Goal: Task Accomplishment & Management: Manage account settings

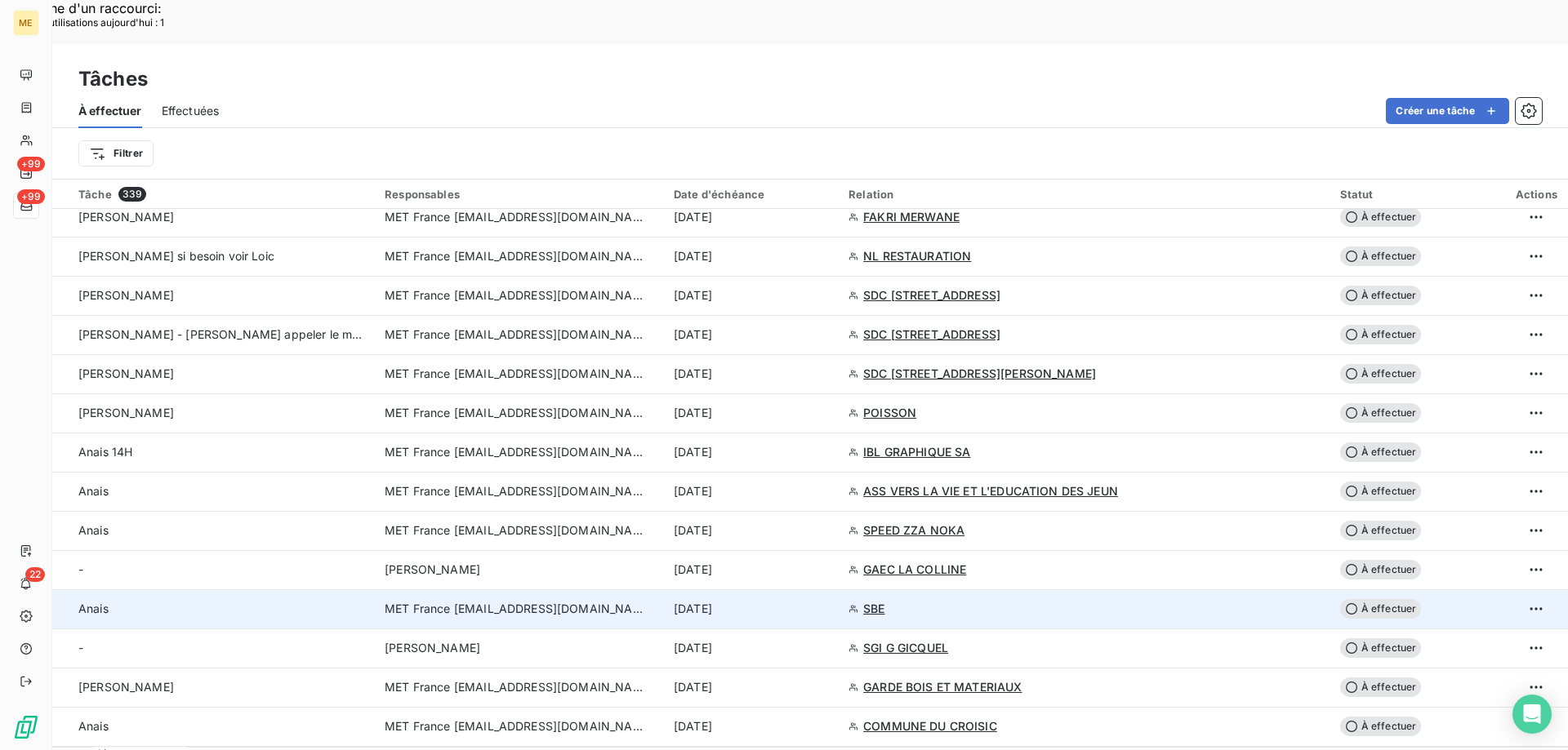
scroll to position [1469, 0]
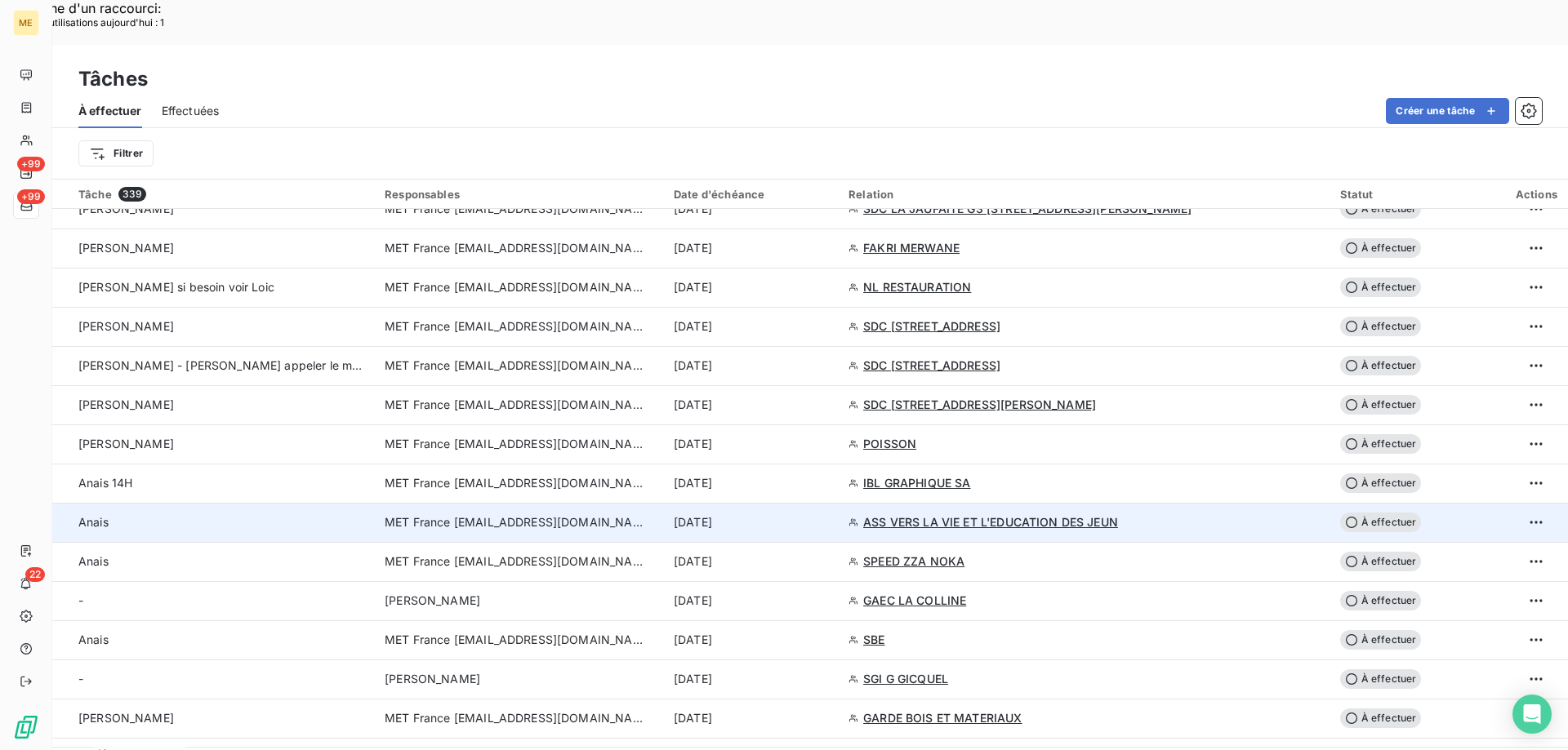
click at [829, 514] on div "[DATE]" at bounding box center [751, 523] width 155 height 17
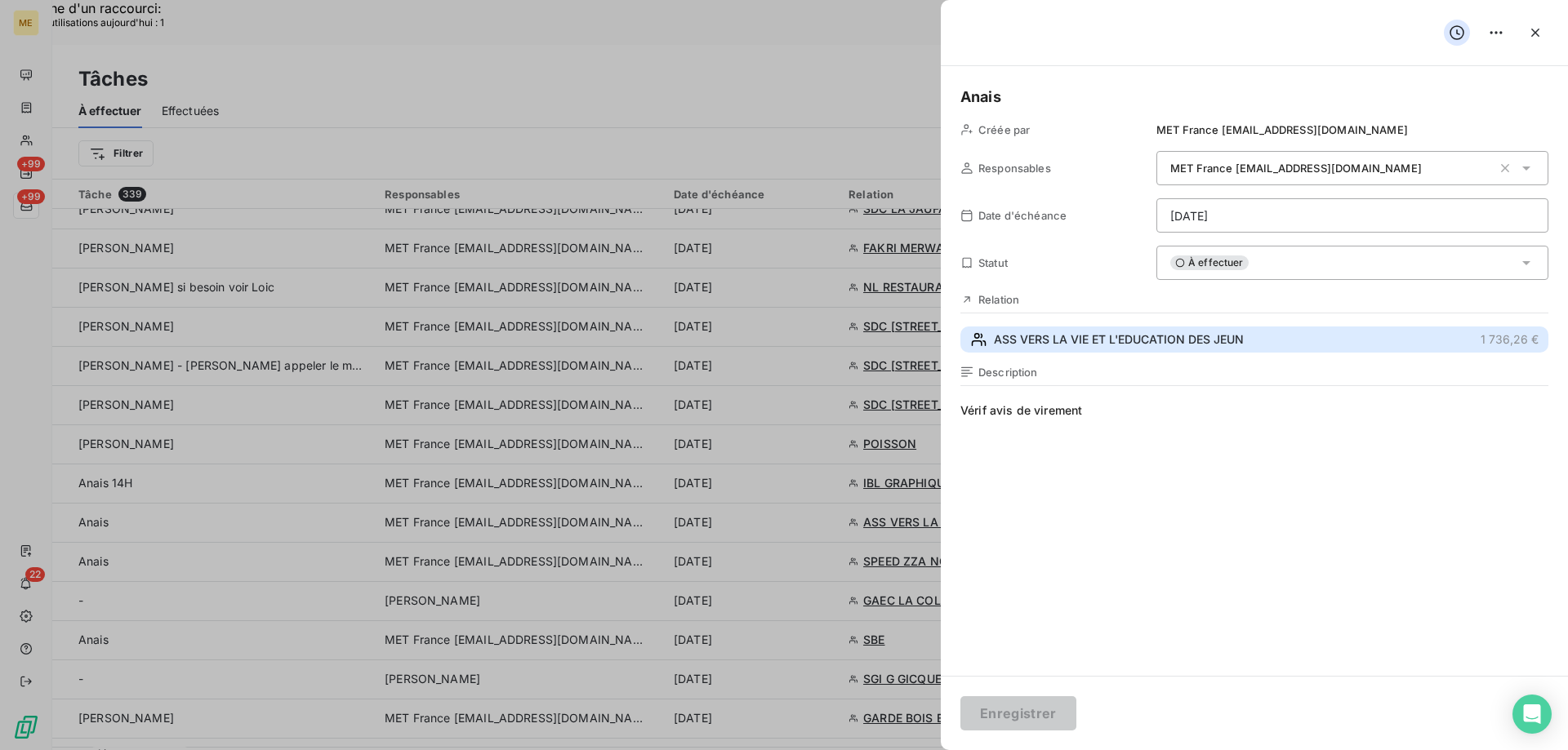
click at [1085, 344] on span "ASS VERS LA VIE ET L'EDUCATION DES JEUN" at bounding box center [1118, 340] width 250 height 17
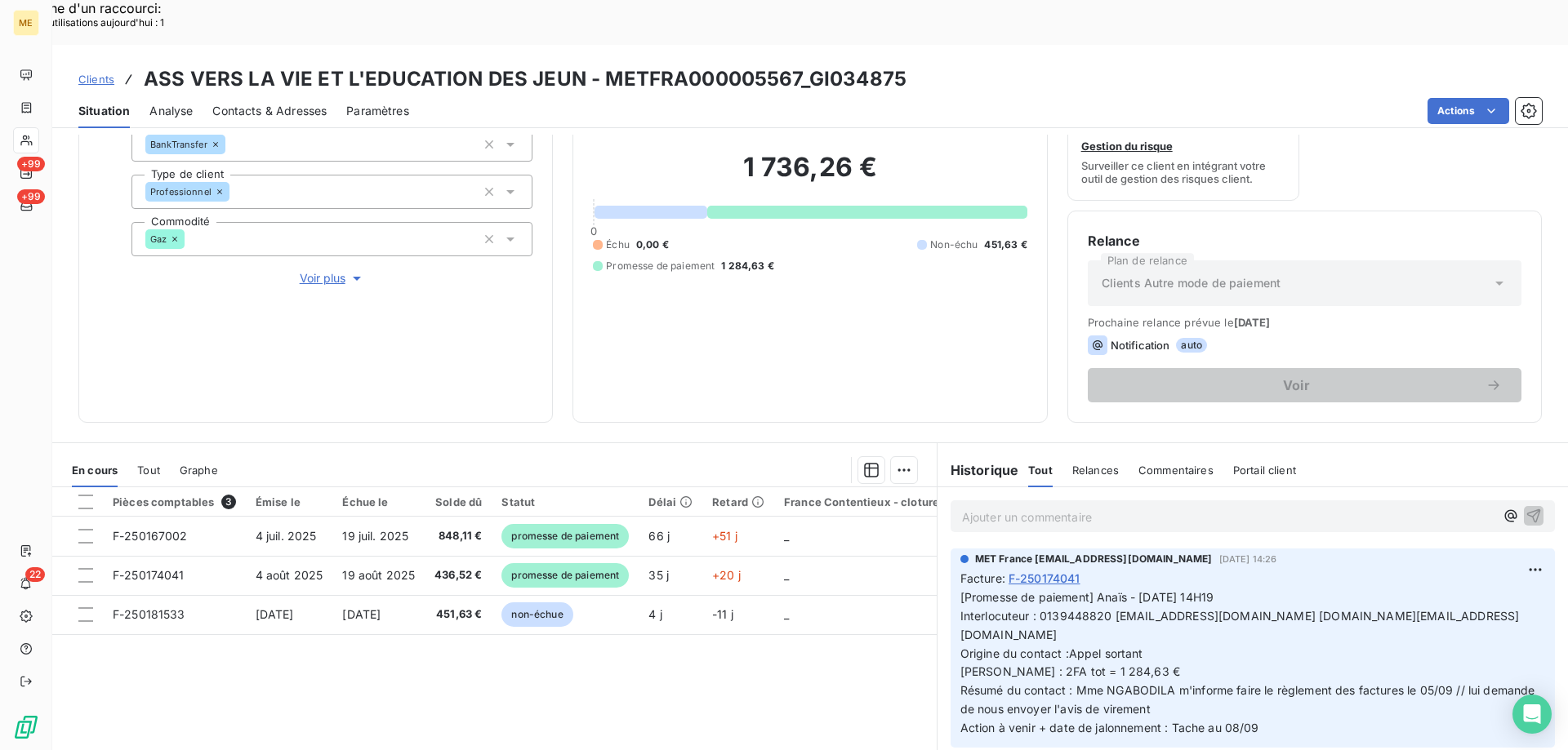
scroll to position [163, 0]
drag, startPoint x: 1241, startPoint y: 575, endPoint x: 1401, endPoint y: 570, distance: 160.1
click at [1401, 588] on p "[Promesse de paiement] Anaïs - 04/09/2025 - 14H19 Interlocuteur : 0139448820 it…" at bounding box center [1252, 662] width 585 height 149
copy span "[EMAIL_ADDRESS][DOMAIN_NAME]"
drag, startPoint x: 791, startPoint y: 32, endPoint x: 596, endPoint y: 40, distance: 195.2
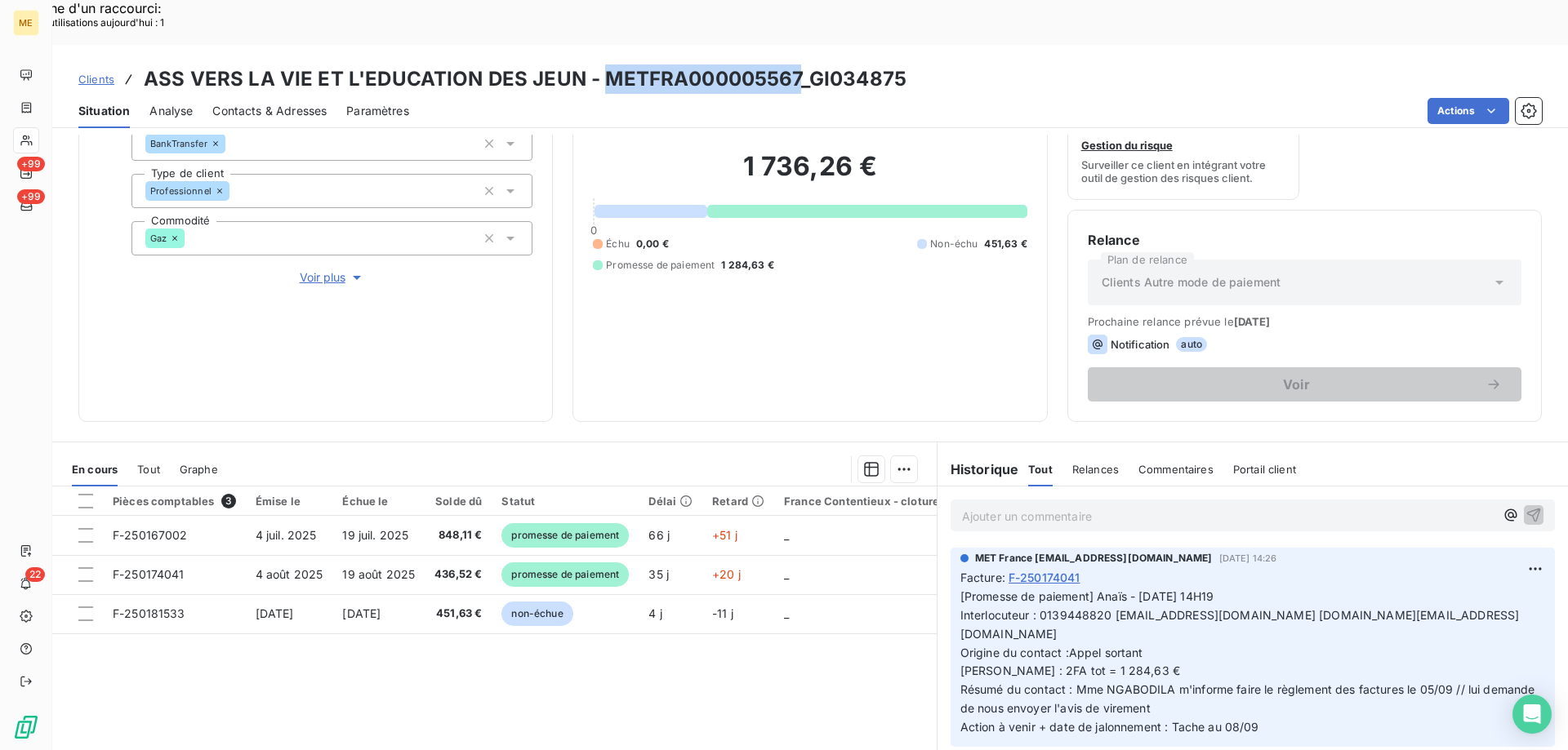
click at [596, 64] on h3 "ASS VERS LA VIE ET L'EDUCATION DES JEUN - METFRA000005567_GI034875" at bounding box center [525, 79] width 762 height 30
copy h3 "METFRA000005567"
drag, startPoint x: 1241, startPoint y: 572, endPoint x: 1400, endPoint y: 566, distance: 159.1
click at [1400, 588] on p "[Promesse de paiement] Anaïs - 04/09/2025 - 14H19 Interlocuteur : 0139448820 it…" at bounding box center [1252, 662] width 585 height 149
copy span "[EMAIL_ADDRESS][DOMAIN_NAME]"
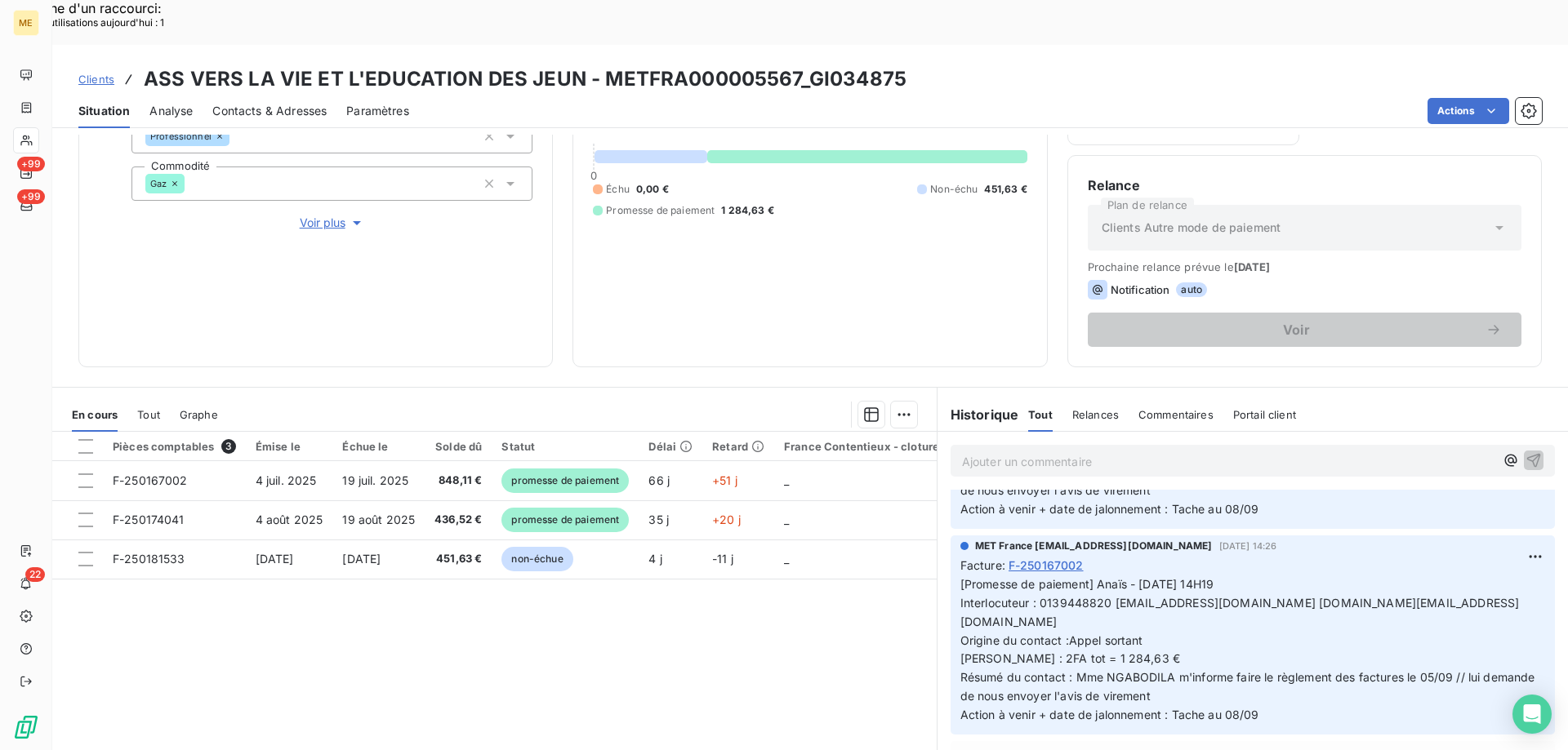
drag, startPoint x: 1244, startPoint y: 615, endPoint x: 1264, endPoint y: 614, distance: 20.0
click at [1245, 615] on p "[Promesse de paiement] Anaïs - 04/09/2025 - 14H19 Interlocuteur : 0139448820 it…" at bounding box center [1252, 650] width 585 height 149
click at [1207, 612] on p "[Promesse de paiement] Anaïs - 04/09/2025 - 14H19 Interlocuteur : 0139448820 it…" at bounding box center [1252, 650] width 585 height 149
click at [1214, 614] on p "[Promesse de paiement] Anaïs - 04/09/2025 - 14H19 Interlocuteur : 0139448820 it…" at bounding box center [1252, 650] width 585 height 149
click at [1276, 610] on p "[Promesse de paiement] Anaïs - 04/09/2025 - 14H19 Interlocuteur : 0139448820 it…" at bounding box center [1252, 650] width 585 height 149
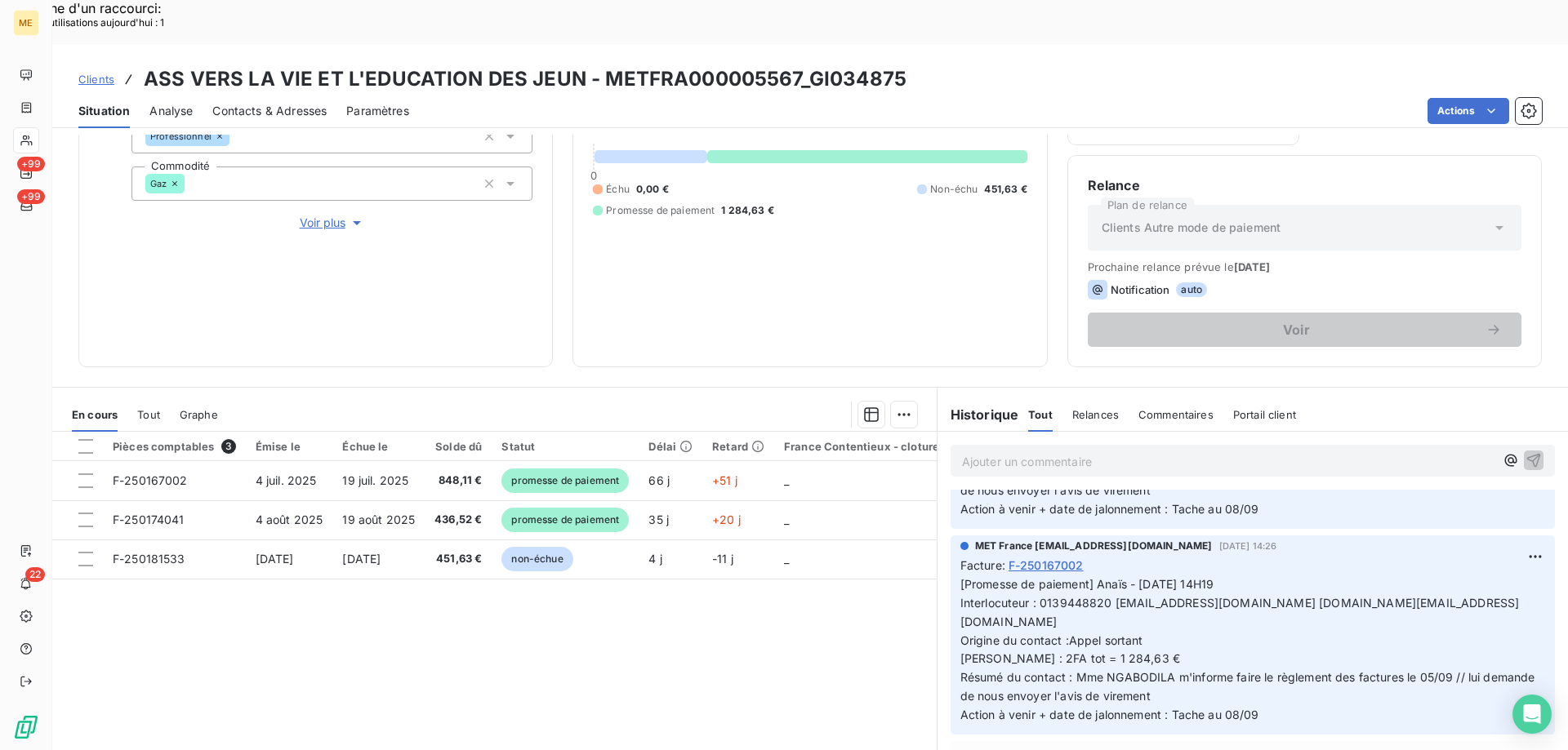
scroll to position [0, 0]
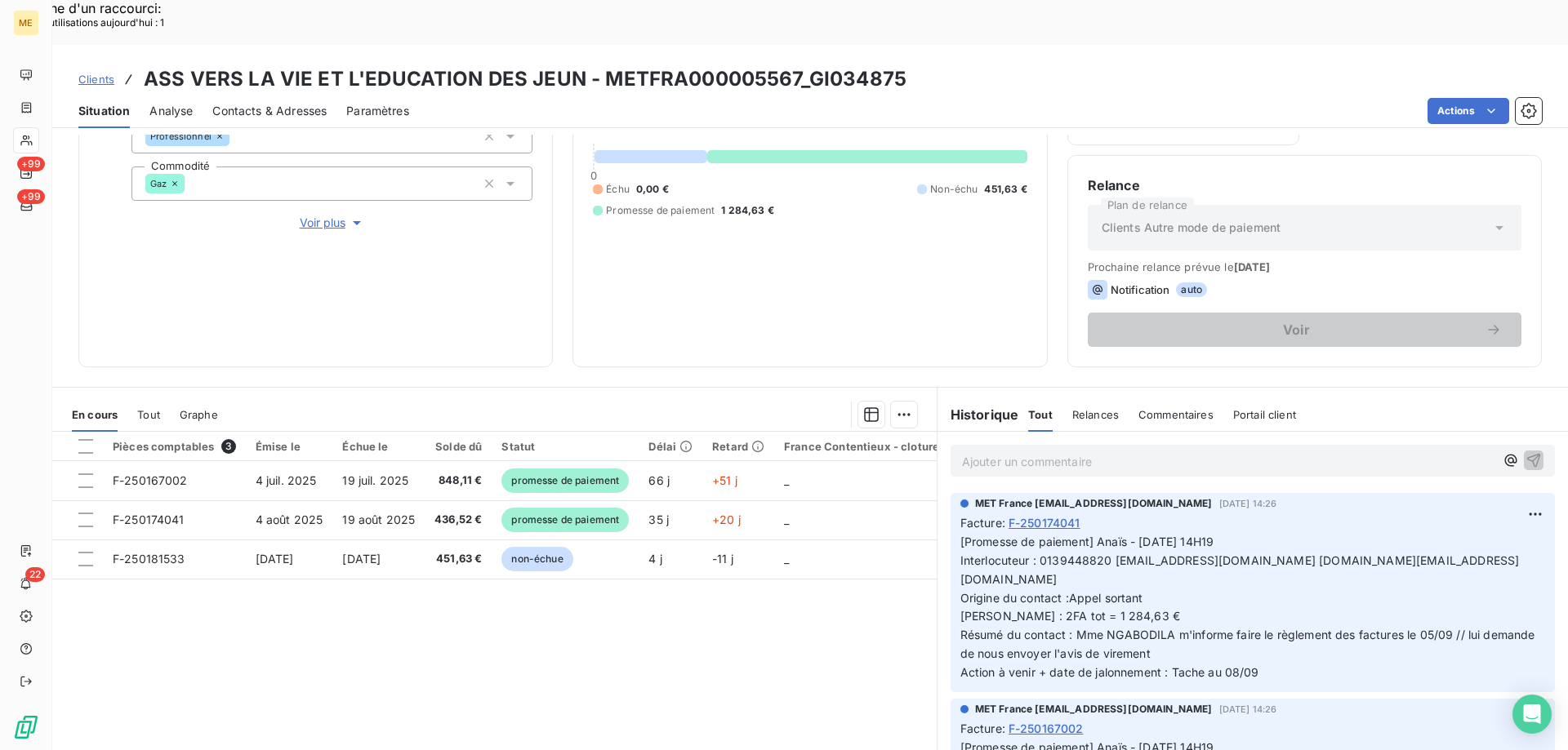
click at [1115, 451] on p "Ajouter un commentaire ﻿" at bounding box center [1227, 461] width 532 height 20
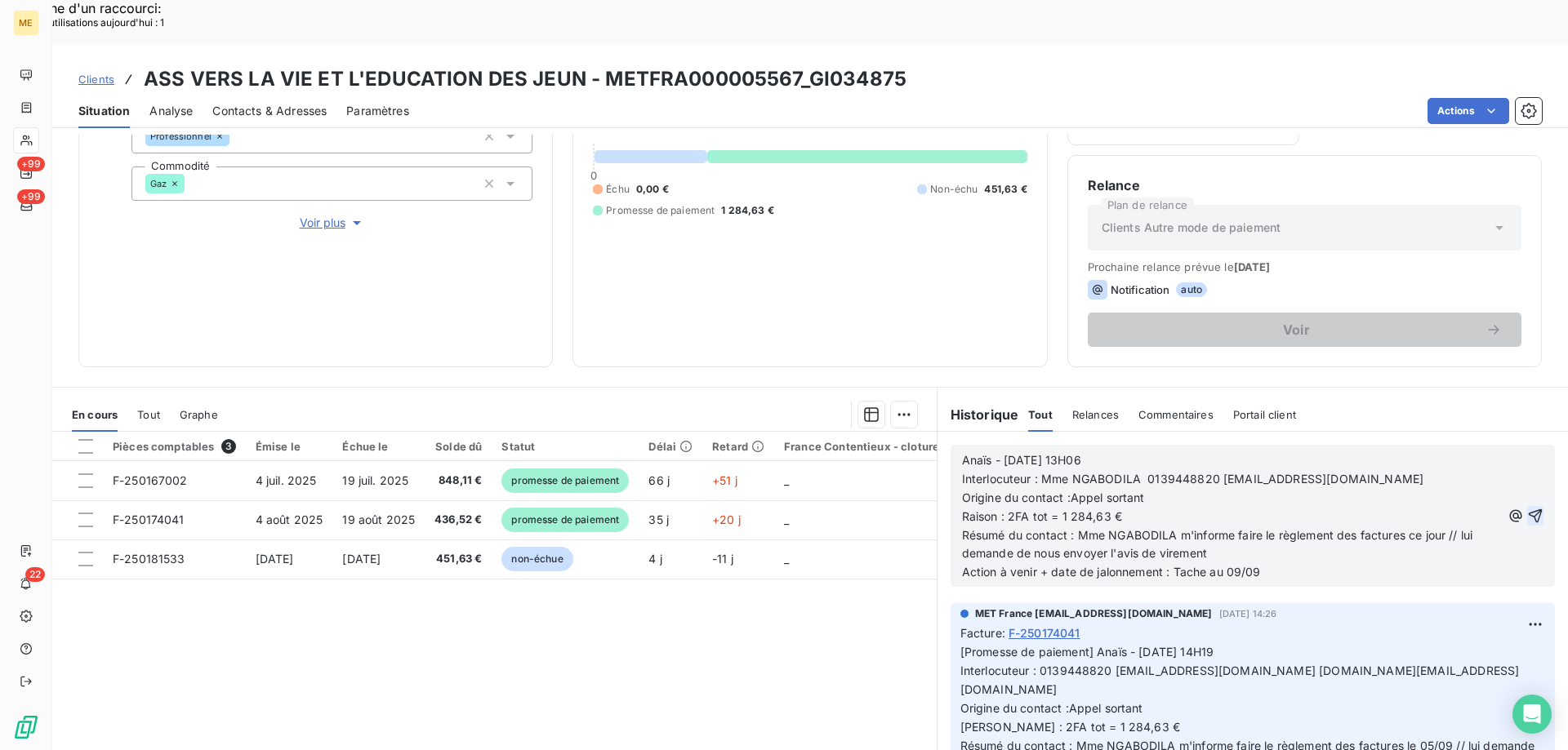
click at [1527, 508] on icon "button" at bounding box center [1536, 516] width 17 height 17
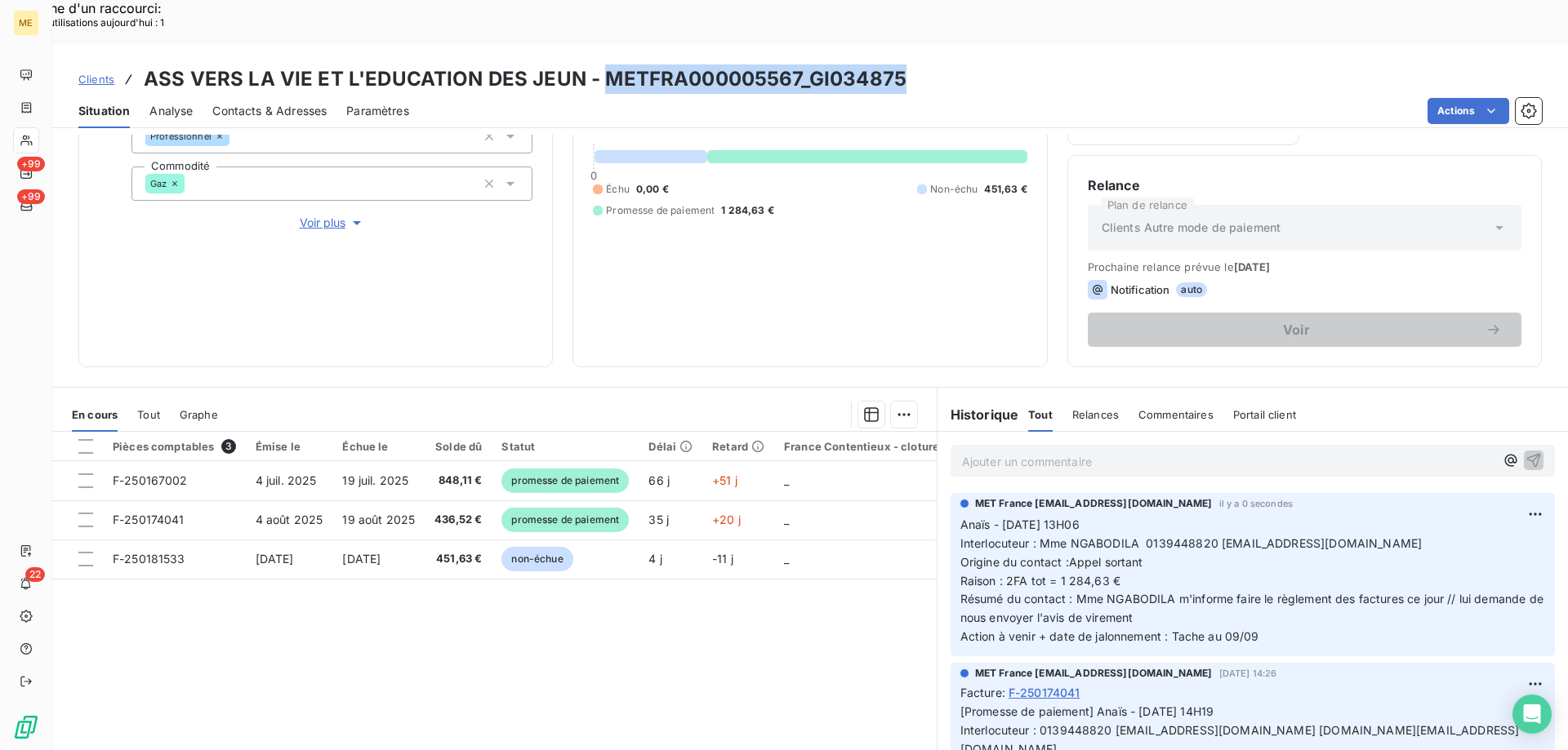
drag, startPoint x: 913, startPoint y: 36, endPoint x: 597, endPoint y: 24, distance: 316.2
click at [597, 64] on div "Clients ASS VERS LA VIE ET L'EDUCATION DES JEUN - METFRA000005567_GI034875" at bounding box center [810, 79] width 1515 height 30
copy h3 "METFRA000005567_GI034875"
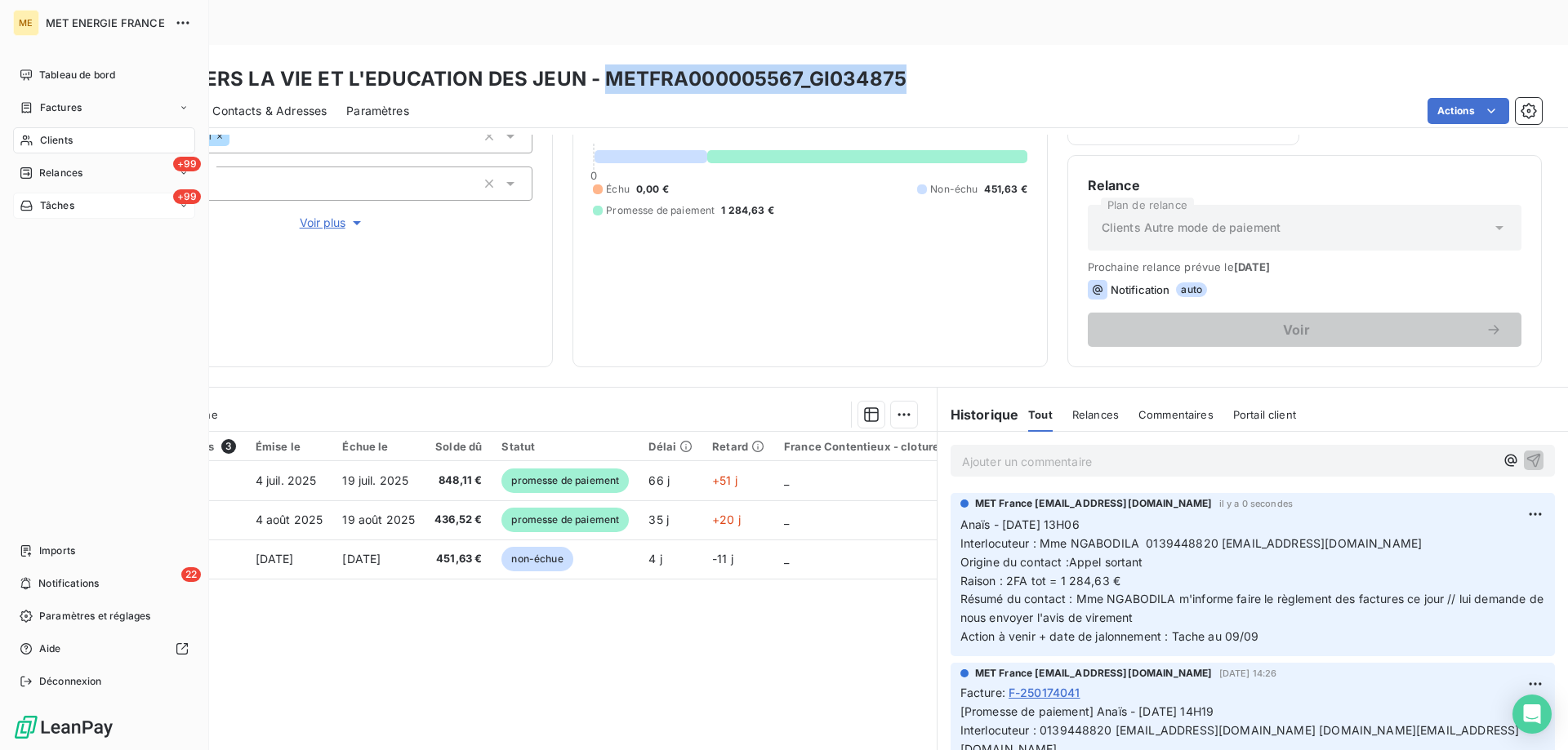
click at [41, 201] on span "Tâches" at bounding box center [57, 206] width 34 height 15
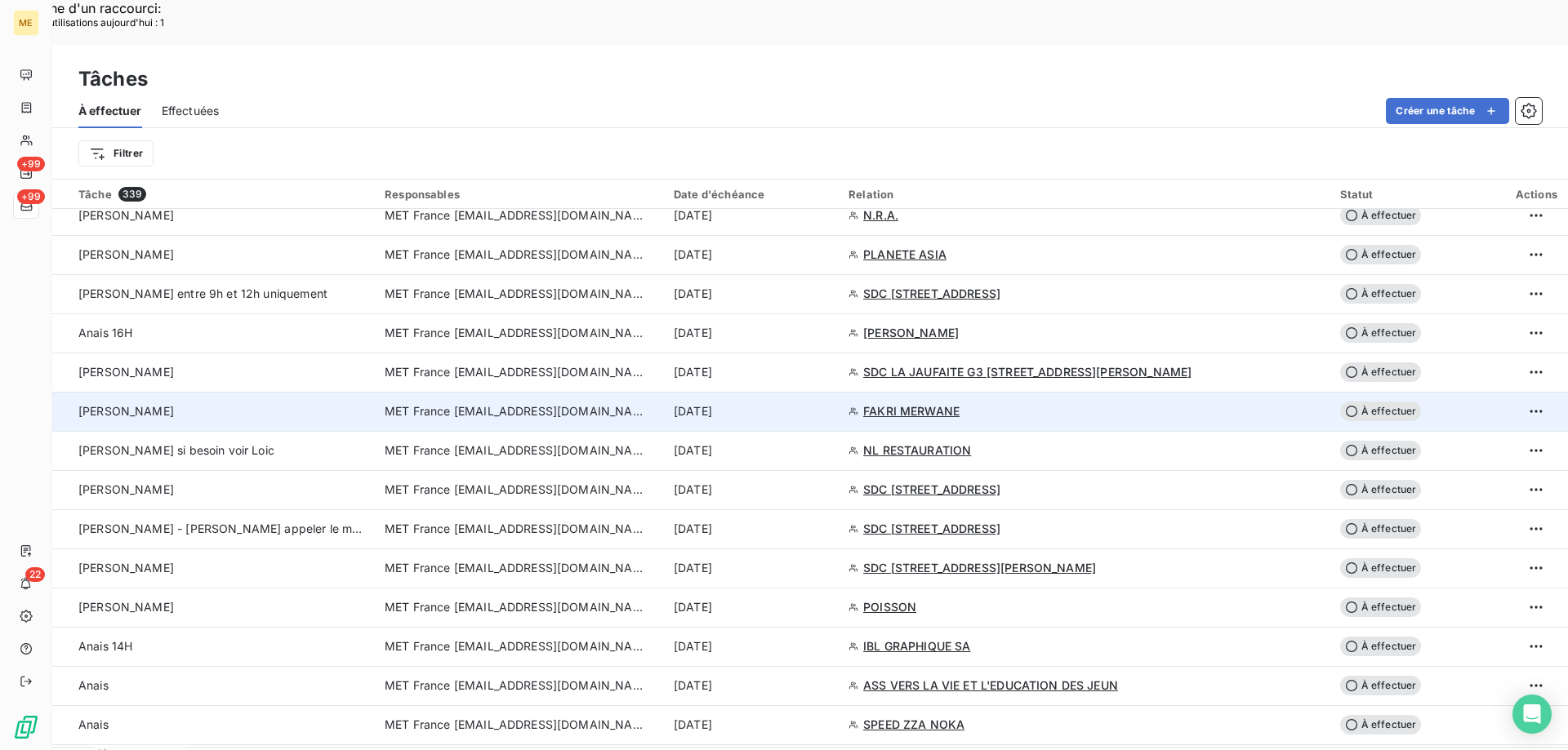
scroll to position [1469, 0]
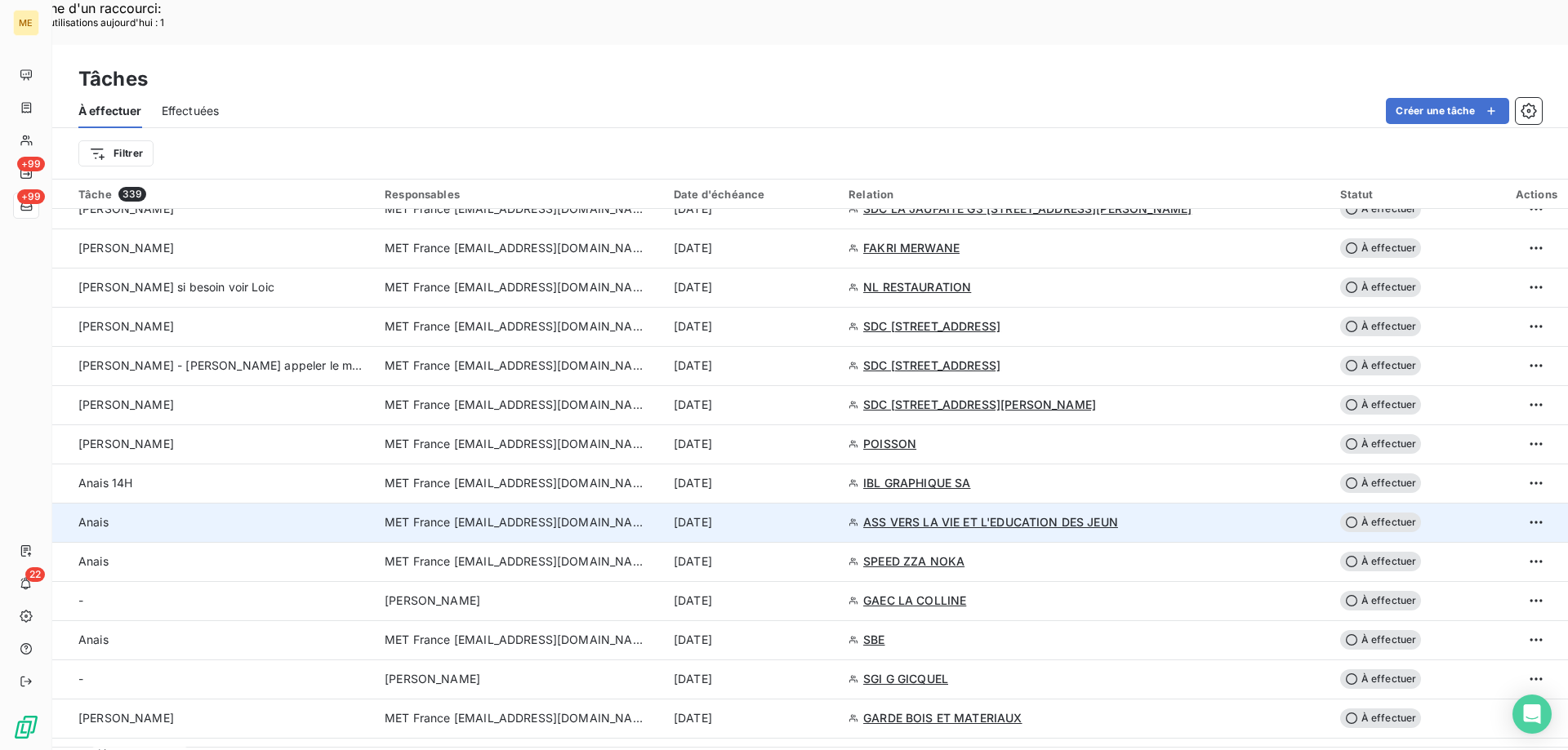
click at [829, 514] on div "[DATE]" at bounding box center [751, 523] width 155 height 17
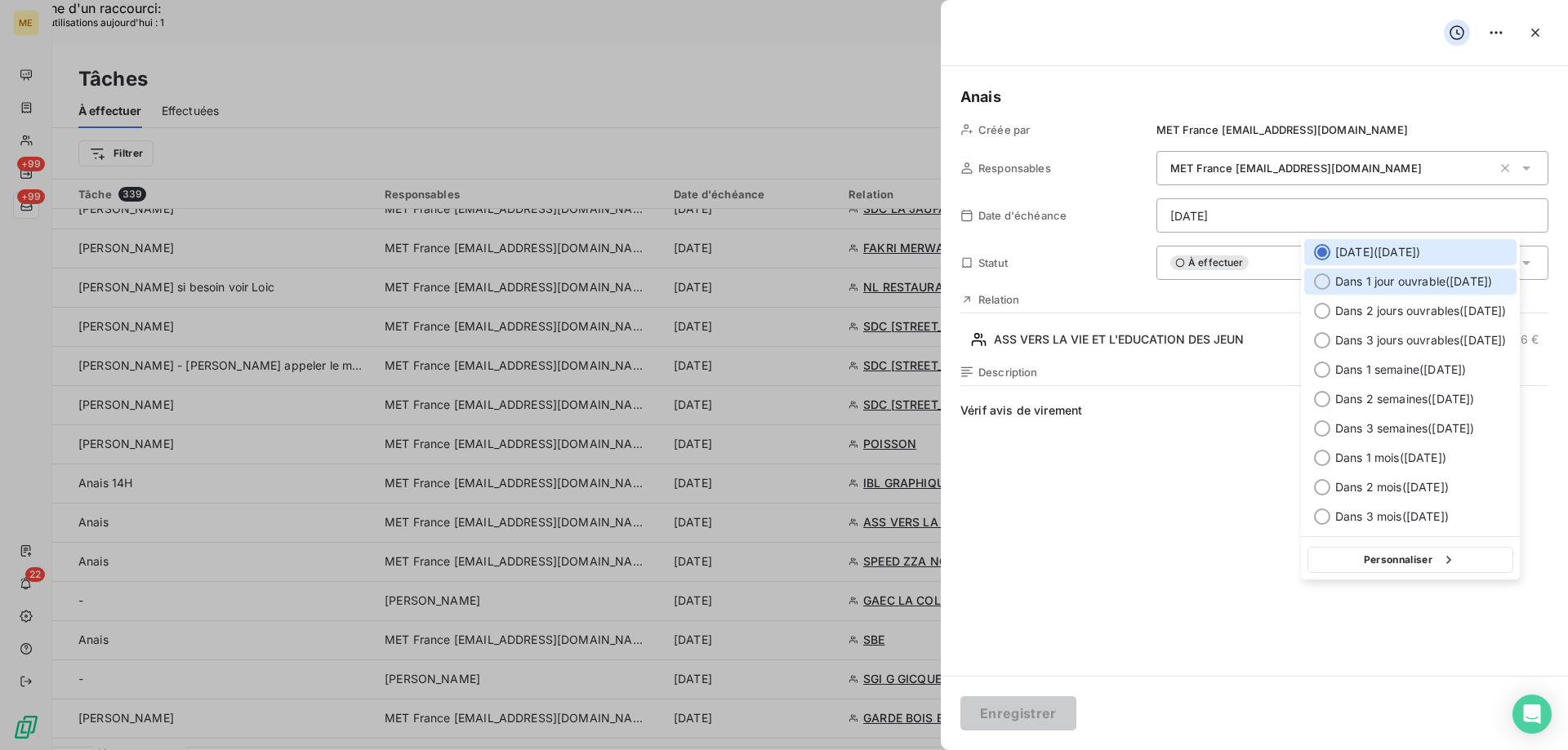
click at [1399, 283] on span "Dans 1 jour ouvrable ( [DATE] )" at bounding box center [1413, 282] width 157 height 17
type input "09/09/2025"
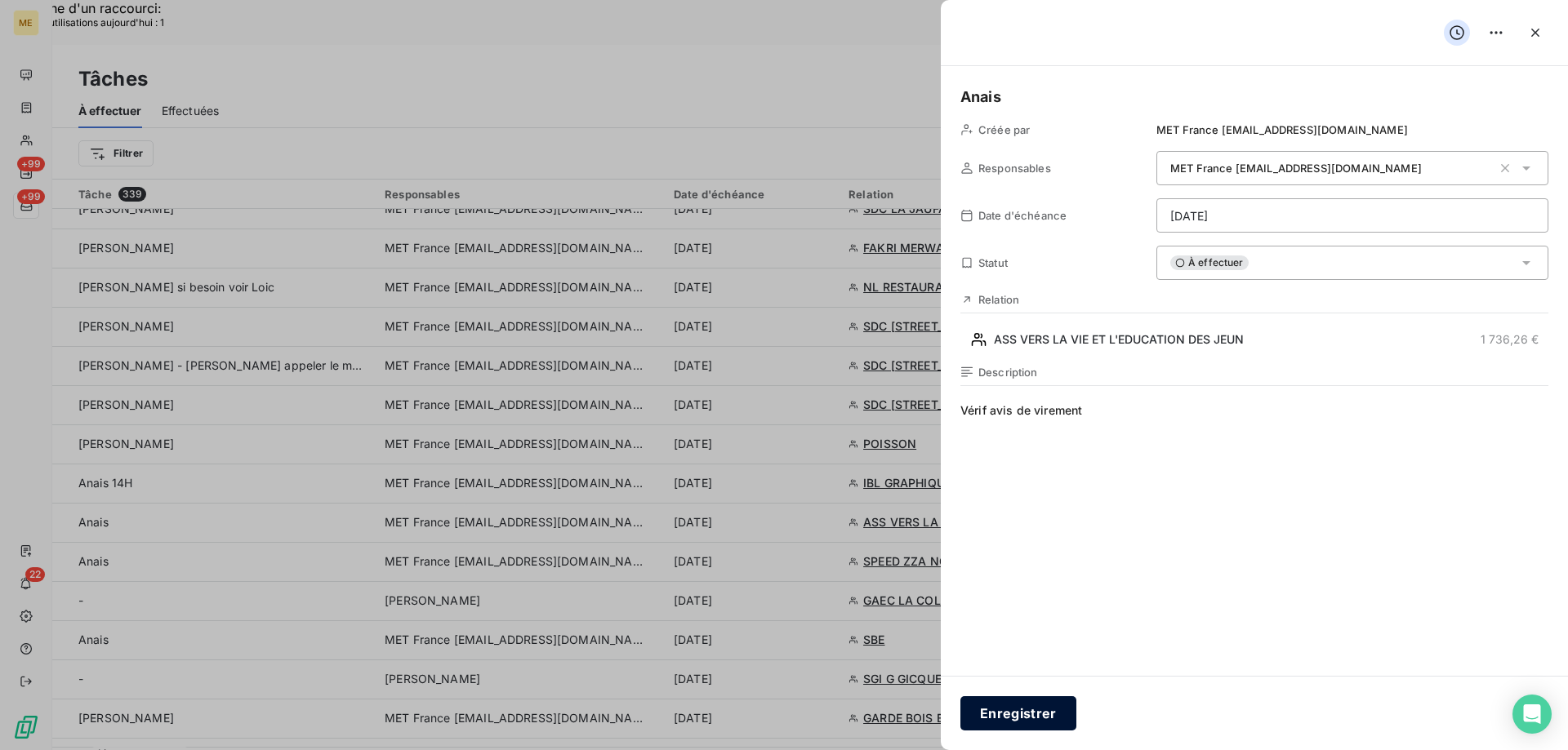
click at [1011, 725] on button "Enregistrer" at bounding box center [1017, 713] width 116 height 34
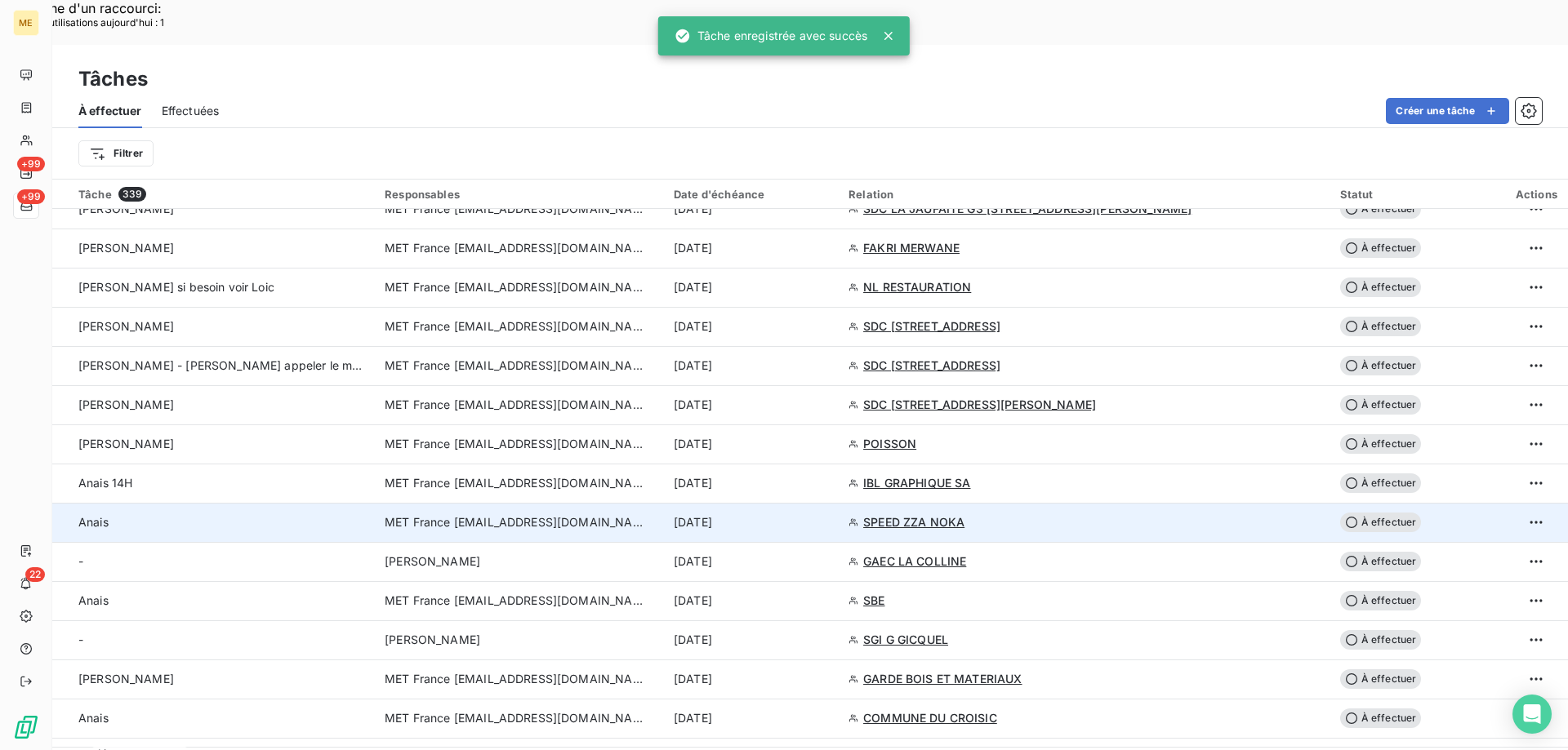
click at [829, 514] on div "[DATE]" at bounding box center [751, 523] width 155 height 17
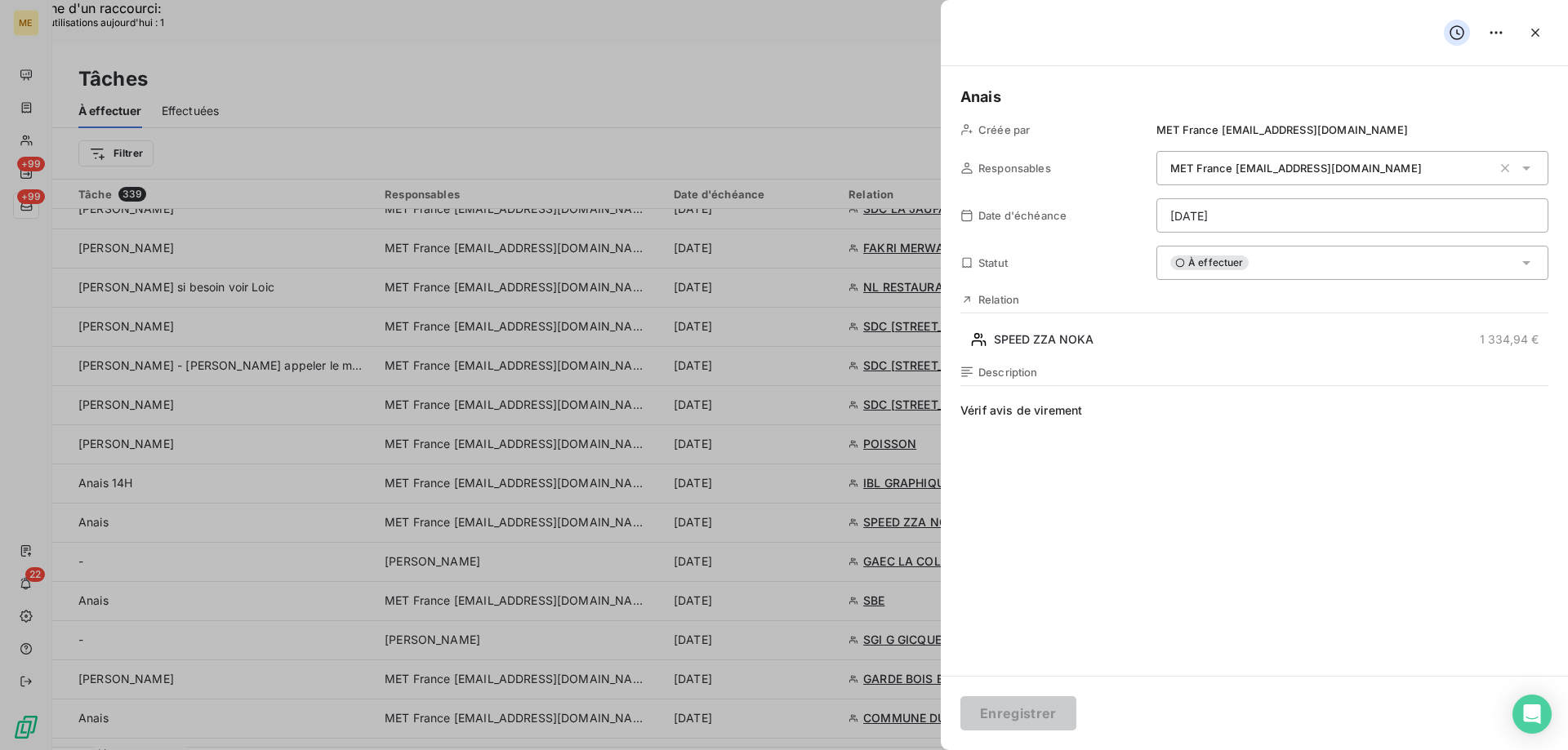
click at [1099, 318] on div "Relation SPEED ZZA NOKA 1 334,94 €" at bounding box center [1253, 323] width 588 height 59
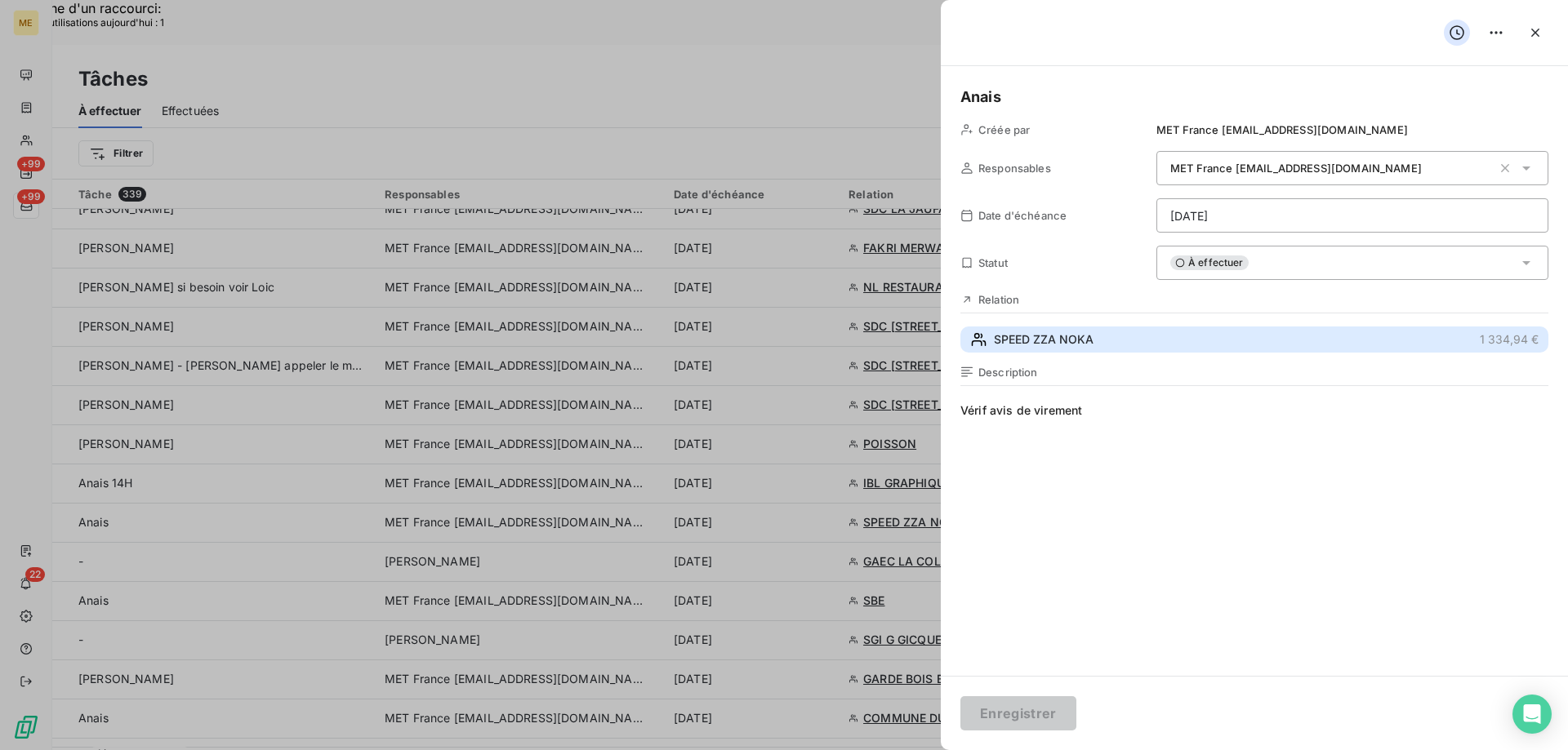
click at [1082, 335] on span "SPEED ZZA NOKA" at bounding box center [1043, 340] width 99 height 17
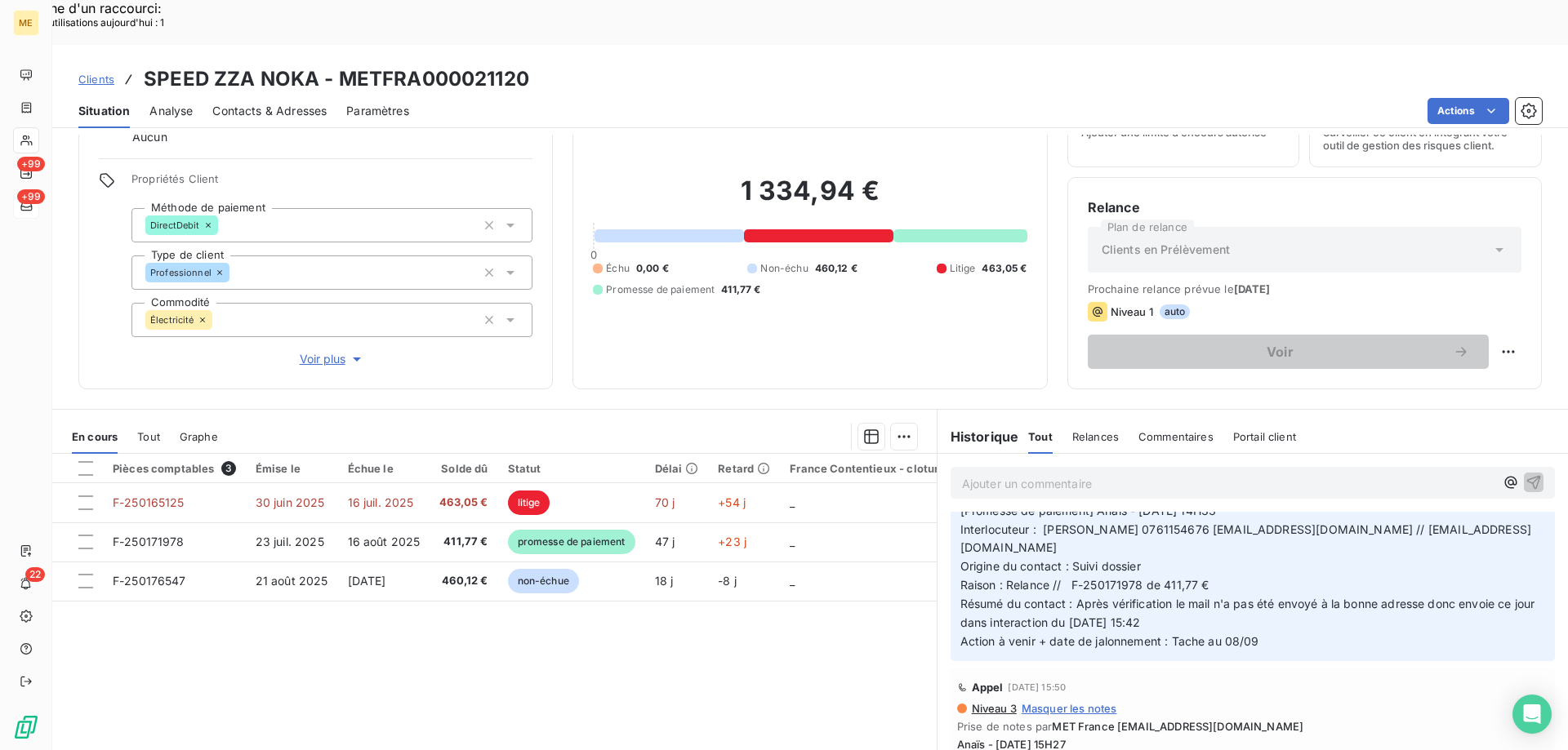
scroll to position [163, 0]
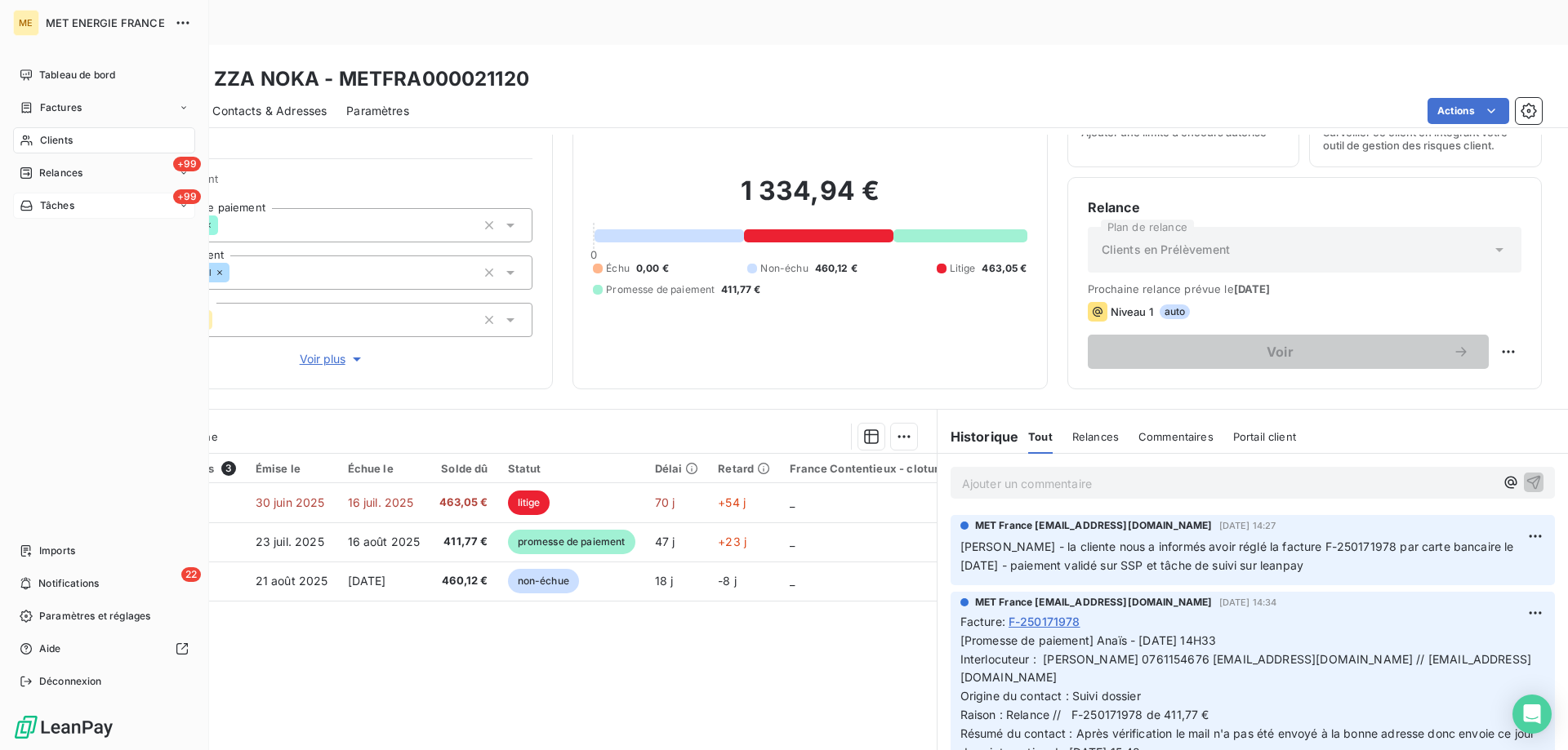
click at [53, 202] on span "Tâches" at bounding box center [57, 206] width 34 height 15
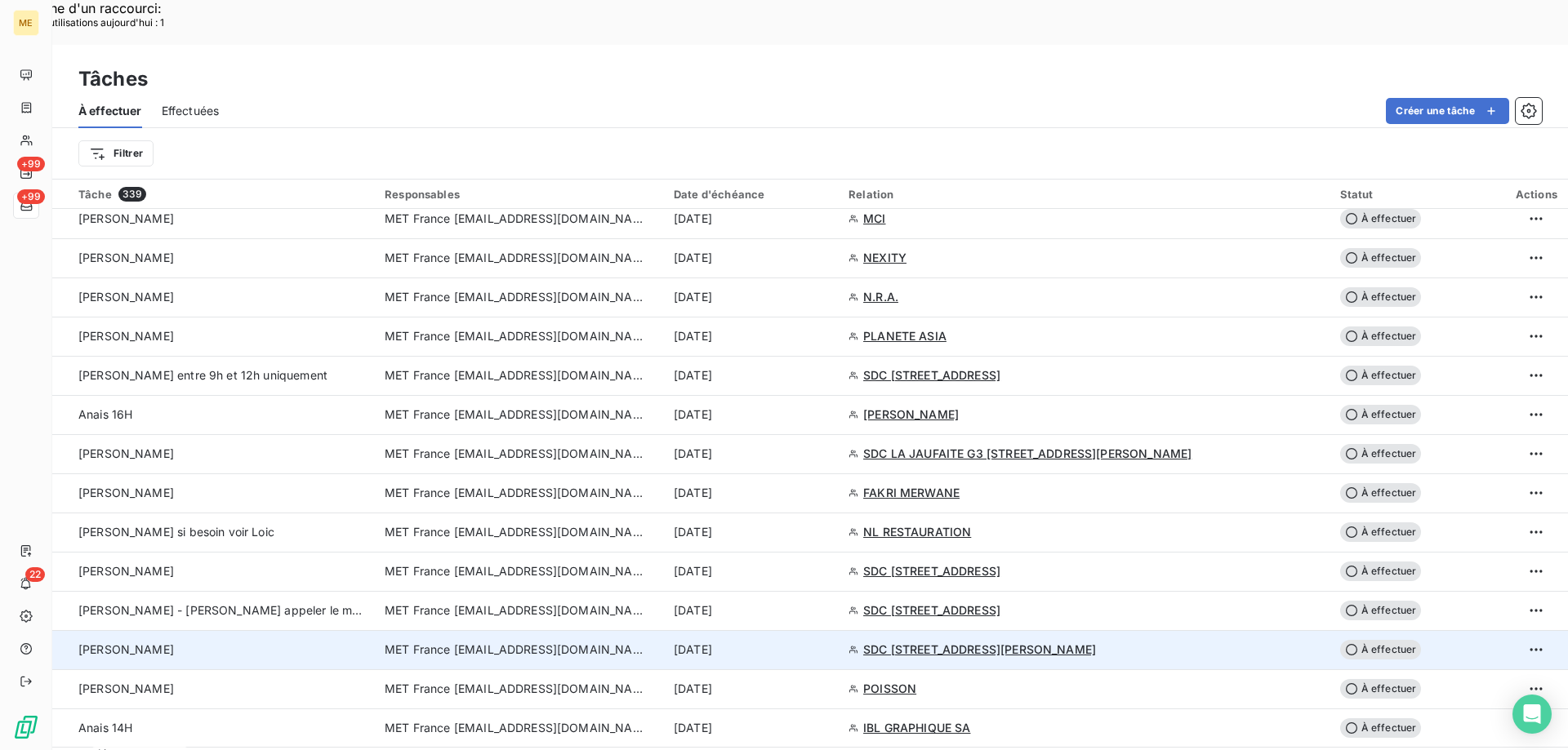
scroll to position [1306, 0]
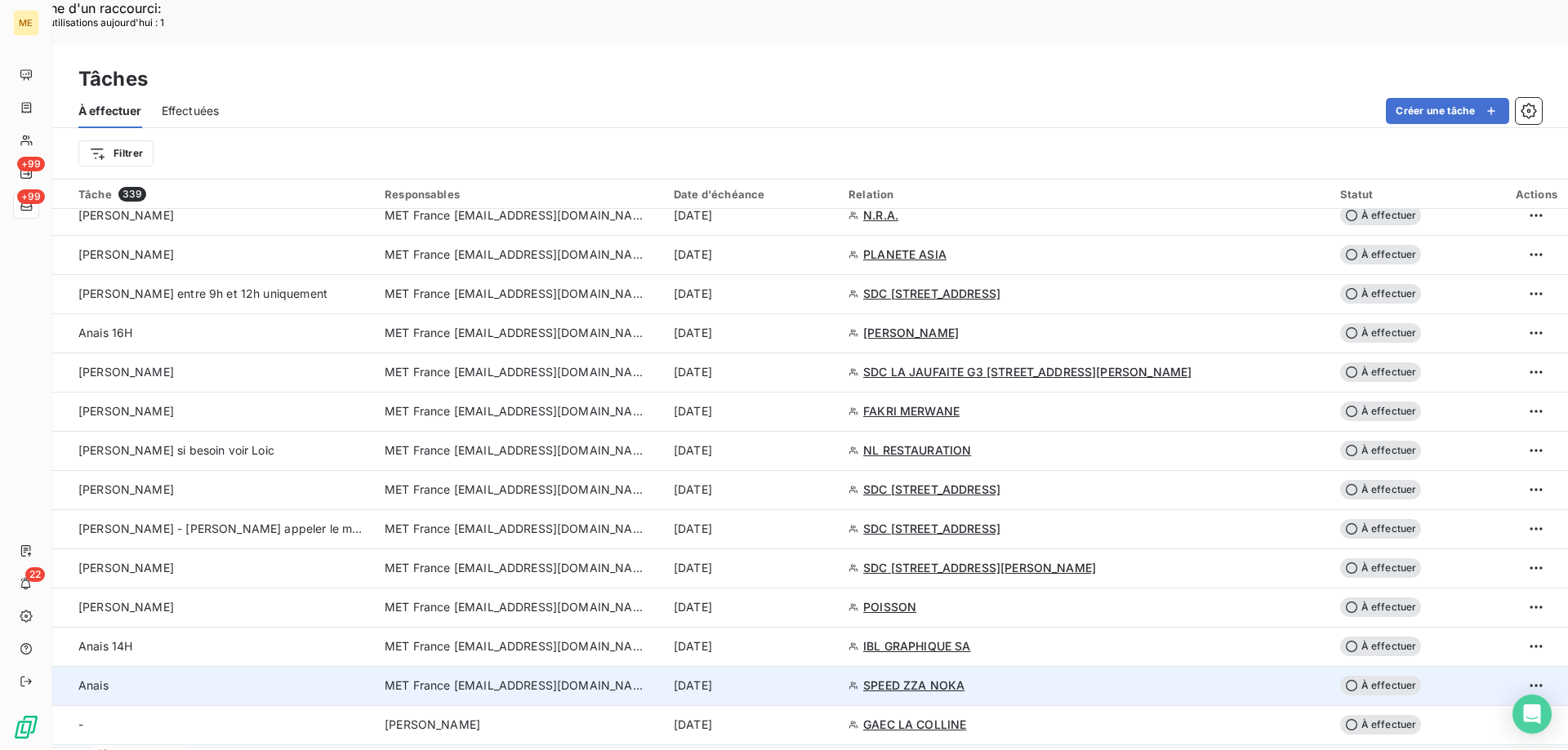
click at [829, 678] on div "[DATE]" at bounding box center [751, 686] width 155 height 17
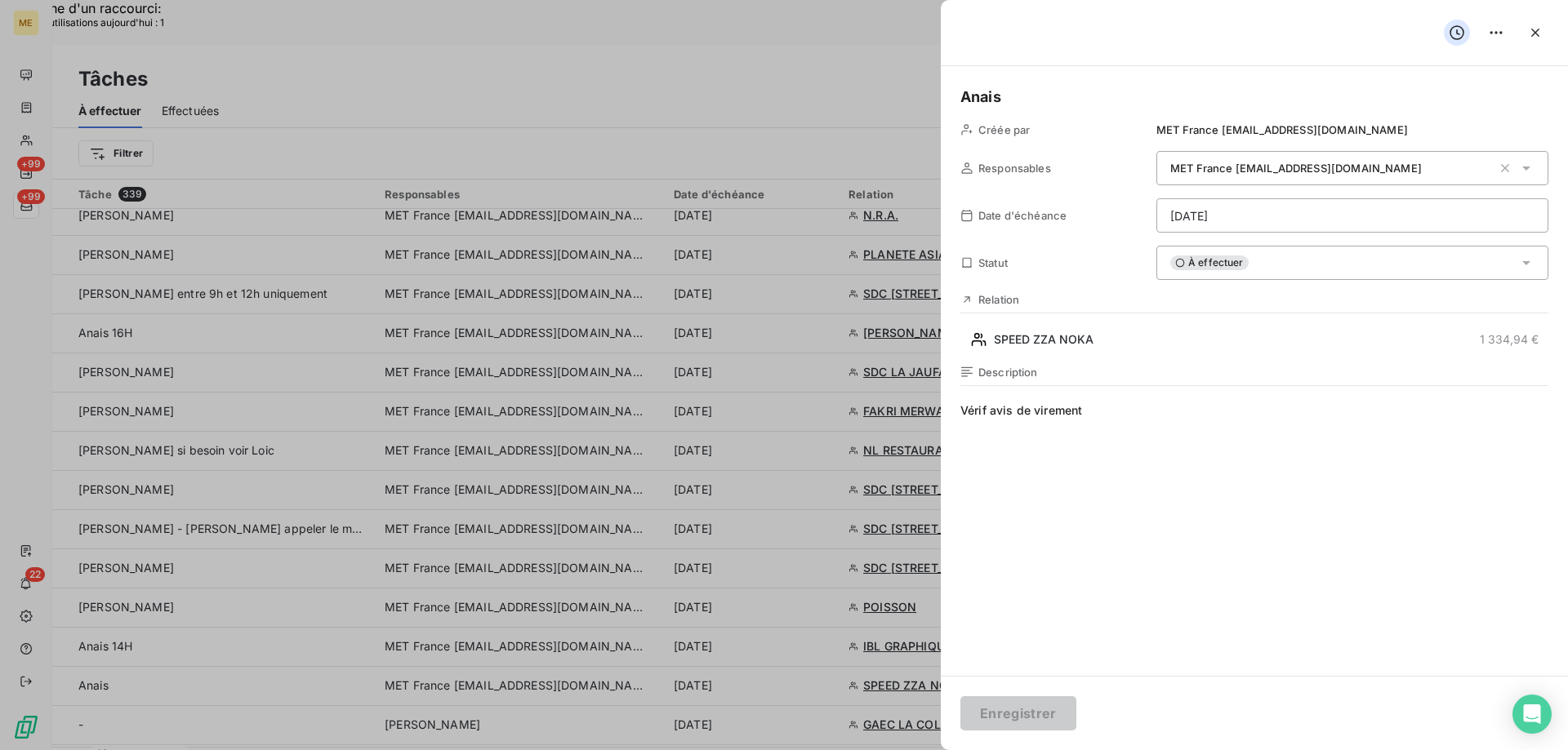
click at [1311, 262] on div "À effectuer" at bounding box center [1352, 263] width 392 height 34
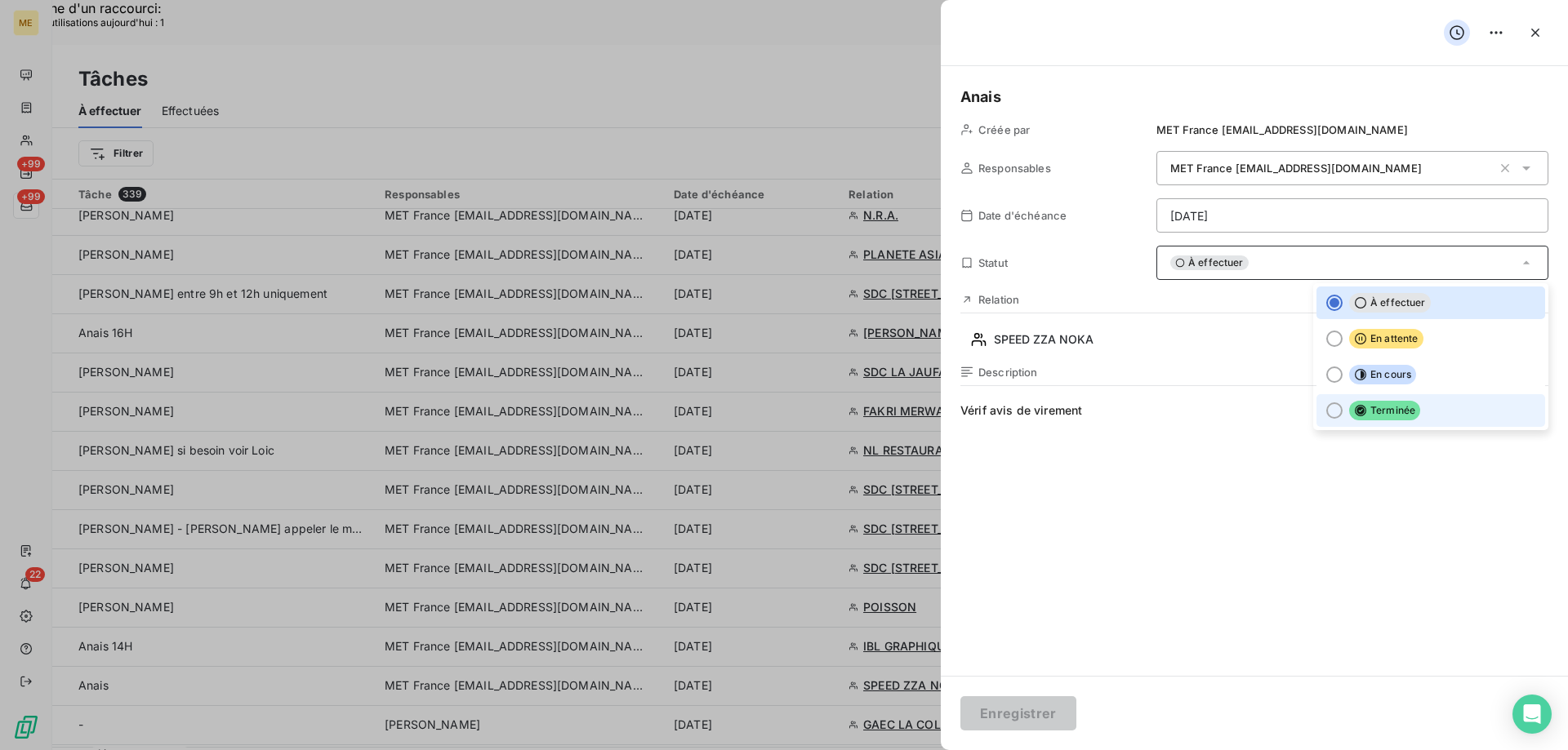
click at [1387, 412] on span "Terminée" at bounding box center [1384, 410] width 71 height 19
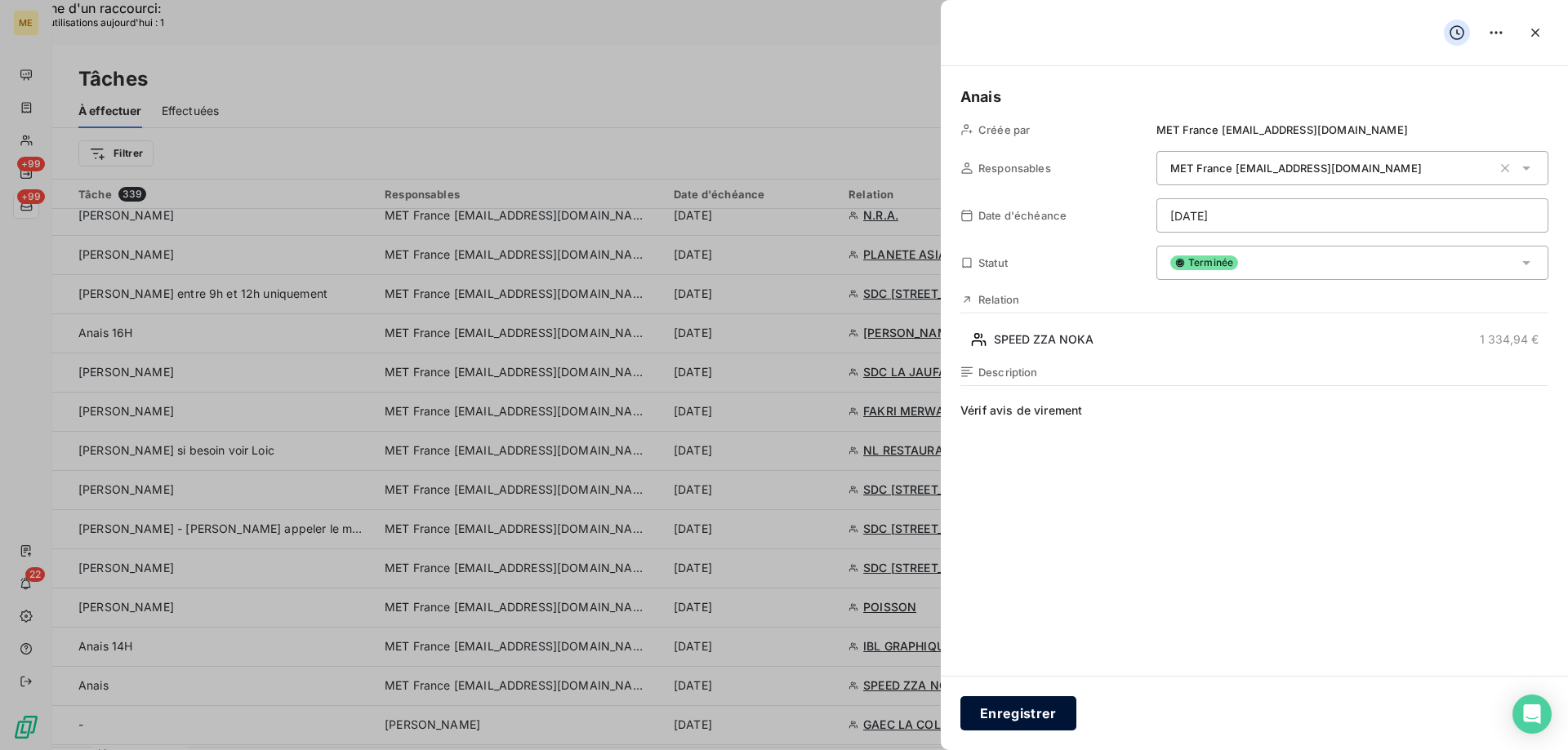
click at [1018, 710] on button "Enregistrer" at bounding box center [1017, 713] width 116 height 34
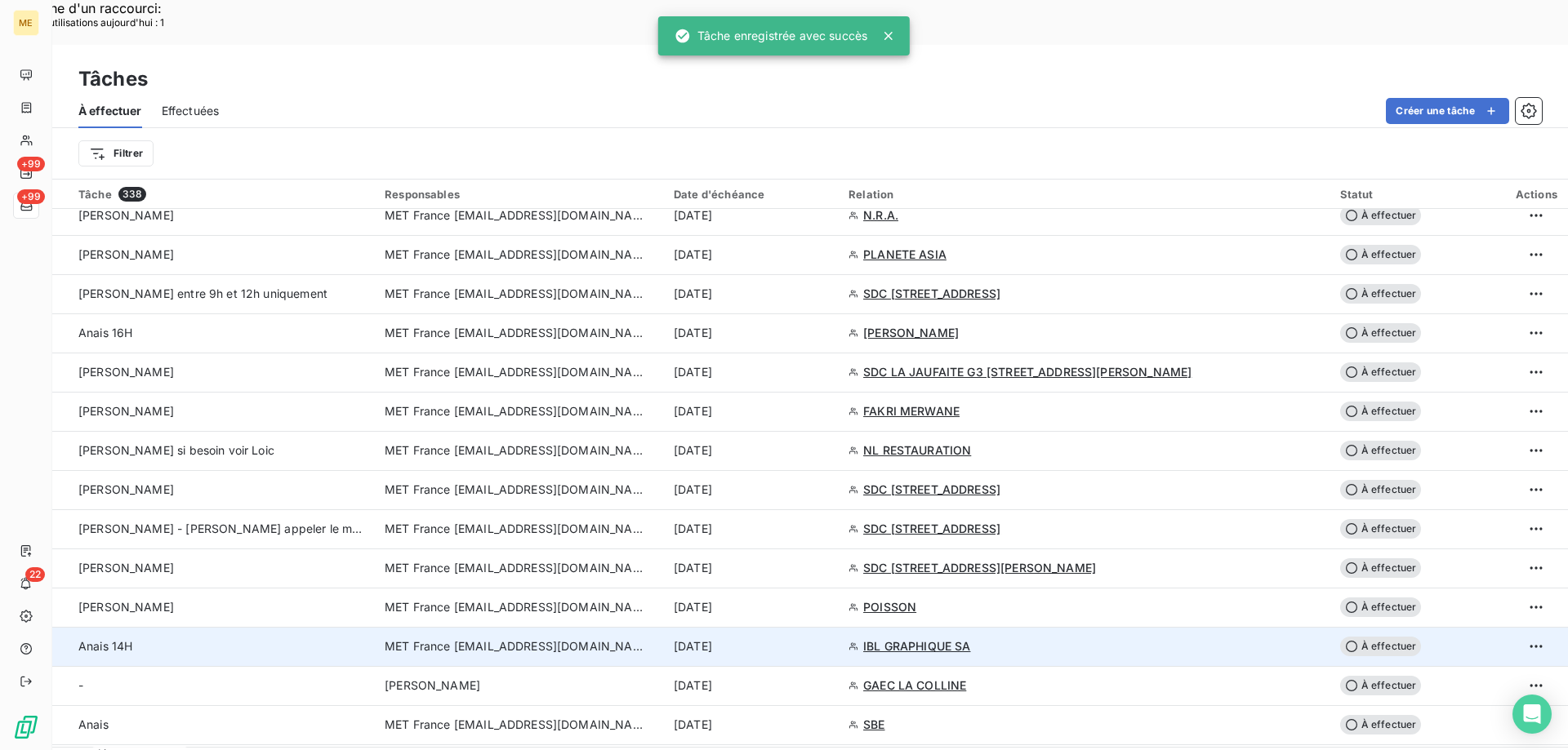
click at [829, 639] on div "[DATE]" at bounding box center [751, 647] width 155 height 17
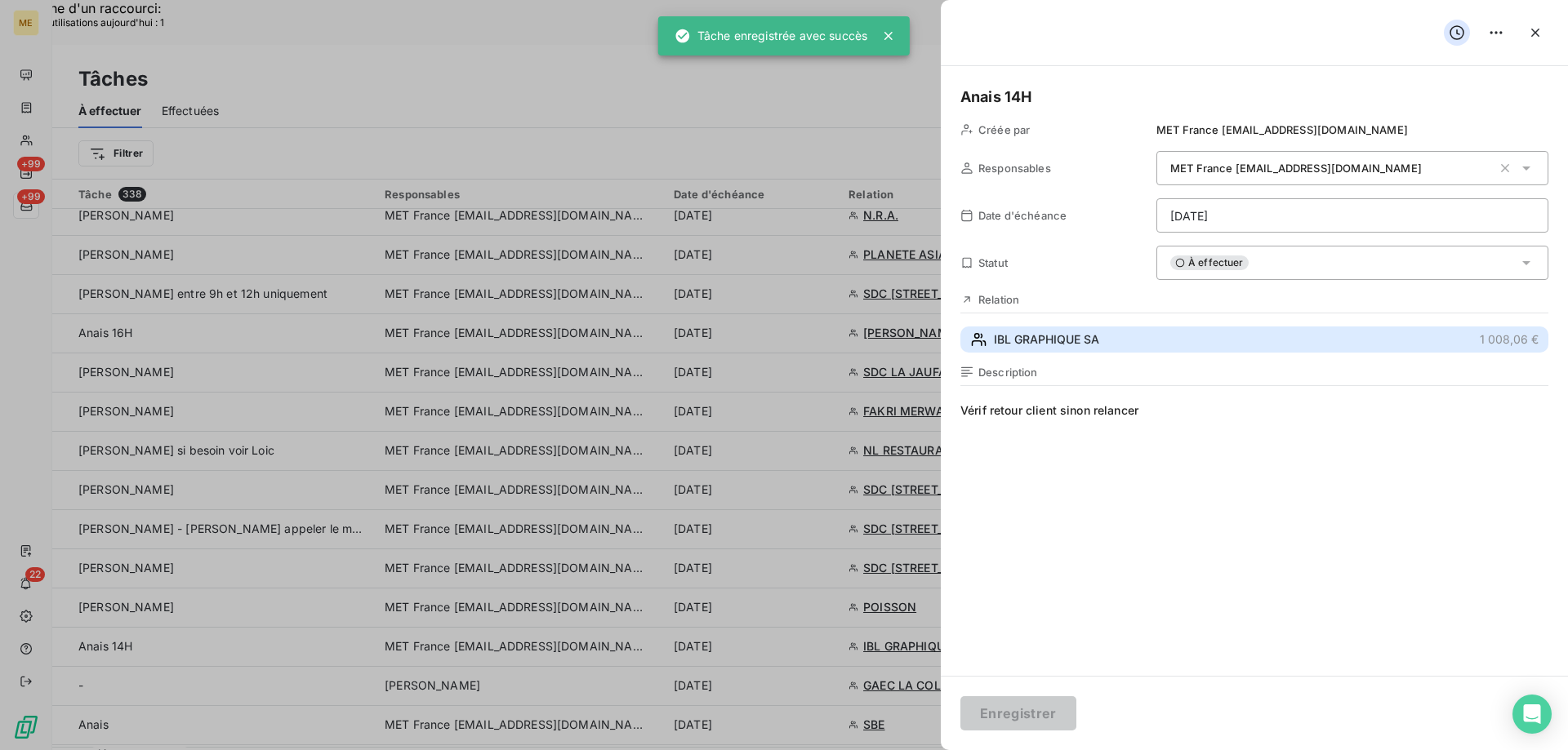
click at [1092, 330] on button "IBL GRAPHIQUE SA 1 008,06 €" at bounding box center [1253, 340] width 588 height 26
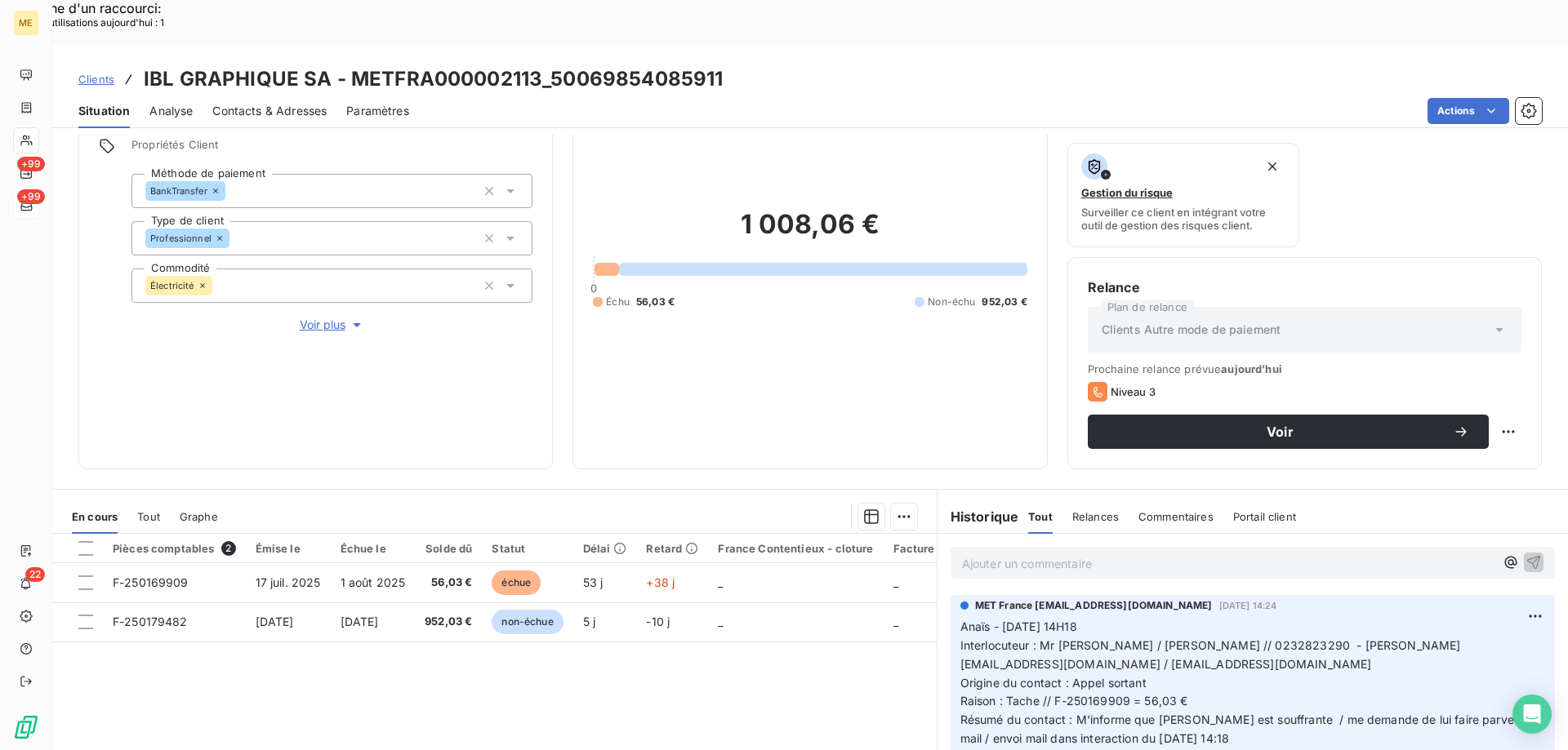
scroll to position [218, 0]
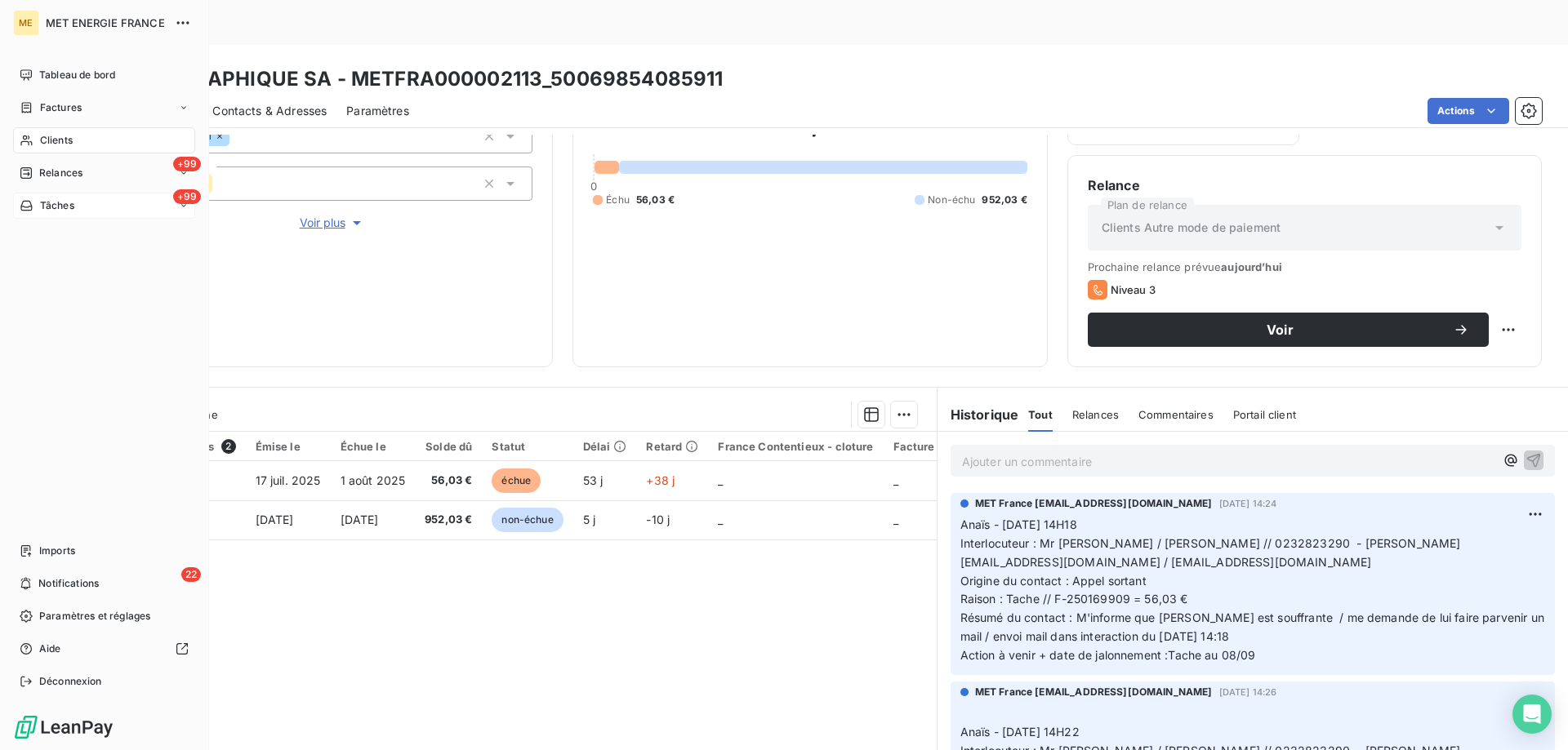
click at [48, 207] on span "Tâches" at bounding box center [57, 206] width 34 height 15
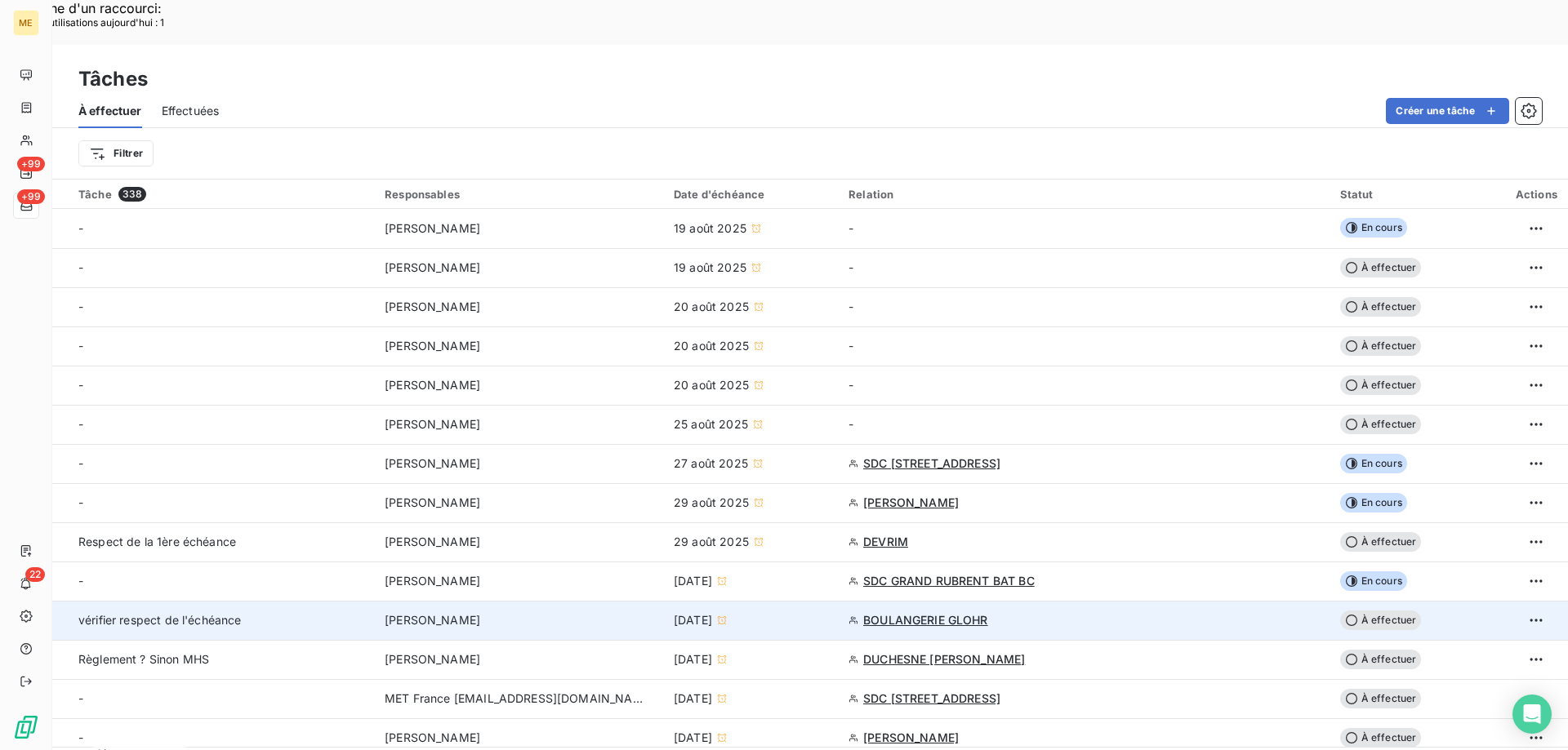
scroll to position [490, 0]
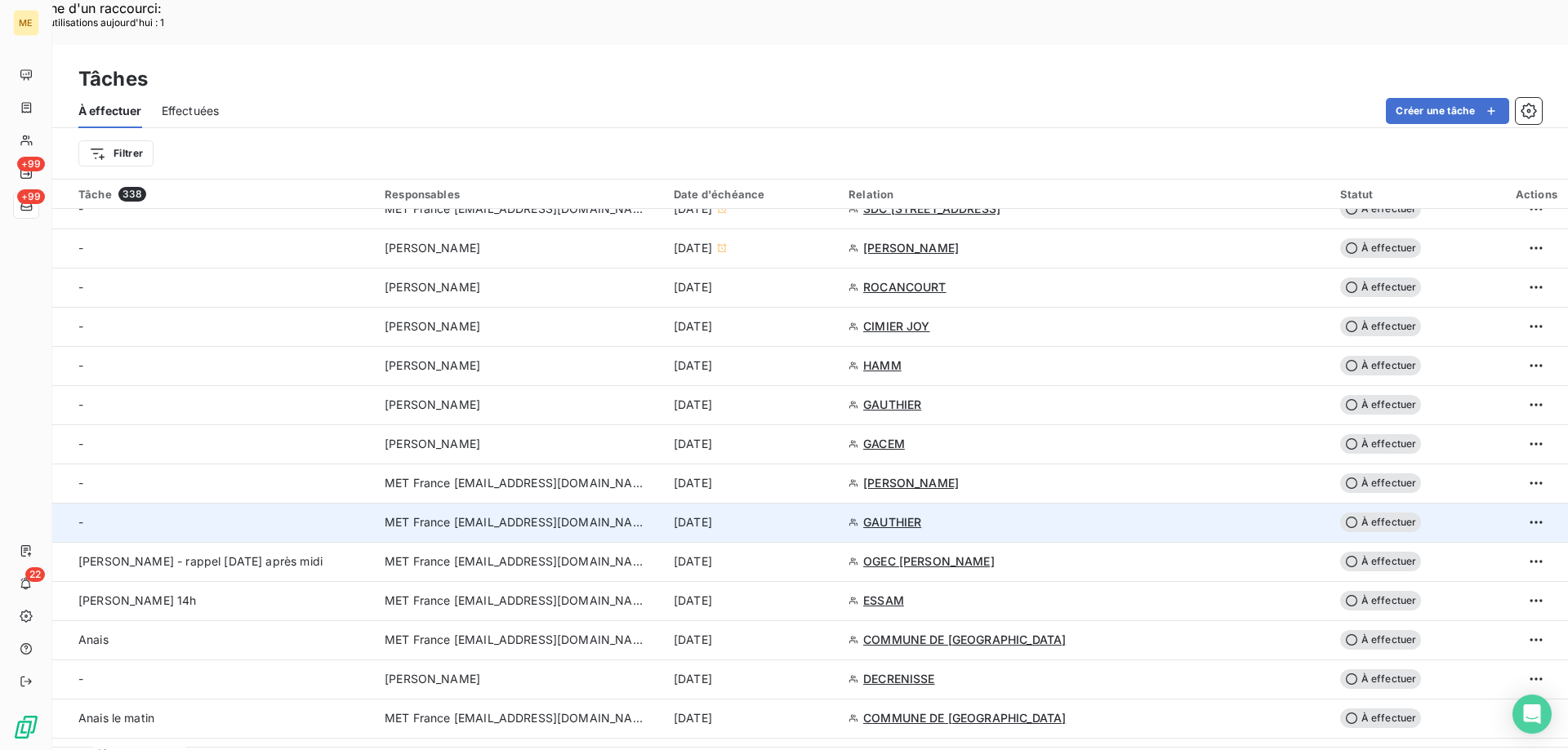
click at [829, 514] on div "[DATE]" at bounding box center [751, 523] width 155 height 17
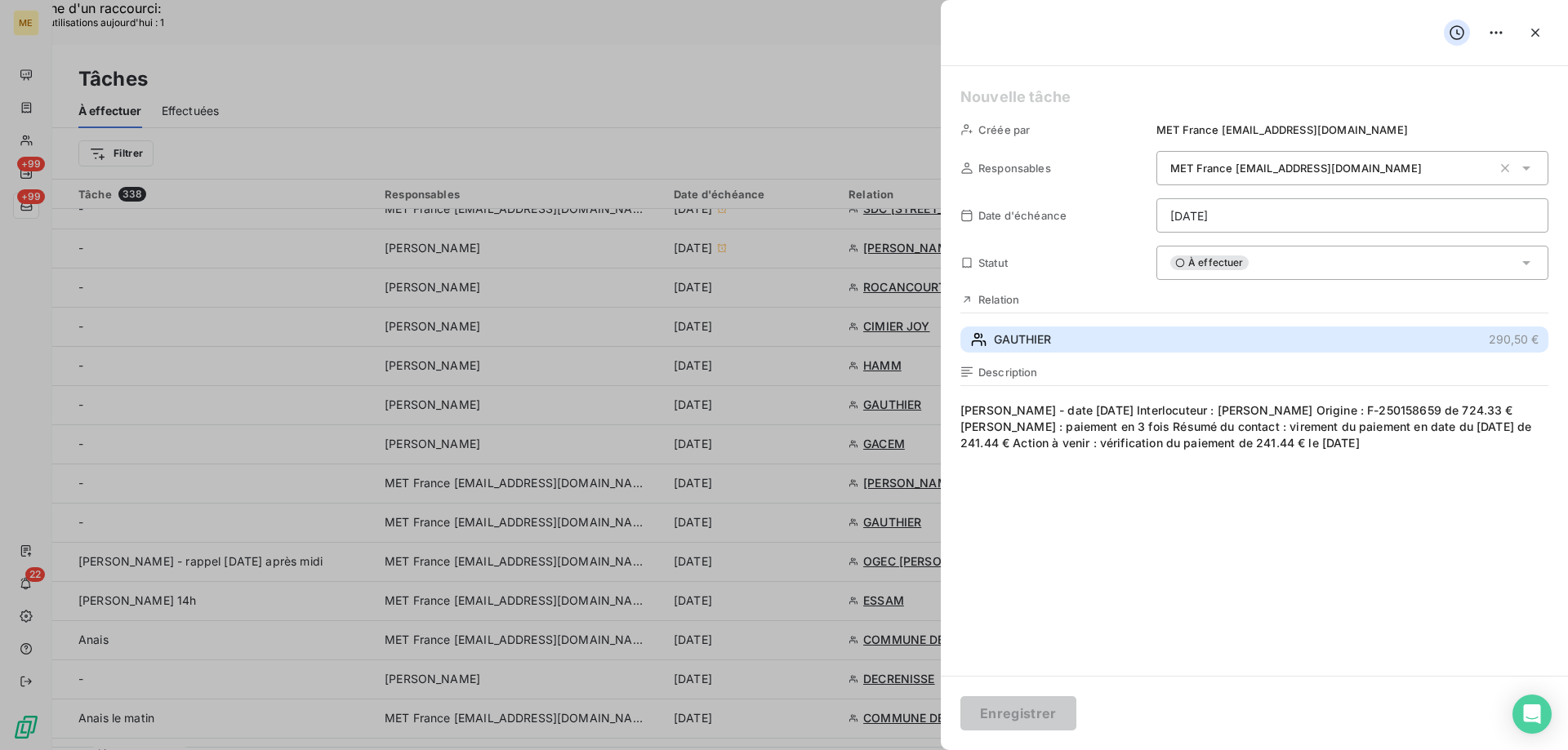
click at [1078, 345] on button "GAUTHIER 290,50 €" at bounding box center [1253, 340] width 588 height 26
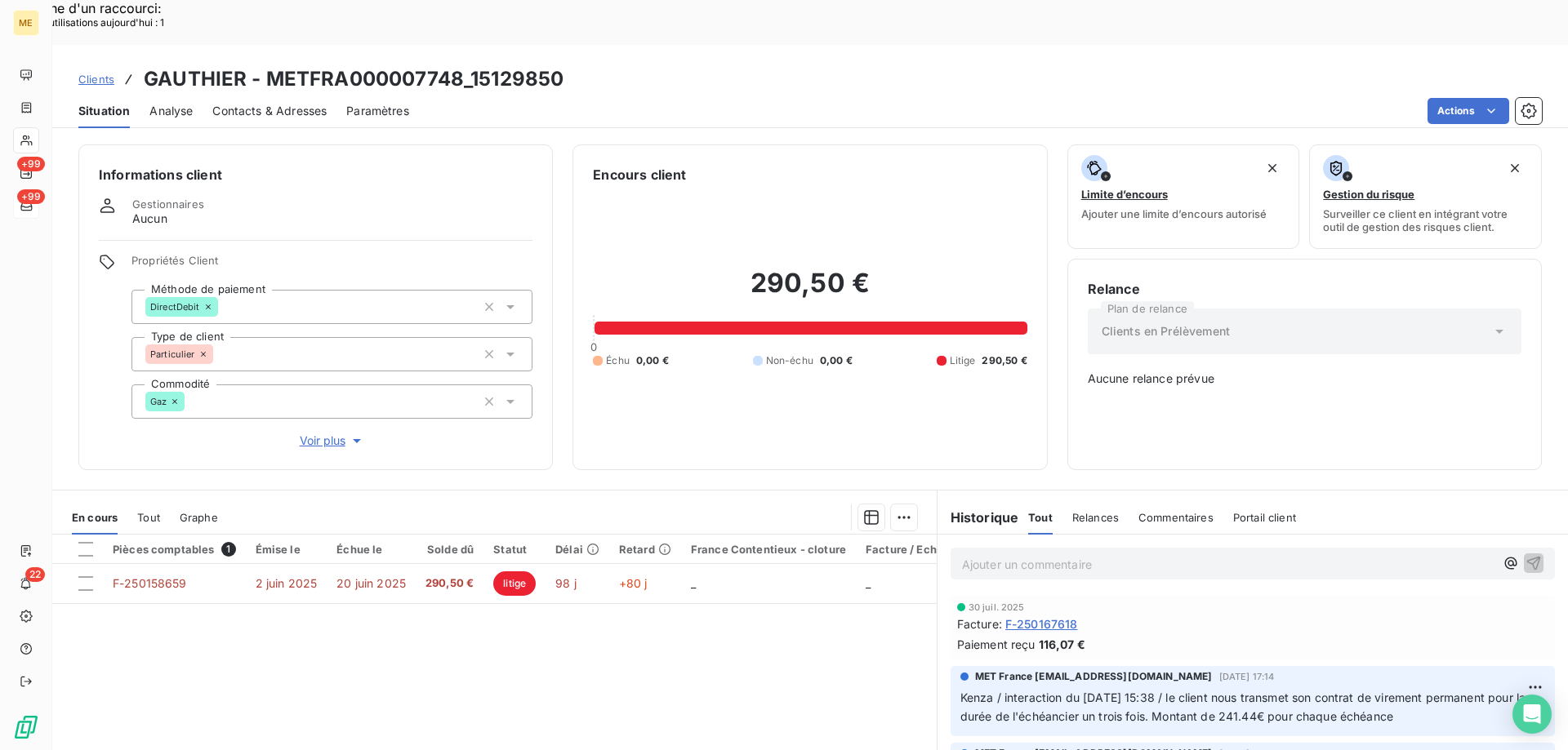
click at [327, 398] on div "Informations client Gestionnaires Aucun Propriétés Client Méthode de paiement D…" at bounding box center [315, 307] width 474 height 326
click at [322, 377] on div "Propriétés Client Méthode de paiement DirectDebit Type de client Particulier Co…" at bounding box center [332, 352] width 401 height 196
click at [317, 433] on span "Voir plus" at bounding box center [332, 441] width 65 height 17
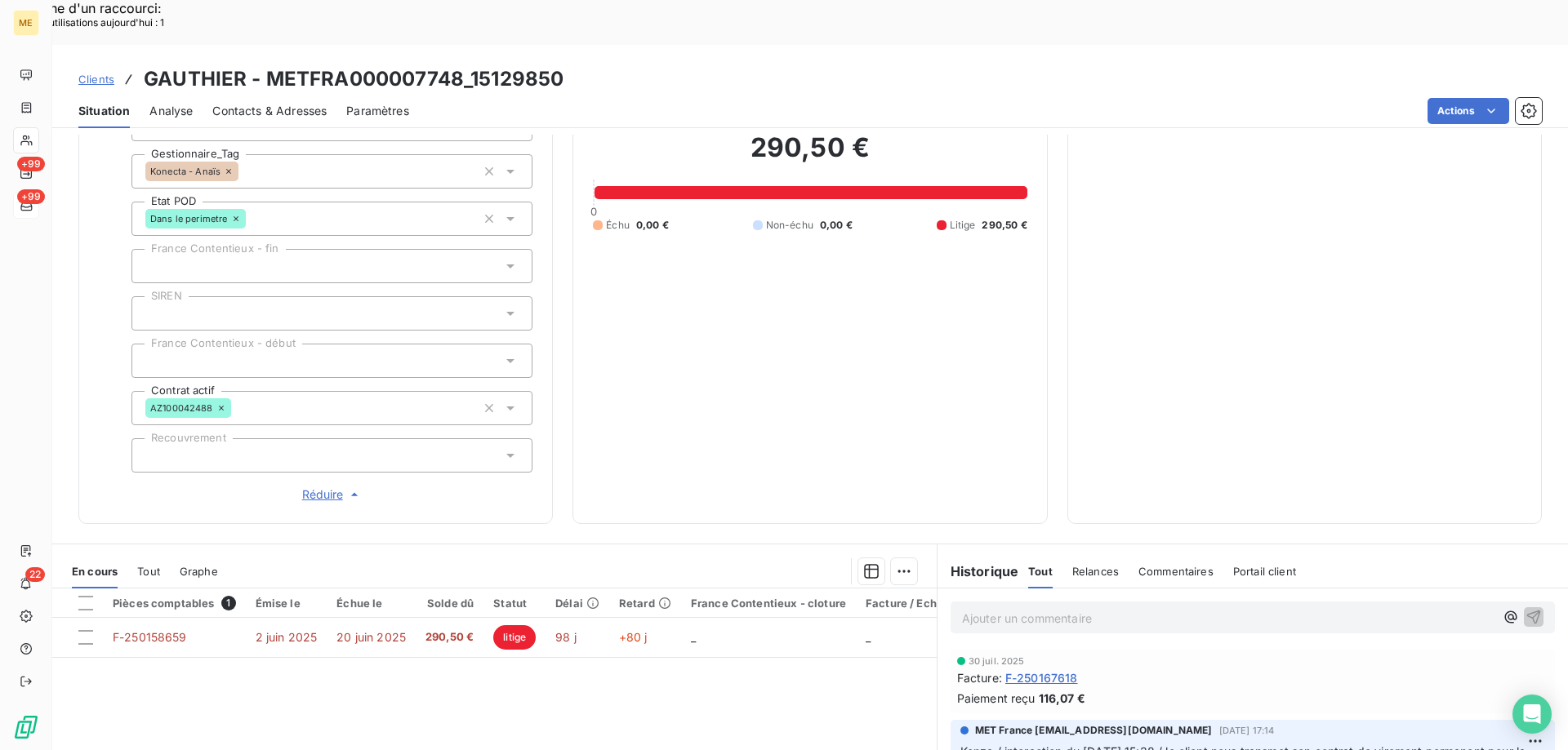
scroll to position [471, 0]
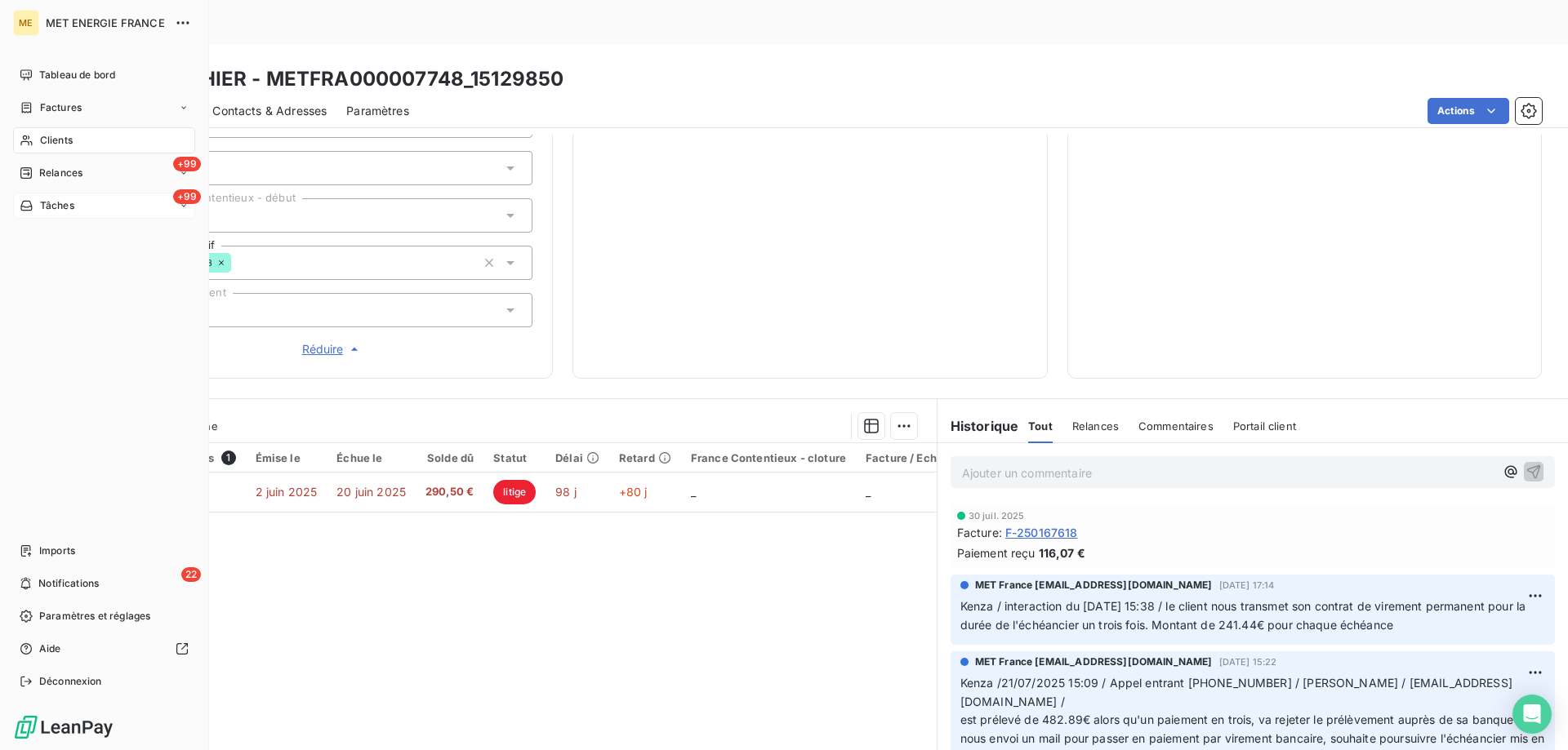
click at [41, 204] on span "Tâches" at bounding box center [57, 206] width 34 height 15
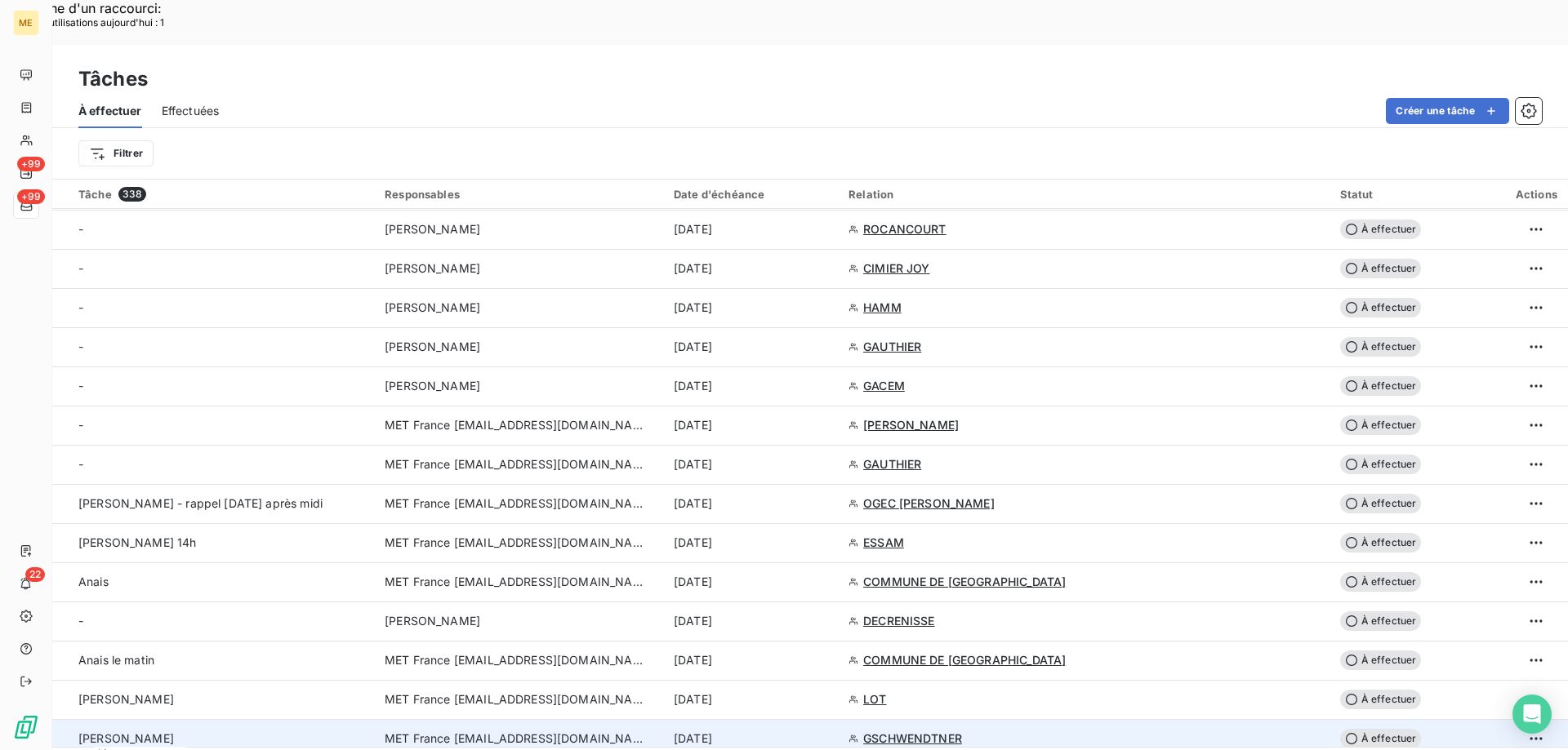
scroll to position [653, 0]
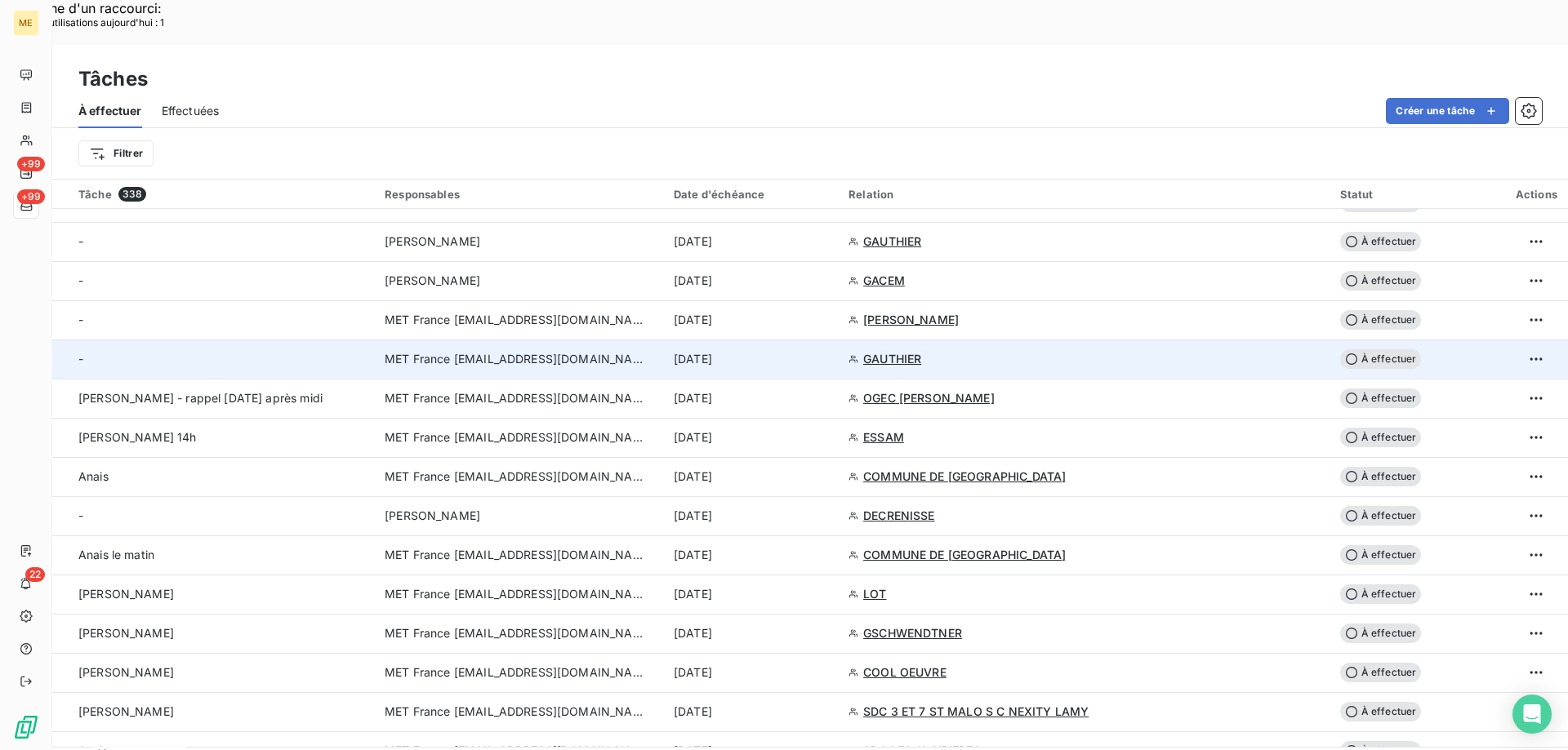
click at [829, 351] on div "[DATE]" at bounding box center [751, 359] width 155 height 17
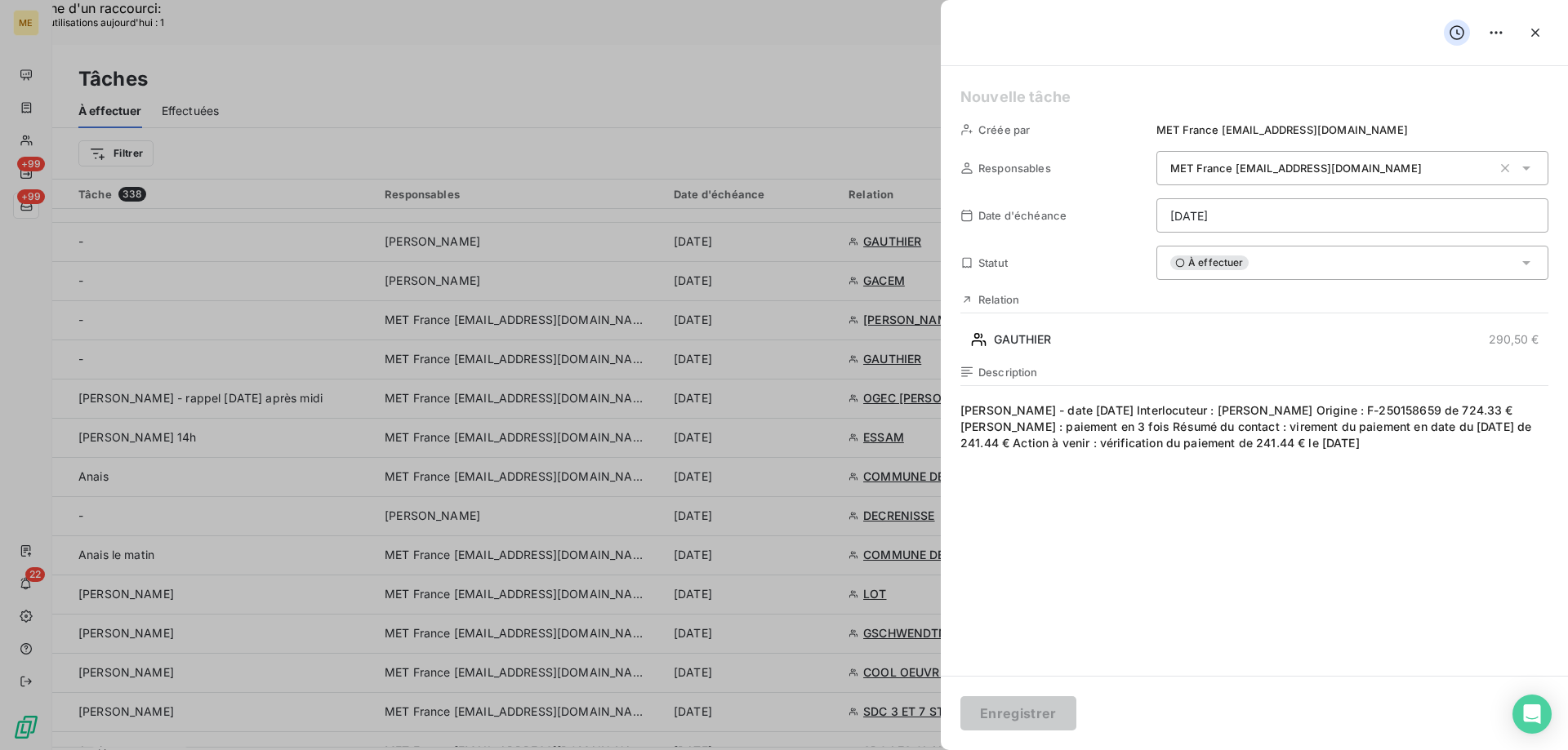
click at [1062, 94] on h5 at bounding box center [1253, 97] width 588 height 23
click at [1030, 727] on button "Enregistrer" at bounding box center [1017, 713] width 116 height 34
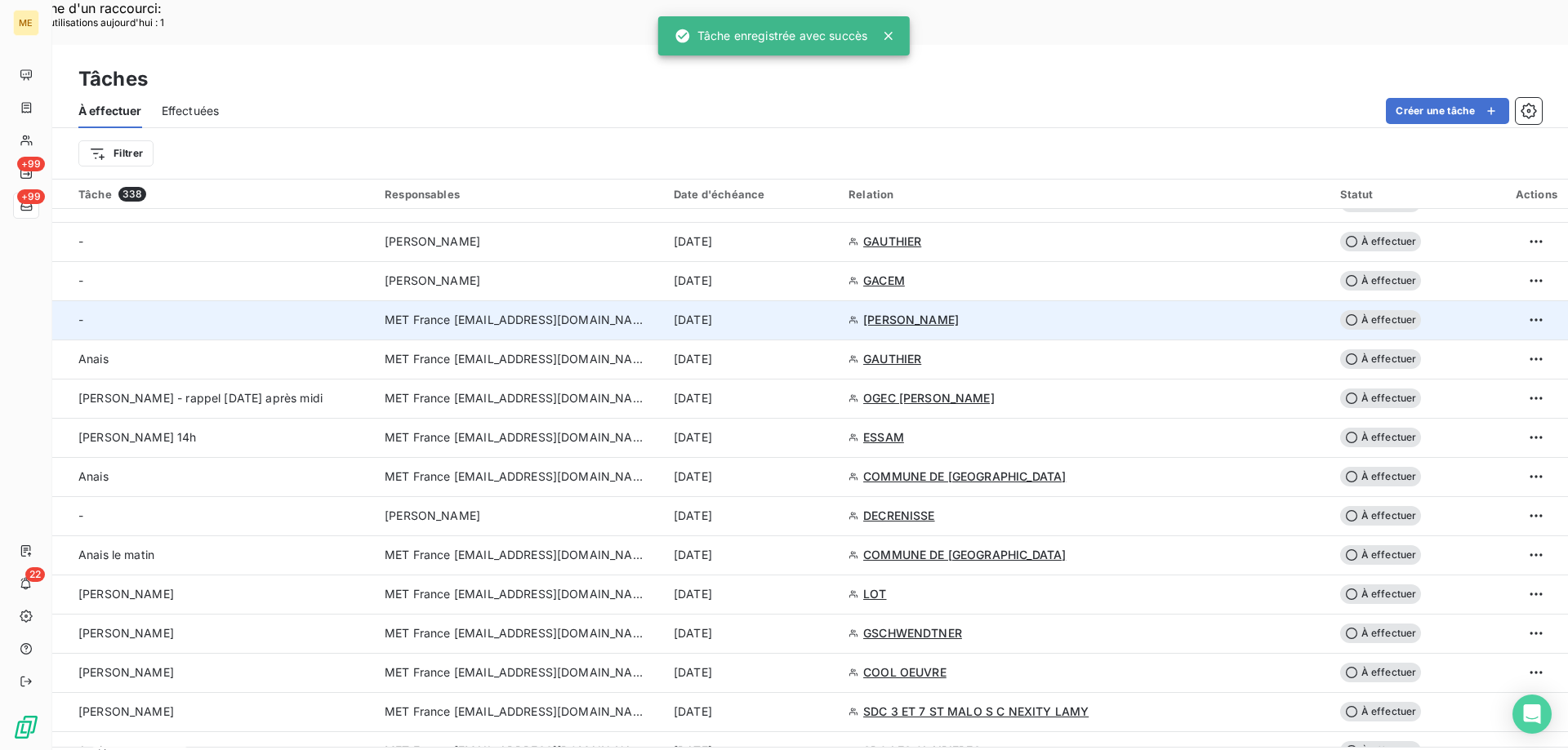
click at [829, 312] on div "[DATE]" at bounding box center [751, 320] width 155 height 17
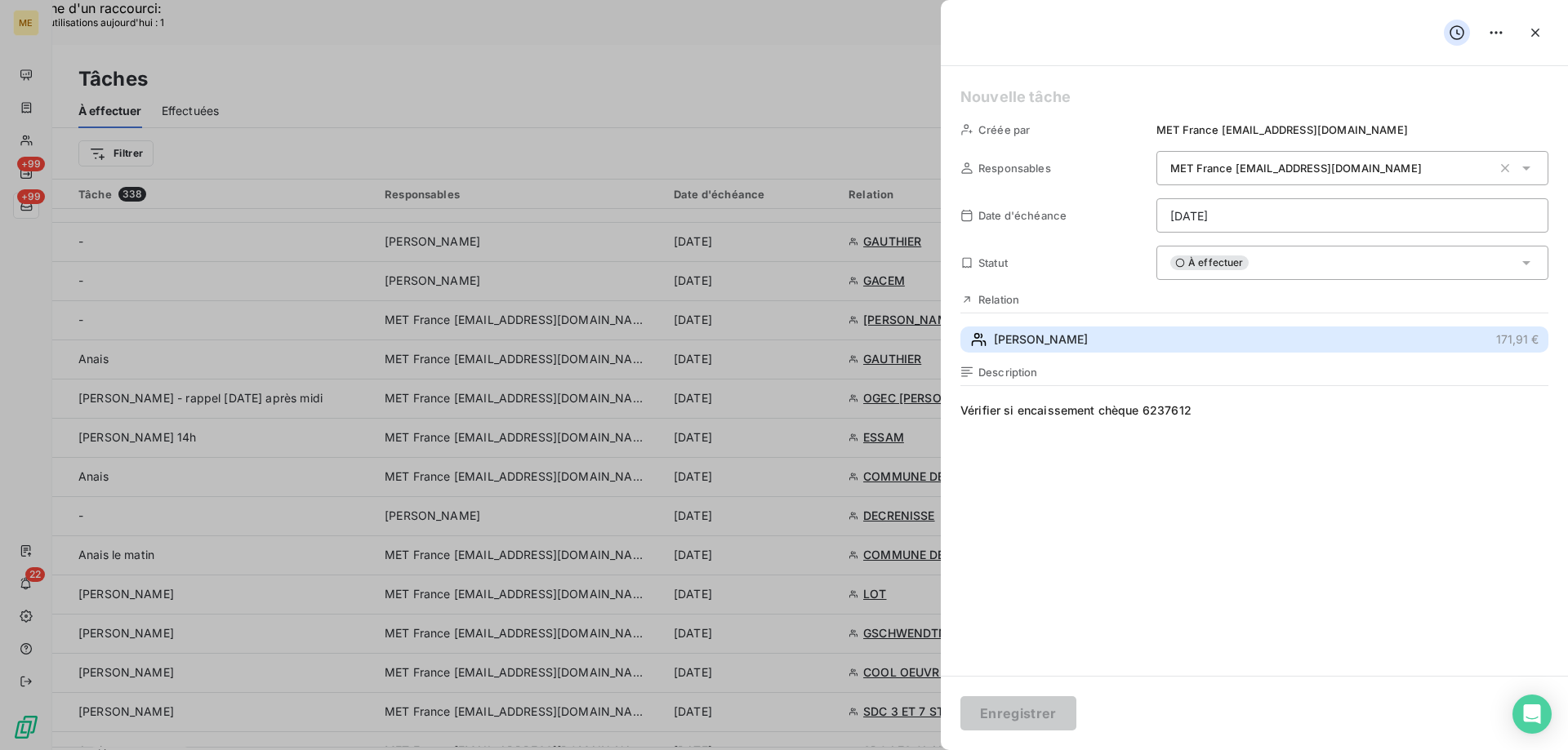
click at [1122, 343] on button "FILLOL FERNAND 171,91 €" at bounding box center [1253, 340] width 588 height 26
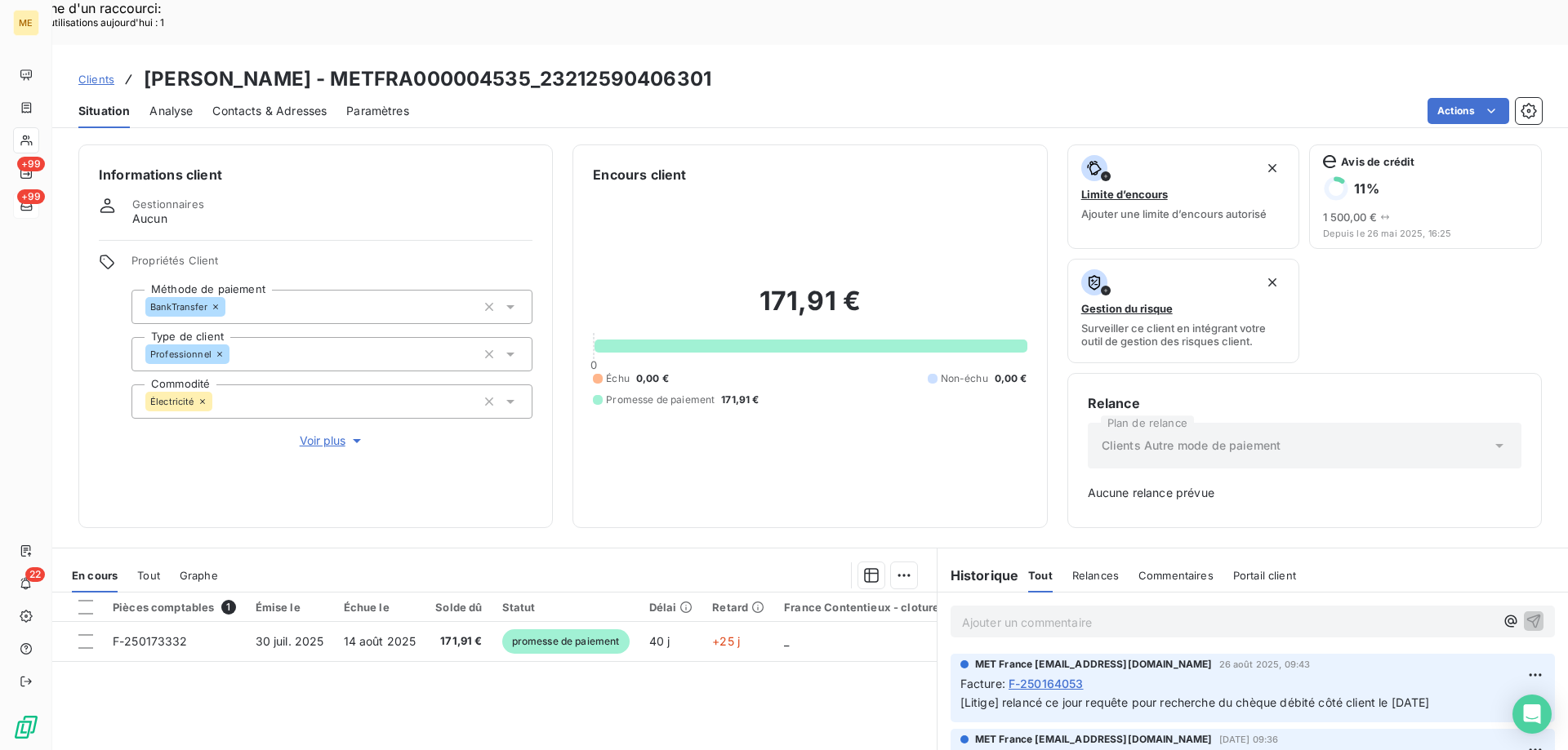
click at [302, 433] on span "Voir plus" at bounding box center [332, 441] width 65 height 17
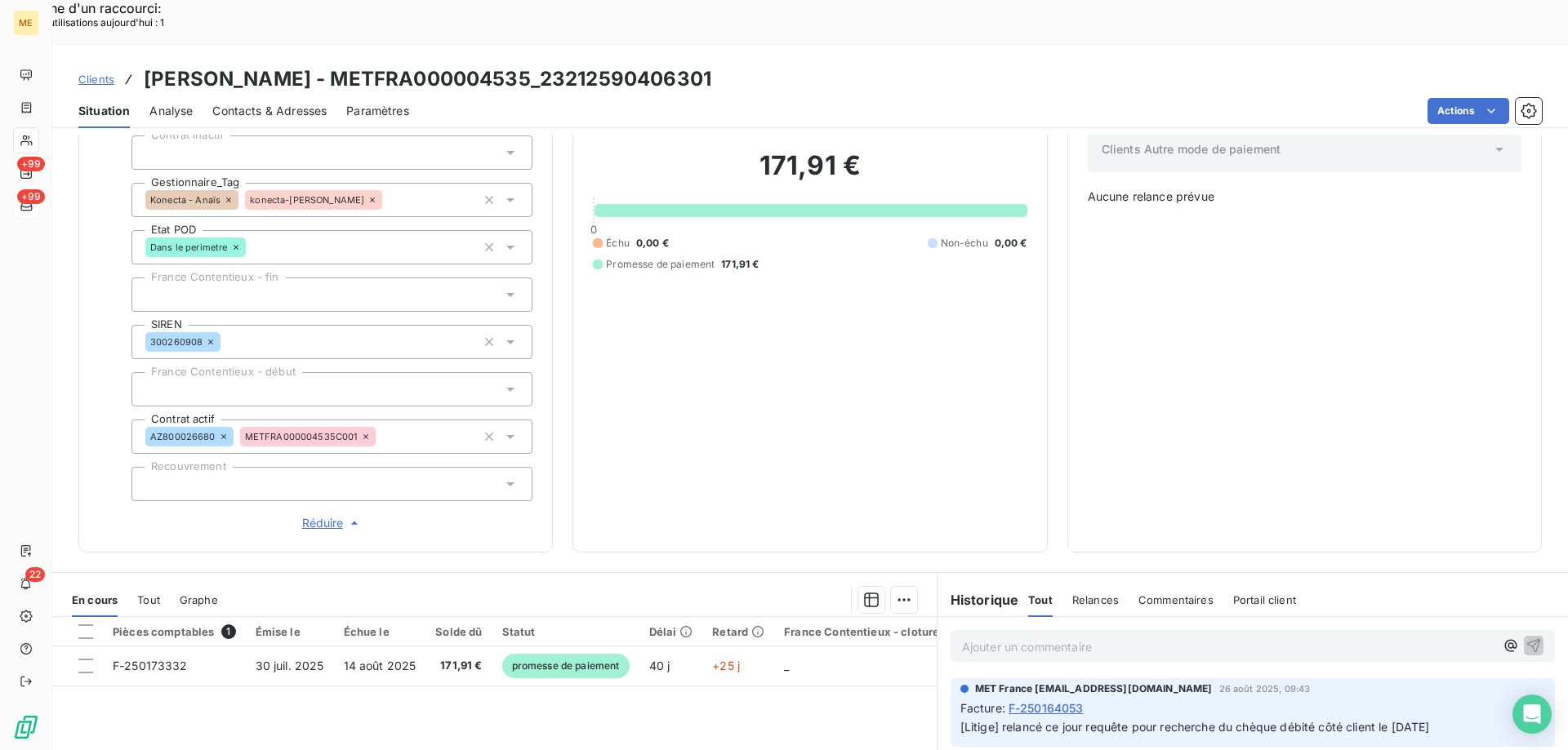
scroll to position [471, 0]
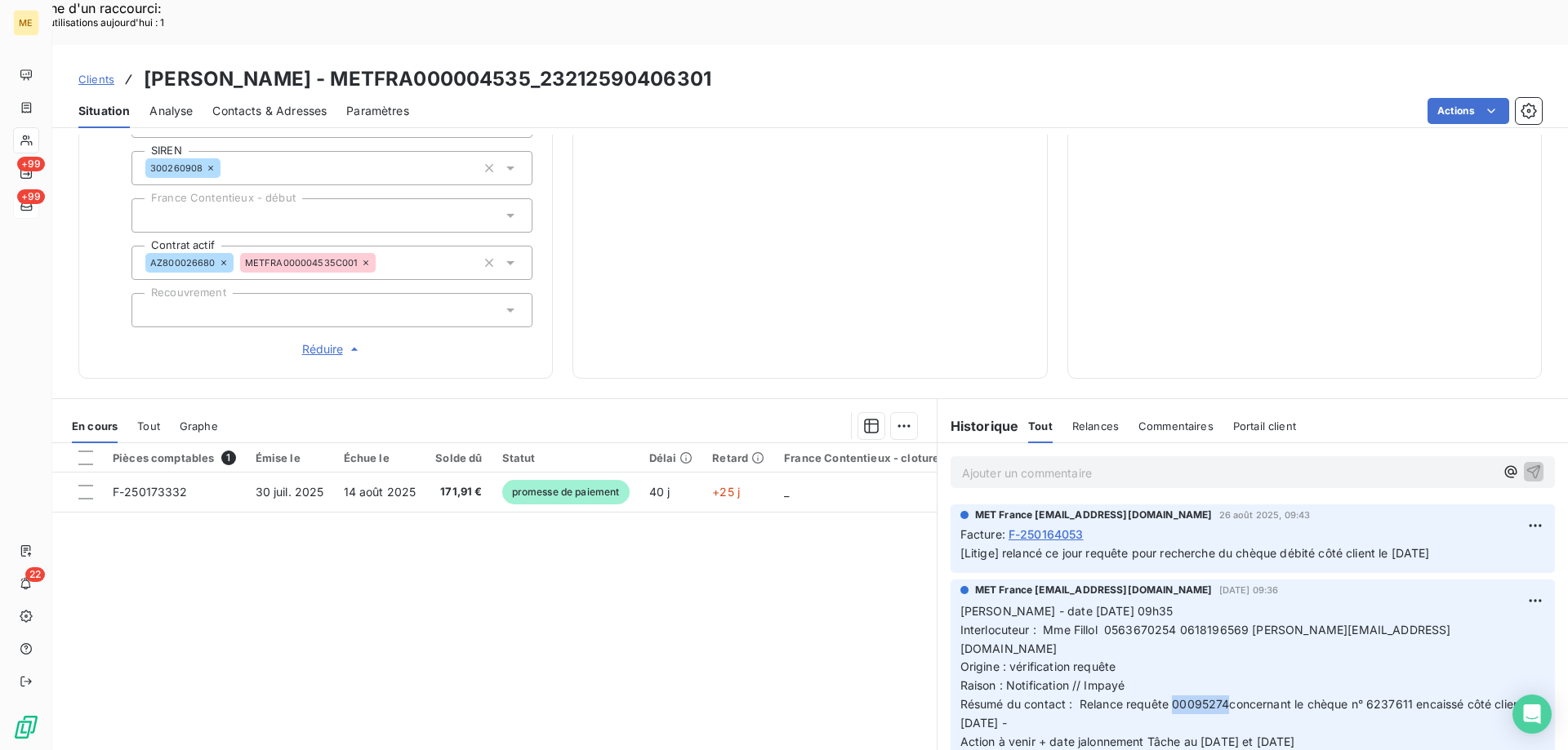
drag, startPoint x: 1221, startPoint y: 627, endPoint x: 1168, endPoint y: 638, distance: 54.1
click at [1168, 638] on p "Valérie - date 26/08/2025 09h35 Interlocuteur : Mme Fillol 0563670254 061819656…" at bounding box center [1252, 677] width 585 height 149
copy span "00095274"
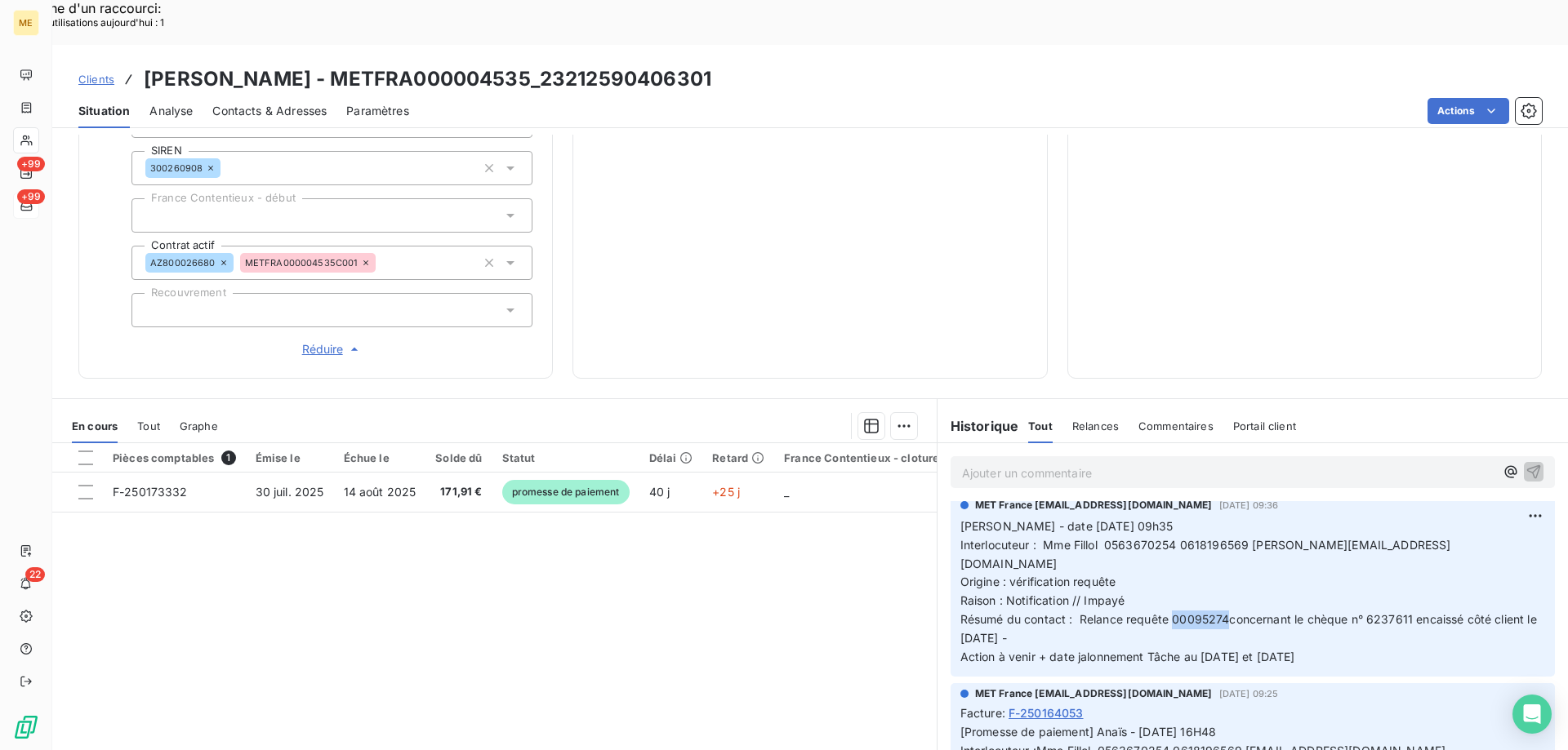
scroll to position [82, 0]
click at [1034, 210] on div "Encours client 171,91 € 0 Échu 0,00 € Non-échu 0,00 € Promesse de paiement 171,…" at bounding box center [810, 26] width 474 height 705
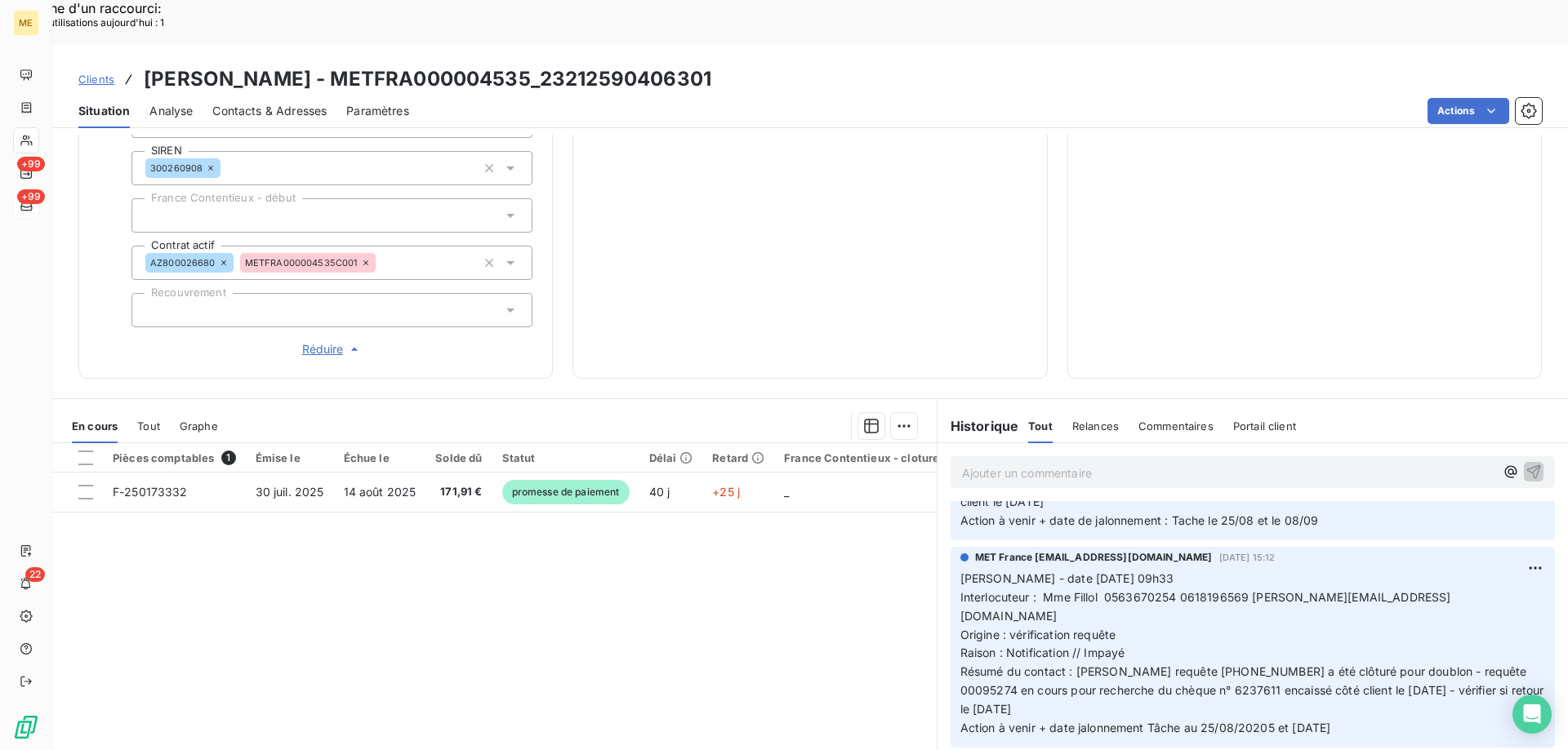
scroll to position [572, 0]
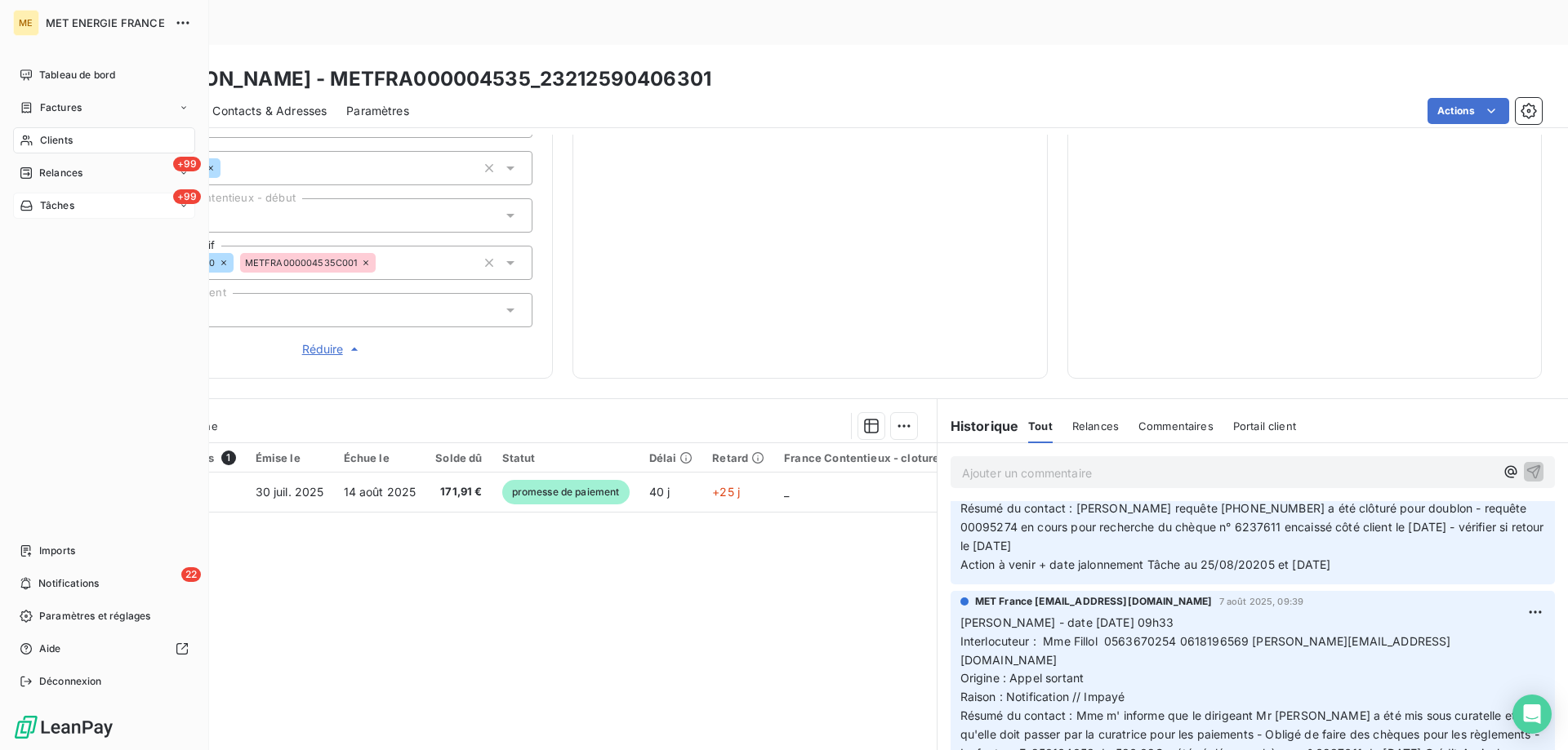
click at [59, 201] on span "Tâches" at bounding box center [57, 206] width 34 height 15
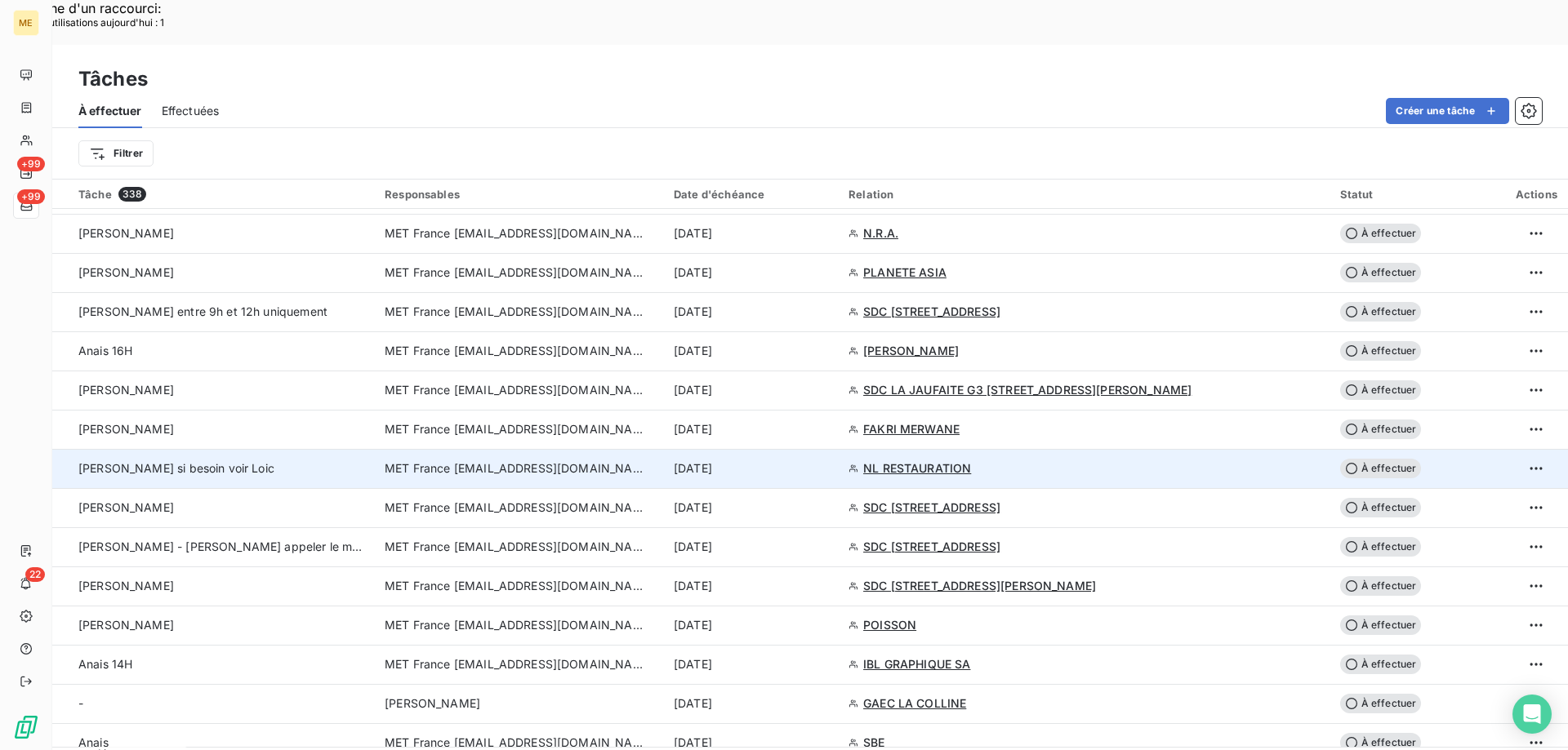
scroll to position [1388, 0]
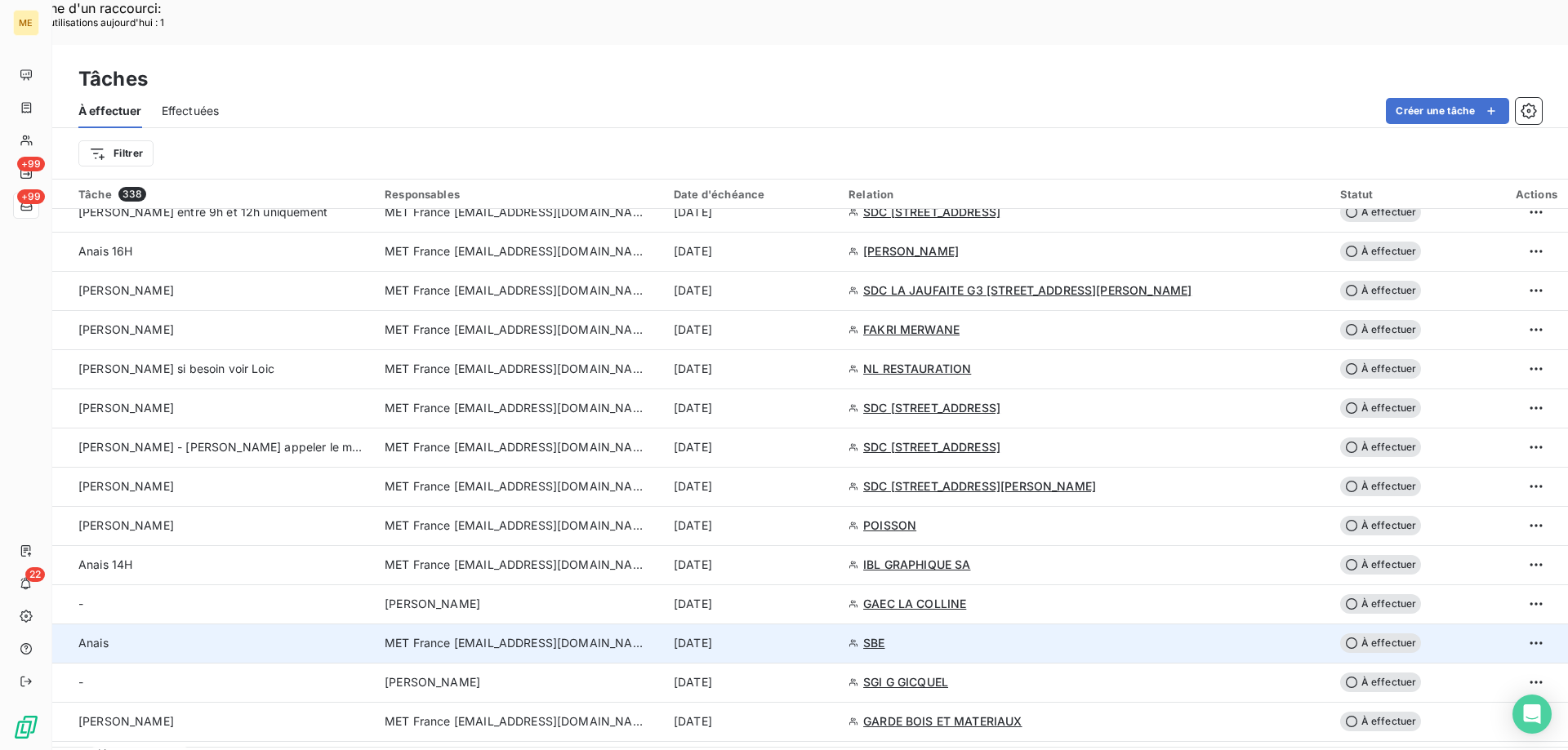
click at [829, 635] on div "[DATE]" at bounding box center [751, 643] width 155 height 17
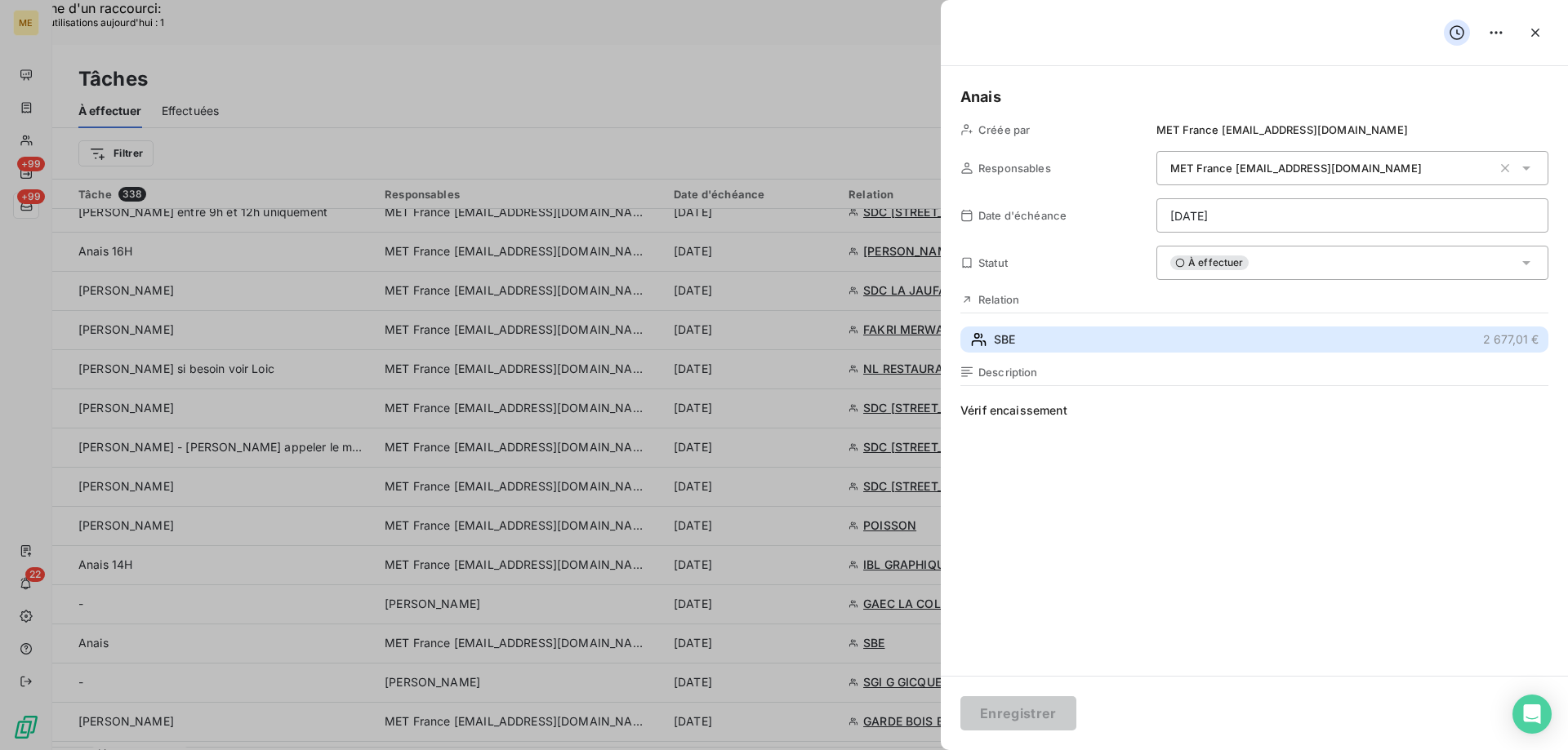
click at [1019, 348] on button "SBE 2 677,01 €" at bounding box center [1253, 340] width 588 height 26
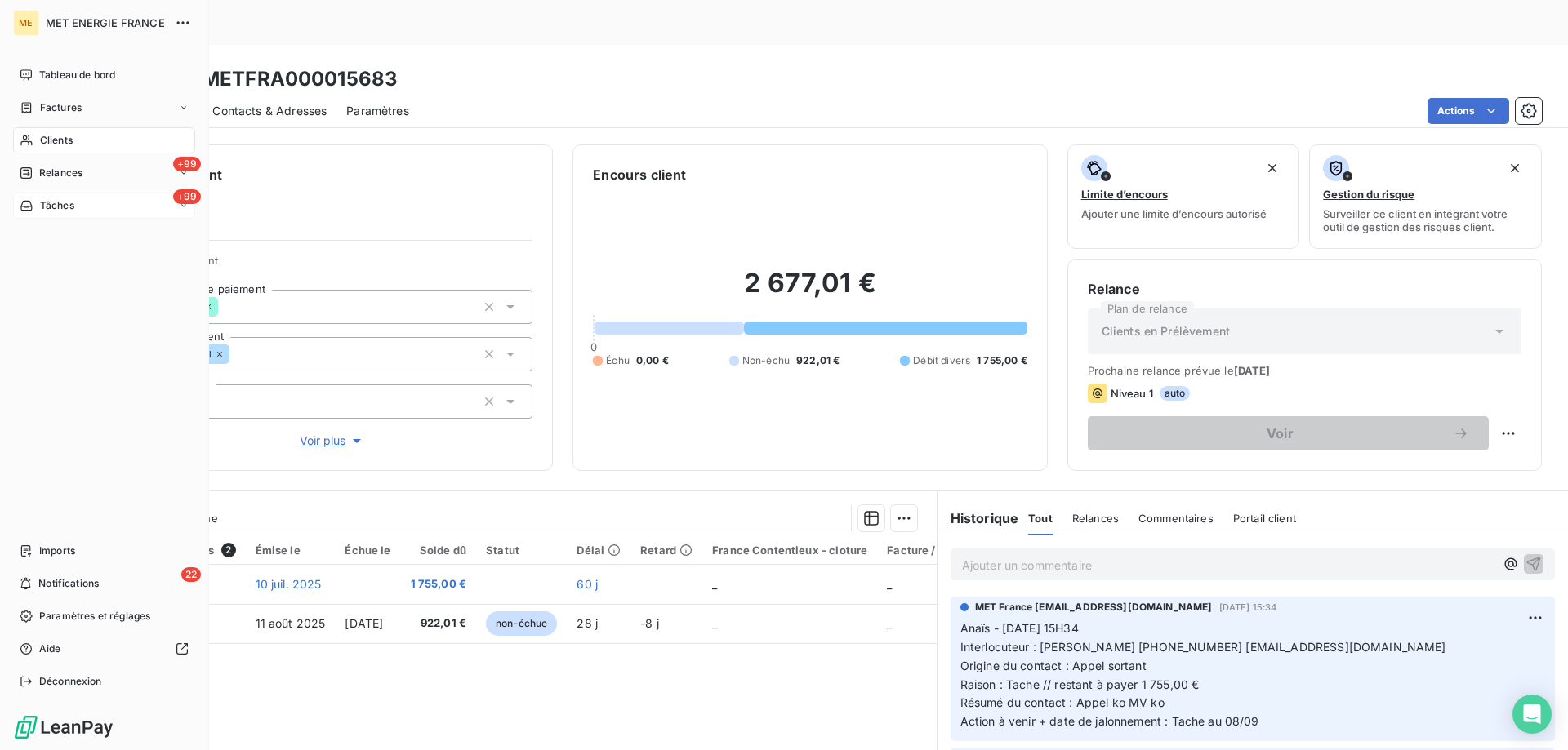
click at [70, 196] on div "+99 Tâches" at bounding box center [104, 206] width 182 height 26
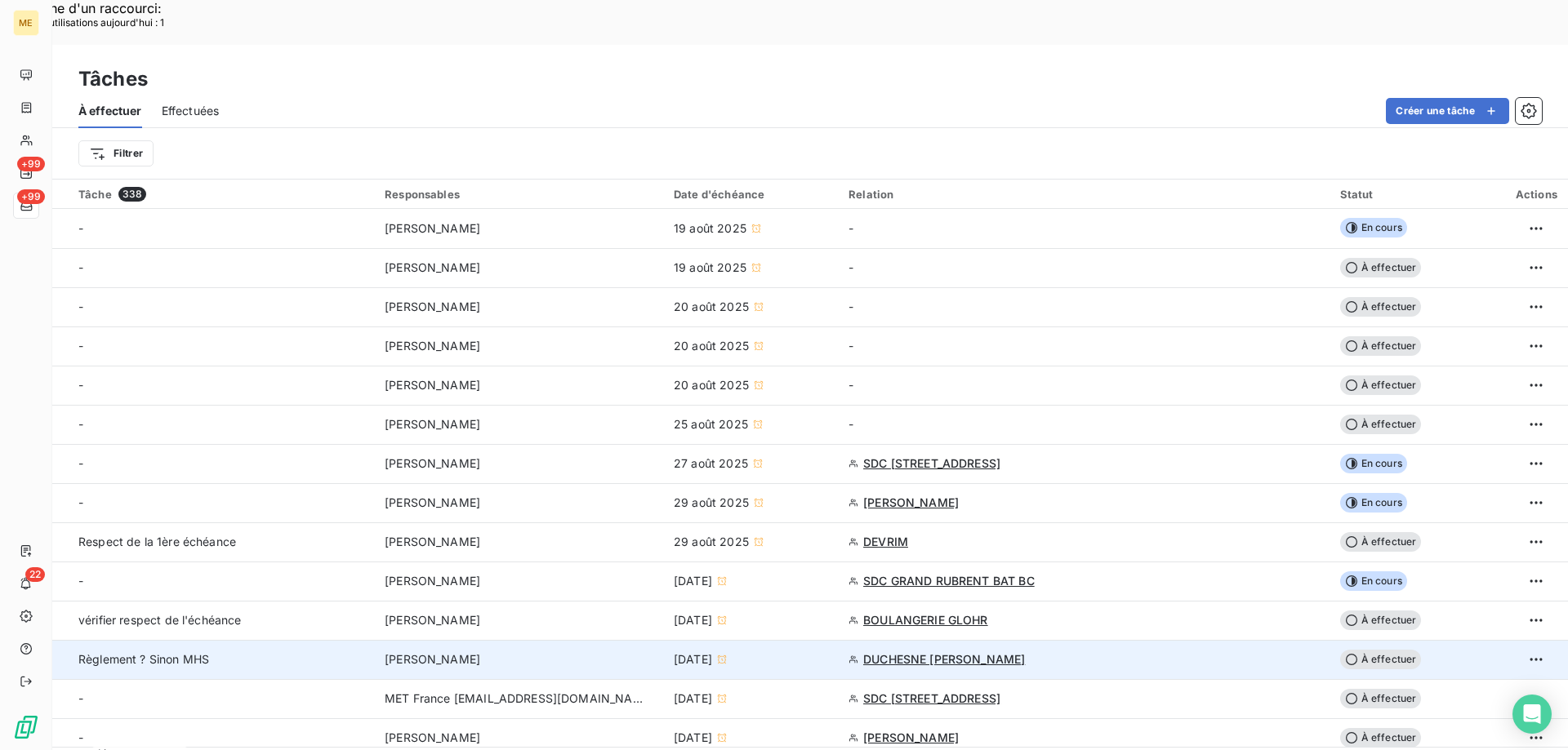
scroll to position [82, 0]
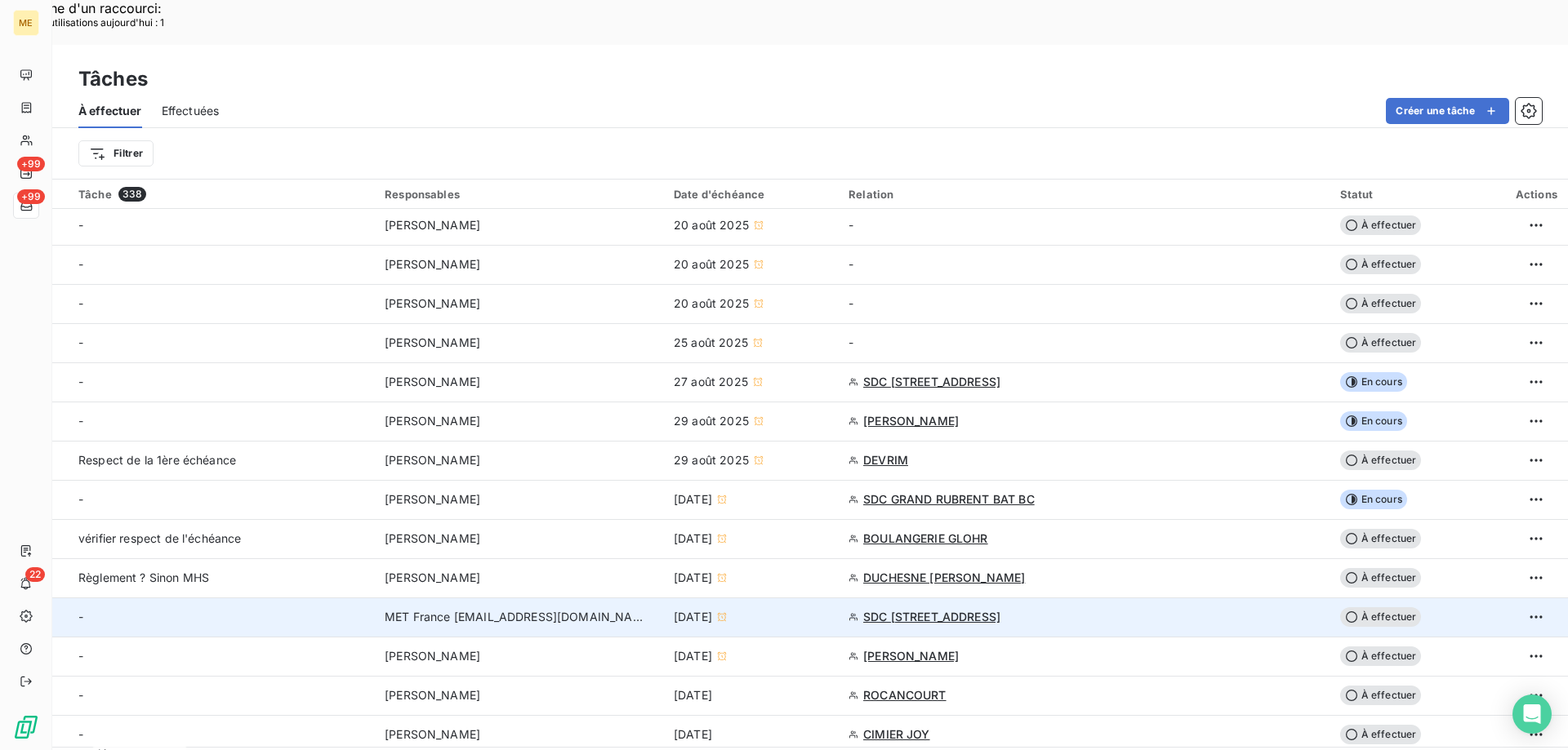
click at [829, 609] on div "[DATE]" at bounding box center [751, 617] width 155 height 17
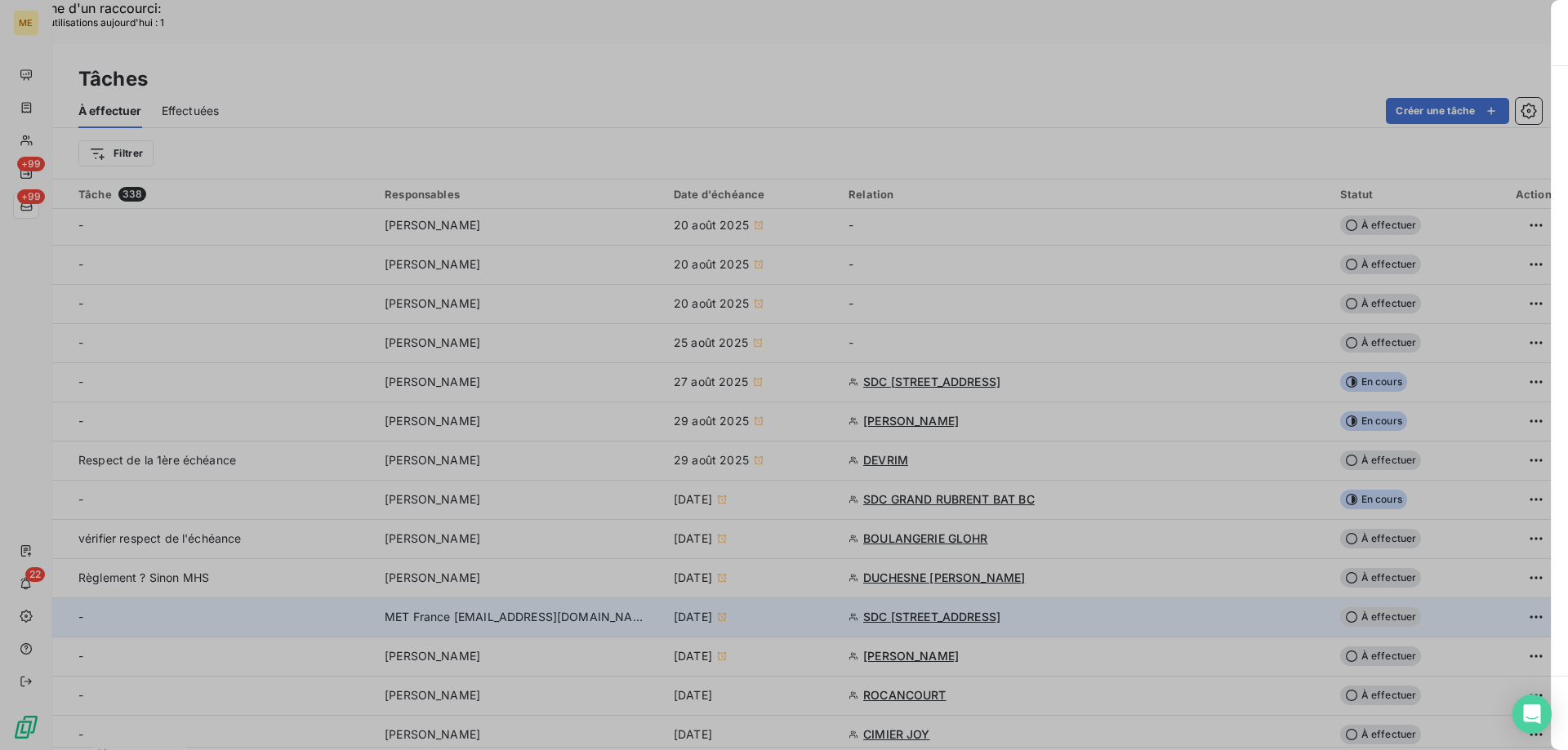
type input "04/09/2025"
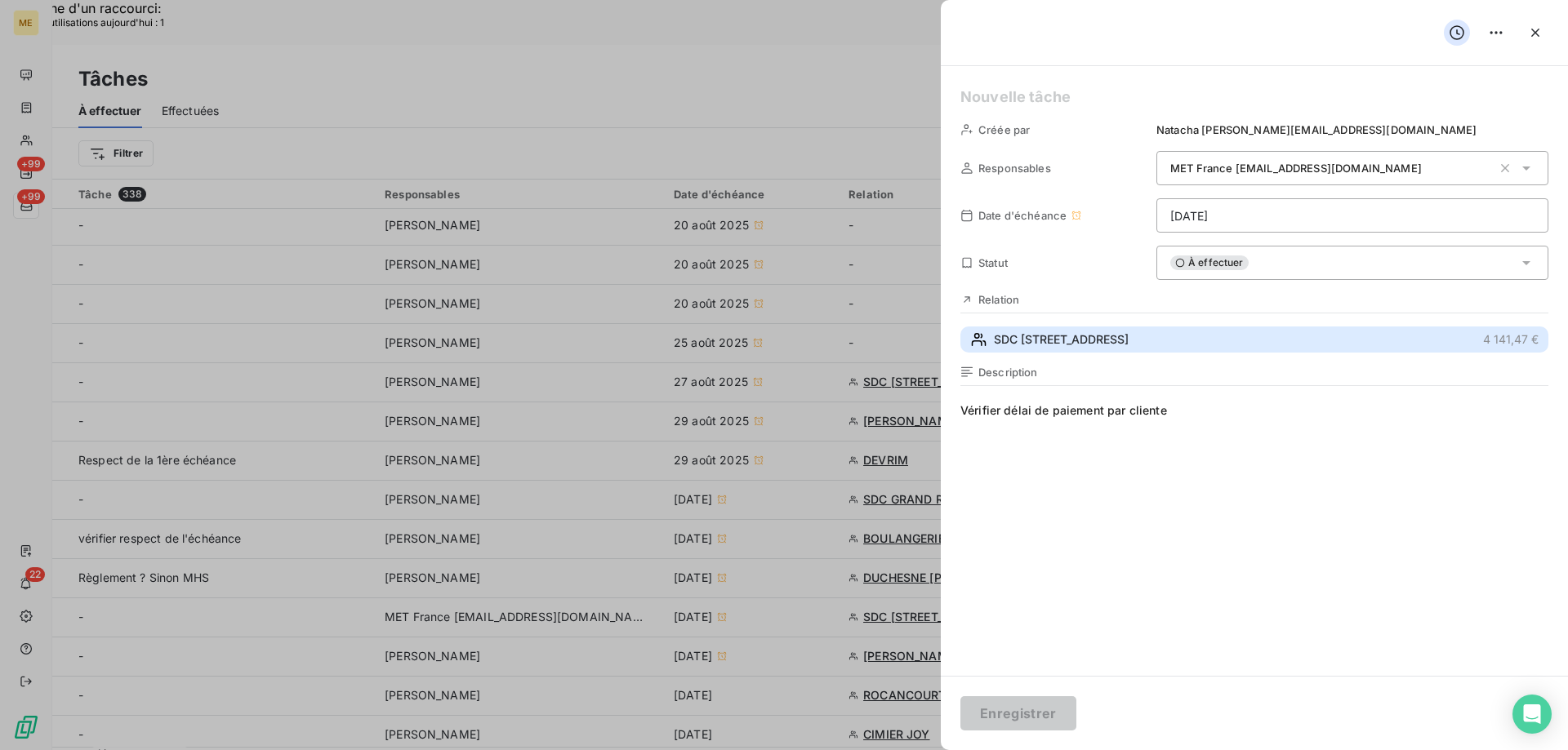
click at [1108, 344] on span "SDC [STREET_ADDRESS]" at bounding box center [1060, 340] width 135 height 17
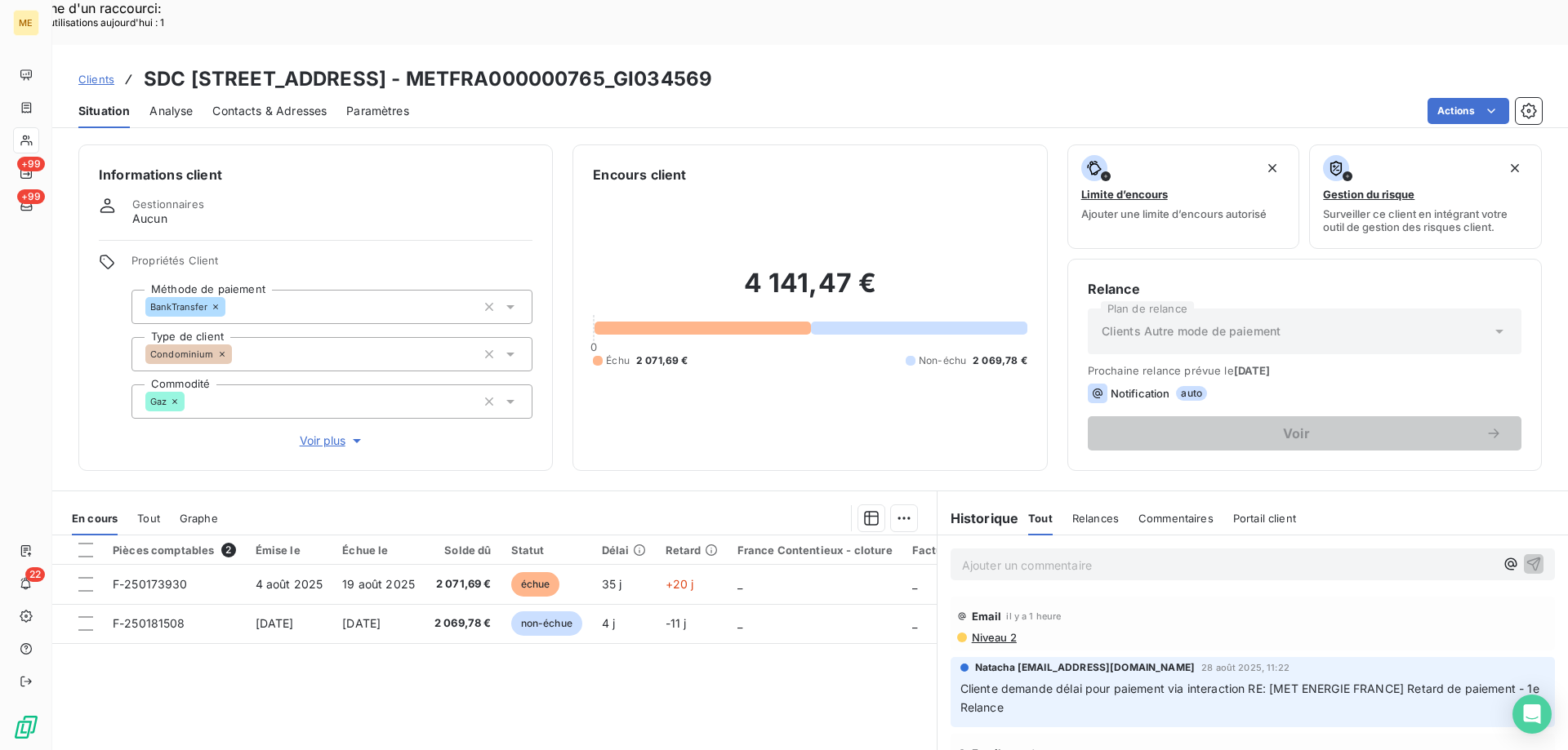
click at [323, 433] on span "Voir plus" at bounding box center [332, 441] width 65 height 17
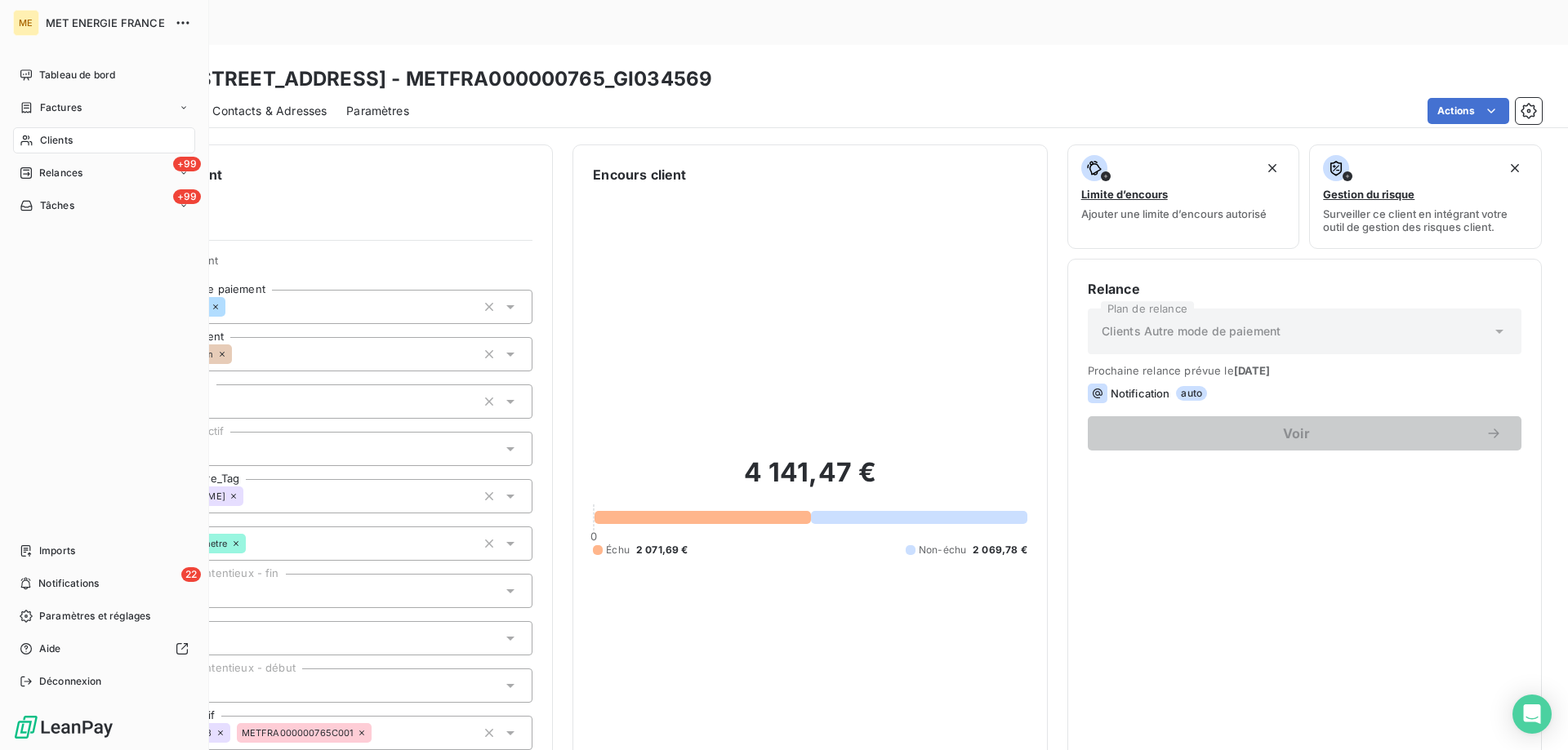
click at [71, 209] on span "Tâches" at bounding box center [57, 206] width 34 height 15
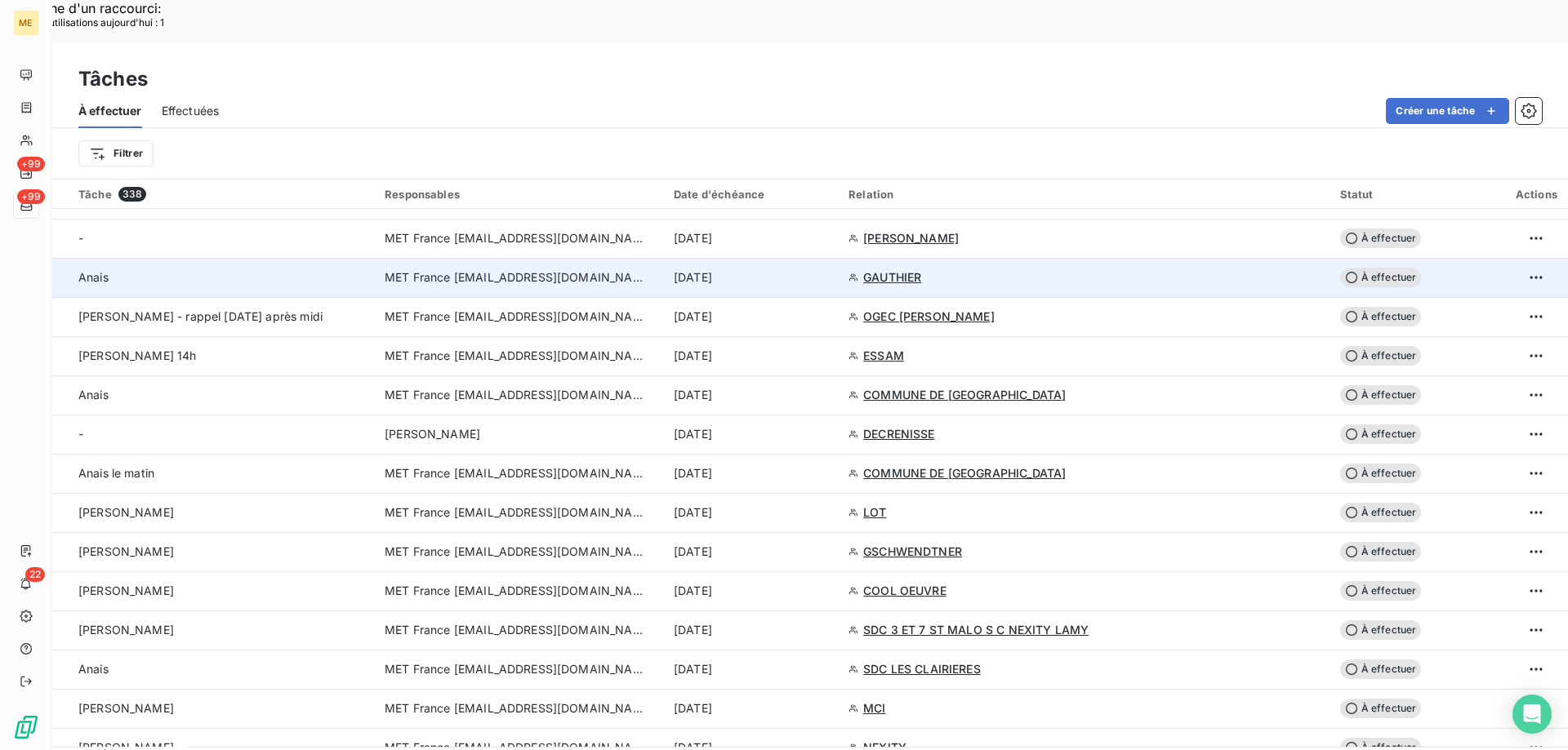
scroll to position [653, 0]
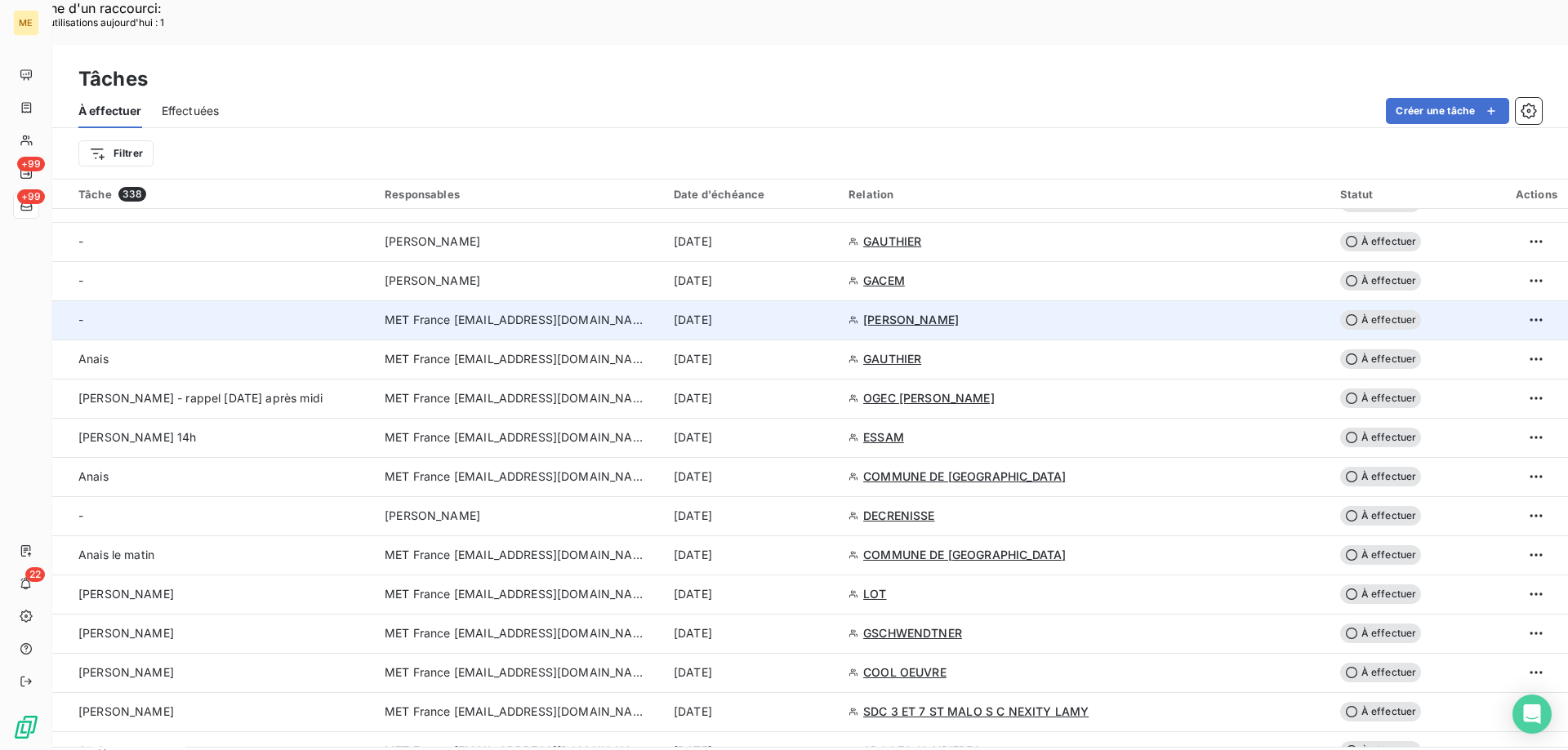
click at [829, 312] on div "[DATE]" at bounding box center [751, 320] width 155 height 17
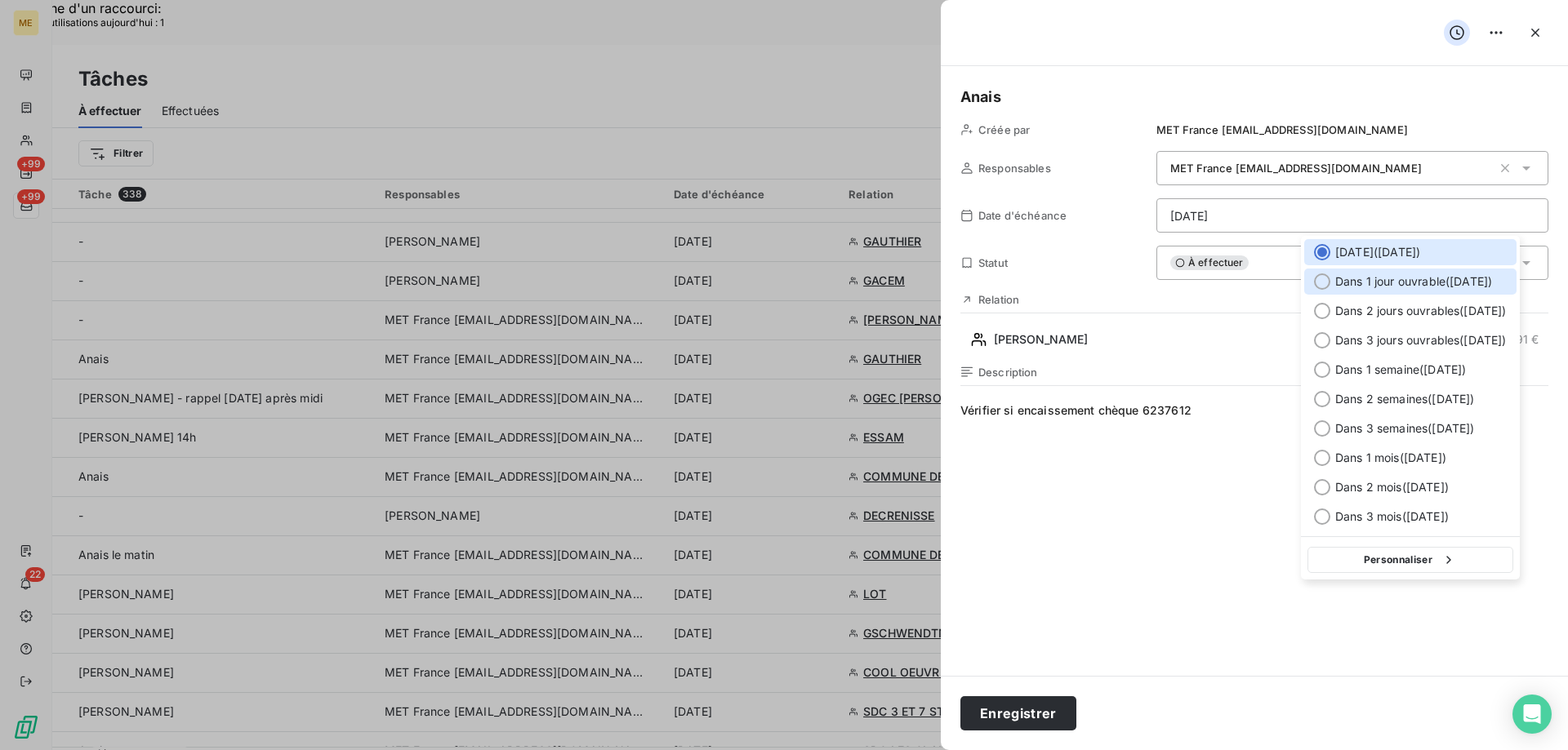
click at [1390, 284] on span "Dans 1 jour ouvrable ( mardi )" at bounding box center [1413, 282] width 157 height 17
type input "09/09/2025"
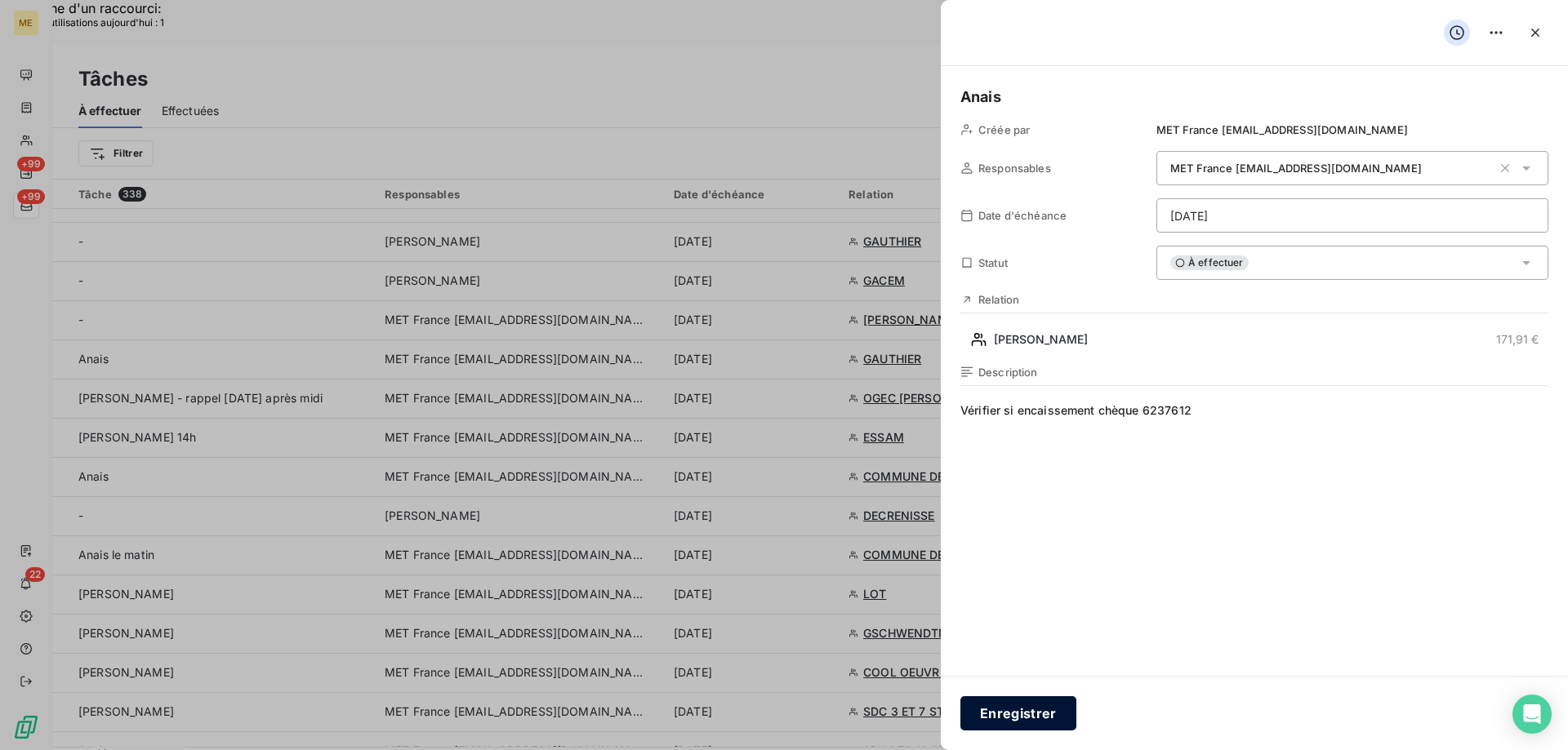
click at [1021, 723] on button "Enregistrer" at bounding box center [1017, 713] width 116 height 34
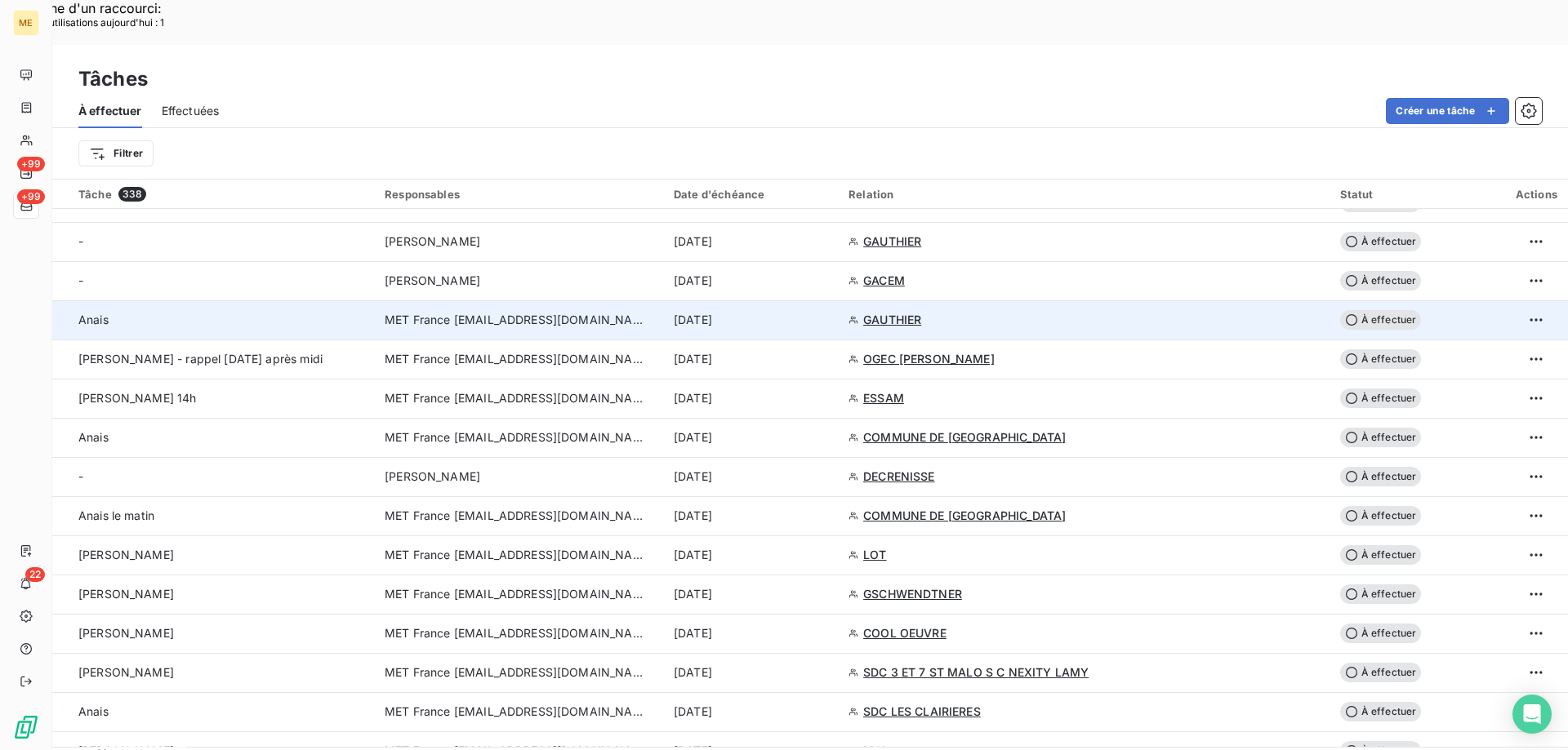
click at [829, 312] on div "[DATE]" at bounding box center [751, 320] width 155 height 17
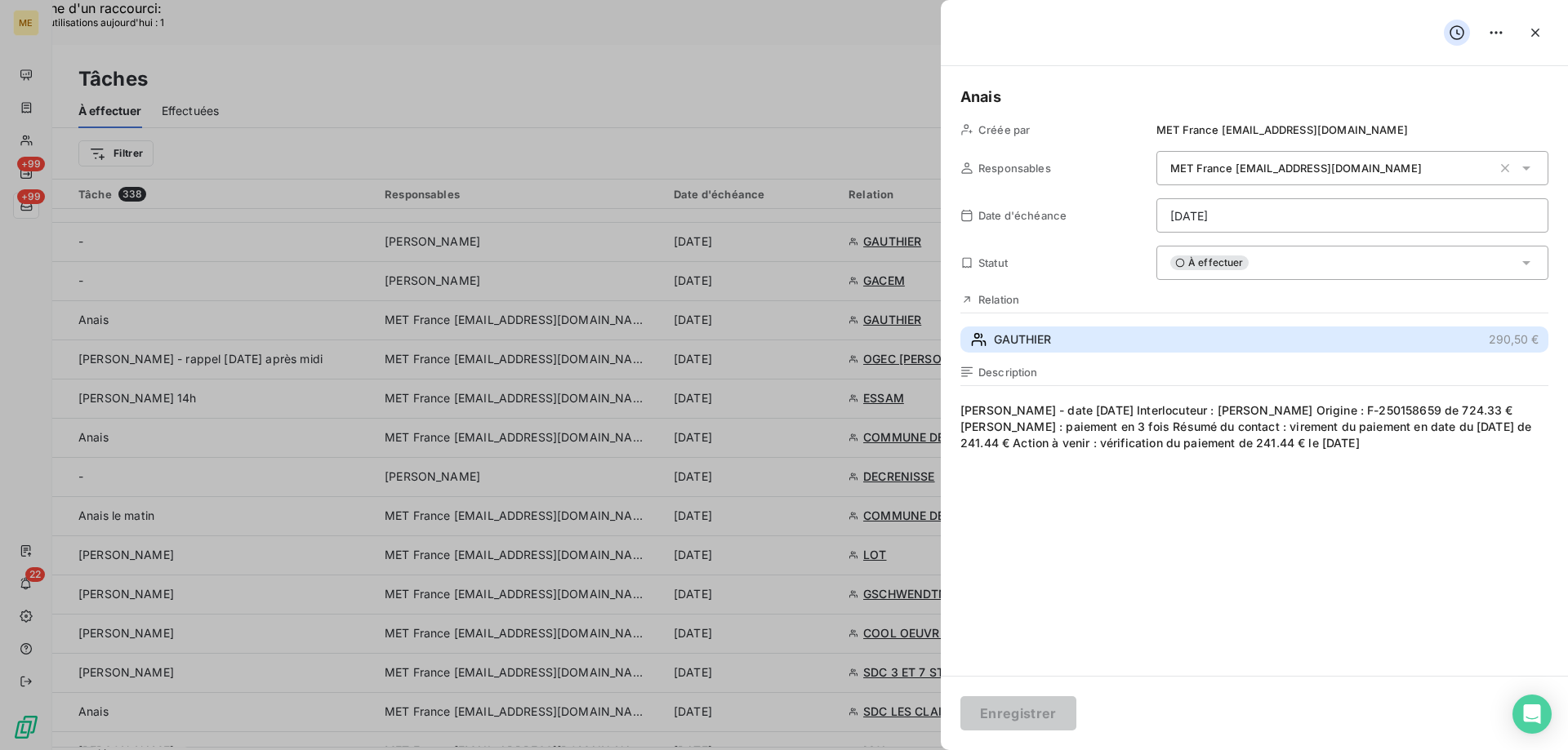
click at [1137, 343] on button "GAUTHIER 290,50 €" at bounding box center [1253, 340] width 588 height 26
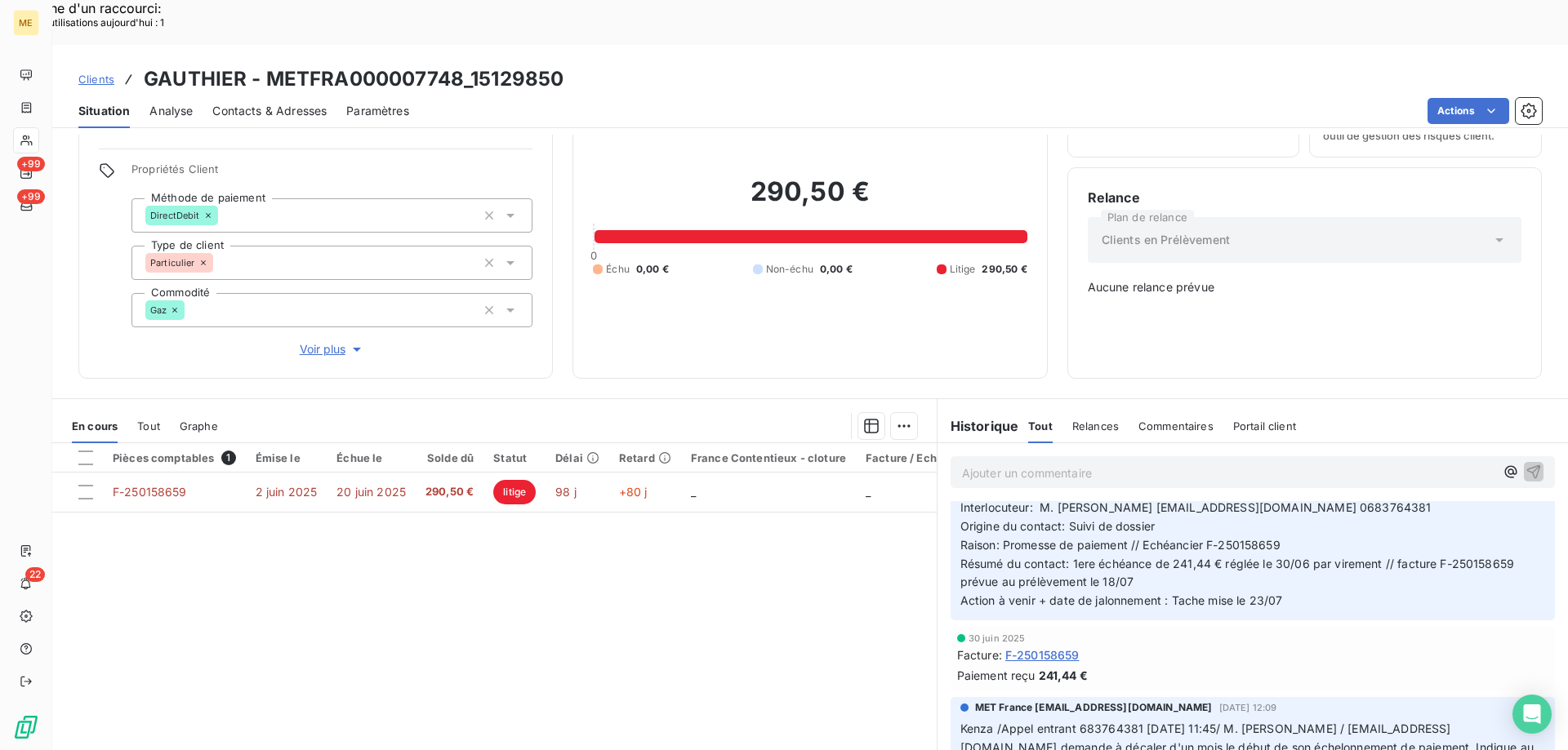
scroll to position [245, 0]
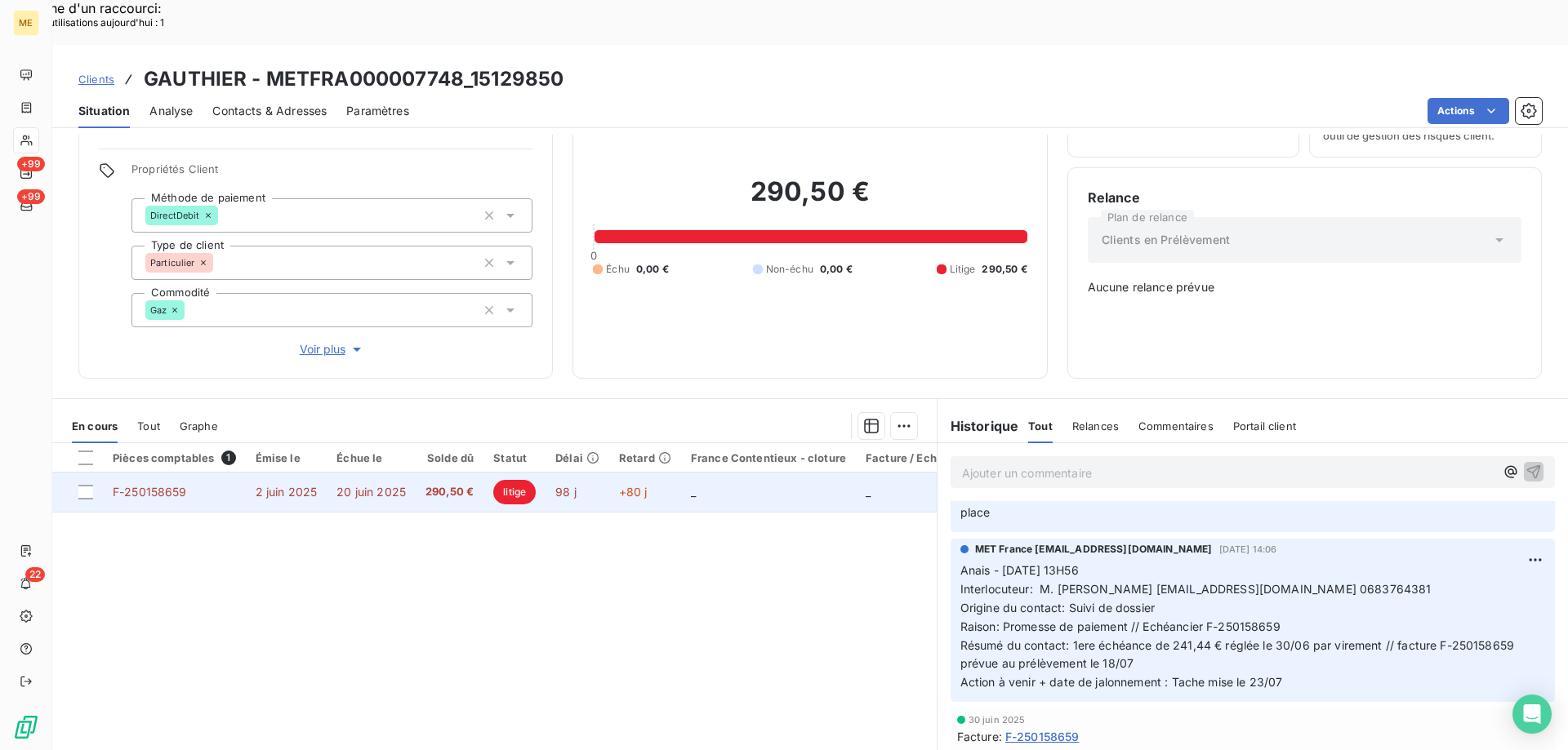
click at [729, 472] on td "_" at bounding box center [769, 492] width 175 height 39
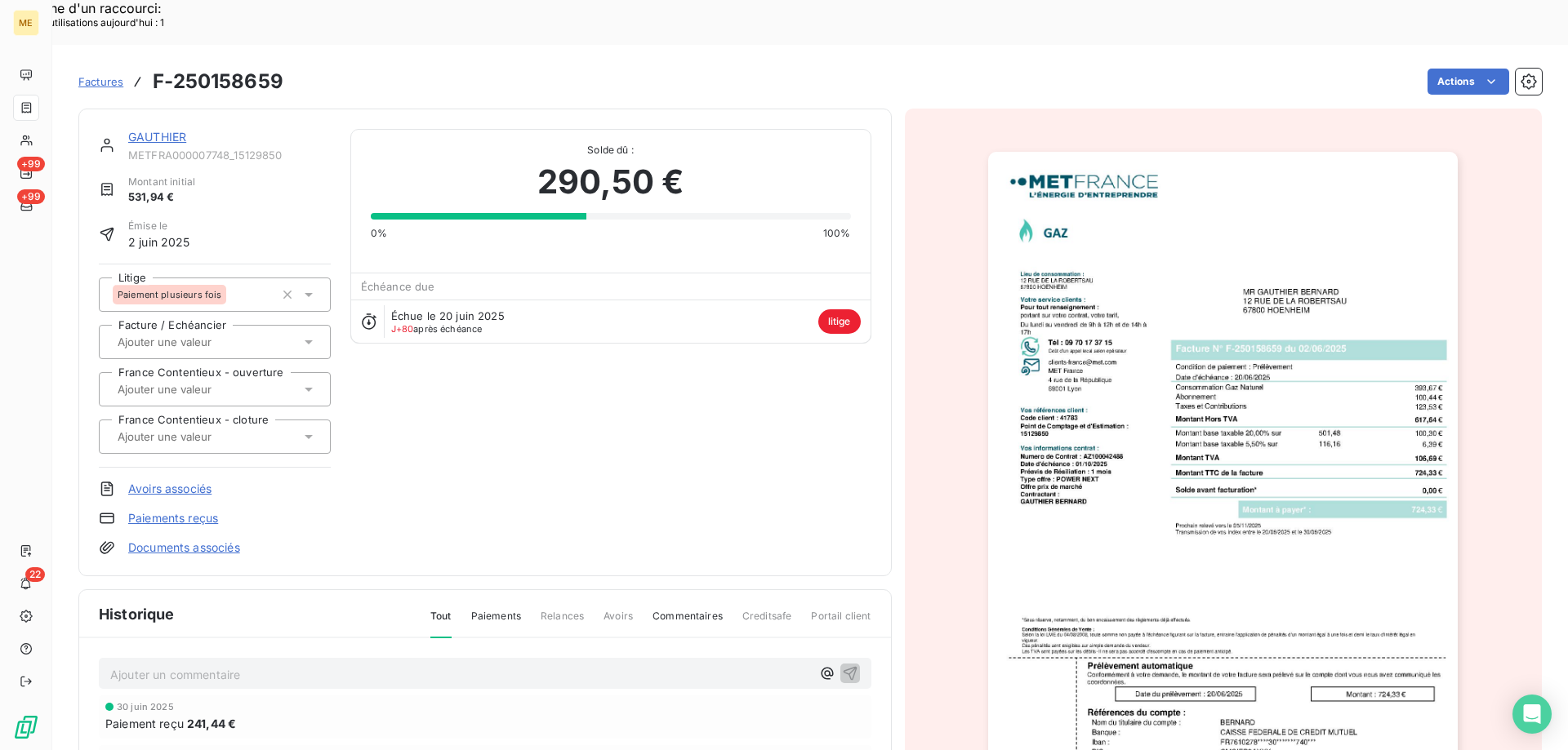
click at [163, 109] on div "GAUTHIER METFRA000007748_15129850 Montant initial 531,94 € Émise le 2 juin 2025…" at bounding box center [485, 343] width 813 height 468
click at [164, 130] on link "GAUTHIER" at bounding box center [157, 136] width 58 height 14
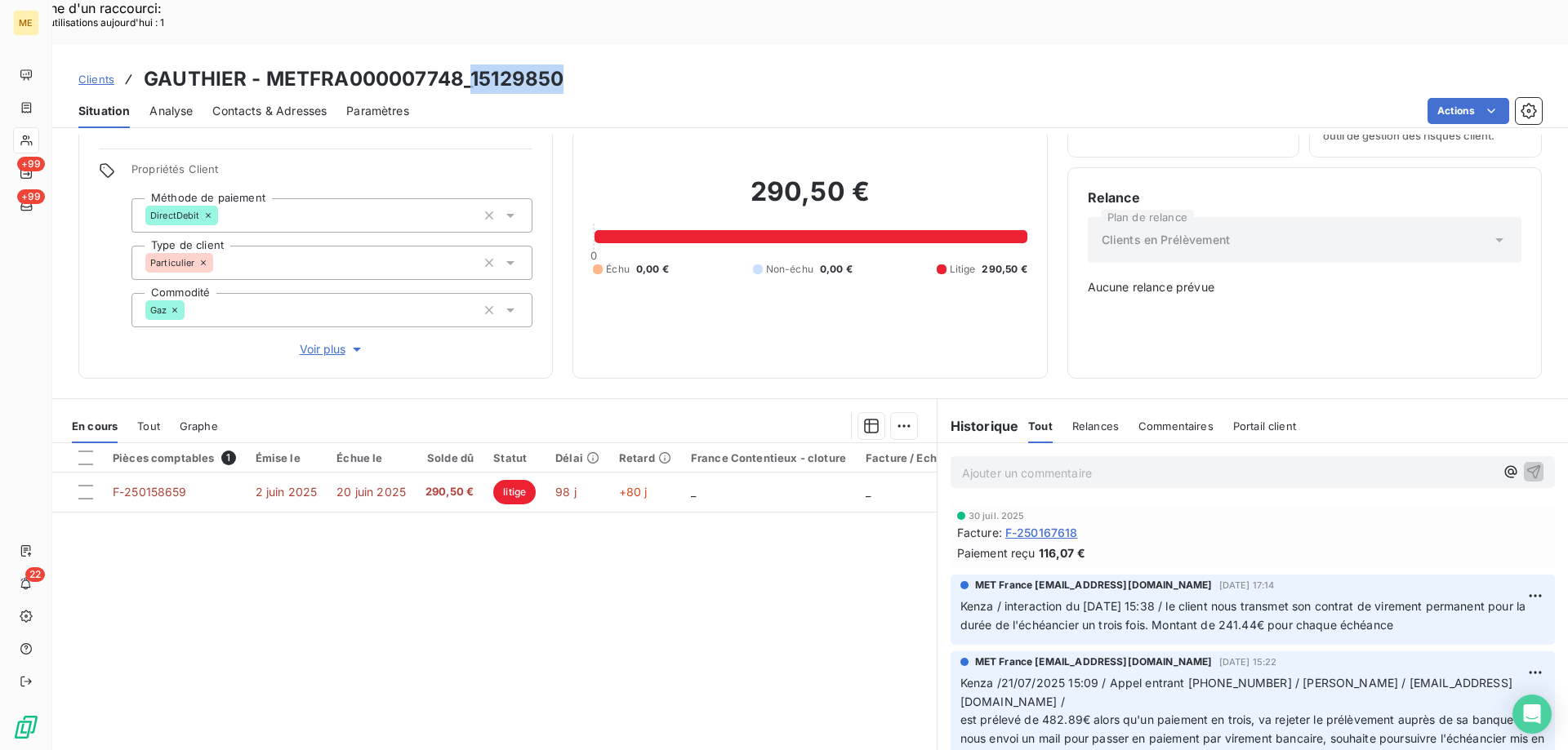
drag, startPoint x: 597, startPoint y: 45, endPoint x: 470, endPoint y: 45, distance: 127.0
click at [470, 64] on div "Clients GAUTHIER - METFRA000007748_15129850" at bounding box center [810, 79] width 1515 height 30
copy h3 "15129850"
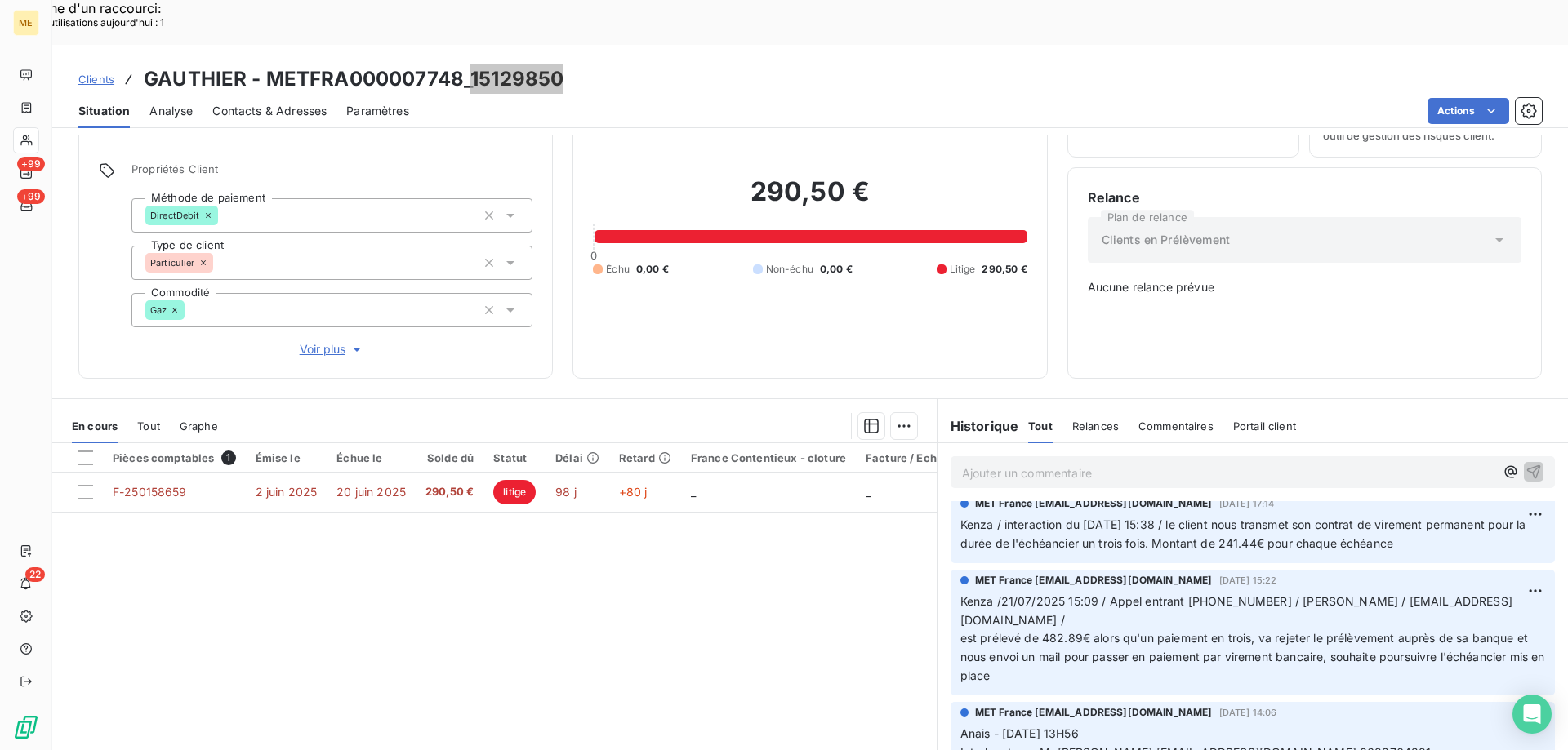
scroll to position [163, 0]
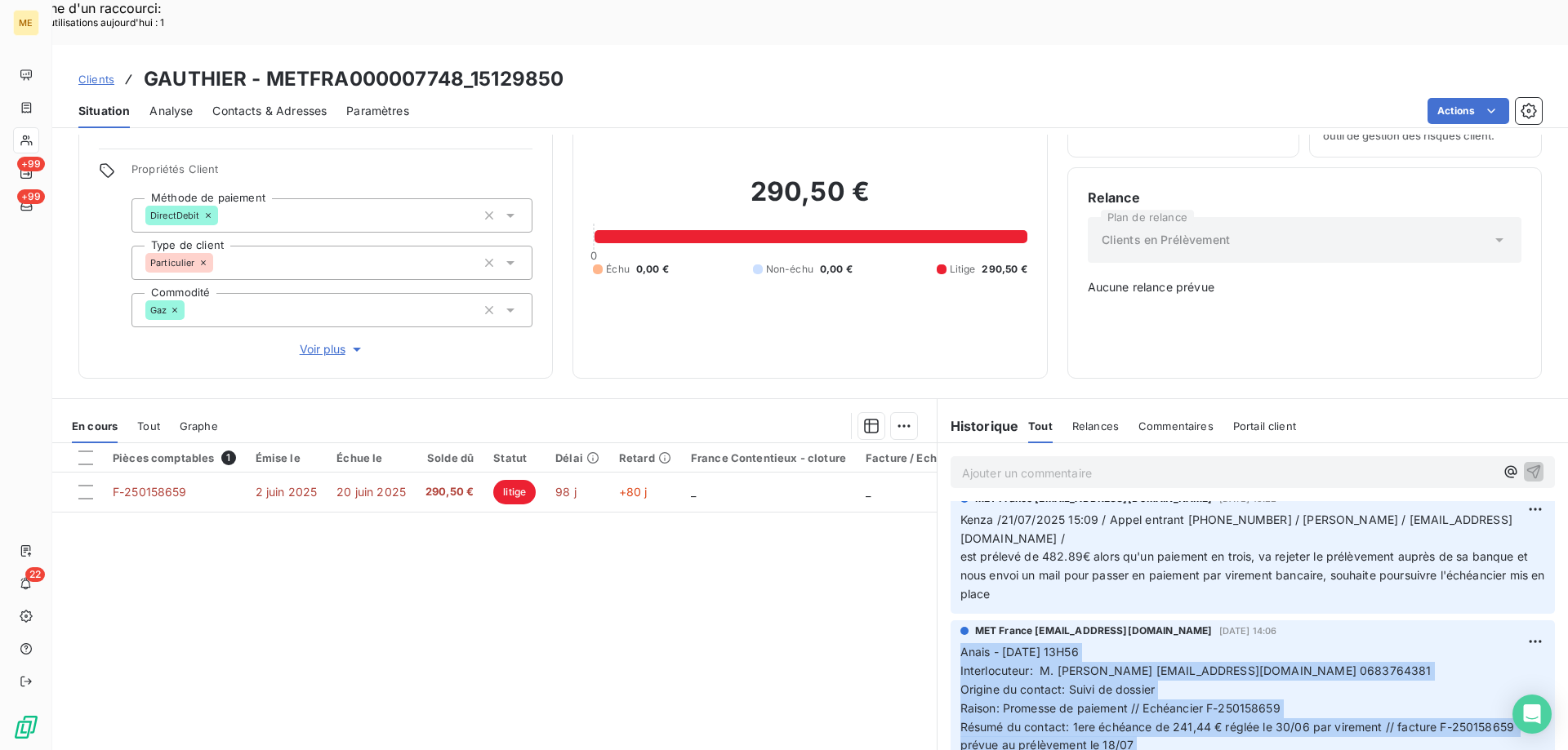
drag, startPoint x: 1289, startPoint y: 708, endPoint x: 946, endPoint y: 594, distance: 361.4
click at [951, 620] on div "MET France met-france@recouvrement.met.com 16 juil. 2025, 14:06 Anais - 15/07/2…" at bounding box center [1252, 702] width 604 height 163
copy p "Anais - 15/07/2025 - 13H56 Interlocuteur: M. BERNARD GAUTHIER bernardgauthier55…"
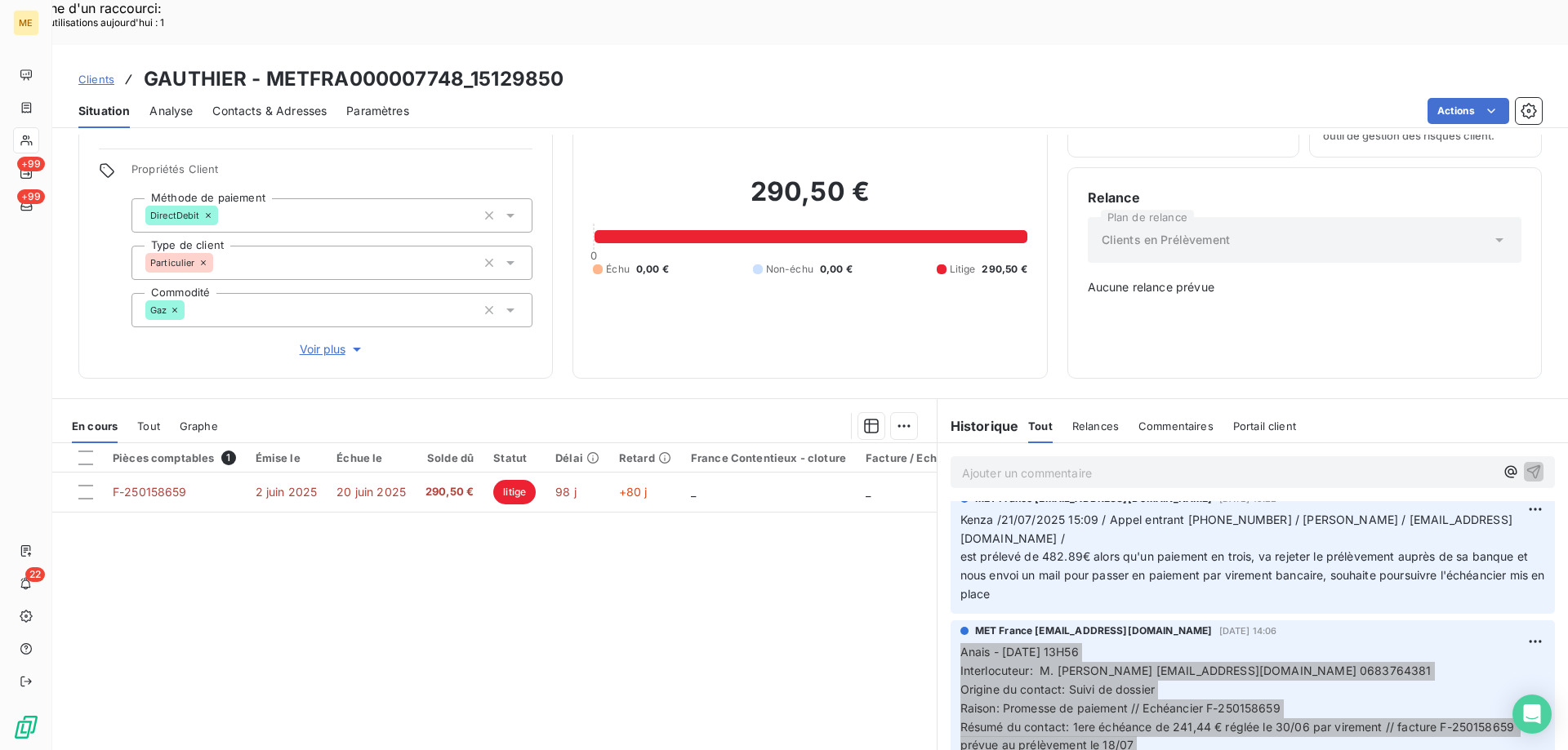
scroll to position [82, 0]
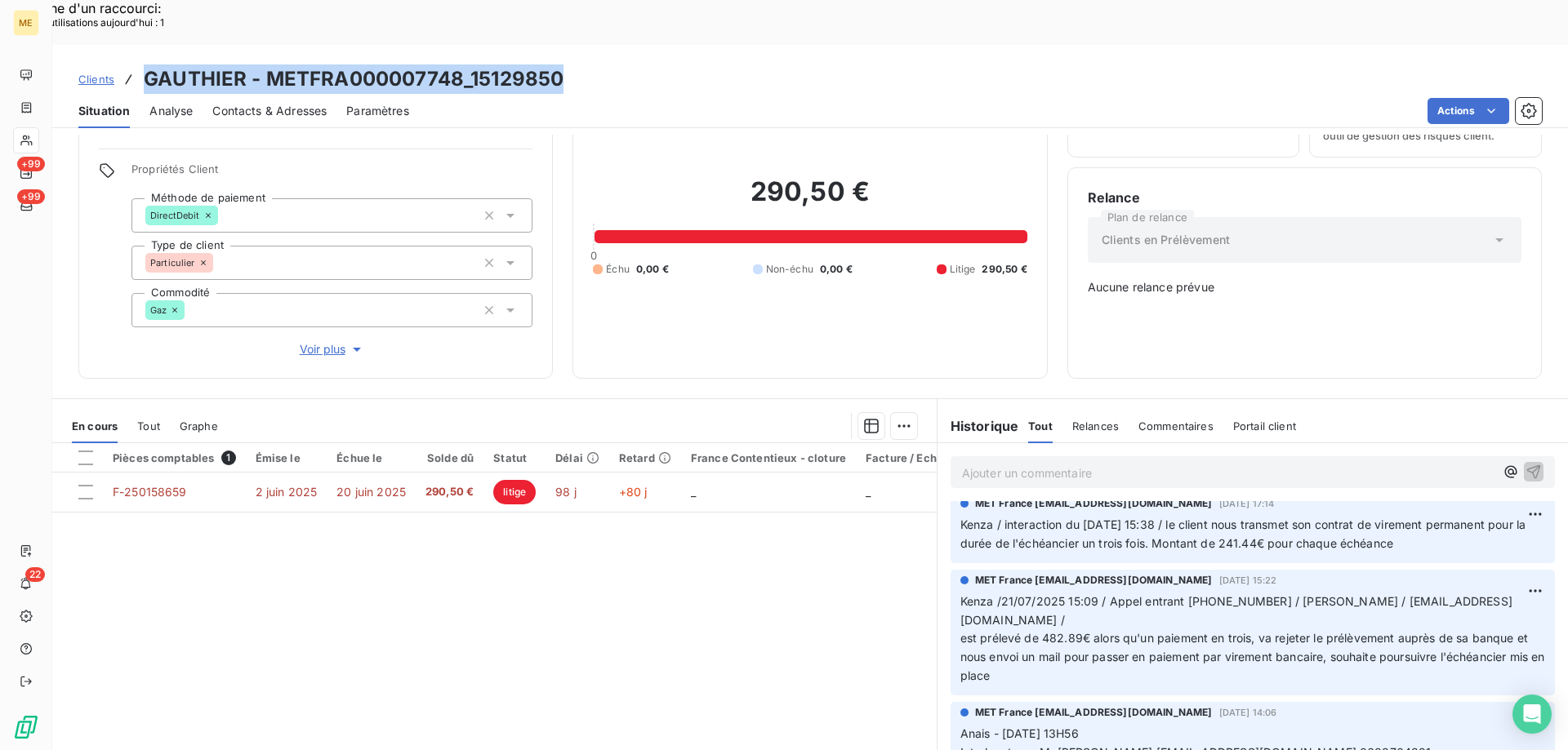
drag, startPoint x: 589, startPoint y: 24, endPoint x: 138, endPoint y: 33, distance: 451.1
click at [138, 64] on div "Clients GAUTHIER - METFRA000007748_15129850" at bounding box center [810, 79] width 1515 height 30
copy h3 "GAUTHIER - METFRA000007748_15129850"
click at [441, 64] on h3 "GAUTHIER - METFRA000007748_15129850" at bounding box center [354, 79] width 420 height 30
click at [481, 64] on h3 "GAUTHIER - METFRA000007748_15129850" at bounding box center [354, 79] width 420 height 30
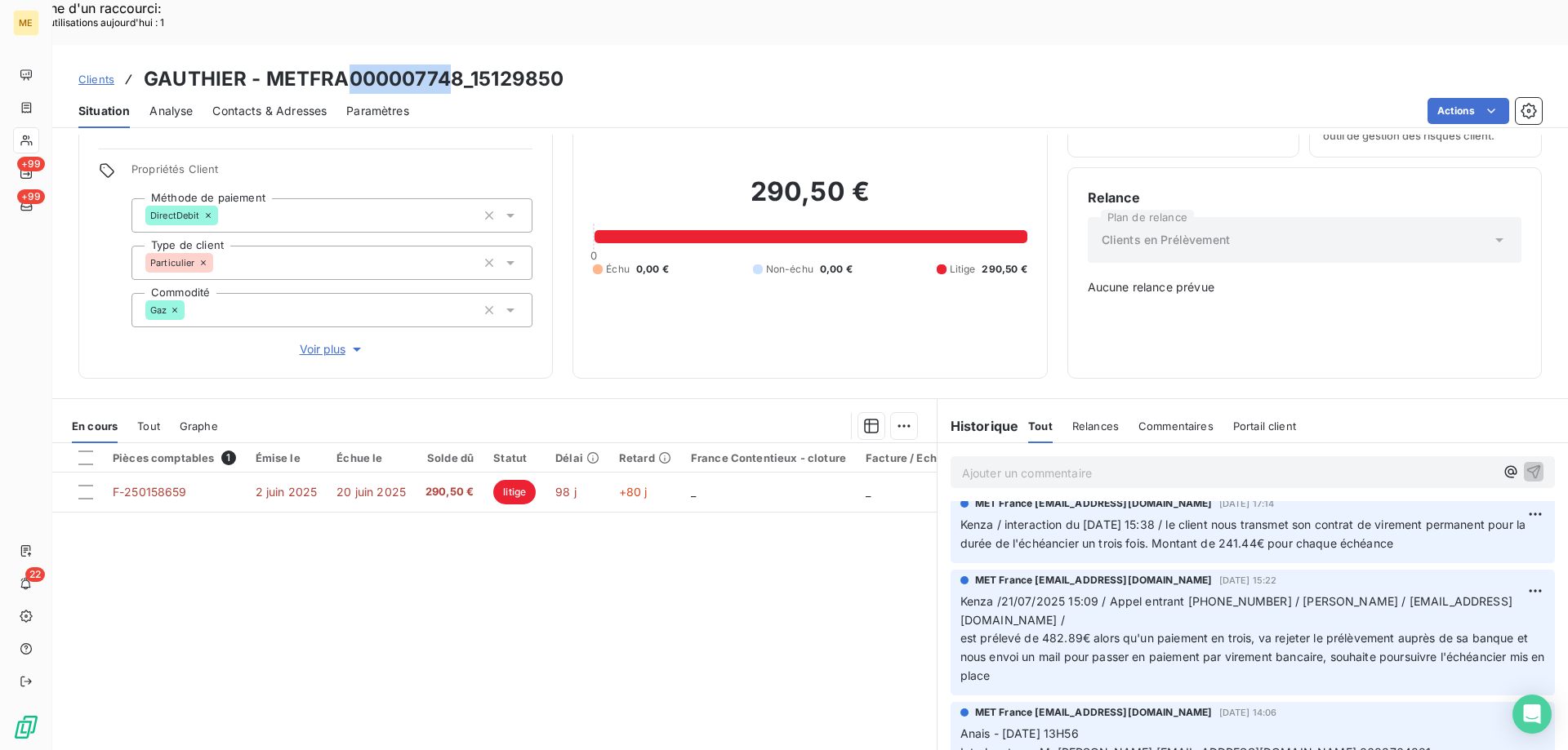
drag, startPoint x: 455, startPoint y: 33, endPoint x: 350, endPoint y: 35, distance: 105.0
click at [350, 64] on h3 "GAUTHIER - METFRA000007748_15129850" at bounding box center [354, 79] width 420 height 30
drag, startPoint x: 461, startPoint y: 32, endPoint x: 268, endPoint y: 37, distance: 193.1
click at [268, 64] on h3 "GAUTHIER - METFRA000007748_15129850" at bounding box center [354, 79] width 420 height 30
copy h3 "METFRA000007748"
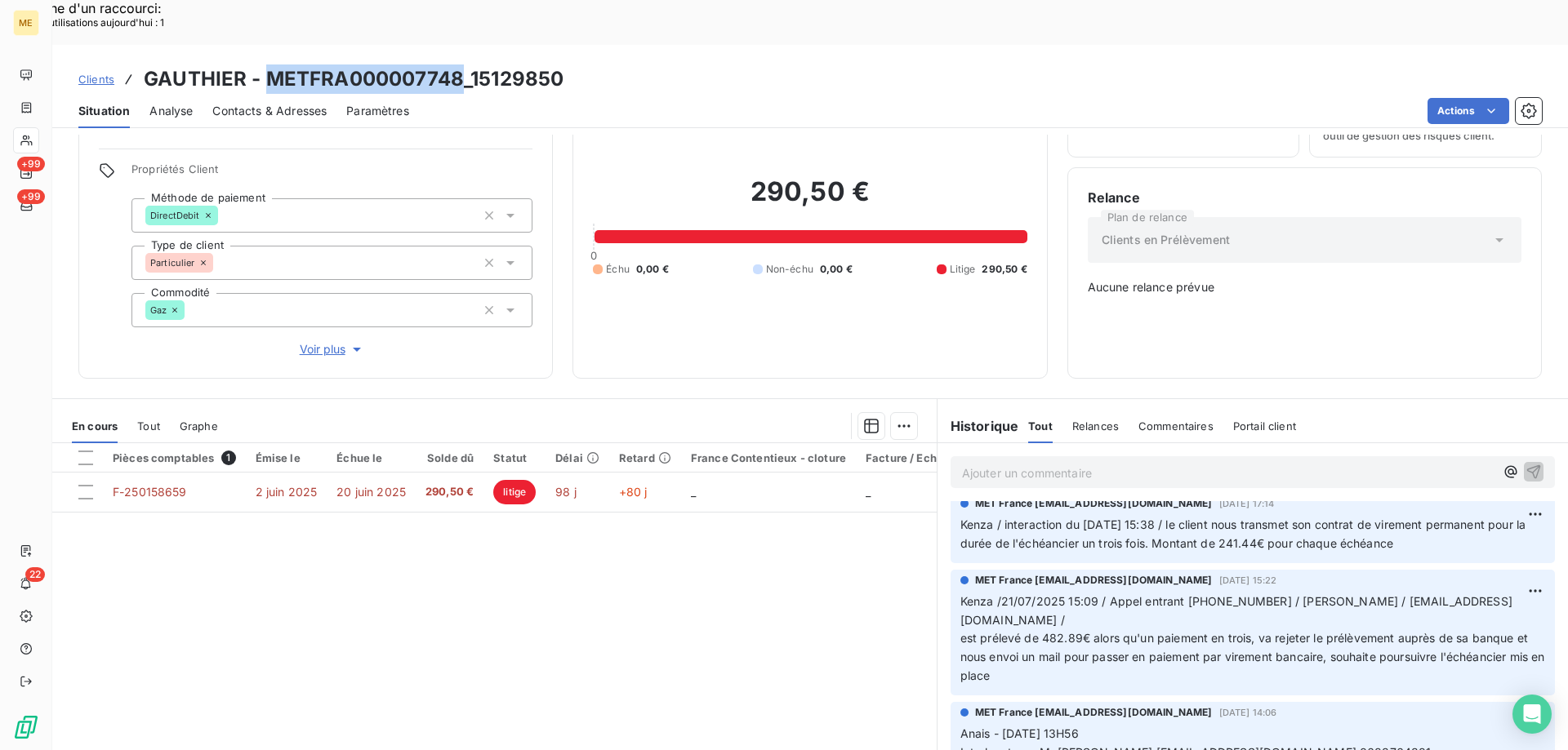
click at [393, 64] on h3 "GAUTHIER - METFRA000007748_15129850" at bounding box center [354, 79] width 420 height 30
drag, startPoint x: 459, startPoint y: 35, endPoint x: 264, endPoint y: 36, distance: 195.0
click at [264, 64] on h3 "GAUTHIER - METFRA000007748_15129850" at bounding box center [354, 79] width 420 height 30
copy h3 "METFRA000007748"
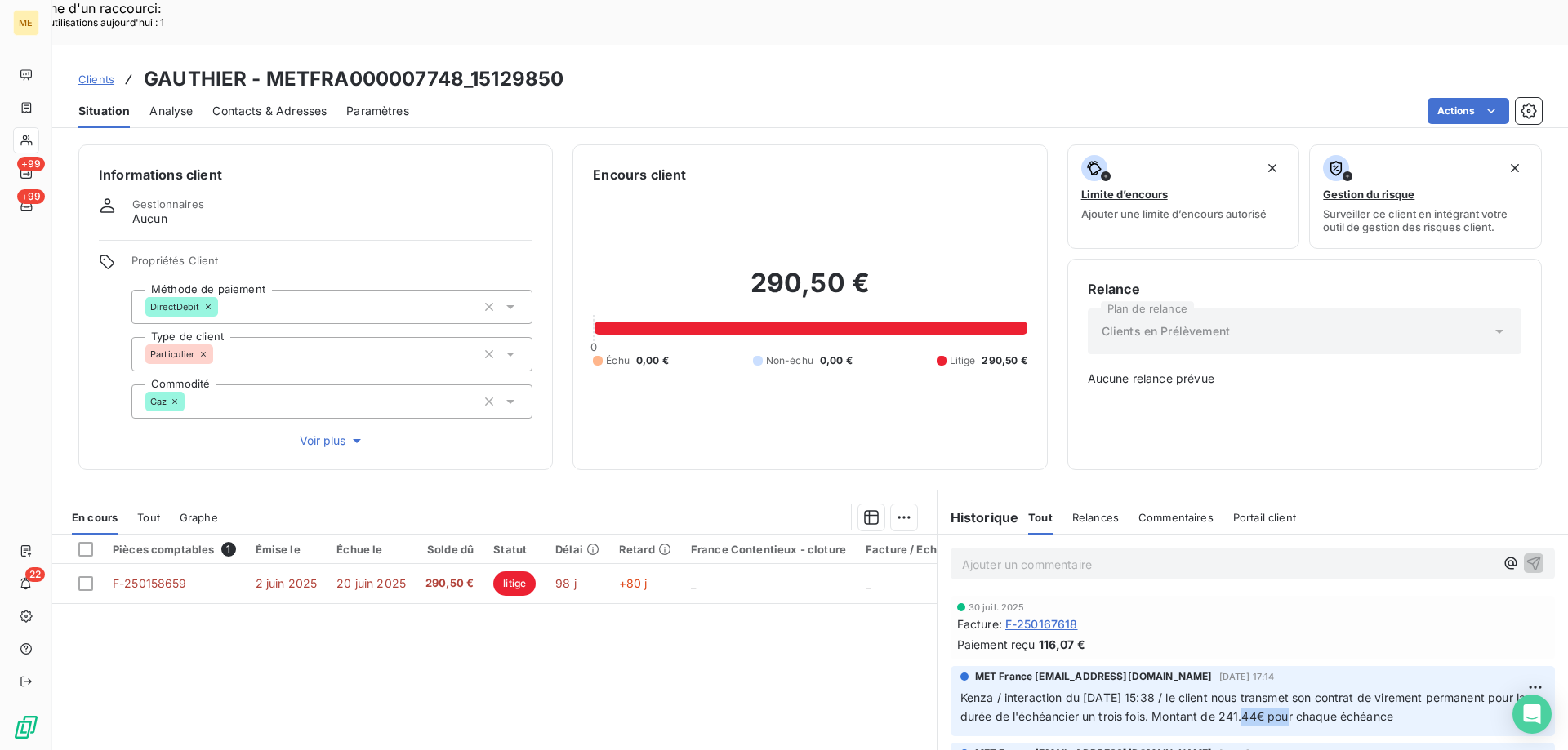
drag, startPoint x: 1254, startPoint y: 661, endPoint x: 1299, endPoint y: 661, distance: 45.0
click at [1299, 691] on span "Kenza / interaction du [DATE] 15:38 / le client nous transmet son contrat de vi…" at bounding box center [1244, 706] width 569 height 32
copy span "241.44€"
click at [1058, 554] on p "Ajouter un commentaire ﻿" at bounding box center [1227, 564] width 532 height 20
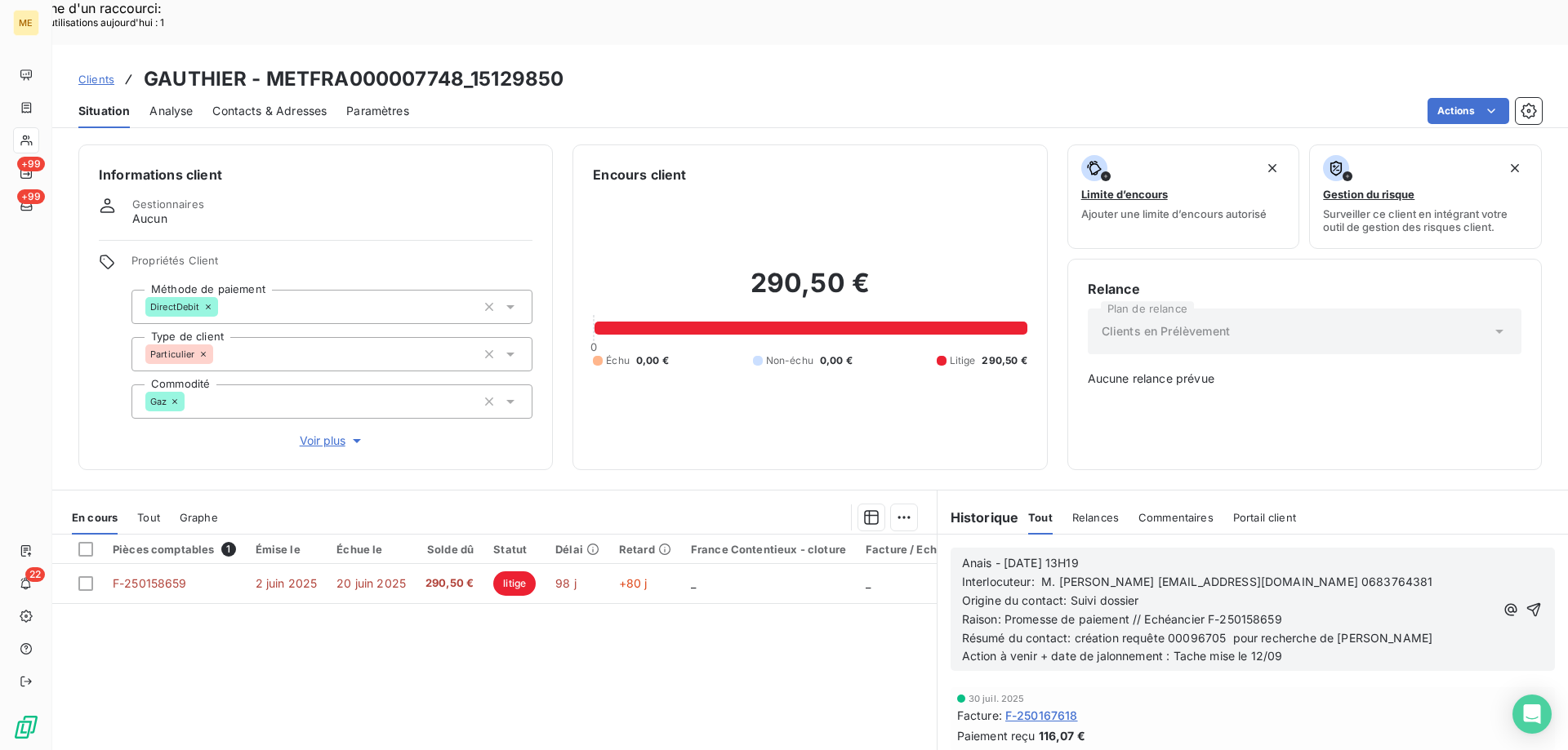
click at [1527, 602] on icon "button" at bounding box center [1534, 609] width 14 height 14
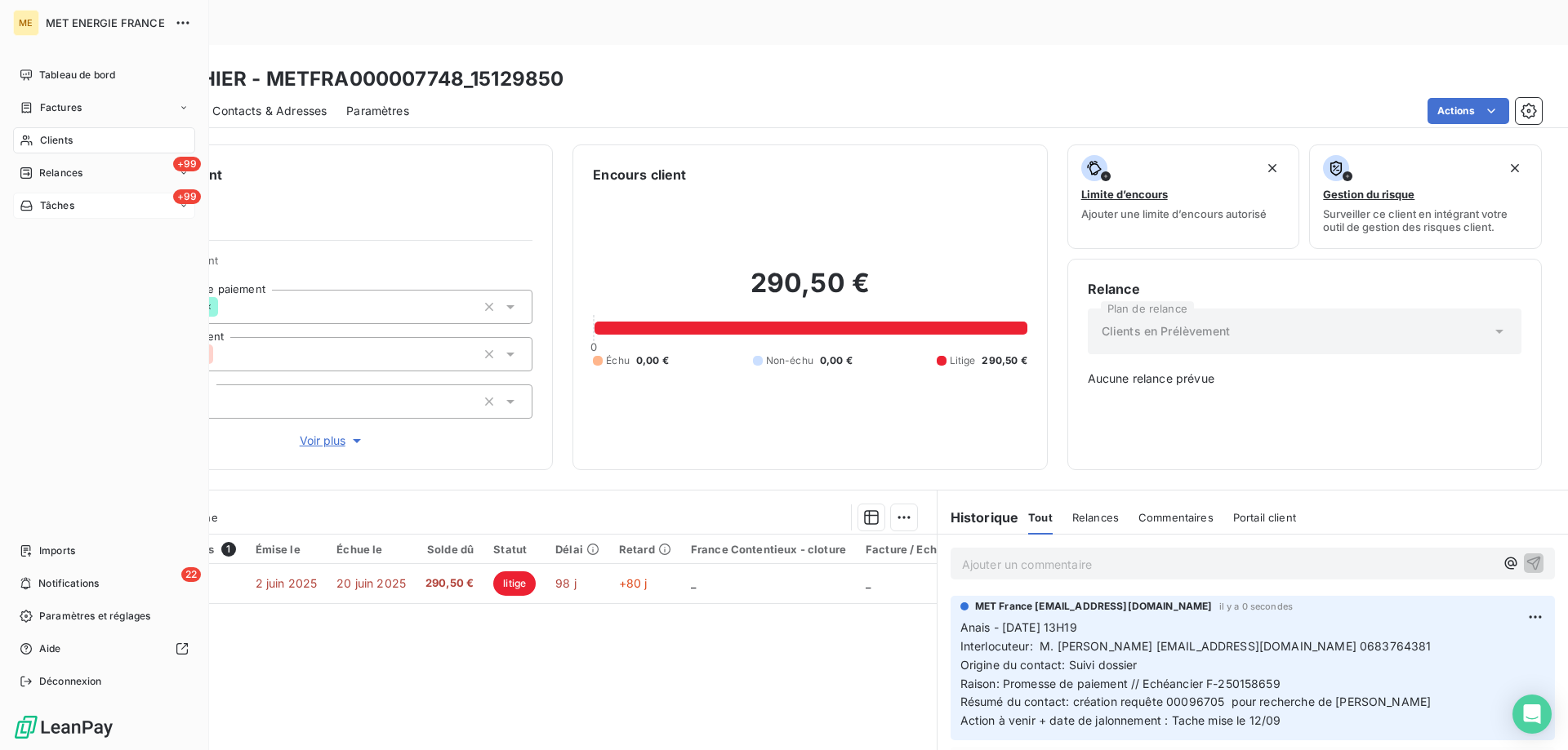
click at [73, 209] on span "Tâches" at bounding box center [57, 206] width 34 height 15
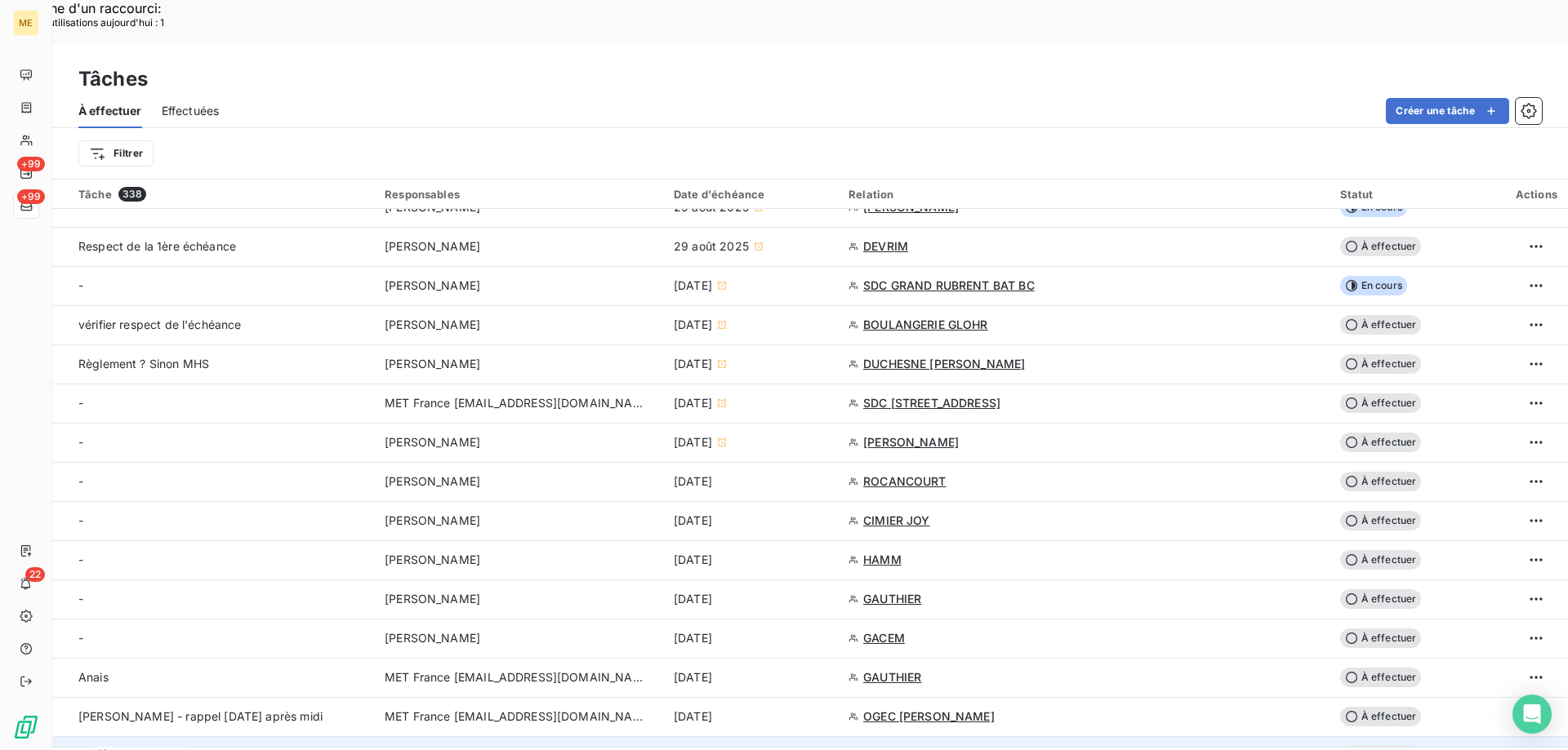
scroll to position [408, 0]
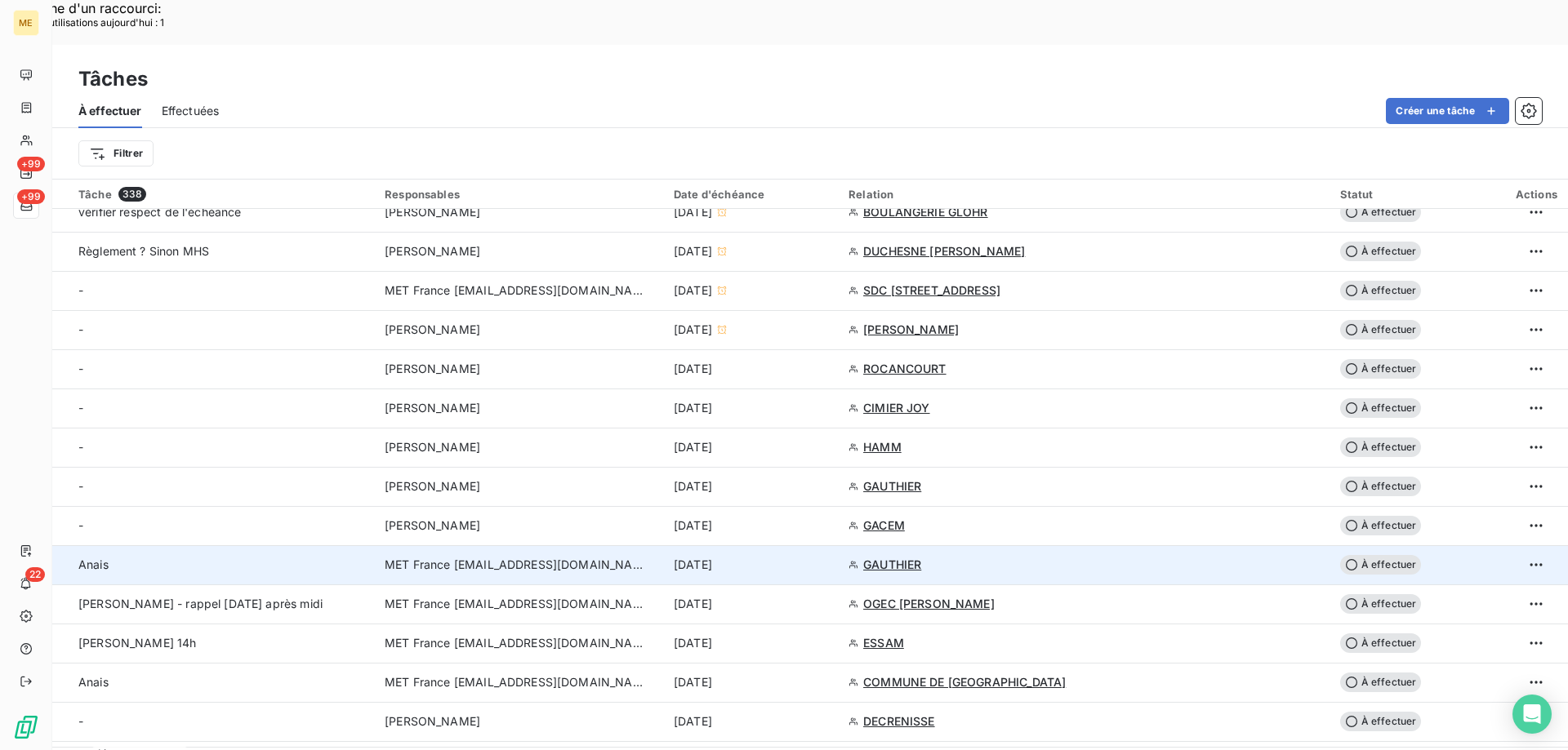
click at [838, 546] on td "[DATE]" at bounding box center [751, 565] width 175 height 39
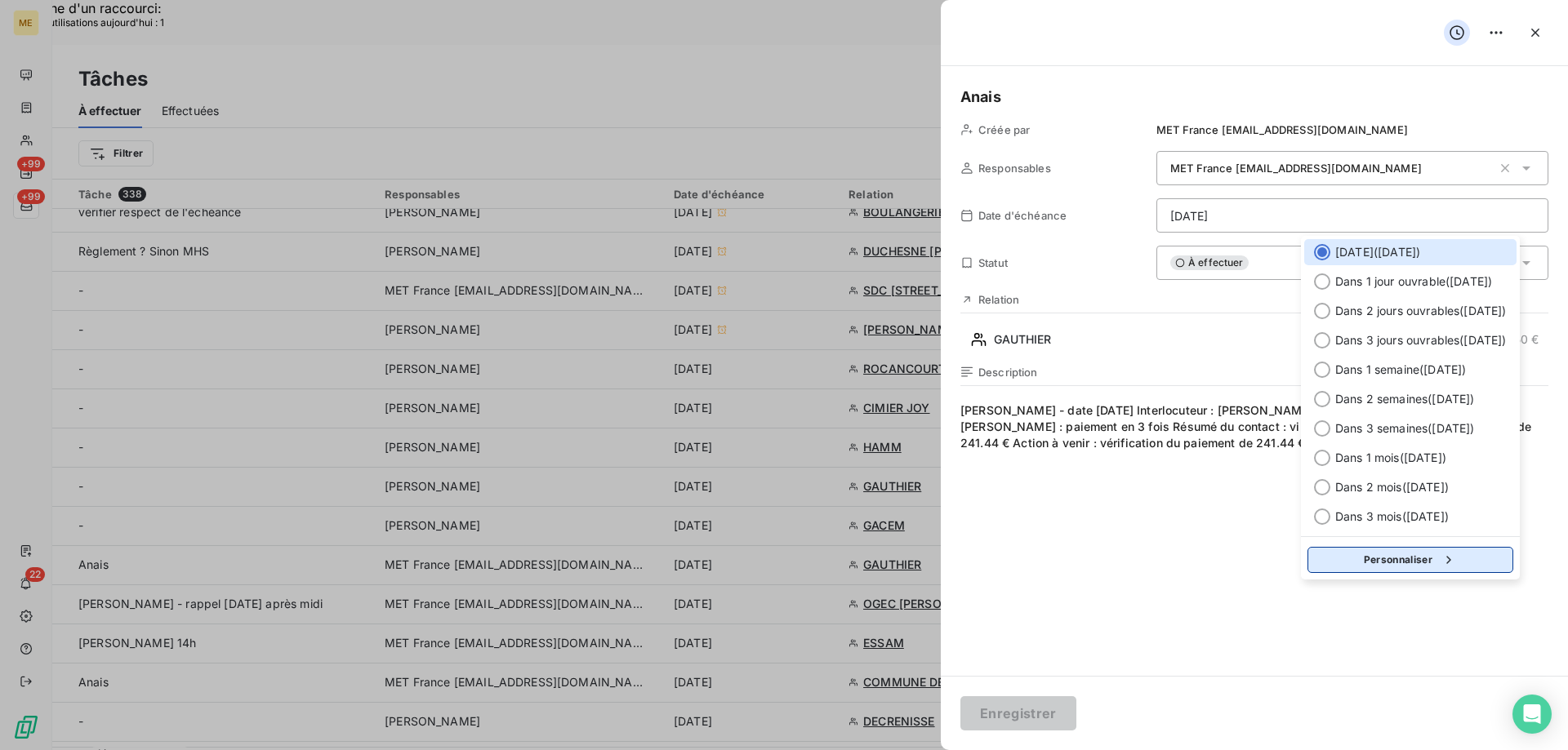
click at [1414, 569] on button "Personnaliser" at bounding box center [1410, 560] width 206 height 26
select select "8"
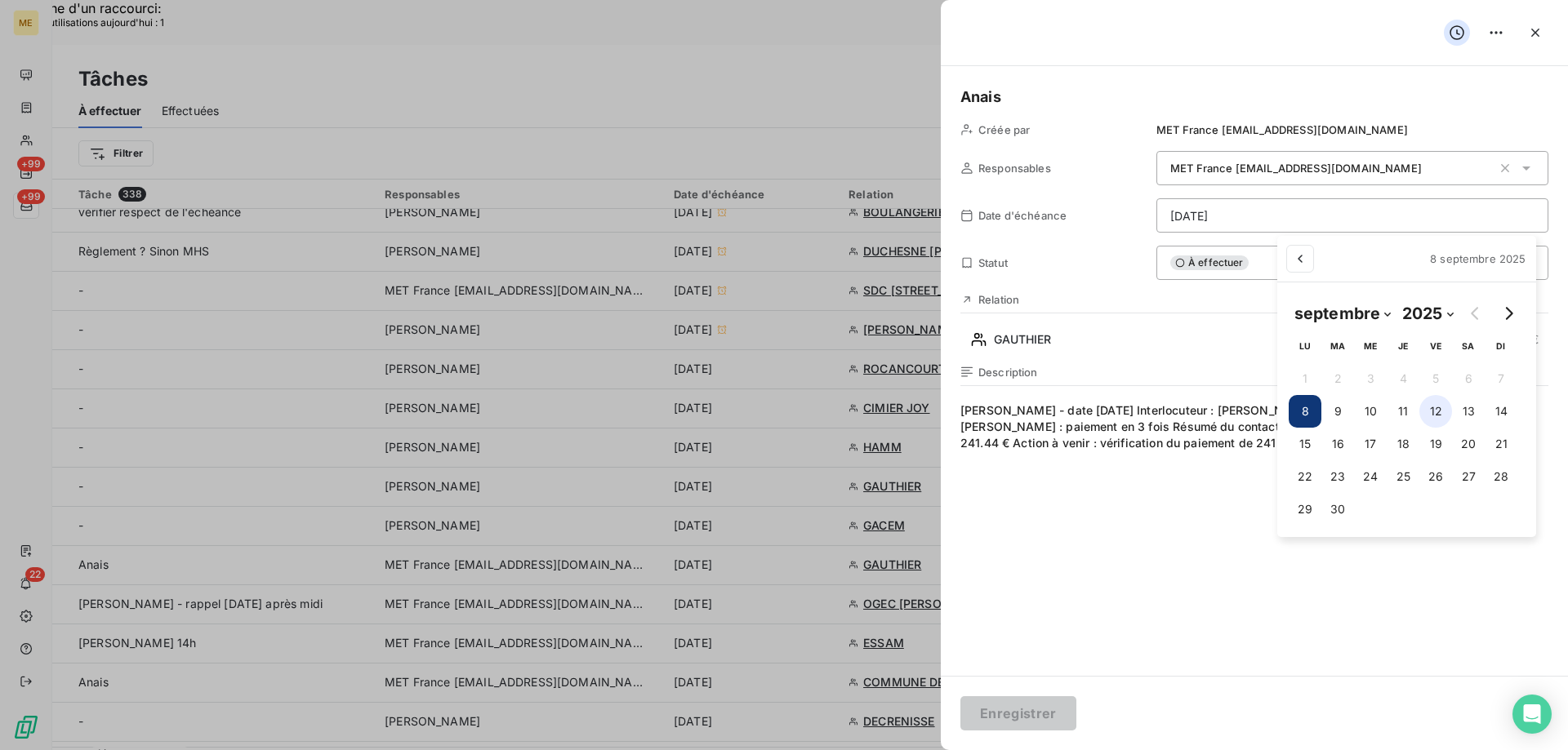
click at [1439, 409] on button "12" at bounding box center [1435, 411] width 32 height 32
type input "12/09/2025"
drag, startPoint x: 986, startPoint y: 715, endPoint x: 974, endPoint y: 717, distance: 12.2
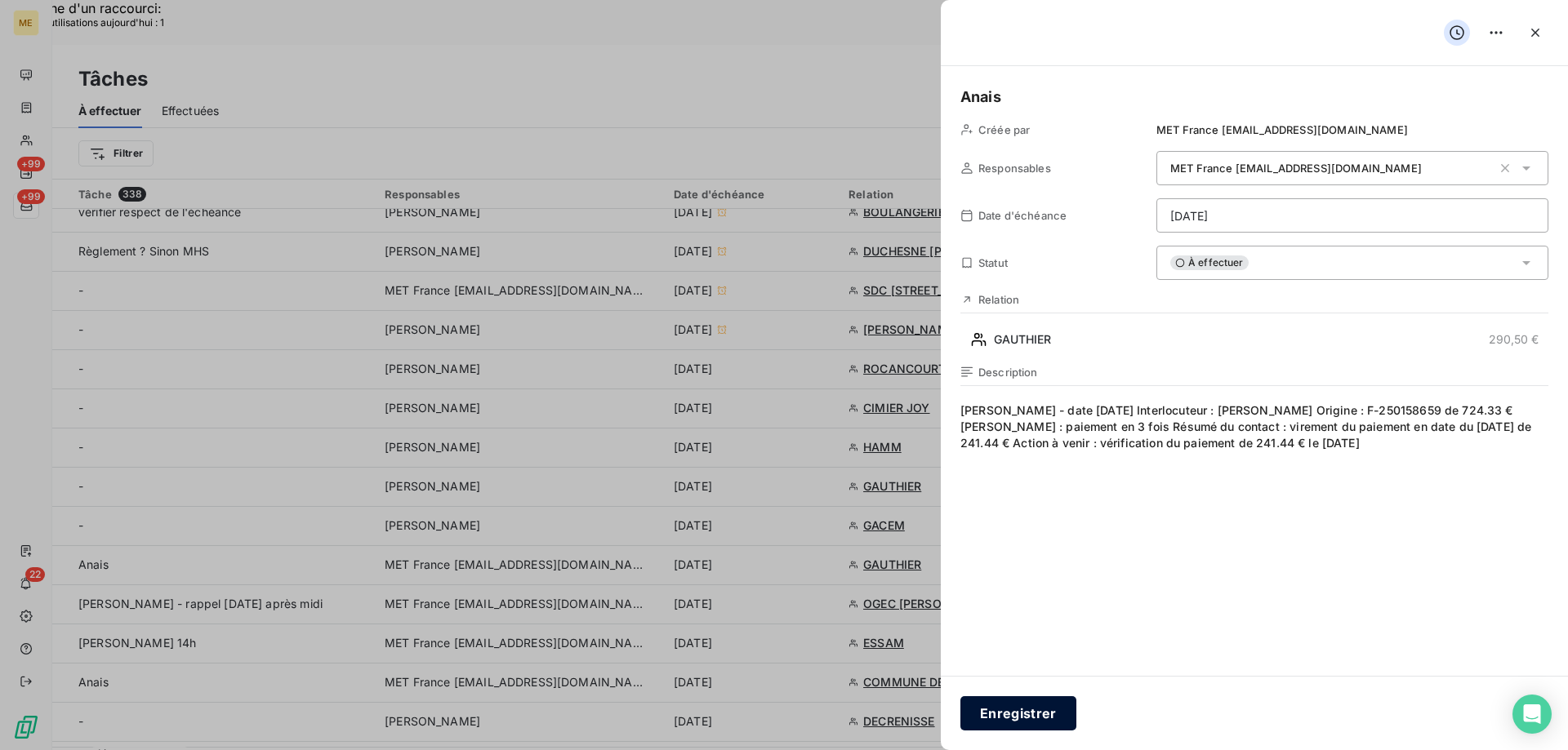
click at [1019, 711] on button "Enregistrer" at bounding box center [1017, 713] width 116 height 34
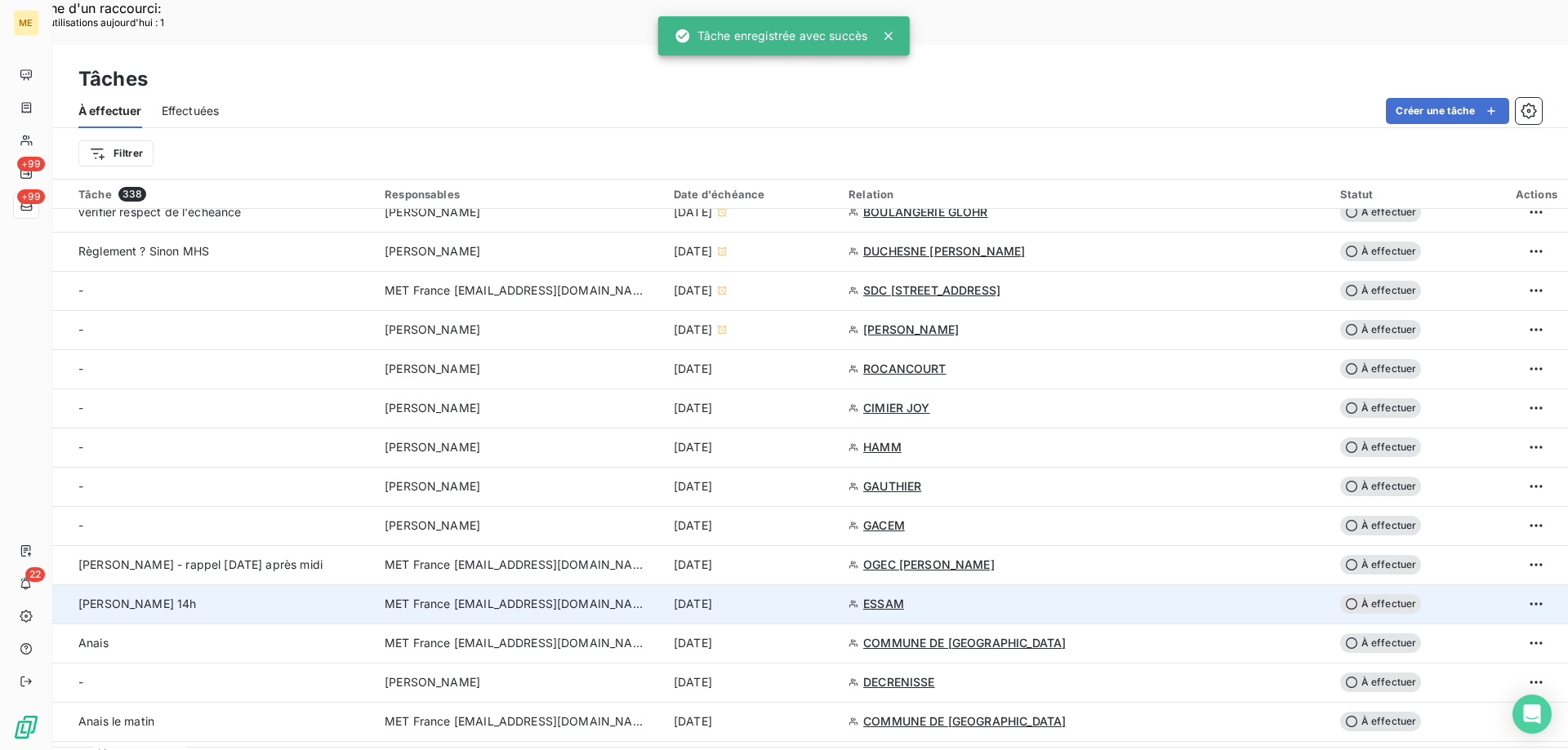
click at [838, 585] on td "[DATE]" at bounding box center [751, 604] width 175 height 39
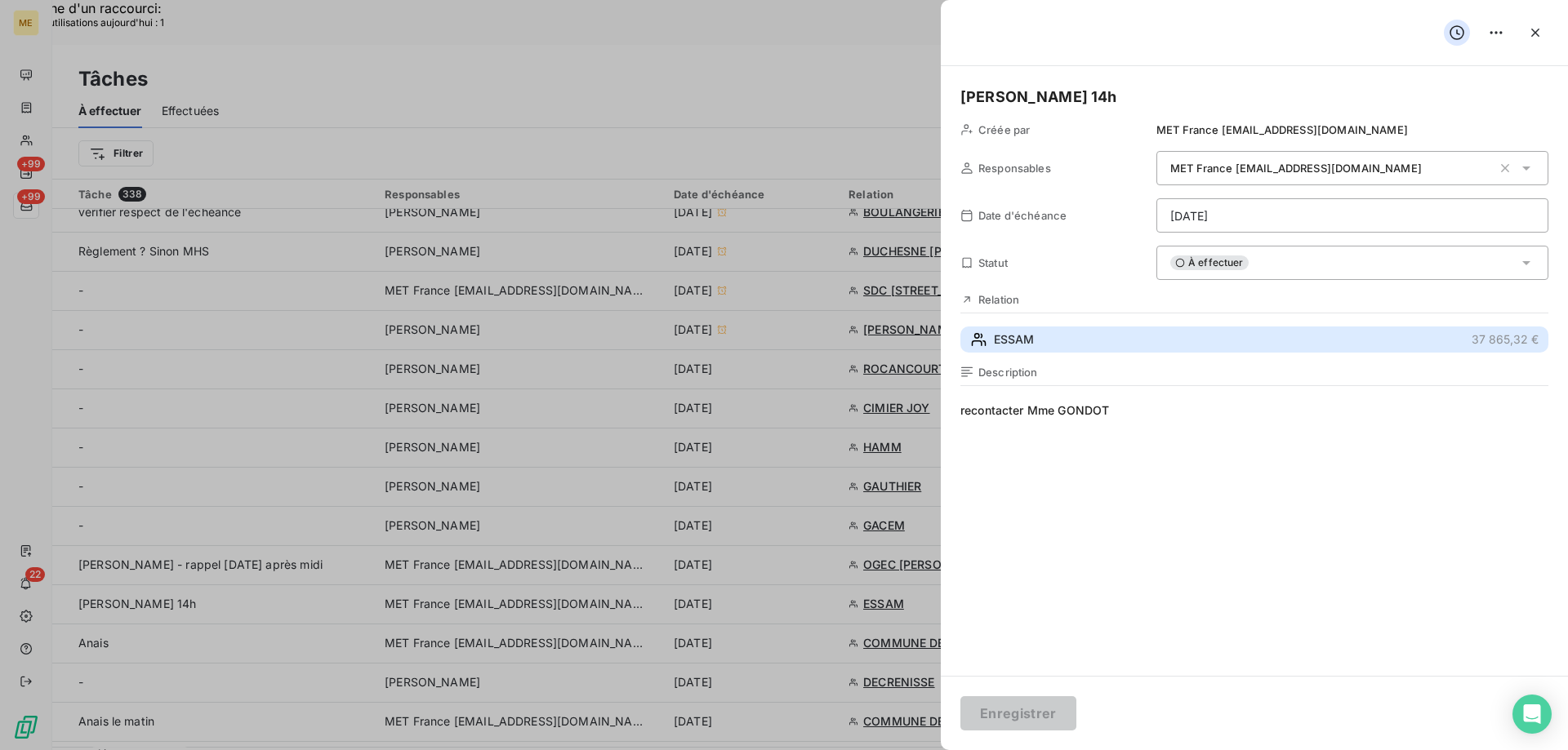
click at [1148, 347] on button "ESSAM 37 865,32 €" at bounding box center [1253, 340] width 588 height 26
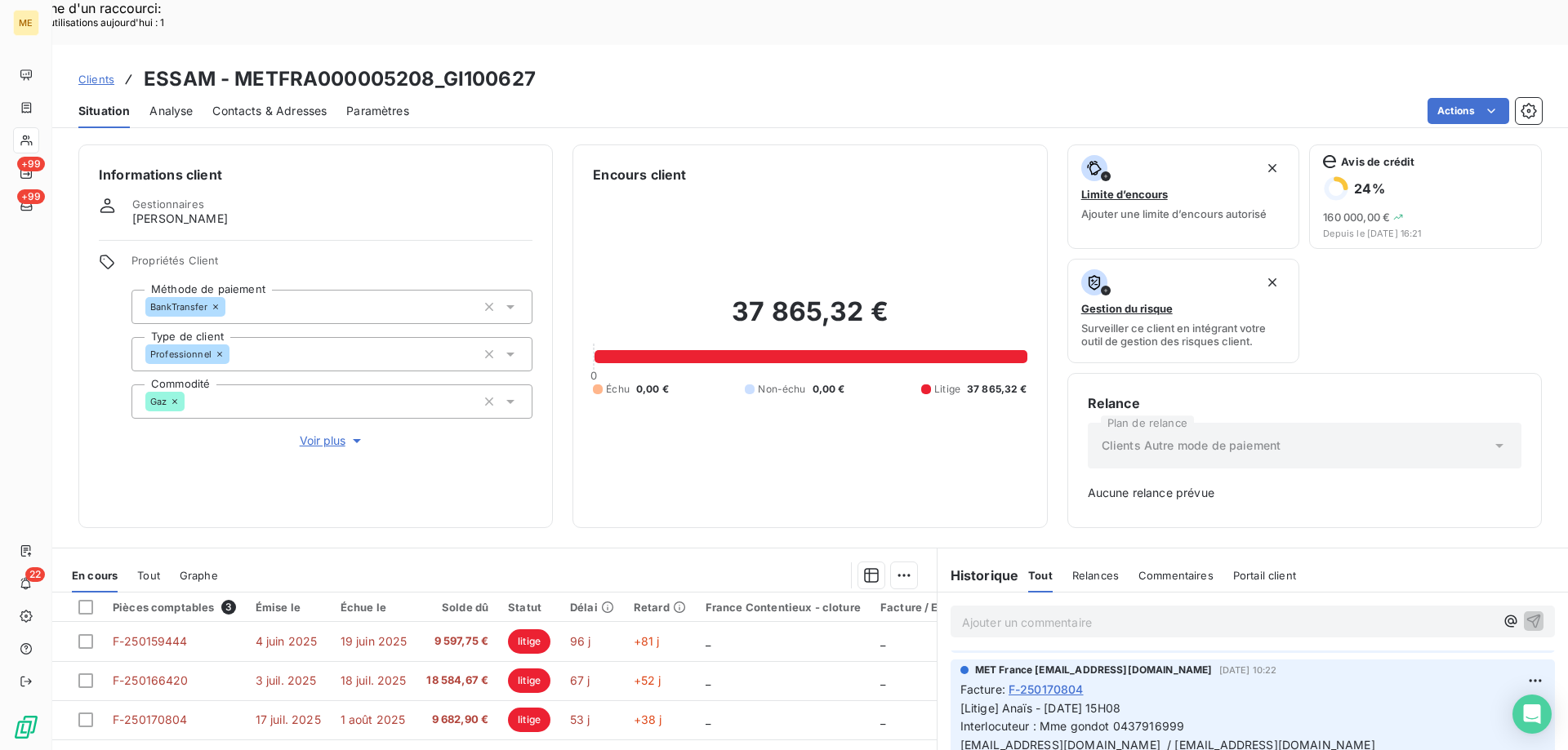
scroll to position [82, 0]
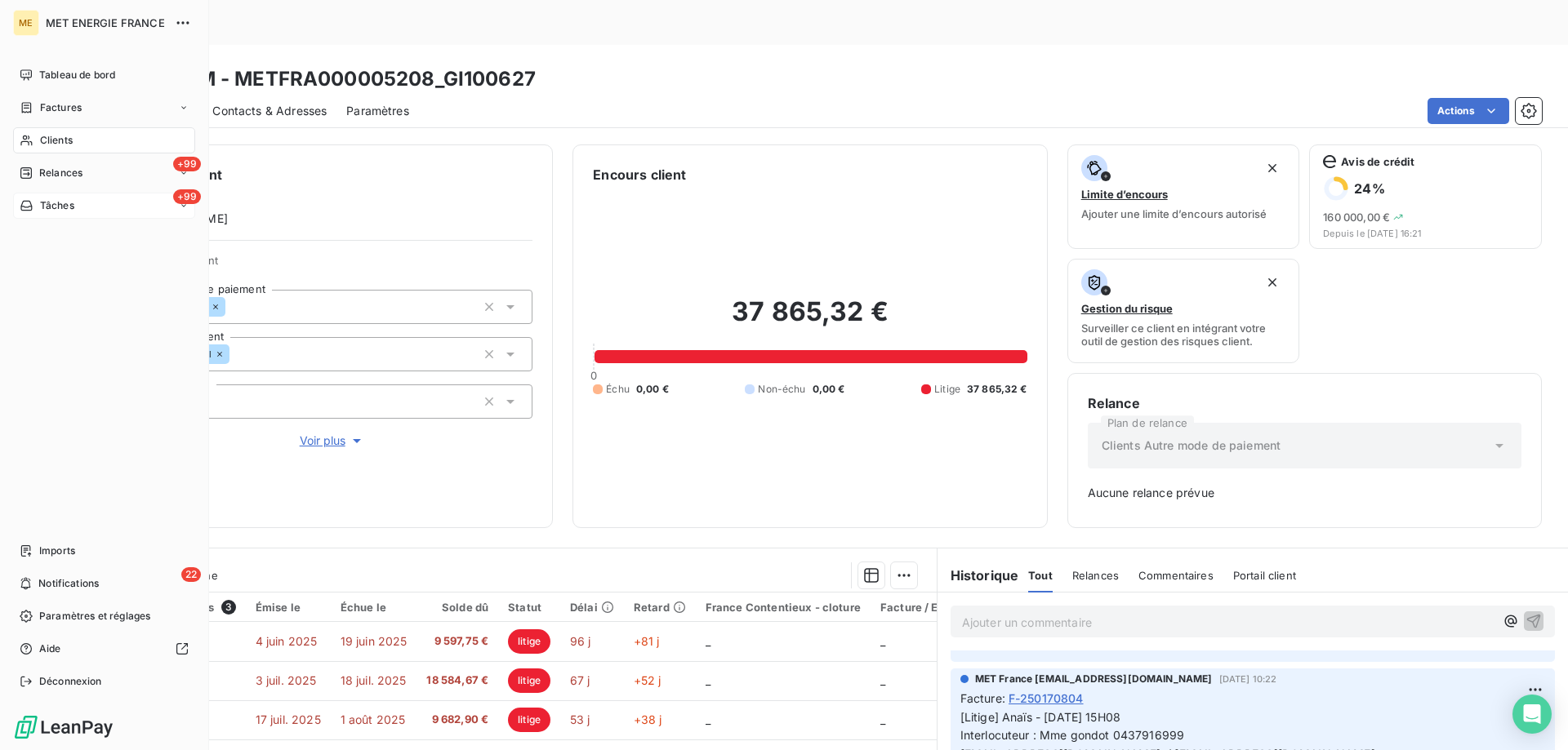
click at [95, 207] on div "+99 Tâches" at bounding box center [104, 206] width 182 height 26
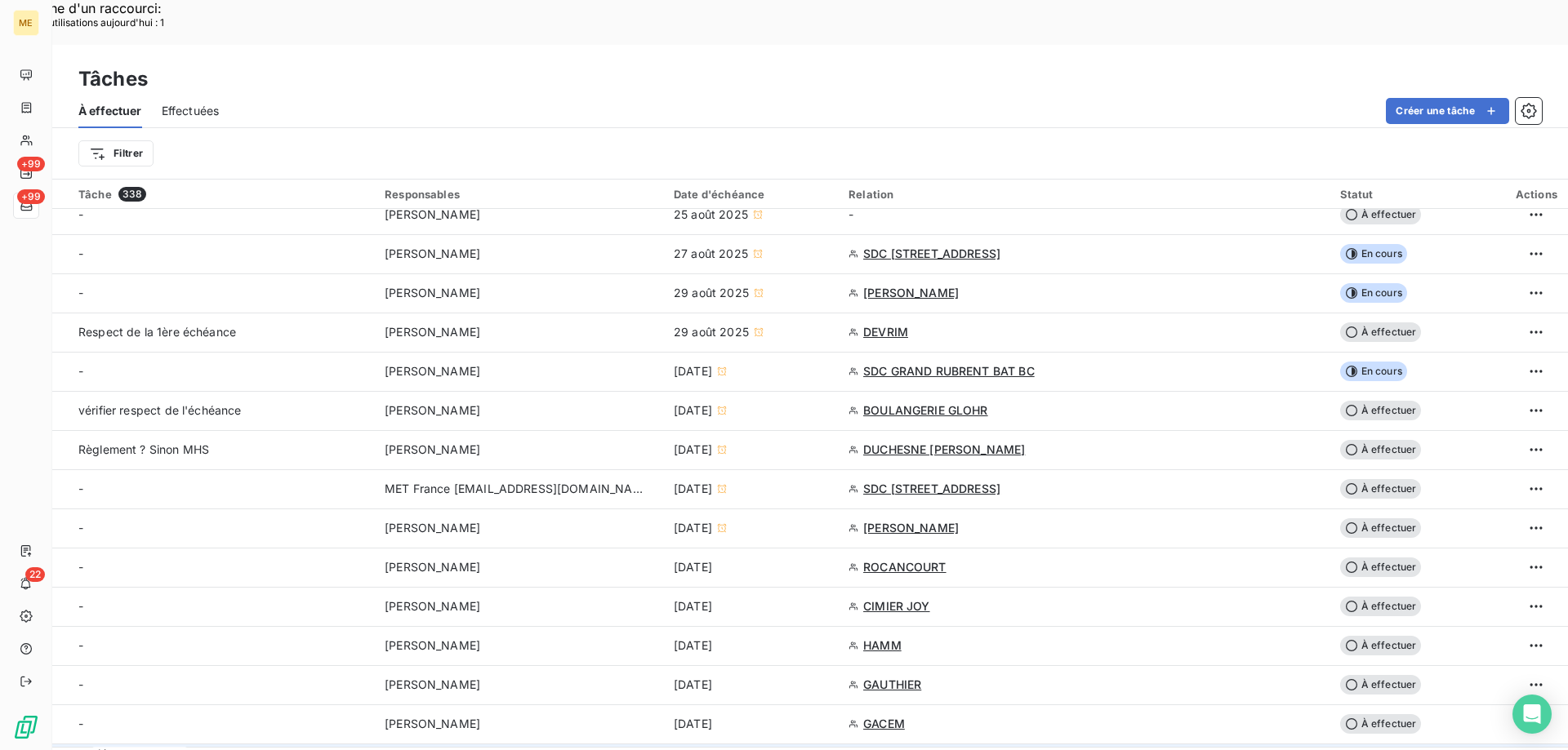
scroll to position [327, 0]
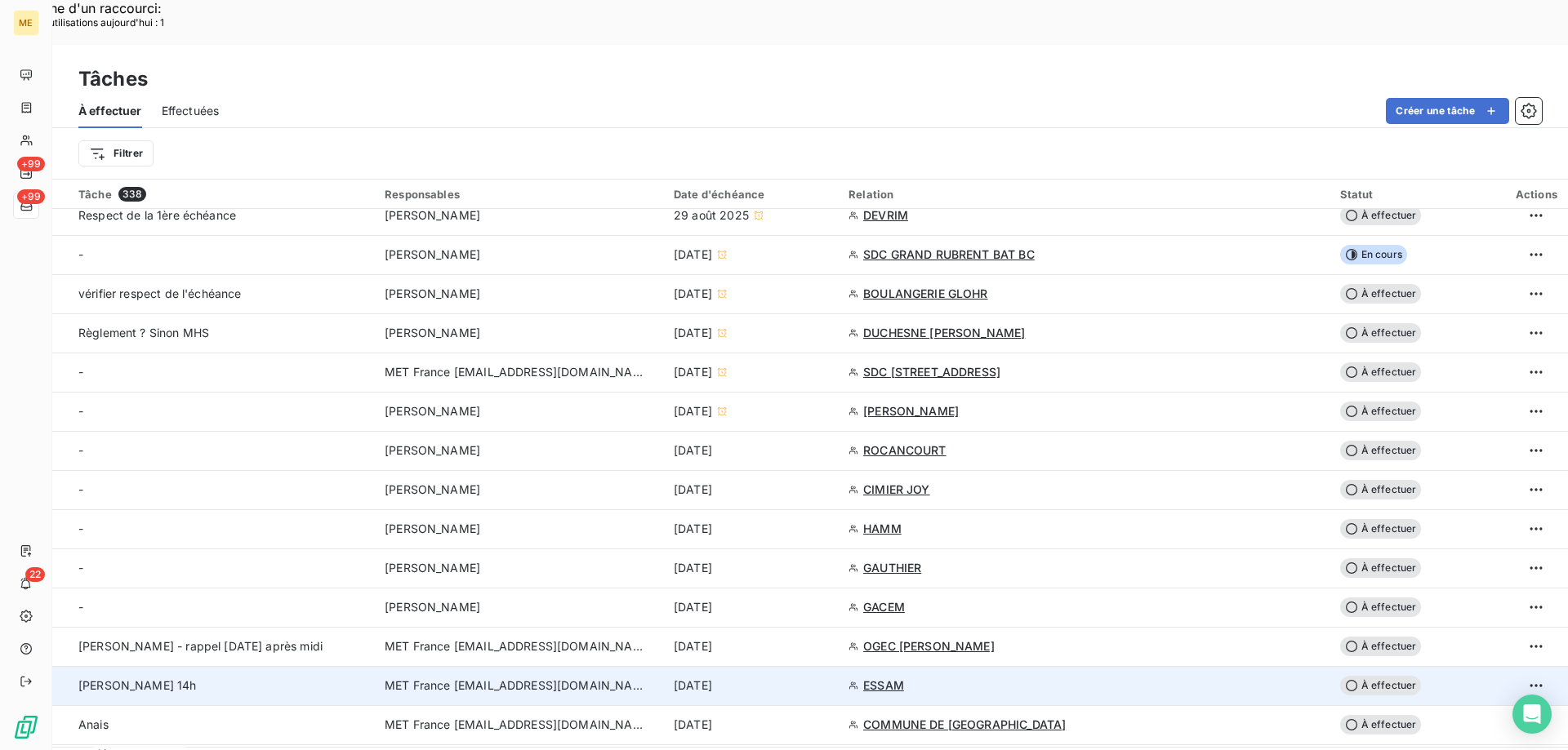
click at [829, 678] on div "[DATE]" at bounding box center [751, 686] width 155 height 17
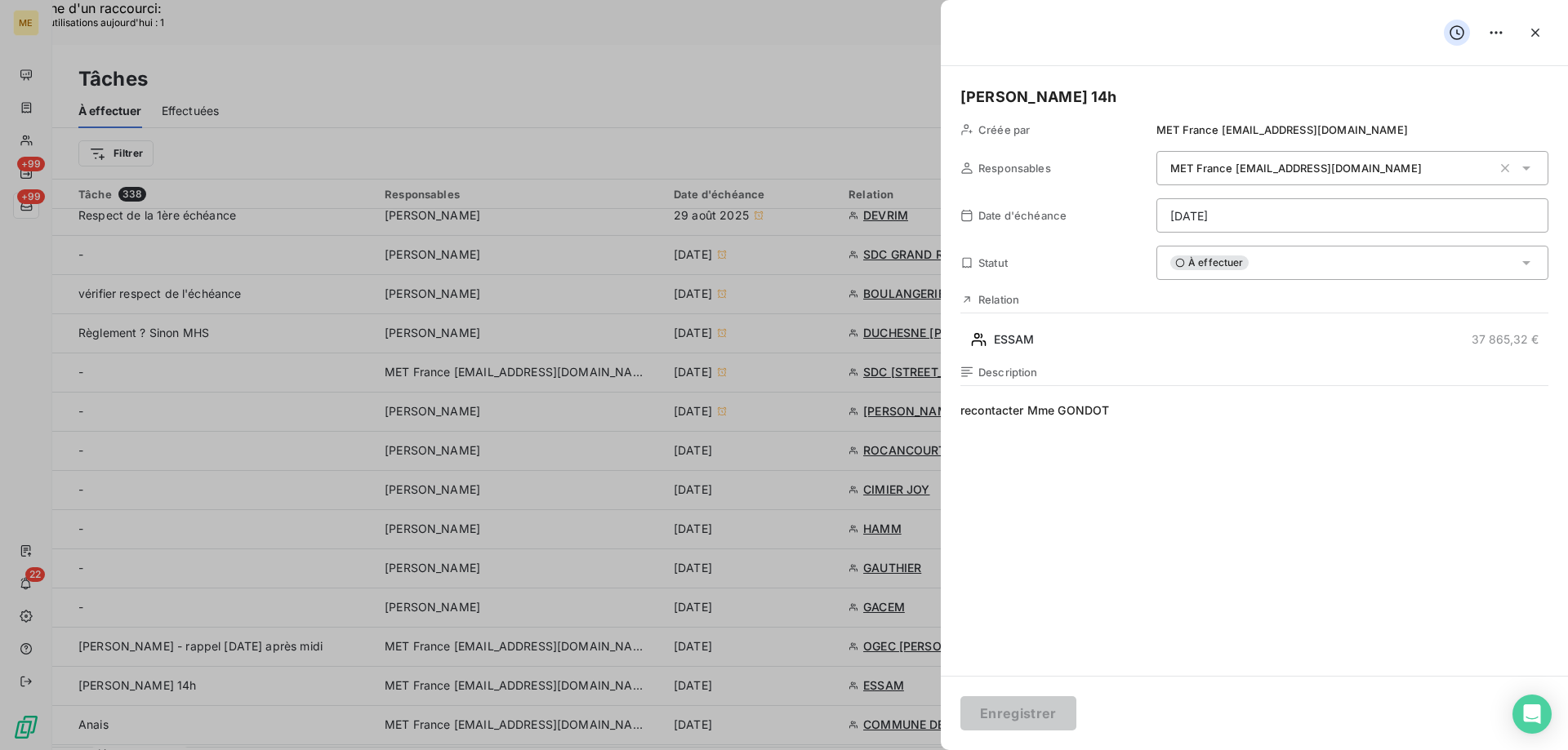
click at [1300, 267] on div "À effectuer" at bounding box center [1352, 263] width 392 height 34
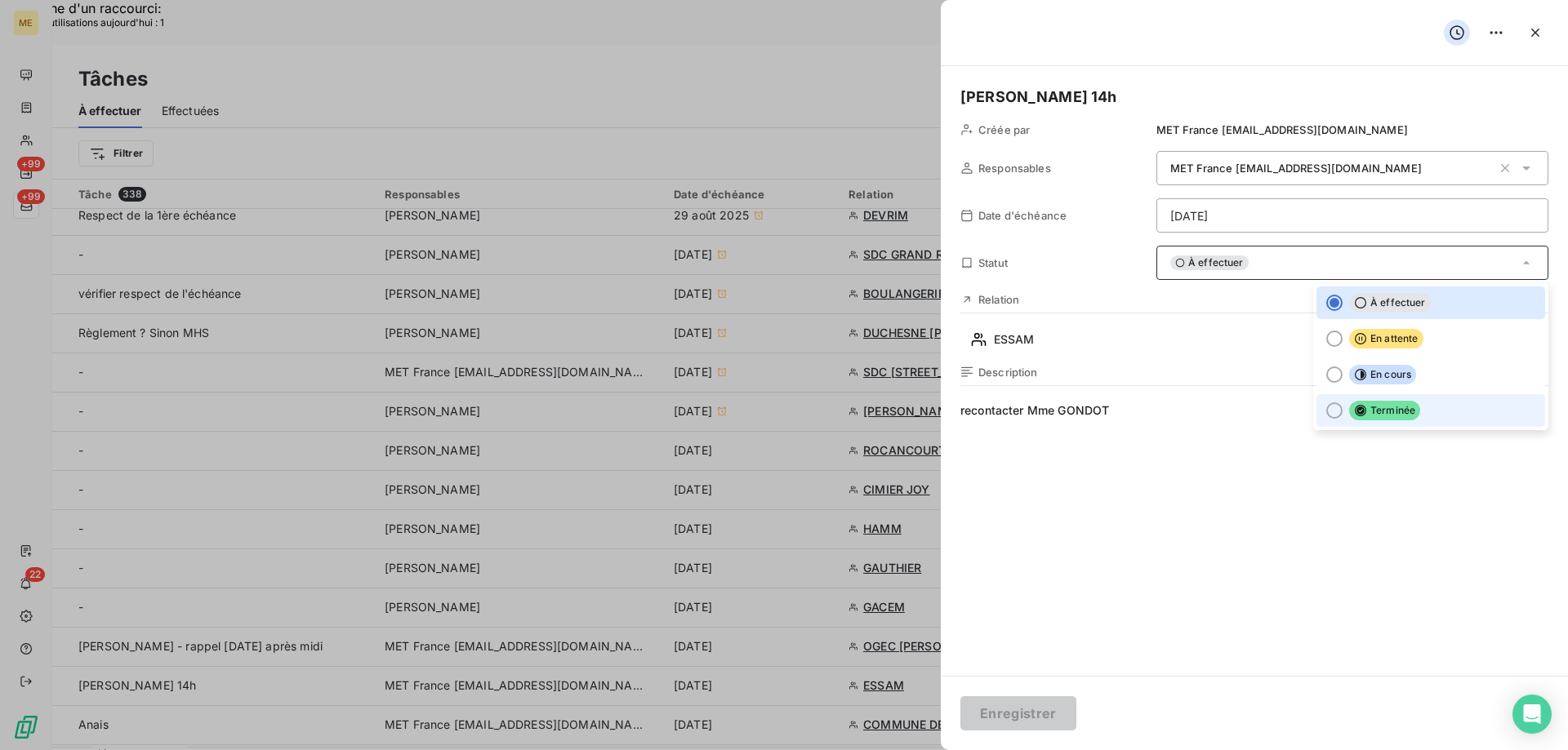
click at [1415, 410] on li "Terminée" at bounding box center [1431, 410] width 228 height 32
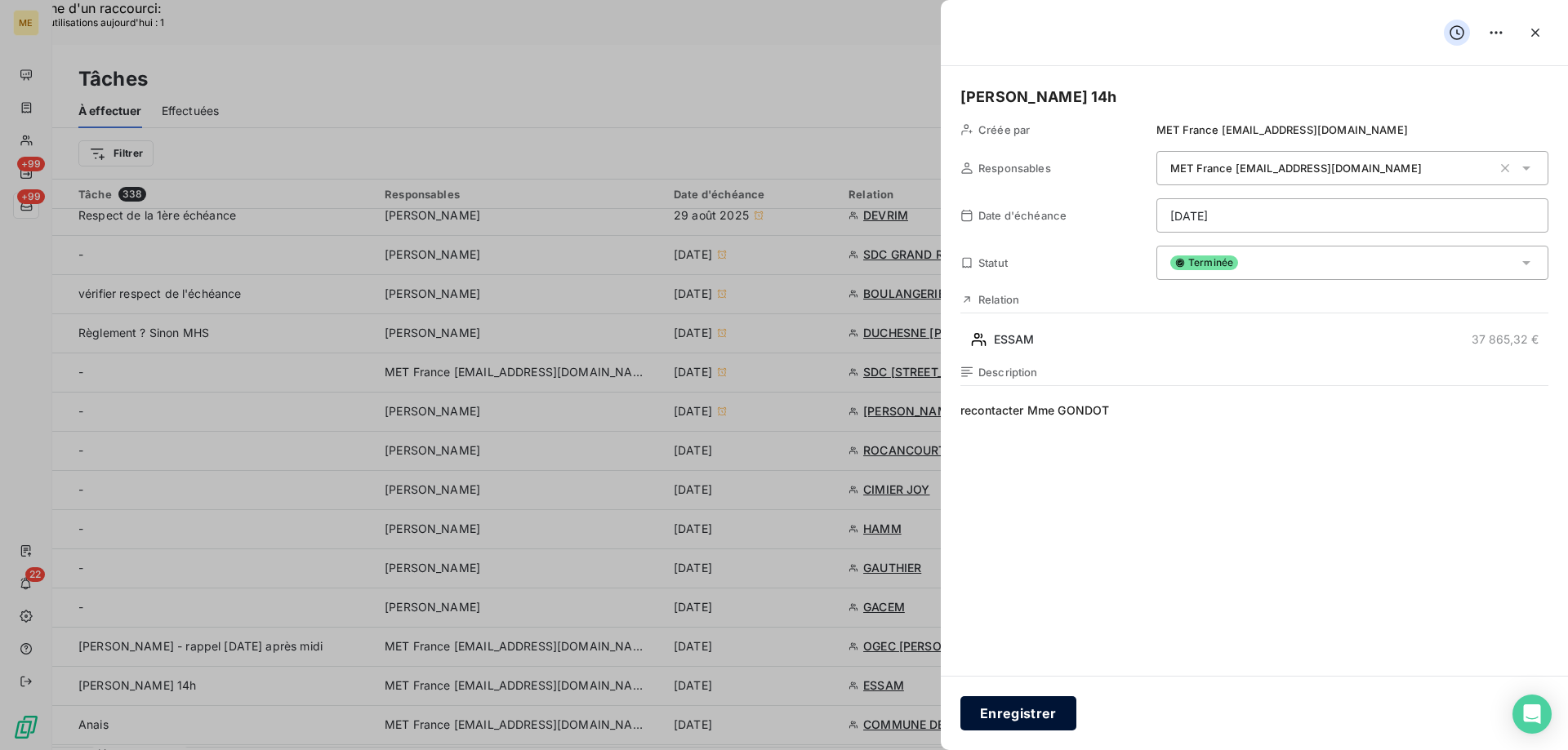
click at [1030, 713] on button "Enregistrer" at bounding box center [1017, 713] width 116 height 34
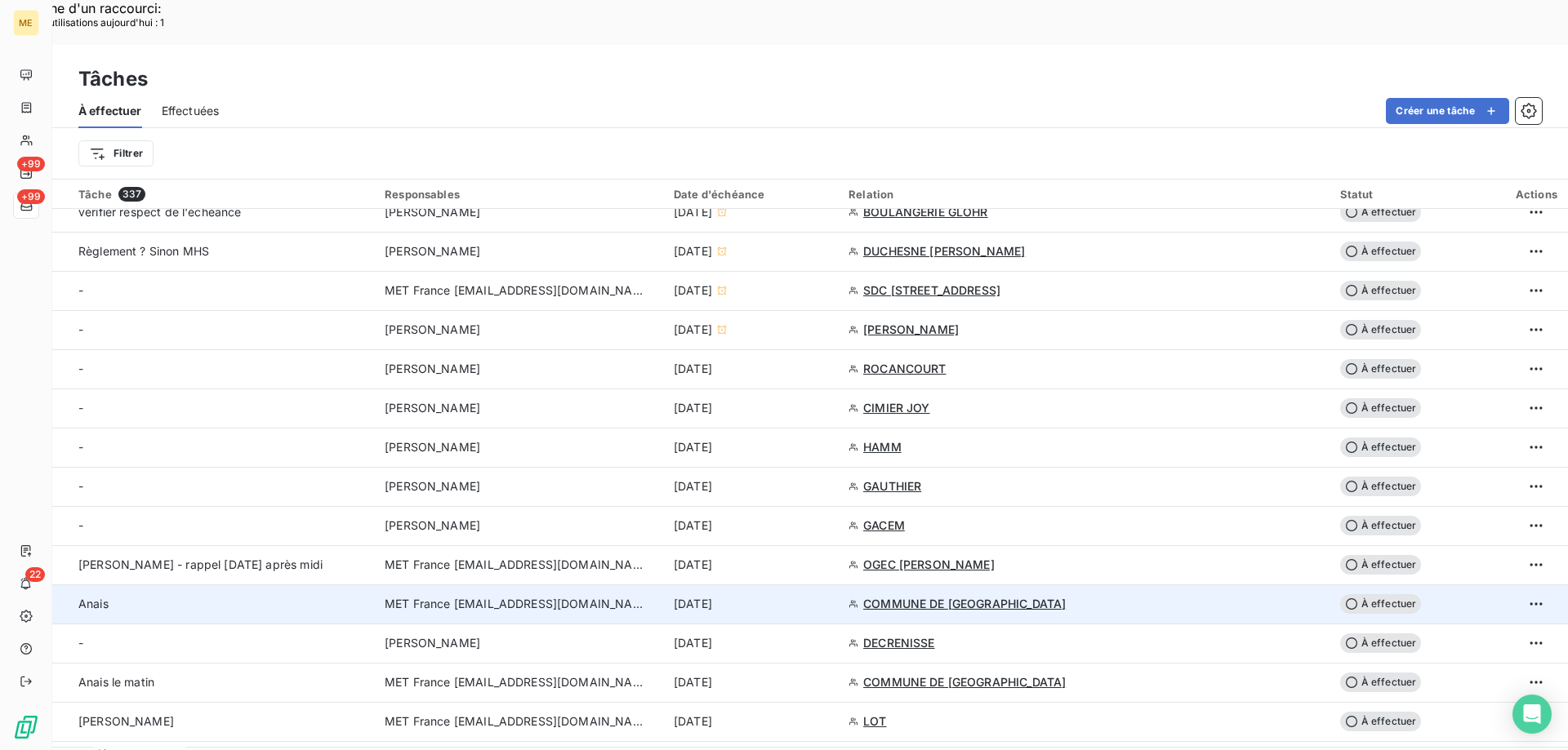
scroll to position [490, 0]
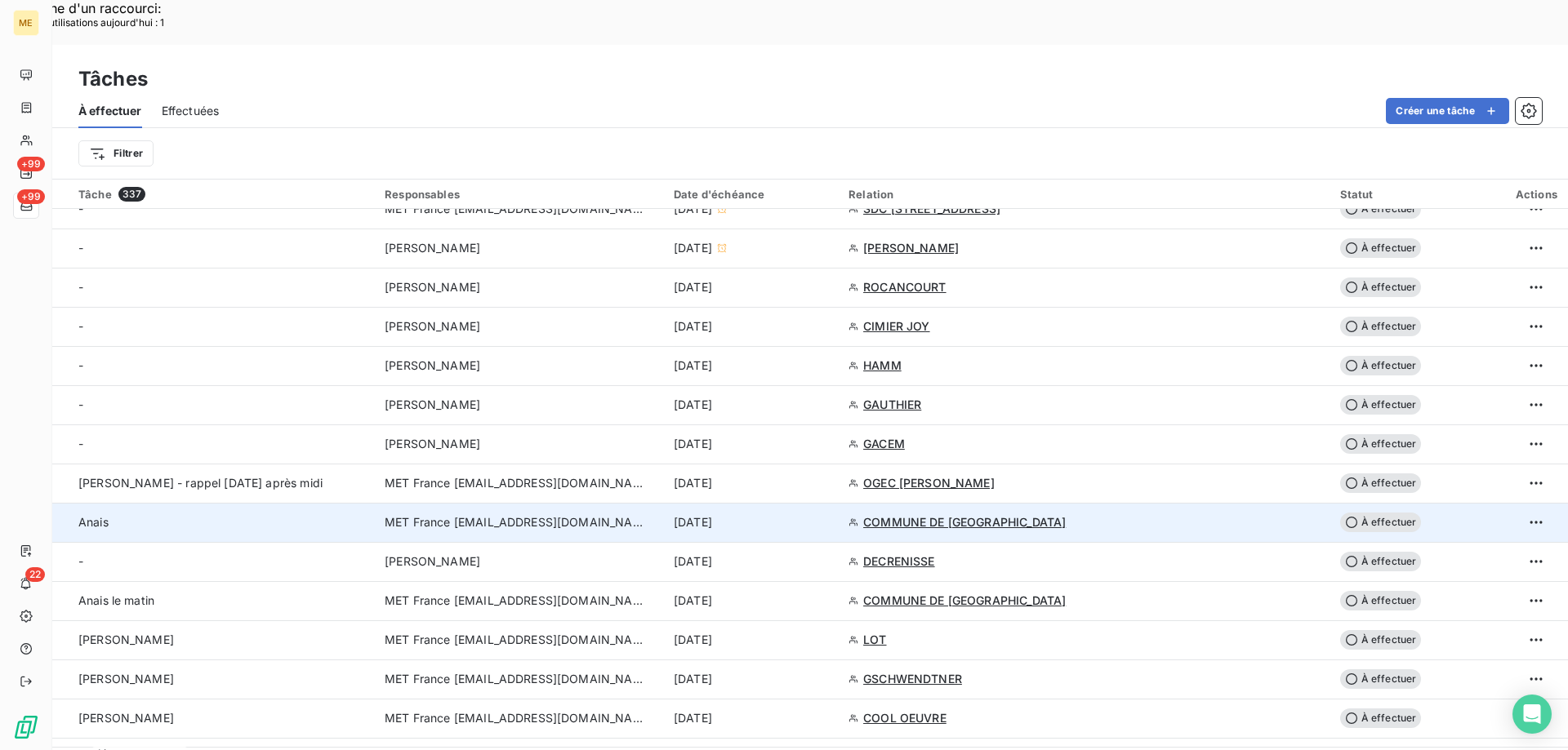
click at [829, 514] on div "[DATE]" at bounding box center [751, 523] width 155 height 17
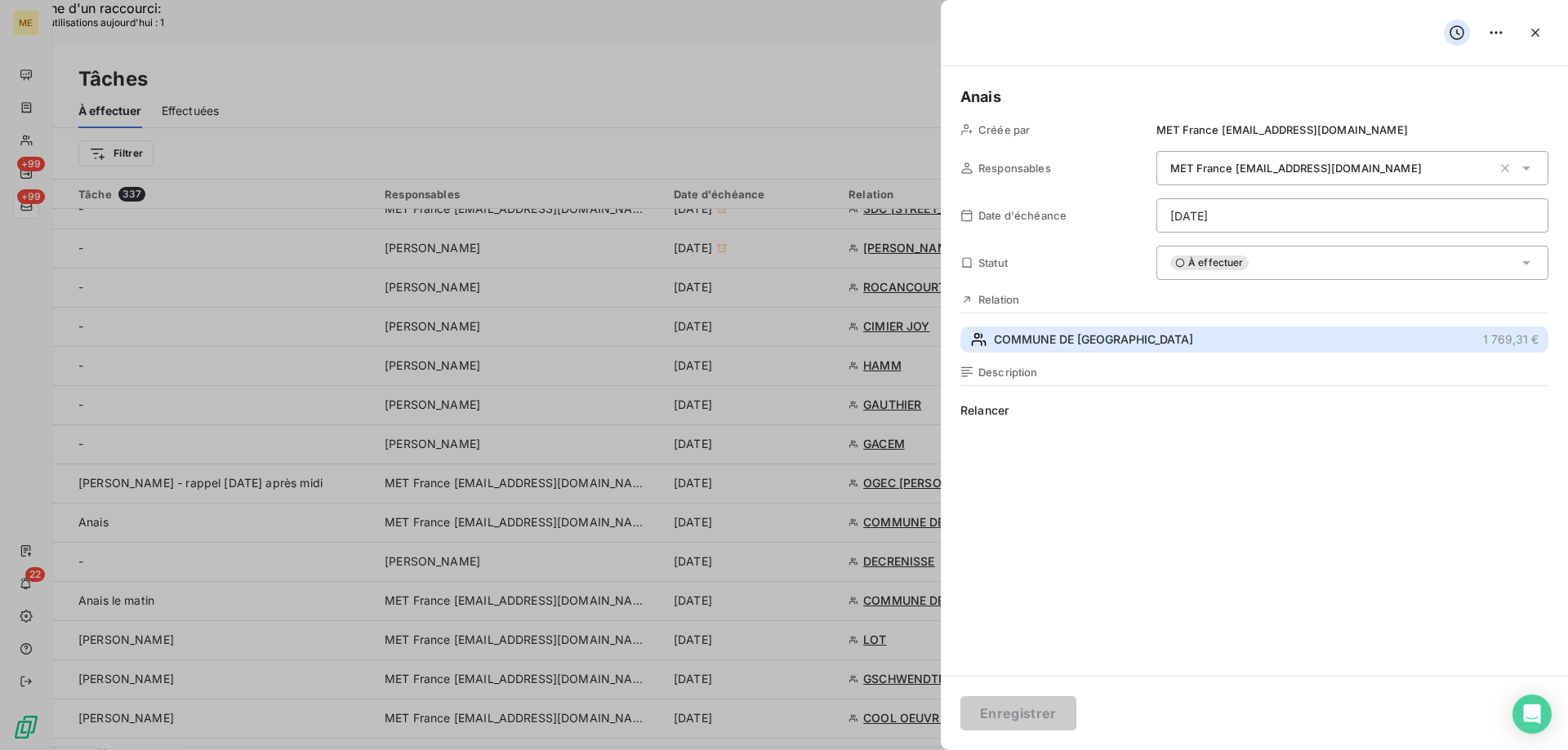
click at [1210, 337] on button "COMMUNE DE VAUX 1 769,31 €" at bounding box center [1253, 340] width 588 height 26
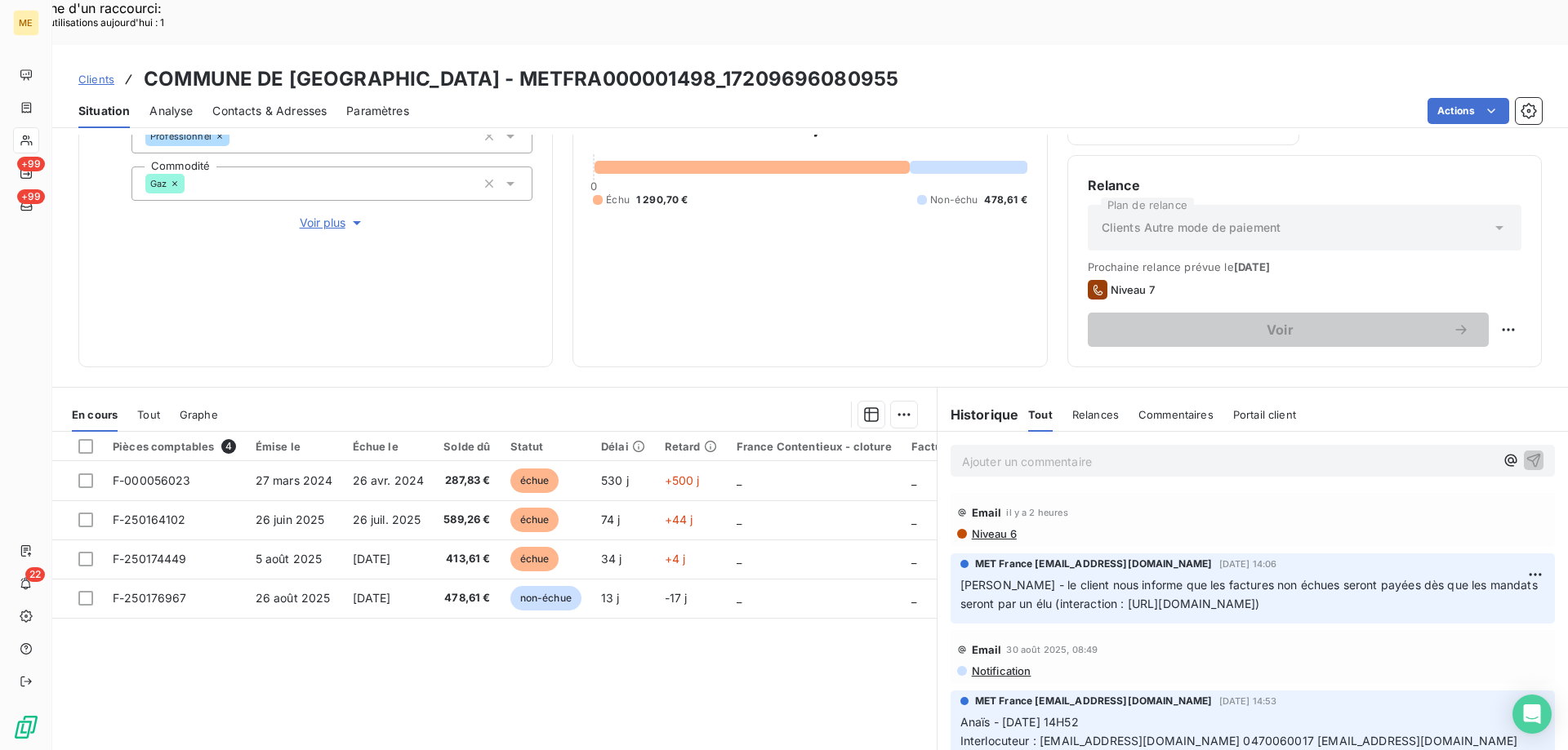
scroll to position [0, 69]
drag, startPoint x: 952, startPoint y: 580, endPoint x: 1539, endPoint y: 575, distance: 587.0
click at [1539, 578] on span "Cindy - le client nous informe que les factures non échues seront payées dès qu…" at bounding box center [1250, 594] width 580 height 32
copy span "[URL][DOMAIN_NAME]"
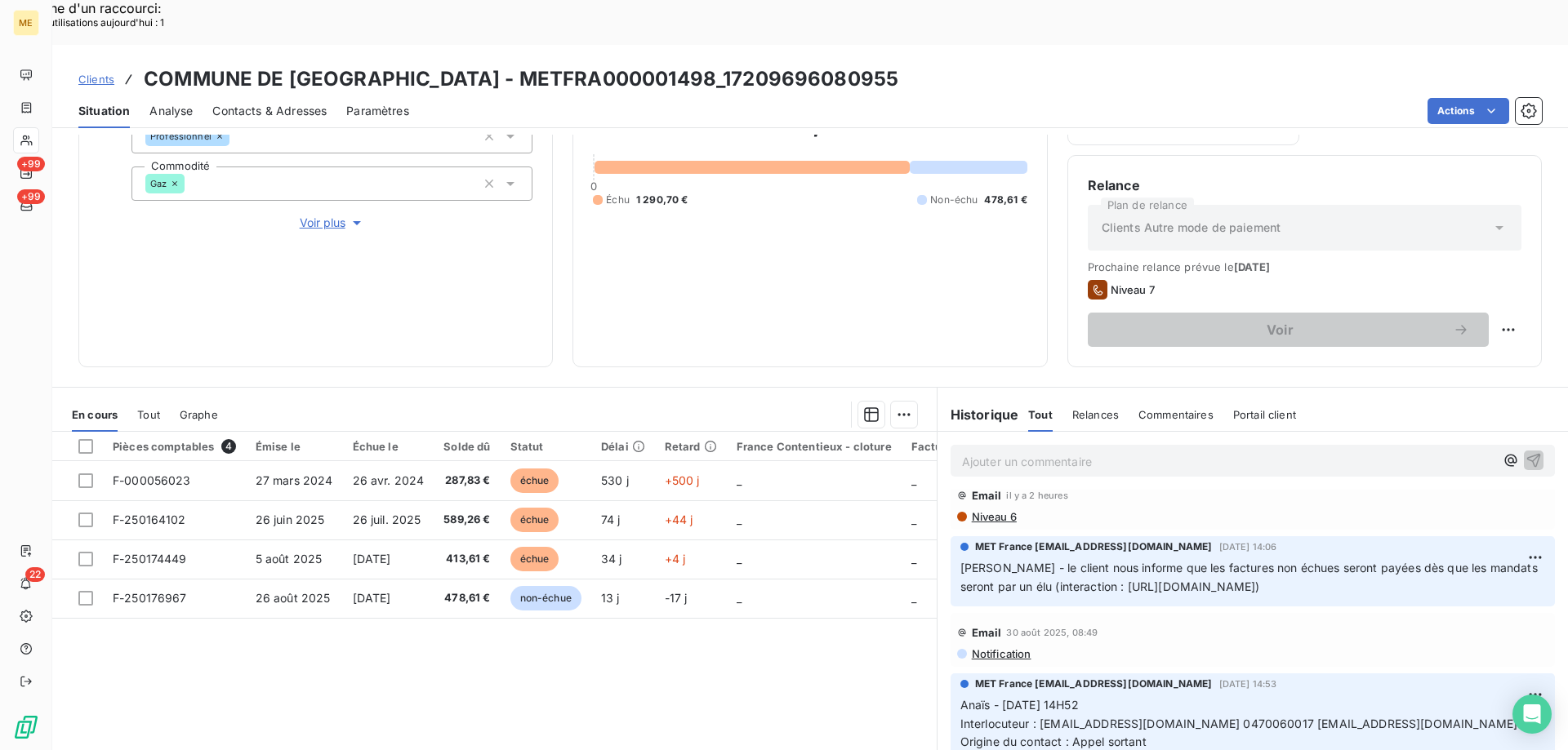
scroll to position [0, 0]
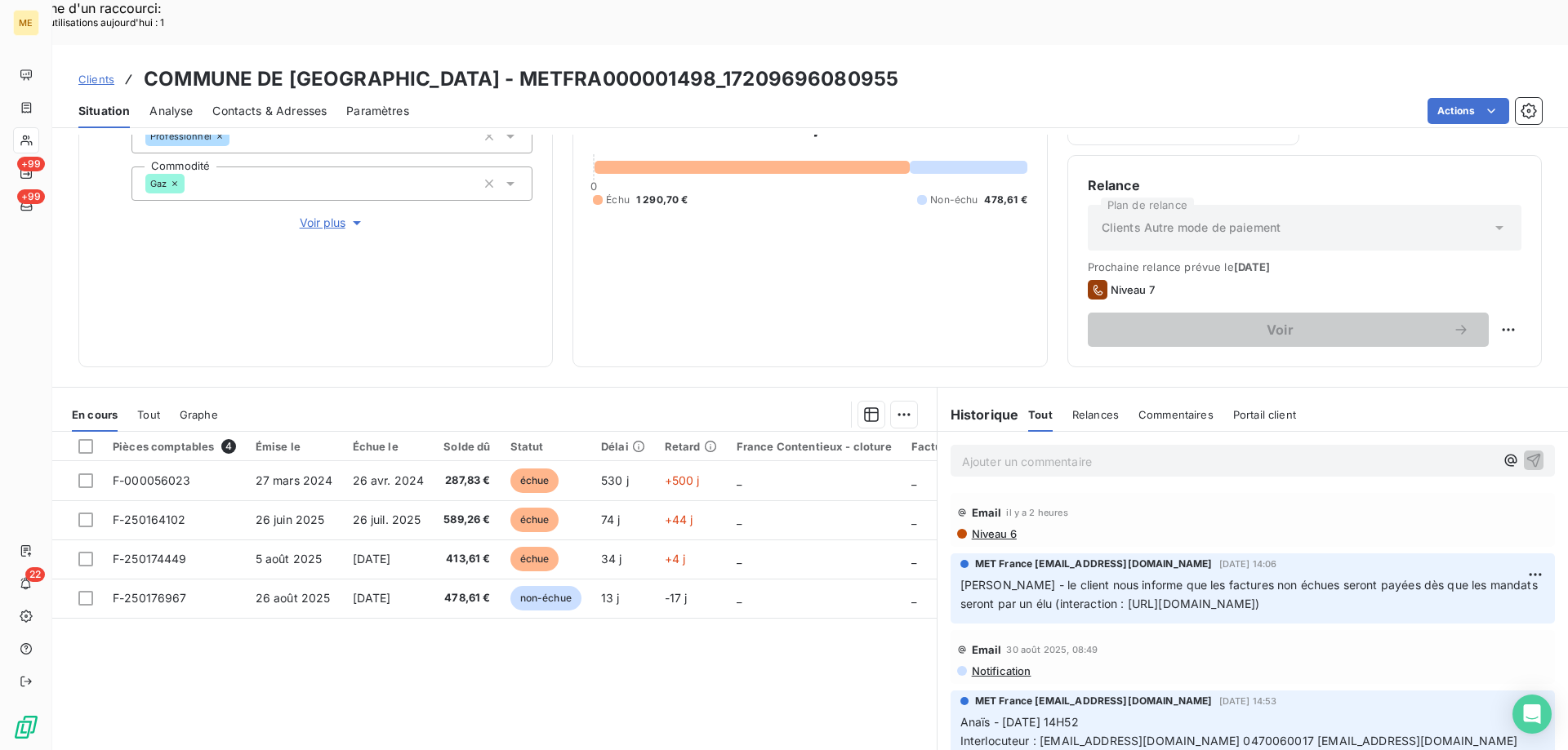
click at [1191, 576] on p "Cindy - le client nous informe que les factures non échues seront payées dès qu…" at bounding box center [1252, 595] width 585 height 37
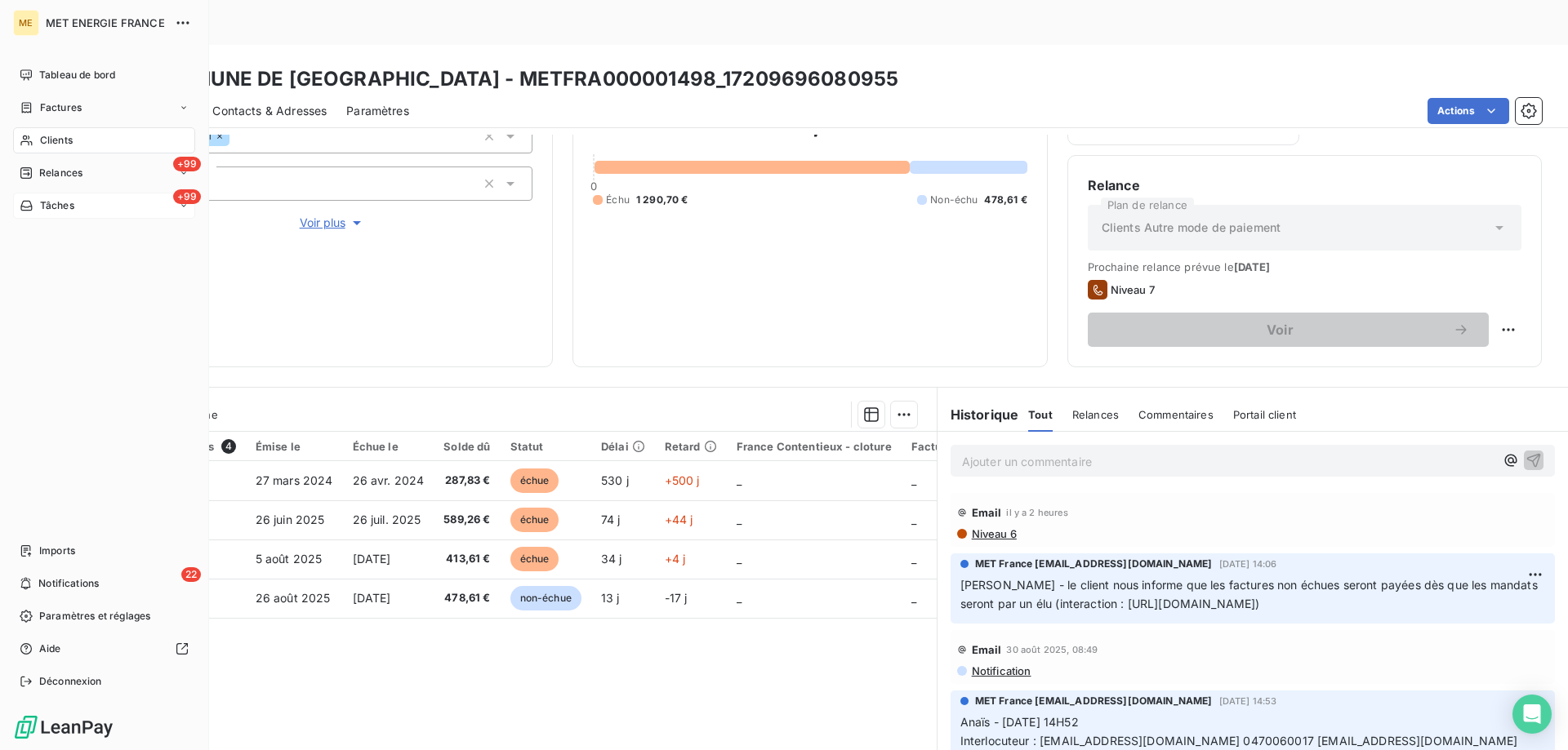
click at [52, 207] on span "Tâches" at bounding box center [57, 206] width 34 height 15
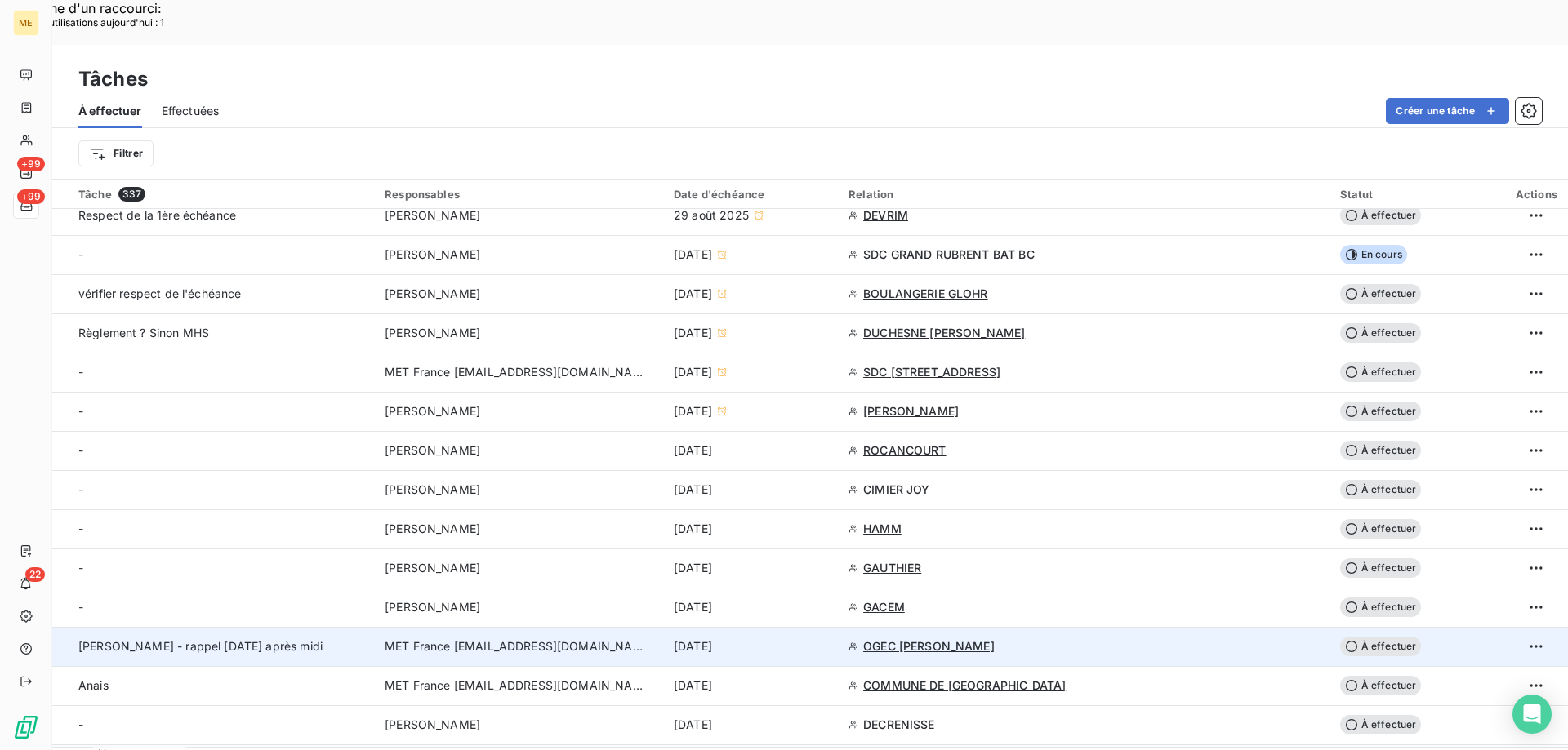
scroll to position [490, 0]
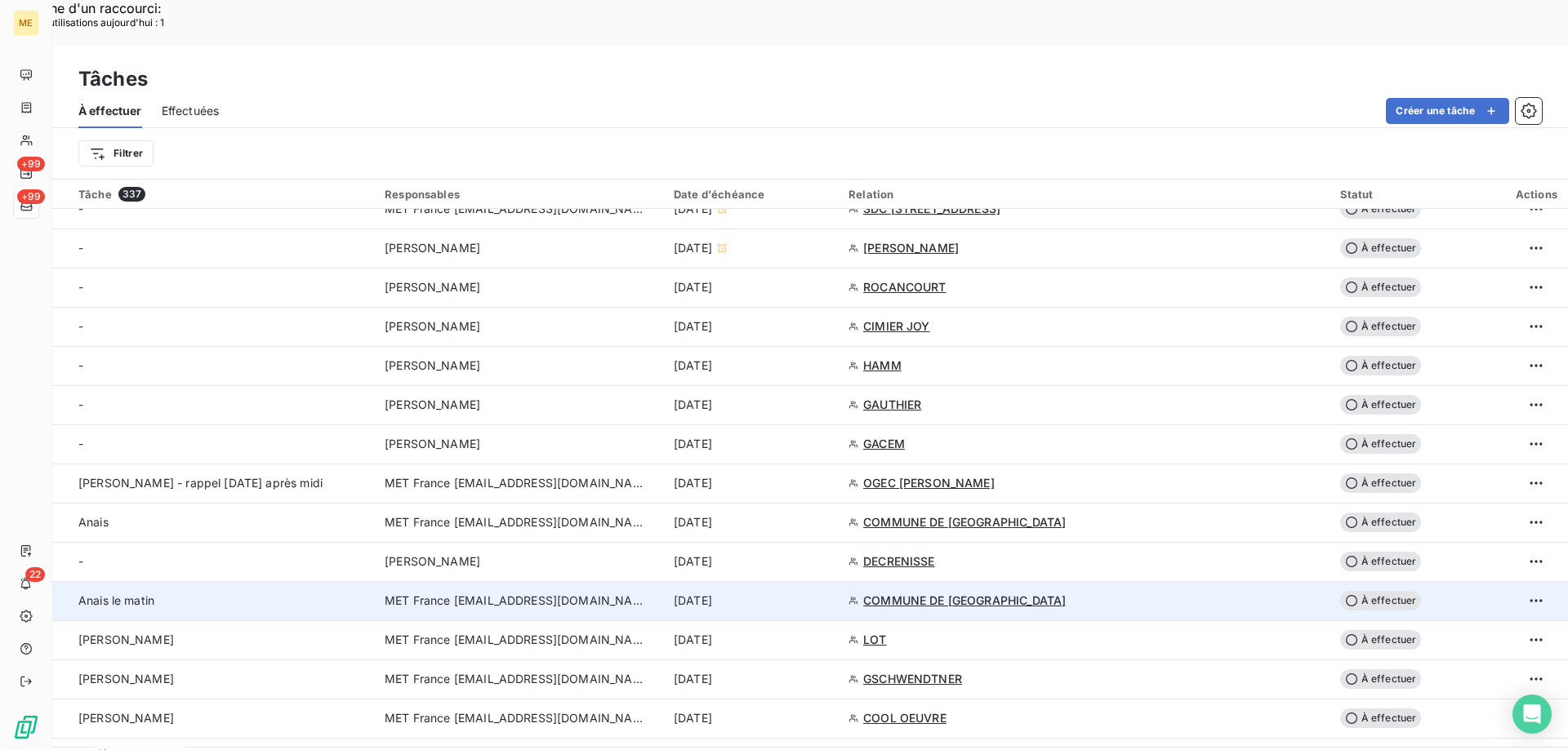
click at [829, 593] on div "[DATE]" at bounding box center [751, 601] width 155 height 17
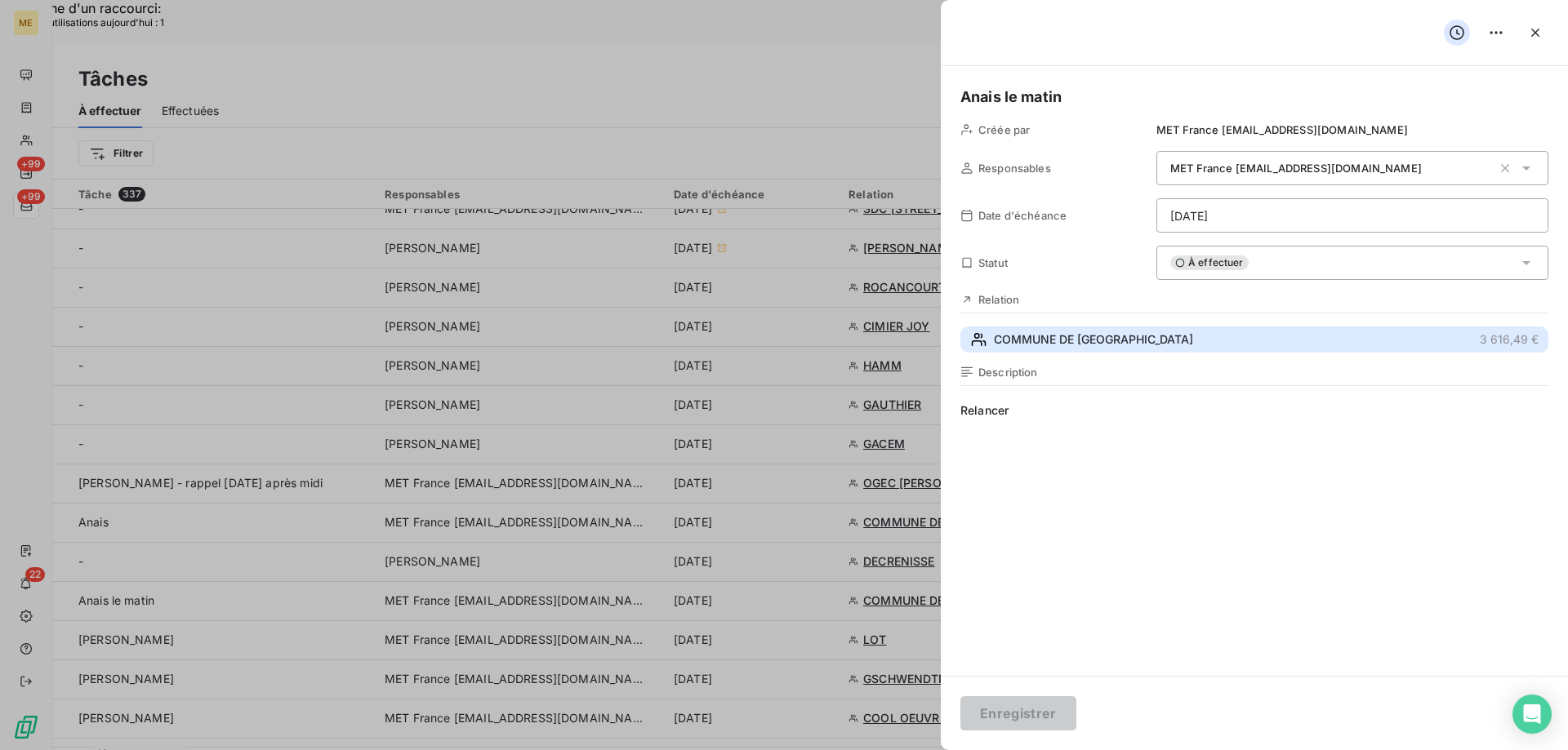
click at [1085, 353] on button "COMMUNE DE MONTFORT LE GESNOIS 3 616,49 €" at bounding box center [1253, 340] width 588 height 26
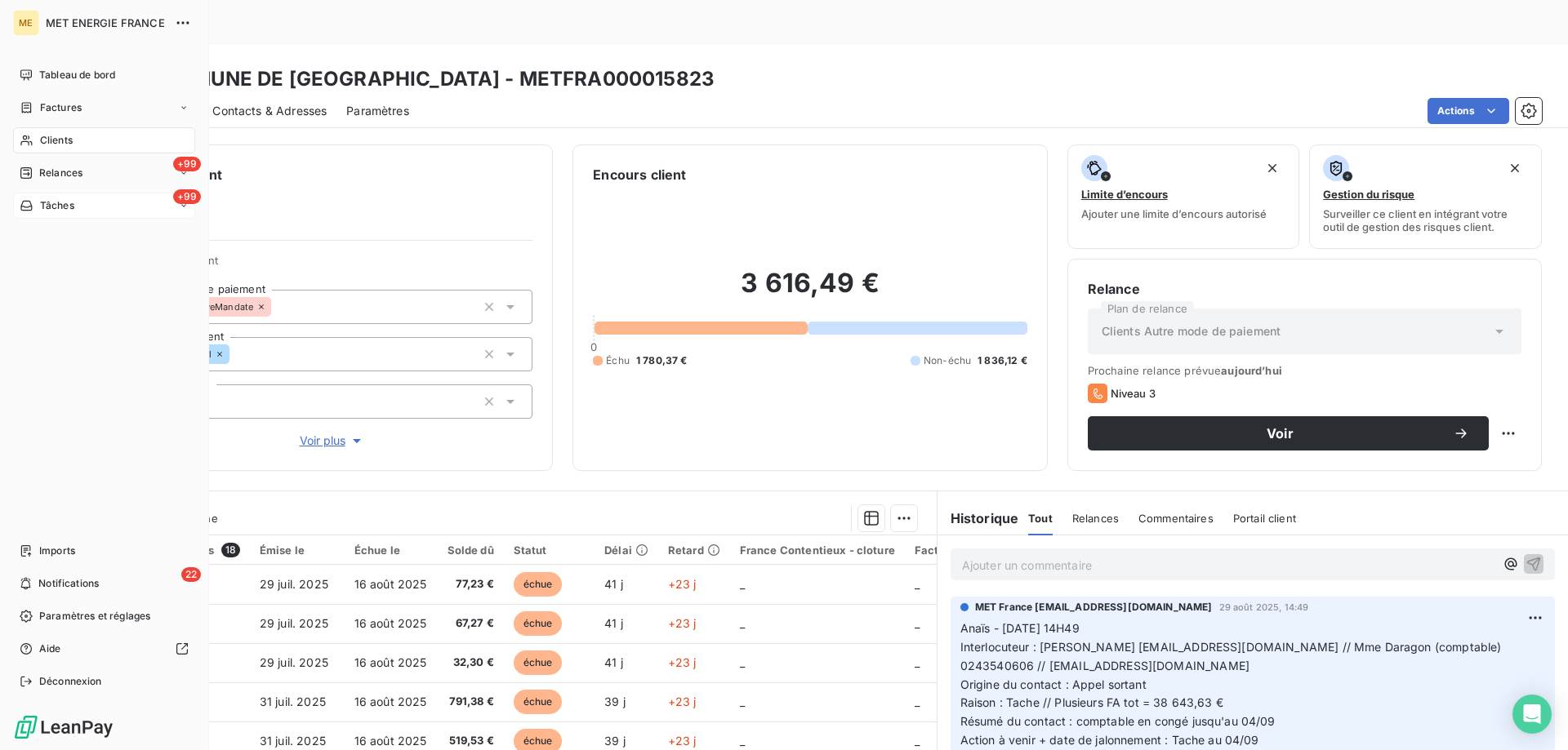
click at [48, 202] on span "Tâches" at bounding box center [57, 206] width 34 height 15
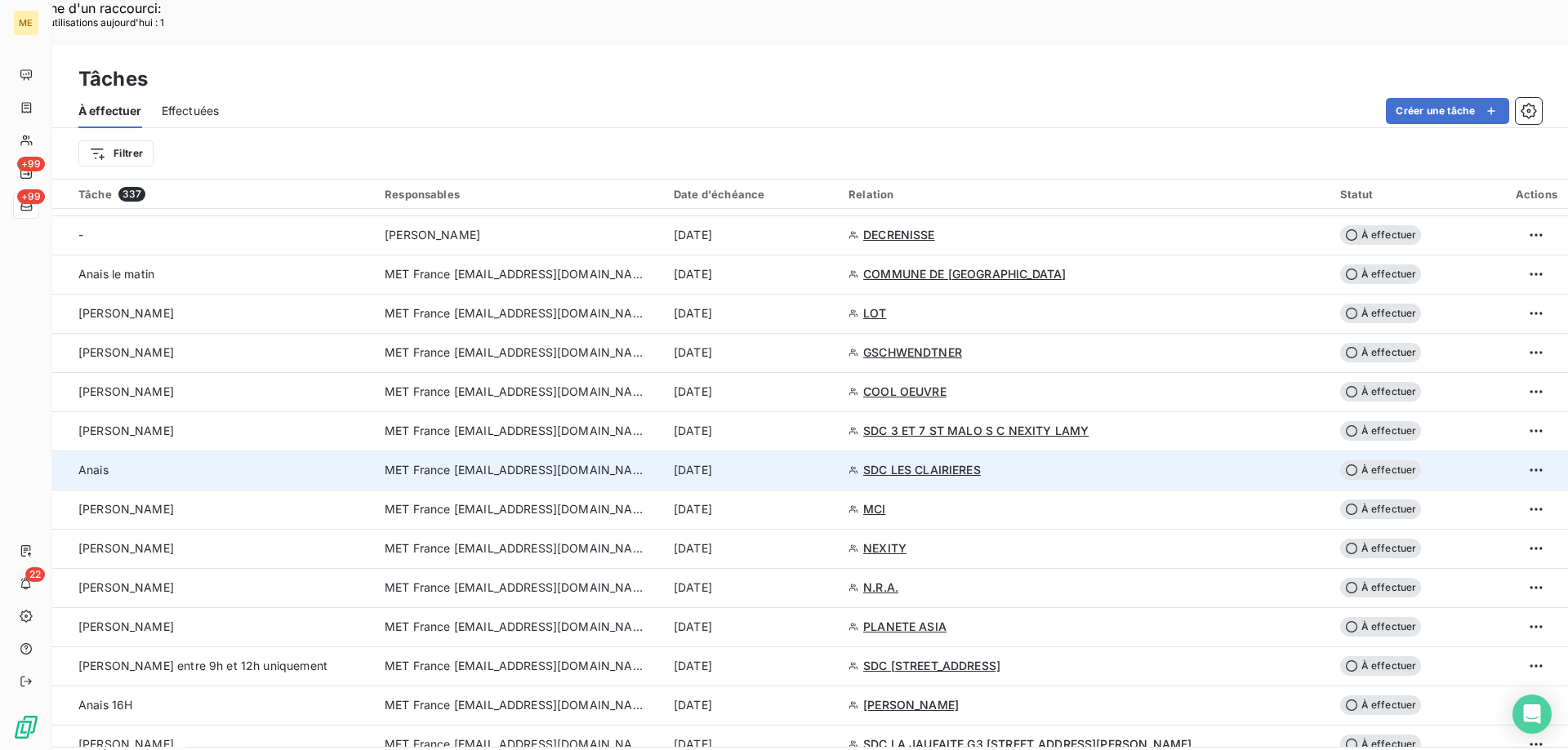
scroll to position [899, 0]
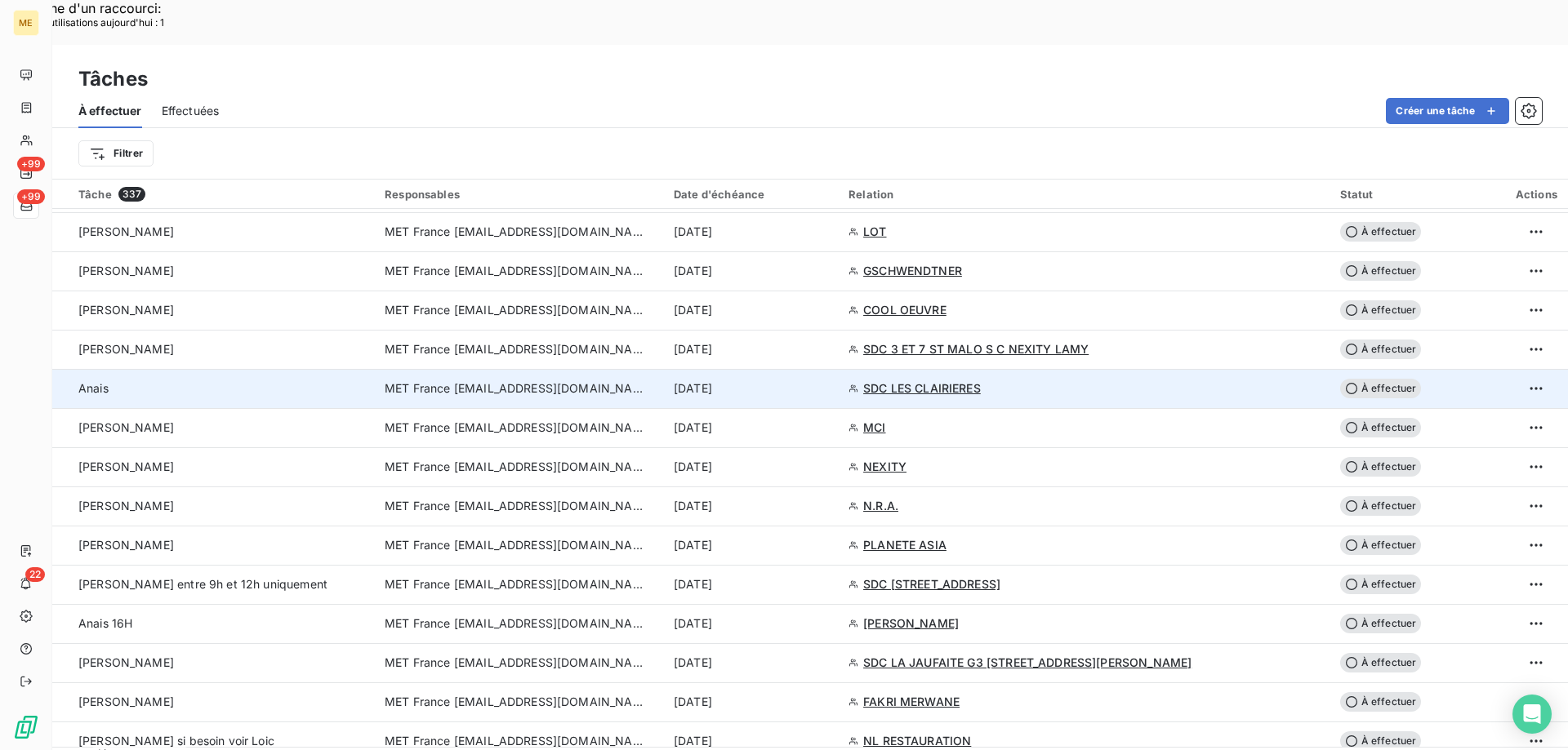
click at [823, 381] on div "[DATE]" at bounding box center [751, 389] width 155 height 17
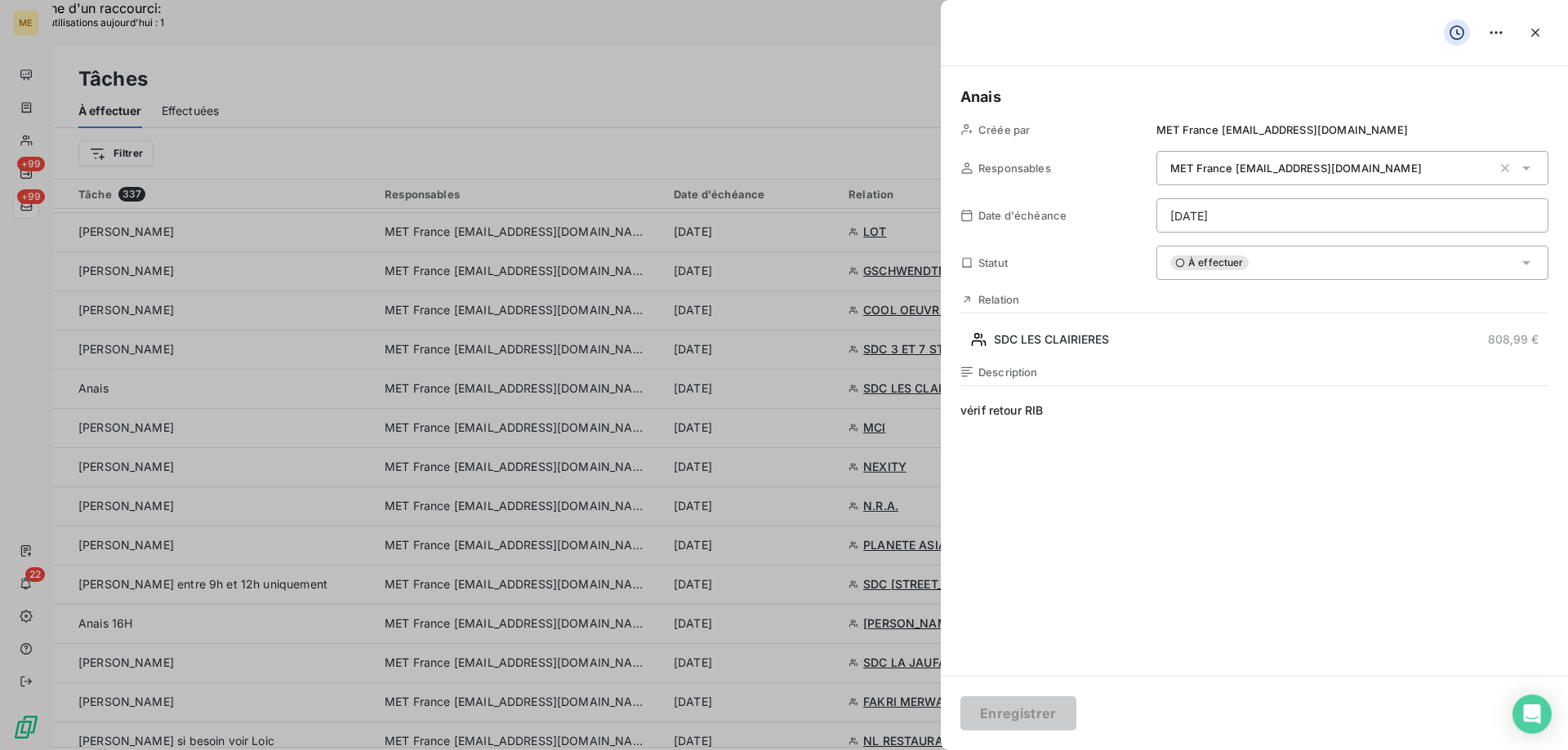
click at [1085, 98] on h5 "Anais" at bounding box center [1253, 97] width 588 height 23
click at [1003, 720] on button "Enregistrer" at bounding box center [1017, 713] width 116 height 34
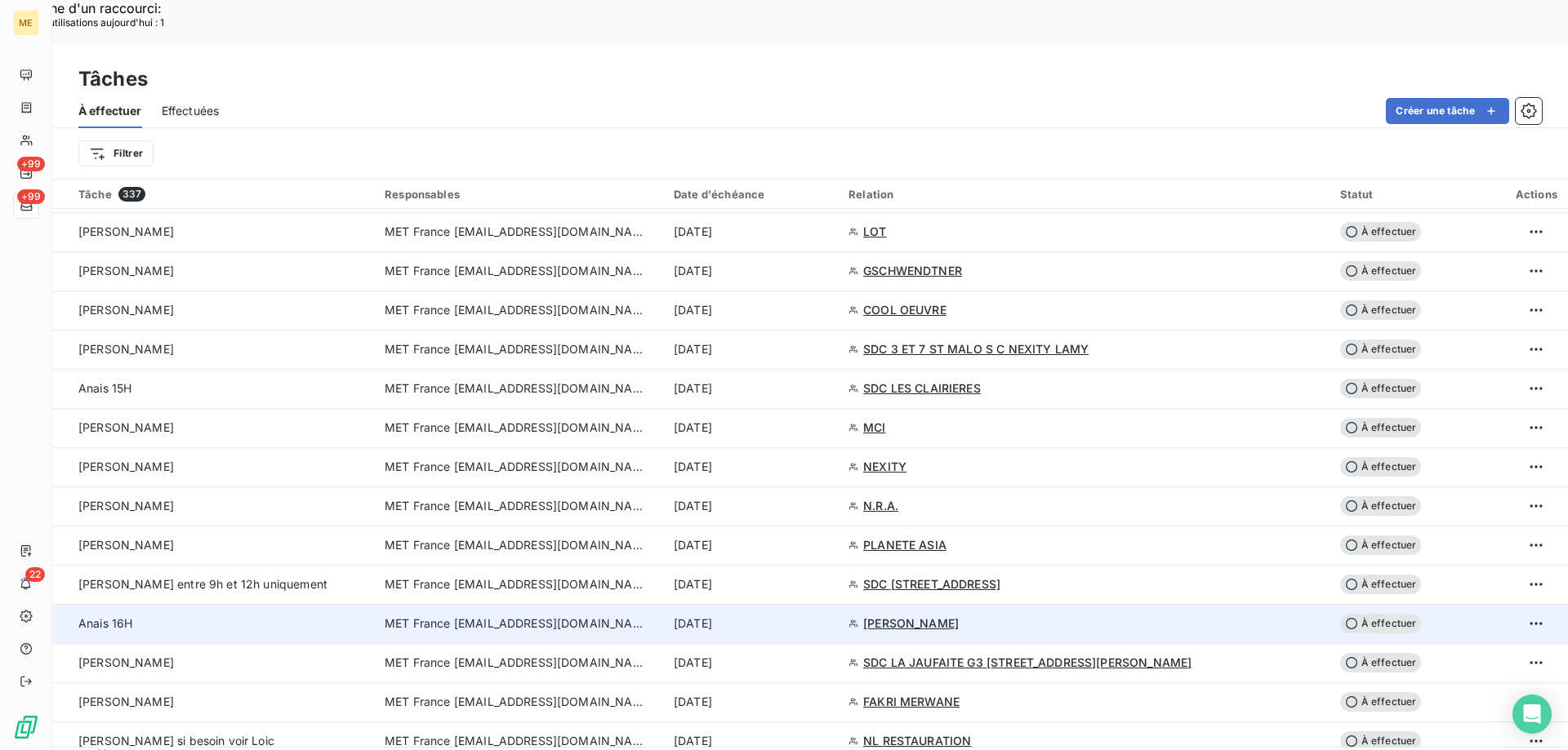
click at [838, 604] on td "[DATE]" at bounding box center [751, 624] width 175 height 39
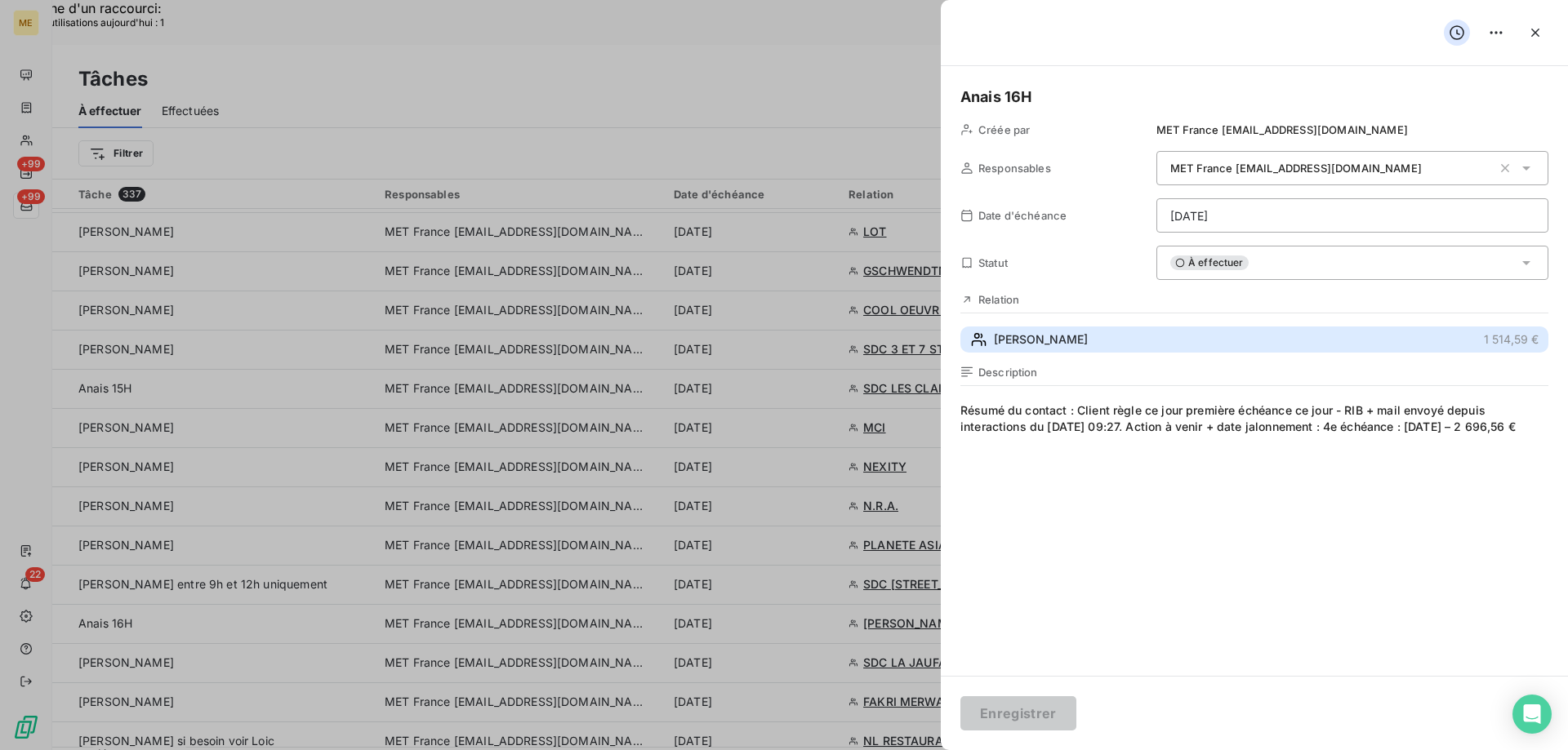
click at [1037, 331] on span "[PERSON_NAME]" at bounding box center [1040, 340] width 94 height 17
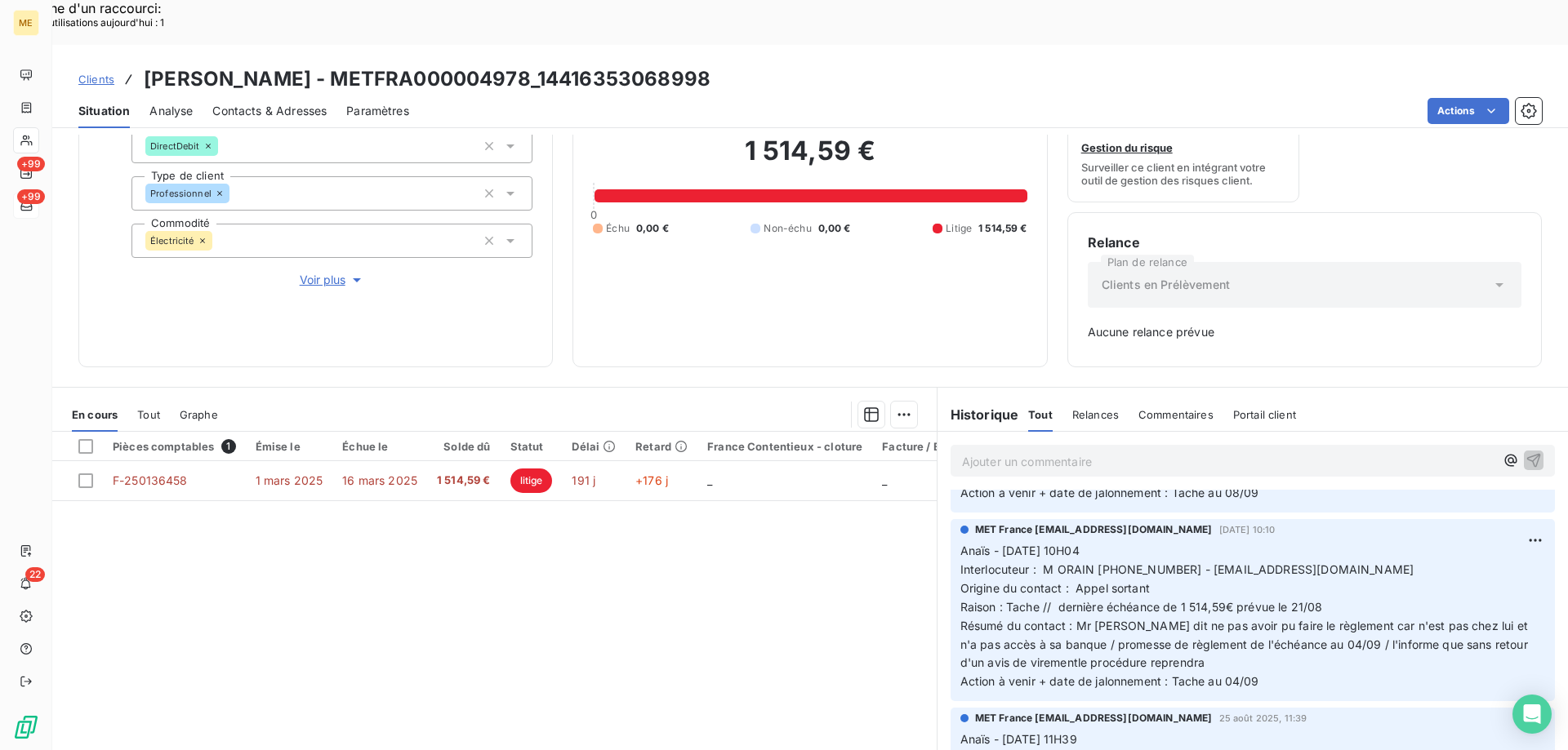
scroll to position [163, 0]
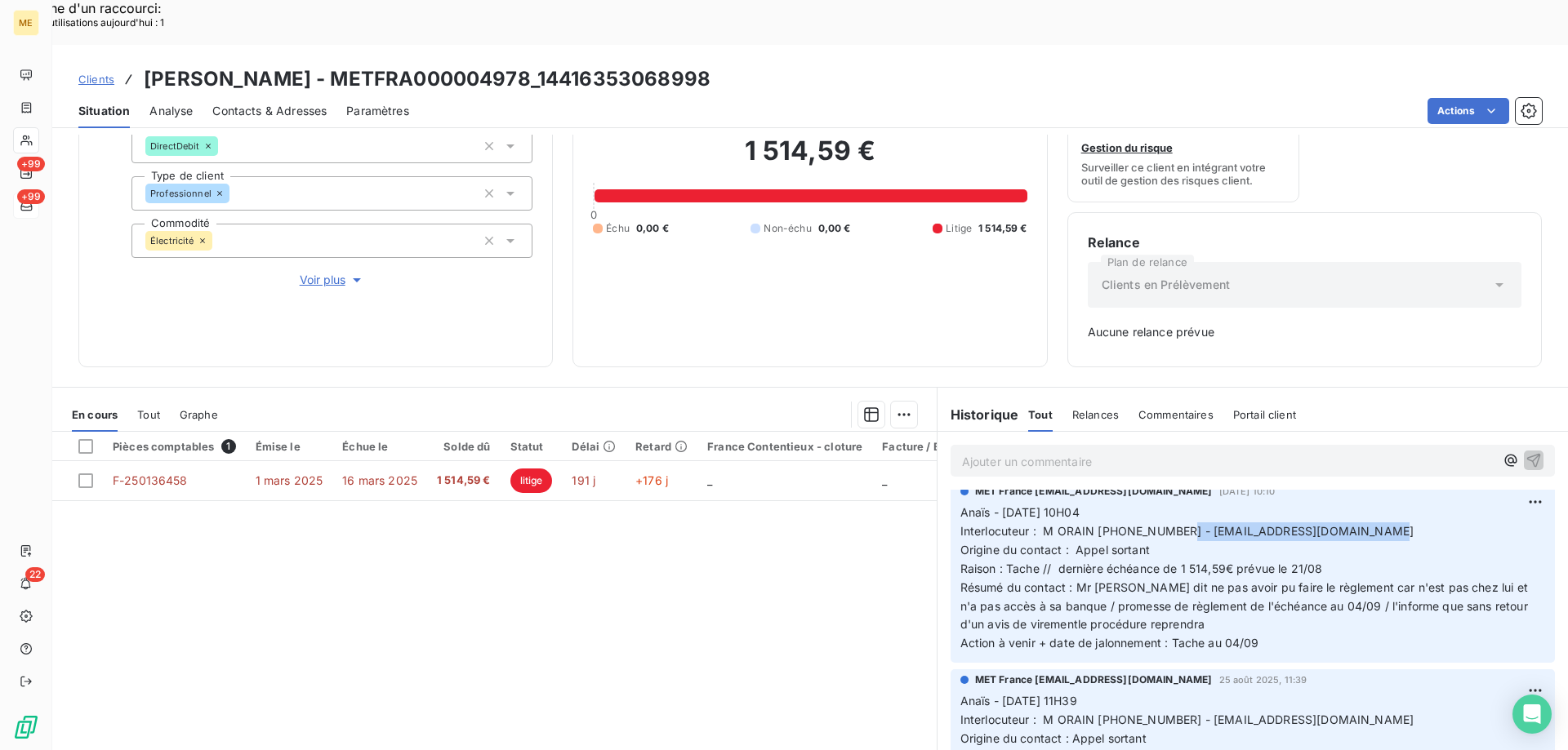
drag, startPoint x: 1173, startPoint y: 486, endPoint x: 1386, endPoint y: 491, distance: 213.1
click at [1386, 504] on p "Anaïs - 01/09/2025 - 10H04 Interlocuteur : M ORAIN 0648248130 - contact@fermele…" at bounding box center [1252, 578] width 585 height 149
copy span "[EMAIL_ADDRESS][DOMAIN_NAME]"
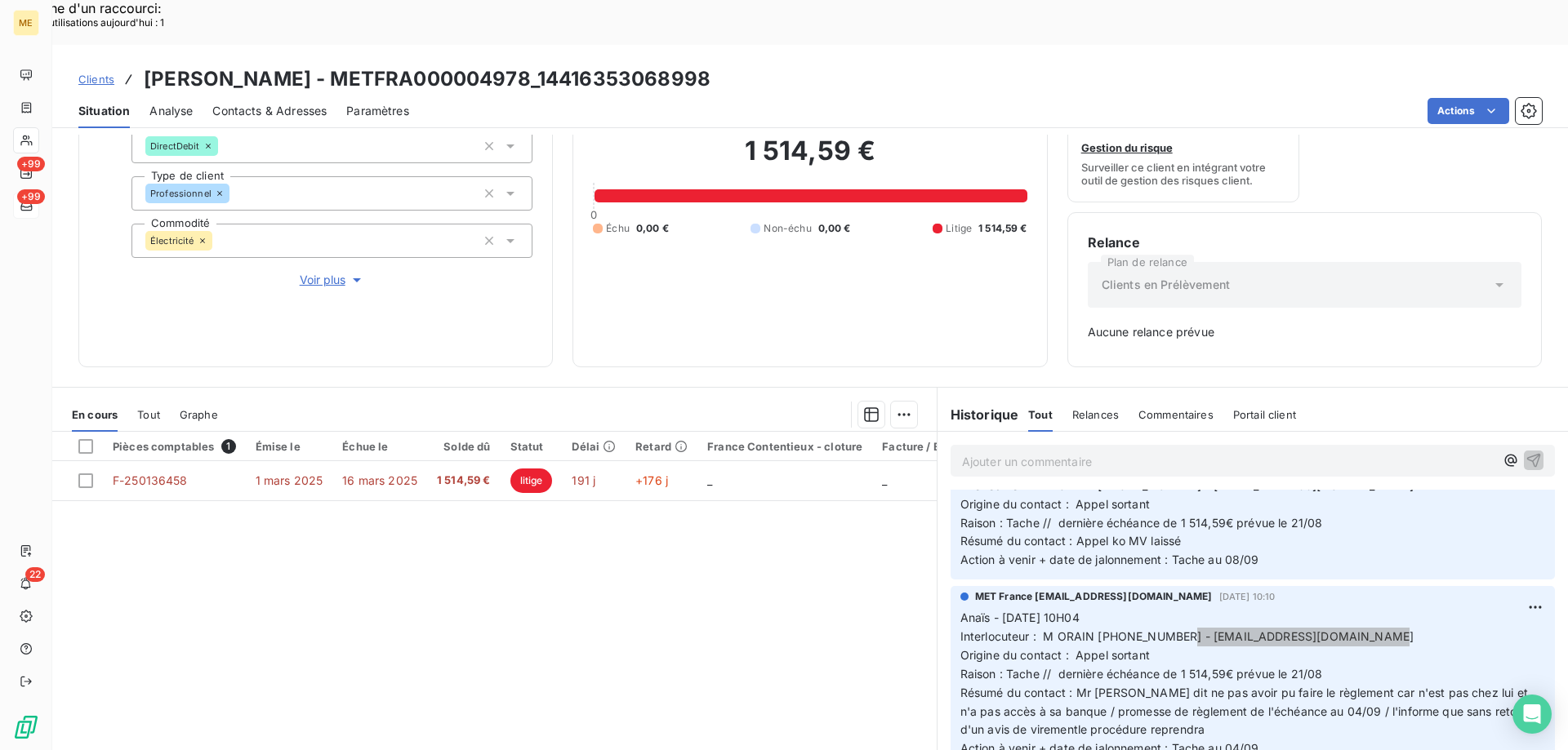
scroll to position [82, 0]
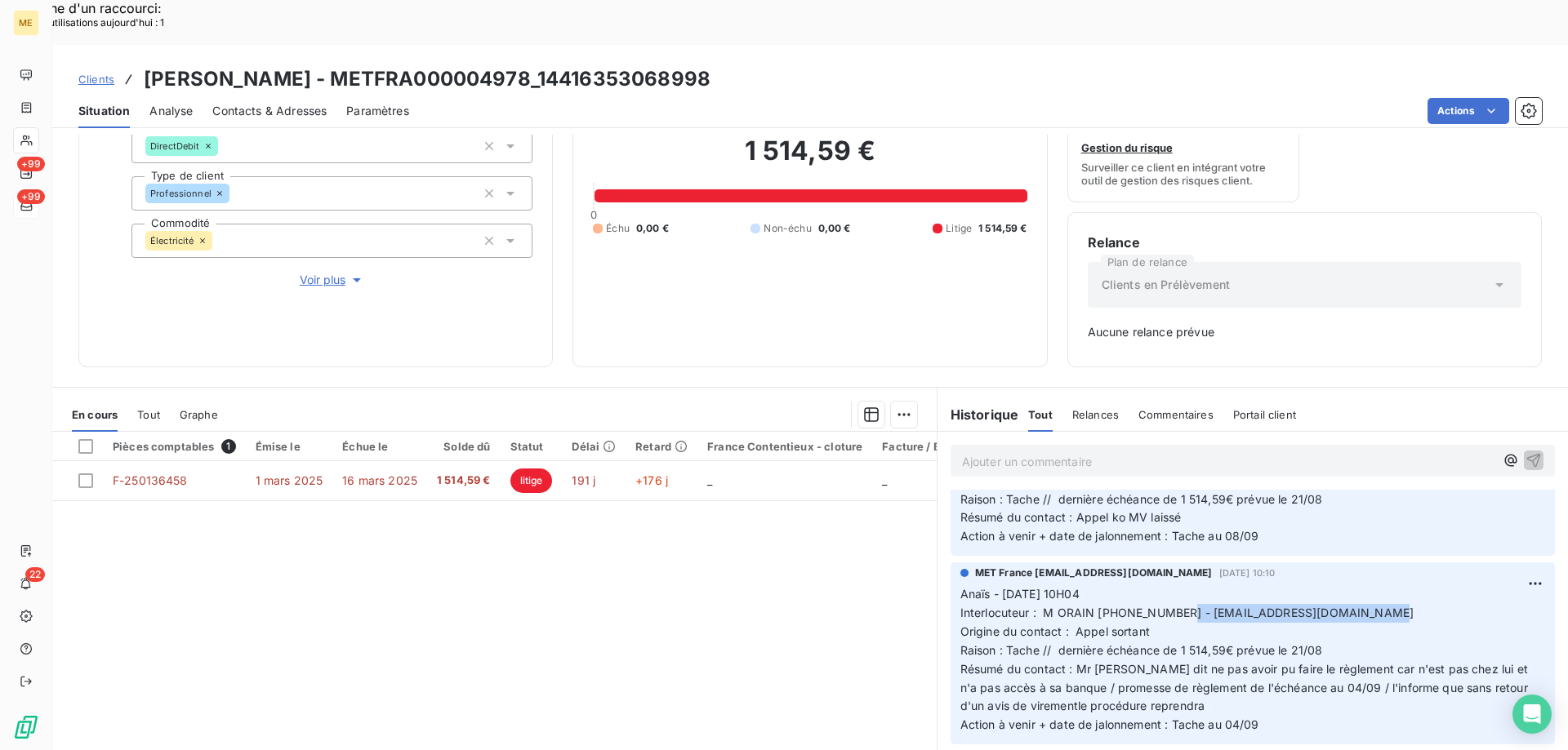
click at [316, 272] on span "Voir plus" at bounding box center [332, 280] width 65 height 17
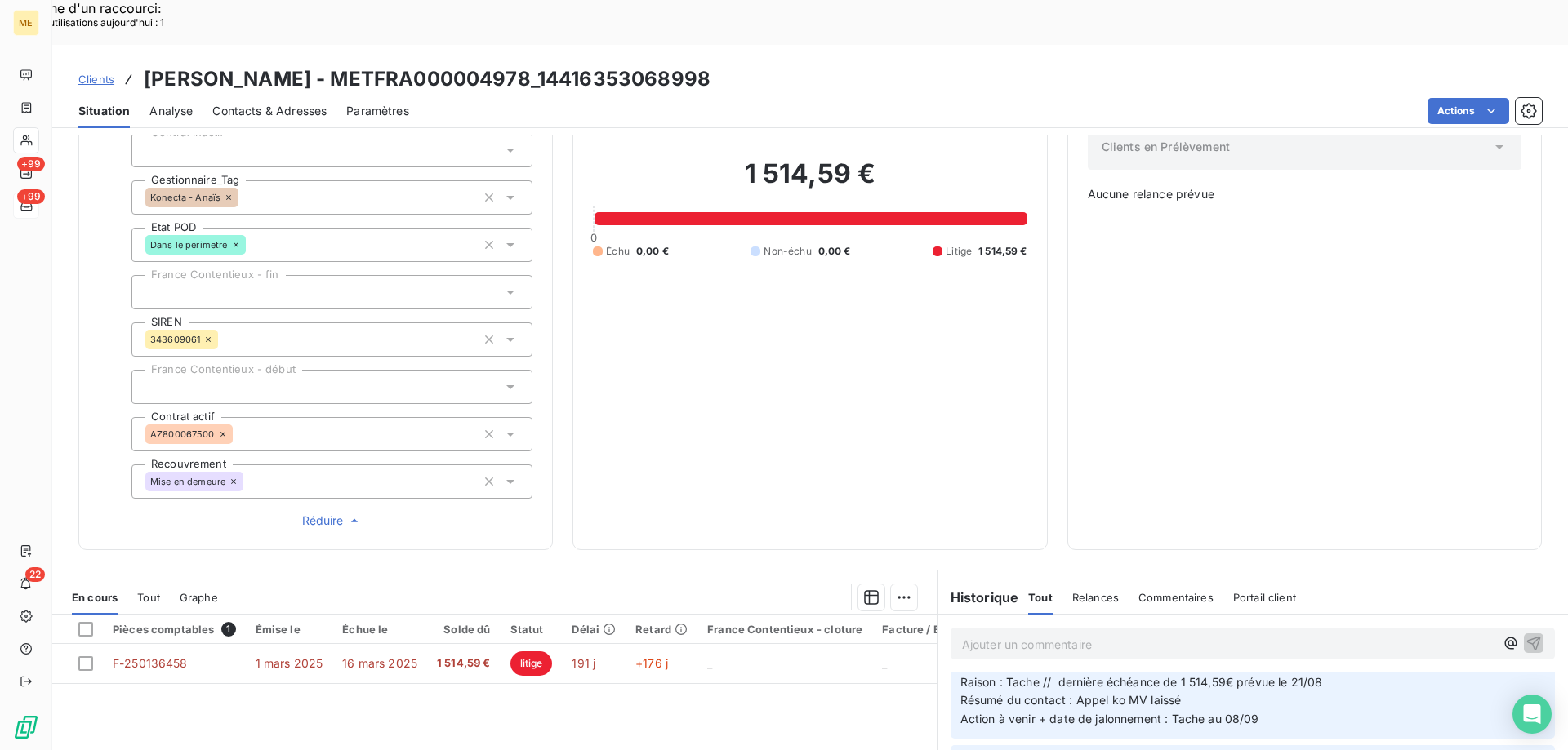
scroll to position [324, 0]
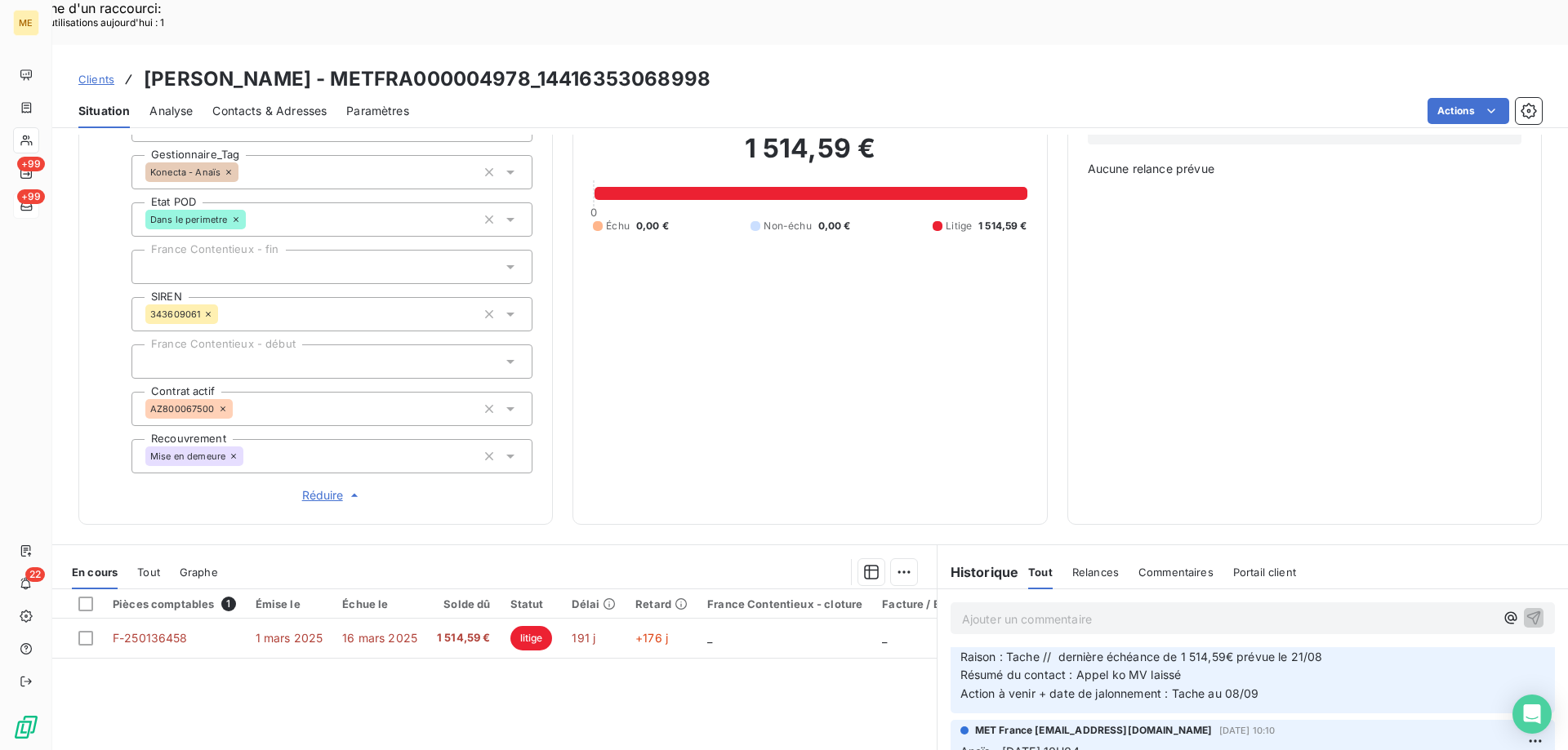
click at [1105, 609] on p "Ajouter un commentaire ﻿" at bounding box center [1227, 619] width 532 height 20
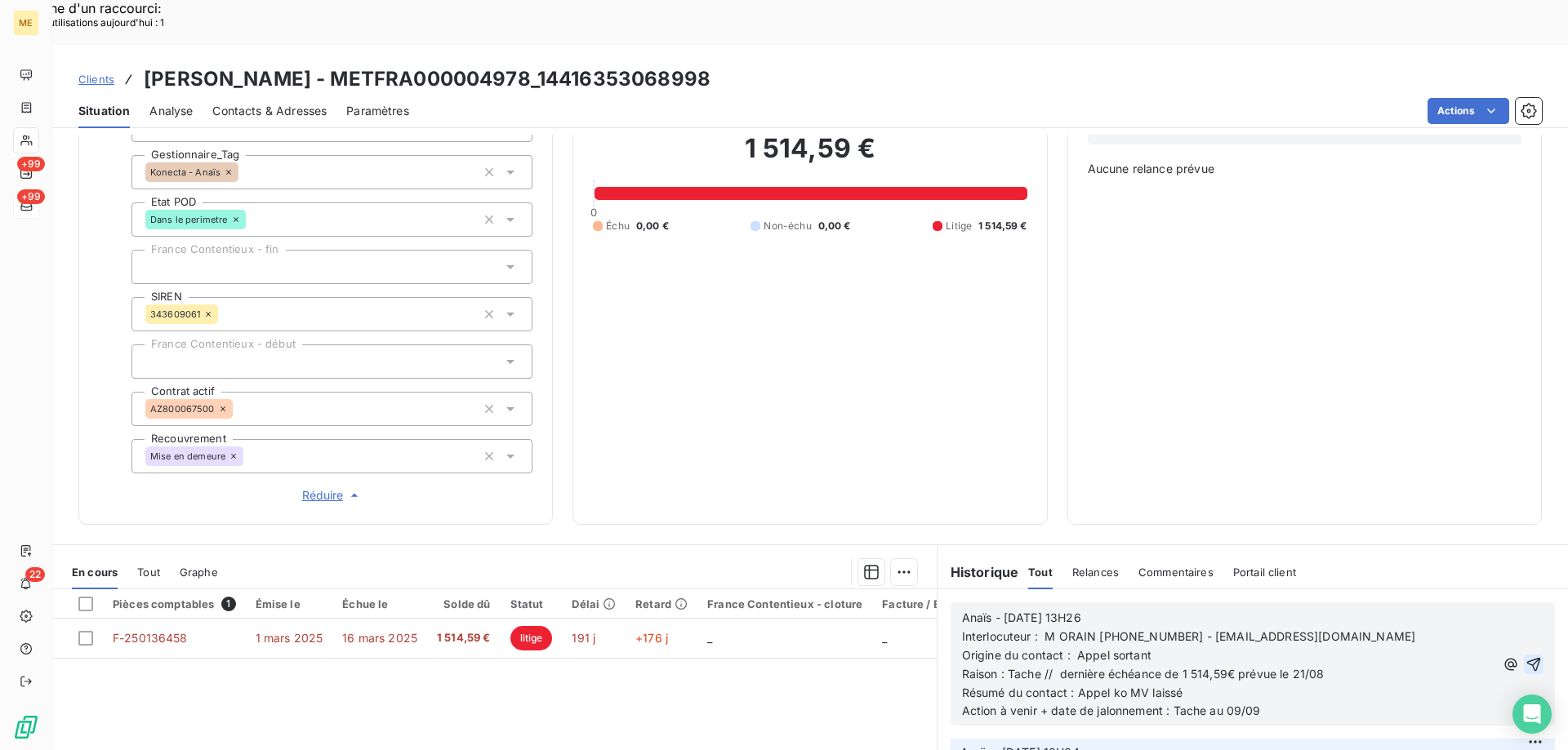
click at [1525, 656] on icon "button" at bounding box center [1534, 665] width 17 height 17
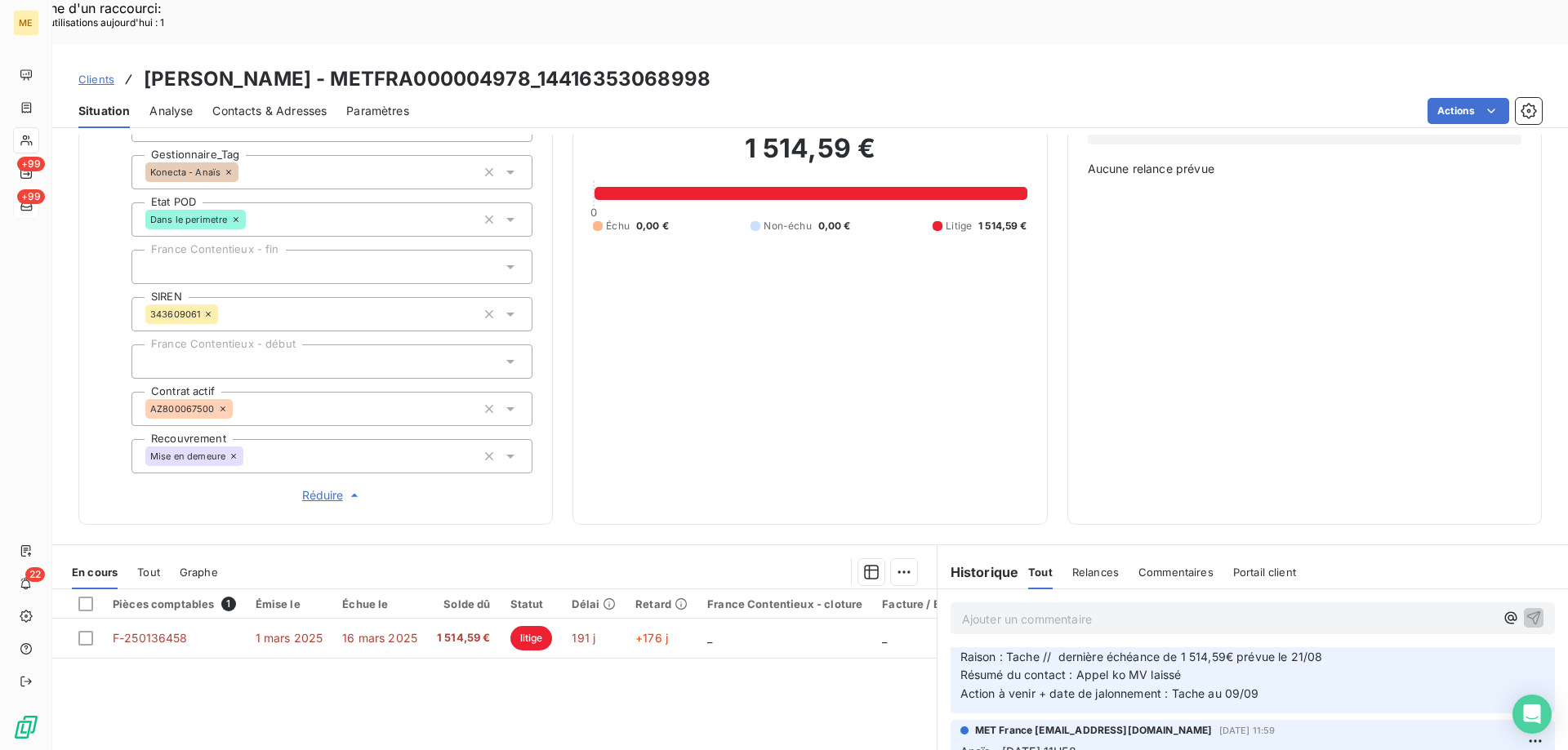
scroll to position [233, 0]
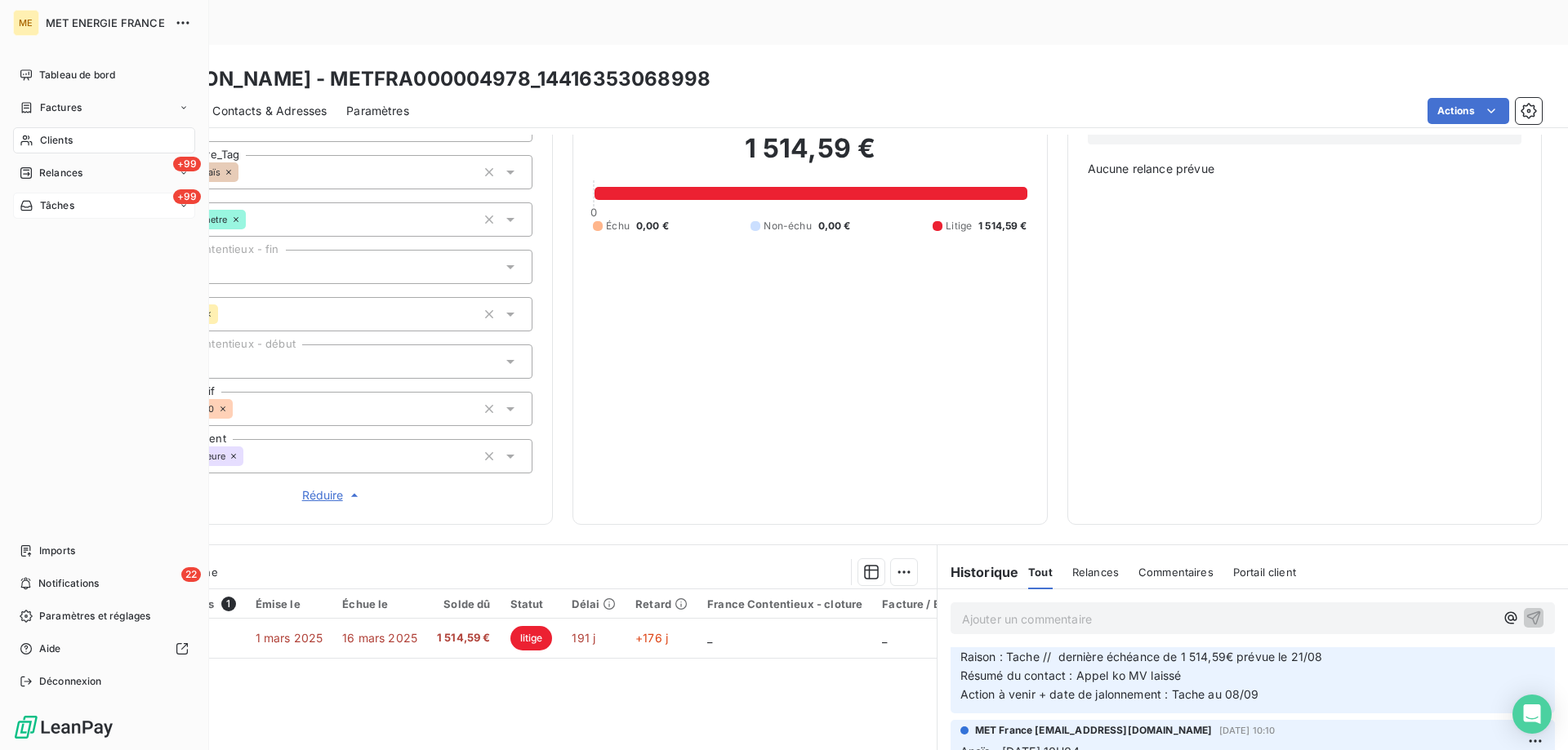
click at [35, 209] on div "Tâches" at bounding box center [46, 206] width 55 height 15
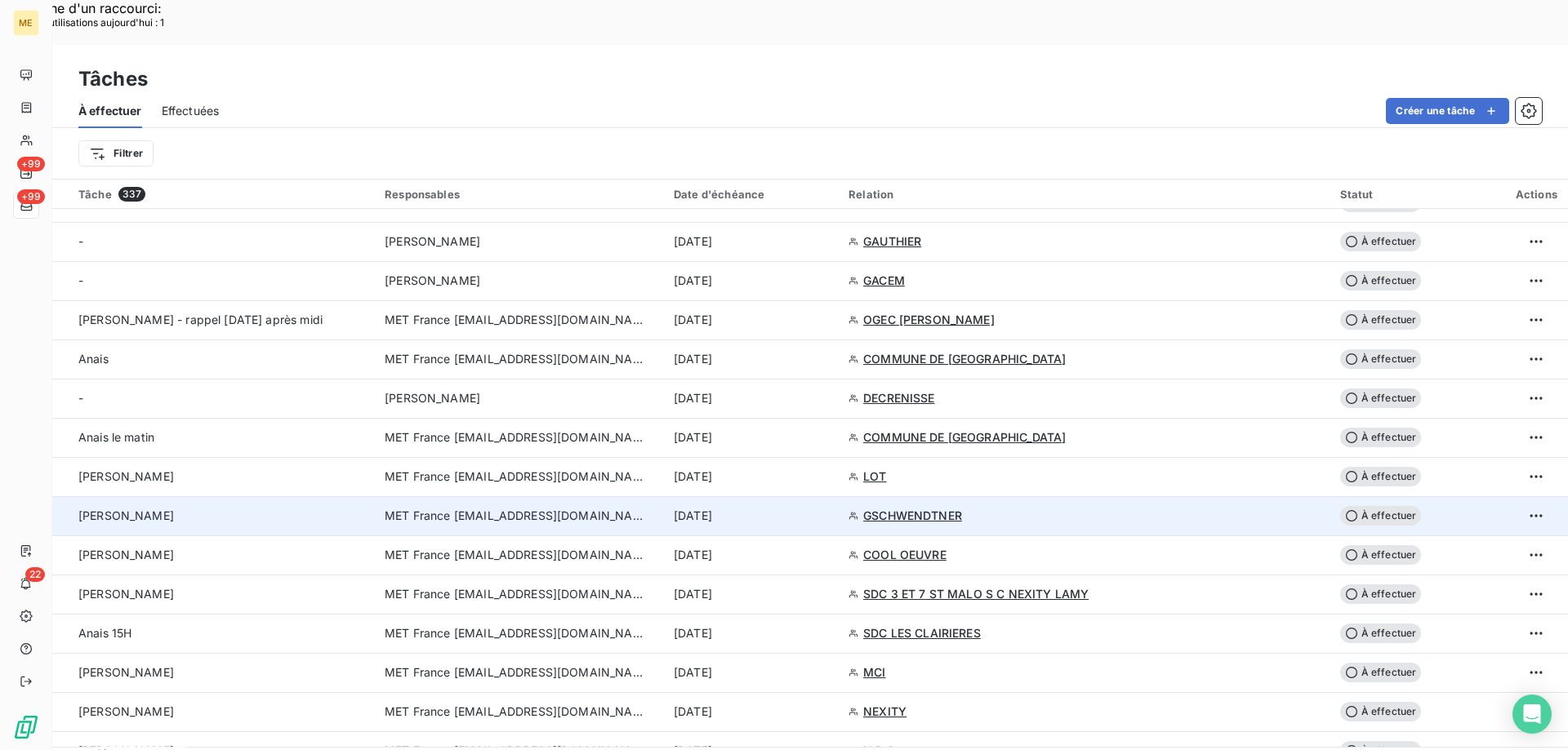
scroll to position [899, 0]
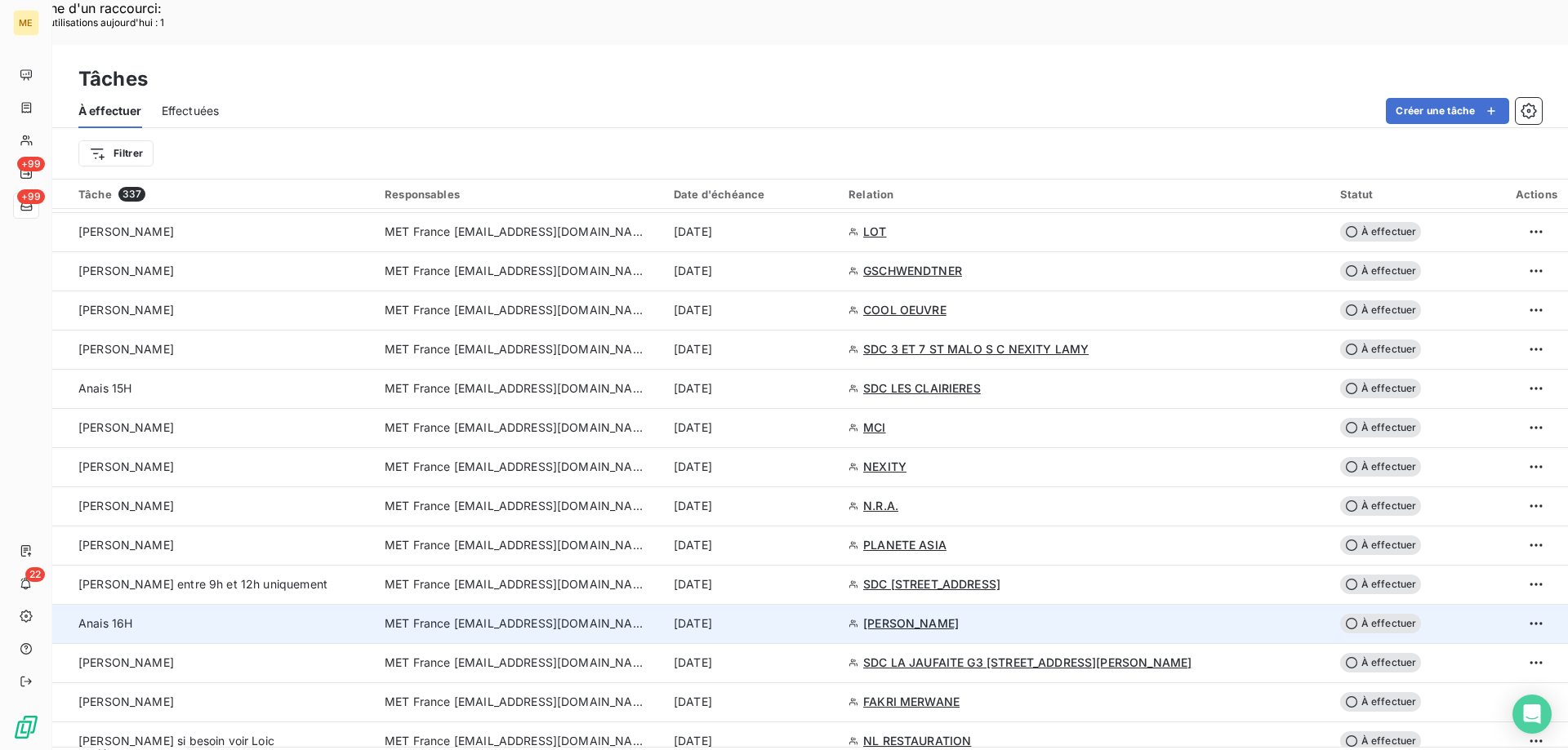
click at [838, 604] on td "[DATE]" at bounding box center [751, 624] width 175 height 39
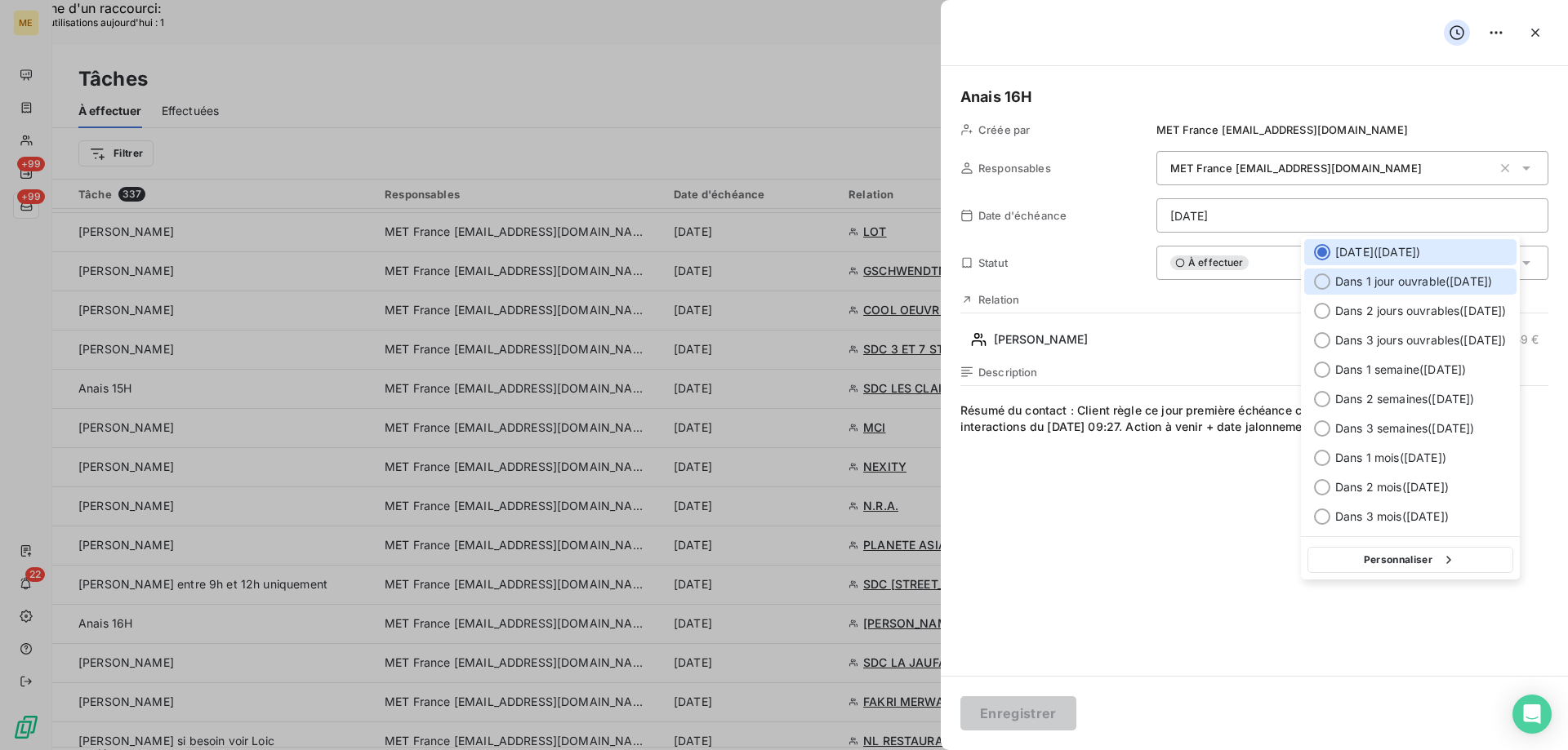
click at [1394, 281] on span "Dans 1 jour ouvrable ( mardi )" at bounding box center [1413, 282] width 157 height 17
type input "09/09/2025"
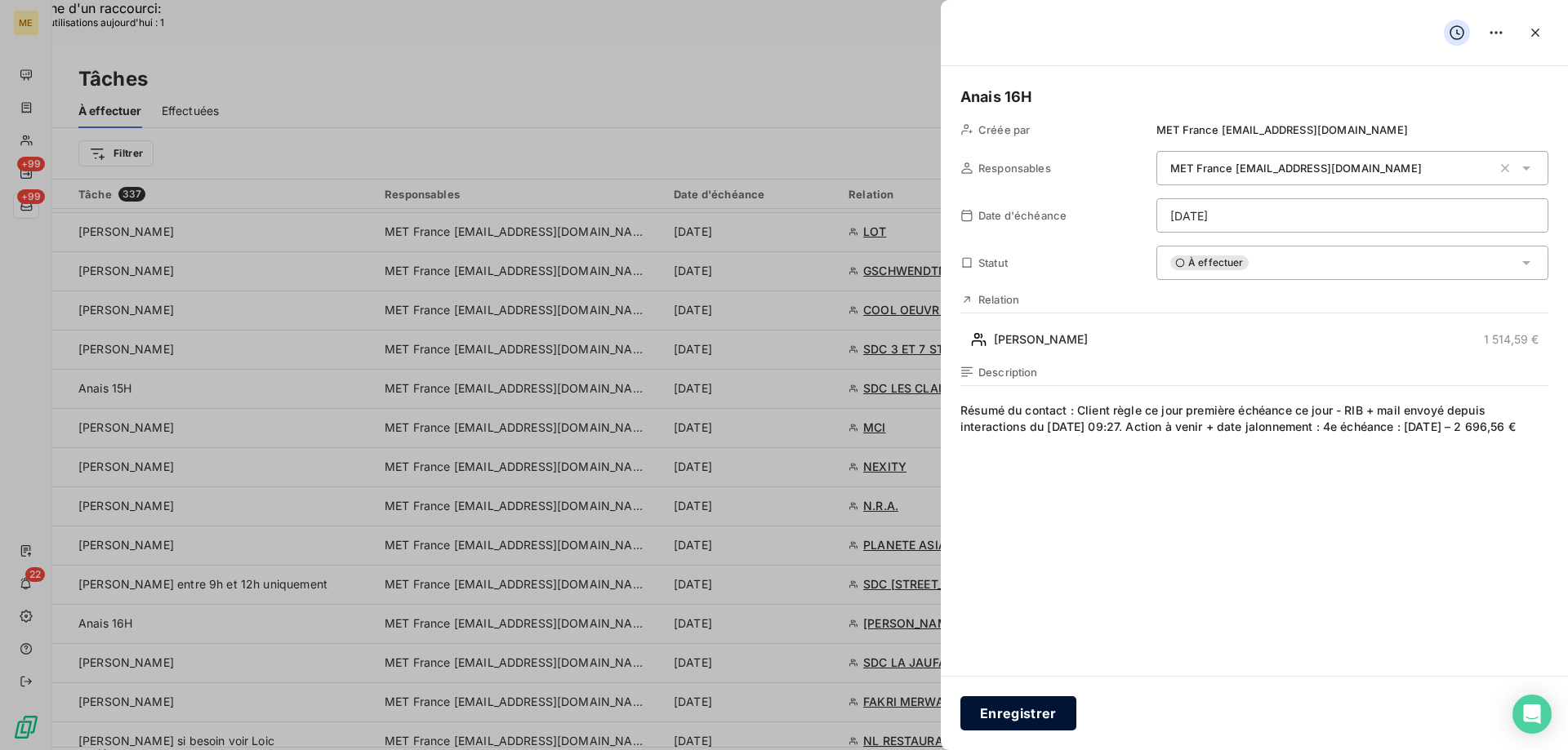
click at [1006, 708] on button "Enregistrer" at bounding box center [1017, 713] width 116 height 34
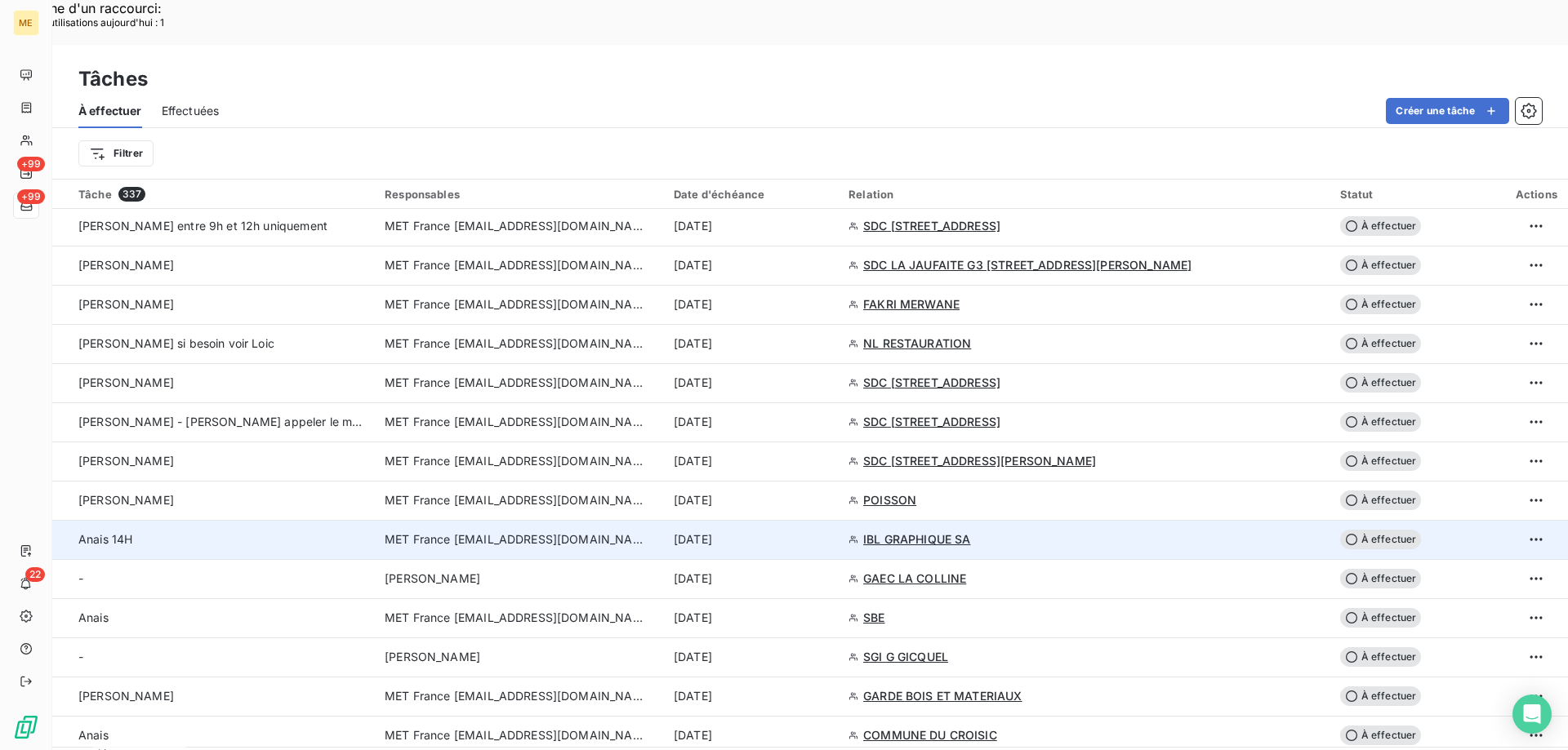
scroll to position [1306, 0]
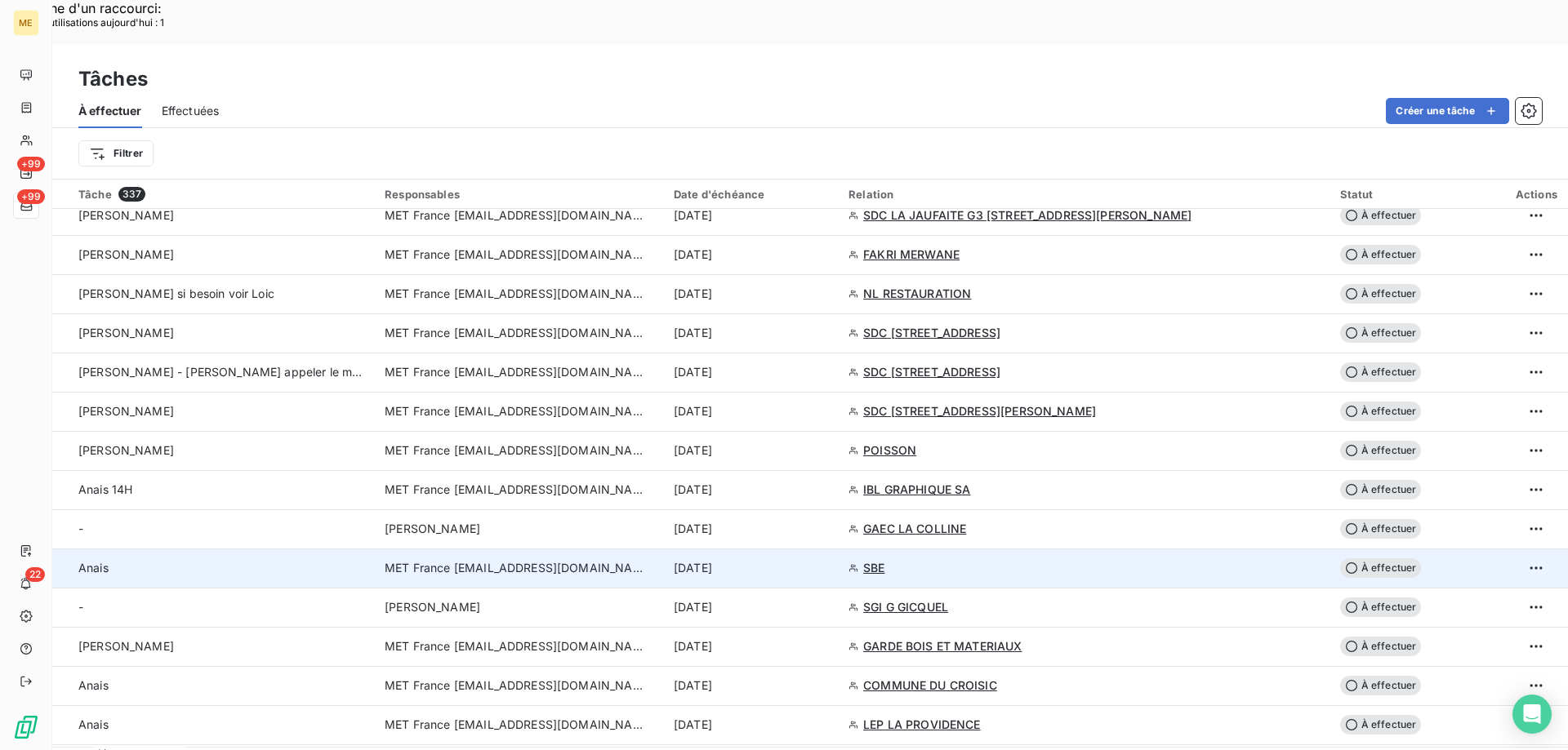
click at [829, 560] on div "8 sept. 2025" at bounding box center [751, 568] width 155 height 17
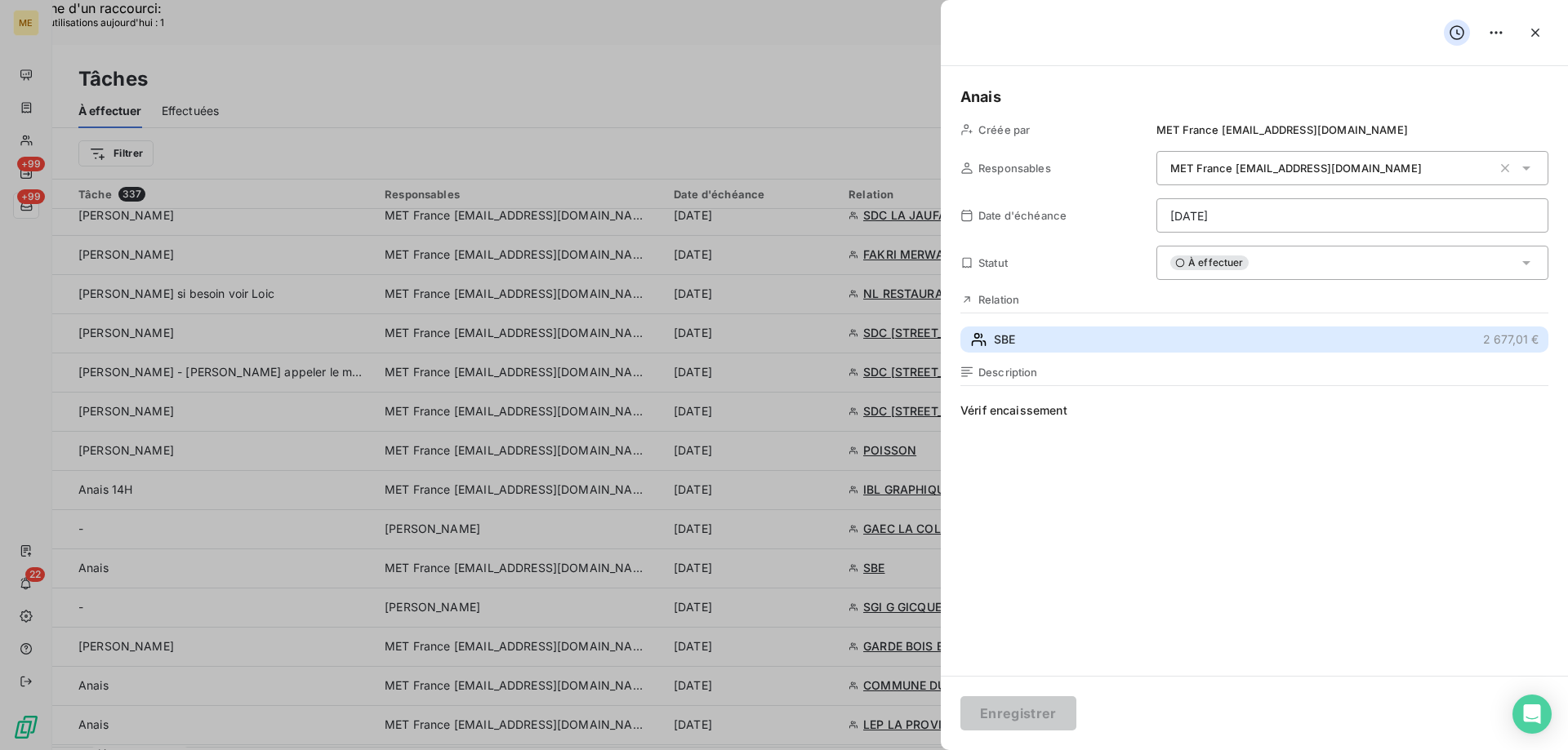
click at [1055, 348] on button "SBE 2 677,01 €" at bounding box center [1253, 340] width 588 height 26
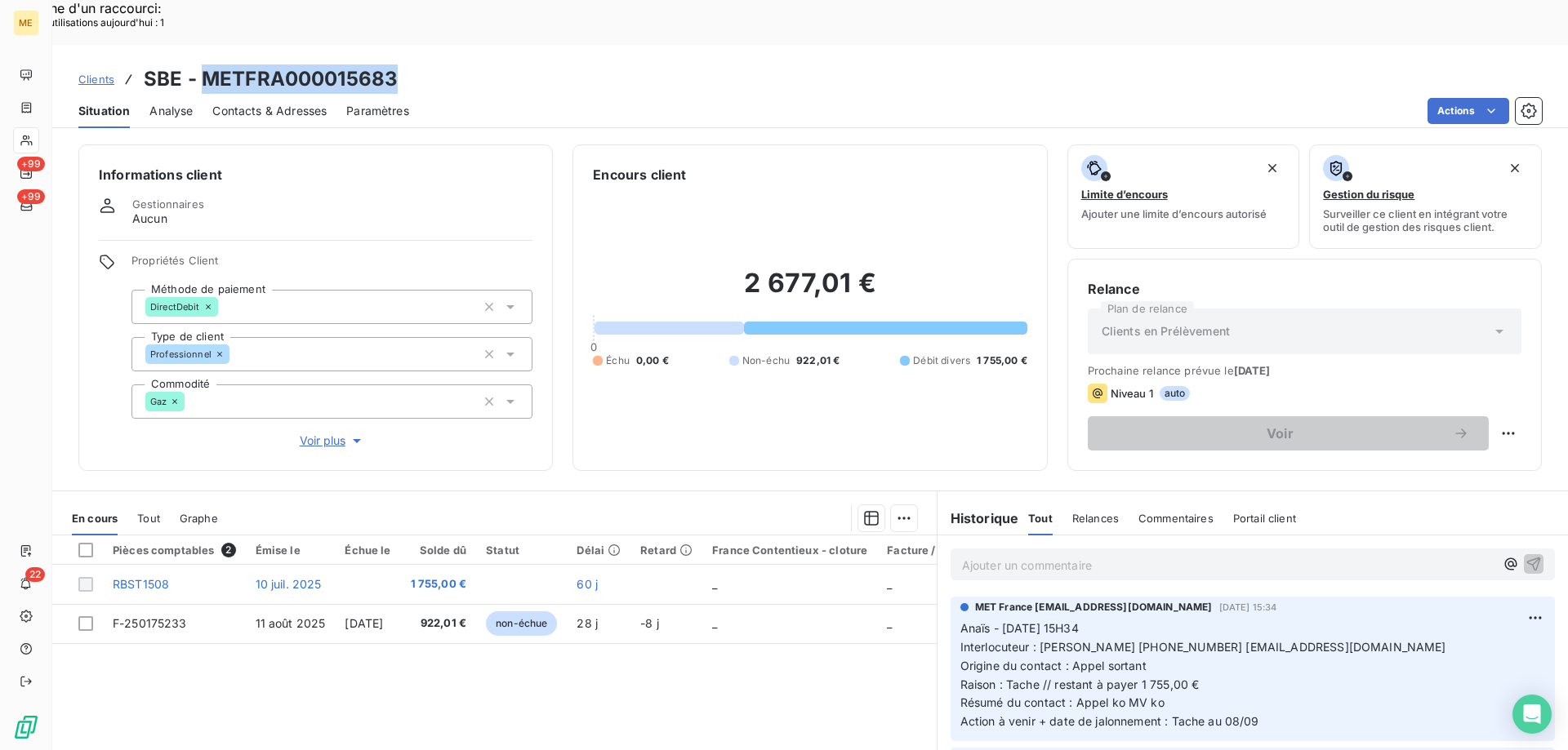
drag, startPoint x: 406, startPoint y: 38, endPoint x: 202, endPoint y: 45, distance: 204.1
click at [202, 64] on div "Clients SBE - METFRA000015683" at bounding box center [810, 79] width 1515 height 30
copy h3 "METFRA000015683"
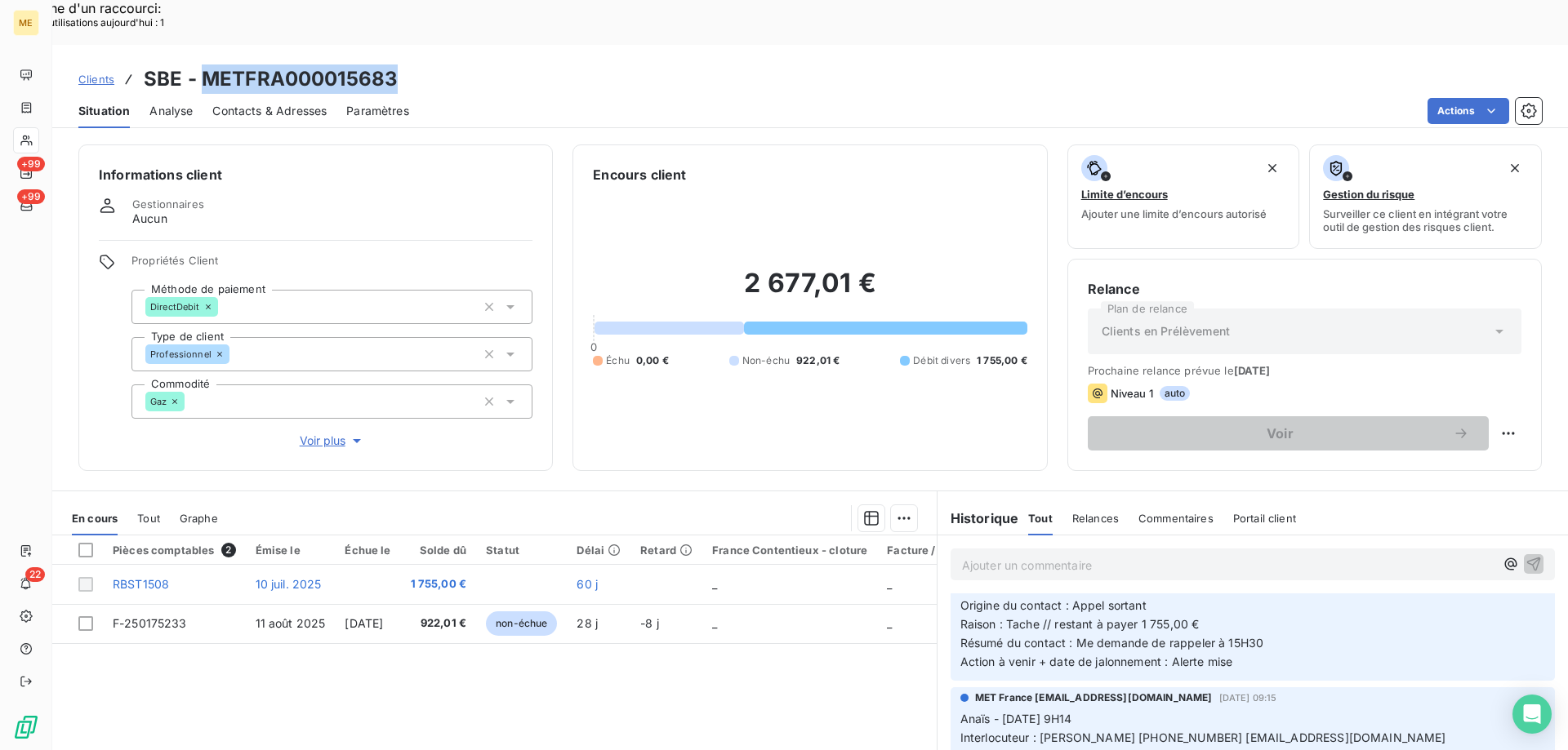
scroll to position [245, 0]
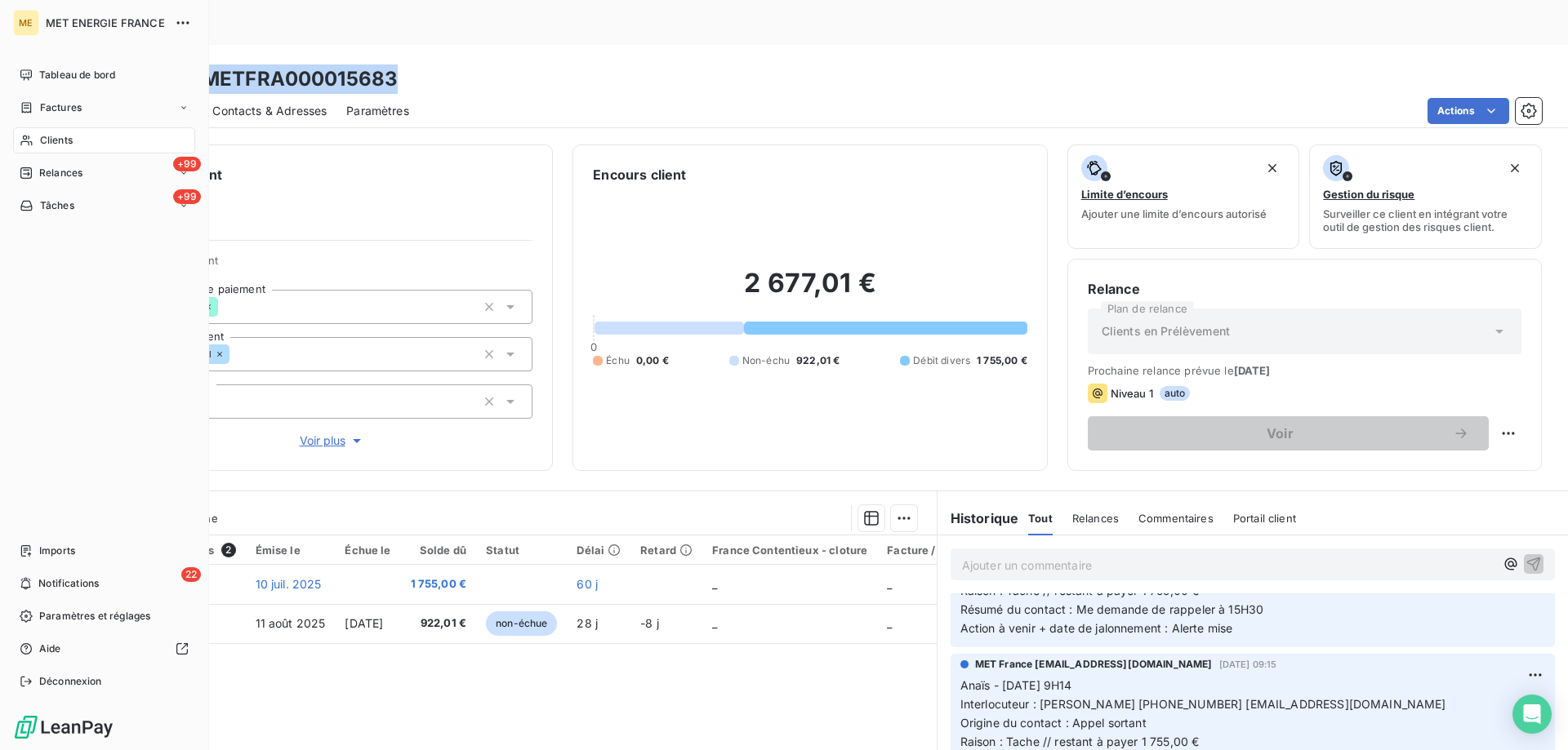
click at [36, 139] on div "Clients" at bounding box center [104, 140] width 182 height 26
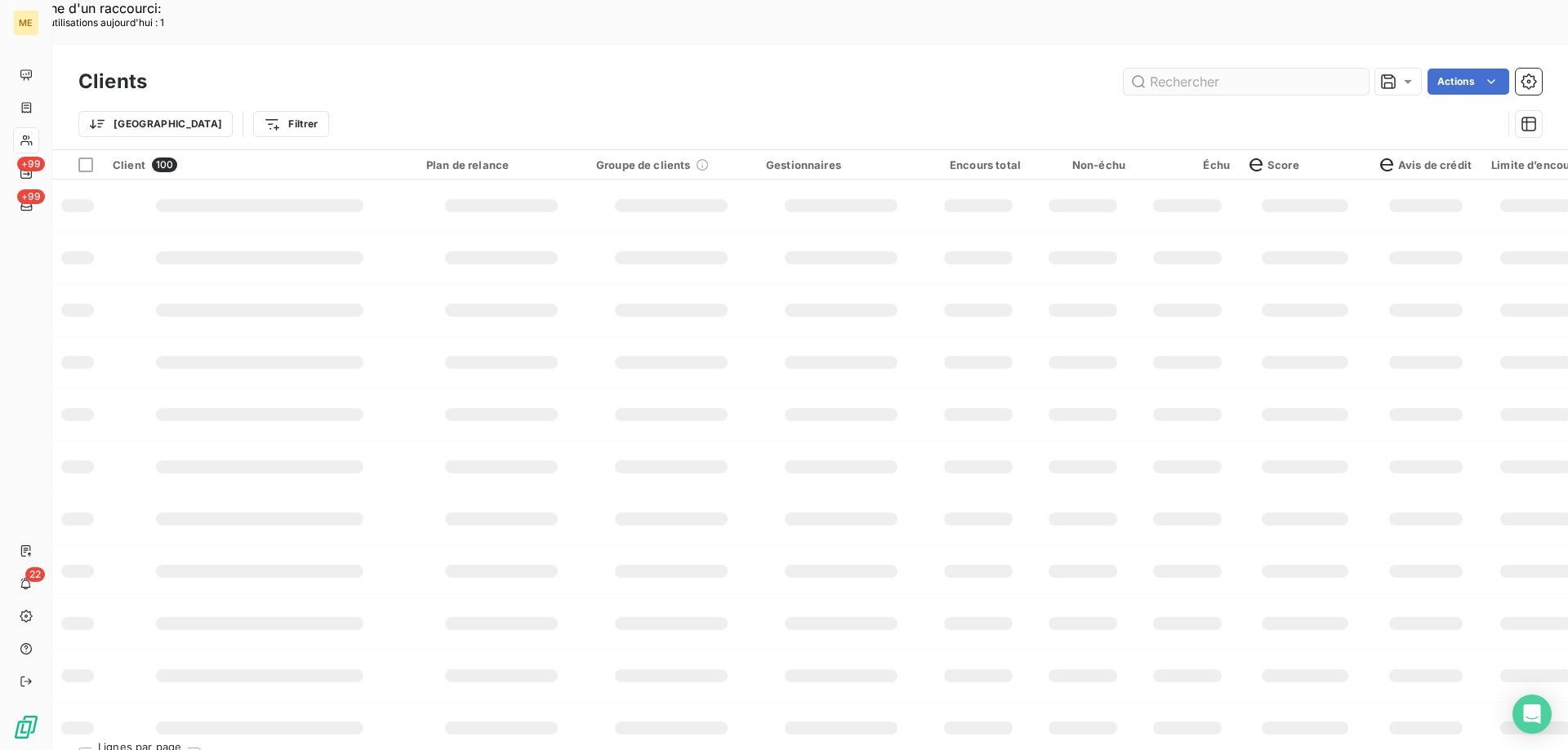
click at [1185, 69] on input "text" at bounding box center [1246, 82] width 245 height 26
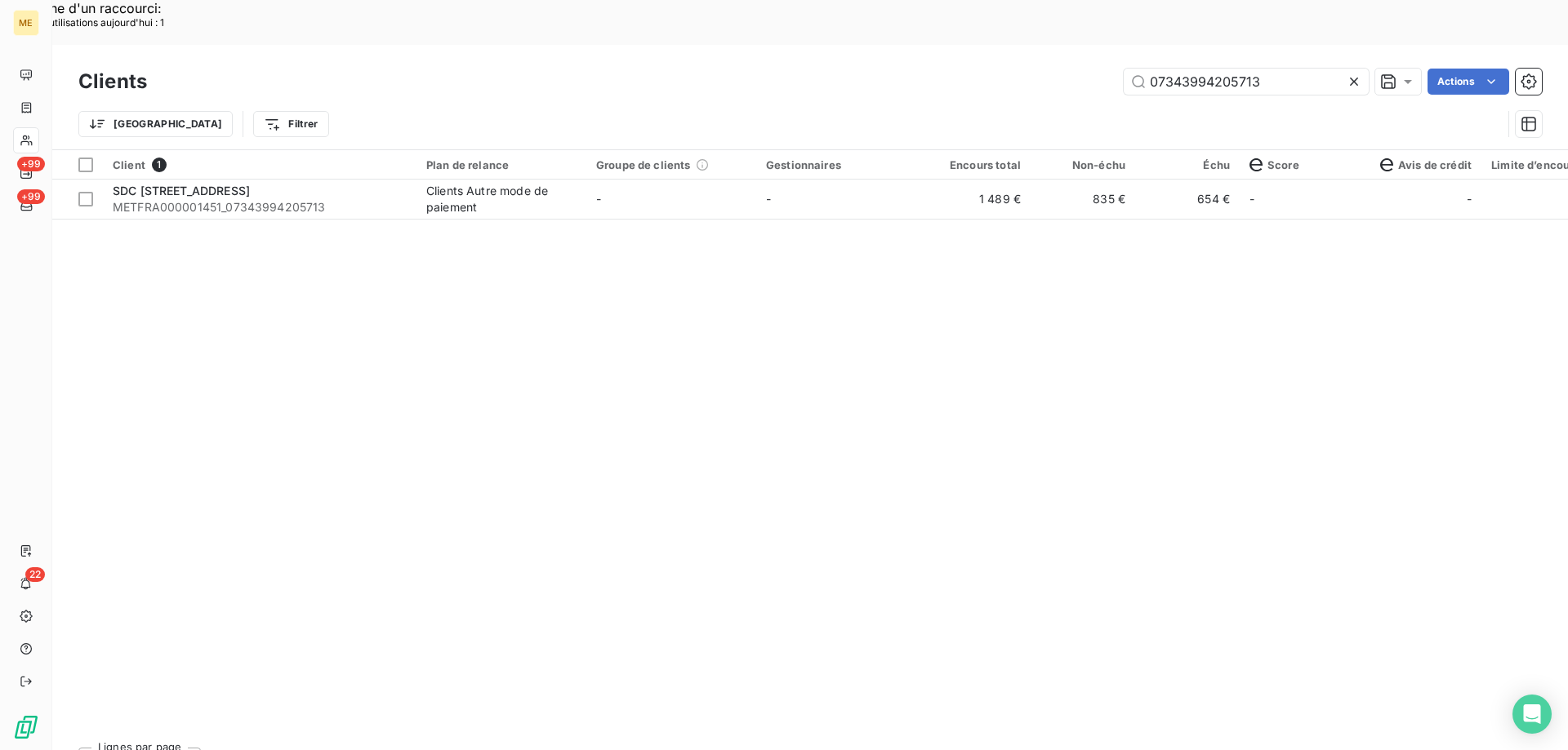
type input "07343994205713"
click at [854, 180] on div "Client 1 Plan de relance Groupe de clients Gestionnaires Encours total Non-échu…" at bounding box center [810, 443] width 1515 height 585
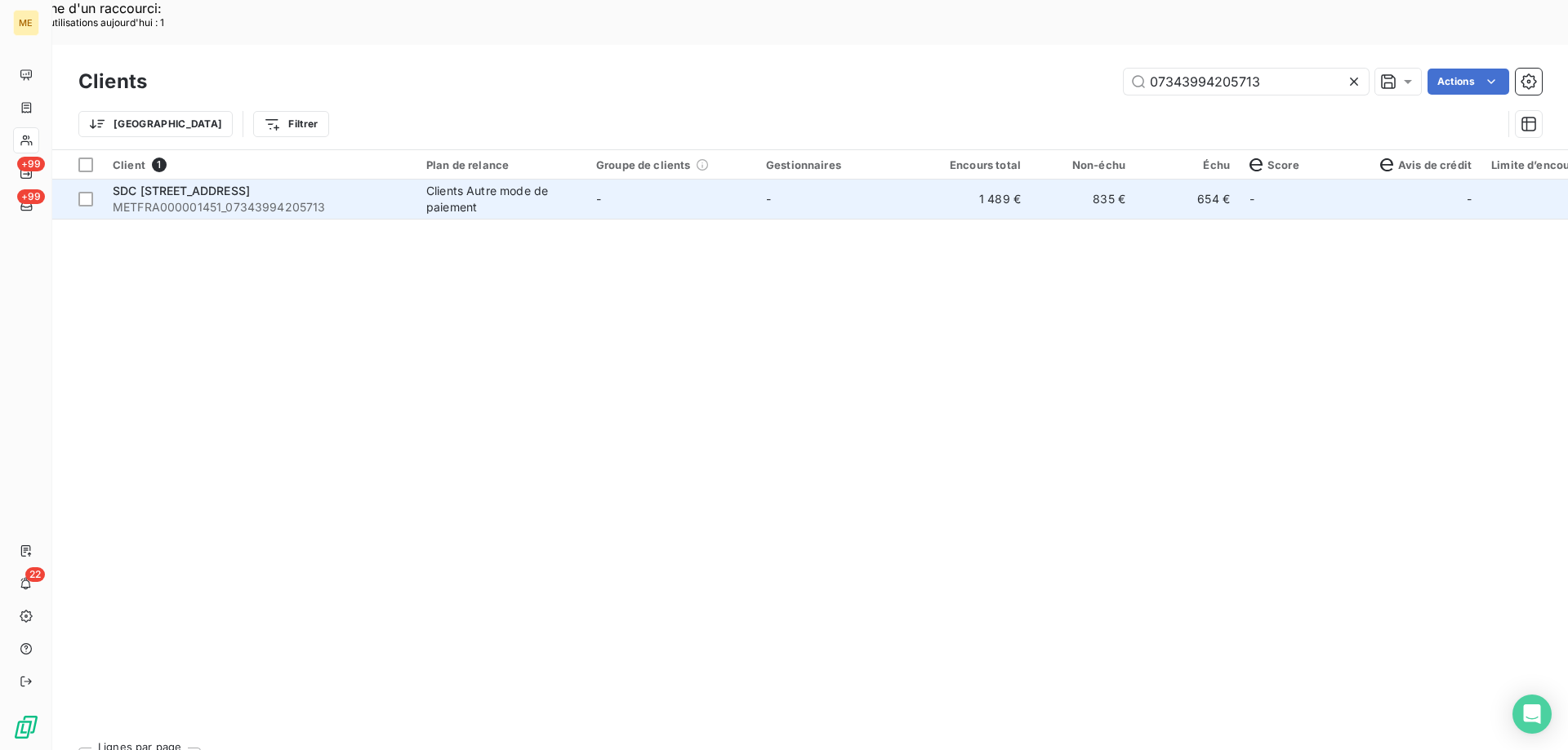
click at [848, 180] on td "-" at bounding box center [840, 200] width 170 height 39
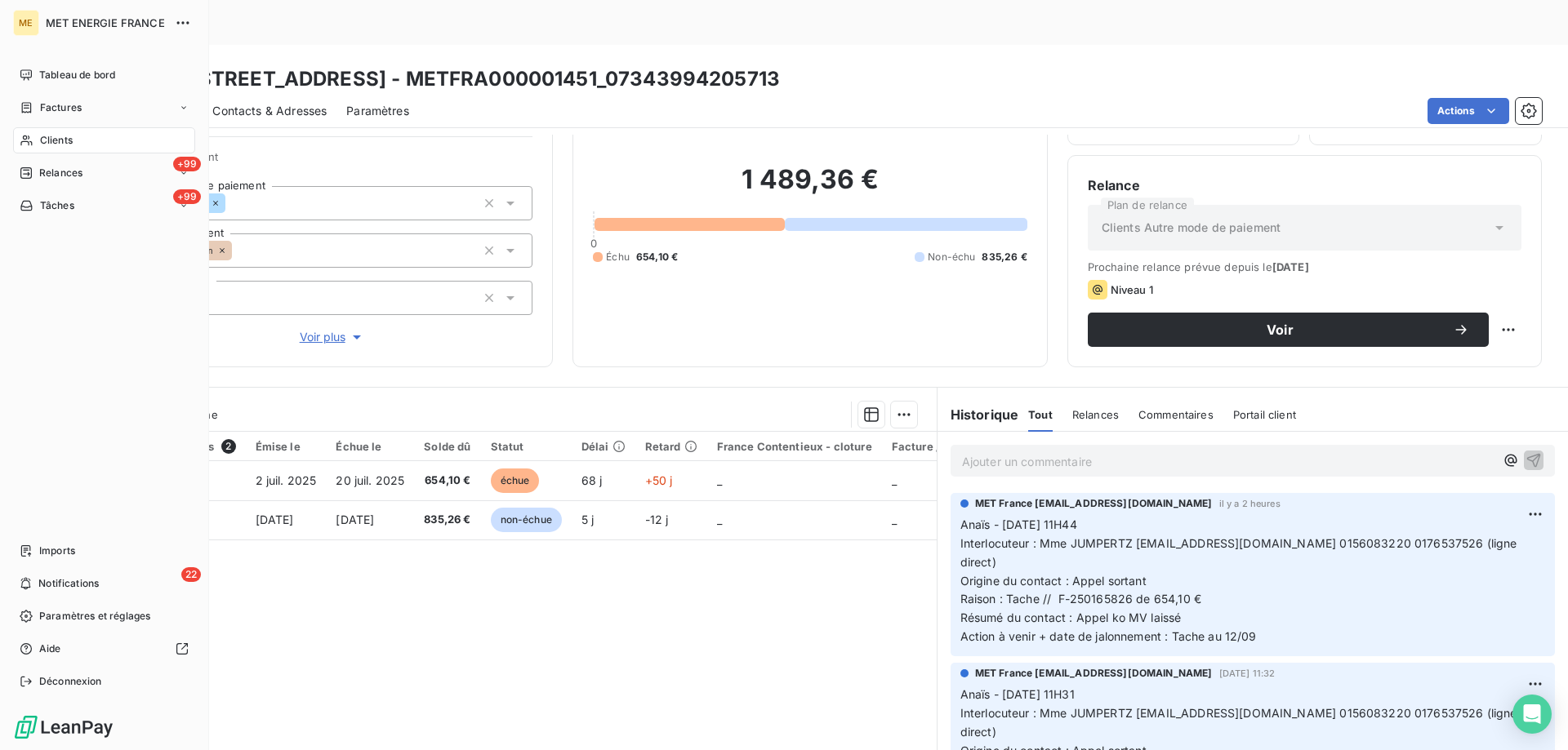
drag, startPoint x: 44, startPoint y: 143, endPoint x: 135, endPoint y: 141, distance: 91.0
click at [46, 142] on span "Clients" at bounding box center [56, 140] width 32 height 15
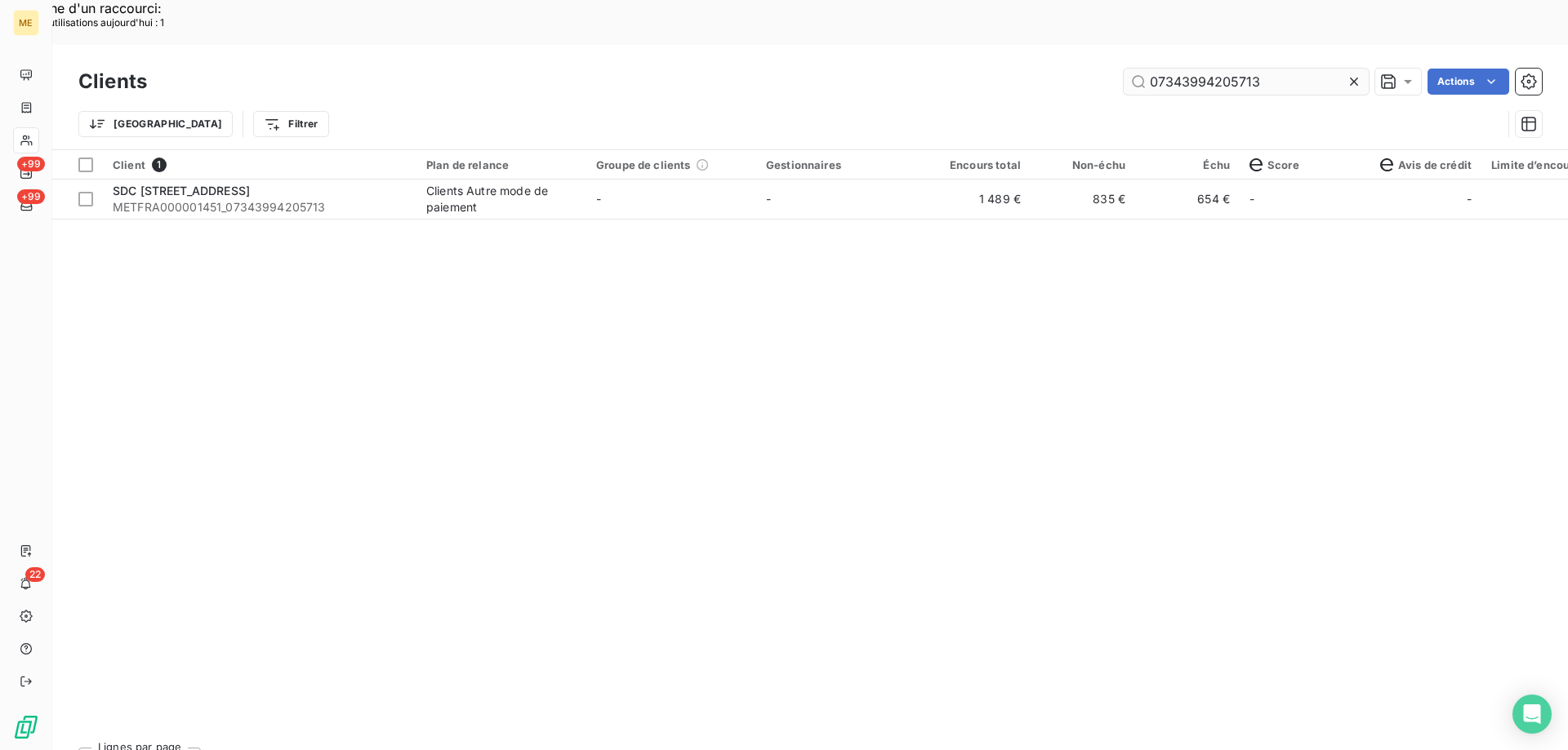
click at [1201, 69] on input "07343994205713" at bounding box center [1246, 82] width 245 height 26
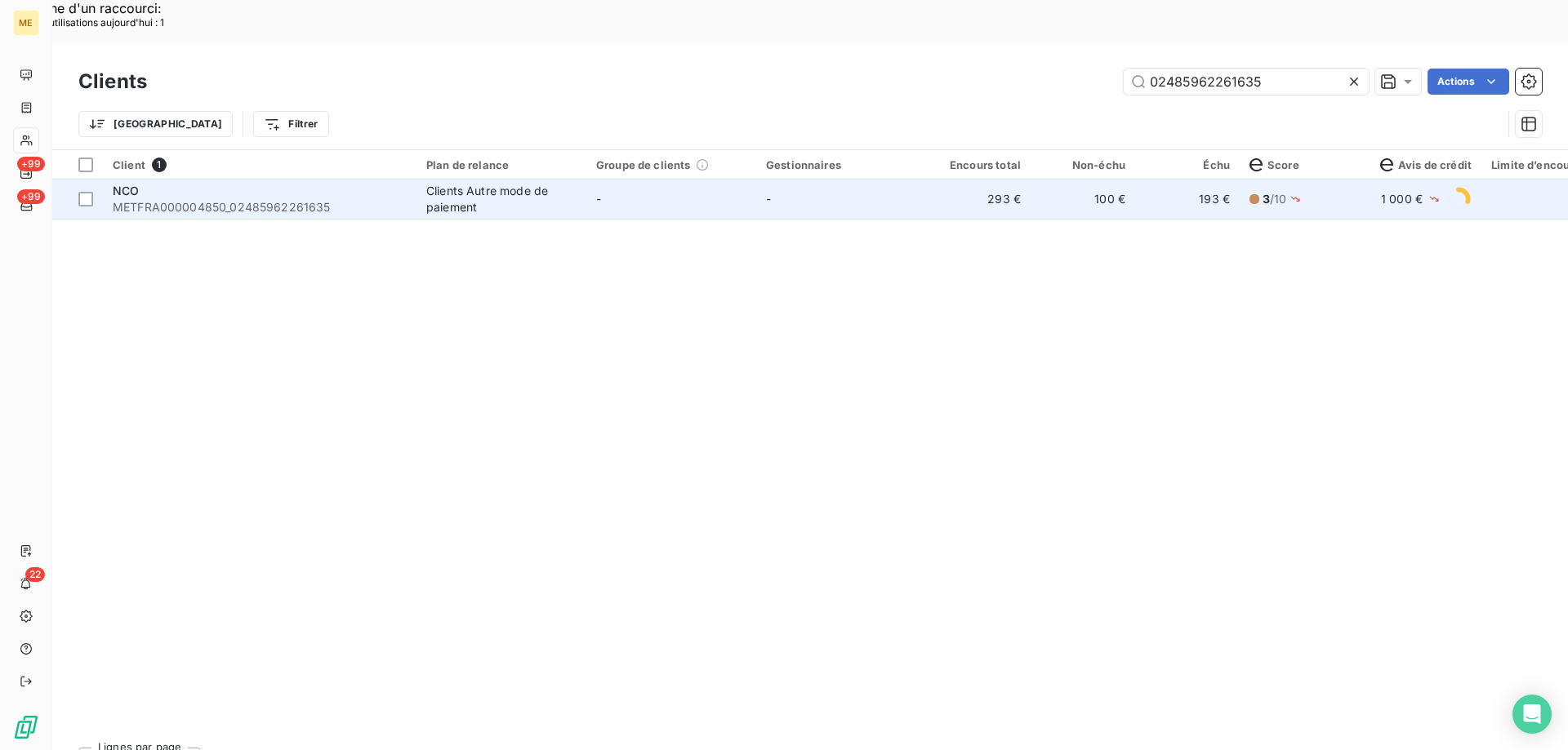
type input "02485962261635"
click at [836, 180] on td "-" at bounding box center [840, 200] width 170 height 39
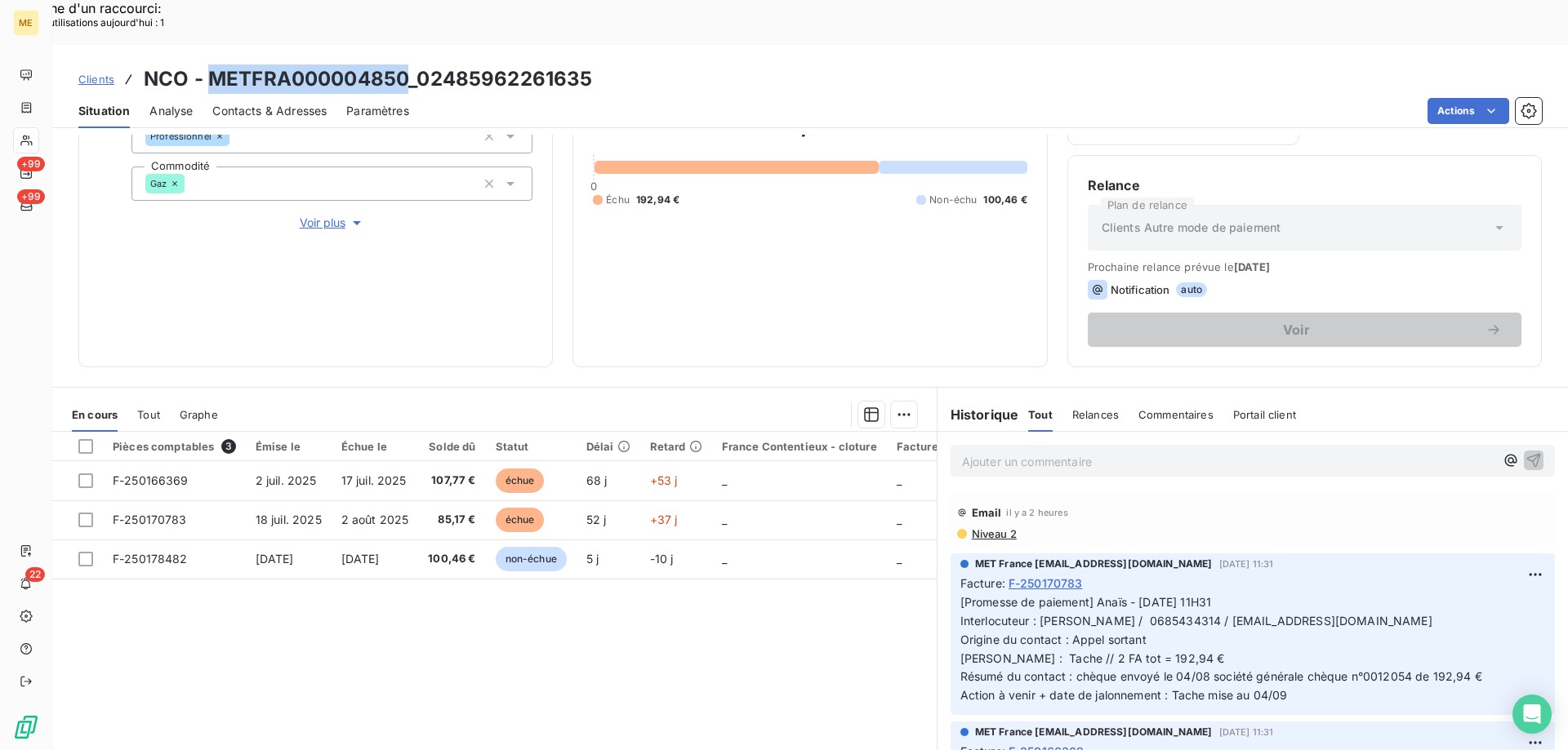
drag, startPoint x: 405, startPoint y: 35, endPoint x: 206, endPoint y: 37, distance: 199.0
click at [206, 64] on h3 "NCO - METFRA000004850_02485962261635" at bounding box center [368, 79] width 448 height 30
copy h3 "METFRA000004850"
drag, startPoint x: 1312, startPoint y: 576, endPoint x: 1176, endPoint y: 579, distance: 136.0
click at [1176, 593] on p "[Promesse de paiement] Anaïs - 06/08/2025 - 11H31 Interlocuteur : M. JOLY / 068…" at bounding box center [1252, 649] width 585 height 111
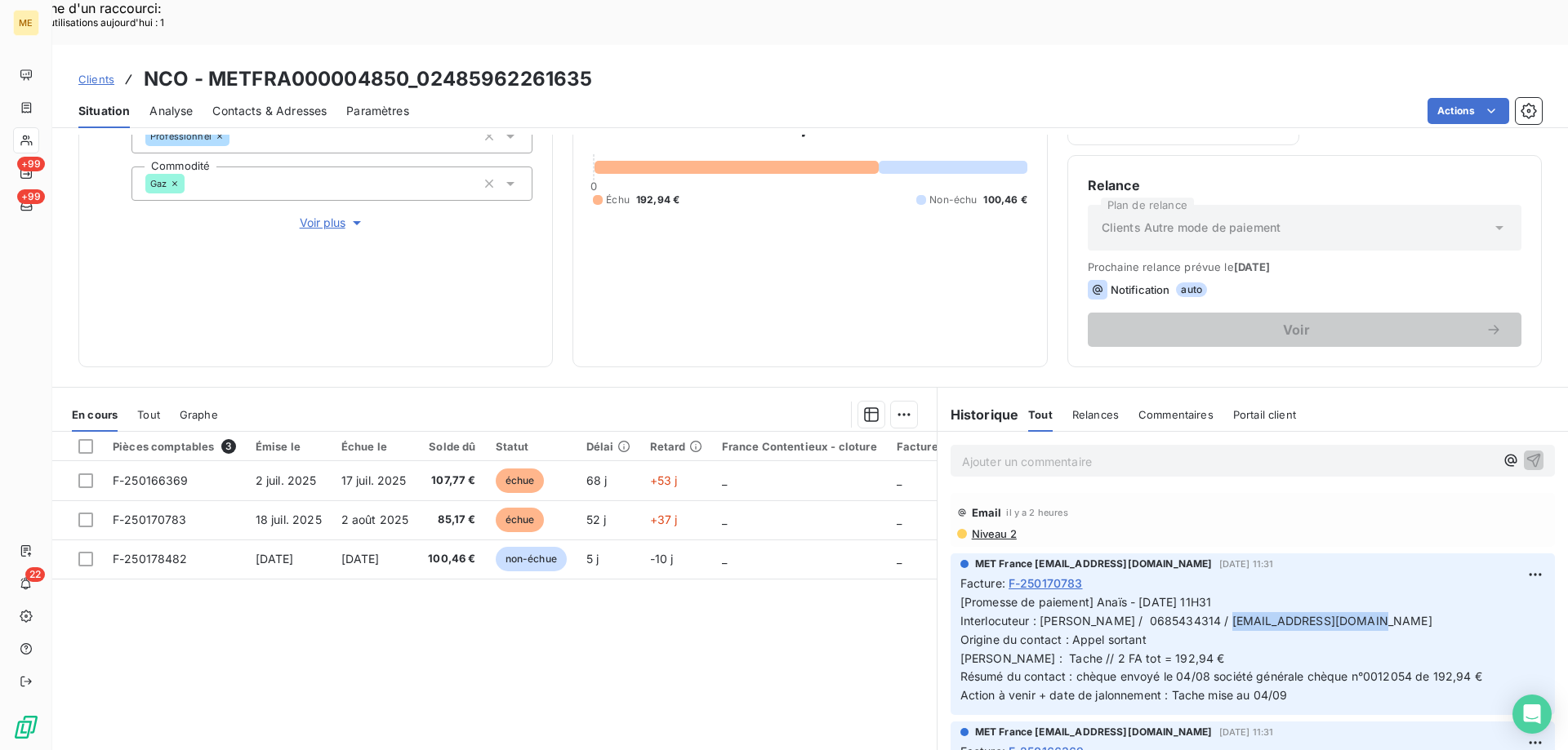
copy span "info@domaine-du-lac.fr"
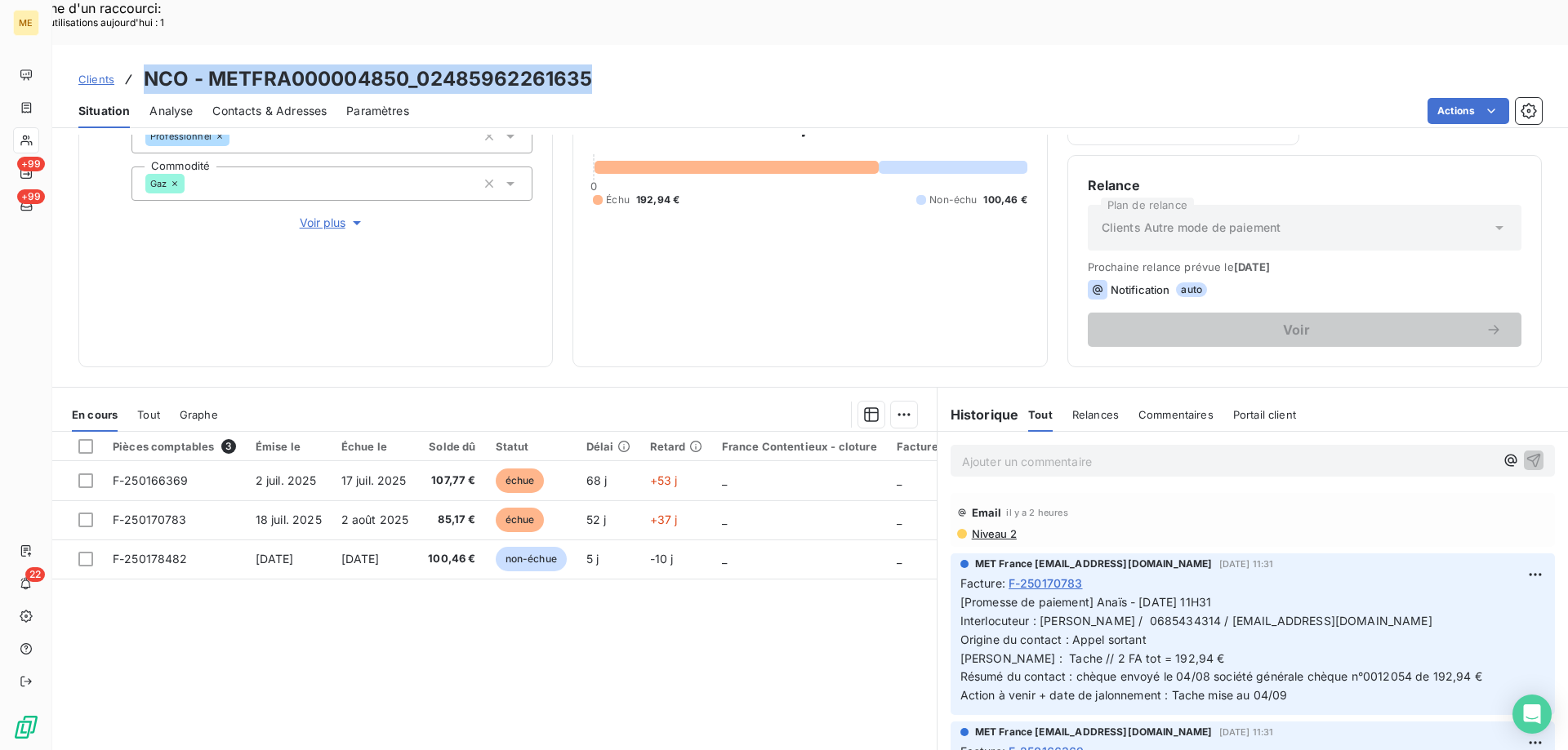
drag, startPoint x: 602, startPoint y: 32, endPoint x: 123, endPoint y: 38, distance: 479.0
click at [136, 64] on div "Clients NCO - METFRA000004850_02485962261635" at bounding box center [810, 79] width 1515 height 30
copy h3 "NCO - METFRA000004850_02485962261635"
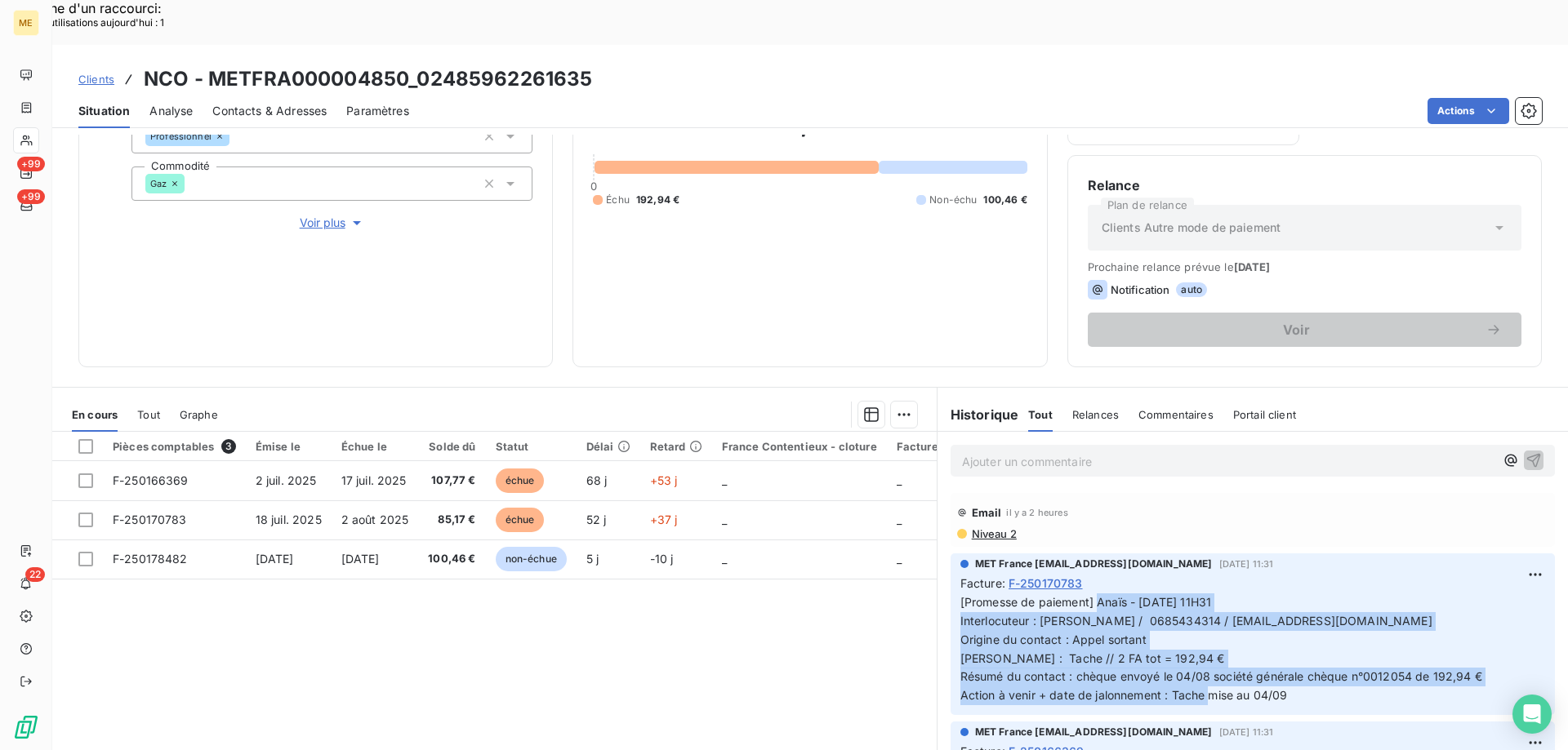
drag, startPoint x: 1278, startPoint y: 652, endPoint x: 1095, endPoint y: 560, distance: 204.8
click at [1092, 595] on span "[Promesse de paiement] Anaïs - 06/08/2025 - 11H31 Interlocuteur : M. JOLY / 068…" at bounding box center [1221, 648] width 522 height 107
copy span "Anaïs - 06/08/2025 - 11H31 Interlocuteur : M. JOLY / 0685434314 / info@domaine-…"
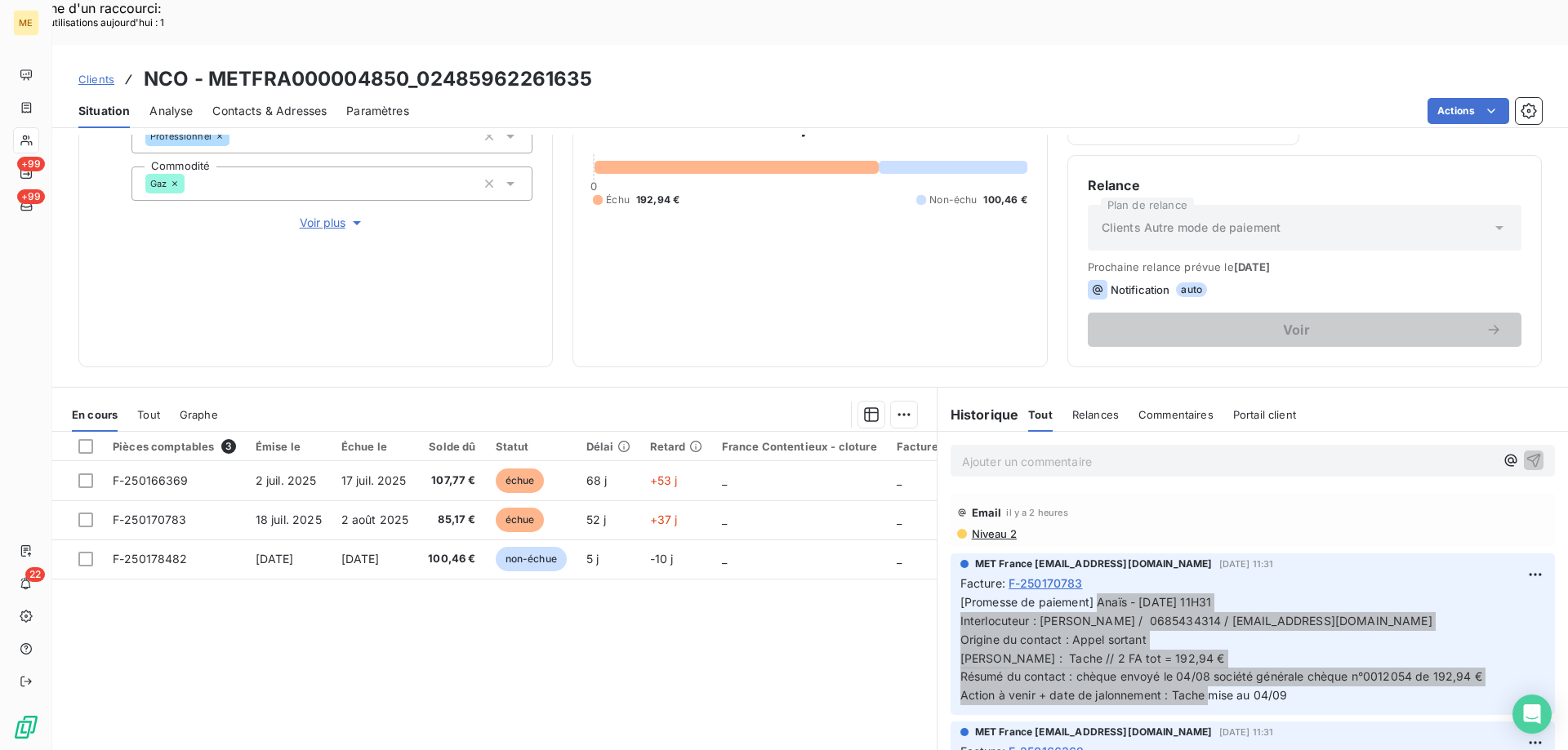
scroll to position [136, 0]
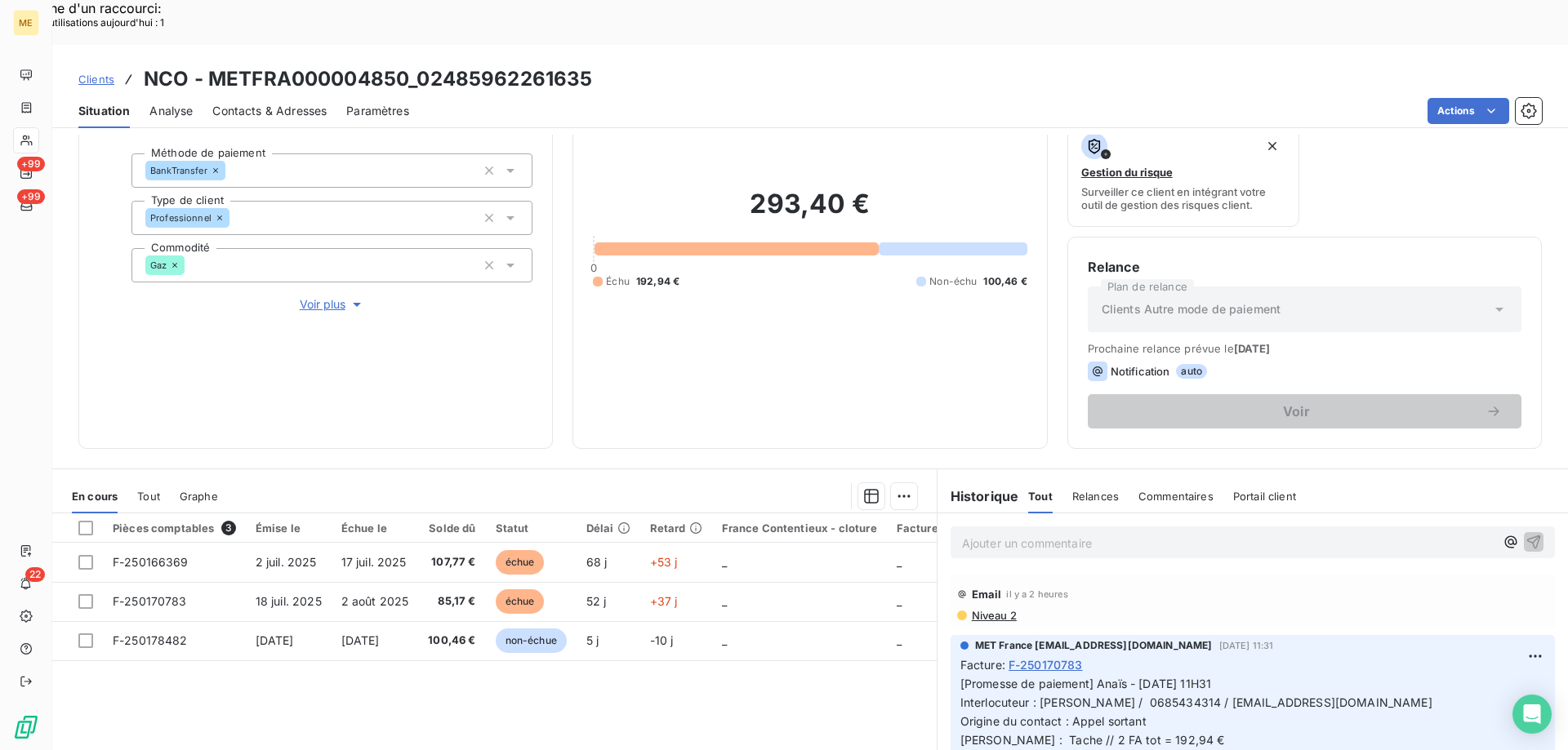
click at [1107, 526] on div "Ajouter un commentaire ﻿" at bounding box center [1252, 542] width 604 height 32
click at [1105, 533] on p "Ajouter un commentaire ﻿" at bounding box center [1227, 543] width 532 height 20
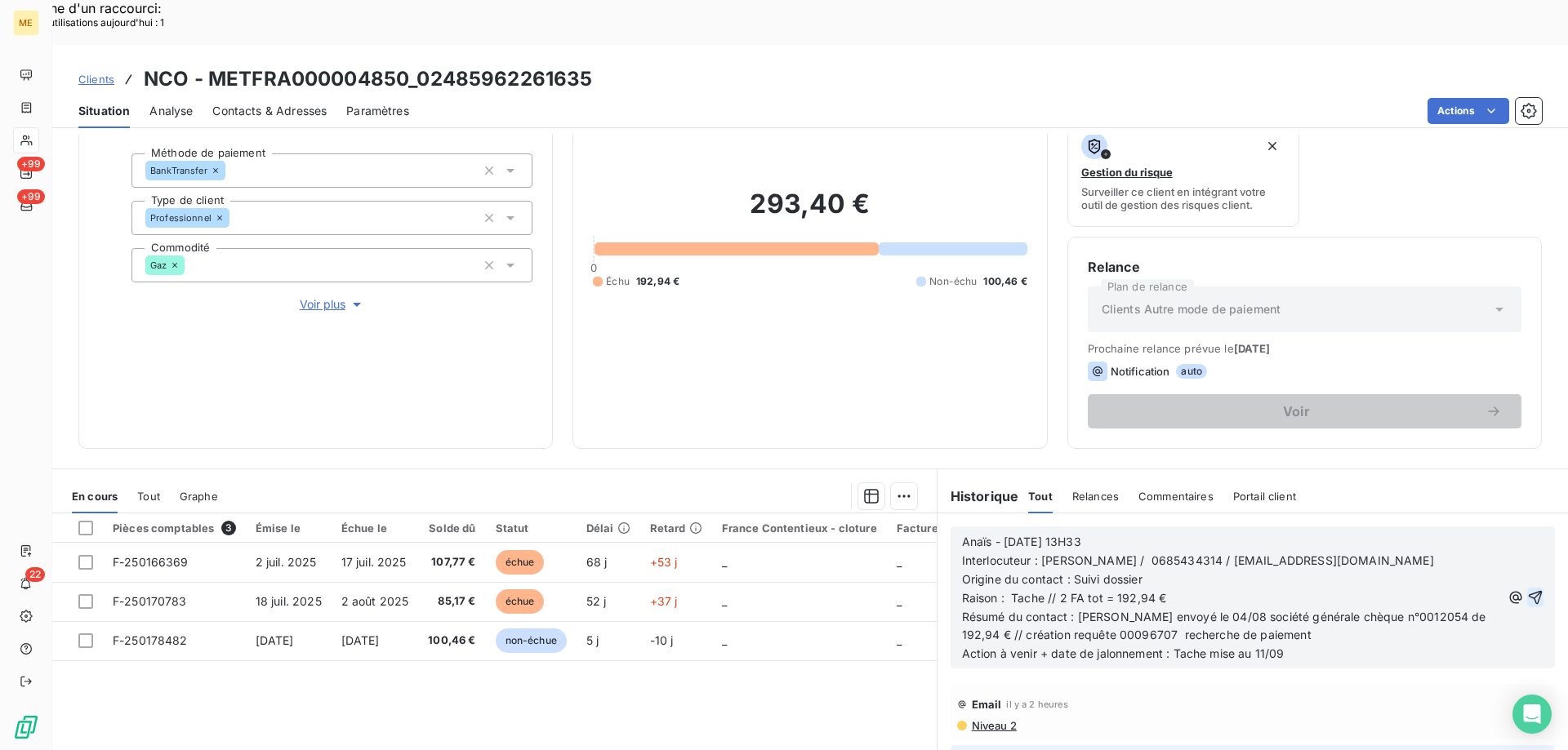
click at [1527, 589] on icon "button" at bounding box center [1536, 598] width 17 height 17
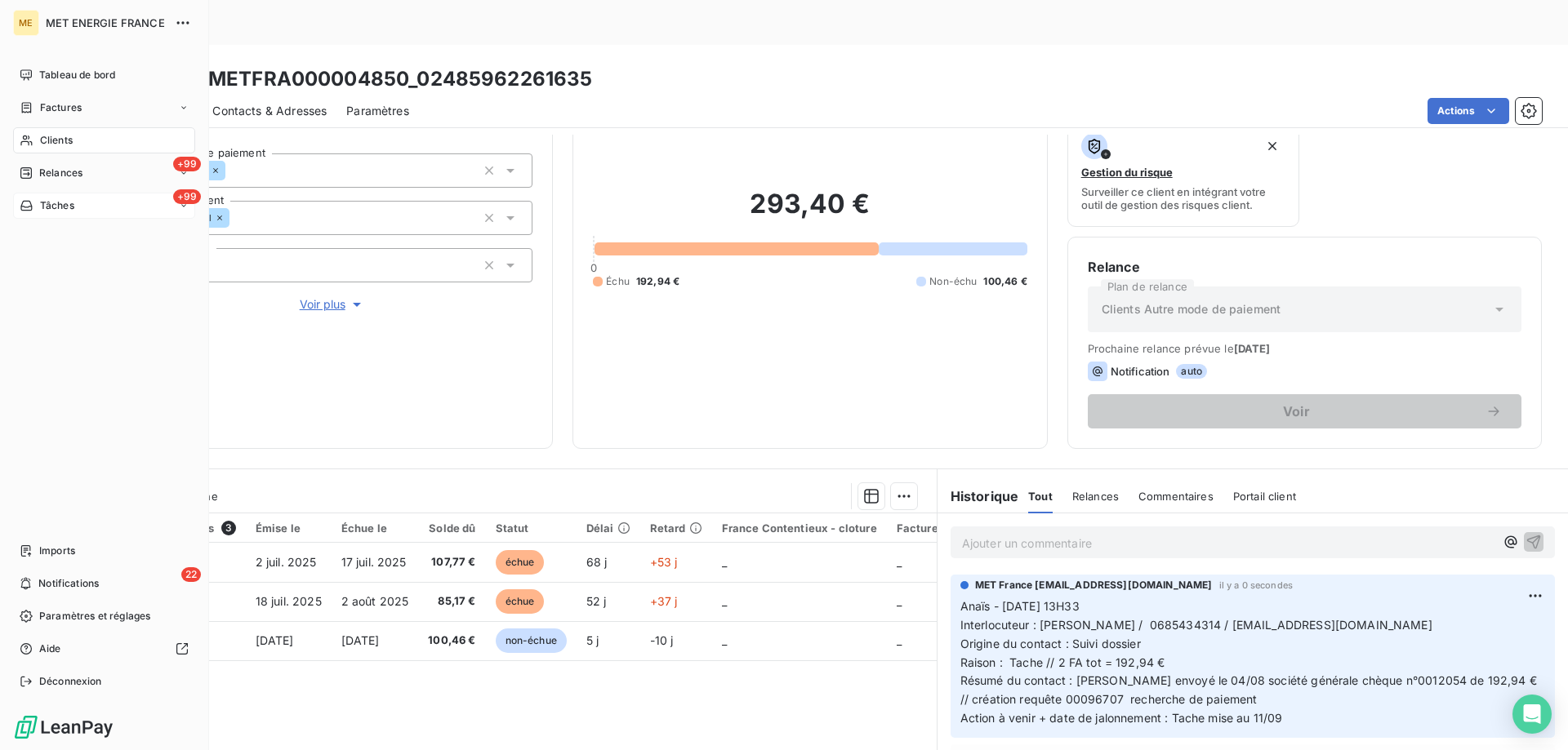
click at [60, 198] on div "+99 Tâches" at bounding box center [104, 206] width 182 height 26
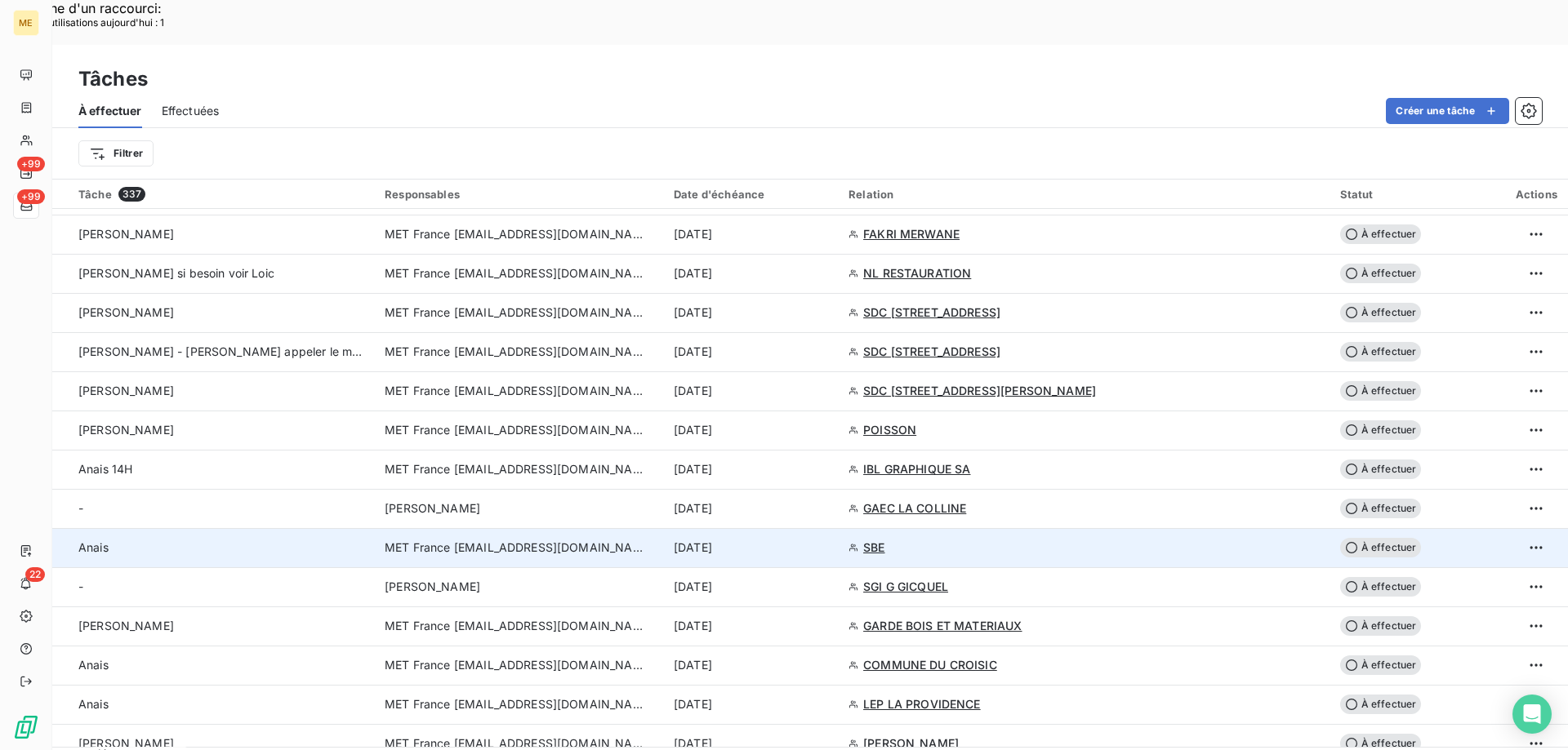
scroll to position [1306, 0]
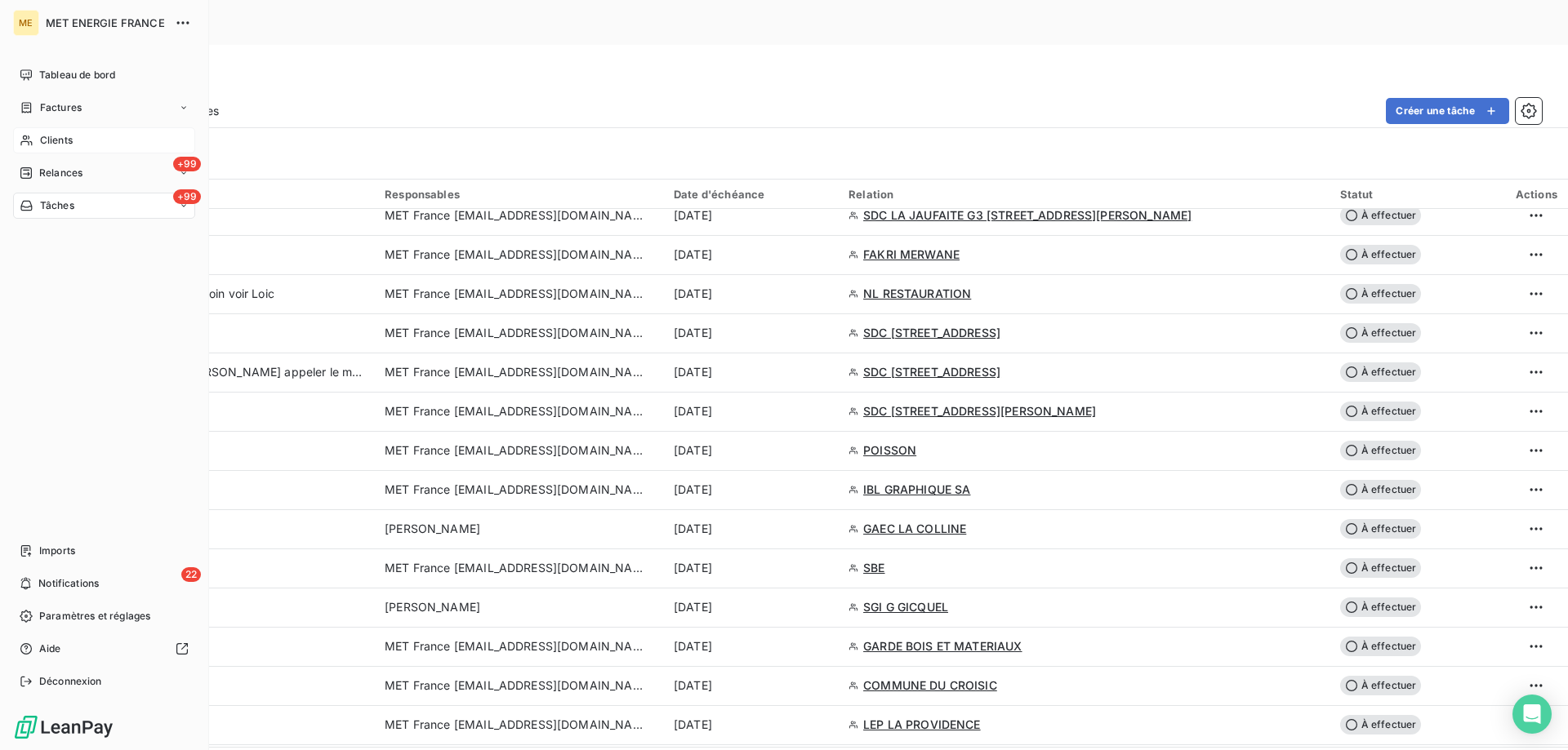
click at [65, 132] on div "Clients" at bounding box center [104, 140] width 182 height 26
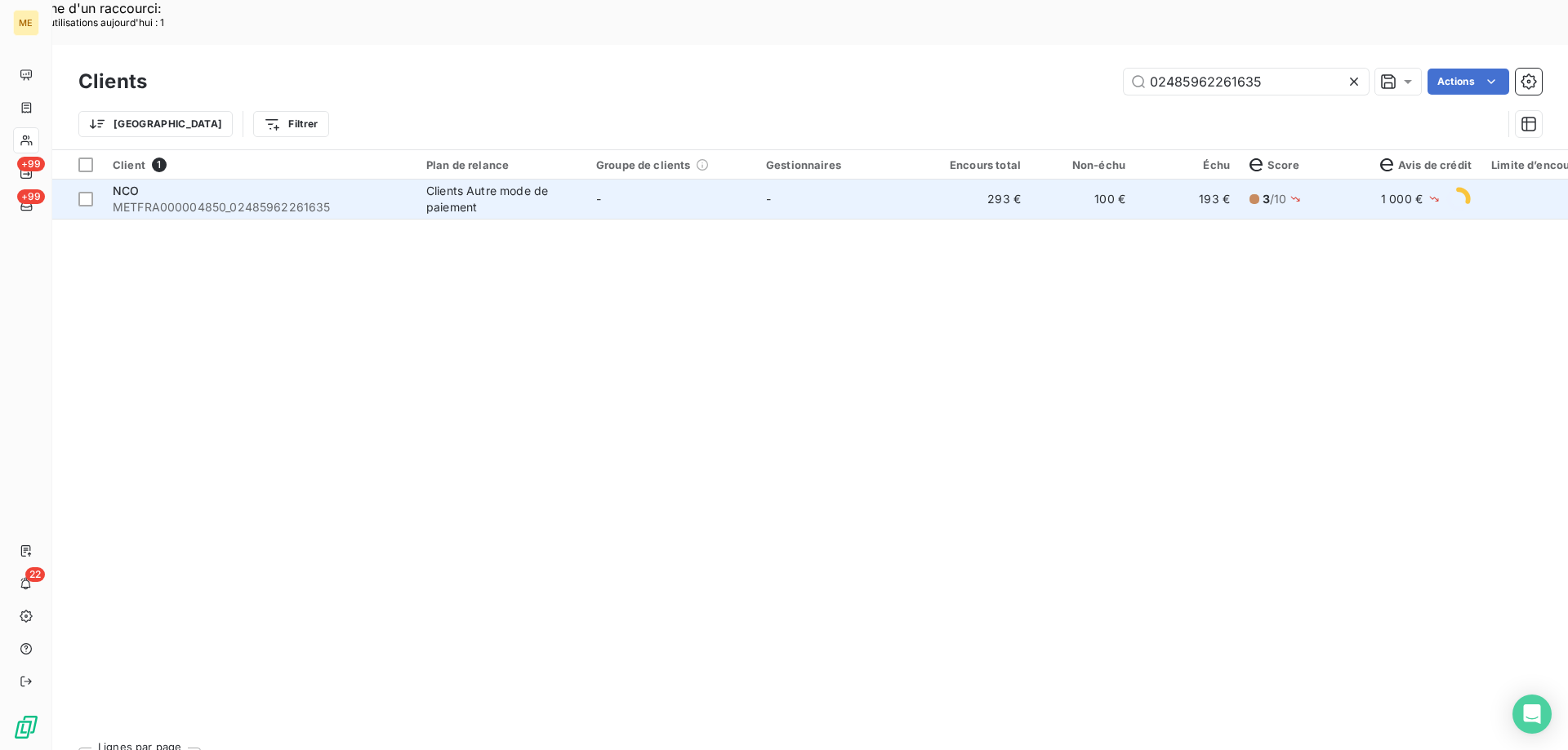
click at [688, 180] on td "-" at bounding box center [671, 200] width 170 height 39
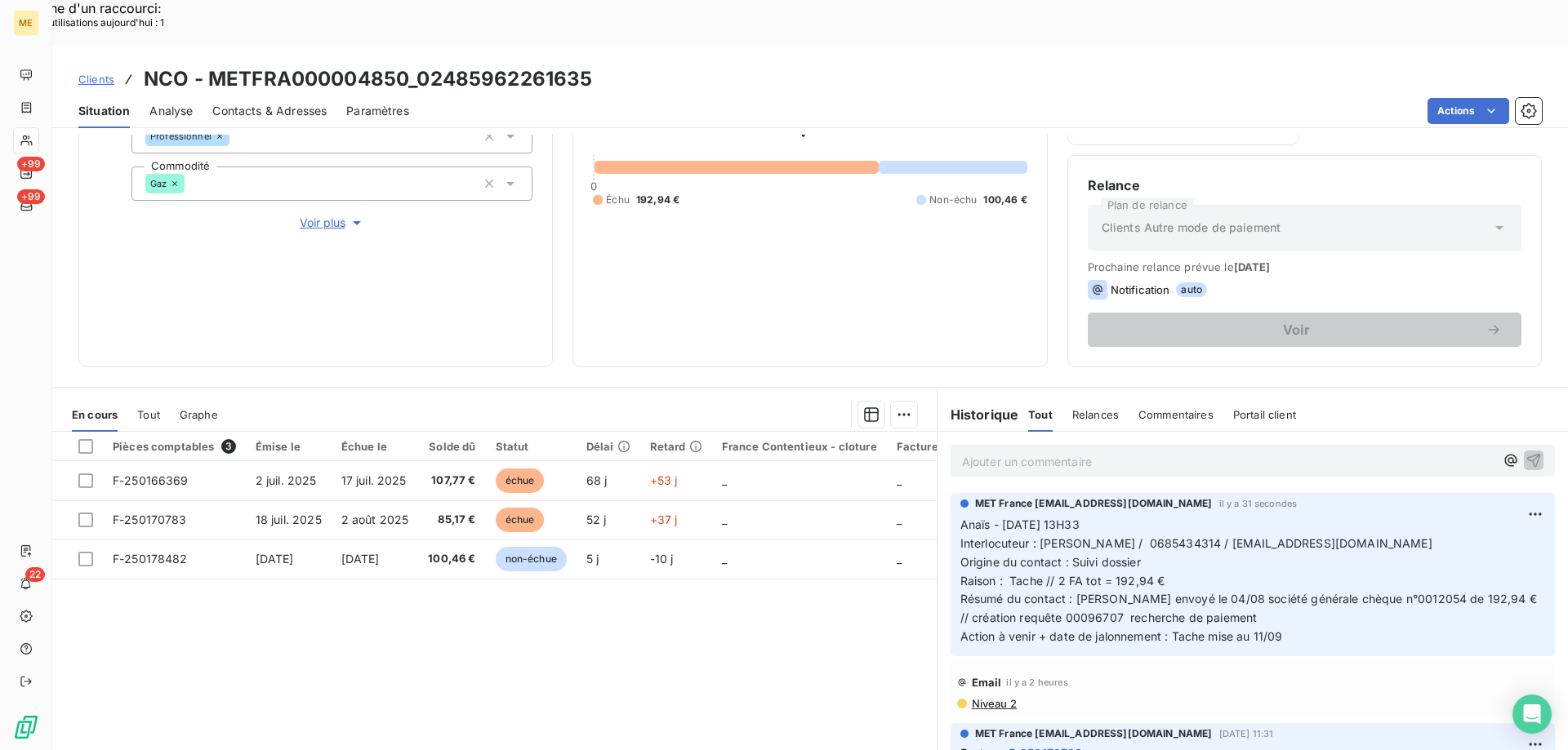
click at [321, 214] on span "Voir plus" at bounding box center [332, 223] width 65 height 17
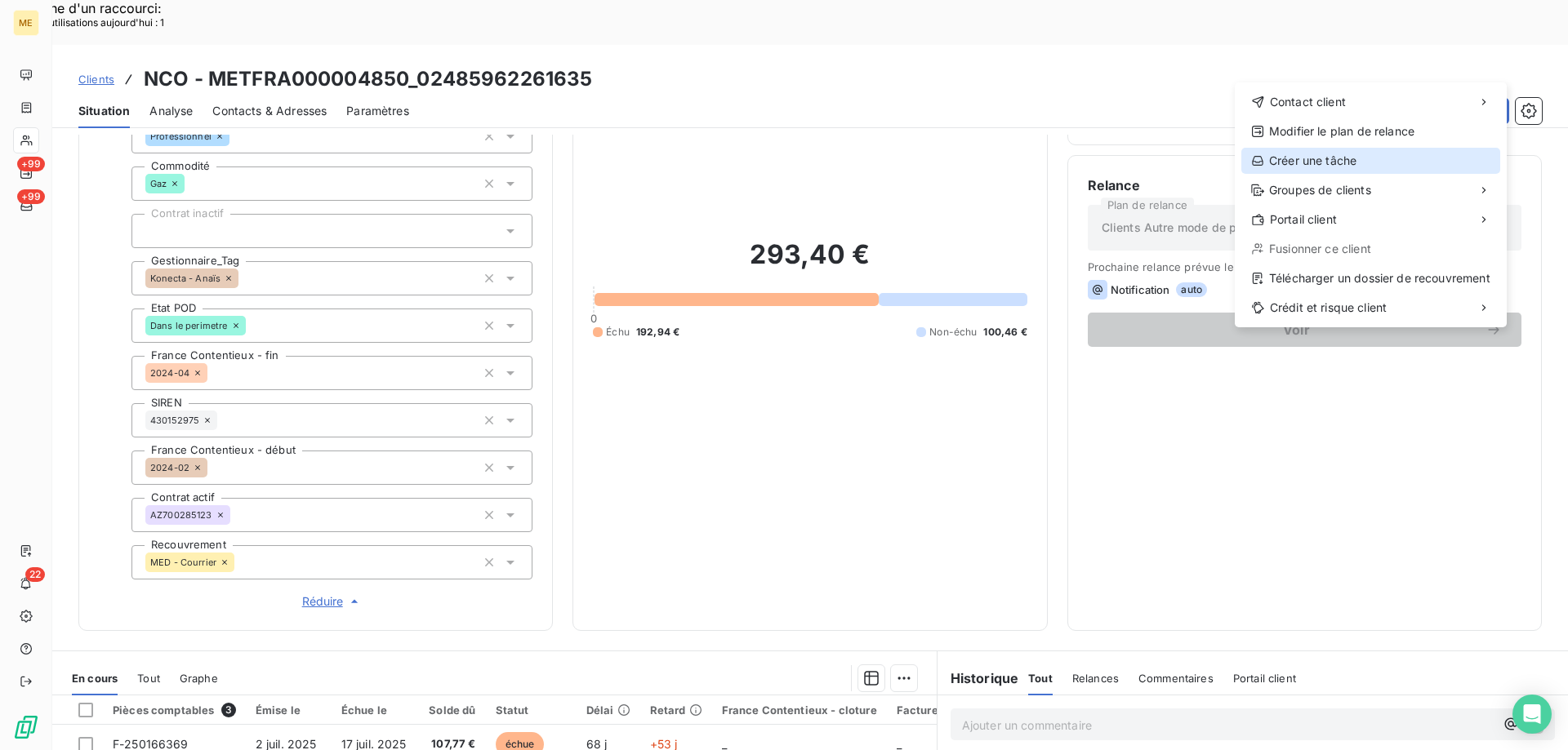
click at [1274, 166] on div "Créer une tâche" at bounding box center [1370, 161] width 259 height 26
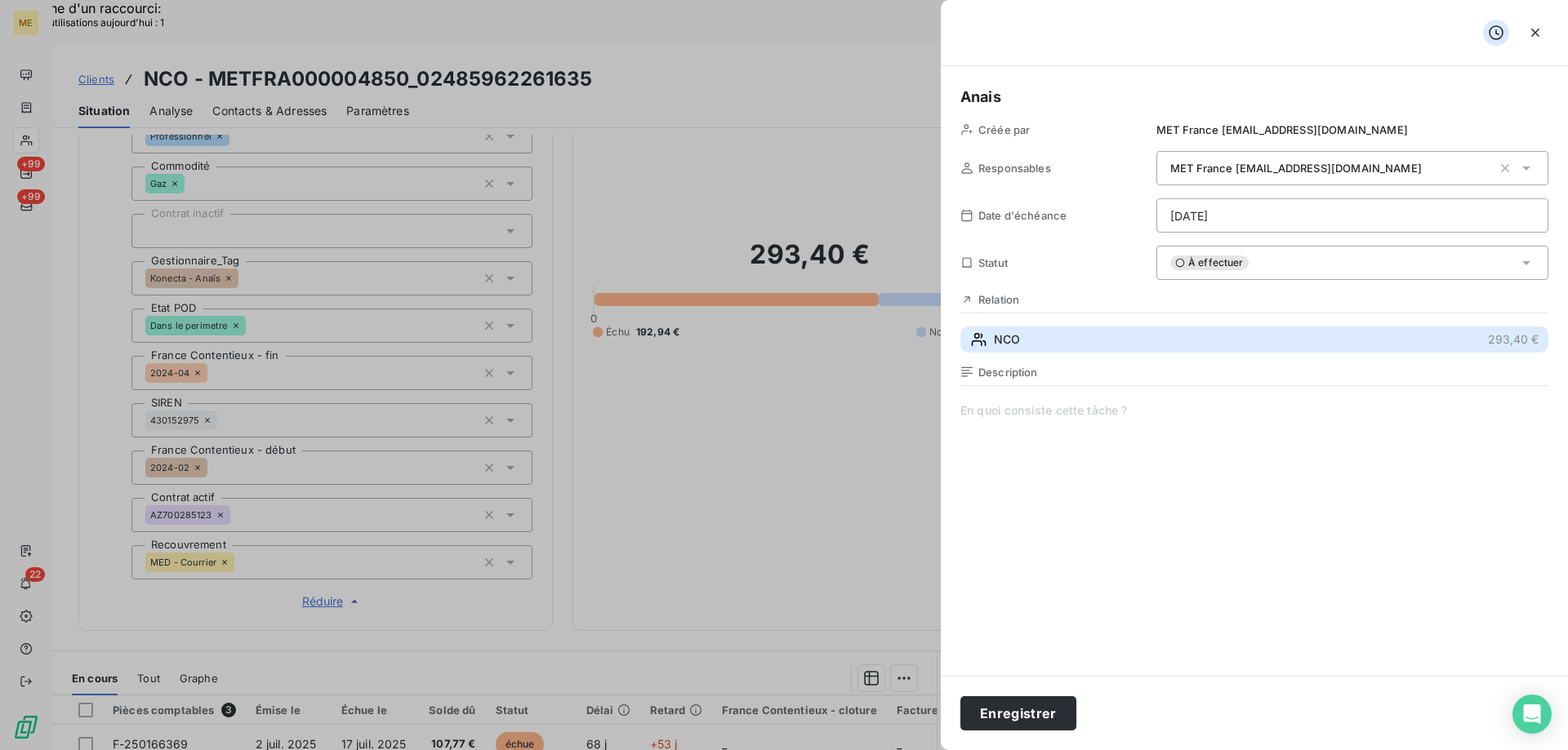
click at [1152, 339] on button "NCO 293,40 €" at bounding box center [1253, 340] width 588 height 26
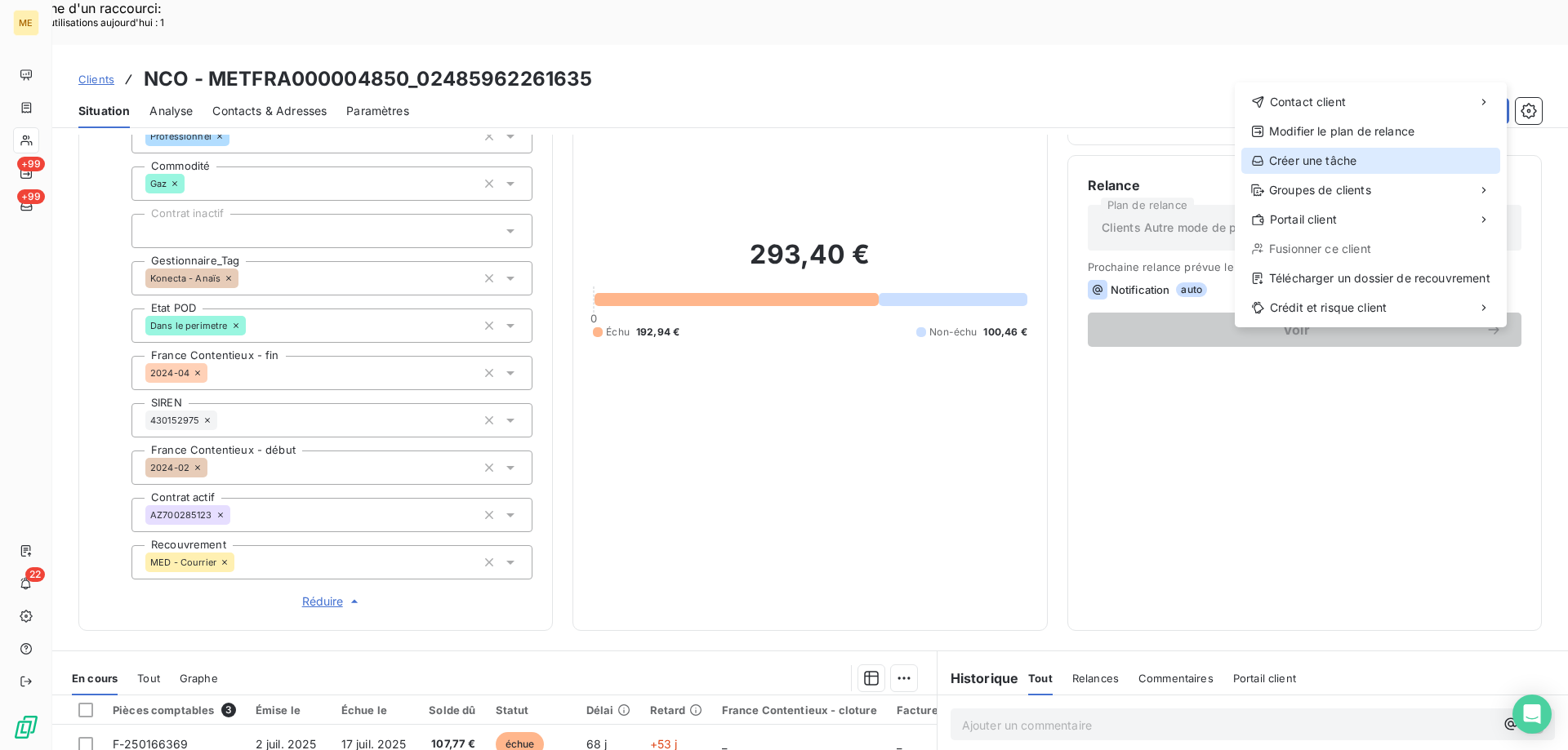
click at [1368, 161] on div "Créer une tâche" at bounding box center [1370, 161] width 259 height 26
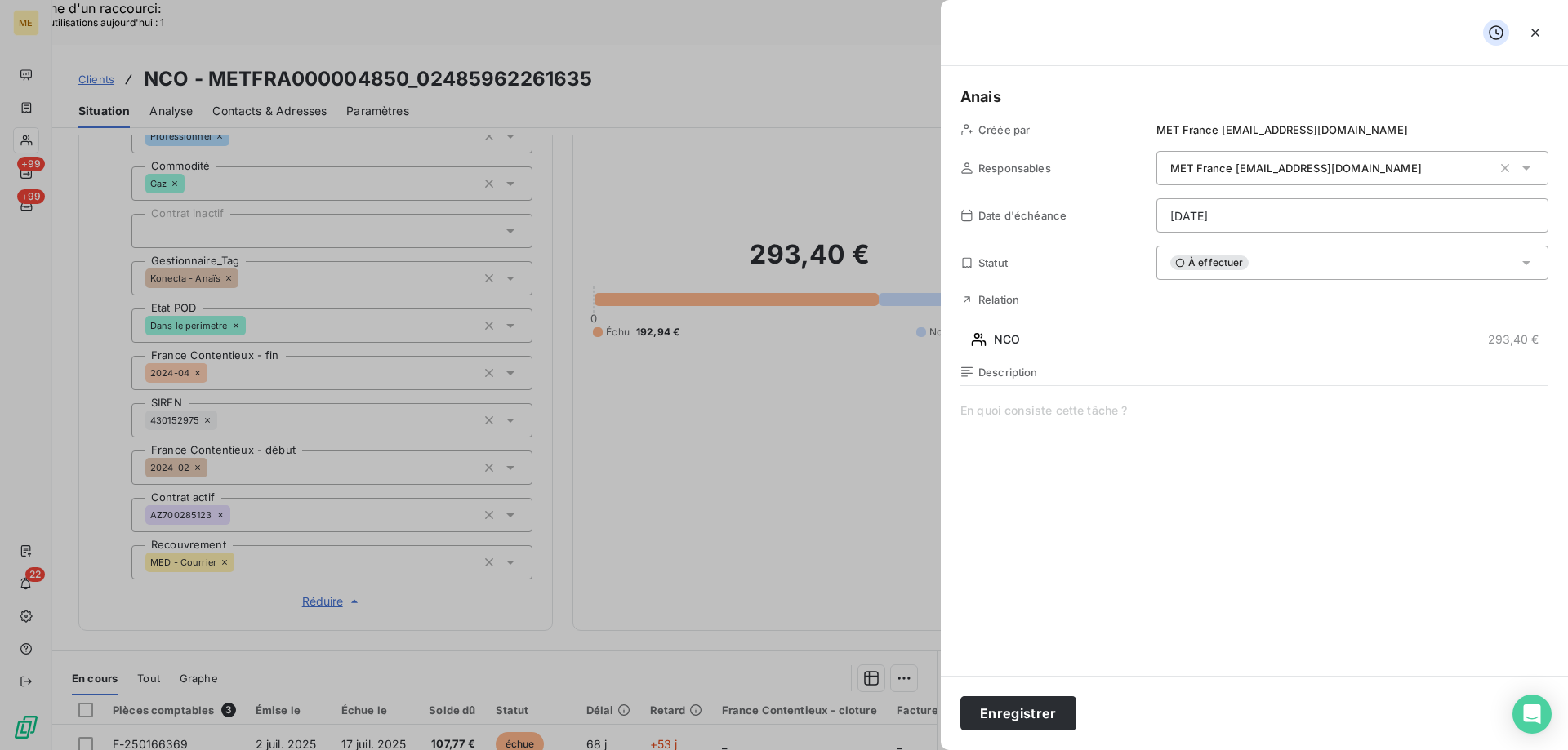
click at [1096, 437] on span at bounding box center [1253, 560] width 588 height 314
click at [1036, 705] on button "Enregistrer" at bounding box center [1017, 713] width 116 height 34
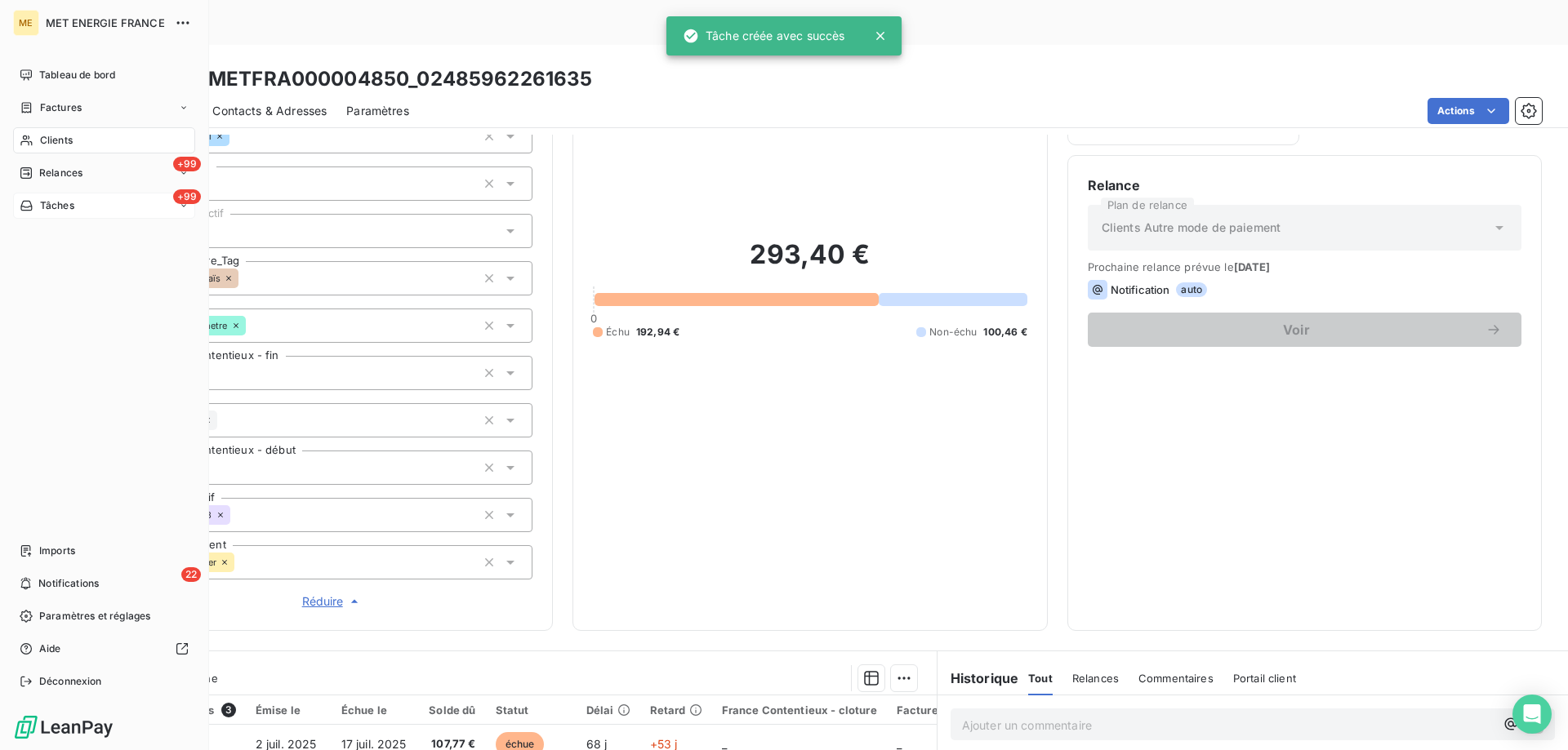
click at [85, 201] on div "+99 Tâches" at bounding box center [104, 206] width 182 height 26
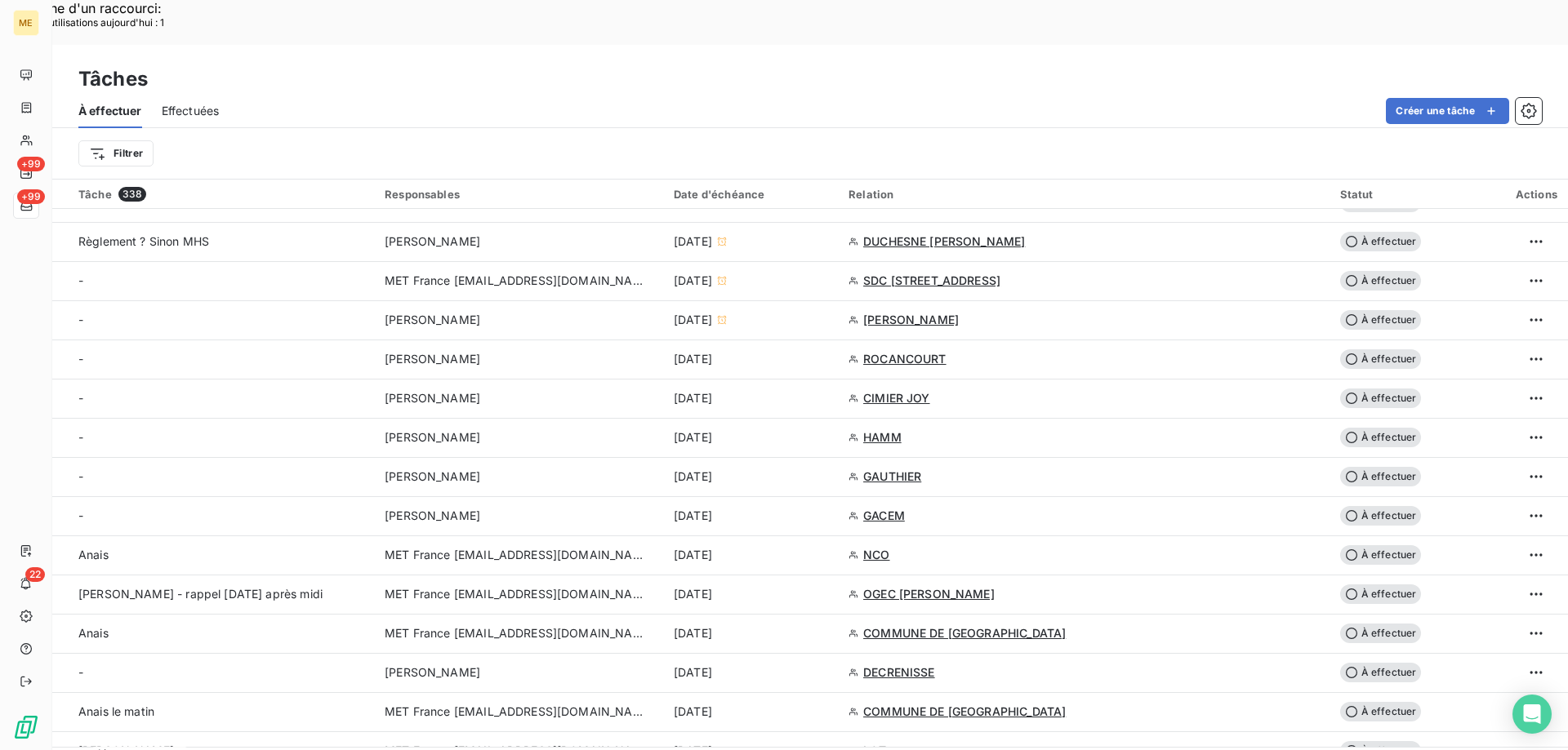
scroll to position [490, 0]
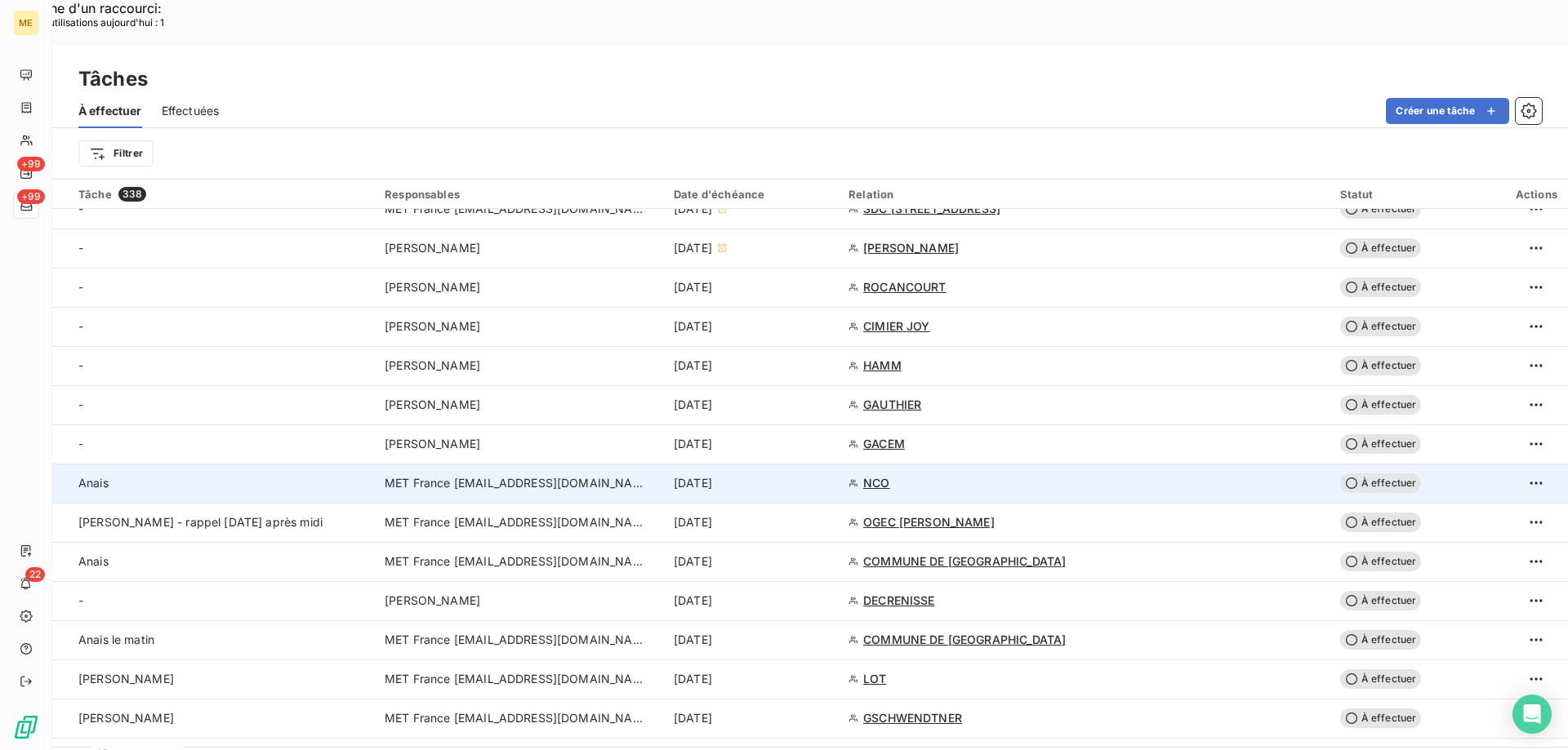
click at [829, 475] on div "[DATE]" at bounding box center [751, 484] width 155 height 17
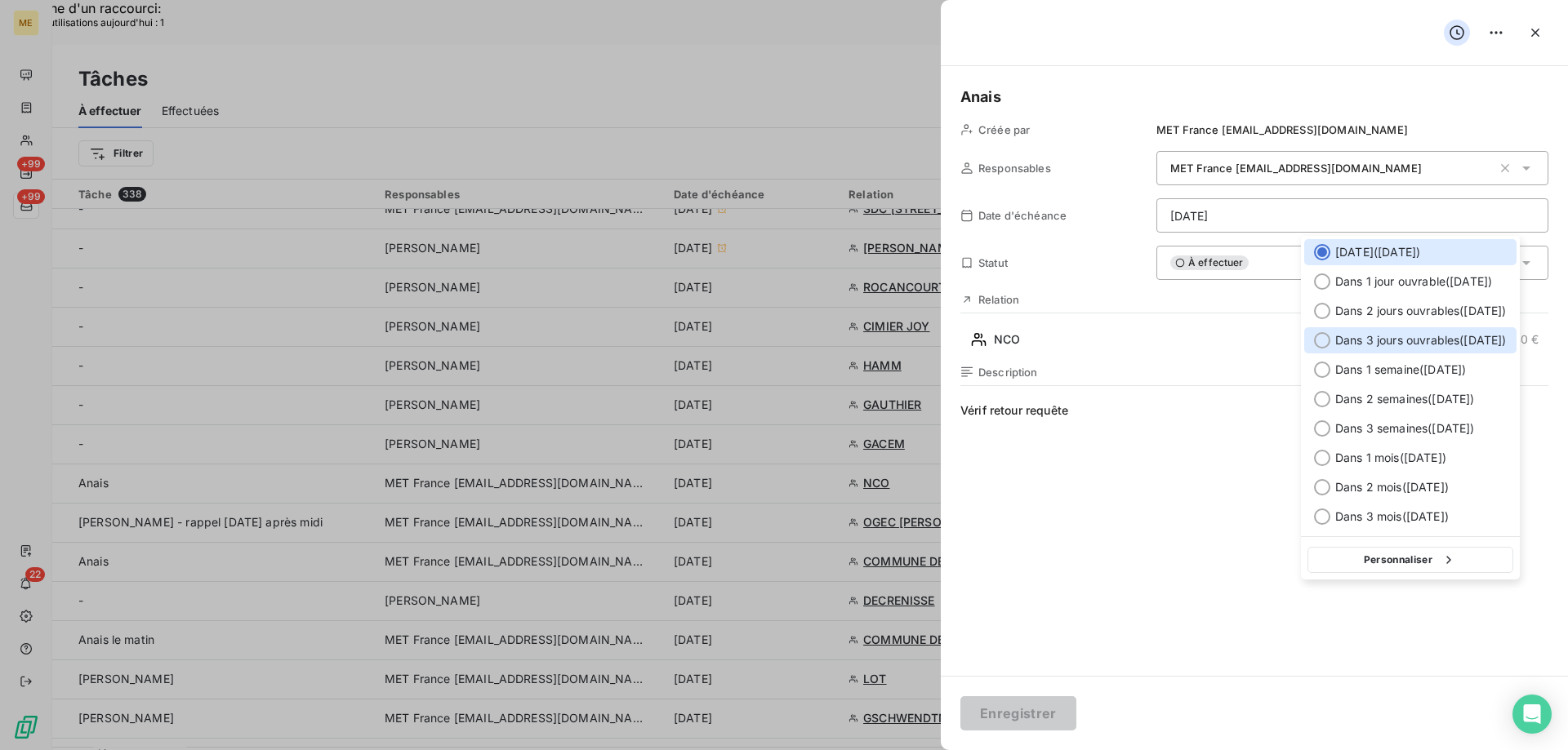
click at [1471, 337] on span "Dans 3 jours ouvrables ( jeudi )" at bounding box center [1420, 341] width 172 height 17
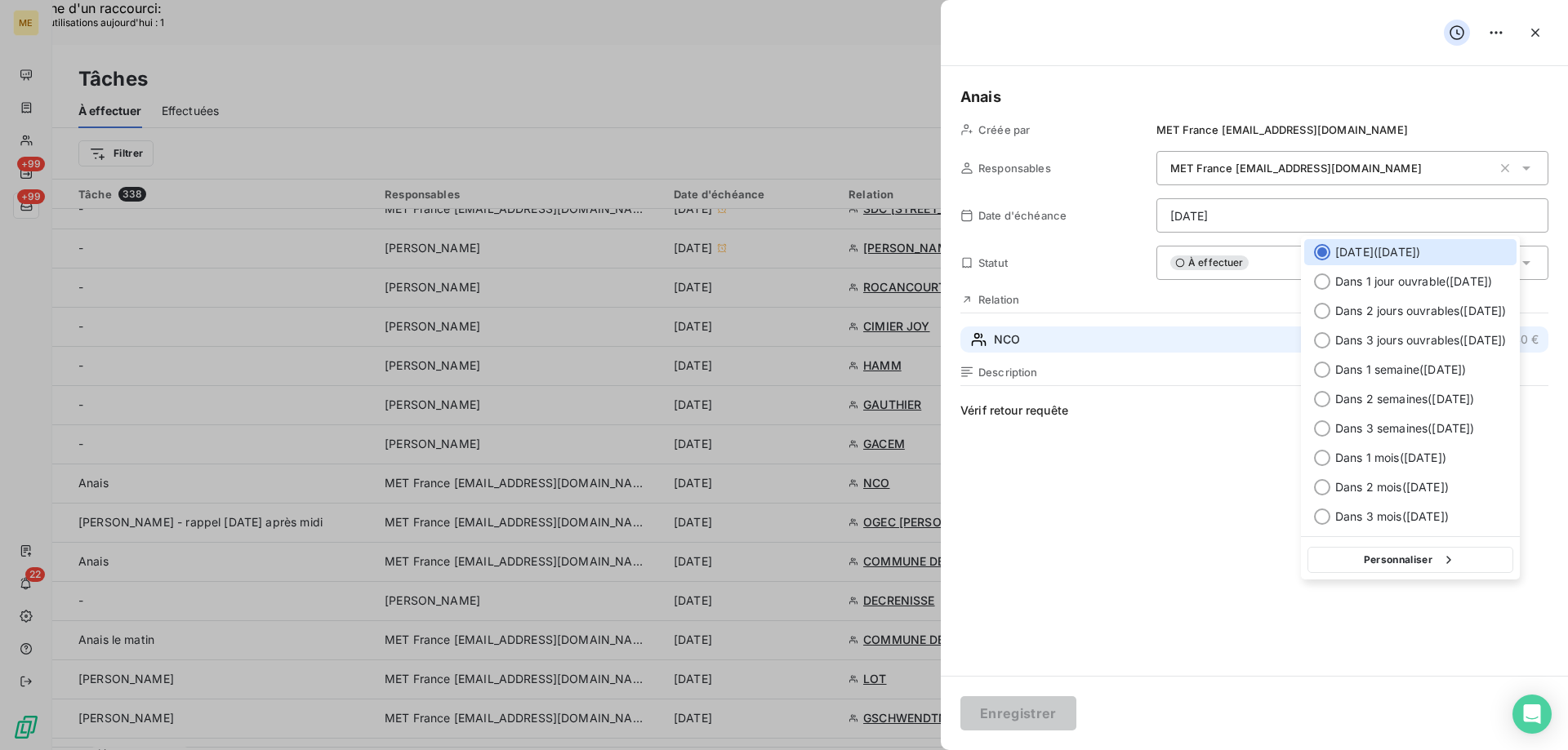
type input "[DATE]"
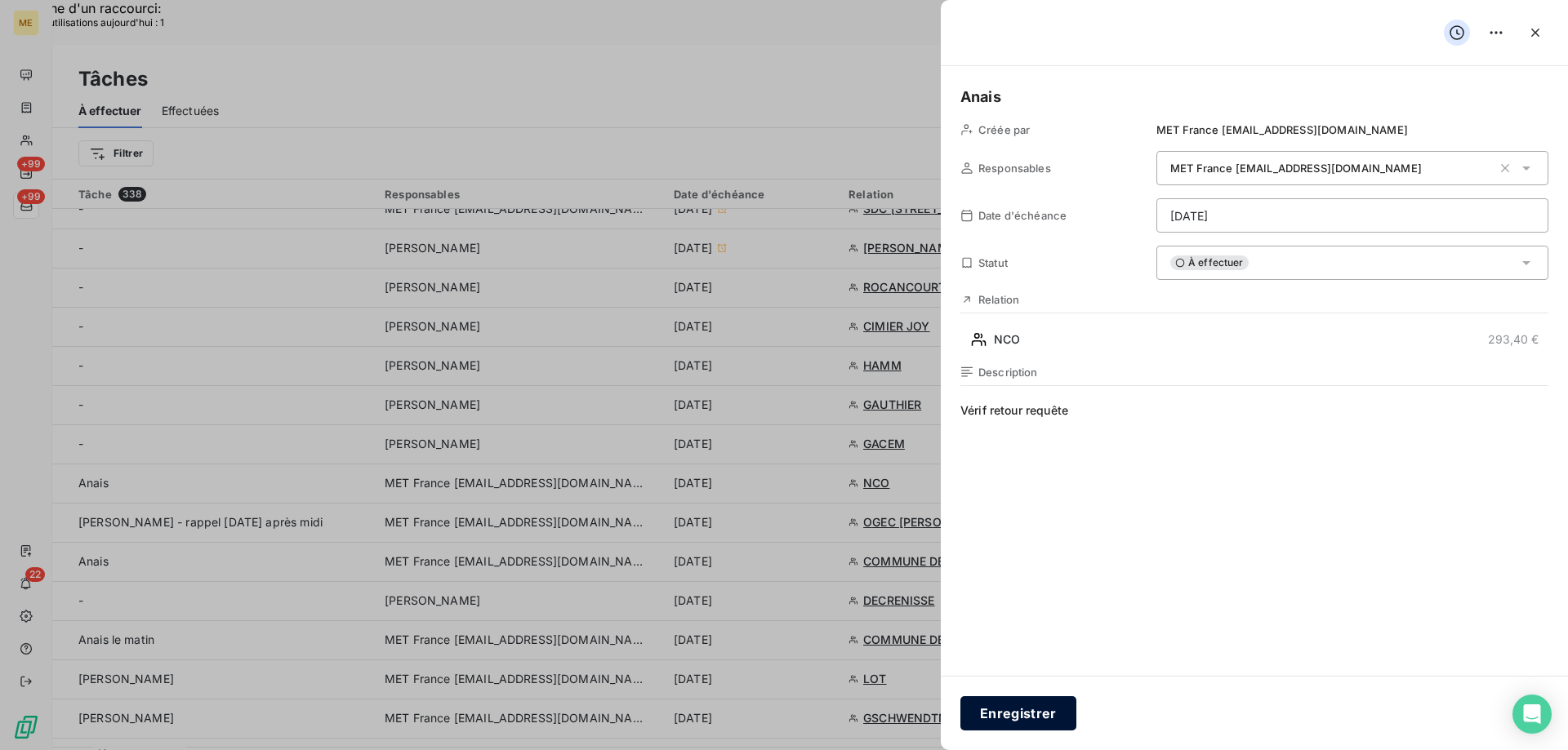
click at [1018, 715] on button "Enregistrer" at bounding box center [1017, 713] width 116 height 34
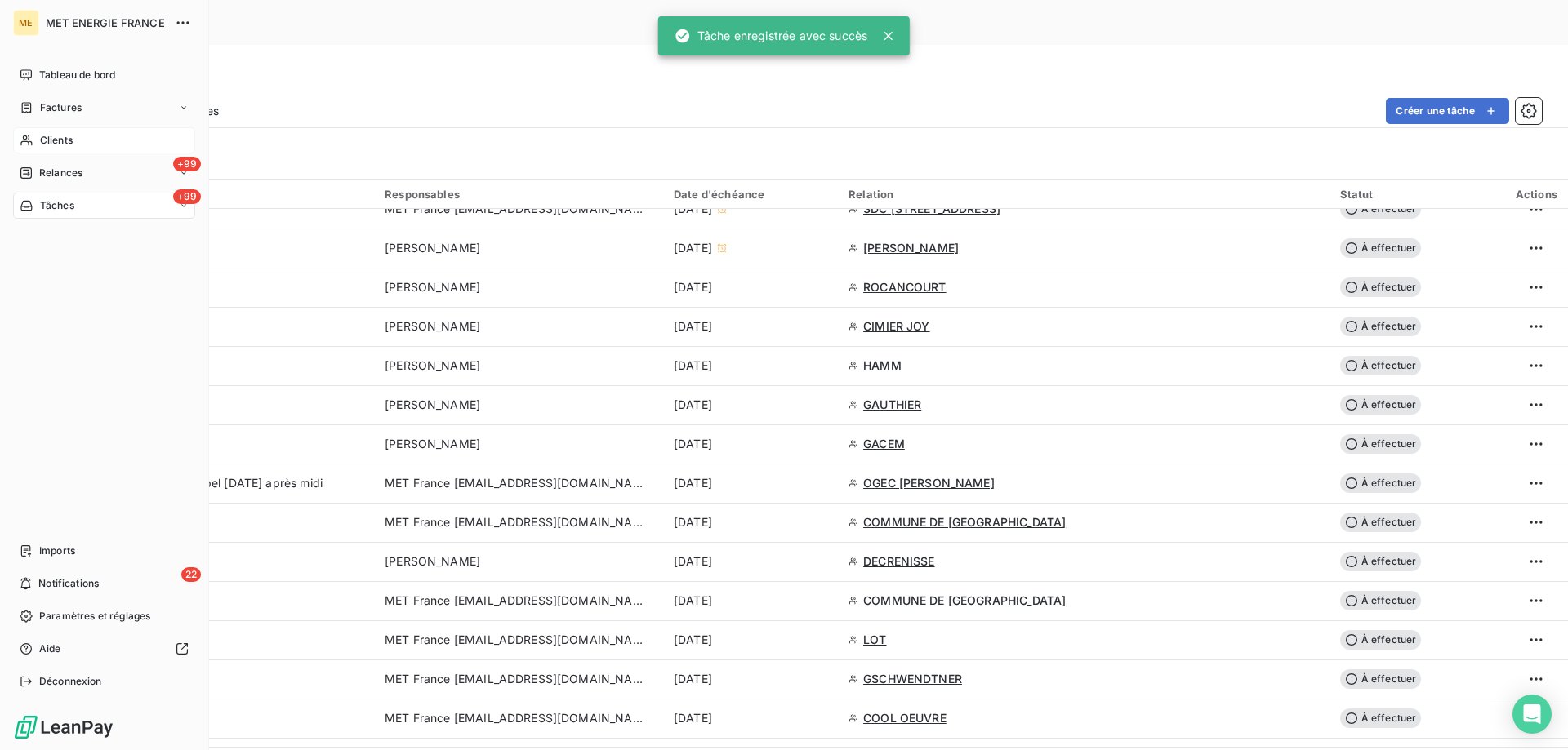
click at [49, 137] on span "Clients" at bounding box center [56, 140] width 32 height 15
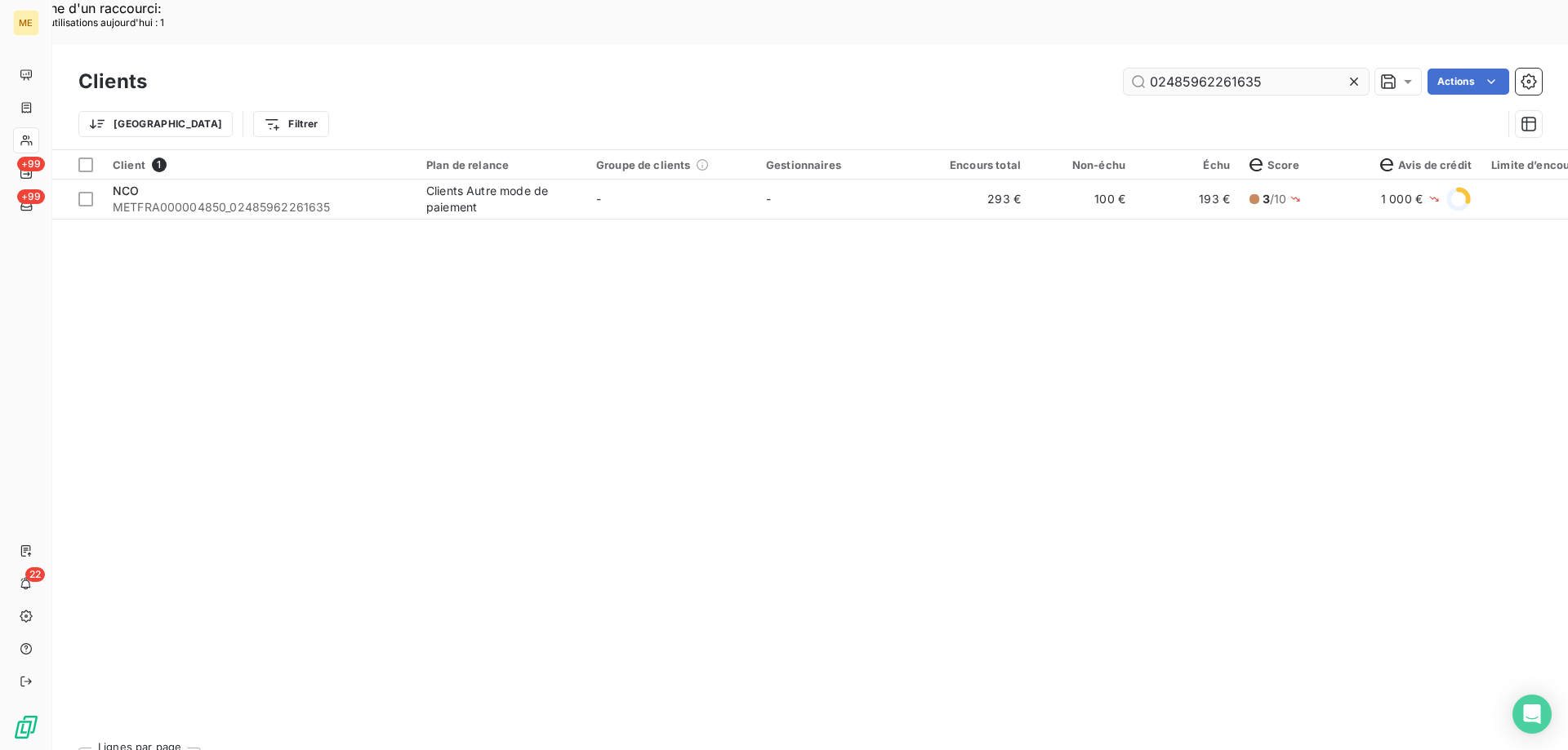
click at [1264, 69] on input "02485962261635" at bounding box center [1246, 82] width 245 height 26
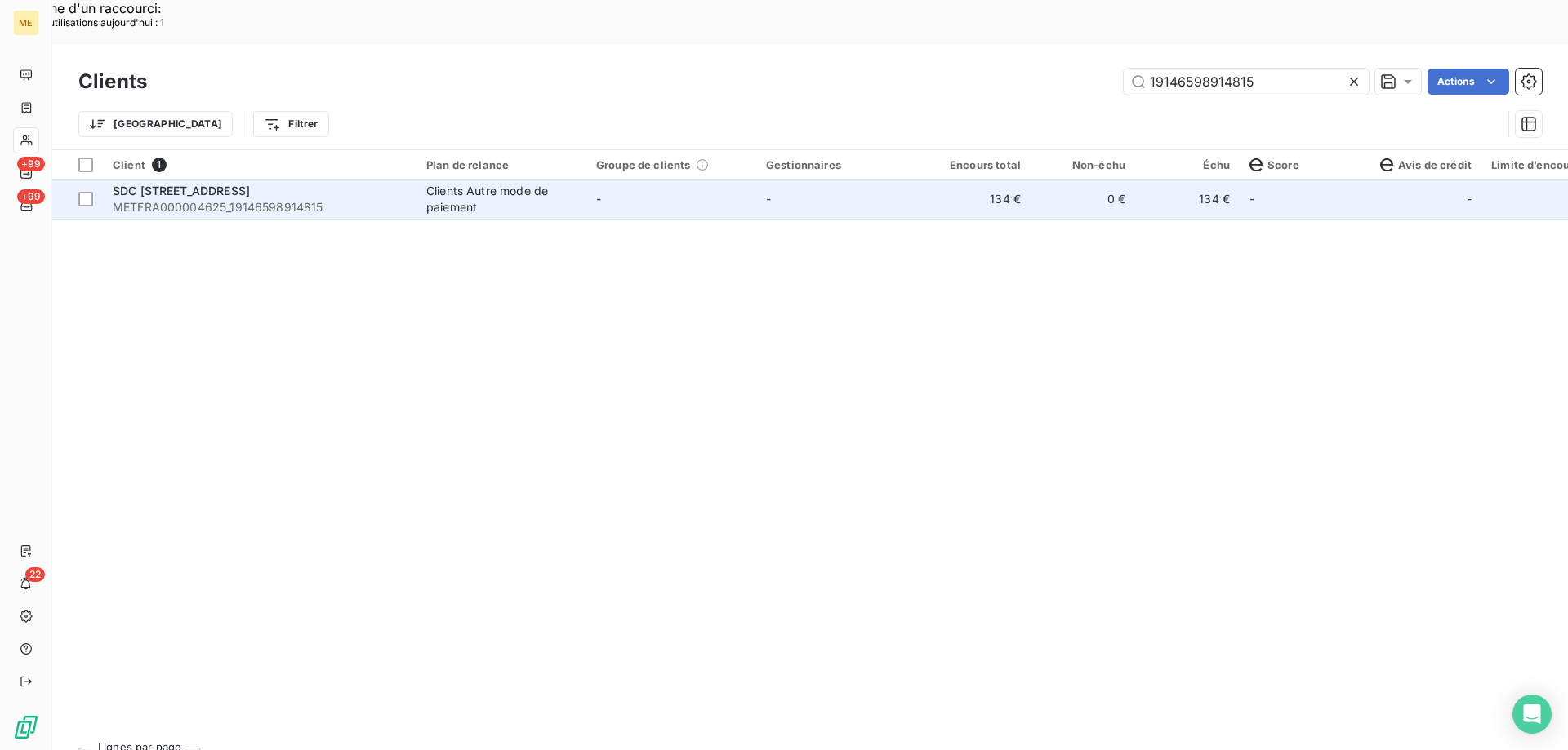
type input "19146598914815"
click at [1091, 180] on td "0 €" at bounding box center [1082, 200] width 105 height 39
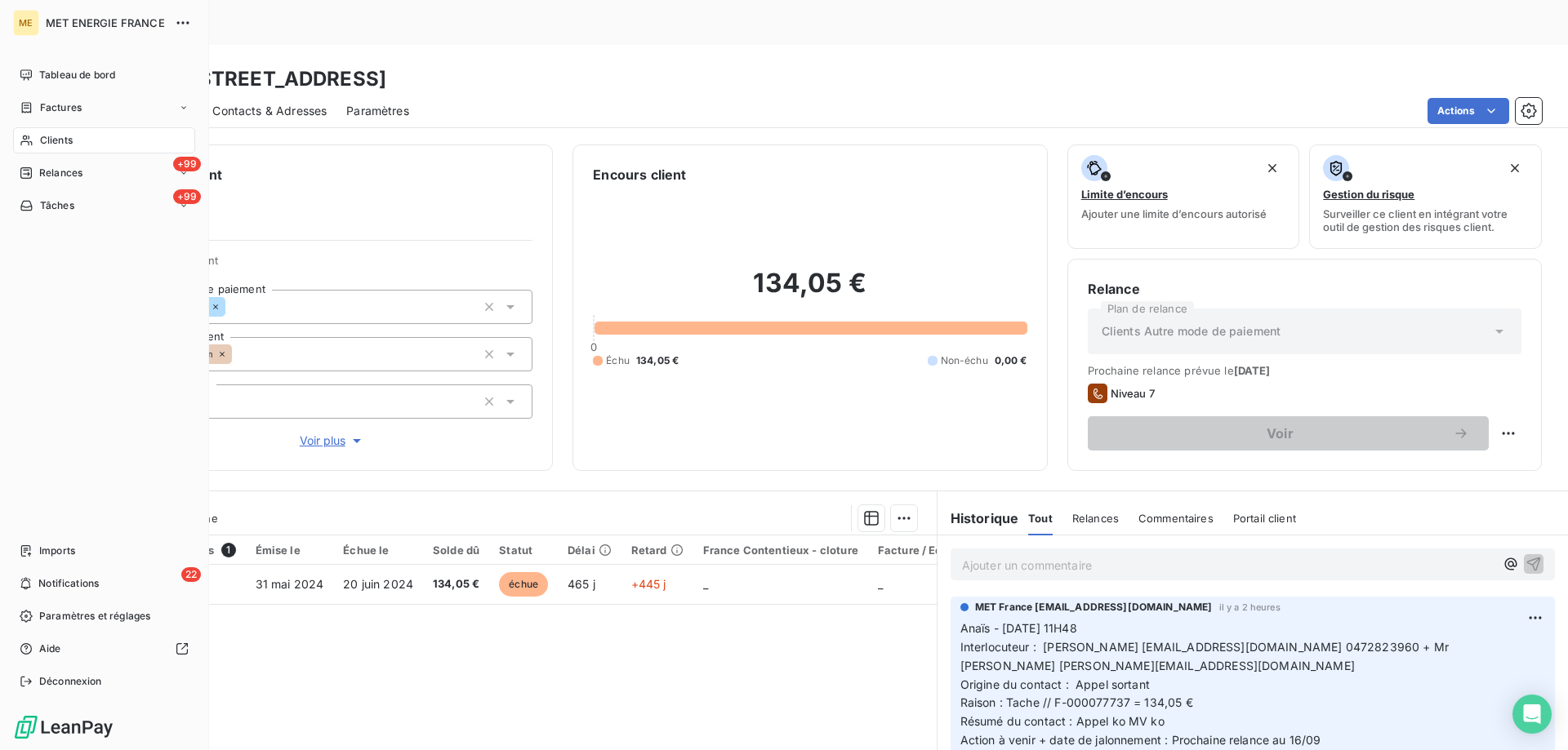
click at [96, 148] on div "Clients" at bounding box center [104, 140] width 182 height 26
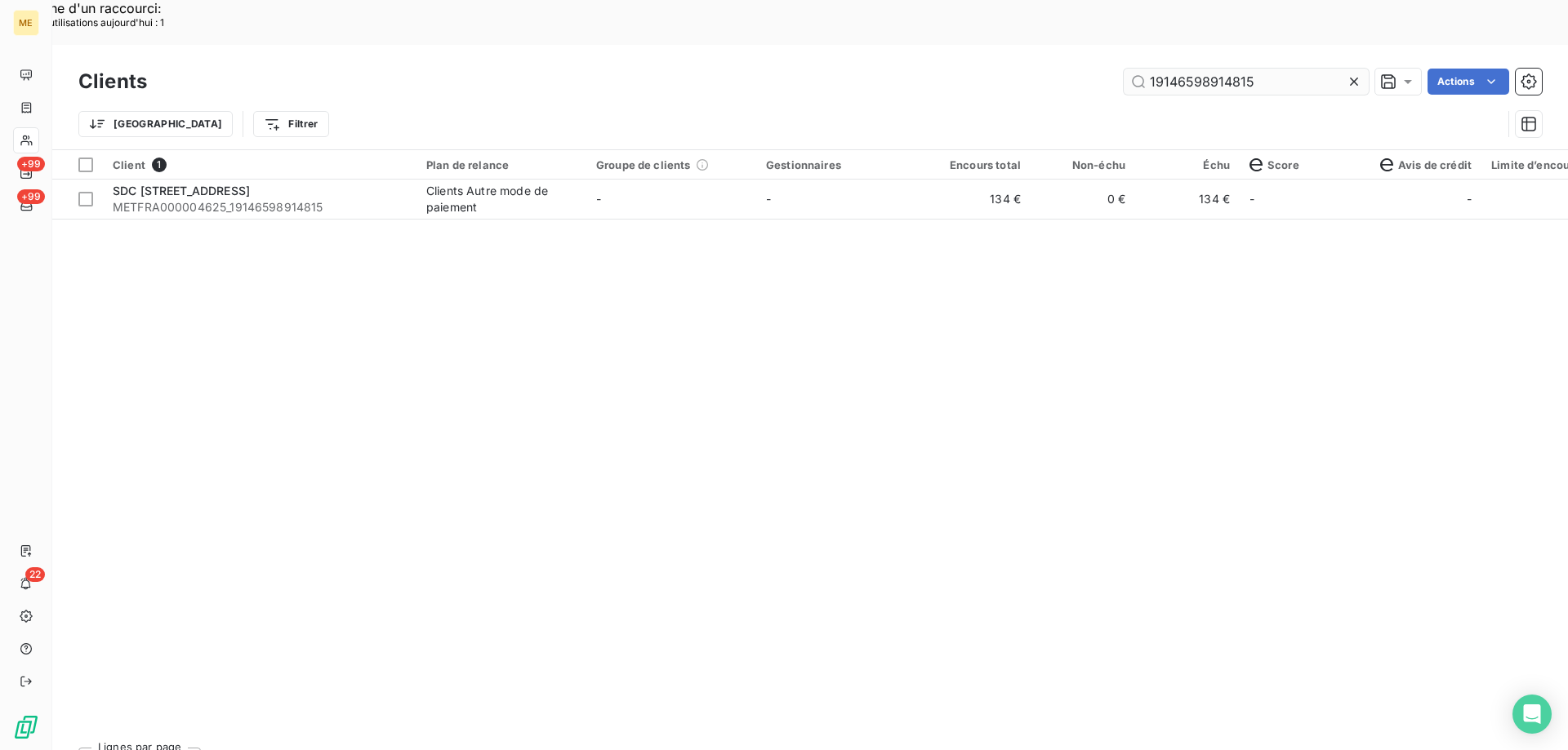
click at [1200, 69] on input "19146598914815" at bounding box center [1246, 82] width 245 height 26
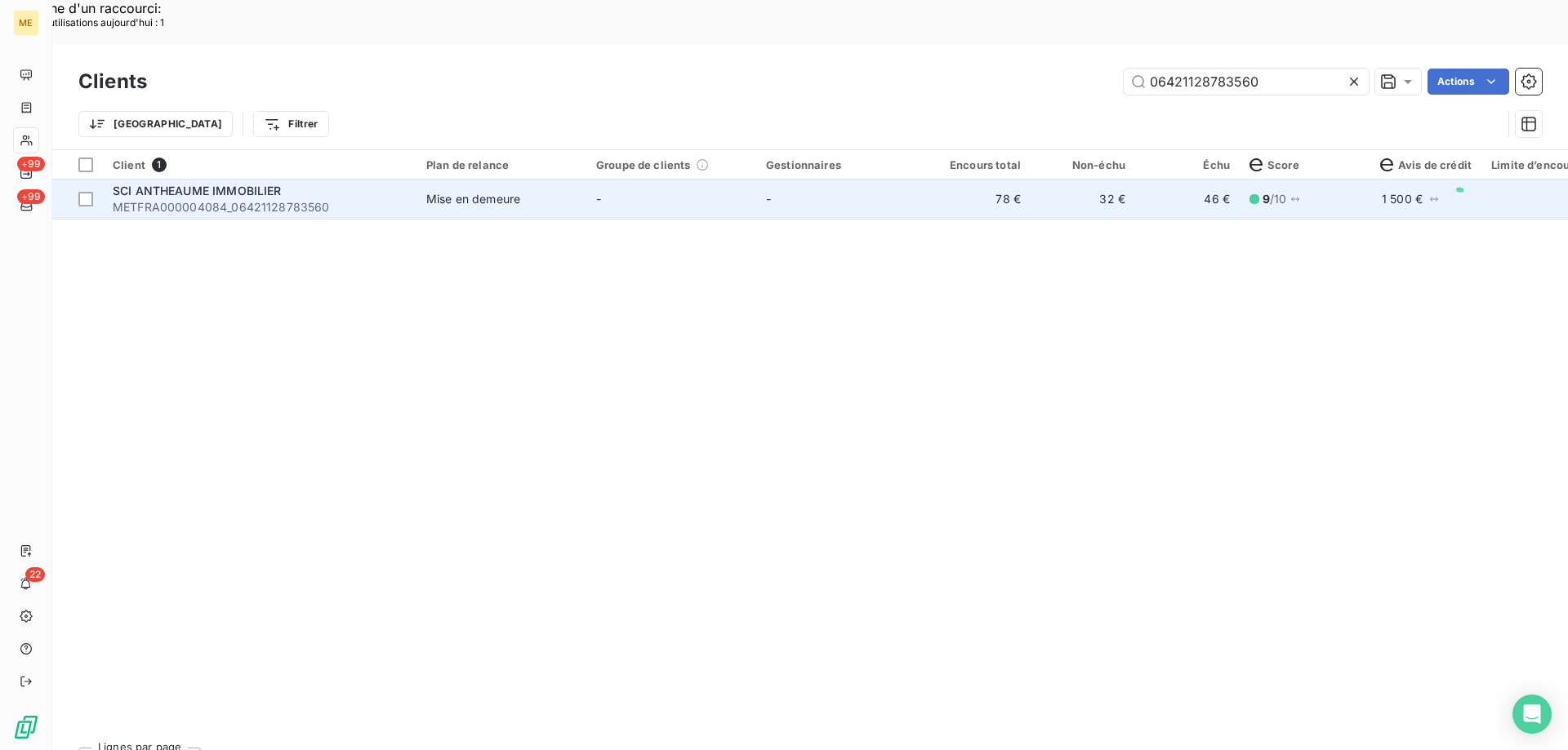
type input "06421128783560"
click at [718, 180] on td "-" at bounding box center [671, 200] width 170 height 39
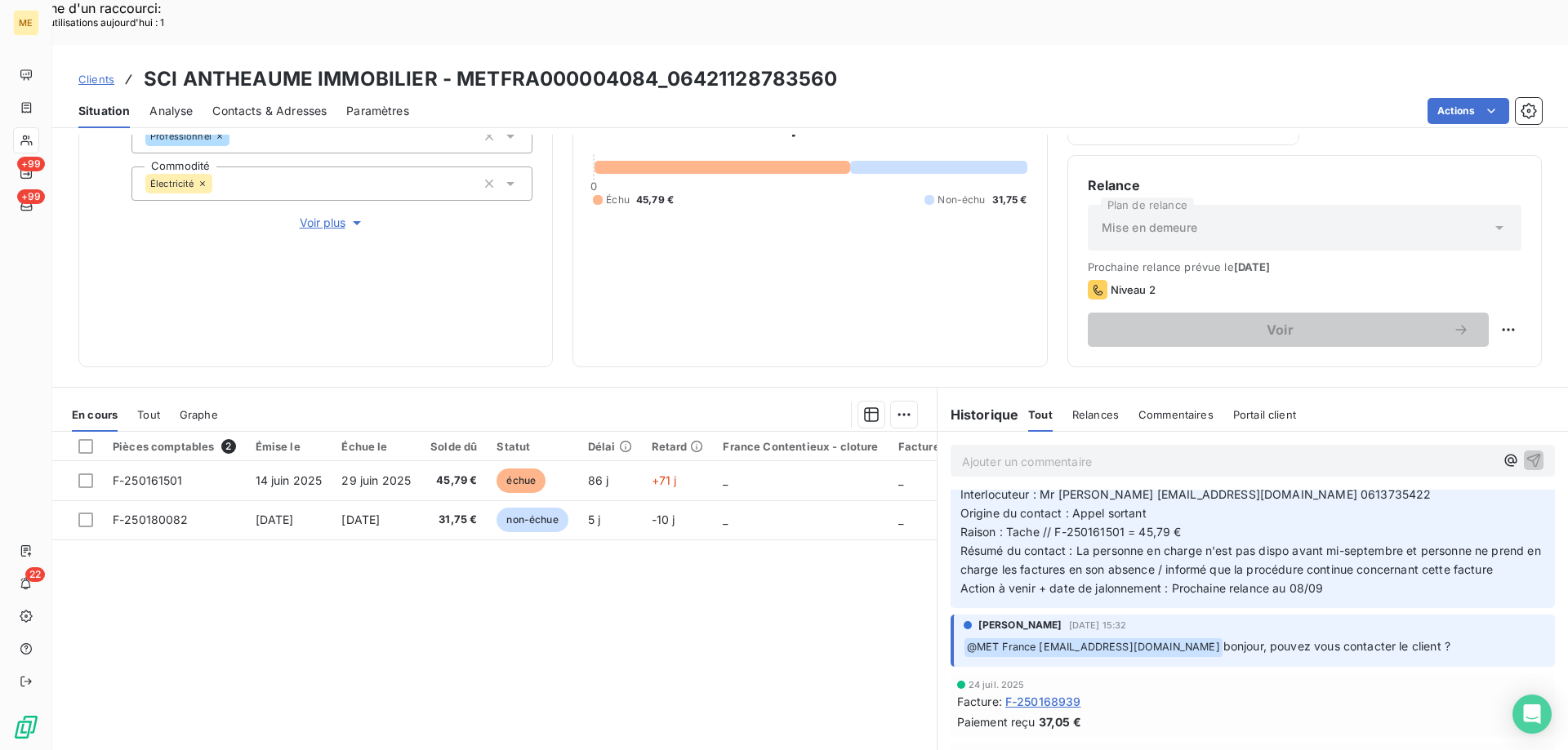
scroll to position [163, 0]
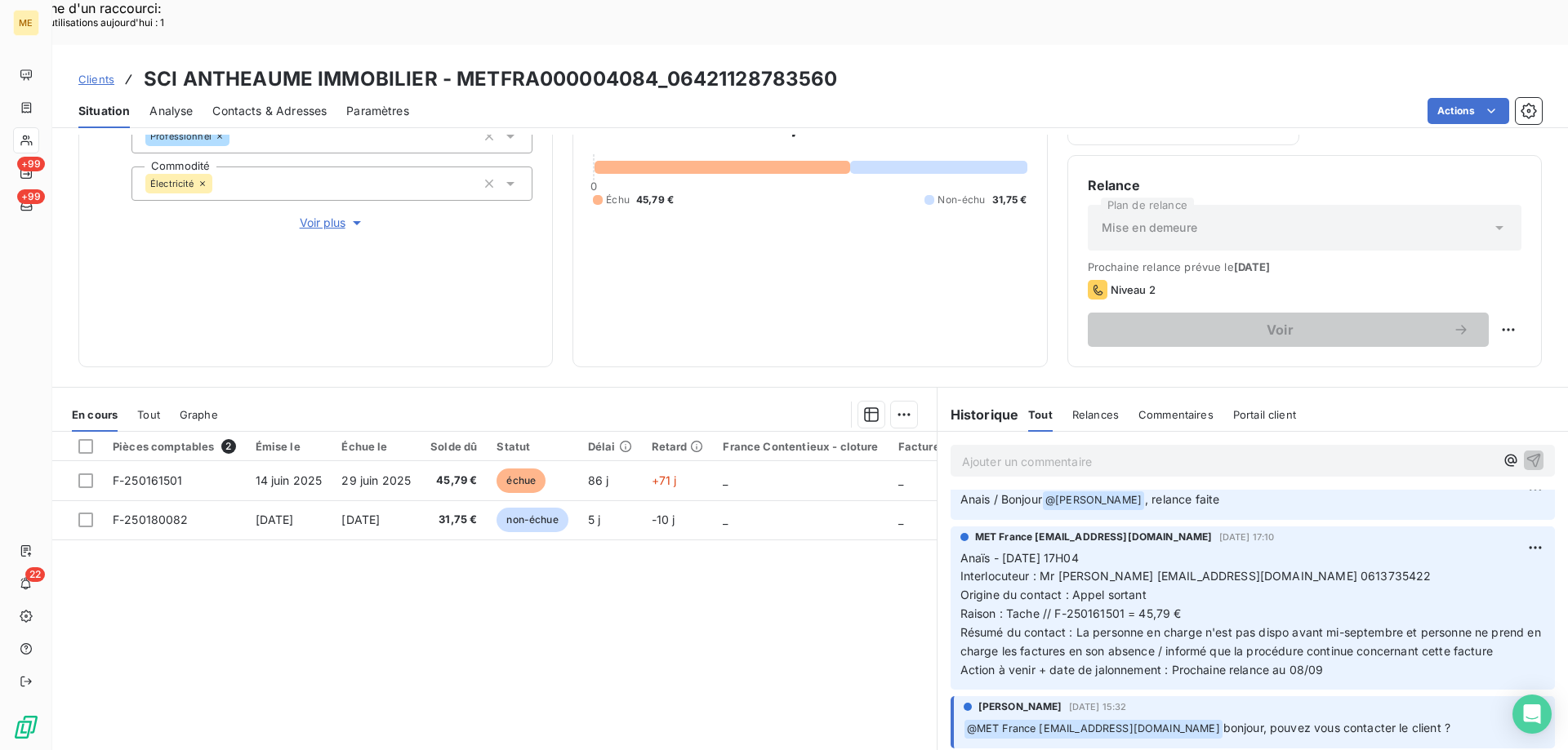
click at [1162, 626] on span "Résumé du contact : La personne en charge n'est pas dispo avant mi-septembre et…" at bounding box center [1251, 641] width 584 height 32
click at [1326, 620] on p "Anaïs - 01/09/2025 - 17H04 Interlocuteur : Mr ANTHEAUME lionelantheaume@yahoo.f…" at bounding box center [1252, 614] width 585 height 131
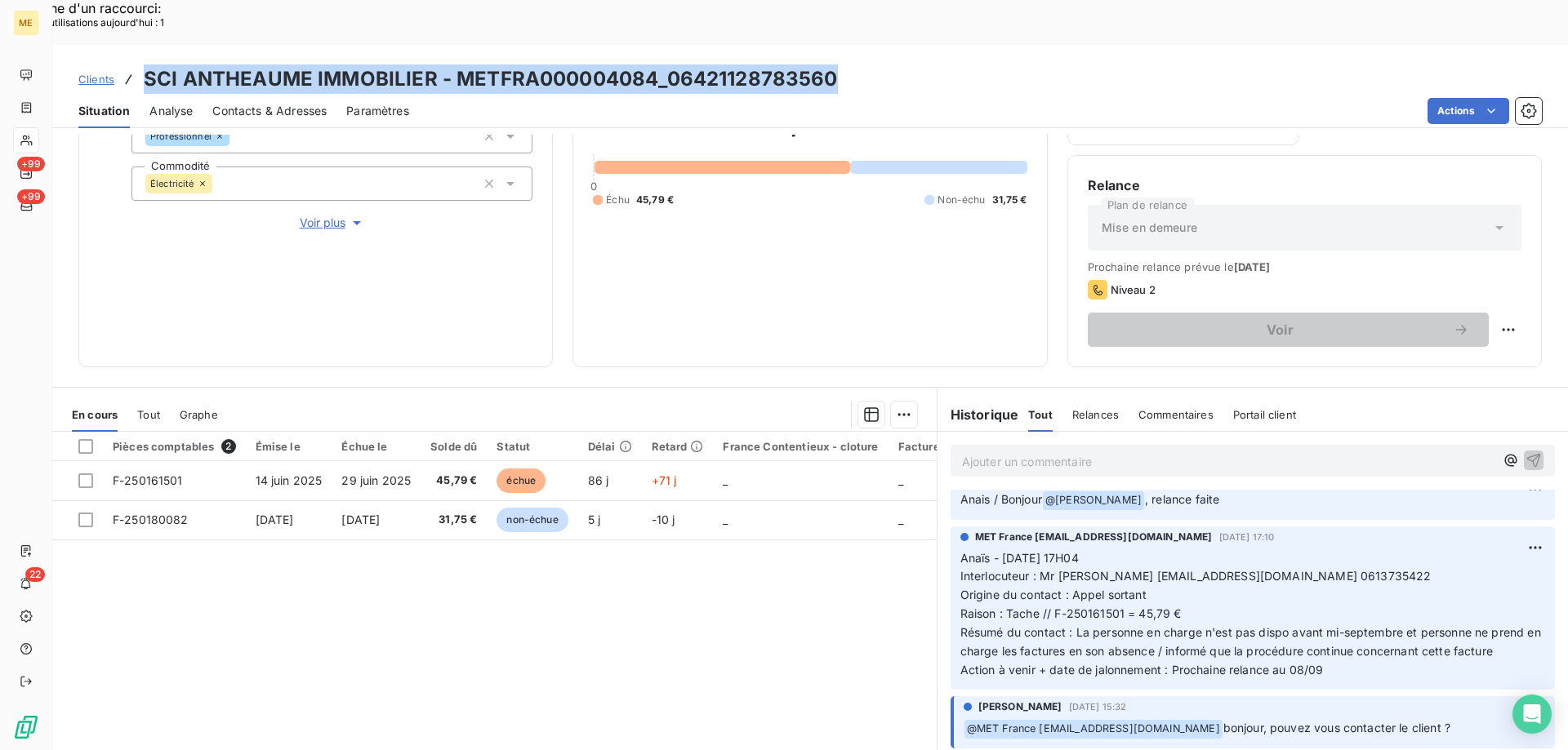
drag, startPoint x: 875, startPoint y: 36, endPoint x: 148, endPoint y: 24, distance: 727.1
click at [148, 64] on div "Clients SCI ANTHEAUME IMMOBILIER - METFRA000004084_06421128783560" at bounding box center [810, 79] width 1515 height 30
copy h3 "SCI ANTHEAUME IMMOBILIER - METFRA000004084_06421128783560"
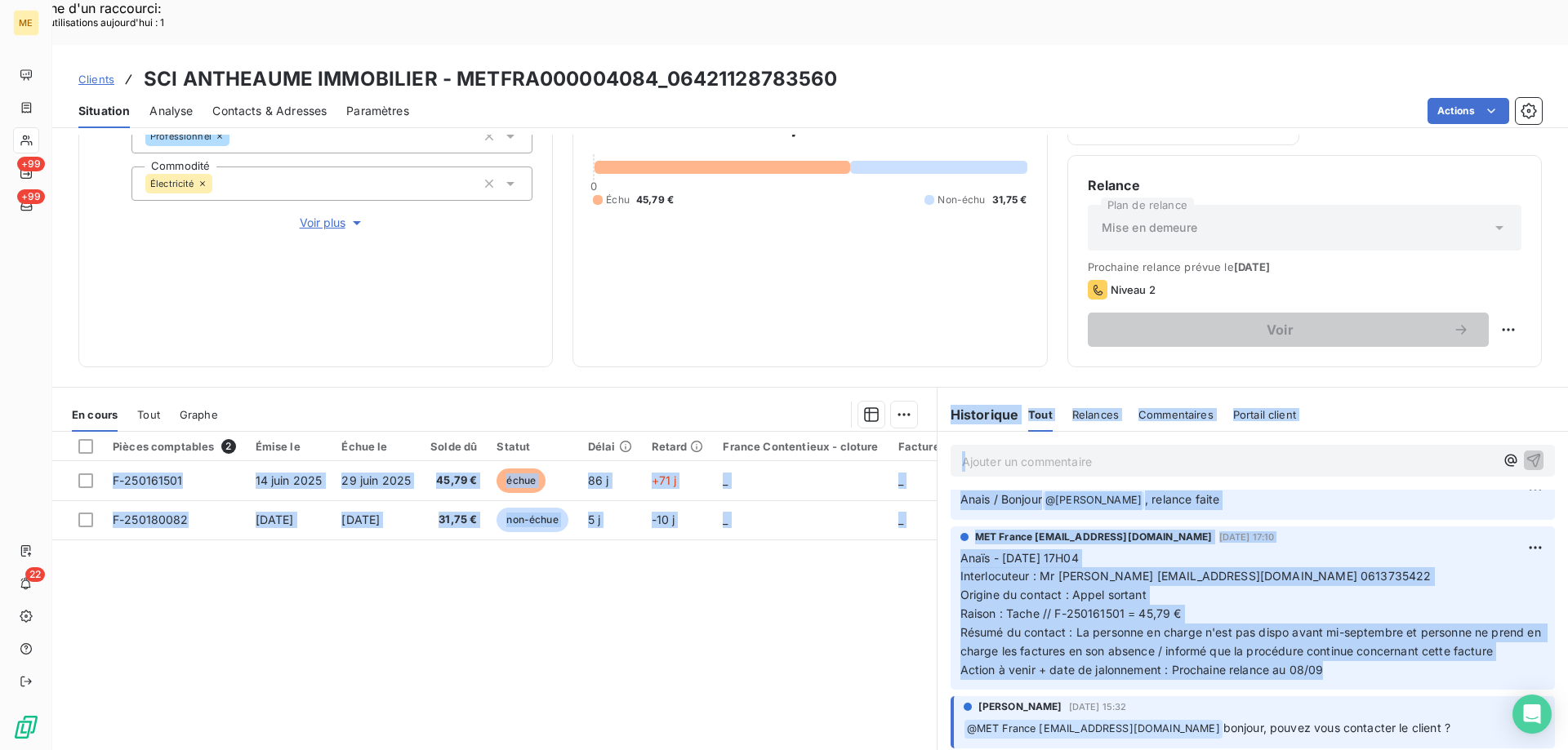
drag, startPoint x: 1365, startPoint y: 628, endPoint x: 927, endPoint y: 503, distance: 455.5
click at [927, 503] on div "En cours Tout Graphe Pièces comptables 2 Émise le Échue le Solde dû Statut Déla…" at bounding box center [810, 591] width 1515 height 408
click at [960, 550] on p "Anaïs - 01/09/2025 - 17H04 Interlocuteur : Mr ANTHEAUME lionelantheaume@yahoo.f…" at bounding box center [1252, 614] width 585 height 131
drag, startPoint x: 979, startPoint y: 553, endPoint x: 1057, endPoint y: 588, distance: 85.5
click at [980, 588] on span "Origine du contact : Appel sortant" at bounding box center [1053, 594] width 187 height 14
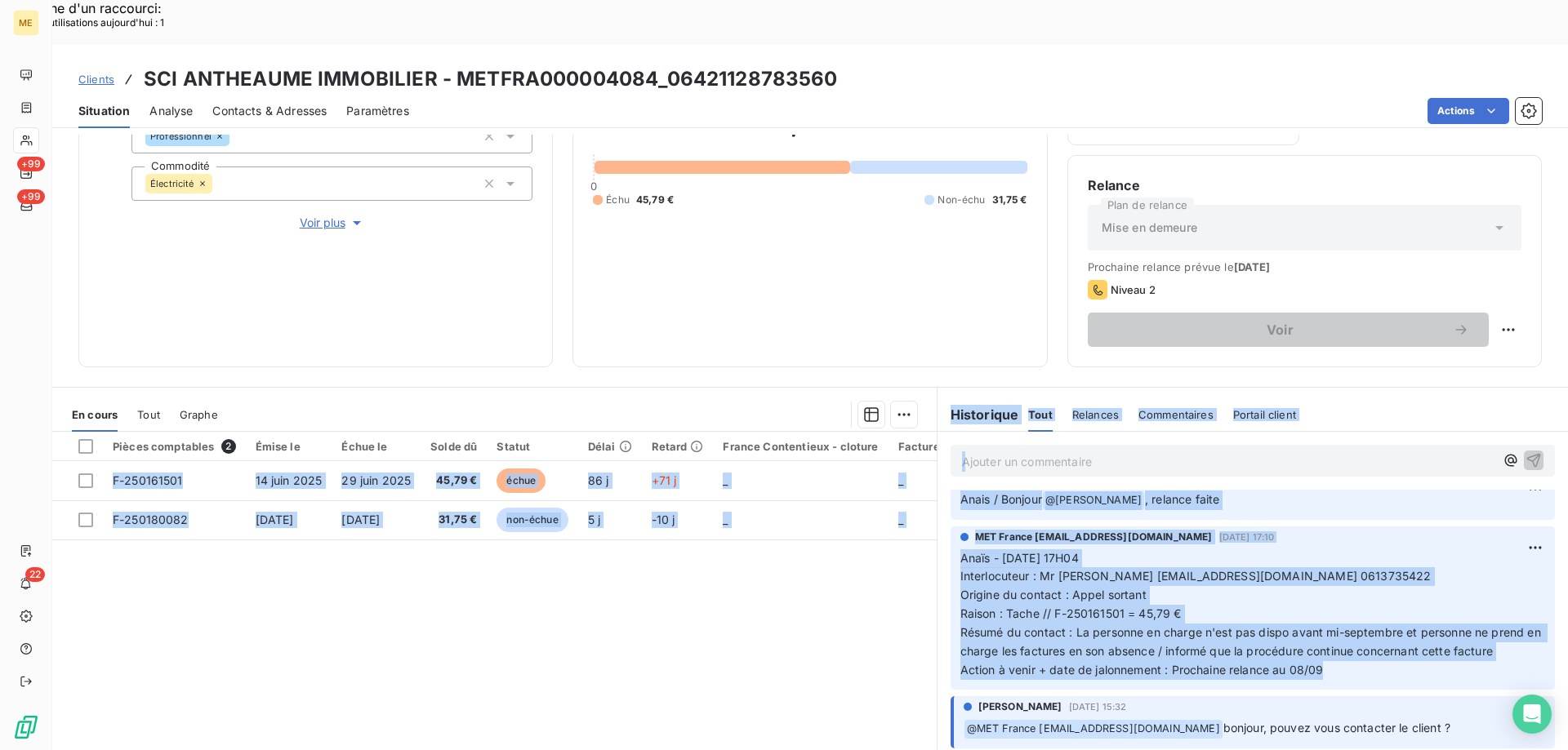
click at [1233, 626] on span "Résumé du contact : La personne en charge n'est pas dispo avant mi-septembre et…" at bounding box center [1251, 641] width 584 height 32
click at [1311, 626] on span "Résumé du contact : La personne en charge n'est pas dispo avant mi-septembre et…" at bounding box center [1251, 641] width 584 height 32
click at [1189, 561] on p "Anaïs - 01/09/2025 - 17H04 Interlocuteur : Mr ANTHEAUME lionelantheaume@yahoo.f…" at bounding box center [1252, 614] width 585 height 131
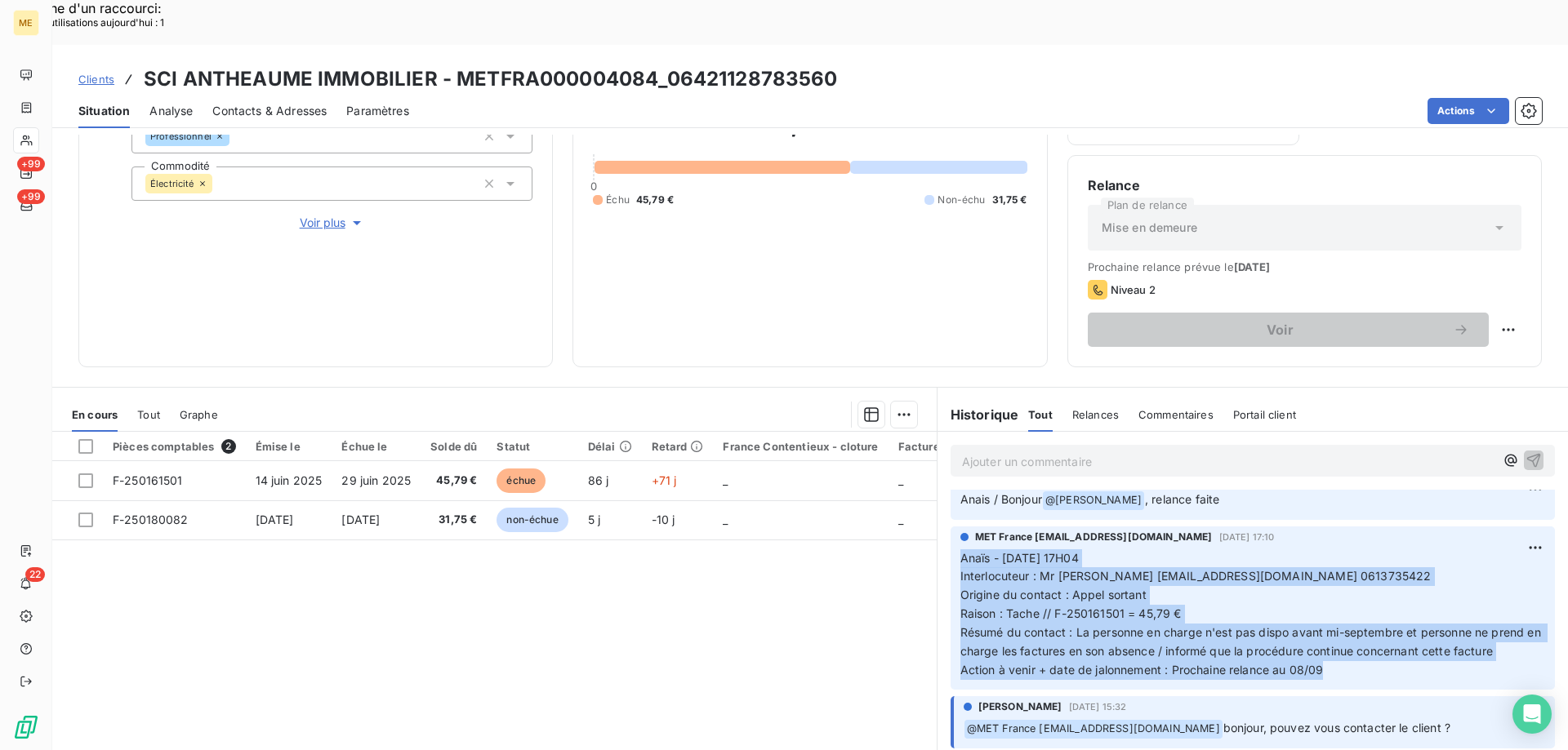
drag, startPoint x: 1339, startPoint y: 629, endPoint x: 944, endPoint y: 519, distance: 410.0
click at [951, 526] on div "MET France met-france@recouvrement.met.com 1 sept. 2025, 17:10 Anaïs - 01/09/20…" at bounding box center [1252, 608] width 604 height 163
copy p "Anaïs - 01/09/2025 - 17H04 Interlocuteur : Mr ANTHEAUME lionelantheaume@yahoo.f…"
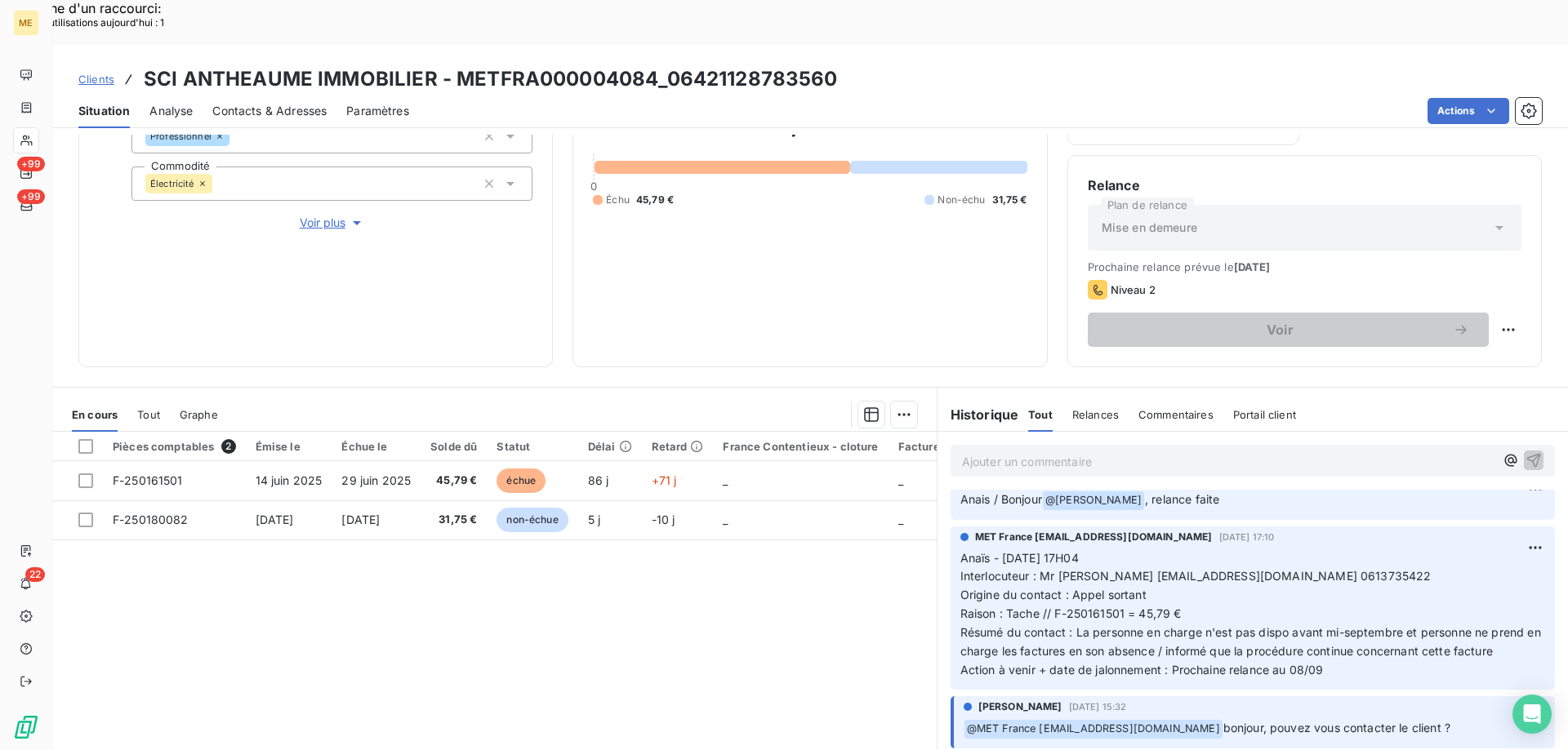
click at [696, 286] on div "77,54 € 0 Échu 45,79 € Non-échu 31,75 €" at bounding box center [810, 157] width 434 height 381
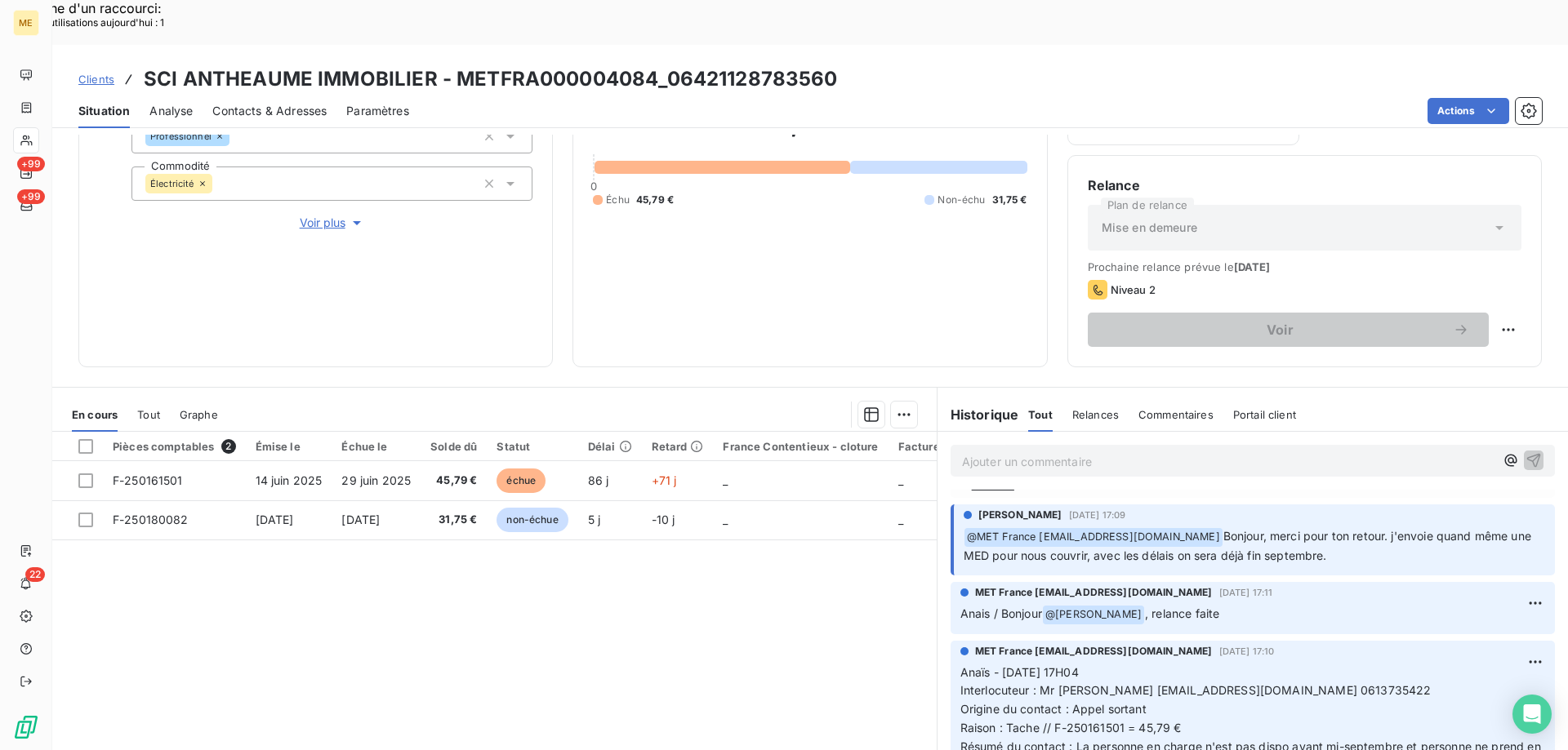
scroll to position [82, 0]
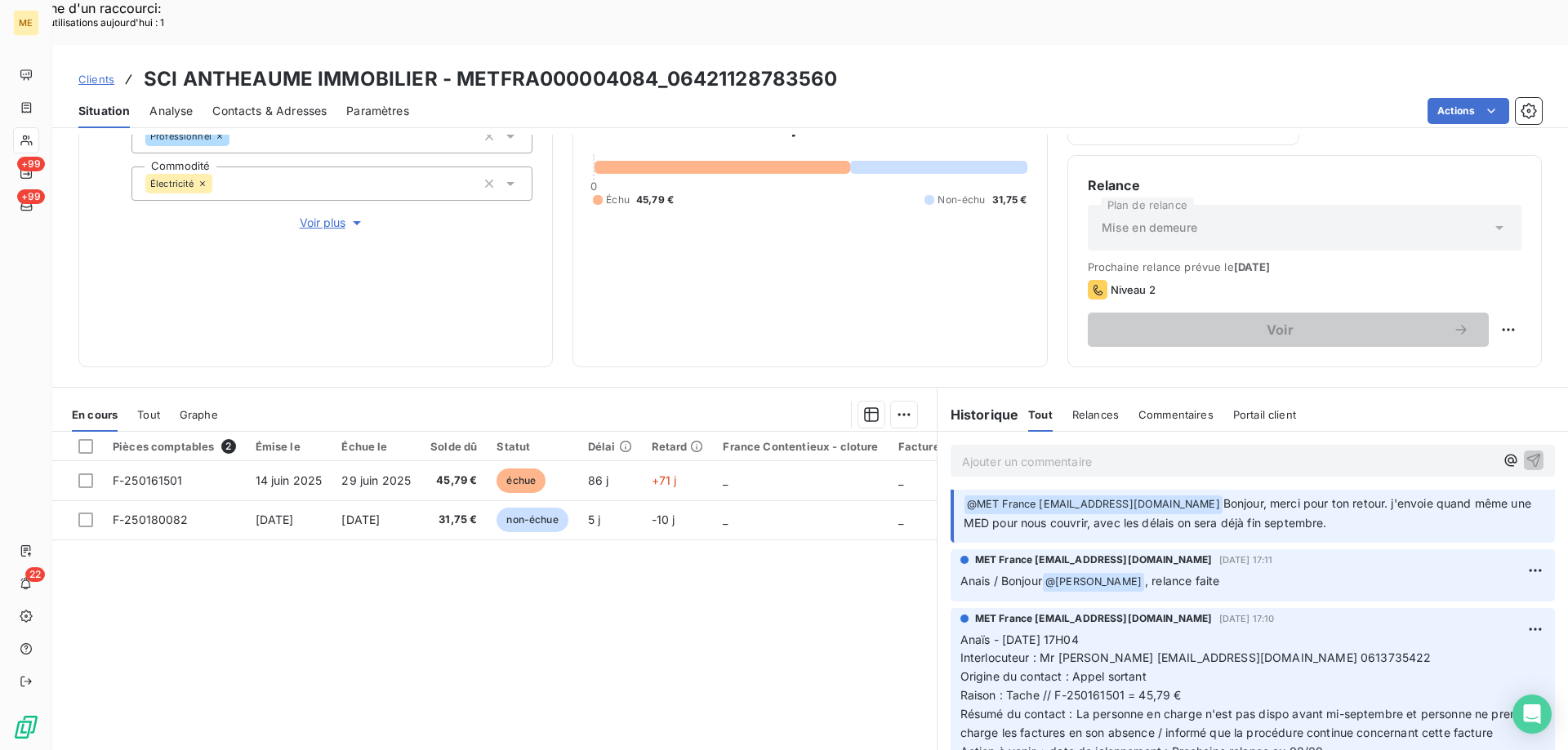
click at [1216, 631] on p "Anaïs - 01/09/2025 - 17H04 Interlocuteur : Mr ANTHEAUME lionelantheaume@yahoo.f…" at bounding box center [1252, 696] width 585 height 131
click at [1197, 451] on p "Ajouter un commentaire ﻿" at bounding box center [1227, 461] width 532 height 20
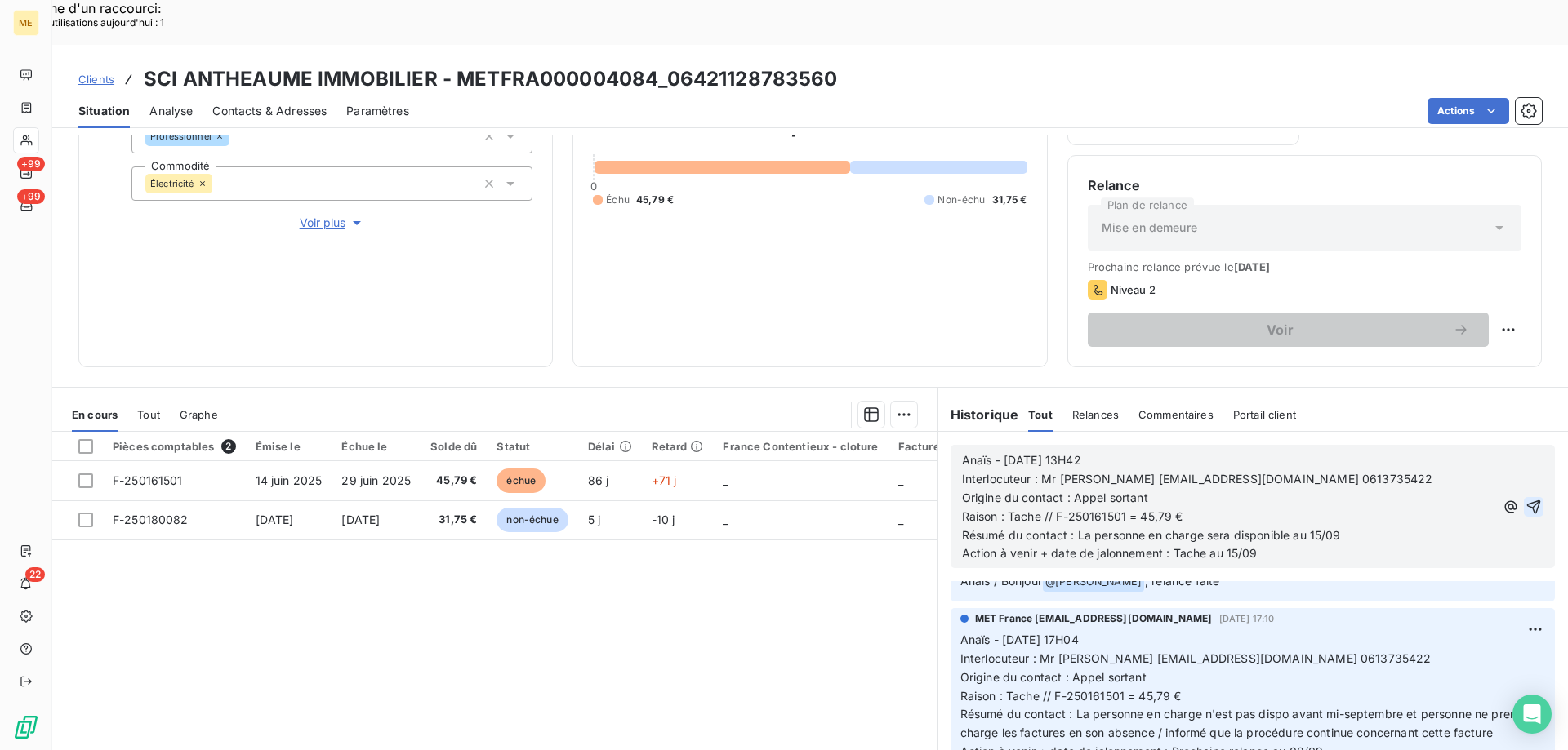
click at [1525, 498] on icon "button" at bounding box center [1534, 507] width 17 height 17
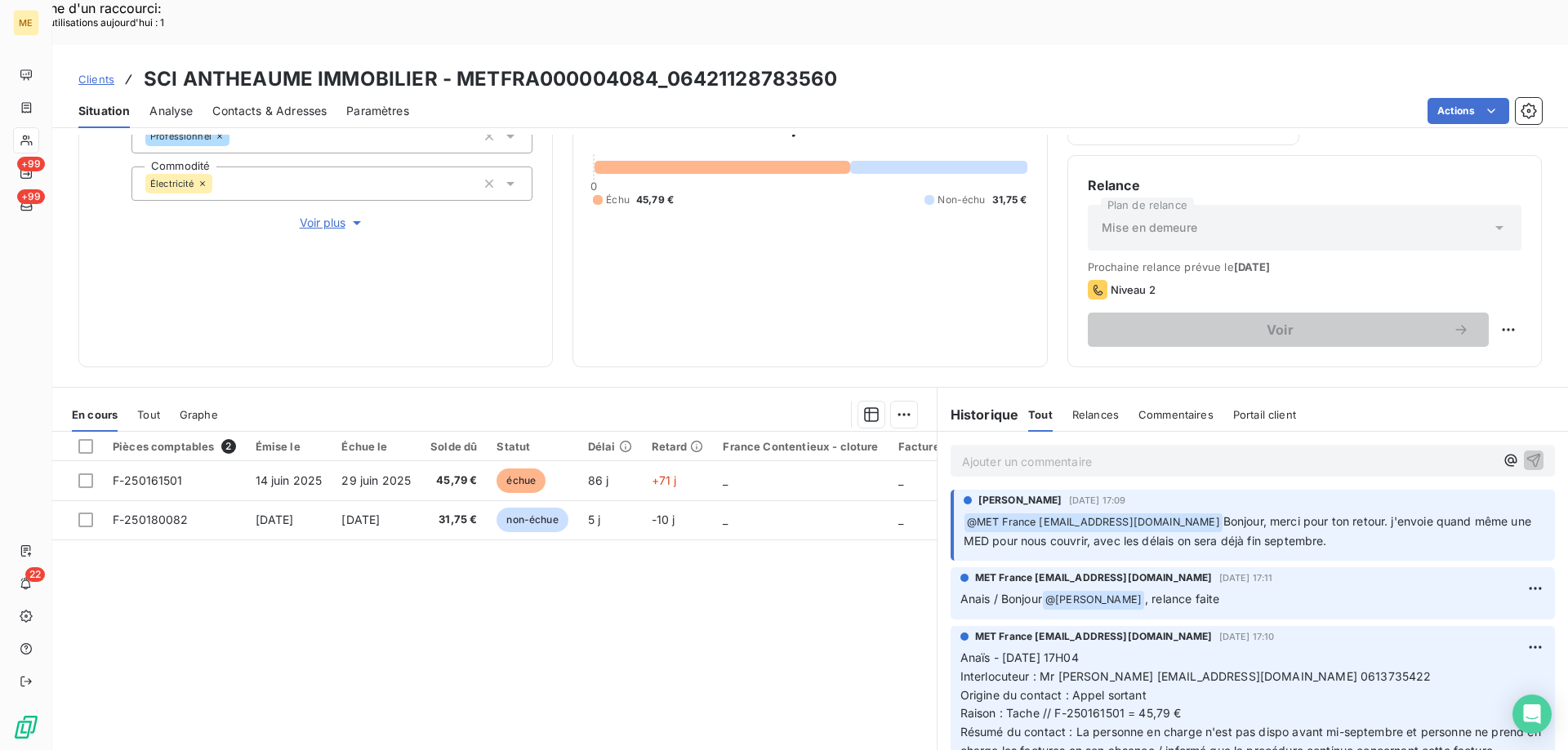
scroll to position [0, 0]
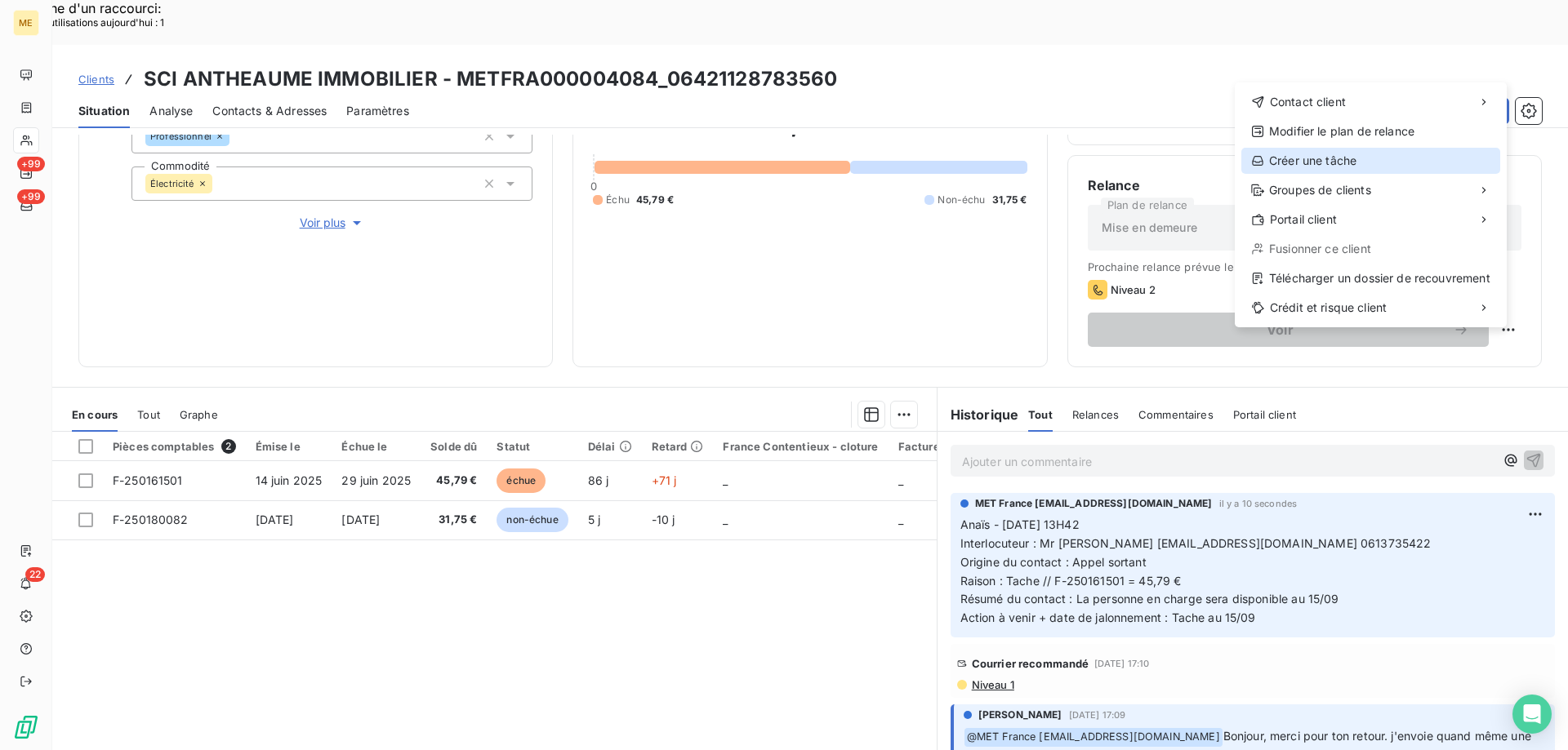
click at [1402, 155] on div "Créer une tâche" at bounding box center [1370, 161] width 259 height 26
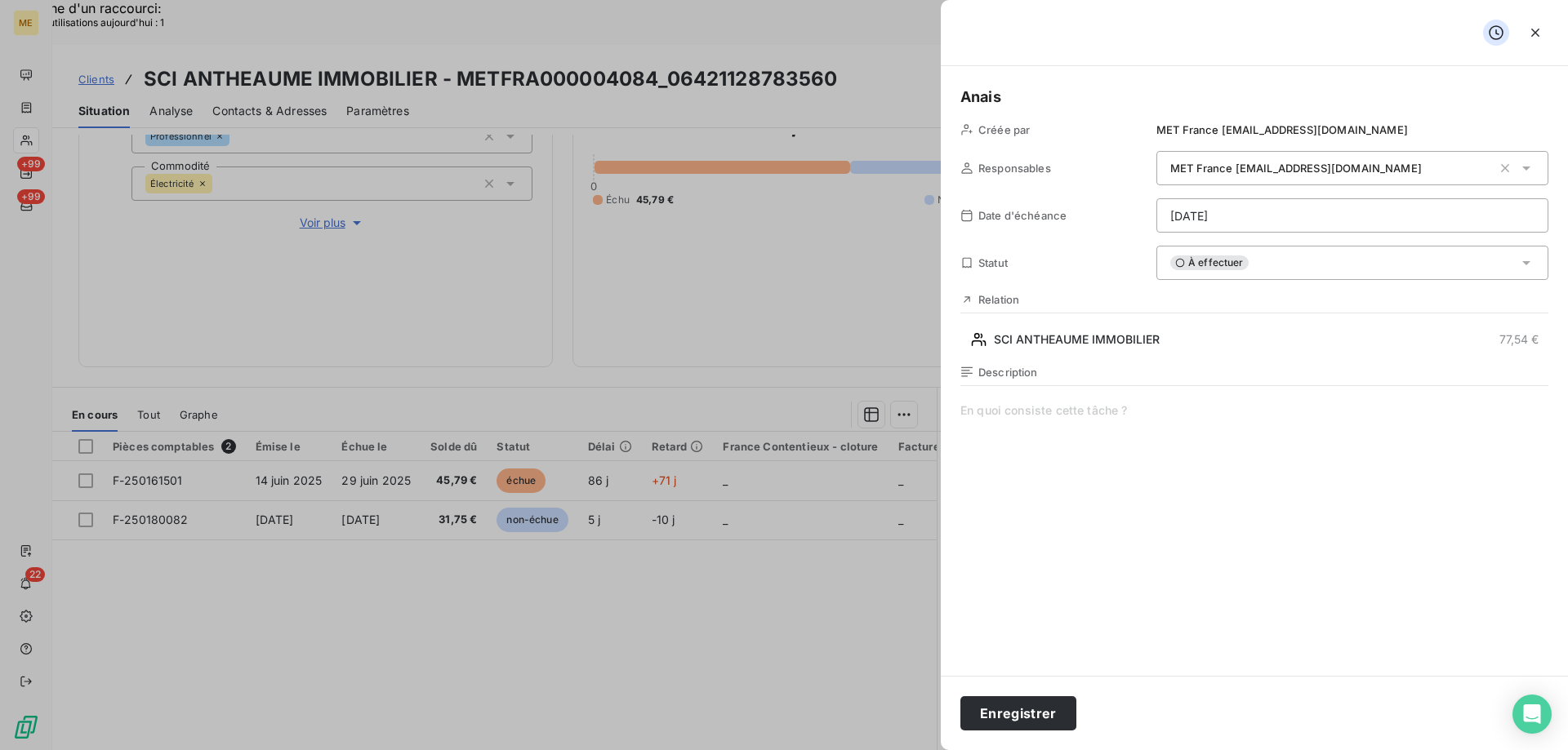
click at [1149, 416] on span at bounding box center [1253, 560] width 588 height 314
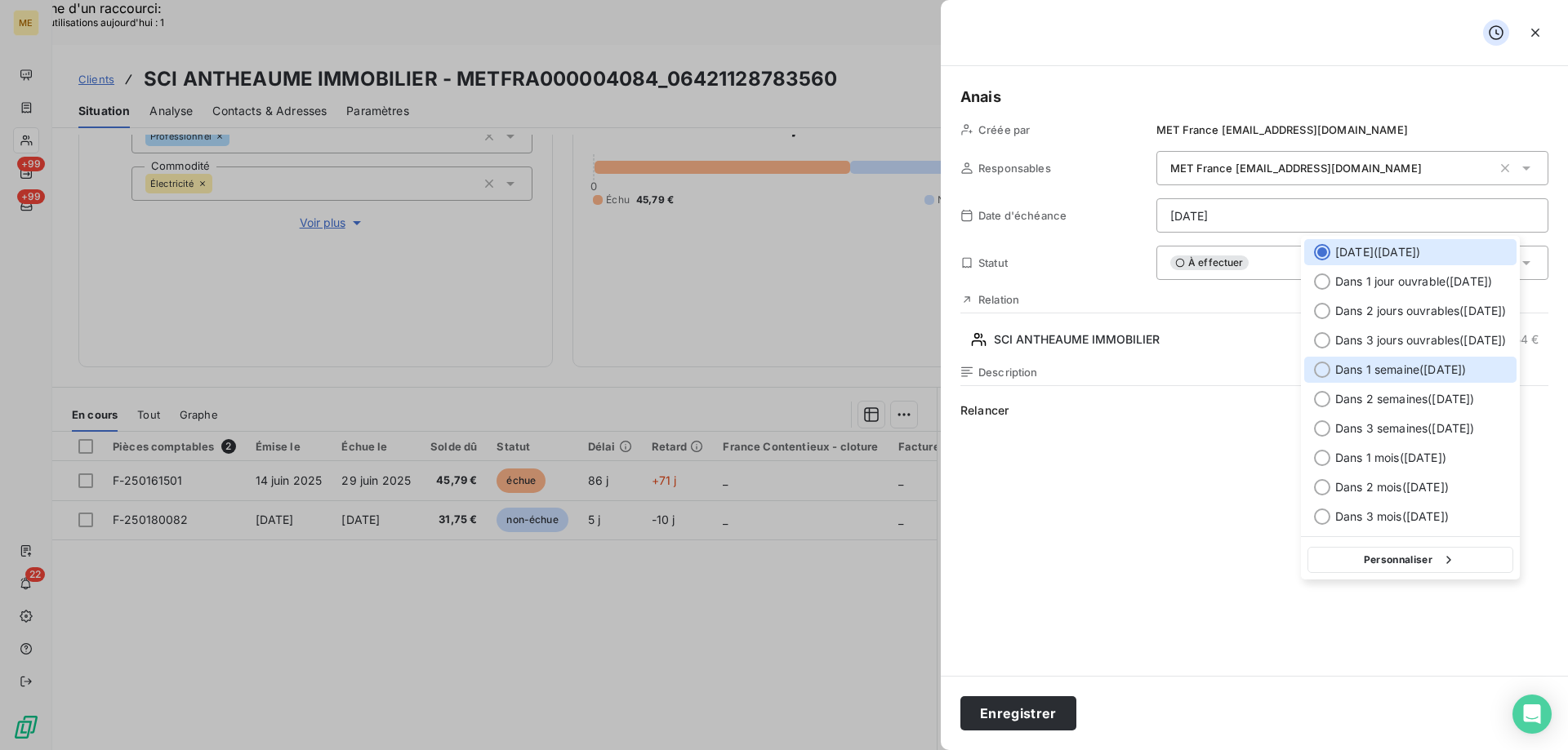
click at [1380, 369] on span "Dans 1 semaine ( 15 sept. )" at bounding box center [1400, 370] width 131 height 17
type input "15/09/2025"
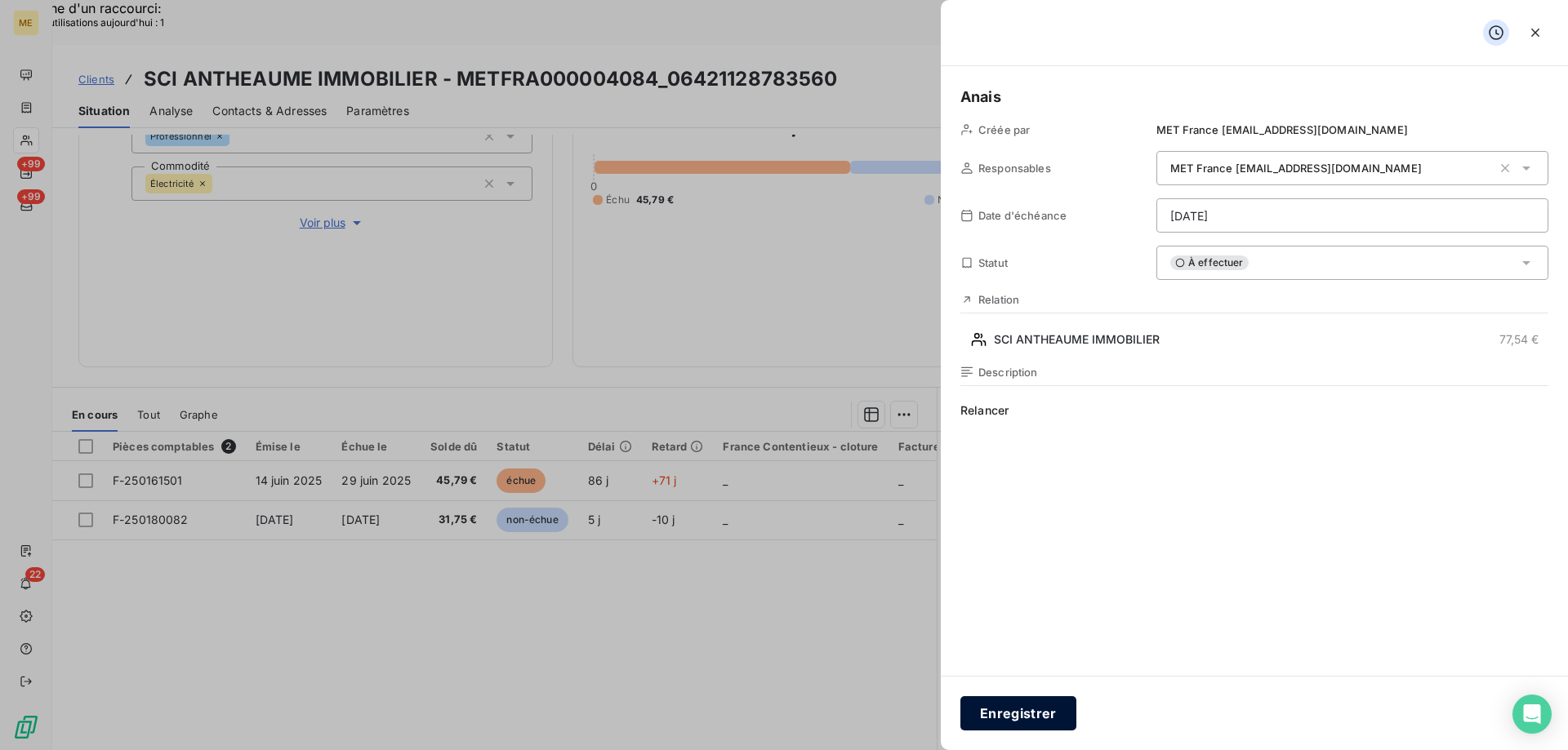
click at [1013, 705] on button "Enregistrer" at bounding box center [1017, 713] width 116 height 34
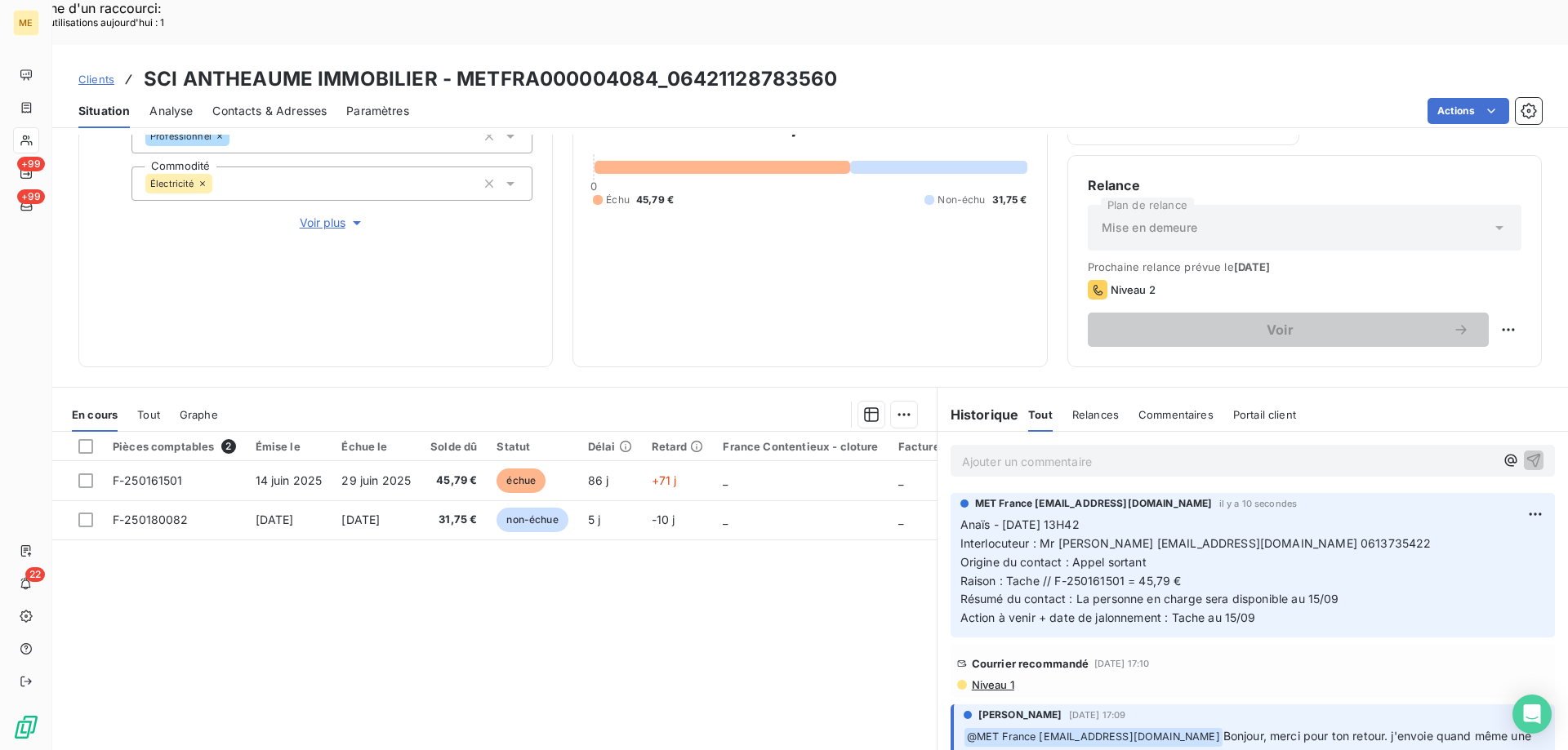
click at [94, 72] on span "Clients" at bounding box center [96, 79] width 36 height 13
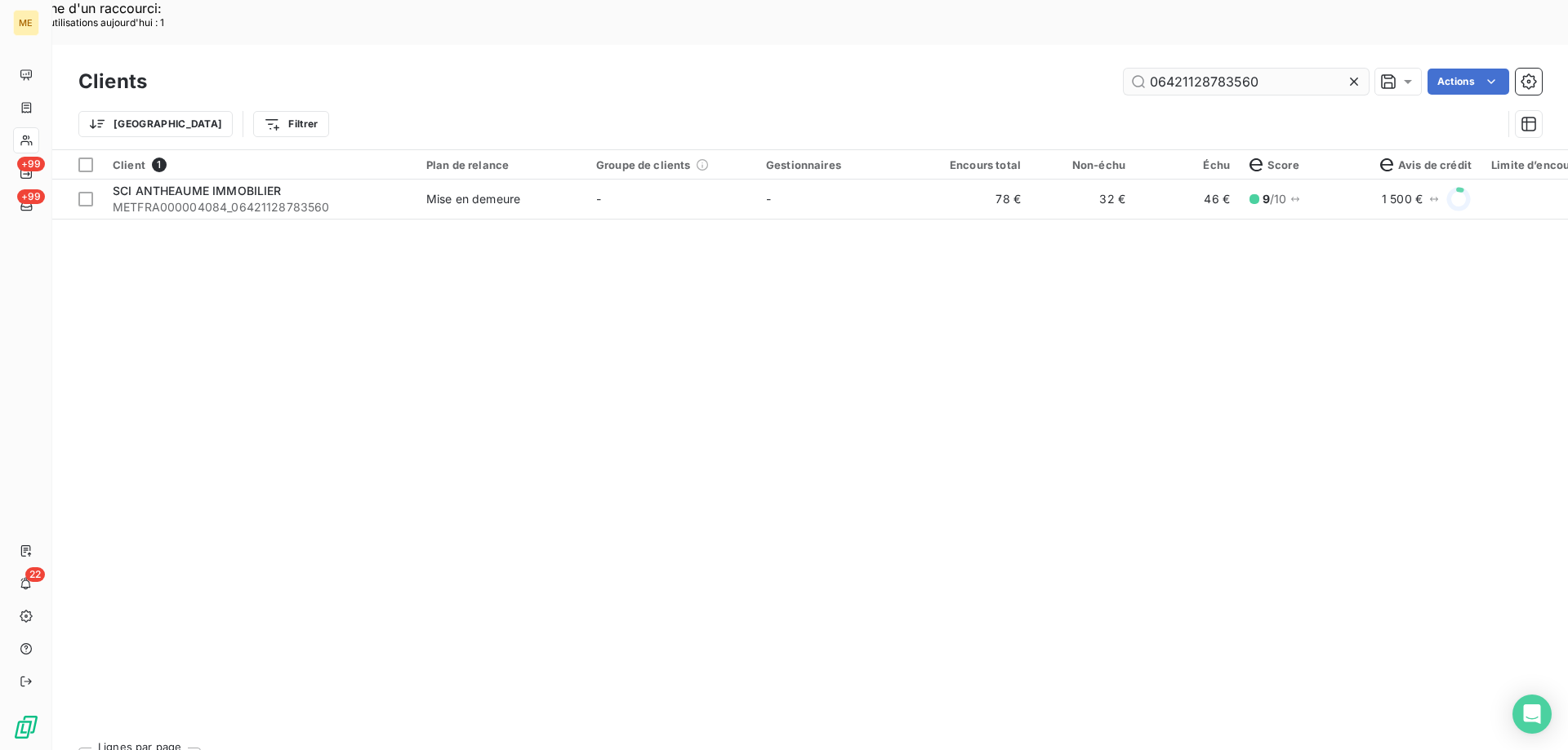
click at [1211, 69] on input "06421128783560" at bounding box center [1246, 82] width 245 height 26
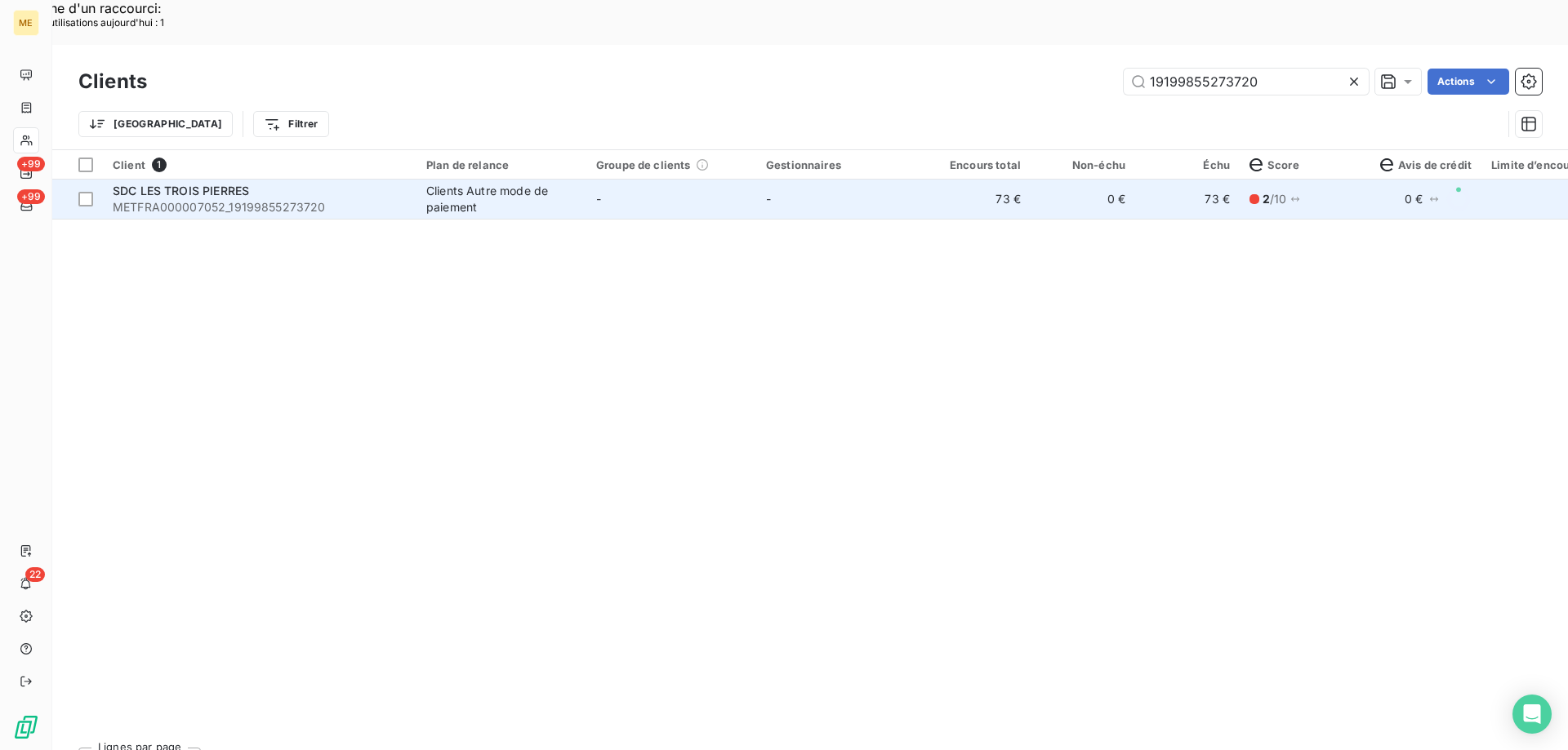
type input "19199855273720"
click at [758, 180] on td "-" at bounding box center [840, 200] width 170 height 39
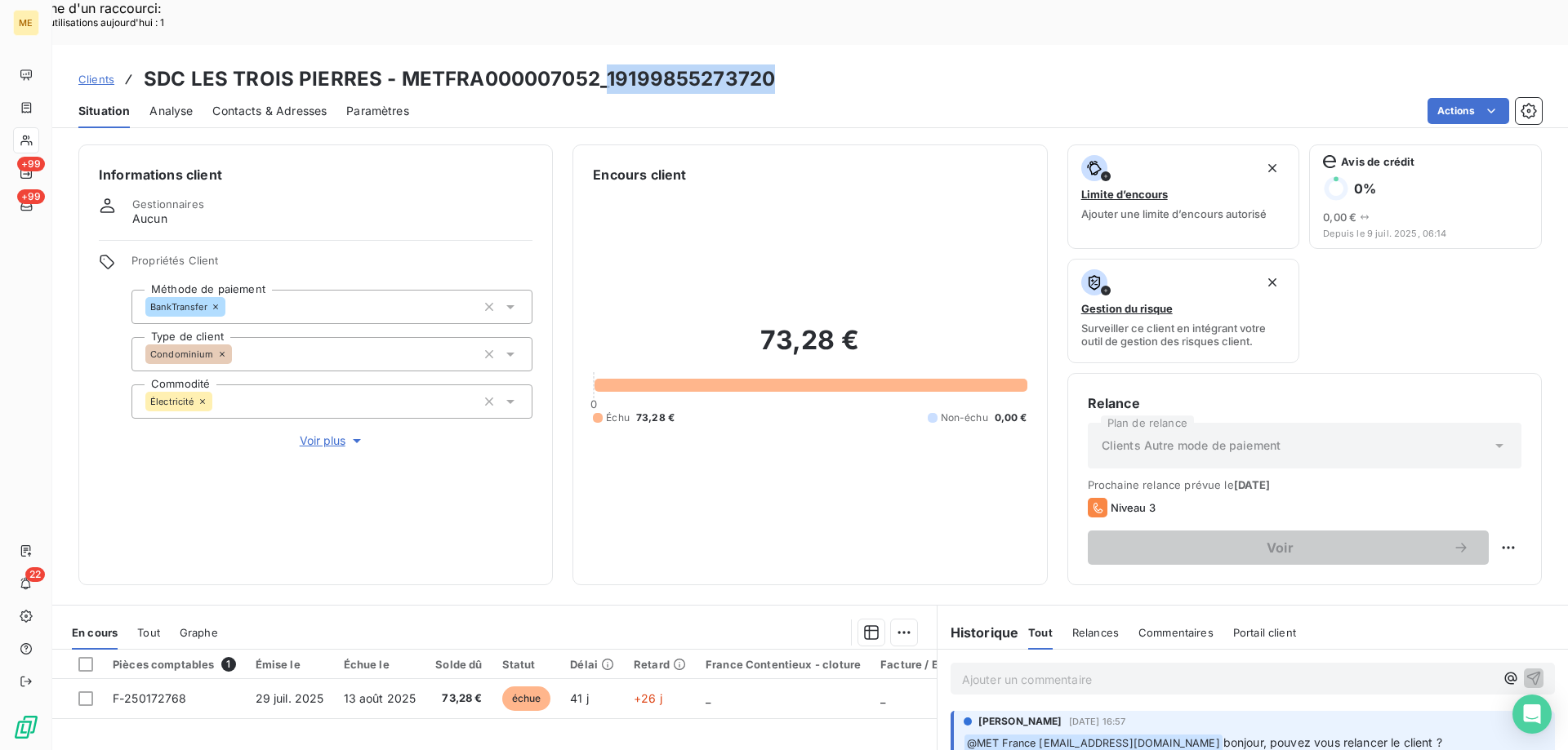
drag, startPoint x: 783, startPoint y: 24, endPoint x: 600, endPoint y: 45, distance: 184.2
click at [600, 64] on div "Clients SDC LES TROIS PIERRES - METFRA000007052_19199855273720" at bounding box center [810, 79] width 1515 height 30
click at [597, 64] on h3 "SDC LES TROIS PIERRES - METFRA000007052_19199855273720" at bounding box center [460, 79] width 631 height 30
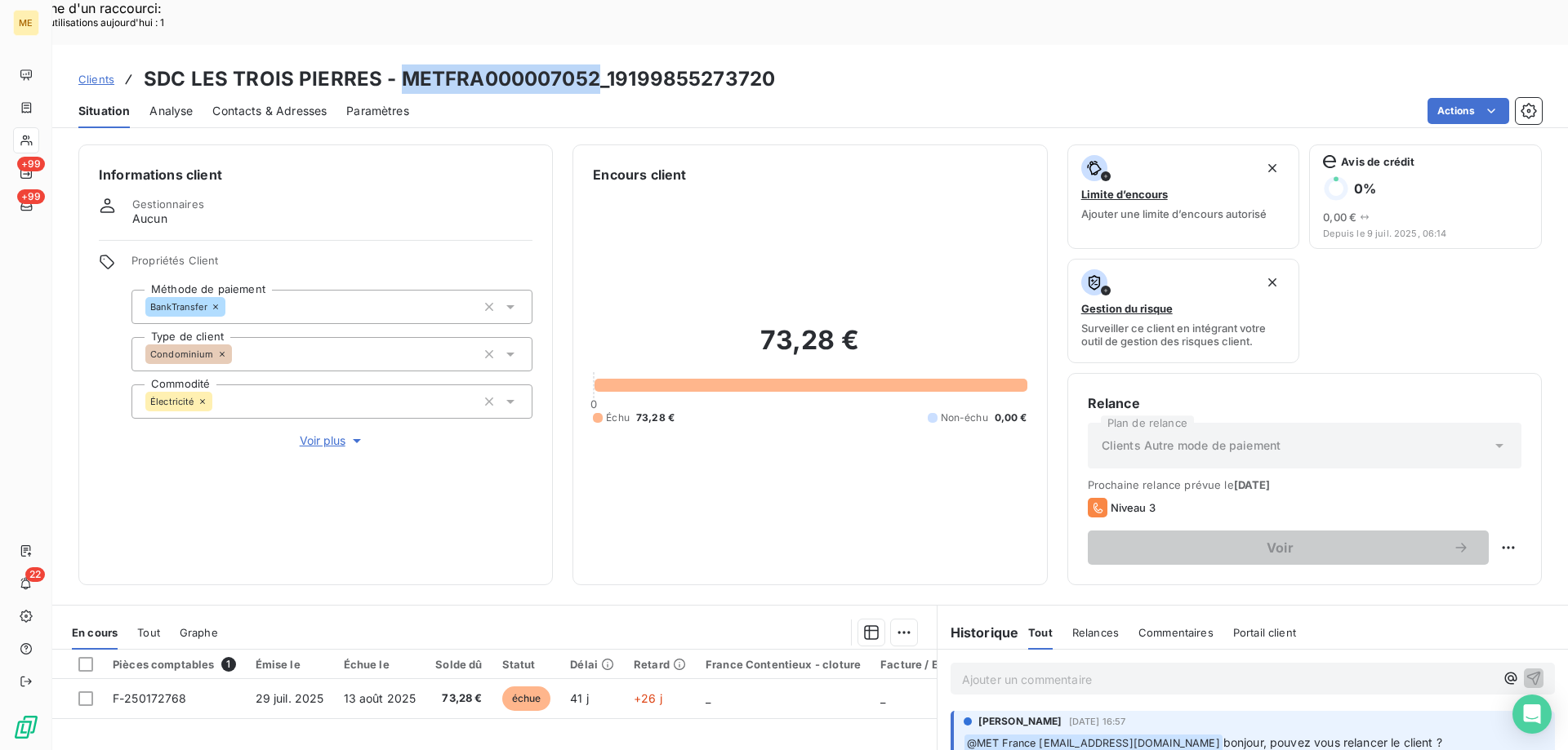
drag, startPoint x: 591, startPoint y: 32, endPoint x: 397, endPoint y: 37, distance: 194.1
click at [397, 64] on h3 "SDC LES TROIS PIERRES - METFRA000007052_19199855273720" at bounding box center [460, 79] width 631 height 30
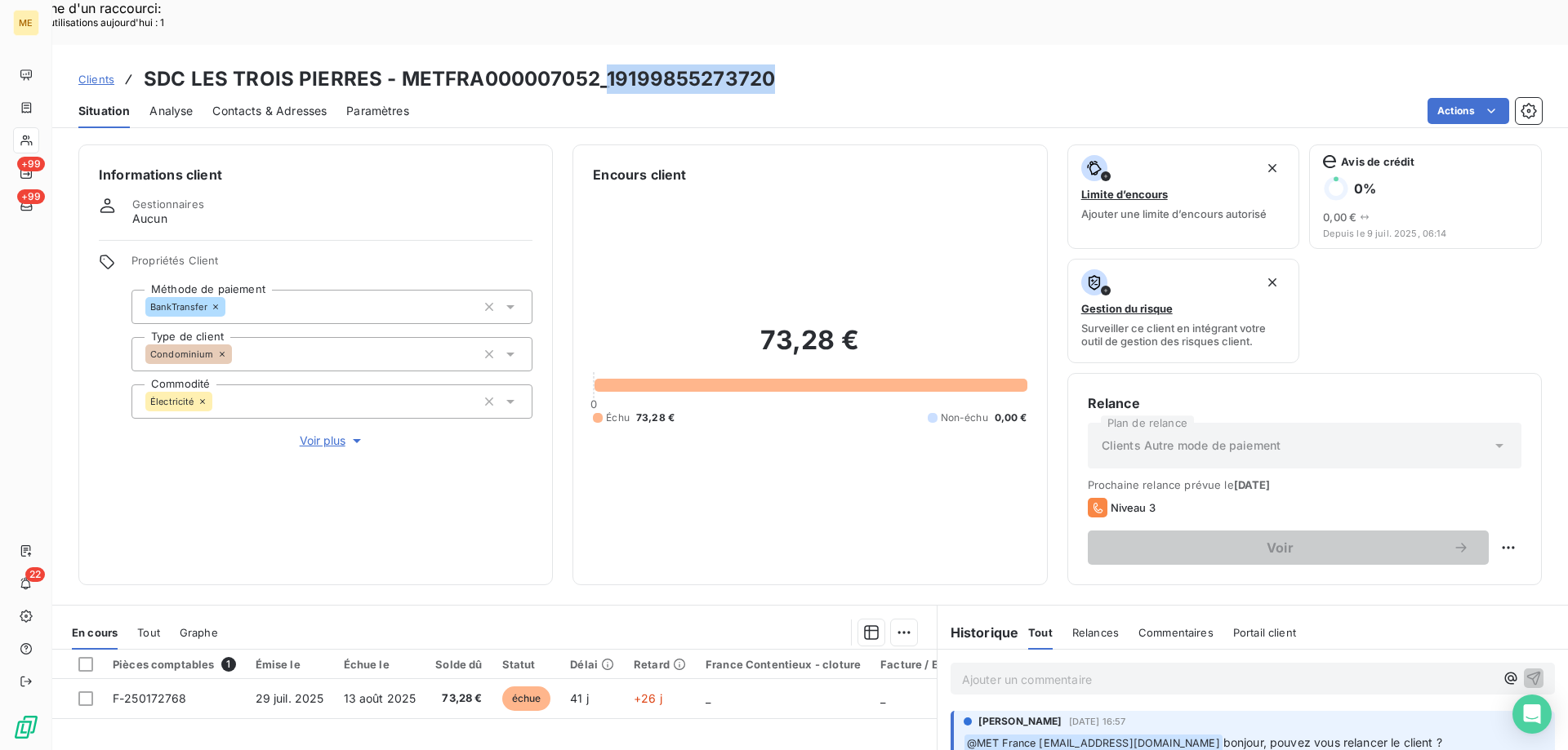
drag, startPoint x: 769, startPoint y: 33, endPoint x: 605, endPoint y: 45, distance: 164.4
click at [605, 64] on h3 "SDC LES TROIS PIERRES - METFRA000007052_19199855273720" at bounding box center [460, 79] width 631 height 30
drag, startPoint x: 865, startPoint y: 43, endPoint x: 776, endPoint y: 43, distance: 89.0
click at [865, 64] on div "Clients SDC LES TROIS PIERRES - METFRA000007052_19199855273720" at bounding box center [810, 79] width 1515 height 30
click at [797, 64] on div "Clients SDC LES TROIS PIERRES - METFRA000007052_19199855273720" at bounding box center [810, 79] width 1515 height 30
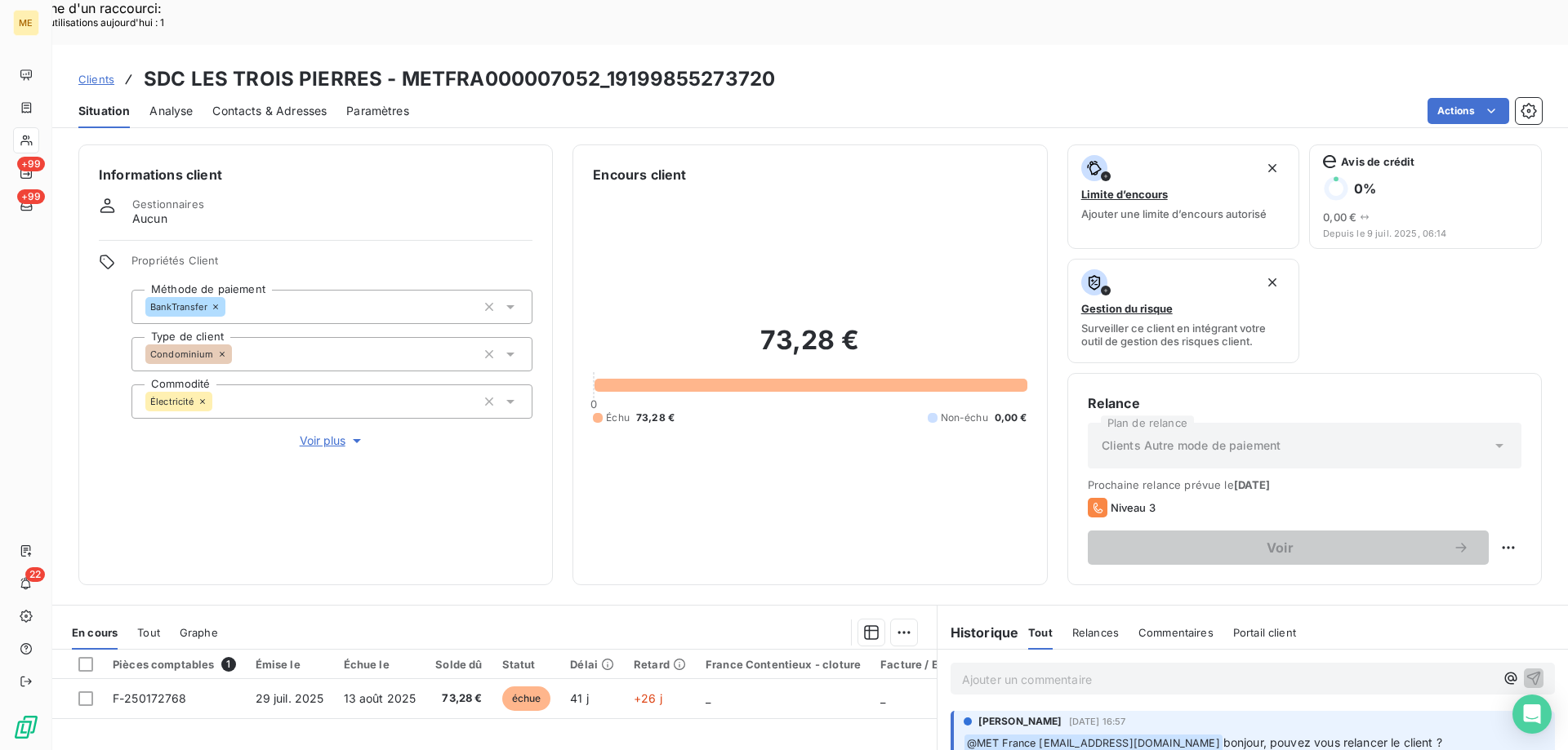
click at [752, 98] on div "Actions" at bounding box center [985, 111] width 1113 height 26
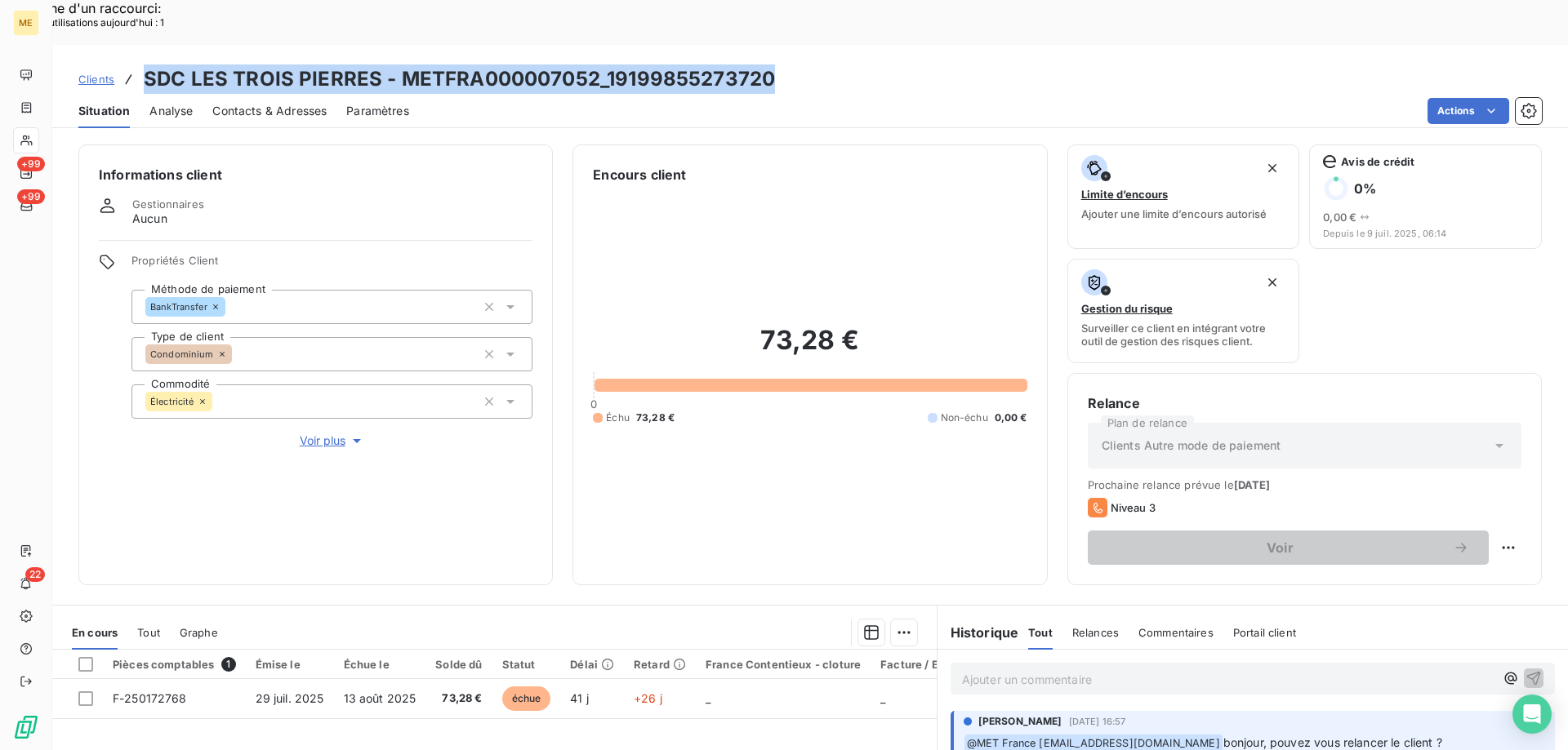
drag, startPoint x: 843, startPoint y: 30, endPoint x: 135, endPoint y: 36, distance: 708.0
click at [135, 64] on div "Clients SDC LES TROIS PIERRES - METFRA000007052_19199855273720" at bounding box center [810, 79] width 1515 height 30
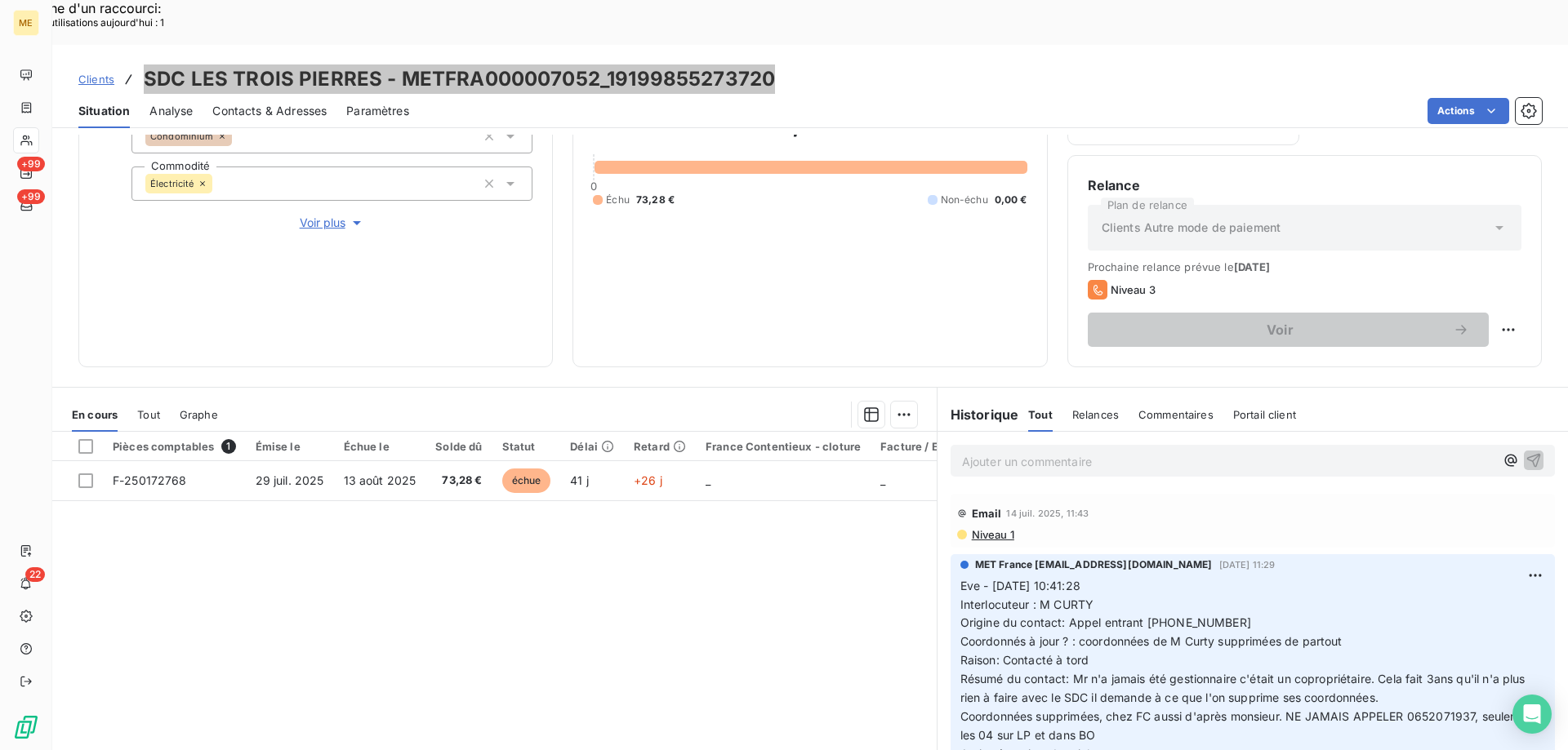
scroll to position [408, 0]
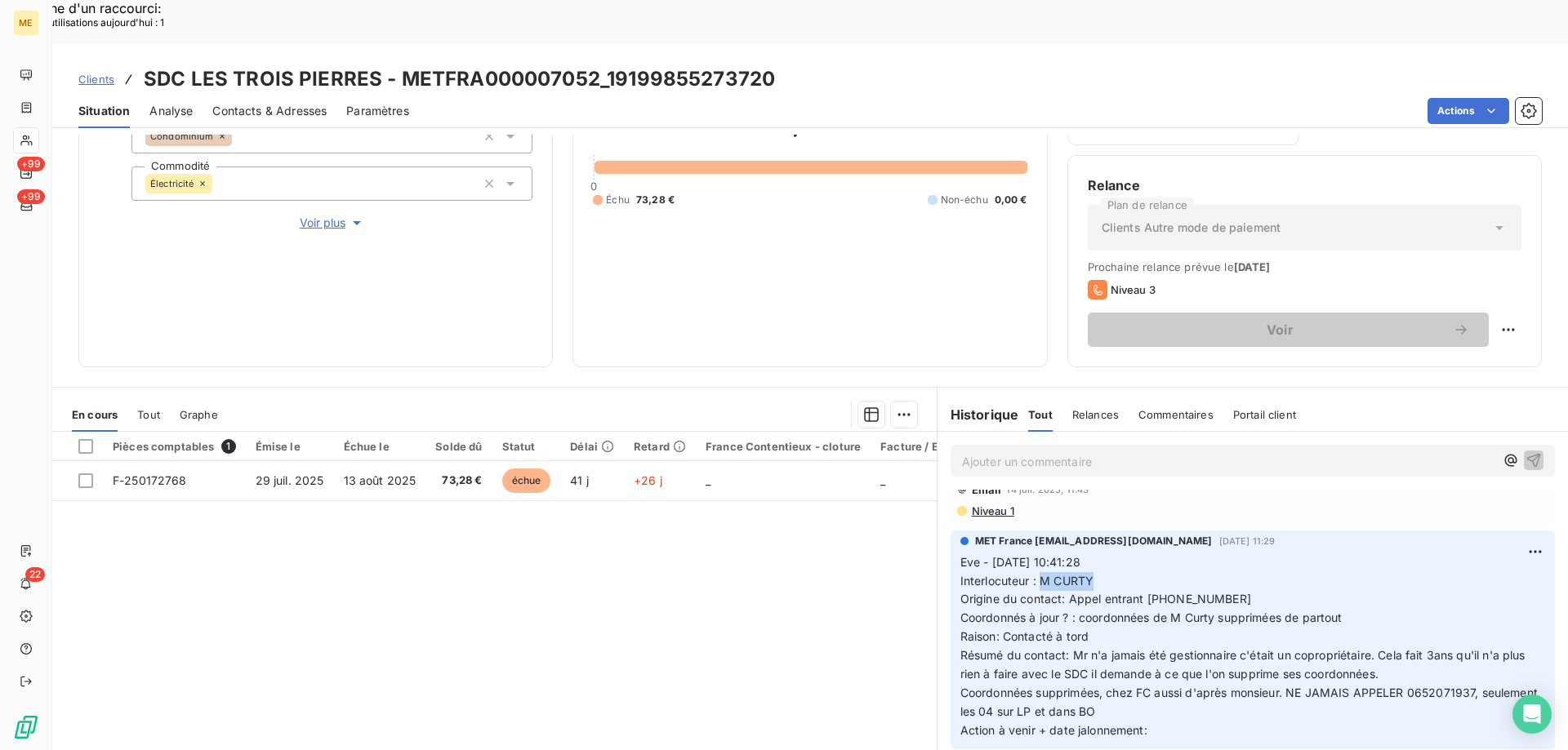
drag, startPoint x: 1033, startPoint y: 539, endPoint x: 1108, endPoint y: 536, distance: 75.1
click at [1108, 553] on p "Eve - 18/06/2025 - 10:41:28 Interlocuteur : M CURTY Origine du contact: Appel e…" at bounding box center [1252, 646] width 585 height 187
drag, startPoint x: 1140, startPoint y: 552, endPoint x: 1214, endPoint y: 551, distance: 74.0
click at [1214, 553] on p "Eve - 18/06/2025 - 10:41:28 Interlocuteur : M CURTY Origine du contact: Appel e…" at bounding box center [1252, 646] width 585 height 187
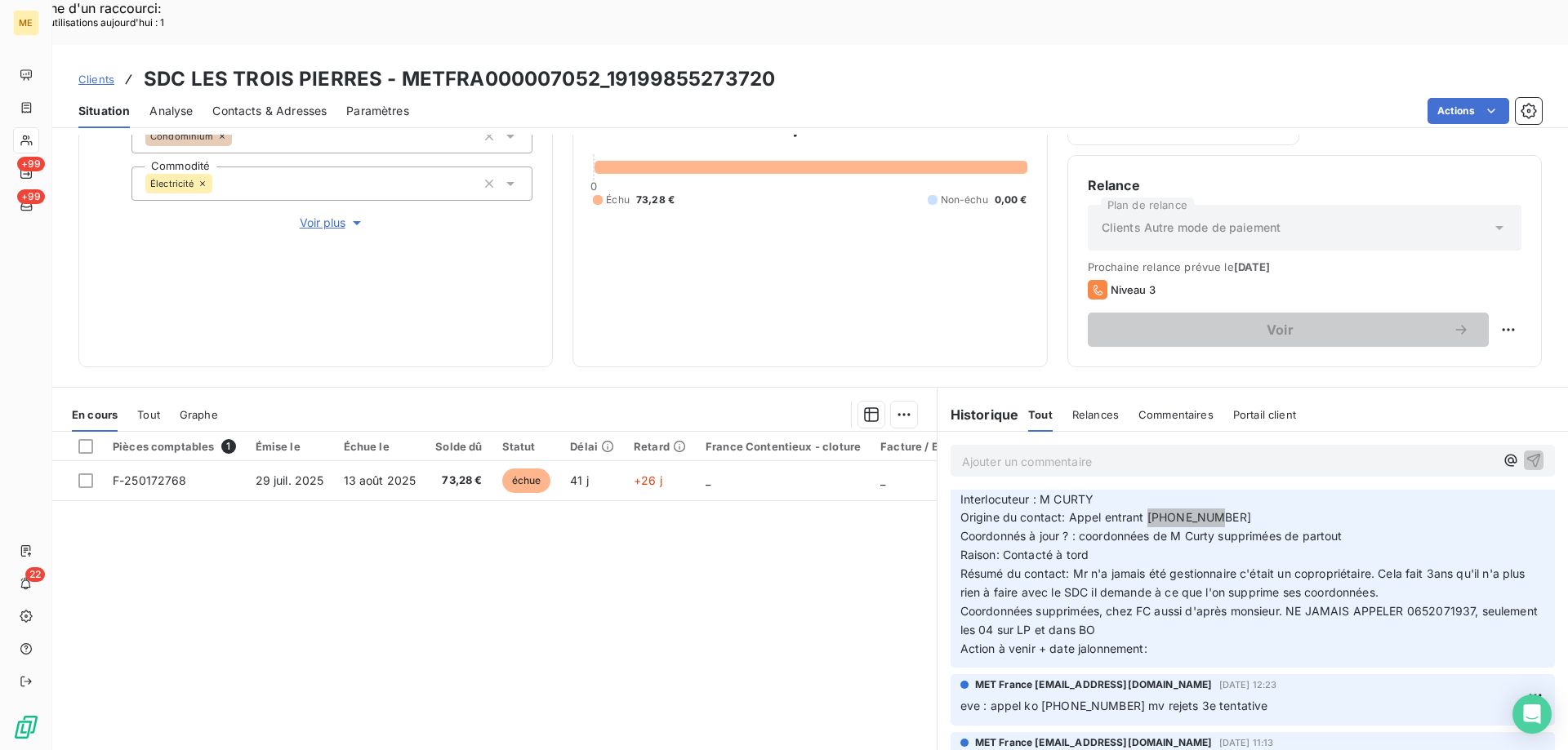
scroll to position [163, 0]
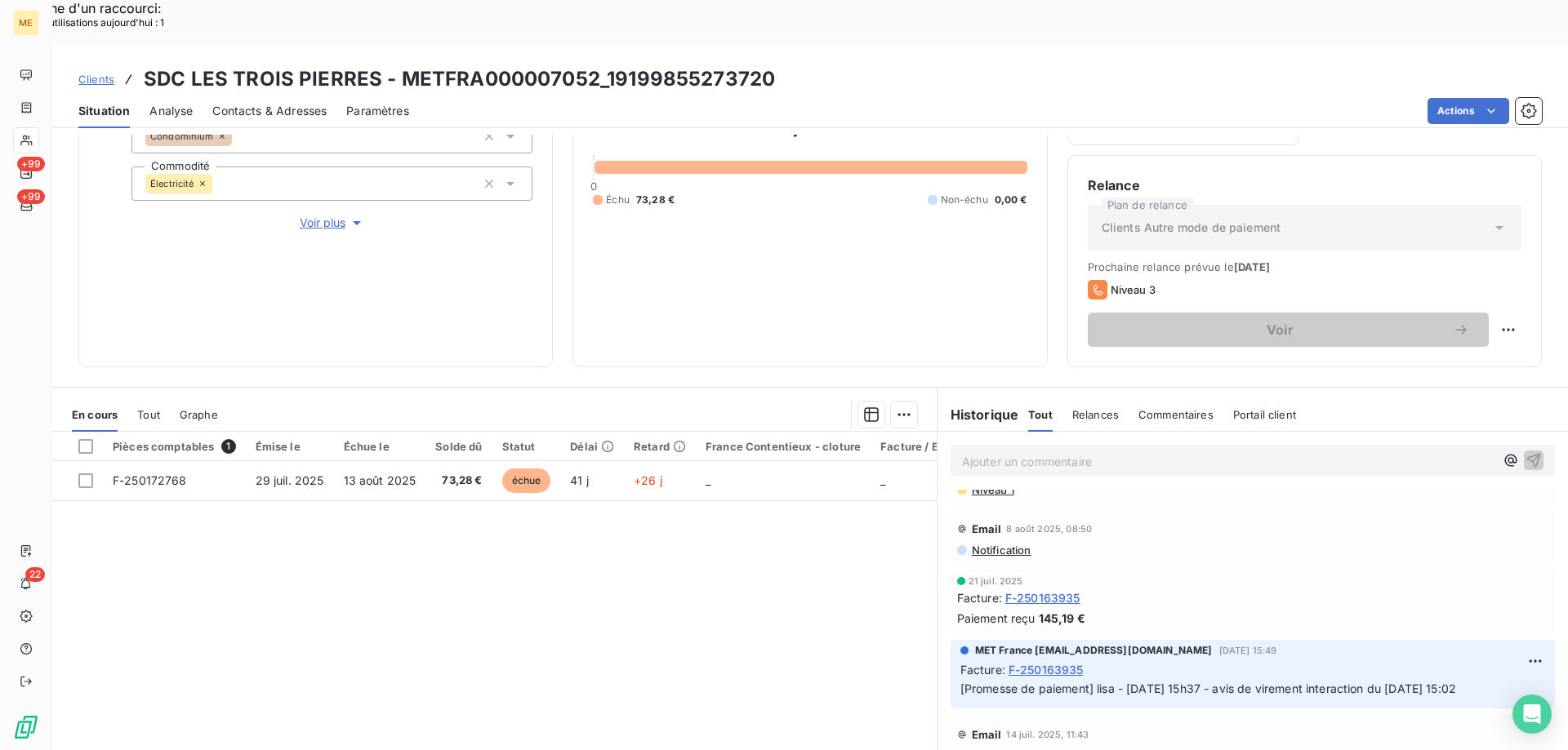
click at [258, 103] on span "Contacts & Adresses" at bounding box center [269, 111] width 114 height 17
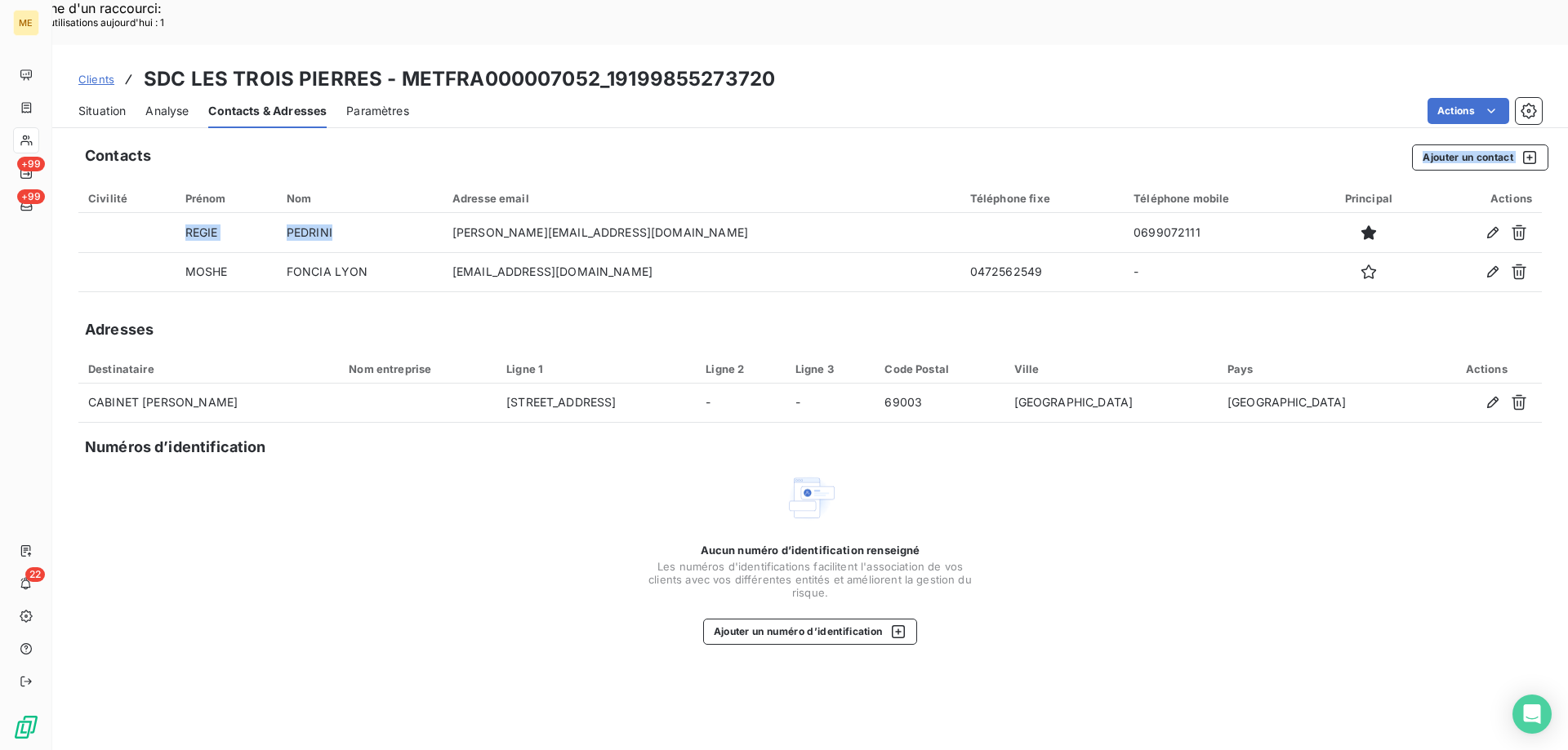
drag, startPoint x: 397, startPoint y: 191, endPoint x: 311, endPoint y: 125, distance: 108.4
click at [311, 135] on div "Contacts Ajouter un contact Civilité Prénom Nom Adresse email Téléphone fixe Té…" at bounding box center [810, 465] width 1515 height 661
drag, startPoint x: 527, startPoint y: 187, endPoint x: 715, endPoint y: 97, distance: 208.4
click at [712, 135] on div "Contacts Ajouter un contact Civilité Prénom Nom Adresse email Téléphone fixe Té…" at bounding box center [810, 465] width 1515 height 661
drag, startPoint x: 1039, startPoint y: 191, endPoint x: 1124, endPoint y: 87, distance: 134.3
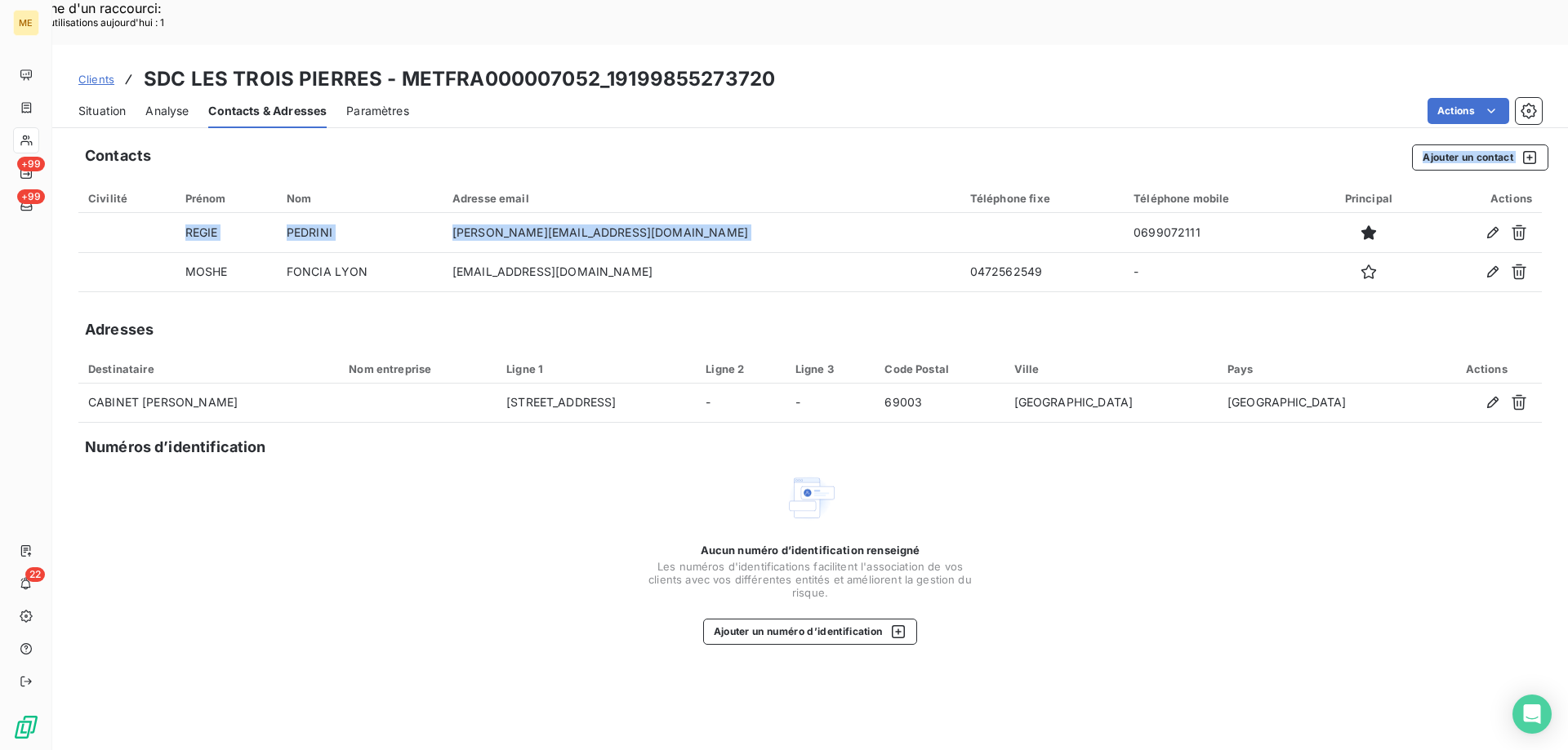
click at [1124, 87] on div "Clients SDC LES TROIS PIERRES - METFRA000007052_19199855273720 Situation Analys…" at bounding box center [810, 420] width 1515 height 750
click at [83, 103] on span "Situation" at bounding box center [101, 111] width 47 height 17
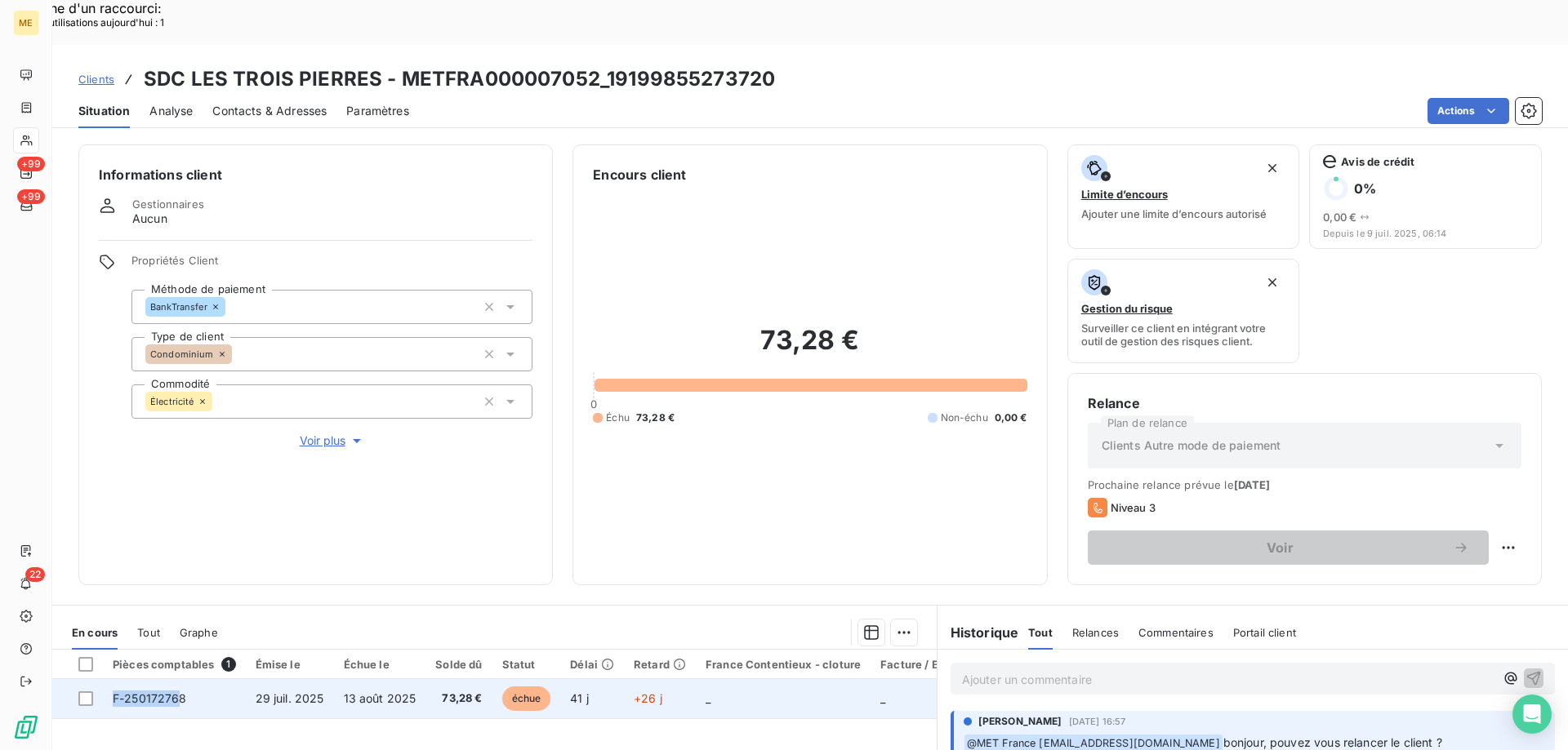
drag, startPoint x: 181, startPoint y: 655, endPoint x: 112, endPoint y: 660, distance: 69.2
click at [112, 692] on span "F-250172768" at bounding box center [149, 698] width 74 height 14
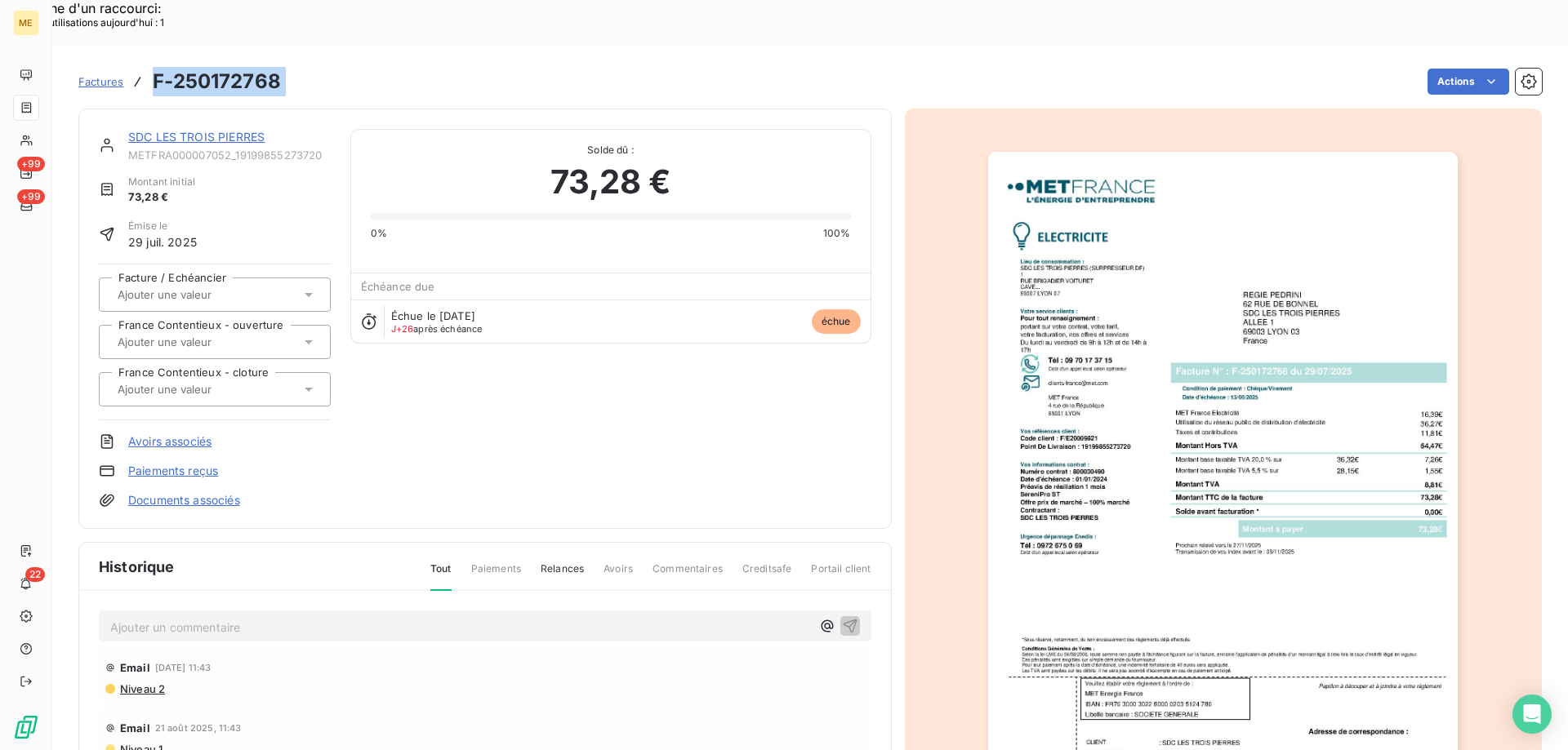
drag, startPoint x: 299, startPoint y: 43, endPoint x: 141, endPoint y: 45, distance: 158.0
click at [141, 64] on div "Factures F-250172768 Actions" at bounding box center [810, 81] width 1463 height 34
drag, startPoint x: 693, startPoint y: 123, endPoint x: 538, endPoint y: 144, distance: 156.4
click at [538, 158] on div "73,28 €" at bounding box center [610, 182] width 480 height 49
click at [160, 130] on link "SDC LES TROIS PIERRES" at bounding box center [196, 136] width 136 height 14
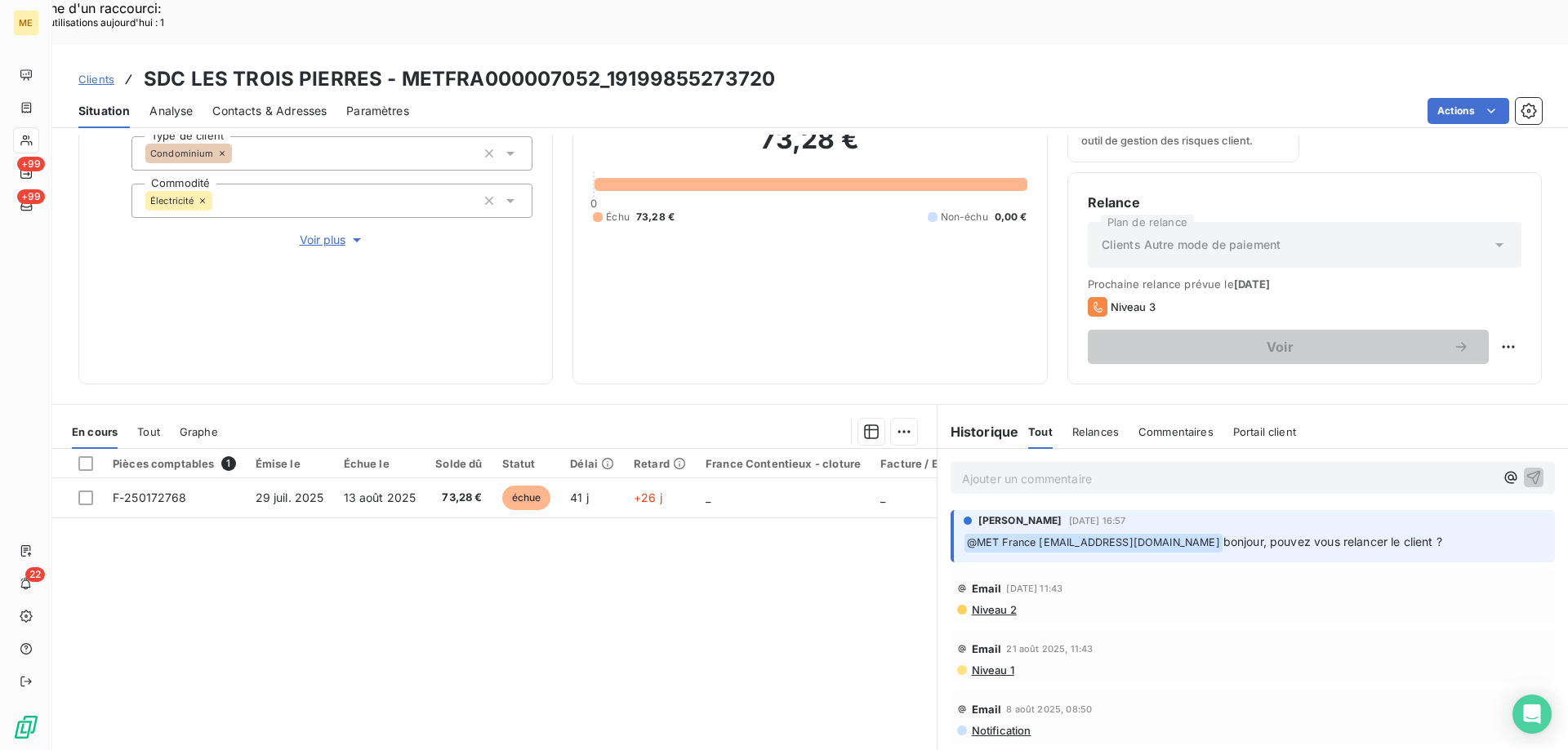
scroll to position [136, 0]
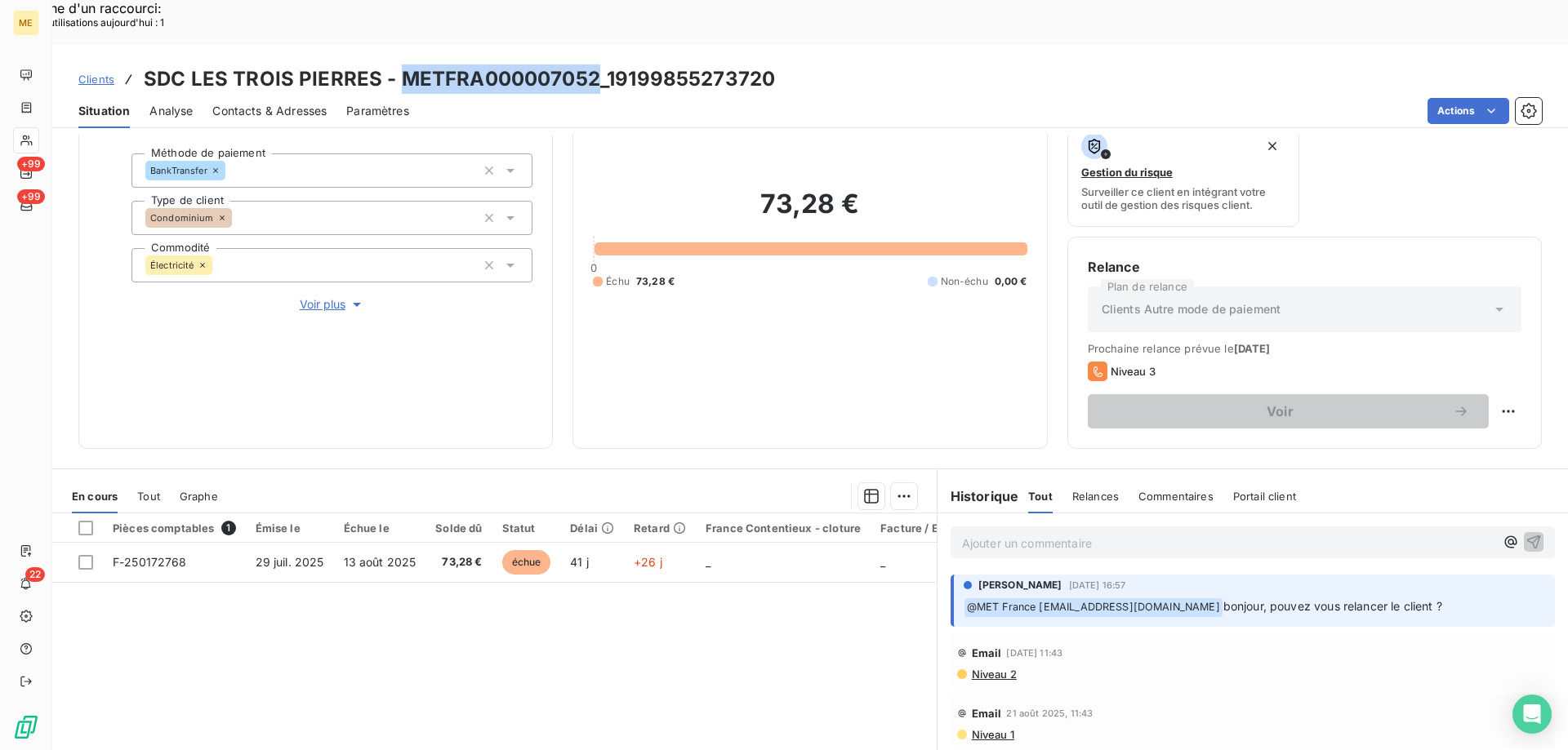
drag, startPoint x: 593, startPoint y: 27, endPoint x: 399, endPoint y: 35, distance: 194.2
click at [399, 64] on h3 "SDC LES TROIS PIERRES - METFRA000007052_19199855273720" at bounding box center [460, 79] width 631 height 30
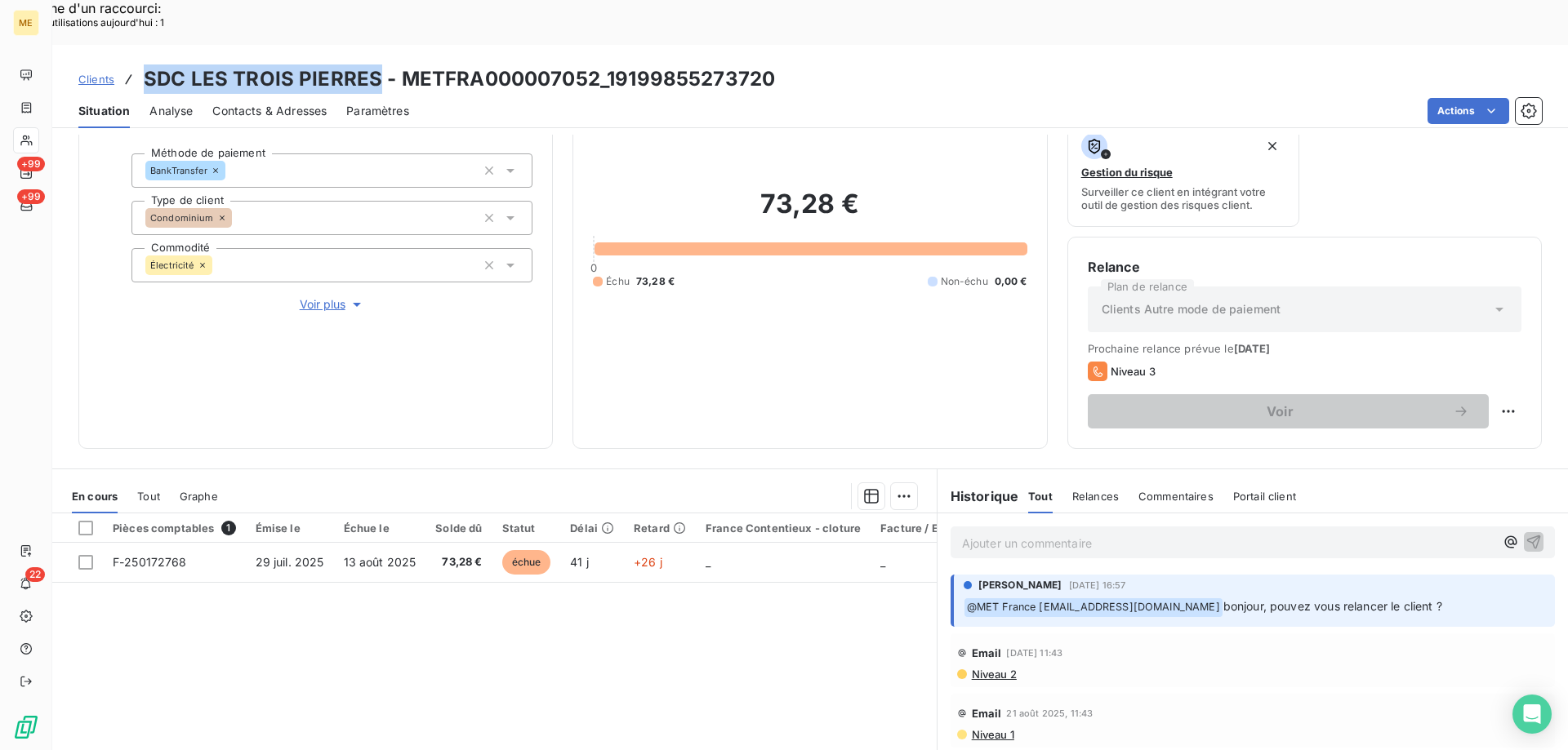
drag, startPoint x: 373, startPoint y: 33, endPoint x: 140, endPoint y: 44, distance: 233.3
click at [140, 64] on div "Clients SDC LES TROIS PIERRES - METFRA000007052_19199855273720" at bounding box center [426, 79] width 696 height 30
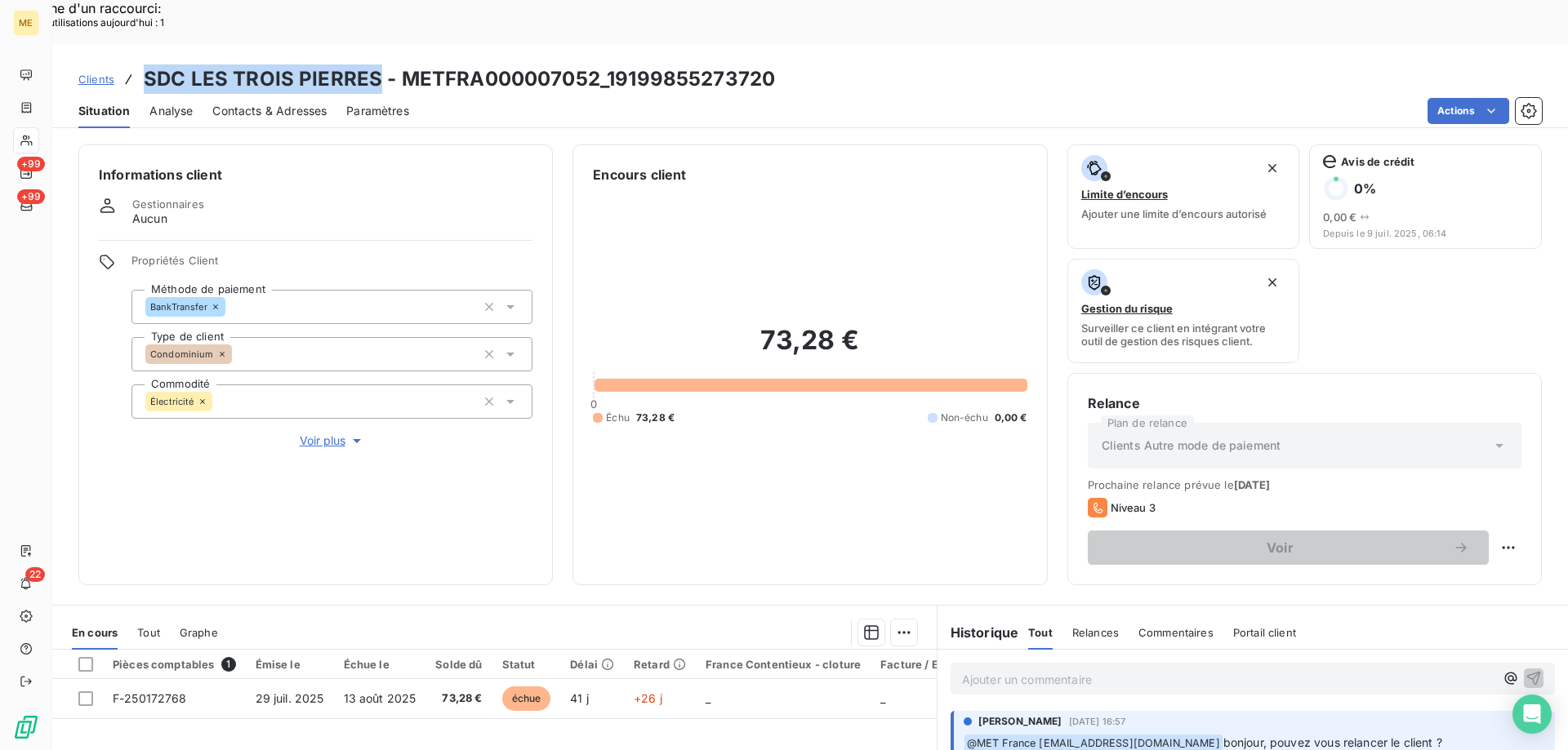
scroll to position [218, 0]
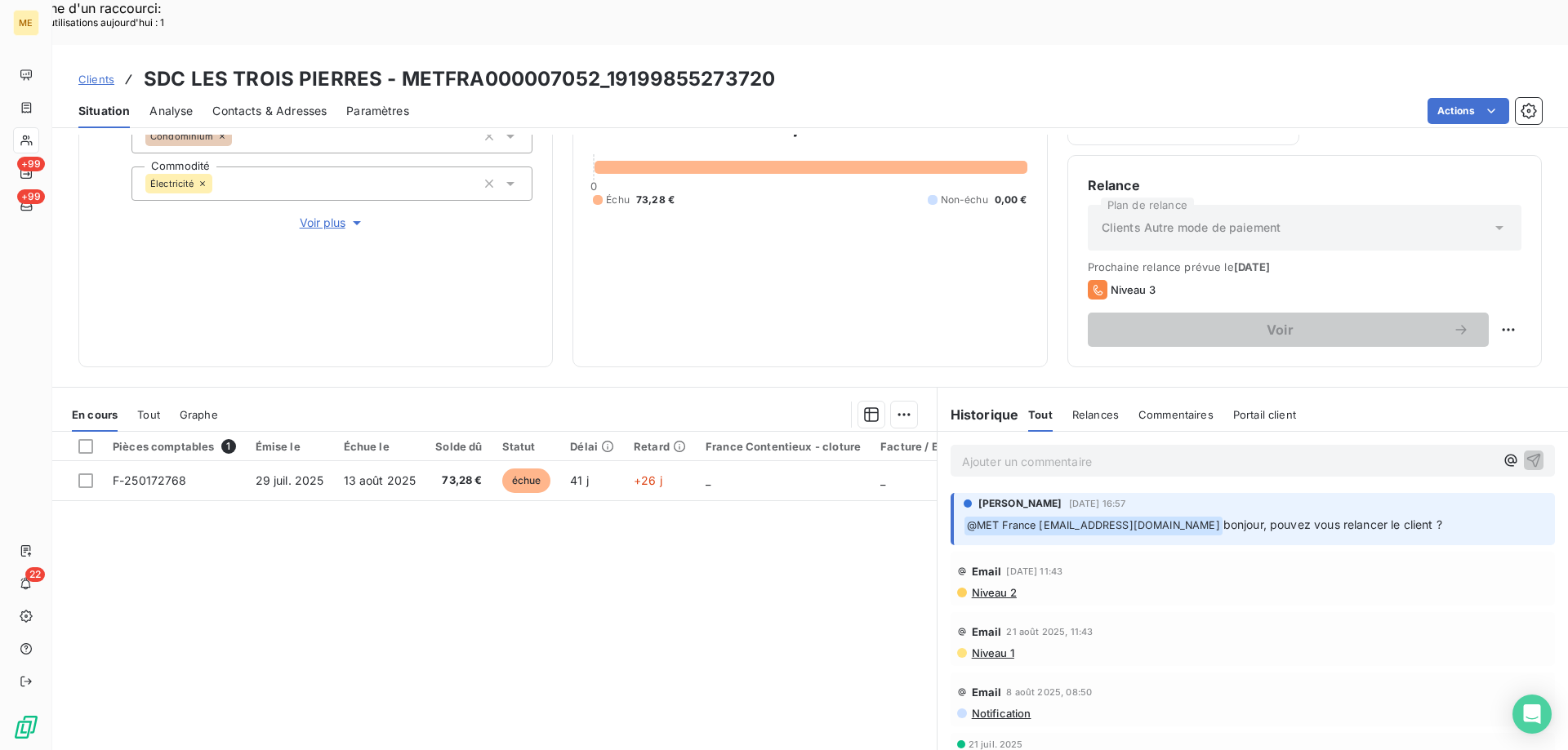
click at [1132, 451] on p "Ajouter un commentaire ﻿" at bounding box center [1227, 461] width 532 height 20
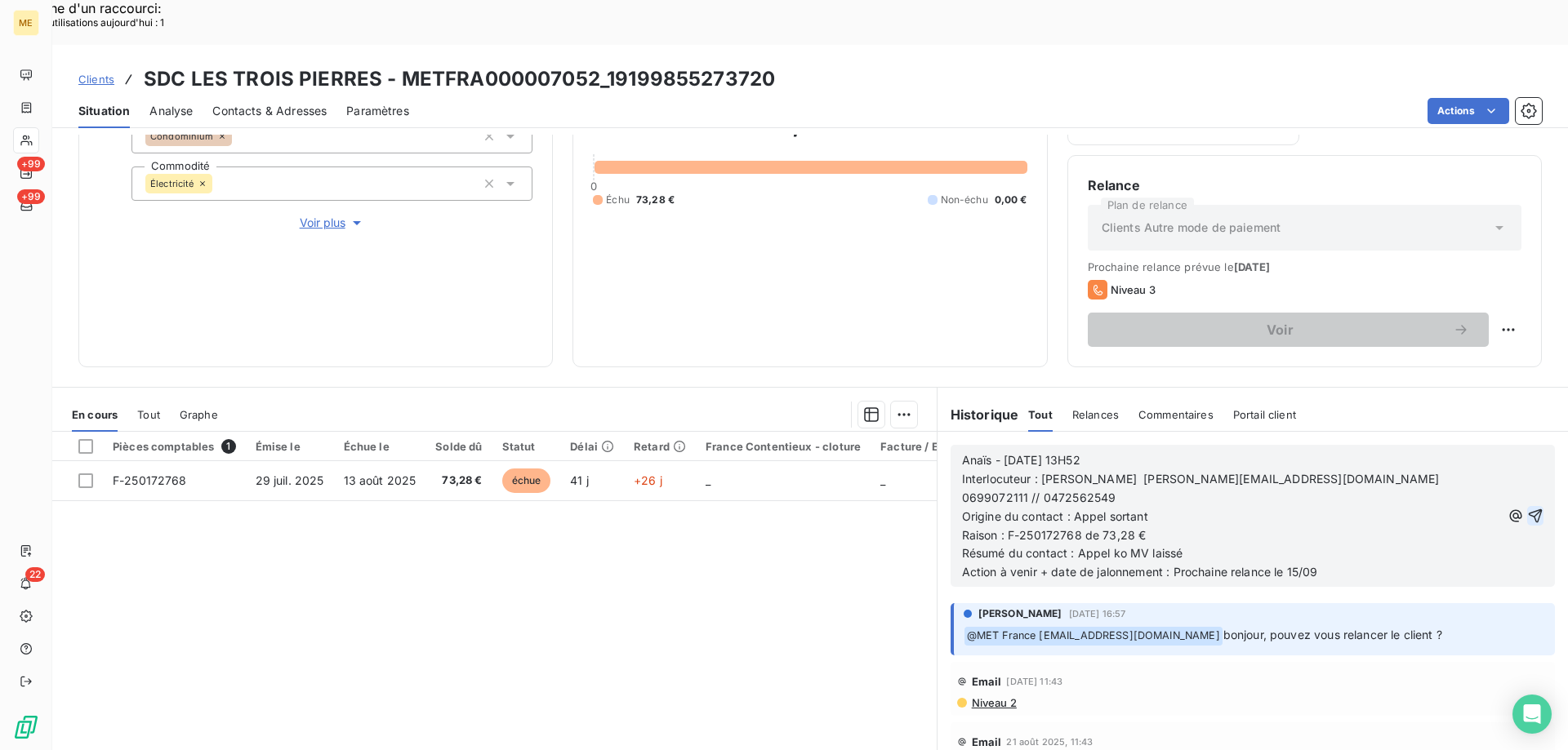
click at [1527, 508] on icon "button" at bounding box center [1536, 516] width 17 height 17
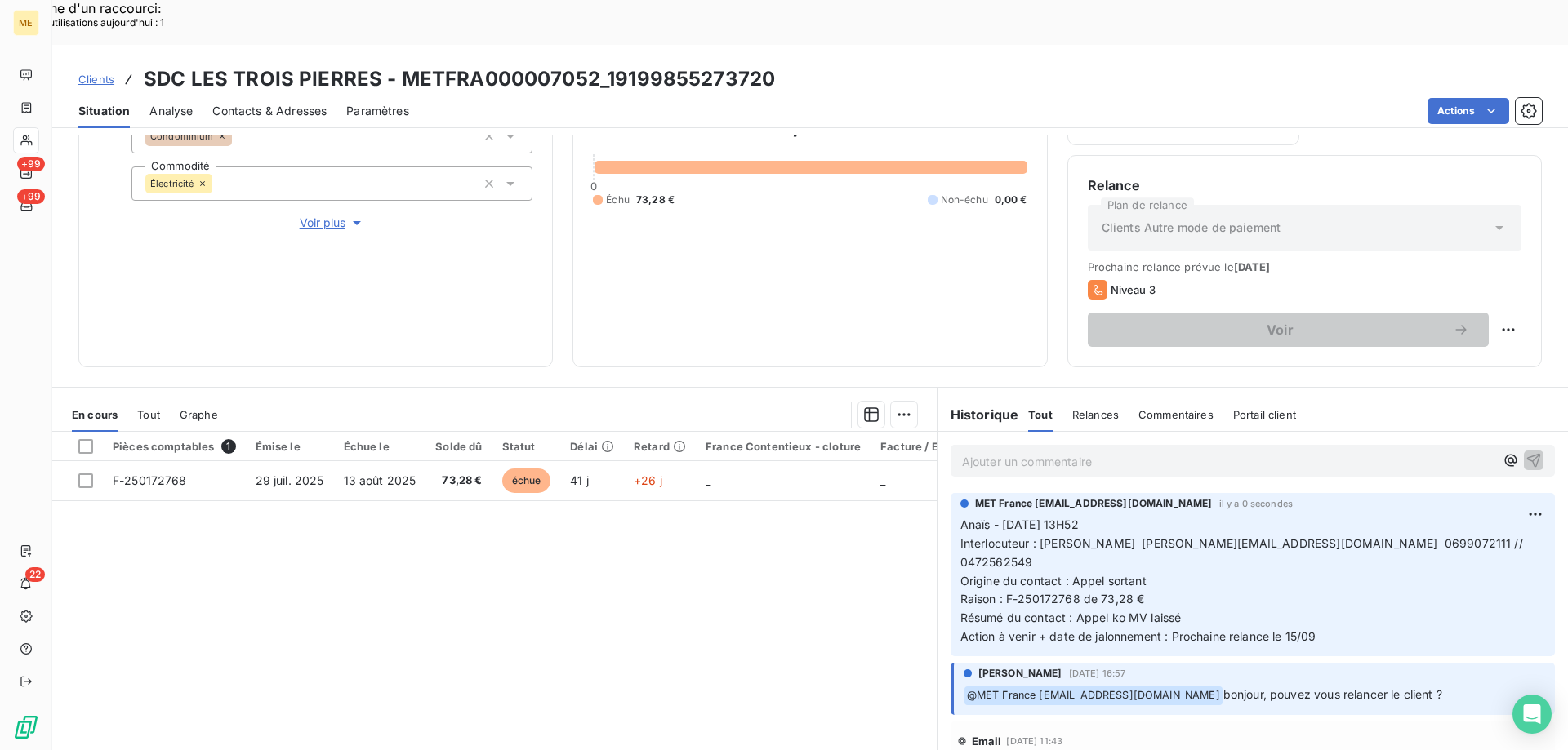
click at [1219, 451] on p "Ajouter un commentaire ﻿" at bounding box center [1227, 461] width 532 height 20
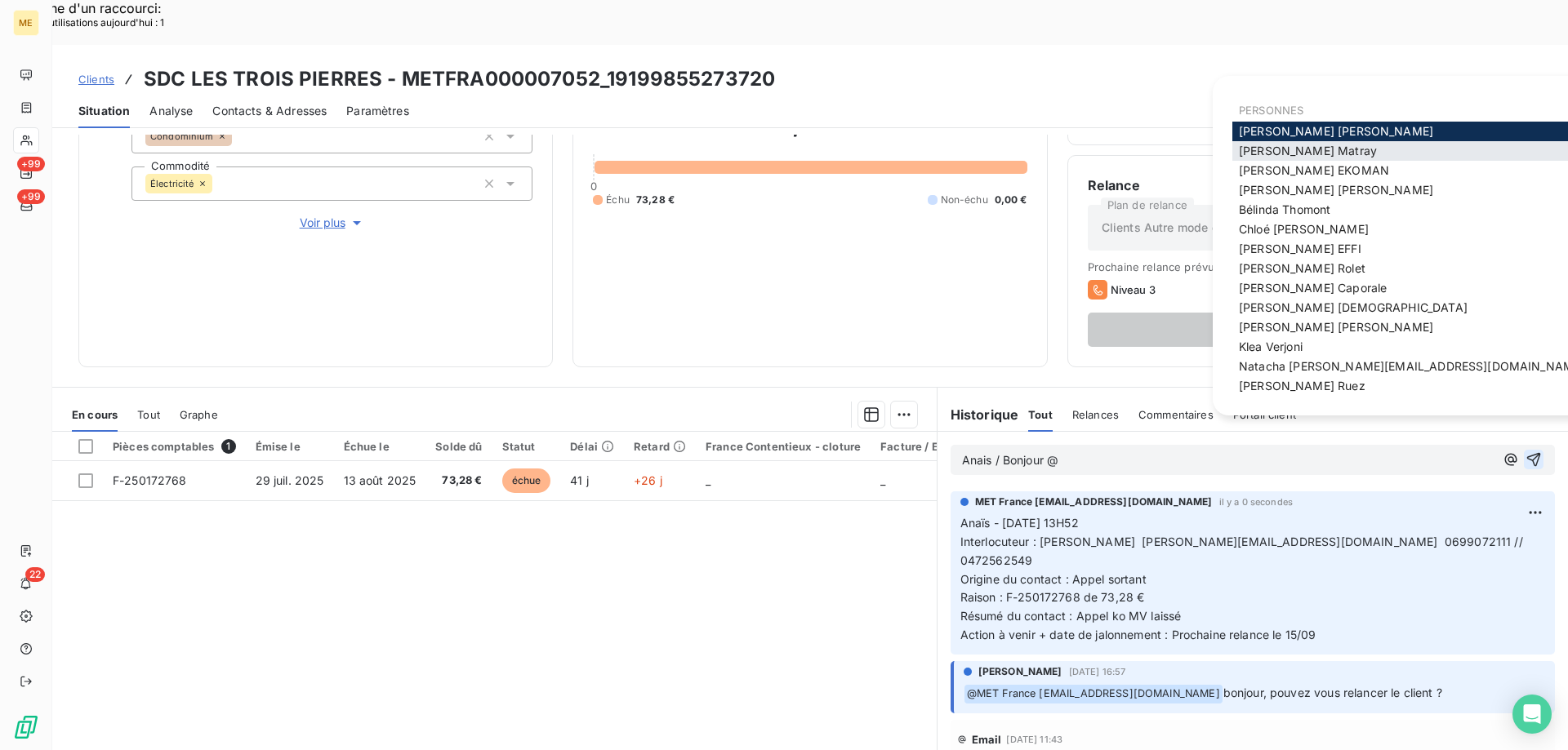
click at [1288, 150] on span "Amélie Matray" at bounding box center [1307, 150] width 138 height 14
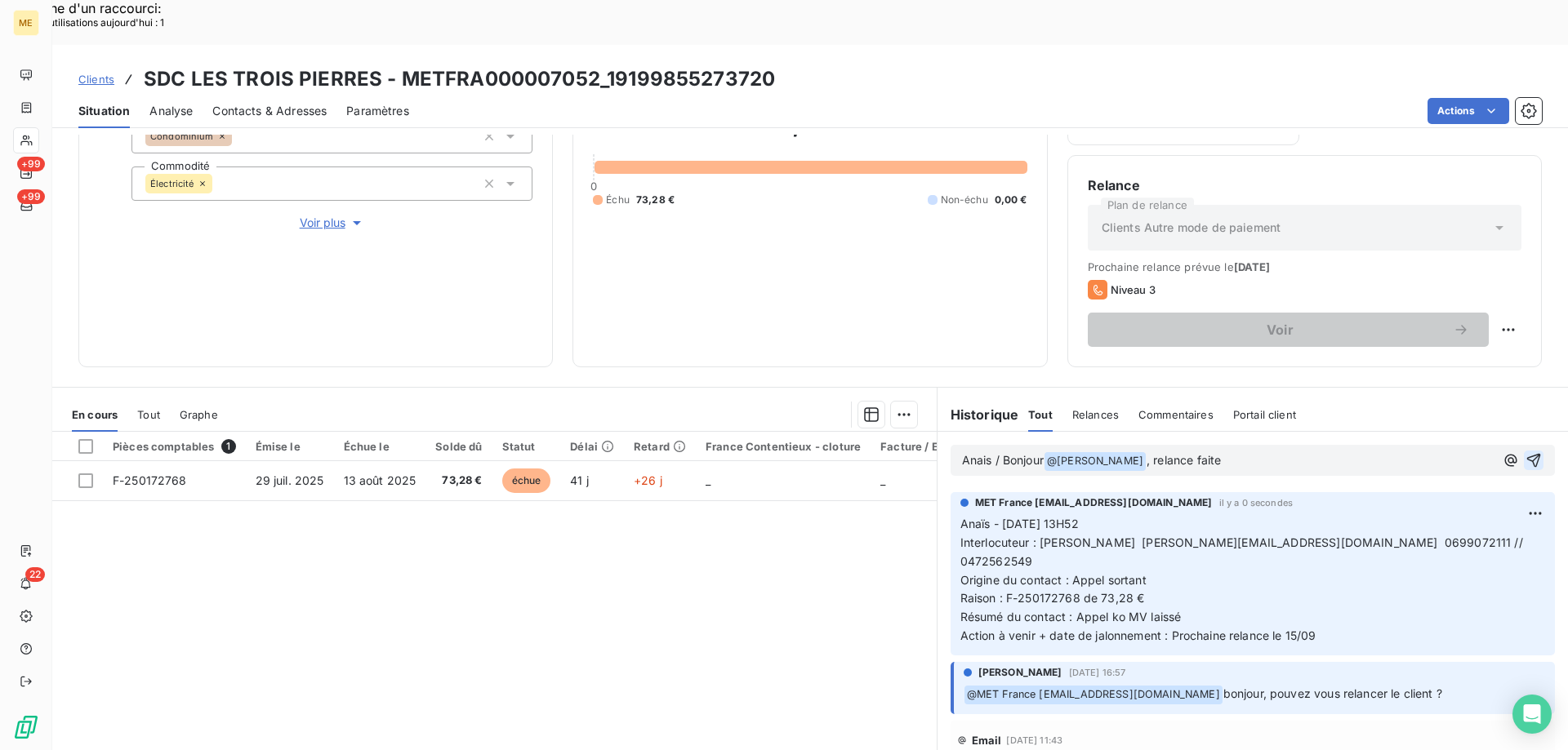
click at [1525, 452] on icon "button" at bounding box center [1534, 460] width 17 height 17
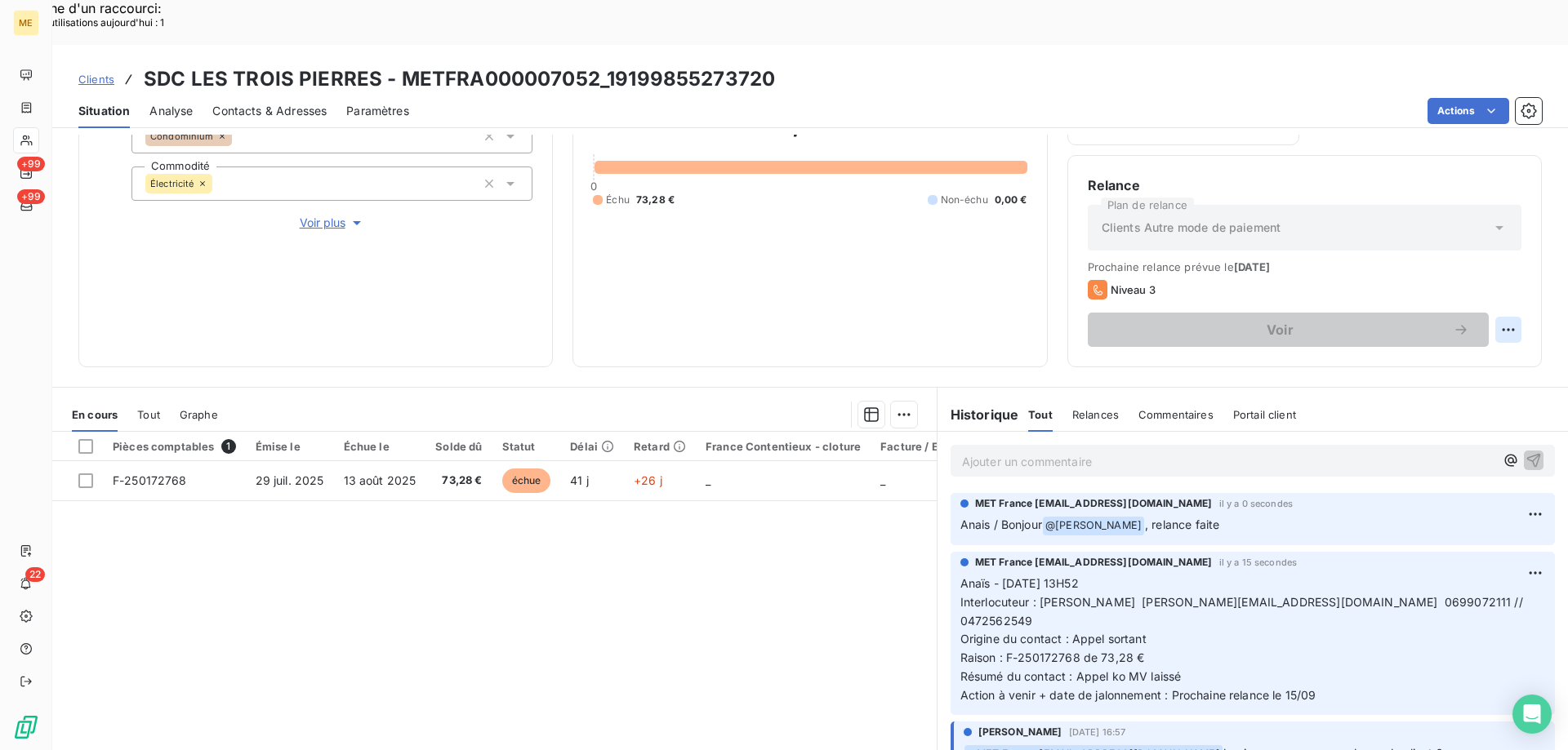
click at [1472, 319] on div "Replanifier cette action" at bounding box center [1428, 321] width 146 height 26
select select "8"
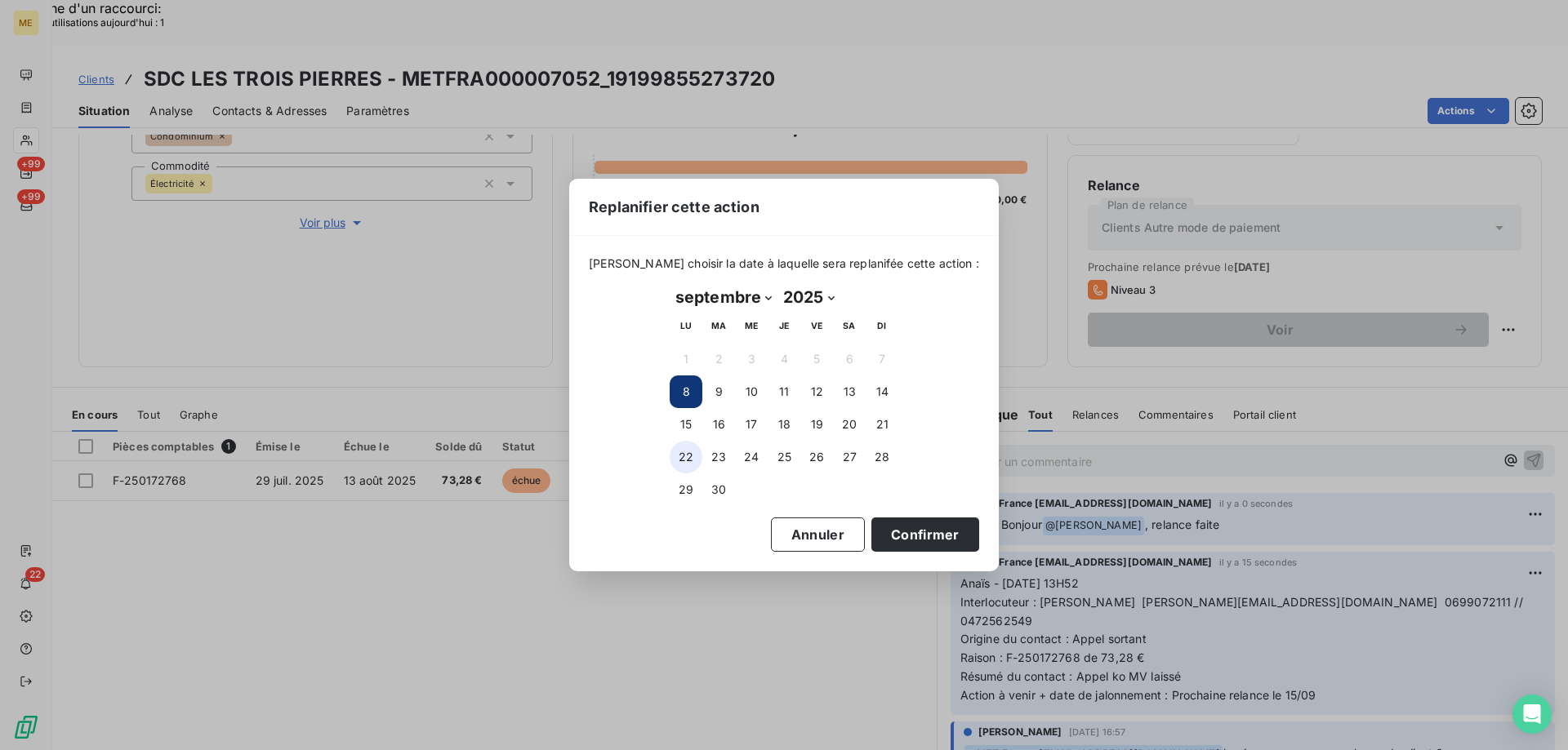
drag, startPoint x: 673, startPoint y: 416, endPoint x: 694, endPoint y: 444, distance: 35.0
click at [675, 418] on button "15" at bounding box center [685, 424] width 32 height 32
click at [882, 537] on button "Confirmer" at bounding box center [925, 535] width 108 height 34
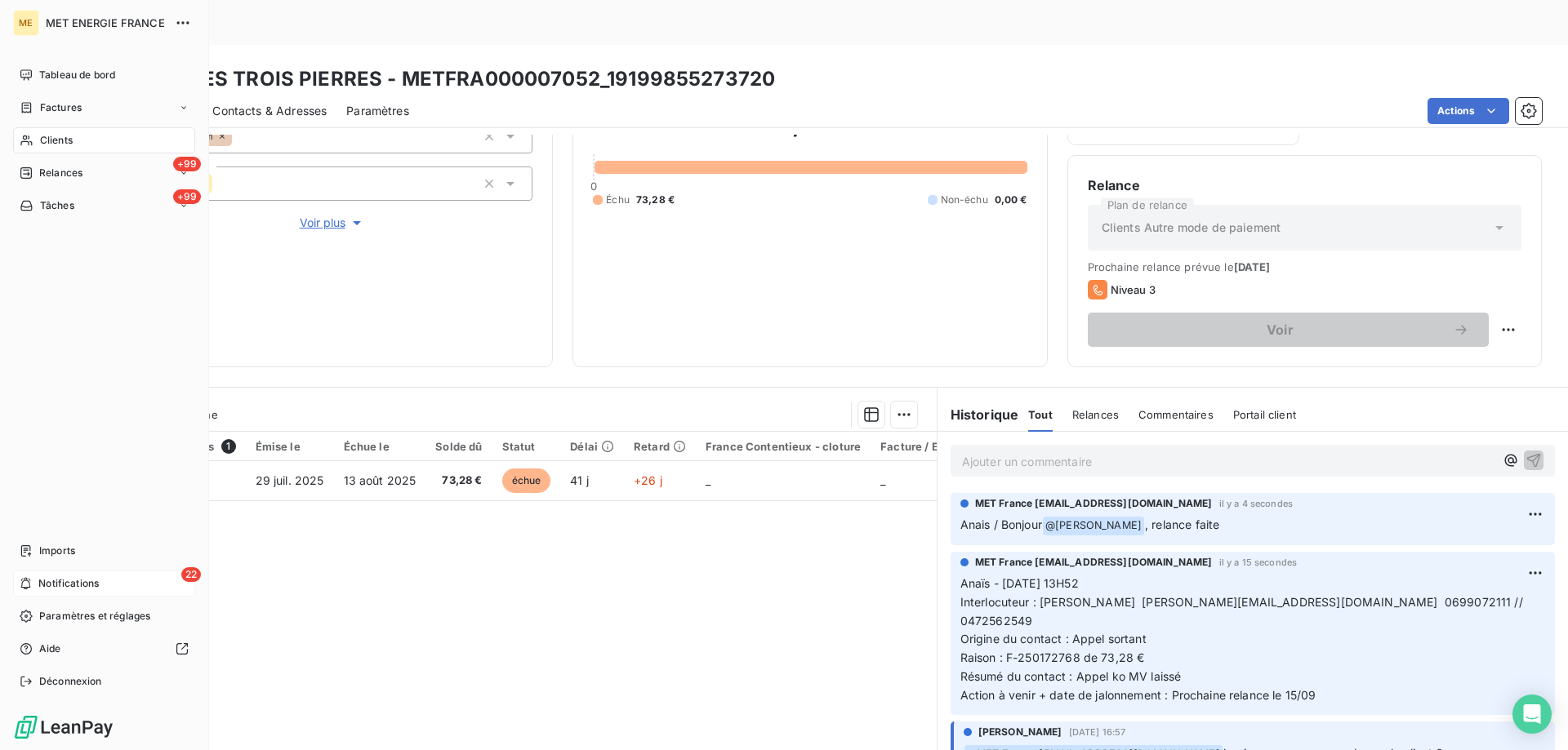
click at [58, 579] on span "Notifications" at bounding box center [68, 584] width 60 height 15
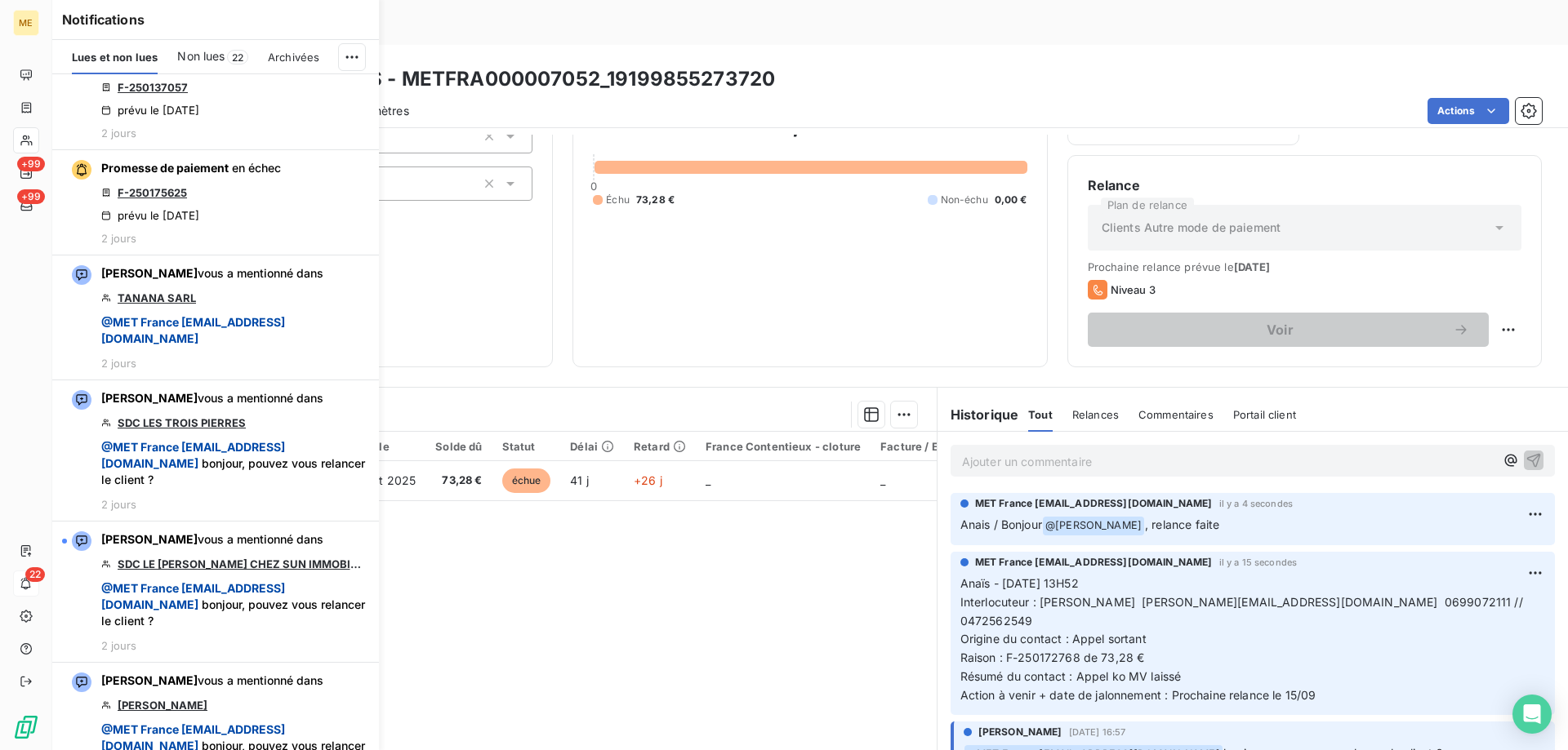
scroll to position [3265, 0]
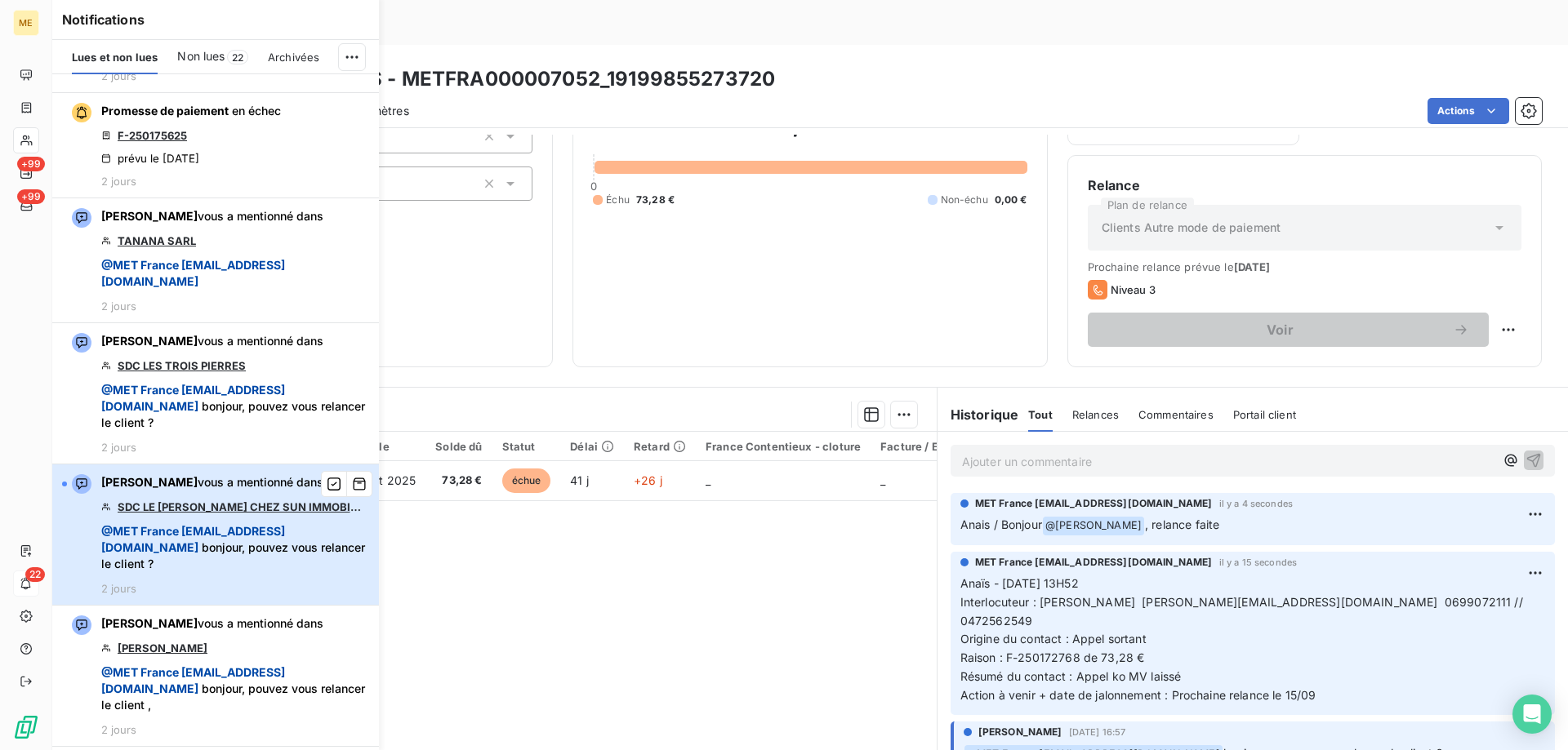
click at [288, 562] on span "@ MET France met-france@recouvrement.met.com bonjour, pouvez vous relancer le c…" at bounding box center [235, 548] width 267 height 49
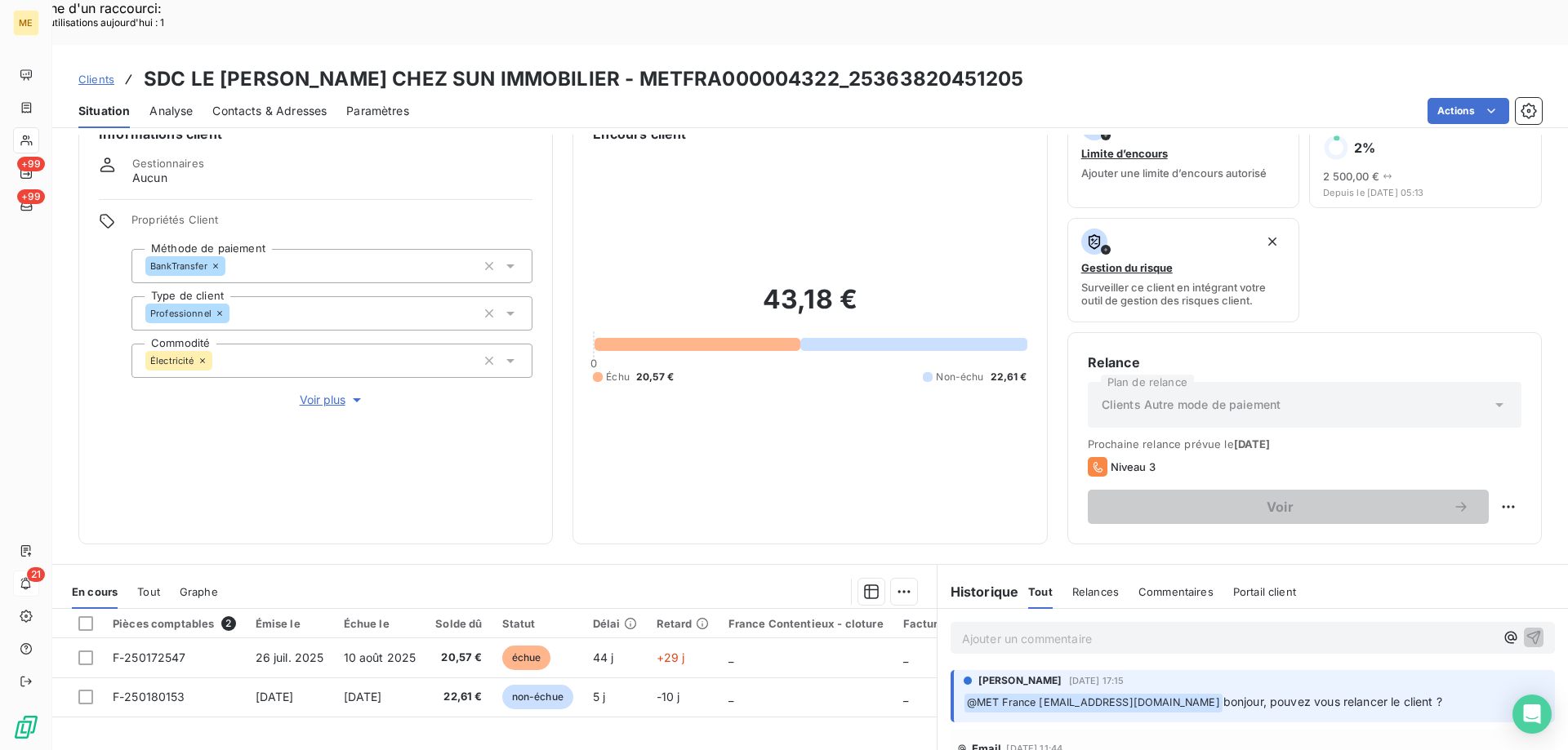
scroll to position [82, 0]
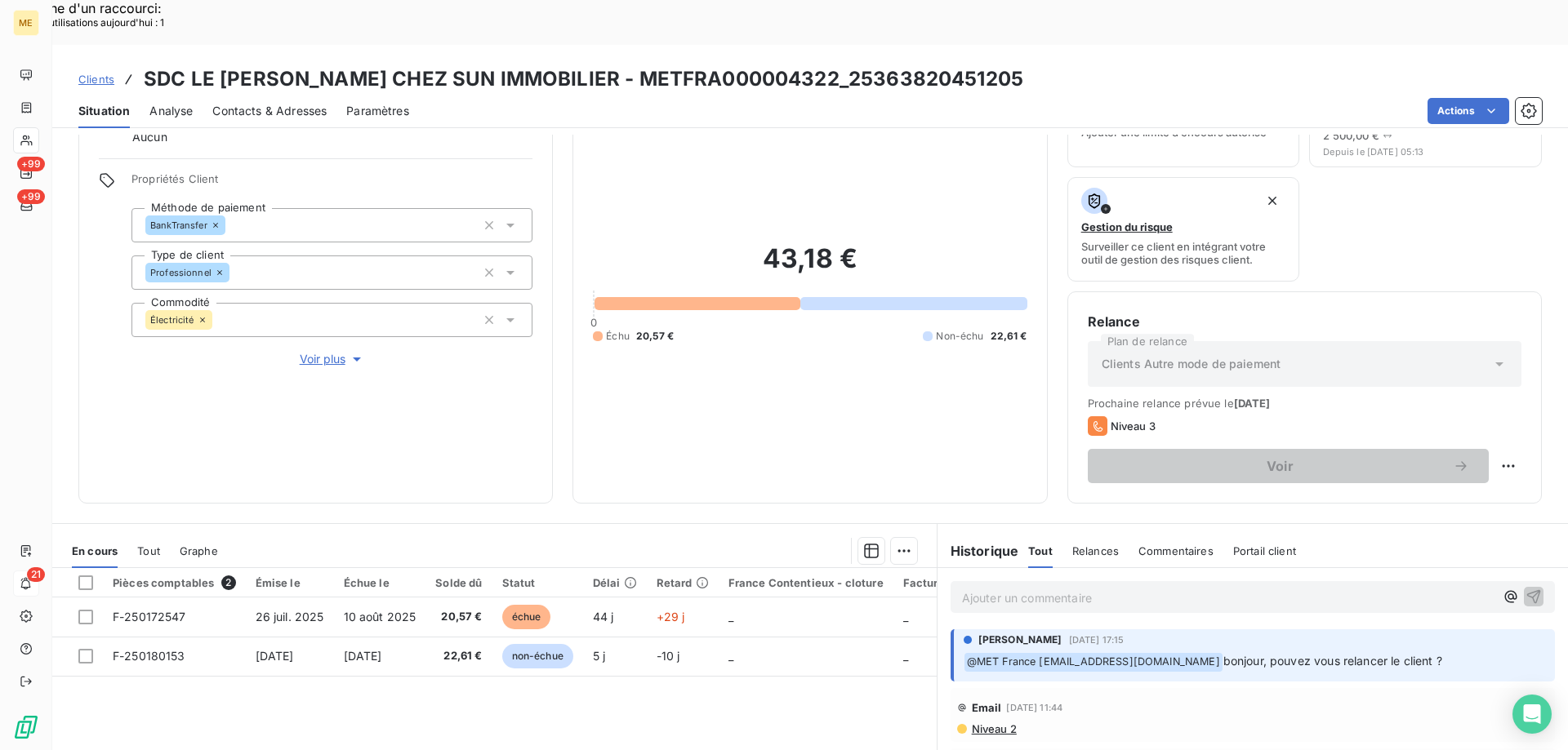
click at [330, 351] on span "Voir plus" at bounding box center [332, 359] width 65 height 17
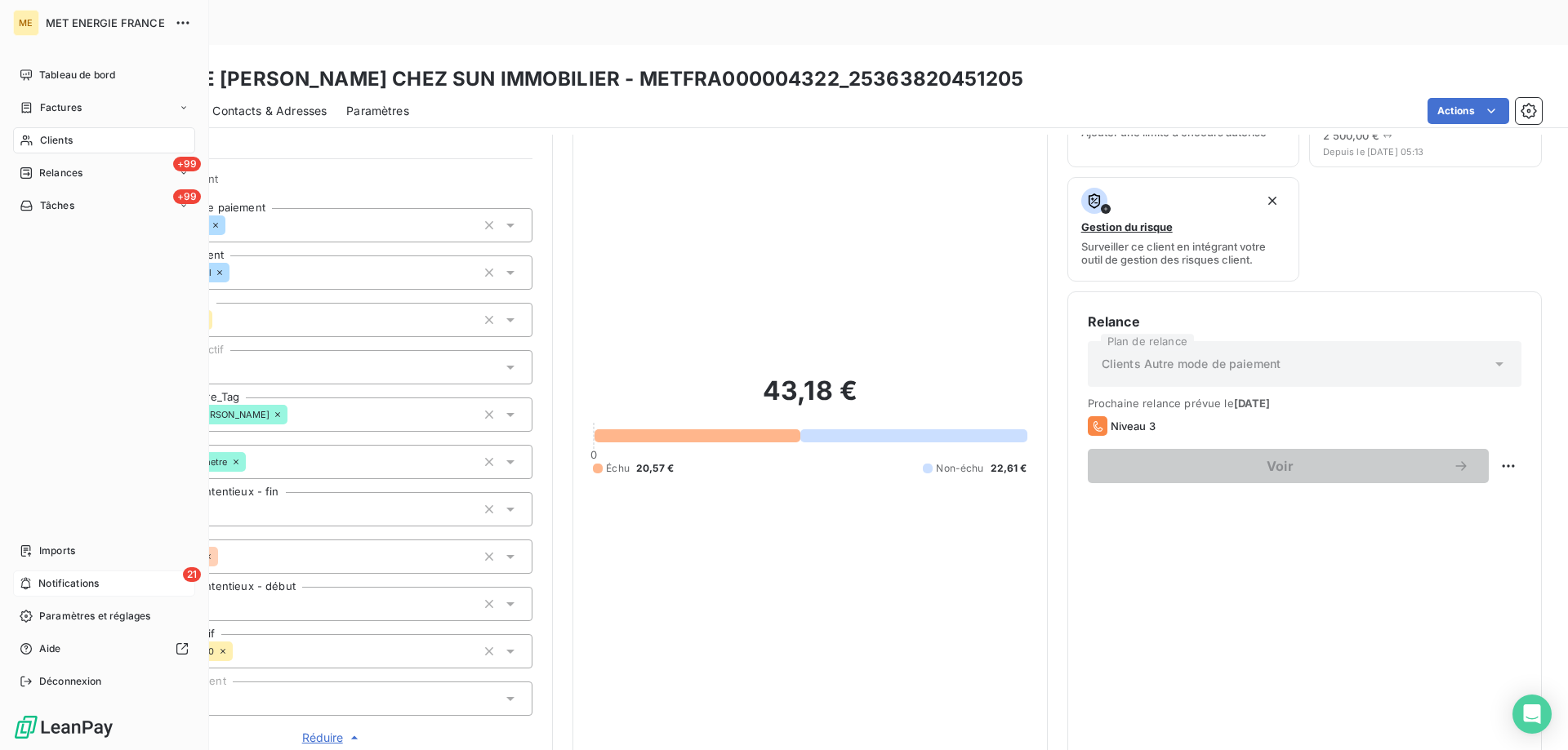
click at [30, 589] on icon at bounding box center [25, 584] width 12 height 13
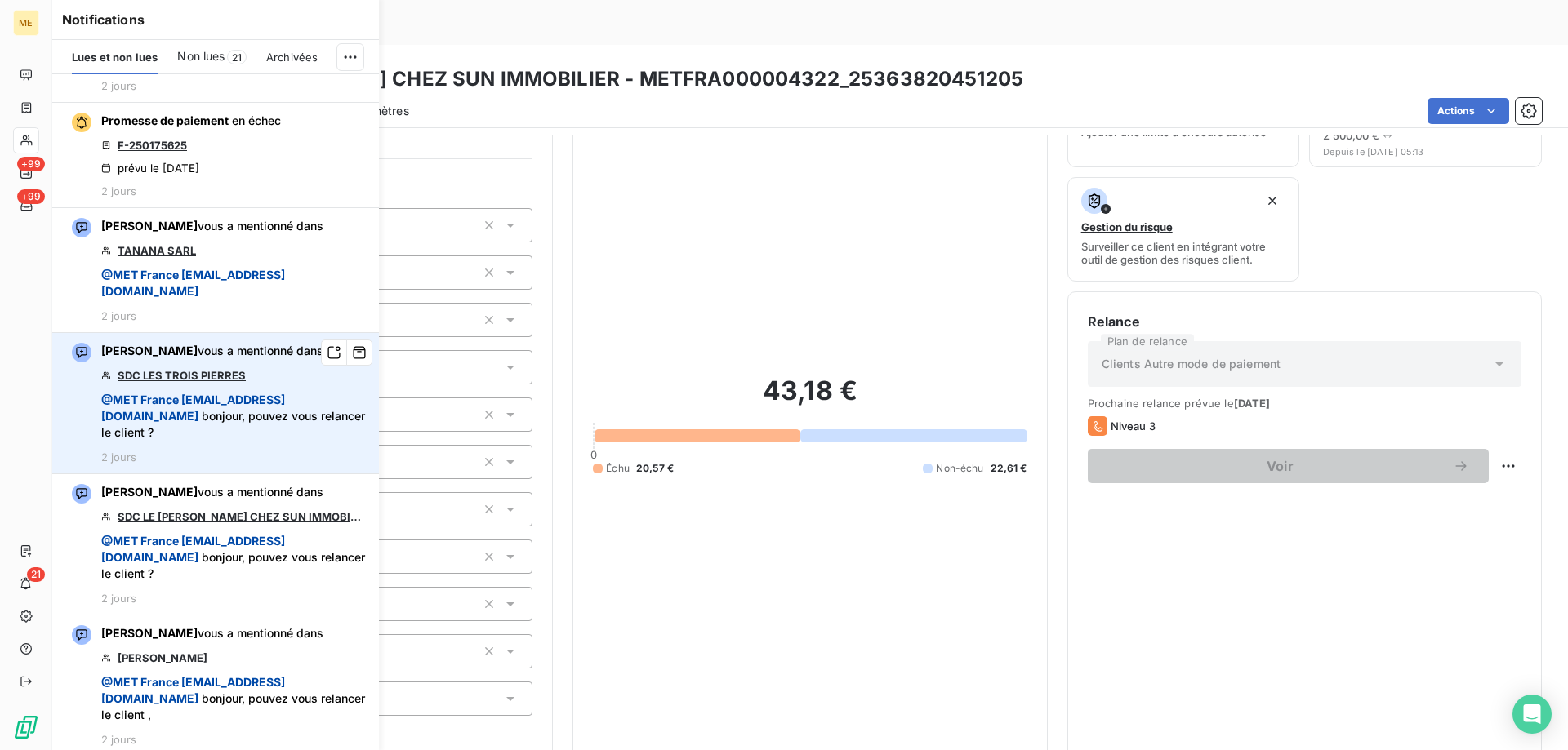
scroll to position [3265, 0]
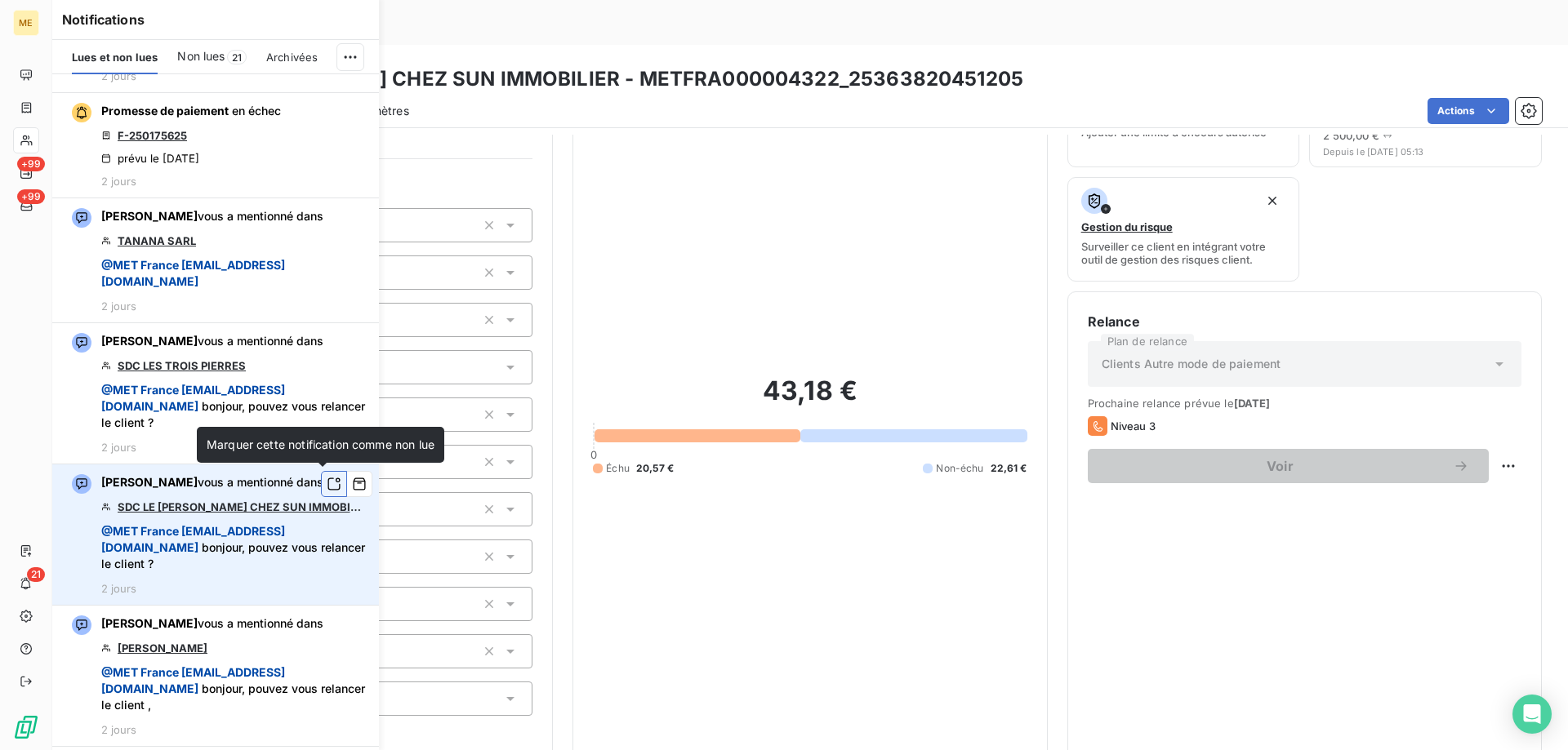
click at [327, 485] on icon "button" at bounding box center [334, 485] width 15 height 17
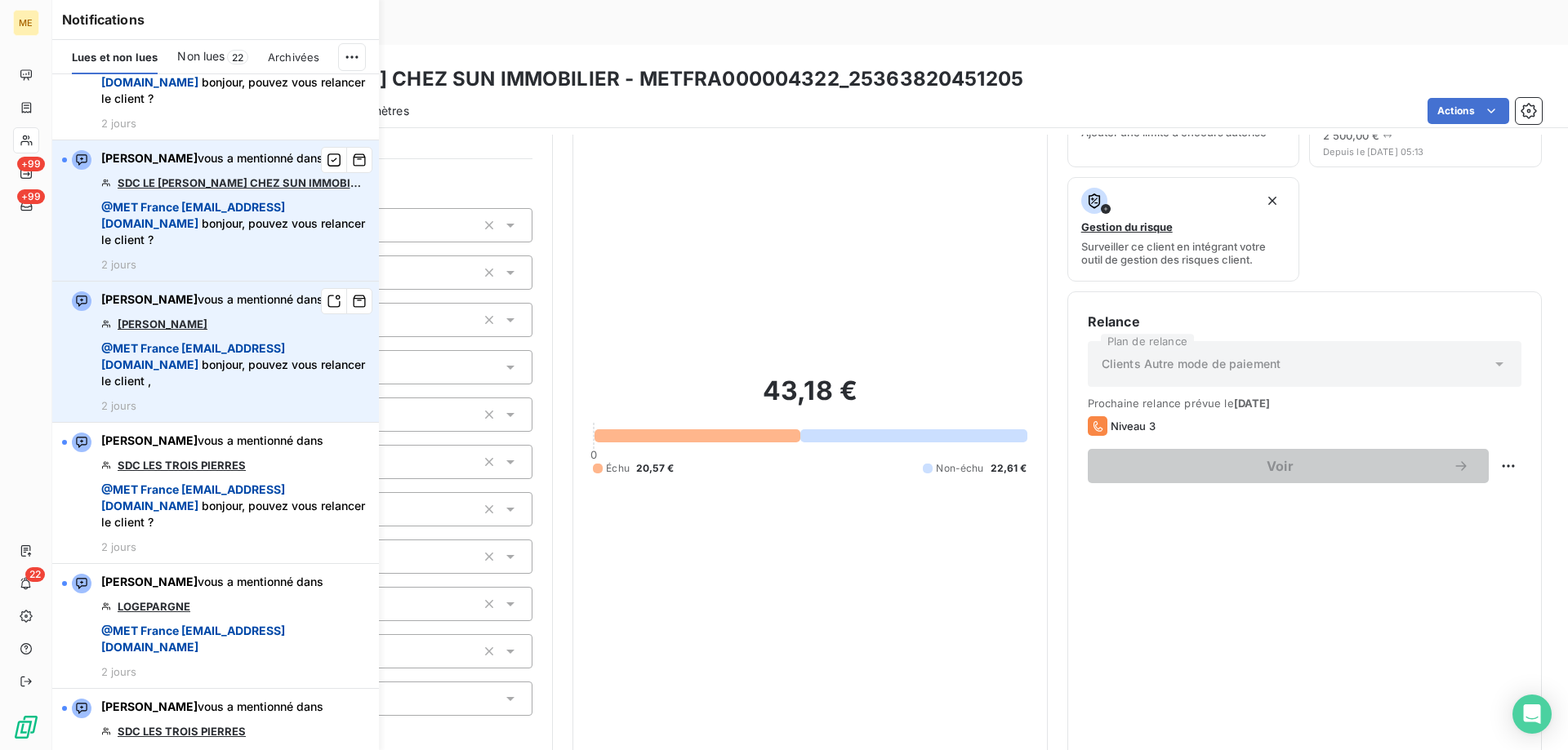
scroll to position [3592, 0]
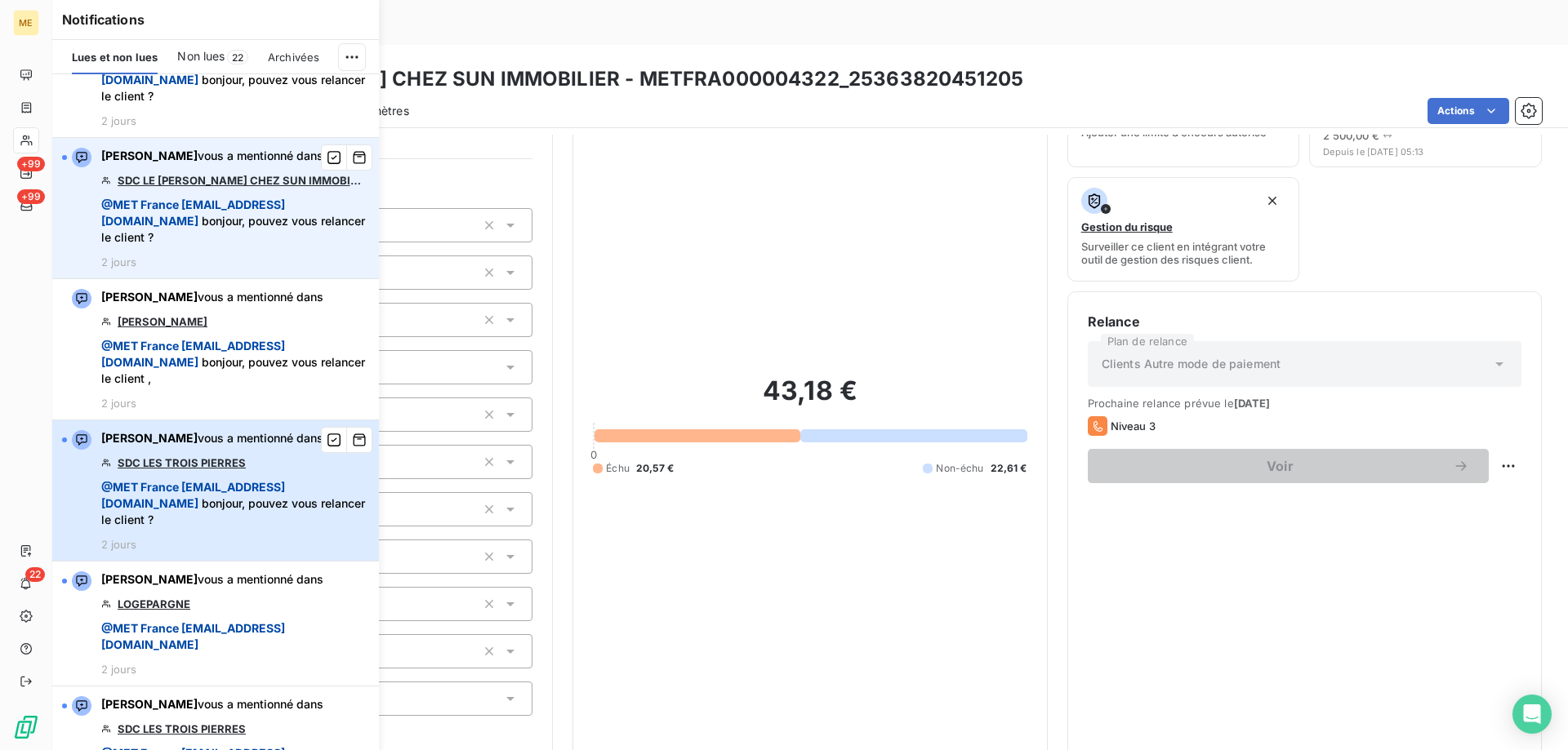
click at [277, 509] on span "@ MET France met-france@recouvrement.met.com" at bounding box center [193, 495] width 184 height 31
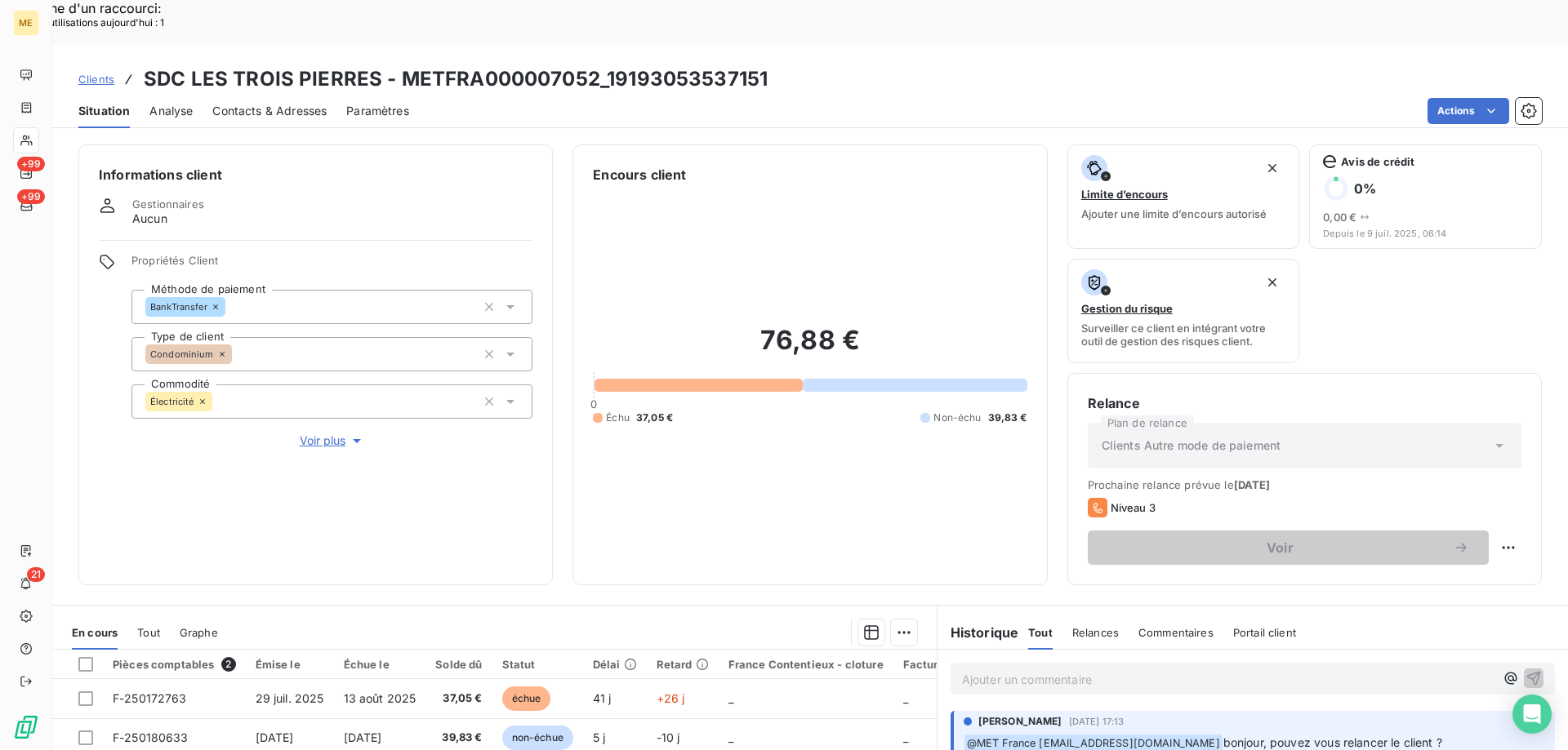
click at [300, 433] on span "Voir plus" at bounding box center [332, 441] width 65 height 17
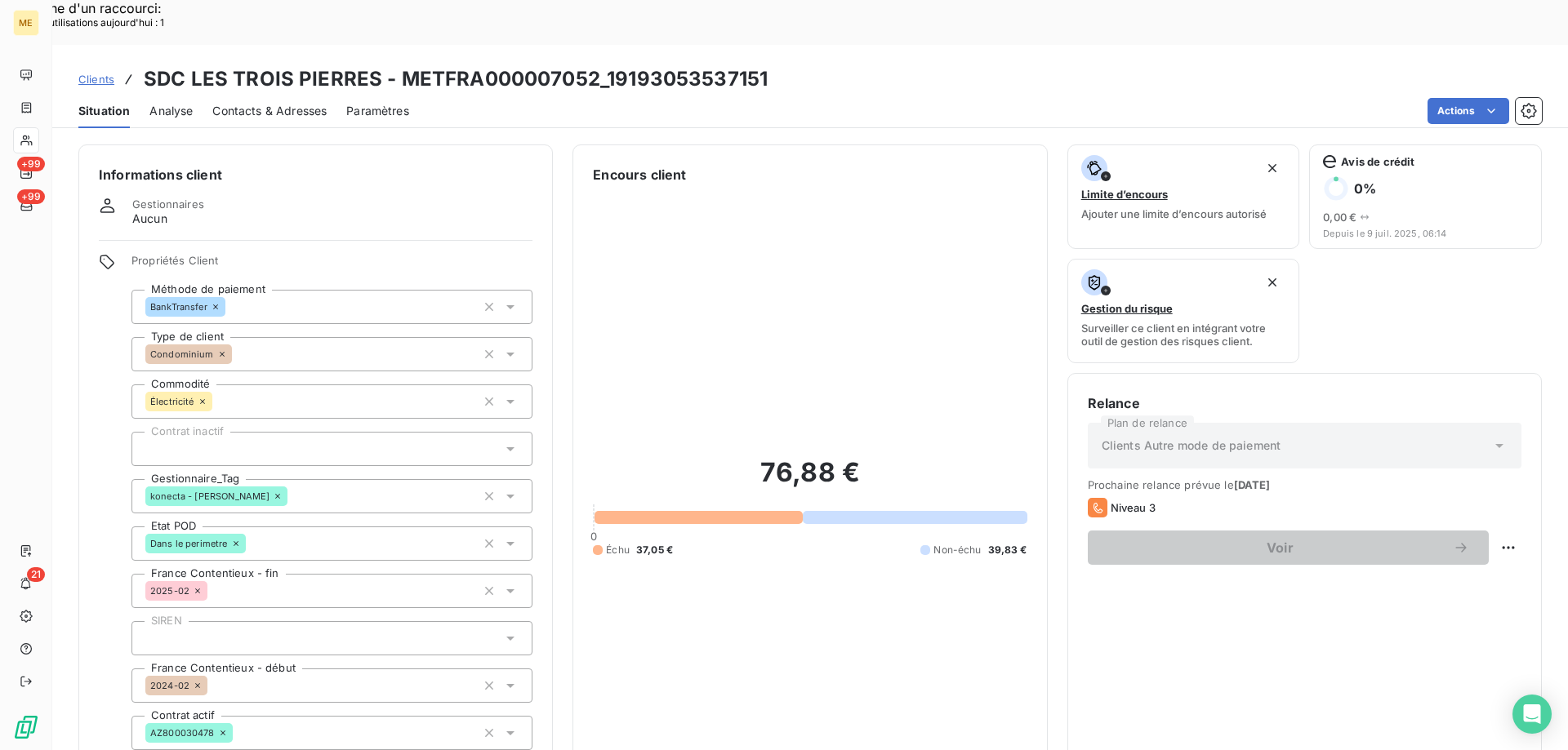
click at [275, 103] on span "Contacts & Adresses" at bounding box center [269, 111] width 114 height 17
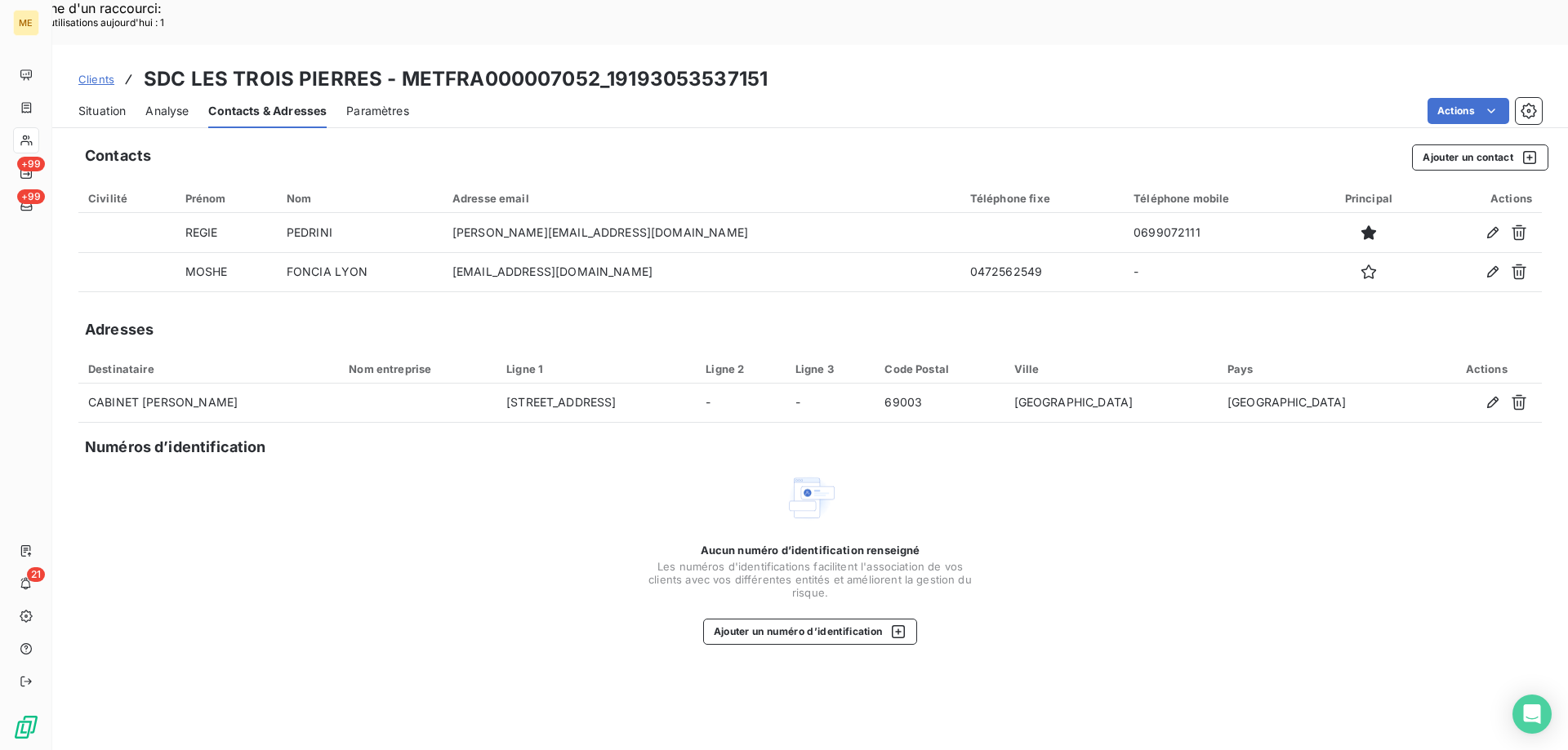
click at [115, 103] on span "Situation" at bounding box center [101, 111] width 47 height 17
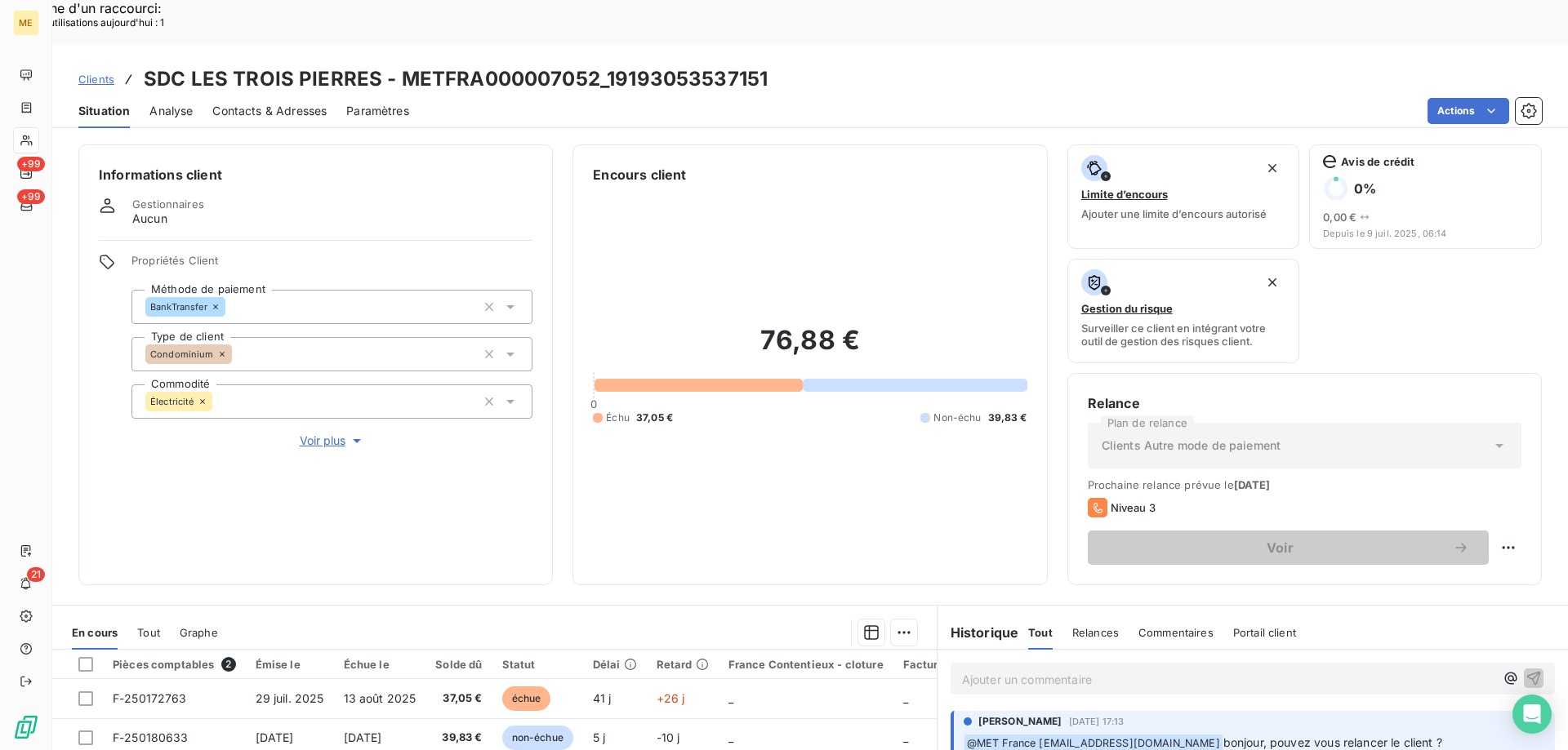
click at [315, 433] on span "Voir plus" at bounding box center [332, 441] width 65 height 17
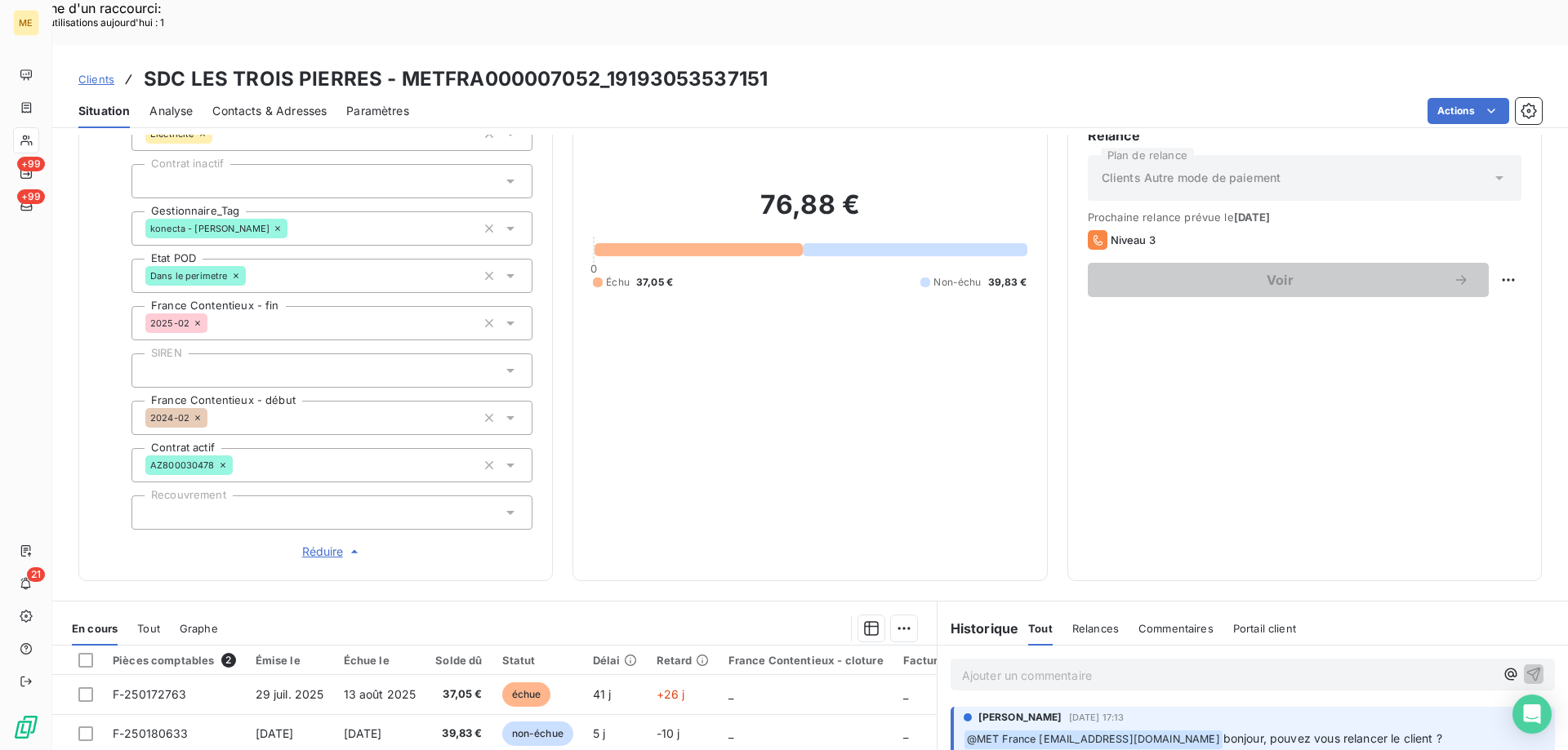
scroll to position [226, 0]
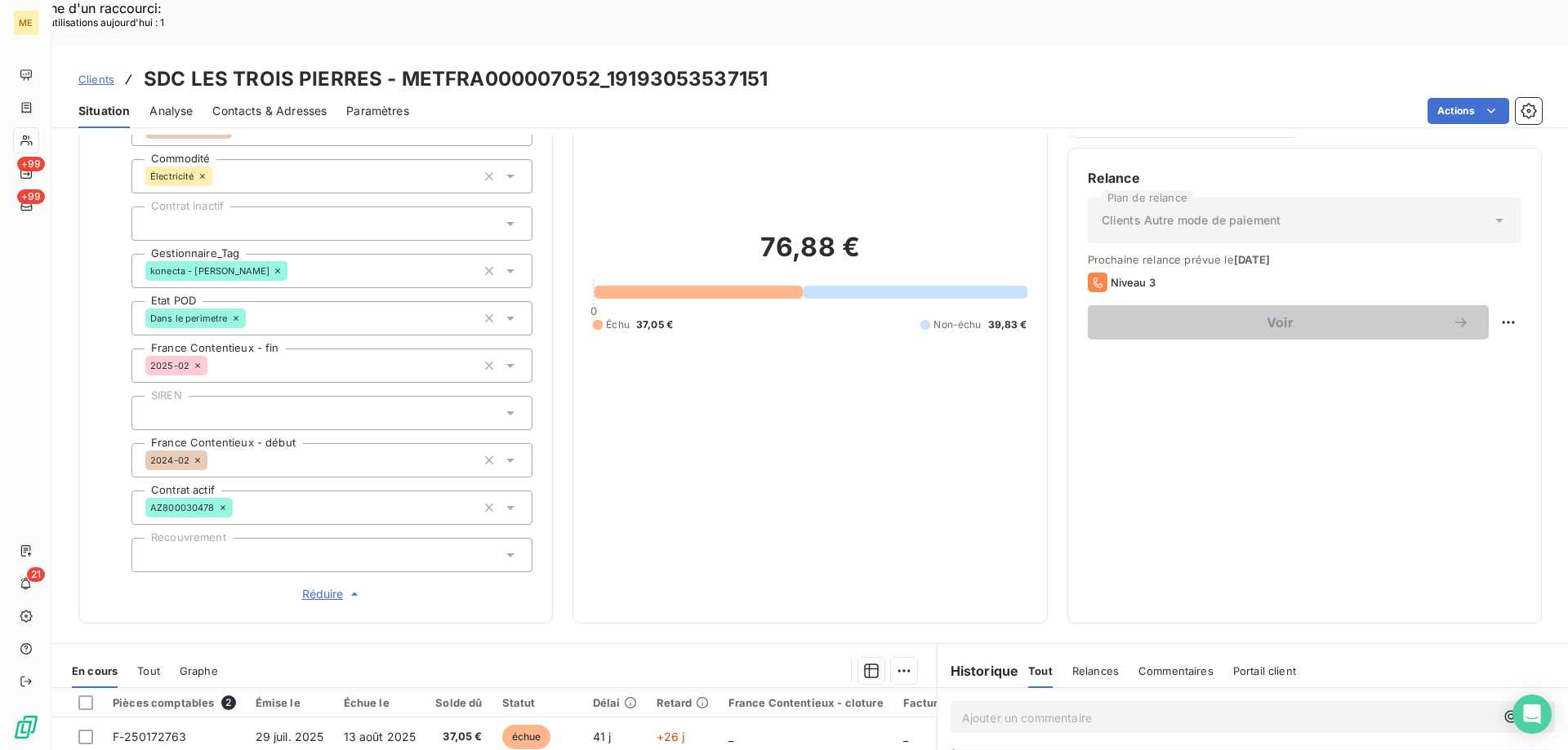
click at [327, 587] on span "Réduire" at bounding box center [331, 595] width 60 height 17
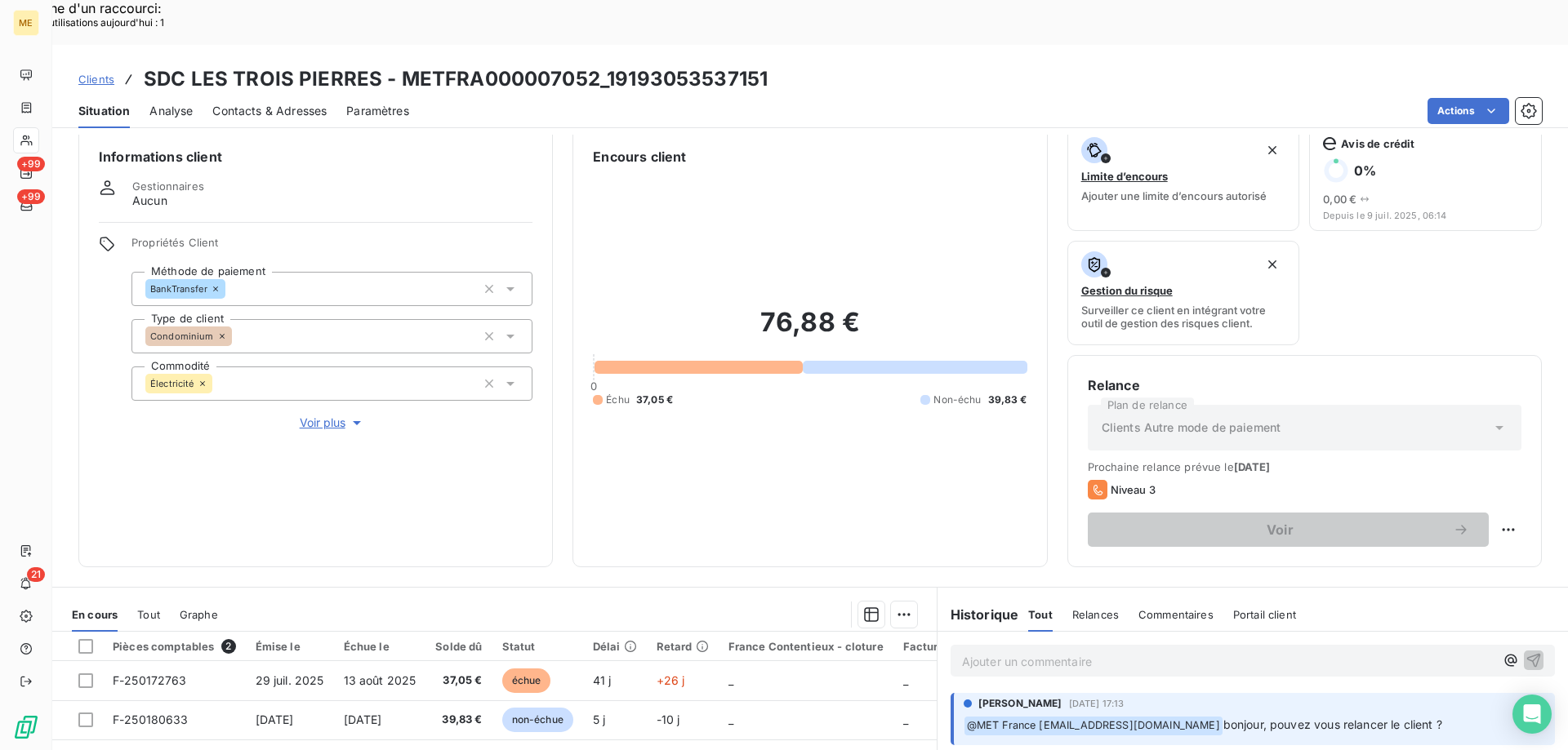
scroll to position [0, 0]
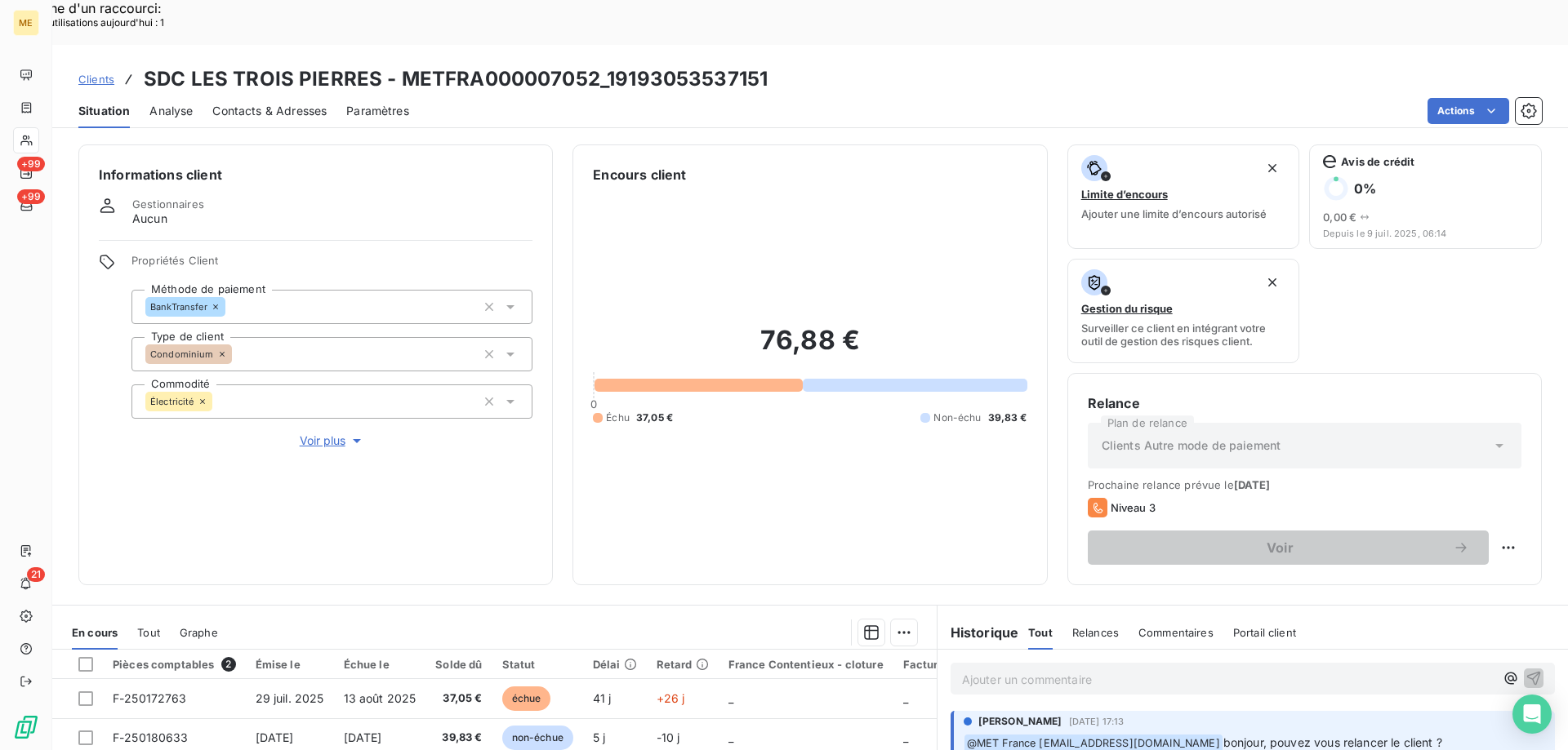
click at [270, 103] on span "Contacts & Adresses" at bounding box center [269, 111] width 114 height 17
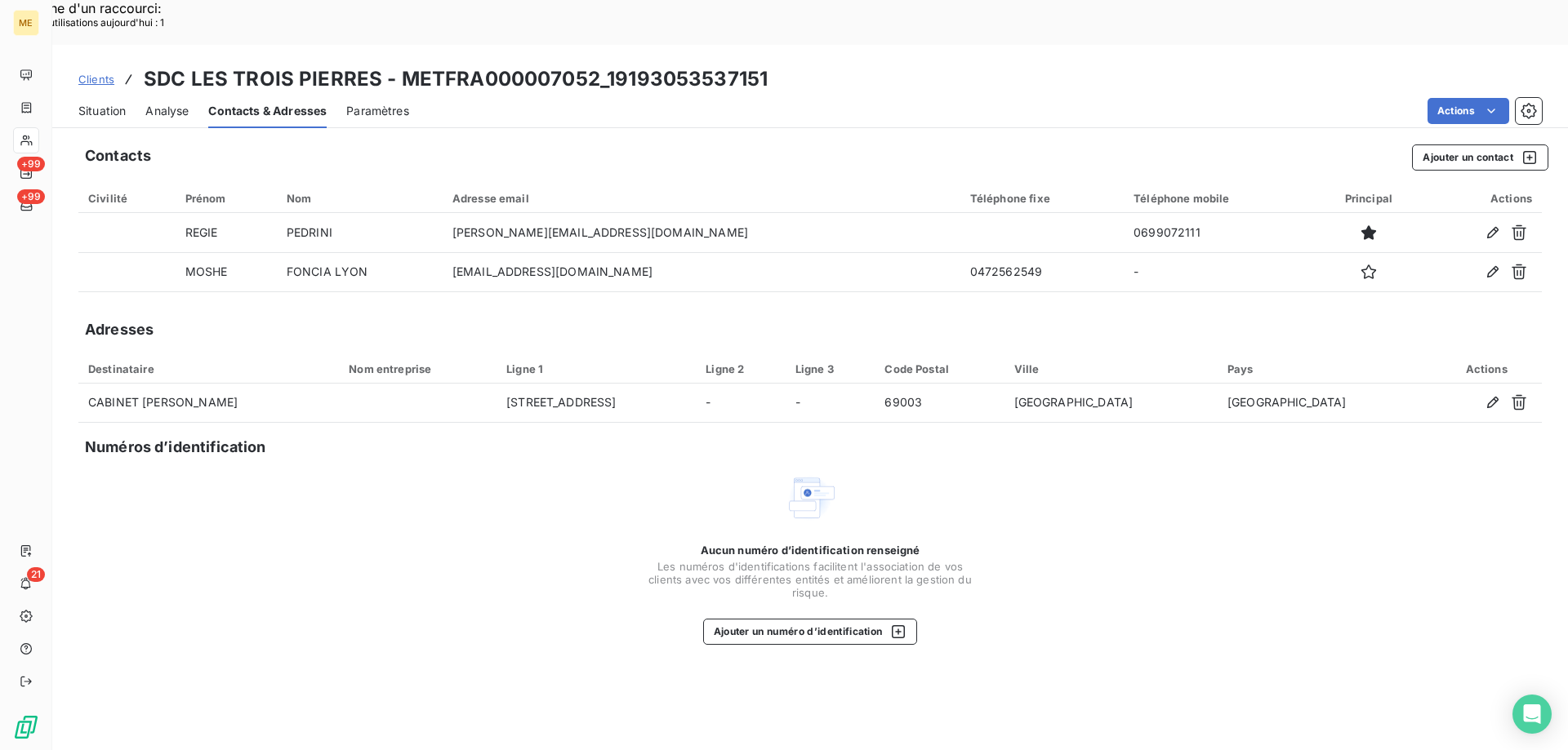
click at [119, 103] on span "Situation" at bounding box center [101, 111] width 47 height 17
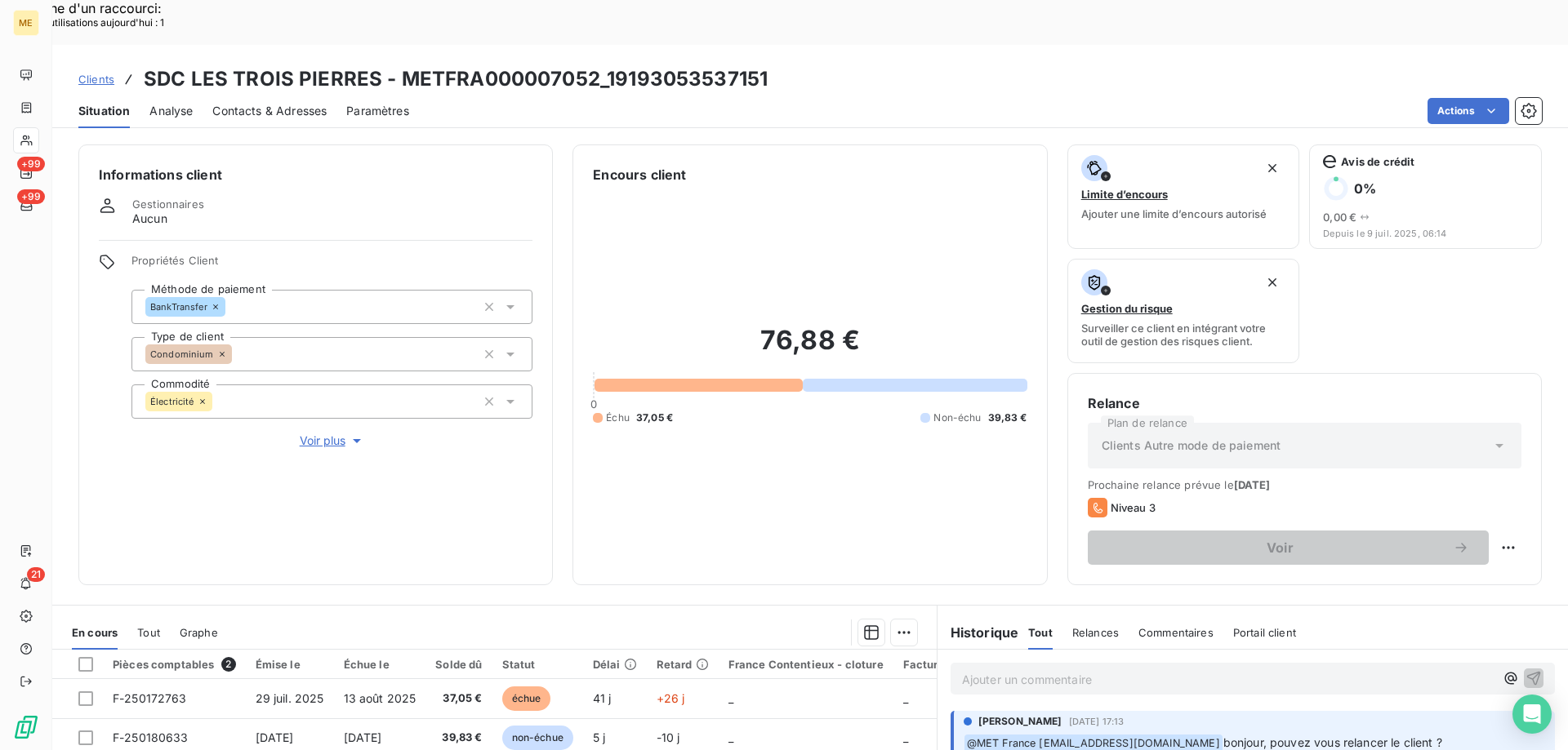
scroll to position [82, 0]
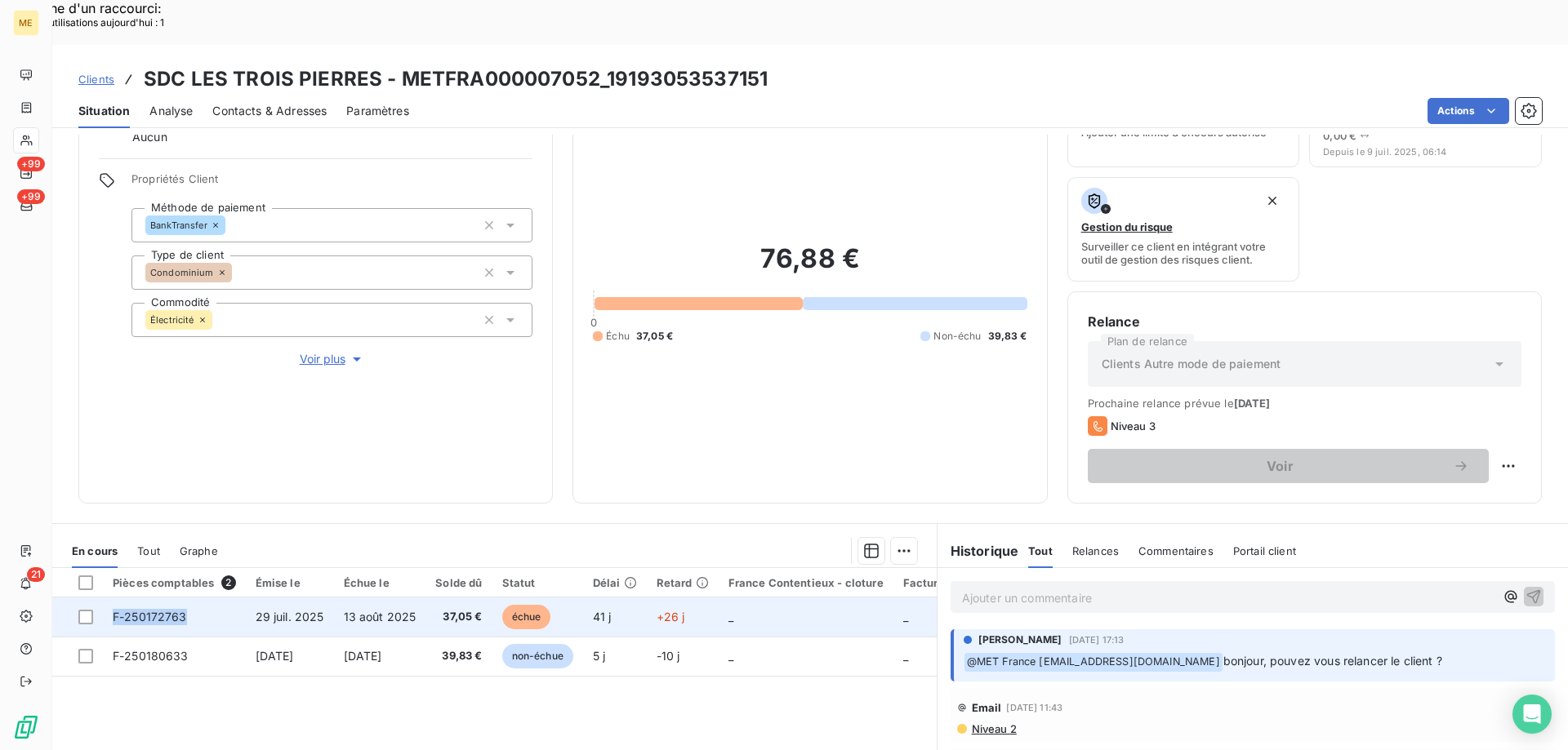
drag, startPoint x: 175, startPoint y: 574, endPoint x: 115, endPoint y: 572, distance: 60.0
click at [115, 598] on td "F-250172763" at bounding box center [175, 617] width 143 height 39
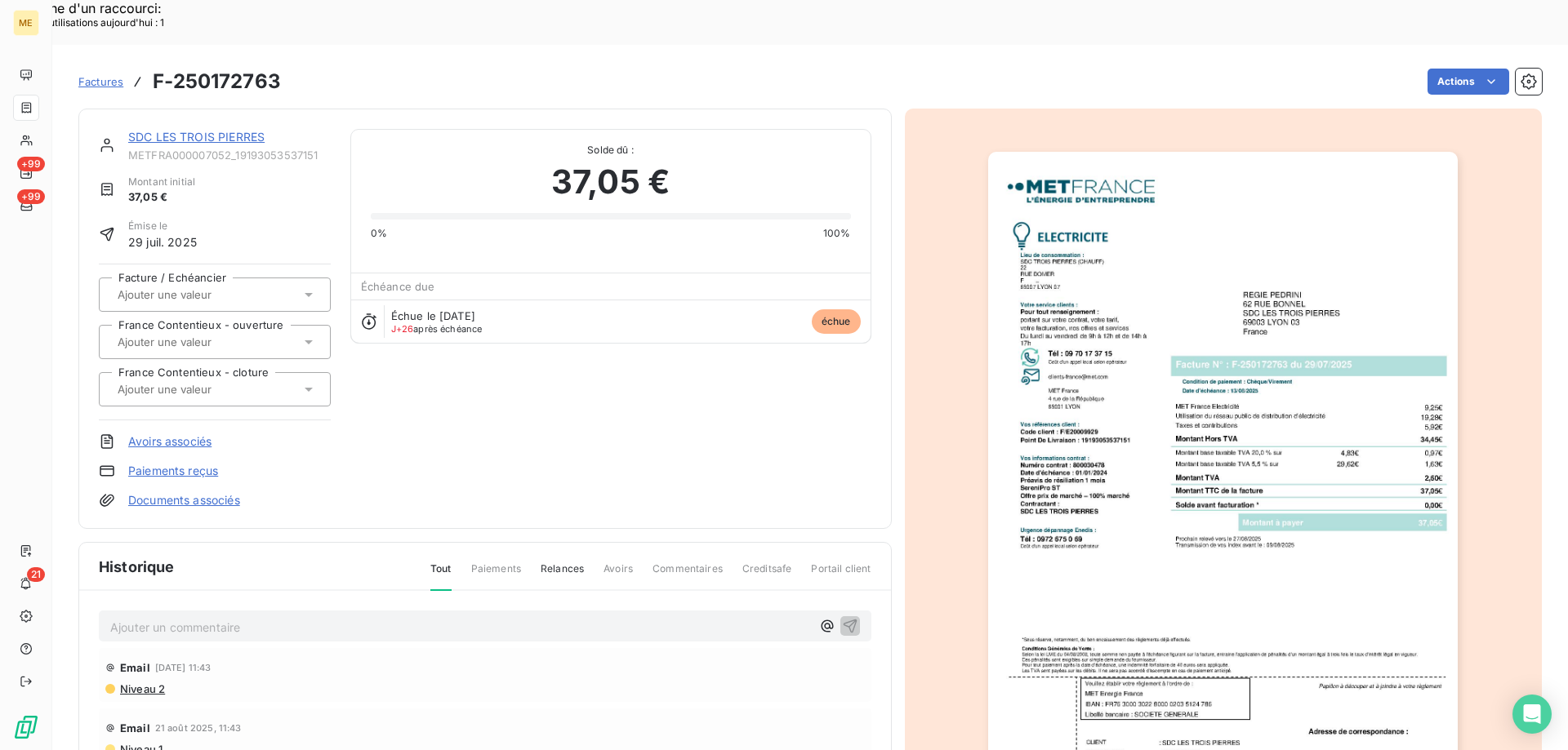
click at [180, 130] on link "SDC LES TROIS PIERRES" at bounding box center [196, 136] width 136 height 14
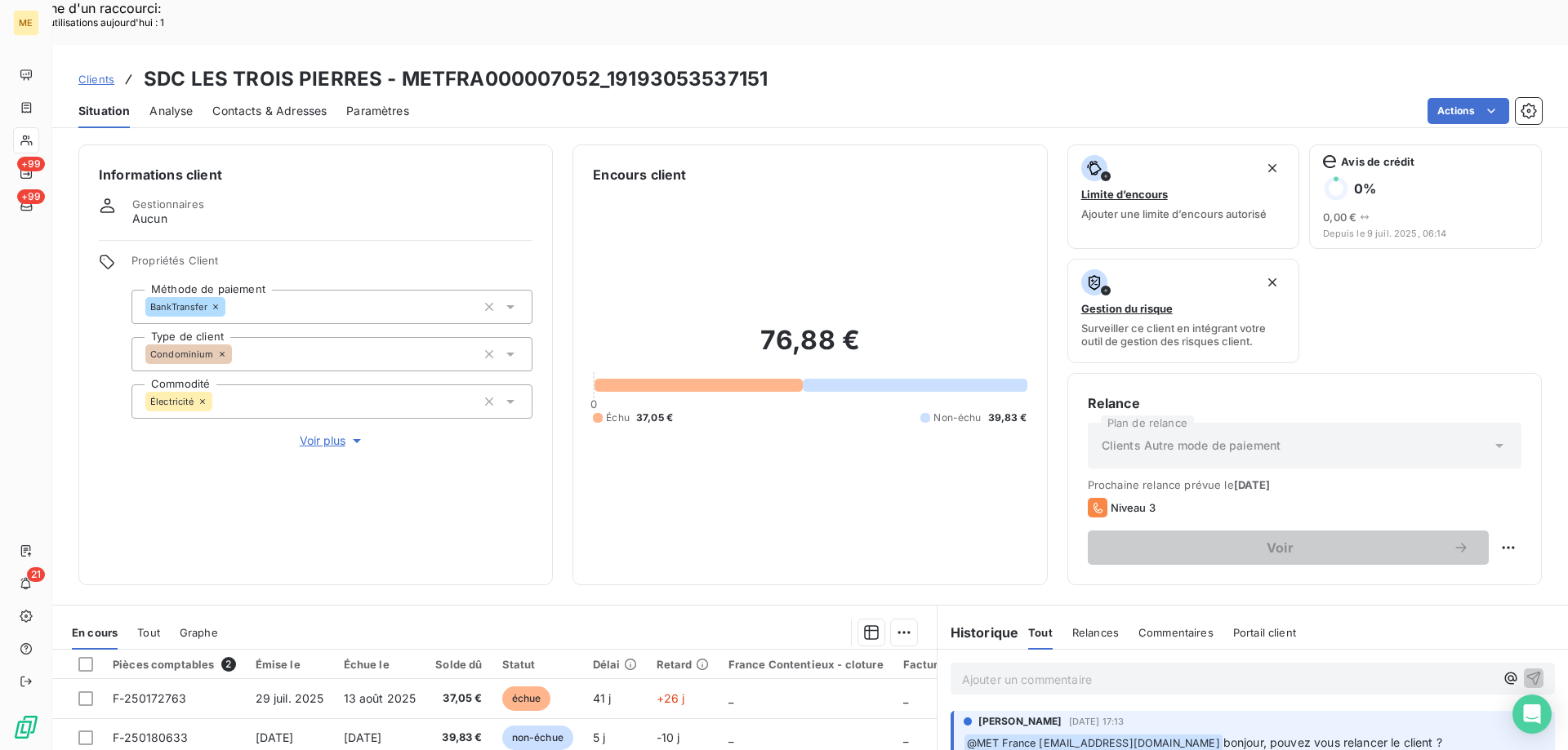
click at [325, 433] on span "Voir plus" at bounding box center [332, 441] width 65 height 17
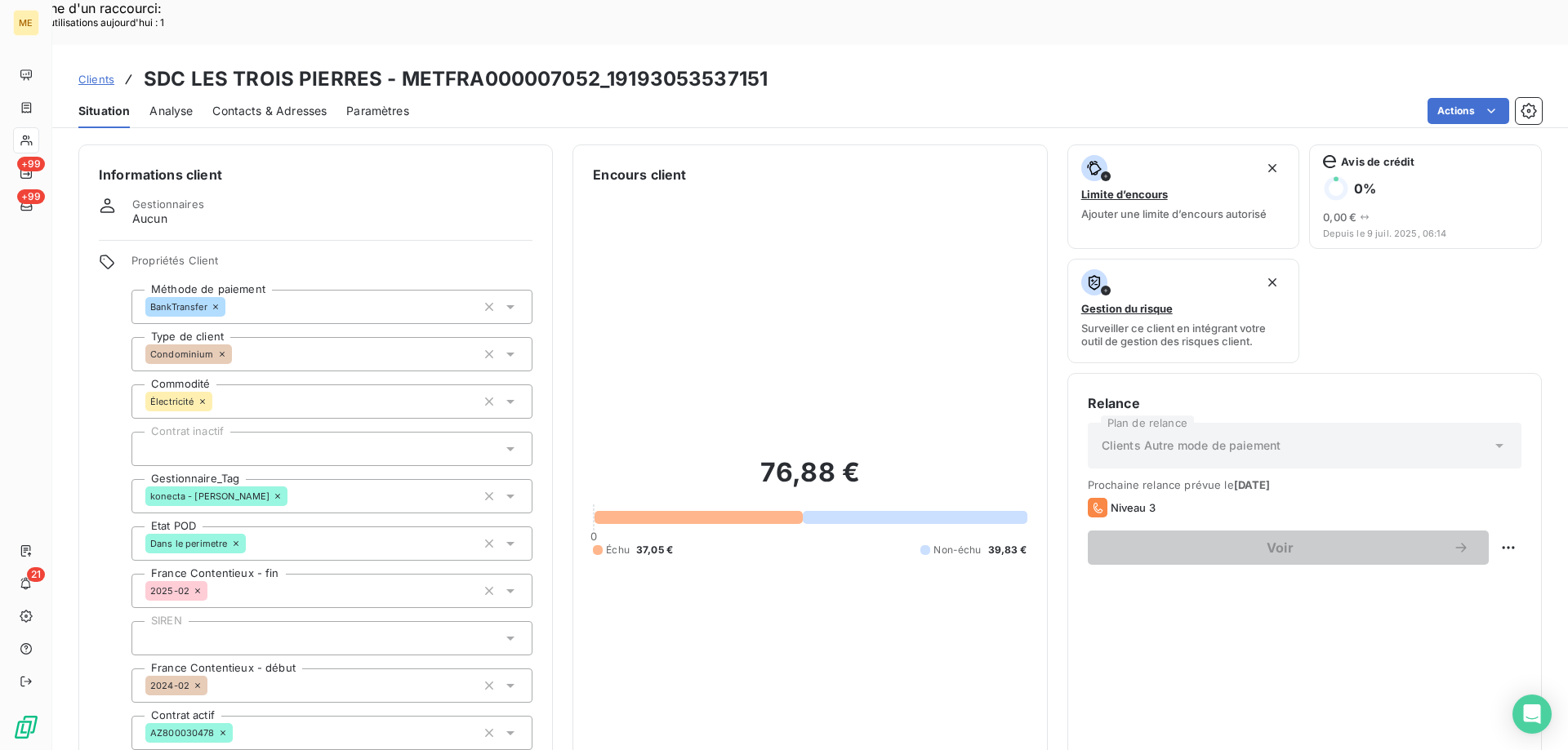
drag, startPoint x: 488, startPoint y: 443, endPoint x: 218, endPoint y: 339, distance: 289.3
click at [487, 488] on icon "button" at bounding box center [489, 497] width 17 height 17
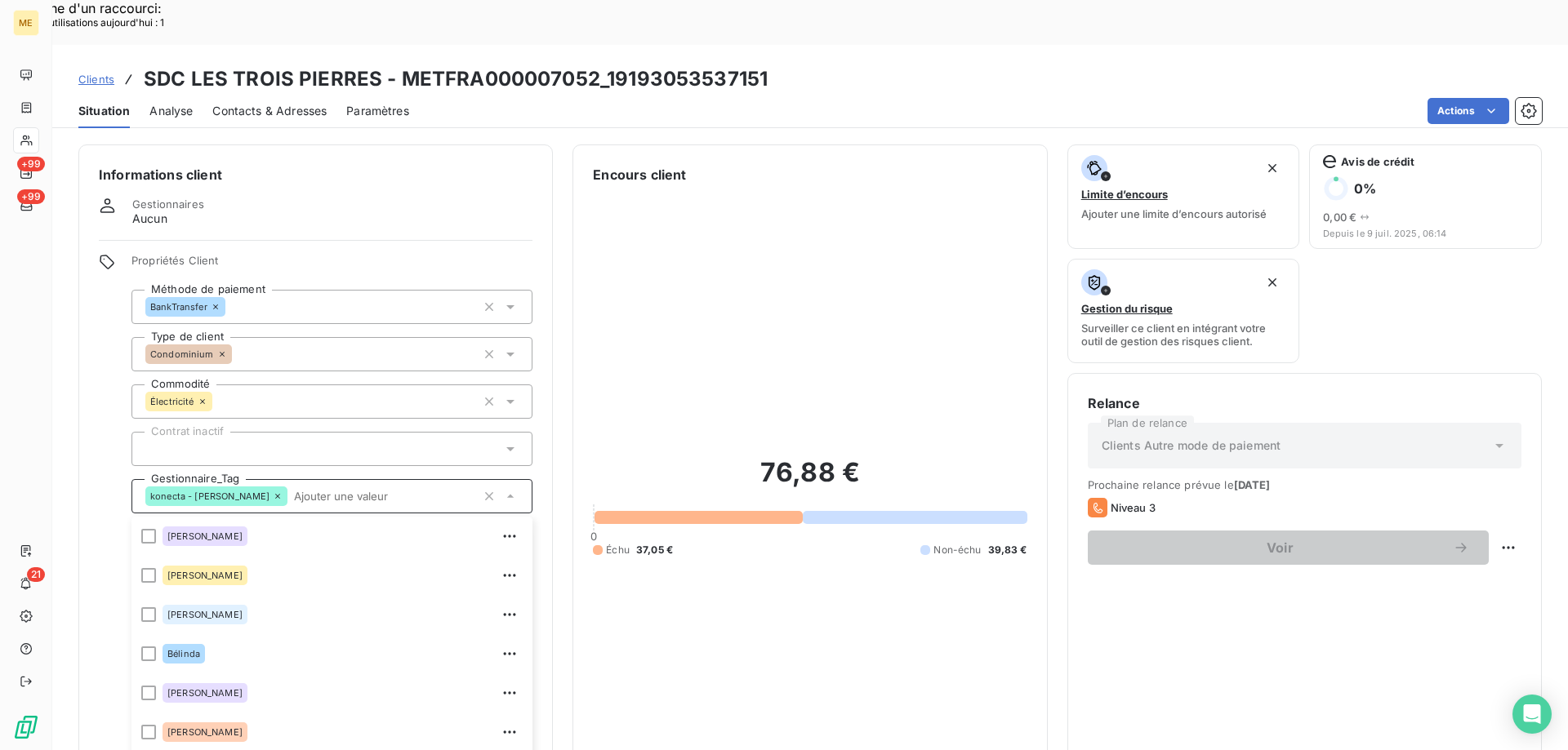
scroll to position [104, 0]
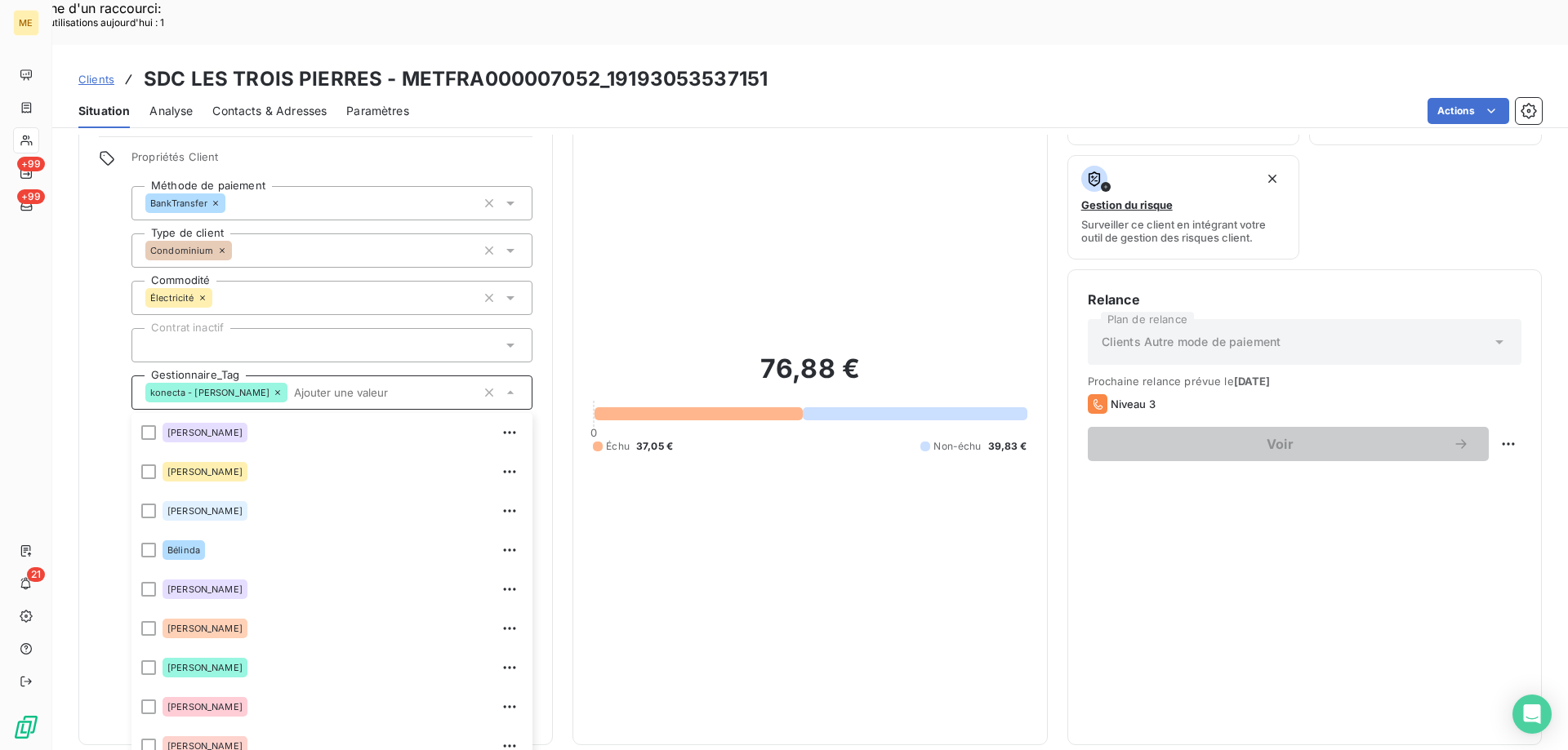
click at [276, 390] on icon at bounding box center [278, 392] width 5 height 5
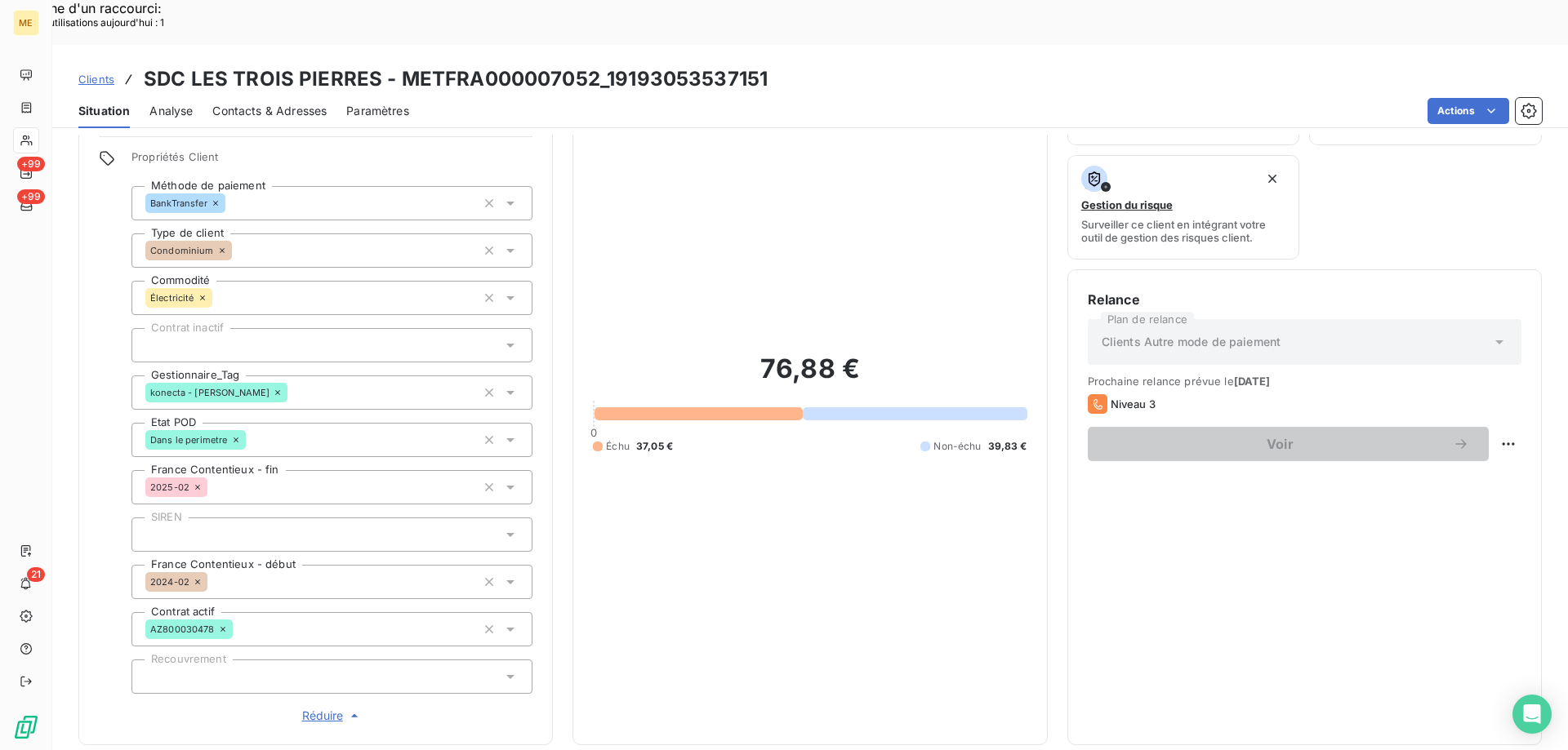
click at [477, 376] on div "konecta - lisa" at bounding box center [332, 393] width 401 height 34
click at [301, 385] on input "text" at bounding box center [294, 393] width 13 height 15
click at [404, 376] on div at bounding box center [332, 393] width 401 height 34
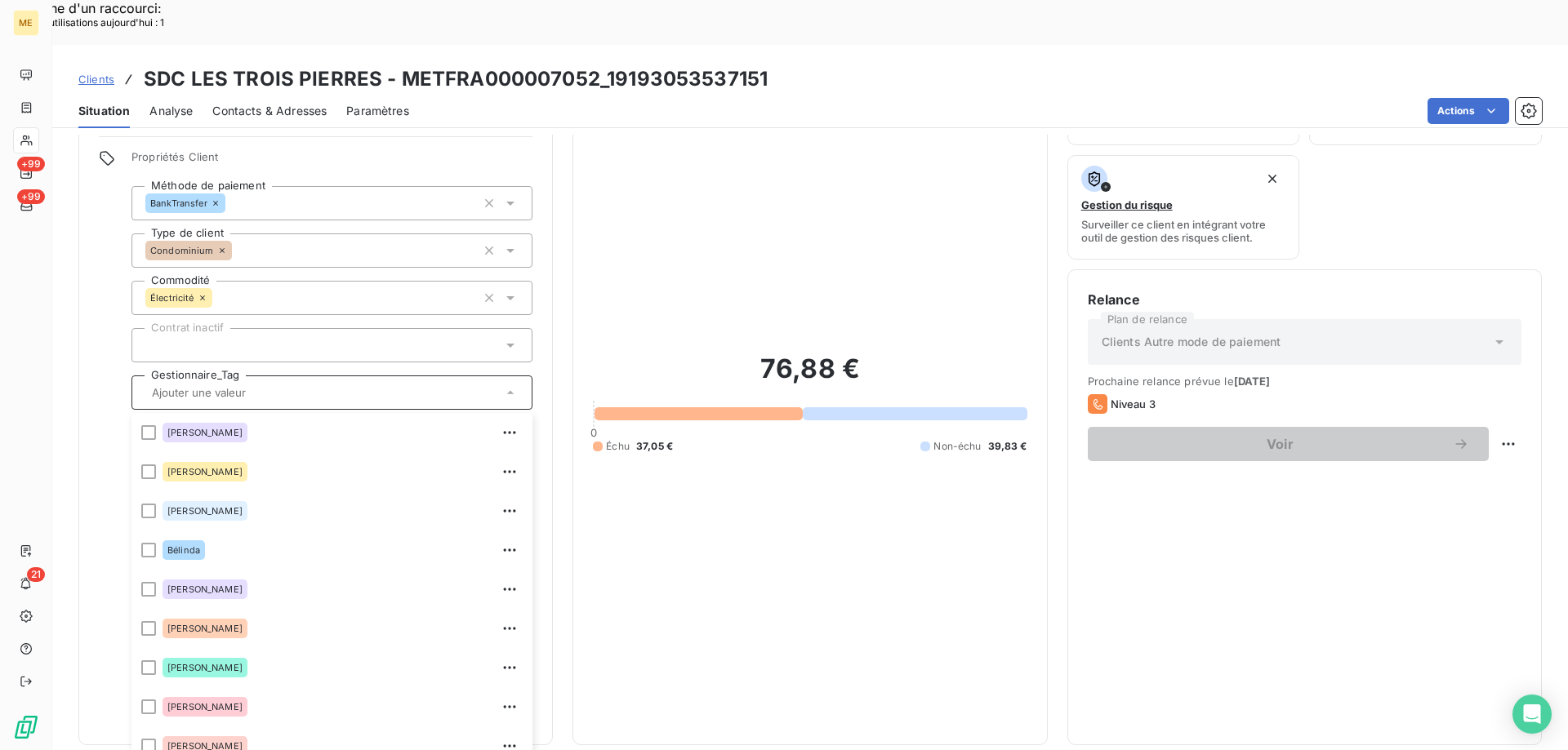
click at [907, 185] on div "76,88 € 0 Échu 37,05 € Non-échu 39,83 €" at bounding box center [810, 403] width 434 height 644
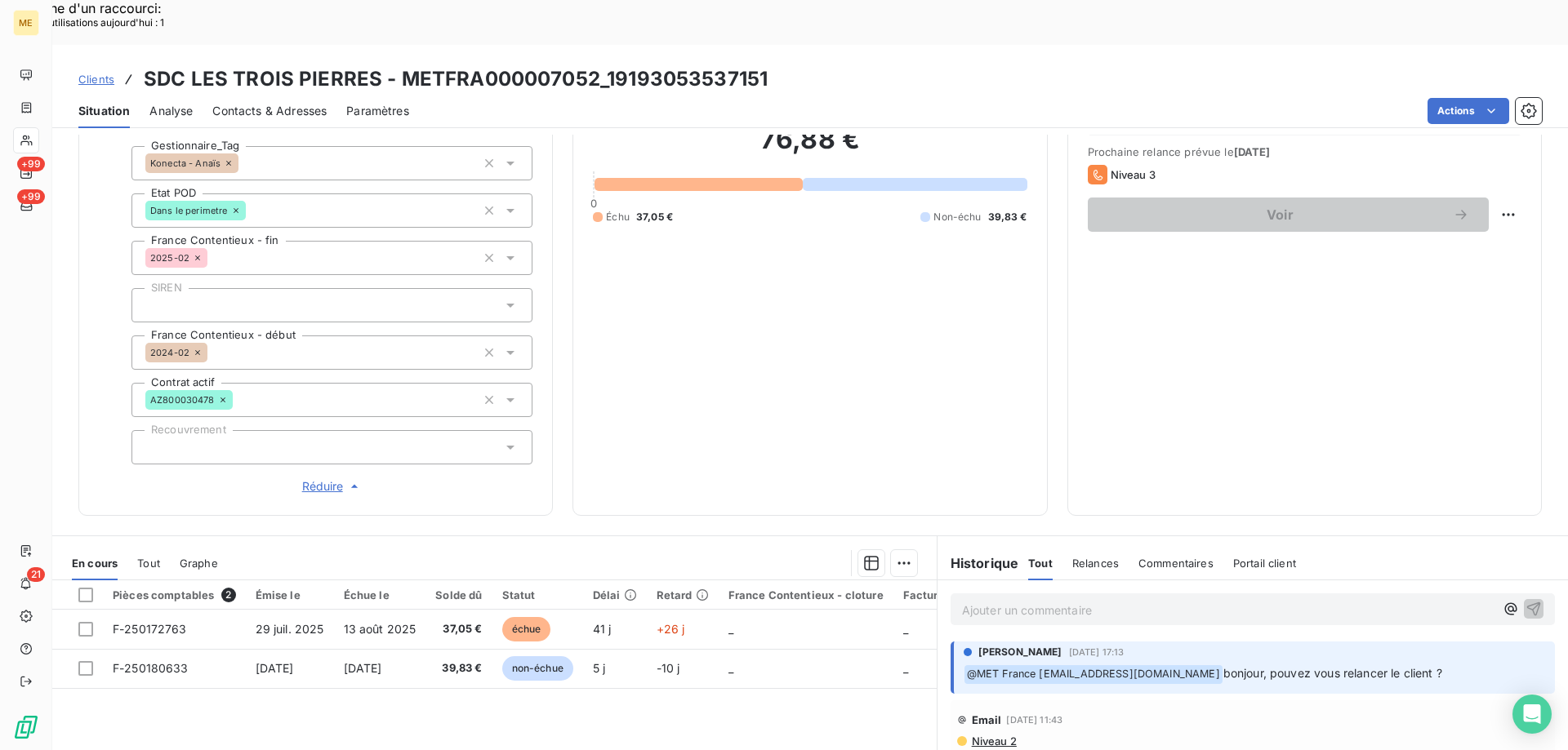
scroll to position [349, 0]
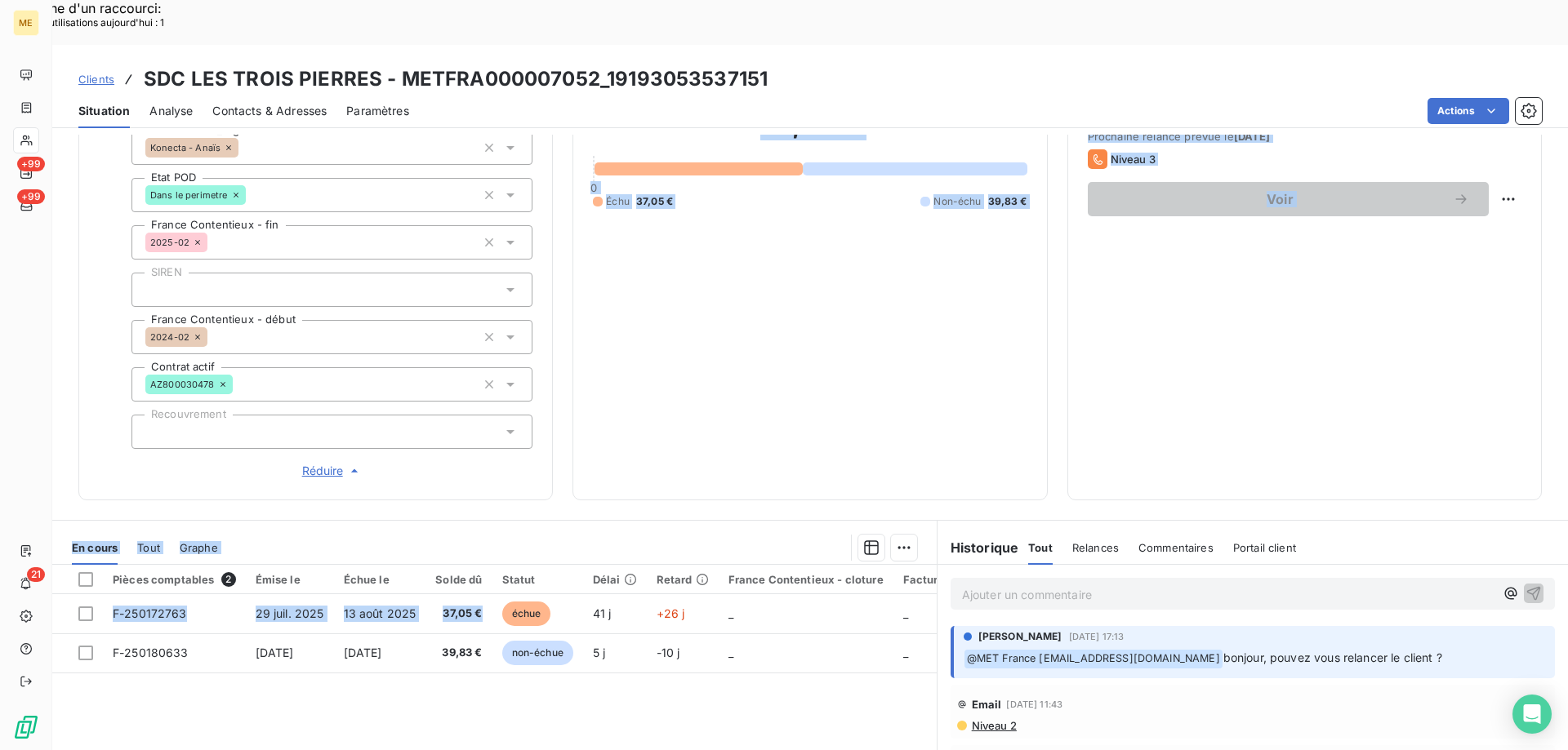
drag, startPoint x: 489, startPoint y: 558, endPoint x: 495, endPoint y: 449, distance: 109.2
click at [495, 449] on div "Informations client Gestionnaires Aucun Propriétés Client Méthode de paiement B…" at bounding box center [810, 465] width 1515 height 661
click at [1237, 585] on p "Ajouter un commentaire ﻿" at bounding box center [1227, 595] width 532 height 20
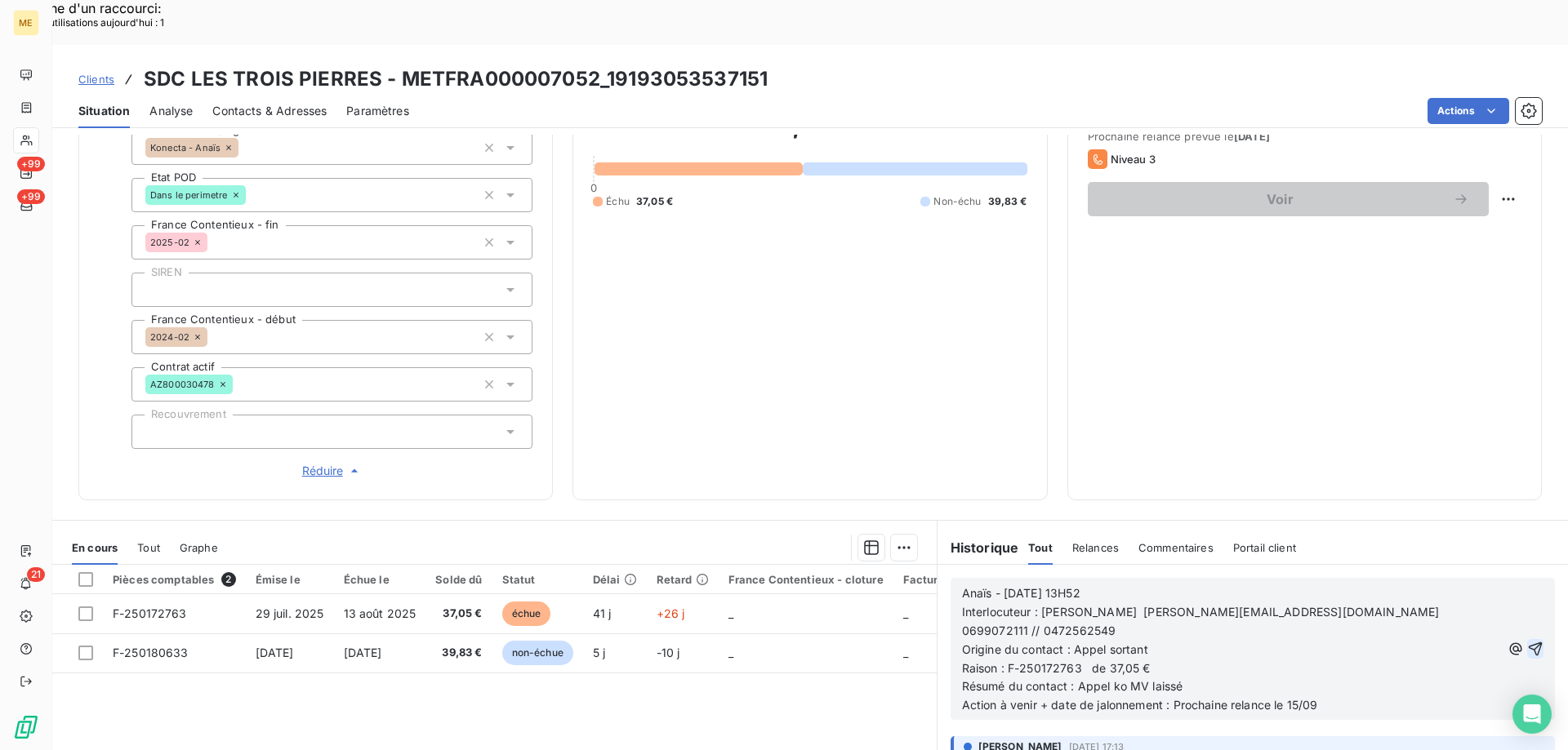
click at [1529, 642] on icon "button" at bounding box center [1536, 649] width 14 height 14
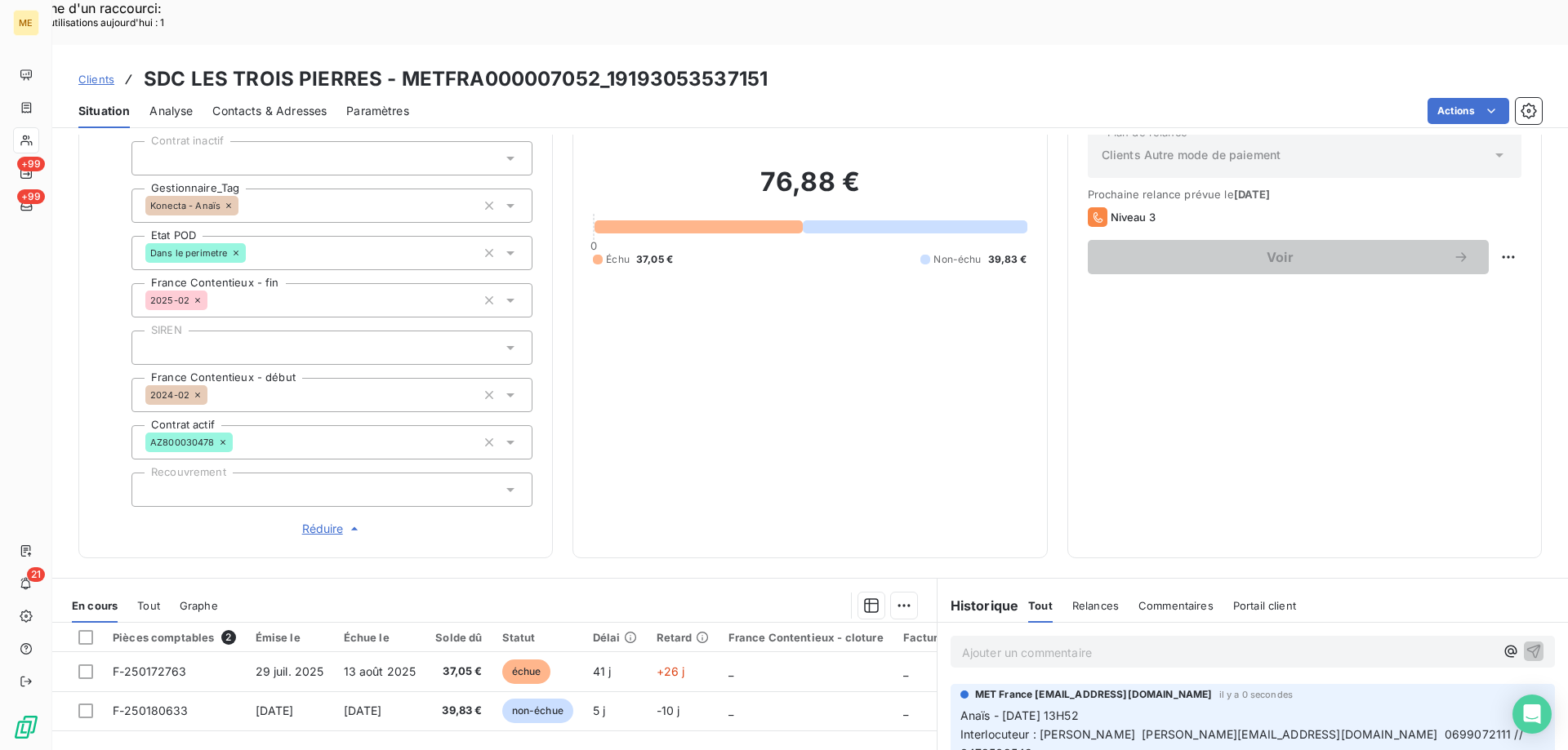
scroll to position [267, 0]
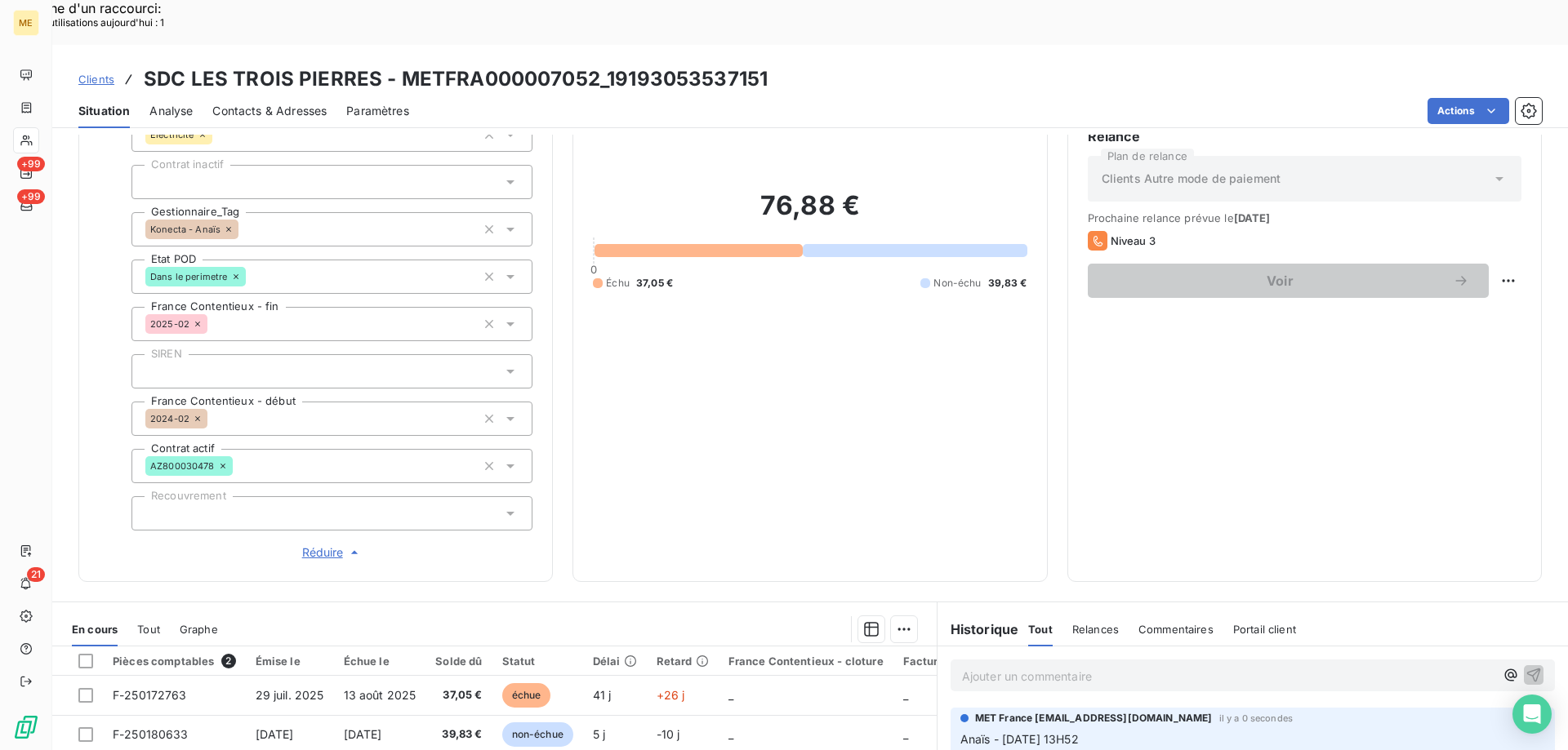
click at [1477, 272] on div "Replanifier cette action" at bounding box center [1428, 272] width 146 height 26
select select "8"
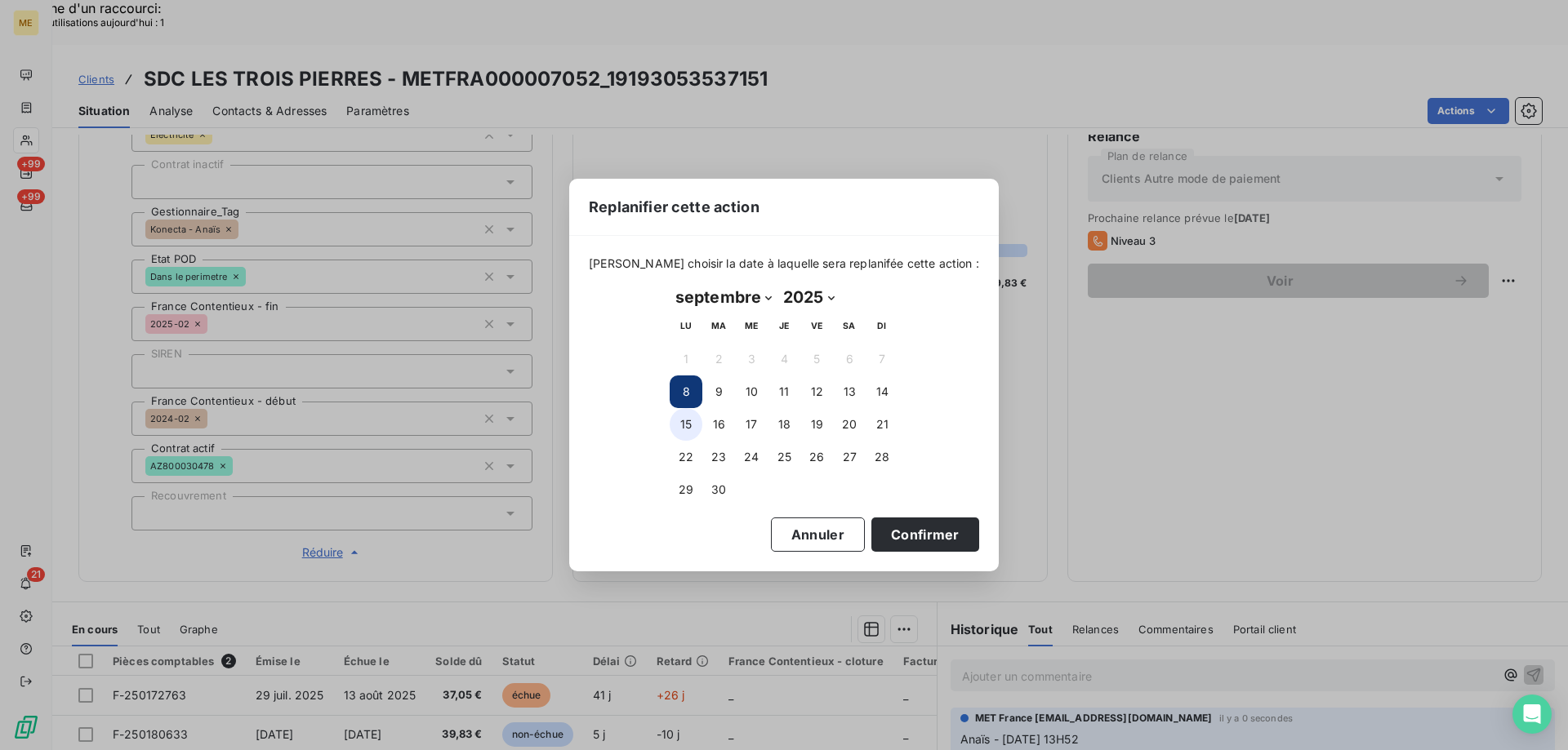
click at [684, 423] on button "15" at bounding box center [685, 424] width 32 height 32
click at [888, 532] on button "Confirmer" at bounding box center [925, 535] width 108 height 34
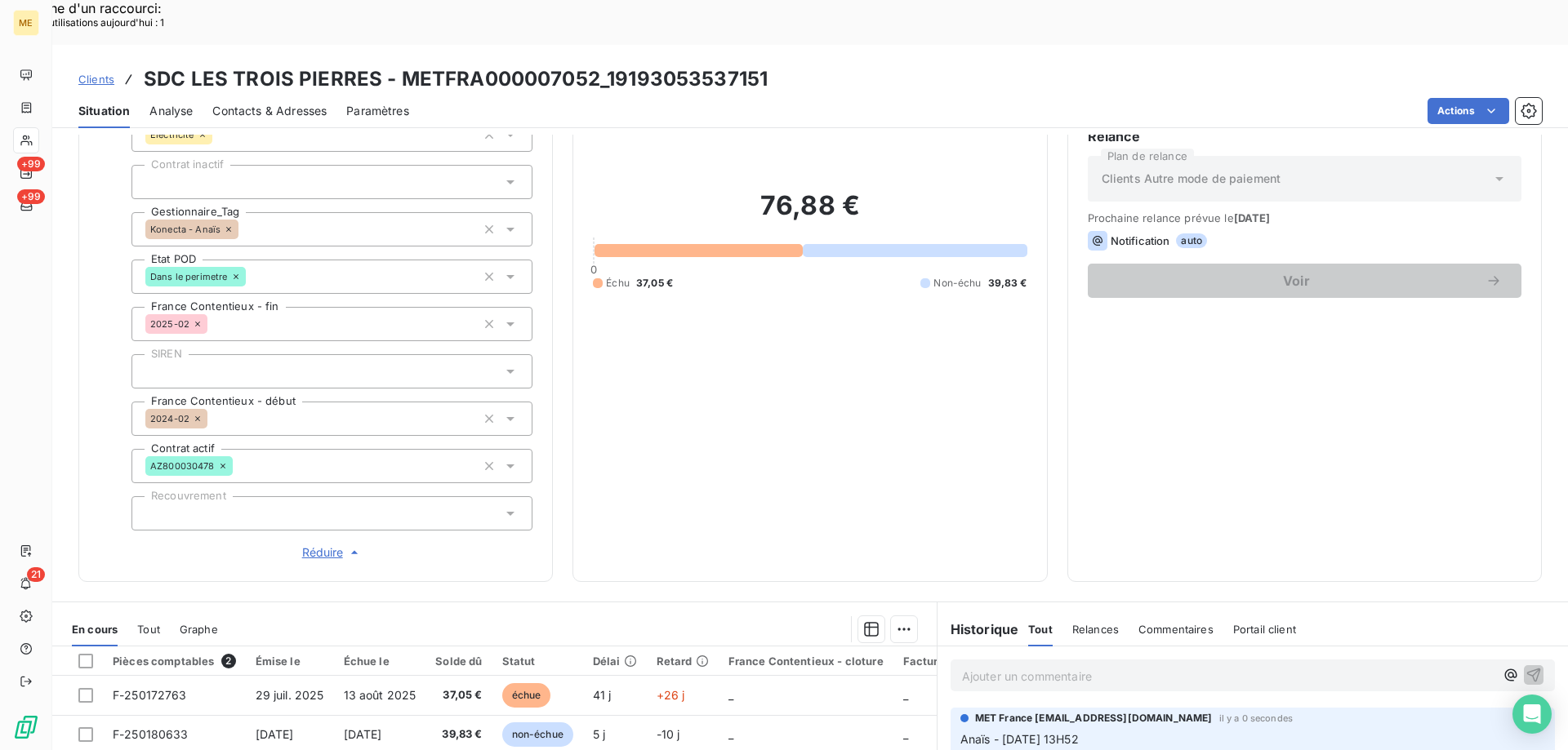
click at [996, 666] on p "Ajouter un commentaire ﻿" at bounding box center [1227, 677] width 532 height 20
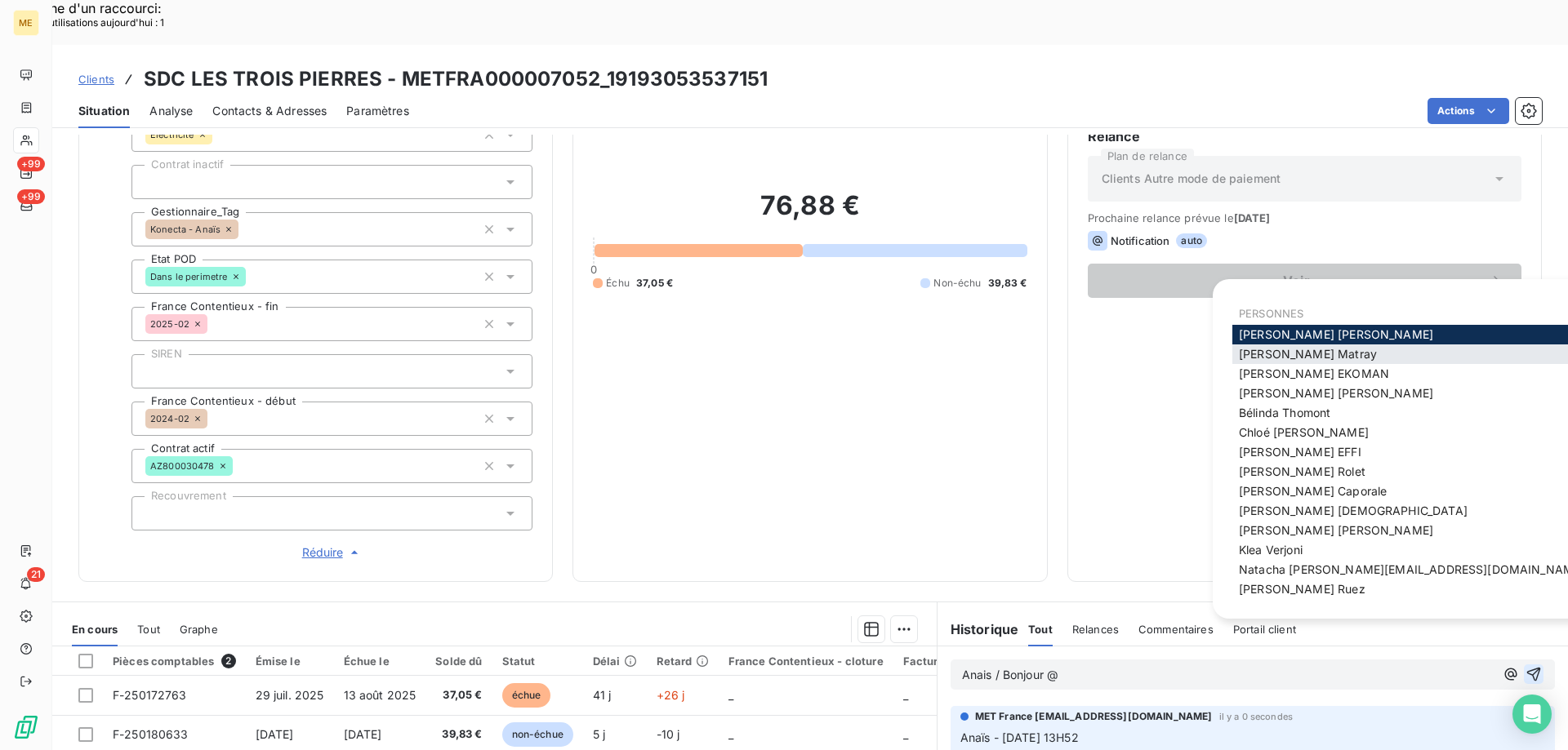
click at [1251, 353] on span "Amélie Matray" at bounding box center [1307, 354] width 138 height 14
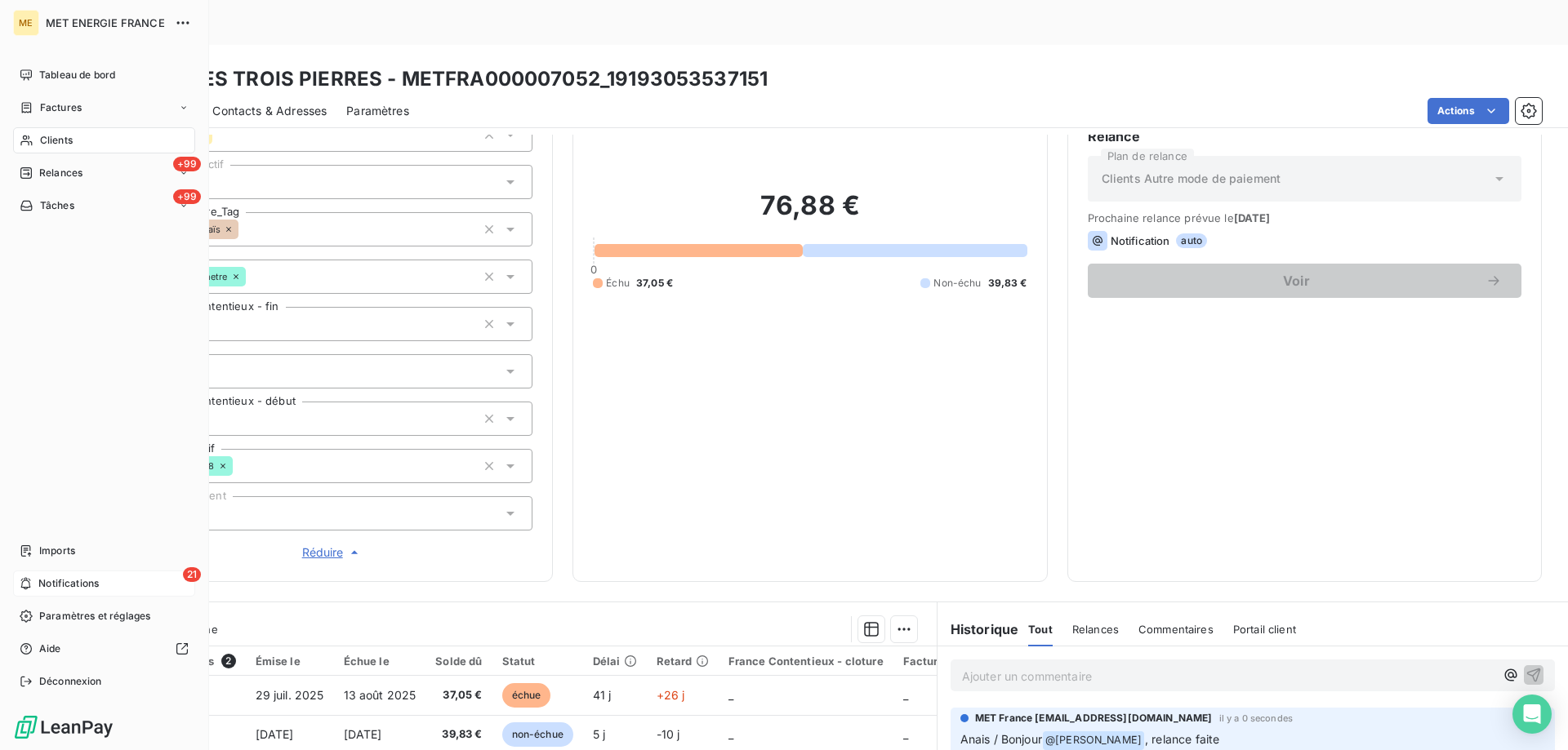
click at [61, 582] on span "Notifications" at bounding box center [68, 584] width 60 height 15
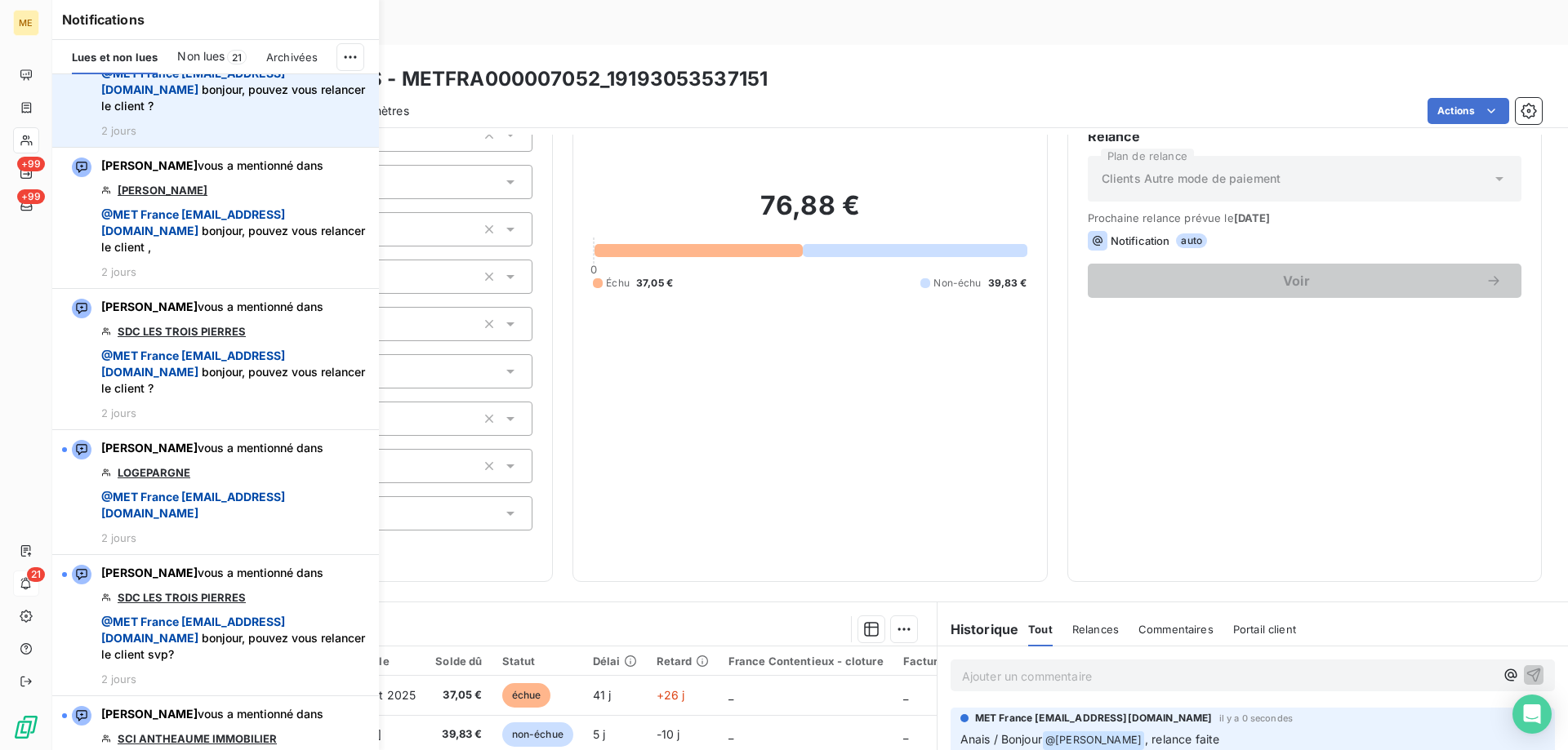
scroll to position [3756, 0]
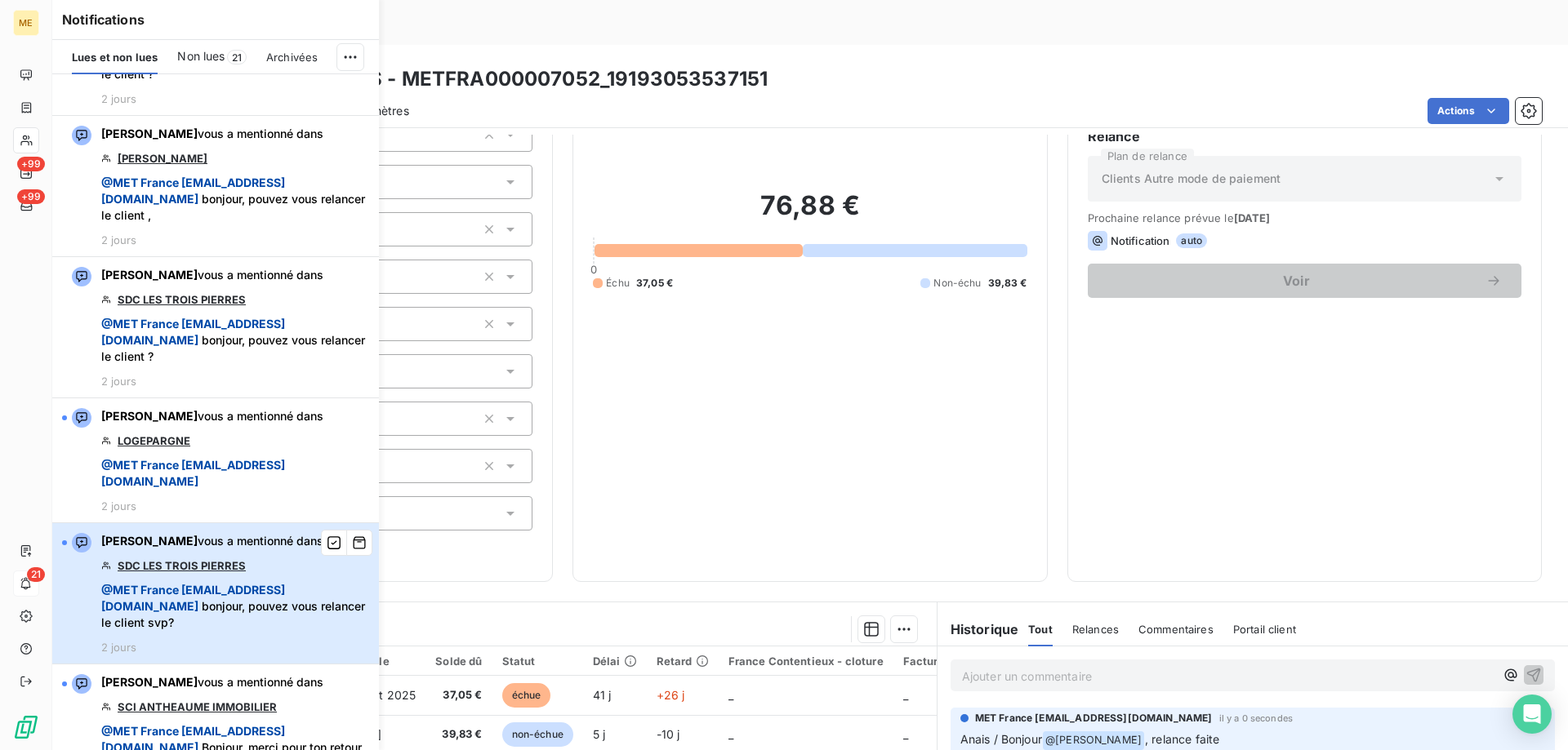
click at [299, 587] on span "@ MET France met-france@recouvrement.met.com bonjour, pouvez vous relancer le c…" at bounding box center [235, 606] width 267 height 49
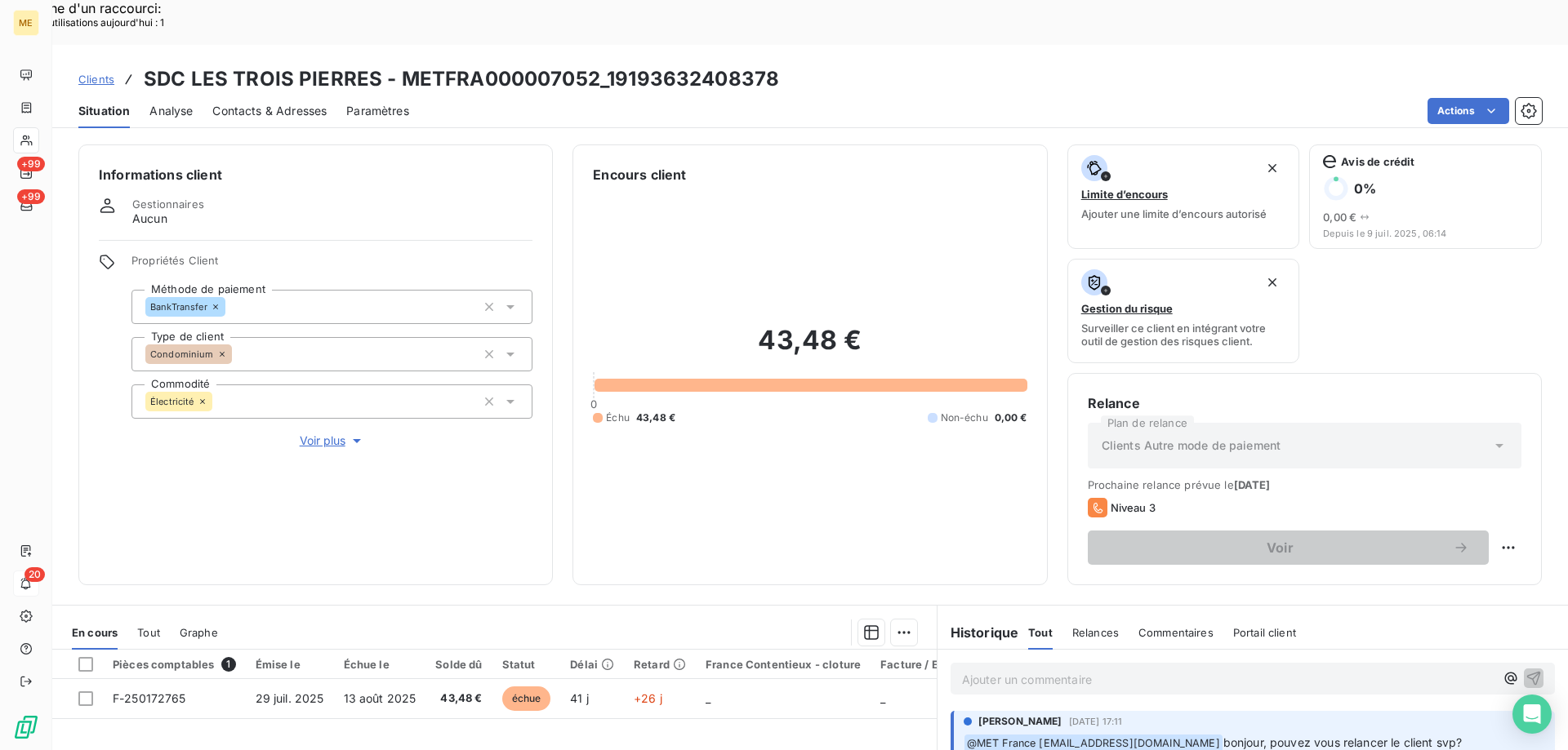
click at [302, 433] on span "Voir plus" at bounding box center [332, 441] width 65 height 17
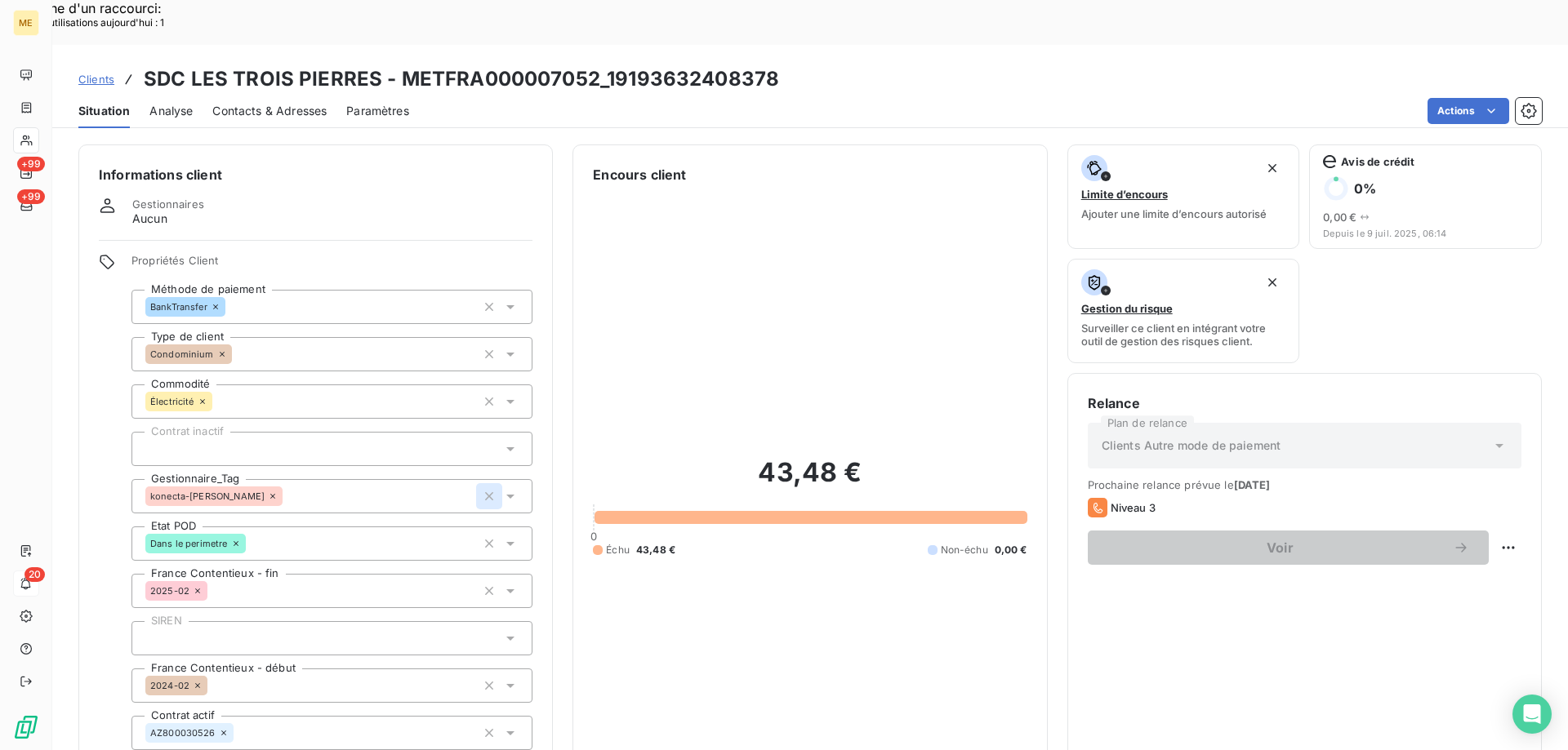
click at [481, 488] on icon "button" at bounding box center [489, 497] width 17 height 17
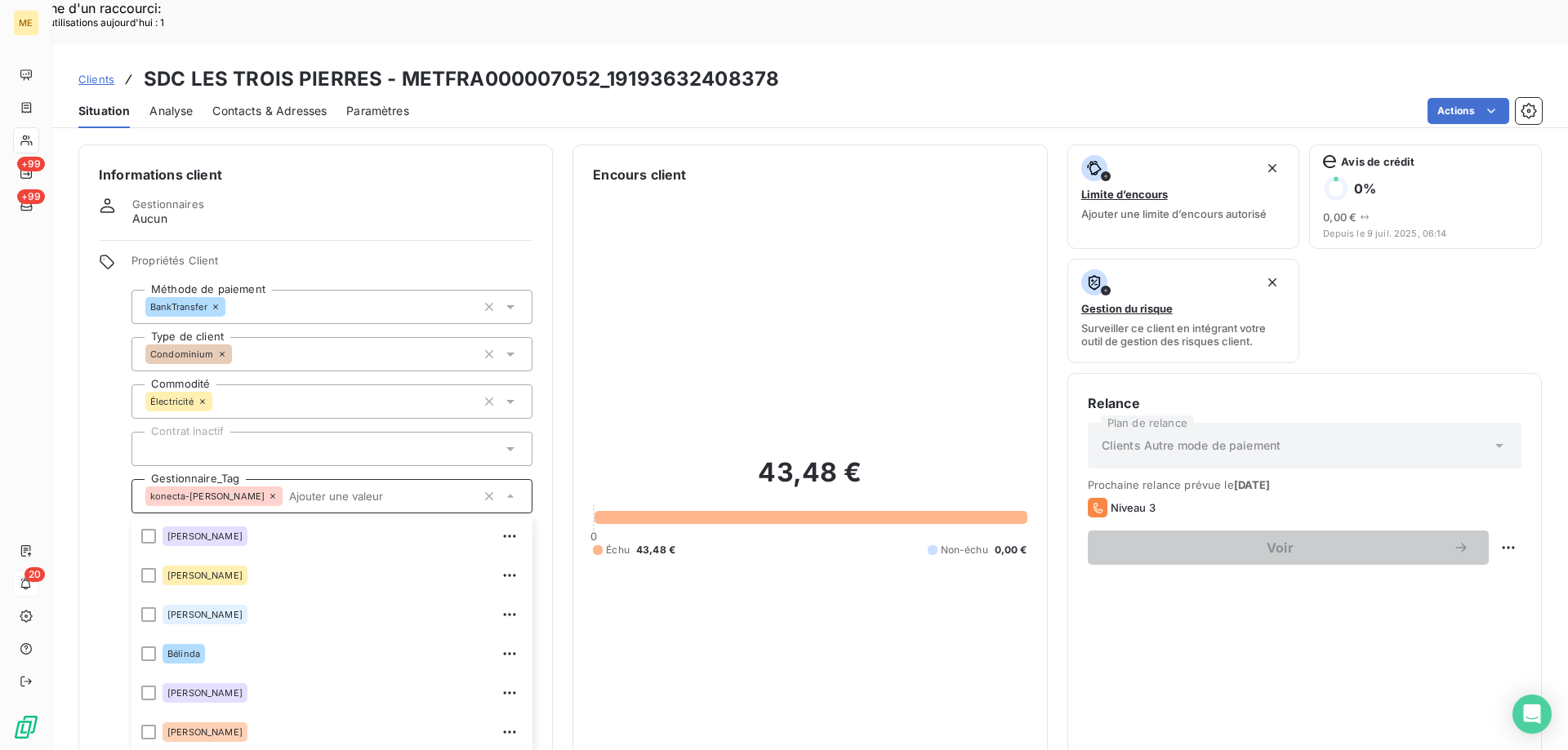
scroll to position [104, 0]
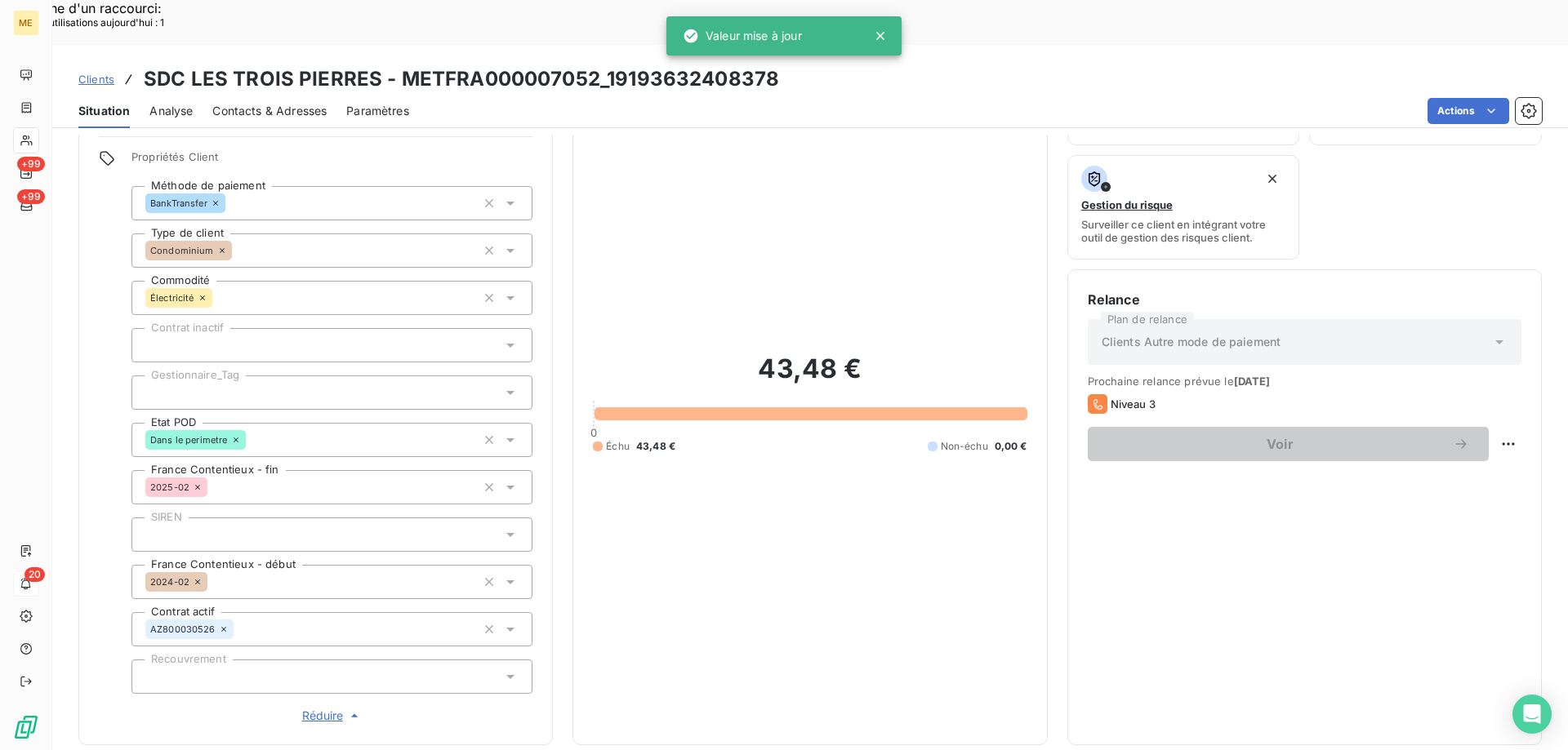
click at [248, 376] on div at bounding box center [332, 393] width 401 height 34
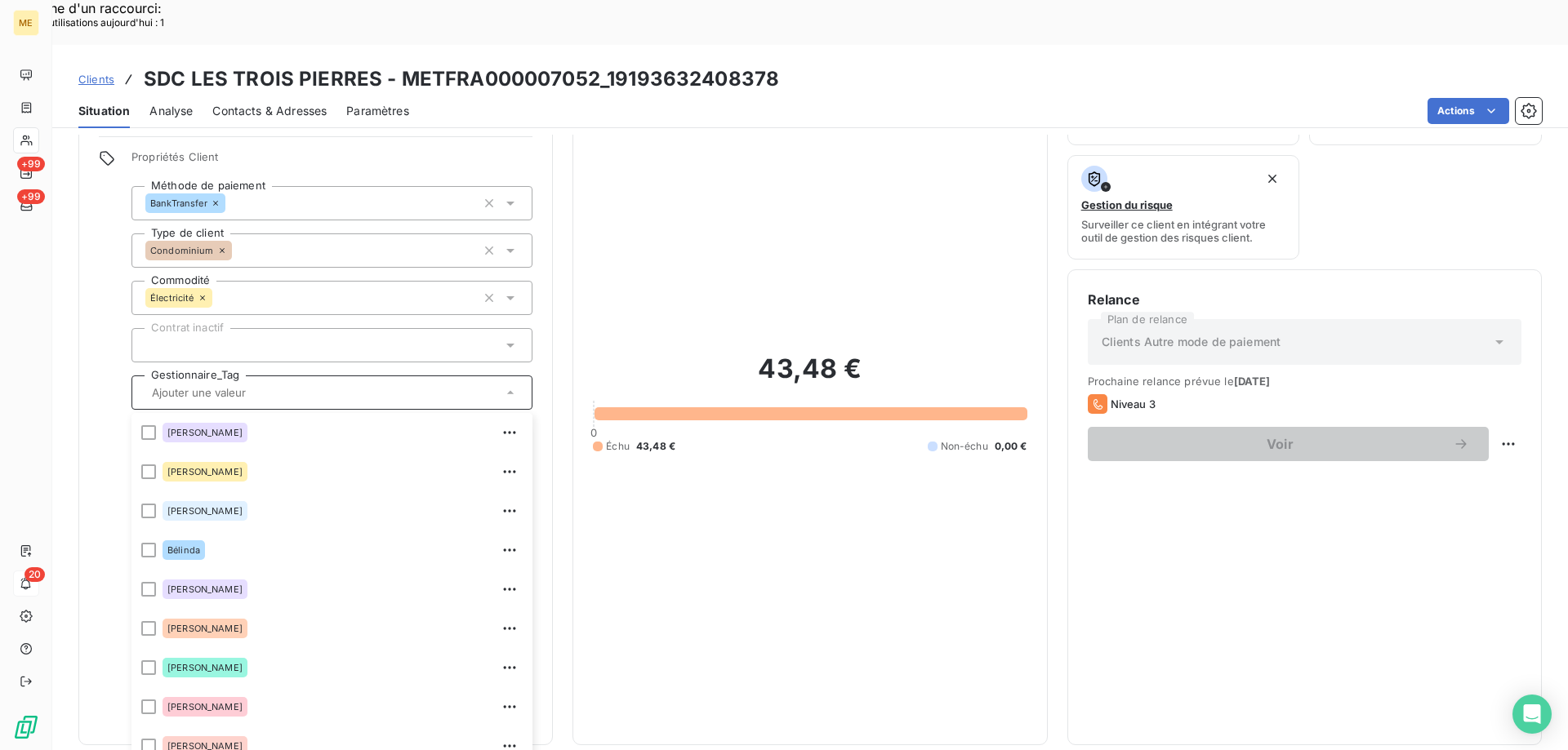
click at [281, 385] on input "text" at bounding box center [357, 393] width 238 height 15
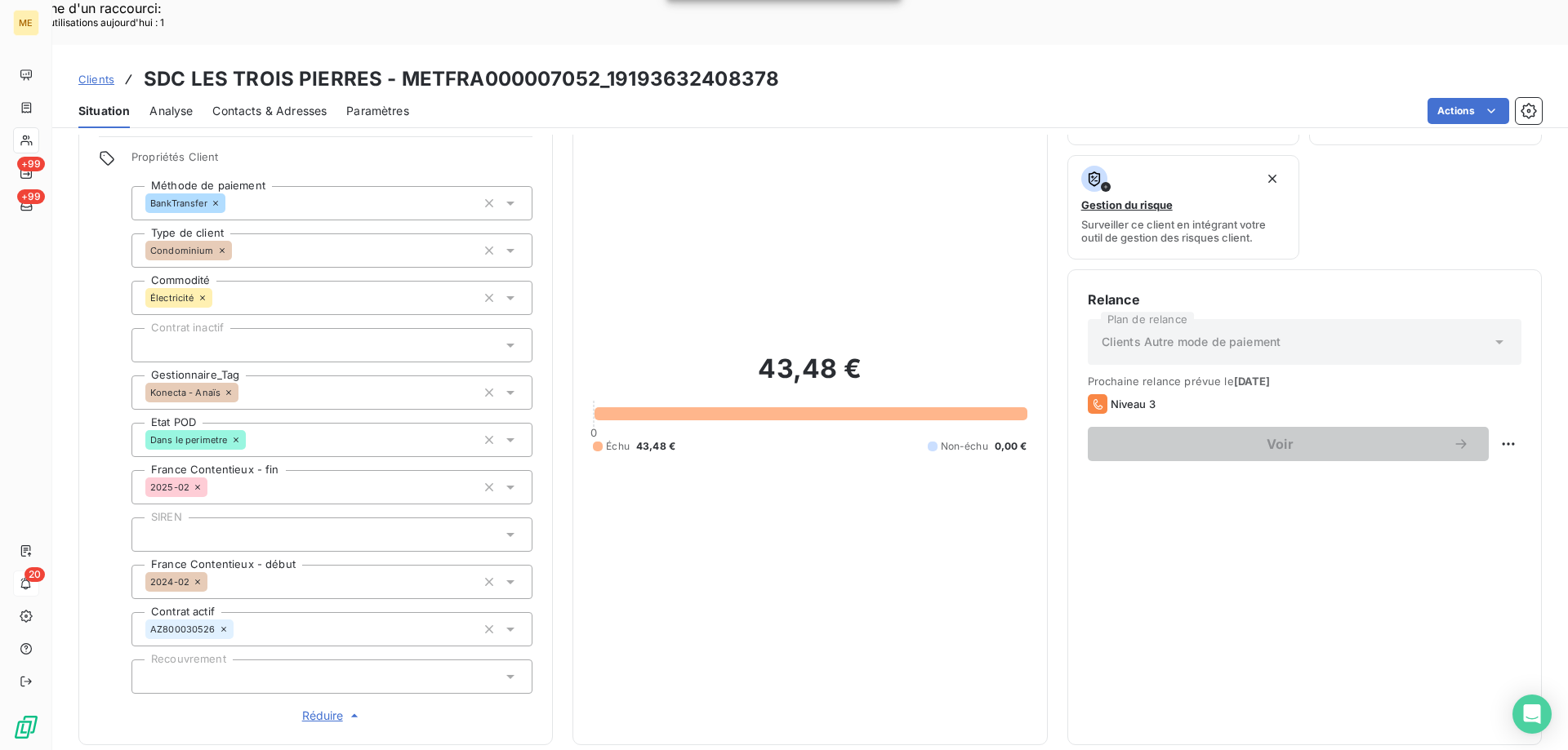
click at [772, 486] on div "43,48 € 0 Échu 43,48 € Non-échu 0,00 €" at bounding box center [810, 403] width 434 height 644
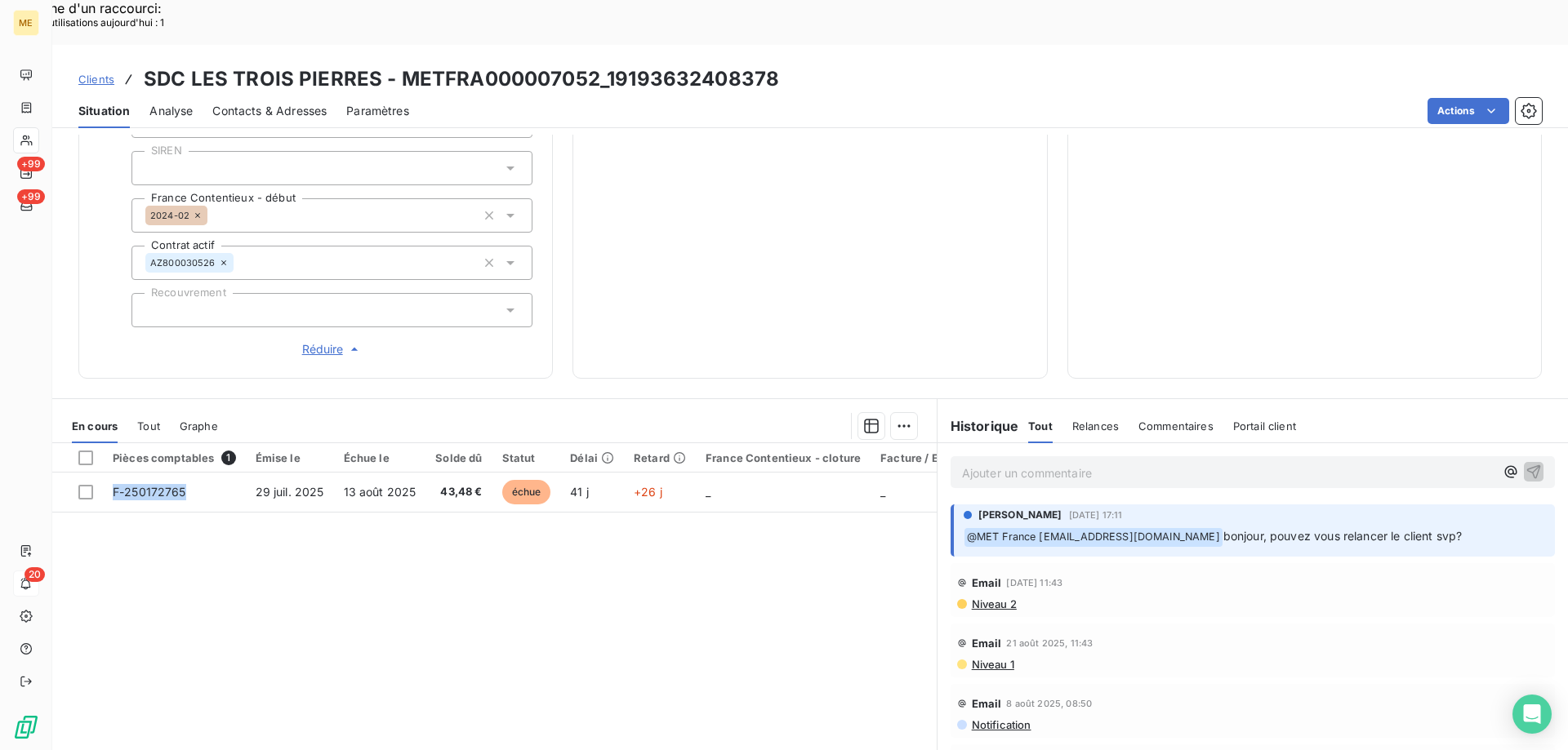
drag, startPoint x: 194, startPoint y: 437, endPoint x: 131, endPoint y: 514, distance: 99.5
click at [131, 514] on div "Pièces comptables 1 Émise le Échue le Solde dû Statut Délai Retard France Conte…" at bounding box center [494, 601] width 885 height 315
drag, startPoint x: 482, startPoint y: 437, endPoint x: 512, endPoint y: 485, distance: 56.6
click at [464, 485] on div "Pièces comptables 1 Émise le Échue le Solde dû Statut Délai Retard France Conte…" at bounding box center [494, 601] width 885 height 315
click at [1291, 463] on p "Ajouter un commentaire ﻿" at bounding box center [1227, 473] width 532 height 20
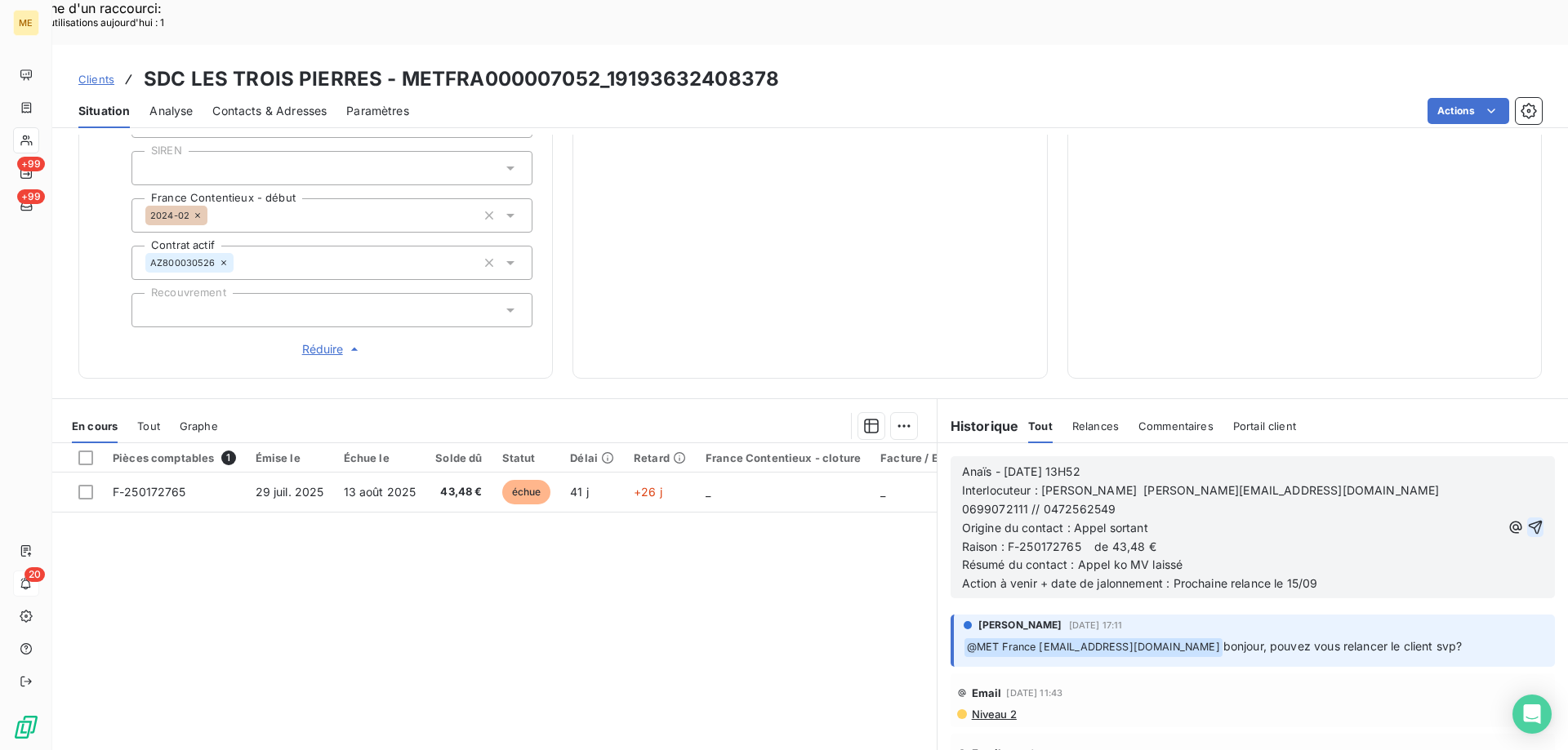
click at [1527, 519] on icon "button" at bounding box center [1536, 527] width 17 height 17
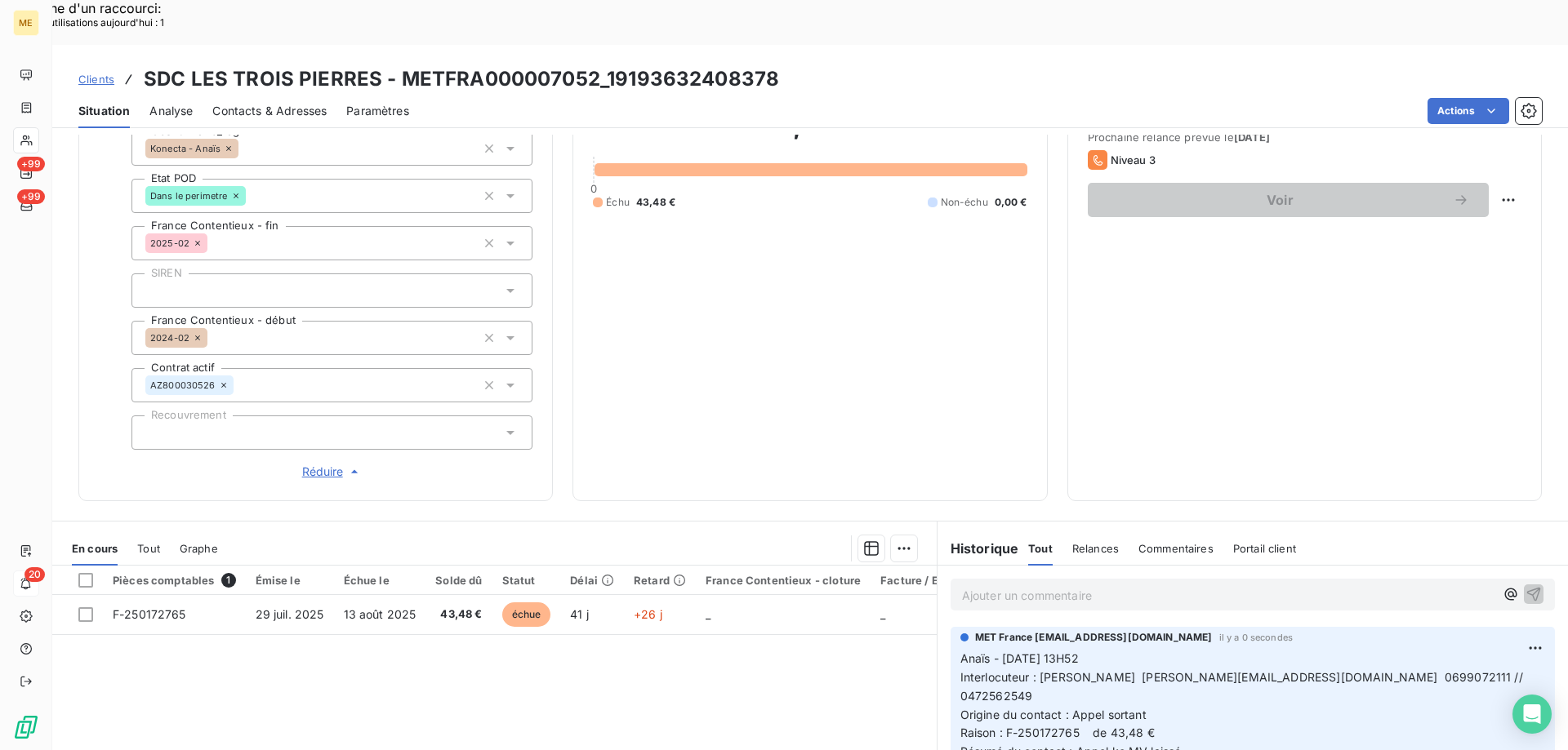
scroll to position [307, 0]
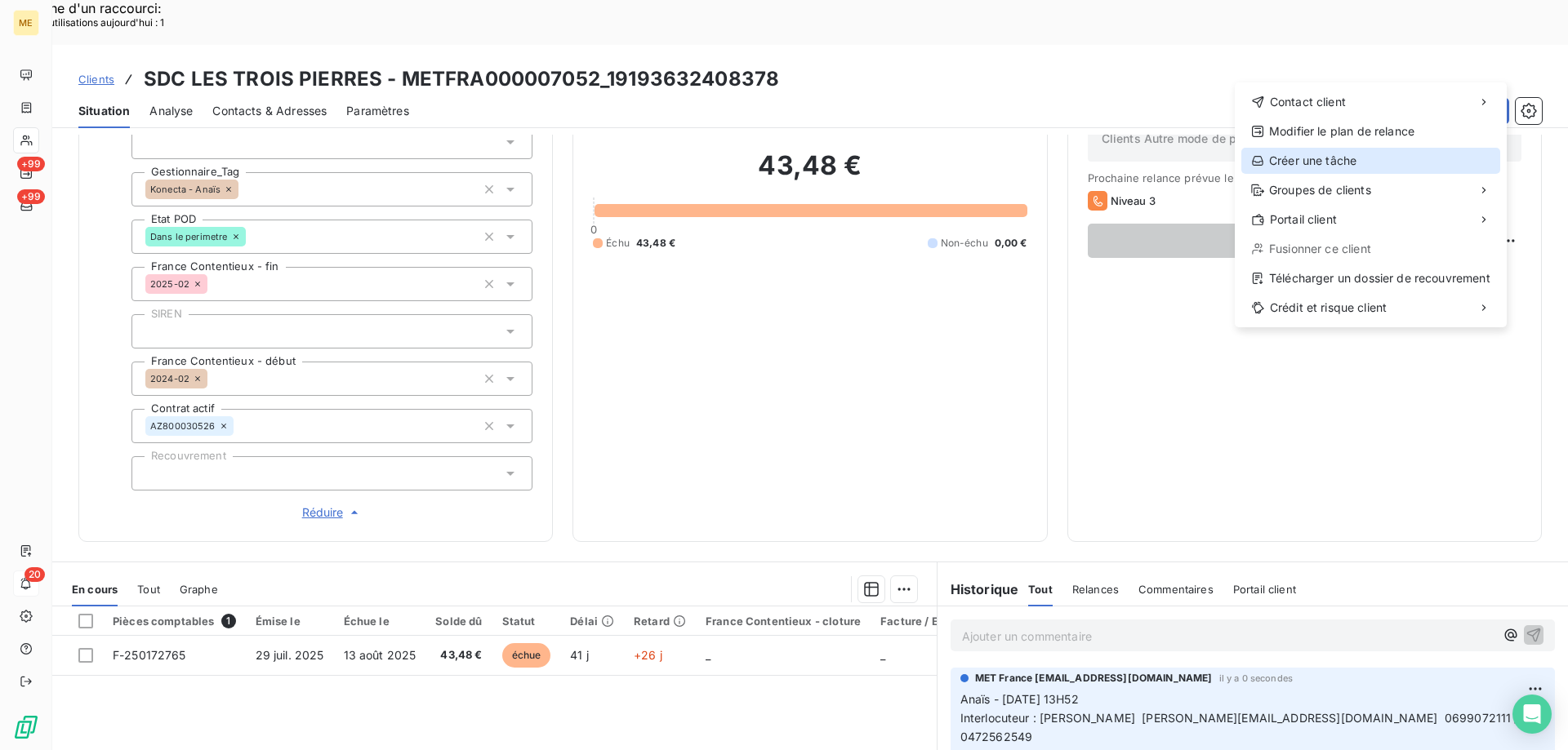
click at [1353, 160] on div "Créer une tâche" at bounding box center [1370, 161] width 259 height 26
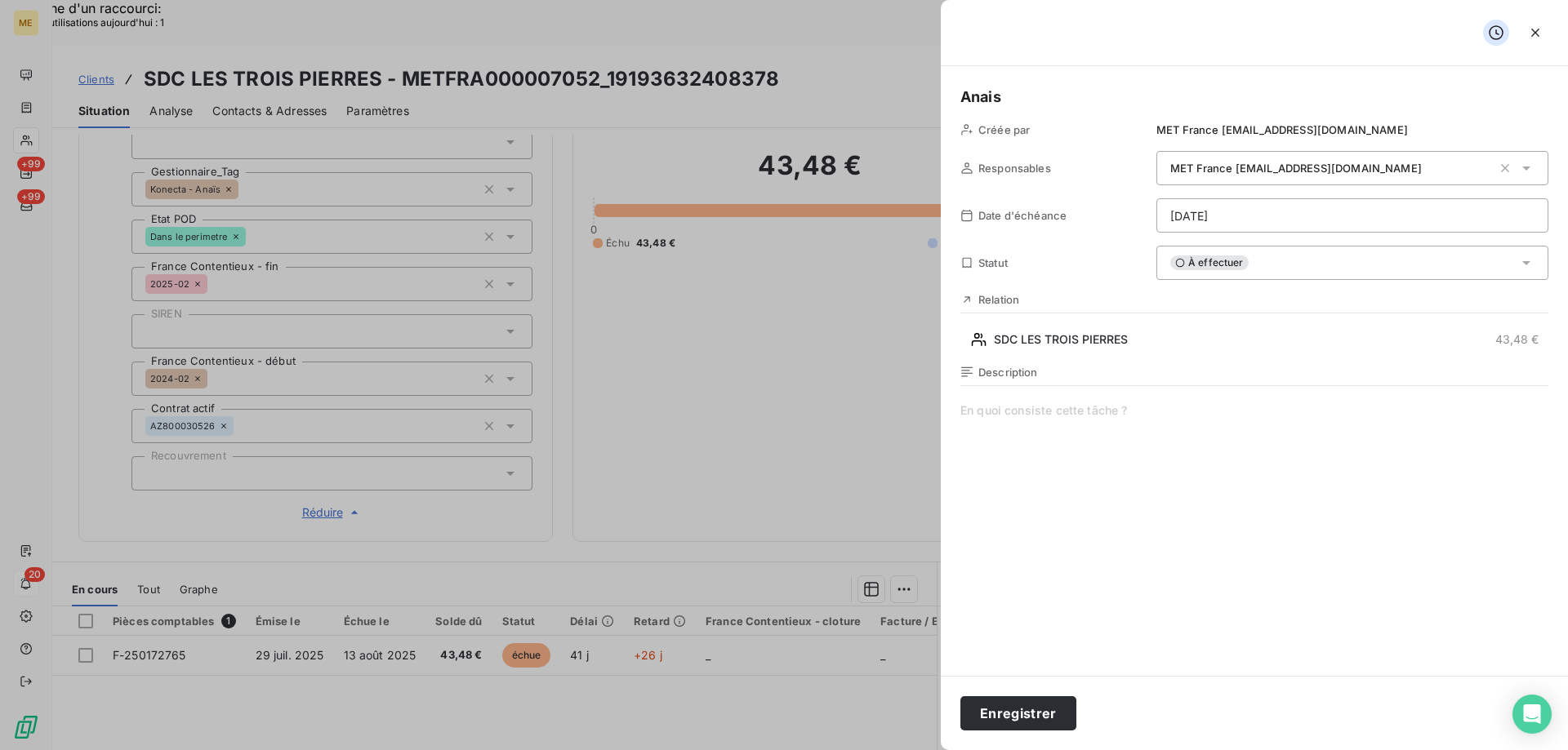
click at [1103, 432] on span at bounding box center [1253, 560] width 588 height 314
click at [1114, 431] on span at bounding box center [1253, 560] width 588 height 314
click at [1536, 32] on icon "button" at bounding box center [1535, 32] width 8 height 8
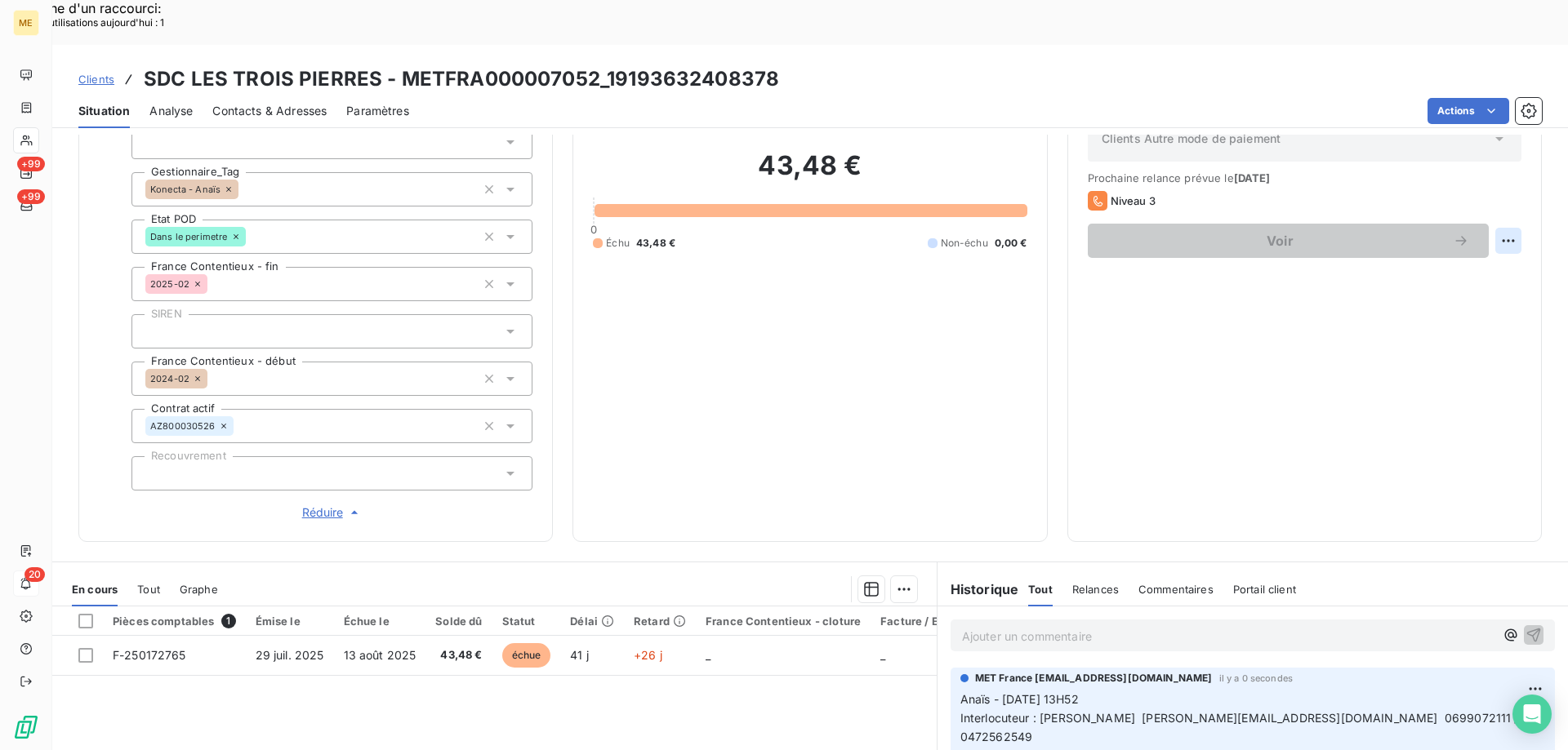
click at [1455, 233] on div "Replanifier cette action" at bounding box center [1428, 232] width 146 height 26
select select "8"
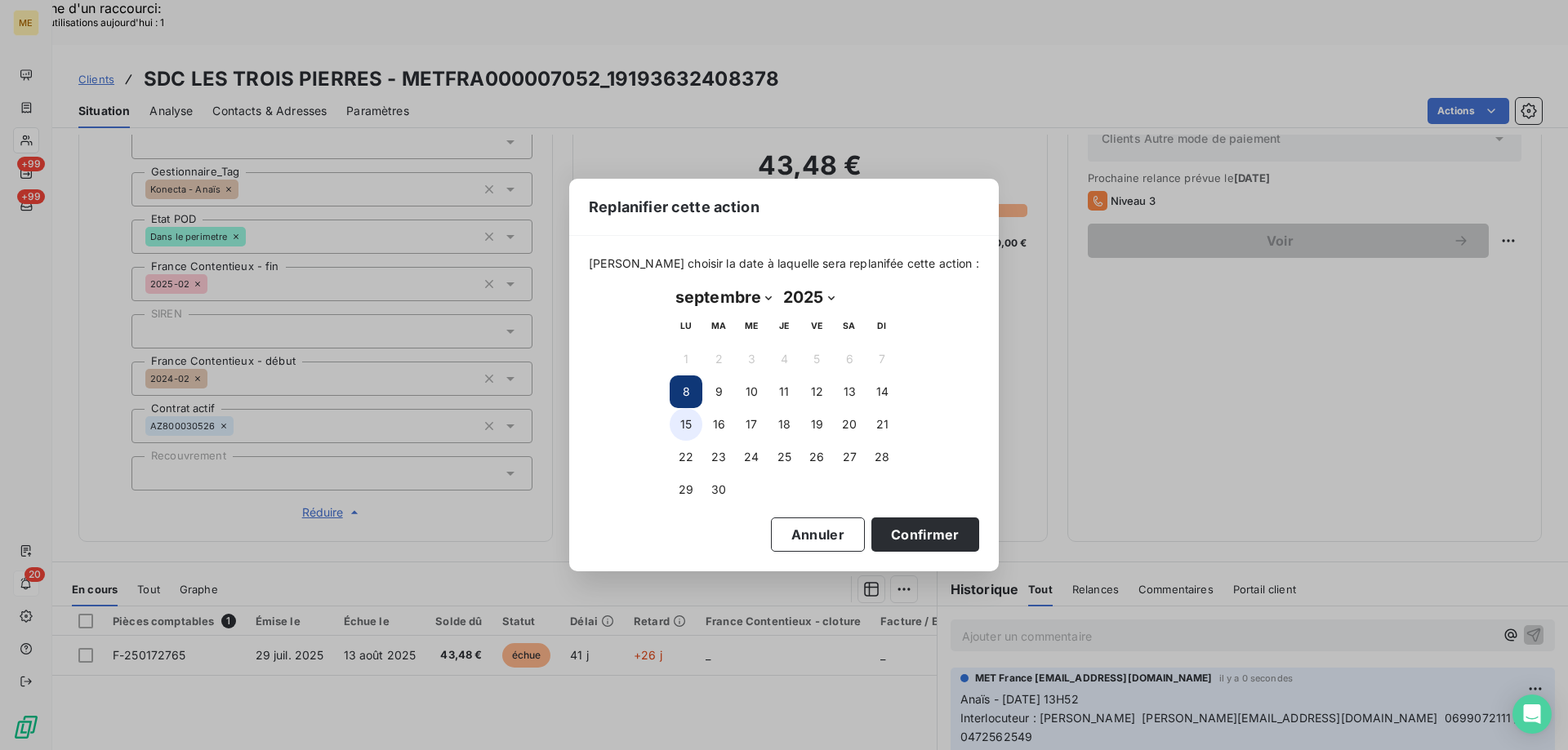
click at [680, 431] on button "15" at bounding box center [685, 424] width 32 height 32
click at [922, 541] on button "Confirmer" at bounding box center [925, 535] width 108 height 34
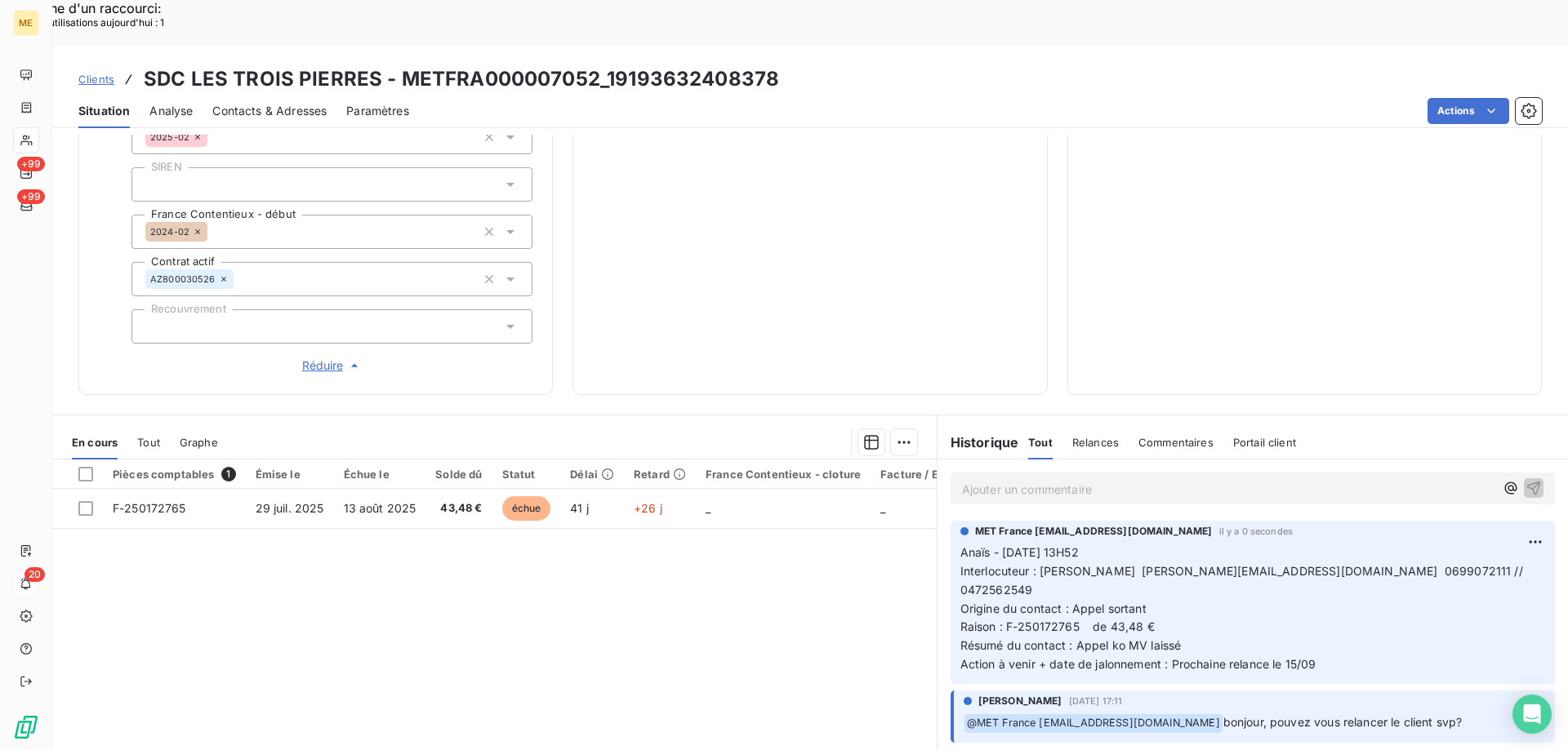
scroll to position [471, 0]
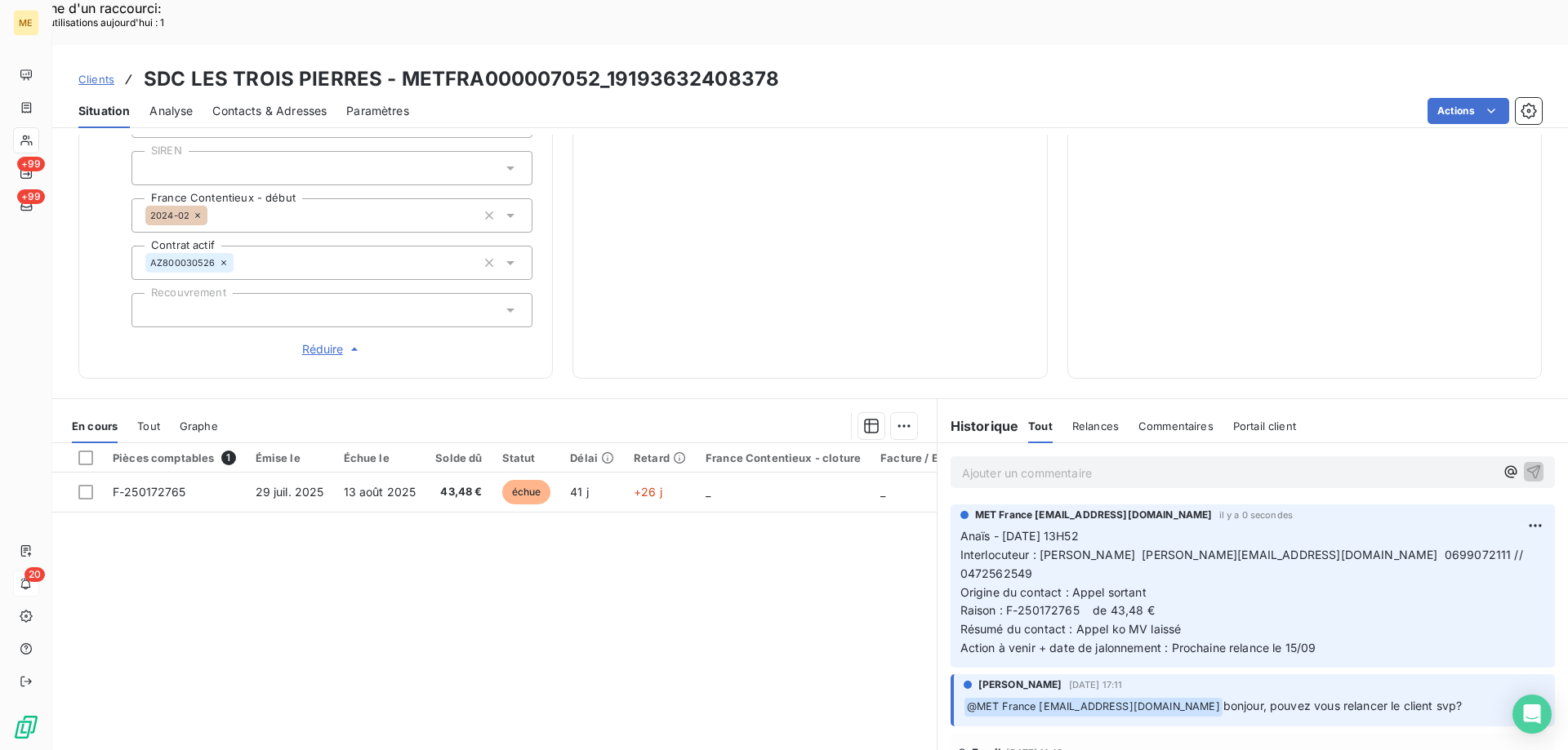
click at [1124, 457] on div "Ajouter un commentaire ﻿" at bounding box center [1252, 472] width 604 height 32
click at [1121, 463] on p "Ajouter un commentaire ﻿" at bounding box center [1227, 473] width 532 height 20
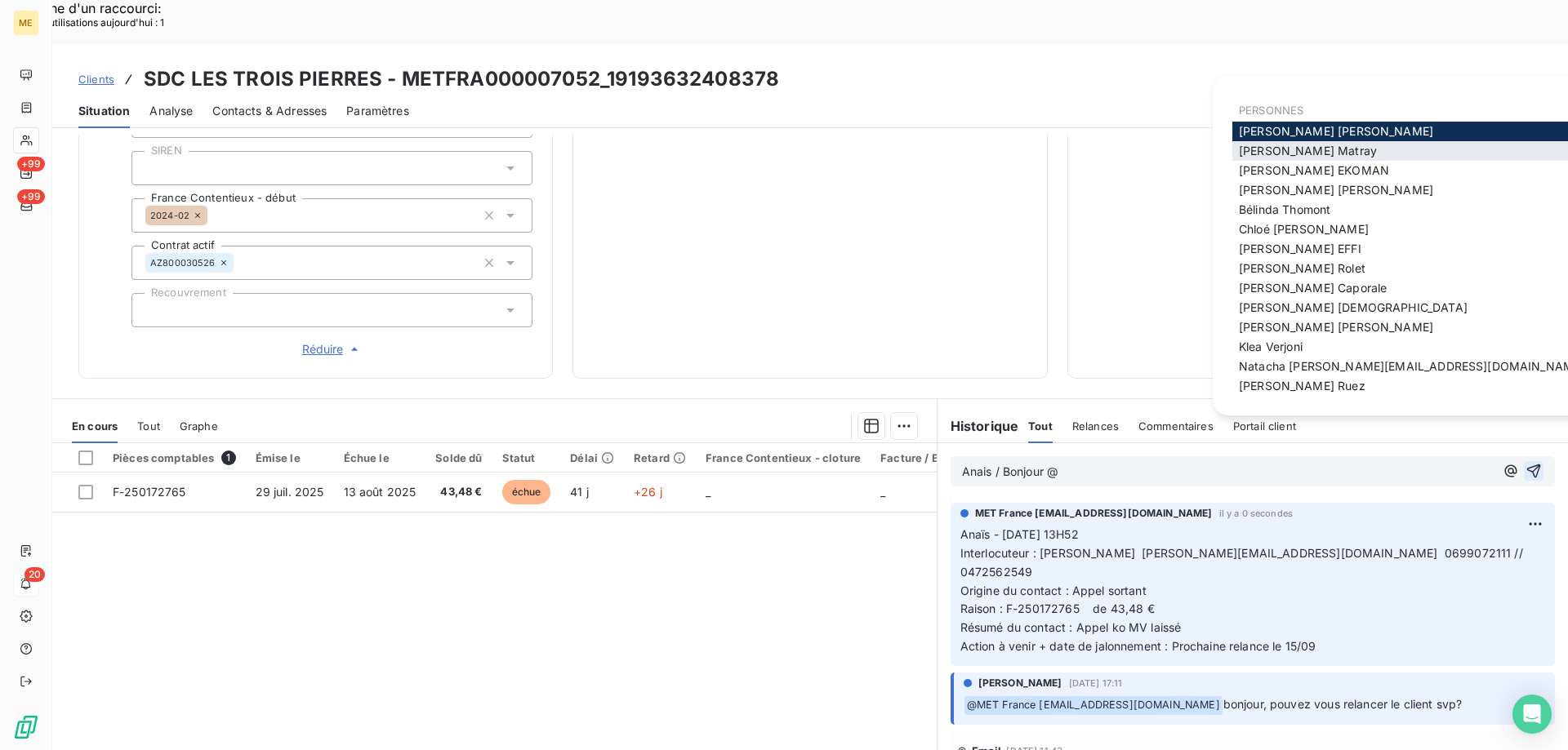
click at [1306, 152] on span "Amélie Matray" at bounding box center [1307, 150] width 138 height 14
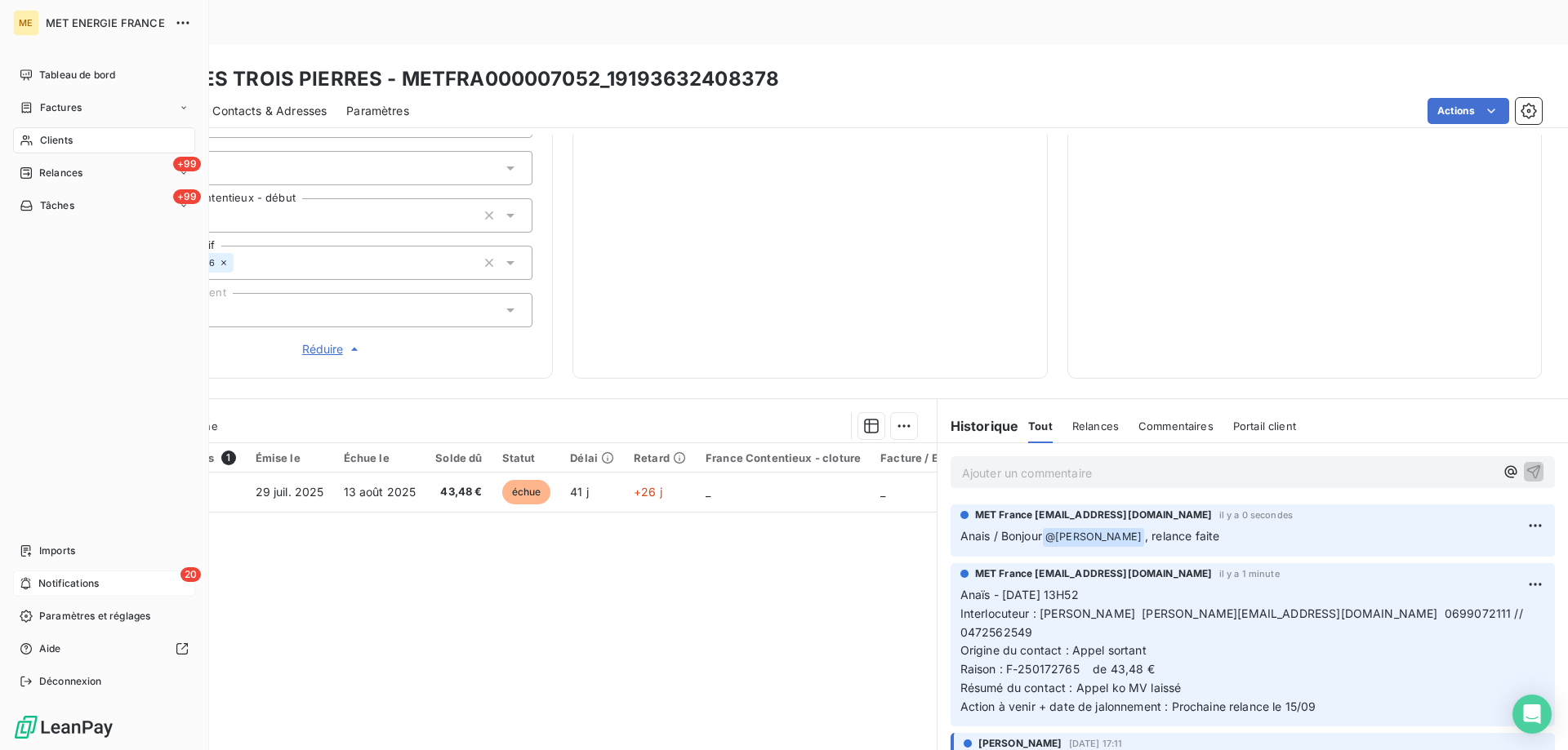
click at [50, 586] on span "Notifications" at bounding box center [68, 584] width 60 height 15
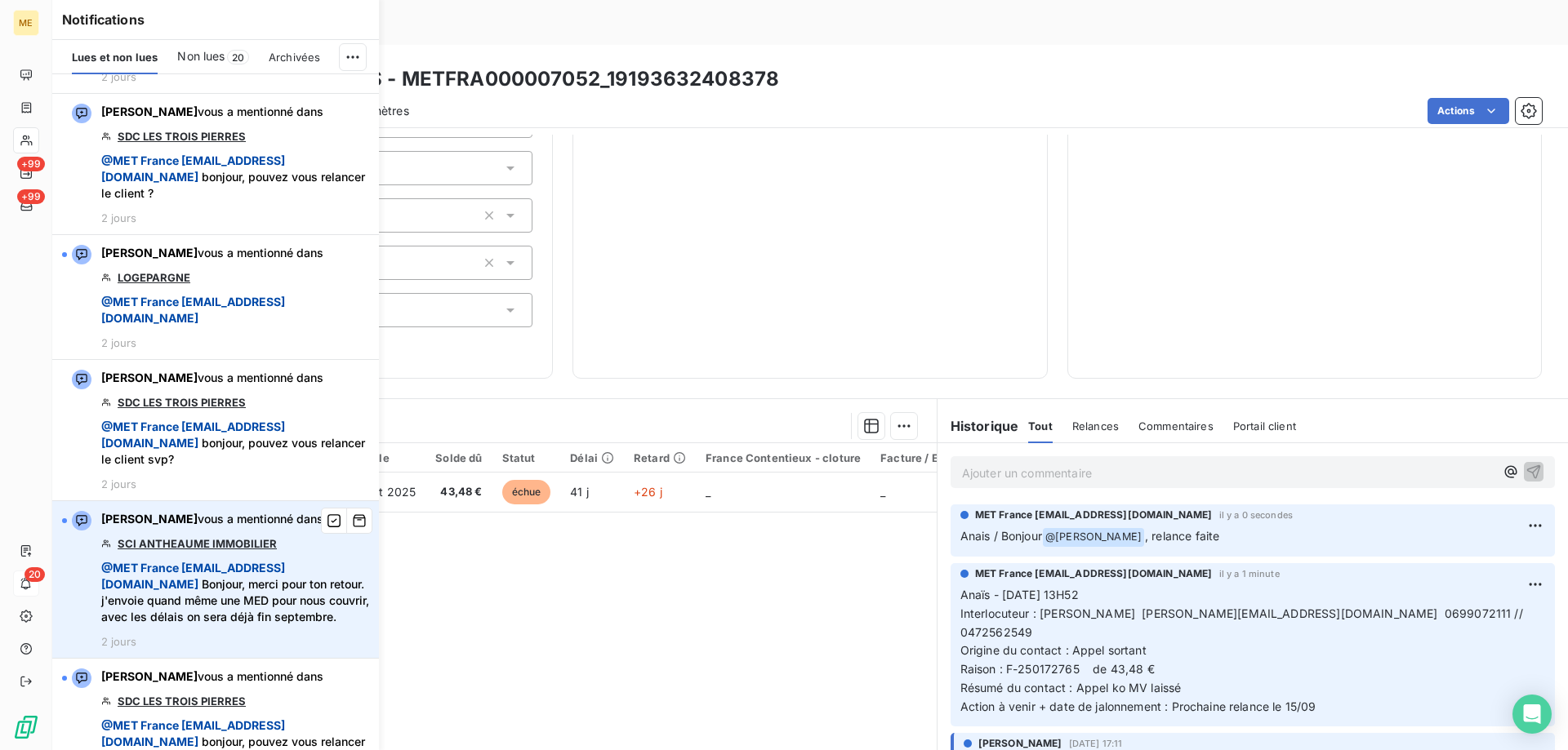
scroll to position [4001, 0]
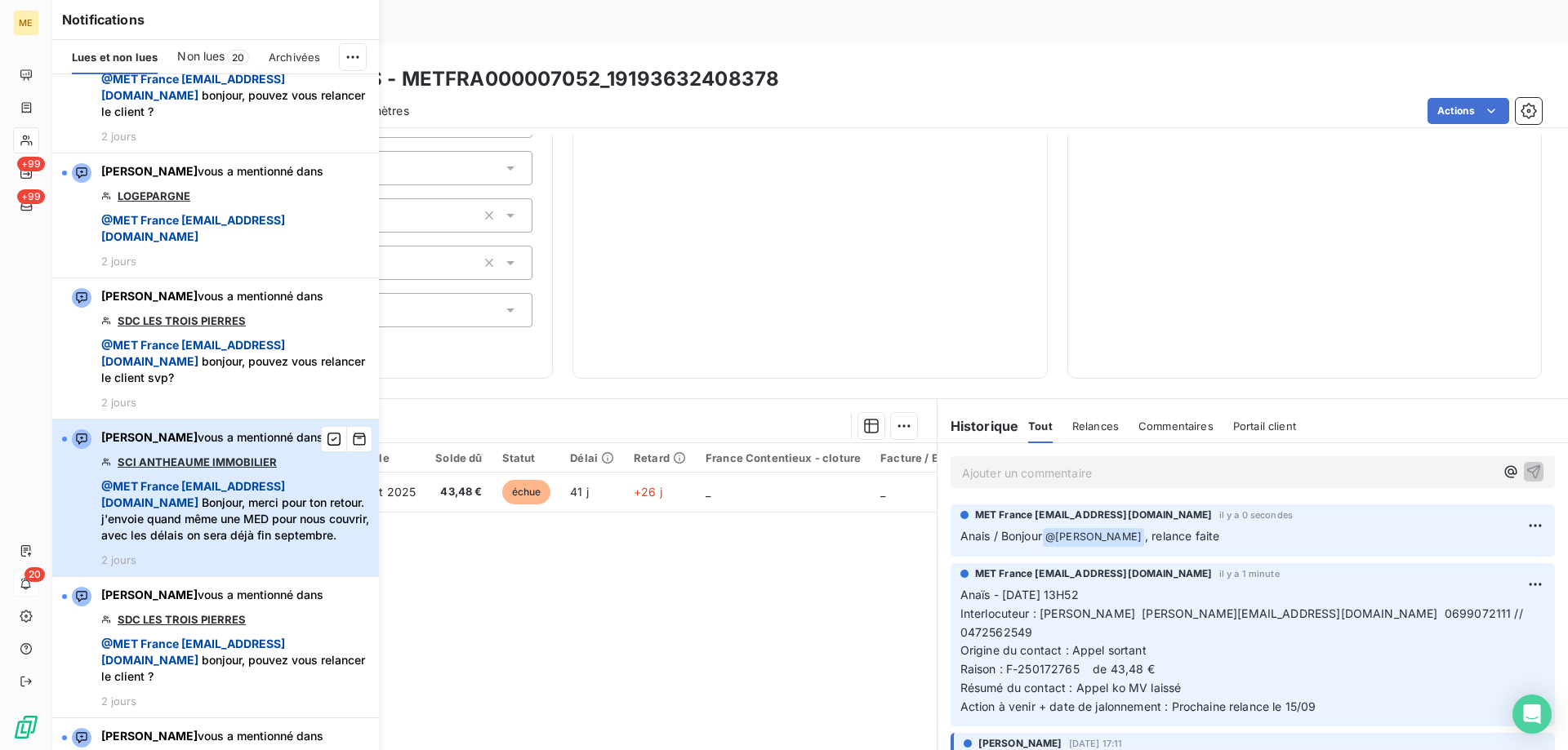
click at [308, 482] on span "@ MET France met-france@recouvrement.met.com Bonjour, merci pour ton retour. j'…" at bounding box center [235, 511] width 267 height 65
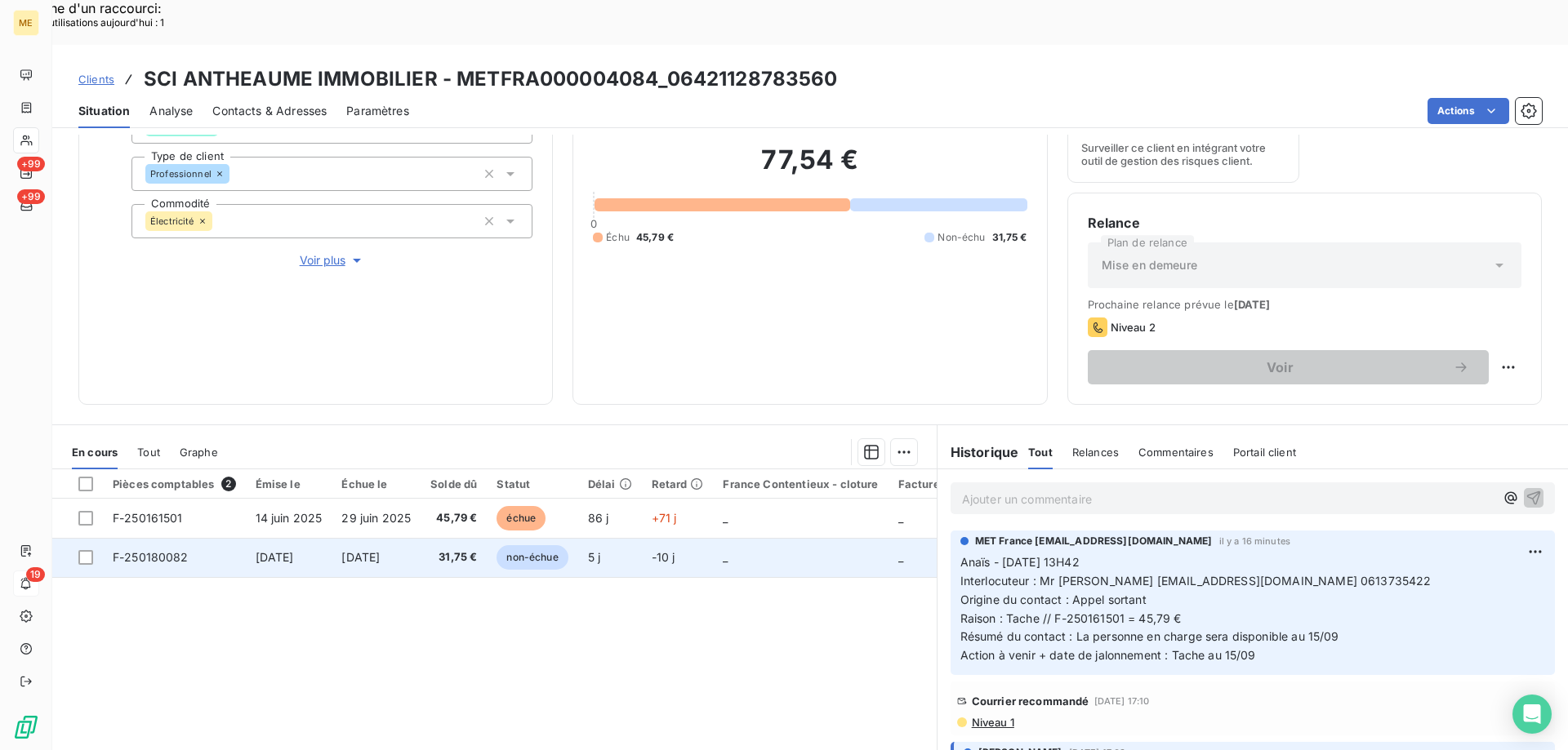
scroll to position [218, 0]
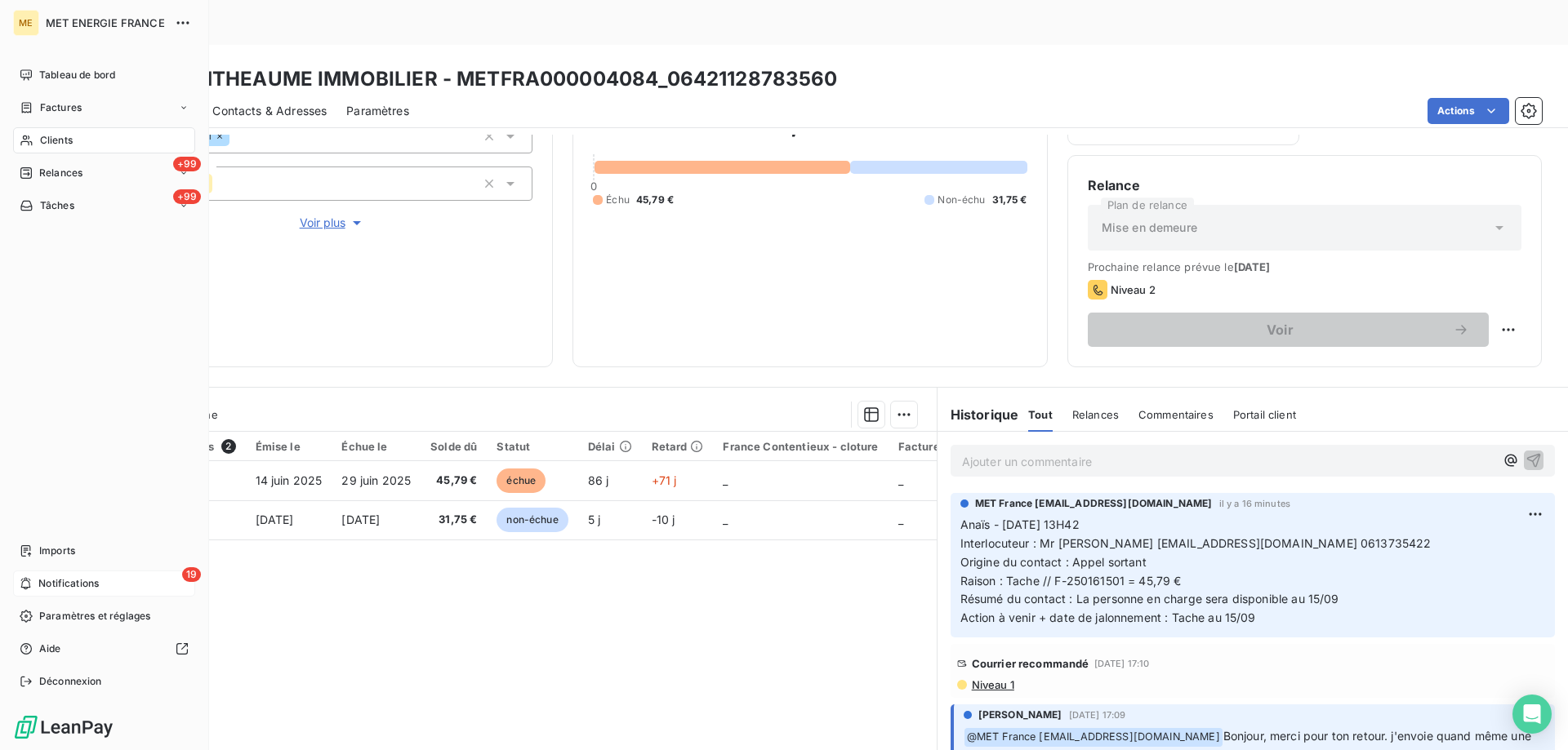
click at [30, 579] on icon at bounding box center [25, 584] width 12 height 13
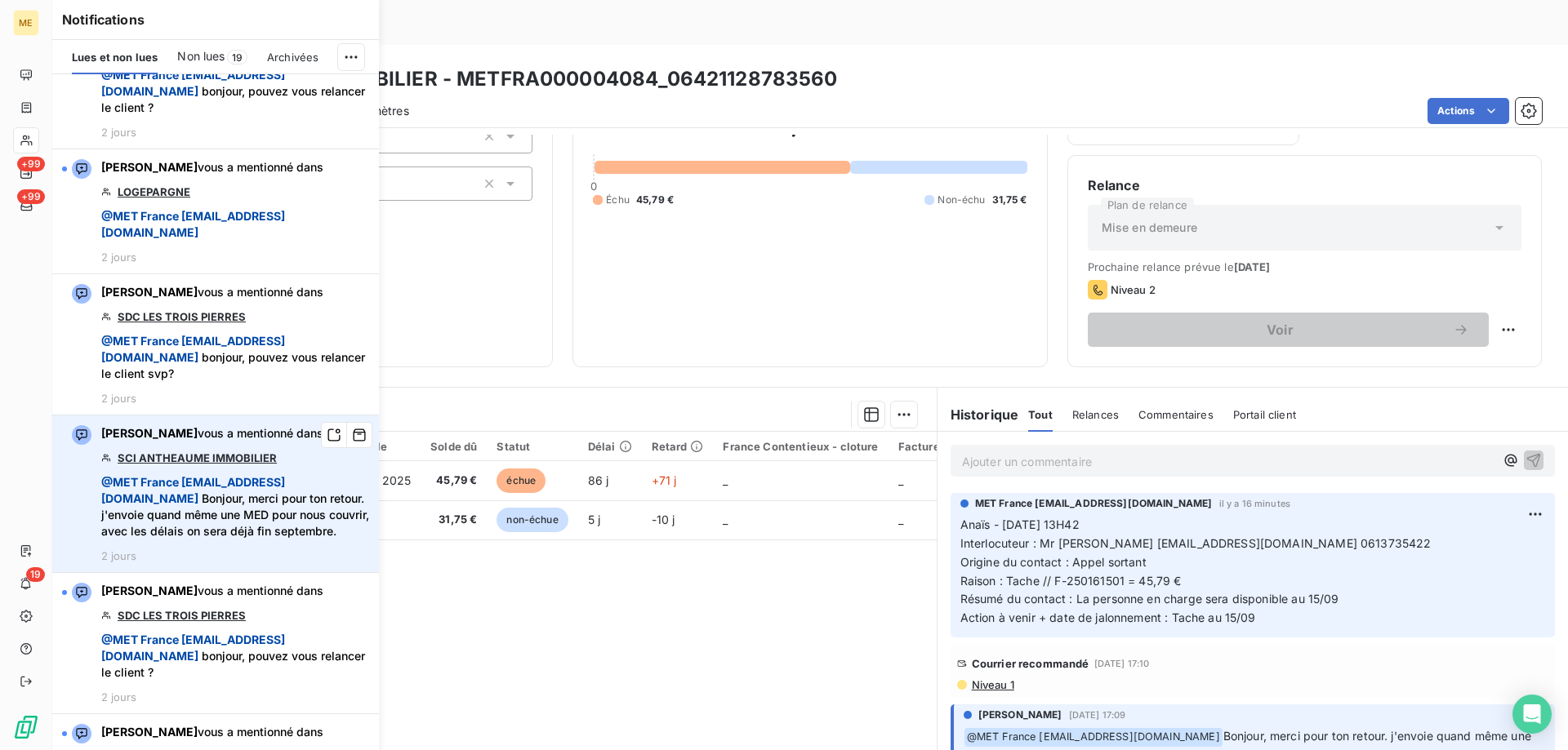
scroll to position [4082, 0]
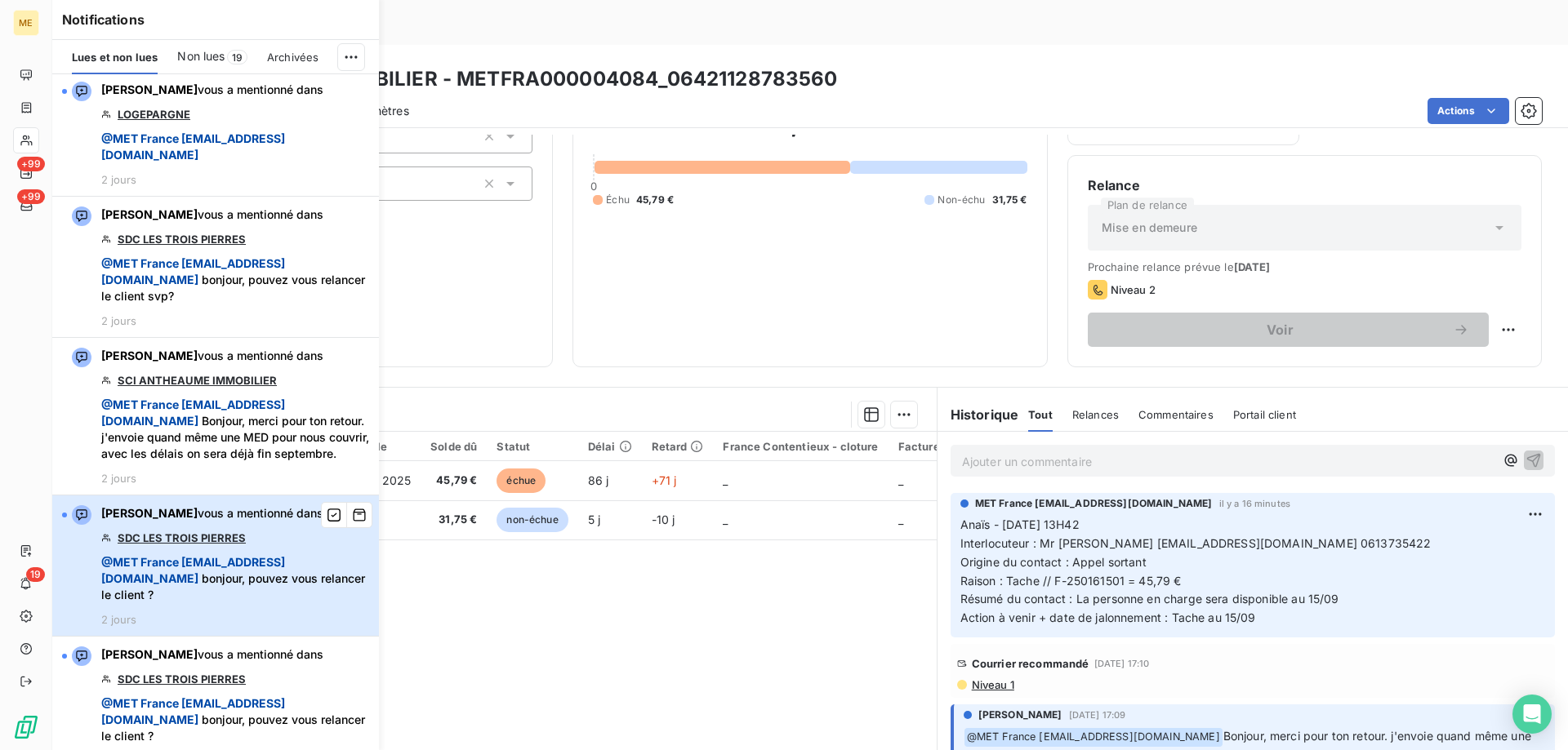
click at [309, 581] on span "@ MET France met-france@recouvrement.met.com bonjour, pouvez vous relancer le c…" at bounding box center [235, 578] width 267 height 49
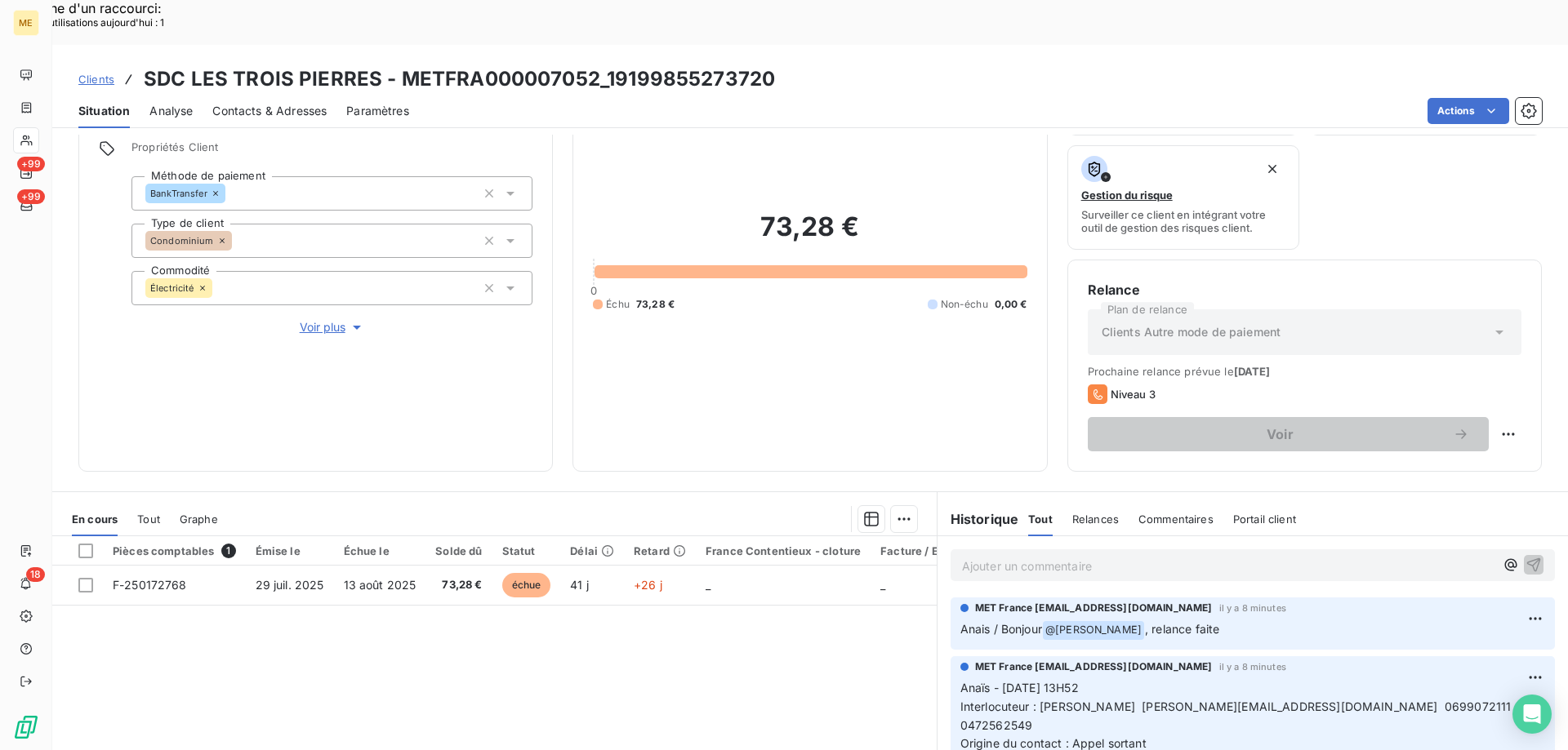
scroll to position [163, 0]
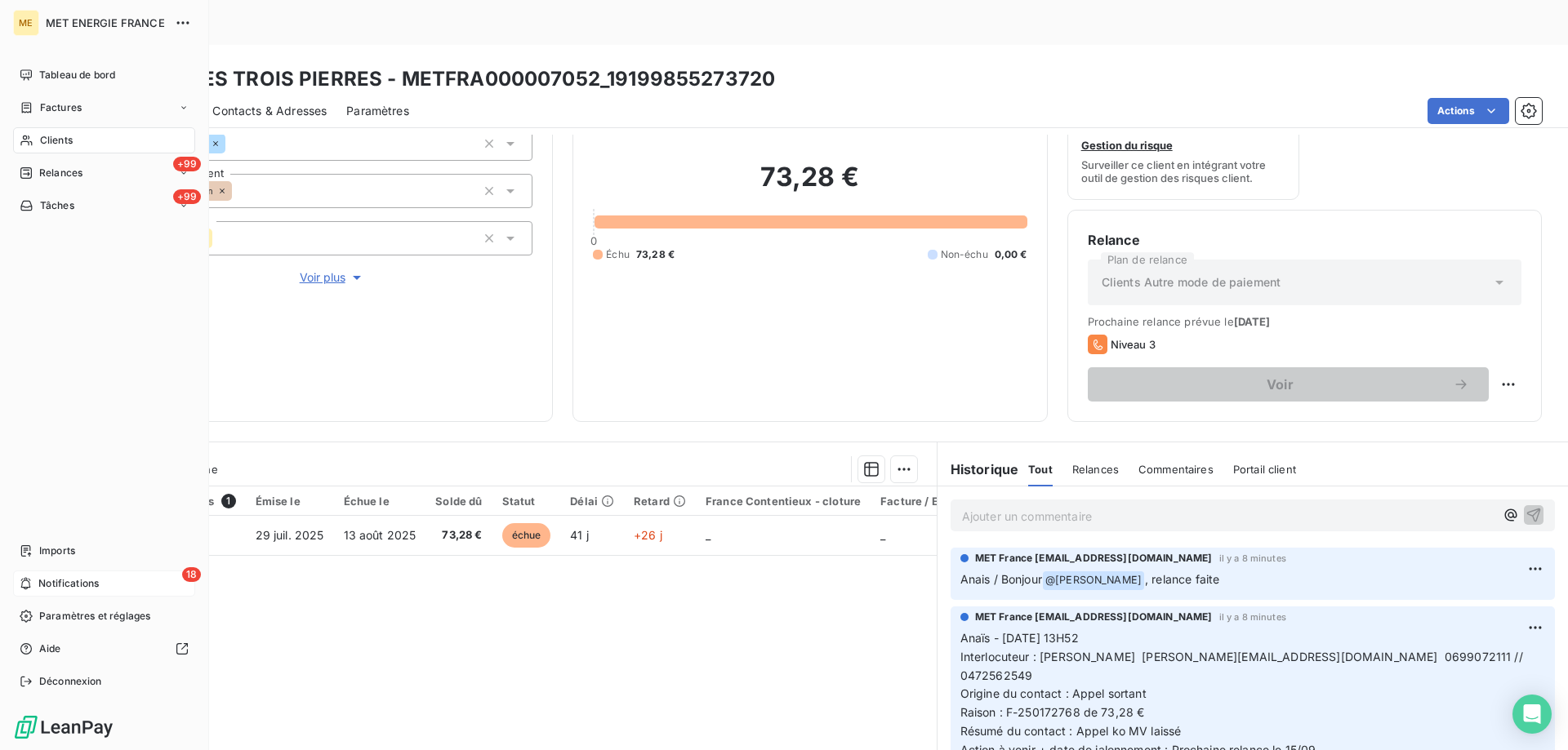
click at [52, 586] on span "Notifications" at bounding box center [68, 584] width 60 height 15
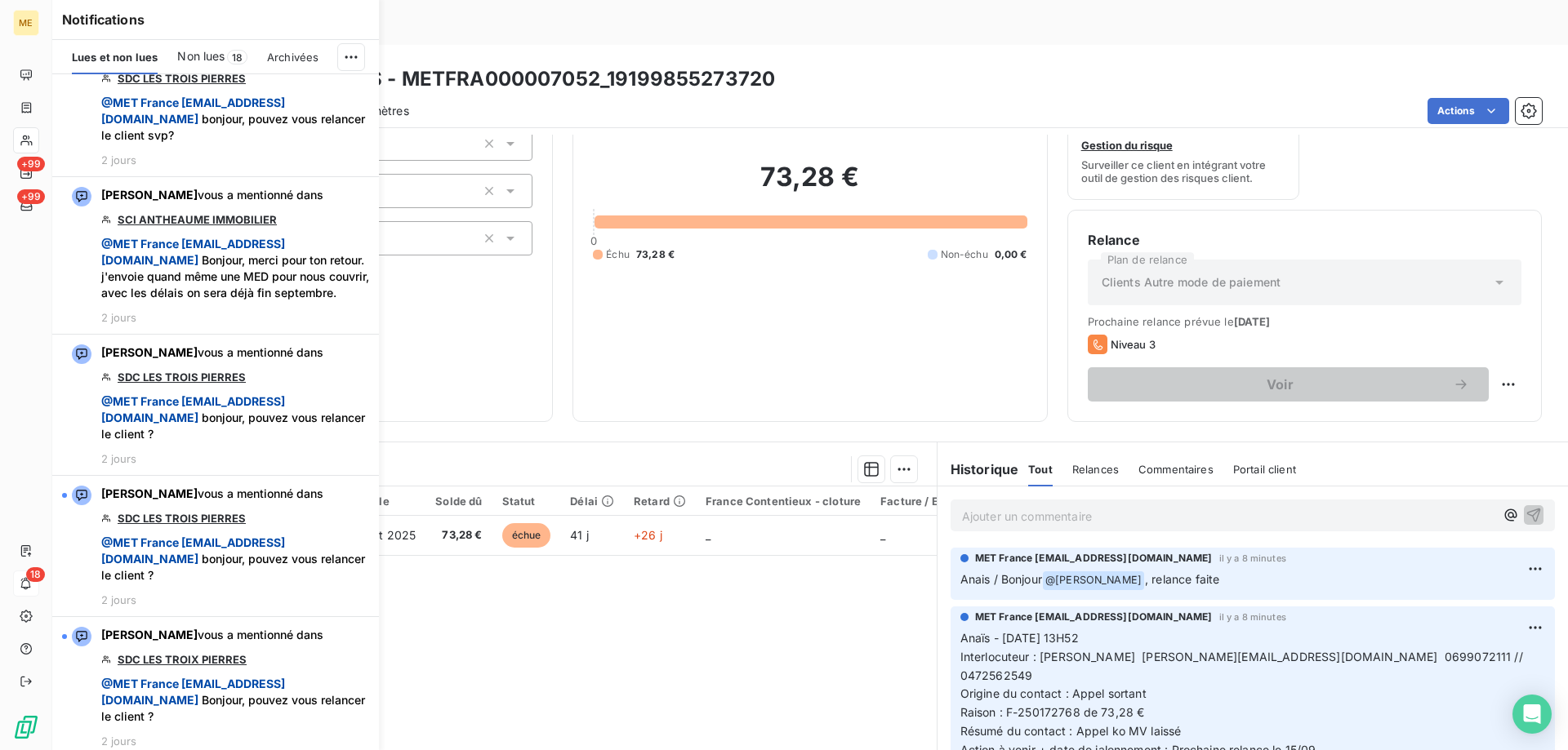
scroll to position [4246, 0]
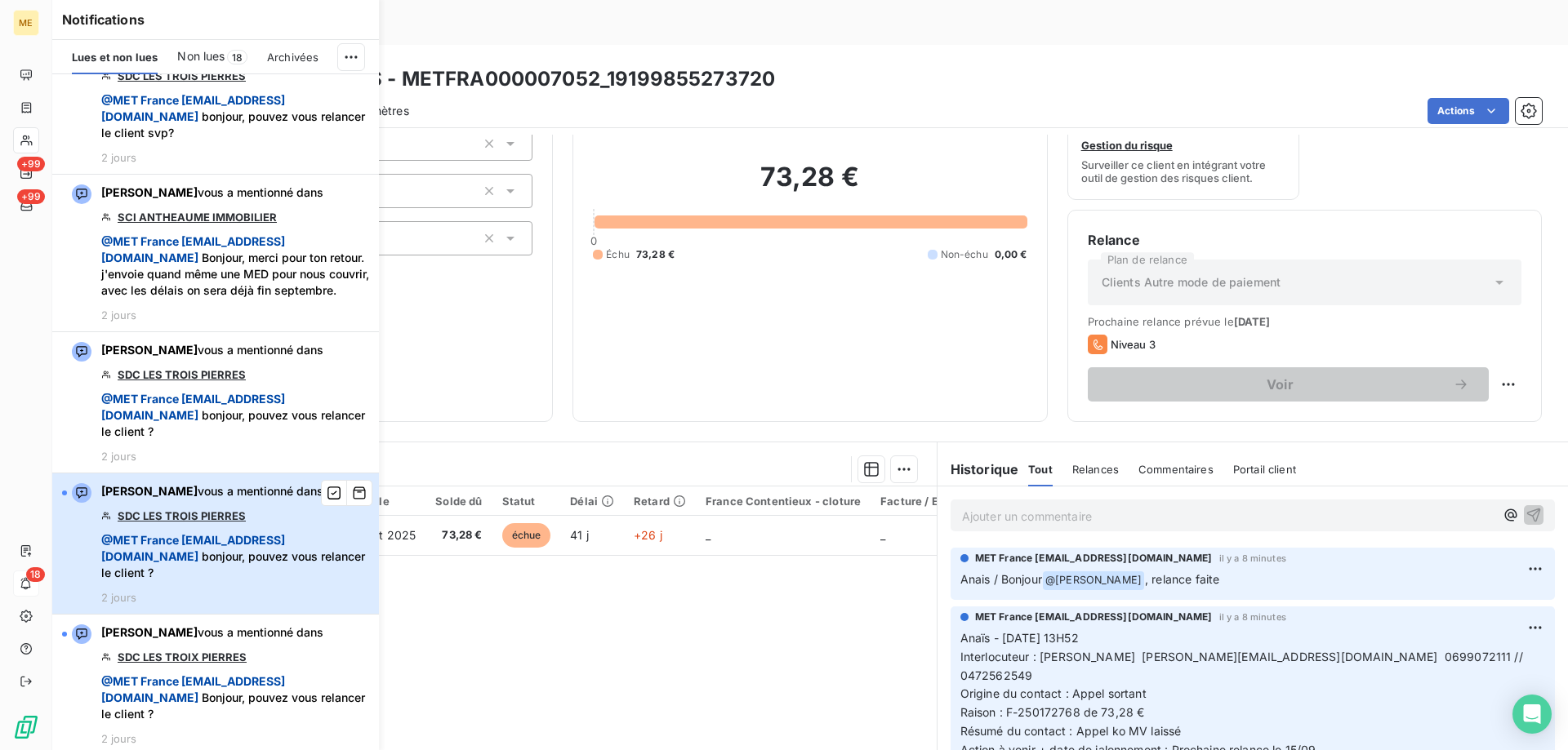
click at [273, 542] on div "Amélie Matray vous a mentionné dans SDC LES TROIS PIERRES @ MET France met-fran…" at bounding box center [235, 544] width 267 height 121
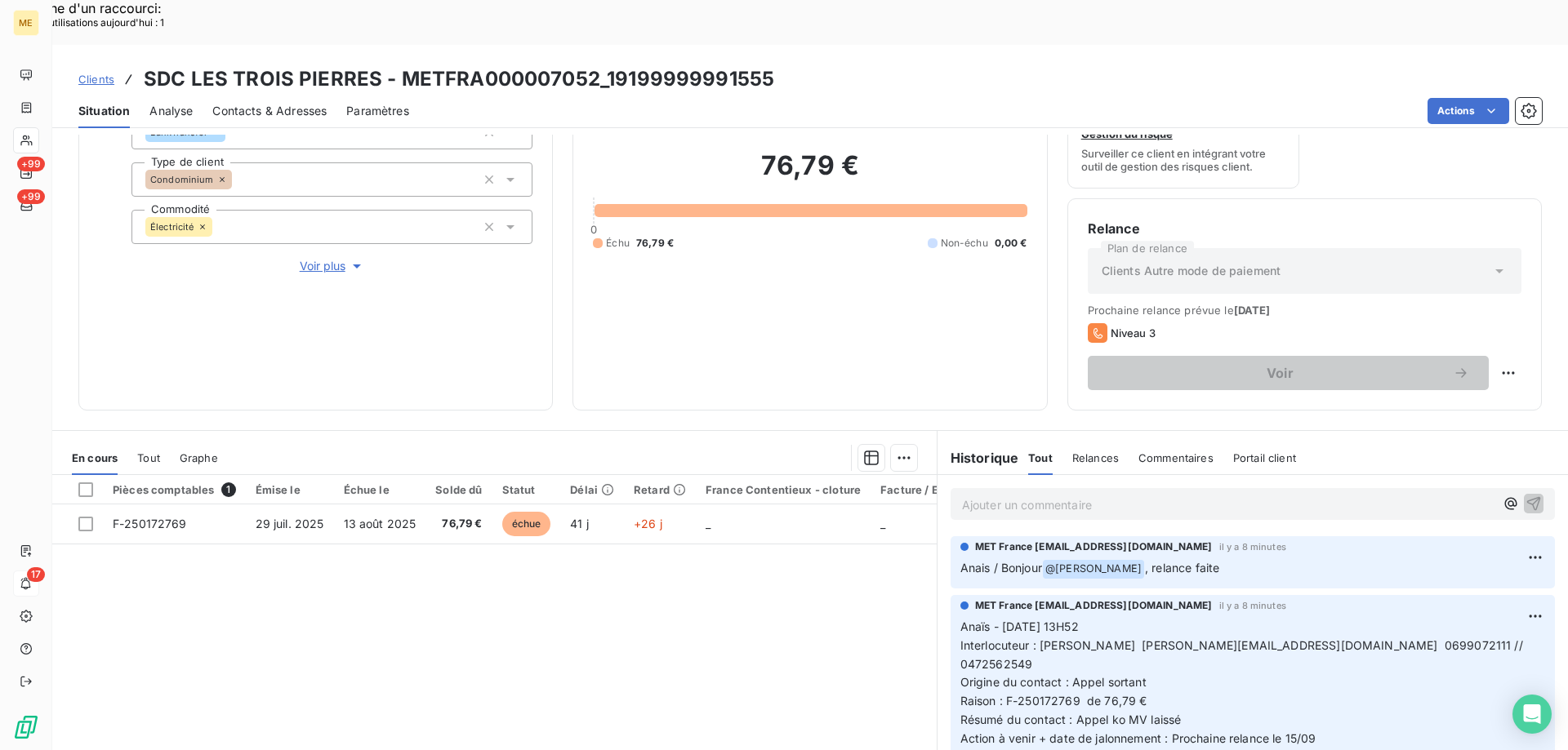
scroll to position [218, 0]
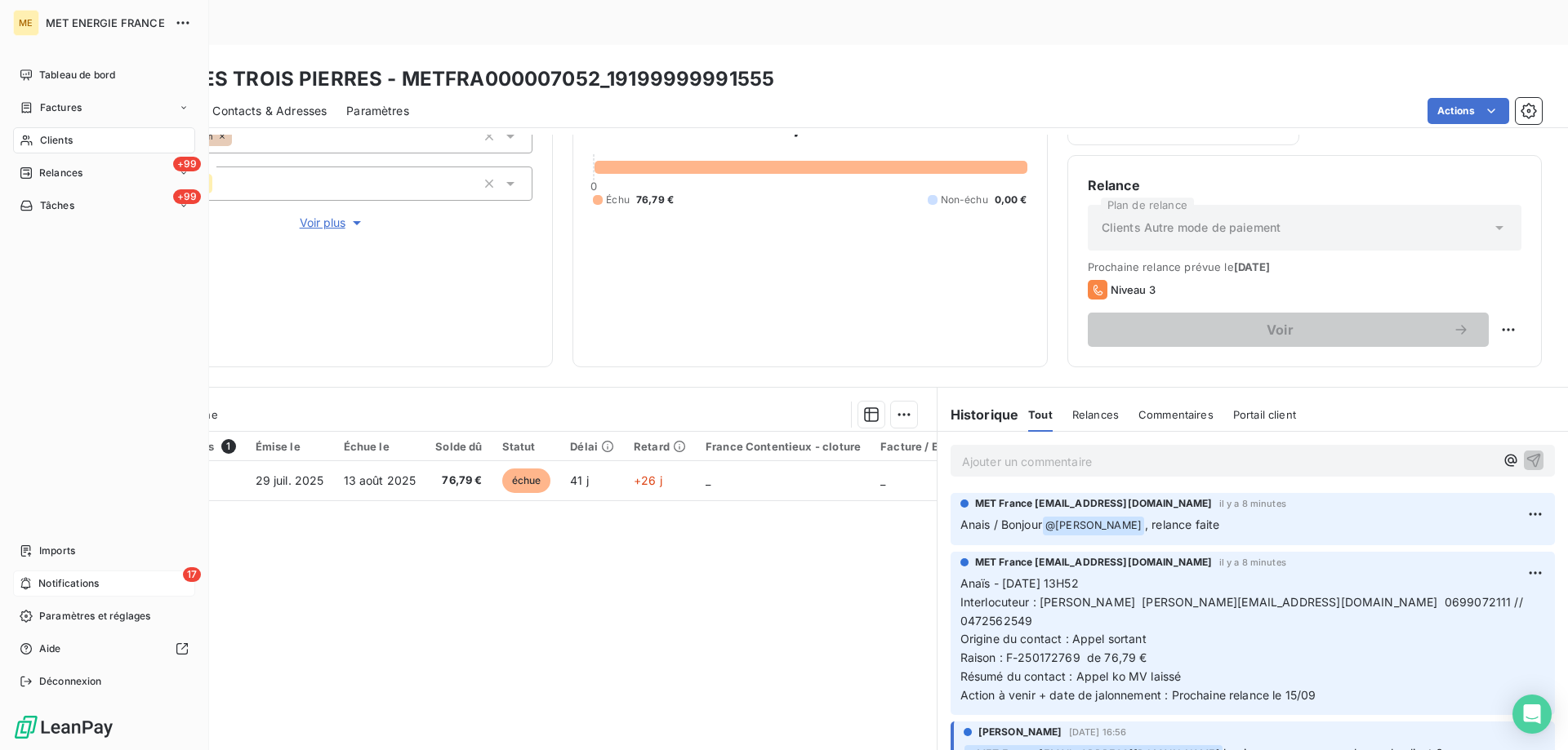
click at [32, 577] on div "17 Notifications" at bounding box center [104, 584] width 182 height 26
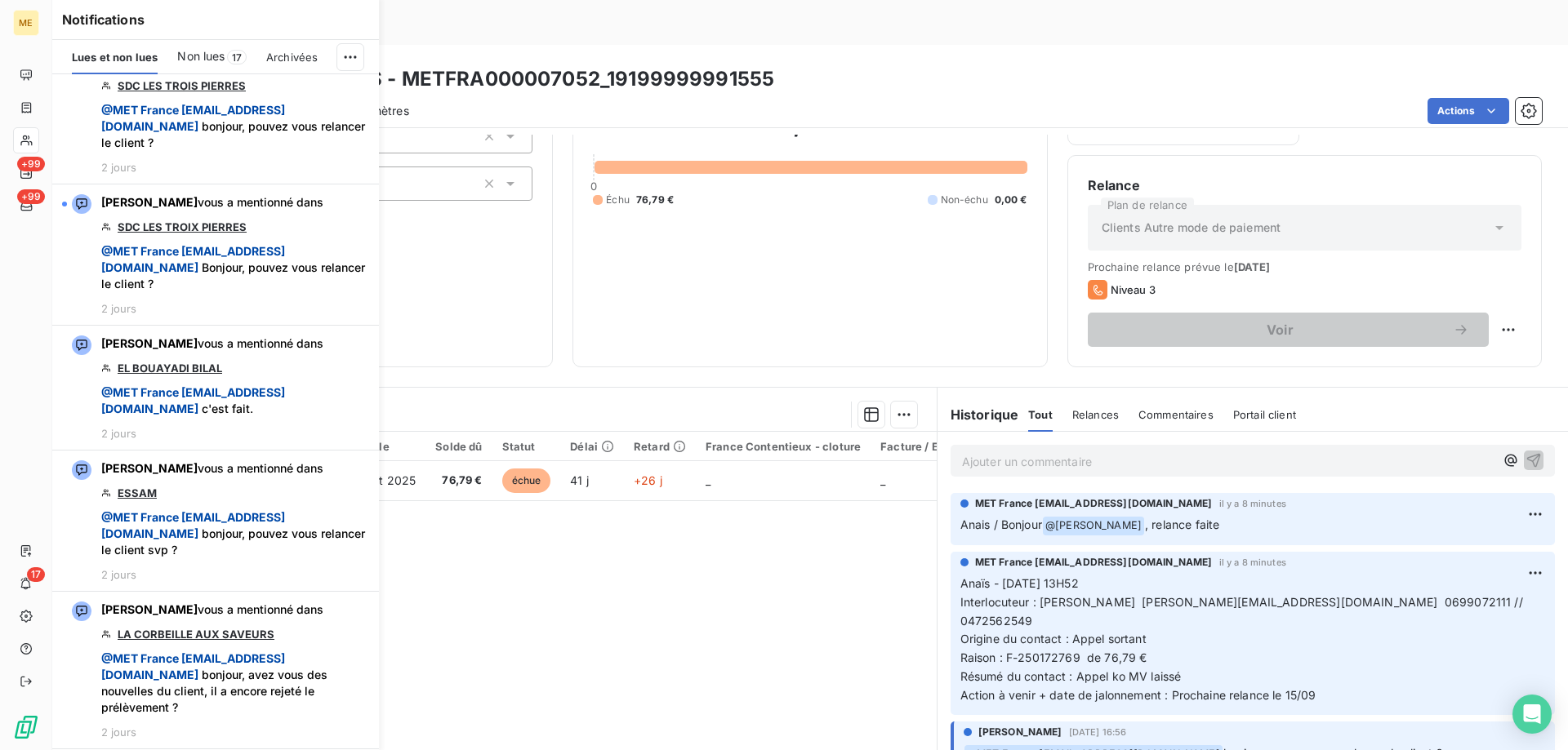
scroll to position [4653, 0]
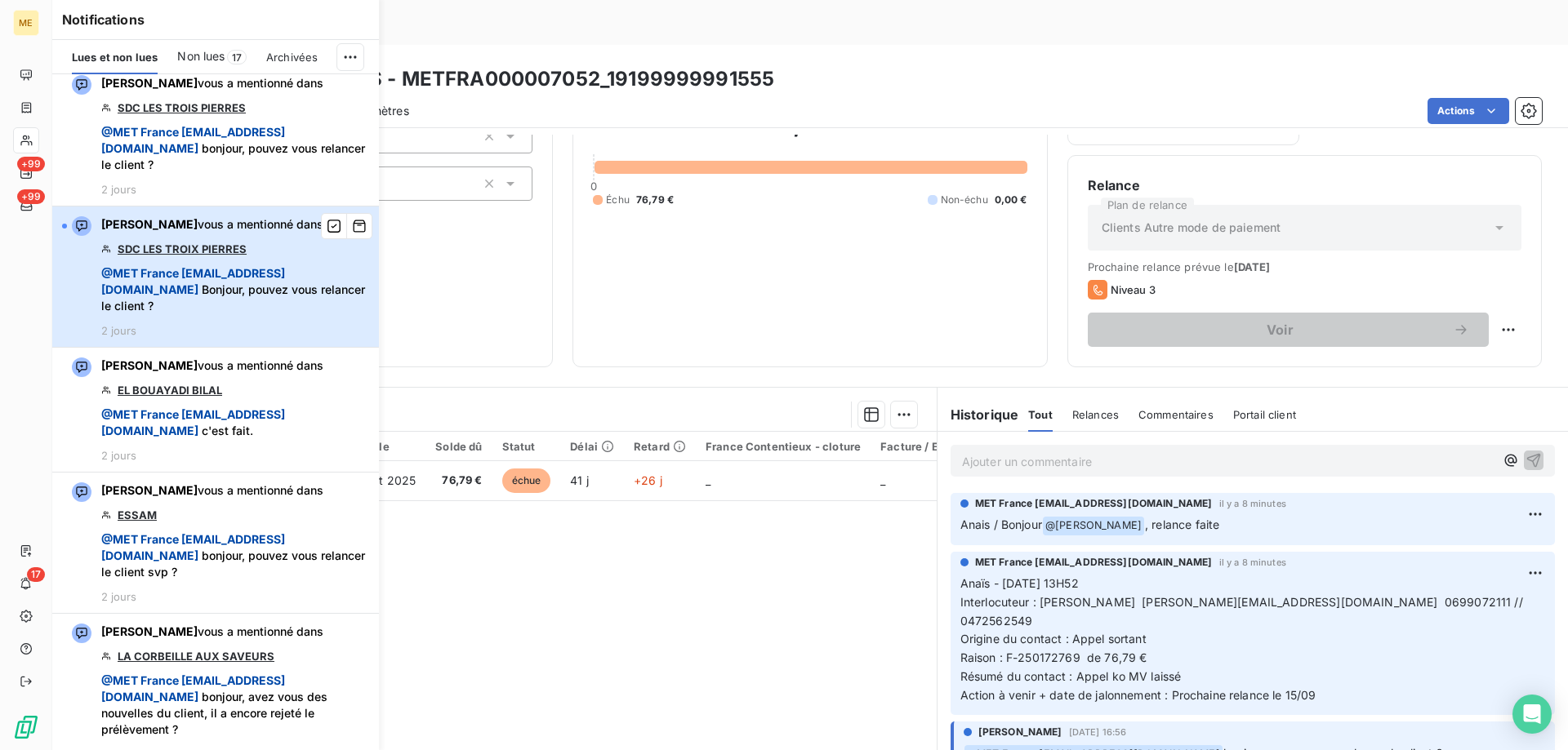
click at [314, 298] on span "@ MET France met-france@recouvrement.met.com Bonjour, pouvez vous relancer le c…" at bounding box center [235, 290] width 267 height 49
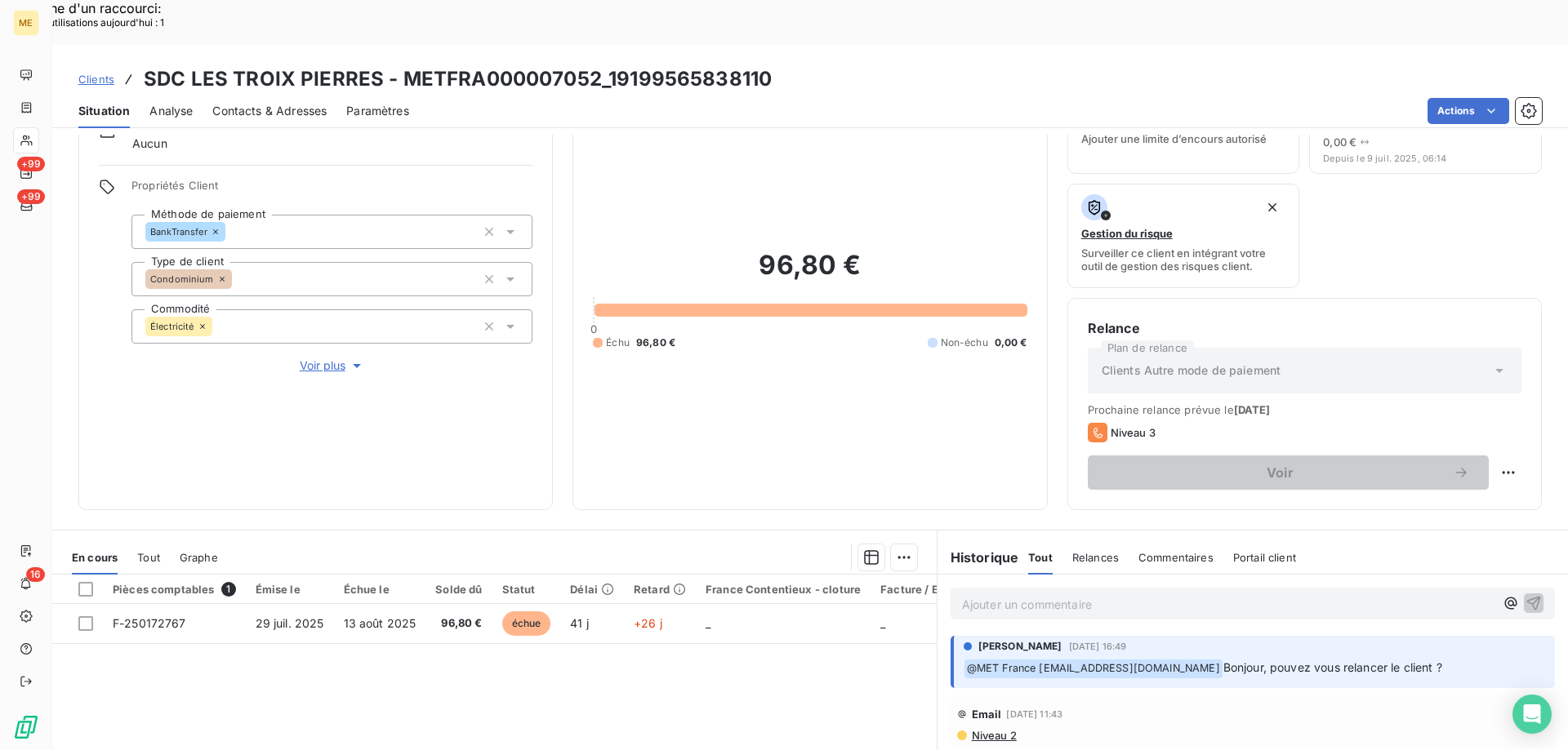
scroll to position [55, 0]
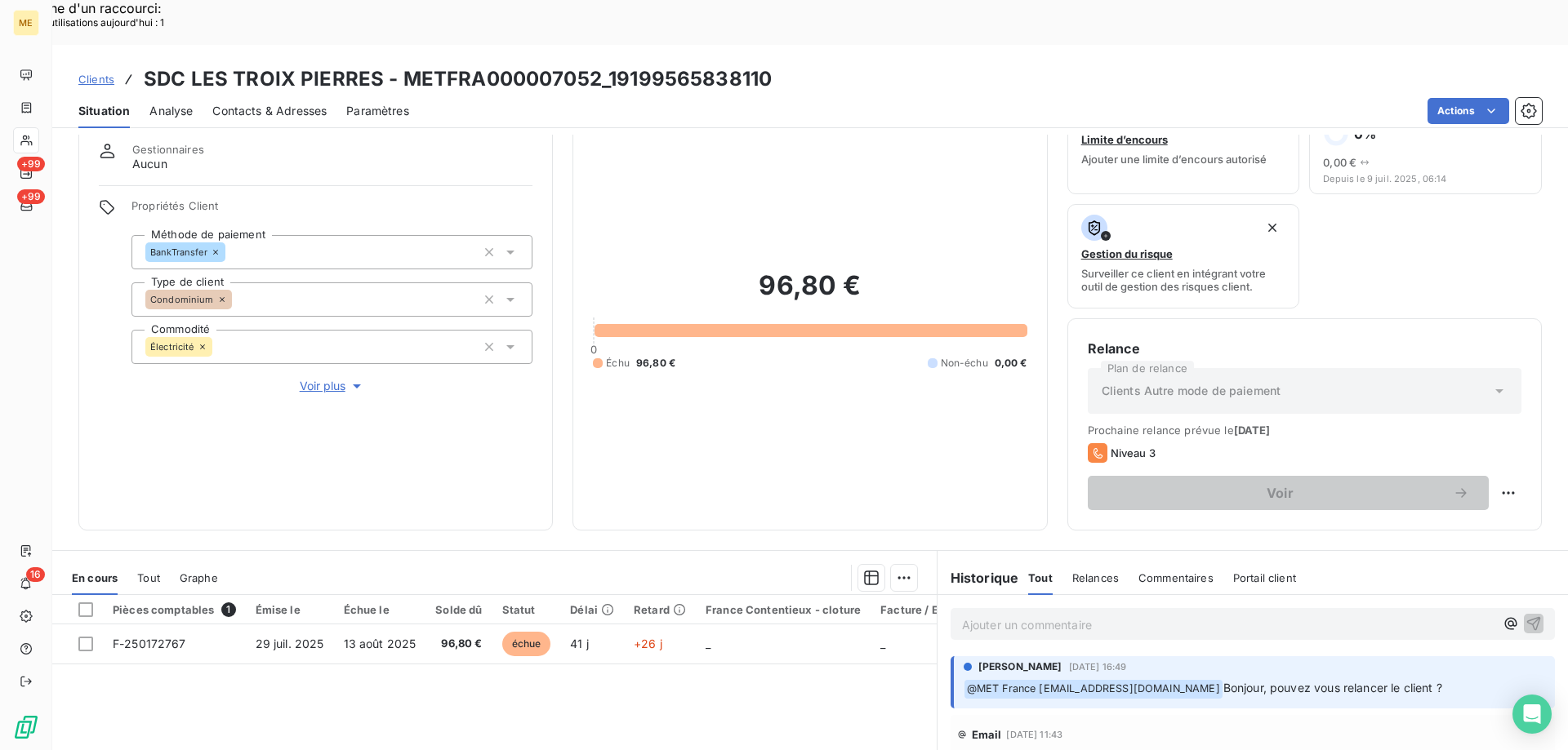
click at [326, 378] on span "Voir plus" at bounding box center [332, 386] width 65 height 17
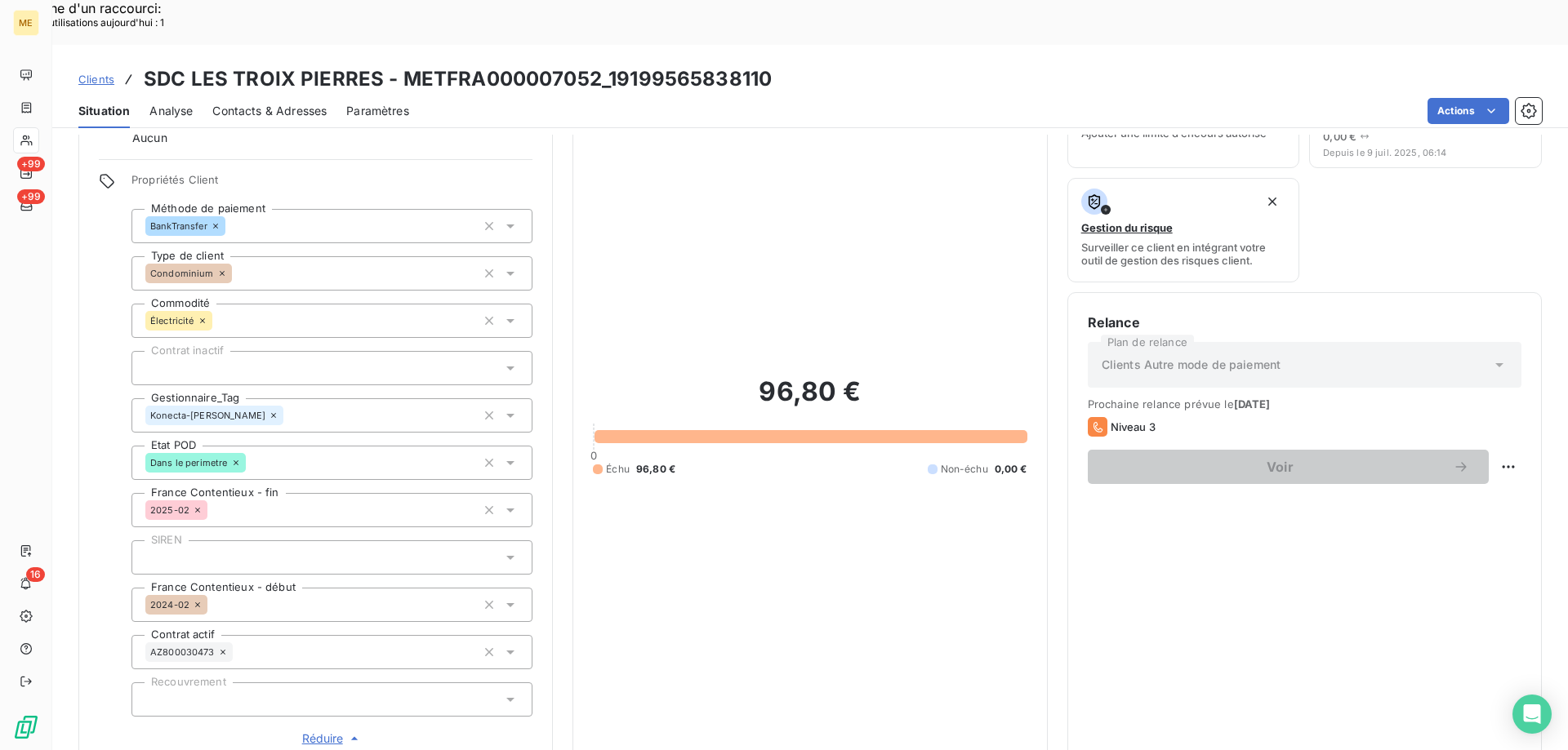
scroll to position [82, 0]
click at [271, 412] on icon at bounding box center [273, 414] width 5 height 5
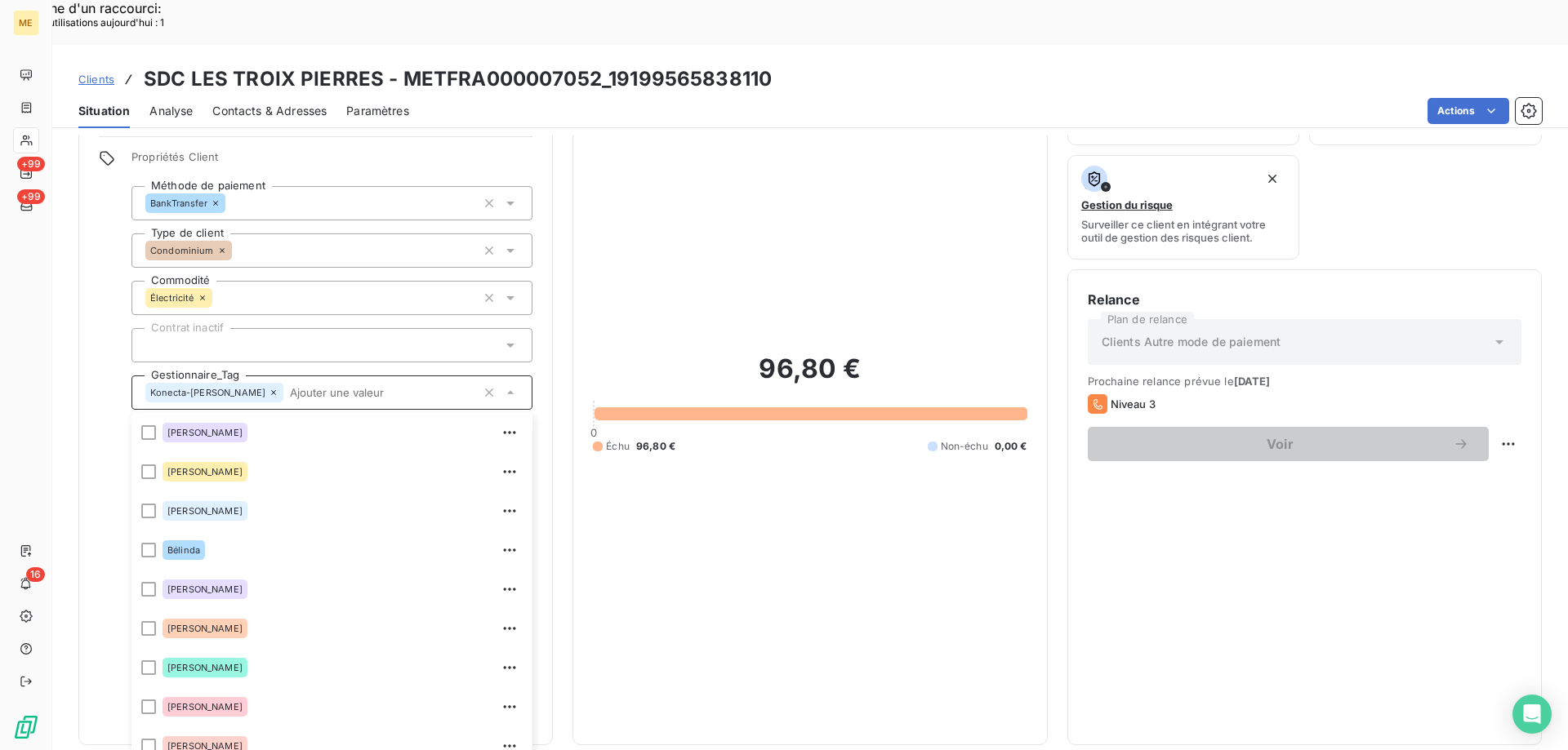
scroll to position [353, 0]
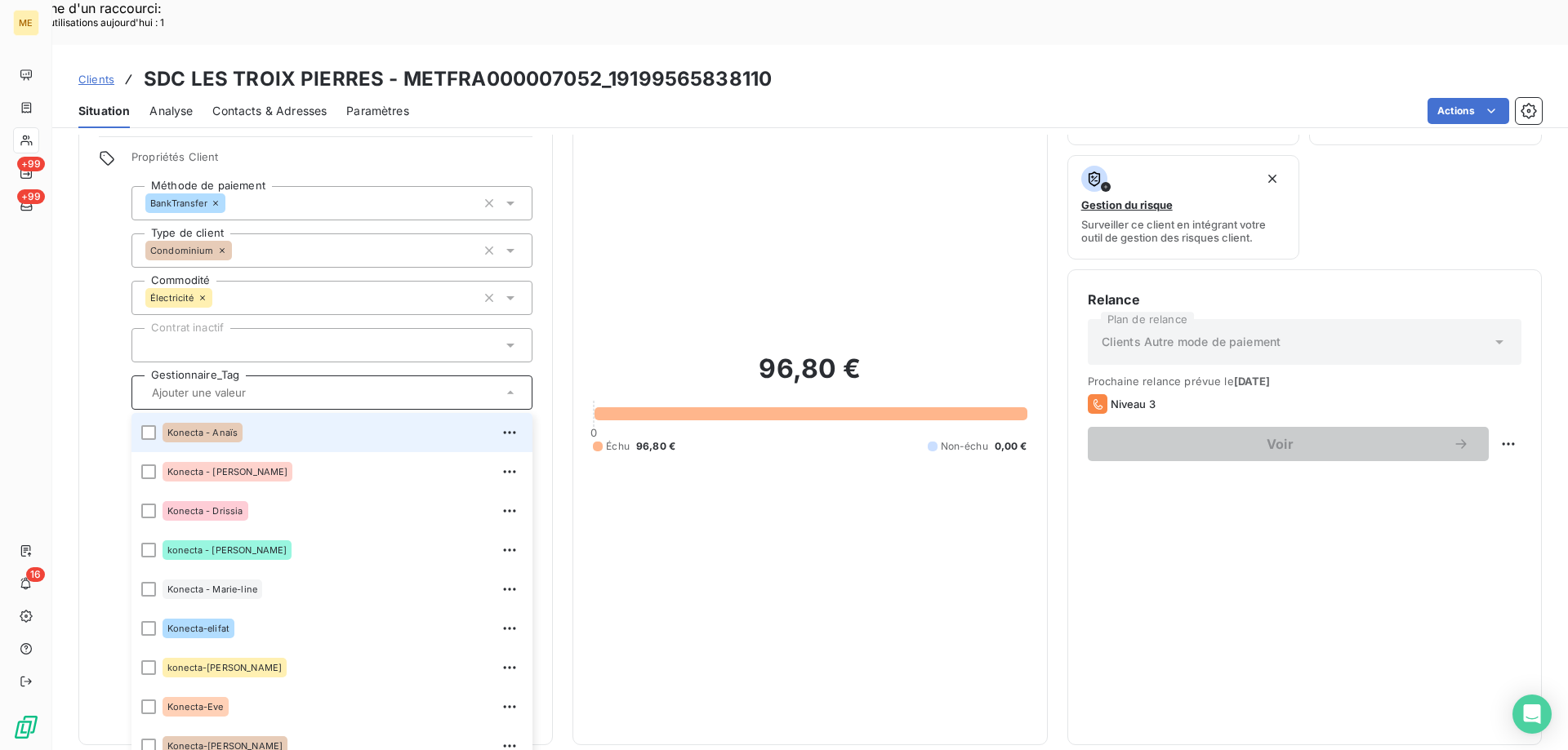
click at [228, 428] on span "Konecta - Anaïs" at bounding box center [202, 433] width 71 height 10
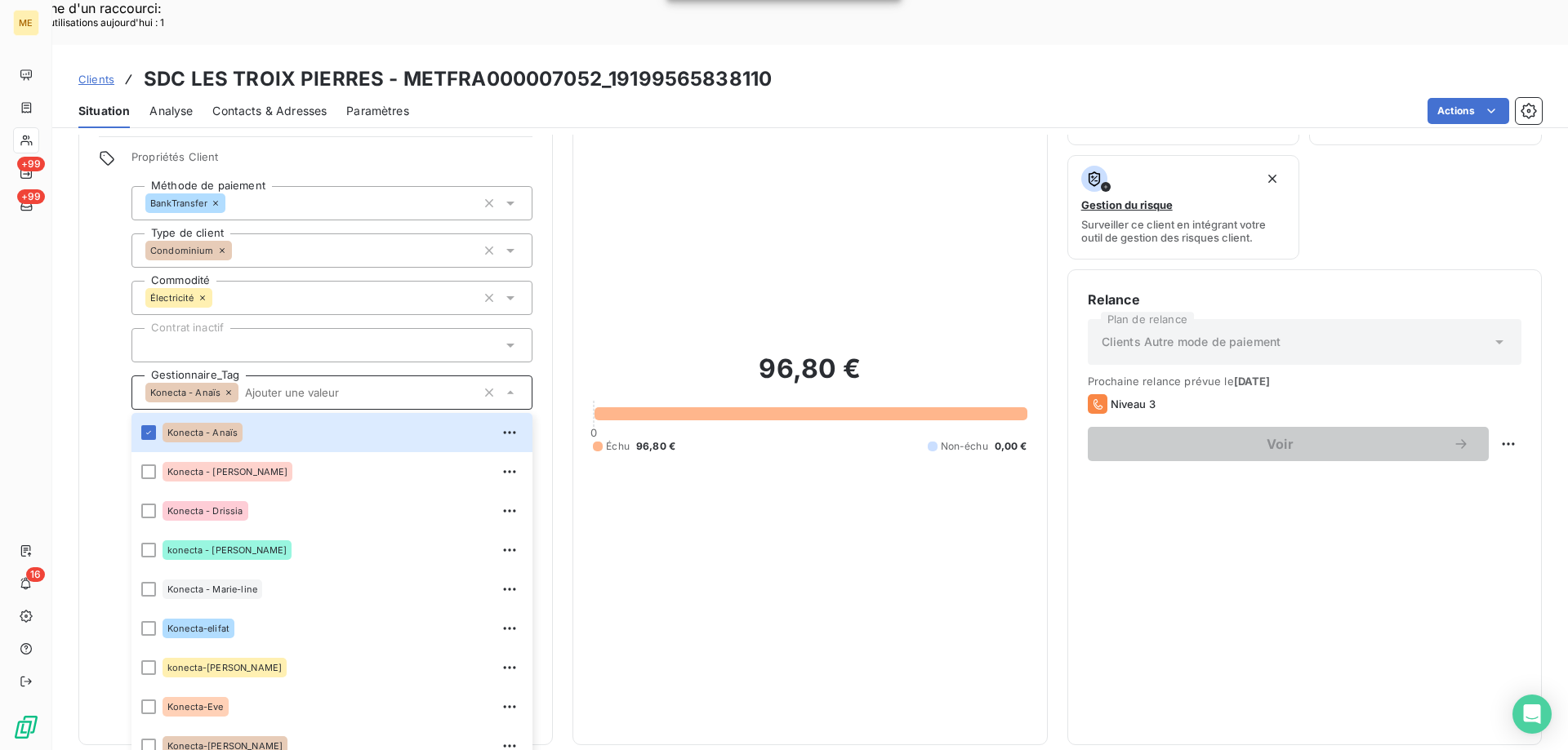
click at [279, 376] on div "Konecta - Anaïs" at bounding box center [332, 393] width 401 height 34
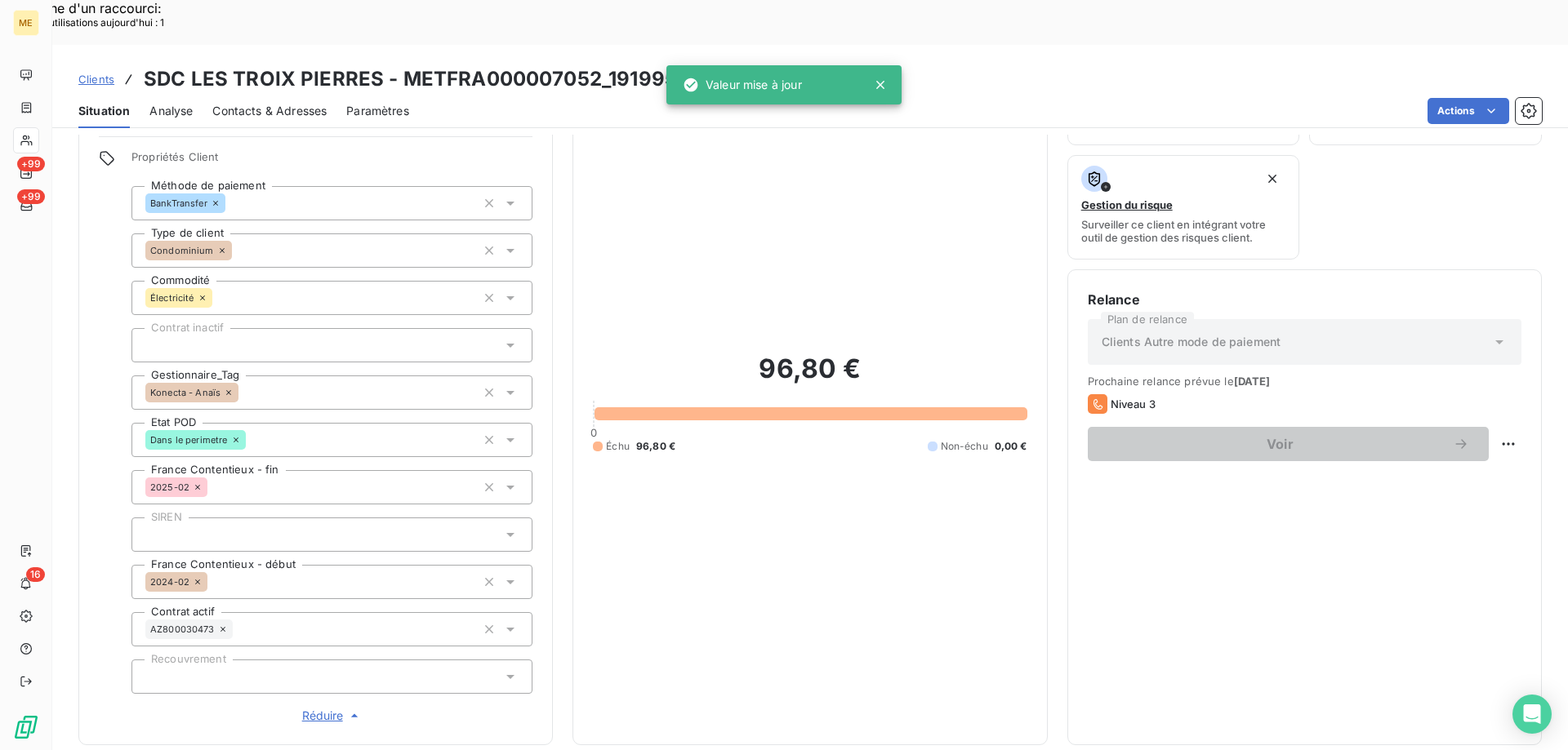
click at [256, 103] on span "Contacts & Adresses" at bounding box center [269, 111] width 114 height 17
click at [272, 103] on span "Contacts & Adresses" at bounding box center [269, 111] width 114 height 17
click at [879, 78] on div "Valeur mise à jour" at bounding box center [784, 84] width 235 height 39
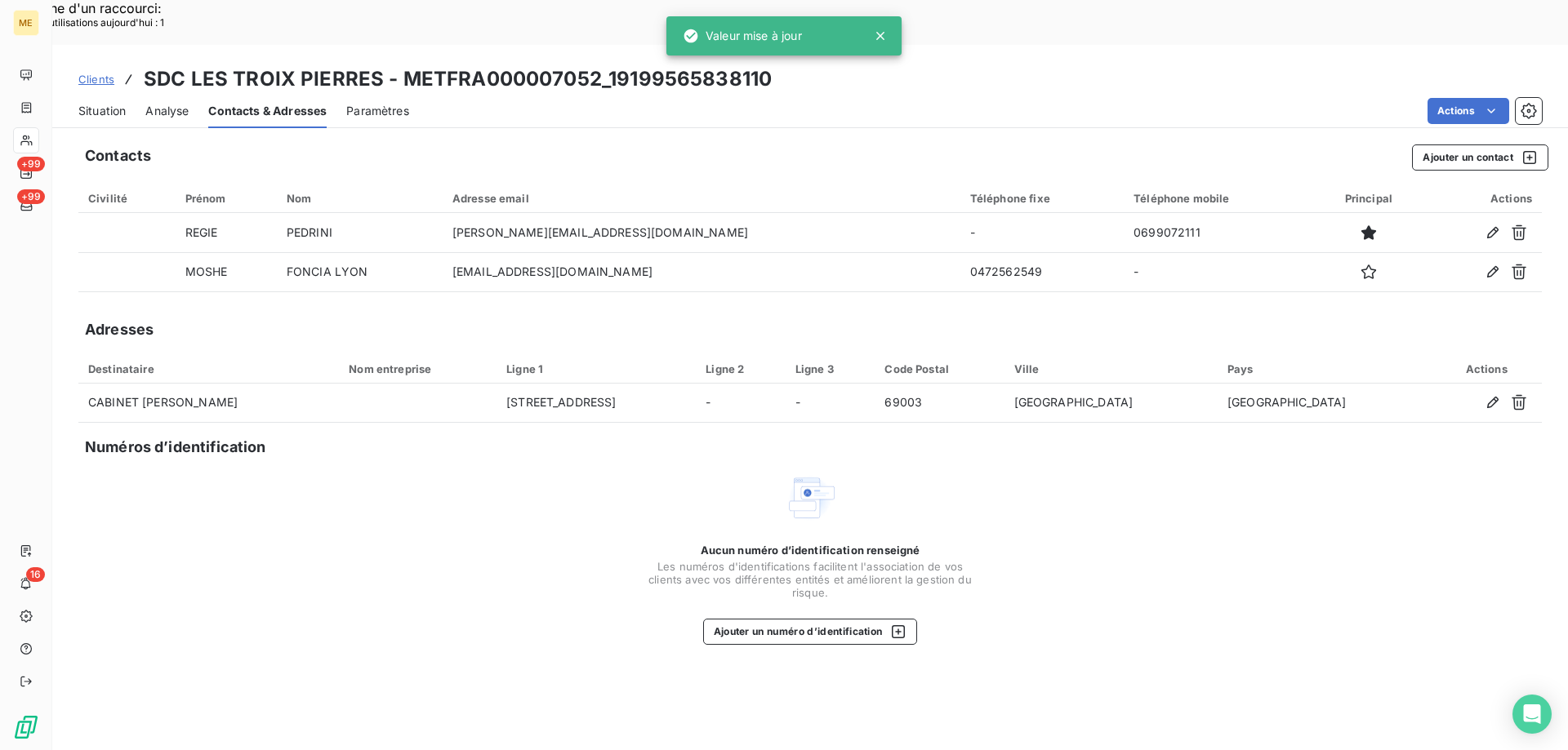
click at [92, 103] on span "Situation" at bounding box center [101, 111] width 47 height 17
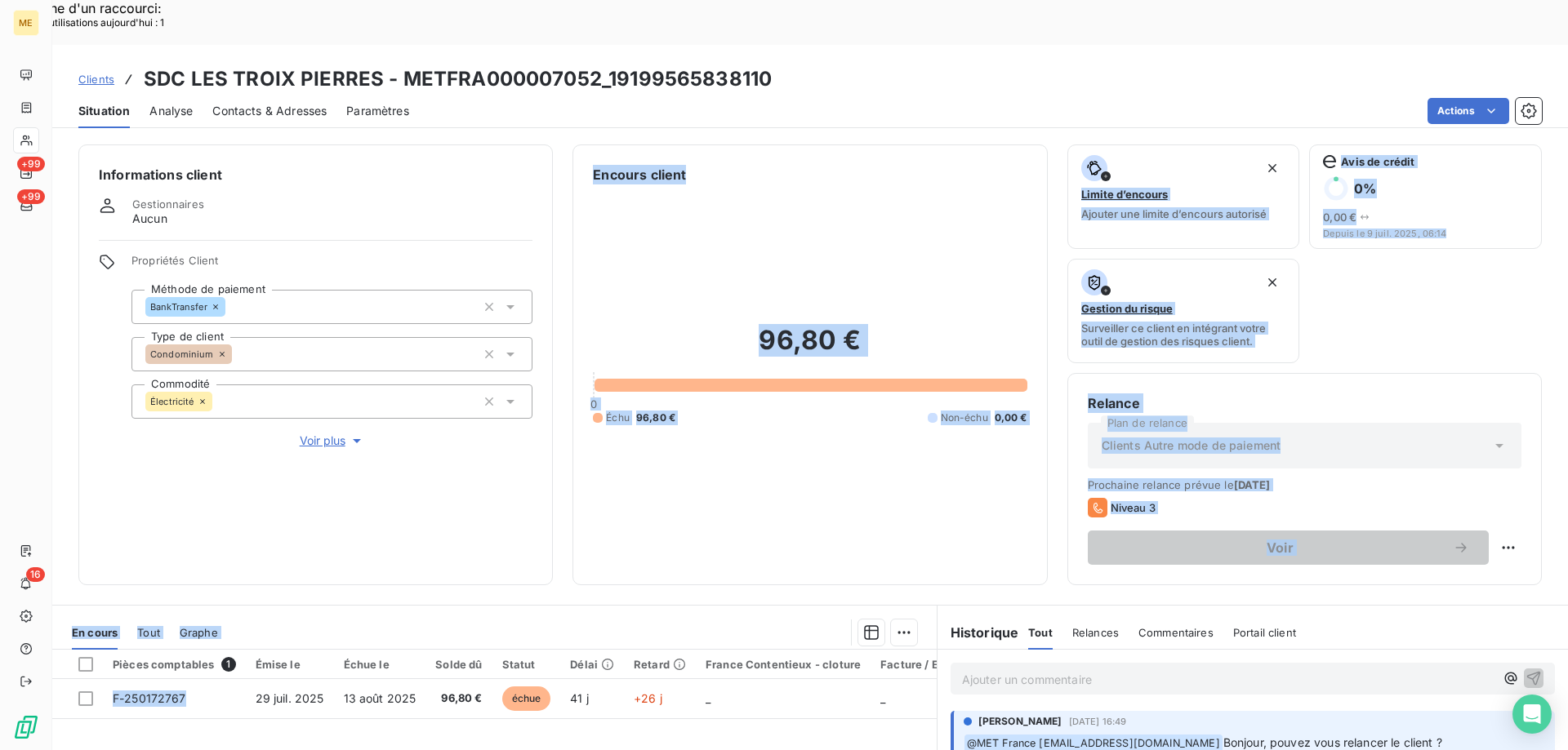
drag, startPoint x: 190, startPoint y: 654, endPoint x: 202, endPoint y: 482, distance: 172.4
click at [193, 487] on div "Informations client Gestionnaires Aucun Propriétés Client Méthode de paiement B…" at bounding box center [810, 465] width 1515 height 661
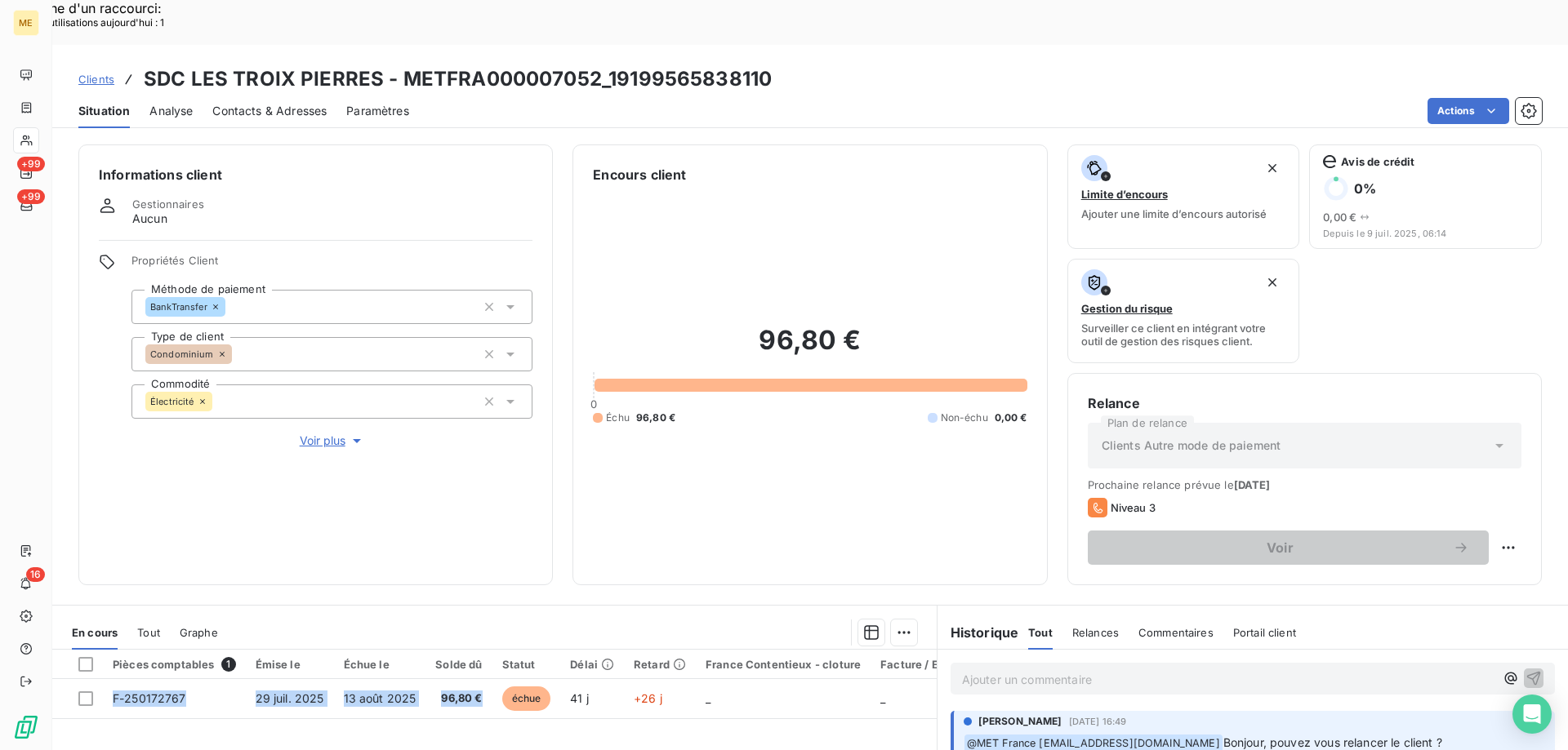
drag, startPoint x: 485, startPoint y: 648, endPoint x: 442, endPoint y: 700, distance: 67.5
click at [1002, 669] on p "Ajouter un commentaire ﻿" at bounding box center [1227, 679] width 532 height 20
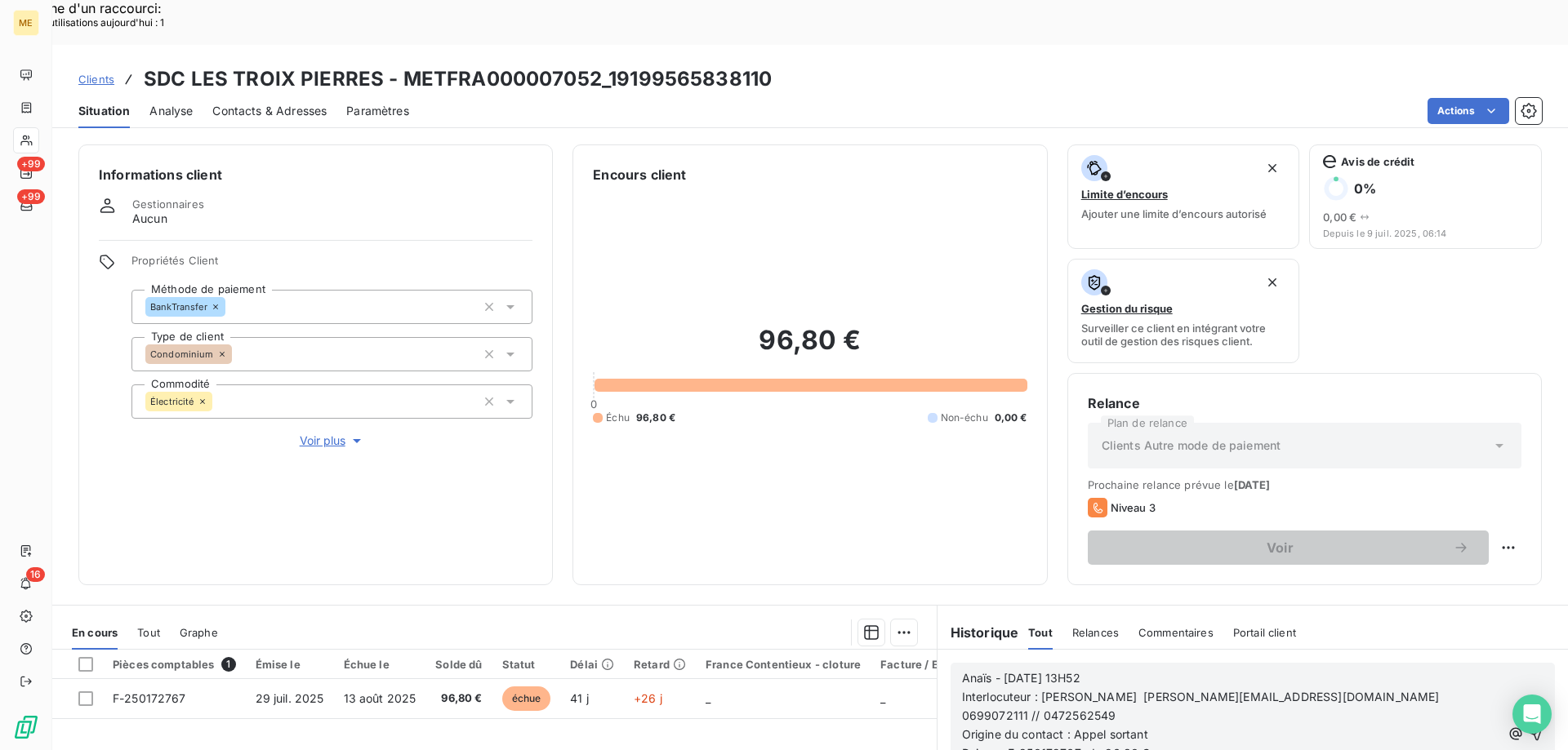
click at [1527, 726] on icon "button" at bounding box center [1536, 734] width 17 height 17
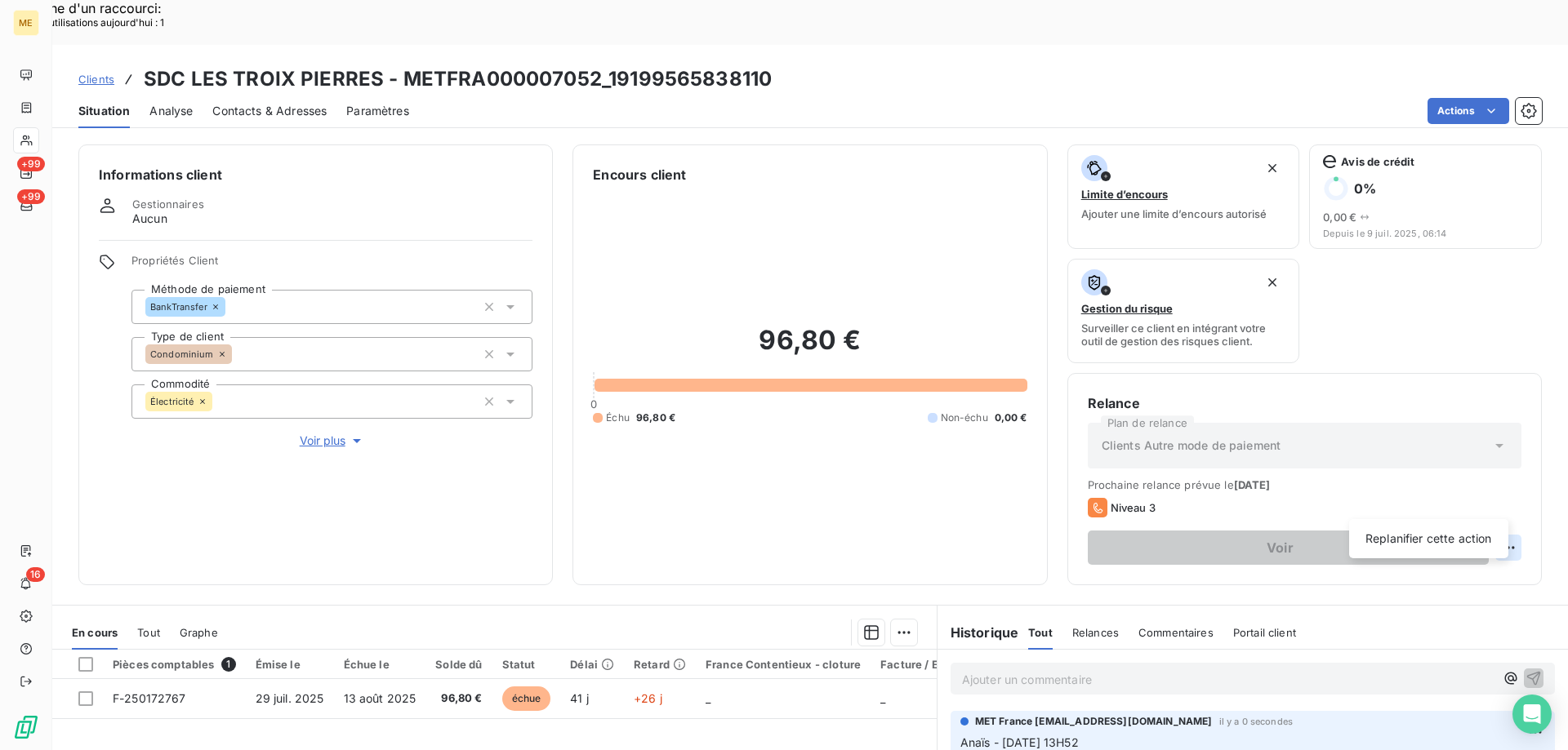
click at [1422, 550] on div "Replanifier cette action" at bounding box center [1428, 538] width 146 height 26
select select "8"
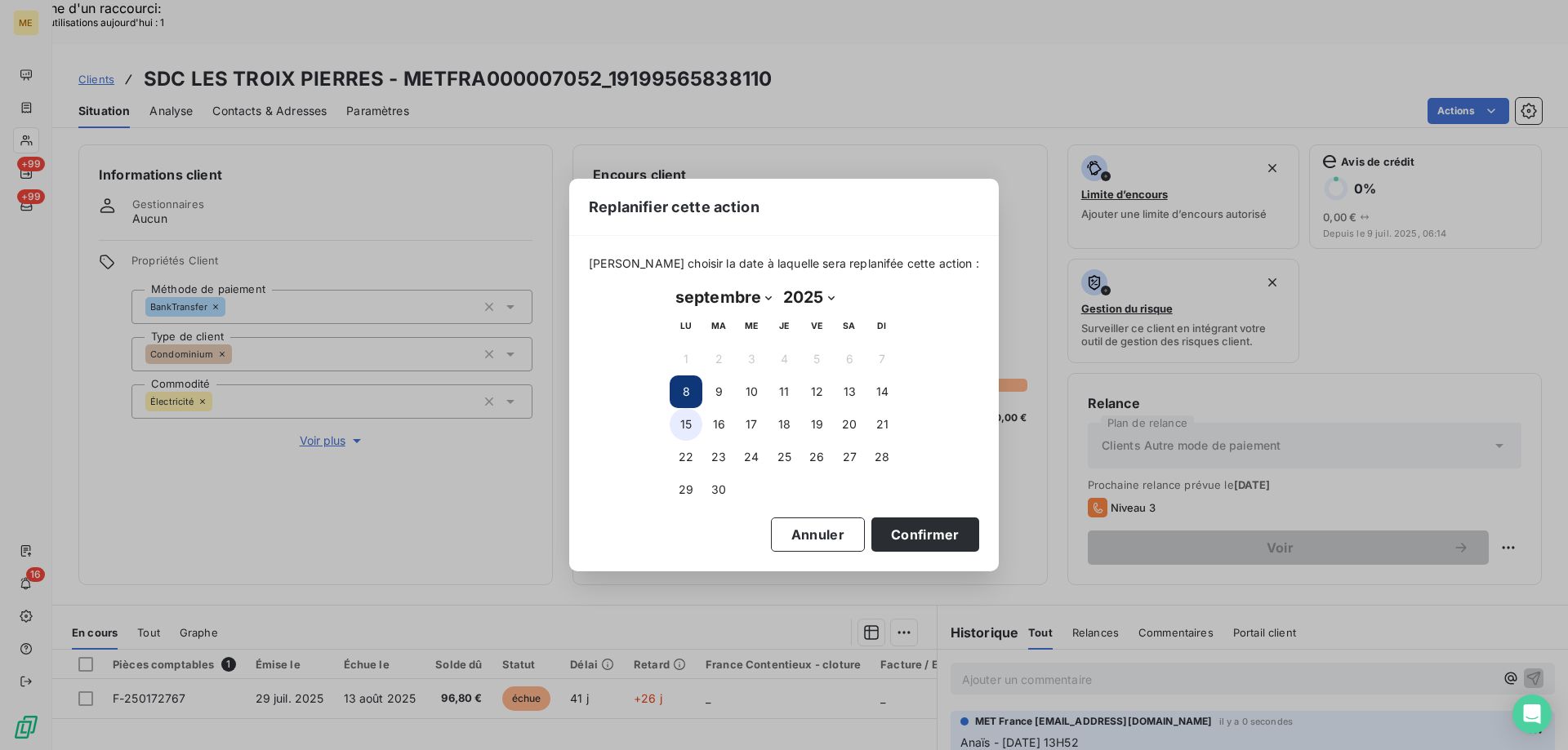
click at [672, 417] on button "15" at bounding box center [685, 424] width 32 height 32
click at [871, 522] on button "Confirmer" at bounding box center [925, 535] width 108 height 34
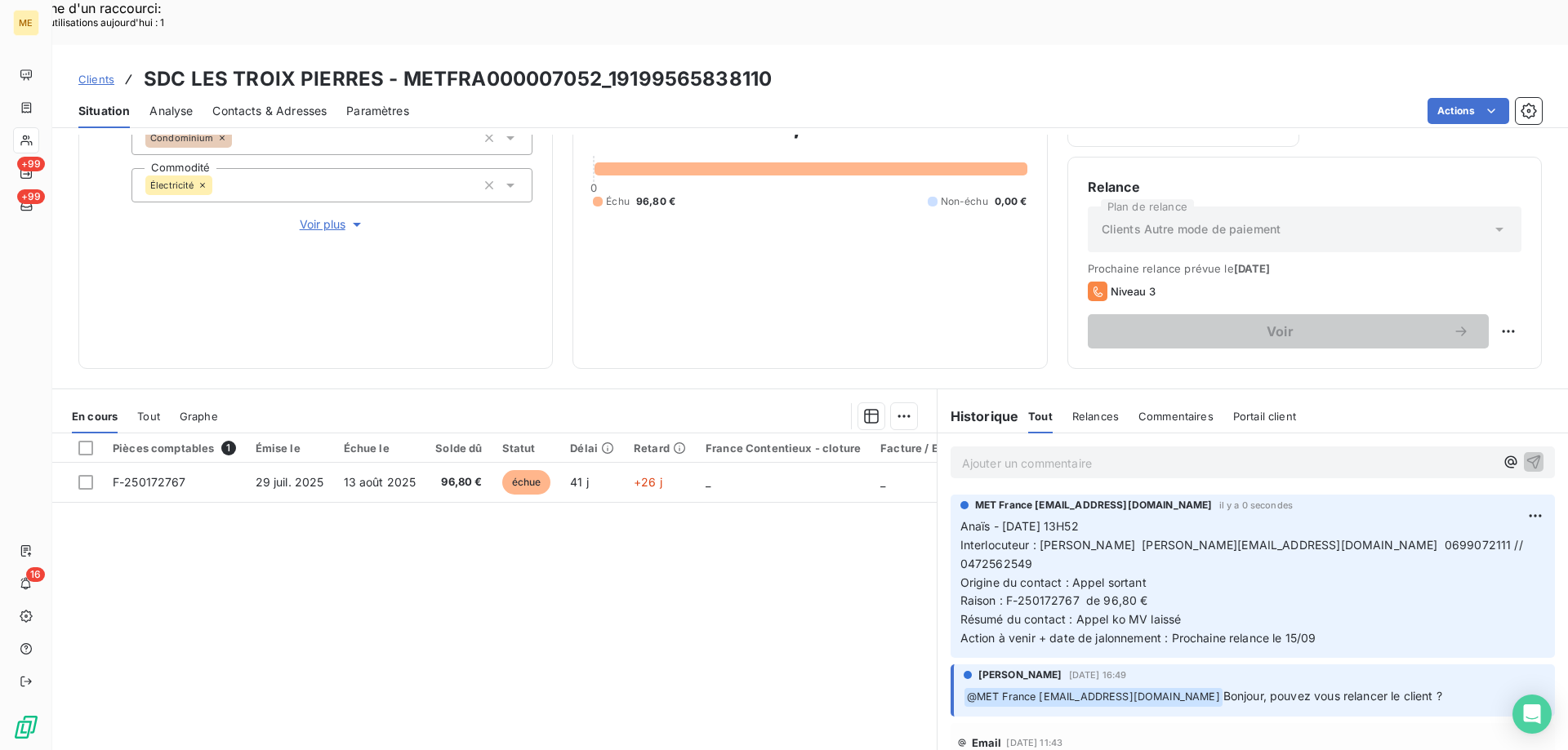
scroll to position [218, 0]
click at [1041, 451] on p "Ajouter un commentaire ﻿" at bounding box center [1227, 461] width 532 height 20
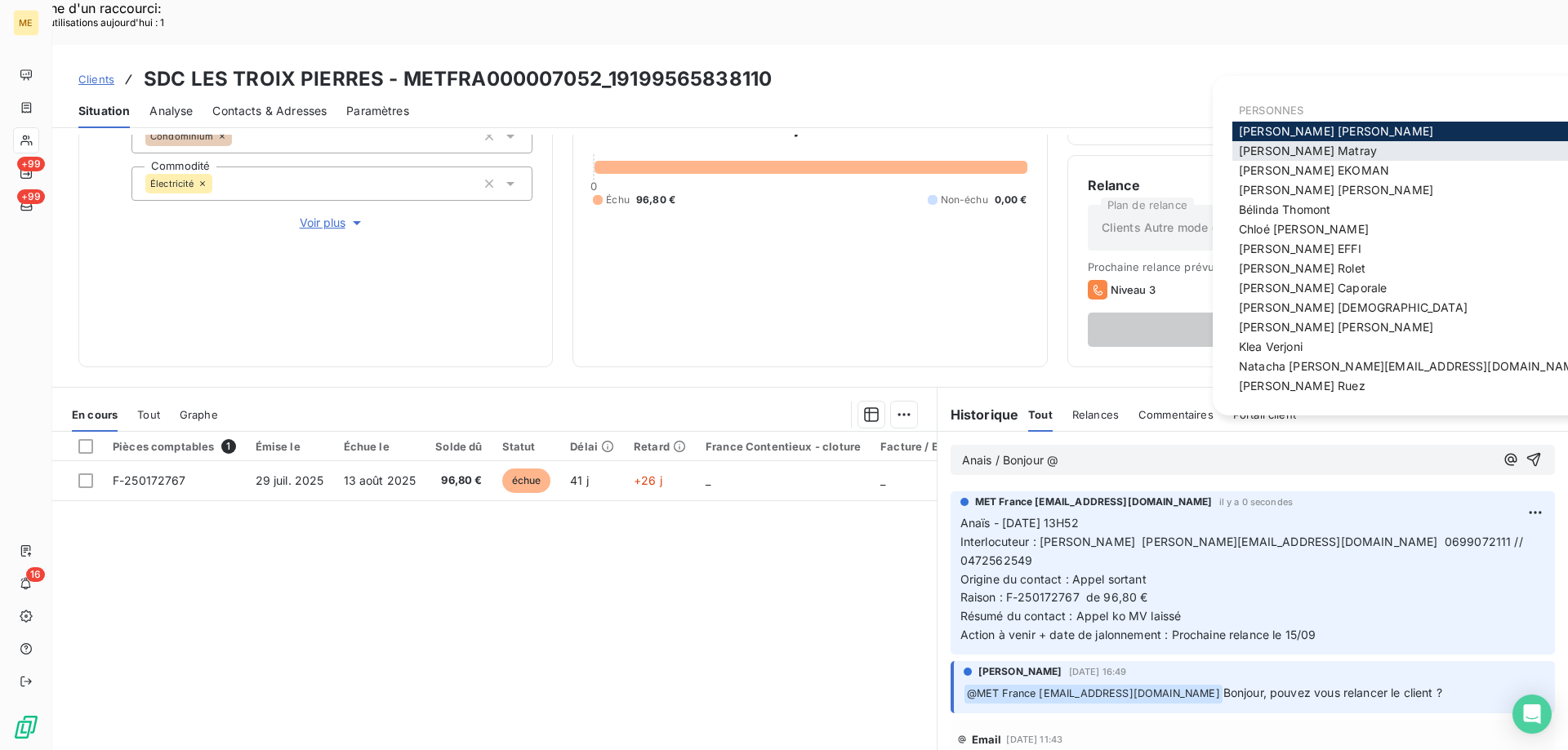
click at [1282, 143] on div "Amélie Matray" at bounding box center [1411, 150] width 358 height 19
click at [1265, 146] on span "Amélie Matray" at bounding box center [1307, 150] width 138 height 14
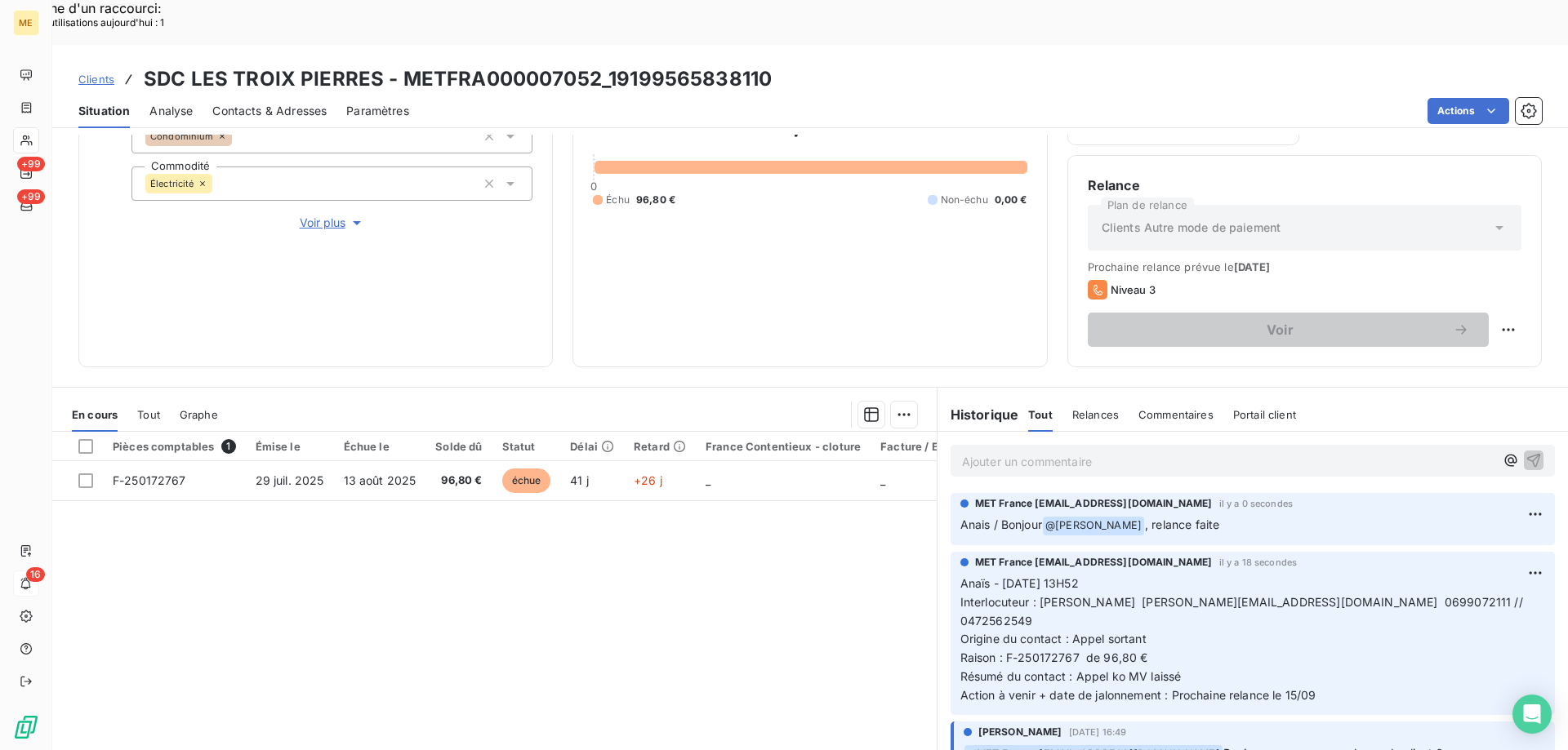
click at [44, 586] on div "ME +99 +99 16" at bounding box center [26, 375] width 52 height 750
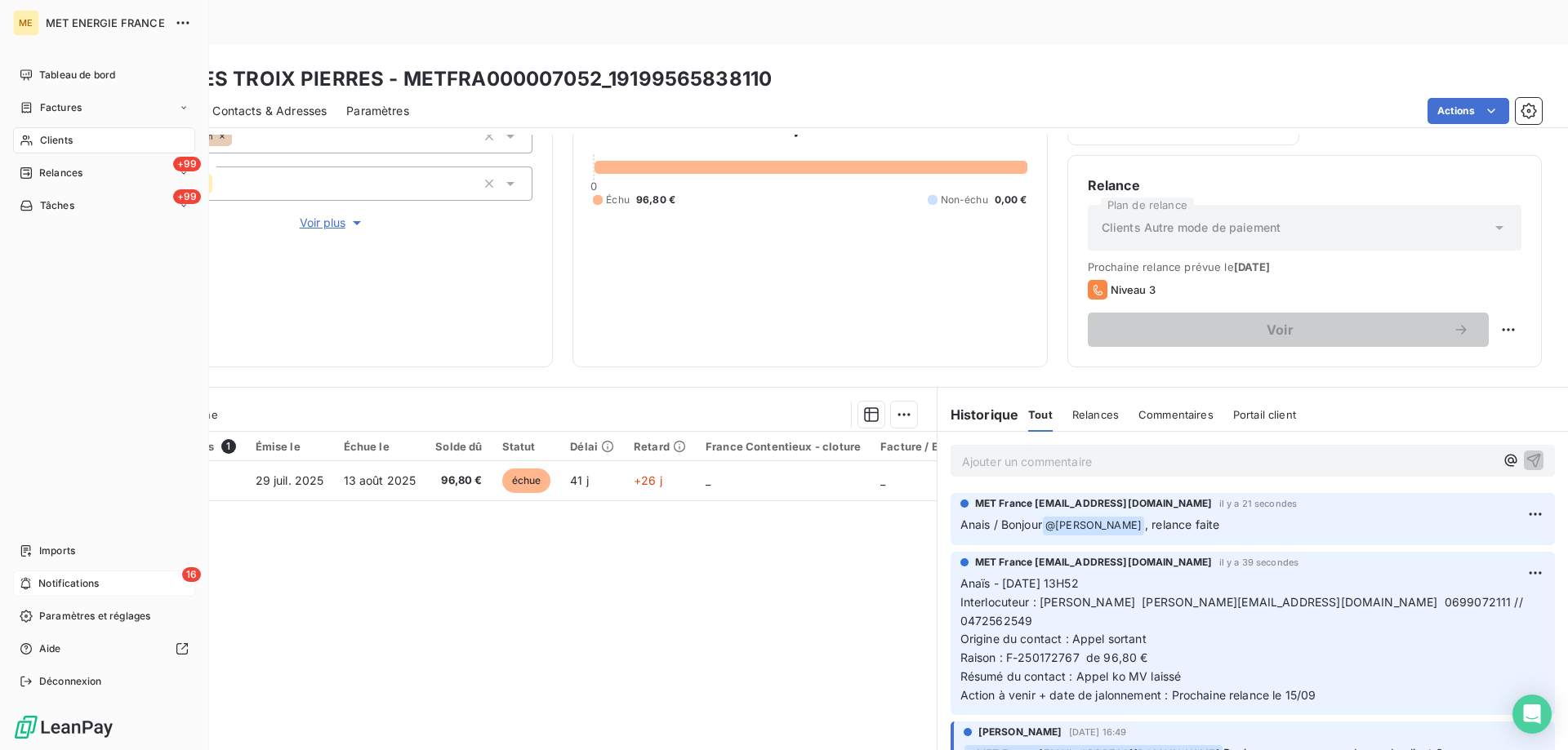
click at [28, 580] on icon at bounding box center [25, 584] width 12 height 13
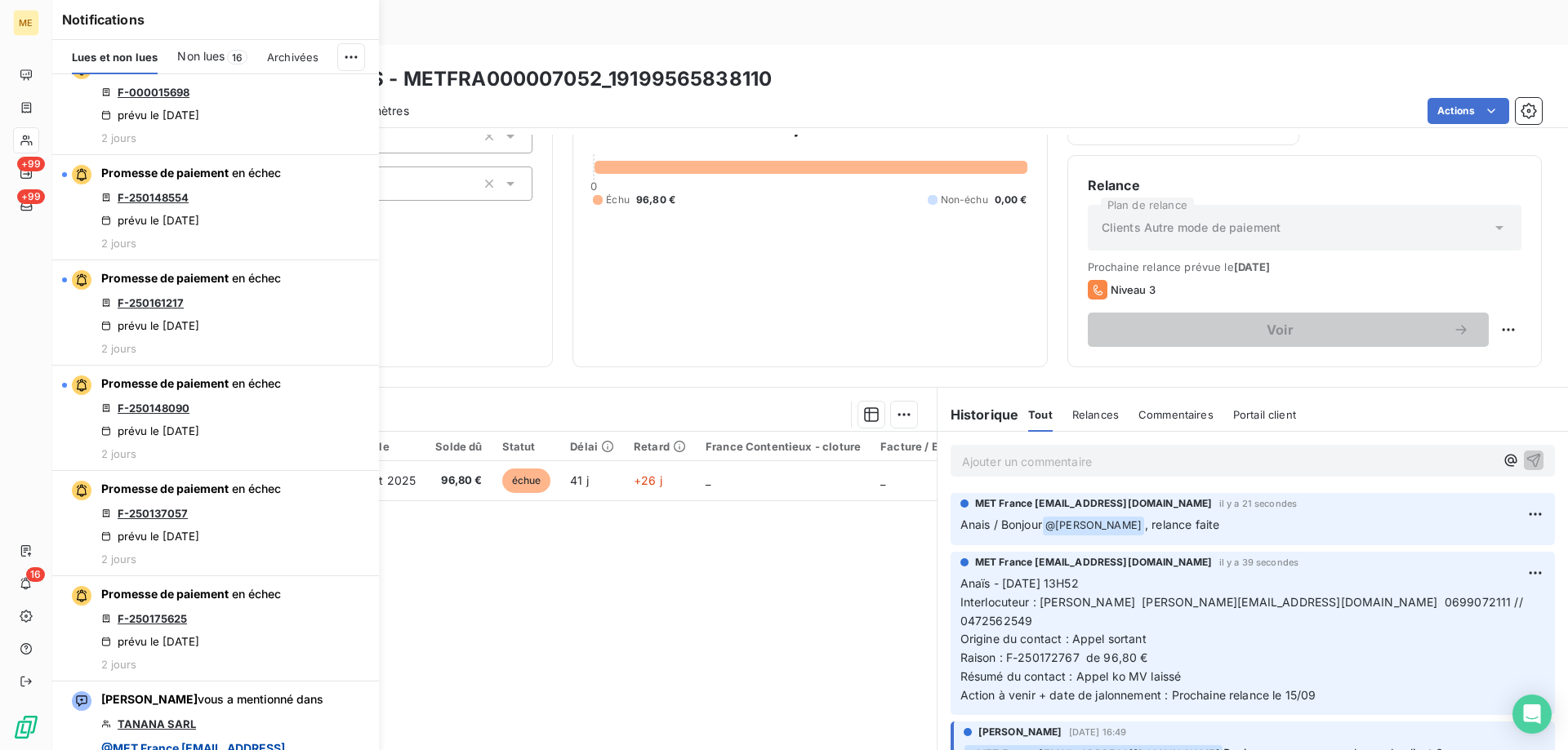
scroll to position [2775, 0]
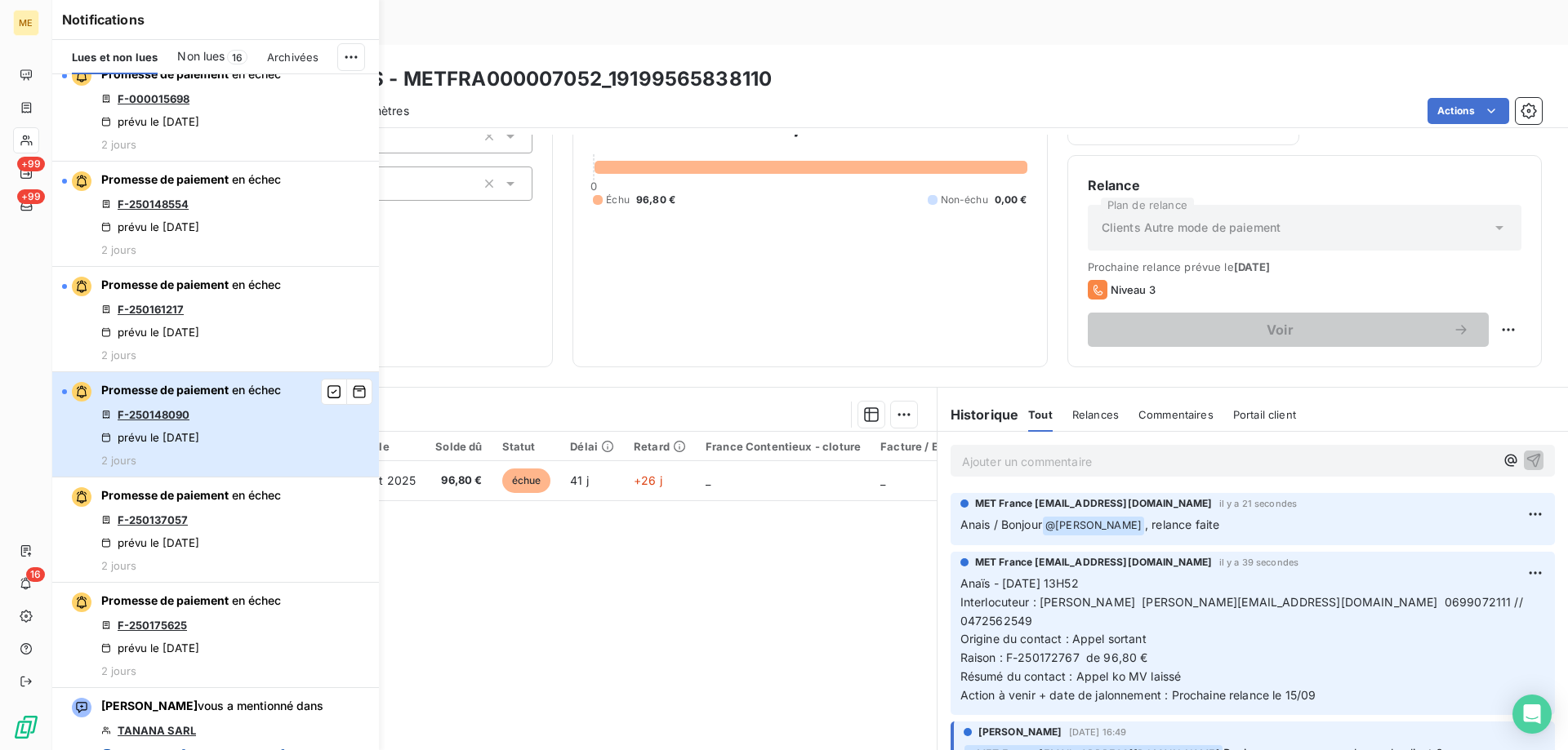
click at [280, 392] on span "en échec" at bounding box center [256, 390] width 49 height 14
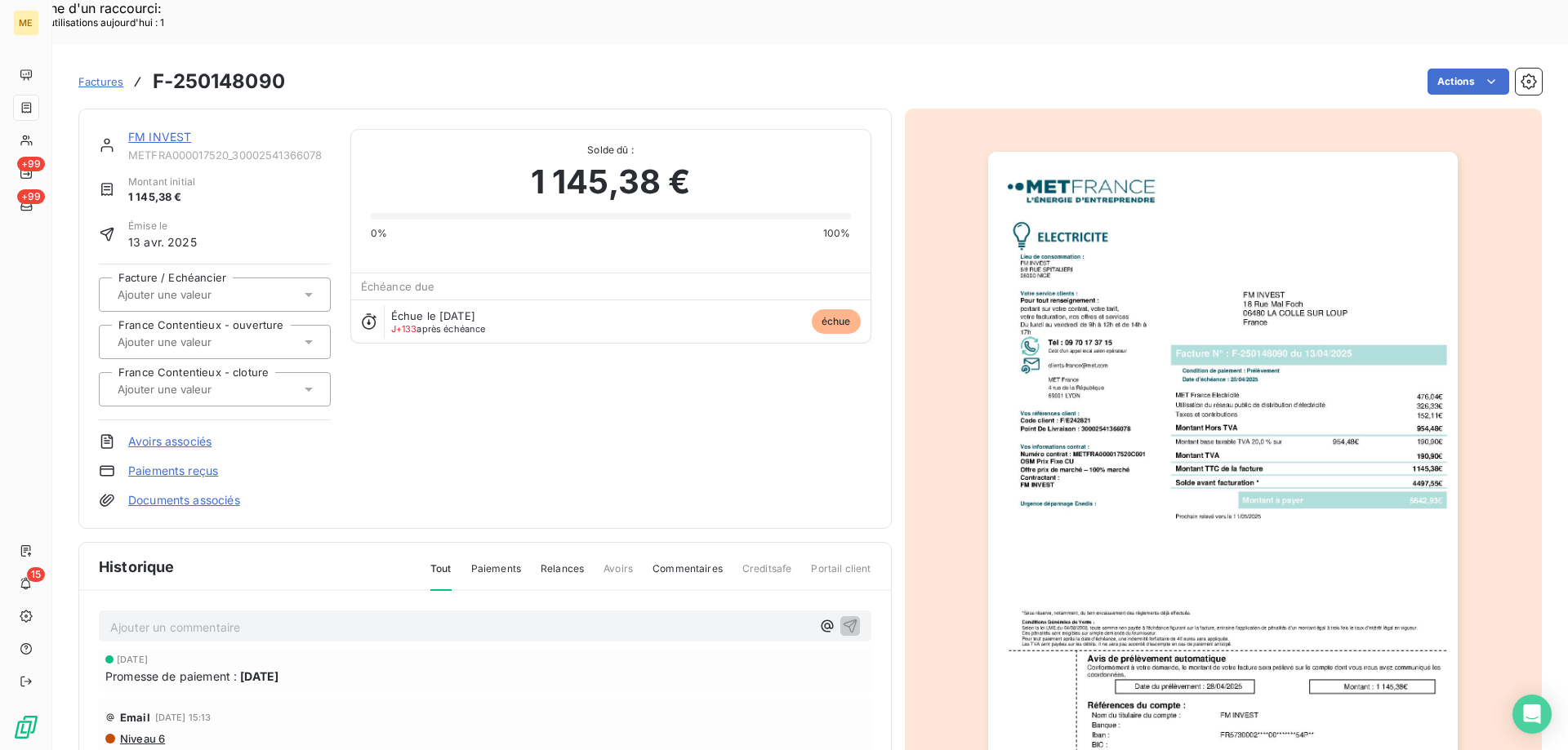
click at [167, 130] on link "FM INVEST" at bounding box center [160, 136] width 63 height 14
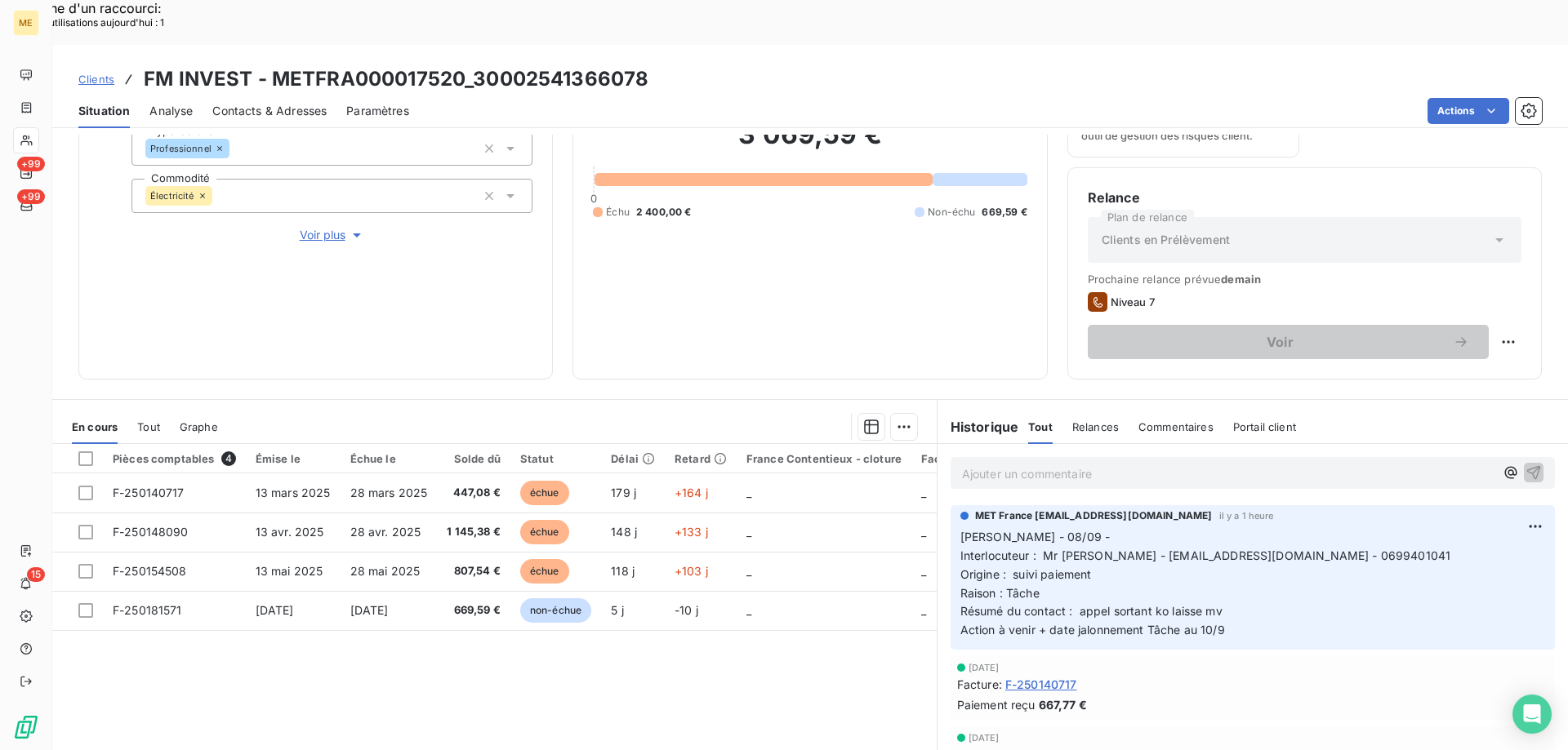
scroll to position [218, 0]
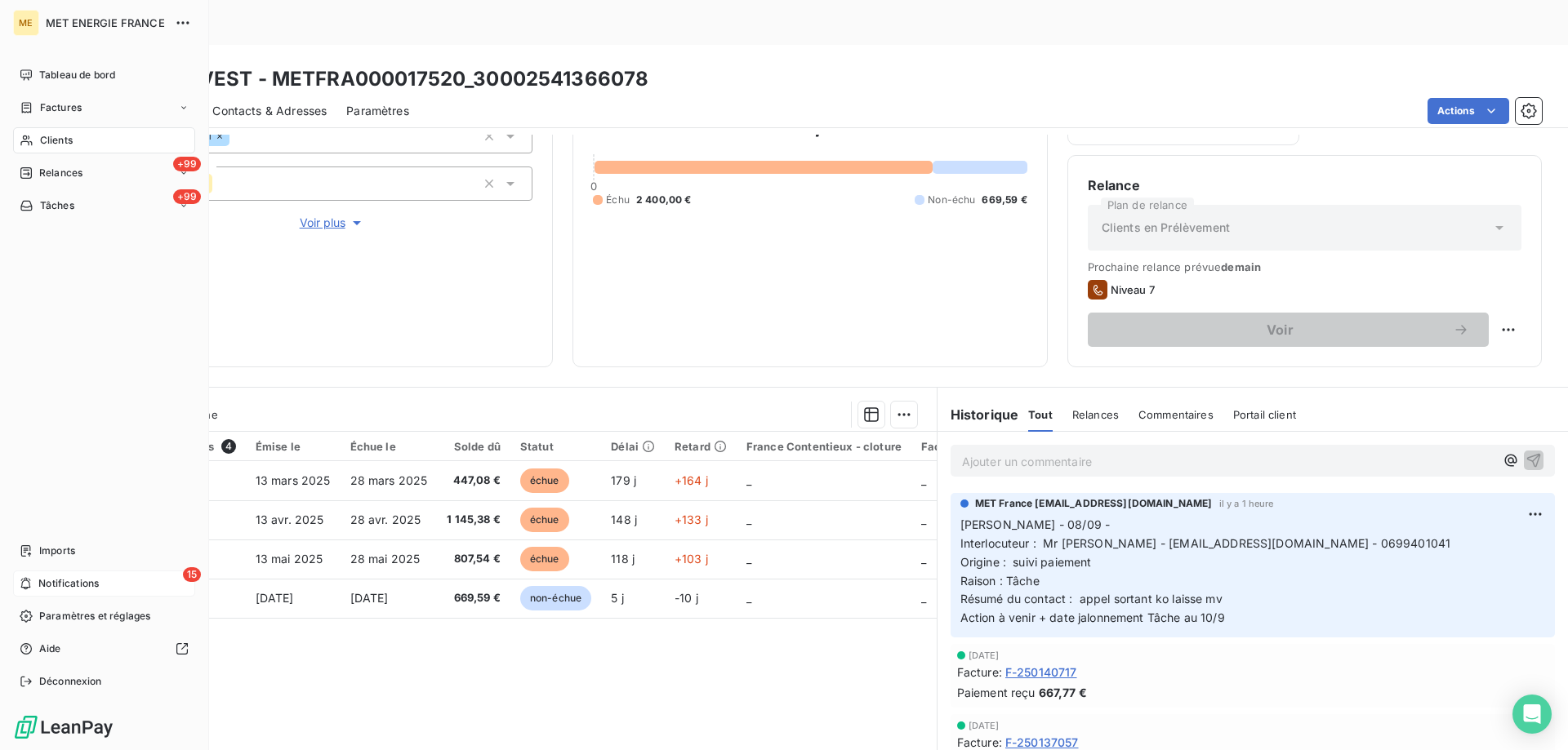
click at [45, 586] on span "Notifications" at bounding box center [68, 584] width 60 height 15
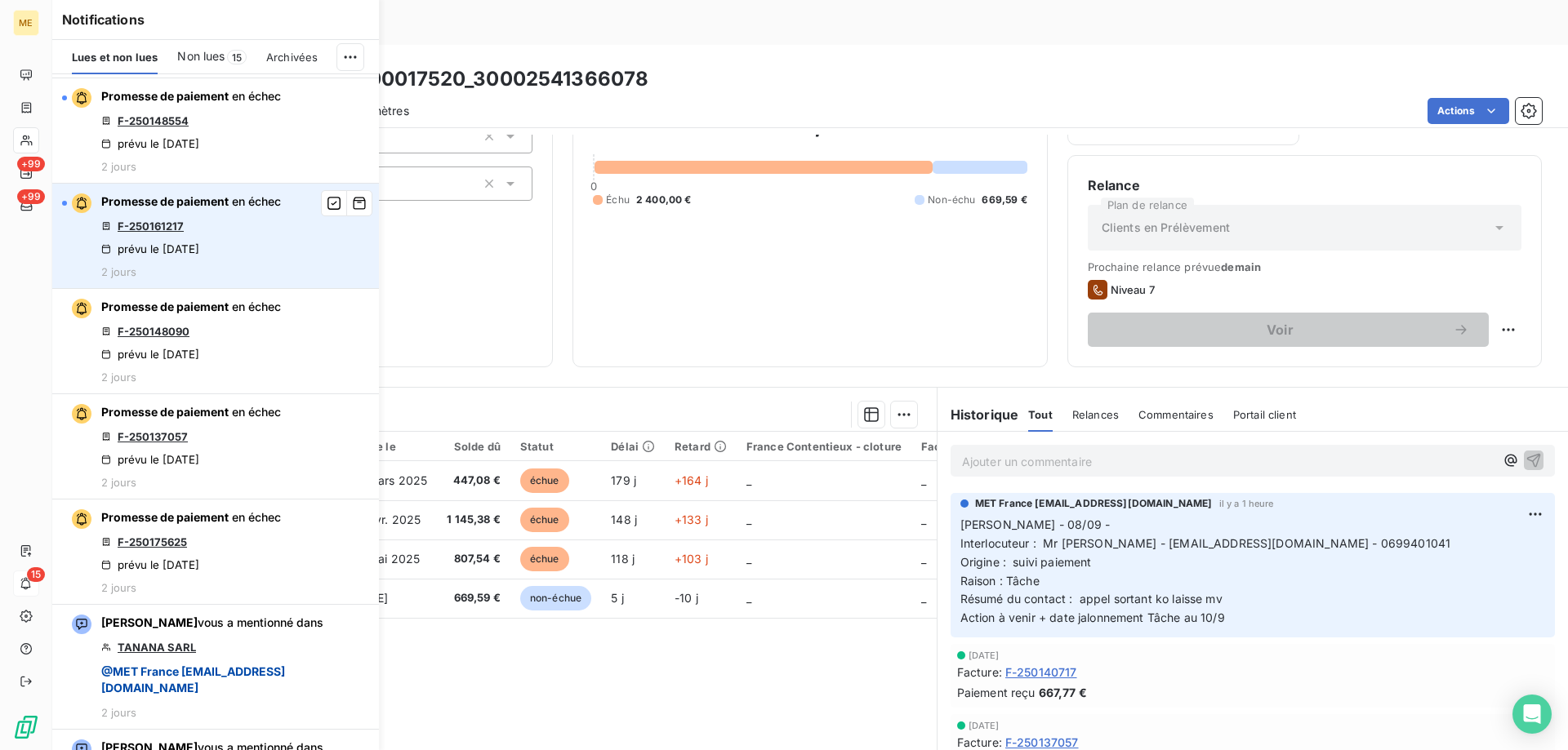
scroll to position [2857, 0]
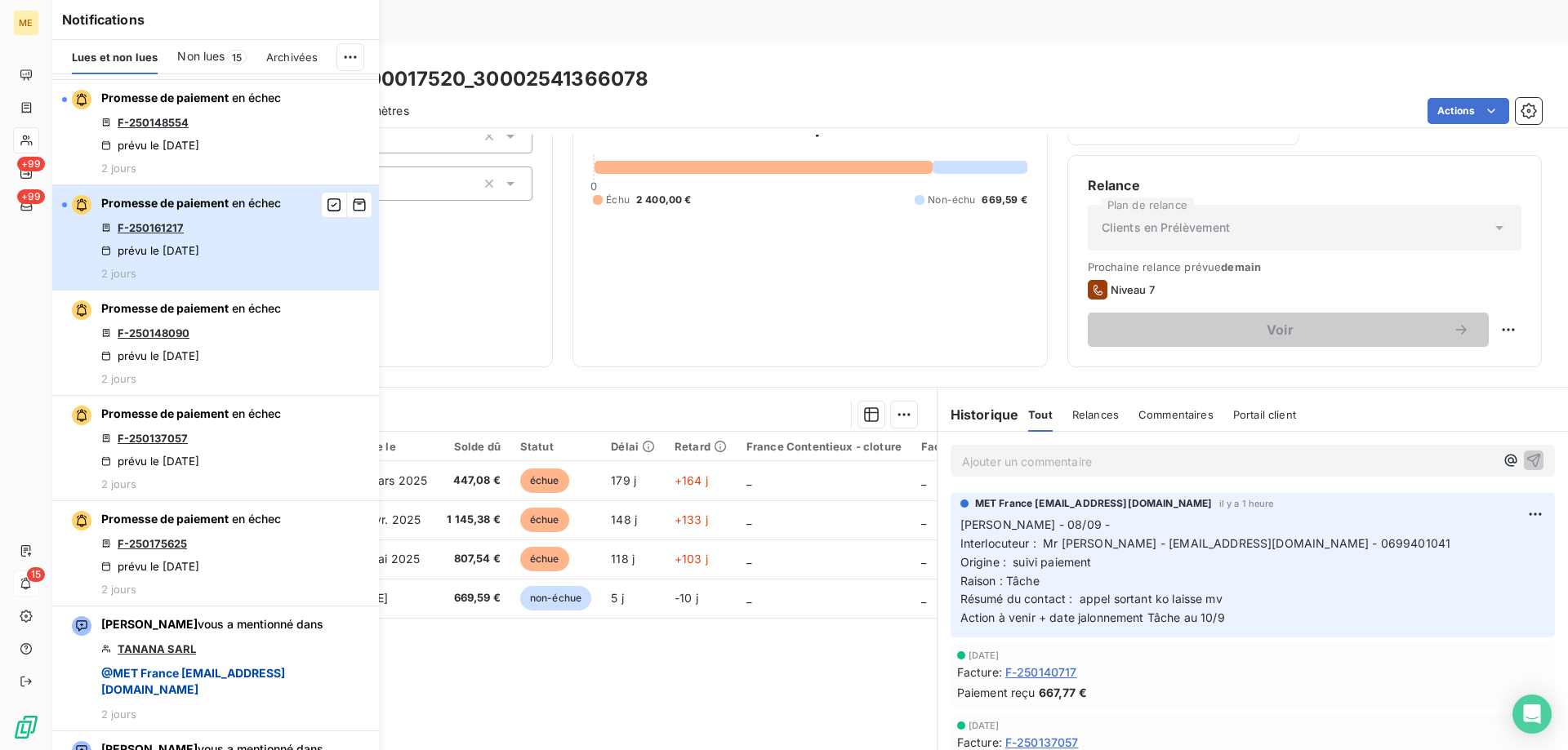
click at [248, 239] on div "Promesse de paiement en échec F-250161217 prévu le 5 sept. 2025 2 jours" at bounding box center [191, 237] width 180 height 84
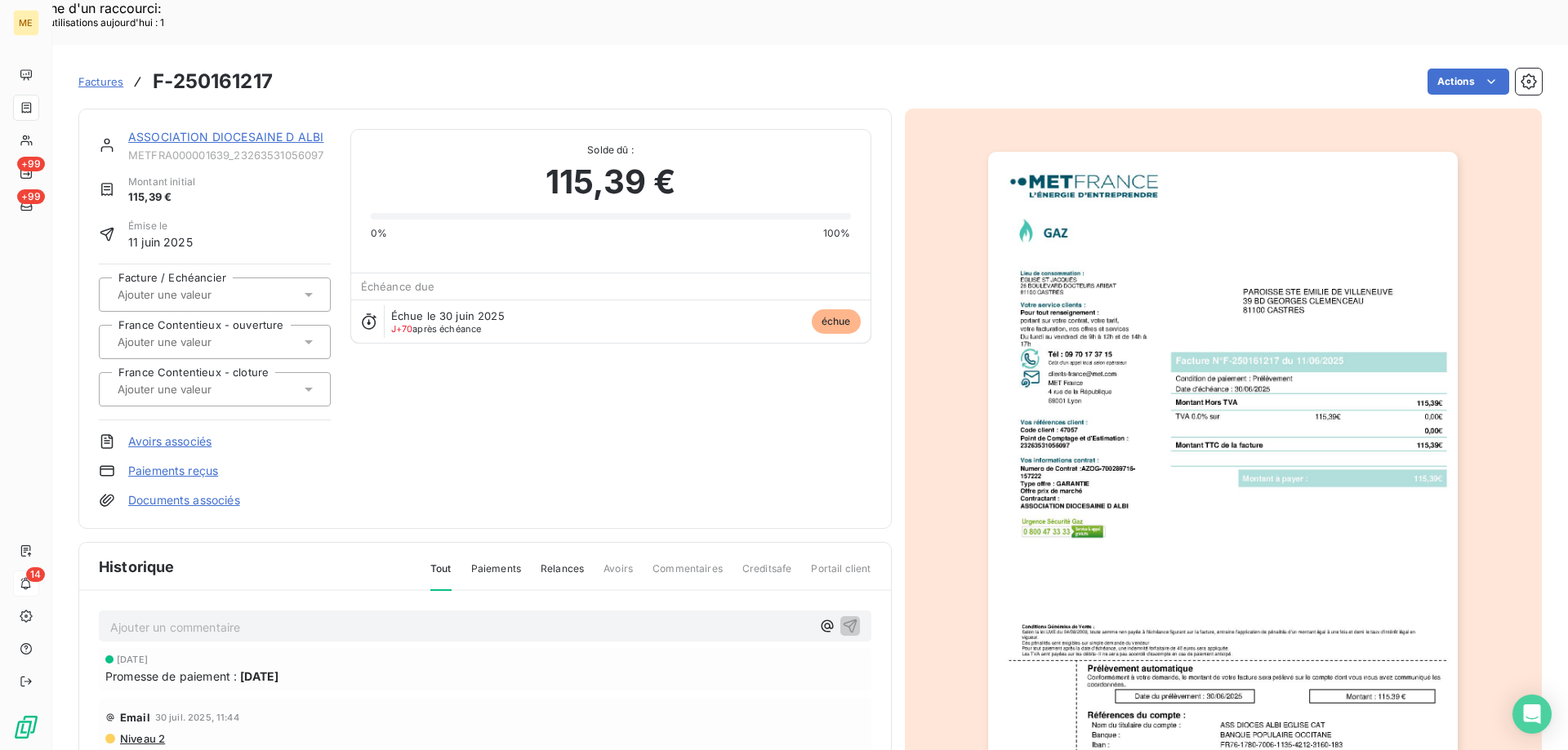
click at [272, 130] on link "ASSOCIATION DIOCESAINE D ALBI" at bounding box center [226, 136] width 195 height 14
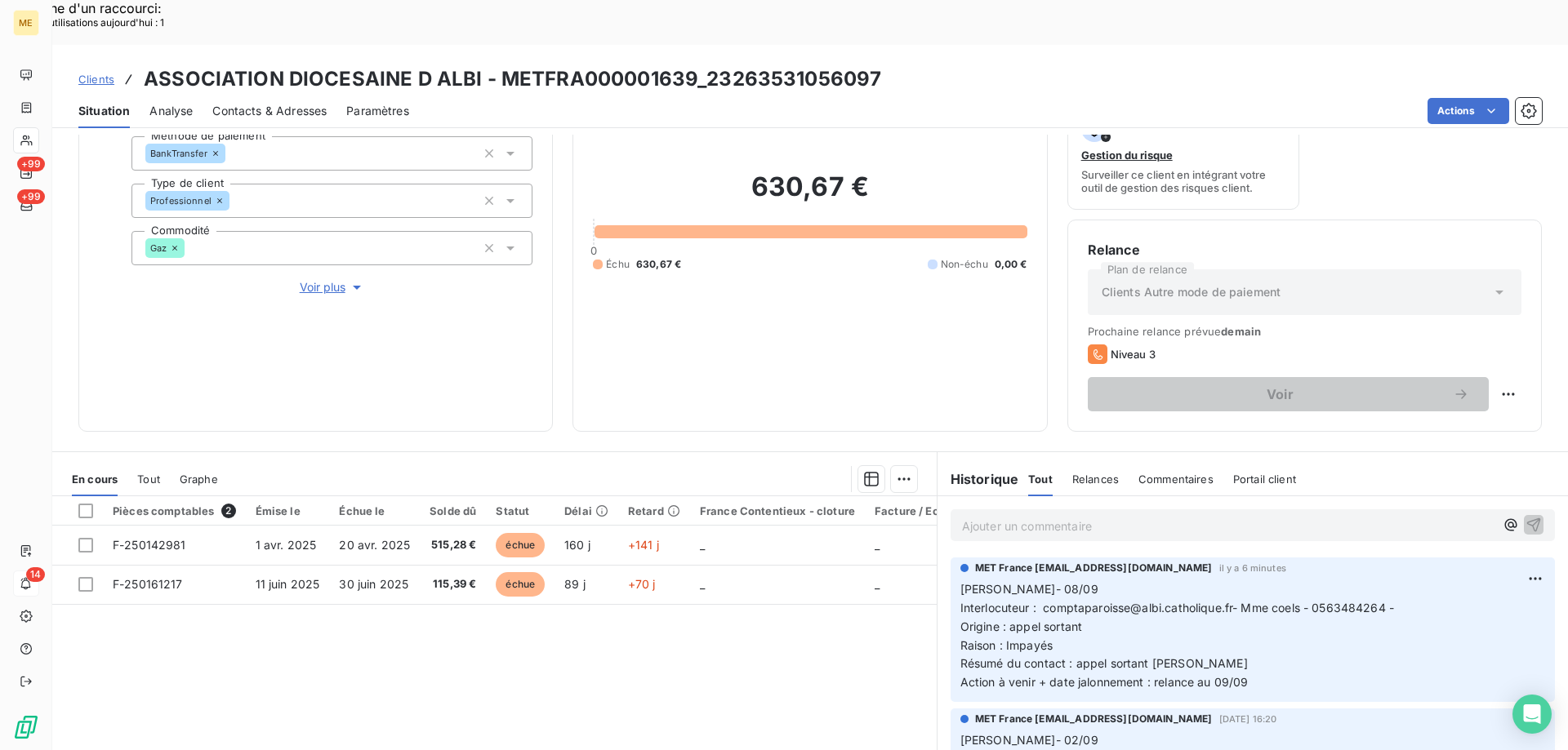
scroll to position [163, 0]
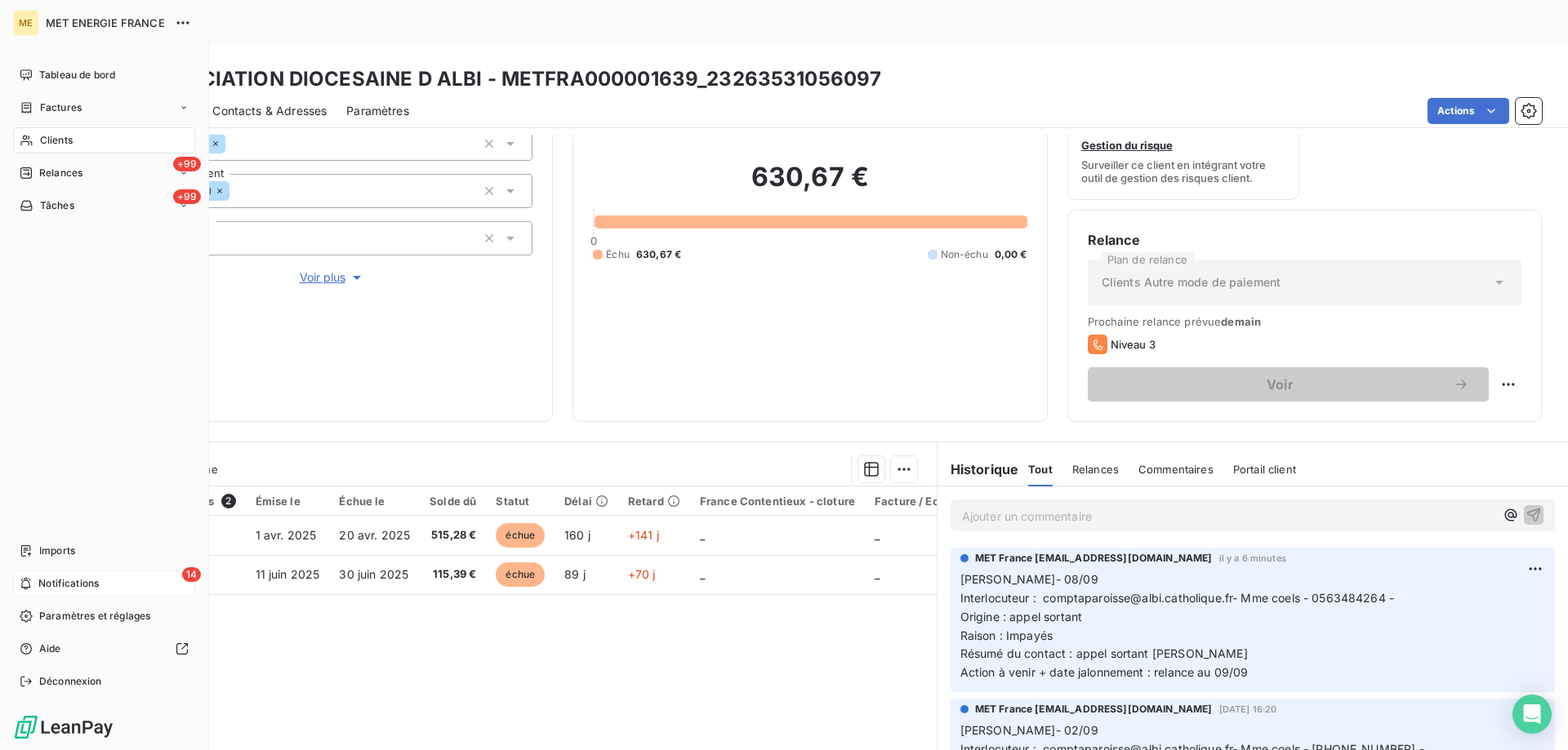
click at [36, 579] on div "14 Notifications" at bounding box center [104, 584] width 182 height 26
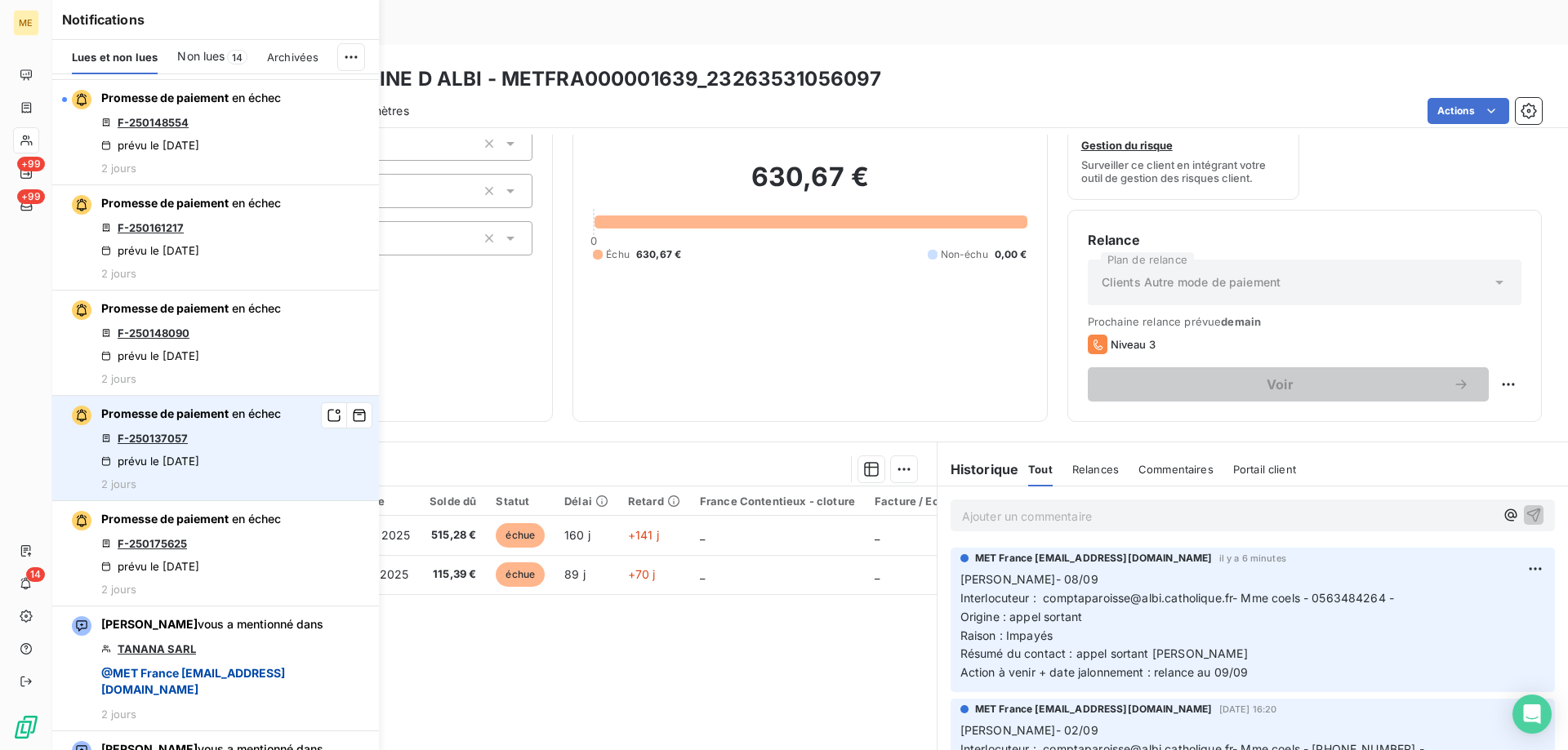
scroll to position [2775, 0]
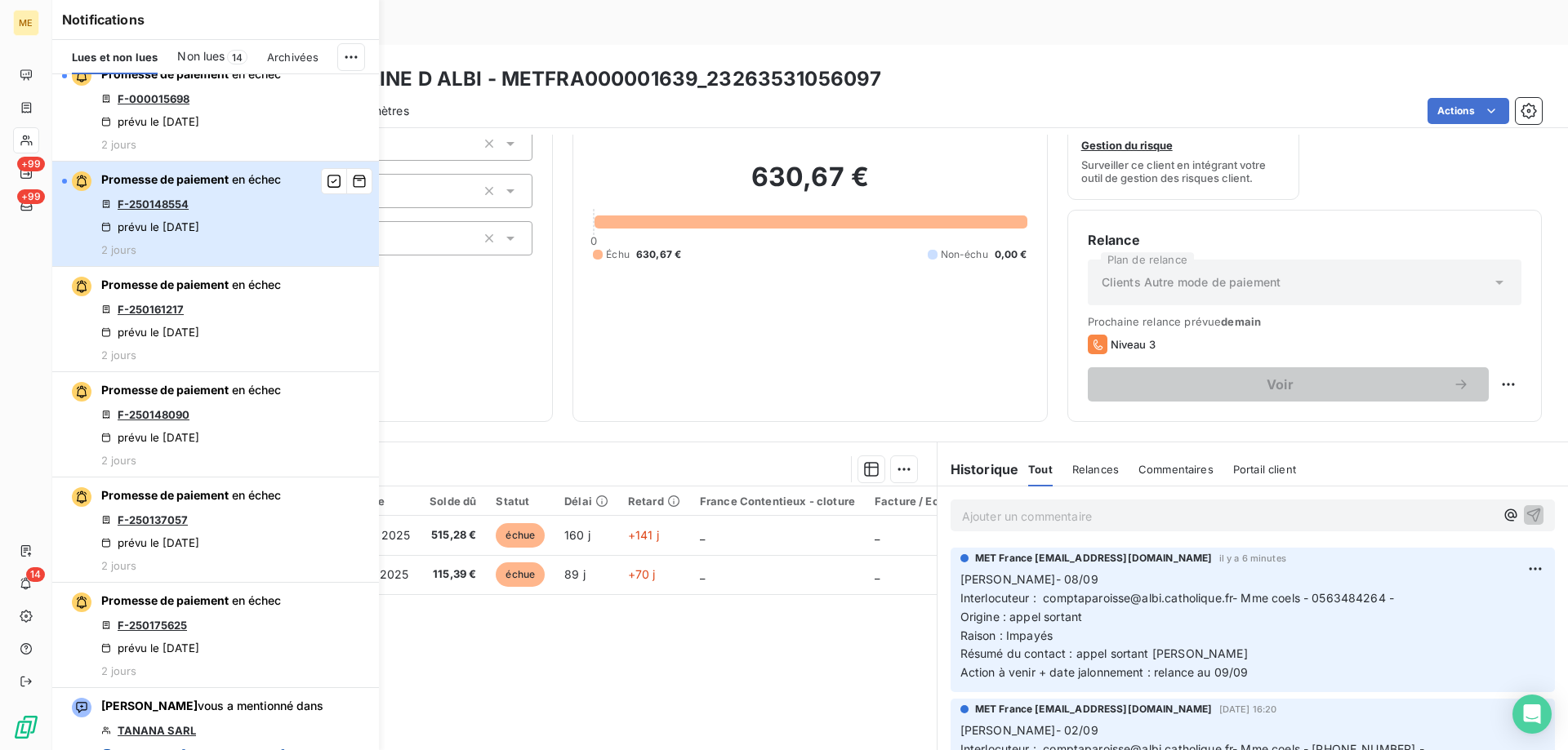
click at [253, 209] on div "Promesse de paiement en échec F-250148554 prévu le 5 sept. 2025 2 jours" at bounding box center [191, 213] width 180 height 84
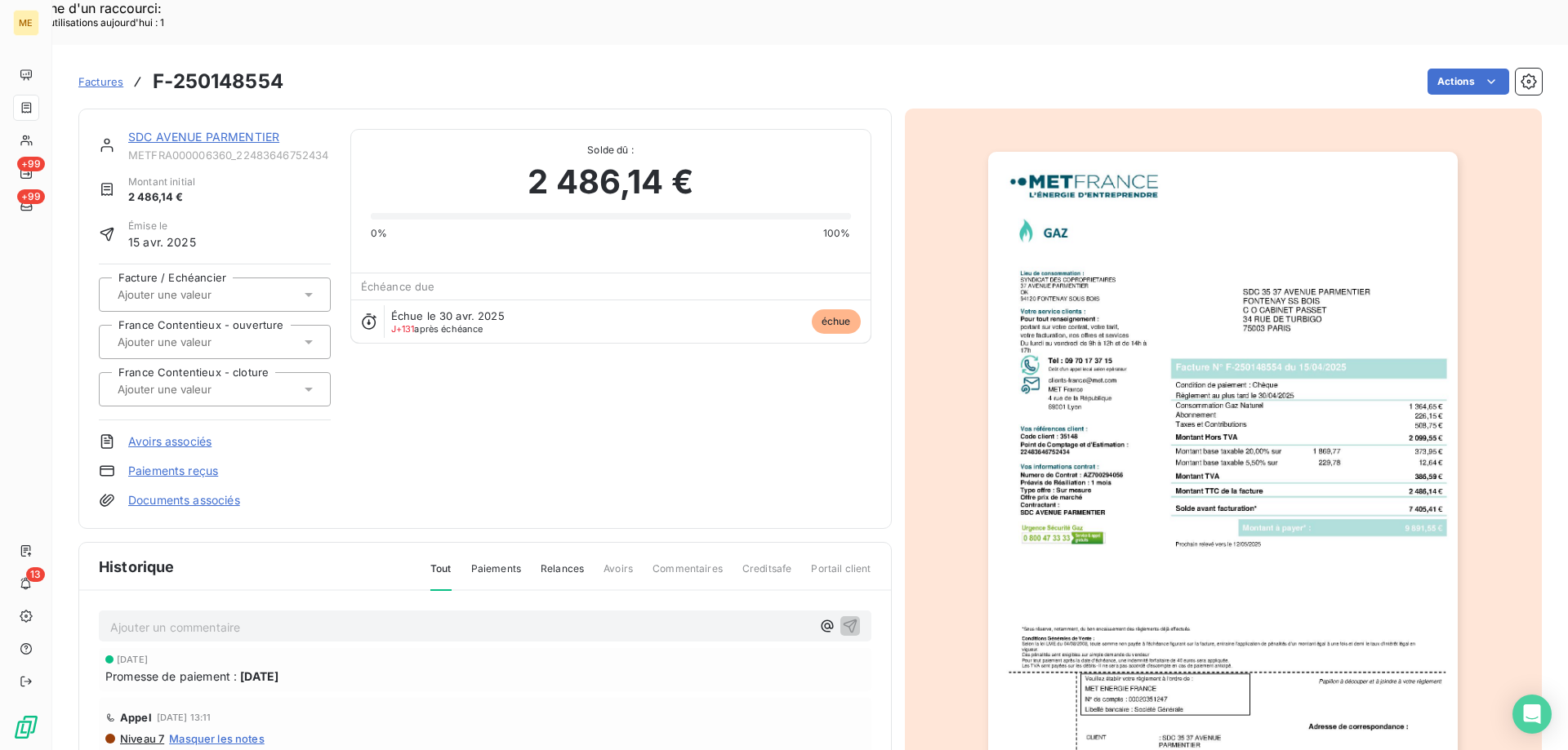
click at [250, 130] on link "SDC AVENUE PARMENTIER" at bounding box center [203, 136] width 151 height 14
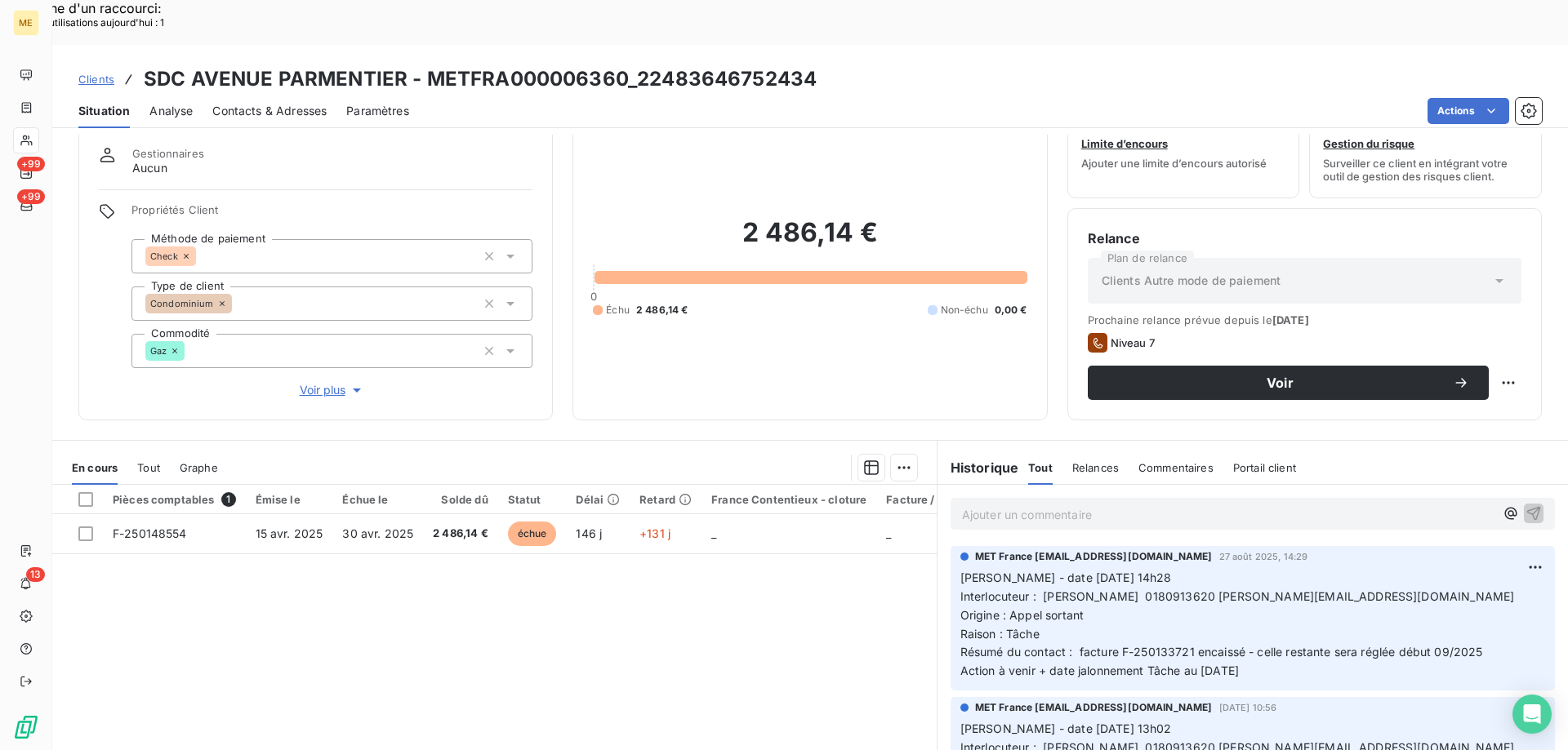
scroll to position [82, 0]
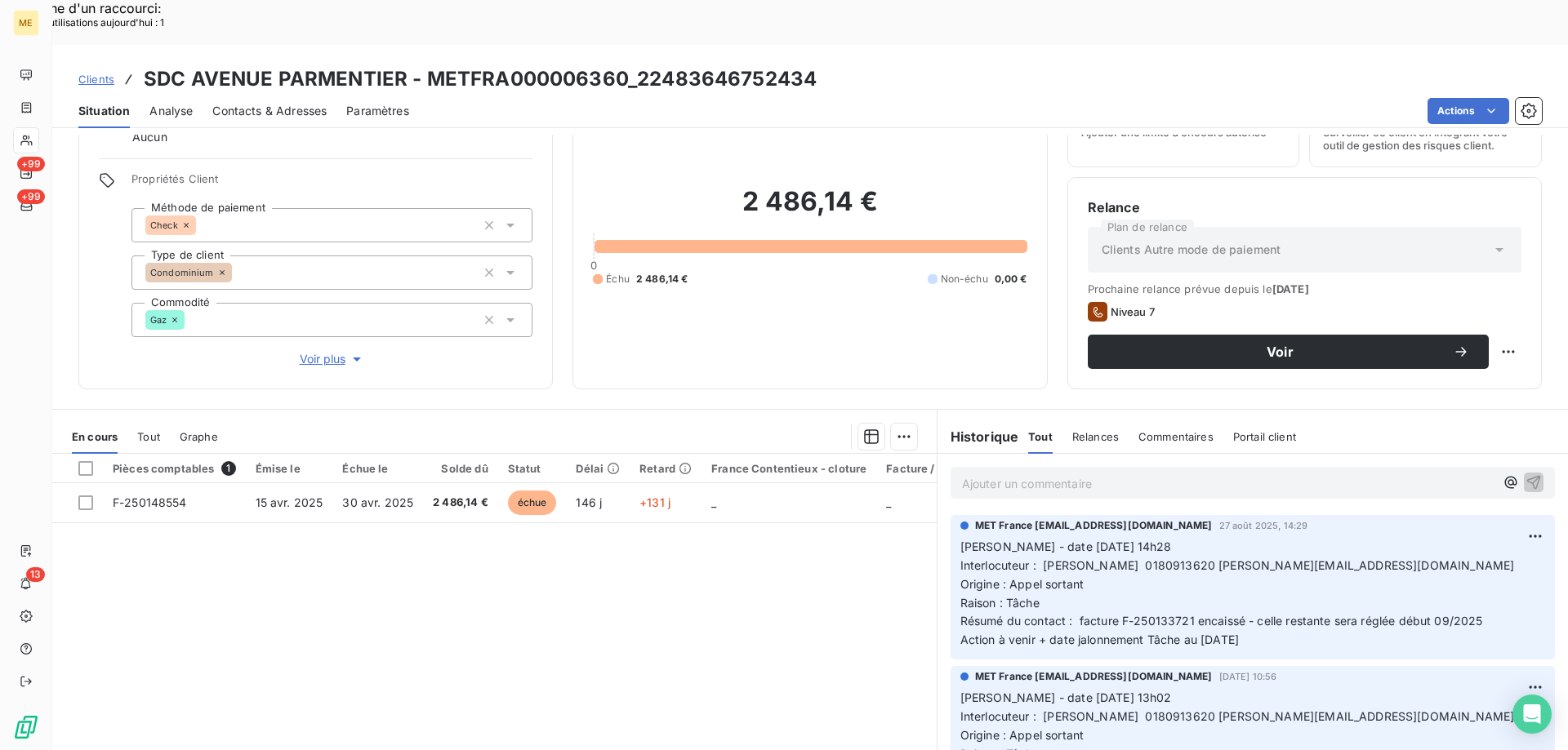
click at [314, 351] on span "Voir plus" at bounding box center [332, 359] width 65 height 17
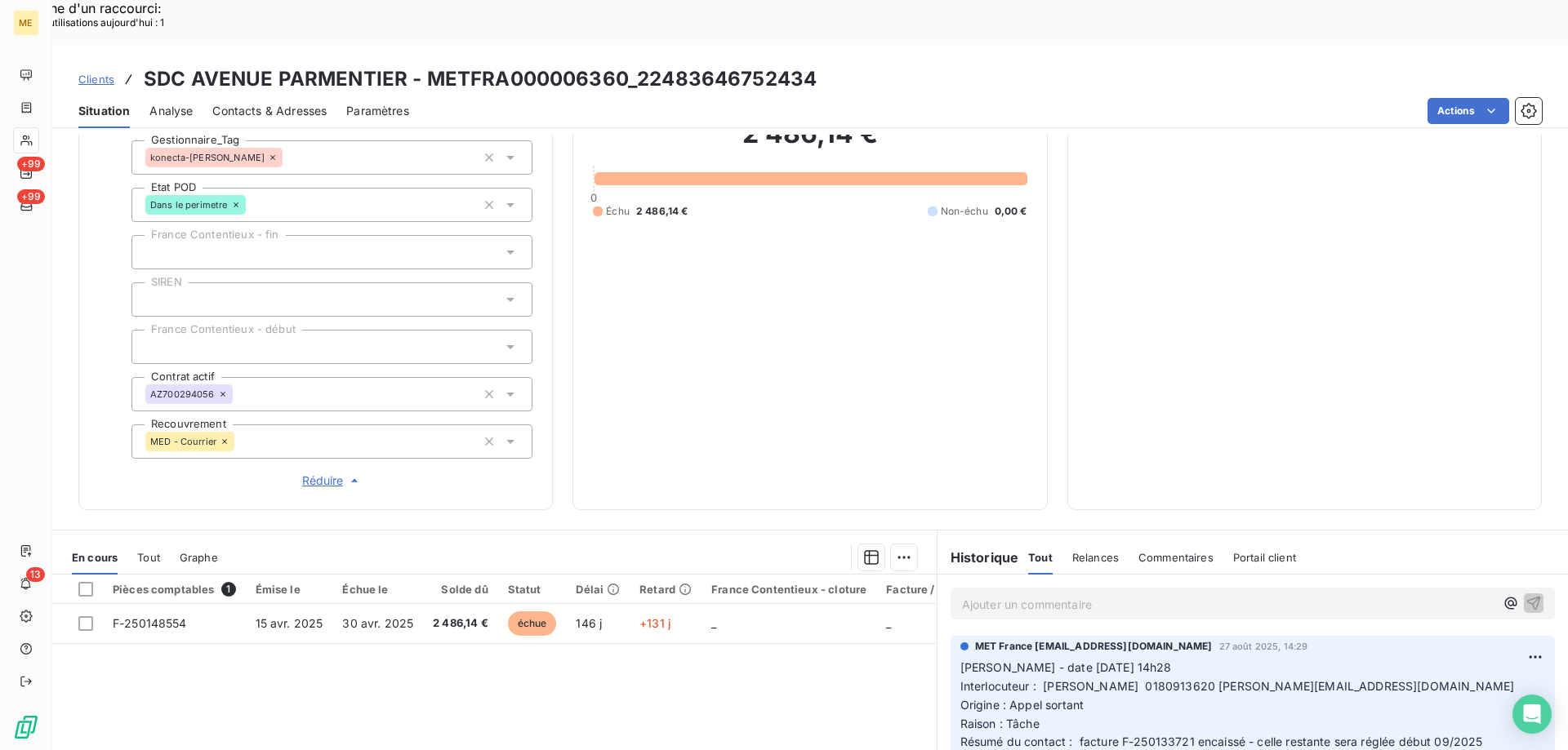
scroll to position [471, 0]
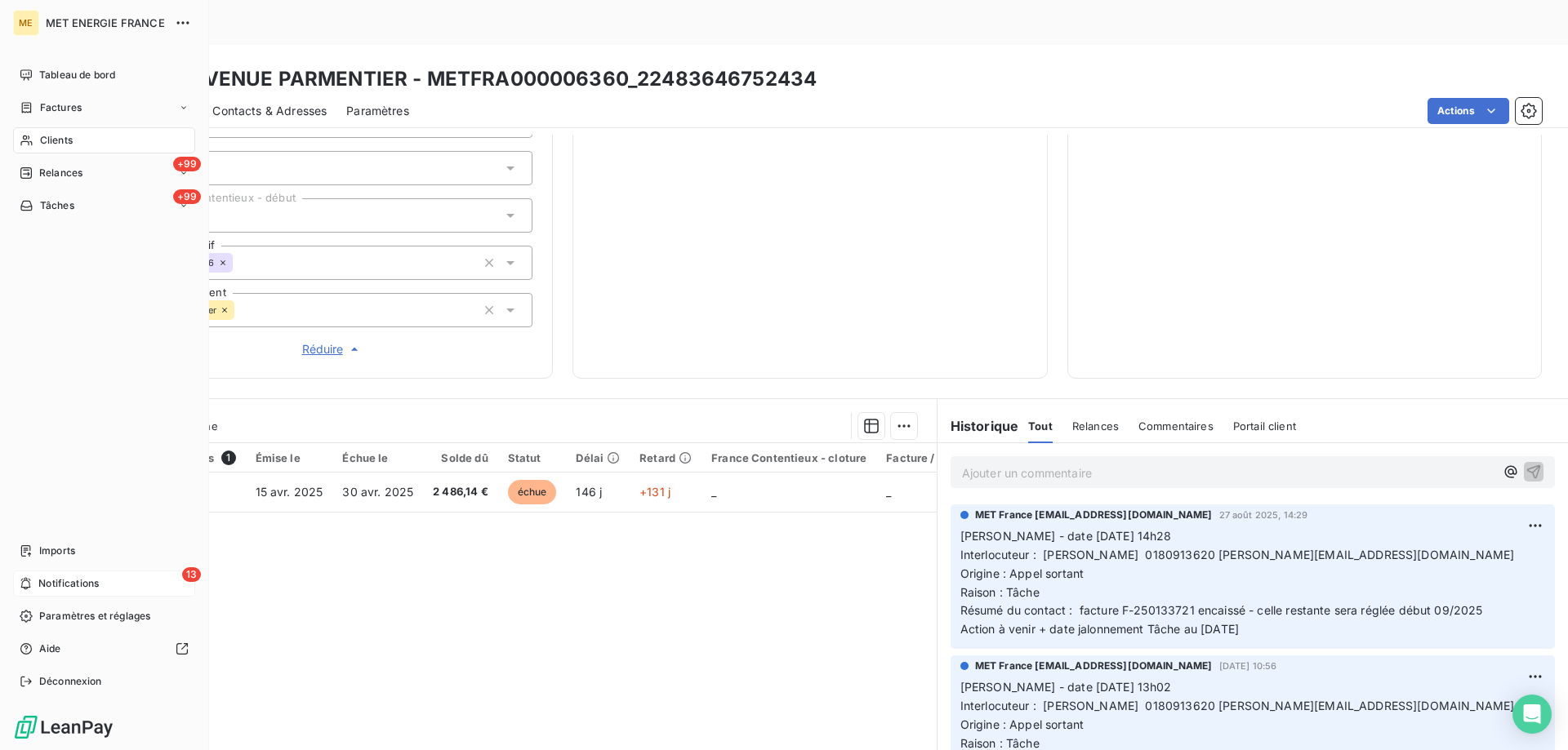
click at [82, 577] on span "Notifications" at bounding box center [68, 584] width 60 height 15
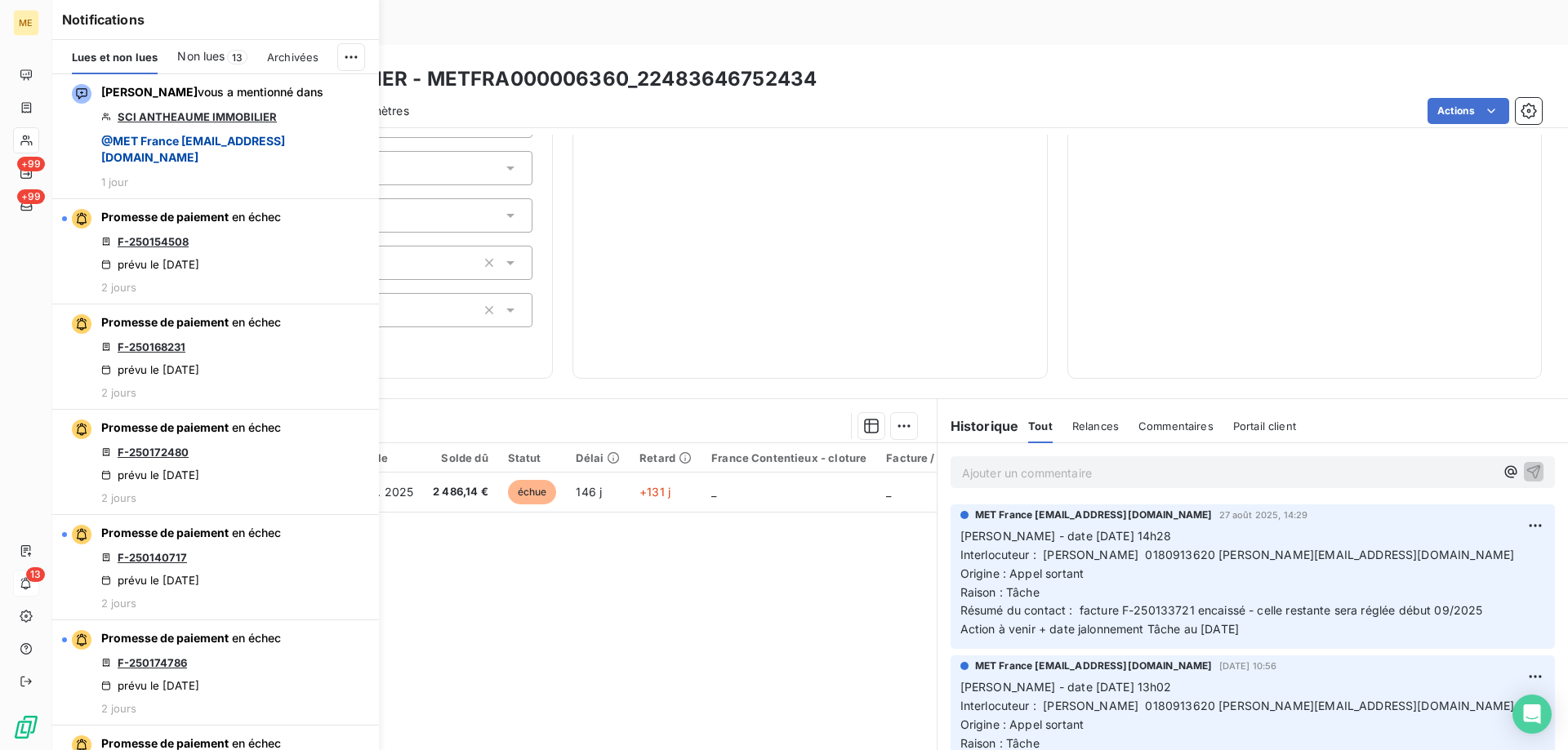
click at [786, 286] on div "2 486,14 € 0 Échu 2 486,14 € Non-échu 0,00 €" at bounding box center [810, 36] width 434 height 644
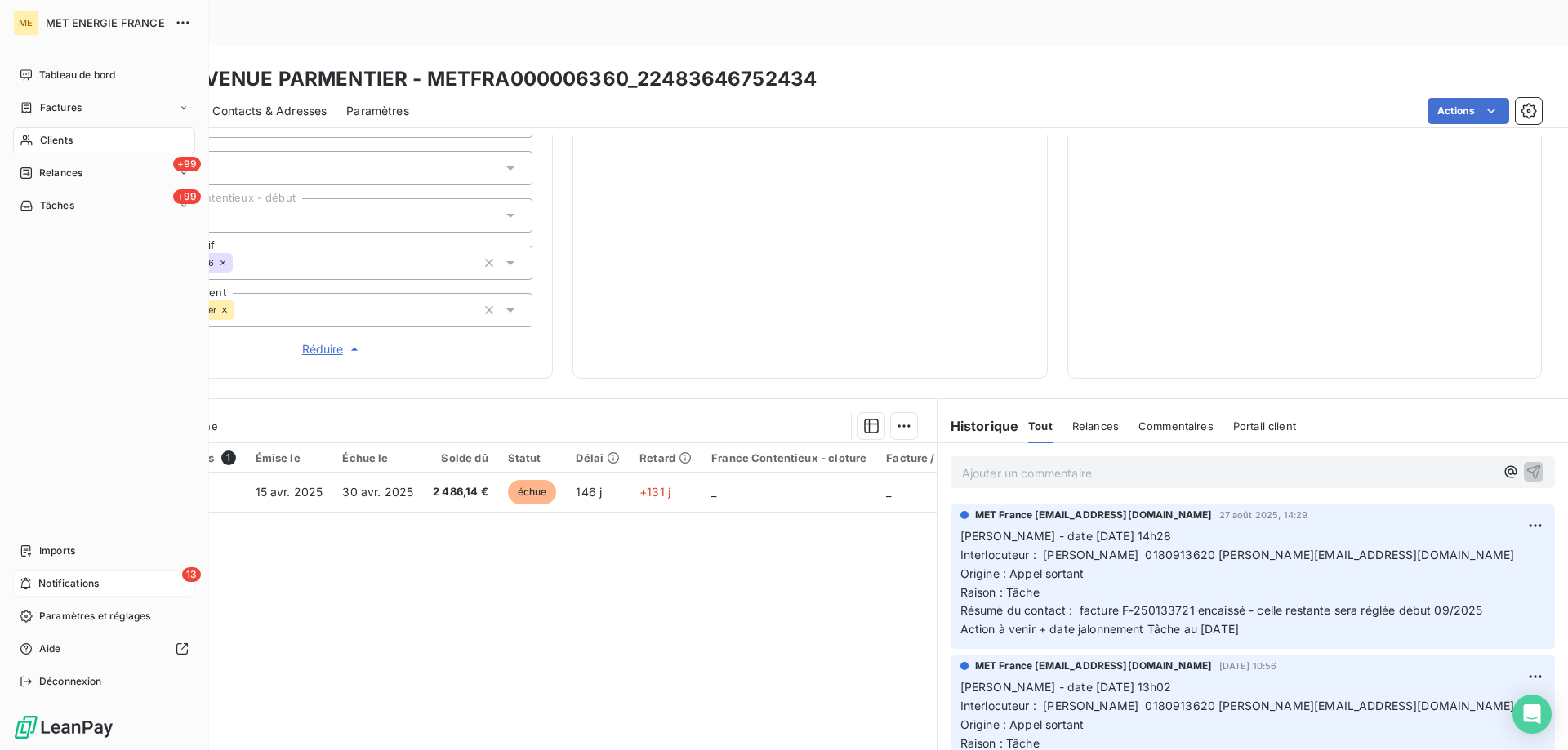
click at [37, 583] on div "13 Notifications" at bounding box center [104, 584] width 182 height 26
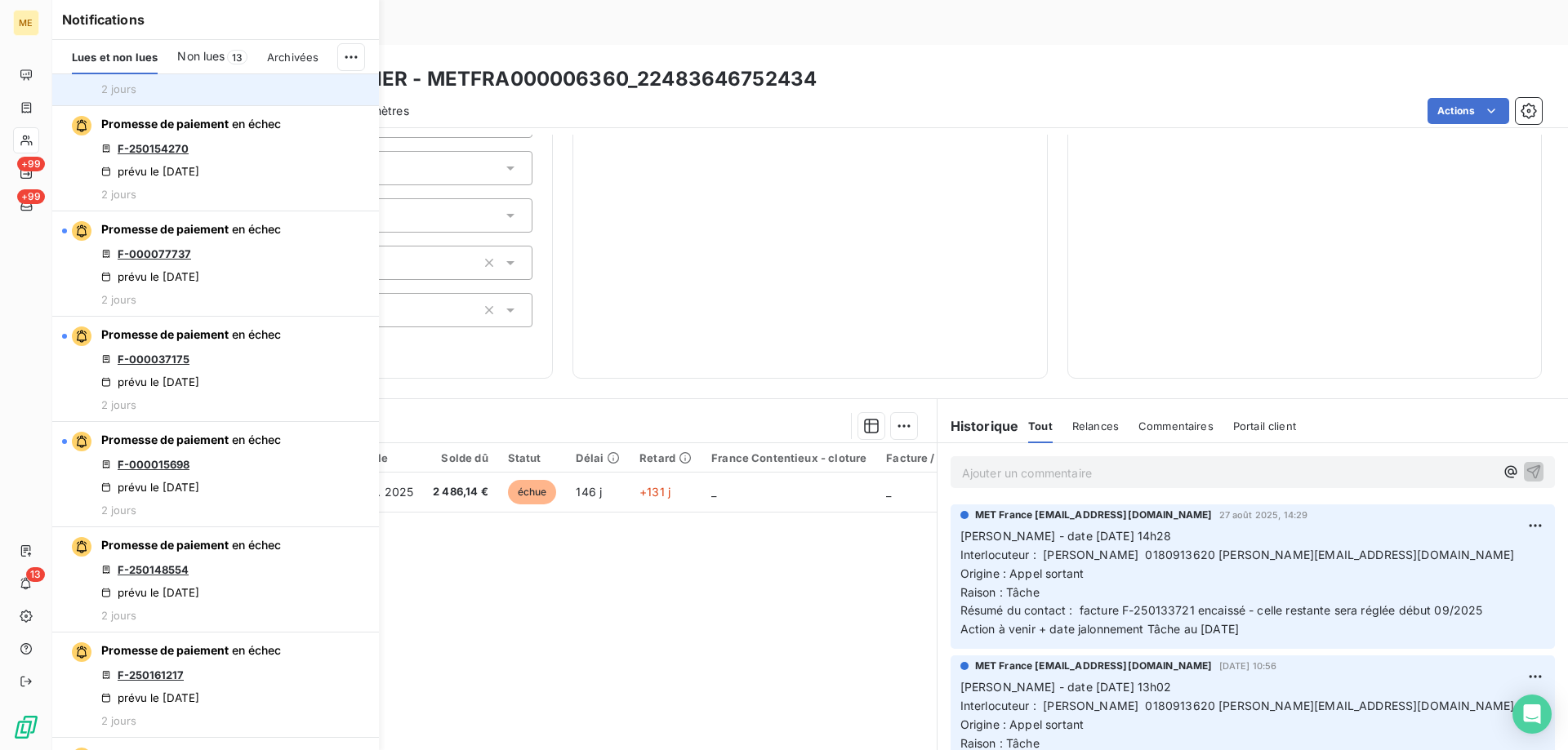
scroll to position [2450, 0]
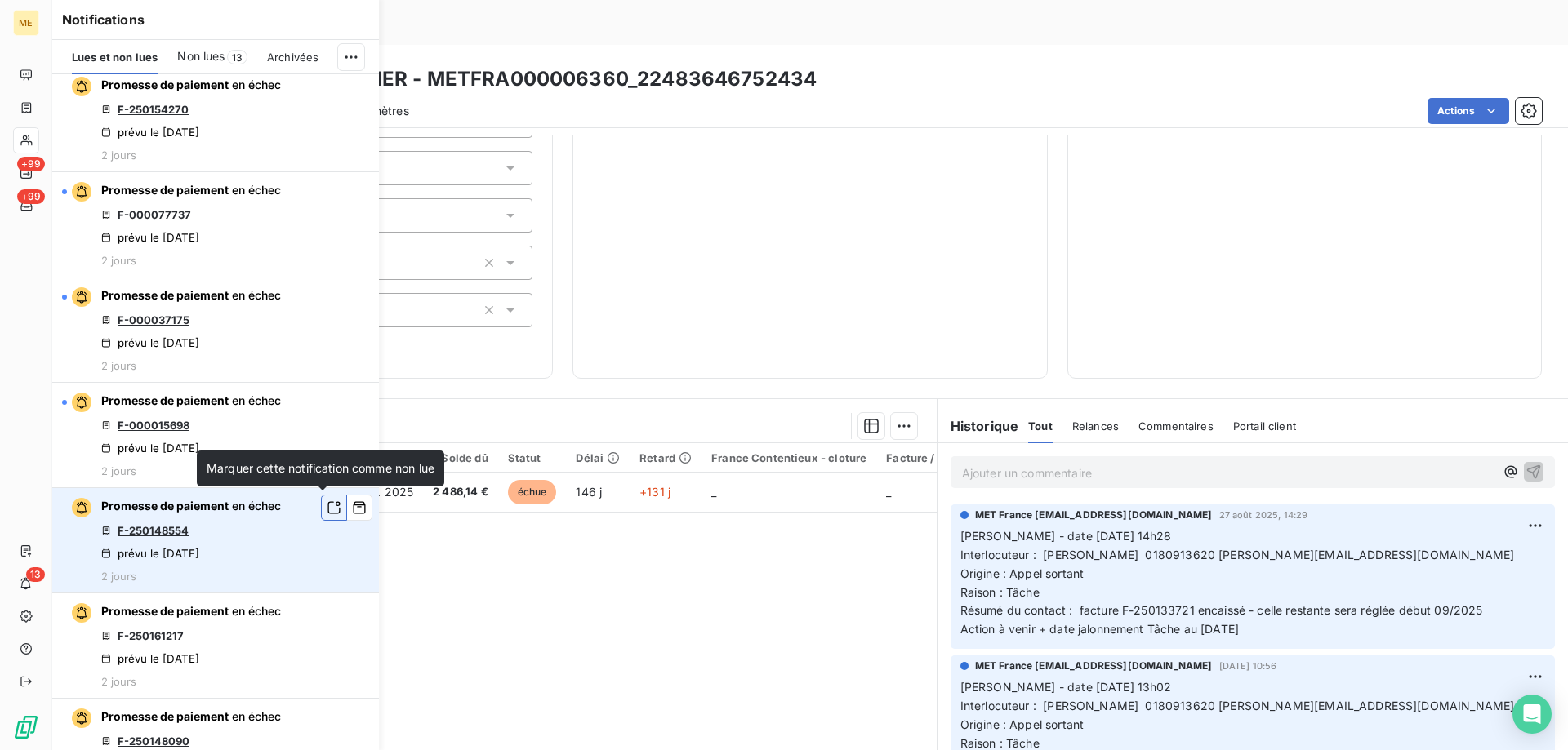
click at [327, 511] on icon "button" at bounding box center [334, 508] width 15 height 17
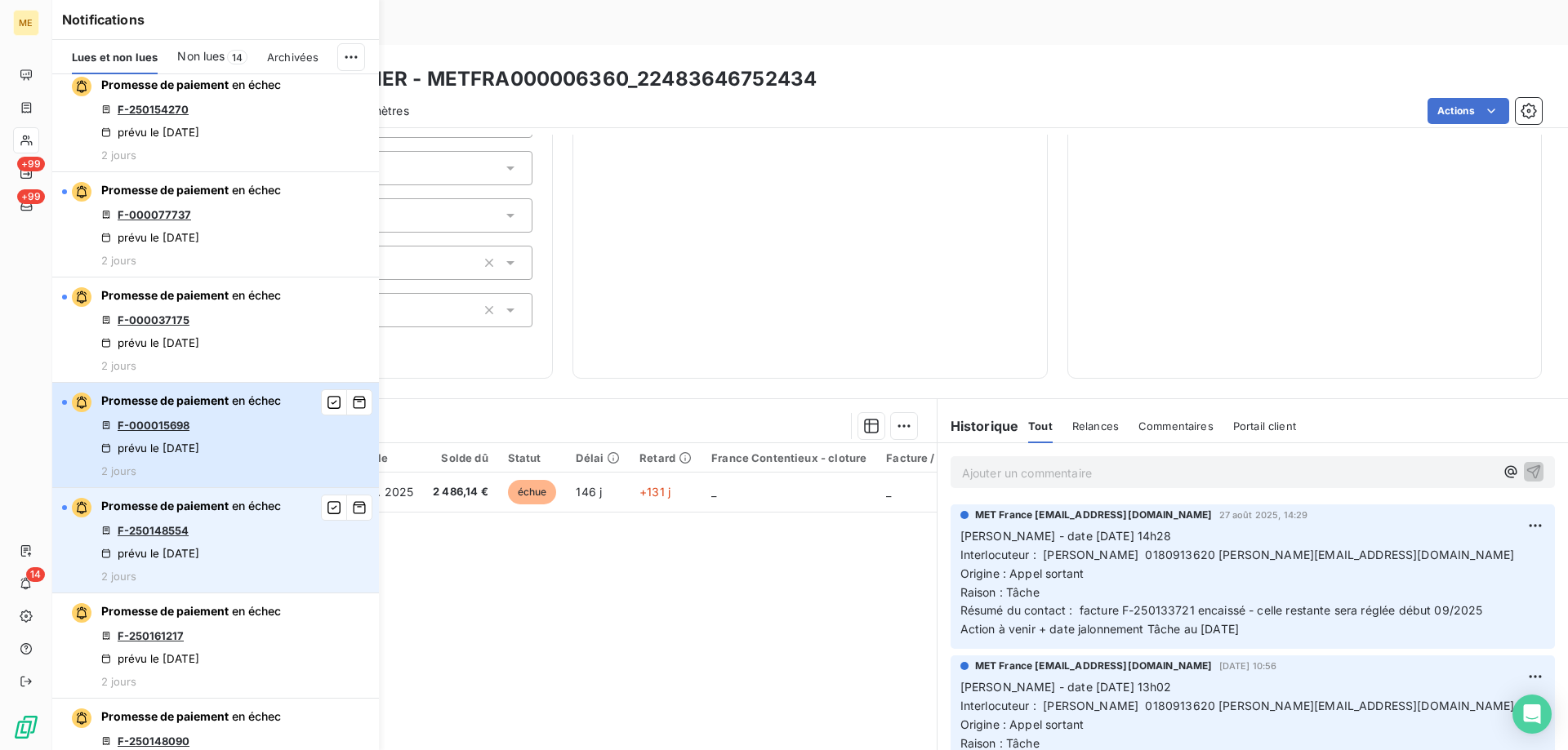
click at [240, 446] on div "Promesse de paiement en échec F-000015698 prévu le 5 sept. 2025 2 jours" at bounding box center [191, 434] width 180 height 84
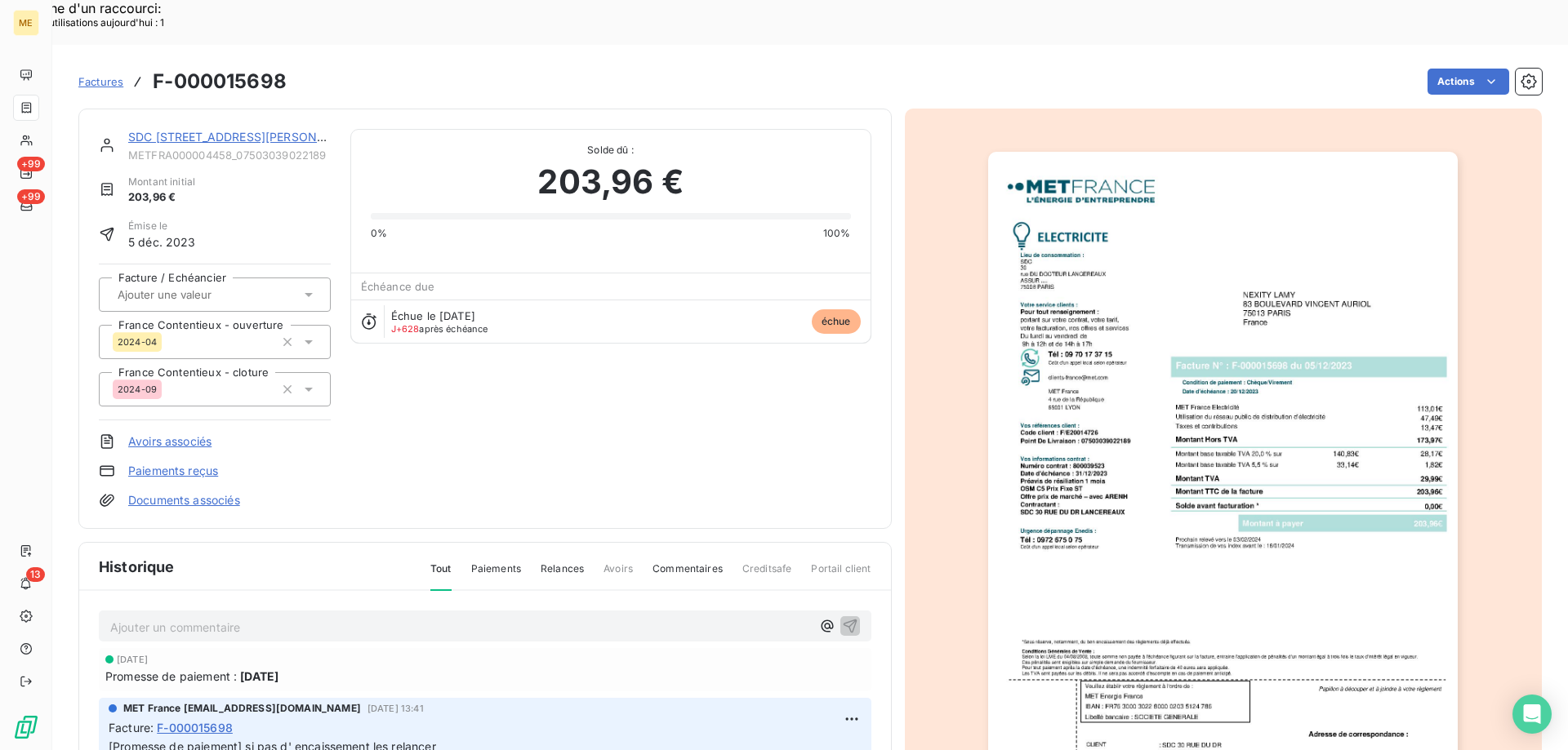
click at [204, 130] on link "SDC 30 RUE DU DR LANCEREAUX" at bounding box center [244, 136] width 233 height 14
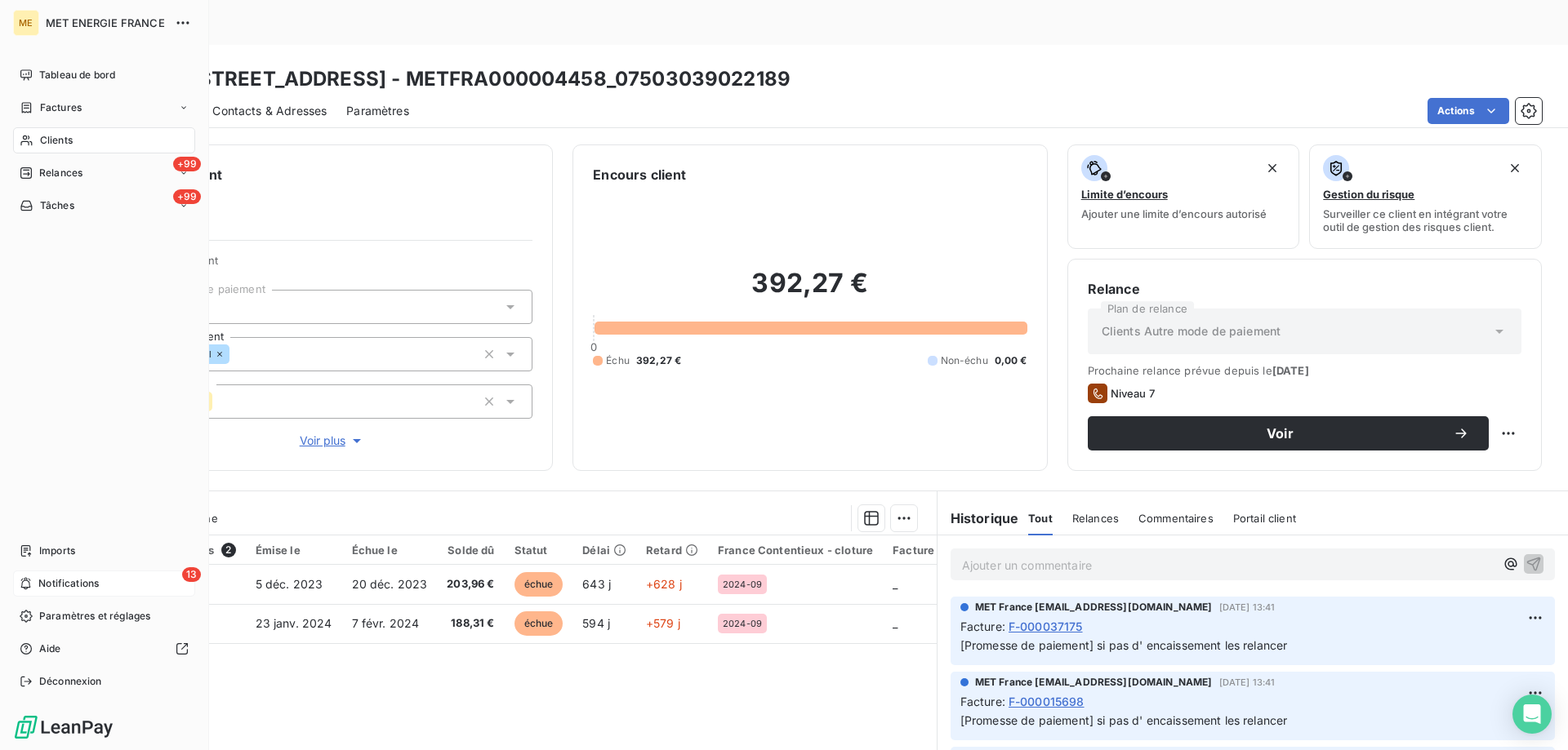
click at [50, 578] on span "Notifications" at bounding box center [68, 584] width 60 height 15
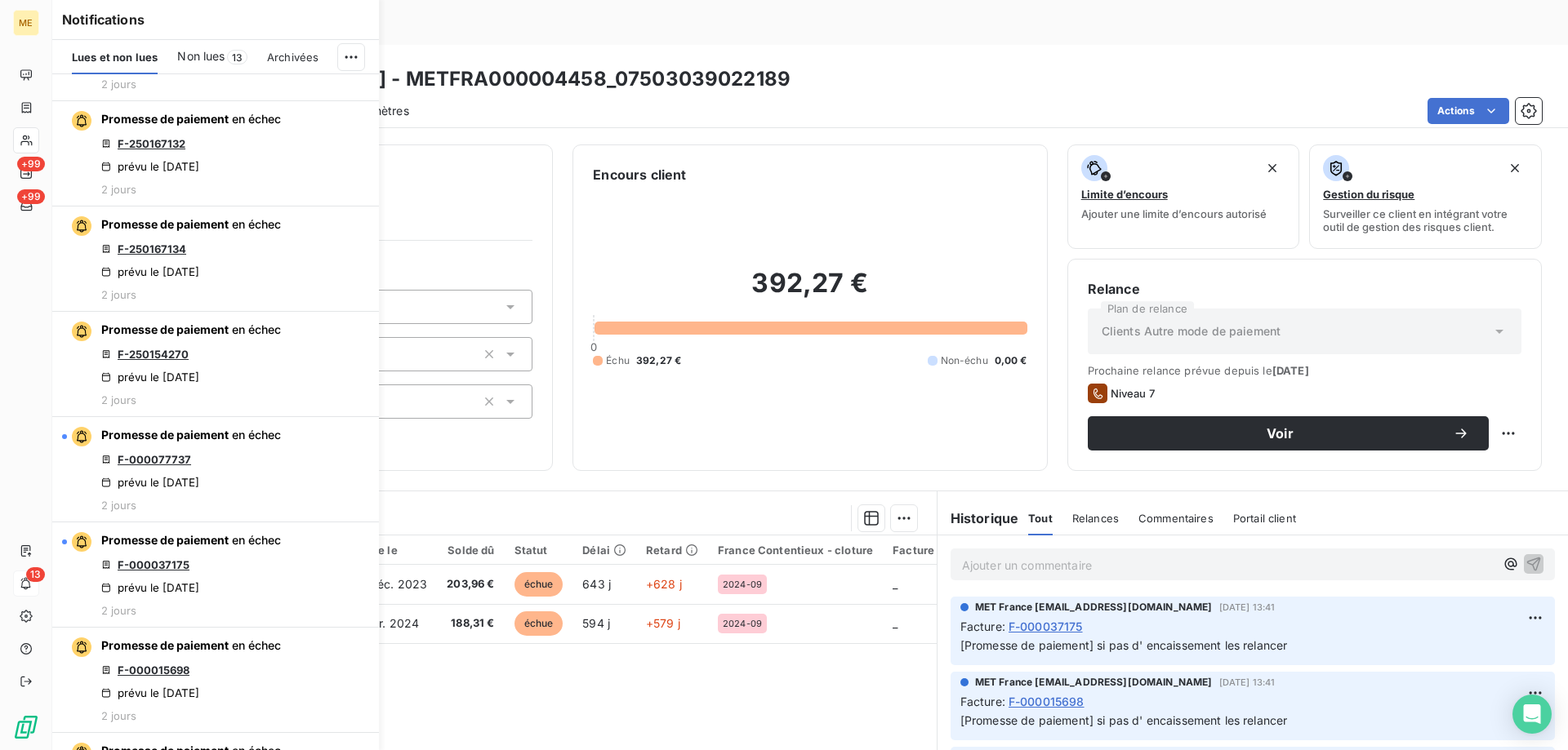
scroll to position [2368, 0]
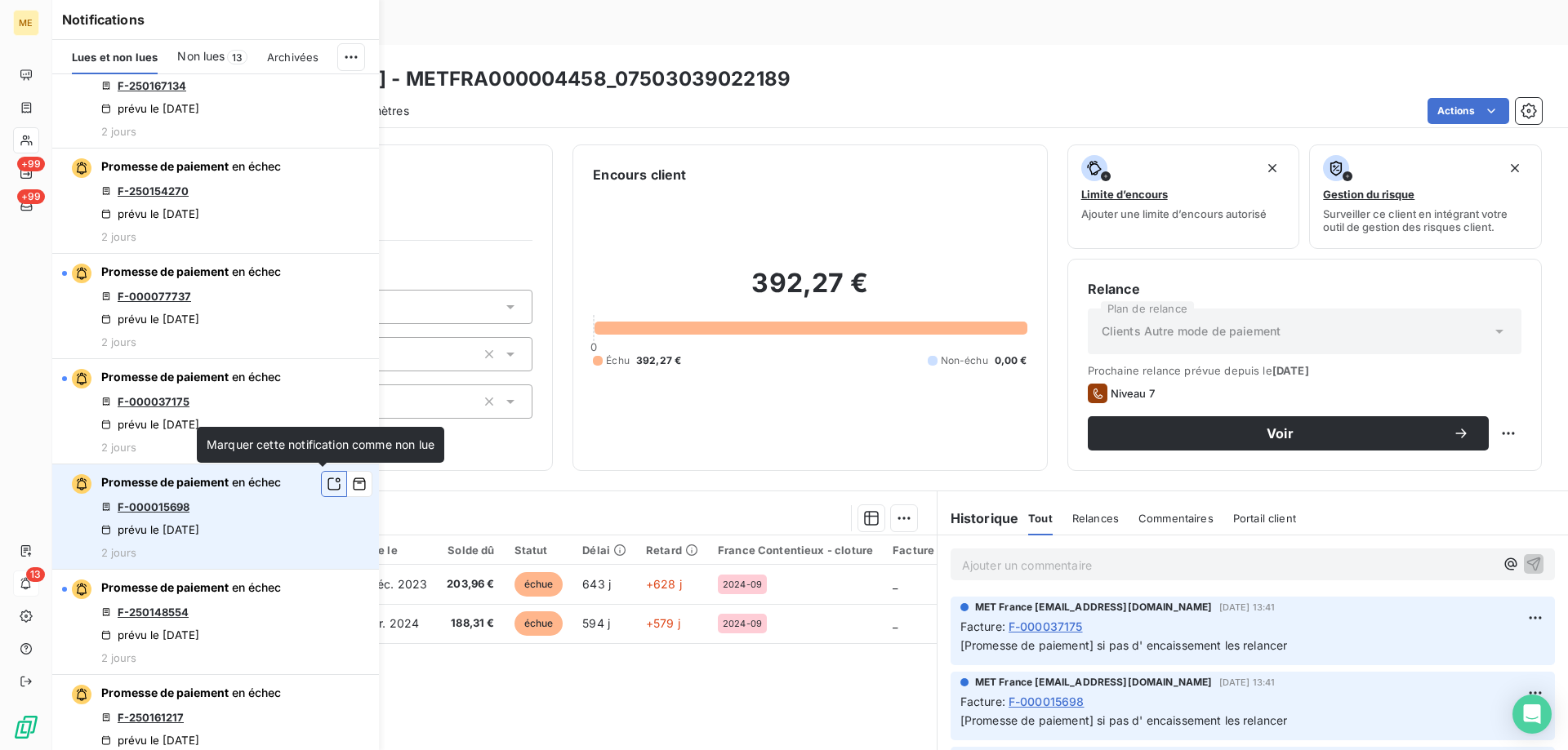
click at [327, 485] on icon "button" at bounding box center [334, 485] width 15 height 17
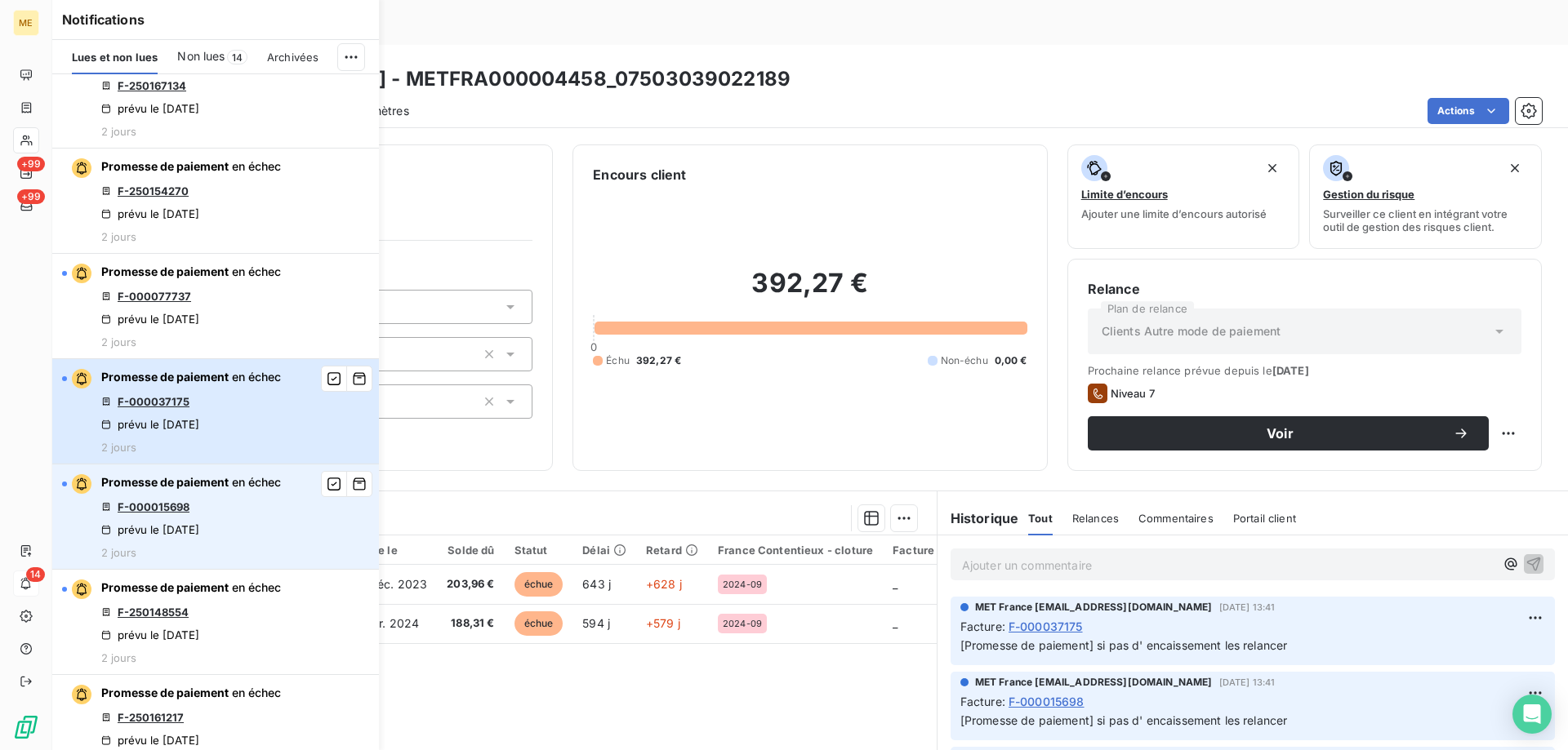
click at [263, 414] on div "Promesse de paiement en échec F-000037175 prévu le 5 sept. 2025 2 jours" at bounding box center [191, 411] width 180 height 84
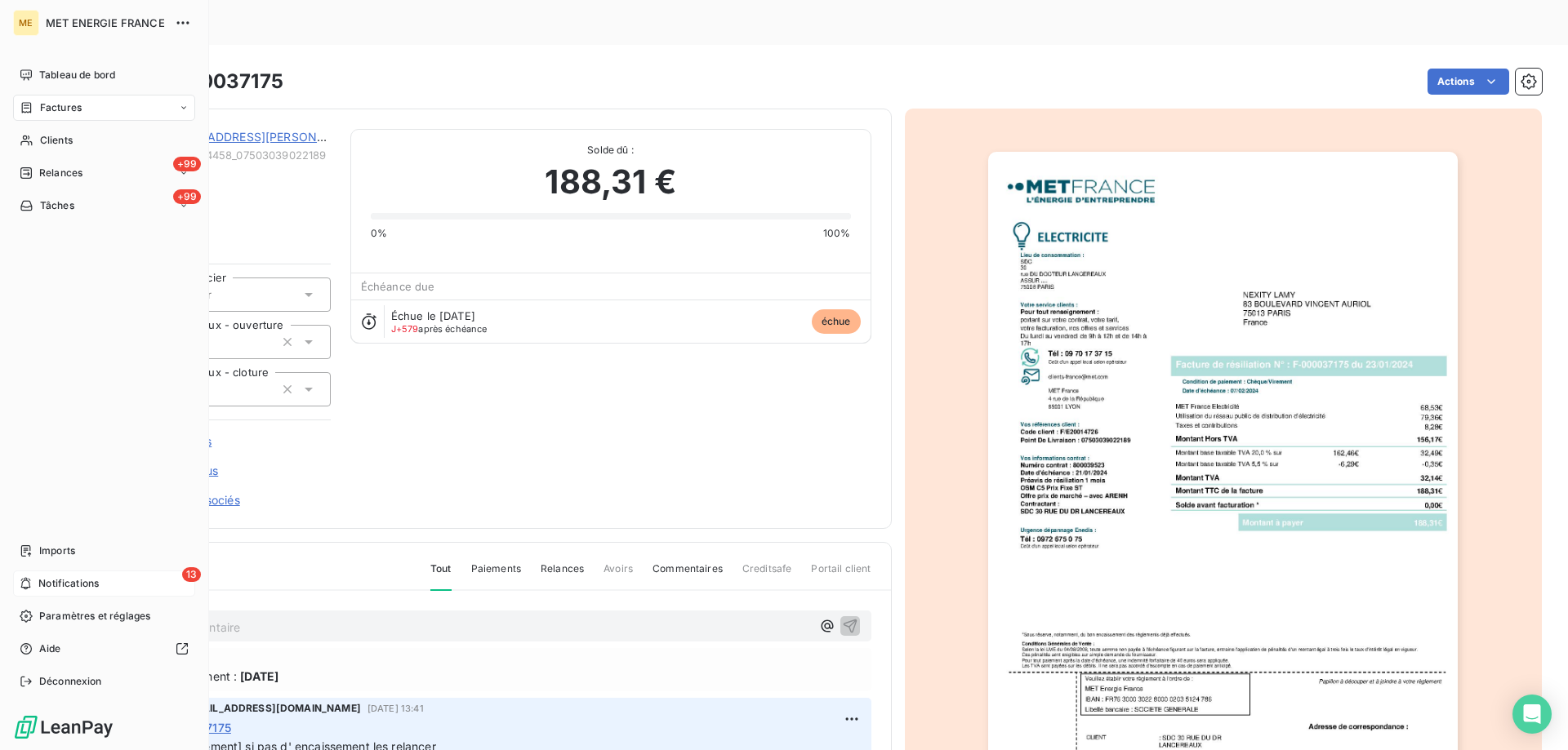
click at [82, 586] on span "Notifications" at bounding box center [68, 584] width 60 height 15
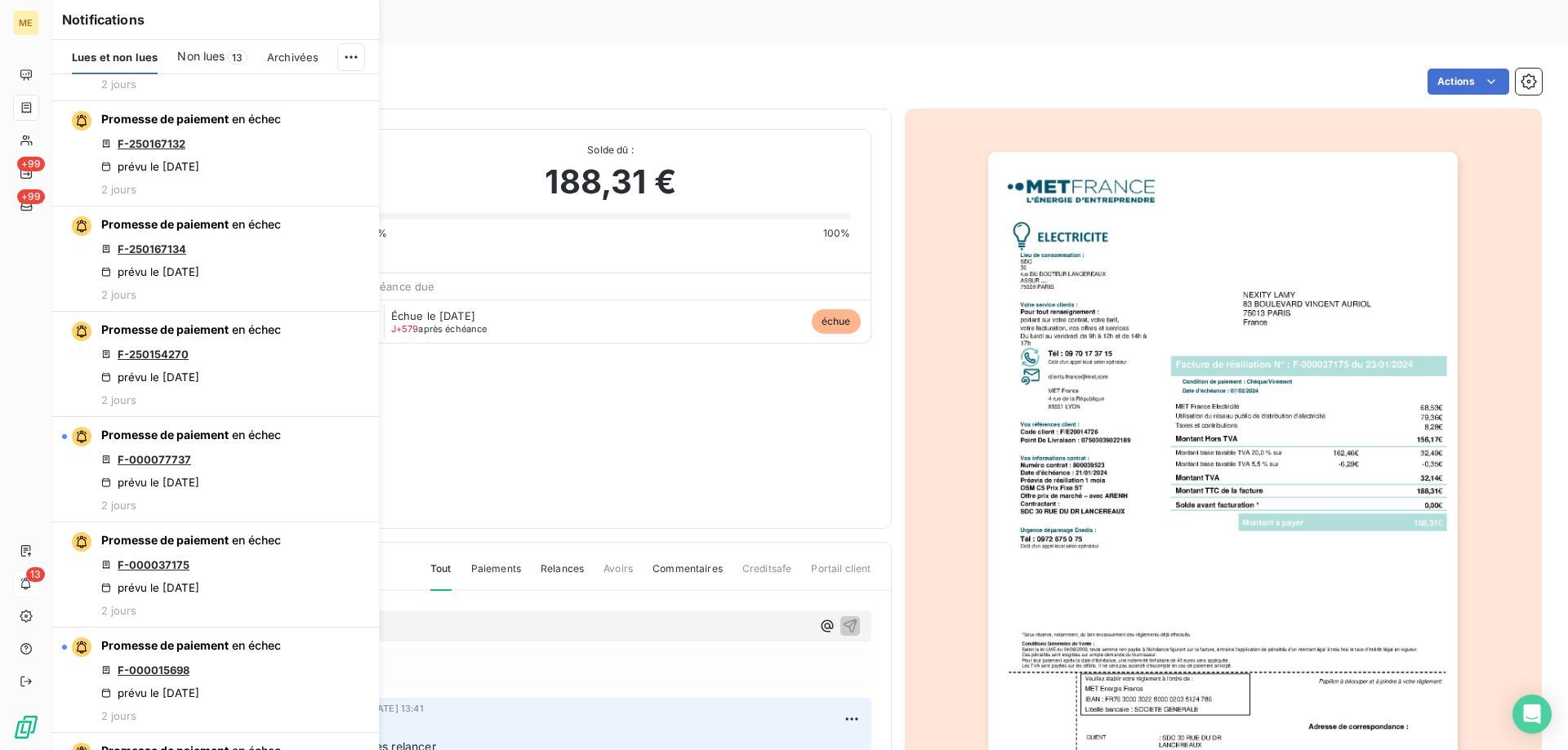
scroll to position [2368, 0]
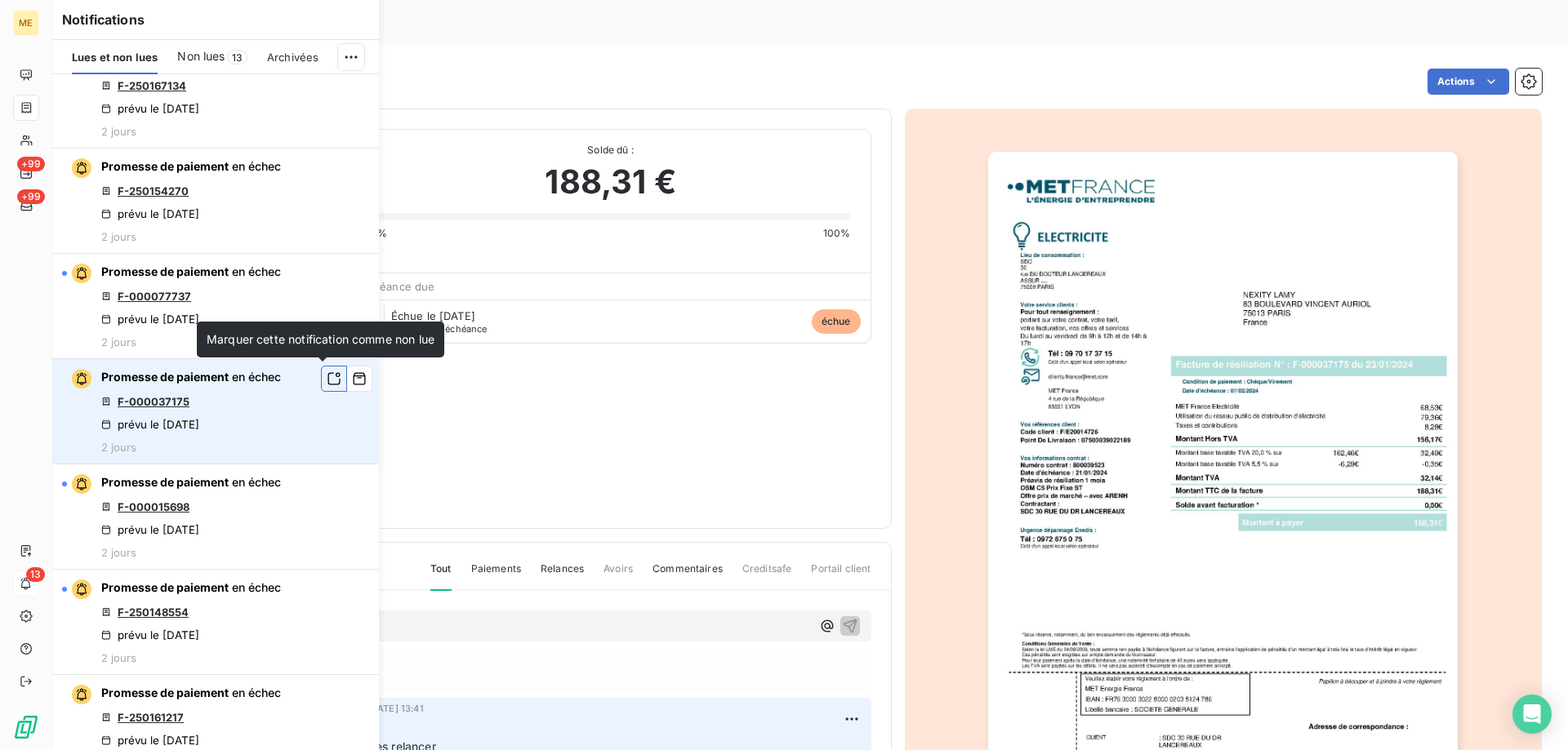
click at [327, 381] on icon "button" at bounding box center [334, 379] width 15 height 17
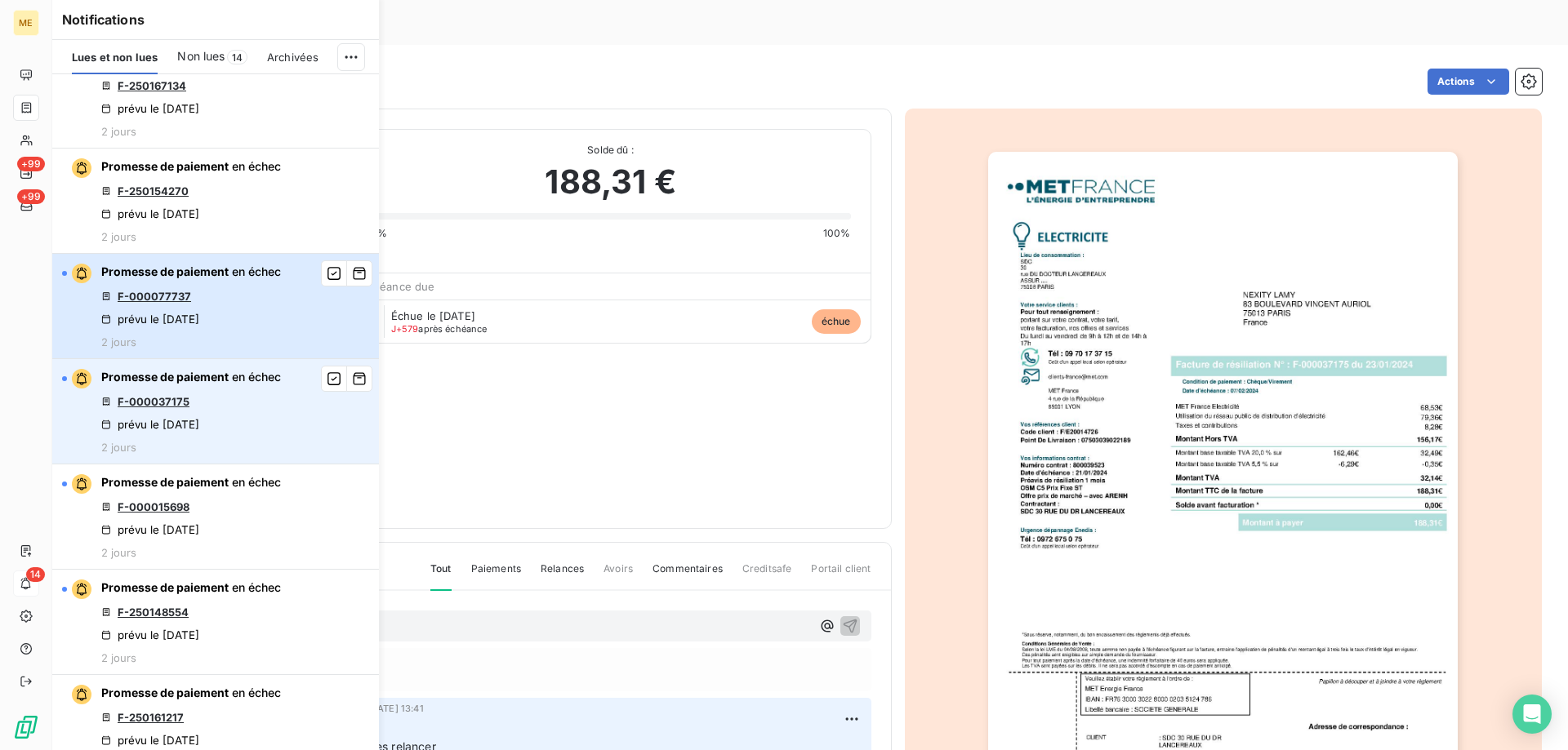
click at [267, 316] on div "Promesse de paiement en échec F-000077737 prévu le 5 sept. 2025 2 jours" at bounding box center [191, 305] width 180 height 84
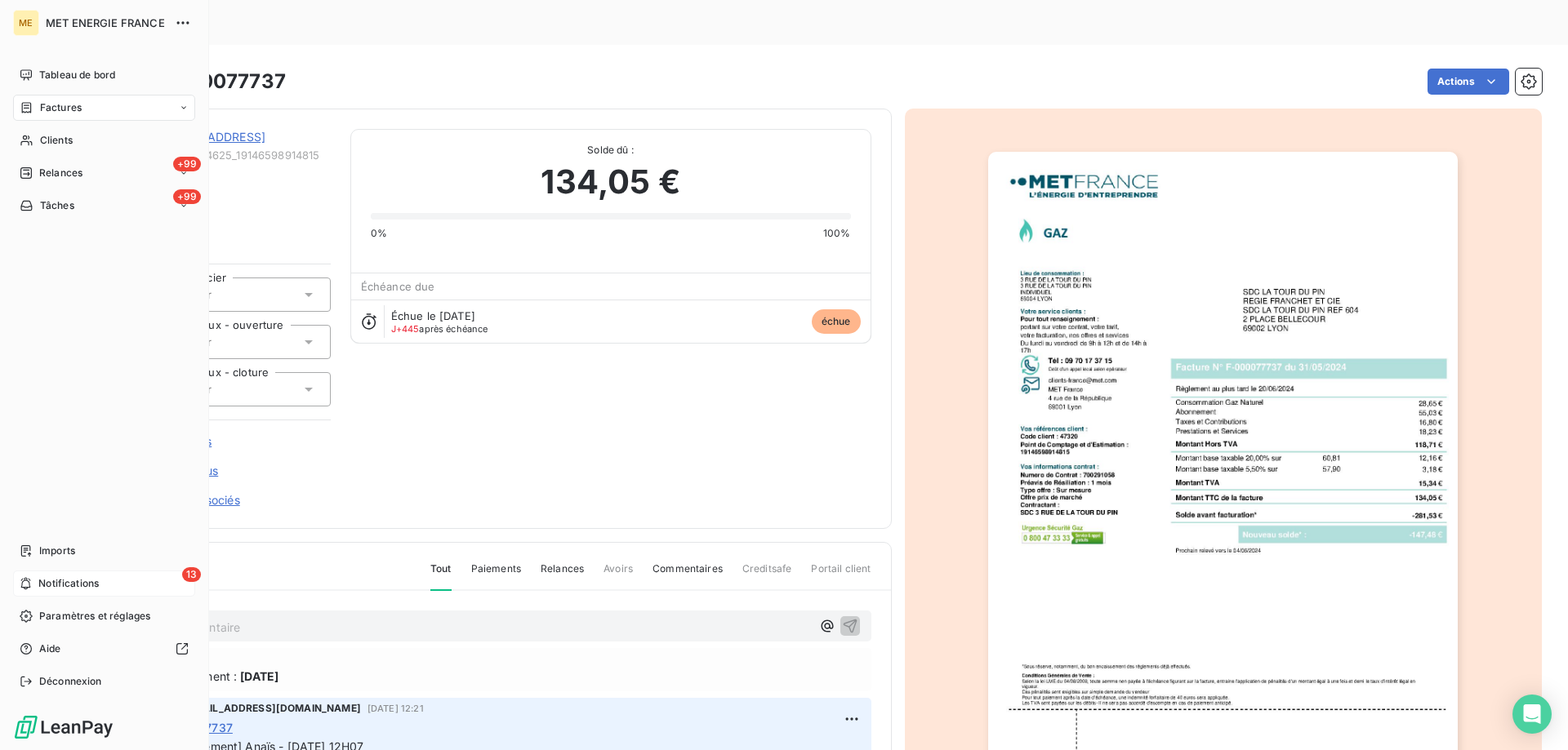
click at [20, 582] on icon at bounding box center [25, 584] width 12 height 13
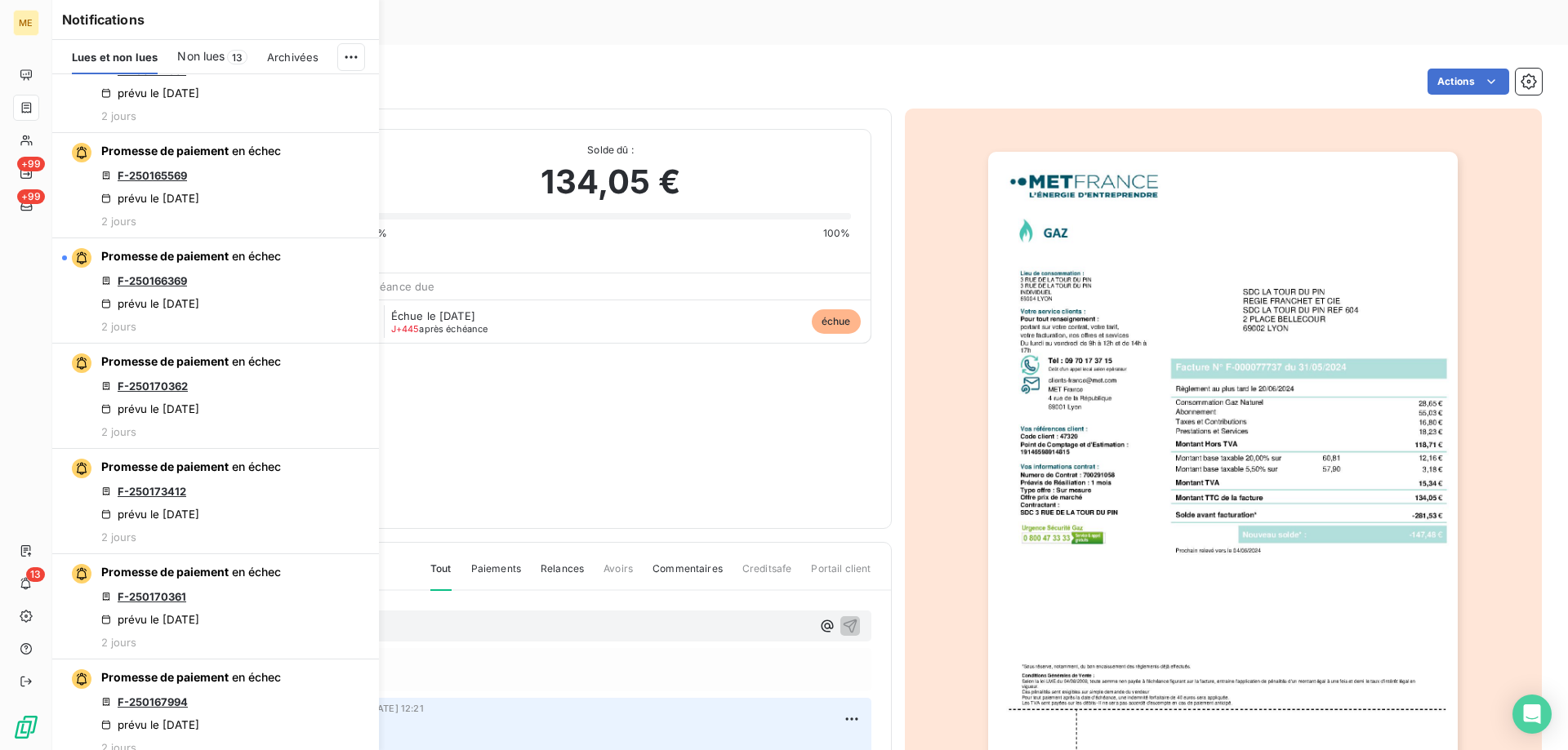
scroll to position [979, 0]
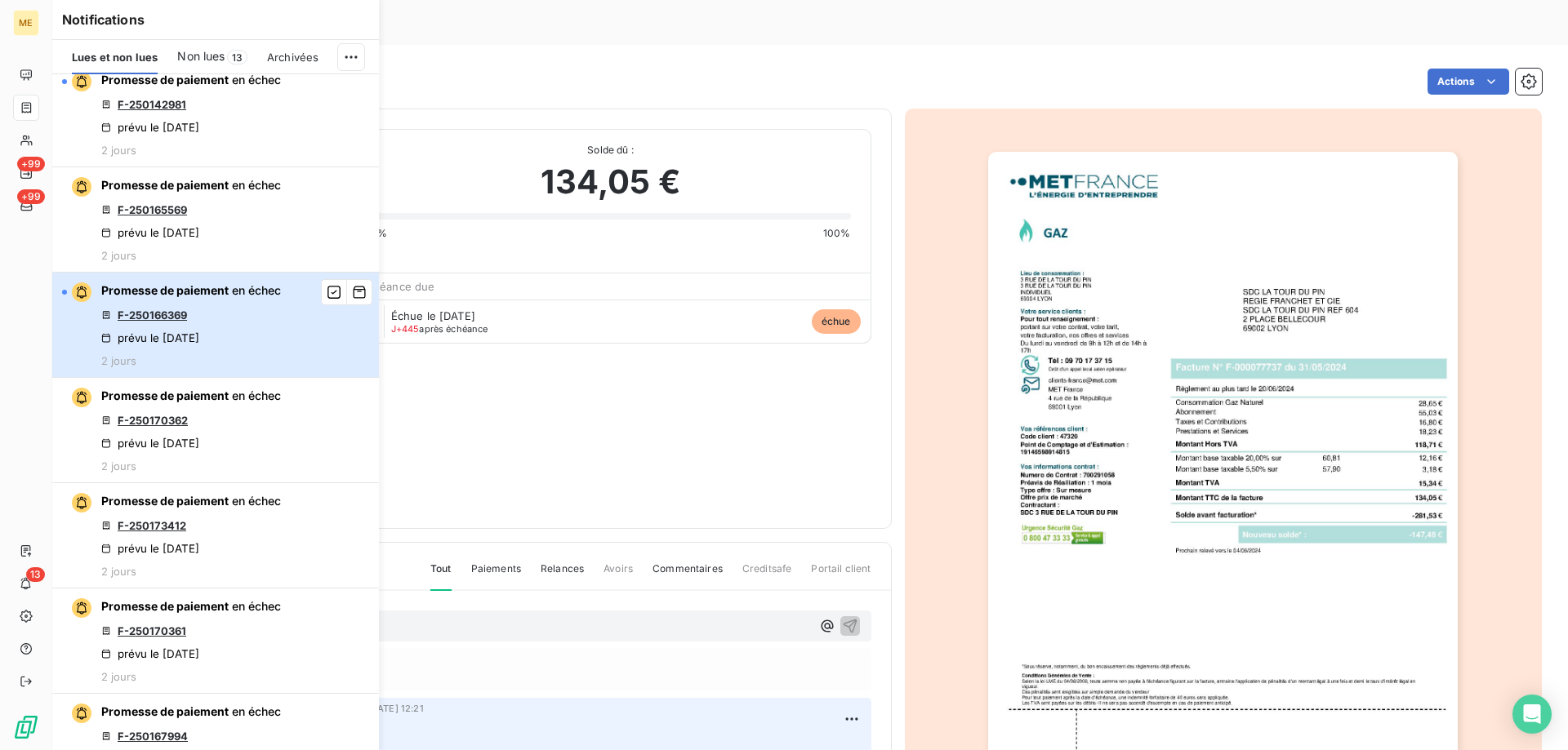
click at [242, 332] on div "Promesse de paiement en échec F-250166369 prévu le 5 sept. 2025 2 jours" at bounding box center [191, 324] width 180 height 84
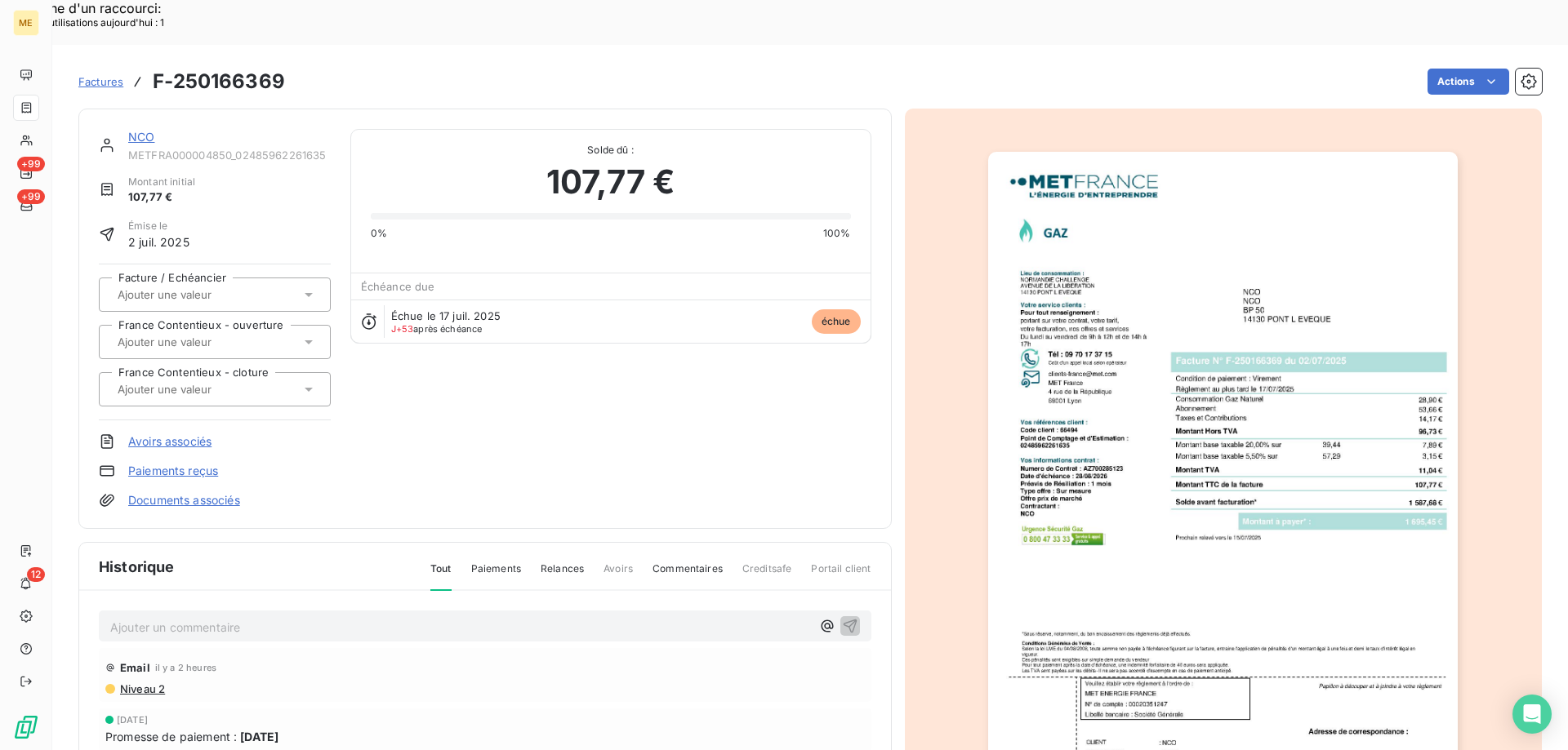
click at [149, 130] on link "NCO" at bounding box center [141, 136] width 26 height 14
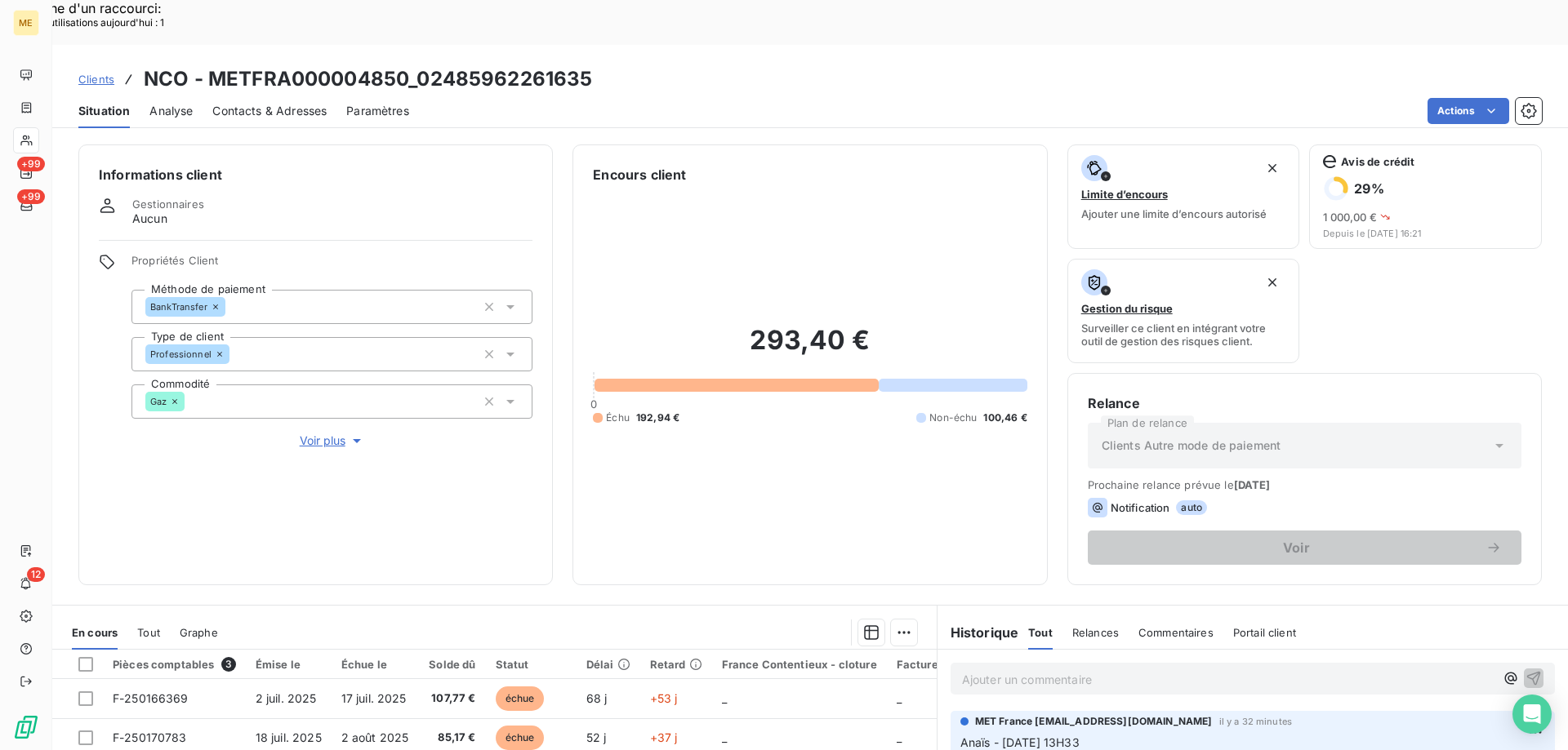
scroll to position [82, 0]
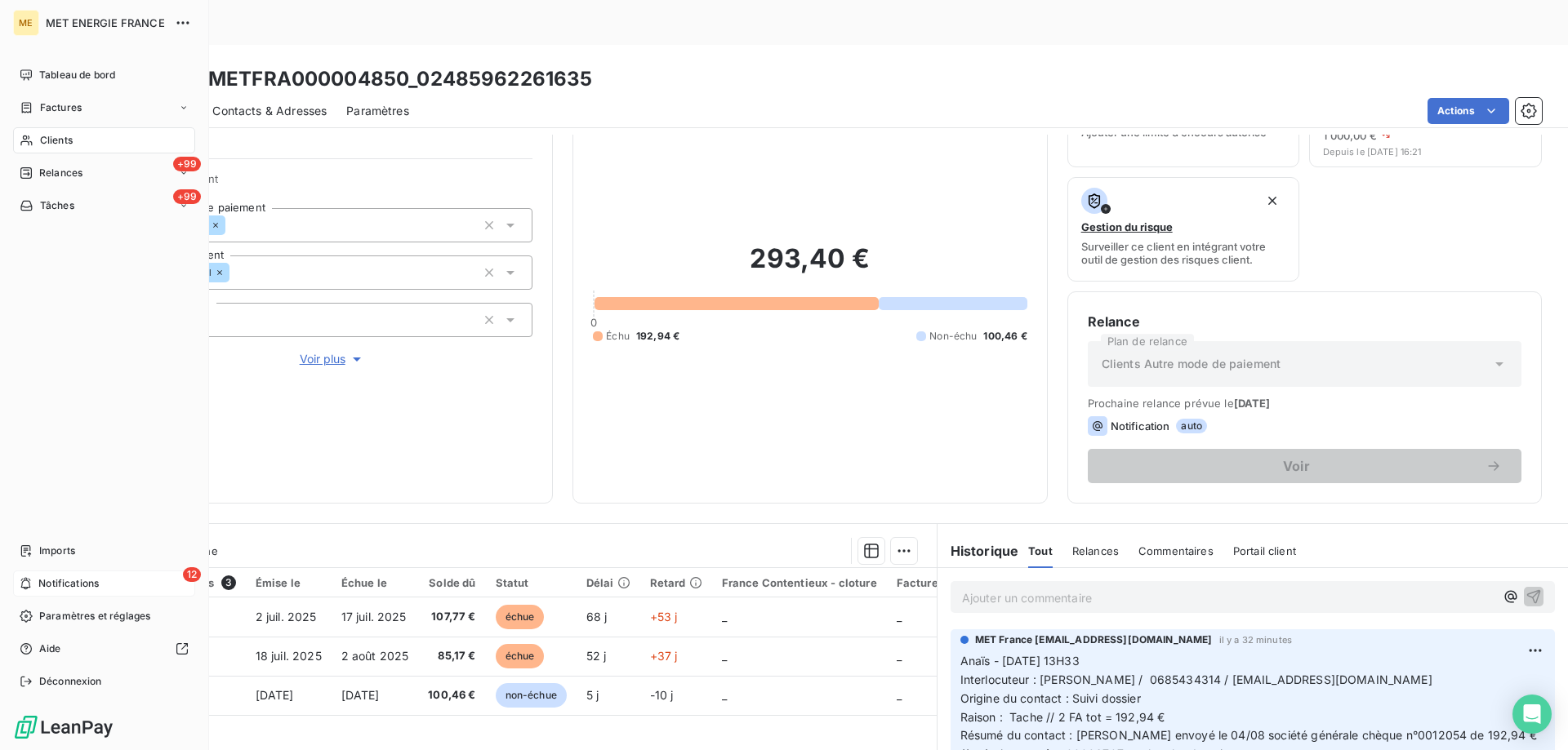
click at [145, 579] on div "12 Notifications" at bounding box center [104, 584] width 182 height 26
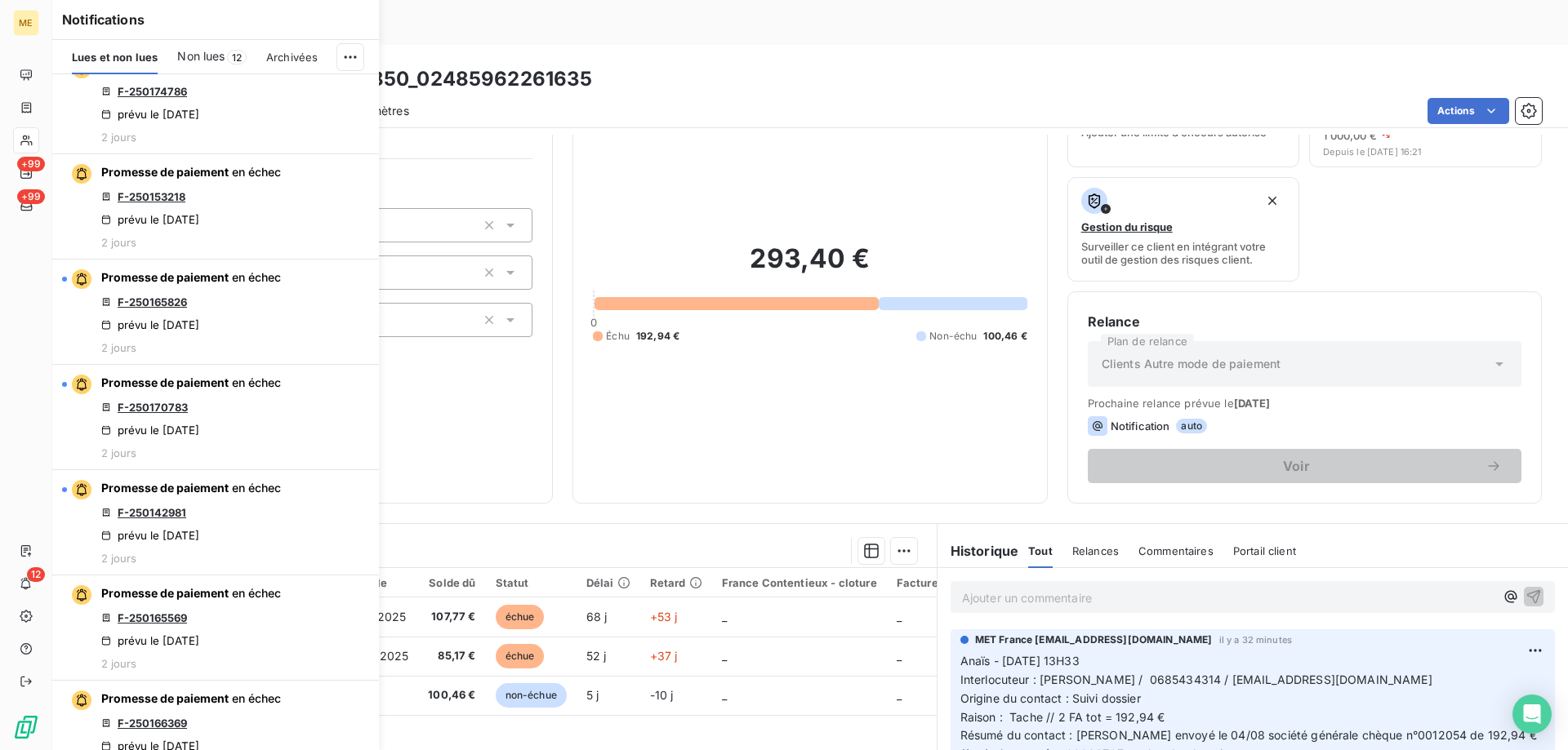
scroll to position [653, 0]
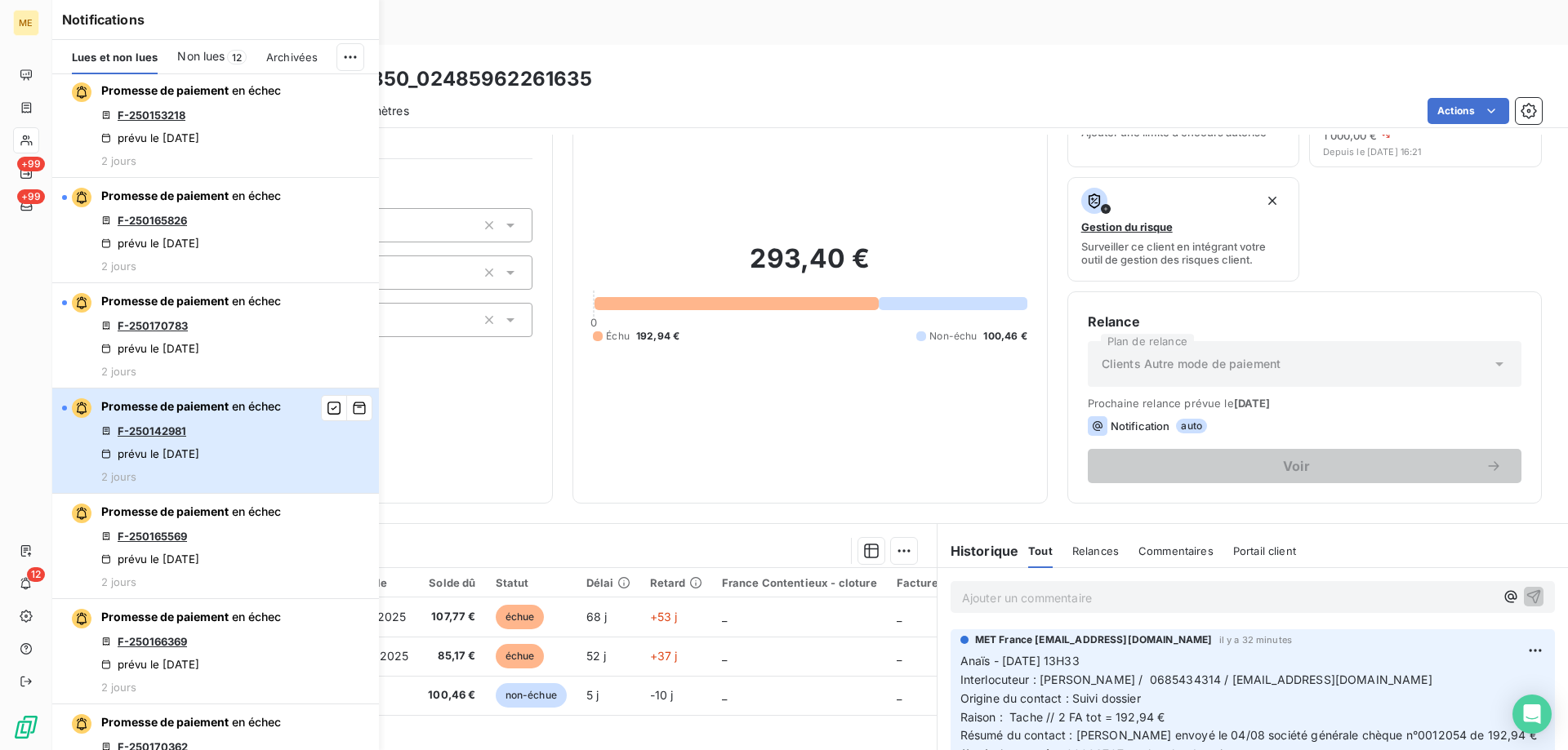
click at [209, 433] on div "Promesse de paiement en échec F-250142981 prévu le 5 sept. 2025 2 jours" at bounding box center [191, 440] width 180 height 84
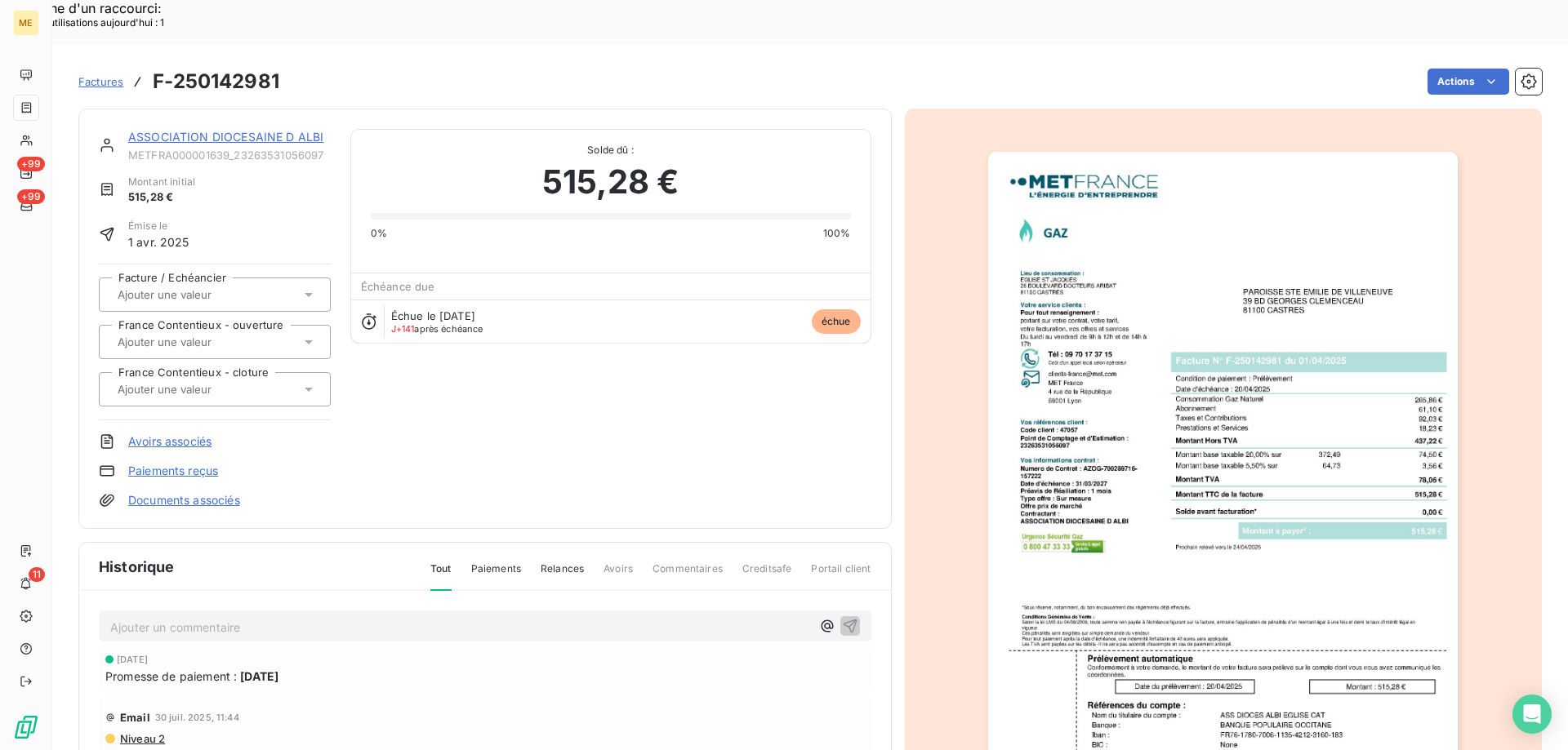
click at [268, 130] on link "ASSOCIATION DIOCESAINE D ALBI" at bounding box center [226, 136] width 195 height 14
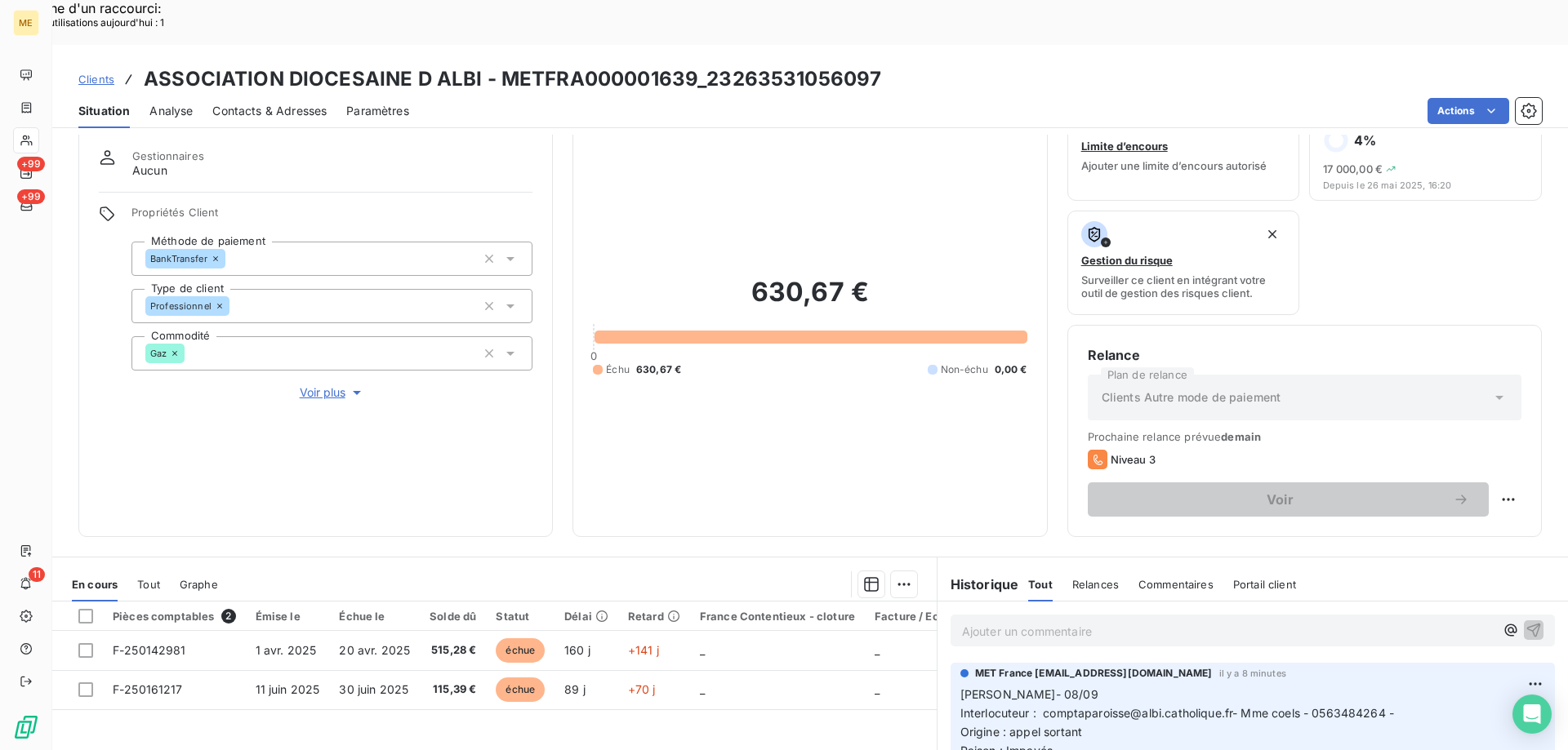
scroll to position [82, 0]
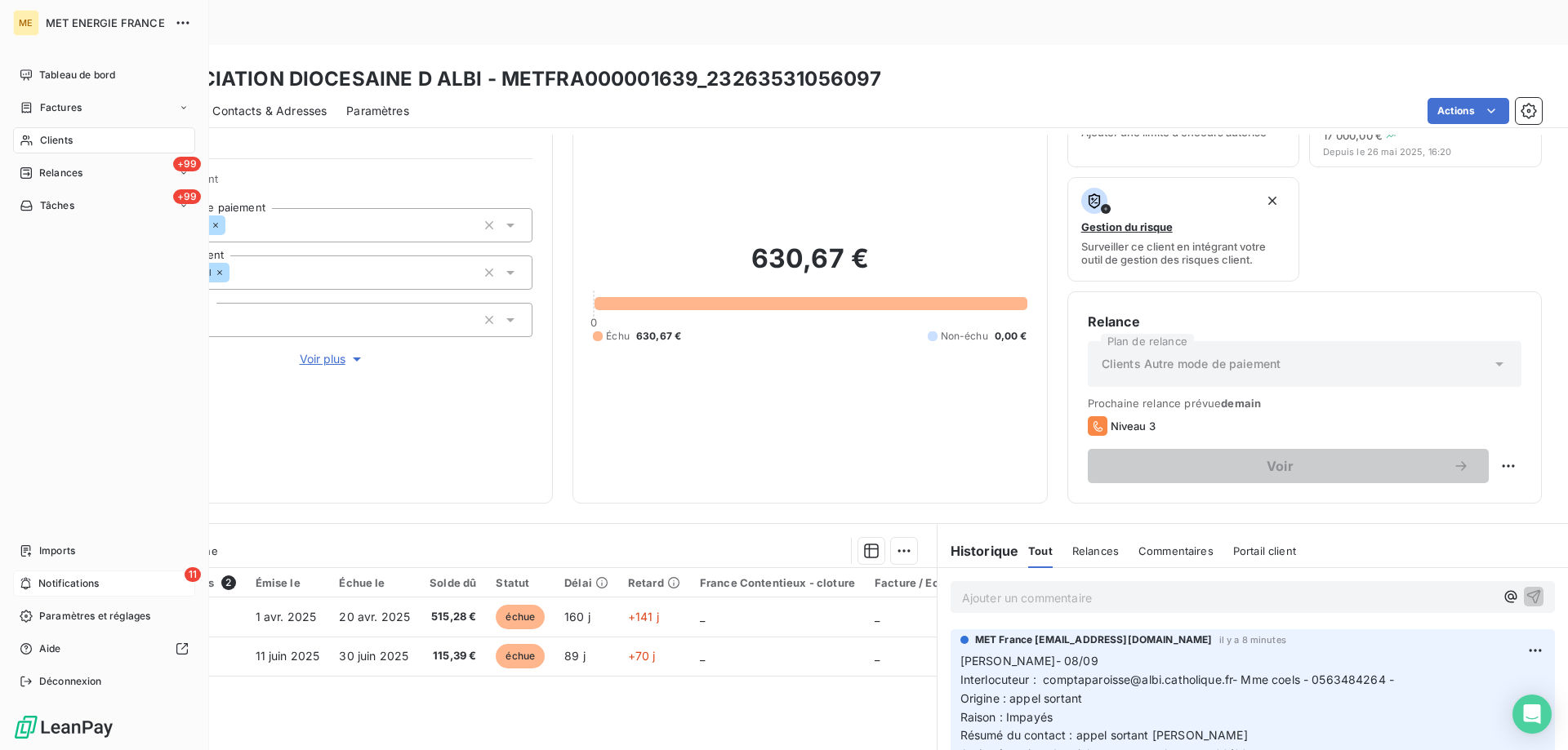
click at [43, 582] on span "Notifications" at bounding box center [68, 584] width 60 height 15
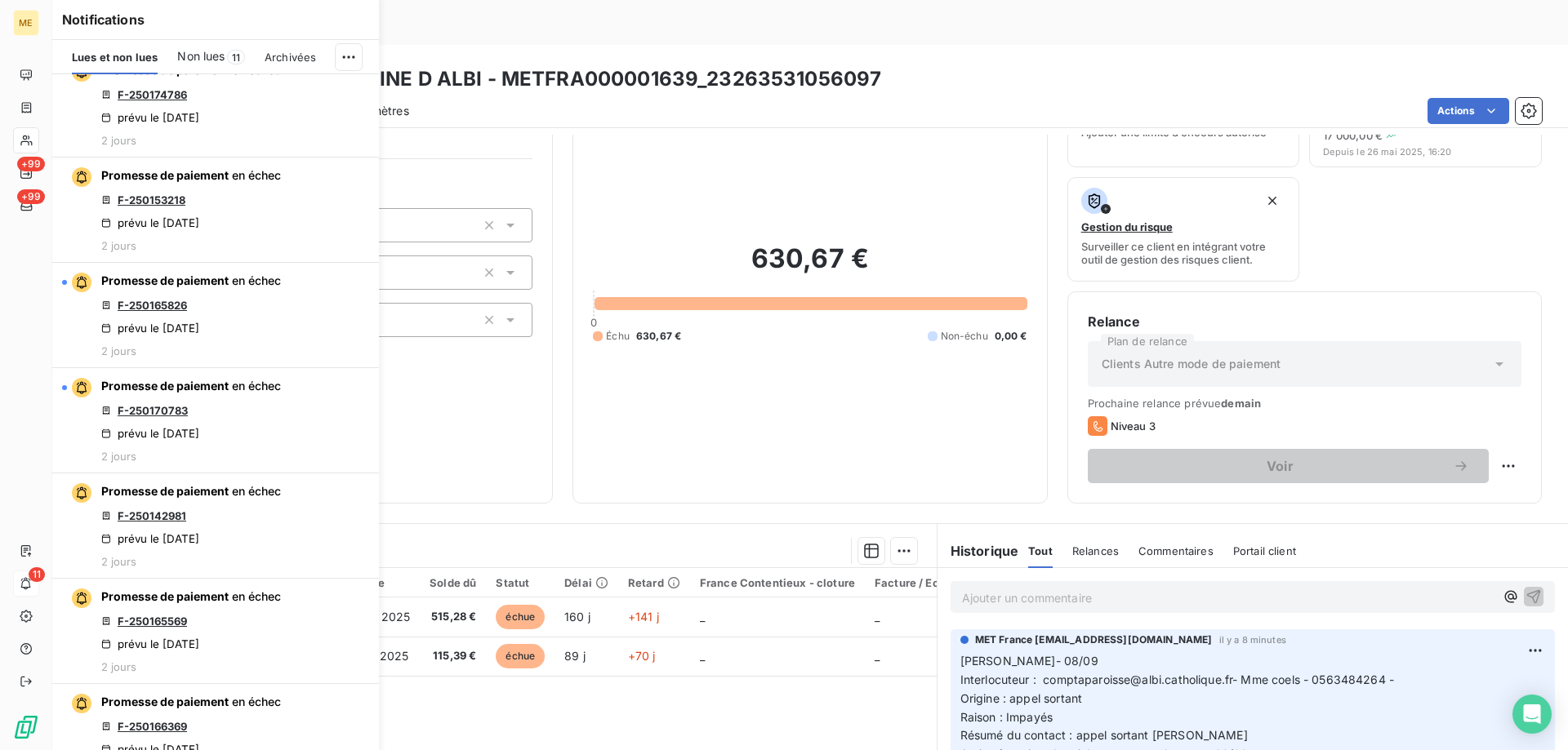
scroll to position [572, 0]
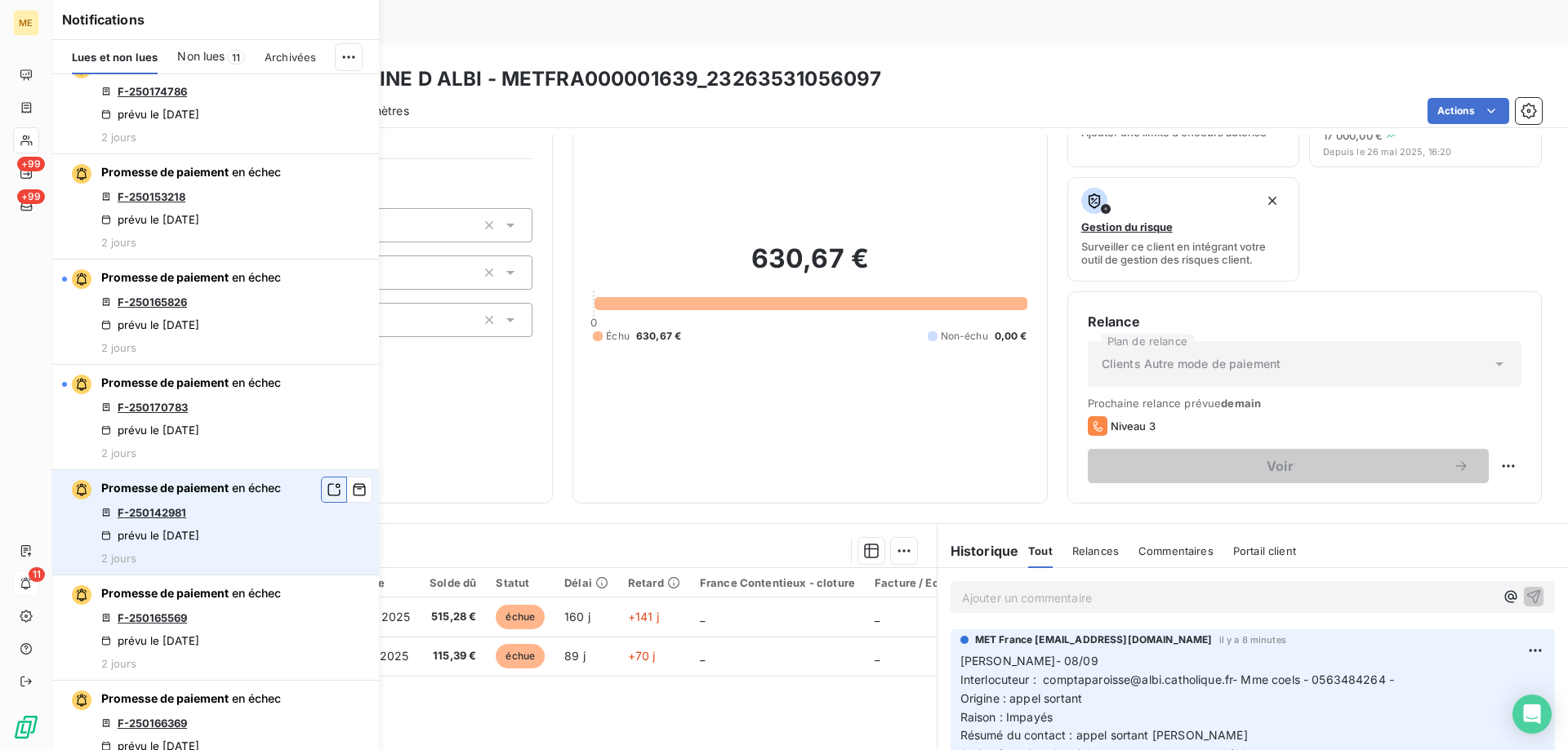
click at [327, 493] on icon "button" at bounding box center [334, 490] width 15 height 17
click at [593, 399] on div "630,67 € 0 Échu 630,67 € Non-échu 0,00 €" at bounding box center [810, 293] width 434 height 381
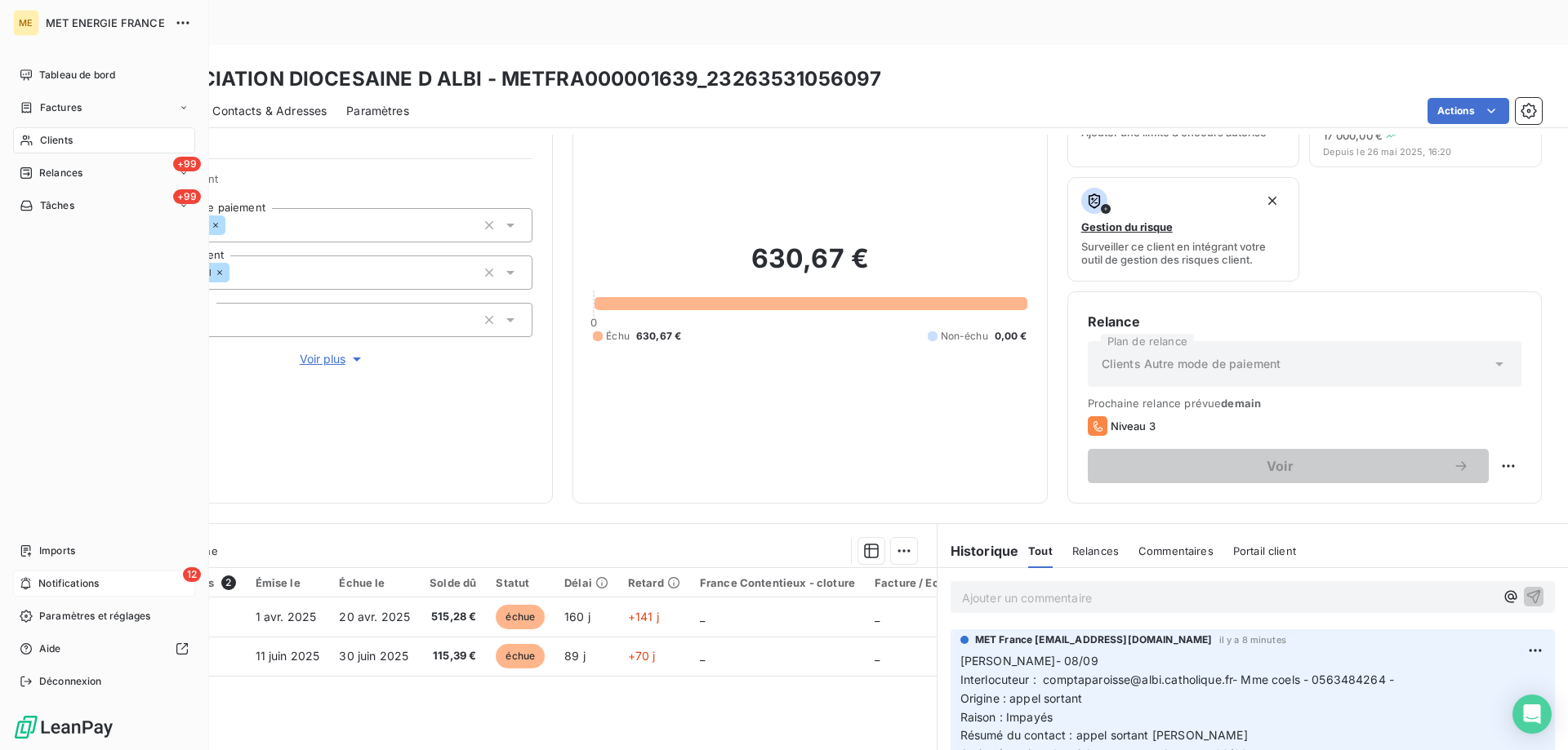
click at [43, 582] on span "Notifications" at bounding box center [68, 584] width 60 height 15
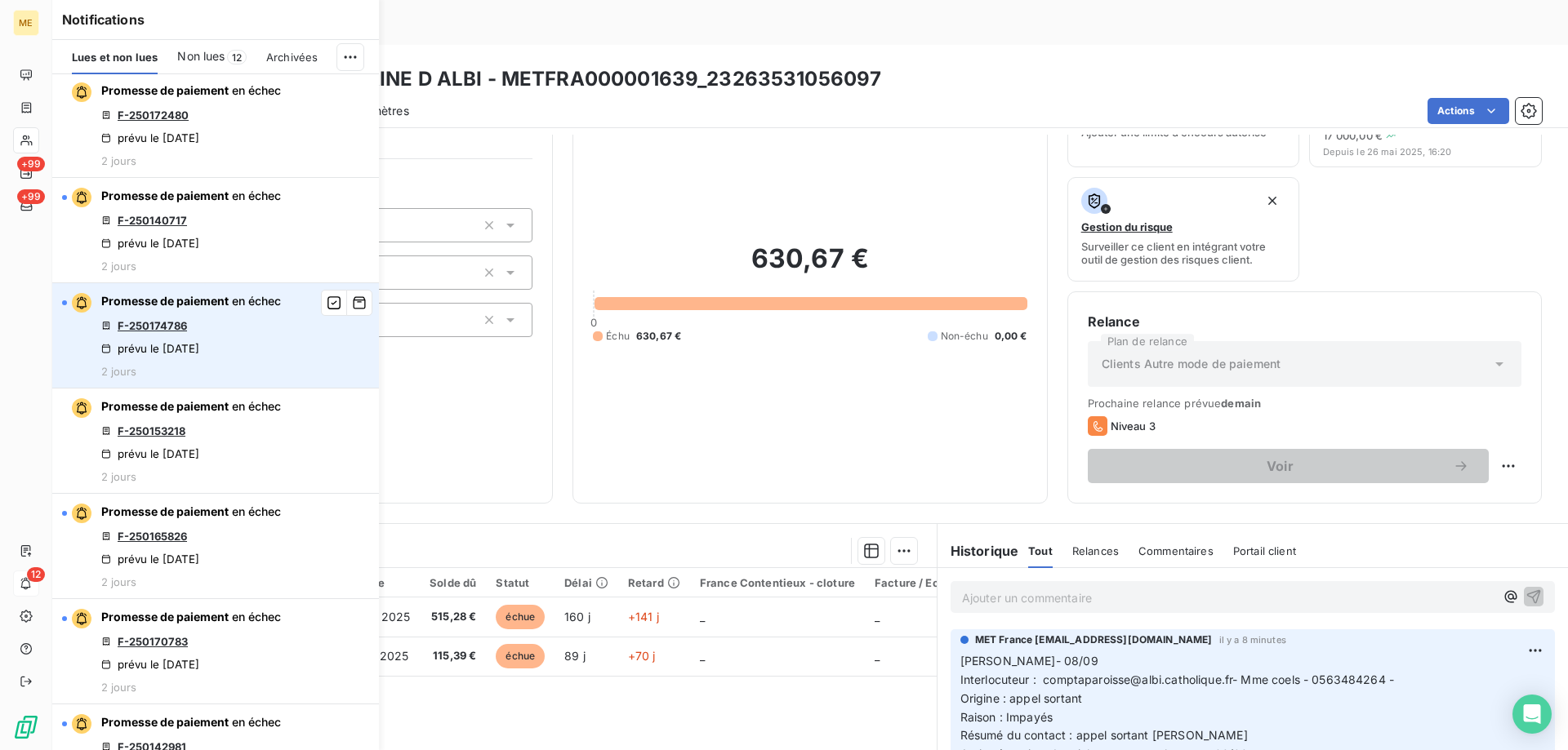
scroll to position [408, 0]
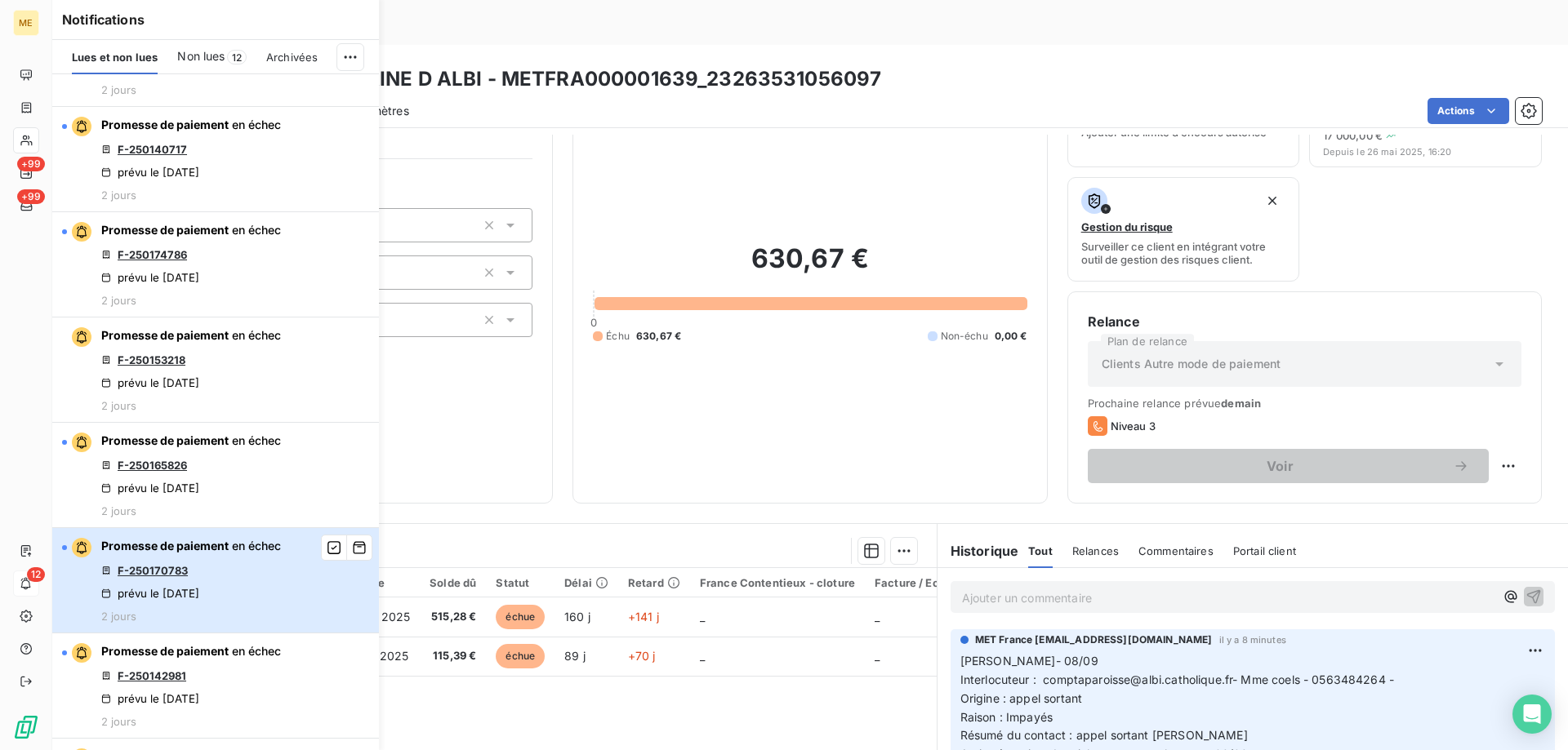
click at [214, 566] on div "Promesse de paiement en échec F-250170783 prévu le 5 sept. 2025 2 jours" at bounding box center [191, 580] width 180 height 84
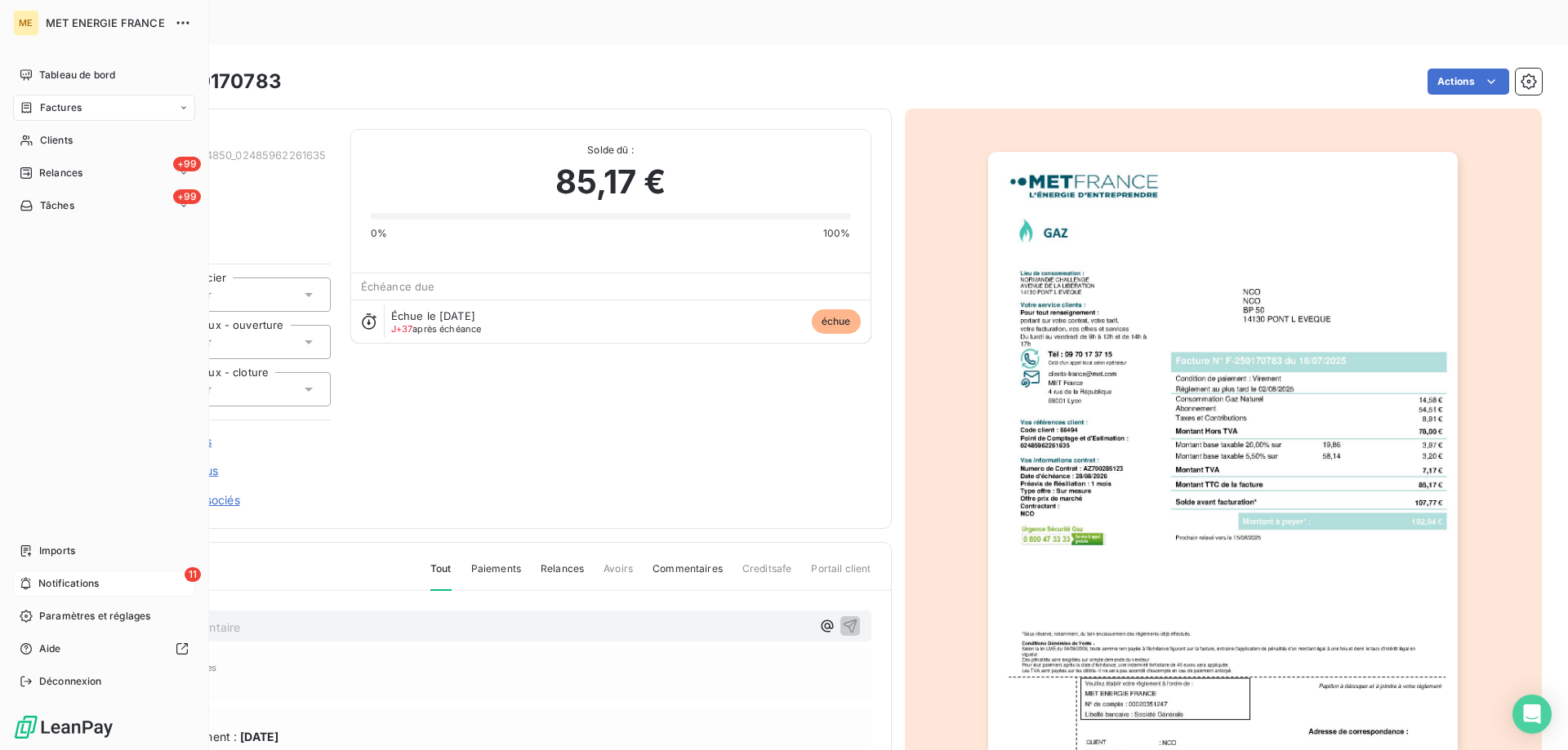
click at [31, 576] on div "11 Notifications" at bounding box center [104, 584] width 182 height 26
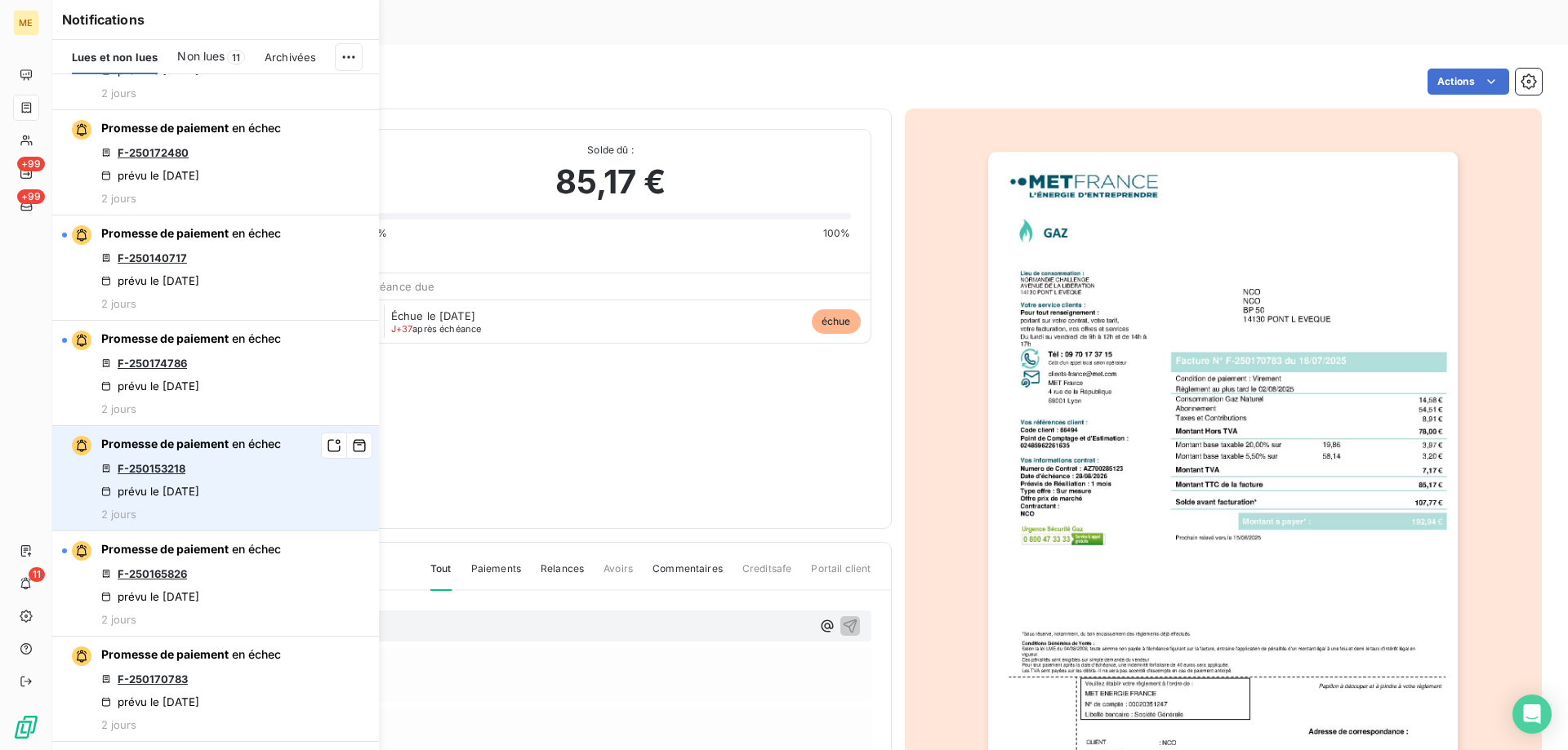
scroll to position [327, 0]
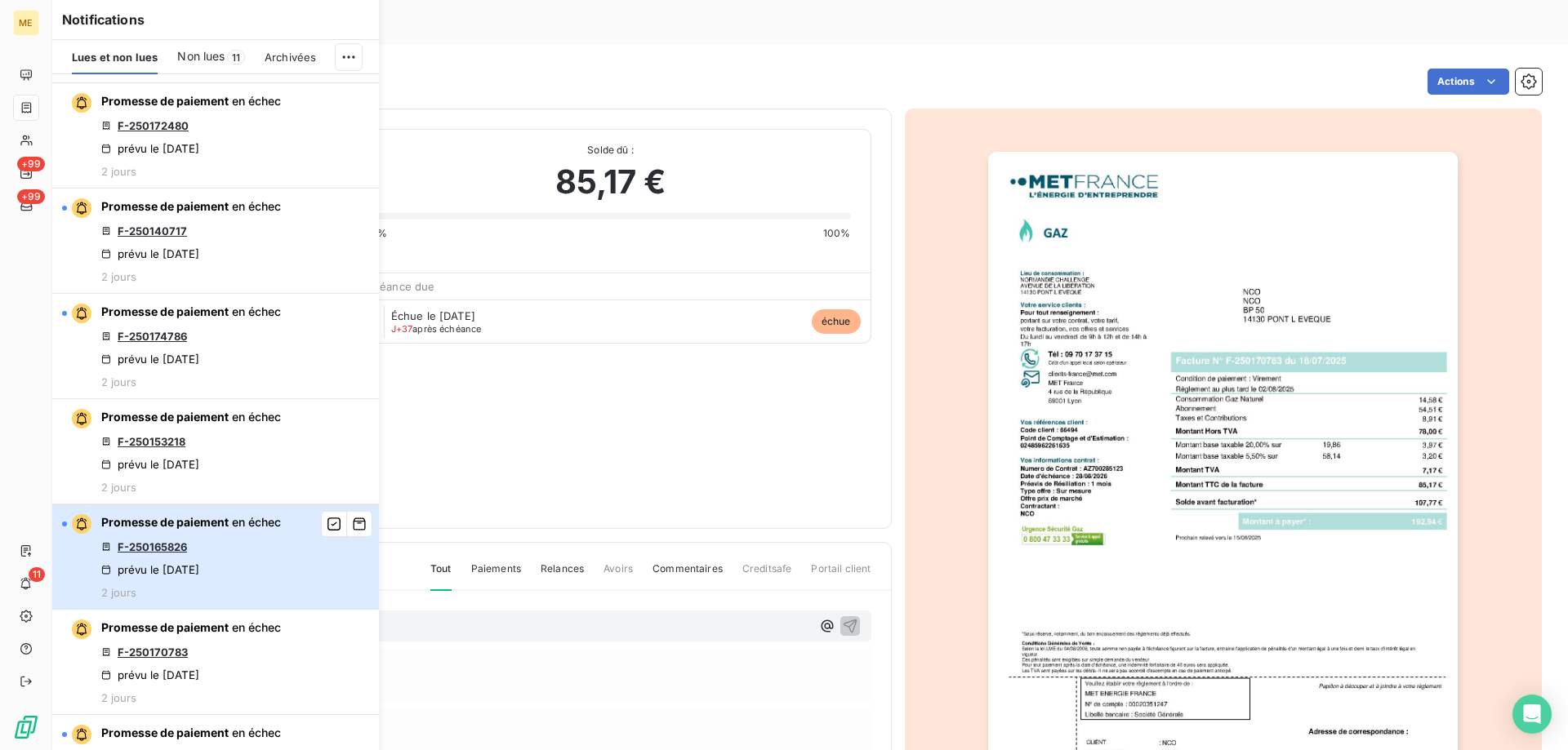
click at [237, 562] on div "Promesse de paiement en échec F-250165826 prévu le 5 sept. 2025 2 jours" at bounding box center [191, 556] width 180 height 84
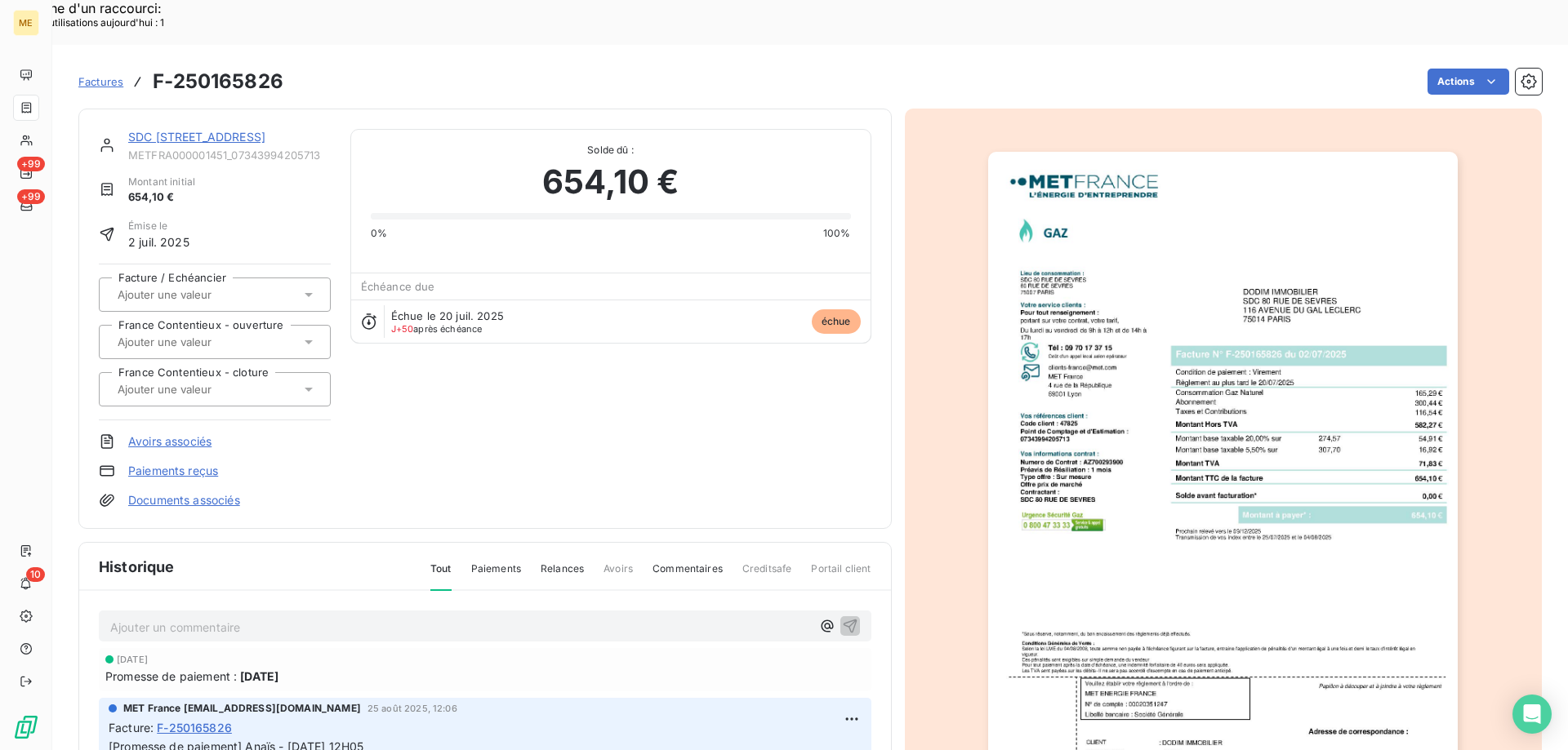
click at [230, 129] on div "SDC 80 RUE DE SEVRES" at bounding box center [229, 137] width 202 height 17
click at [226, 130] on link "SDC 80 RUE DE SEVRES" at bounding box center [197, 136] width 137 height 14
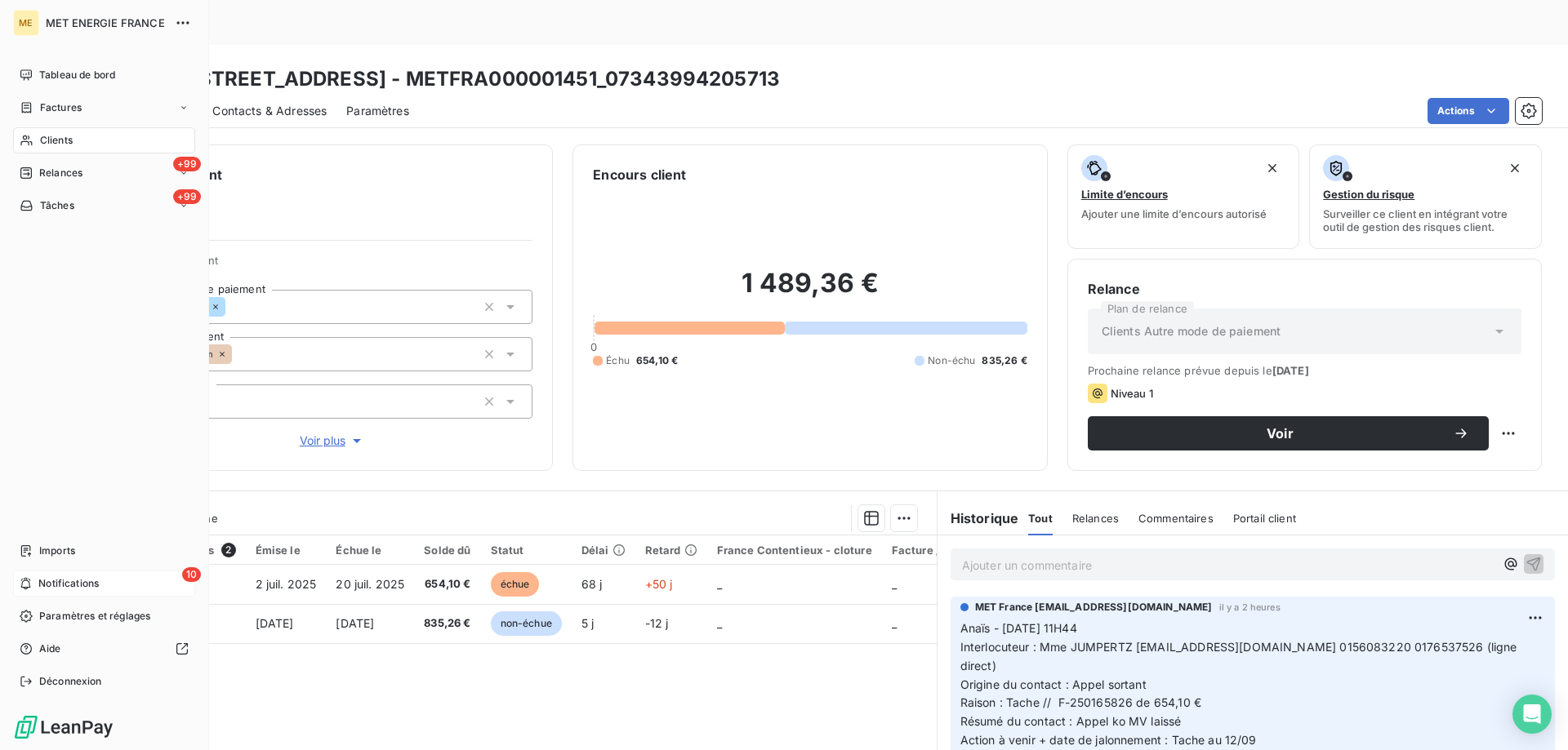
click at [51, 582] on span "Notifications" at bounding box center [68, 584] width 60 height 15
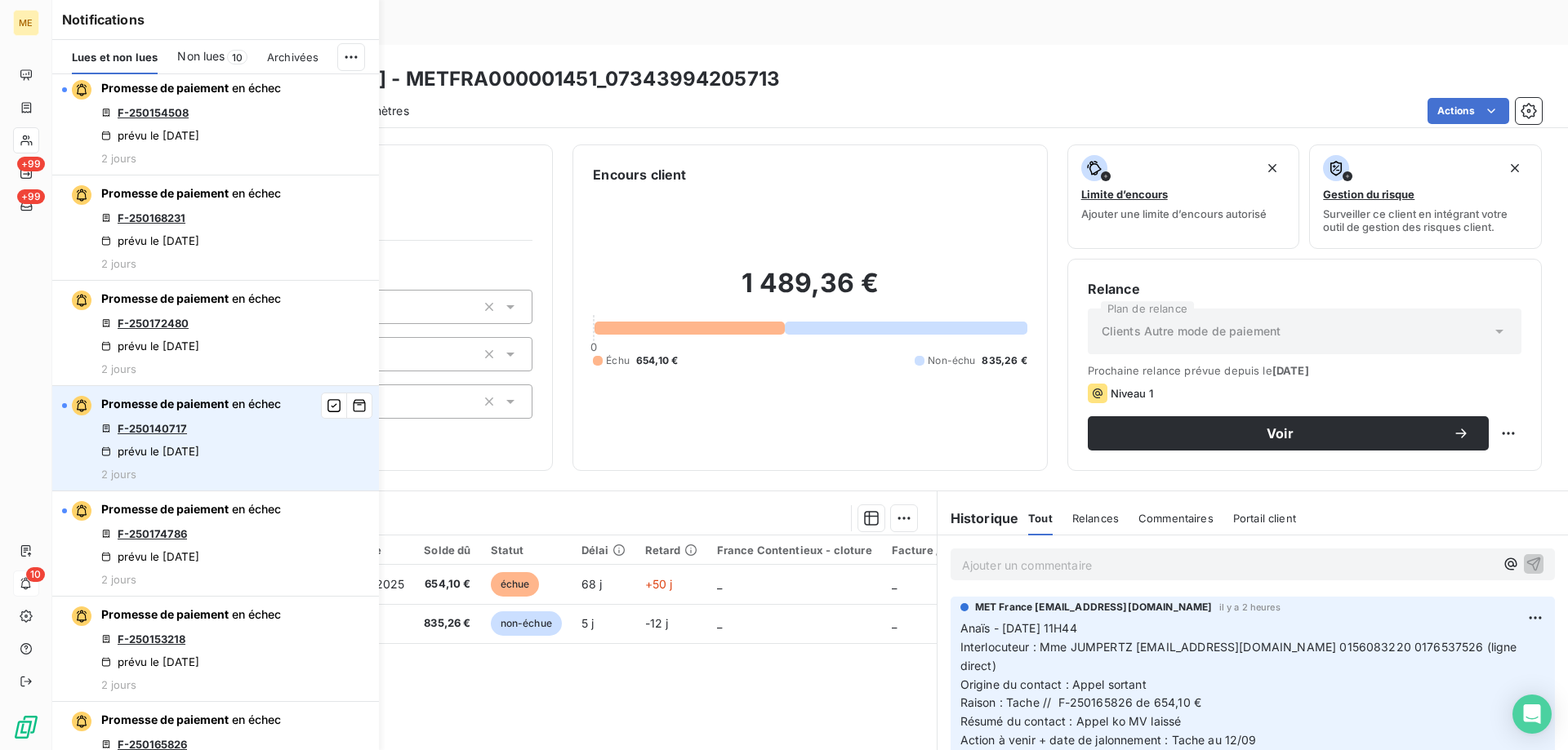
scroll to position [163, 0]
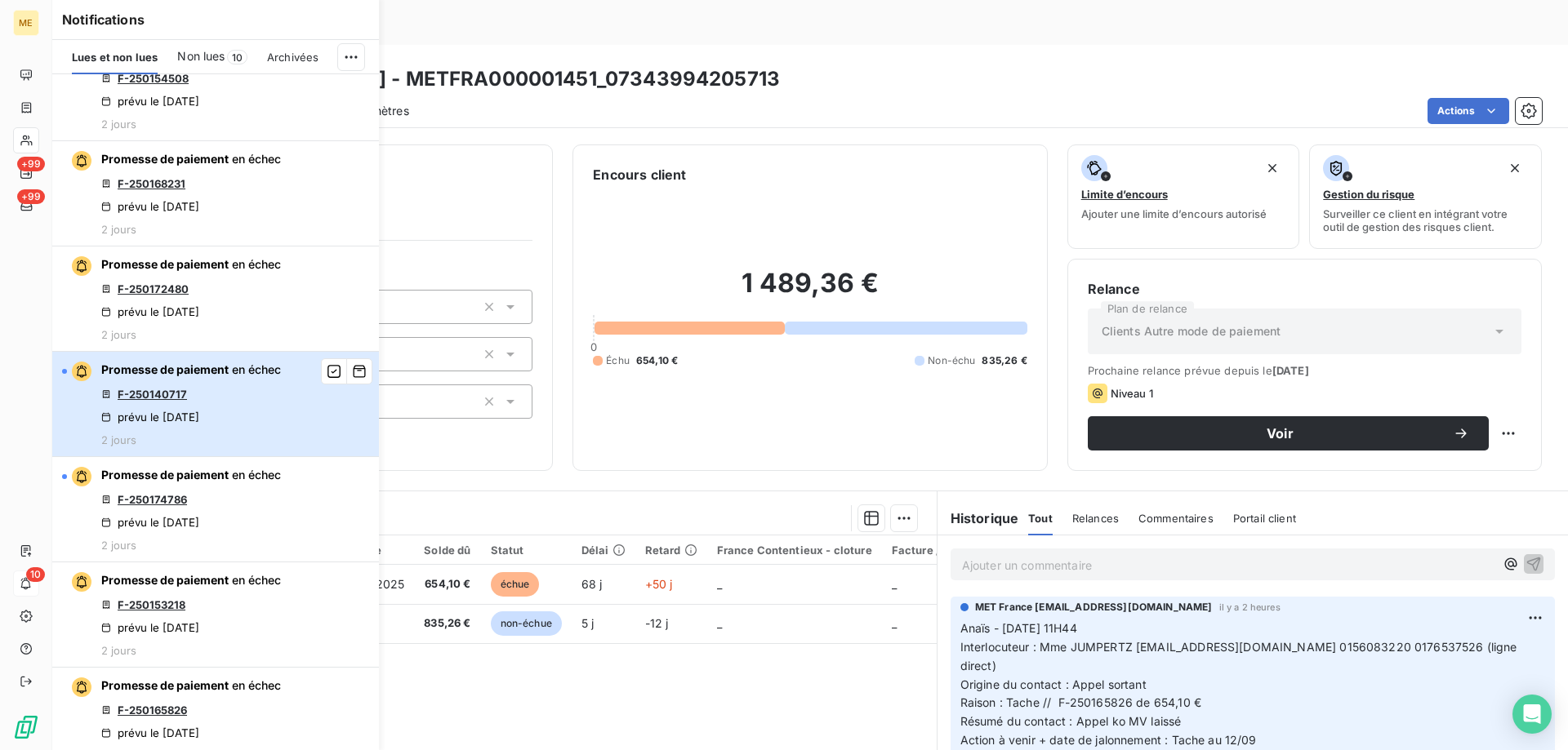
click at [252, 420] on div "Promesse de paiement en échec F-250140717 prévu le 5 sept. 2025 2 jours" at bounding box center [191, 404] width 180 height 84
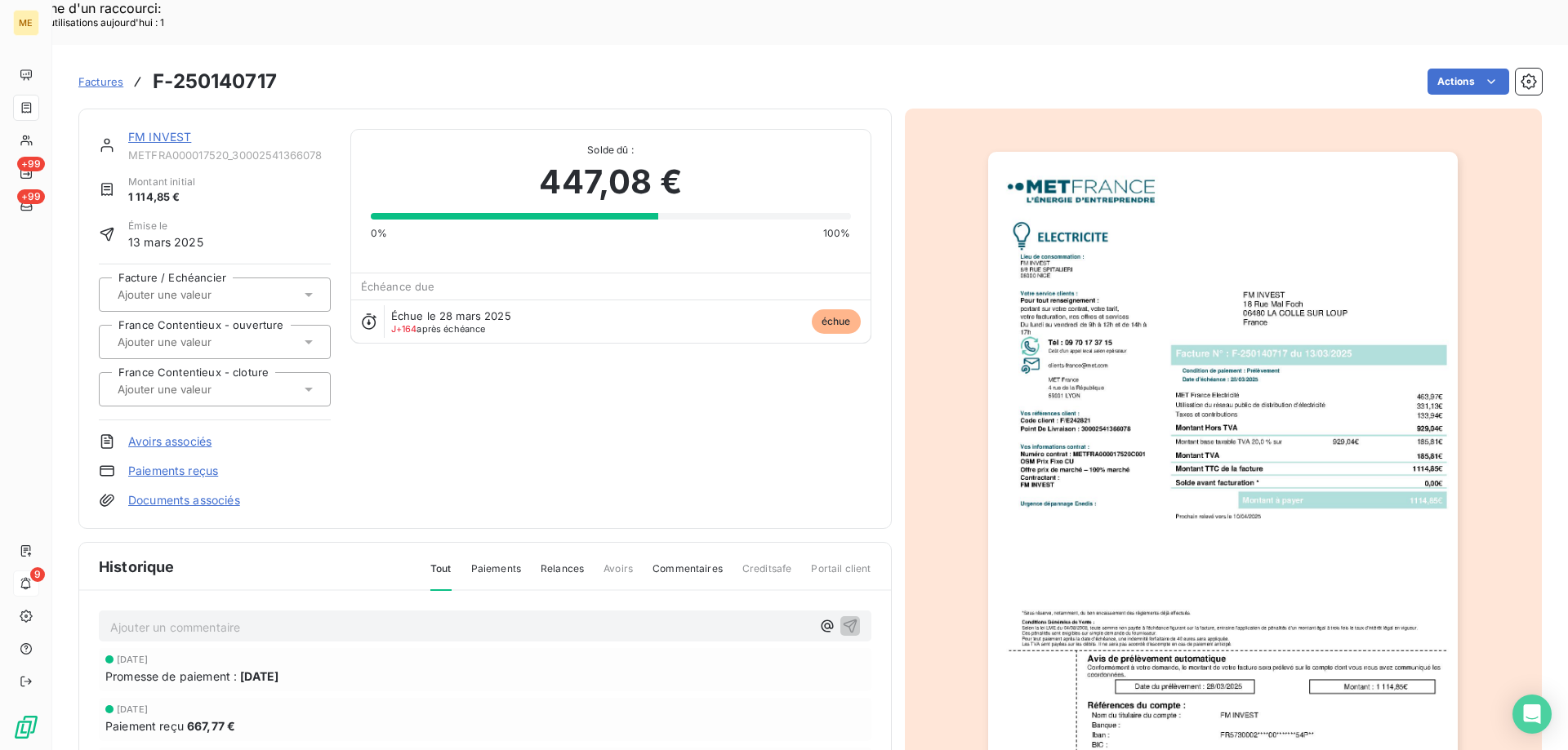
click at [157, 109] on div "FM INVEST METFRA000017520_30002541366078 Montant initial 1 114,85 € Émise le 13…" at bounding box center [485, 318] width 813 height 420
click at [146, 129] on div "FM INVEST METFRA000017520_30002541366078" at bounding box center [229, 145] width 202 height 32
click at [150, 130] on link "FM INVEST" at bounding box center [160, 136] width 63 height 14
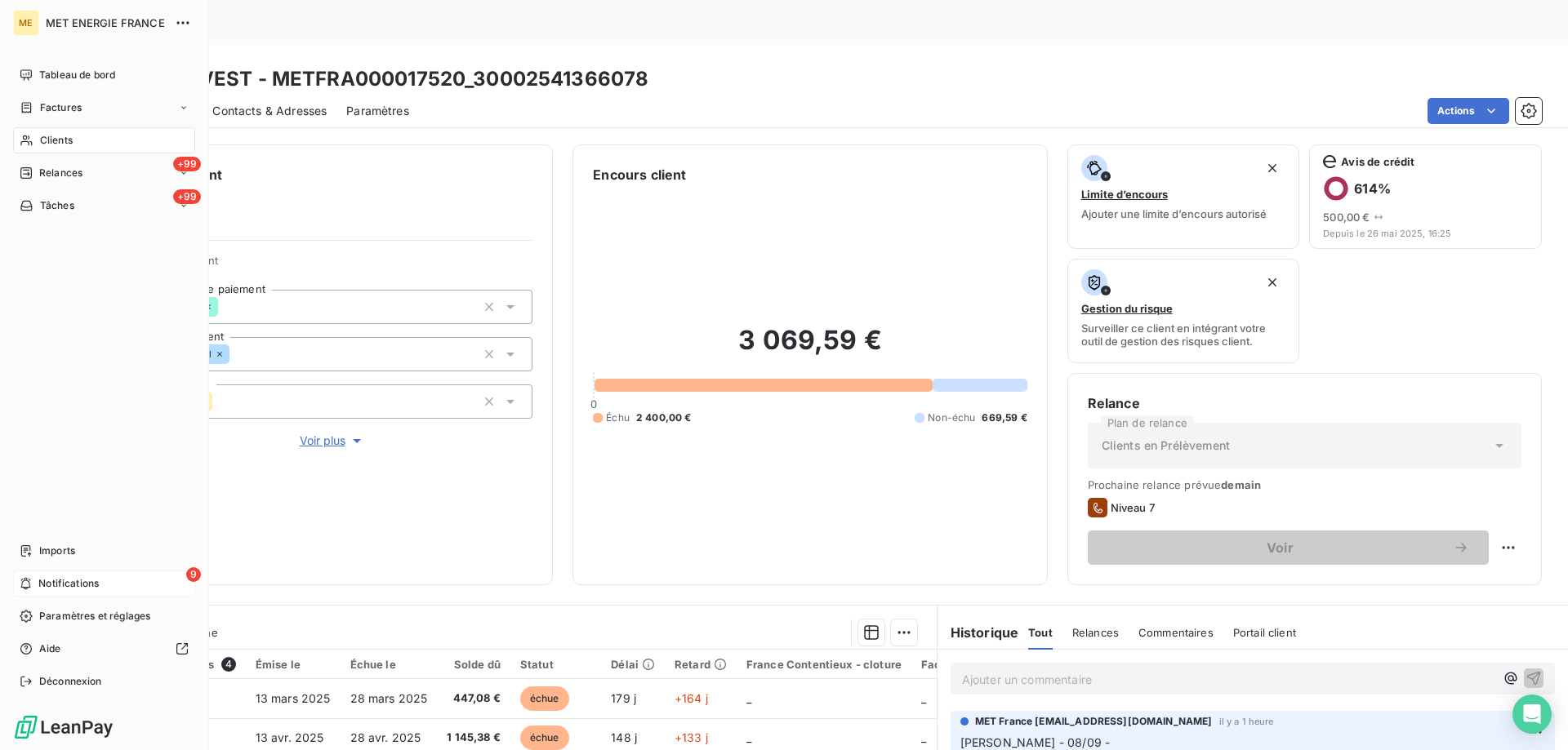
click at [32, 581] on div "9 Notifications" at bounding box center [104, 584] width 182 height 26
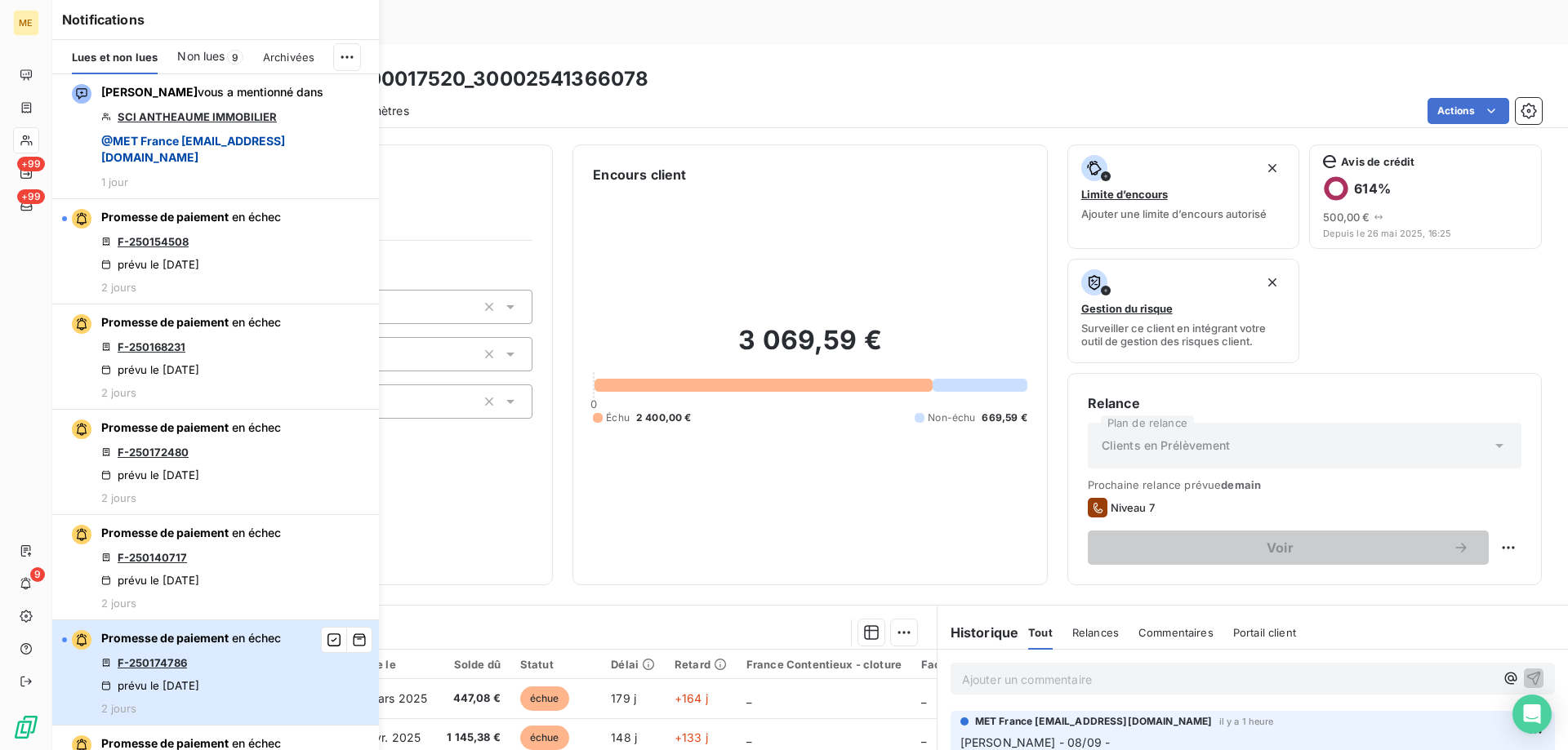
click at [215, 668] on div "Promesse de paiement en échec F-250174786 prévu le 5 sept. 2025 2 jours" at bounding box center [191, 672] width 180 height 84
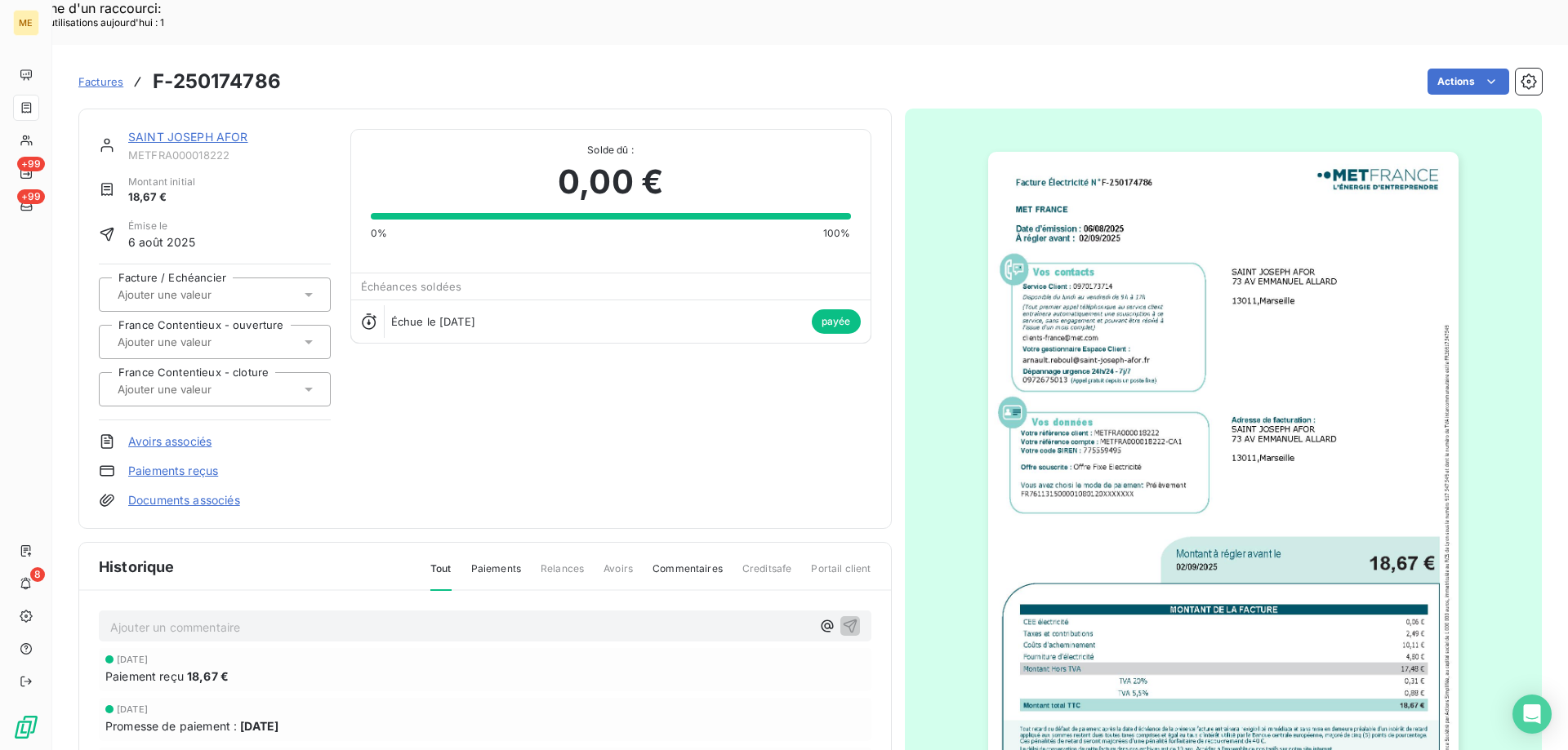
click at [209, 130] on link "SAINT JOSEPH AFOR" at bounding box center [188, 136] width 120 height 14
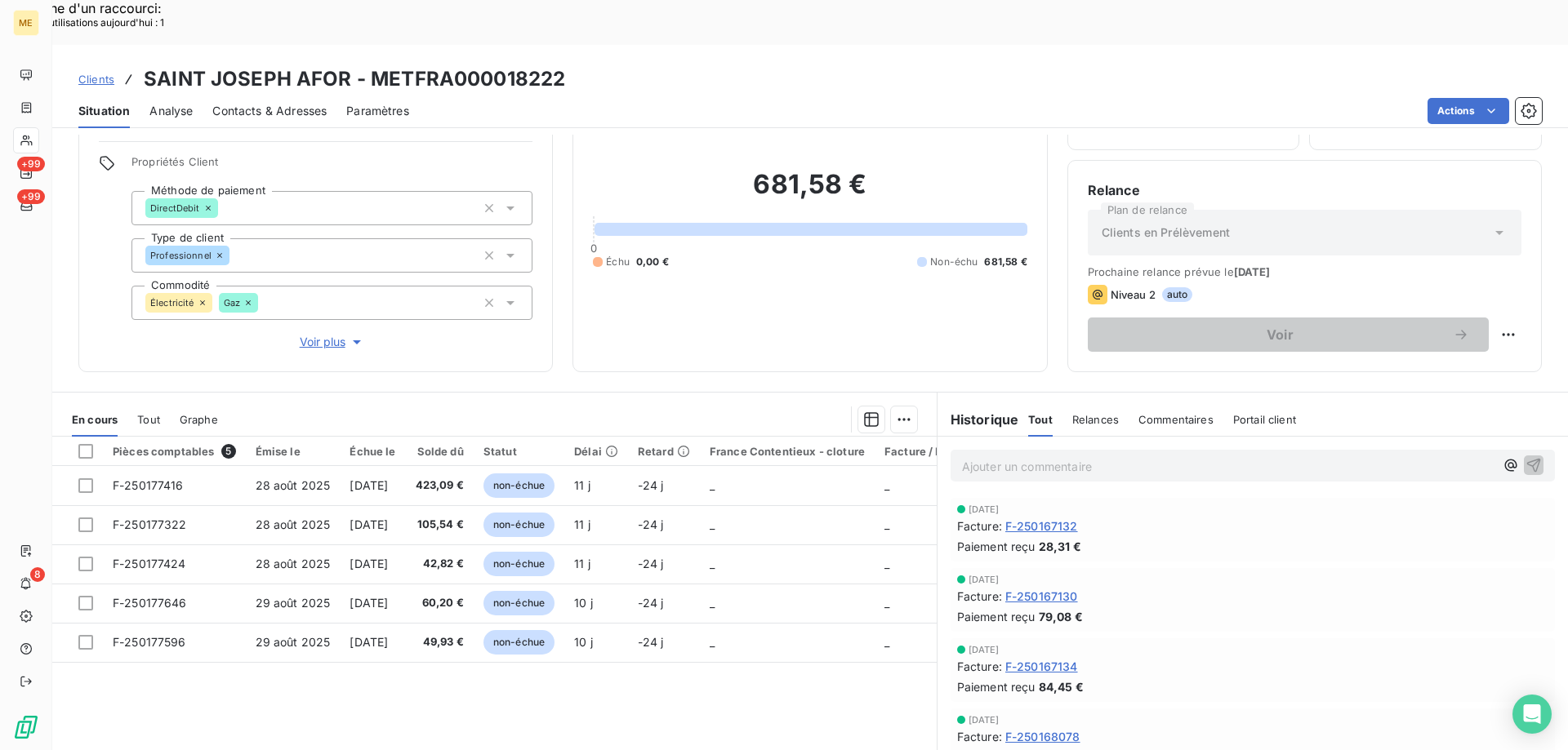
scroll to position [104, 0]
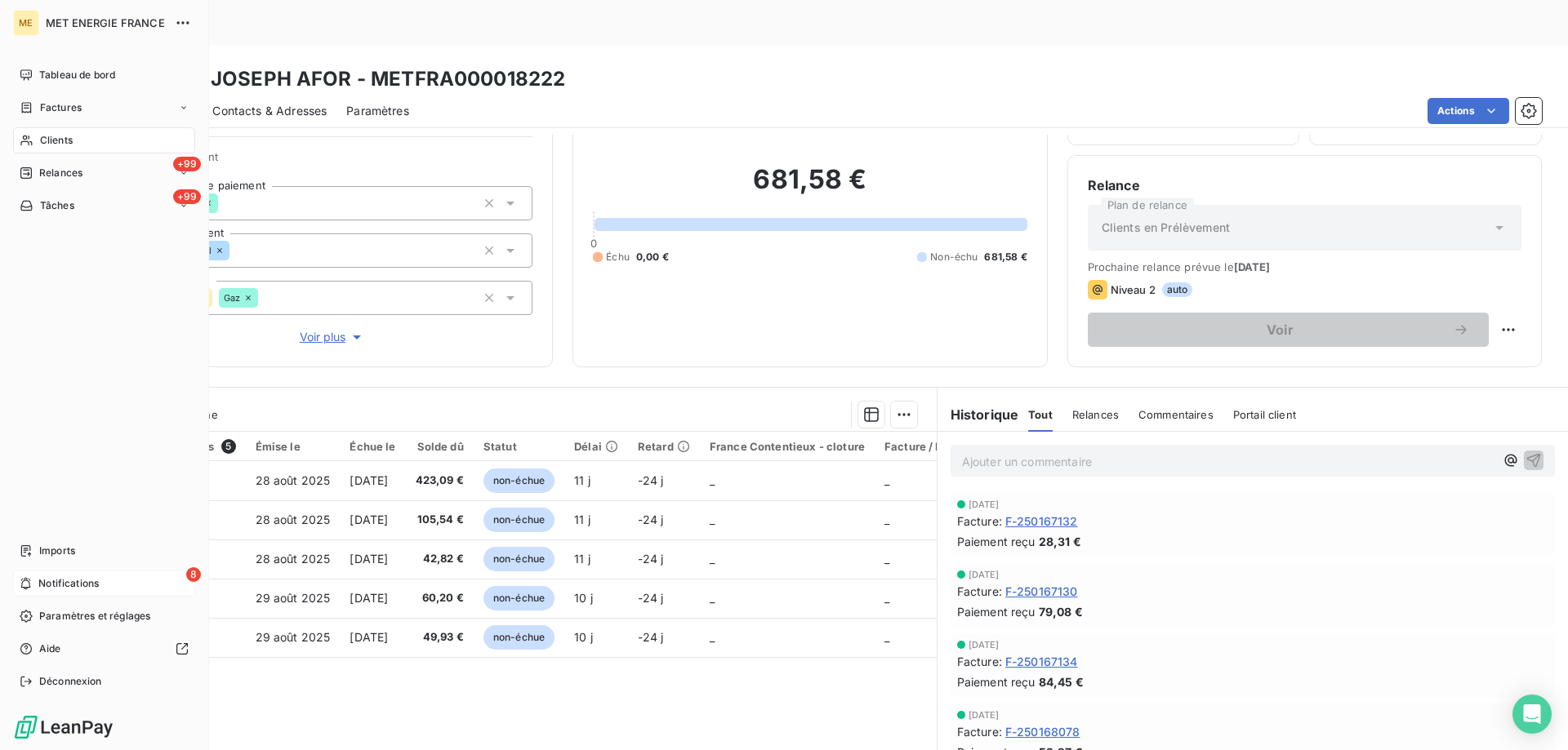
click at [24, 578] on icon at bounding box center [25, 584] width 12 height 13
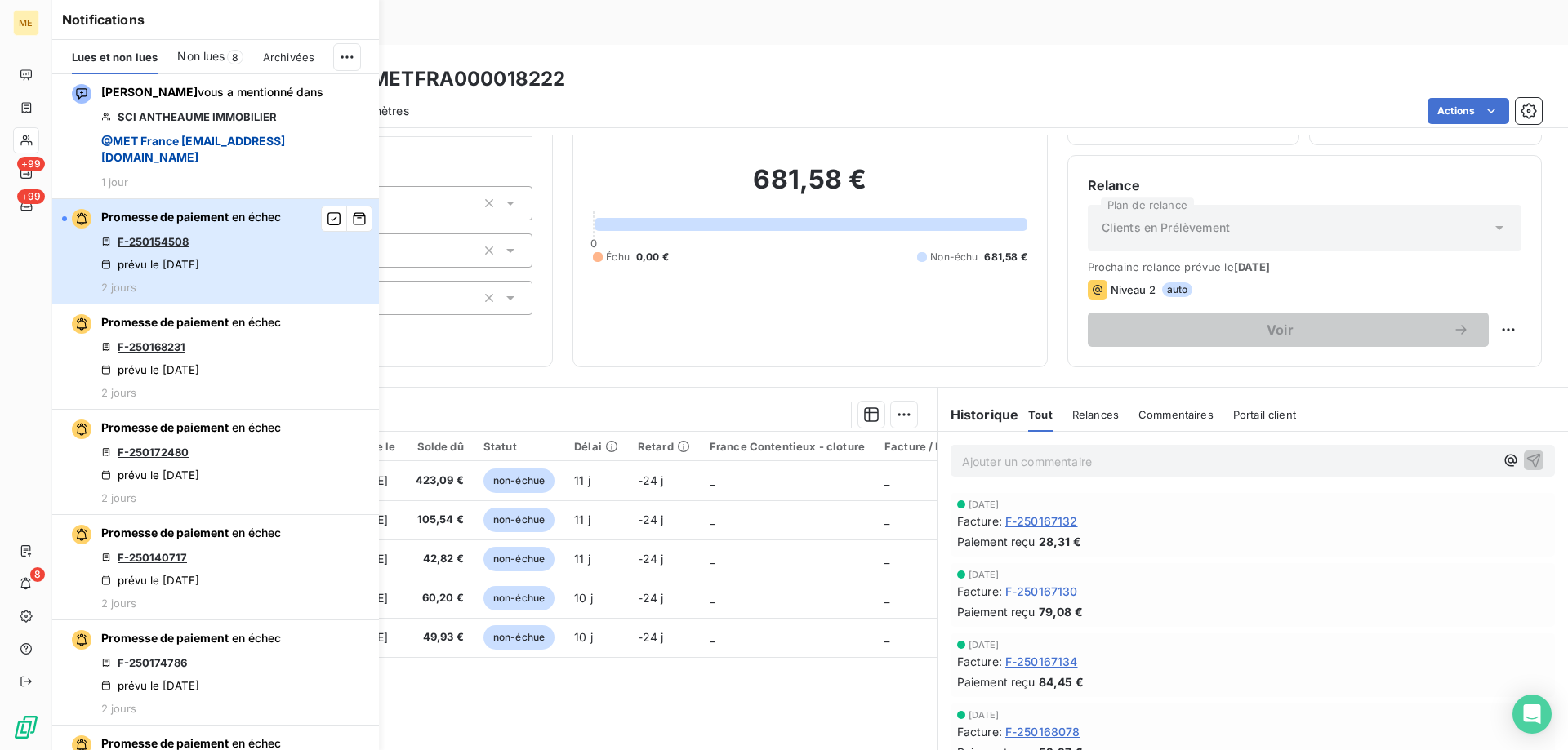
click at [266, 242] on div "Promesse de paiement en échec F-250154508 prévu le 5 sept. 2025 2 jours" at bounding box center [191, 251] width 180 height 84
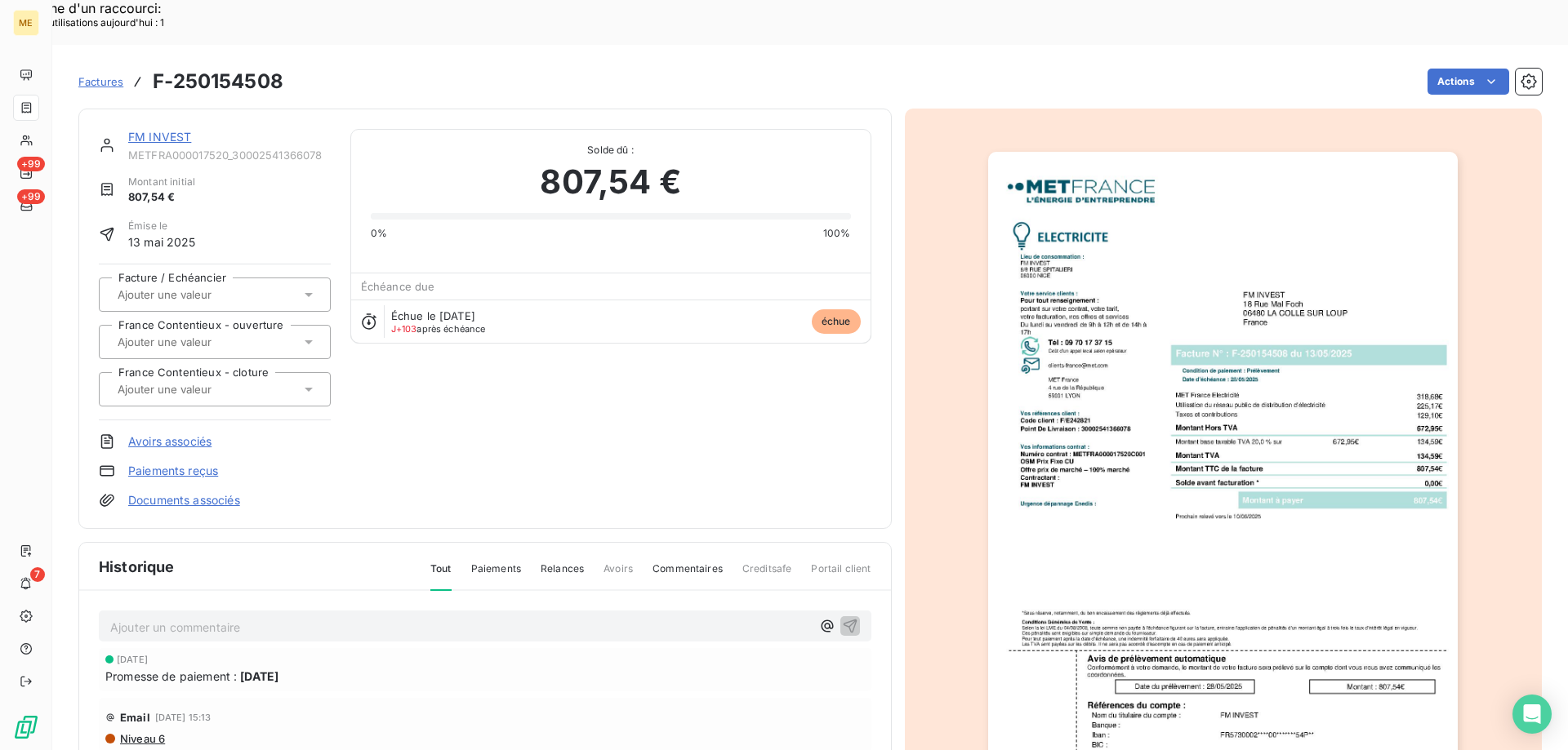
click at [168, 129] on div "FM INVEST" at bounding box center [229, 137] width 202 height 17
click at [165, 130] on link "FM INVEST" at bounding box center [160, 136] width 63 height 14
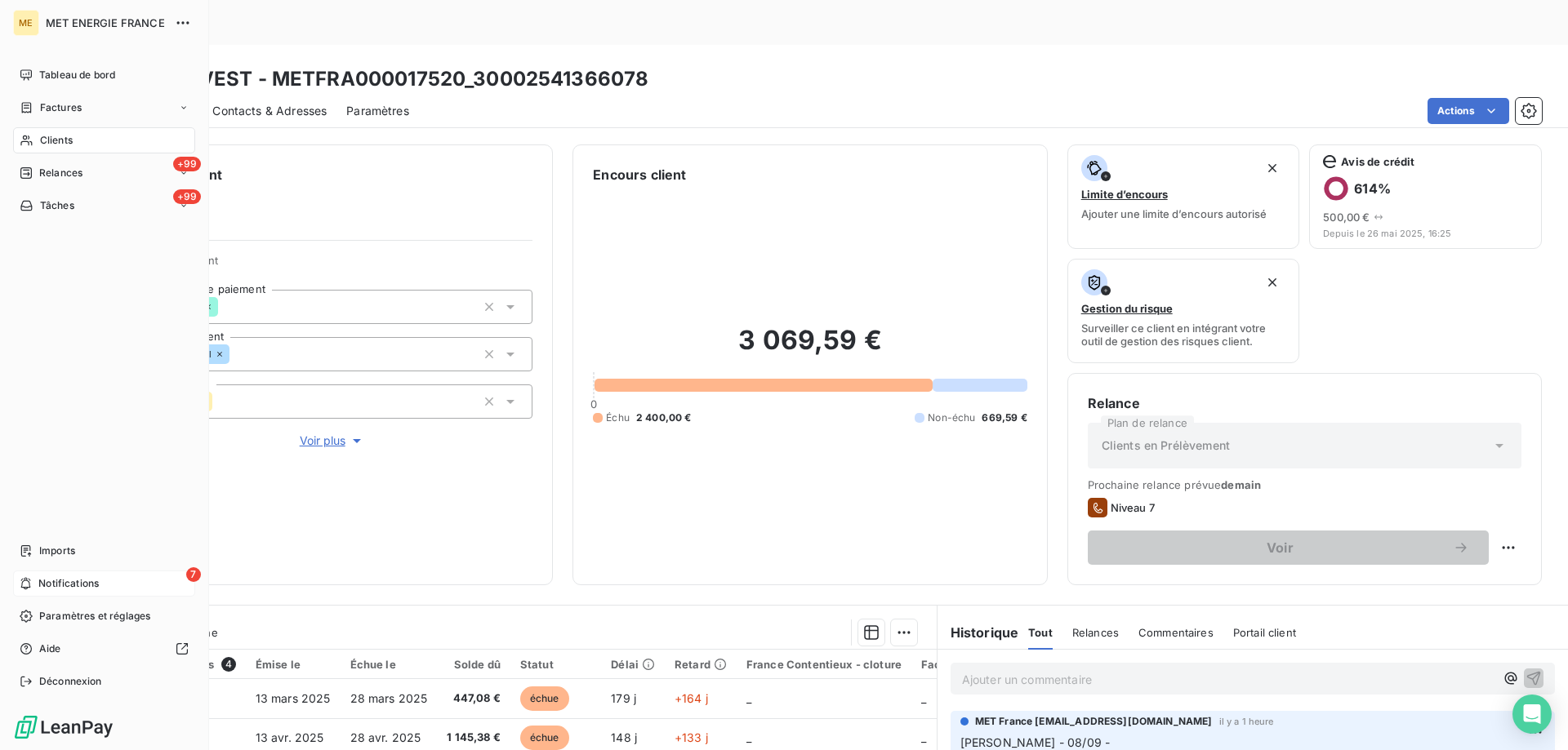
click at [65, 577] on span "Notifications" at bounding box center [68, 584] width 60 height 15
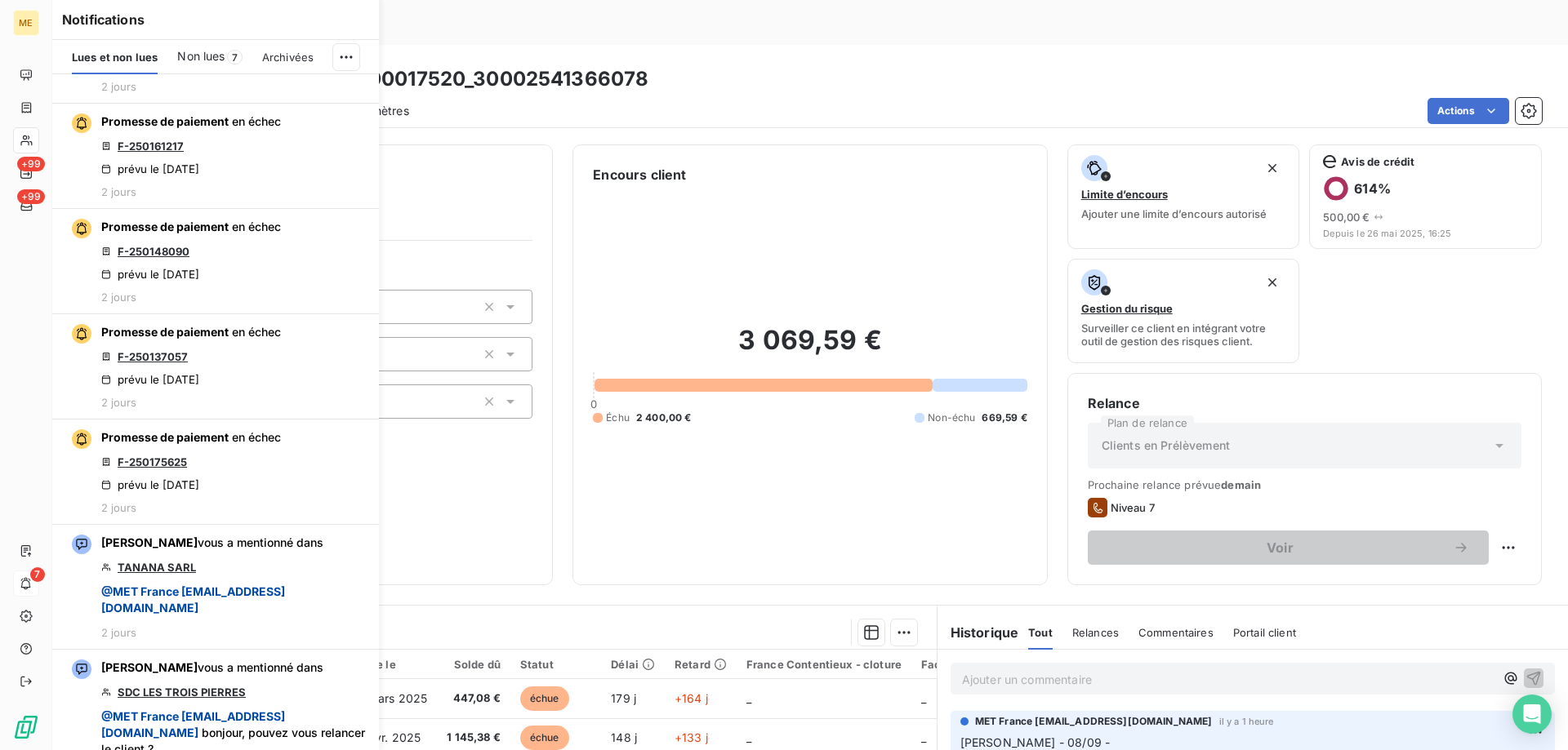
scroll to position [3919, 0]
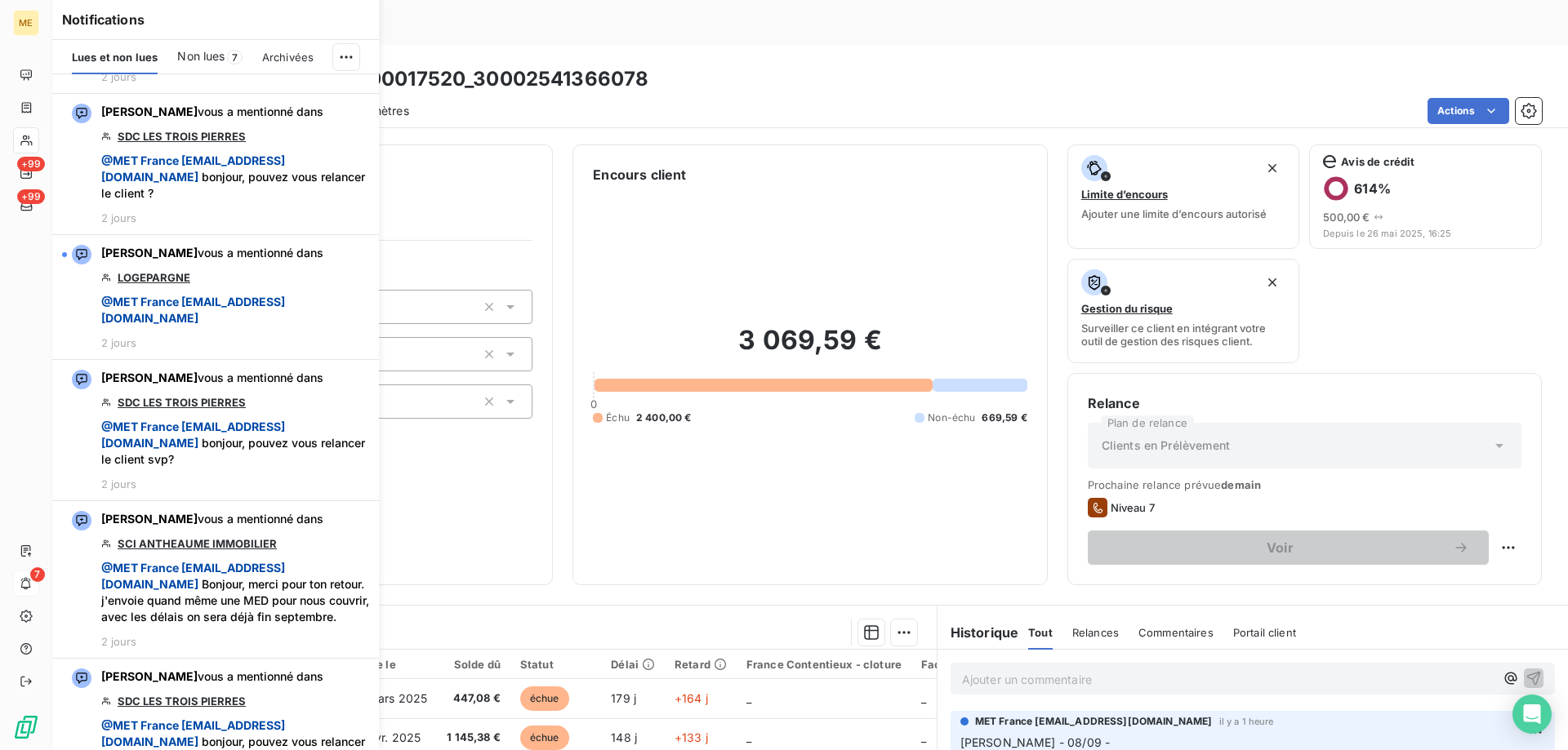
click at [783, 197] on div "3 069,59 € 0 Échu 2 400,00 € Non-échu 669,59 €" at bounding box center [810, 375] width 434 height 381
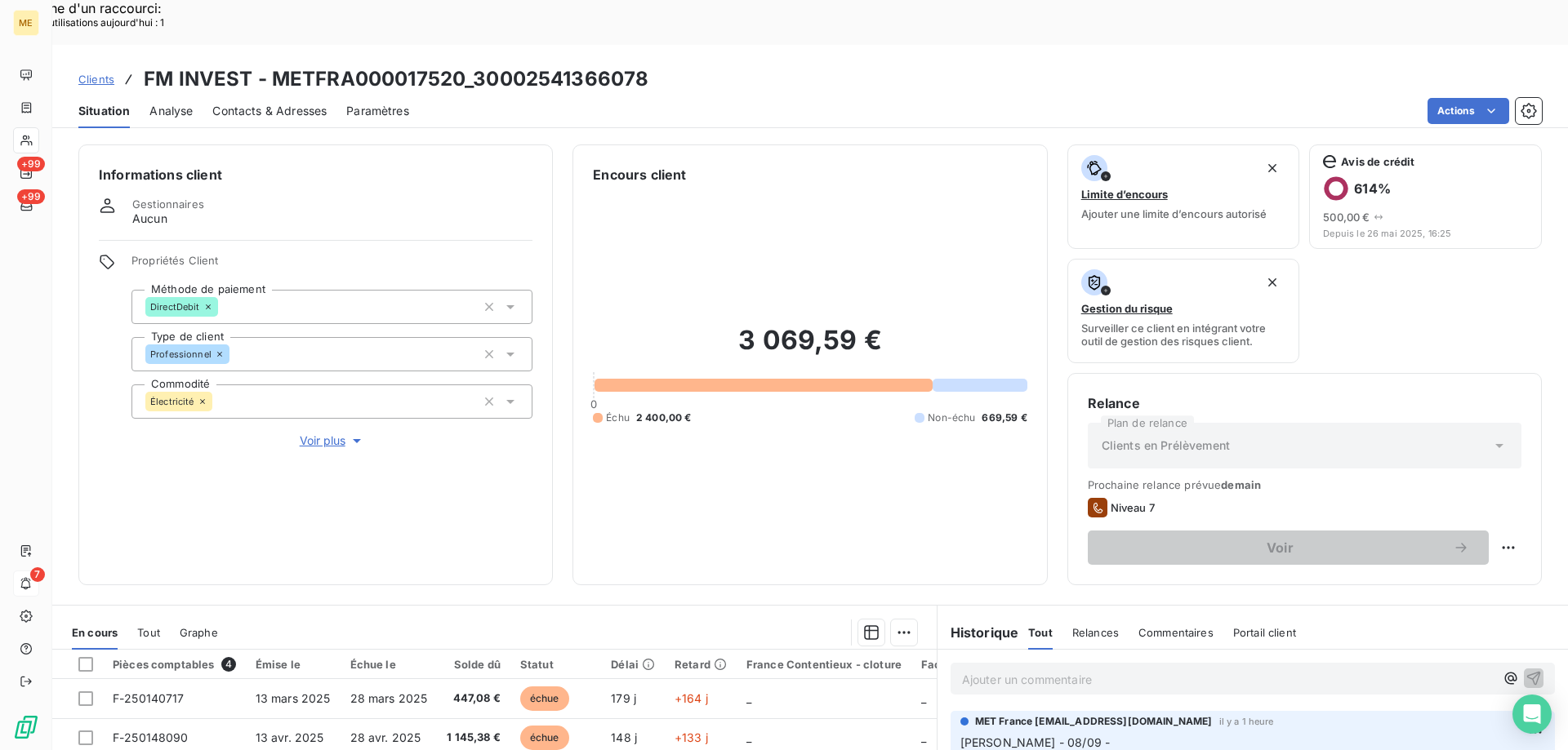
click at [593, 225] on div "3 069,59 € 0 Échu 2 400,00 € Non-échu 669,59 €" at bounding box center [810, 375] width 434 height 381
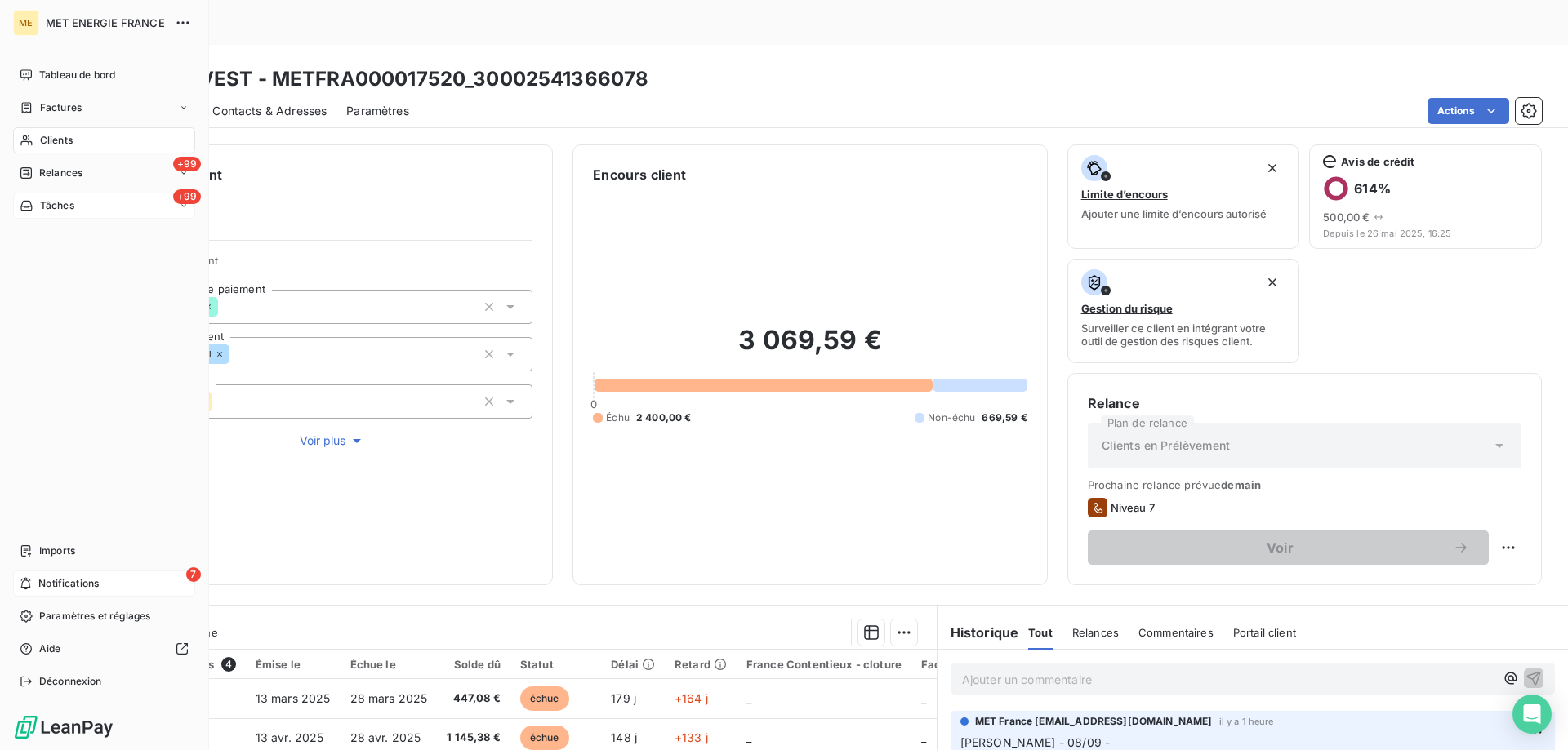
click at [44, 213] on span "Tâches" at bounding box center [57, 206] width 34 height 15
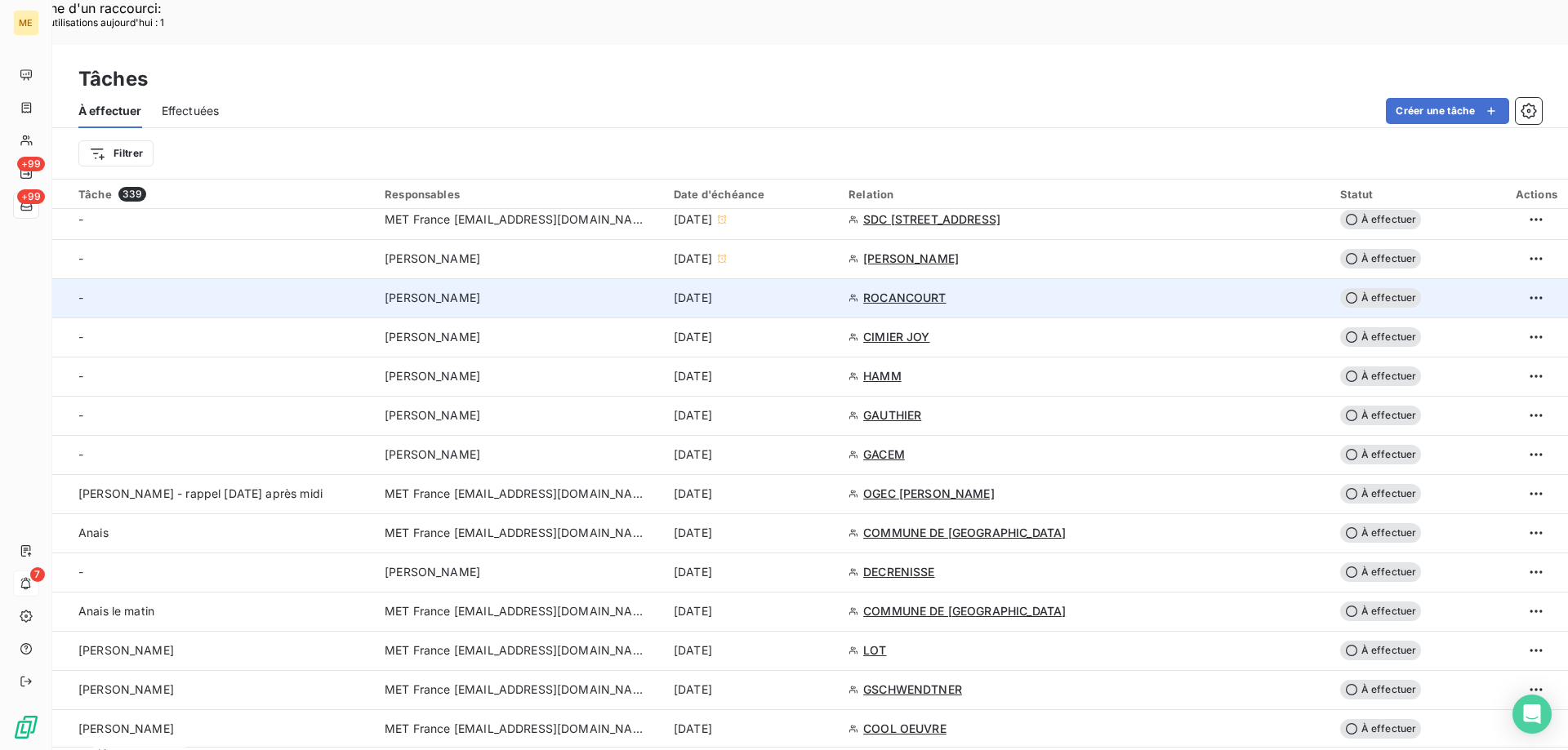
scroll to position [490, 0]
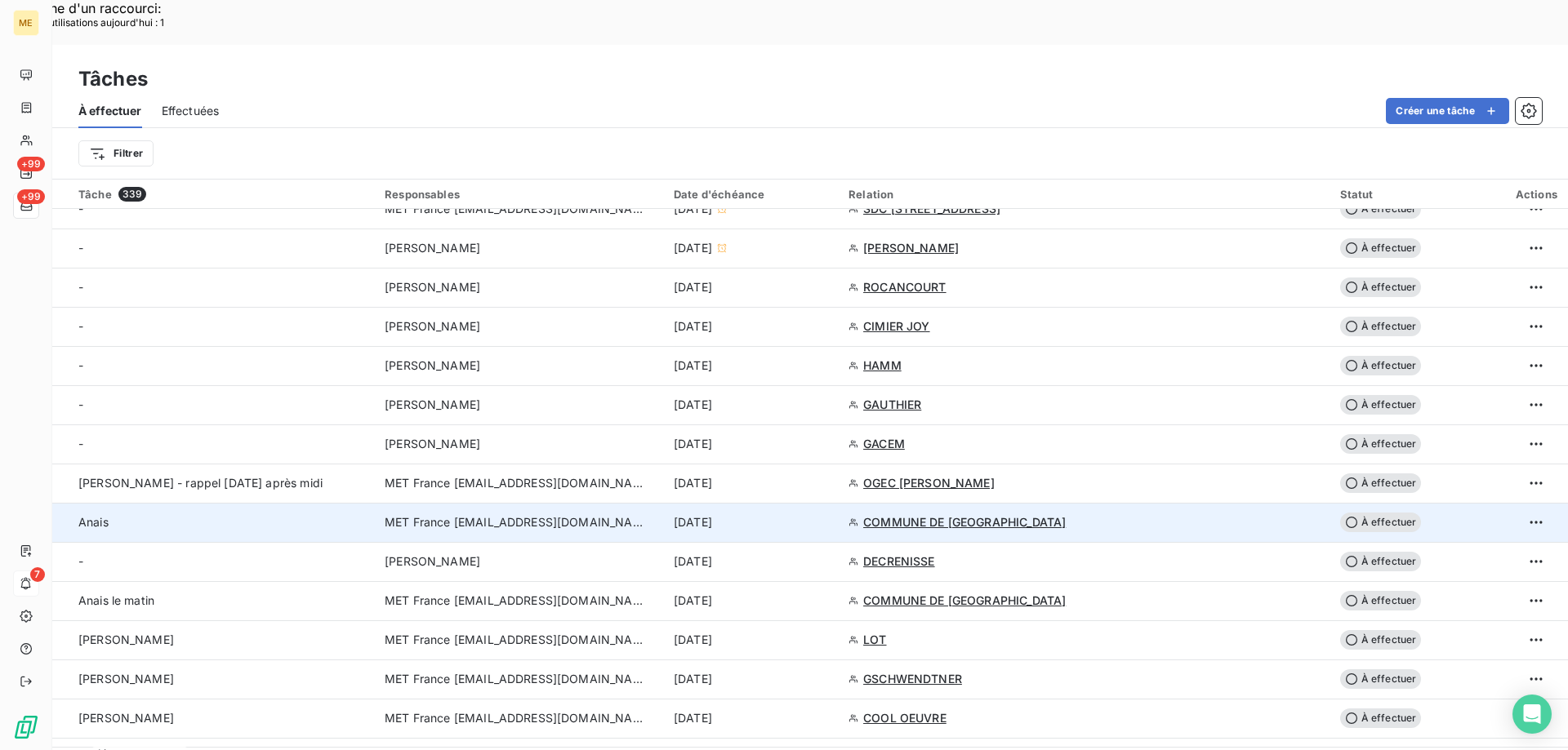
click at [829, 514] on div "[DATE]" at bounding box center [751, 523] width 155 height 17
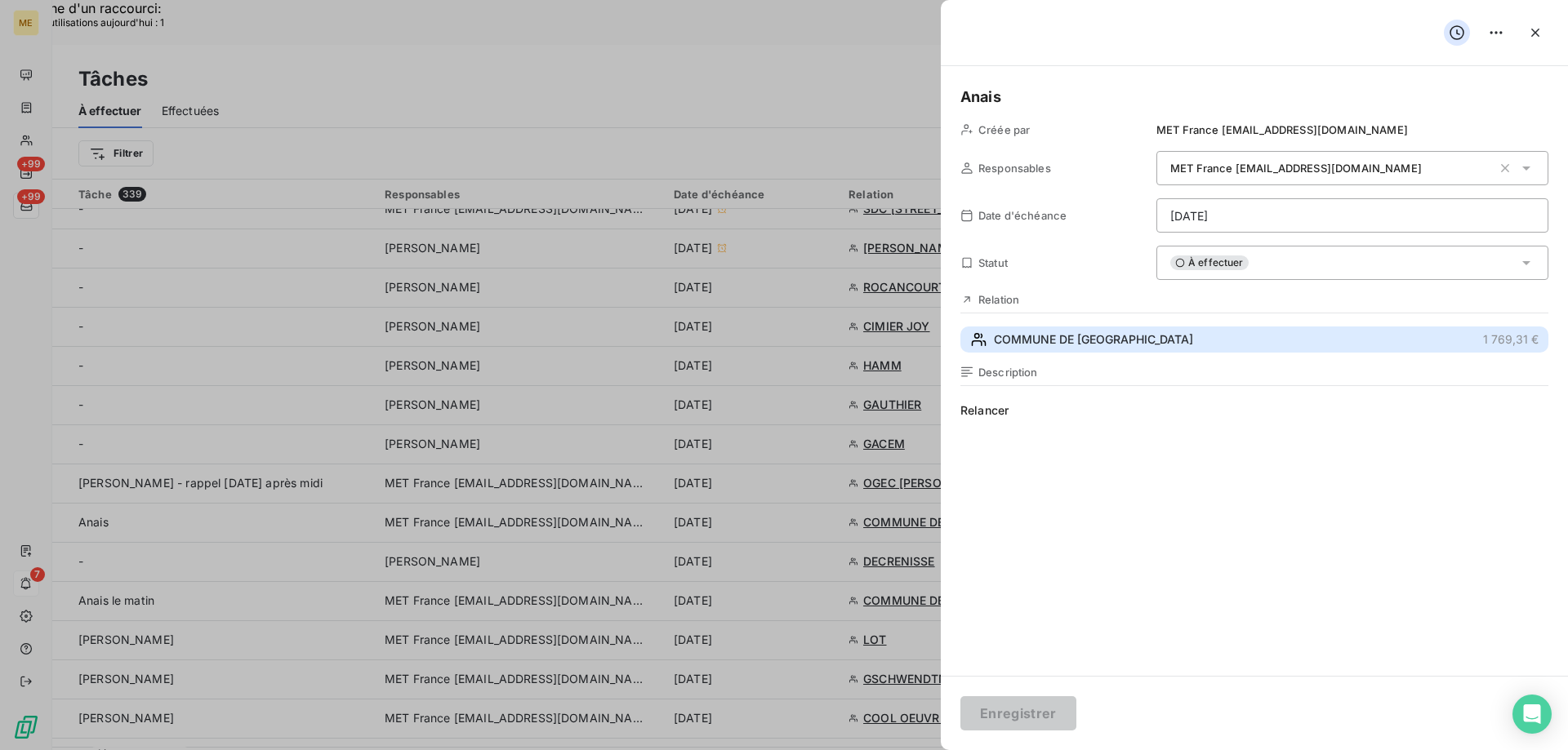
click at [1077, 338] on span "COMMUNE DE VAUX" at bounding box center [1093, 340] width 200 height 17
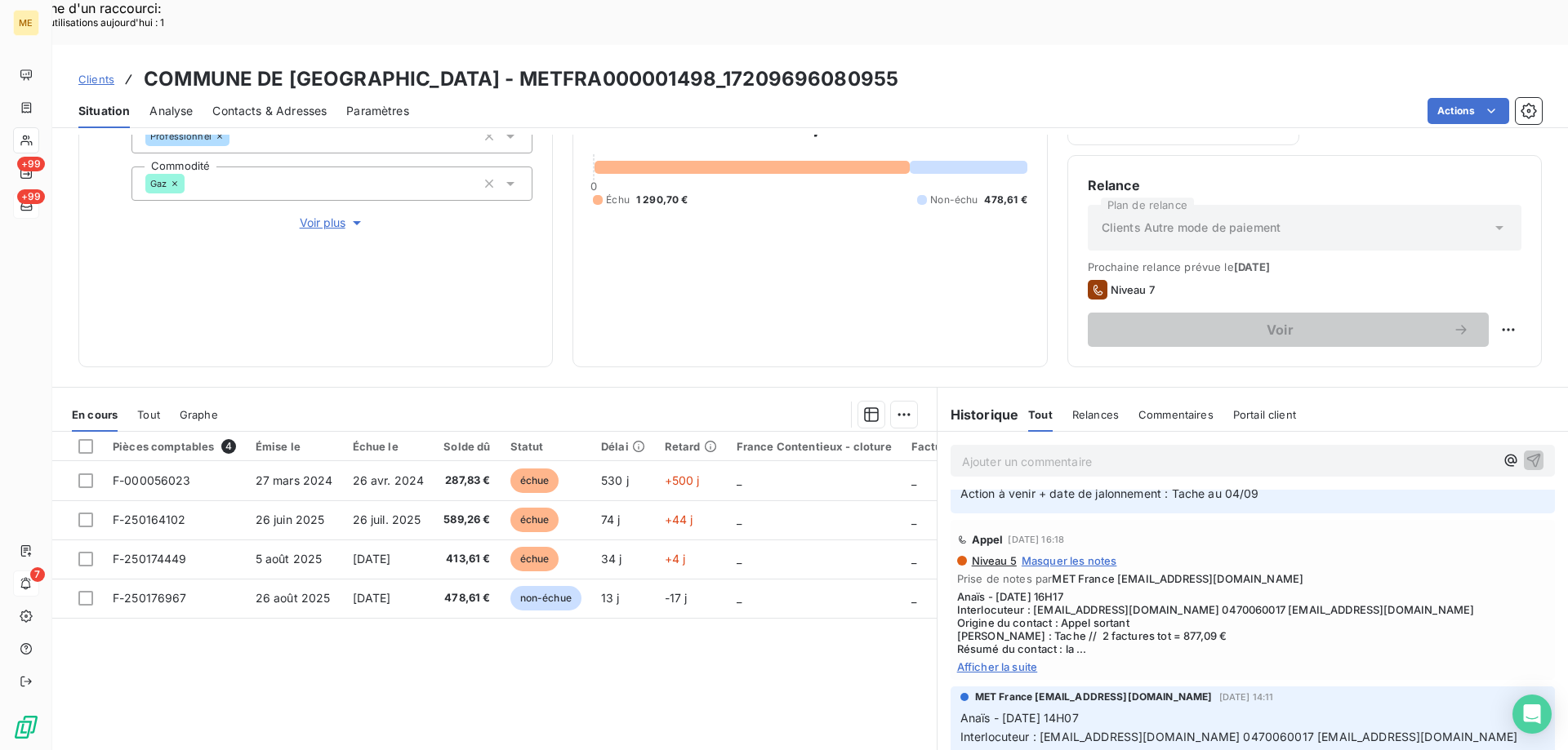
scroll to position [327, 0]
click at [978, 655] on span "Afficher la suite" at bounding box center [1252, 662] width 591 height 13
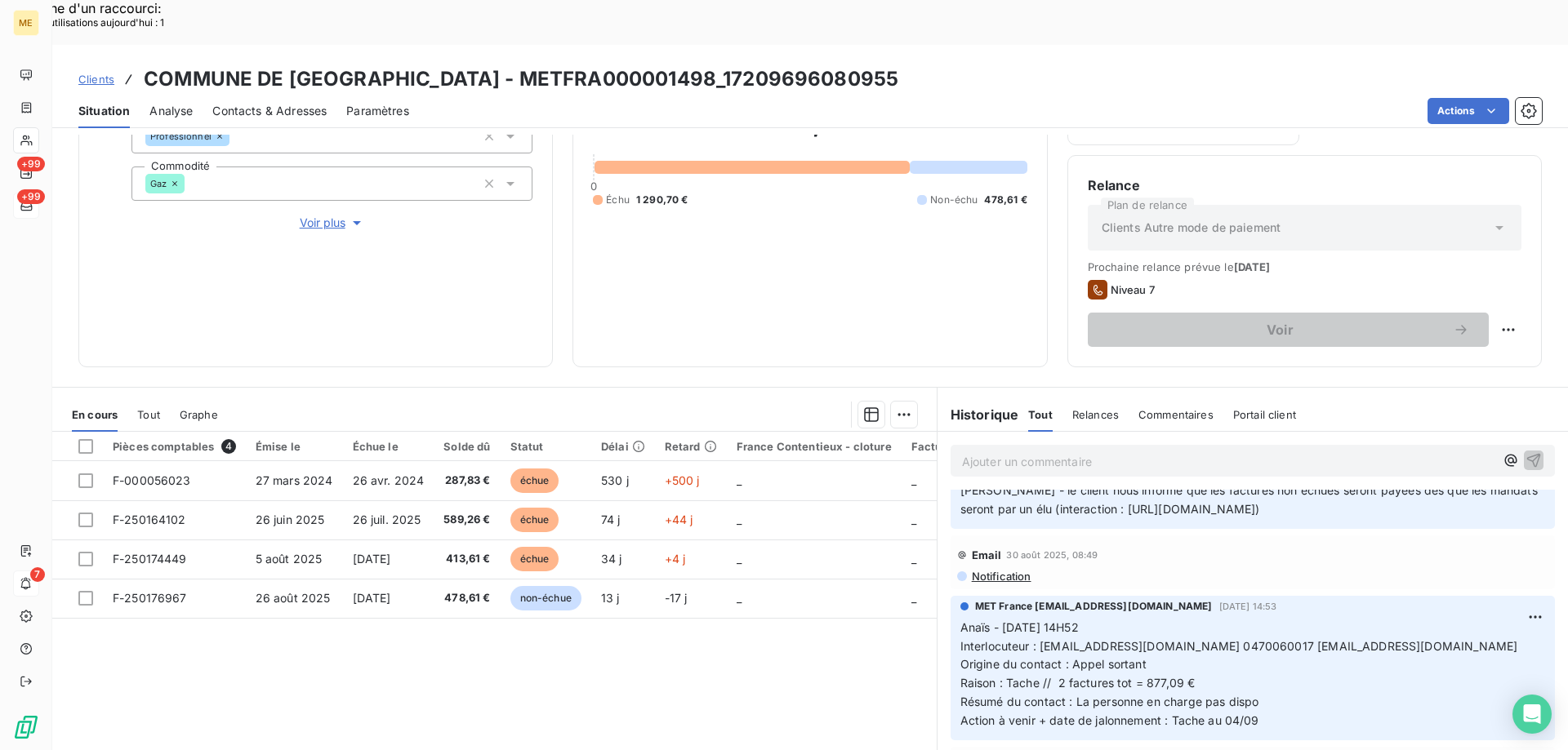
scroll to position [0, 0]
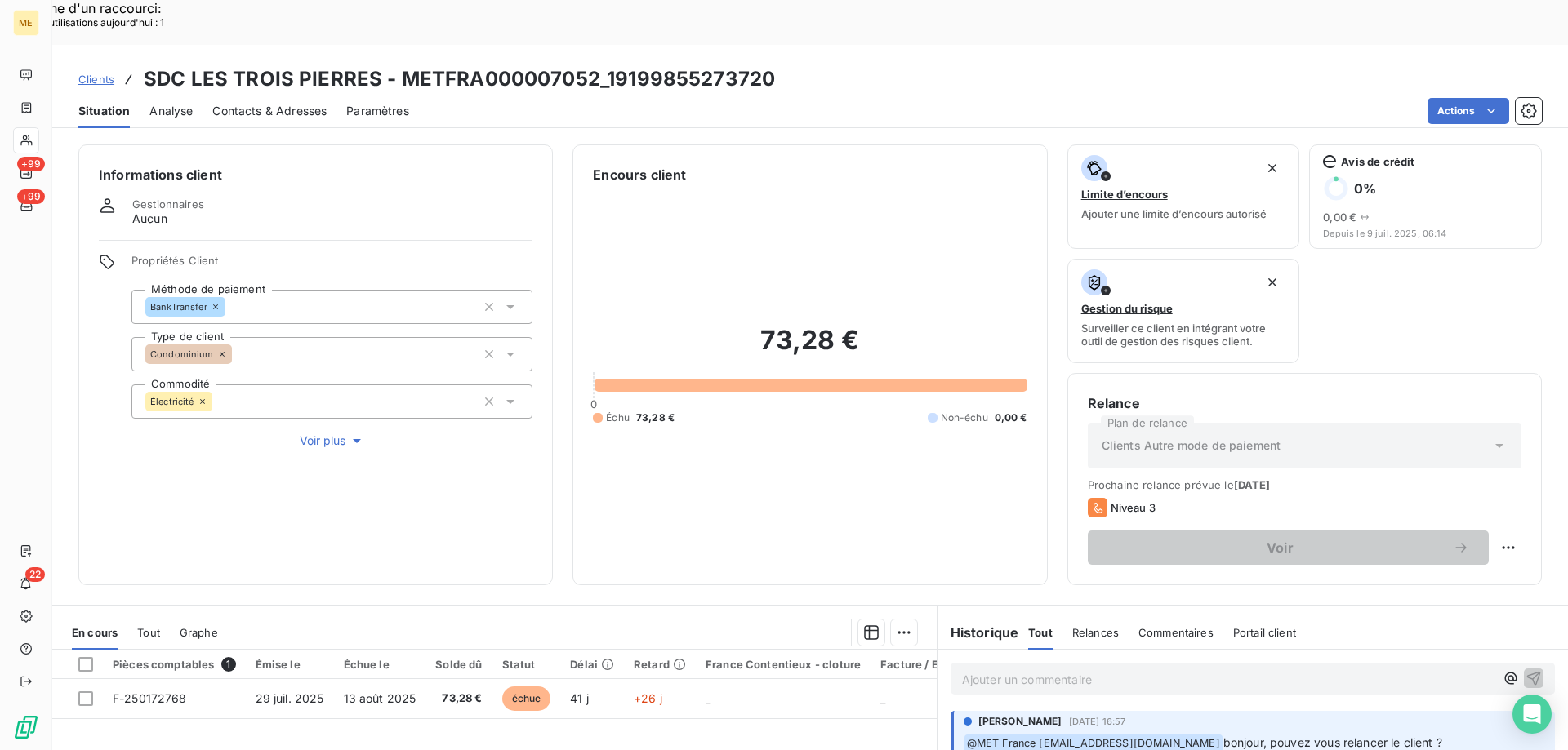
click at [100, 72] on span "Clients" at bounding box center [96, 79] width 36 height 13
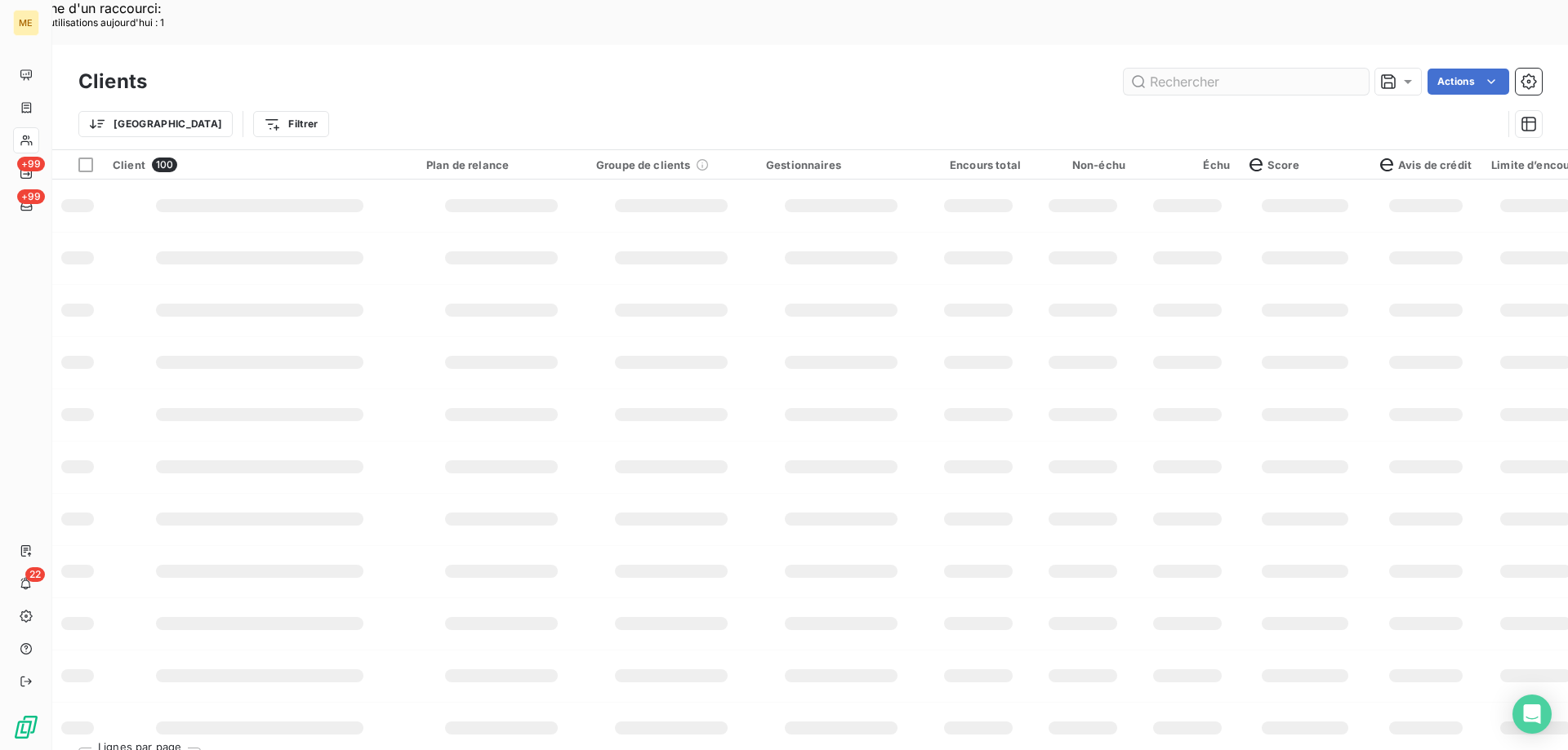
click at [1189, 69] on input "text" at bounding box center [1246, 82] width 245 height 26
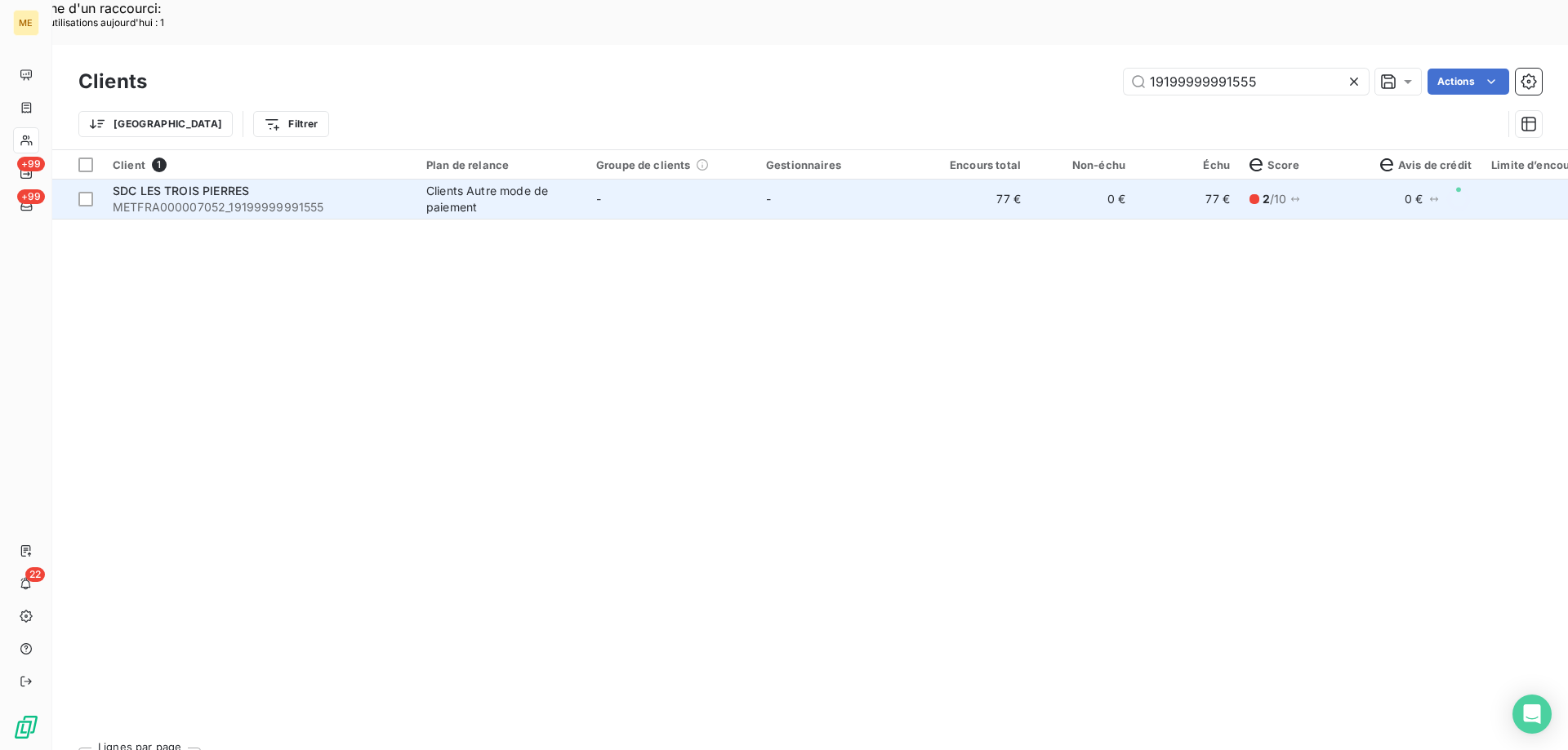
type input "19199999991555"
click at [837, 180] on td "-" at bounding box center [840, 200] width 170 height 39
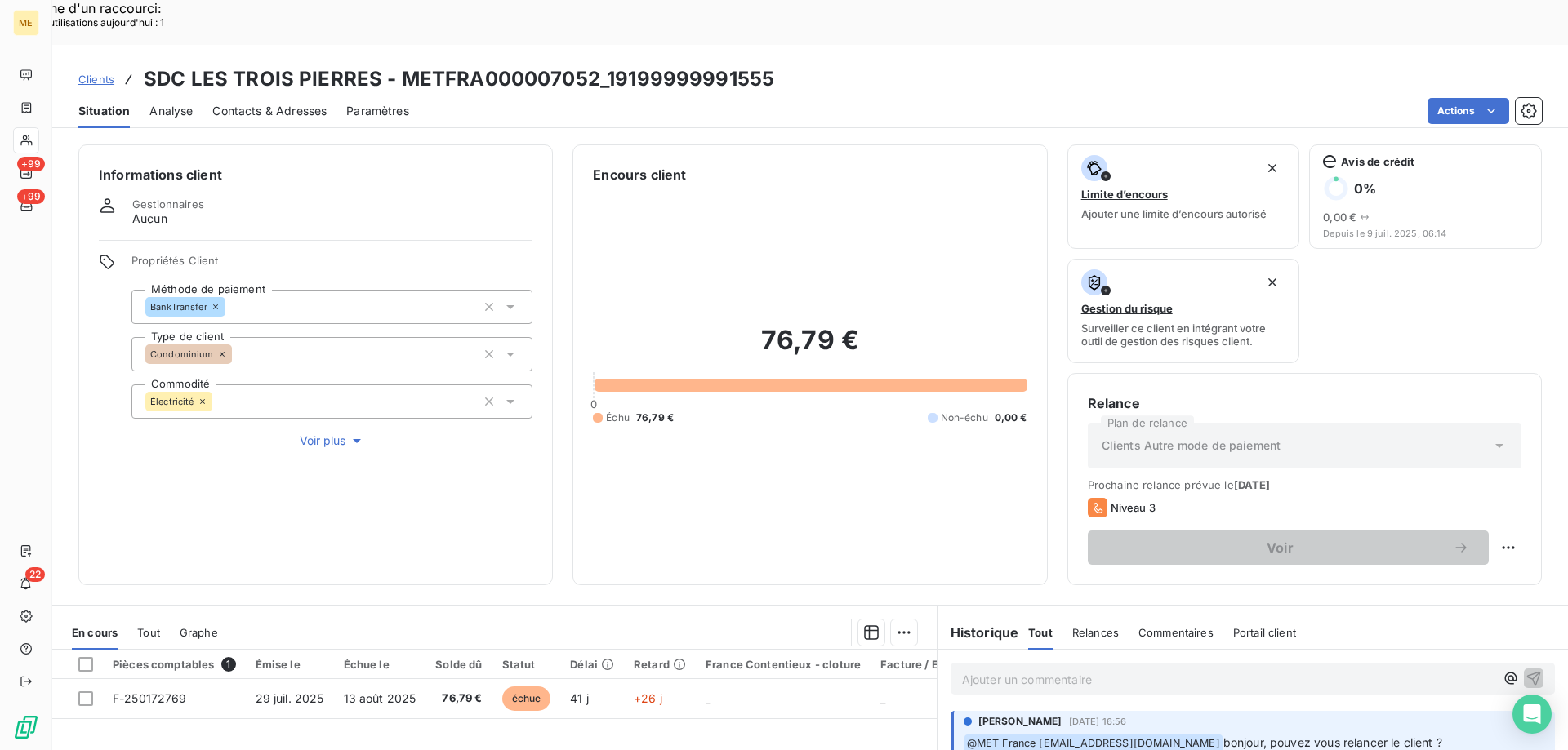
click at [312, 433] on span "Voir plus" at bounding box center [332, 441] width 65 height 17
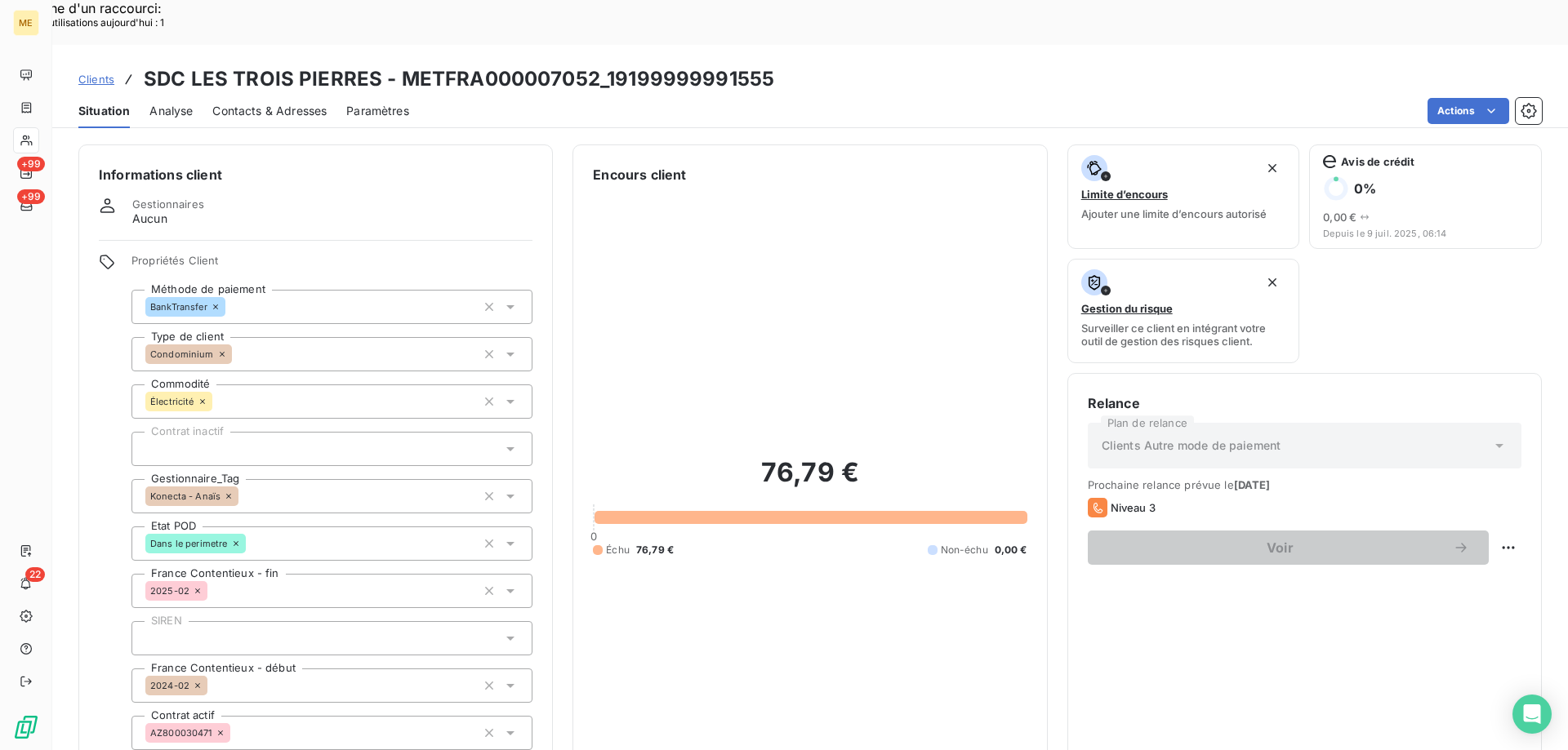
click at [267, 103] on span "Contacts & Adresses" at bounding box center [269, 111] width 114 height 17
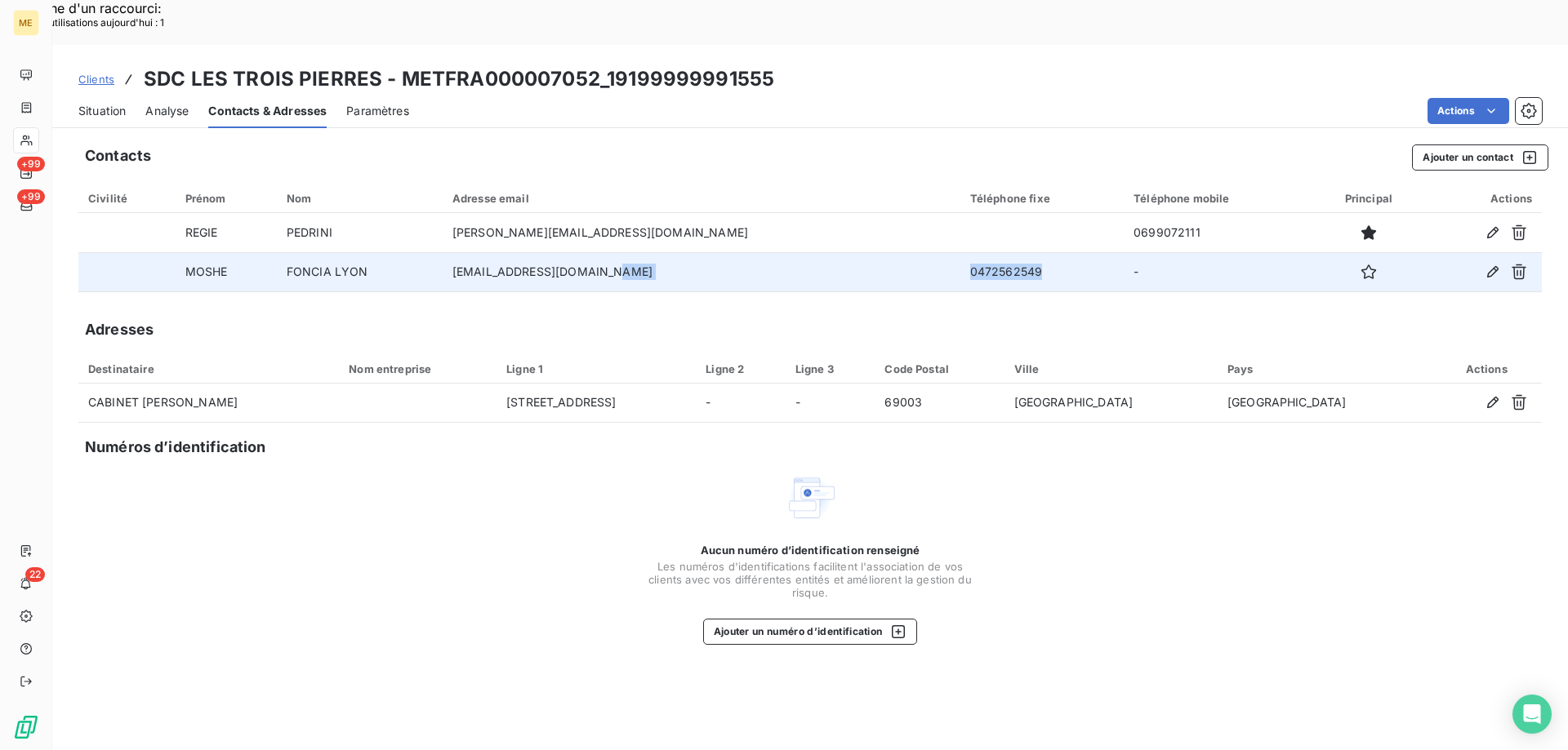
copy tr "0472562549"
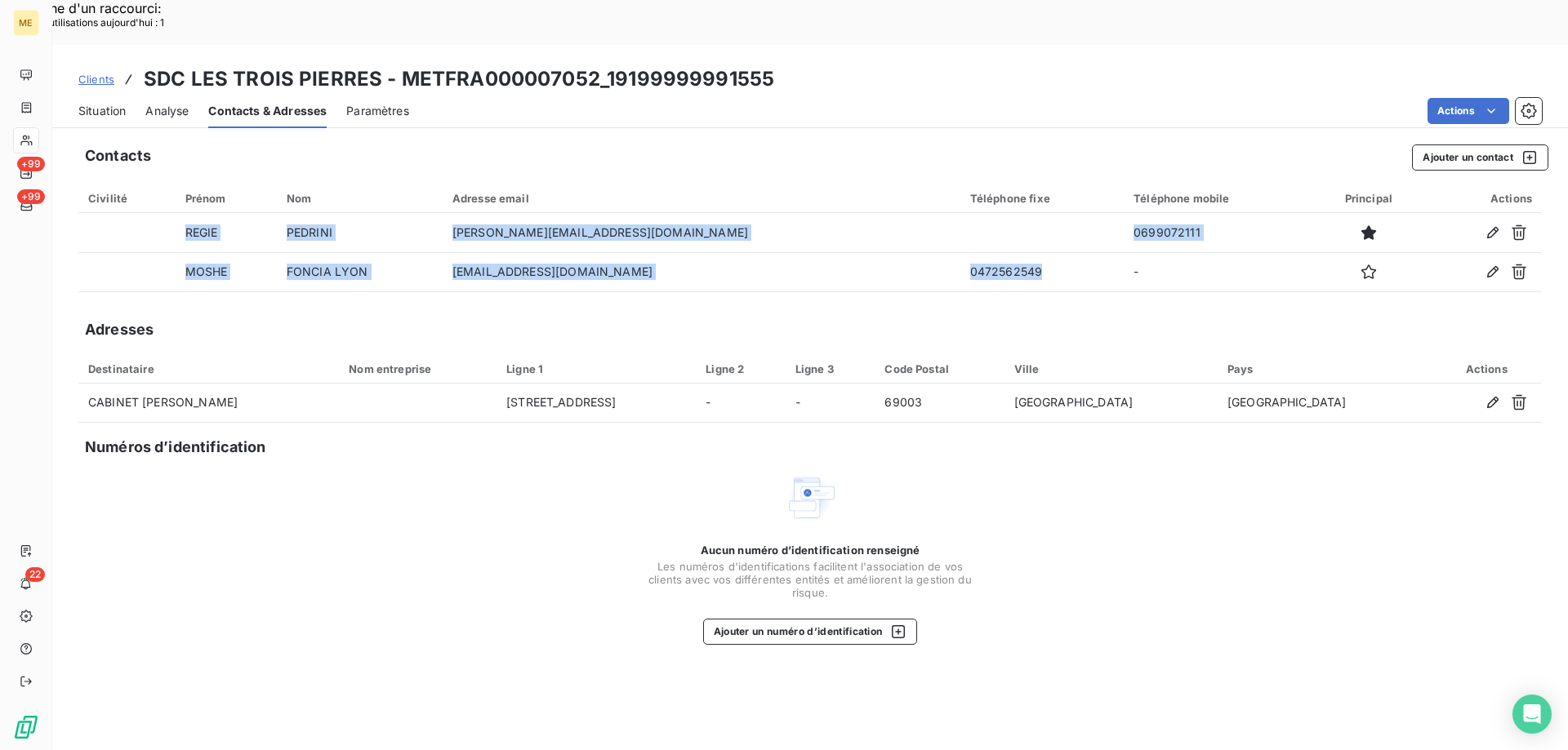
drag, startPoint x: 921, startPoint y: 227, endPoint x: 831, endPoint y: 254, distance: 94.0
click at [830, 254] on div "Contacts Ajouter un contact Civilité Prénom Nom Adresse email Téléphone fixe Té…" at bounding box center [810, 465] width 1515 height 661
click at [118, 103] on span "Situation" at bounding box center [101, 111] width 47 height 17
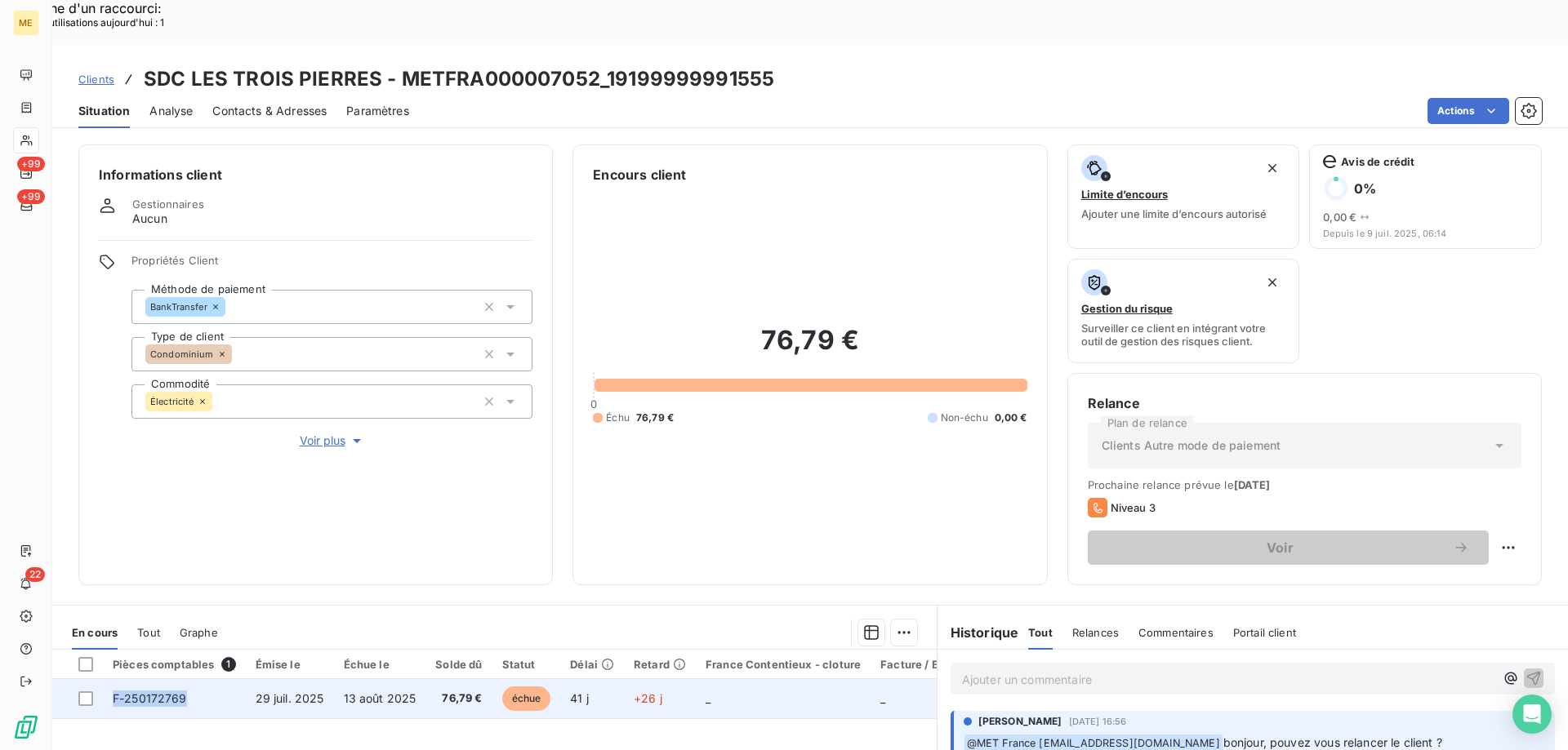
copy span "F-250172769"
drag, startPoint x: 190, startPoint y: 653, endPoint x: 110, endPoint y: 654, distance: 80.0
click at [110, 679] on td "F-250172769" at bounding box center [175, 699] width 143 height 39
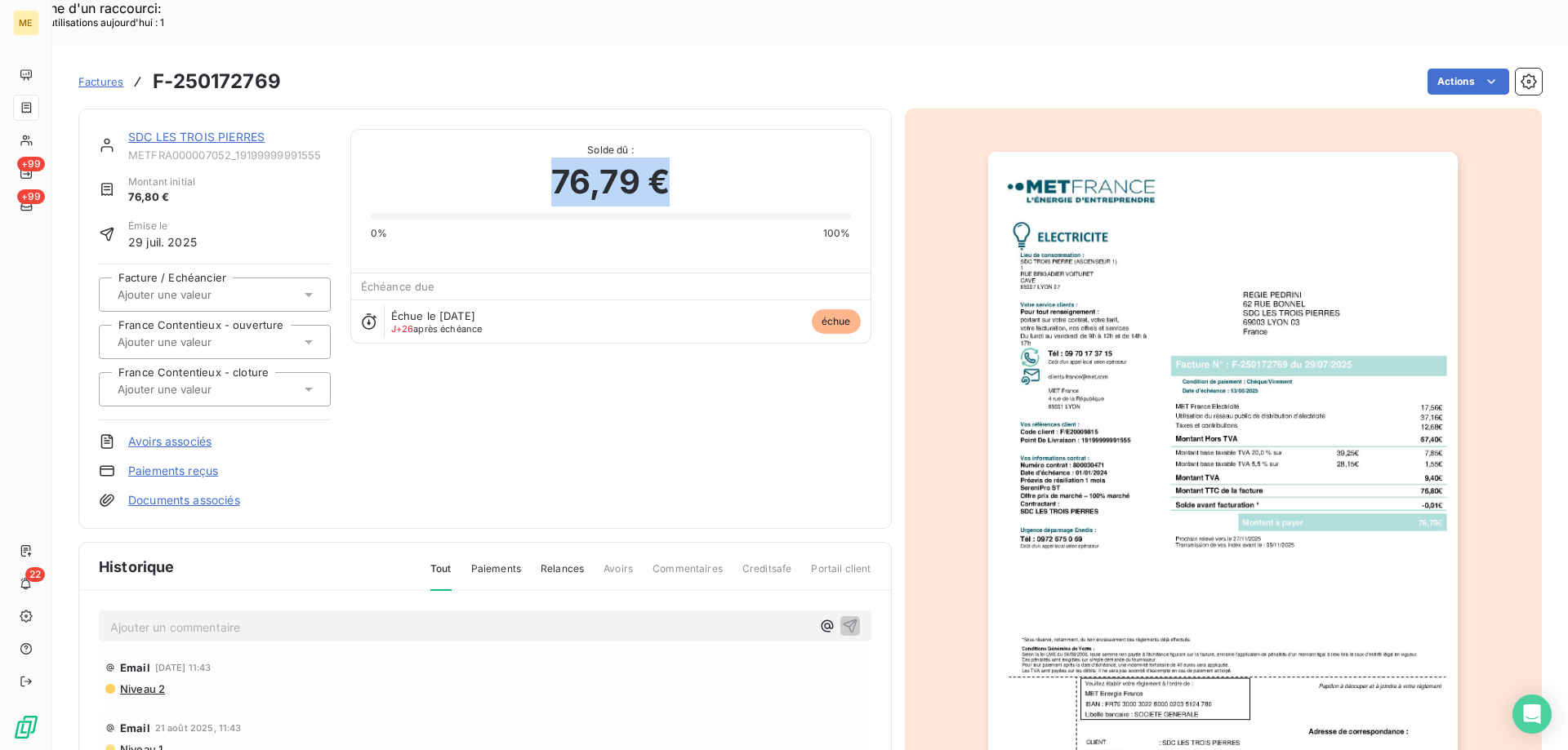
copy span "76,79 €"
drag, startPoint x: 679, startPoint y: 141, endPoint x: 544, endPoint y: 137, distance: 135.1
click at [544, 158] on div "76,79 €" at bounding box center [610, 182] width 480 height 49
click at [214, 130] on link "SDC LES TROIS PIERRES" at bounding box center [196, 136] width 136 height 14
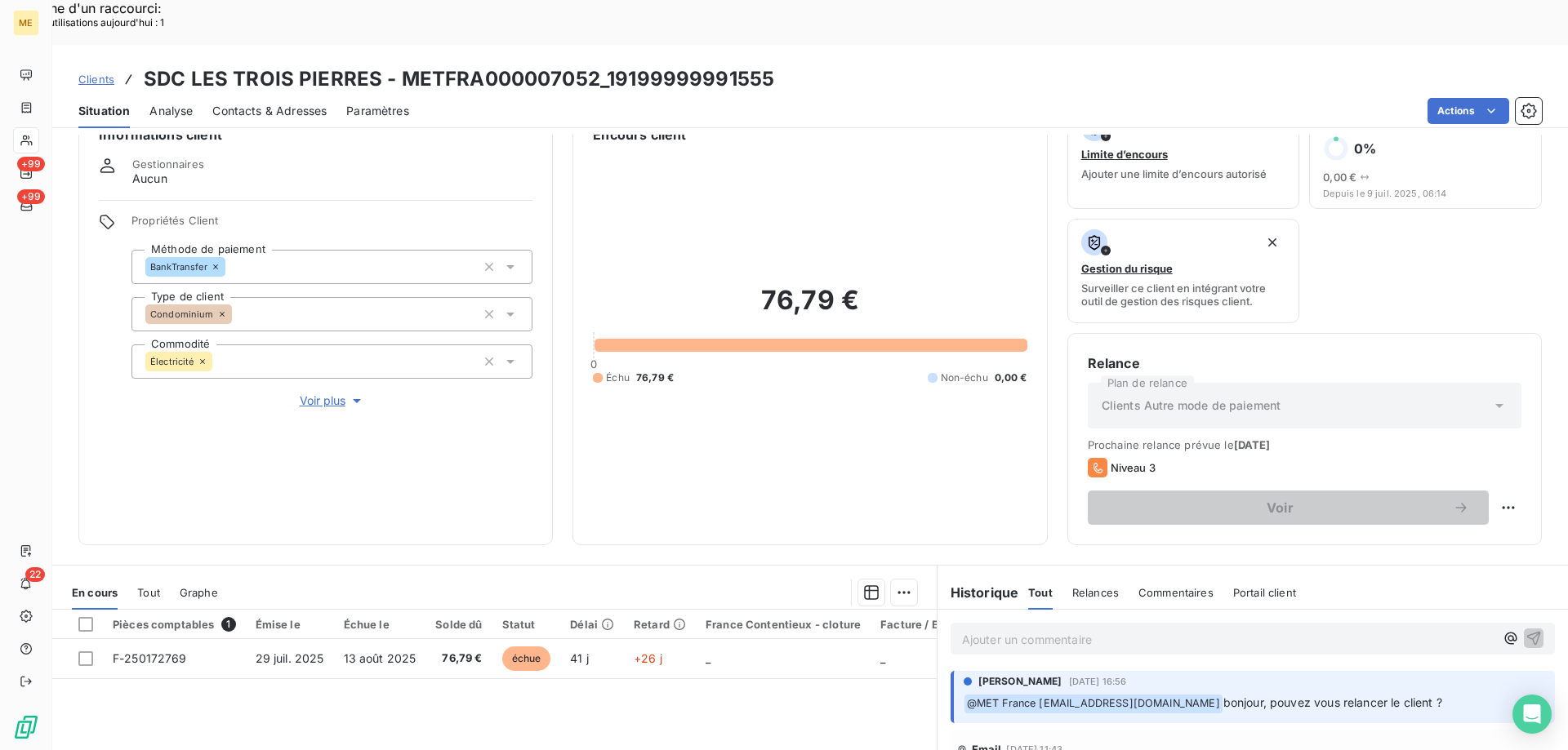
scroll to position [82, 0]
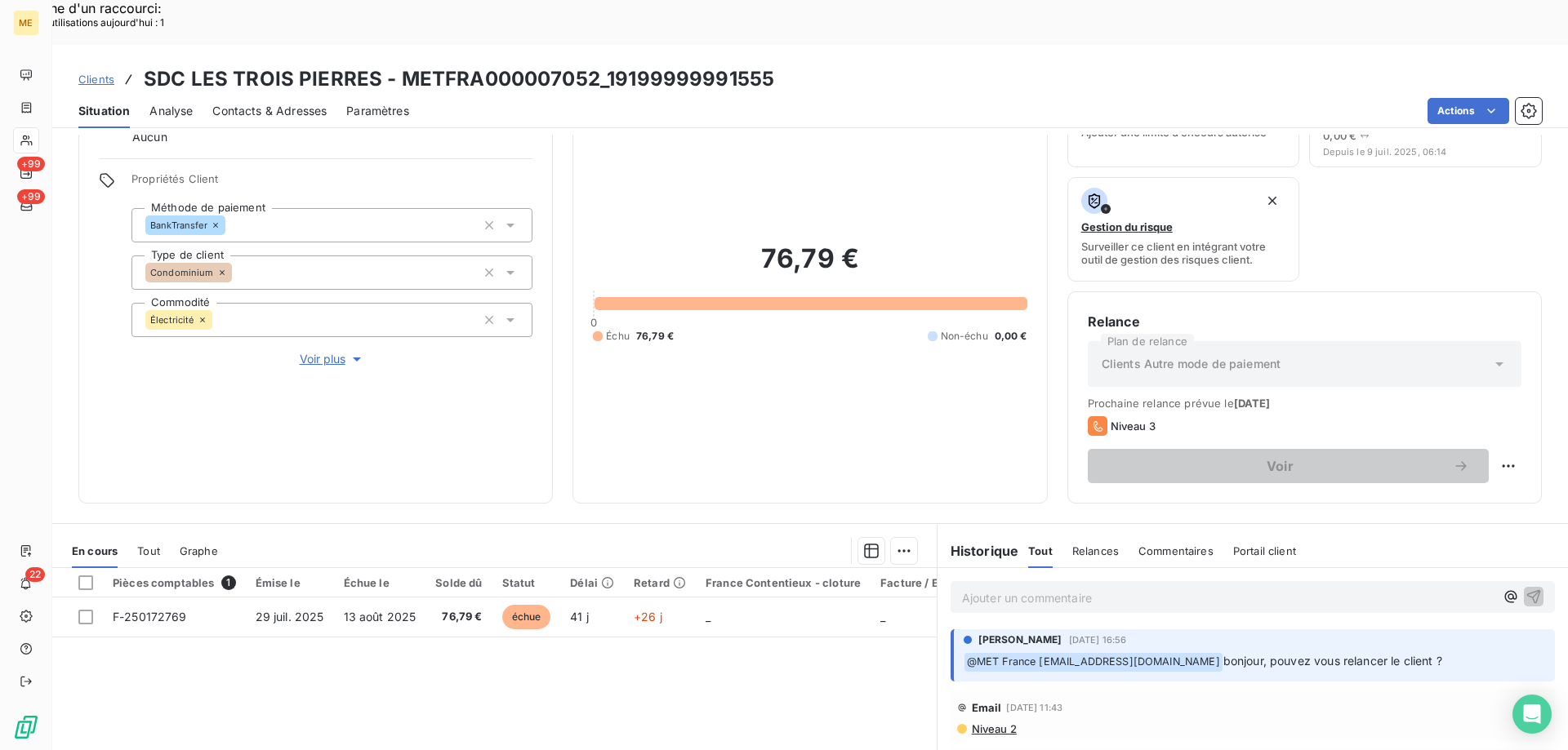
click at [1131, 581] on div "Ajouter un commentaire ﻿" at bounding box center [1252, 597] width 604 height 32
click at [1120, 588] on p "Ajouter un commentaire ﻿" at bounding box center [1227, 598] width 532 height 20
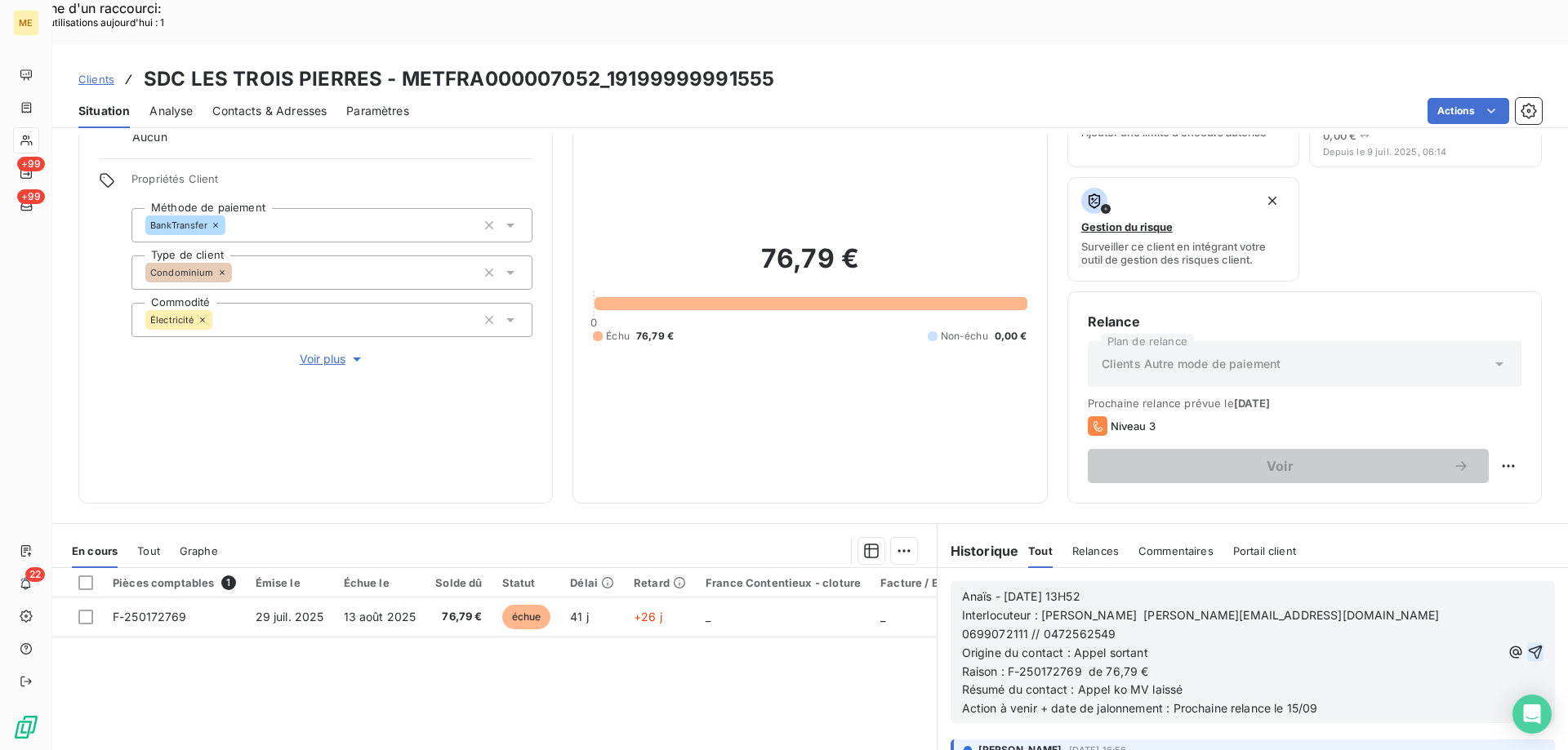
click at [1529, 646] on icon "button" at bounding box center [1536, 653] width 14 height 14
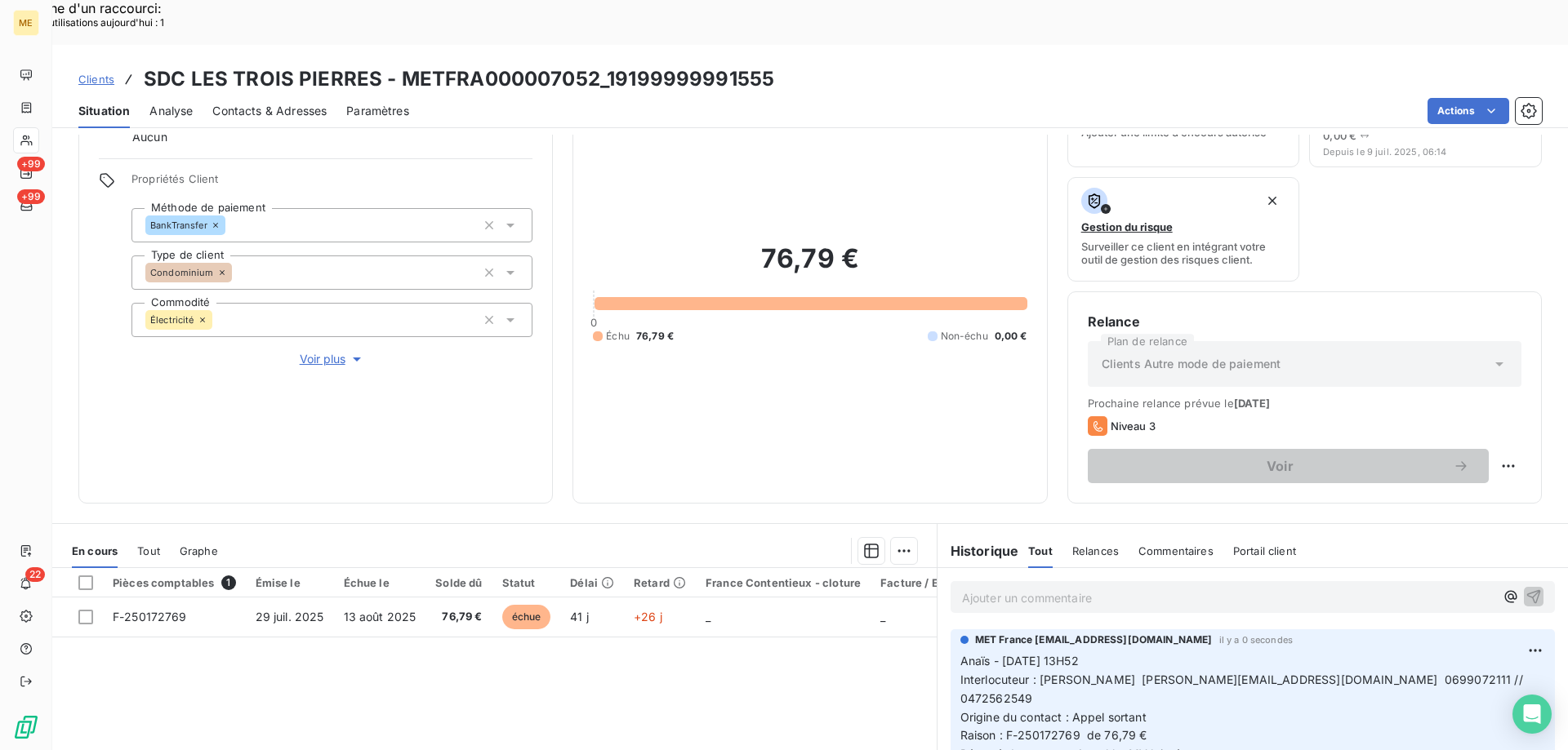
click at [1497, 448] on div "Replanifier cette action" at bounding box center [1428, 457] width 146 height 26
select select "8"
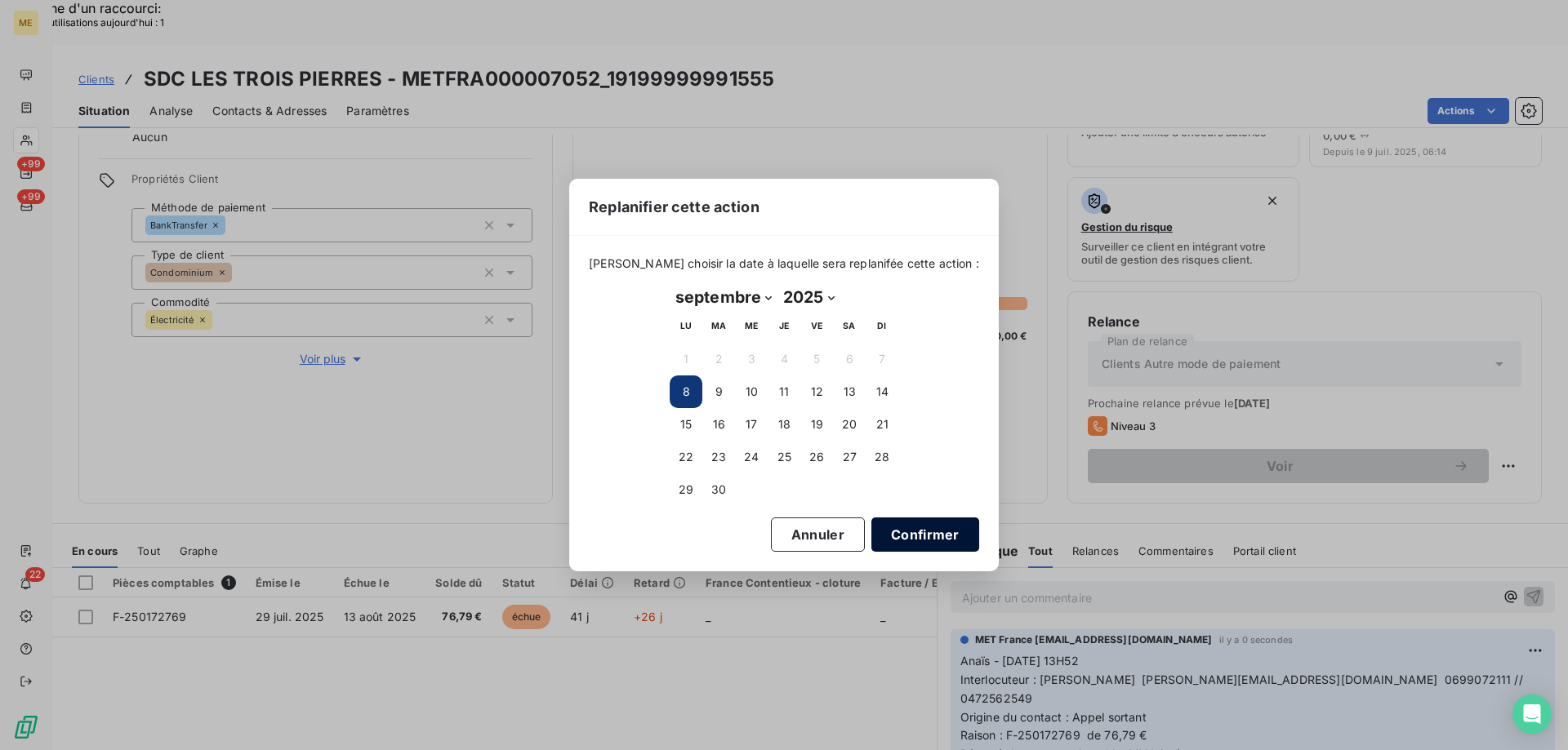
click at [685, 427] on button "15" at bounding box center [685, 424] width 32 height 32
click at [892, 537] on button "Confirmer" at bounding box center [925, 535] width 108 height 34
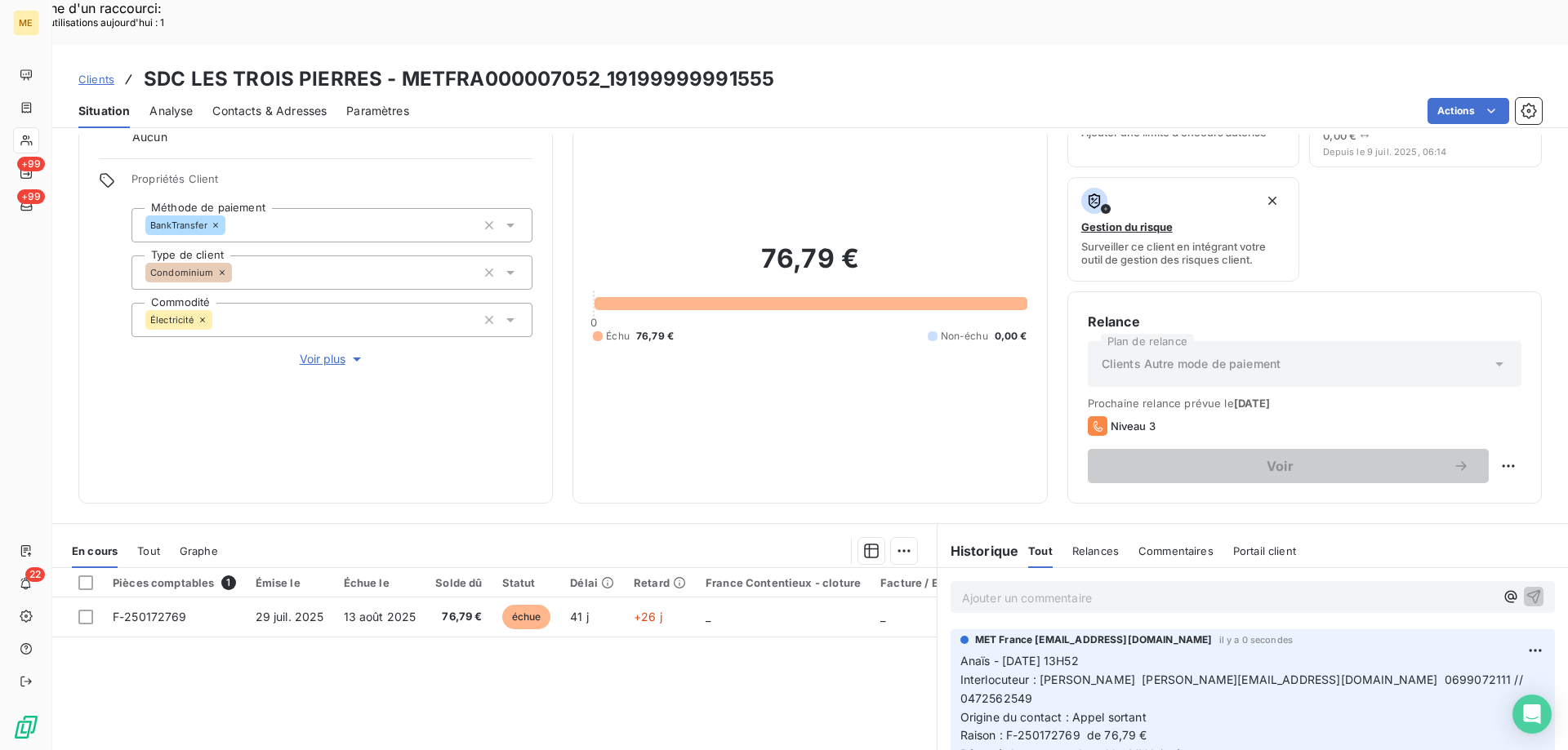
click at [1083, 588] on p "Ajouter un commentaire ﻿" at bounding box center [1227, 598] width 532 height 20
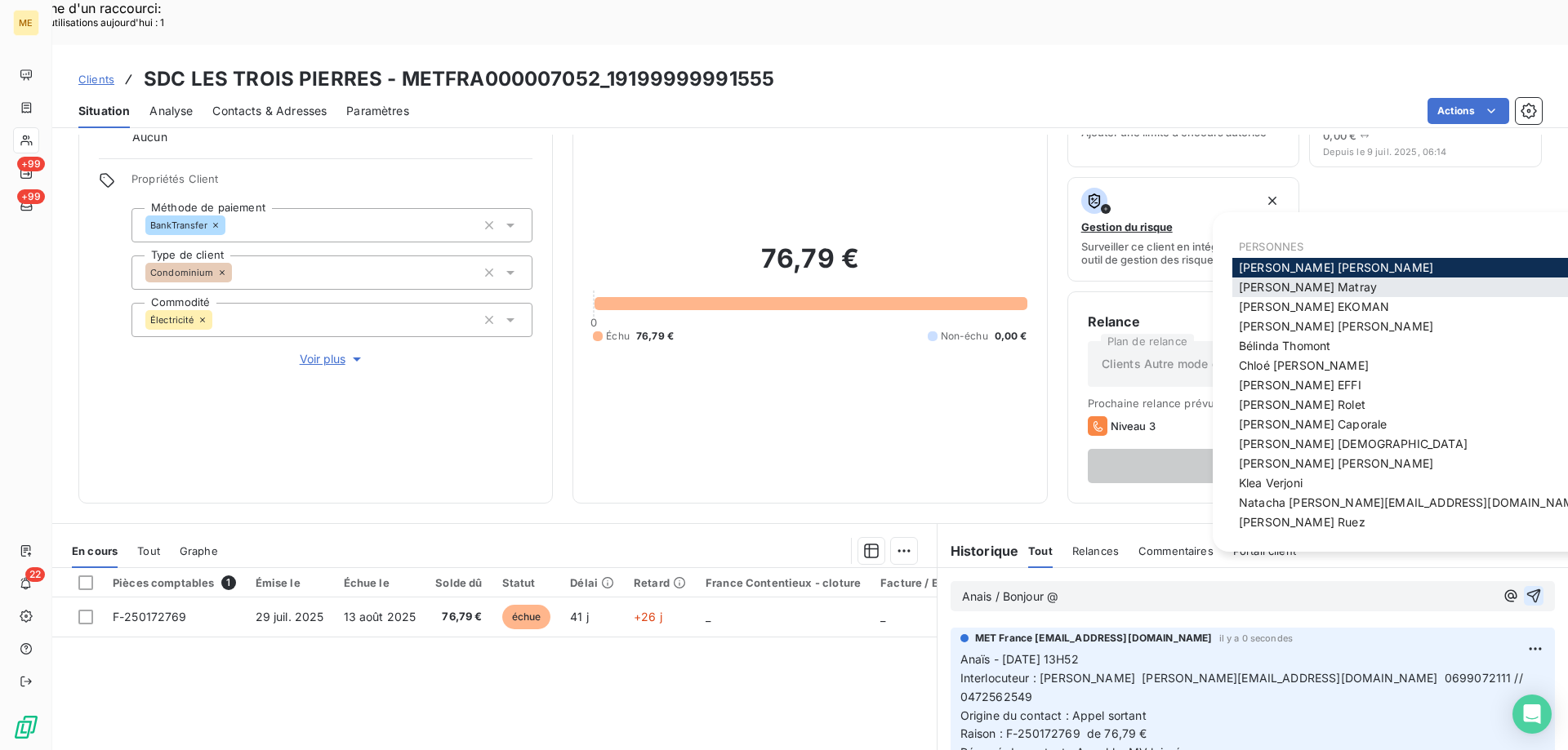
click at [1269, 286] on span "[PERSON_NAME]" at bounding box center [1307, 287] width 138 height 14
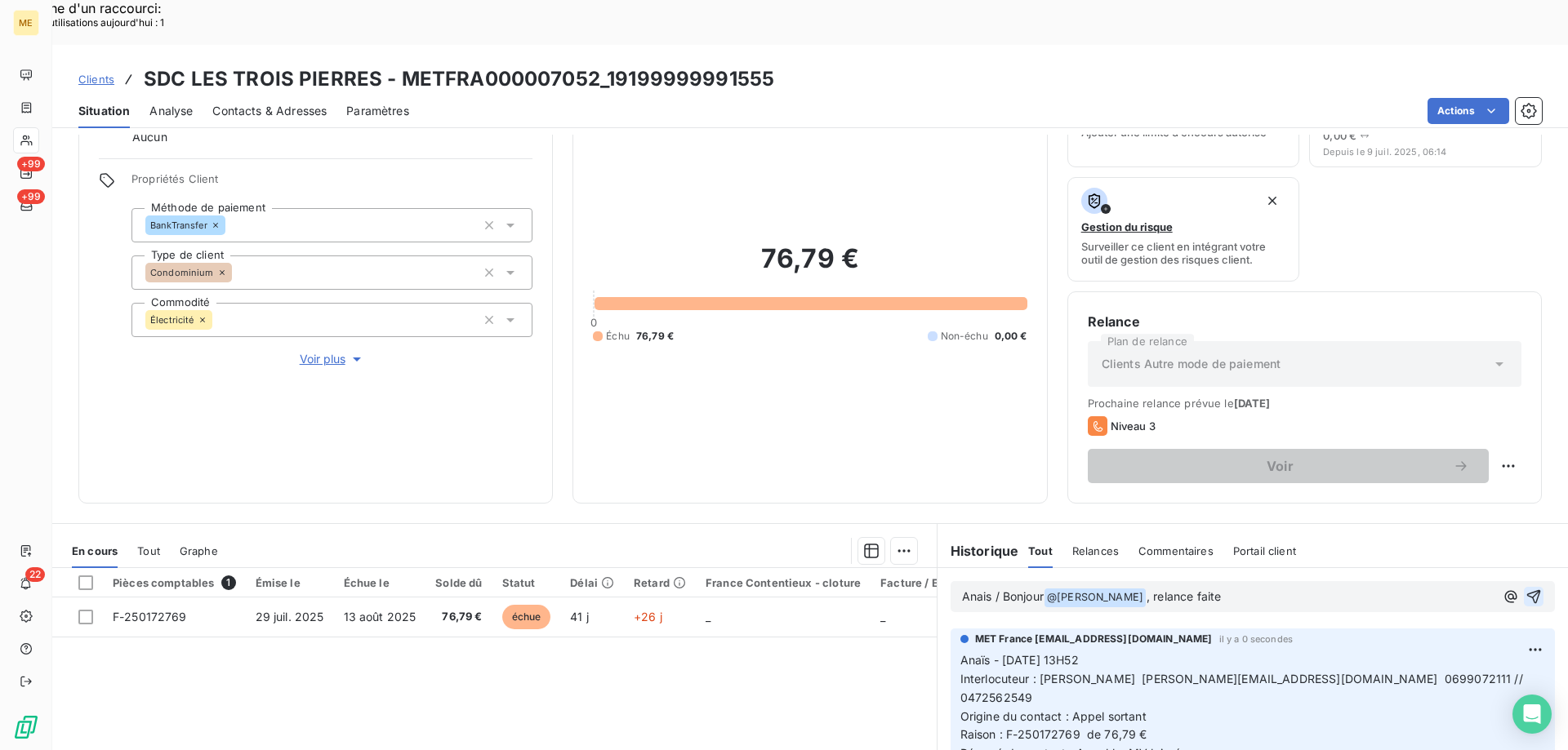
click at [1527, 590] on icon "button" at bounding box center [1534, 597] width 14 height 14
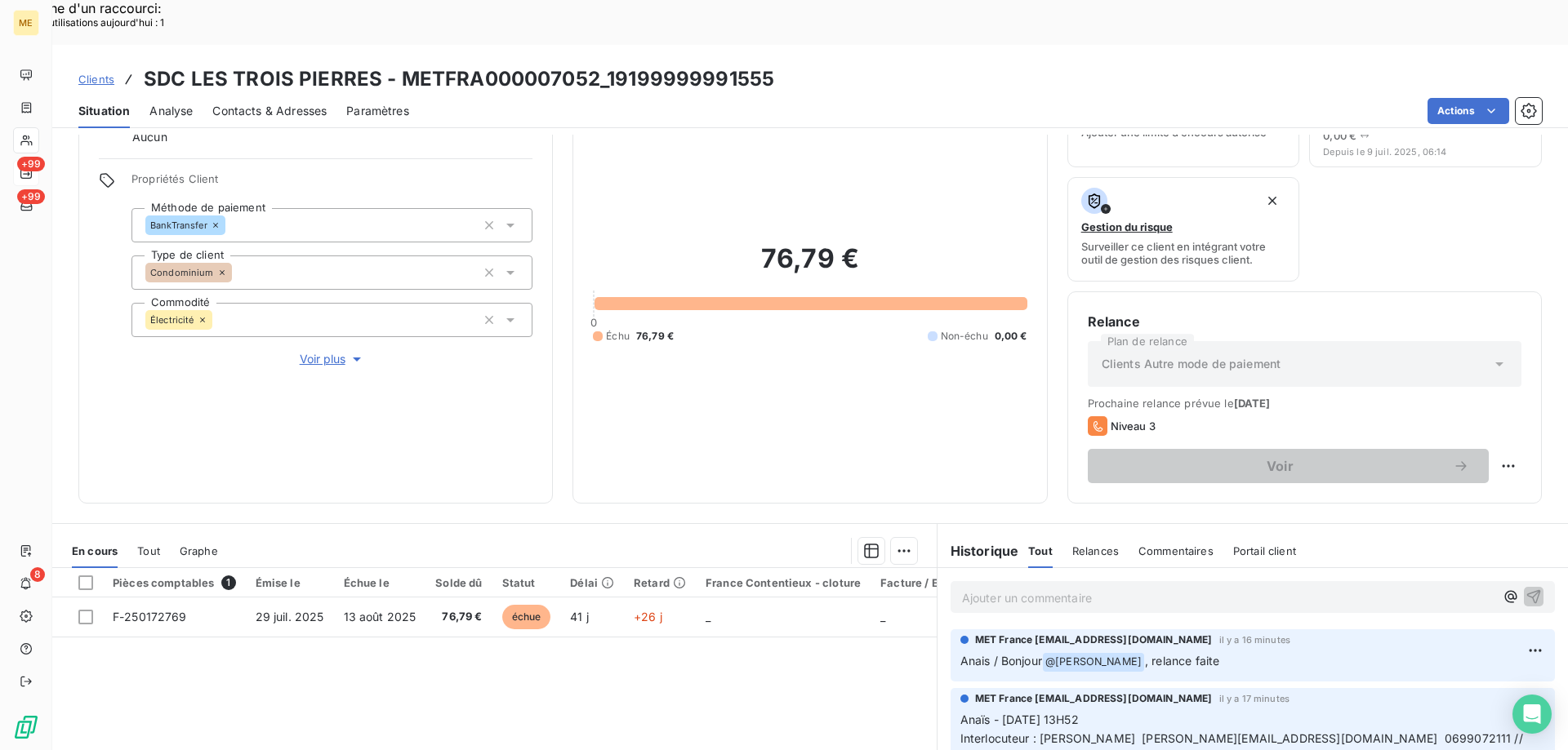
click at [32, 172] on div "+99" at bounding box center [26, 173] width 26 height 26
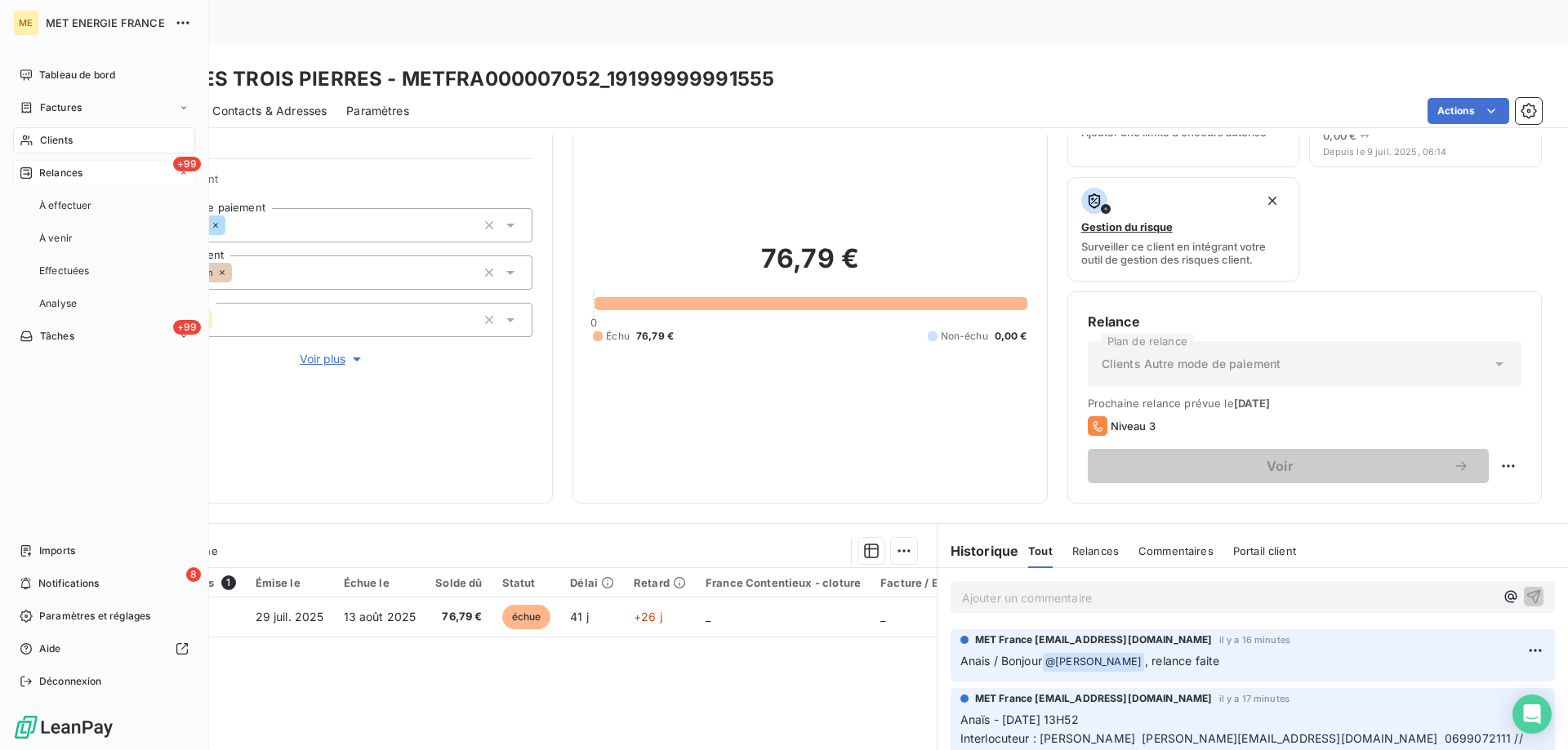
click at [51, 174] on span "Relances" at bounding box center [60, 174] width 44 height 15
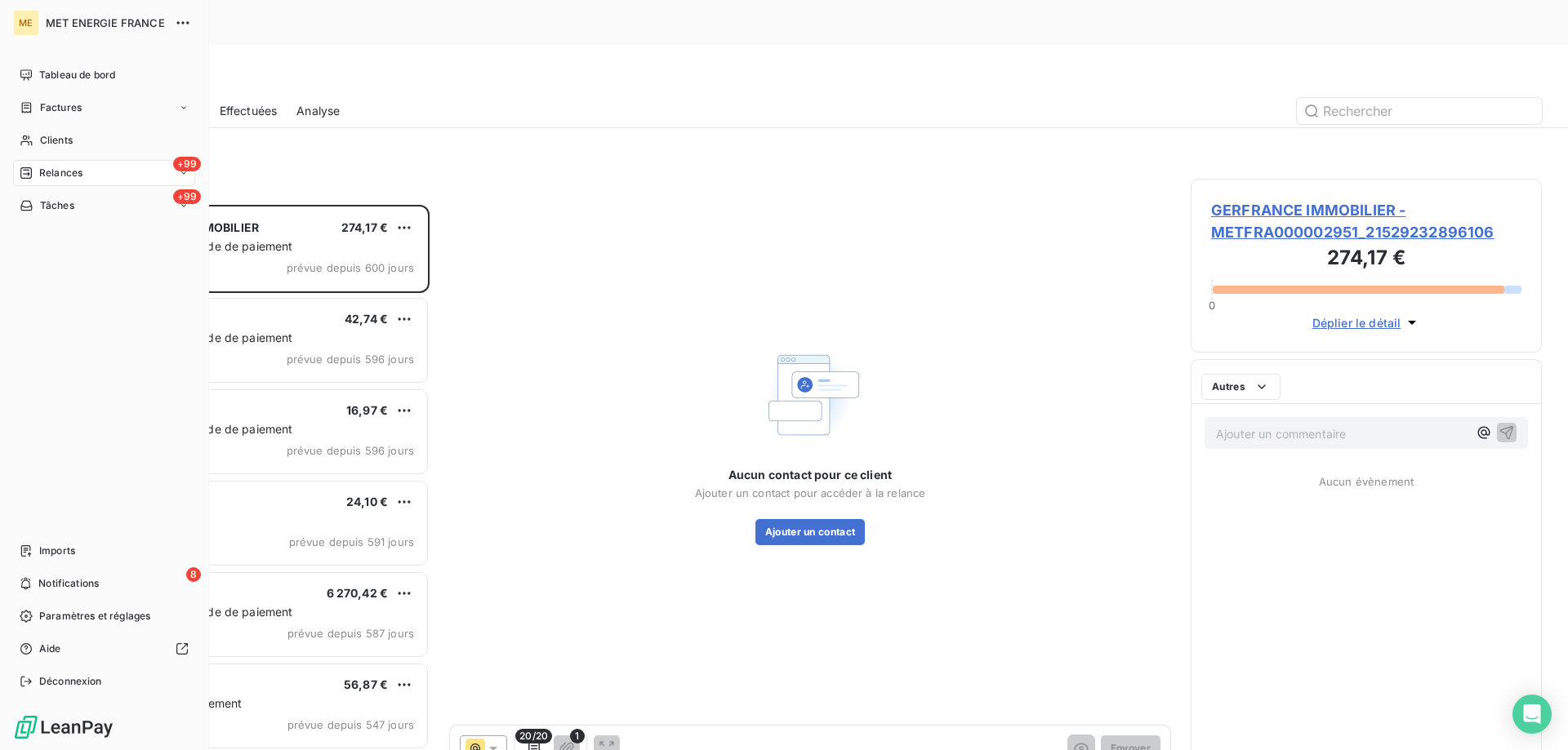
scroll to position [578, 339]
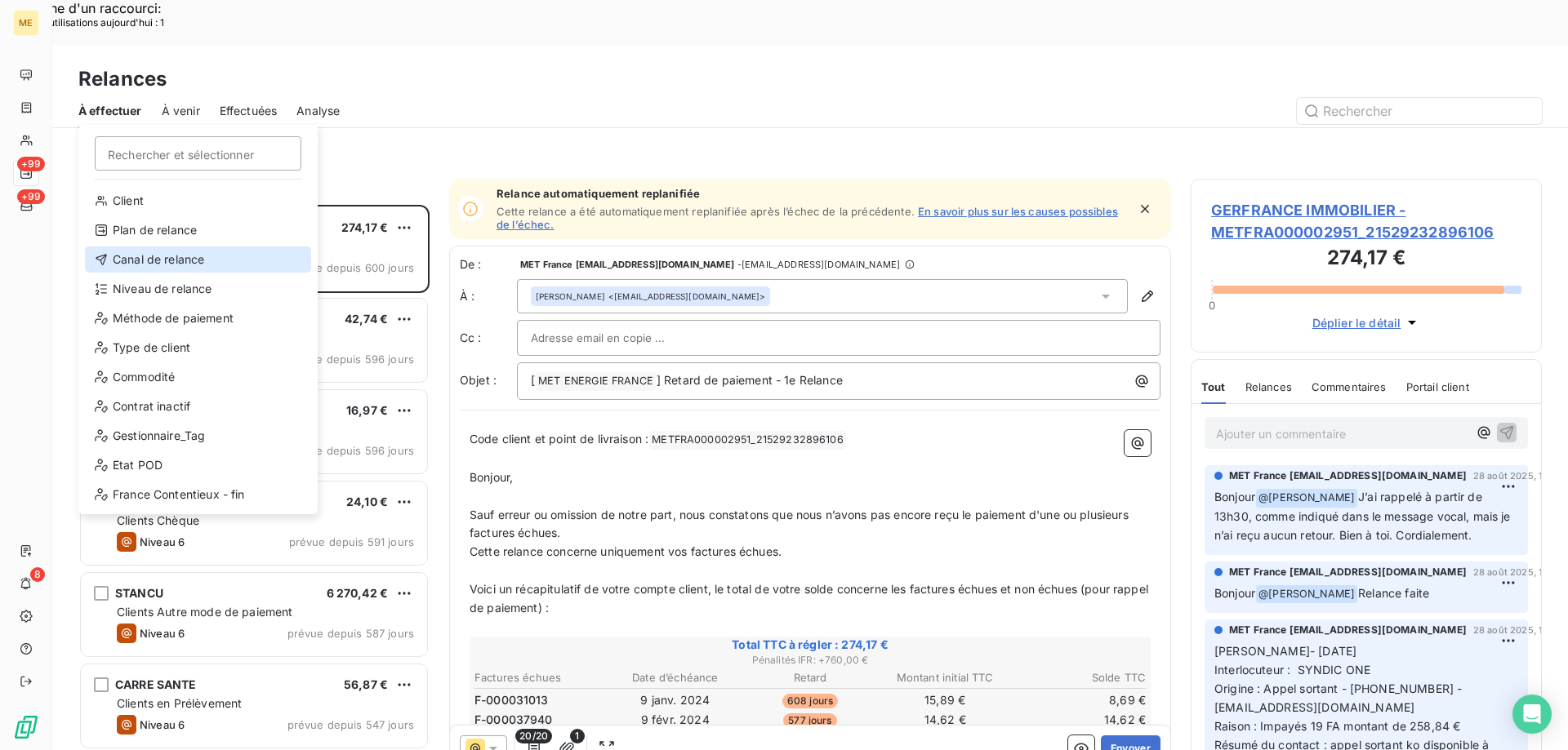
click at [172, 261] on div "Canal de relance" at bounding box center [198, 260] width 227 height 26
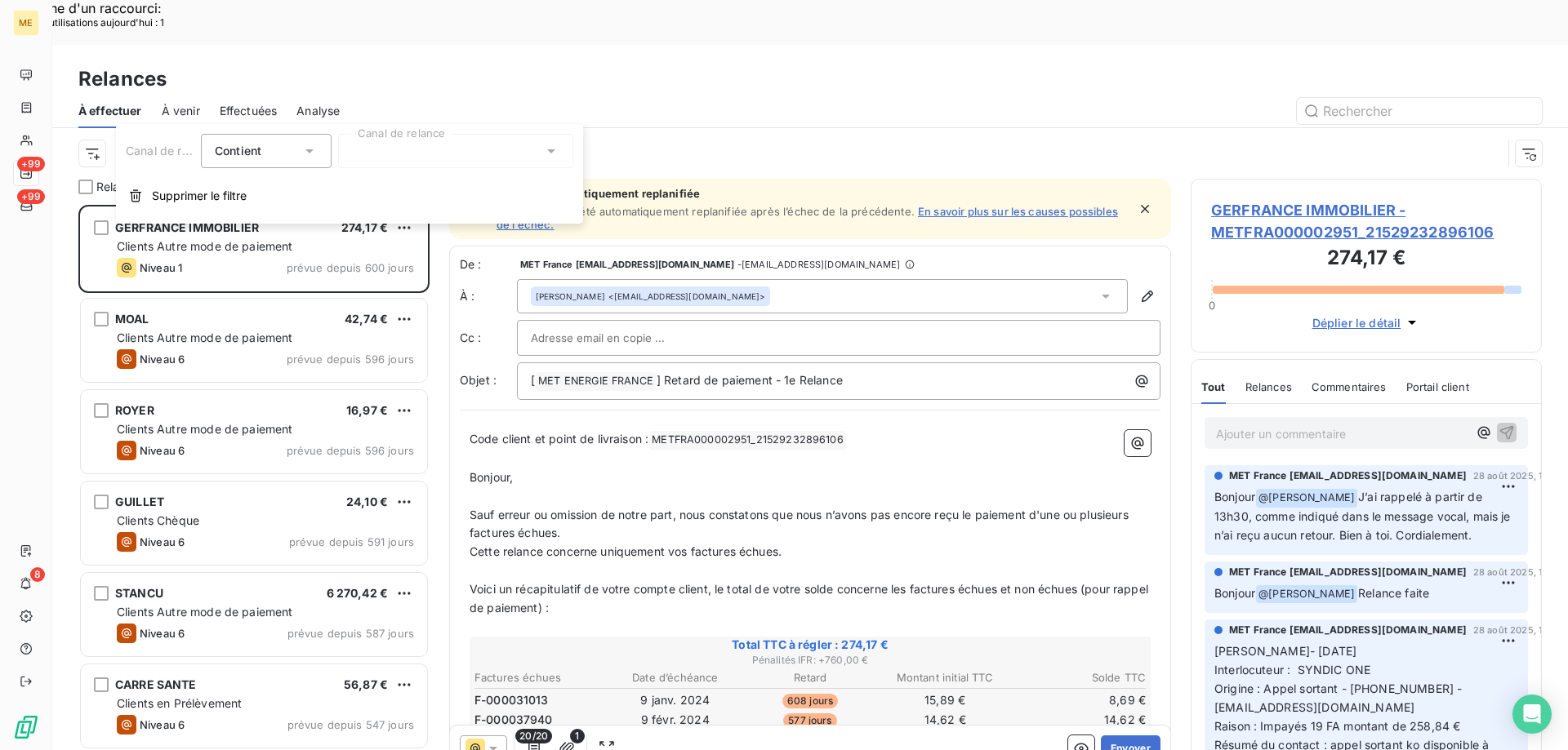
click at [434, 139] on div at bounding box center [455, 150] width 235 height 34
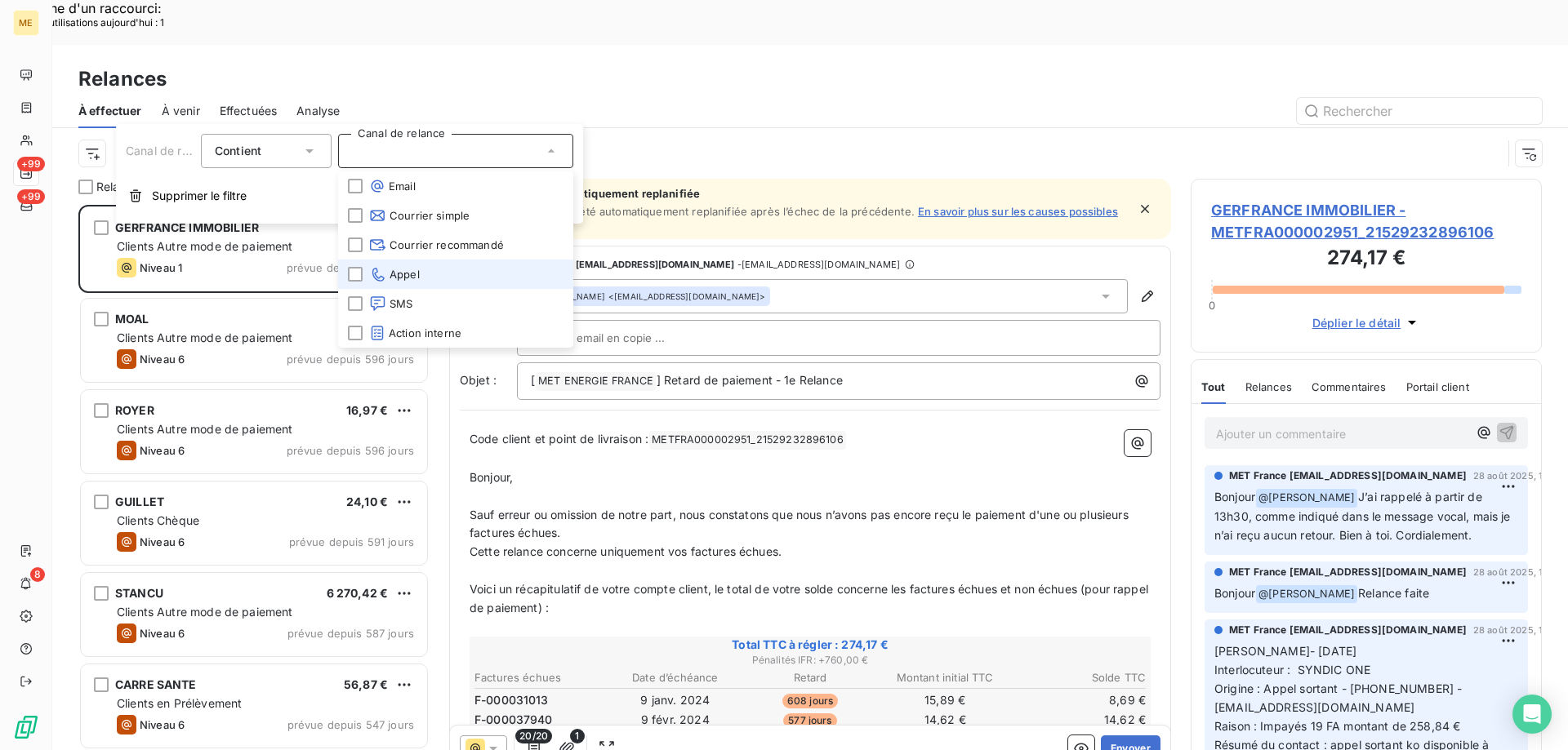
drag, startPoint x: 451, startPoint y: 275, endPoint x: 486, endPoint y: 263, distance: 37.0
click at [453, 275] on li "Appel" at bounding box center [455, 275] width 235 height 30
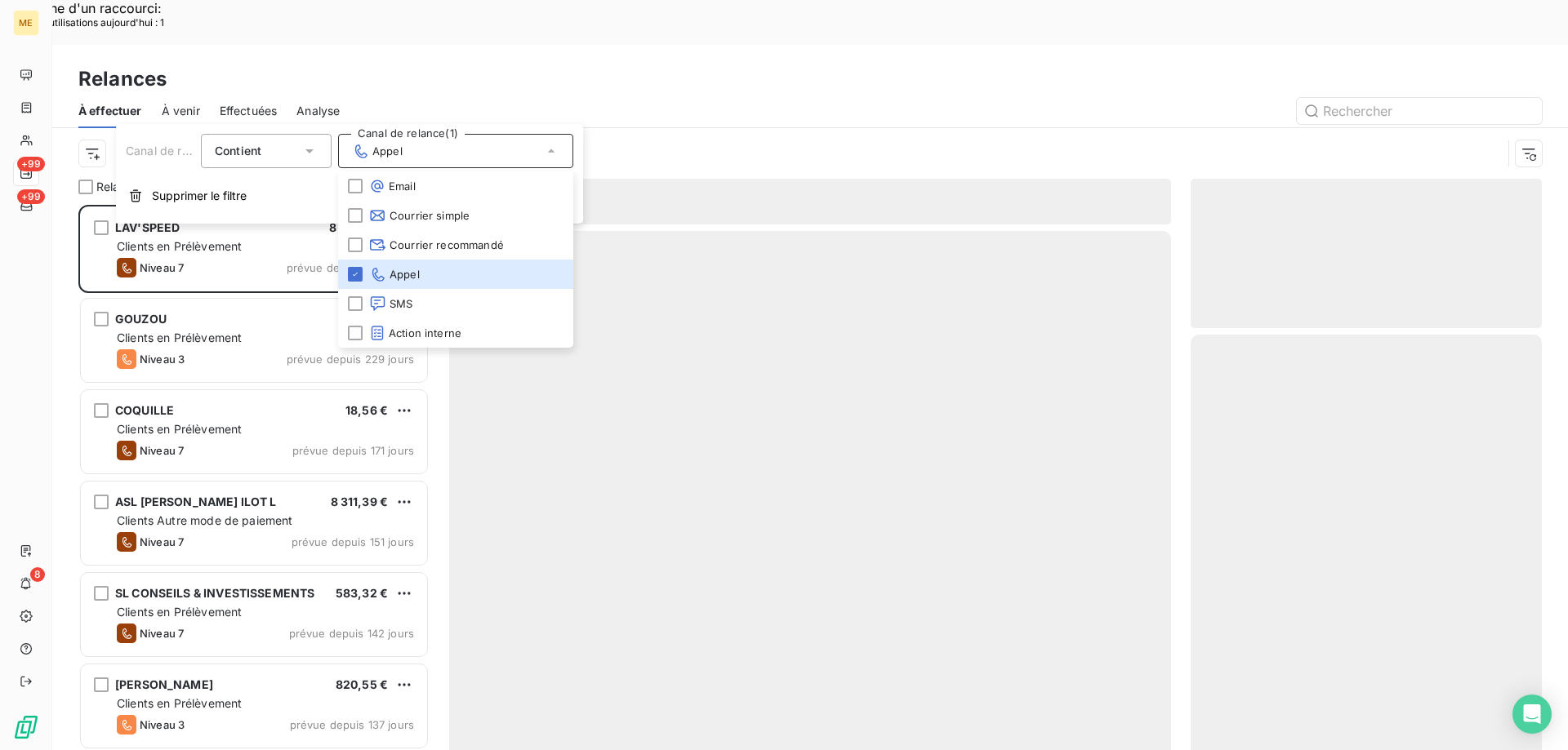
scroll to position [578, 339]
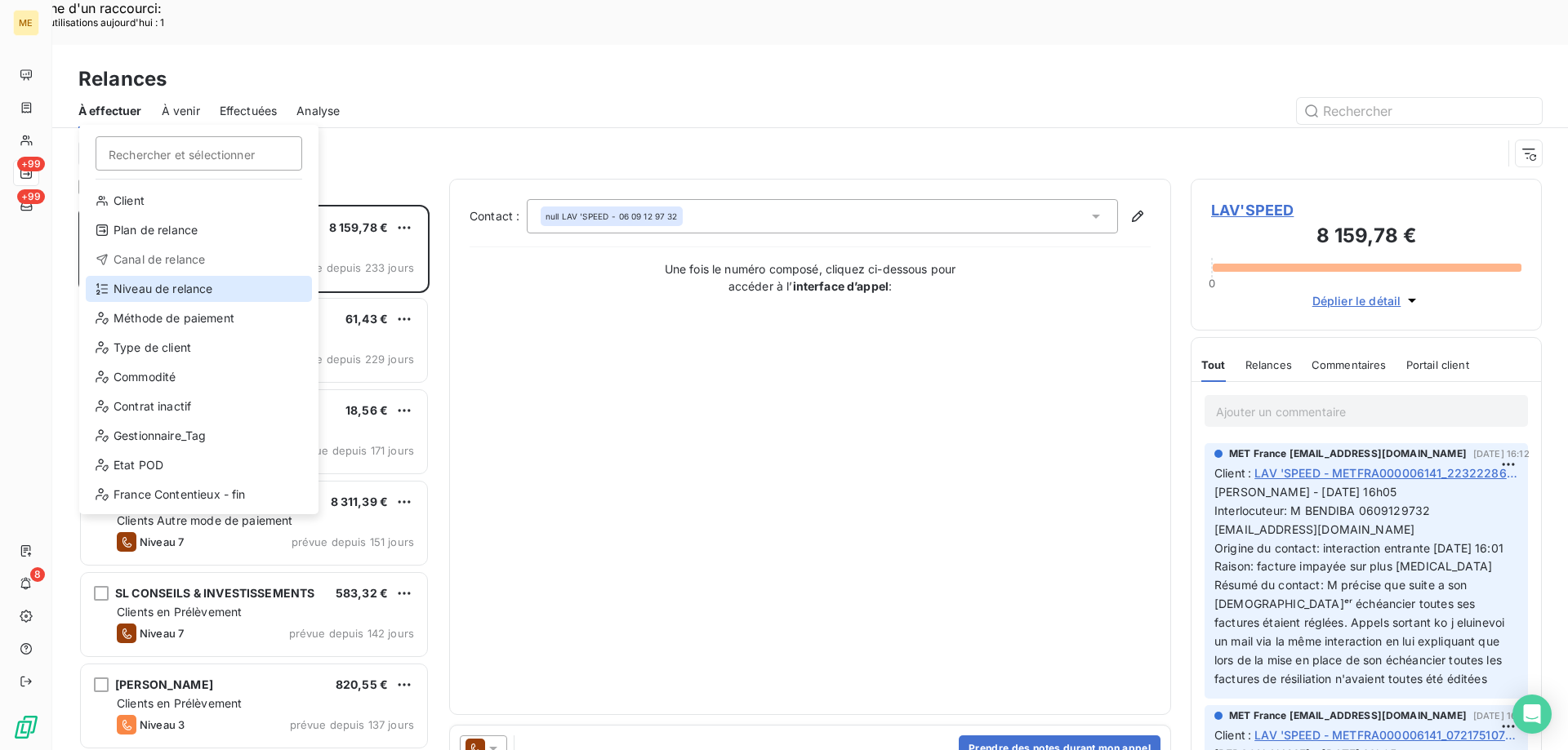
click at [184, 291] on div "Niveau de relance" at bounding box center [199, 289] width 227 height 26
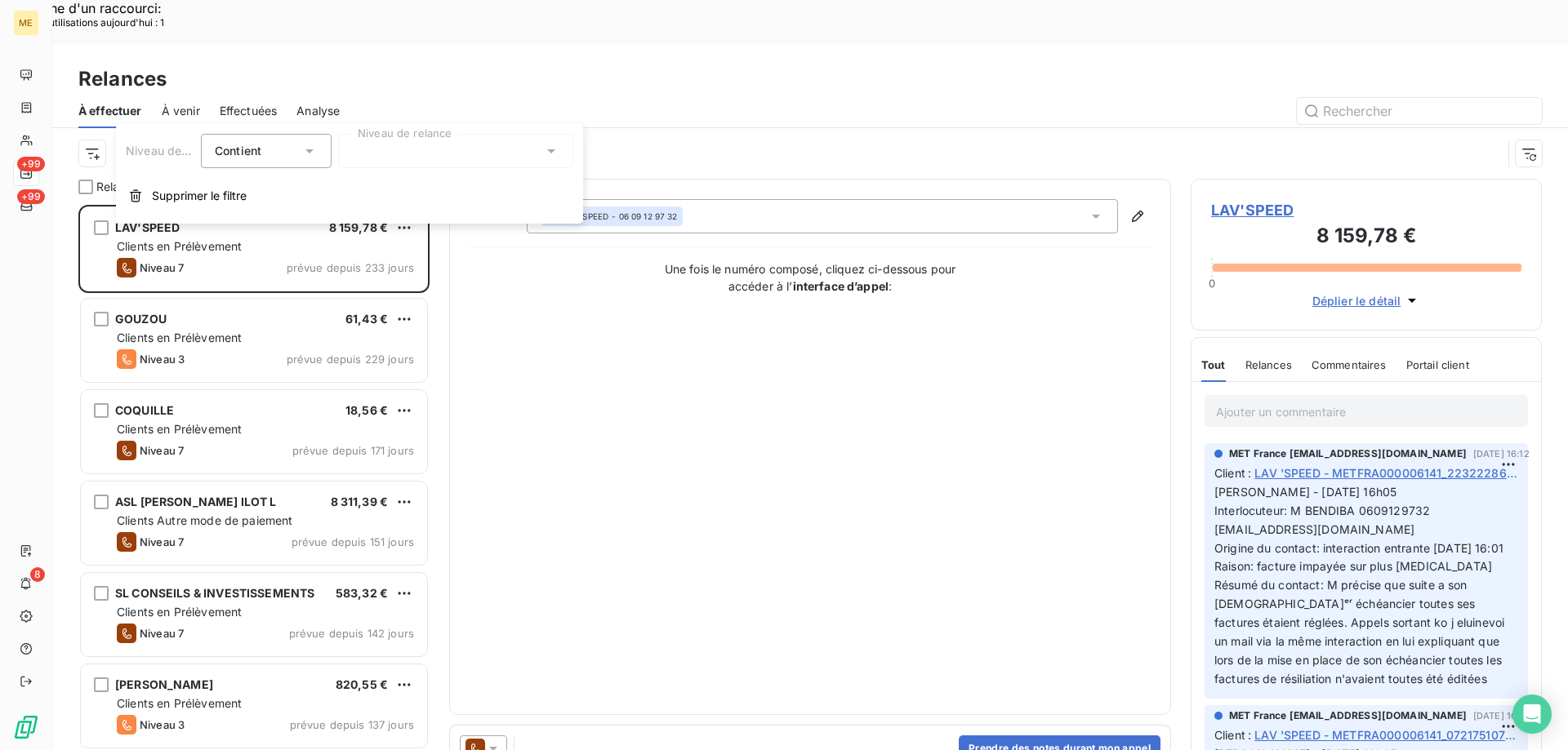
click at [437, 155] on div at bounding box center [455, 150] width 235 height 34
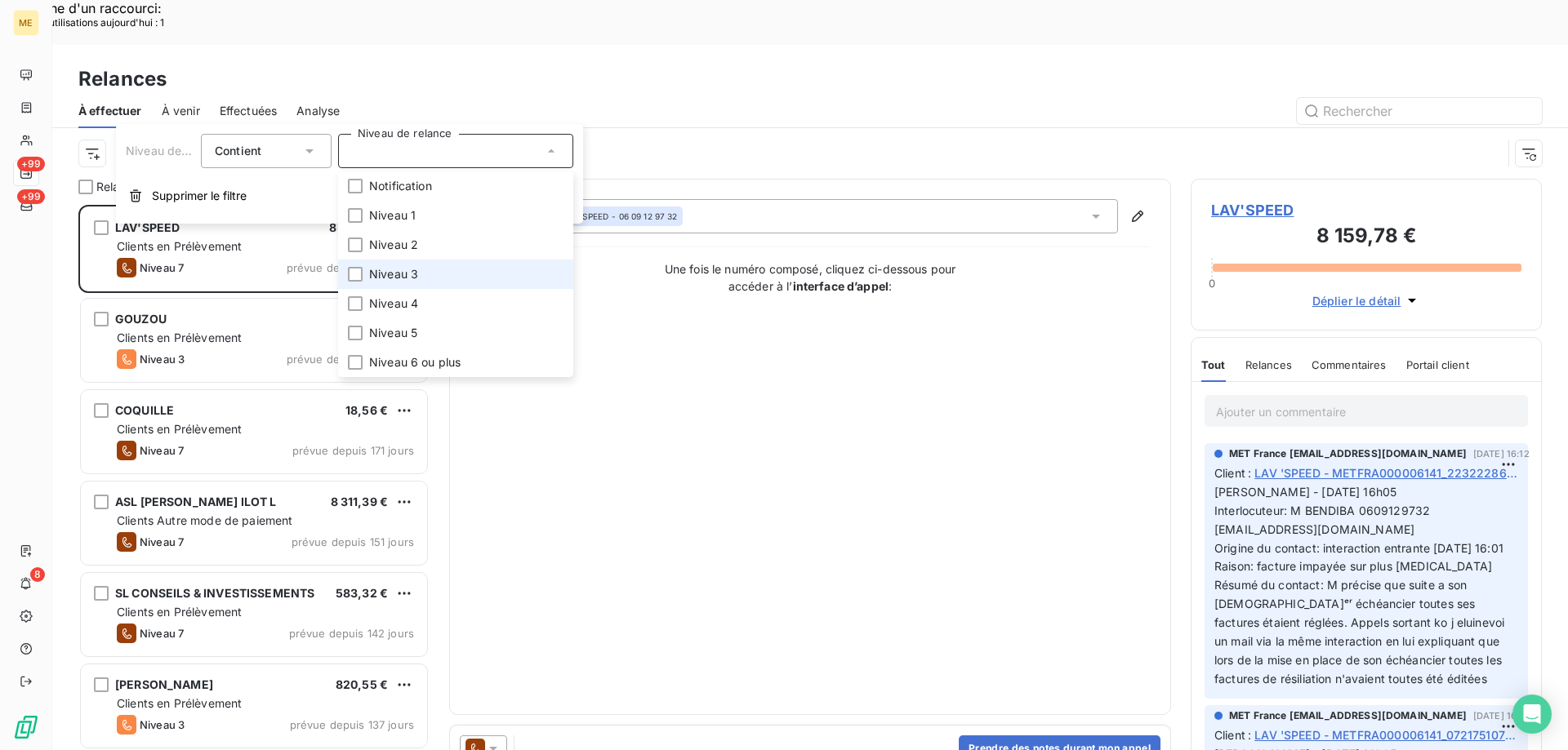
click at [478, 274] on li "Niveau 3" at bounding box center [455, 275] width 235 height 30
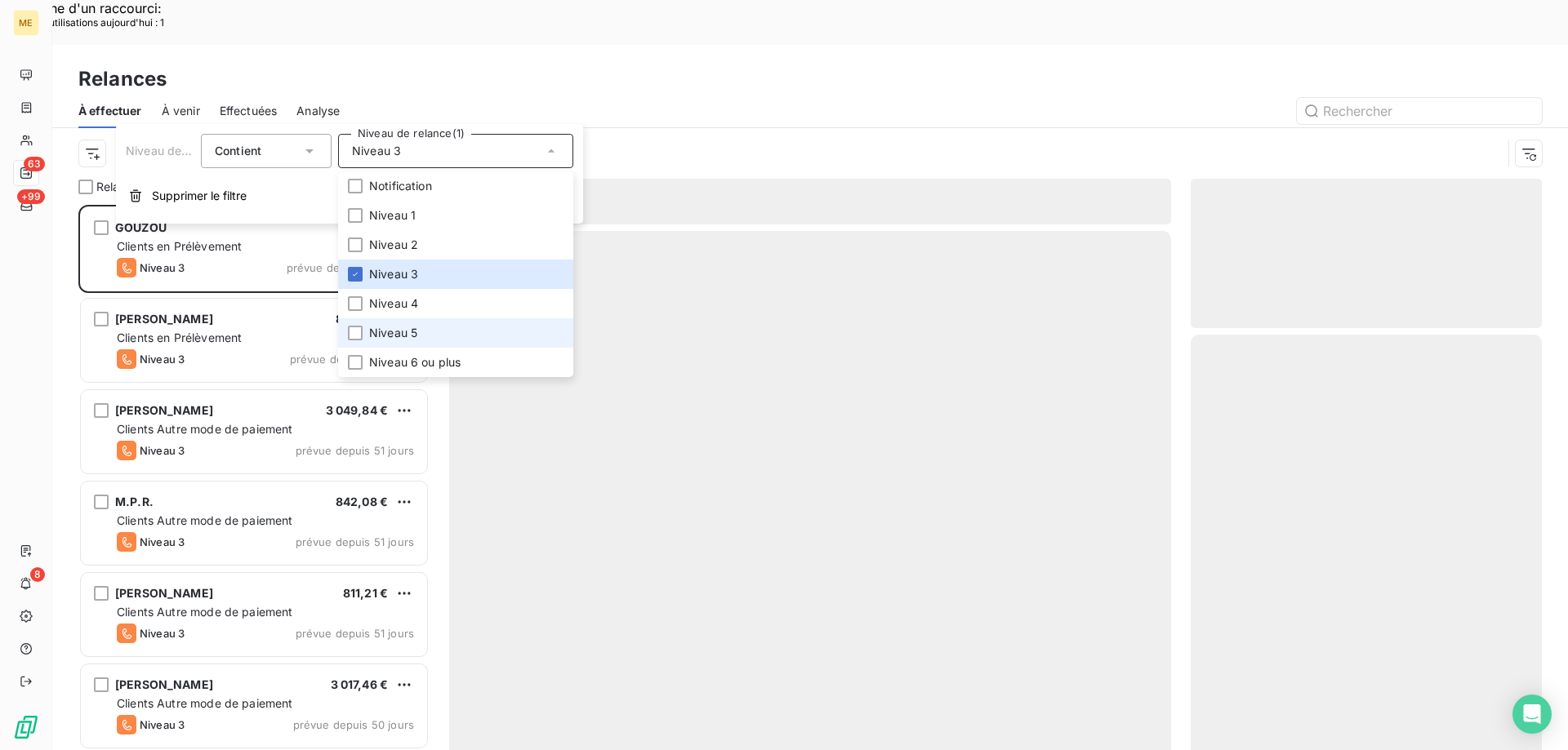
scroll to position [578, 339]
click at [472, 330] on li "Niveau 5" at bounding box center [455, 333] width 235 height 30
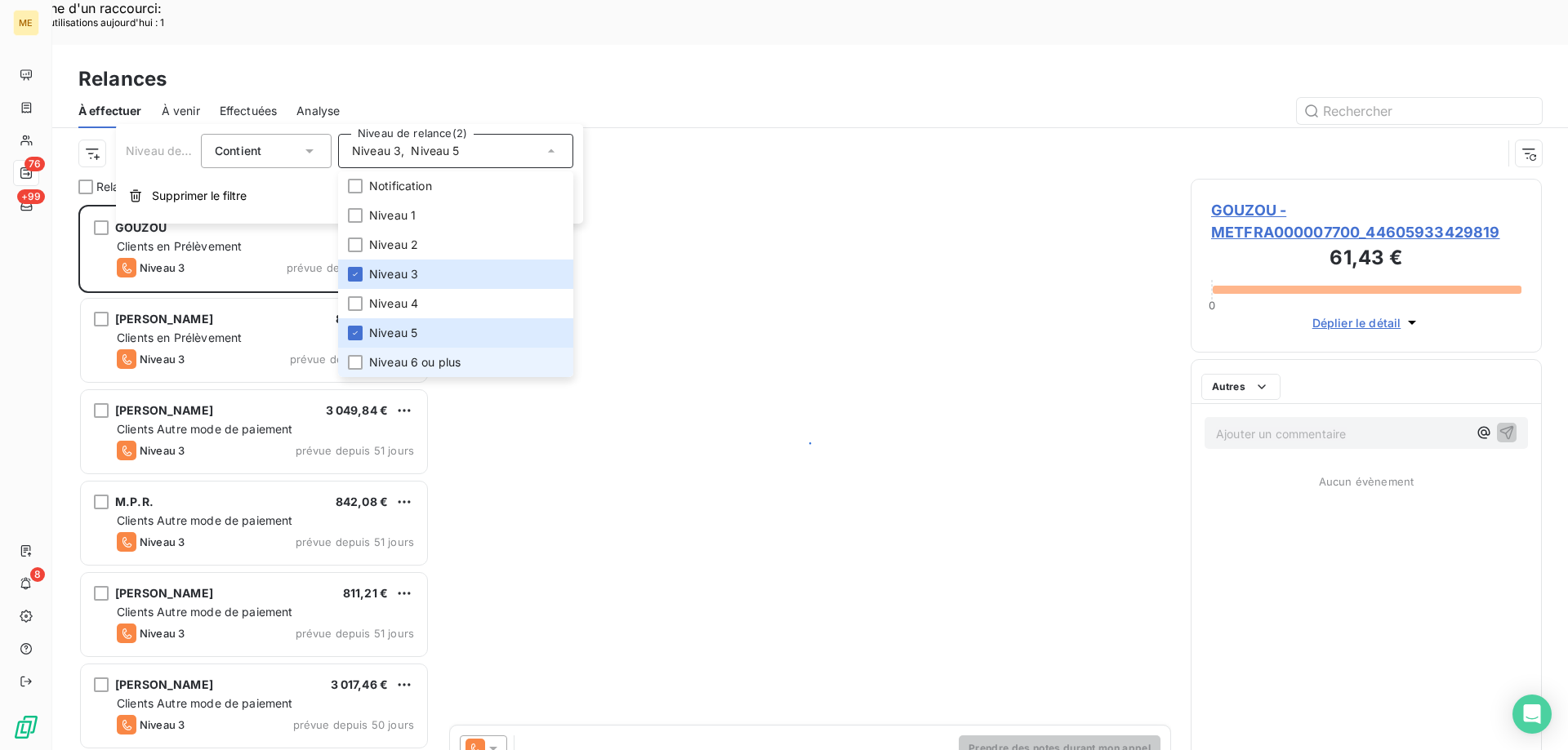
click at [465, 367] on li "Niveau 6 ou plus" at bounding box center [455, 363] width 235 height 30
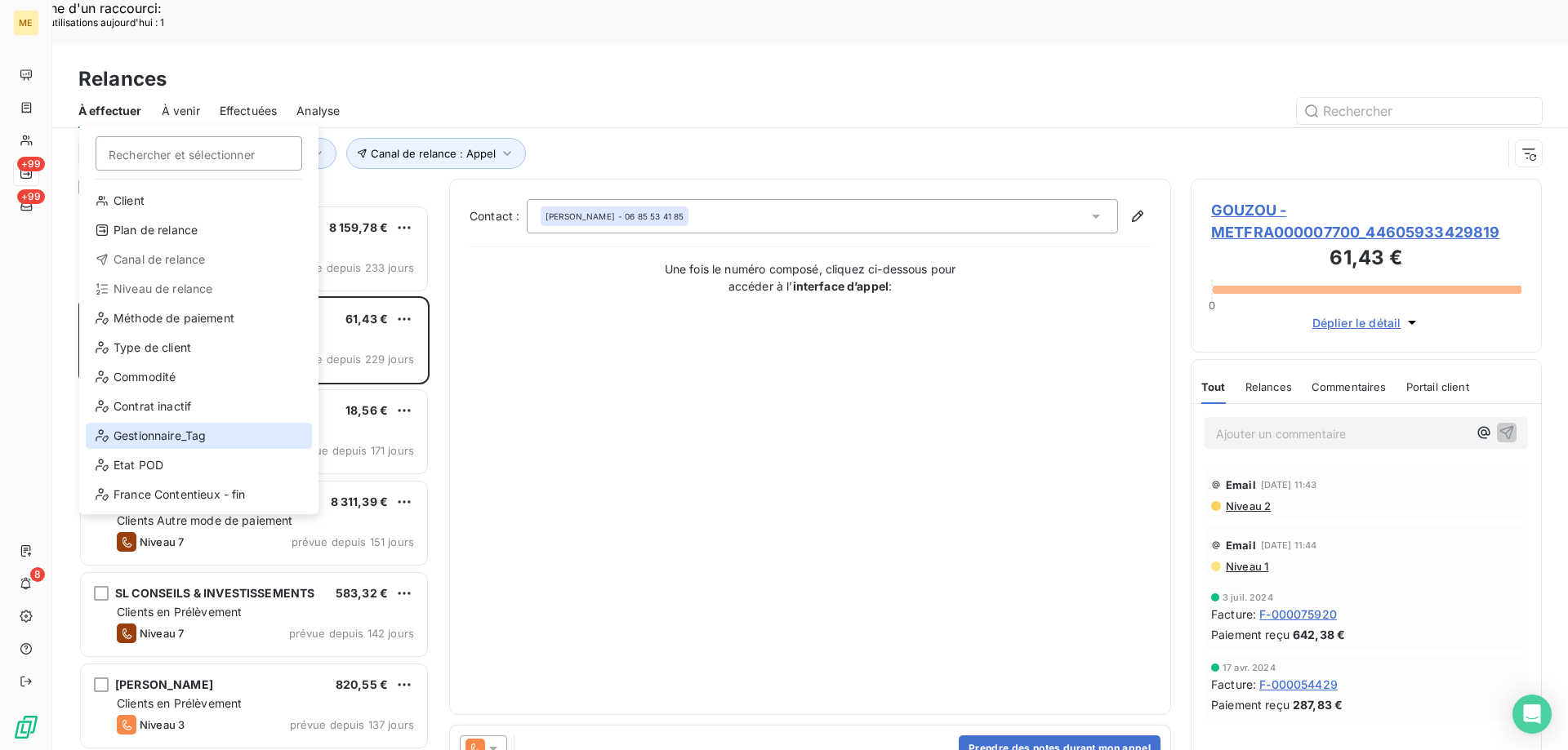
click at [219, 431] on div "Gestionnaire_Tag" at bounding box center [199, 436] width 227 height 26
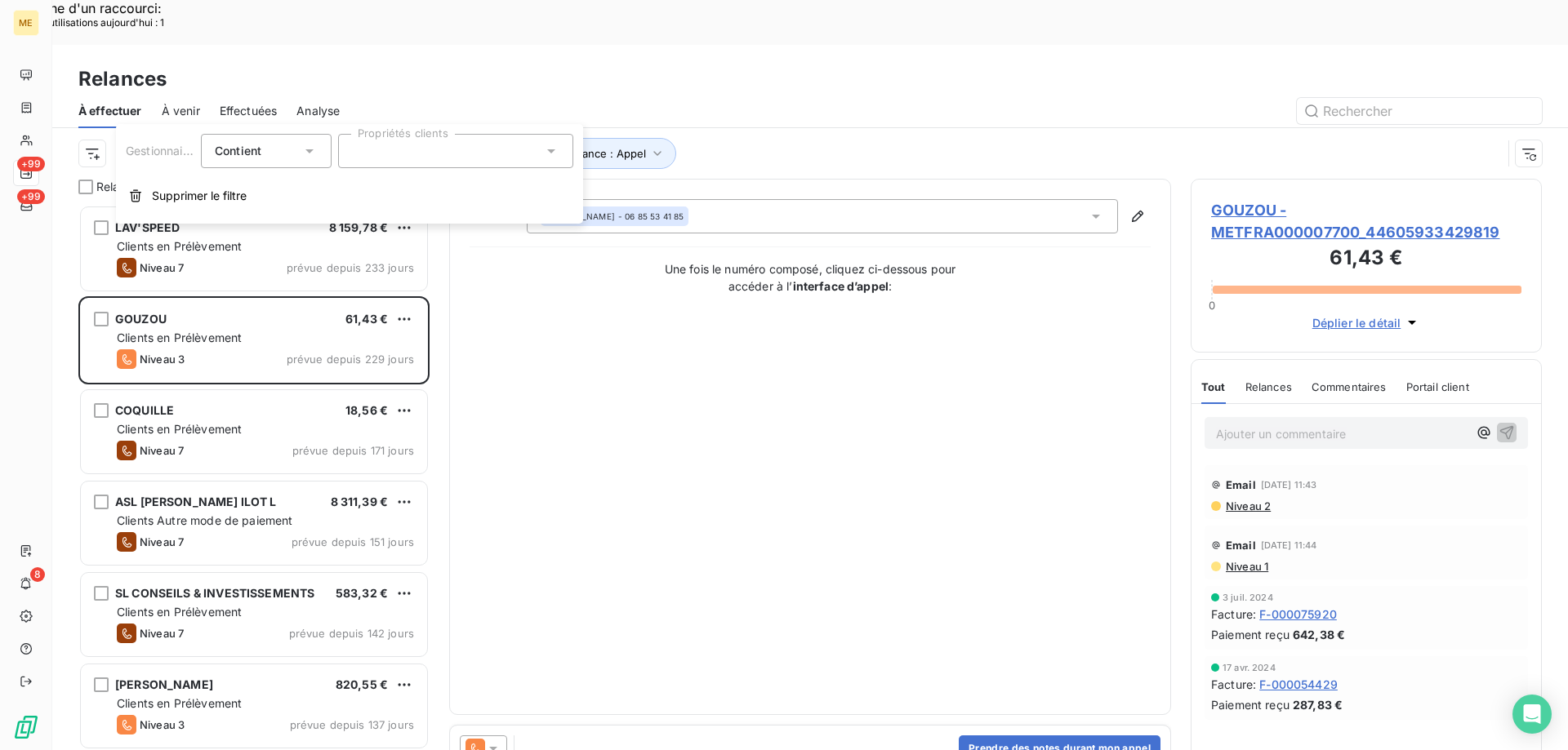
click at [440, 158] on div at bounding box center [455, 150] width 235 height 34
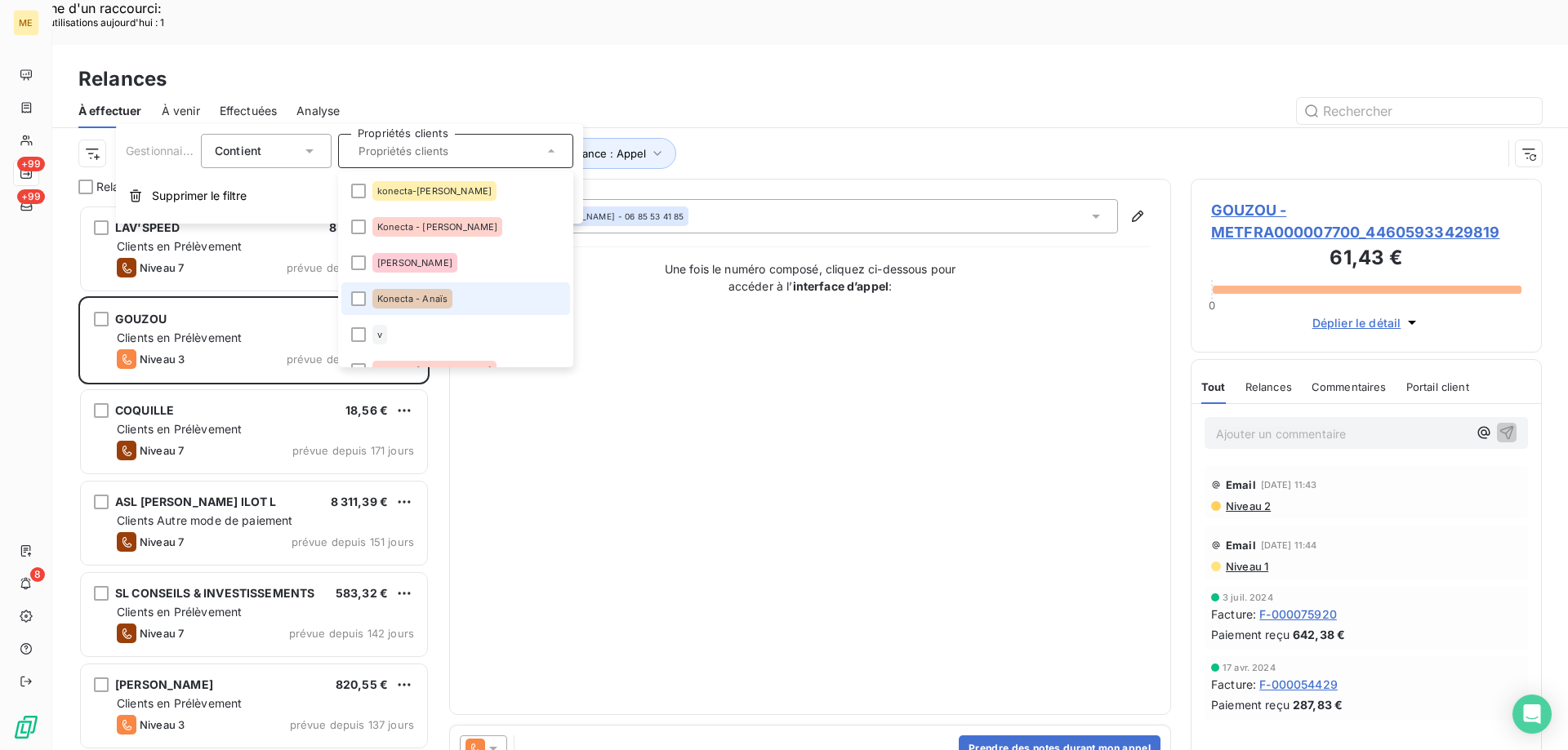
click at [451, 304] on li "Konecta - Anaïs" at bounding box center [456, 298] width 228 height 32
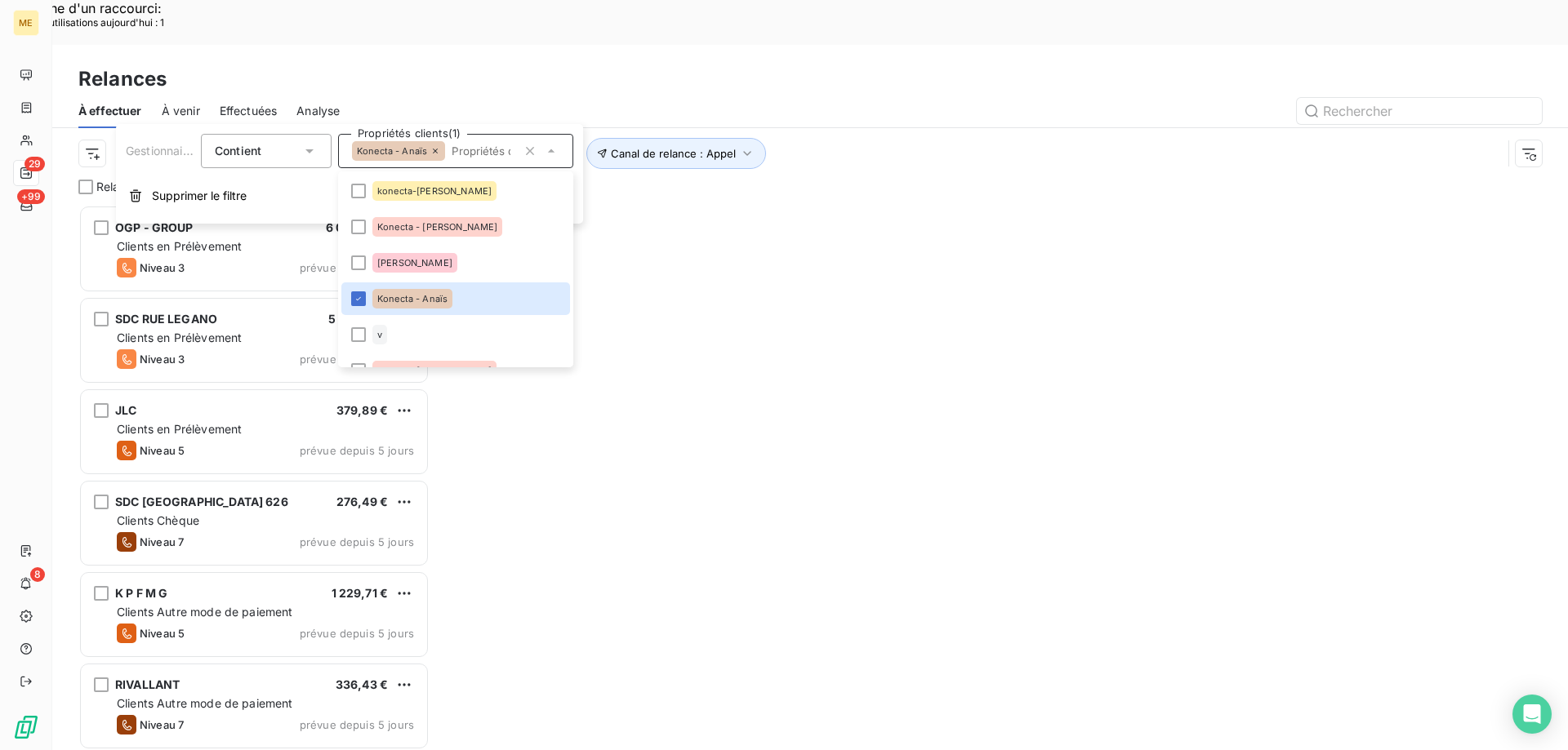
scroll to position [578, 339]
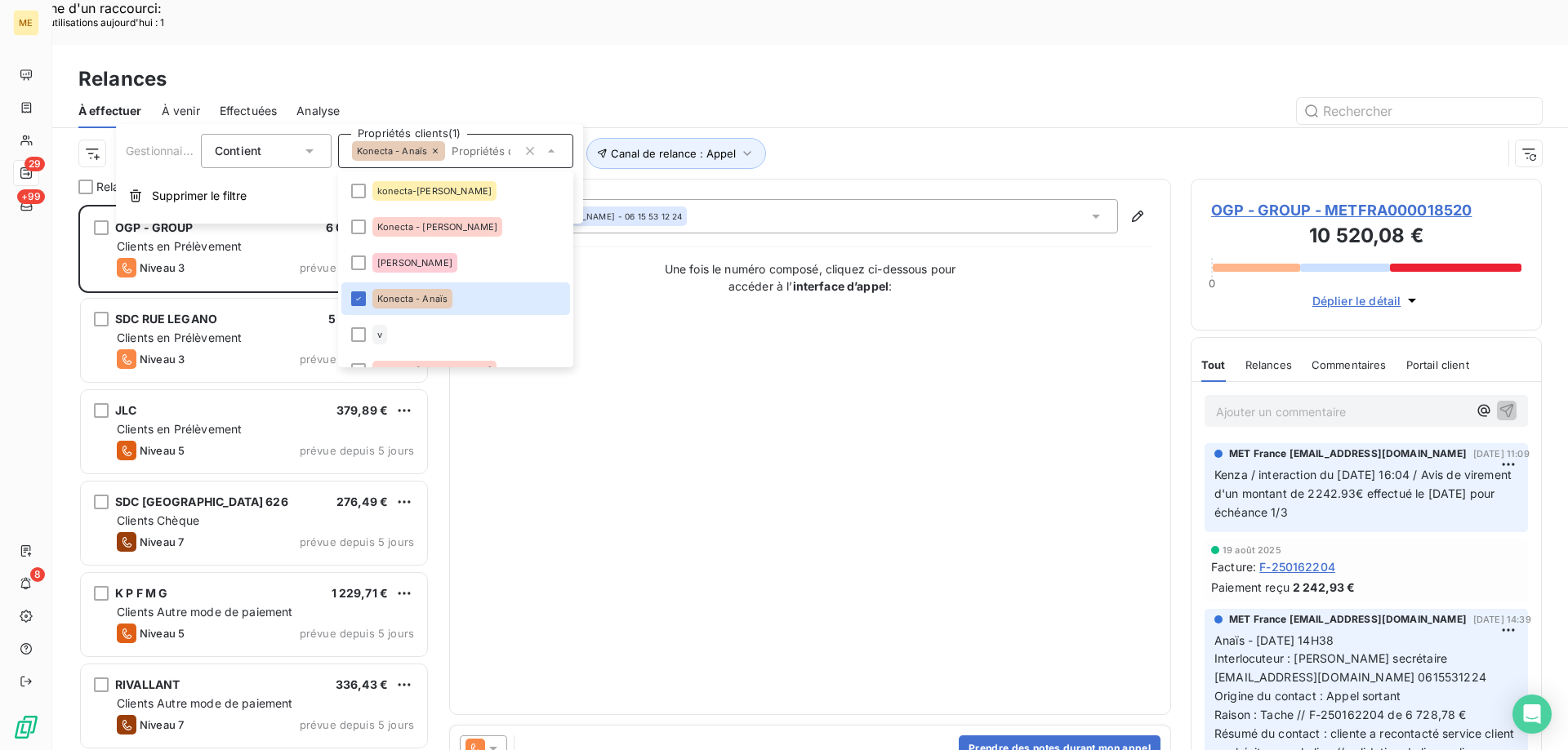
click at [851, 138] on div "Canal de relance : Appel Niveau de relance : Niveau 3 , ... Gestionnaire_Tag : …" at bounding box center [789, 153] width 1423 height 31
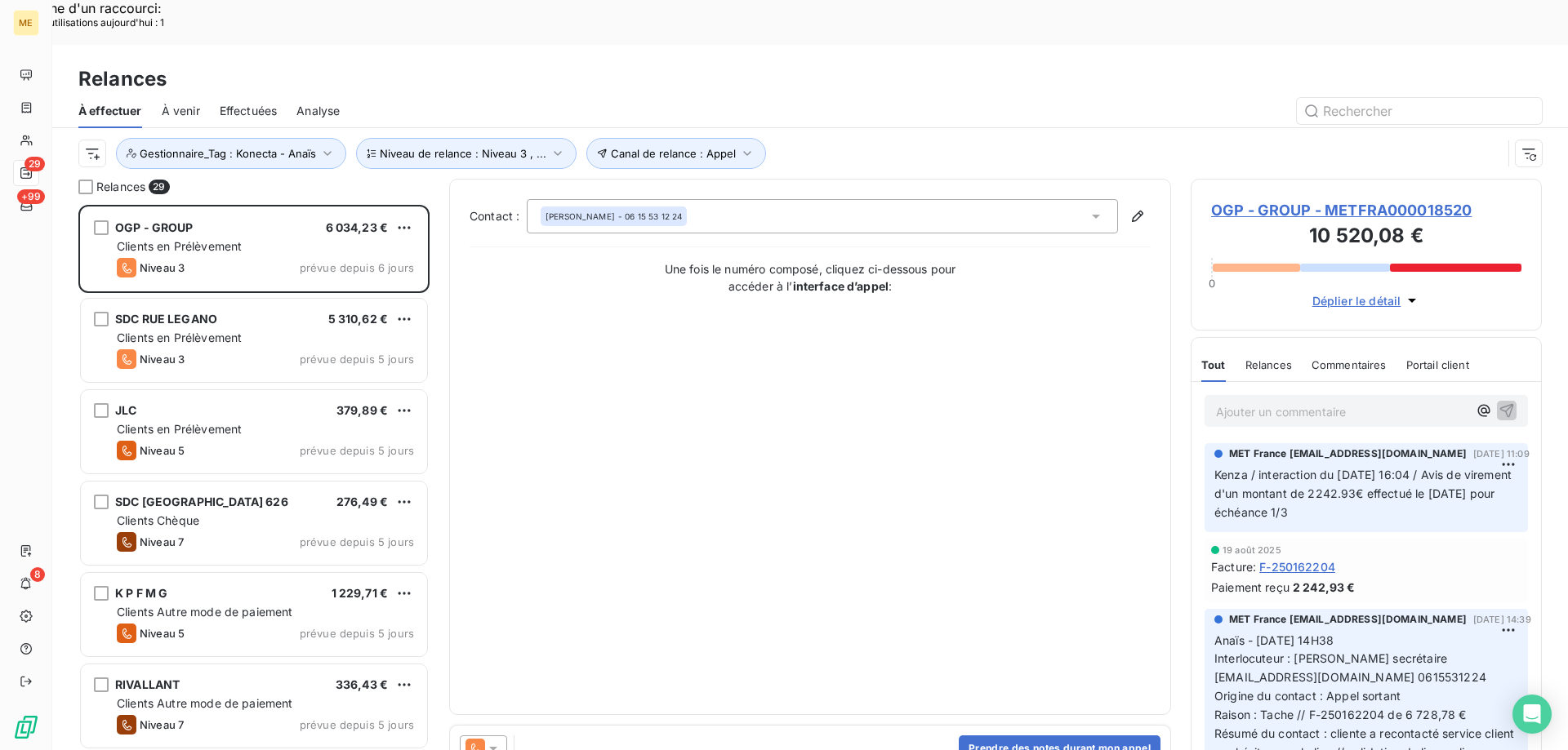
click at [1324, 200] on span "OGP - GROUP - METFRA000018520" at bounding box center [1366, 211] width 310 height 22
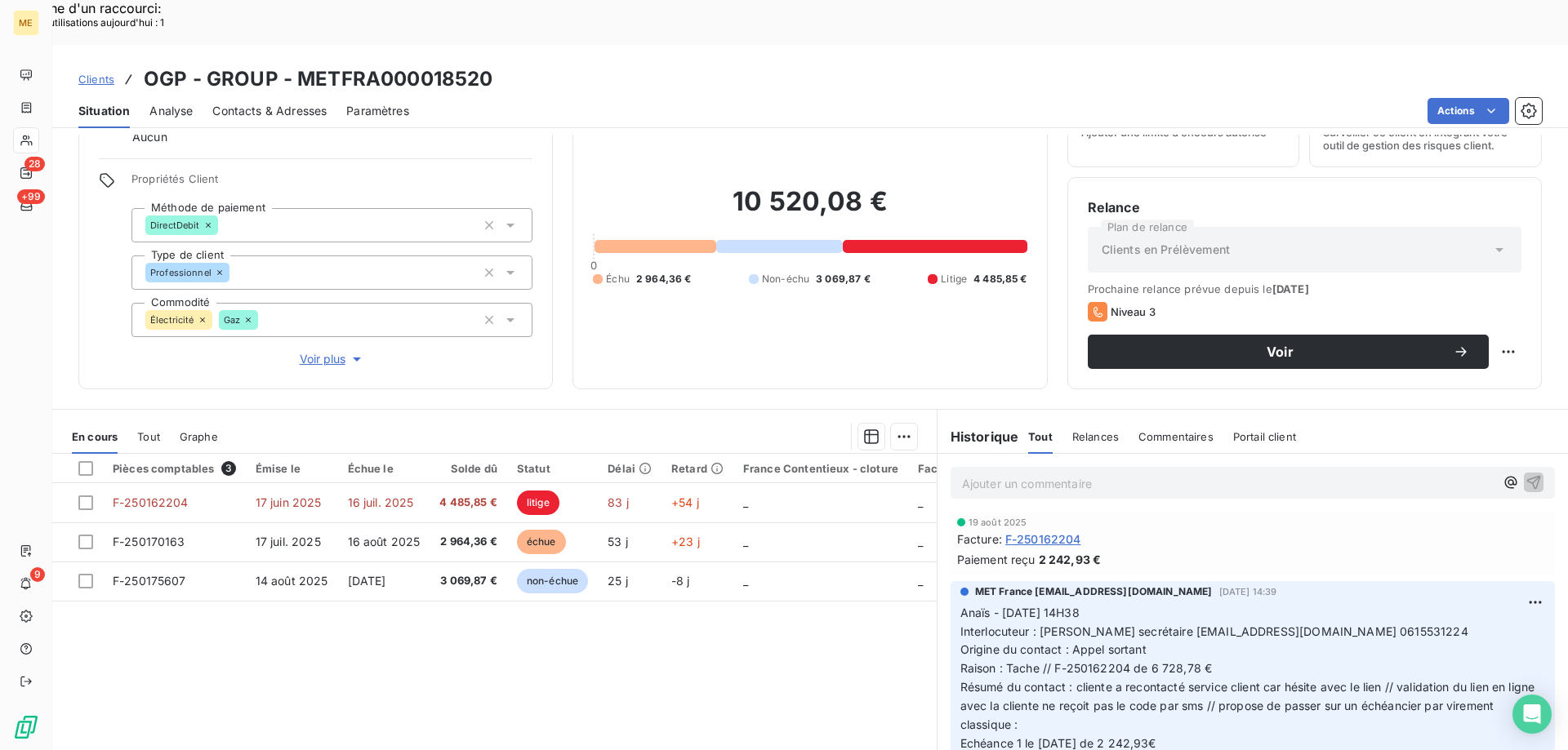
scroll to position [82, 0]
drag, startPoint x: 499, startPoint y: 32, endPoint x: 295, endPoint y: 40, distance: 204.2
click at [295, 64] on div "Clients OGP - GROUP - METFRA000018520" at bounding box center [810, 79] width 1515 height 30
copy h3 "METFRA000018520"
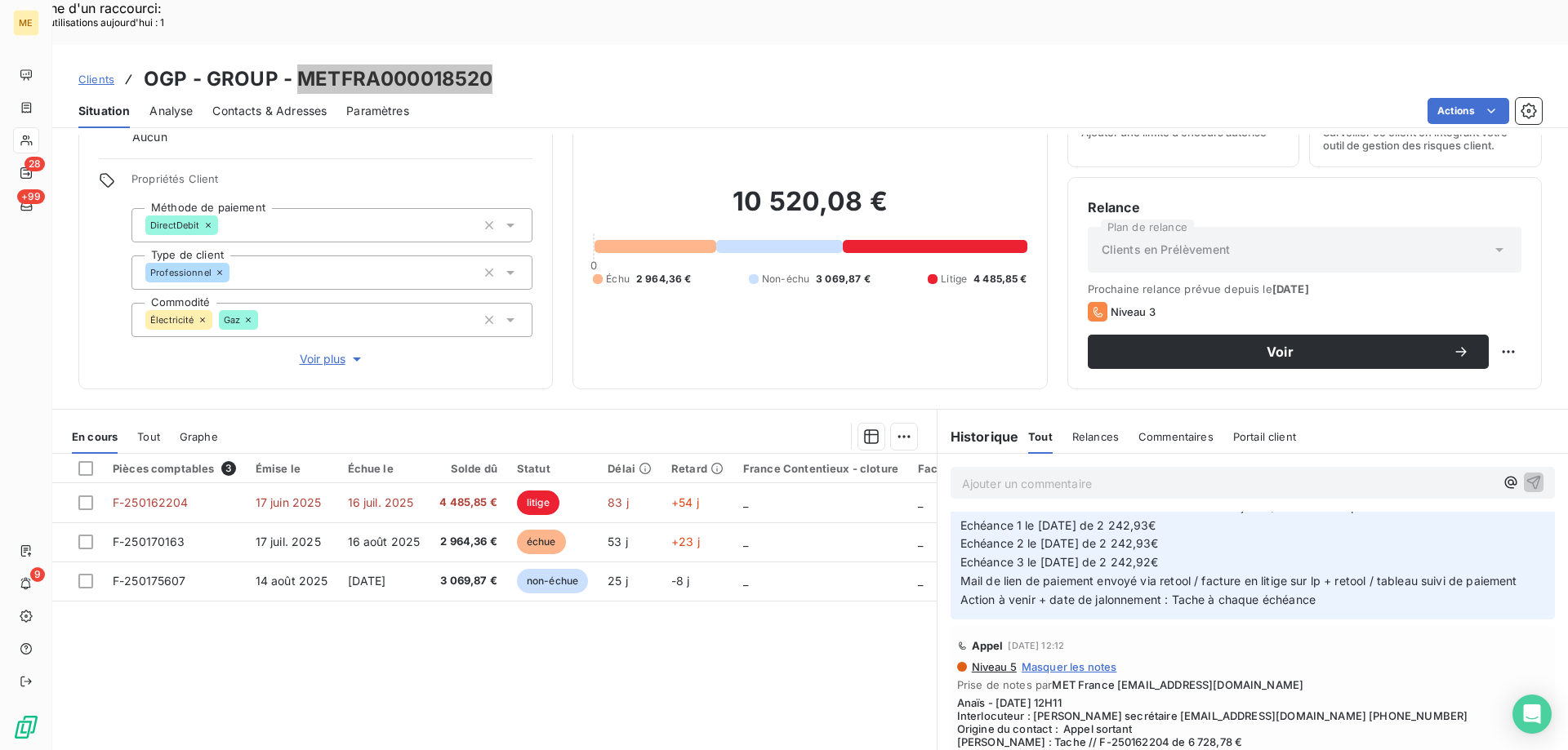
scroll to position [572, 0]
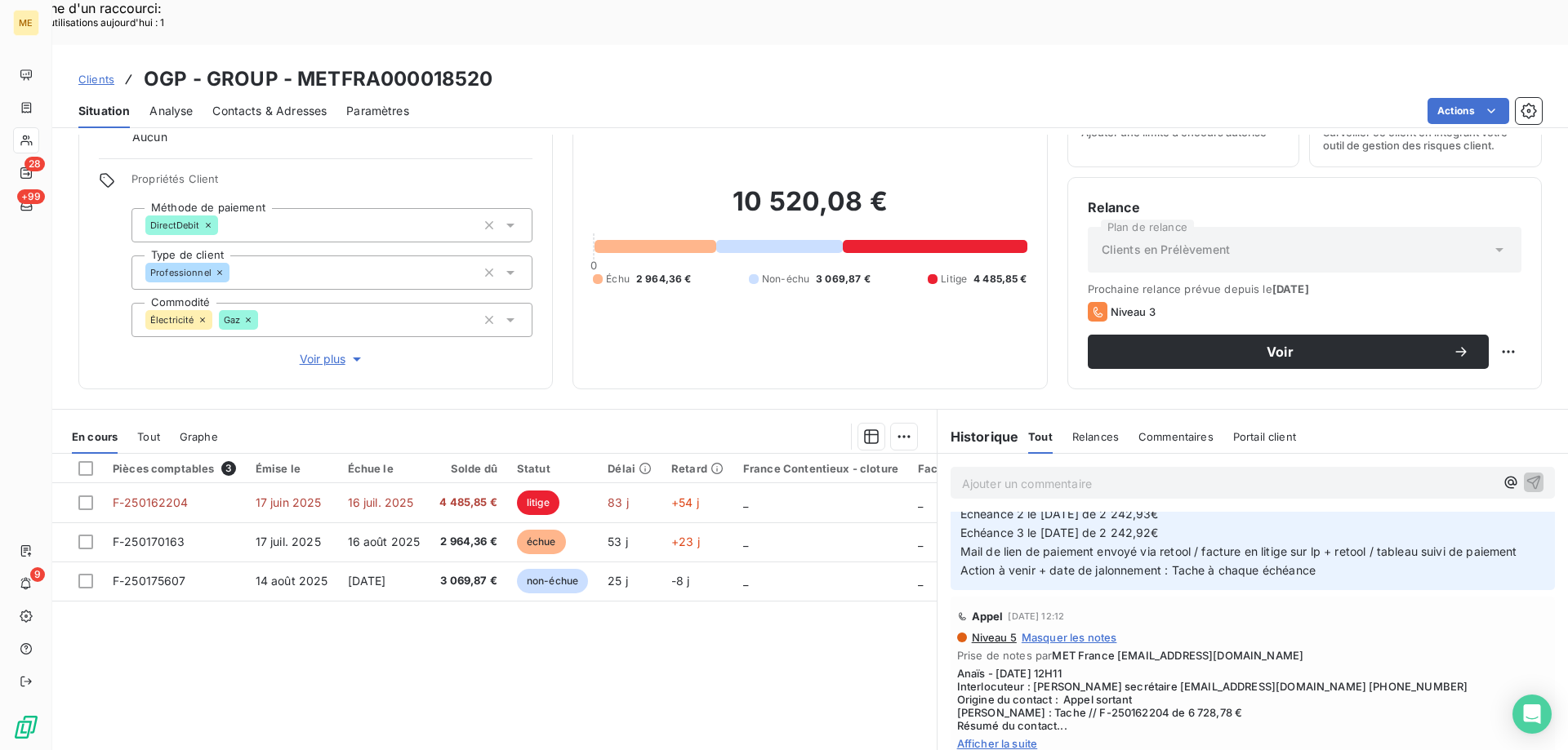
click at [991, 737] on span "Afficher la suite" at bounding box center [1252, 744] width 591 height 13
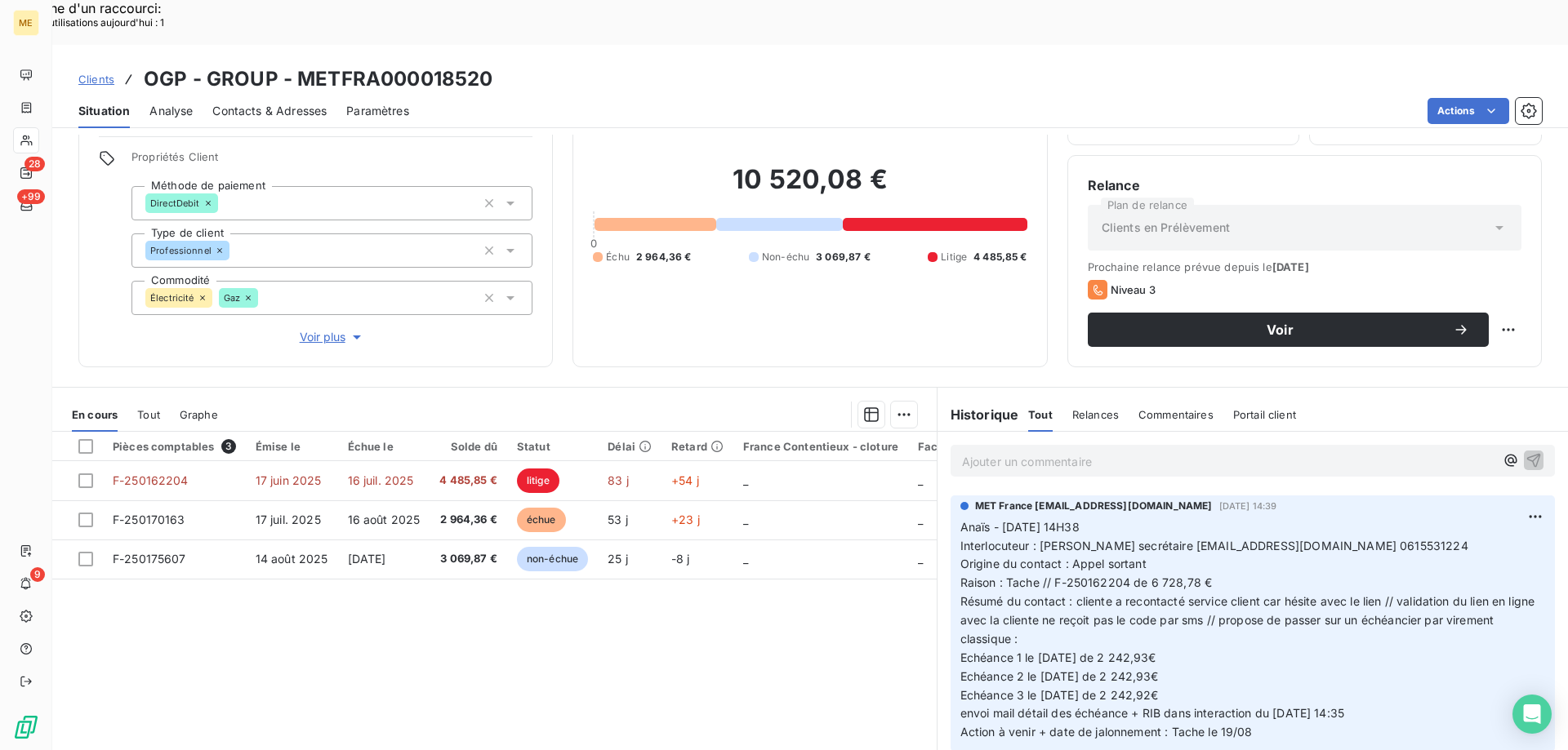
scroll to position [163, 0]
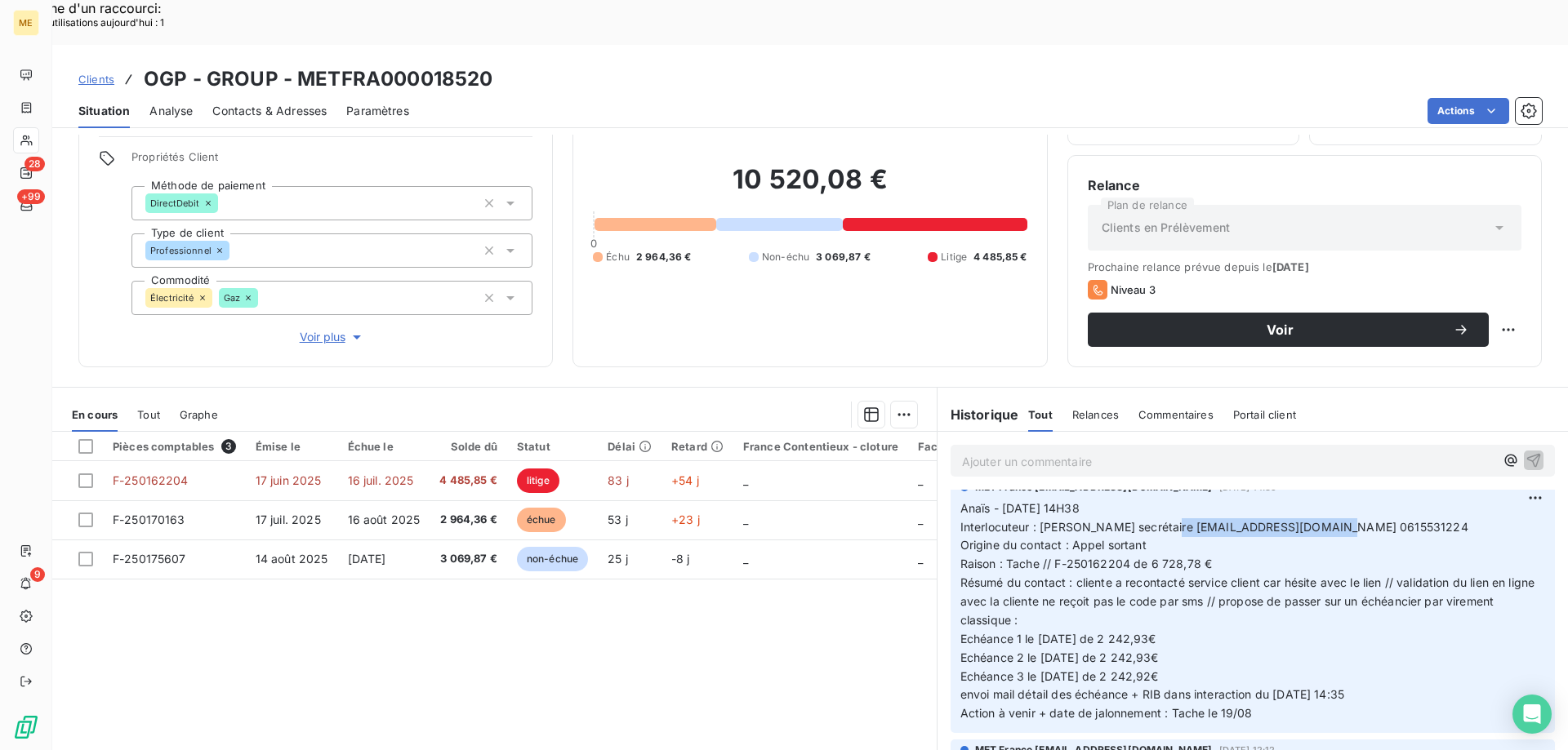
drag, startPoint x: 1172, startPoint y: 482, endPoint x: 1332, endPoint y: 482, distance: 160.0
click at [1332, 520] on span "Interlocuteur : Mme MILOUD secrétaire contact.ogpoulet@gmail.com 0615531224" at bounding box center [1213, 526] width 508 height 14
copy span "[EMAIL_ADDRESS][DOMAIN_NAME]"
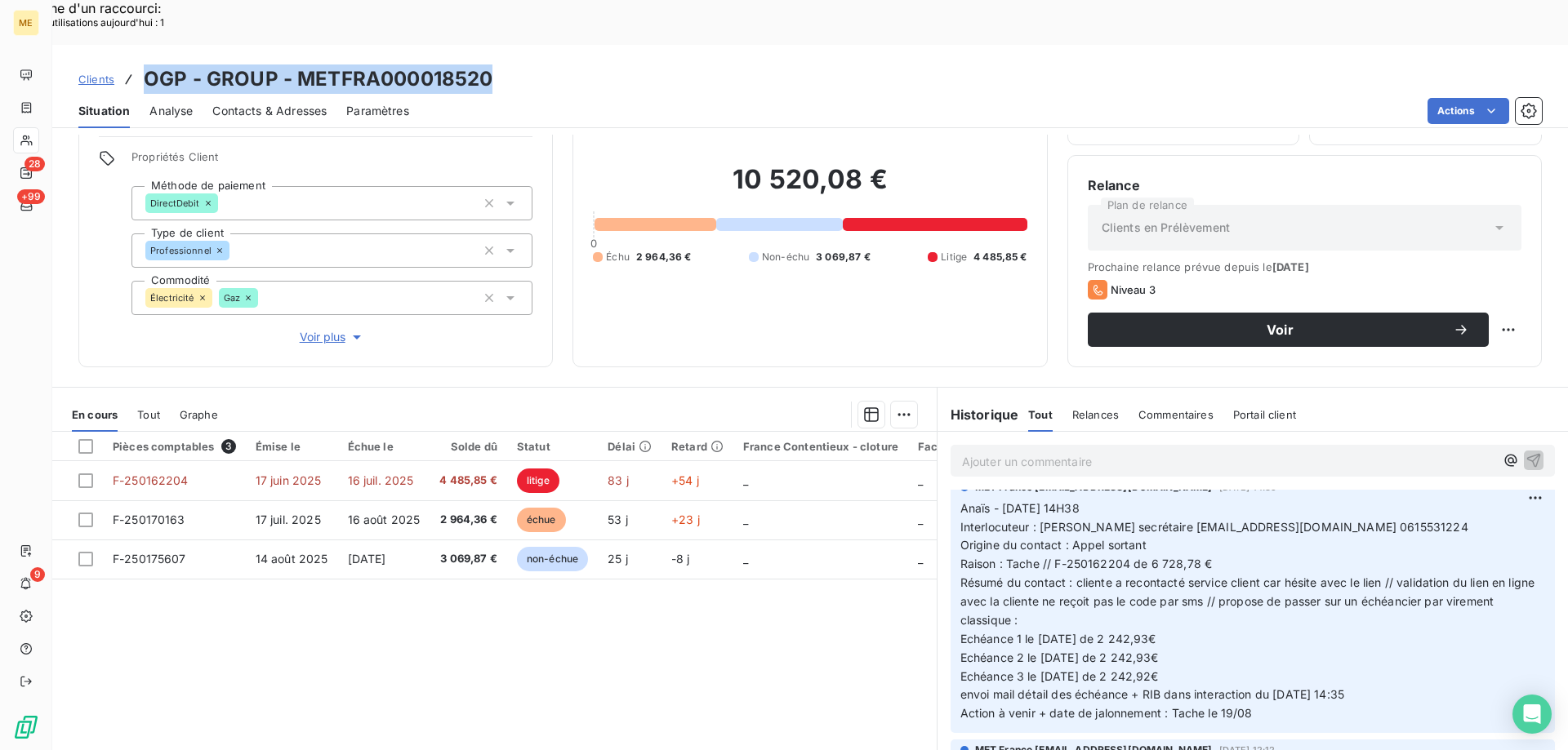
drag, startPoint x: 526, startPoint y: 27, endPoint x: 149, endPoint y: 33, distance: 377.0
click at [149, 64] on div "Clients OGP - GROUP - METFRA000018520" at bounding box center [810, 79] width 1515 height 30
copy h3 "OGP - GROUP - METFRA000018520"
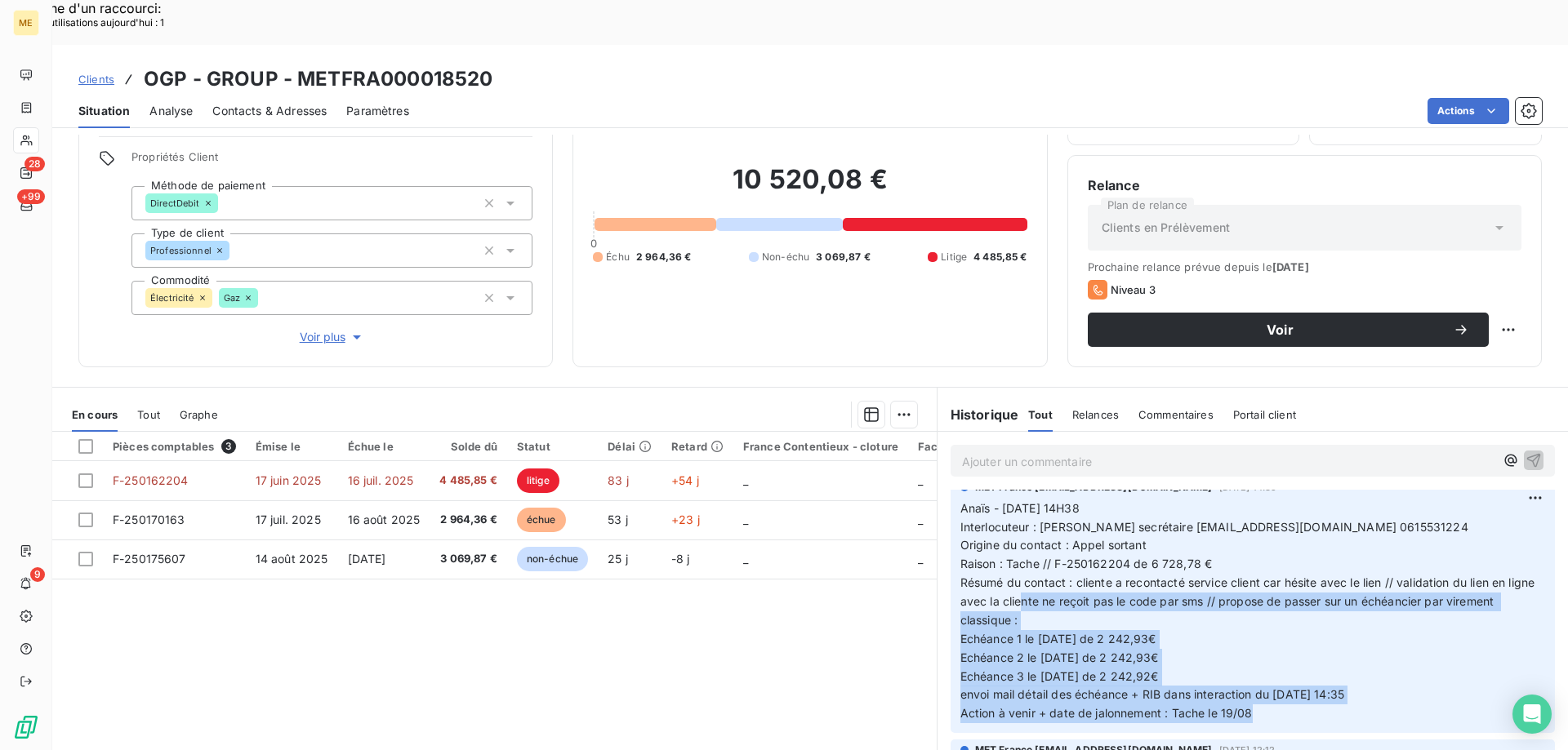
scroll to position [82, 0]
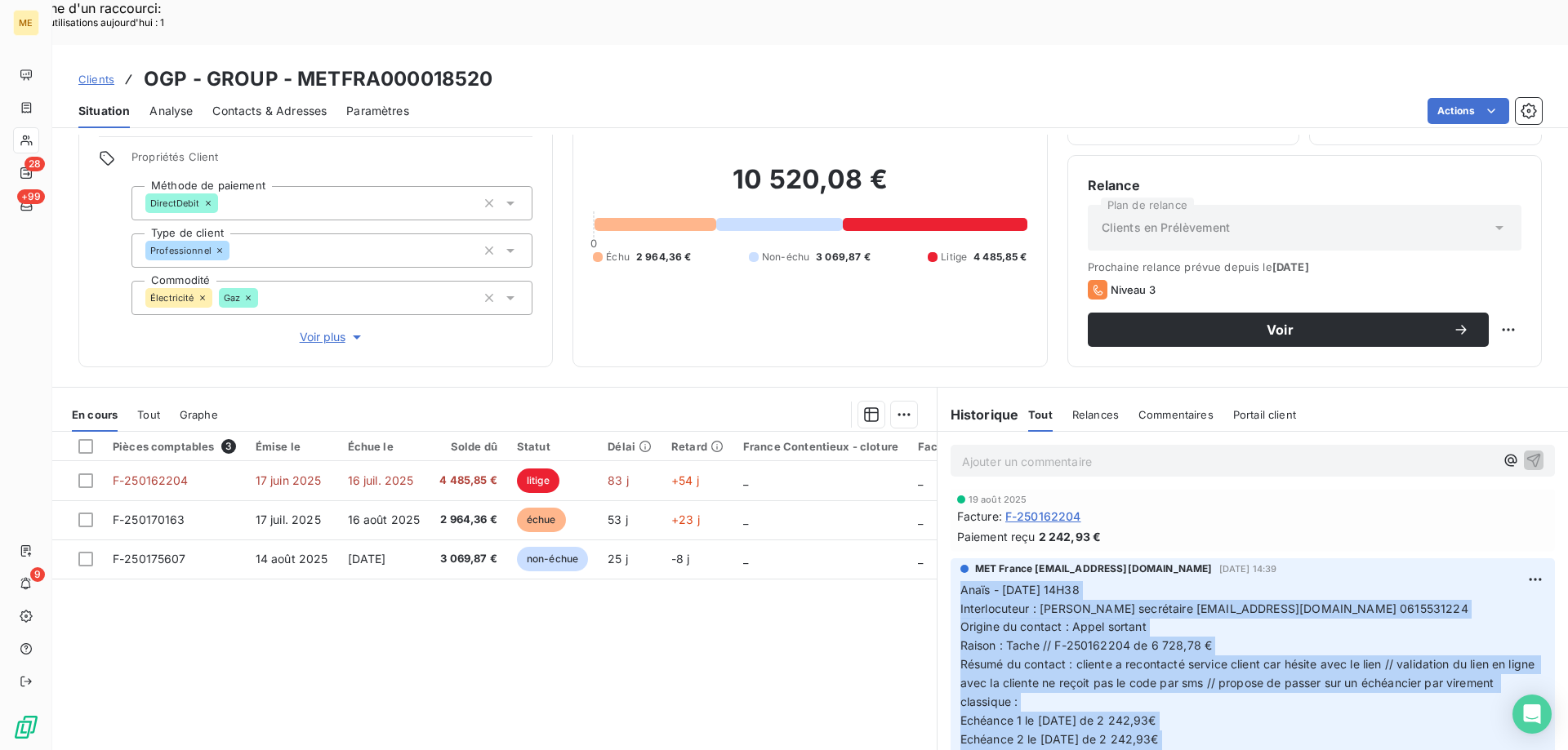
drag, startPoint x: 1251, startPoint y: 673, endPoint x: 952, endPoint y: 550, distance: 323.3
click at [960, 581] on p "Anaïs - 18/08/2025 - 14H38 Interlocuteur : Mme MILOUD secrétaire contact.ogpoul…" at bounding box center [1252, 693] width 585 height 225
copy p "Anaïs - 18/08/2025 - 14H38 Interlocuteur : Mme MILOUD secrétaire contact.ogpoul…"
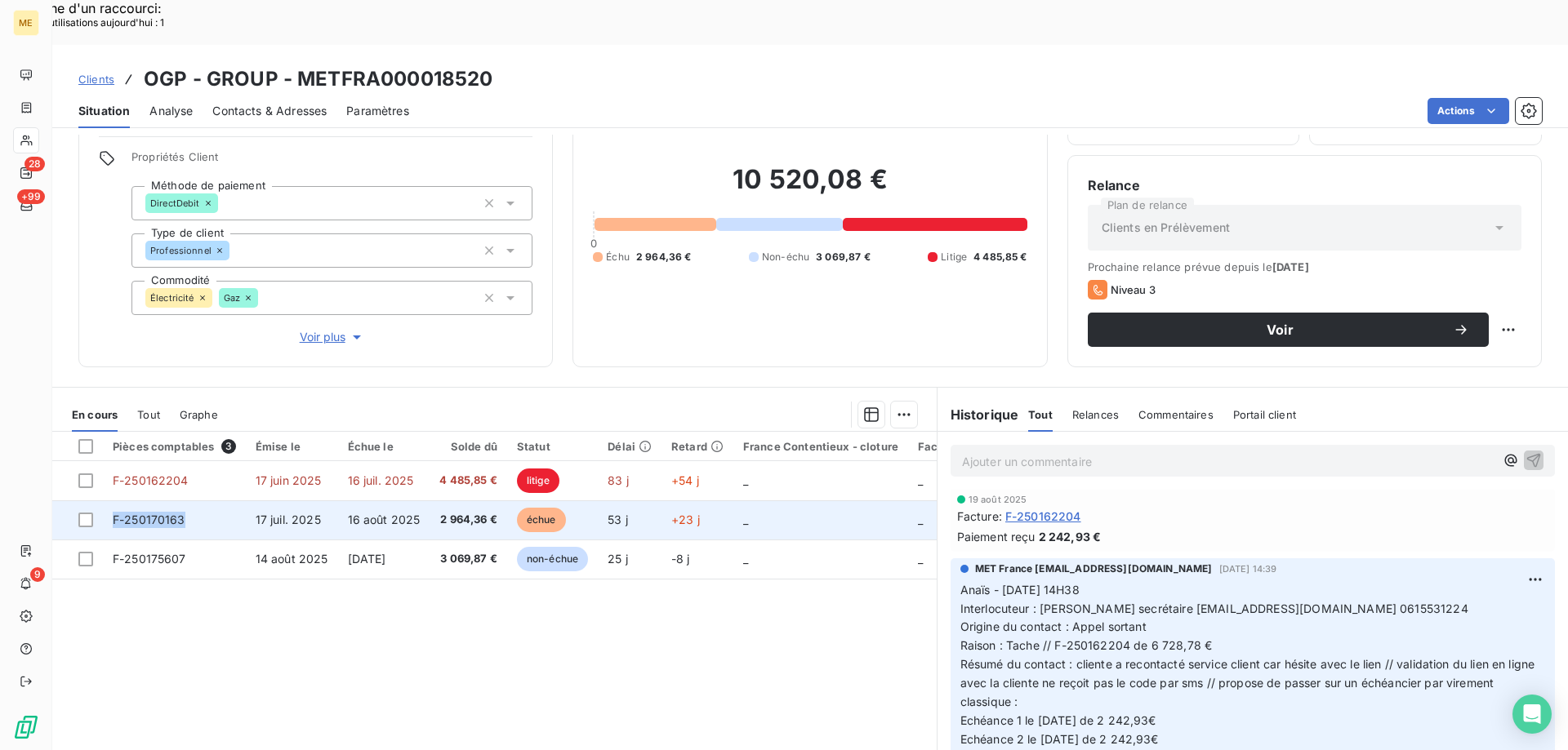
copy span "F-250170163"
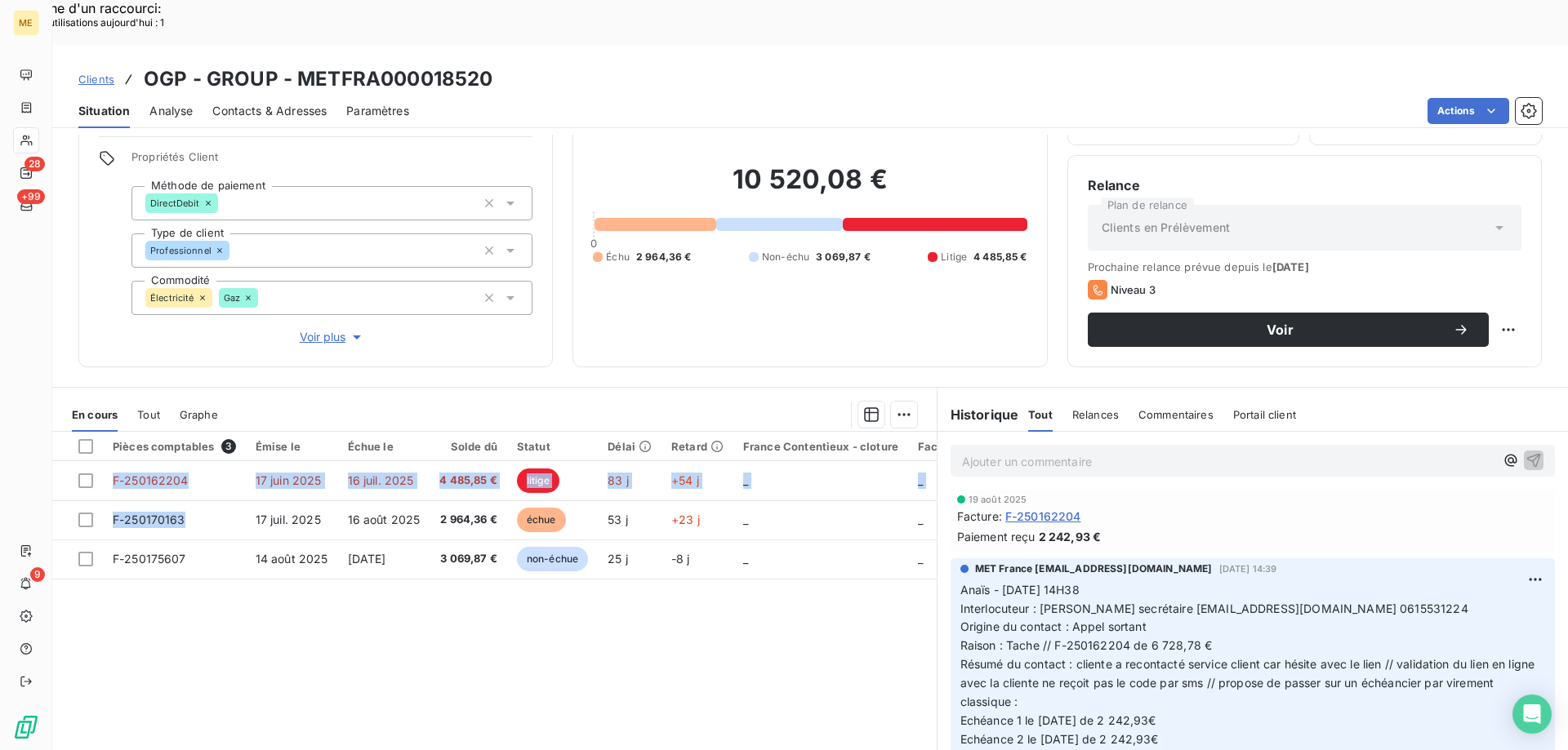
drag, startPoint x: 181, startPoint y: 474, endPoint x: 266, endPoint y: 605, distance: 156.2
click at [141, 584] on div "Pièces comptables 3 Émise le Échue le Solde dû Statut Délai Retard France Conte…" at bounding box center [494, 588] width 885 height 315
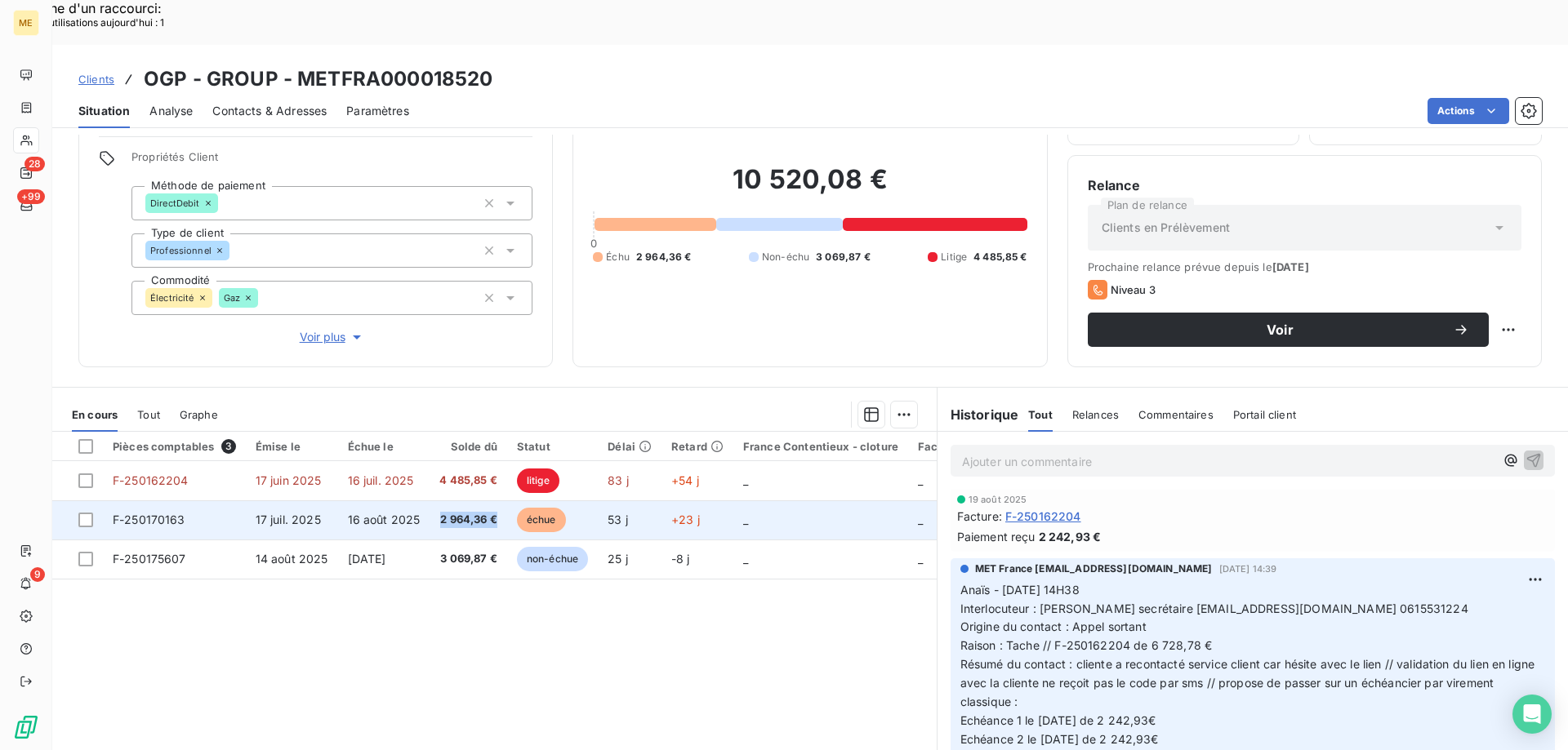
copy span "2 964,36 €"
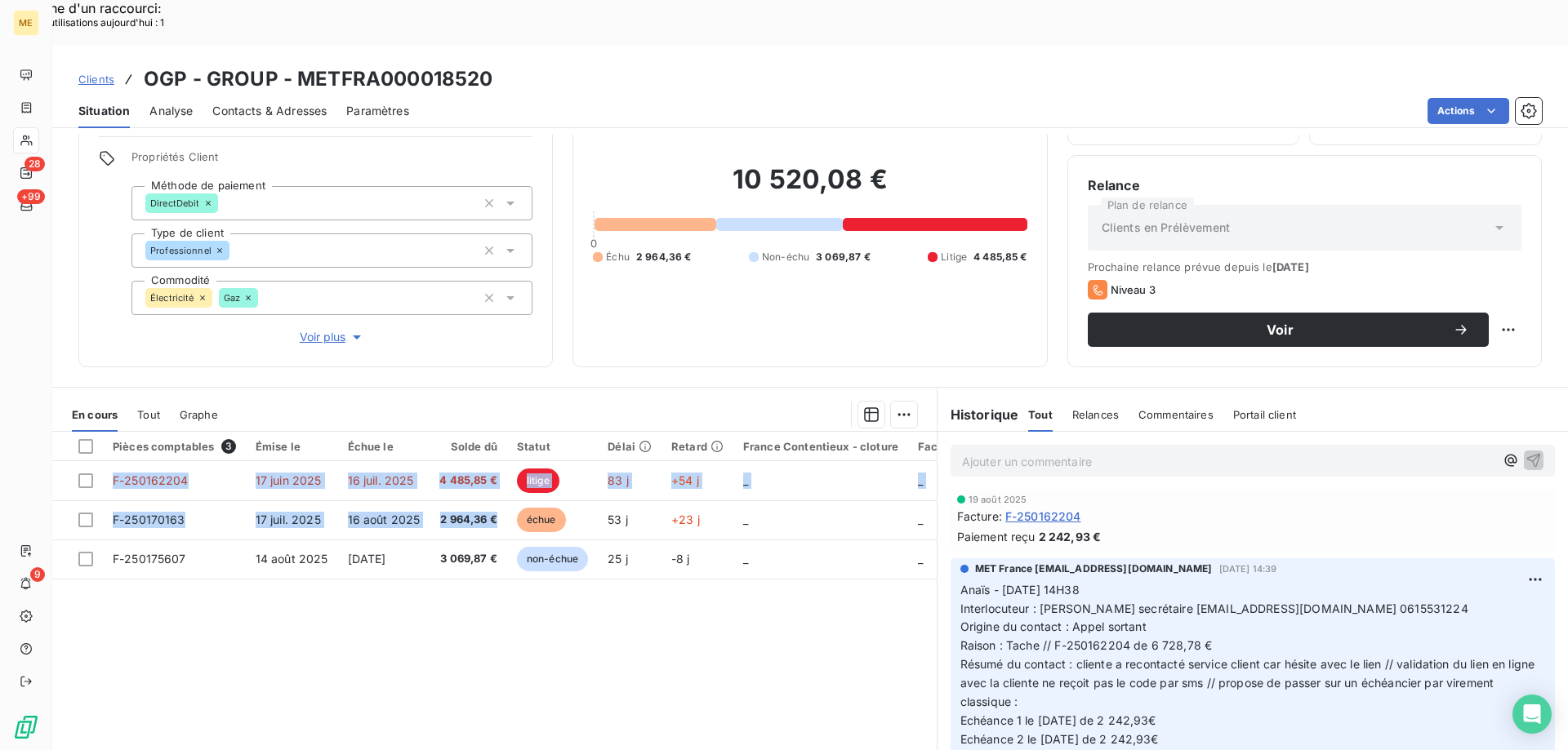
drag, startPoint x: 488, startPoint y: 475, endPoint x: 432, endPoint y: 593, distance: 130.6
click at [432, 593] on div "Pièces comptables 3 Émise le Échue le Solde dû Statut Délai Retard France Conte…" at bounding box center [494, 588] width 885 height 315
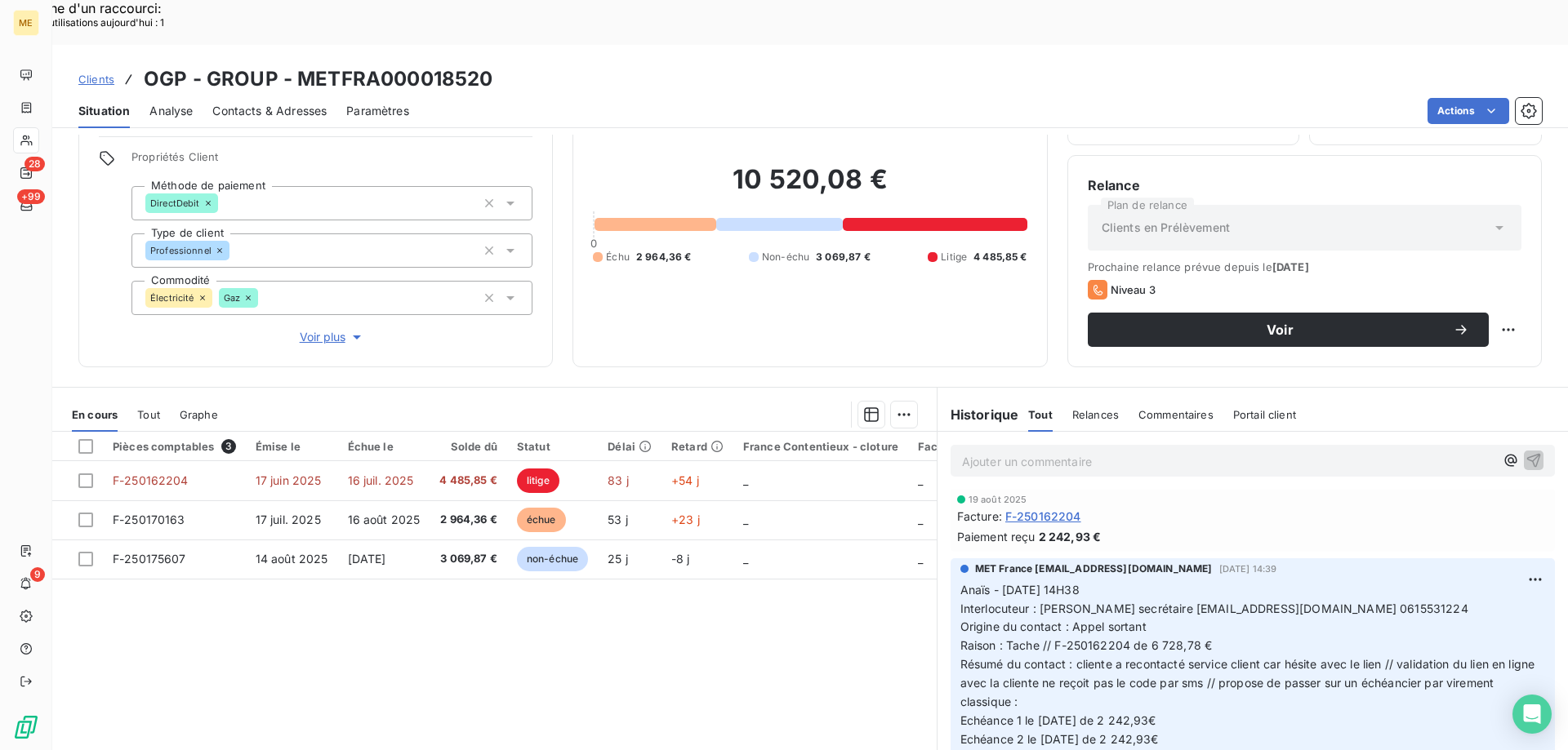
click at [735, 388] on section "En cours Tout Graphe Pièces comptables 3 Émise le Échue le Solde dû Statut Déla…" at bounding box center [494, 591] width 885 height 407
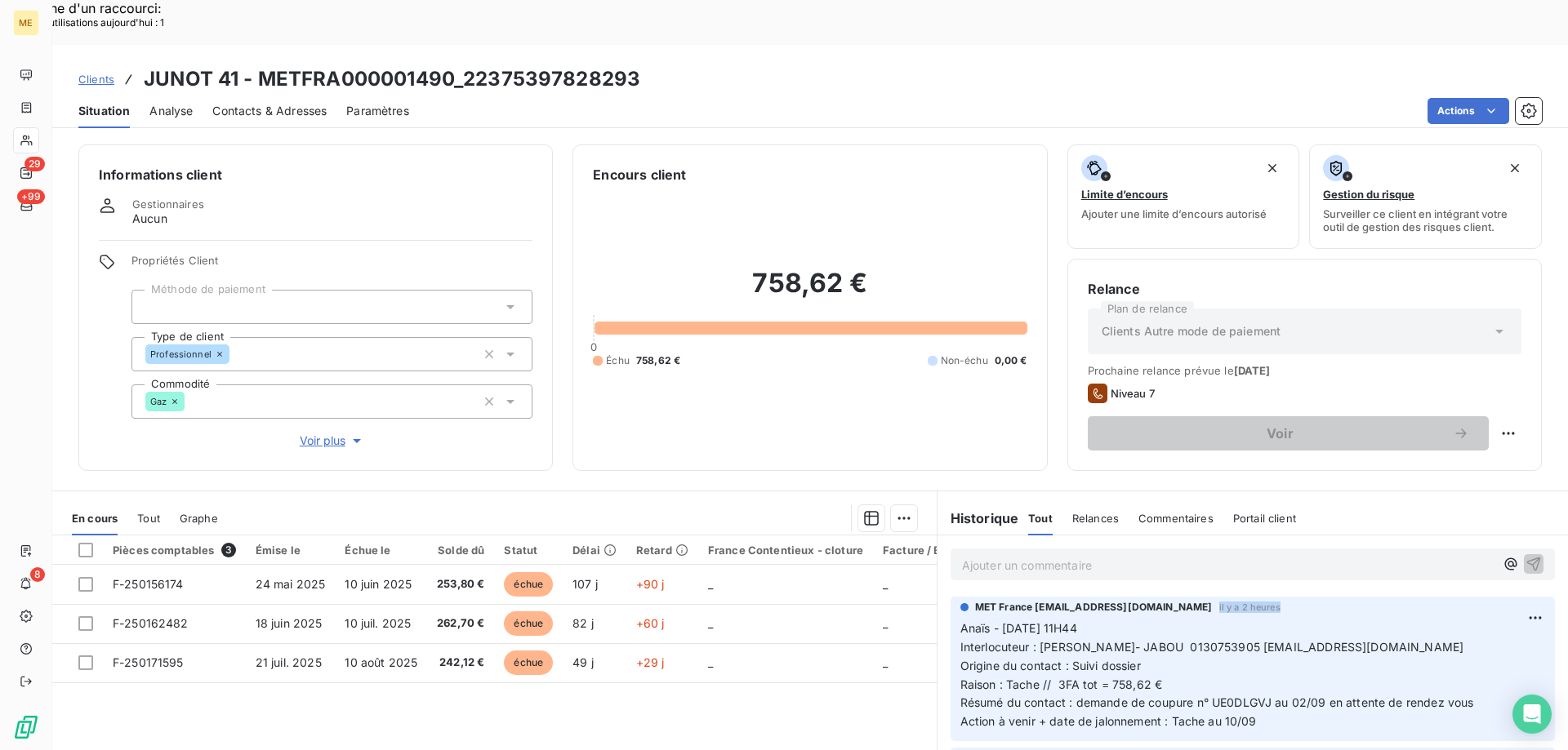
drag, startPoint x: 1217, startPoint y: 565, endPoint x: 1357, endPoint y: 570, distance: 140.1
click at [1357, 600] on div "MET France [EMAIL_ADDRESS][DOMAIN_NAME] il y a 2 heures Anaïs - [DATE] 11H44 In…" at bounding box center [1252, 666] width 585 height 132
click at [1317, 600] on div "MET France met-france@recouvrement.met.com il y a 2 heures" at bounding box center [1252, 607] width 585 height 15
click at [1267, 602] on span "8 sept. 2025, 11:53" at bounding box center [1247, 607] width 57 height 10
click at [1226, 602] on span "8 sept. 2025, 11:53" at bounding box center [1247, 607] width 57 height 10
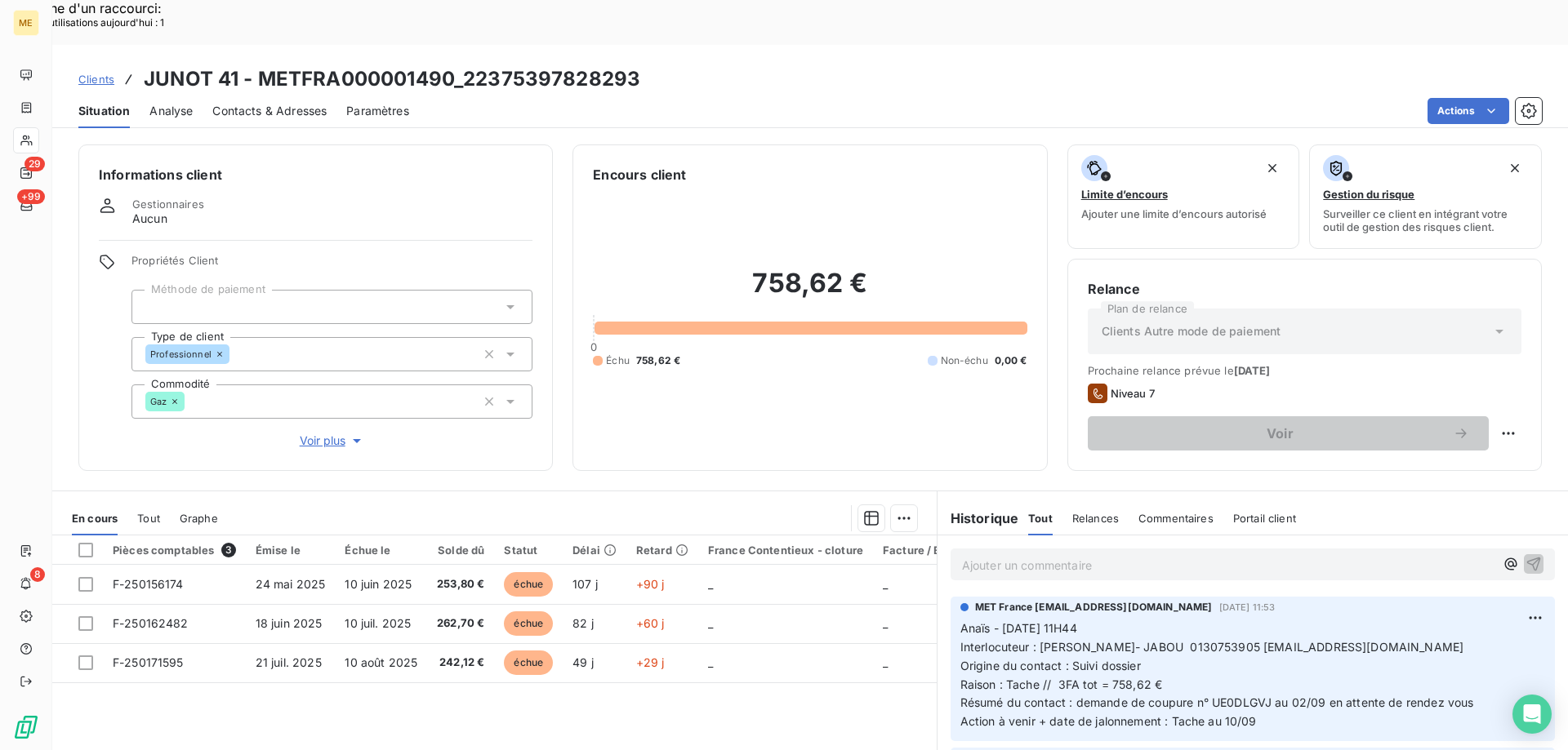
click at [1219, 602] on span "8 sept. 2025, 11:53" at bounding box center [1247, 607] width 57 height 10
click at [648, 193] on div "758,62 € 0 Échu 758,62 € Non-échu 0,00 €" at bounding box center [810, 317] width 434 height 266
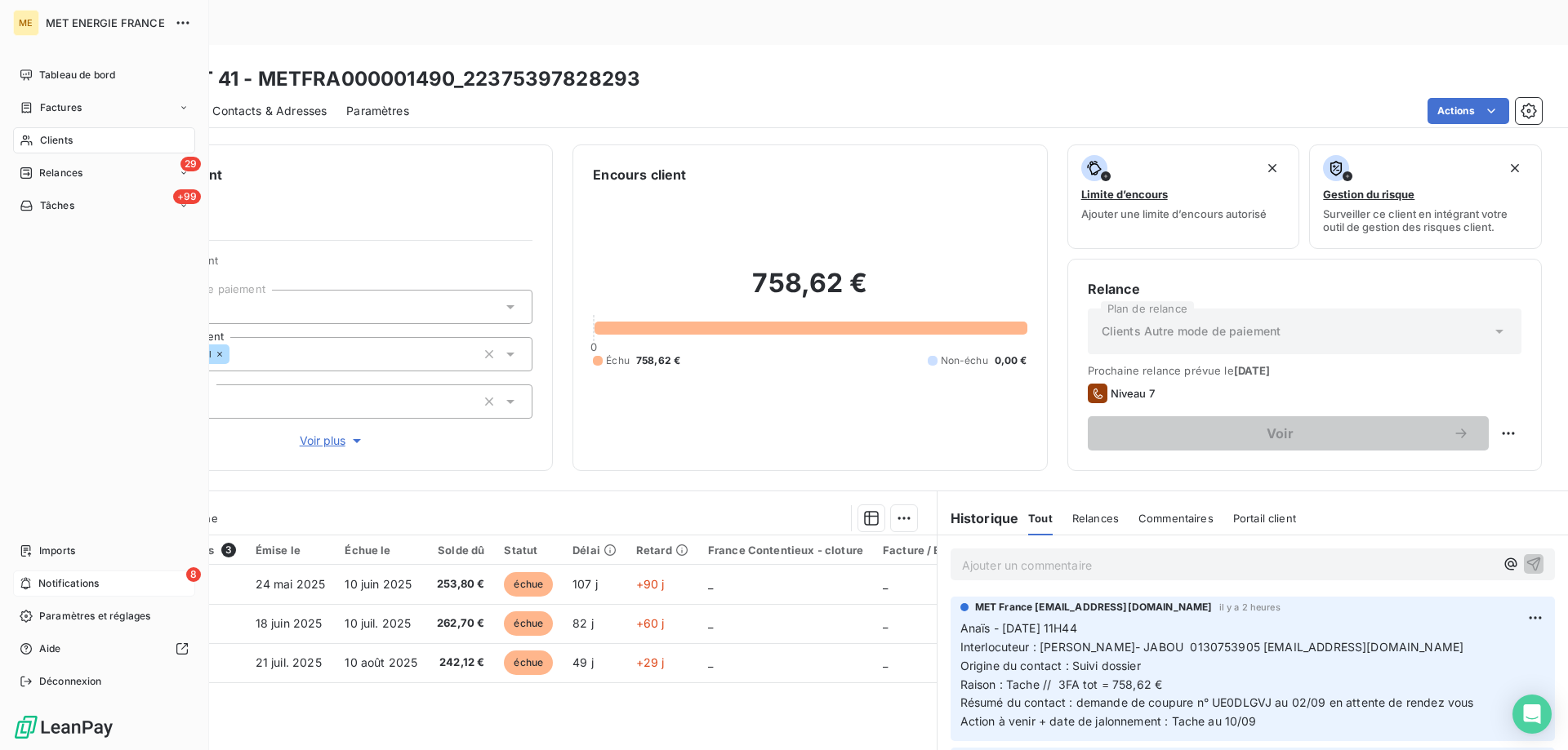
click at [44, 589] on span "Notifications" at bounding box center [68, 584] width 60 height 15
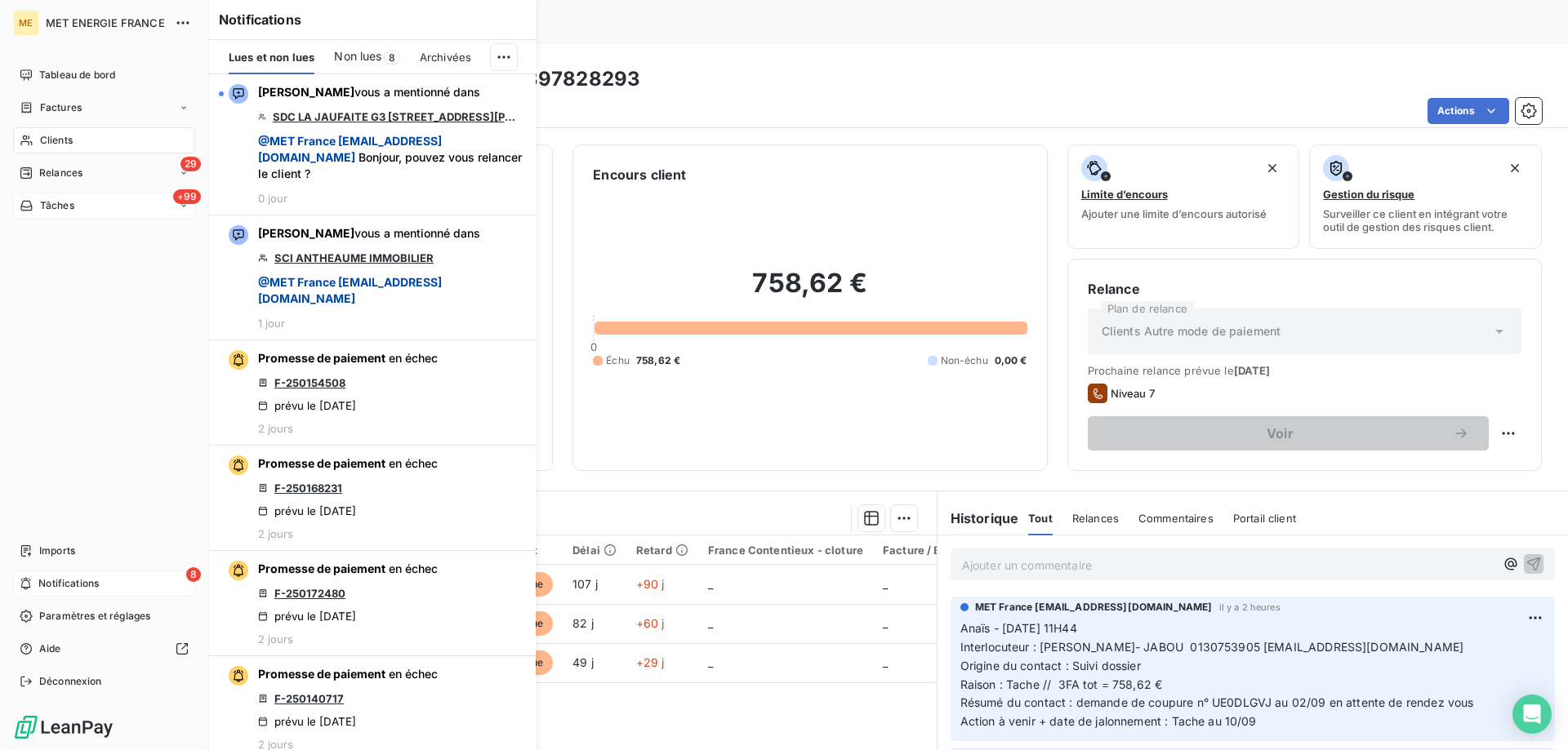
click at [35, 212] on div "Tâches" at bounding box center [46, 206] width 55 height 15
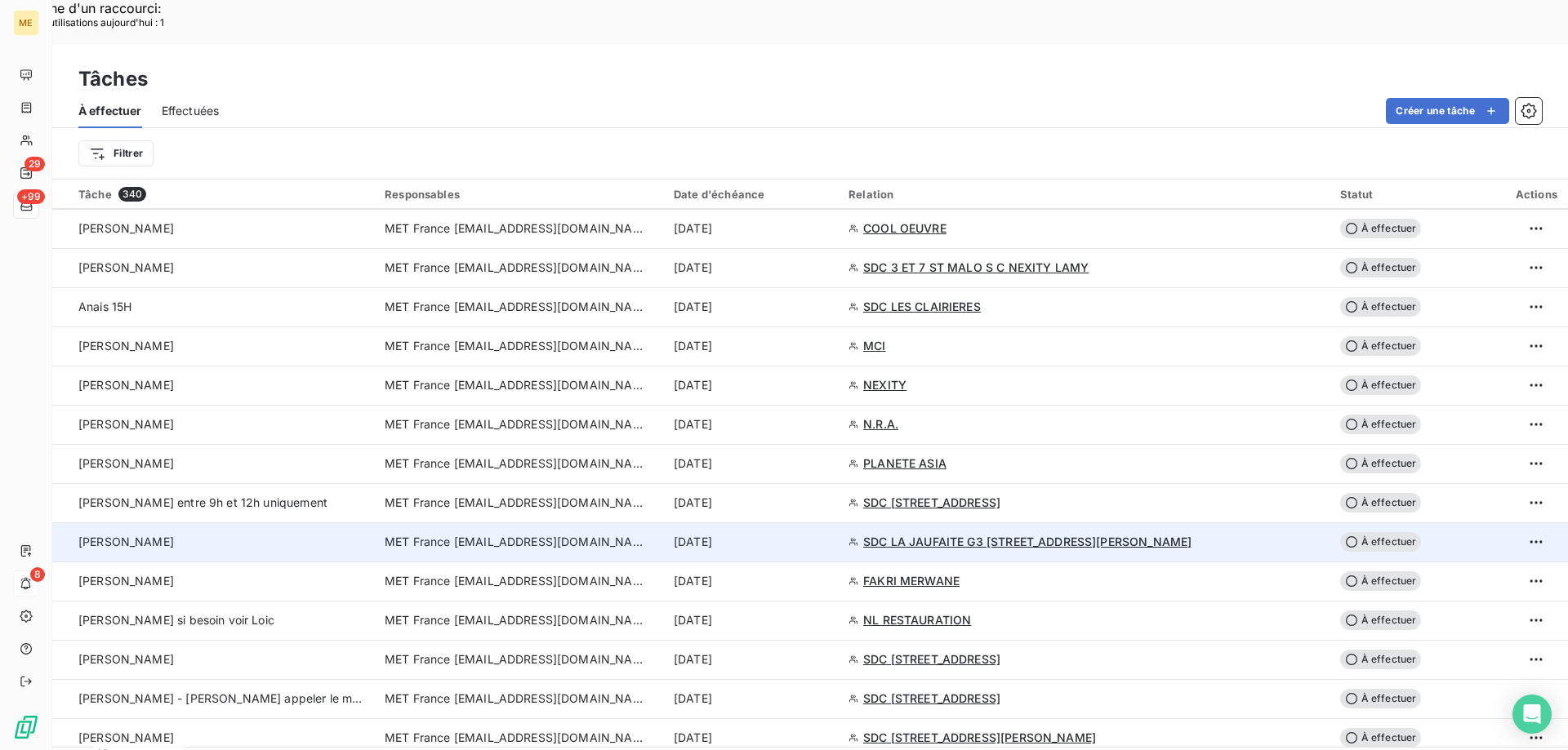
scroll to position [1143, 0]
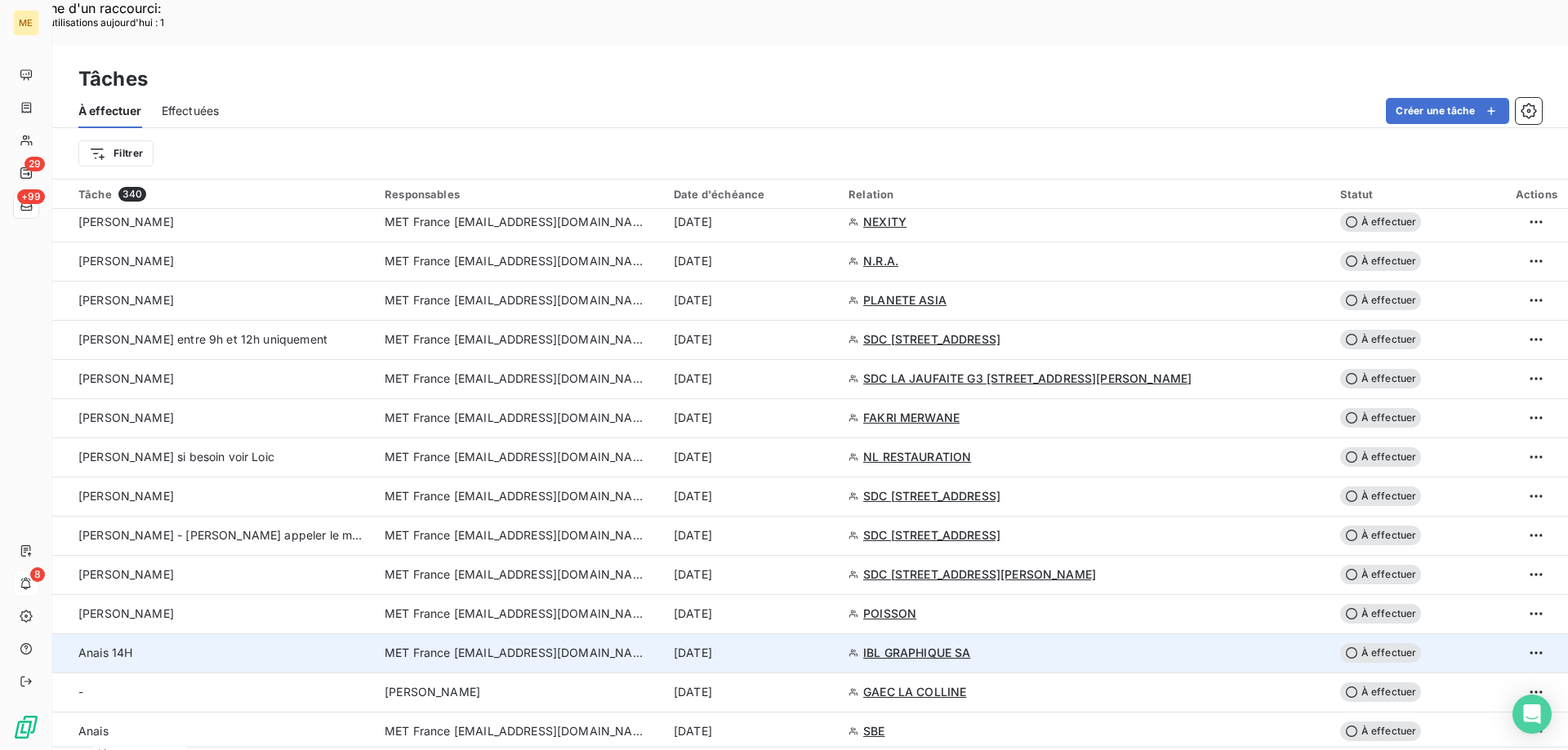
click at [838, 634] on td "[DATE]" at bounding box center [751, 653] width 175 height 39
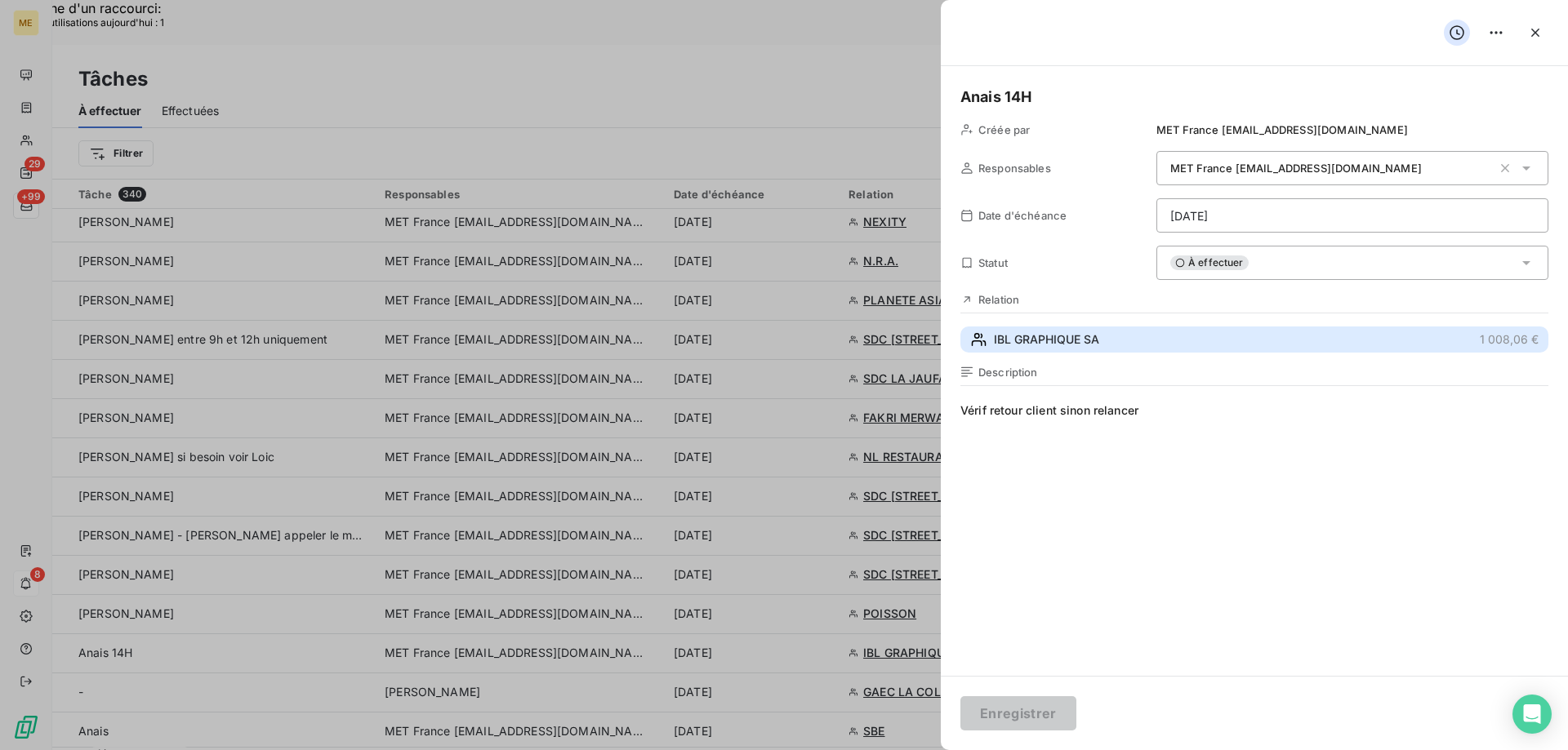
click at [1091, 341] on span "IBL GRAPHIQUE SA" at bounding box center [1045, 340] width 105 height 17
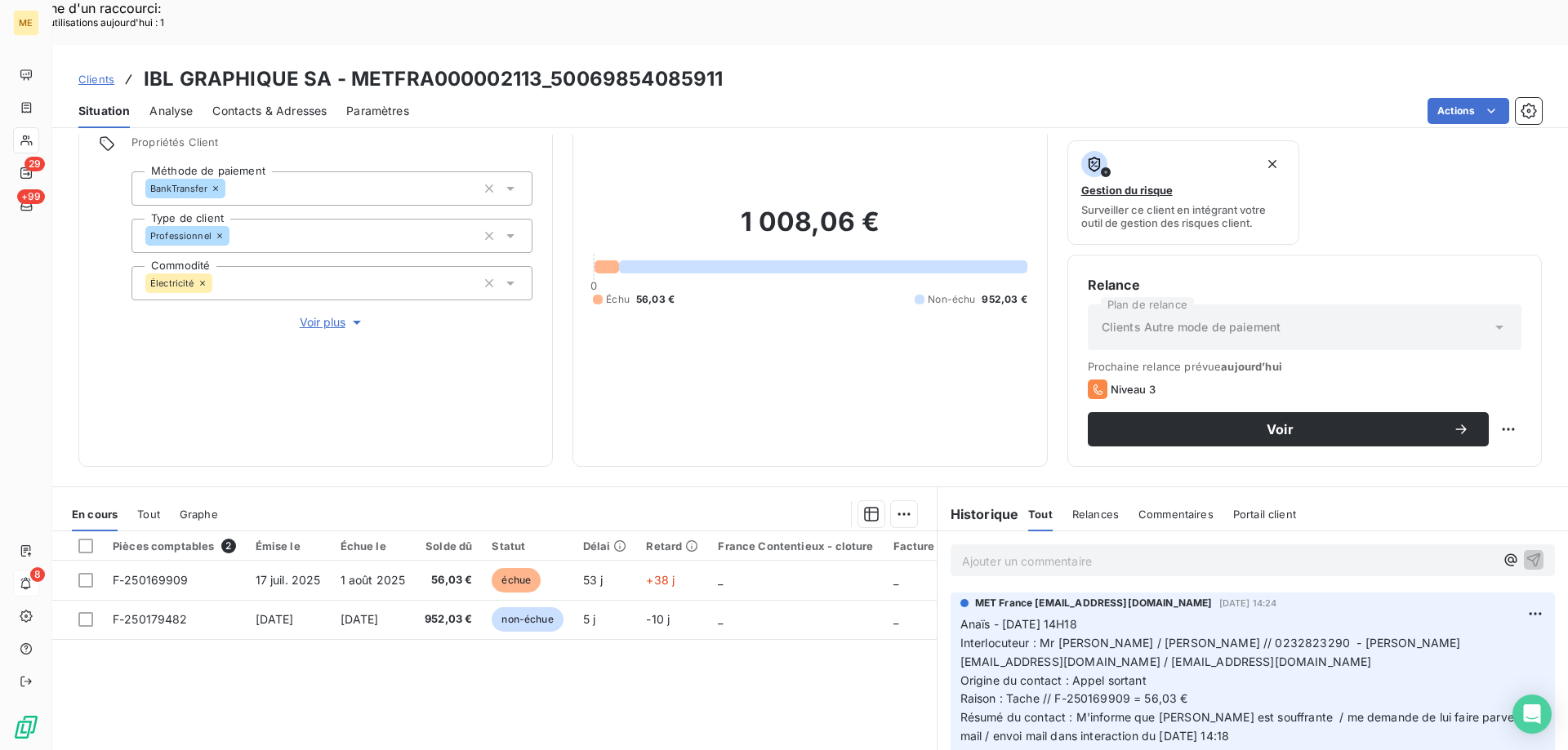
scroll to position [218, 0]
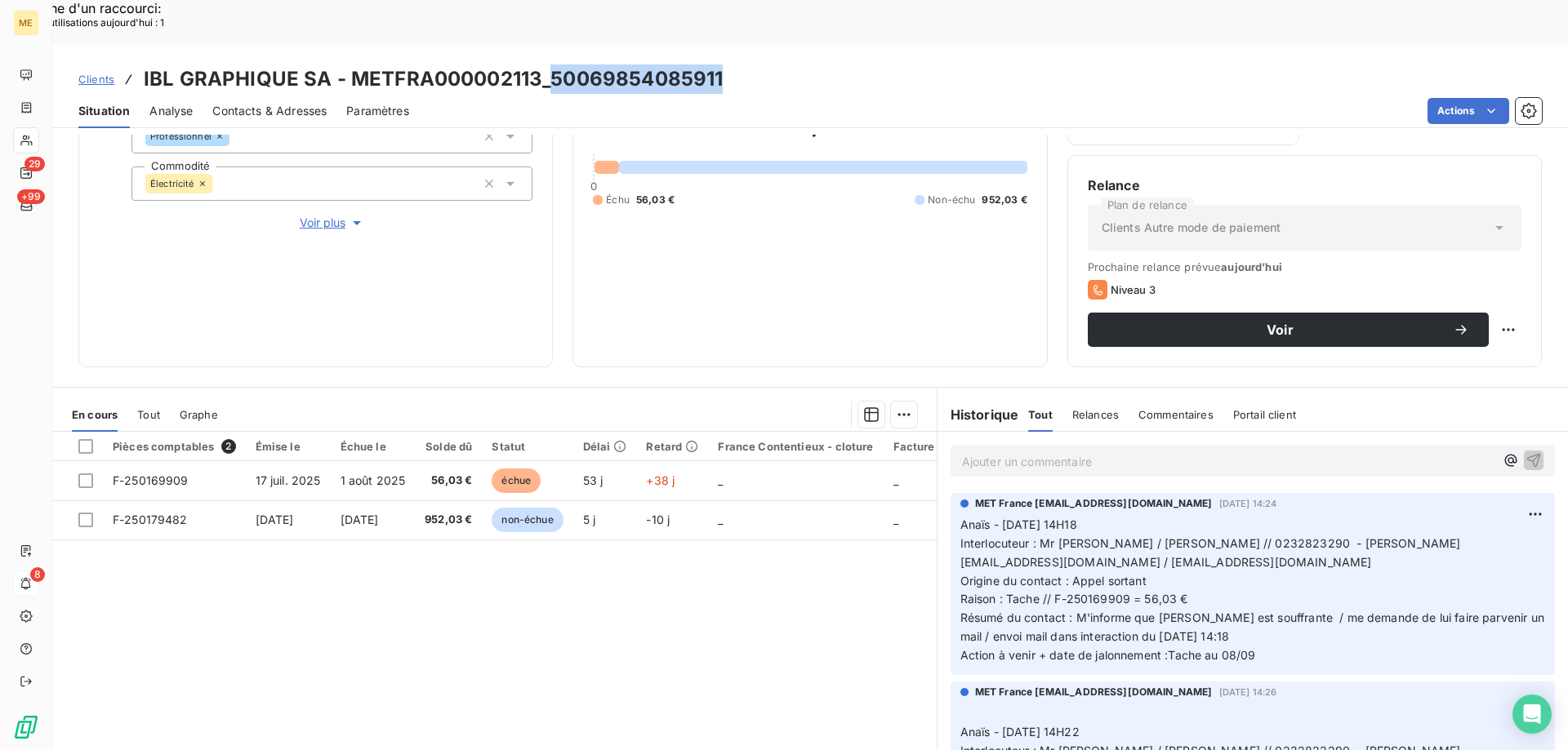
drag, startPoint x: 733, startPoint y: 31, endPoint x: 551, endPoint y: 37, distance: 182.1
click at [551, 64] on div "Clients IBL GRAPHIQUE SA - METFRA000002113_50069854085911" at bounding box center [810, 79] width 1515 height 30
copy h3 "[CREDIT_CARD_NUMBER]"
click at [1055, 451] on p "Ajouter un commentaire ﻿" at bounding box center [1227, 461] width 532 height 20
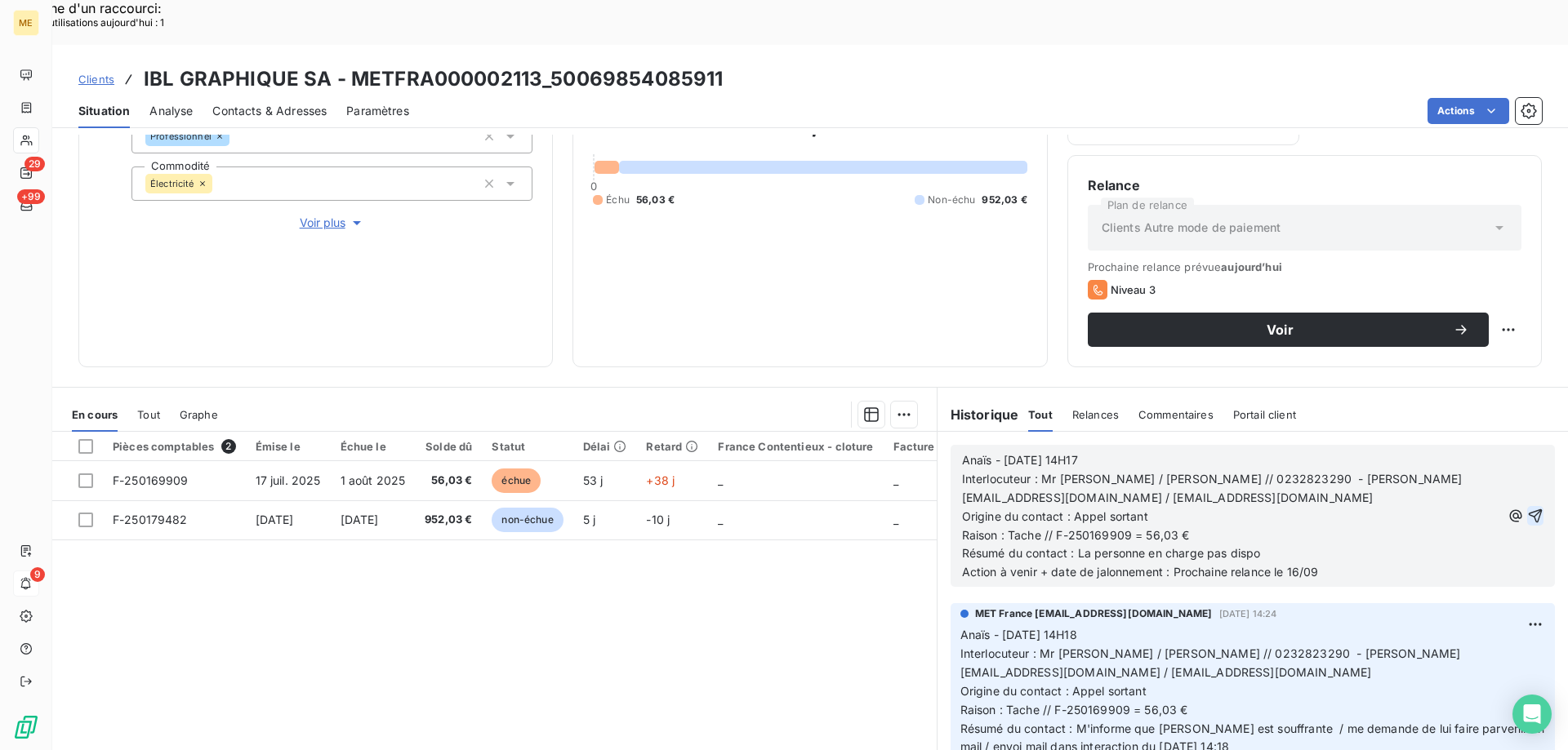
click at [1527, 506] on button "button" at bounding box center [1536, 515] width 17 height 19
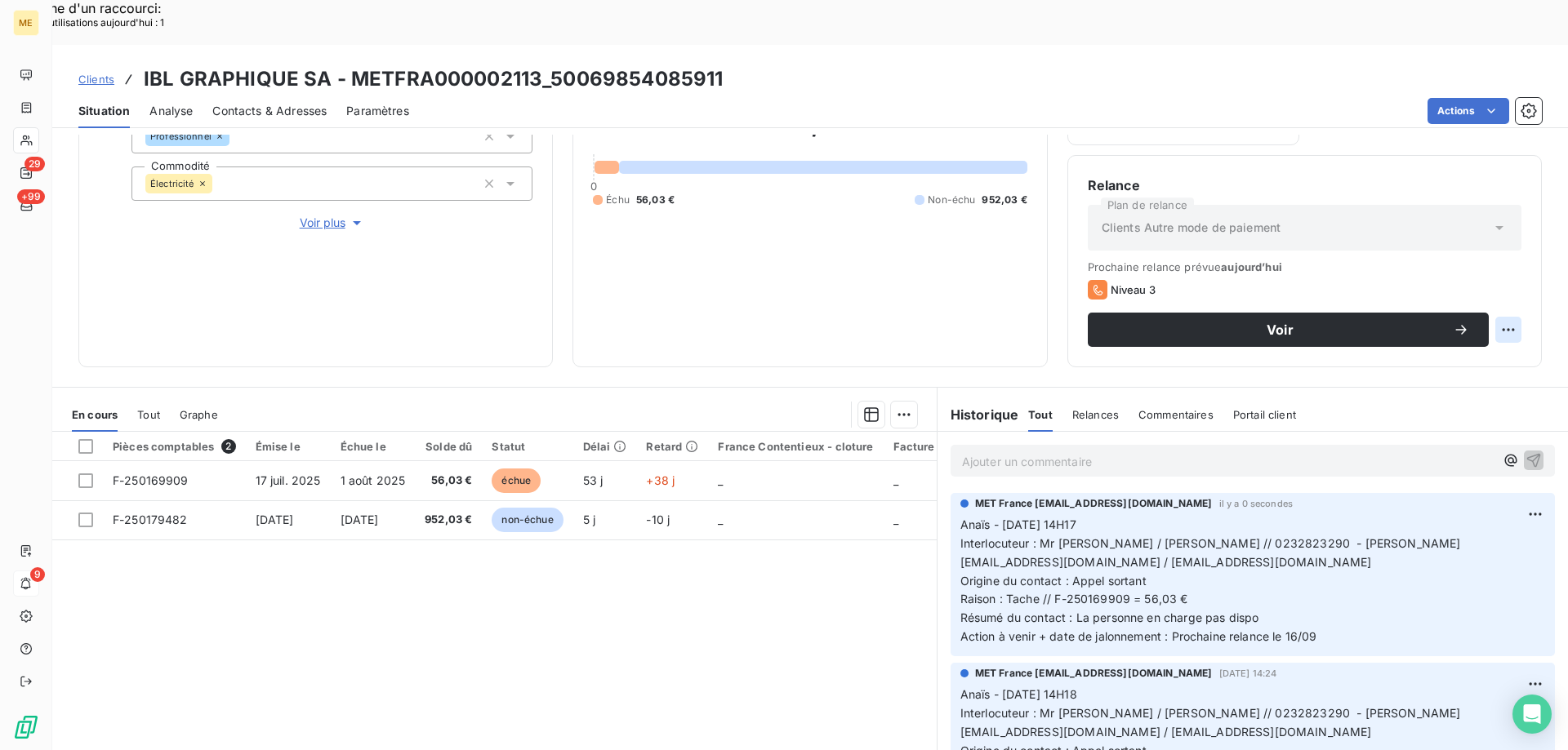
click at [1483, 324] on div "Replanifier cette action" at bounding box center [1428, 321] width 146 height 26
select select "8"
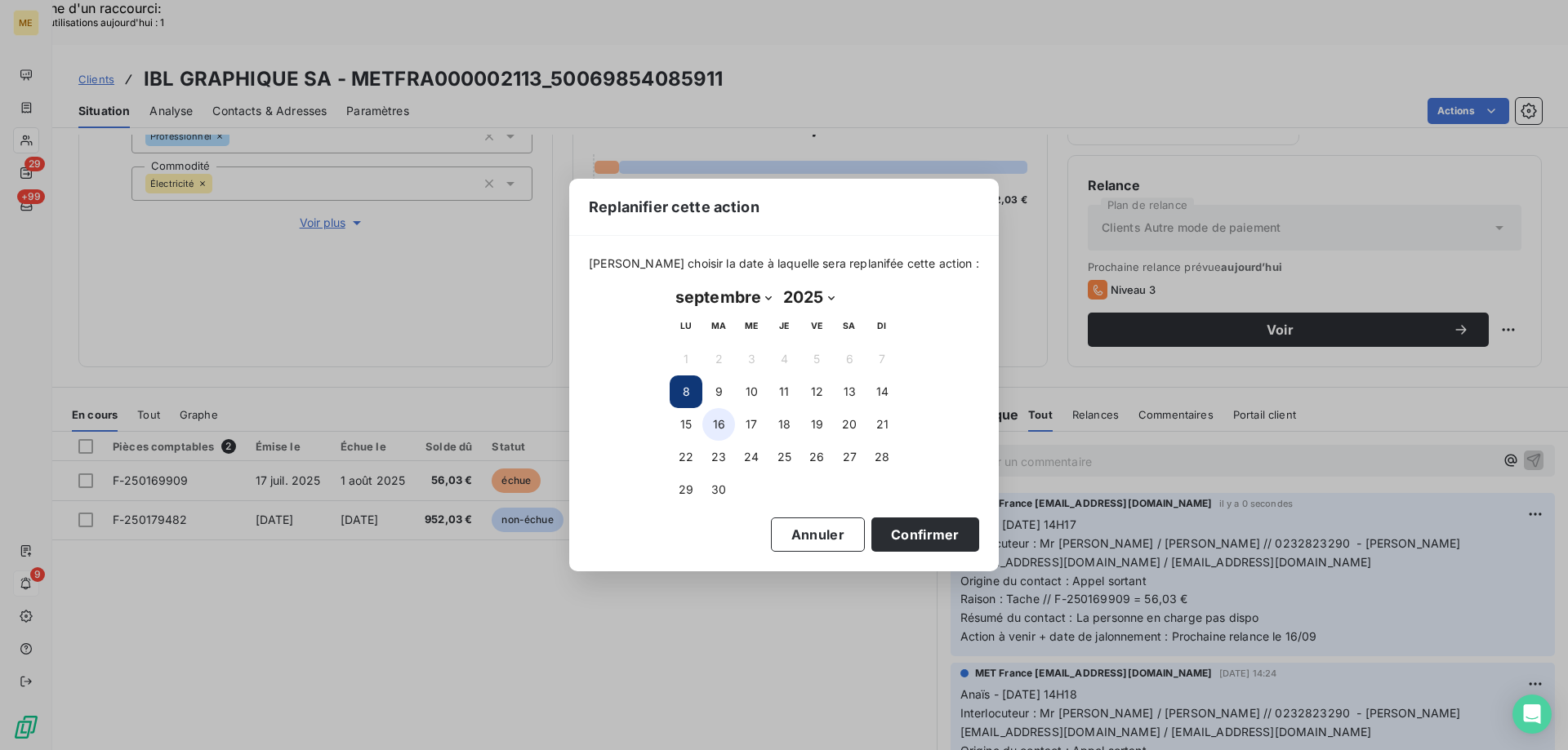
click at [708, 430] on button "16" at bounding box center [718, 424] width 32 height 32
click at [920, 530] on button "Confirmer" at bounding box center [925, 535] width 108 height 34
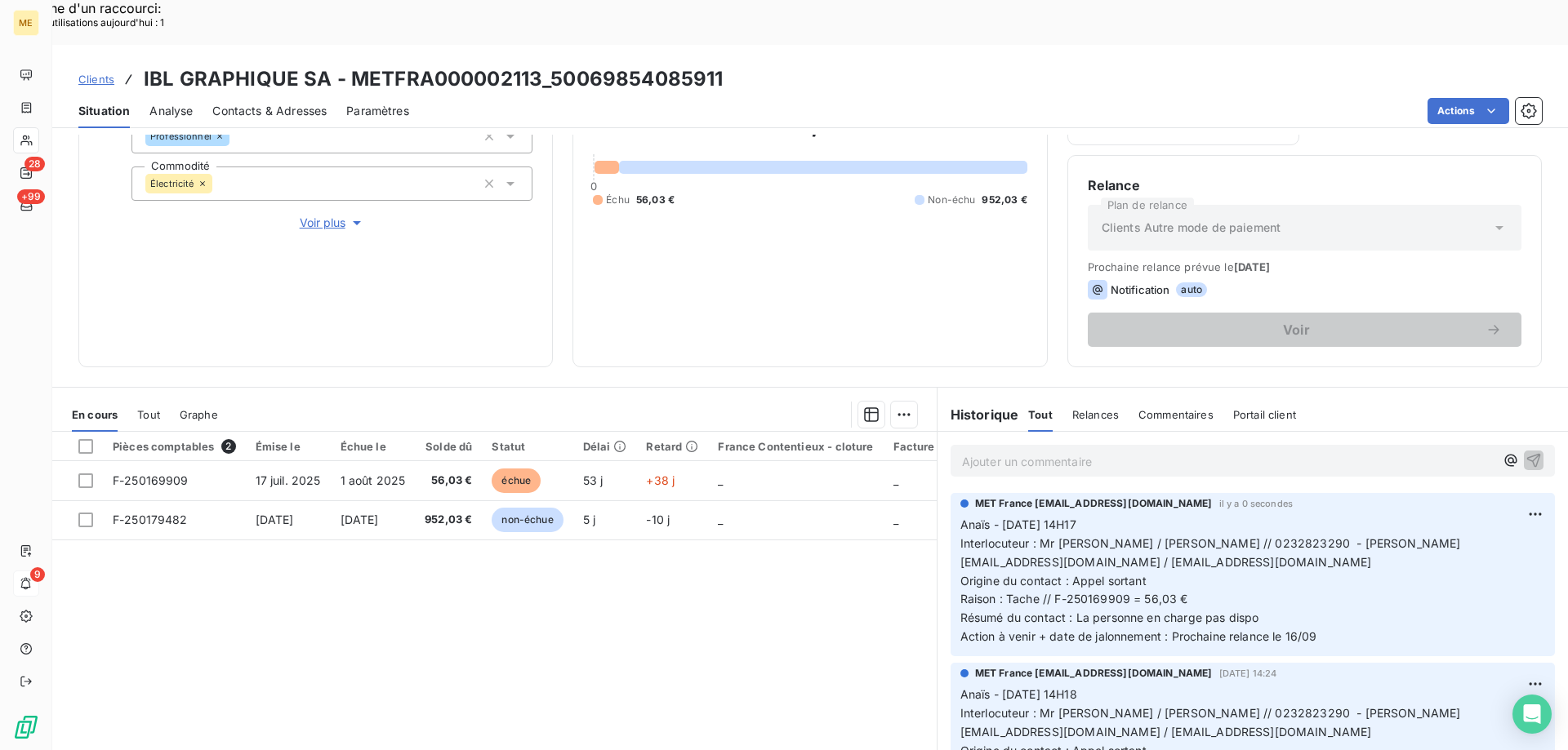
click at [86, 72] on span "Clients" at bounding box center [96, 79] width 36 height 13
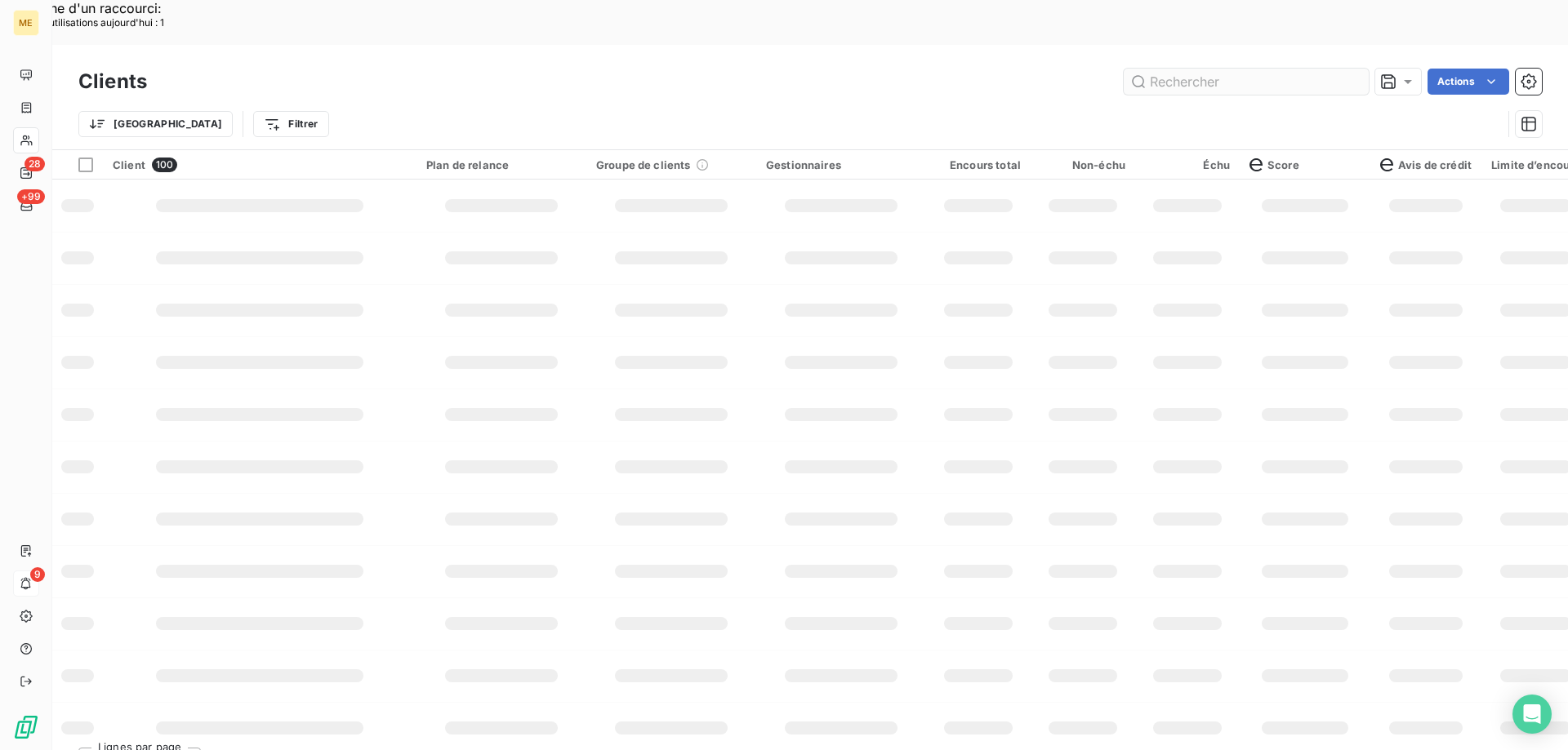
click at [1223, 69] on input "text" at bounding box center [1246, 82] width 245 height 26
click at [1299, 69] on input "METFRA000005567" at bounding box center [1246, 82] width 245 height 26
type input "METFRA000005567"
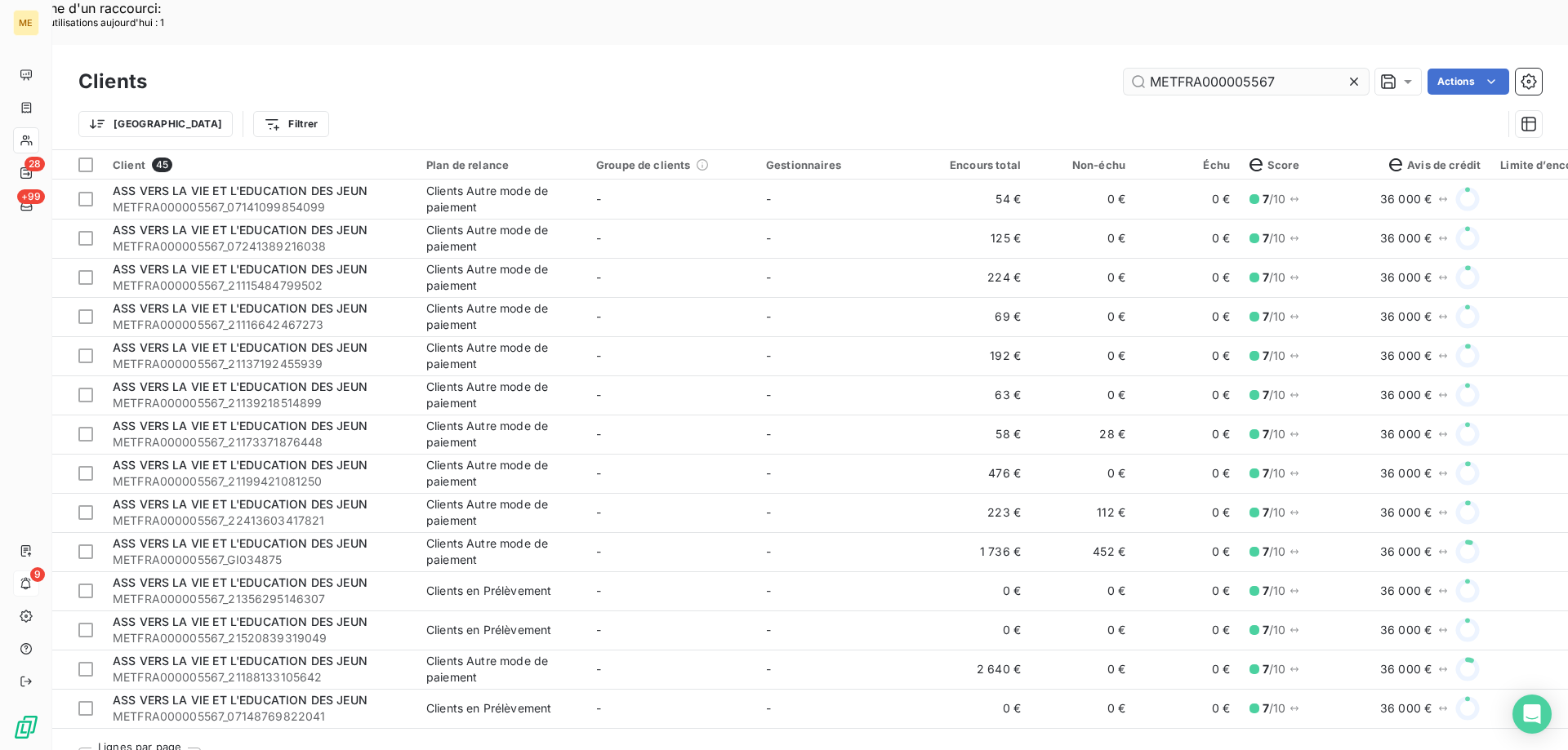
click at [1295, 69] on input "METFRA000005567" at bounding box center [1246, 82] width 245 height 26
click at [1280, 69] on input "METFRA000005567" at bounding box center [1246, 82] width 245 height 26
click at [1276, 69] on input "METFRA000005567" at bounding box center [1246, 82] width 245 height 26
drag, startPoint x: 1276, startPoint y: 33, endPoint x: 1172, endPoint y: 31, distance: 104.0
click at [1172, 69] on input "METFRA000005567" at bounding box center [1246, 82] width 245 height 26
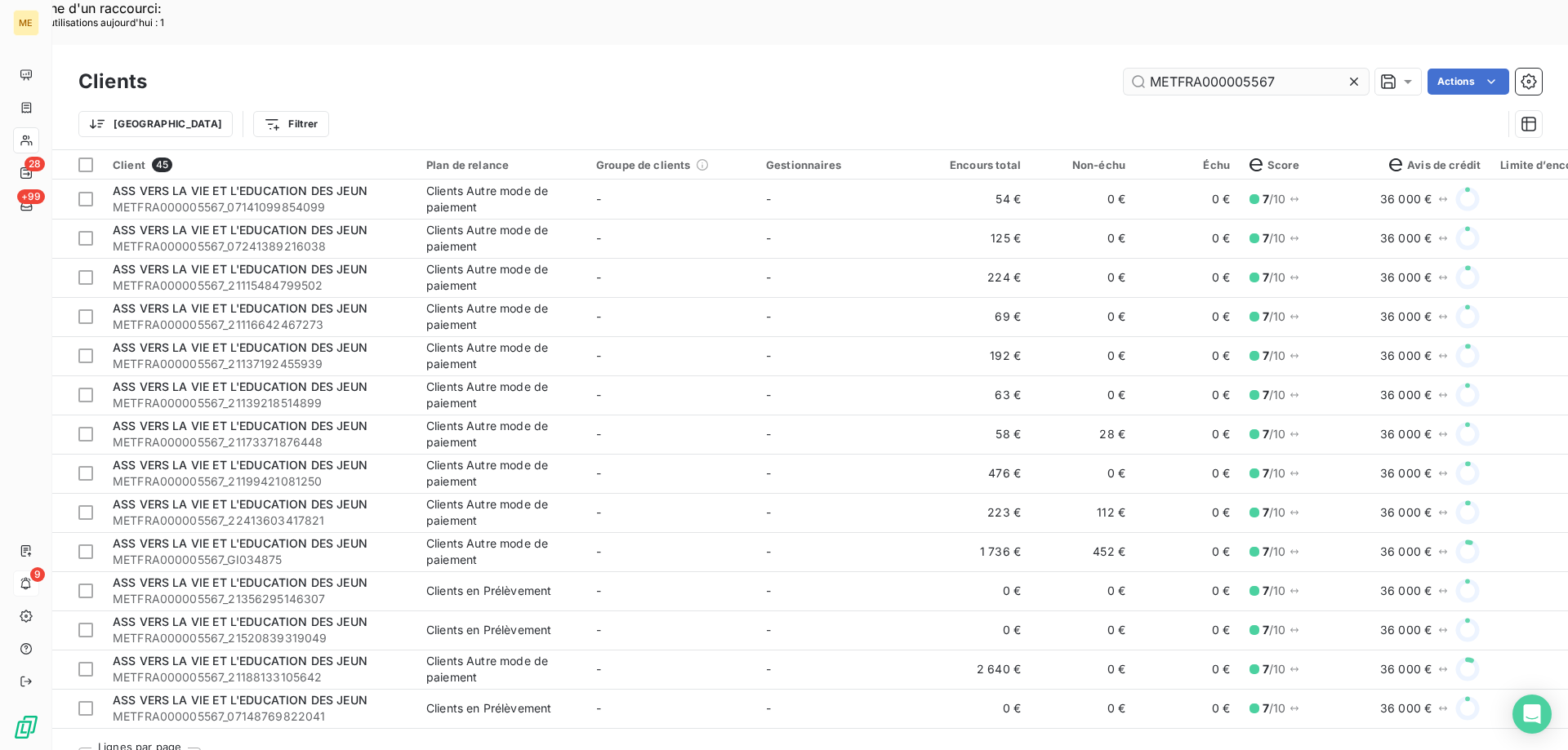
click at [1275, 69] on input "METFRA000005567" at bounding box center [1246, 82] width 245 height 26
drag, startPoint x: 1286, startPoint y: 32, endPoint x: 1142, endPoint y: 40, distance: 144.2
click at [1142, 69] on input "METFRA000005567" at bounding box center [1246, 82] width 245 height 26
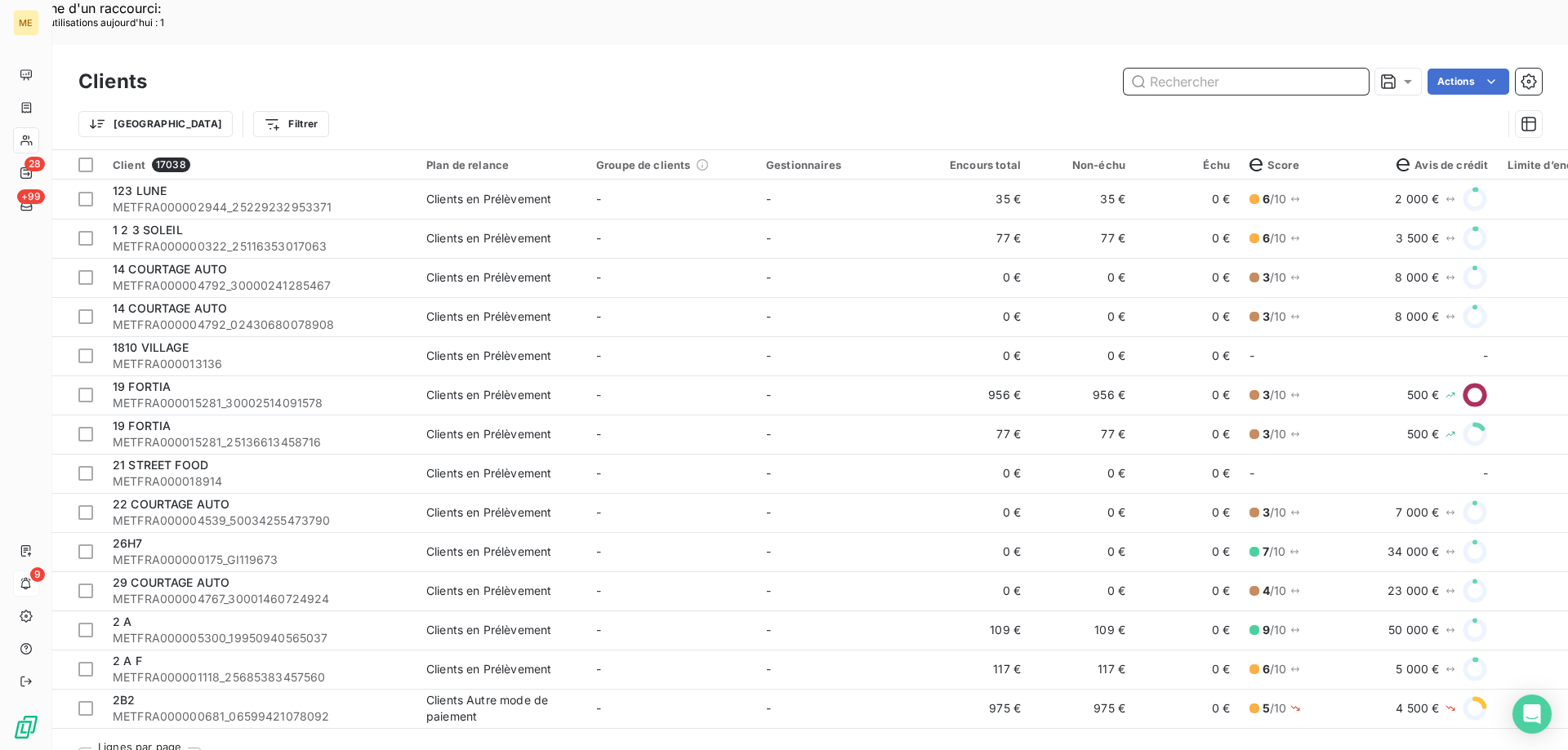
click at [1182, 69] on input "text" at bounding box center [1246, 82] width 245 height 26
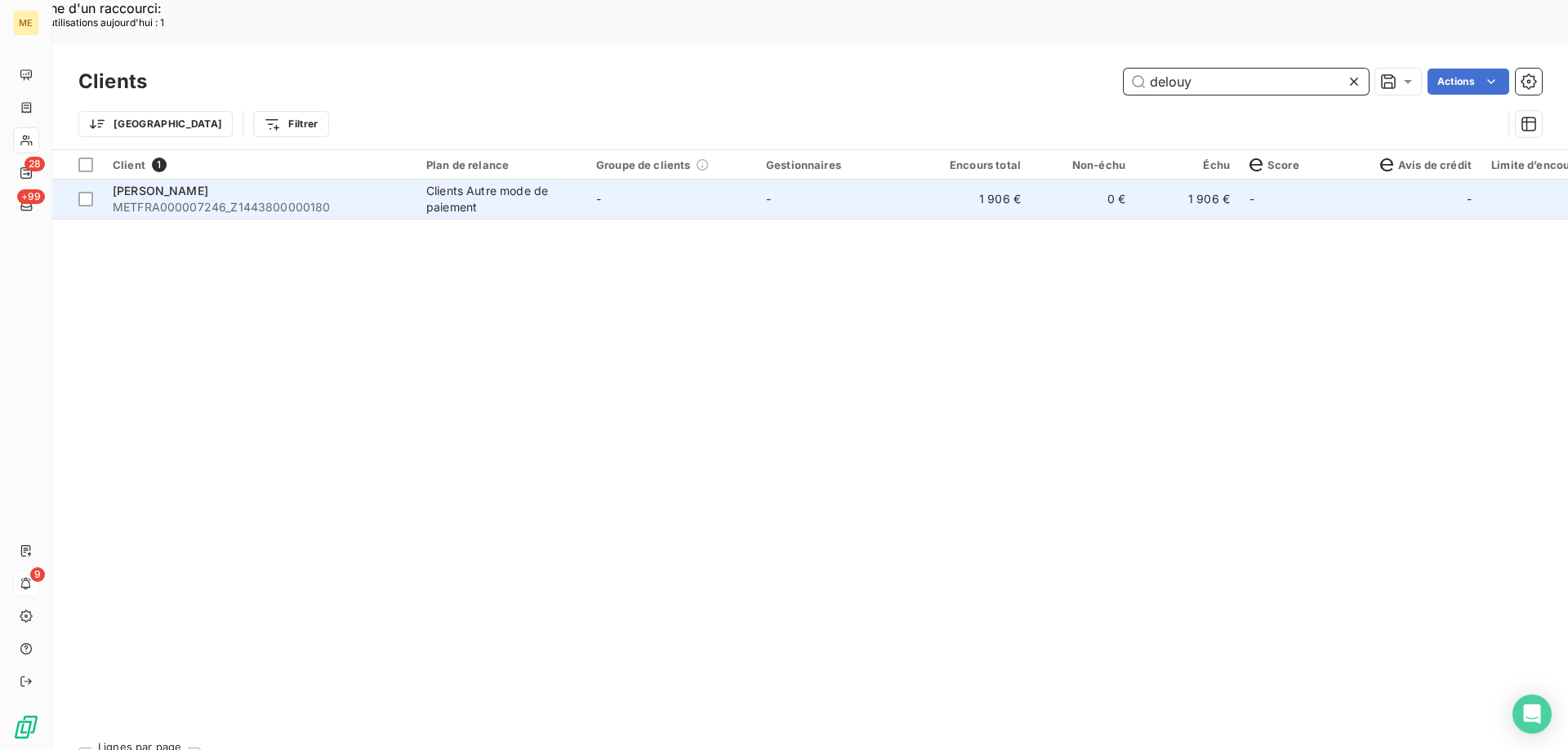
type input "delouy"
click at [864, 180] on td "-" at bounding box center [840, 200] width 170 height 39
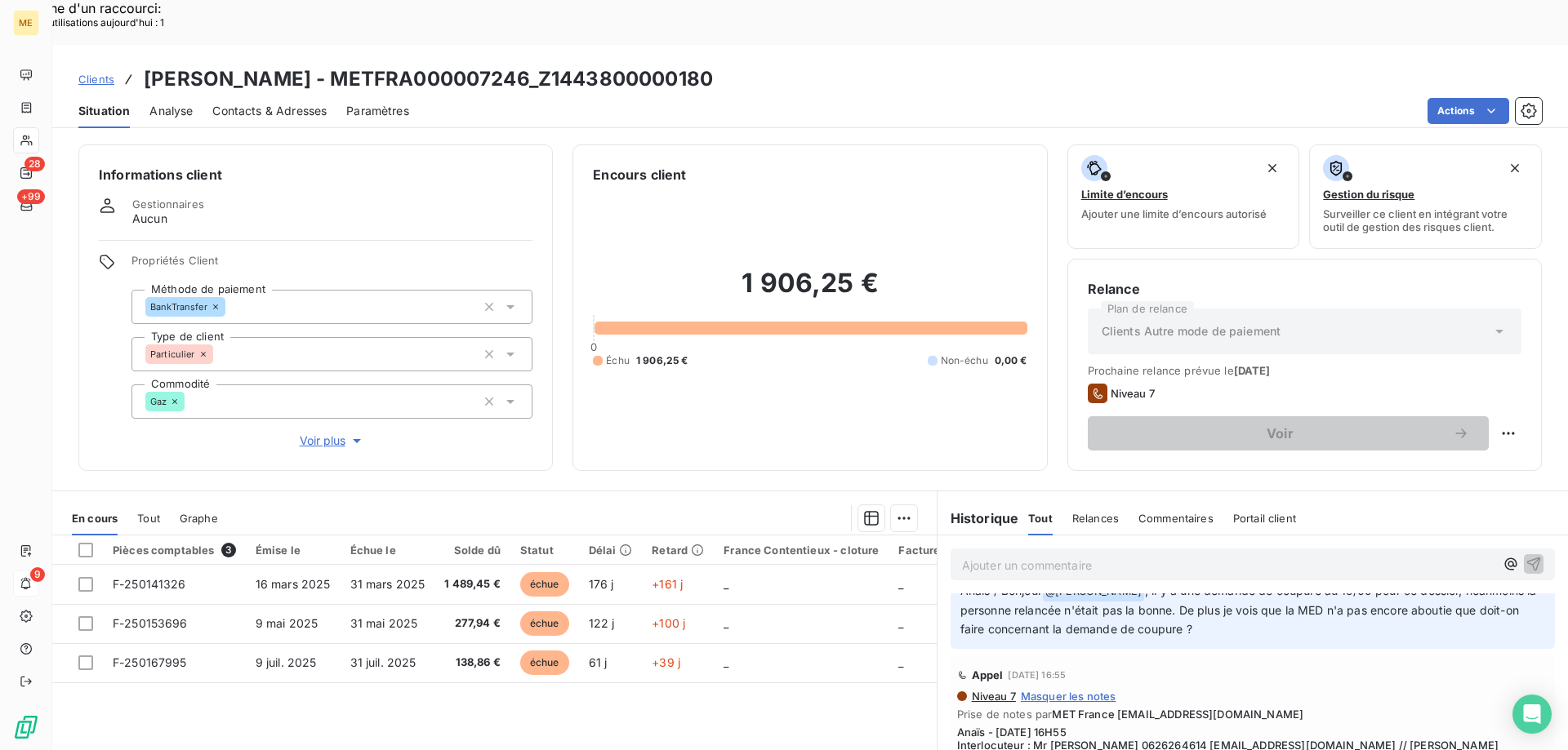
scroll to position [82, 0]
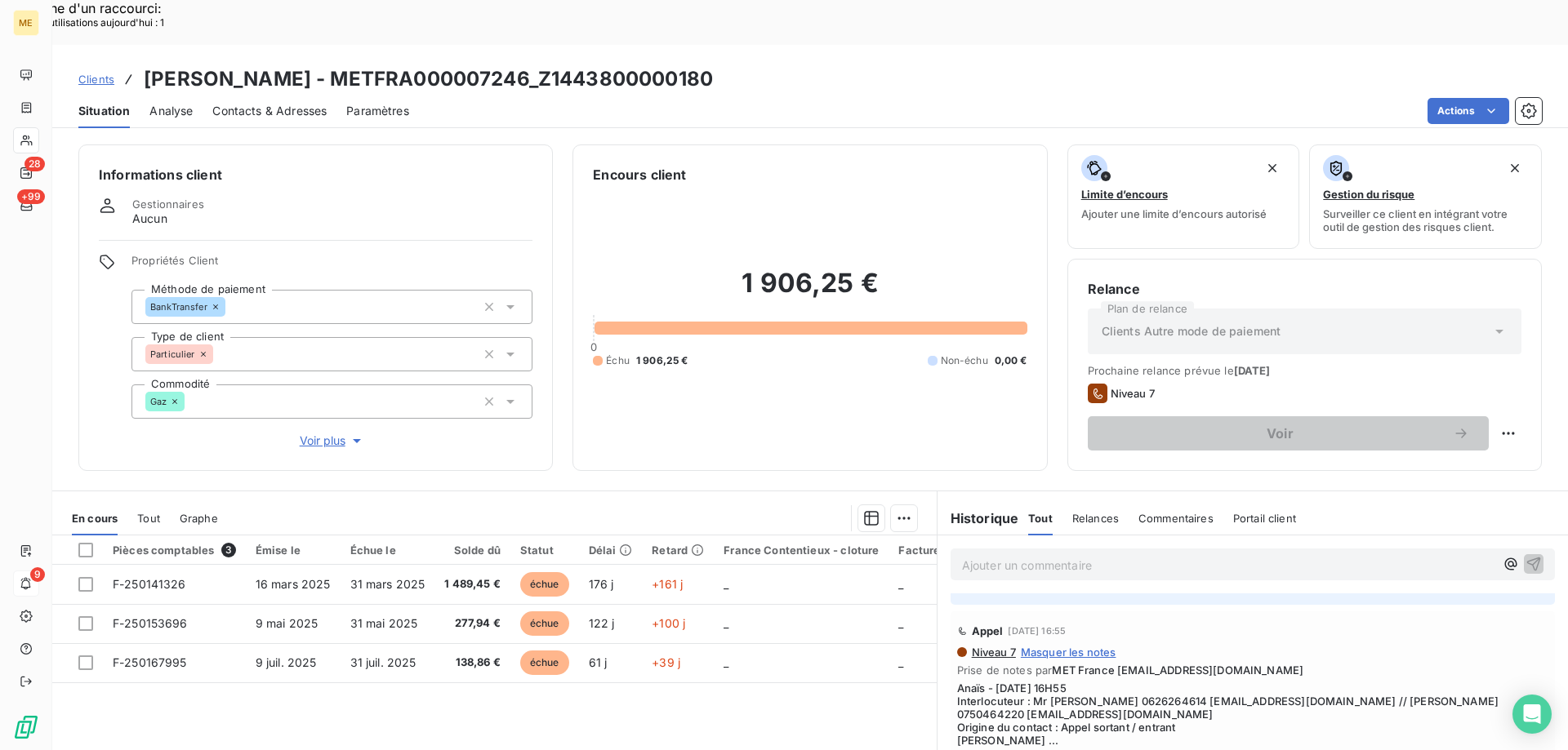
click at [1029, 737] on span "Afficher la suite" at bounding box center [1252, 758] width 591 height 13
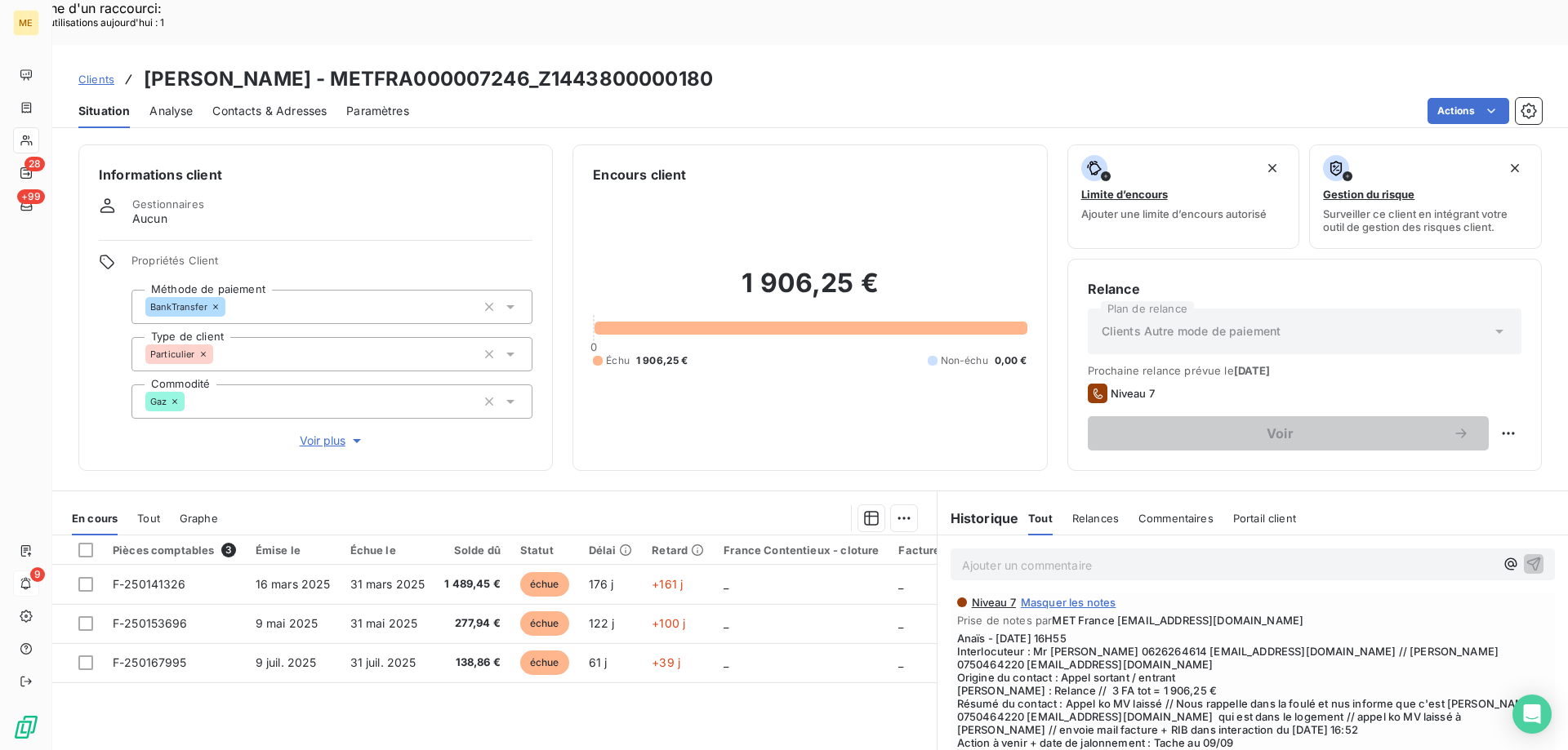
scroll to position [163, 0]
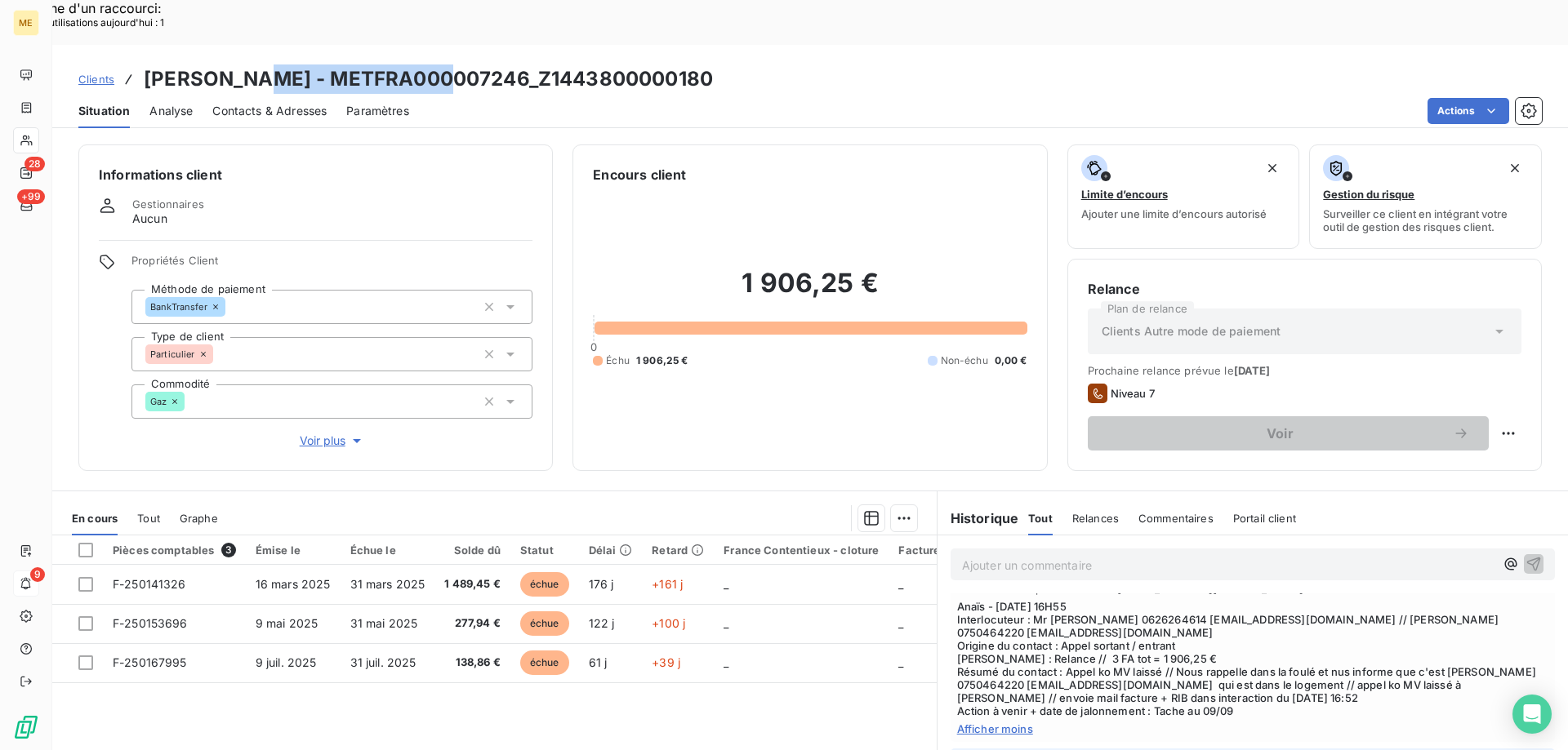
drag, startPoint x: 456, startPoint y: 31, endPoint x: 261, endPoint y: 24, distance: 195.1
click at [261, 64] on h3 "DELOUYA - METFRA000007246_Z1443800000180" at bounding box center [428, 79] width 569 height 30
copy h3 "METFRA000007246"
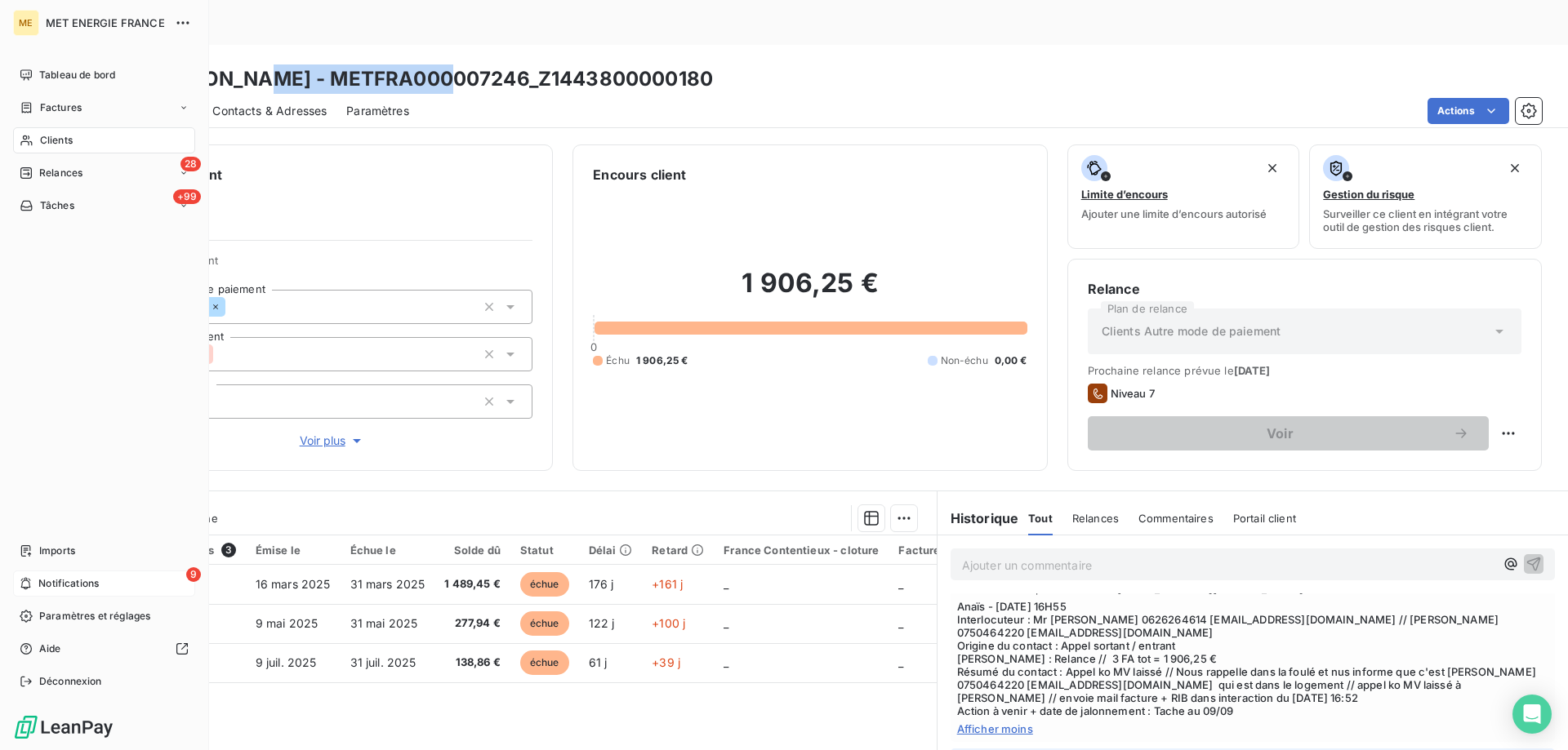
click at [37, 142] on div "Clients" at bounding box center [104, 140] width 182 height 26
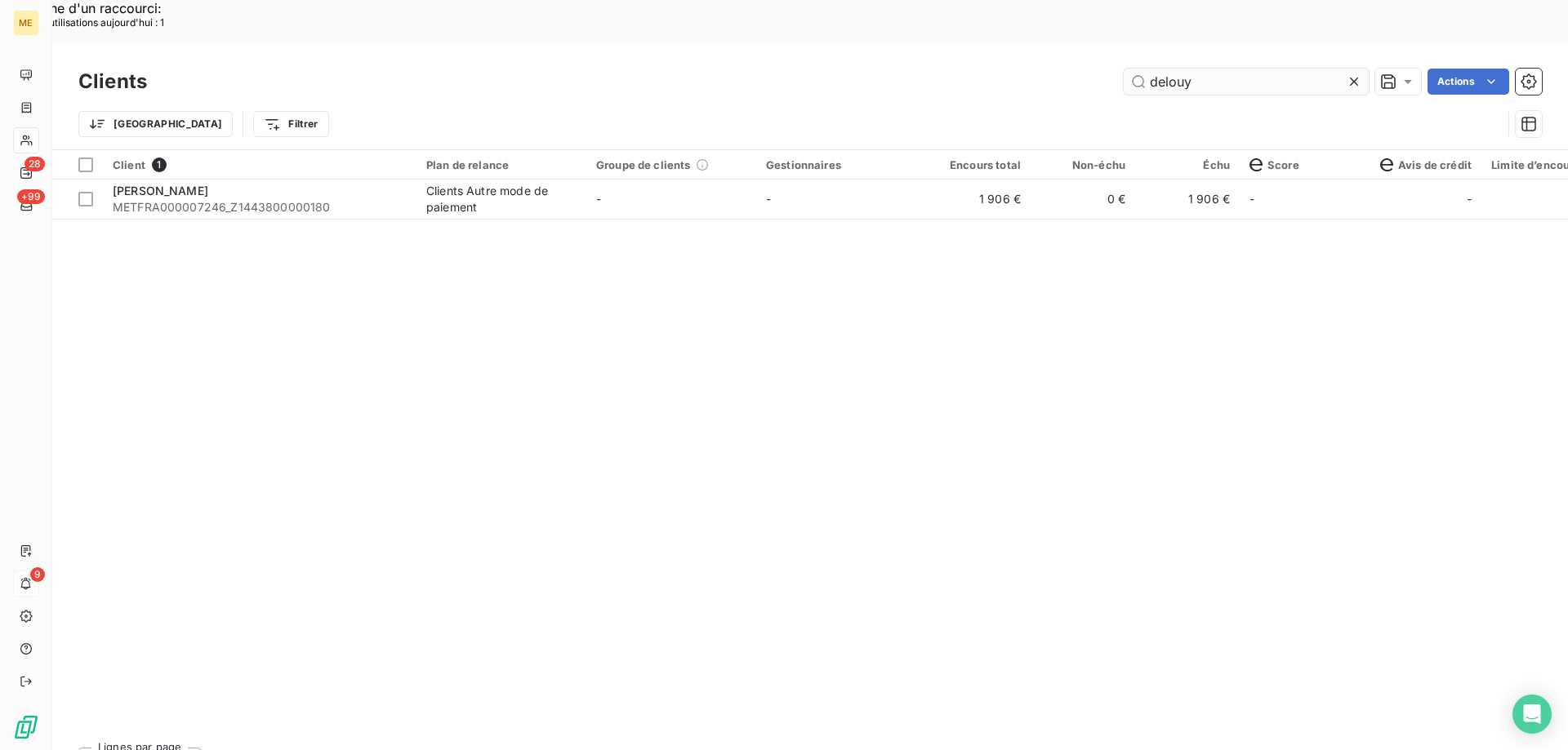
click at [1183, 69] on input "delouy" at bounding box center [1246, 82] width 245 height 26
click at [1165, 69] on input "delouy" at bounding box center [1246, 82] width 245 height 26
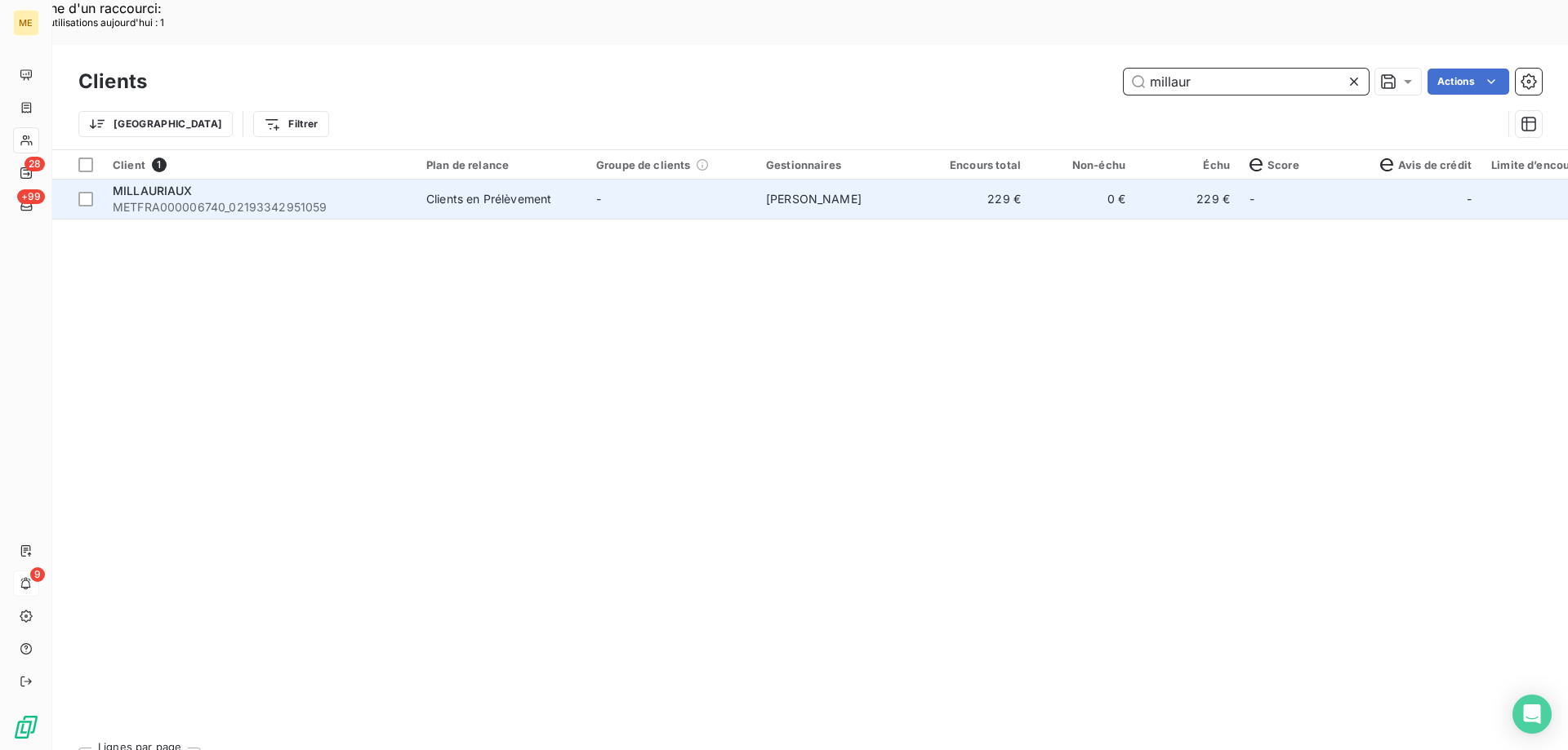
type input "millaur"
click at [573, 191] on span "Clients en Prélèvement" at bounding box center [501, 200] width 150 height 17
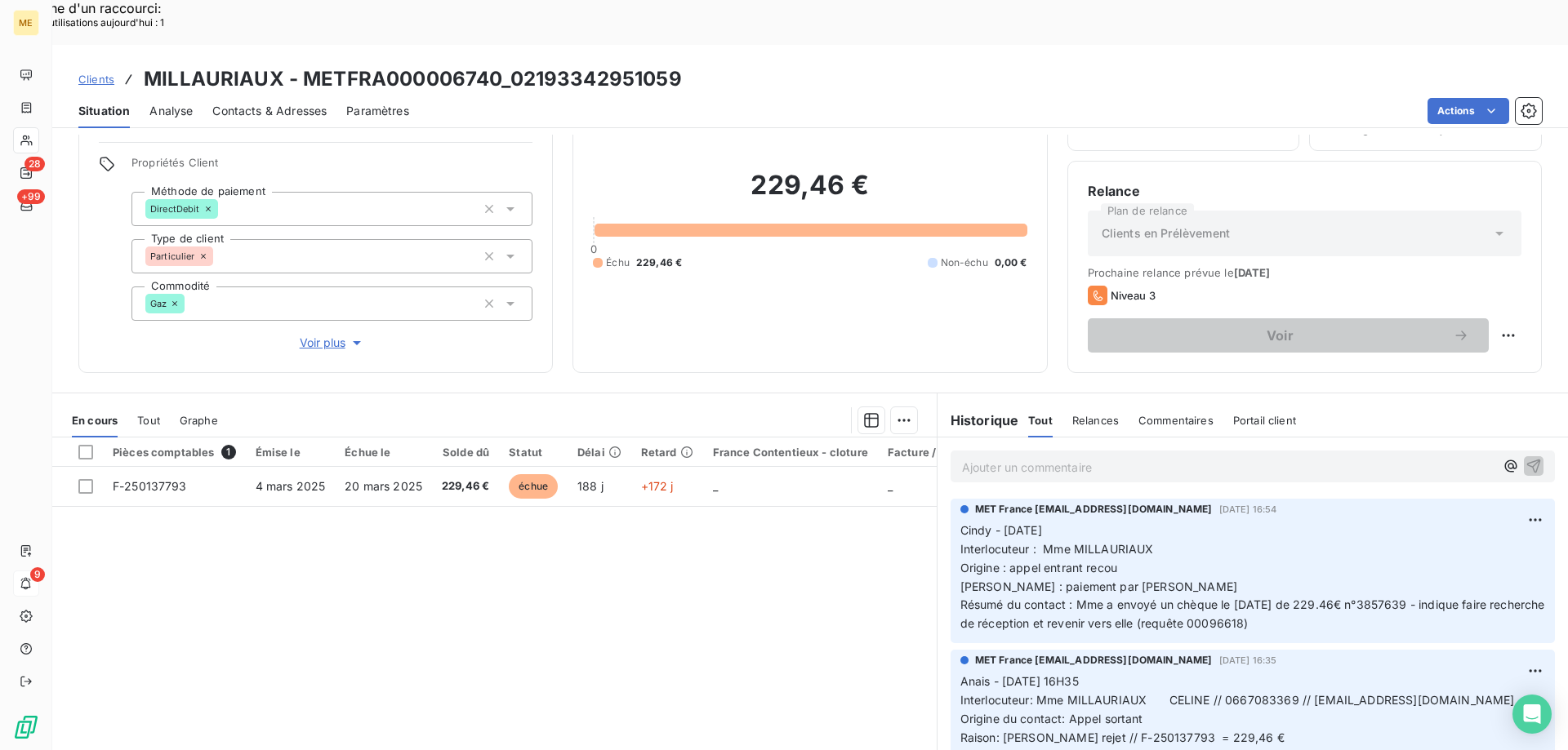
scroll to position [104, 0]
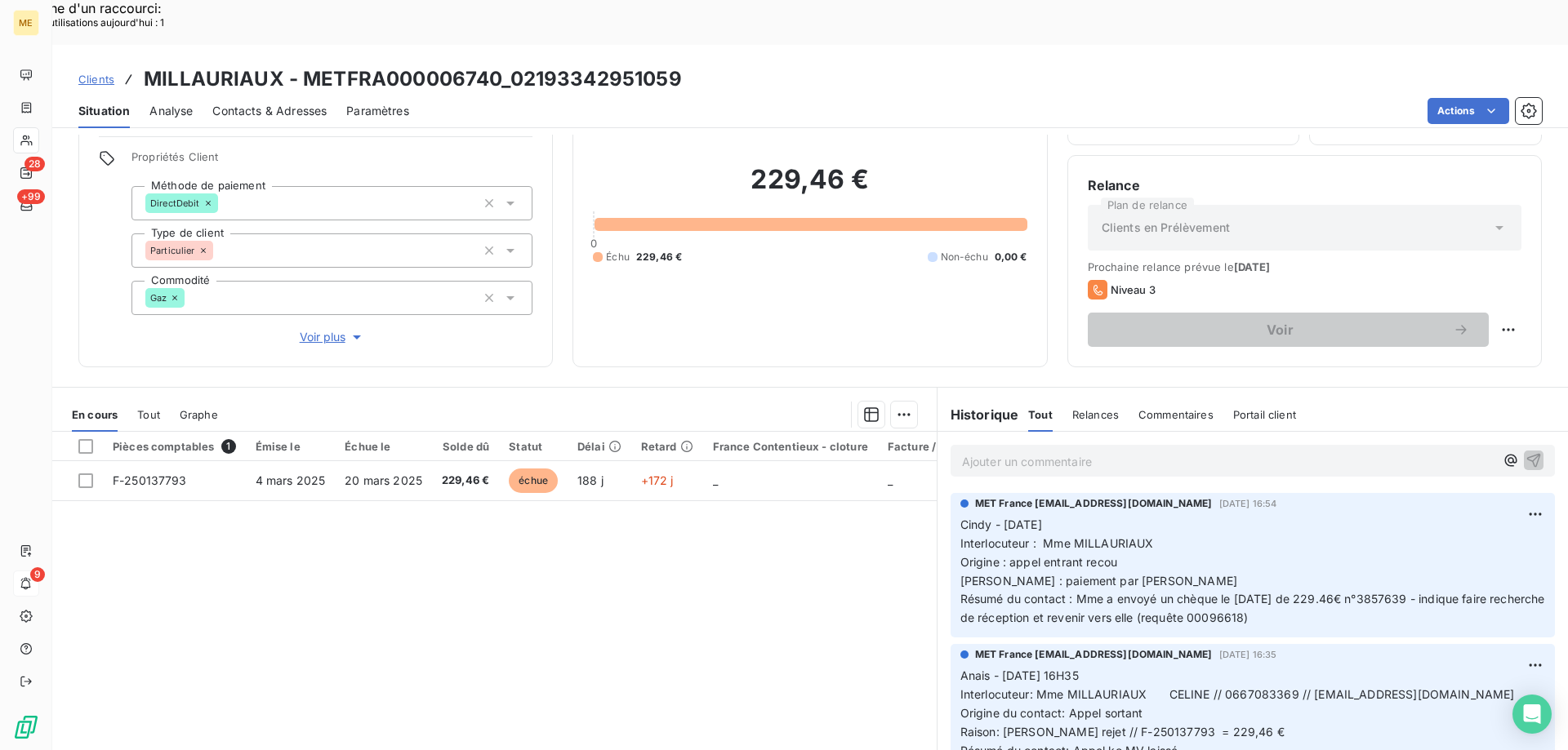
drag, startPoint x: 1294, startPoint y: 572, endPoint x: 1238, endPoint y: 573, distance: 56.0
click at [1238, 592] on span "Résumé du contact : Mme a envoyé un chèque le 08/08/25 de 229.46€ n°3857639 - i…" at bounding box center [1253, 608] width 588 height 32
copy span "00096618"
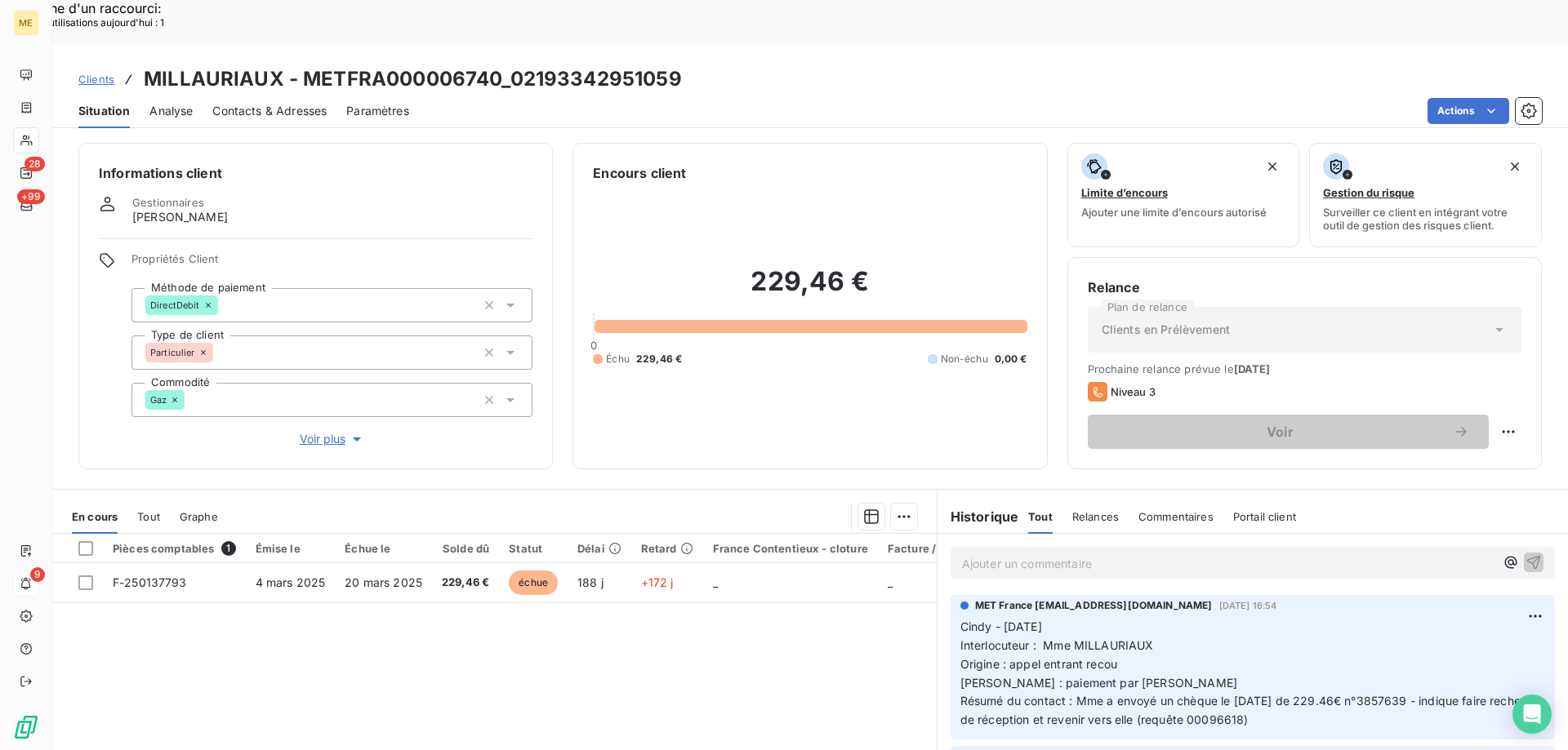
scroll to position [0, 0]
click at [330, 433] on span "Voir plus" at bounding box center [332, 441] width 65 height 17
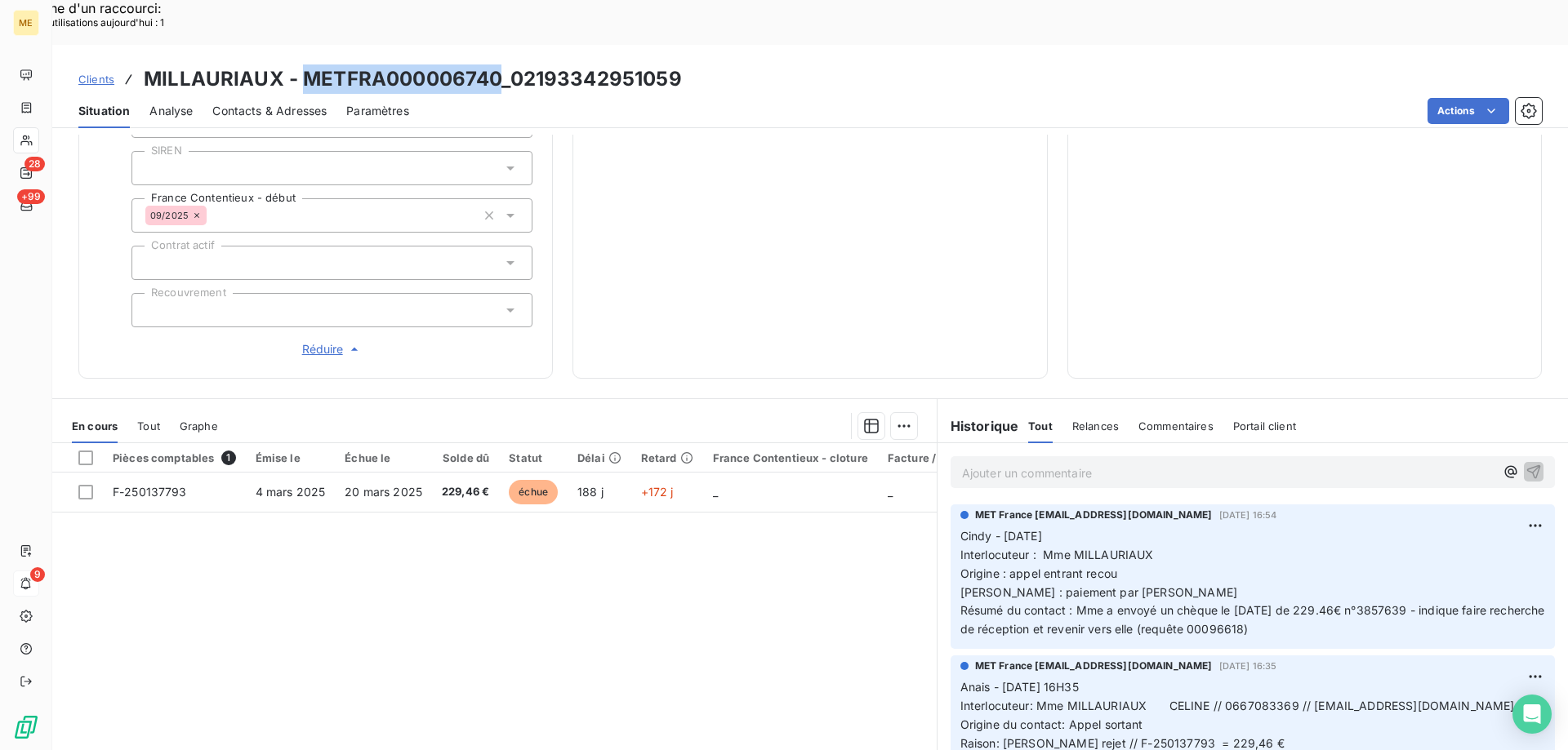
drag, startPoint x: 498, startPoint y: 37, endPoint x: 298, endPoint y: 32, distance: 200.1
click at [298, 64] on h3 "MILLAURIAUX - METFRA000006740_02193342951059" at bounding box center [413, 79] width 538 height 30
copy h3 "METFRA000006740"
click at [1105, 586] on span "Raison : paiement par chèque" at bounding box center [1098, 592] width 277 height 14
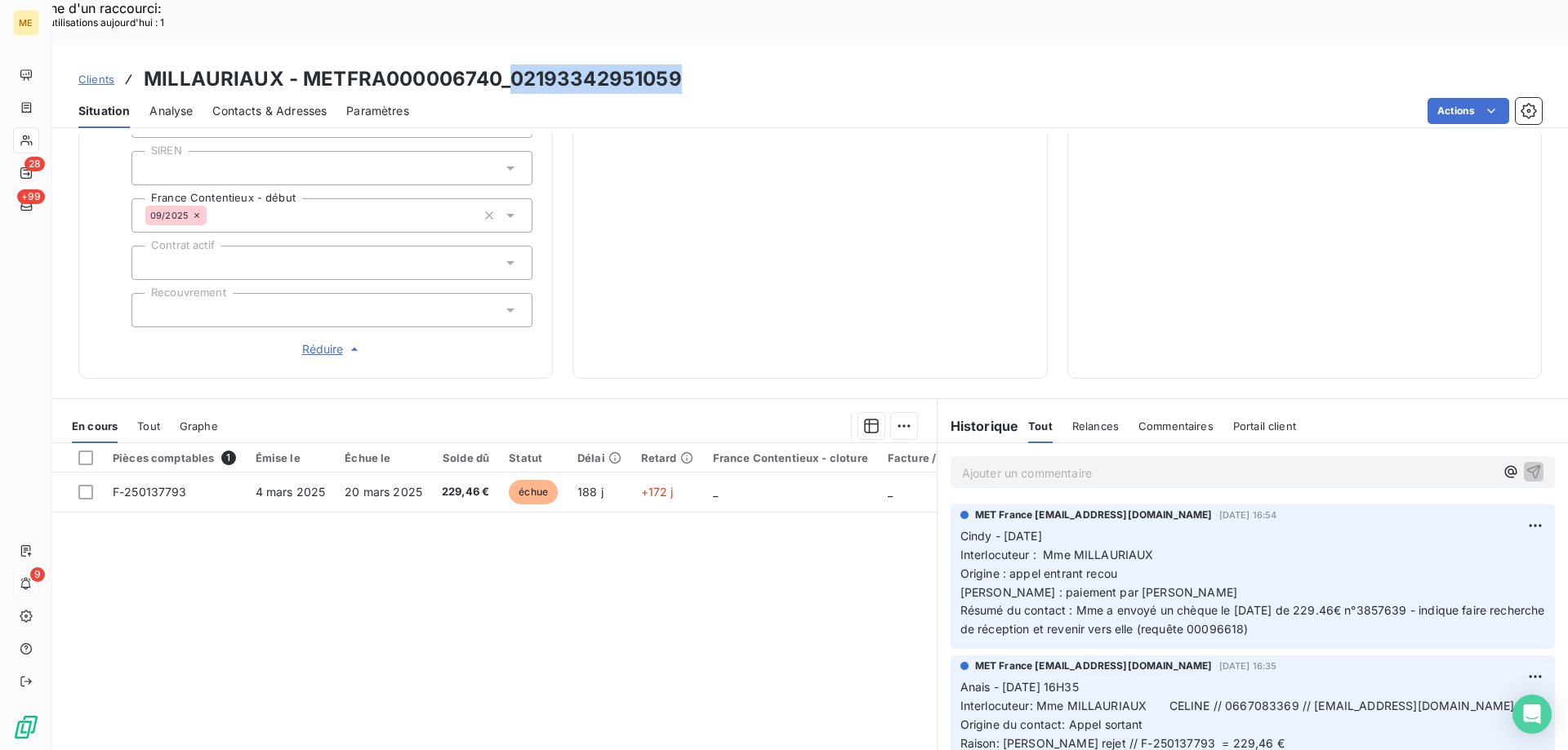
drag, startPoint x: 677, startPoint y: 35, endPoint x: 507, endPoint y: 41, distance: 170.1
click at [507, 64] on div "Clients MILLAURIAUX - METFRA000006740_02193342951059" at bounding box center [810, 79] width 1515 height 30
copy h3 "02193342951059"
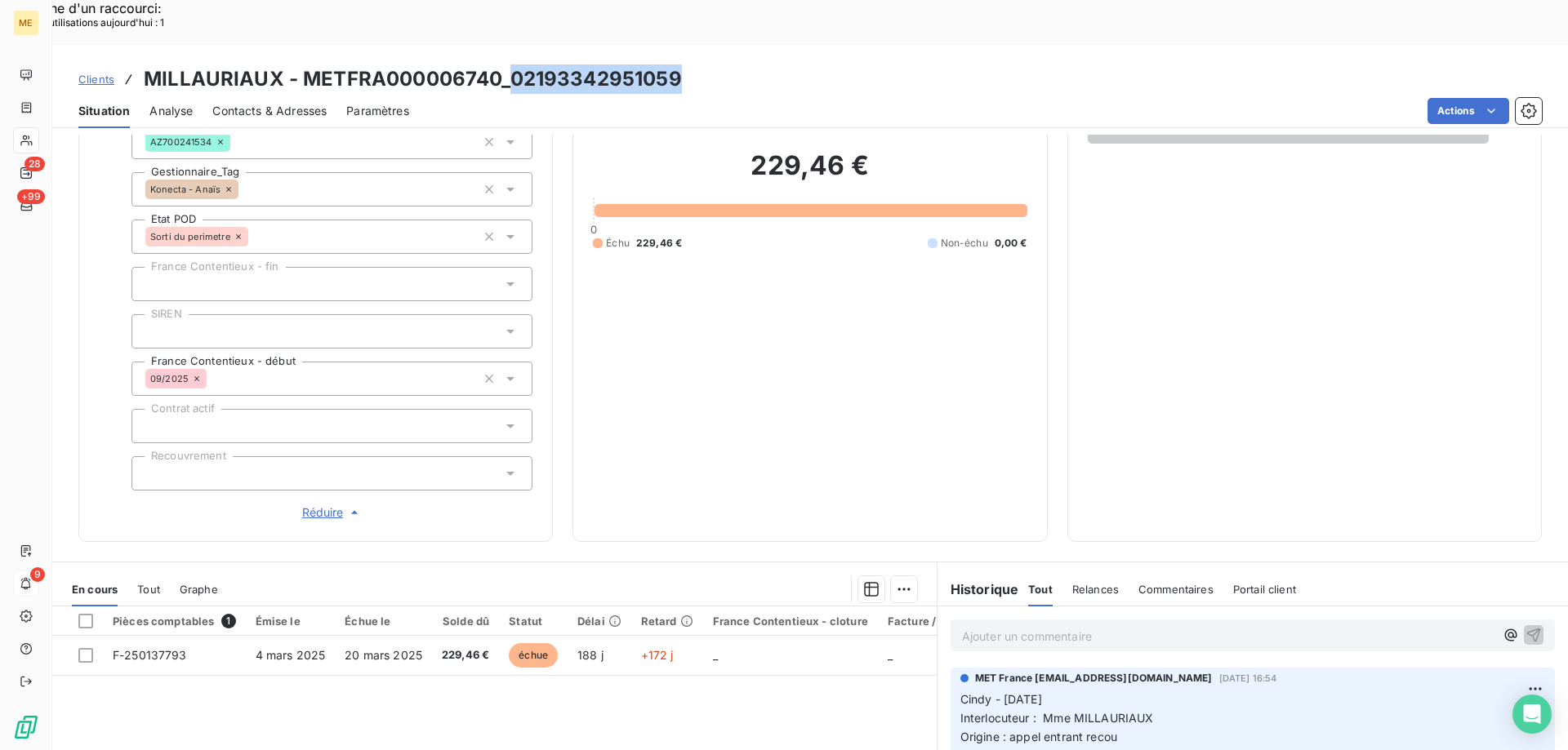
scroll to position [471, 0]
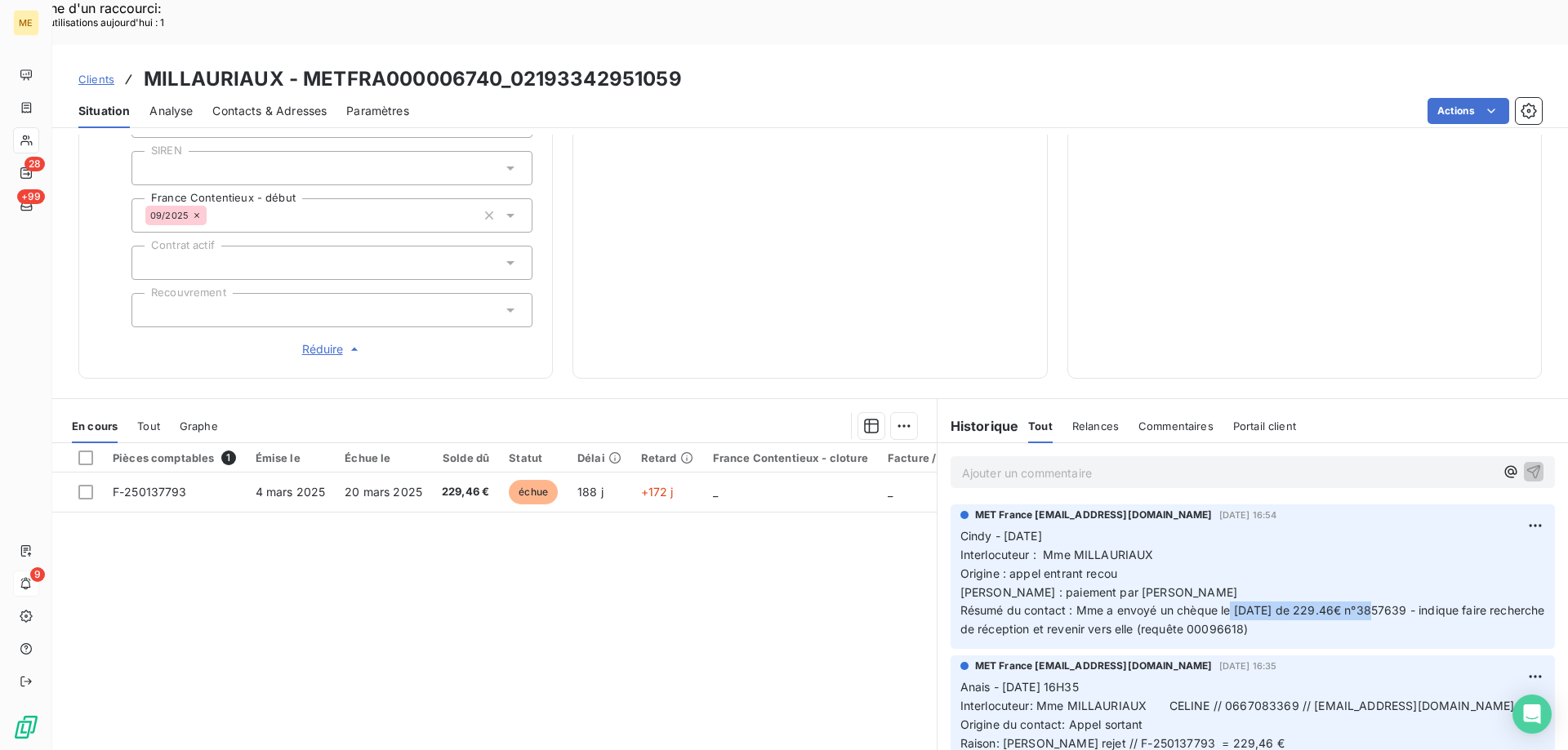
drag, startPoint x: 1223, startPoint y: 553, endPoint x: 1361, endPoint y: 554, distance: 138.0
click at [1361, 603] on span "Résumé du contact : Mme a envoyé un chèque le 08/08/25 de 229.46€ n°3857639 - i…" at bounding box center [1253, 619] width 588 height 32
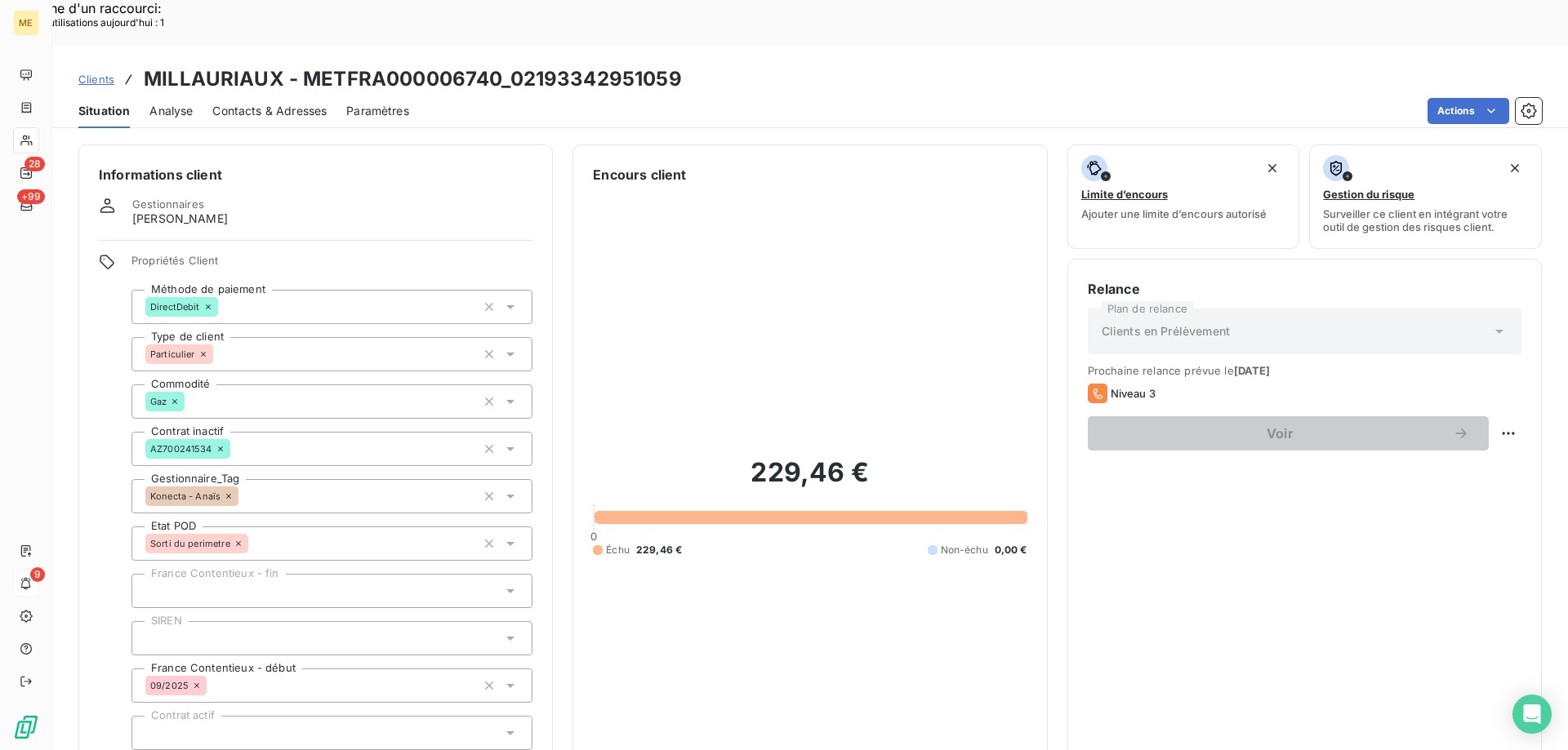
drag, startPoint x: 223, startPoint y: 176, endPoint x: 125, endPoint y: 181, distance: 98.1
click at [125, 198] on div "Gestionnaires Virginie Garcia" at bounding box center [315, 213] width 434 height 30
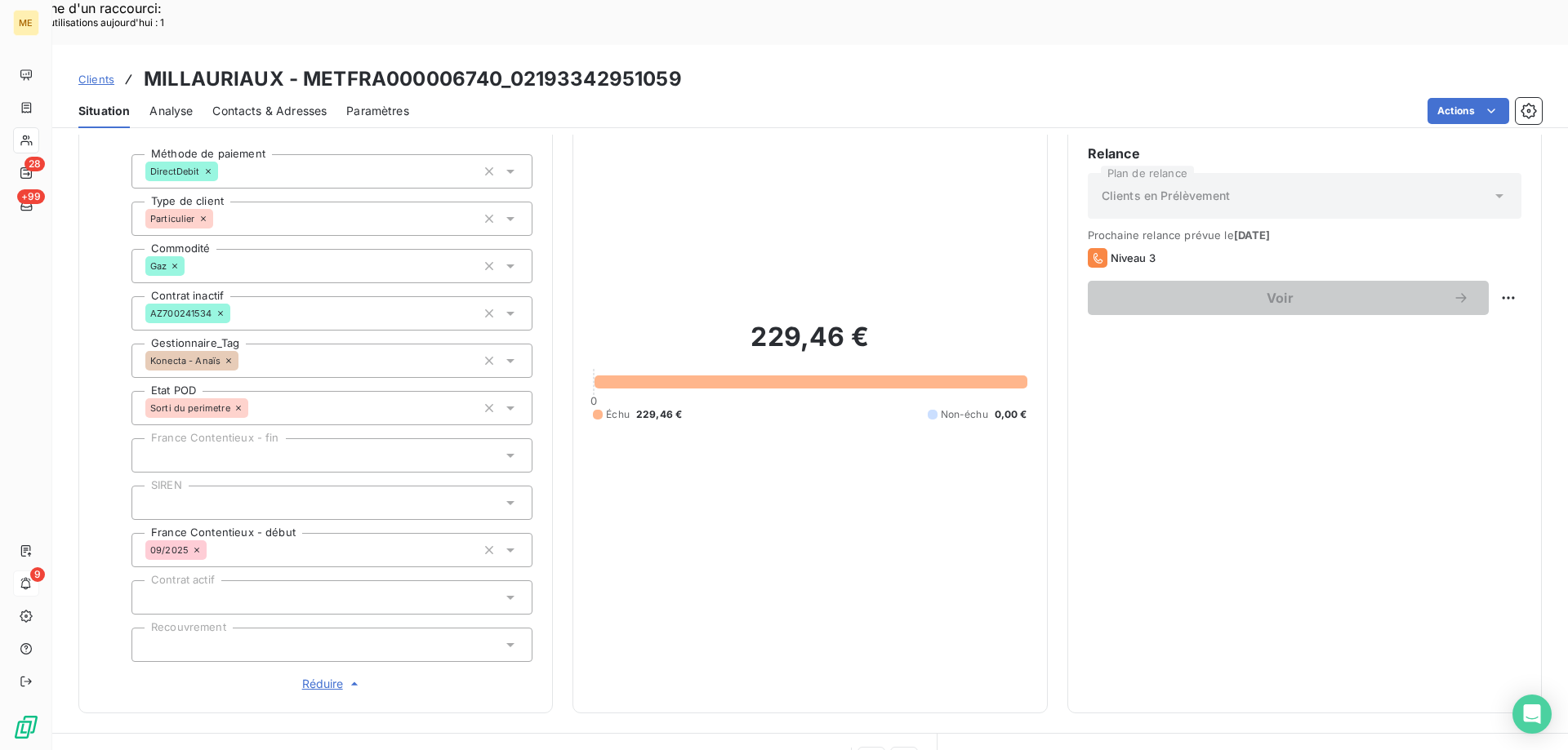
scroll to position [471, 0]
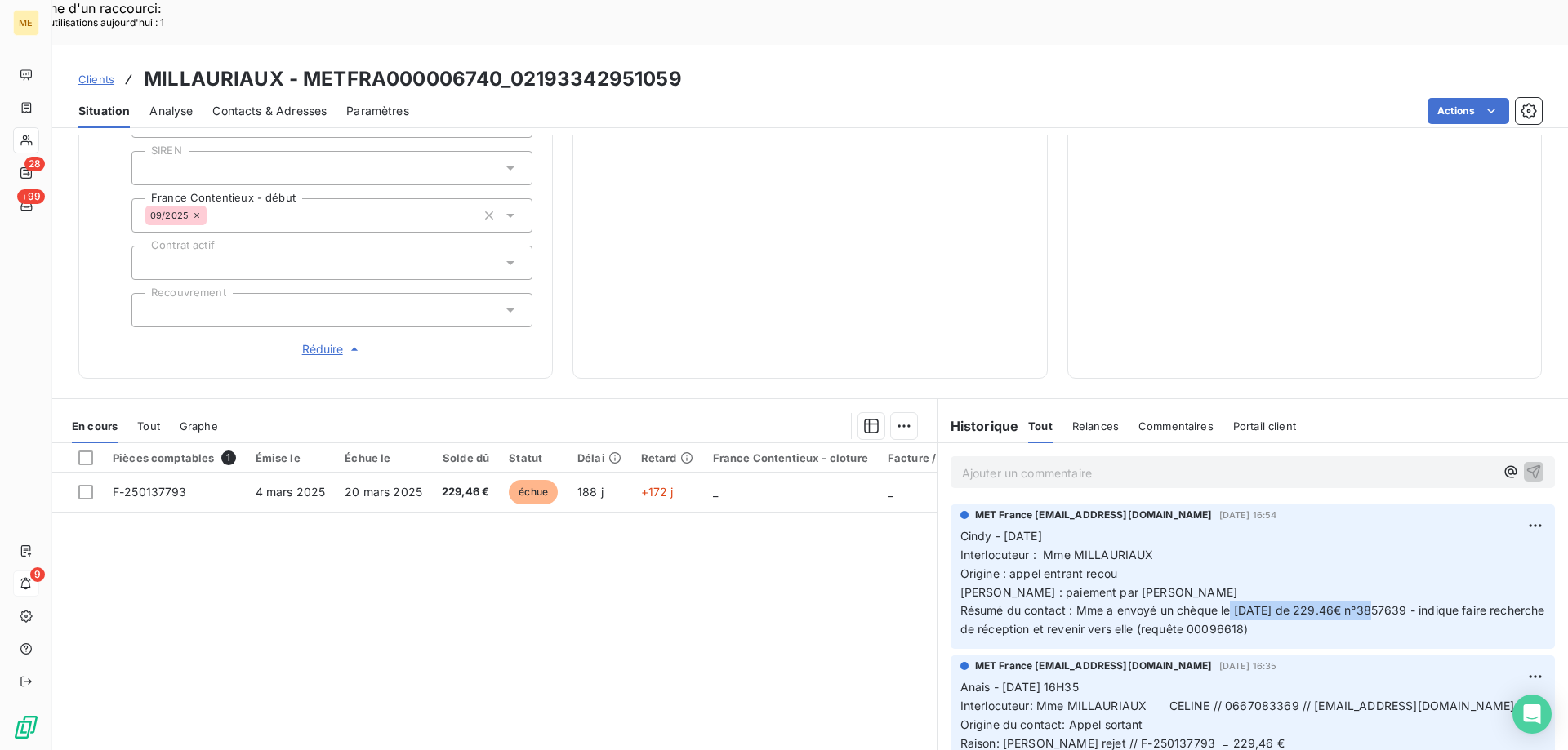
drag, startPoint x: 1212, startPoint y: 458, endPoint x: 1302, endPoint y: 479, distance: 92.4
click at [1302, 508] on div "MET France met-france@recouvrement.met.com 4 sept. 2025, 16:54 Cindy - 04/09/20…" at bounding box center [1252, 574] width 585 height 132
click at [1295, 527] on p "Cindy - 04/09/2025 Interlocuteur : Mme MILLAURIAUX Origine : appel entrant reco…" at bounding box center [1252, 583] width 585 height 111
drag, startPoint x: 1289, startPoint y: 570, endPoint x: 1245, endPoint y: 572, distance: 44.0
click at [1245, 603] on span "Résumé du contact : Mme a envoyé un chèque le 08/08/25 de 229.46€ n°3857639 - i…" at bounding box center [1253, 619] width 588 height 32
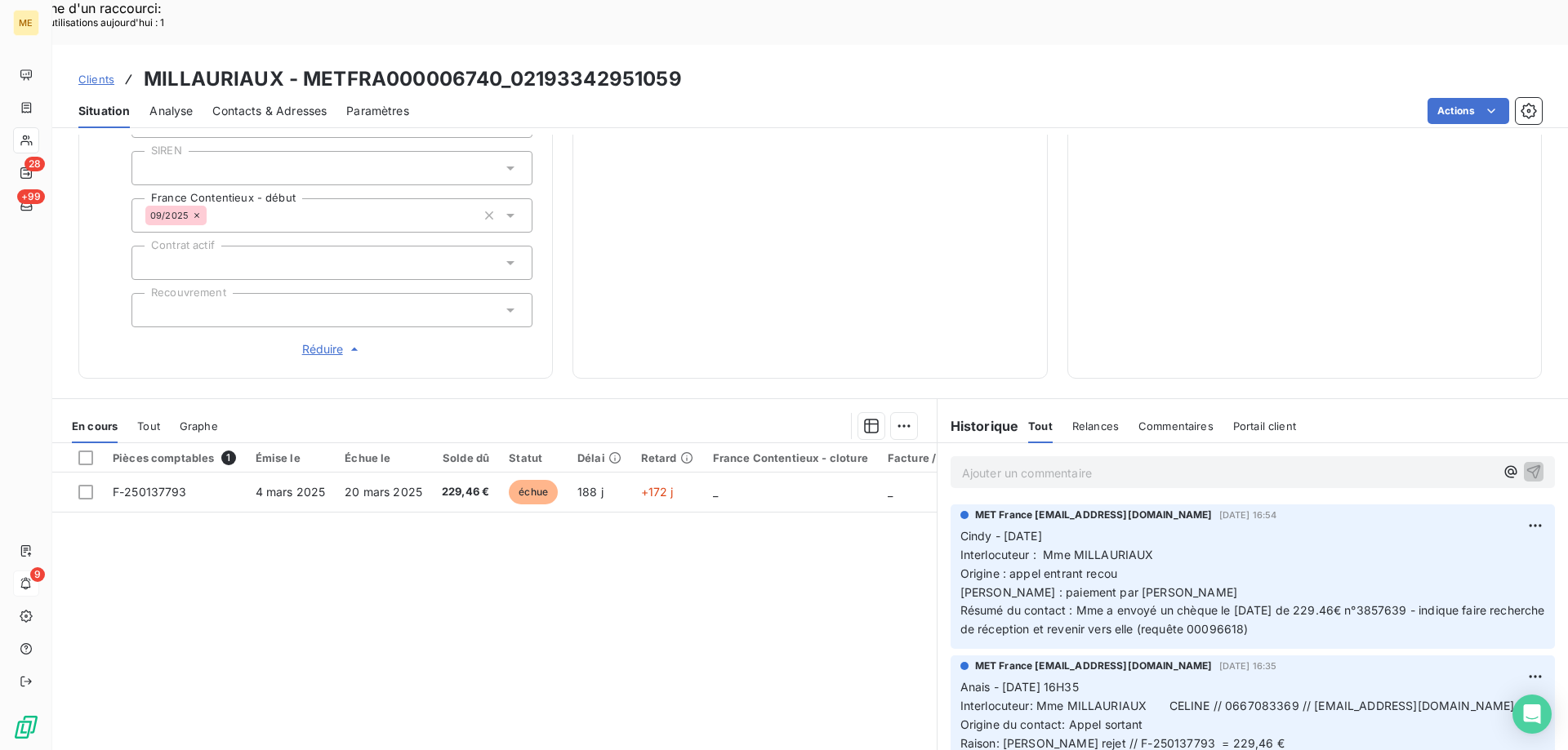
drag, startPoint x: 1341, startPoint y: 575, endPoint x: 1331, endPoint y: 572, distance: 10.4
click at [1341, 575] on p "Cindy - 04/09/2025 Interlocuteur : Mme MILLAURIAUX Origine : appel entrant reco…" at bounding box center [1252, 583] width 585 height 111
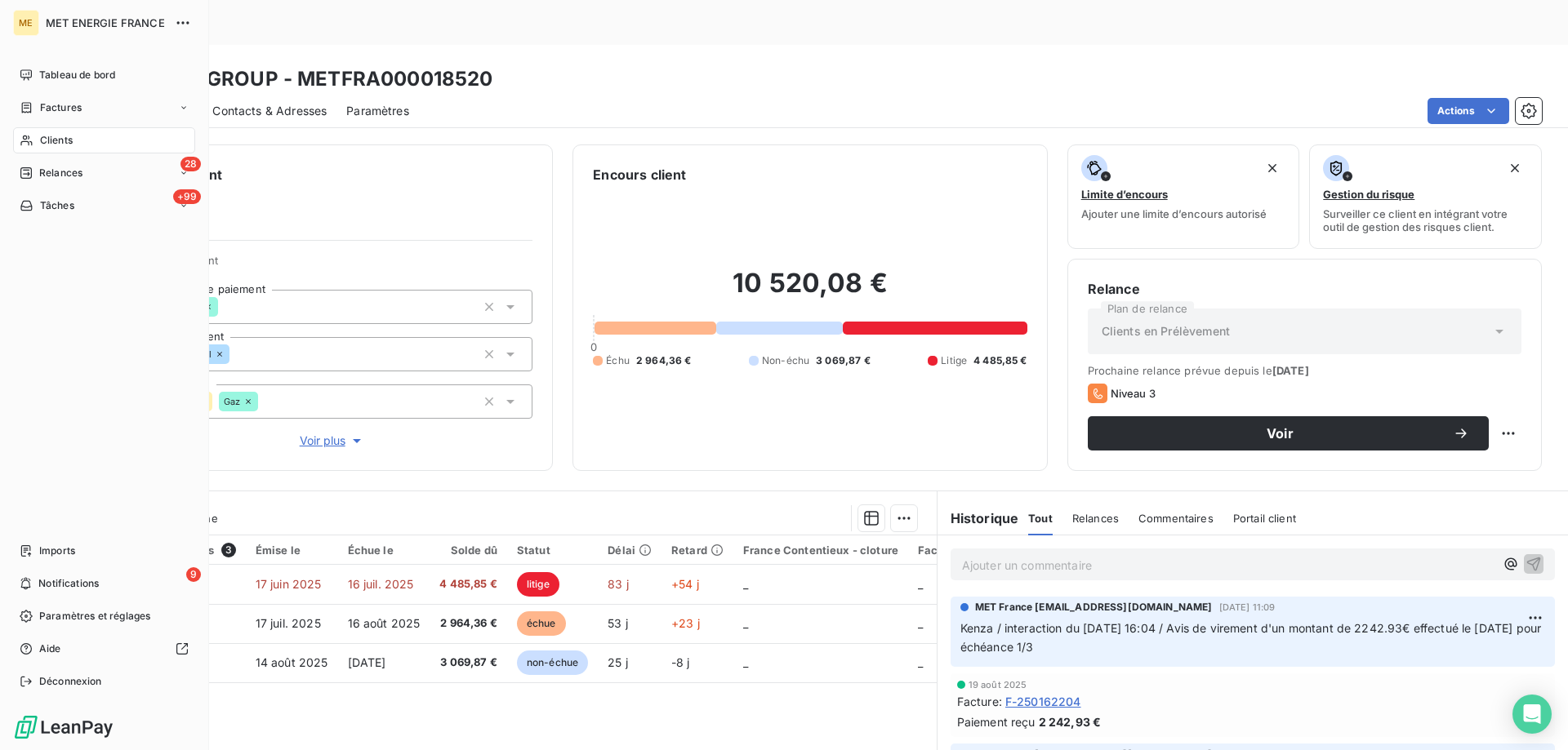
click at [46, 139] on span "Clients" at bounding box center [56, 140] width 32 height 15
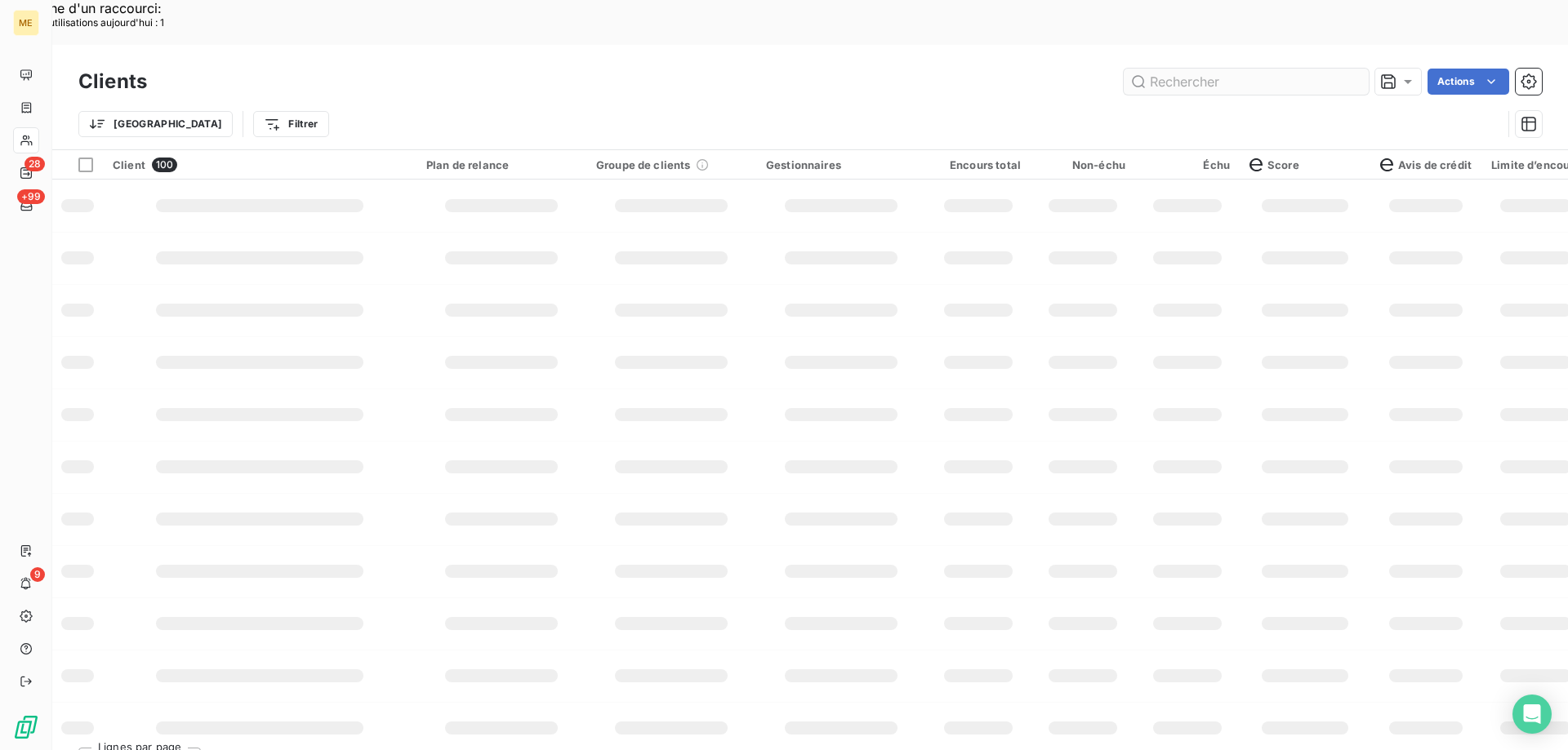
click at [1204, 69] on input "text" at bounding box center [1246, 82] width 245 height 26
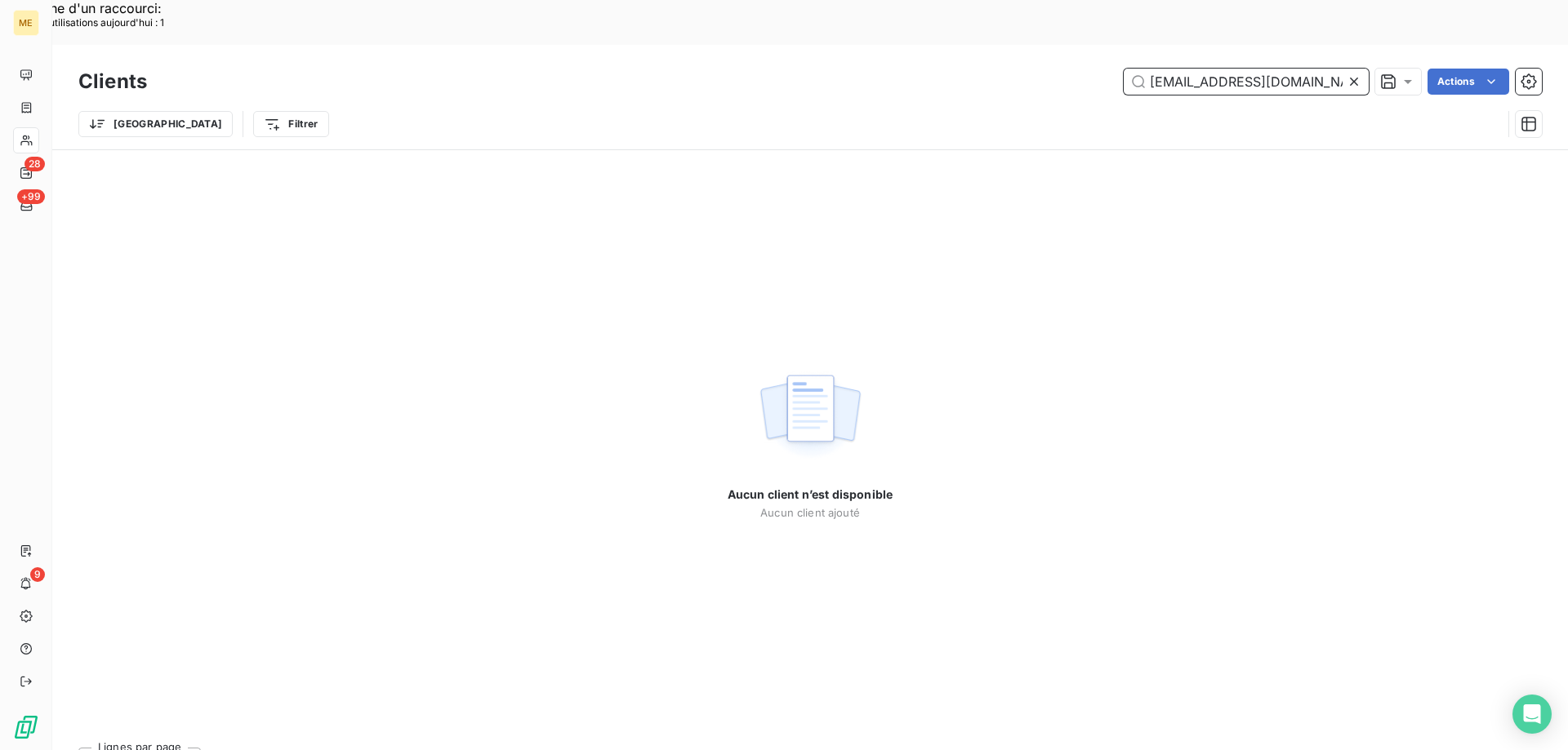
click at [1222, 69] on input "[EMAIL_ADDRESS][DOMAIN_NAME]" at bounding box center [1246, 82] width 245 height 26
paste input "METFRA000015683"
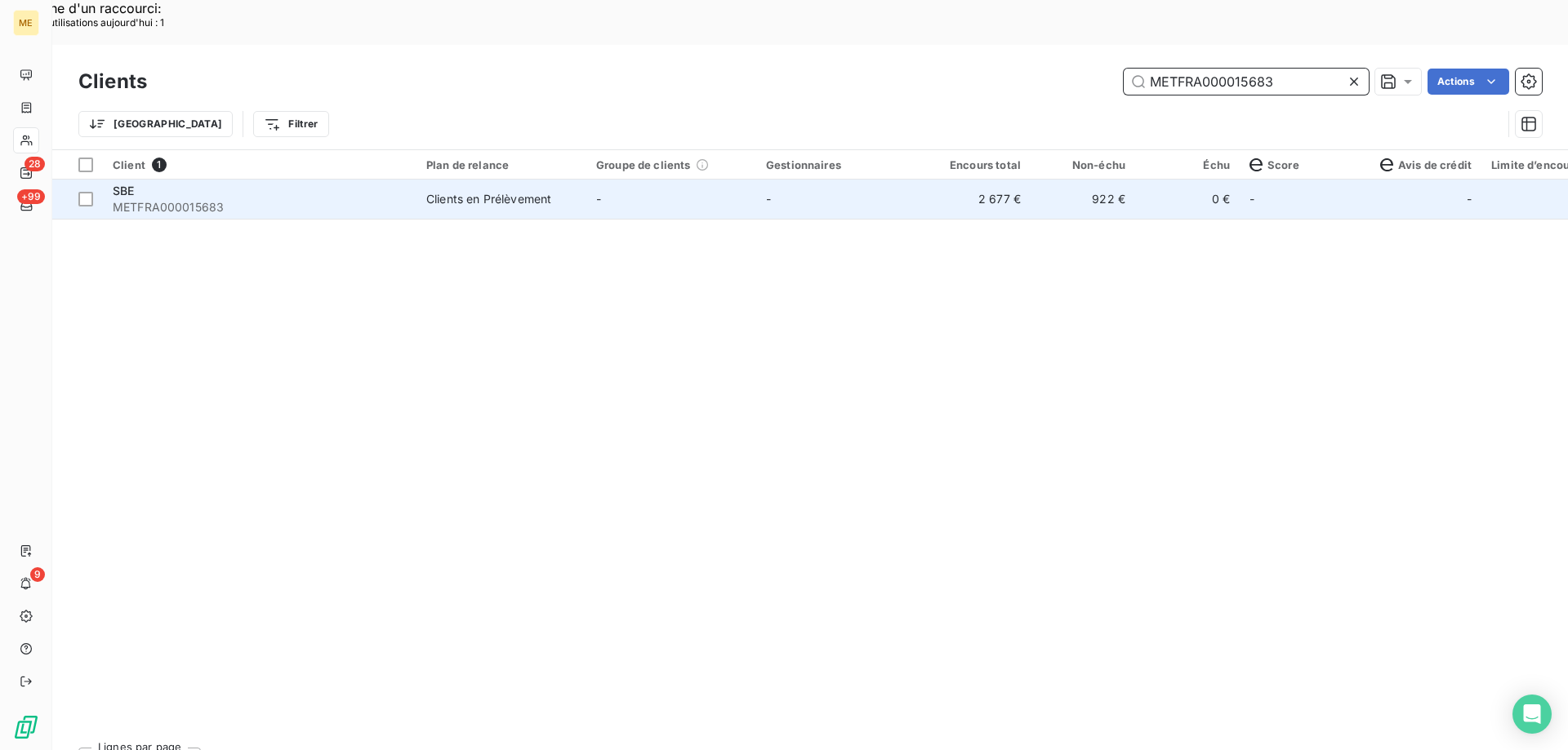
type input "METFRA000015683"
click at [614, 180] on td "-" at bounding box center [671, 200] width 170 height 39
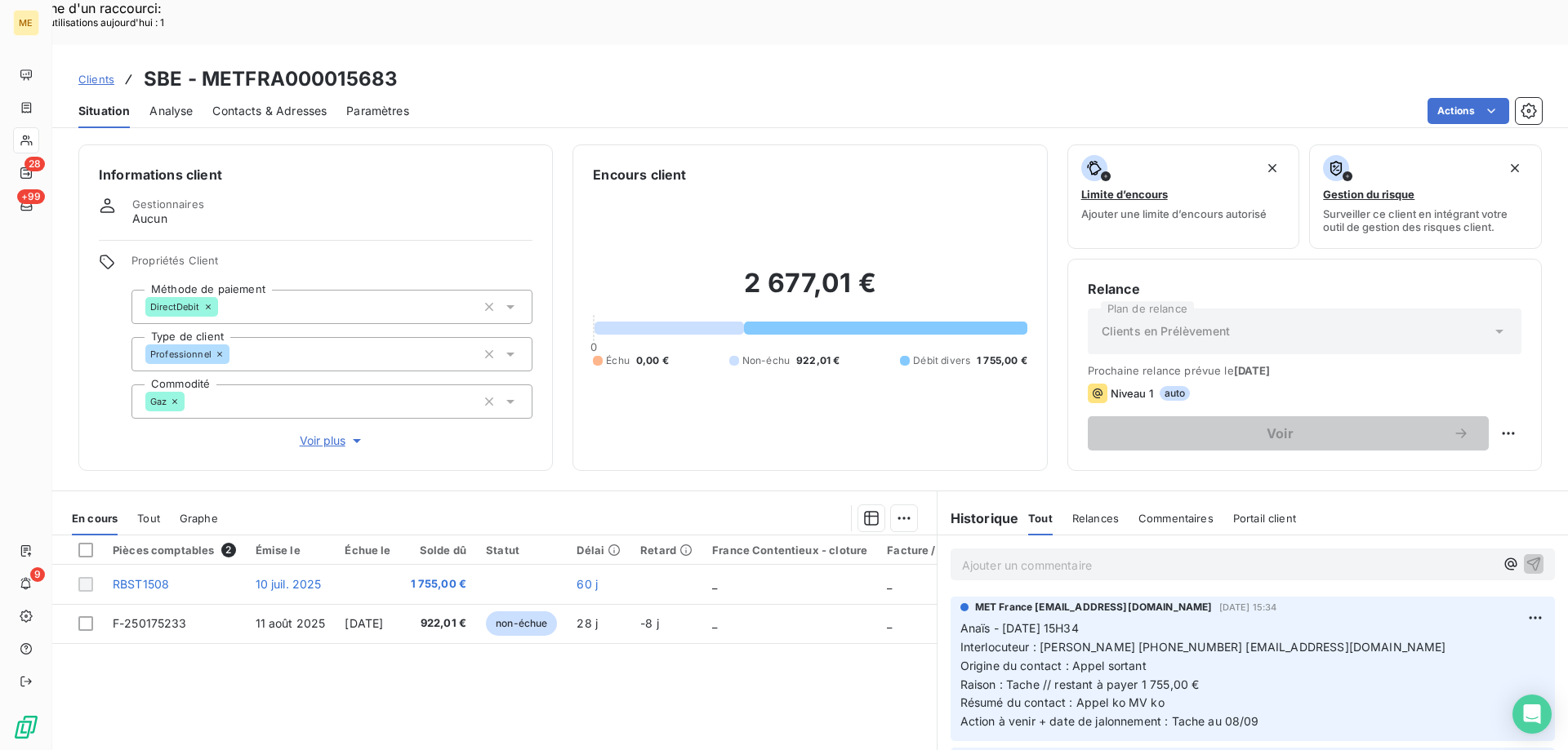
click at [1148, 555] on p "Ajouter un commentaire ﻿" at bounding box center [1227, 565] width 532 height 20
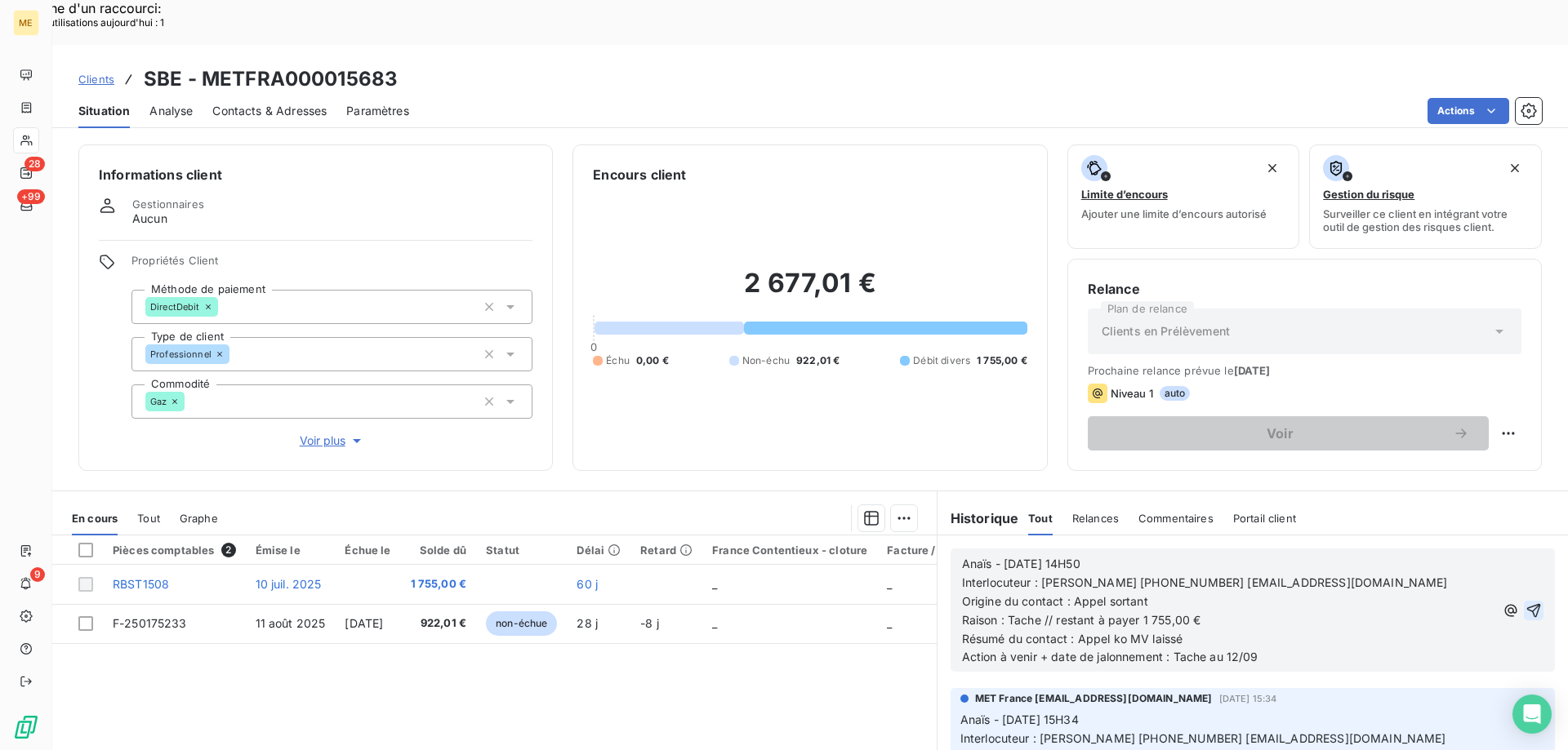
click at [1525, 602] on icon "button" at bounding box center [1534, 611] width 17 height 17
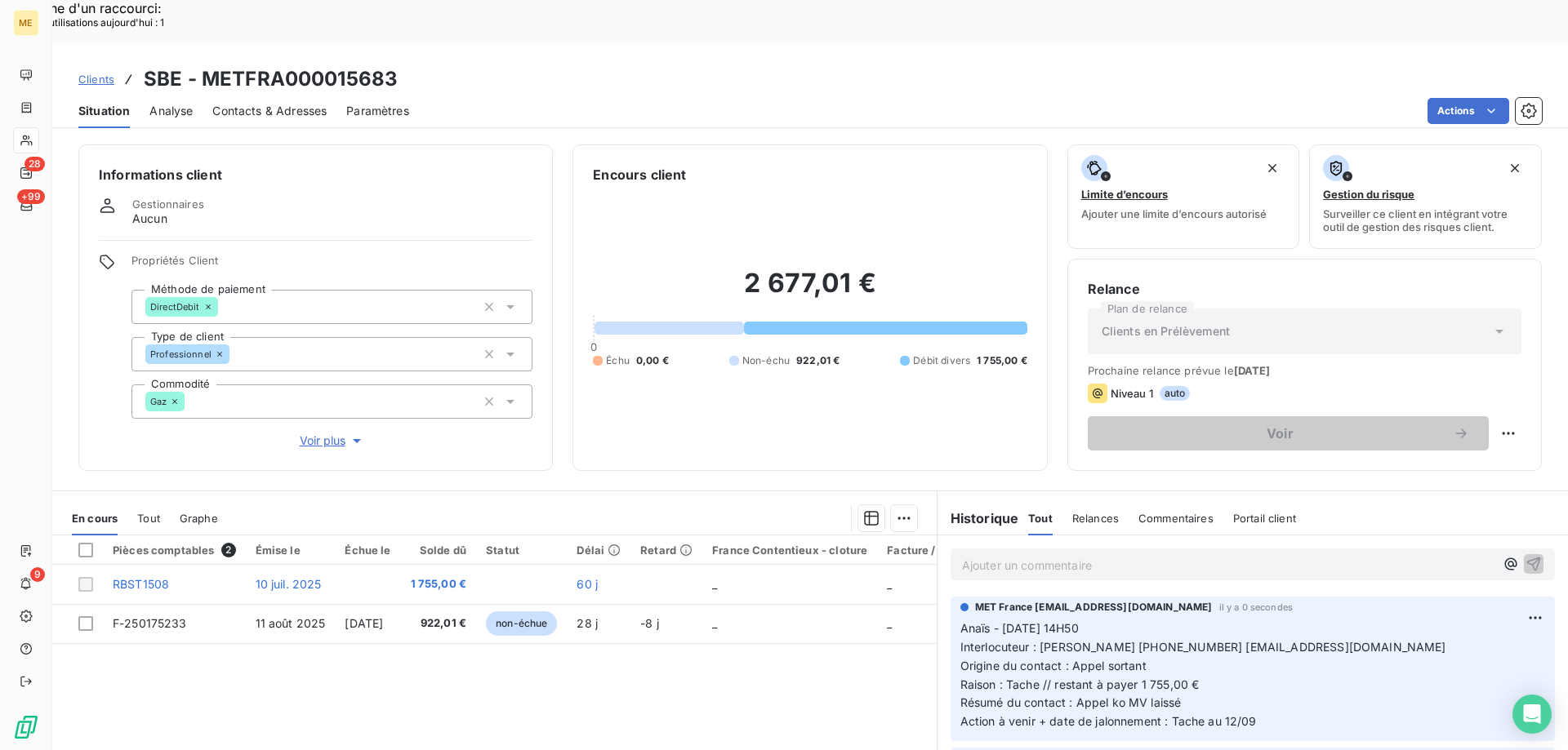
click at [84, 72] on span "Clients" at bounding box center [96, 79] width 36 height 13
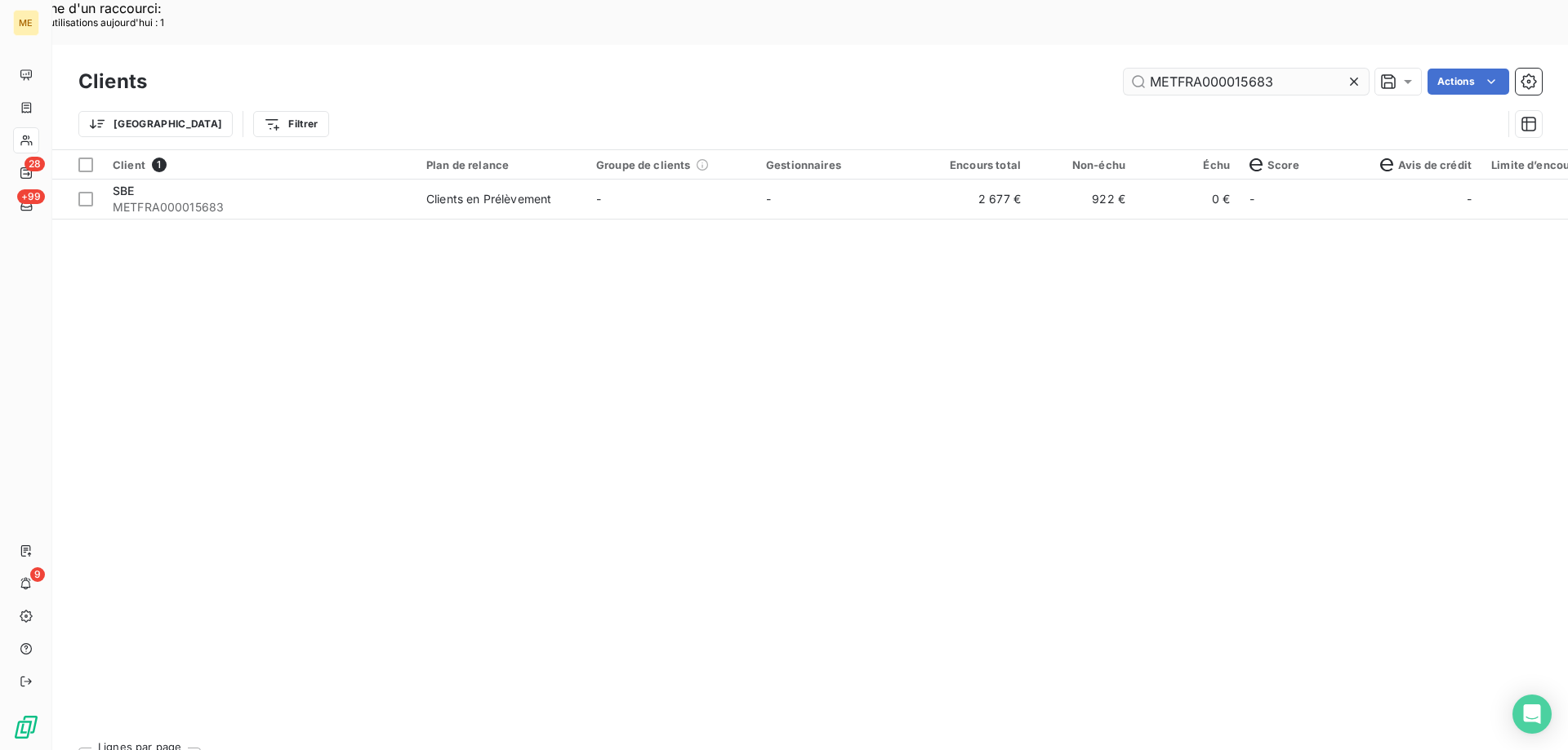
click at [1194, 69] on input "METFRA000015683" at bounding box center [1246, 82] width 245 height 26
click at [1255, 69] on input "METFRA000015683" at bounding box center [1246, 82] width 245 height 26
click at [1254, 69] on input "METFRA000015683" at bounding box center [1246, 82] width 245 height 26
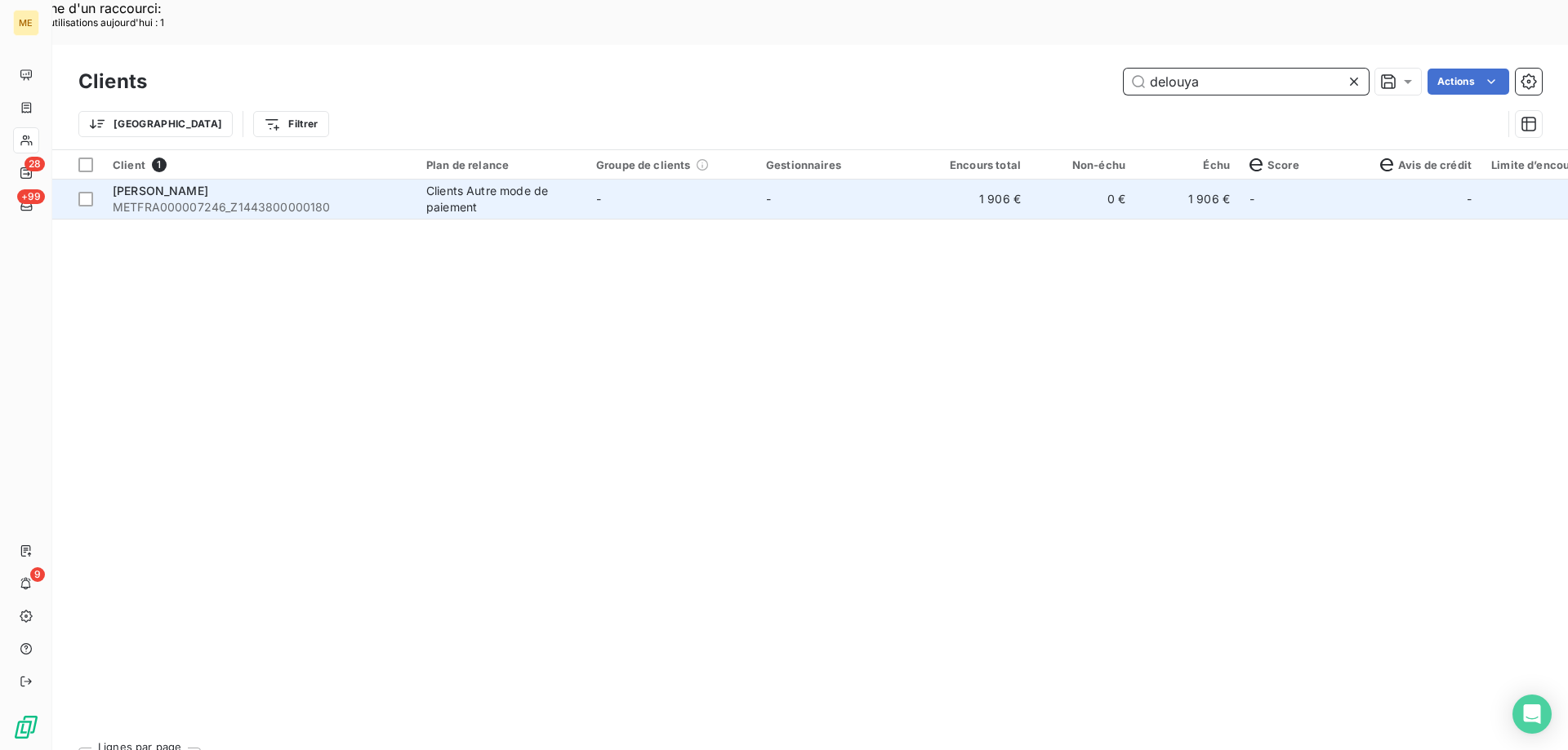
type input "delouya"
click at [814, 180] on td "-" at bounding box center [840, 200] width 170 height 39
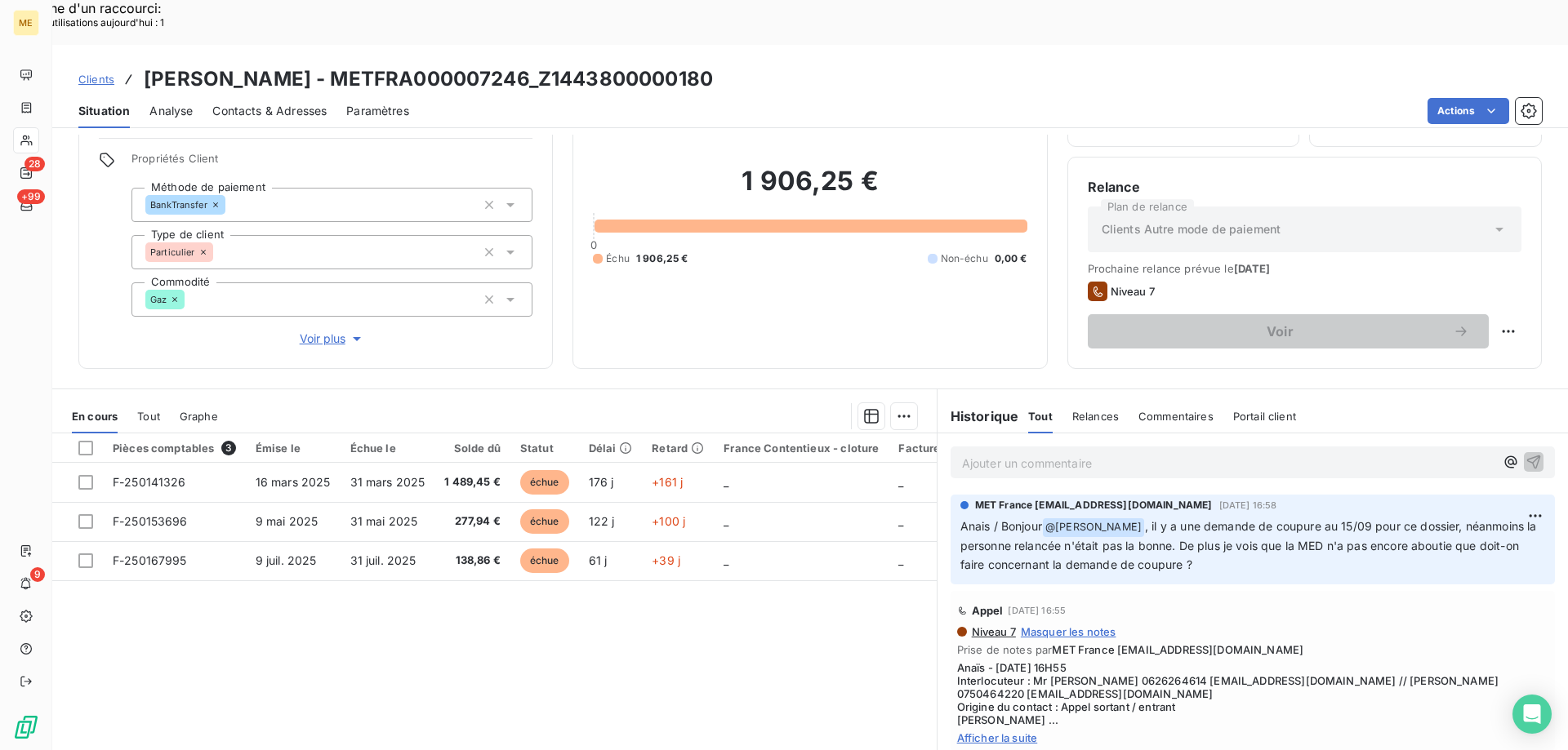
scroll to position [104, 0]
click at [976, 730] on span "Afficher la suite" at bounding box center [1252, 736] width 591 height 13
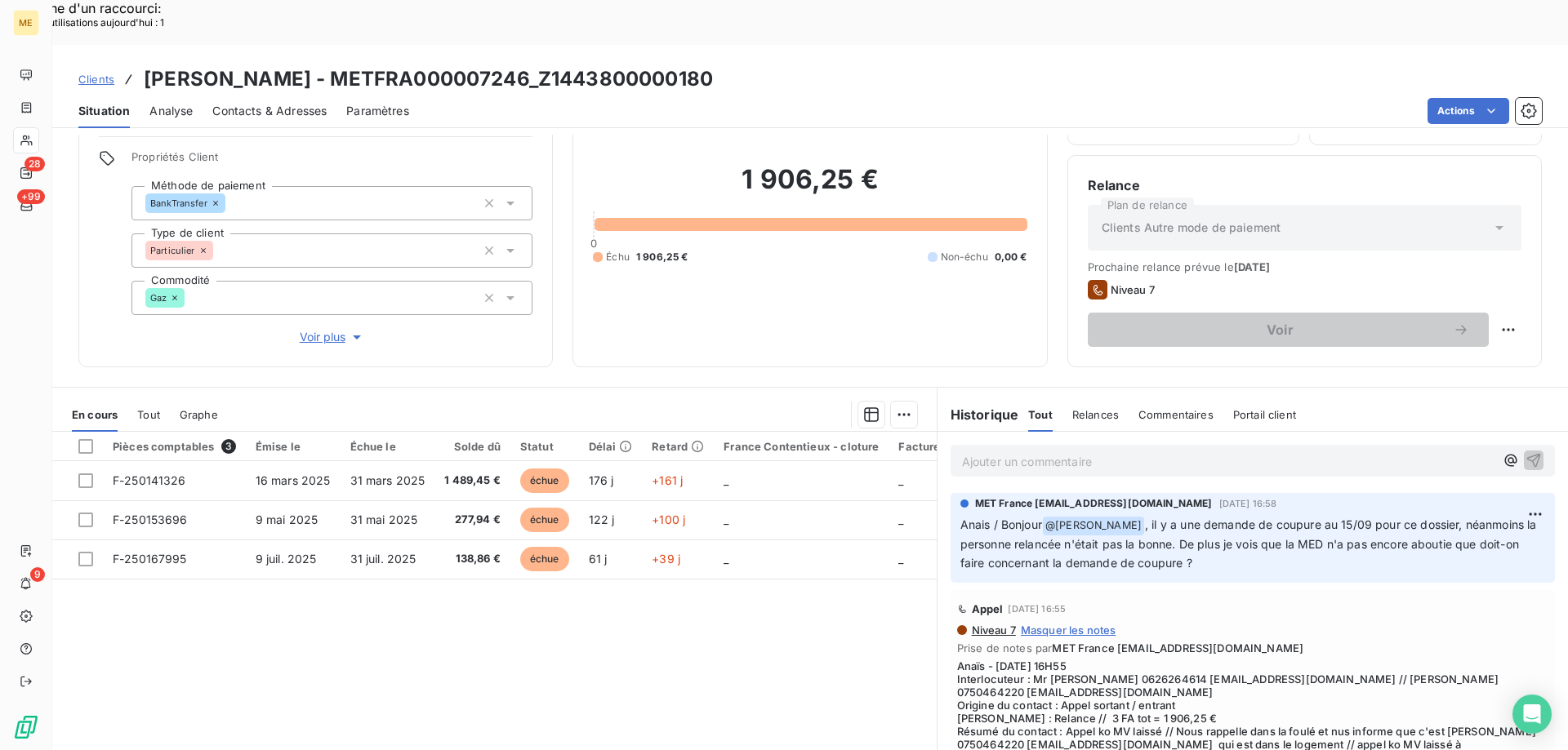
scroll to position [163, 0]
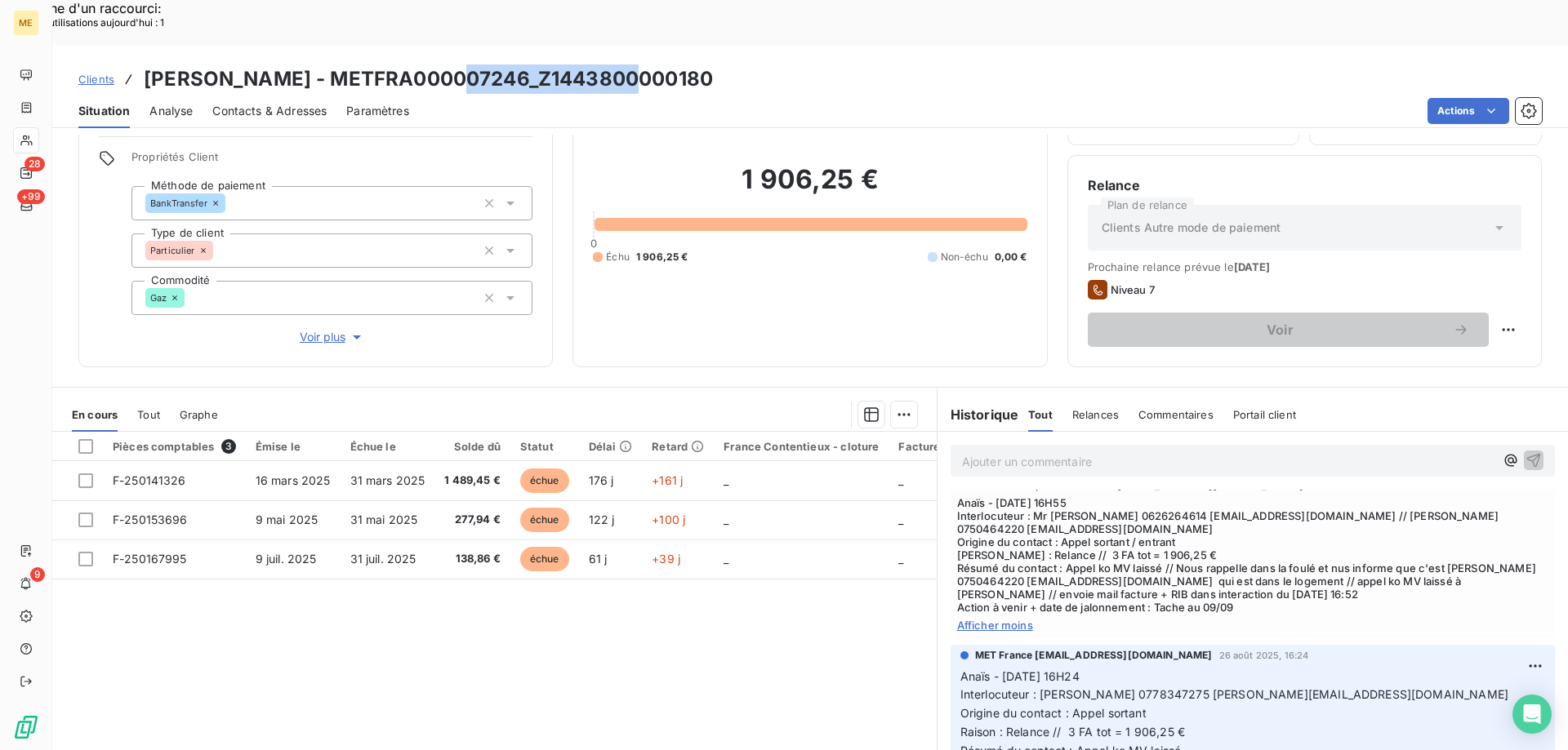
drag, startPoint x: 638, startPoint y: 37, endPoint x: 464, endPoint y: 38, distance: 174.0
click at [464, 64] on div "Clients [PERSON_NAME] - METFRA000007246_Z1443800000180" at bounding box center [810, 79] width 1515 height 30
copy h3 "Z1443800000180"
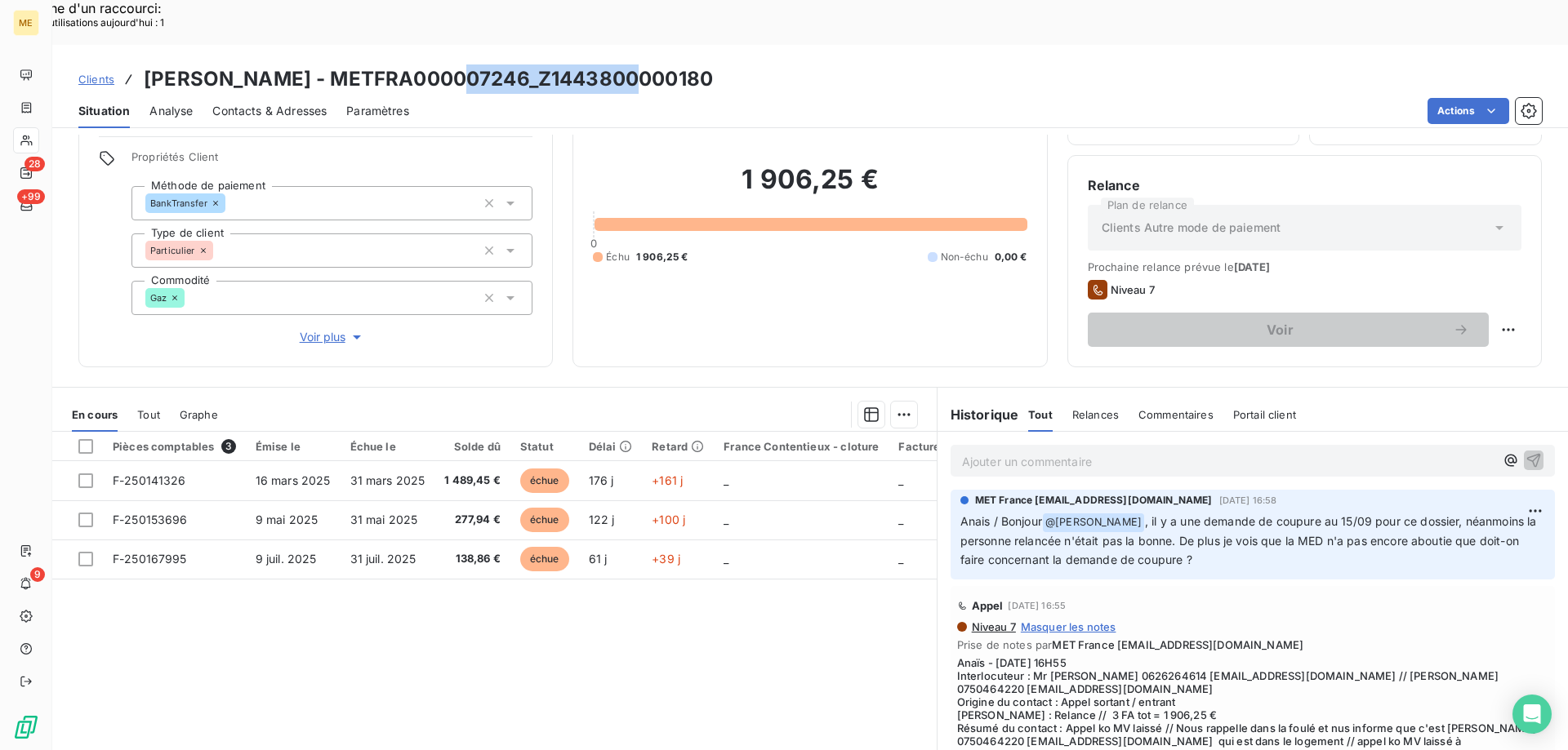
scroll to position [0, 0]
click at [693, 64] on div "Clients [PERSON_NAME] - METFRA000007246_Z1443800000180" at bounding box center [810, 79] width 1515 height 30
drag, startPoint x: 646, startPoint y: 23, endPoint x: 470, endPoint y: 30, distance: 176.1
click at [470, 64] on div "Clients [PERSON_NAME] - METFRA000007246_Z1443800000180" at bounding box center [810, 79] width 1515 height 30
copy h3 "Z1443800000180"
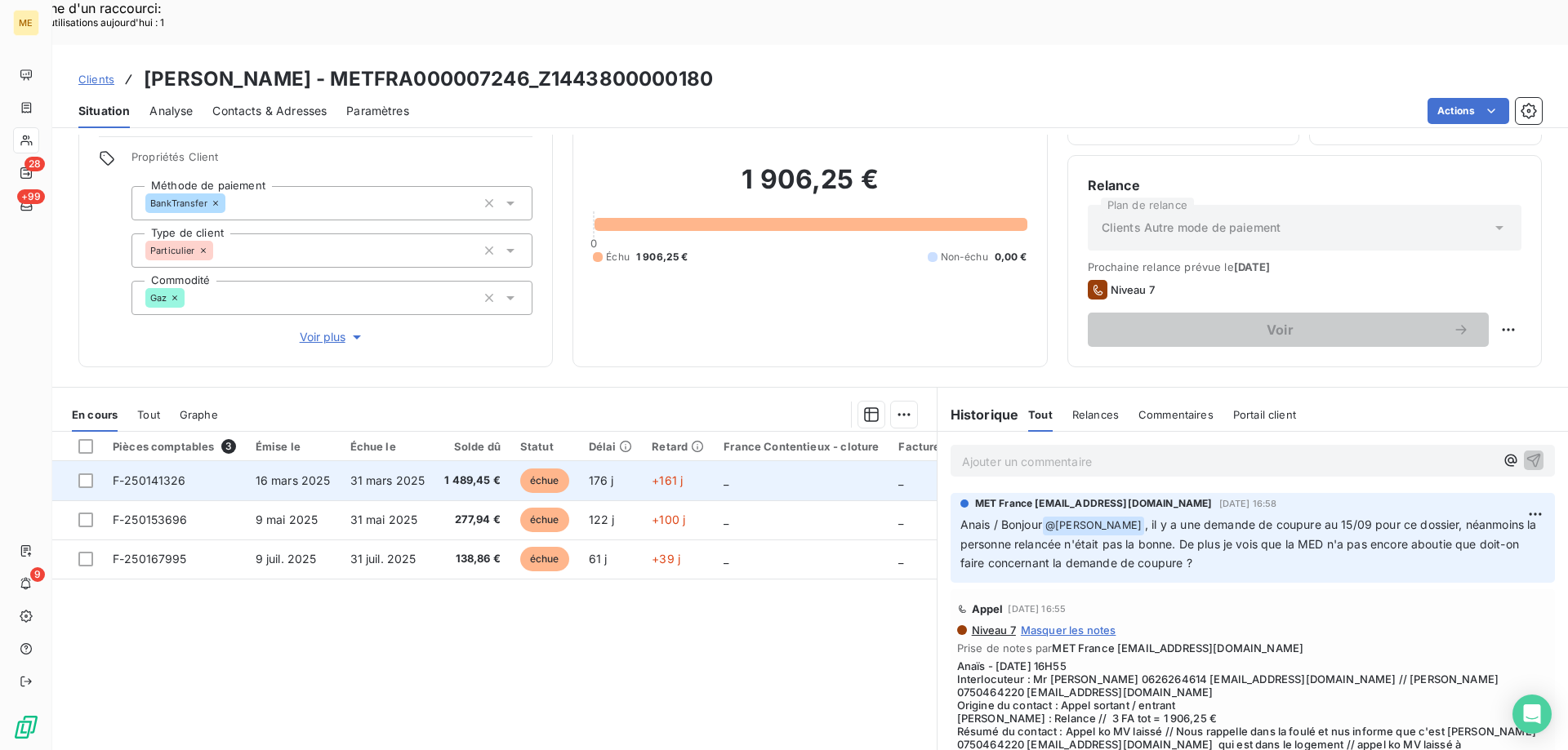
click at [817, 461] on td "_" at bounding box center [801, 481] width 175 height 39
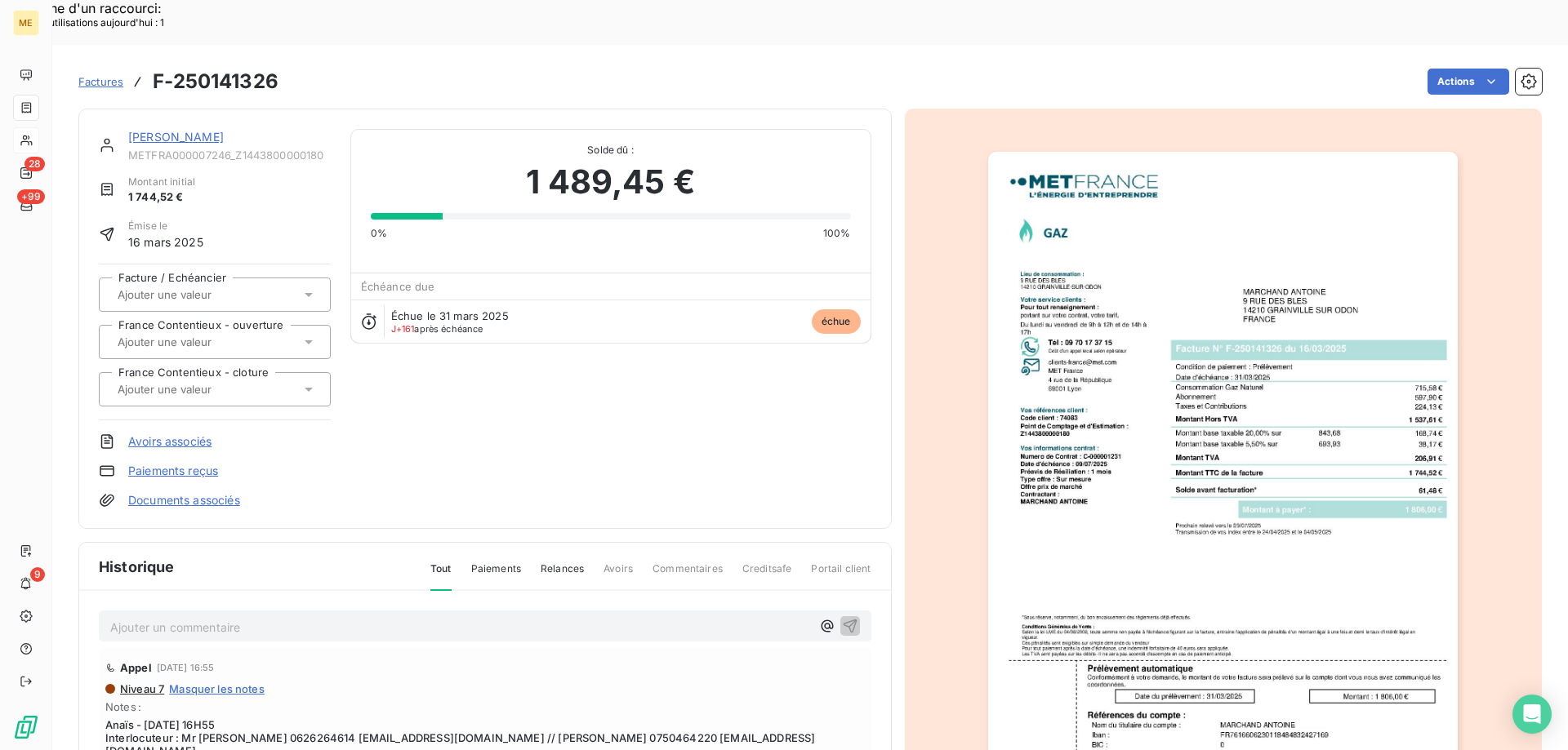
click at [142, 130] on link "[PERSON_NAME]" at bounding box center [175, 136] width 96 height 14
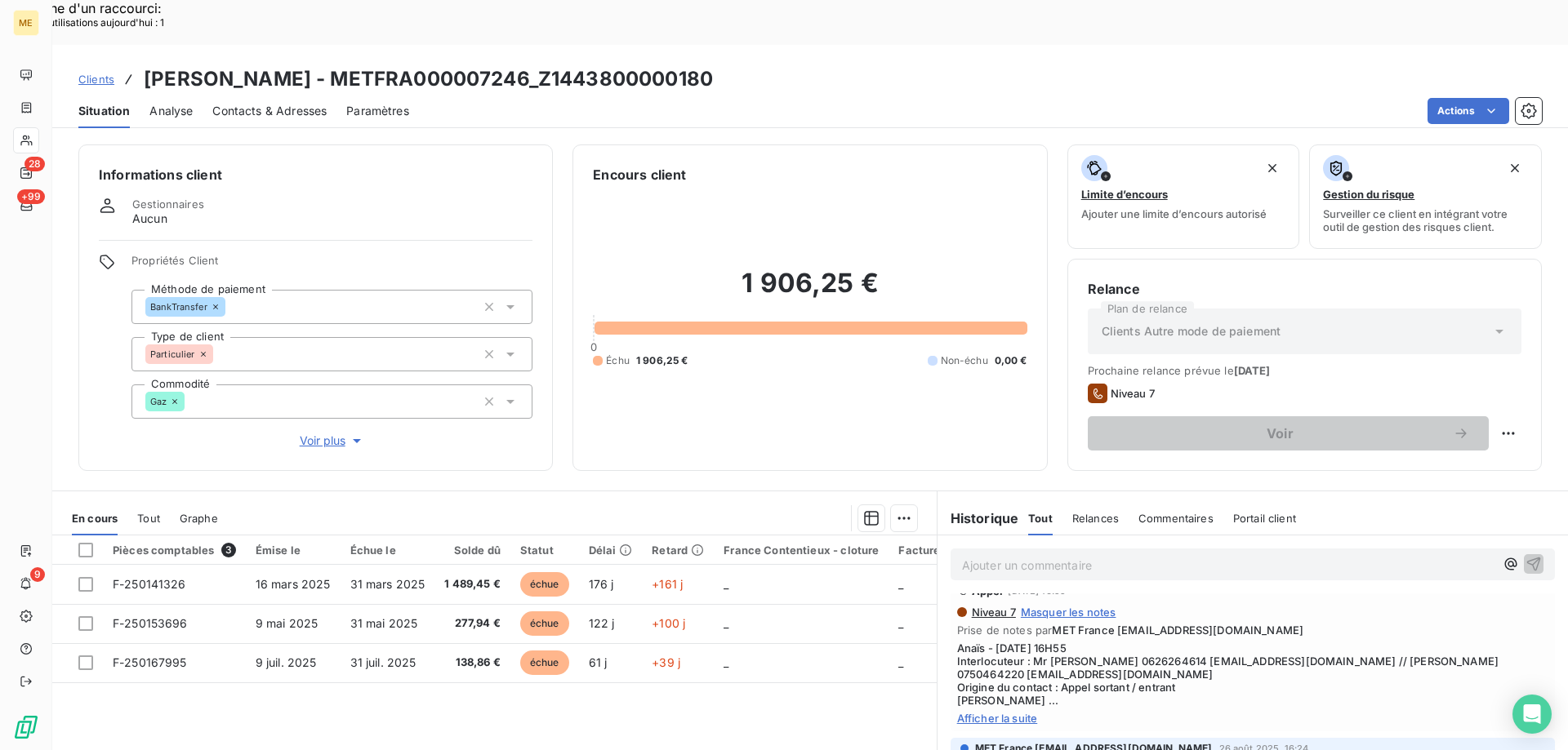
scroll to position [163, 0]
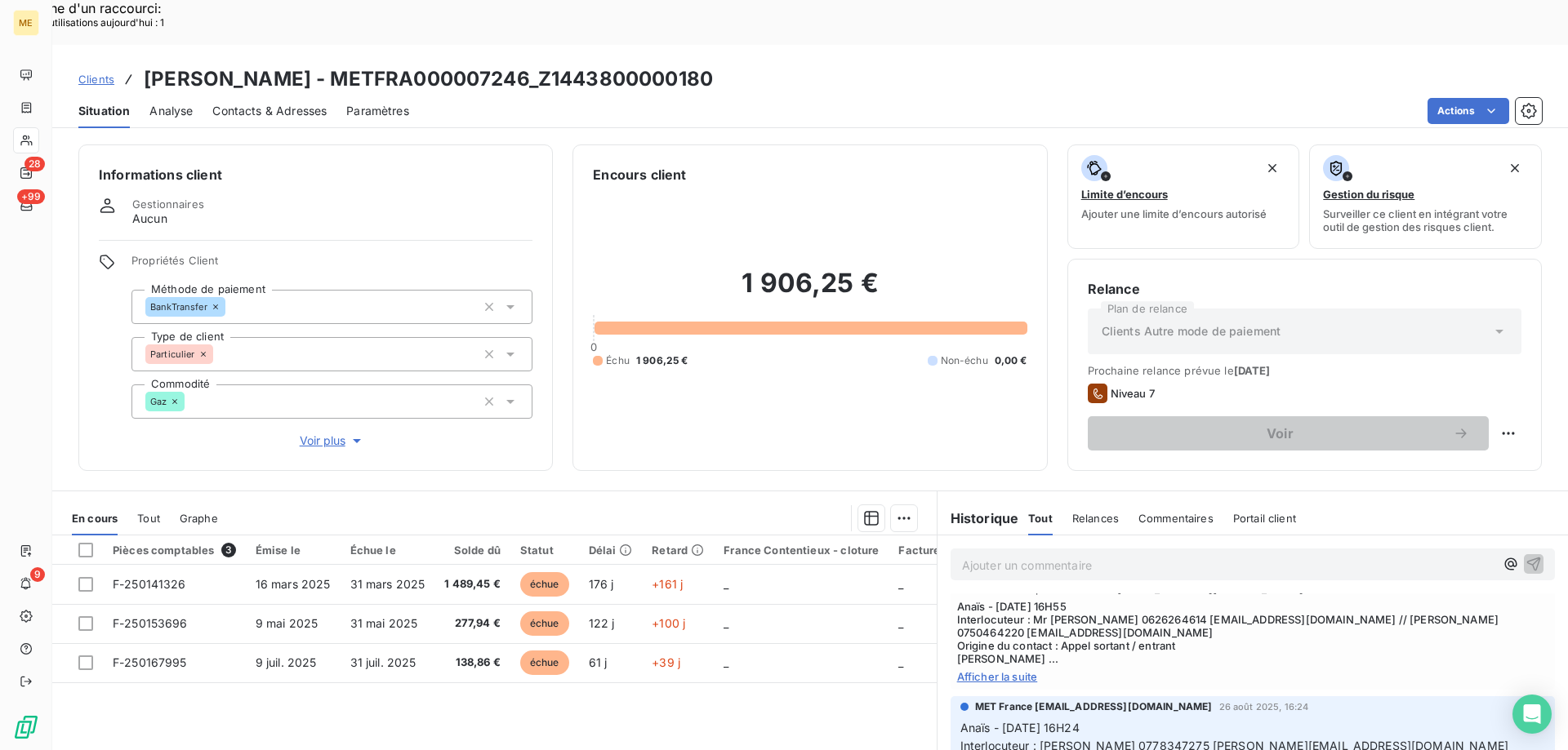
click at [810, 354] on div "Échu 1 906,25 € Non-échu 0,00 €" at bounding box center [810, 361] width 434 height 15
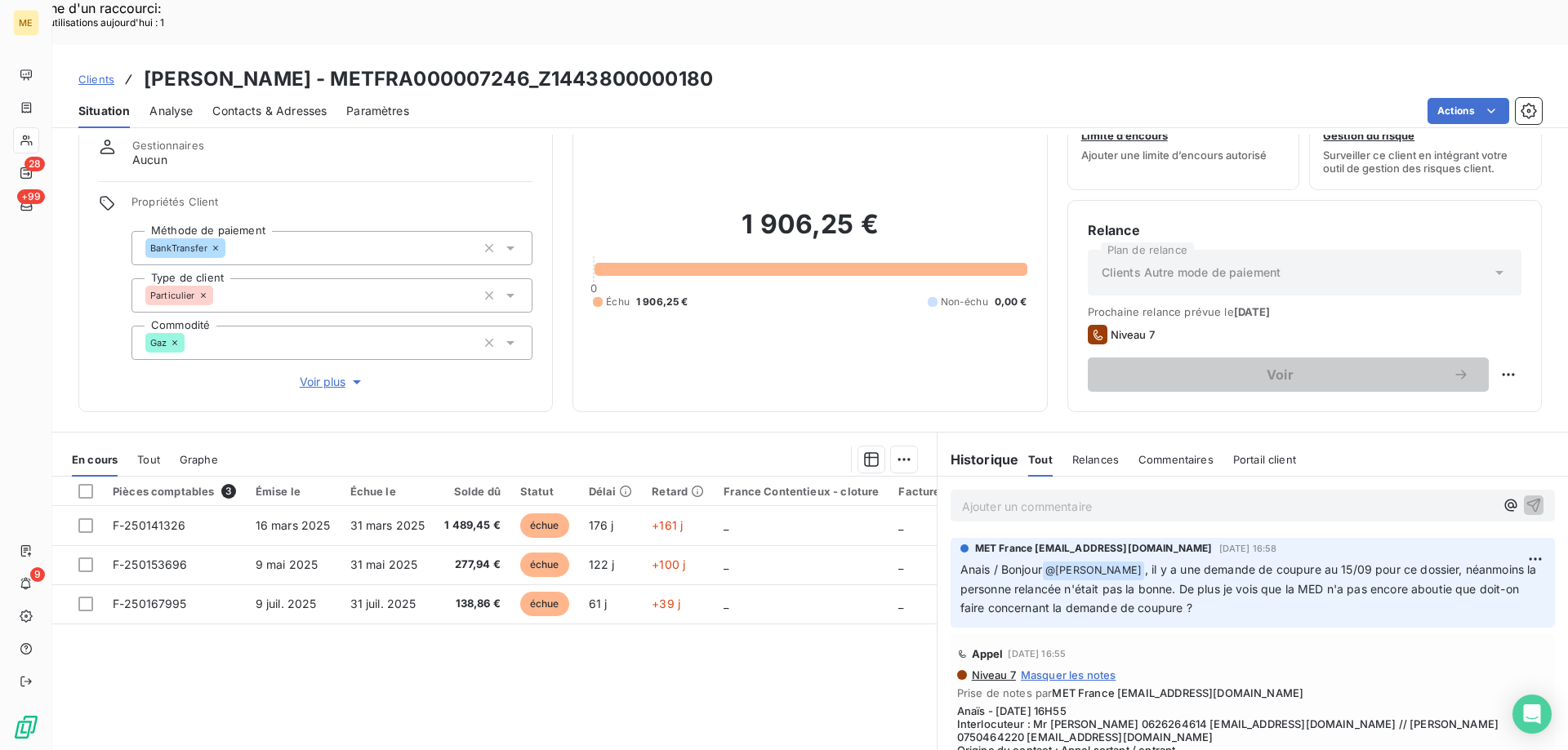
scroll to position [104, 0]
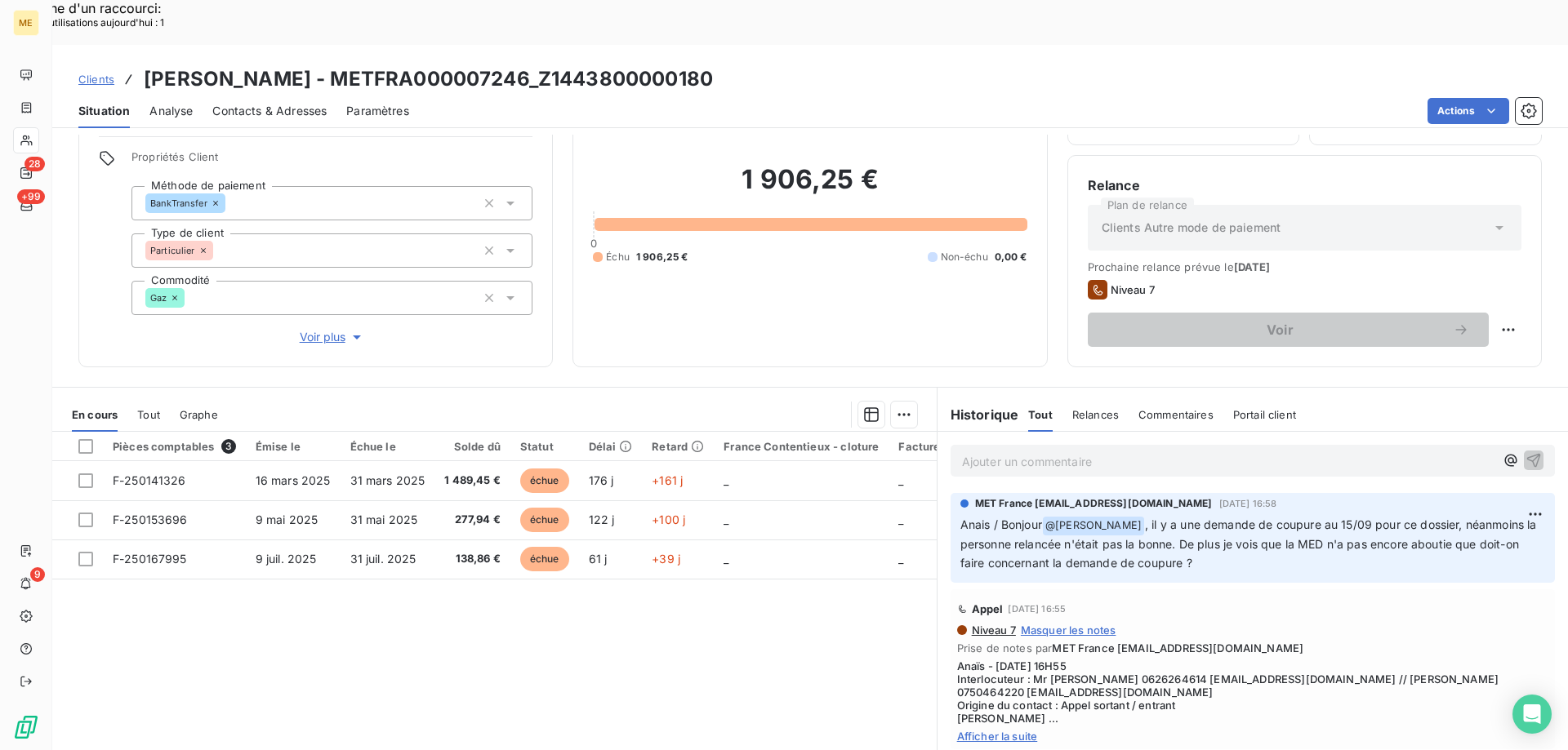
click at [989, 730] on span "Afficher la suite" at bounding box center [1252, 736] width 591 height 13
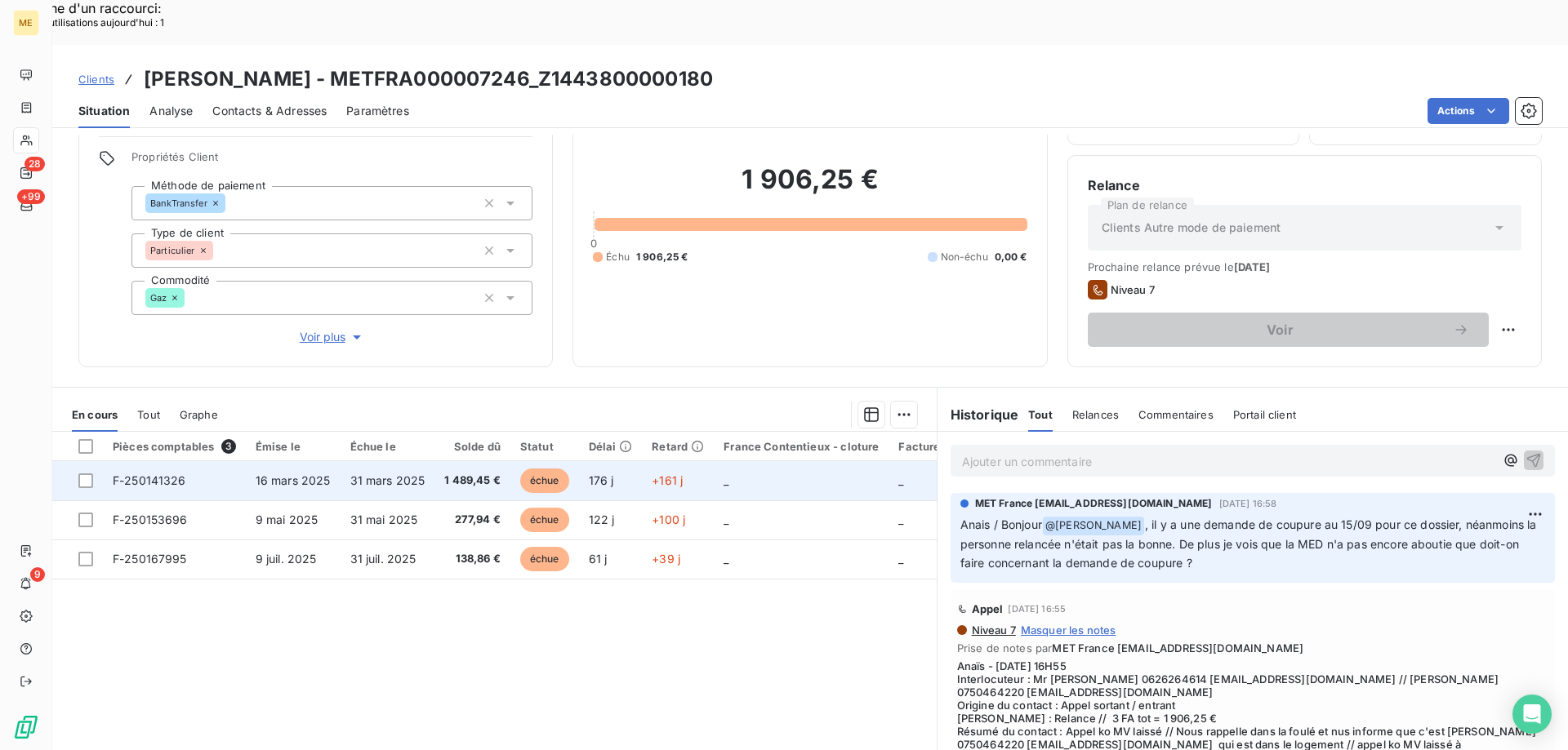
click at [818, 461] on td "_" at bounding box center [801, 481] width 175 height 39
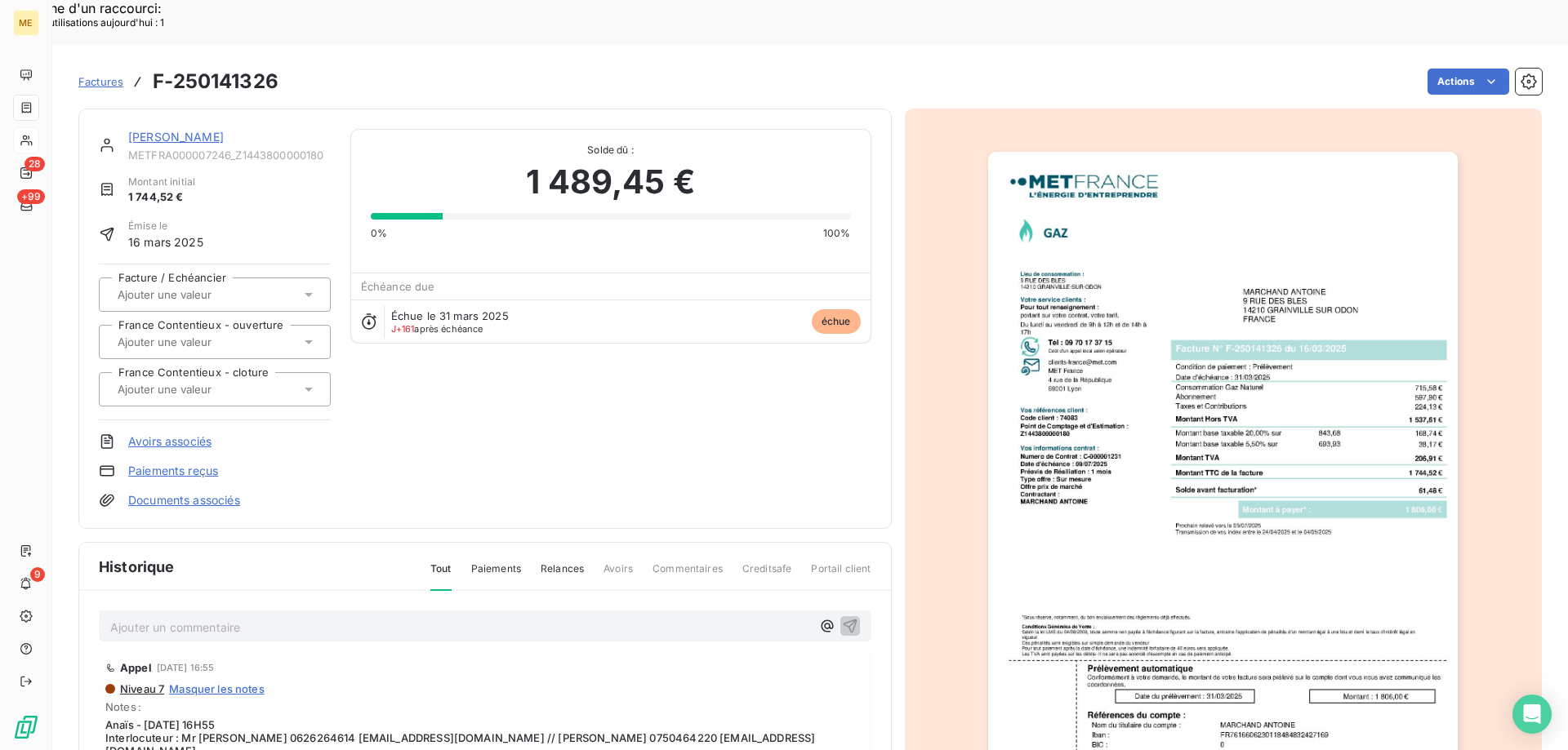
click at [176, 130] on link "[PERSON_NAME]" at bounding box center [175, 136] width 96 height 14
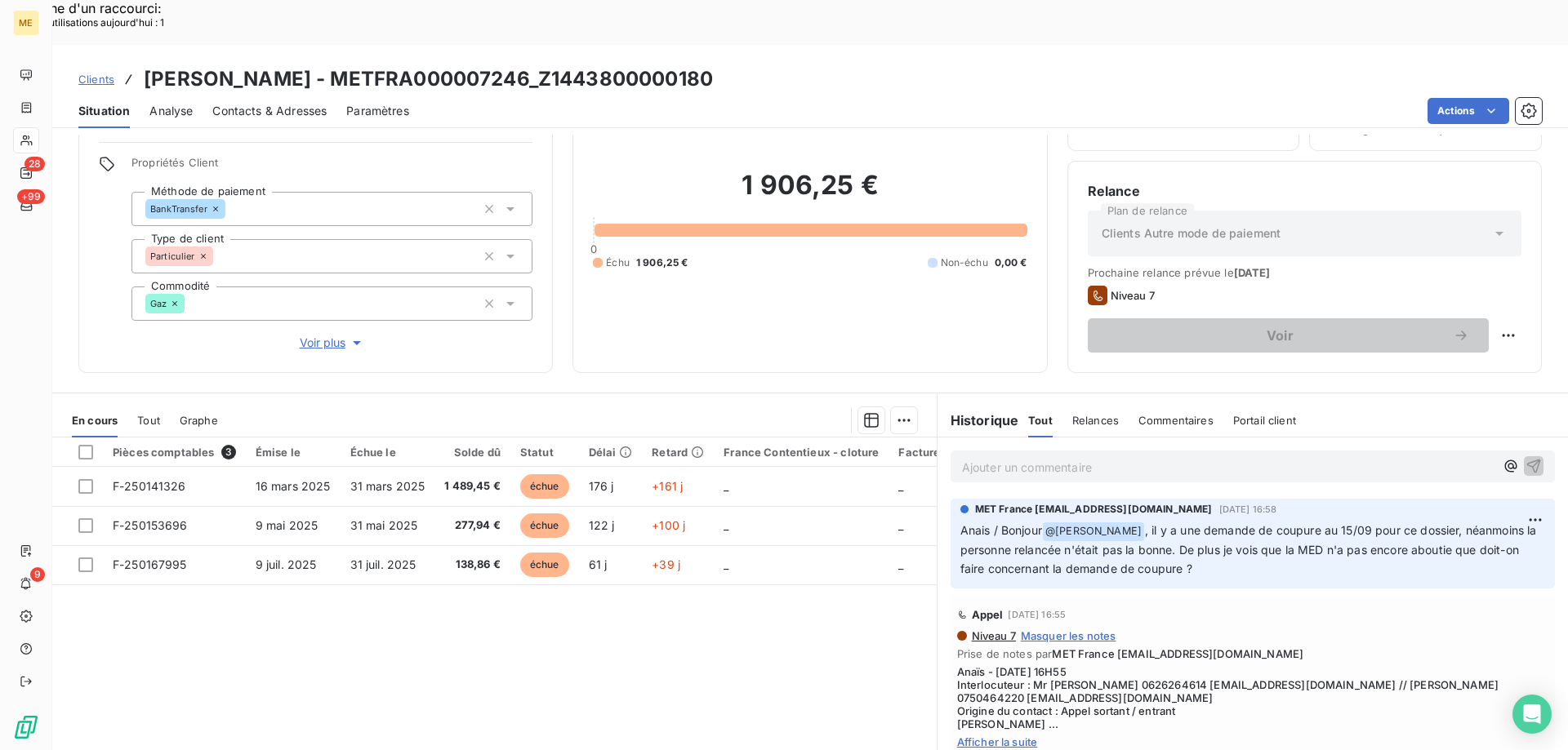
scroll to position [104, 0]
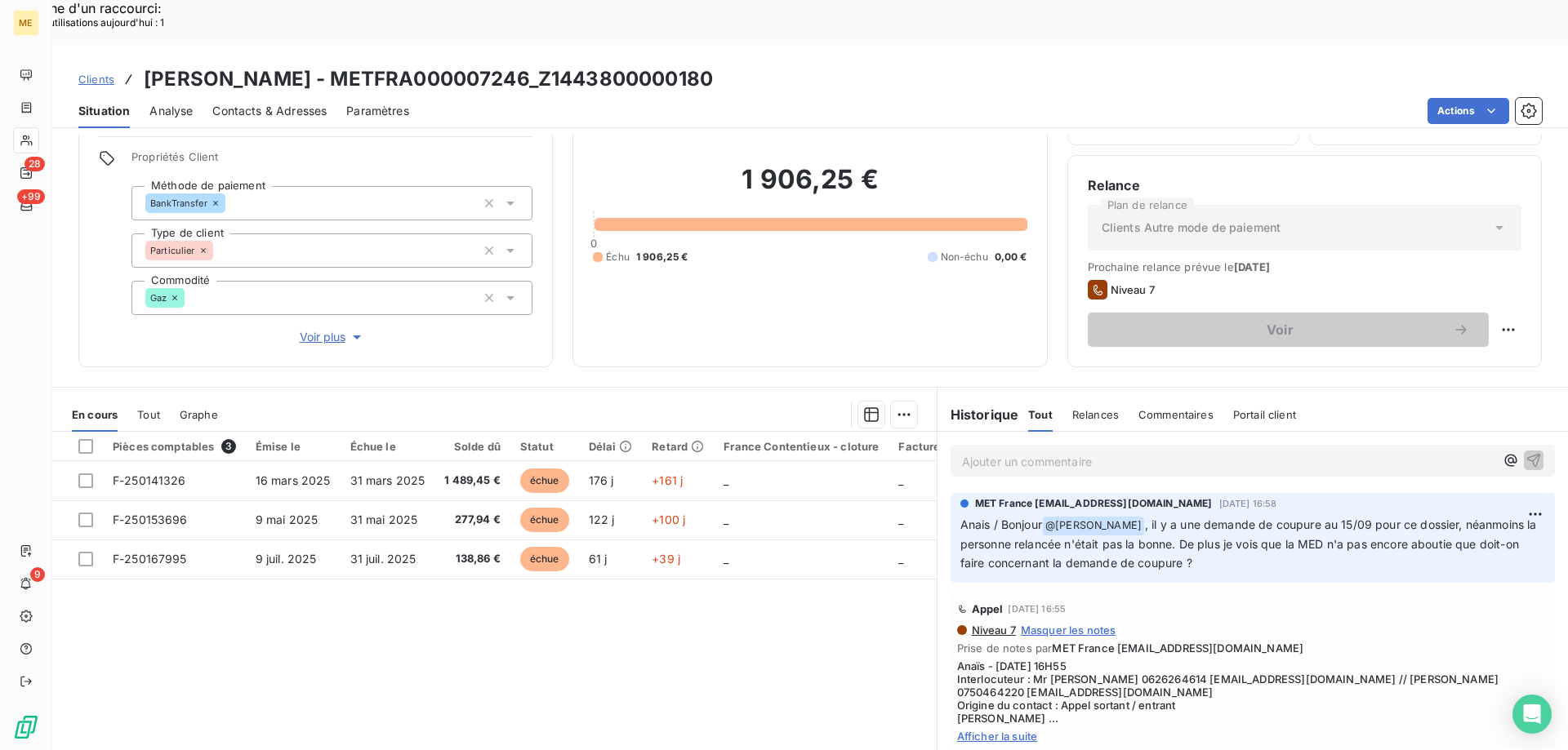
click at [978, 730] on span "Afficher la suite" at bounding box center [1252, 736] width 591 height 13
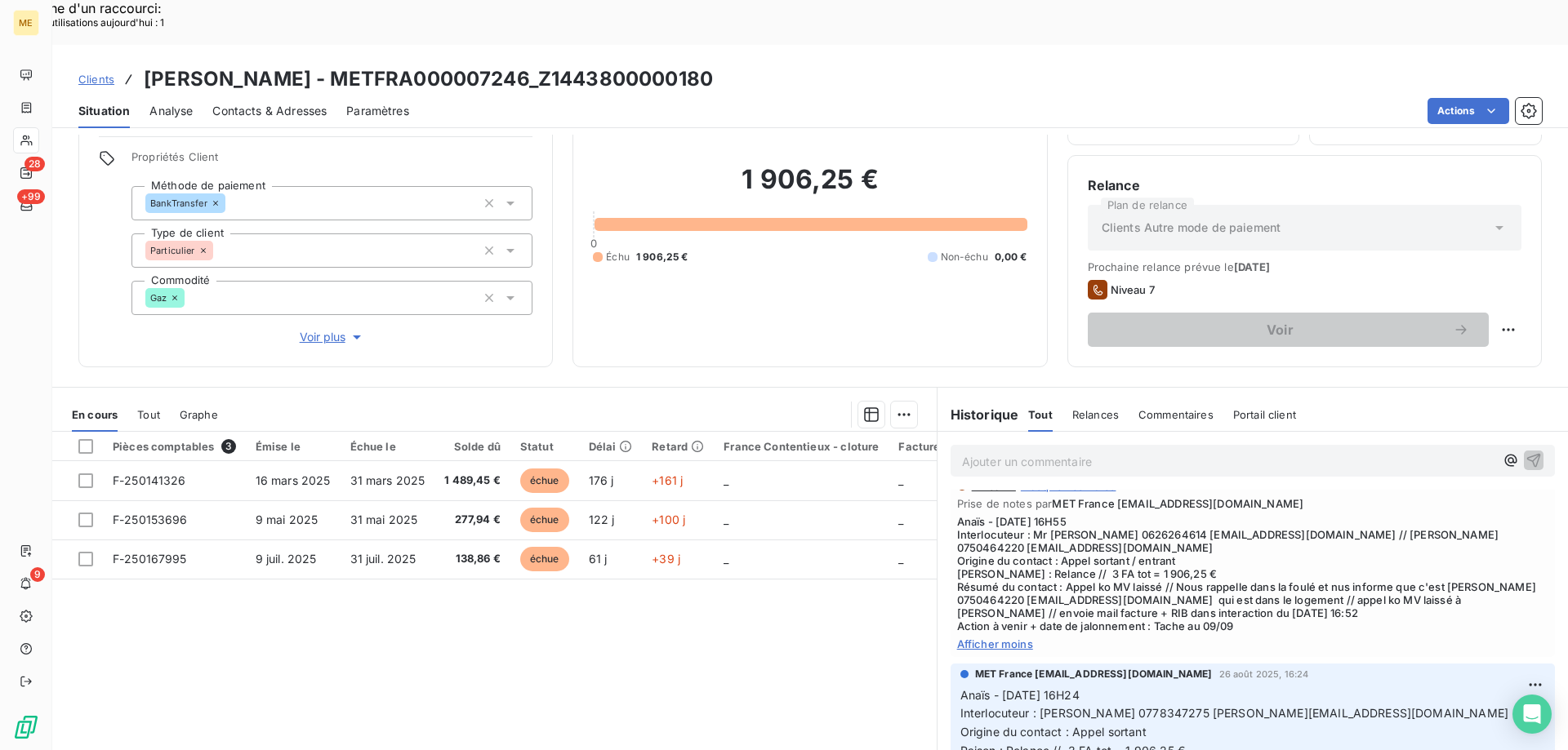
scroll to position [163, 0]
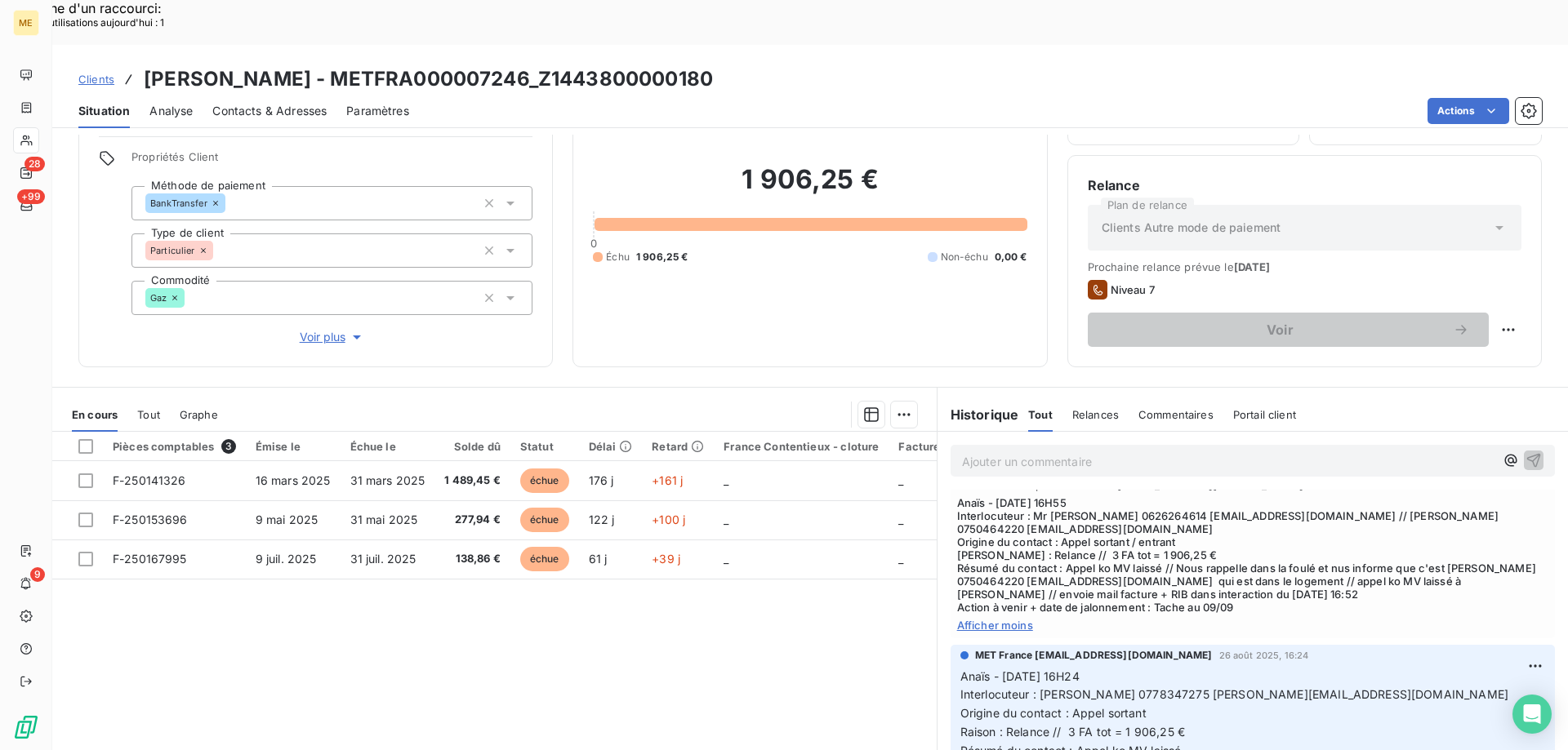
click at [152, 408] on span "Tout" at bounding box center [149, 415] width 23 height 13
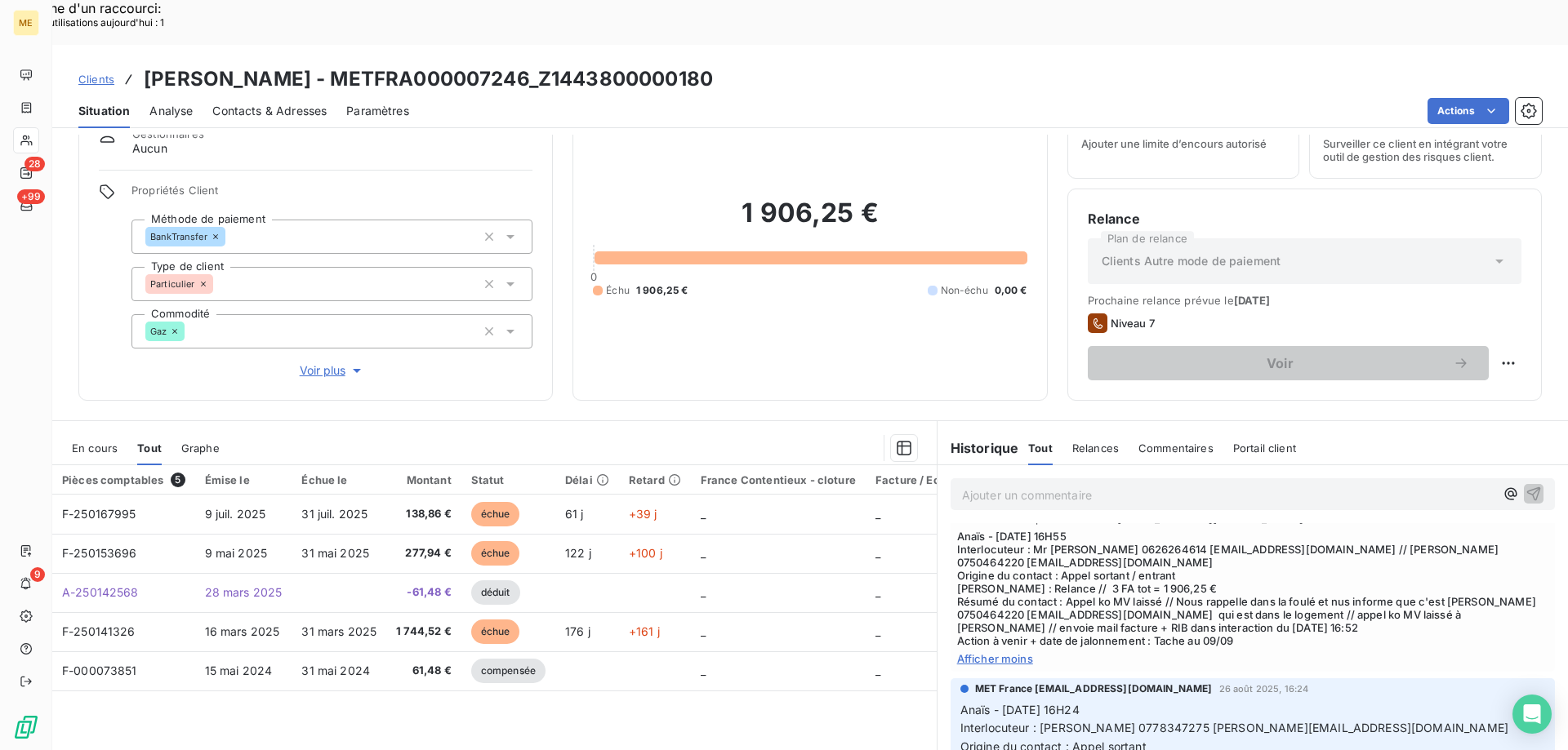
scroll to position [104, 0]
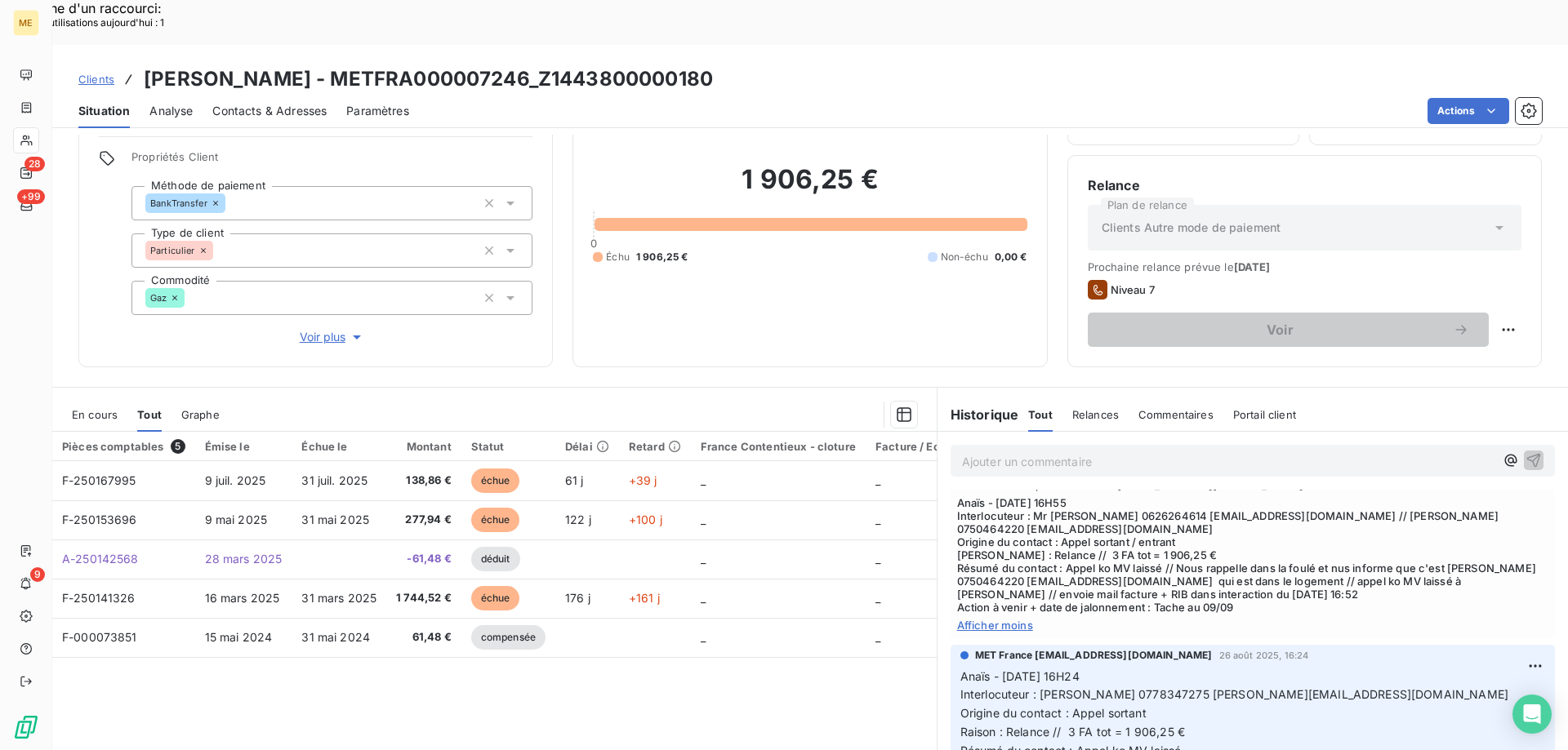
click at [105, 408] on span "En cours" at bounding box center [94, 415] width 45 height 13
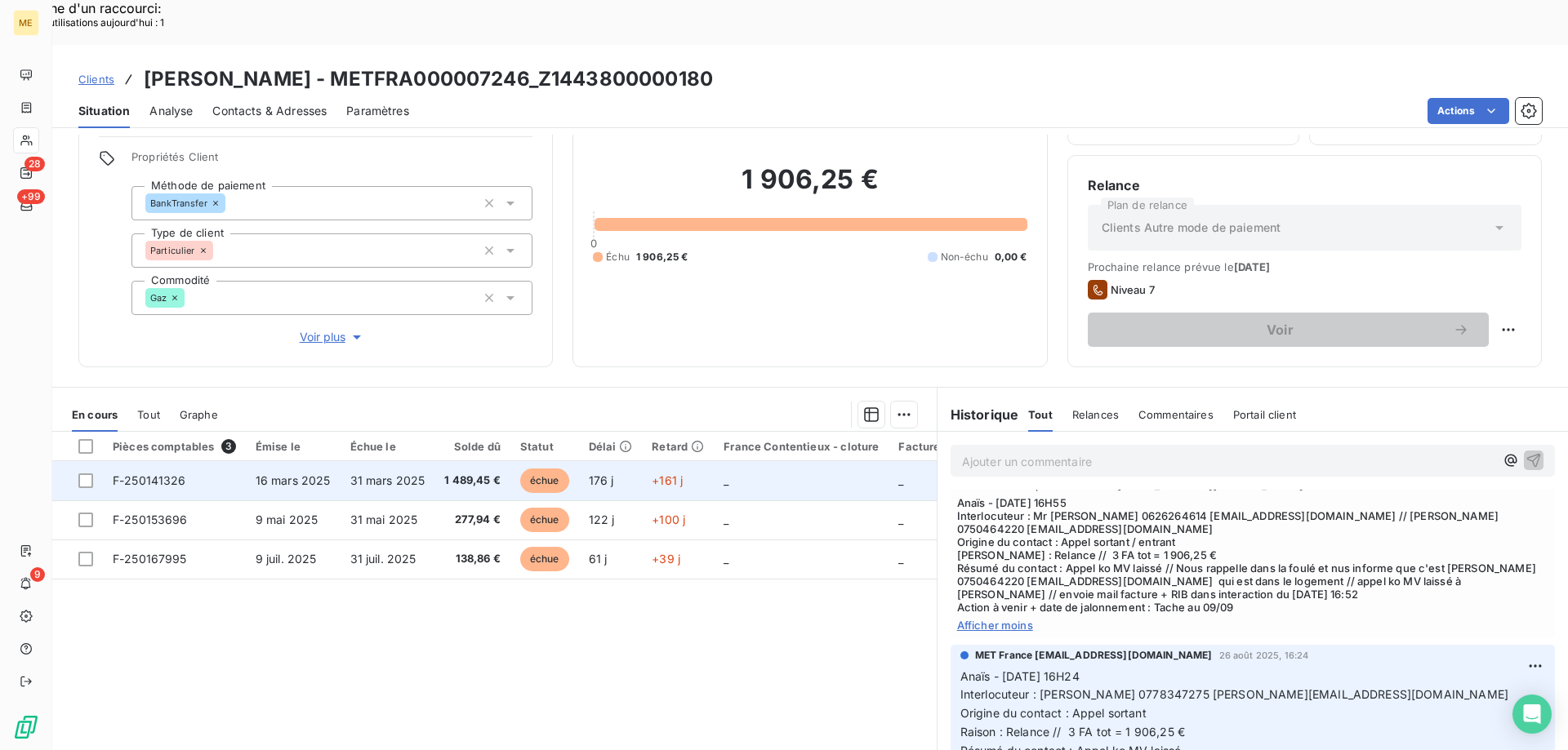
click at [727, 461] on td "_" at bounding box center [801, 481] width 175 height 39
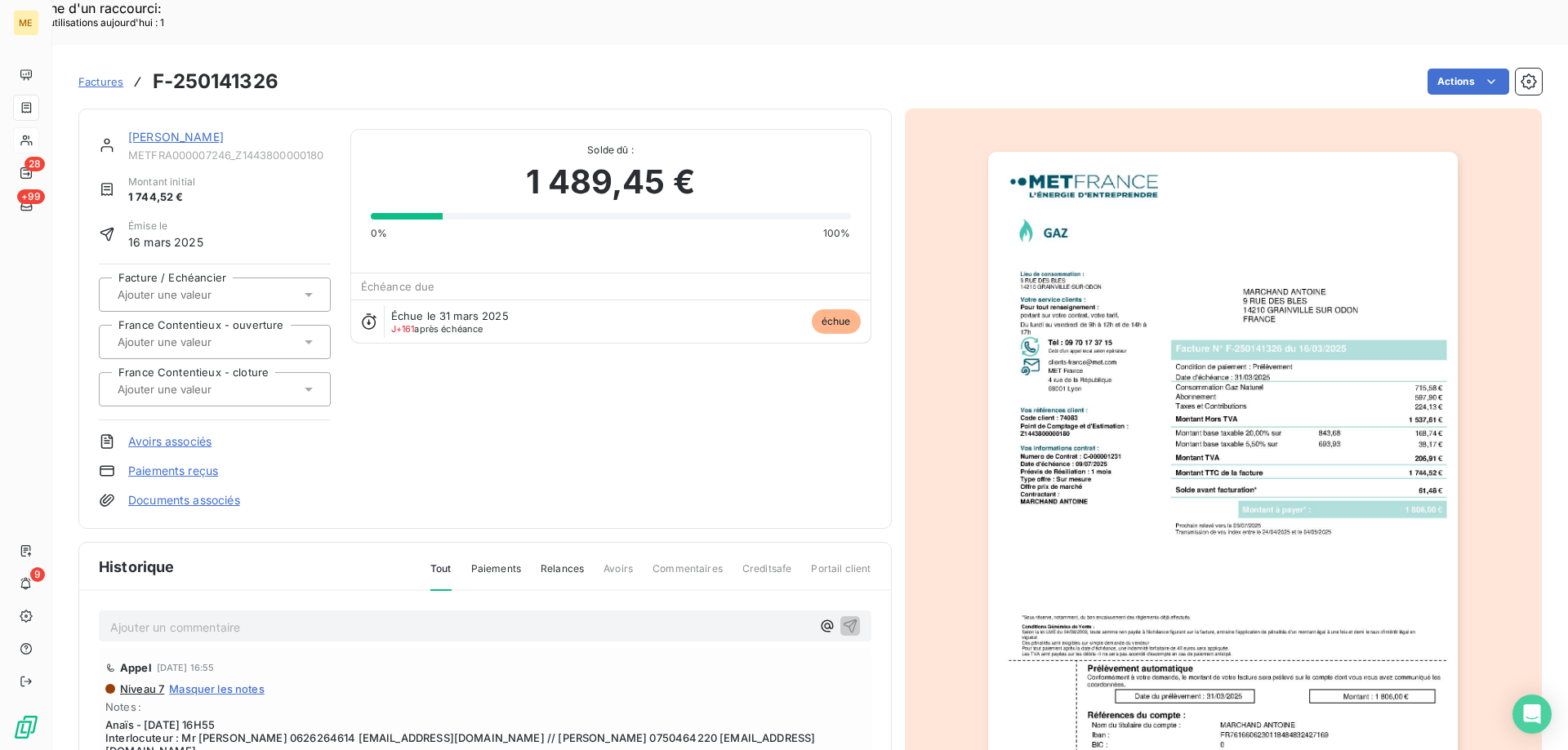
click at [1303, 486] on img "button" at bounding box center [1223, 485] width 470 height 665
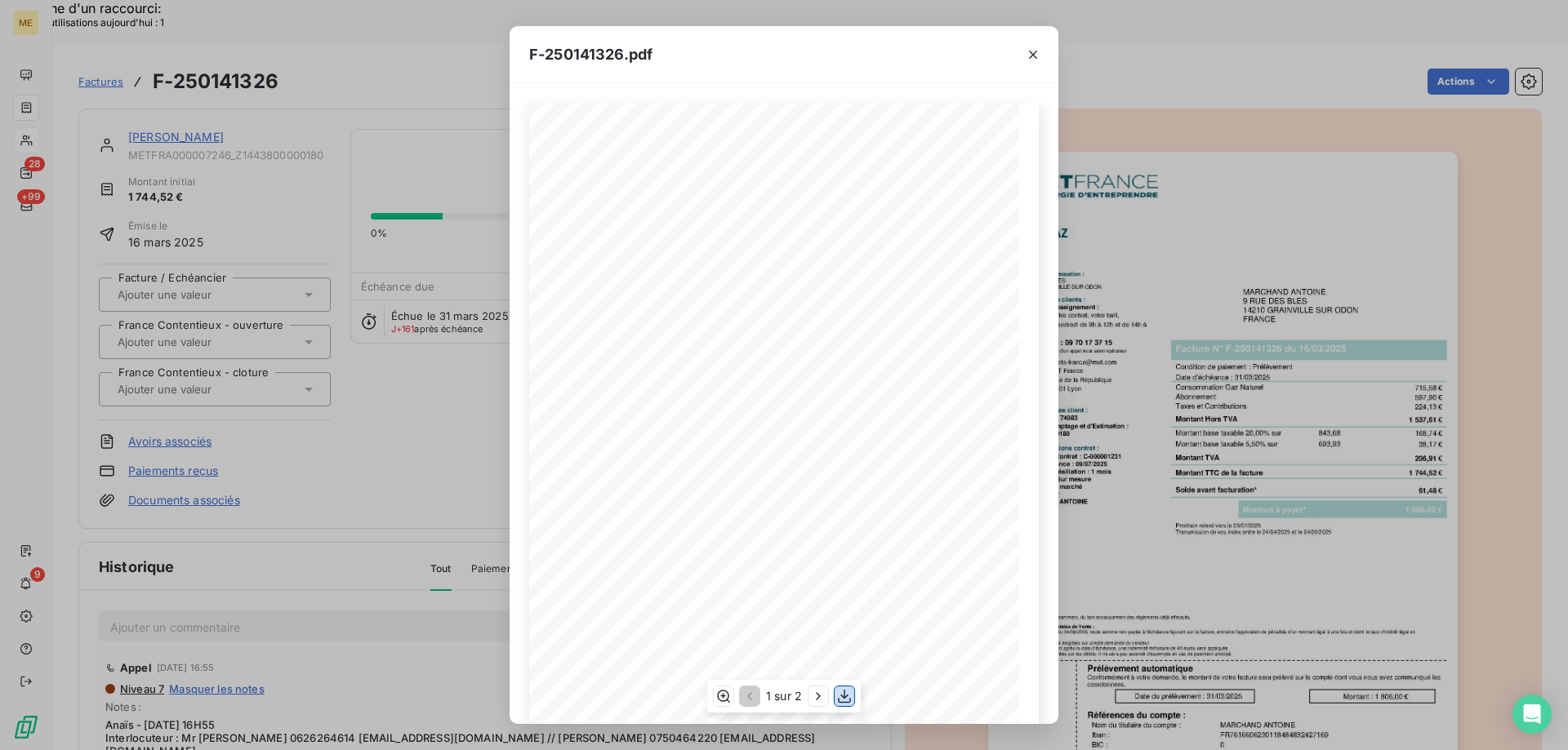
click at [850, 698] on icon "button" at bounding box center [845, 696] width 17 height 17
click at [1028, 51] on icon "button" at bounding box center [1033, 55] width 17 height 17
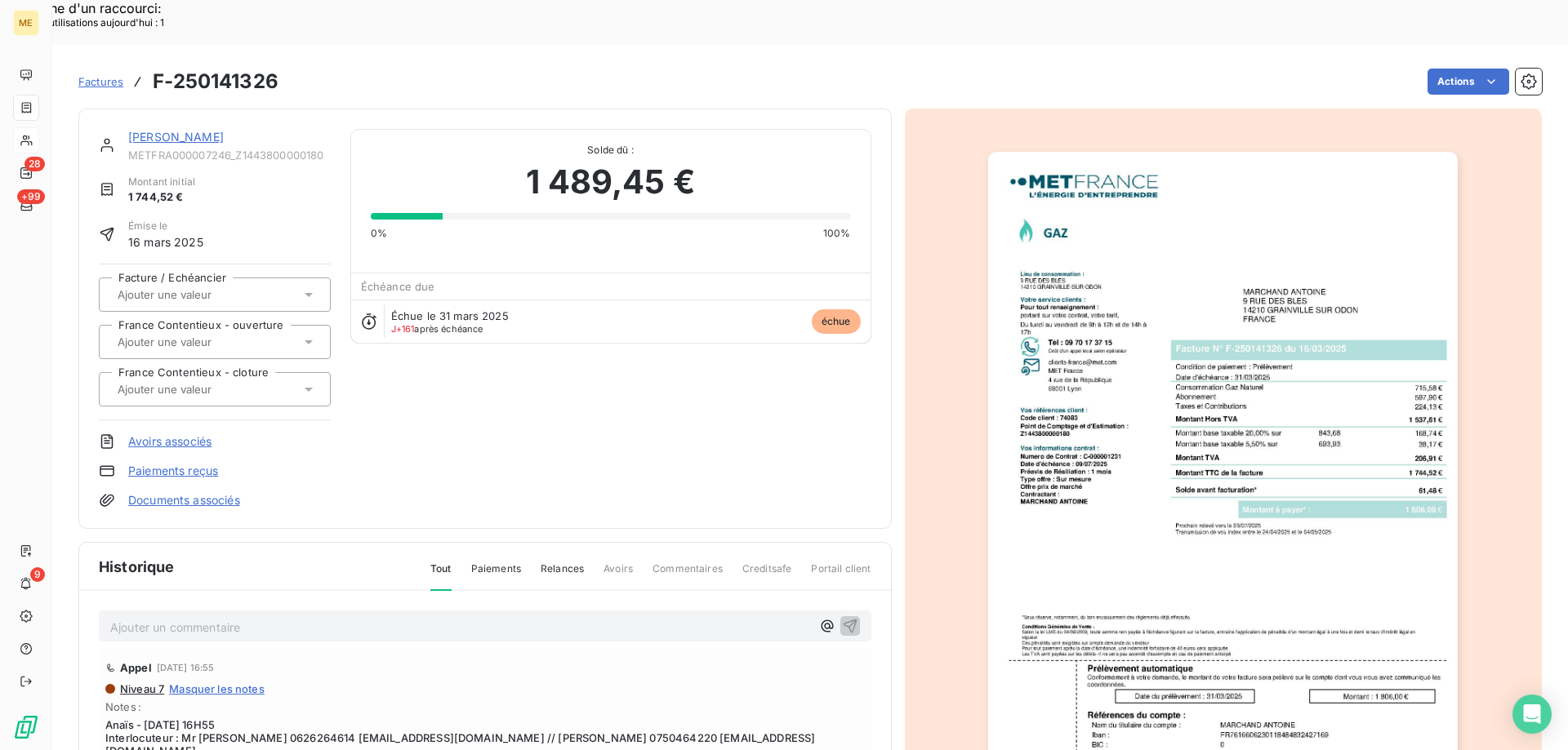
click at [160, 130] on link "[PERSON_NAME]" at bounding box center [175, 136] width 96 height 14
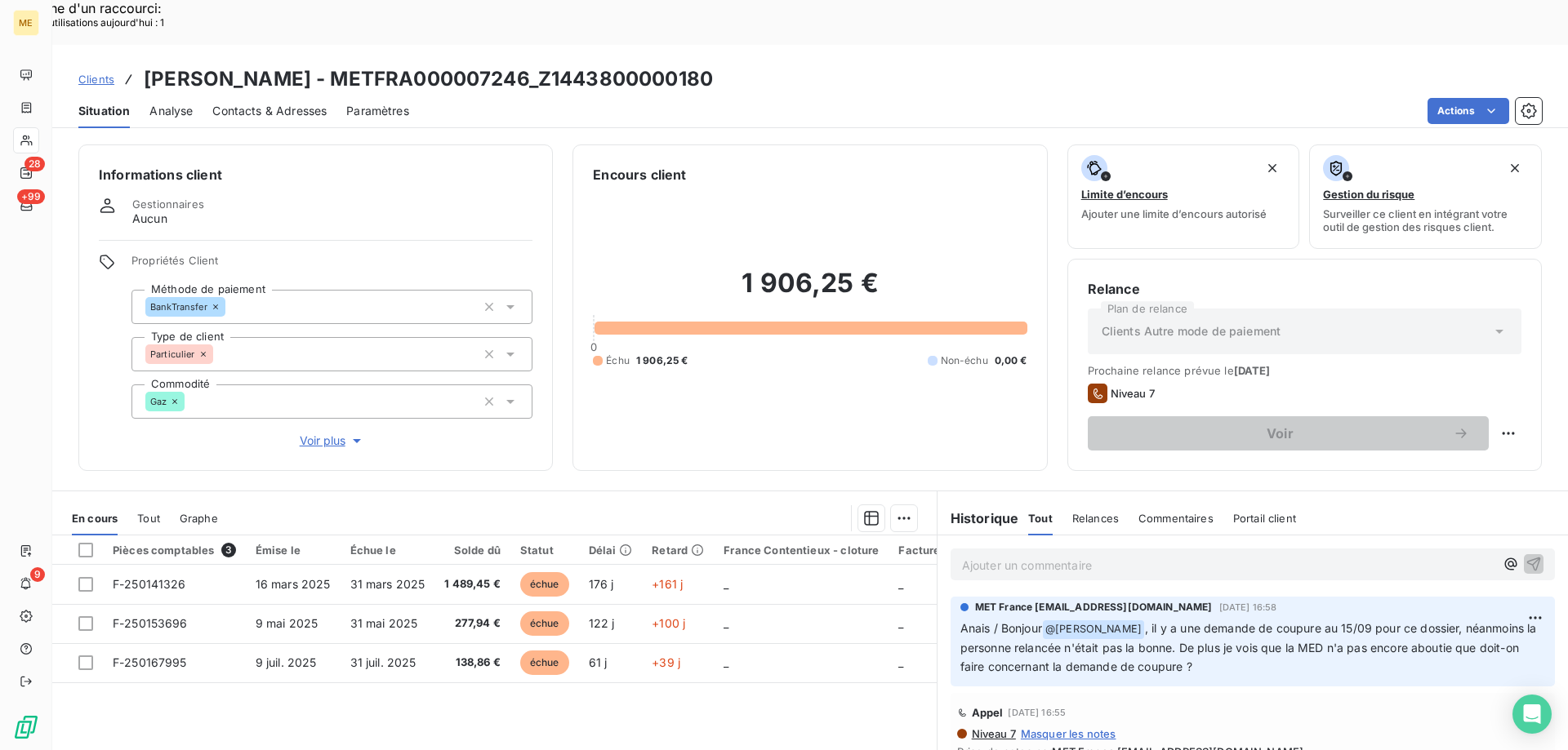
click at [839, 185] on div "1 906,25 € 0 Échu 1 906,25 € Non-échu 0,00 €" at bounding box center [810, 317] width 434 height 266
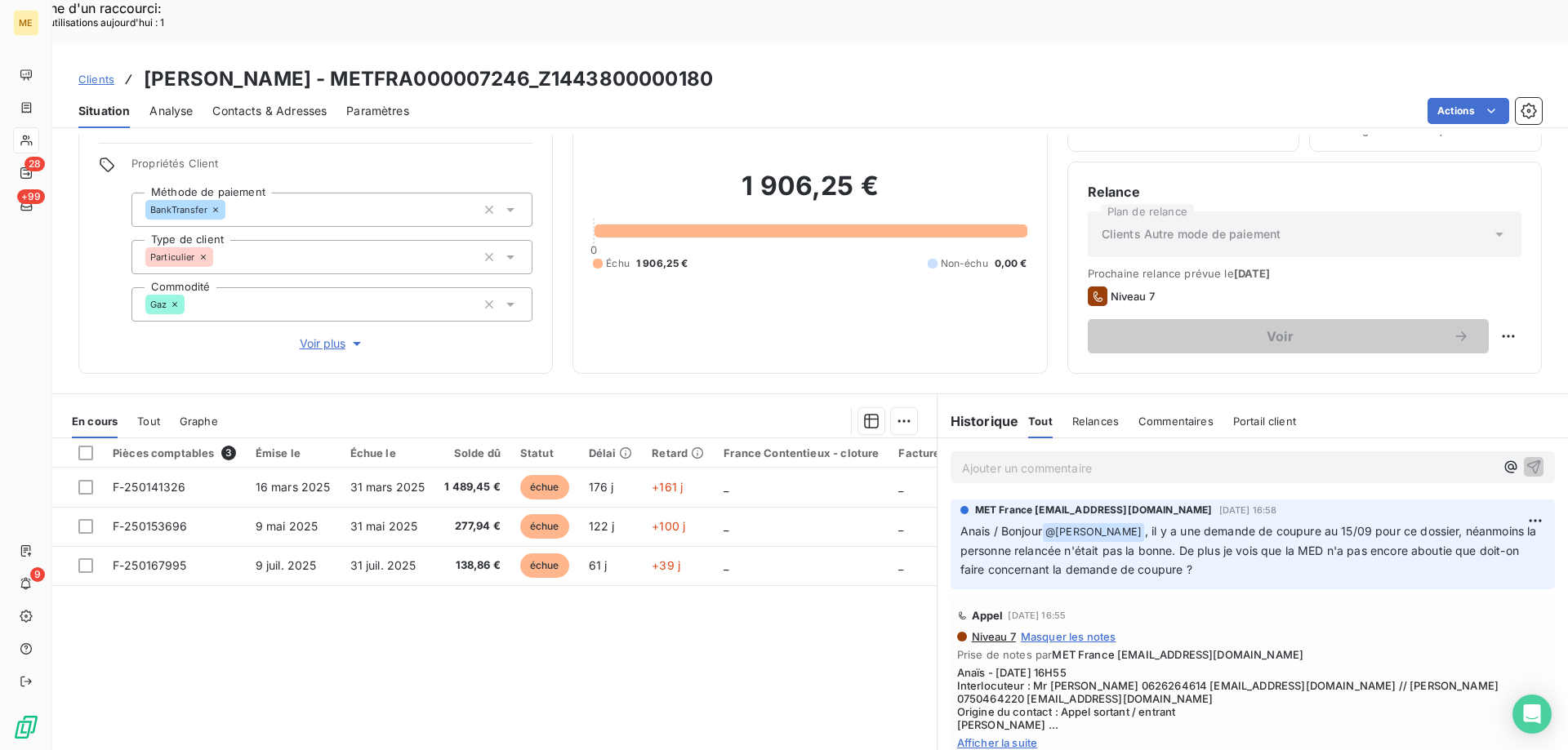
scroll to position [104, 0]
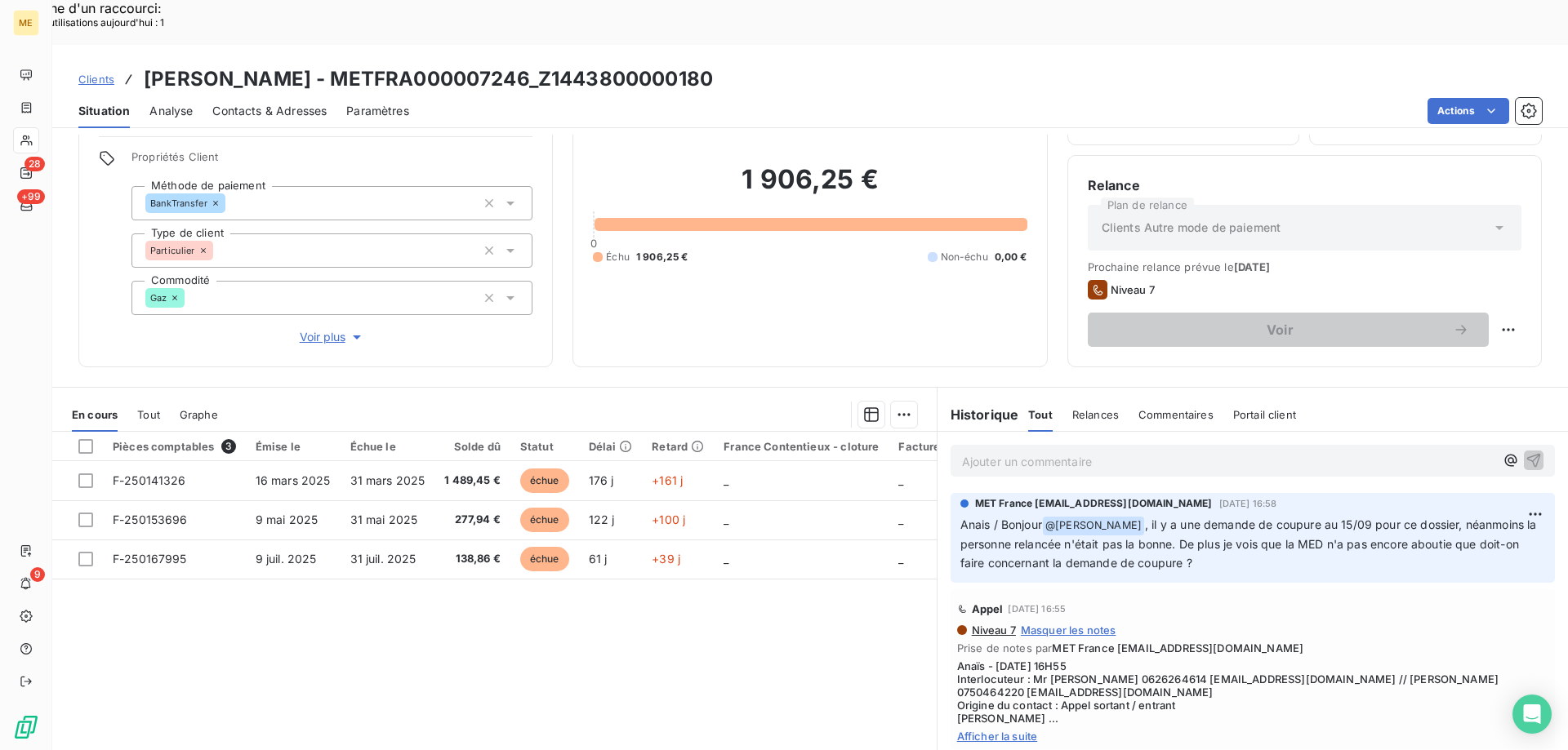
click at [793, 274] on div "1 906,25 € 0 Échu 1 906,25 € Non-échu 0,00 €" at bounding box center [810, 213] width 434 height 266
click at [1014, 730] on span "Afficher la suite" at bounding box center [1252, 736] width 591 height 13
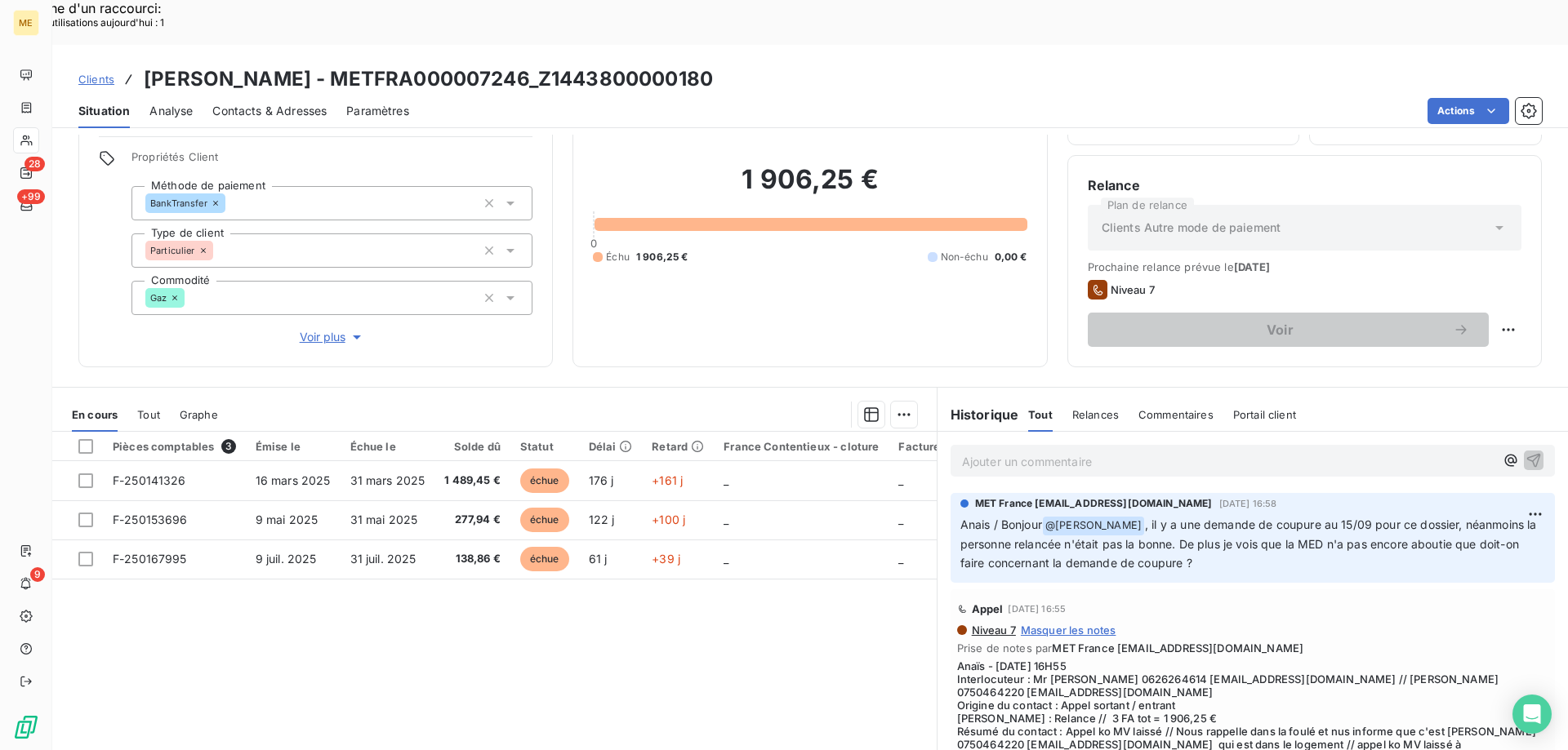
scroll to position [163, 0]
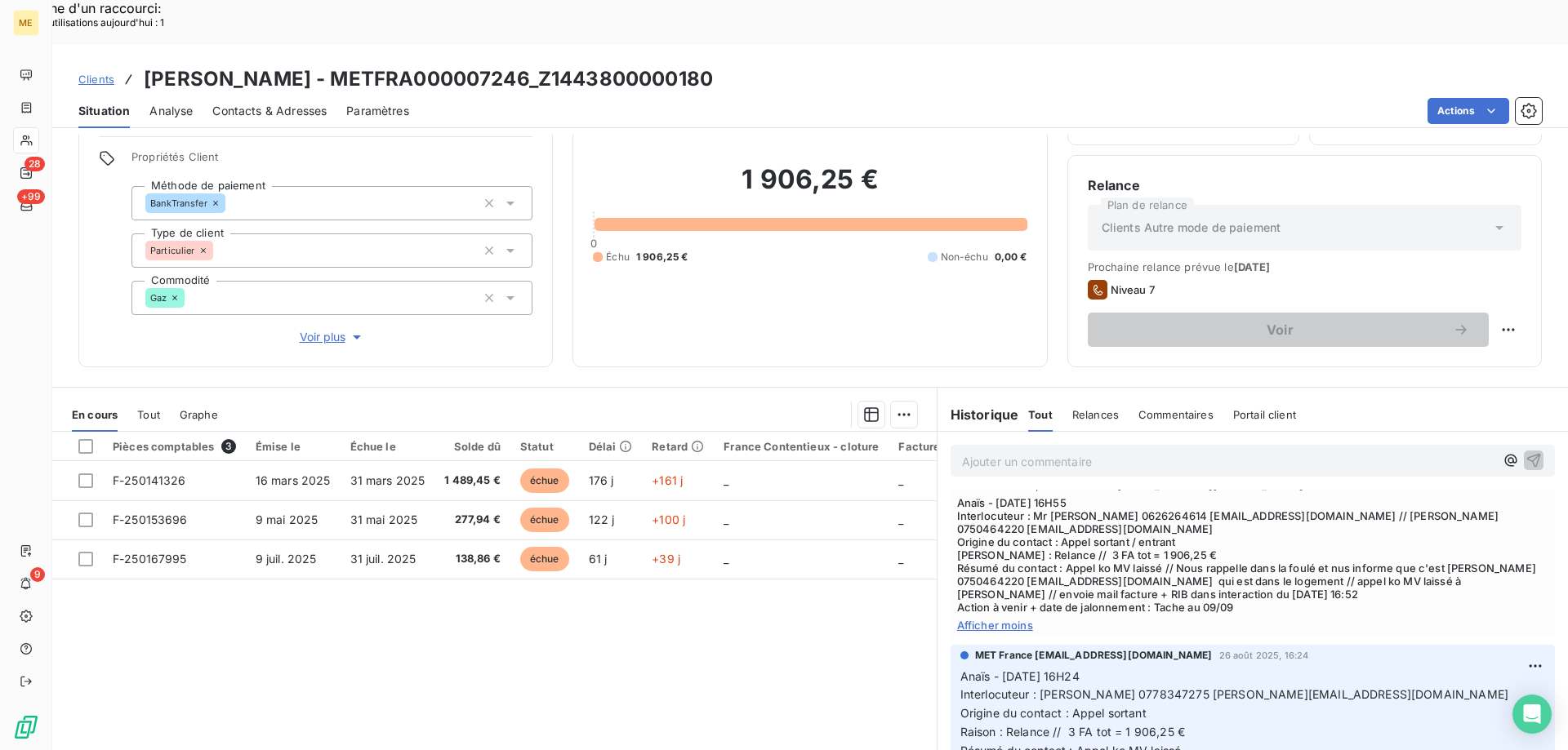
click at [1073, 525] on span "Anaïs - 05/09/2025 - 16H55 Interlocuteur : Mr MARCHAND 0626264614 MARCHANDANTOI…" at bounding box center [1252, 555] width 591 height 118
click at [1389, 497] on span "Anaïs - 05/09/2025 - 16H55 Interlocuteur : Mr MARCHAND 0626264614 MARCHANDANTOI…" at bounding box center [1252, 555] width 591 height 118
click at [1277, 552] on span "Anaïs - 05/09/2025 - 16H55 Interlocuteur : Mr MARCHAND 0626264614 MARCHANDANTOI…" at bounding box center [1252, 555] width 591 height 118
click at [1089, 543] on span "Anaïs - 05/09/2025 - 16H55 Interlocuteur : Mr MARCHAND 0626264614 MARCHANDANTOI…" at bounding box center [1252, 555] width 591 height 118
click at [1263, 555] on span "Anaïs - 05/09/2025 - 16H55 Interlocuteur : Mr MARCHAND 0626264614 MARCHANDANTOI…" at bounding box center [1252, 555] width 591 height 118
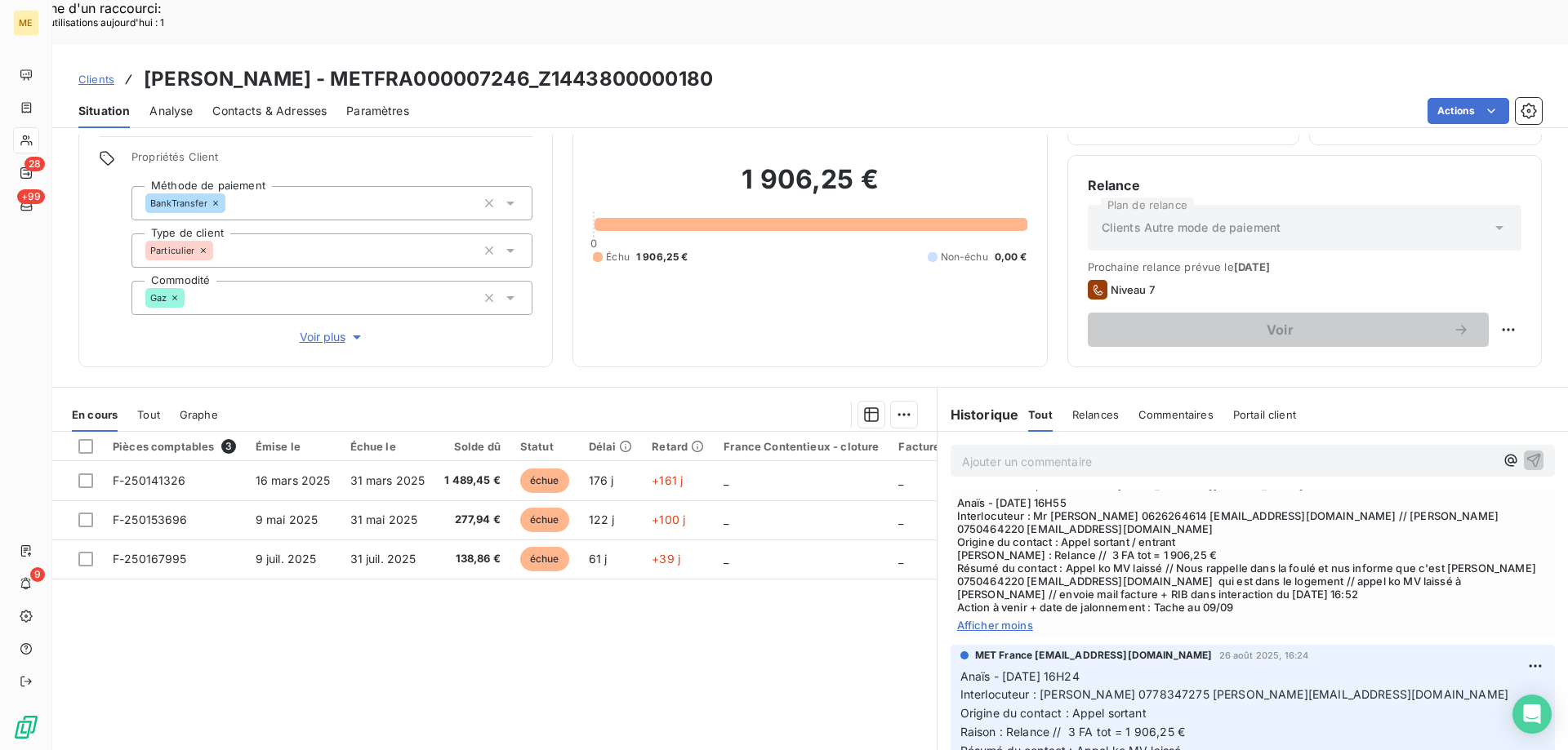
click at [1120, 497] on span "Anaïs - 05/09/2025 - 16H55 Interlocuteur : Mr MARCHAND 0626264614 MARCHANDANTOI…" at bounding box center [1252, 555] width 591 height 118
click at [311, 329] on span "Voir plus" at bounding box center [332, 337] width 65 height 17
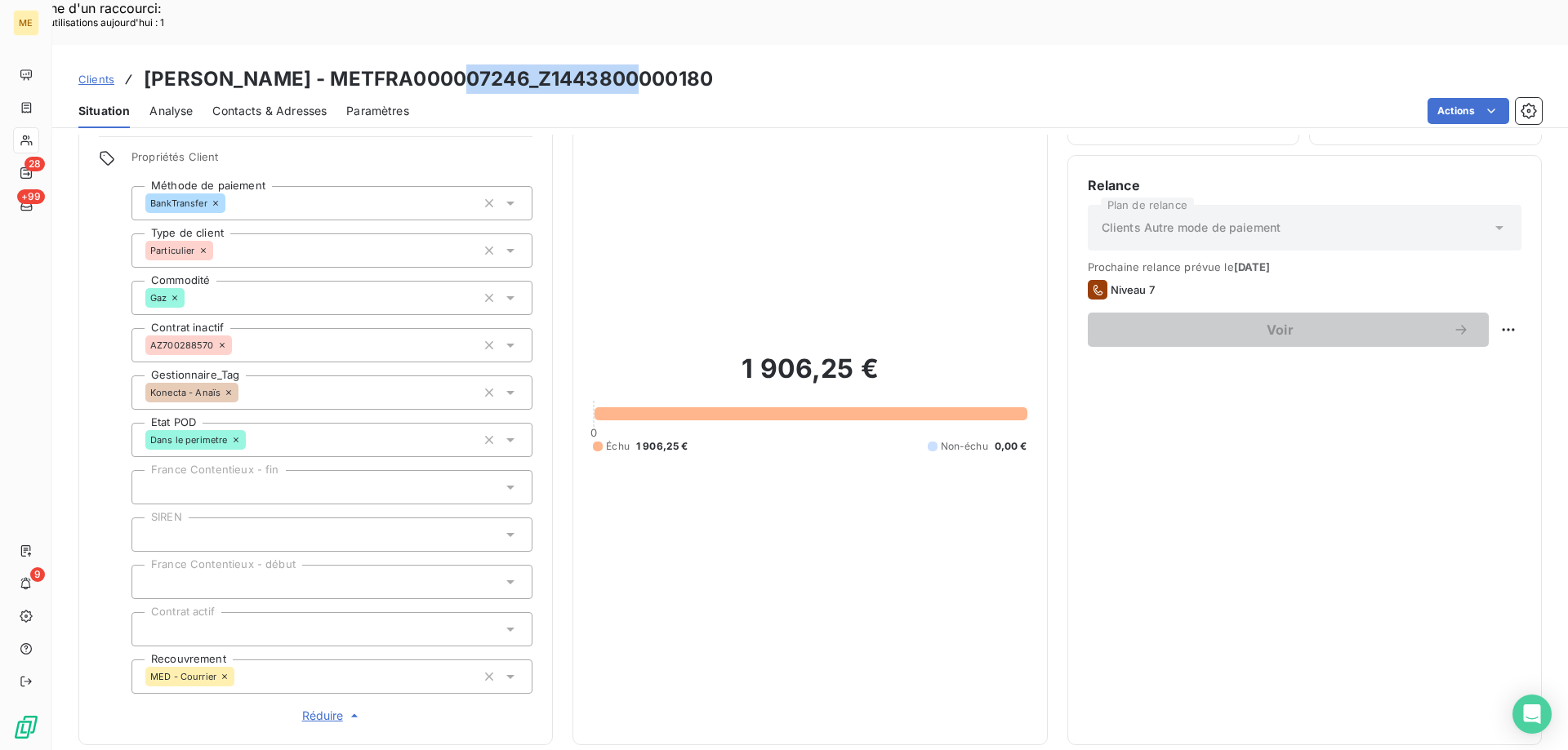
drag, startPoint x: 630, startPoint y: 45, endPoint x: 470, endPoint y: 37, distance: 160.2
click at [470, 64] on div "Clients DELOUYA - METFRA000007246_Z1443800000180" at bounding box center [810, 79] width 1515 height 30
copy h3 "Z1443800000180"
drag, startPoint x: 883, startPoint y: 323, endPoint x: 729, endPoint y: 328, distance: 154.1
click at [729, 353] on h2 "1 906,25 €" at bounding box center [810, 377] width 434 height 49
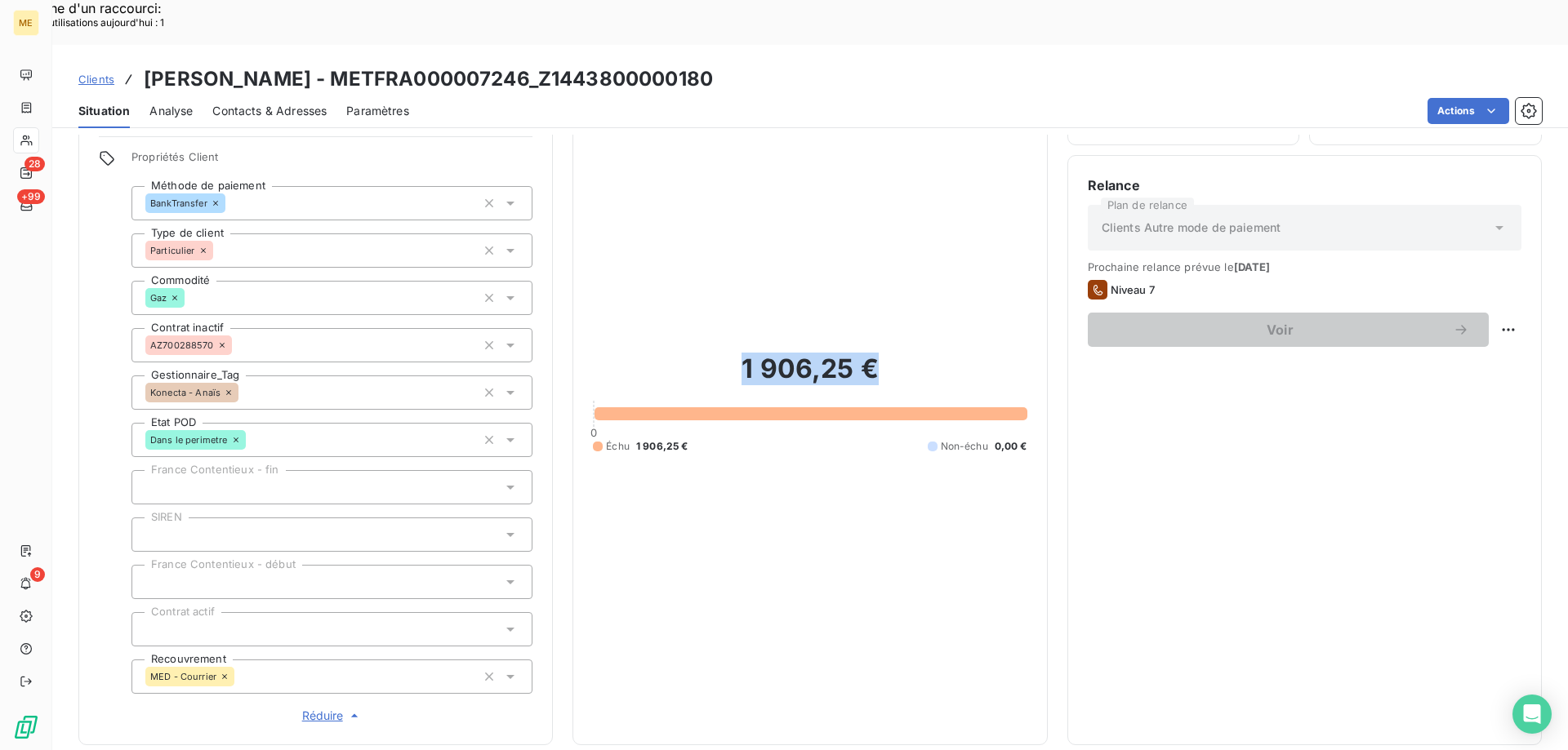
copy h2 "1 906,25 €"
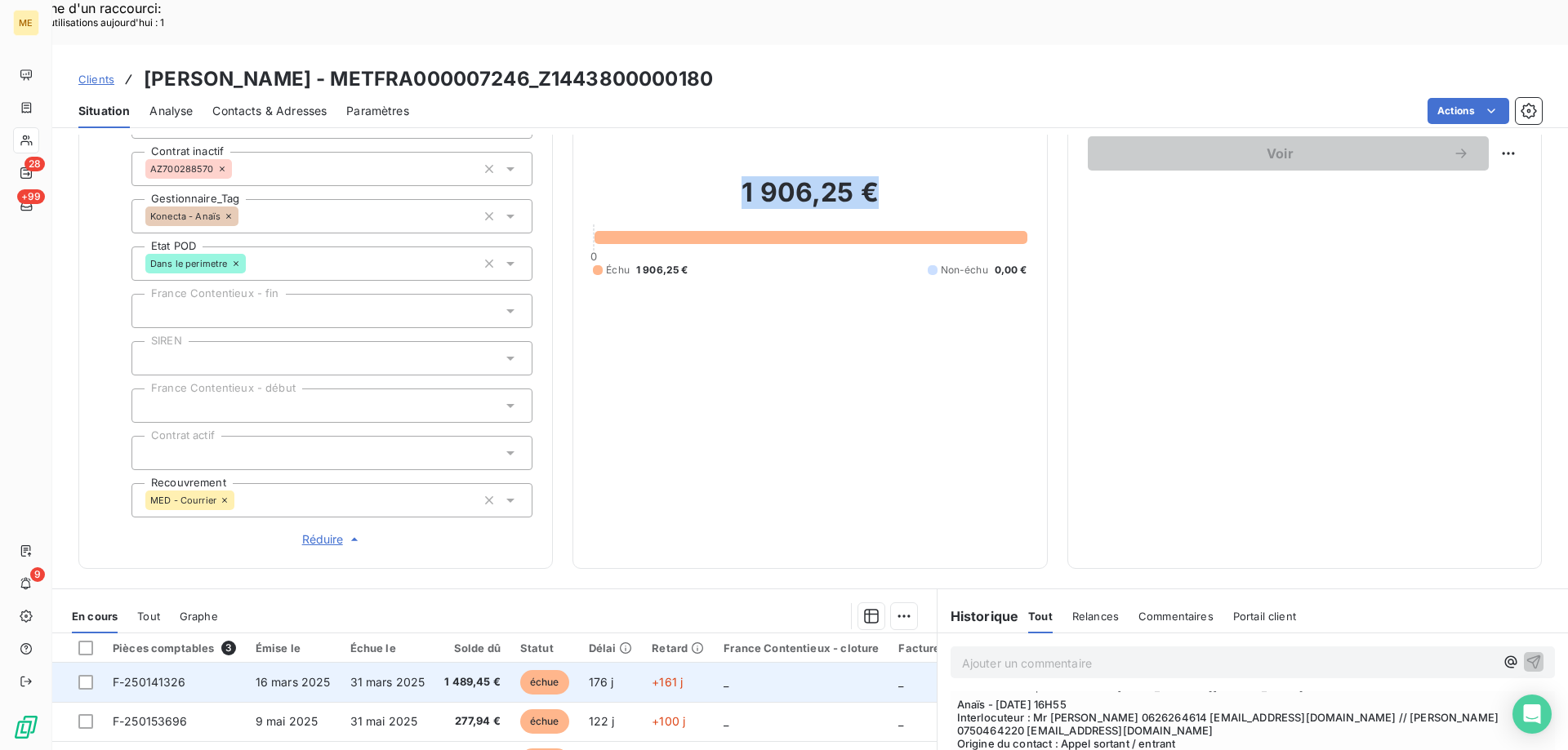
scroll to position [471, 0]
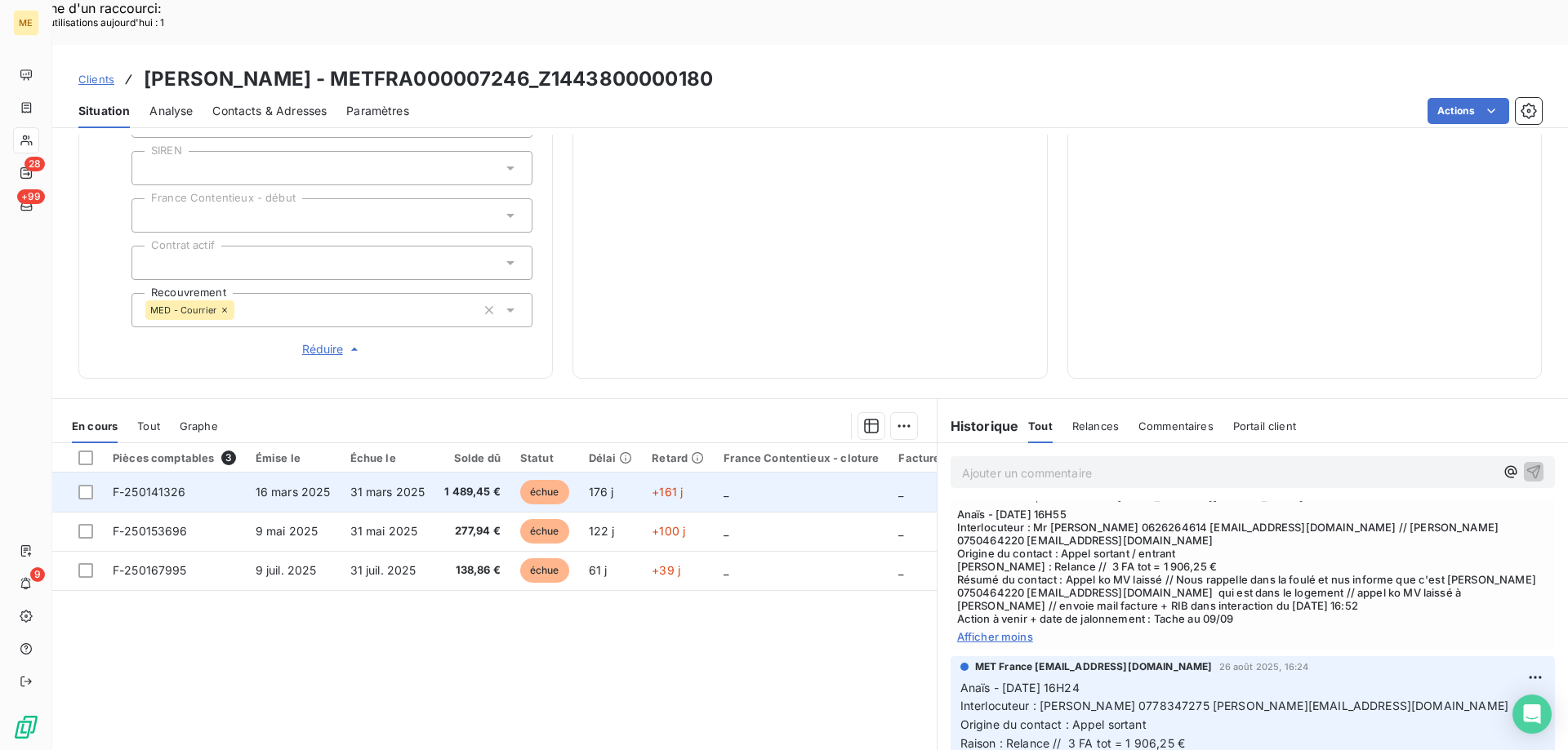
click at [765, 472] on td "_" at bounding box center [801, 492] width 175 height 39
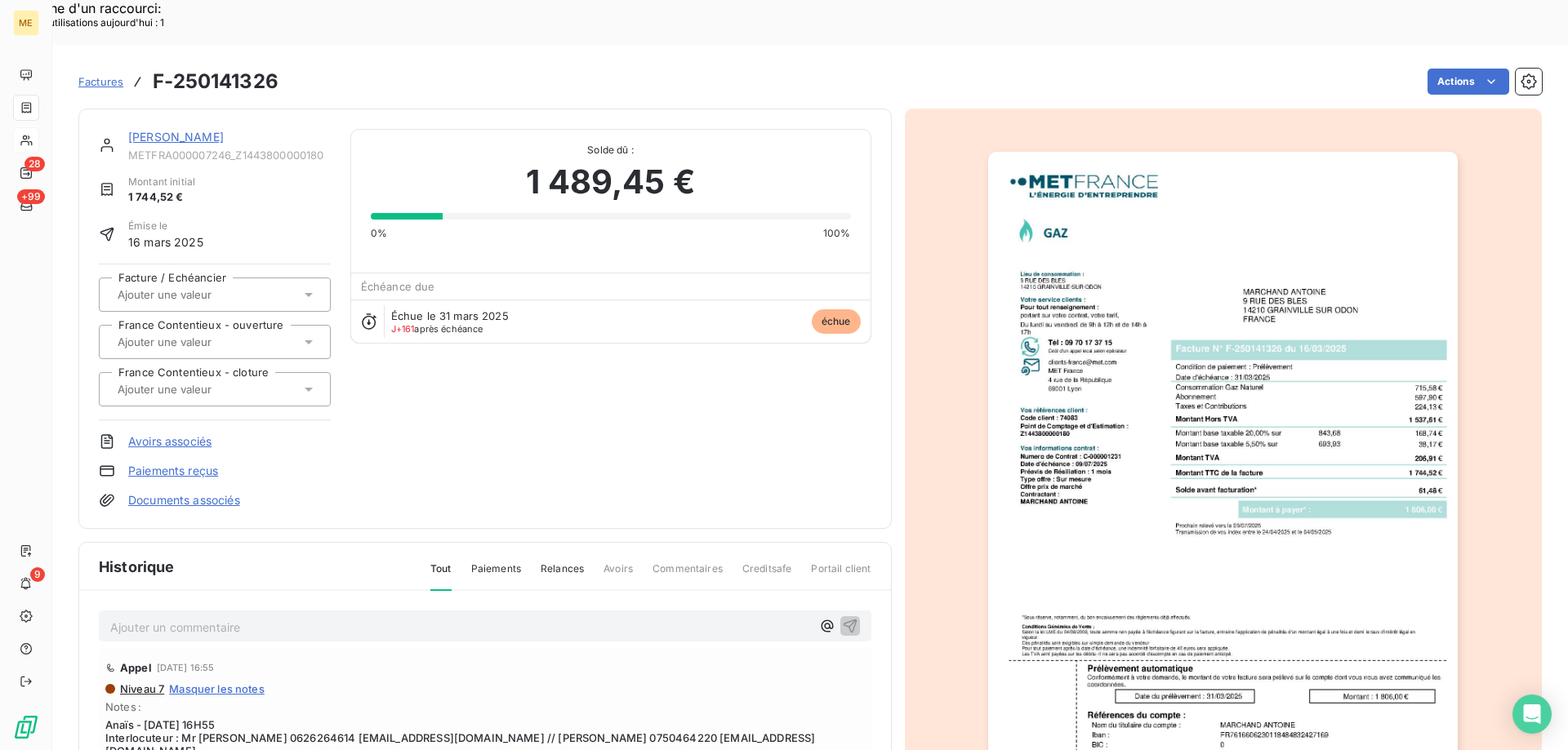
click at [1353, 338] on img "button" at bounding box center [1223, 485] width 470 height 665
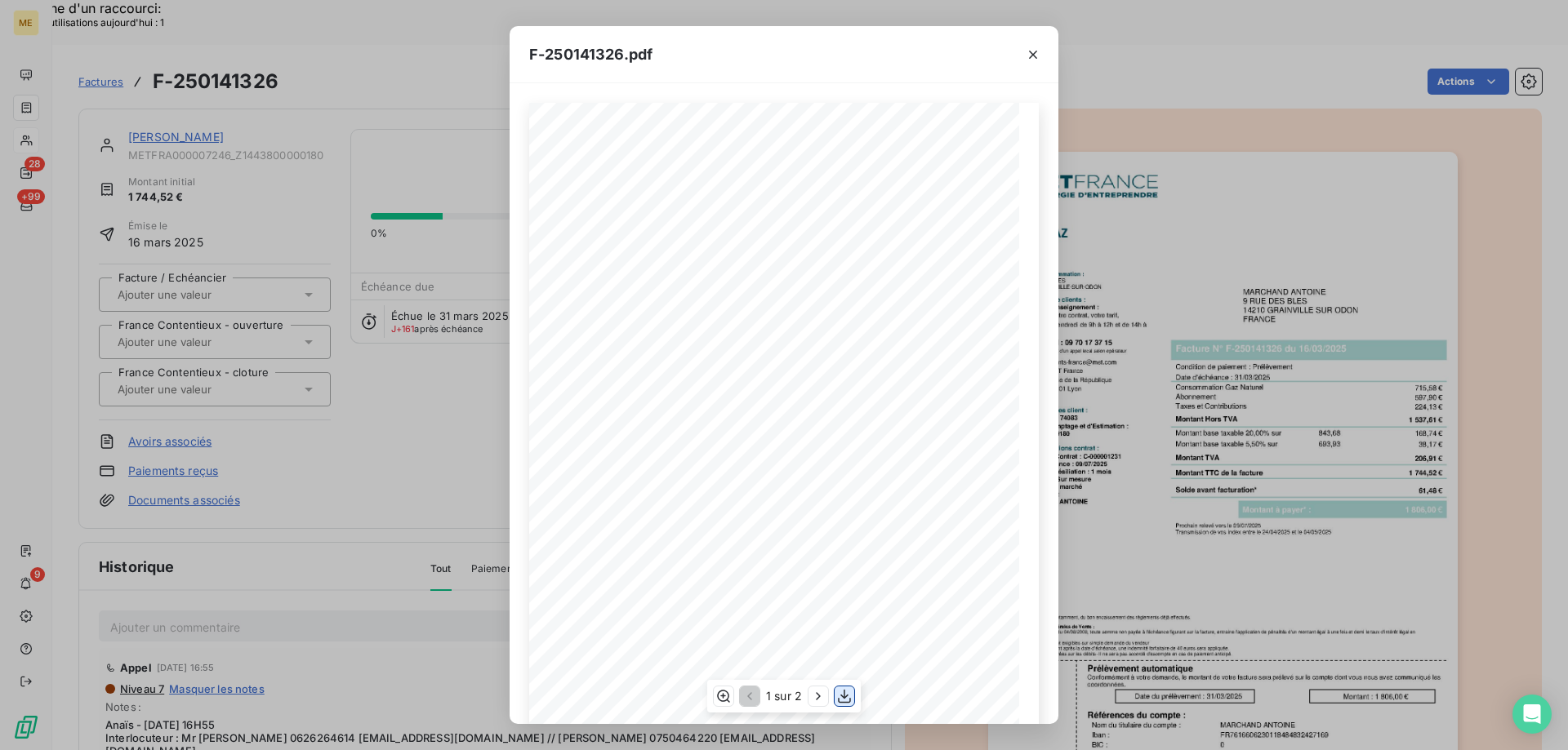
click at [845, 693] on icon "button" at bounding box center [845, 696] width 17 height 17
click at [1036, 49] on icon "button" at bounding box center [1033, 55] width 17 height 17
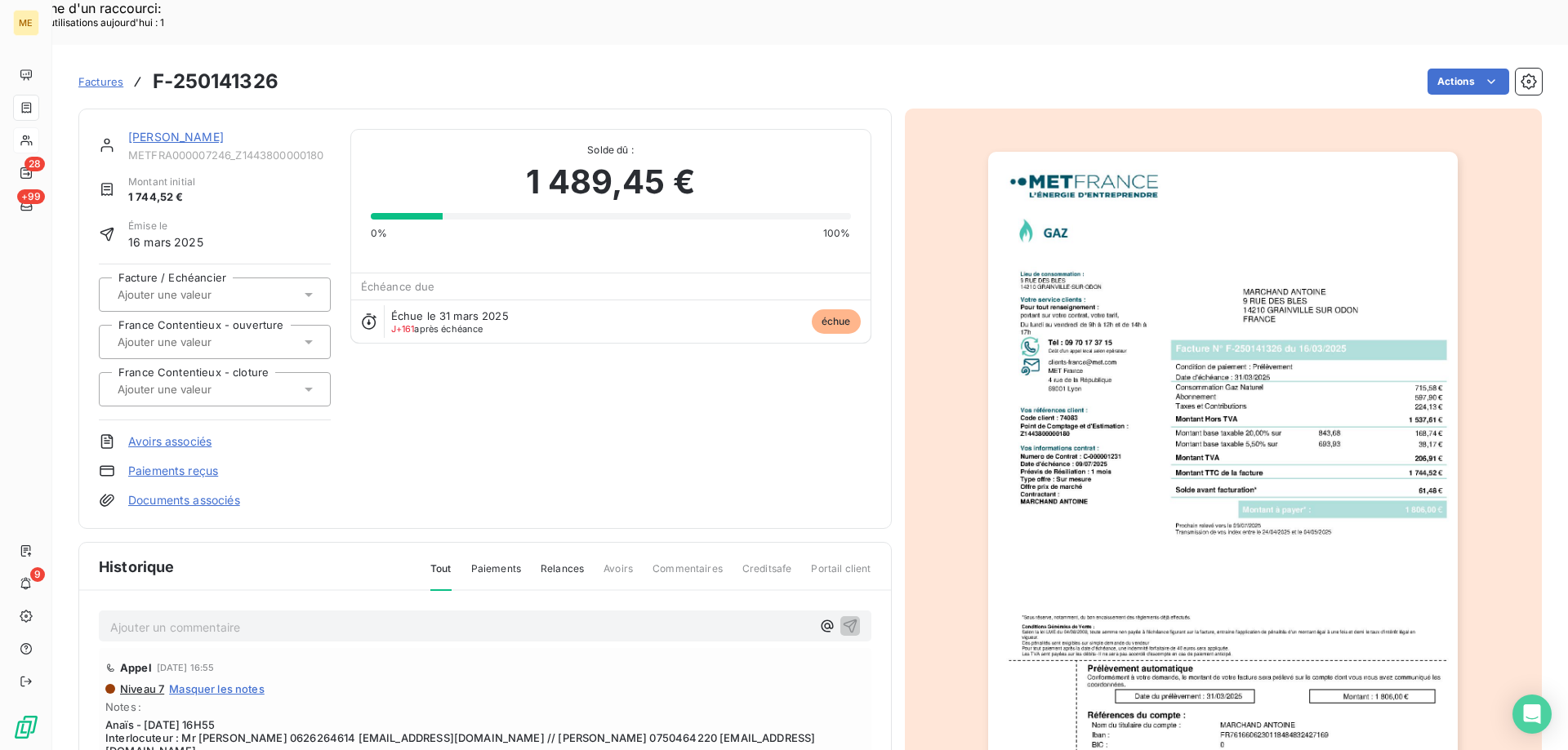
click at [148, 130] on link "[PERSON_NAME]" at bounding box center [175, 136] width 96 height 14
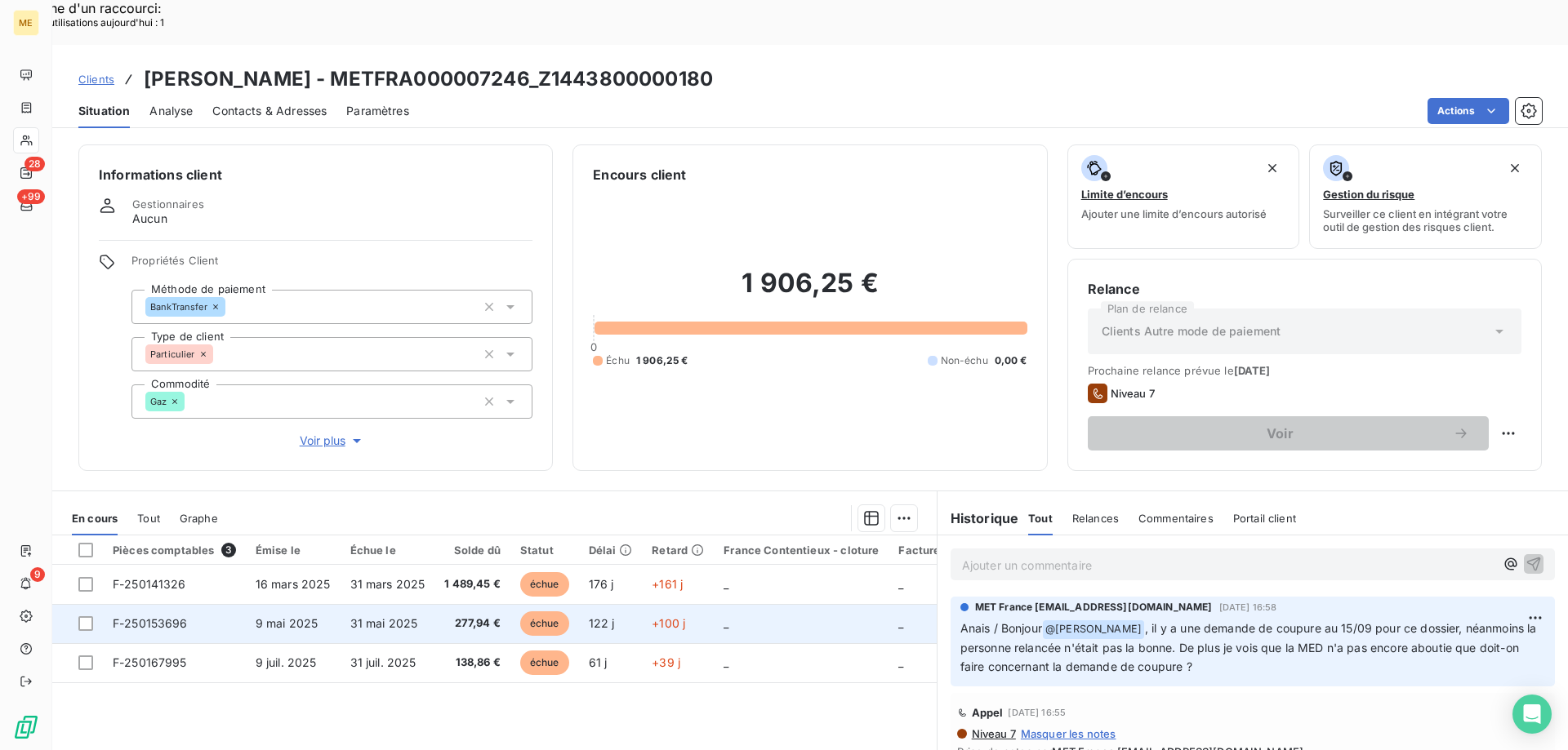
click at [770, 604] on td "_" at bounding box center [801, 624] width 175 height 39
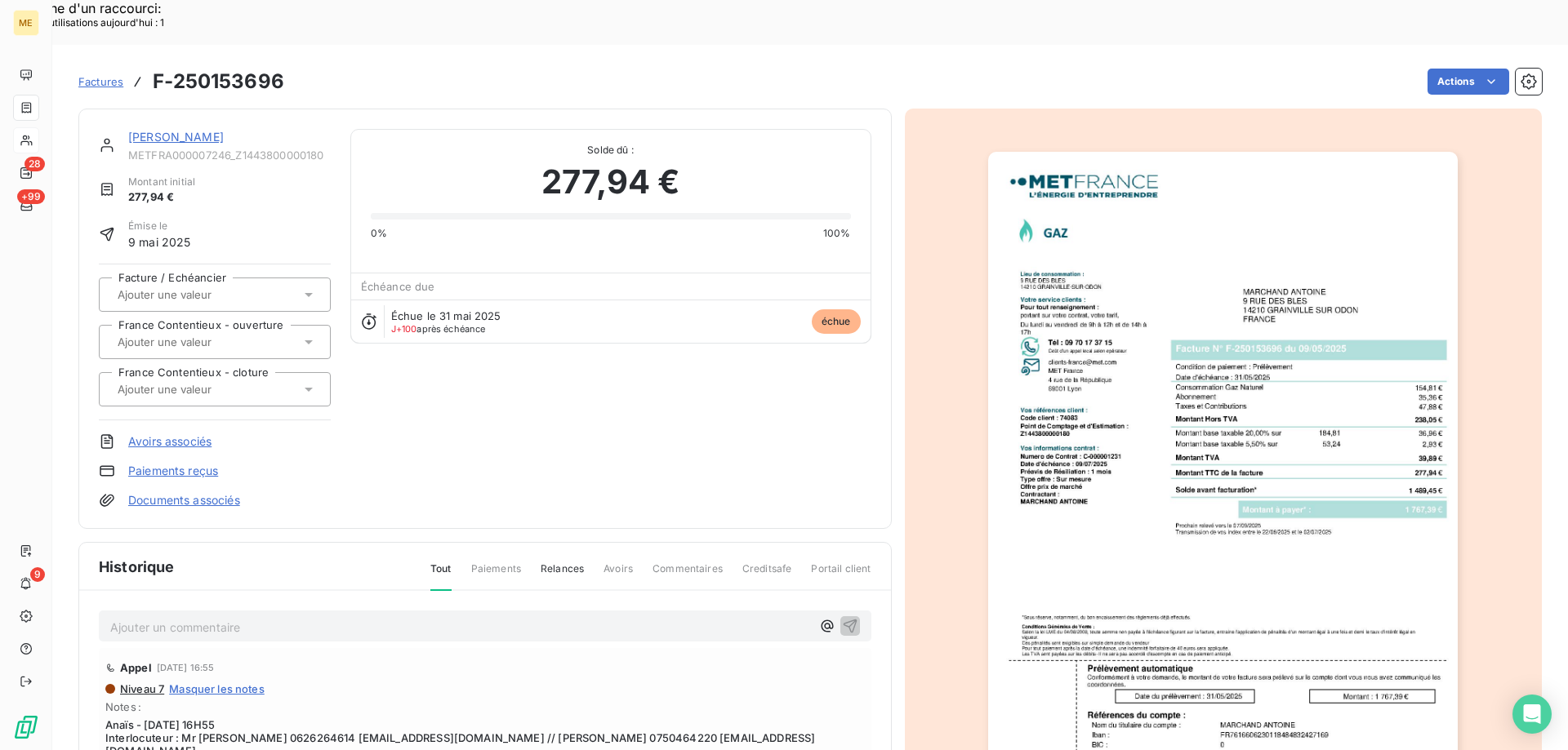
click at [1281, 486] on img "button" at bounding box center [1223, 485] width 470 height 665
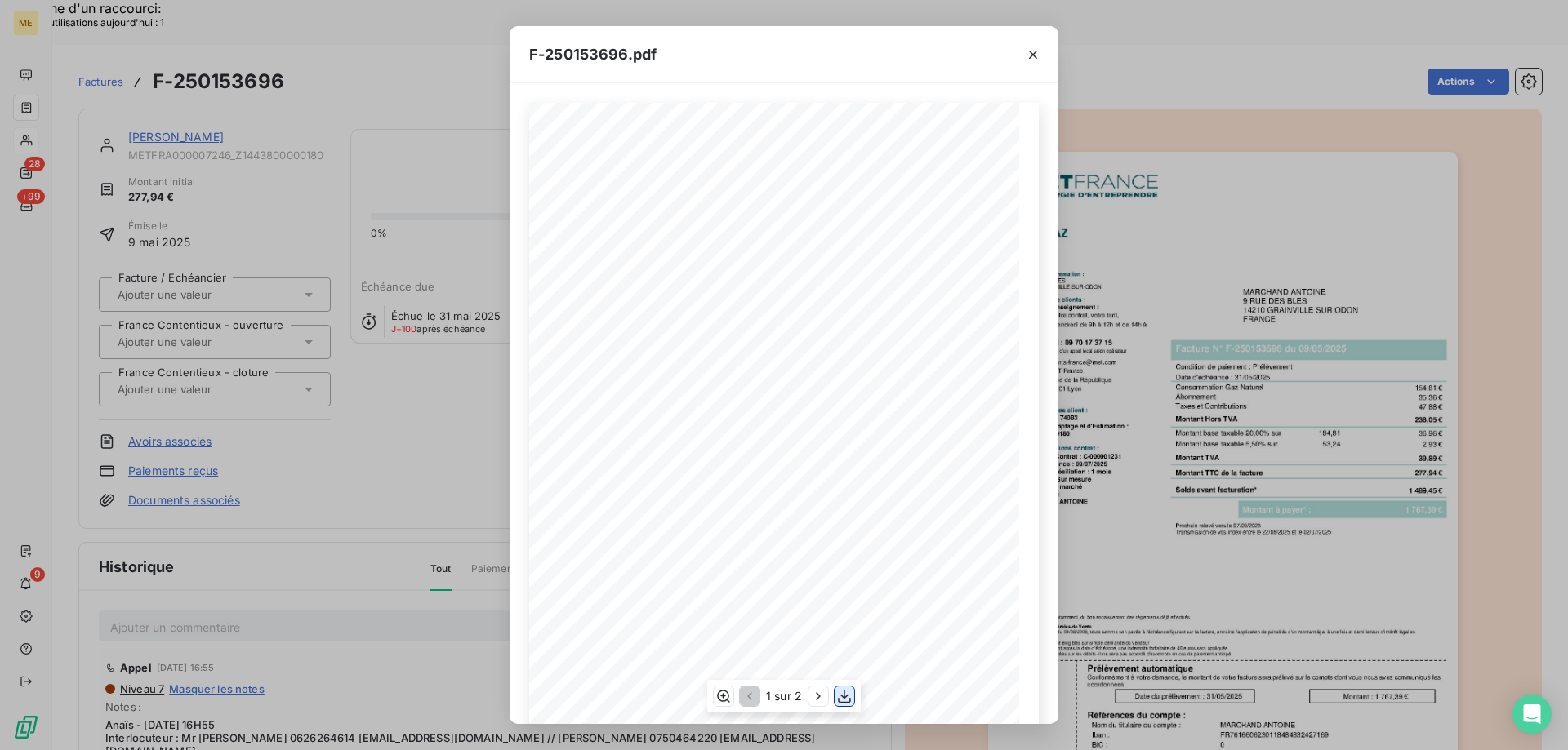
click at [848, 694] on icon "button" at bounding box center [845, 696] width 17 height 17
click at [1035, 53] on icon "button" at bounding box center [1033, 55] width 17 height 17
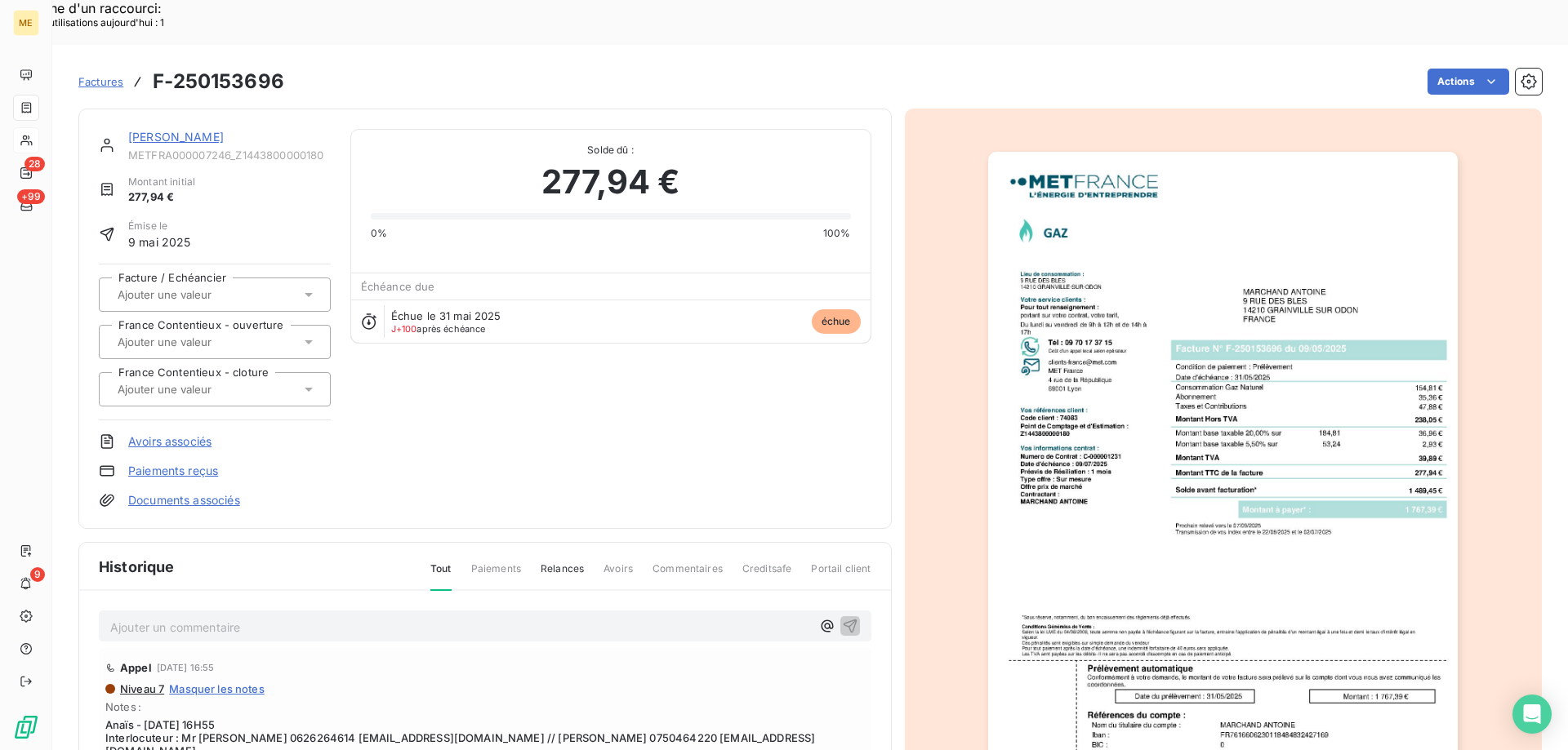
drag, startPoint x: 155, startPoint y: 94, endPoint x: 655, endPoint y: 376, distance: 574.0
click at [155, 130] on link "[PERSON_NAME]" at bounding box center [175, 136] width 96 height 14
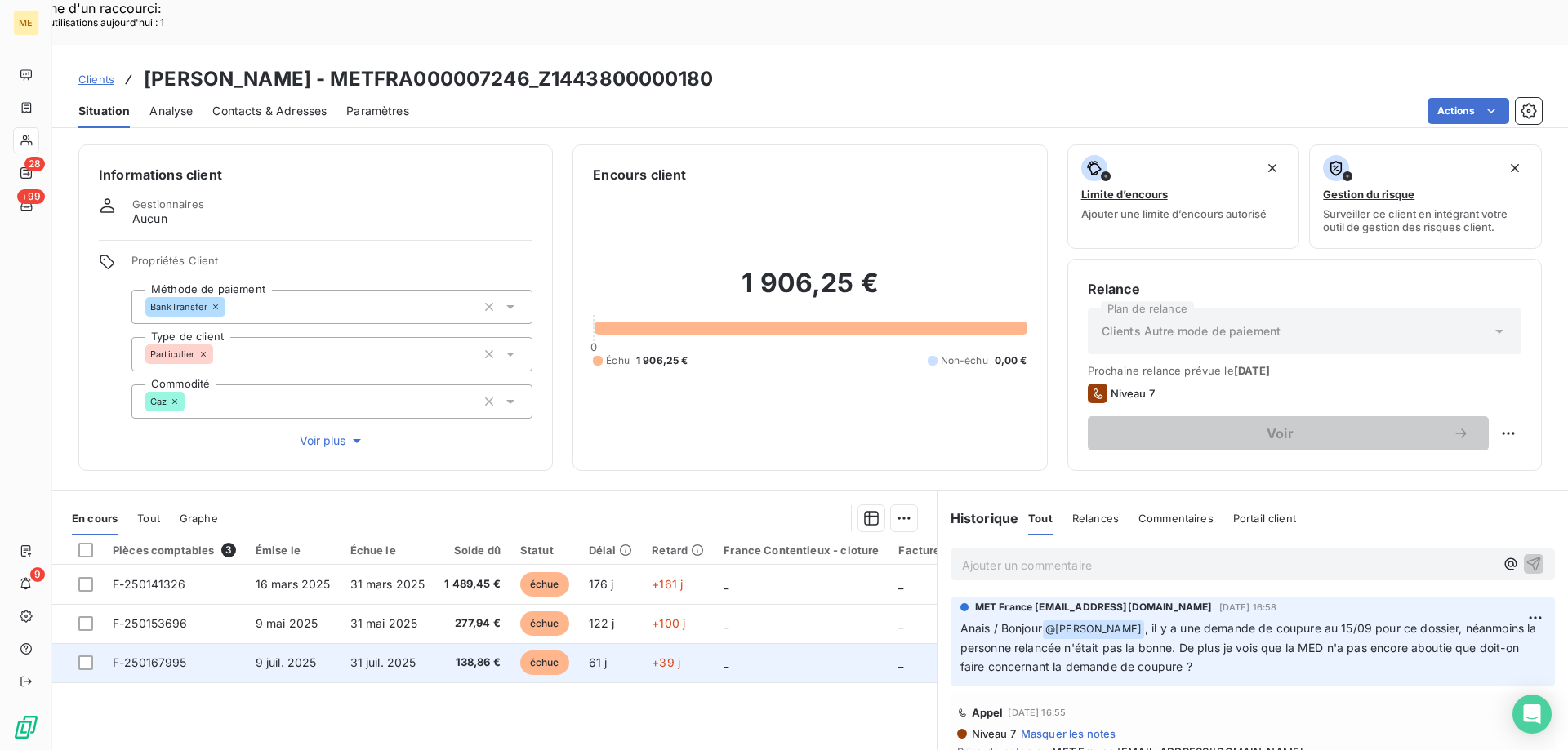
click at [224, 643] on td "F-250167995" at bounding box center [175, 663] width 143 height 39
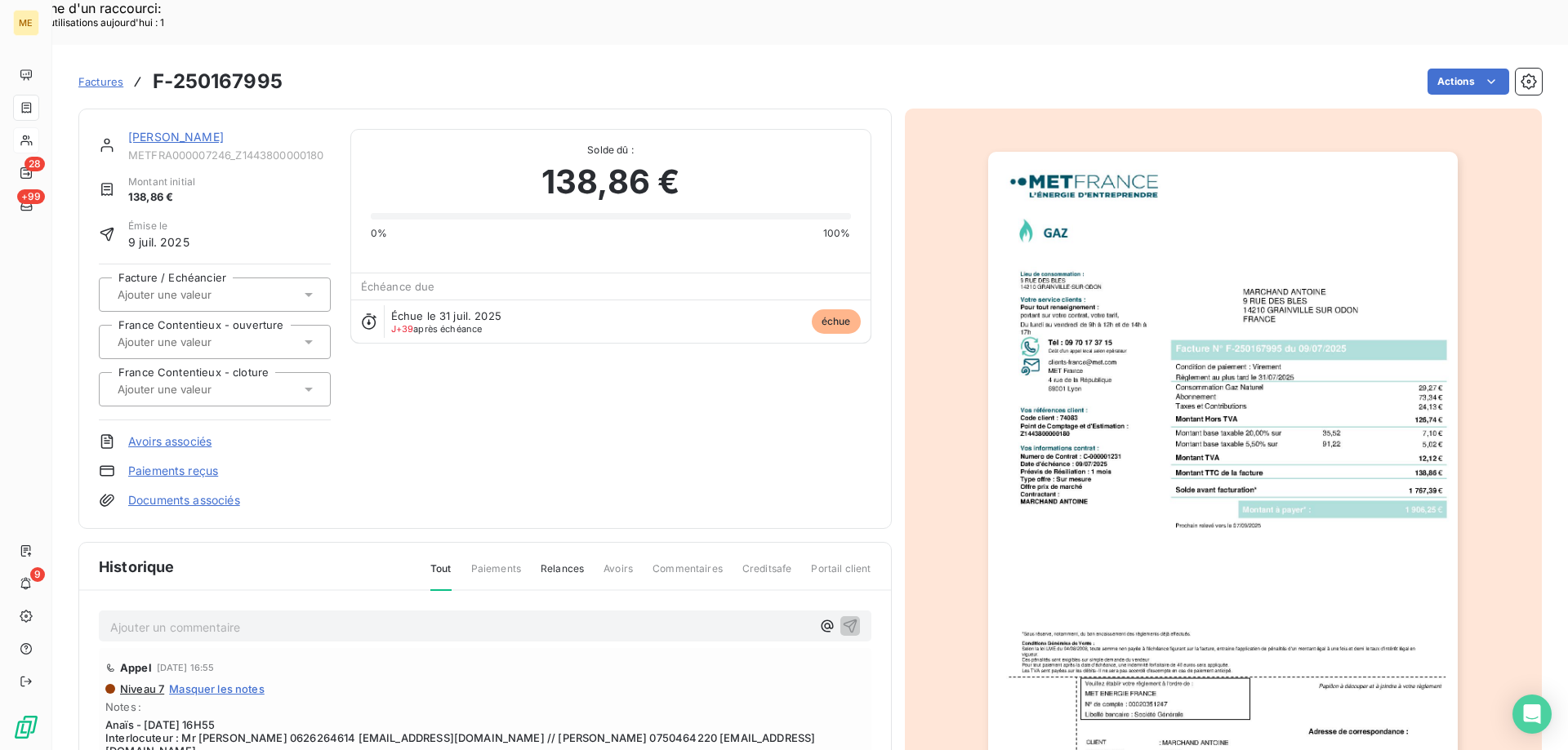
click at [1304, 427] on img "button" at bounding box center [1223, 485] width 470 height 665
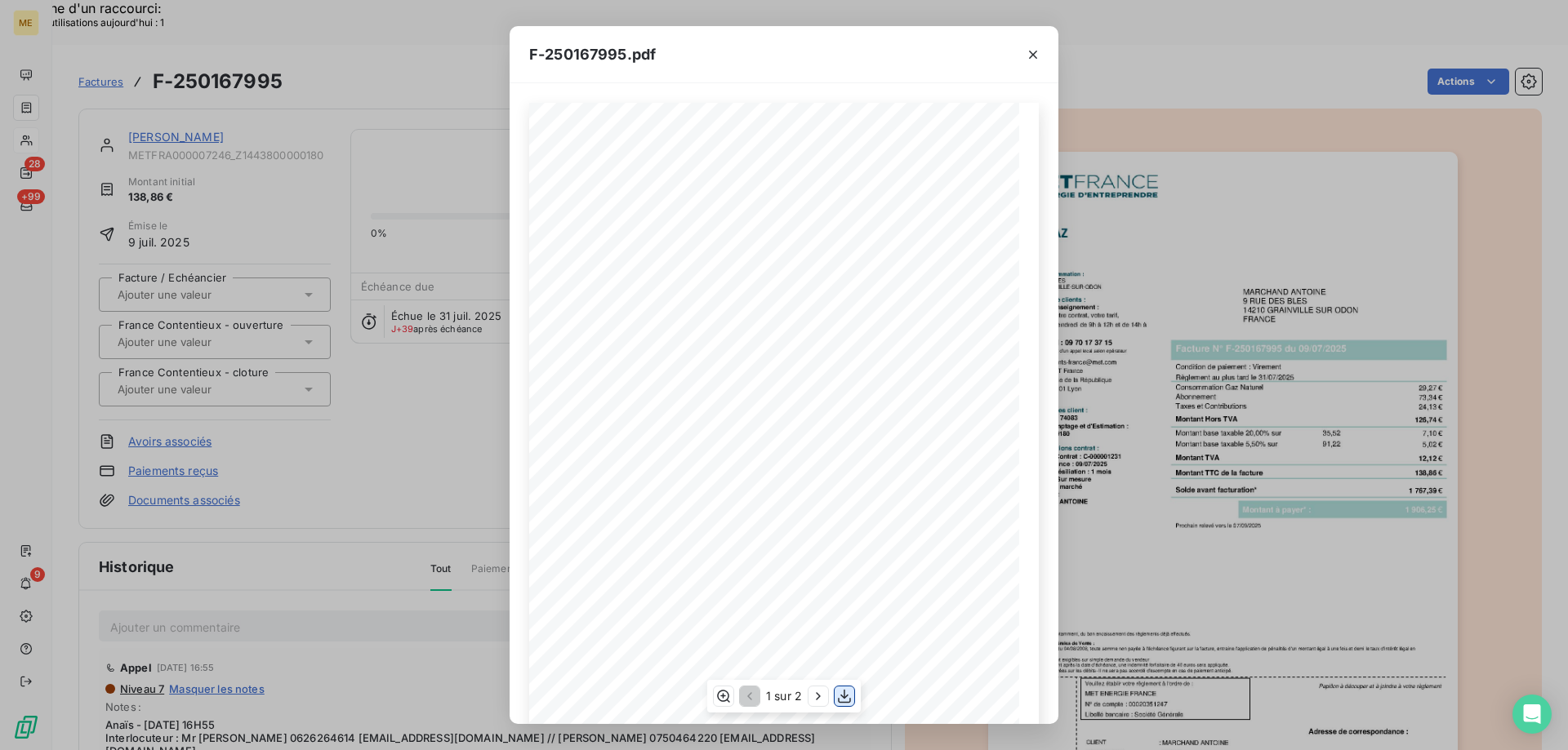
click at [842, 697] on icon "button" at bounding box center [845, 696] width 17 height 17
click at [1027, 53] on icon "button" at bounding box center [1033, 55] width 17 height 17
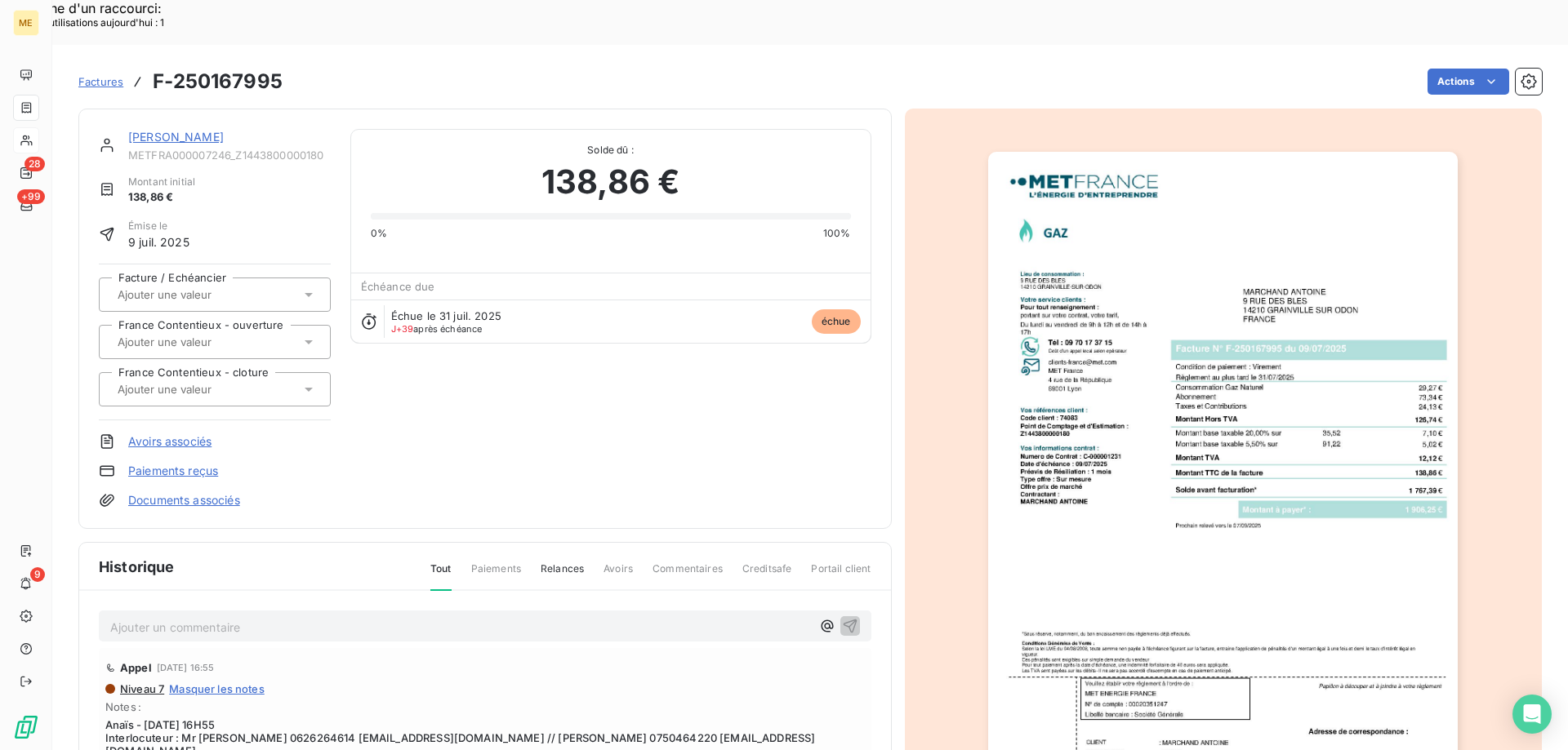
click at [155, 130] on link "[PERSON_NAME]" at bounding box center [175, 136] width 96 height 14
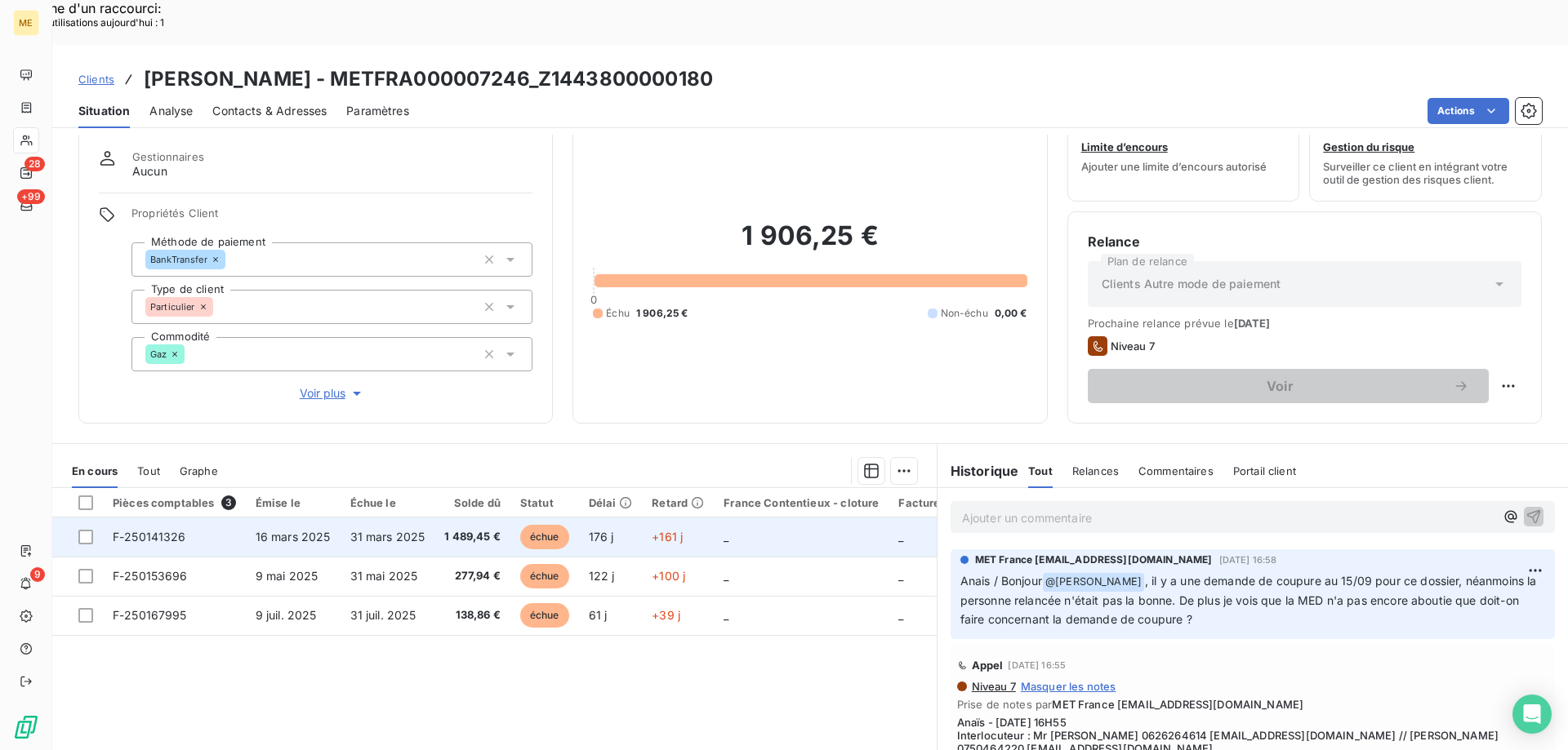
scroll to position [104, 0]
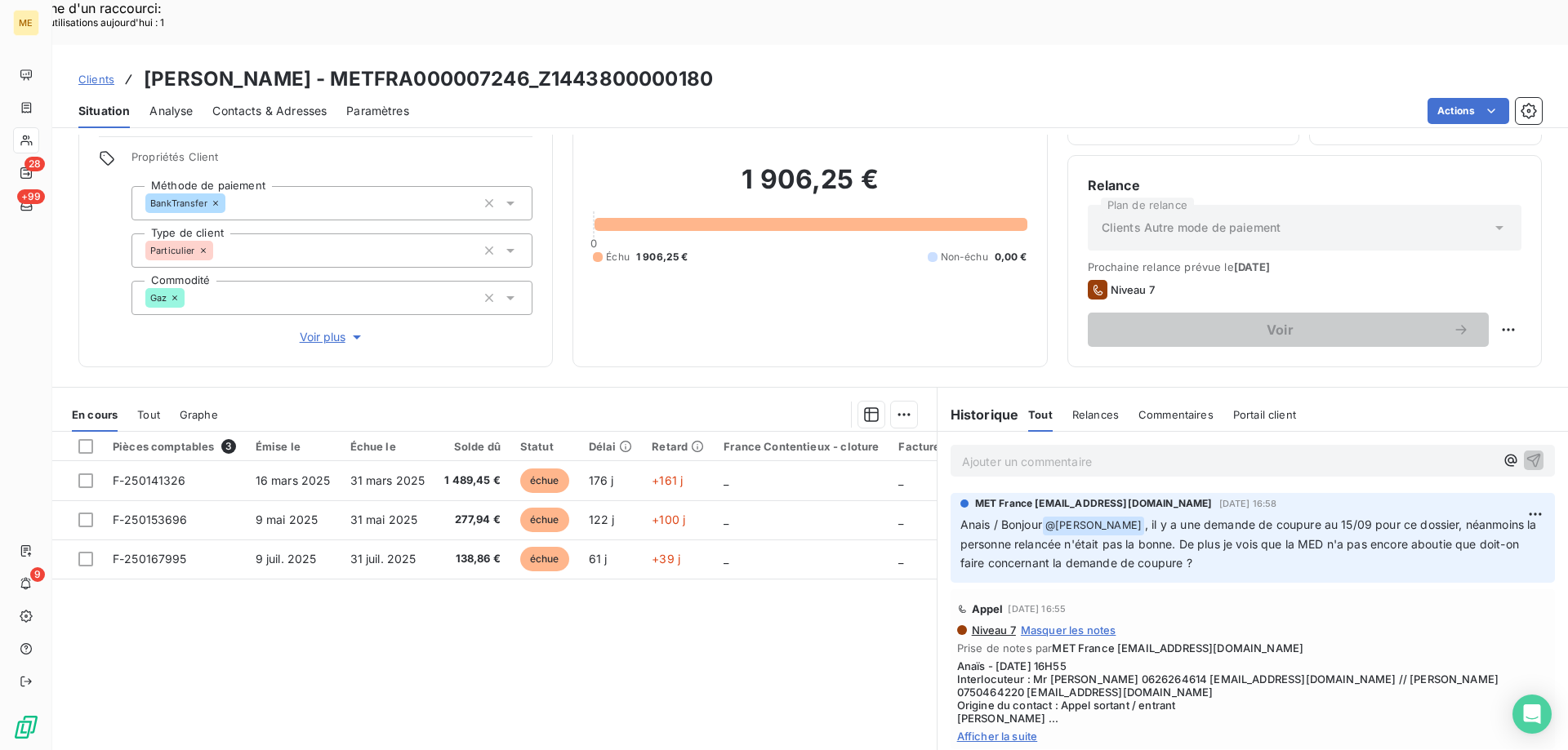
click at [1059, 451] on p "Ajouter un commentaire ﻿" at bounding box center [1227, 461] width 532 height 20
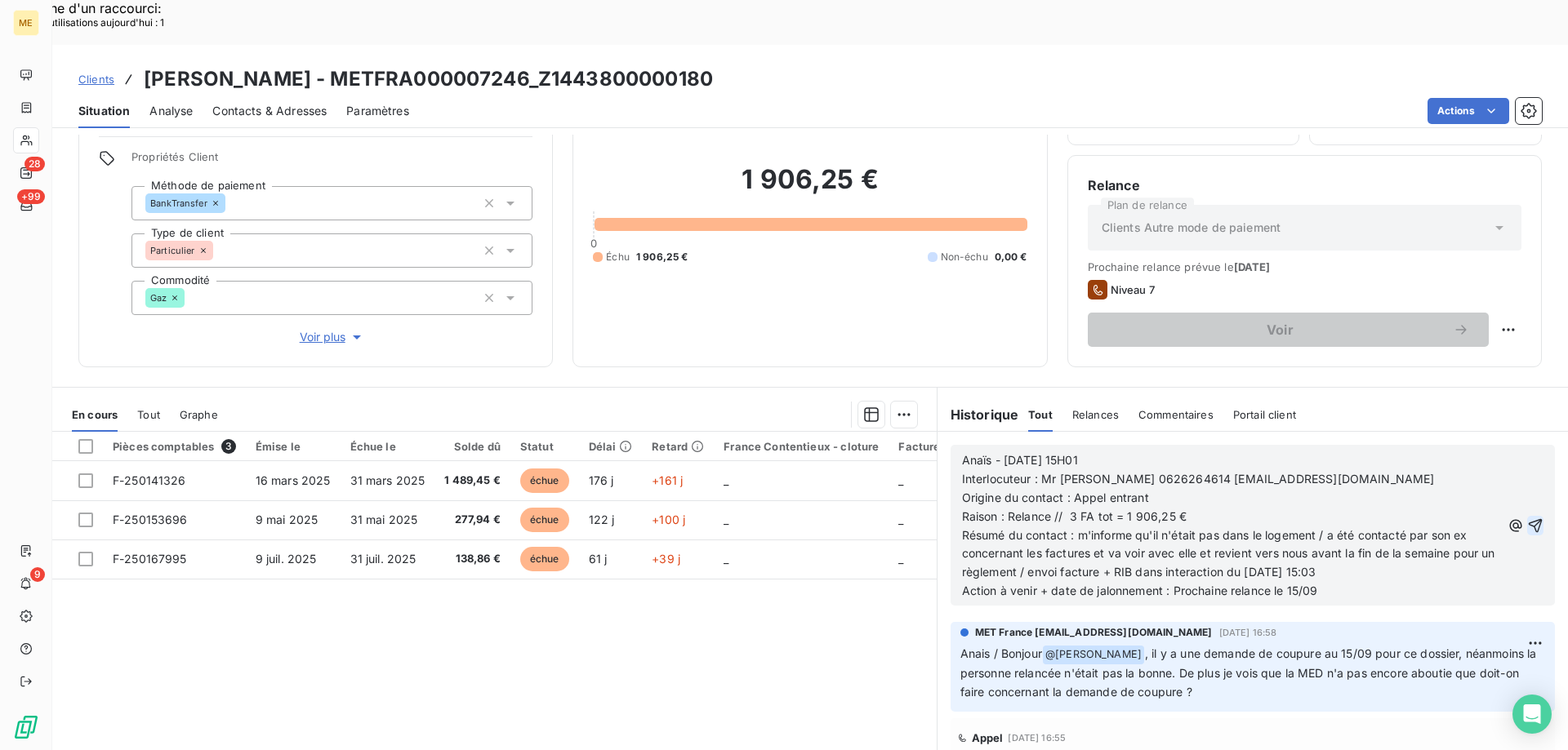
click at [1529, 519] on icon "button" at bounding box center [1536, 525] width 14 height 14
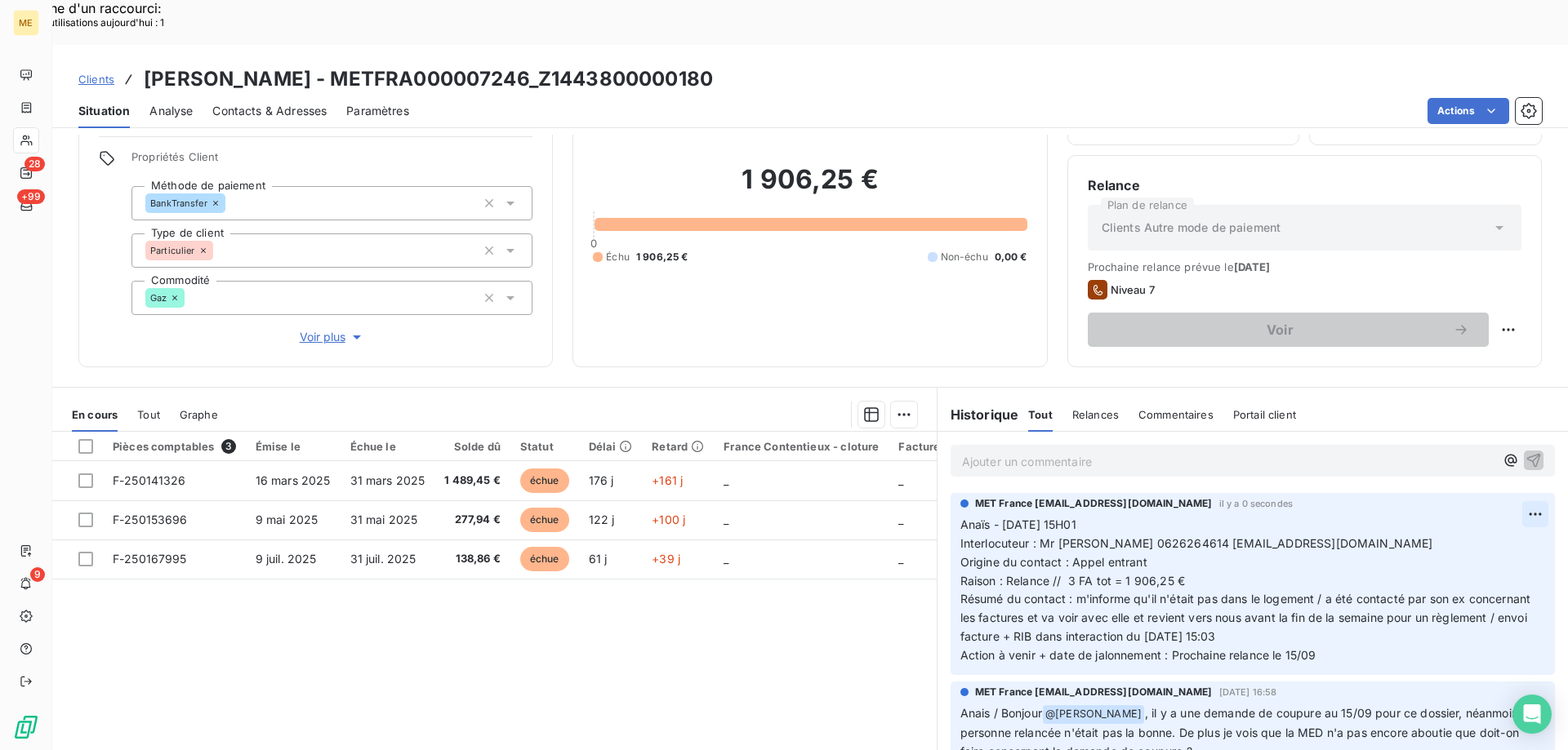
click at [1468, 542] on div "Supprimer" at bounding box center [1471, 535] width 92 height 26
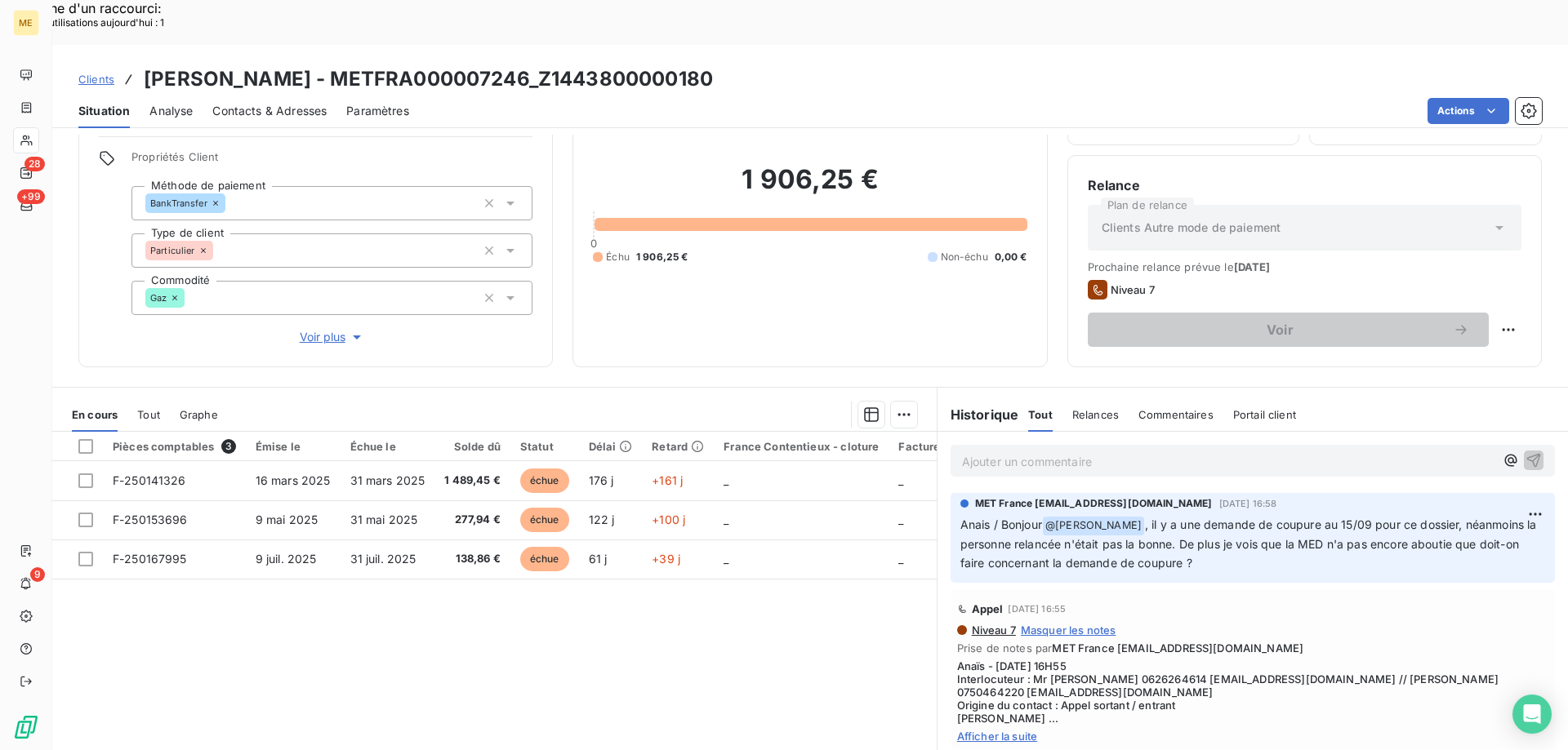
click at [1511, 278] on div "Relance Plan de relance Clients Autre mode de paiement Prochaine relance prévue…" at bounding box center [1304, 261] width 474 height 213
click at [1471, 322] on div "Replanifier cette action" at bounding box center [1428, 321] width 146 height 26
select select "8"
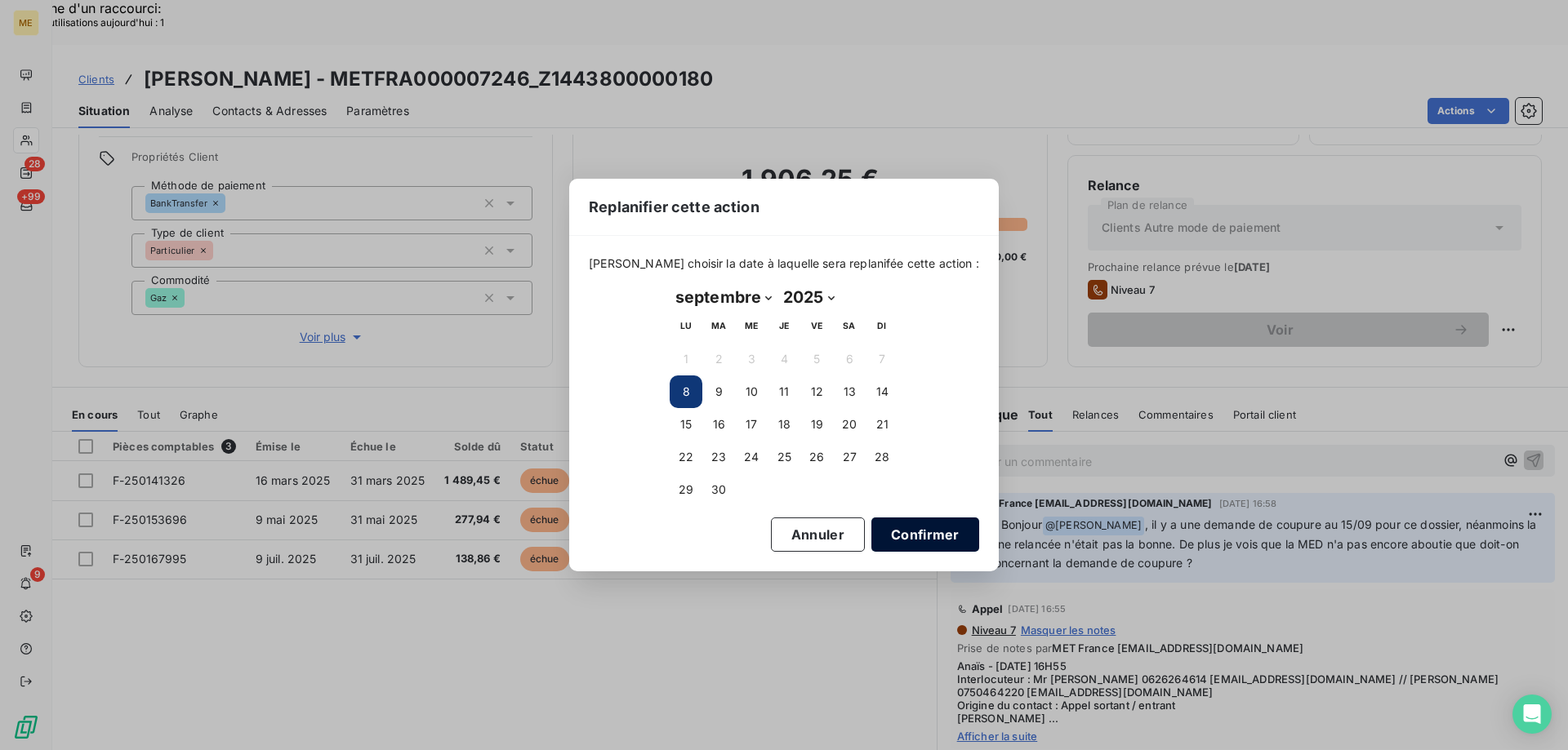
click at [917, 533] on button "Confirmer" at bounding box center [925, 535] width 108 height 34
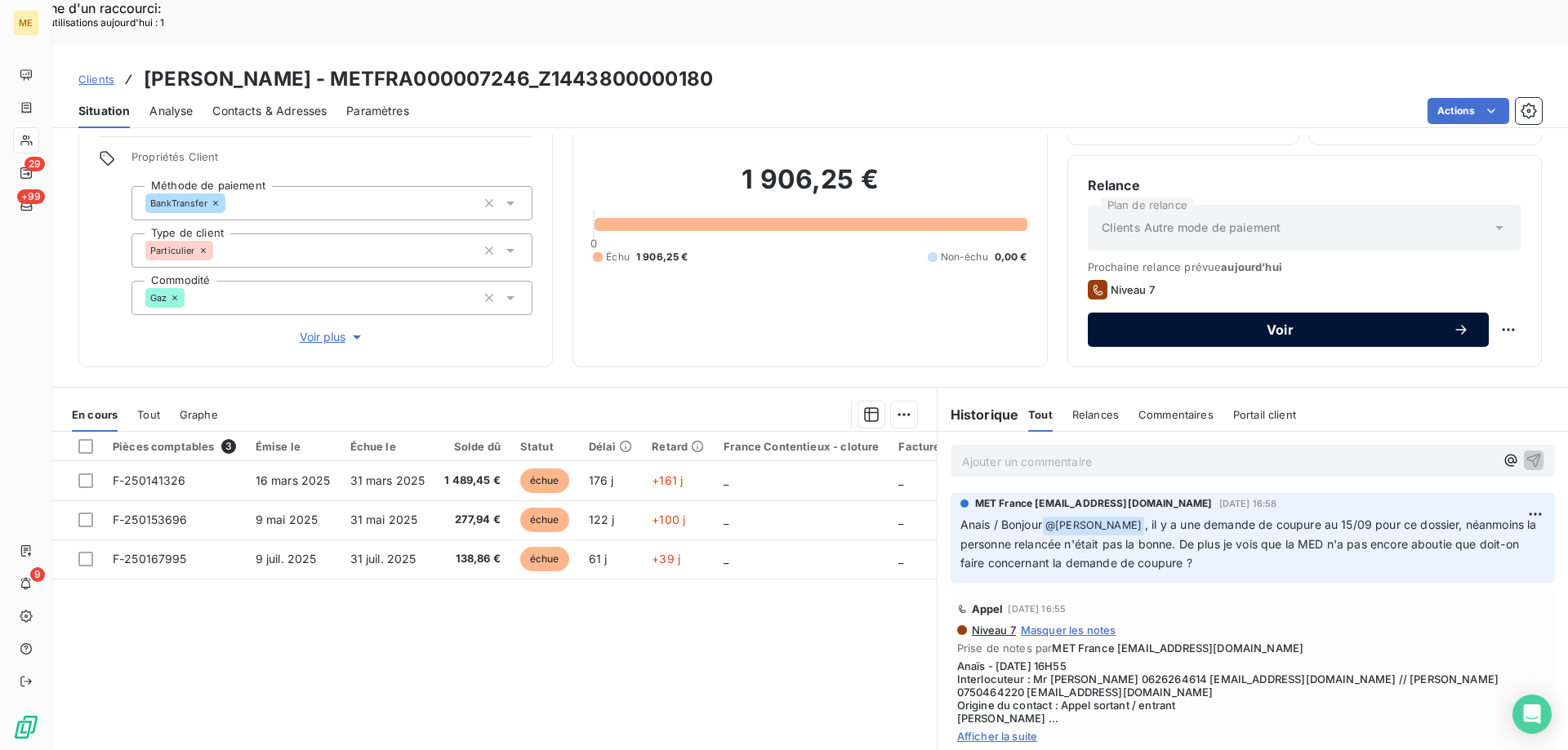
drag, startPoint x: 1259, startPoint y: 278, endPoint x: 1276, endPoint y: 277, distance: 17.0
click at [1260, 323] on span "Voir" at bounding box center [1280, 330] width 345 height 13
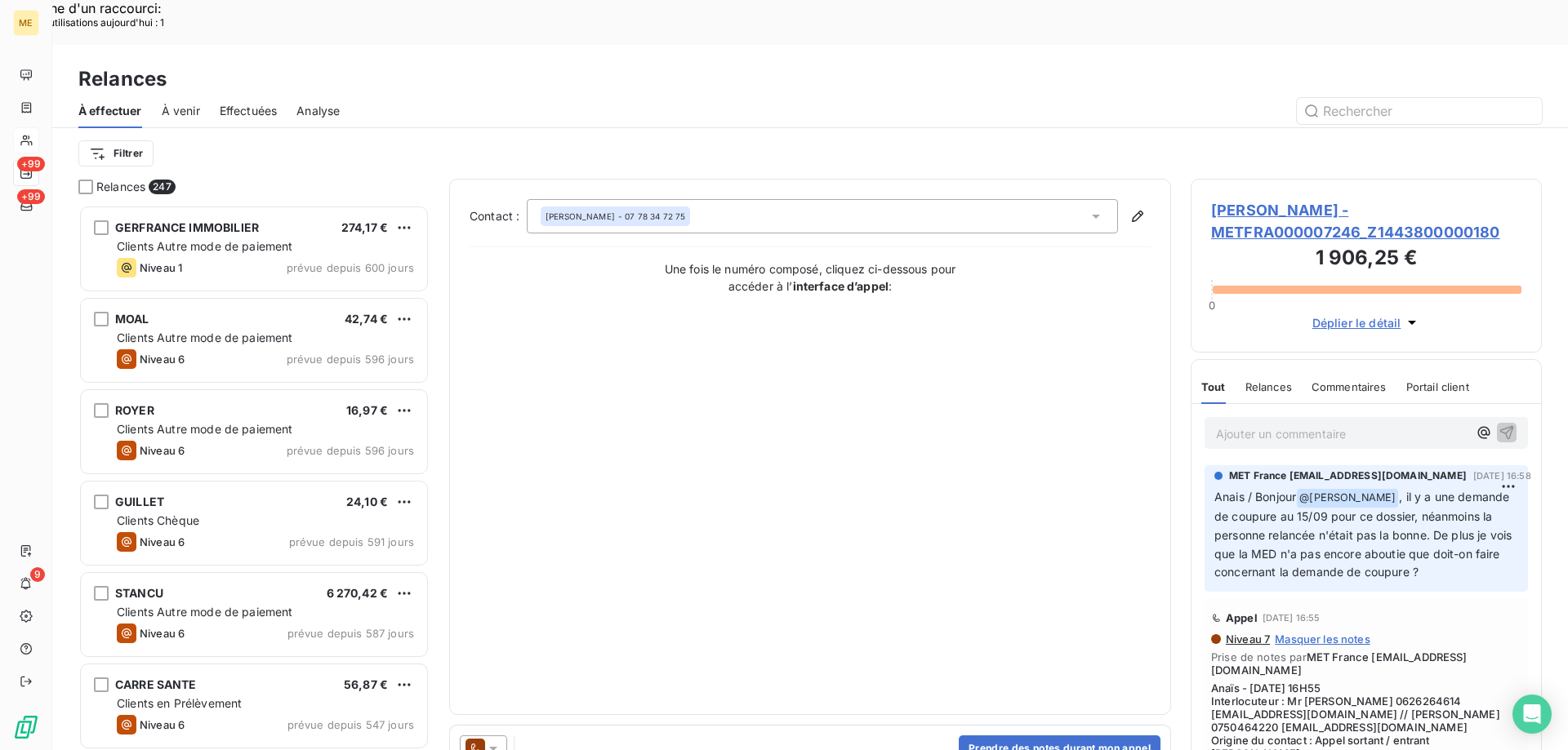
scroll to position [578, 339]
click at [1093, 735] on button "Prendre des notes durant mon appel" at bounding box center [1059, 748] width 201 height 26
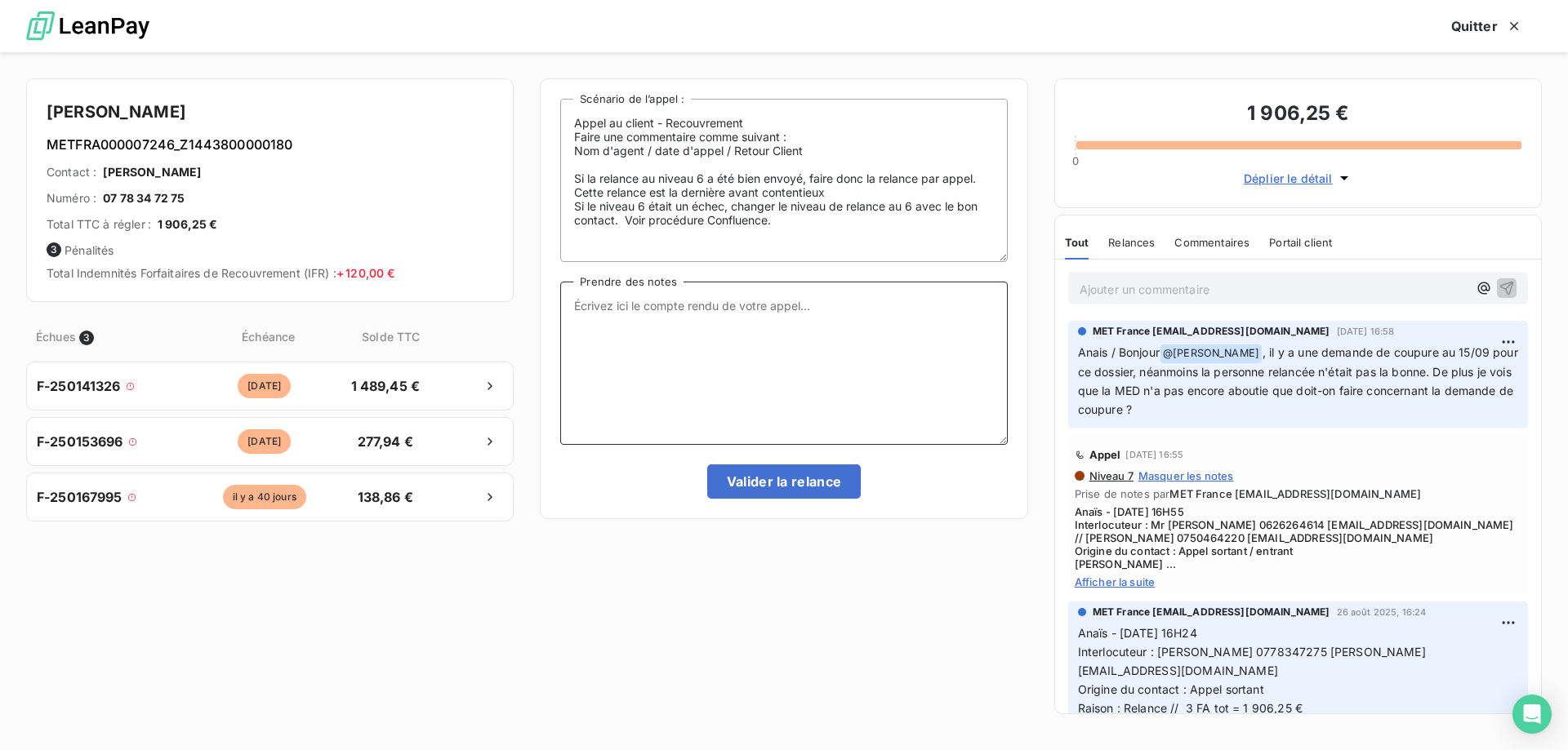
click at [869, 377] on textarea "Prendre des notes" at bounding box center [783, 363] width 447 height 163
paste textarea "Anaïs - 08/09/2025 - 15H01 Interlocuteur : Mr MARCHAND 0626264614 MARCHANDANTOI…"
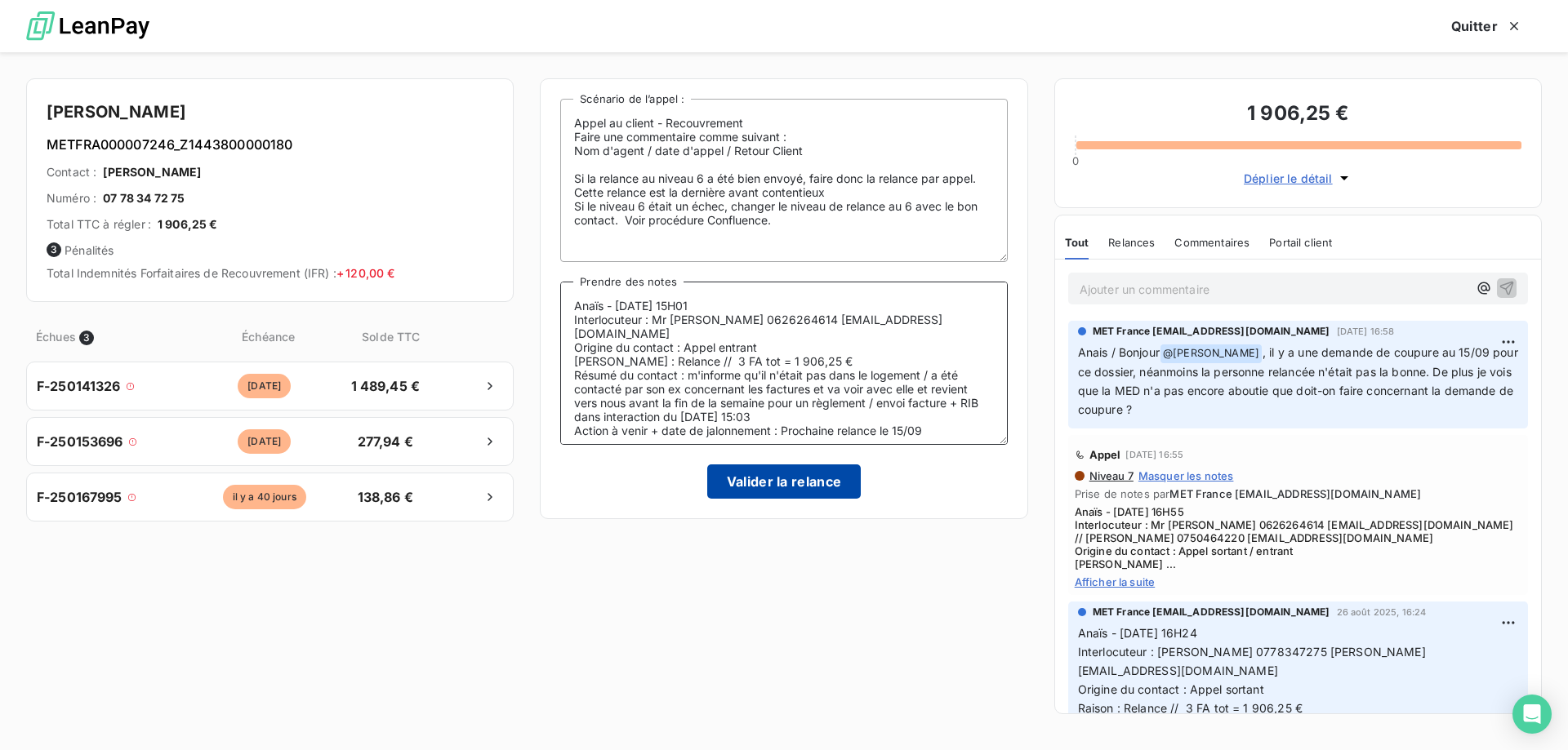
type textarea "Anaïs - 08/09/2025 - 15H01 Interlocuteur : Mr MARCHAND 0626264614 MARCHANDANTOI…"
click at [795, 487] on button "Valider la relance" at bounding box center [784, 481] width 154 height 34
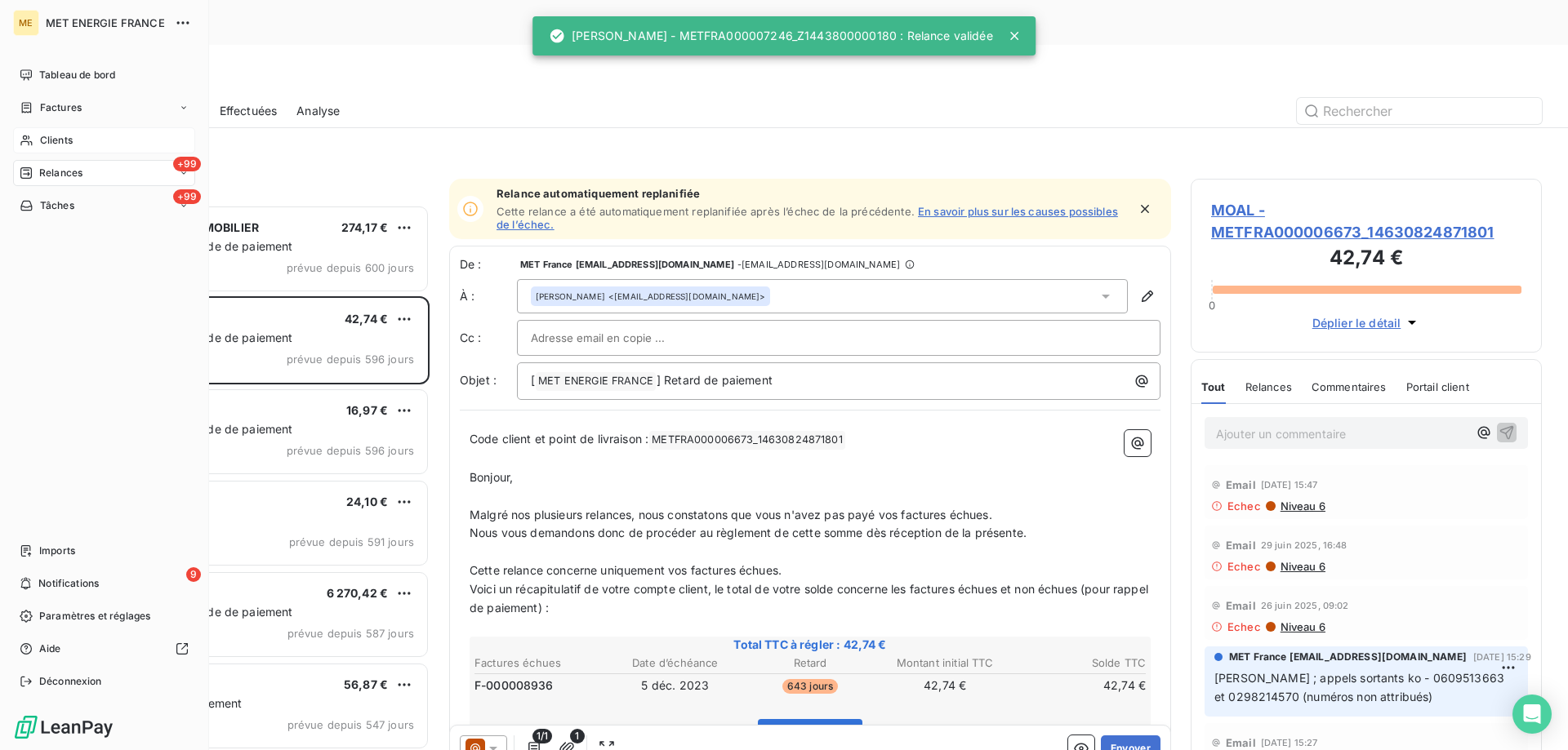
click at [27, 139] on icon at bounding box center [26, 140] width 14 height 13
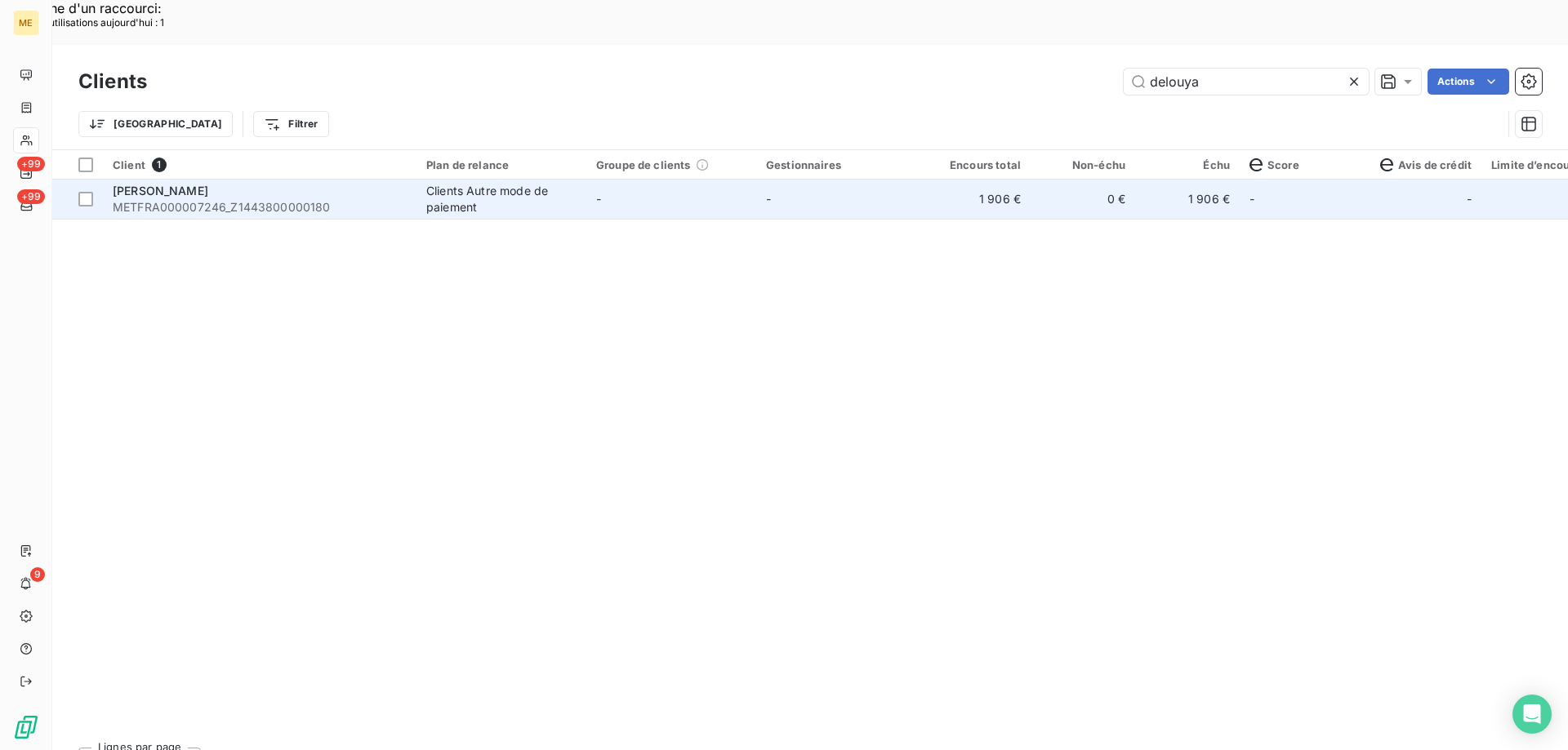
click at [1081, 180] on td "0 €" at bounding box center [1082, 200] width 105 height 39
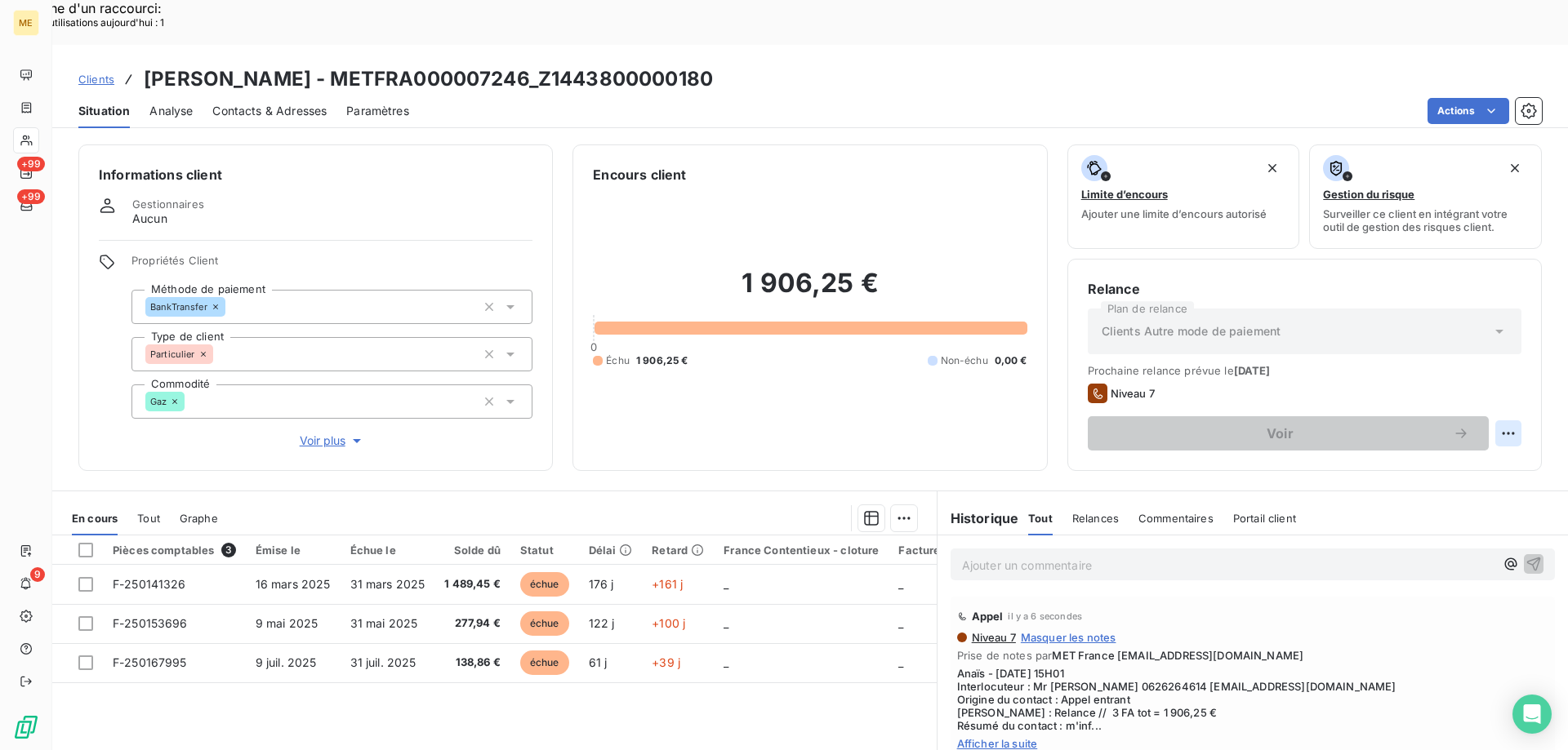
click at [1478, 419] on div "Replanifier cette action" at bounding box center [1428, 424] width 146 height 26
select select "8"
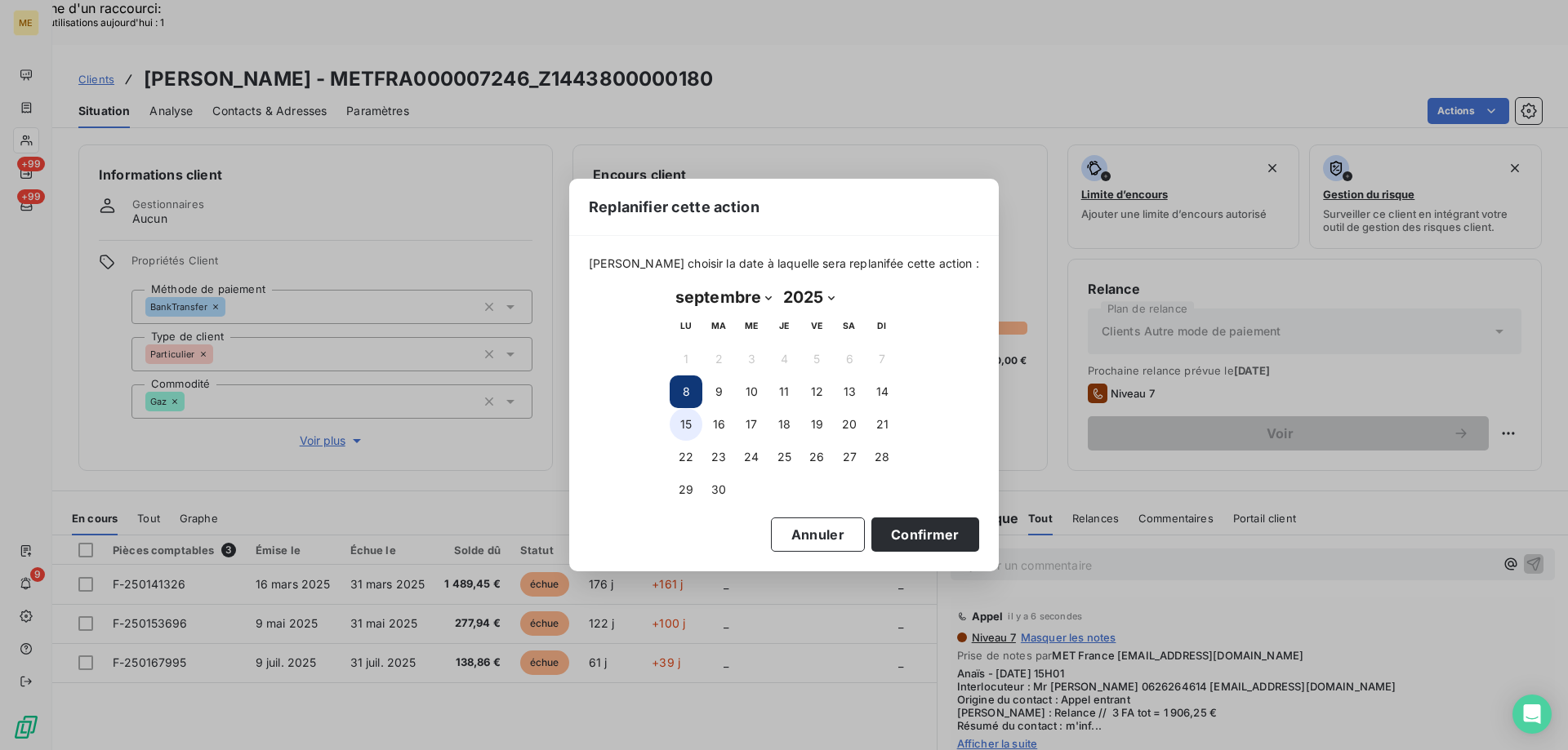
click at [681, 428] on button "15" at bounding box center [685, 424] width 32 height 32
click at [919, 531] on button "Confirmer" at bounding box center [925, 535] width 108 height 34
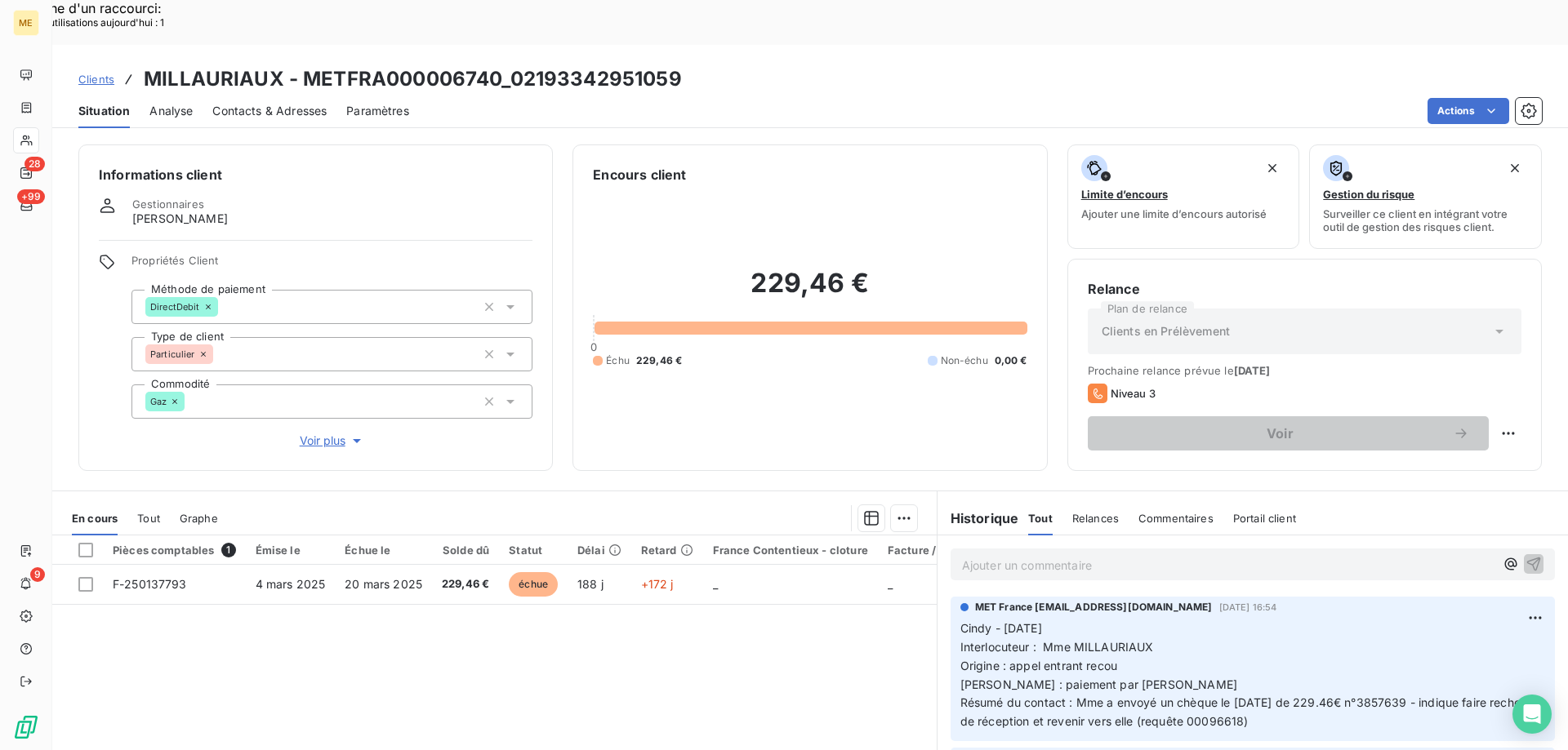
click at [105, 72] on span "Clients" at bounding box center [96, 79] width 36 height 13
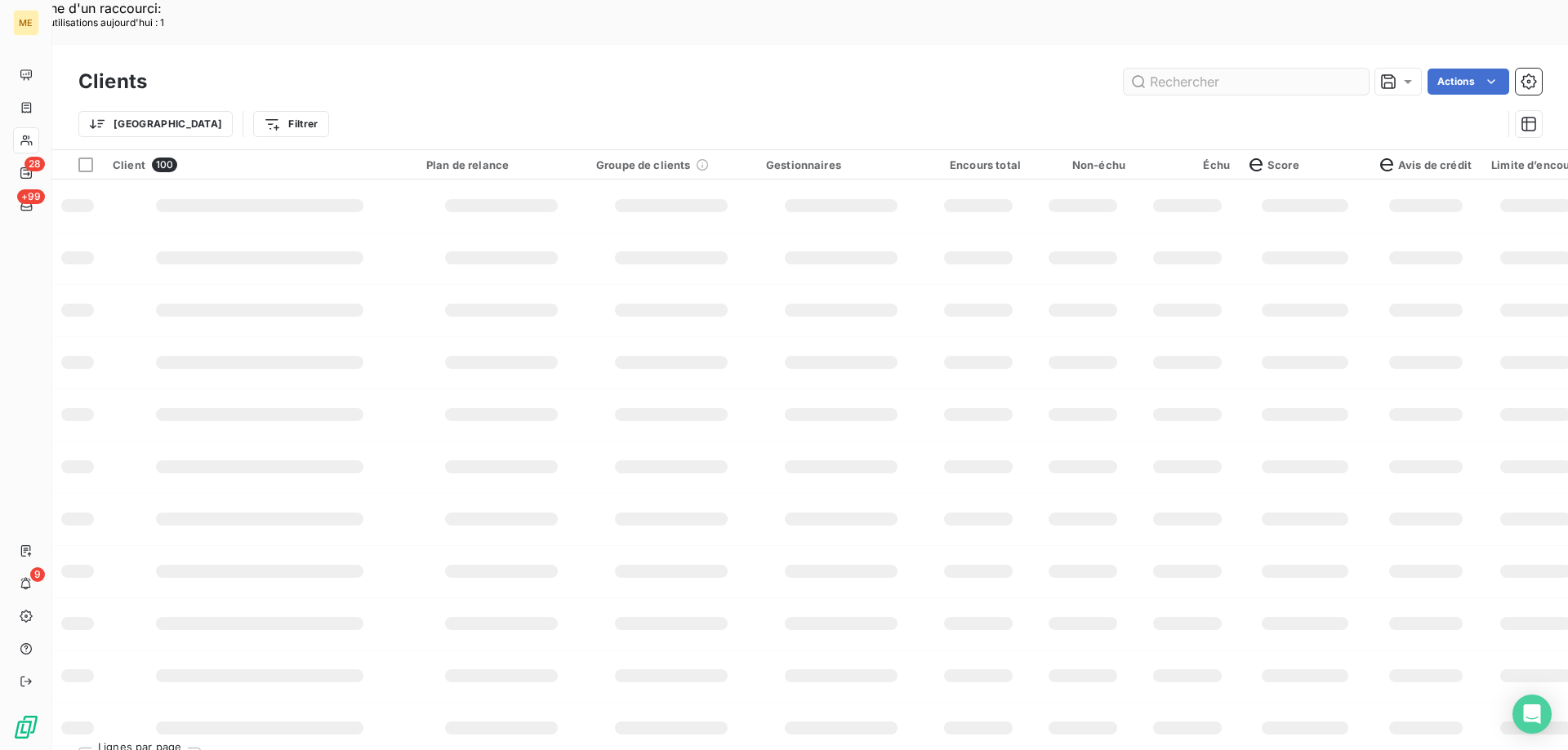
click at [1164, 69] on input "text" at bounding box center [1246, 82] width 245 height 26
click at [1170, 69] on input "lot" at bounding box center [1246, 82] width 245 height 26
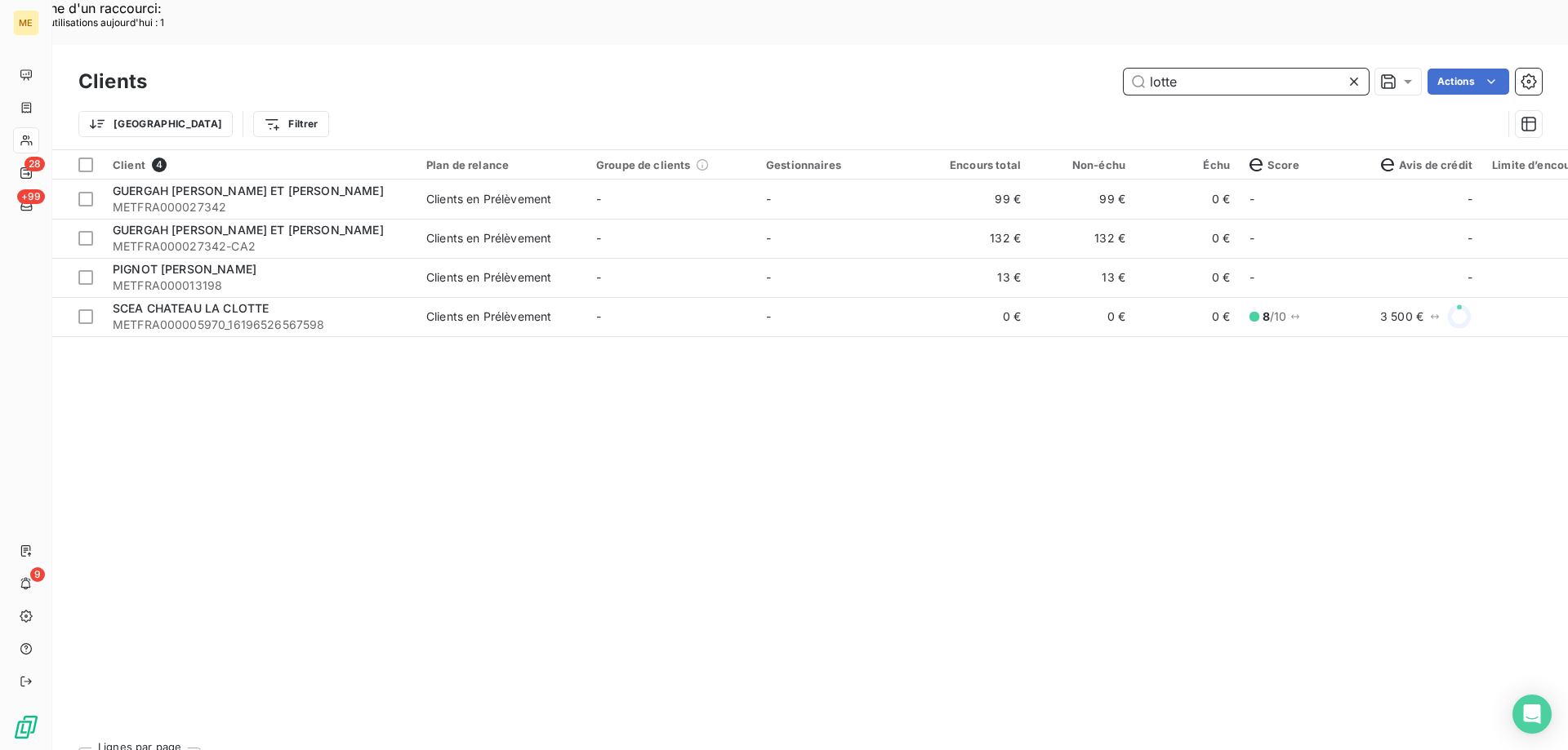
click at [1187, 69] on input "lotte" at bounding box center [1246, 82] width 245 height 26
click at [1189, 69] on input "lotte" at bounding box center [1246, 82] width 245 height 26
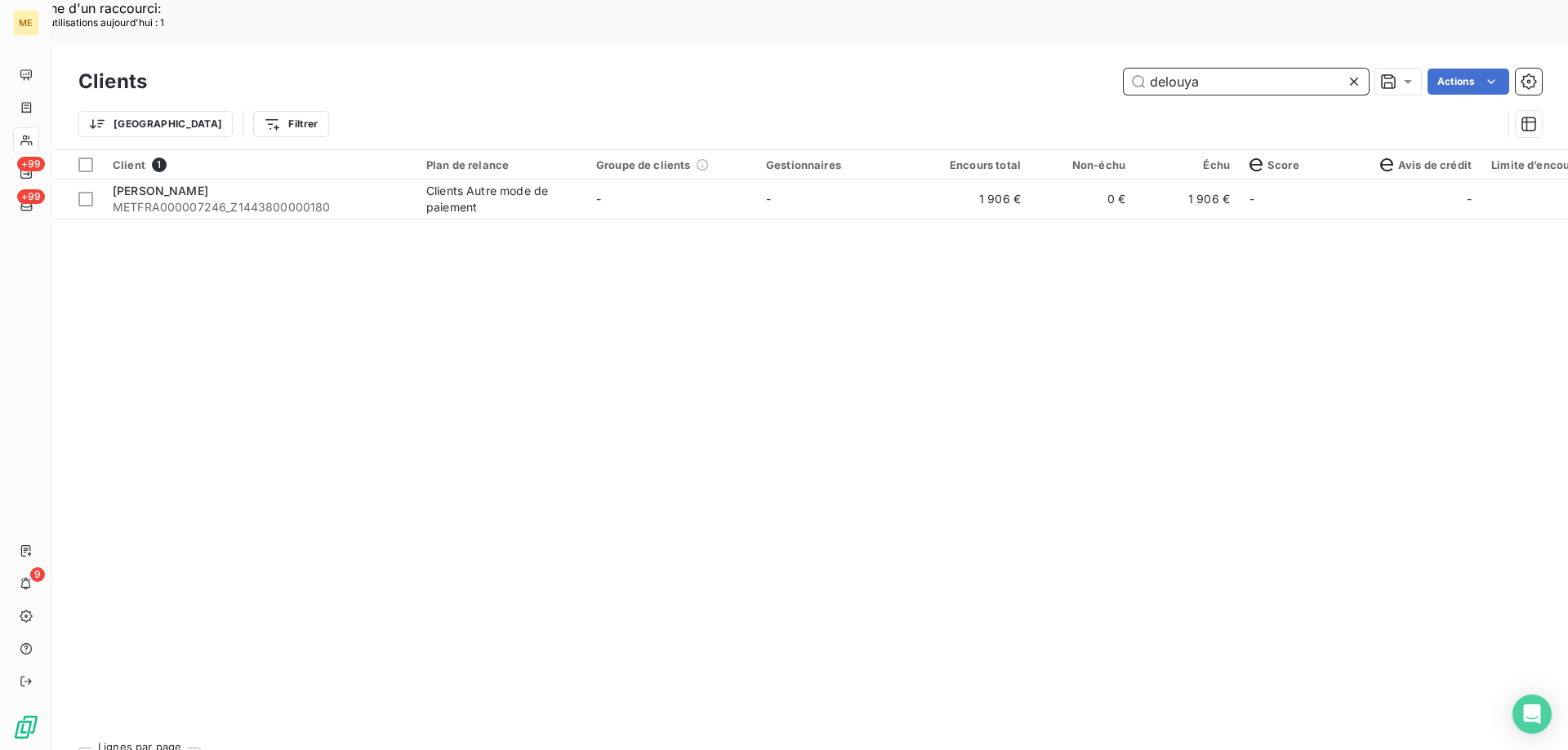
click at [1176, 69] on input "delouya" at bounding box center [1246, 82] width 245 height 26
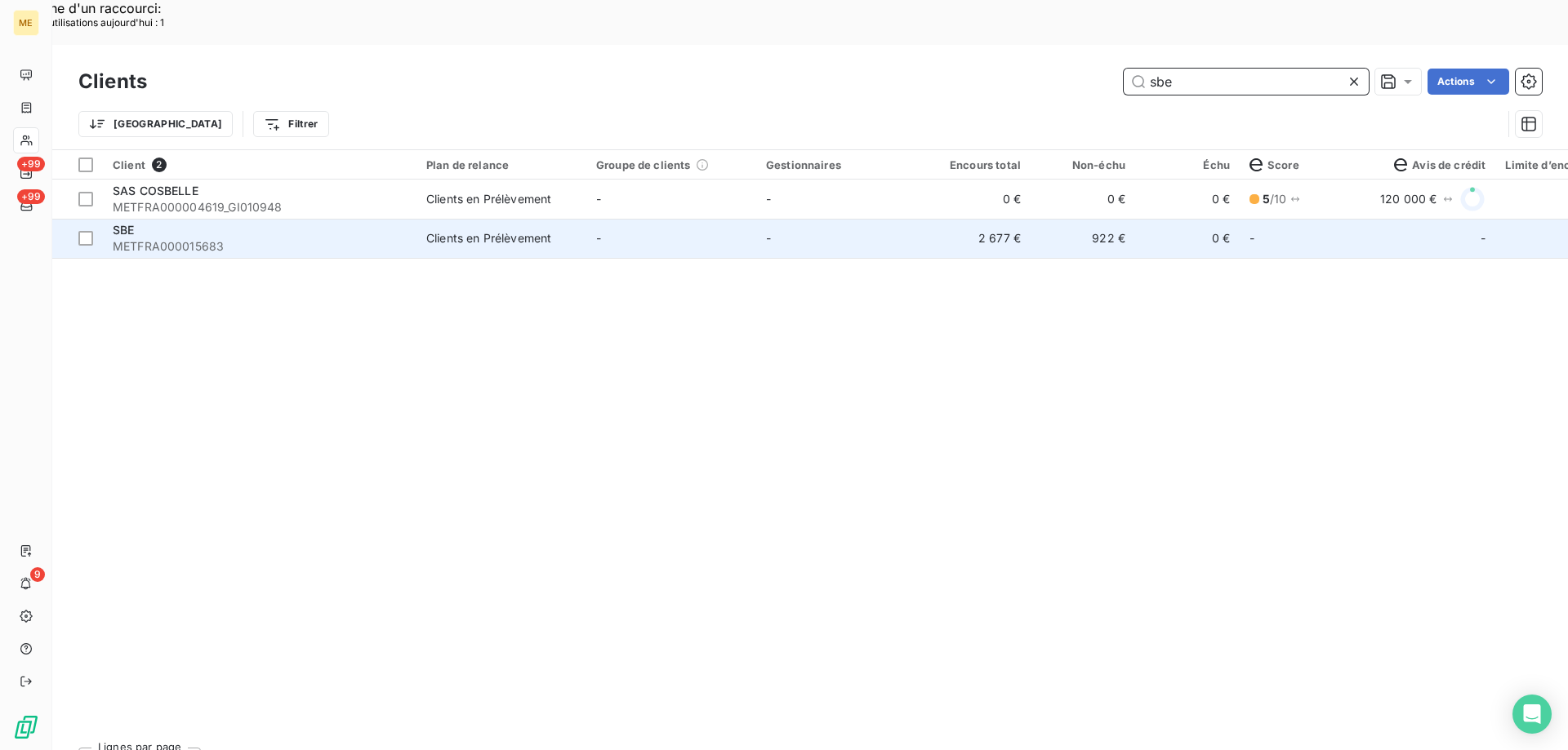
type input "sbe"
click at [776, 219] on td "-" at bounding box center [840, 239] width 170 height 39
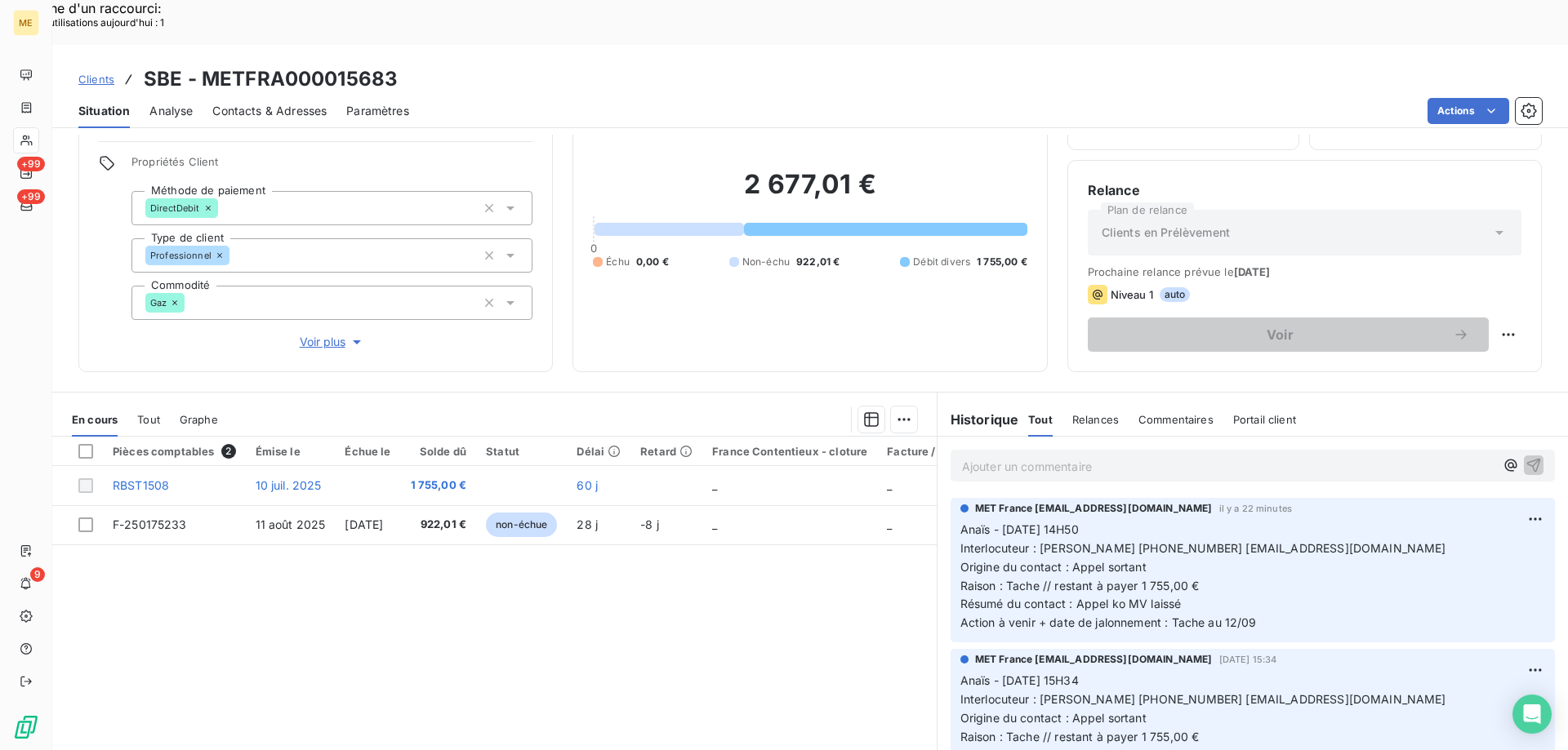
scroll to position [104, 0]
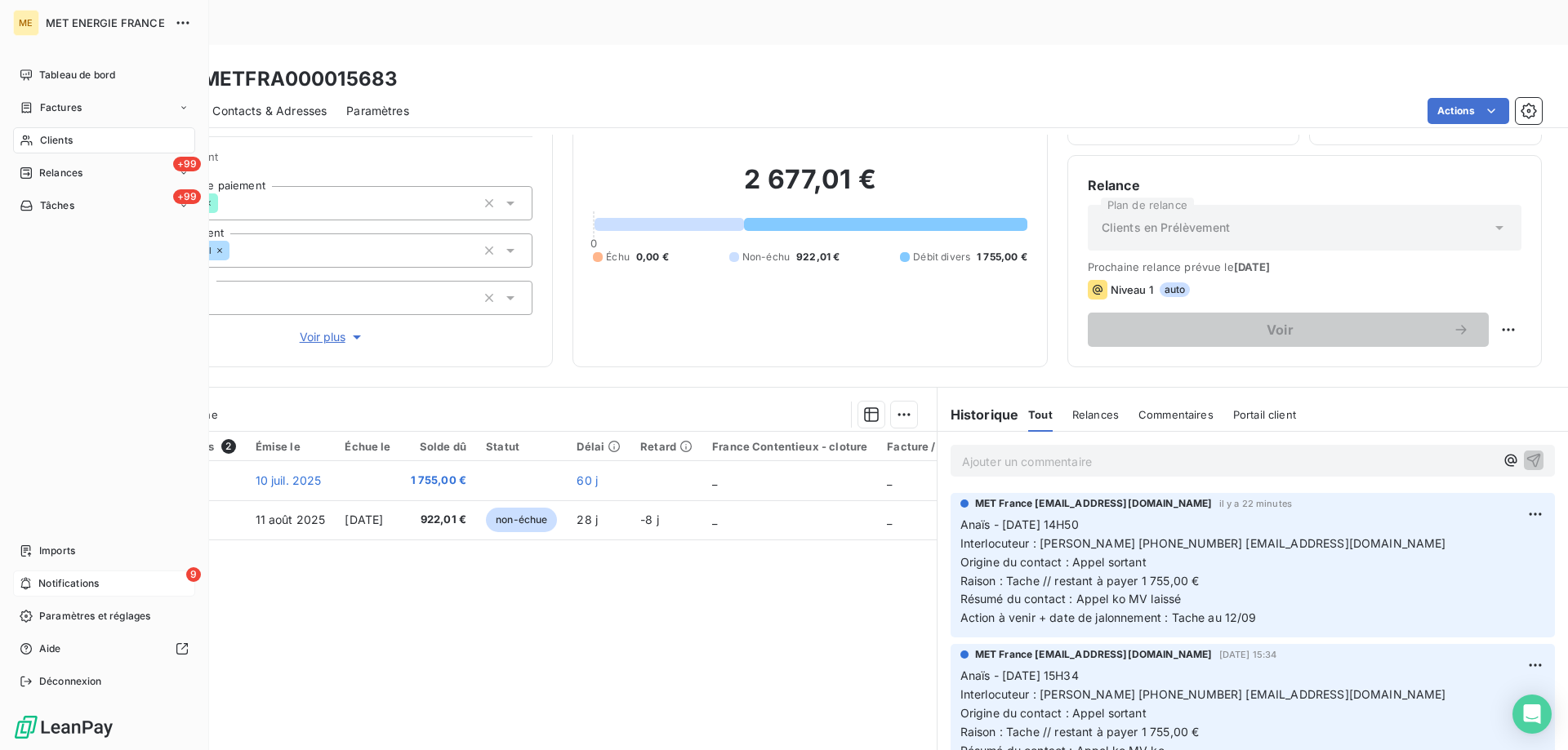
click at [55, 588] on span "Notifications" at bounding box center [68, 584] width 60 height 15
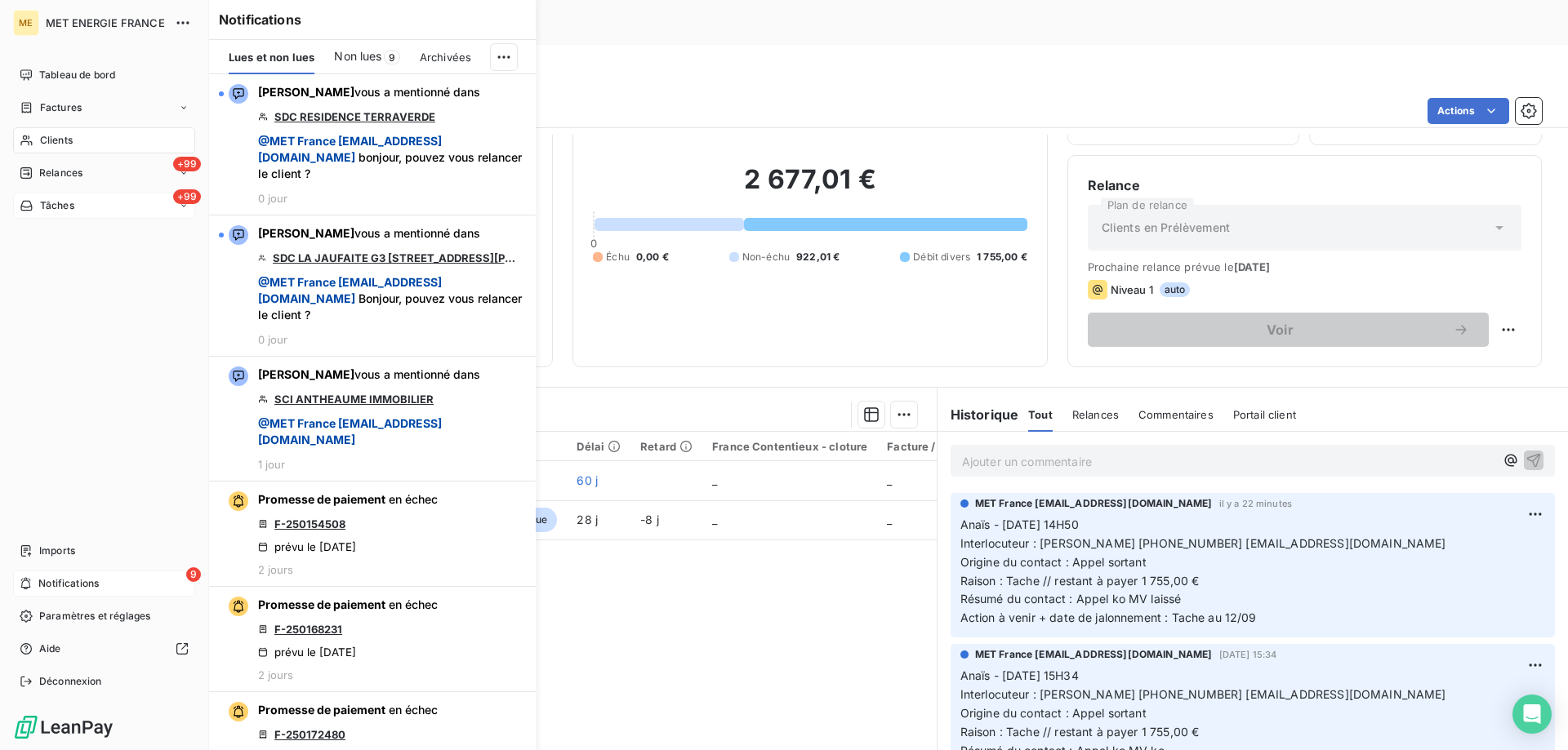
click at [56, 212] on span "Tâches" at bounding box center [57, 206] width 34 height 15
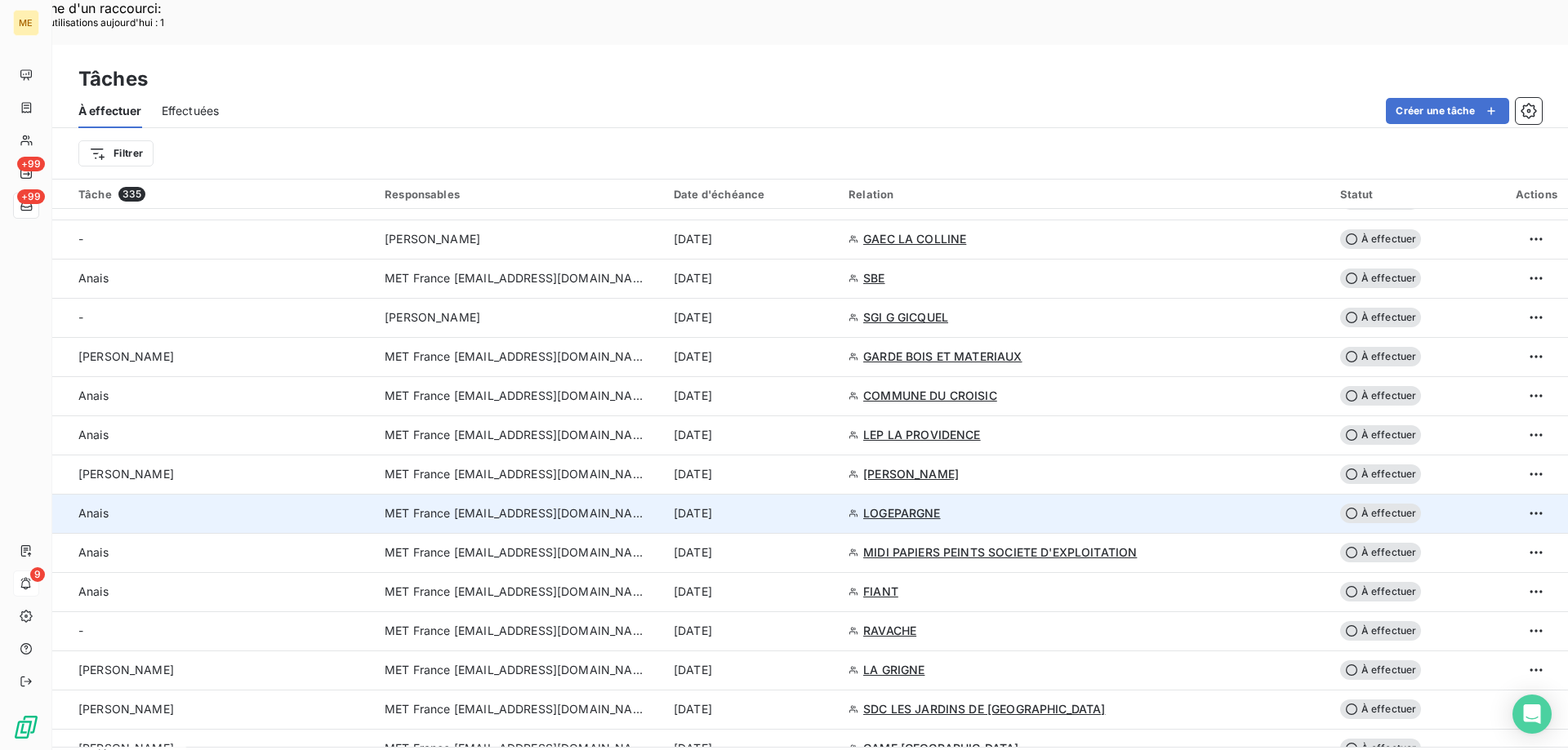
scroll to position [899, 0]
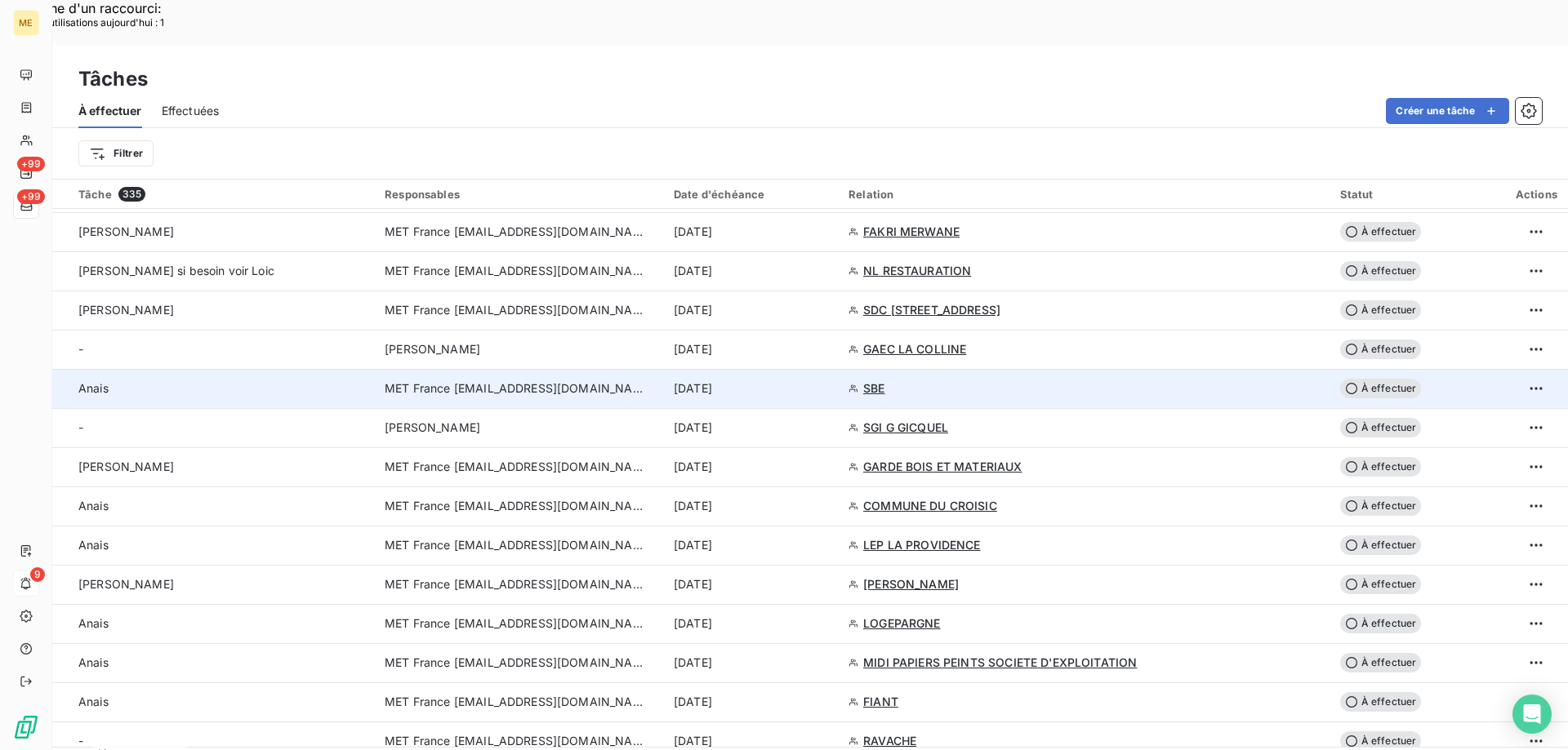
click at [829, 381] on div "[DATE]" at bounding box center [751, 389] width 155 height 17
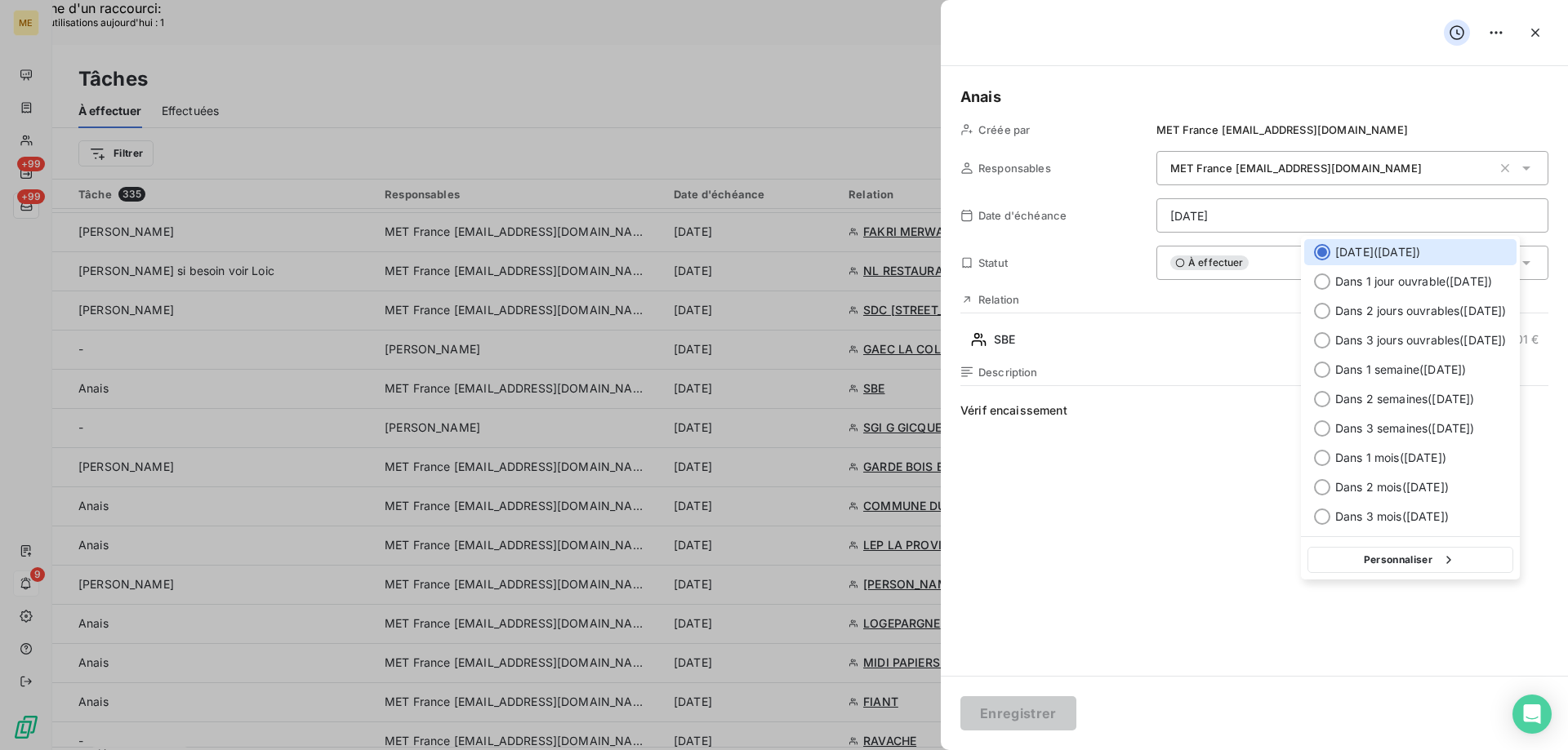
drag, startPoint x: 1393, startPoint y: 567, endPoint x: 1388, endPoint y: 550, distance: 17.7
click at [1393, 567] on button "Personnaliser" at bounding box center [1410, 560] width 206 height 26
select select "8"
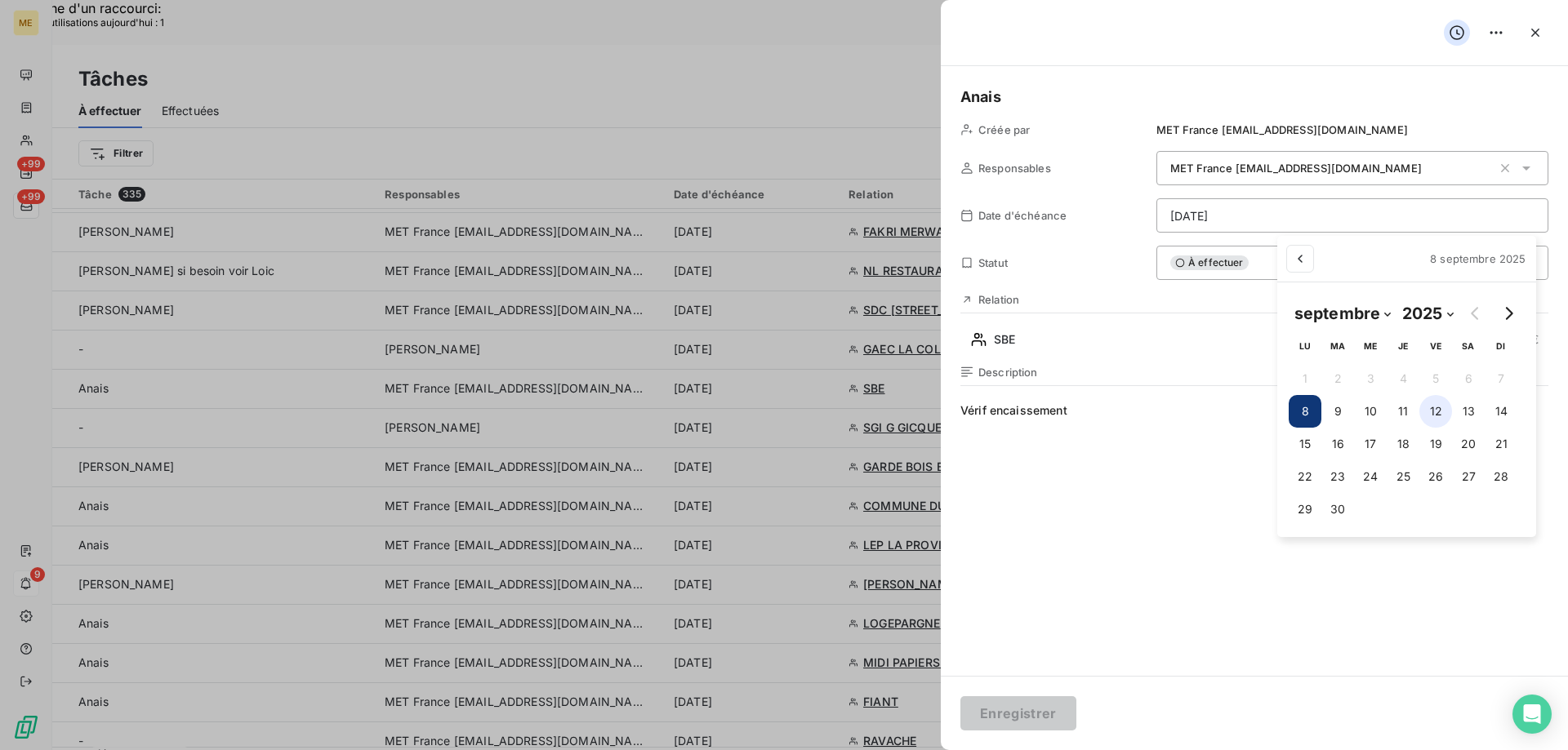
click at [1439, 407] on button "12" at bounding box center [1435, 411] width 32 height 32
type input "[DATE]"
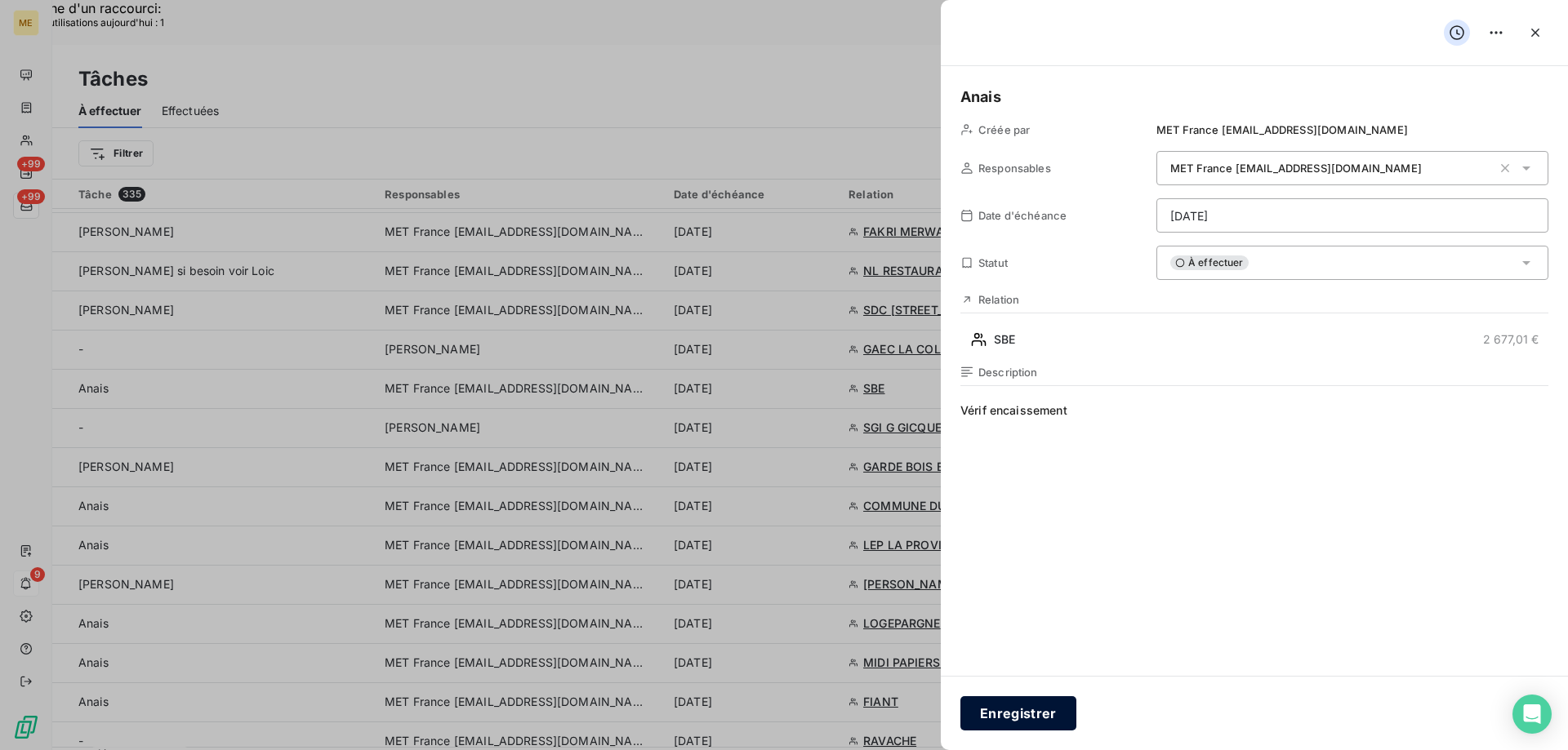
click at [1006, 720] on button "Enregistrer" at bounding box center [1017, 713] width 116 height 34
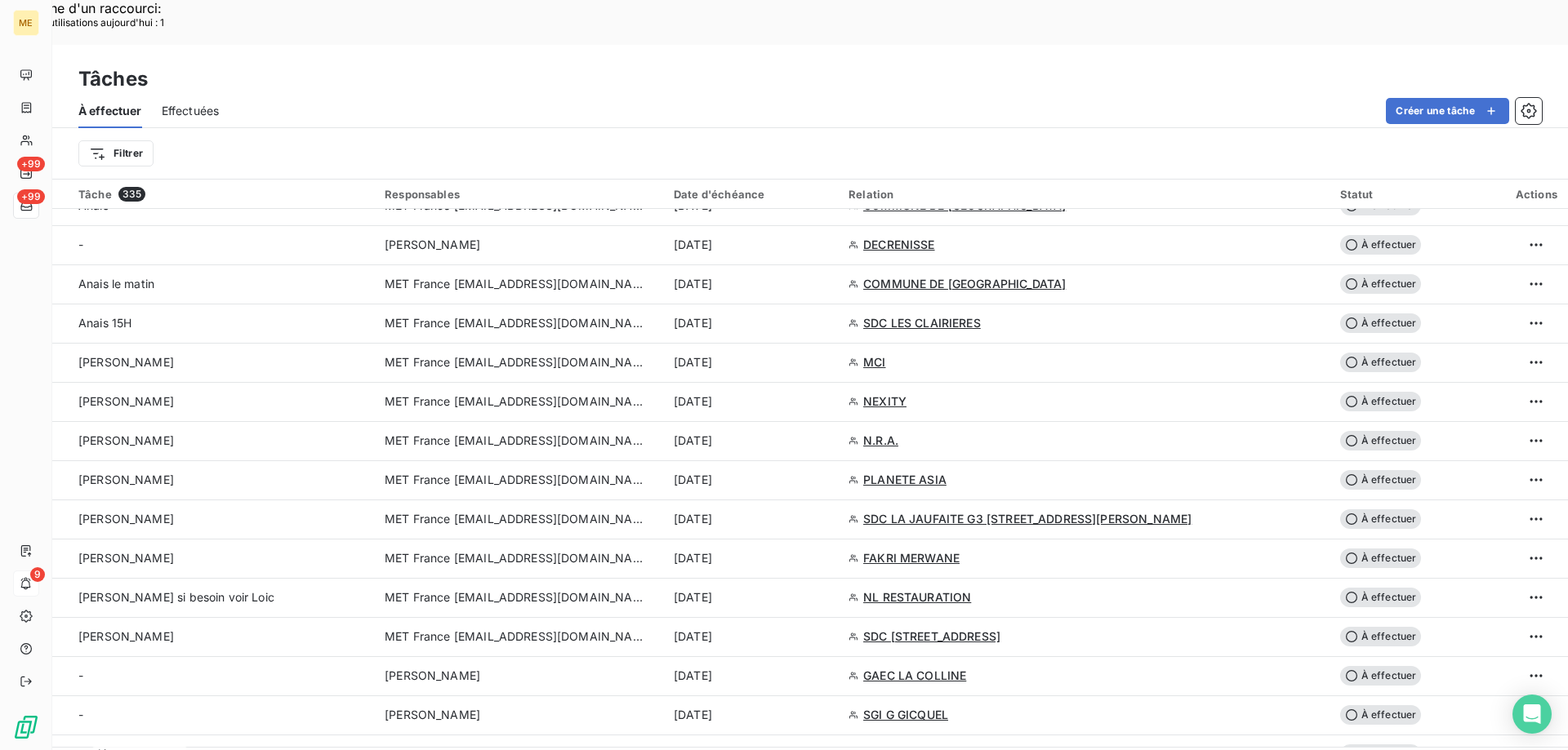
scroll to position [572, 0]
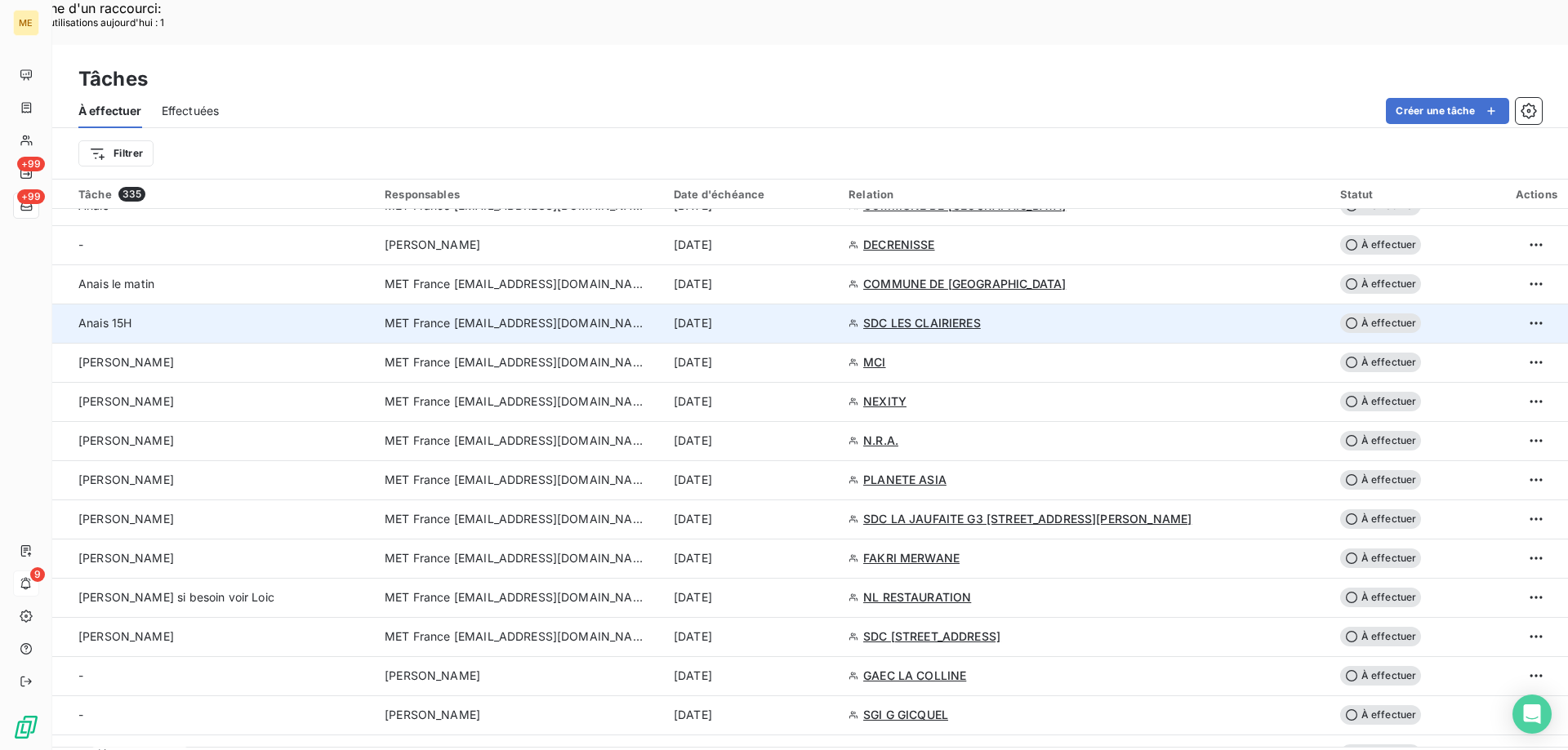
click at [980, 316] on span "SDC LES CLAIRIERES" at bounding box center [922, 324] width 118 height 17
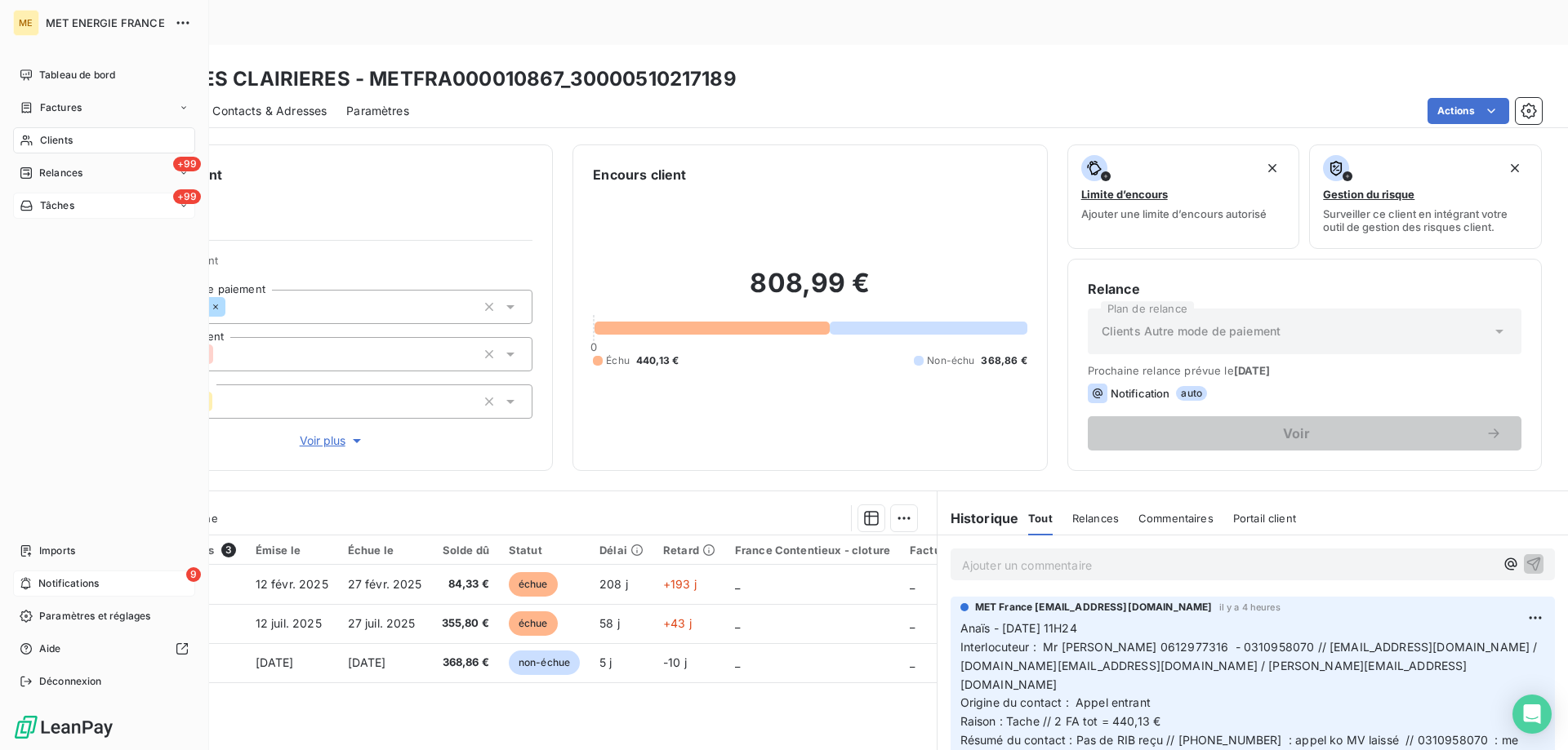
click at [31, 587] on icon at bounding box center [25, 584] width 12 height 13
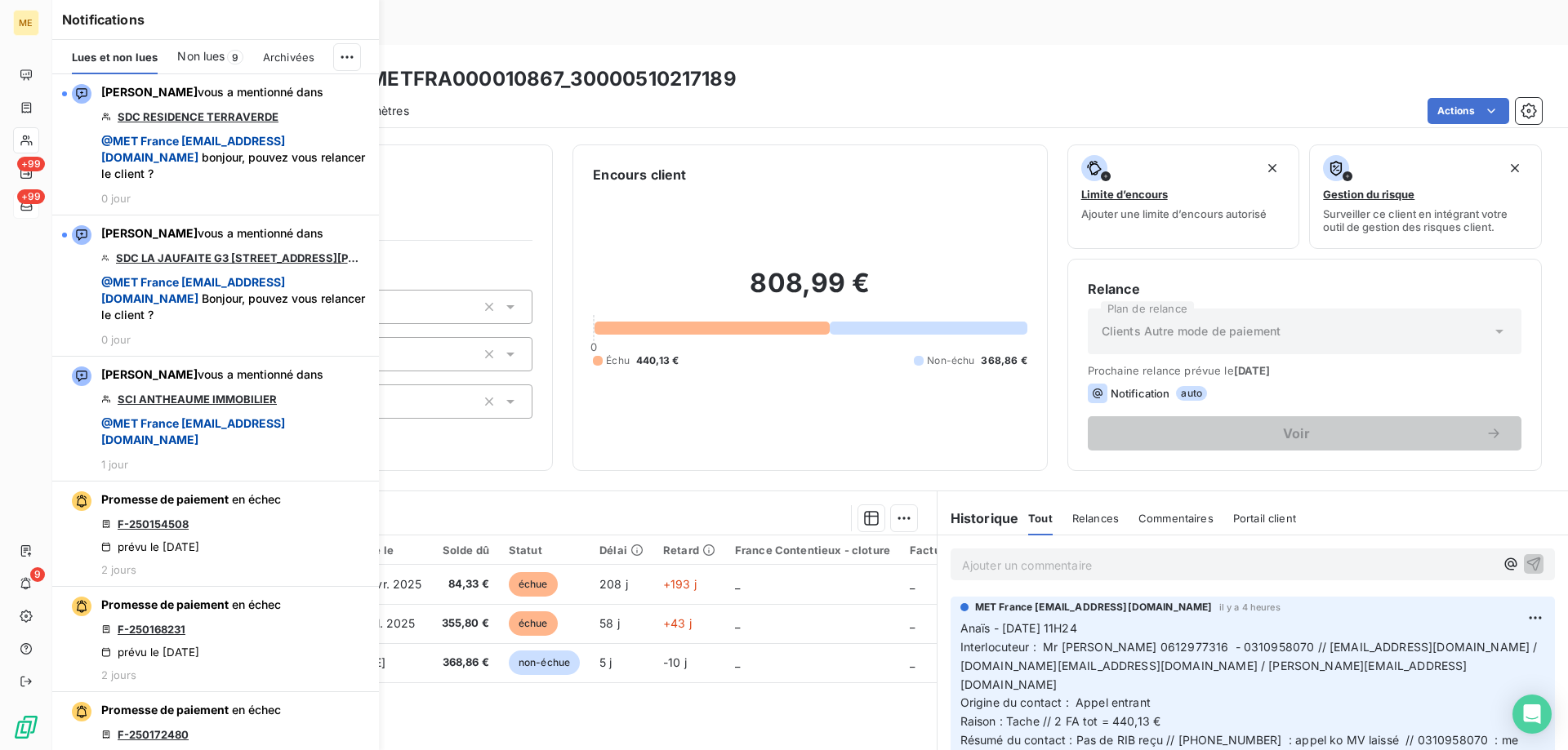
click at [859, 98] on div "Actions" at bounding box center [985, 111] width 1113 height 26
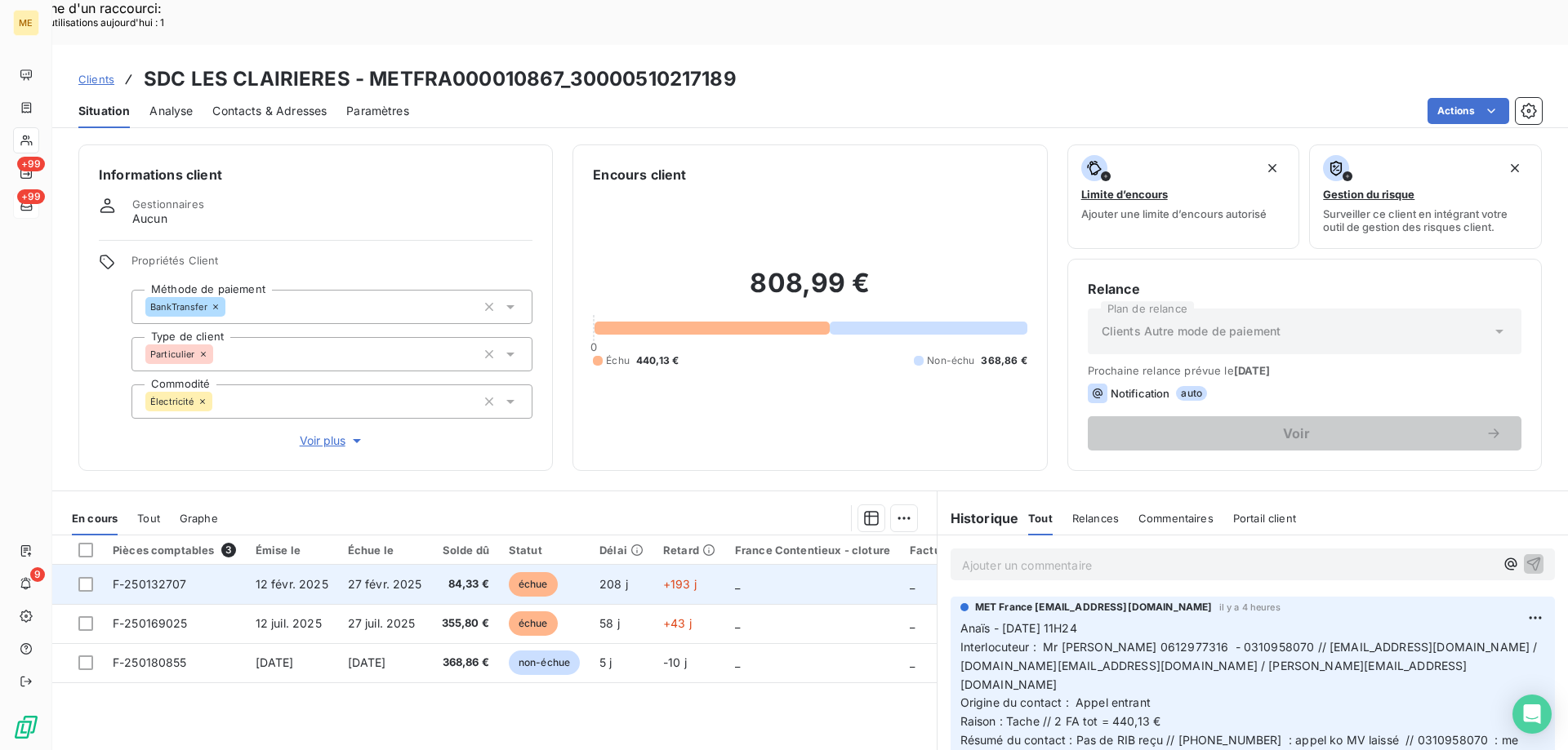
click at [749, 565] on td "_" at bounding box center [812, 585] width 175 height 39
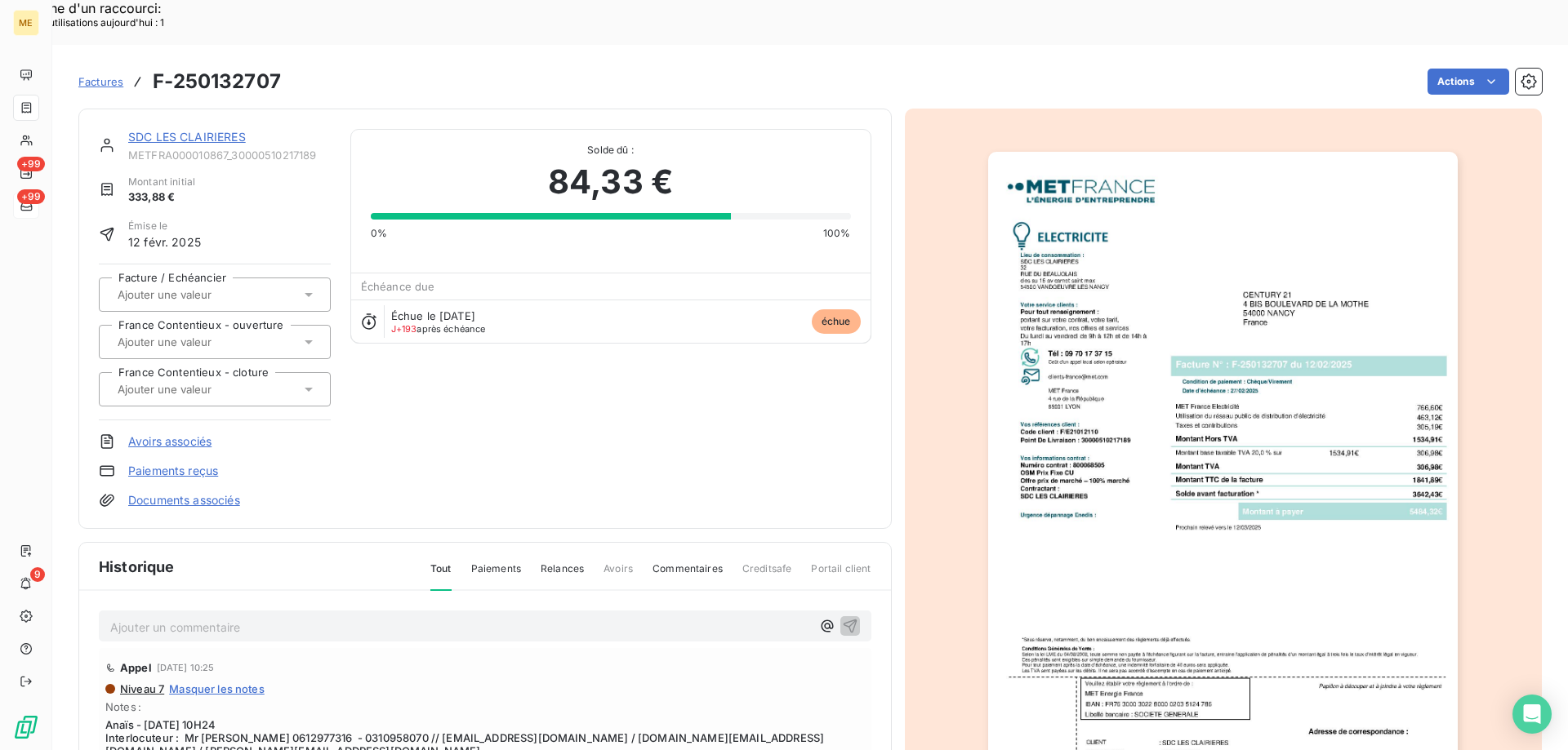
click at [214, 130] on link "SDC LES CLAIRIERES" at bounding box center [187, 136] width 118 height 14
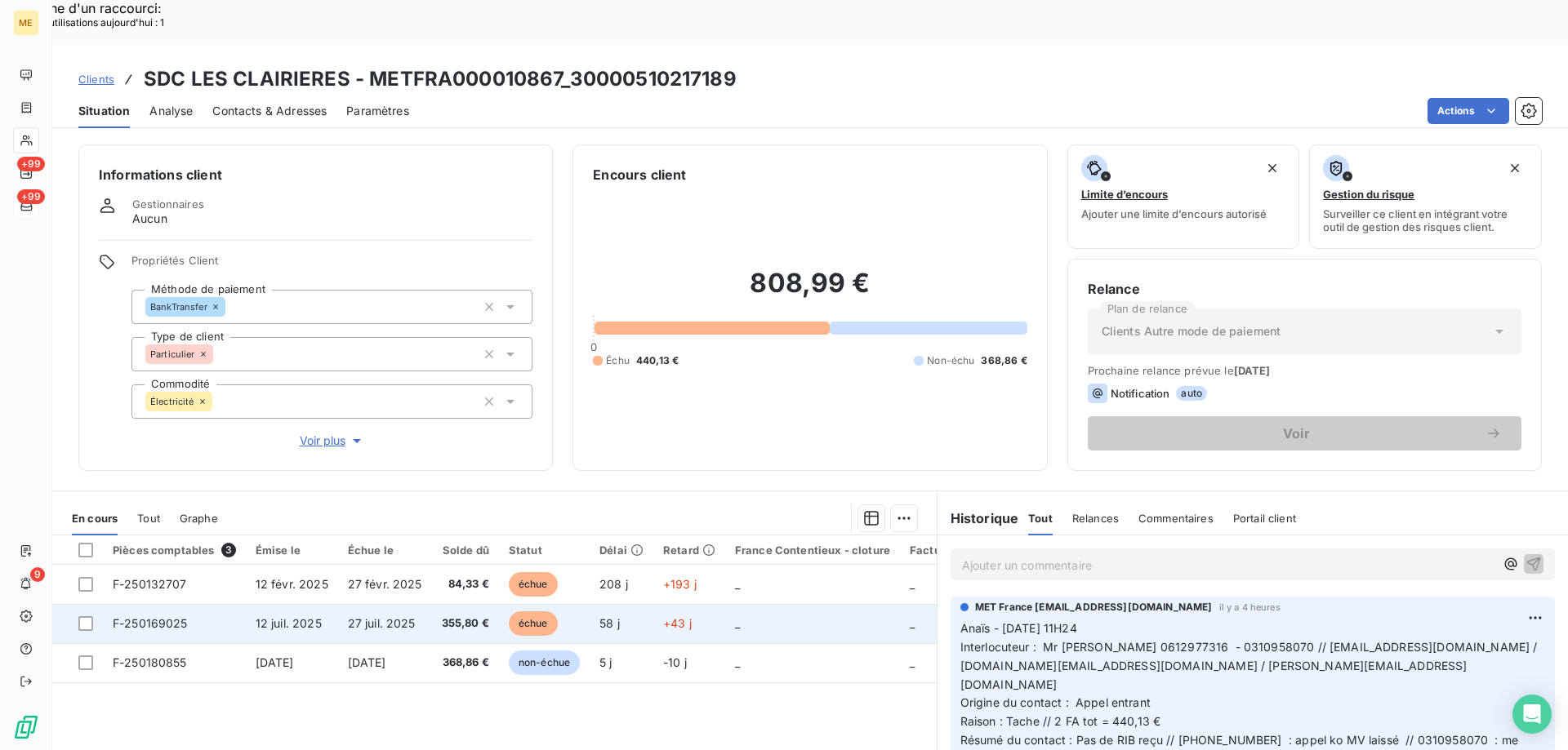
click at [778, 604] on td "_" at bounding box center [812, 624] width 175 height 39
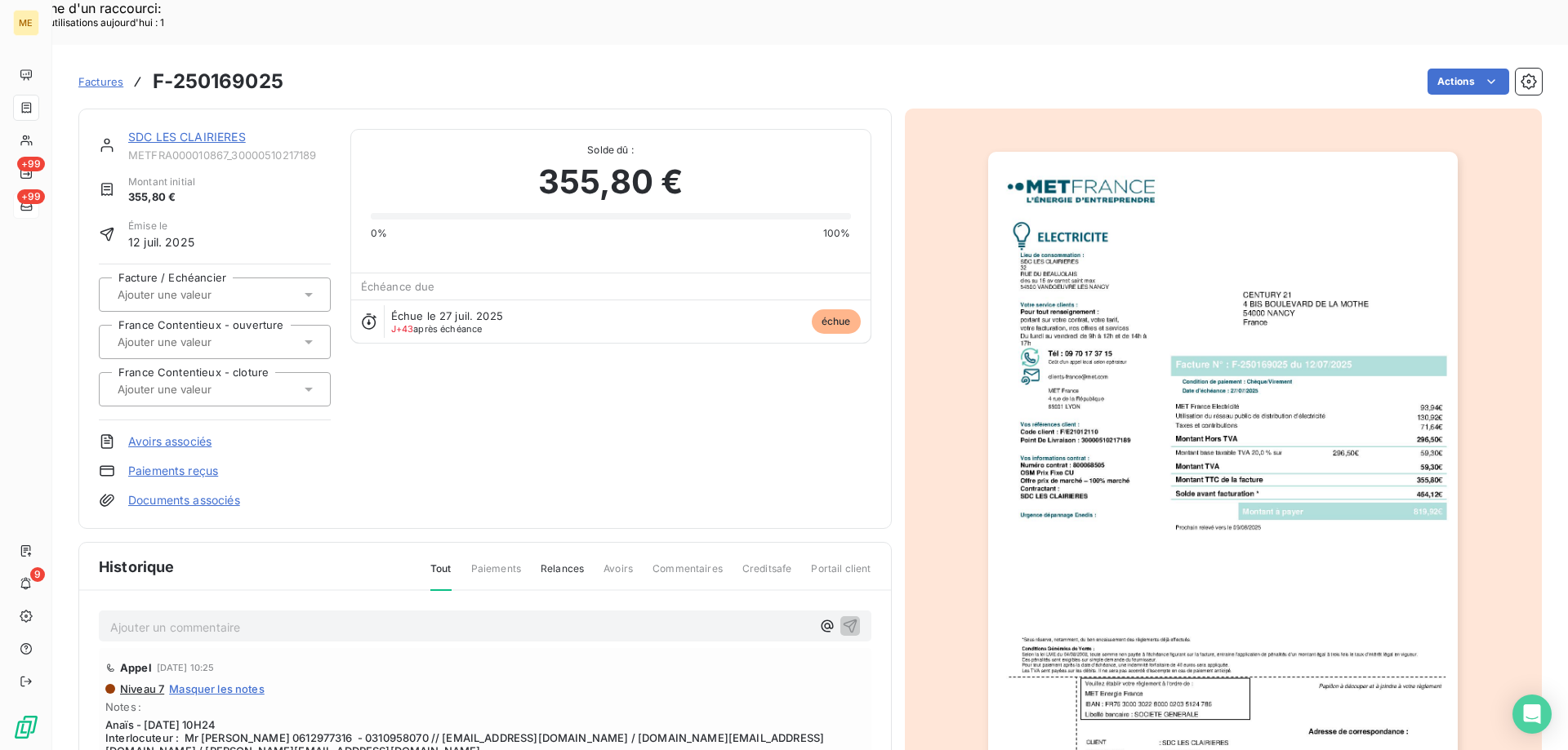
click at [214, 130] on link "SDC LES CLAIRIERES" at bounding box center [187, 136] width 118 height 14
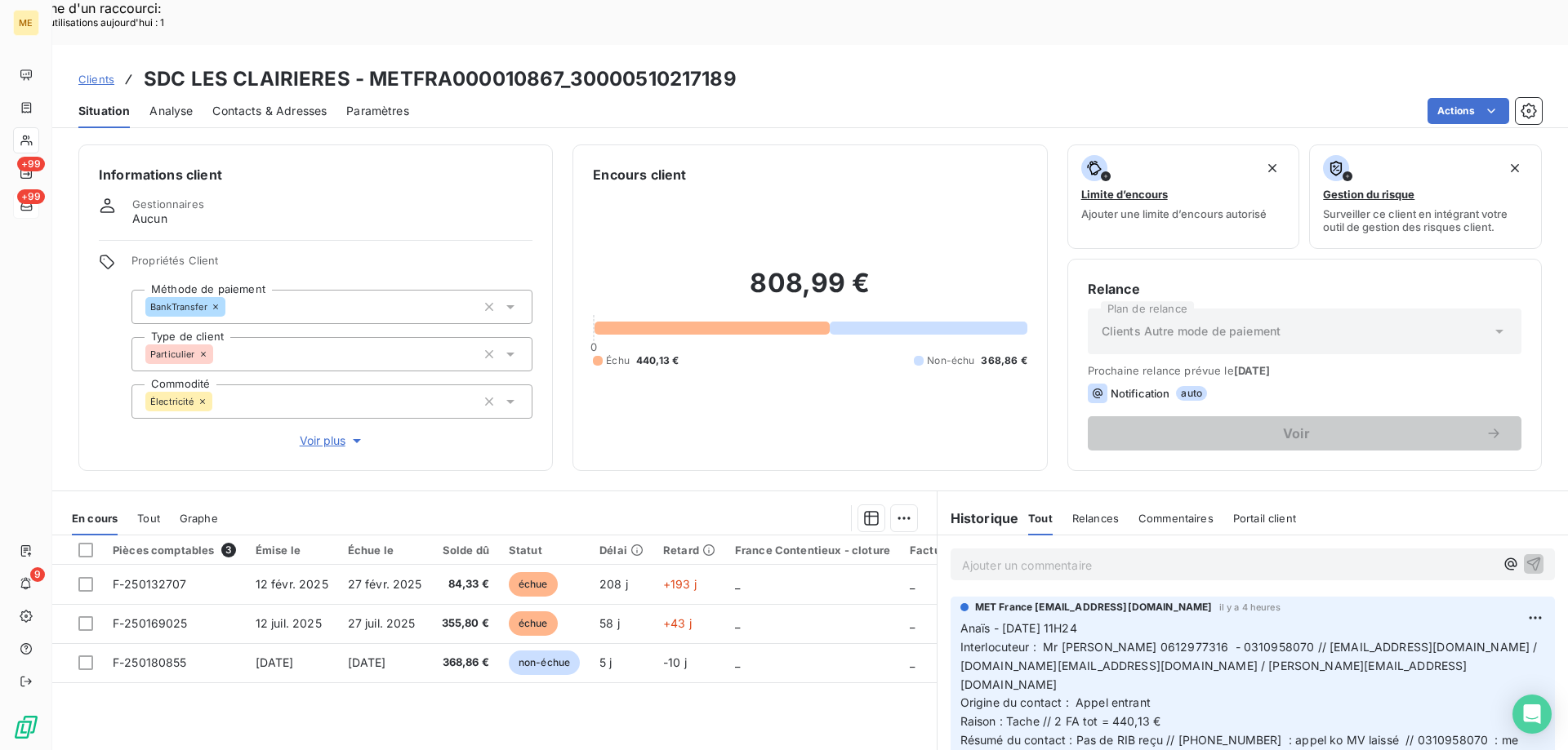
click at [809, 328] on div "808,99 € 0 Échu 440,13 € Non-échu 368,86 €" at bounding box center [810, 317] width 434 height 266
drag, startPoint x: 1066, startPoint y: 677, endPoint x: 1155, endPoint y: 679, distance: 89.0
click at [1154, 733] on span "Résumé du contact : Pas de RIB reçu // [PHONE_NUMBER] : appel ko MV laissé // 0…" at bounding box center [1240, 749] width 562 height 32
click at [1173, 733] on span "Résumé du contact : Pas de RIB reçu // [PHONE_NUMBER] : appel ko MV laissé // 0…" at bounding box center [1240, 749] width 562 height 32
drag, startPoint x: 1376, startPoint y: 601, endPoint x: 1404, endPoint y: 601, distance: 28.0
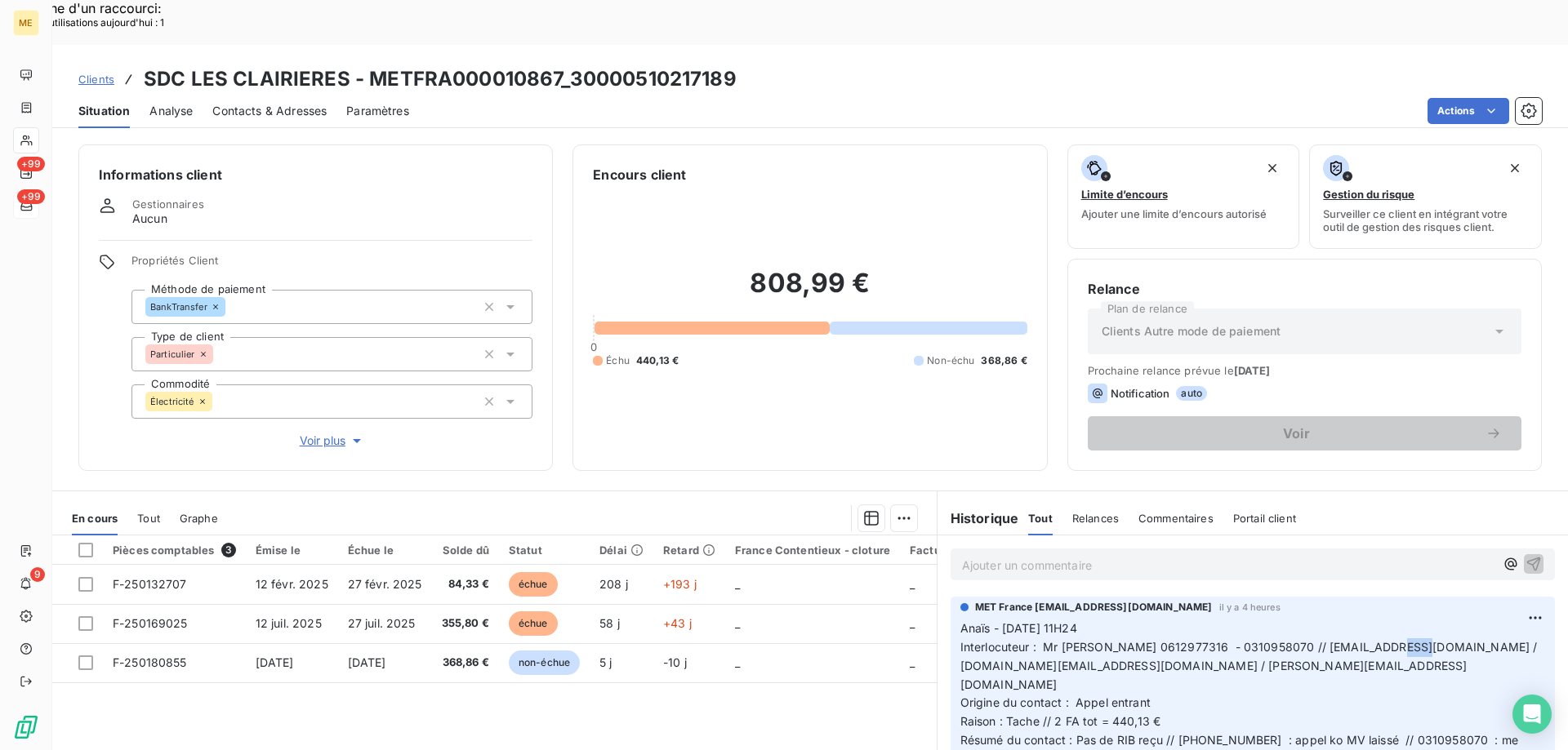
click at [1404, 640] on span "Interlocuteur : Mr [PERSON_NAME] 0612977316 - 0310958070 // [EMAIL_ADDRESS][DOM…" at bounding box center [1250, 666] width 580 height 51
click at [1403, 640] on span "Interlocuteur : Mr [PERSON_NAME] 0612977316 - 0310958070 // [EMAIL_ADDRESS][DOM…" at bounding box center [1250, 666] width 580 height 51
drag, startPoint x: 1371, startPoint y: 602, endPoint x: 1435, endPoint y: 611, distance: 64.6
click at [1435, 620] on p "Anaïs - [DATE] 11H24 Interlocuteur : Mr [PERSON_NAME] 0612977316 - 0310958070 /…" at bounding box center [1252, 704] width 585 height 168
copy span "[DOMAIN_NAME]"
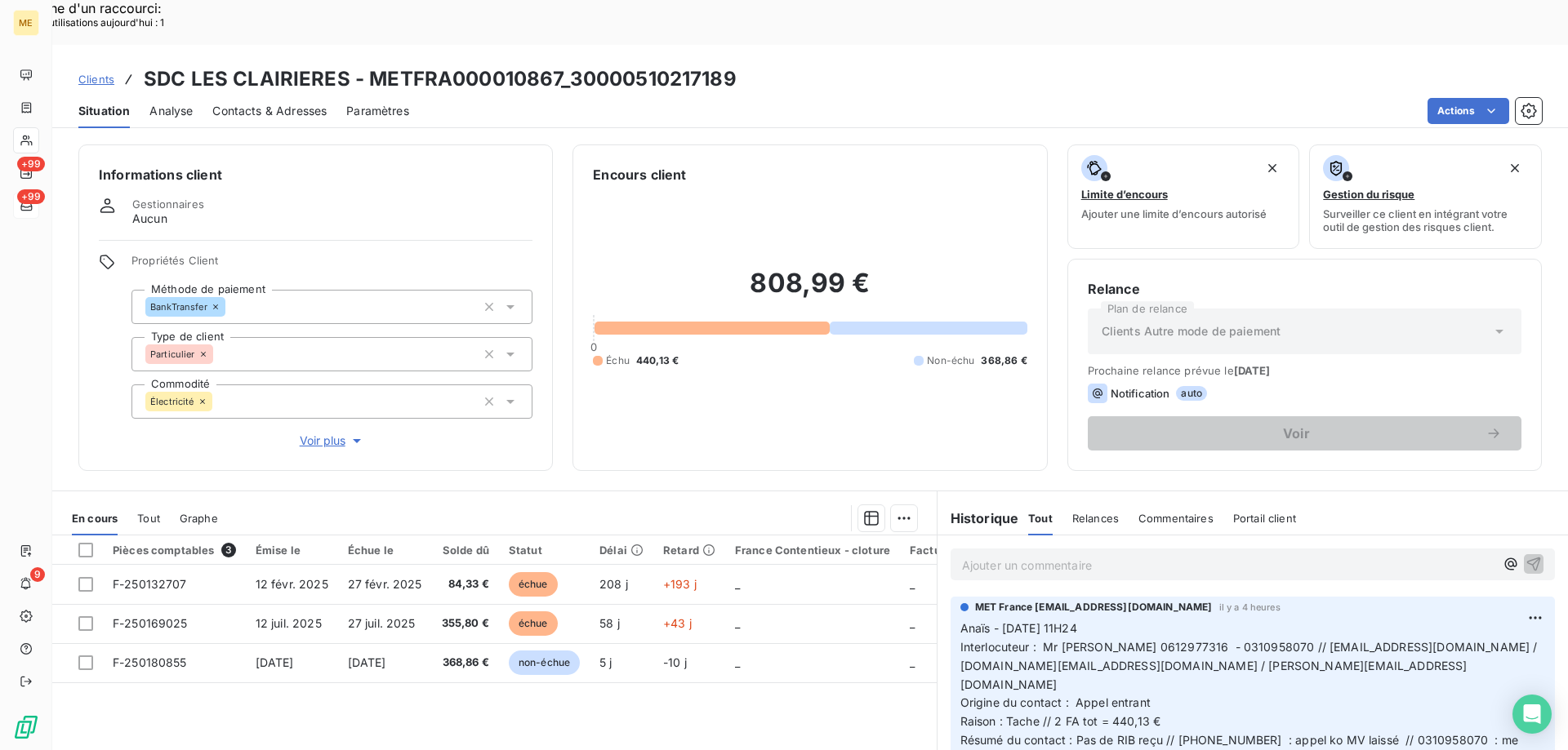
click at [1239, 555] on p "Ajouter un commentaire ﻿" at bounding box center [1227, 565] width 532 height 20
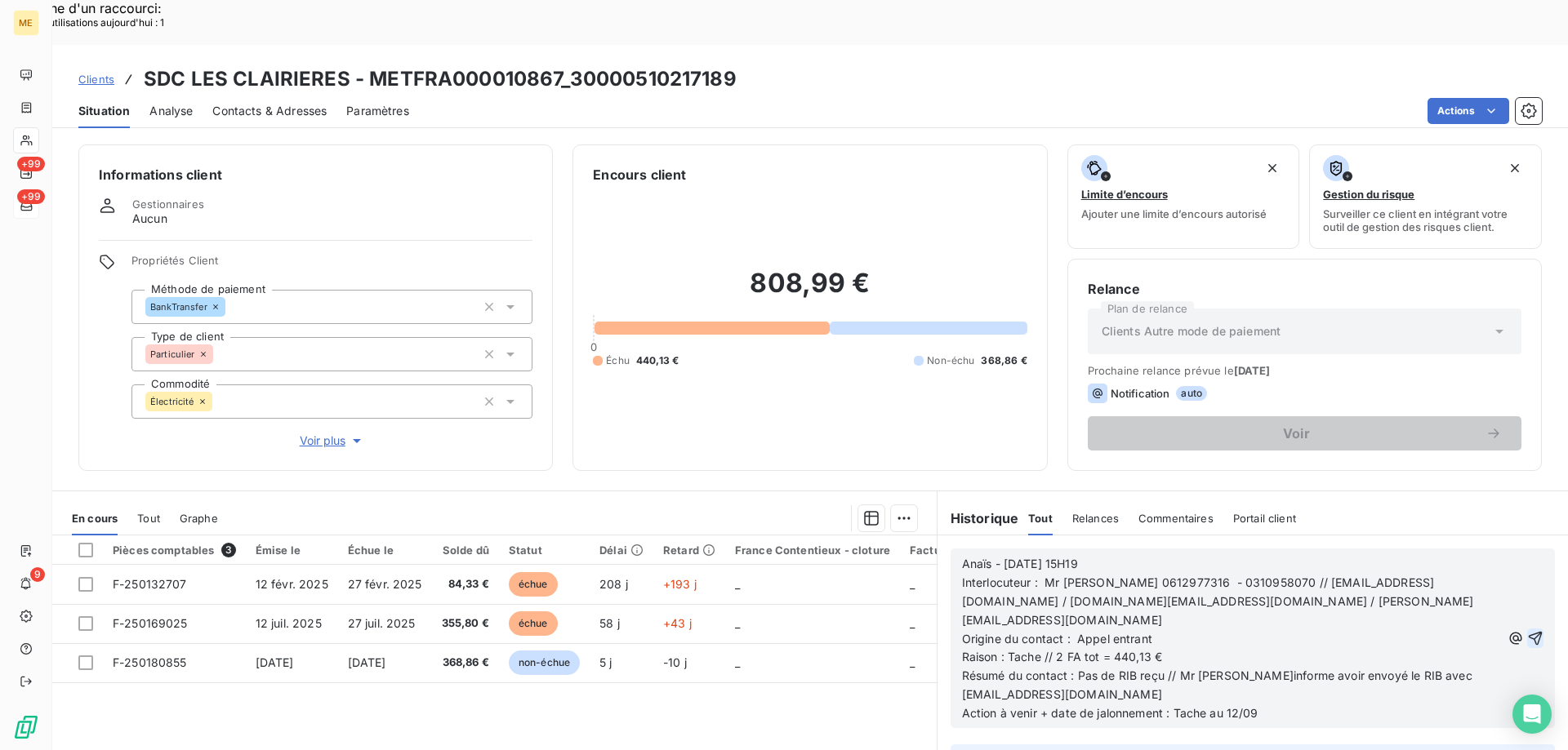
click at [1529, 632] on icon "button" at bounding box center [1536, 639] width 14 height 14
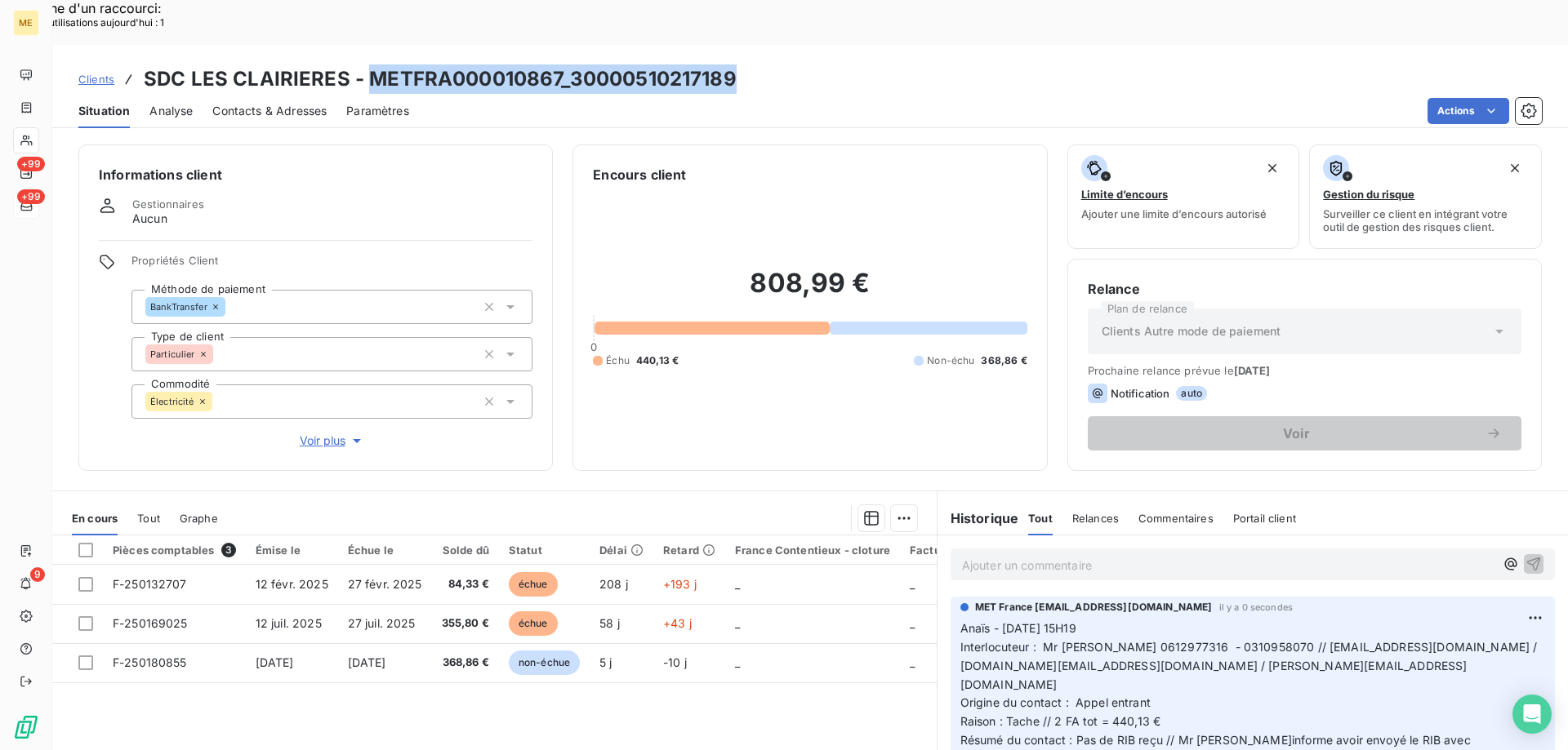
drag, startPoint x: 745, startPoint y: 33, endPoint x: 369, endPoint y: 35, distance: 376.0
click at [369, 64] on div "Clients SDC LES CLAIRIERES - METFRA000010867_30000510217189" at bounding box center [810, 79] width 1515 height 30
copy h3 "METFRA000010867_30000510217189"
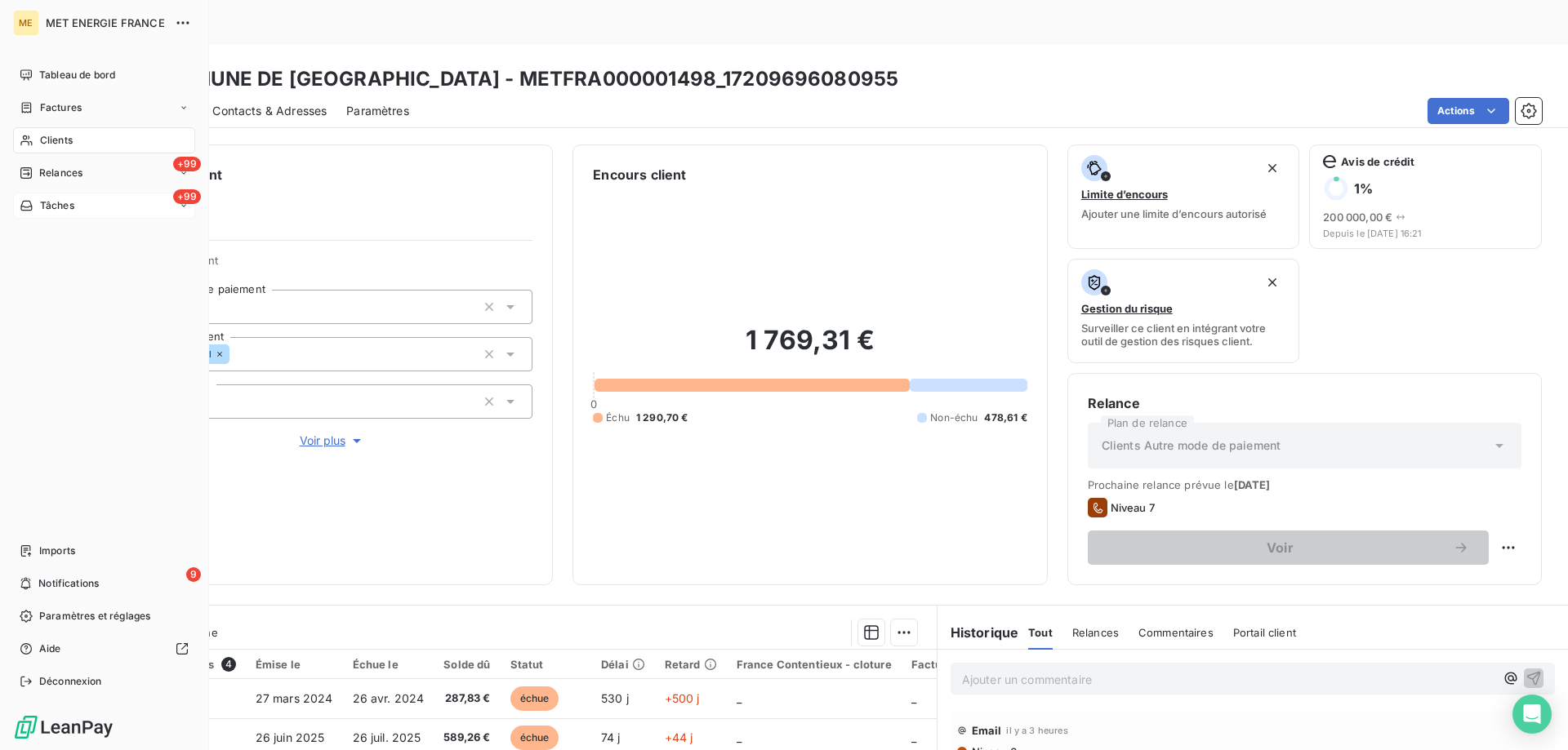
click at [45, 207] on span "Tâches" at bounding box center [57, 206] width 34 height 15
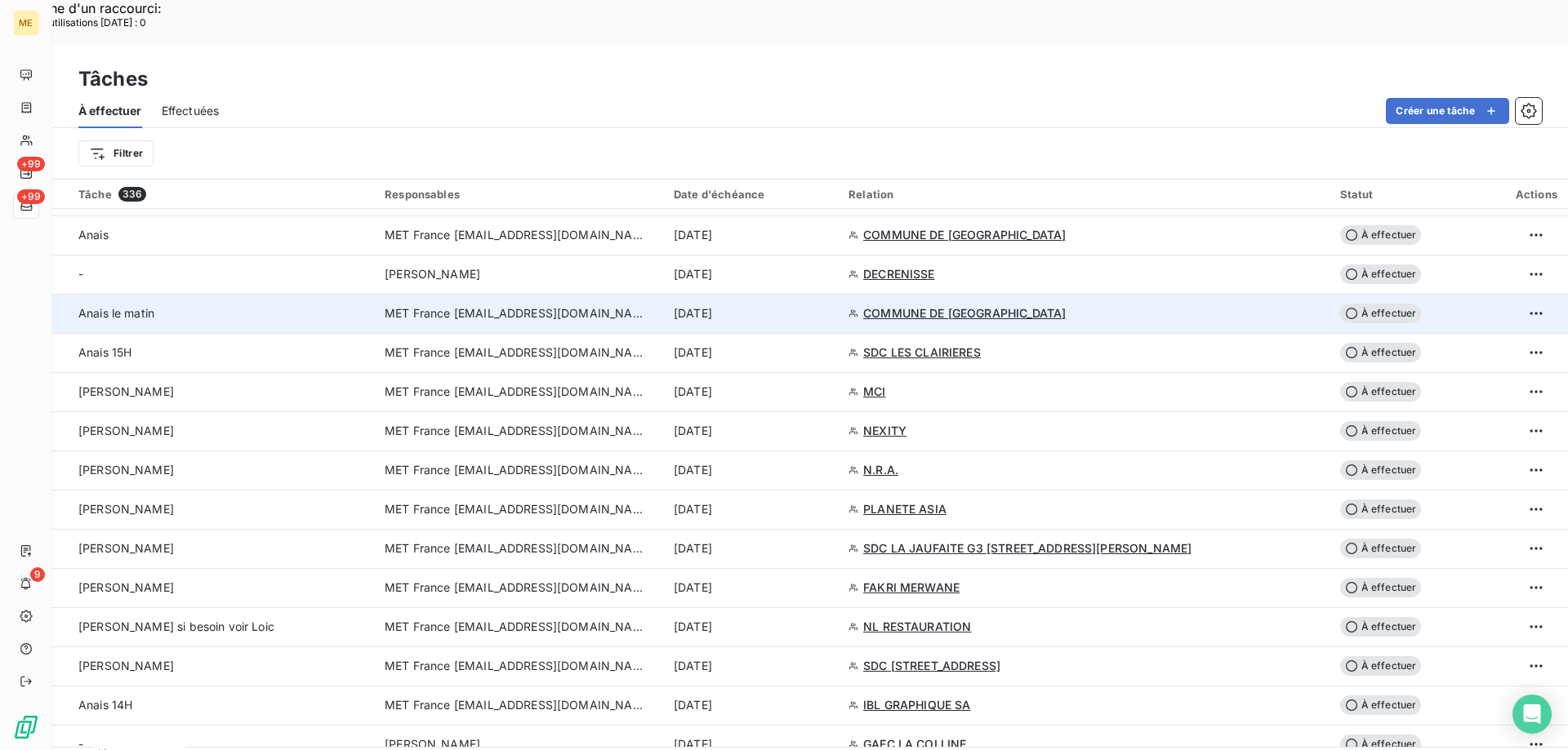
scroll to position [572, 0]
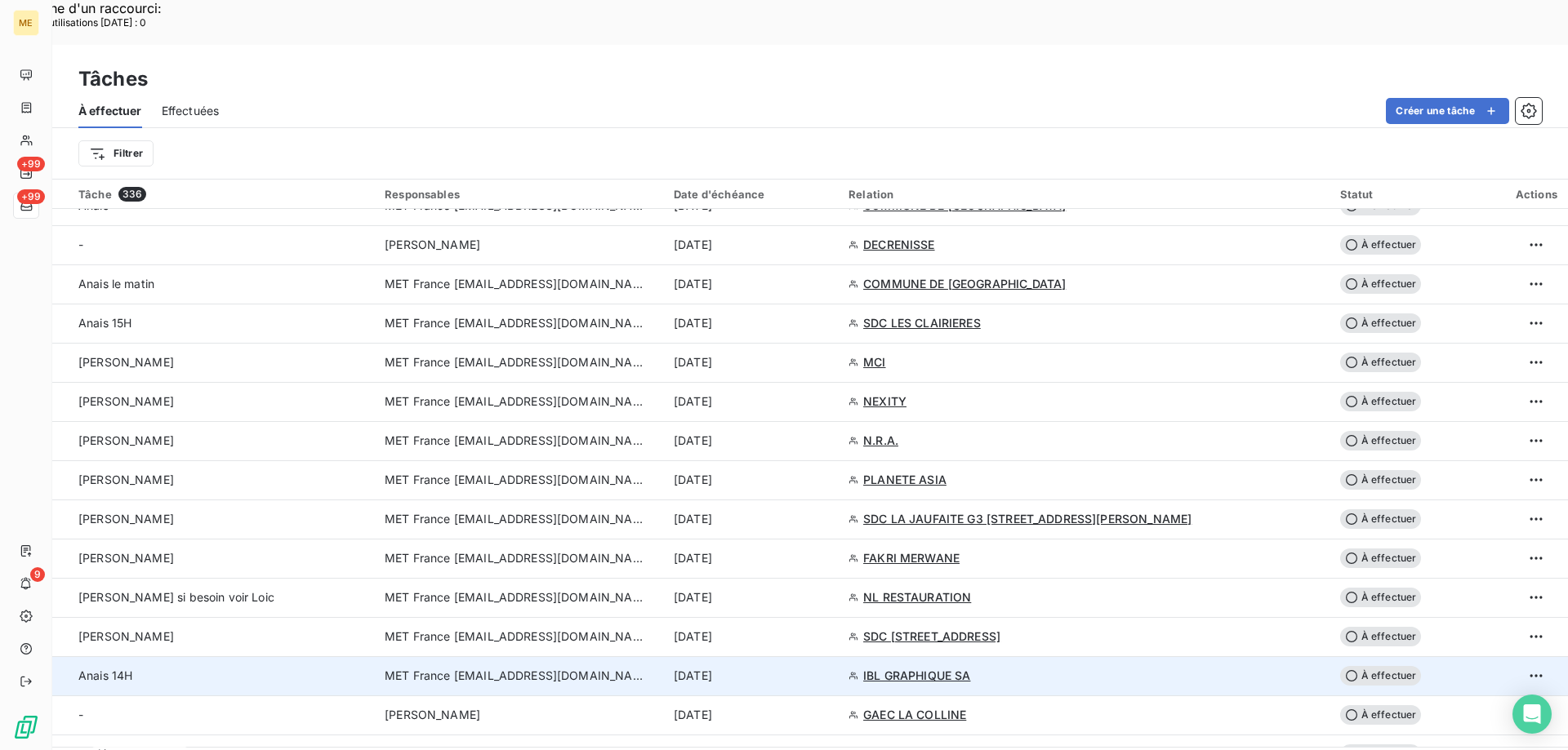
click at [829, 667] on div "[DATE]" at bounding box center [751, 676] width 155 height 17
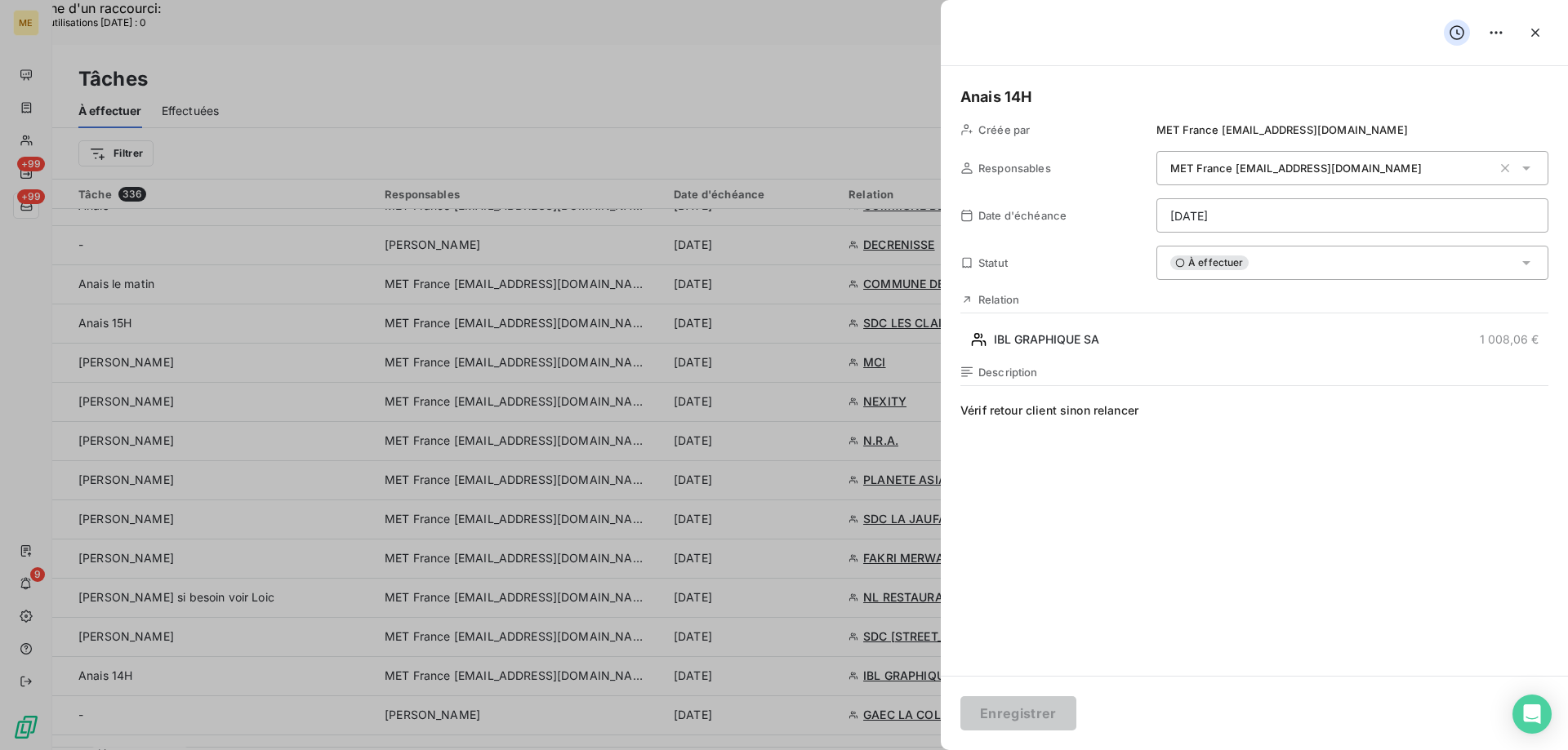
click at [1339, 243] on div "Anais 14H Créée par MET France met-france@recouvrement.met.com Responsables MET…" at bounding box center [1253, 370] width 627 height 610
click at [1328, 272] on div "À effectuer" at bounding box center [1352, 263] width 392 height 34
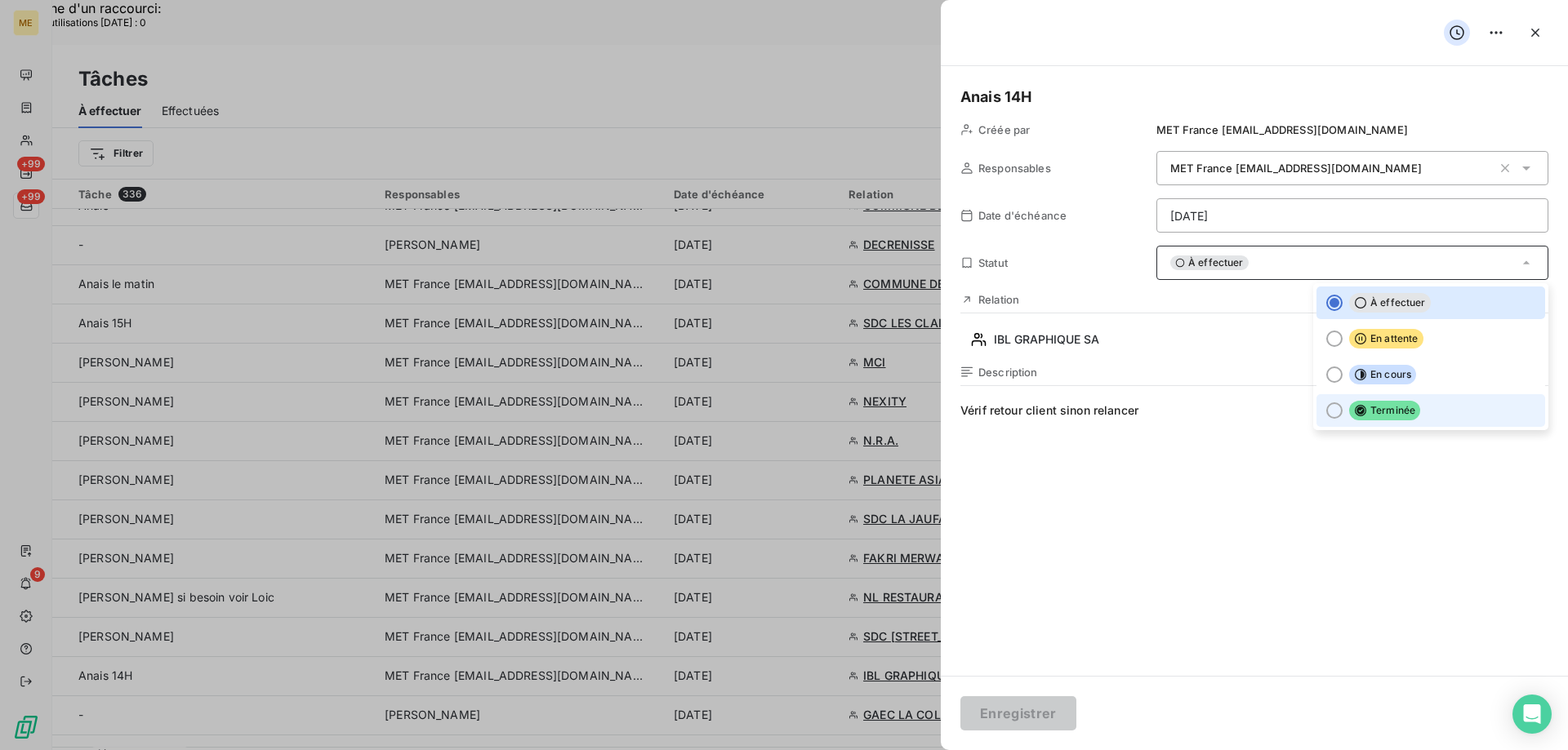
click at [1416, 417] on li "Terminée" at bounding box center [1431, 410] width 228 height 32
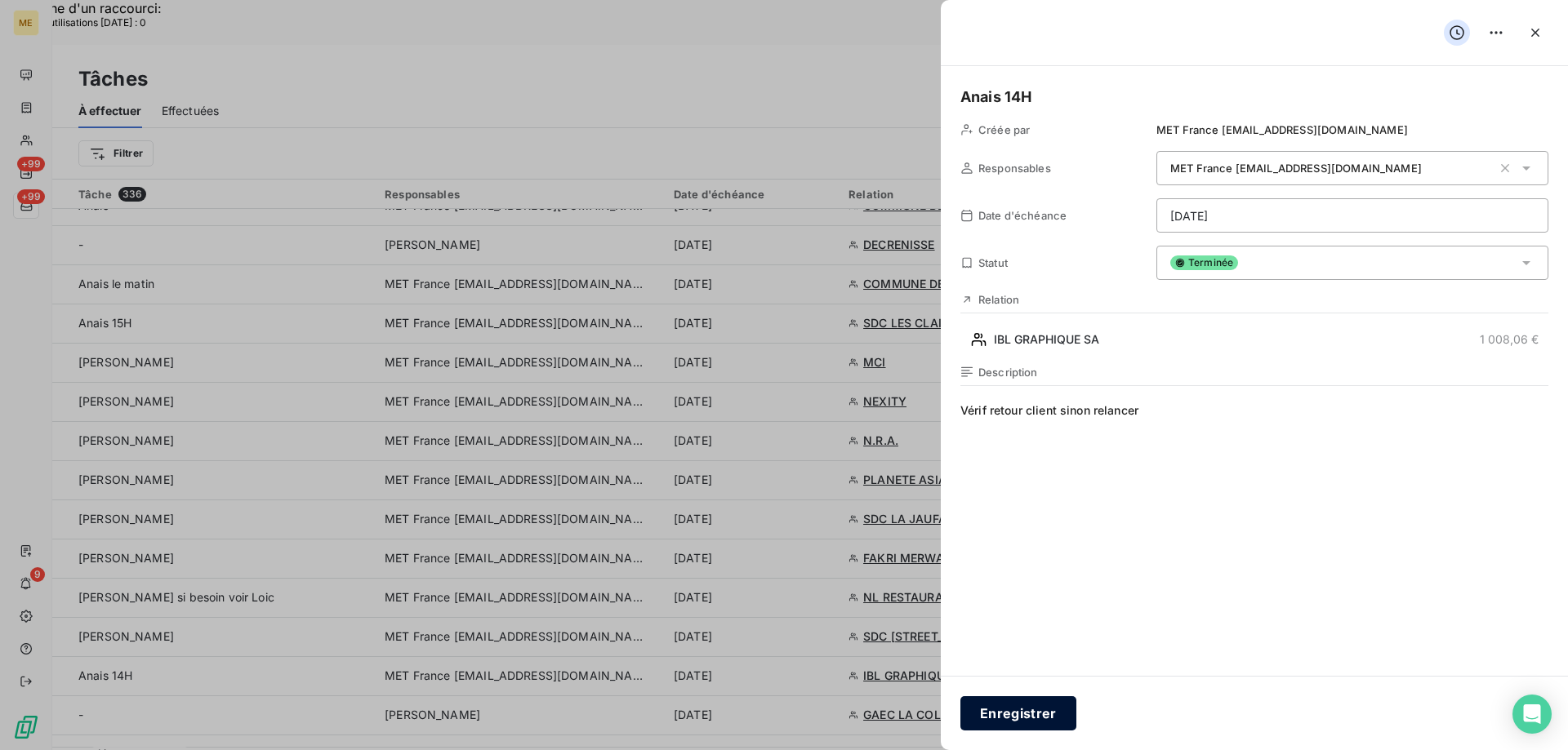
drag, startPoint x: 999, startPoint y: 708, endPoint x: 990, endPoint y: 710, distance: 9.2
click at [998, 709] on button "Enregistrer" at bounding box center [1017, 713] width 116 height 34
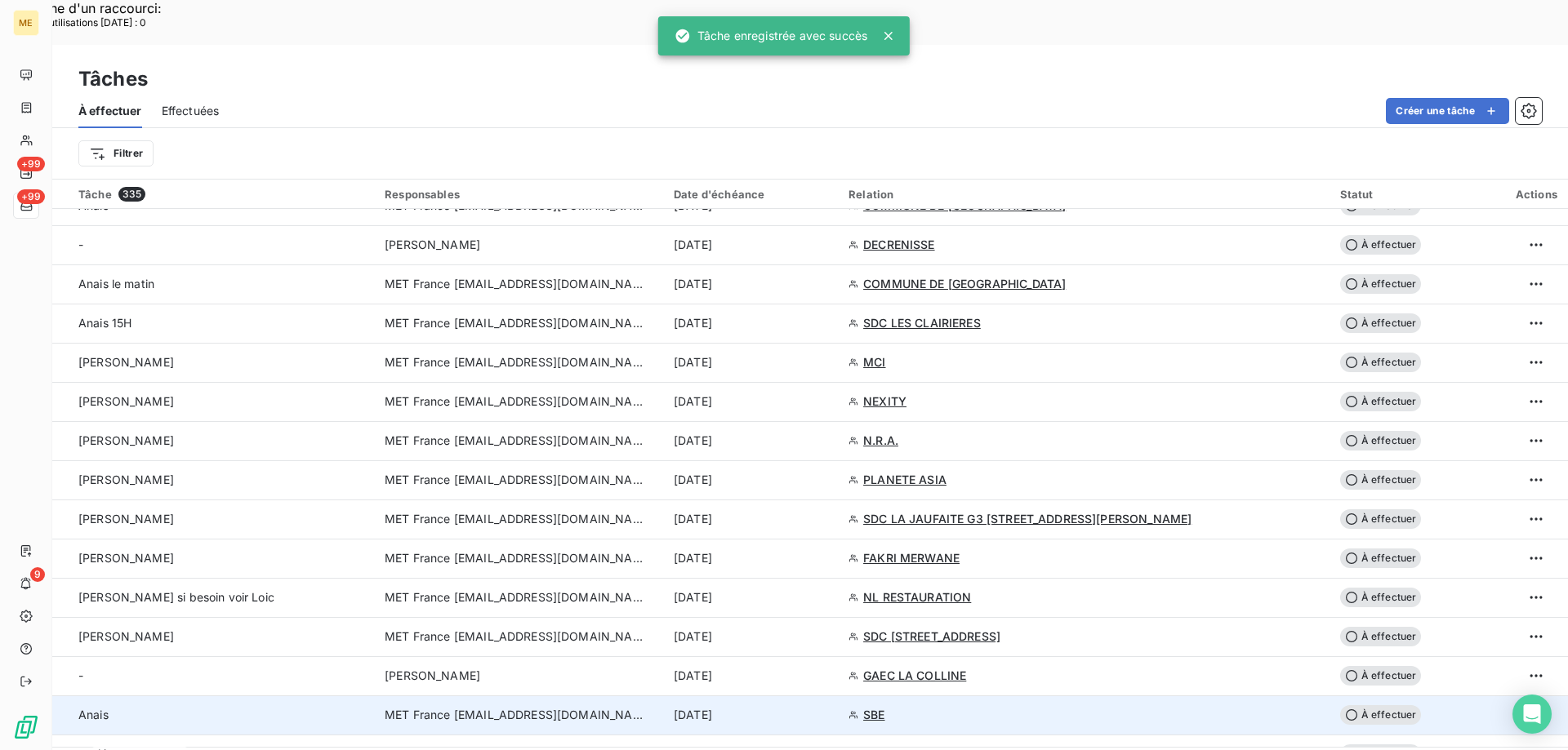
click at [829, 707] on div "[DATE]" at bounding box center [751, 716] width 155 height 17
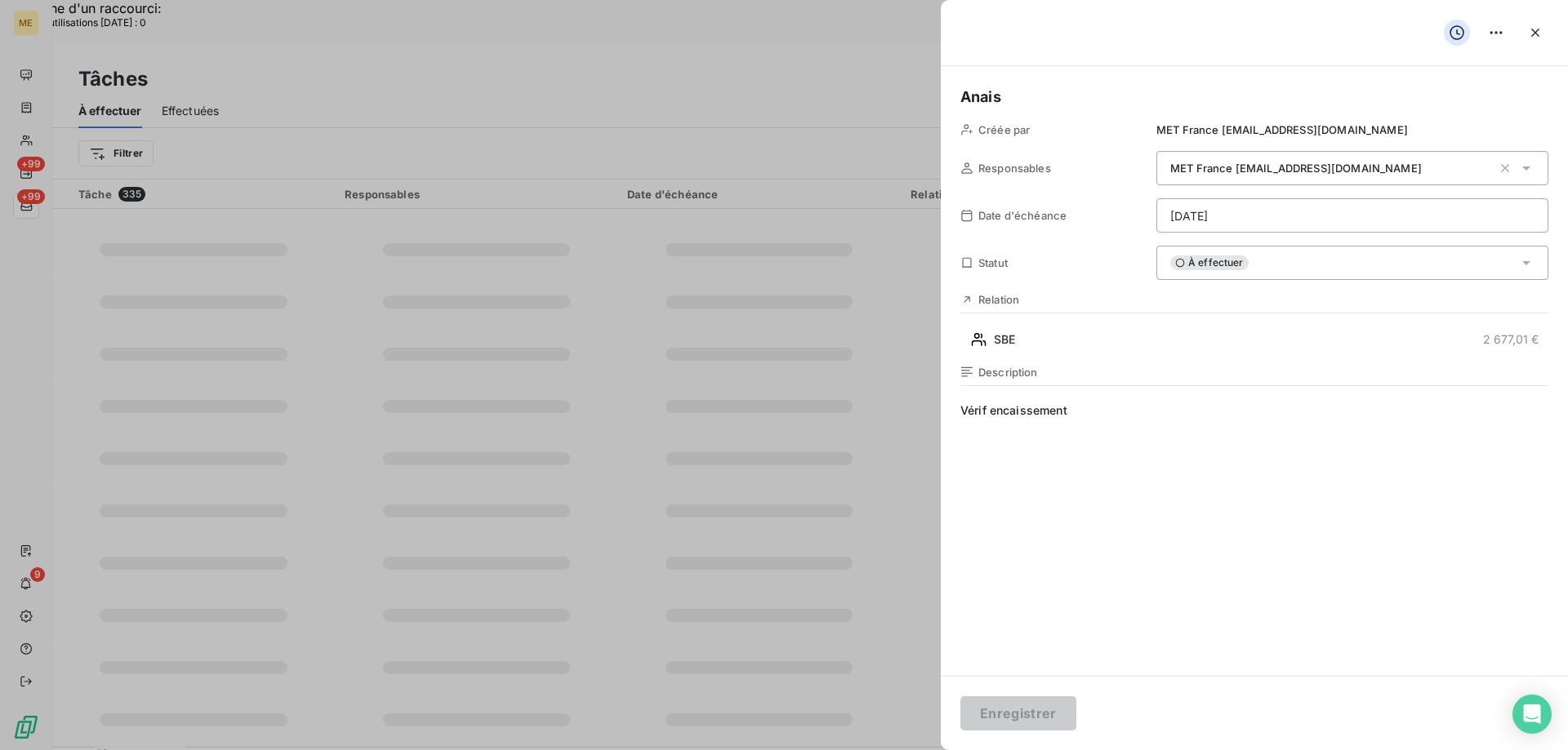
type input "12/09/2025"
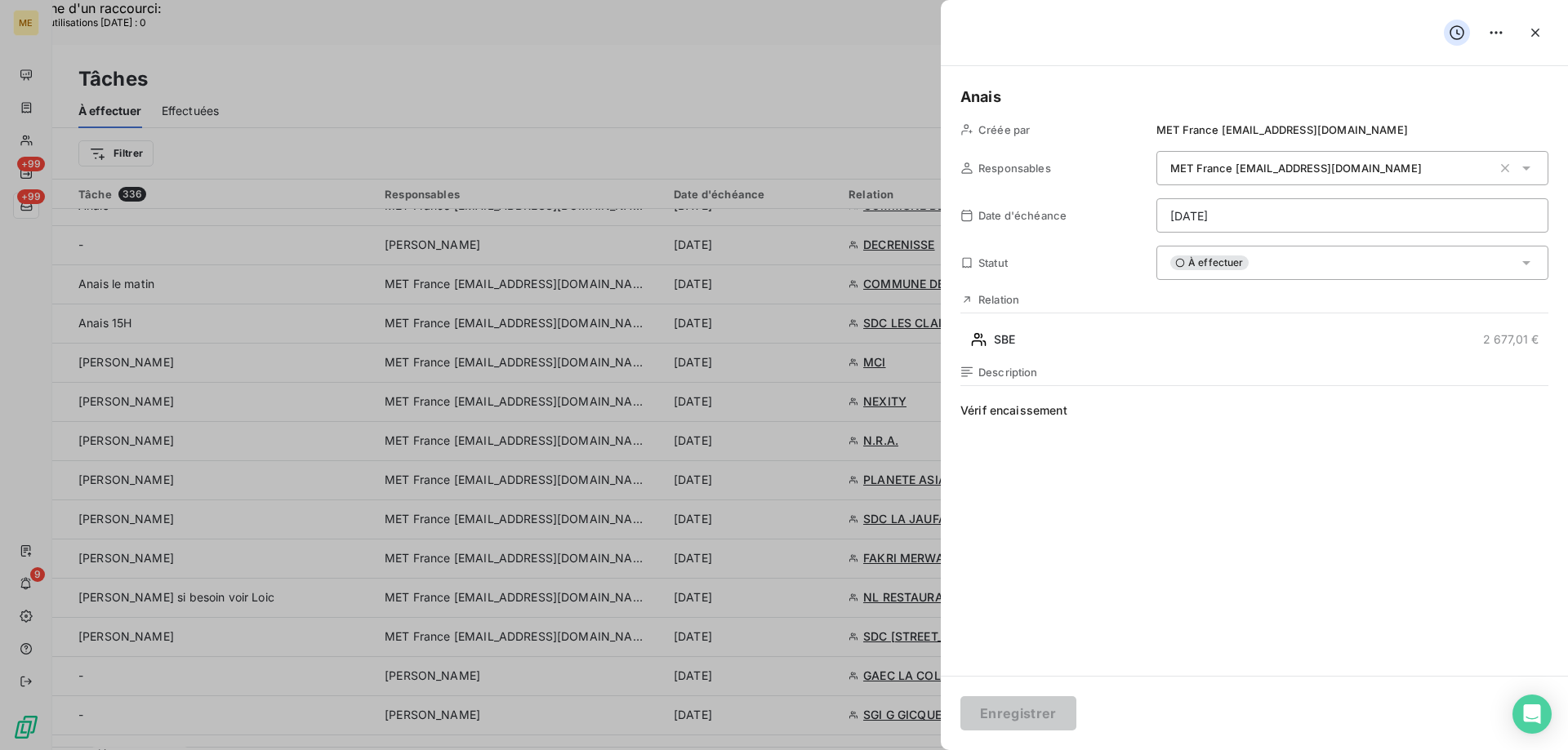
click at [1244, 571] on span "Vérif encaissement" at bounding box center [1253, 560] width 588 height 314
click at [1542, 43] on button "button" at bounding box center [1535, 32] width 26 height 26
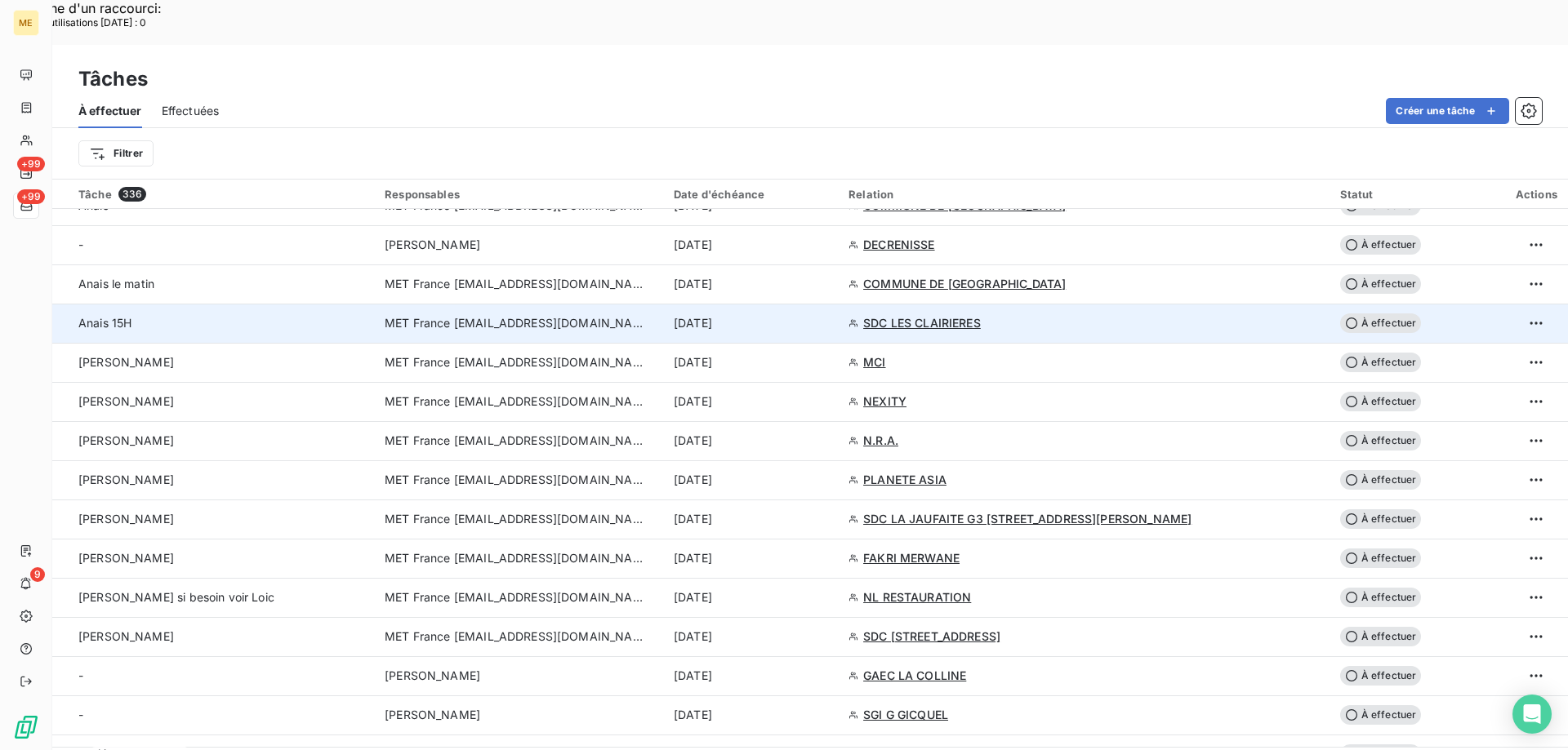
click at [829, 316] on div "[DATE]" at bounding box center [751, 324] width 155 height 17
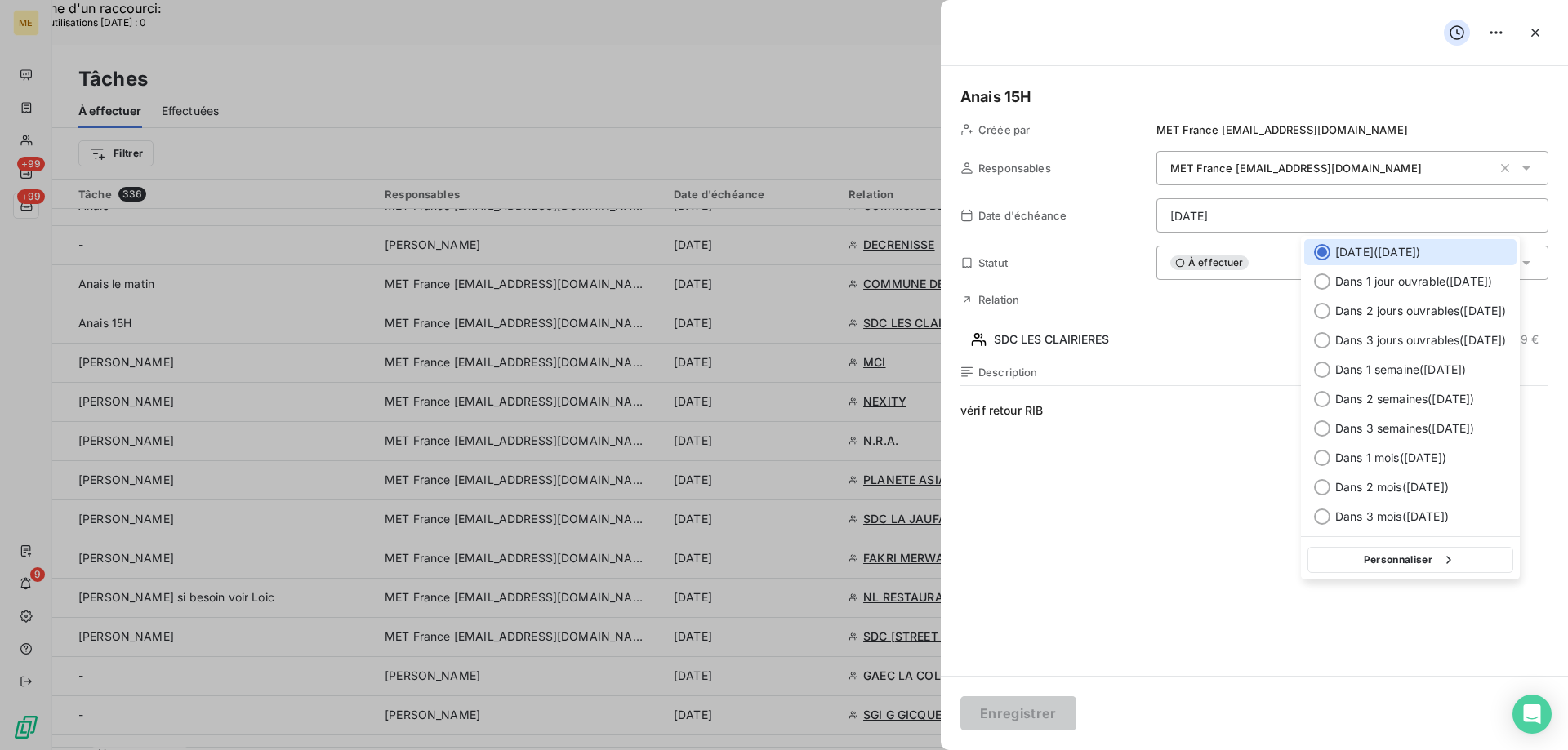
click at [1393, 568] on button "Personnaliser" at bounding box center [1410, 560] width 206 height 26
select select "8"
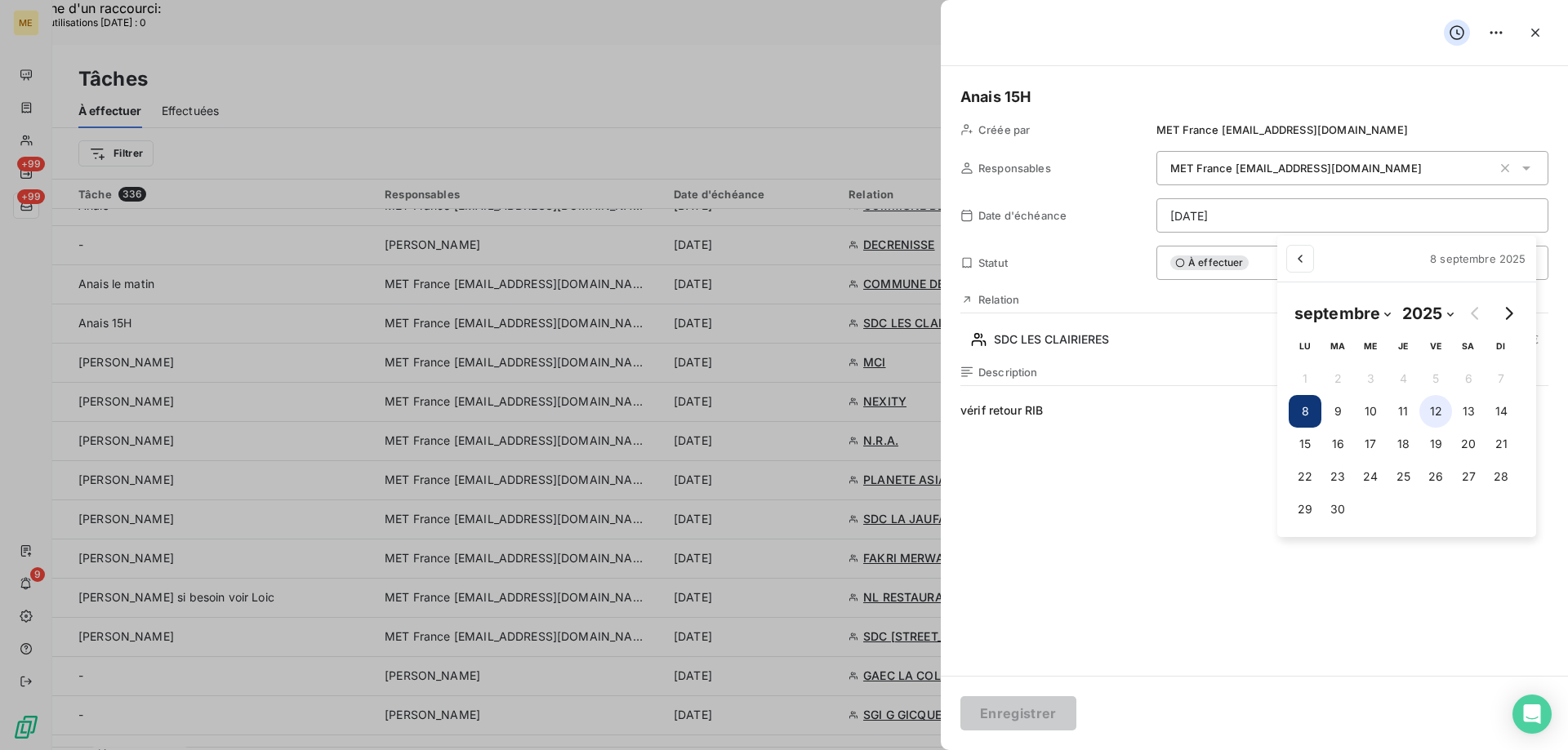
click at [1437, 411] on button "12" at bounding box center [1435, 411] width 32 height 32
type input "12/09/2025"
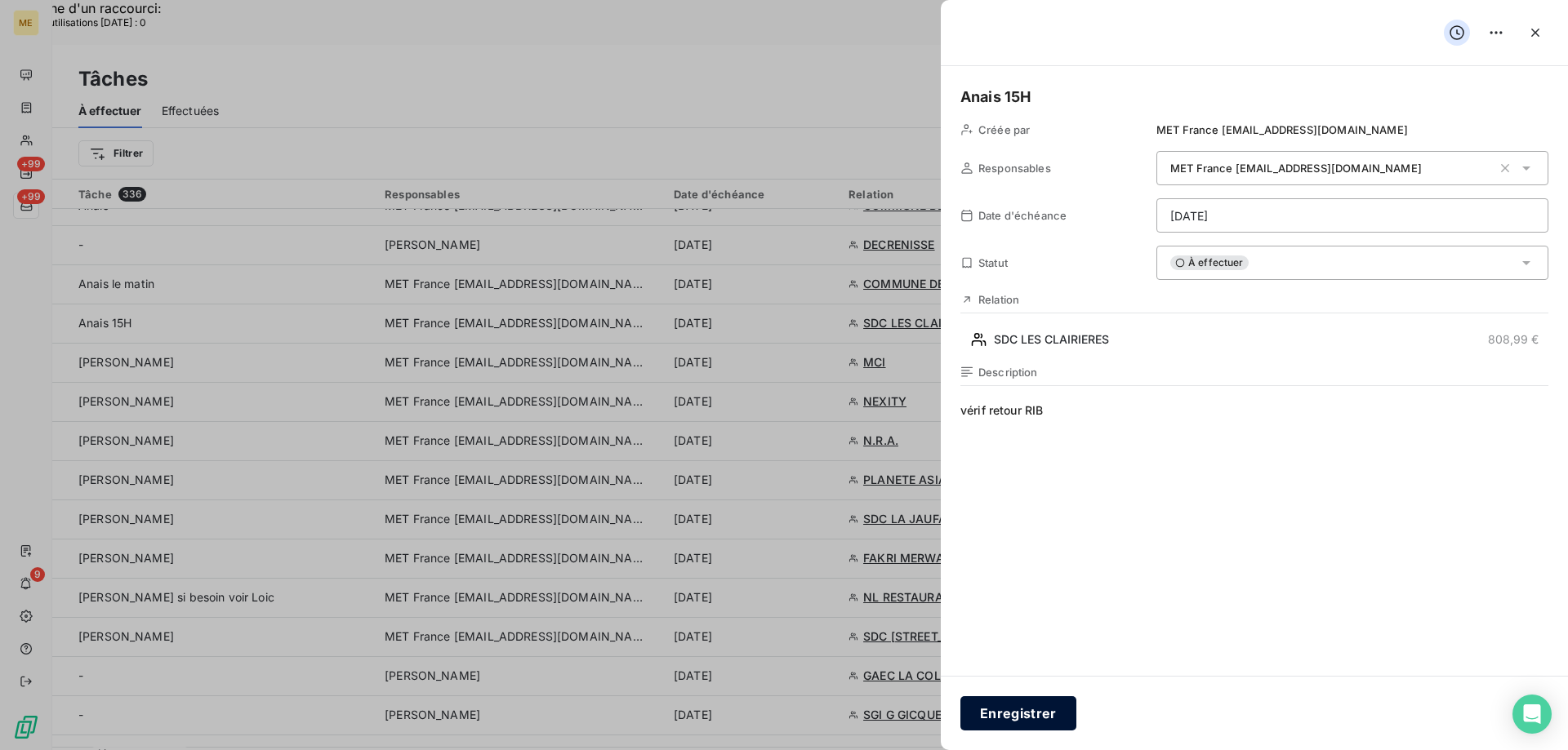
click at [1014, 707] on button "Enregistrer" at bounding box center [1017, 713] width 116 height 34
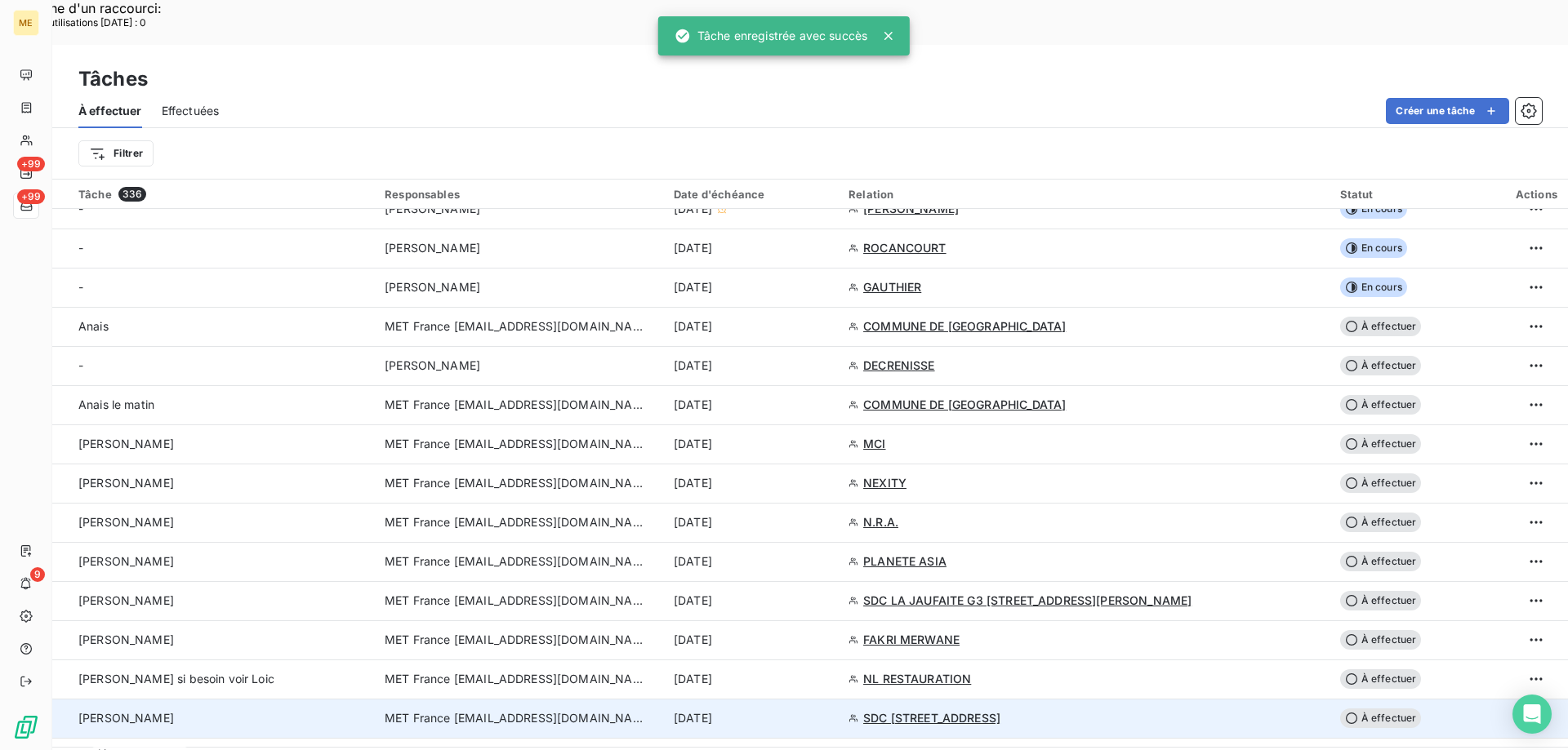
scroll to position [408, 0]
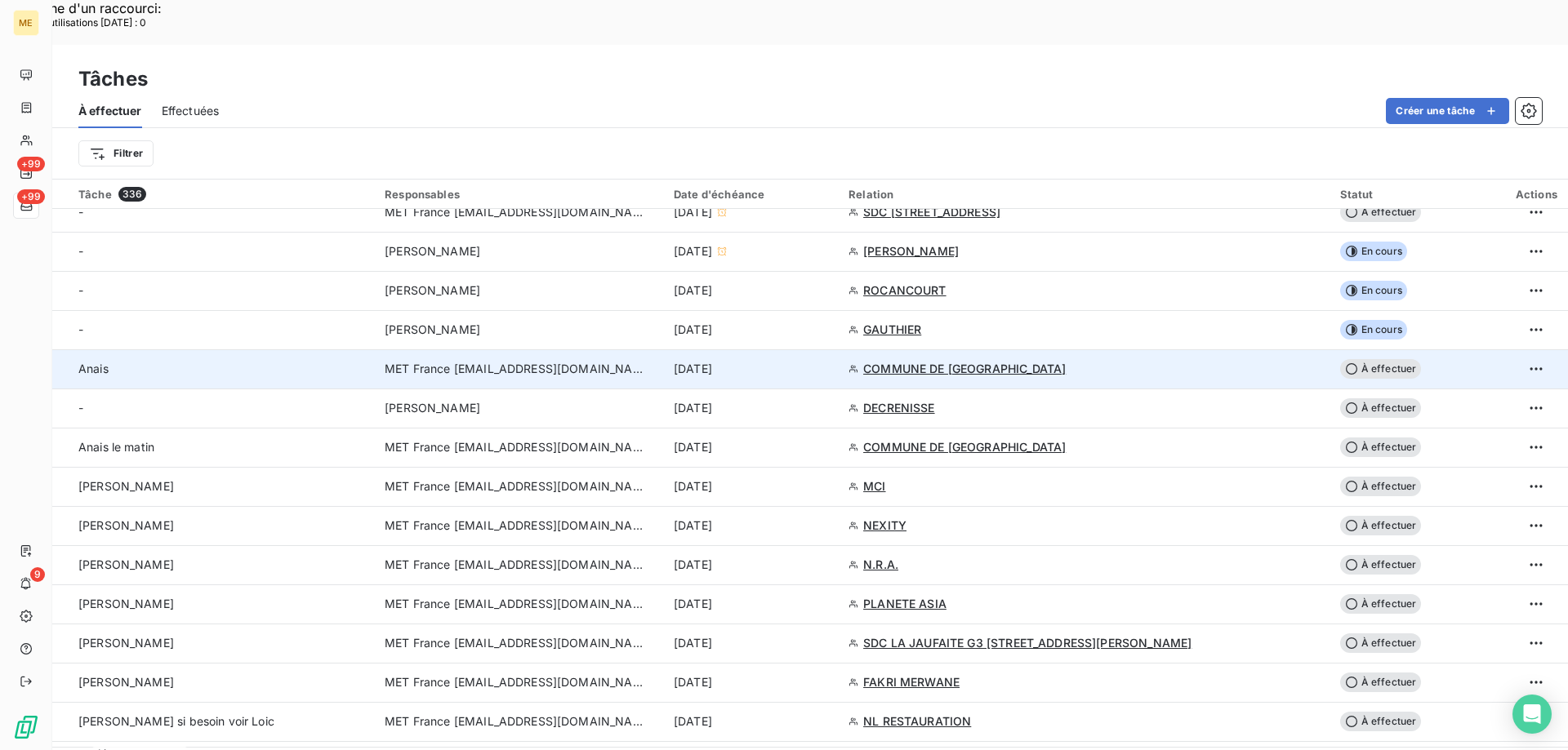
click at [838, 349] on td "[DATE]" at bounding box center [751, 369] width 175 height 39
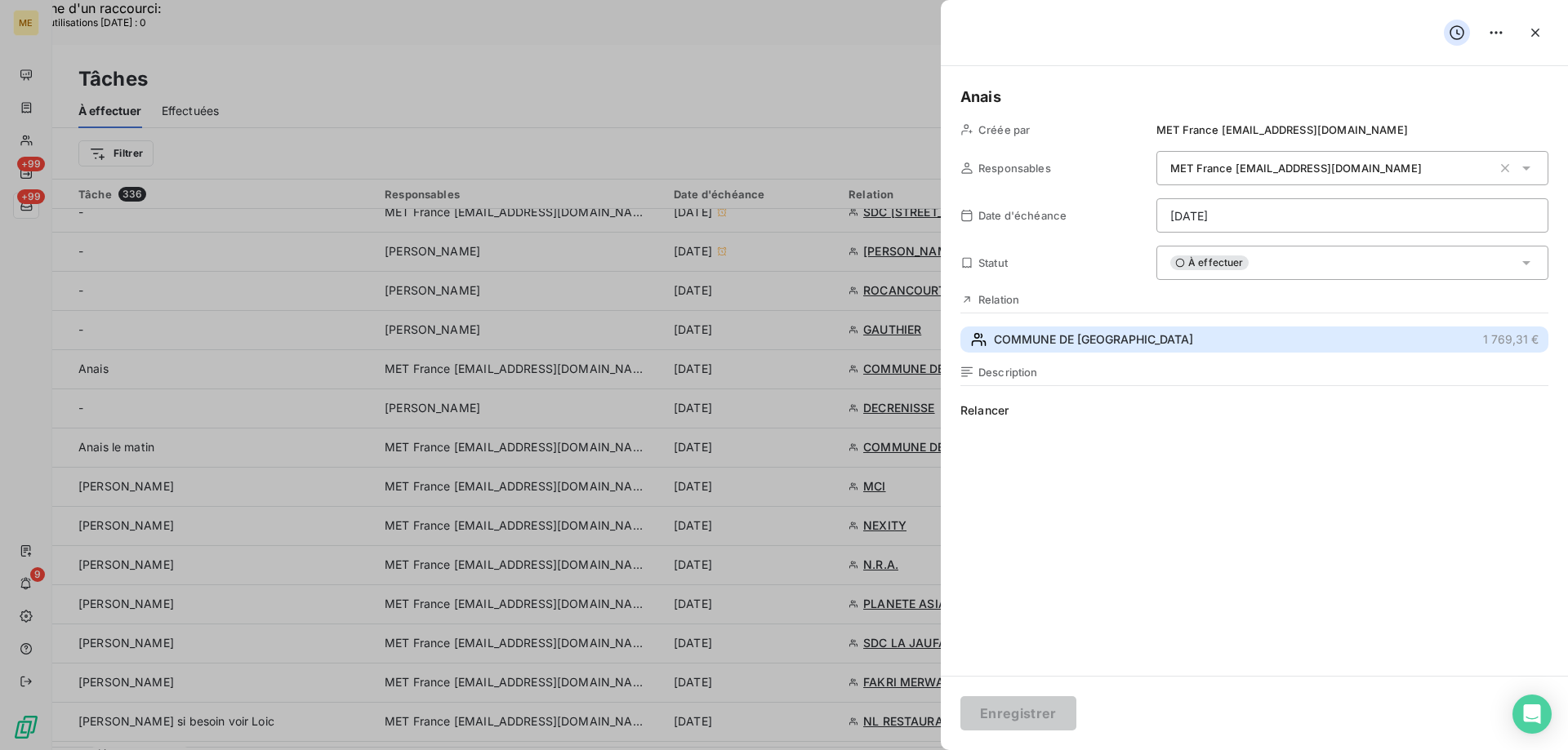
click at [1078, 340] on span "COMMUNE DE [GEOGRAPHIC_DATA]" at bounding box center [1093, 340] width 200 height 17
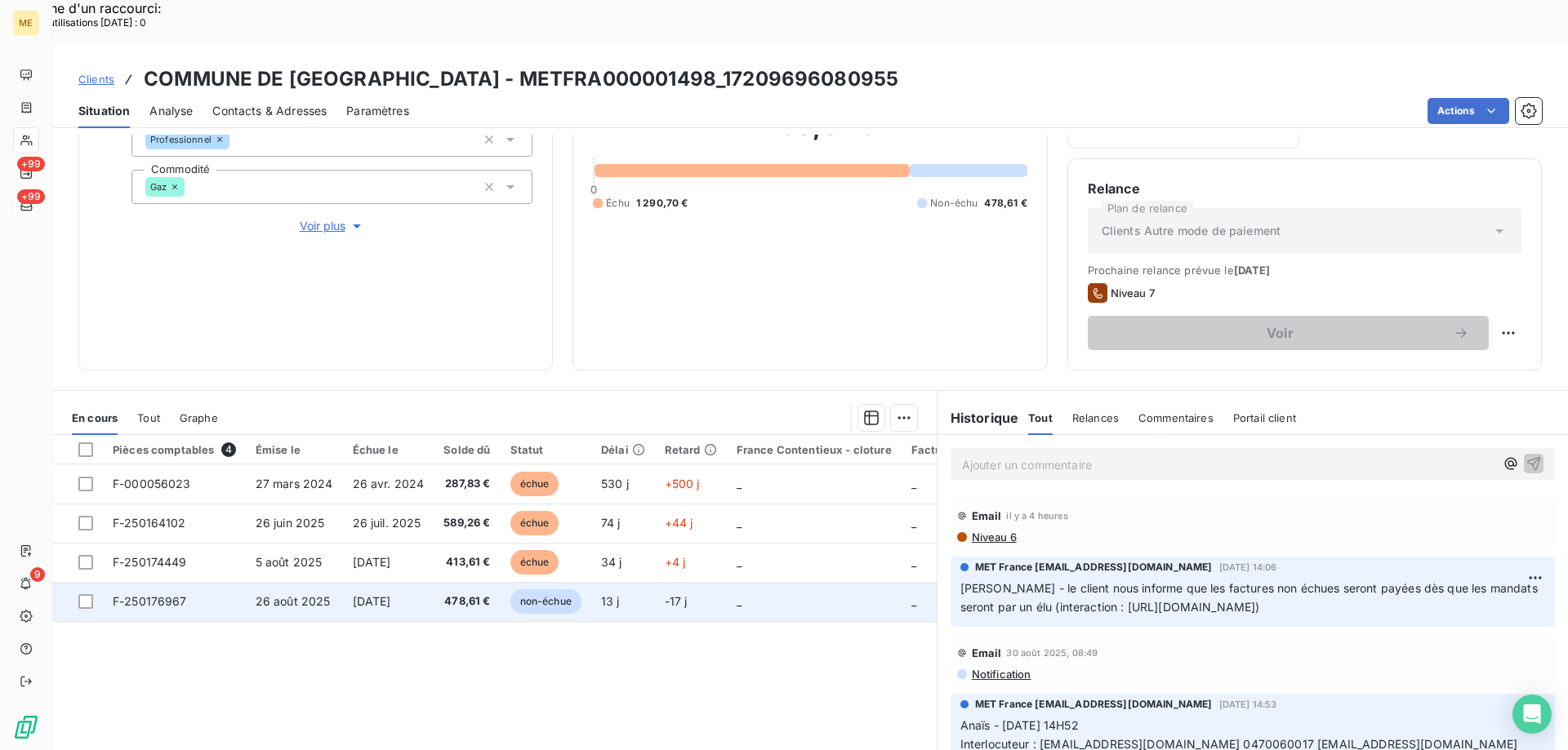
scroll to position [218, 0]
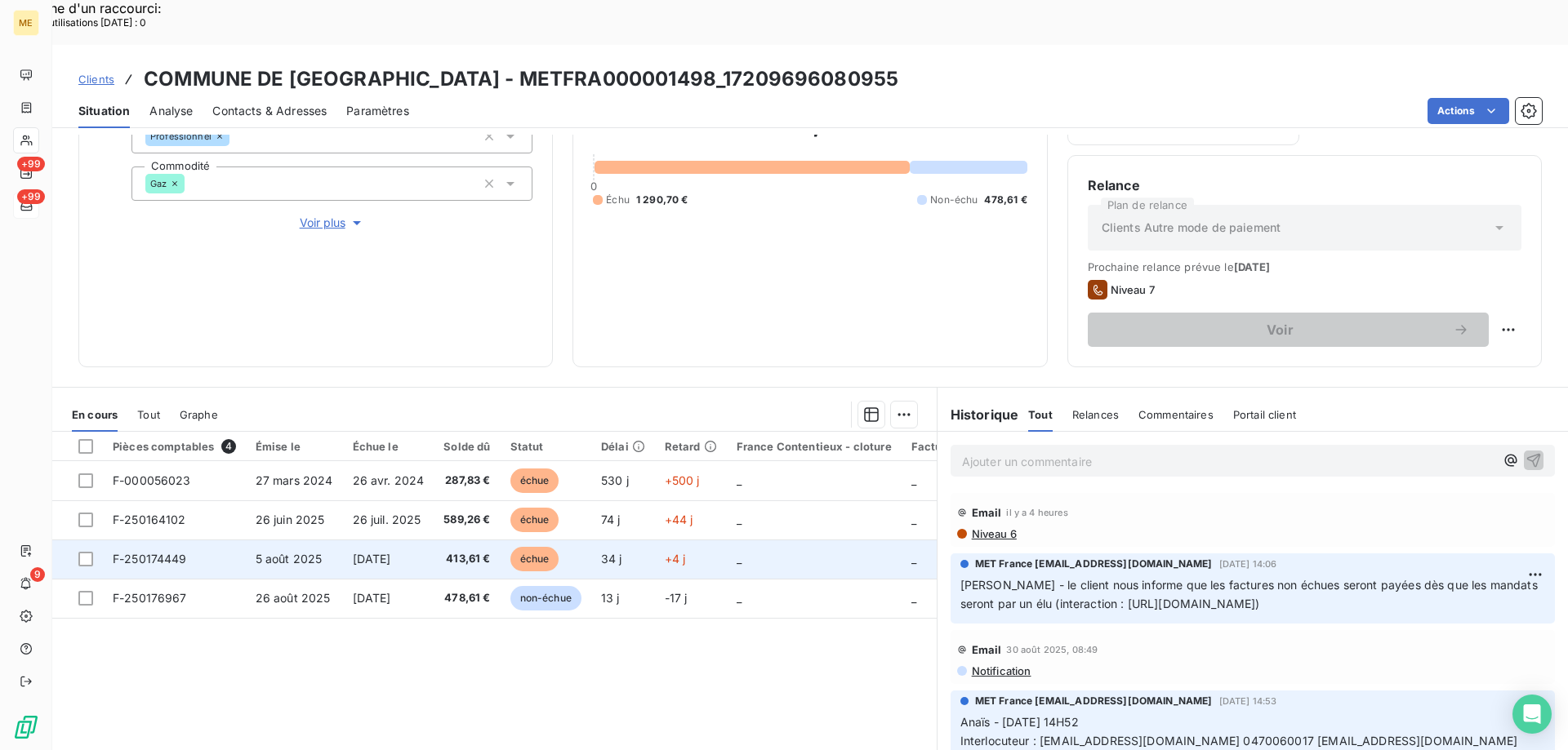
click at [187, 539] on td "F-250174449" at bounding box center [175, 559] width 143 height 39
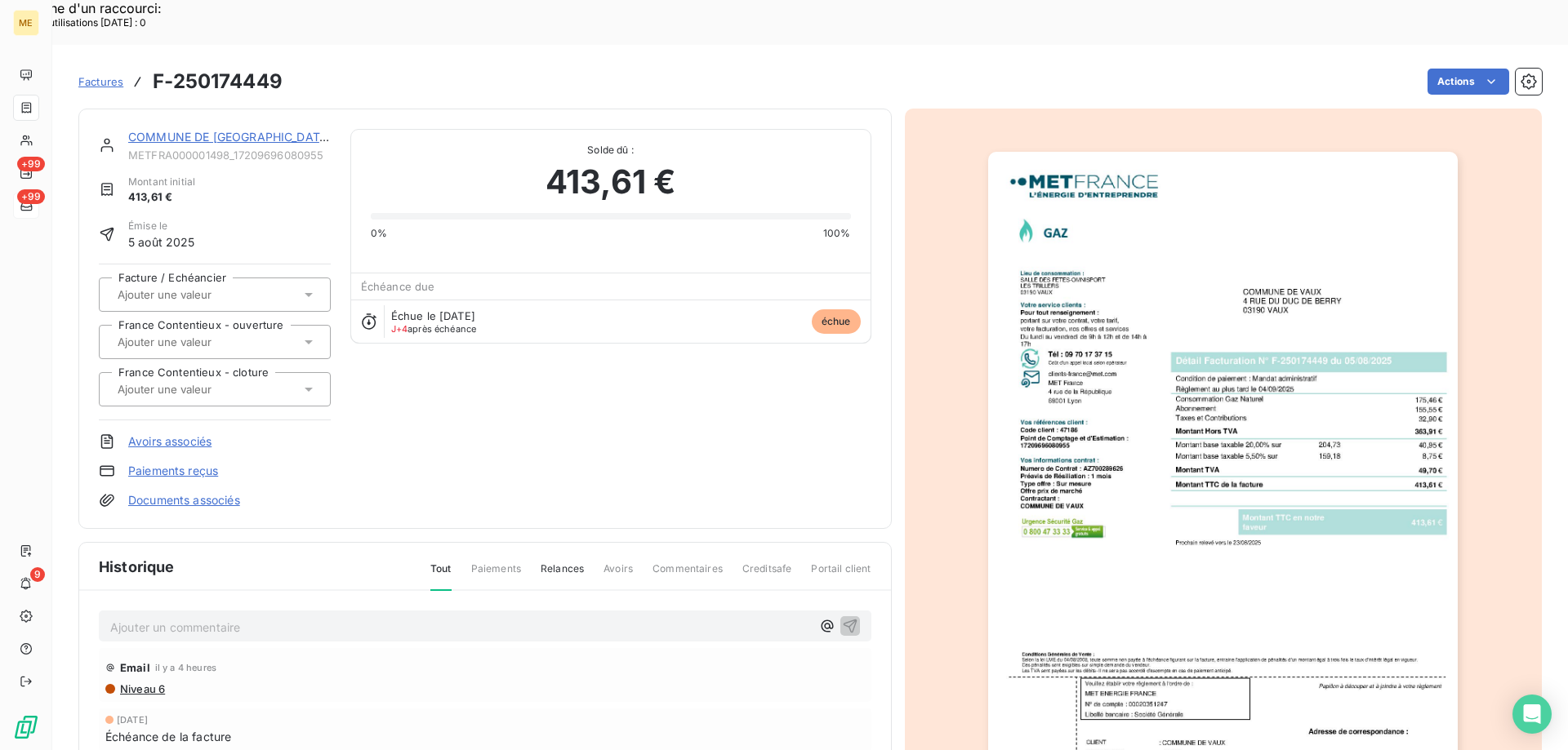
click at [1187, 620] on img "button" at bounding box center [1223, 485] width 470 height 665
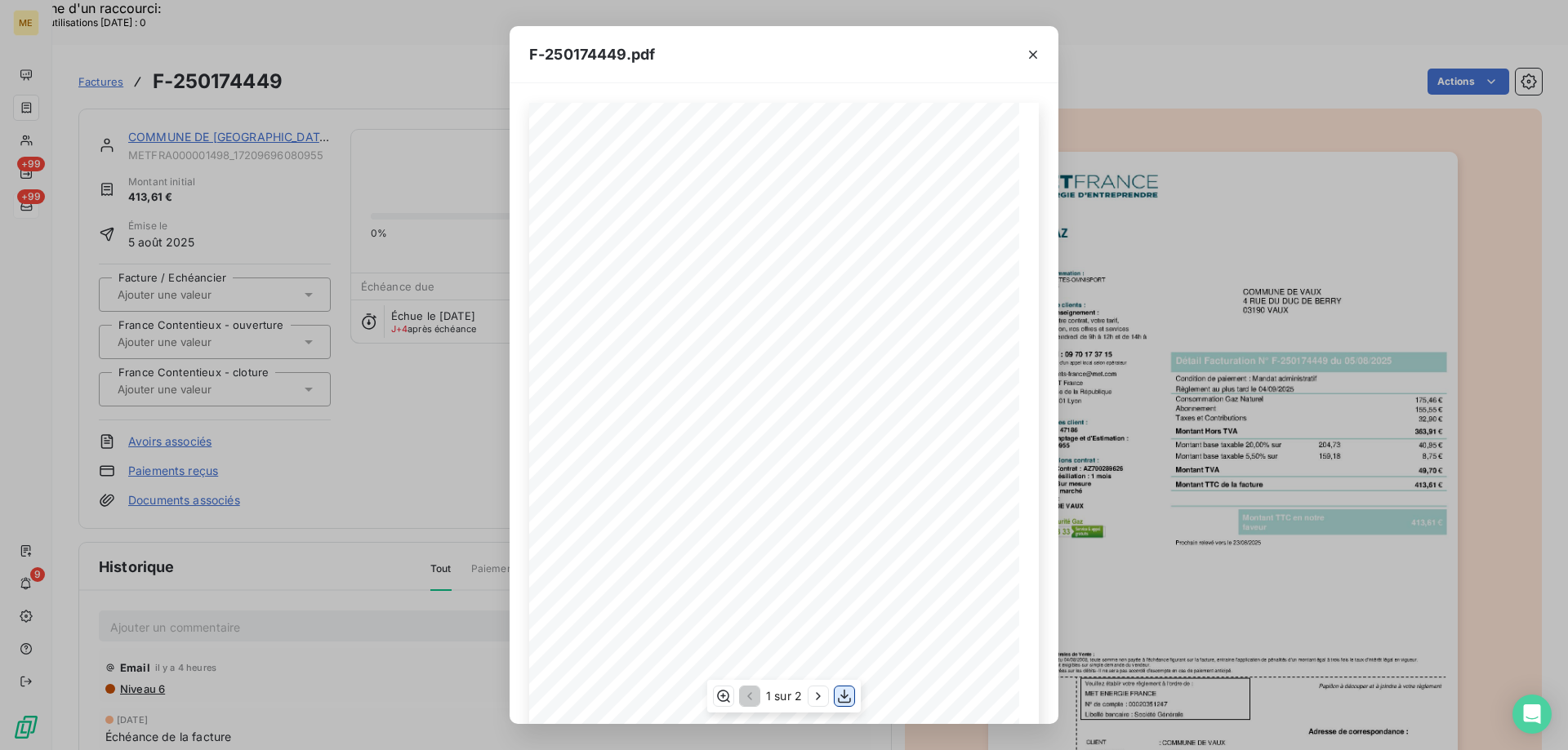
click at [848, 701] on icon "button" at bounding box center [845, 696] width 17 height 17
click at [1030, 60] on icon "button" at bounding box center [1033, 55] width 17 height 17
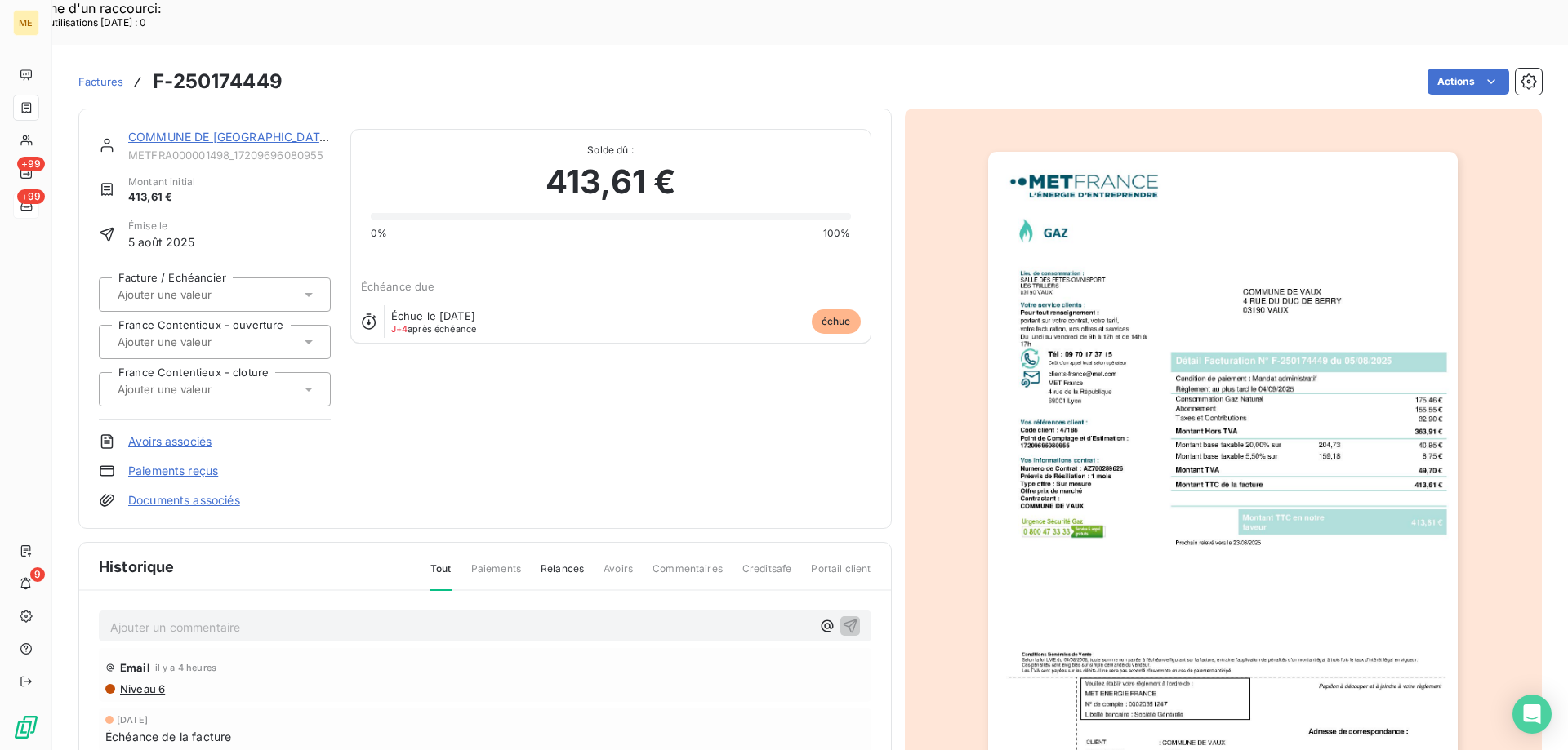
click at [219, 130] on link "COMMUNE DE [GEOGRAPHIC_DATA]" at bounding box center [229, 136] width 203 height 14
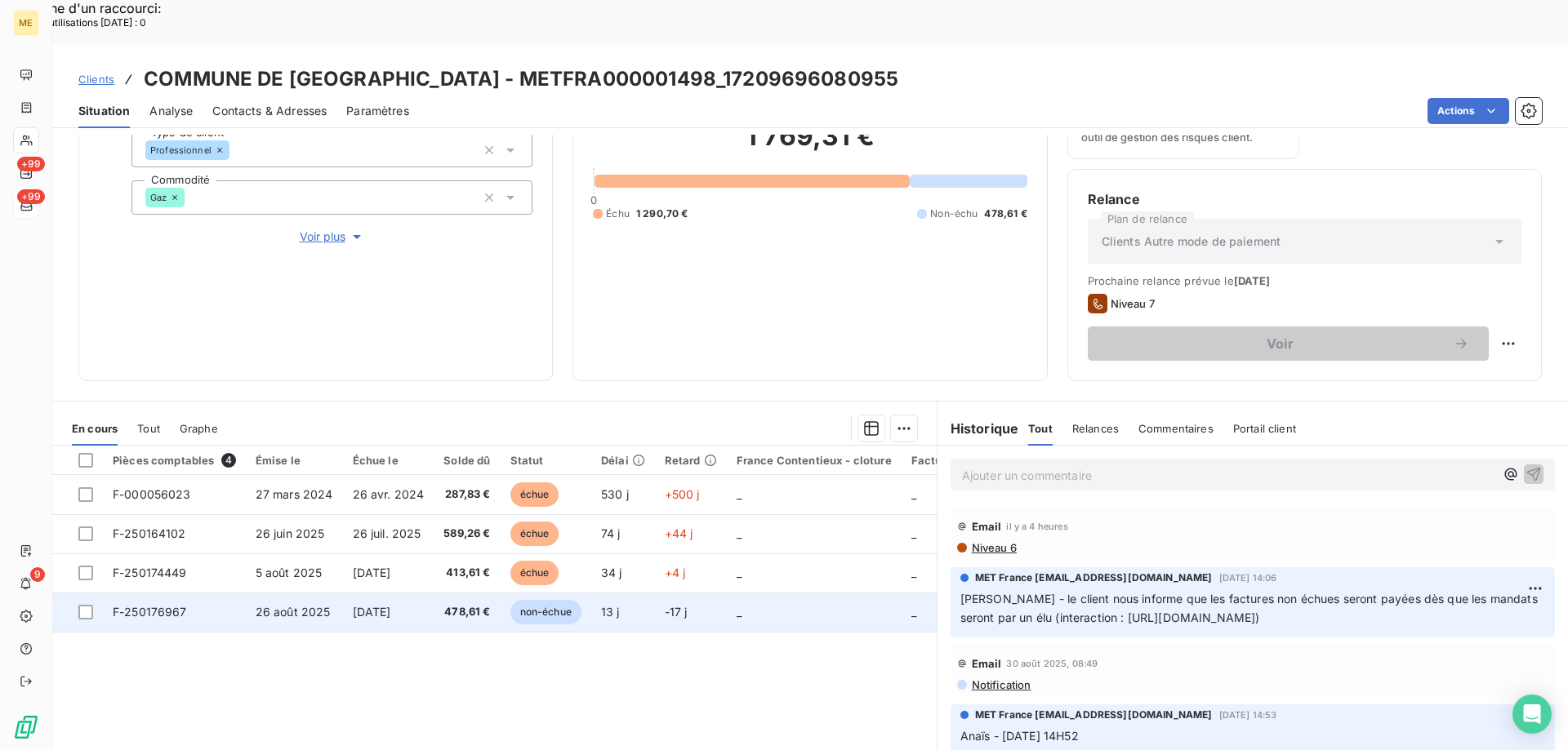
scroll to position [218, 0]
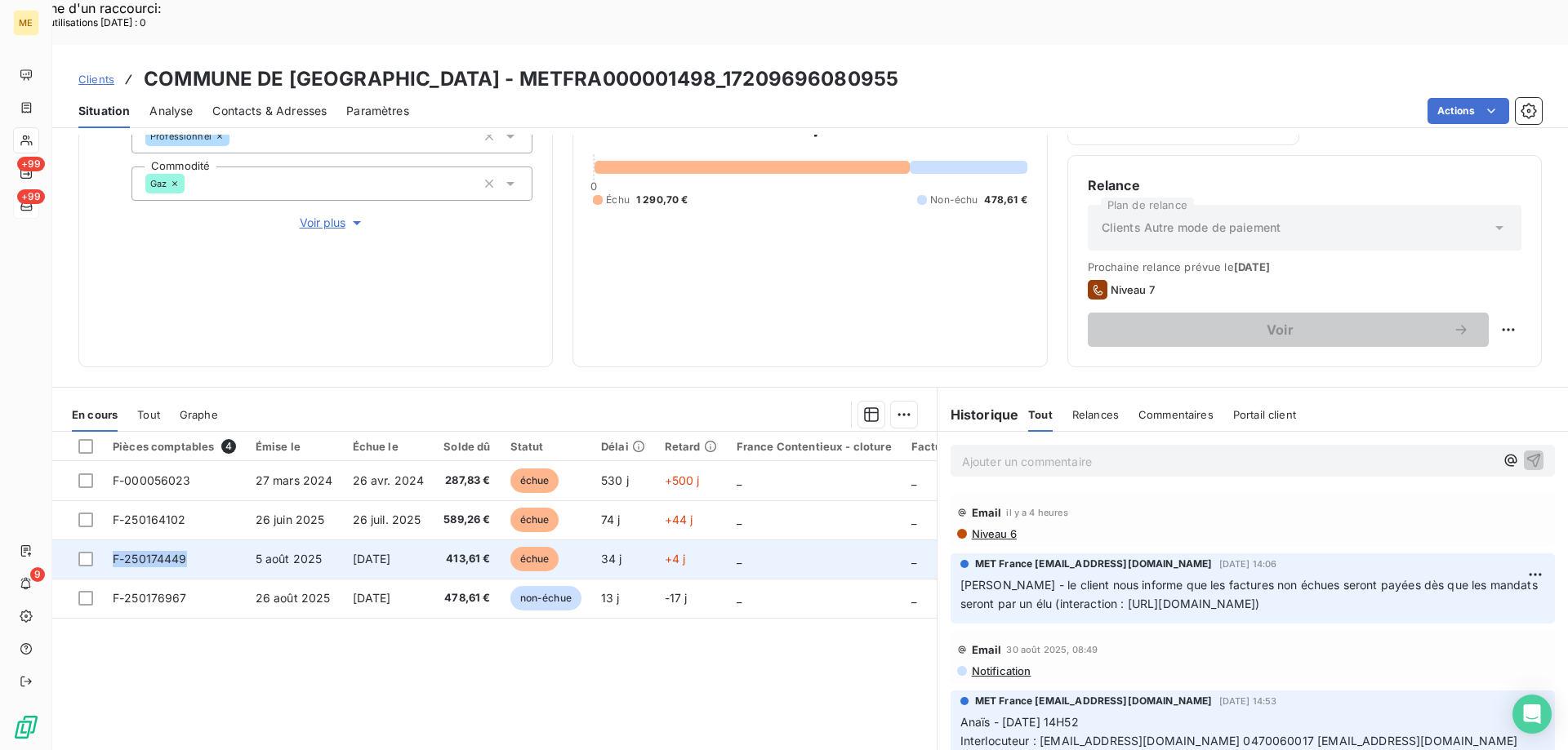
copy span "F-250174449"
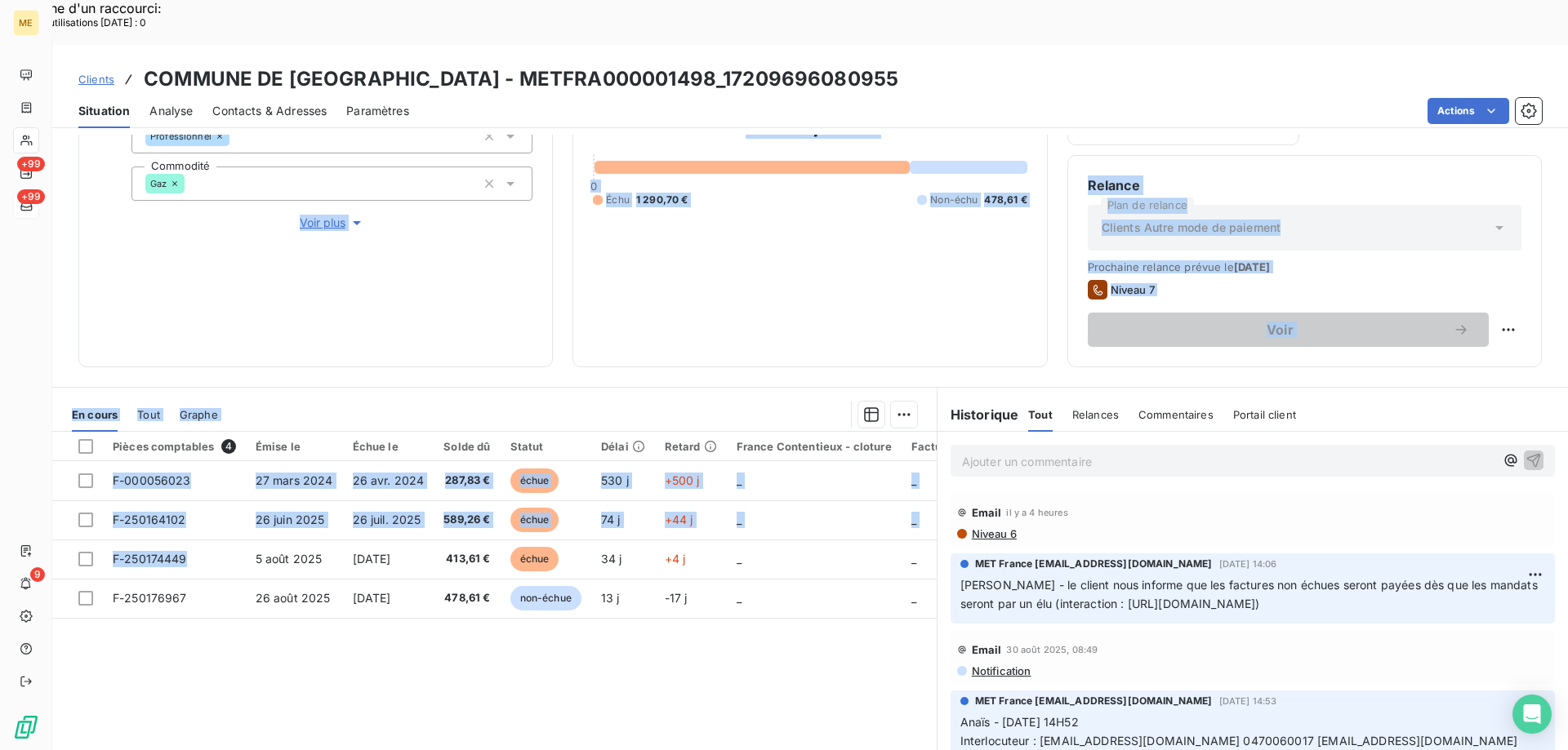
drag, startPoint x: 191, startPoint y: 517, endPoint x: 330, endPoint y: 27, distance: 509.3
click at [237, 135] on div "Informations client Gestionnaires Aucun Propriétés Client Méthode de paiement C…" at bounding box center [810, 465] width 1515 height 661
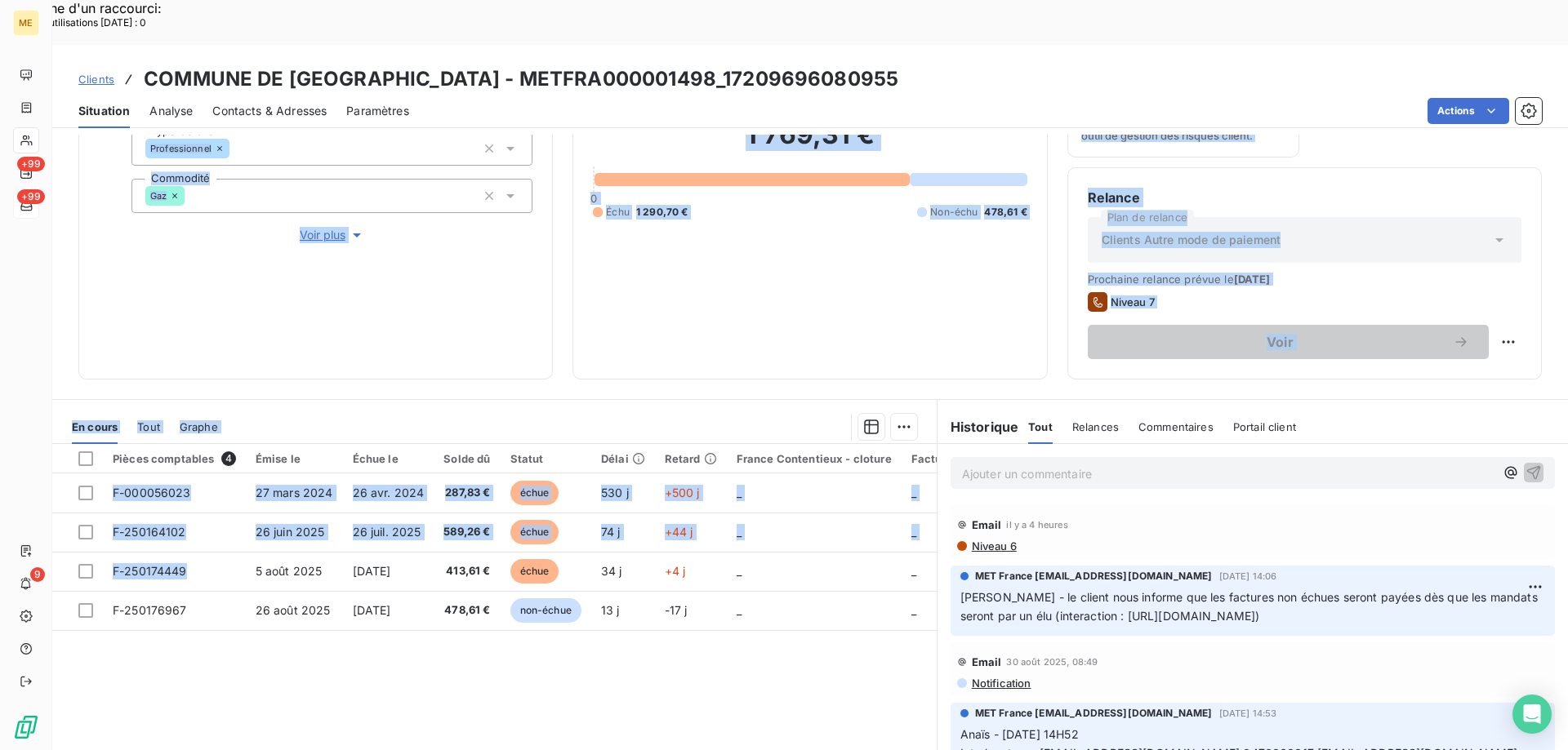
click at [782, 295] on div "1 769,31 € 0 Échu 1 290,70 € Non-échu 478,61 €" at bounding box center [810, 169] width 434 height 381
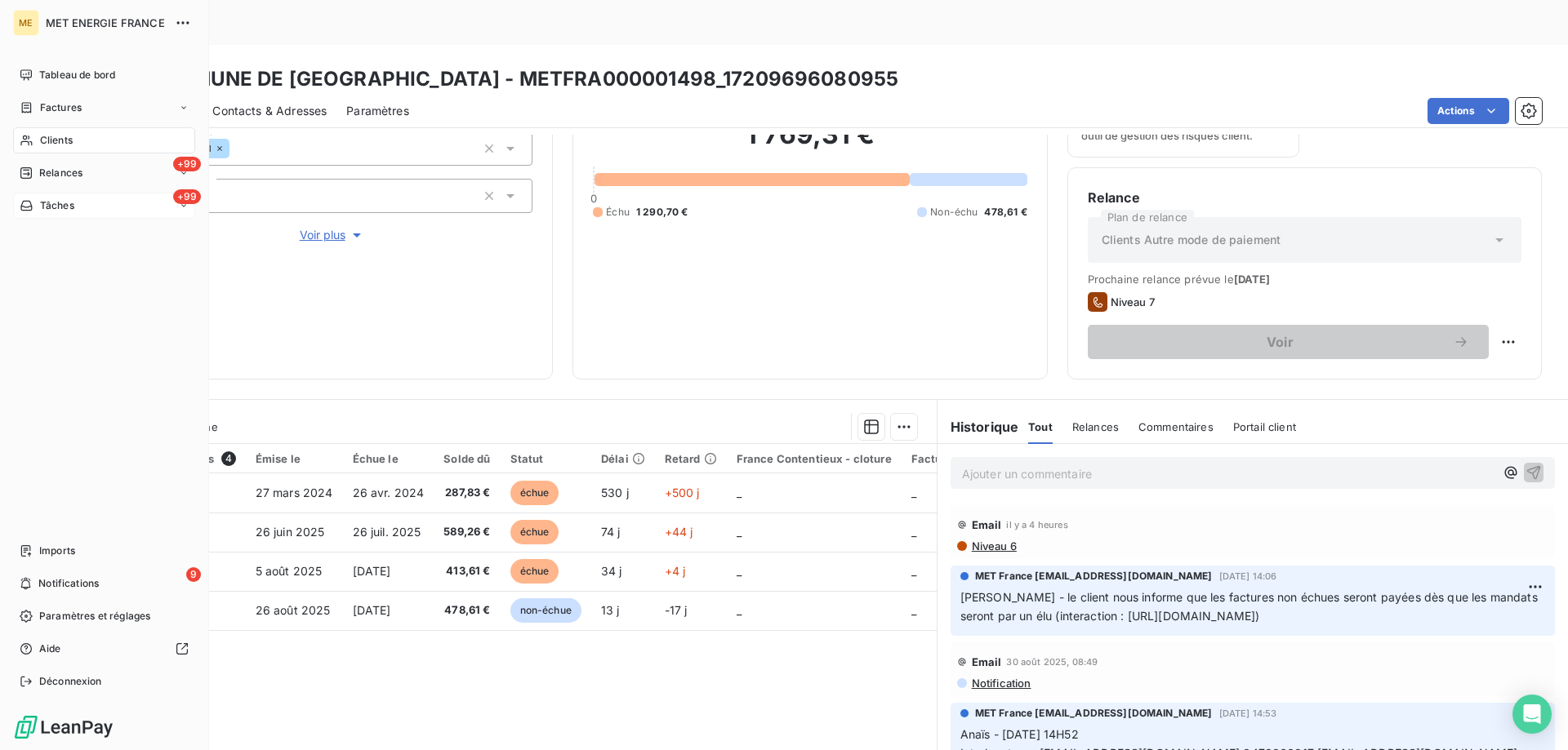
click at [49, 207] on span "Tâches" at bounding box center [57, 206] width 34 height 15
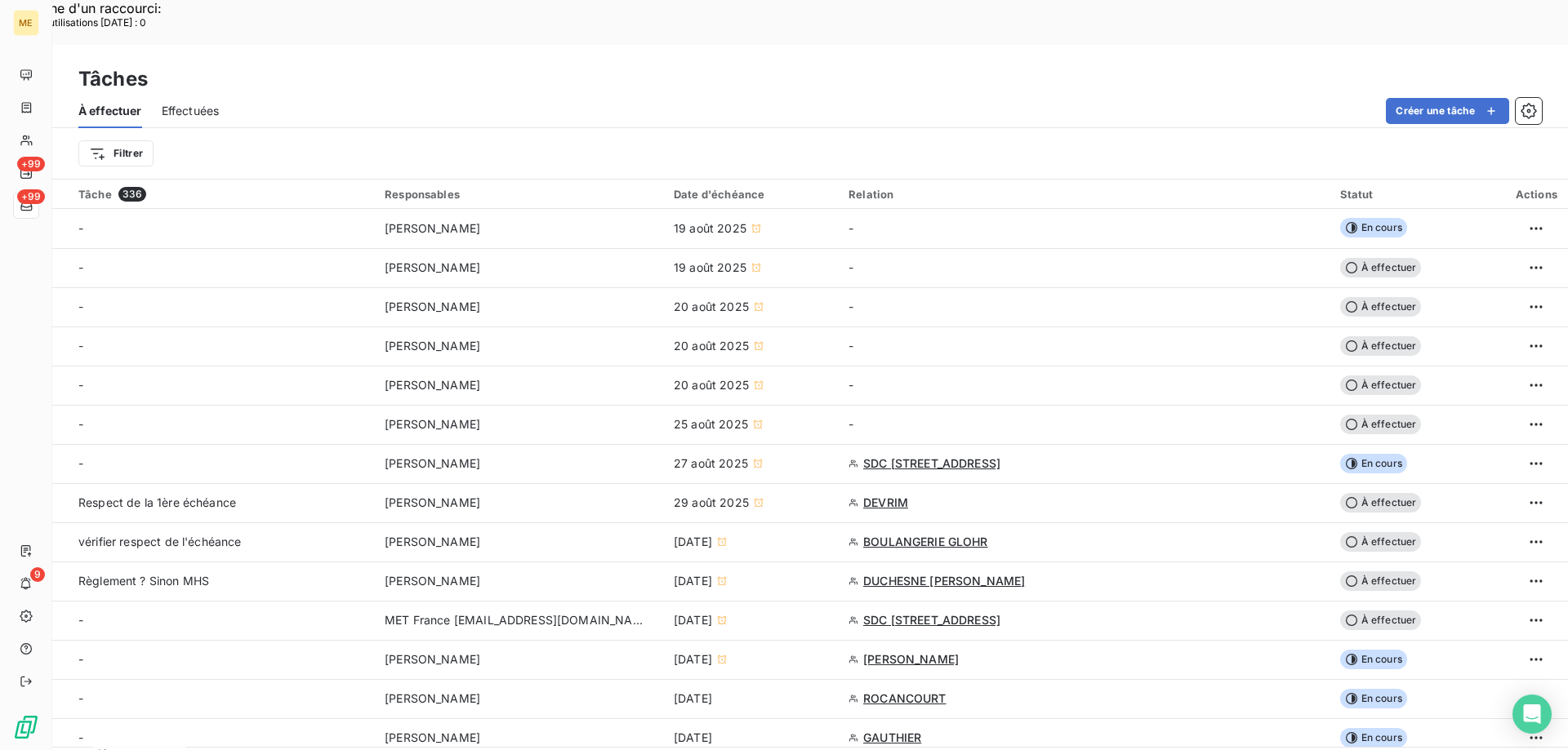
scroll to position [163, 0]
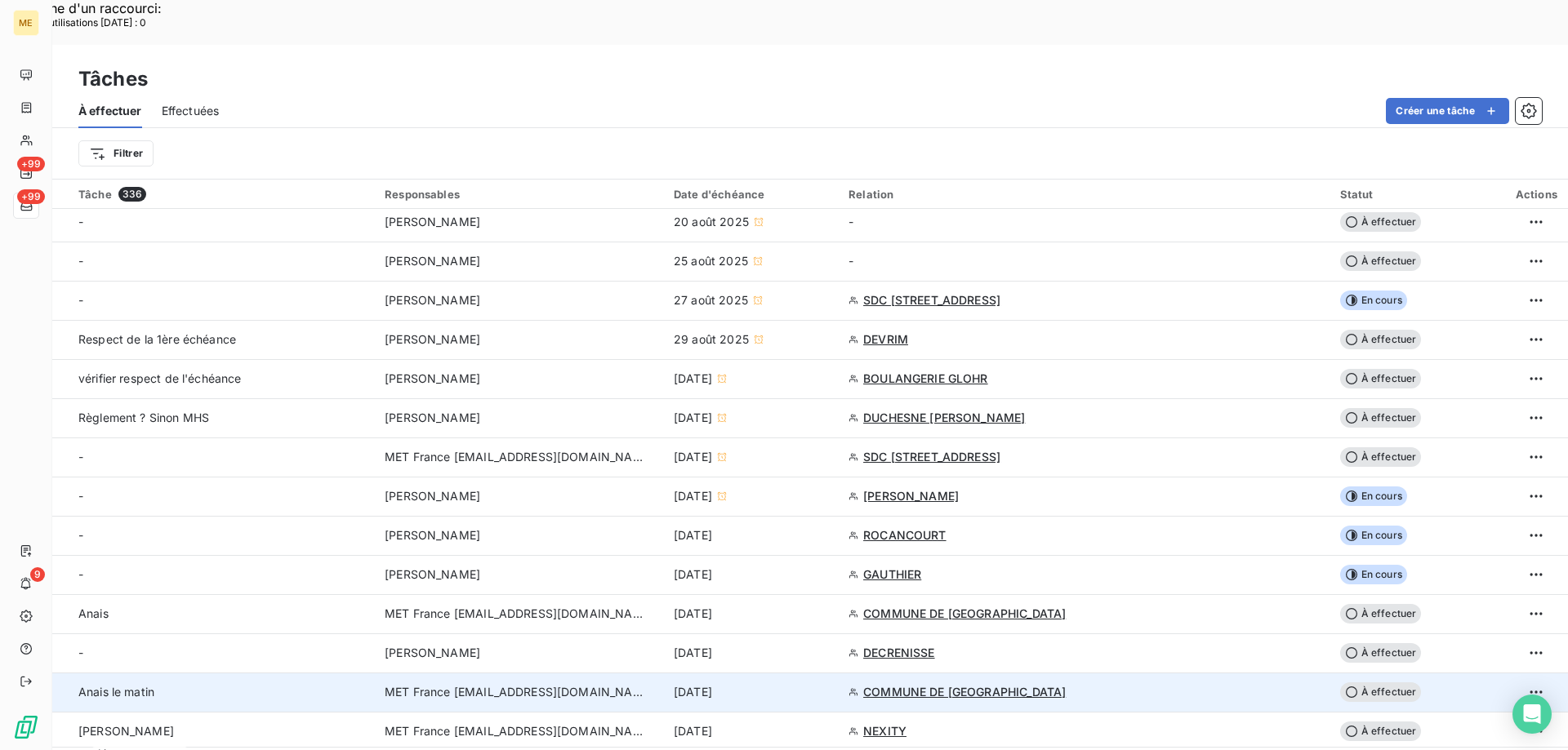
click at [829, 684] on div "[DATE]" at bounding box center [751, 692] width 155 height 17
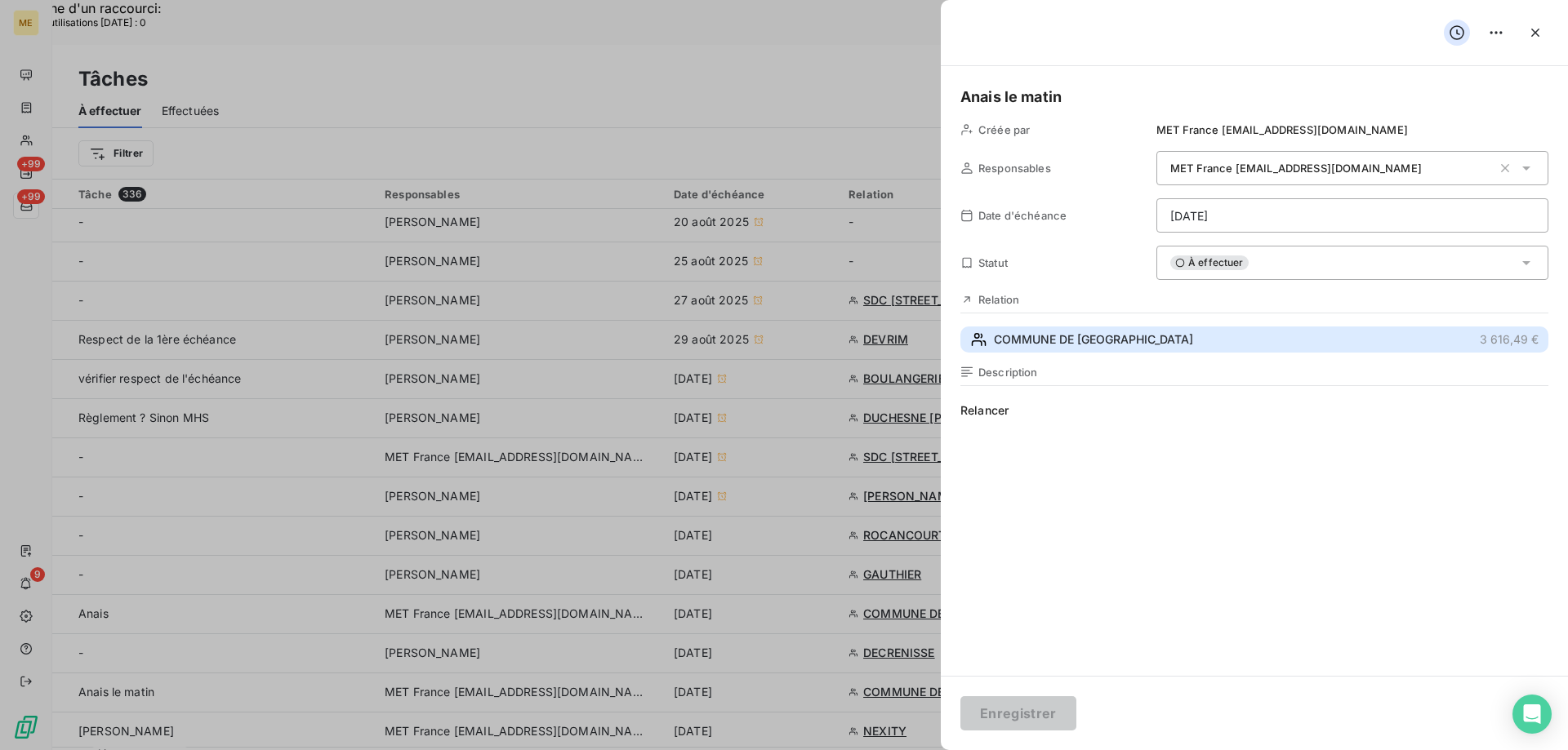
click at [1131, 344] on span "COMMUNE DE [GEOGRAPHIC_DATA]" at bounding box center [1093, 340] width 200 height 17
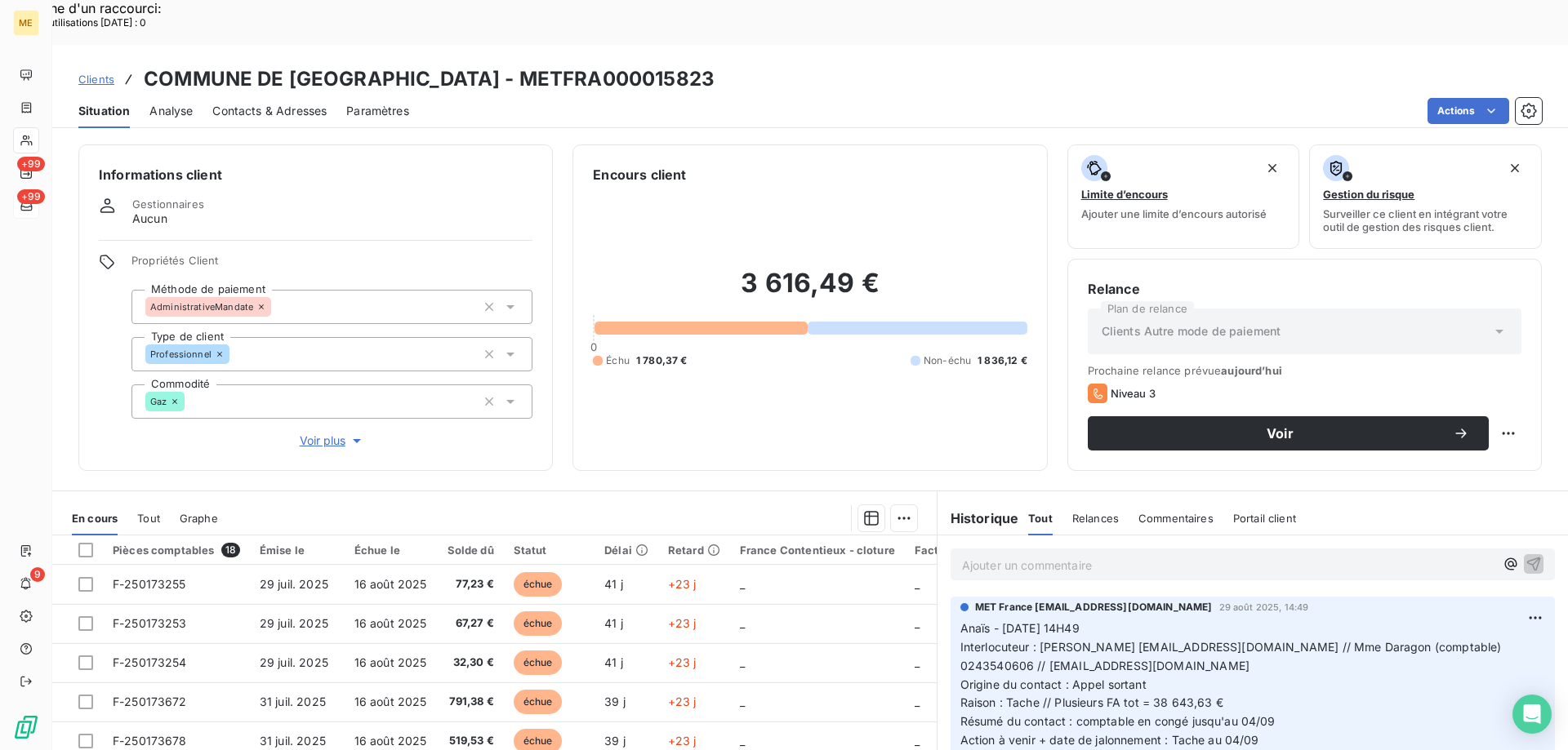
click at [946, 316] on div "3 616,49 € 0 Échu 1 780,37 € Non-échu 1 836,12 €" at bounding box center [810, 317] width 434 height 266
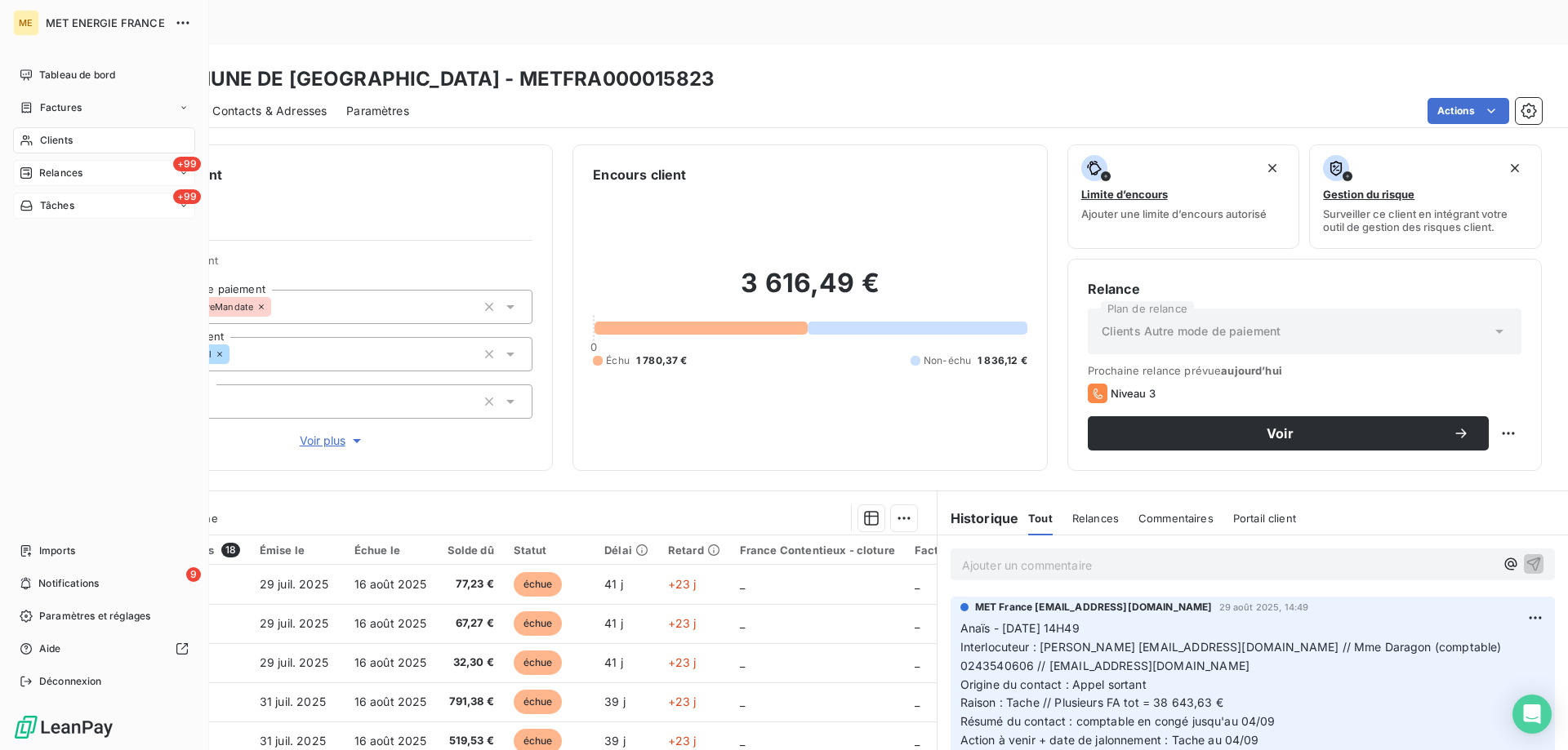
click at [62, 171] on span "Relances" at bounding box center [60, 174] width 44 height 15
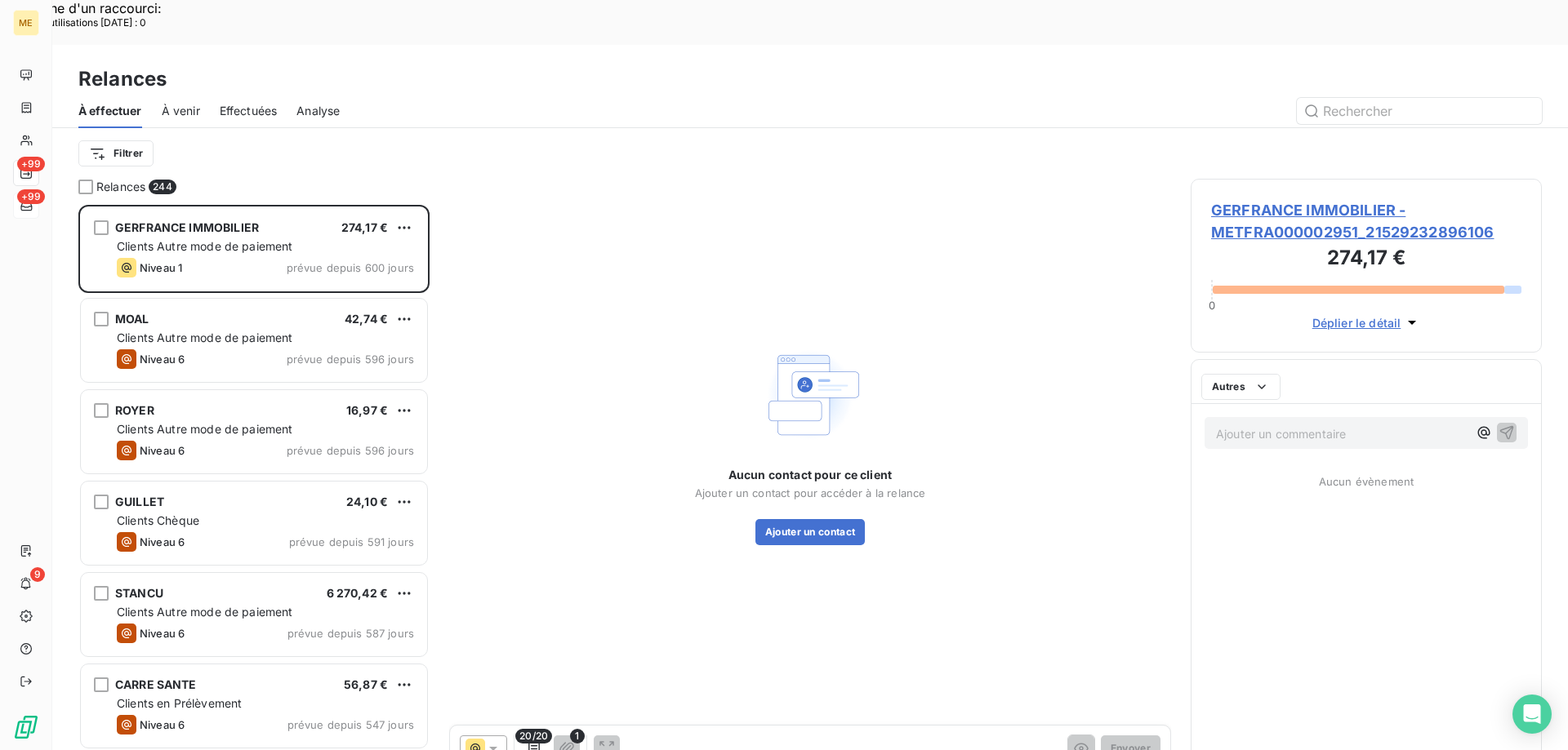
scroll to position [578, 339]
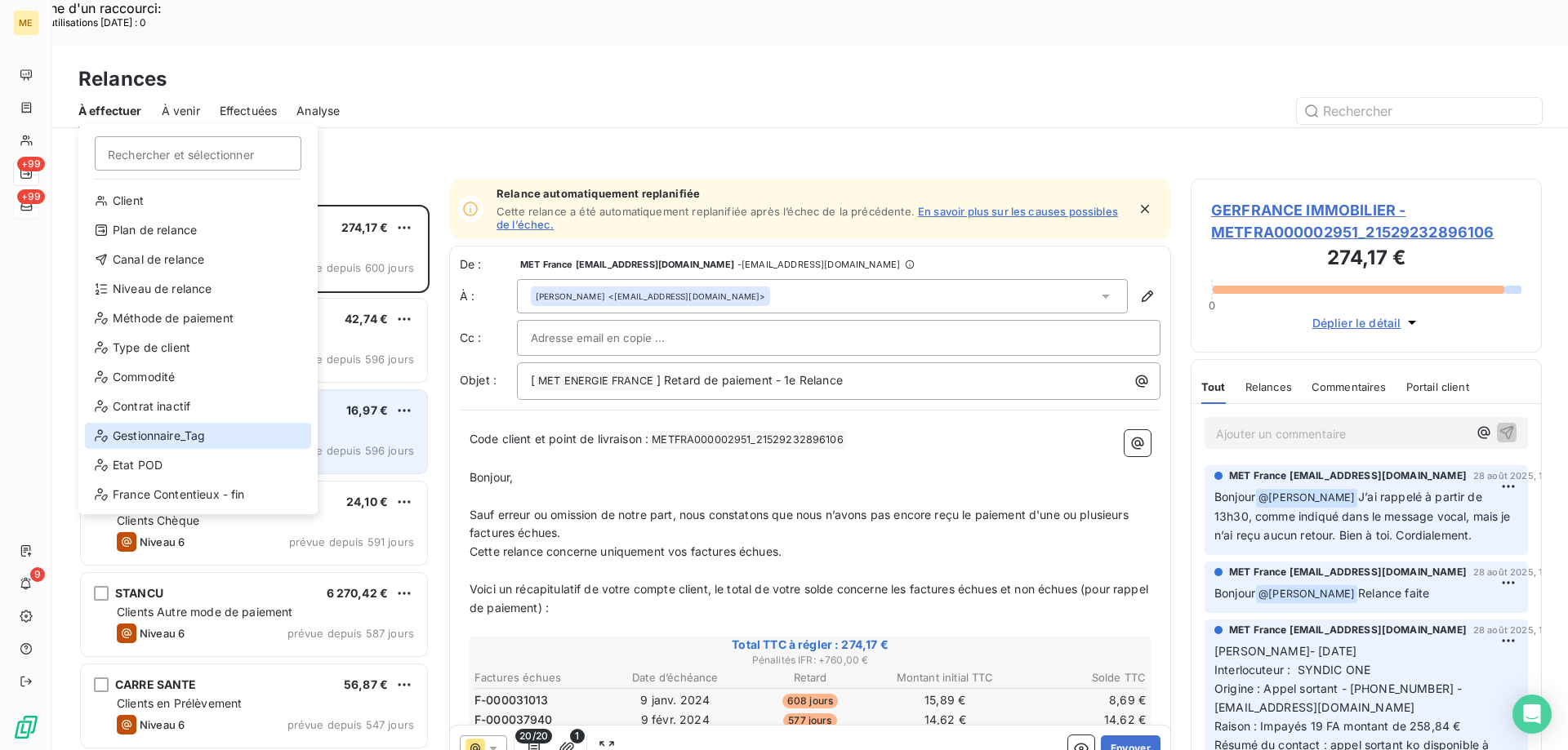
drag, startPoint x: 200, startPoint y: 442, endPoint x: 232, endPoint y: 378, distance: 71.6
click at [200, 442] on div "Gestionnaire_Tag" at bounding box center [198, 436] width 227 height 26
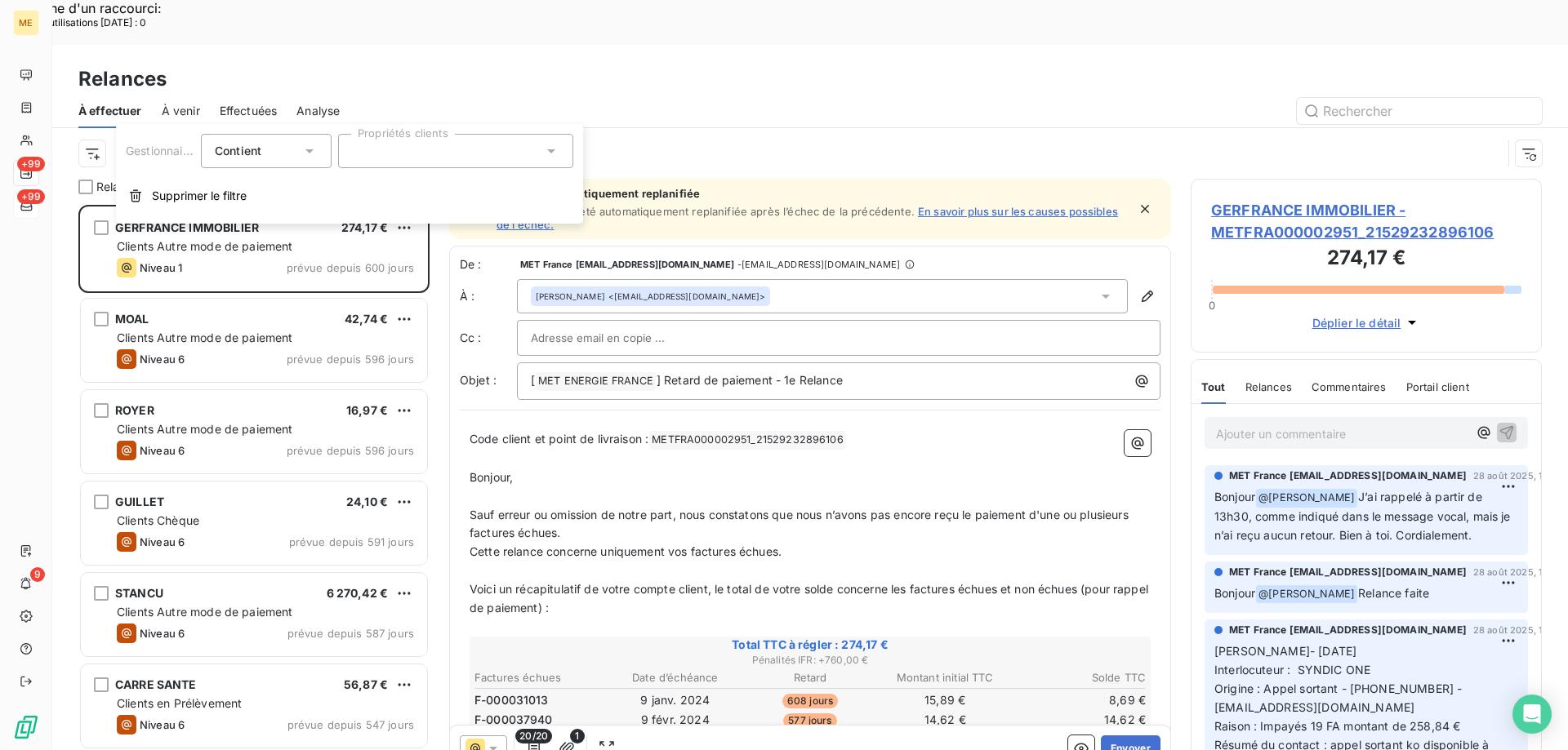
click at [485, 161] on div at bounding box center [455, 150] width 235 height 34
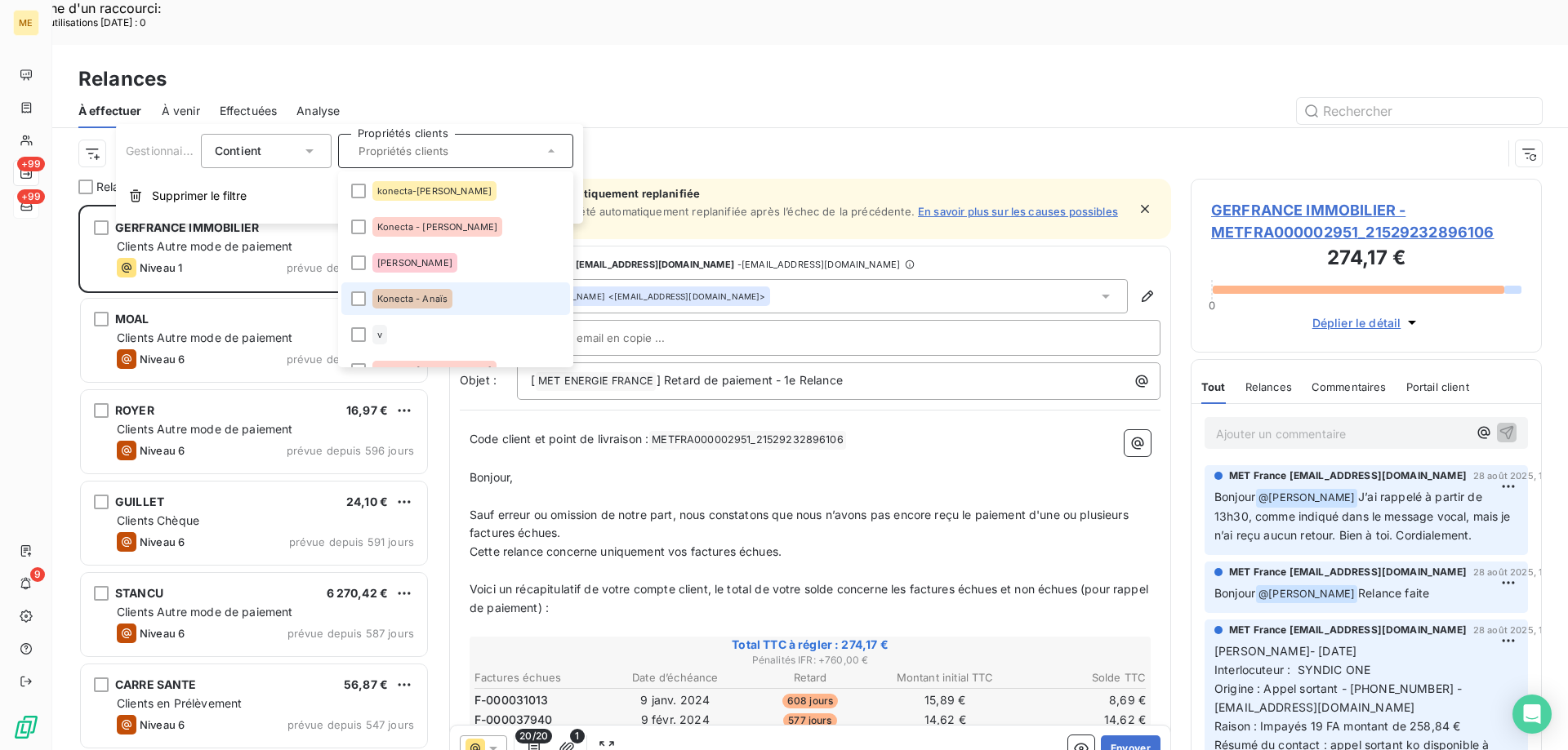
click at [431, 295] on span "Konecta - Anaïs" at bounding box center [412, 299] width 71 height 10
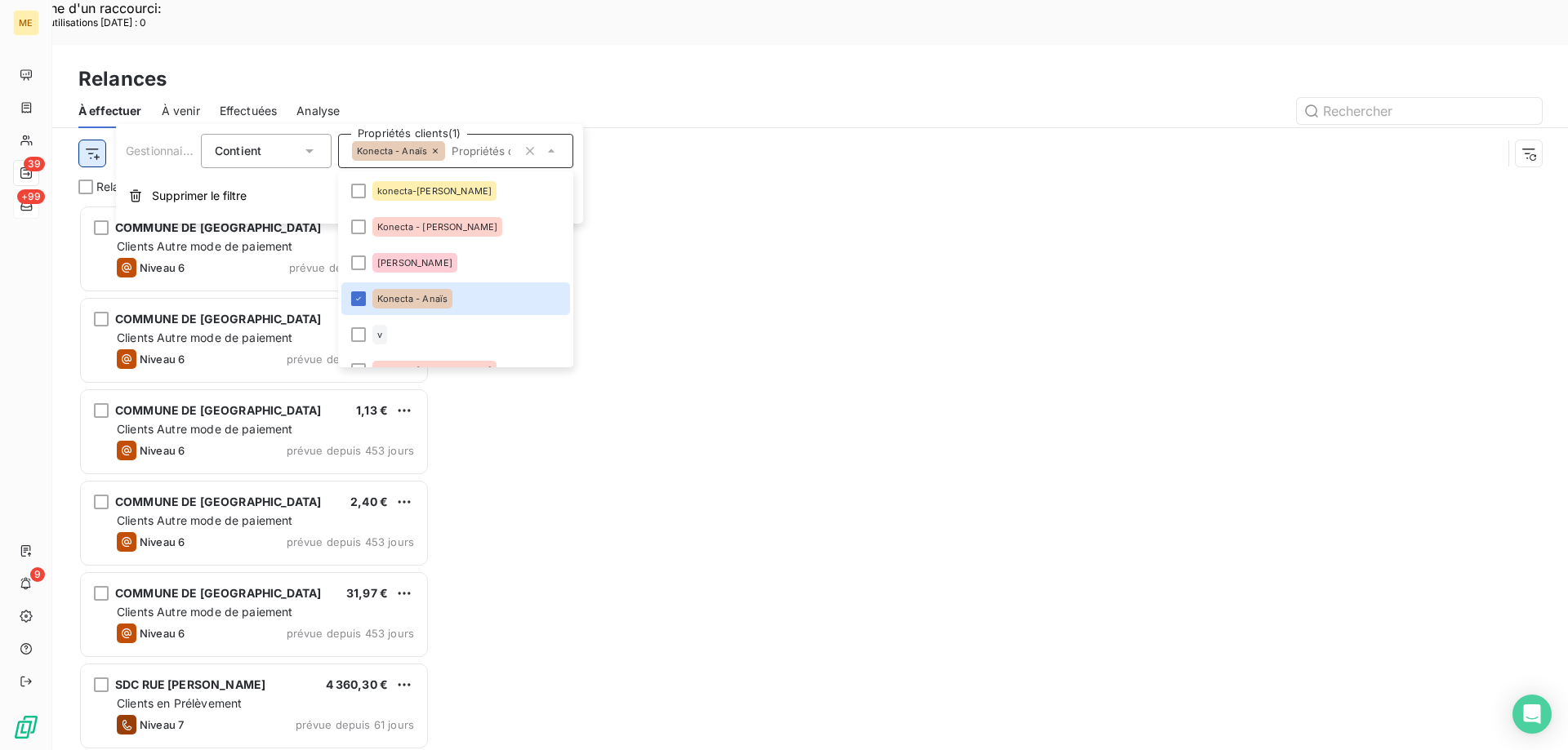
scroll to position [578, 339]
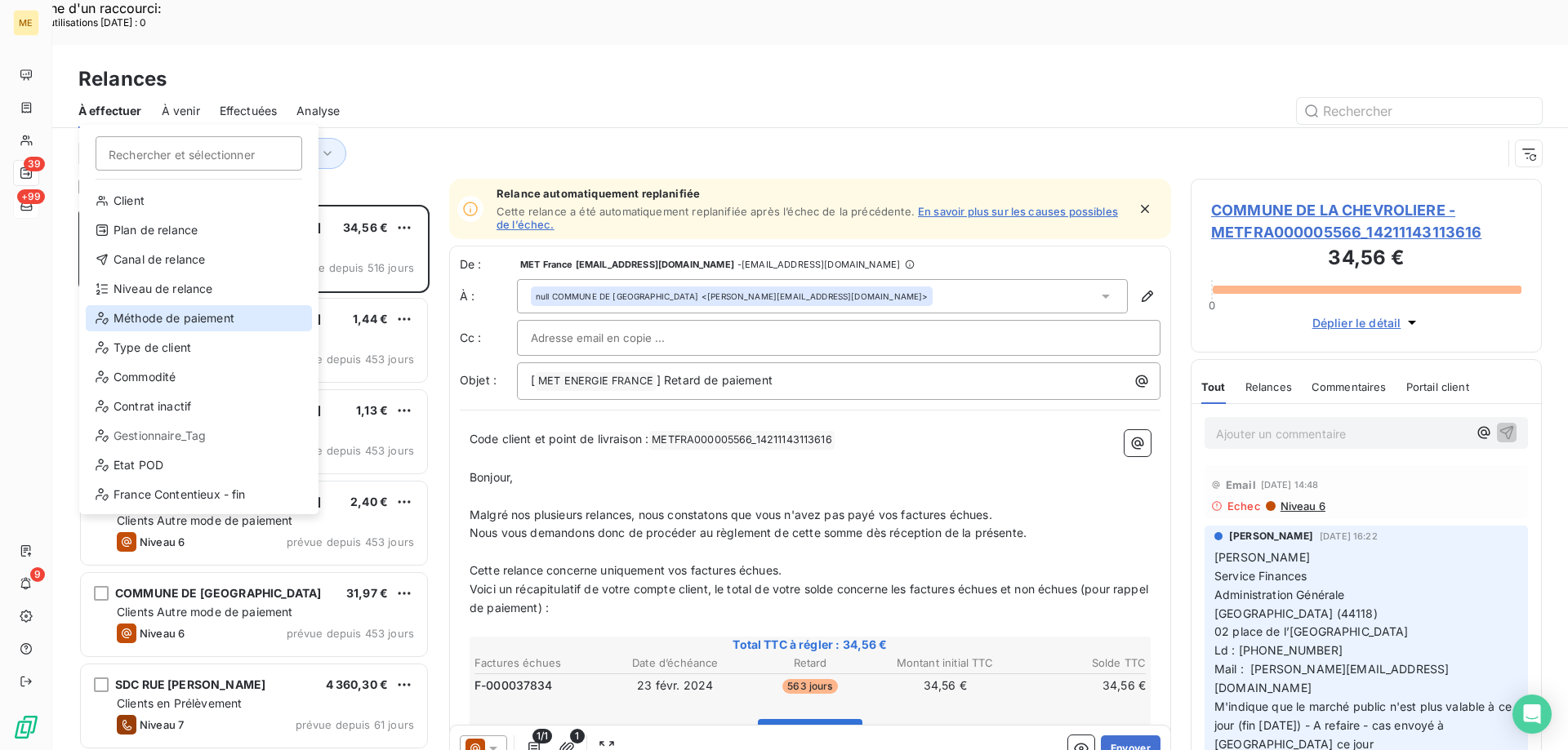
click at [186, 322] on div "Méthode de paiement" at bounding box center [199, 318] width 227 height 26
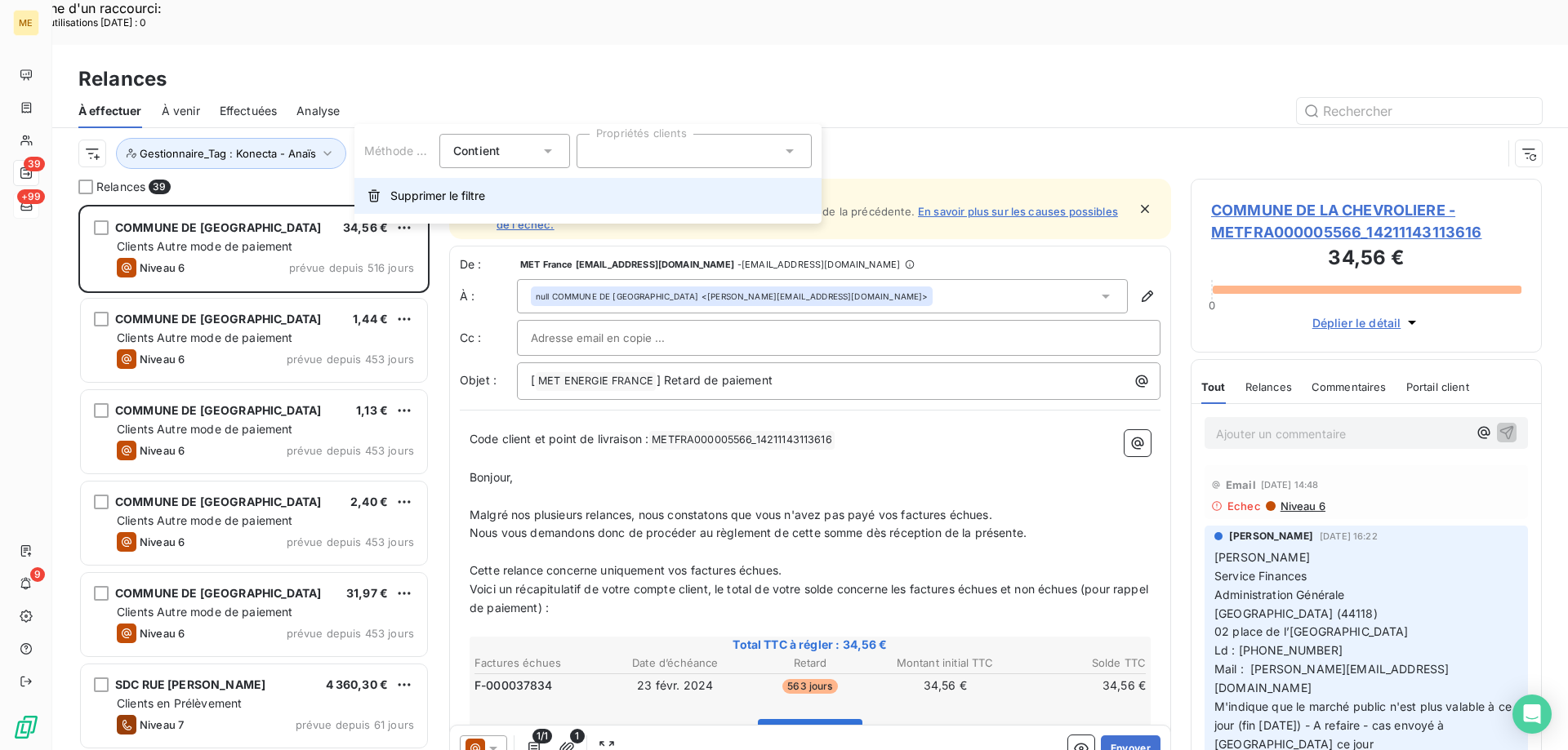
click at [400, 205] on button "Supprimer le filtre" at bounding box center [588, 196] width 467 height 36
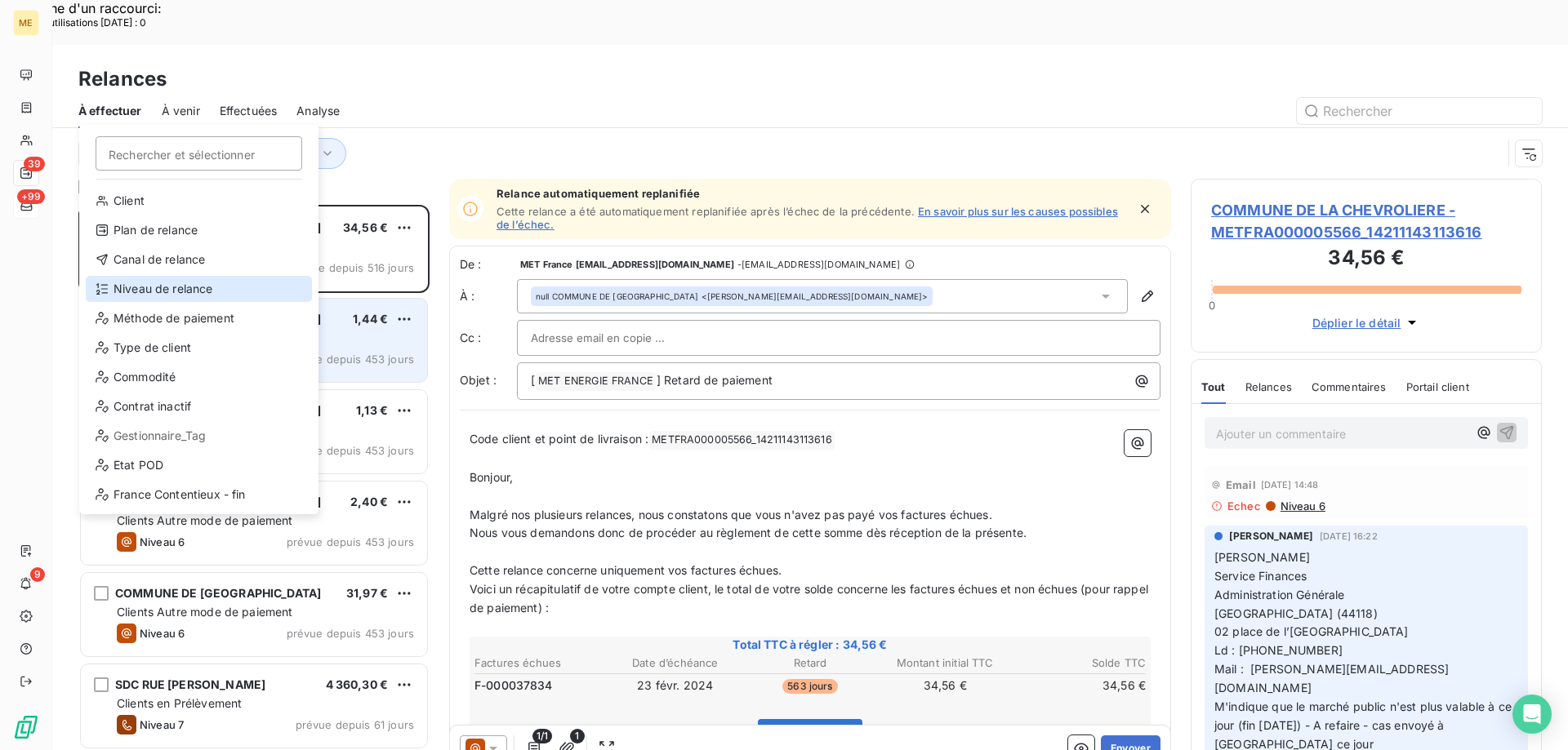
drag, startPoint x: 224, startPoint y: 281, endPoint x: 382, endPoint y: 260, distance: 159.4
click at [225, 283] on div "Niveau de relance" at bounding box center [199, 289] width 227 height 26
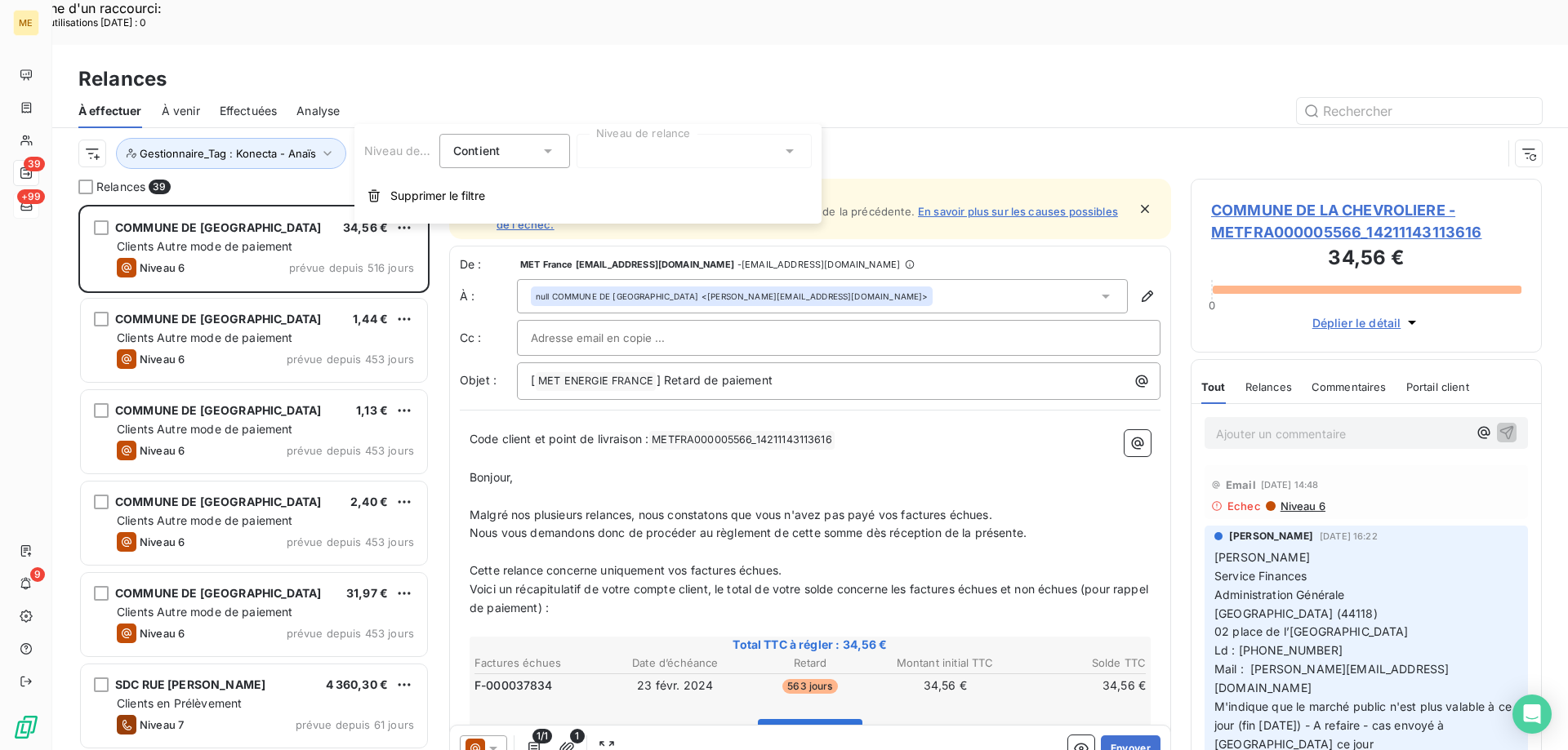
click at [620, 148] on div at bounding box center [693, 150] width 235 height 34
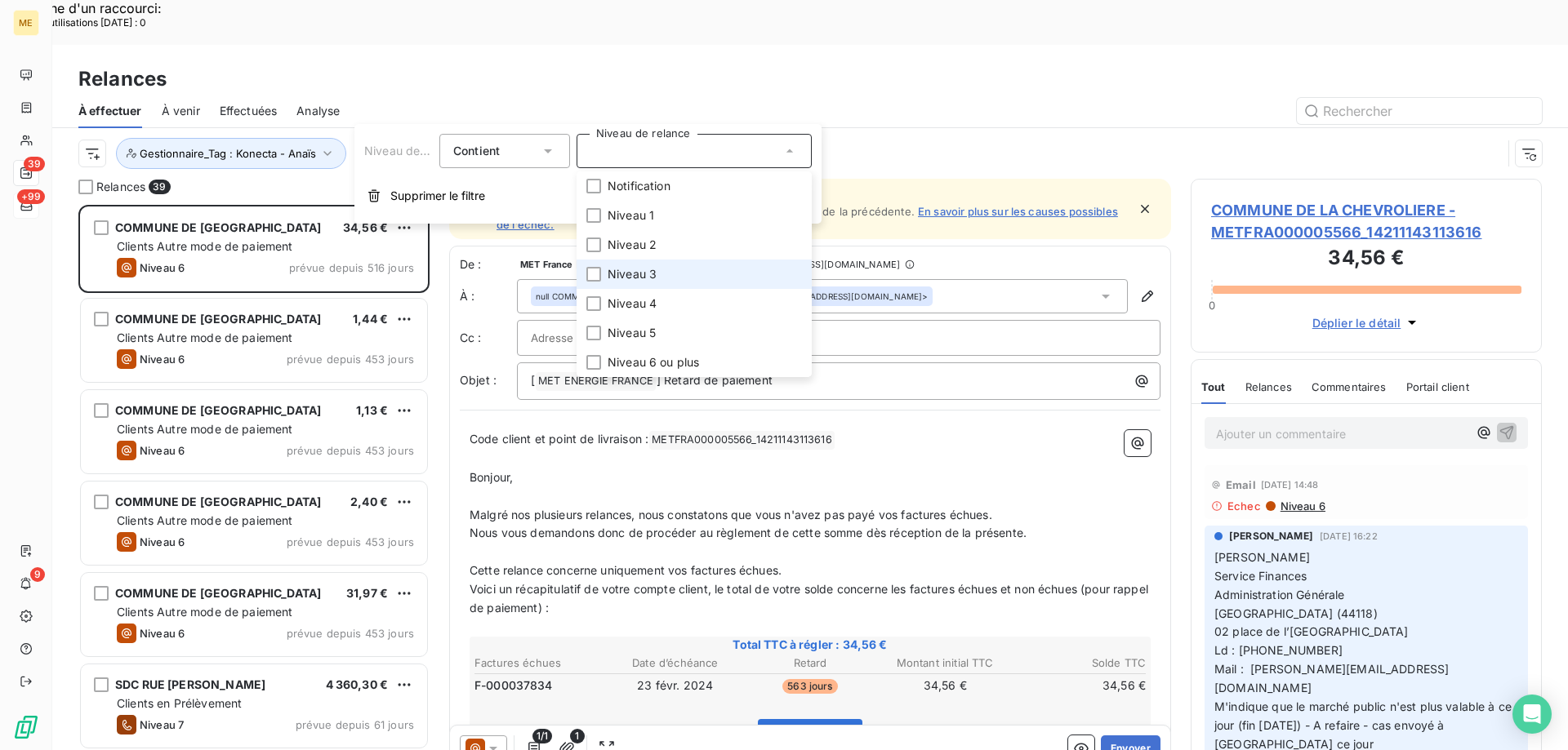
click at [681, 274] on li "Niveau 3" at bounding box center [693, 275] width 235 height 30
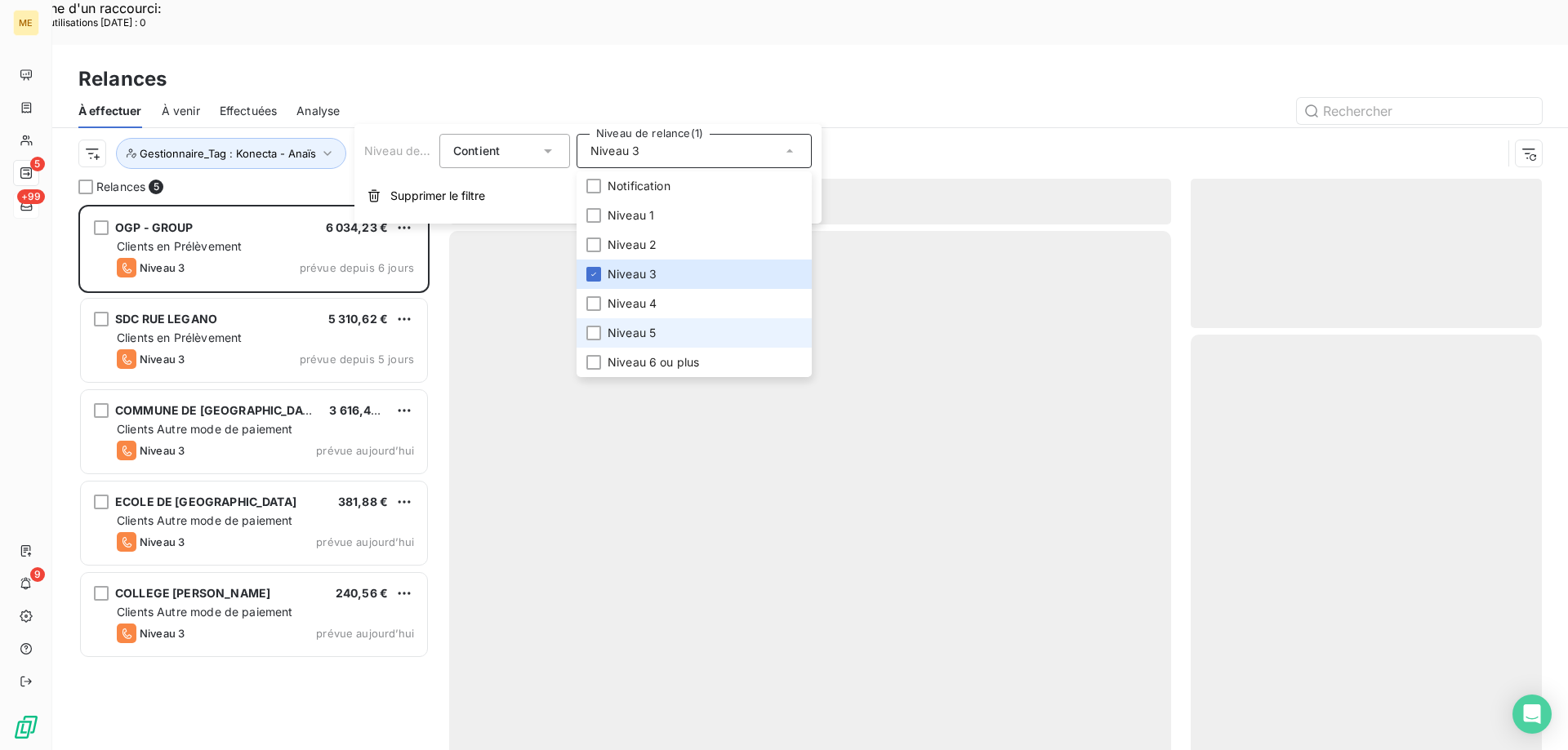
scroll to position [578, 339]
drag, startPoint x: 667, startPoint y: 335, endPoint x: 667, endPoint y: 344, distance: 9.0
click at [667, 337] on li "Niveau 5" at bounding box center [693, 333] width 235 height 30
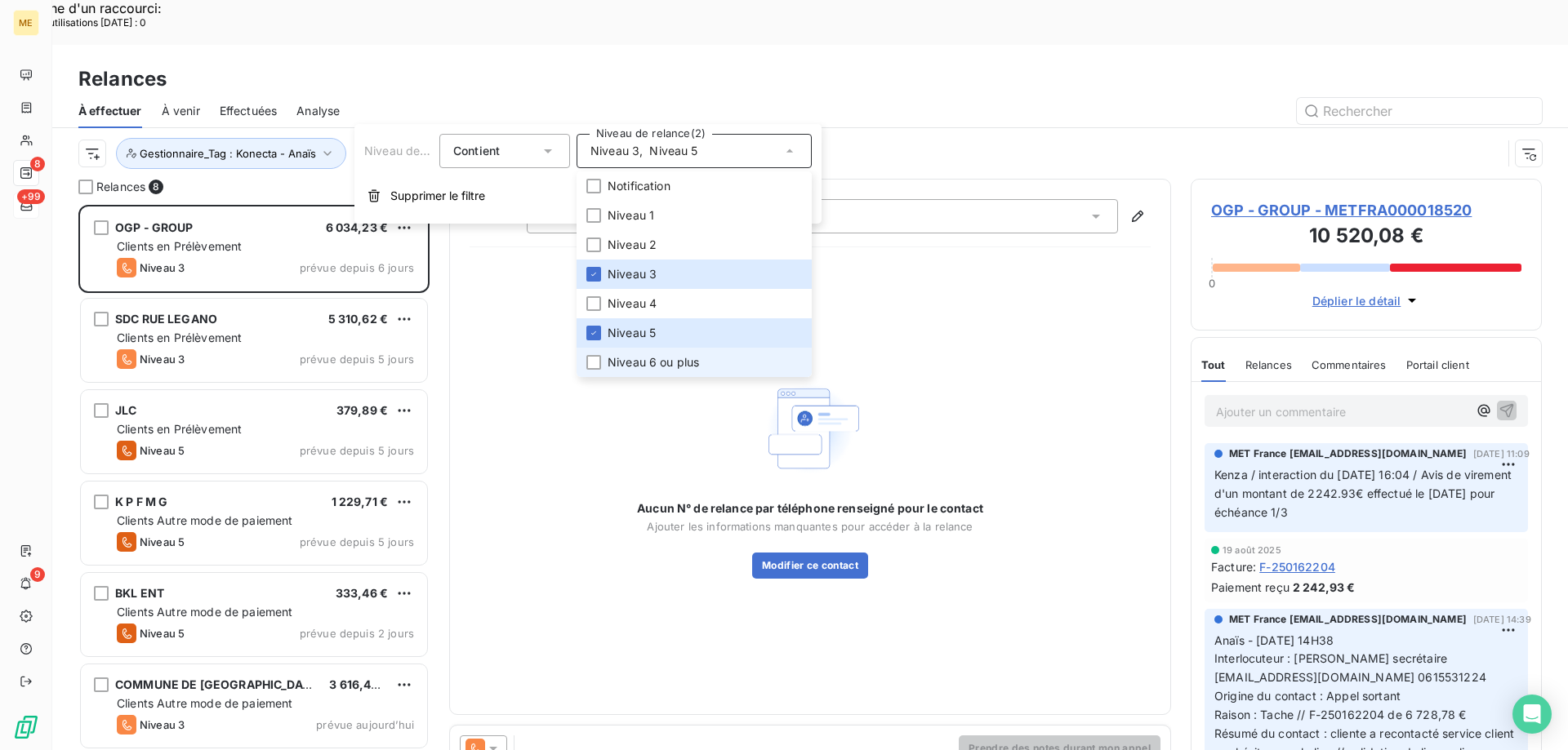
drag, startPoint x: 667, startPoint y: 369, endPoint x: 616, endPoint y: 354, distance: 53.2
click at [668, 369] on span "Niveau 6 ou plus" at bounding box center [653, 363] width 92 height 17
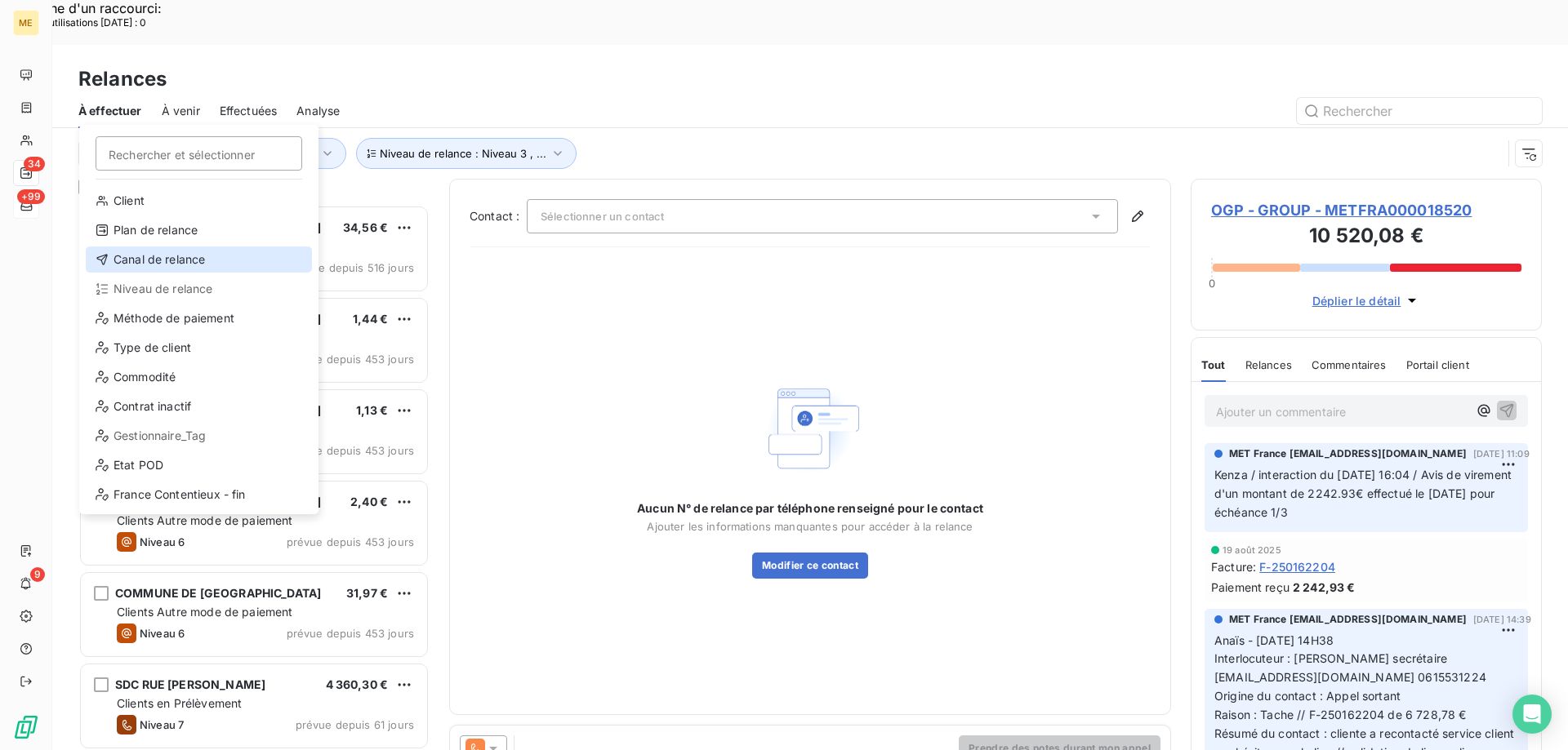
click at [227, 256] on div "Canal de relance" at bounding box center [199, 260] width 227 height 26
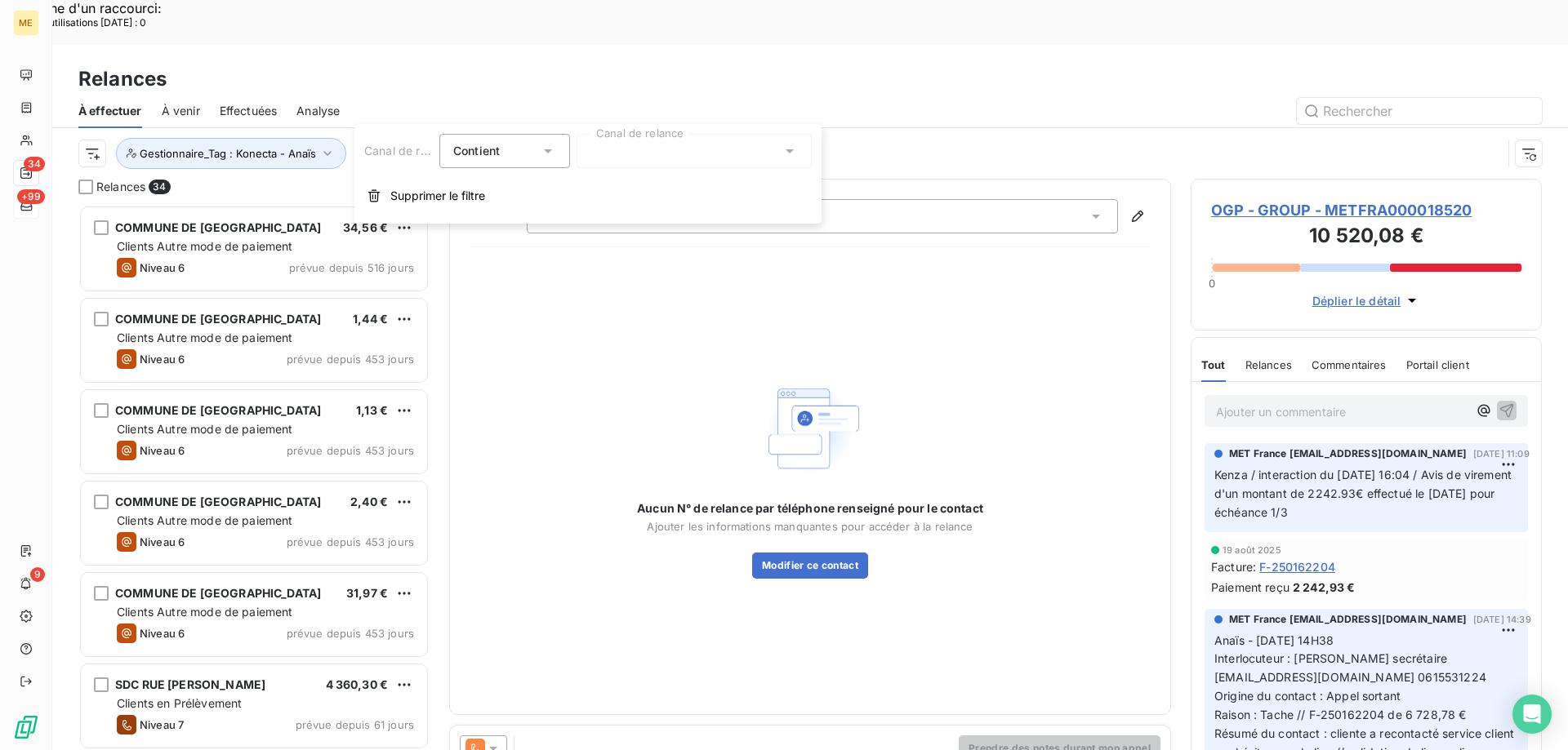
click at [646, 138] on div at bounding box center [693, 150] width 235 height 34
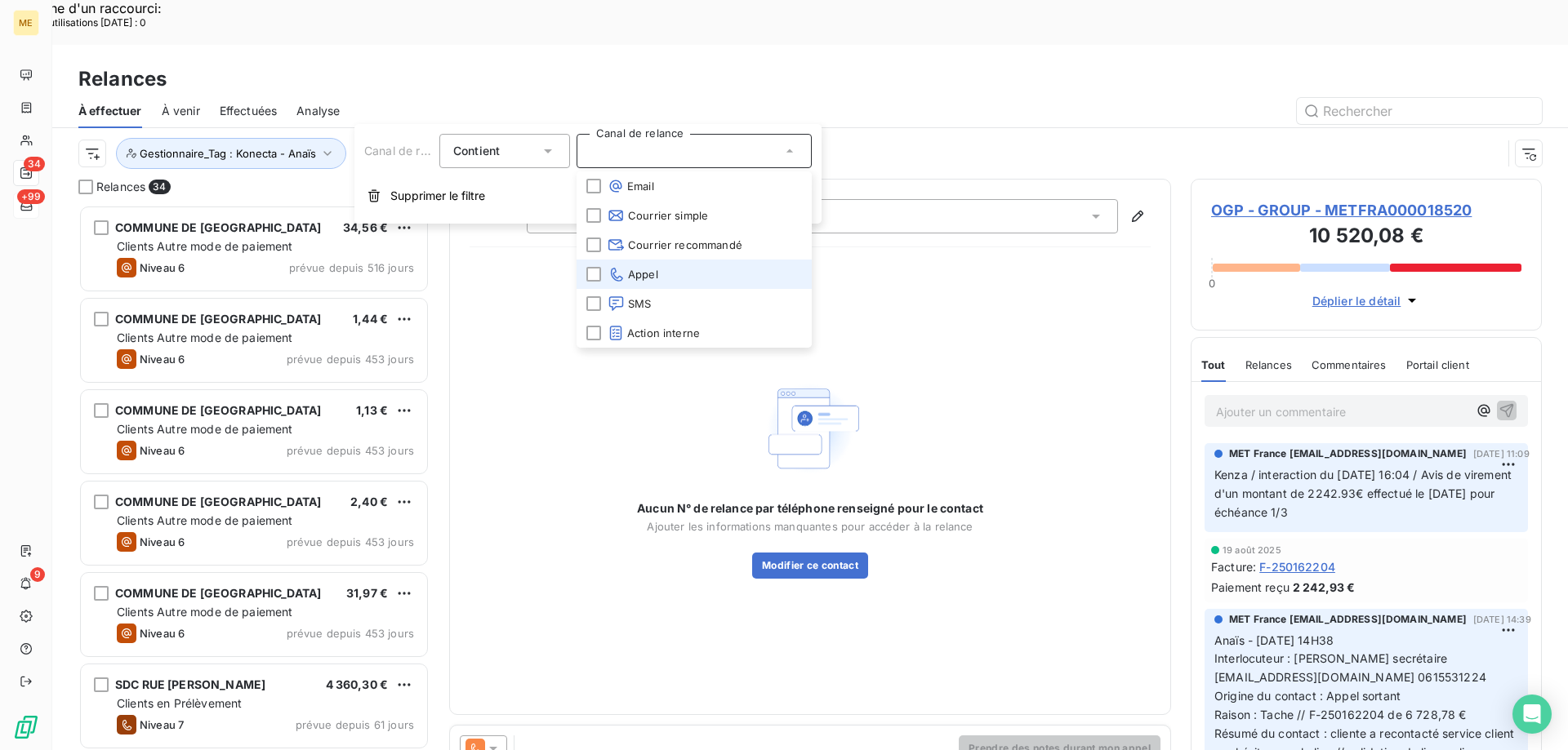
click at [667, 272] on li "Appel" at bounding box center [693, 275] width 235 height 30
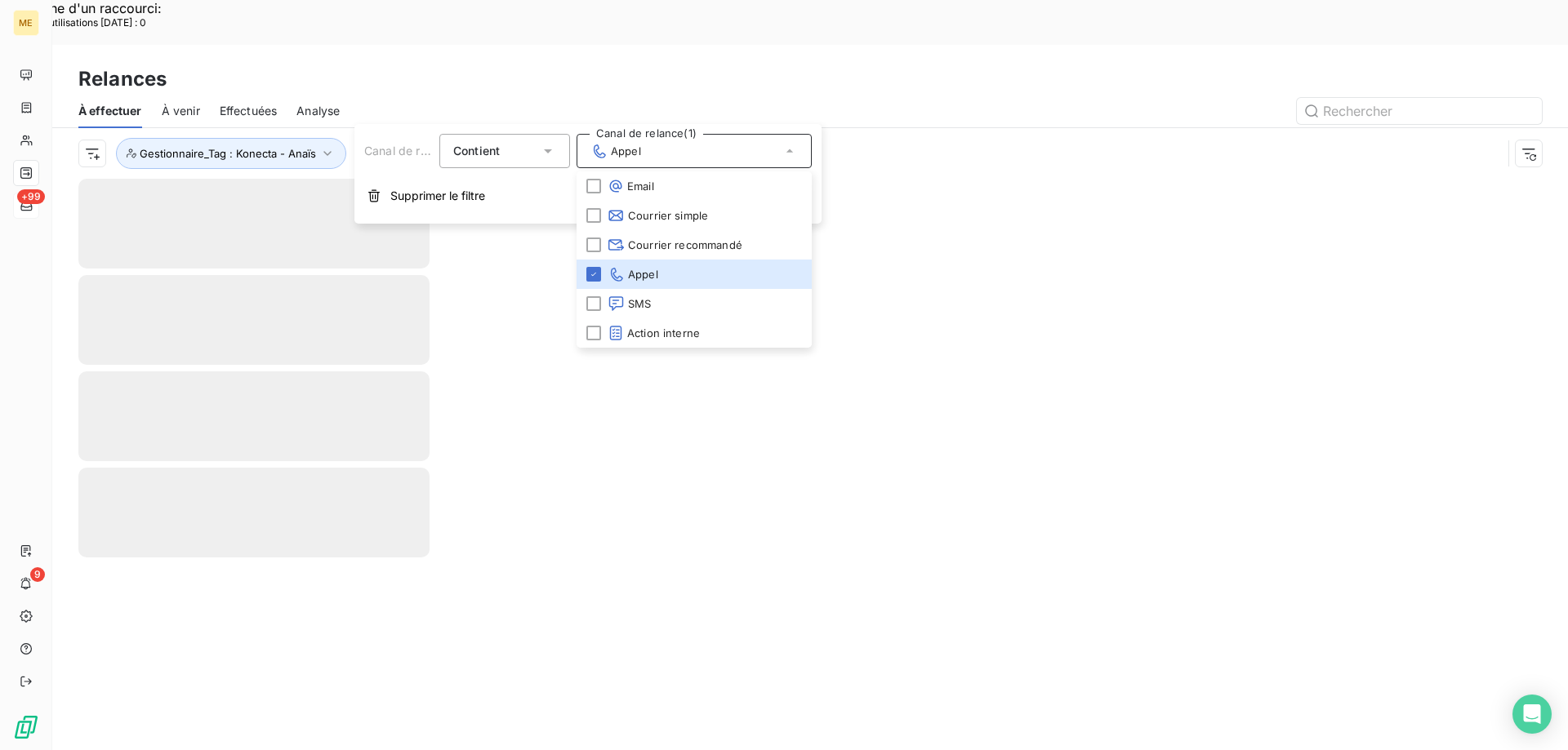
click at [880, 138] on div "Canal de relance : Appel Niveau de relance : Niveau 3 , ... Gestionnaire_Tag : …" at bounding box center [789, 153] width 1423 height 31
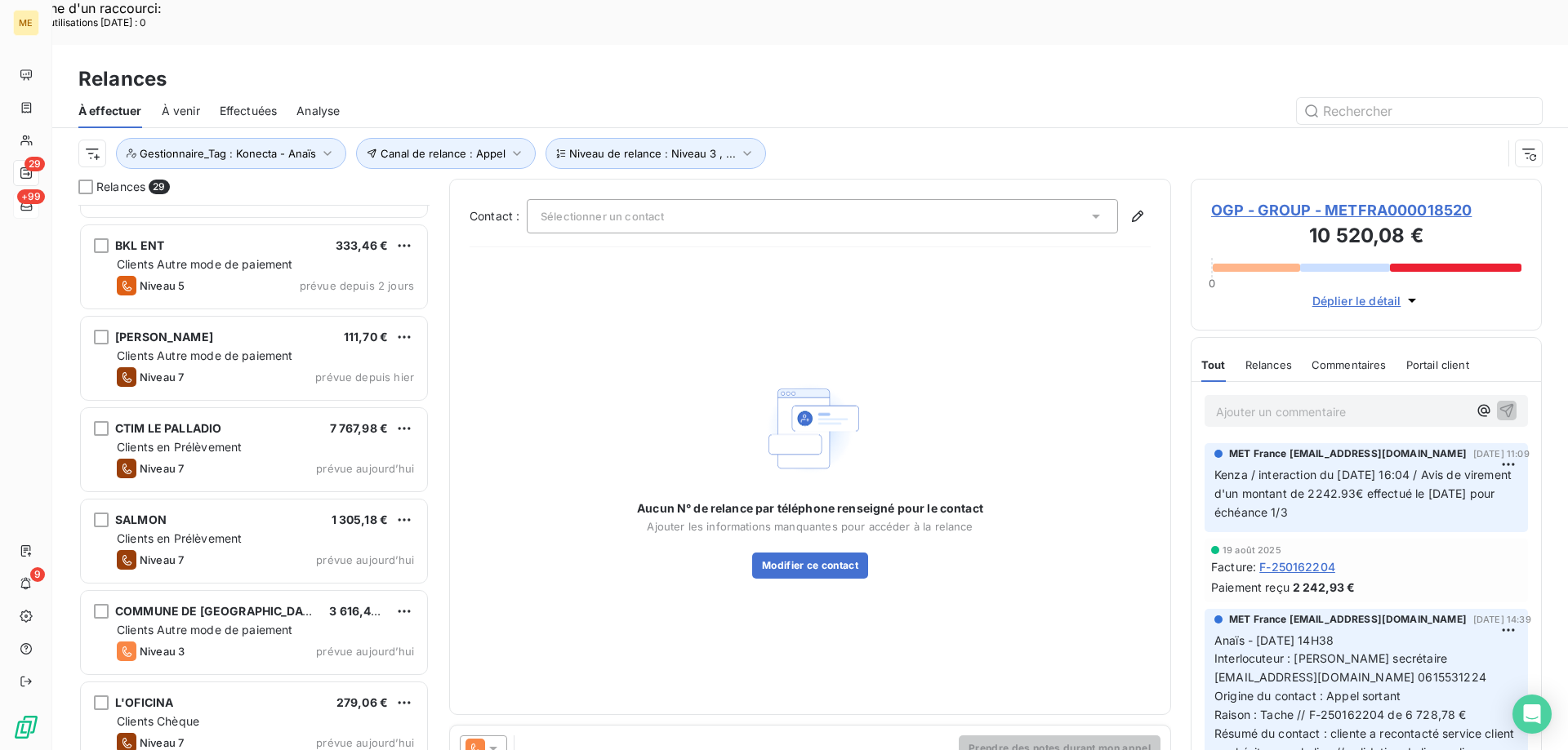
scroll to position [1389, 0]
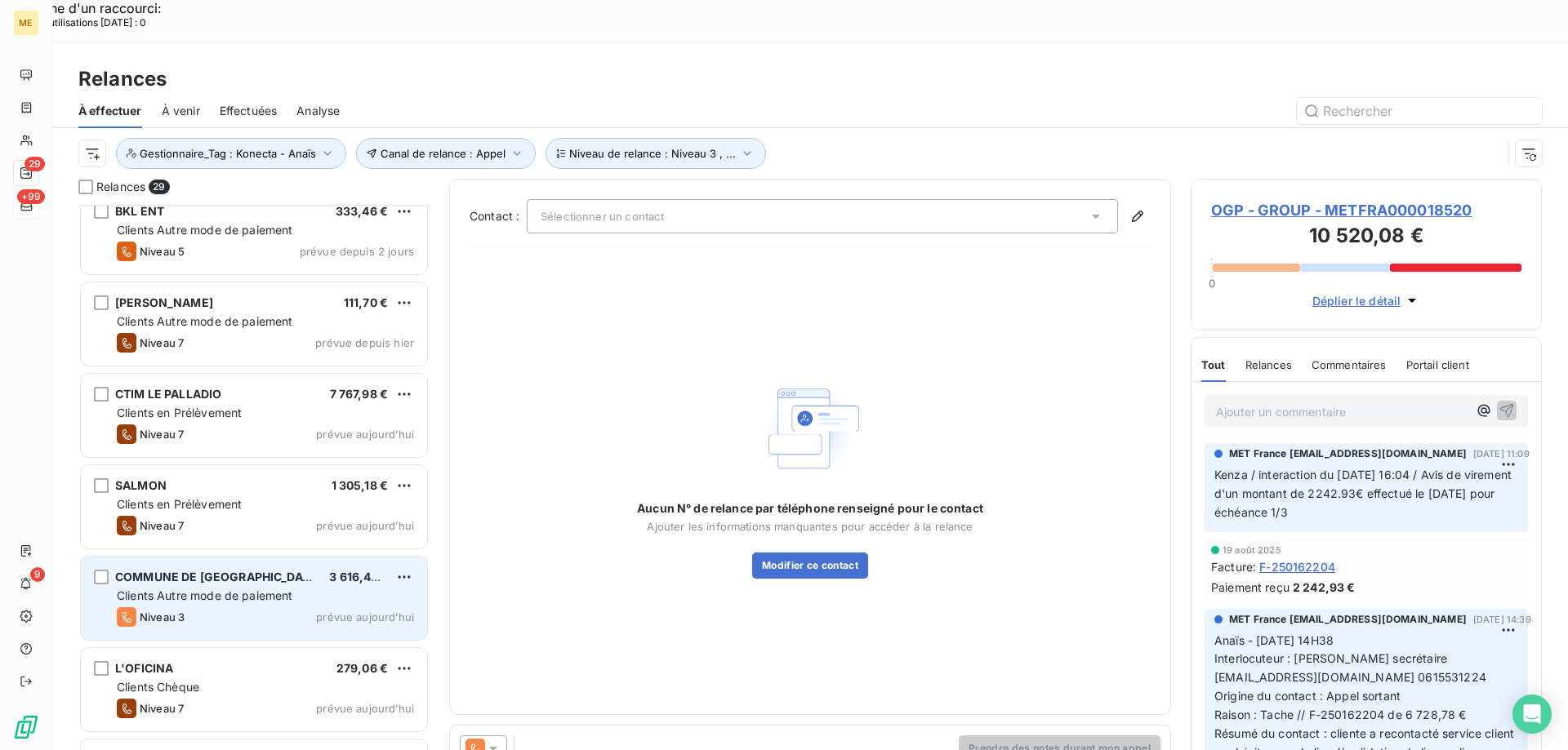
click at [234, 588] on span "Clients Autre mode de paiement" at bounding box center [205, 595] width 176 height 14
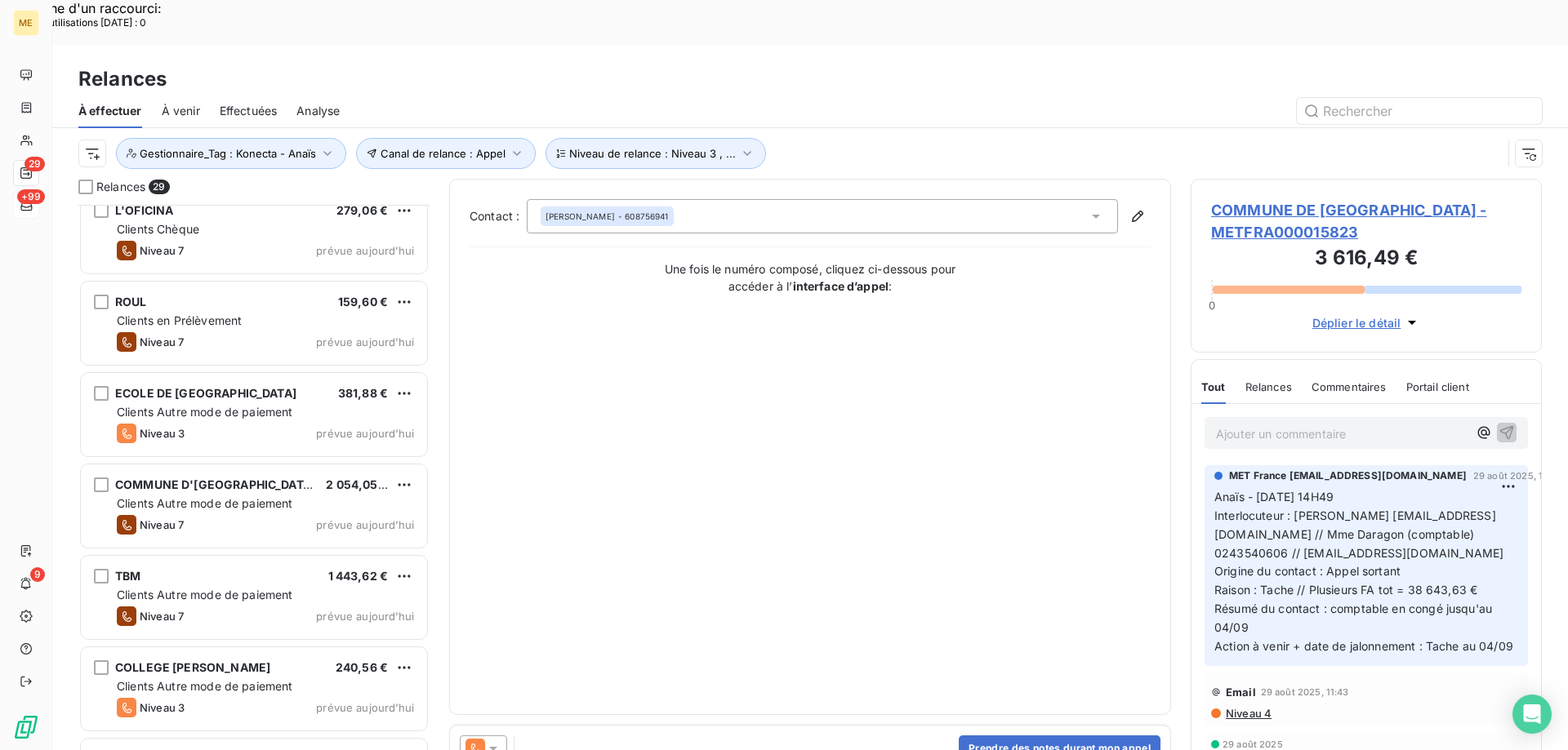
scroll to position [1879, 0]
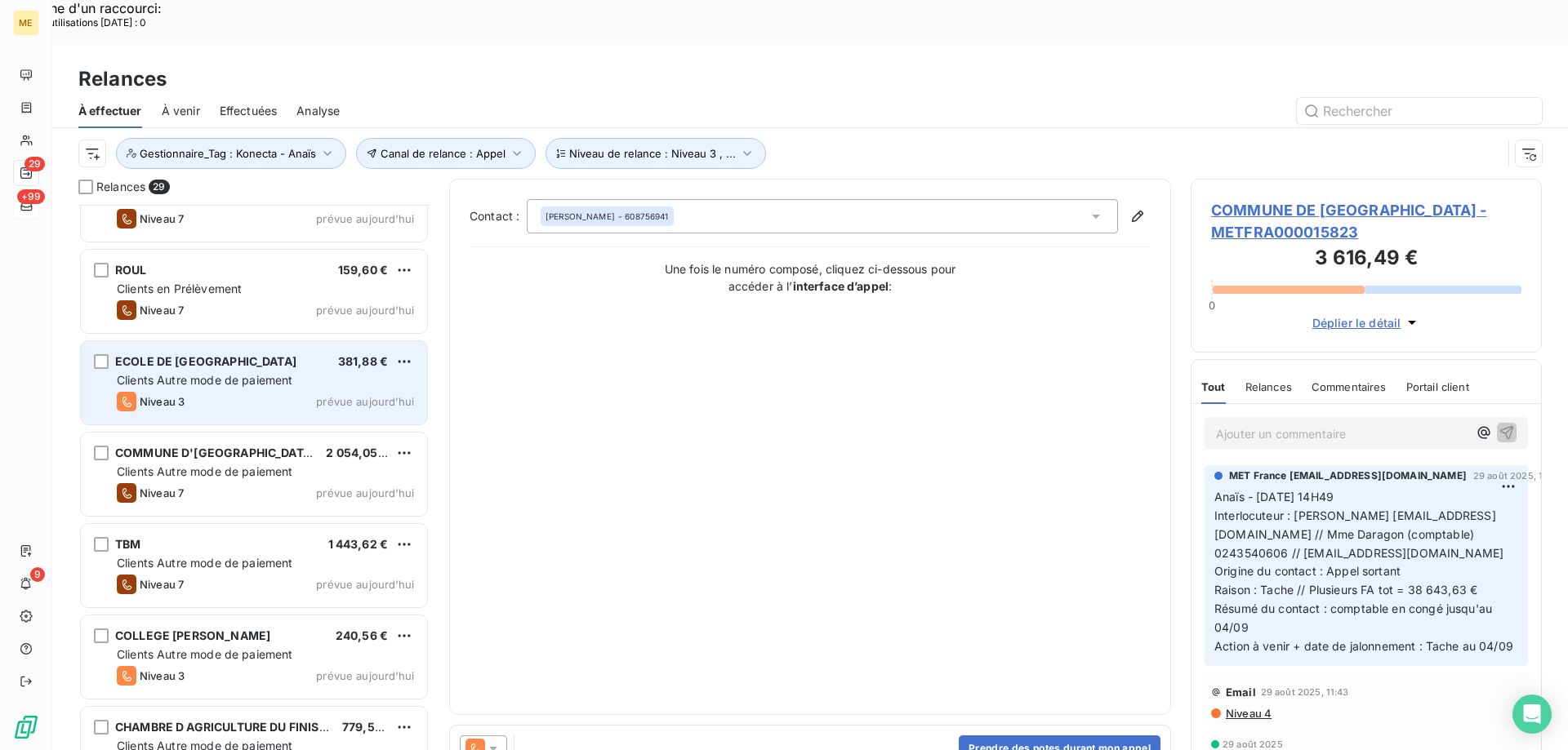
click at [195, 354] on div "ECOLE DE GRAINVILLE" at bounding box center [205, 362] width 181 height 17
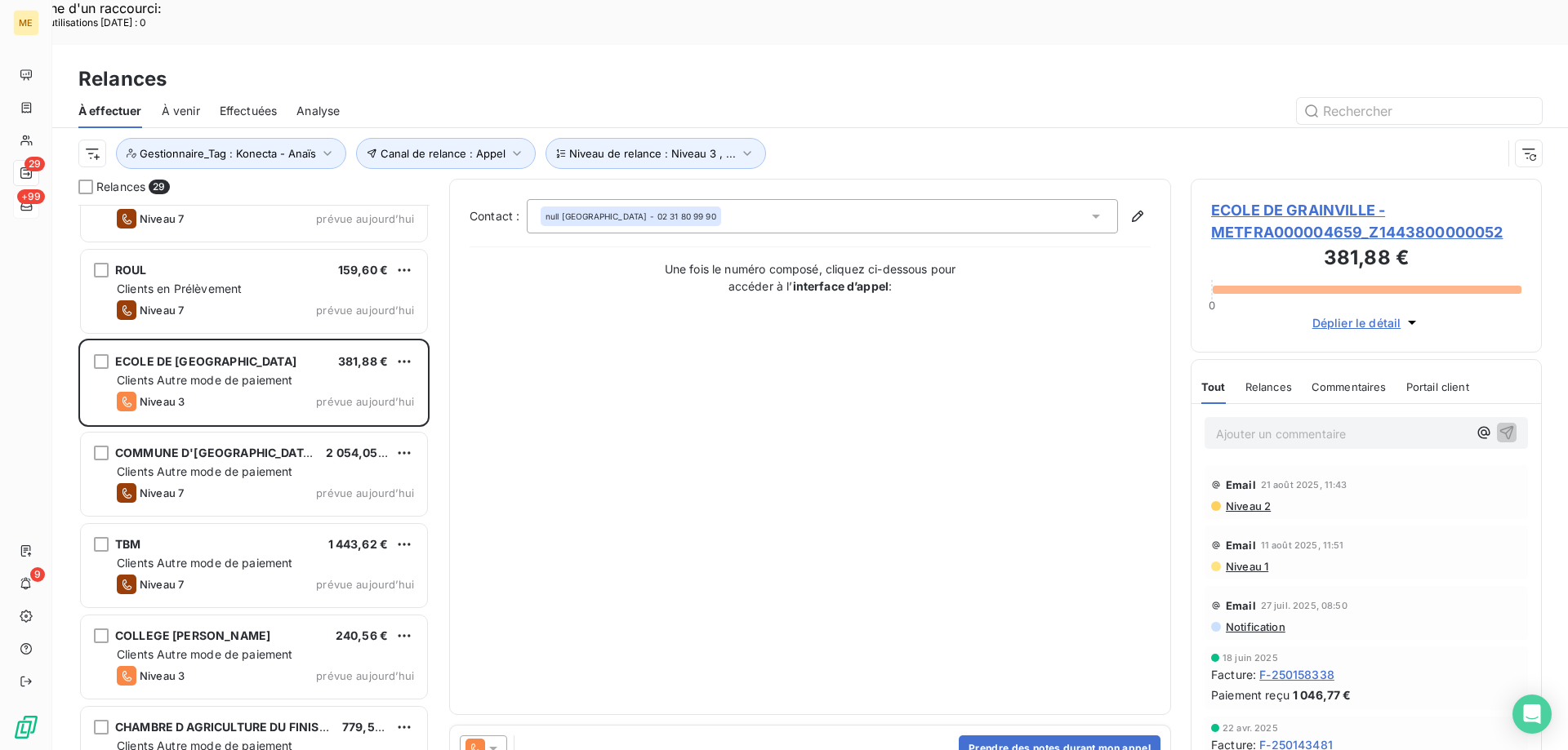
click at [1296, 200] on span "ECOLE DE GRAINVILLE - METFRA000004659_Z1443800000052" at bounding box center [1366, 221] width 310 height 44
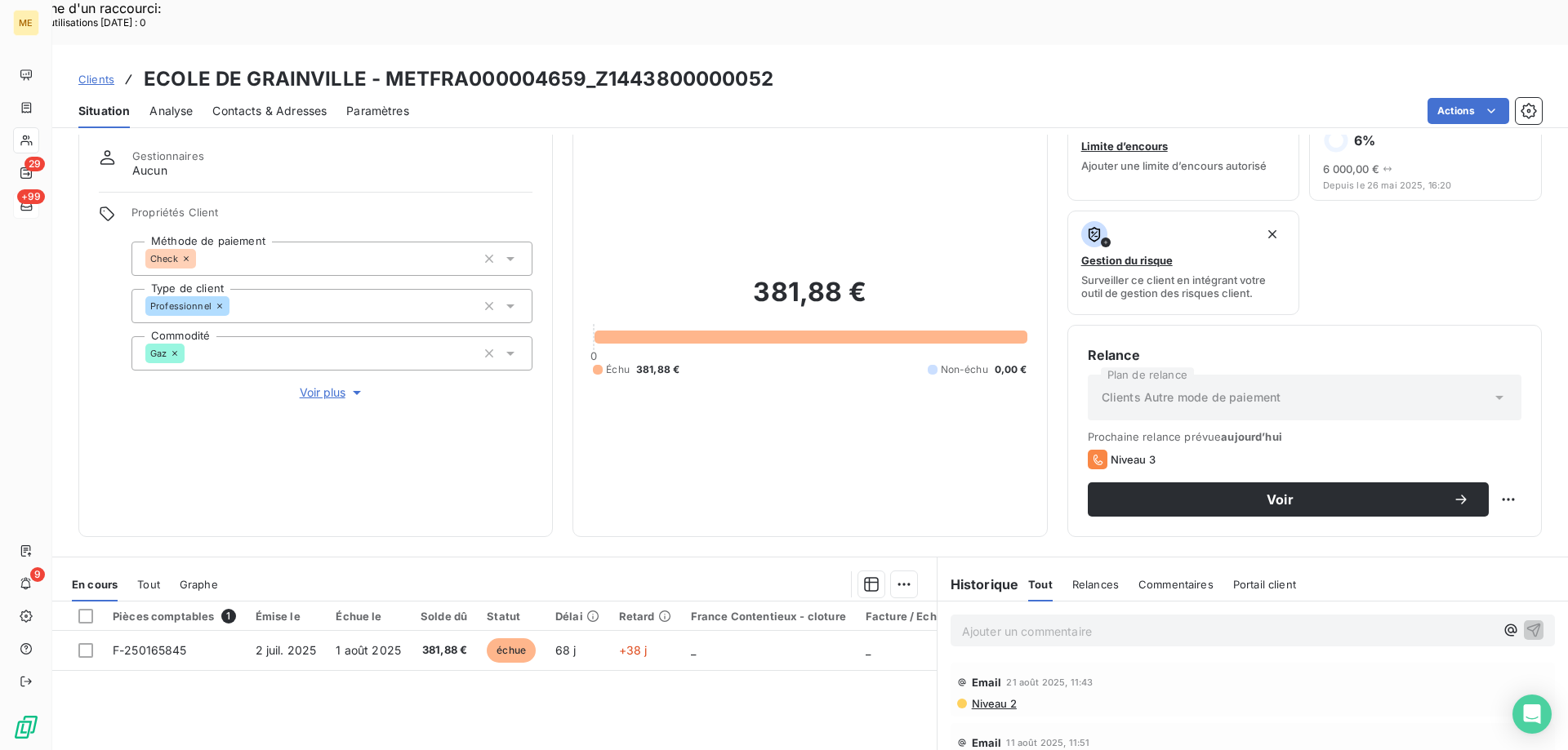
scroll to position [82, 0]
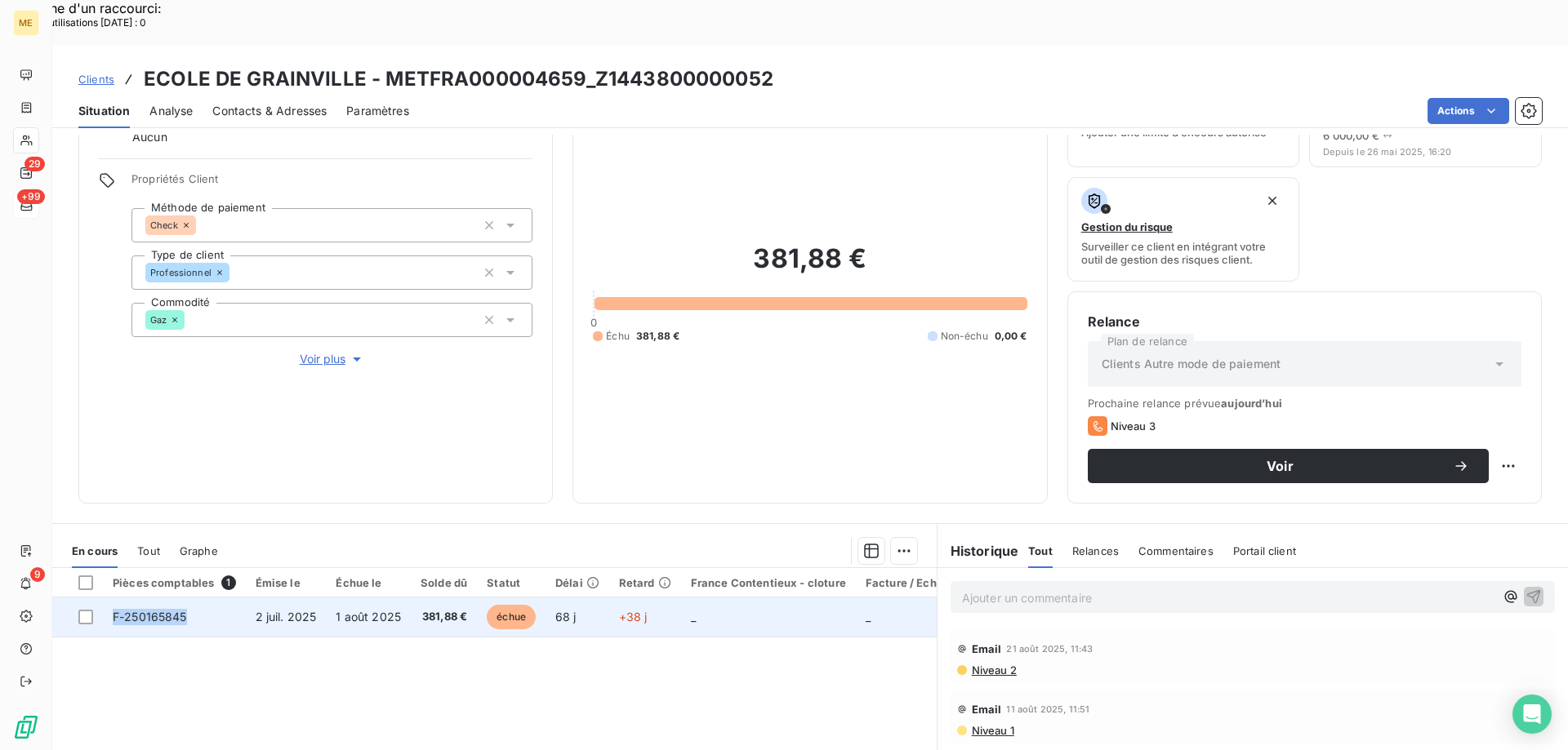
copy span "F-250165845"
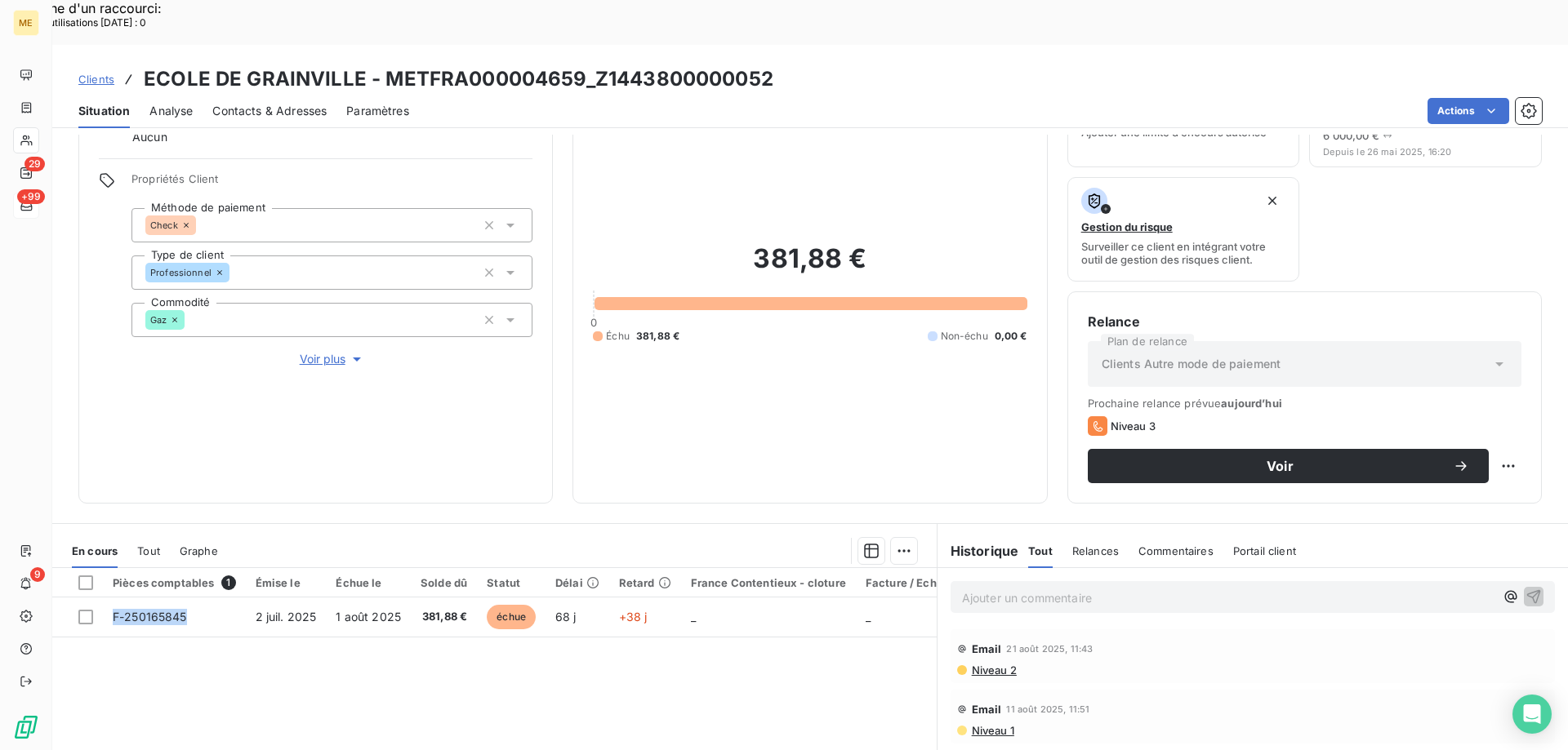
drag, startPoint x: 184, startPoint y: 568, endPoint x: 130, endPoint y: 639, distance: 89.2
click at [130, 639] on div "Pièces comptables 1 Émise le Échue le Solde dû Statut Délai Retard France Conte…" at bounding box center [494, 725] width 885 height 315
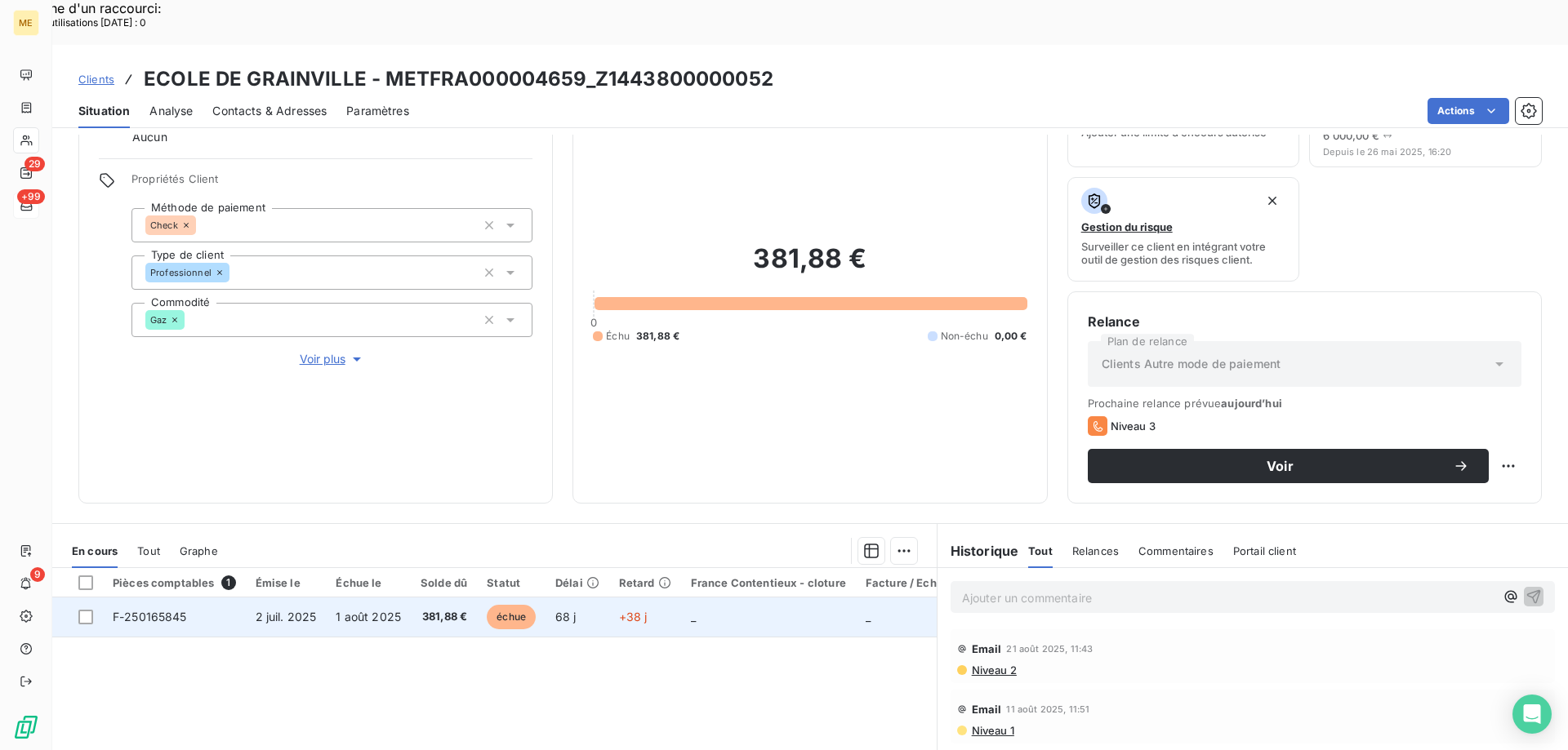
click at [702, 598] on td "_" at bounding box center [769, 617] width 175 height 39
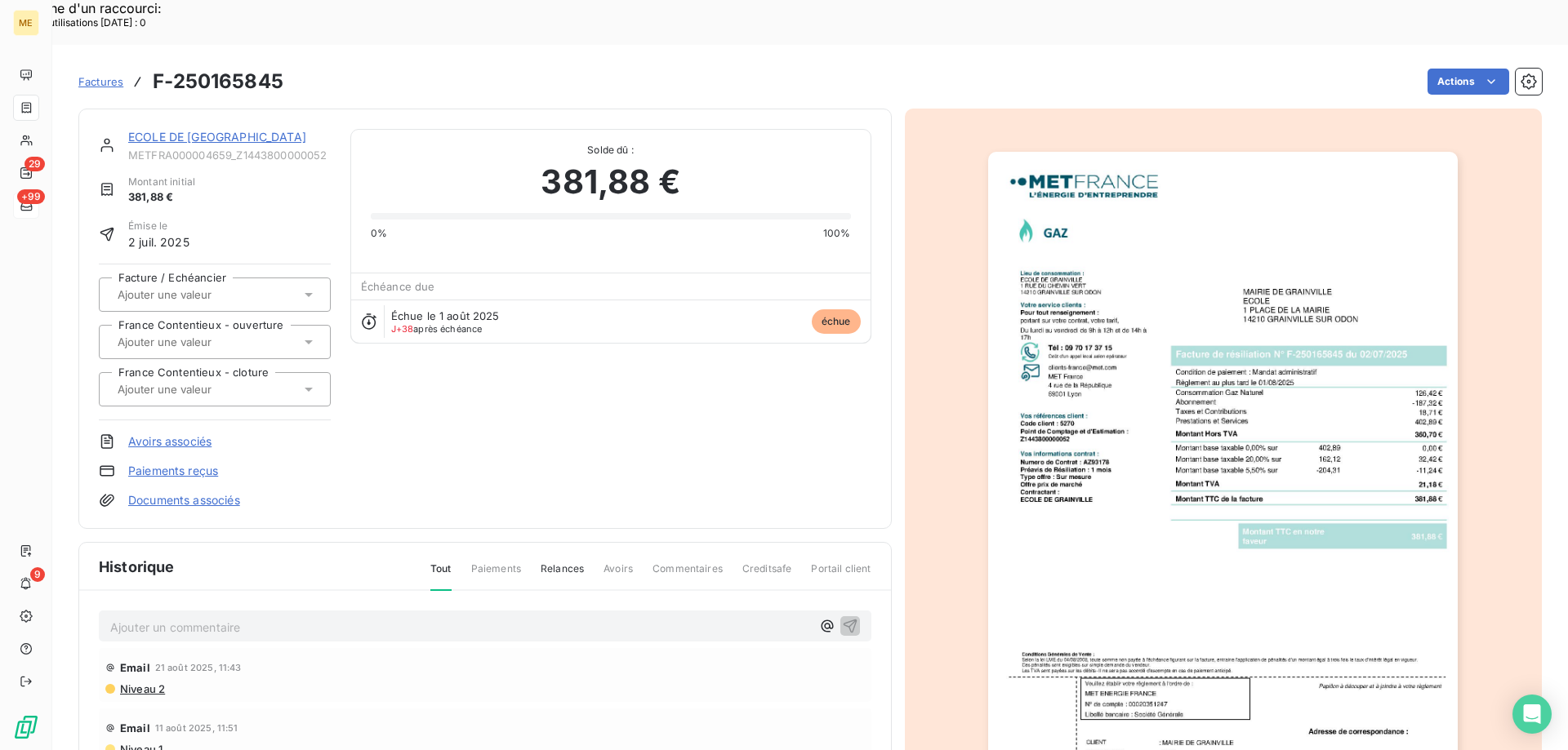
click at [211, 130] on link "ECOLE DE GRAINVILLE" at bounding box center [217, 136] width 178 height 14
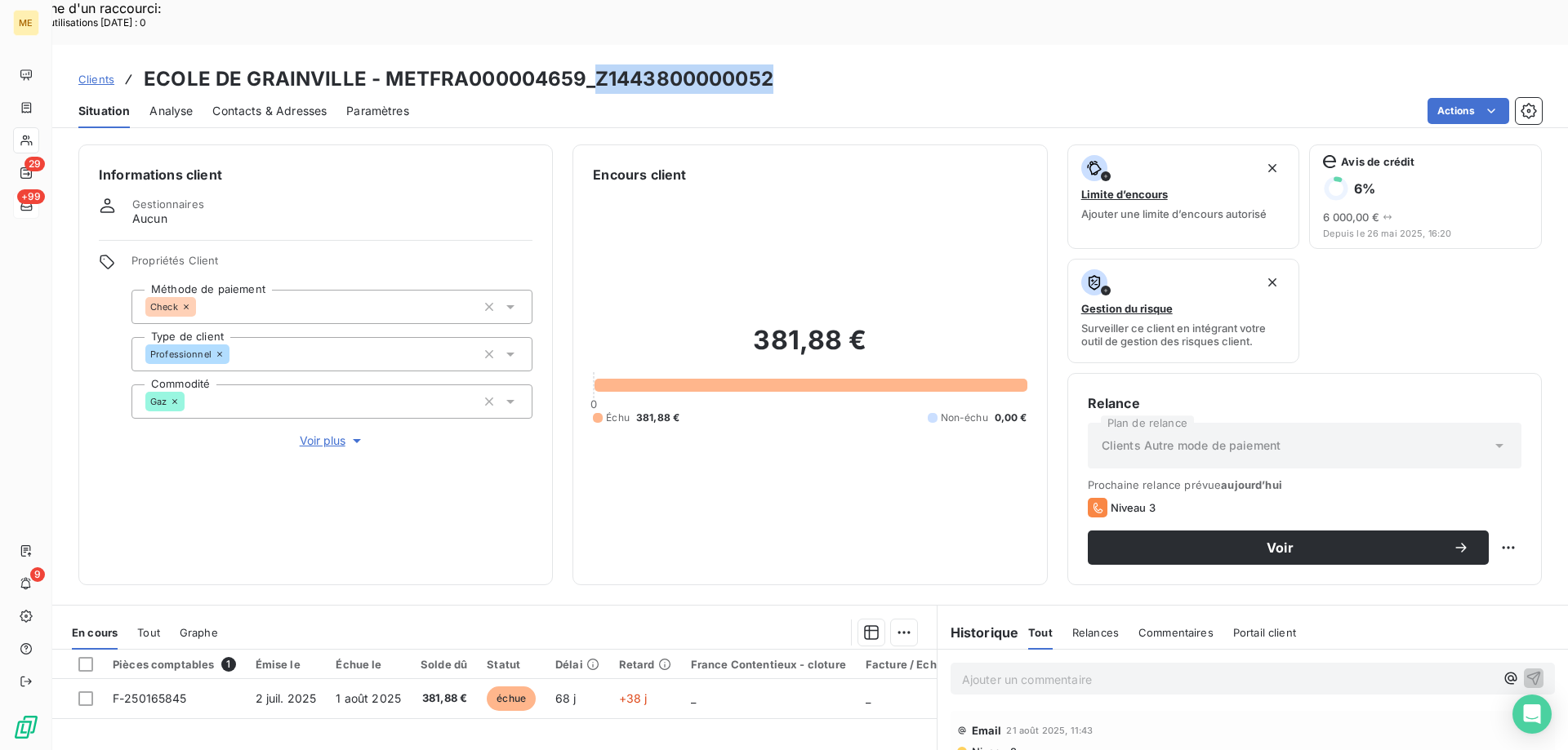
drag, startPoint x: 796, startPoint y: 27, endPoint x: 589, endPoint y: 41, distance: 207.5
click at [589, 64] on div "Clients ECOLE DE GRAINVILLE - METFRA000004659_Z1443800000052" at bounding box center [810, 79] width 1515 height 30
copy h3 "Z1443800000052"
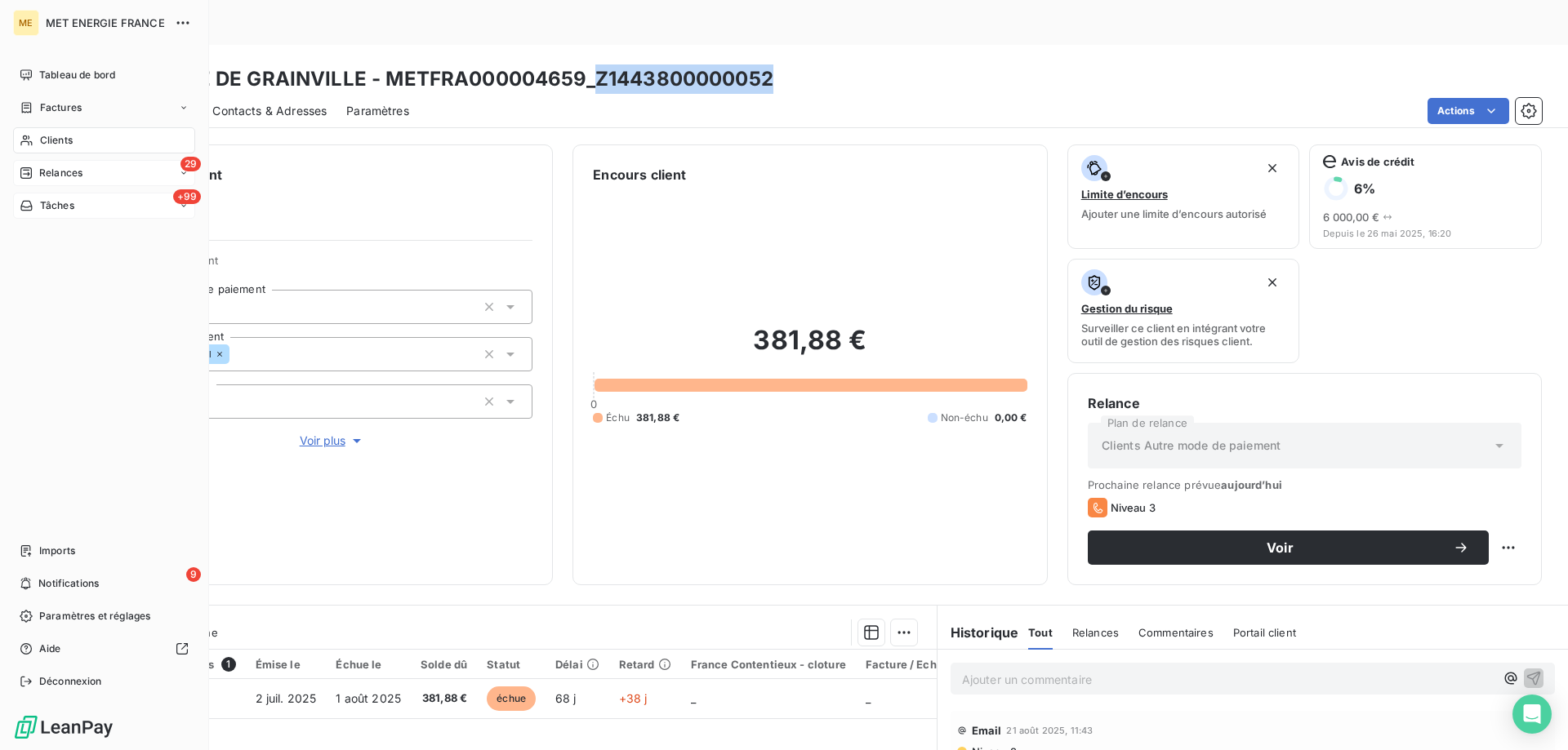
click at [60, 168] on span "Relances" at bounding box center [60, 174] width 44 height 15
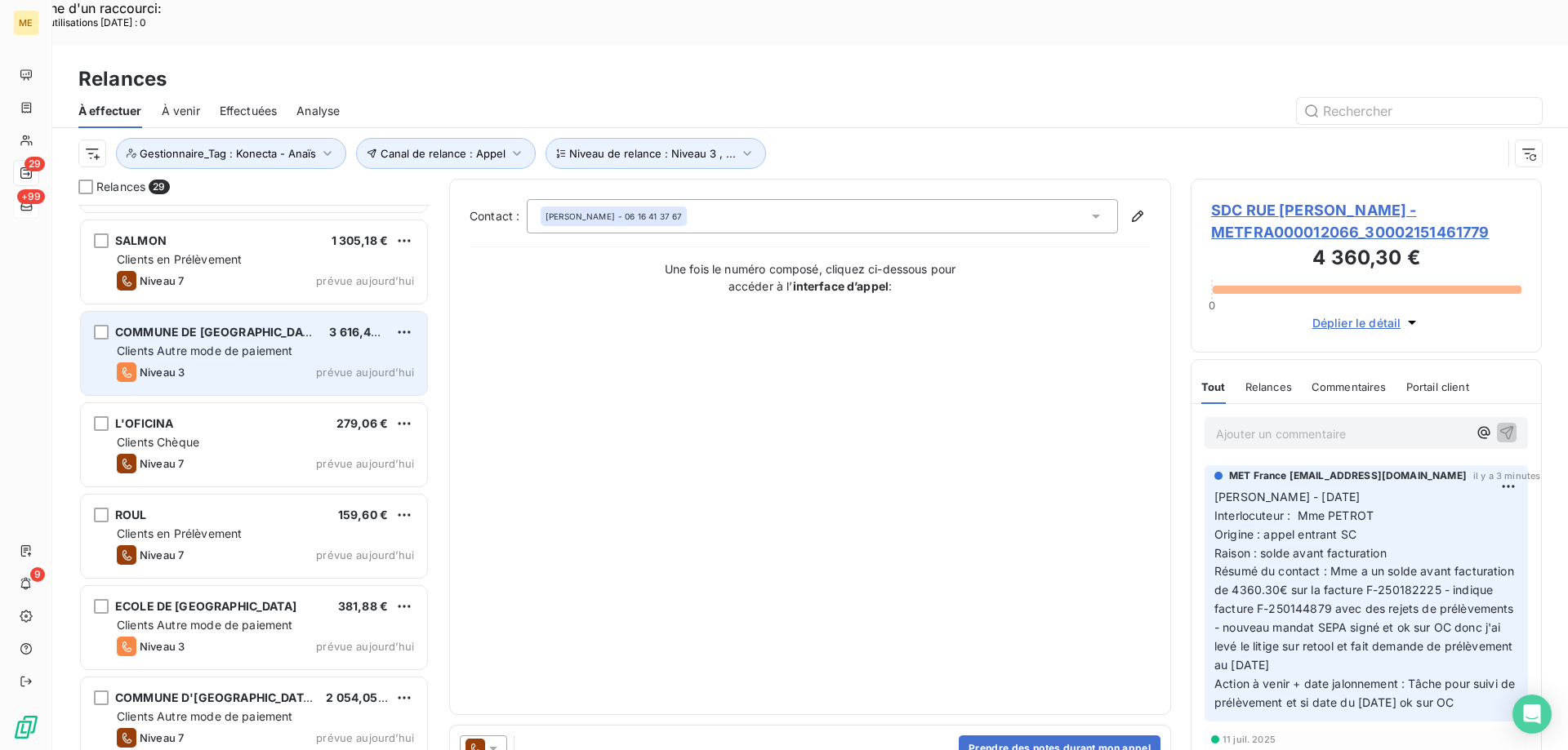
scroll to position [1797, 0]
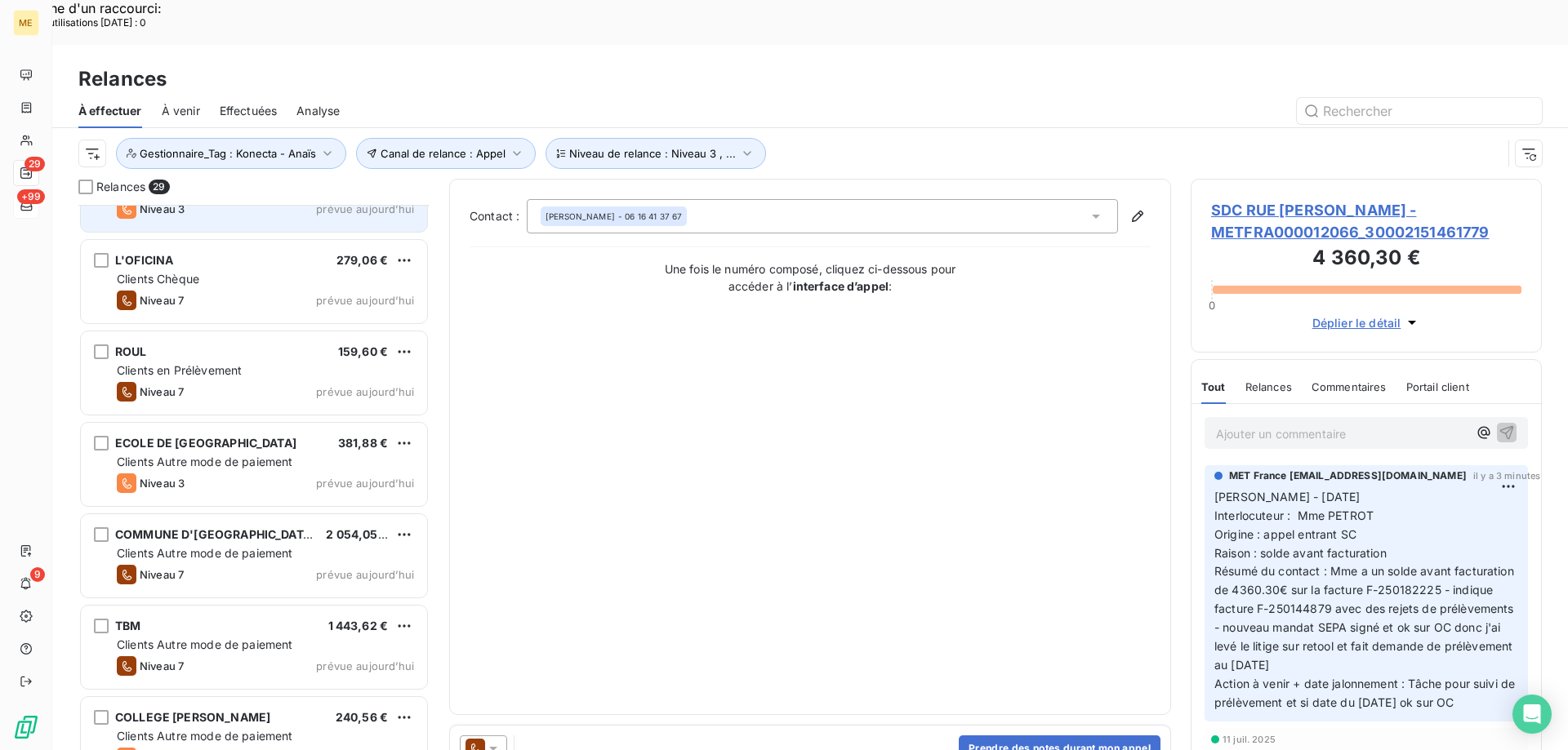
click at [226, 552] on div "COMMUNE D'AULT 2 054,05 € Clients Autre mode de paiement Niveau 7 prévue aujour…" at bounding box center [253, 556] width 346 height 84
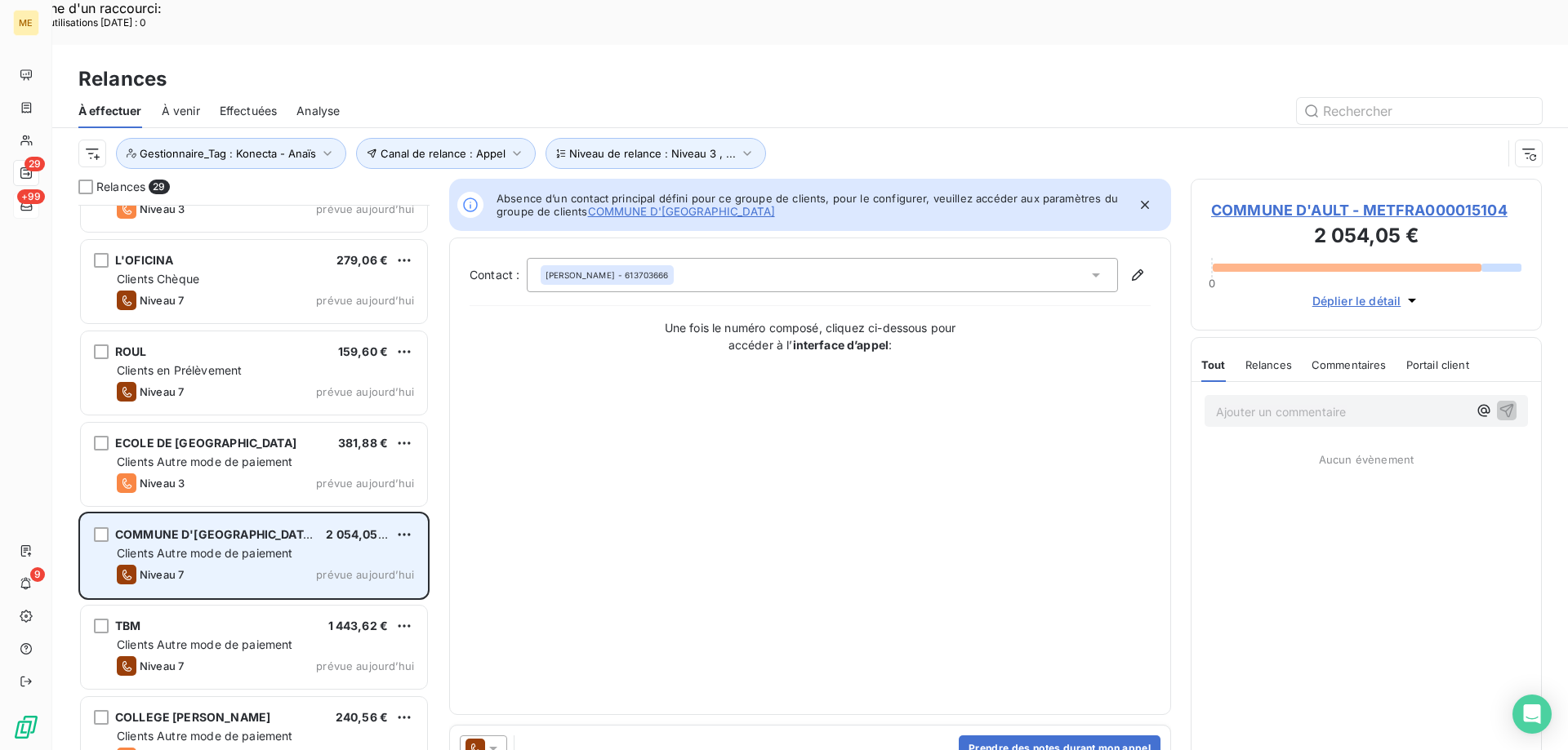
click at [227, 519] on div "COMMUNE D'AULT 2 054,05 € Clients Autre mode de paiement Niveau 7 prévue aujour…" at bounding box center [253, 556] width 346 height 84
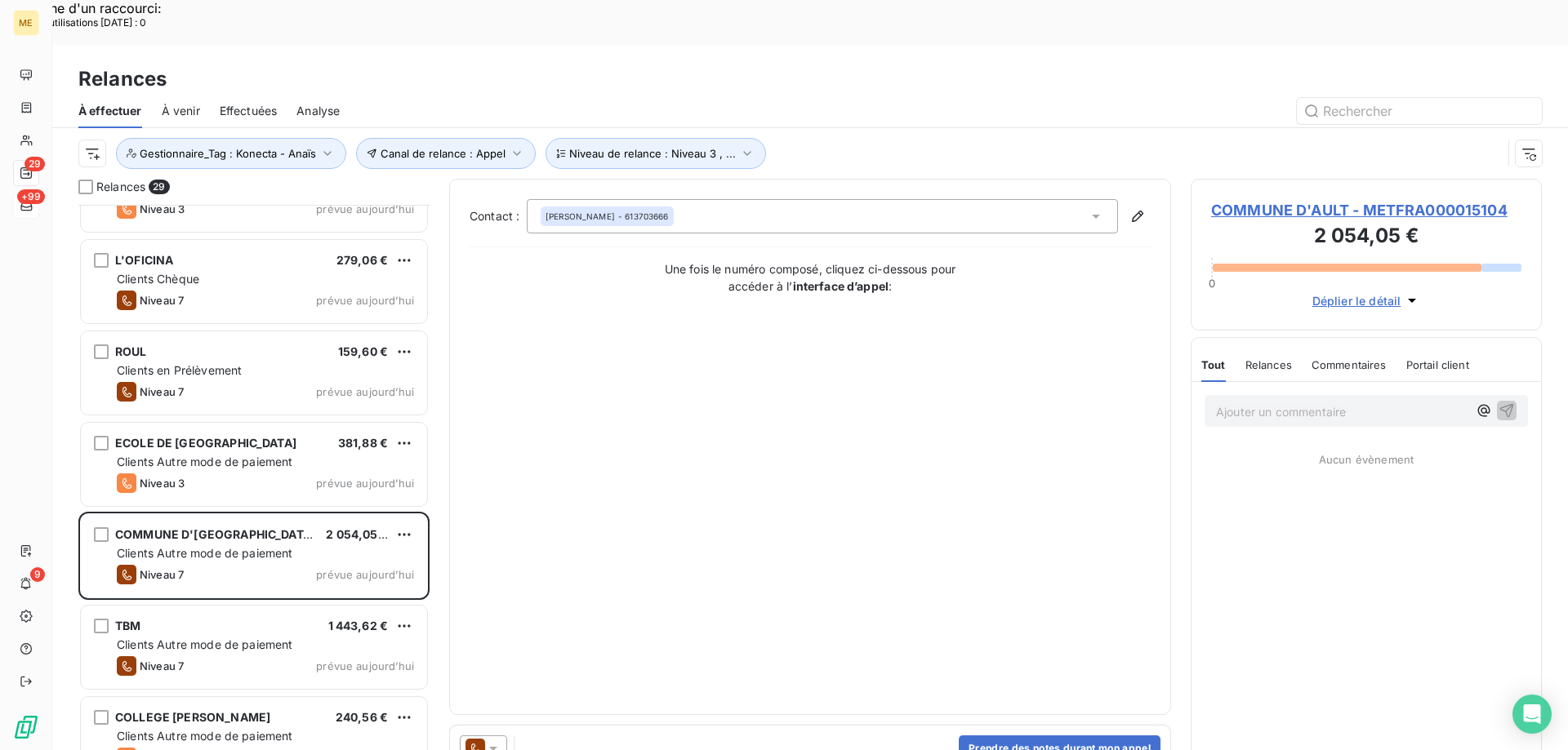
click at [1320, 200] on span "COMMUNE D'AULT - METFRA000015104" at bounding box center [1366, 211] width 310 height 22
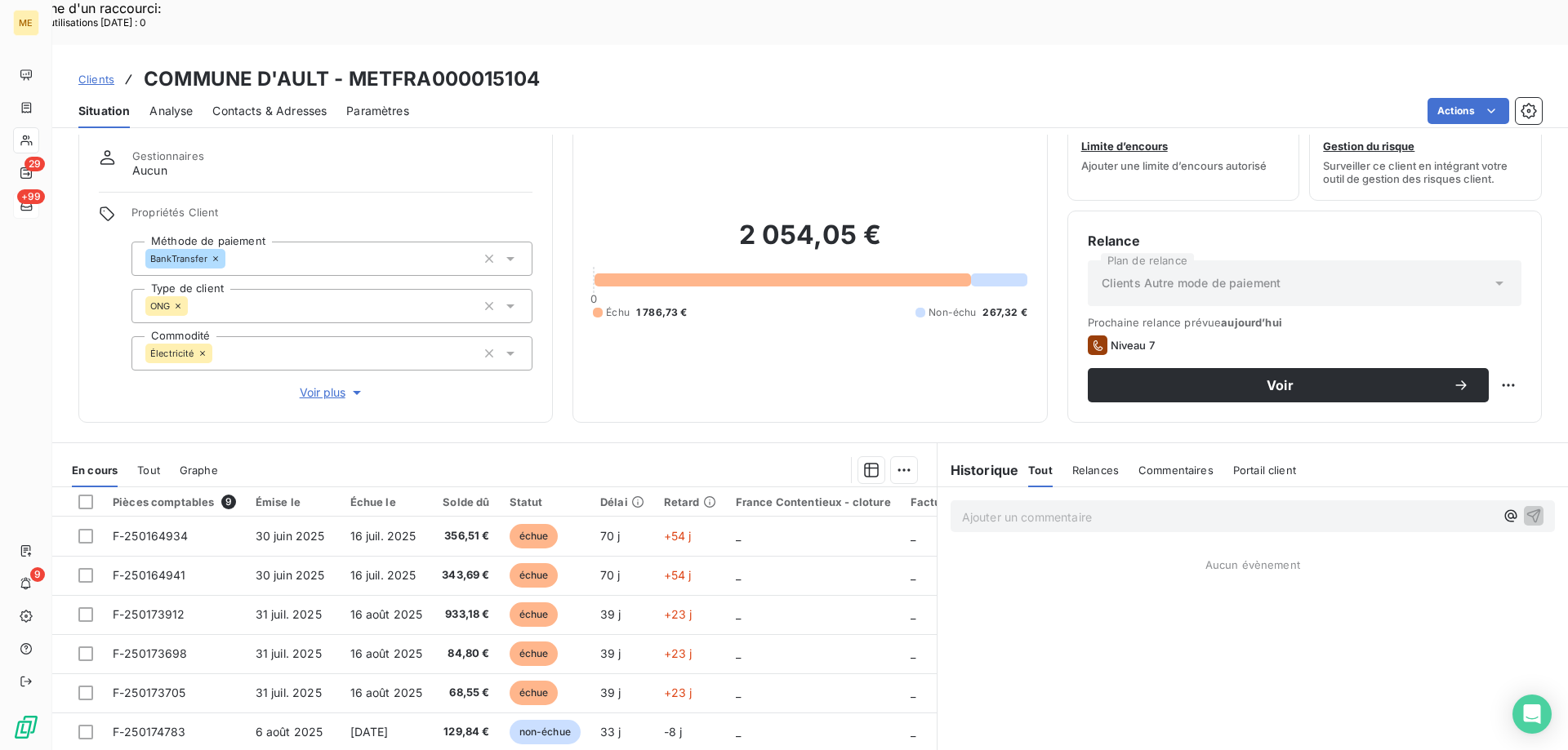
scroll to position [82, 0]
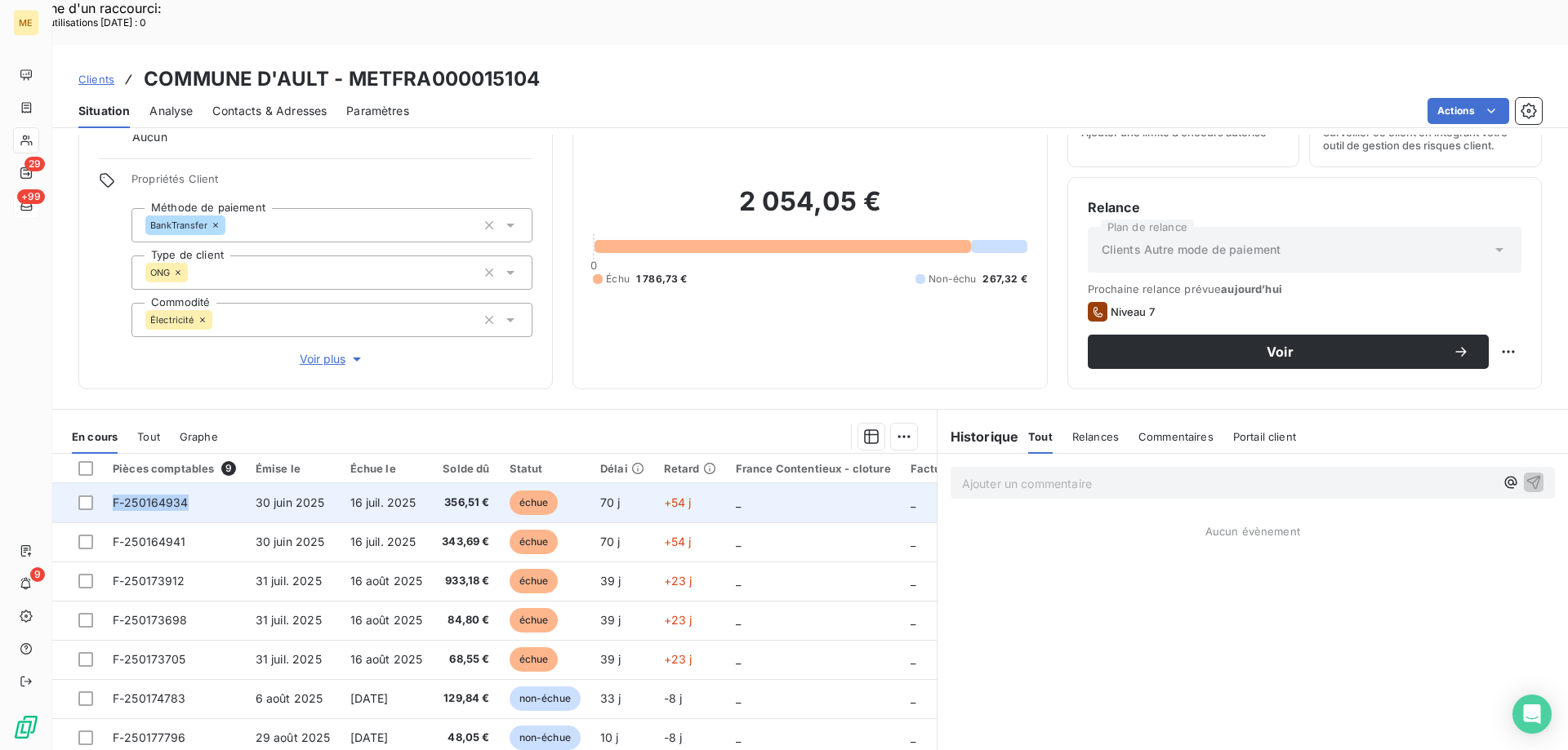
copy span "F-250164934"
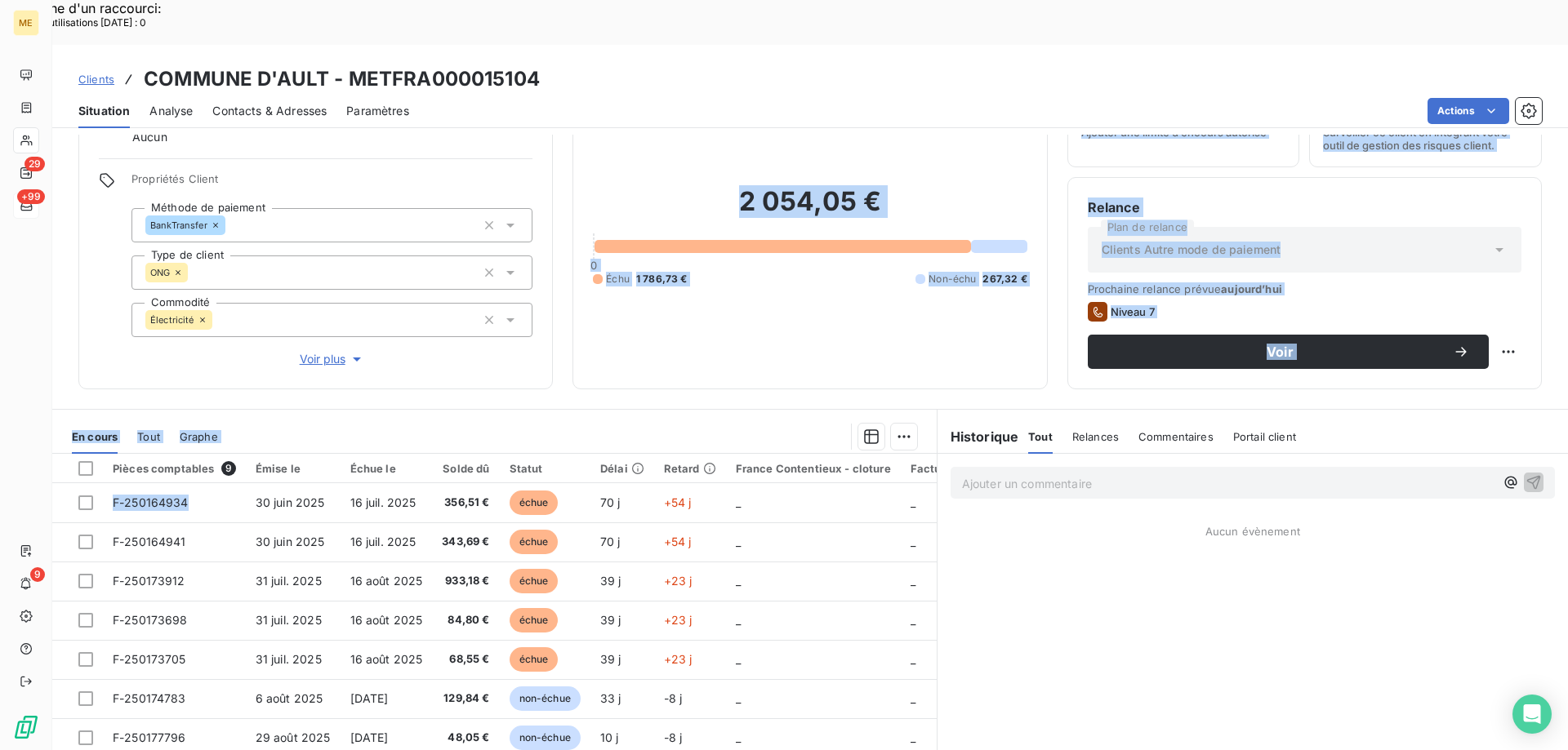
drag, startPoint x: 193, startPoint y: 458, endPoint x: 131, endPoint y: 337, distance: 136.0
click at [131, 337] on div "Informations client Gestionnaires Aucun Propriétés Client Méthode de paiement B…" at bounding box center [810, 465] width 1515 height 661
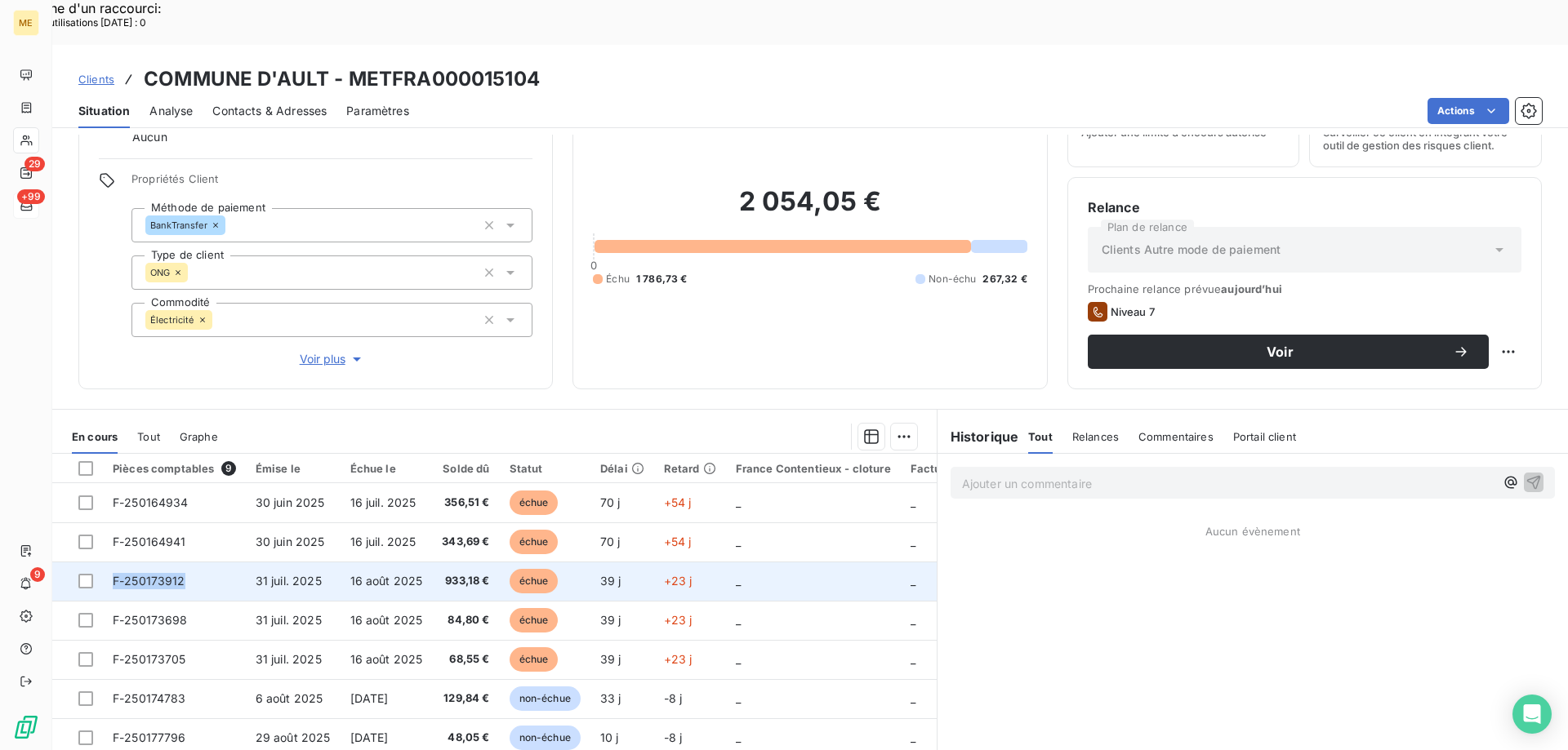
copy span "F-250173912"
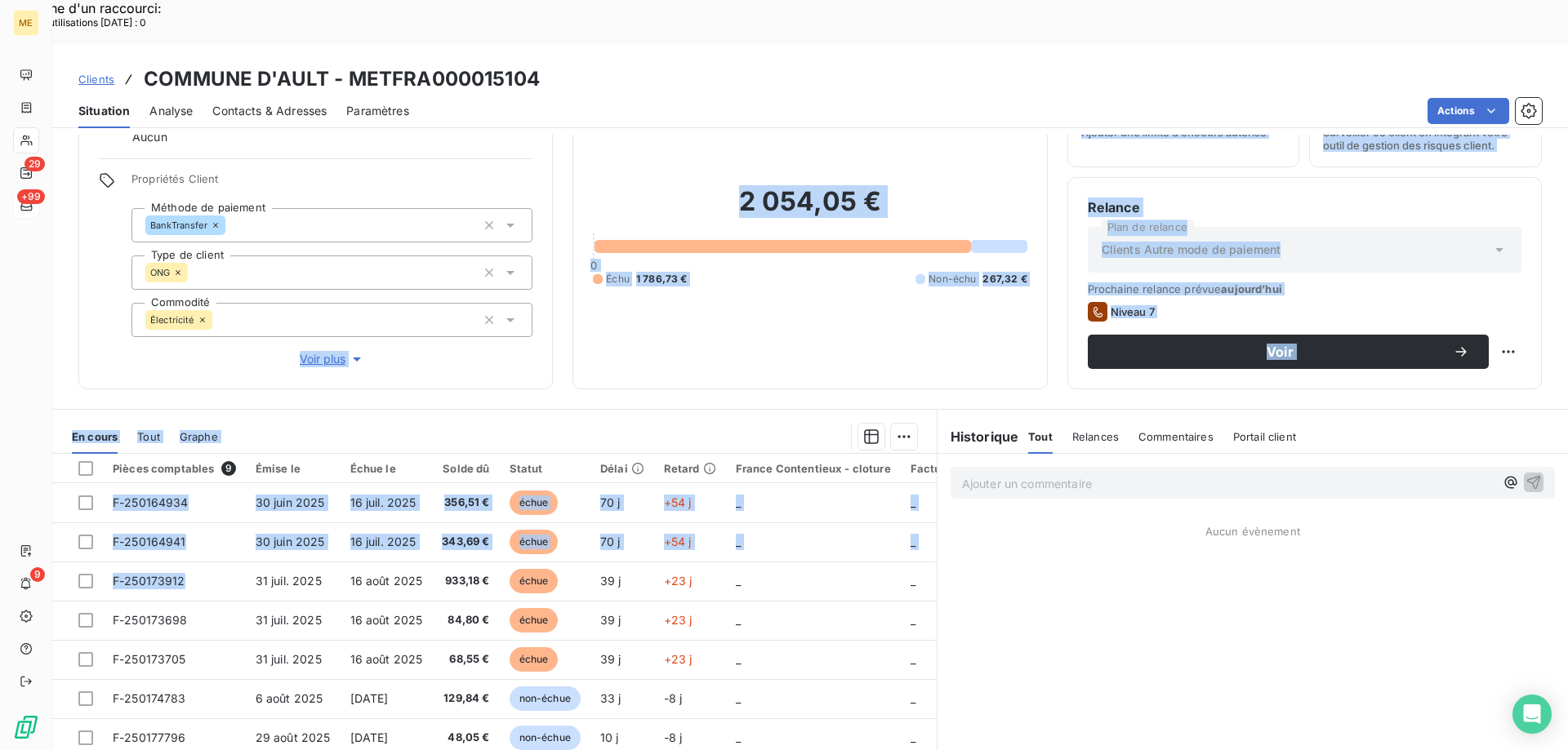
drag, startPoint x: 177, startPoint y: 538, endPoint x: 207, endPoint y: 279, distance: 260.7
click at [194, 288] on div "Informations client Gestionnaires Aucun Propriétés Client Méthode de paiement B…" at bounding box center [810, 465] width 1515 height 661
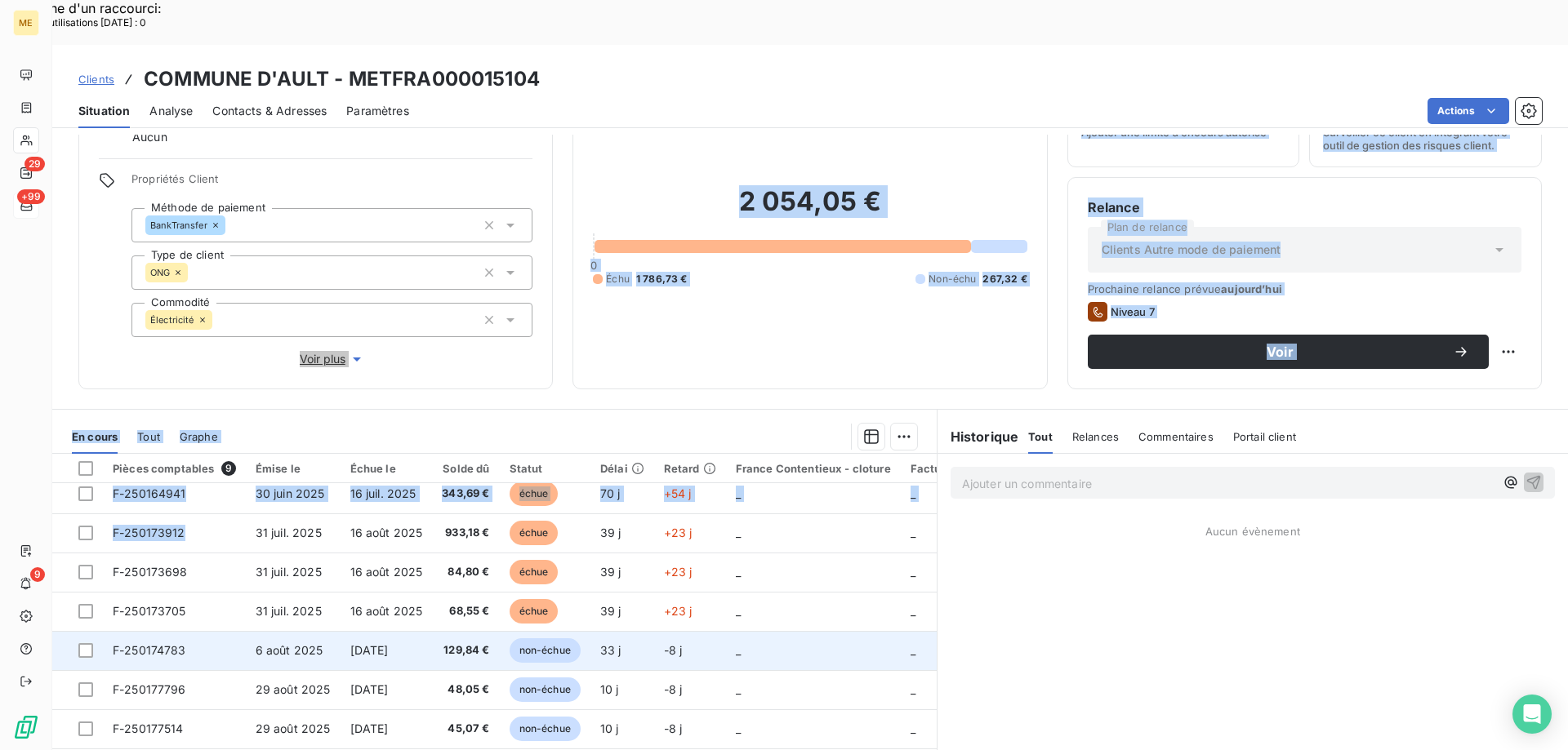
scroll to position [75, 0]
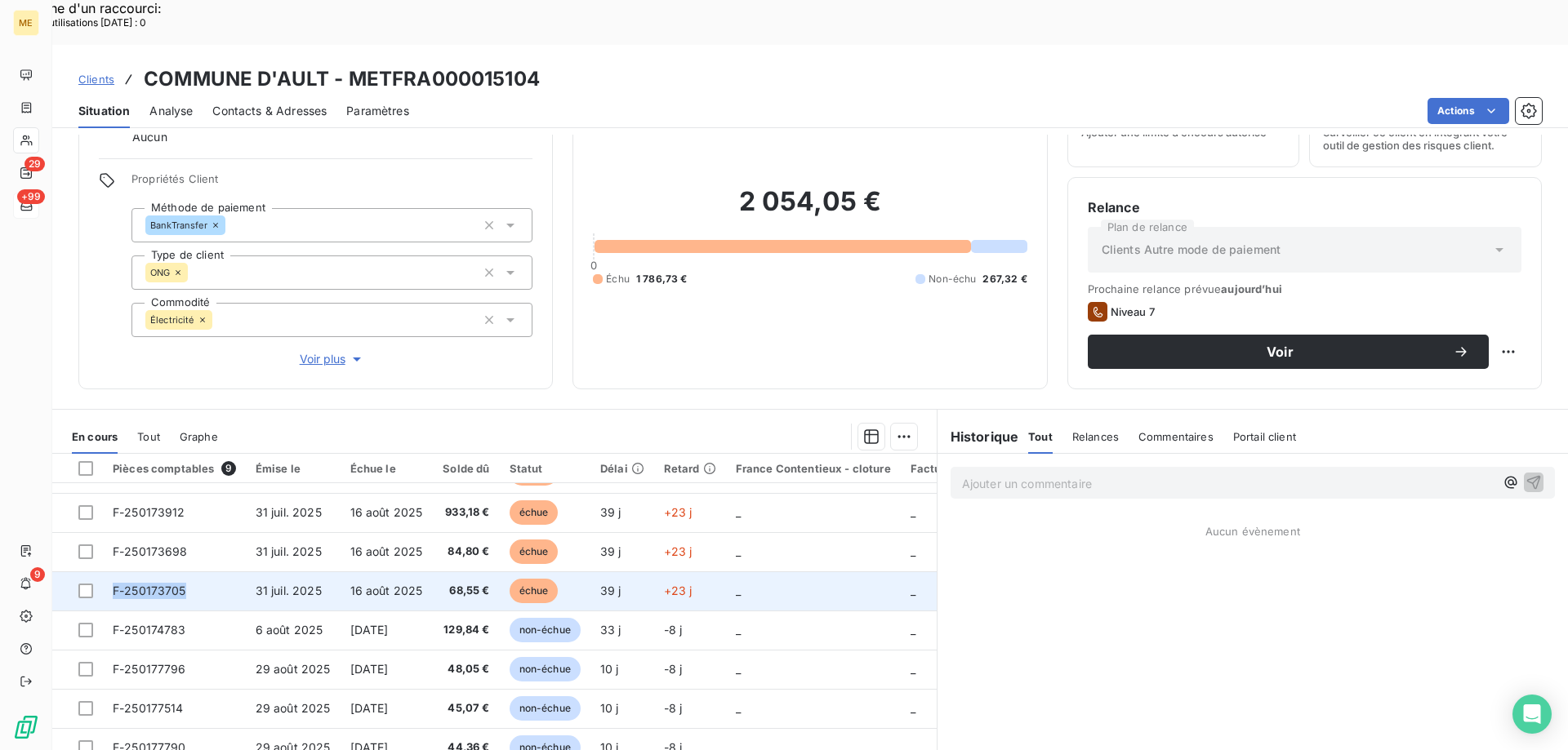
copy span "F-250173705"
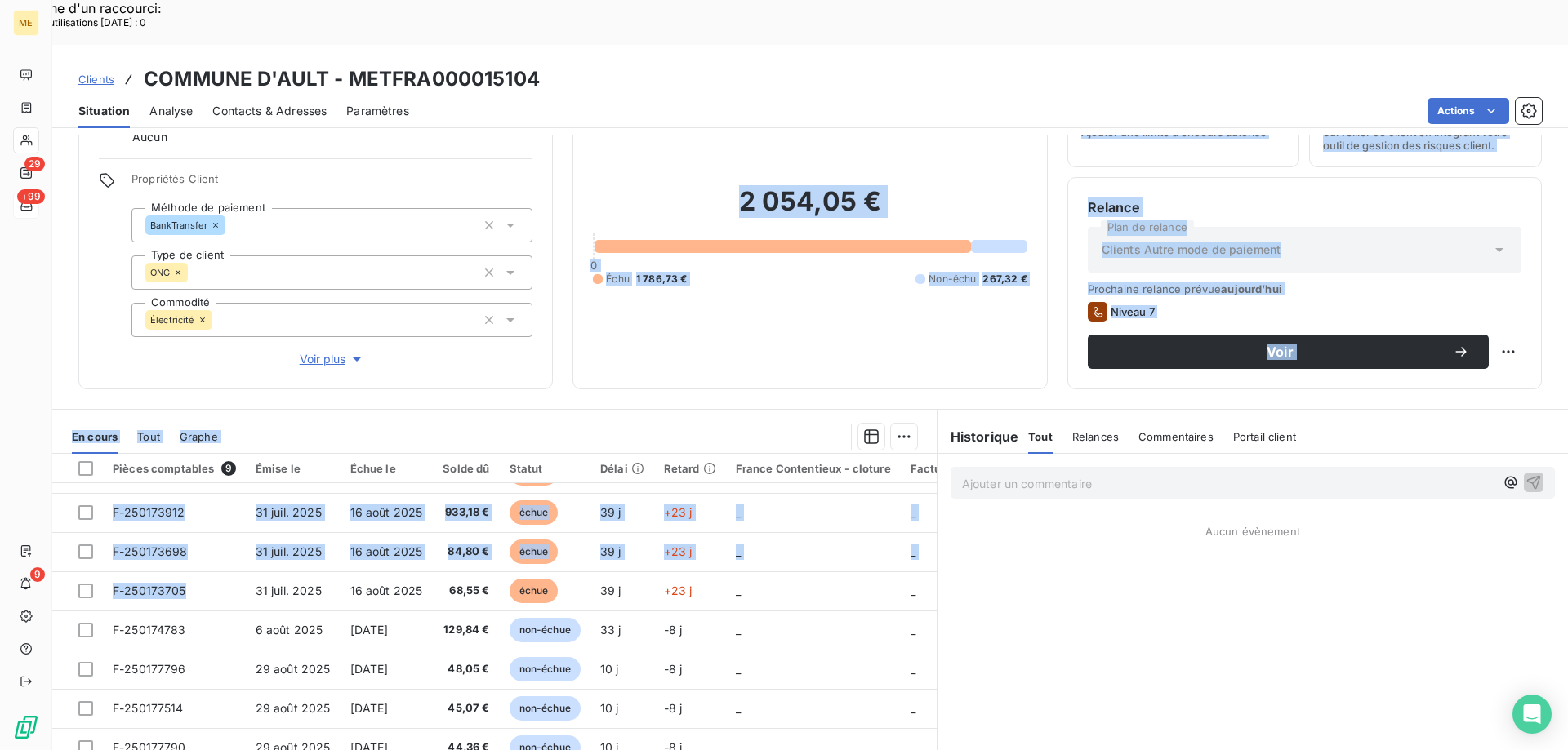
scroll to position [0, 0]
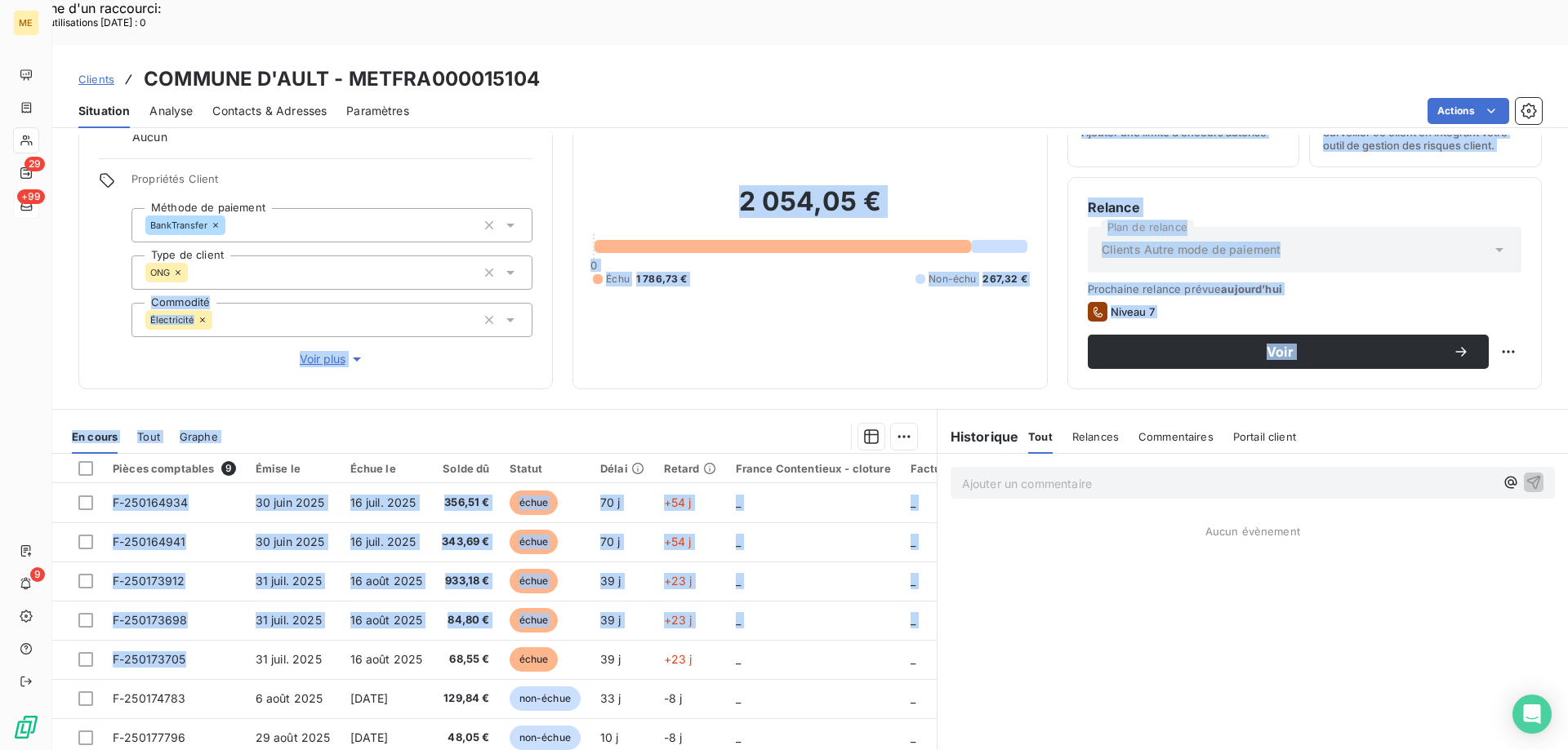
drag, startPoint x: 191, startPoint y: 536, endPoint x: 253, endPoint y: 179, distance: 362.3
click at [253, 179] on div "Informations client Gestionnaires Aucun Propriétés Client Méthode de paiement B…" at bounding box center [810, 465] width 1515 height 661
click at [824, 343] on div "Encours client 2 054,05 € 0 Échu 1 786,73 € Non-échu 267,32 €" at bounding box center [810, 226] width 474 height 327
click at [776, 305] on div "2 054,05 € 0 Échu 1 786,73 € Non-échu 267,32 €" at bounding box center [810, 236] width 434 height 266
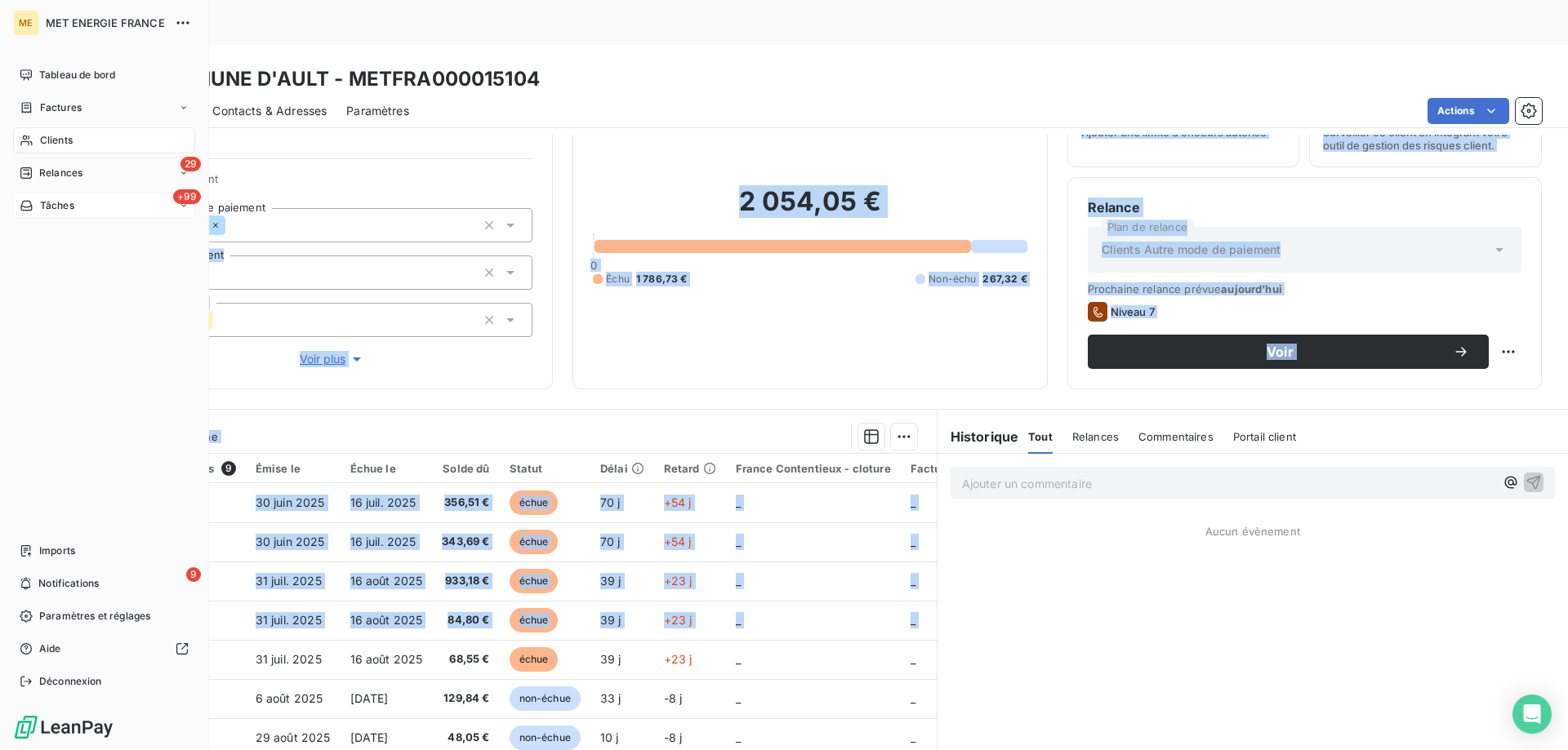
click at [54, 212] on span "Tâches" at bounding box center [57, 206] width 34 height 15
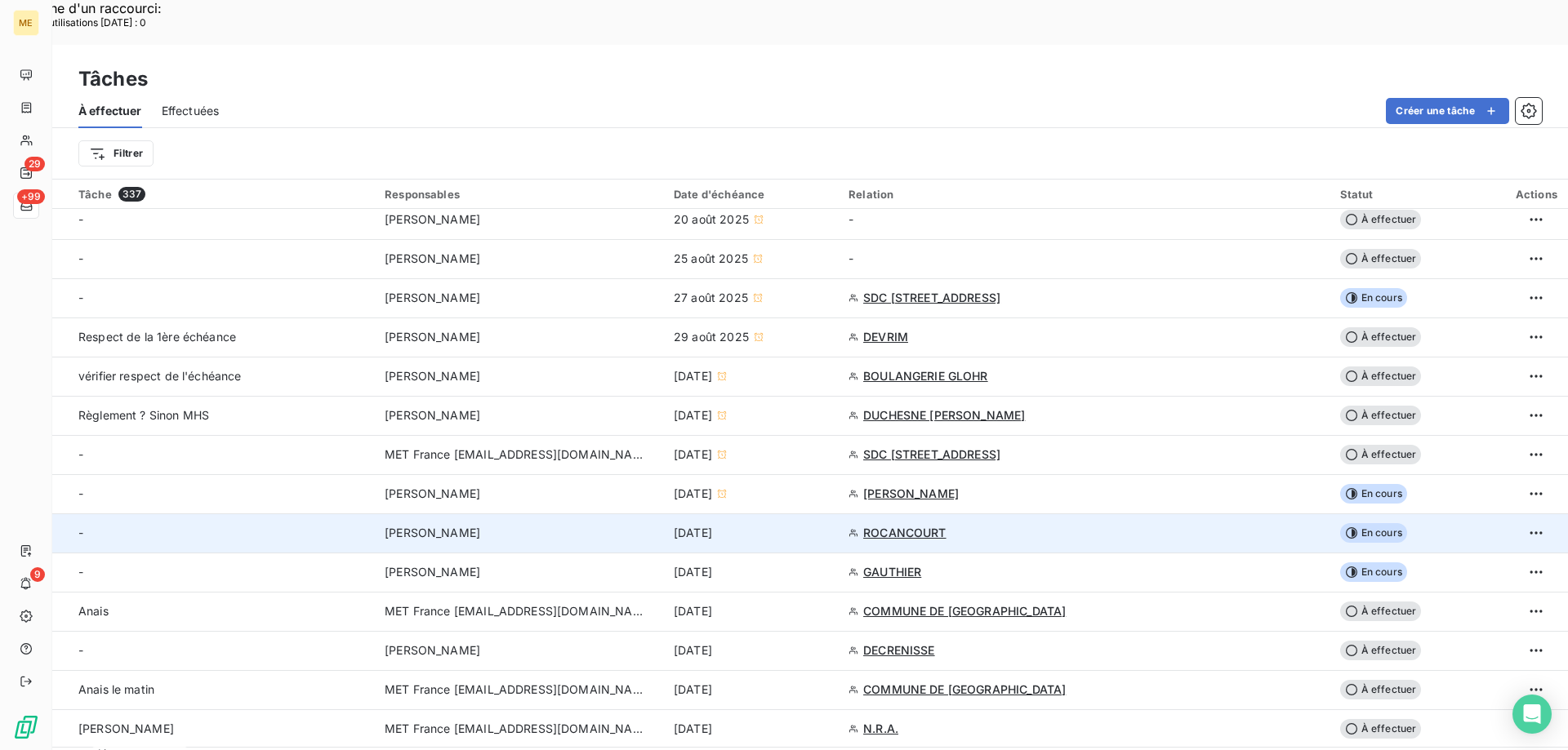
scroll to position [163, 0]
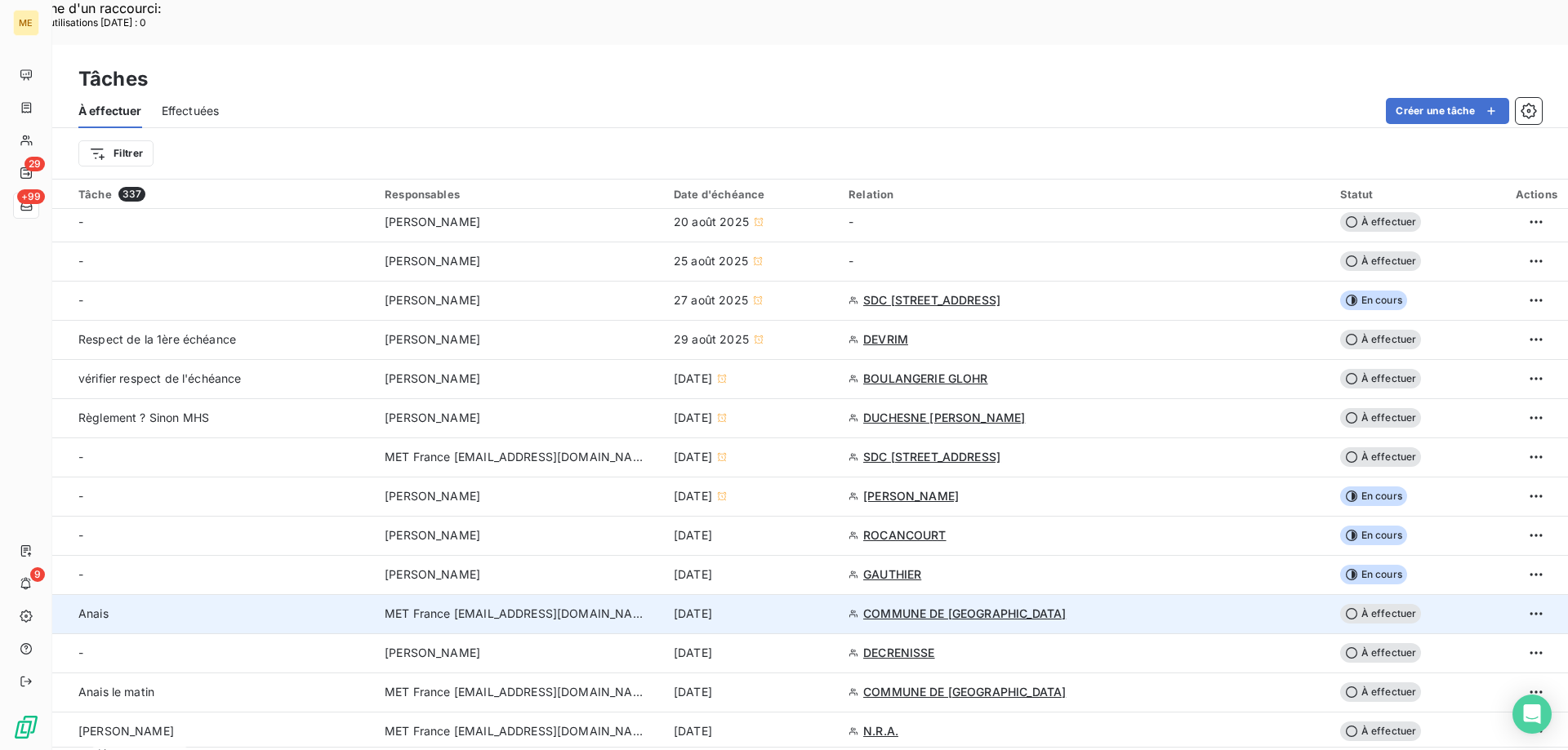
click at [979, 606] on span "COMMUNE DE VAUX" at bounding box center [965, 614] width 202 height 17
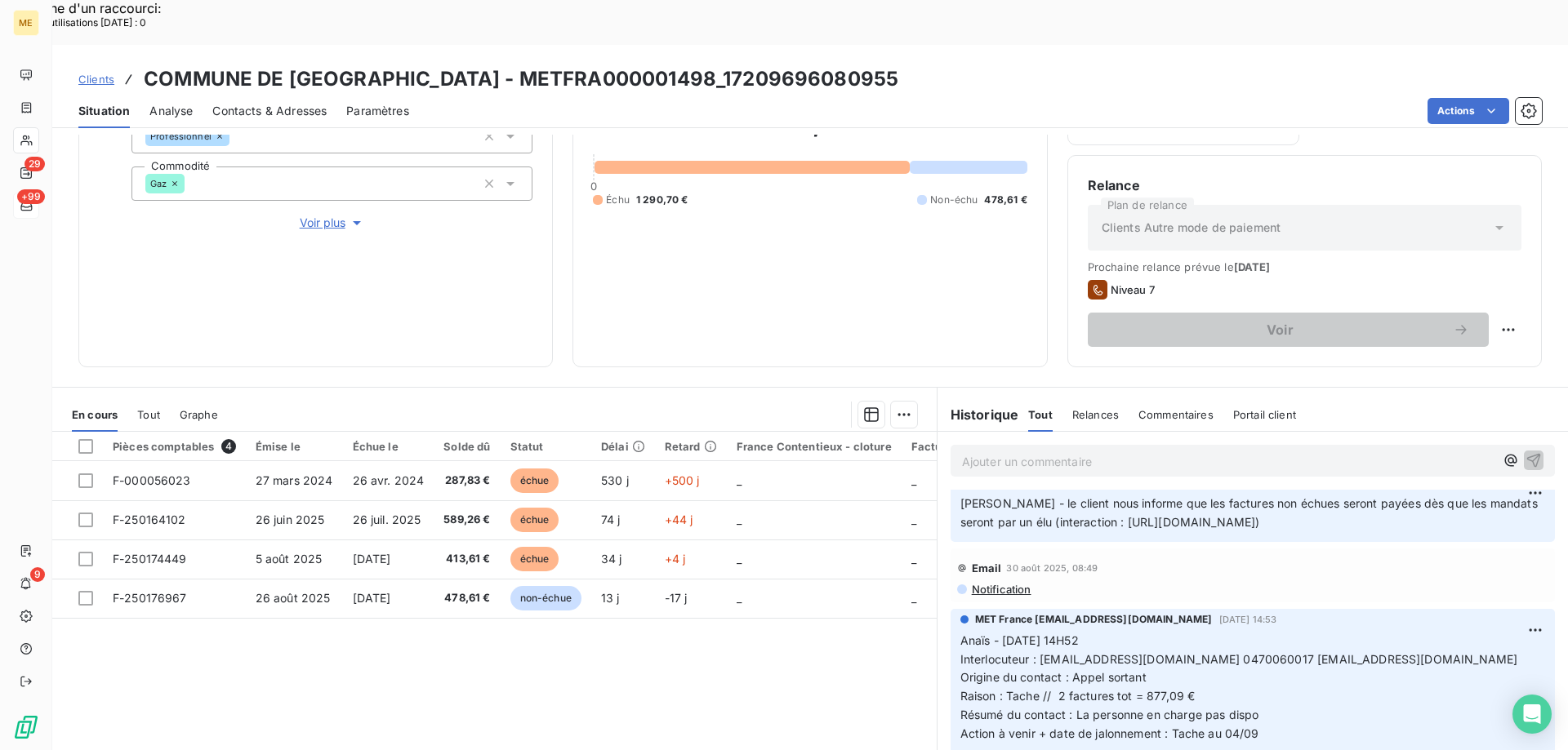
scroll to position [245, 0]
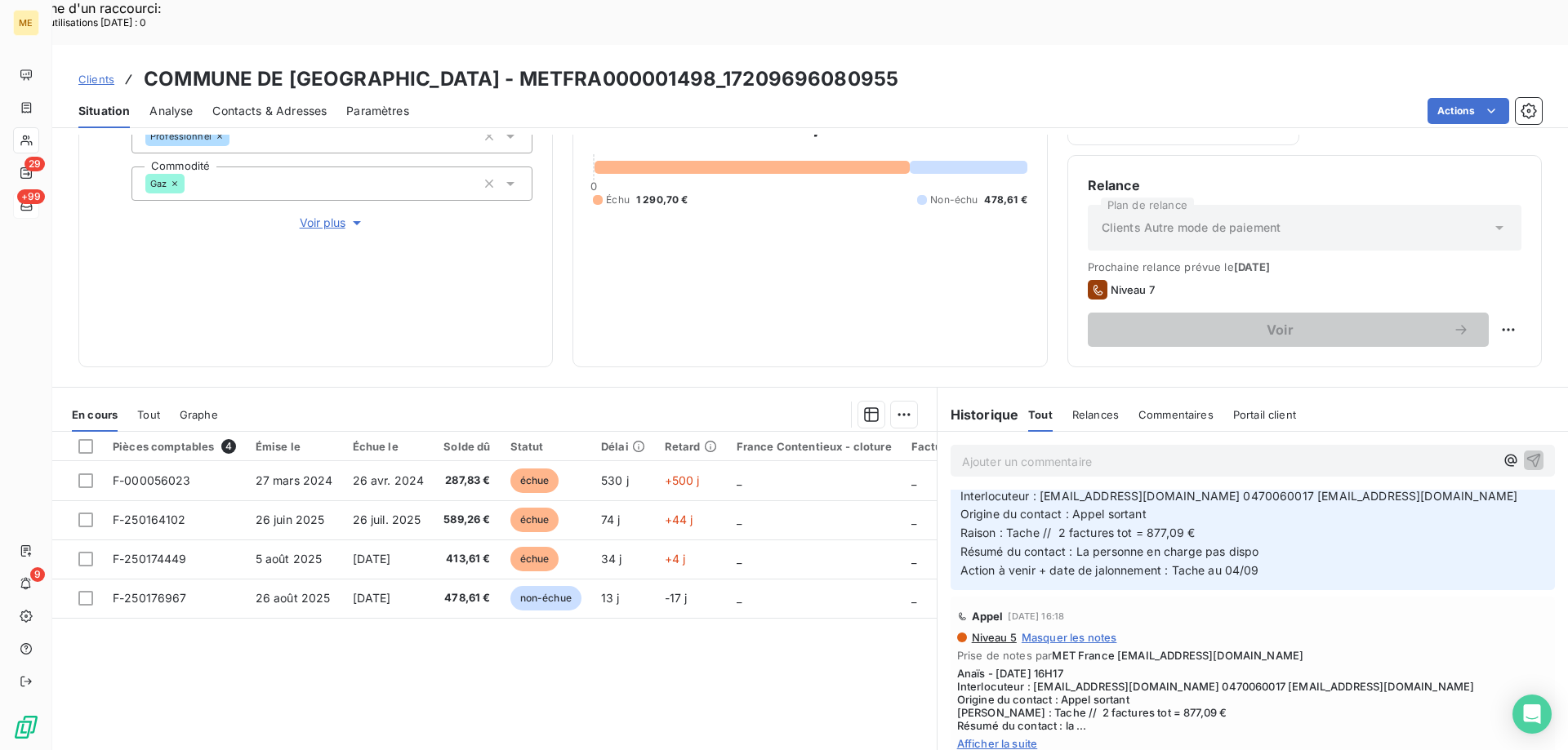
click at [1300, 550] on p "Anaïs - 29/08/2025 - 14H52 Interlocuteur : mairie.de.vaux@wanadoo.fr 0470060017…" at bounding box center [1252, 524] width 585 height 111
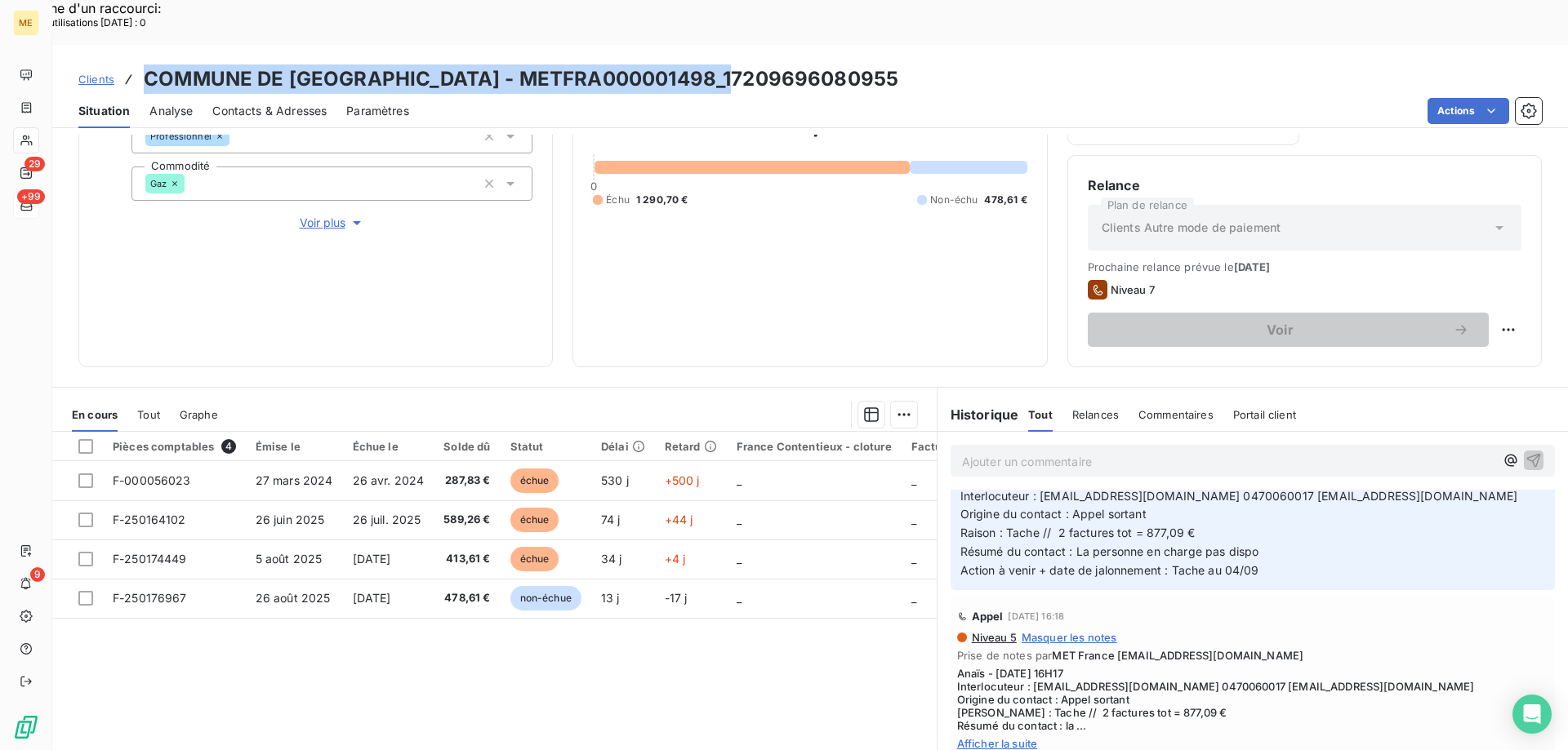
drag, startPoint x: 770, startPoint y: 25, endPoint x: 149, endPoint y: 24, distance: 621.0
click at [149, 64] on div "Clients COMMUNE DE VAUX - METFRA000001498_17209696080955" at bounding box center [810, 79] width 1515 height 30
copy h3 "COMMUNE DE [GEOGRAPHIC_DATA] - METFRA000001498_17209696080955"
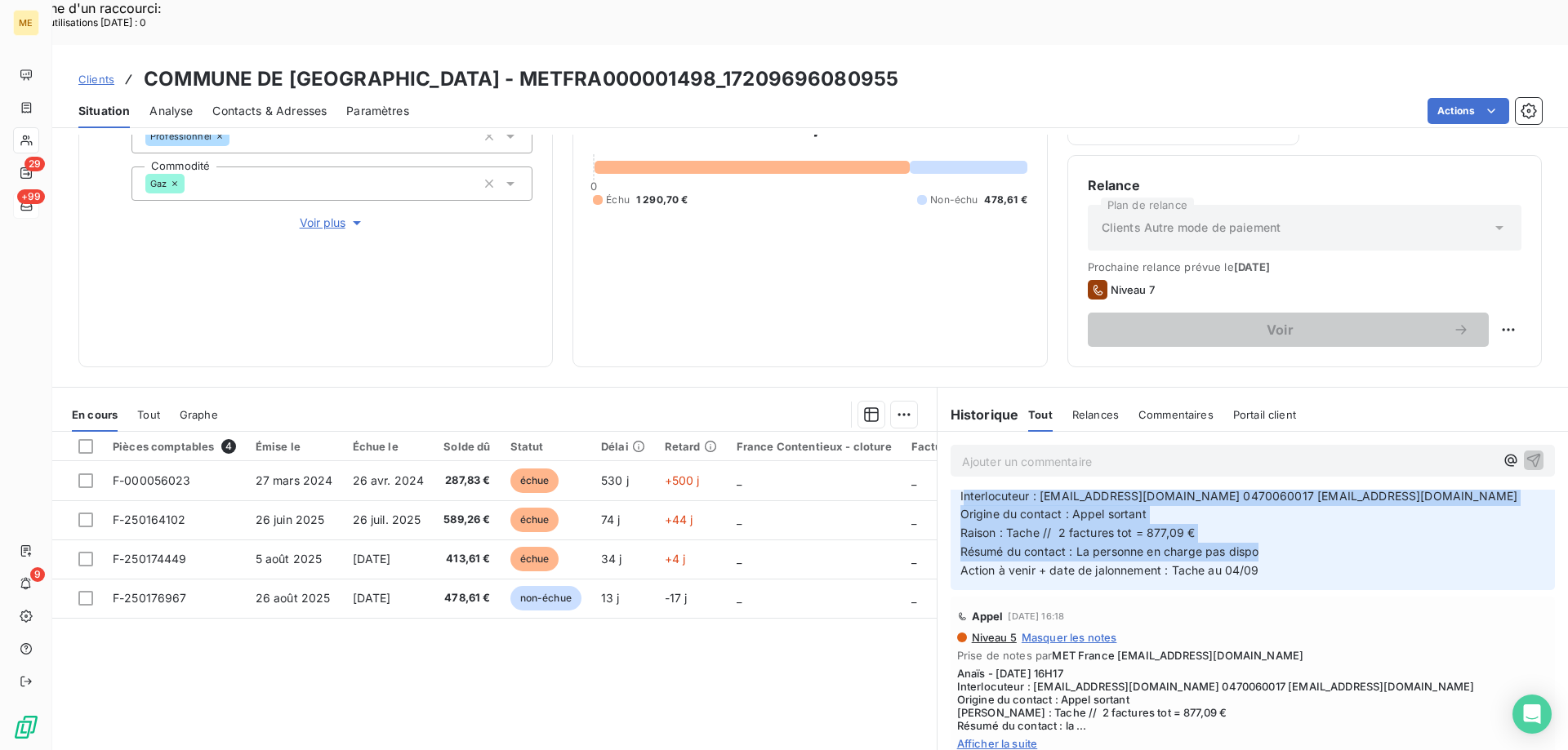
drag, startPoint x: 1278, startPoint y: 533, endPoint x: 1108, endPoint y: 527, distance: 170.1
click at [960, 475] on p "Anaïs - 29/08/2025 - 14H52 Interlocuteur : mairie.de.vaux@wanadoo.fr 0470060017…" at bounding box center [1252, 524] width 585 height 111
drag, startPoint x: 1253, startPoint y: 547, endPoint x: 941, endPoint y: 450, distance: 326.7
click at [941, 450] on div "MET France met-france@recouvrement.met.com 29 août 2025, 14:53 Anaïs - 29/08/20…" at bounding box center [1252, 518] width 630 height 151
copy p "Anaïs - 29/08/2025 - 14H52 Interlocuteur : mairie.de.vaux@wanadoo.fr 0470060017…"
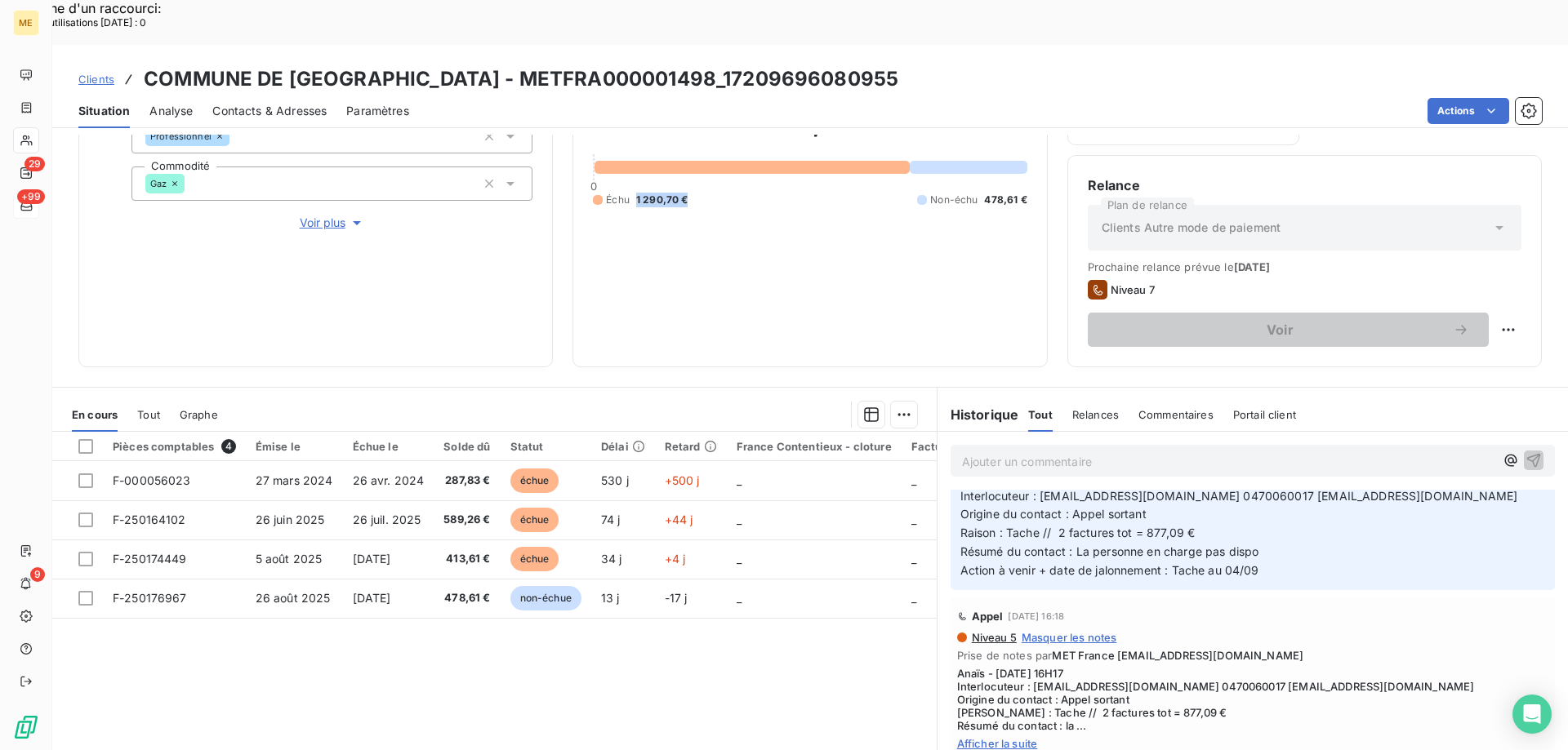
drag, startPoint x: 692, startPoint y: 145, endPoint x: 629, endPoint y: 153, distance: 63.5
click at [629, 193] on div "Échu 1 290,70 € Non-échu 478,61 €" at bounding box center [810, 200] width 434 height 15
copy span "1 290,70 €"
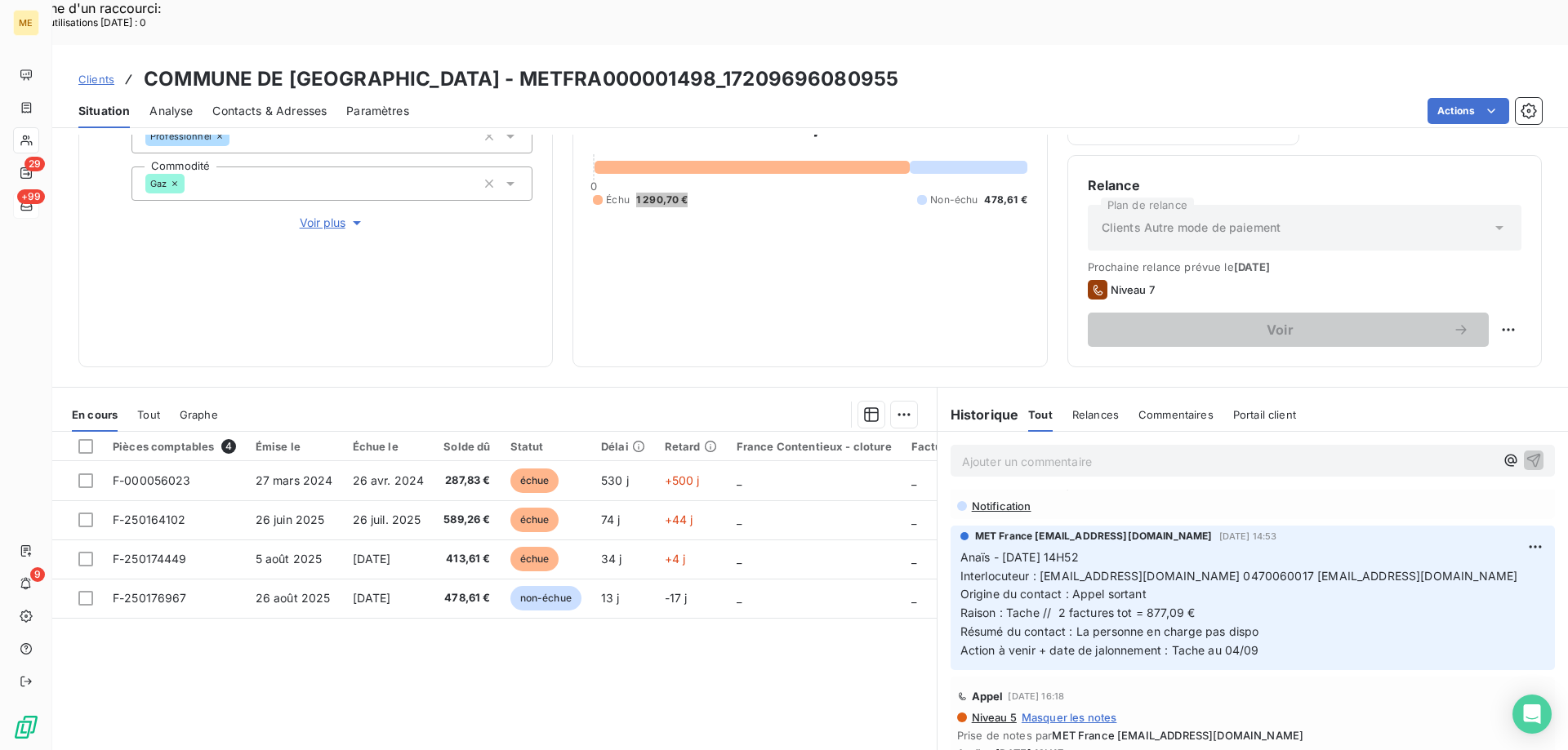
scroll to position [0, 0]
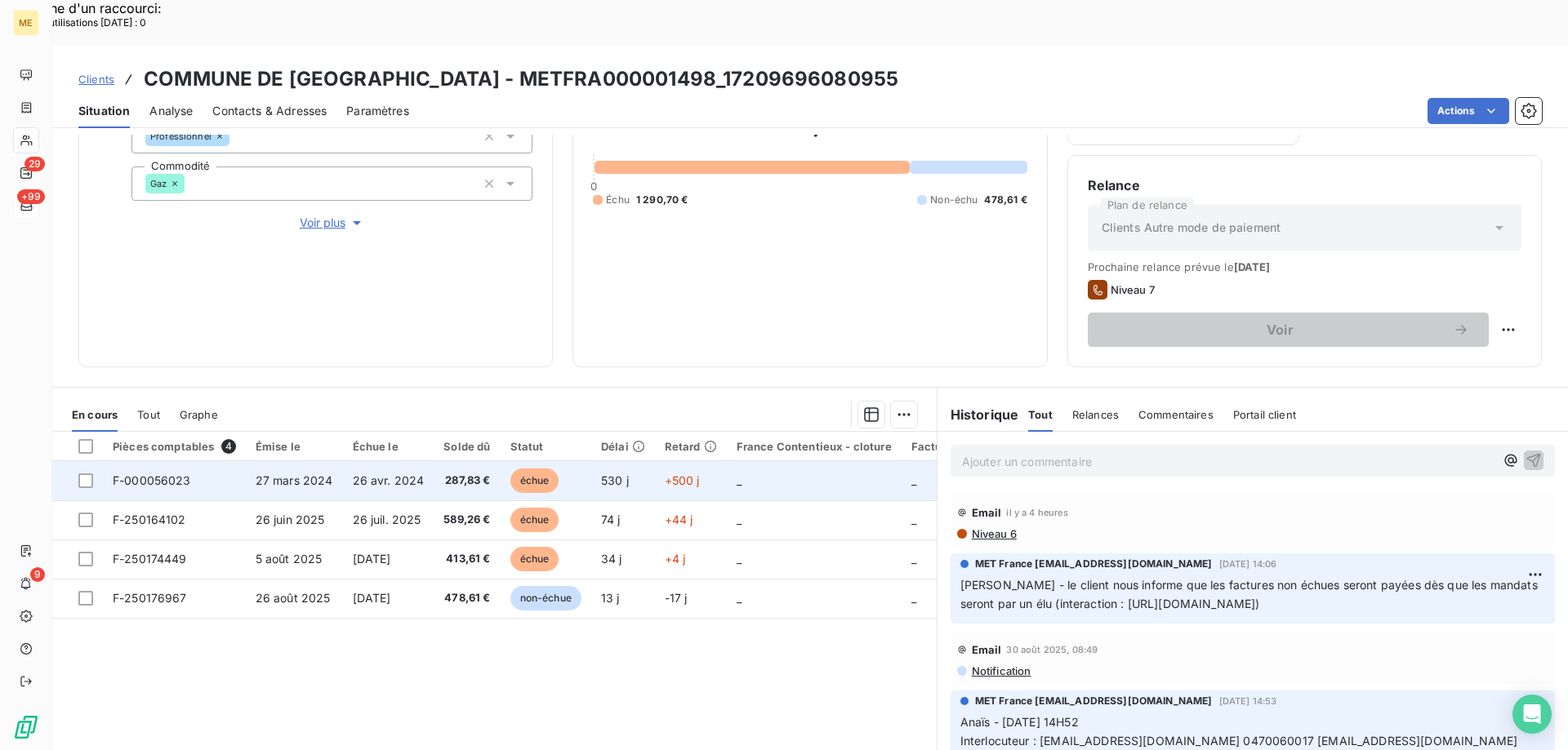
click at [809, 461] on td "_" at bounding box center [814, 481] width 175 height 39
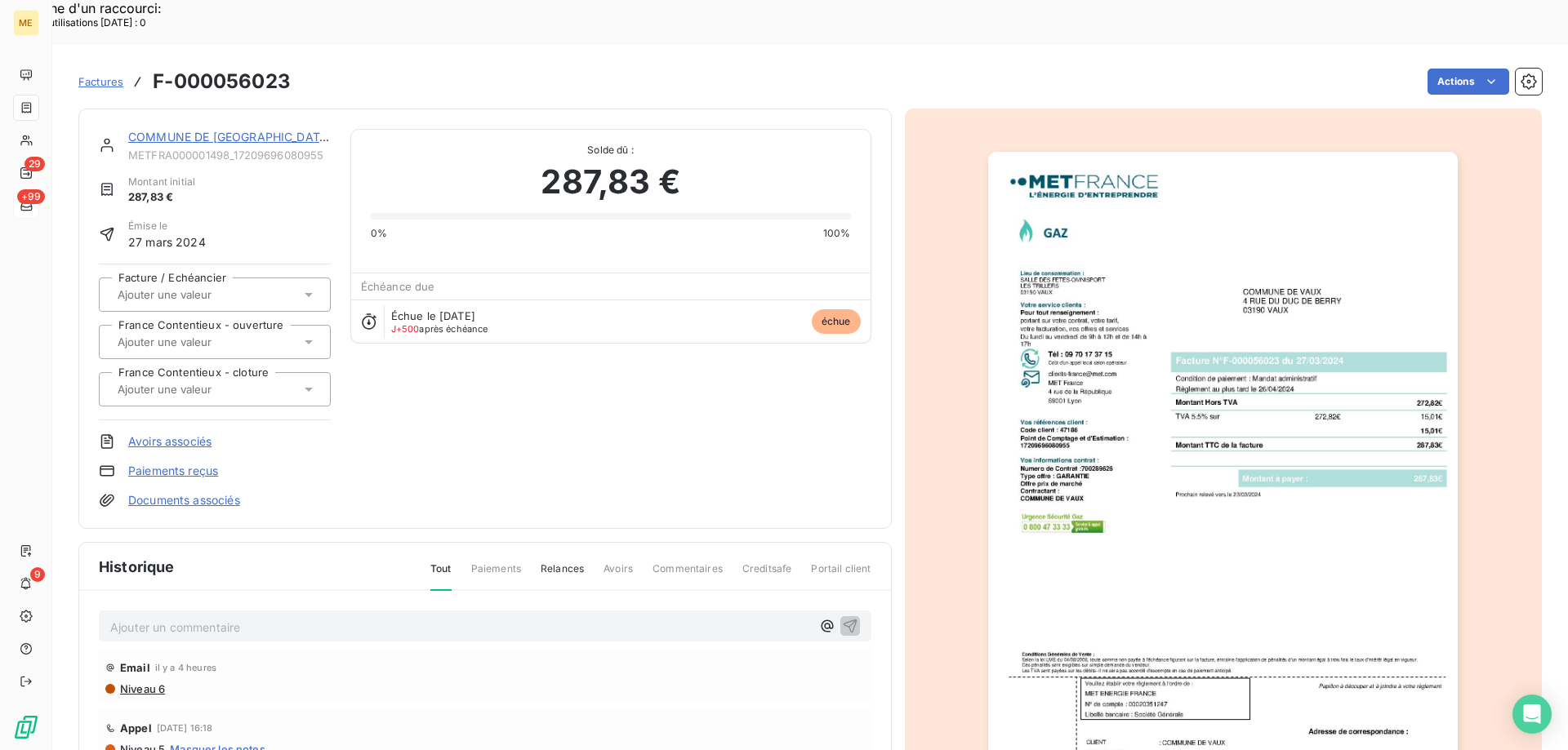
click at [212, 130] on link "COMMUNE DE VAUX" at bounding box center [229, 136] width 203 height 14
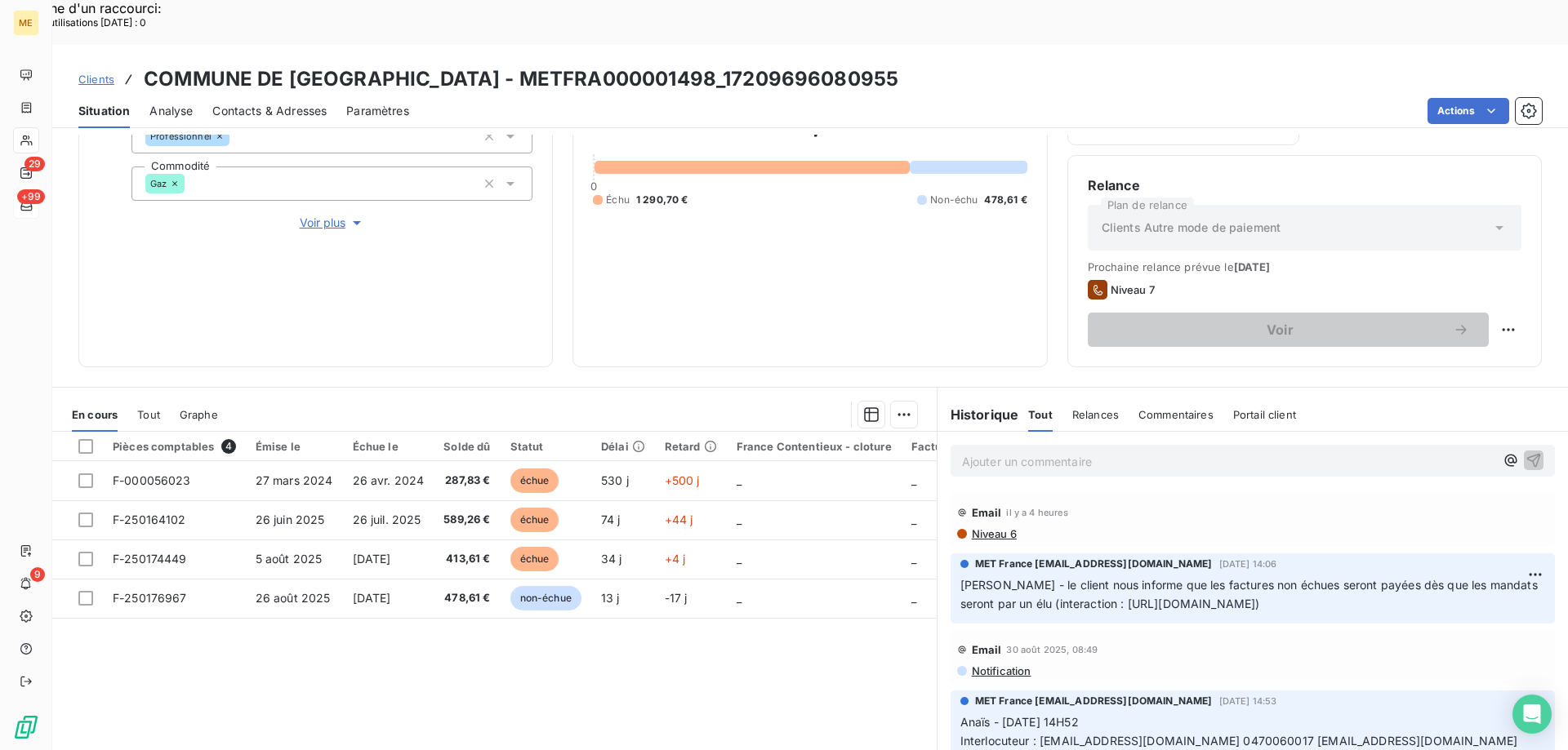
click at [1114, 451] on p "Ajouter un commentaire ﻿" at bounding box center [1227, 461] width 532 height 20
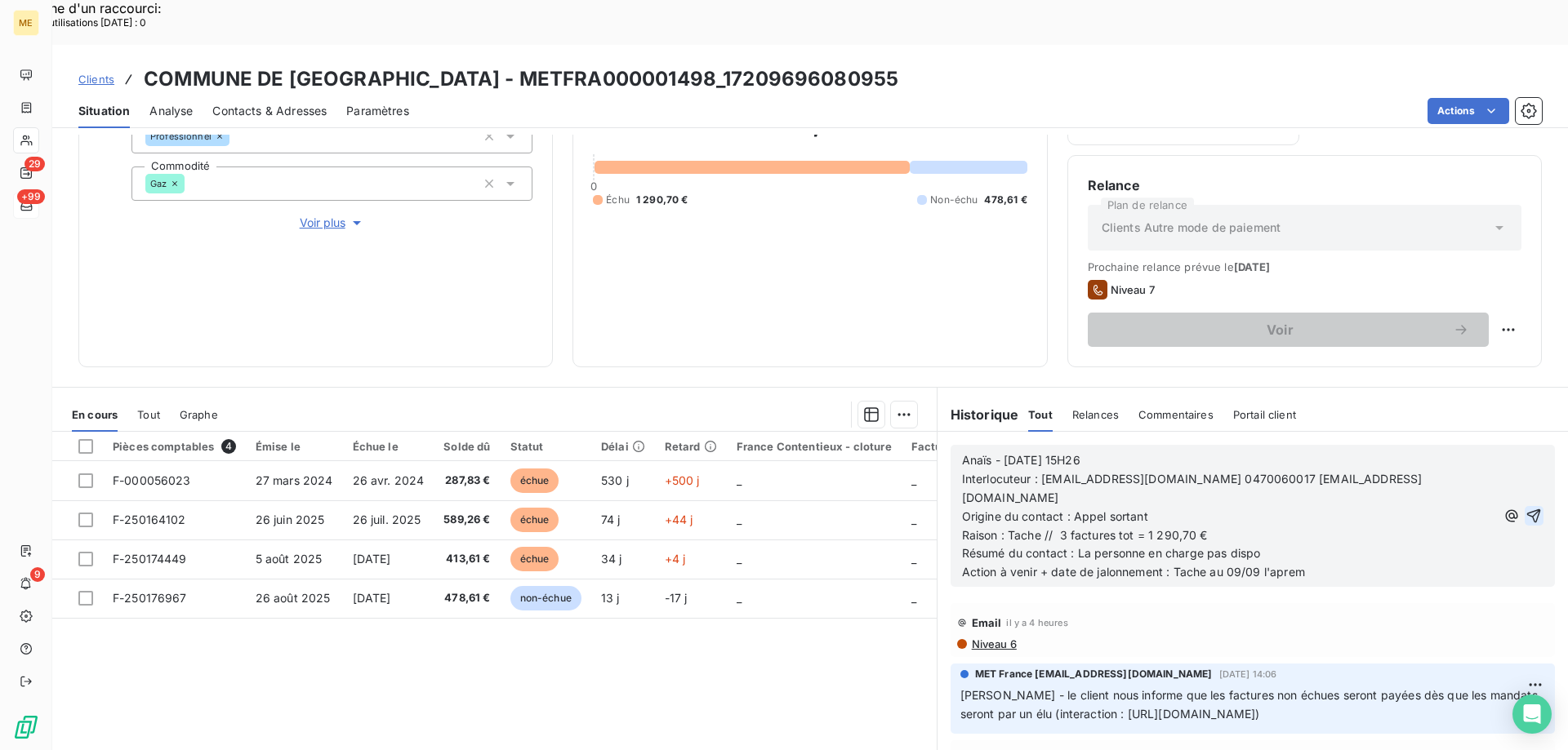
click at [1527, 510] on icon "button" at bounding box center [1534, 516] width 14 height 14
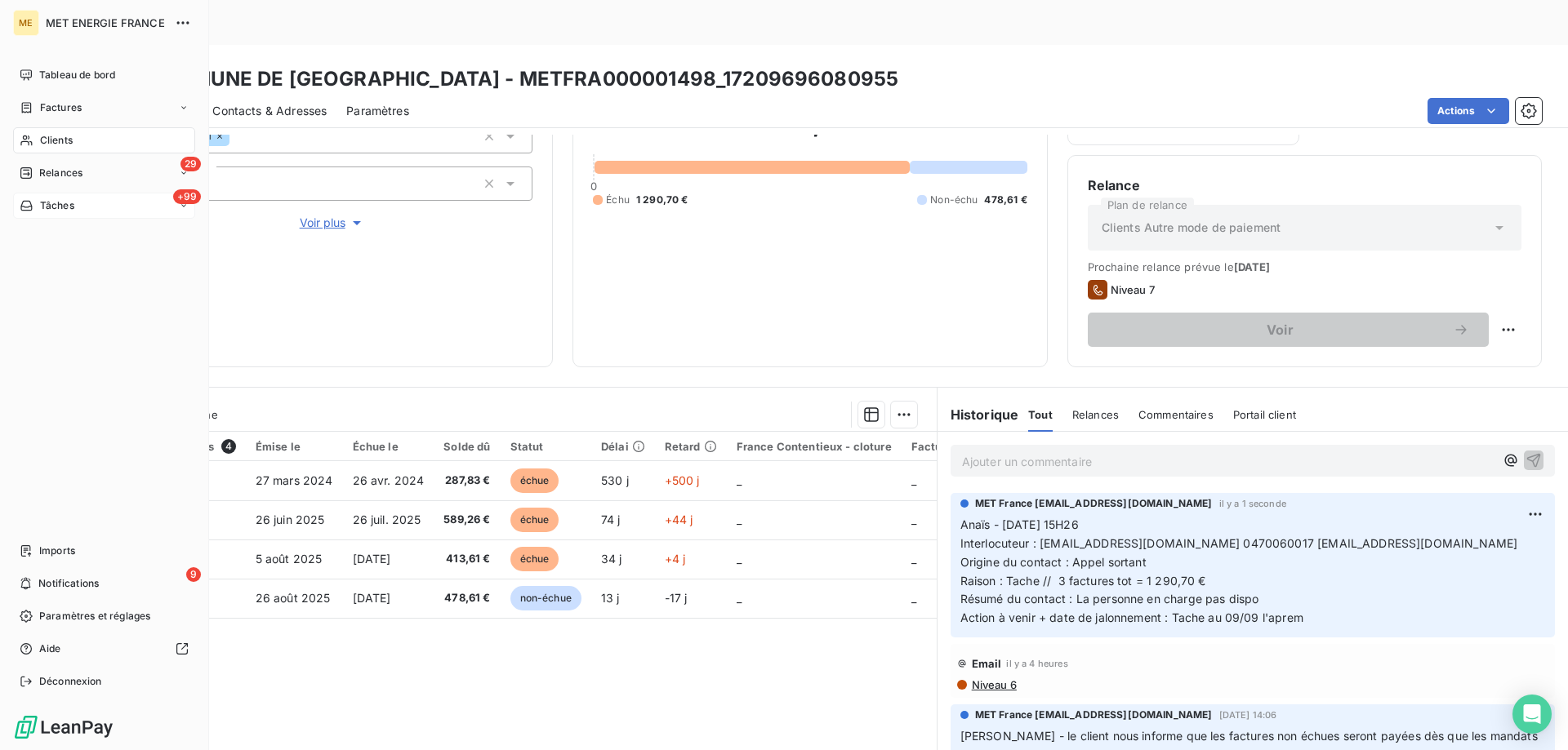
click at [60, 203] on span "Tâches" at bounding box center [57, 206] width 34 height 15
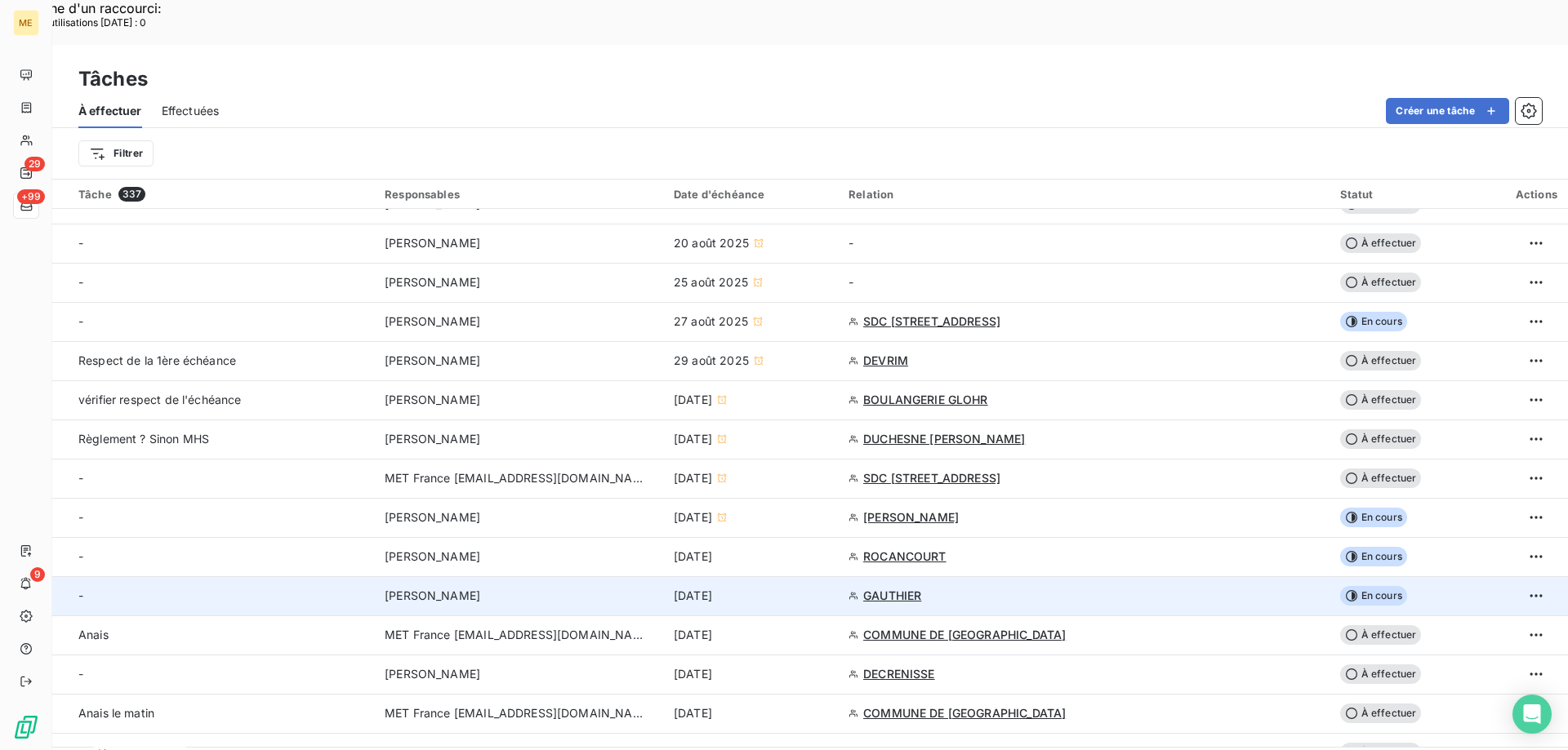
scroll to position [163, 0]
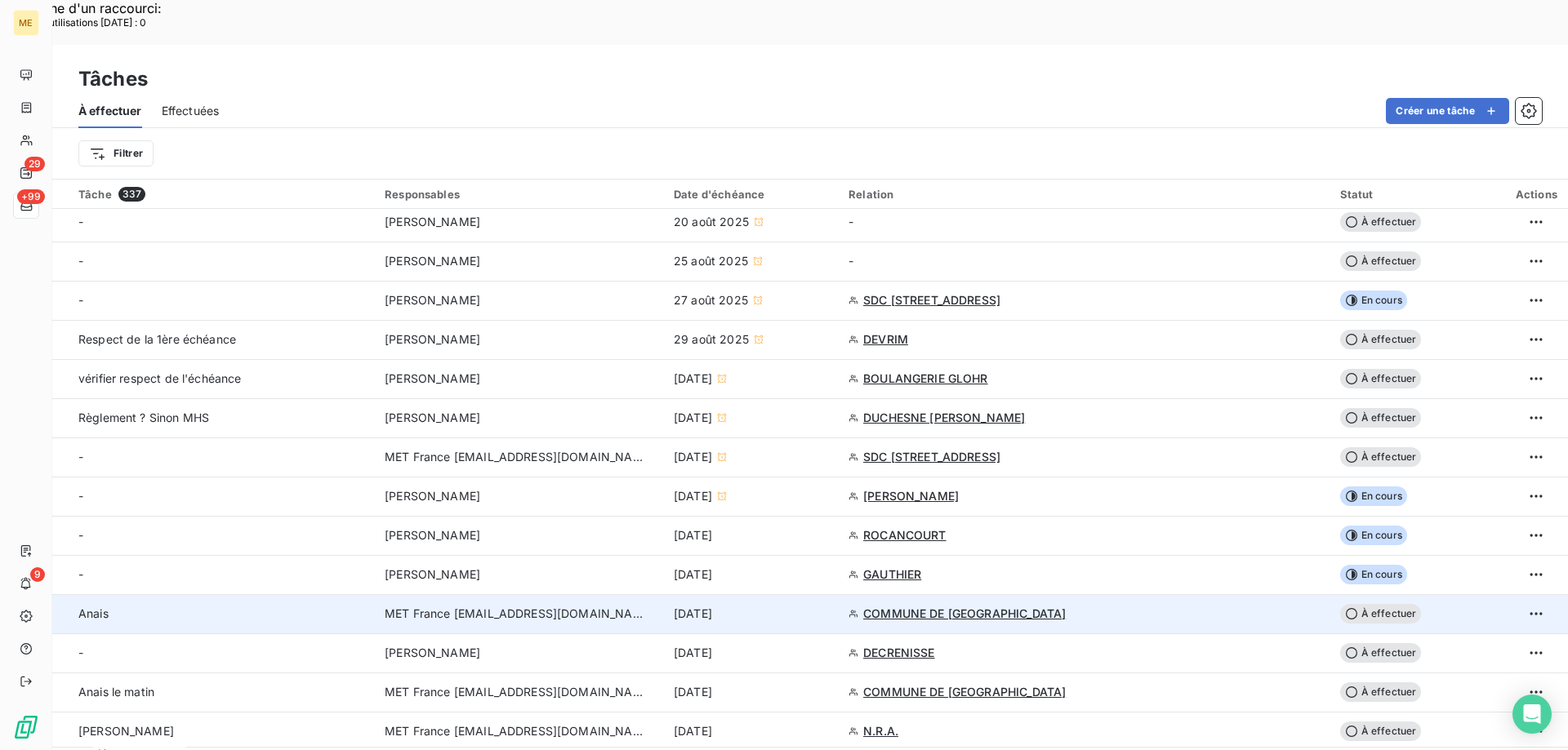
click at [829, 606] on div "[DATE]" at bounding box center [751, 614] width 155 height 17
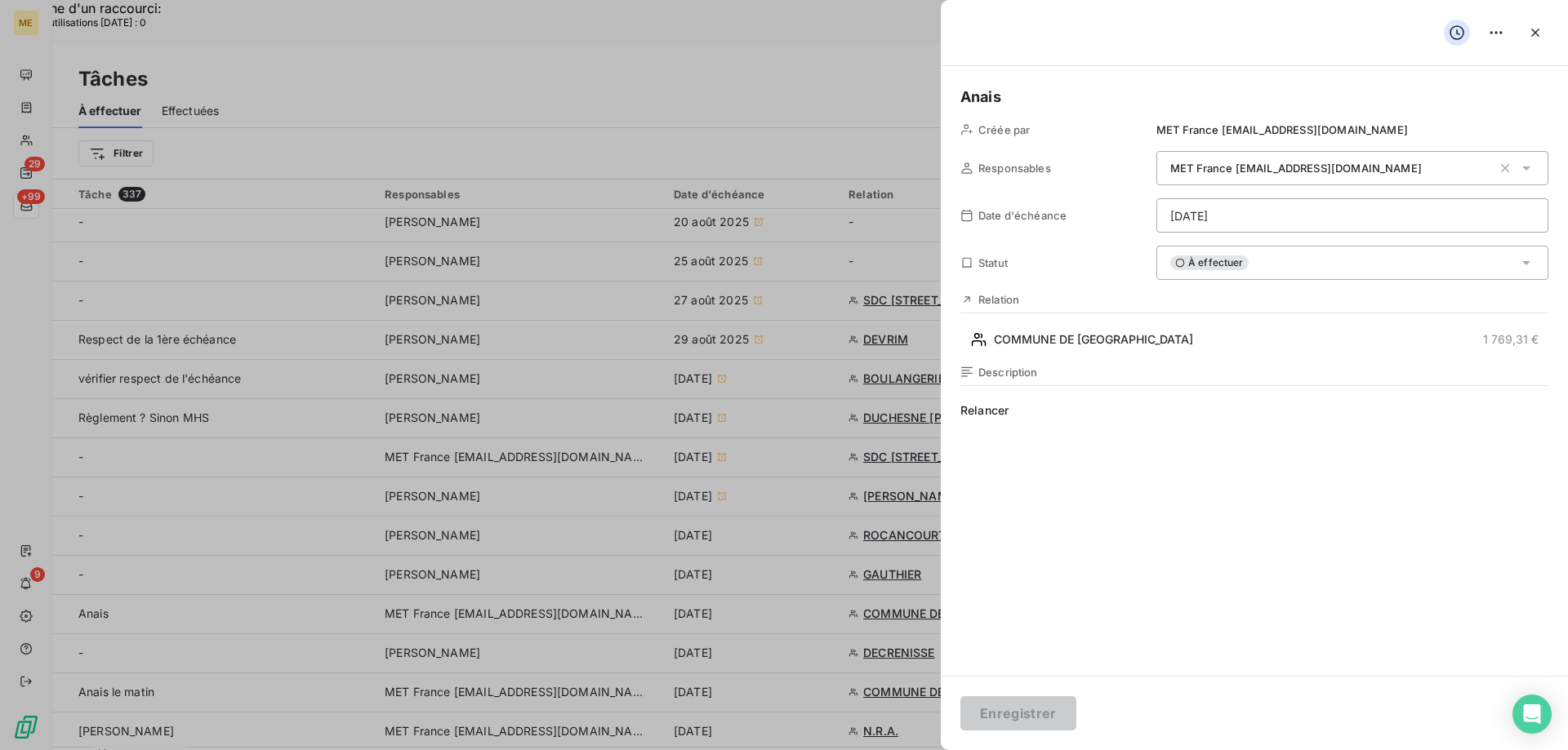
click at [1074, 89] on h5 "Anais" at bounding box center [1253, 97] width 588 height 23
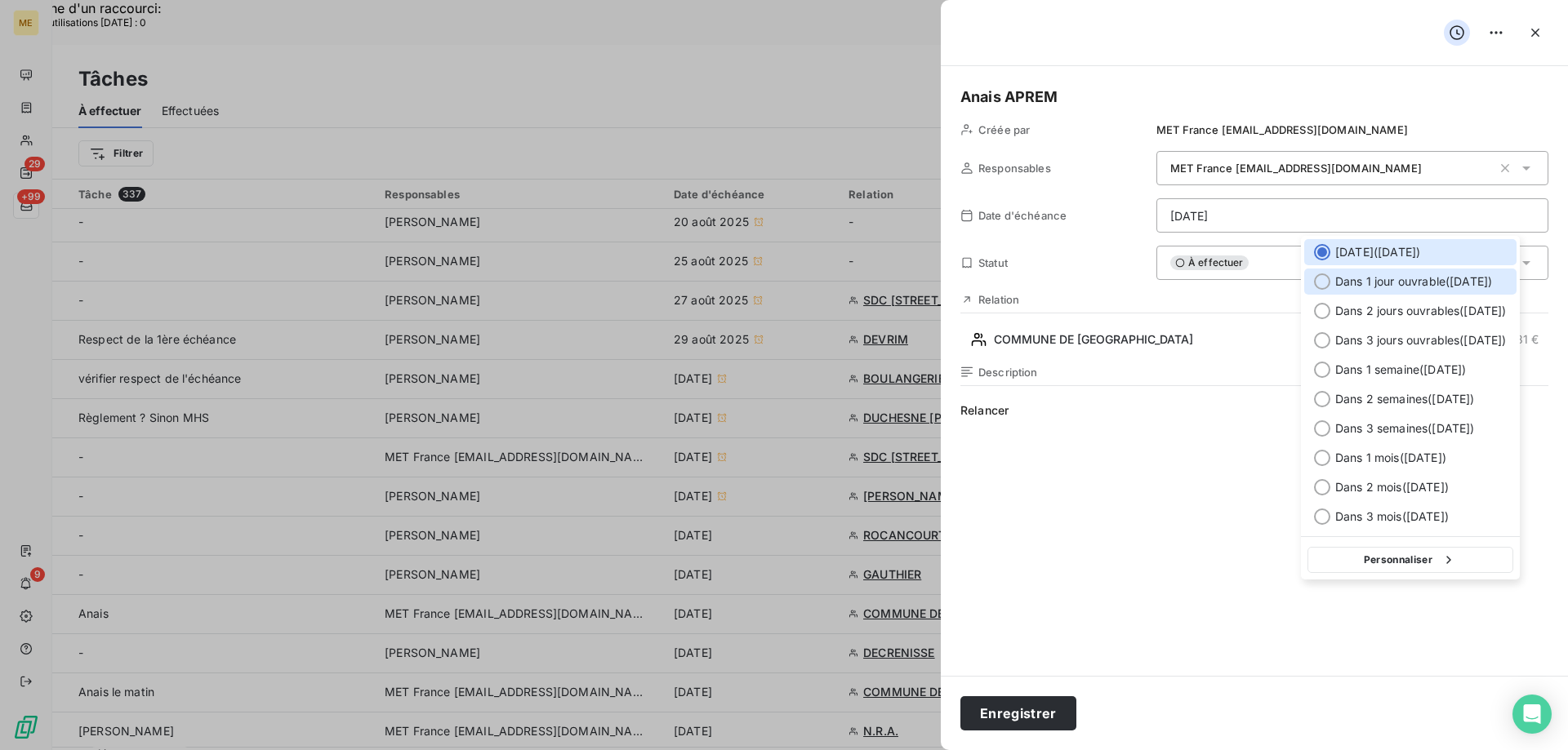
click at [1409, 274] on span "Dans 1 jour ouvrable ( mardi )" at bounding box center [1413, 282] width 157 height 17
type input "[DATE]"
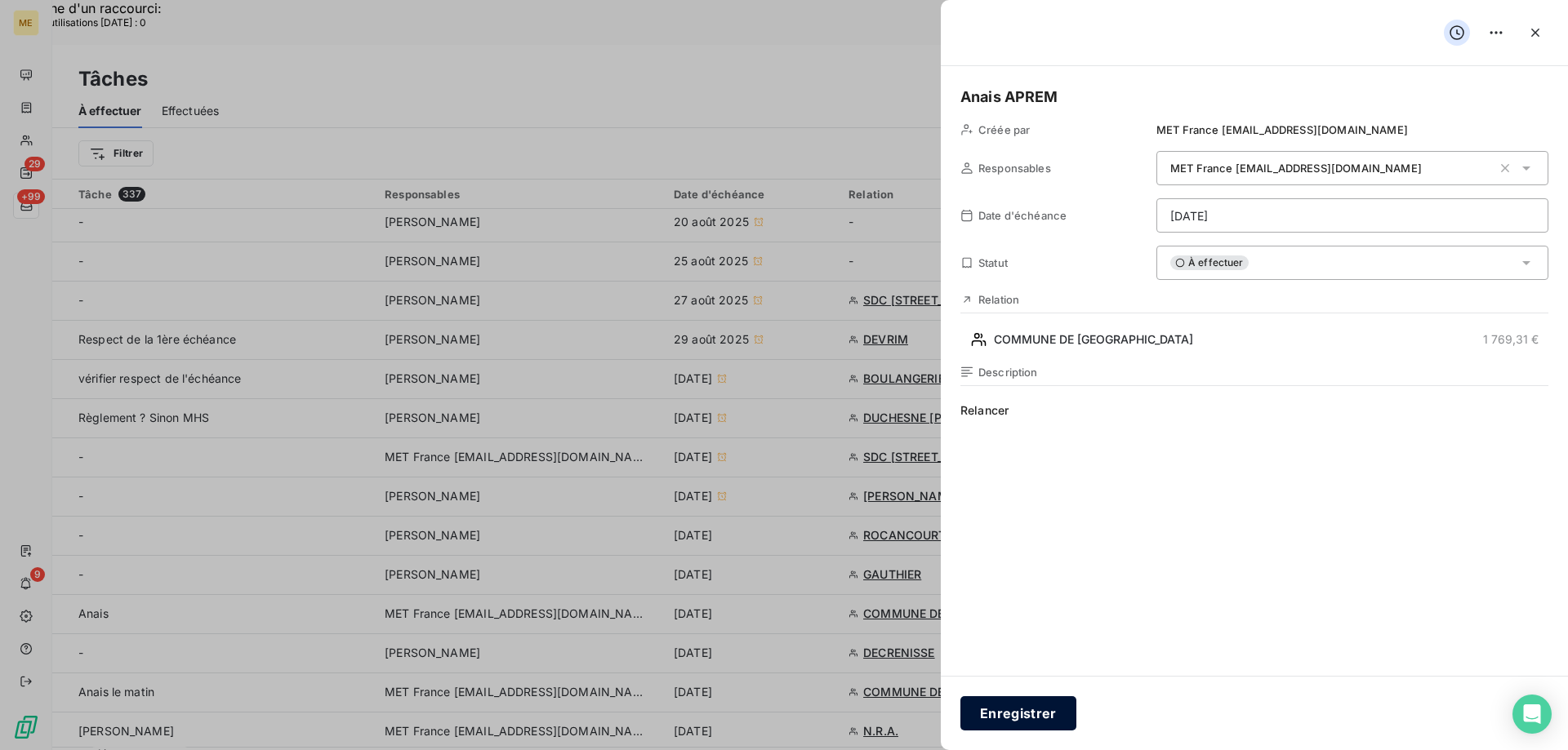
click at [1027, 717] on button "Enregistrer" at bounding box center [1017, 713] width 116 height 34
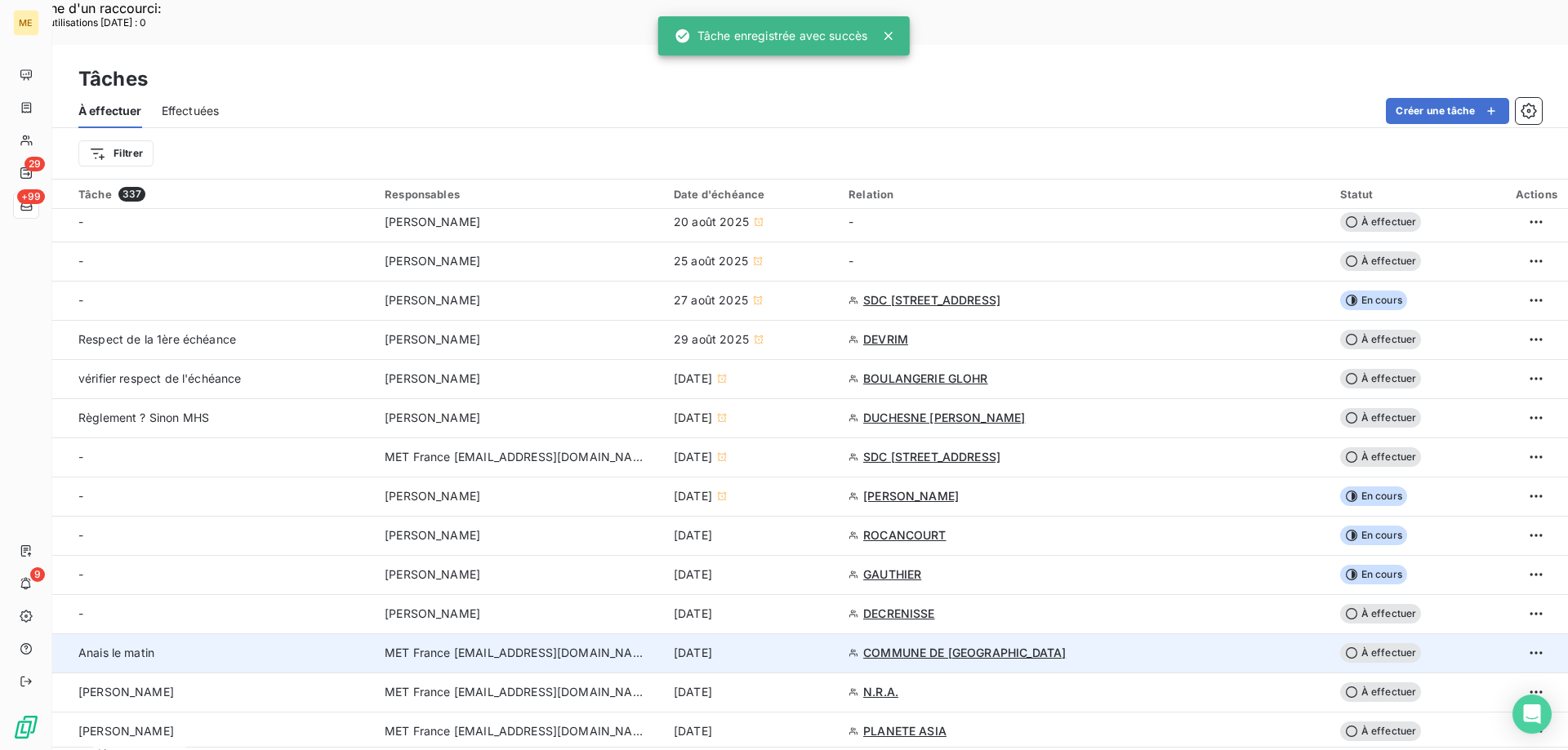
click at [829, 645] on div "[DATE]" at bounding box center [751, 653] width 155 height 17
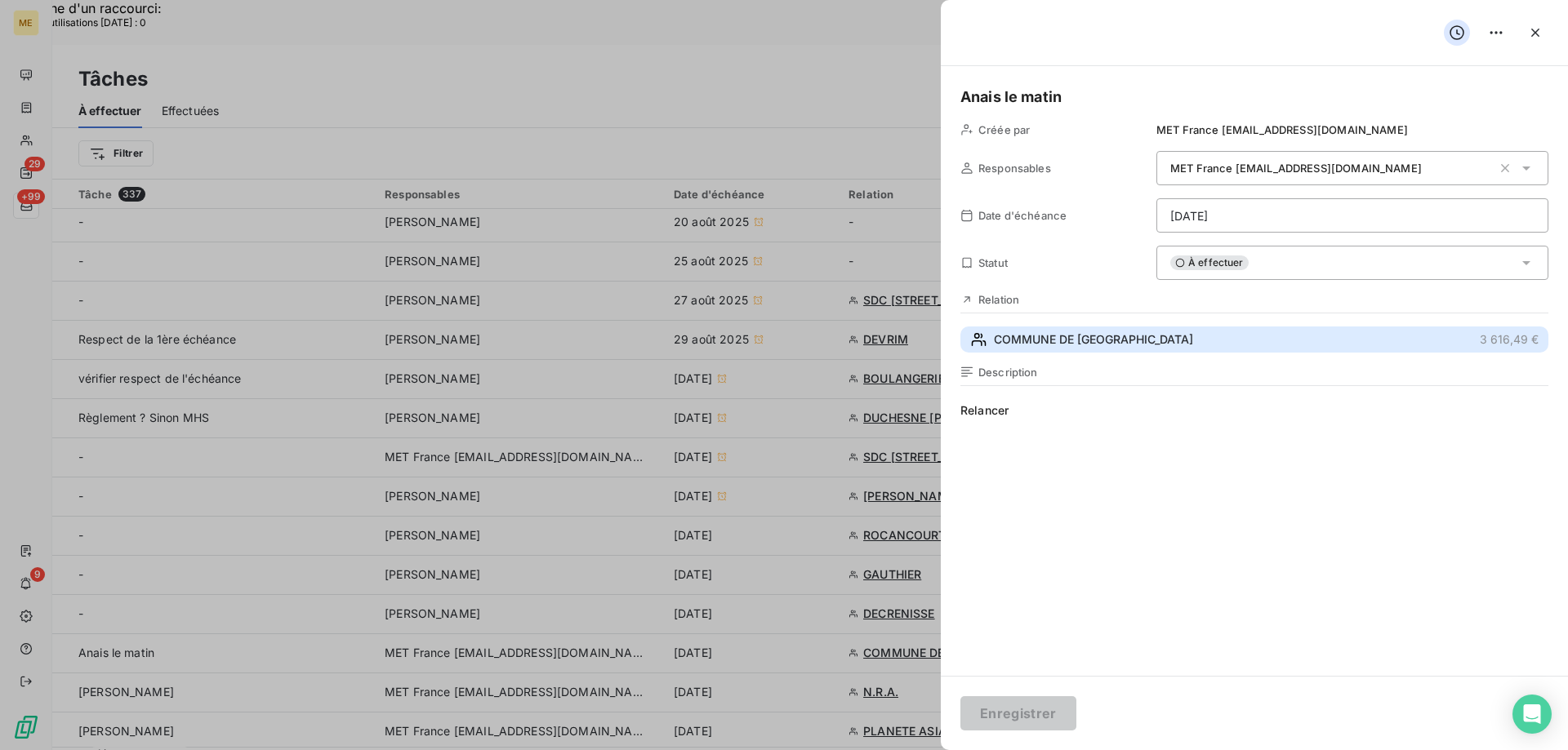
click at [1245, 348] on button "COMMUNE DE MONTFORT LE GESNOIS 3 616,49 €" at bounding box center [1253, 340] width 588 height 26
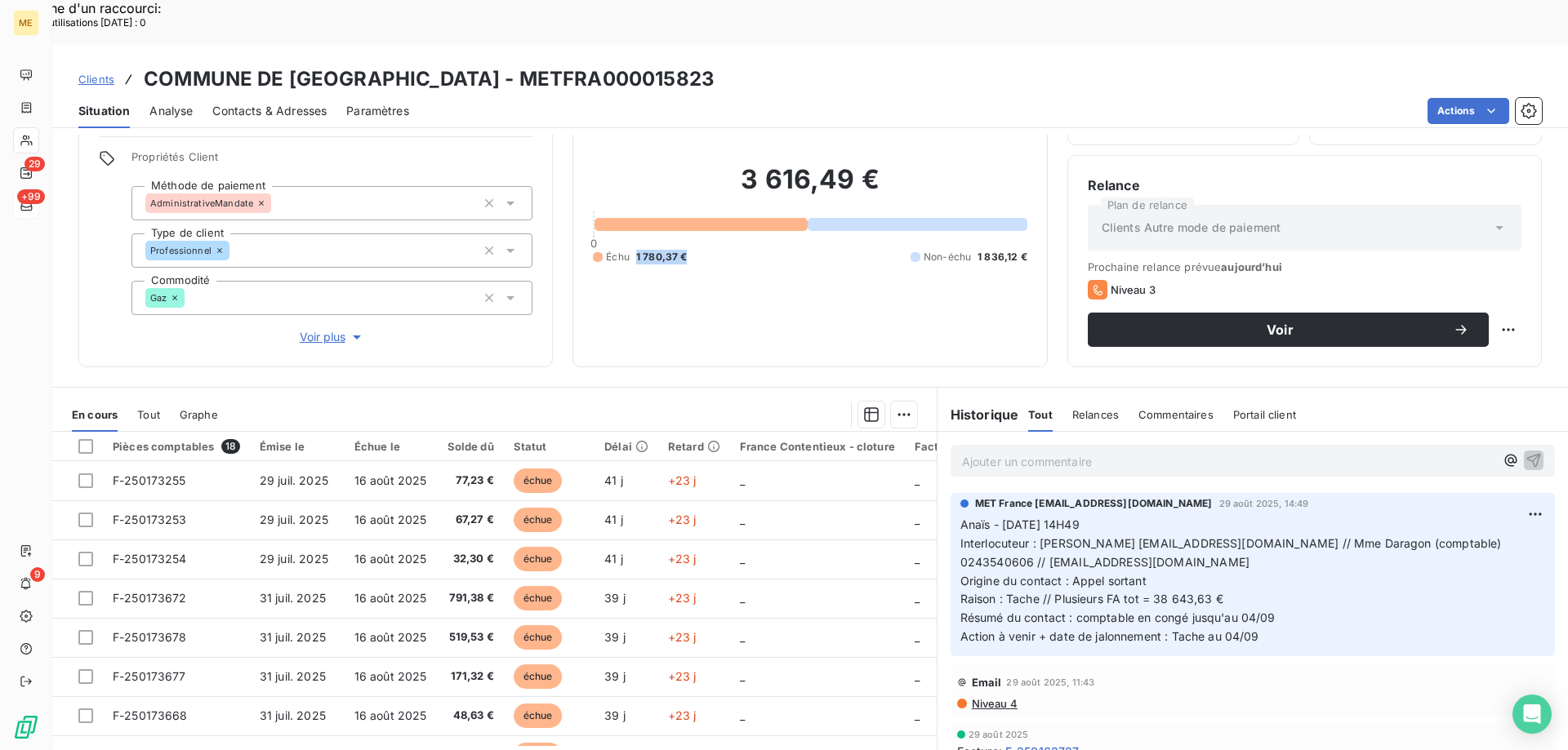
drag, startPoint x: 704, startPoint y: 201, endPoint x: 633, endPoint y: 207, distance: 71.3
click at [633, 250] on div "Échu 1 780,37 € Non-échu 1 836,12 €" at bounding box center [810, 257] width 434 height 15
copy span "1 780,37 €"
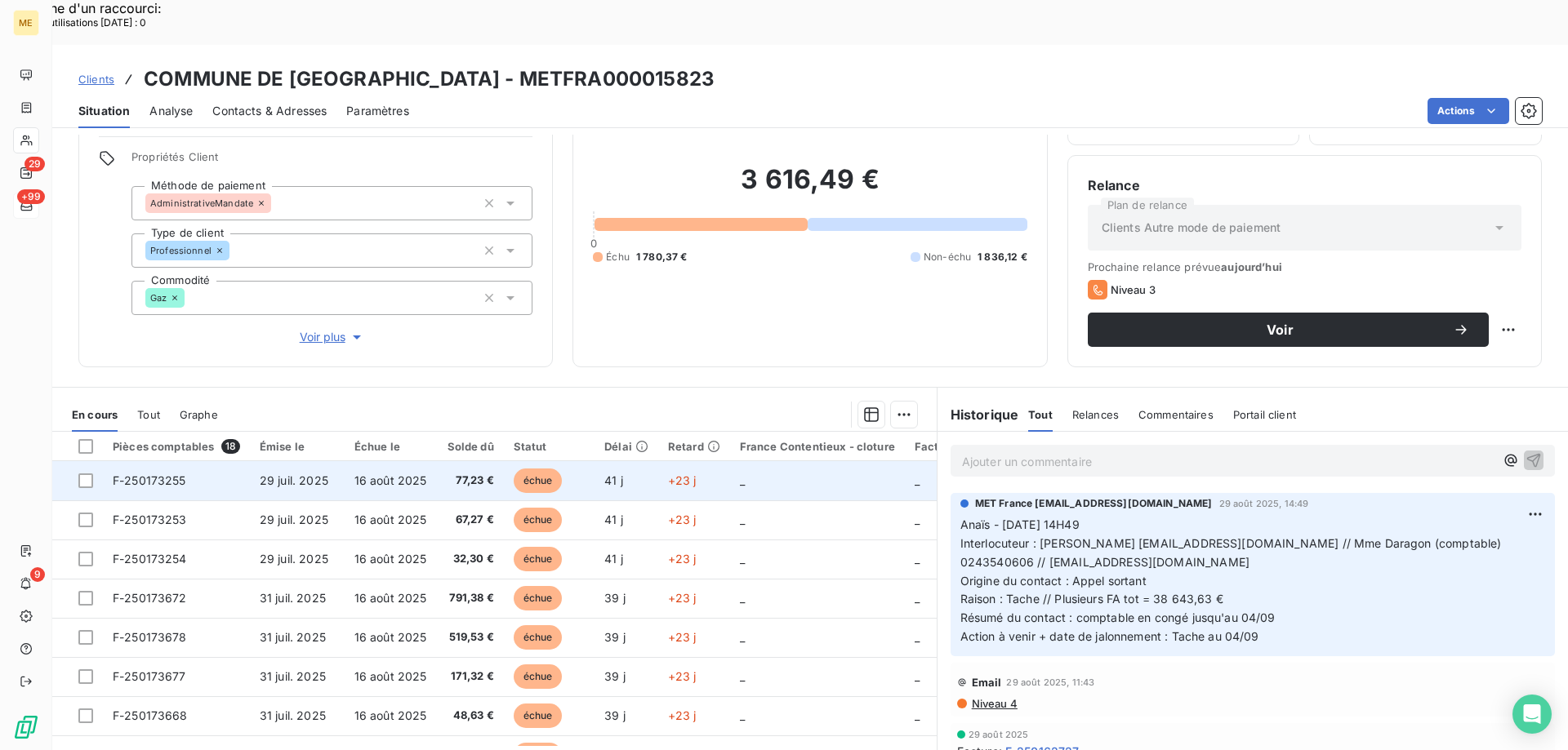
click at [797, 461] on td "_" at bounding box center [817, 481] width 175 height 39
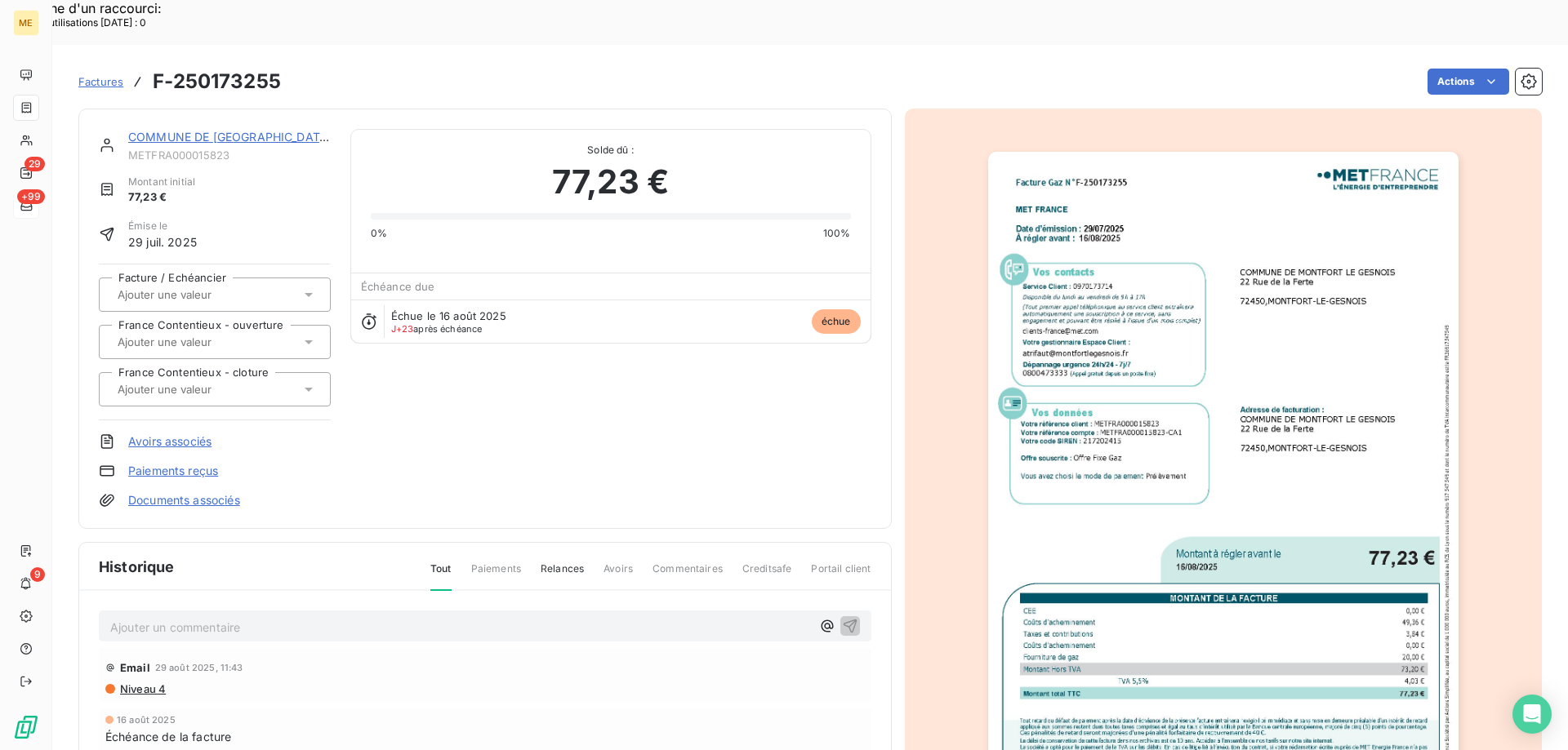
click at [1477, 424] on div at bounding box center [1224, 484] width 638 height 751
click at [1386, 447] on img "button" at bounding box center [1223, 485] width 471 height 665
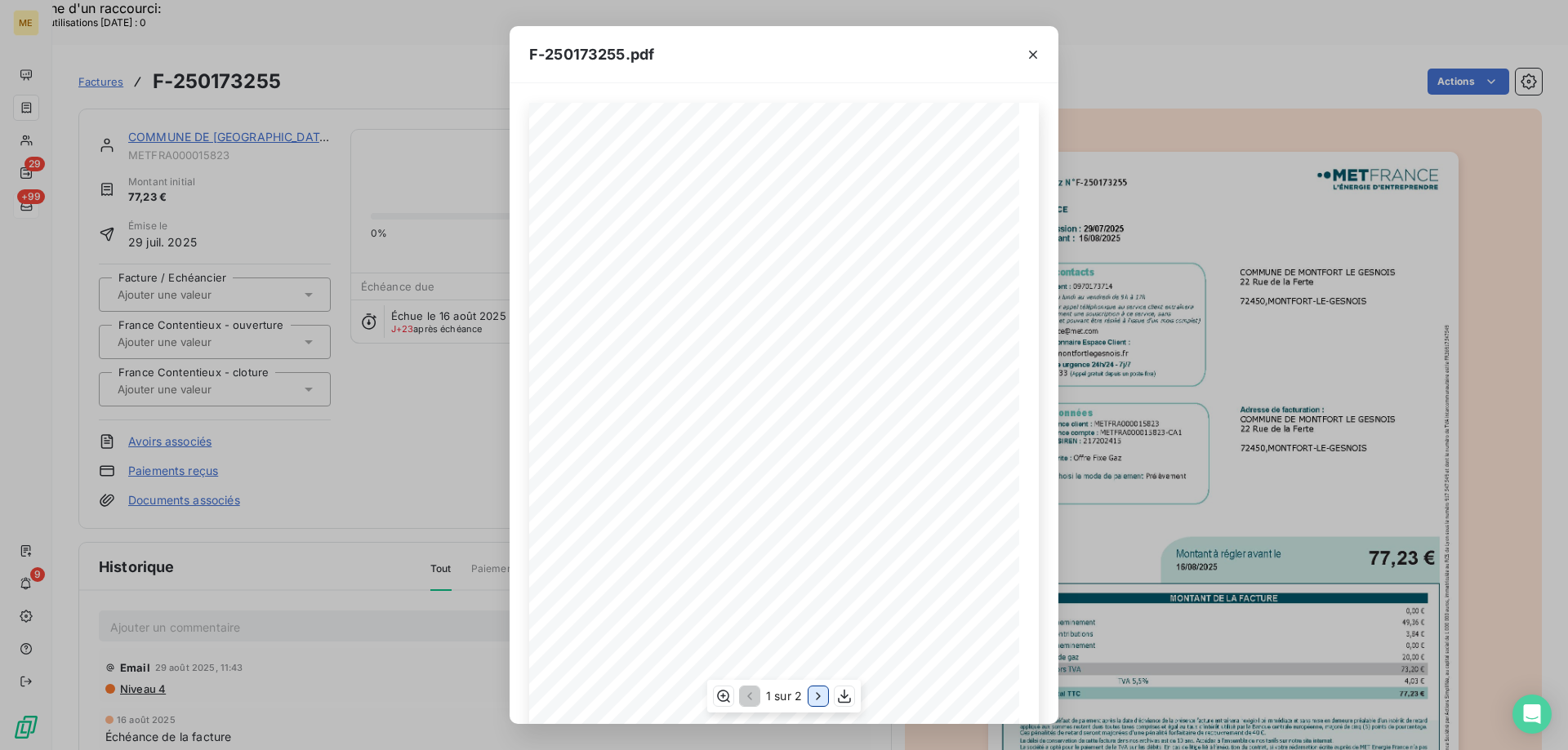
click at [816, 698] on icon "button" at bounding box center [819, 696] width 17 height 17
drag, startPoint x: 1030, startPoint y: 51, endPoint x: 1043, endPoint y: 45, distance: 14.3
click at [1030, 51] on icon "button" at bounding box center [1032, 55] width 8 height 8
click at [1033, 53] on icon "button" at bounding box center [1033, 55] width 17 height 17
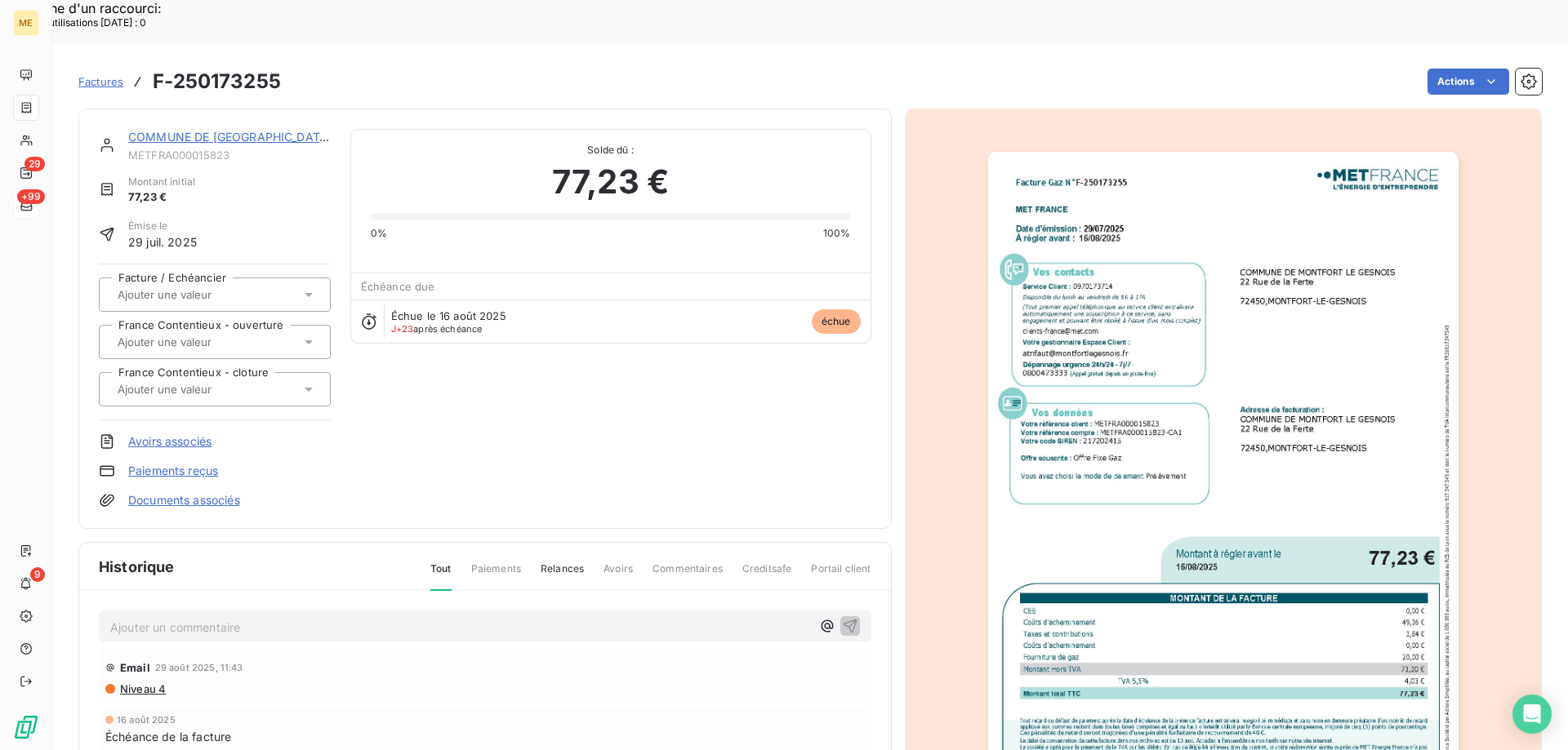
click at [288, 129] on div "COMMUNE DE MONTFORT LE GESNOIS" at bounding box center [229, 137] width 202 height 17
click at [282, 130] on link "COMMUNE DE MONTFORT LE GESNOIS" at bounding box center [229, 136] width 203 height 14
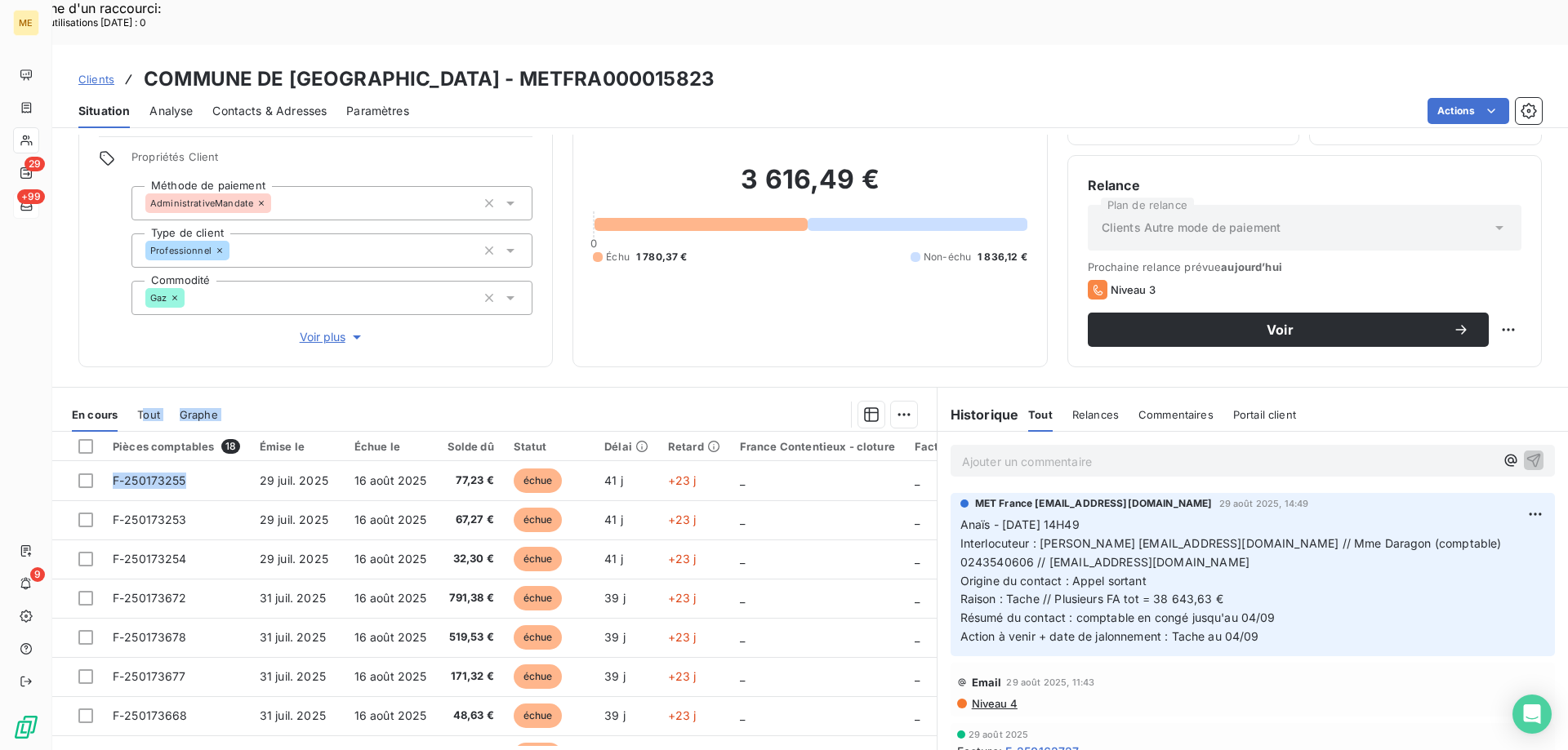
drag, startPoint x: 162, startPoint y: 436, endPoint x: 201, endPoint y: 283, distance: 157.9
click at [152, 388] on section "En cours Tout Graphe Pièces comptables 18 Émise le Échue le Solde dû Statut Dél…" at bounding box center [494, 591] width 885 height 407
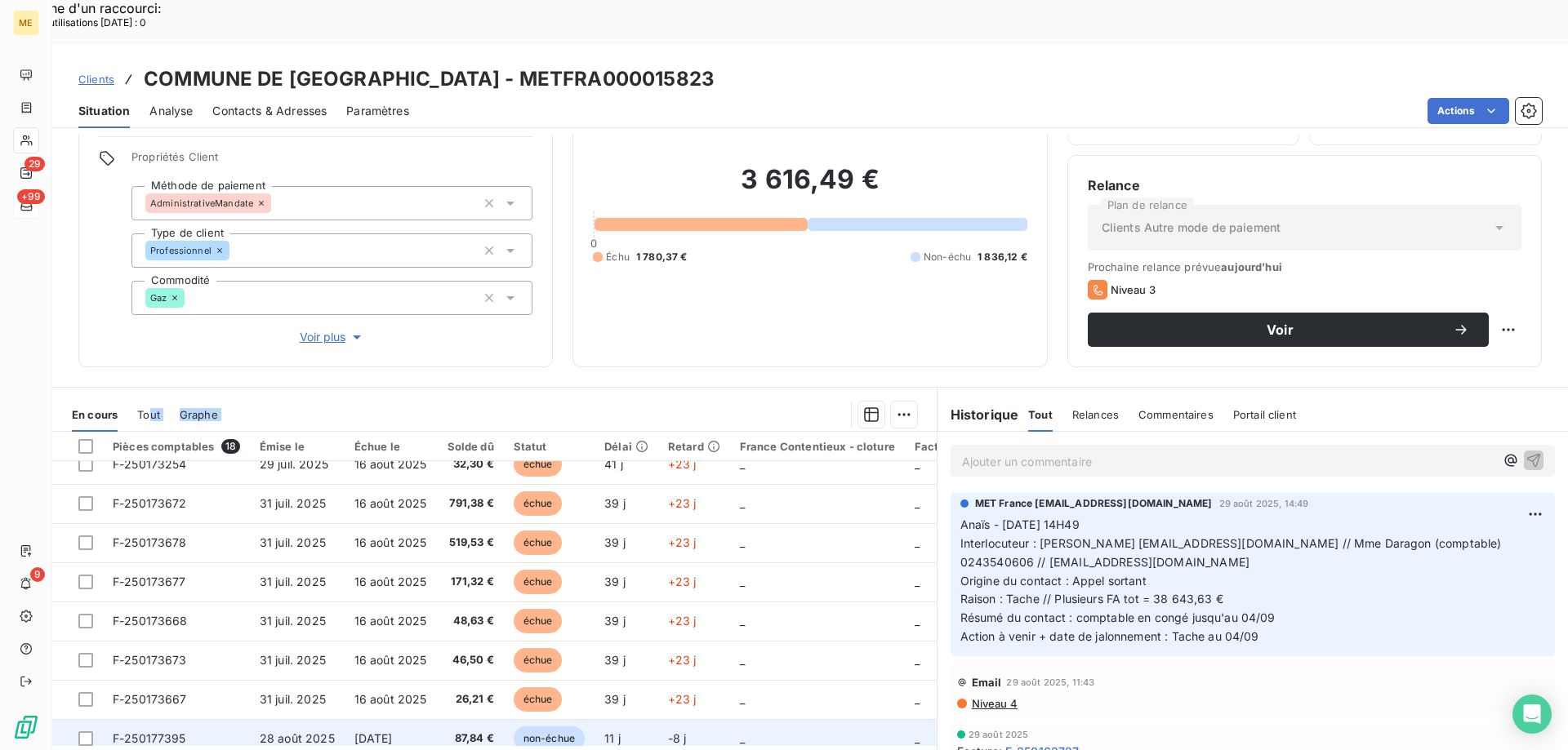
scroll to position [245, 0]
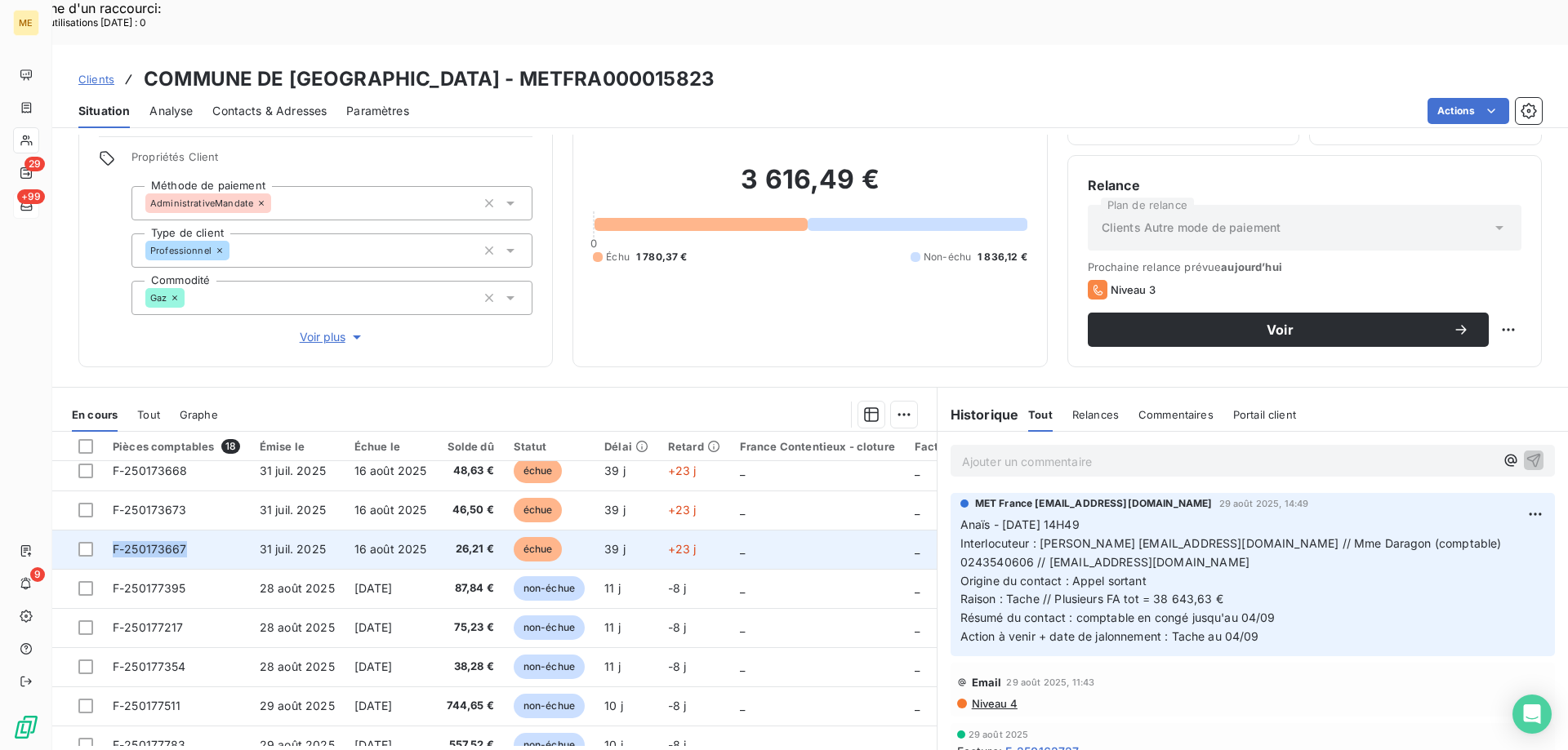
drag, startPoint x: 183, startPoint y: 510, endPoint x: 111, endPoint y: 507, distance: 72.1
click at [111, 530] on td "F-250173667" at bounding box center [176, 550] width 147 height 39
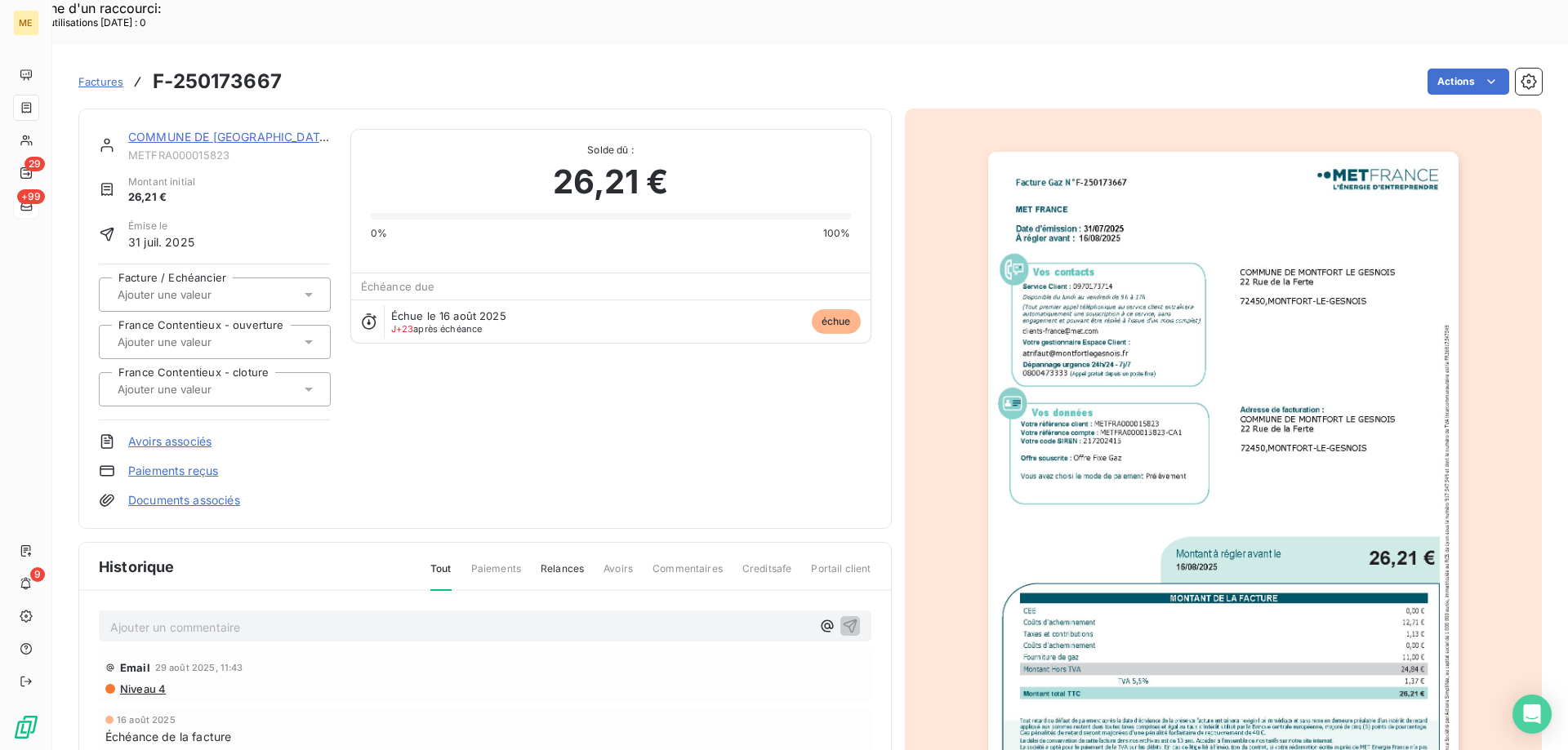
click at [226, 109] on div "COMMUNE DE MONTFORT LE GESNOIS METFRA000015823 Montant initial 26,21 € Émise le…" at bounding box center [485, 318] width 813 height 420
click at [225, 130] on link "COMMUNE DE MONTFORT LE GESNOIS" at bounding box center [229, 136] width 203 height 14
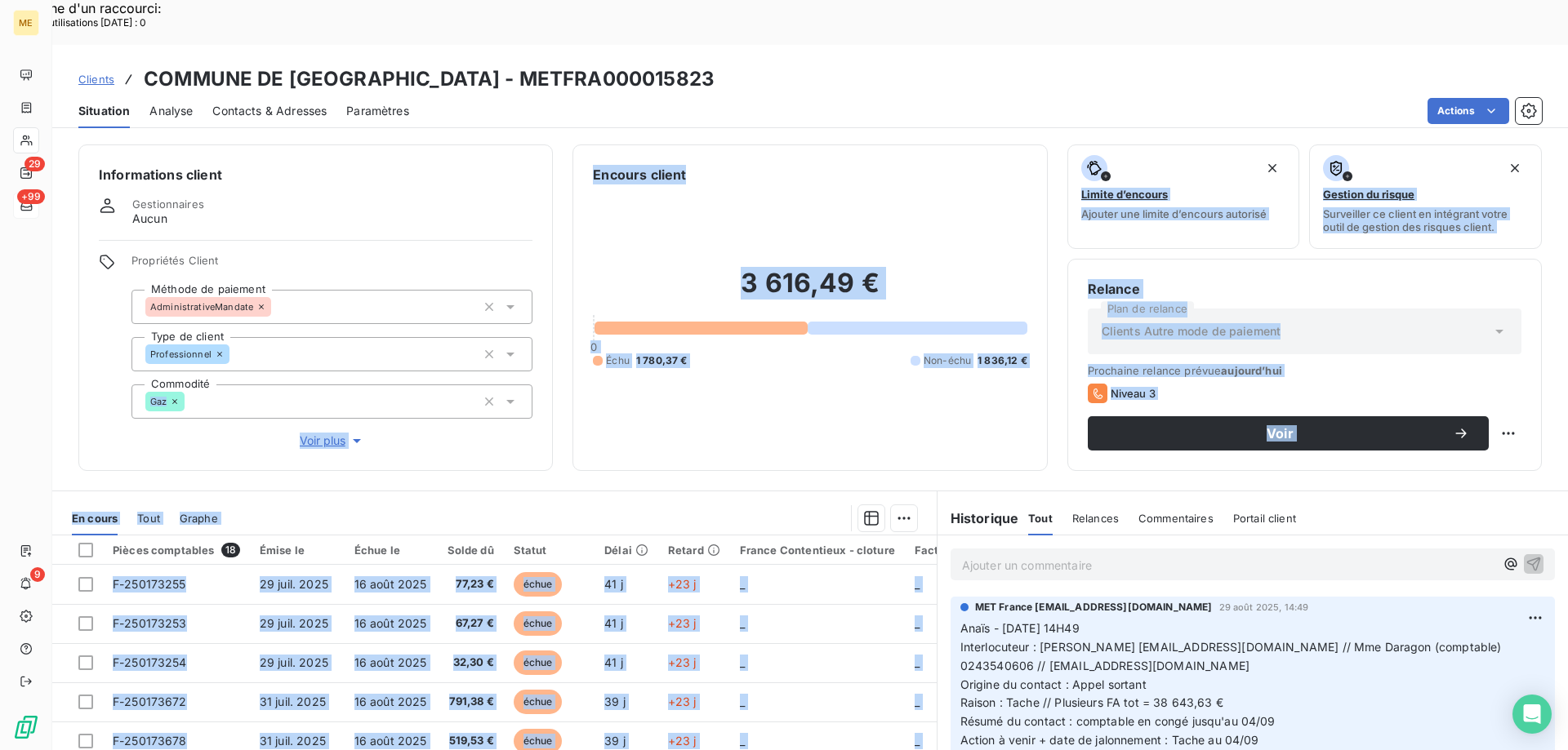
drag, startPoint x: 190, startPoint y: 591, endPoint x: 198, endPoint y: 321, distance: 270.1
click at [198, 321] on div "Informations client Gestionnaires Aucun Propriétés Client Méthode de paiement A…" at bounding box center [810, 465] width 1515 height 661
click at [725, 400] on div "3 616,49 € 0 Échu 1 780,37 € Non-échu 1 836,12 €" at bounding box center [810, 317] width 434 height 266
drag, startPoint x: 653, startPoint y: 423, endPoint x: 661, endPoint y: 436, distance: 15.3
click at [654, 423] on div "Encours client 3 616,49 € 0 Échu 1 780,37 € Non-échu 1 836,12 €" at bounding box center [810, 308] width 474 height 327
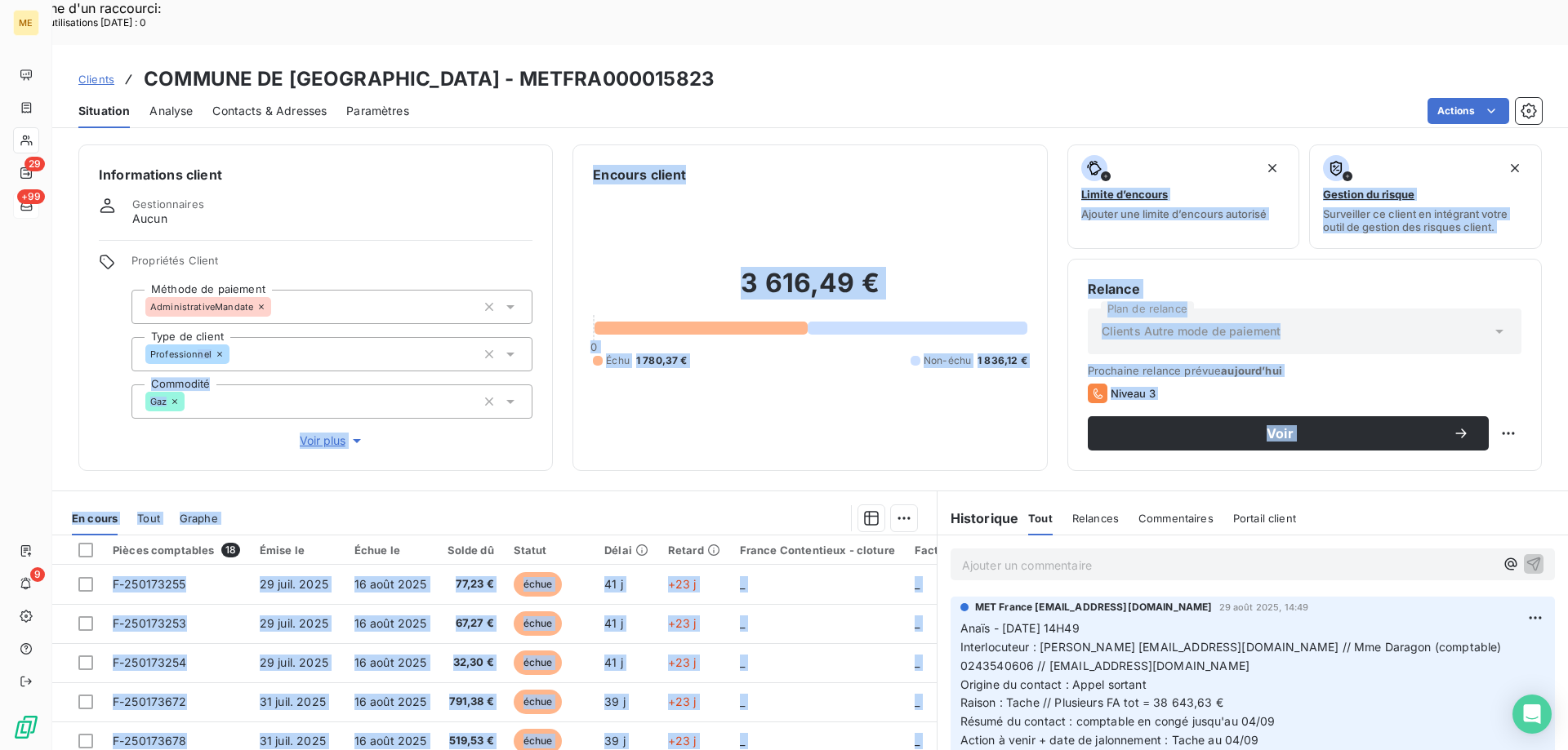
click at [636, 491] on section "En cours Tout Graphe Pièces comptables 18 Émise le Échue le Solde dû Statut Dél…" at bounding box center [494, 694] width 885 height 407
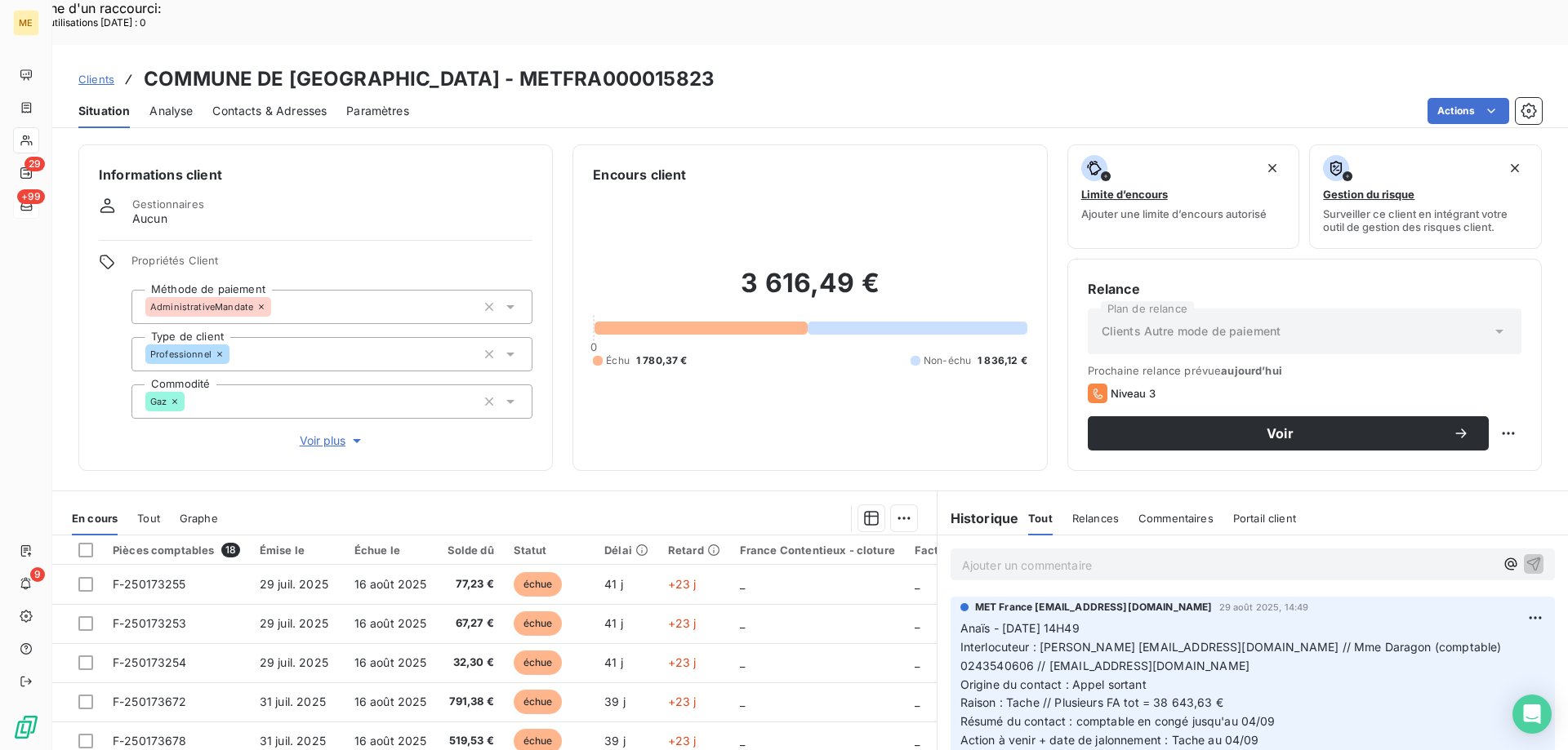
click at [636, 491] on section "En cours Tout Graphe Pièces comptables 18 Émise le Échue le Solde dû Statut Dél…" at bounding box center [494, 694] width 885 height 407
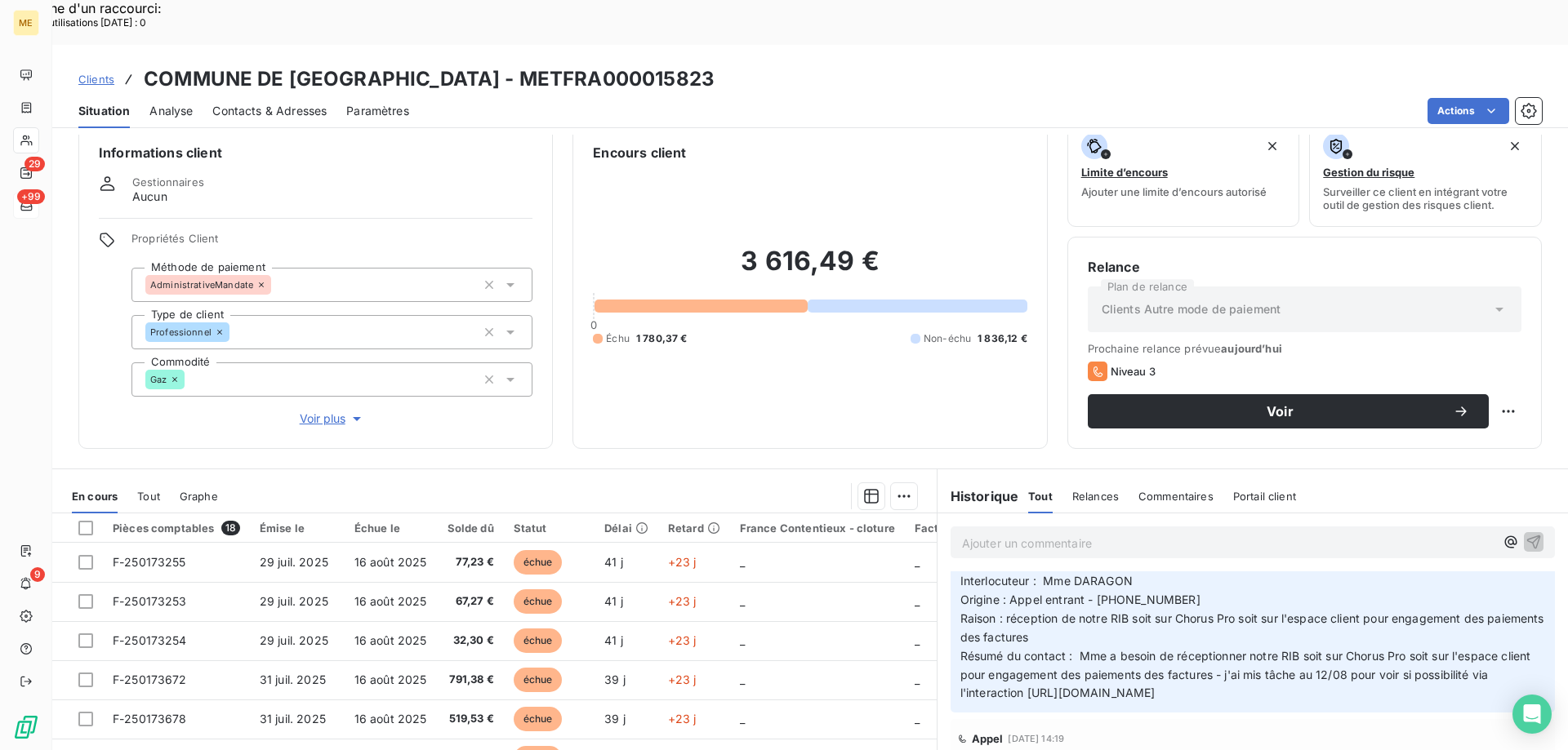
scroll to position [0, 58]
drag, startPoint x: 1070, startPoint y: 613, endPoint x: 1490, endPoint y: 653, distance: 421.9
click at [1532, 662] on div "MET France met-france@recouvrement.met.com 29 août 2025, 14:49 Anaïs - 29/08/20…" at bounding box center [1252, 311] width 630 height 2093
click at [1431, 649] on span "Résumé du contact : Mme a besoin de réceptionner notre RIB soit sur Chorus Pro …" at bounding box center [1247, 674] width 574 height 51
click at [1106, 649] on span "Résumé du contact : Mme a besoin de réceptionner notre RIB soit sur Chorus Pro …" at bounding box center [1247, 674] width 574 height 51
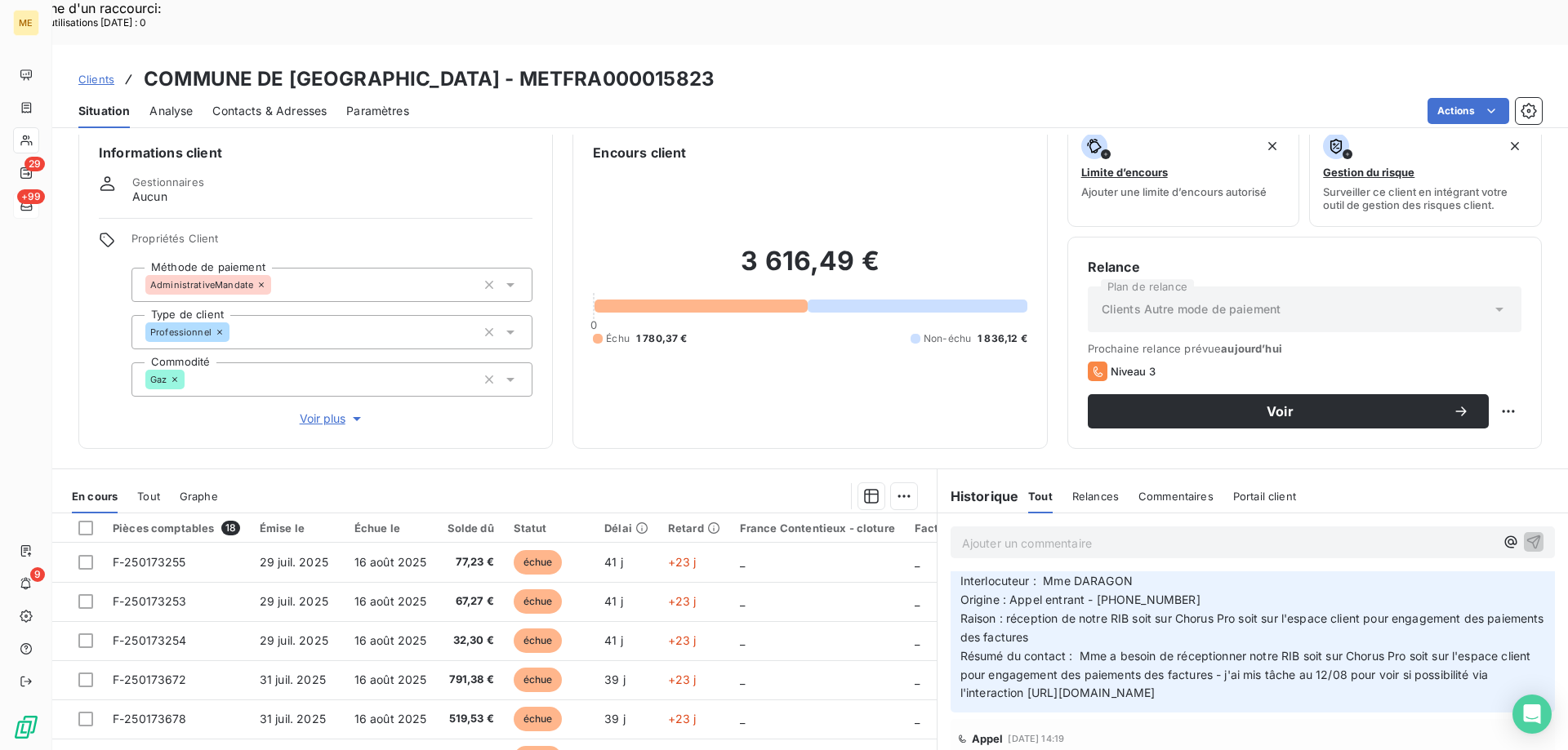
scroll to position [0, 0]
click at [1273, 649] on span "Résumé du contact : Mme a besoin de réceptionner notre RIB soit sur Chorus Pro …" at bounding box center [1247, 674] width 574 height 51
click at [1293, 649] on span "Résumé du contact : Mme a besoin de réceptionner notre RIB soit sur Chorus Pro …" at bounding box center [1247, 674] width 574 height 51
click at [1221, 612] on span "Raison : réception de notre RIB soit sur Chorus Pro soit sur l'espace client po…" at bounding box center [1253, 627] width 587 height 32
click at [1092, 612] on span "Raison : réception de notre RIB soit sur Chorus Pro soit sur l'espace client po…" at bounding box center [1253, 627] width 587 height 32
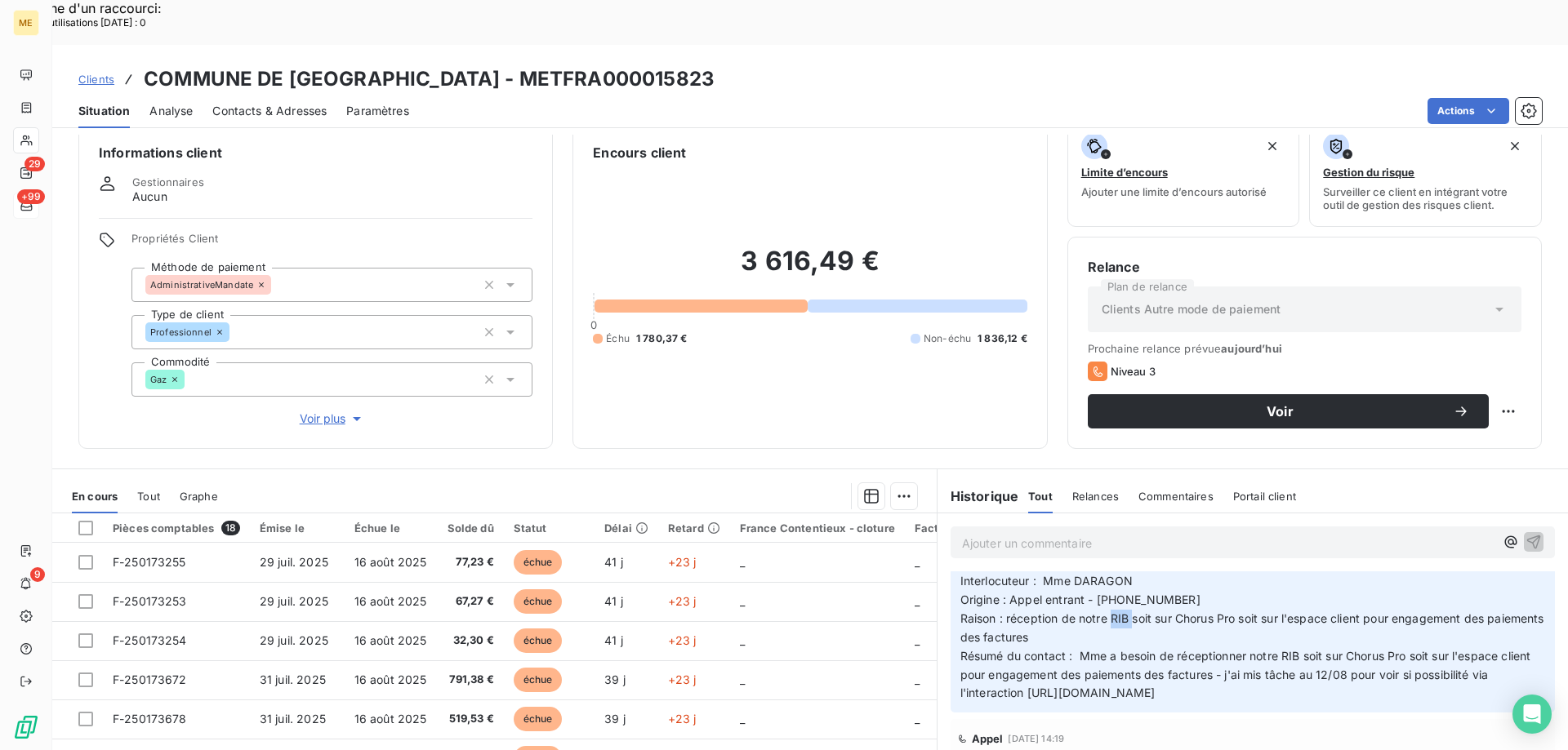
drag, startPoint x: 1105, startPoint y: 573, endPoint x: 1125, endPoint y: 573, distance: 20.0
click at [1125, 612] on span "Raison : réception de notre RIB soit sur Chorus Pro soit sur l'espace client po…" at bounding box center [1253, 627] width 587 height 32
drag, startPoint x: 1102, startPoint y: 576, endPoint x: 1118, endPoint y: 575, distance: 16.0
click at [1118, 612] on span "Raison : réception de notre RIB soit sur Chorus Pro soit sur l'espace client po…" at bounding box center [1253, 627] width 587 height 32
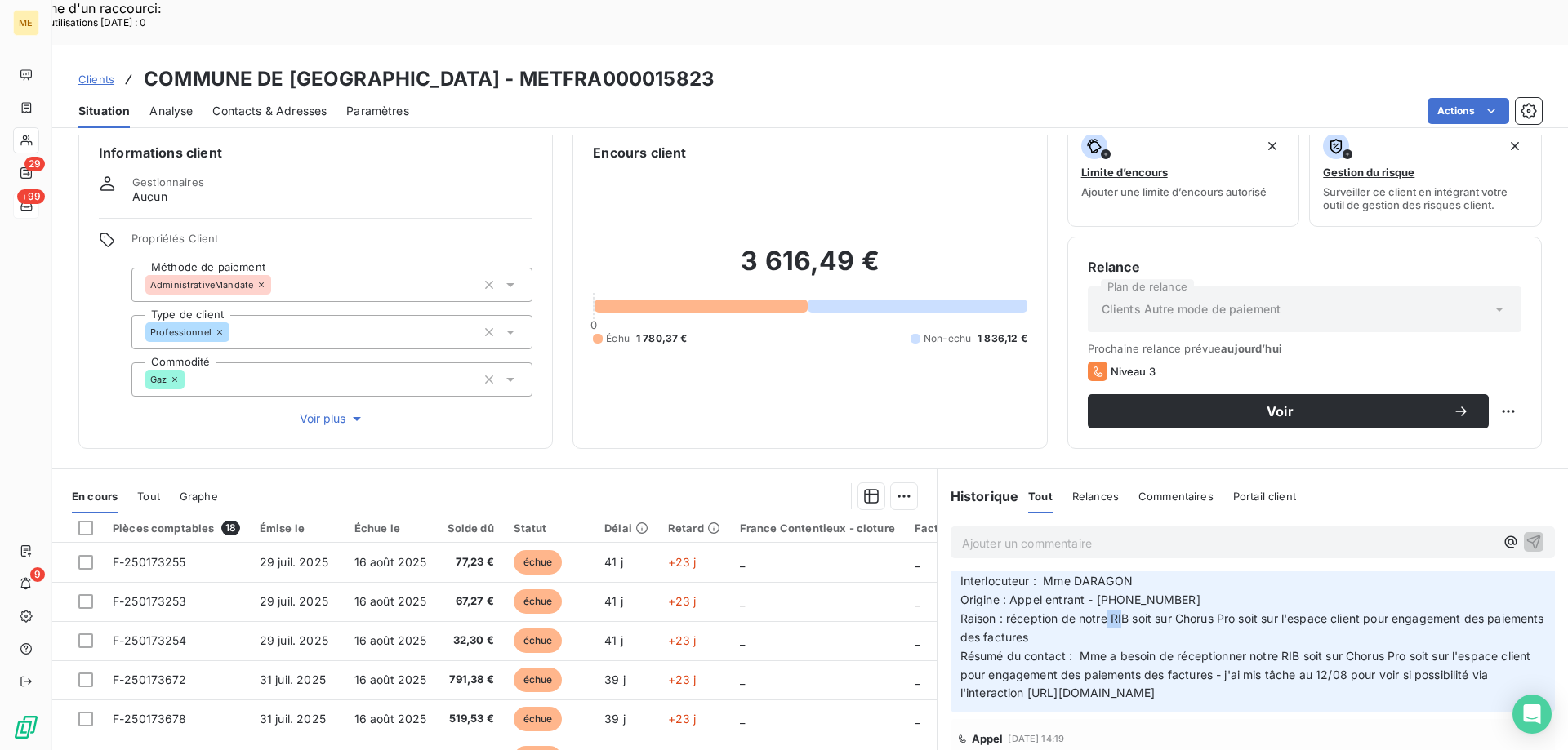
click at [1118, 612] on span "Raison : réception de notre RIB soit sur Chorus Pro soit sur l'espace client po…" at bounding box center [1253, 627] width 587 height 32
click at [1105, 612] on span "Raison : réception de notre RIB soit sur Chorus Pro soit sur l'espace client po…" at bounding box center [1253, 627] width 587 height 32
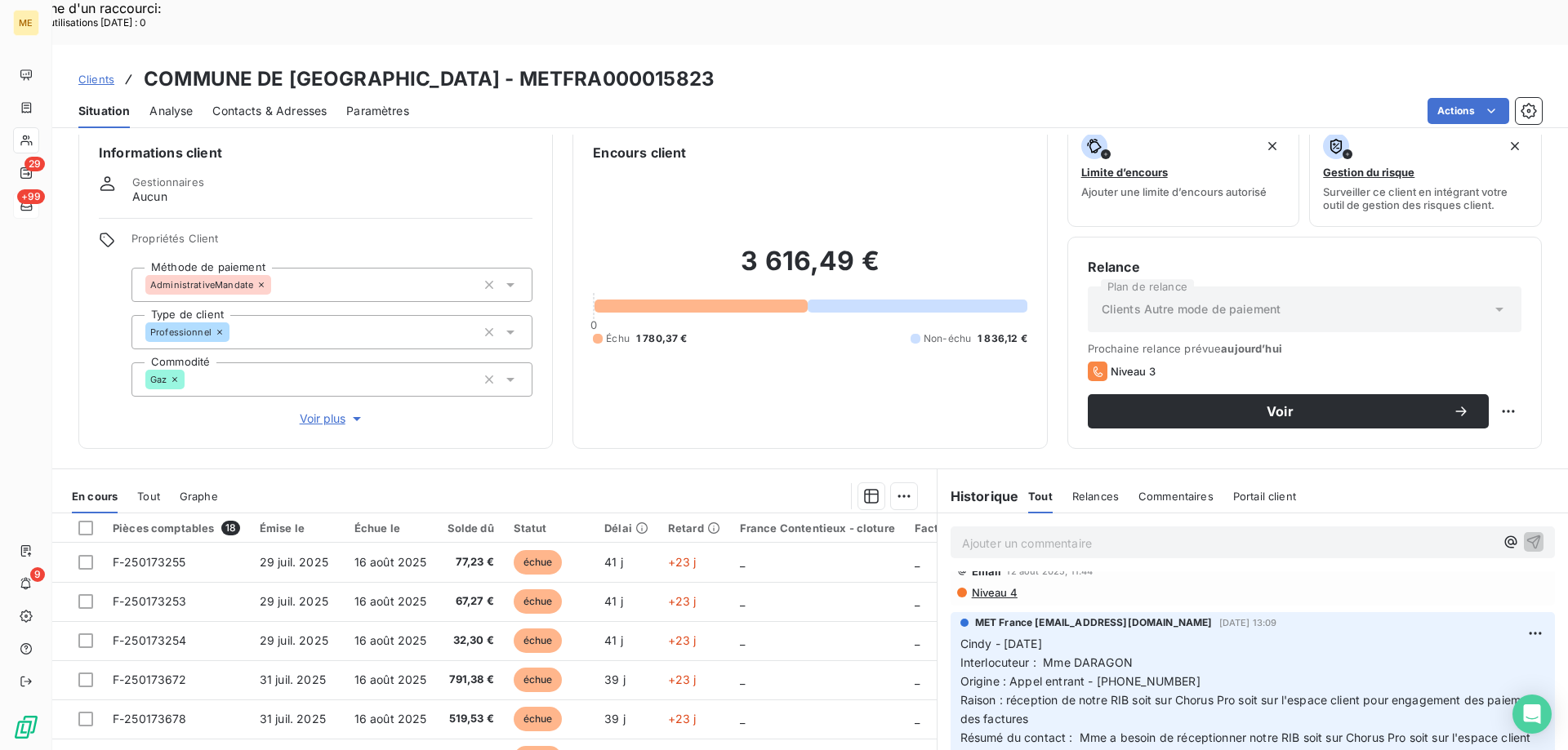
click at [1112, 693] on span "Raison : réception de notre RIB soit sur Chorus Pro soit sur l'espace client po…" at bounding box center [1253, 709] width 587 height 32
drag, startPoint x: 1106, startPoint y: 654, endPoint x: 1125, endPoint y: 658, distance: 19.4
click at [1125, 693] on span "Raison : réception de notre RIB soit sur Chorus Pro soit sur l'espace client po…" at bounding box center [1253, 709] width 587 height 32
click at [824, 330] on div "3 616,49 € 0 Échu 1 780,37 € Non-échu 1 836,12 €" at bounding box center [810, 295] width 434 height 266
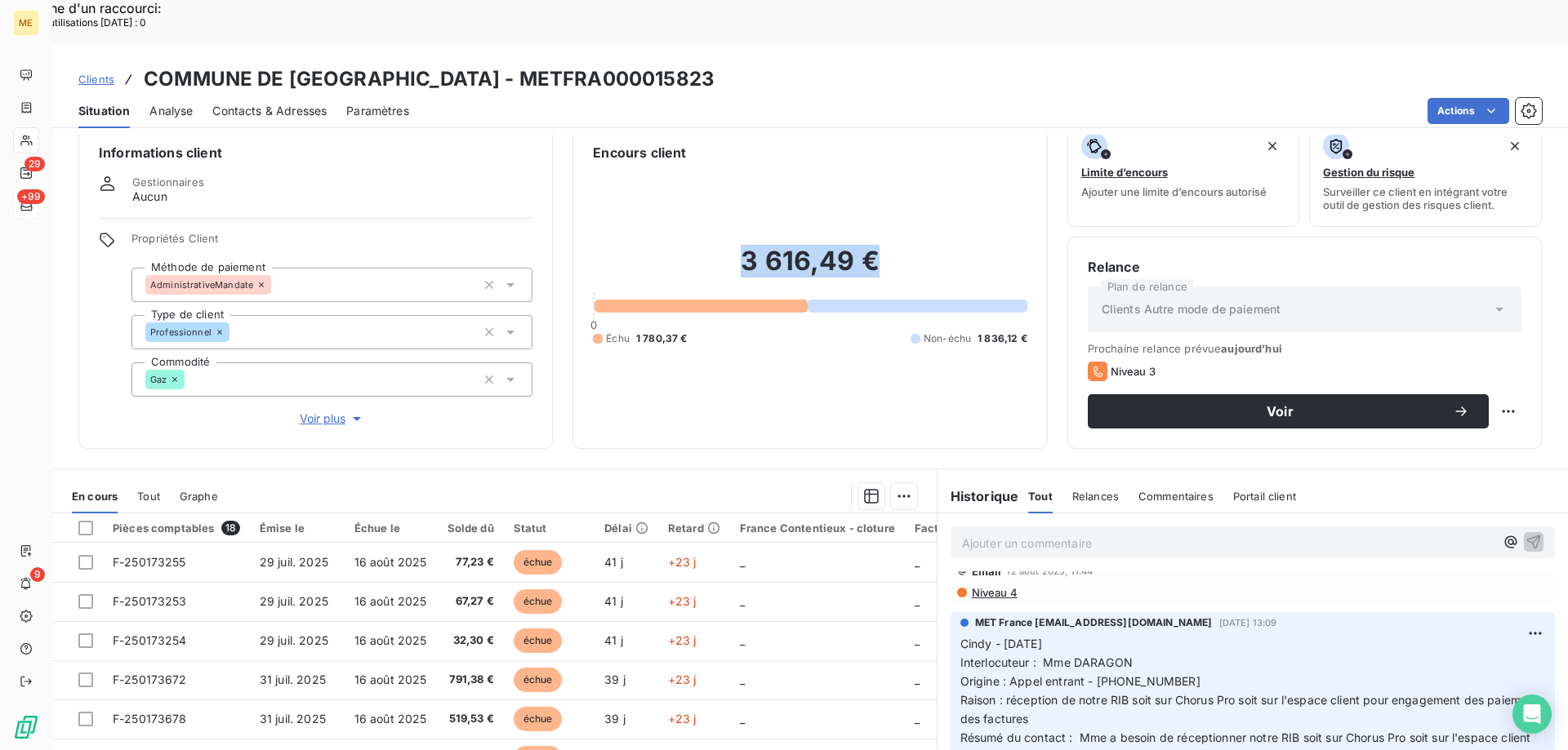
drag, startPoint x: 862, startPoint y: 212, endPoint x: 728, endPoint y: 227, distance: 134.8
click at [728, 245] on h2 "3 616,49 €" at bounding box center [810, 269] width 434 height 49
click at [771, 162] on div "3 616,49 € 0 Échu 1 780,37 € Non-échu 1 836,12 €" at bounding box center [810, 295] width 434 height 266
drag, startPoint x: 868, startPoint y: 216, endPoint x: 725, endPoint y: 222, distance: 143.1
click at [725, 245] on h2 "3 616,49 €" at bounding box center [810, 269] width 434 height 49
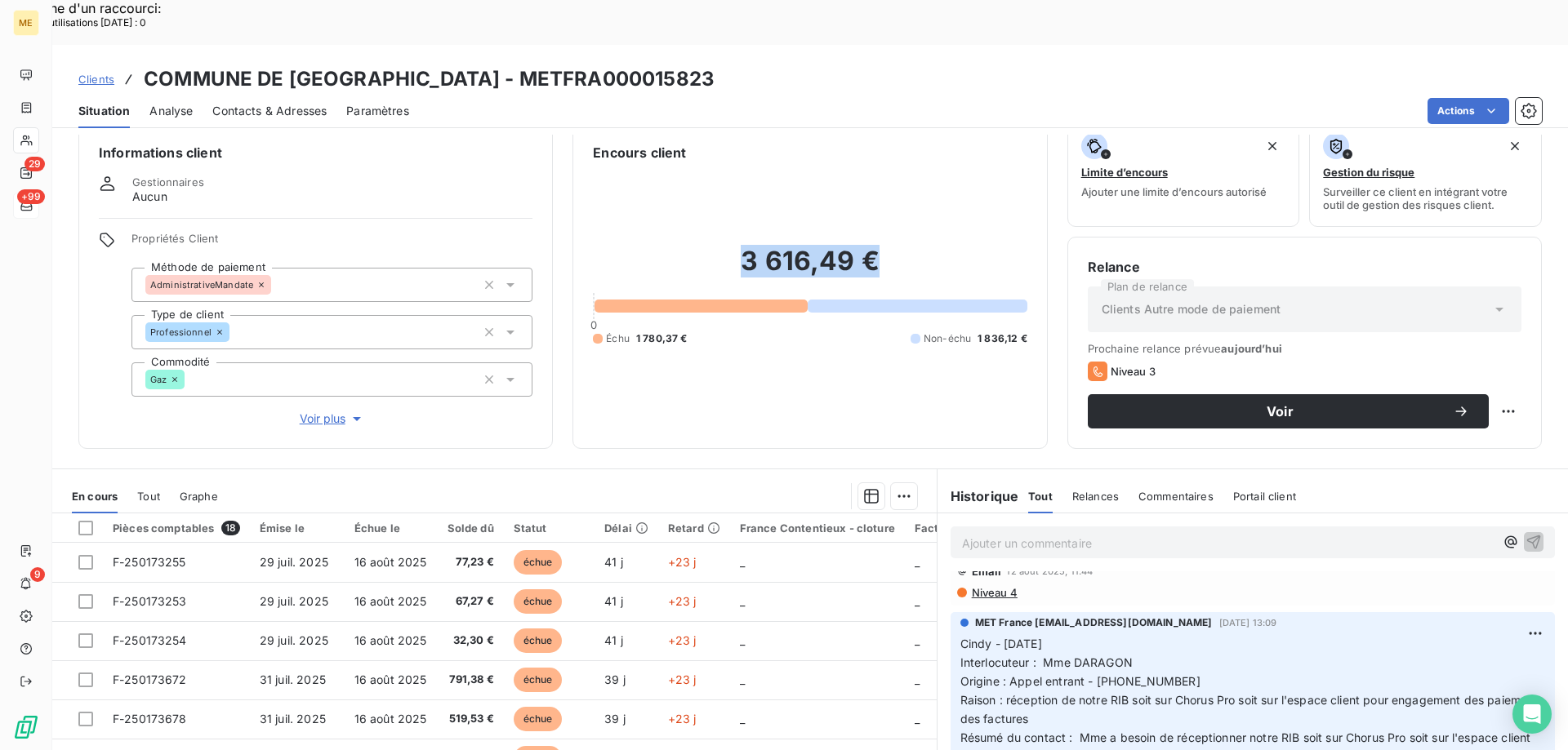
click at [841, 162] on div "3 616,49 € 0 Échu 1 780,37 € Non-échu 1 836,12 €" at bounding box center [810, 295] width 434 height 266
click at [1168, 693] on span "Raison : réception de notre RIB soit sur Chorus Pro soit sur l'espace client po…" at bounding box center [1253, 709] width 587 height 32
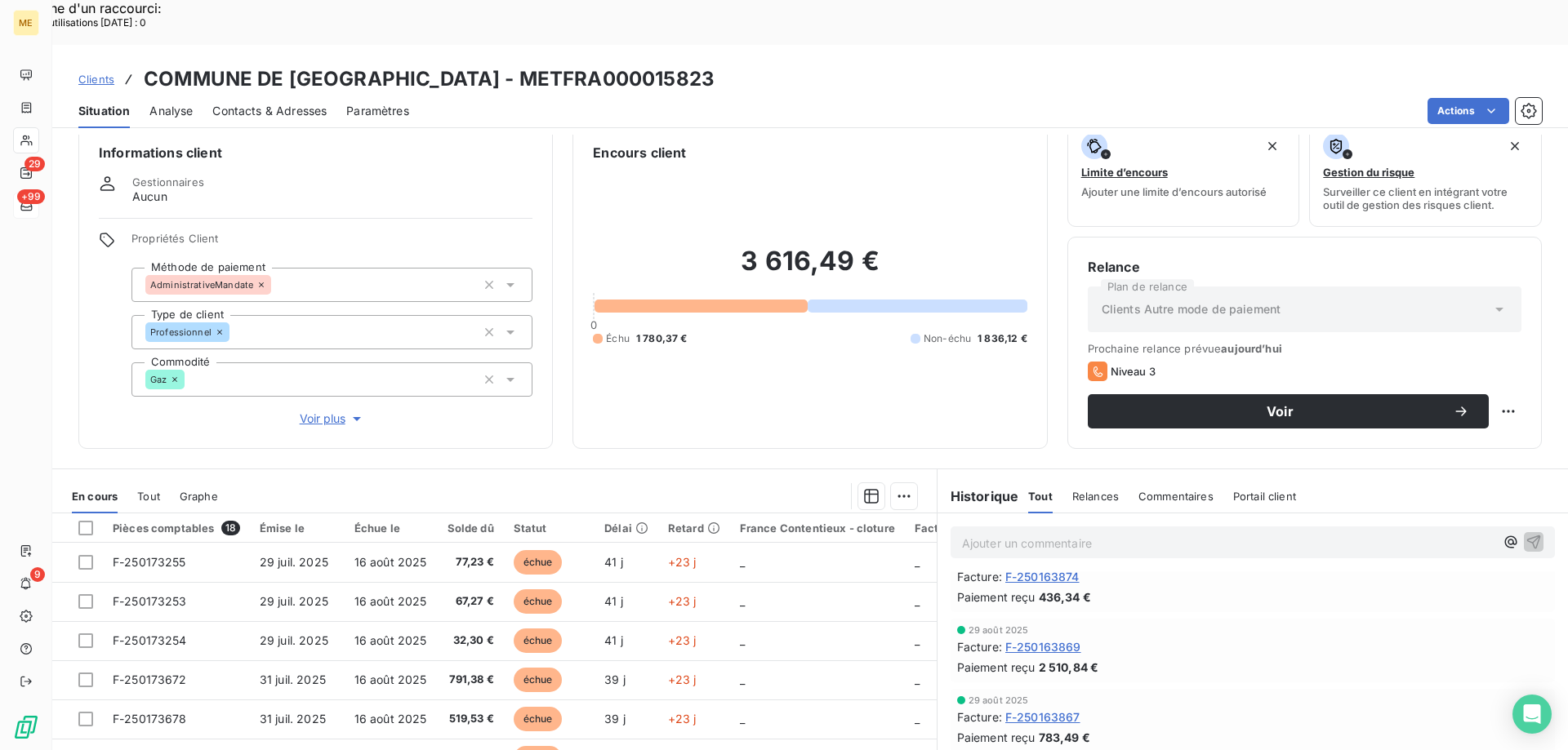
scroll to position [0, 0]
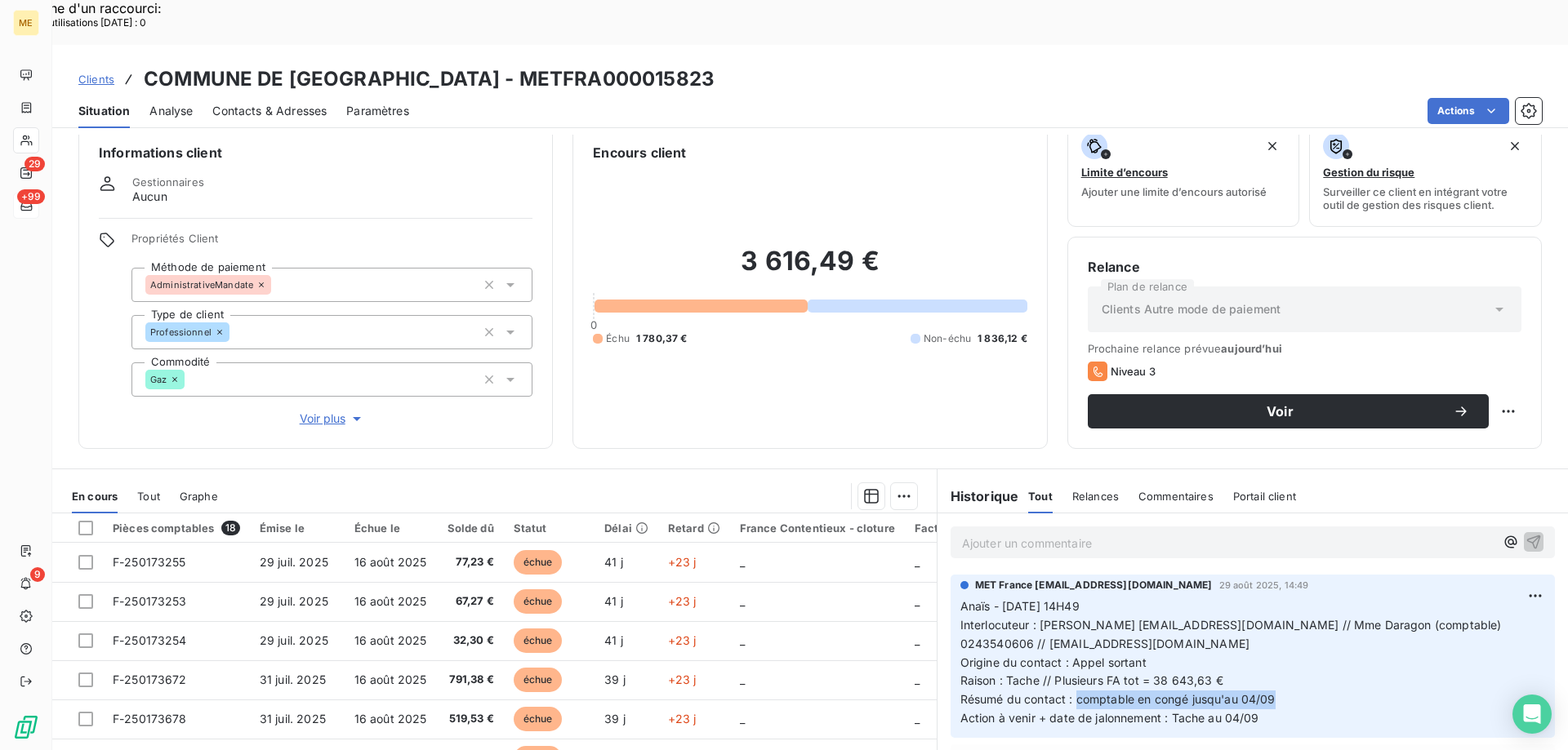
drag, startPoint x: 1277, startPoint y: 652, endPoint x: 1072, endPoint y: 662, distance: 205.2
click at [1072, 662] on p "Anaïs - 29/08/2025 - 14H49 Interlocuteur : Mr Anthony TRIFAUT atrifaut@montfort…" at bounding box center [1252, 663] width 585 height 131
click at [735, 329] on div "3 616,49 € 0 Échu 1 780,37 € Non-échu 1 836,12 €" at bounding box center [810, 295] width 434 height 266
click at [797, 324] on div "3 616,49 € 0 Échu 1 780,37 € Non-échu 1 836,12 €" at bounding box center [810, 295] width 434 height 266
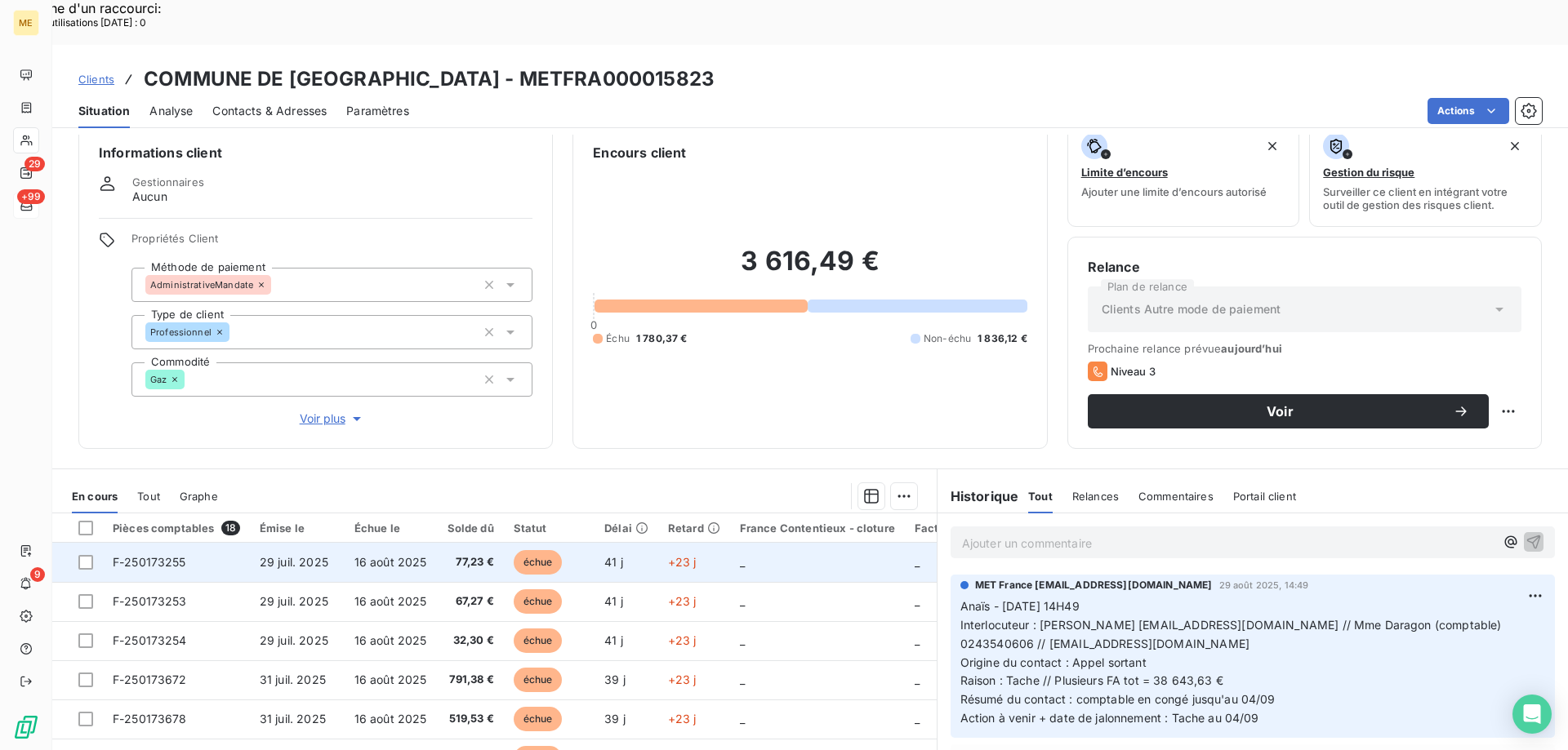
click at [763, 543] on td "_" at bounding box center [817, 562] width 175 height 39
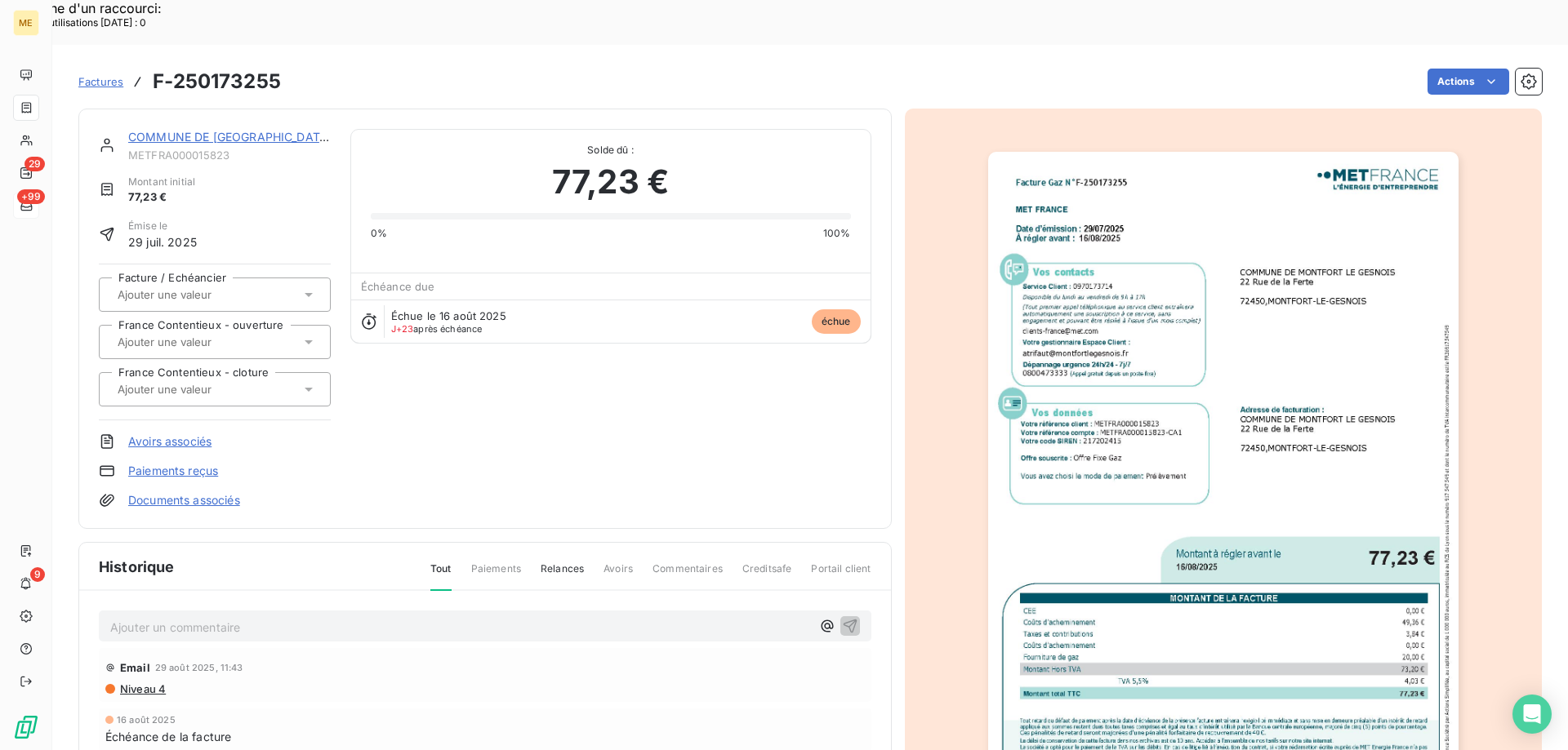
click at [1323, 463] on img "button" at bounding box center [1223, 485] width 471 height 665
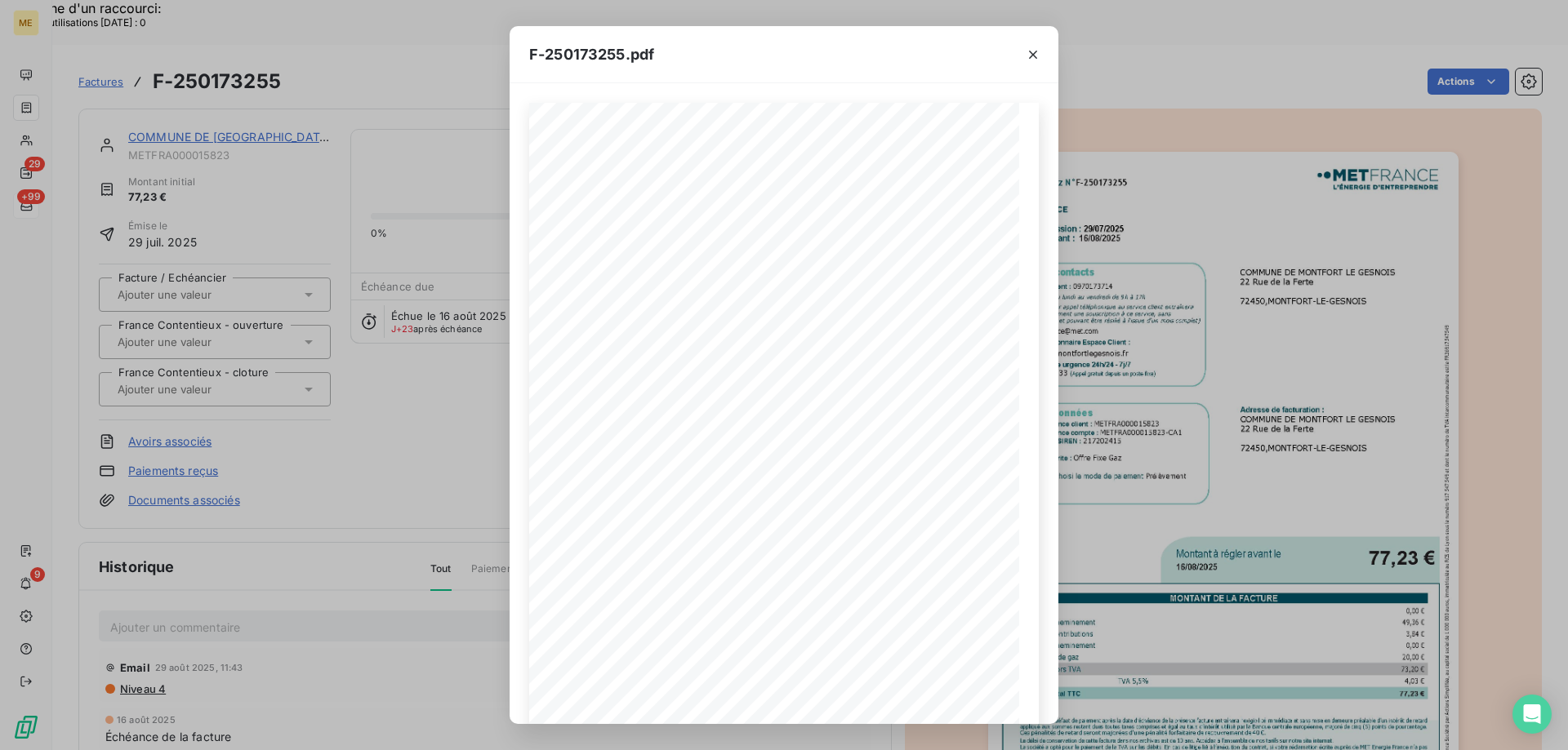
click at [926, 600] on span at bounding box center [807, 602] width 313 height 6
click at [843, 698] on icon "button" at bounding box center [845, 696] width 17 height 17
click at [378, 130] on div "F-250173255.pdf Facture Gaz N° F-250173255 MET Energie France 4, rue de la Répu…" at bounding box center [784, 375] width 1568 height 750
click at [1038, 53] on icon "button" at bounding box center [1033, 55] width 17 height 17
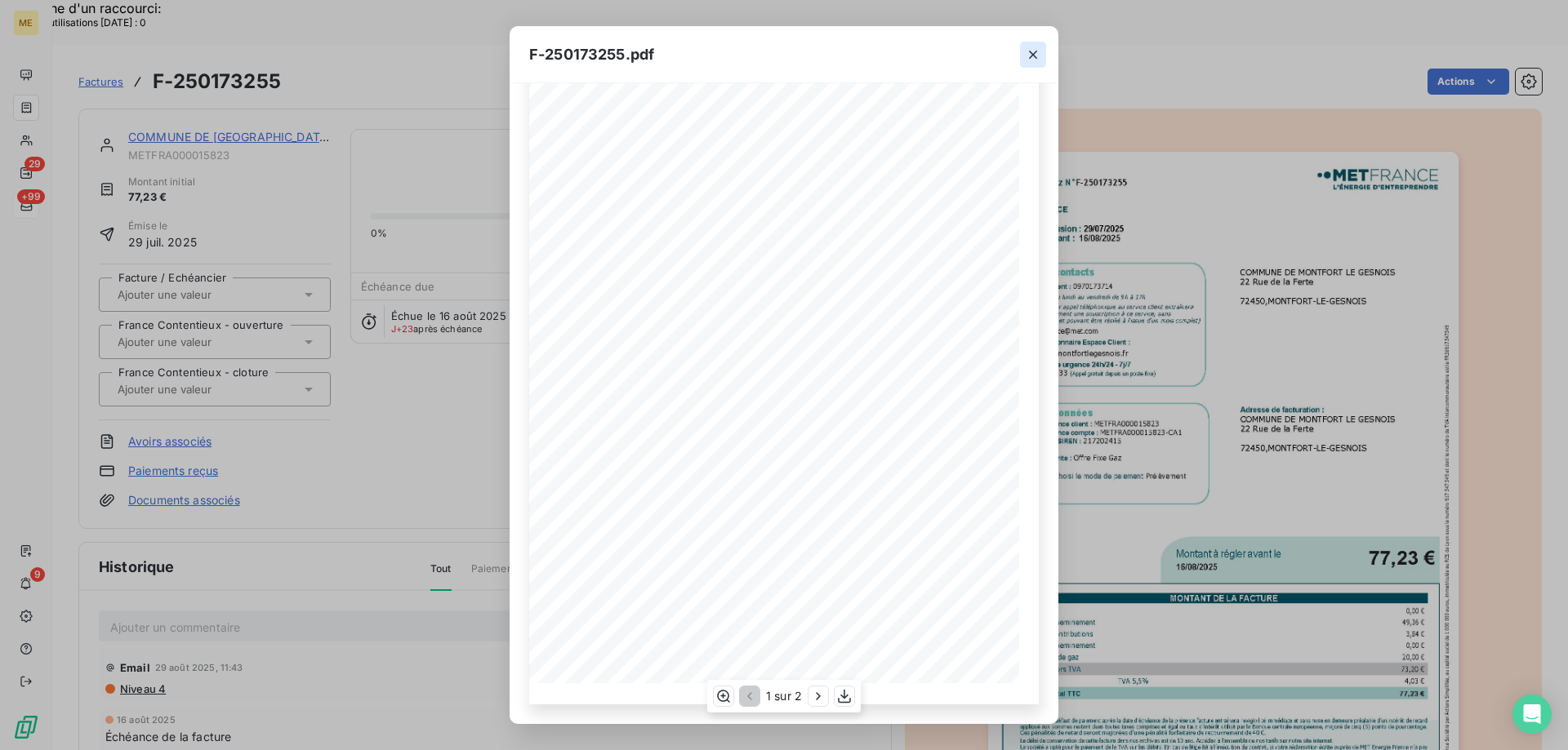
click at [1034, 56] on icon "button" at bounding box center [1032, 55] width 8 height 8
click at [1033, 53] on icon "button" at bounding box center [1033, 55] width 17 height 17
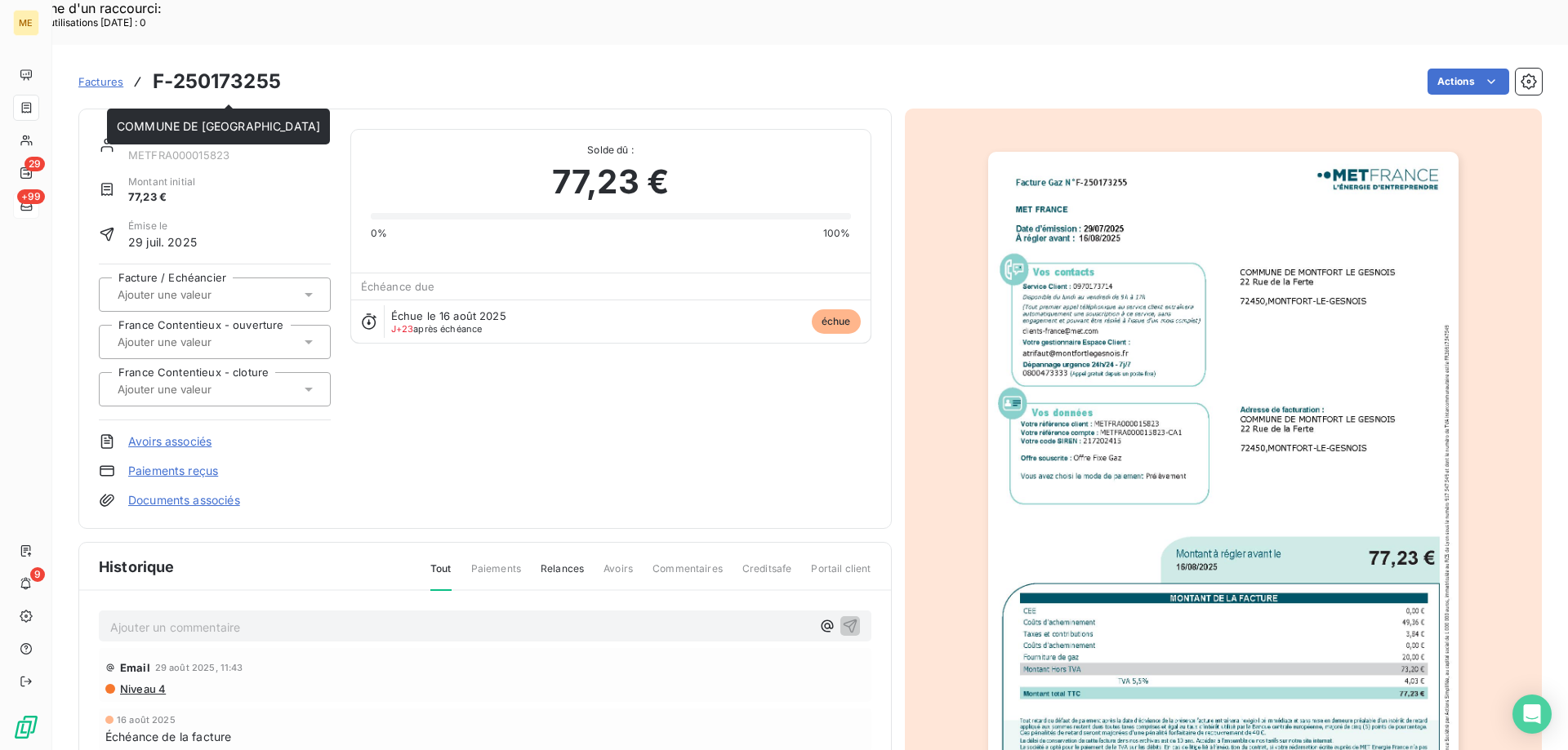
click at [271, 109] on div "COMMUNE DE MONTFORT LE GESNOIS METFRA000015823 Montant initial 77,23 € Émise le…" at bounding box center [485, 318] width 813 height 420
click at [252, 129] on div "COMMUNE DE MONTFORT LE GESNOIS" at bounding box center [229, 137] width 202 height 17
click at [249, 130] on link "COMMUNE DE MONTFORT LE GESNOIS" at bounding box center [229, 136] width 203 height 14
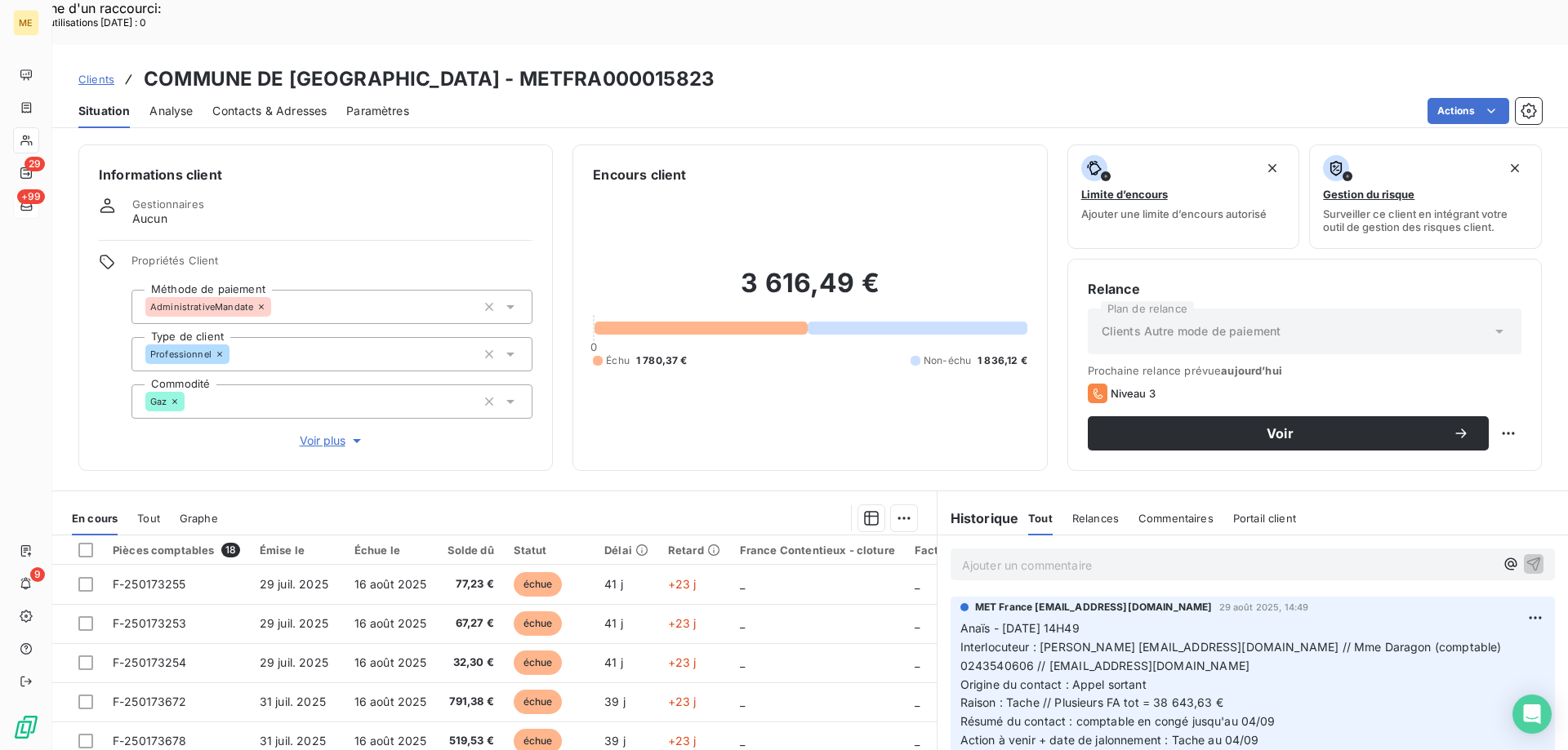
drag, startPoint x: 784, startPoint y: 41, endPoint x: 543, endPoint y: 36, distance: 241.1
click at [543, 64] on div "Clients COMMUNE DE MONTFORT LE GESNOIS - METFRA000015823" at bounding box center [810, 79] width 1515 height 30
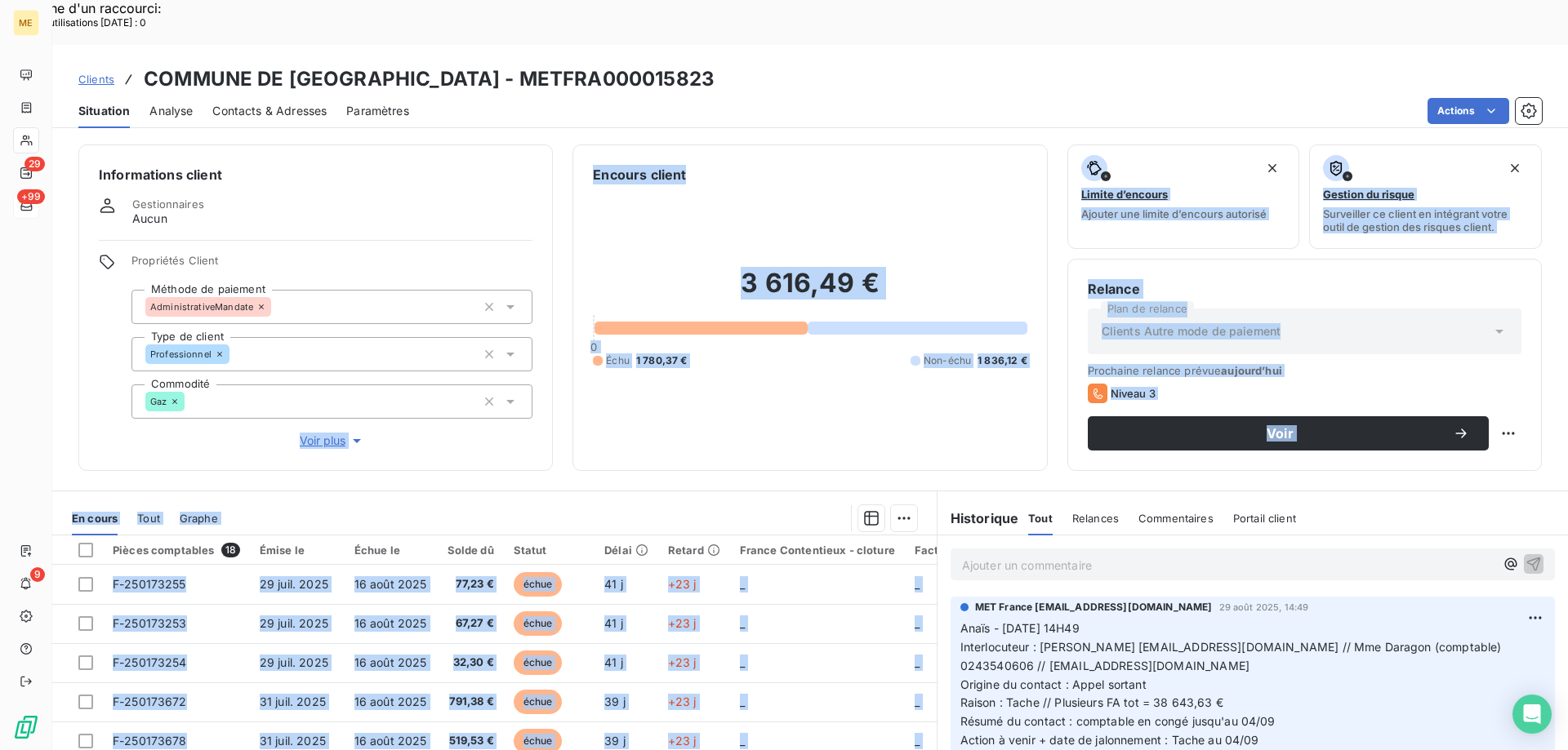
drag, startPoint x: 191, startPoint y: 661, endPoint x: 282, endPoint y: 329, distance: 344.2
click at [282, 329] on div "Informations client Gestionnaires Aucun Propriétés Client Méthode de paiement A…" at bounding box center [810, 465] width 1515 height 661
click at [257, 103] on span "Contacts & Adresses" at bounding box center [269, 111] width 114 height 17
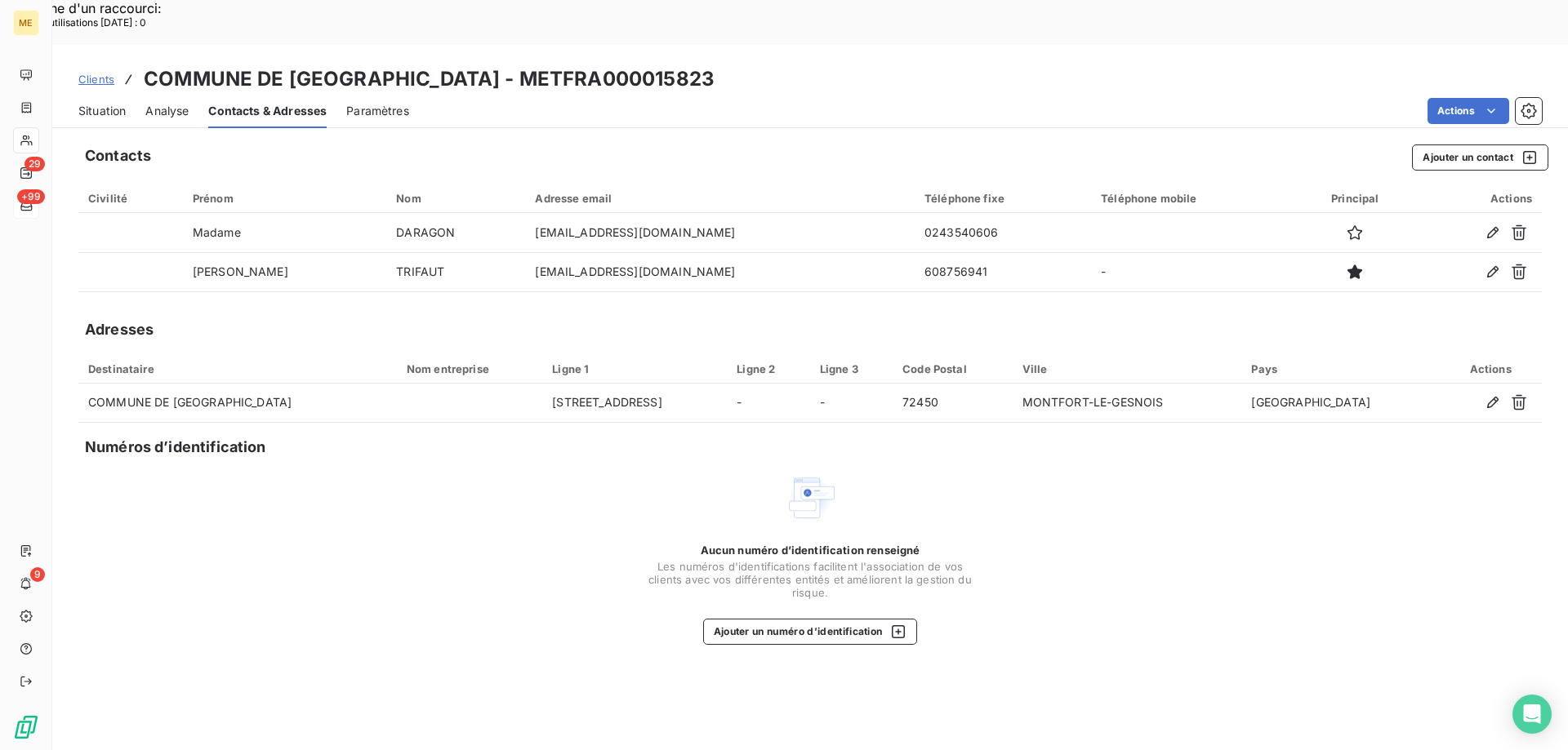
click at [105, 103] on span "Situation" at bounding box center [101, 111] width 47 height 17
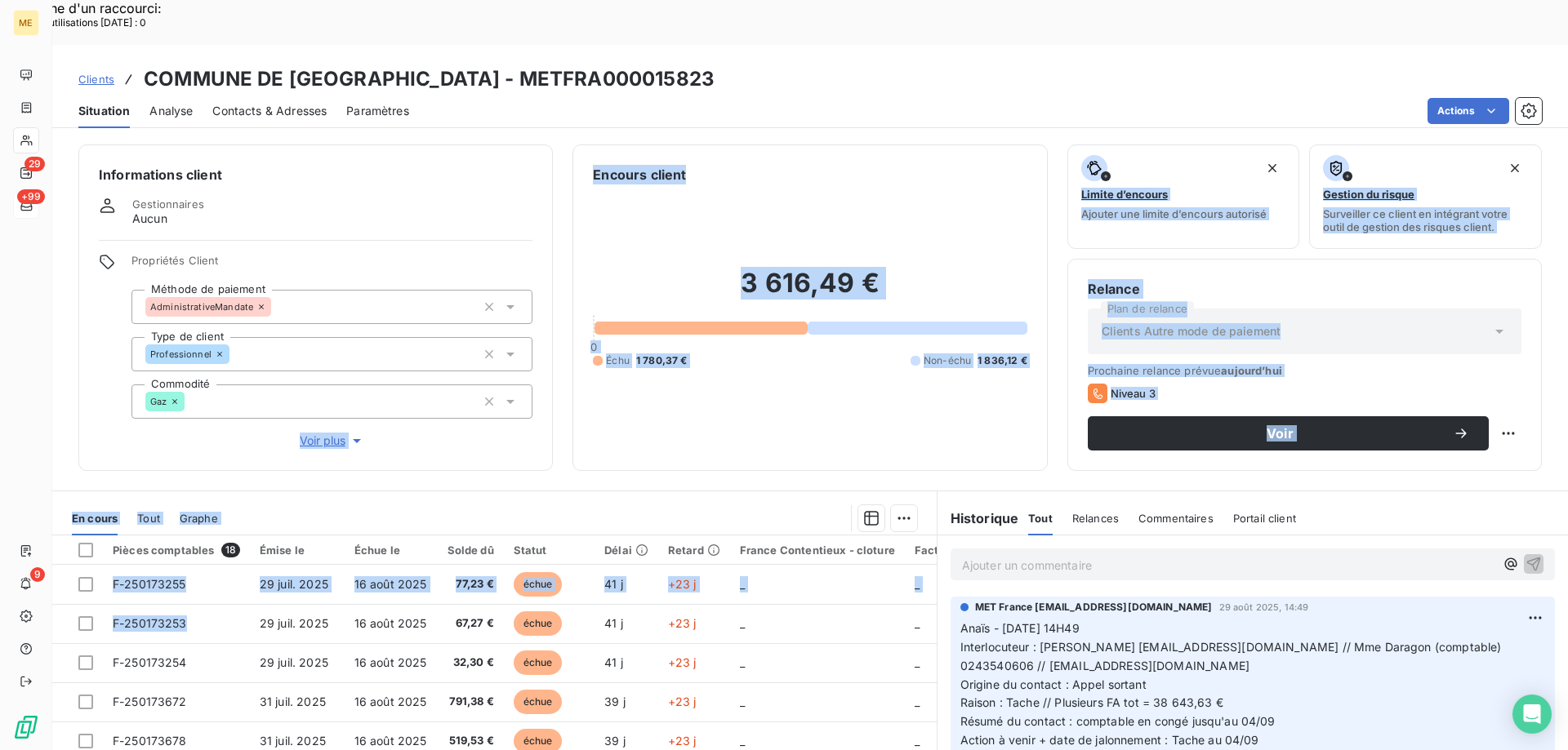
drag, startPoint x: 190, startPoint y: 580, endPoint x: 251, endPoint y: 322, distance: 265.1
click at [251, 322] on div "Informations client Gestionnaires Aucun Propriétés Client Méthode de paiement A…" at bounding box center [810, 465] width 1515 height 661
drag, startPoint x: 319, startPoint y: 455, endPoint x: 271, endPoint y: 492, distance: 60.6
click at [319, 491] on section "En cours Tout Graphe Pièces comptables 18 Émise le Échue le Solde dû Statut Dél…" at bounding box center [494, 694] width 885 height 407
drag, startPoint x: 191, startPoint y: 622, endPoint x: 243, endPoint y: 233, distance: 392.5
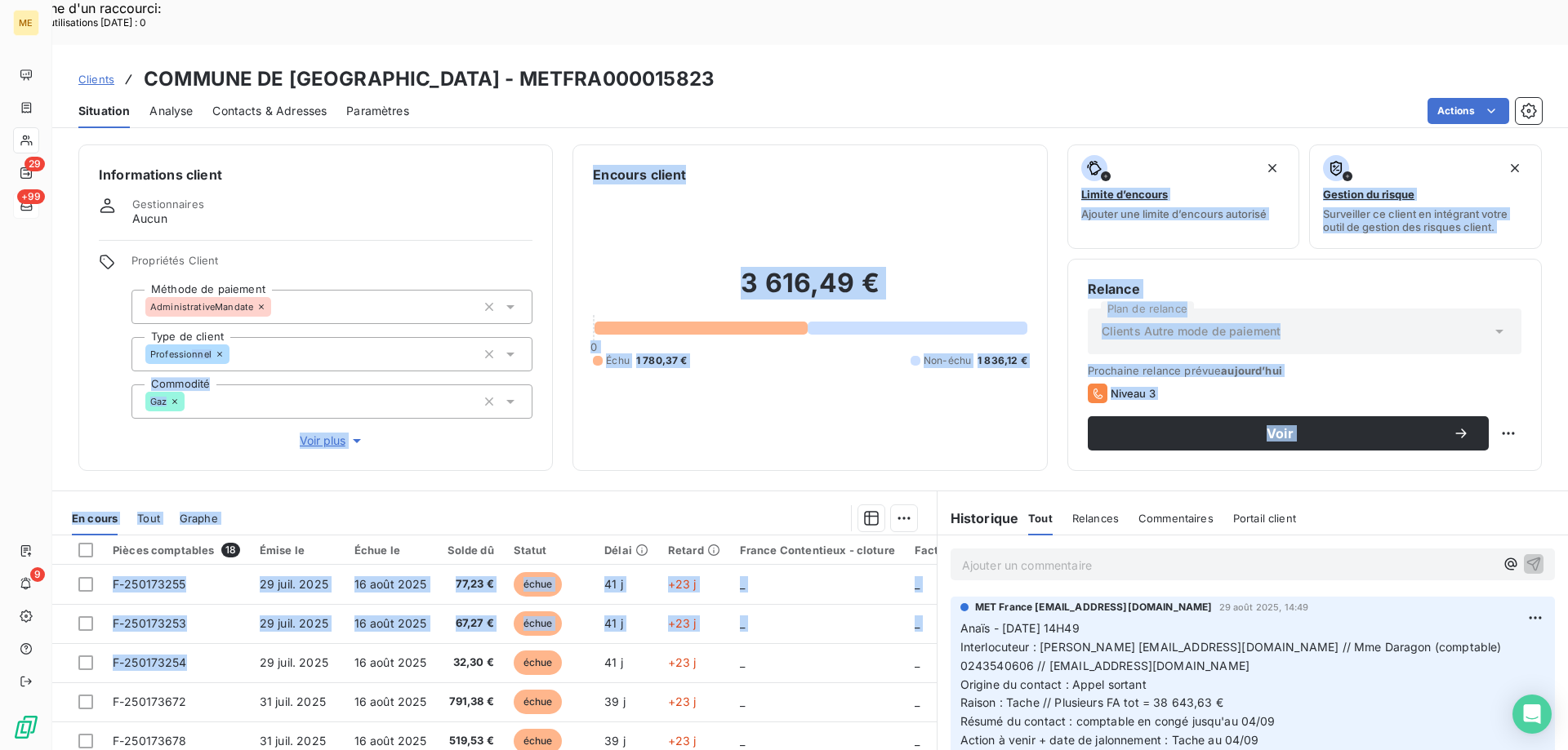
click at [211, 248] on div "Informations client Gestionnaires Aucun Propriétés Client Méthode de paiement A…" at bounding box center [810, 465] width 1515 height 661
click at [693, 407] on div "Encours client 3 616,49 € 0 Échu 1 780,37 € Non-échu 1 836,12 €" at bounding box center [810, 308] width 474 height 327
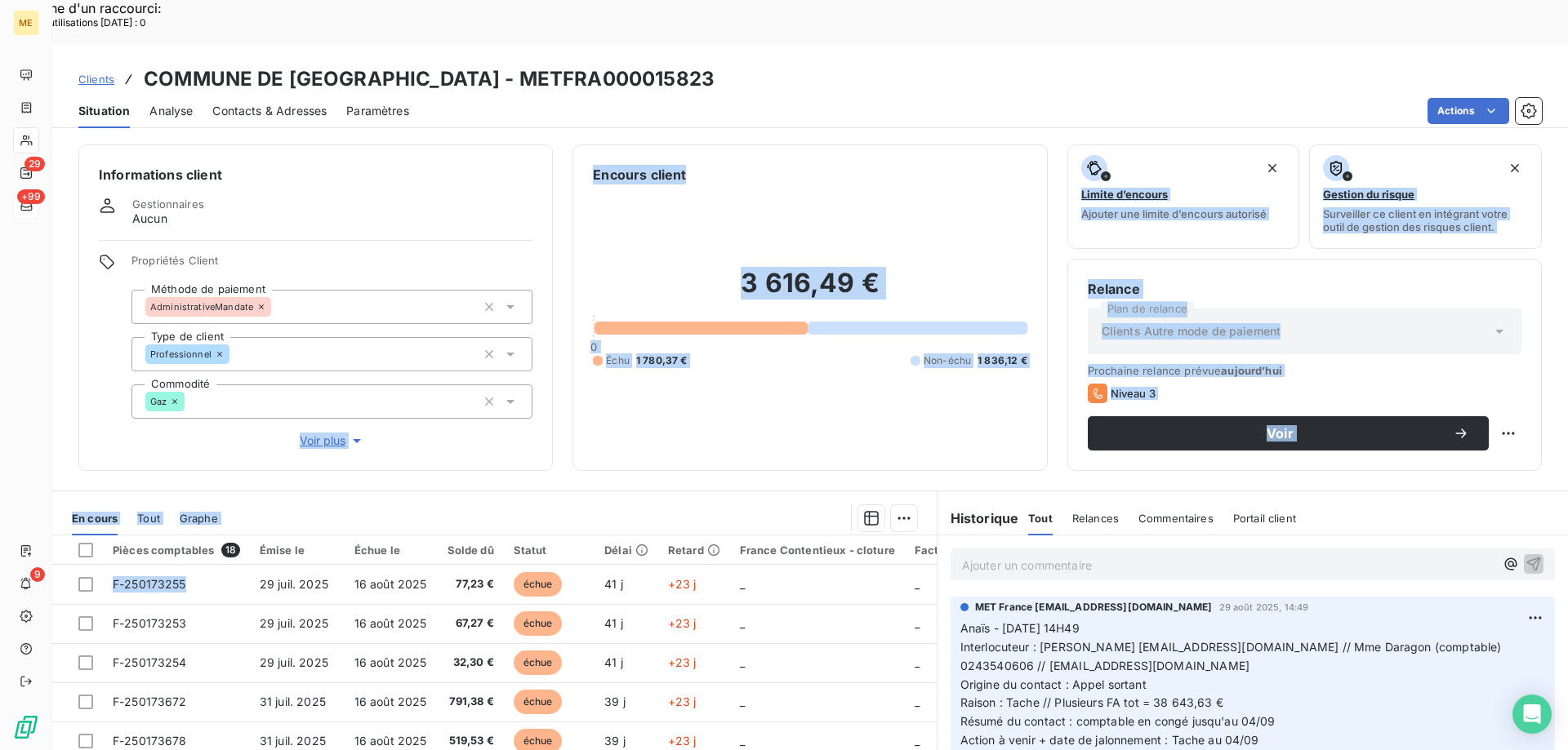
drag, startPoint x: 190, startPoint y: 542, endPoint x: 193, endPoint y: 373, distance: 169.0
click at [193, 373] on div "Informations client Gestionnaires Aucun Propriétés Client Méthode de paiement A…" at bounding box center [810, 465] width 1515 height 661
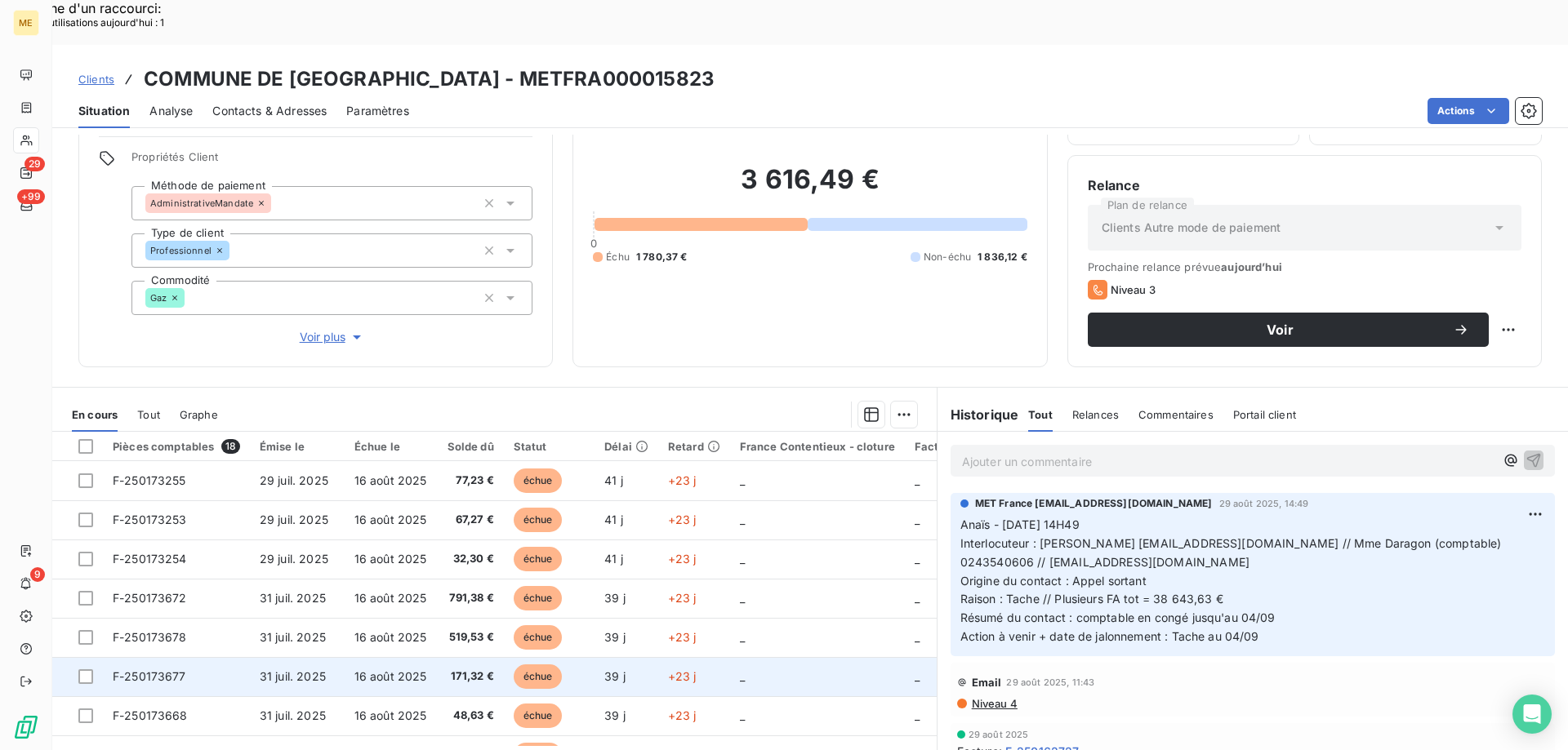
scroll to position [82, 0]
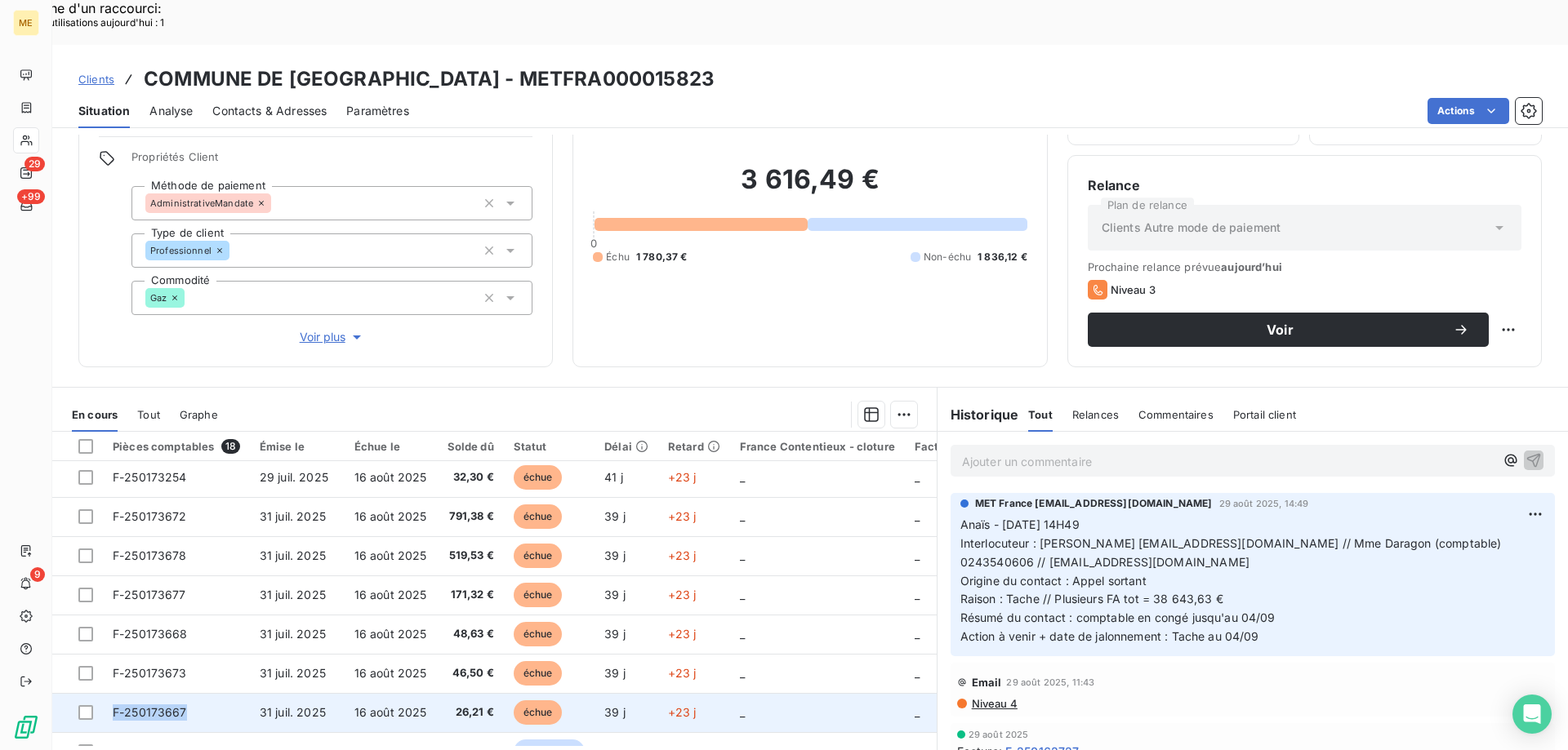
copy span "F-250173667"
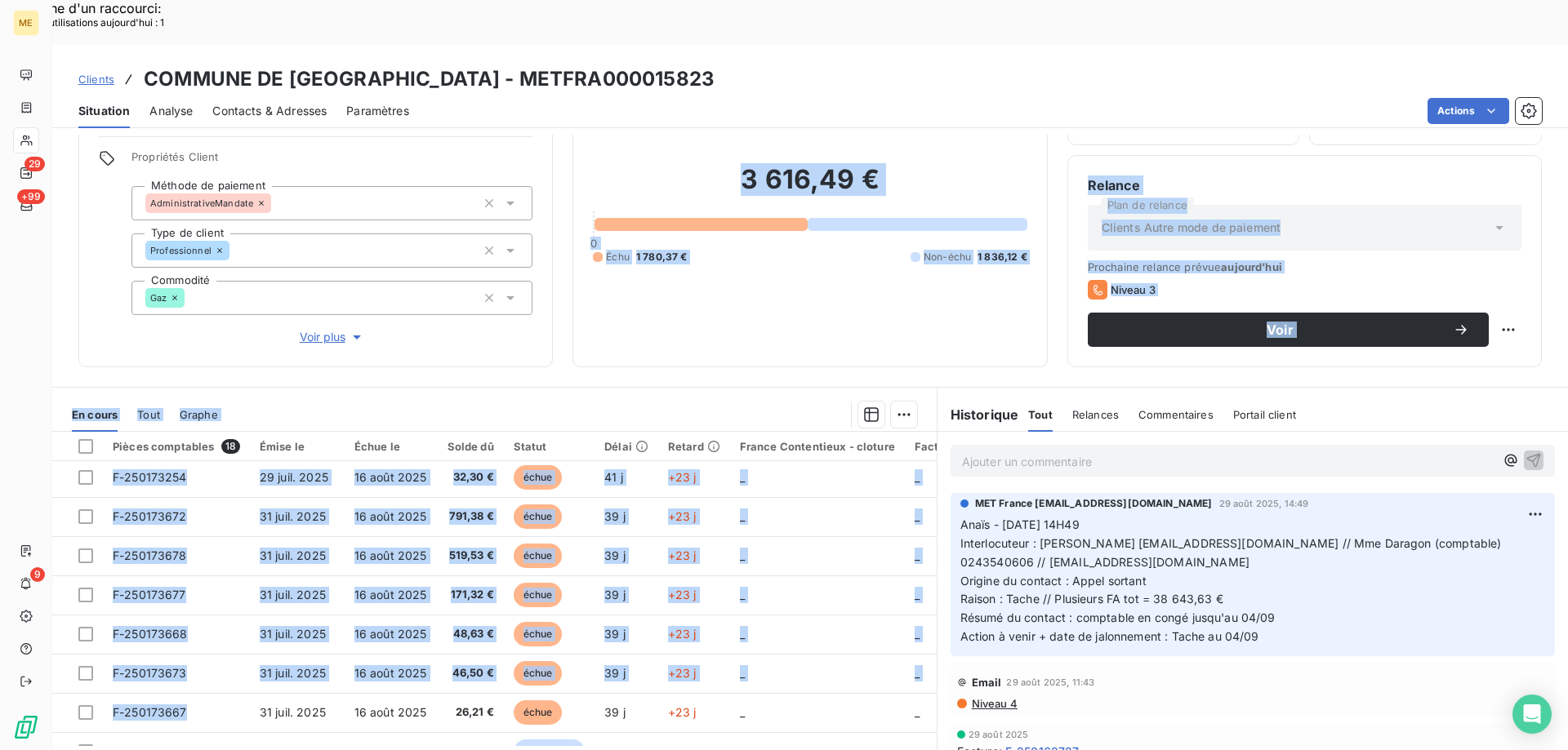
scroll to position [0, 0]
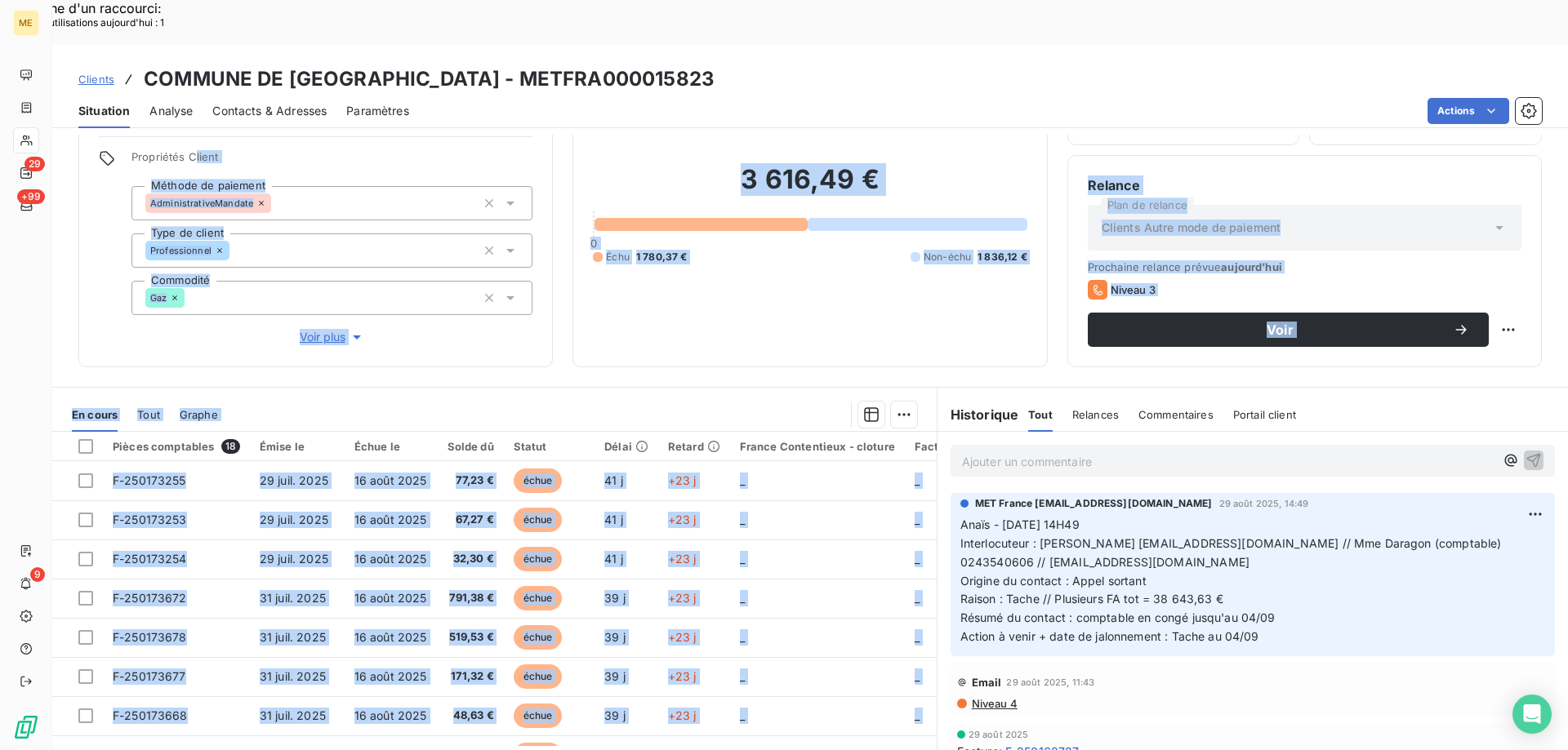
drag, startPoint x: 189, startPoint y: 668, endPoint x: 193, endPoint y: 111, distance: 557.0
click at [193, 135] on div "Informations client Gestionnaires Aucun Propriétés Client Méthode de paiement A…" at bounding box center [810, 465] width 1515 height 661
click at [541, 292] on div "Informations client Gestionnaires Aucun Propriétés Client Méthode de paiement A…" at bounding box center [315, 204] width 474 height 327
click at [493, 402] on div at bounding box center [577, 415] width 680 height 26
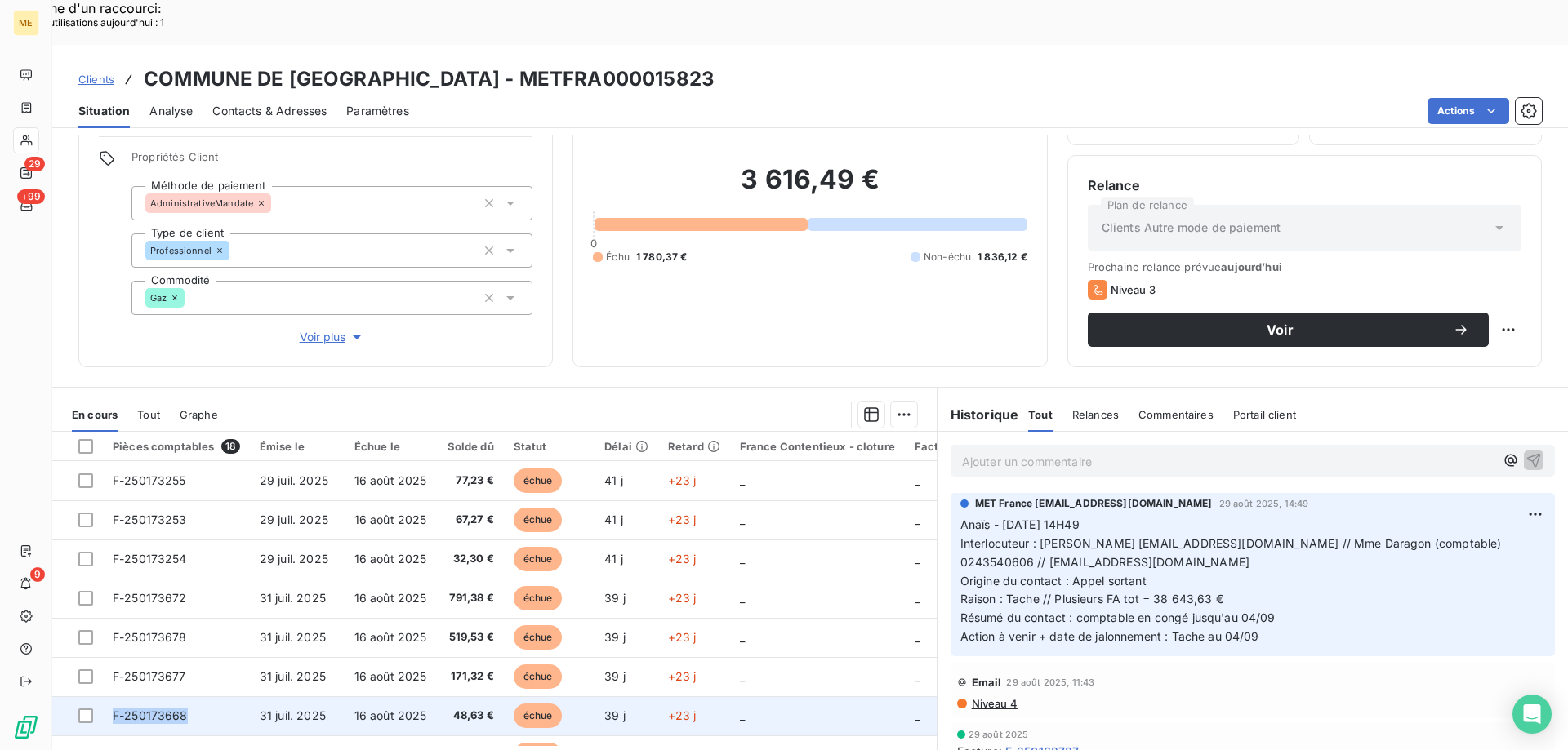
copy span "F-250173668"
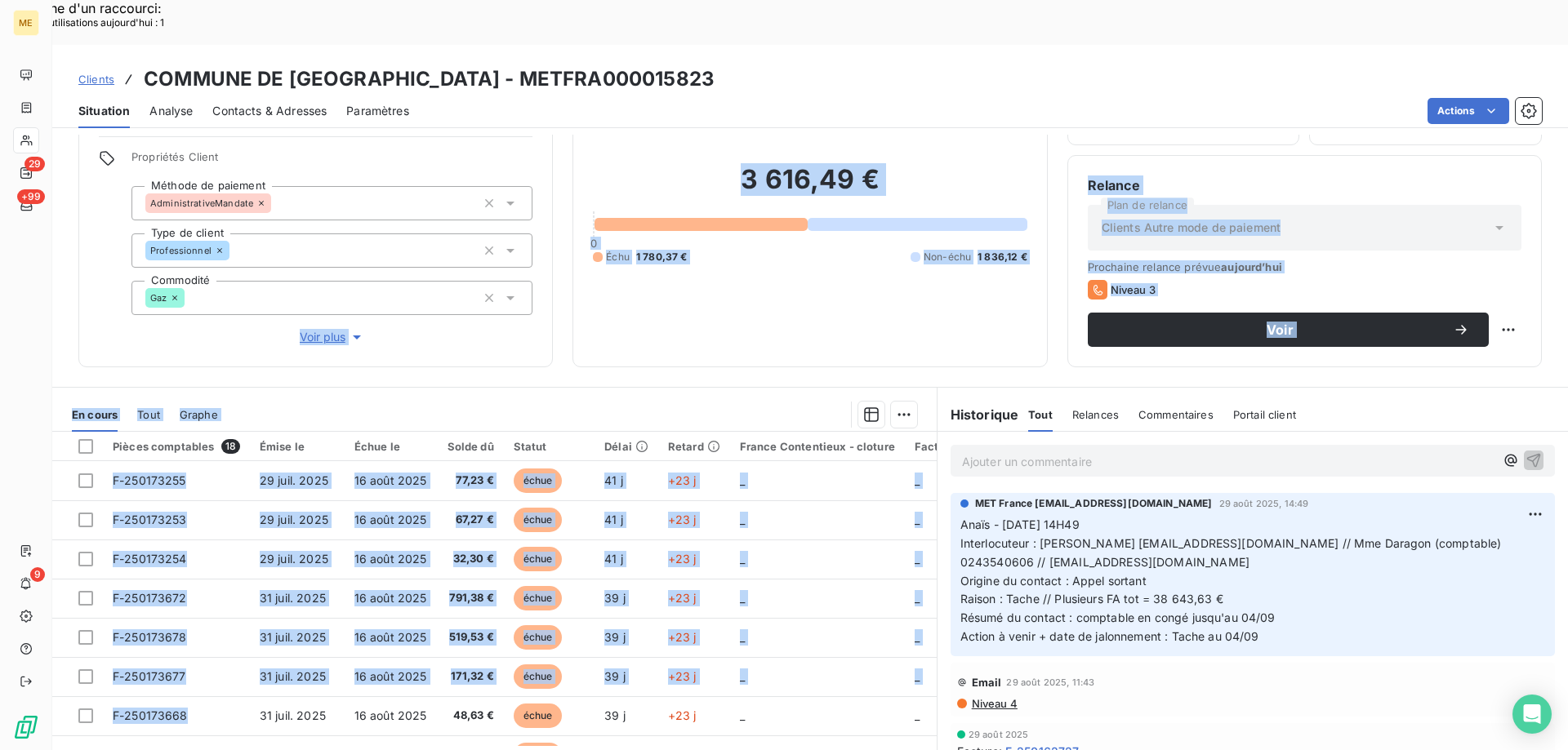
drag, startPoint x: 187, startPoint y: 672, endPoint x: 242, endPoint y: 239, distance: 436.5
click at [242, 239] on div "Informations client Gestionnaires Aucun Propriétés Client Méthode de paiement A…" at bounding box center [810, 465] width 1515 height 661
click at [538, 402] on div at bounding box center [577, 415] width 680 height 26
click at [308, 402] on div at bounding box center [577, 415] width 680 height 26
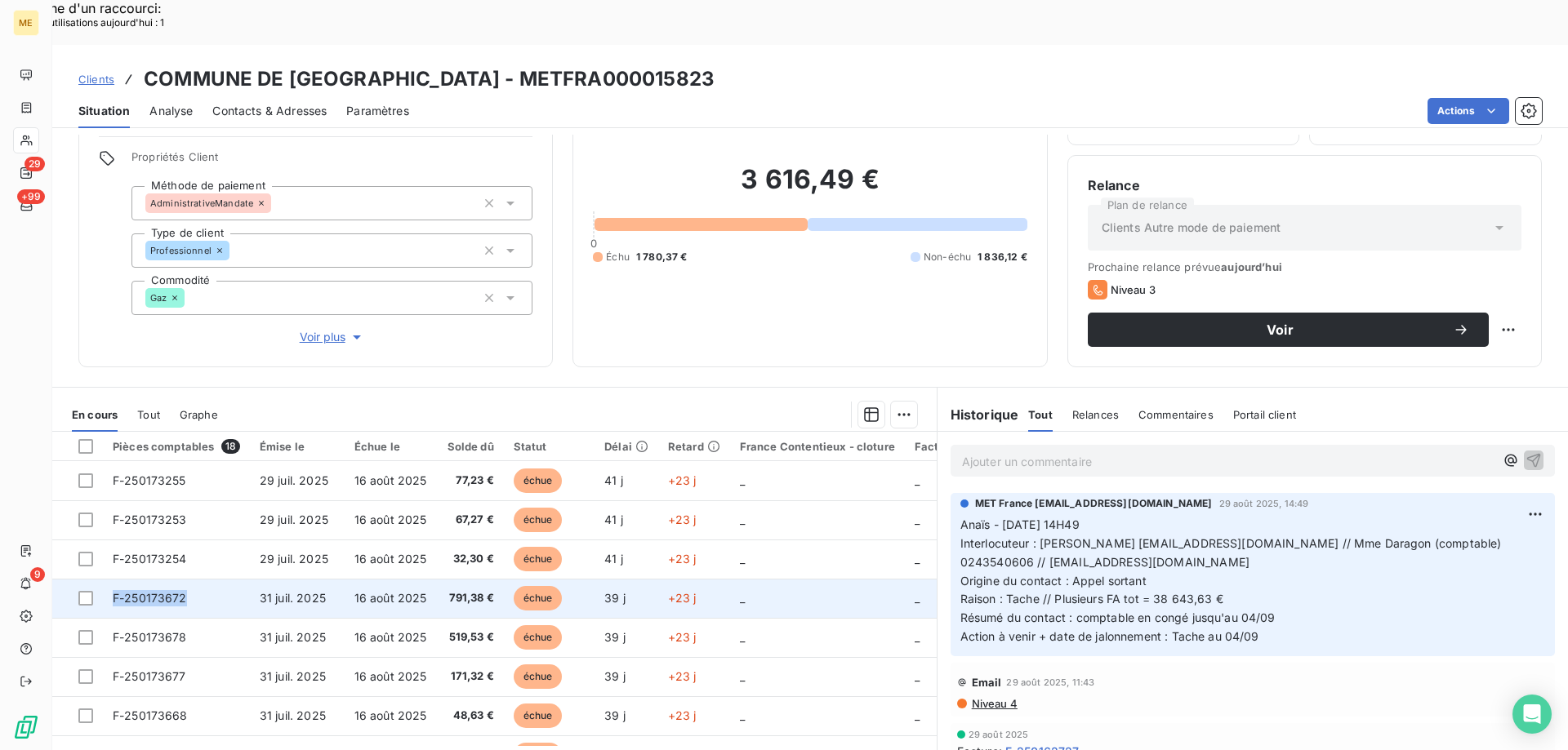
copy span "F-250173672"
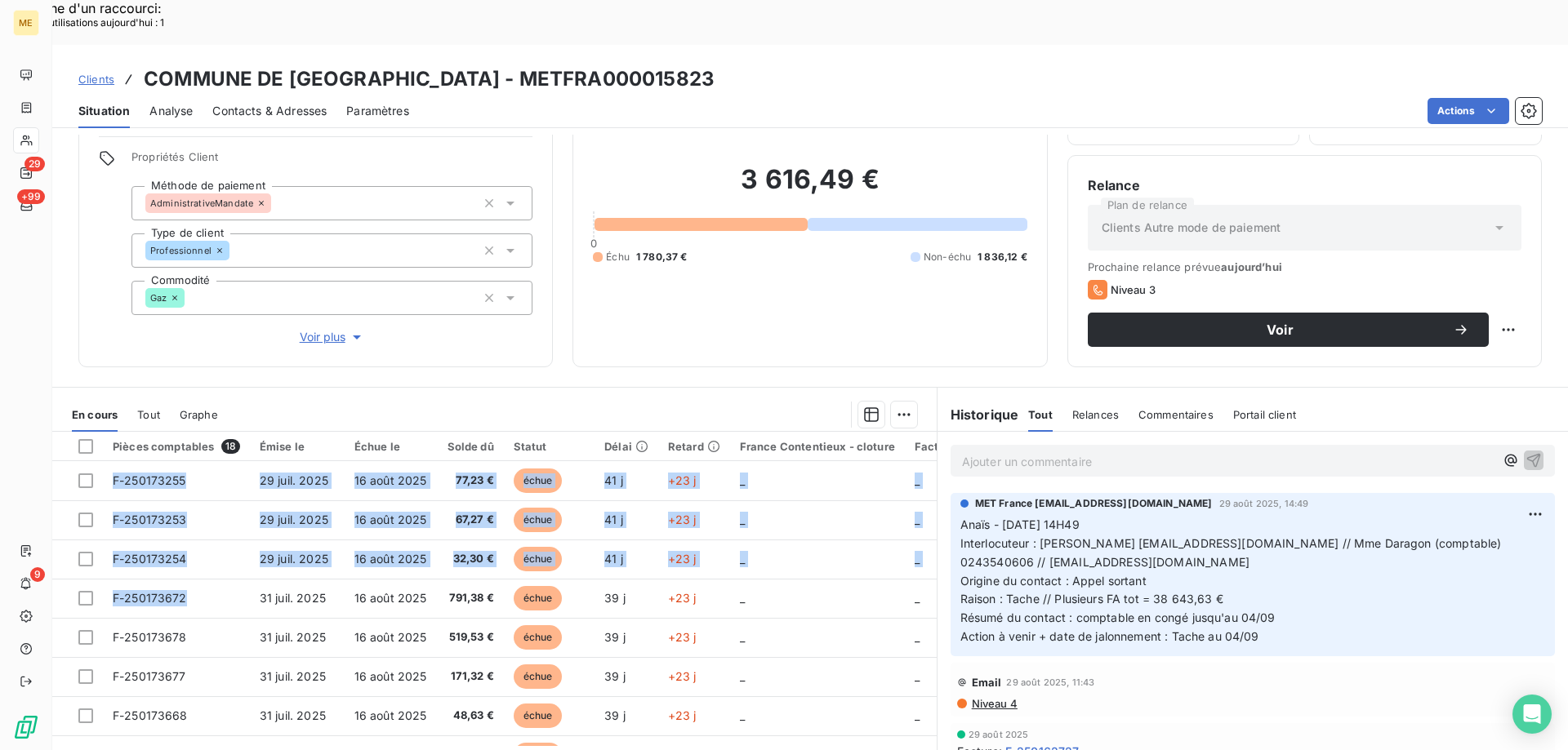
drag, startPoint x: 194, startPoint y: 552, endPoint x: 197, endPoint y: 354, distance: 198.0
click at [197, 397] on div "En cours Tout Graphe Pièces comptables 18 Émise le Échue le Solde dû Statut Dél…" at bounding box center [494, 596] width 885 height 397
click at [355, 388] on section "En cours Tout Graphe Pièces comptables 18 Émise le Échue le Solde dû Statut Dél…" at bounding box center [494, 591] width 885 height 407
click at [332, 402] on div at bounding box center [577, 415] width 680 height 26
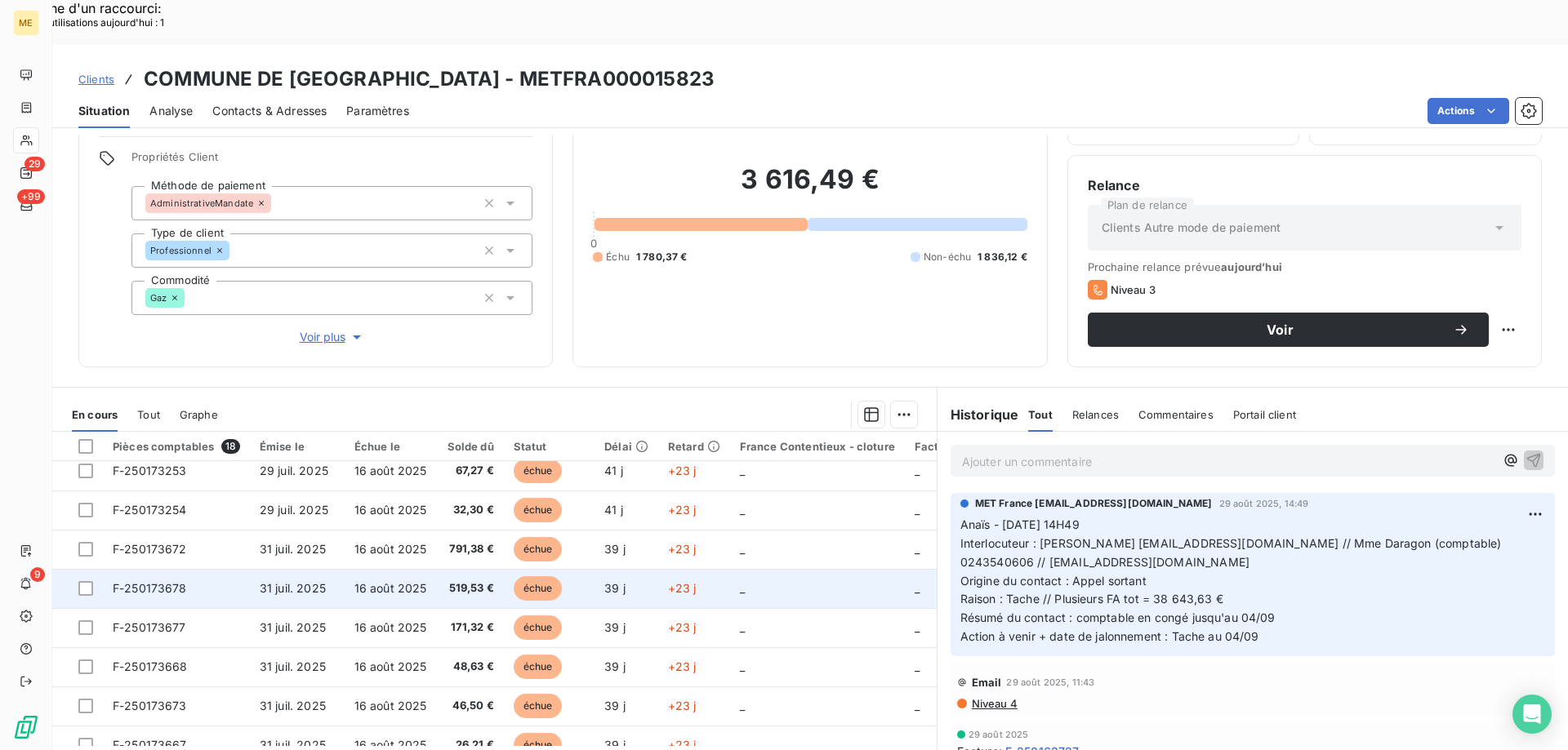
scroll to position [82, 0]
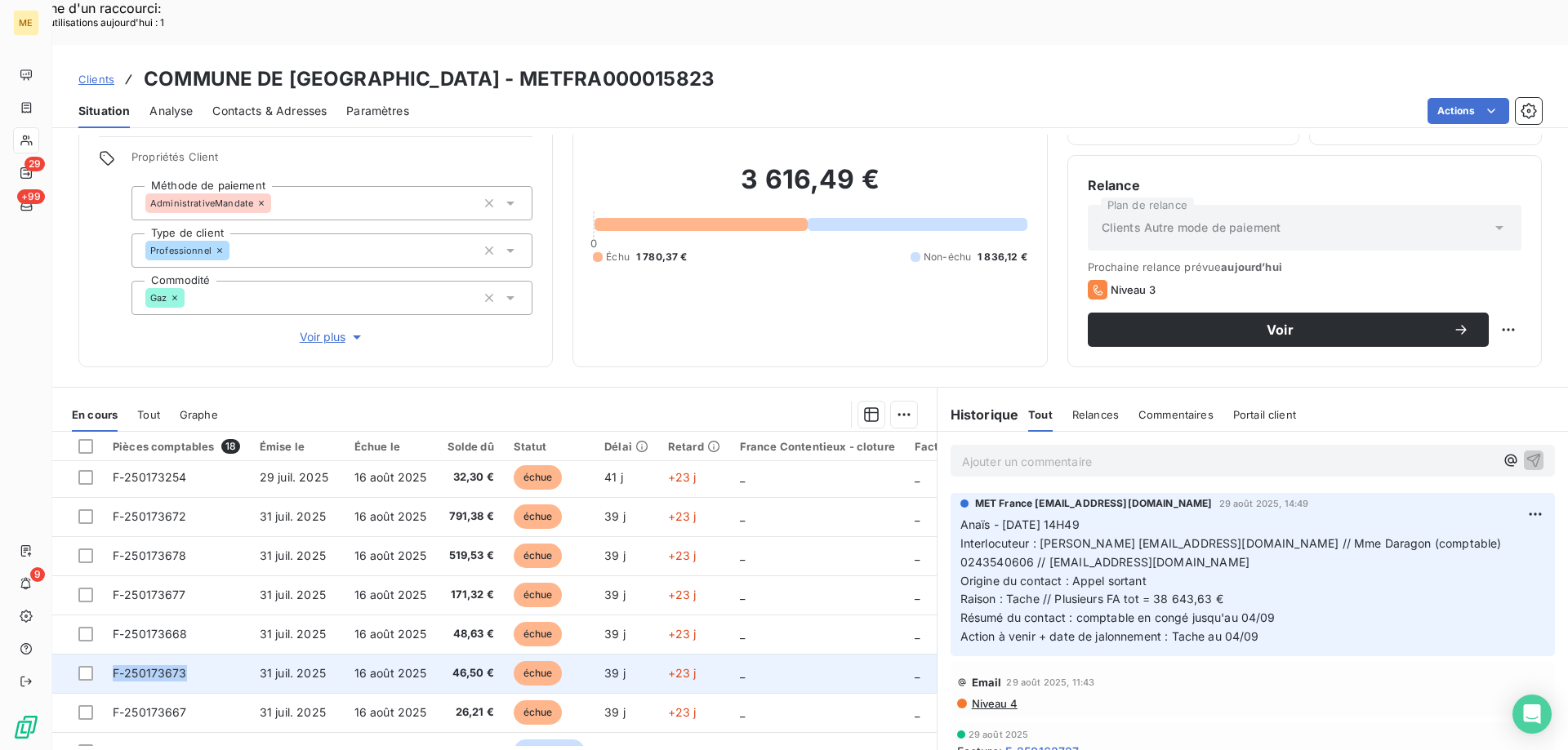
copy span "F-250173673"
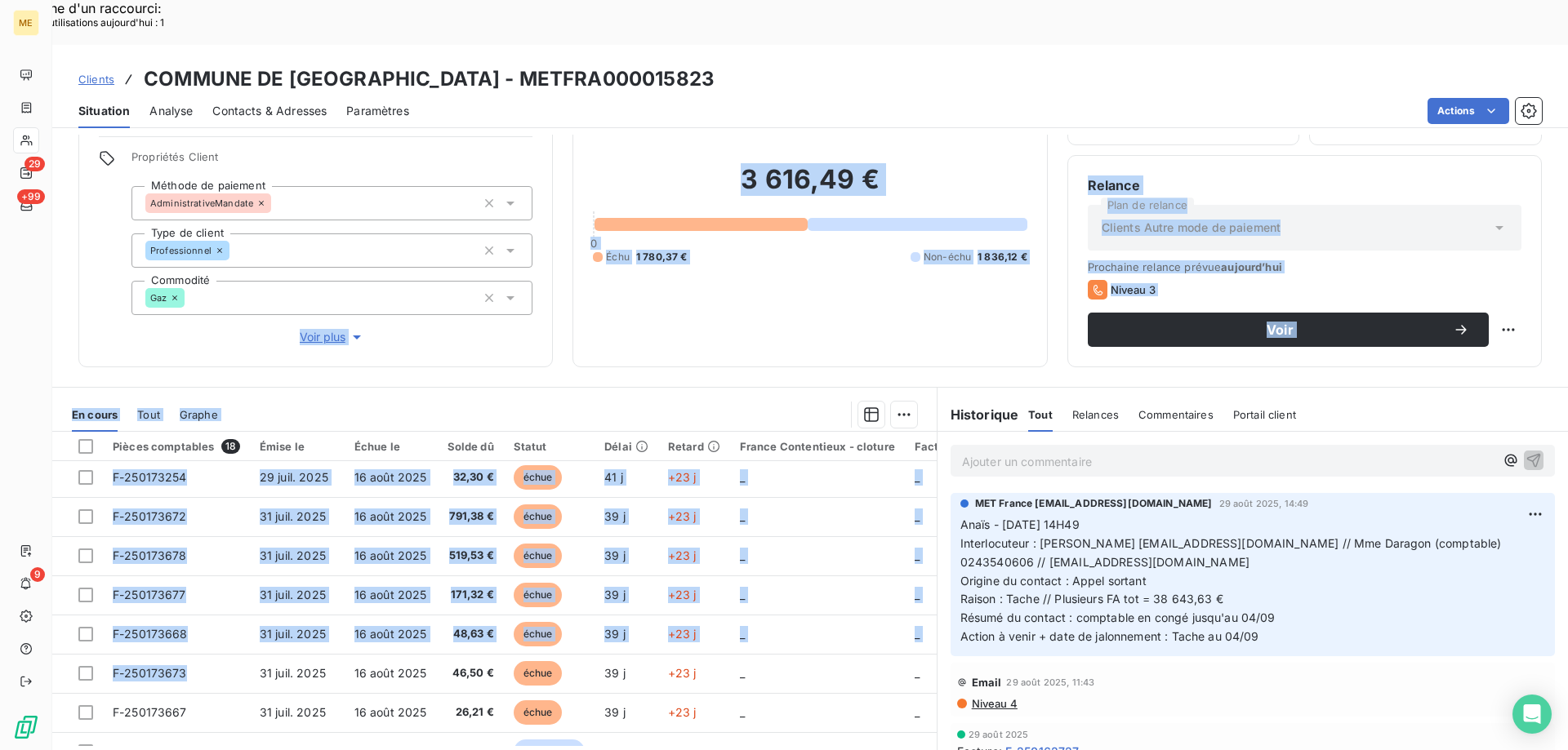
scroll to position [0, 0]
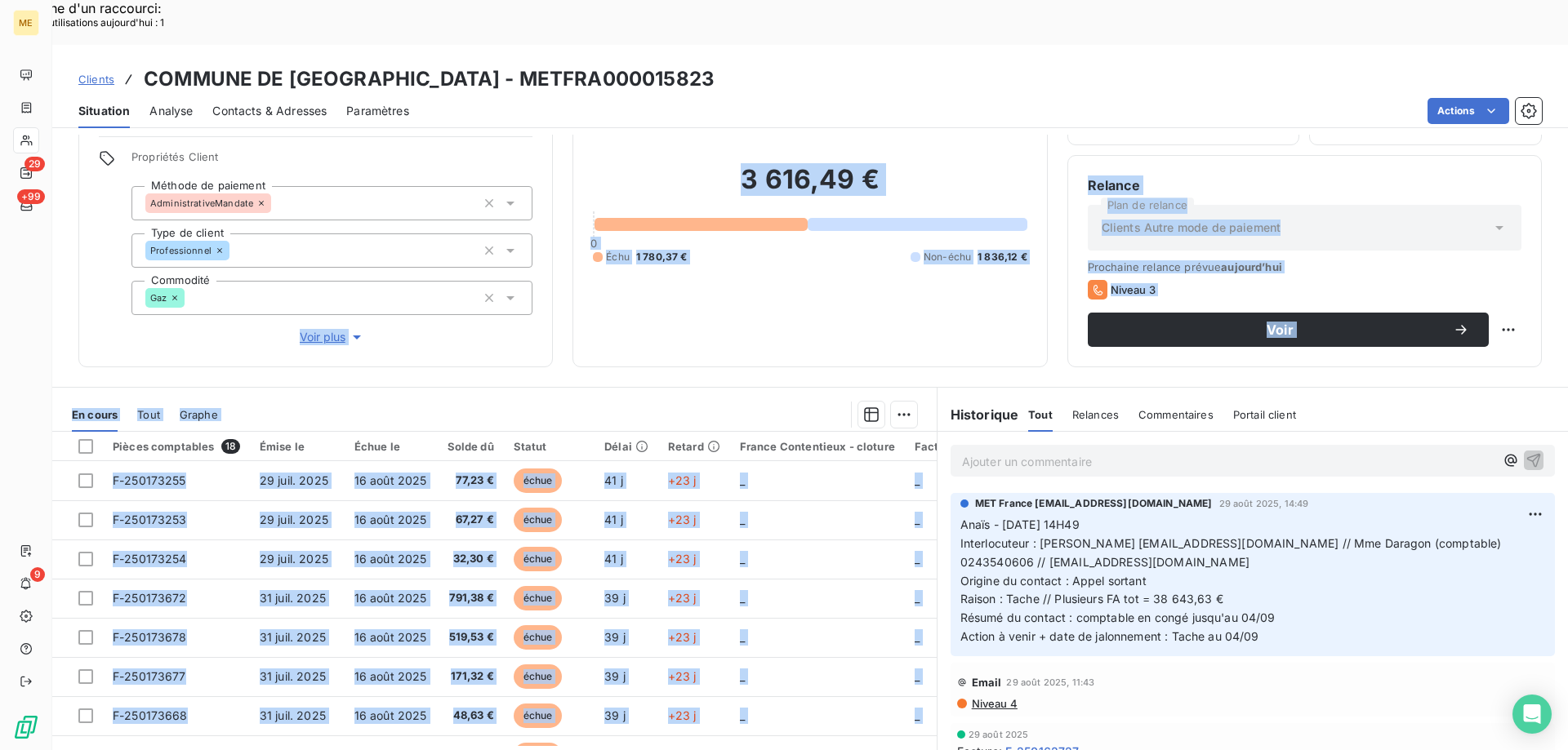
drag, startPoint x: 201, startPoint y: 624, endPoint x: 295, endPoint y: 187, distance: 447.0
click at [262, 194] on div "Informations client Gestionnaires Aucun Propriétés Client Méthode de paiement A…" at bounding box center [810, 465] width 1515 height 661
click at [465, 402] on div at bounding box center [577, 415] width 680 height 26
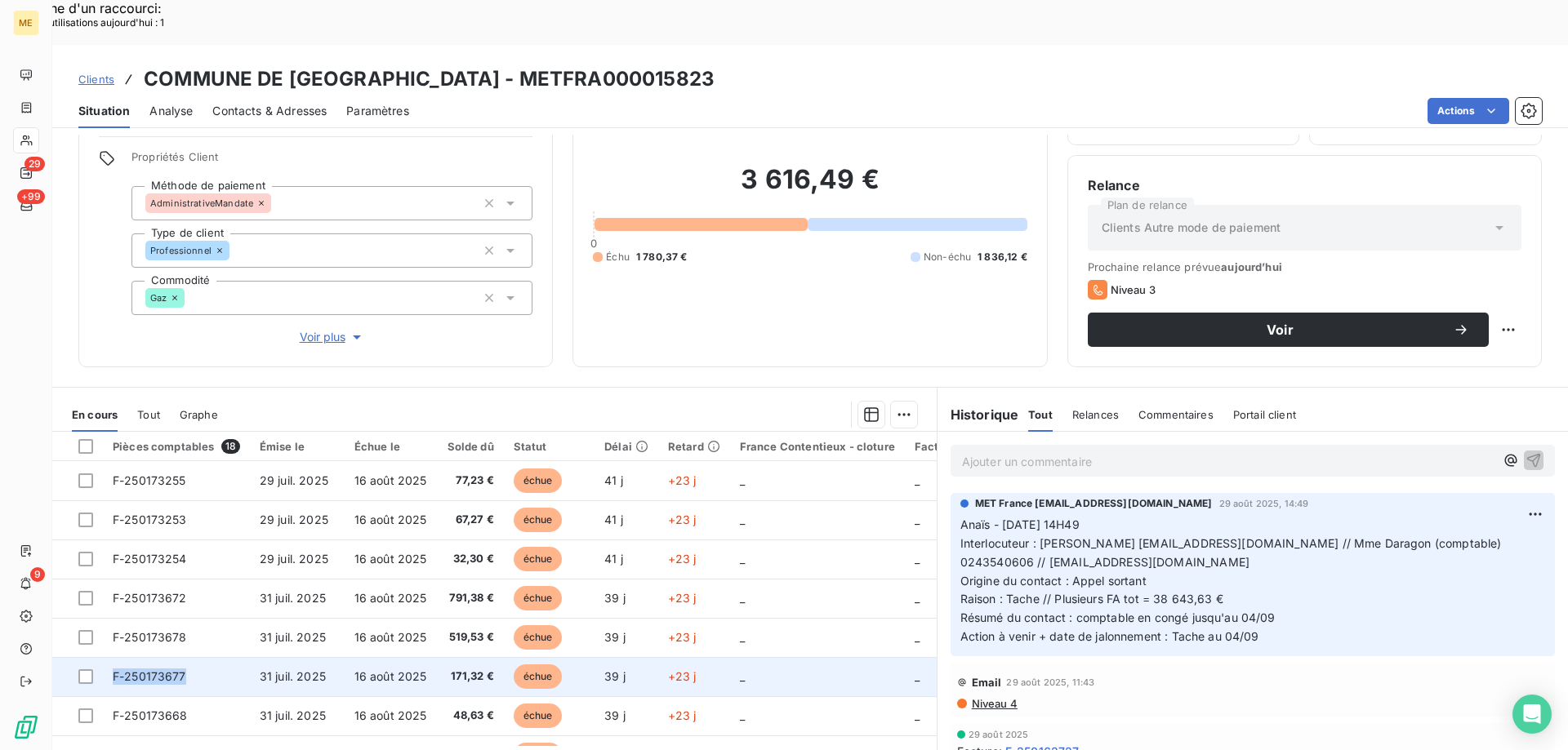
copy span "F-250173677"
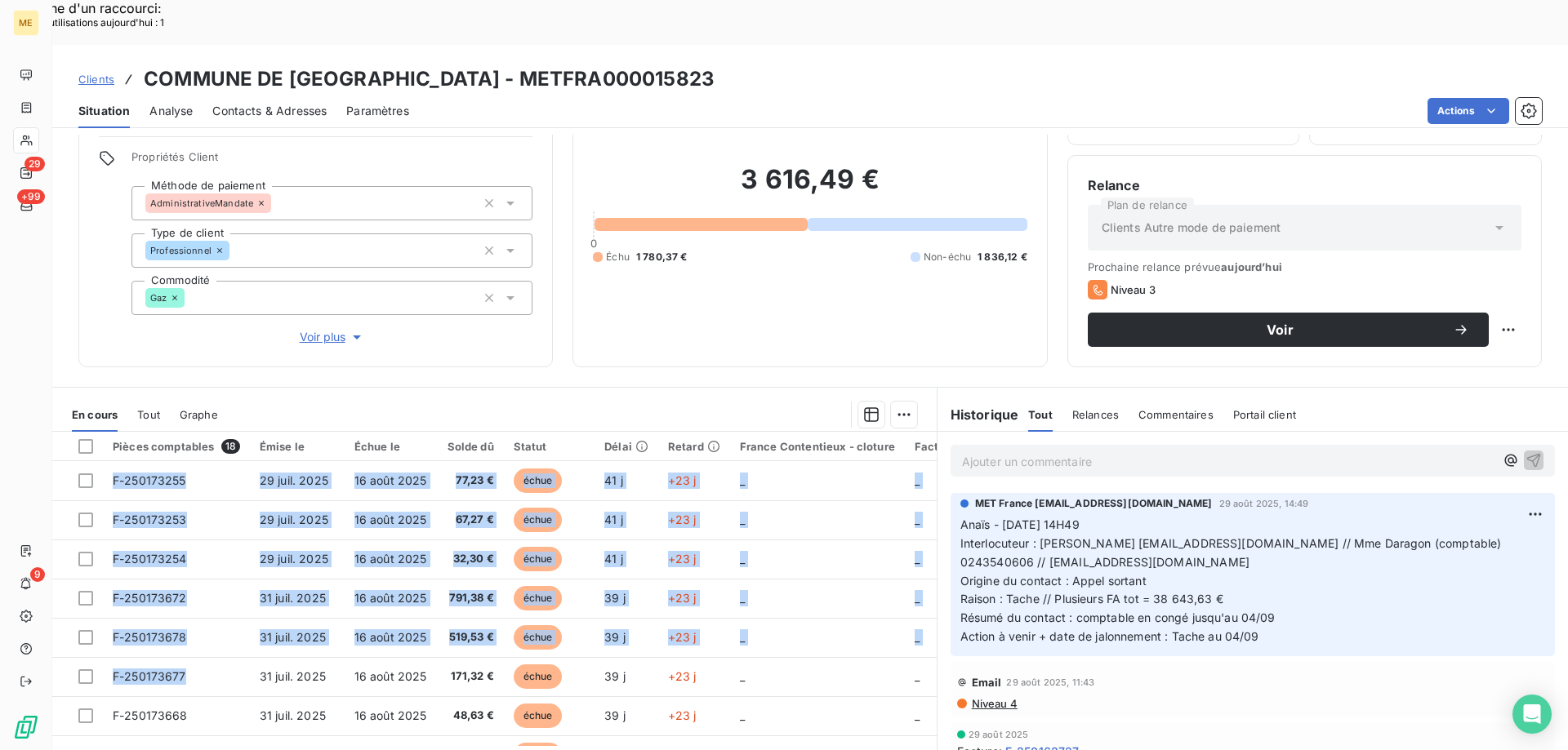
drag, startPoint x: 172, startPoint y: 637, endPoint x: 262, endPoint y: 367, distance: 284.6
click at [262, 397] on div "En cours Tout Graphe Pièces comptables 18 Émise le Échue le Solde dû Statut Dél…" at bounding box center [494, 596] width 885 height 397
click at [322, 402] on div at bounding box center [577, 415] width 680 height 26
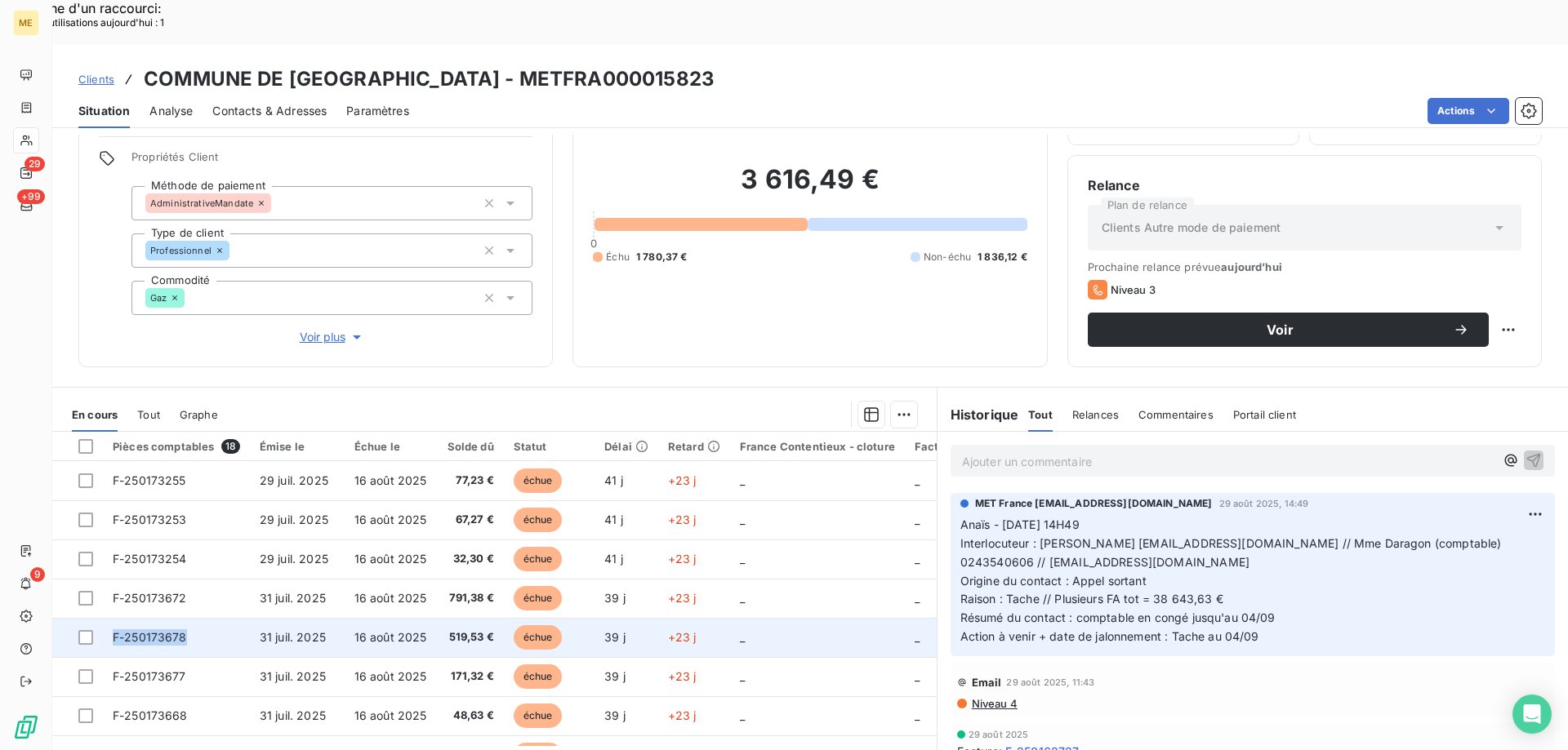
copy span "F-250173678"
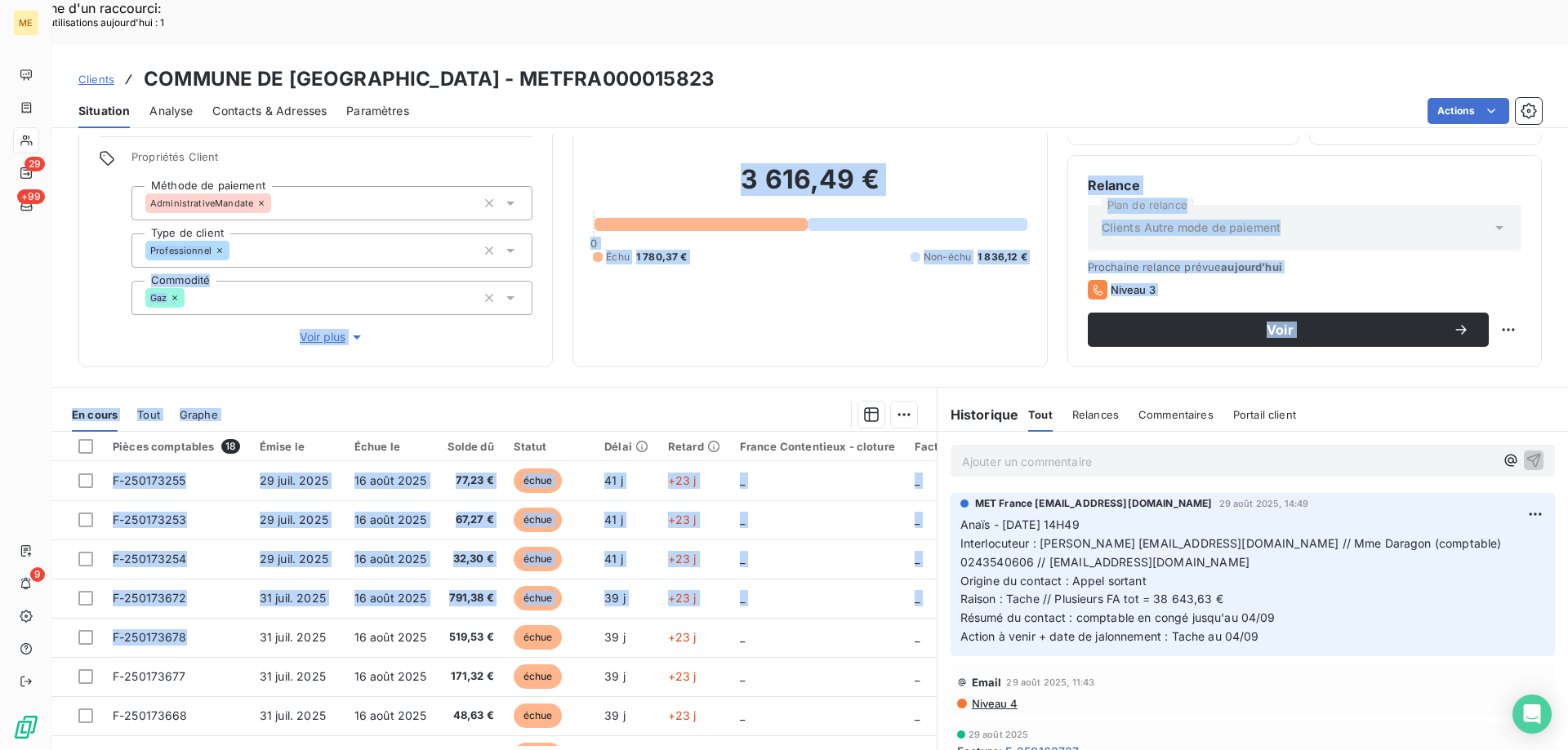
drag, startPoint x: 191, startPoint y: 593, endPoint x: 146, endPoint y: 192, distance: 403.5
click at [146, 192] on div "Informations client Gestionnaires Aucun Propriétés Client Méthode de paiement A…" at bounding box center [810, 465] width 1515 height 661
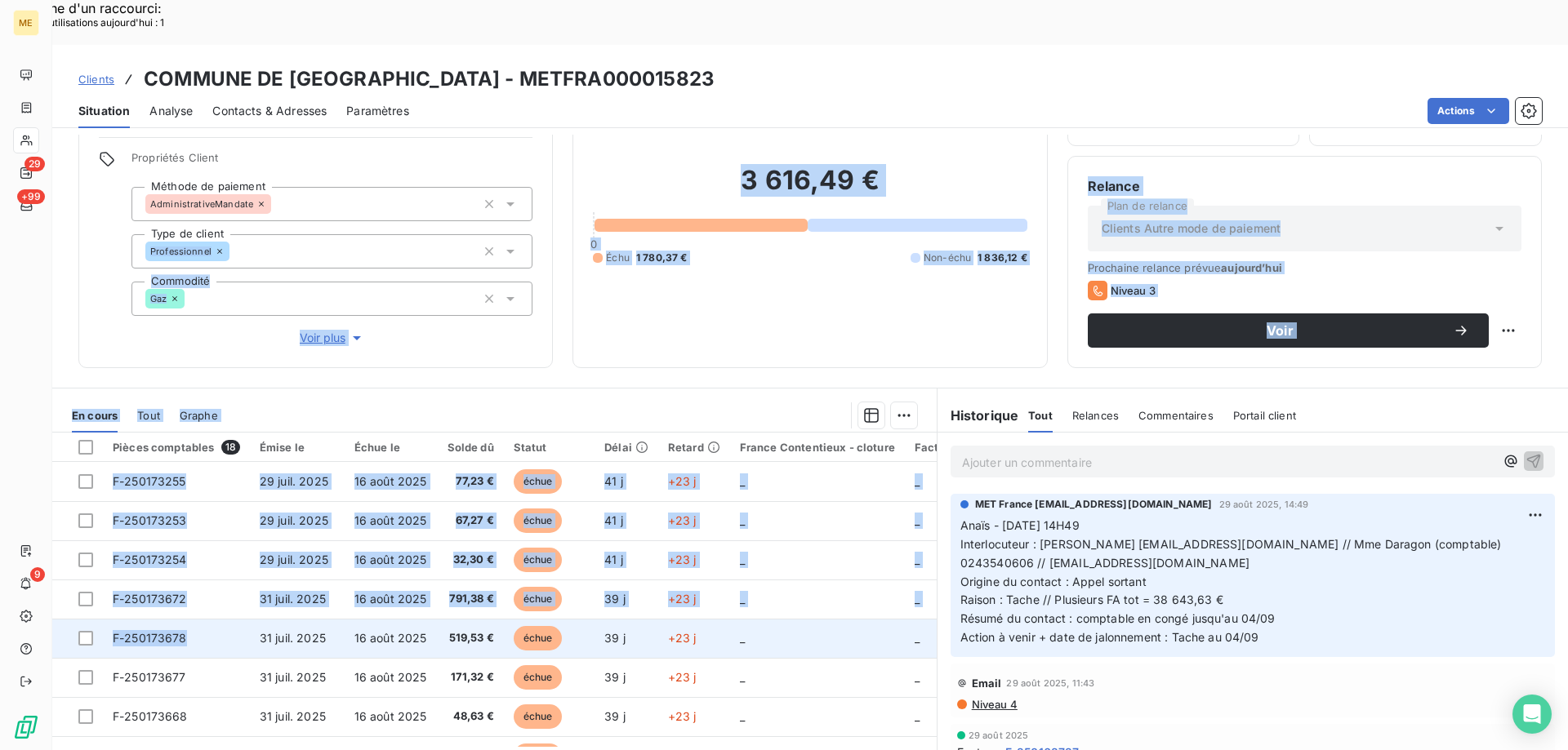
scroll to position [104, 0]
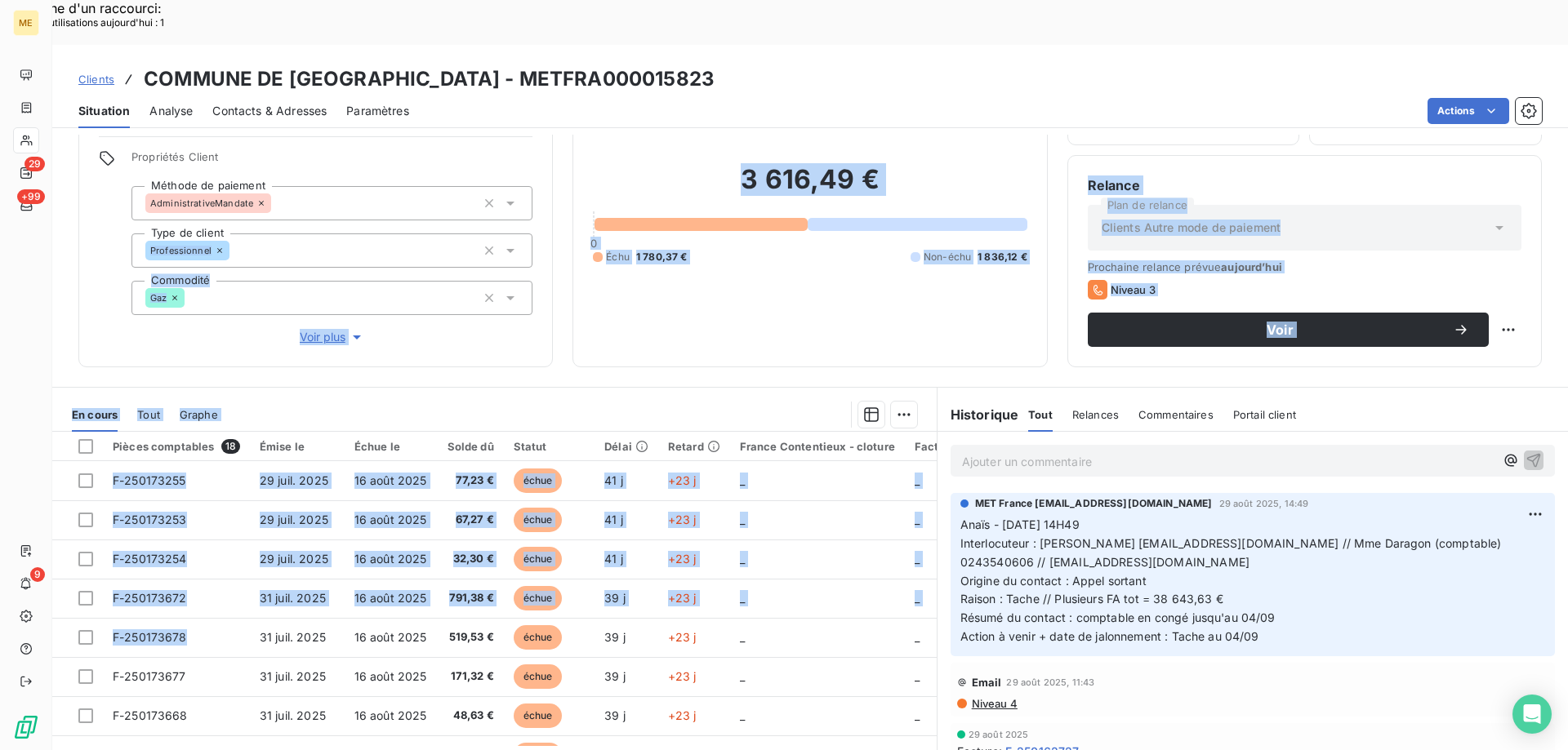
click at [529, 402] on div at bounding box center [577, 415] width 680 height 26
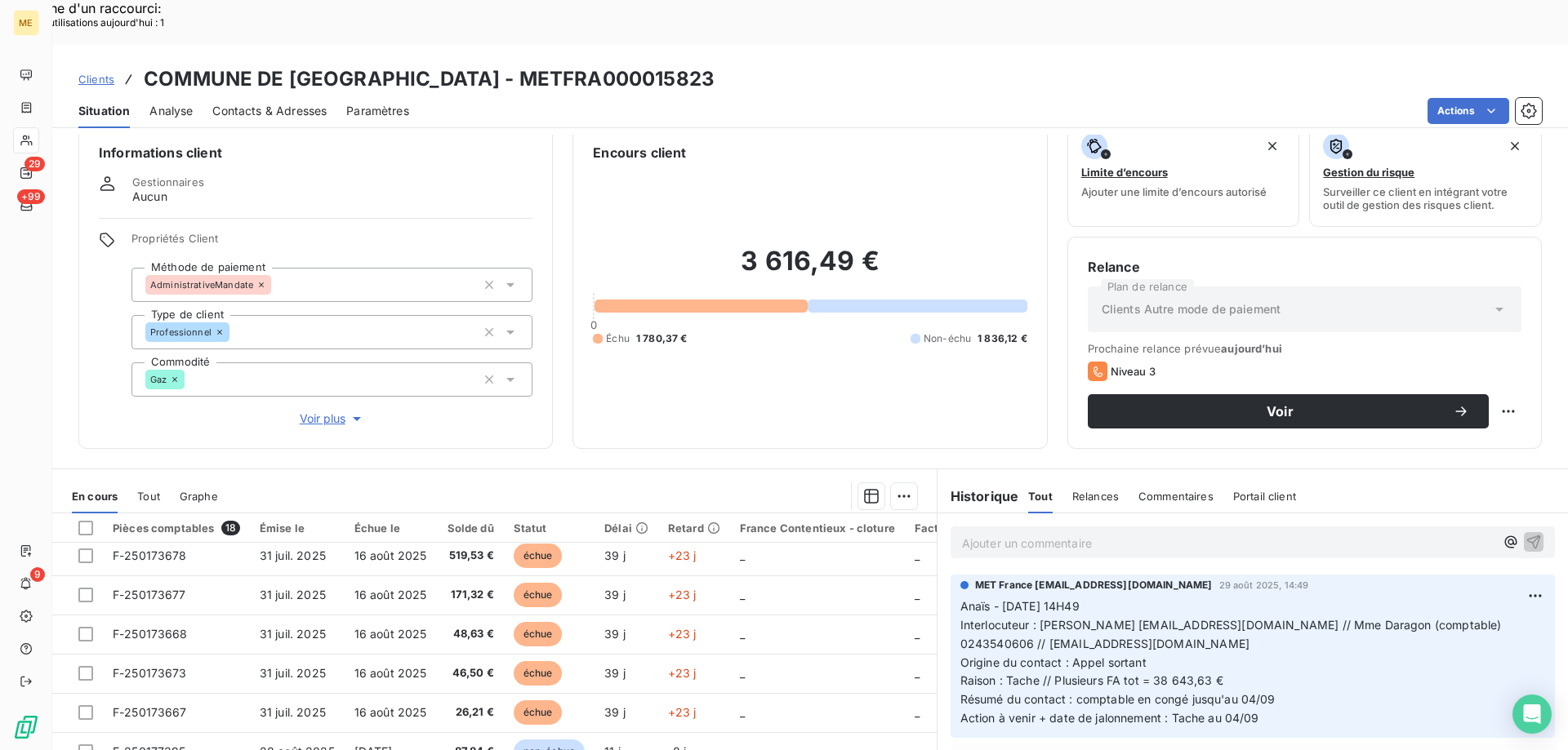
scroll to position [327, 0]
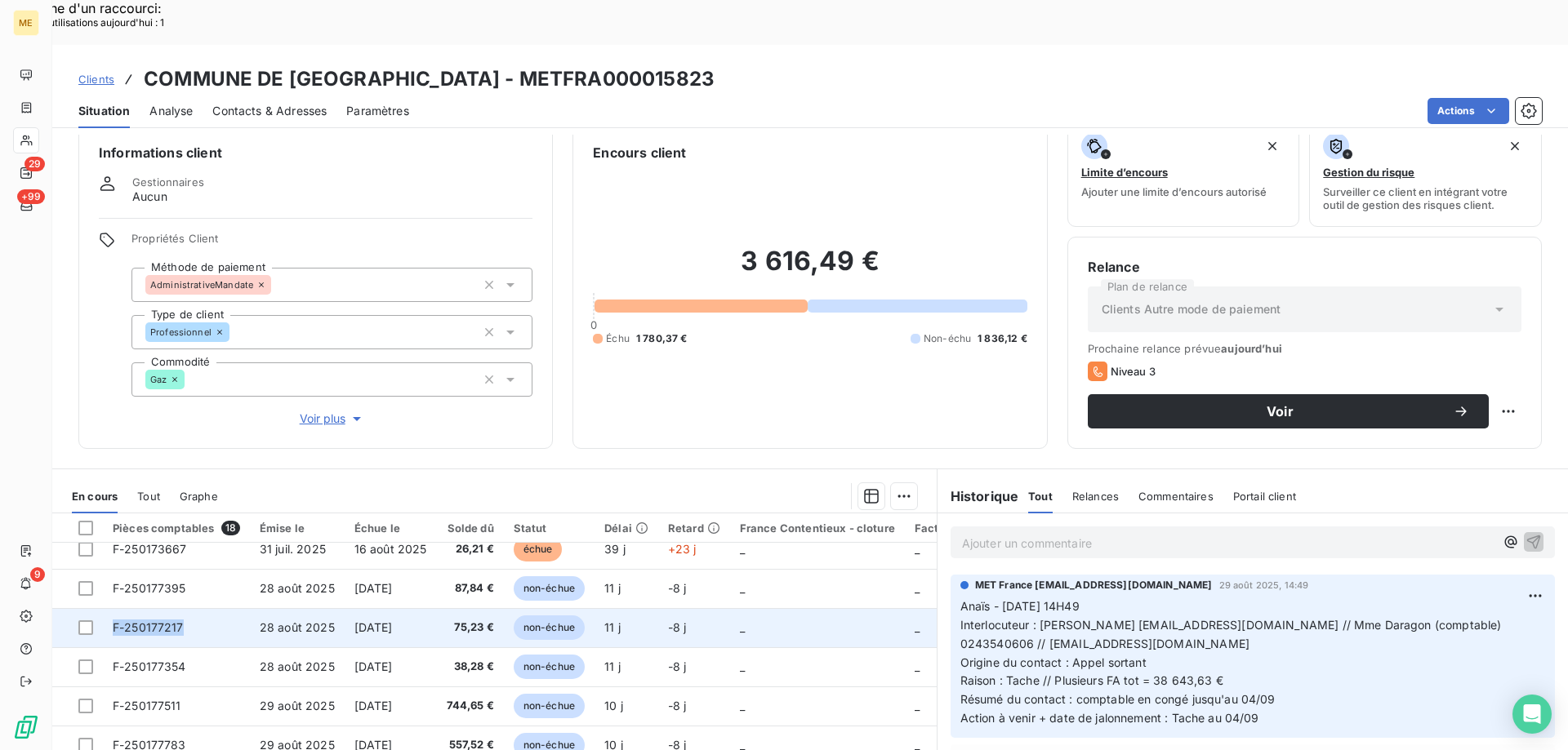
copy span "F-250177217"
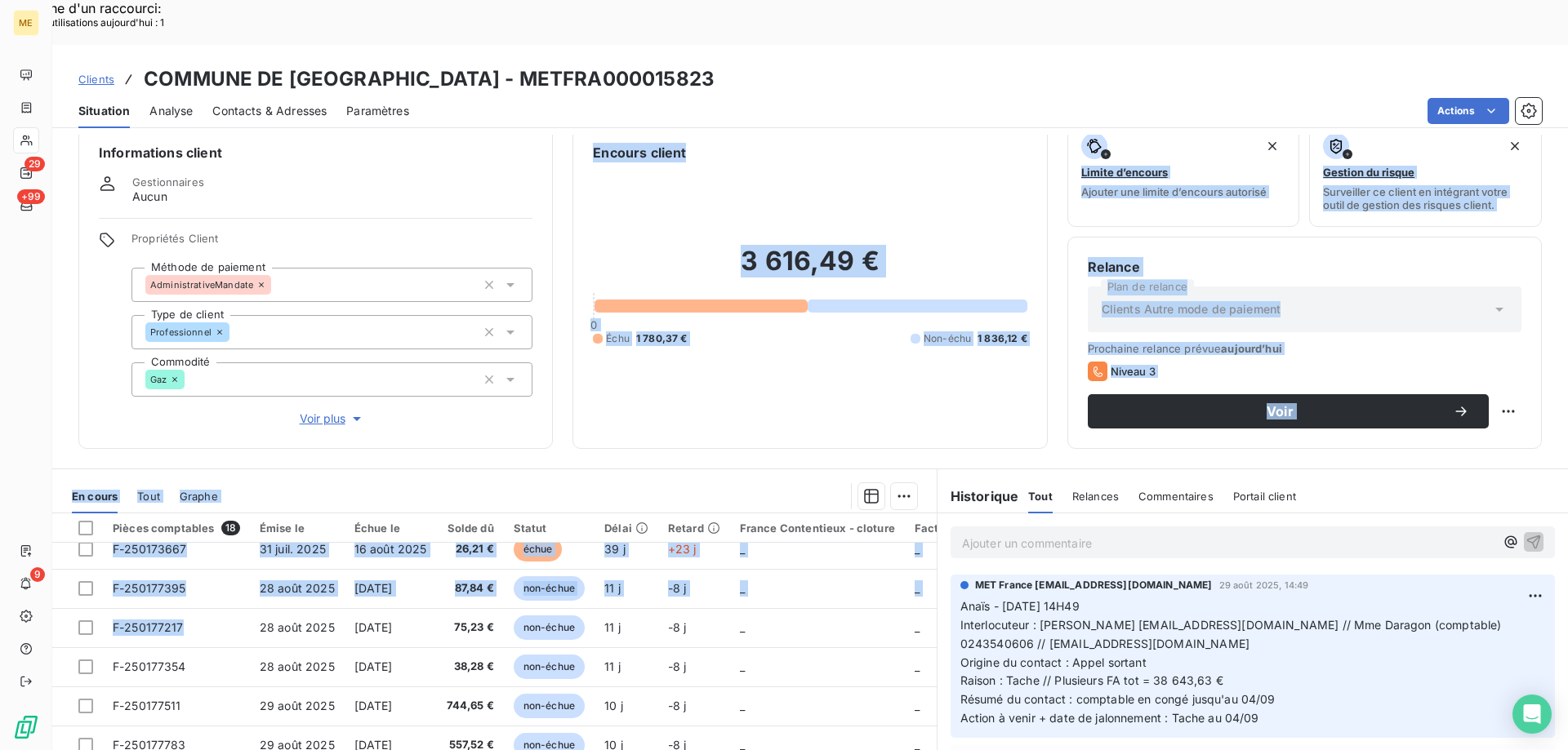
scroll to position [0, 0]
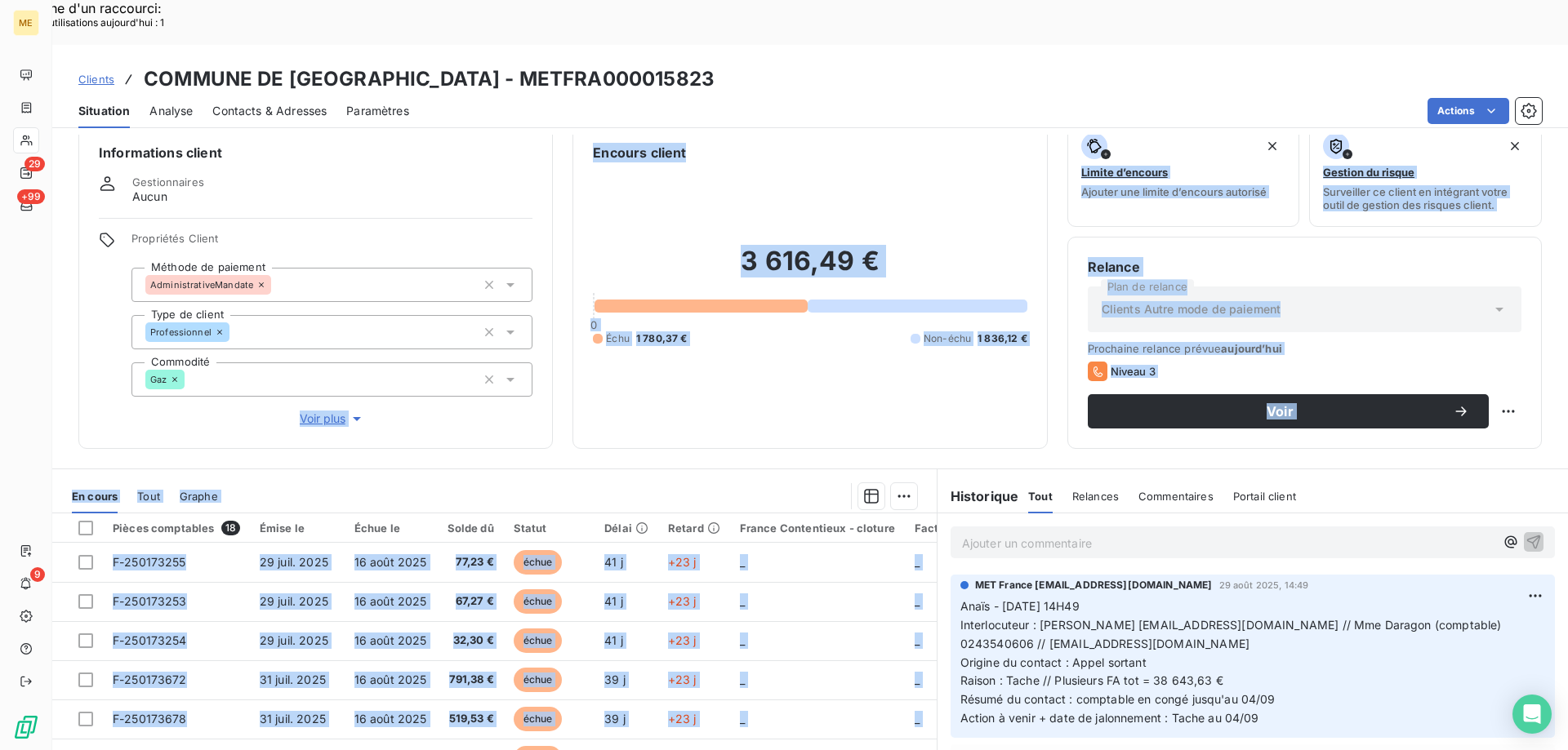
drag, startPoint x: 196, startPoint y: 580, endPoint x: 240, endPoint y: 318, distance: 265.7
click at [234, 329] on div "Informations client Gestionnaires Aucun Propriétés Client Méthode de paiement A…" at bounding box center [810, 465] width 1515 height 661
click at [598, 484] on div at bounding box center [577, 497] width 680 height 26
click at [595, 484] on div at bounding box center [577, 497] width 680 height 26
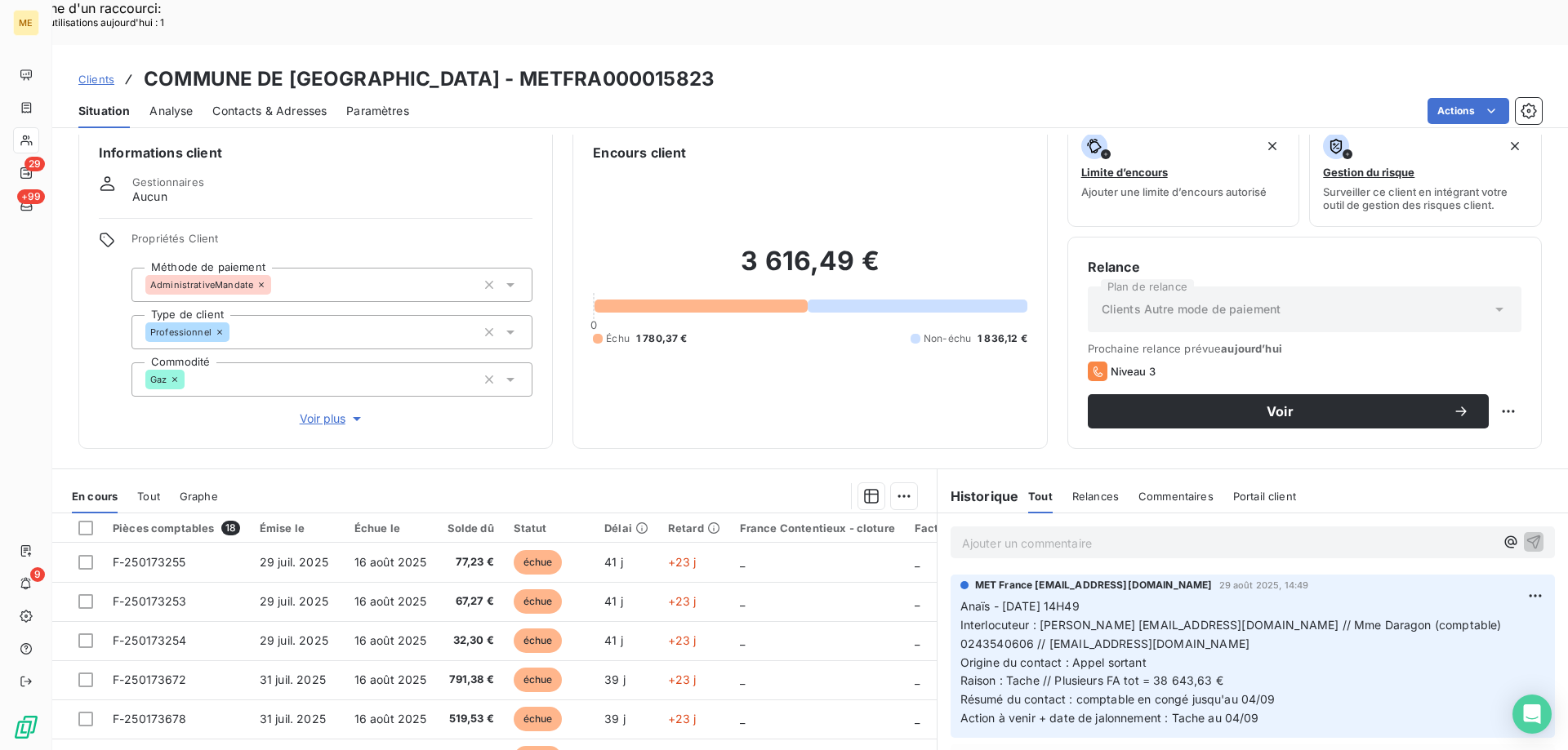
click at [595, 484] on div at bounding box center [577, 497] width 680 height 26
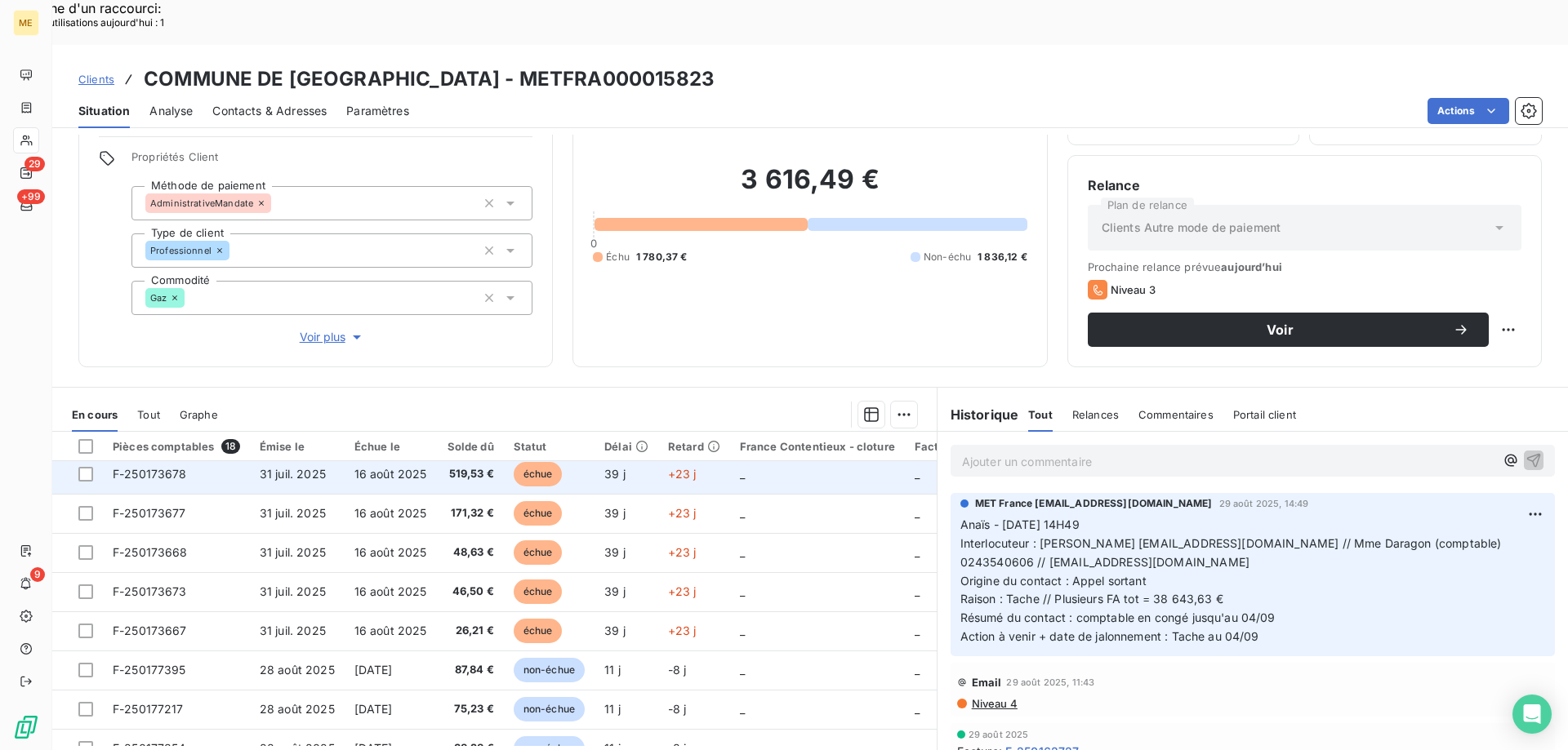
scroll to position [245, 0]
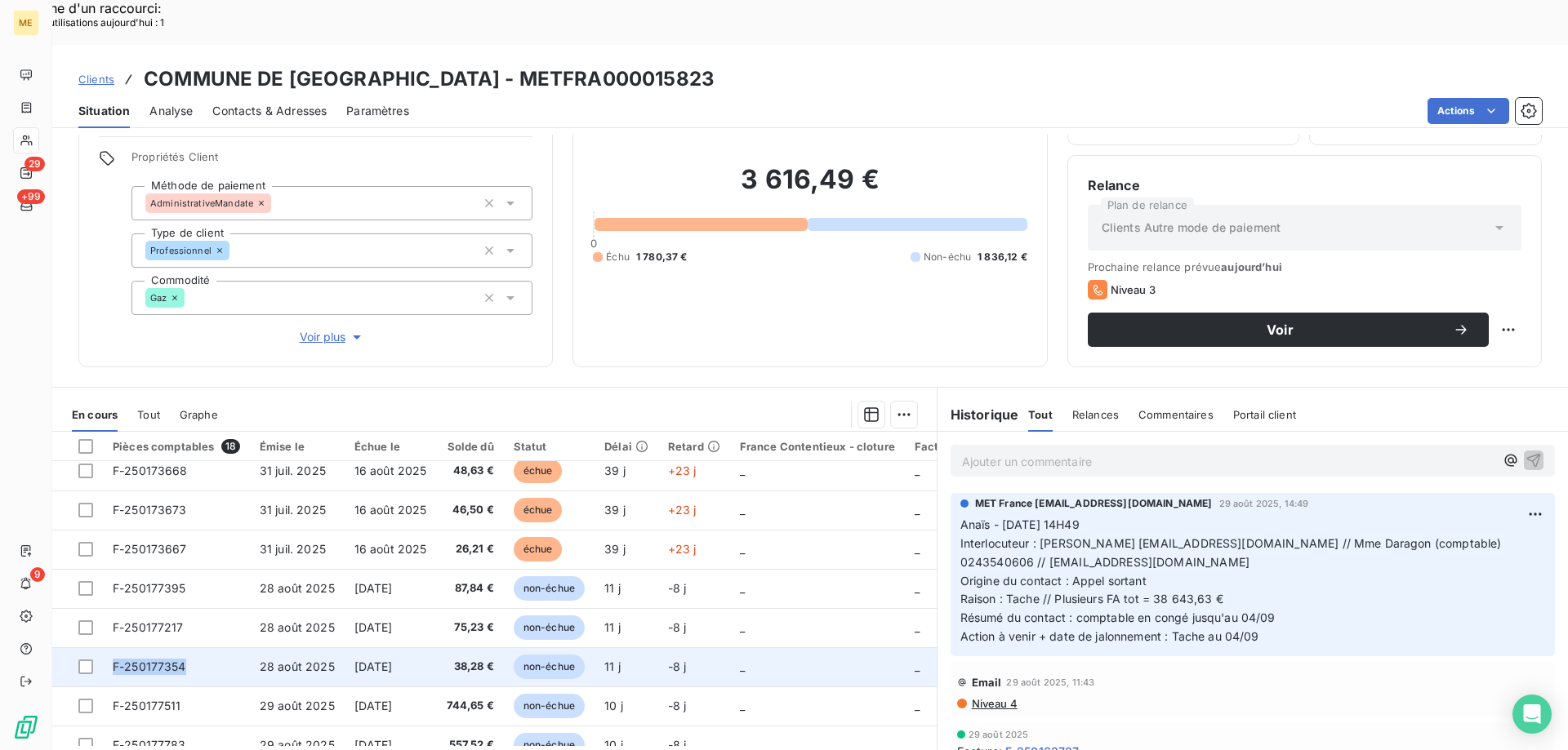
copy span "F-250177354"
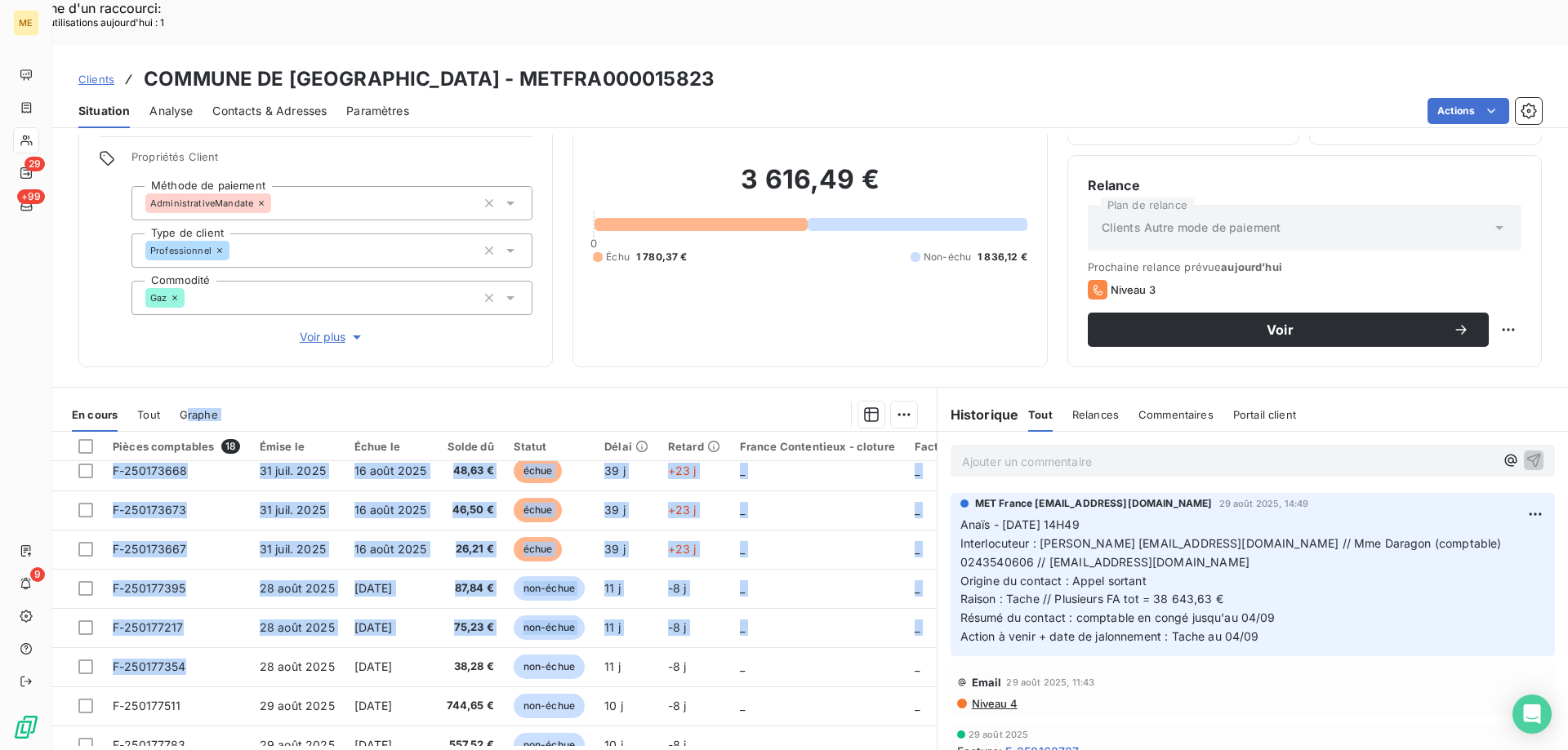
scroll to position [0, 0]
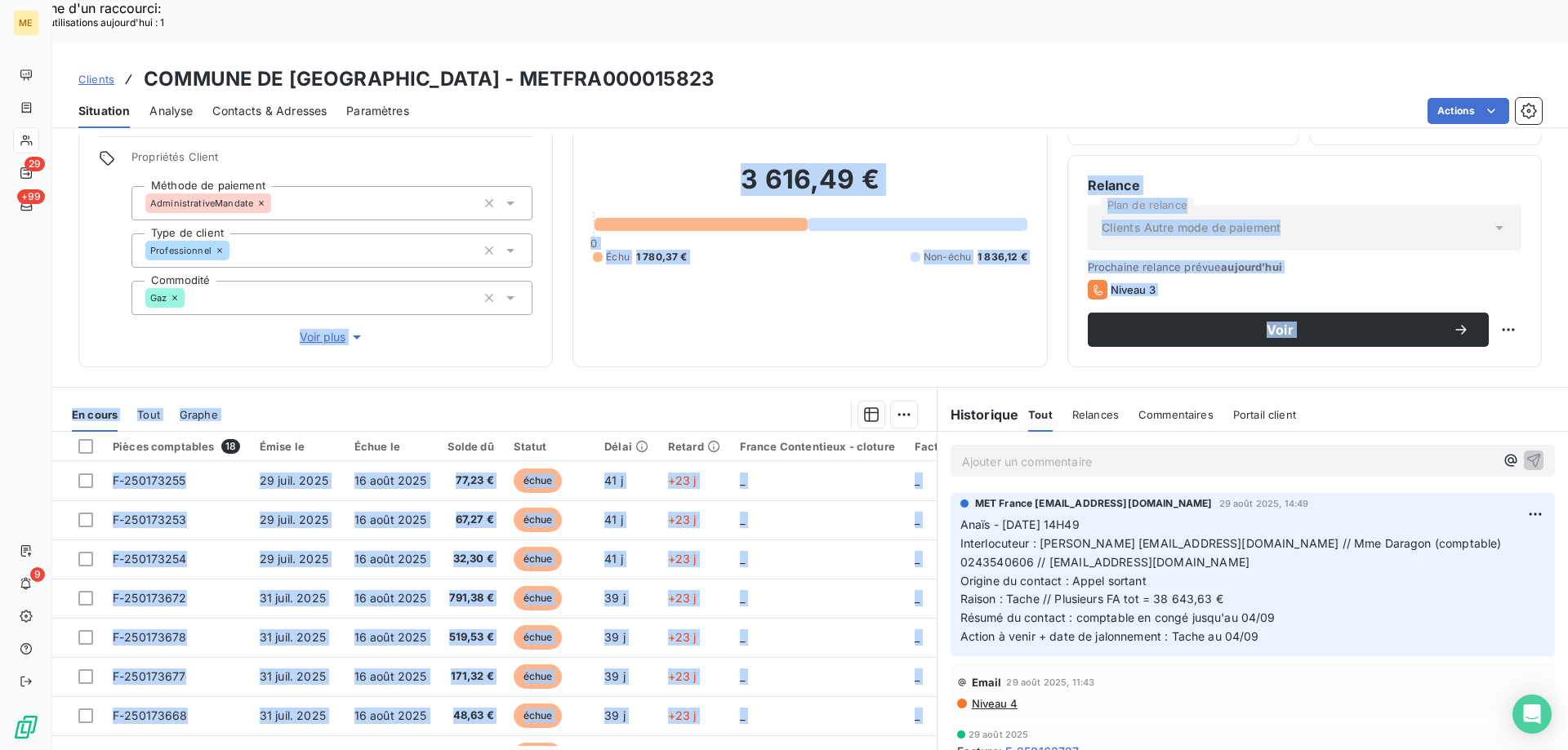
drag, startPoint x: 194, startPoint y: 619, endPoint x: 297, endPoint y: 200, distance: 431.5
click at [239, 240] on div "Informations client Gestionnaires Aucun Propriétés Client Méthode de paiement A…" at bounding box center [810, 465] width 1515 height 661
click at [481, 402] on div at bounding box center [577, 415] width 680 height 26
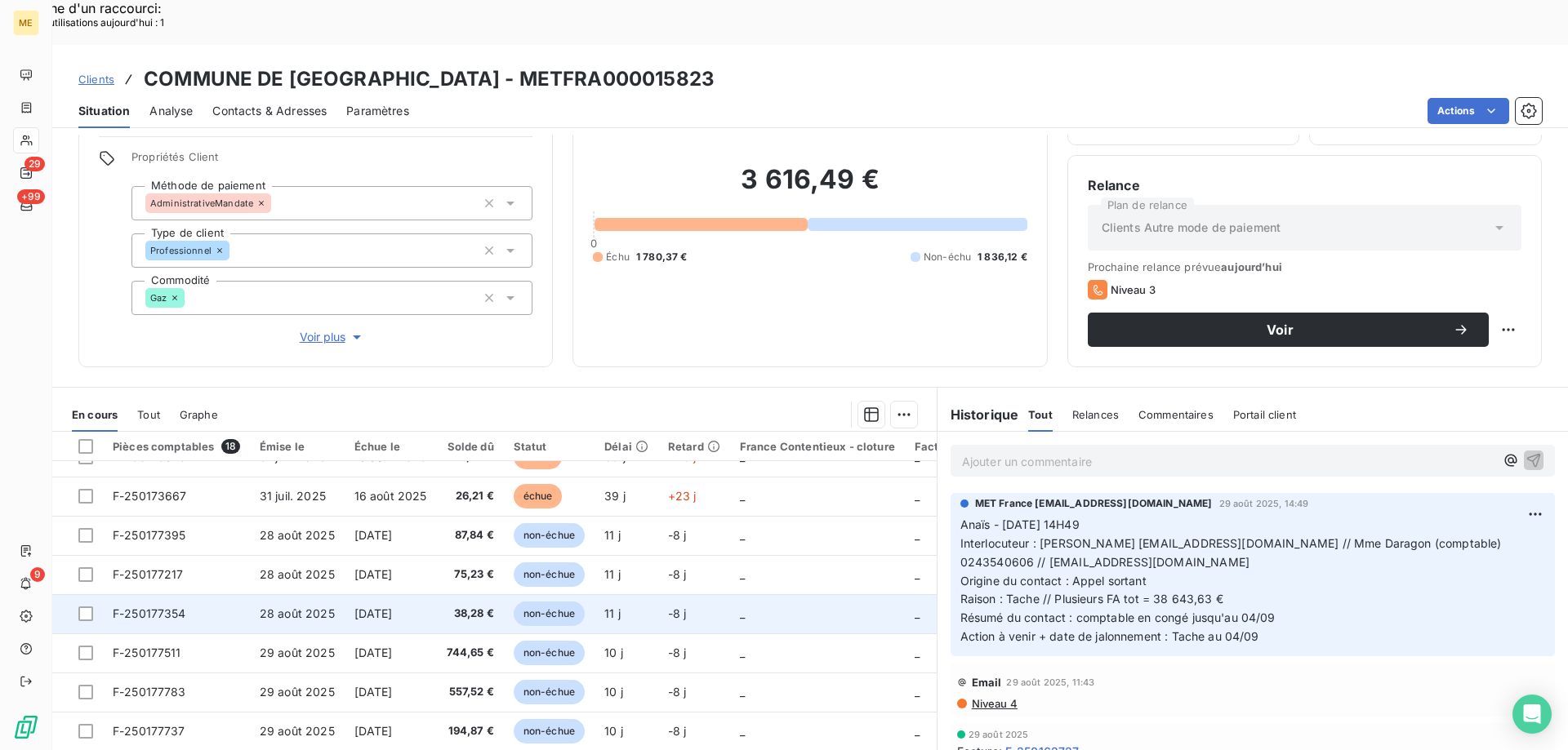
scroll to position [327, 0]
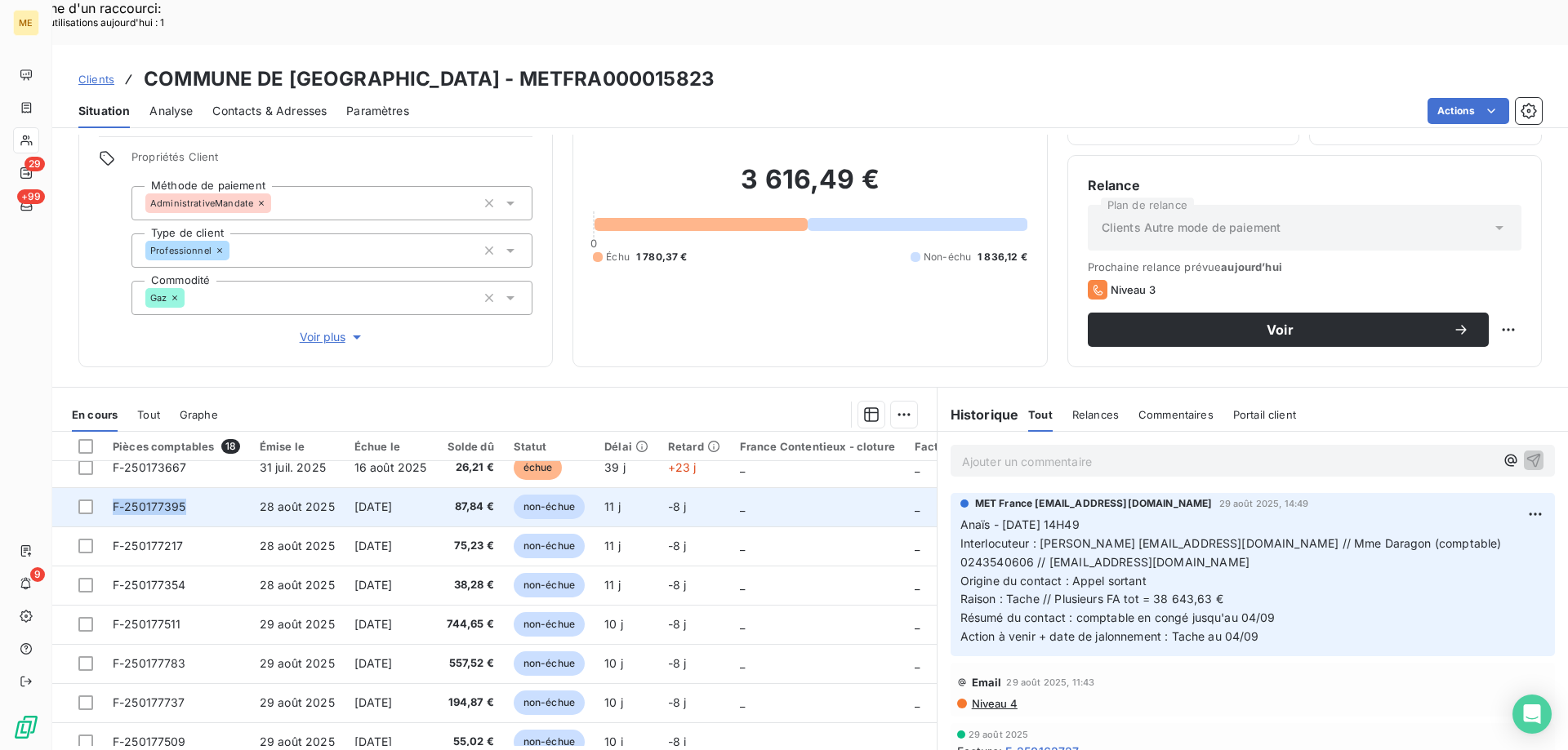
copy span "F-250177395"
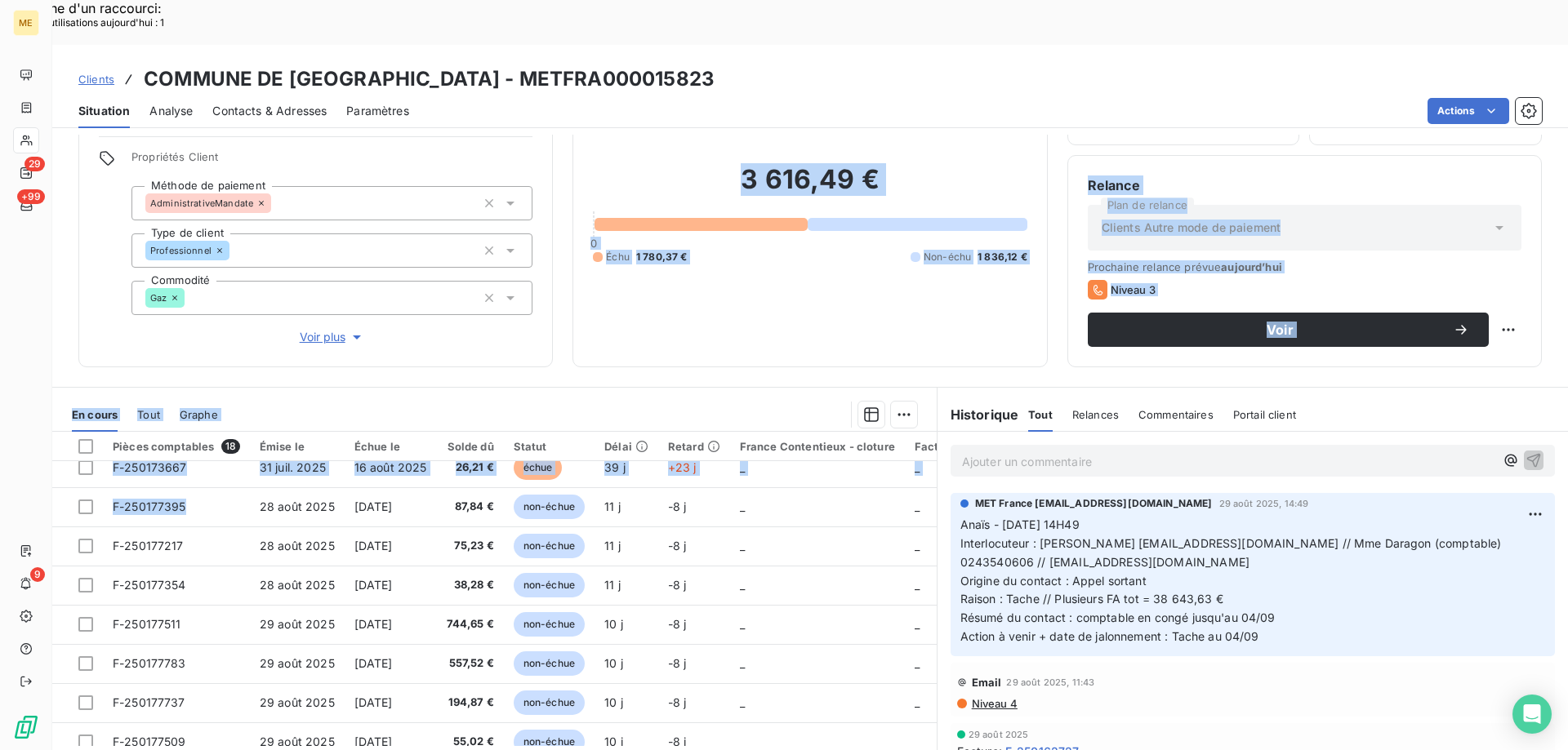
scroll to position [0, 0]
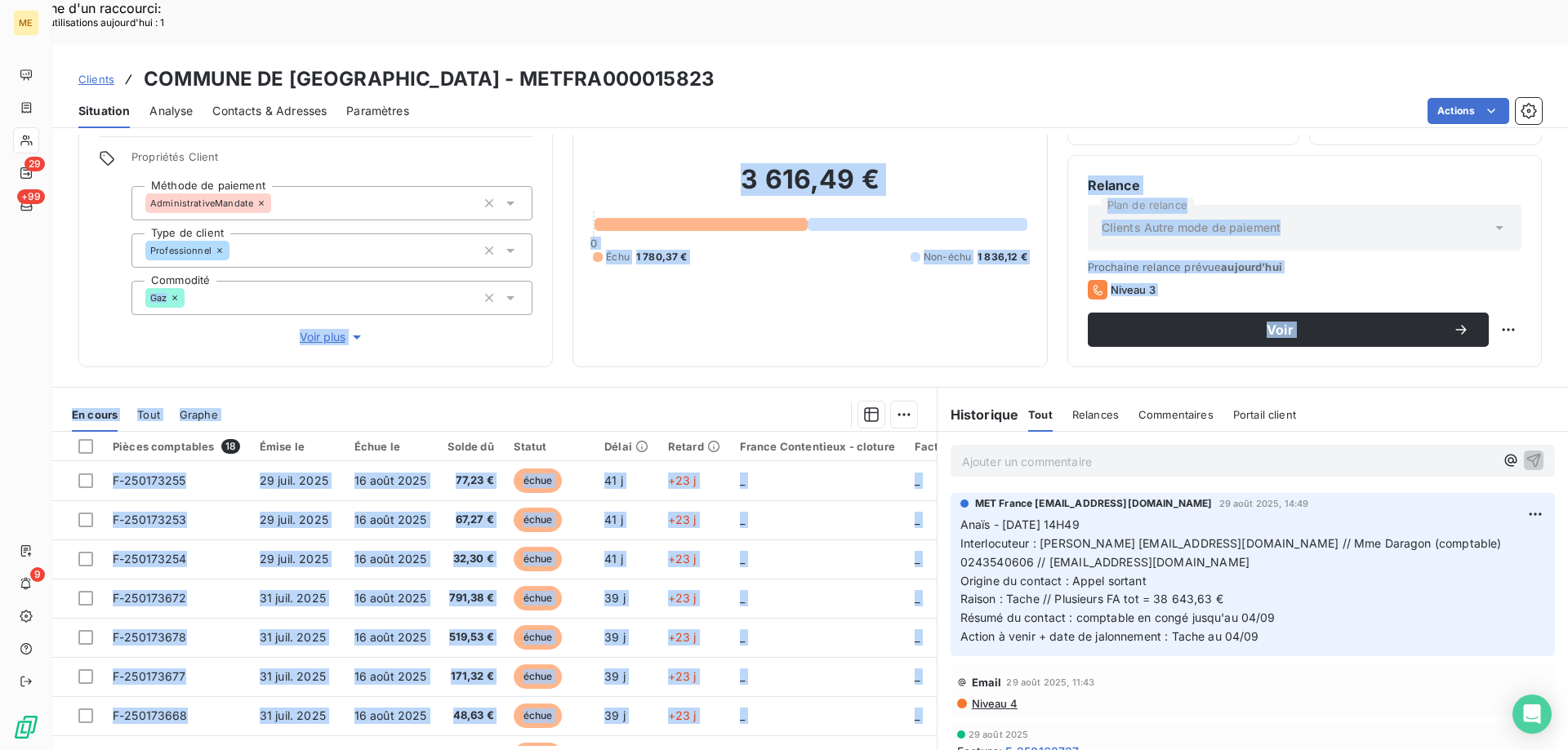
drag, startPoint x: 195, startPoint y: 461, endPoint x: 184, endPoint y: 265, distance: 196.3
click at [184, 265] on div "Informations client Gestionnaires Aucun Propriétés Client Méthode de paiement A…" at bounding box center [810, 465] width 1515 height 661
click at [497, 402] on div at bounding box center [577, 415] width 680 height 26
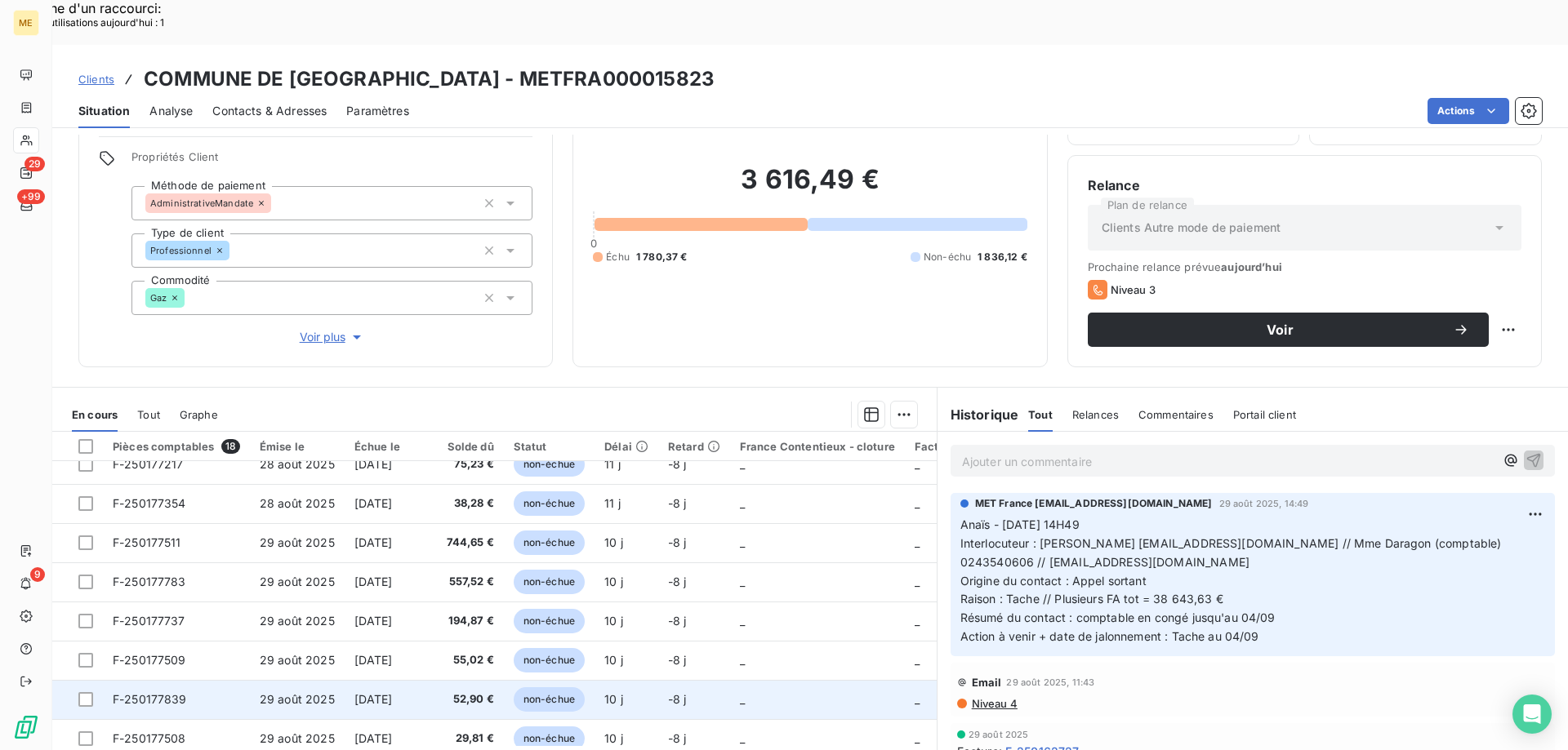
scroll to position [428, 0]
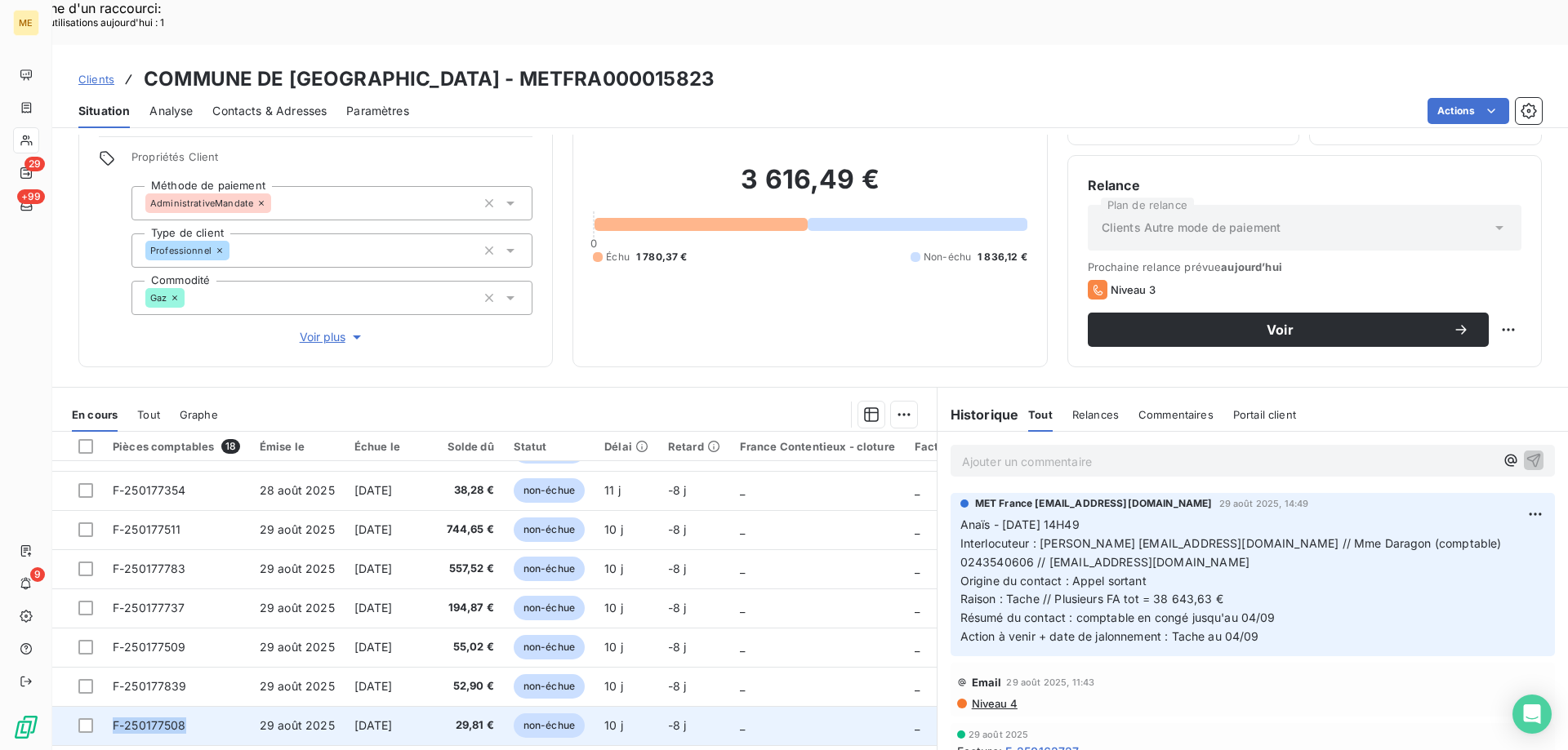
copy span "F-250177508"
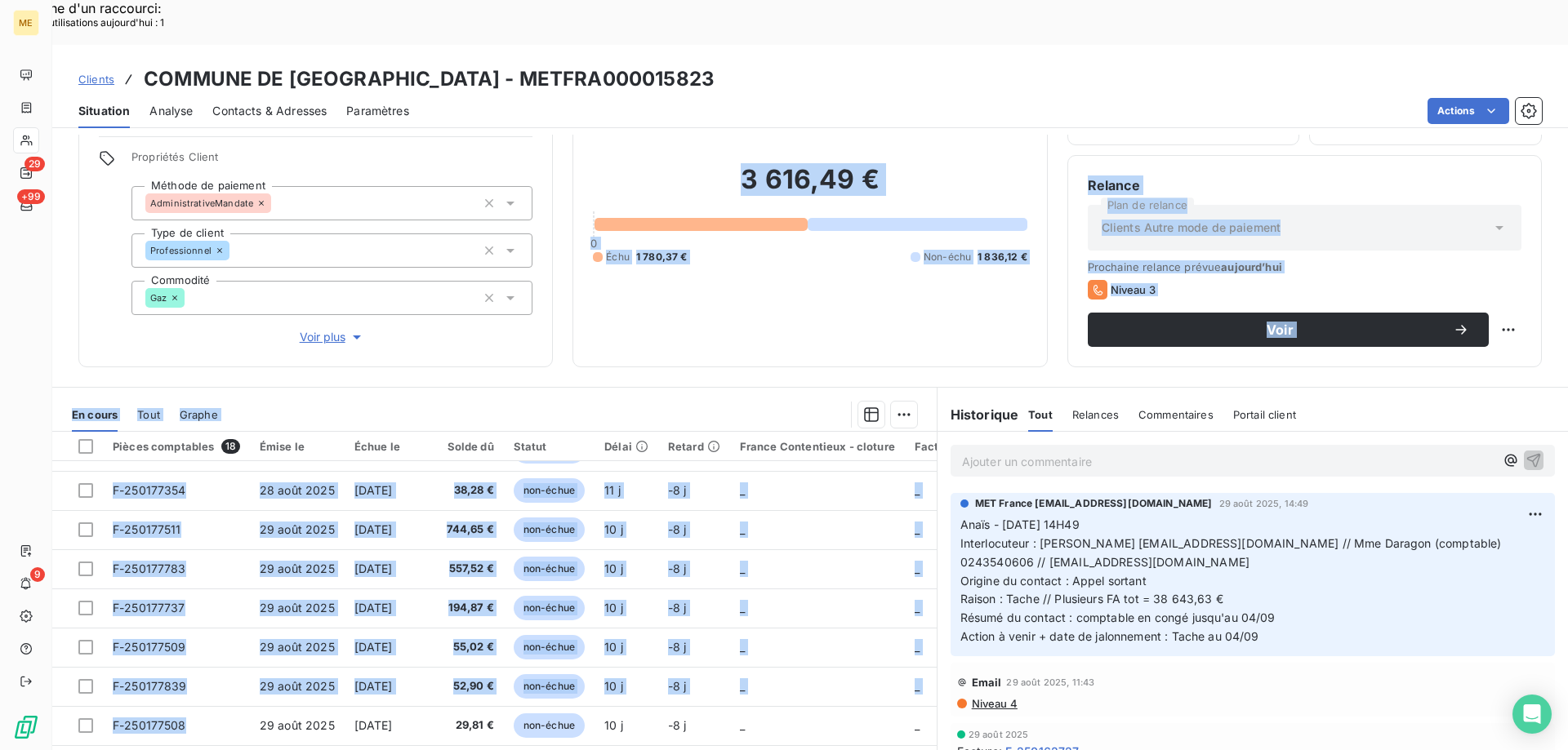
scroll to position [0, 0]
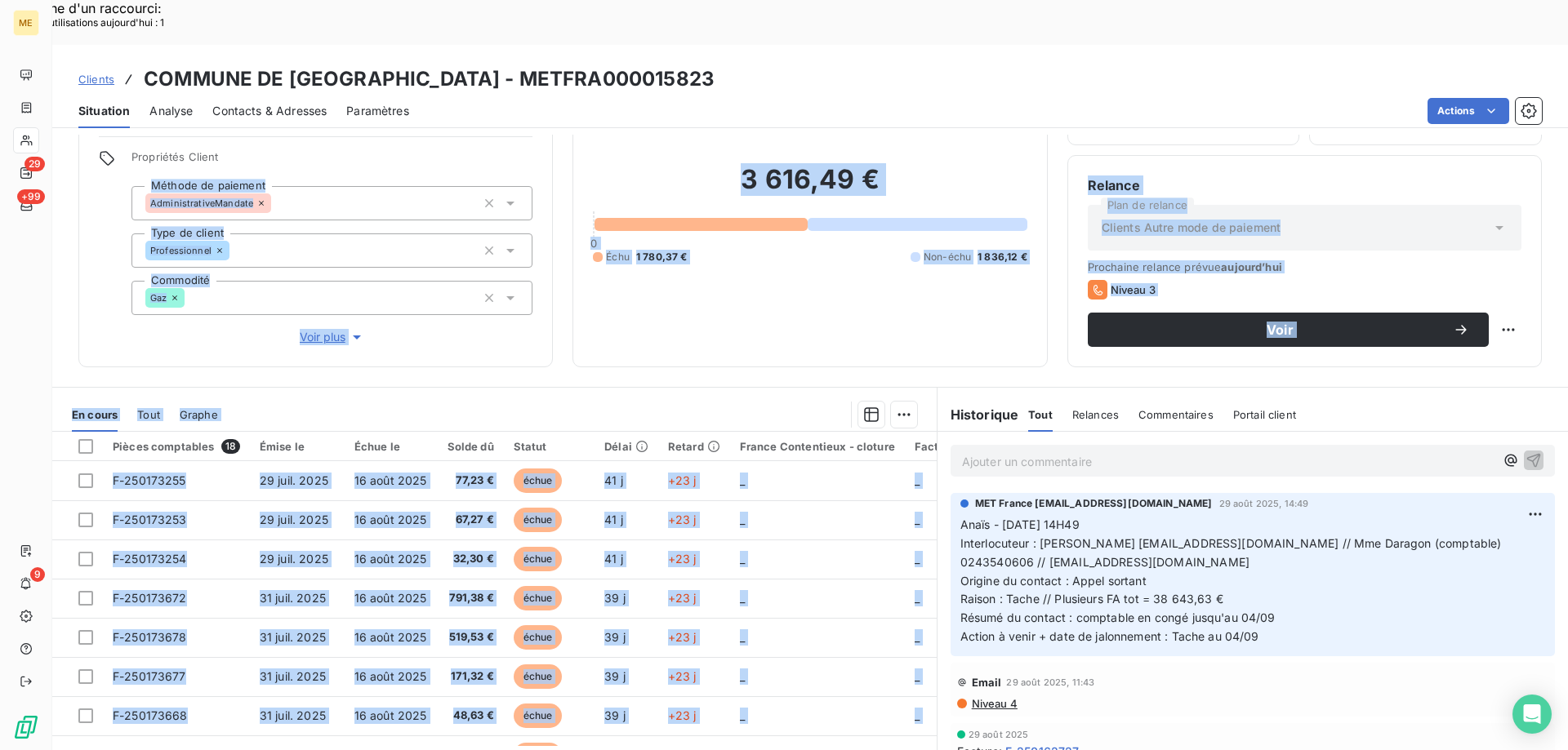
drag, startPoint x: 189, startPoint y: 671, endPoint x: 419, endPoint y: 107, distance: 609.1
click at [419, 135] on div "Informations client Gestionnaires Aucun Propriétés Client Méthode de paiement A…" at bounding box center [810, 465] width 1515 height 661
click at [448, 402] on div at bounding box center [577, 415] width 680 height 26
drag, startPoint x: 181, startPoint y: 482, endPoint x: 618, endPoint y: 219, distance: 510.0
click at [241, 243] on div "Informations client Gestionnaires Aucun Propriétés Client Méthode de paiement A…" at bounding box center [810, 465] width 1515 height 661
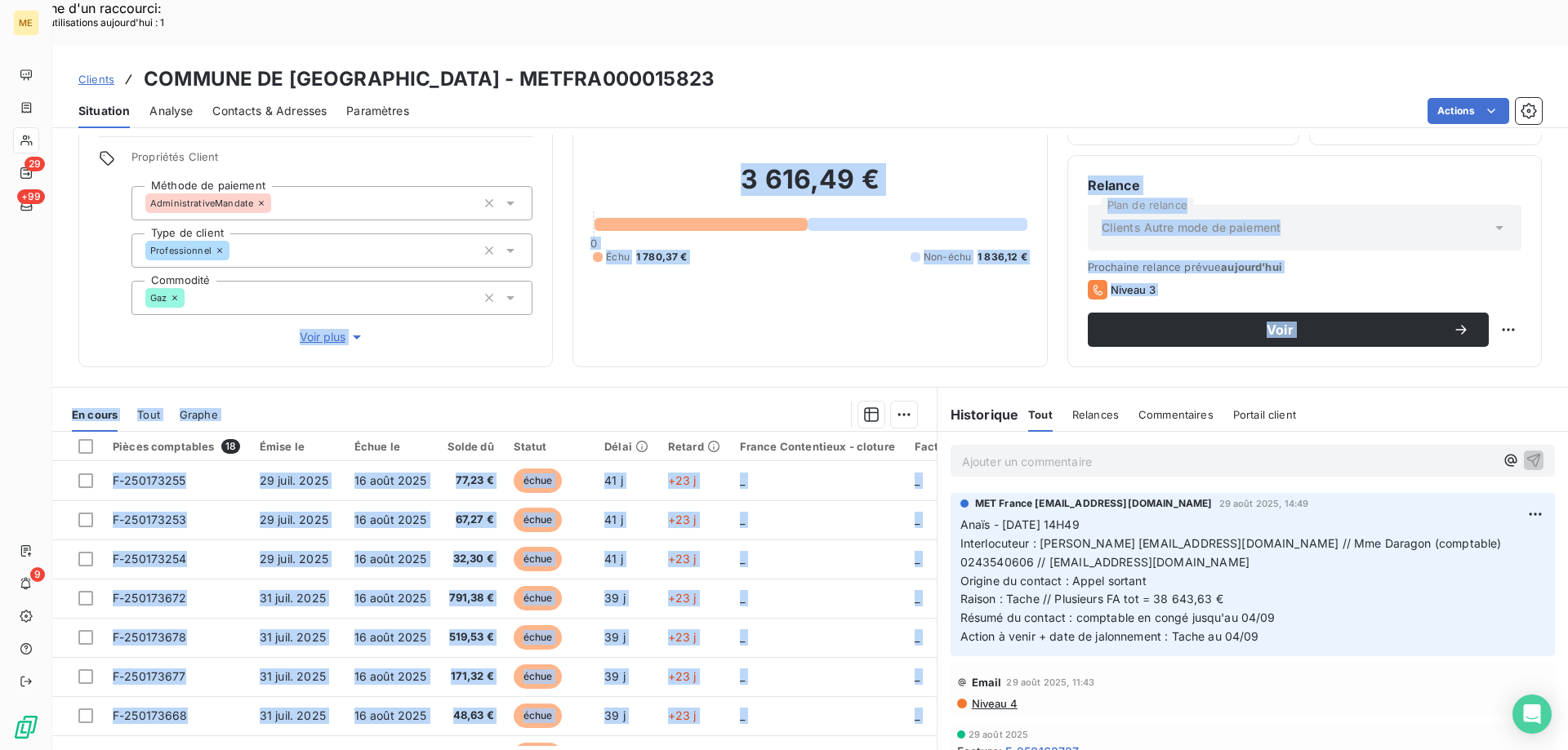
click at [444, 402] on div at bounding box center [577, 415] width 680 height 26
drag, startPoint x: 196, startPoint y: 651, endPoint x: 260, endPoint y: 175, distance: 480.3
click at [260, 175] on div "Informations client Gestionnaires Aucun Propriétés Client Méthode de paiement A…" at bounding box center [810, 465] width 1515 height 661
click at [519, 402] on div at bounding box center [577, 415] width 680 height 26
drag, startPoint x: 193, startPoint y: 519, endPoint x: 194, endPoint y: 312, distance: 207.0
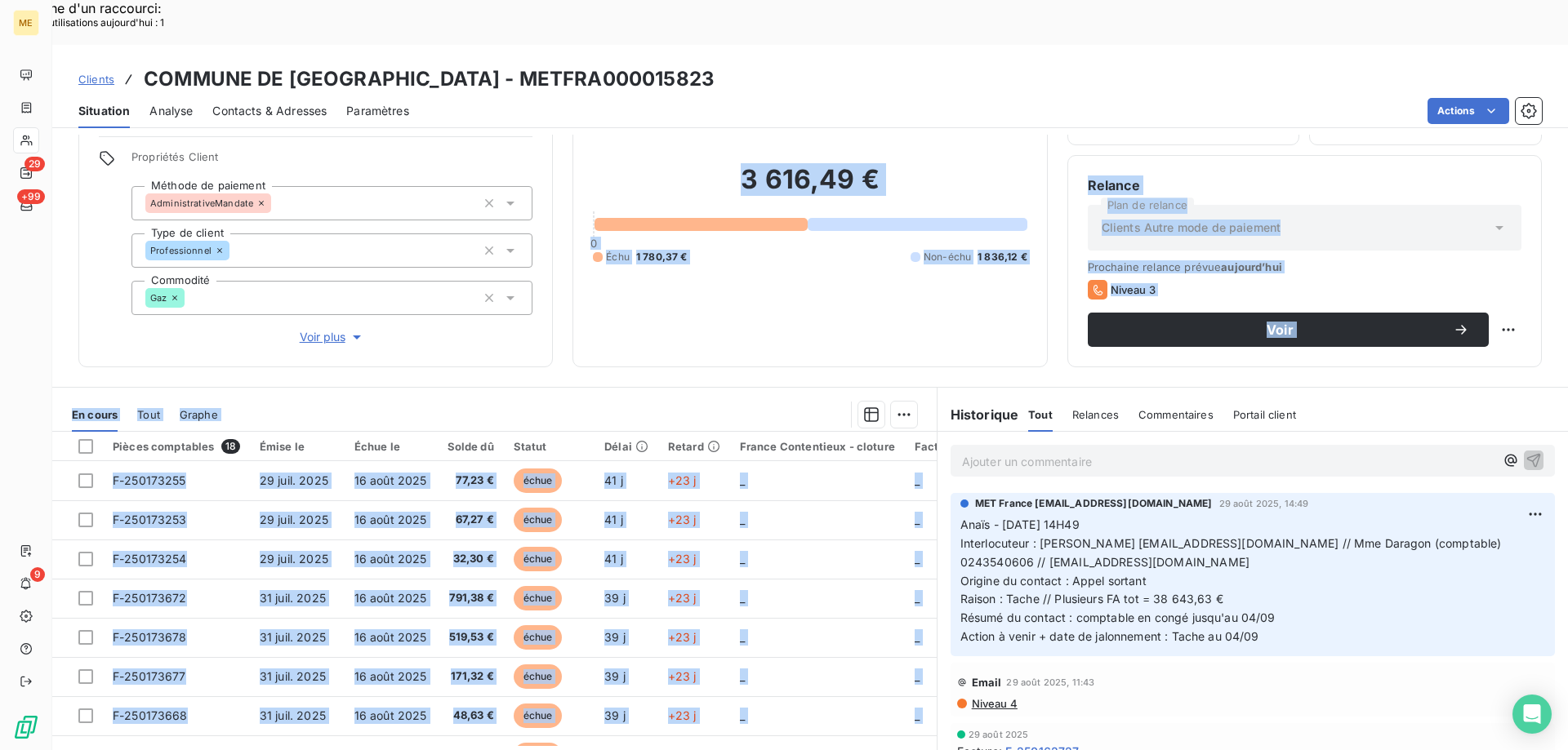
click at [194, 312] on div "Informations client Gestionnaires Aucun Propriétés Client Méthode de paiement A…" at bounding box center [810, 465] width 1515 height 661
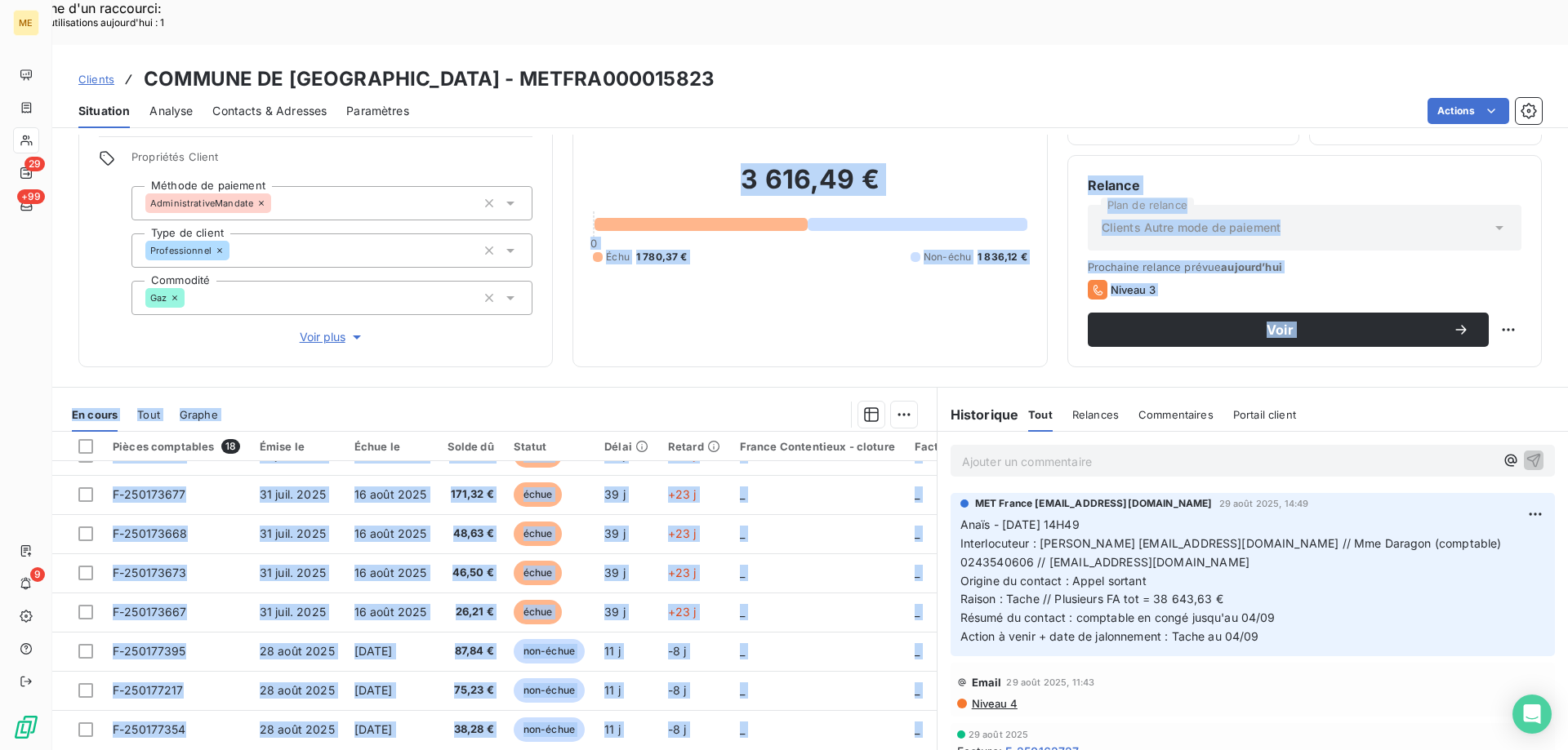
scroll to position [428, 0]
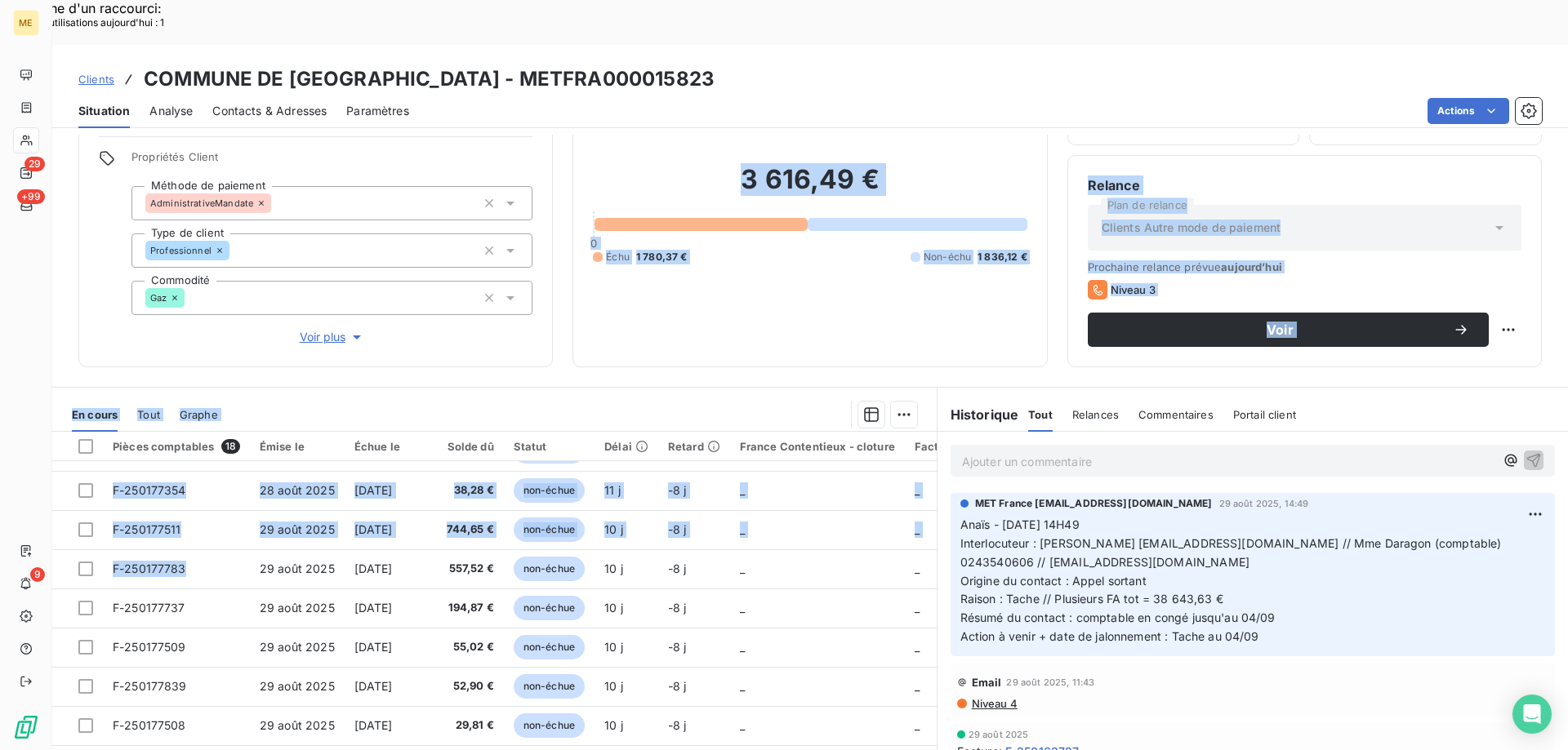
click at [400, 402] on div at bounding box center [577, 415] width 680 height 26
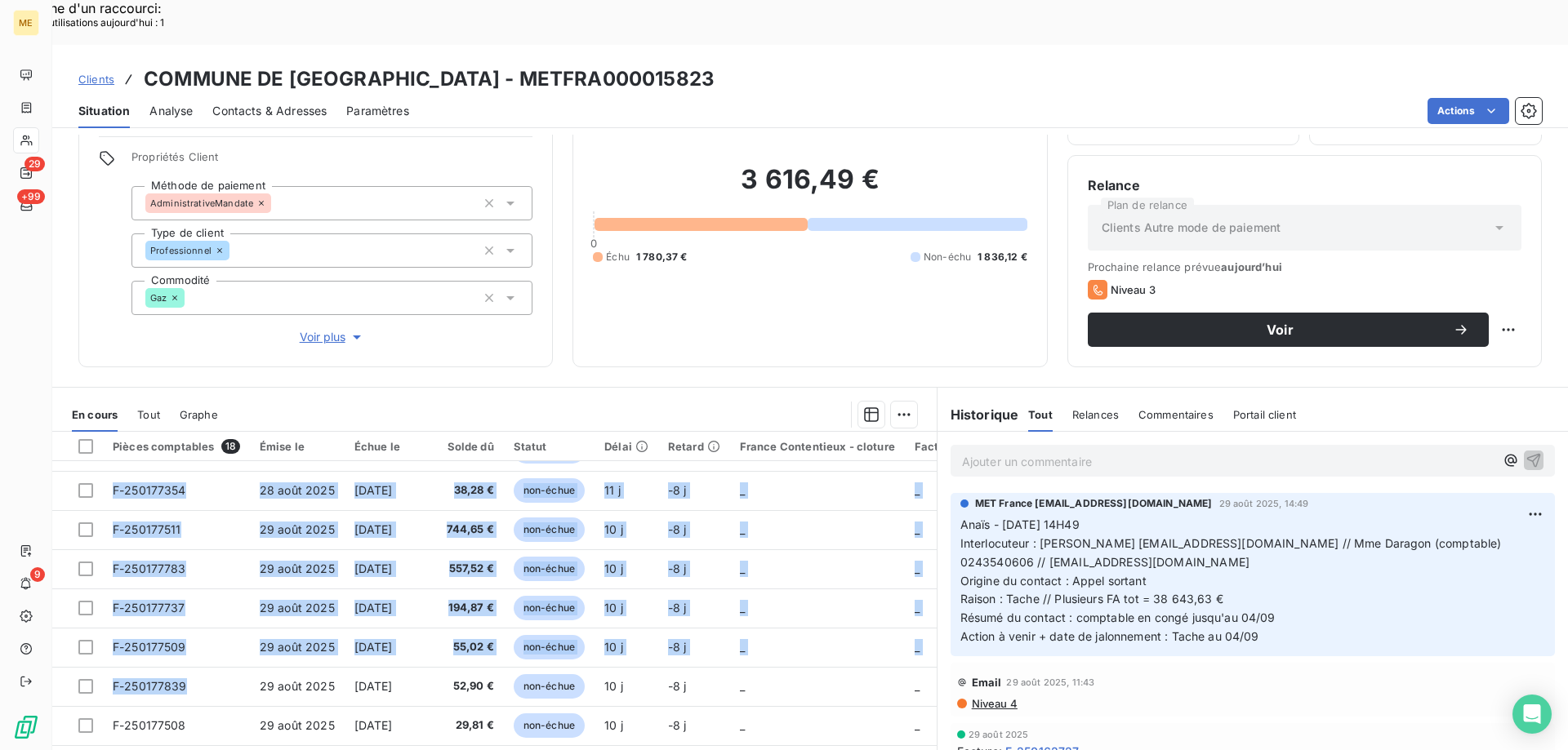
drag, startPoint x: 172, startPoint y: 628, endPoint x: 362, endPoint y: 257, distance: 416.8
click at [227, 287] on div "Informations client Gestionnaires Aucun Propriétés Client Méthode de paiement A…" at bounding box center [810, 465] width 1515 height 661
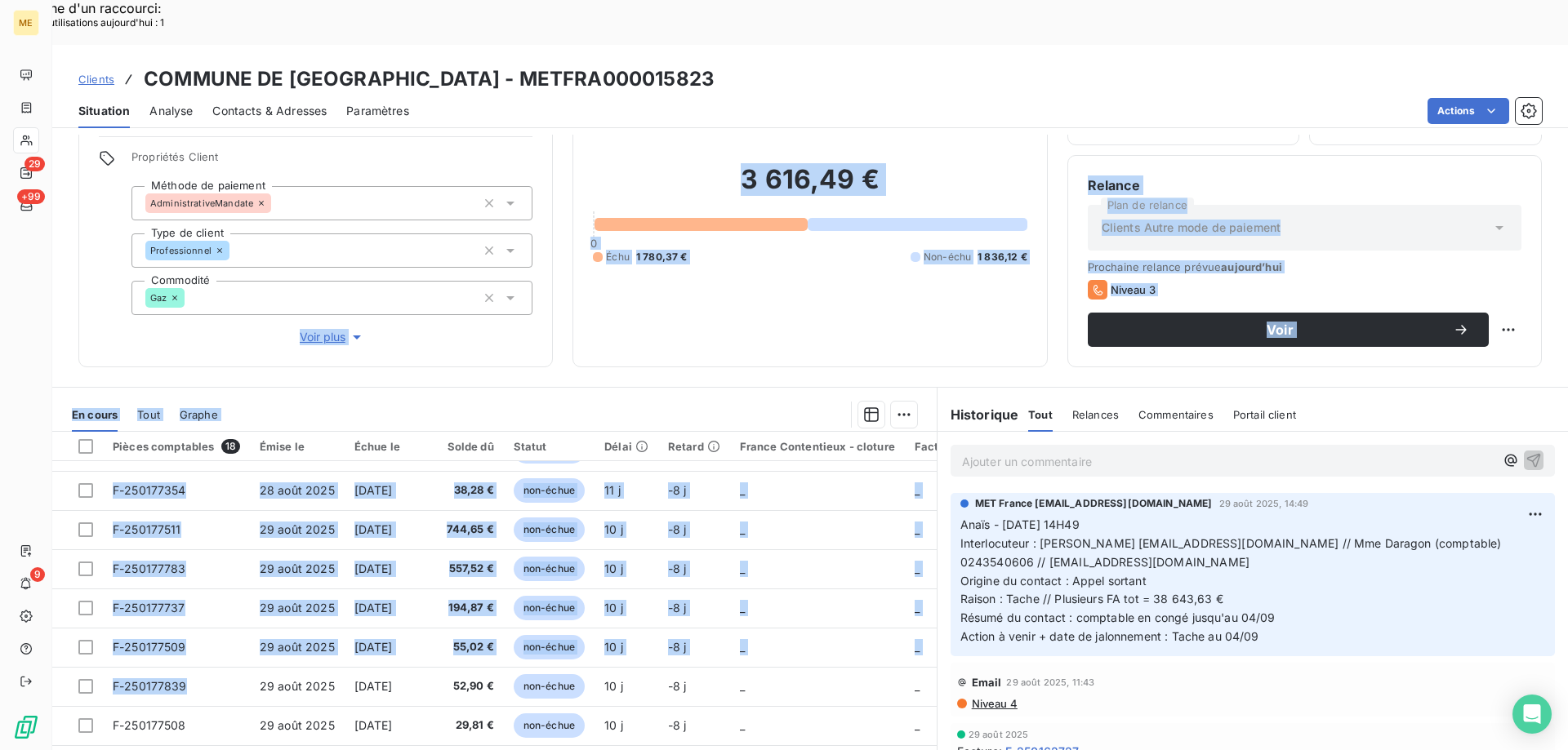
scroll to position [247, 0]
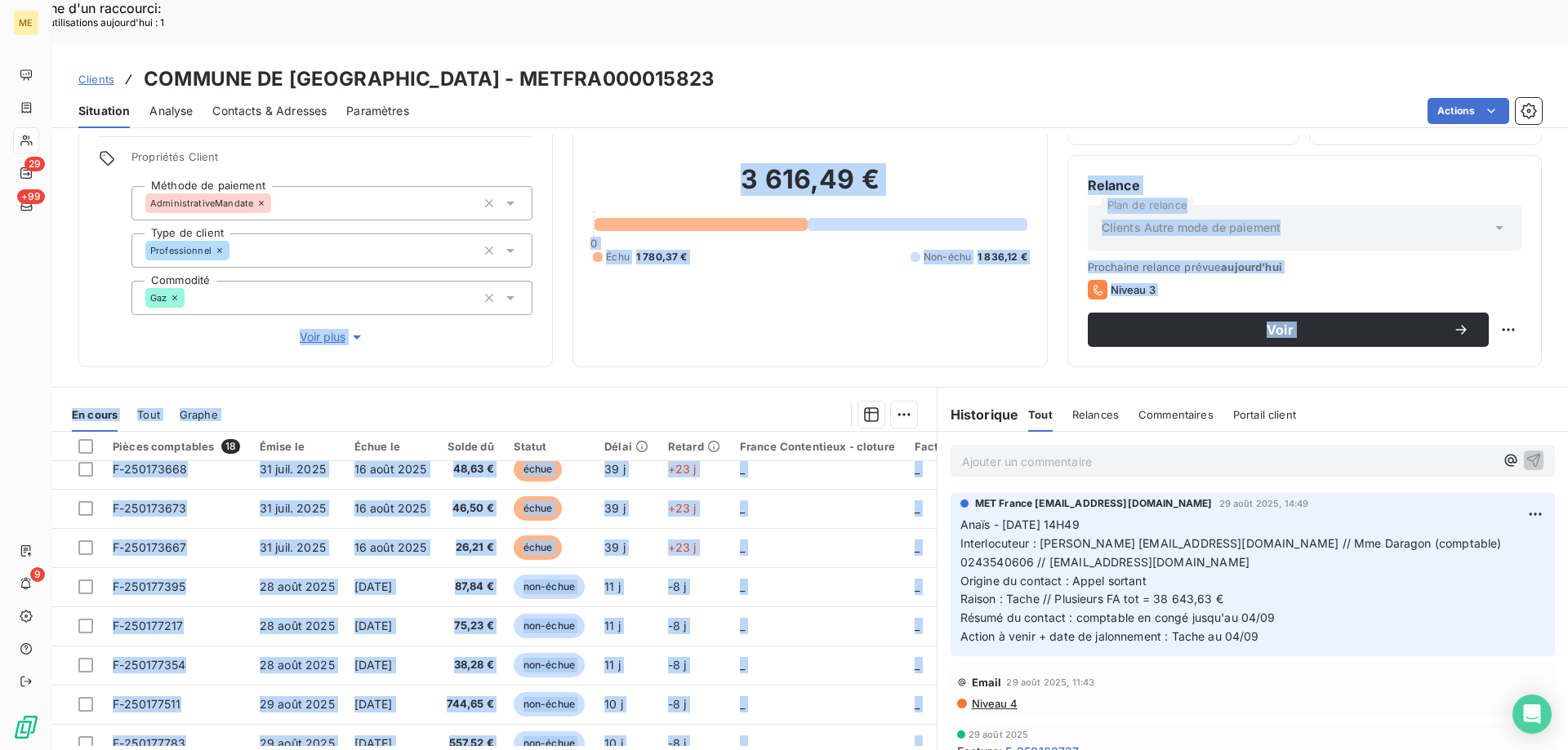
click at [590, 402] on div at bounding box center [577, 415] width 680 height 26
click at [605, 402] on div at bounding box center [577, 415] width 680 height 26
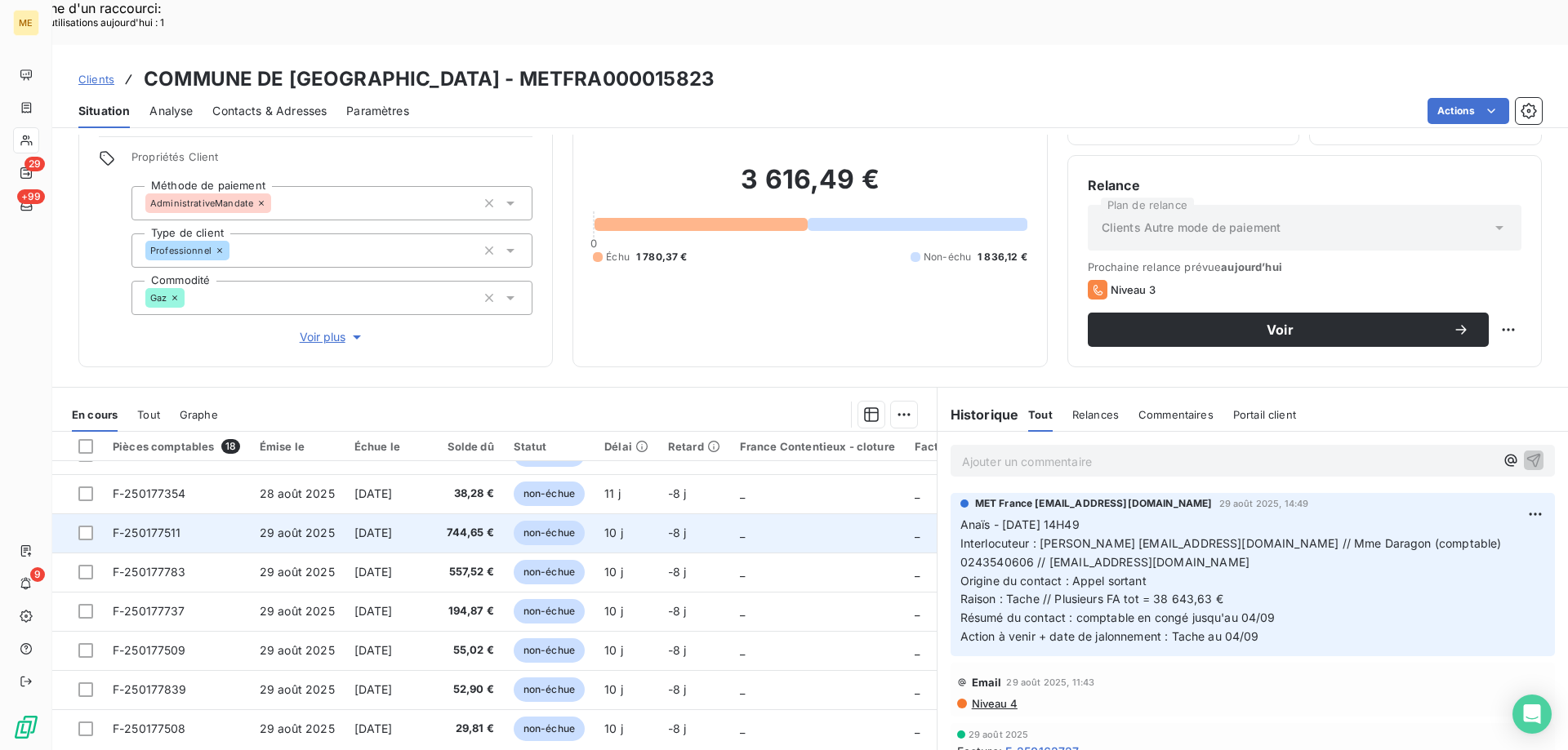
scroll to position [428, 0]
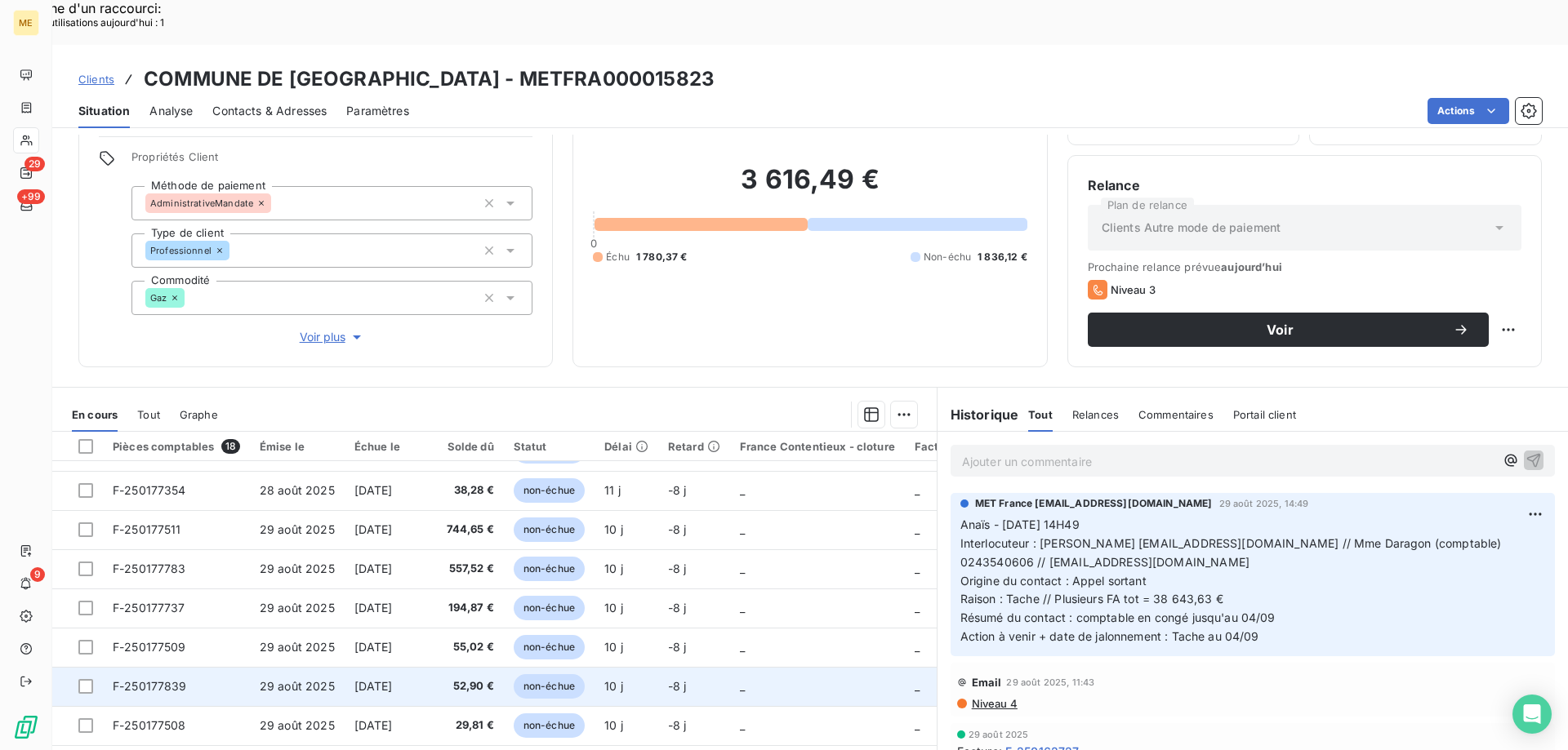
click at [755, 667] on td "_" at bounding box center [817, 687] width 175 height 39
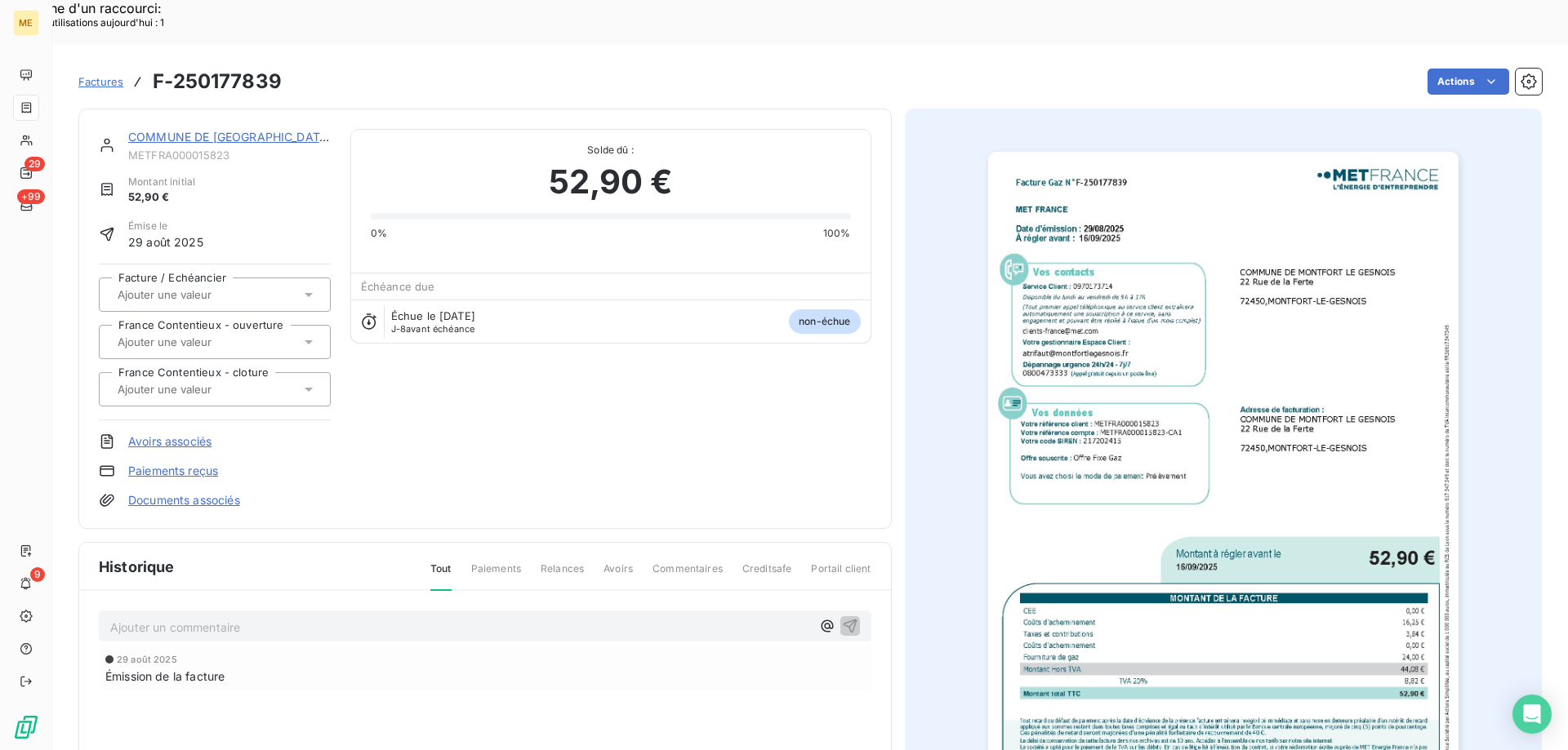
click at [295, 130] on link "COMMUNE DE [GEOGRAPHIC_DATA]" at bounding box center [229, 136] width 203 height 14
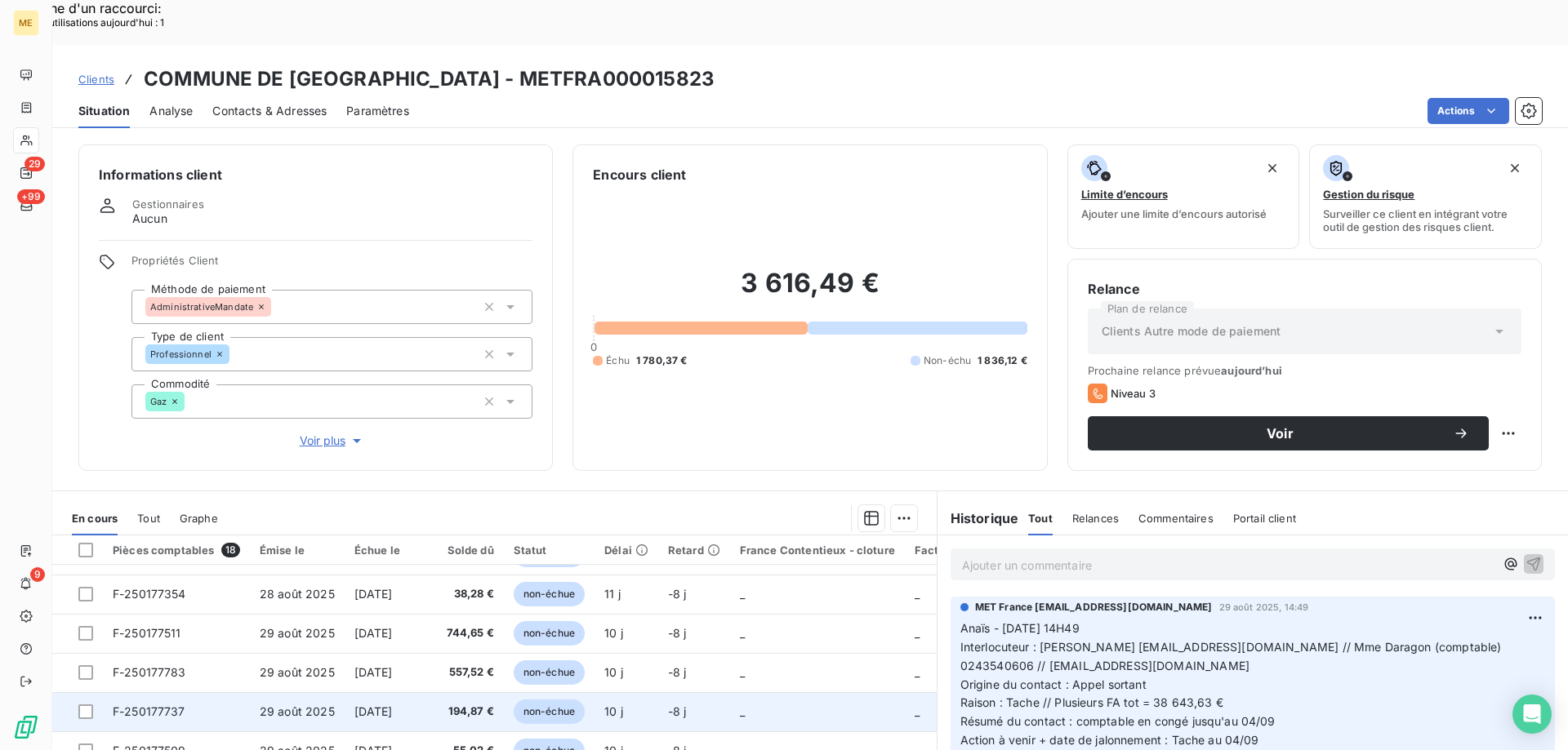
scroll to position [428, 0]
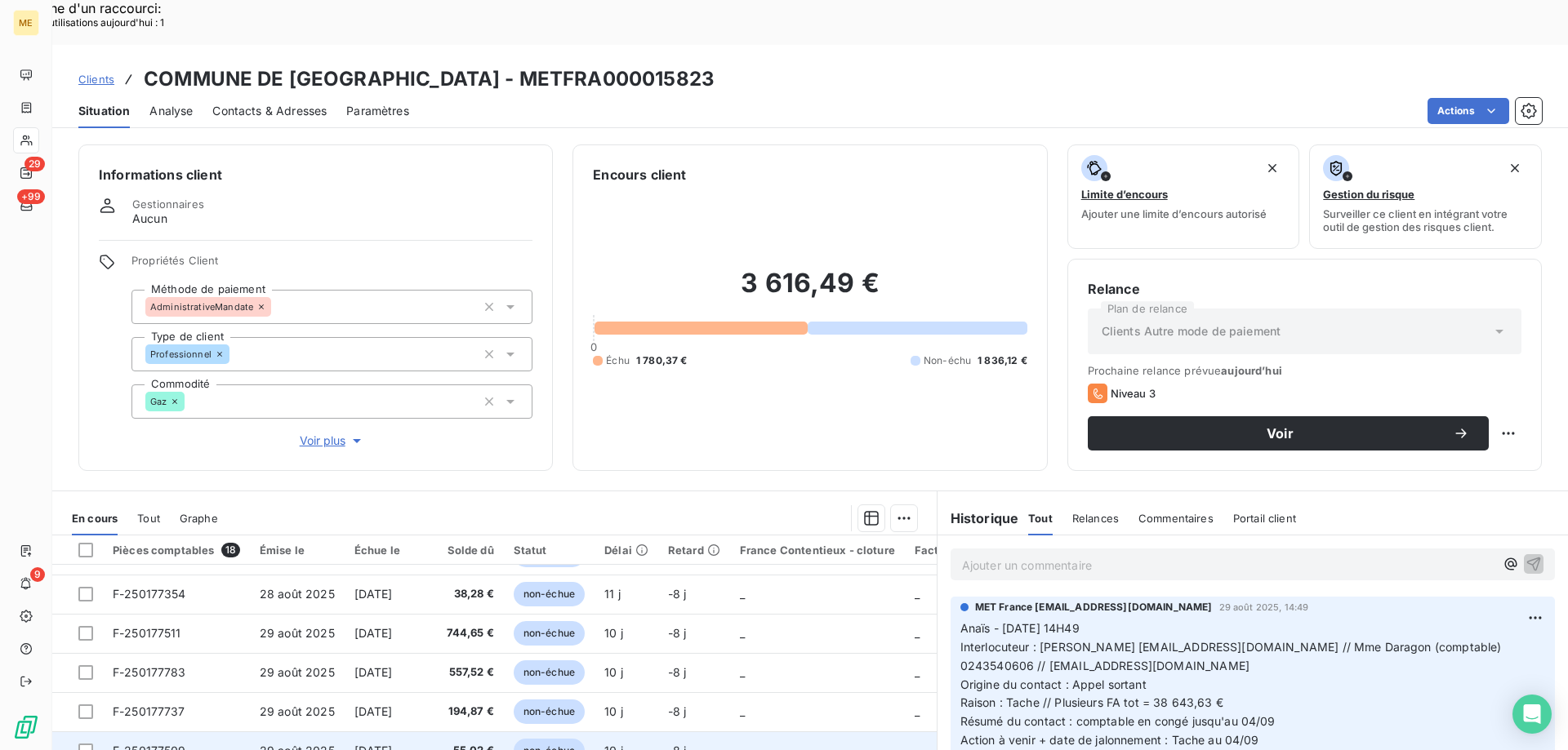
click at [206, 731] on td "F-250177509" at bounding box center [176, 751] width 147 height 39
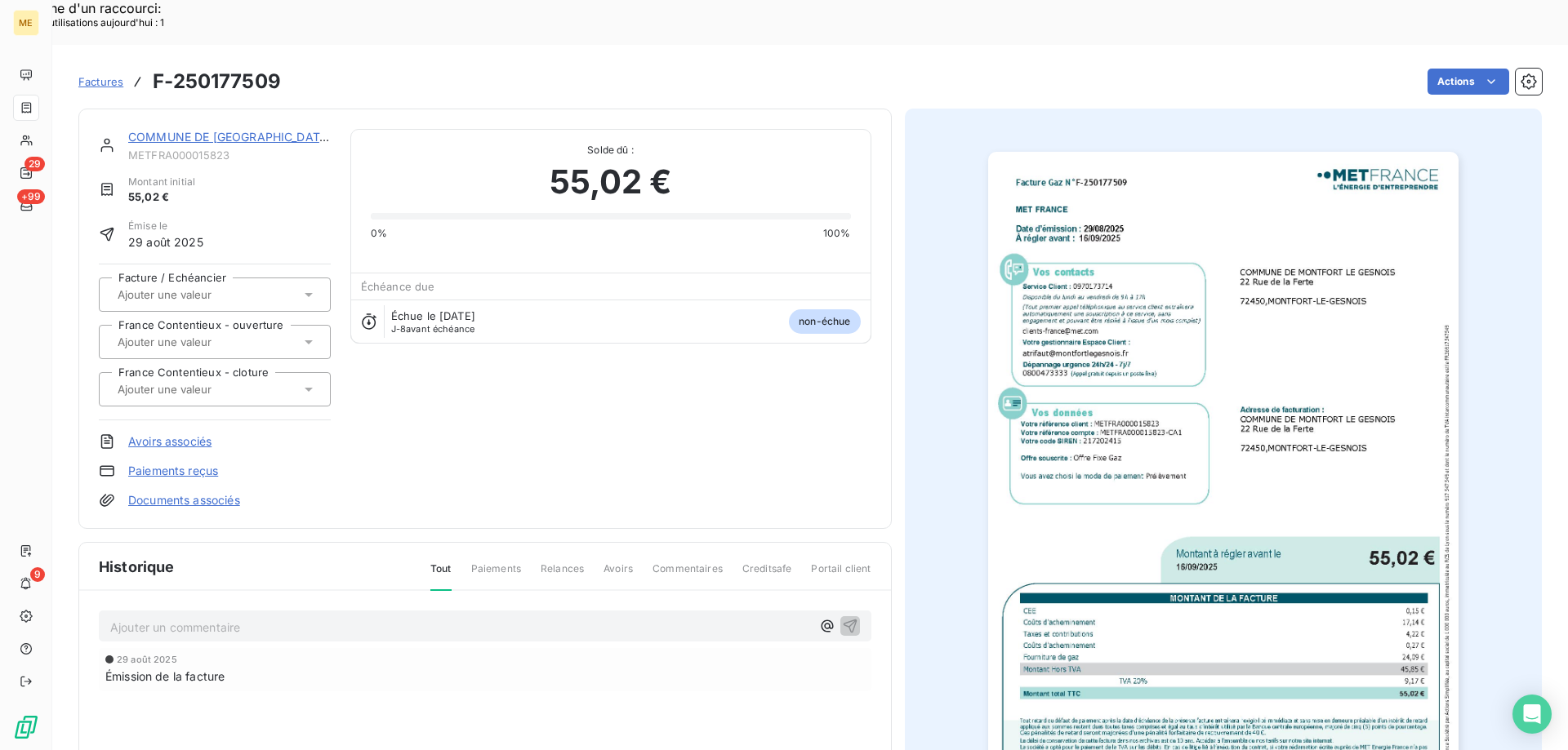
click at [285, 130] on link "COMMUNE DE [GEOGRAPHIC_DATA]" at bounding box center [229, 136] width 203 height 14
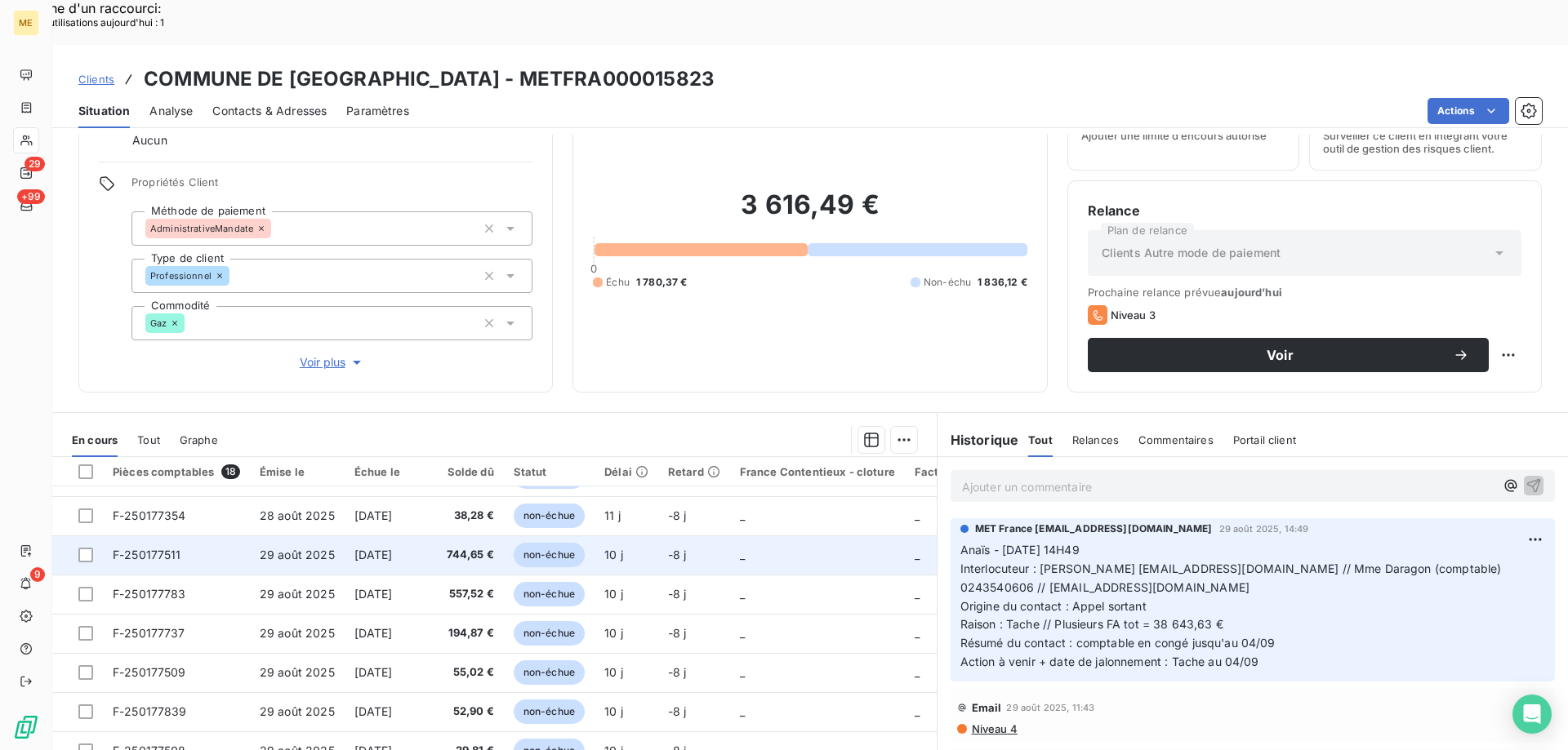
scroll to position [104, 0]
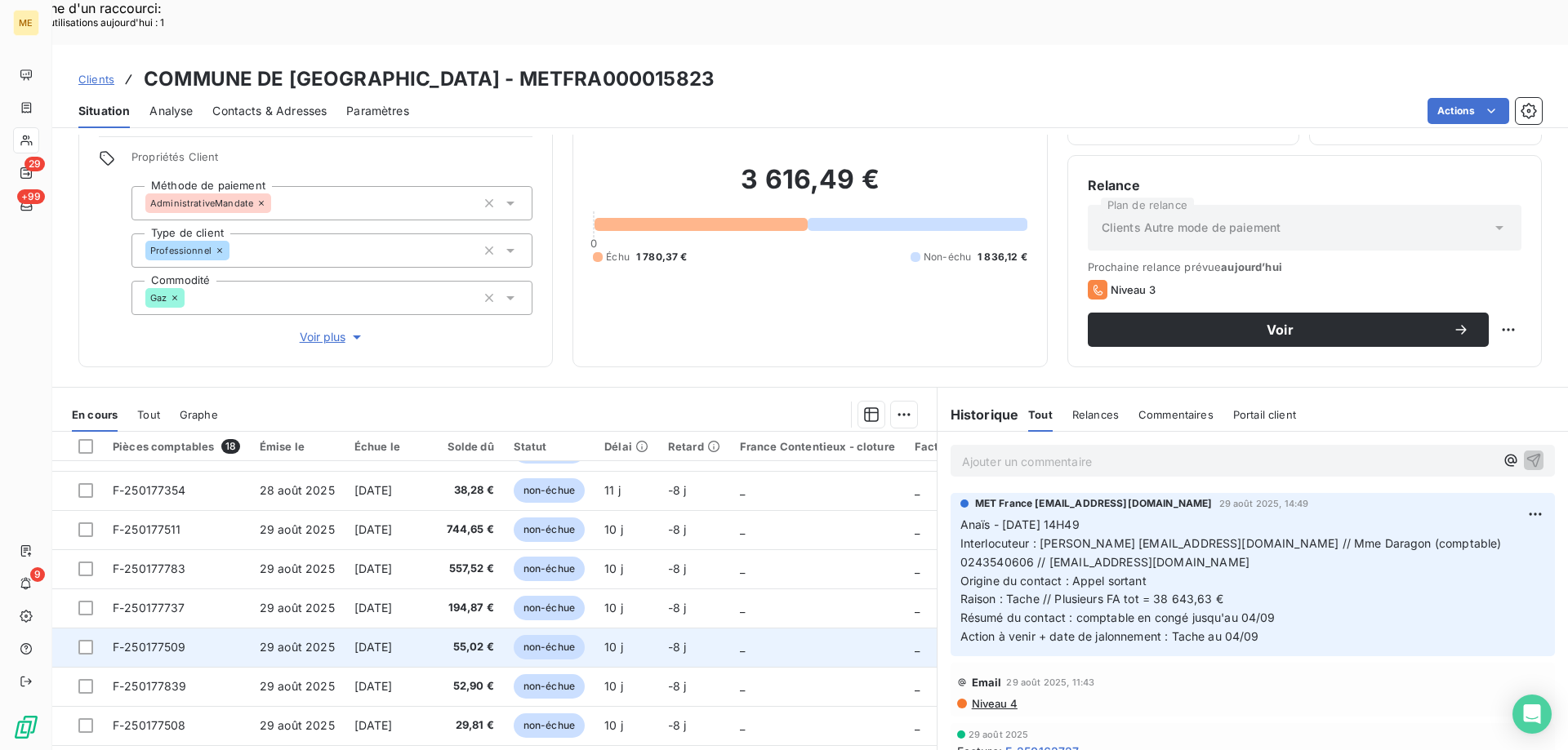
click at [198, 627] on td "F-250177509" at bounding box center [176, 647] width 147 height 39
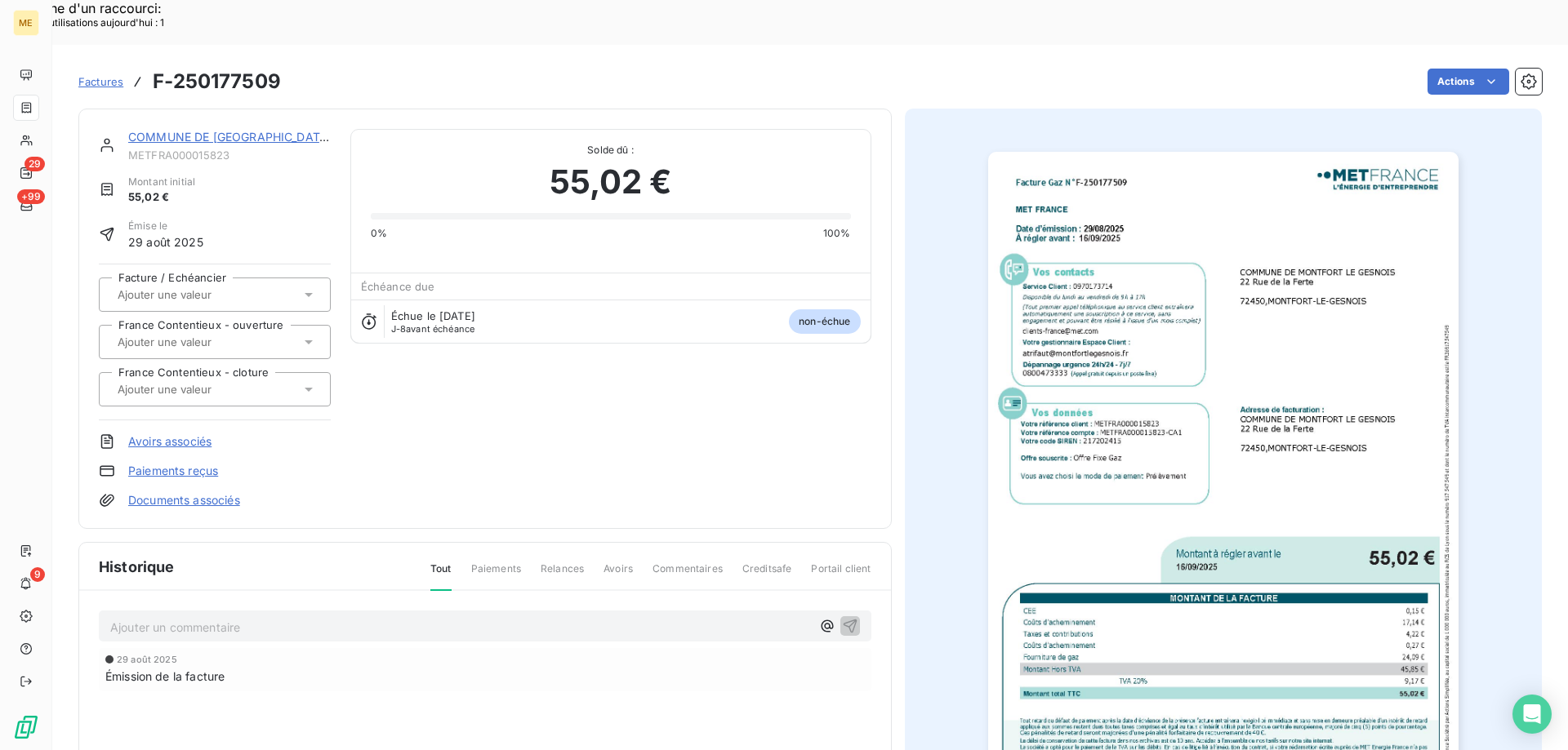
click at [1390, 458] on img "button" at bounding box center [1223, 485] width 471 height 665
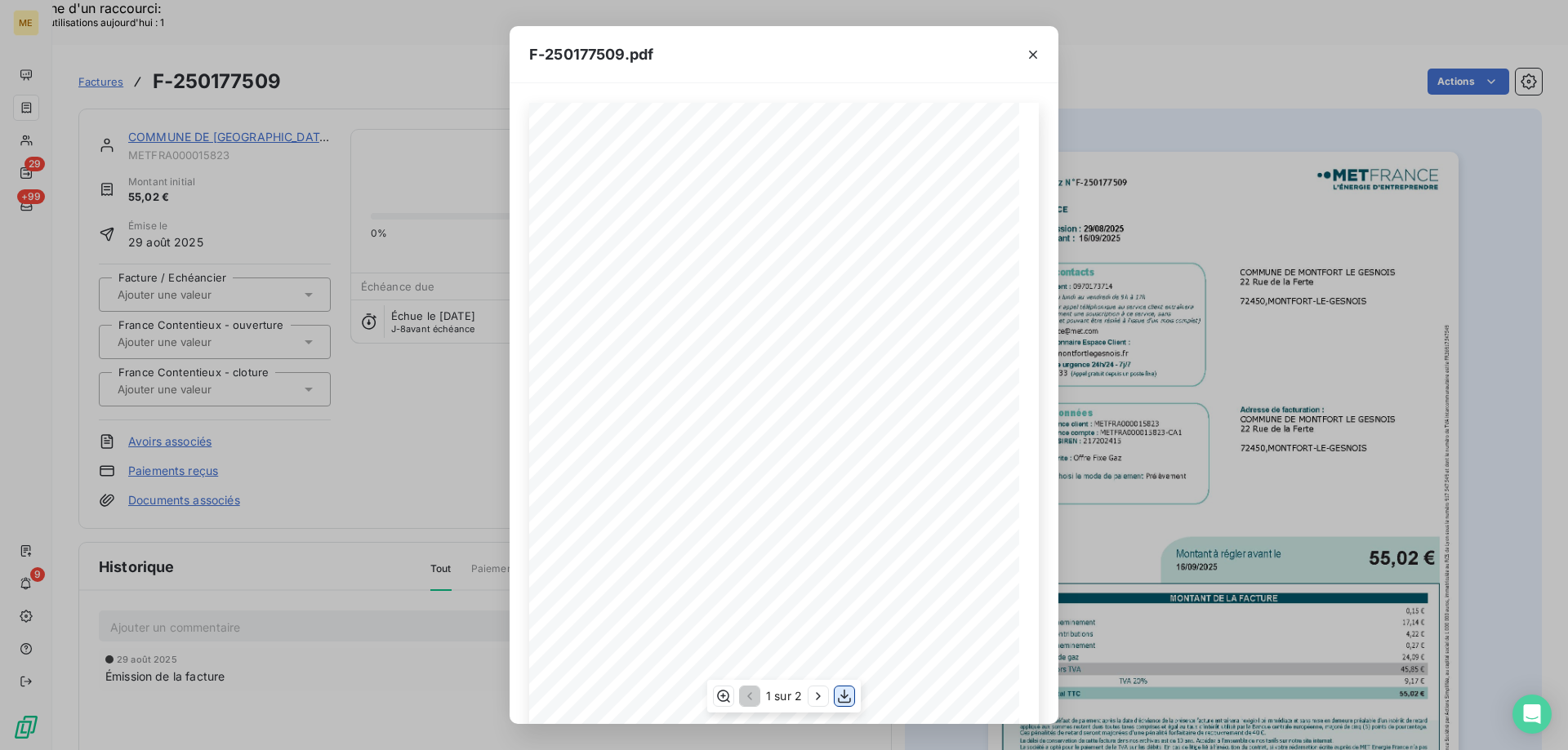
click at [848, 692] on icon "button" at bounding box center [845, 696] width 17 height 17
click at [527, 53] on div "F-250177509.pdf" at bounding box center [784, 55] width 549 height 58
click at [823, 58] on div "F-250177509.pdf" at bounding box center [784, 55] width 549 height 58
click at [1035, 64] on button "button" at bounding box center [1033, 55] width 26 height 26
click at [1034, 53] on icon "button" at bounding box center [1032, 55] width 8 height 8
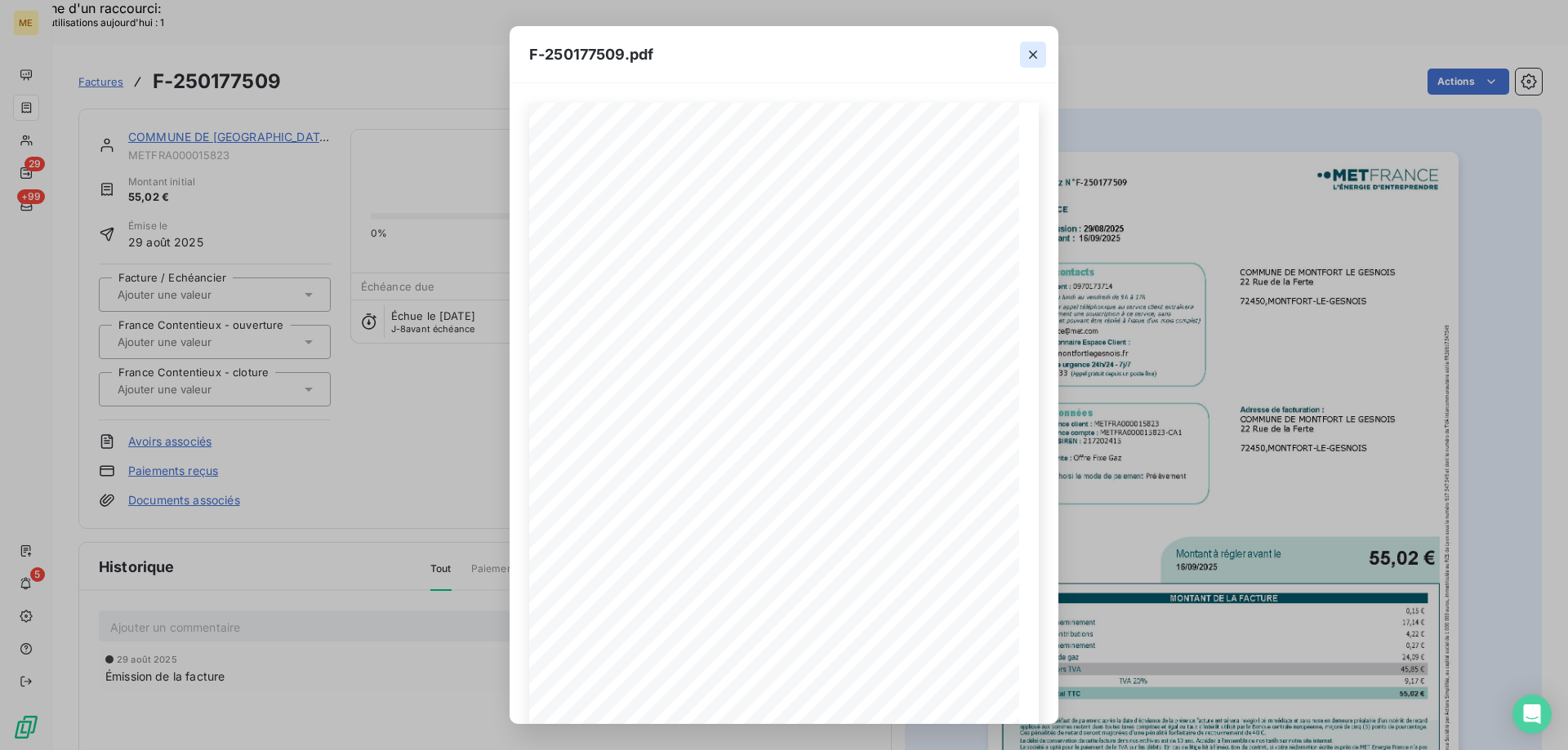
click at [1034, 53] on icon "button" at bounding box center [1032, 55] width 8 height 8
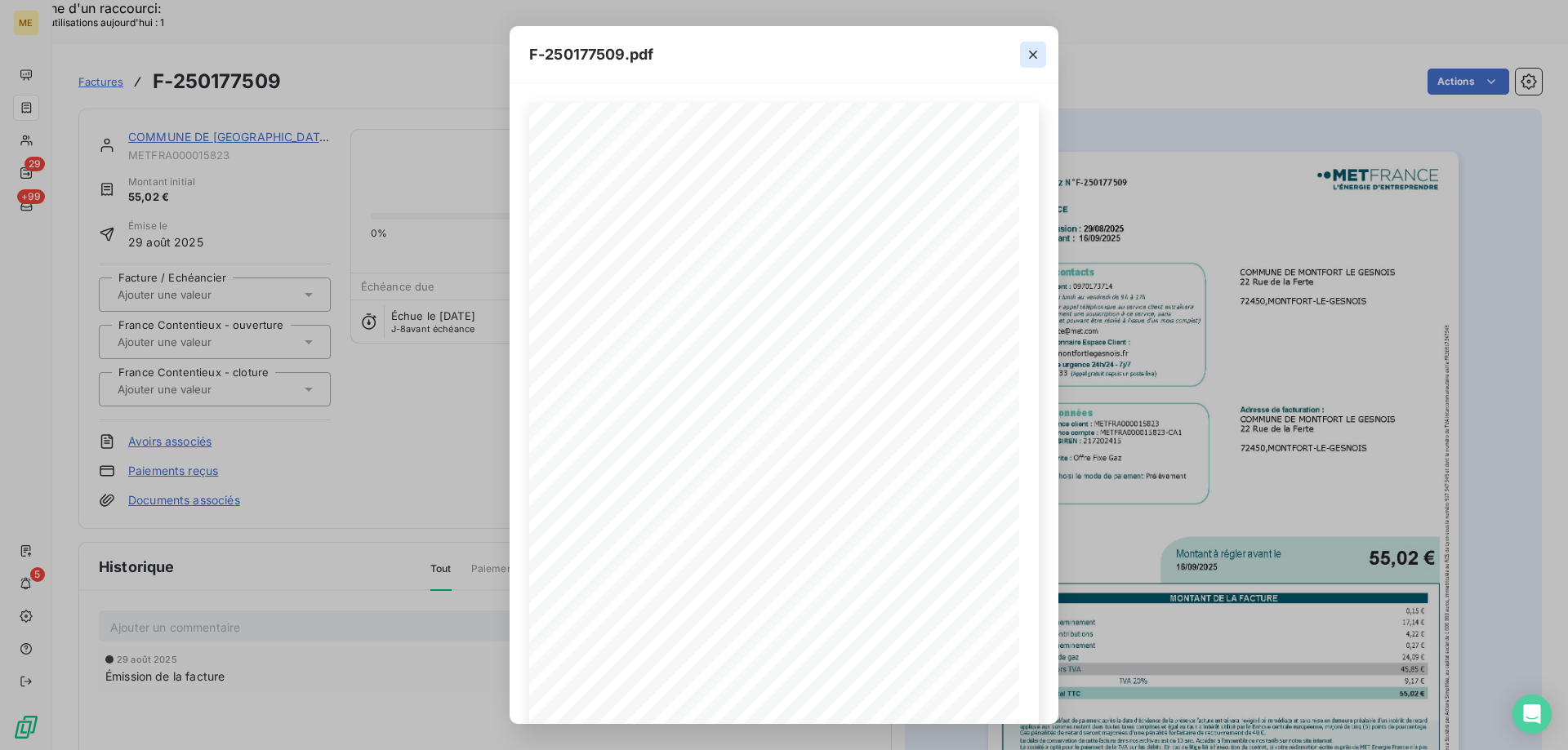
click at [1034, 53] on icon "button" at bounding box center [1032, 55] width 8 height 8
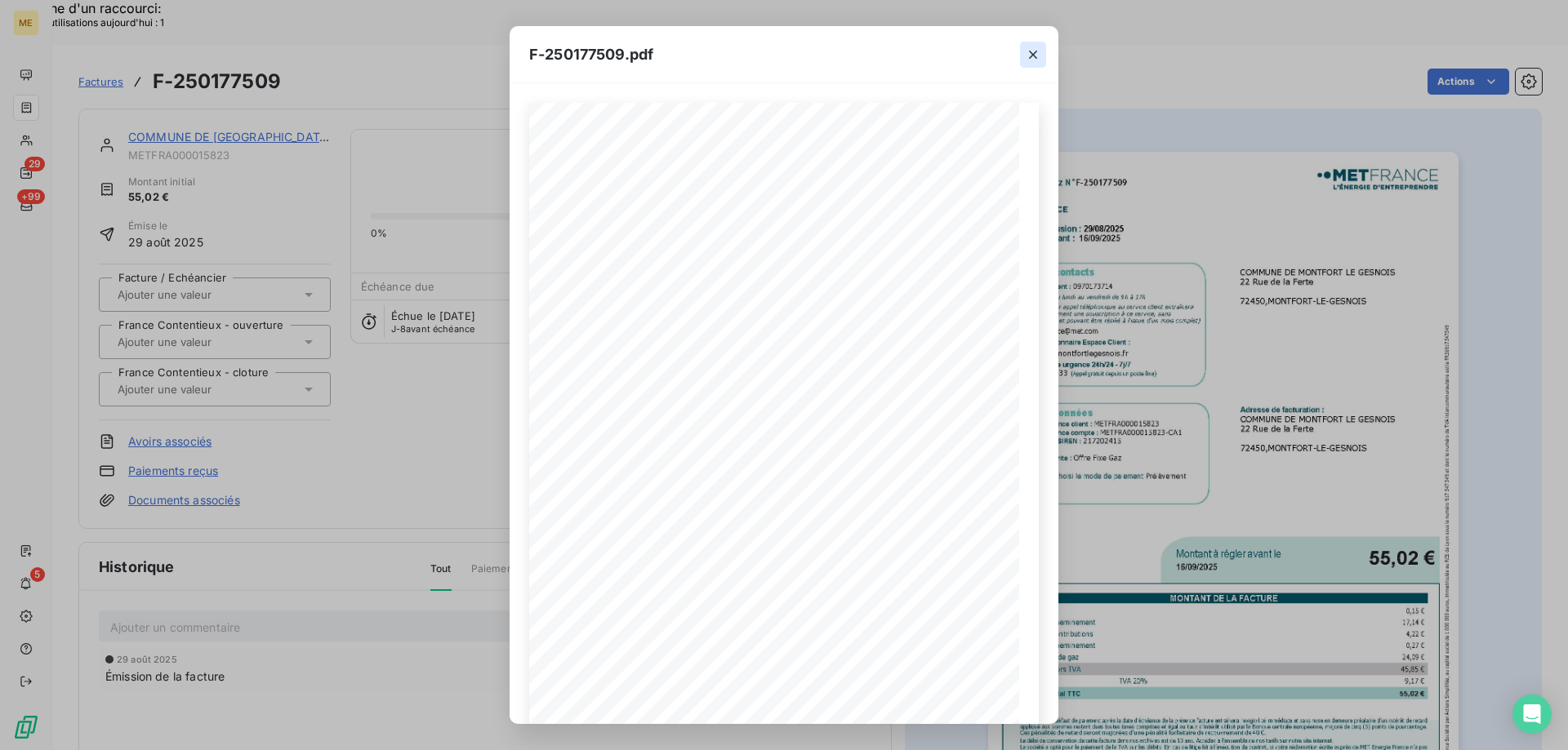
click at [1034, 53] on icon "button" at bounding box center [1032, 55] width 8 height 8
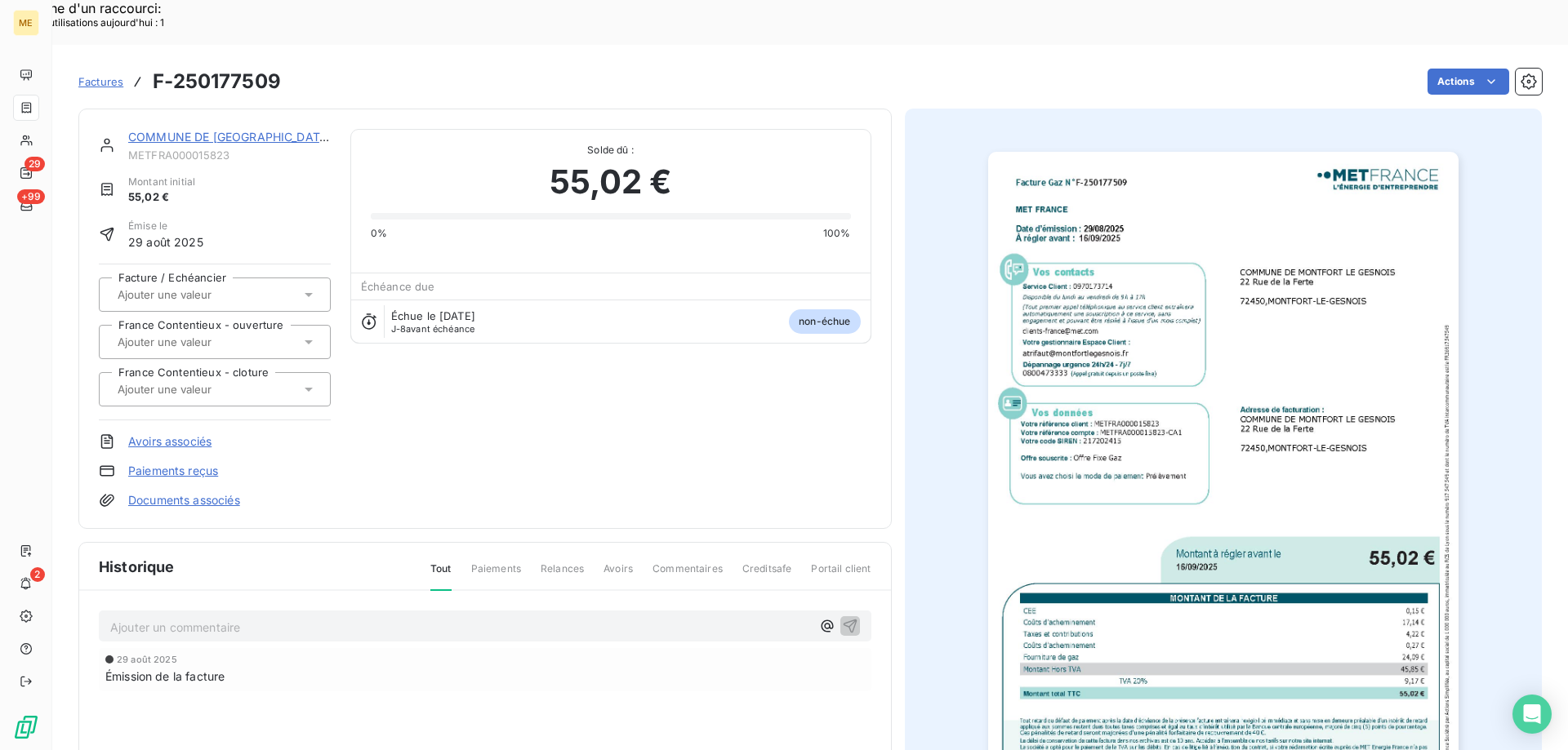
click at [1033, 58] on button "button" at bounding box center [1020, 70] width 24 height 24
click at [1034, 64] on div "Factures F-250177509 Actions" at bounding box center [810, 81] width 1463 height 34
click at [310, 166] on div "COMMUNE DE MONTFORT LE GESNOIS METFRA000015823 Montant initial 55,02 € Émise le…" at bounding box center [214, 318] width 232 height 380
click at [275, 130] on link "COMMUNE DE [GEOGRAPHIC_DATA]" at bounding box center [229, 136] width 203 height 14
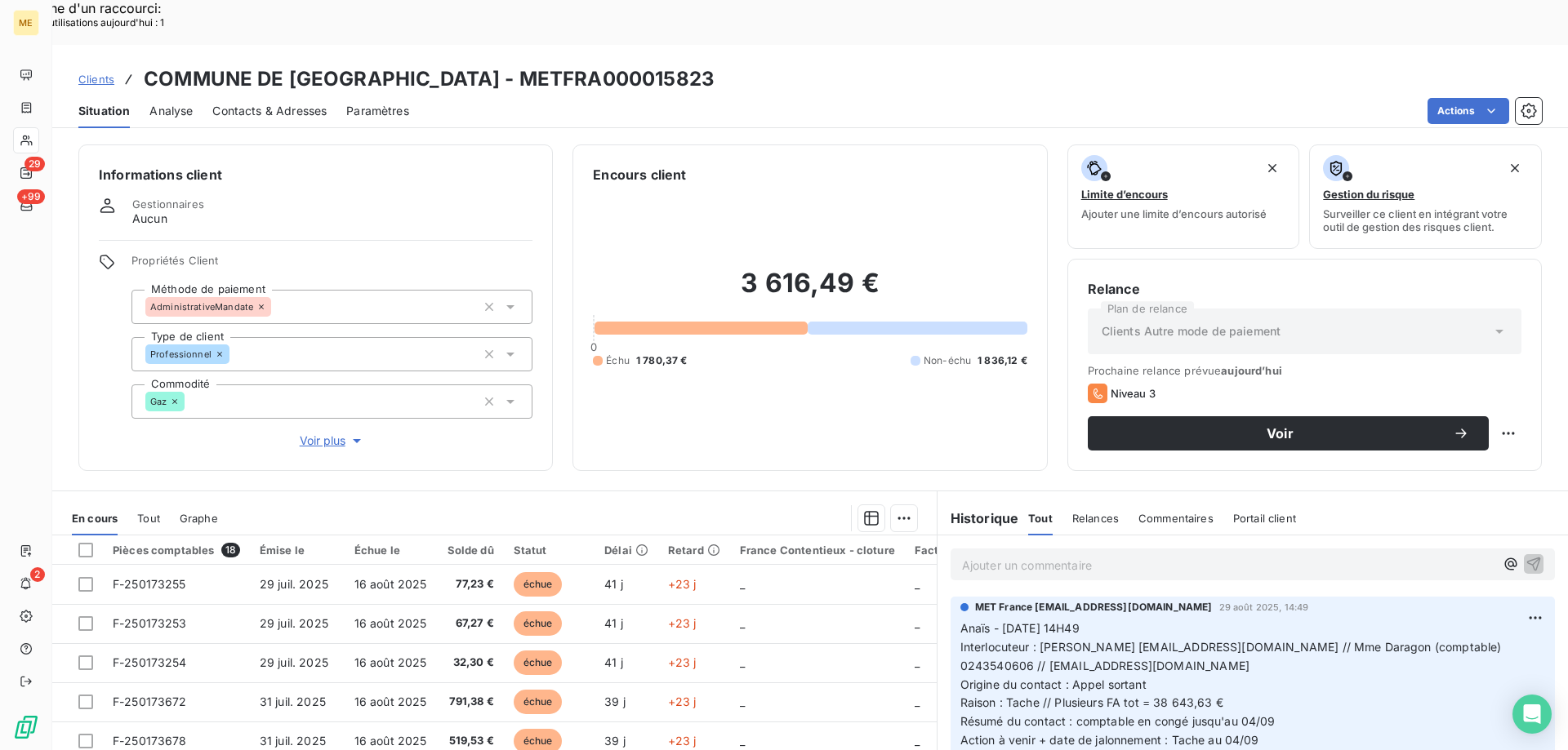
drag, startPoint x: 750, startPoint y: 32, endPoint x: 546, endPoint y: 36, distance: 204.0
click at [546, 64] on div "Clients COMMUNE DE [GEOGRAPHIC_DATA] - METFRA000015823" at bounding box center [810, 79] width 1515 height 30
click at [713, 64] on h3 "COMMUNE DE [GEOGRAPHIC_DATA] - METFRA000015823" at bounding box center [429, 79] width 571 height 30
drag, startPoint x: 735, startPoint y: 40, endPoint x: 542, endPoint y: 45, distance: 193.1
click at [542, 64] on div "Clients COMMUNE DE [GEOGRAPHIC_DATA] - METFRA000015823" at bounding box center [810, 79] width 1515 height 30
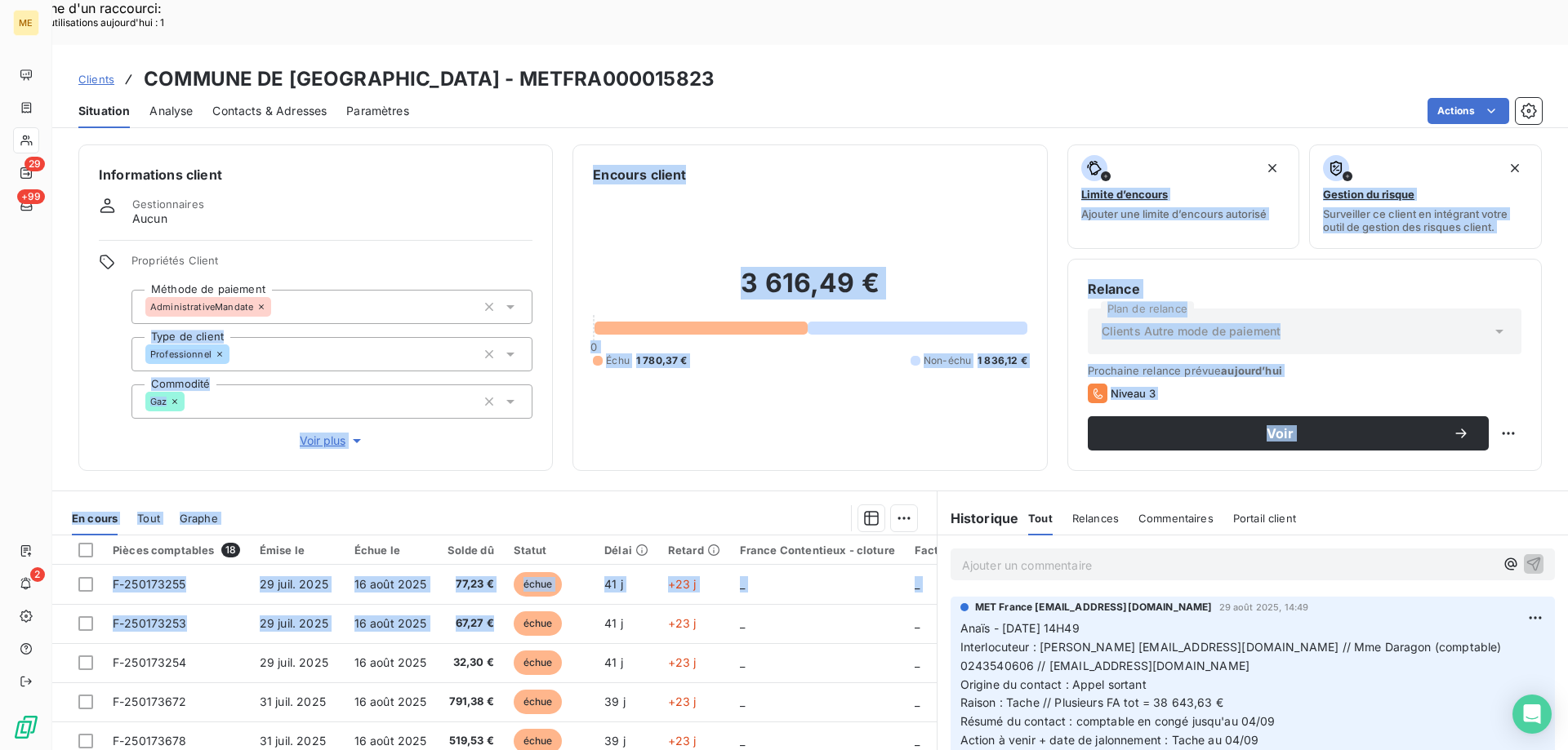
drag, startPoint x: 500, startPoint y: 580, endPoint x: 609, endPoint y: 135, distance: 458.2
click at [505, 227] on div "Informations client Gestionnaires Aucun Propriétés Client Méthode de paiement A…" at bounding box center [810, 465] width 1515 height 661
click at [423, 505] on div at bounding box center [577, 518] width 680 height 26
click at [483, 501] on div "En cours Tout Graphe" at bounding box center [494, 518] width 885 height 34
drag, startPoint x: 497, startPoint y: 614, endPoint x: 475, endPoint y: 362, distance: 253.0
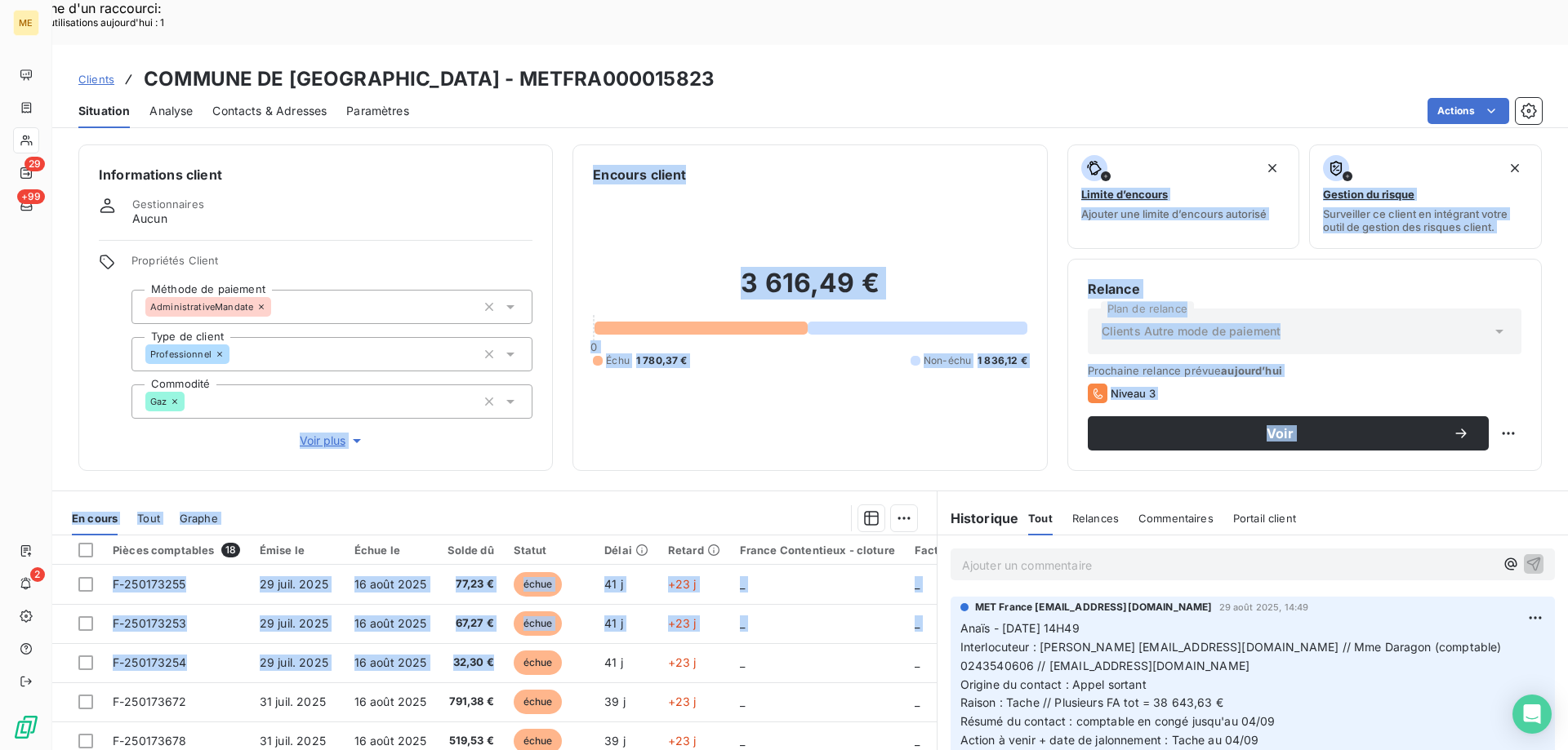
click at [475, 362] on div "Informations client Gestionnaires Aucun Propriétés Client Méthode de paiement A…" at bounding box center [810, 465] width 1515 height 661
click at [562, 505] on div at bounding box center [577, 518] width 680 height 26
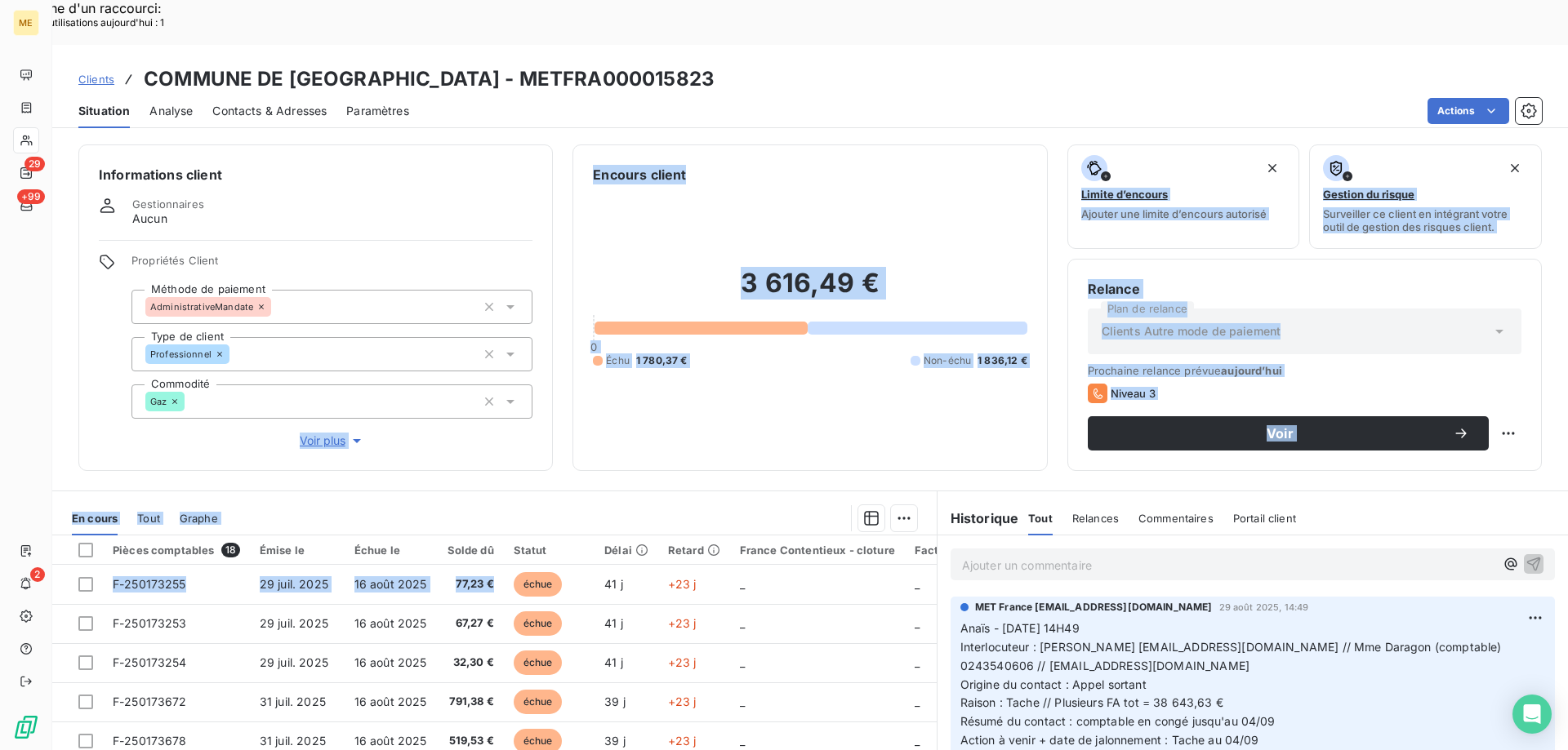
drag, startPoint x: 492, startPoint y: 537, endPoint x: 579, endPoint y: 182, distance: 365.5
click at [485, 334] on div "Informations client Gestionnaires Aucun Propriétés Client Méthode de paiement A…" at bounding box center [810, 465] width 1515 height 661
click at [502, 505] on div at bounding box center [577, 518] width 680 height 26
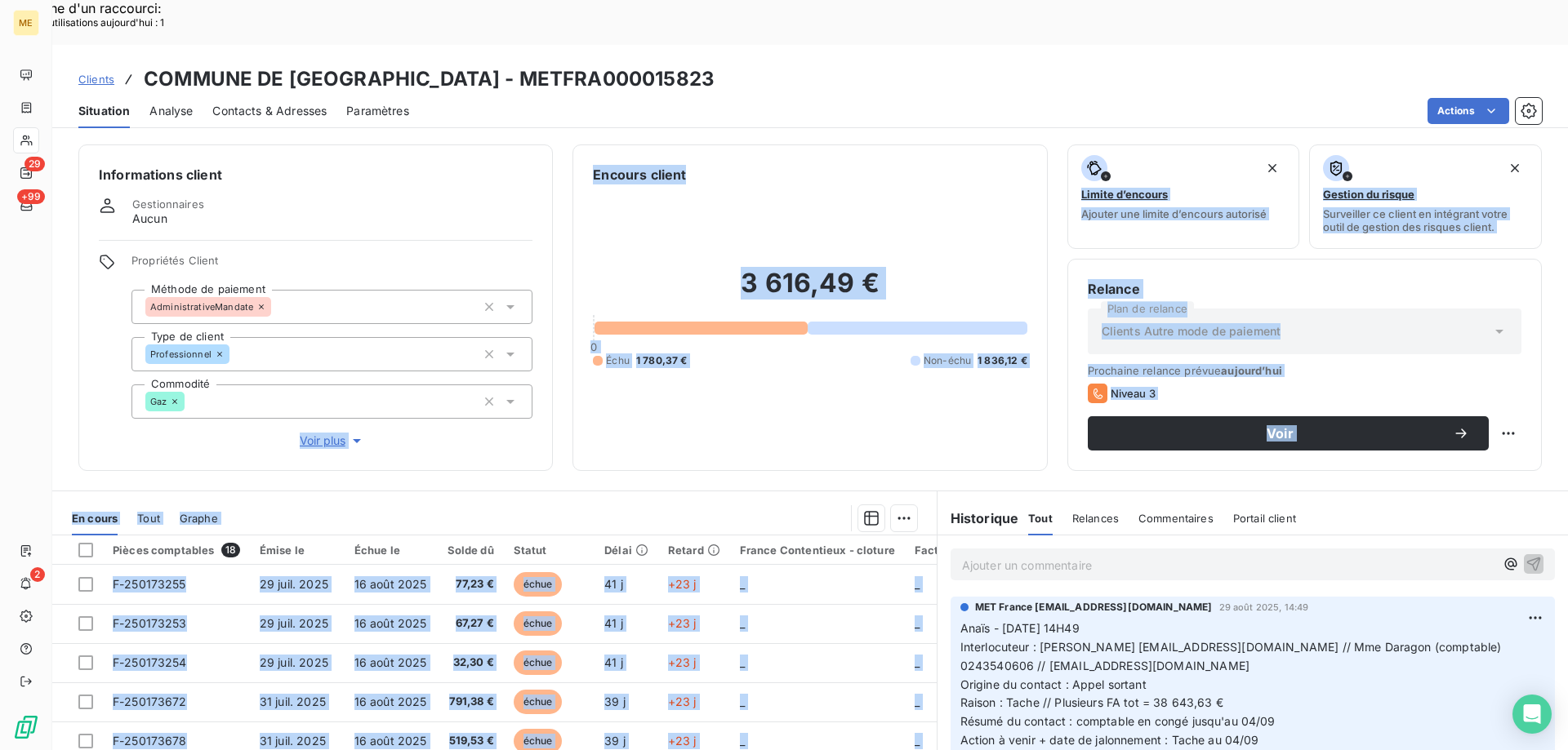
drag, startPoint x: 499, startPoint y: 689, endPoint x: 552, endPoint y: 316, distance: 376.7
click at [548, 322] on div "Informations client Gestionnaires Aucun Propriétés Client Méthode de paiement A…" at bounding box center [810, 465] width 1515 height 661
click at [558, 505] on div at bounding box center [577, 518] width 680 height 26
drag, startPoint x: 499, startPoint y: 696, endPoint x: 536, endPoint y: 276, distance: 421.6
click at [505, 320] on div "Informations client Gestionnaires Aucun Propriétés Client Méthode de paiement A…" at bounding box center [810, 465] width 1515 height 661
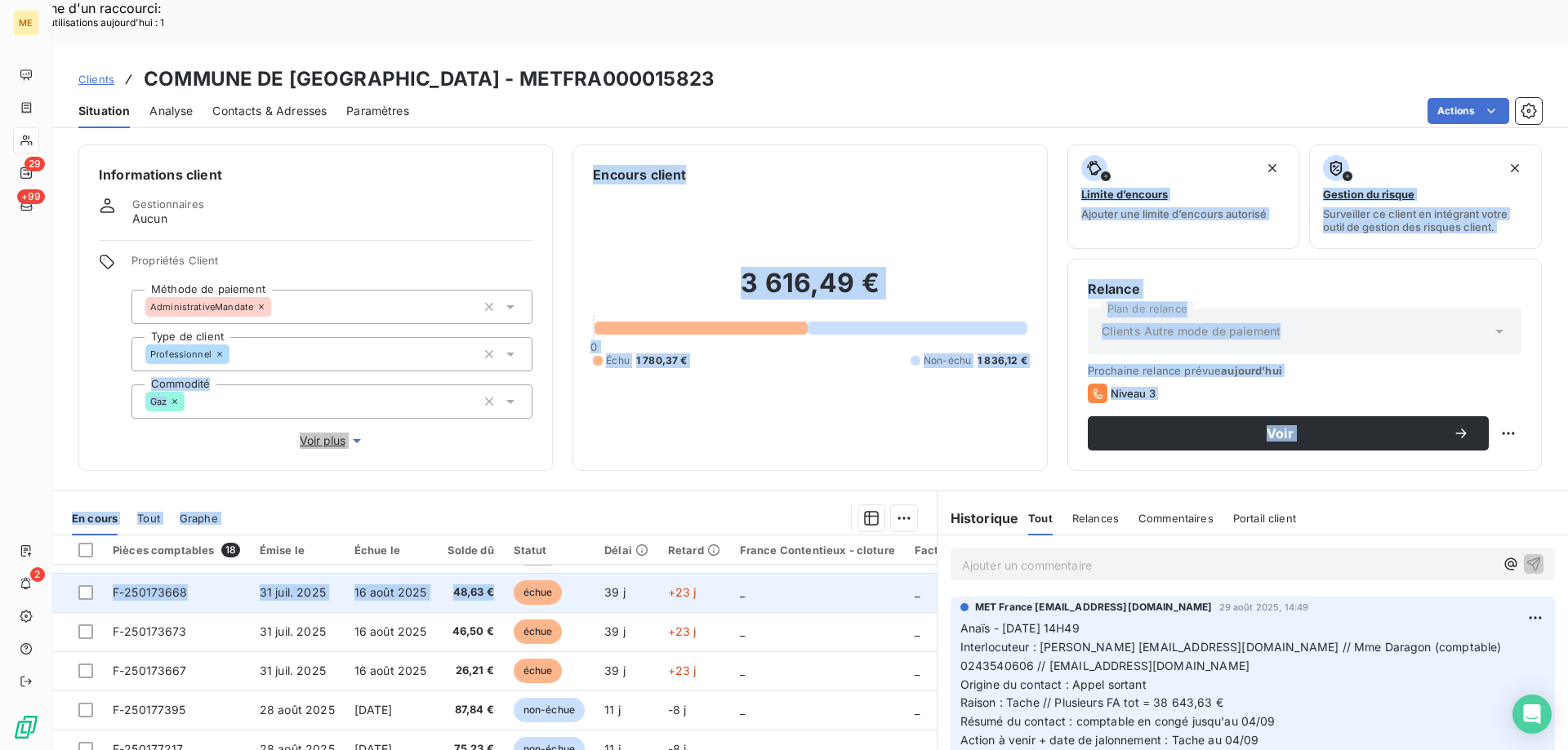
scroll to position [245, 0]
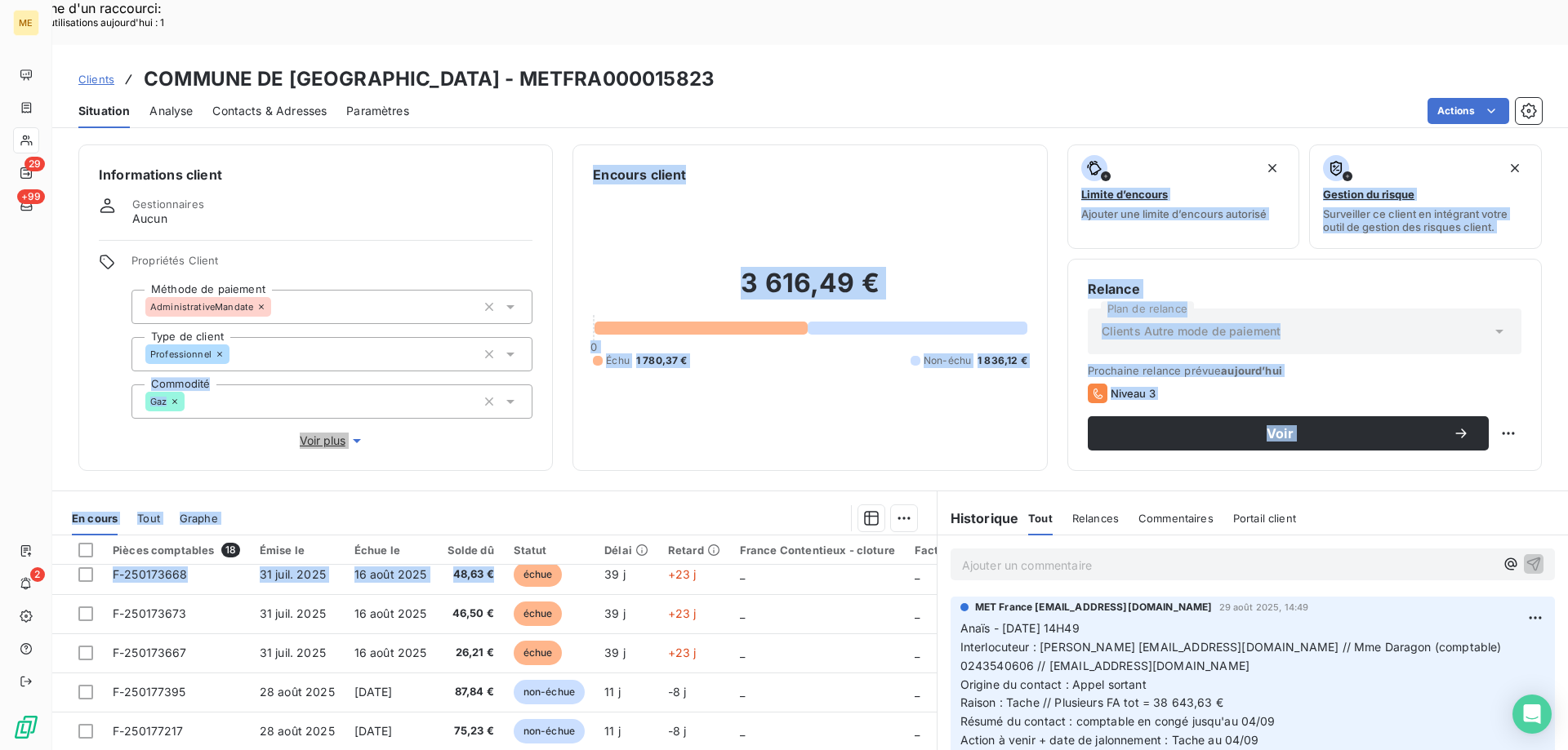
click at [575, 505] on div at bounding box center [577, 518] width 680 height 26
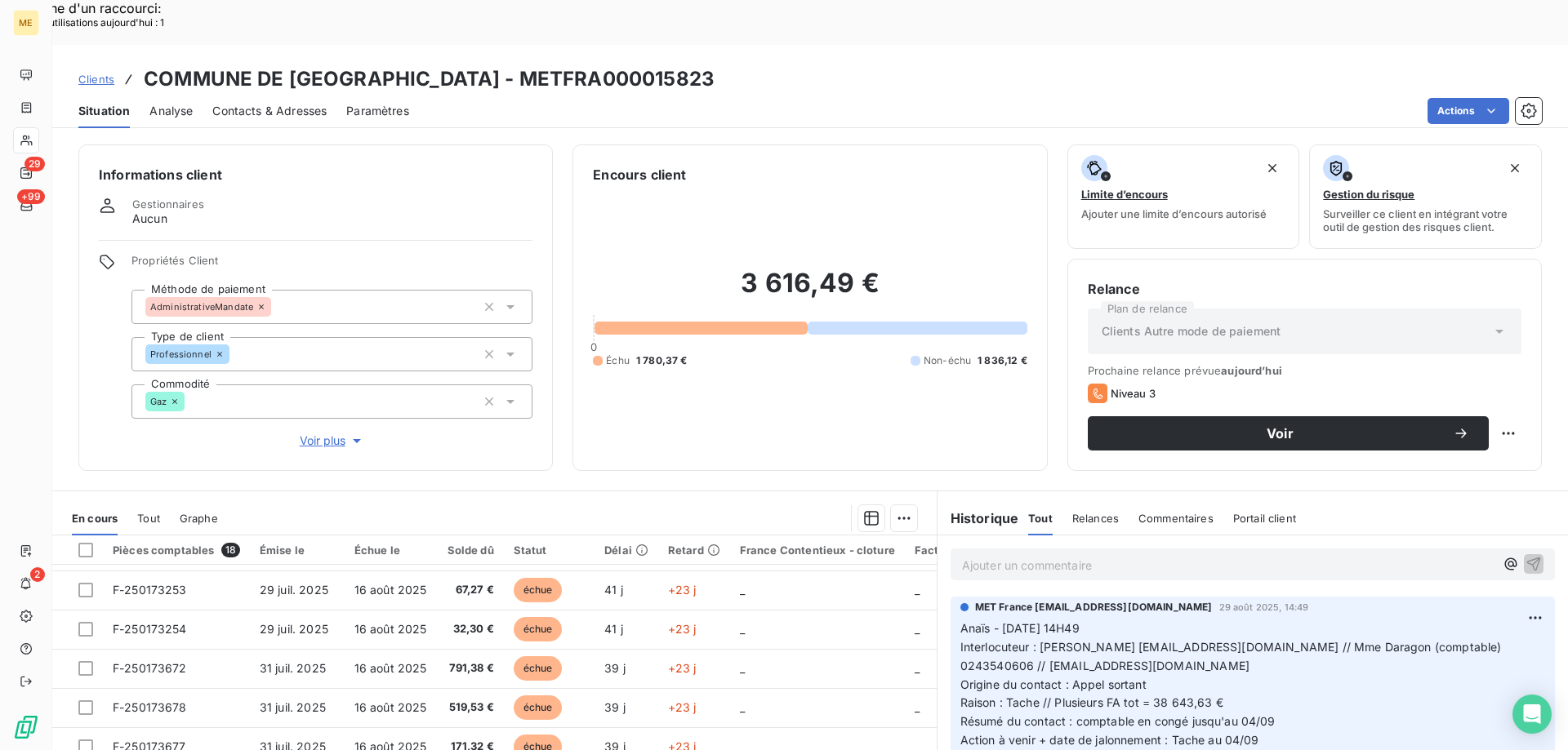
scroll to position [0, 0]
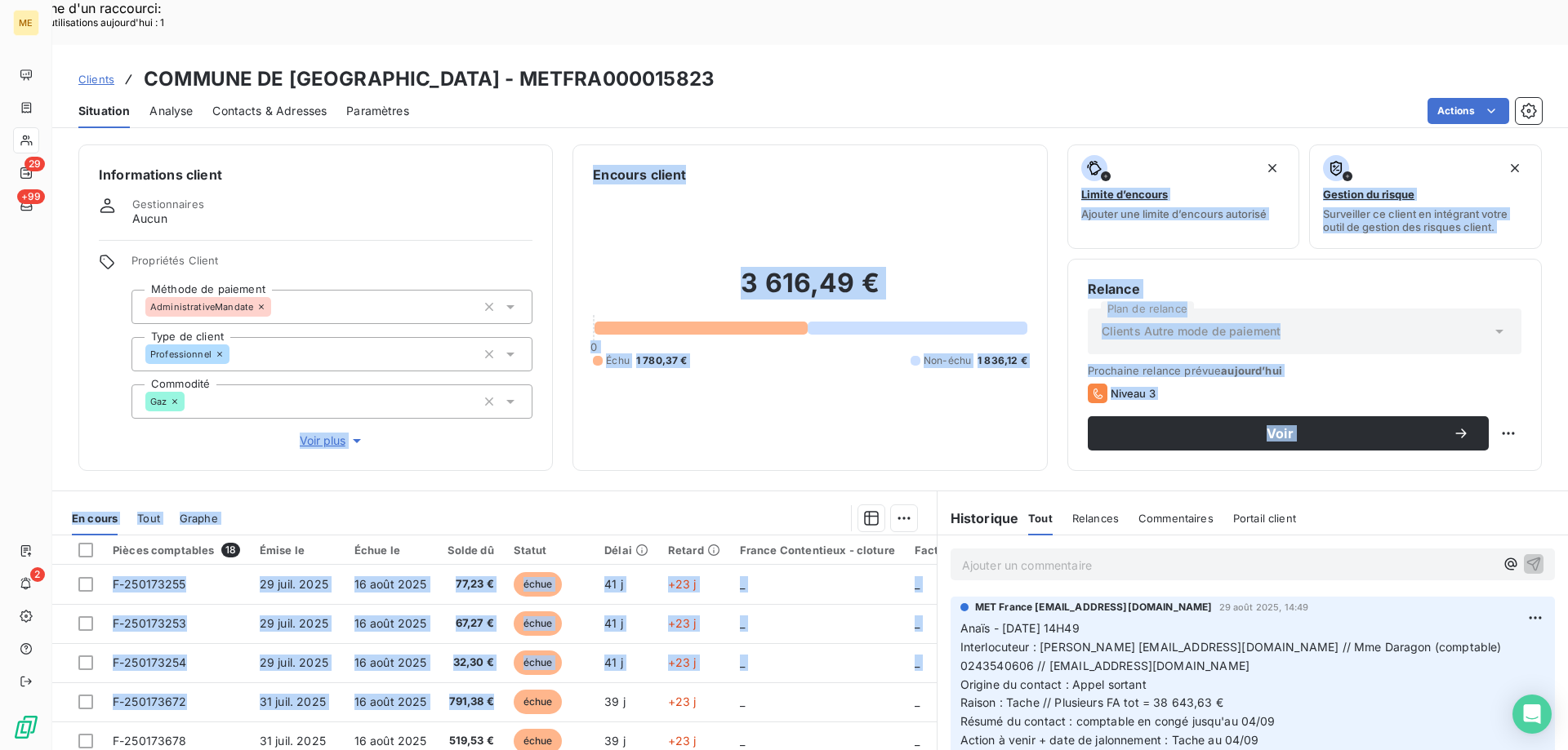
drag, startPoint x: 491, startPoint y: 659, endPoint x: 462, endPoint y: 350, distance: 310.4
click at [462, 350] on div "Informations client Gestionnaires Aucun Propriétés Client Méthode de paiement A…" at bounding box center [810, 465] width 1515 height 661
click at [594, 505] on div at bounding box center [577, 518] width 680 height 26
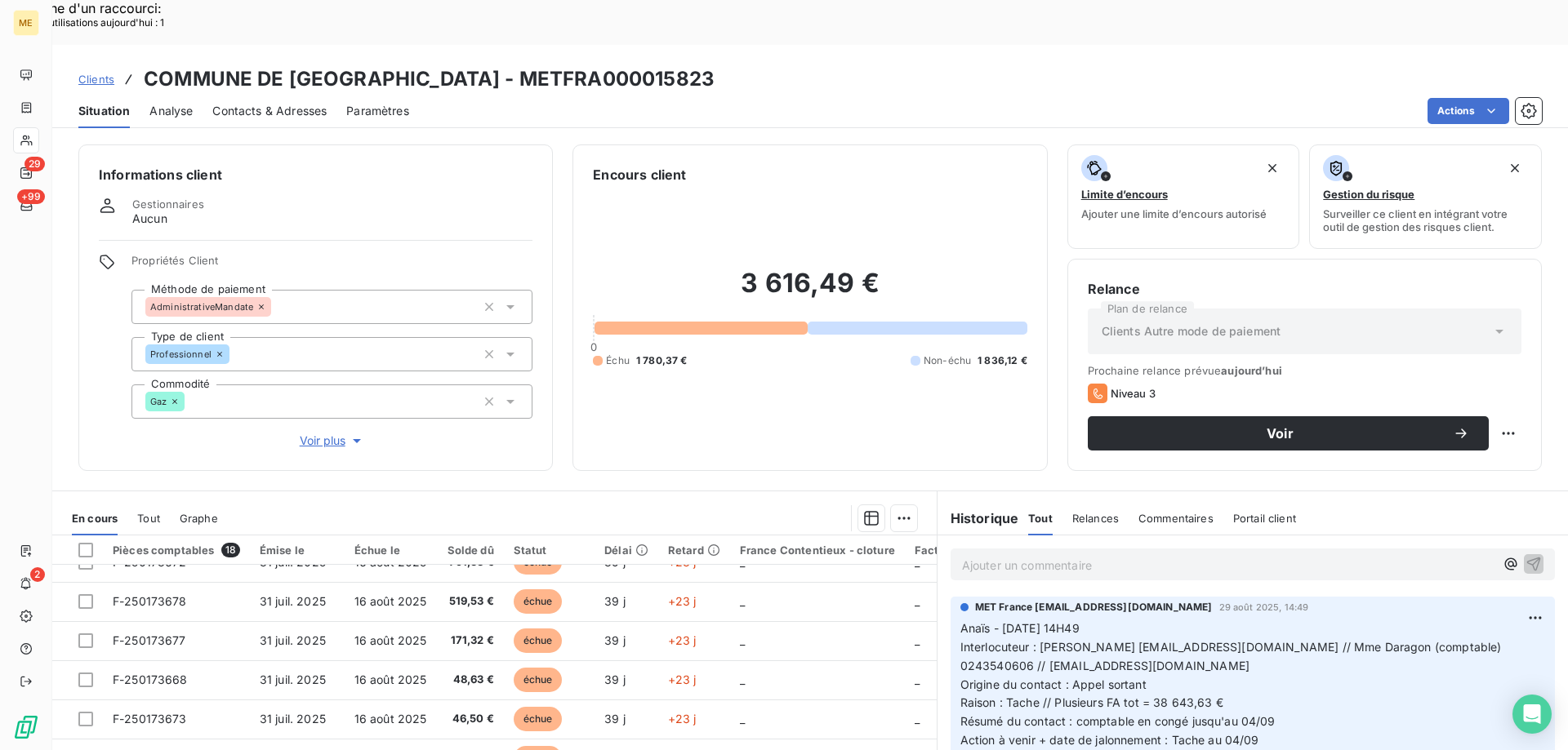
scroll to position [163, 0]
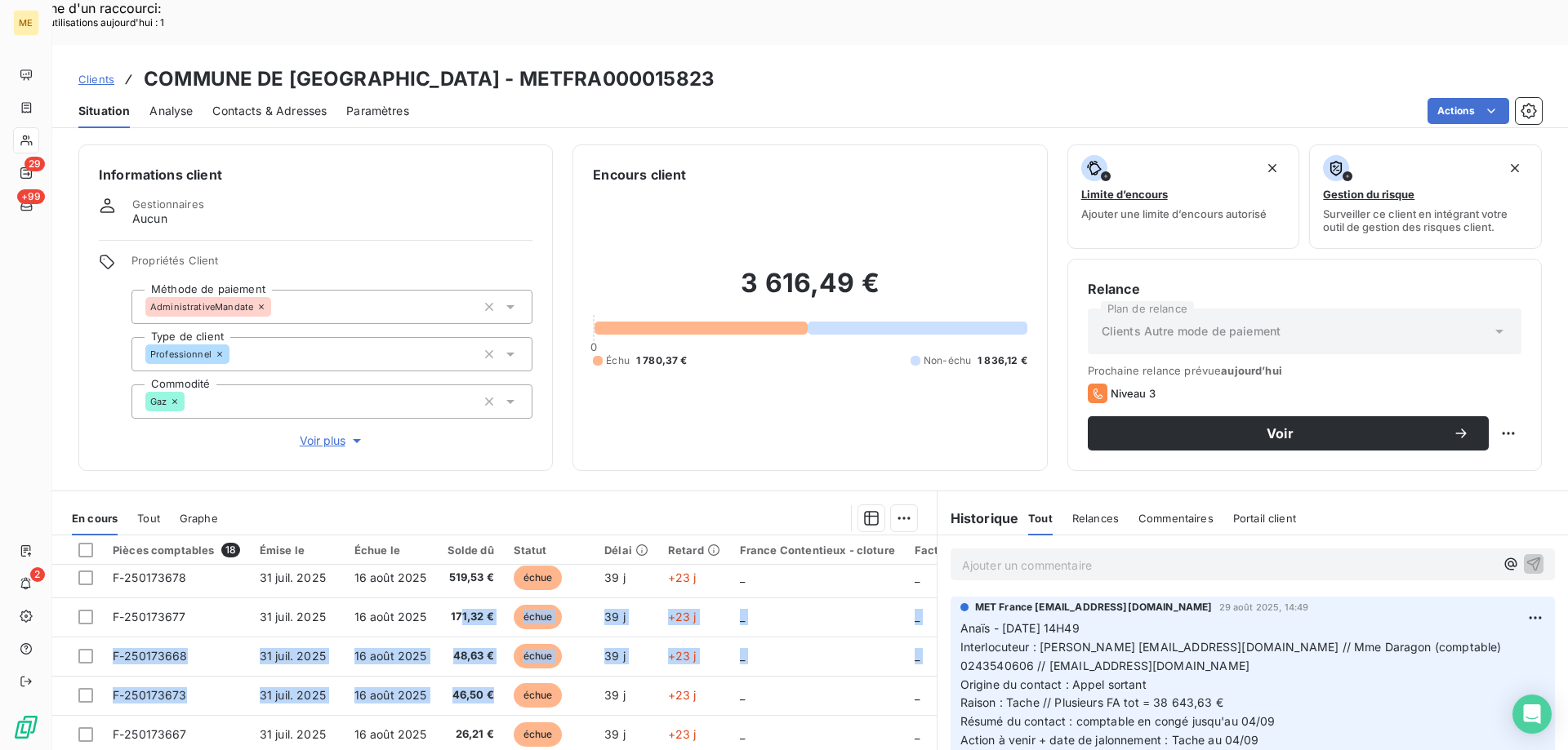
drag, startPoint x: 499, startPoint y: 652, endPoint x: 598, endPoint y: 223, distance: 440.3
click at [464, 562] on tbody "F-250173255 [DATE] [DATE] 77,23 € échue 41 j +23 j _ _ _ F-250173253 [DATE] [DA…" at bounding box center [638, 755] width 1173 height 705
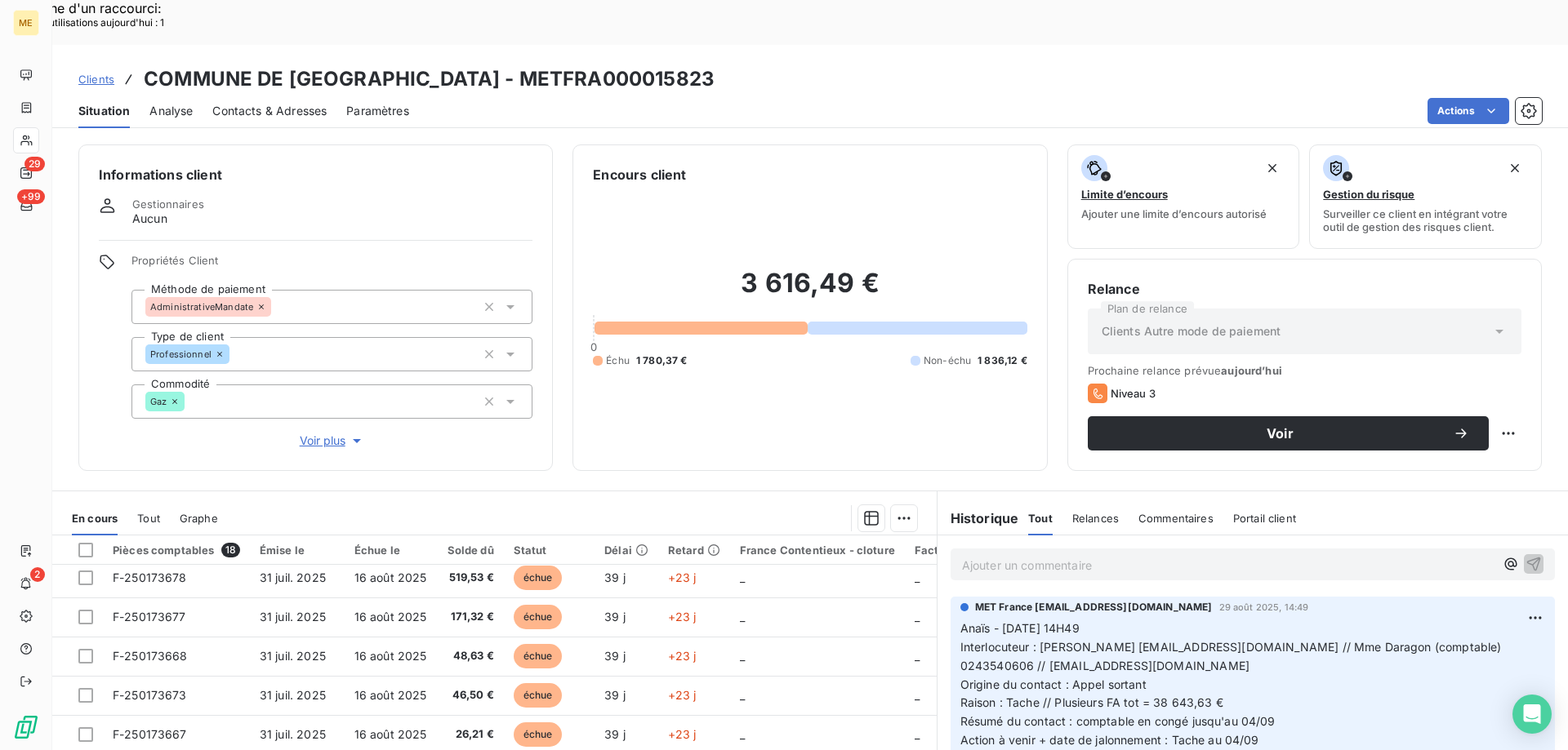
click at [492, 505] on div at bounding box center [577, 518] width 680 height 26
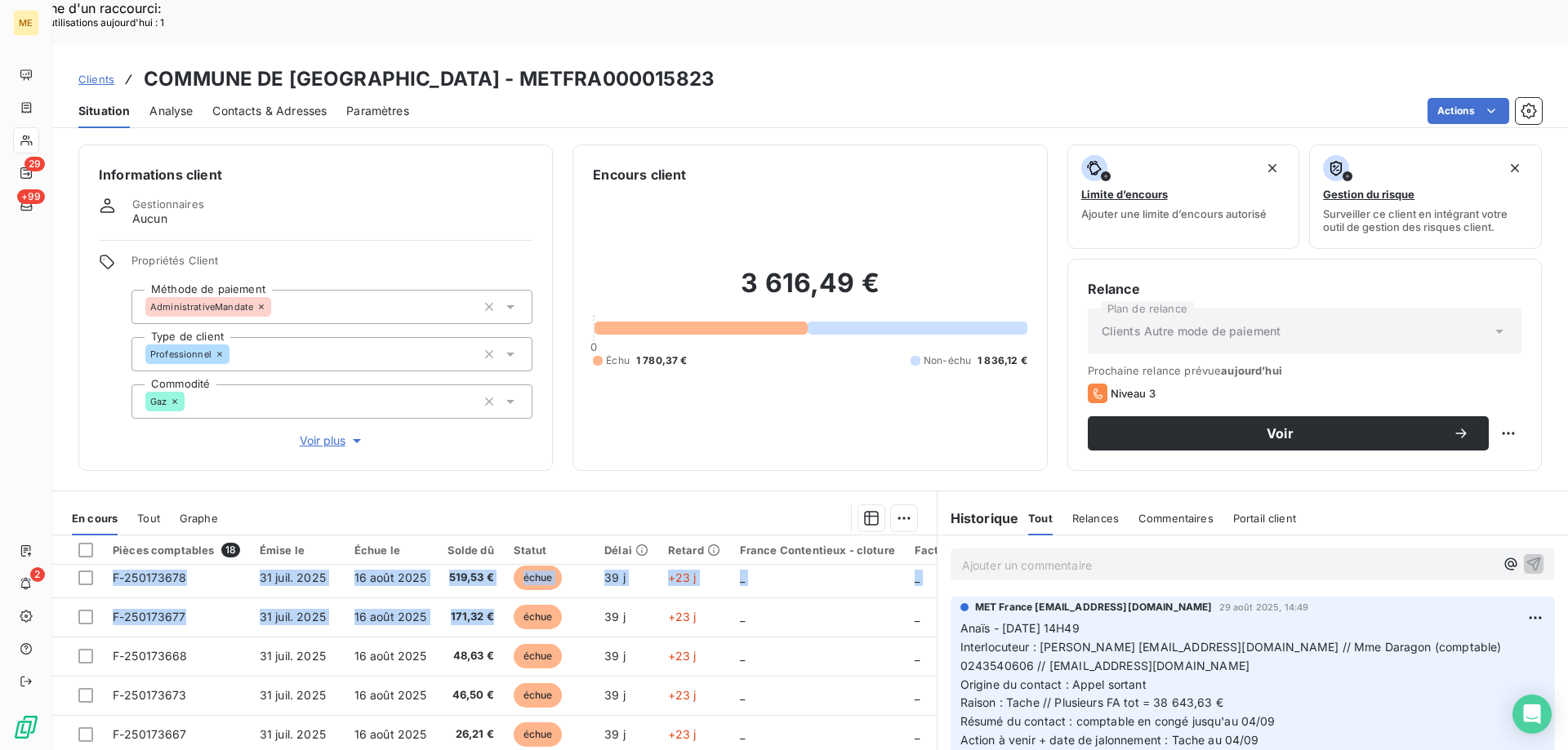
scroll to position [0, 0]
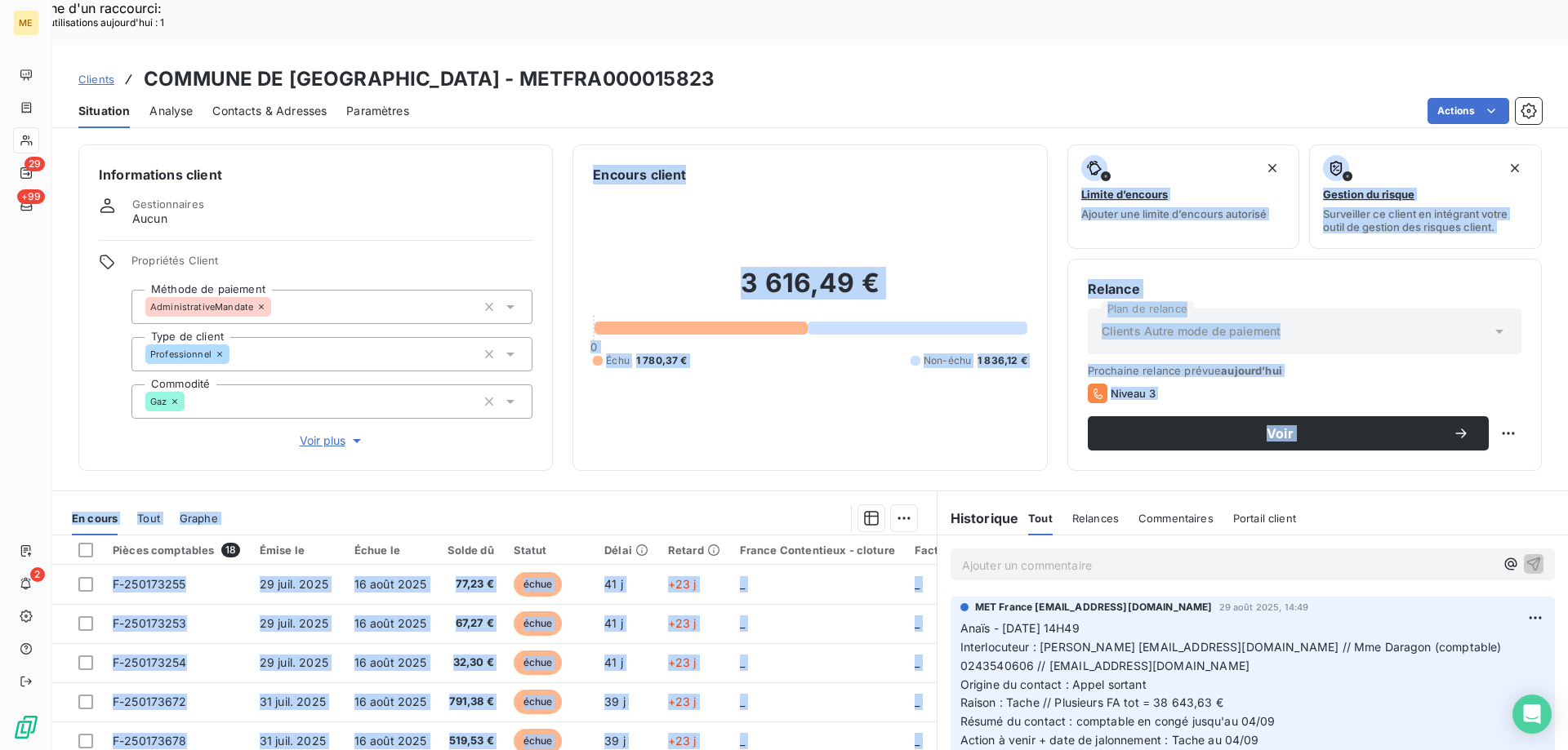
drag, startPoint x: 499, startPoint y: 567, endPoint x: 559, endPoint y: 220, distance: 352.1
click at [465, 391] on div "Informations client Gestionnaires Aucun Propriétés Client Méthode de paiement A…" at bounding box center [810, 465] width 1515 height 661
click at [591, 505] on div at bounding box center [577, 518] width 680 height 26
drag, startPoint x: 488, startPoint y: 695, endPoint x: 442, endPoint y: 265, distance: 432.5
click at [442, 265] on div "Informations client Gestionnaires Aucun Propriétés Client Méthode de paiement A…" at bounding box center [810, 465] width 1515 height 661
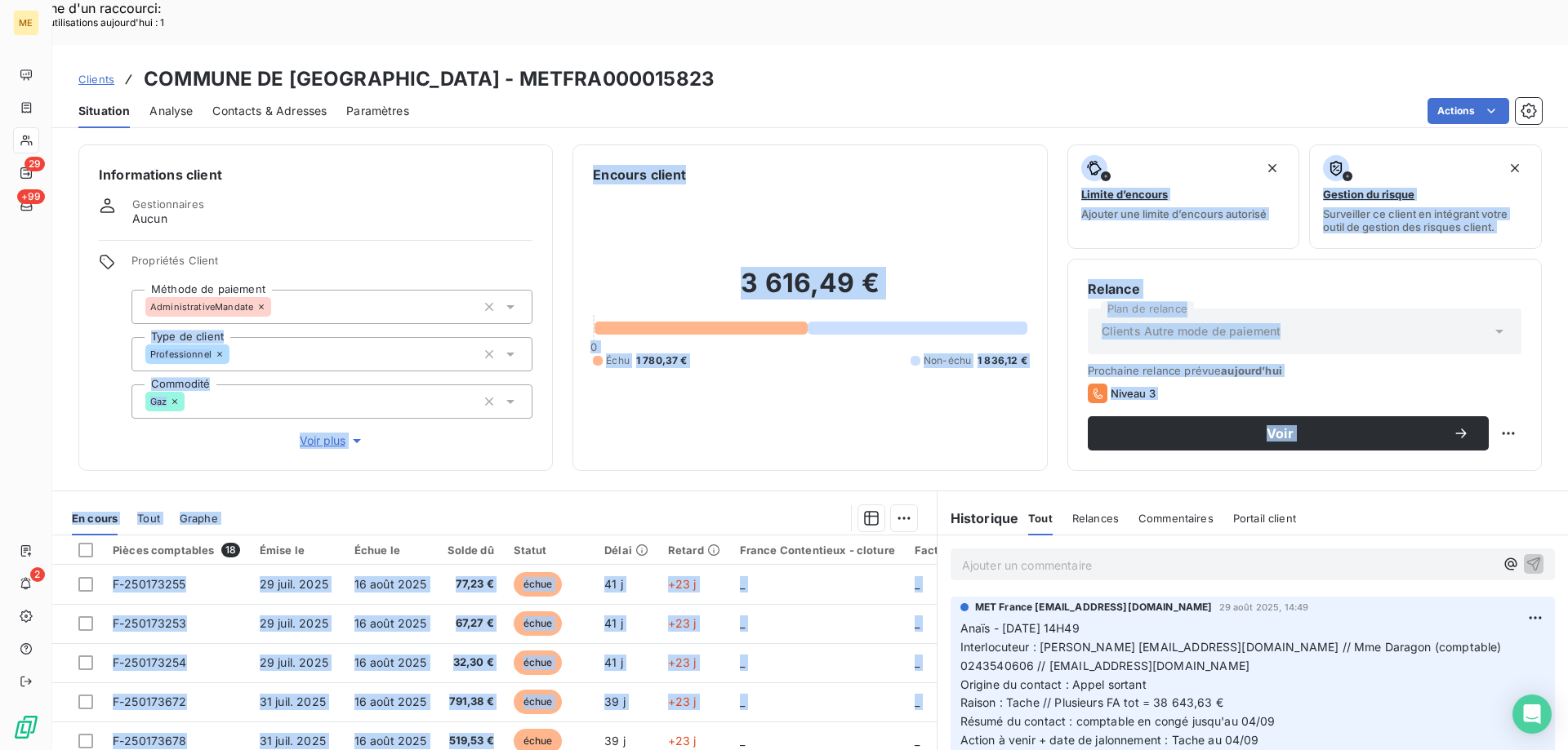
click at [439, 505] on div at bounding box center [577, 518] width 680 height 26
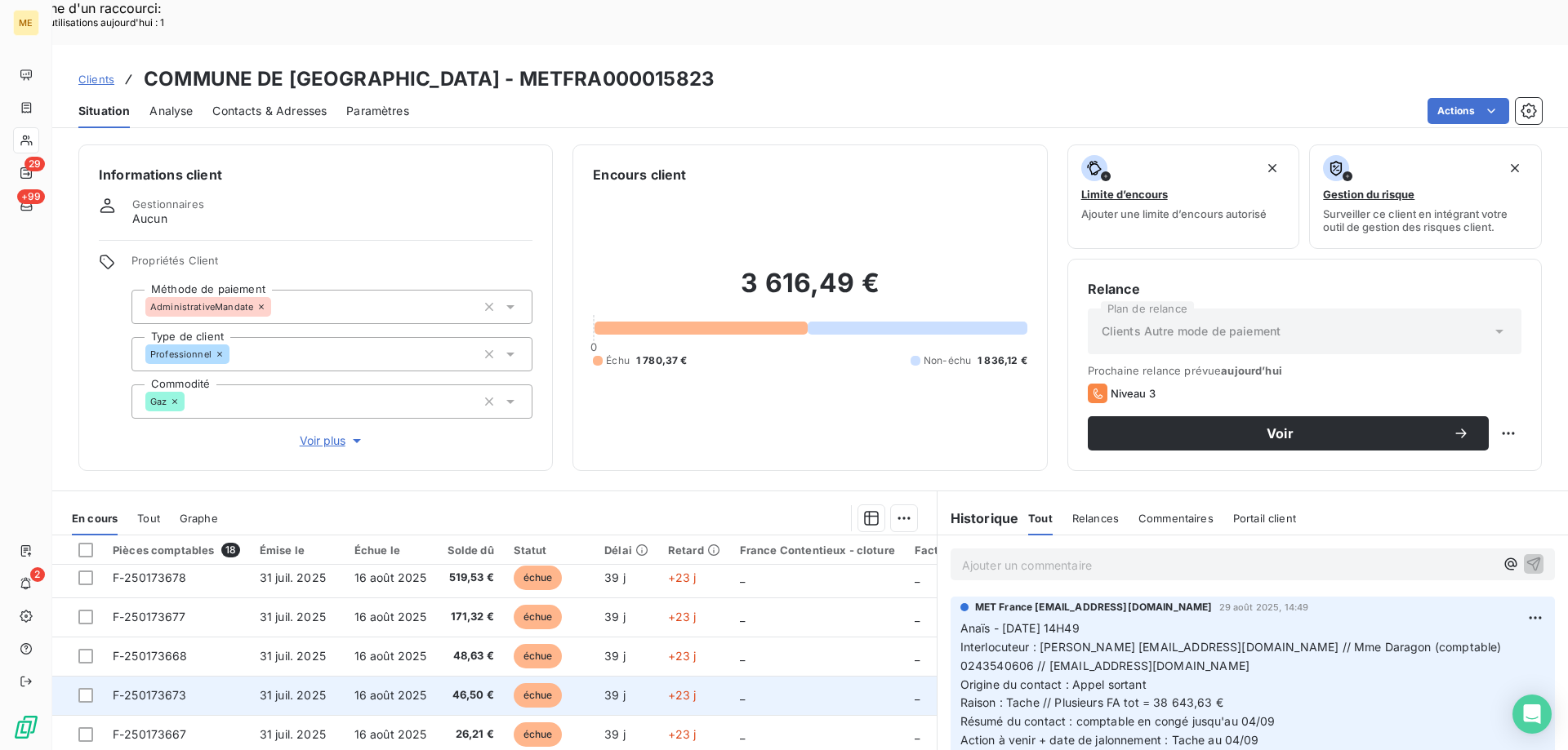
scroll to position [245, 0]
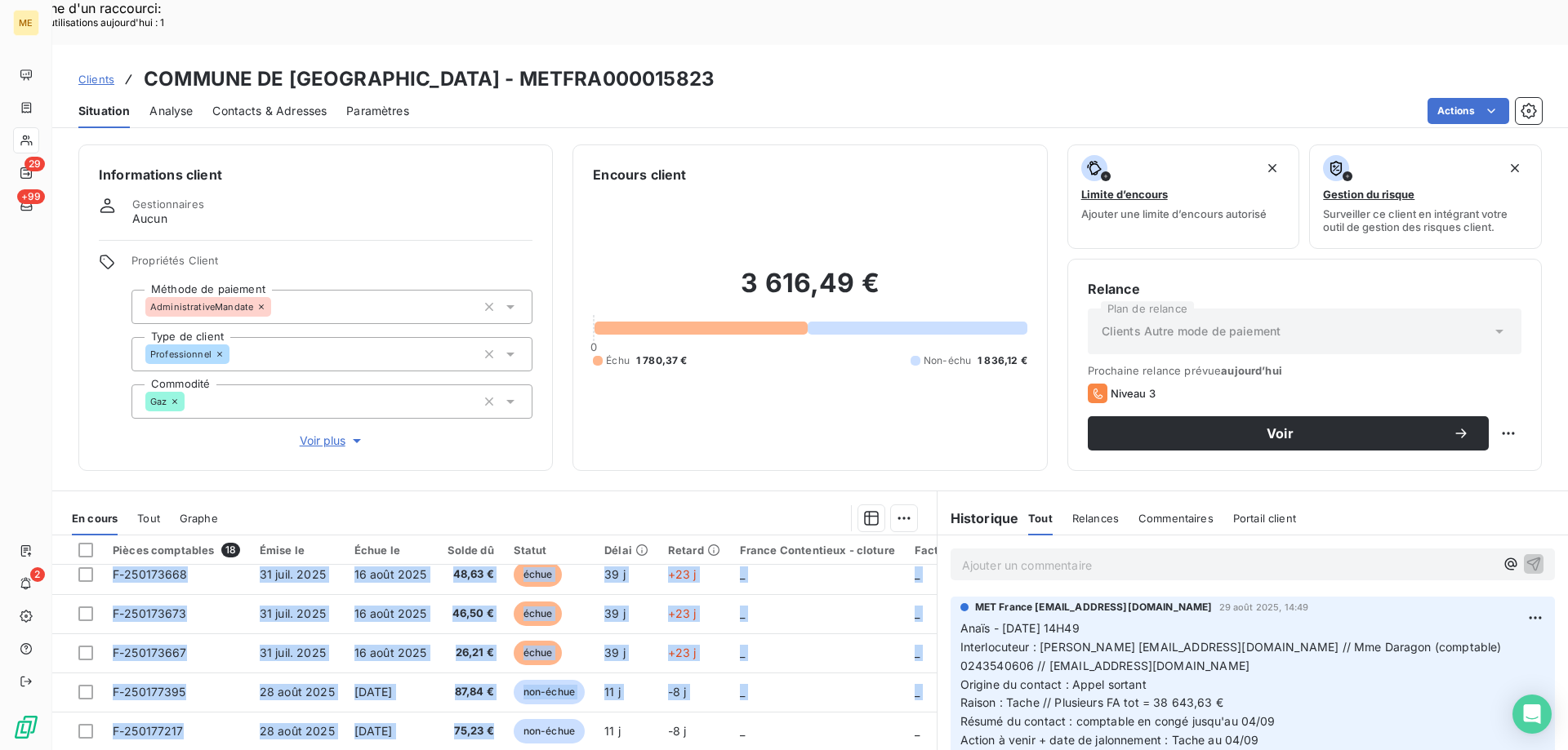
drag, startPoint x: 491, startPoint y: 687, endPoint x: 478, endPoint y: 233, distance: 454.2
click at [462, 328] on div "Informations client Gestionnaires Aucun Propriétés Client Méthode de paiement A…" at bounding box center [810, 465] width 1515 height 661
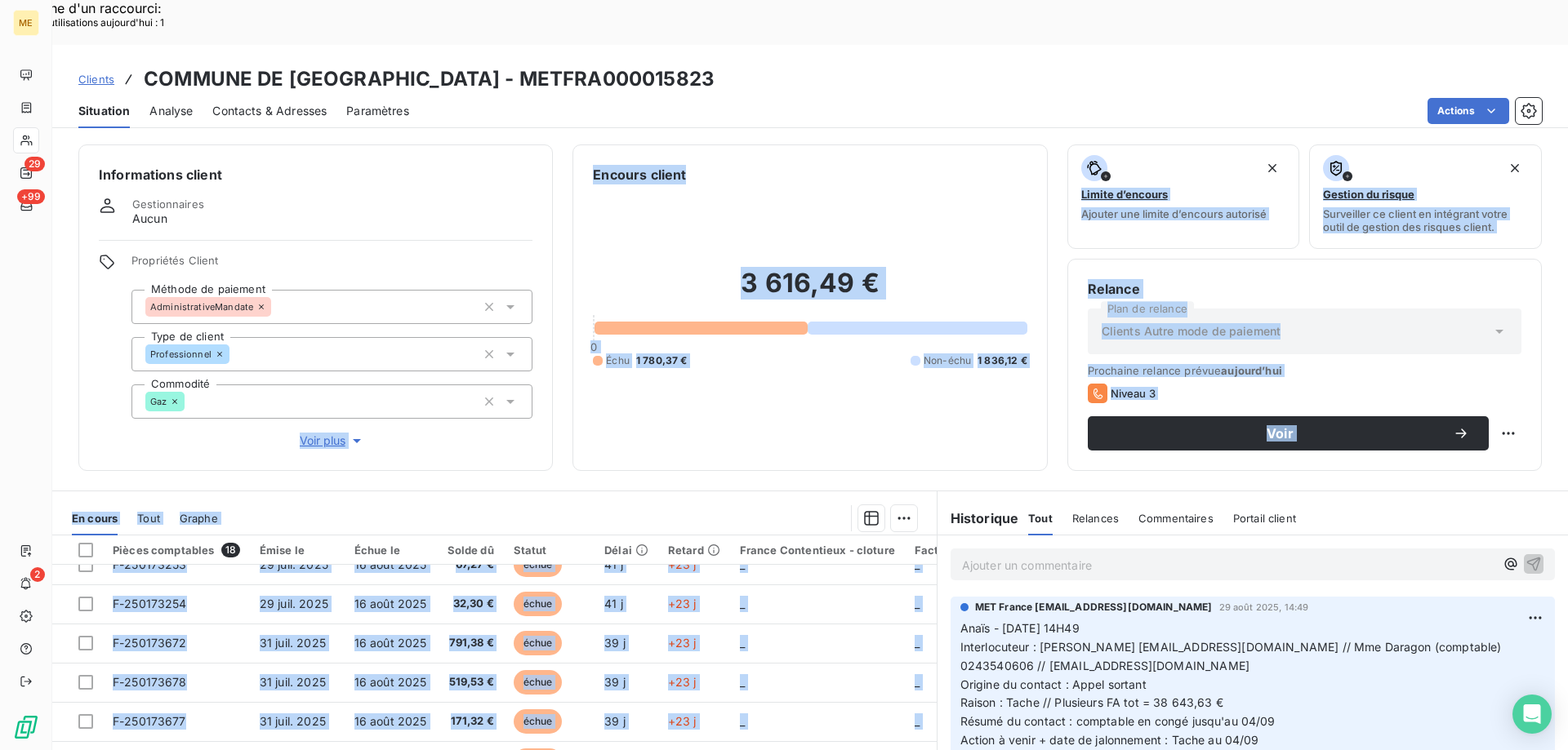
click at [587, 505] on div at bounding box center [577, 518] width 680 height 26
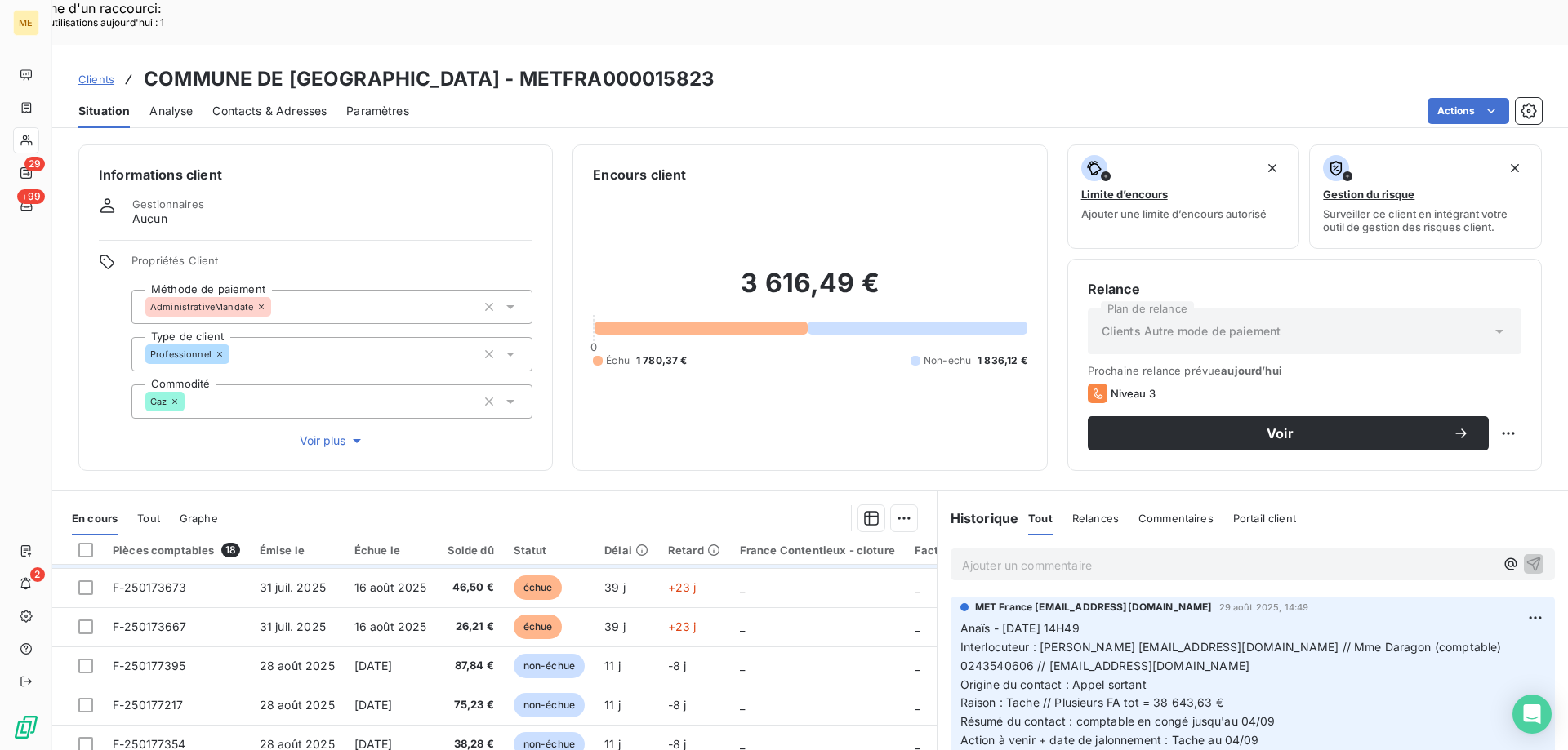
scroll to position [304, 0]
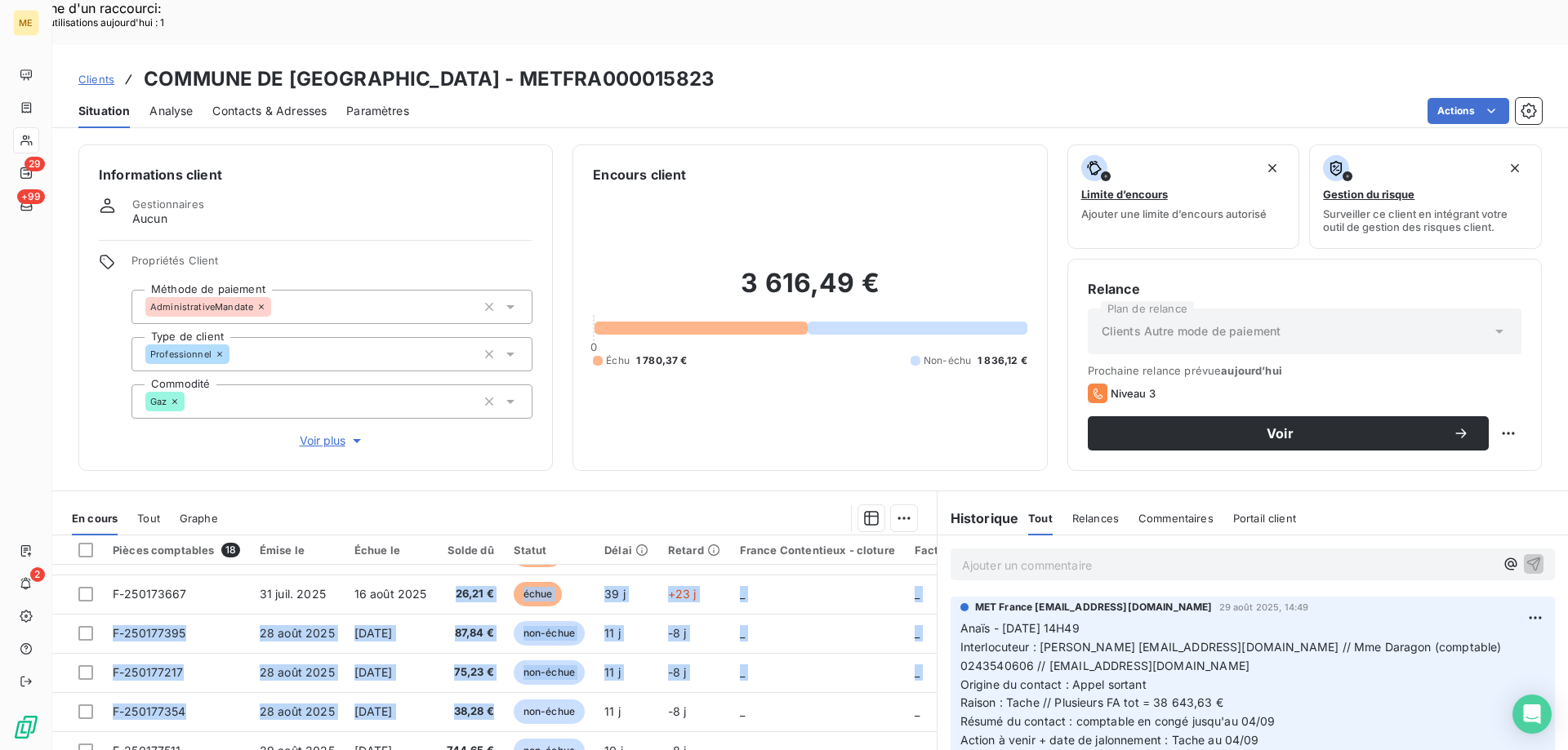
drag, startPoint x: 497, startPoint y: 665, endPoint x: 470, endPoint y: 333, distance: 333.1
click at [470, 333] on div "Informations client Gestionnaires Aucun Propriétés Client Méthode de paiement A…" at bounding box center [810, 465] width 1515 height 661
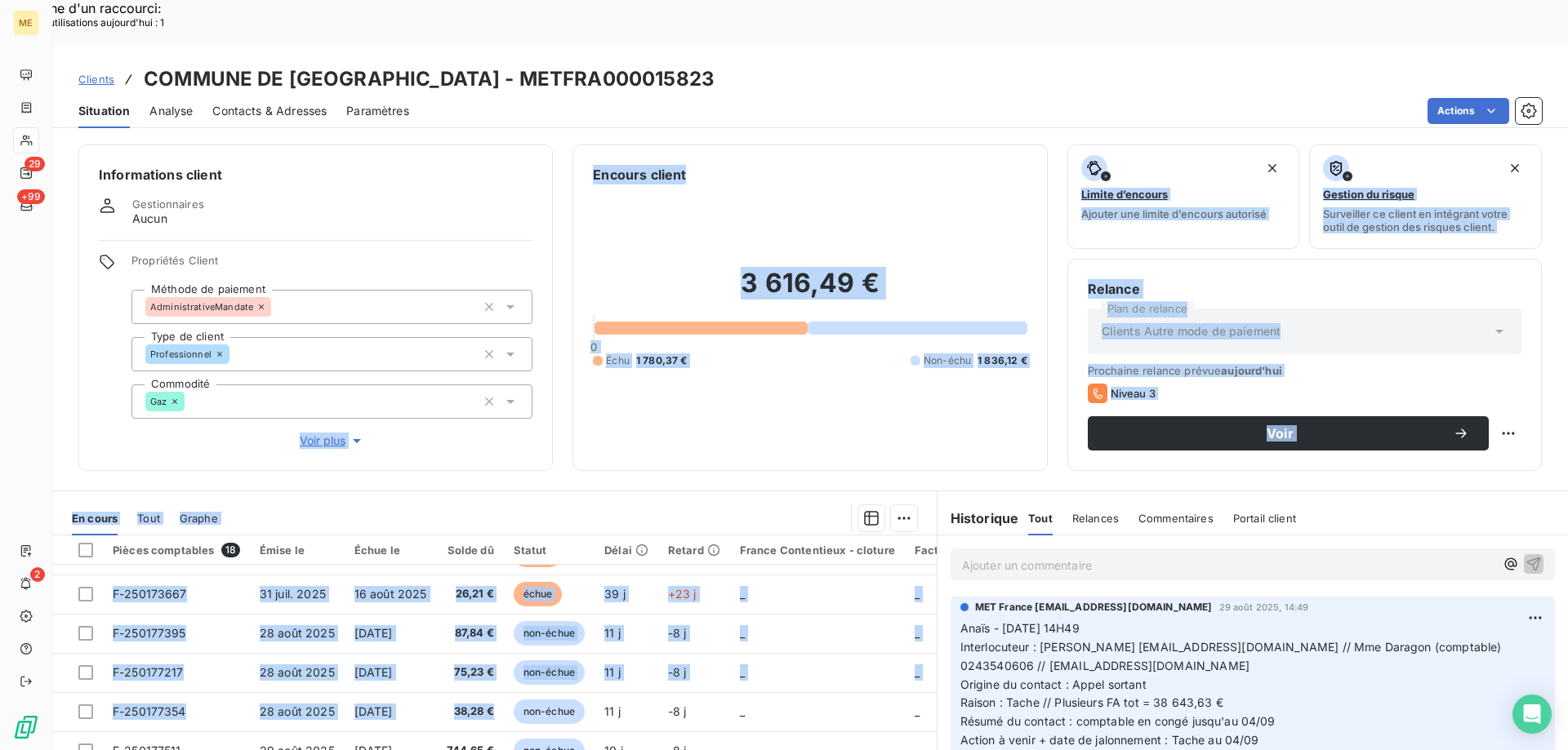
scroll to position [196, 0]
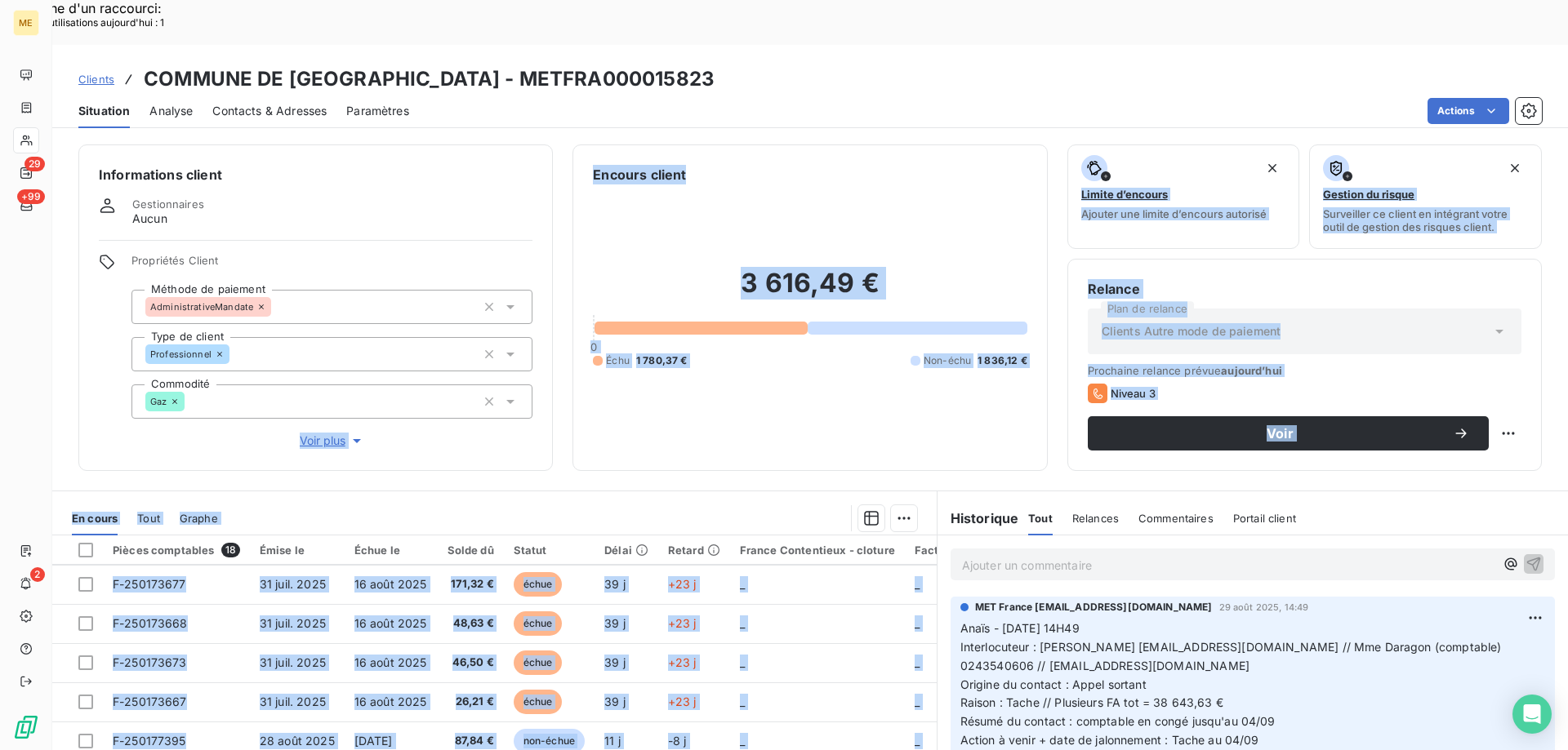
click at [619, 505] on div at bounding box center [577, 518] width 680 height 26
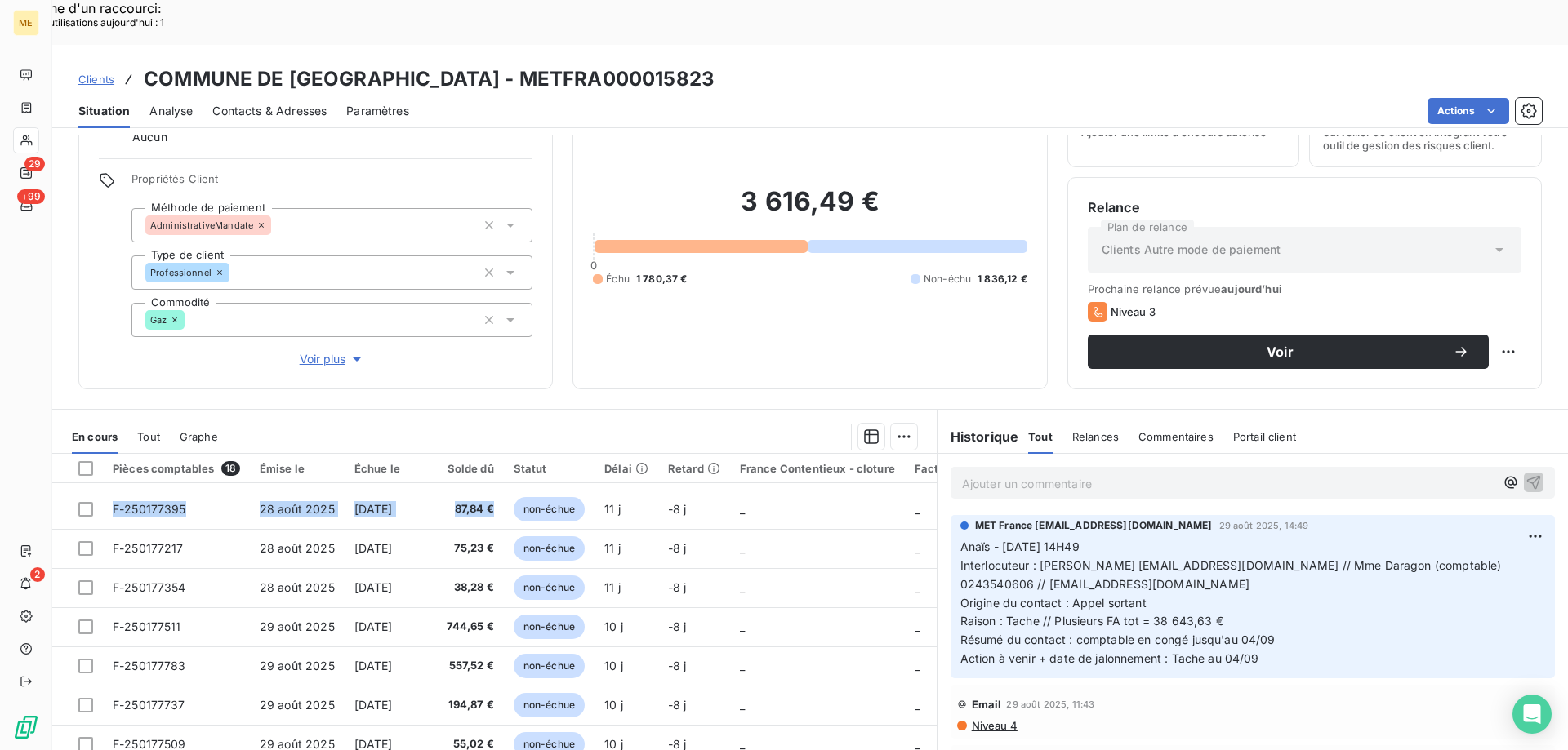
scroll to position [0, 0]
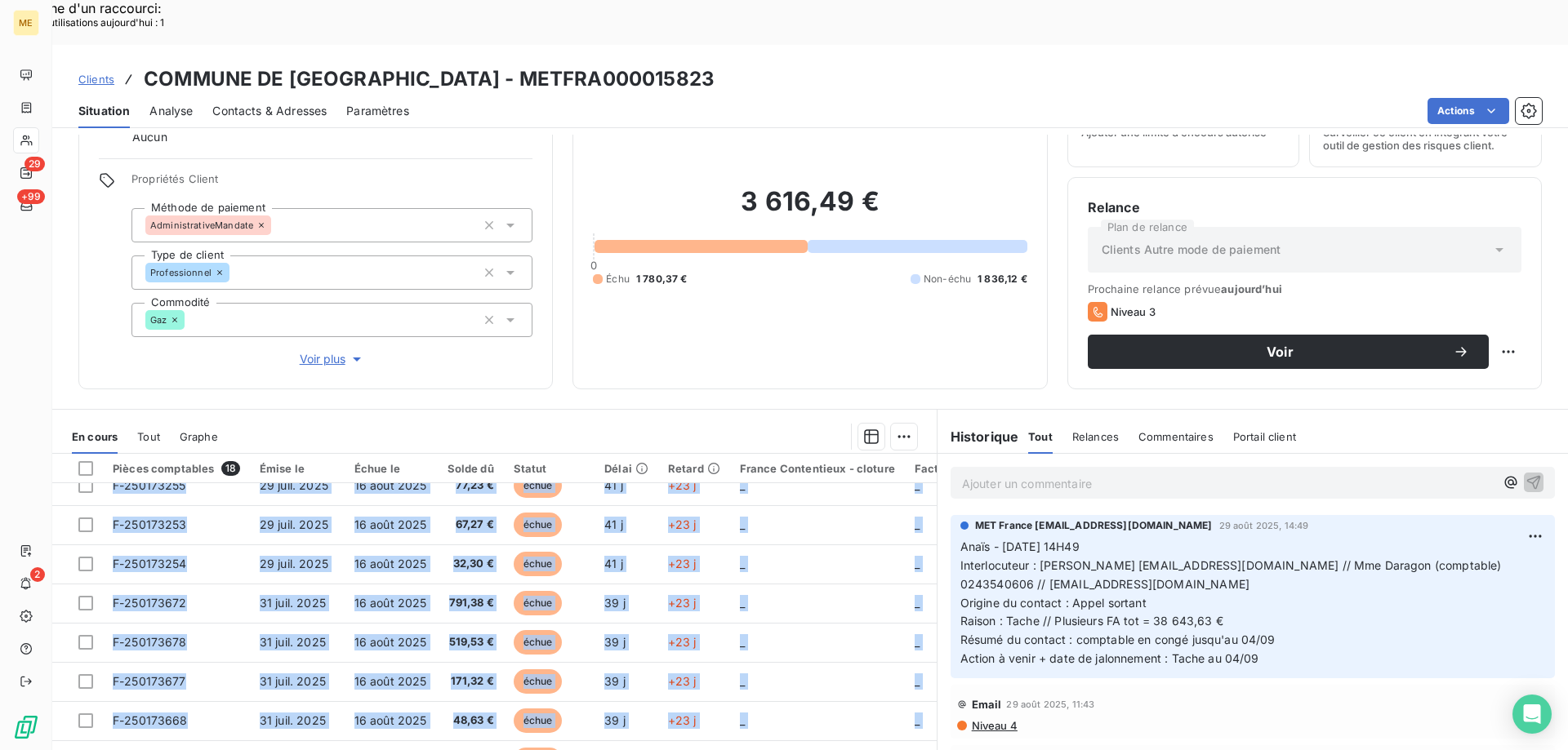
drag, startPoint x: 496, startPoint y: 467, endPoint x: 532, endPoint y: 207, distance: 262.5
click at [466, 343] on div "Informations client Gestionnaires Aucun Propriétés Client Méthode de paiement A…" at bounding box center [810, 465] width 1515 height 661
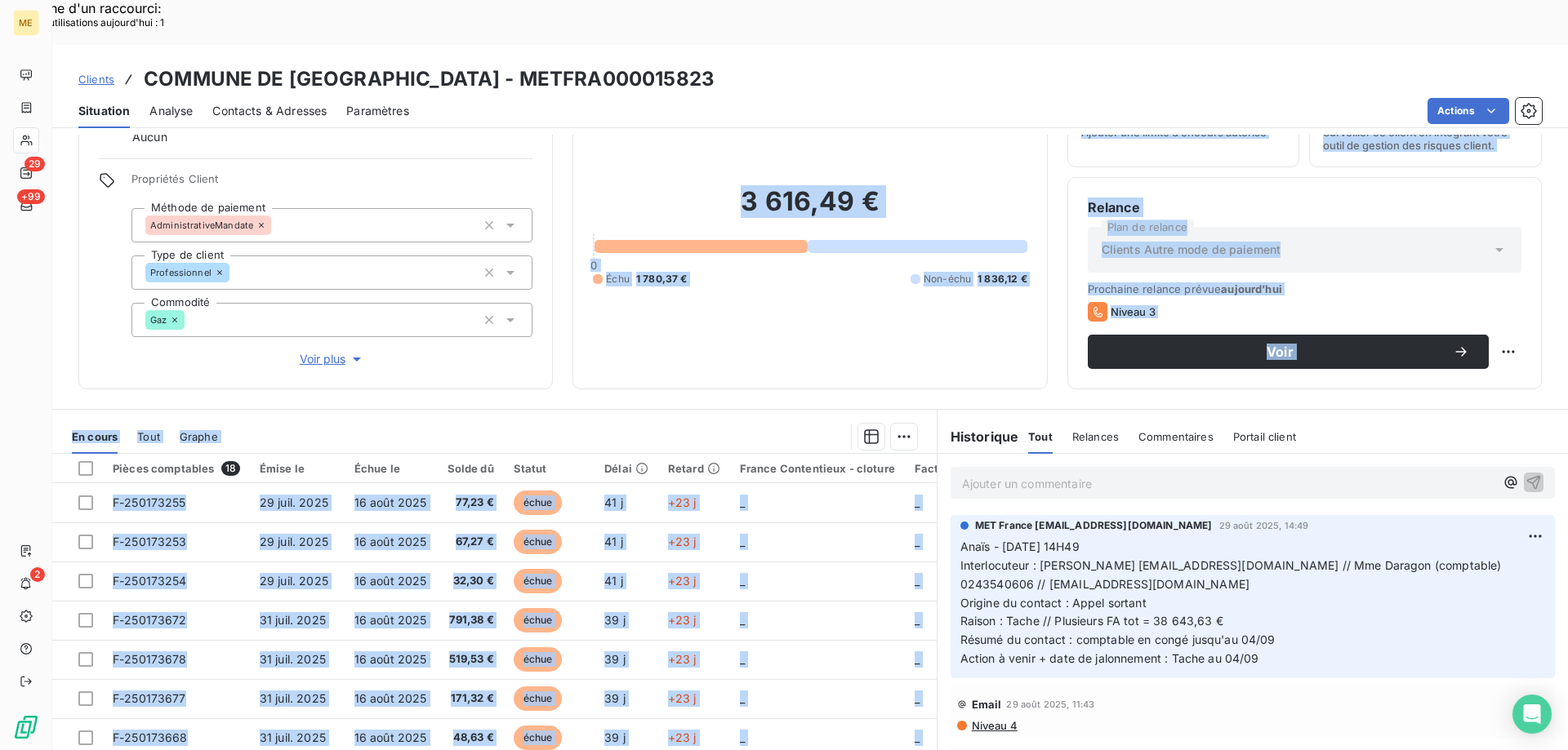
click at [540, 423] on div at bounding box center [577, 436] width 680 height 26
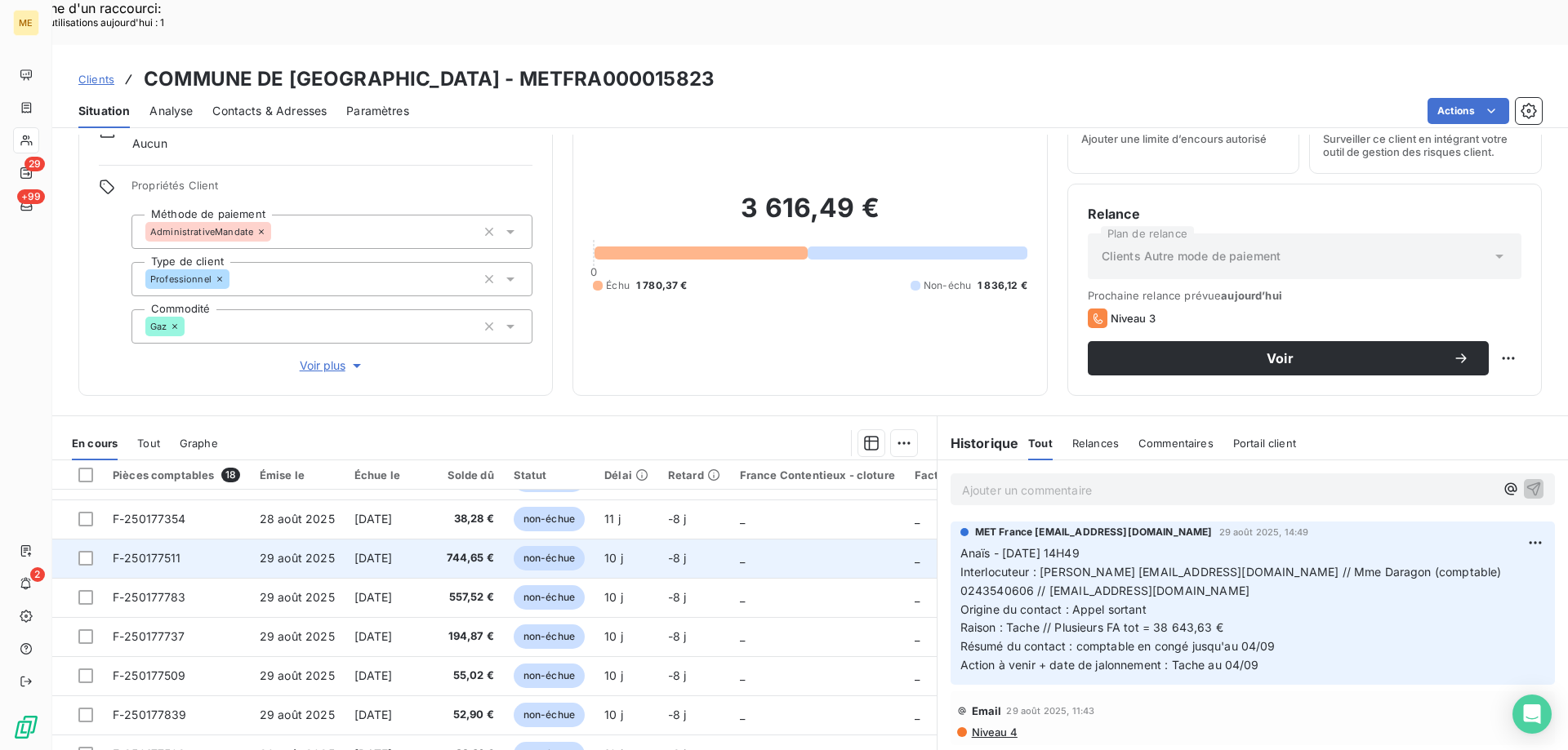
scroll to position [104, 0]
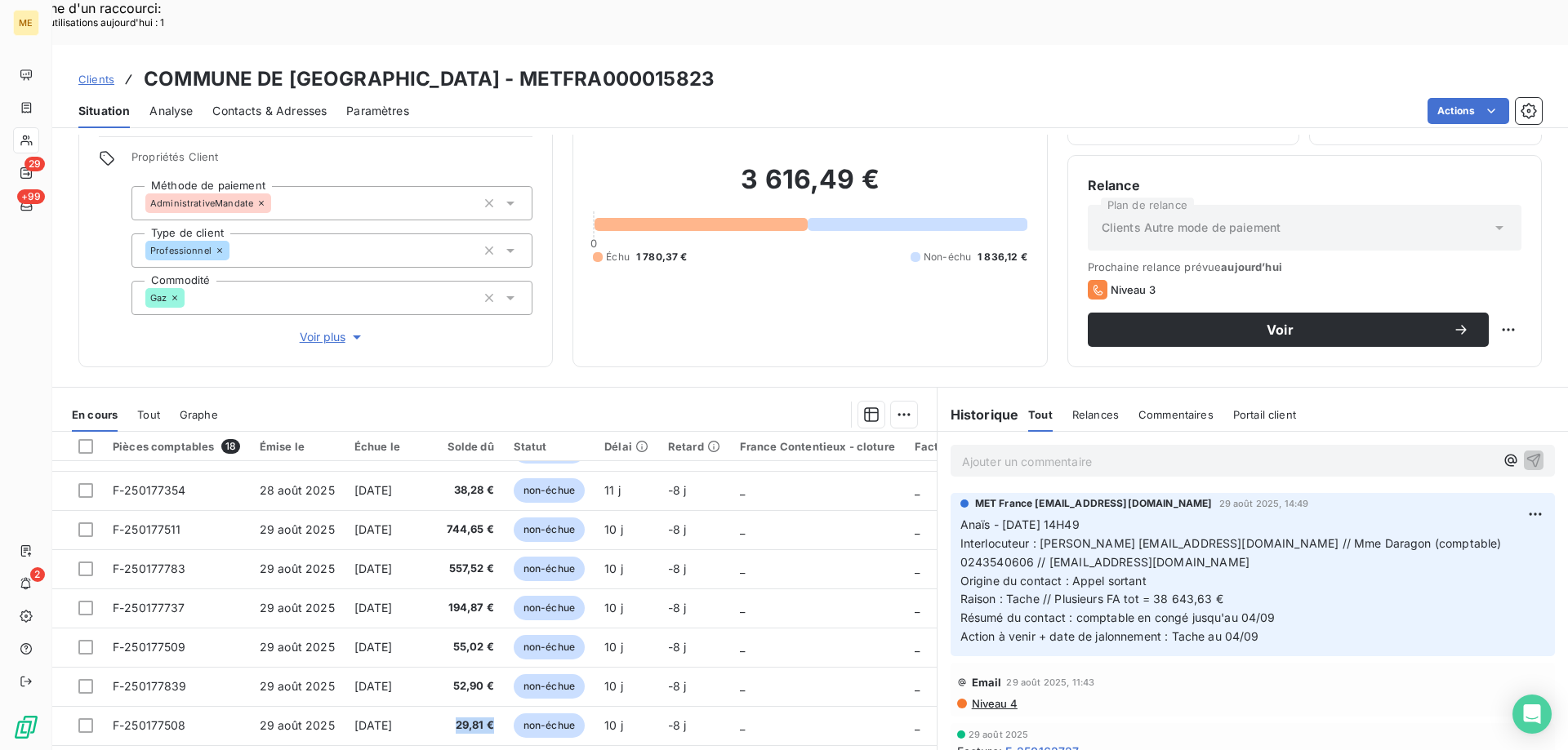
drag, startPoint x: 491, startPoint y: 672, endPoint x: 557, endPoint y: 331, distance: 347.3
click at [473, 468] on tbody "F-250173255 [DATE] [DATE] 77,23 € échue 41 j +23 j _ _ _ F-250173253 [DATE] [DA…" at bounding box center [638, 393] width 1173 height 705
click at [674, 397] on div "En cours Tout Graphe" at bounding box center [494, 414] width 885 height 34
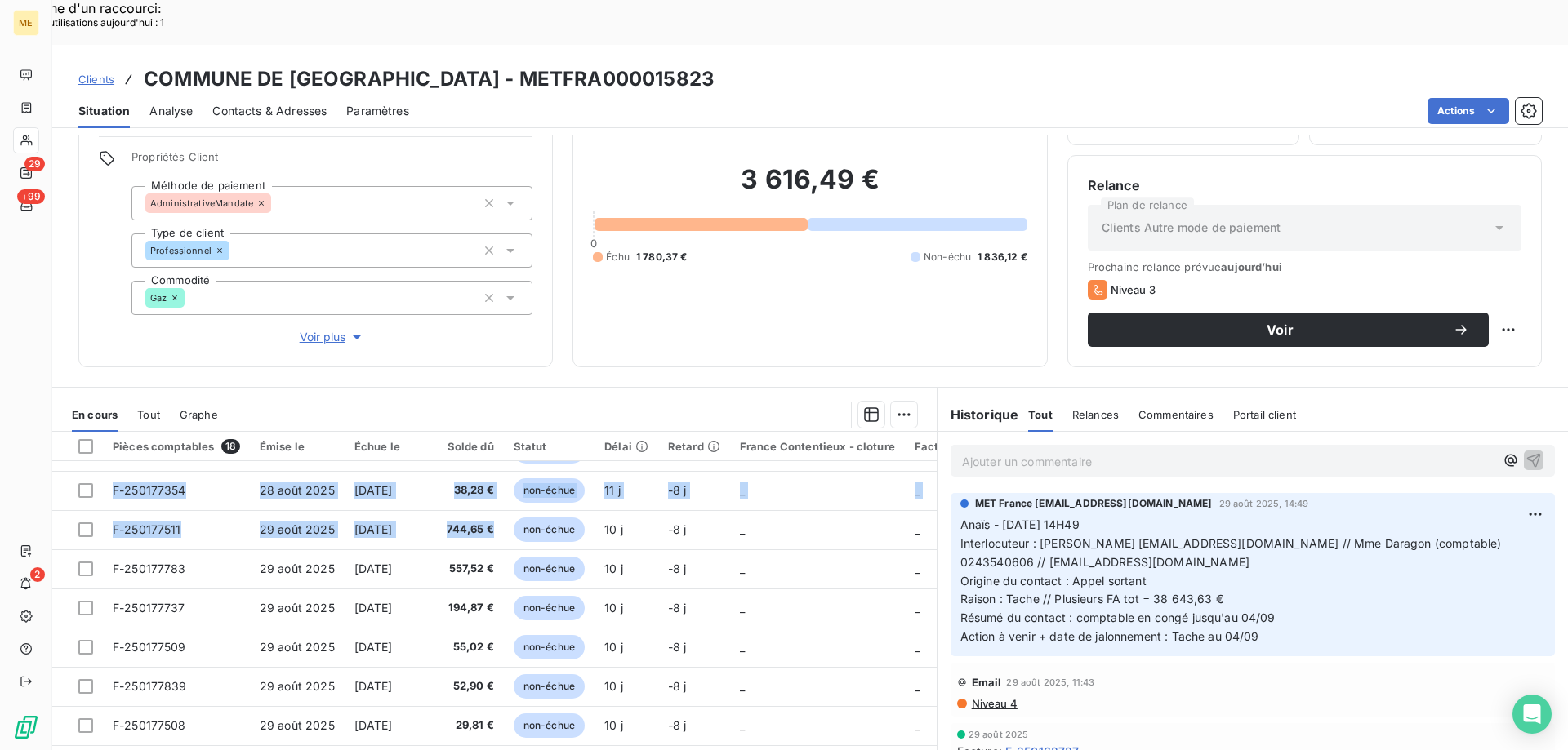
scroll to position [0, 0]
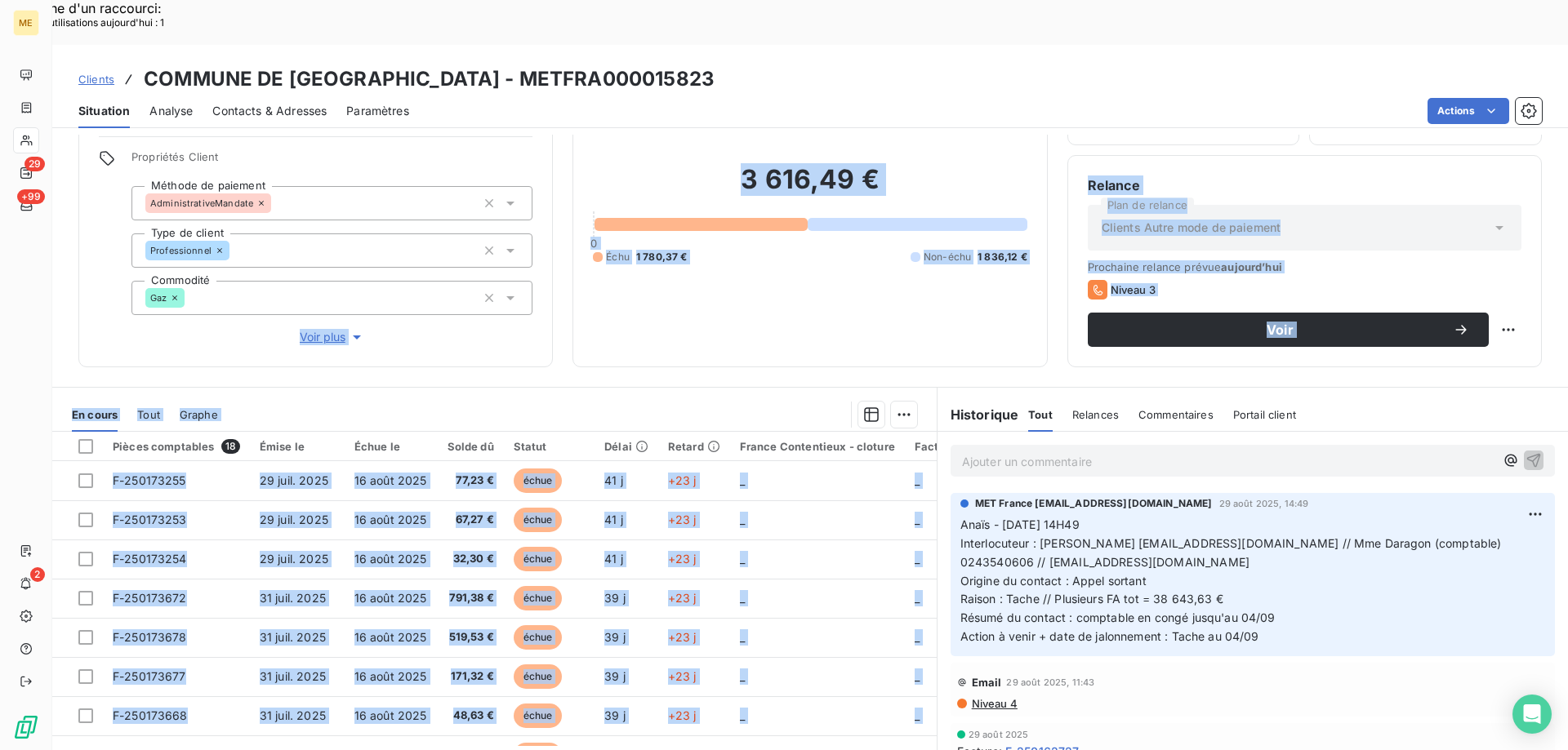
drag, startPoint x: 503, startPoint y: 478, endPoint x: 607, endPoint y: 60, distance: 430.7
click at [515, 183] on div "Informations client Gestionnaires Aucun Propriétés Client Méthode de paiement A…" at bounding box center [810, 465] width 1515 height 661
click at [664, 402] on div at bounding box center [577, 415] width 680 height 26
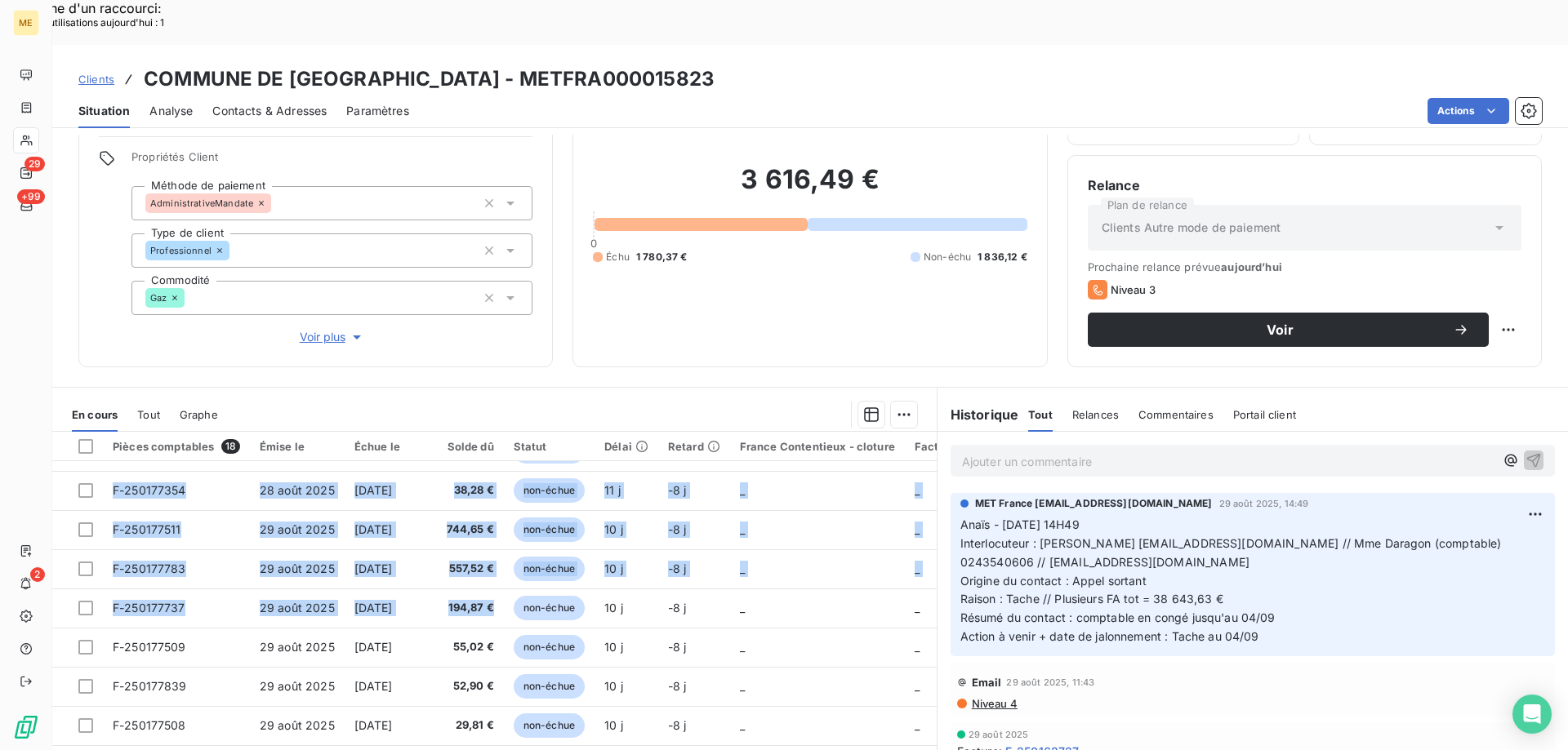
scroll to position [58, 0]
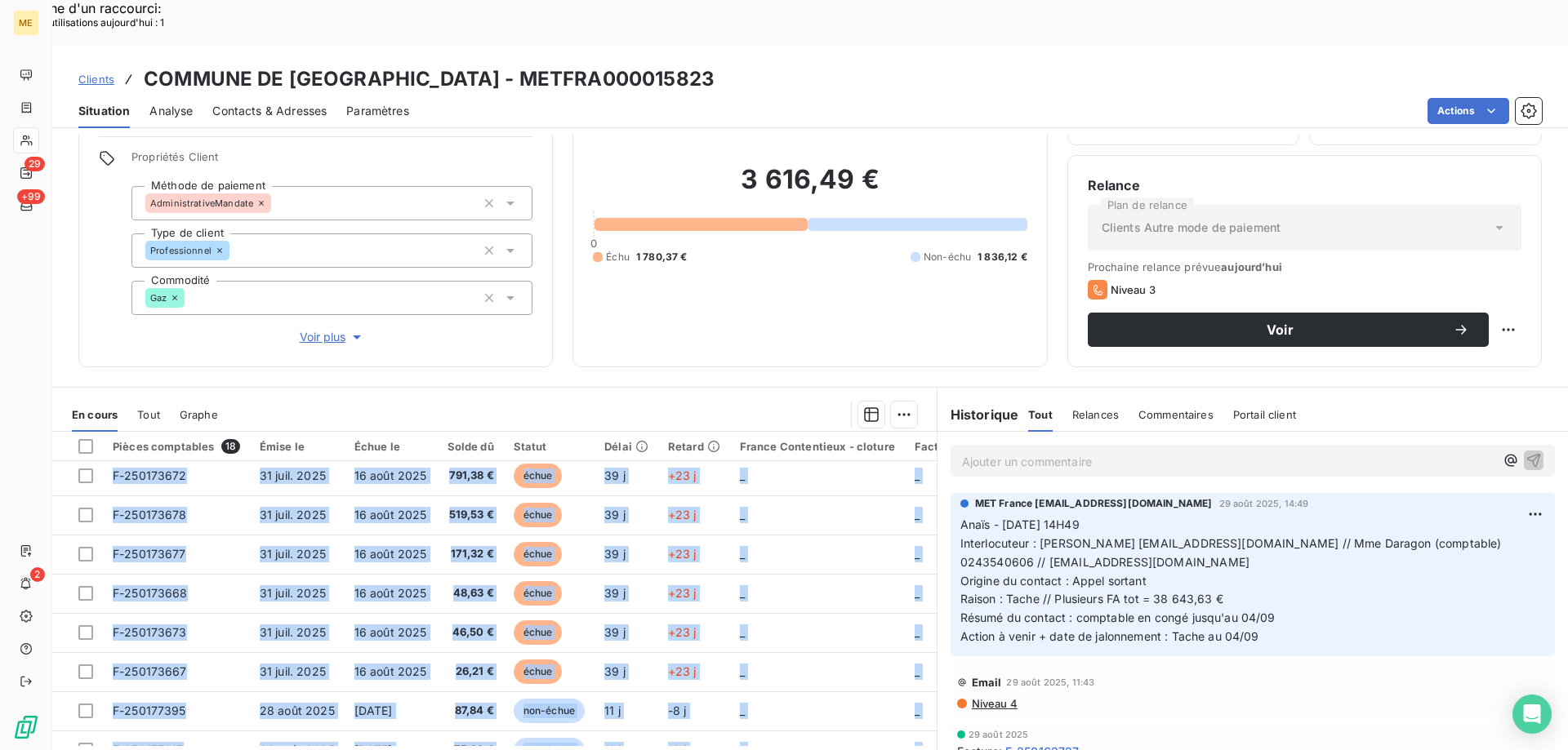
drag, startPoint x: 492, startPoint y: 552, endPoint x: 487, endPoint y: 280, distance: 272.0
click at [447, 388] on section "En cours Tout Graphe Pièces comptables 18 Émise le Échue le Solde dû Statut Dél…" at bounding box center [494, 591] width 885 height 407
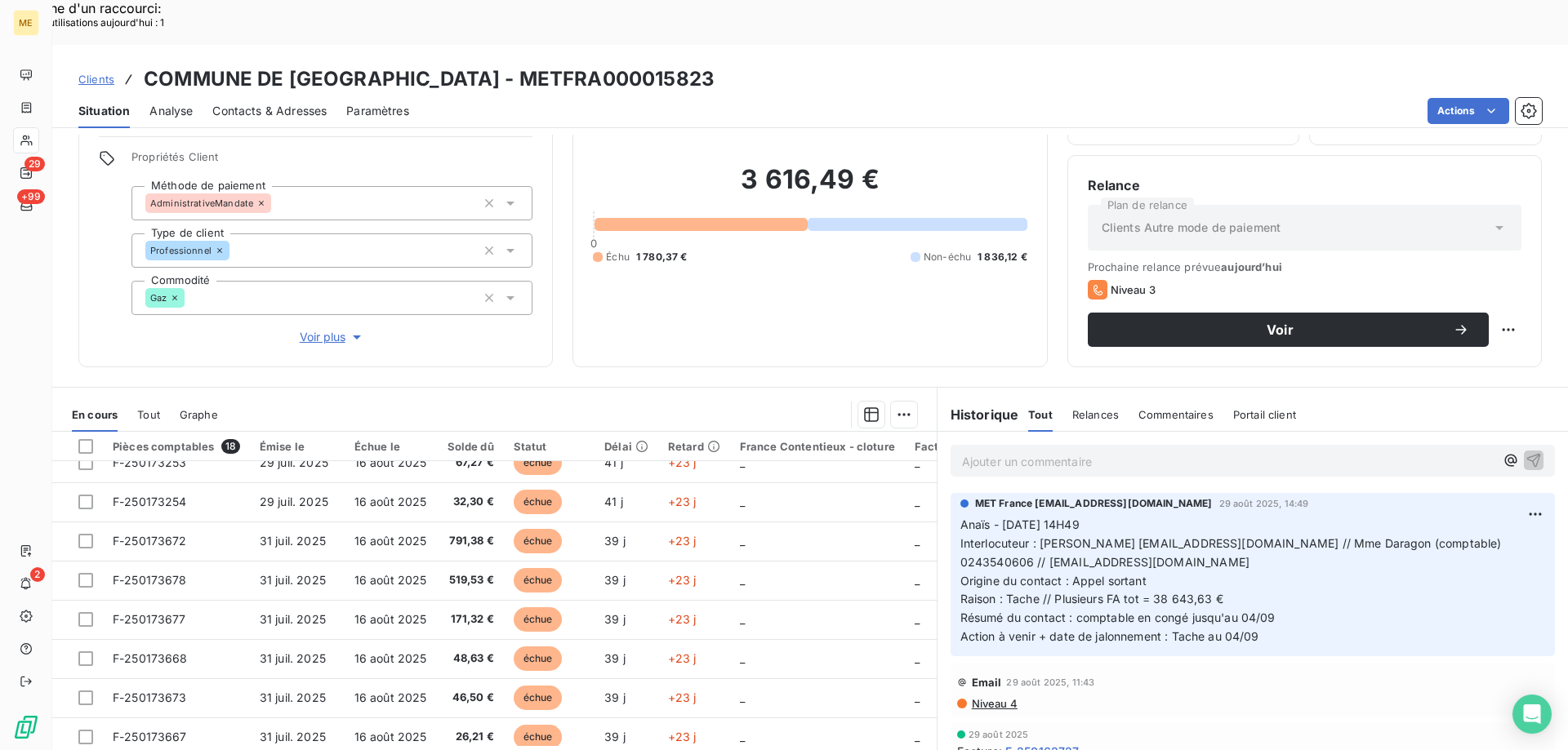
click at [518, 402] on div at bounding box center [577, 415] width 680 height 26
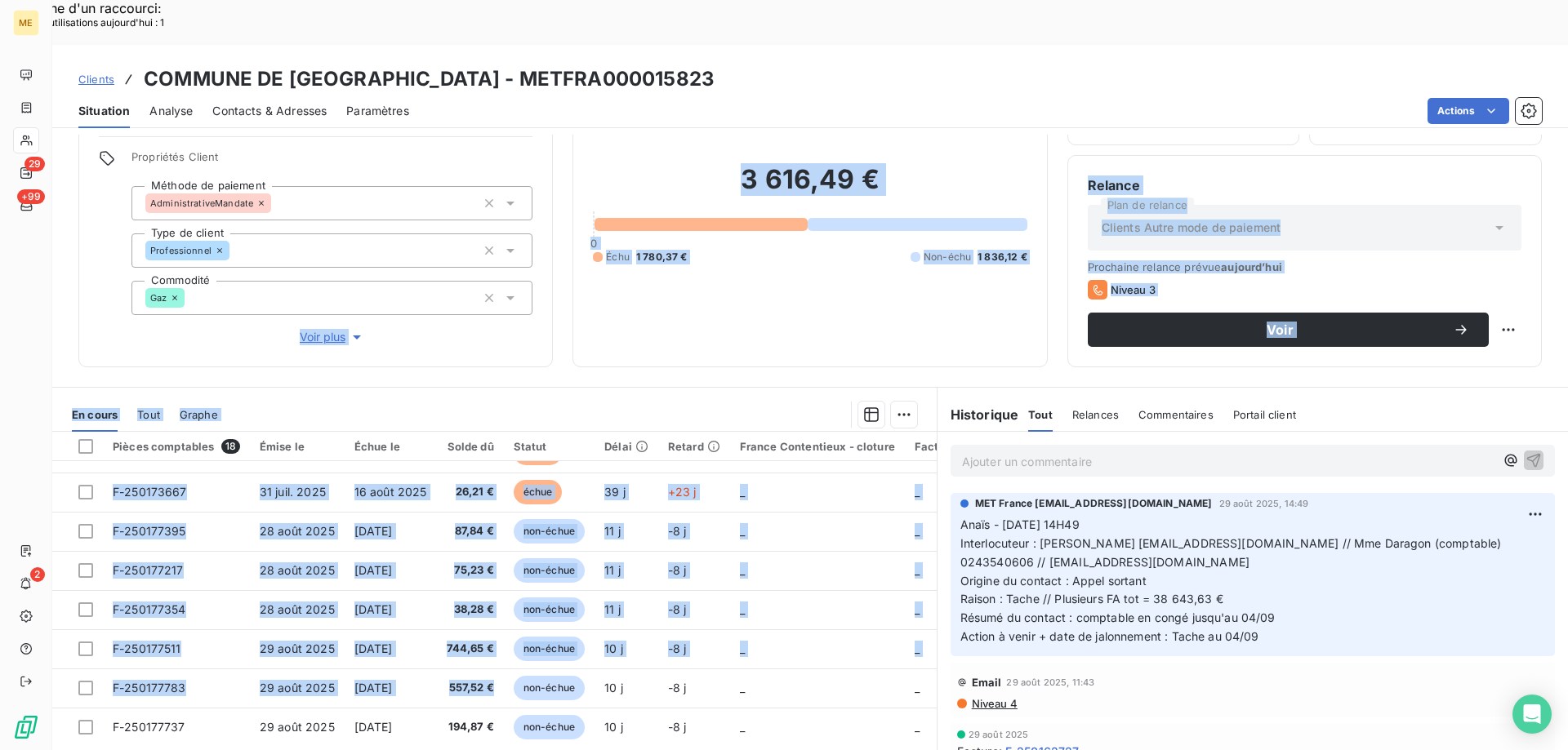
scroll to position [0, 0]
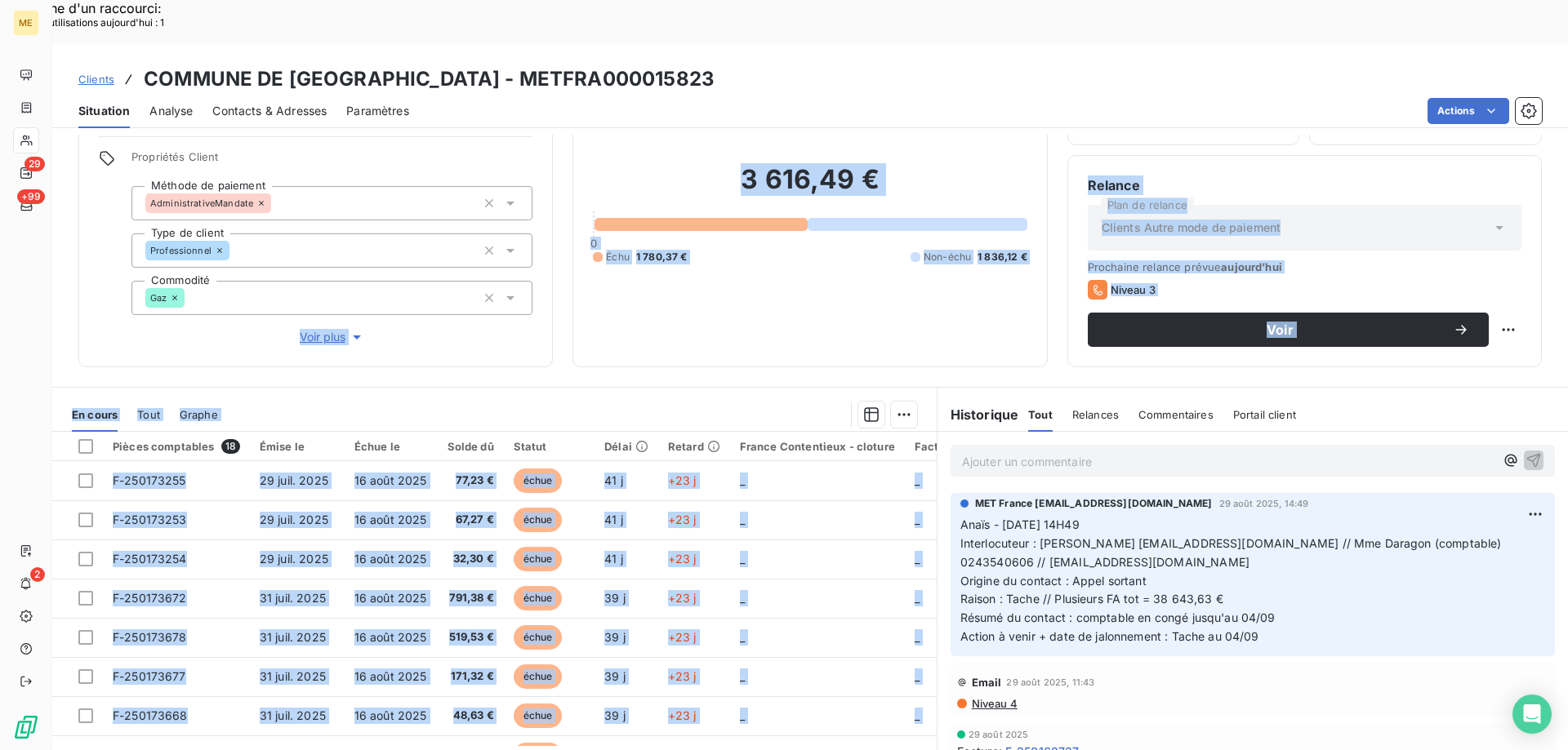
drag, startPoint x: 489, startPoint y: 642, endPoint x: 465, endPoint y: 255, distance: 387.7
click at [465, 255] on div "Informations client Gestionnaires Aucun Propriétés Client Méthode de paiement A…" at bounding box center [810, 465] width 1515 height 661
click at [665, 402] on div at bounding box center [577, 415] width 680 height 26
drag, startPoint x: 499, startPoint y: 633, endPoint x: 464, endPoint y: 275, distance: 359.7
click at [458, 287] on div "Informations client Gestionnaires Aucun Propriétés Client Méthode de paiement A…" at bounding box center [810, 465] width 1515 height 661
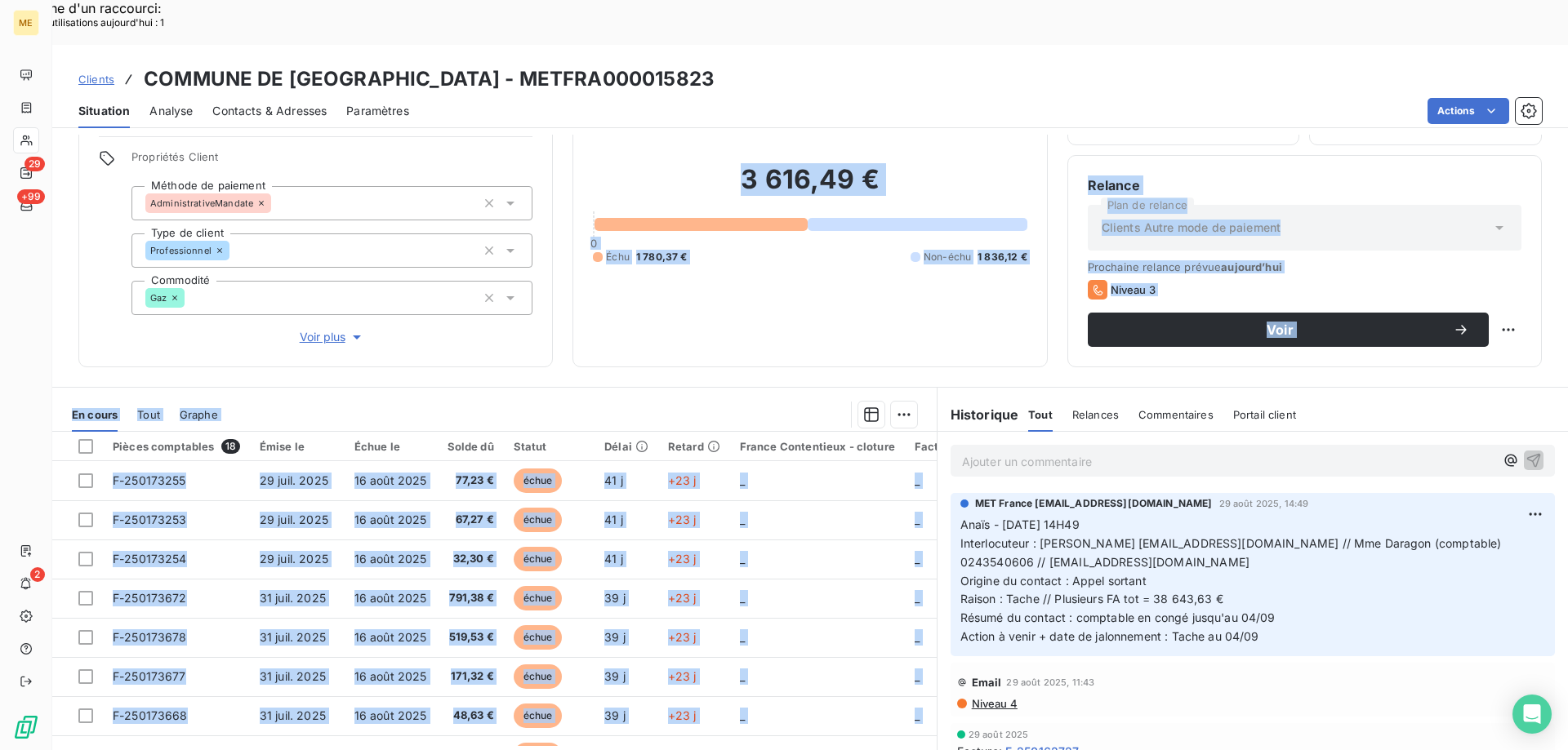
click at [401, 402] on div at bounding box center [577, 415] width 680 height 26
drag, startPoint x: 499, startPoint y: 599, endPoint x: 512, endPoint y: 187, distance: 412.2
click at [504, 207] on div "Informations client Gestionnaires Aucun Propriétés Client Méthode de paiement A…" at bounding box center [810, 465] width 1515 height 661
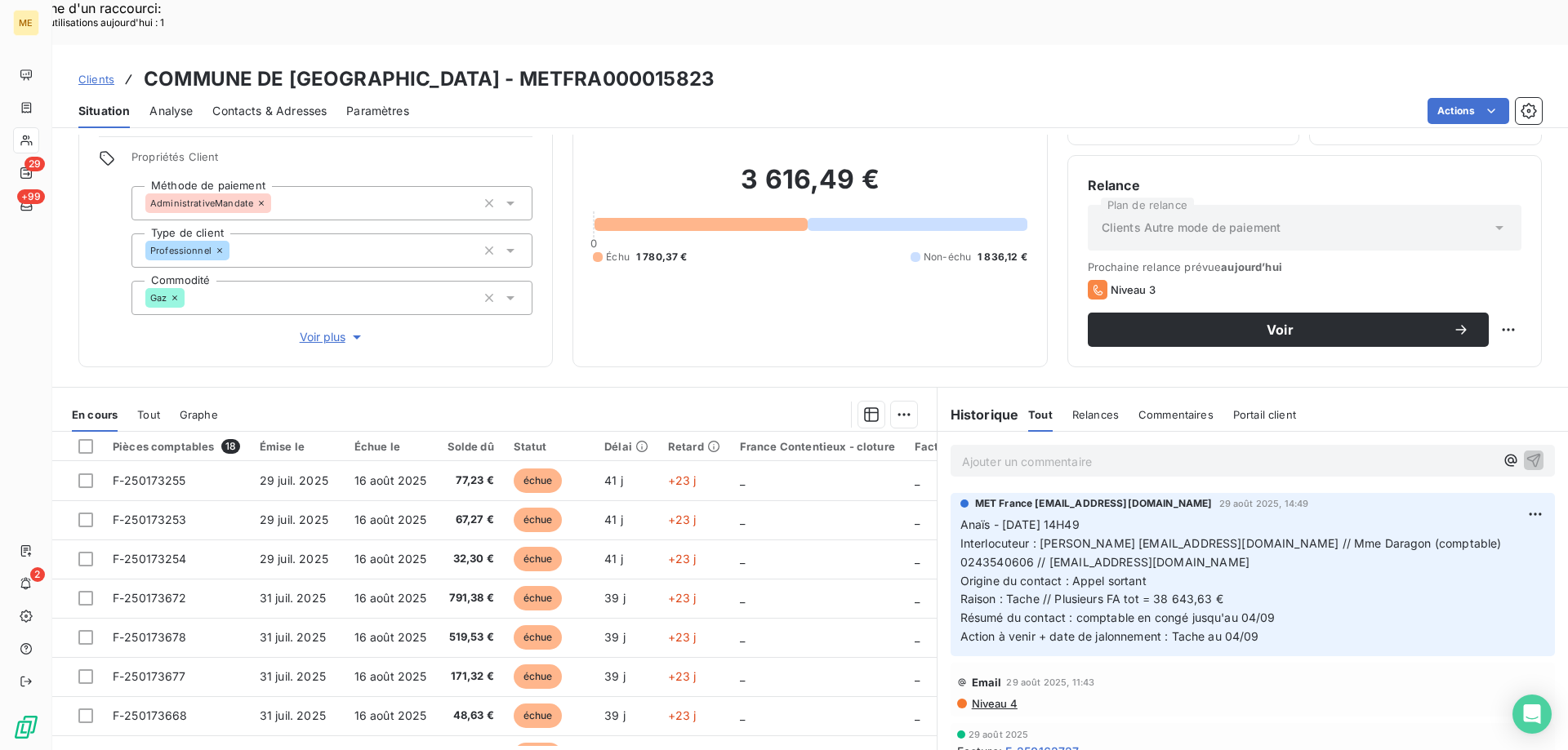
click at [1020, 451] on p "Ajouter un commentaire ﻿" at bounding box center [1227, 461] width 532 height 20
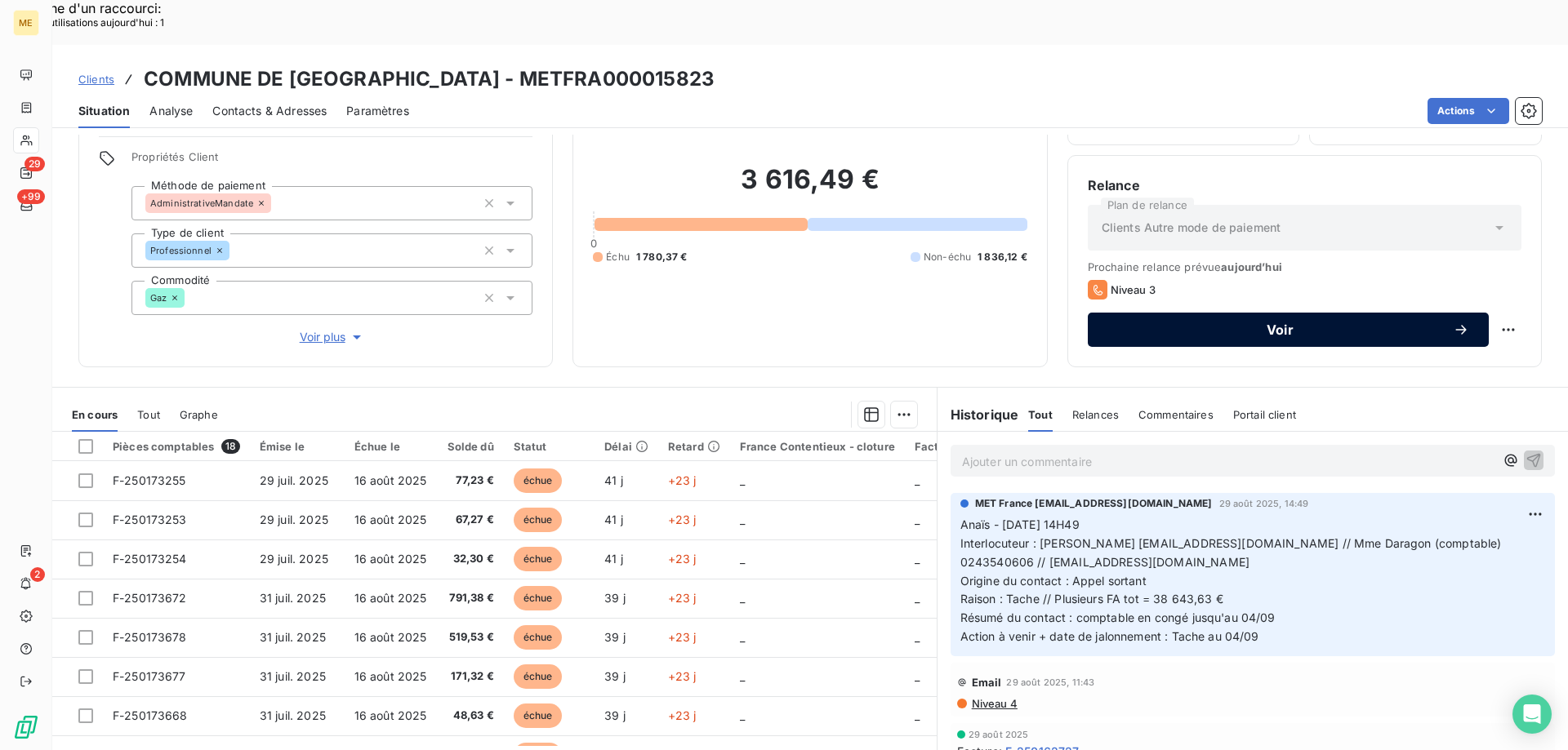
click at [1251, 323] on span "Voir" at bounding box center [1280, 330] width 345 height 13
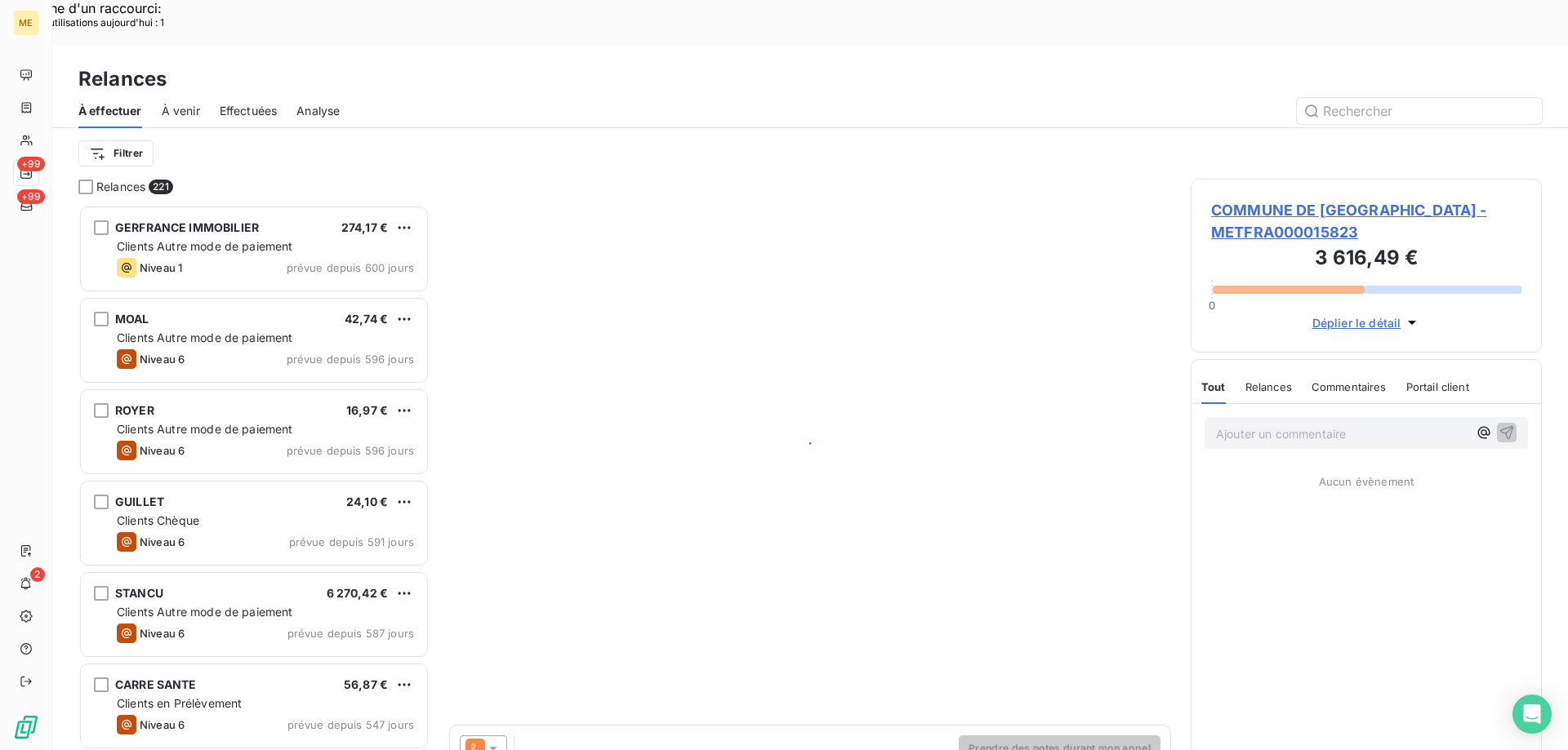
scroll to position [578, 339]
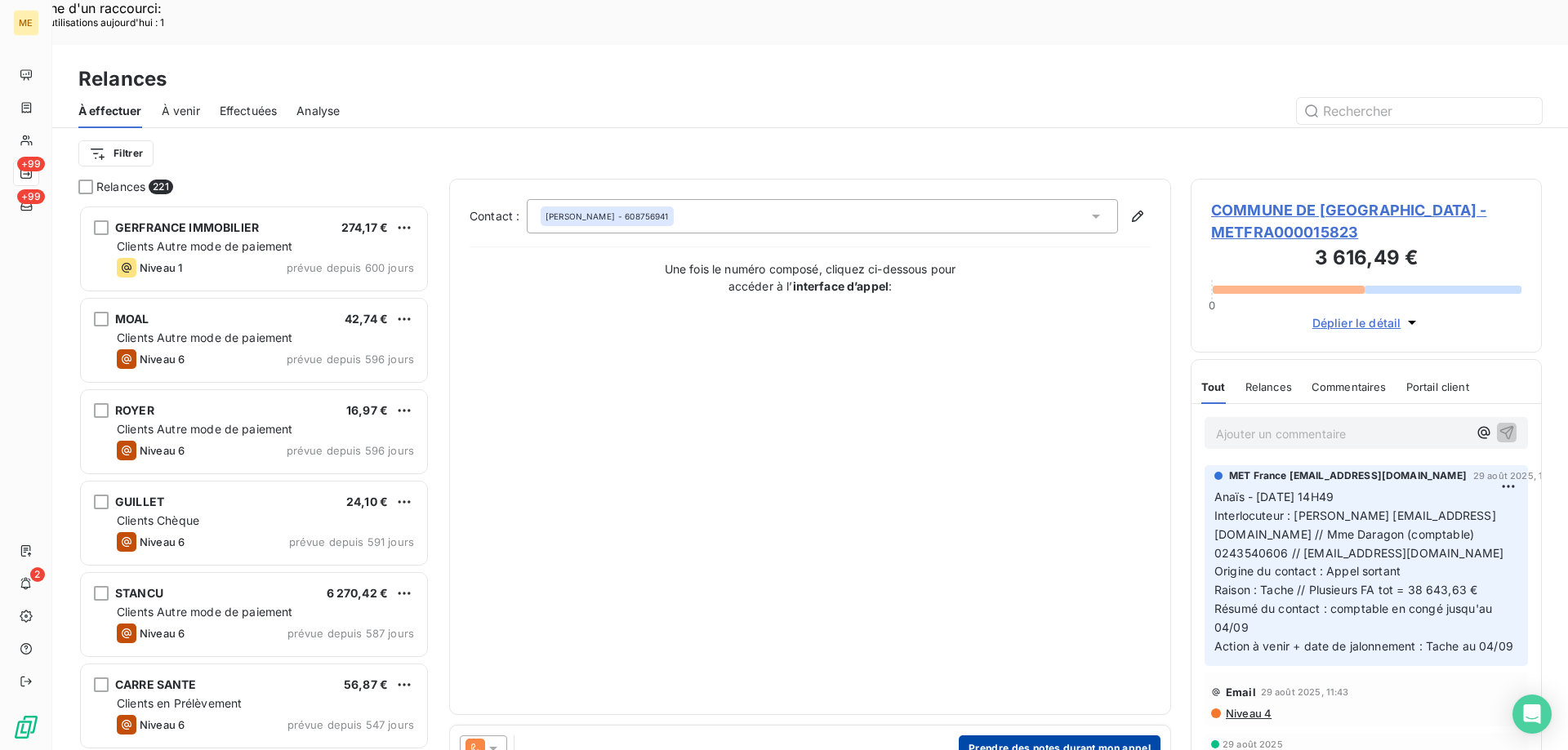
click at [999, 735] on button "Prendre des notes durant mon appel" at bounding box center [1059, 748] width 201 height 26
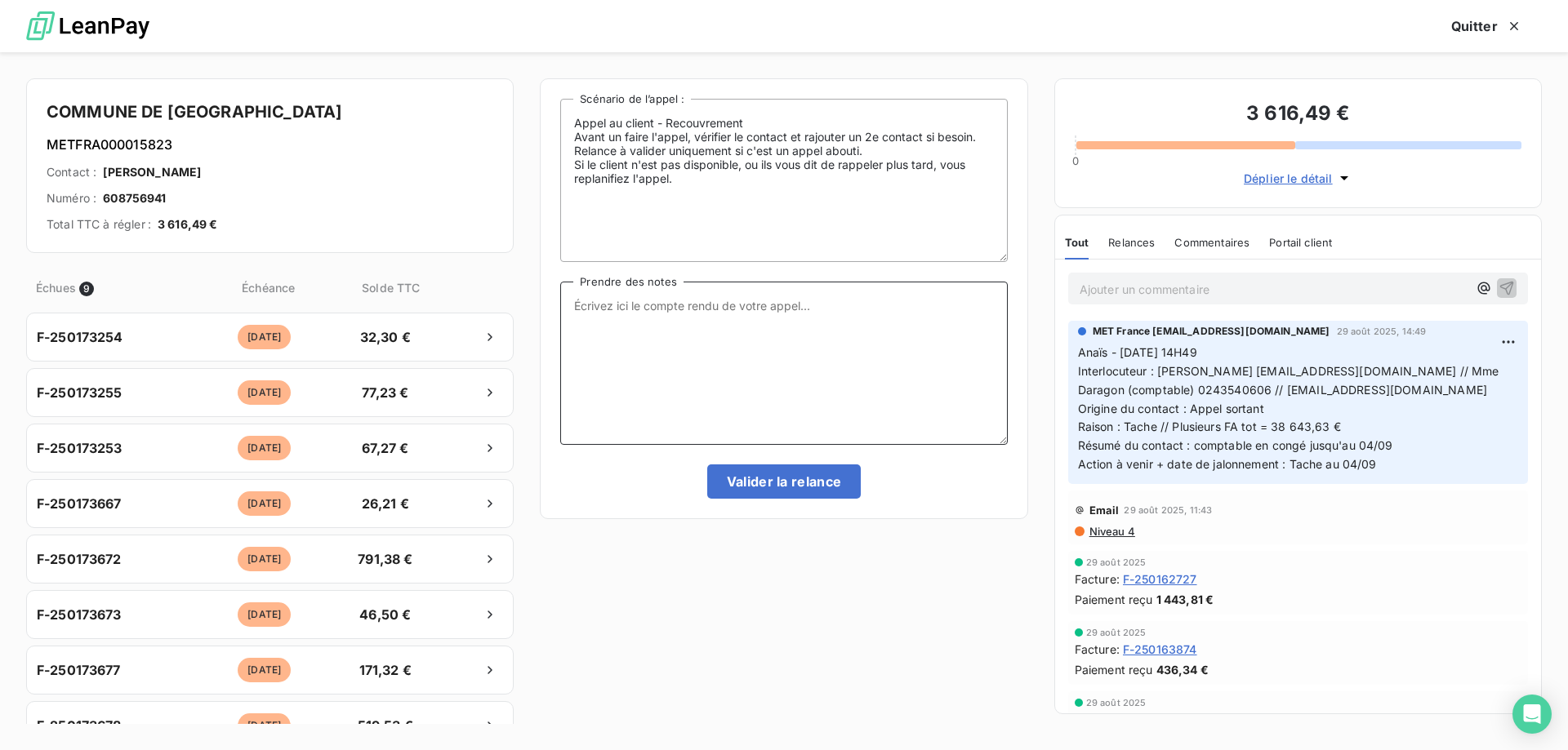
click at [801, 363] on textarea "Prendre des notes" at bounding box center [783, 363] width 447 height 163
paste textarea "Anaïs - [DATE] 15H28 Interlocuteur : [PERSON_NAME] [EMAIL_ADDRESS][DOMAIN_NAME]…"
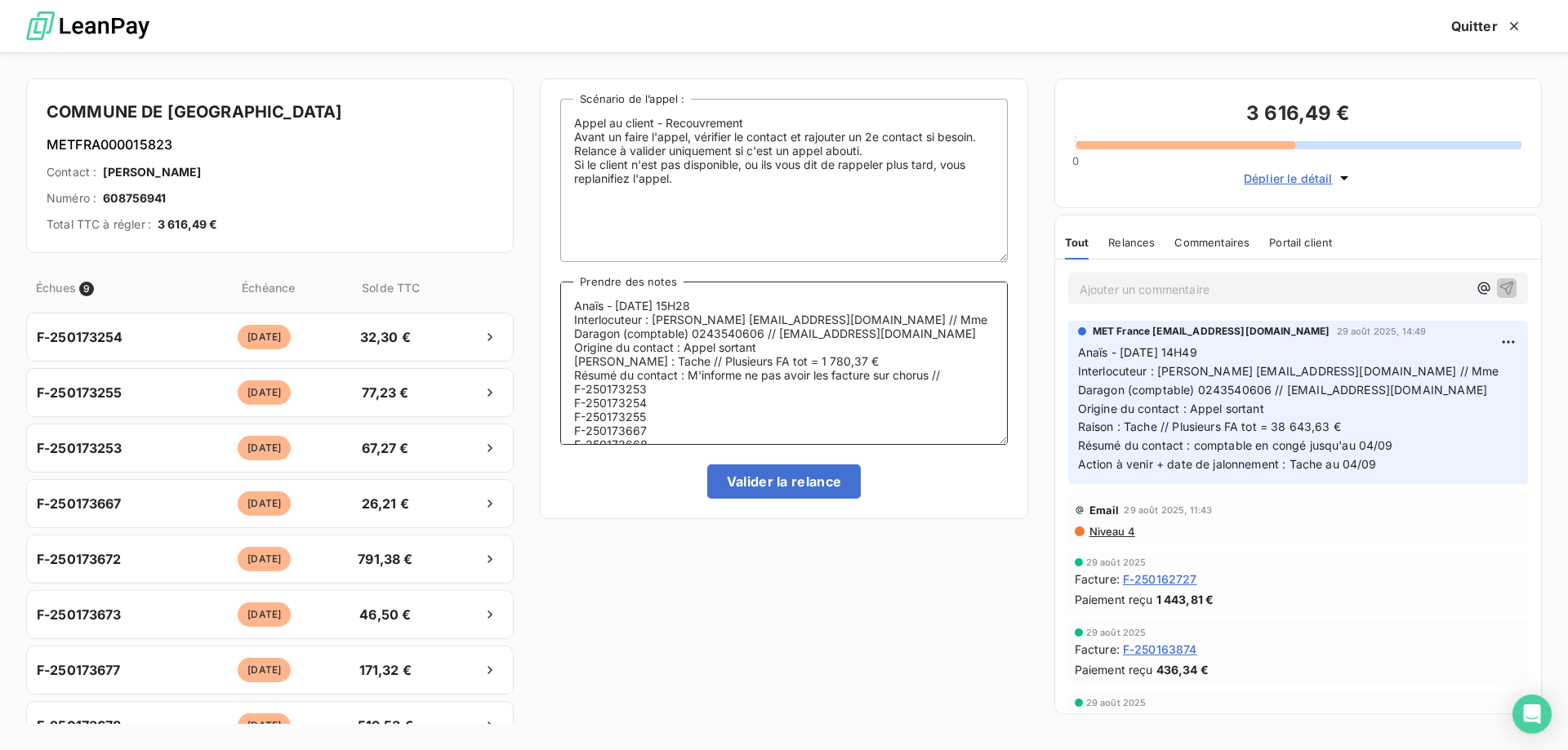
scroll to position [229, 0]
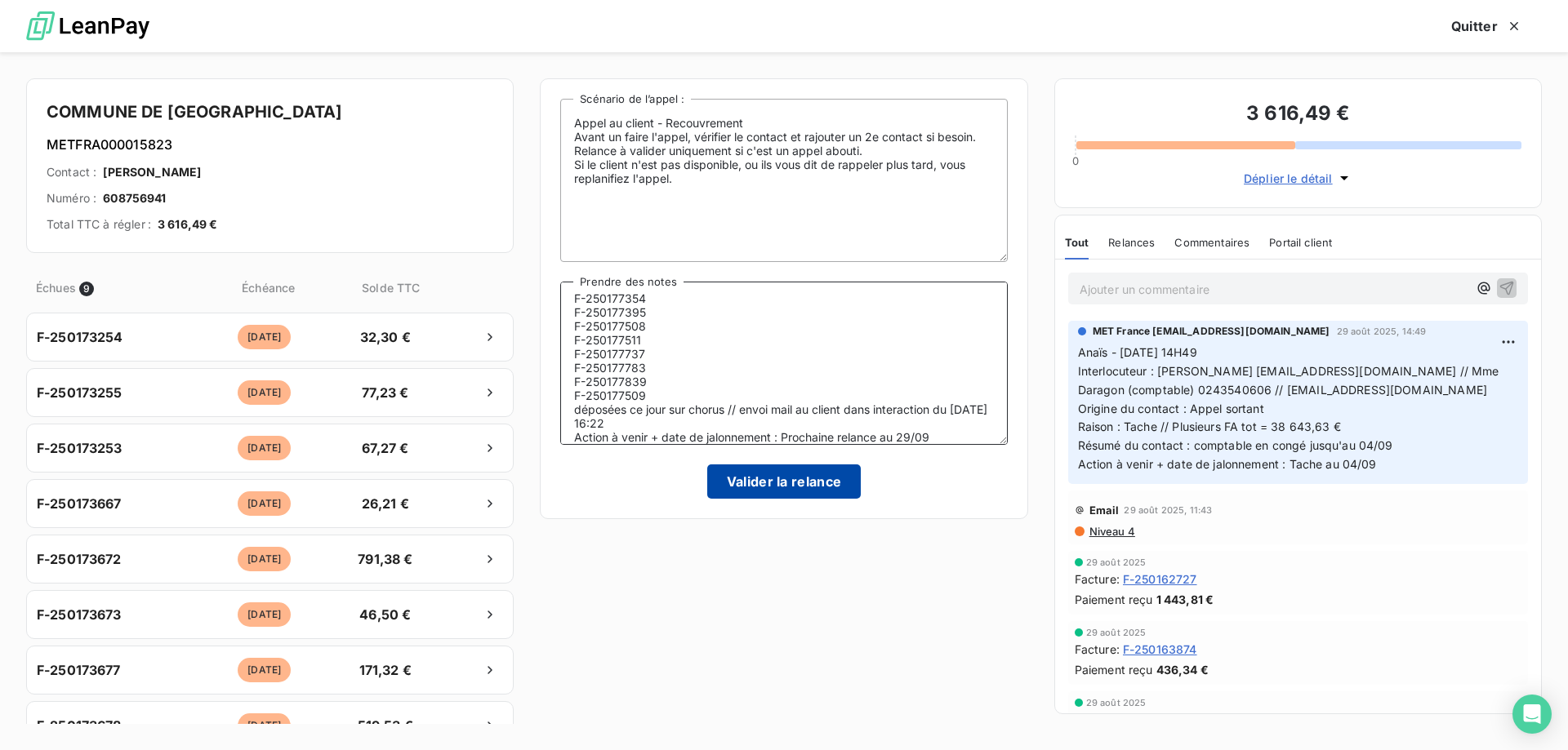
type textarea "Anaïs - [DATE] 15H28 Interlocuteur : [PERSON_NAME] [EMAIL_ADDRESS][DOMAIN_NAME]…"
click at [765, 488] on button "Valider la relance" at bounding box center [784, 481] width 154 height 34
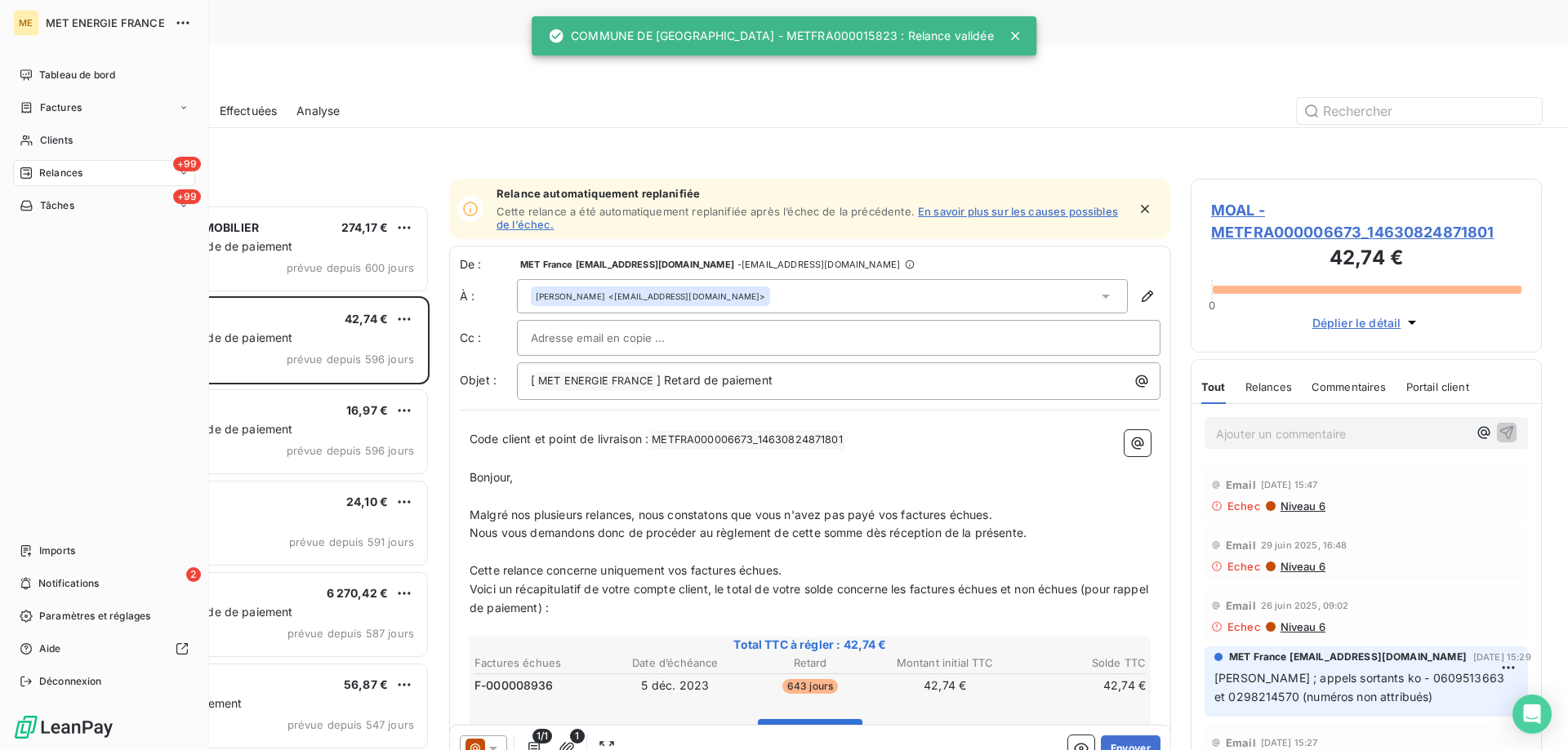
click at [12, 580] on div "ME MET ENERGIE FRANCE Tableau de bord Factures Clients +99 Relances +99 Tâches …" at bounding box center [104, 375] width 209 height 750
click at [36, 580] on div "2 Notifications" at bounding box center [104, 584] width 182 height 26
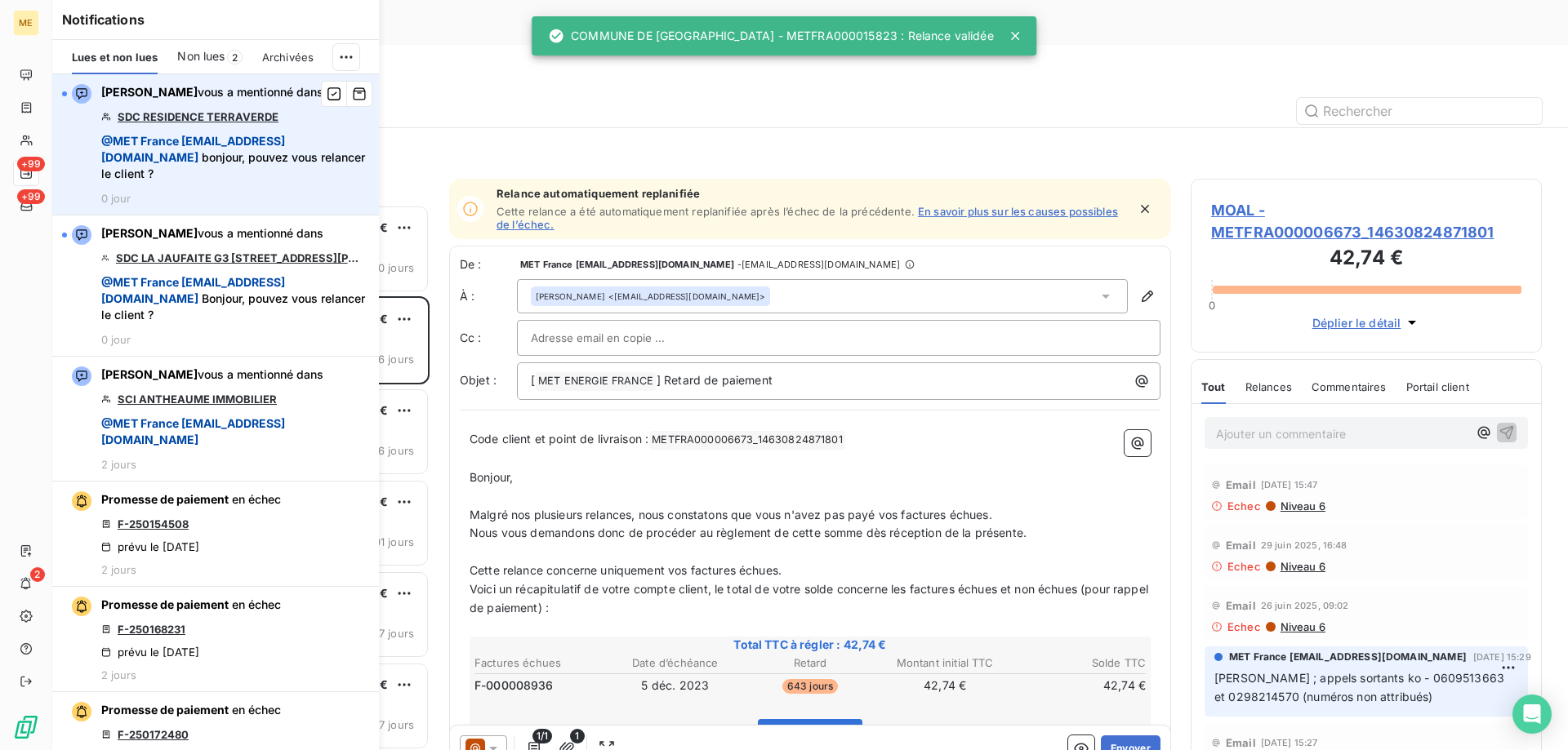
scroll to position [578, 339]
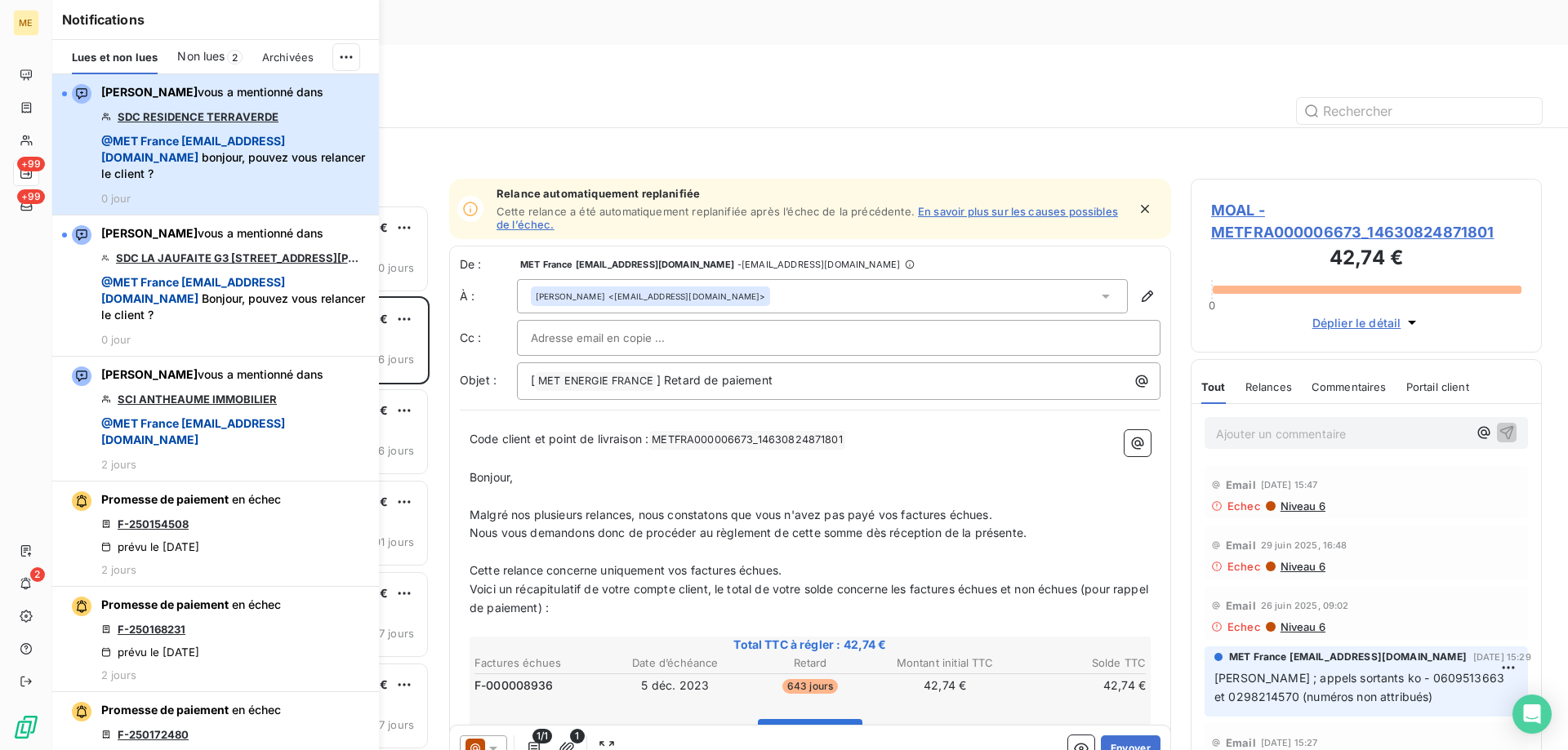
click at [298, 139] on span "@ MET [GEOGRAPHIC_DATA] [EMAIL_ADDRESS][DOMAIN_NAME] bonjour, pouvez vous relan…" at bounding box center [235, 157] width 267 height 49
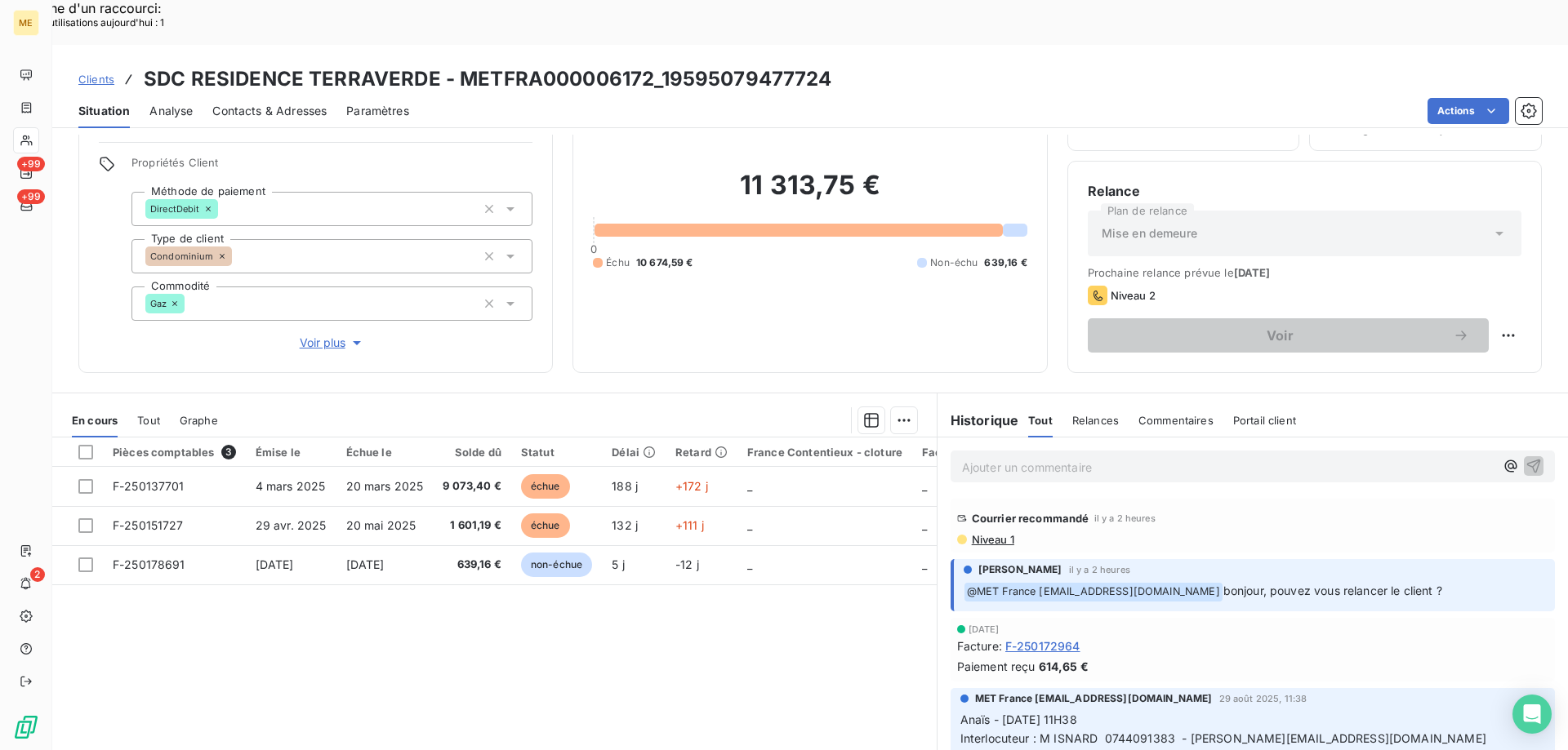
scroll to position [104, 0]
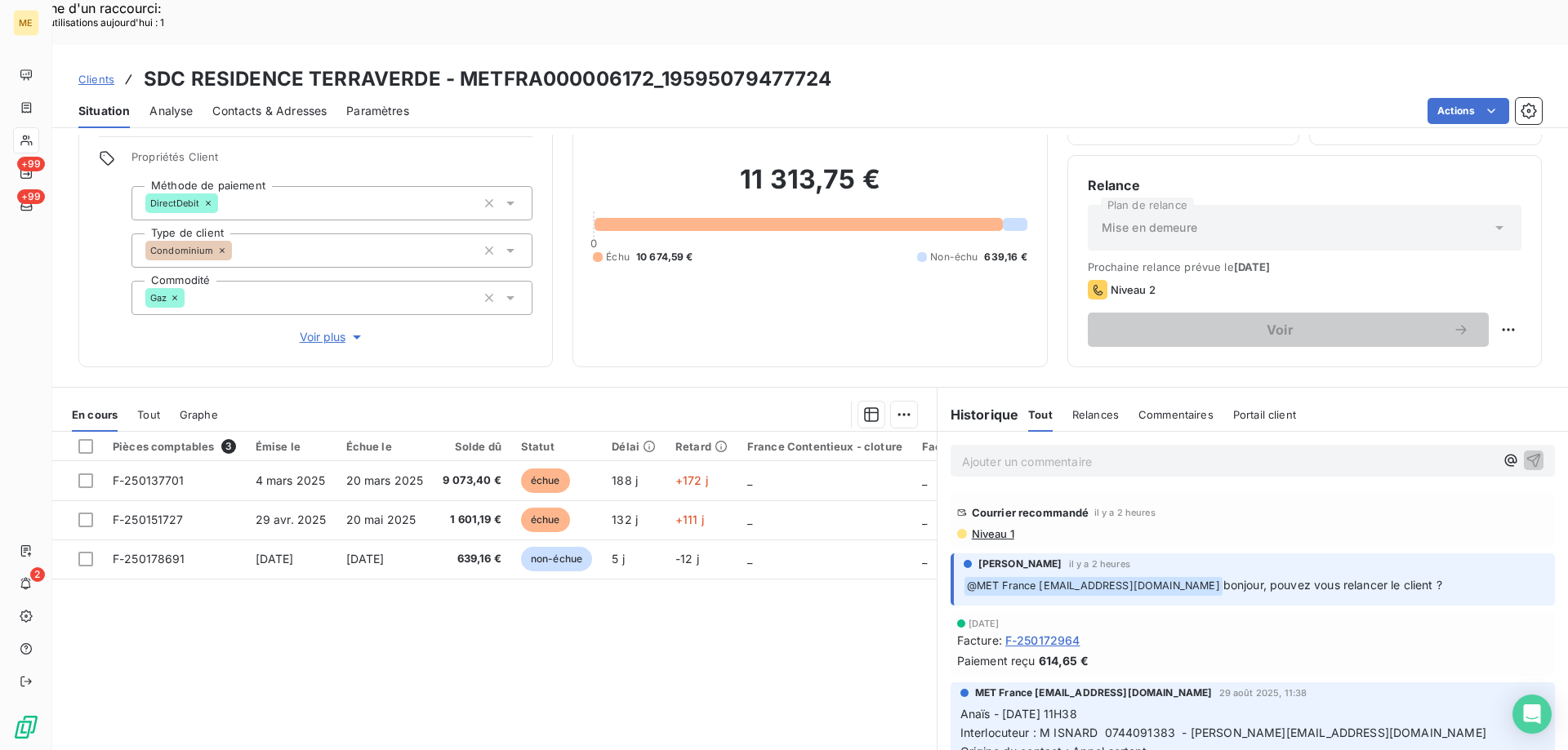
click at [313, 329] on span "Voir plus" at bounding box center [332, 337] width 65 height 17
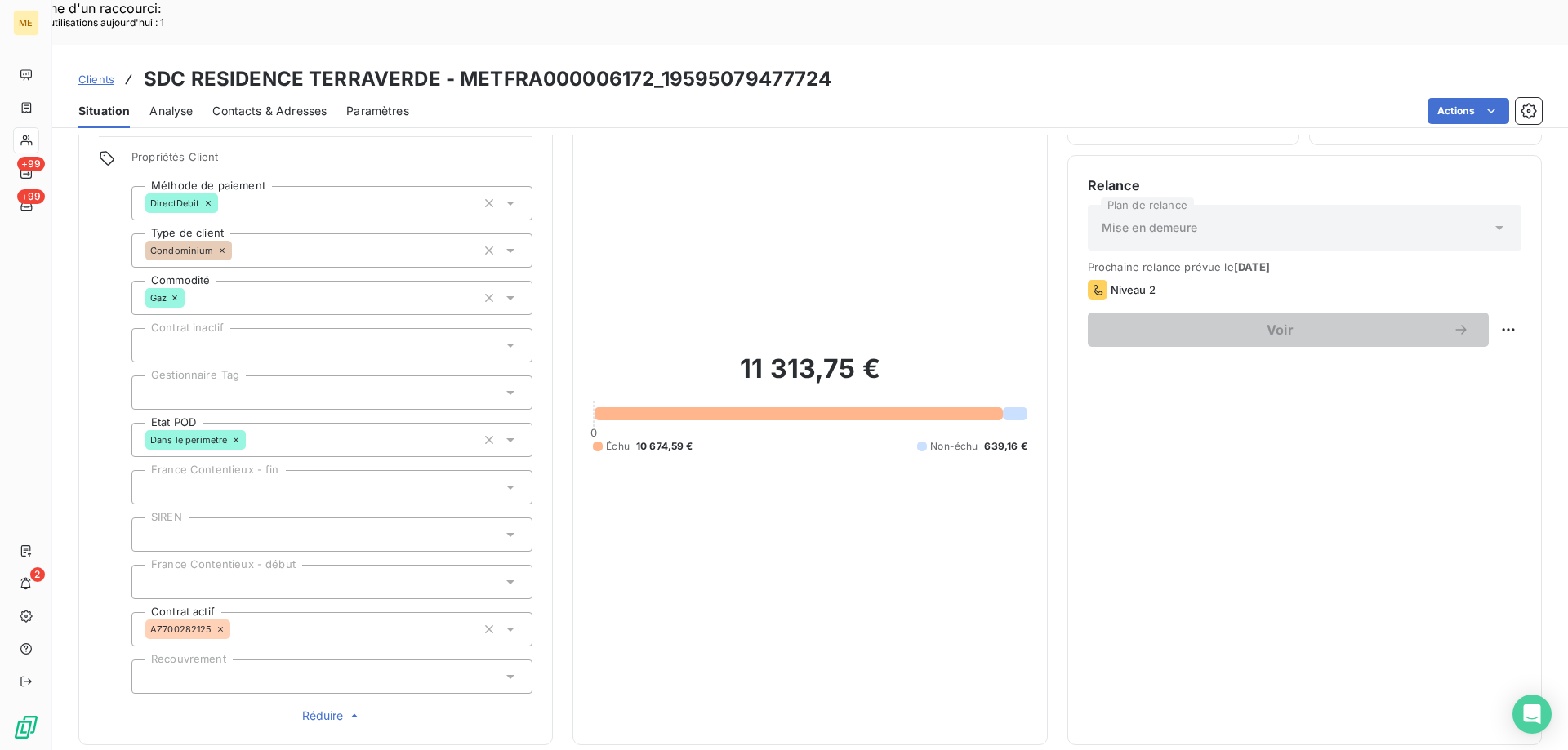
click at [363, 376] on div at bounding box center [332, 393] width 401 height 34
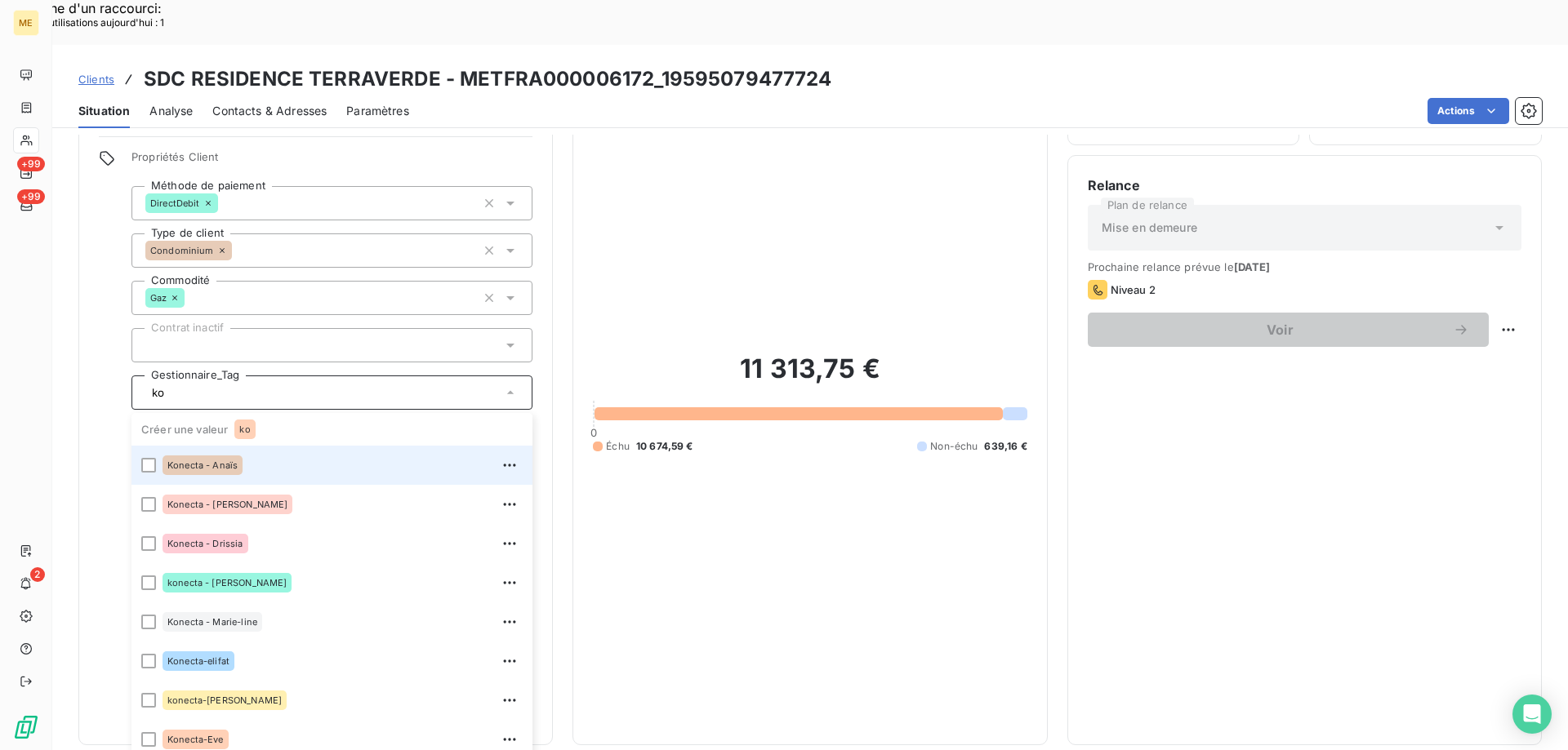
click at [228, 460] on span "Konecta - Anaïs" at bounding box center [202, 465] width 71 height 10
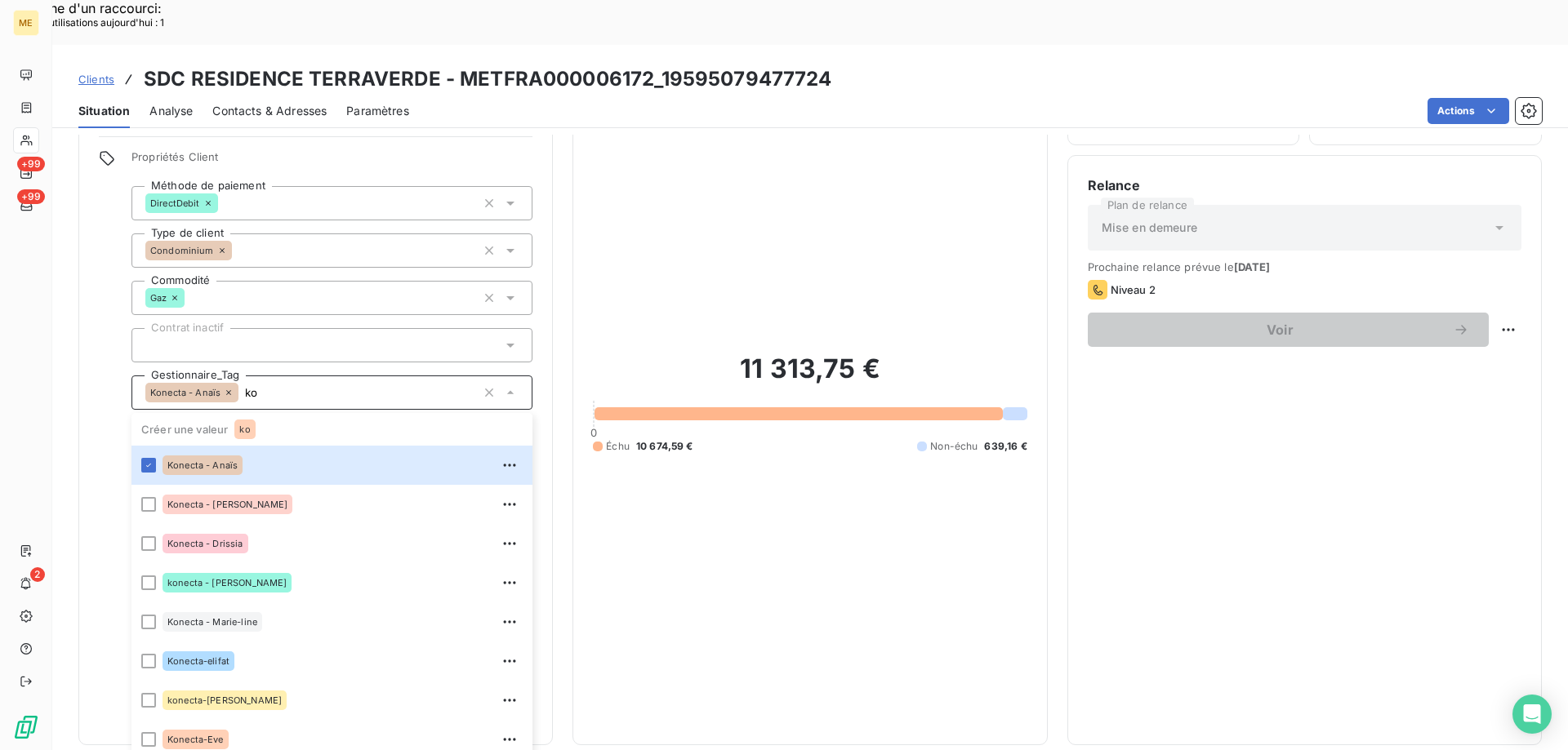
click at [833, 138] on div "11 313,75 € 0 Échu 10 674,59 € Non-échu 639,16 €" at bounding box center [810, 403] width 434 height 644
click at [302, 376] on div "Konecta - [PERSON_NAME]" at bounding box center [332, 393] width 401 height 34
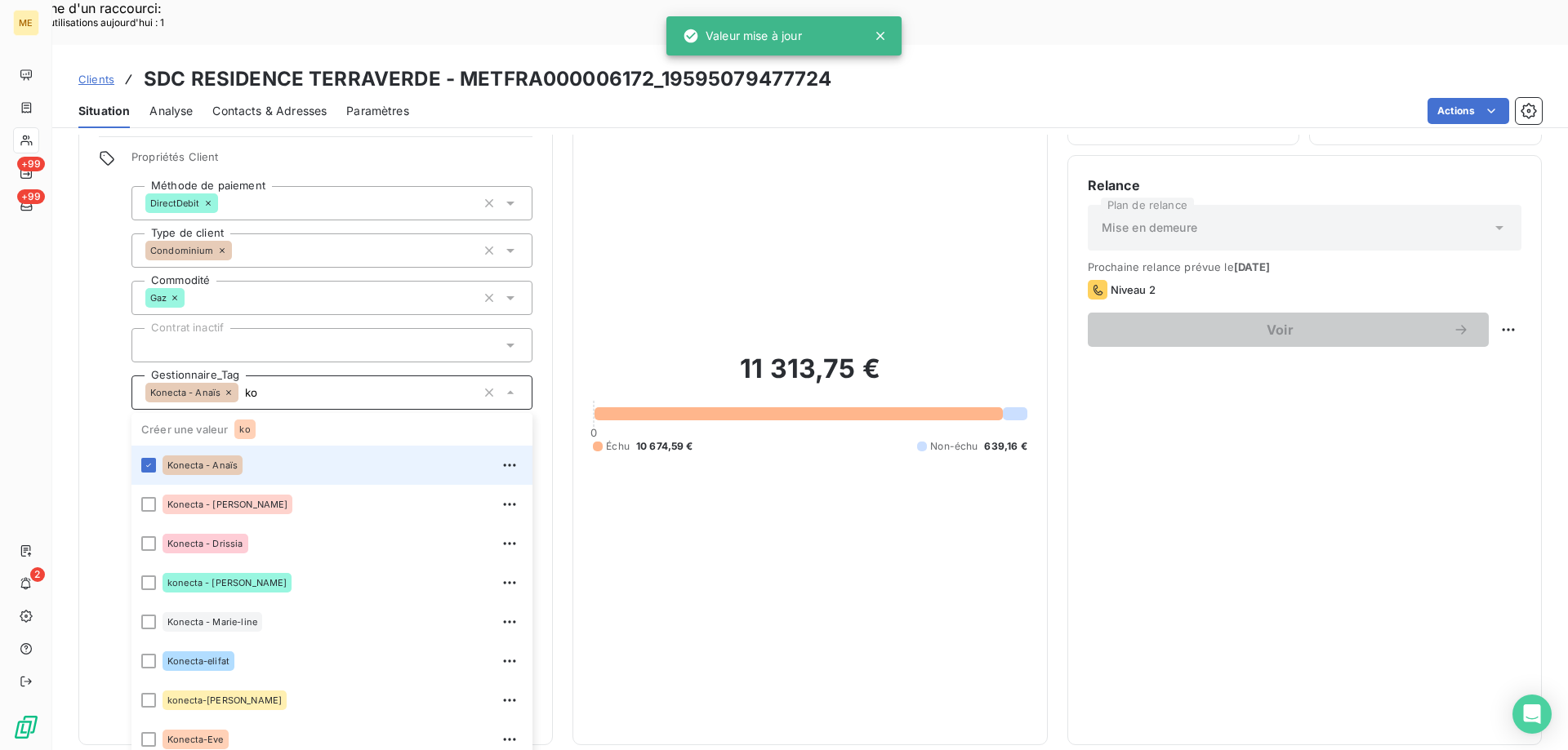
click at [271, 385] on input "ko" at bounding box center [357, 393] width 238 height 15
type input "ko"
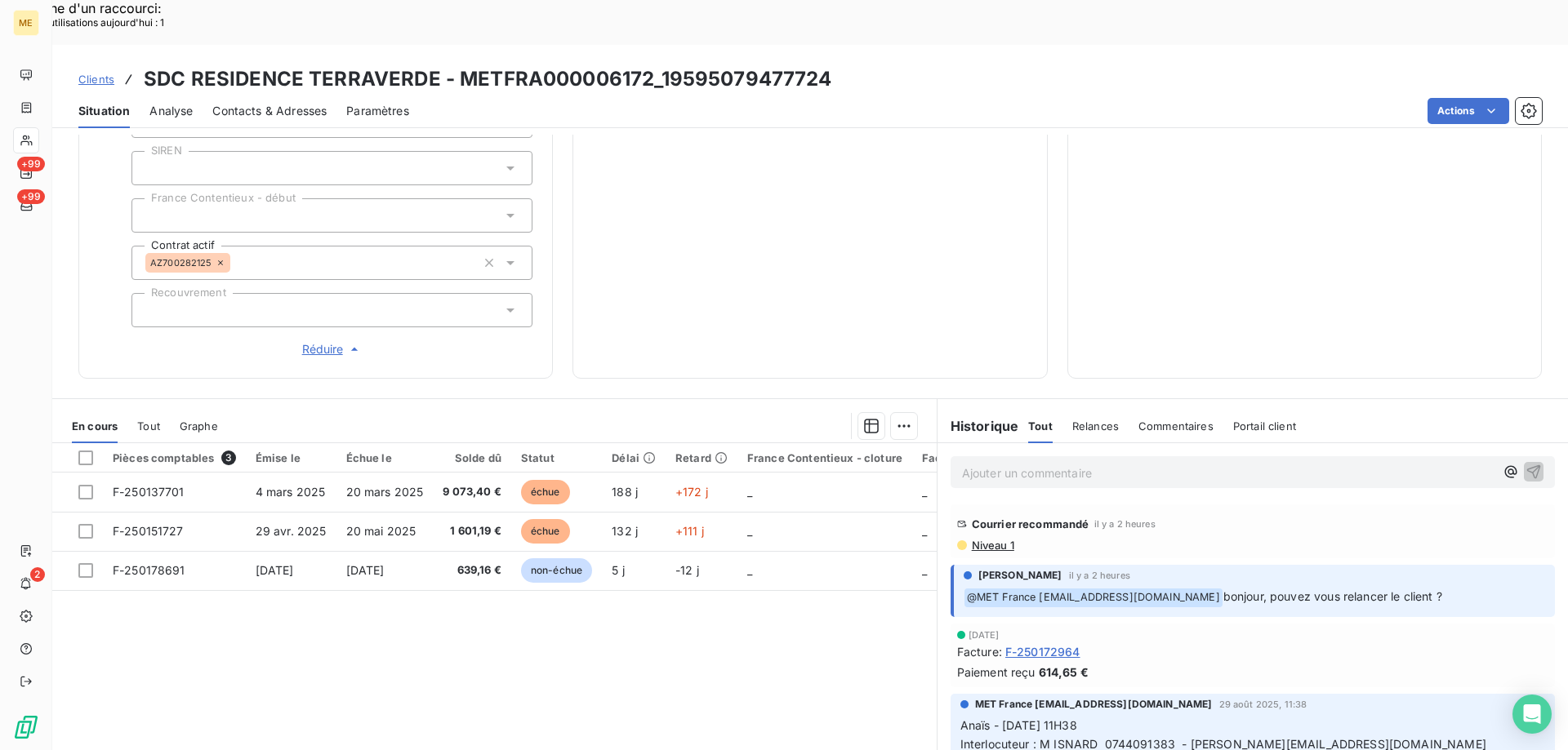
scroll to position [82, 0]
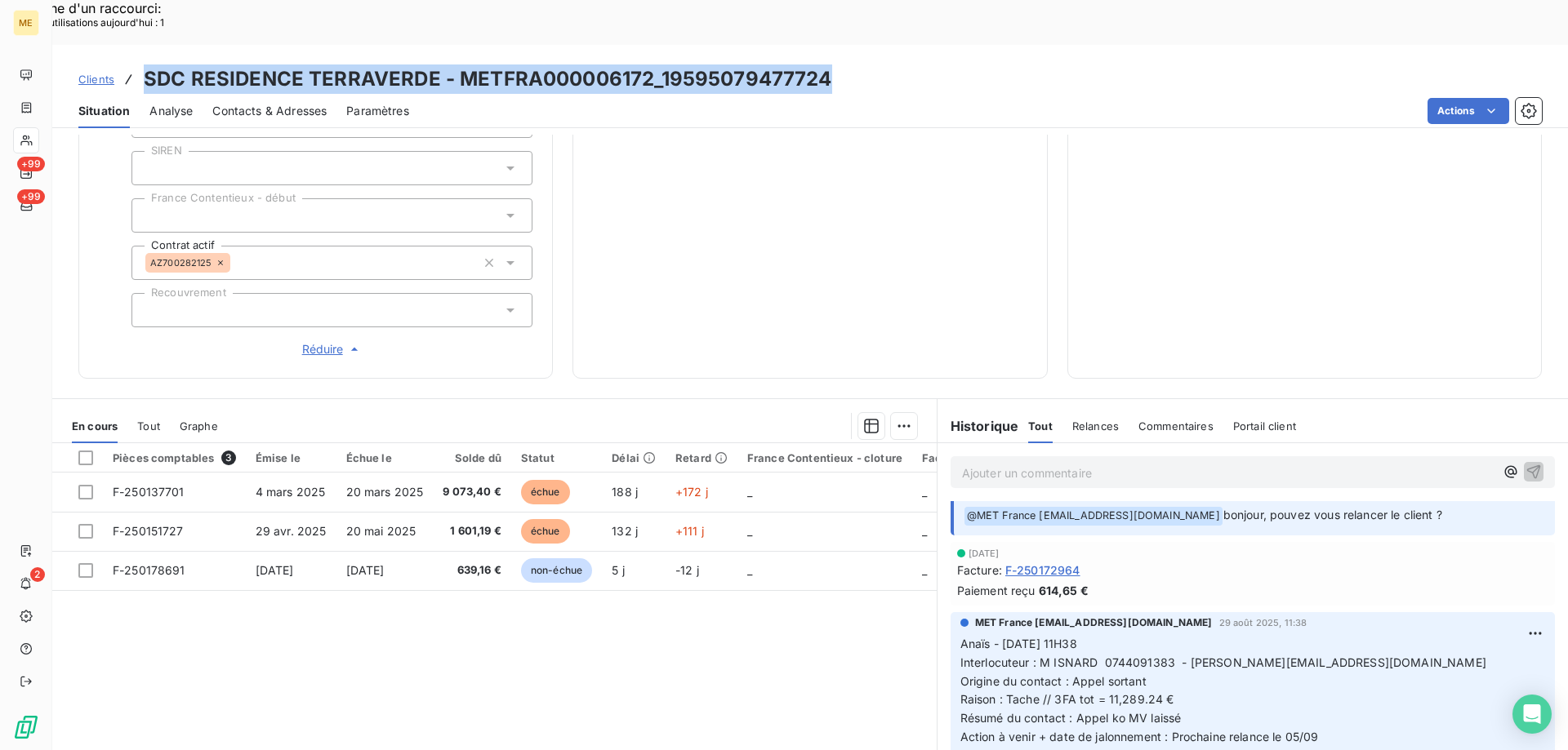
drag, startPoint x: 884, startPoint y: 31, endPoint x: 143, endPoint y: 25, distance: 741.0
click at [143, 64] on div "Clients SDC RESIDENCE TERRAVERDE - METFRA000006172_19595079477724" at bounding box center [810, 79] width 1515 height 30
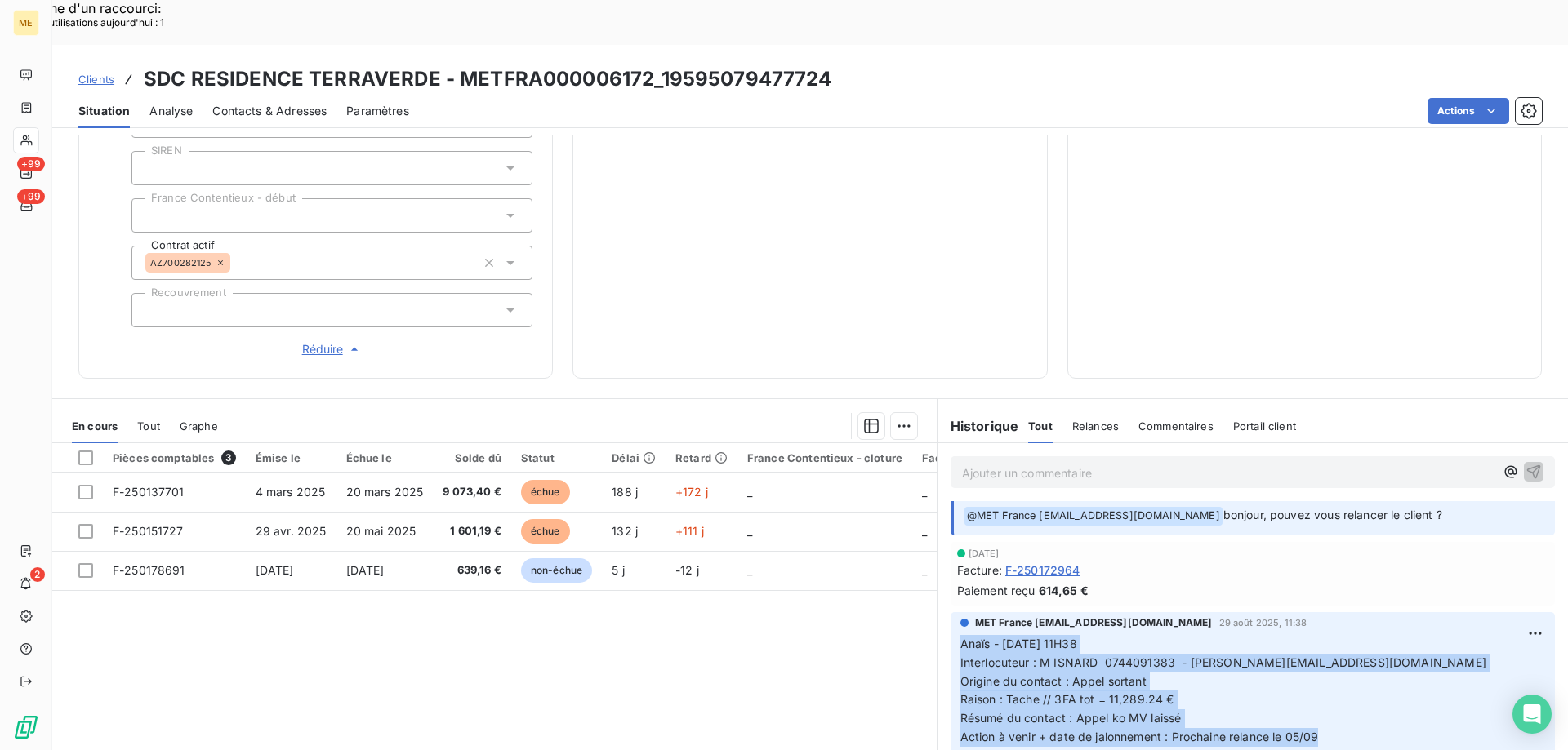
drag, startPoint x: 1303, startPoint y: 676, endPoint x: 935, endPoint y: 581, distance: 380.1
click at [938, 609] on div "MET France [EMAIL_ADDRESS][DOMAIN_NAME] [DATE] 11:38 Anaïs - [DATE] 11H38 Inter…" at bounding box center [1252, 684] width 630 height 151
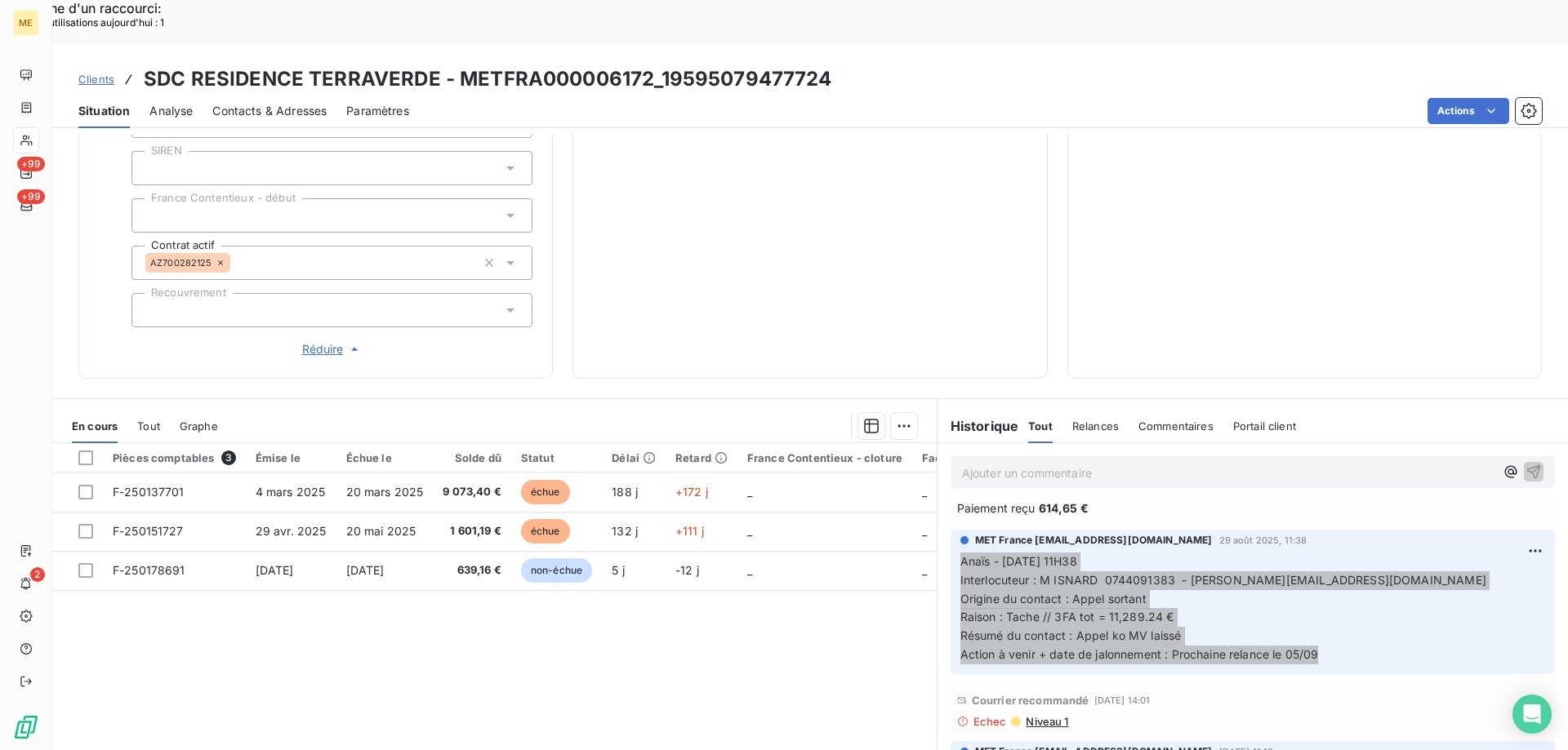
scroll to position [163, 0]
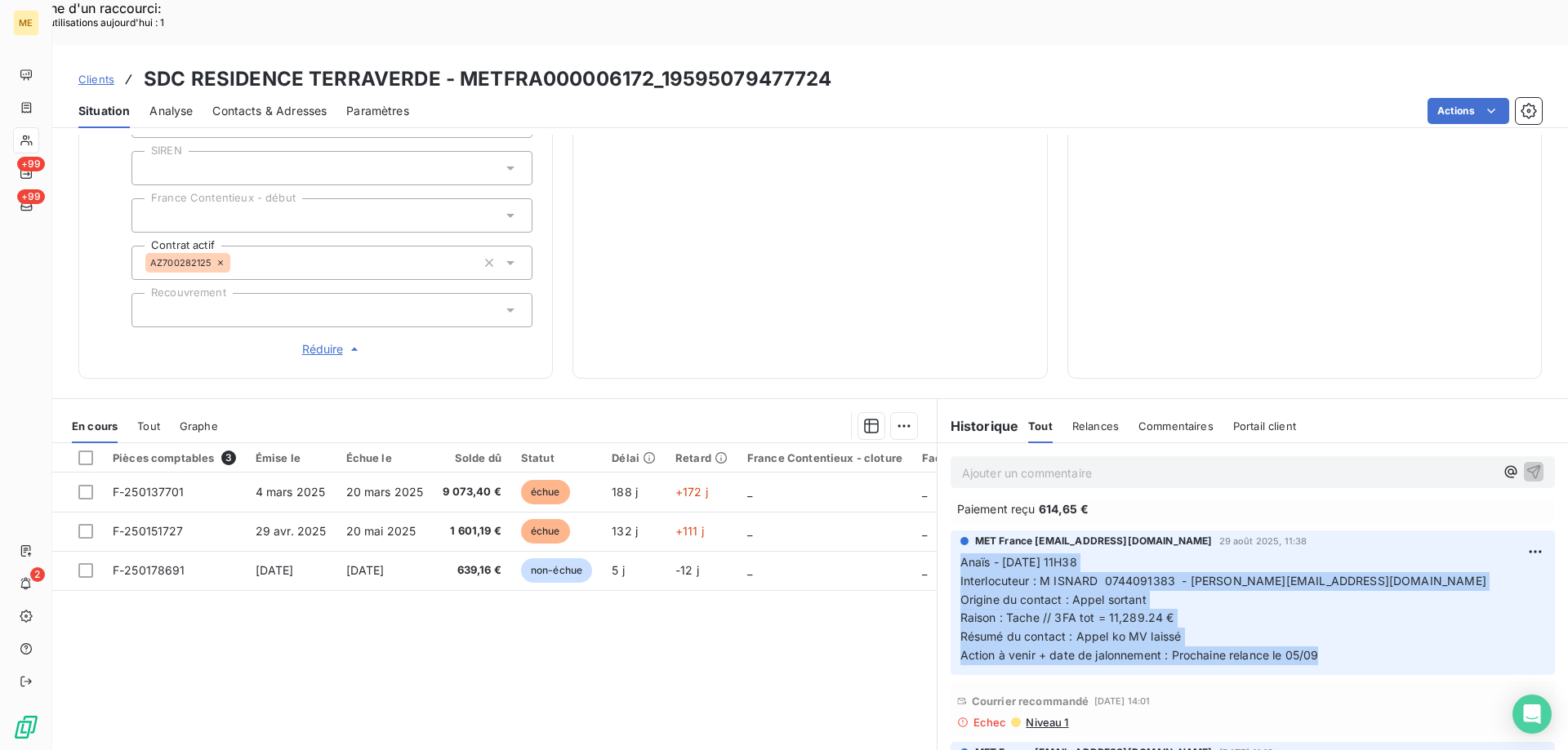
click at [1347, 599] on p "Anaïs - [DATE] 11H38 Interlocuteur : M ISNARD 0744091383 - [PERSON_NAME][EMAIL_…" at bounding box center [1252, 609] width 585 height 111
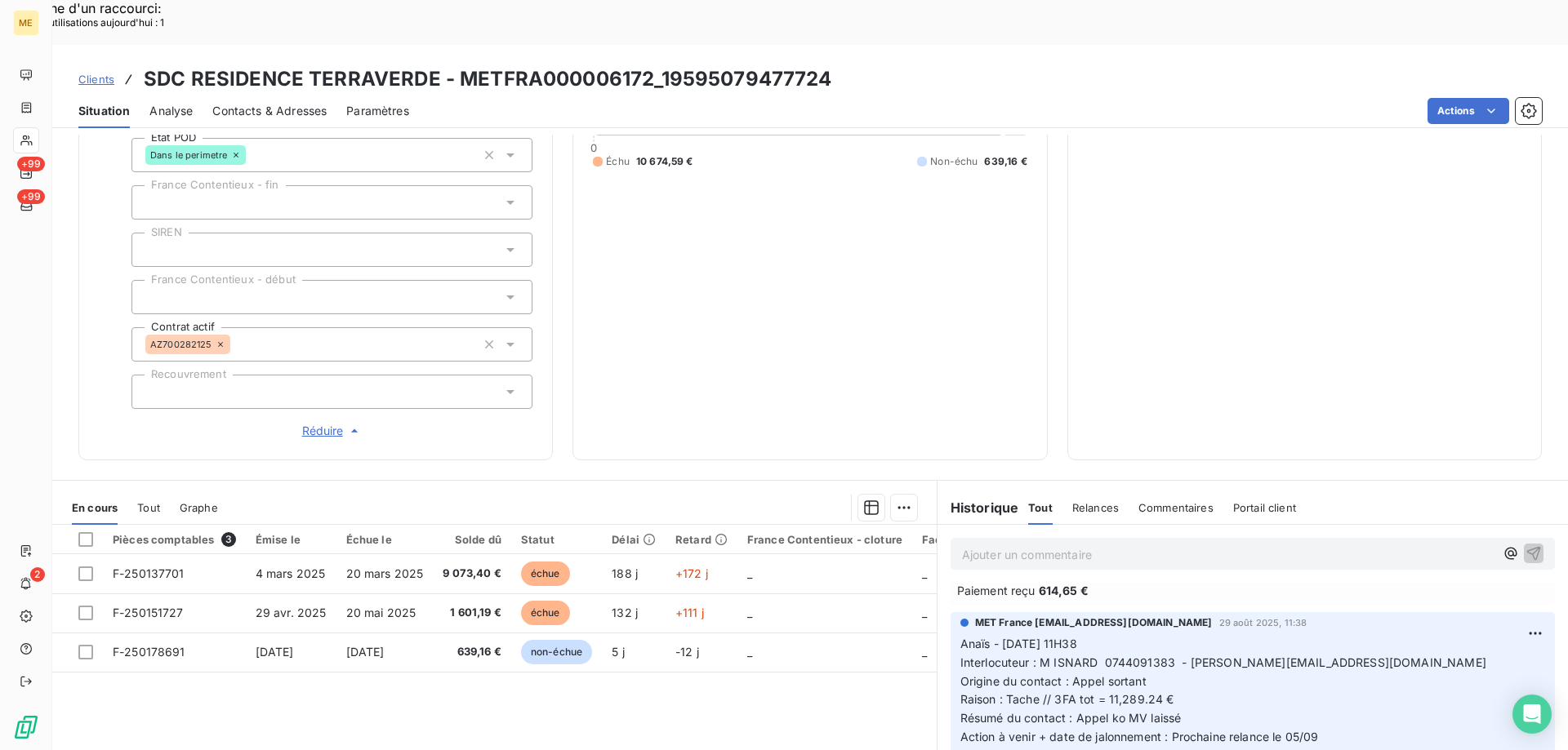
scroll to position [226, 0]
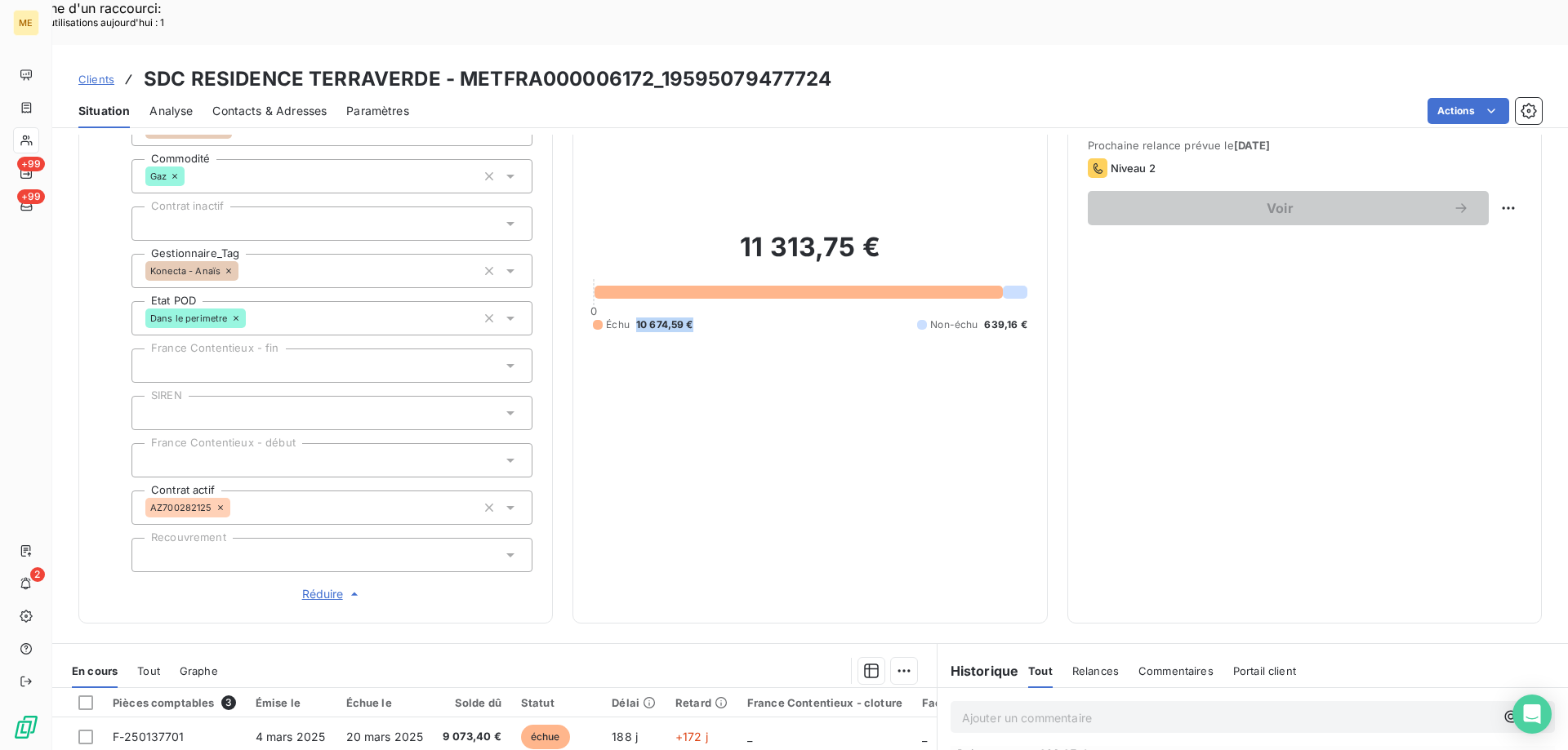
drag, startPoint x: 696, startPoint y: 261, endPoint x: 633, endPoint y: 271, distance: 63.8
click at [633, 317] on div "Échu 10 674,59 € Non-échu 639,16 €" at bounding box center [810, 325] width 434 height 15
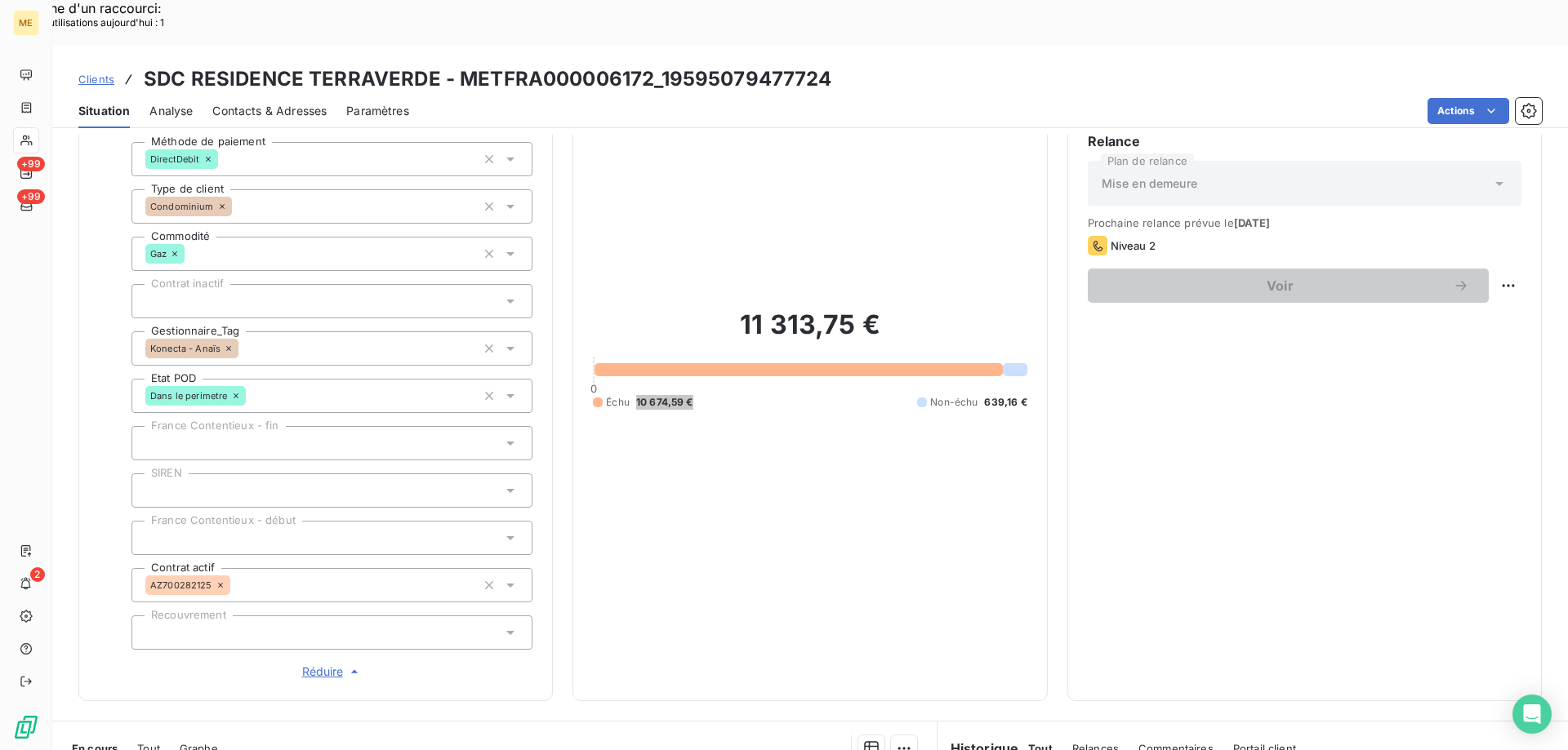
scroll to position [144, 0]
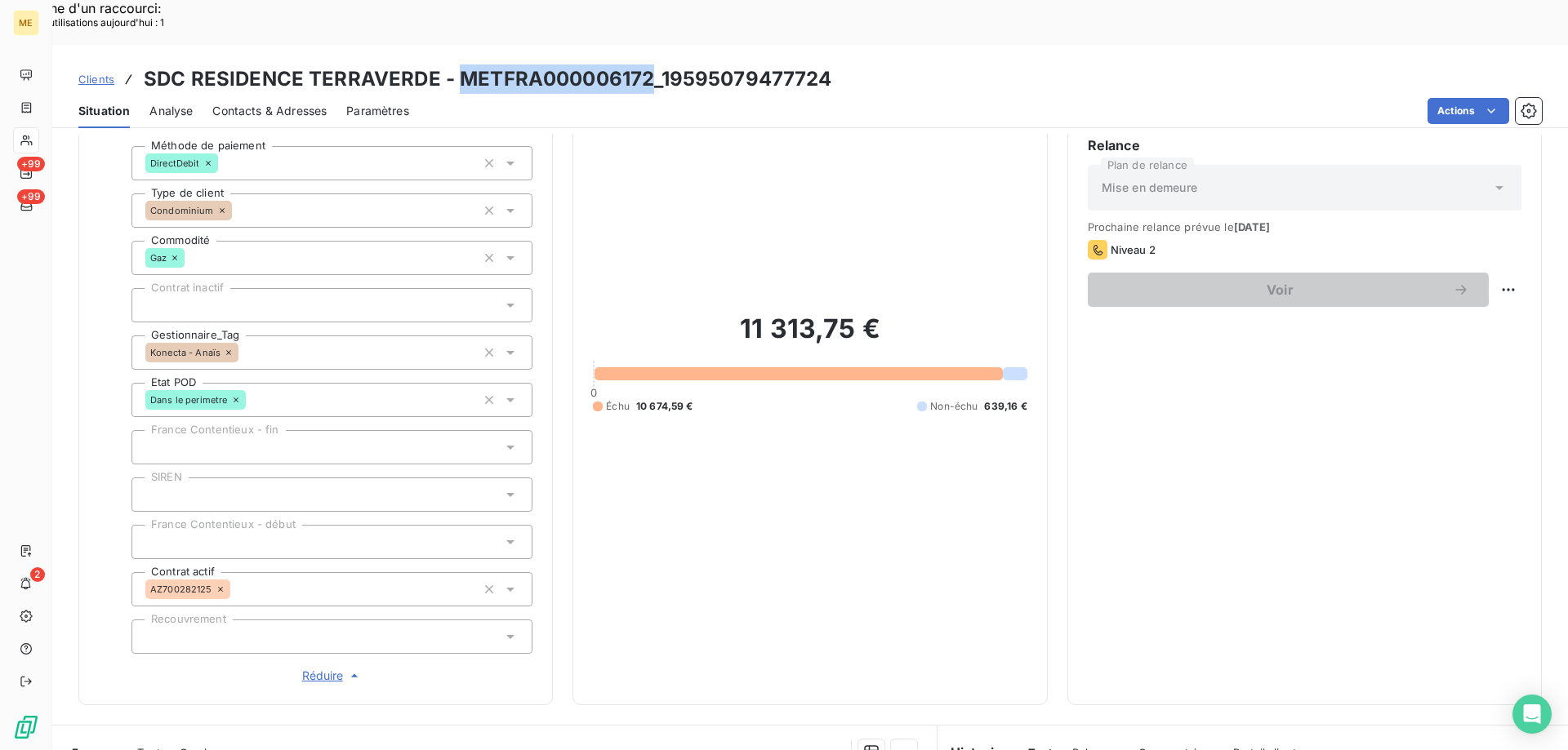
drag, startPoint x: 651, startPoint y: 32, endPoint x: 458, endPoint y: 38, distance: 193.1
click at [458, 64] on h3 "SDC RESIDENCE TERRAVERDE - METFRA000006172_19595079477724" at bounding box center [487, 79] width 688 height 30
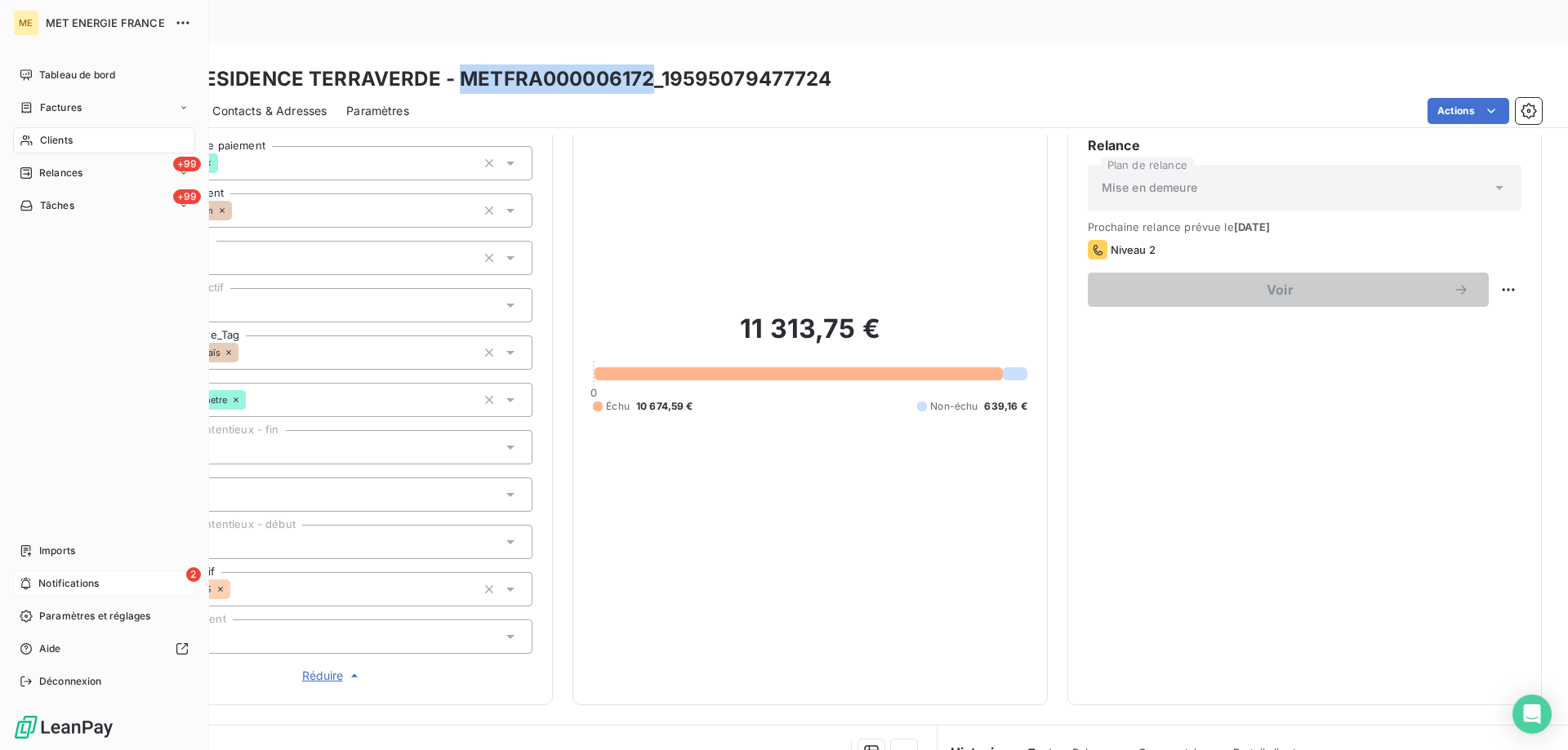
click at [31, 582] on icon at bounding box center [25, 584] width 12 height 13
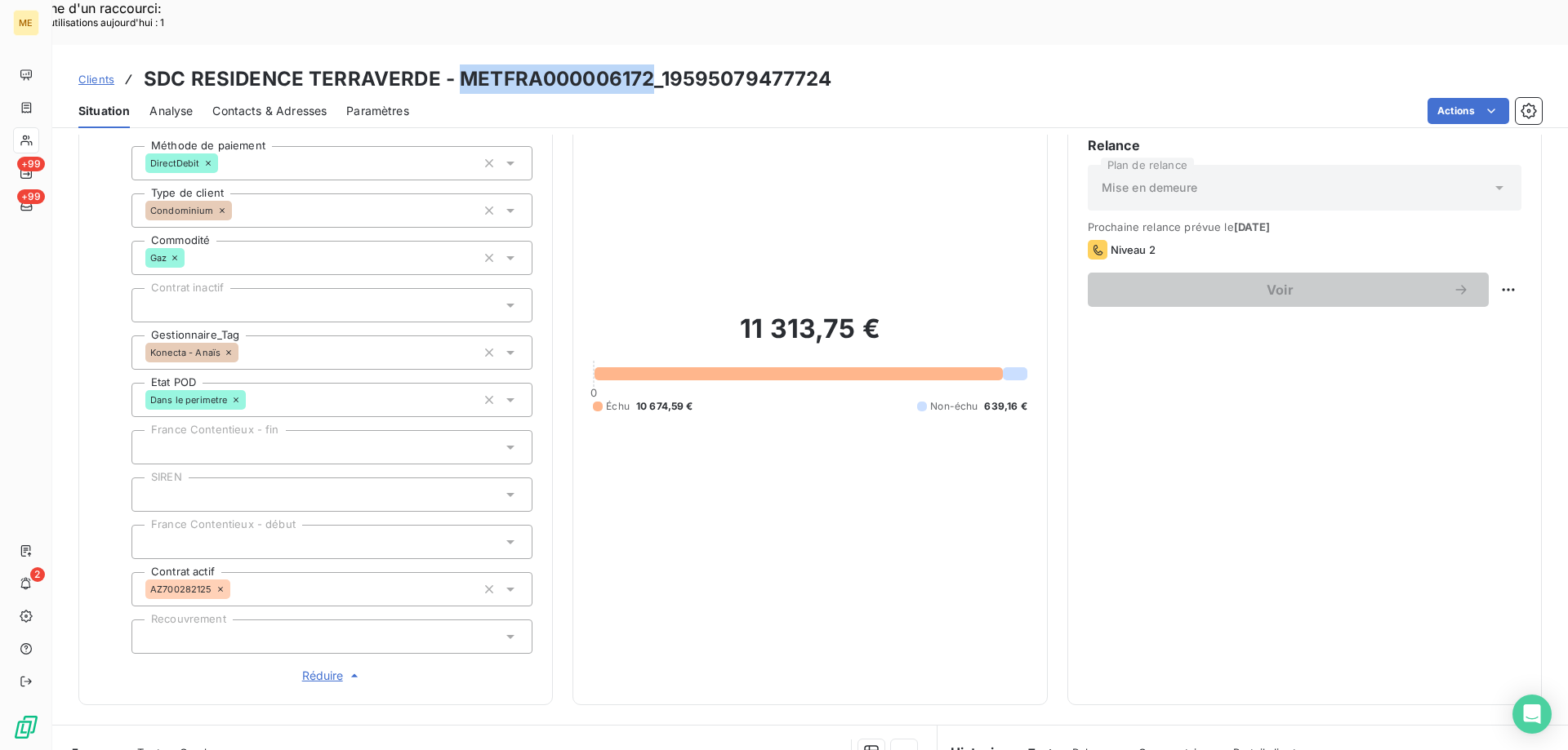
click at [817, 149] on div "11 313,75 € 0 Échu 10 674,59 € Non-échu 639,16 €" at bounding box center [810, 363] width 434 height 644
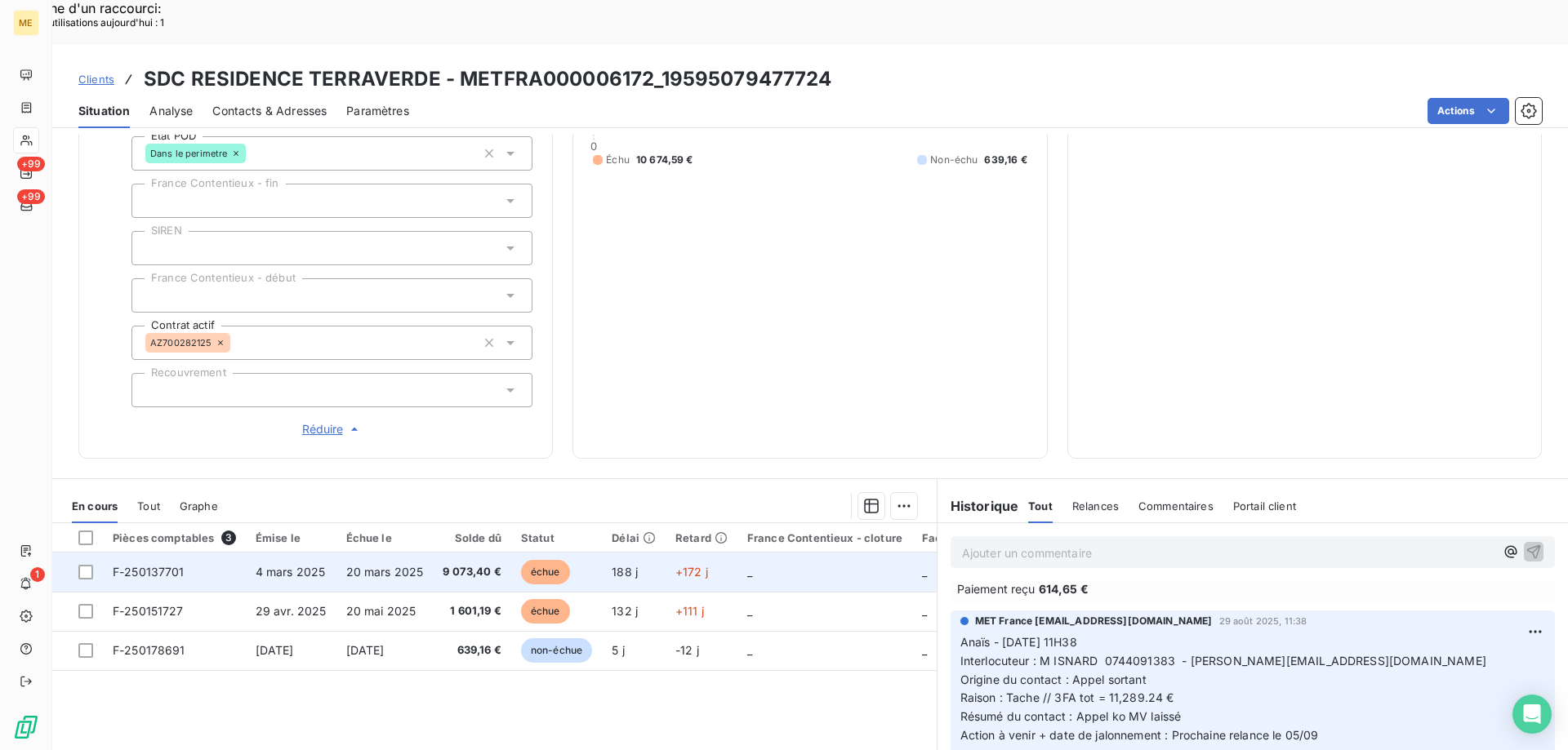
scroll to position [471, 0]
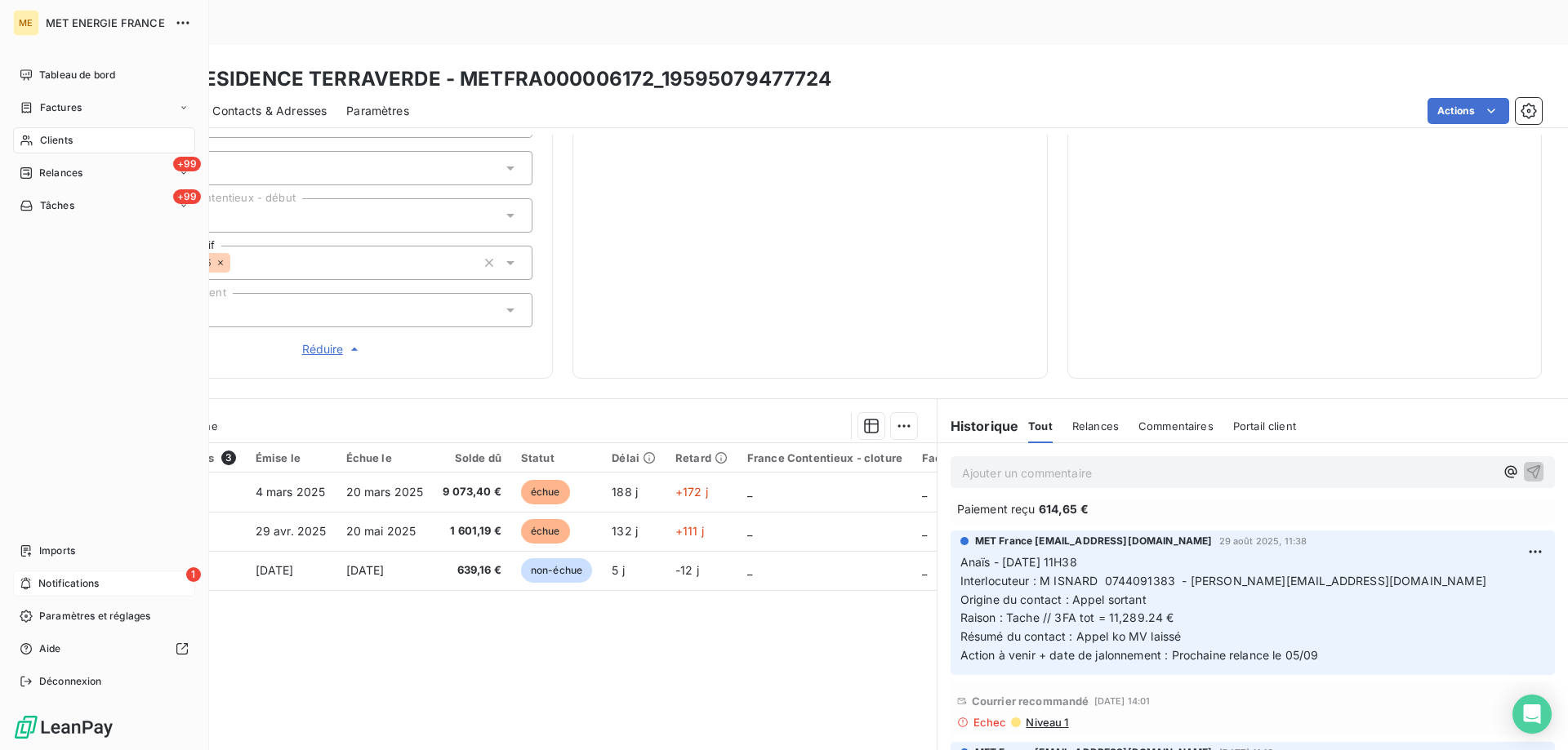
click at [32, 584] on div "1 Notifications" at bounding box center [104, 584] width 182 height 26
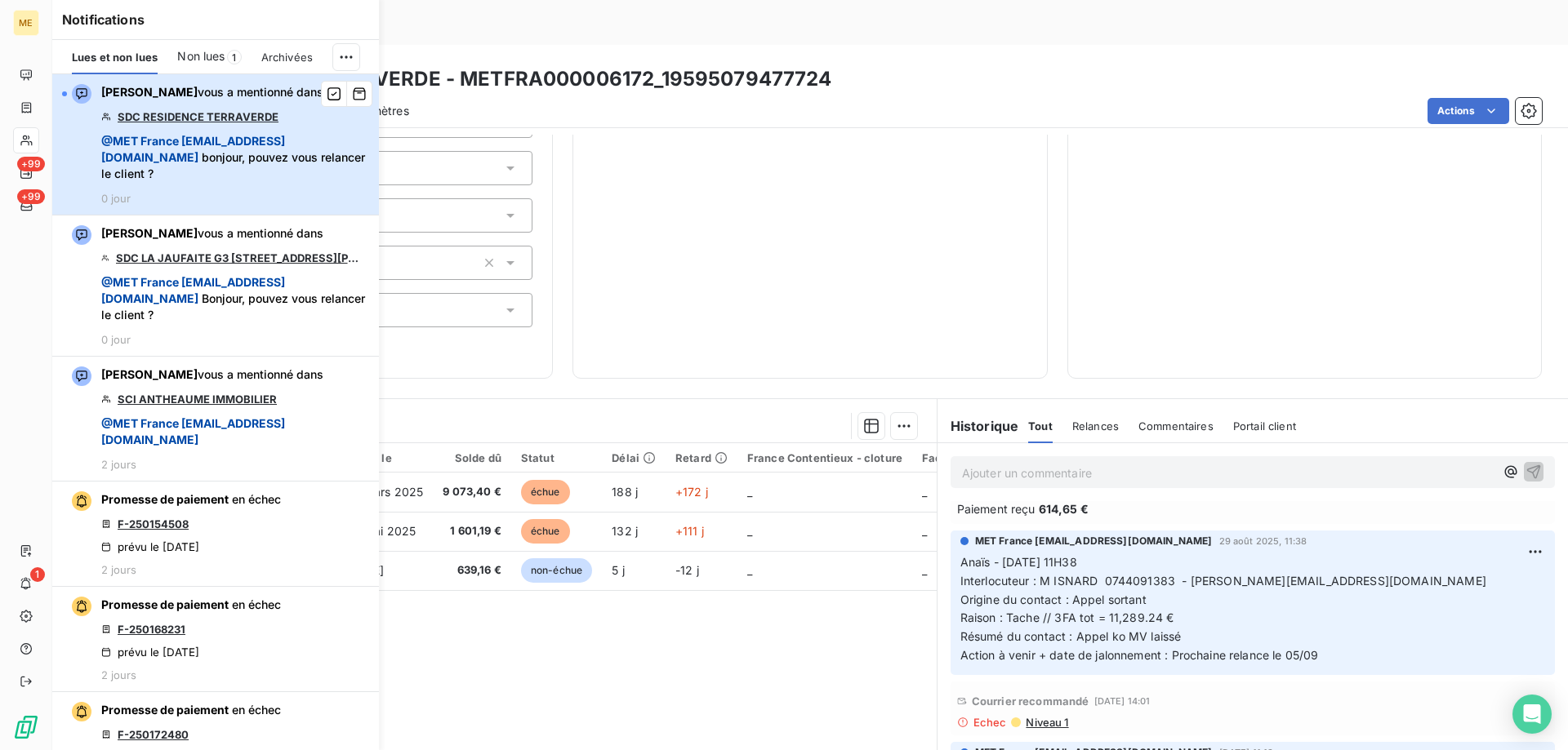
click at [227, 162] on span "@ MET [GEOGRAPHIC_DATA] [EMAIL_ADDRESS][DOMAIN_NAME]" at bounding box center [193, 149] width 184 height 31
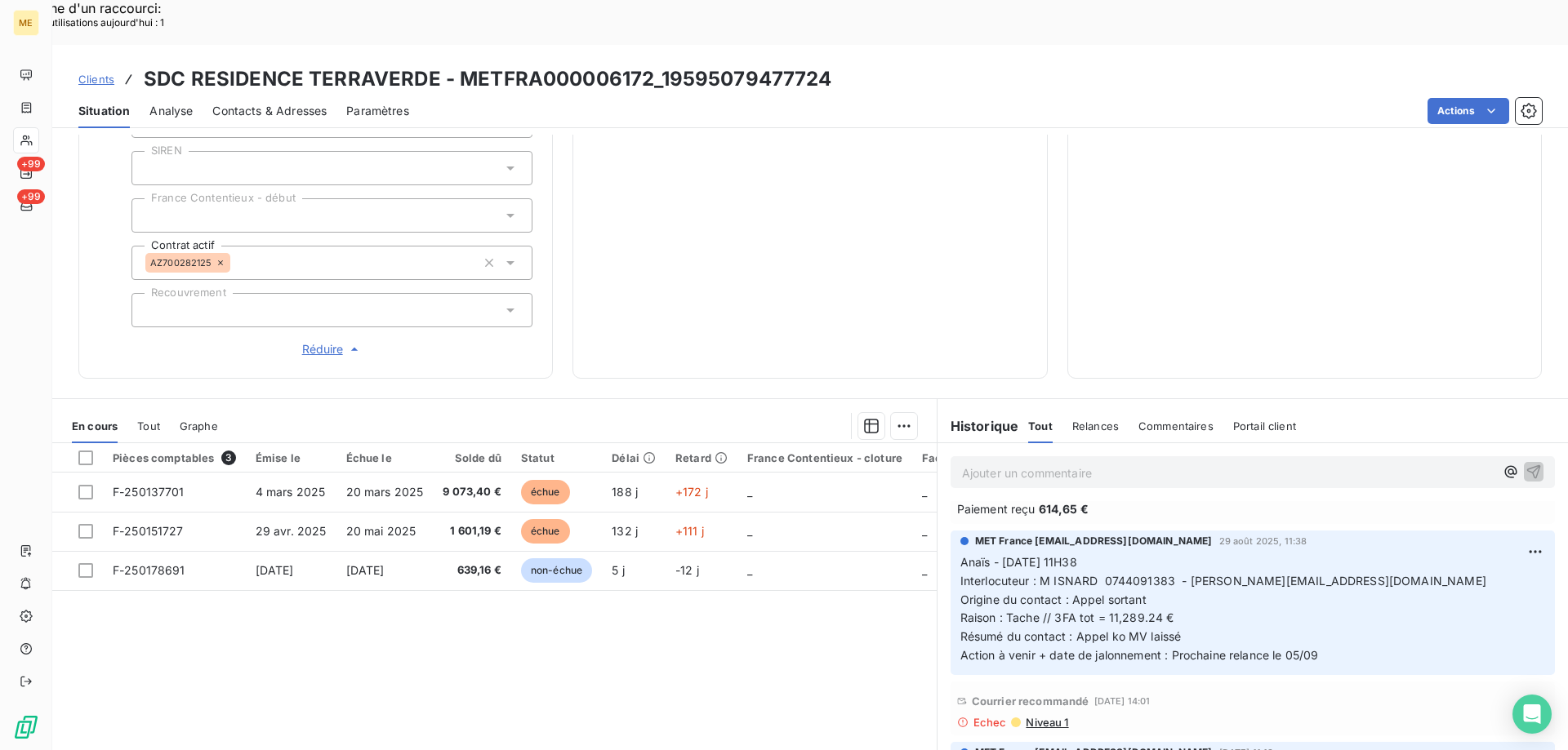
click at [962, 118] on div "11 313,75 € 0 Échu 10 674,59 € Non-échu 639,16 €" at bounding box center [810, 36] width 434 height 644
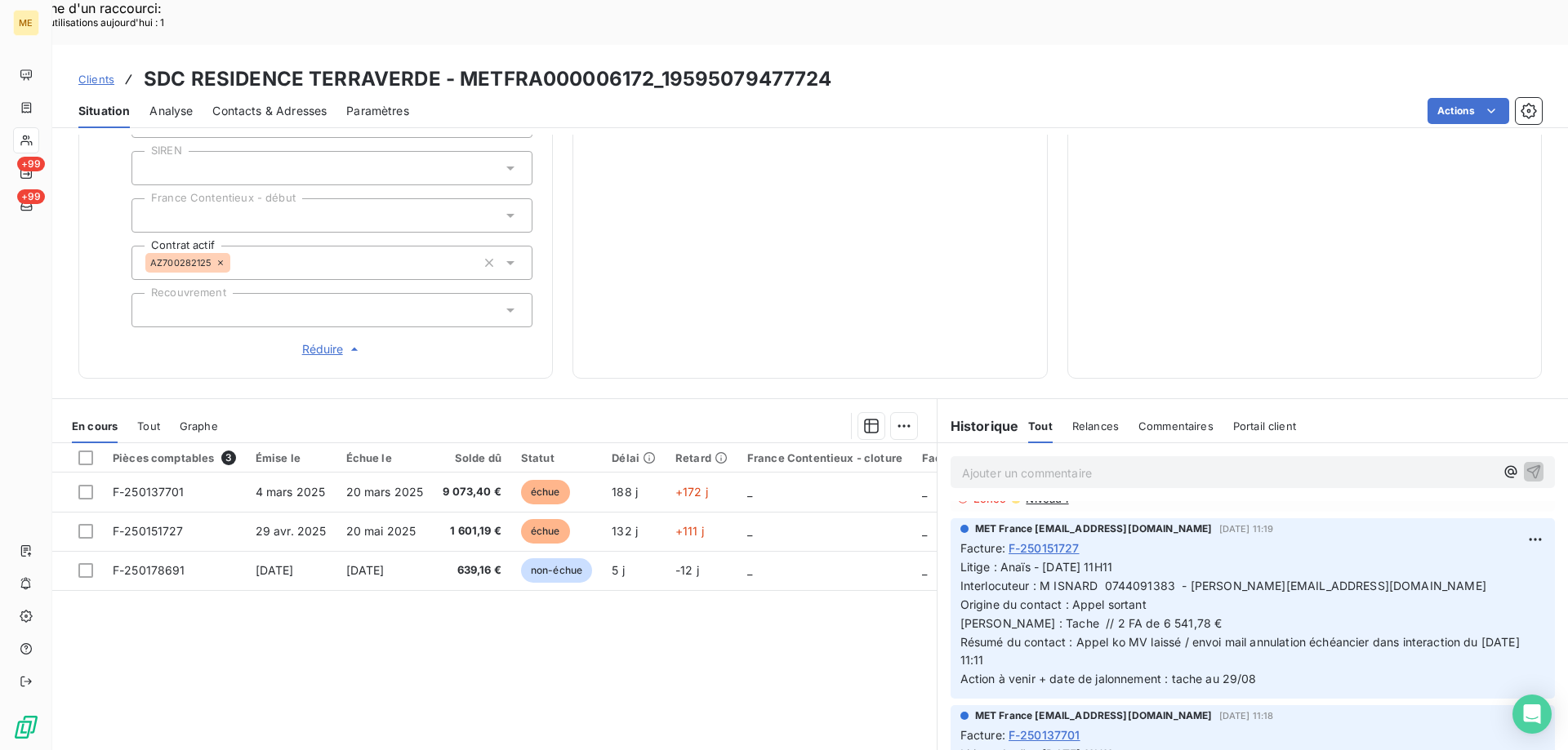
scroll to position [408, 0]
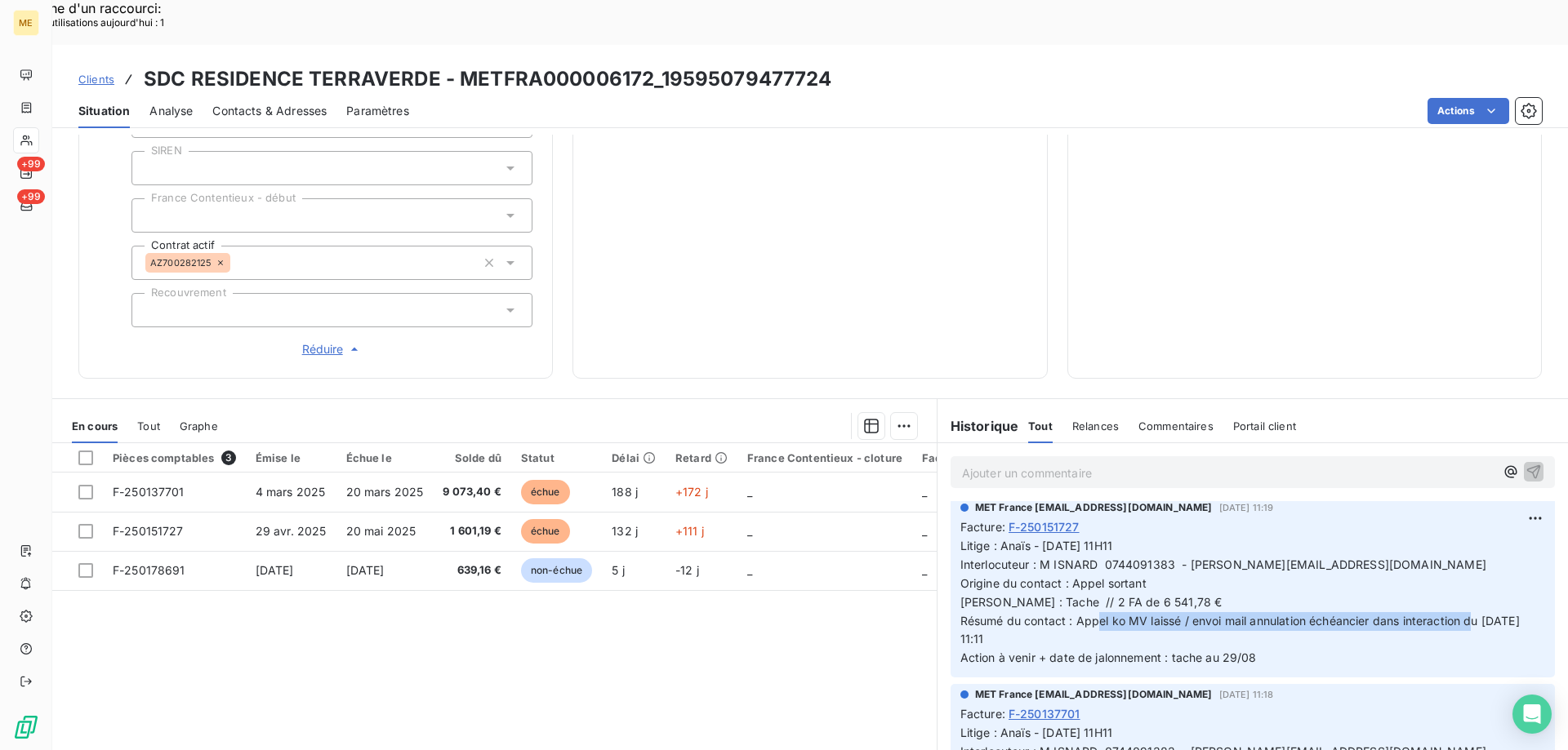
drag, startPoint x: 1185, startPoint y: 565, endPoint x: 1241, endPoint y: 581, distance: 58.2
click at [1241, 581] on p "Litige : Anaïs - [DATE] 11H11 Interlocuteur : M ISNARD 0744091383 - [PERSON_NAM…" at bounding box center [1252, 602] width 585 height 131
click at [1176, 539] on span "Litige : Anaïs - [DATE] 11H11 Interlocuteur : M ISNARD 0744091383 - [PERSON_NAM…" at bounding box center [1241, 601] width 563 height 125
click at [1185, 539] on span "Litige : Anaïs - [DATE] 11H11 Interlocuteur : M ISNARD 0744091383 - [PERSON_NAM…" at bounding box center [1241, 601] width 563 height 125
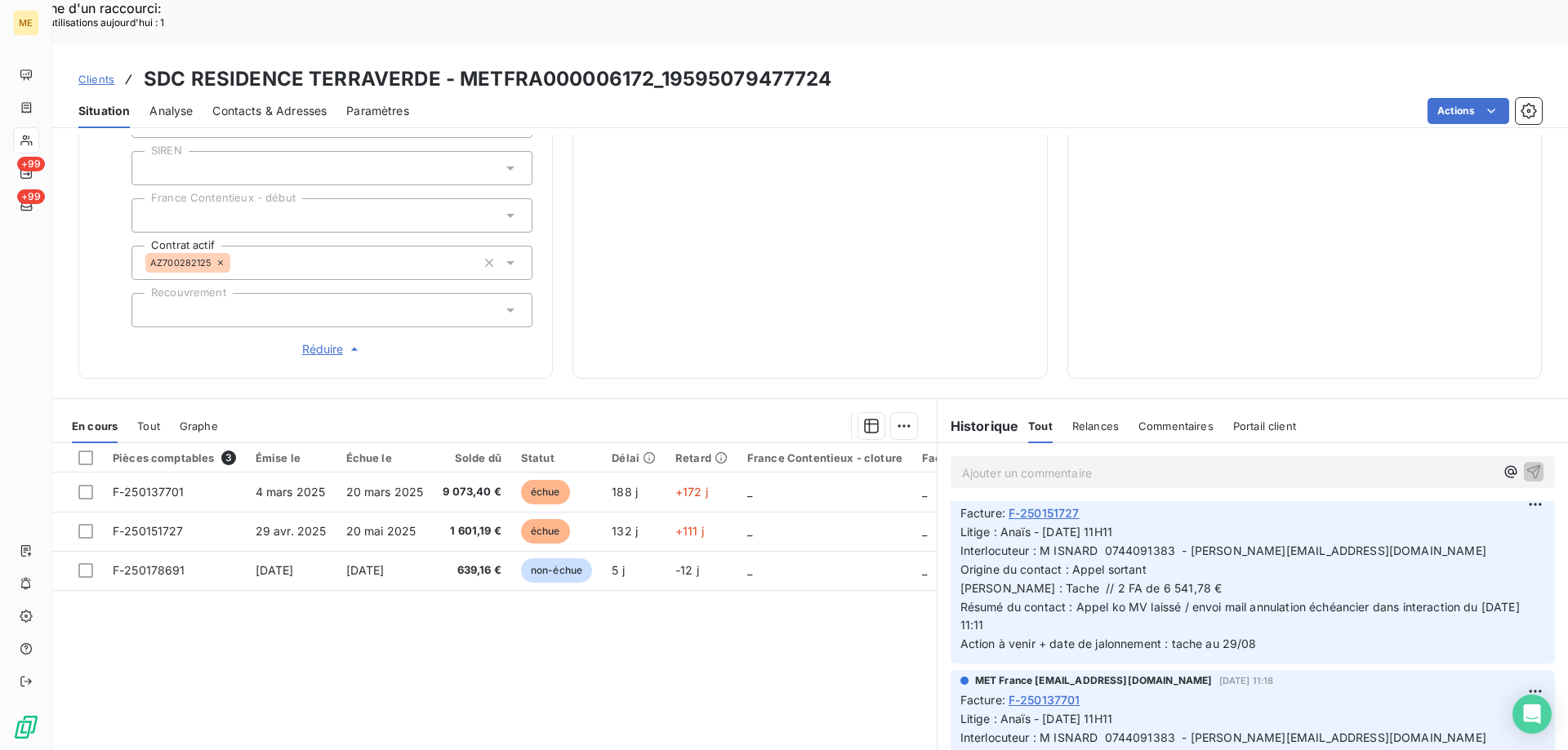
scroll to position [327, 0]
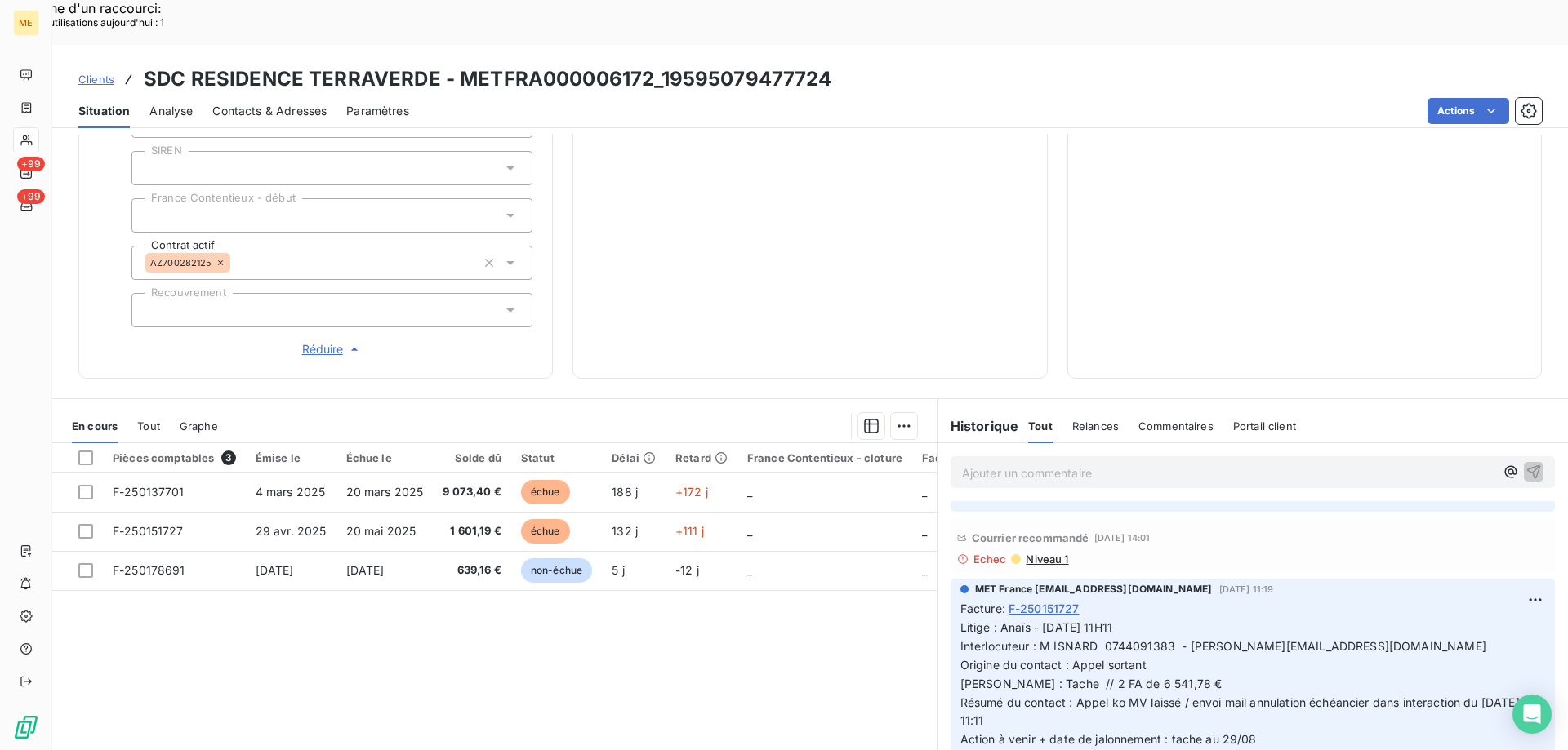
click at [1180, 620] on span "Litige : Anaïs - [DATE] 11H11 Interlocuteur : M ISNARD 0744091383 - [PERSON_NAM…" at bounding box center [1241, 682] width 563 height 125
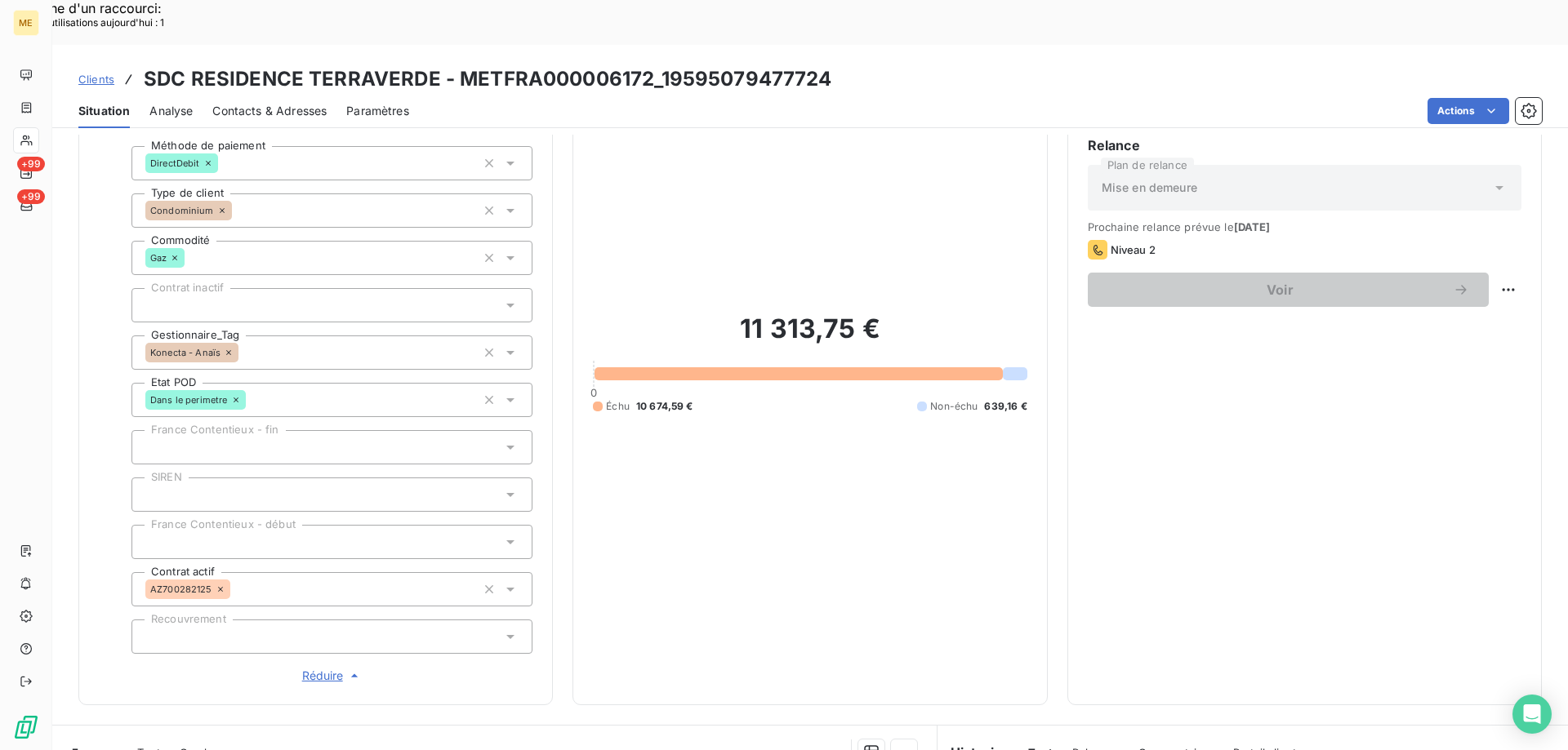
scroll to position [471, 0]
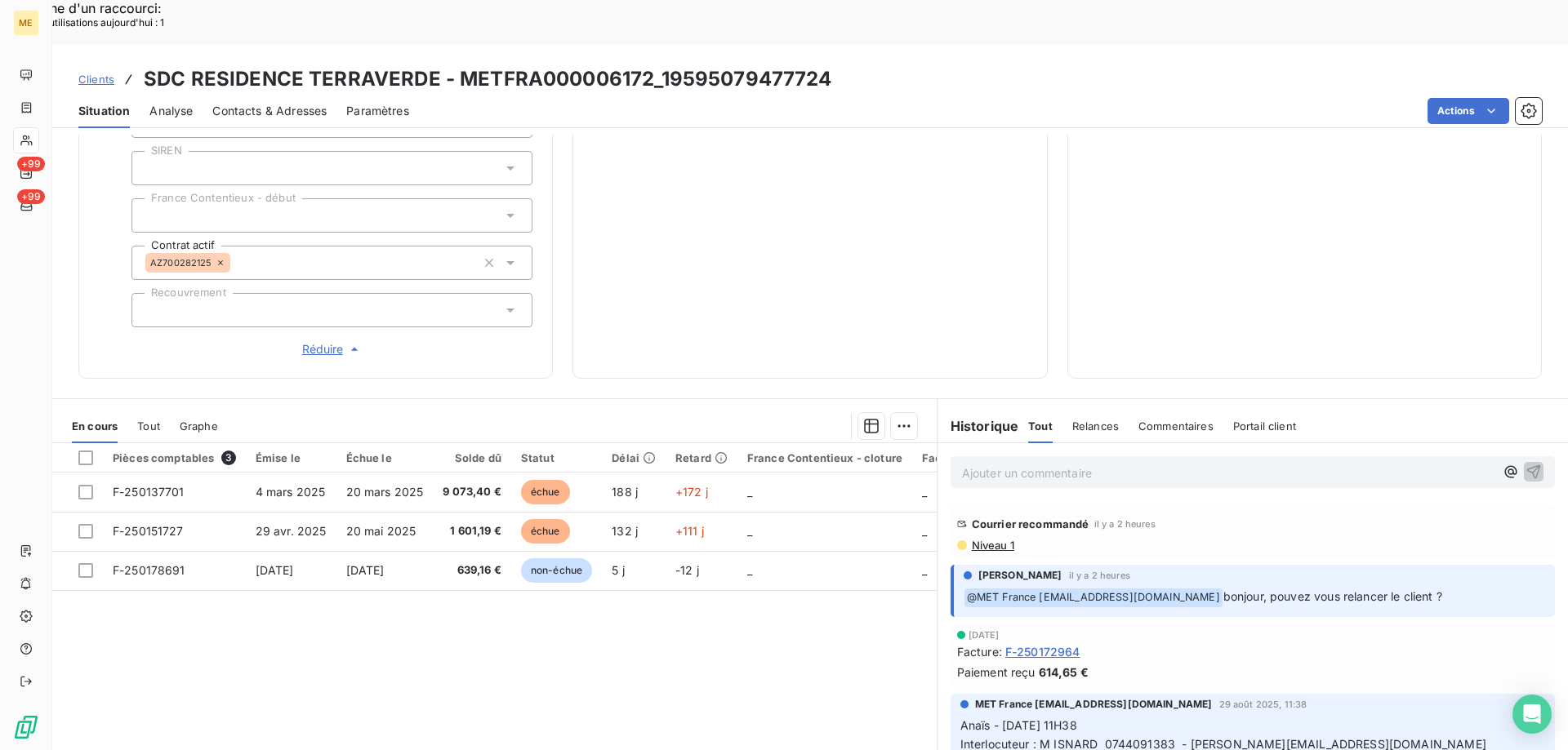
click at [867, 210] on div "11 313,75 € 0 Échu 10 674,59 € Non-échu 639,16 €" at bounding box center [810, 36] width 434 height 644
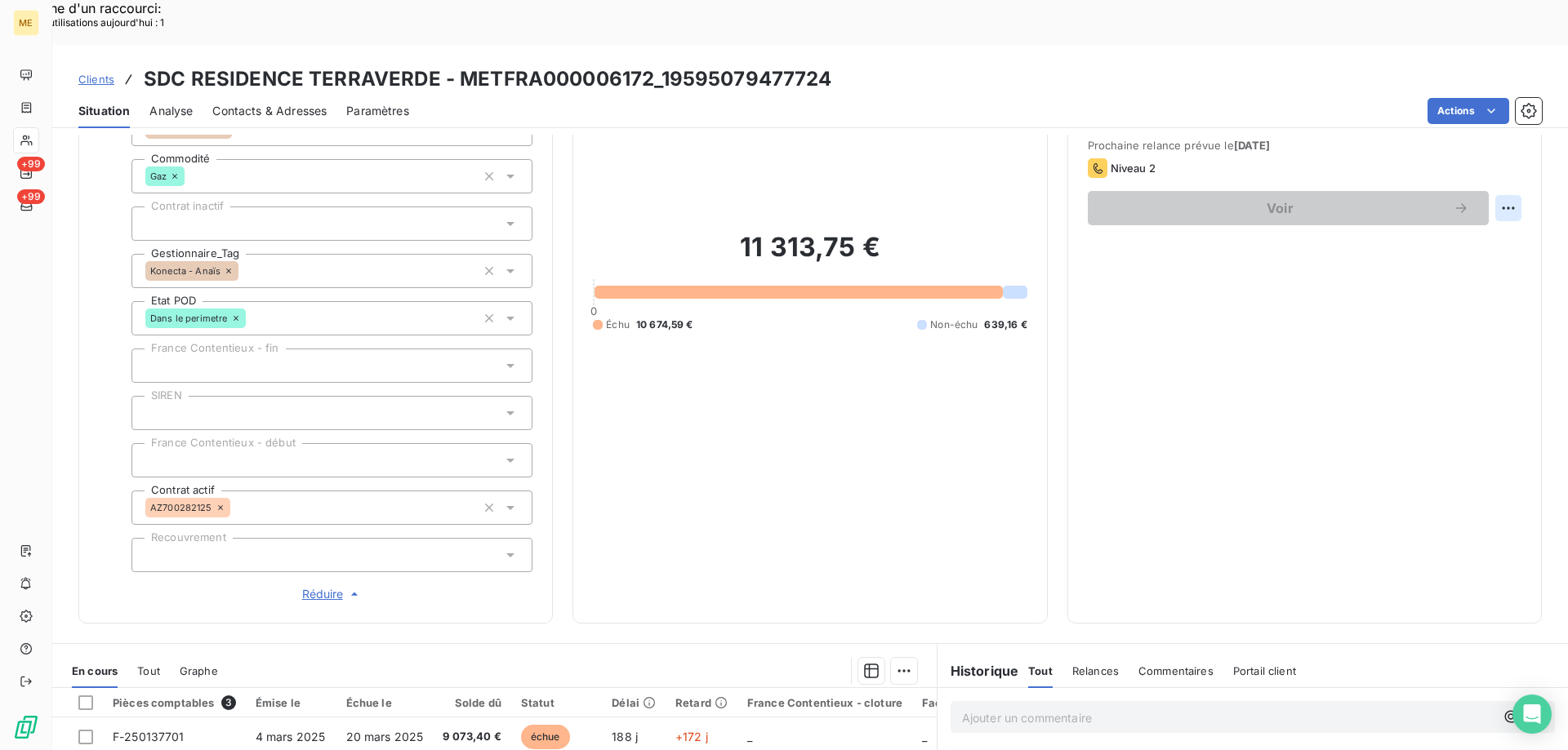
drag, startPoint x: 1485, startPoint y: 193, endPoint x: 1474, endPoint y: 209, distance: 19.4
click at [1484, 195] on div "Replanifier cette action" at bounding box center [1428, 200] width 146 height 26
select select "8"
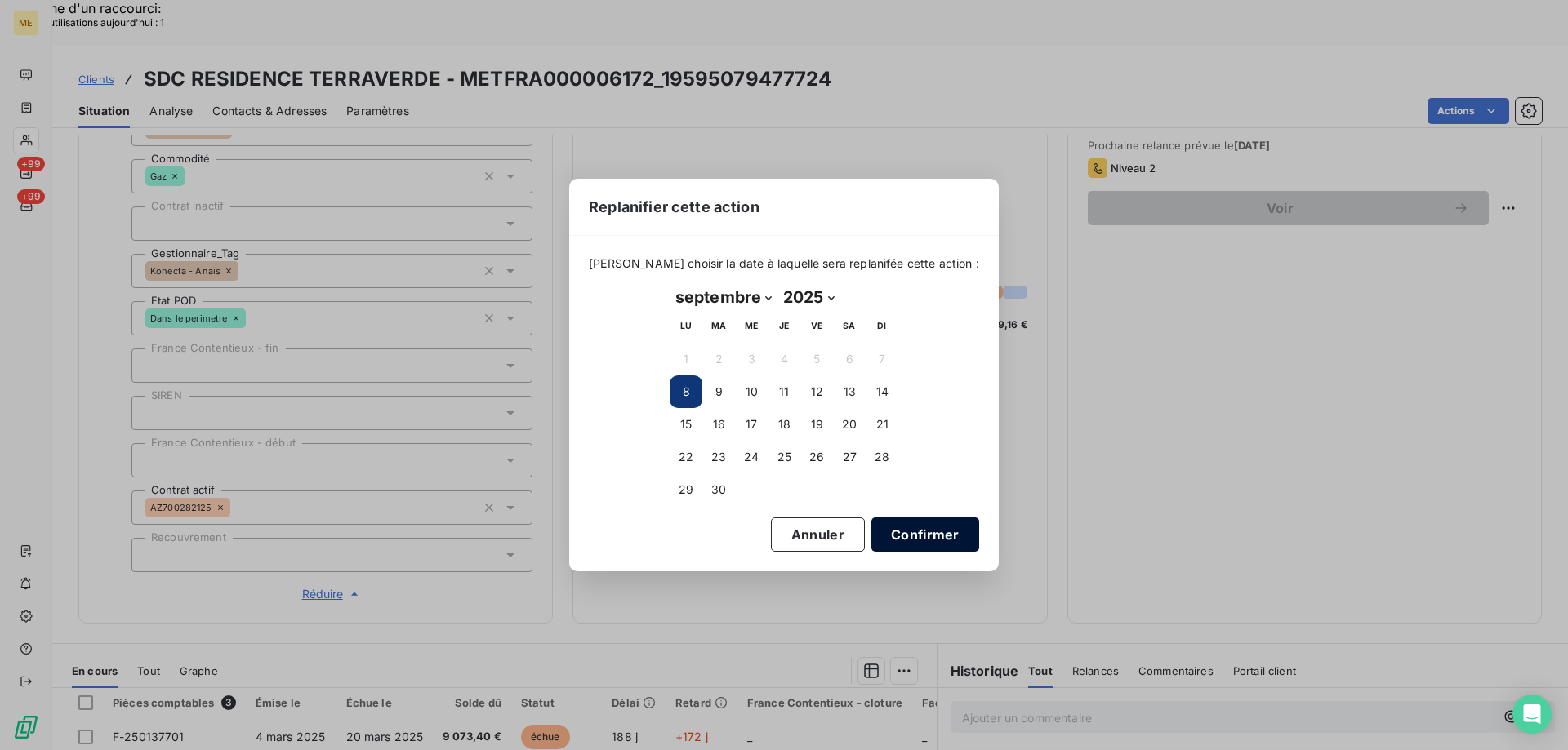
click at [920, 540] on button "Confirmer" at bounding box center [925, 535] width 108 height 34
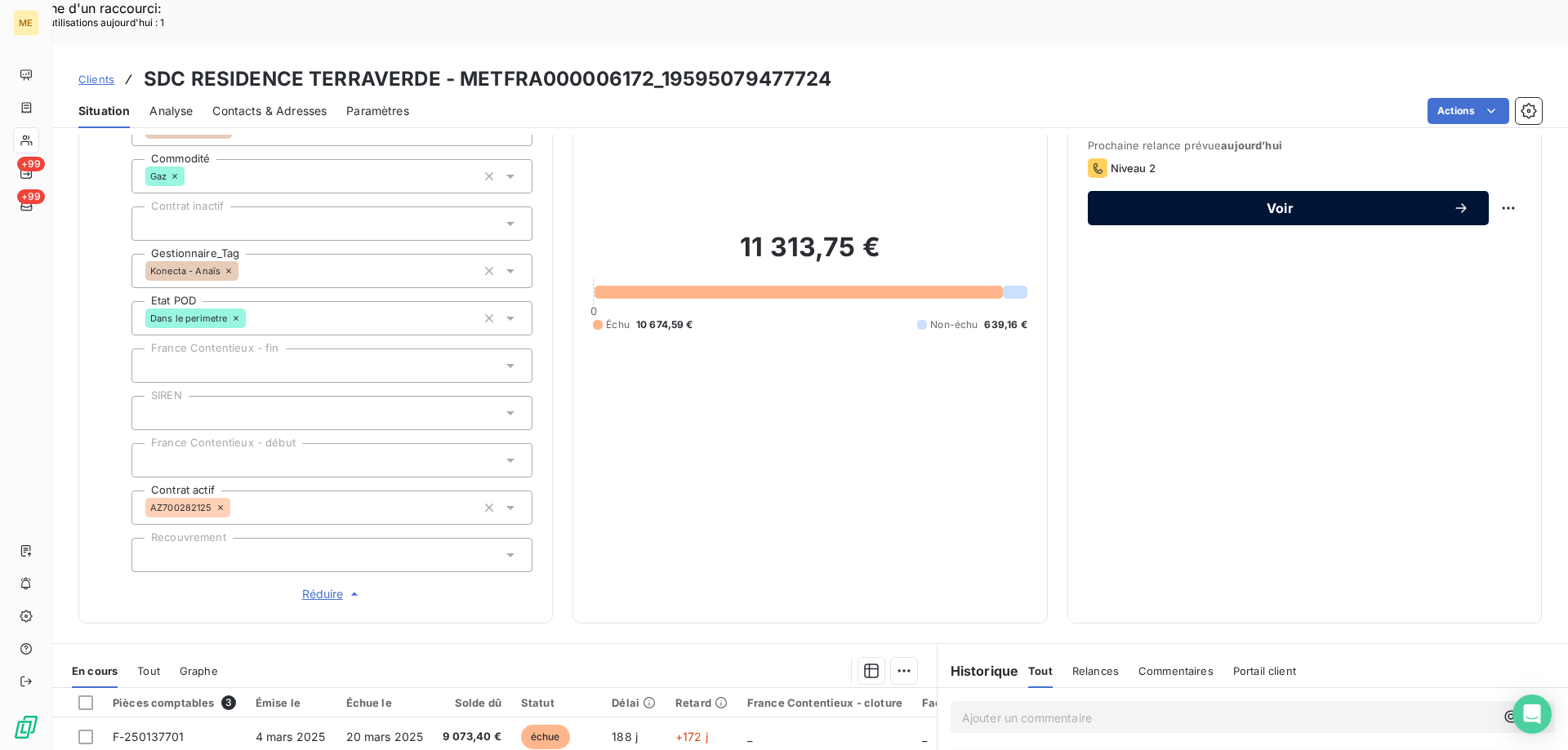
click at [1239, 200] on div "Voir" at bounding box center [1289, 208] width 362 height 17
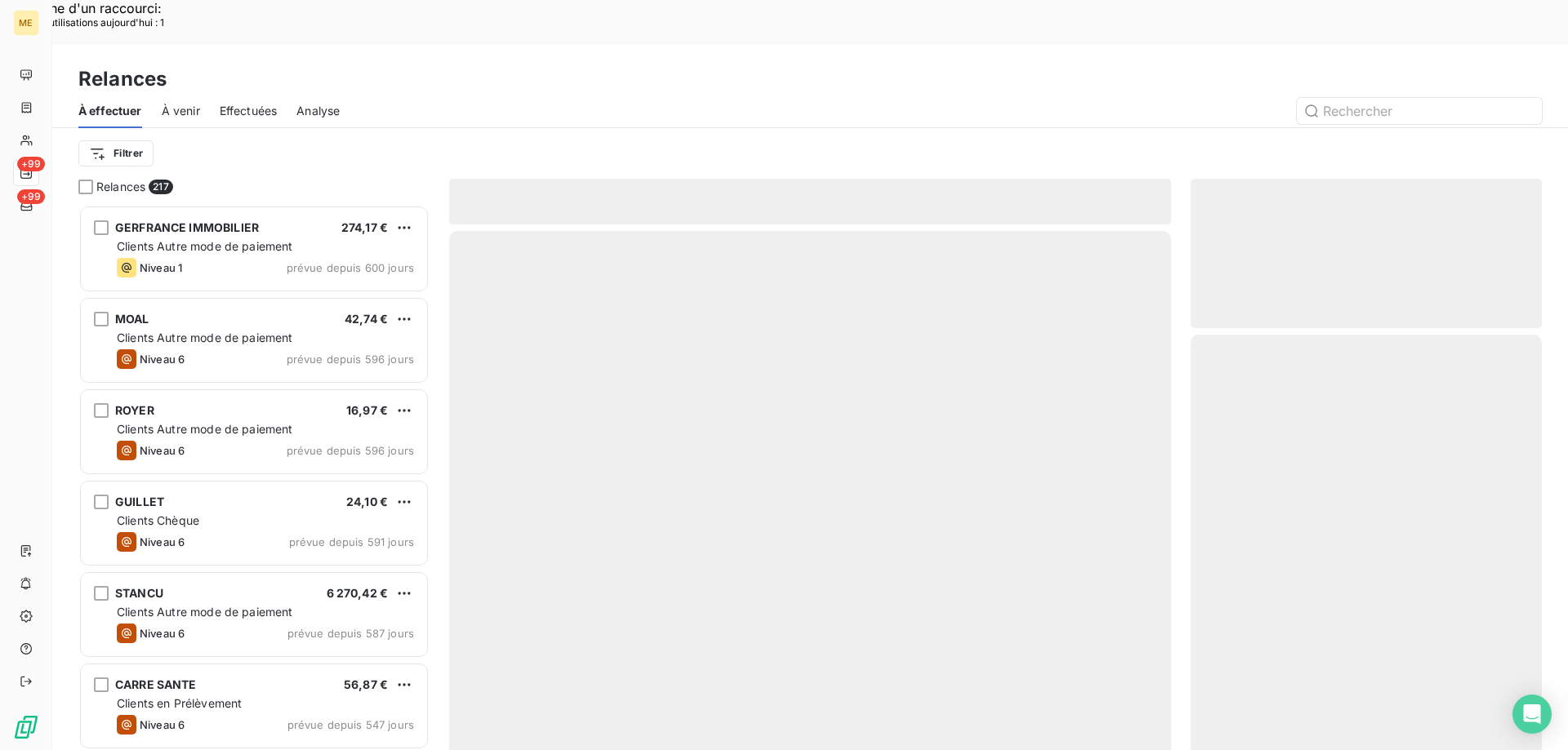
scroll to position [578, 339]
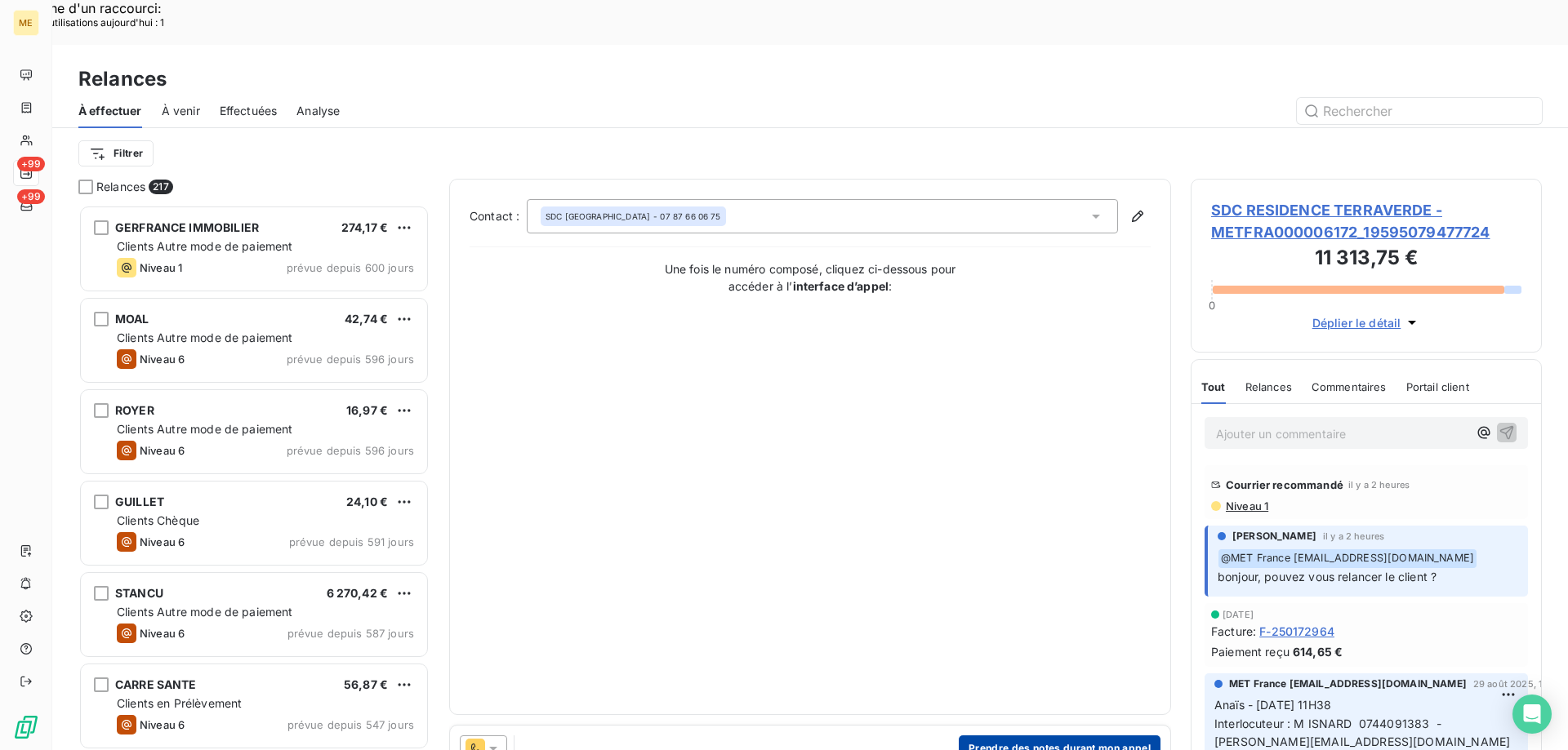
click at [1072, 735] on button "Prendre des notes durant mon appel" at bounding box center [1059, 748] width 201 height 26
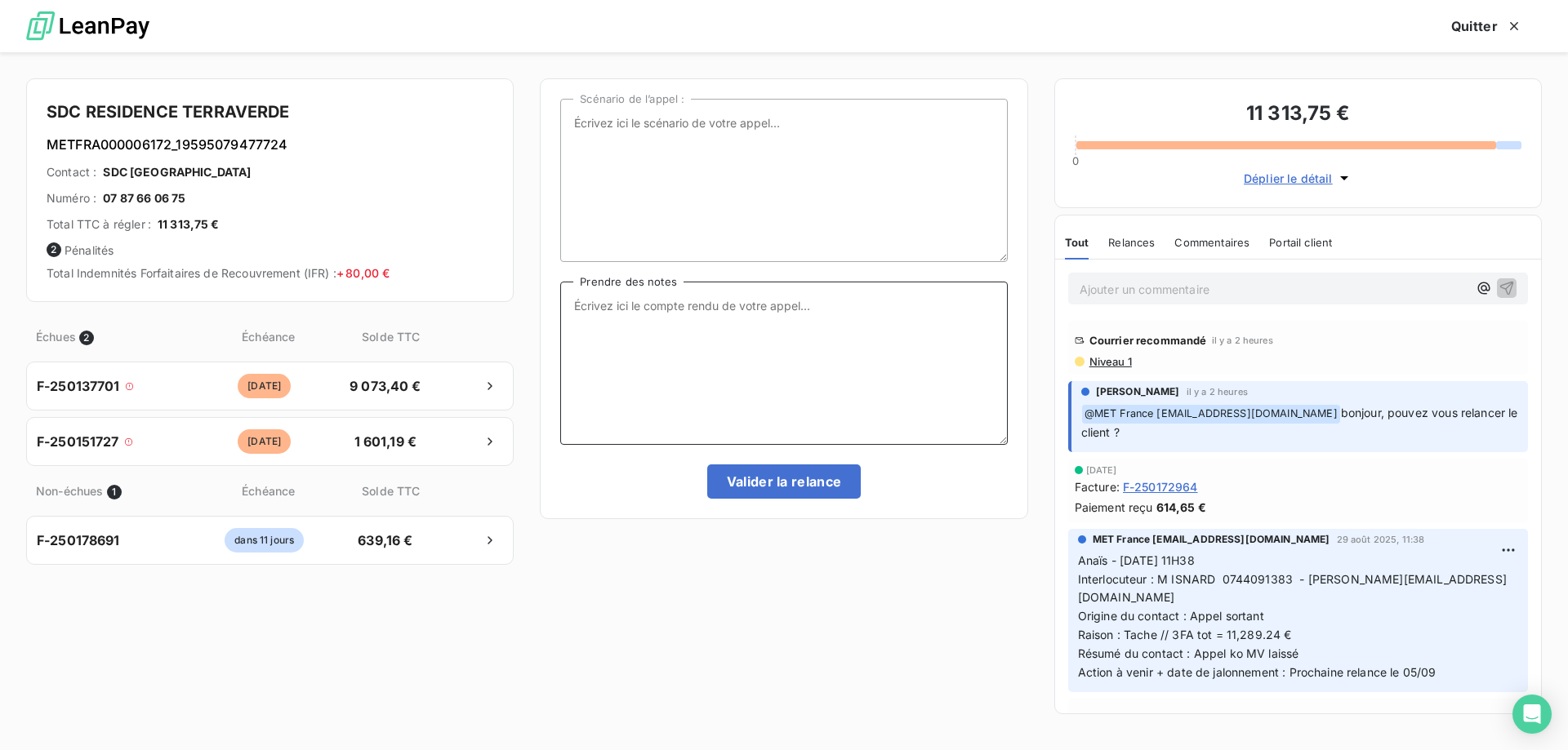
click at [812, 351] on textarea "Prendre des notes" at bounding box center [783, 363] width 447 height 163
paste textarea "Anaïs - [DATE] 16H46 Interlocuteur : M ISNARD 0744091383 - [PERSON_NAME][EMAIL_…"
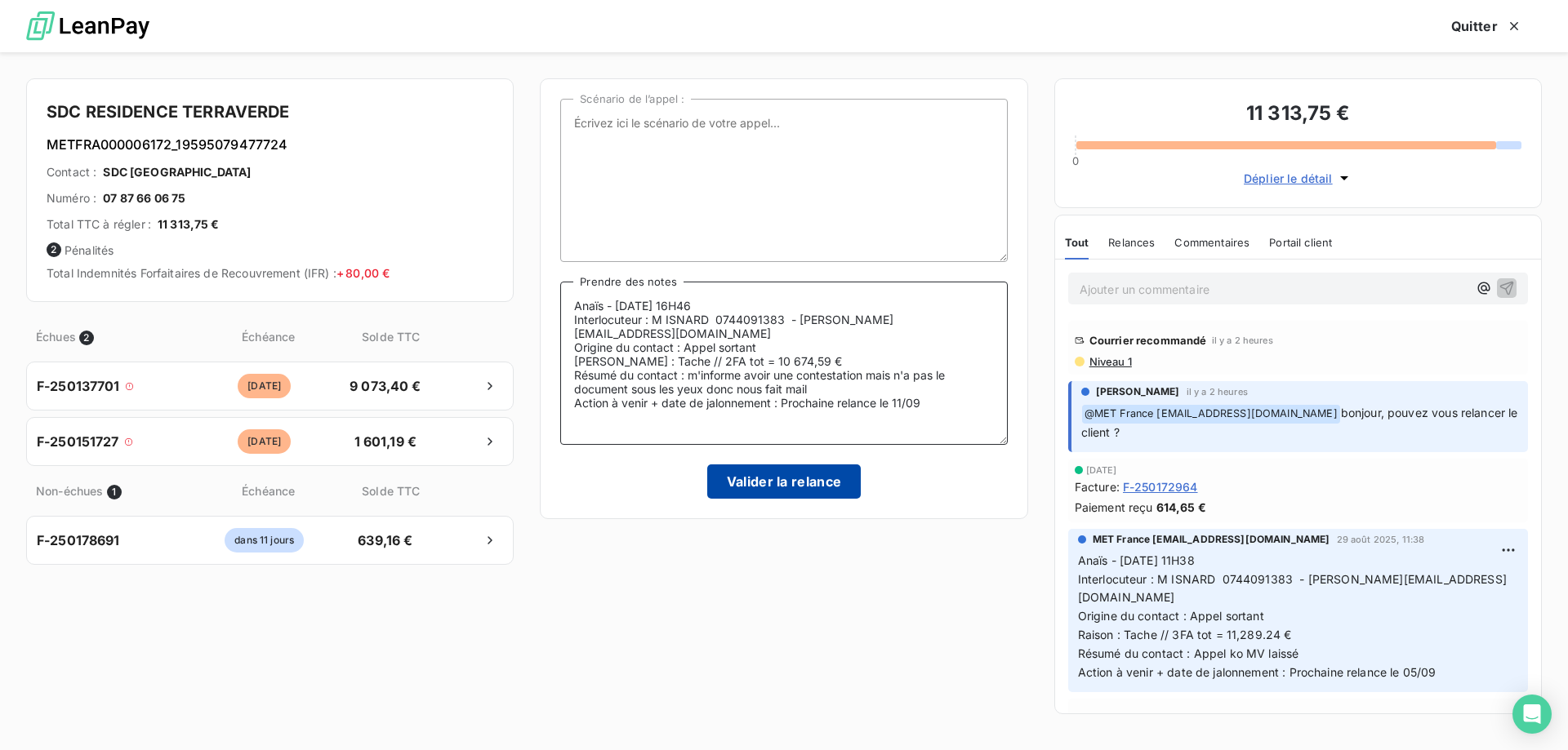
type textarea "Anaïs - [DATE] 16H46 Interlocuteur : M ISNARD 0744091383 - [PERSON_NAME][EMAIL_…"
click at [762, 480] on button "Valider la relance" at bounding box center [784, 481] width 154 height 34
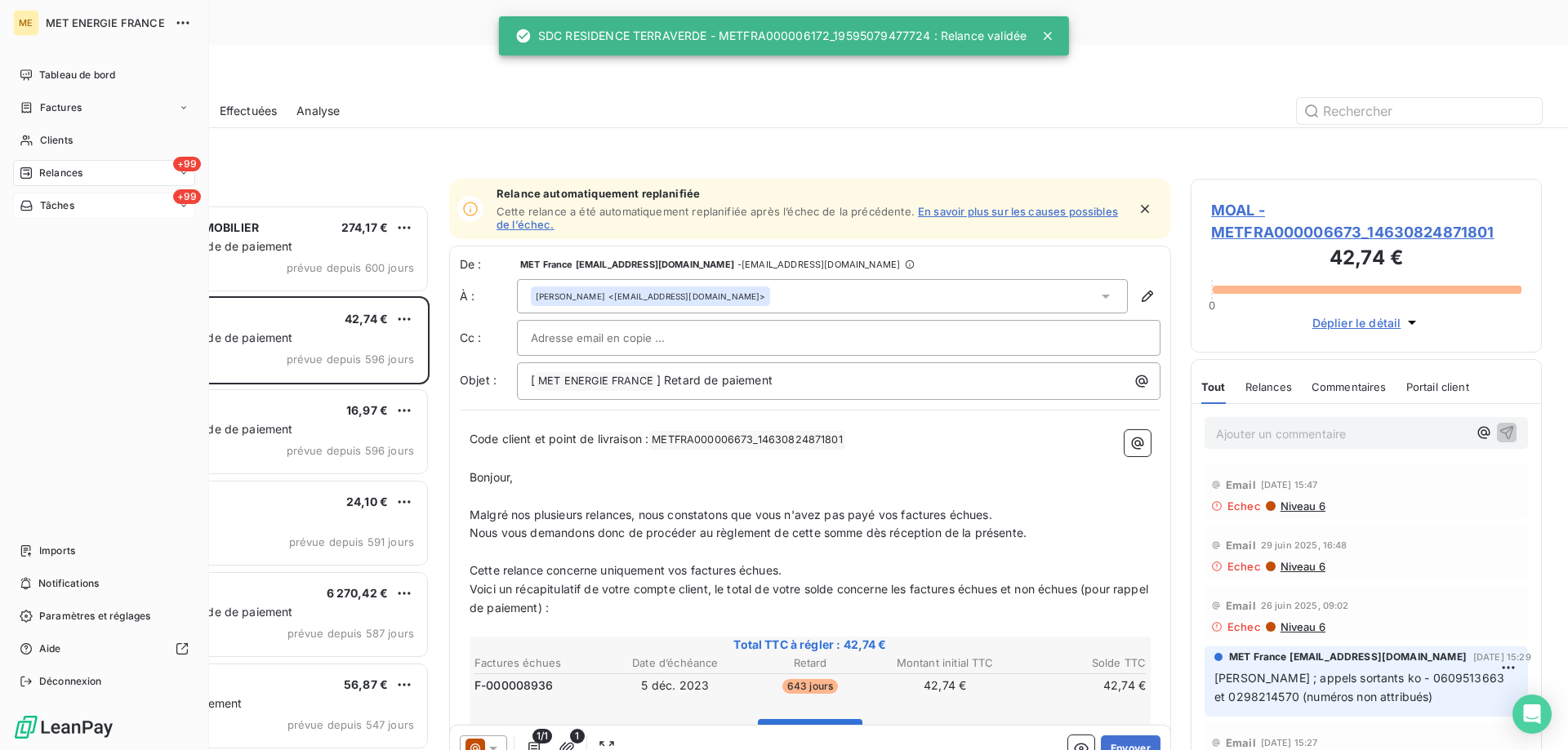
click at [138, 200] on div "+99 Tâches" at bounding box center [104, 206] width 182 height 26
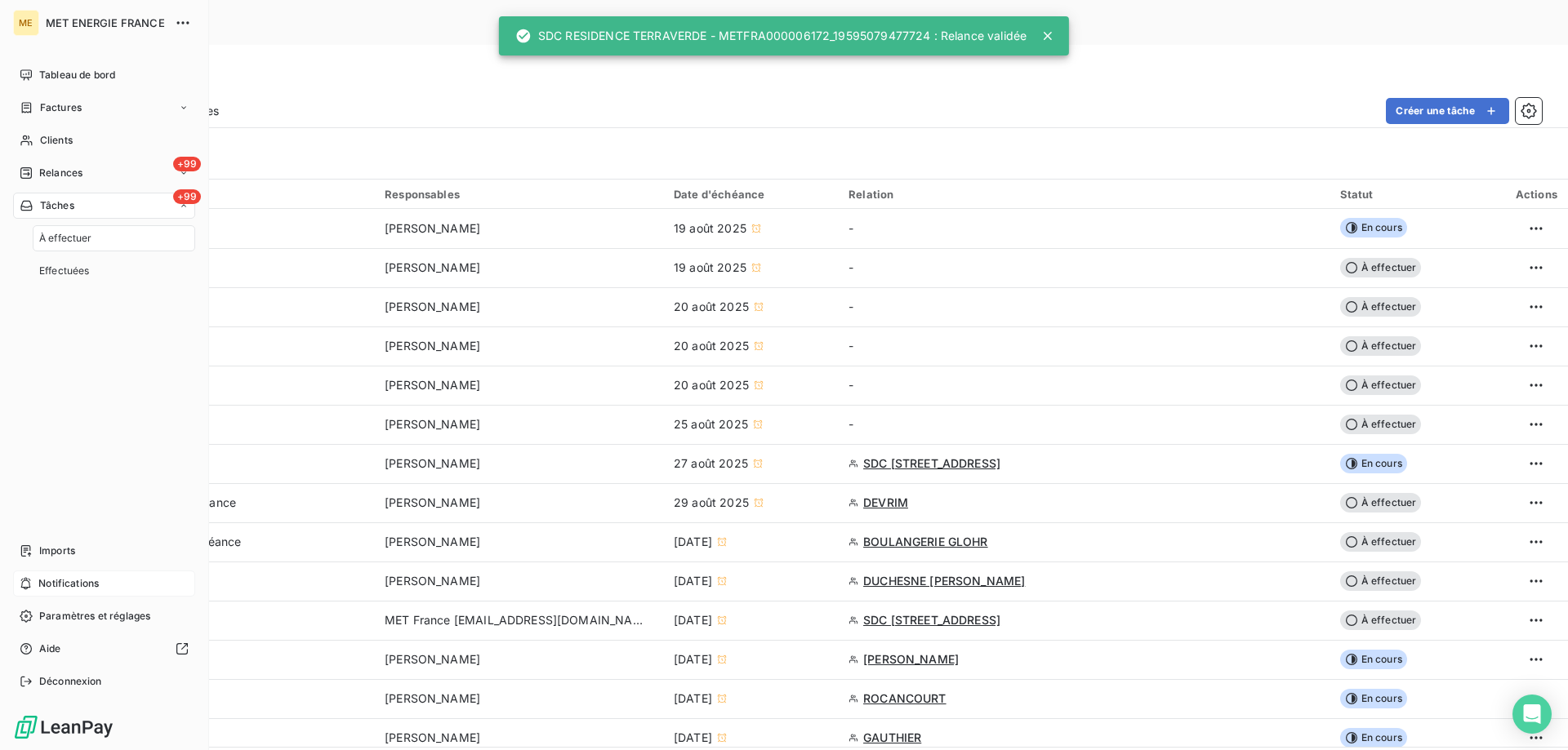
click at [57, 587] on span "Notifications" at bounding box center [68, 584] width 60 height 15
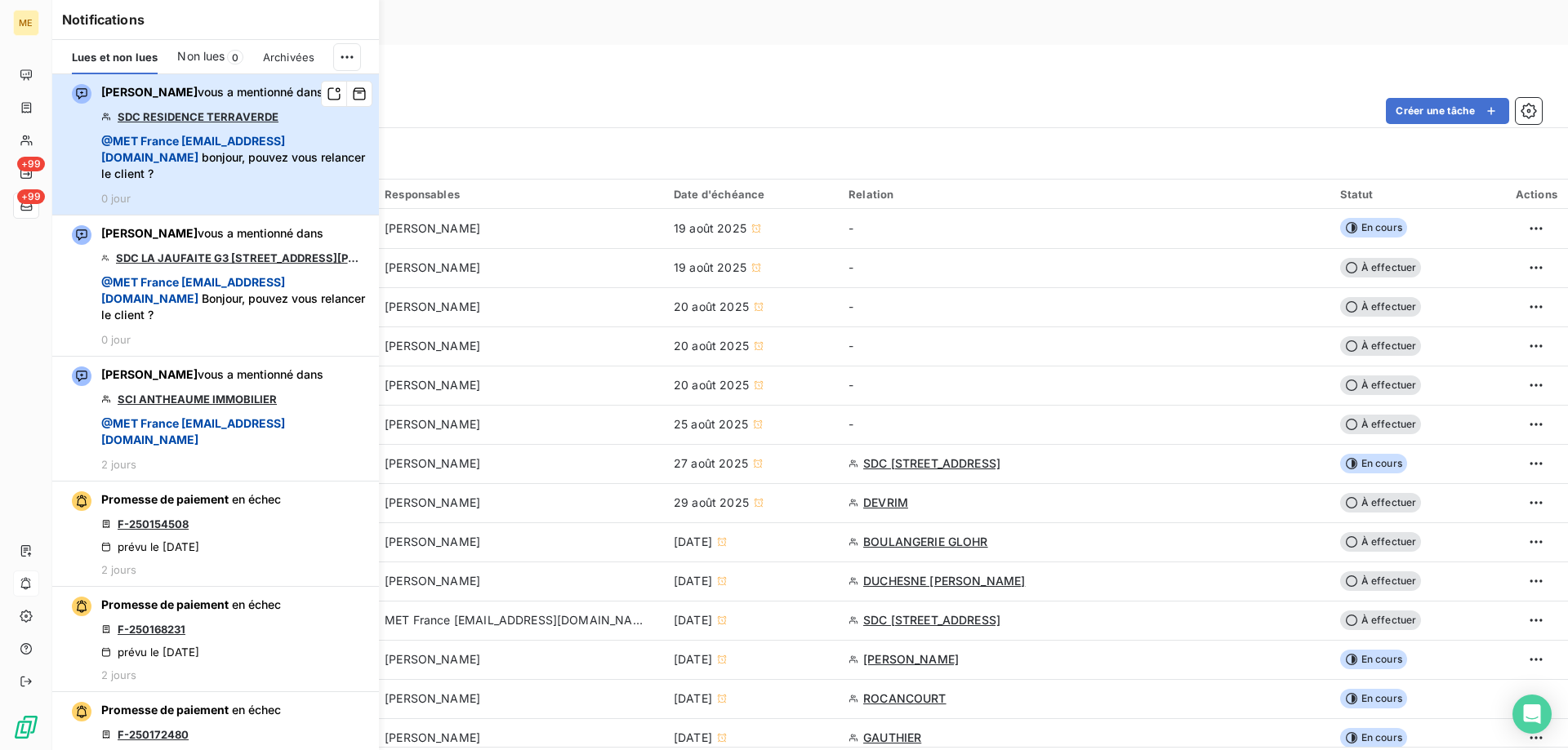
click at [266, 150] on span "@ MET [GEOGRAPHIC_DATA] [EMAIL_ADDRESS][DOMAIN_NAME]" at bounding box center [193, 149] width 184 height 31
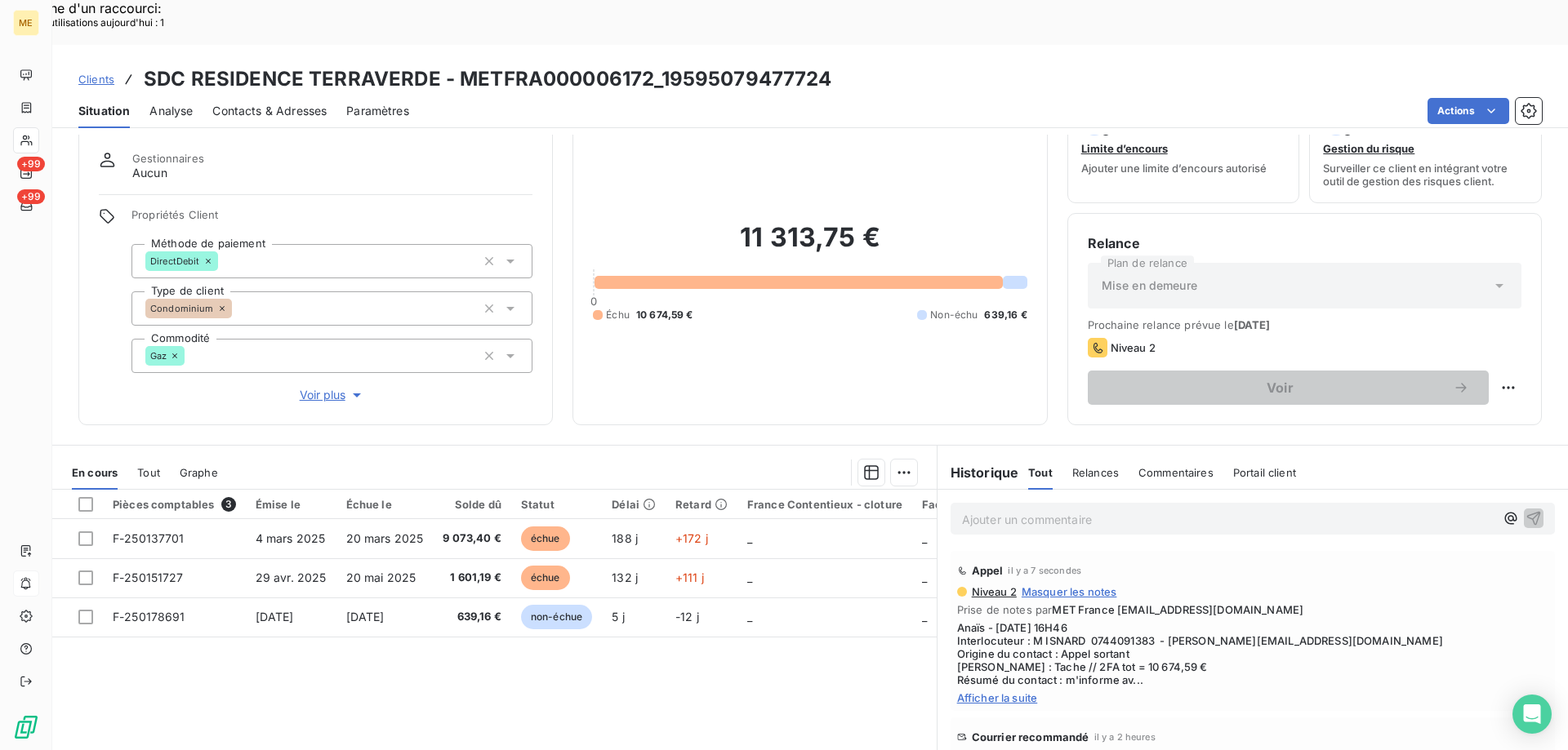
scroll to position [104, 0]
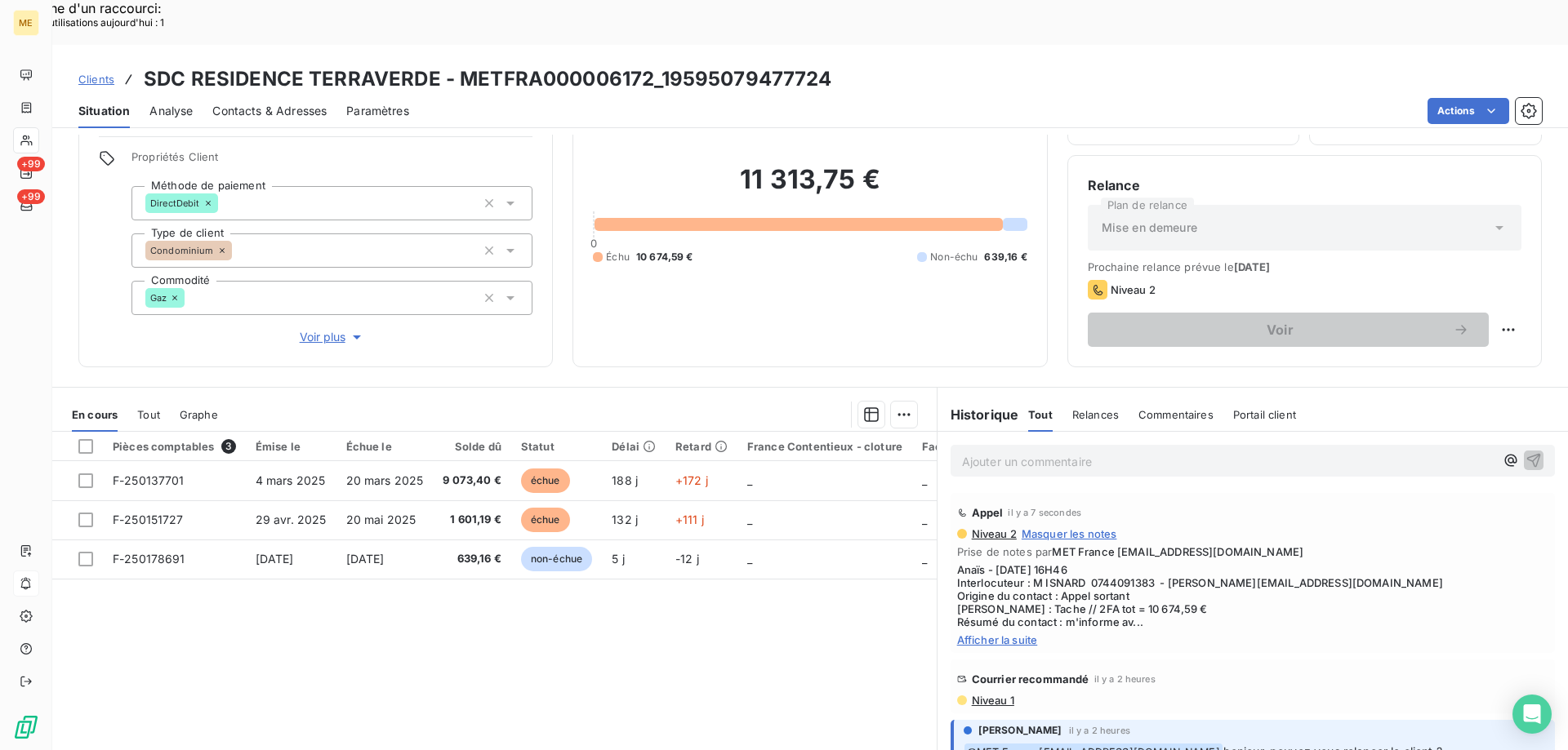
click at [1490, 305] on div "Replanifier cette action" at bounding box center [1429, 321] width 160 height 39
click at [1479, 324] on div "Replanifier cette action" at bounding box center [1428, 321] width 146 height 26
select select "8"
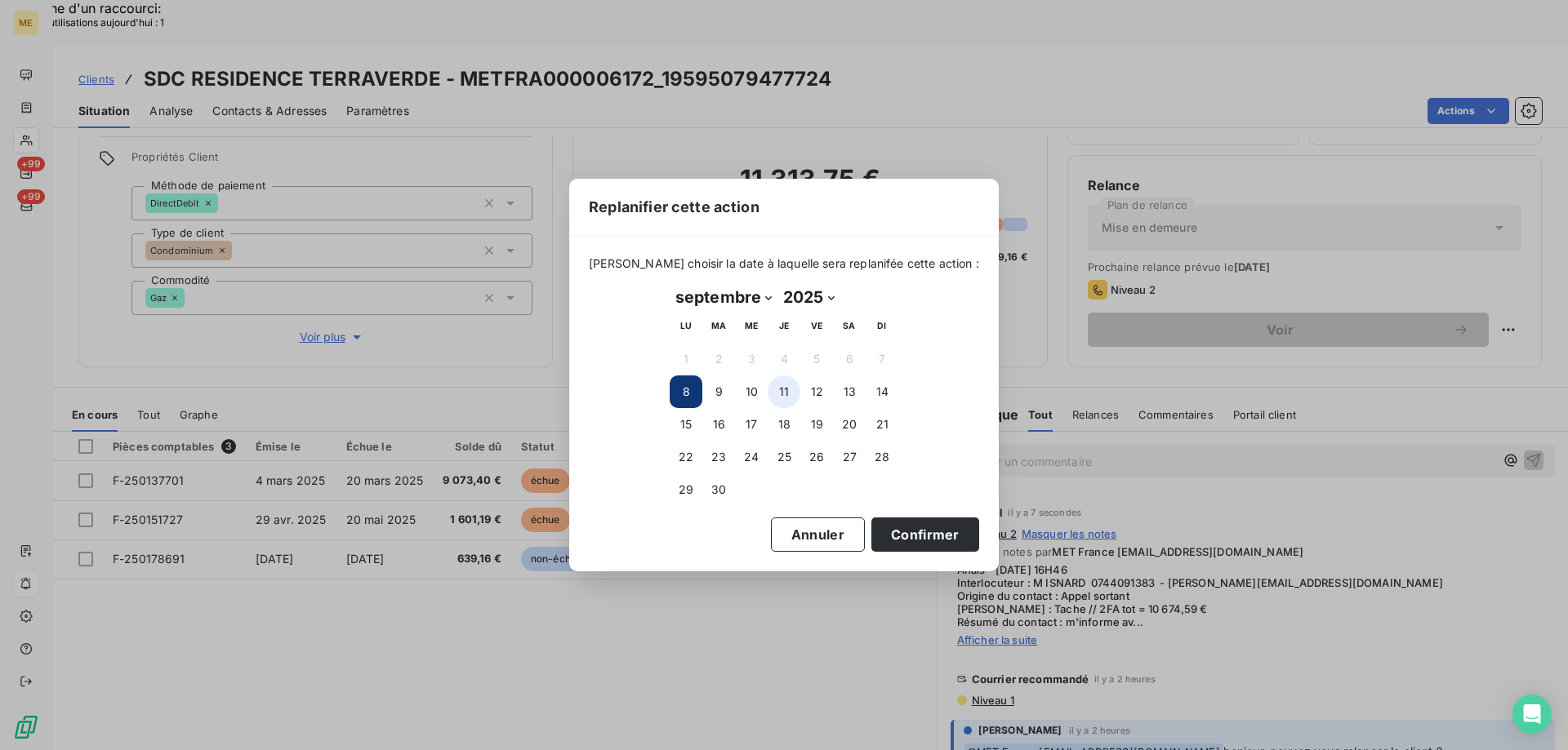
click at [789, 395] on button "11" at bounding box center [784, 392] width 32 height 32
click at [905, 537] on button "Confirmer" at bounding box center [925, 535] width 108 height 34
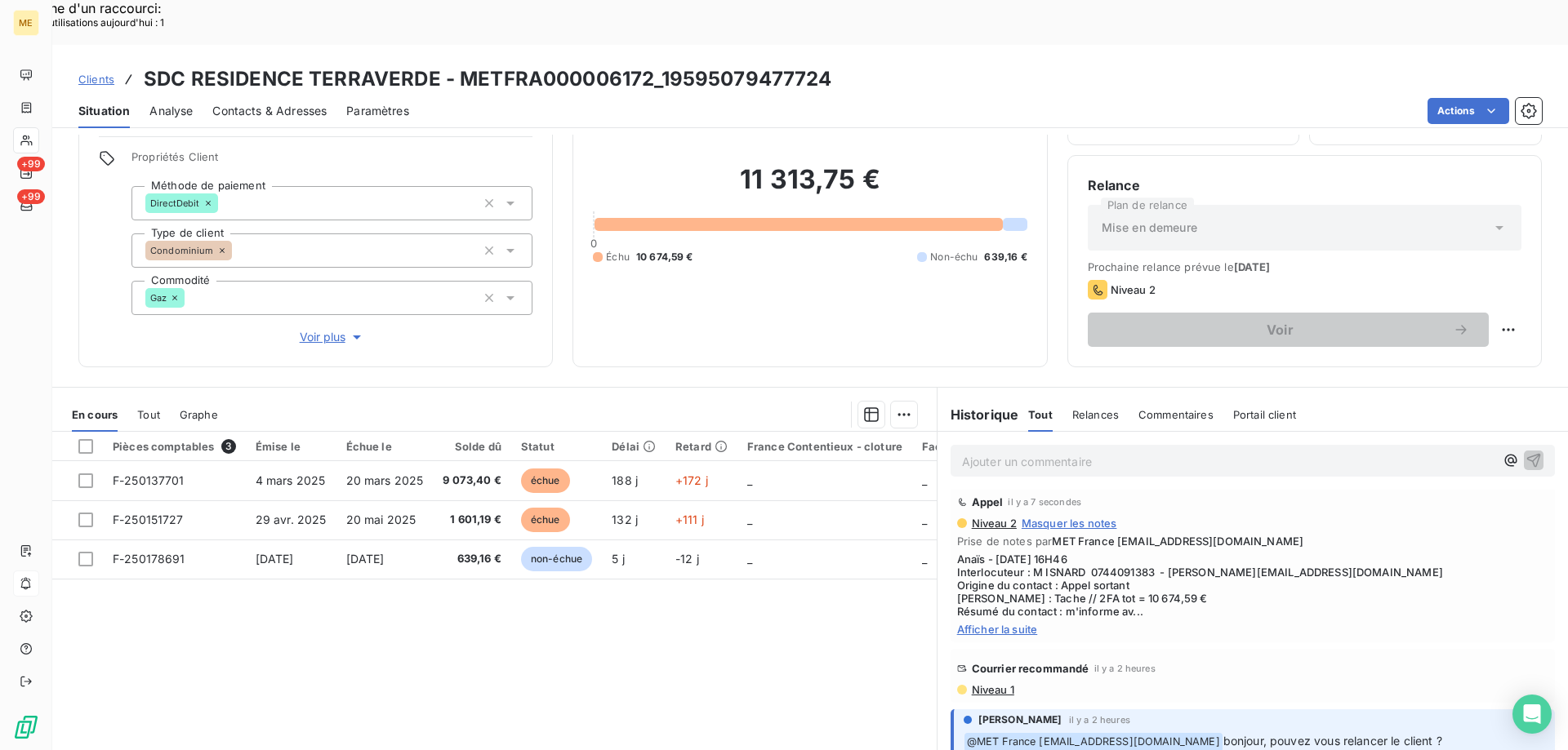
scroll to position [0, 0]
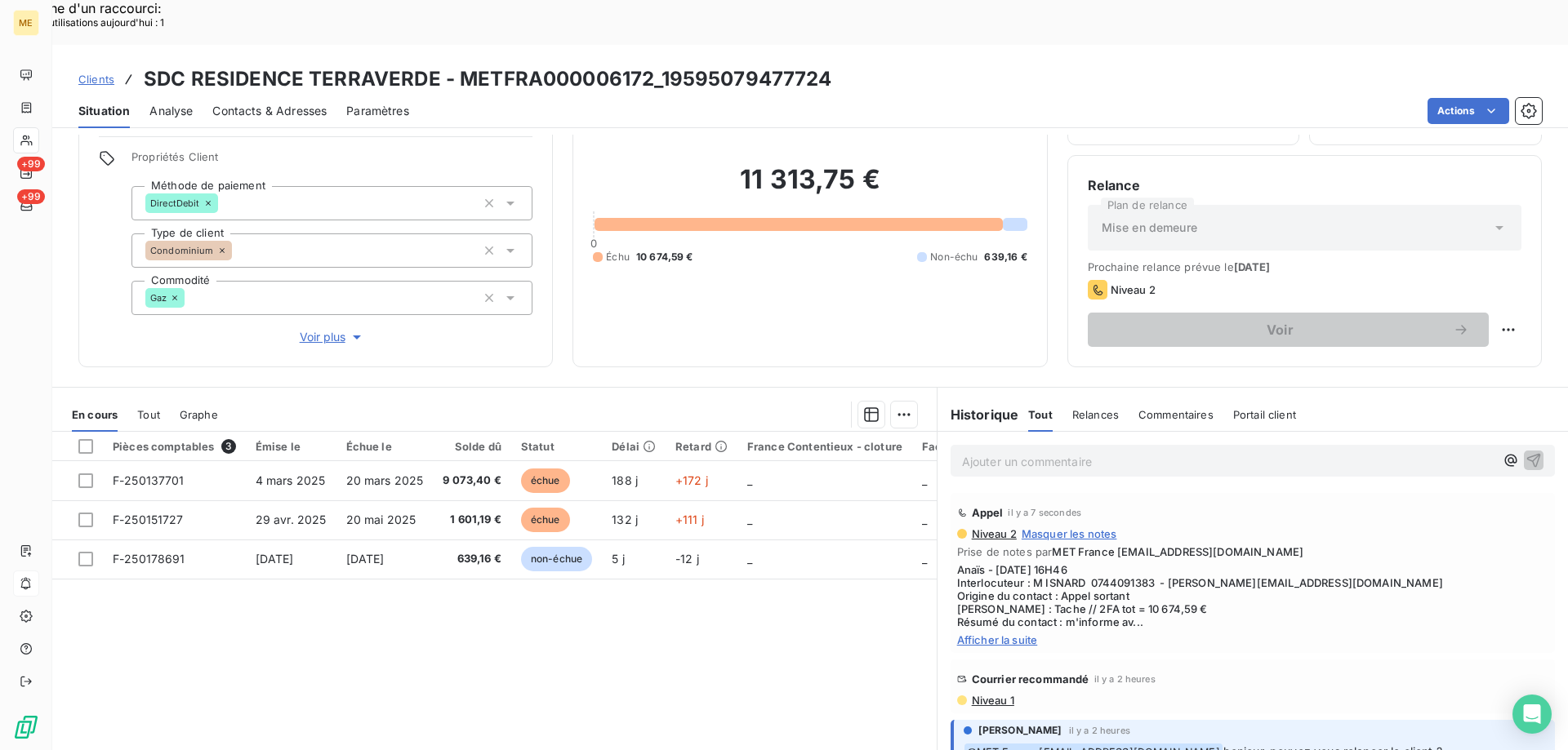
click at [1072, 451] on p "Ajouter un commentaire ﻿" at bounding box center [1227, 461] width 532 height 20
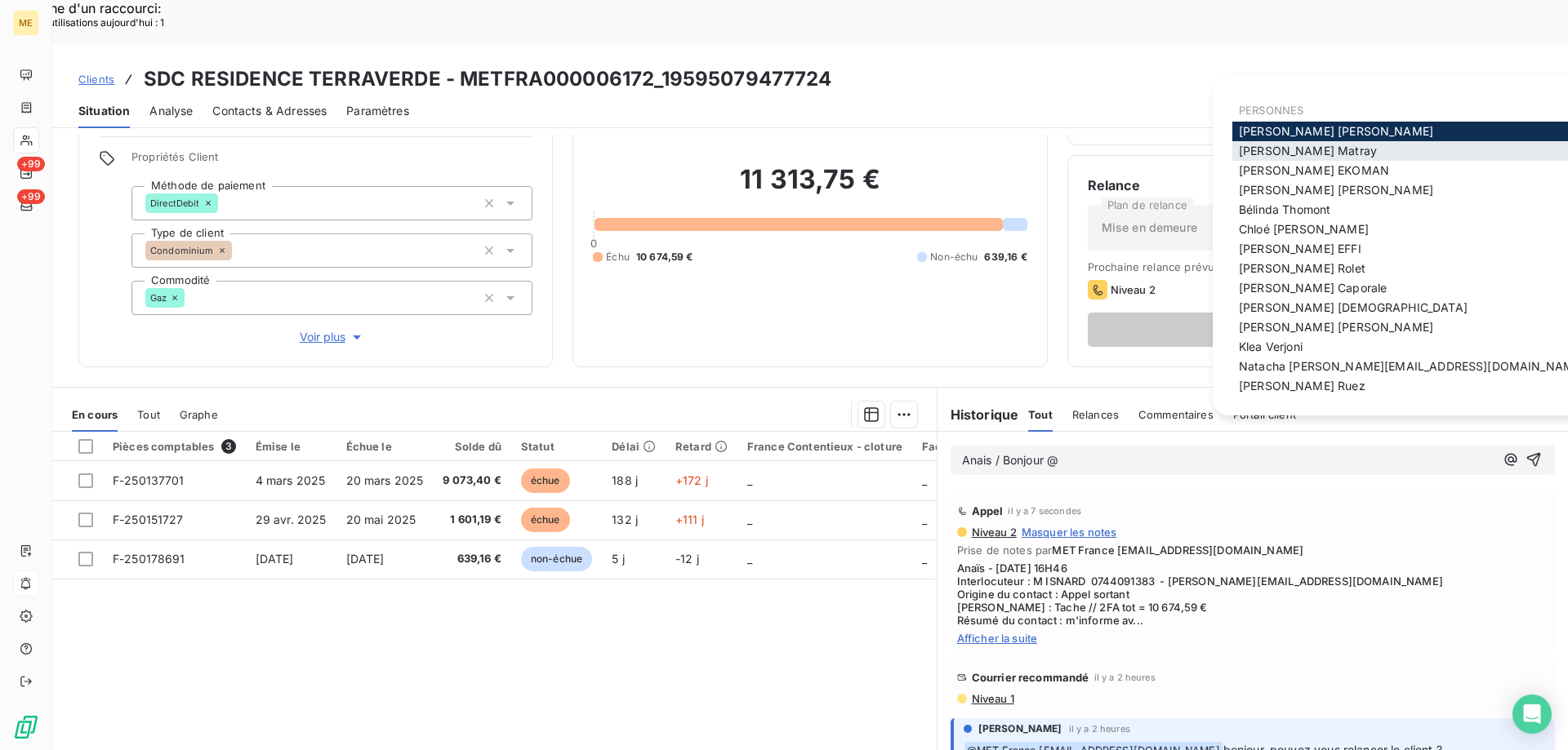
click at [1278, 158] on span "[PERSON_NAME]" at bounding box center [1307, 150] width 138 height 14
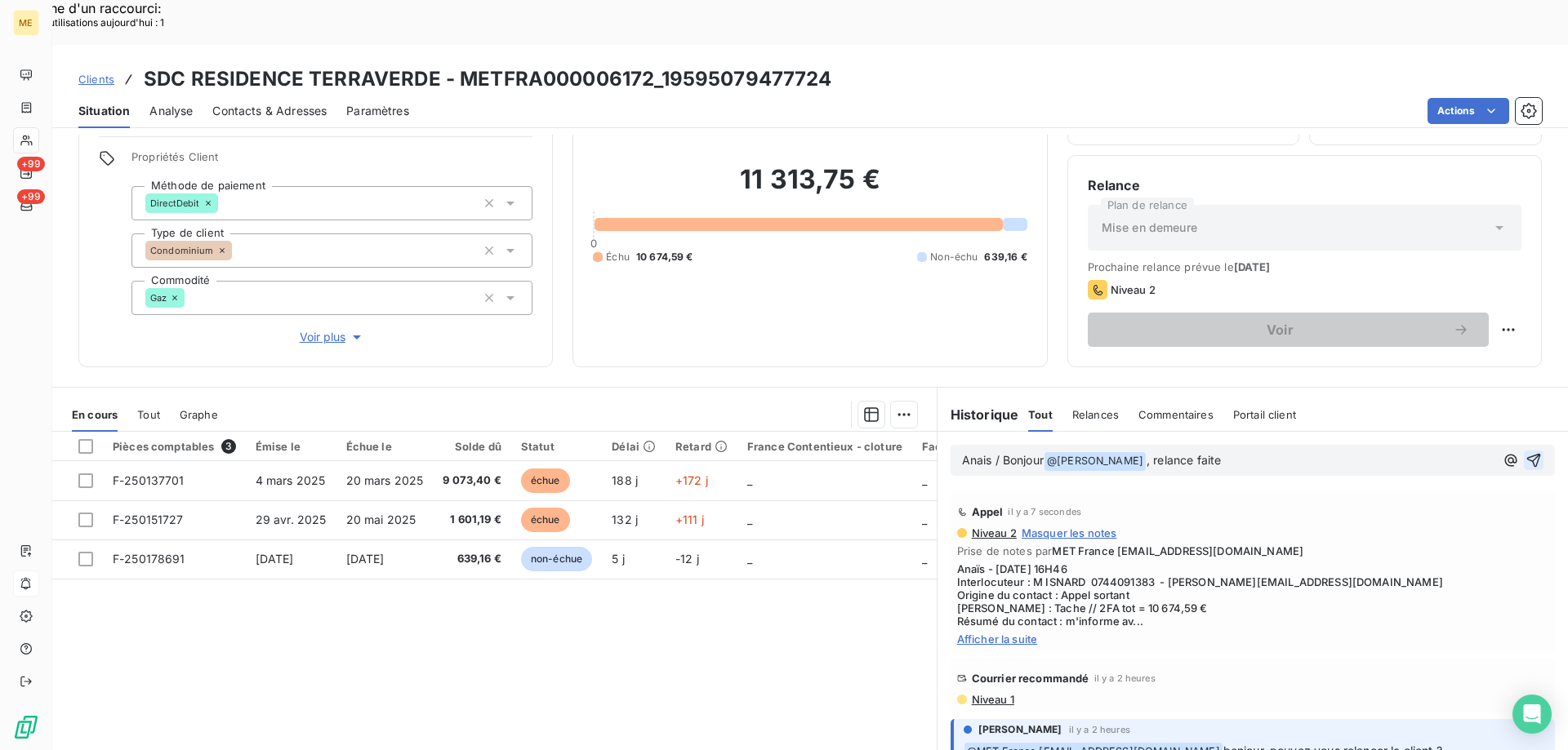
click at [1525, 452] on icon "button" at bounding box center [1534, 460] width 17 height 17
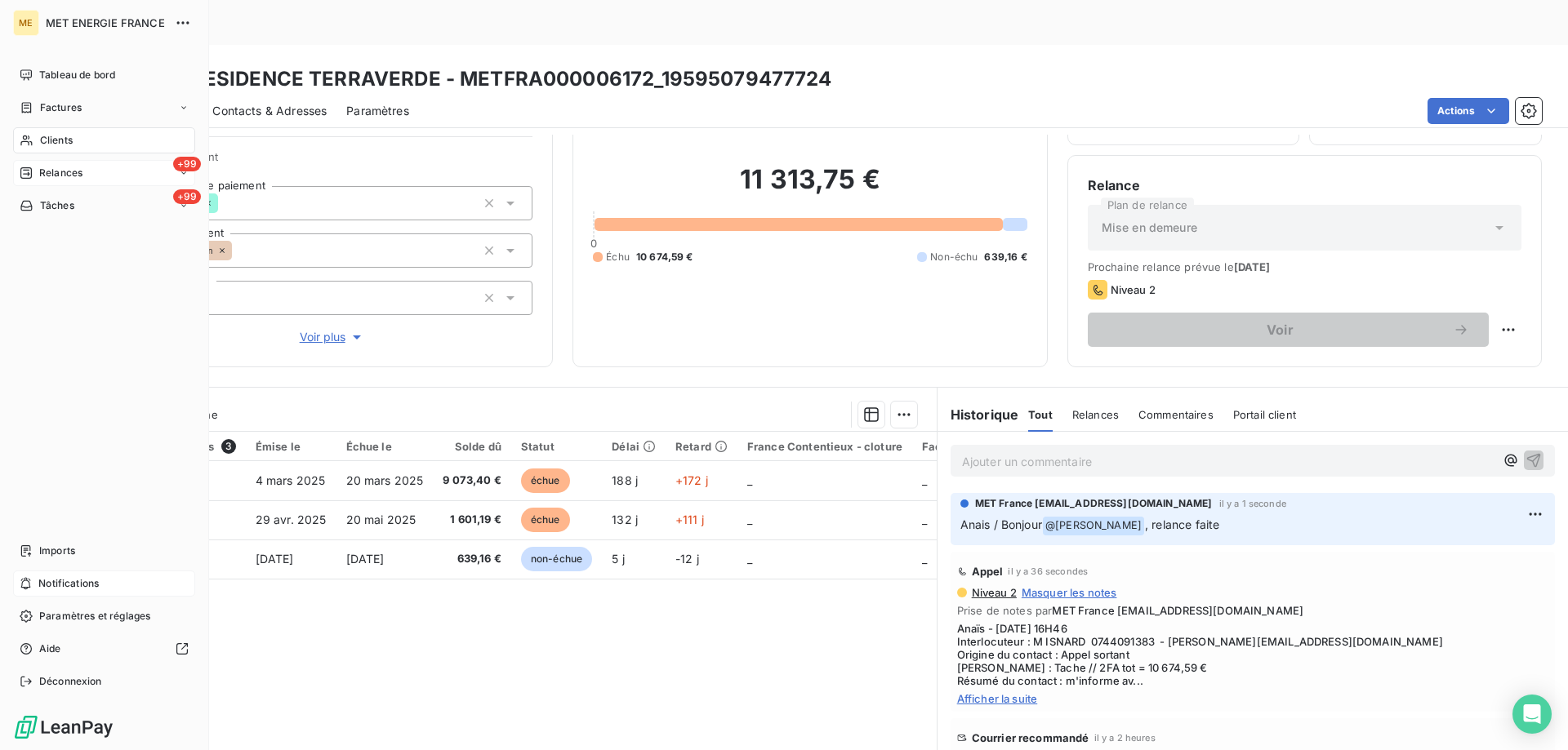
click at [57, 168] on span "Relances" at bounding box center [60, 174] width 44 height 15
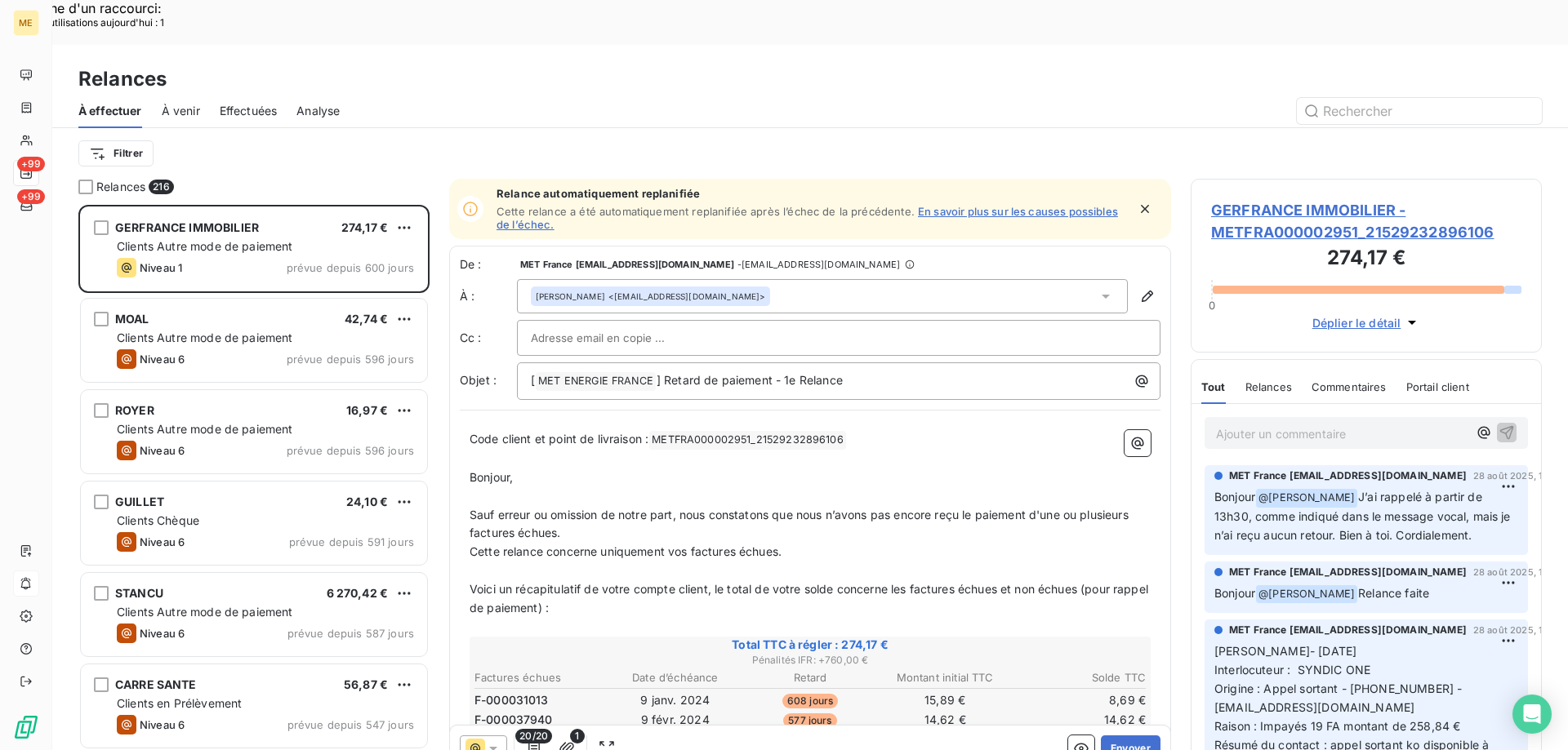
scroll to position [578, 339]
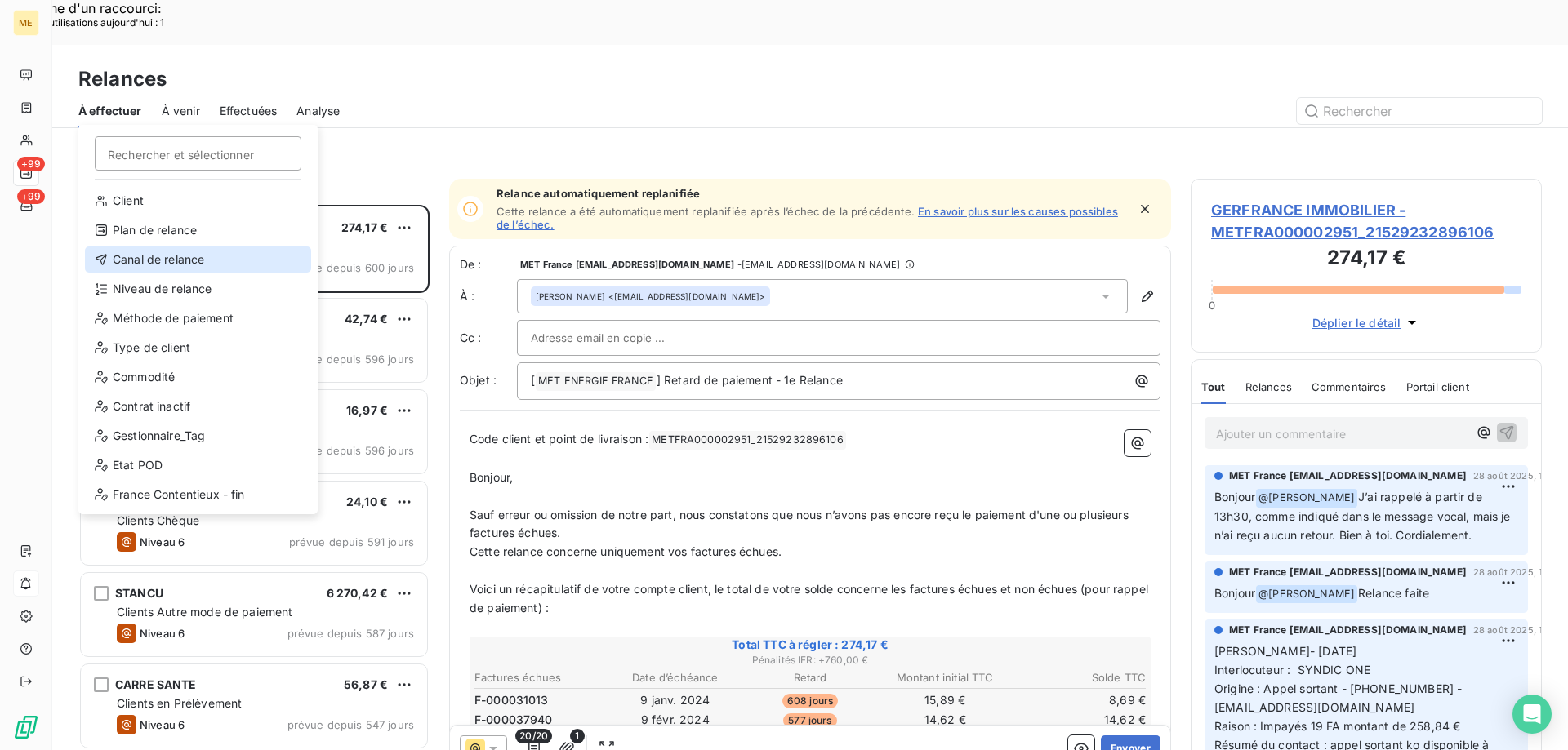
click at [186, 259] on div "Canal de relance" at bounding box center [198, 260] width 227 height 26
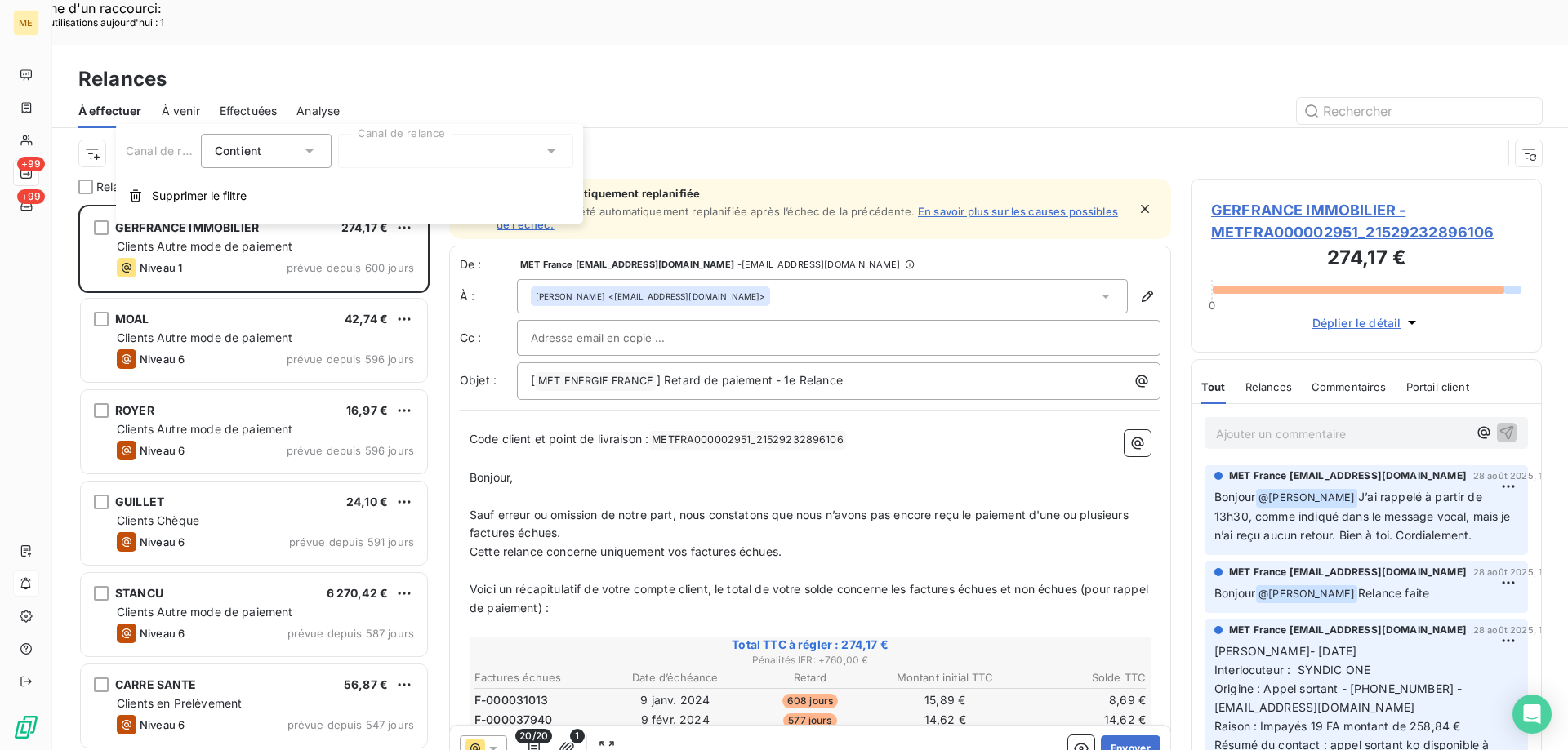
drag, startPoint x: 435, startPoint y: 149, endPoint x: 437, endPoint y: 159, distance: 10.2
click at [435, 150] on div at bounding box center [455, 150] width 235 height 34
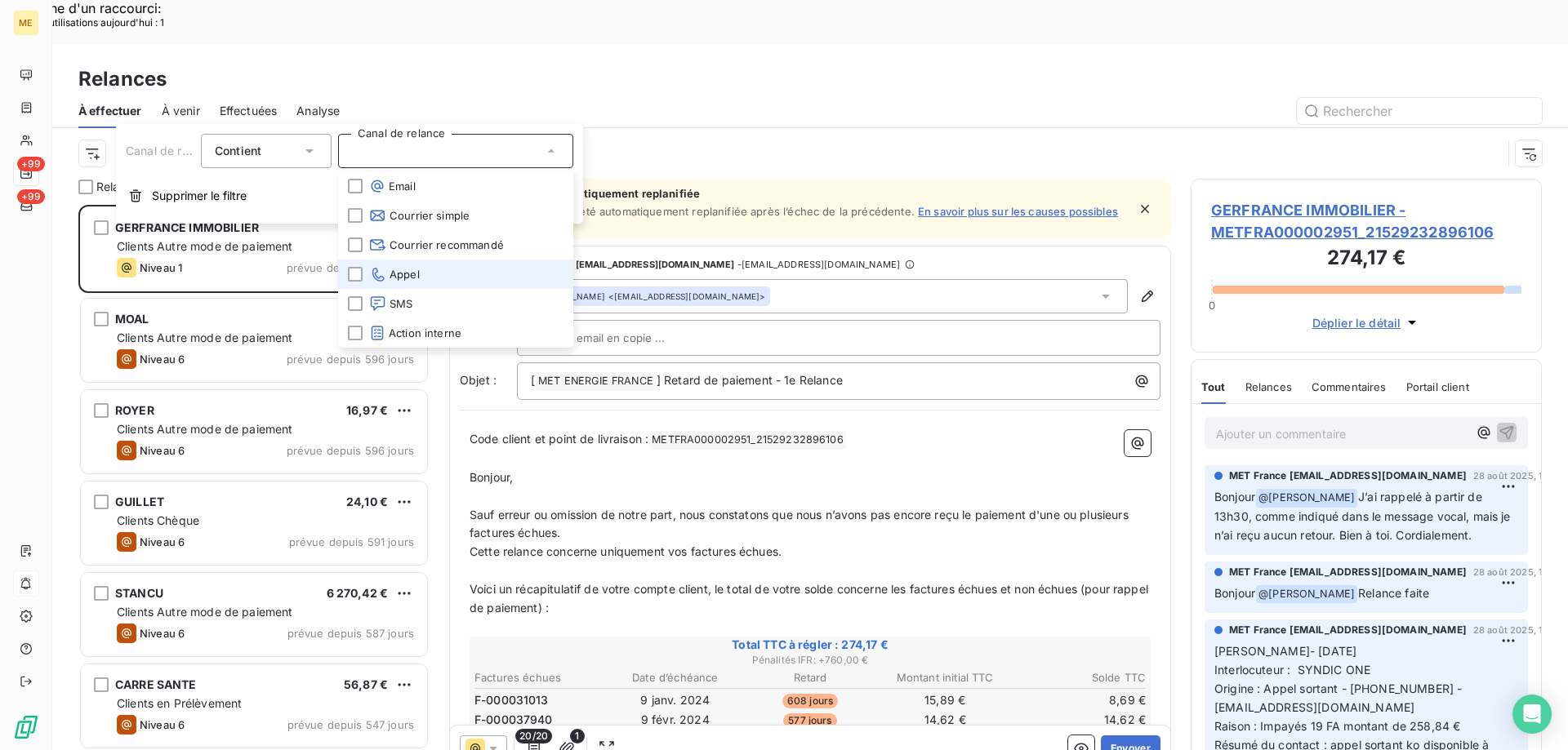
click at [419, 278] on span "Appel" at bounding box center [395, 275] width 51 height 17
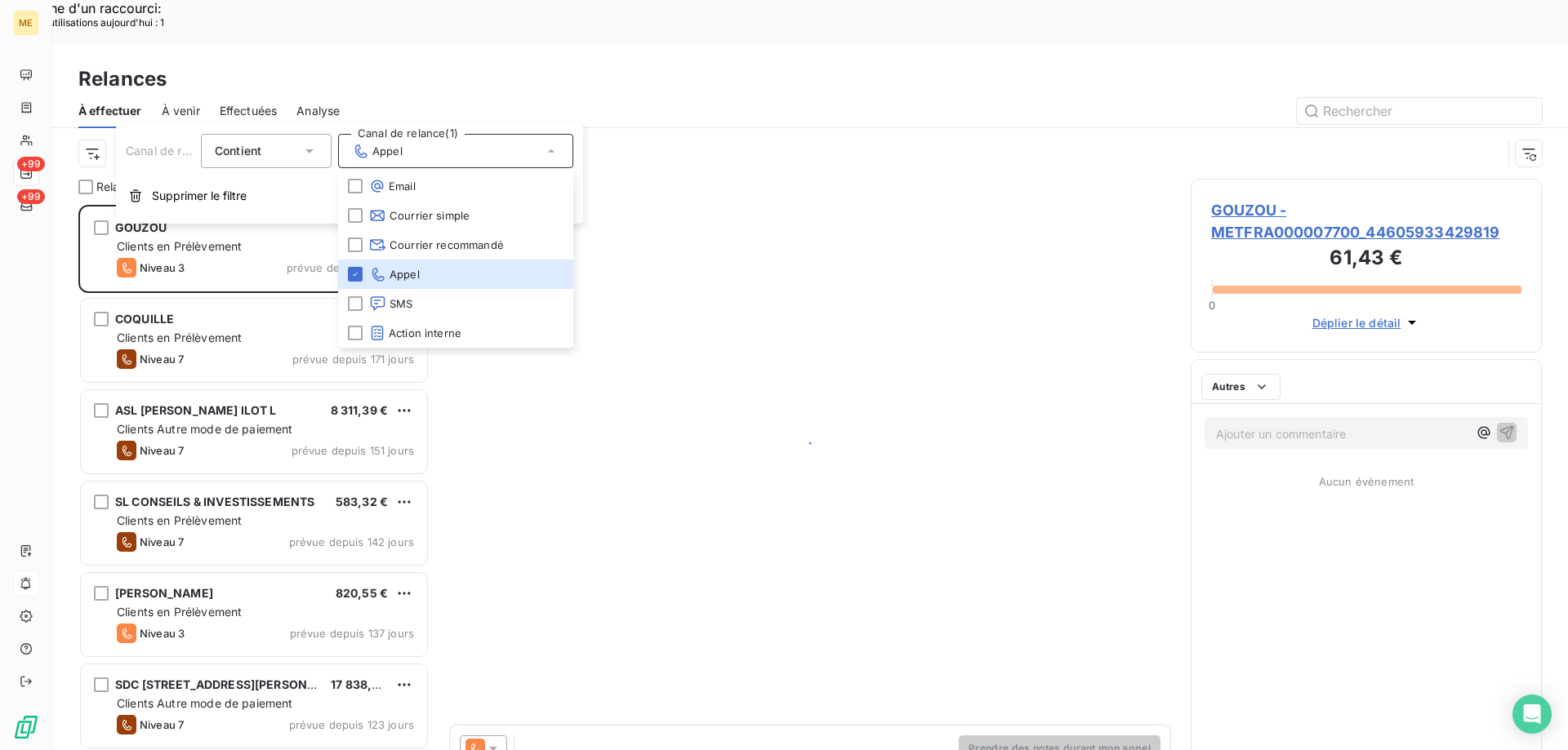
scroll to position [578, 339]
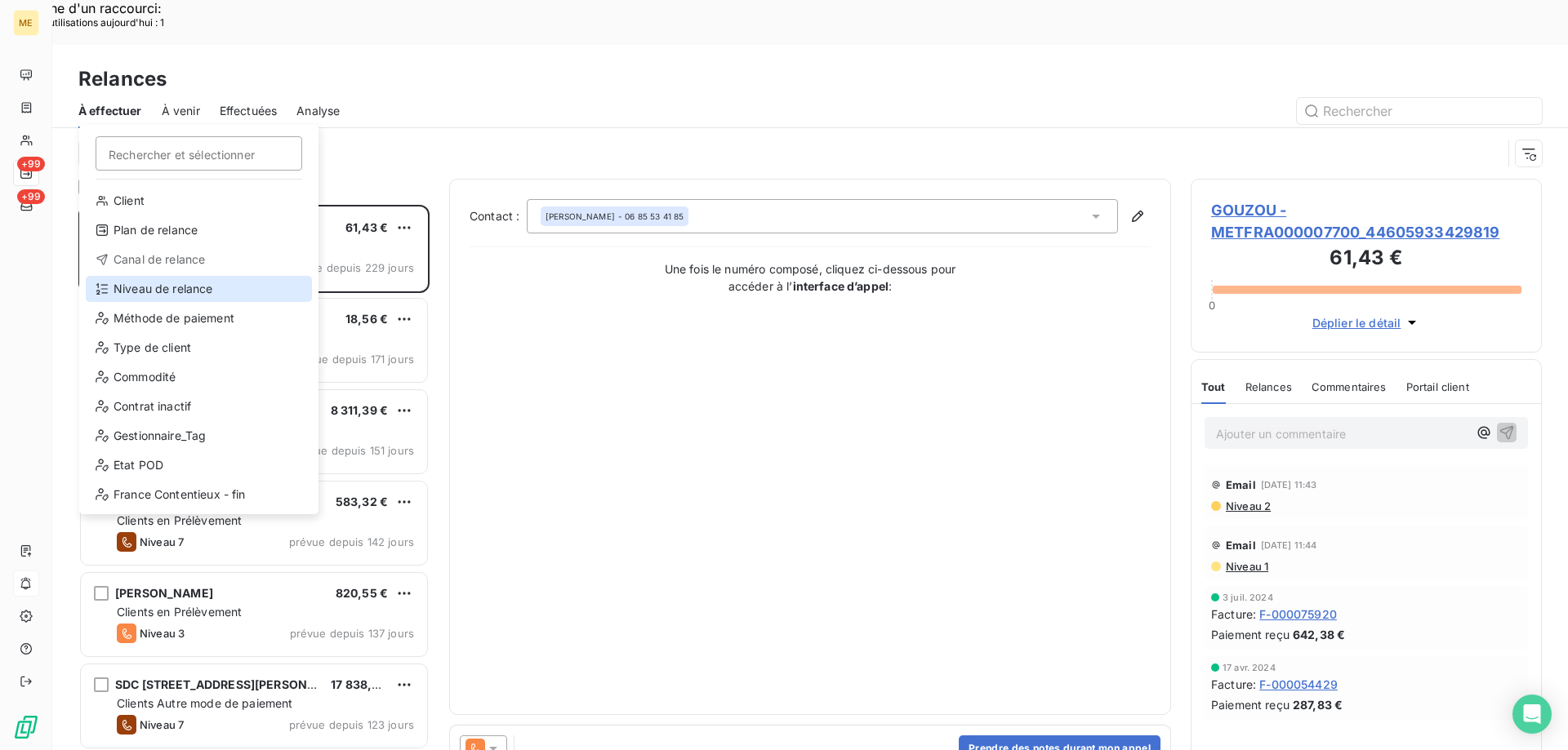
click at [133, 289] on div "Niveau de relance" at bounding box center [199, 289] width 227 height 26
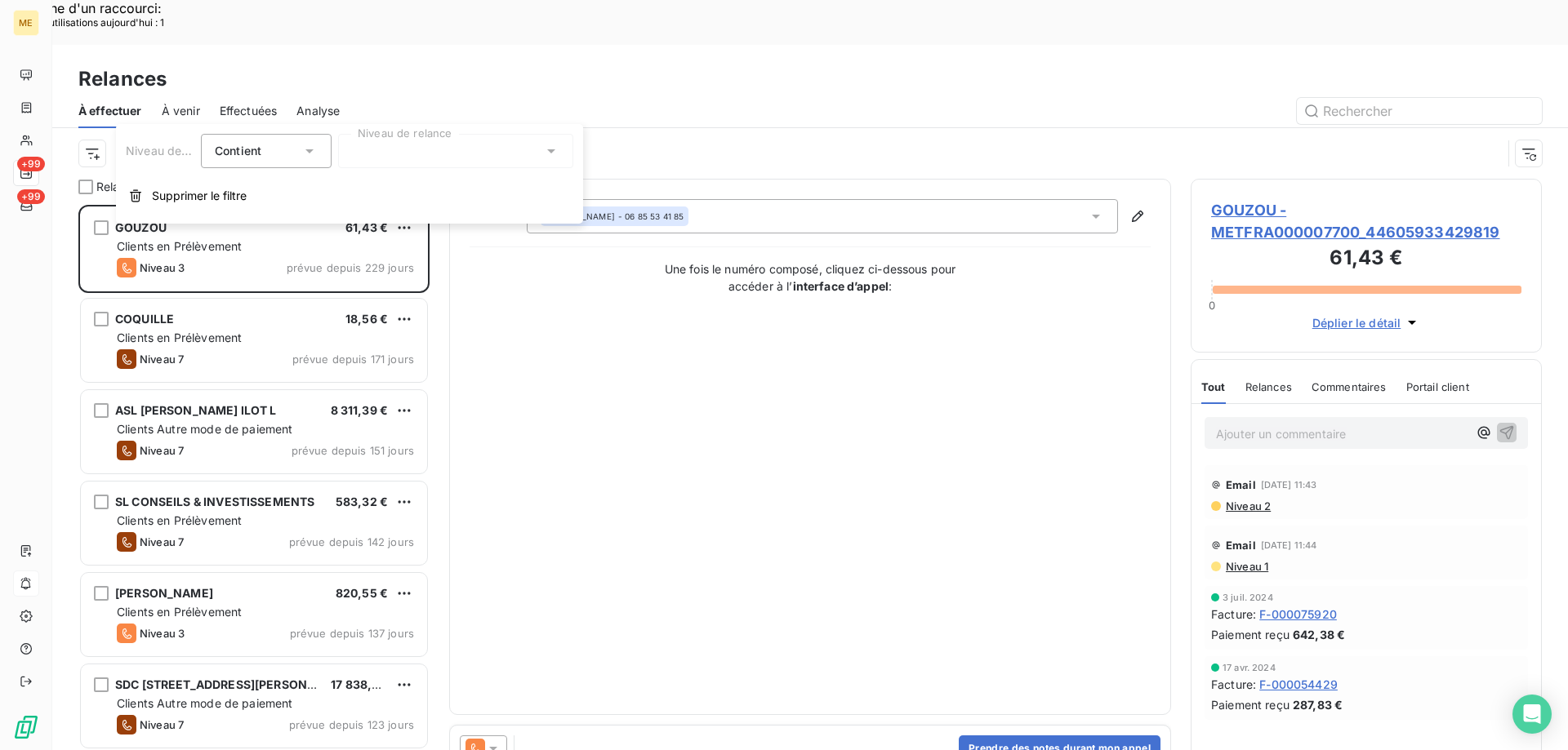
click at [442, 168] on div "Niveau de relance Contient is Niveau de relance Supprimer le filtre" at bounding box center [349, 174] width 467 height 99
click at [451, 152] on div at bounding box center [455, 150] width 235 height 34
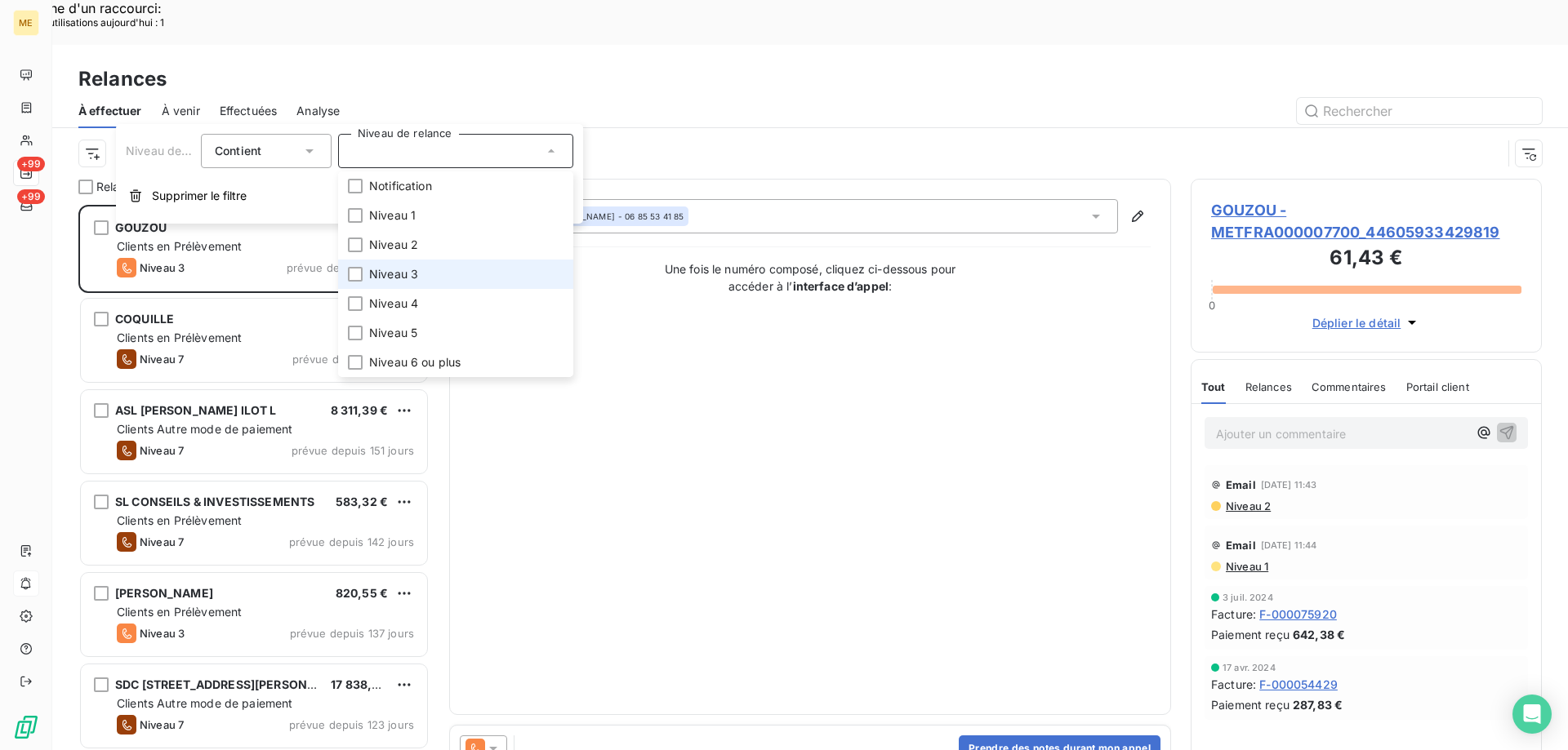
drag, startPoint x: 425, startPoint y: 273, endPoint x: 428, endPoint y: 315, distance: 42.1
click at [425, 274] on li "Niveau 3" at bounding box center [455, 275] width 235 height 30
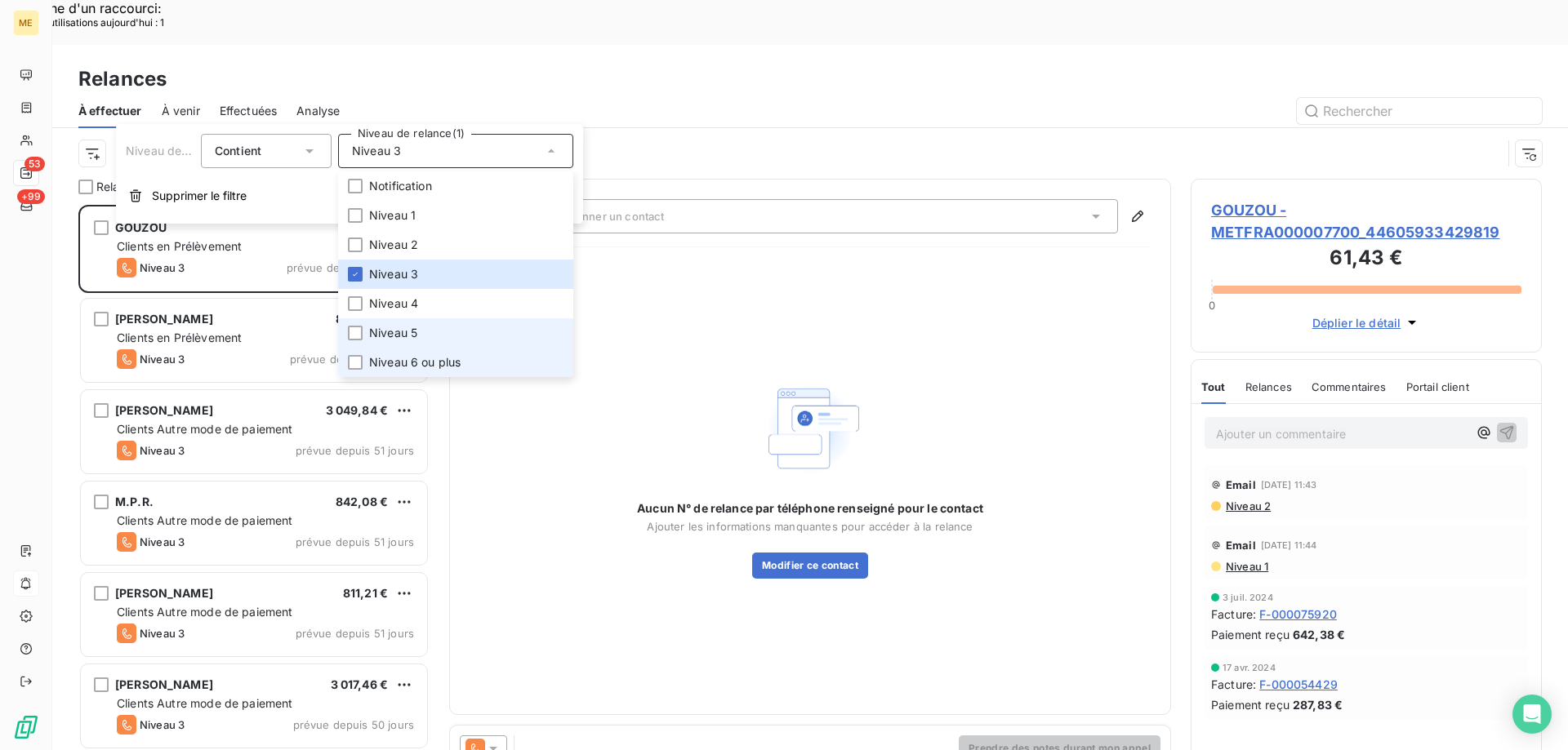
drag, startPoint x: 415, startPoint y: 331, endPoint x: 413, endPoint y: 366, distance: 35.1
click at [417, 335] on span "Niveau 5" at bounding box center [394, 333] width 48 height 17
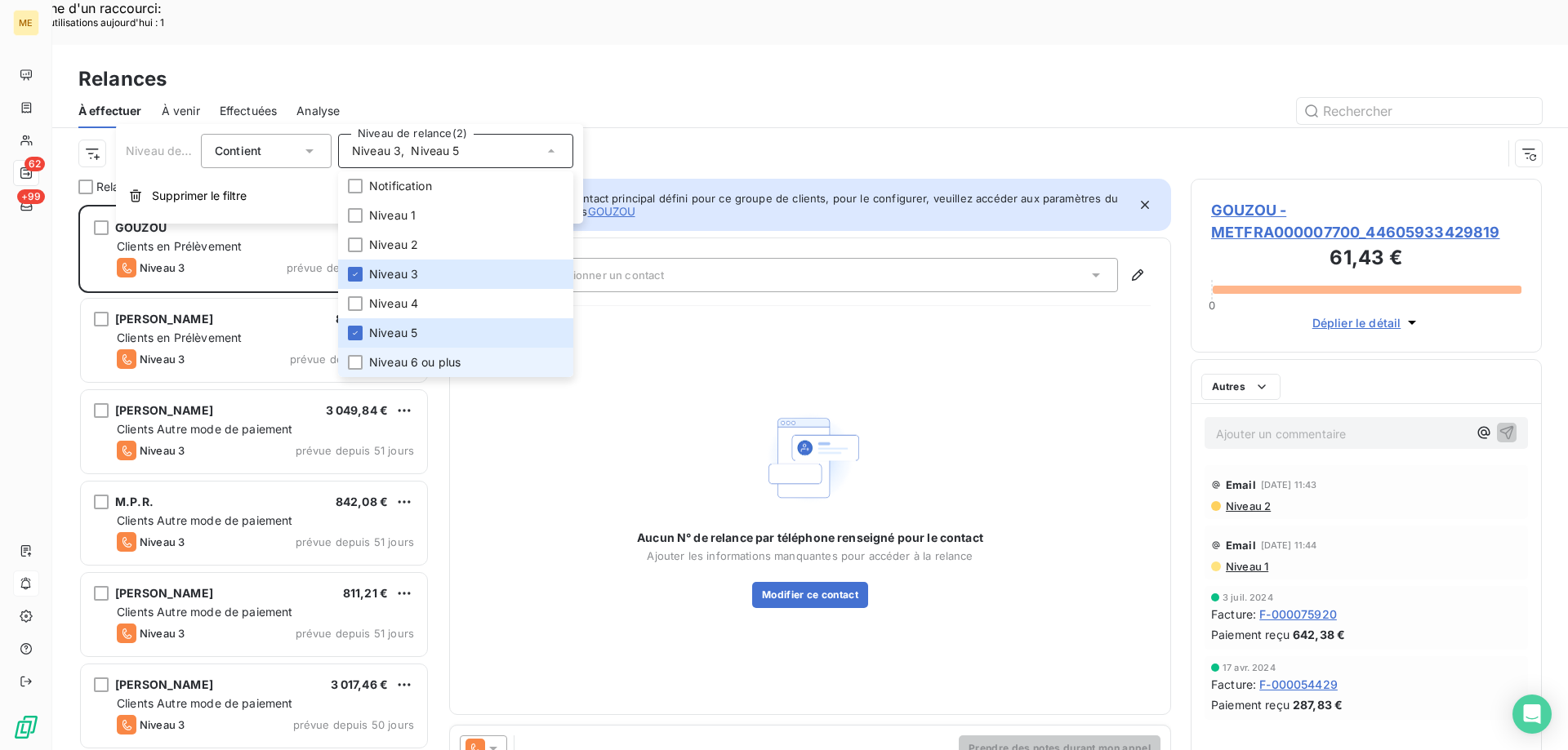
click at [414, 366] on span "Niveau 6 ou plus" at bounding box center [415, 363] width 92 height 17
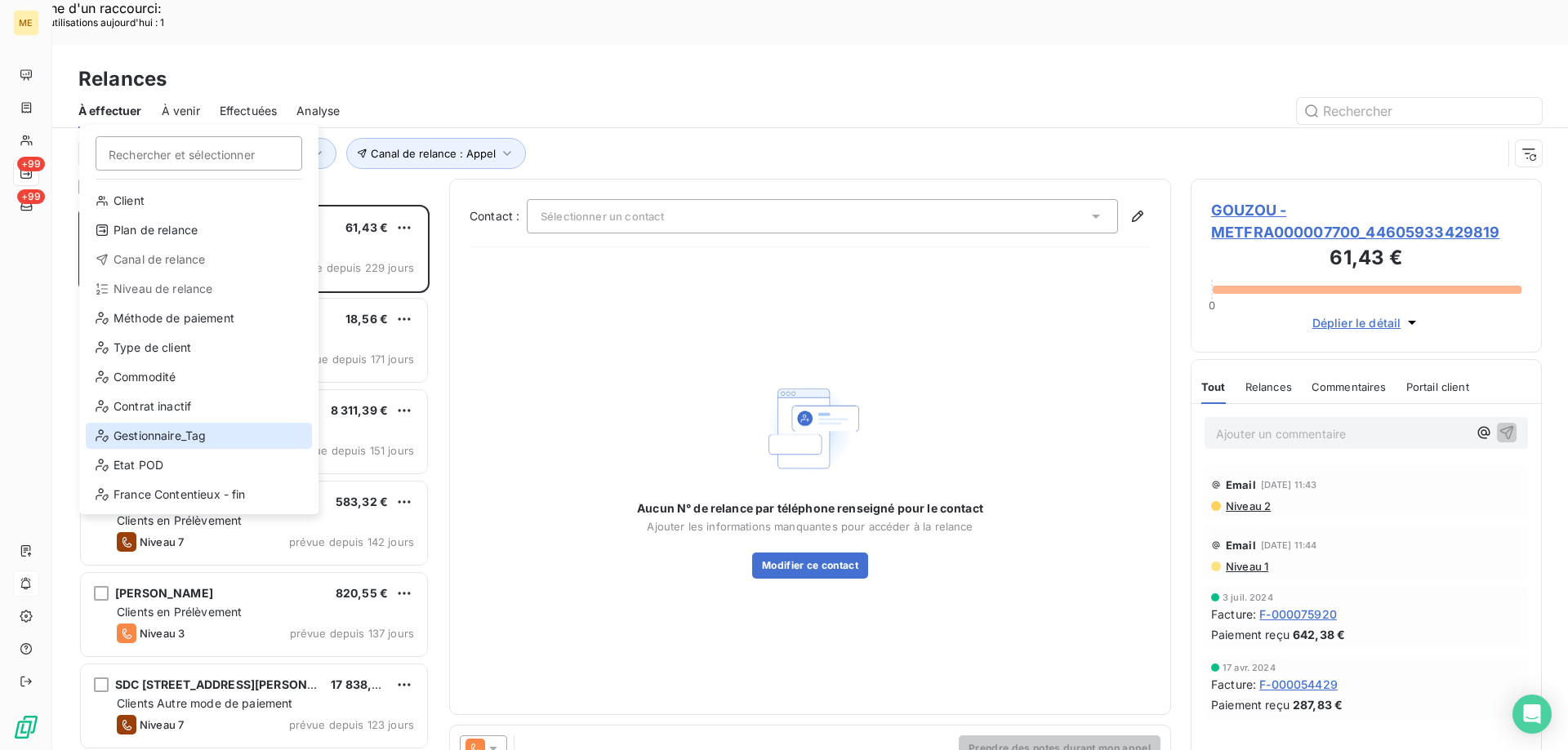
click at [216, 431] on div "Gestionnaire_Tag" at bounding box center [199, 436] width 227 height 26
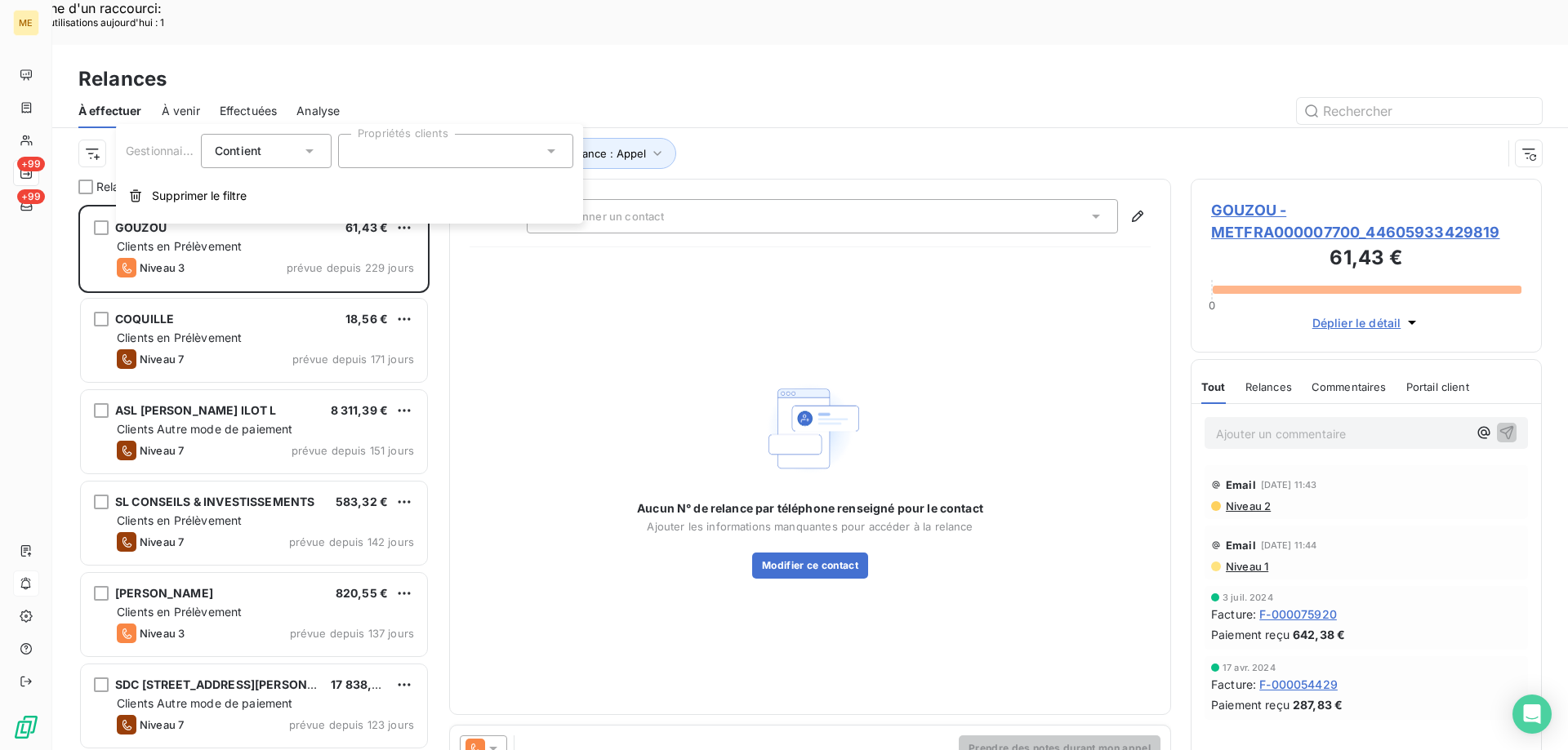
click at [505, 162] on div at bounding box center [455, 150] width 235 height 34
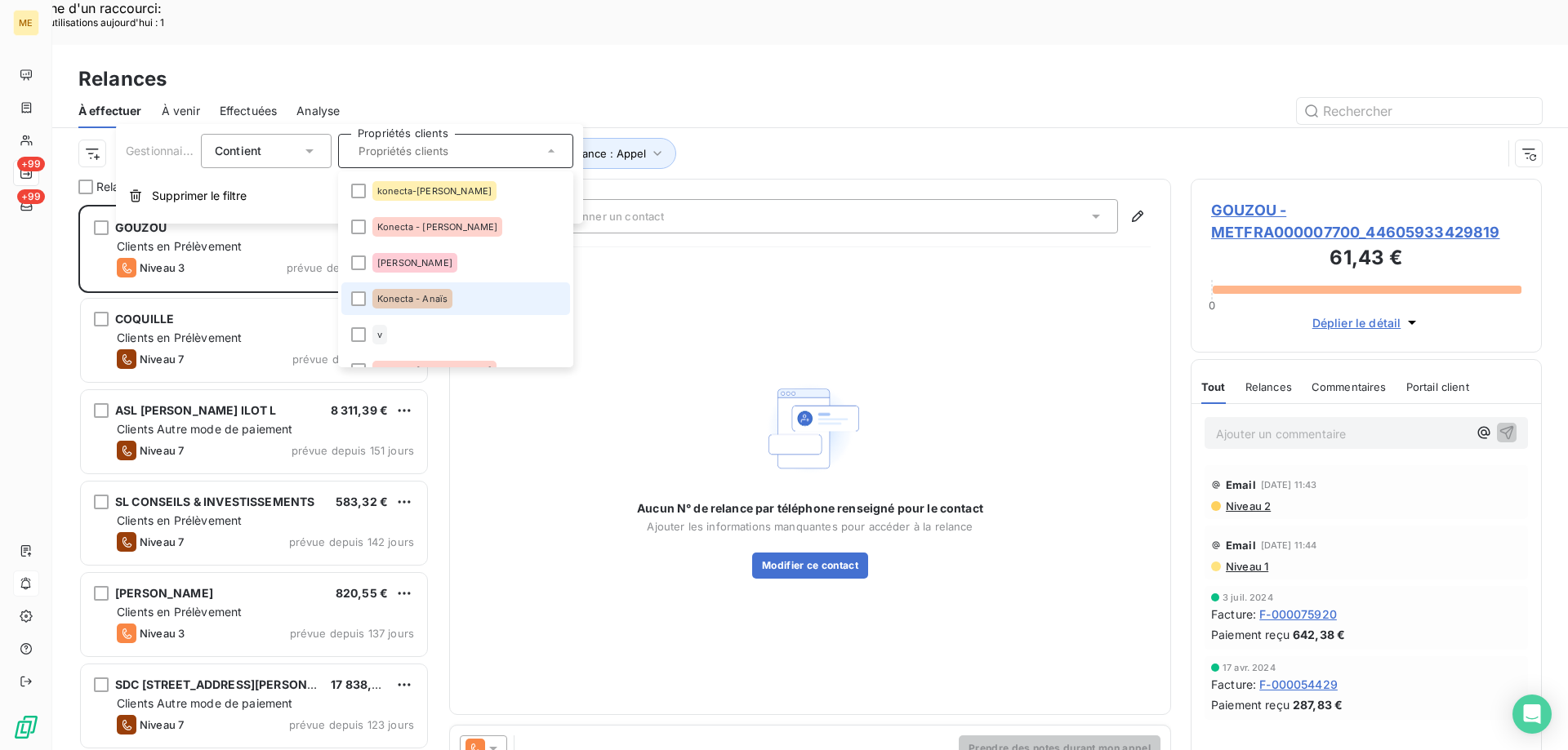
click at [459, 304] on li "Konecta - Anaïs" at bounding box center [456, 298] width 228 height 32
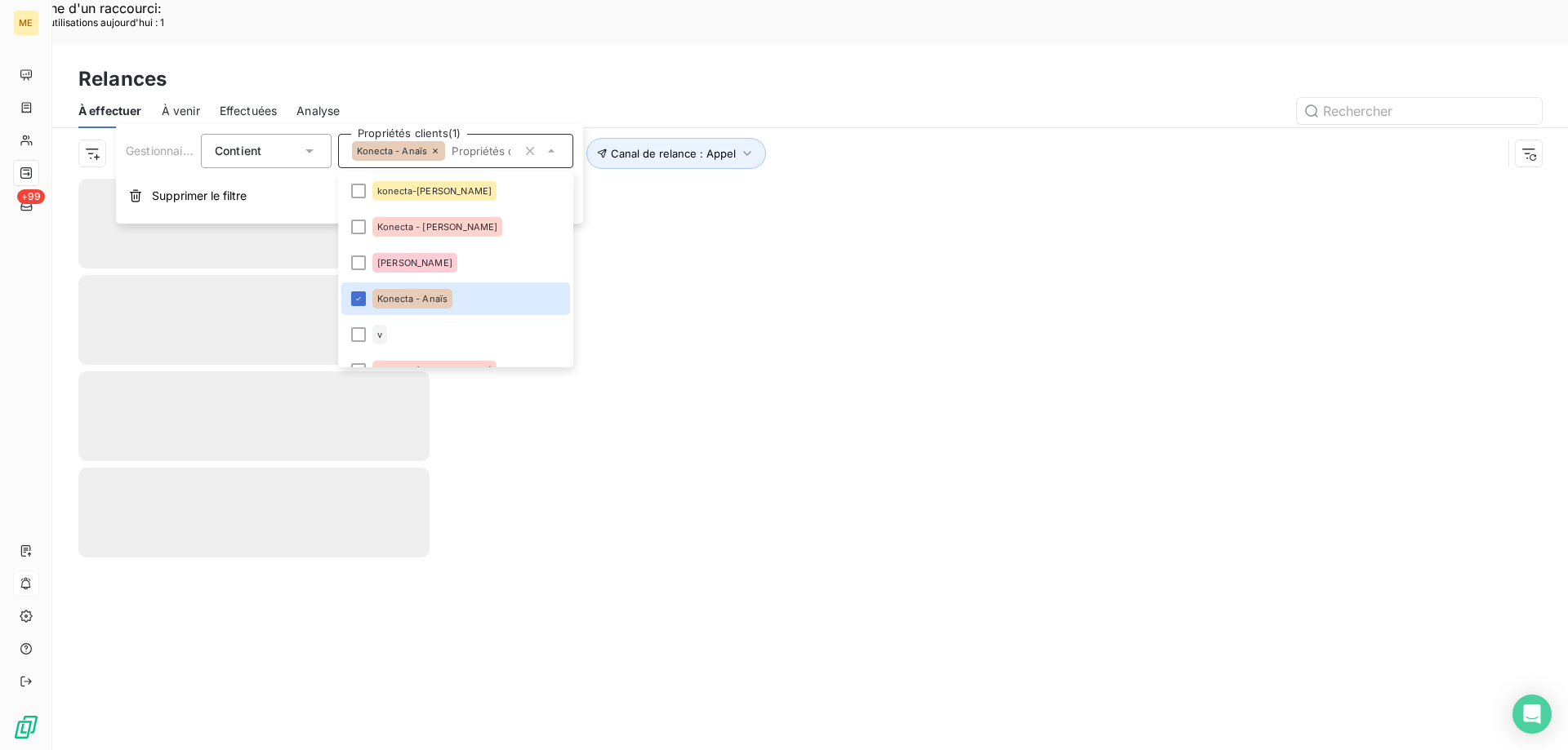
click at [945, 138] on div "Canal de relance : Appel Niveau de relance : Niveau 3 , ... Gestionnaire_Tag : …" at bounding box center [789, 153] width 1423 height 31
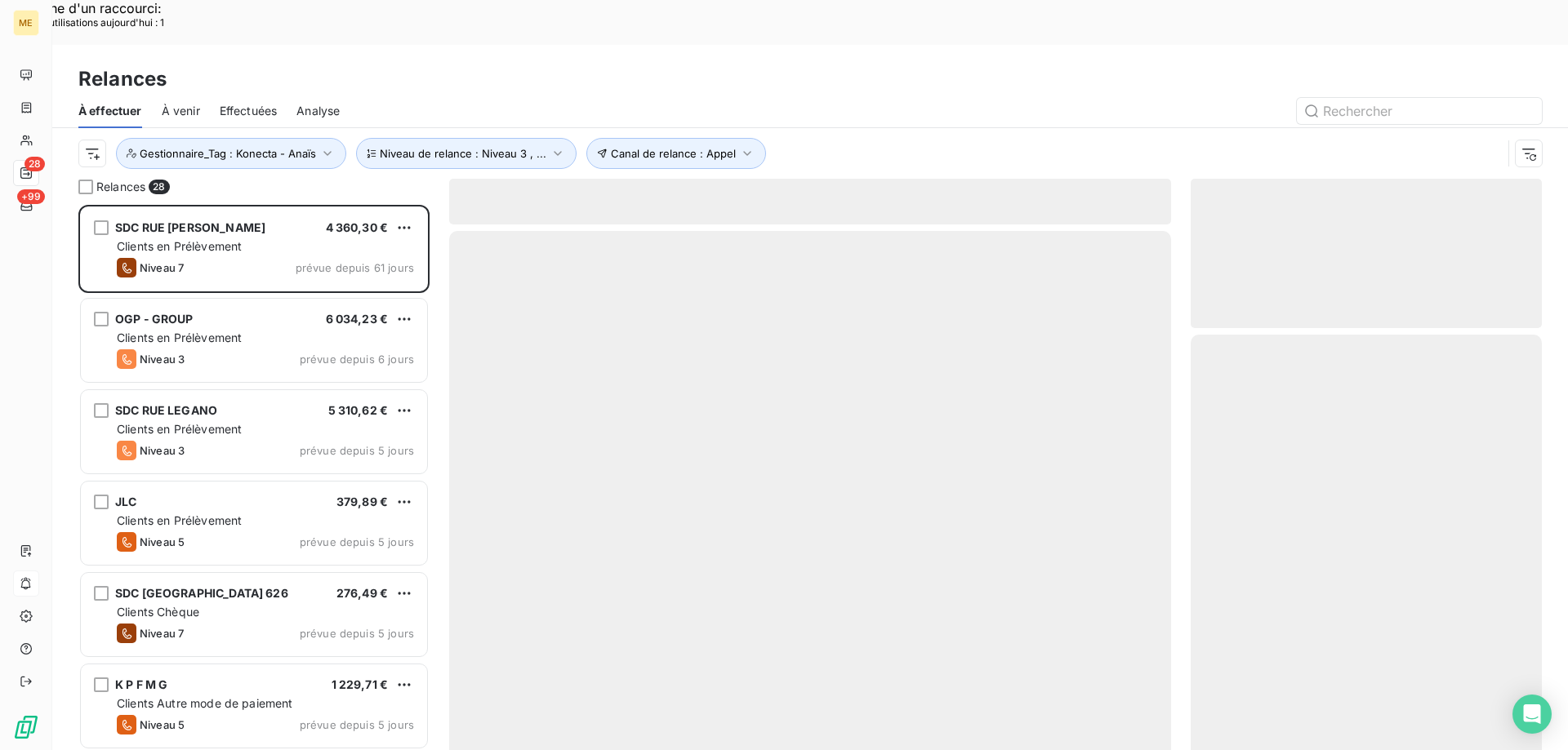
scroll to position [578, 339]
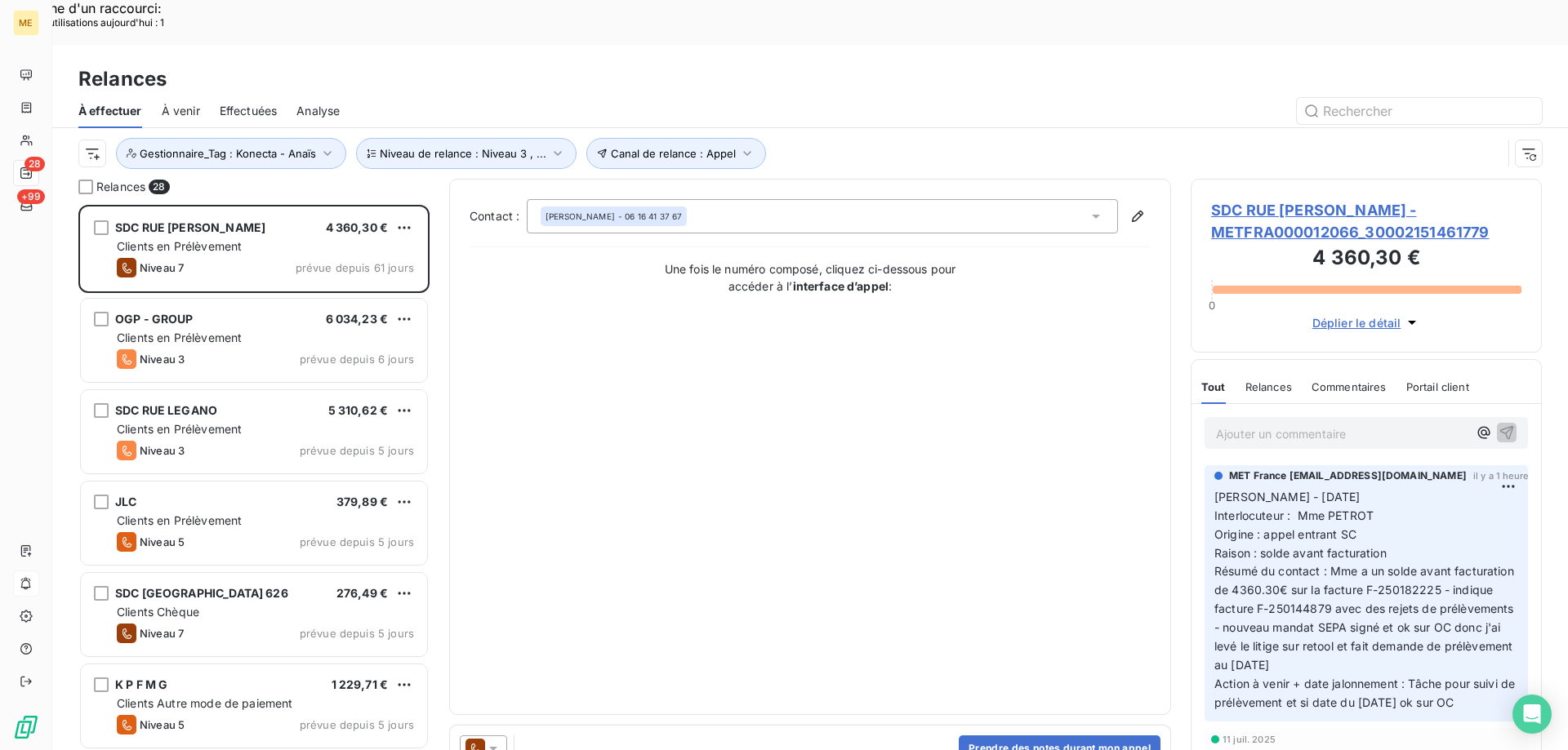
click at [1343, 200] on span "SDC RUE [PERSON_NAME] - METFRA000012066_30002151461779" at bounding box center [1366, 221] width 310 height 44
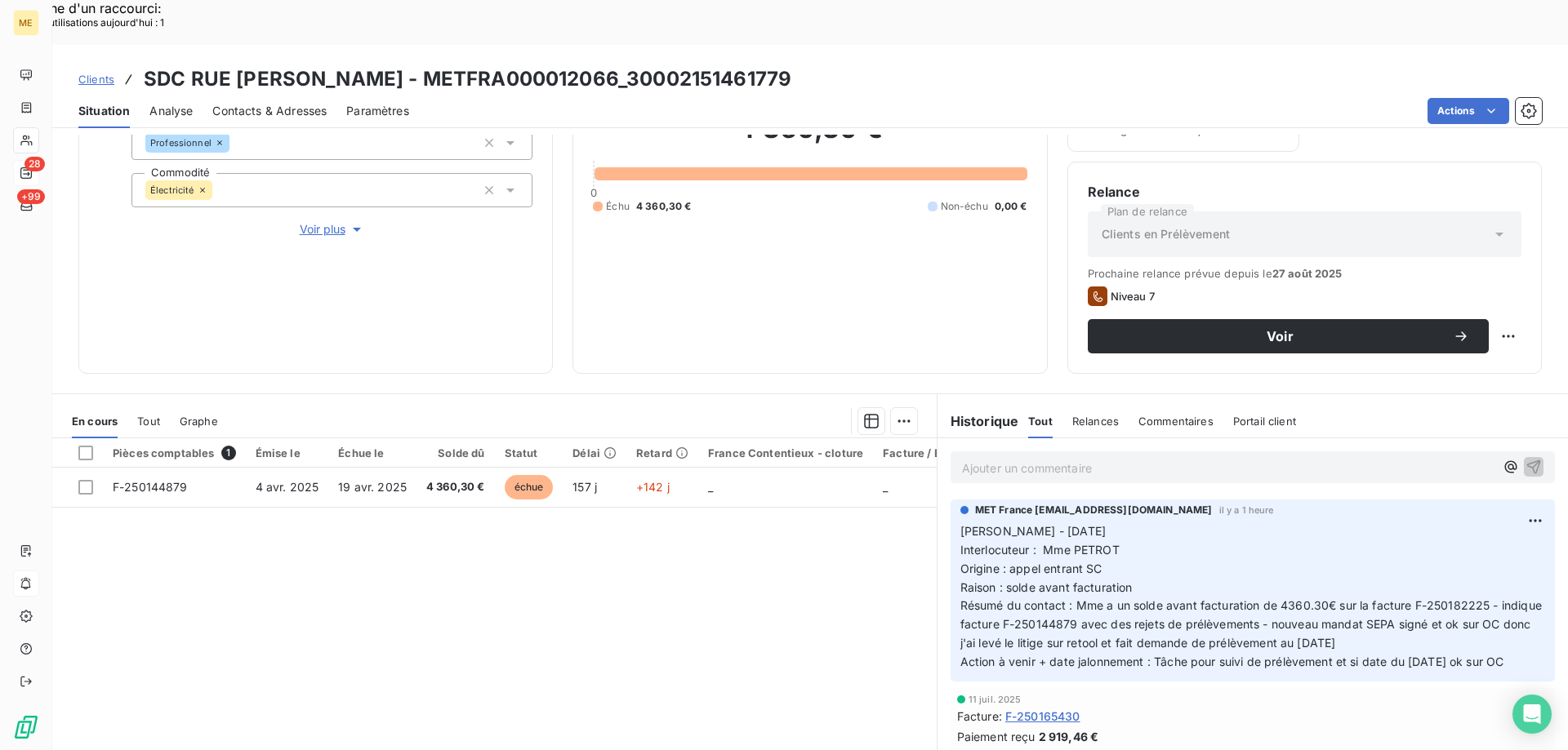
scroll to position [218, 0]
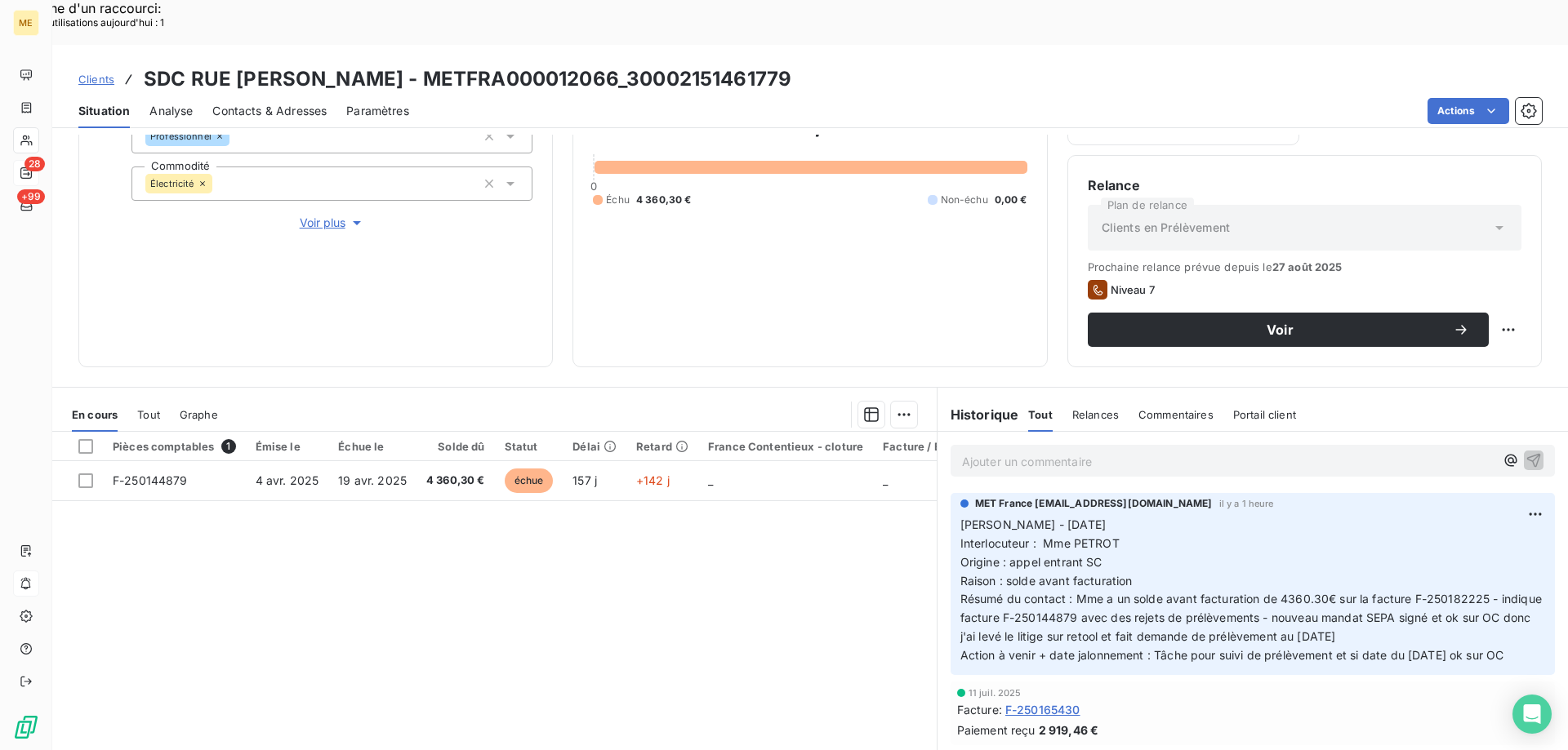
click at [327, 214] on span "Voir plus" at bounding box center [332, 223] width 65 height 17
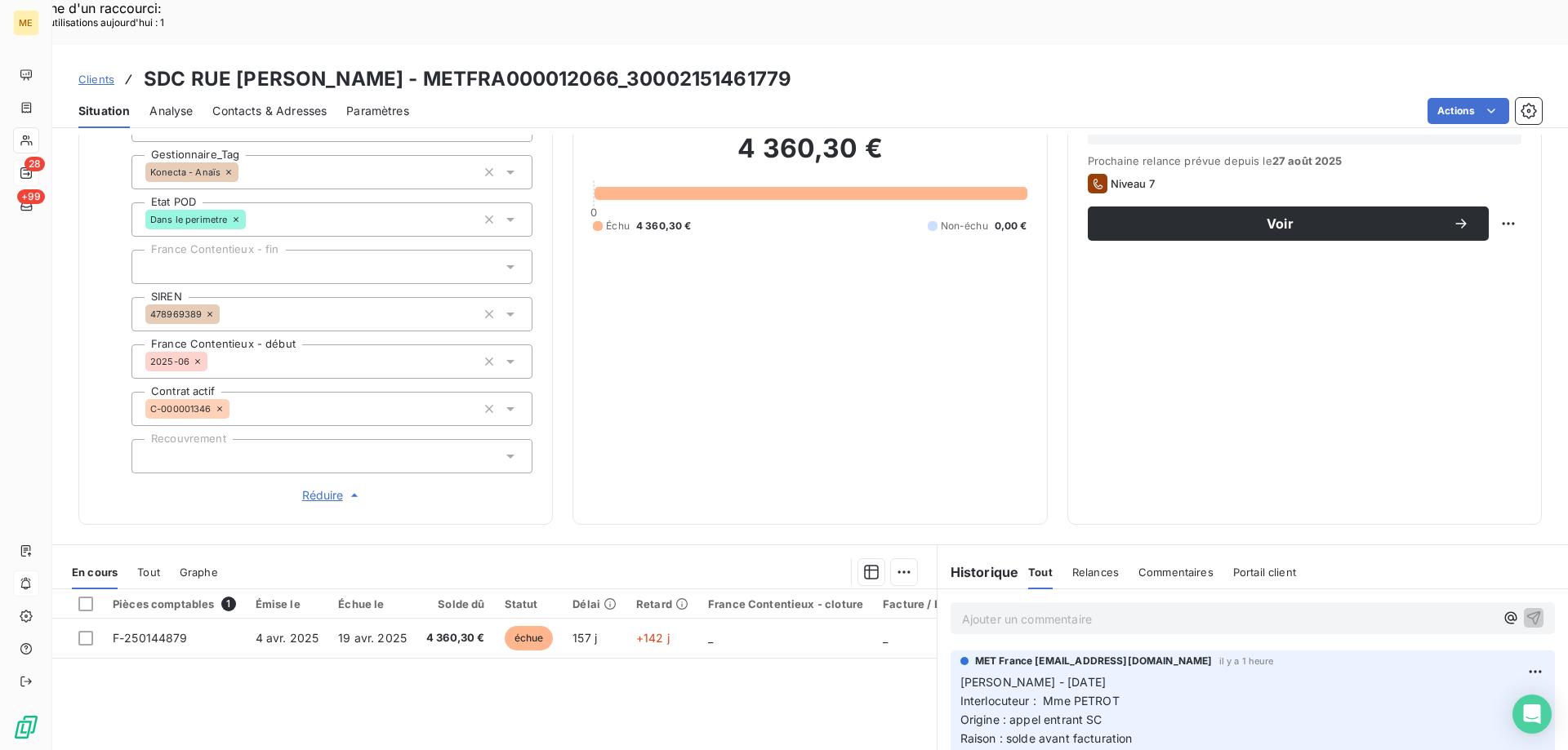
scroll to position [144, 0]
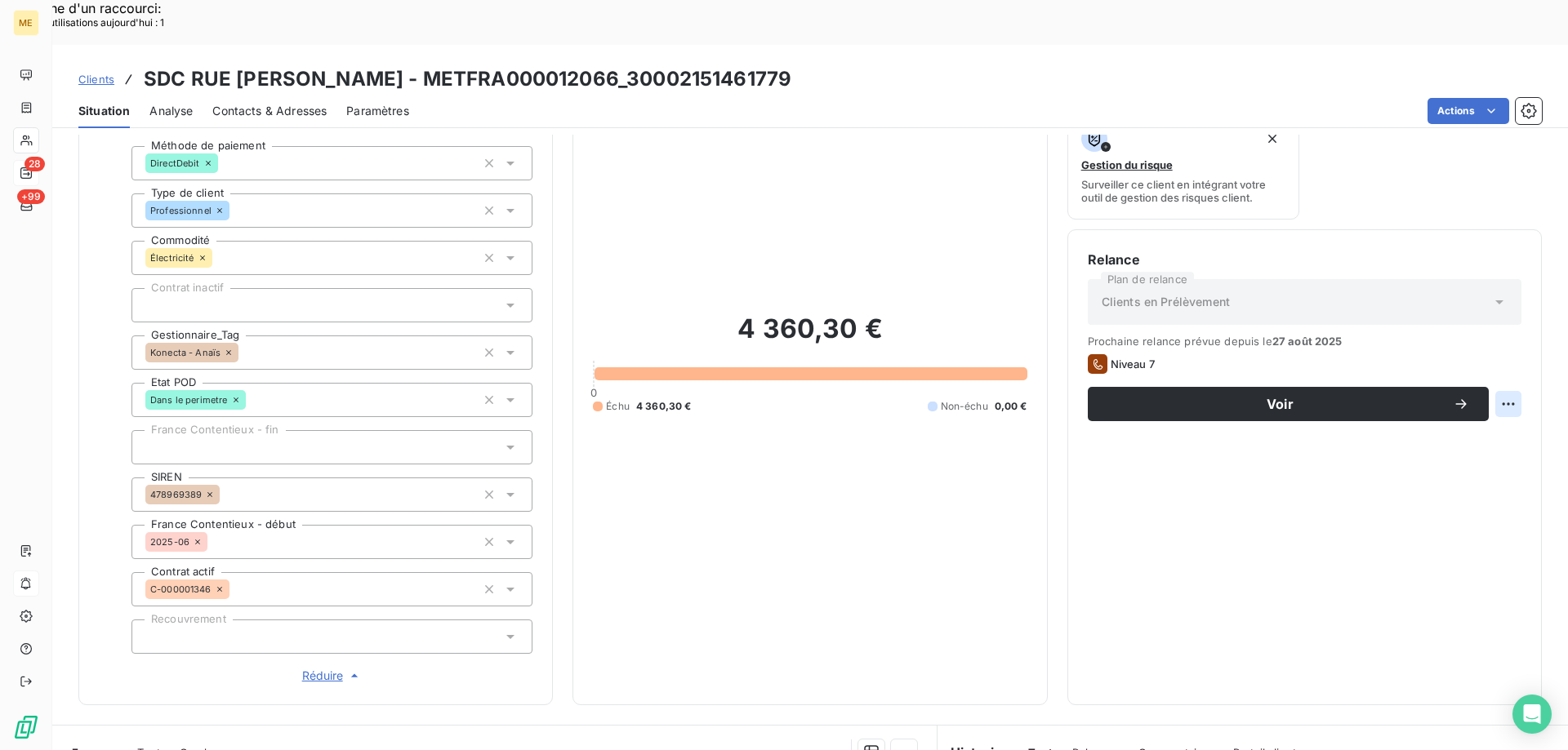
click at [1458, 388] on div "Replanifier cette action" at bounding box center [1428, 395] width 146 height 26
select select "8"
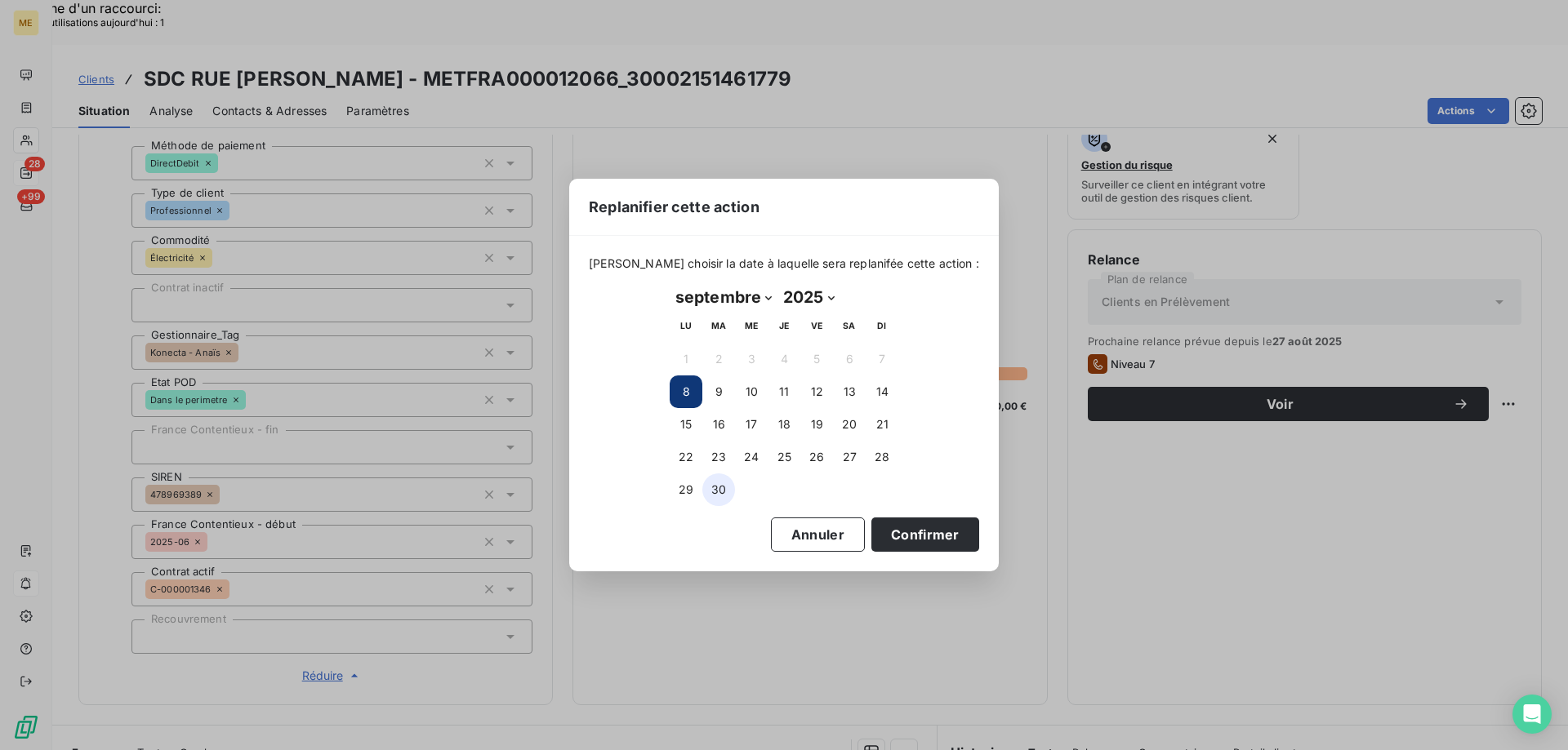
click at [720, 488] on button "30" at bounding box center [718, 489] width 32 height 32
click at [934, 530] on button "Confirmer" at bounding box center [925, 535] width 108 height 34
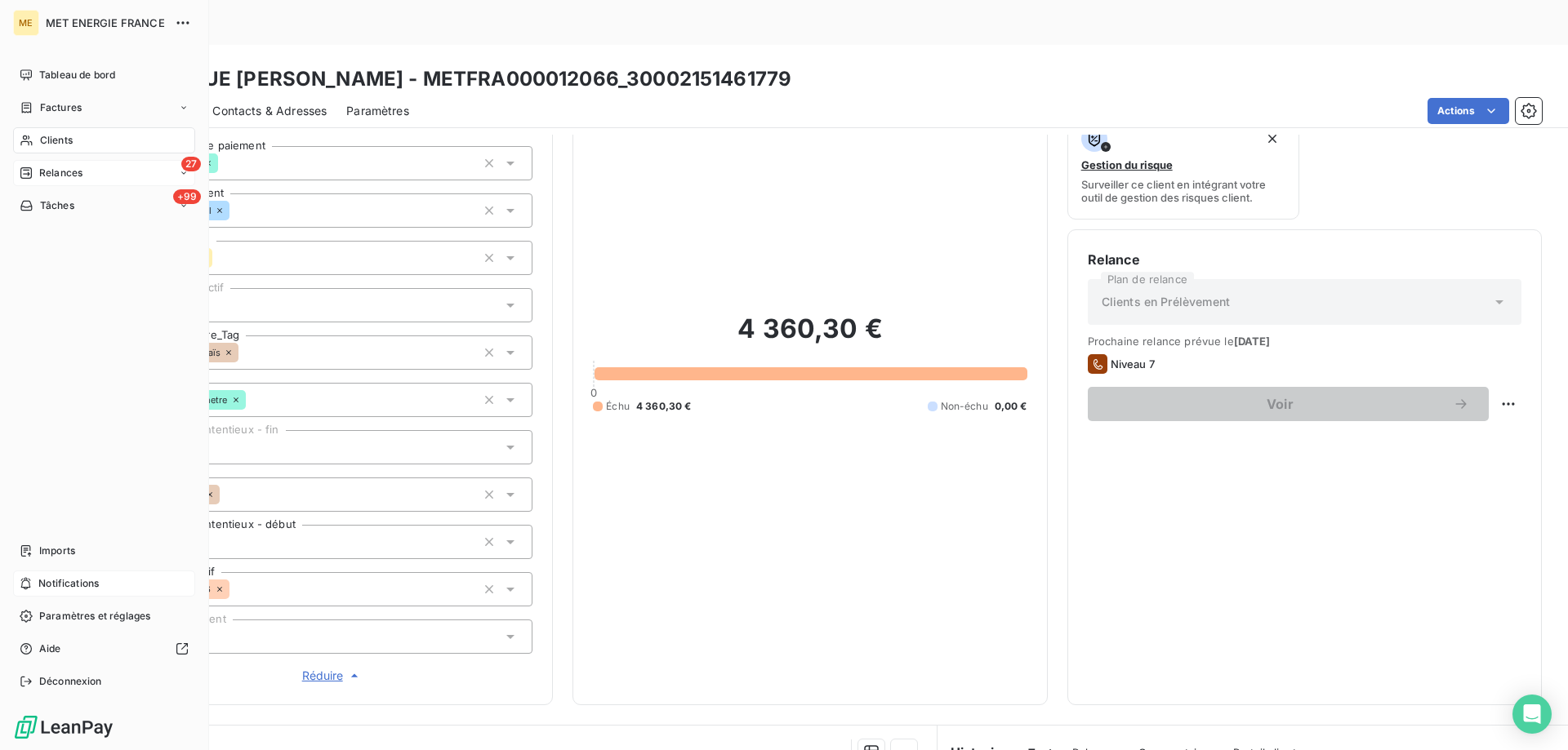
click at [50, 175] on span "Relances" at bounding box center [60, 174] width 44 height 15
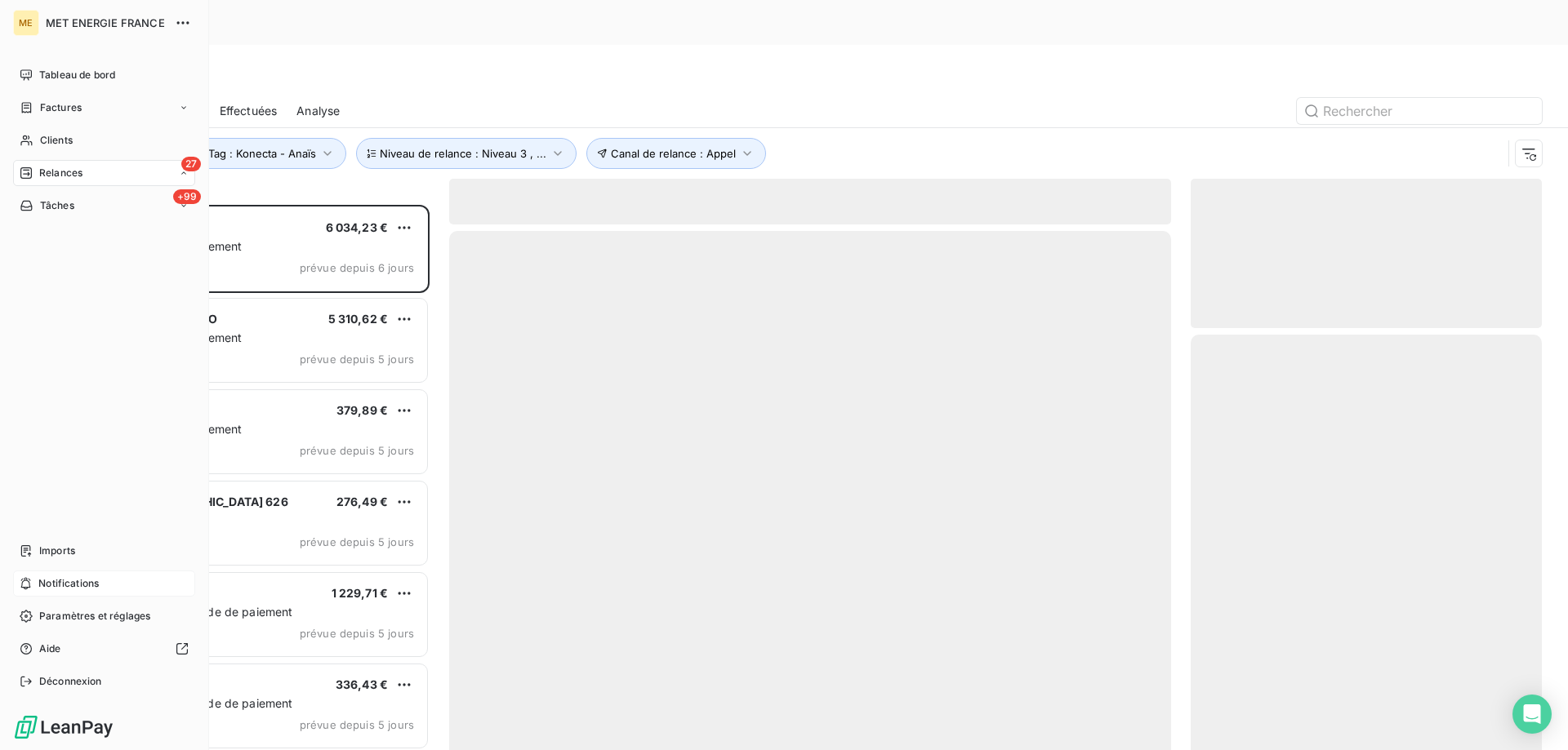
scroll to position [578, 339]
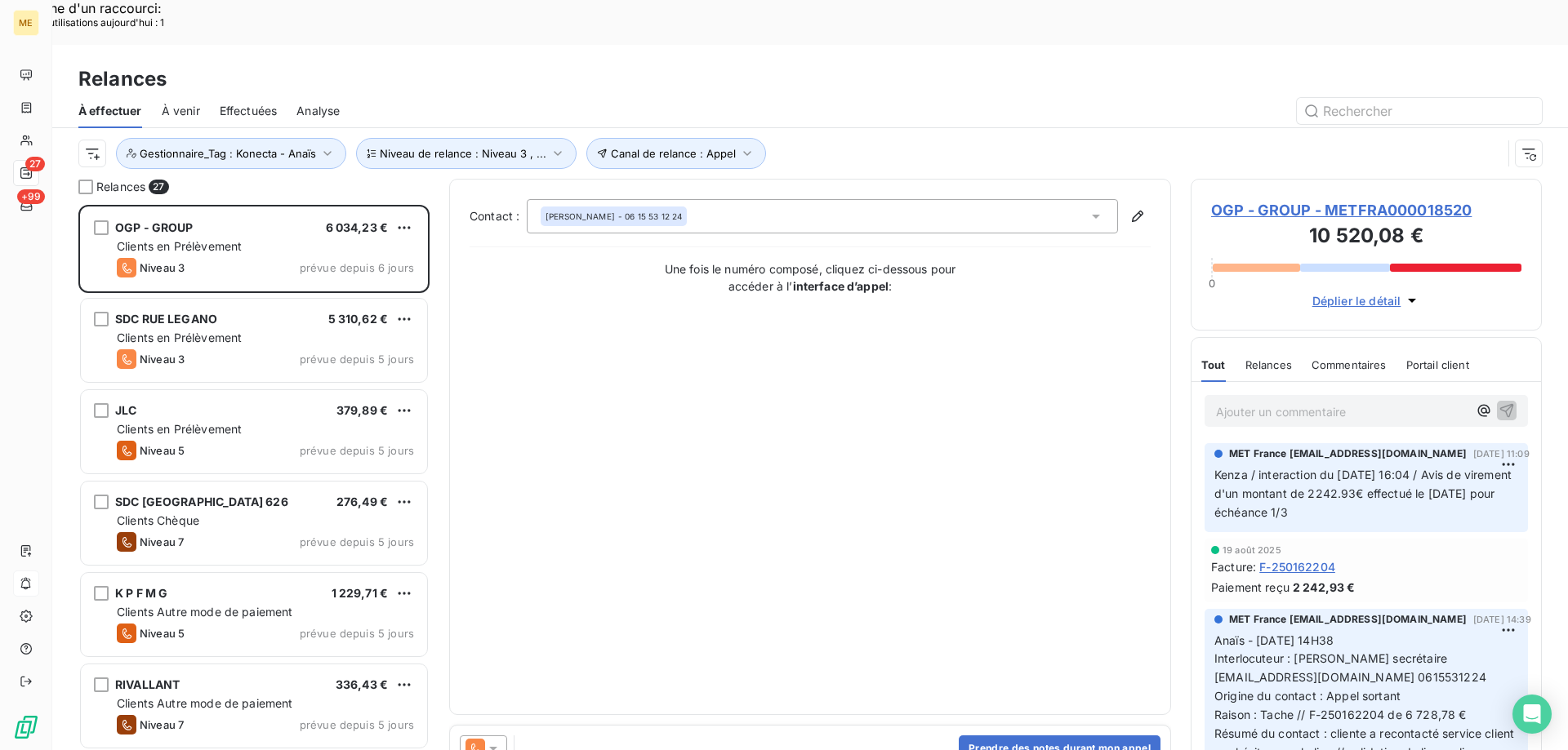
click at [1251, 200] on span "OGP - GROUP - METFRA000018520" at bounding box center [1366, 211] width 310 height 22
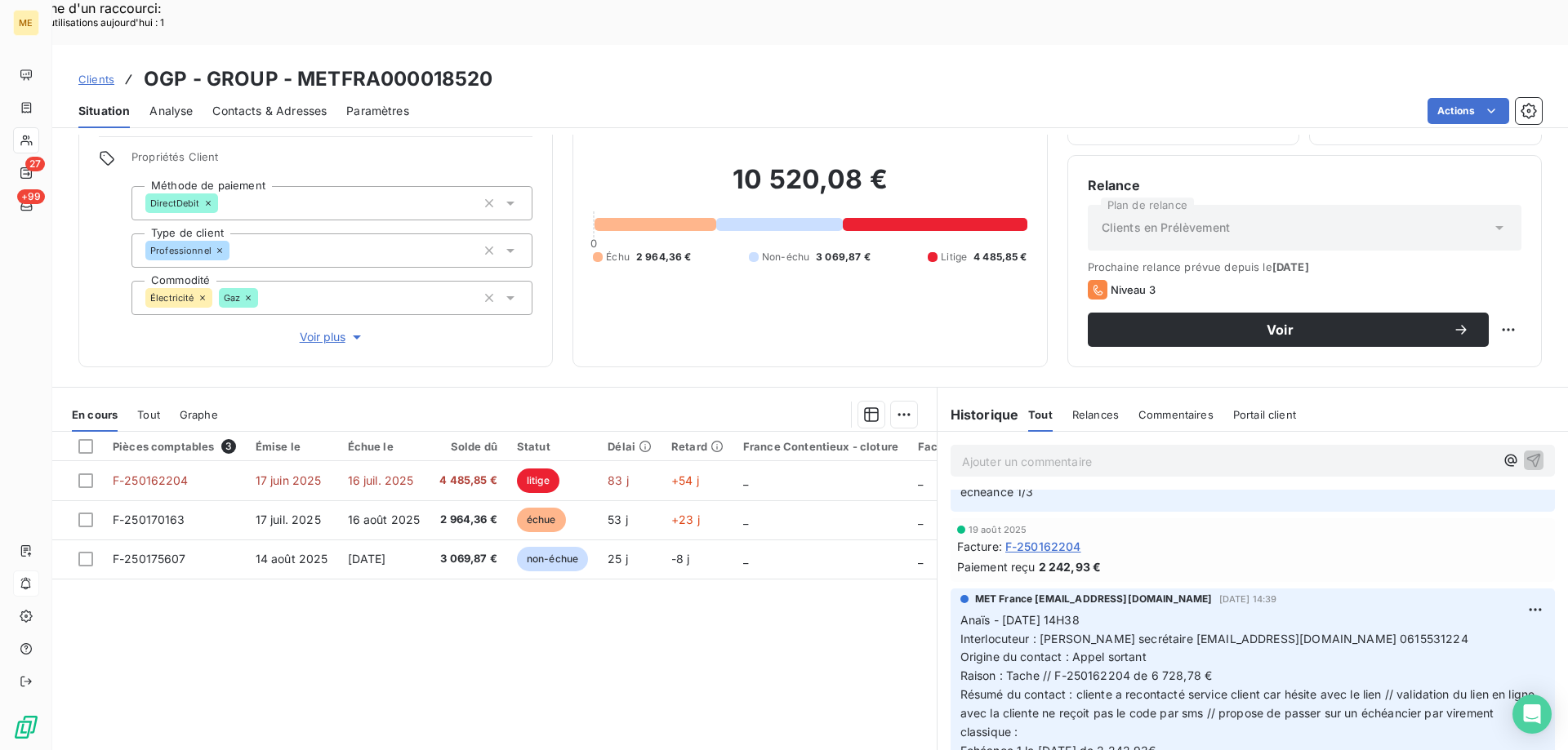
scroll to position [82, 0]
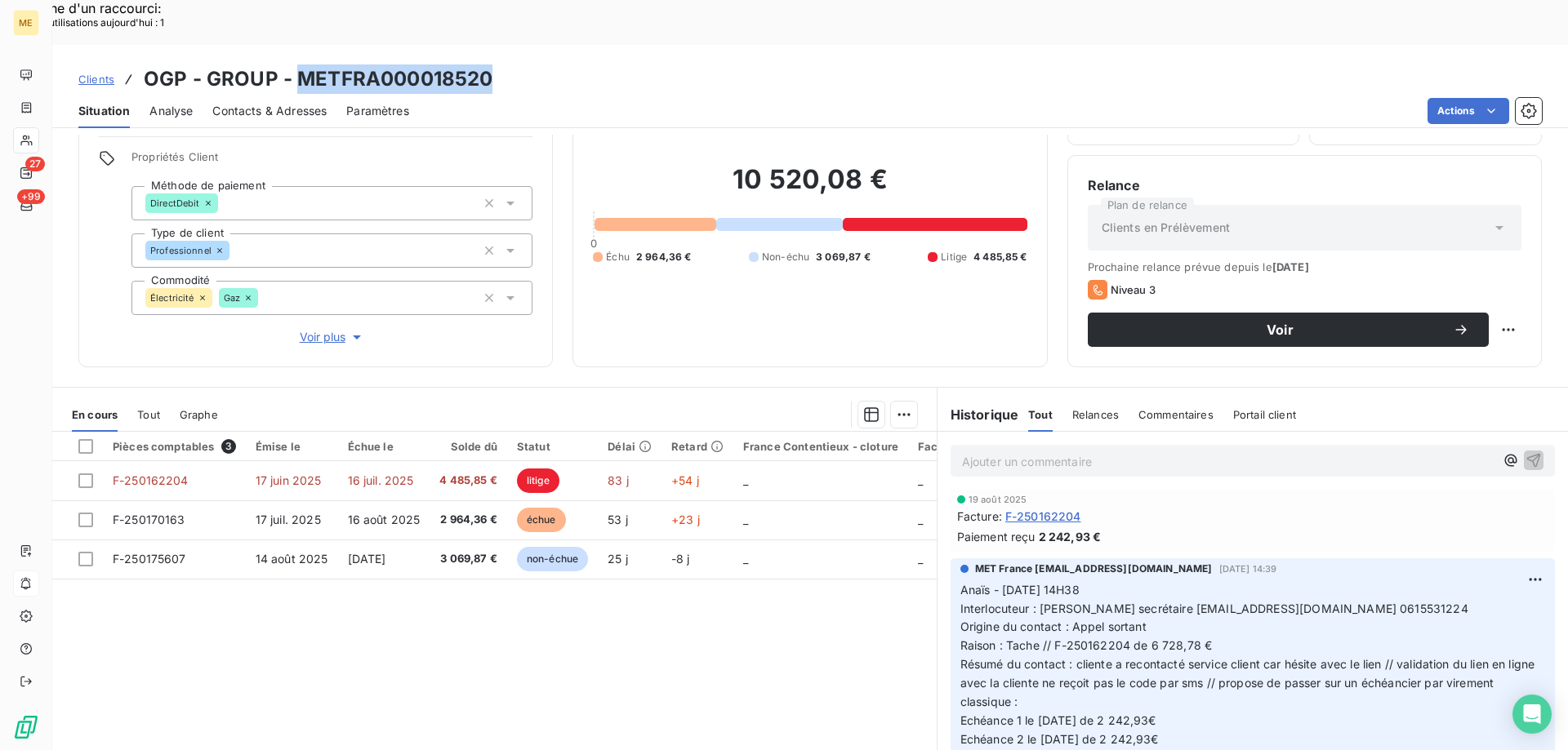
drag, startPoint x: 492, startPoint y: 38, endPoint x: 295, endPoint y: 44, distance: 197.1
click at [295, 64] on div "Clients OGP - GROUP - METFRA000018520" at bounding box center [810, 79] width 1515 height 30
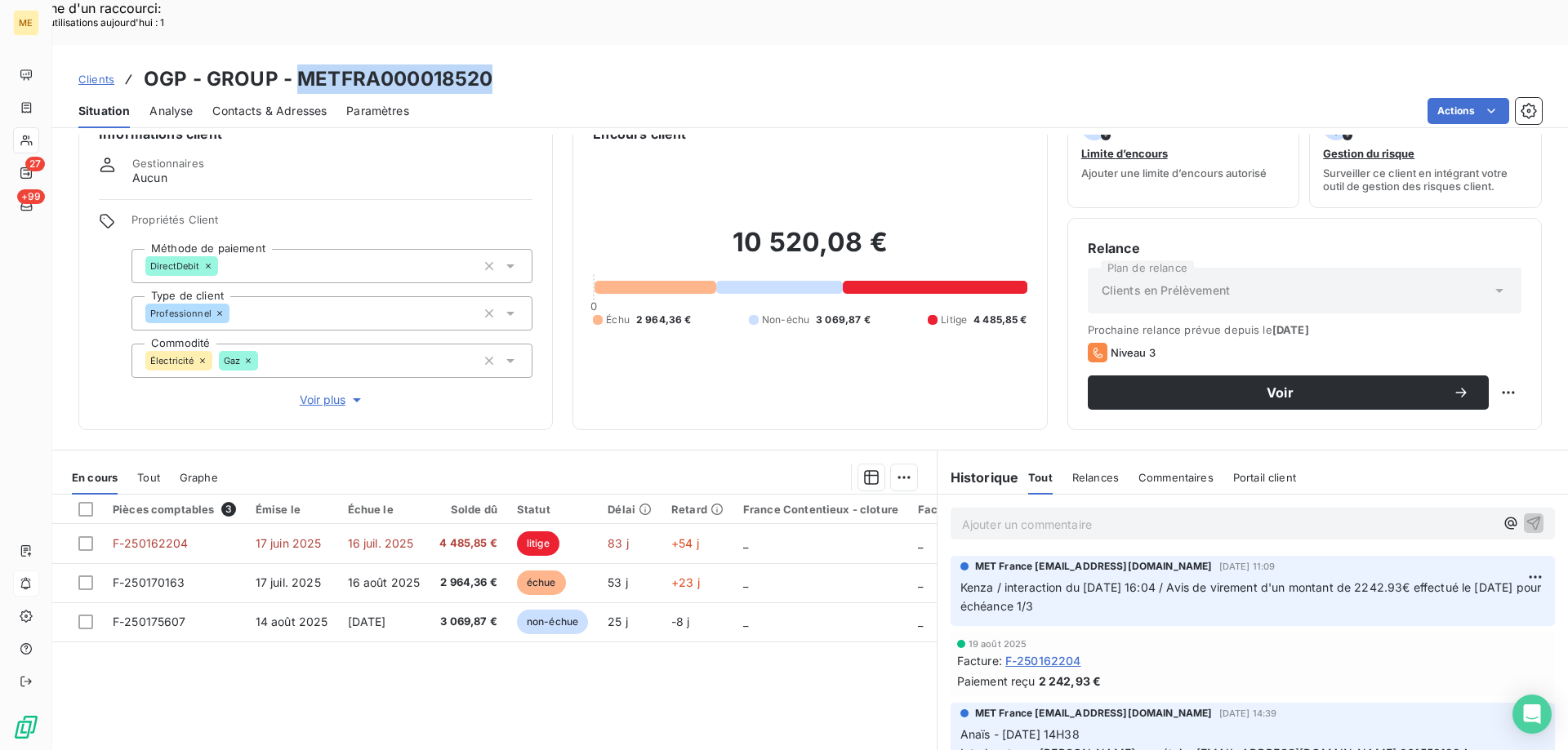
scroll to position [0, 0]
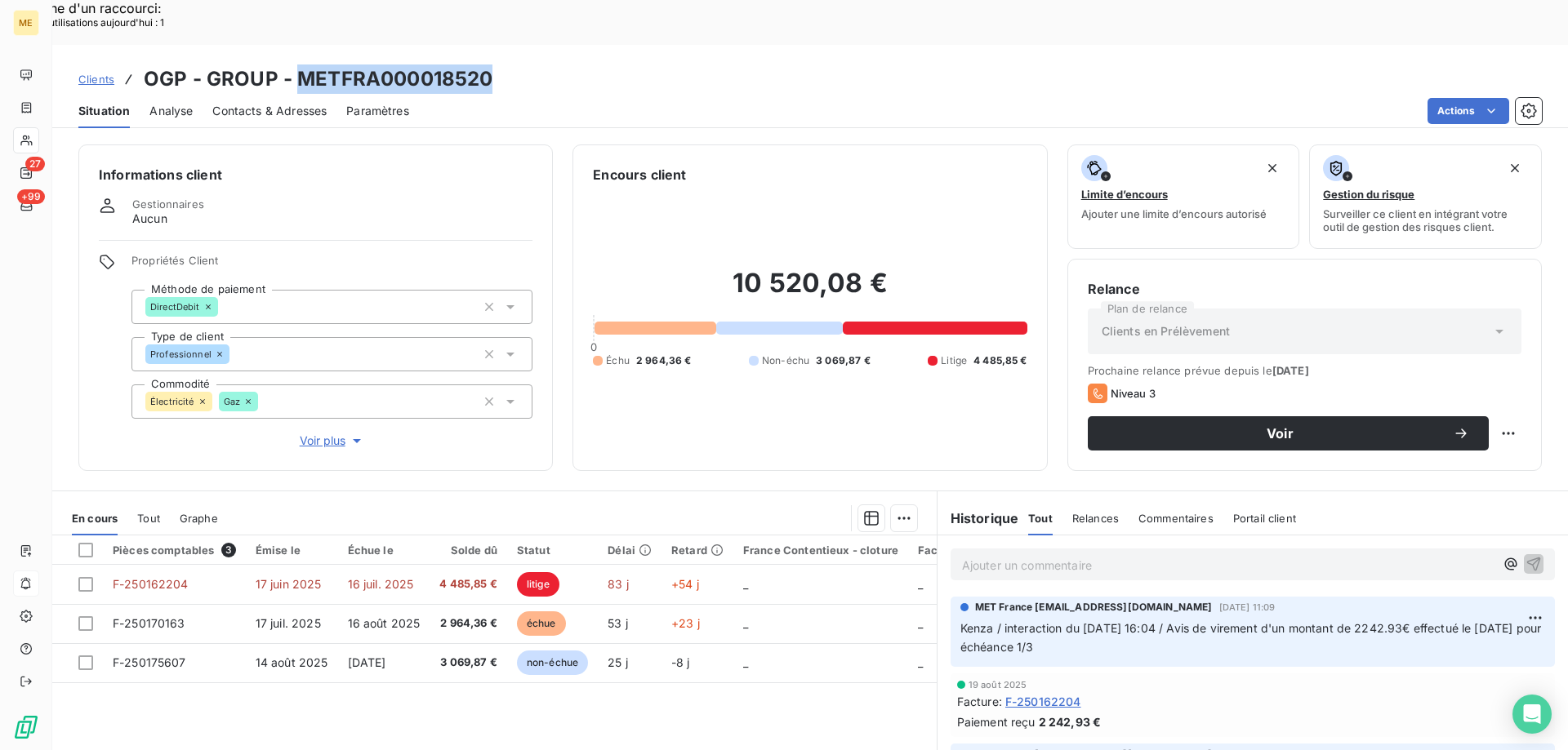
click at [1173, 555] on p "Ajouter un commentaire ﻿" at bounding box center [1227, 565] width 532 height 20
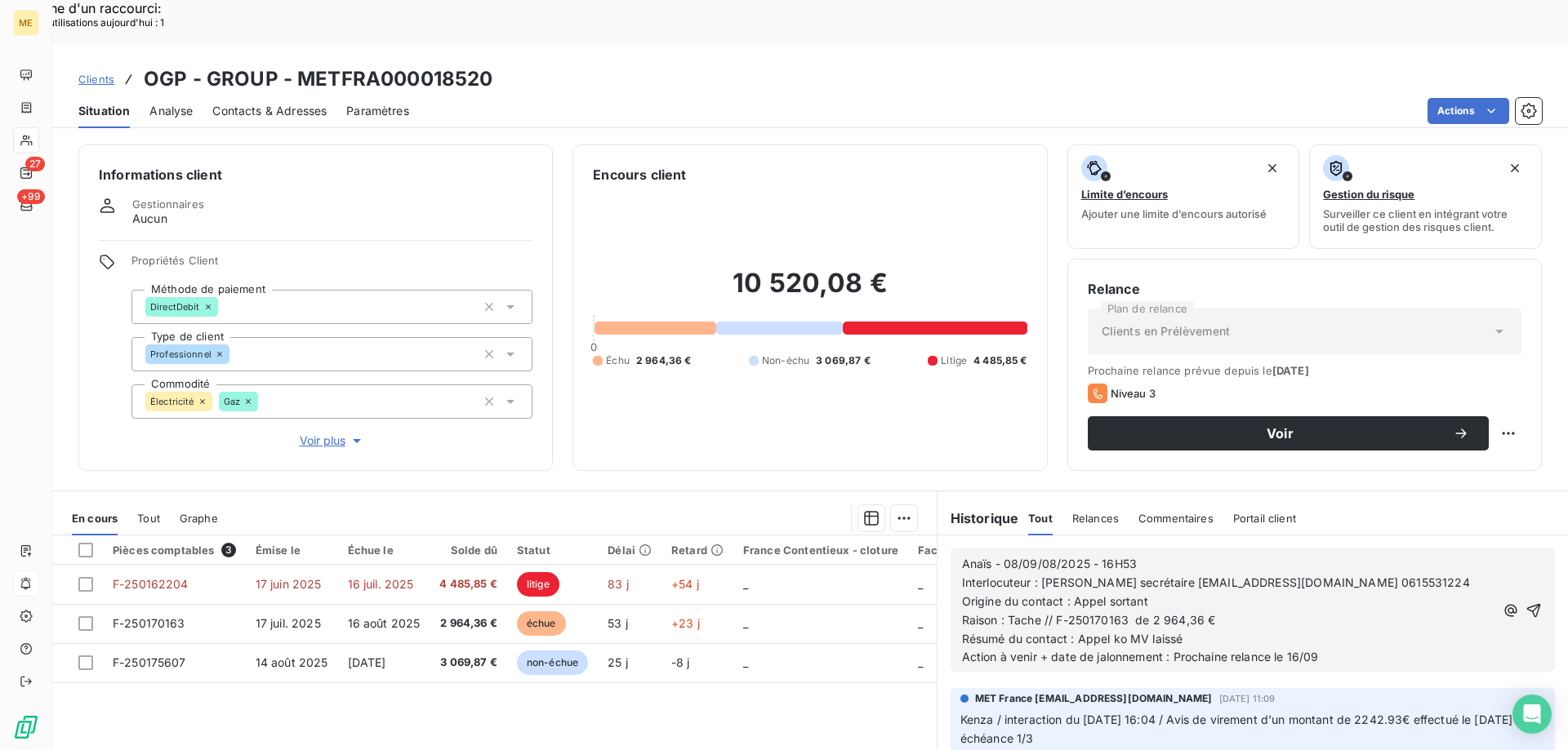
drag, startPoint x: 1510, startPoint y: 560, endPoint x: 1511, endPoint y: 550, distance: 10.0
click at [1527, 603] on icon "button" at bounding box center [1534, 610] width 14 height 14
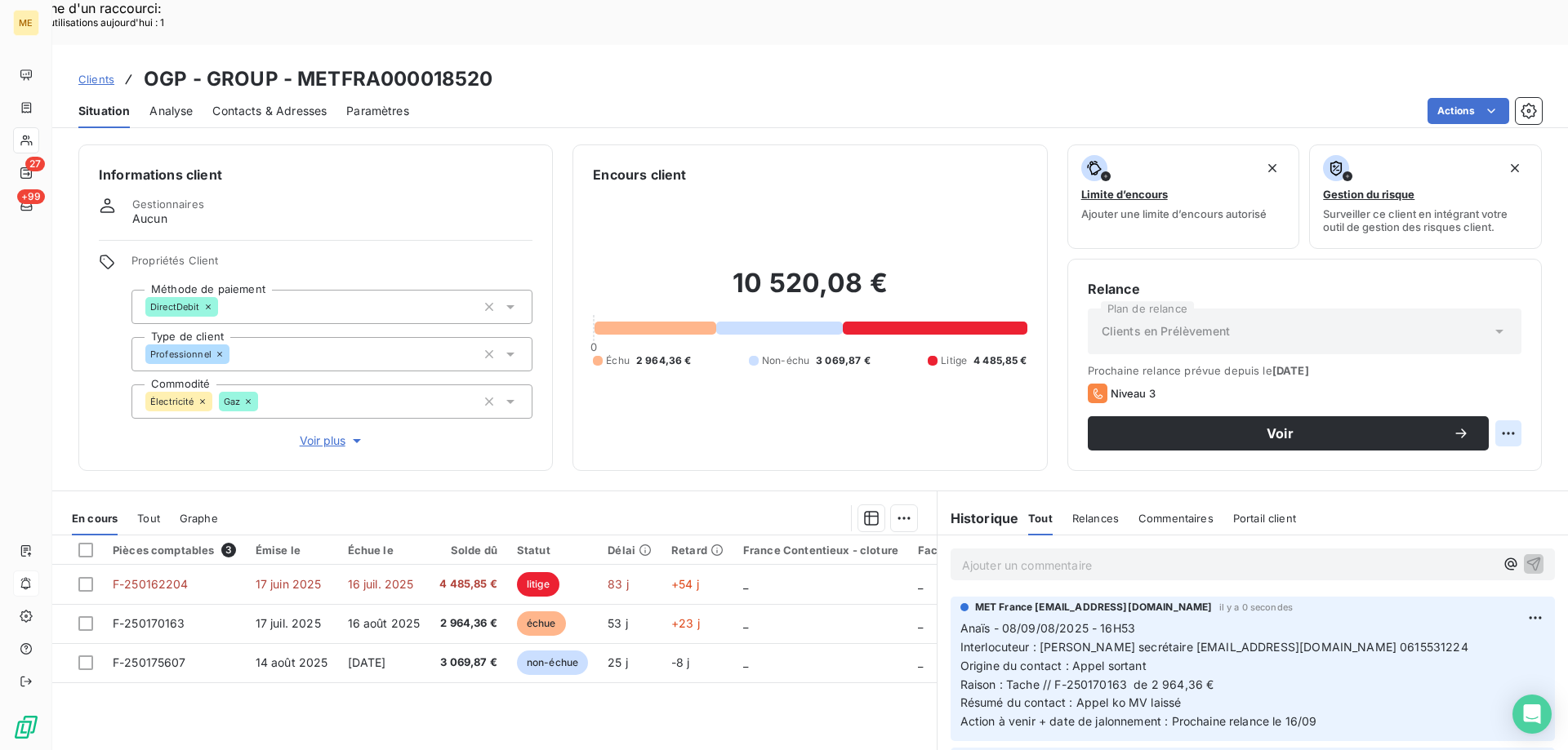
click at [1488, 422] on div "Replanifier cette action" at bounding box center [1428, 424] width 146 height 26
select select "8"
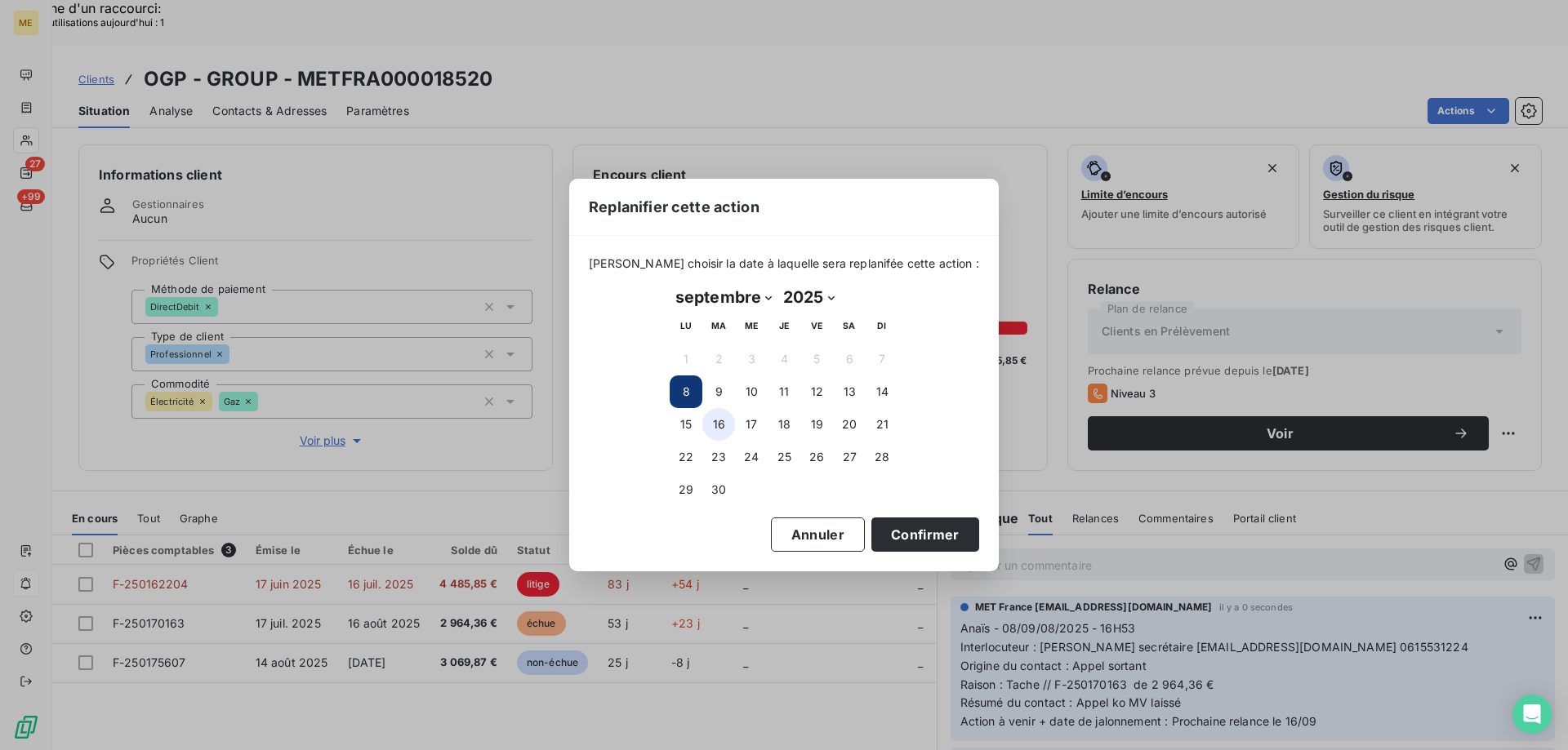
click at [715, 423] on button "16" at bounding box center [718, 424] width 32 height 32
click at [935, 544] on button "Confirmer" at bounding box center [925, 535] width 108 height 34
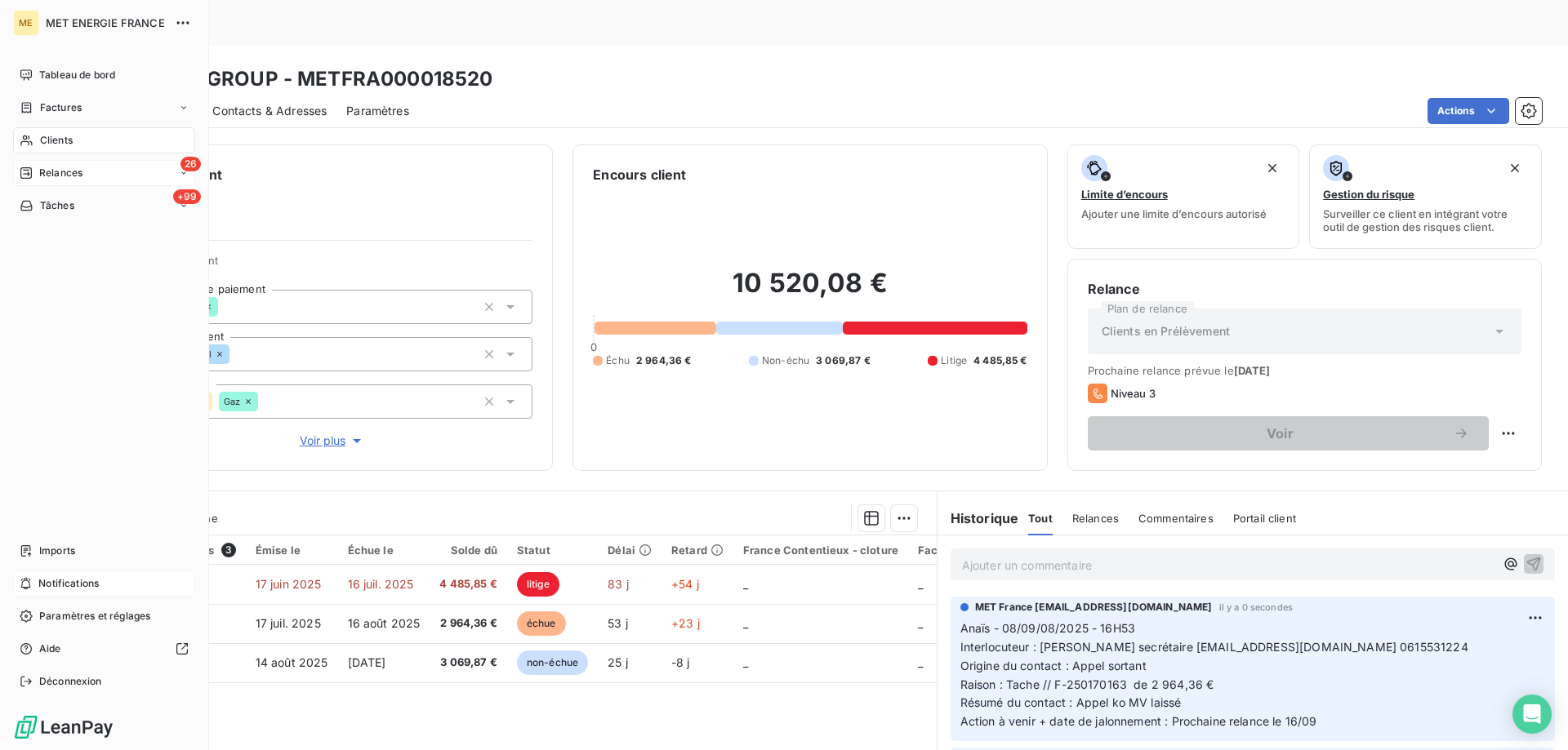
click at [60, 178] on span "Relances" at bounding box center [60, 174] width 44 height 15
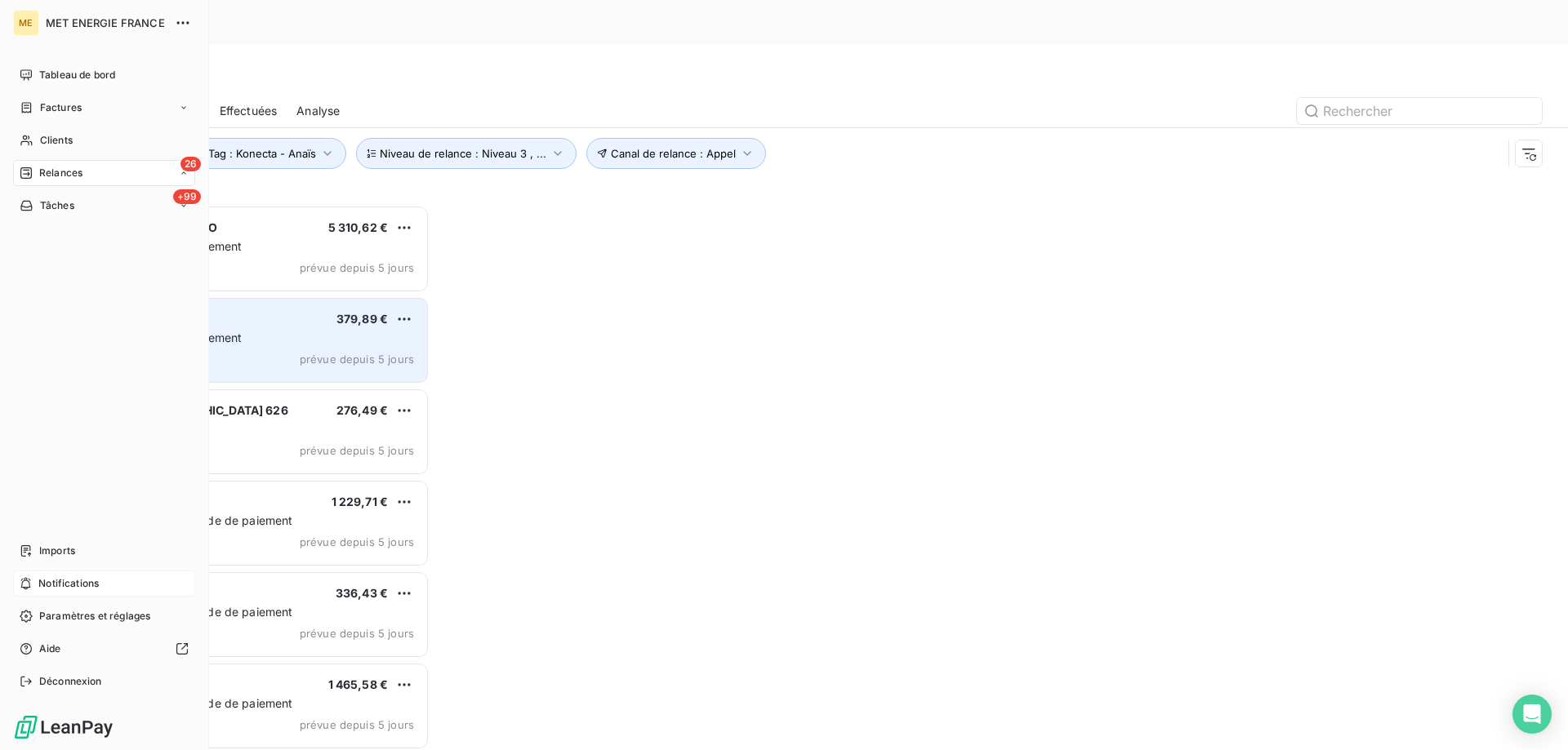
scroll to position [578, 339]
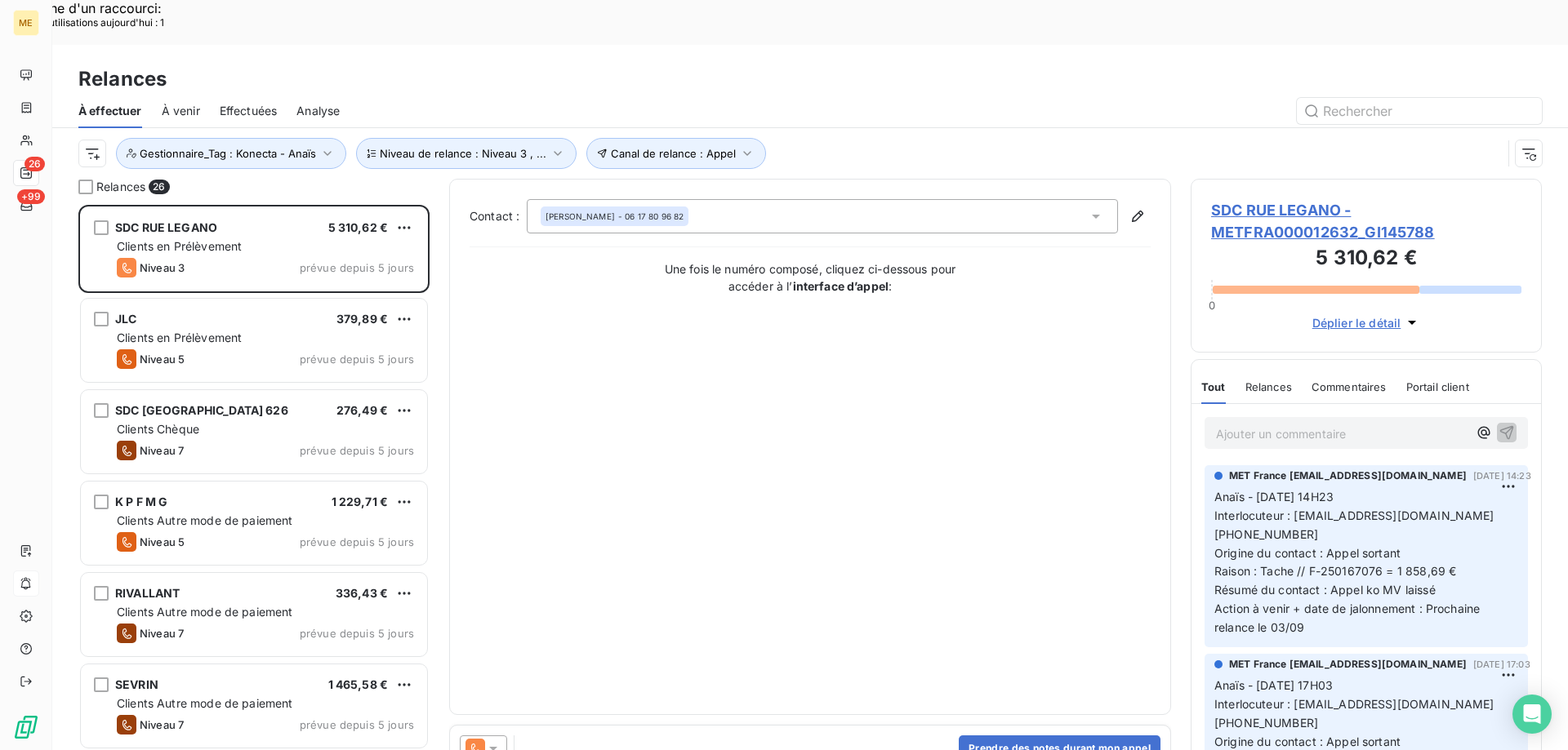
click at [1263, 200] on span "SDC RUE LEGANO - METFRA000012632_GI145788" at bounding box center [1366, 221] width 310 height 44
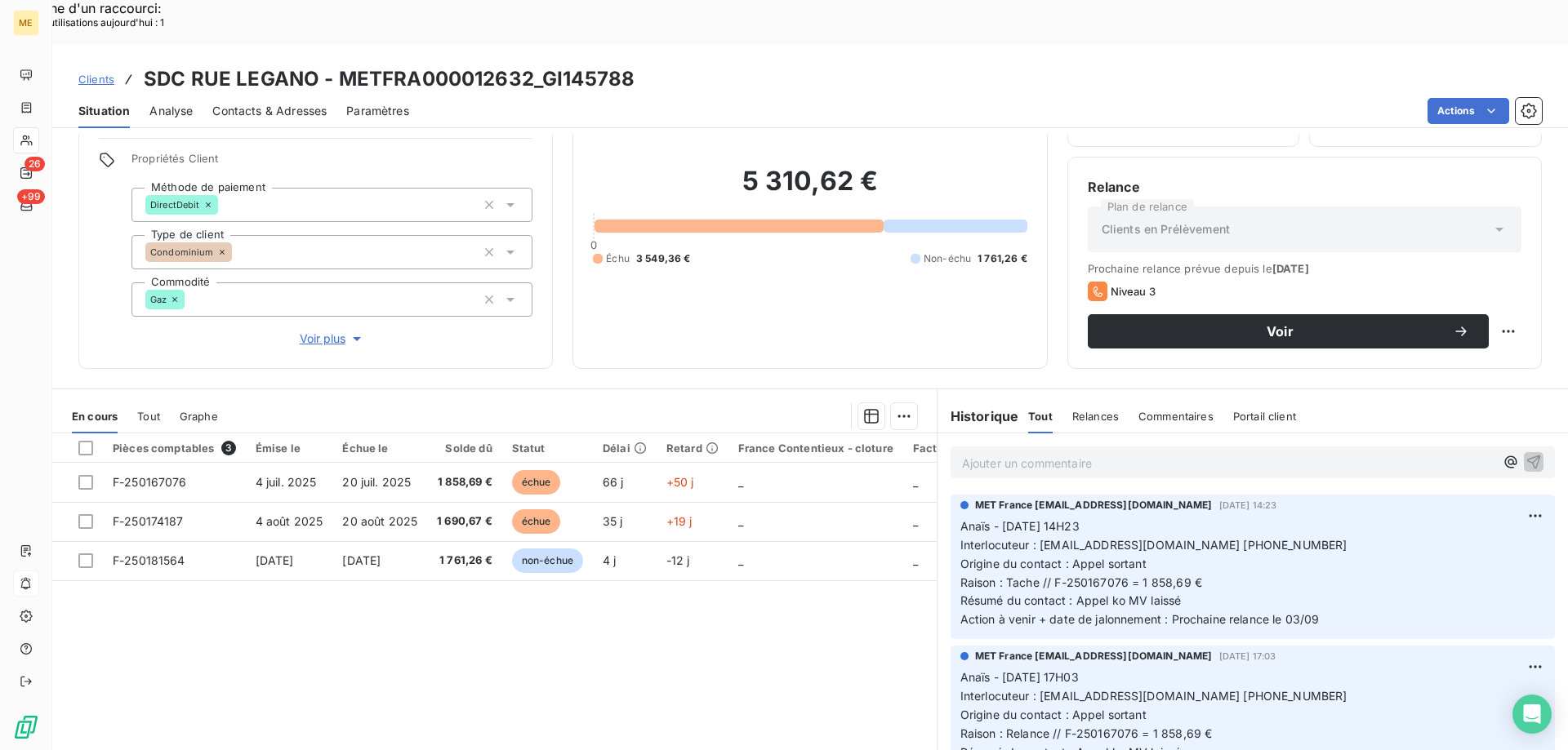
scroll to position [104, 0]
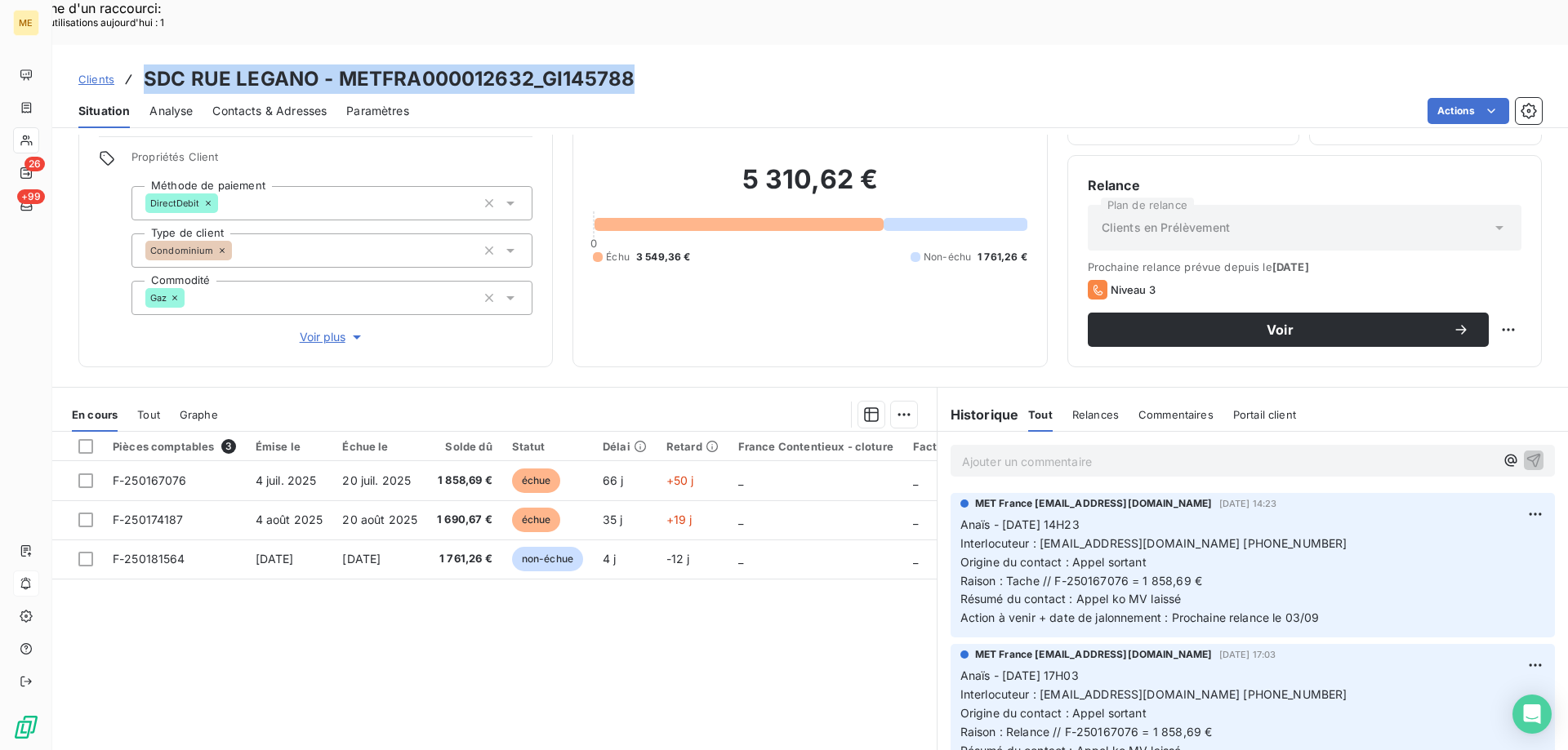
drag, startPoint x: 739, startPoint y: 30, endPoint x: 142, endPoint y: 24, distance: 597.0
click at [142, 64] on div "Clients SDC RUE LEGANO - METFRA000012632_GI145788" at bounding box center [810, 79] width 1515 height 30
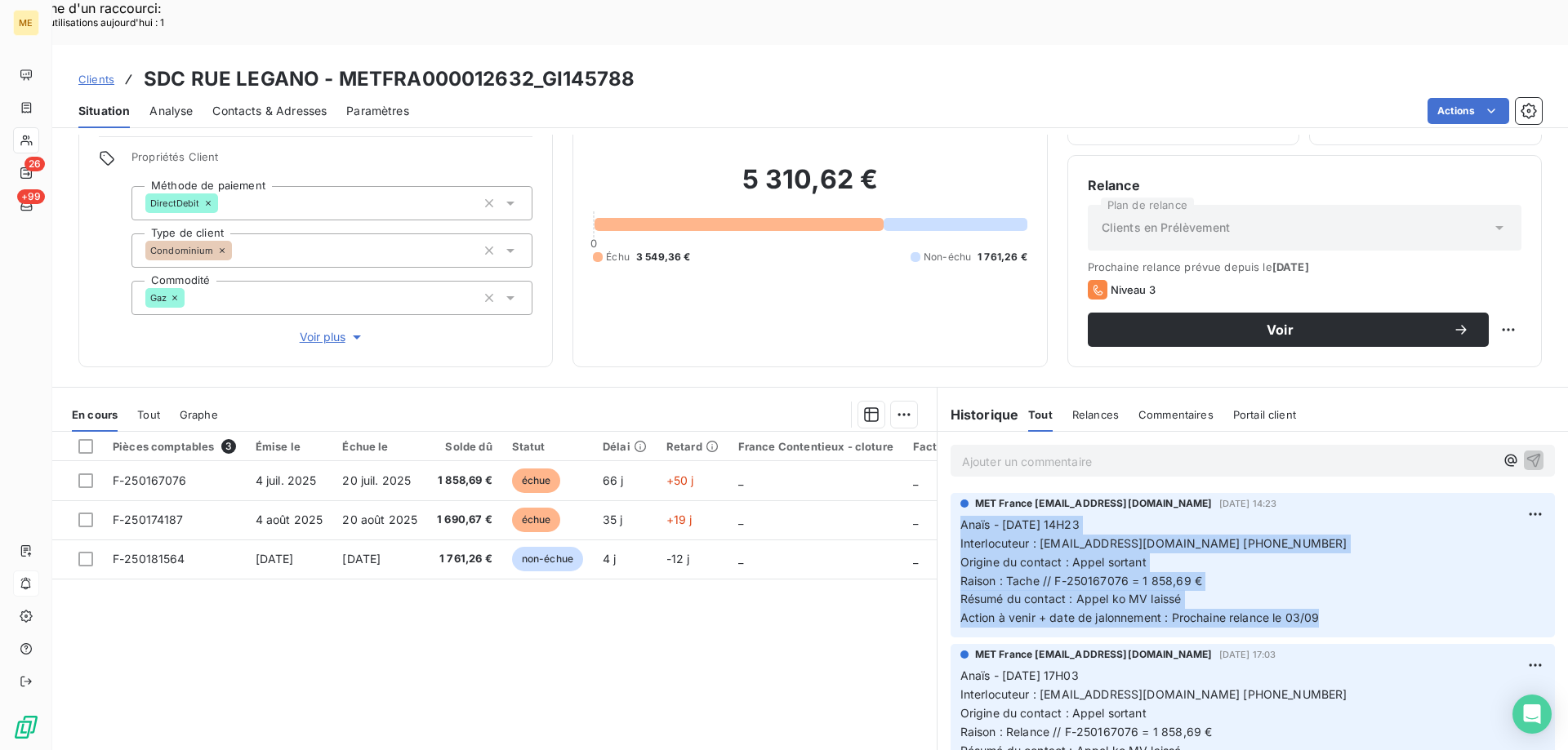
drag, startPoint x: 1345, startPoint y: 583, endPoint x: 932, endPoint y: 479, distance: 425.9
click at [938, 490] on div "MET France [EMAIL_ADDRESS][DOMAIN_NAME] [DATE] 14:23 Anaïs - [DATE] 14H23 Inter…" at bounding box center [1252, 565] width 630 height 151
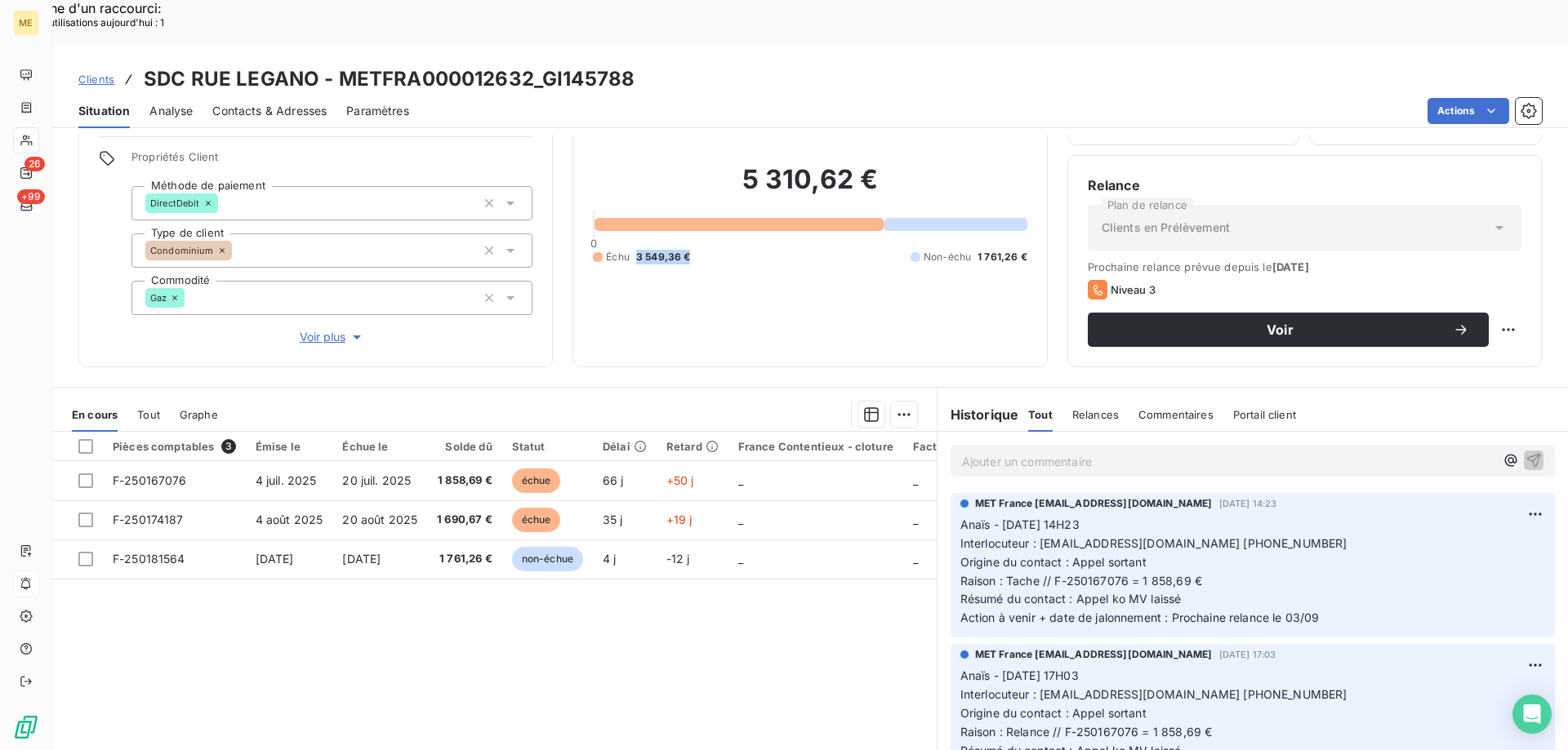
drag, startPoint x: 693, startPoint y: 205, endPoint x: 638, endPoint y: 202, distance: 55.1
click at [634, 250] on div "Échu 3 549,36 € Non-échu 1 761,26 €" at bounding box center [810, 257] width 434 height 15
drag, startPoint x: 528, startPoint y: 31, endPoint x: 335, endPoint y: 33, distance: 193.0
click at [335, 64] on h3 "SDC RUE LEGANO - METFRA000012632_GI145788" at bounding box center [389, 79] width 491 height 30
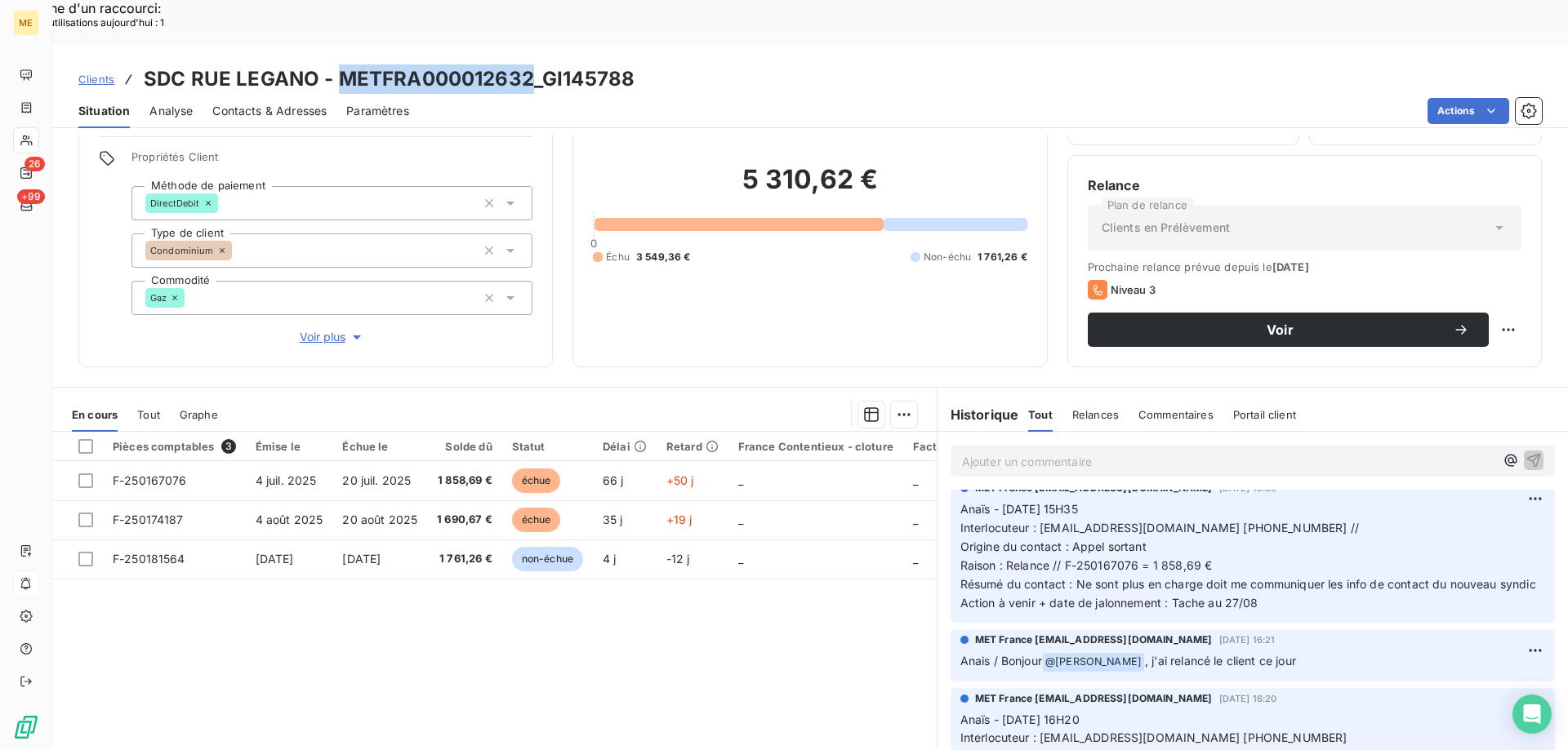
scroll to position [327, 0]
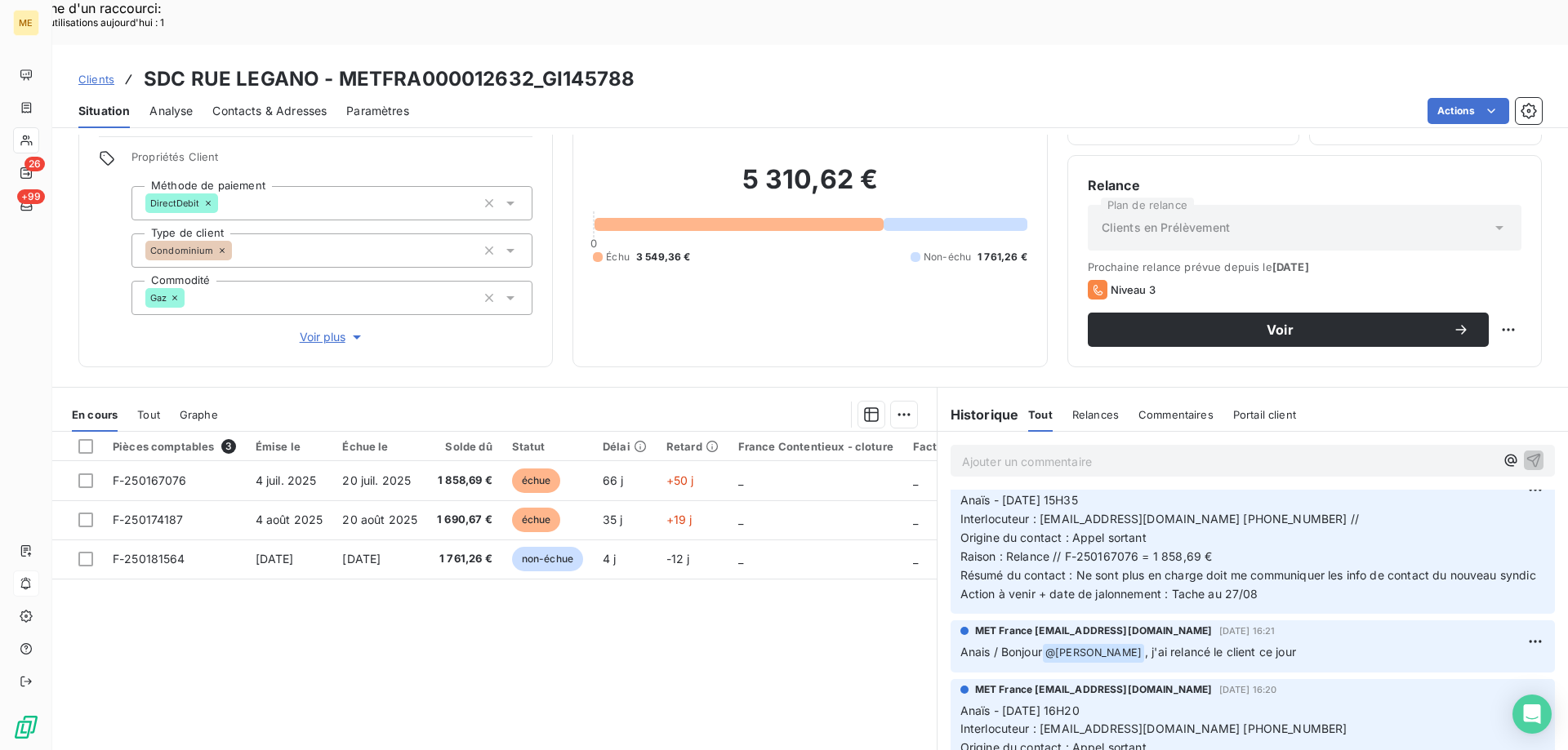
click at [1173, 451] on p "Ajouter un commentaire ﻿" at bounding box center [1227, 461] width 532 height 20
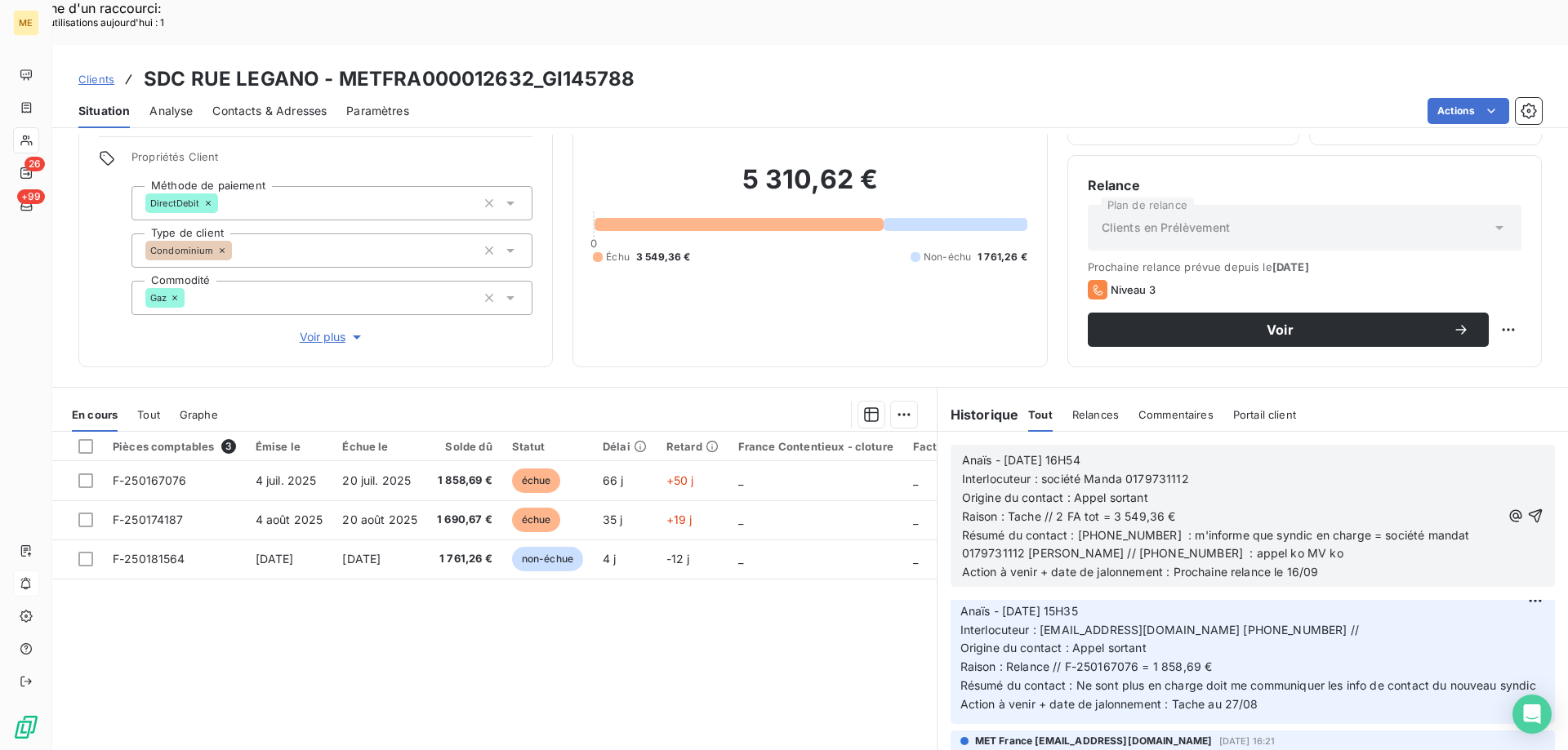
scroll to position [437, 0]
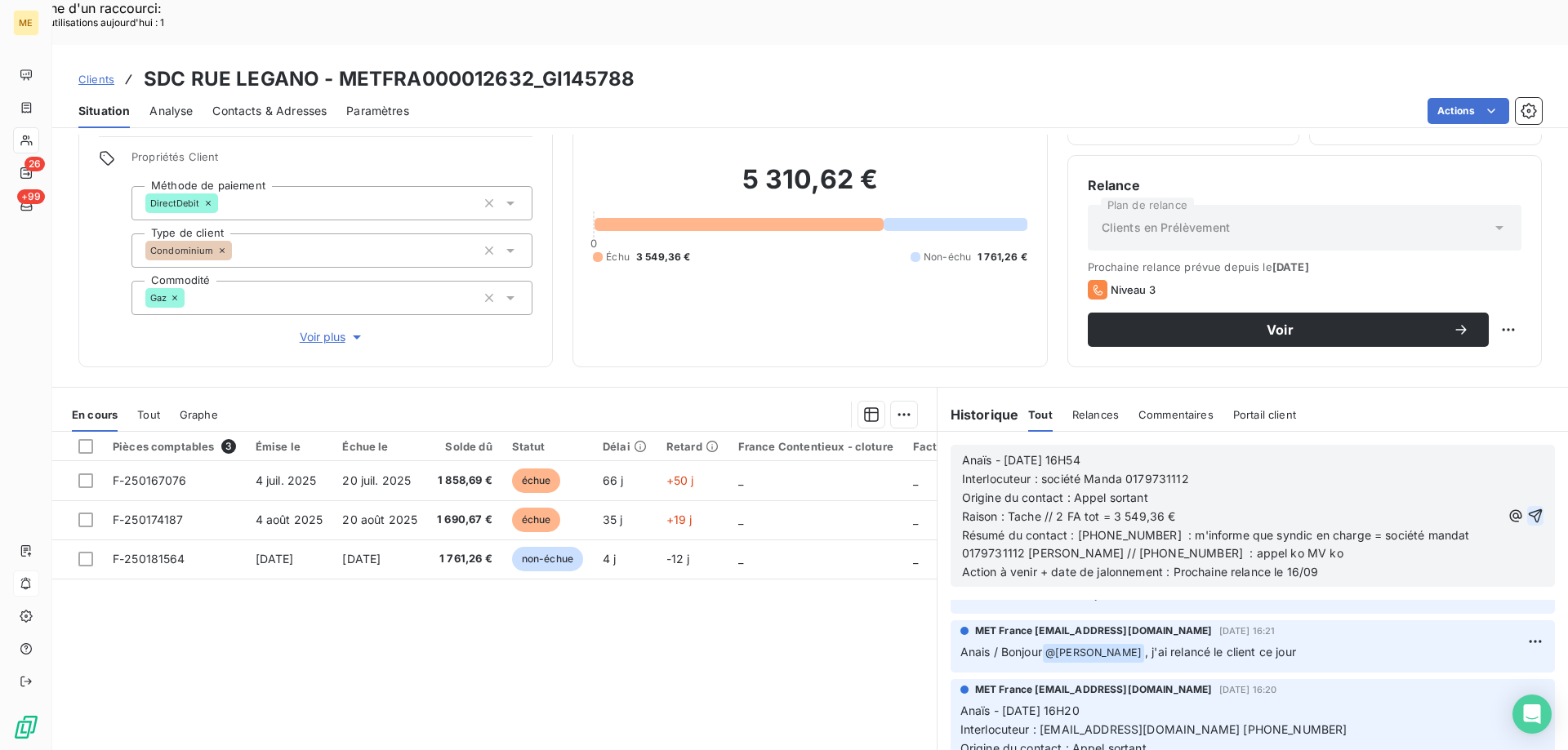
click at [1529, 510] on icon "button" at bounding box center [1536, 516] width 14 height 14
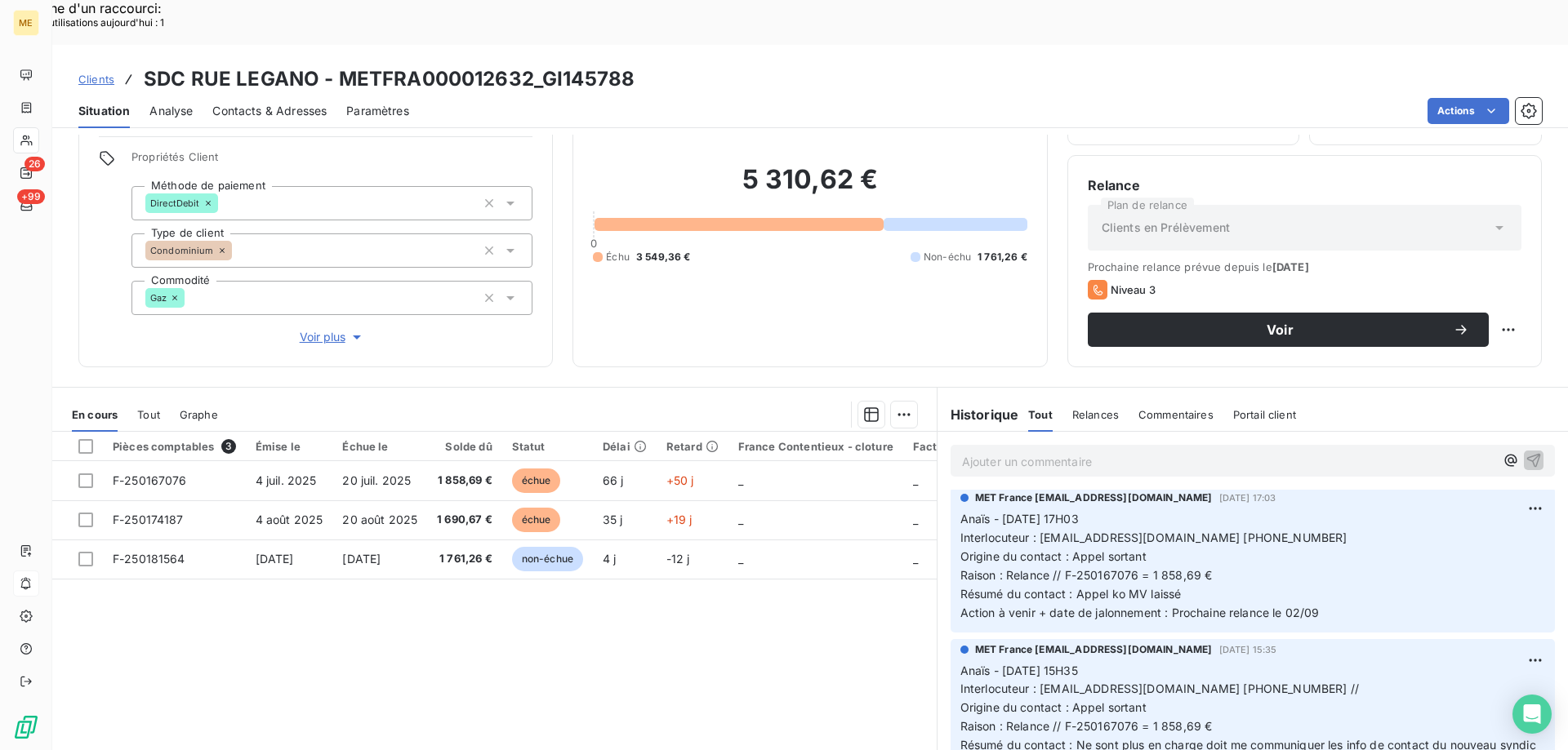
scroll to position [497, 0]
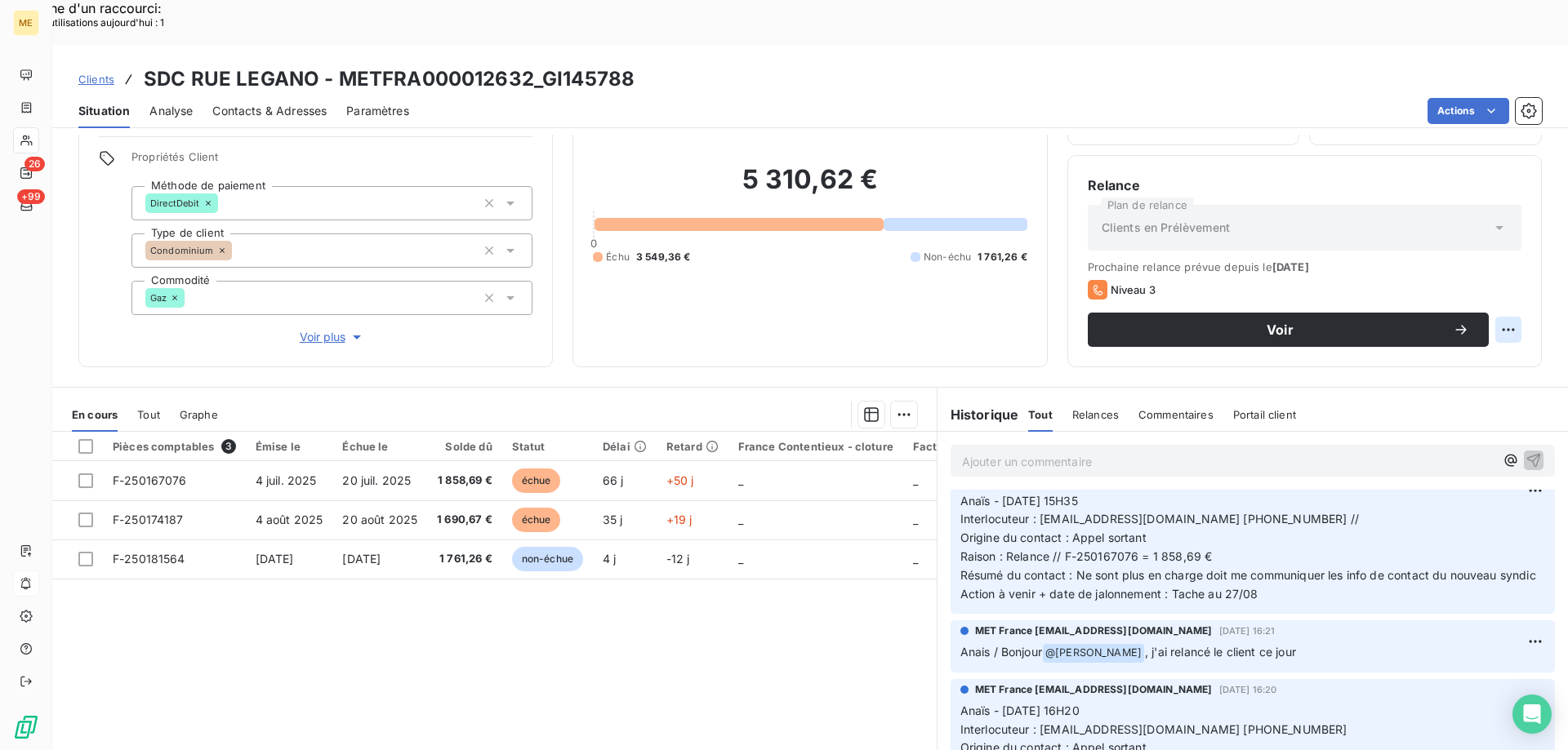
click at [1434, 327] on div "Replanifier cette action" at bounding box center [1428, 321] width 146 height 26
select select "8"
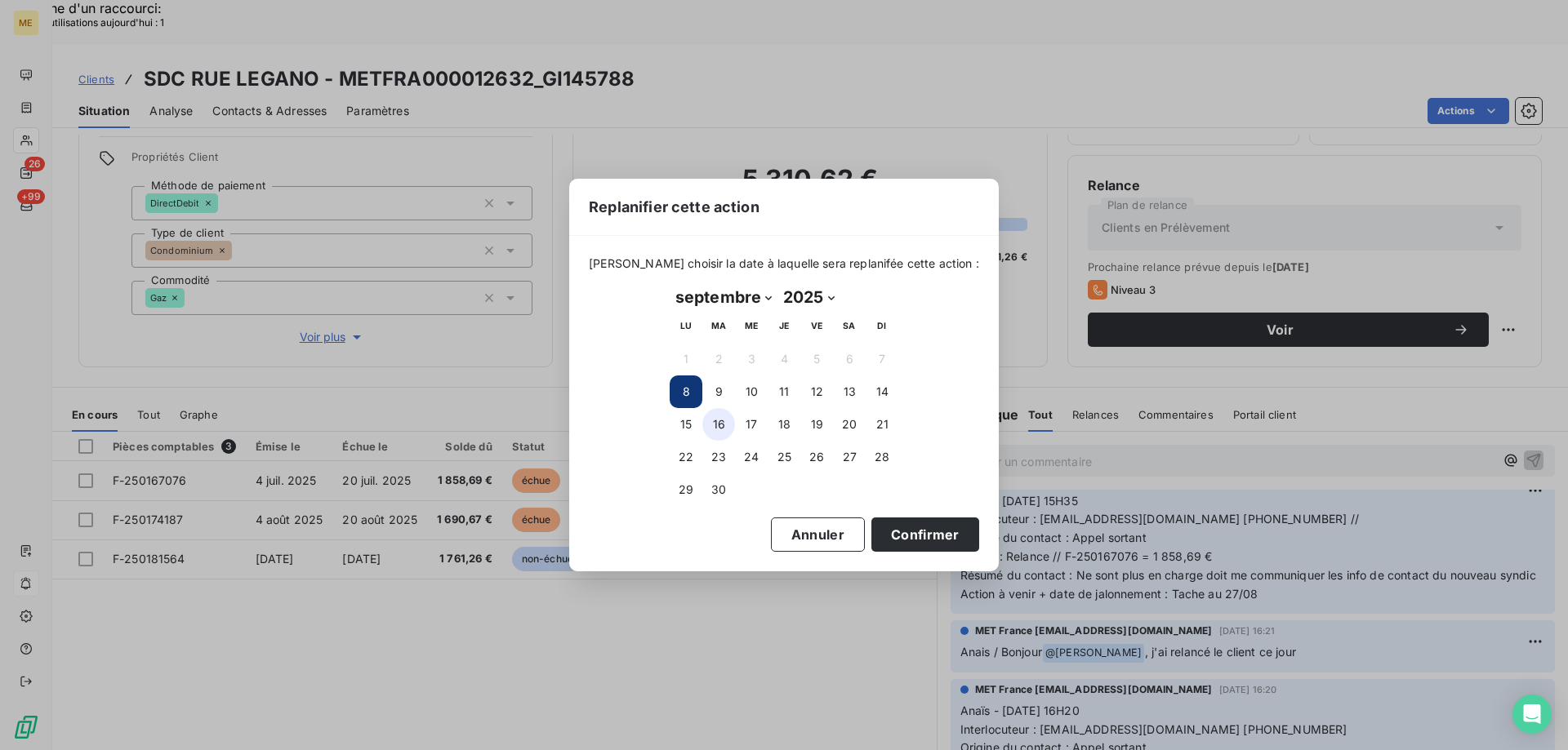
click at [720, 424] on button "16" at bounding box center [718, 424] width 32 height 32
click at [897, 537] on button "Confirmer" at bounding box center [925, 535] width 108 height 34
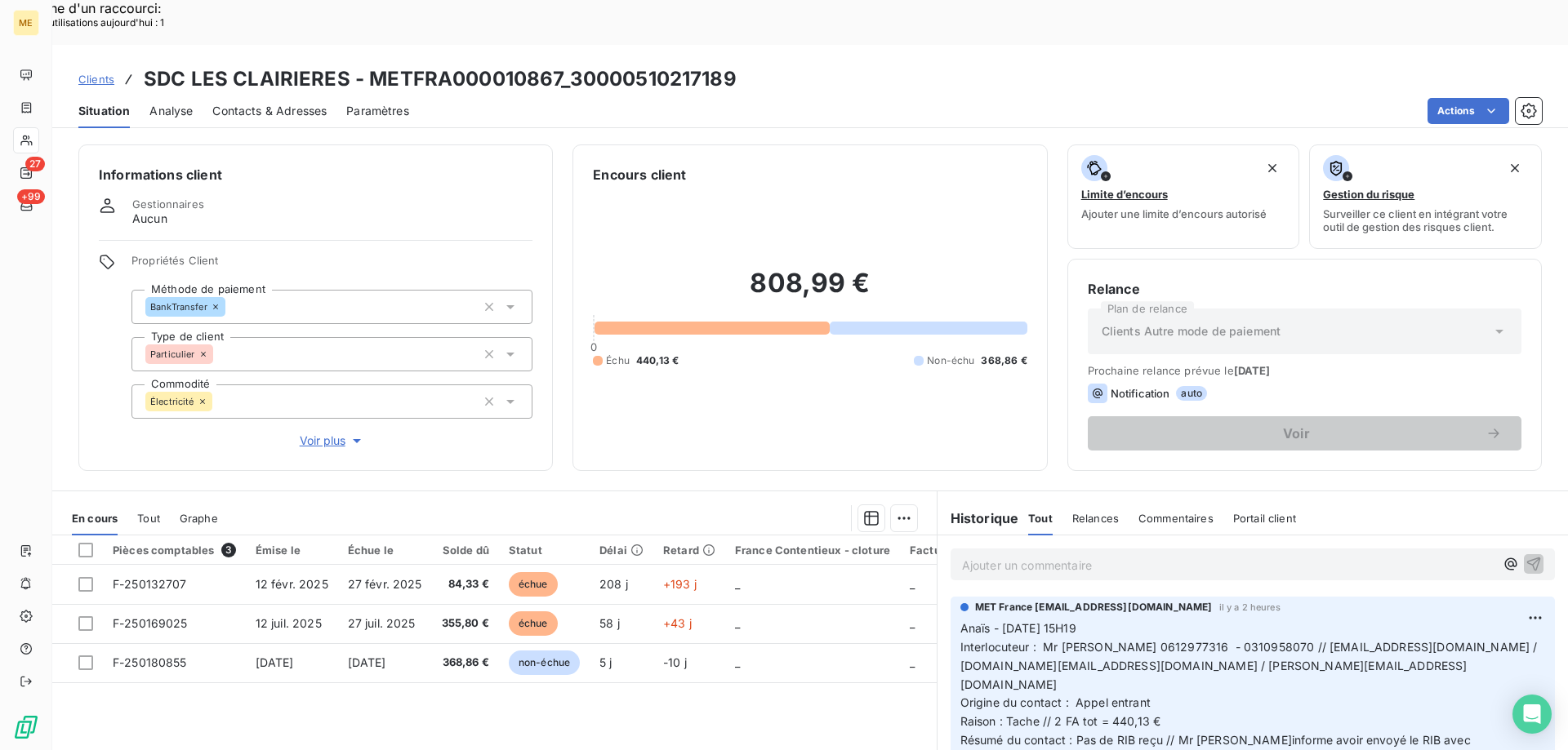
click at [1020, 553] on div "Ajouter un commentaire ﻿" at bounding box center [1227, 564] width 532 height 22
click at [94, 72] on span "Clients" at bounding box center [96, 79] width 36 height 13
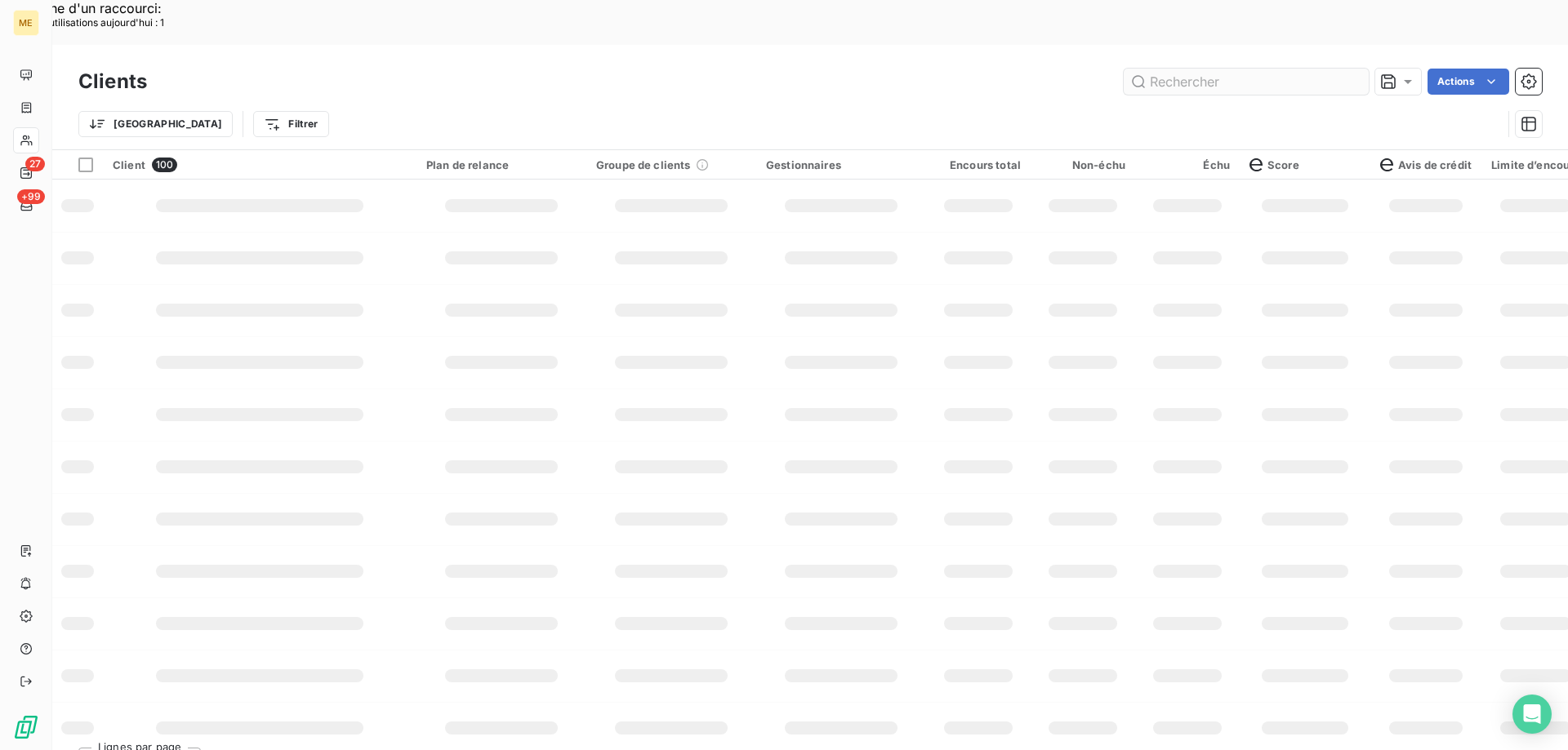
click at [1280, 69] on input "text" at bounding box center [1246, 82] width 245 height 26
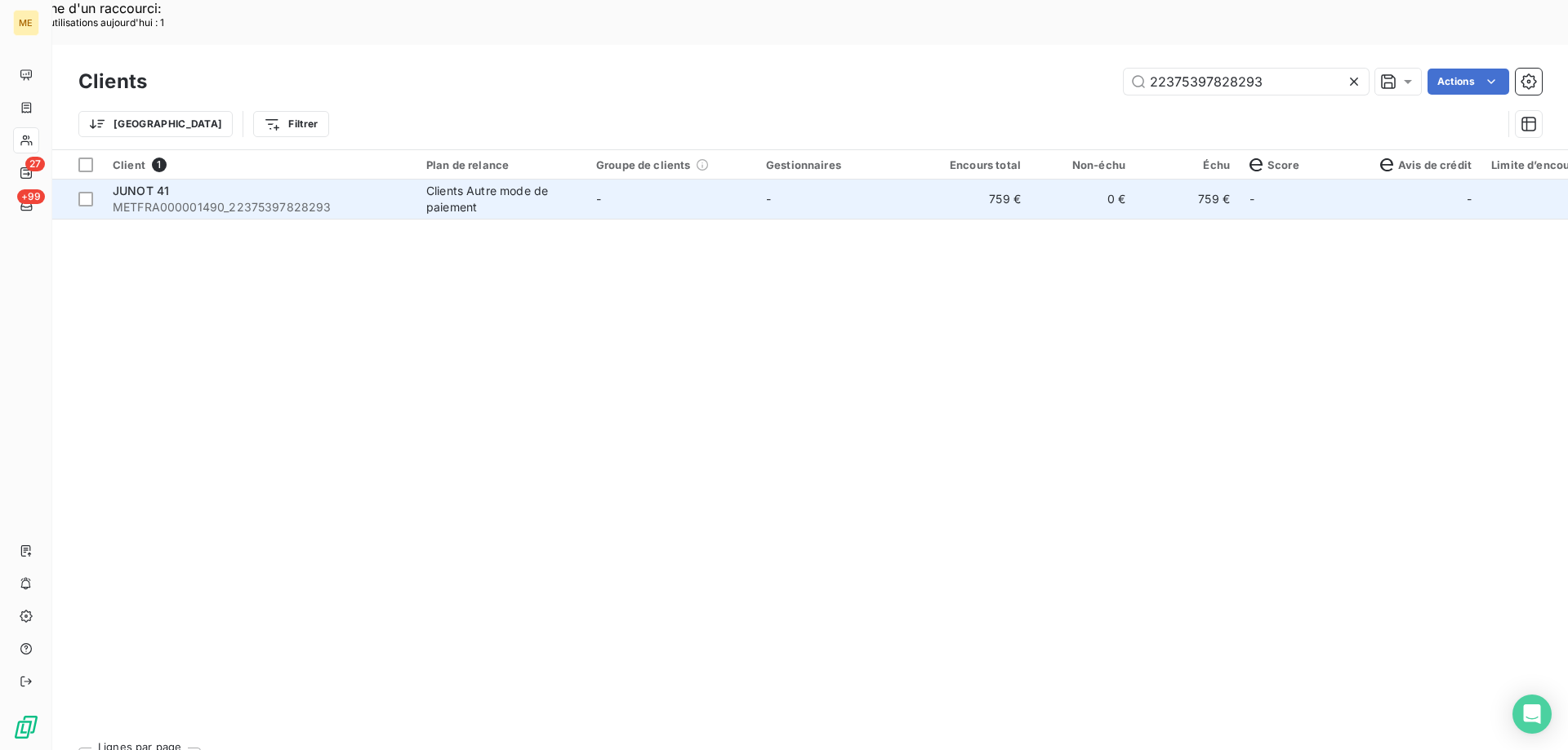
type input "22375397828293"
click at [917, 180] on td "-" at bounding box center [840, 200] width 170 height 39
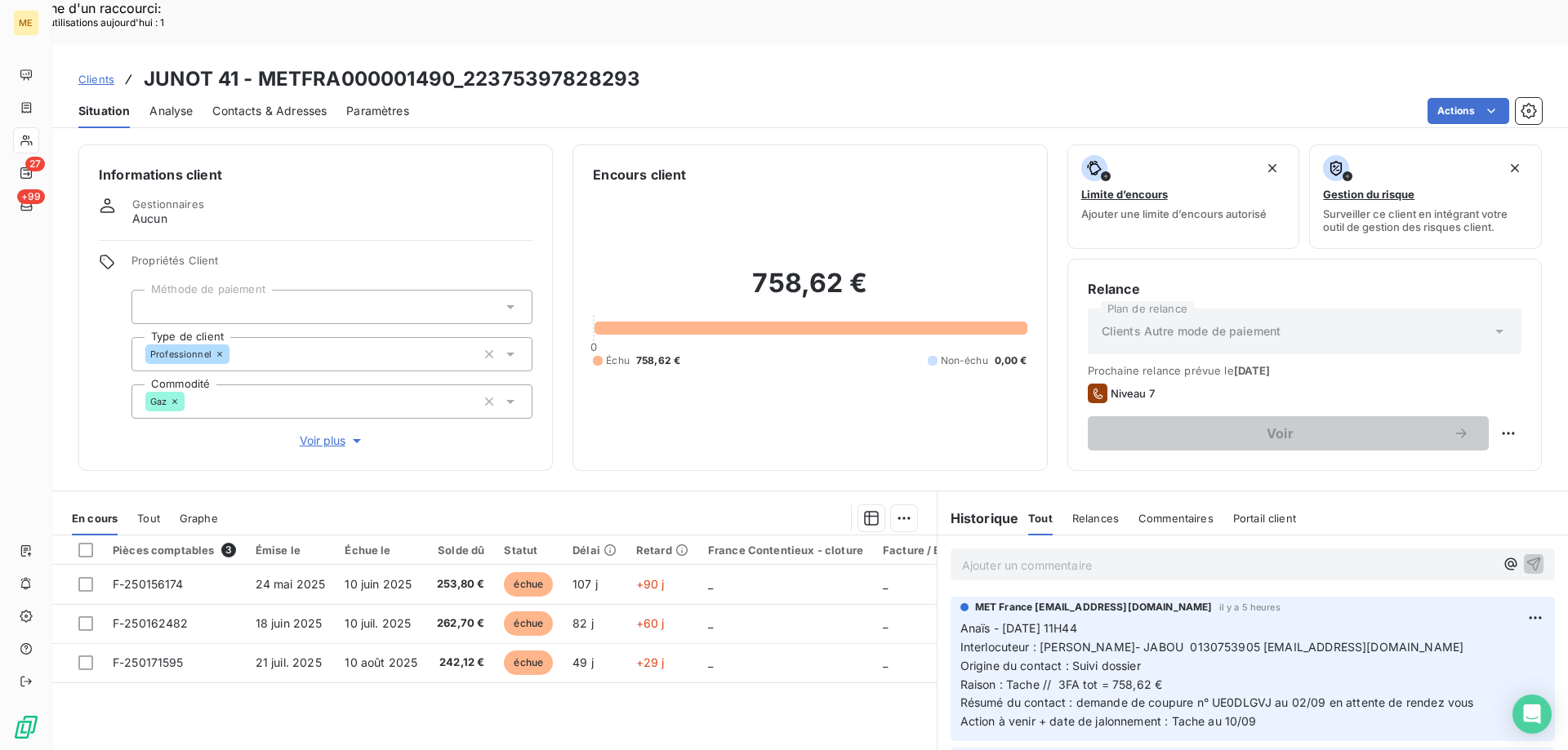
click at [1248, 695] on span "Résumé du contact : demande de coupure n° UE0DLGVJ au 02/09 en attente de rende…" at bounding box center [1216, 702] width 513 height 14
click at [1345, 695] on span "Résumé du contact : demande de coupure n° UE0DLGVJ au 02/09 en attente de rende…" at bounding box center [1216, 702] width 513 height 14
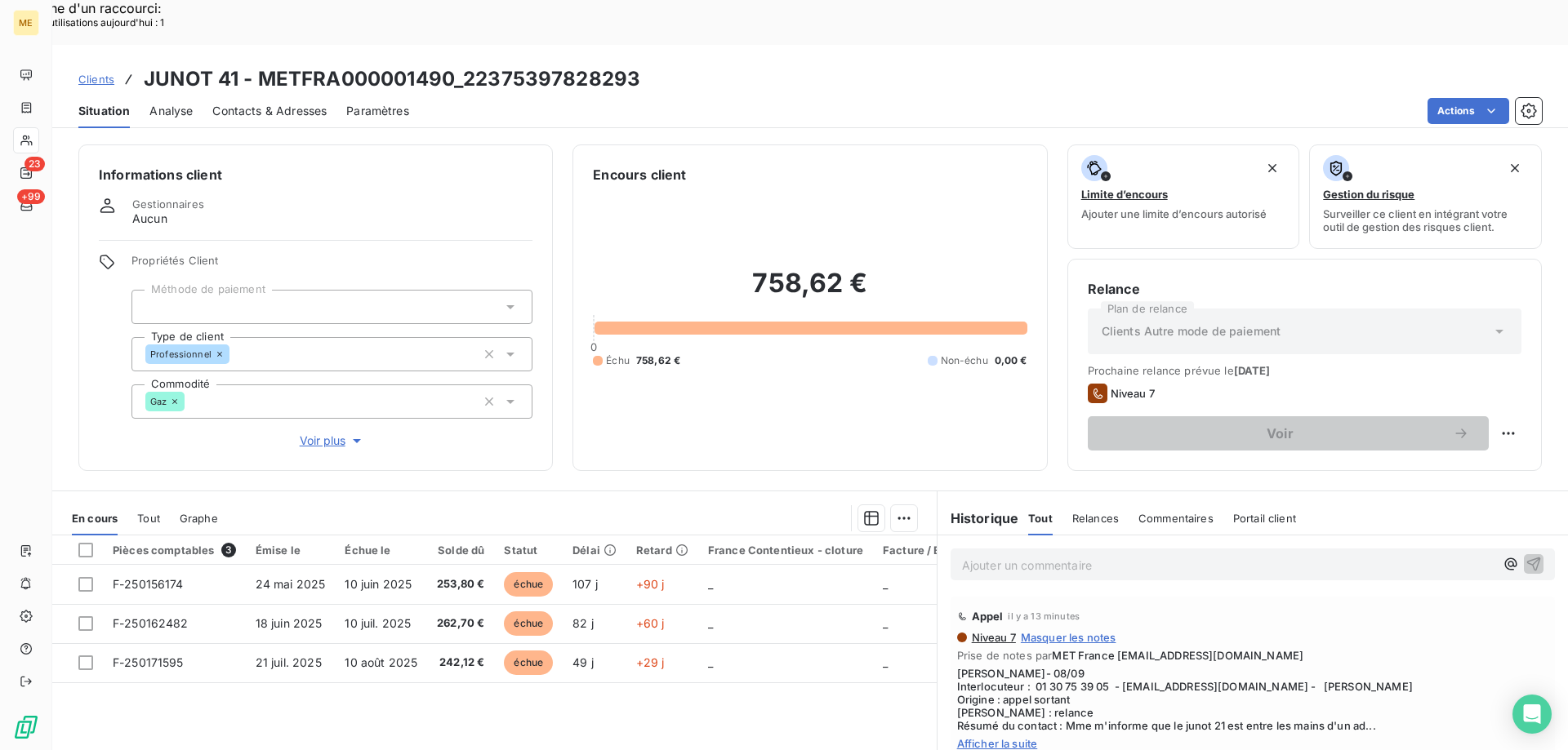
click at [86, 72] on span "Clients" at bounding box center [96, 79] width 36 height 13
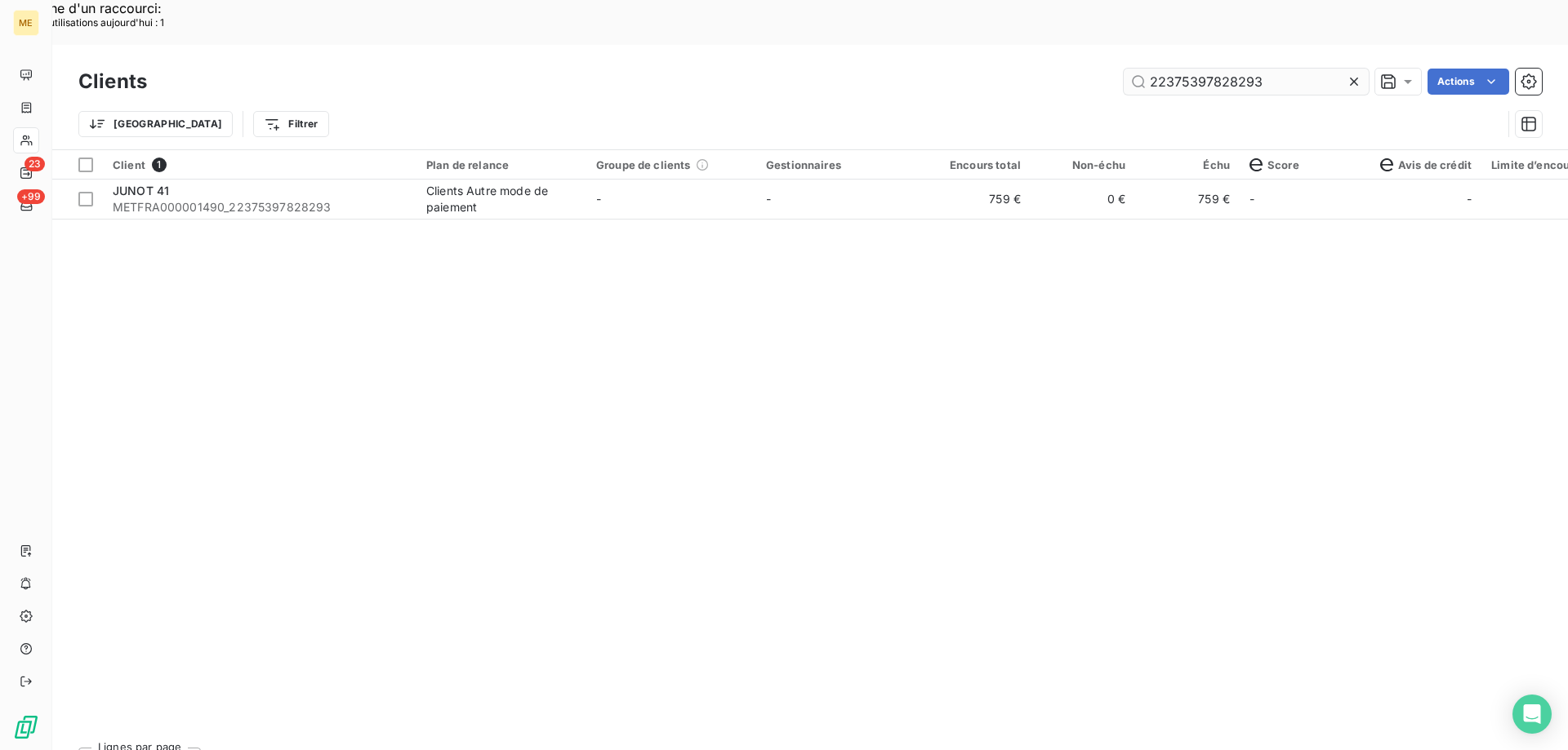
click at [1198, 69] on input "22375397828293" at bounding box center [1246, 82] width 245 height 26
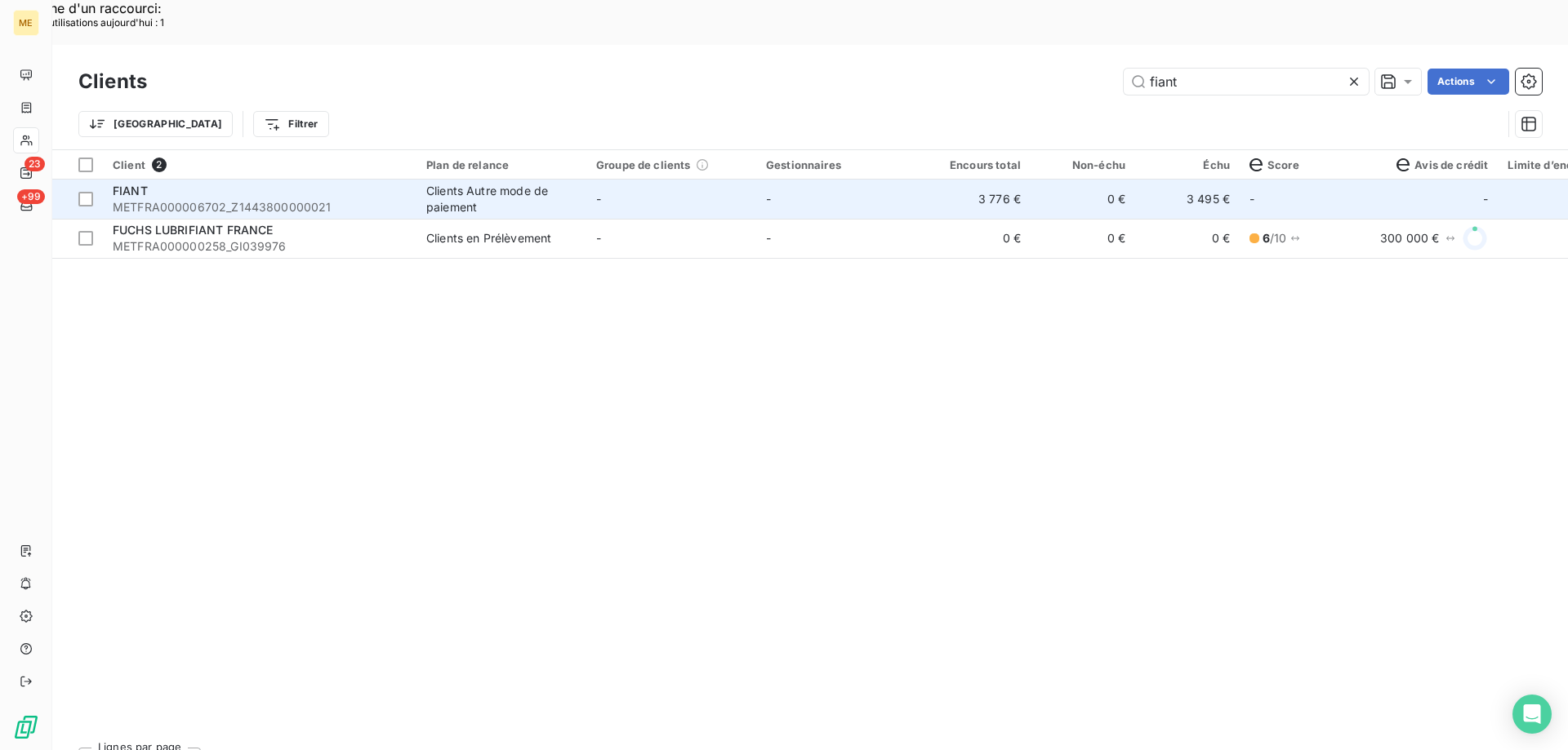
type input "fiant"
click at [786, 180] on td "-" at bounding box center [840, 200] width 170 height 39
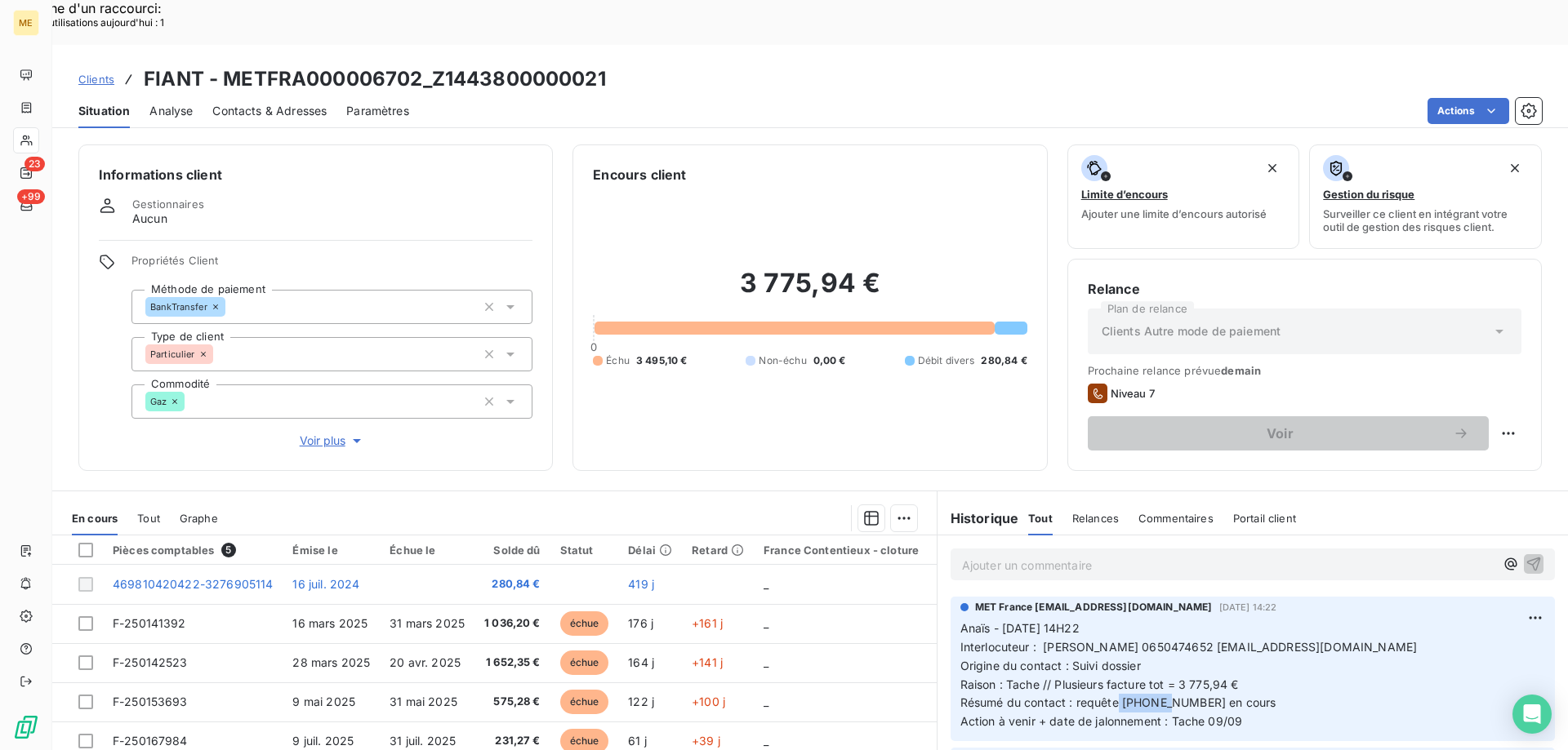
drag, startPoint x: 1162, startPoint y: 657, endPoint x: 1102, endPoint y: 662, distance: 60.2
click at [1102, 695] on span "Résumé du contact : requête [PHONE_NUMBER] en cours" at bounding box center [1118, 702] width 316 height 14
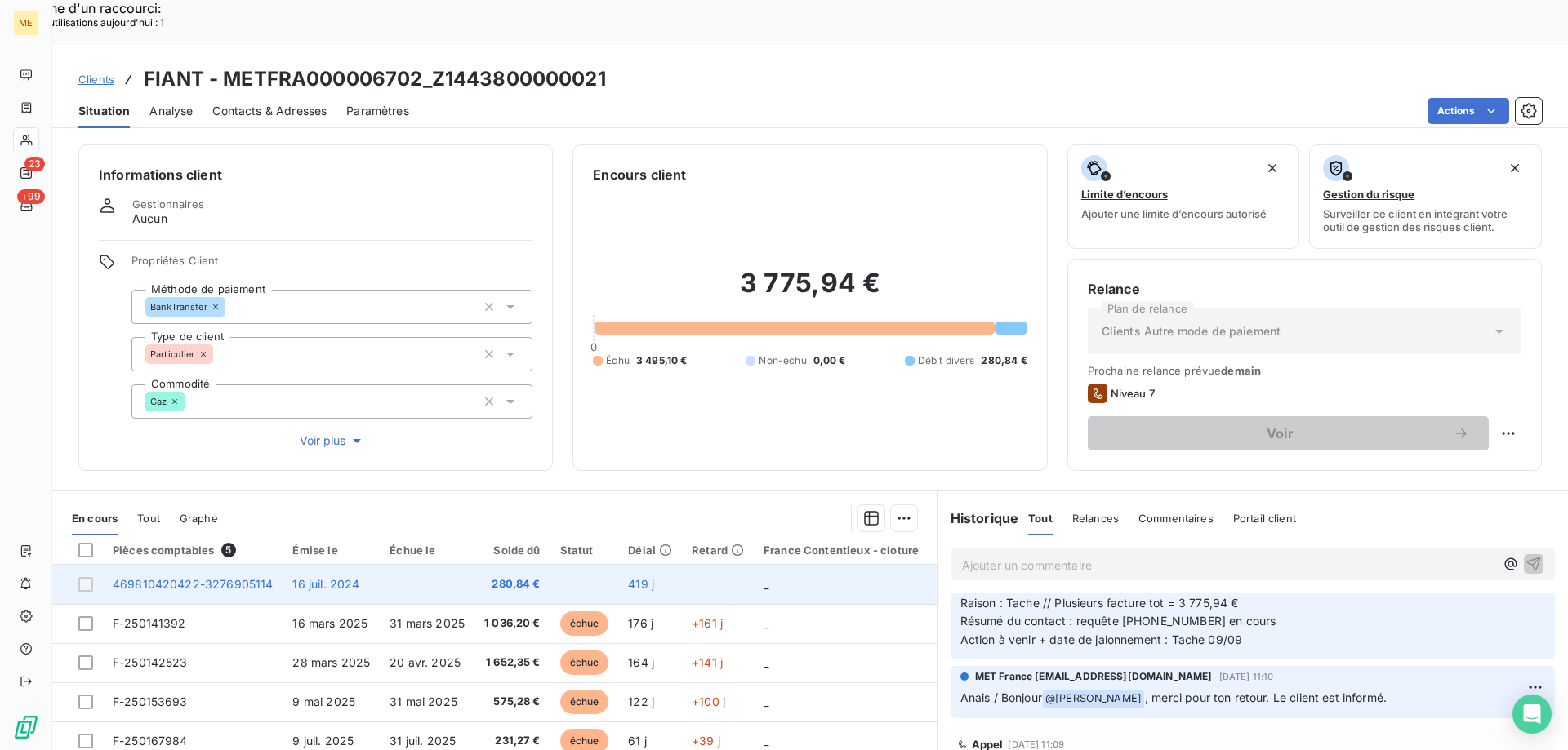
click at [420, 565] on td at bounding box center [427, 585] width 95 height 39
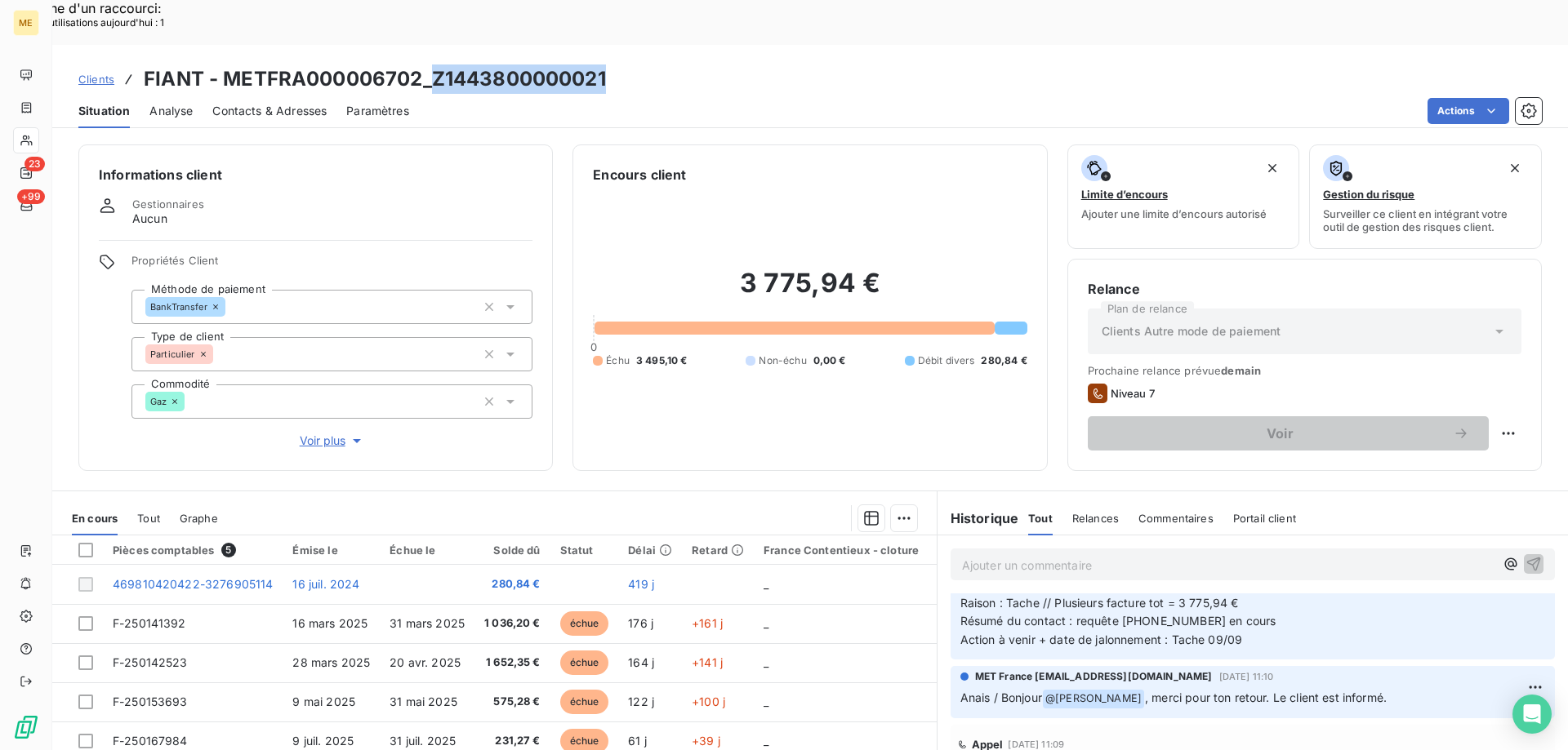
drag, startPoint x: 643, startPoint y: 36, endPoint x: 429, endPoint y: 31, distance: 214.1
click at [429, 64] on div "Clients FIANT - METFRA000006702_Z1443800000021" at bounding box center [810, 79] width 1515 height 30
copy h3 "Z1443800000021"
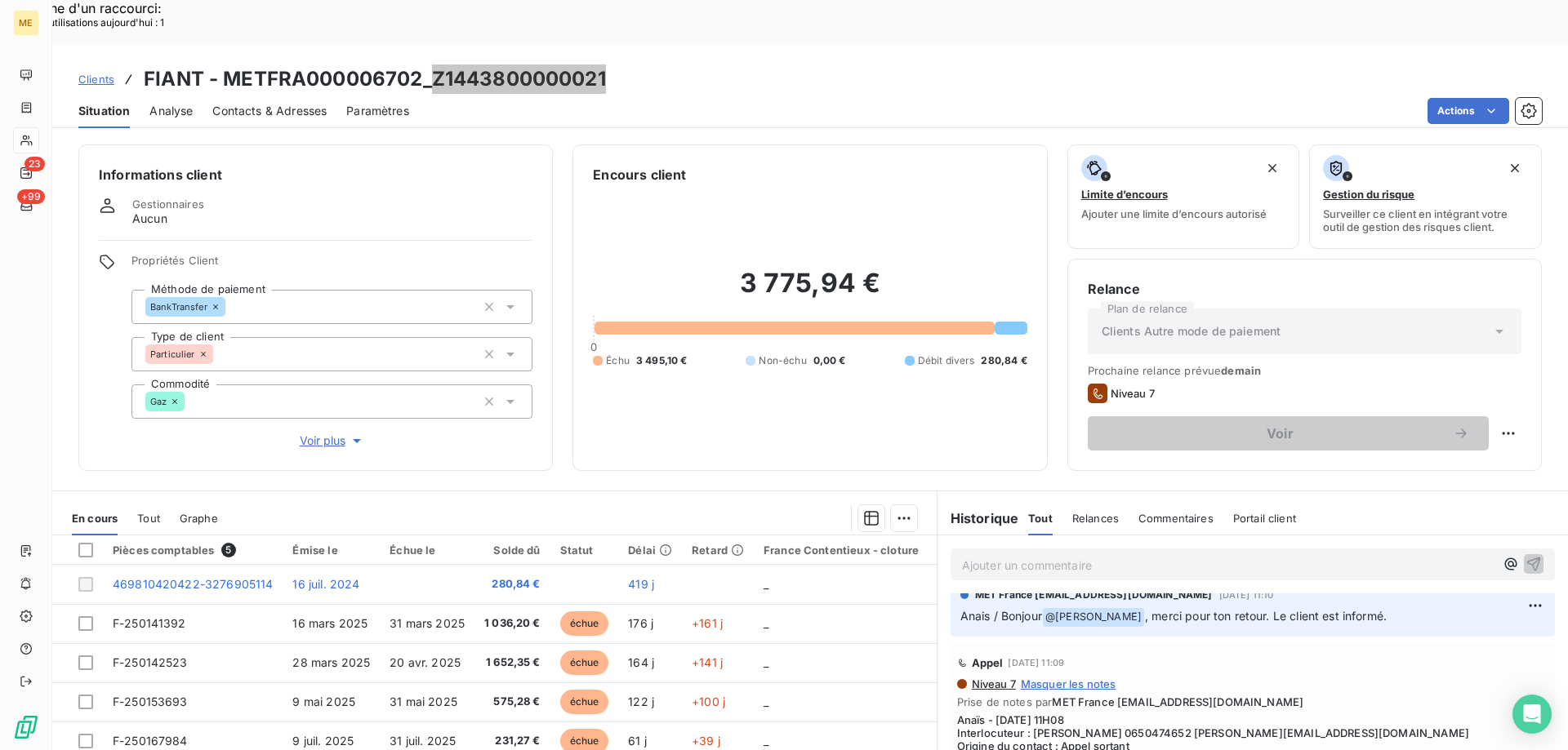
scroll to position [245, 0]
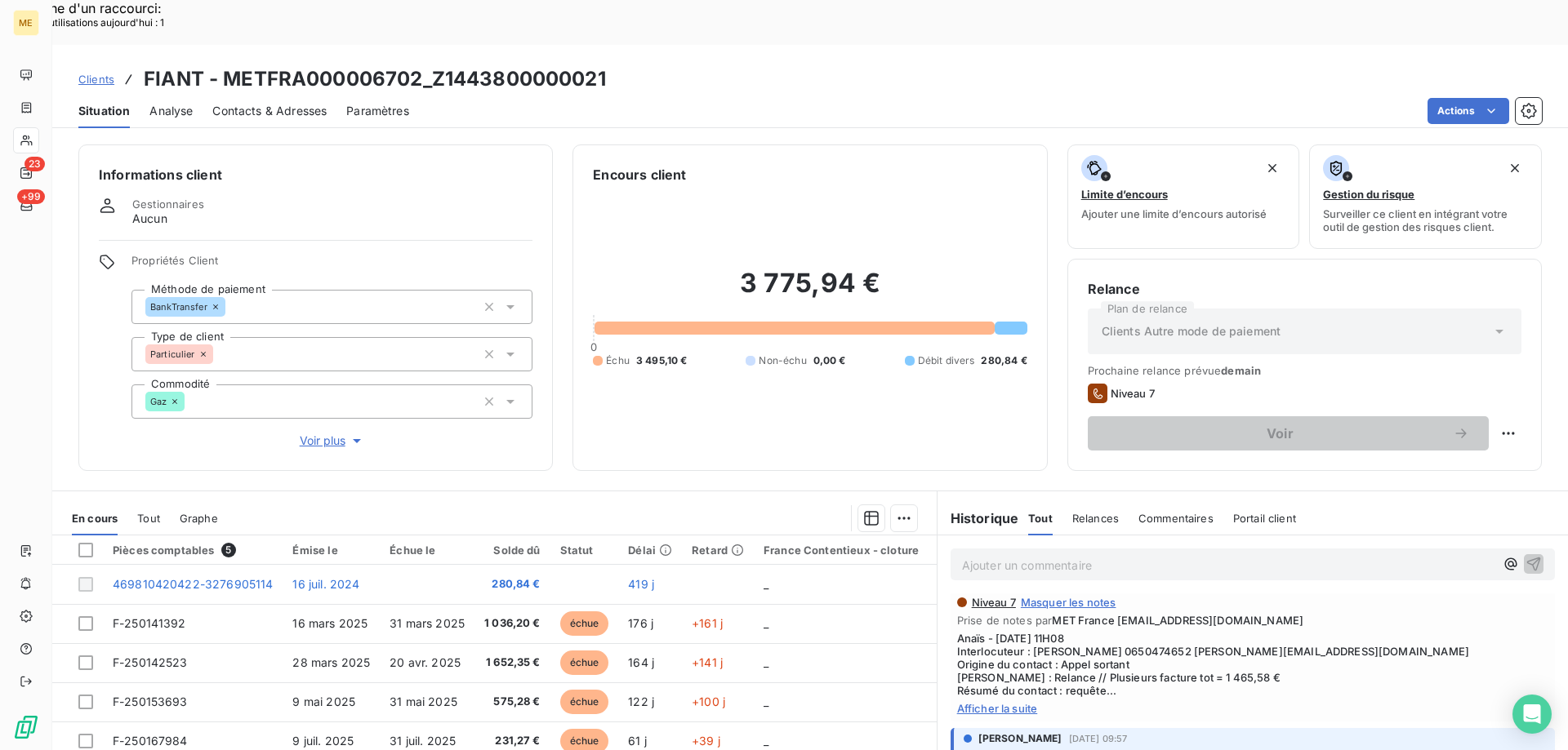
click at [981, 702] on span "Afficher la suite" at bounding box center [1252, 708] width 591 height 13
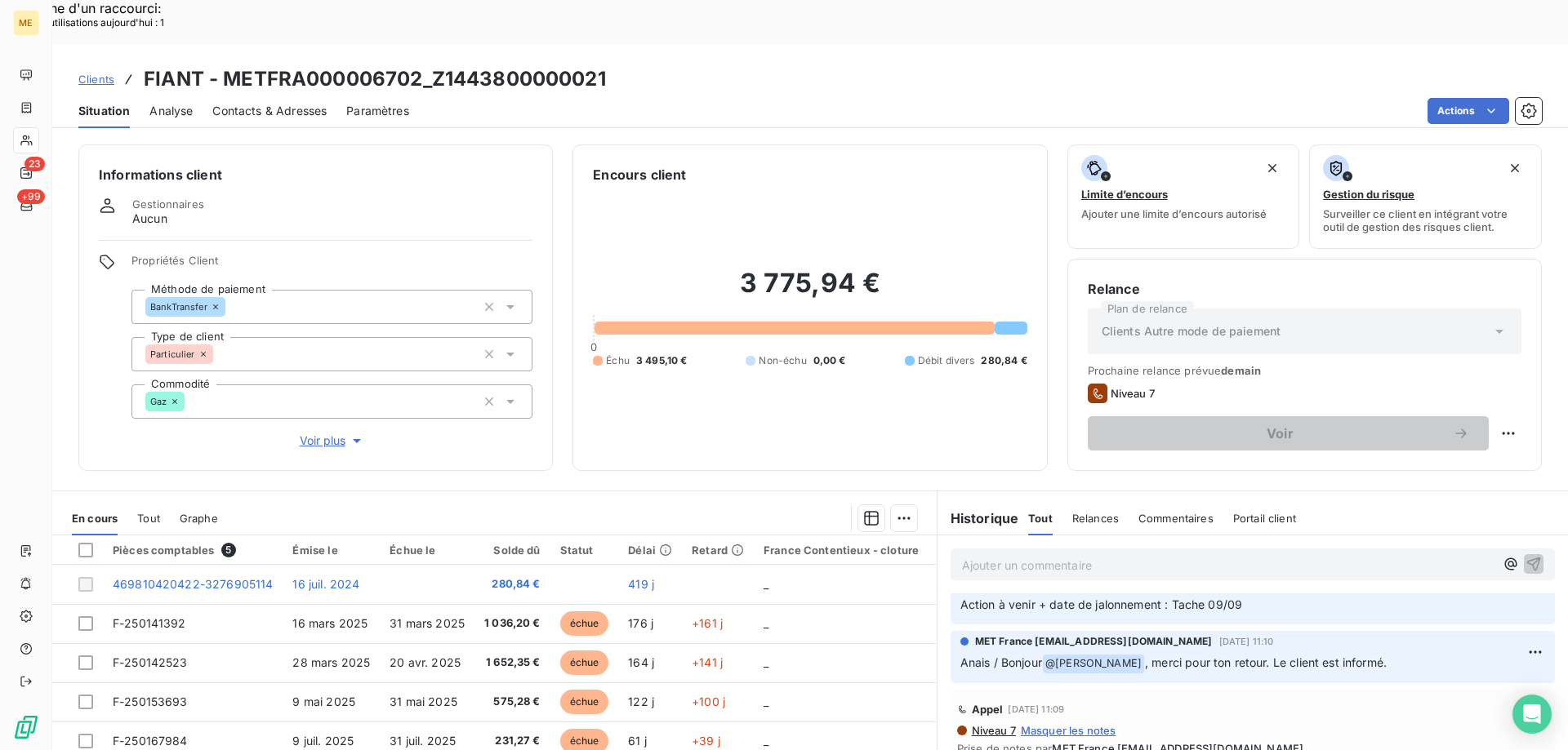
scroll to position [0, 0]
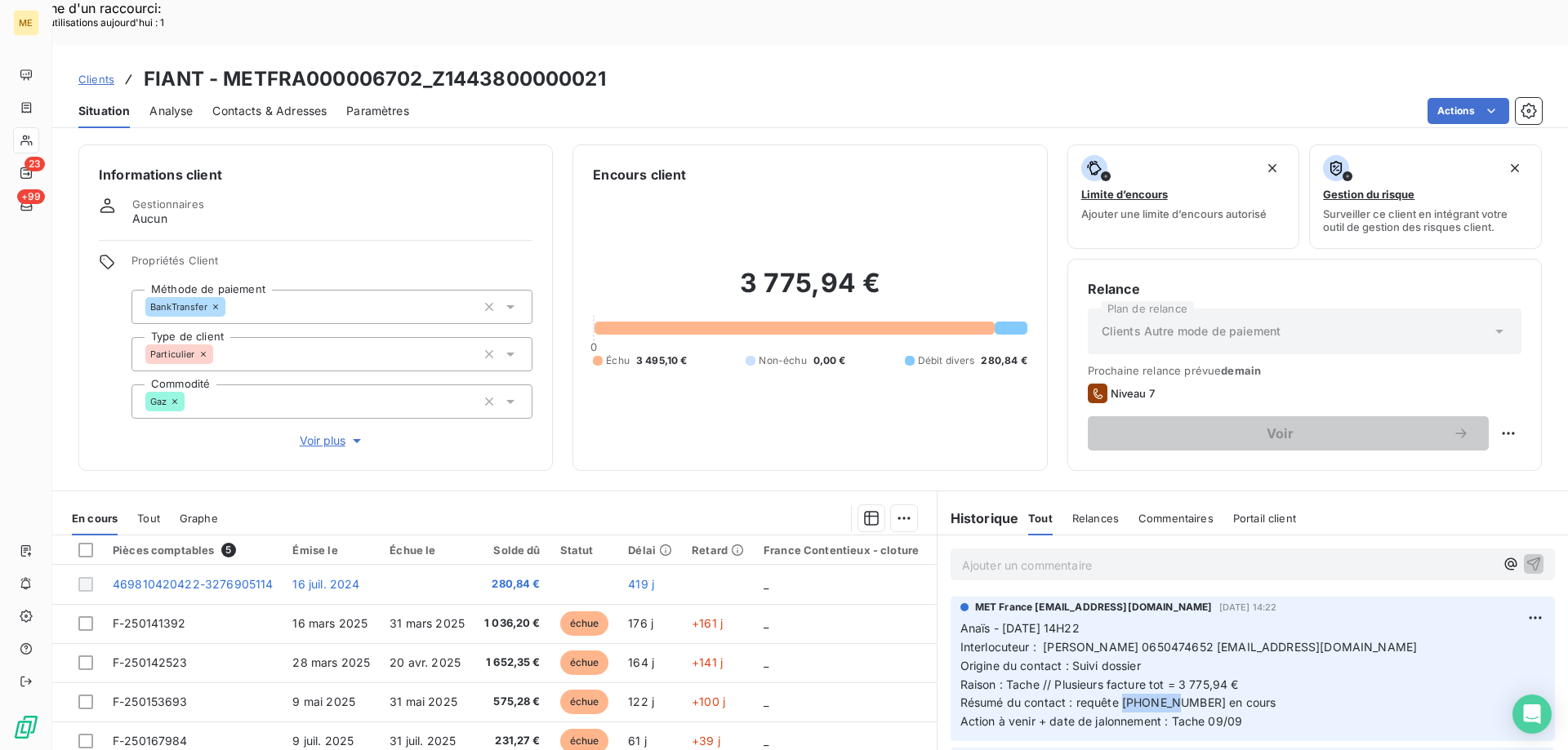
drag, startPoint x: 1169, startPoint y: 656, endPoint x: 1117, endPoint y: 662, distance: 52.3
click at [1117, 695] on span "Résumé du contact : requête 00078712 en cours" at bounding box center [1118, 702] width 316 height 14
copy span "00078712"
click at [1175, 695] on span "Résumé du contact : requête 00078712 en cours" at bounding box center [1118, 702] width 316 height 14
drag, startPoint x: 1167, startPoint y: 659, endPoint x: 1116, endPoint y: 656, distance: 51.1
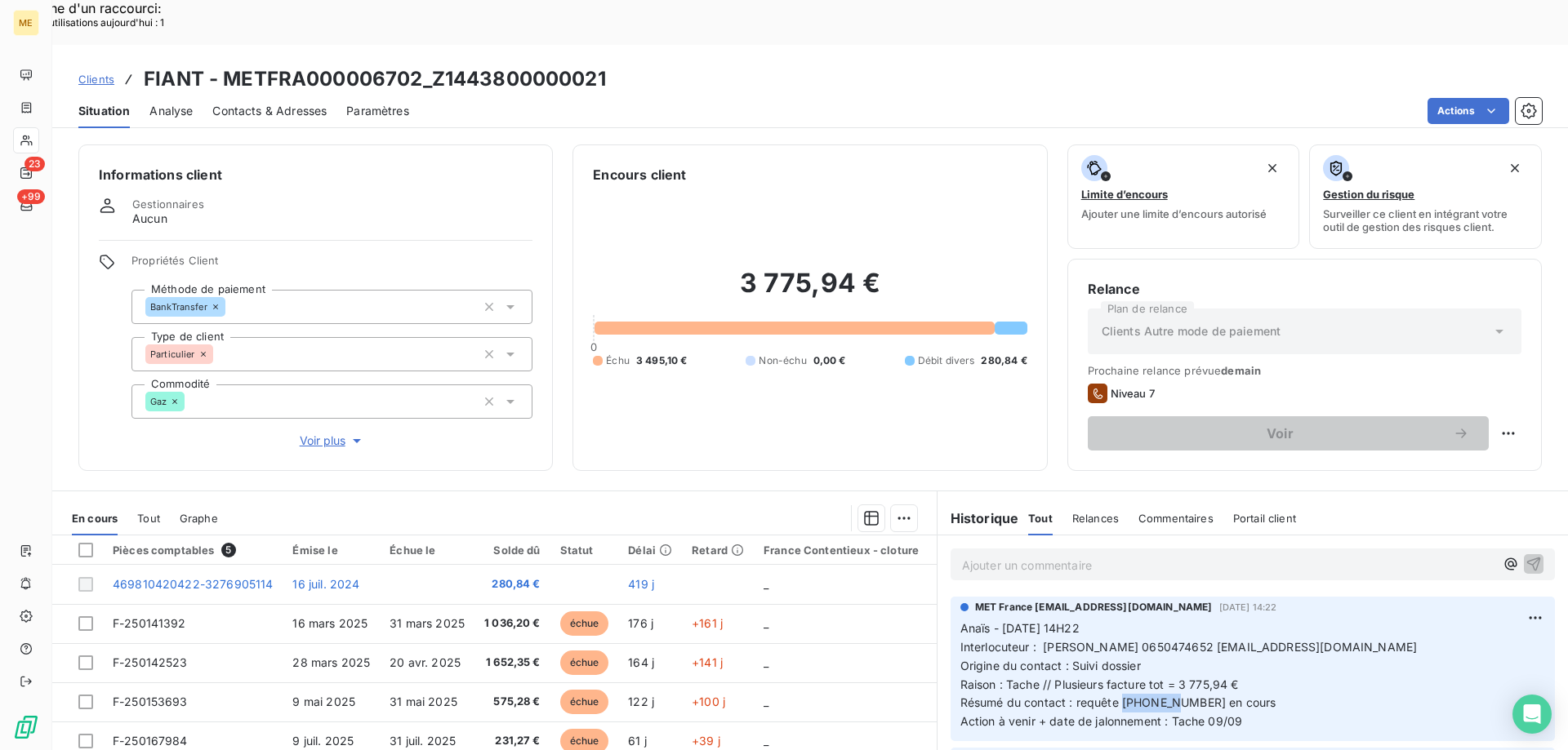
click at [1116, 695] on span "Résumé du contact : requête 00078712 en cours" at bounding box center [1118, 702] width 316 height 14
copy span "00078712"
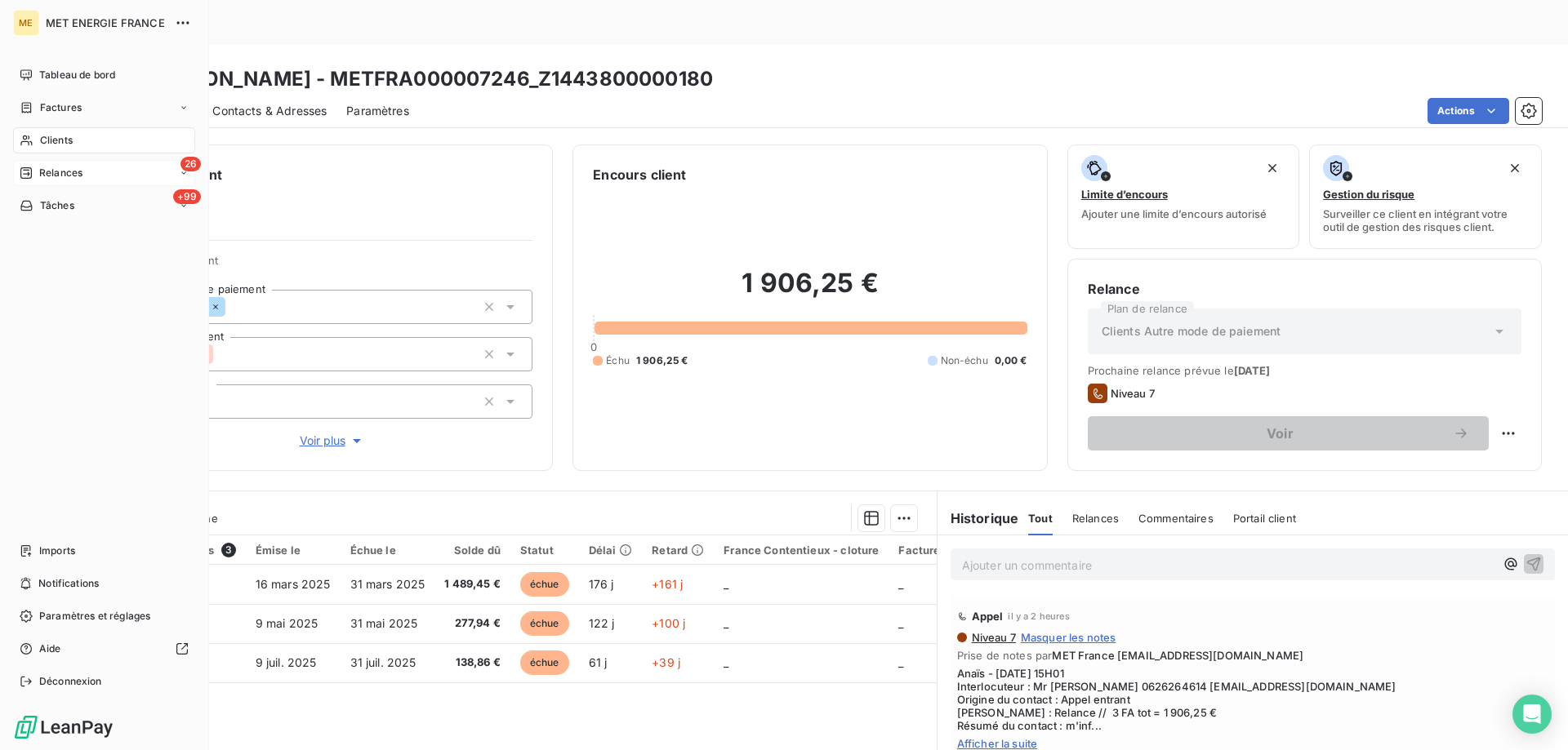
click at [56, 169] on span "Relances" at bounding box center [60, 174] width 44 height 15
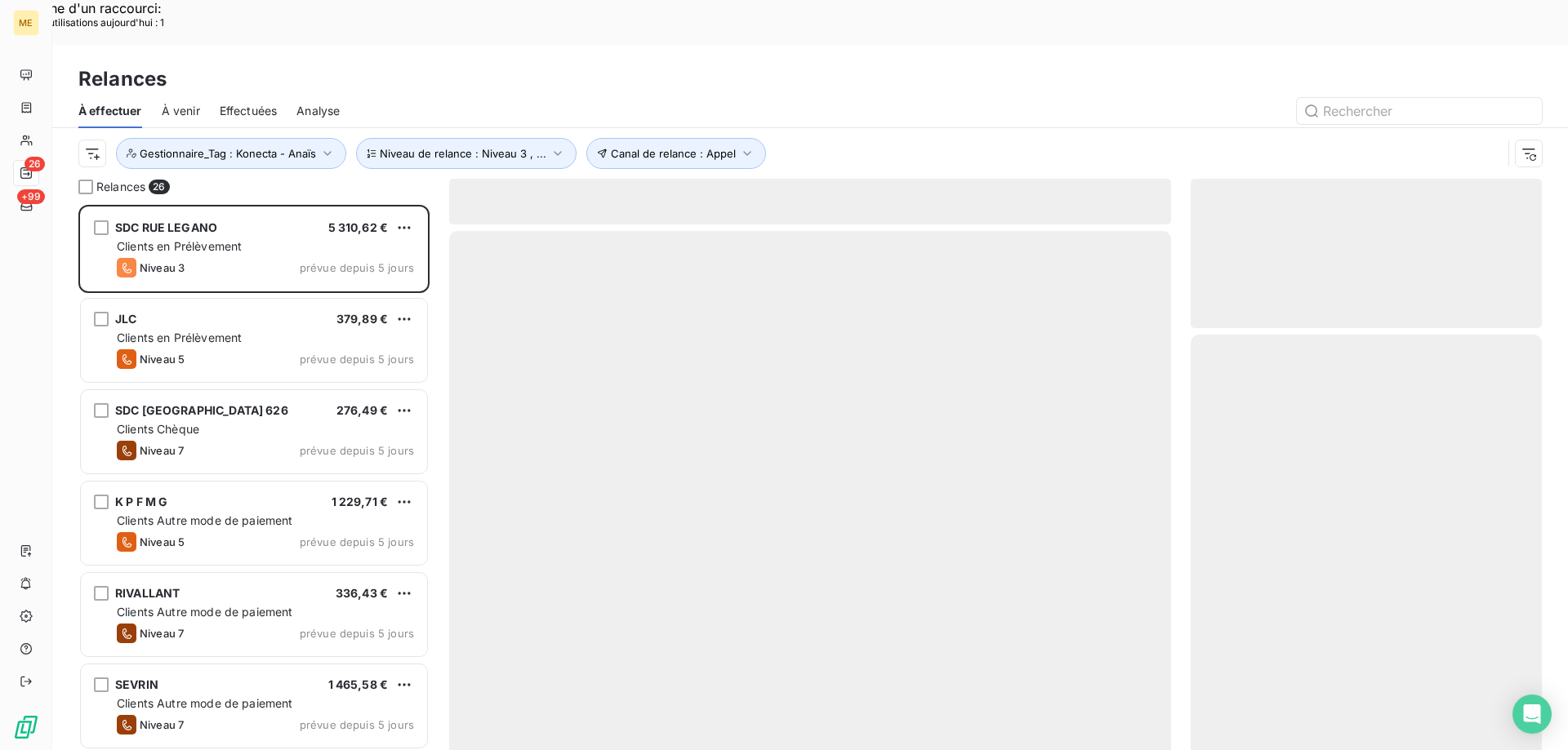
scroll to position [578, 339]
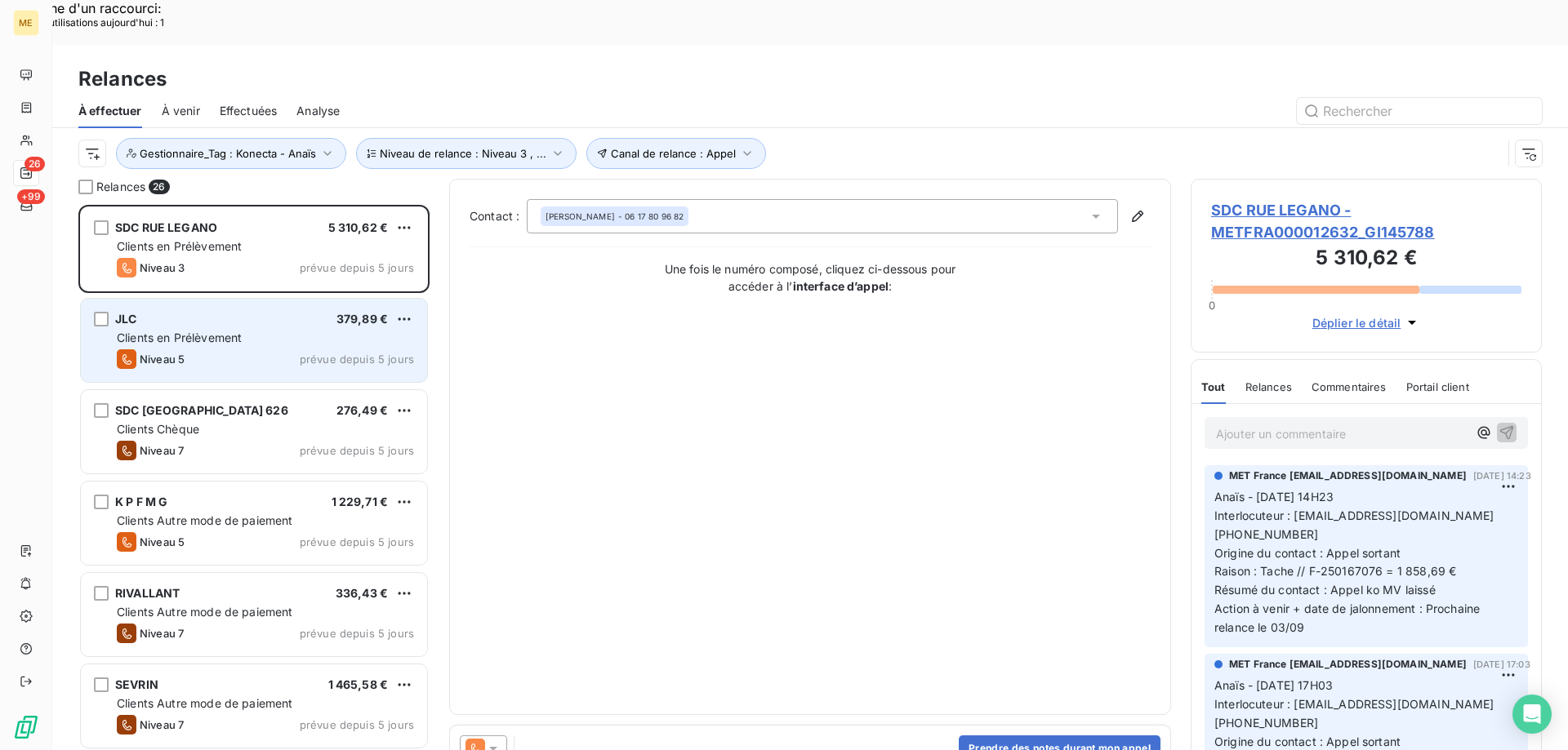
click at [197, 312] on div "JLC 379,89 €" at bounding box center [266, 319] width 297 height 15
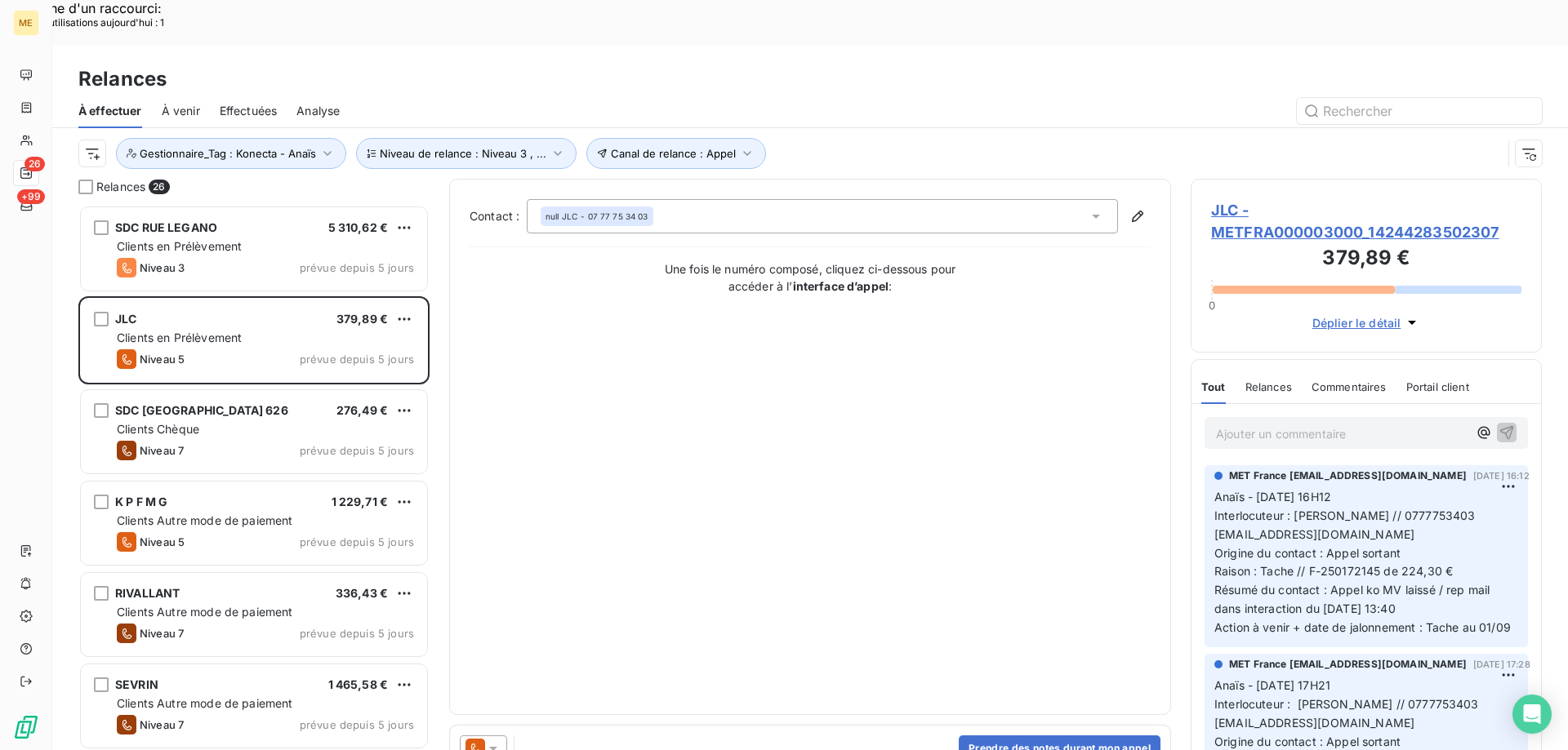
click at [1239, 200] on span "JLC - METFRA000003000_14244283502307" at bounding box center [1366, 221] width 310 height 44
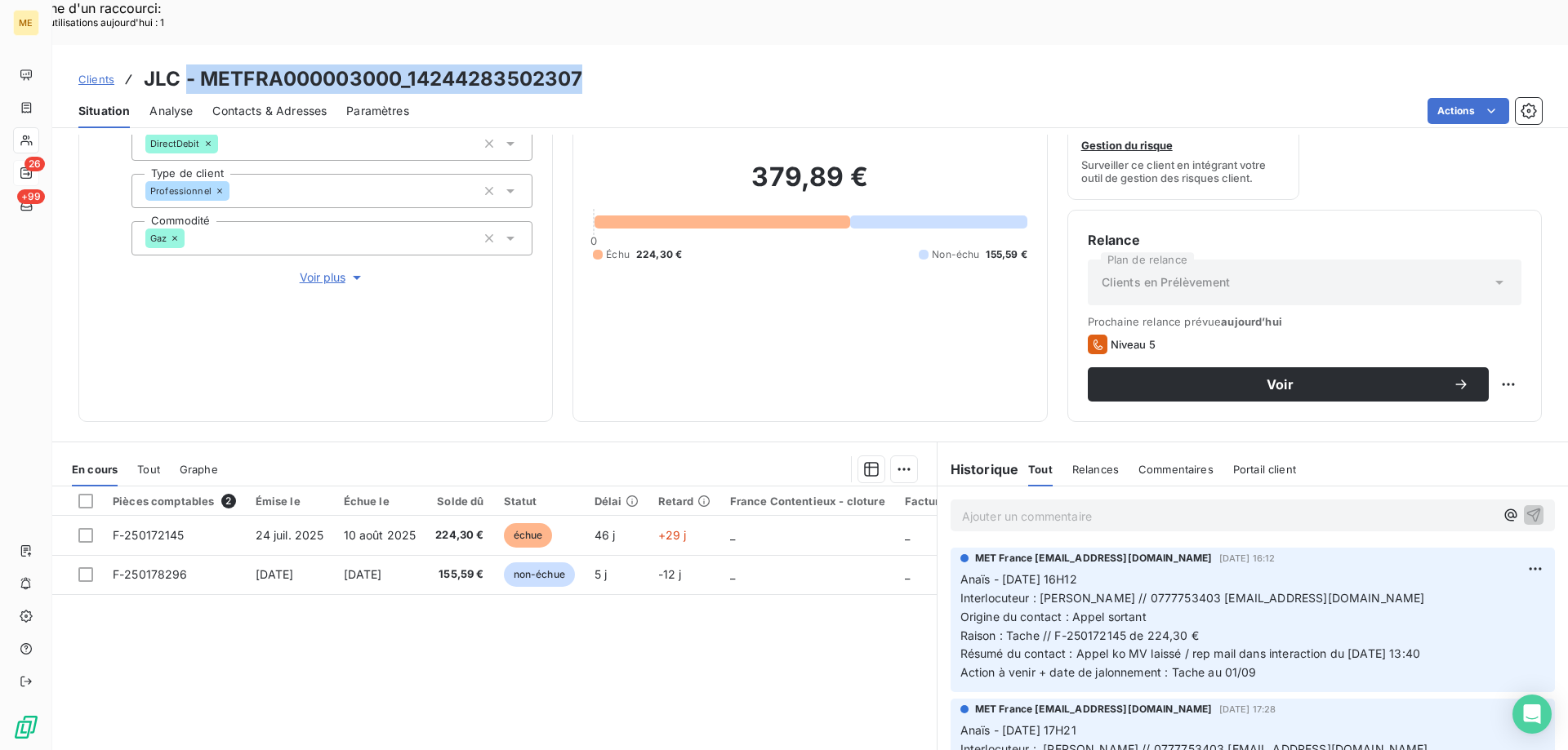
copy h3 "- METFRA000003000_14244283502307"
drag, startPoint x: 207, startPoint y: 37, endPoint x: 586, endPoint y: 45, distance: 379.1
click at [586, 64] on div "Clients JLC - METFRA000003000_14244283502307" at bounding box center [810, 79] width 1515 height 30
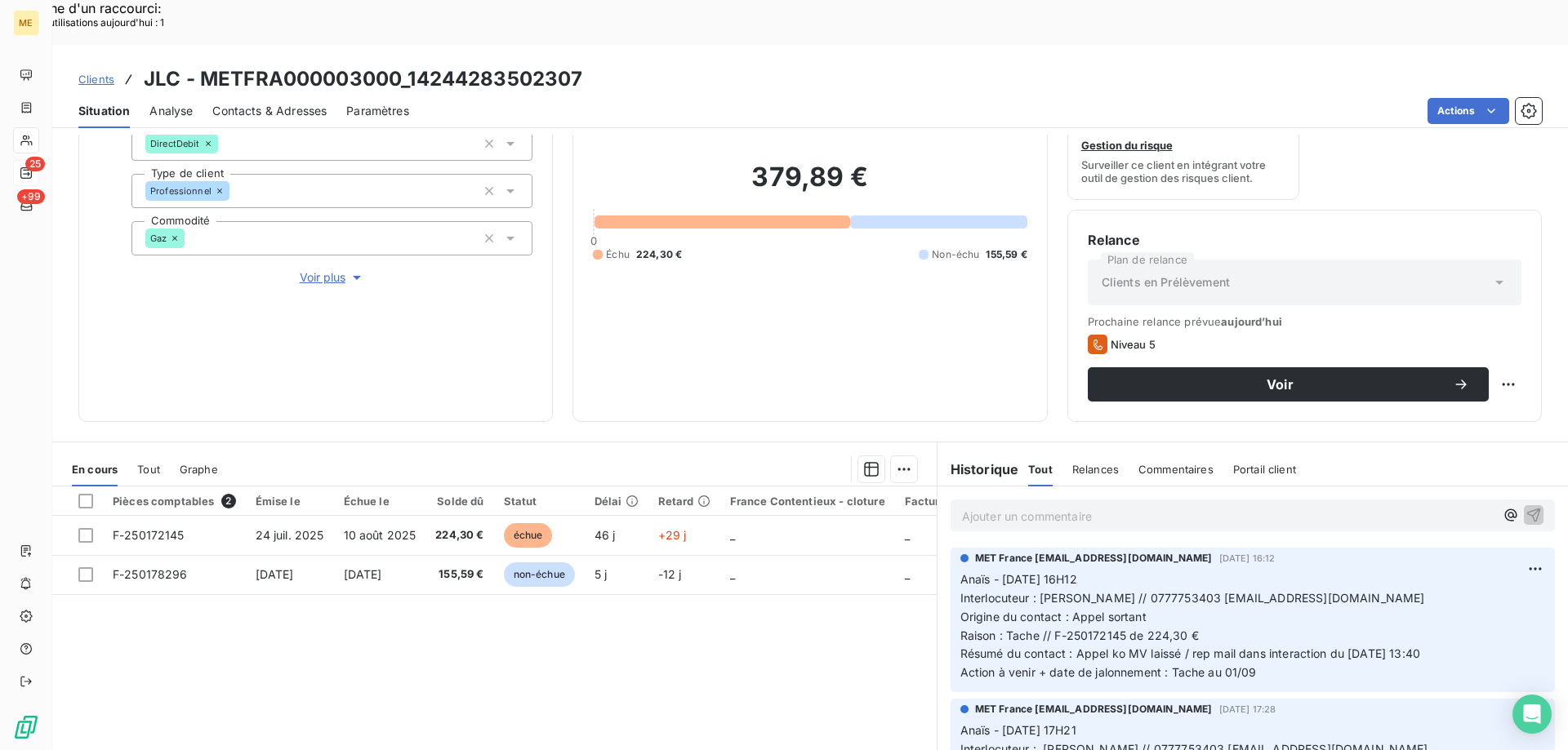
click at [434, 98] on div "Actions" at bounding box center [985, 111] width 1113 height 26
drag, startPoint x: 591, startPoint y: 37, endPoint x: 410, endPoint y: 41, distance: 181.0
click at [410, 64] on div "Clients JLC - METFRA000003000_14244283502307" at bounding box center [810, 79] width 1515 height 30
copy h3 "14244283502307"
click at [497, 98] on div "Actions" at bounding box center [985, 111] width 1113 height 26
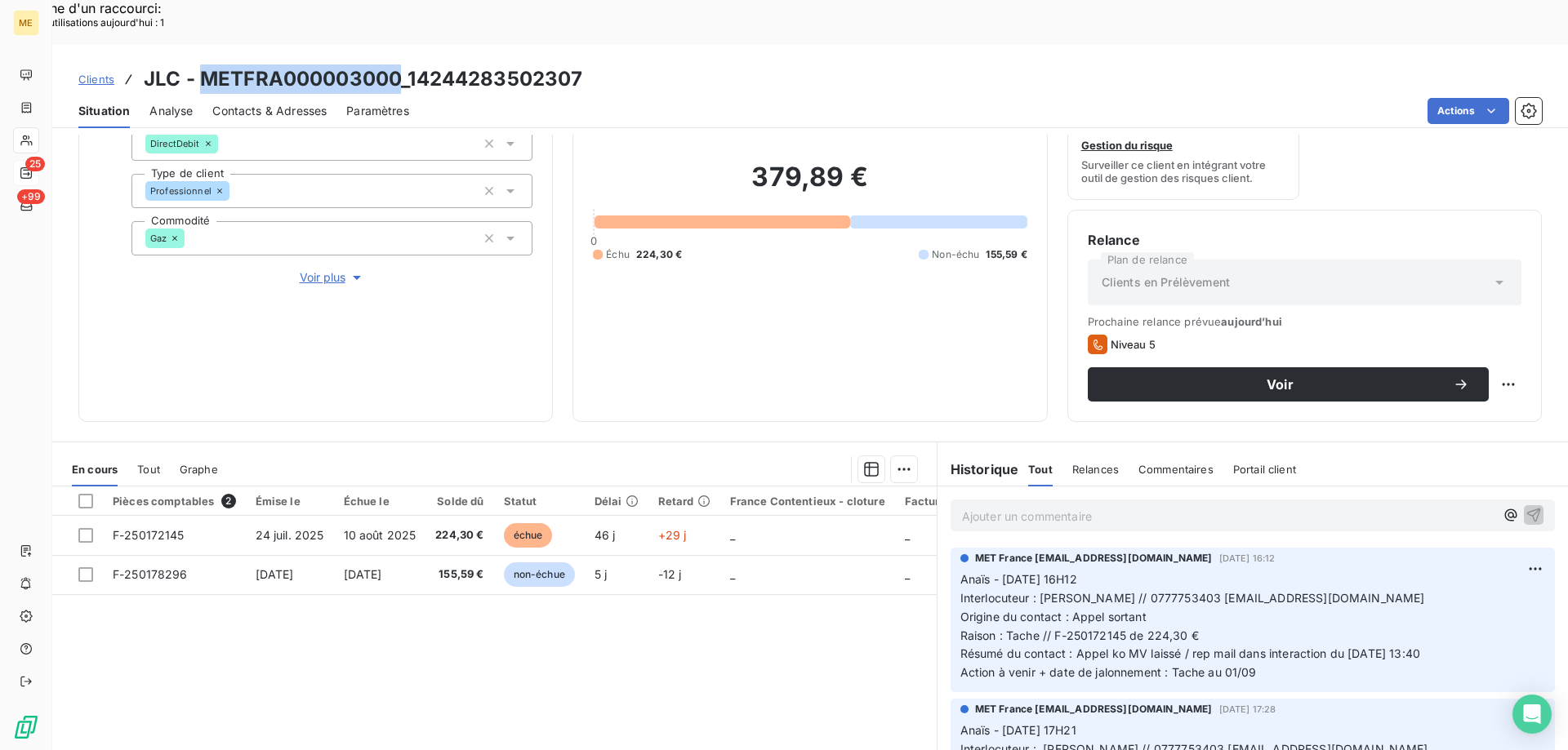
drag, startPoint x: 403, startPoint y: 27, endPoint x: 202, endPoint y: 36, distance: 201.2
click at [202, 64] on h3 "JLC - METFRA000003000_14244283502307" at bounding box center [363, 79] width 438 height 30
copy h3 "METFRA000003000"
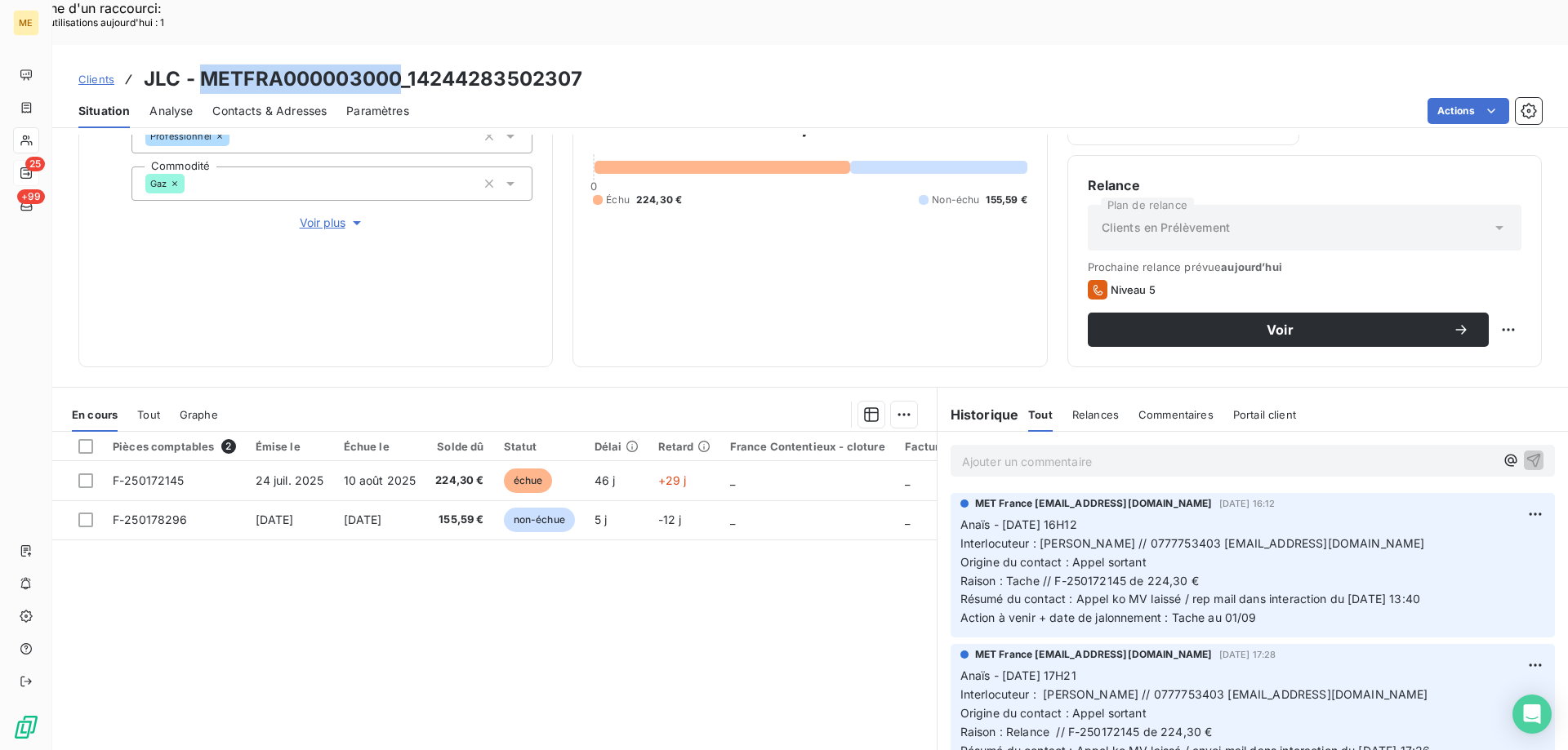
scroll to position [82, 0]
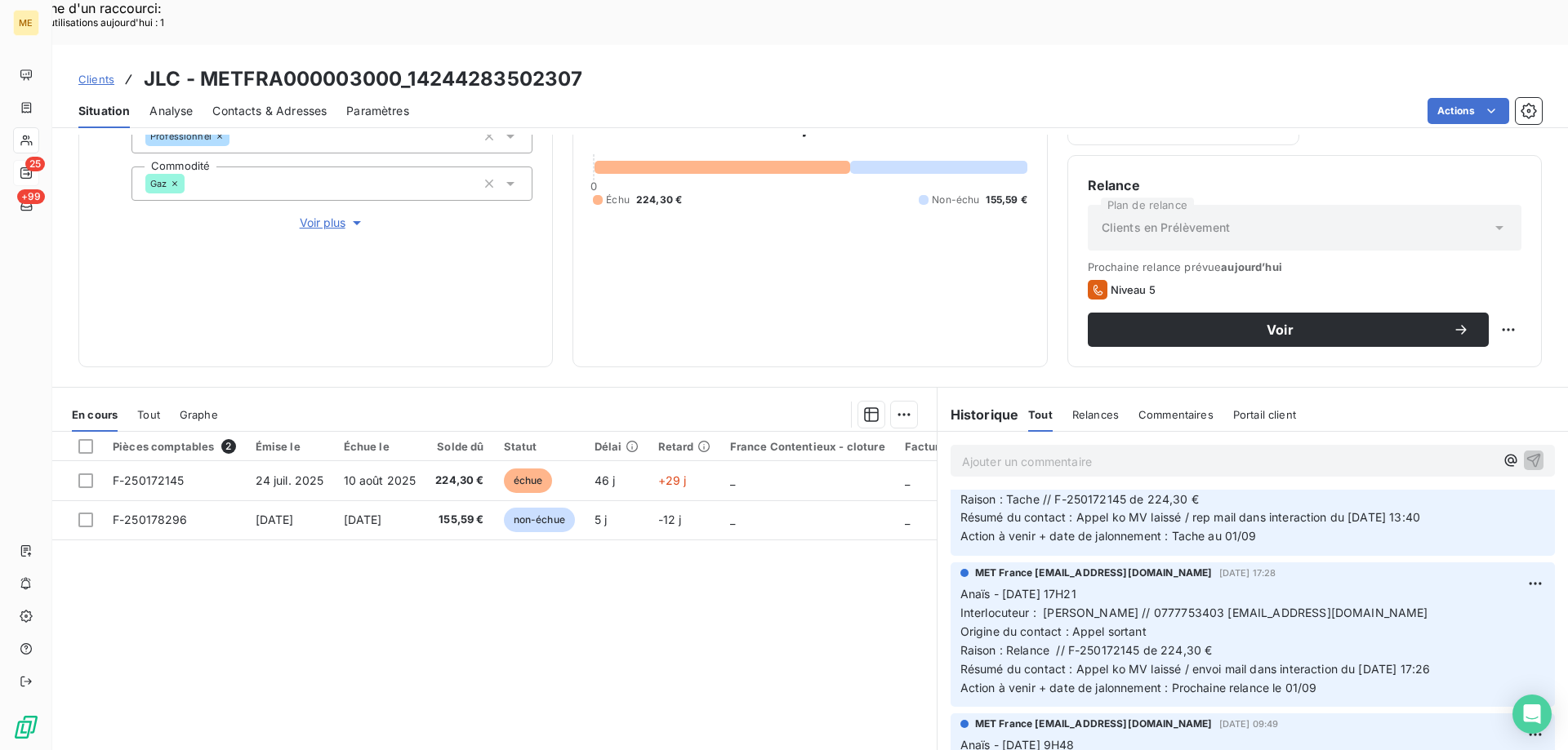
click at [600, 64] on div "Clients JLC - METFRA000003000_14244283502307" at bounding box center [810, 79] width 1515 height 30
drag, startPoint x: 582, startPoint y: 31, endPoint x: 409, endPoint y: 38, distance: 173.1
click at [409, 64] on div "Clients JLC - METFRA000003000_14244283502307" at bounding box center [810, 79] width 1515 height 30
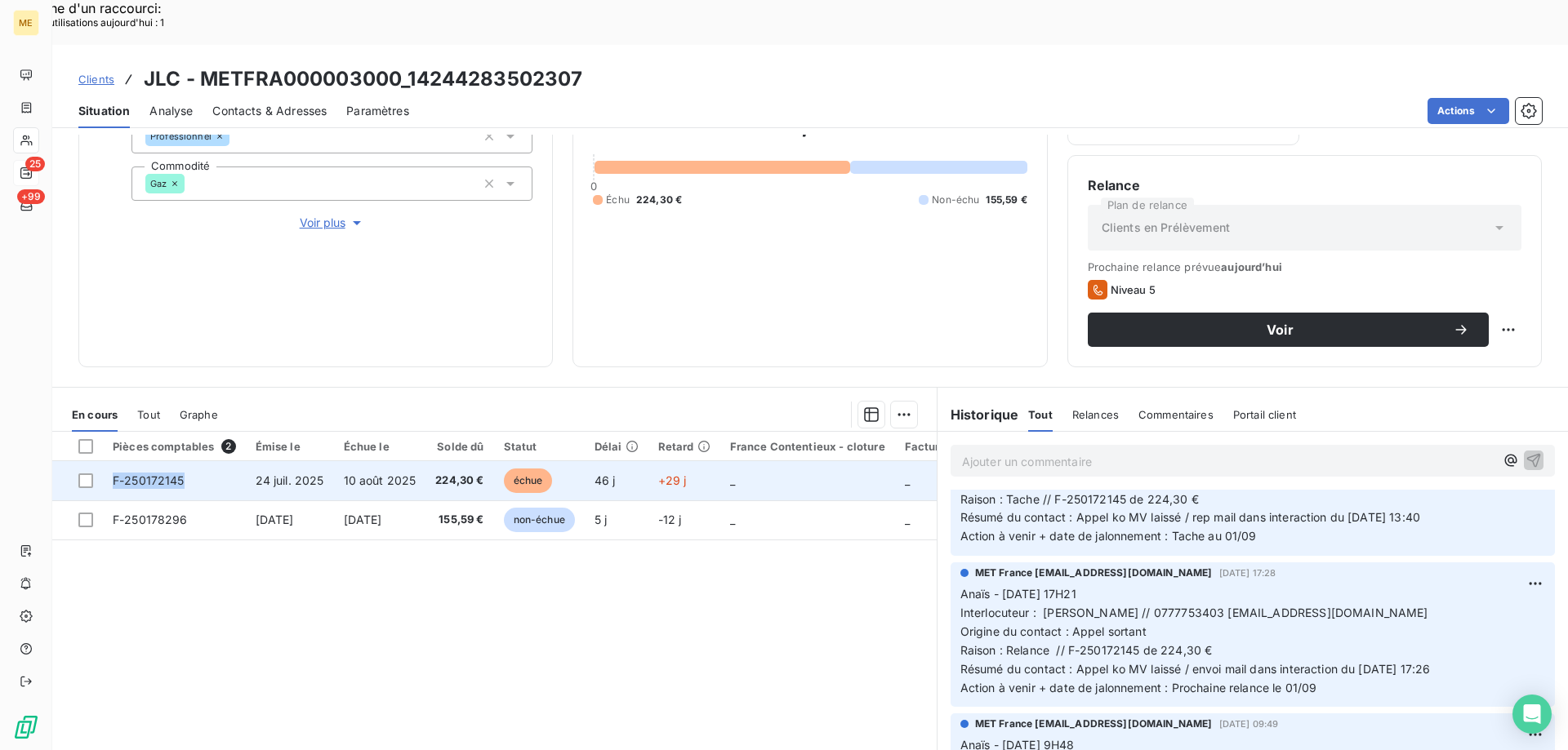
copy span "F-250172145"
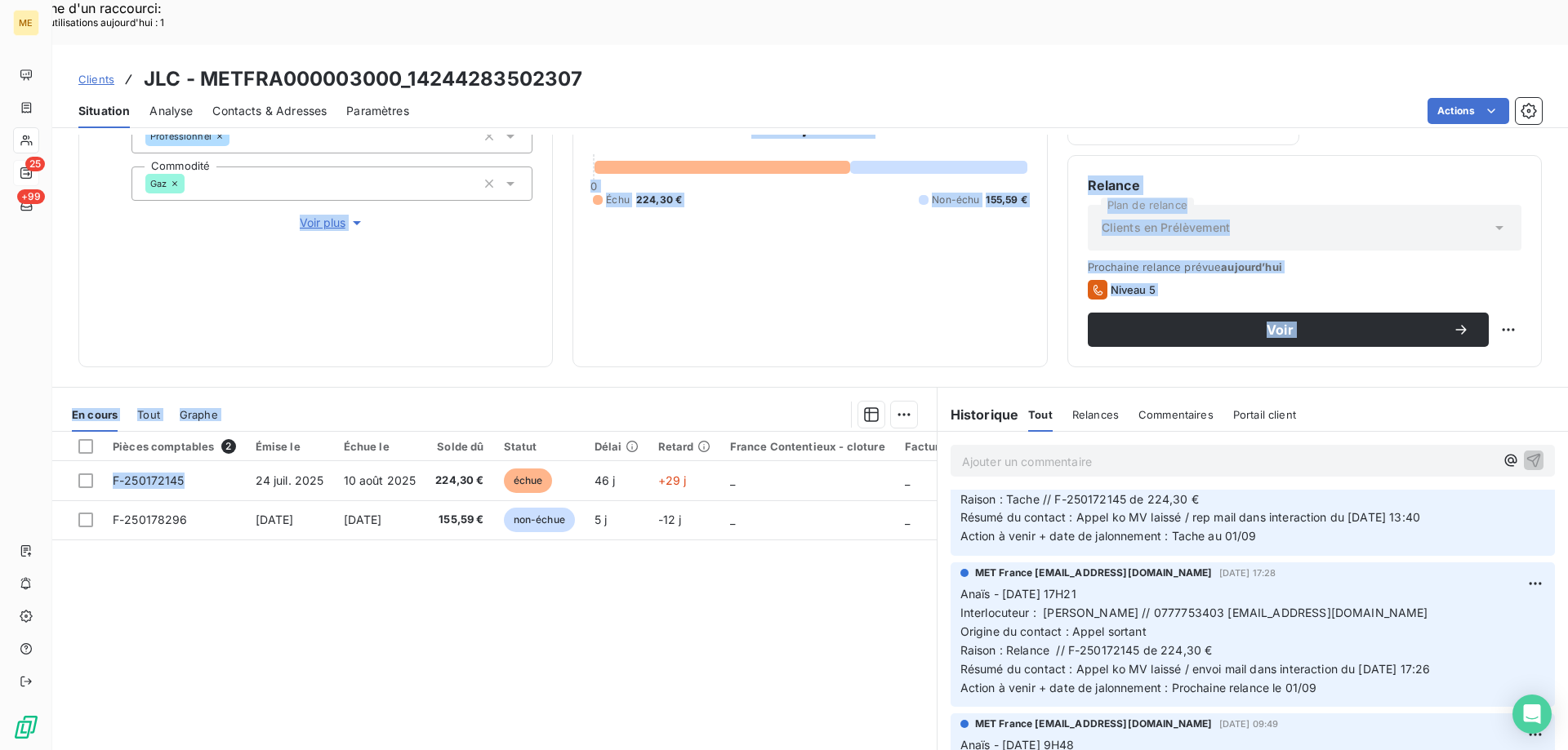
drag, startPoint x: 200, startPoint y: 433, endPoint x: 122, endPoint y: 174, distance: 270.5
click at [122, 174] on div "Informations client Gestionnaires Aucun Propriétés Client Méthode de paiement D…" at bounding box center [810, 465] width 1515 height 661
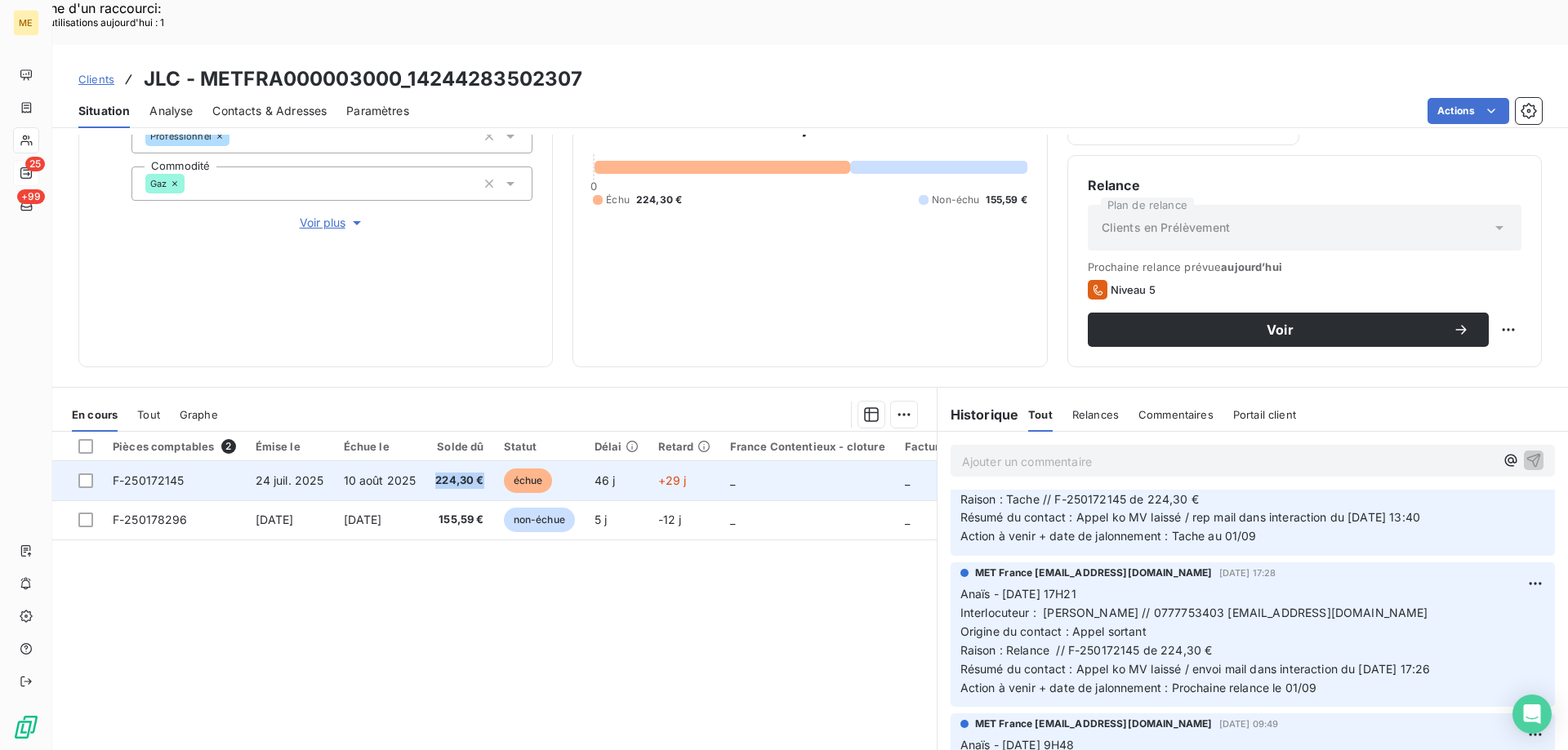
copy span "224,30 €"
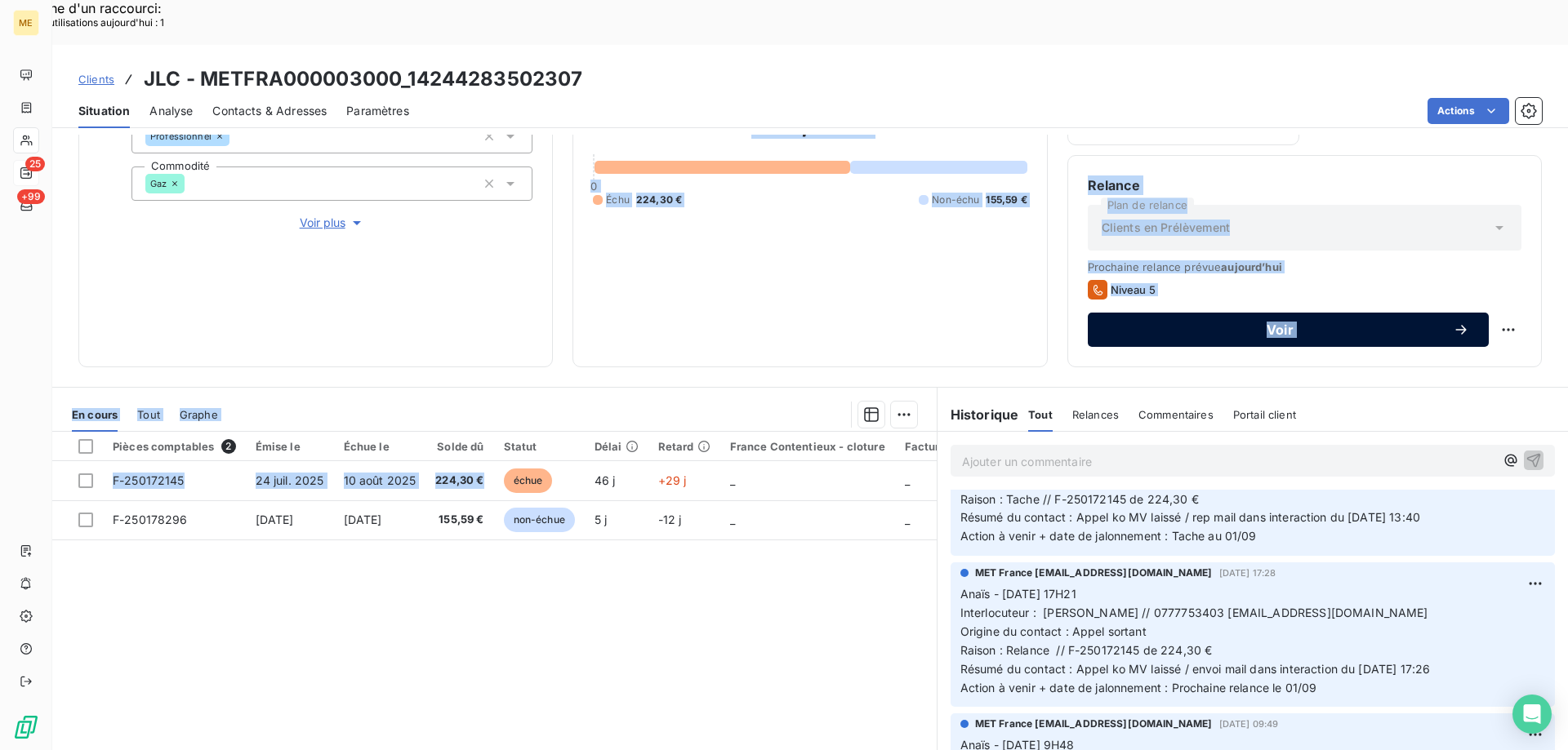
drag, startPoint x: 485, startPoint y: 432, endPoint x: 1310, endPoint y: 278, distance: 839.3
click at [514, 284] on div "Informations client Gestionnaires Aucun Propriétés Client Méthode de paiement D…" at bounding box center [810, 465] width 1515 height 661
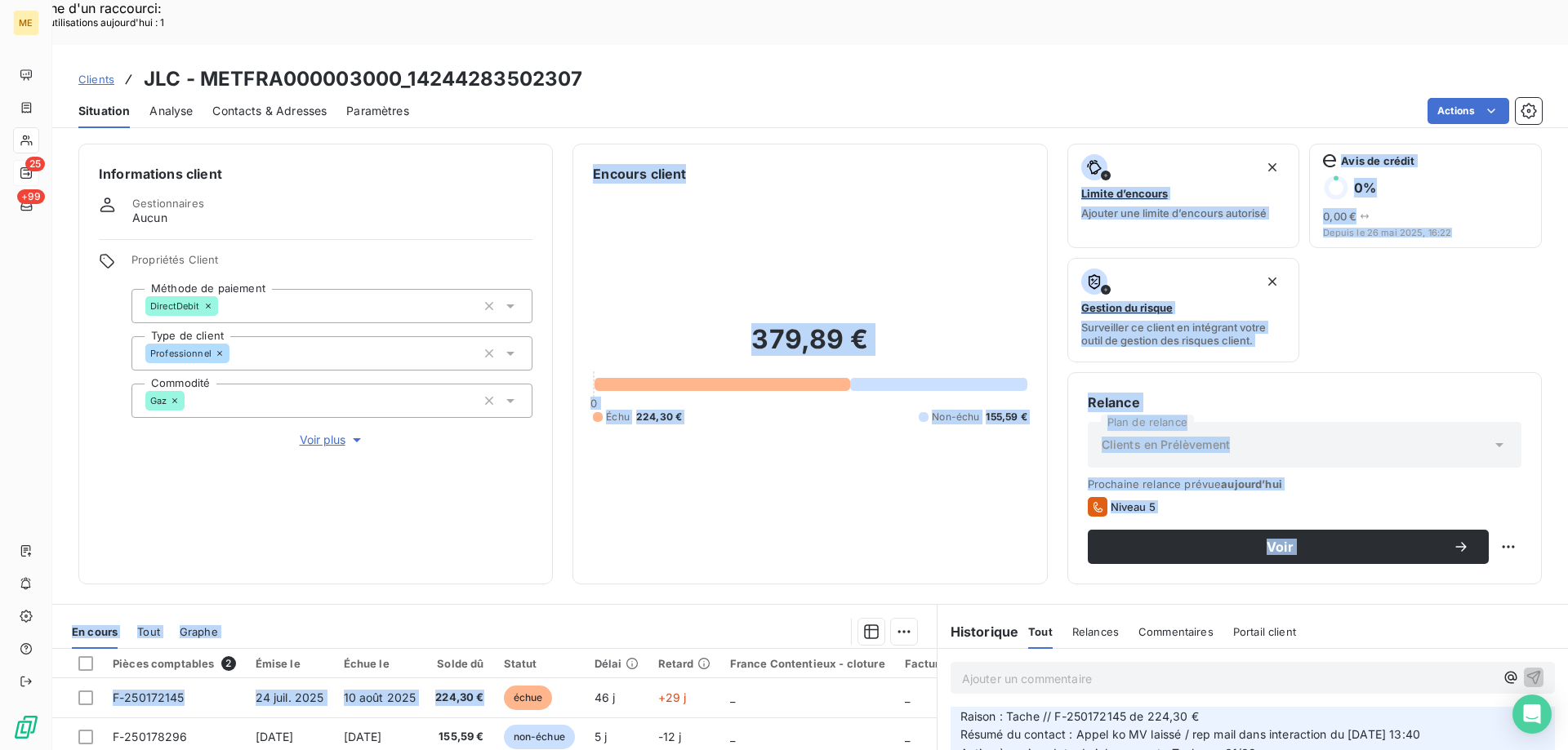
scroll to position [0, 0]
click at [731, 408] on div "379,89 € 0 Échu 224,30 € Non-échu 155,59 €" at bounding box center [810, 375] width 434 height 381
click at [857, 458] on div "379,89 € 0 Échu 224,30 € Non-échu 155,59 €" at bounding box center [810, 375] width 434 height 381
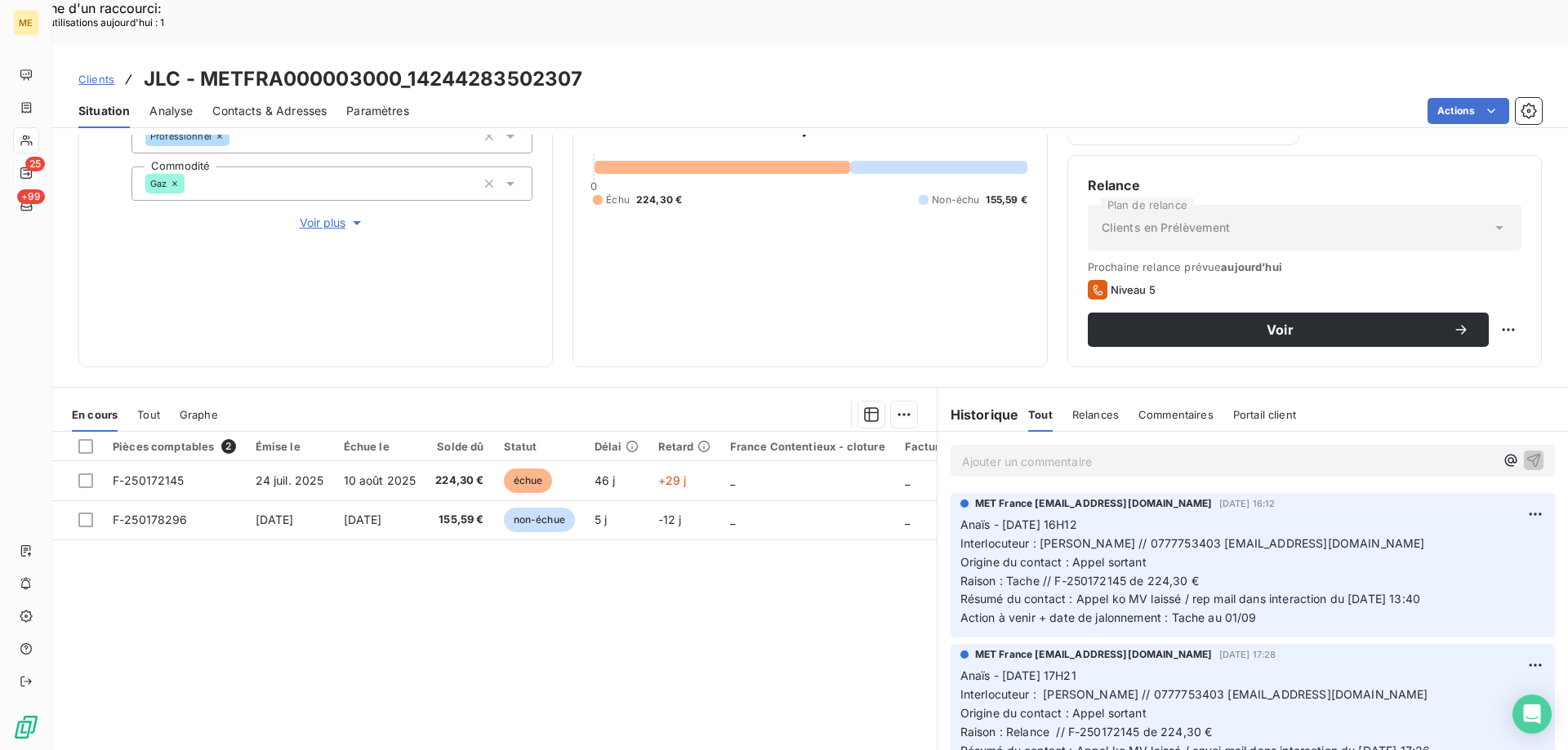
click at [1095, 451] on p "Ajouter un commentaire ﻿" at bounding box center [1227, 461] width 532 height 20
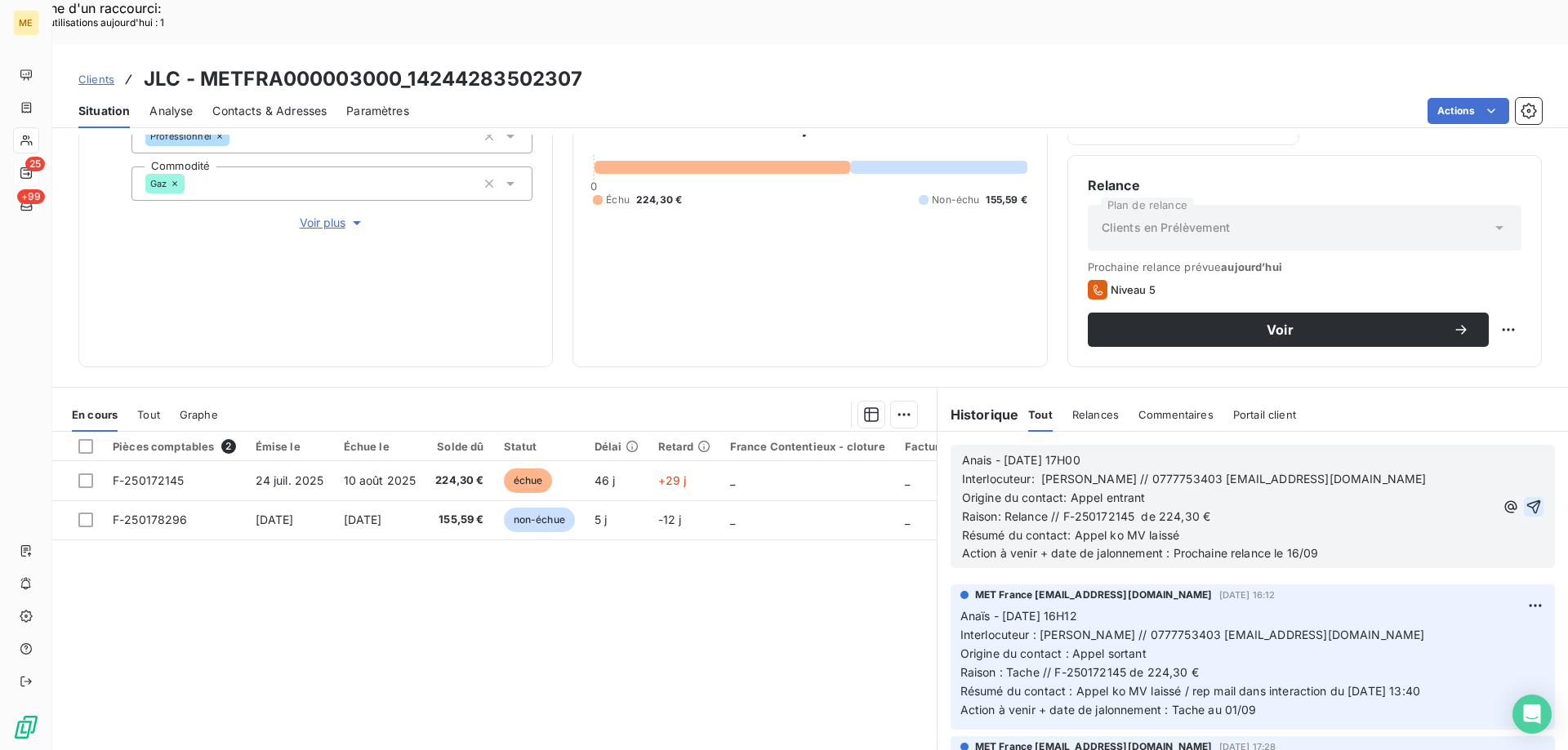
click at [1525, 498] on icon "button" at bounding box center [1534, 507] width 17 height 17
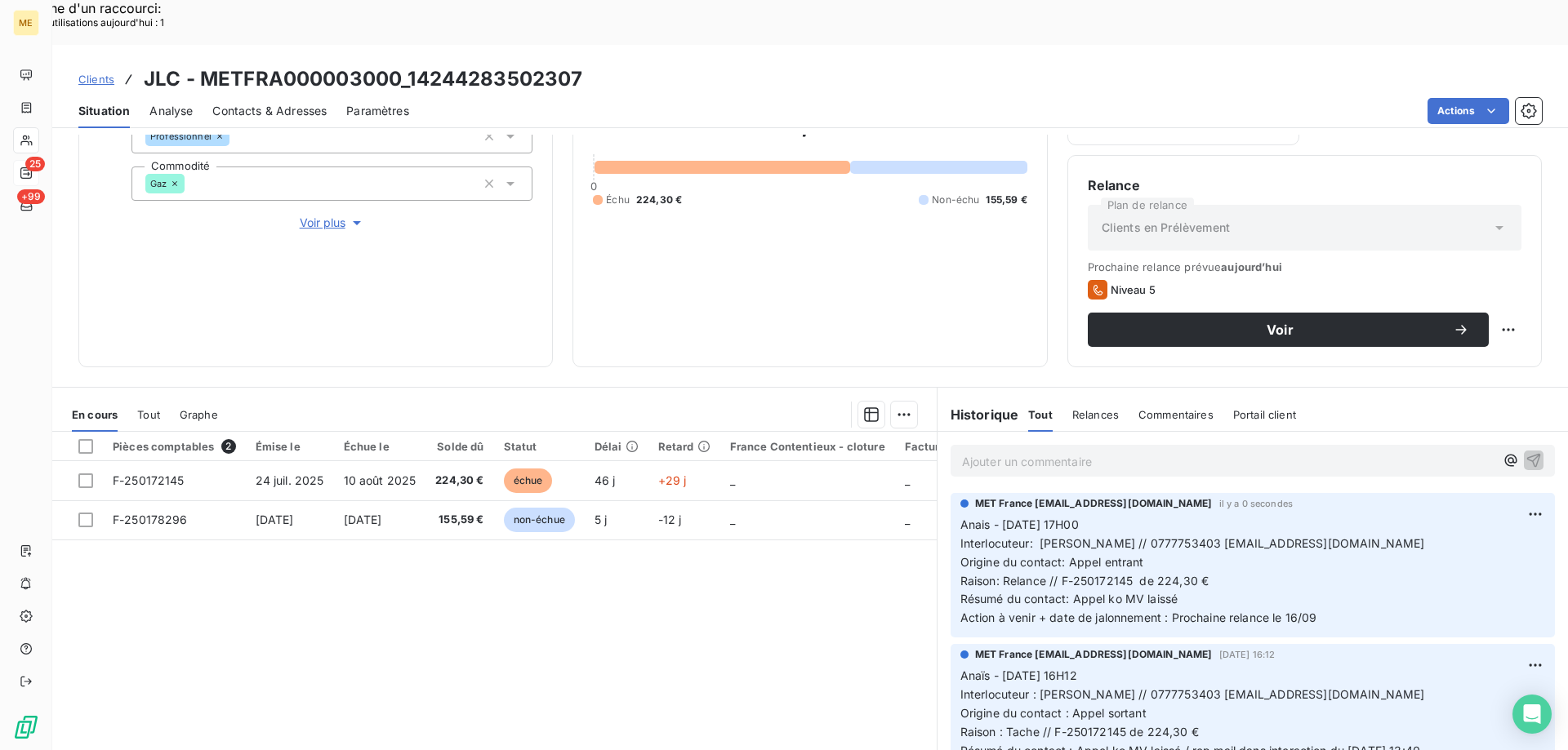
click at [1484, 313] on div "Voir" at bounding box center [1304, 330] width 434 height 34
click at [1481, 322] on div "Replanifier cette action" at bounding box center [1428, 321] width 146 height 26
select select "8"
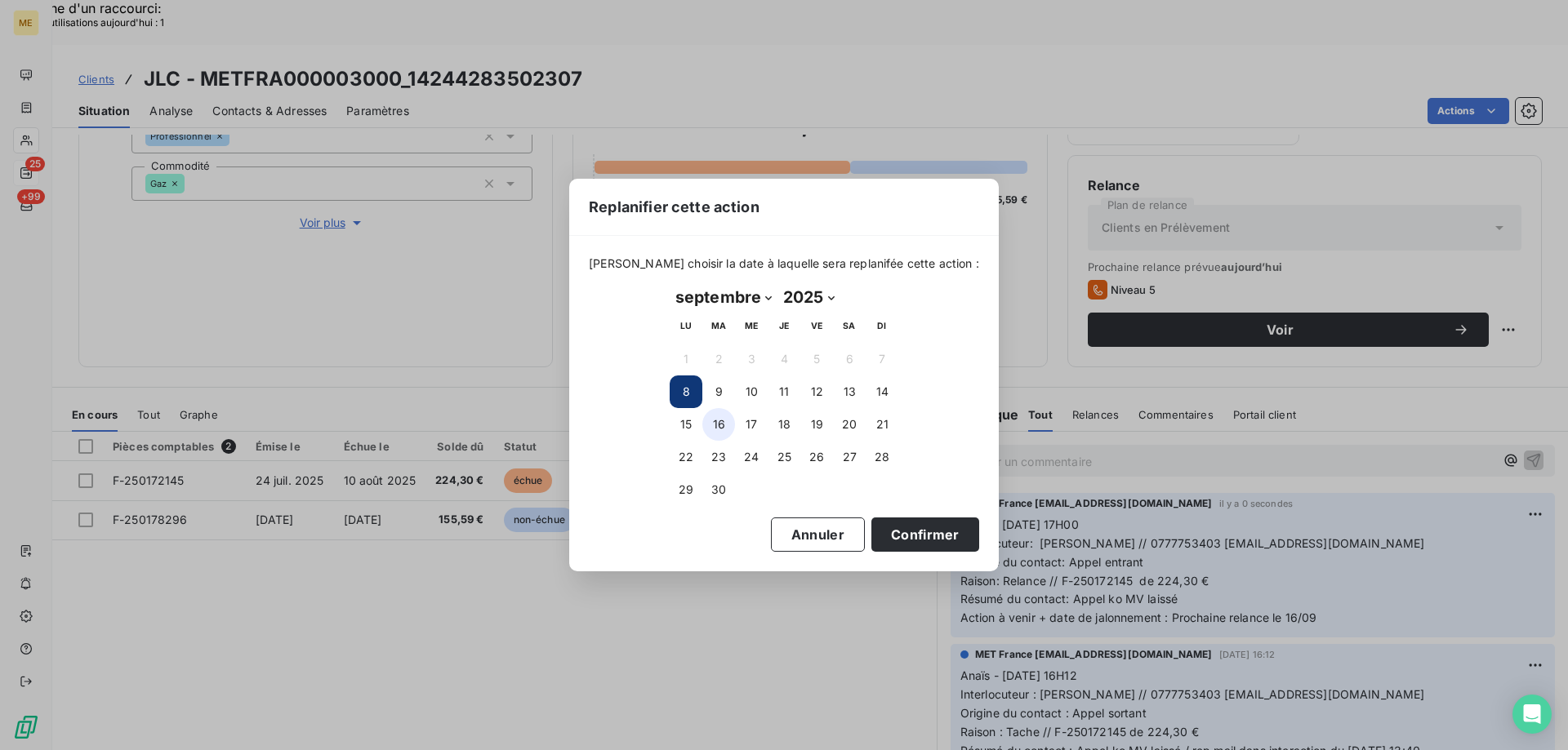
click at [719, 418] on button "16" at bounding box center [718, 424] width 32 height 32
click at [882, 545] on button "Confirmer" at bounding box center [925, 535] width 108 height 34
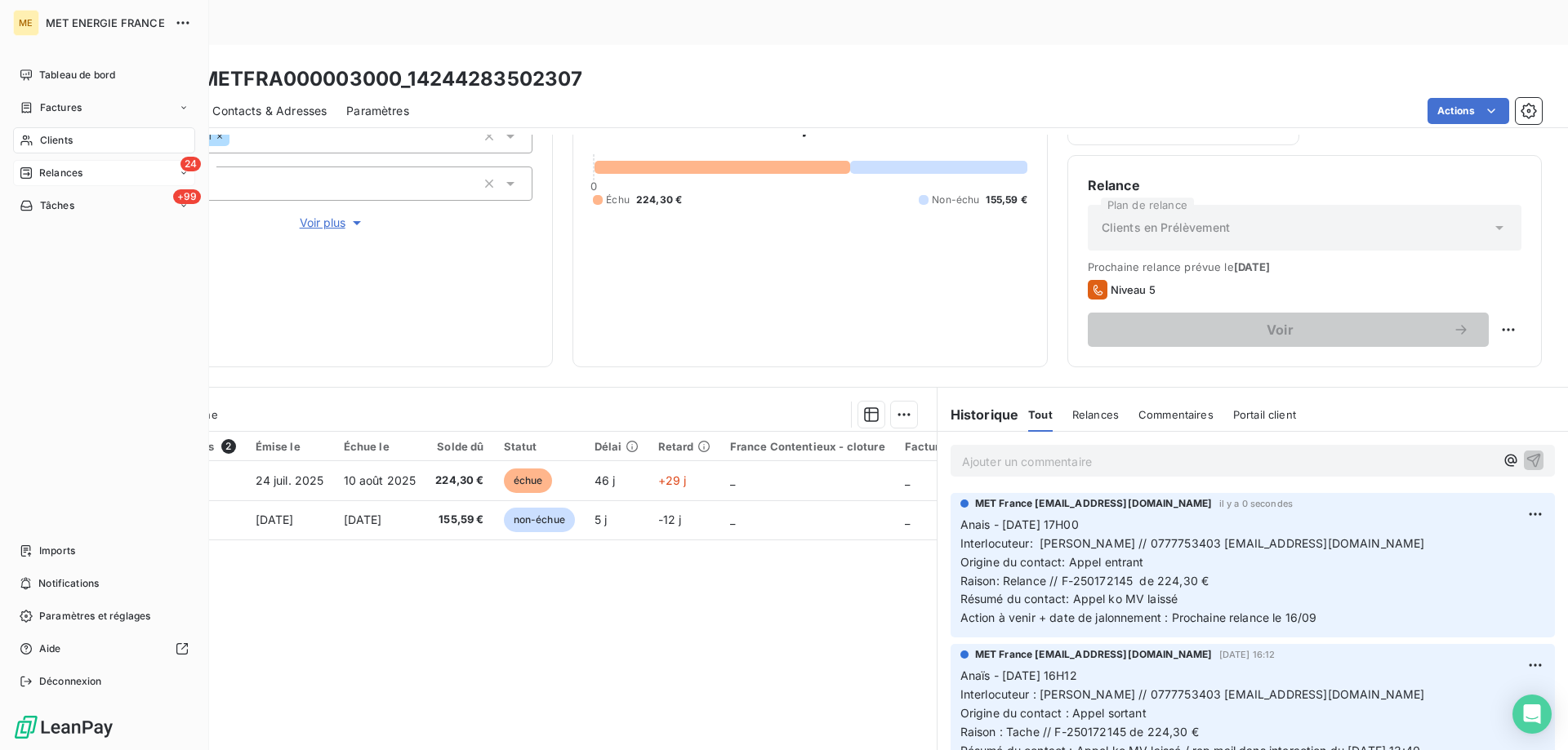
click at [31, 171] on icon at bounding box center [26, 173] width 13 height 13
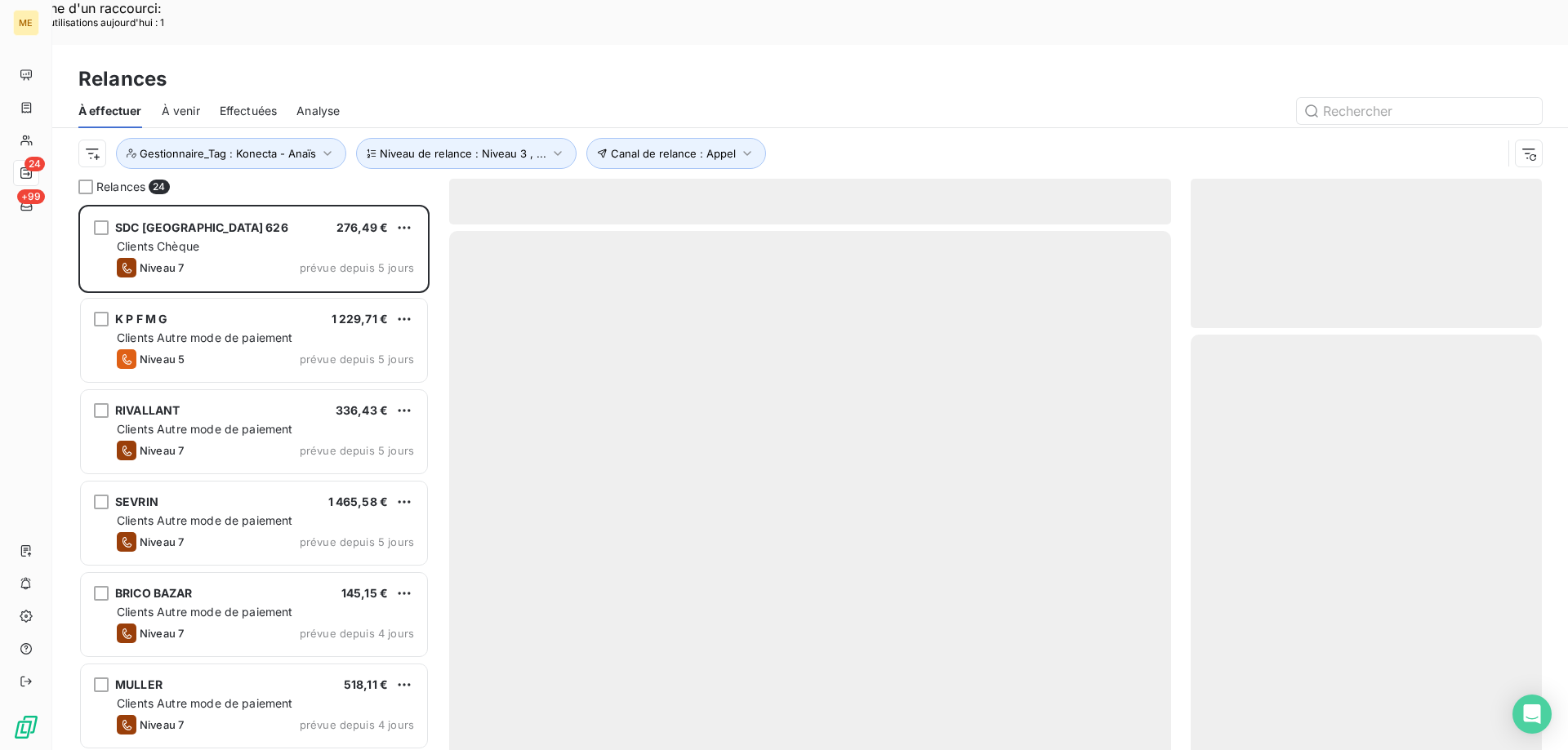
scroll to position [578, 339]
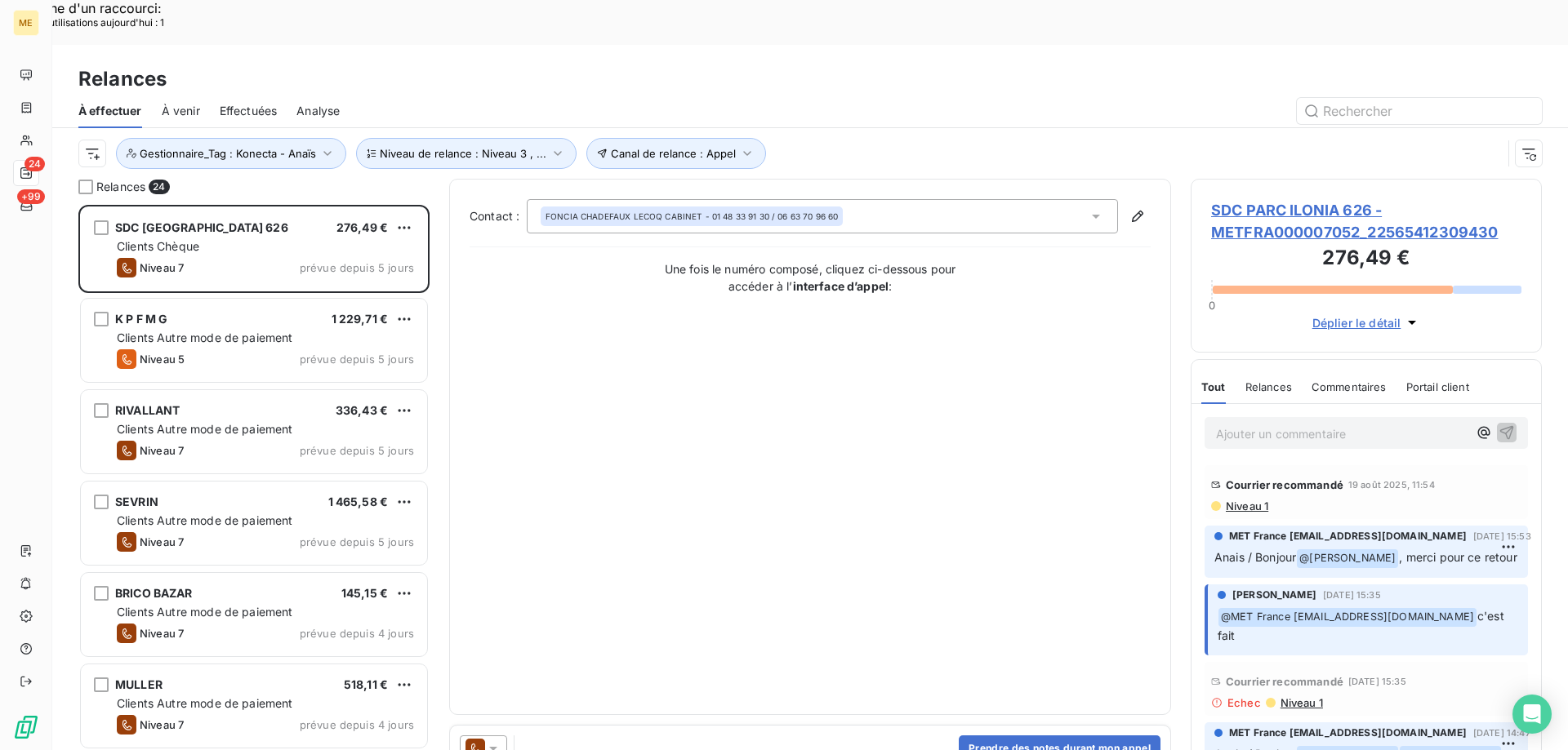
click at [1285, 200] on span "SDC PARC ILONIA 626 - METFRA000007052_22565412309430" at bounding box center [1366, 221] width 310 height 44
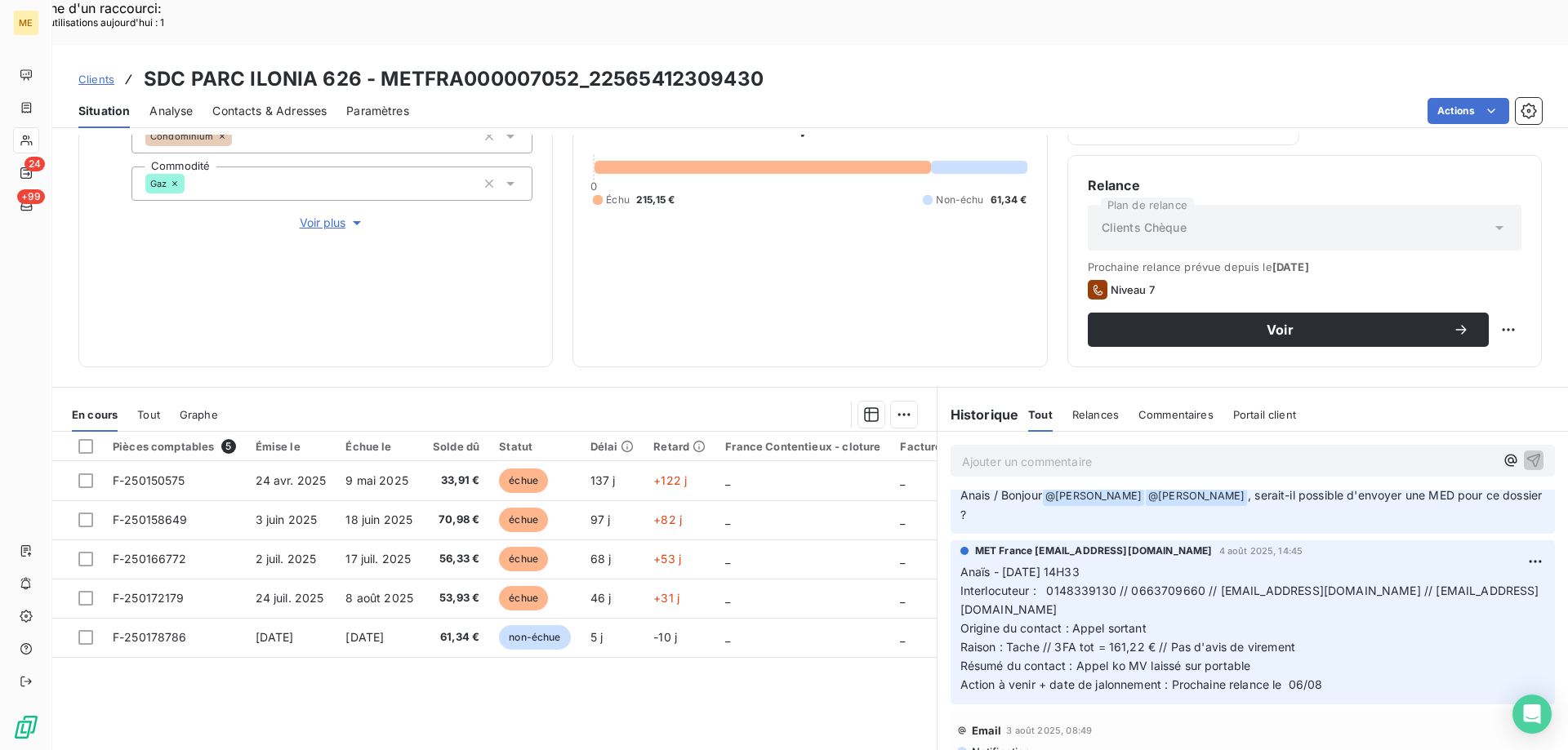
scroll to position [245, 0]
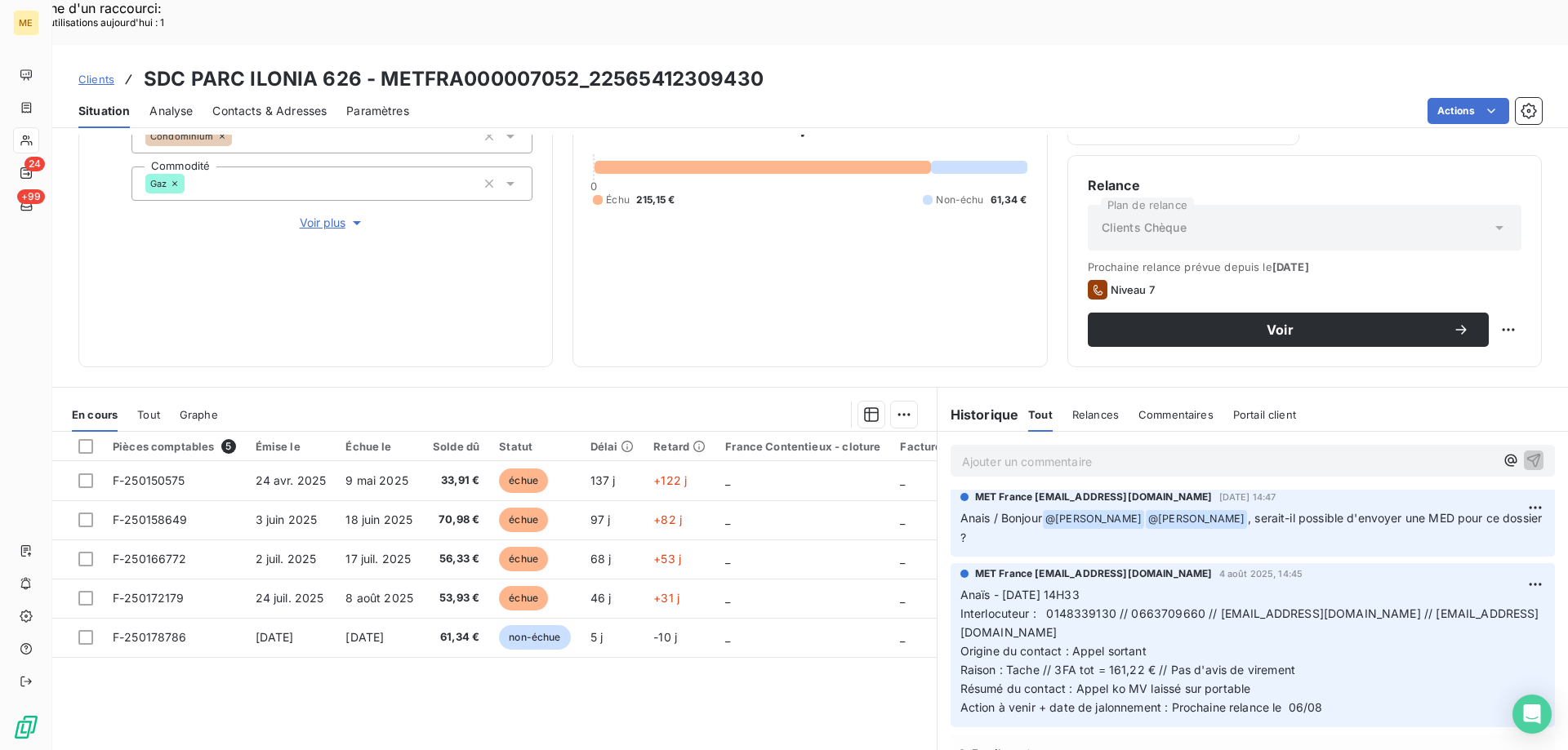
click at [1210, 587] on p "Anaïs - 04/08/2025 - 14H33 Interlocuteur : 0148339130 // 0663709660 // ilhame.e…" at bounding box center [1252, 652] width 585 height 131
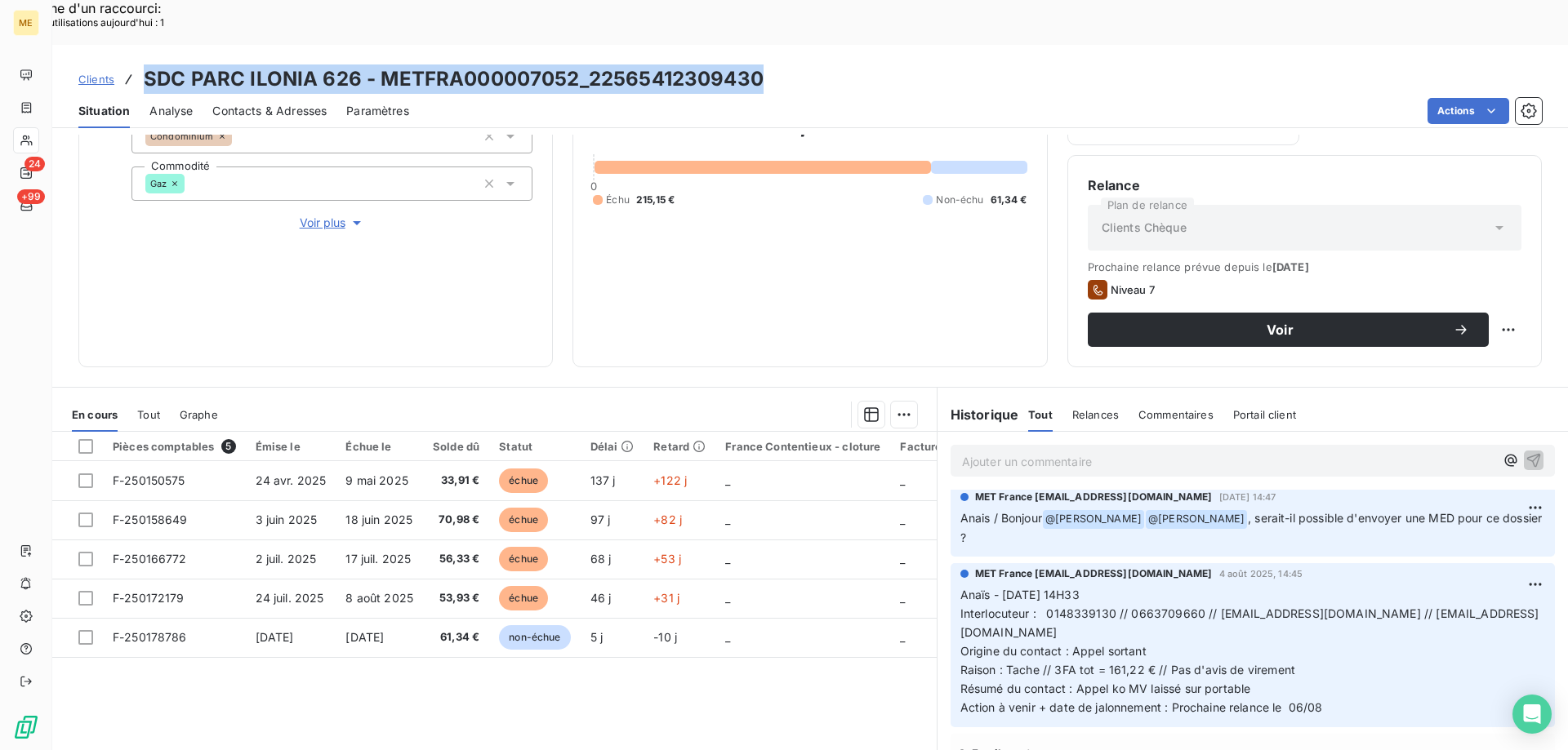
copy h3 "SDC PARC ILONIA 626 - METFRA000007052_22565412309430"
drag, startPoint x: 762, startPoint y: 33, endPoint x: 143, endPoint y: 43, distance: 619.1
click at [143, 64] on div "Clients SDC PARC ILONIA 626 - METFRA000007052_22565412309430" at bounding box center [810, 79] width 1515 height 30
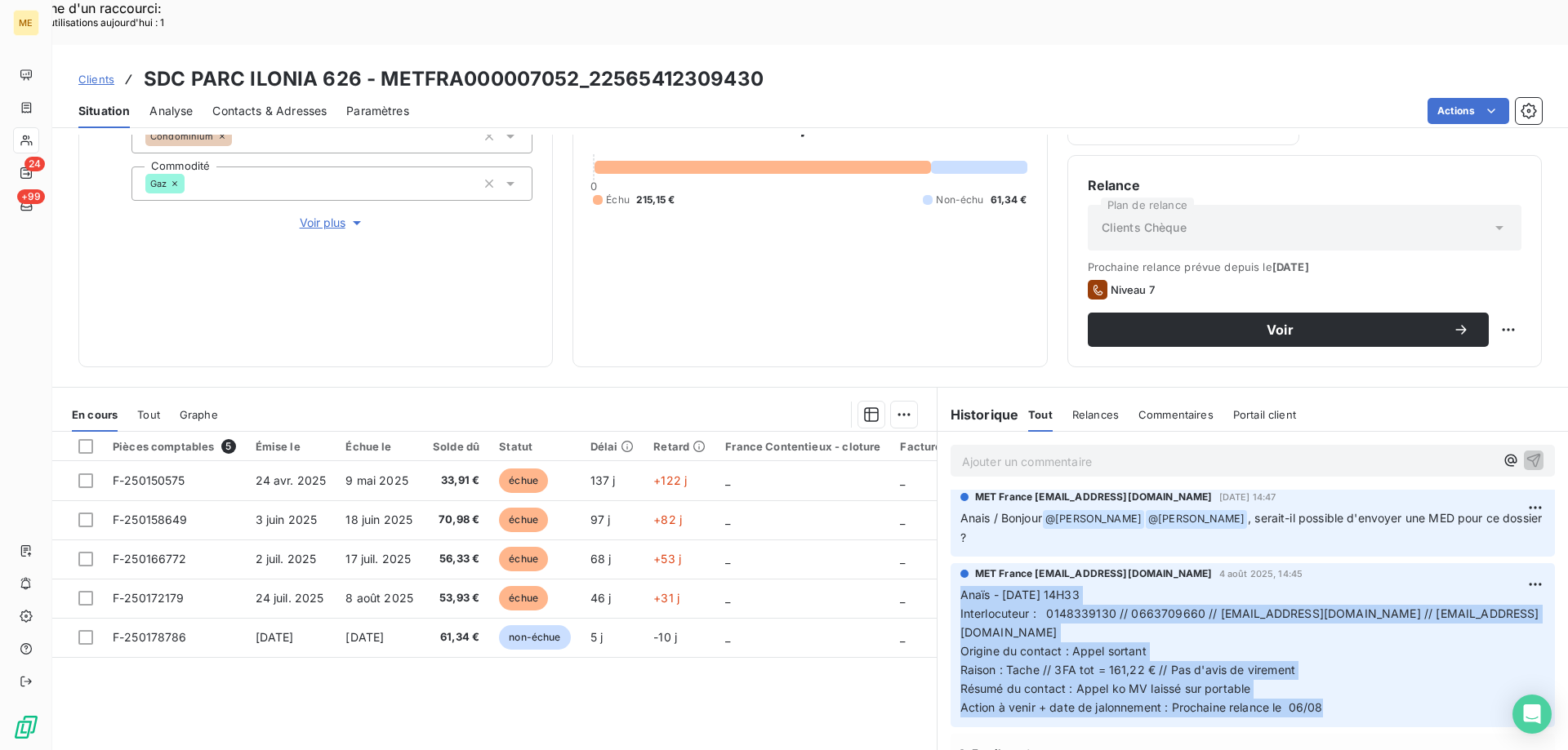
drag, startPoint x: 1366, startPoint y: 645, endPoint x: 938, endPoint y: 533, distance: 442.4
click at [938, 560] on div "MET France met-france@recouvrement.met.com 4 août 2025, 14:45 Anaïs - 04/08/202…" at bounding box center [1252, 644] width 630 height 170
copy p "Anaïs - 04/08/2025 - 14H33 Interlocuteur : 0148339130 // 0663709660 // ilhame.e…"
click at [1121, 681] on span "Résumé du contact : Appel ko MV laissé sur portable" at bounding box center [1105, 688] width 291 height 14
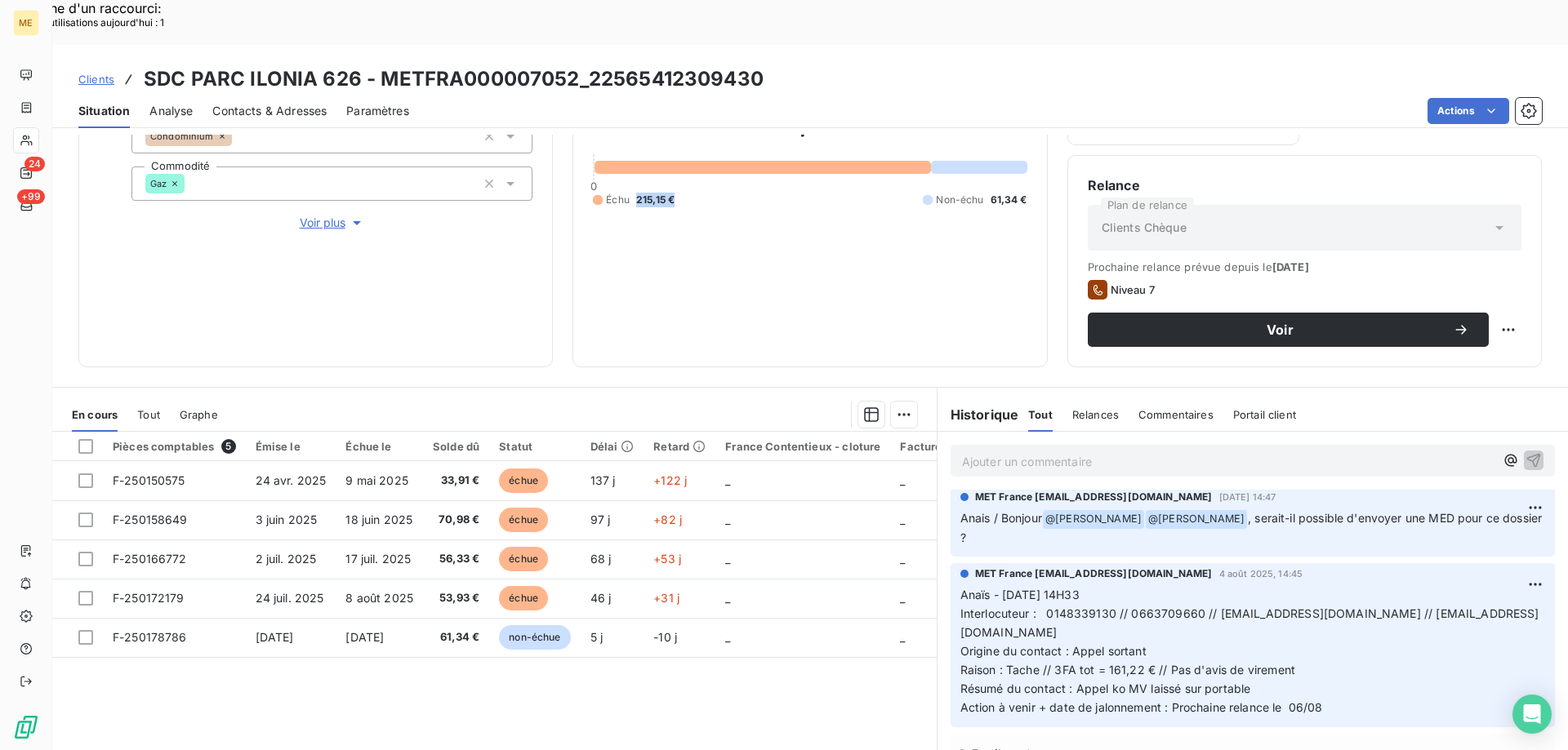
copy span "215,15 €"
drag, startPoint x: 681, startPoint y: 148, endPoint x: 631, endPoint y: 152, distance: 50.2
click at [631, 193] on div "Échu 215,15 € Non-échu 61,34 €" at bounding box center [810, 200] width 434 height 15
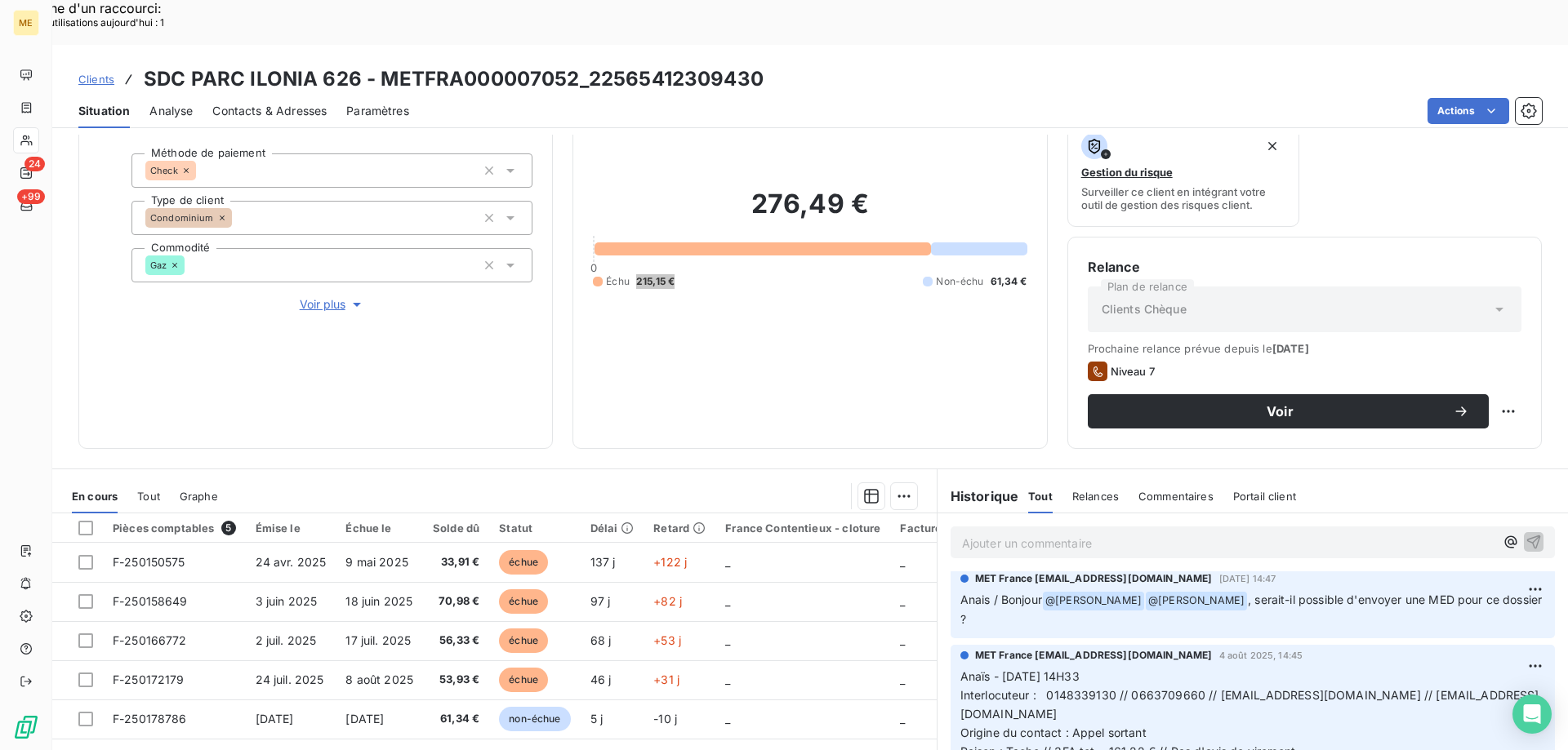
scroll to position [218, 0]
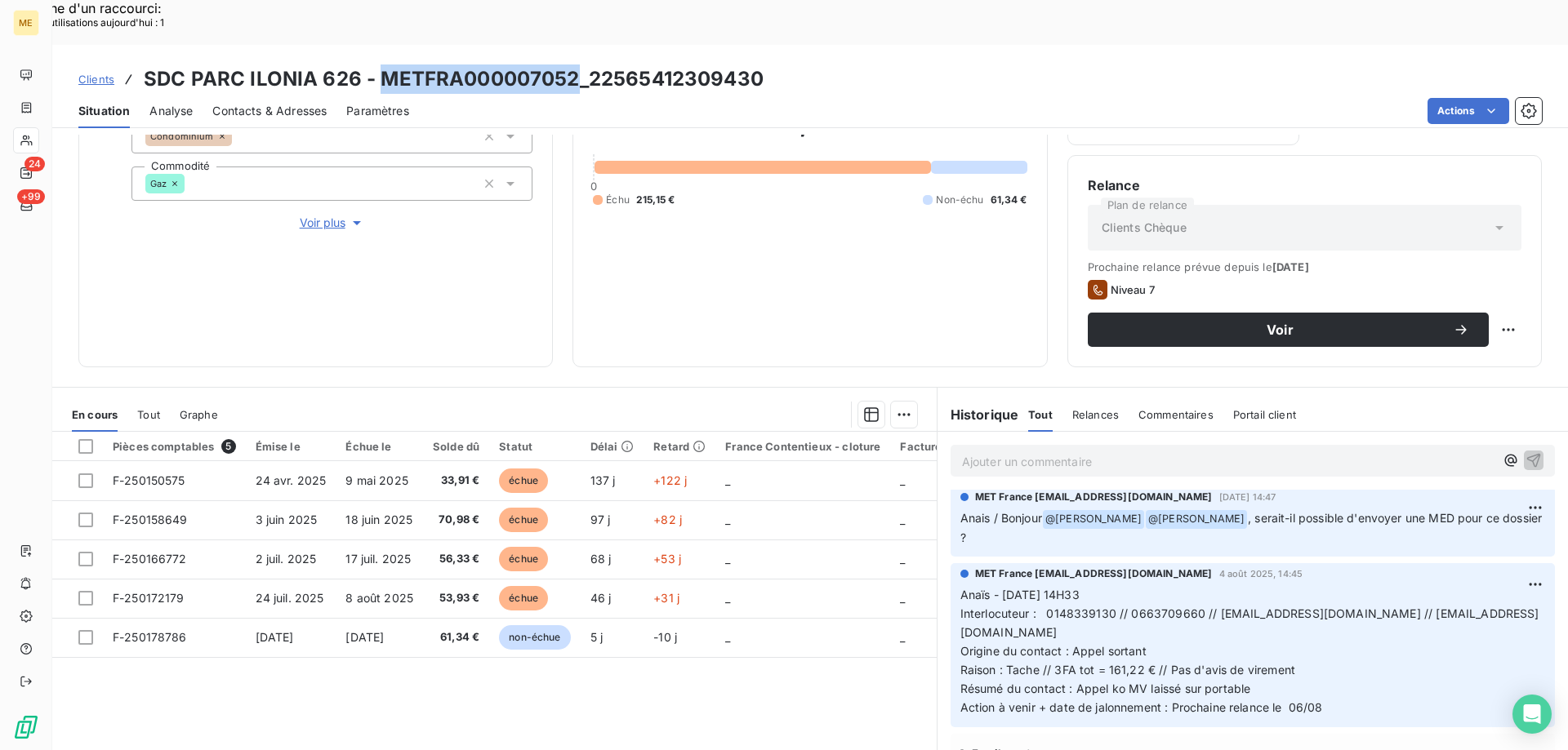
drag, startPoint x: 572, startPoint y: 31, endPoint x: 377, endPoint y: 30, distance: 195.0
click at [377, 64] on h3 "SDC PARC ILONIA 626 - METFRA000007052_22565412309430" at bounding box center [454, 79] width 620 height 30
copy h3 "METFRA000007052"
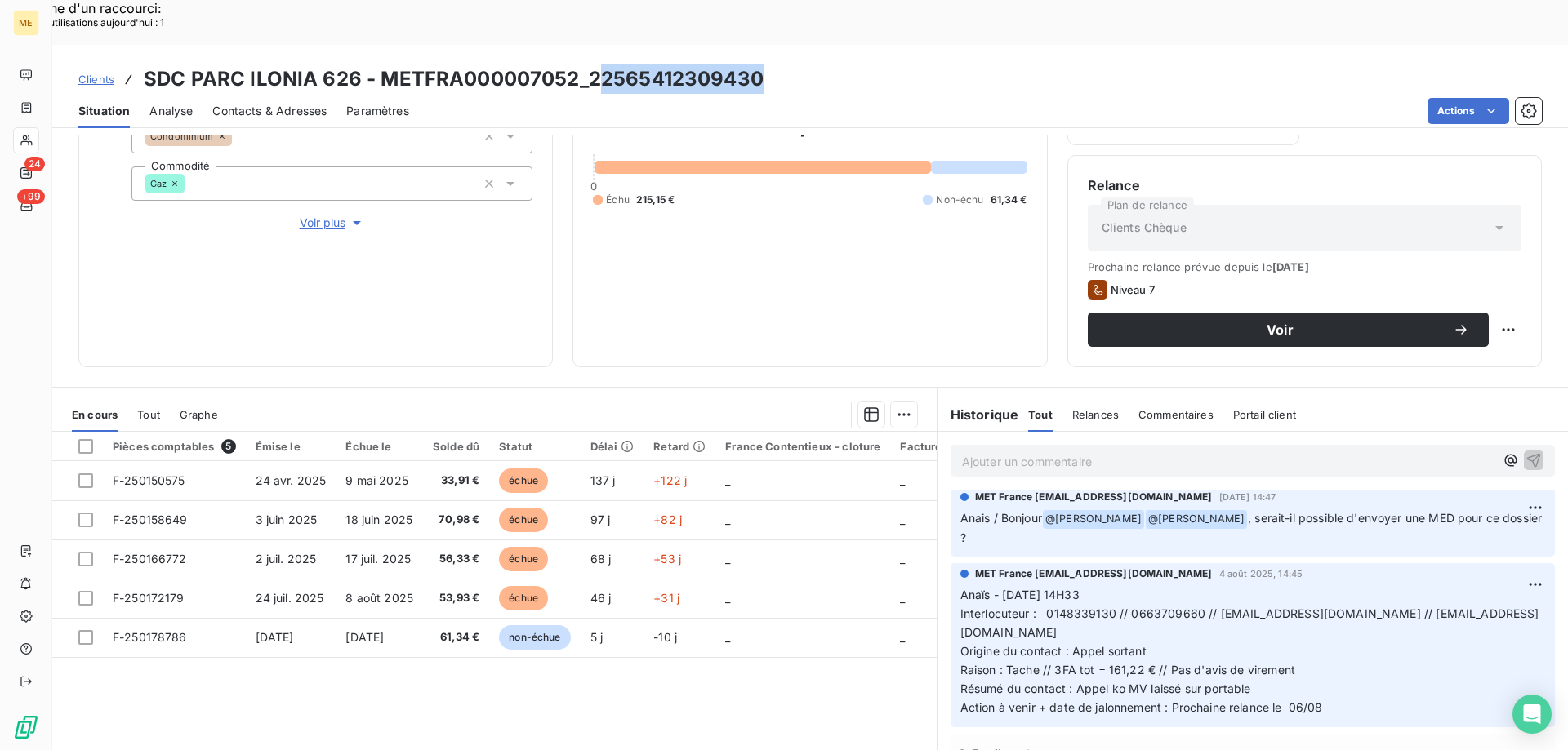
drag, startPoint x: 736, startPoint y: 44, endPoint x: 511, endPoint y: 47, distance: 225.0
click at [589, 64] on div "Clients SDC PARC ILONIA 626 - METFRA000007052_22565412309430" at bounding box center [810, 79] width 1515 height 30
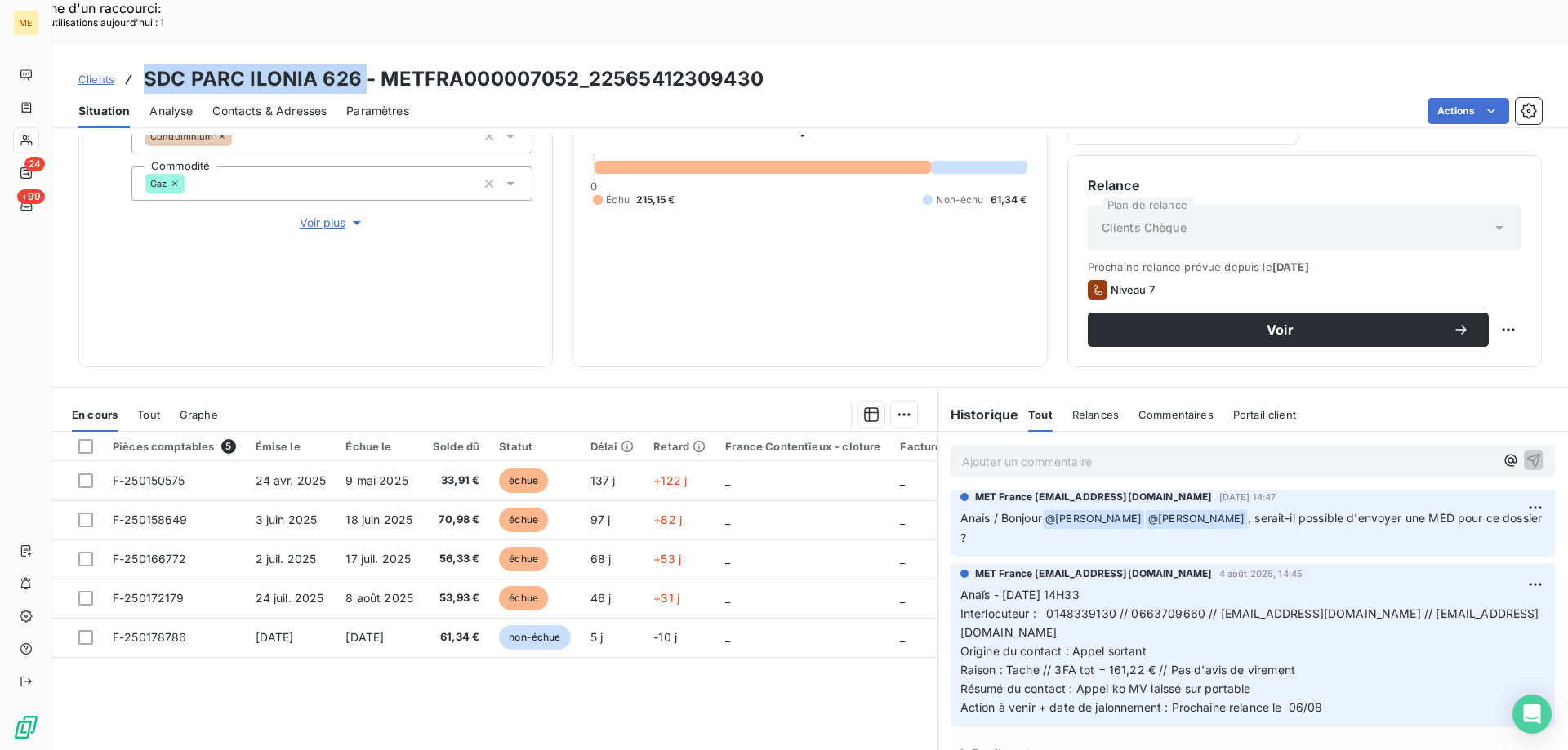
drag, startPoint x: 356, startPoint y: 35, endPoint x: 139, endPoint y: 32, distance: 217.0
click at [139, 64] on div "Clients SDC PARC ILONIA 626 - METFRA000007052_22565412309430" at bounding box center [421, 79] width 685 height 30
copy h3 "SDC [GEOGRAPHIC_DATA] 626"
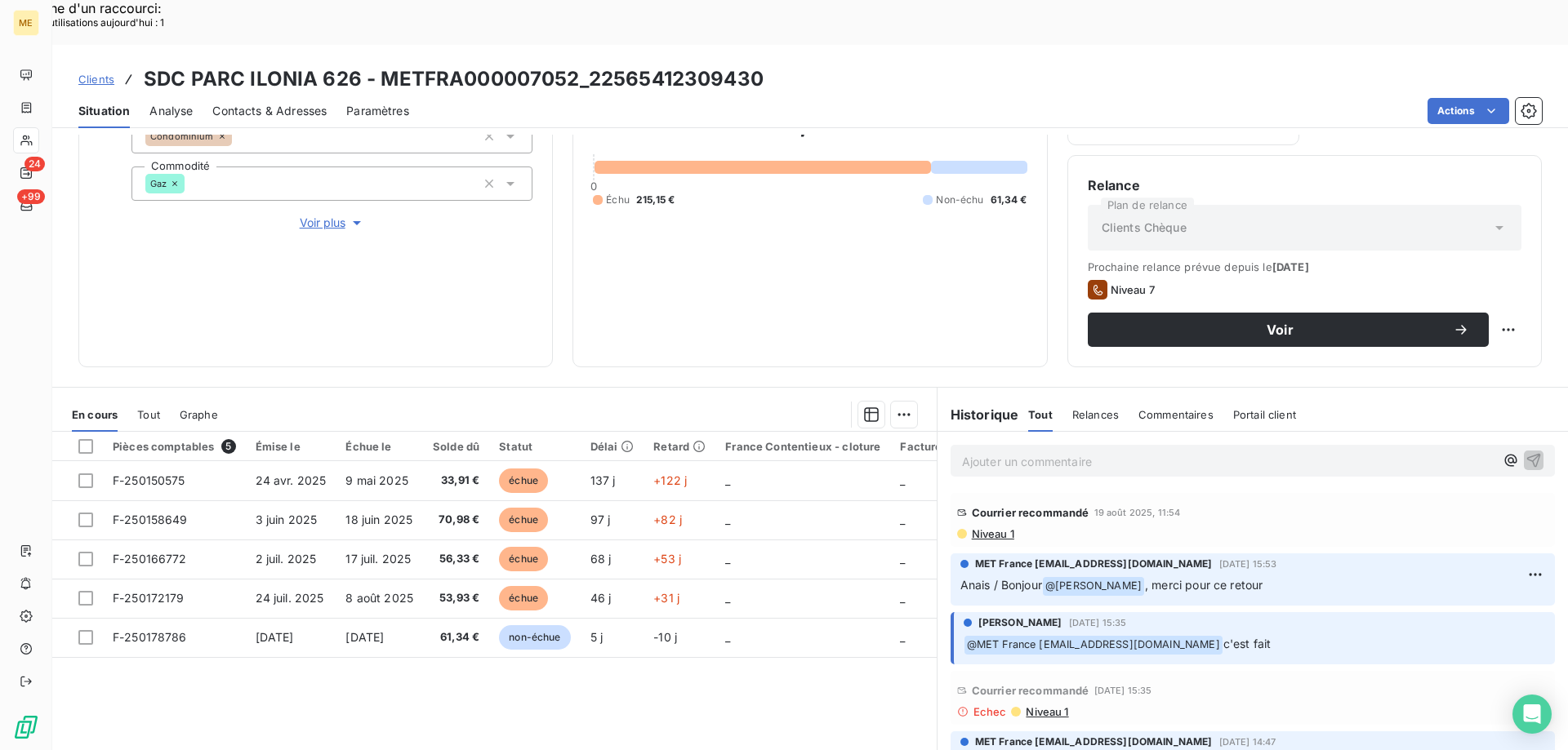
click at [1001, 527] on span "Niveau 1" at bounding box center [991, 534] width 44 height 13
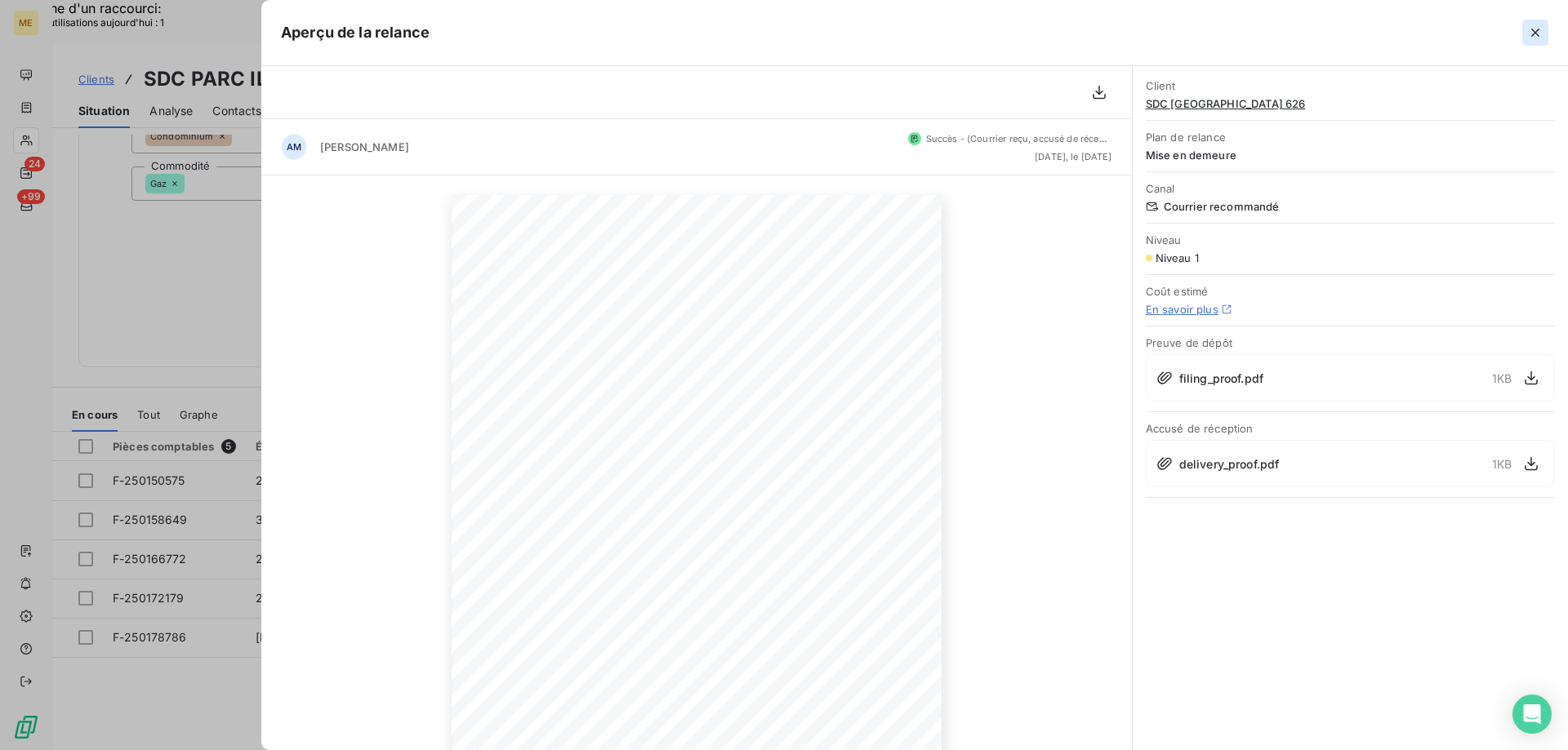
click at [1536, 30] on icon "button" at bounding box center [1536, 32] width 17 height 17
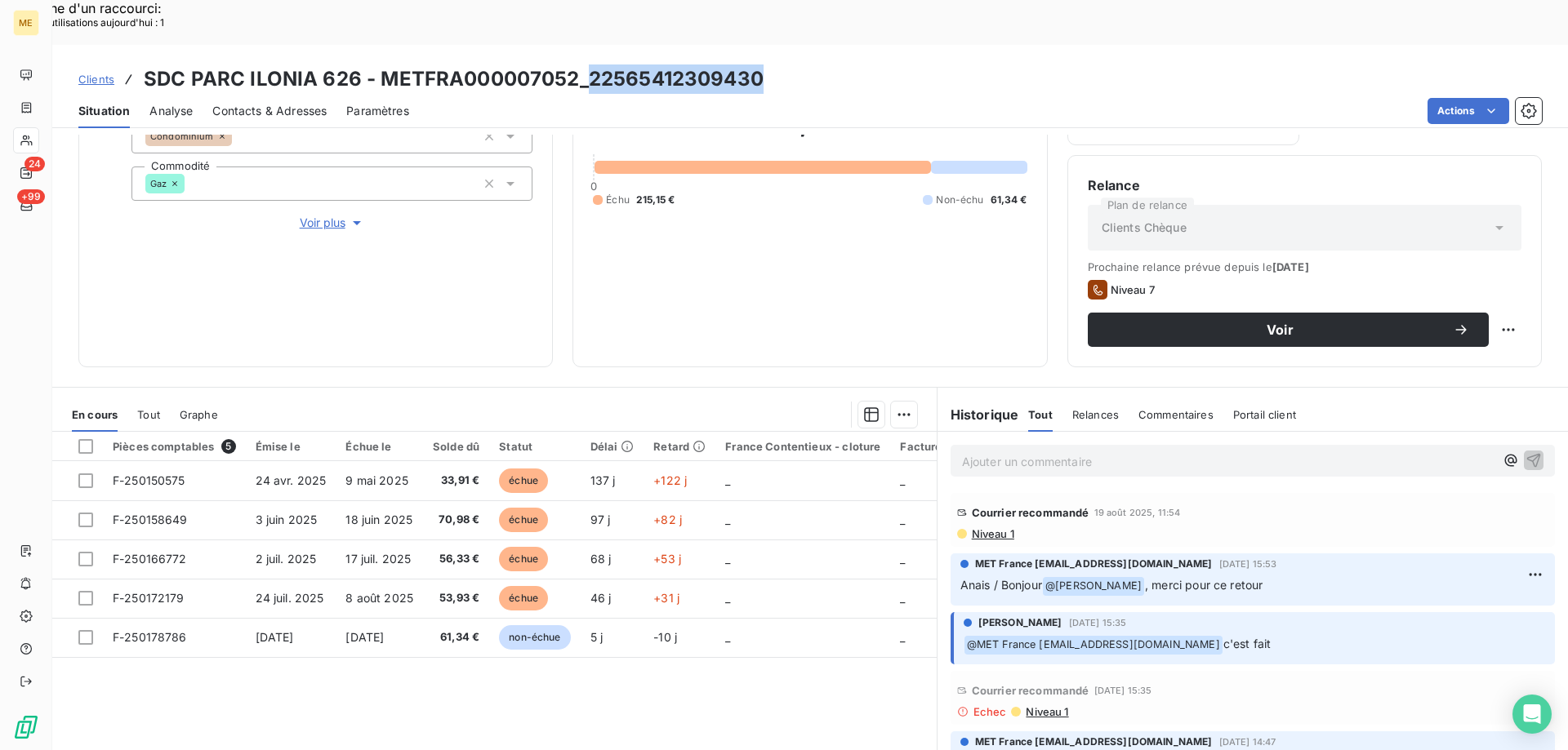
drag, startPoint x: 765, startPoint y: 35, endPoint x: 587, endPoint y: 31, distance: 178.0
click at [587, 64] on div "Clients SDC PARC ILONIA 626 - METFRA000007052_22565412309430" at bounding box center [810, 79] width 1515 height 30
click at [294, 103] on span "Contacts & Adresses" at bounding box center [269, 111] width 114 height 17
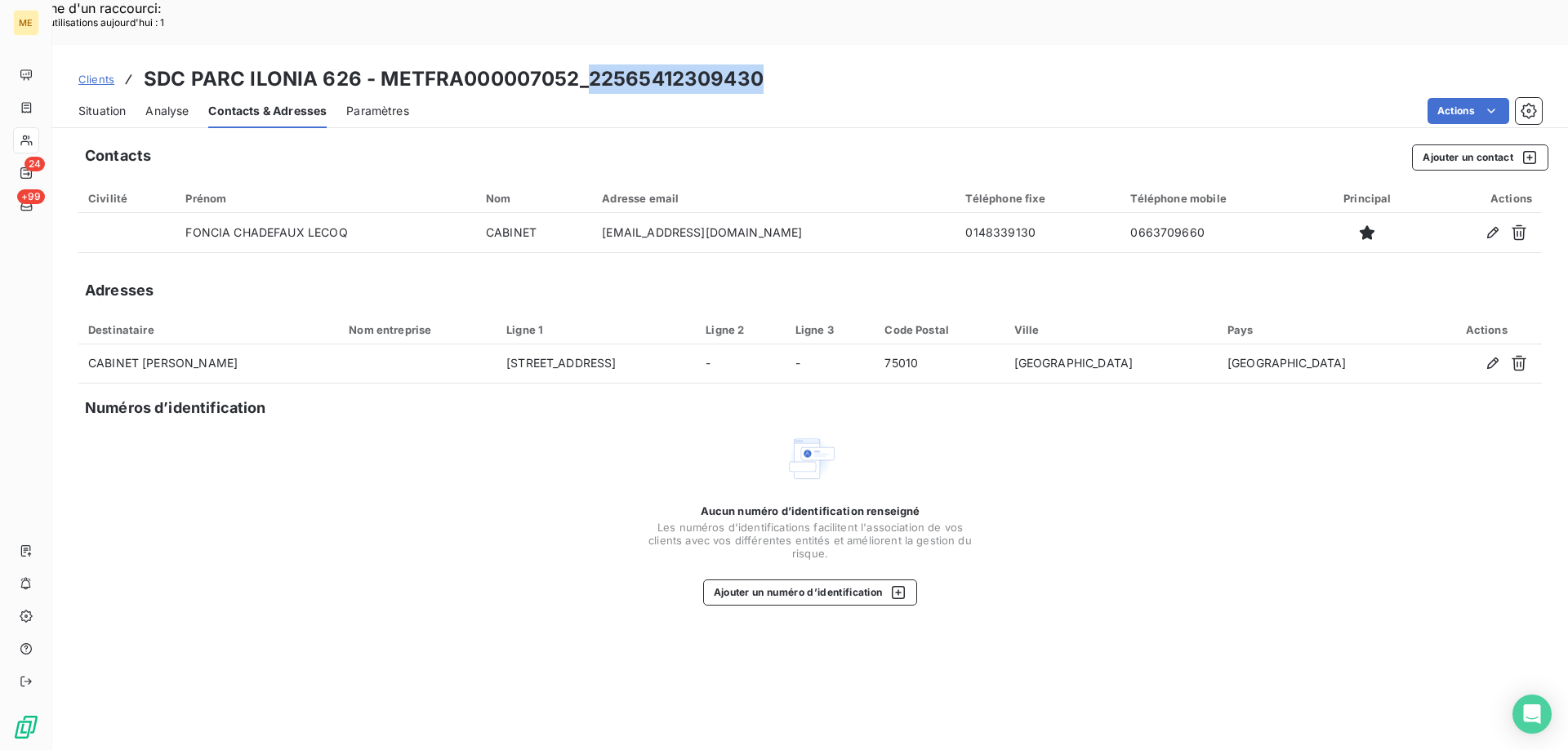
click at [98, 103] on span "Situation" at bounding box center [101, 111] width 47 height 17
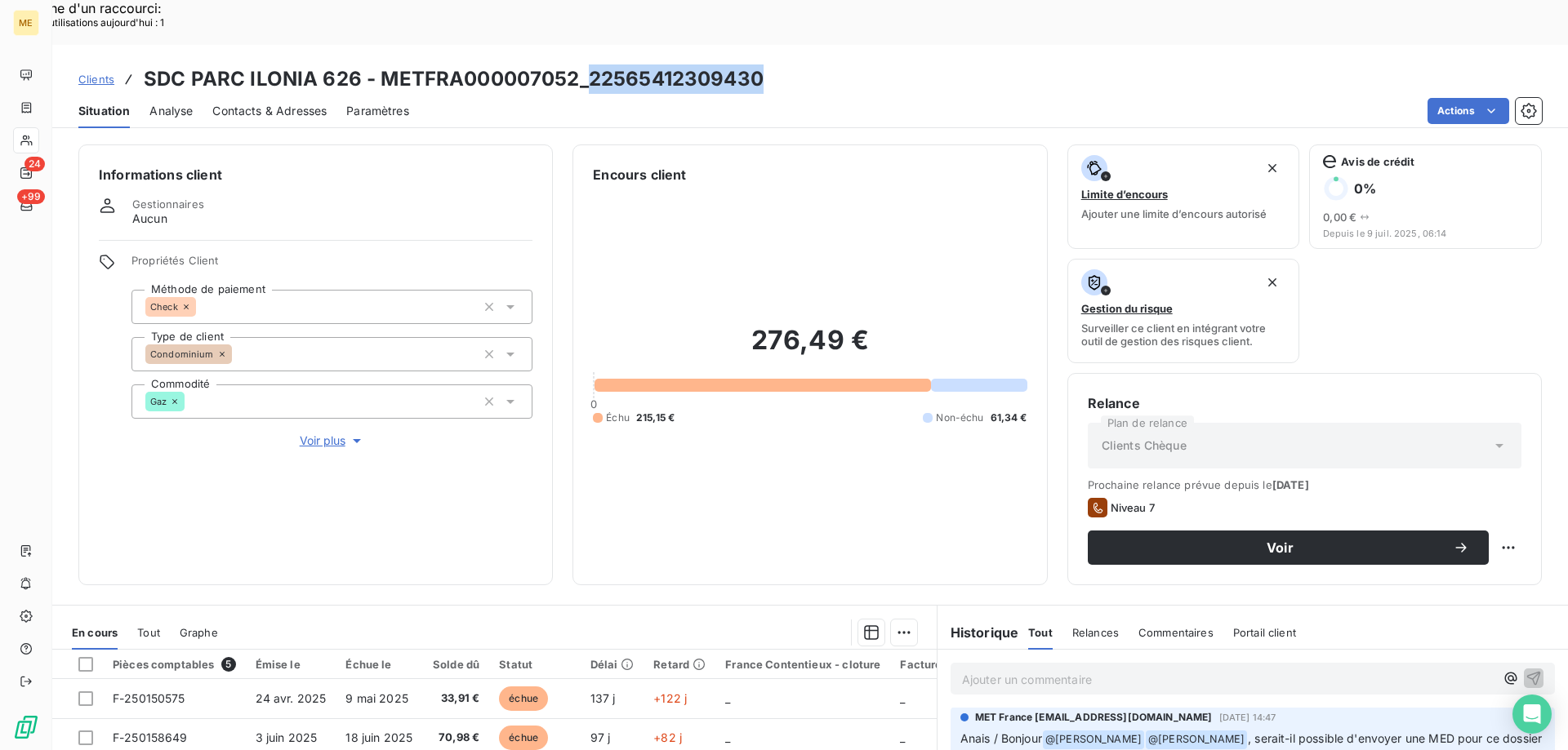
scroll to position [245, 0]
click at [1061, 669] on p "Ajouter un commentaire ﻿" at bounding box center [1227, 679] width 532 height 20
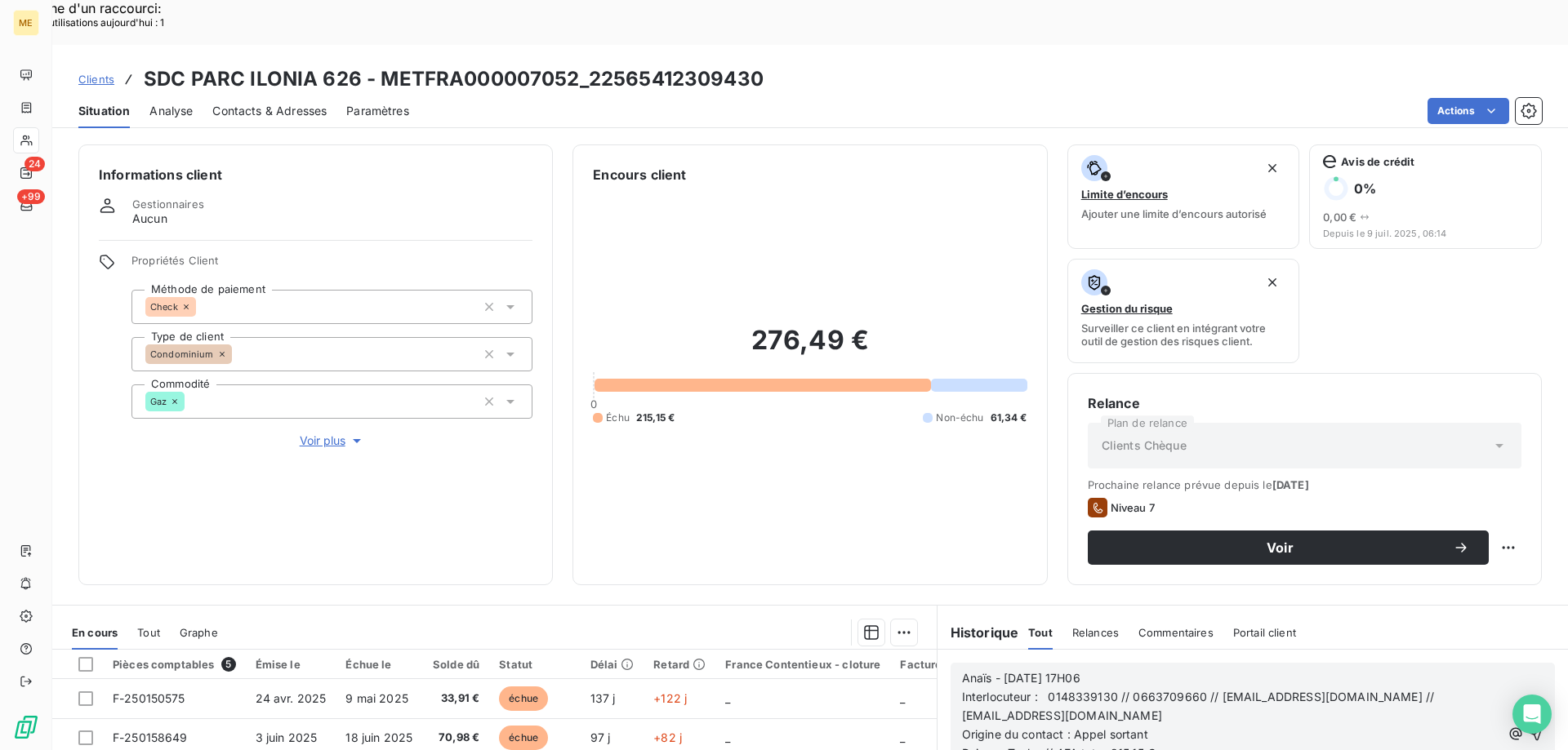
click at [1529, 728] on icon "button" at bounding box center [1536, 734] width 14 height 14
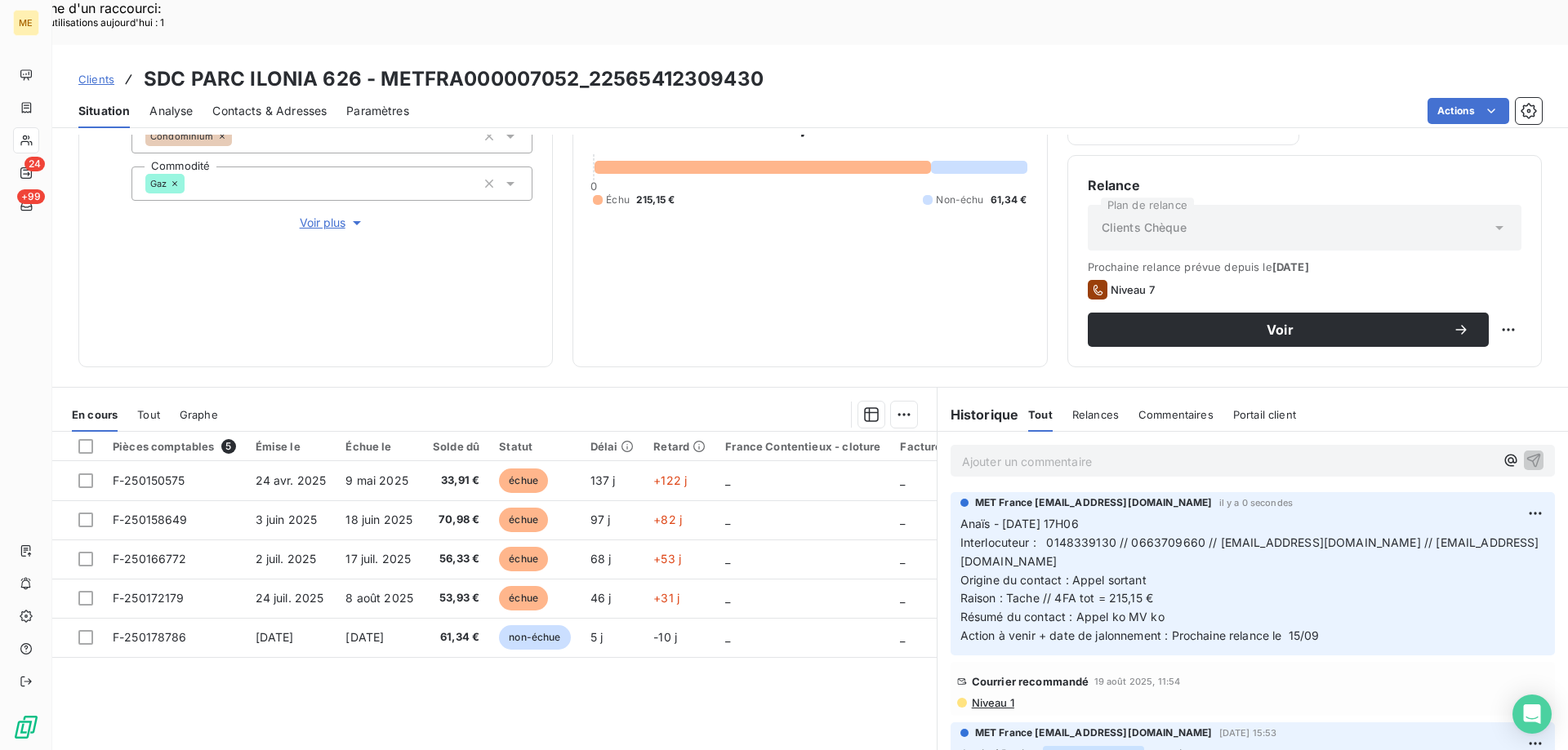
scroll to position [0, 0]
drag, startPoint x: 1196, startPoint y: 498, endPoint x: 1122, endPoint y: 498, distance: 74.0
click at [1122, 537] on span "Interlocuteur : 0148339130 // 0663709660 // ilhame.elghazi@foncia.fr // facture…" at bounding box center [1250, 552] width 579 height 32
click at [1475, 332] on div "Replanifier cette action" at bounding box center [1428, 321] width 146 height 26
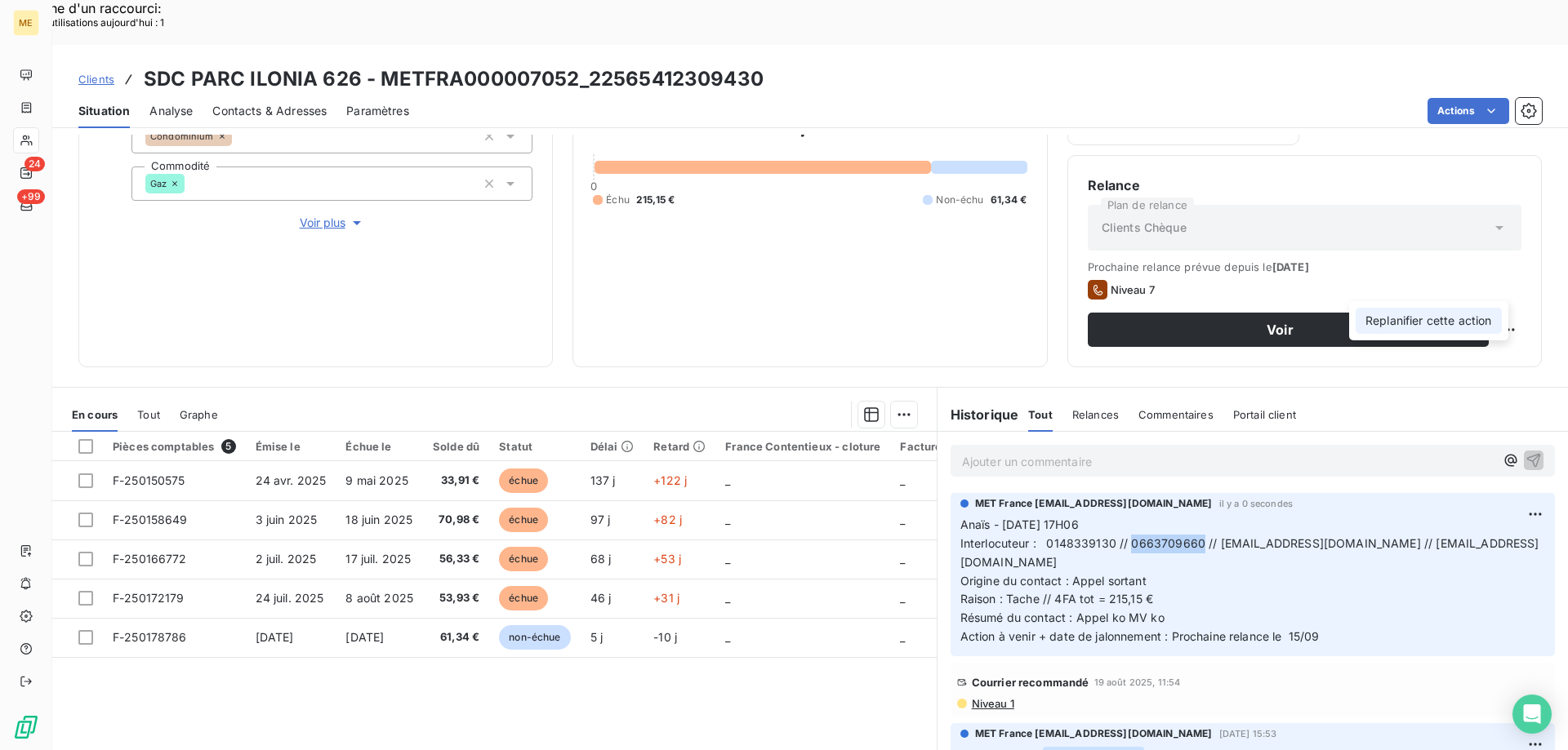
select select "8"
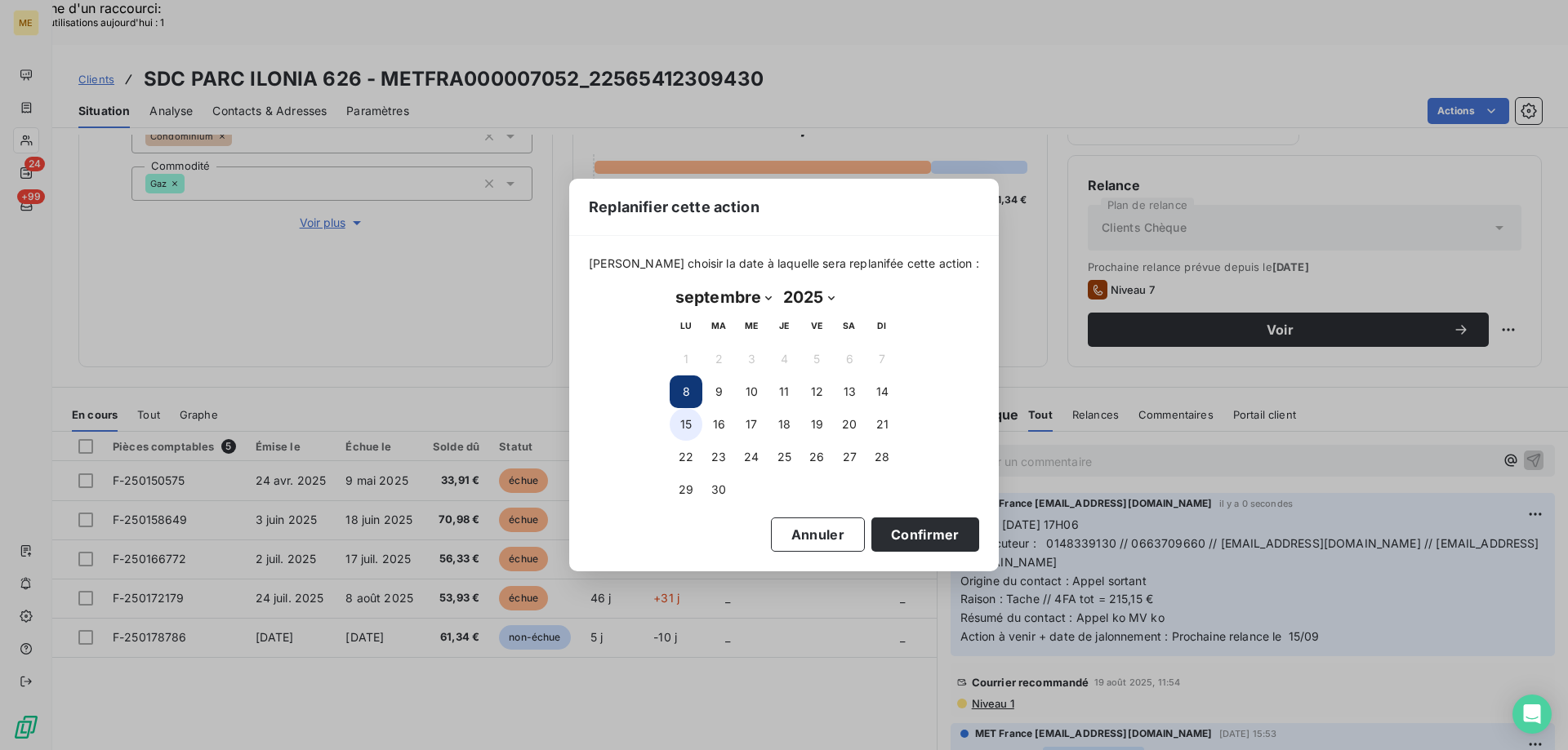
click at [688, 417] on button "15" at bounding box center [685, 424] width 32 height 32
click at [932, 553] on div "Veuillez choisir la date à laquelle sera replanifée cette action : septembre 20…" at bounding box center [784, 403] width 430 height 335
click at [929, 539] on button "Confirmer" at bounding box center [925, 535] width 108 height 34
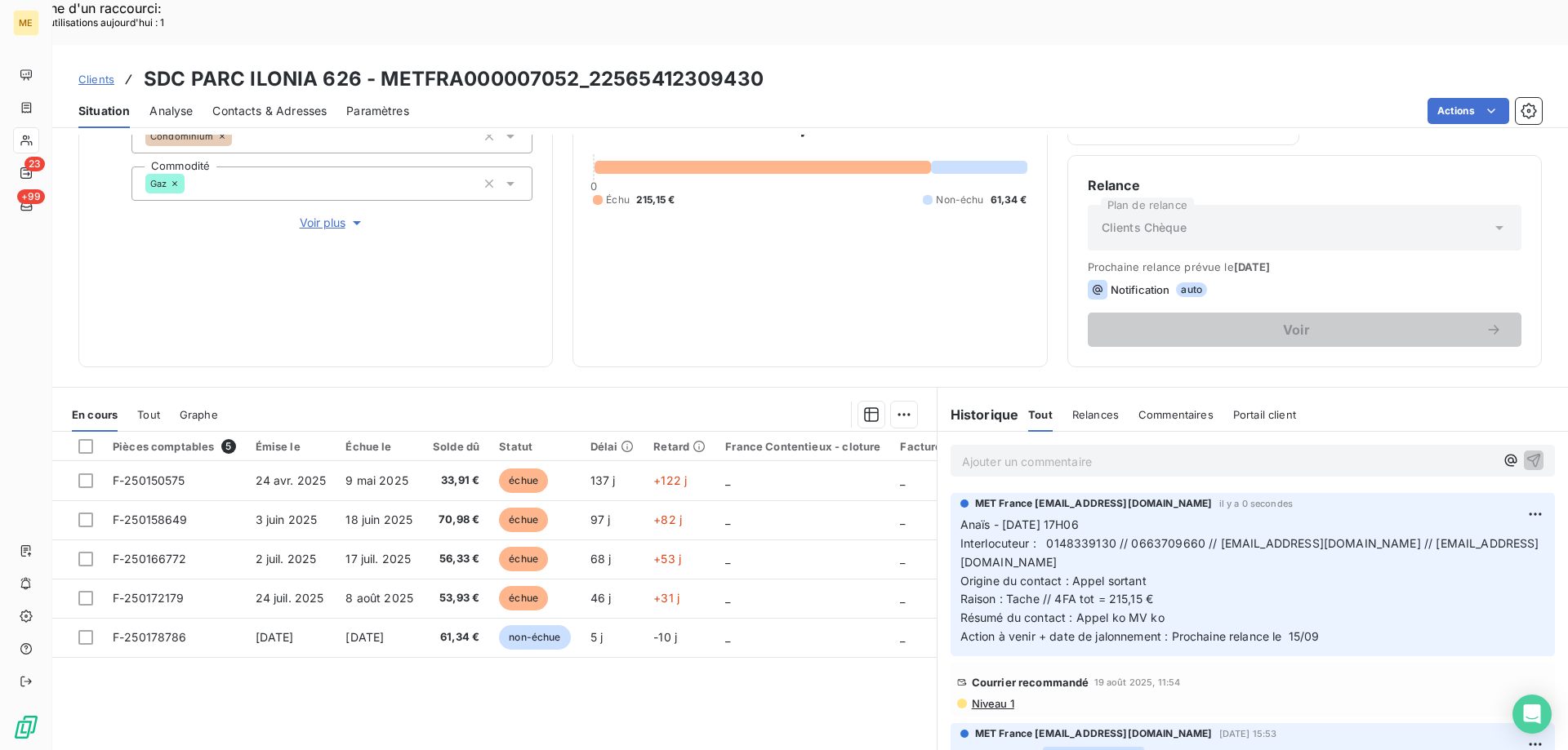
click at [314, 214] on span "Voir plus" at bounding box center [332, 223] width 65 height 17
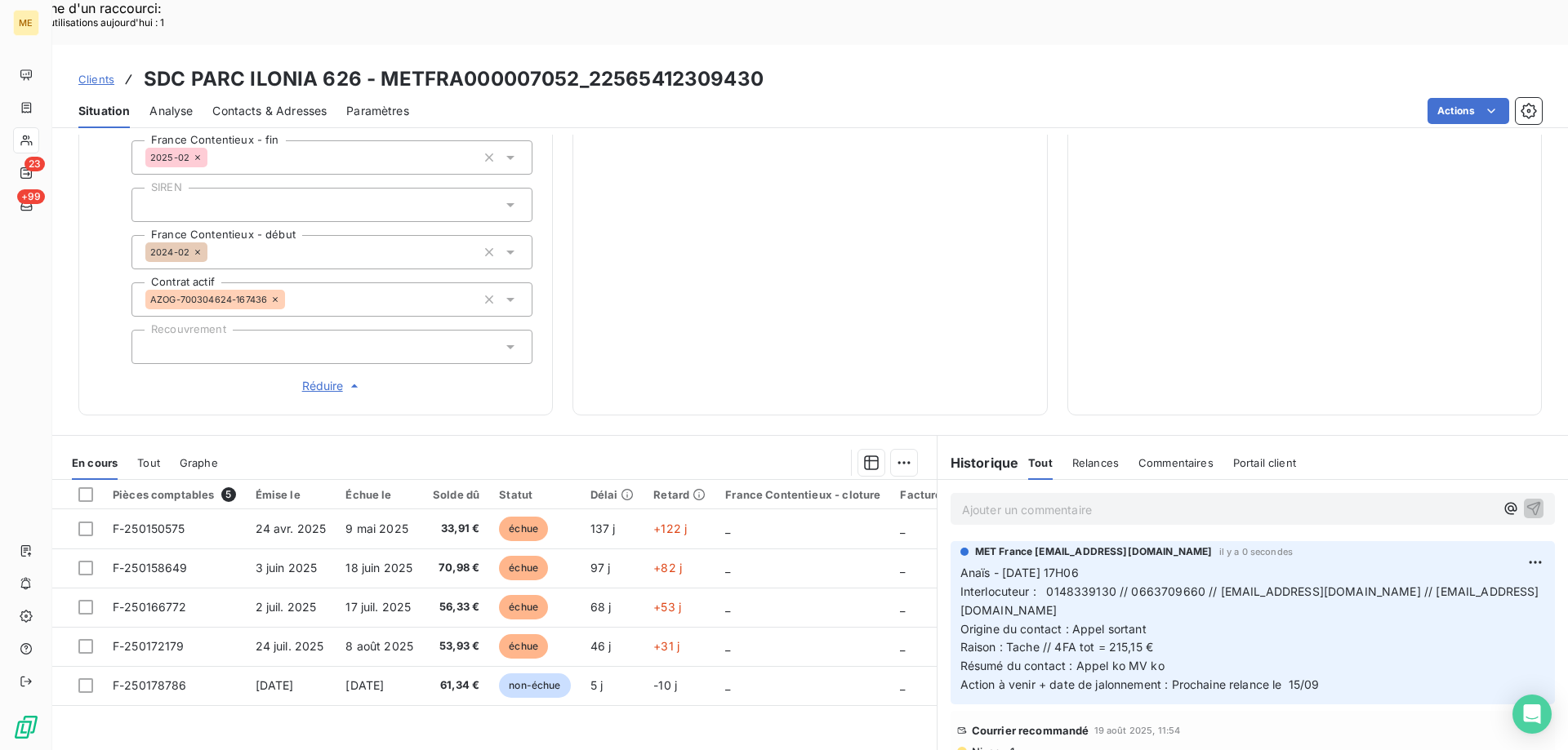
scroll to position [471, 0]
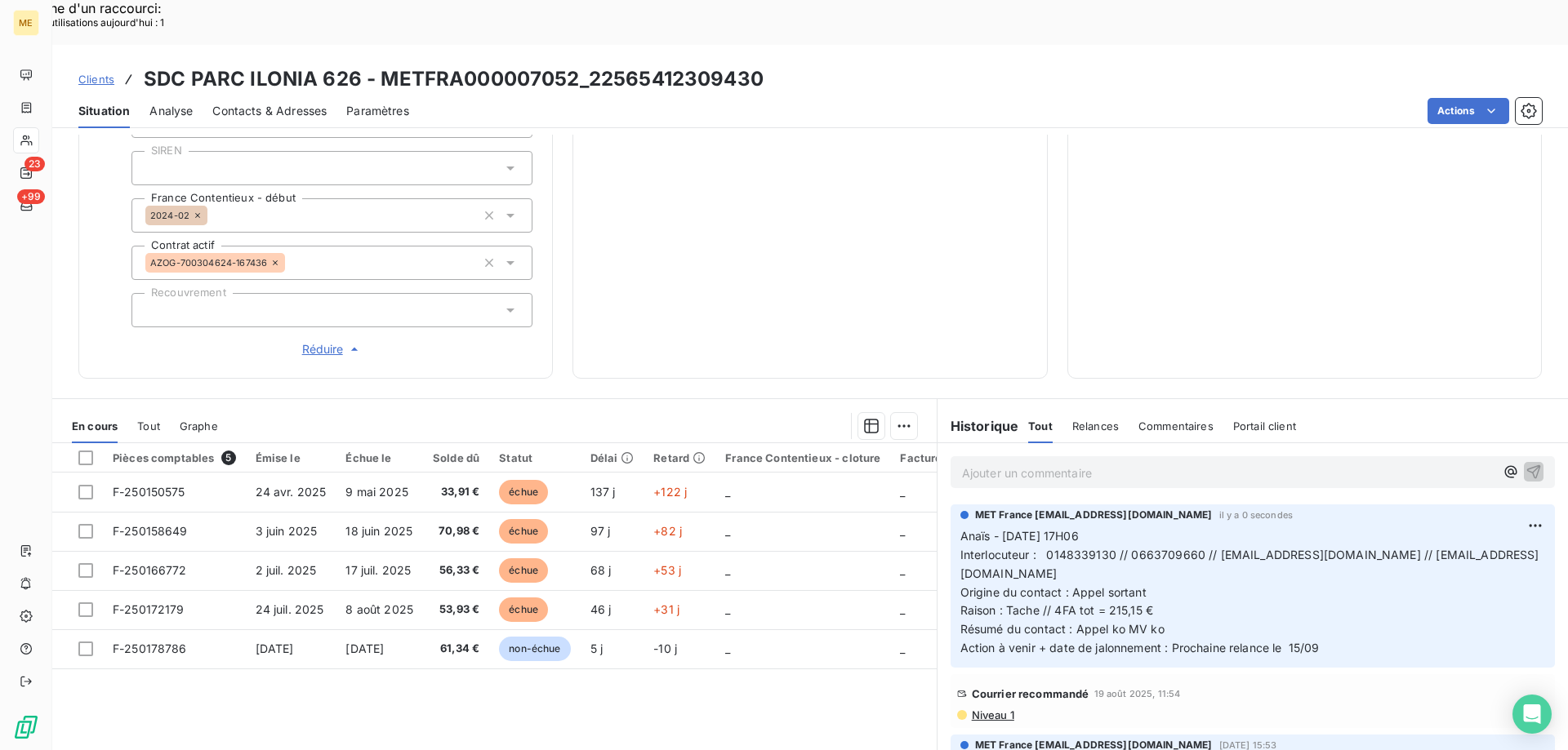
click at [1447, 505] on div "Editer" at bounding box center [1471, 505] width 92 height 26
drag, startPoint x: 1177, startPoint y: 564, endPoint x: 1146, endPoint y: 574, distance: 32.6
click at [1146, 574] on p "Anaïs - 08/09/2025 - 17H06 Interlocuteur : 0148339130 // 0663709660 // ilhame.e…" at bounding box center [1242, 592] width 565 height 131
click at [1165, 572] on p "Anaïs - 08/09/2025 - 17H06 Interlocuteur : 0148339130 // 0663709660 // ilhame.e…" at bounding box center [1242, 592] width 565 height 131
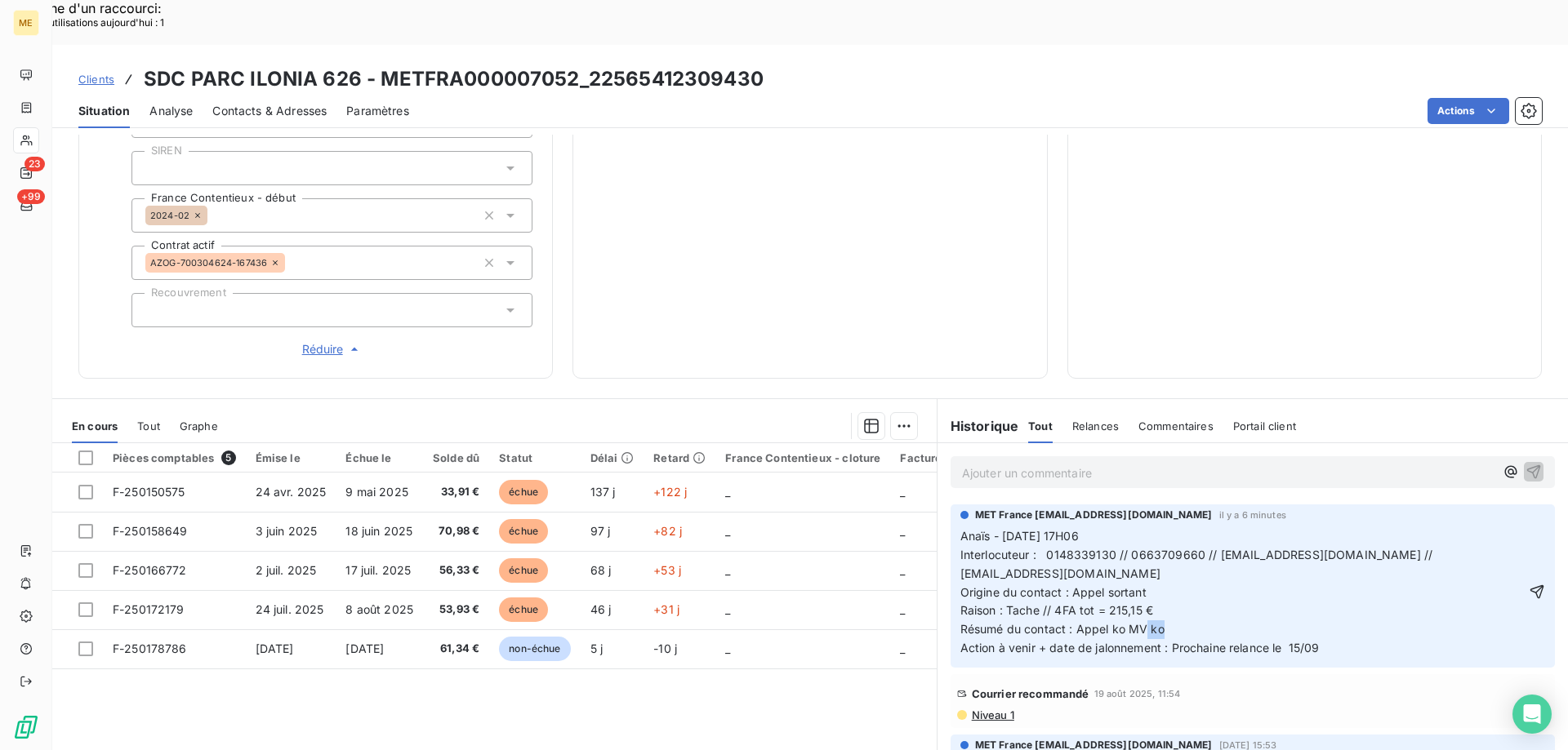
drag, startPoint x: 1164, startPoint y: 574, endPoint x: 1140, endPoint y: 572, distance: 24.1
click at [1140, 572] on p "Anaïs - 08/09/2025 - 17H06 Interlocuteur : 0148339130 // 0663709660 // ilhame.e…" at bounding box center [1242, 592] width 565 height 131
click at [1530, 586] on icon "button" at bounding box center [1536, 592] width 14 height 14
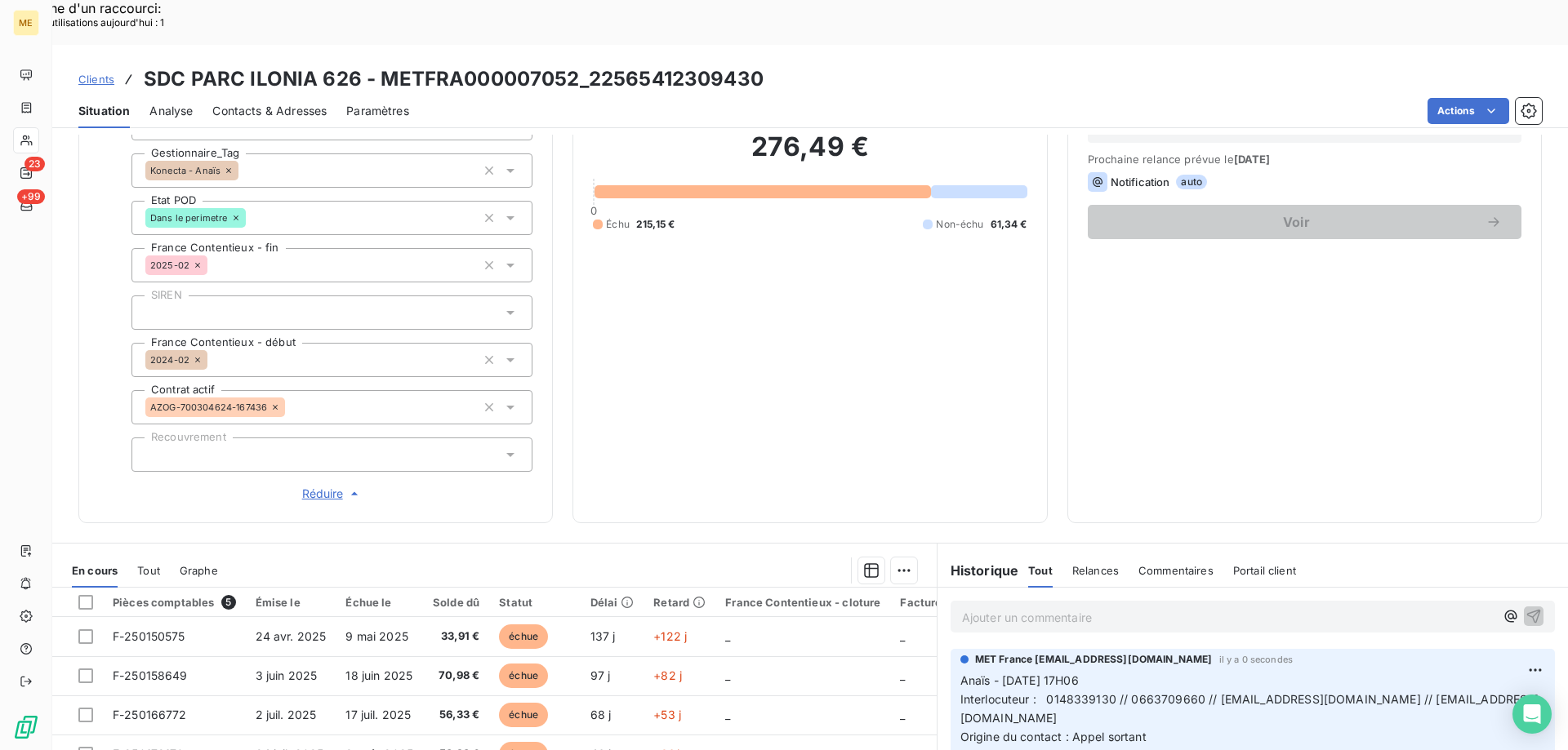
scroll to position [307, 0]
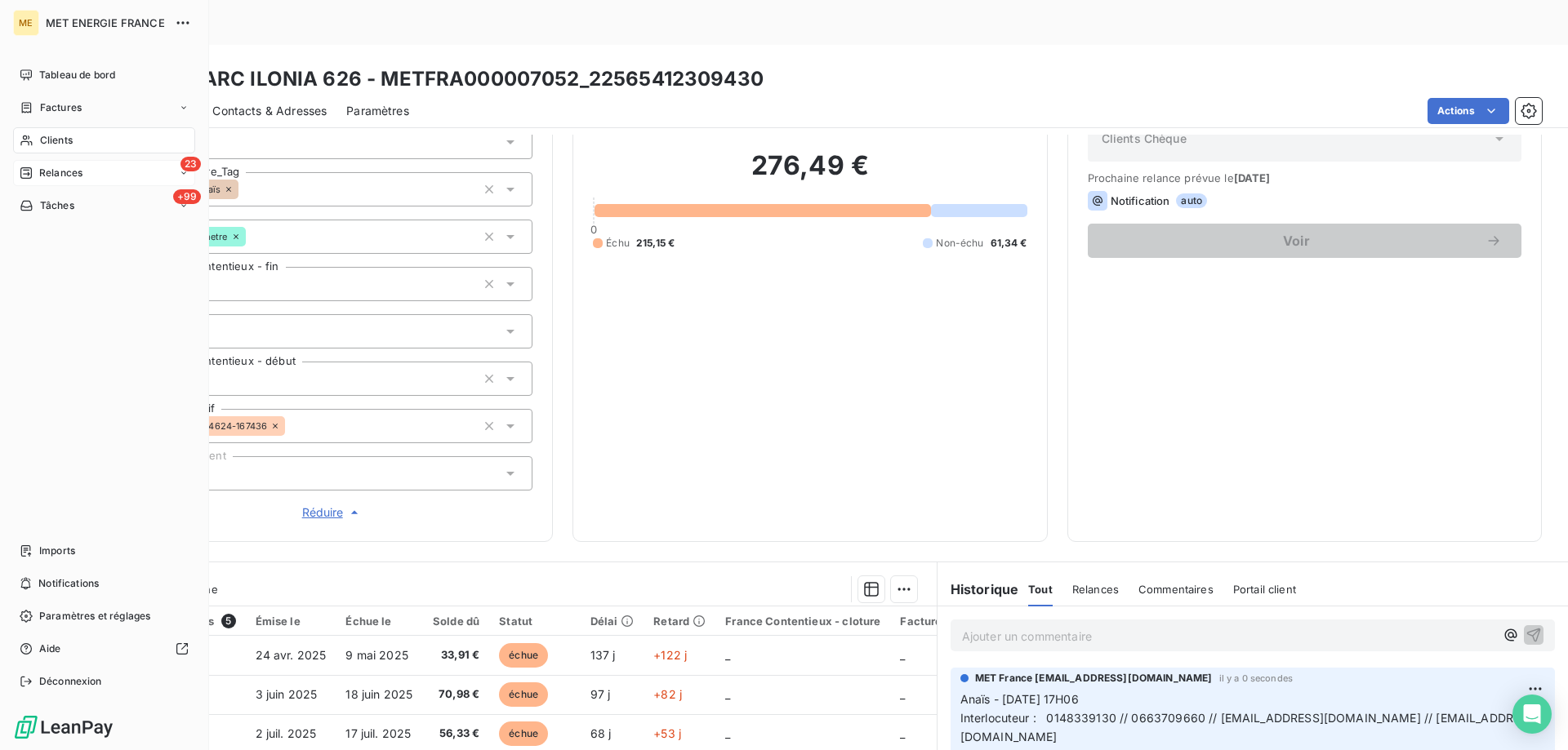
click at [46, 171] on span "Relances" at bounding box center [60, 174] width 44 height 15
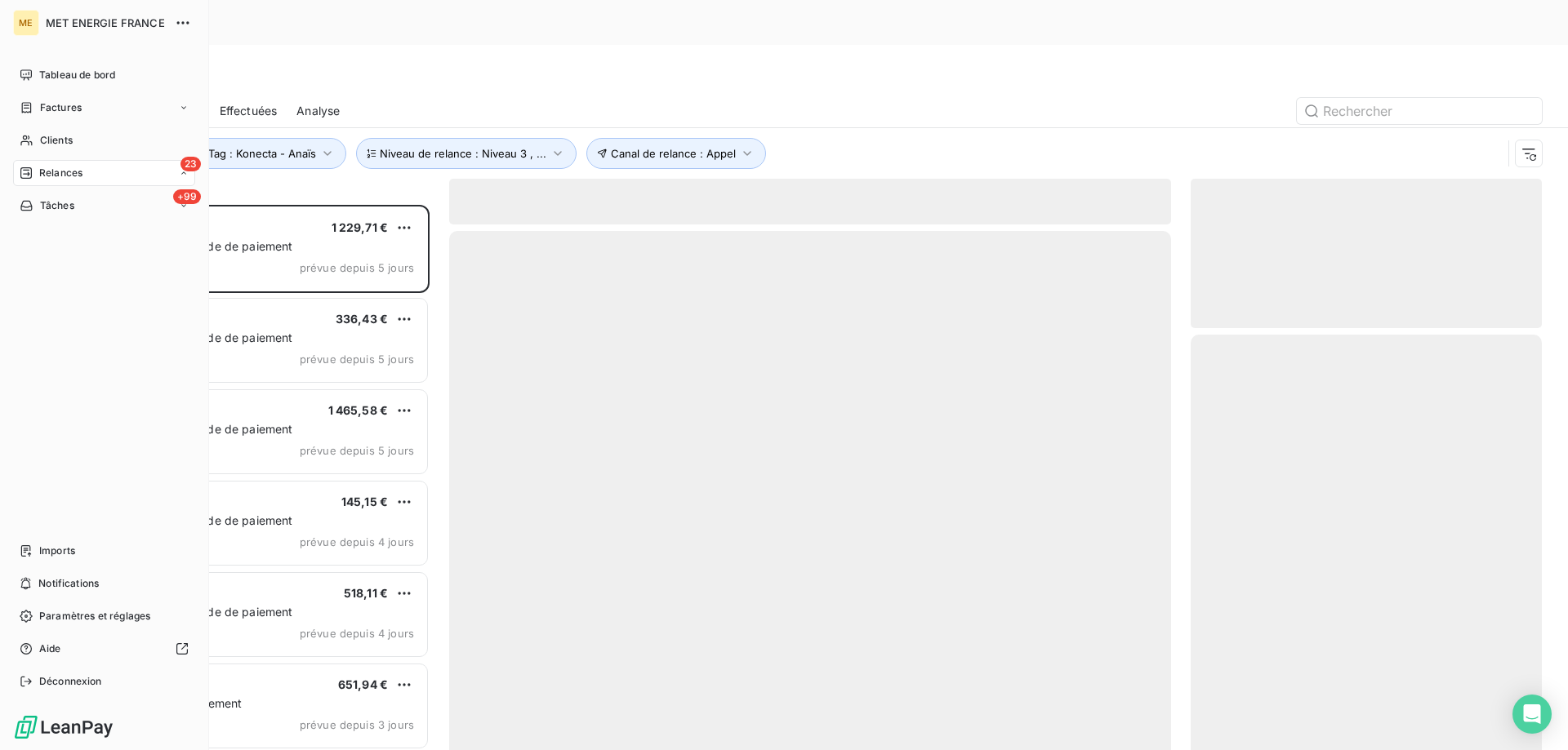
scroll to position [578, 339]
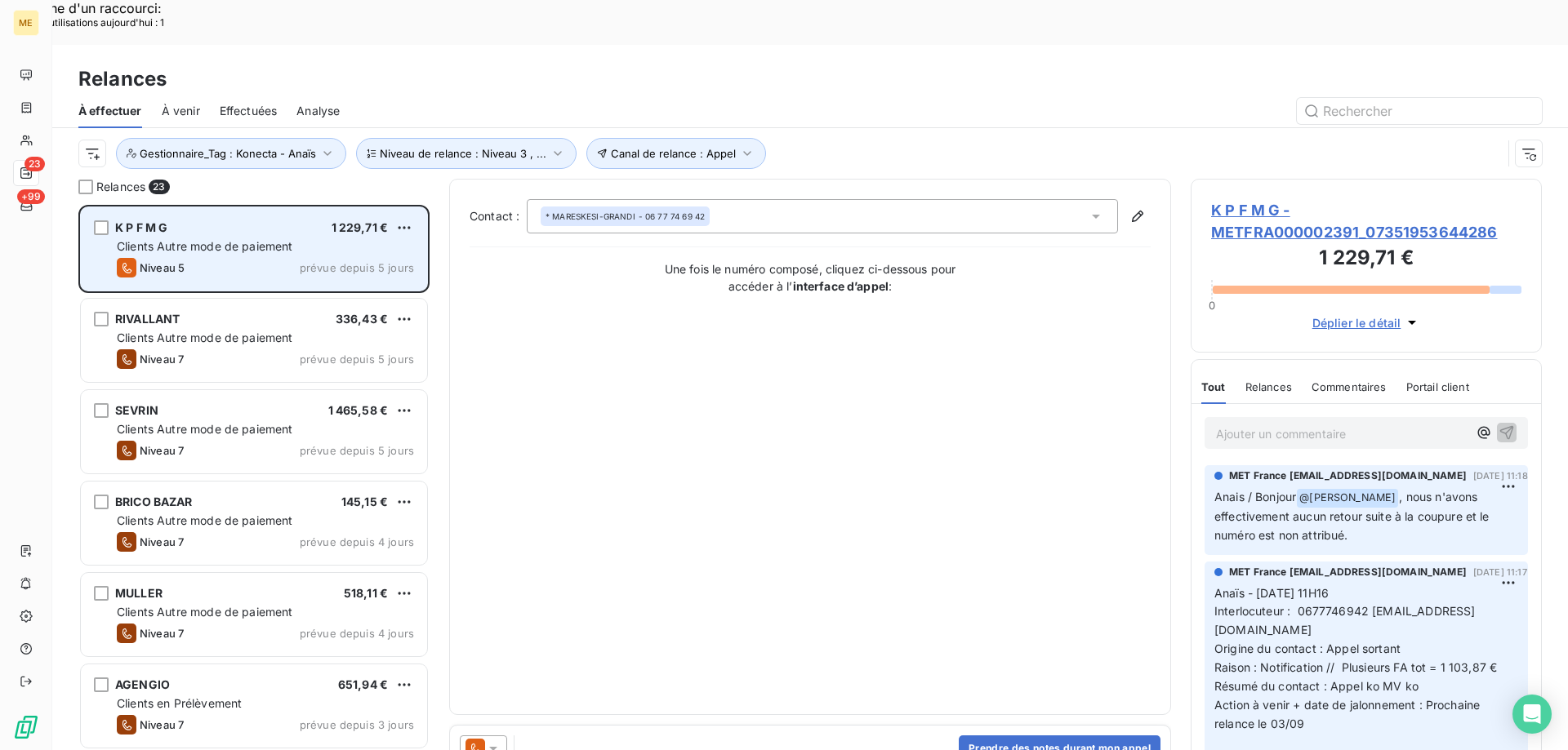
click at [205, 239] on span "Clients Autre mode de paiement" at bounding box center [205, 246] width 176 height 14
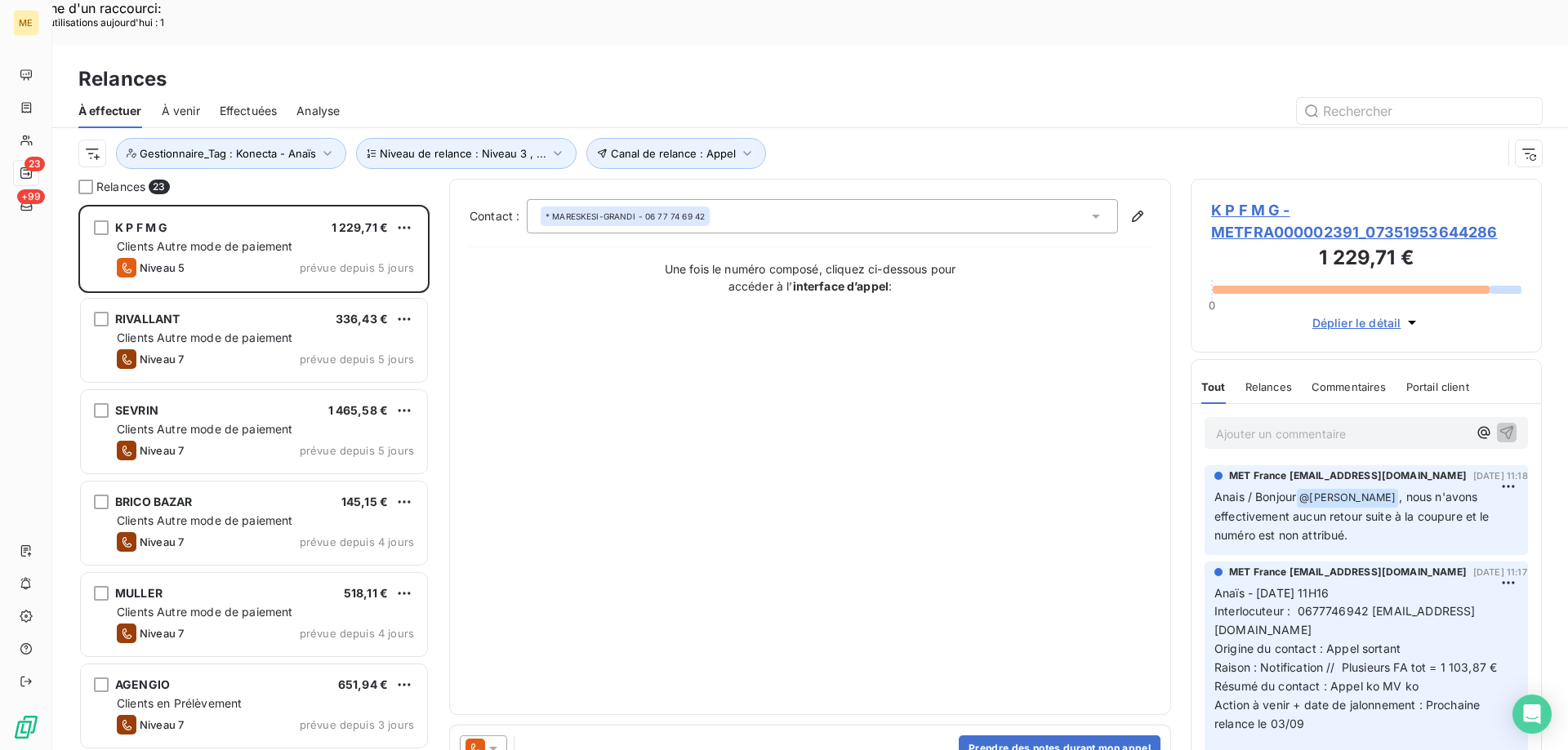
click at [1219, 200] on span "K P F M G - METFRA000002391_07351953644286" at bounding box center [1366, 221] width 310 height 44
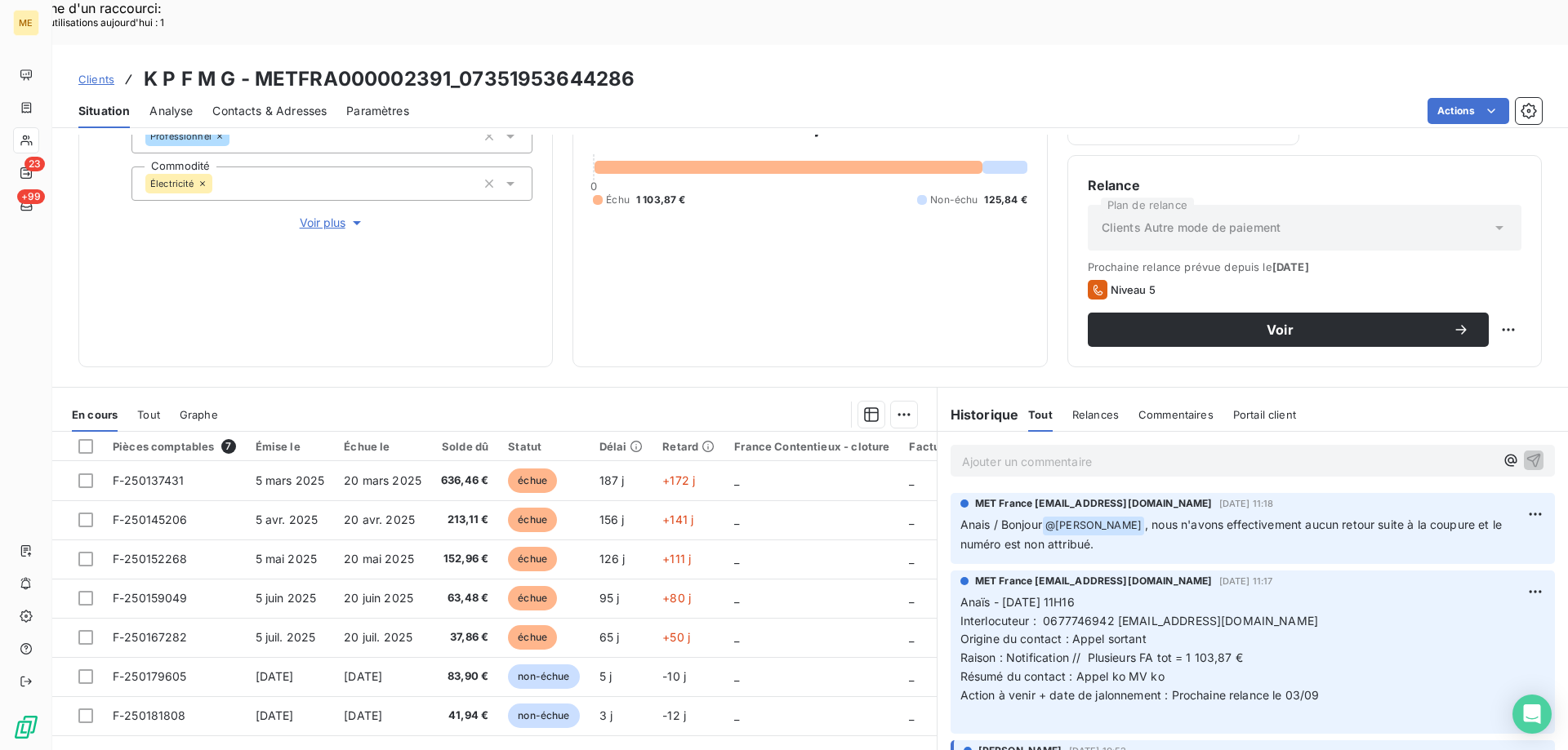
click at [308, 103] on span "Contacts & Adresses" at bounding box center [269, 111] width 114 height 17
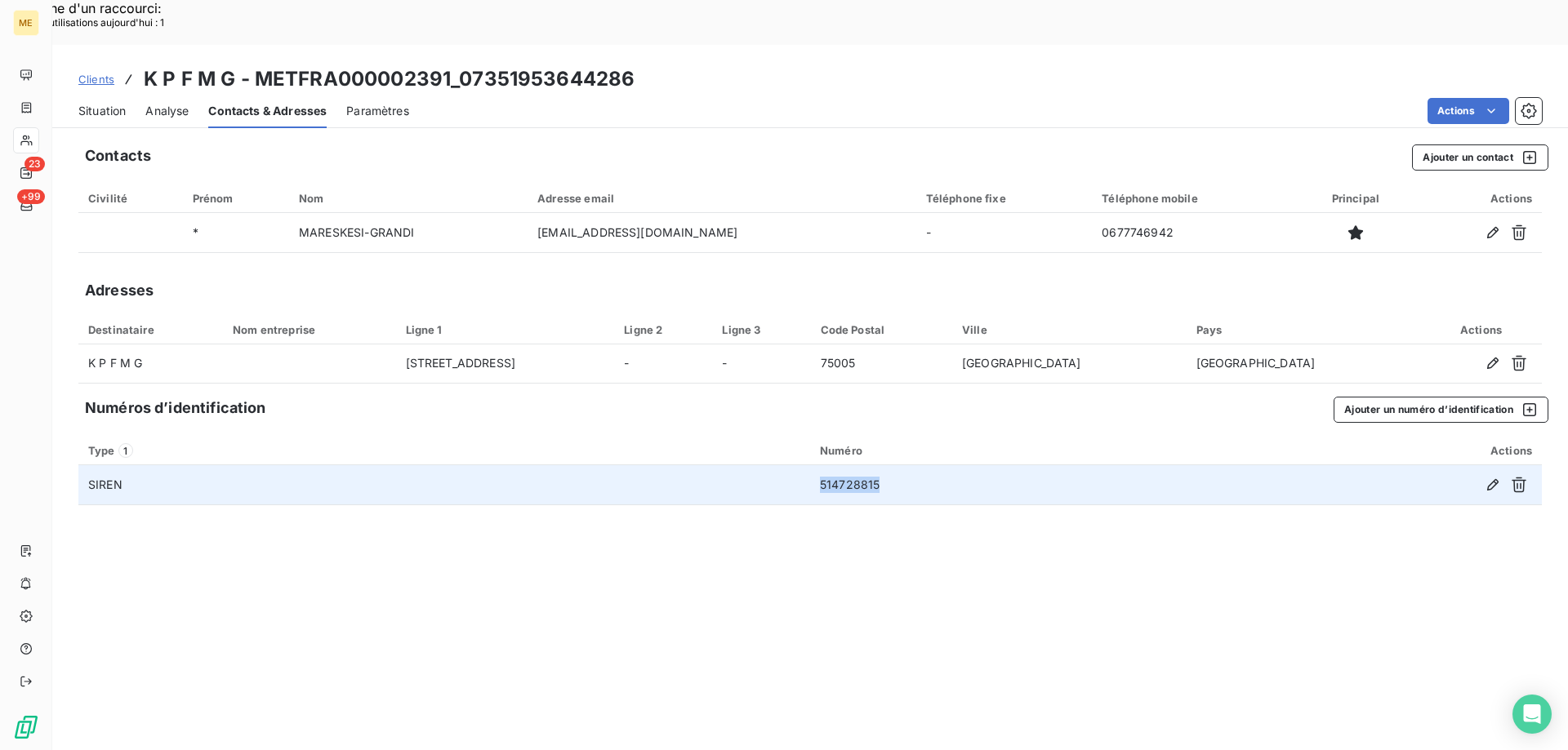
drag, startPoint x: 912, startPoint y: 443, endPoint x: 818, endPoint y: 440, distance: 94.0
click at [818, 465] on td "514728815" at bounding box center [1003, 485] width 384 height 39
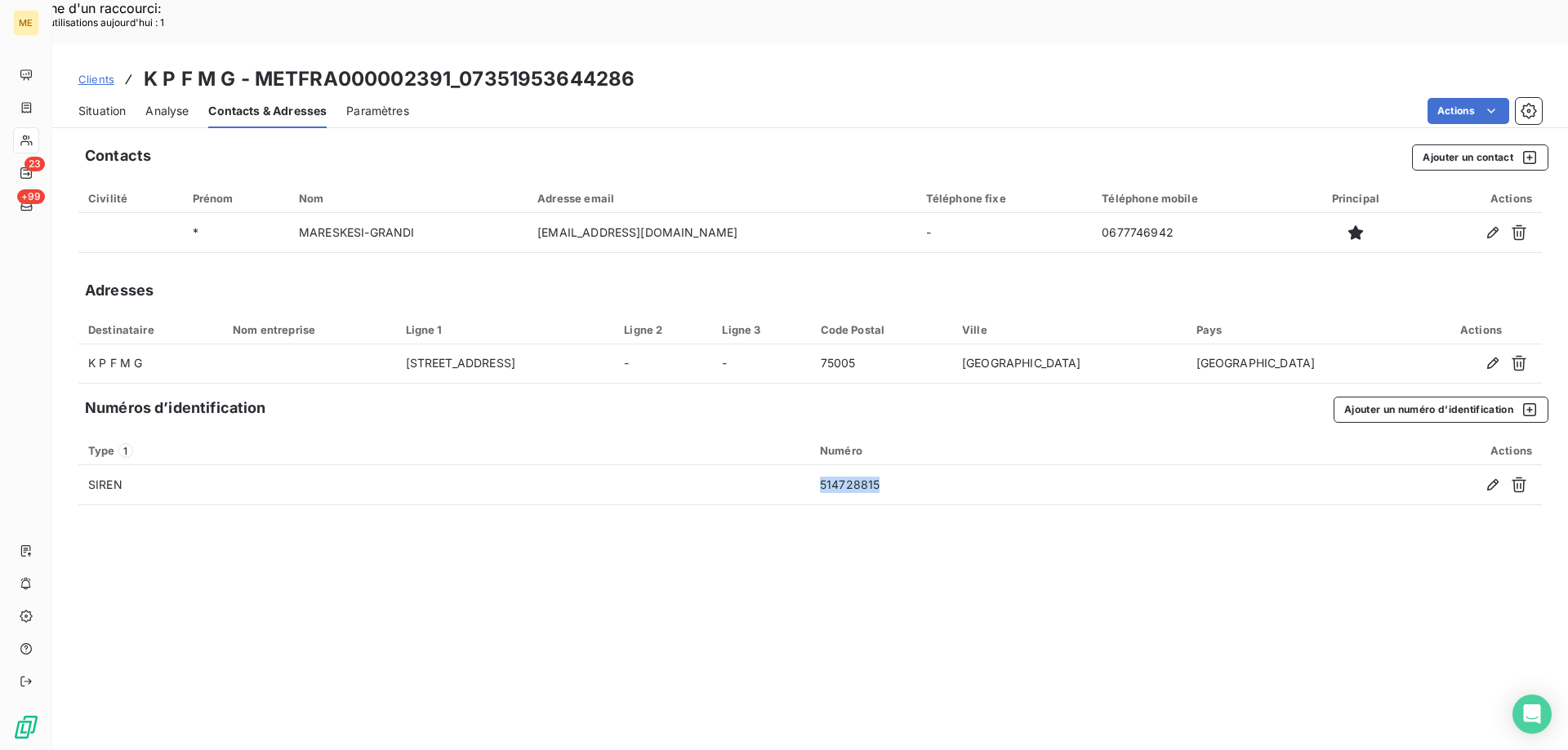
click at [96, 94] on div "Situation" at bounding box center [101, 110] width 47 height 34
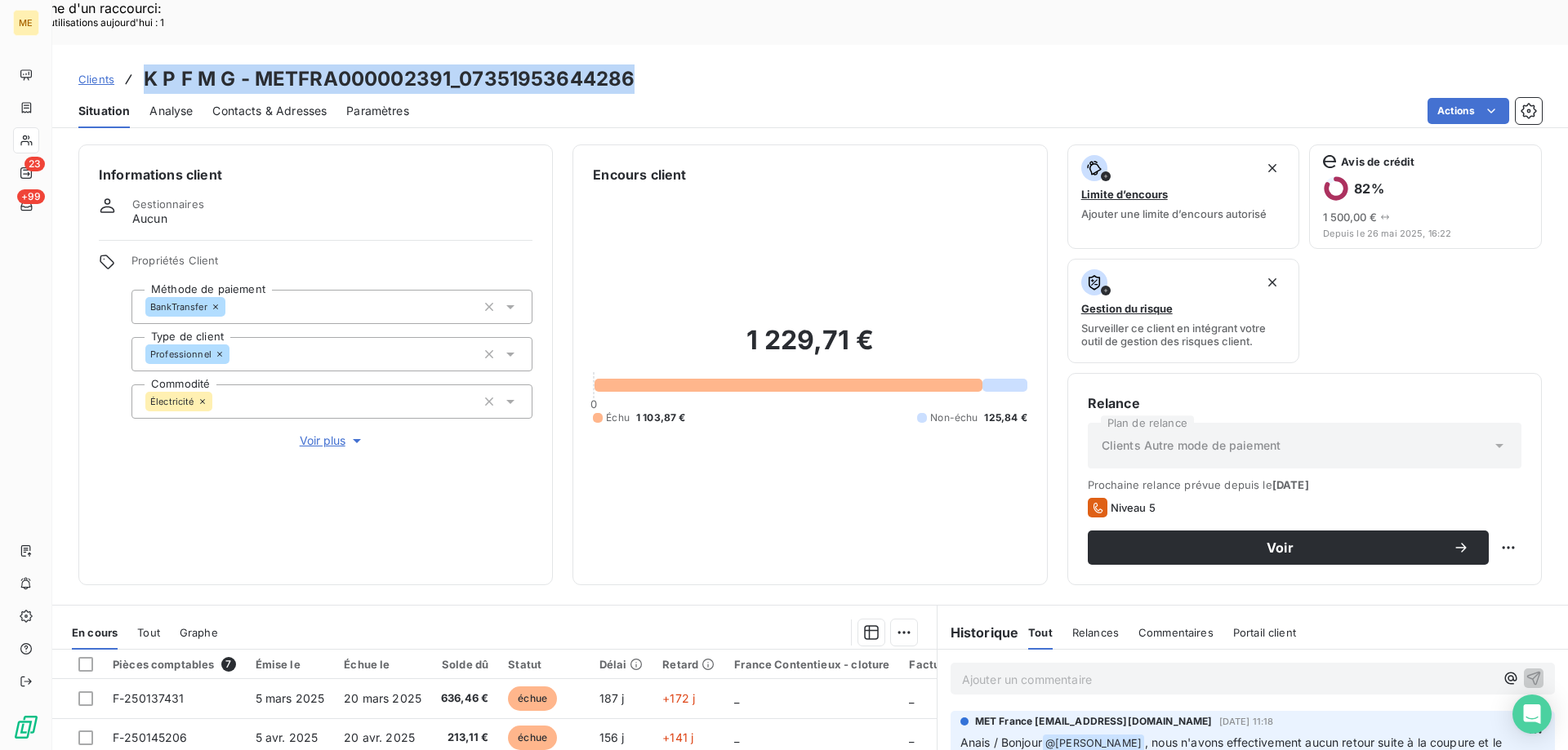
drag, startPoint x: 669, startPoint y: 35, endPoint x: 144, endPoint y: 41, distance: 525.0
click at [144, 64] on div "Clients K P F M G - METFRA000002391_07351953644286" at bounding box center [810, 79] width 1515 height 30
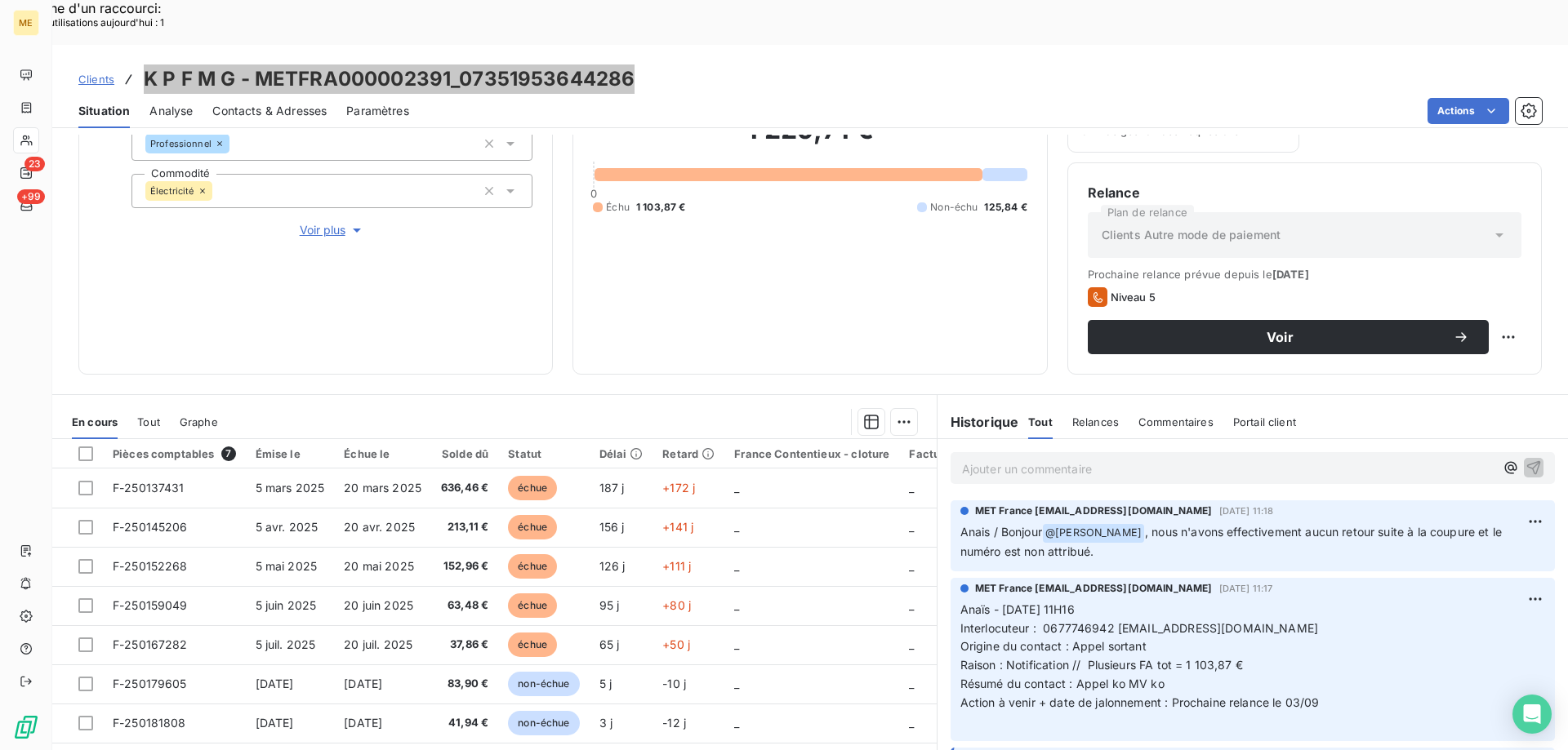
scroll to position [218, 0]
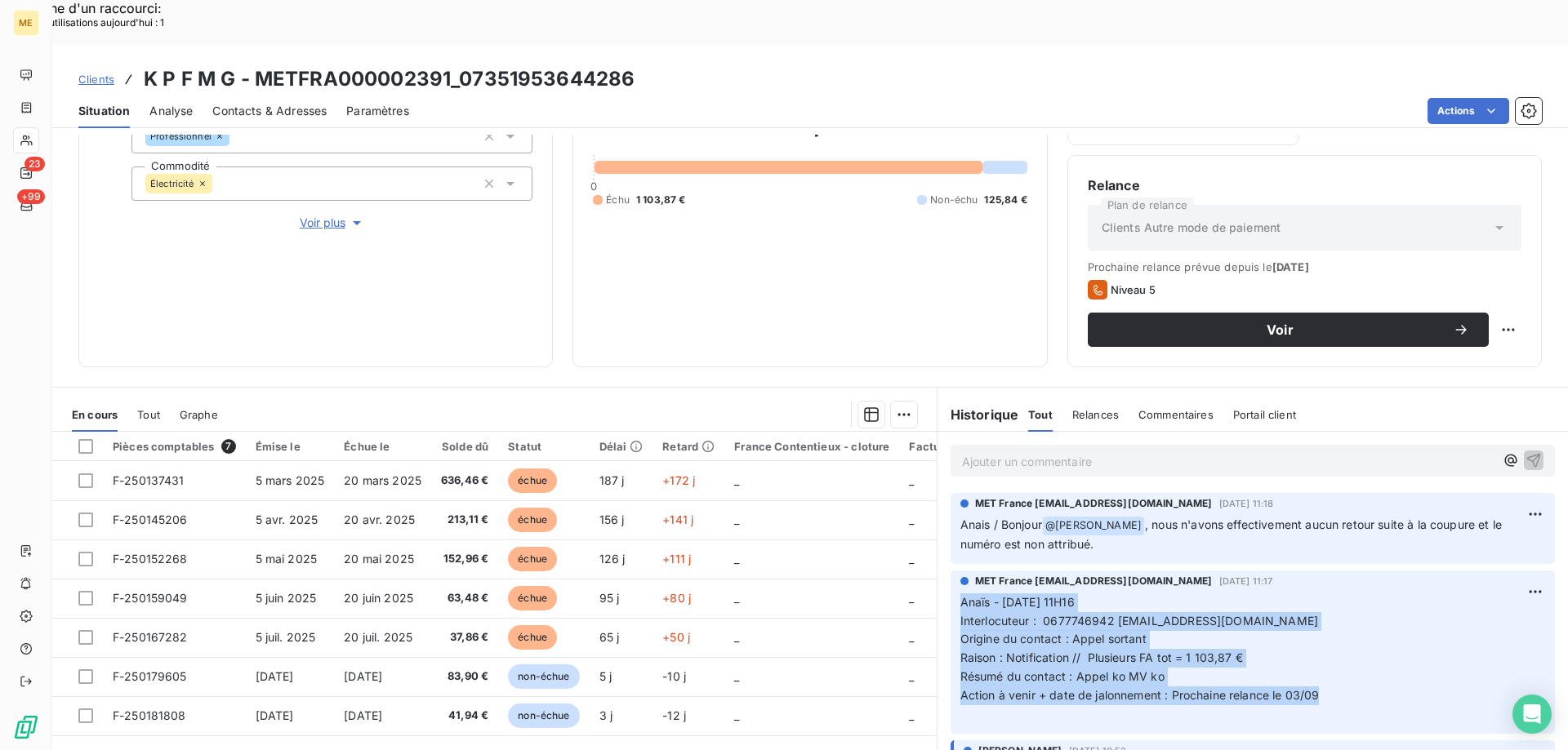
drag, startPoint x: 1367, startPoint y: 648, endPoint x: 946, endPoint y: 556, distance: 430.9
click at [951, 571] on div "MET France met-france@recouvrement.met.com 27 août 2025, 11:17 Anaïs - 27/08/20…" at bounding box center [1252, 653] width 604 height 163
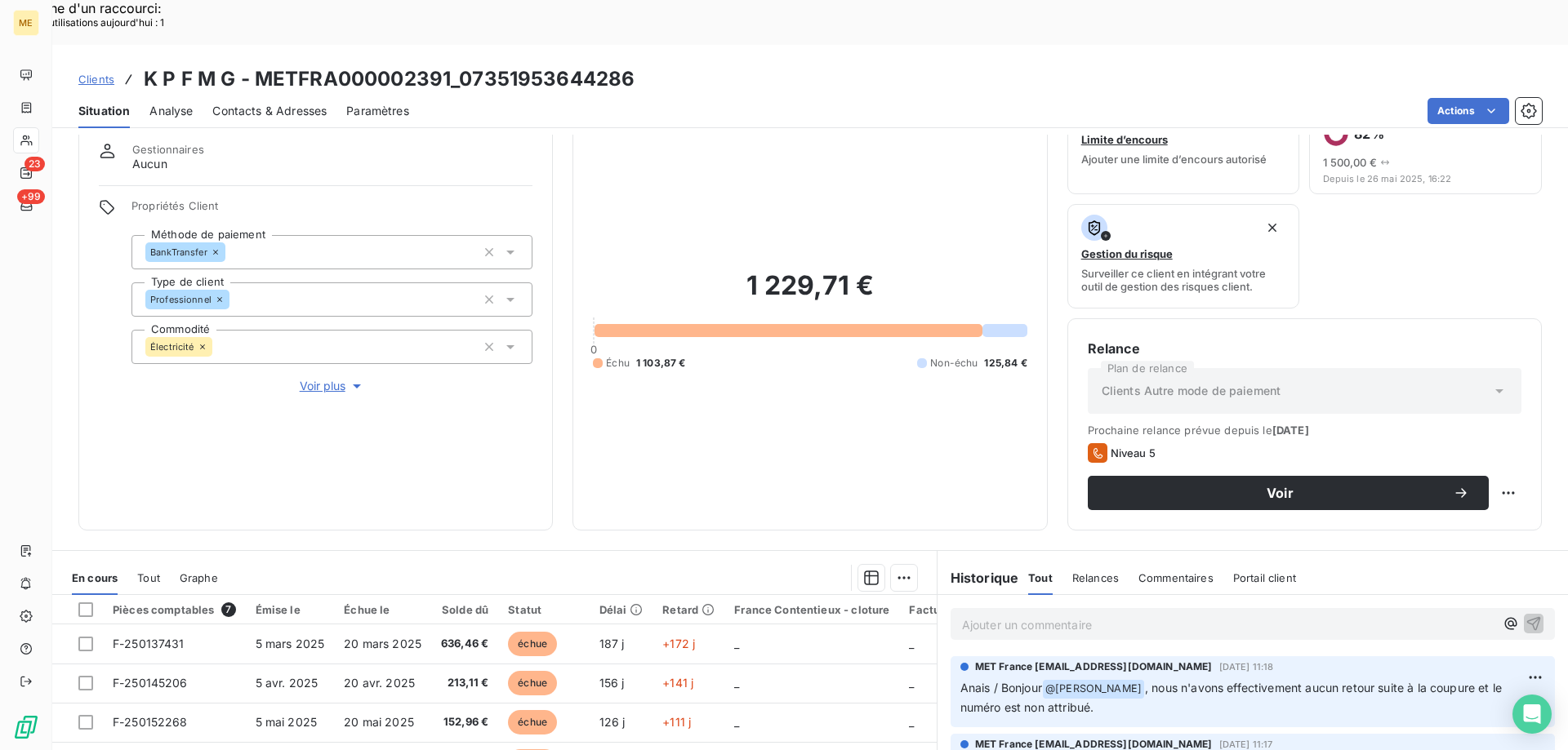
scroll to position [136, 0]
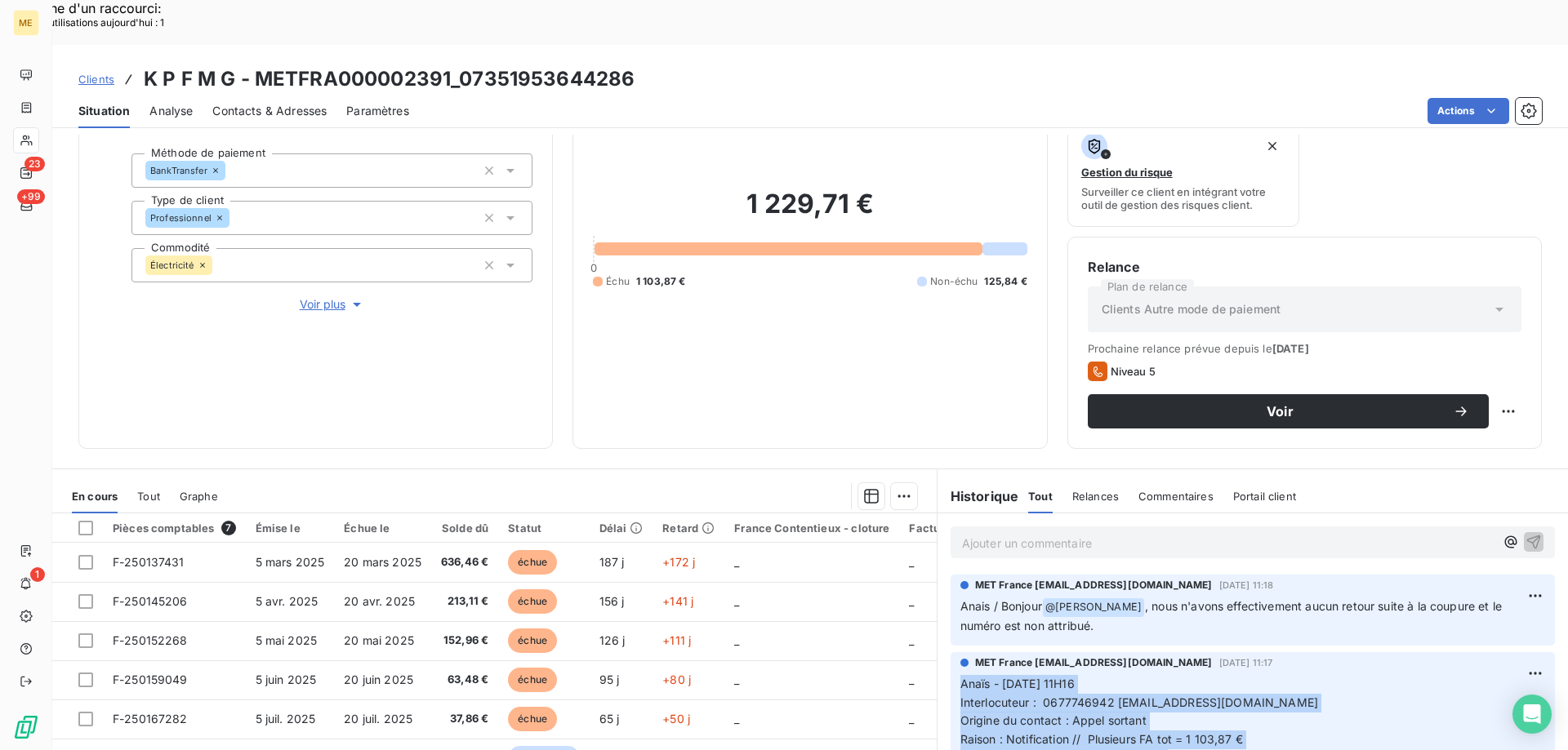
click at [323, 296] on span "Voir plus" at bounding box center [332, 304] width 65 height 17
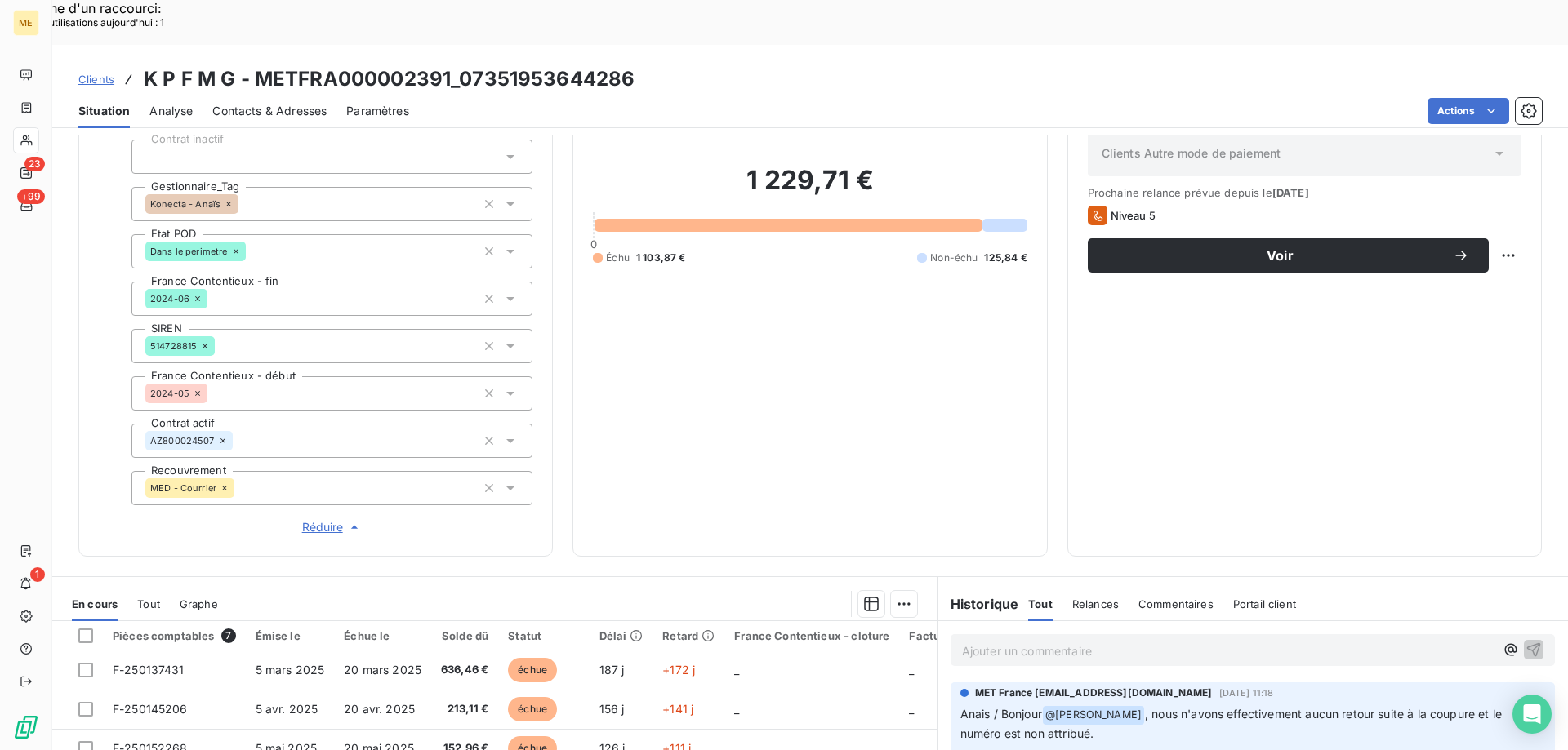
scroll to position [471, 0]
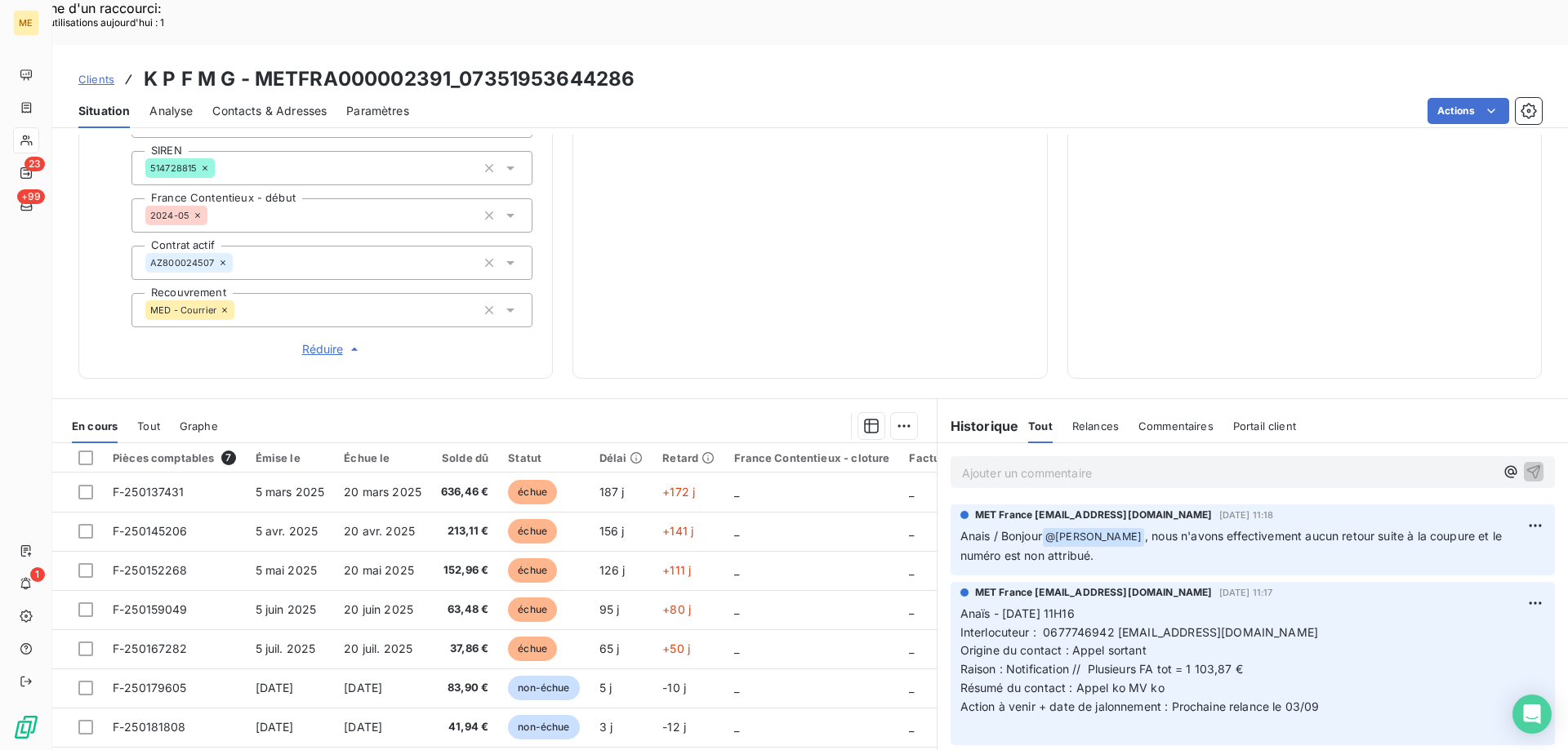
click at [1108, 457] on div "Ajouter un commentaire ﻿" at bounding box center [1252, 472] width 604 height 32
click at [1103, 463] on p "Ajouter un commentaire ﻿" at bounding box center [1227, 473] width 532 height 20
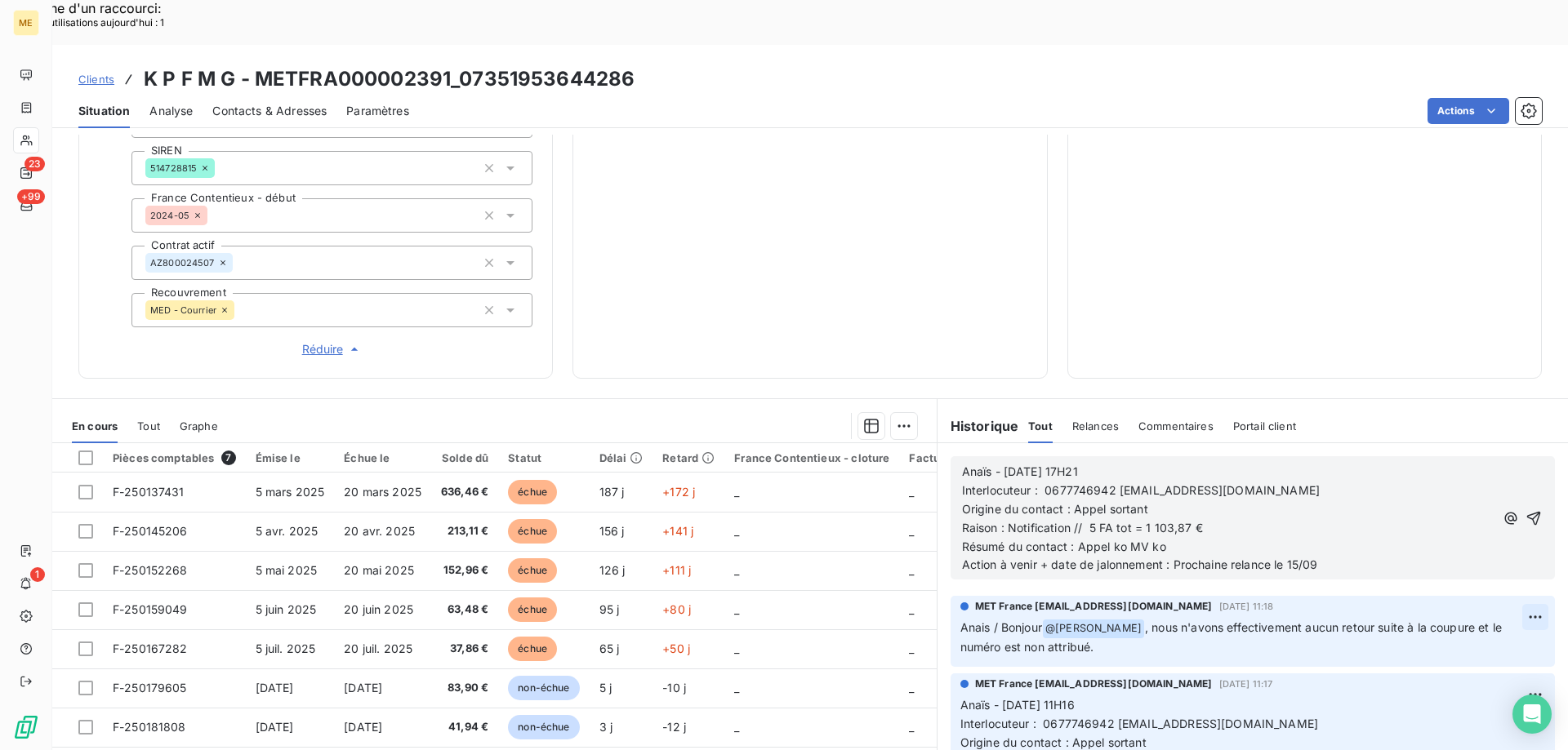
click at [1525, 511] on icon "button" at bounding box center [1534, 519] width 17 height 17
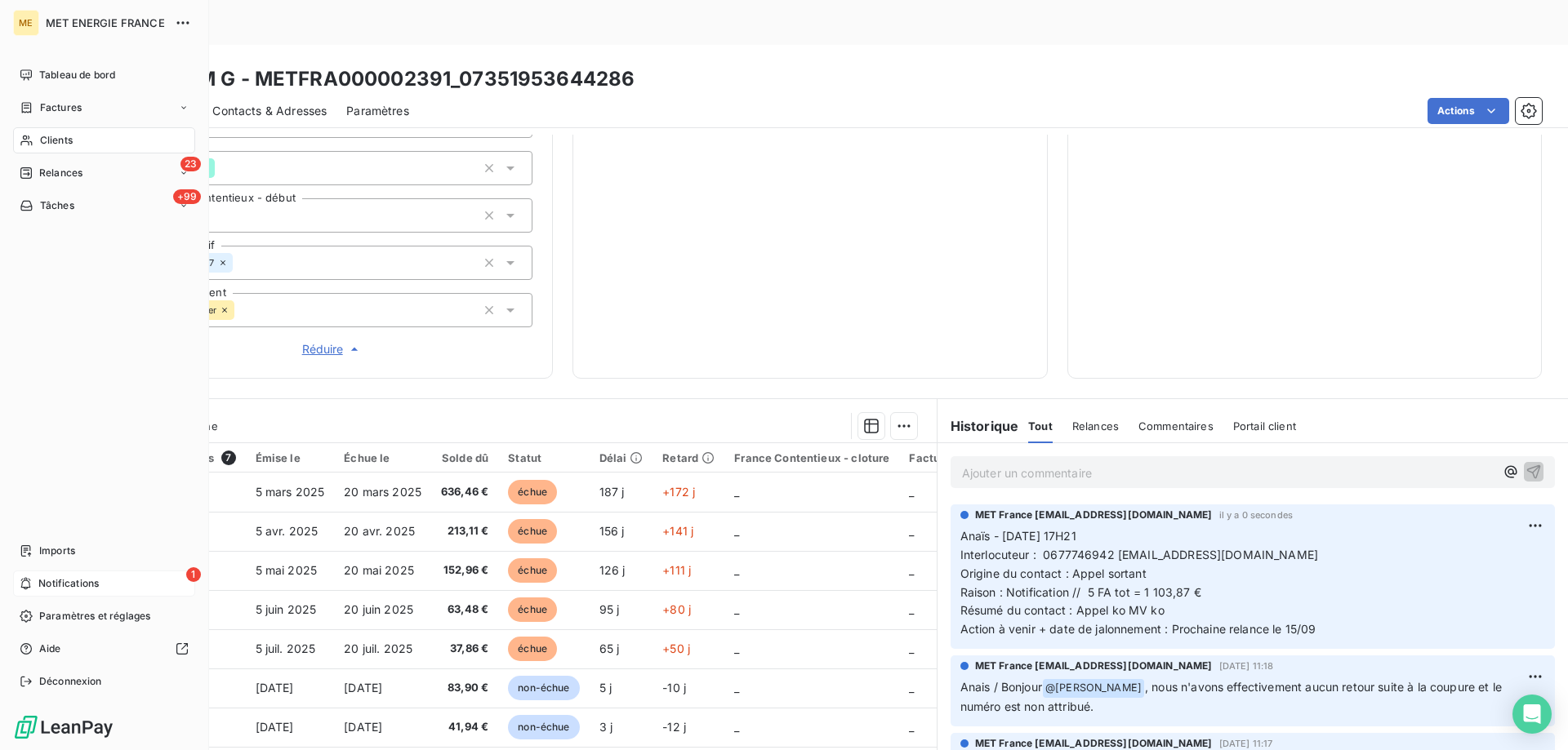
click at [76, 588] on span "Notifications" at bounding box center [68, 584] width 60 height 15
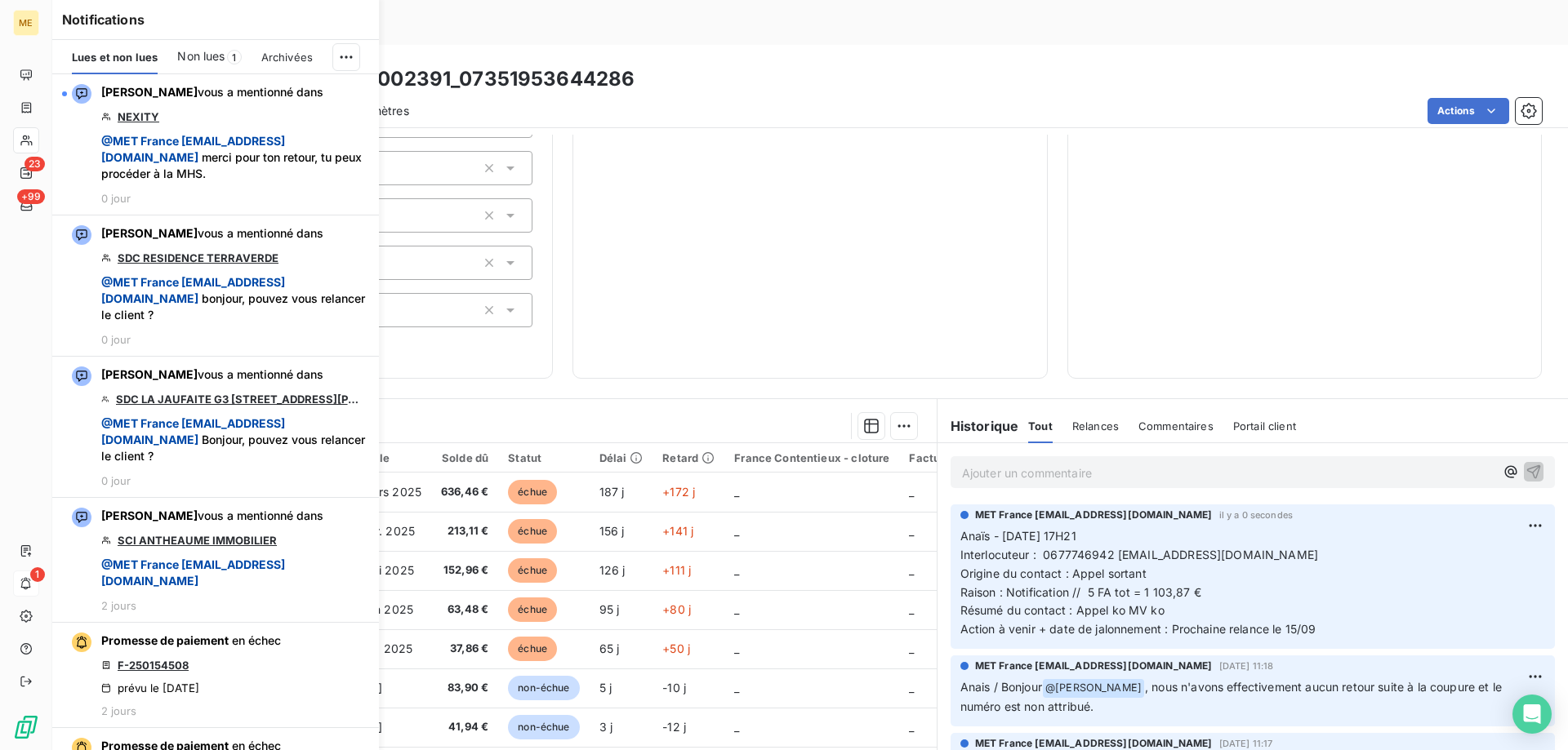
click at [965, 221] on div "1 229,71 € 0 Échu 1 103,87 € Non-échu 125,84 €" at bounding box center [810, 36] width 434 height 644
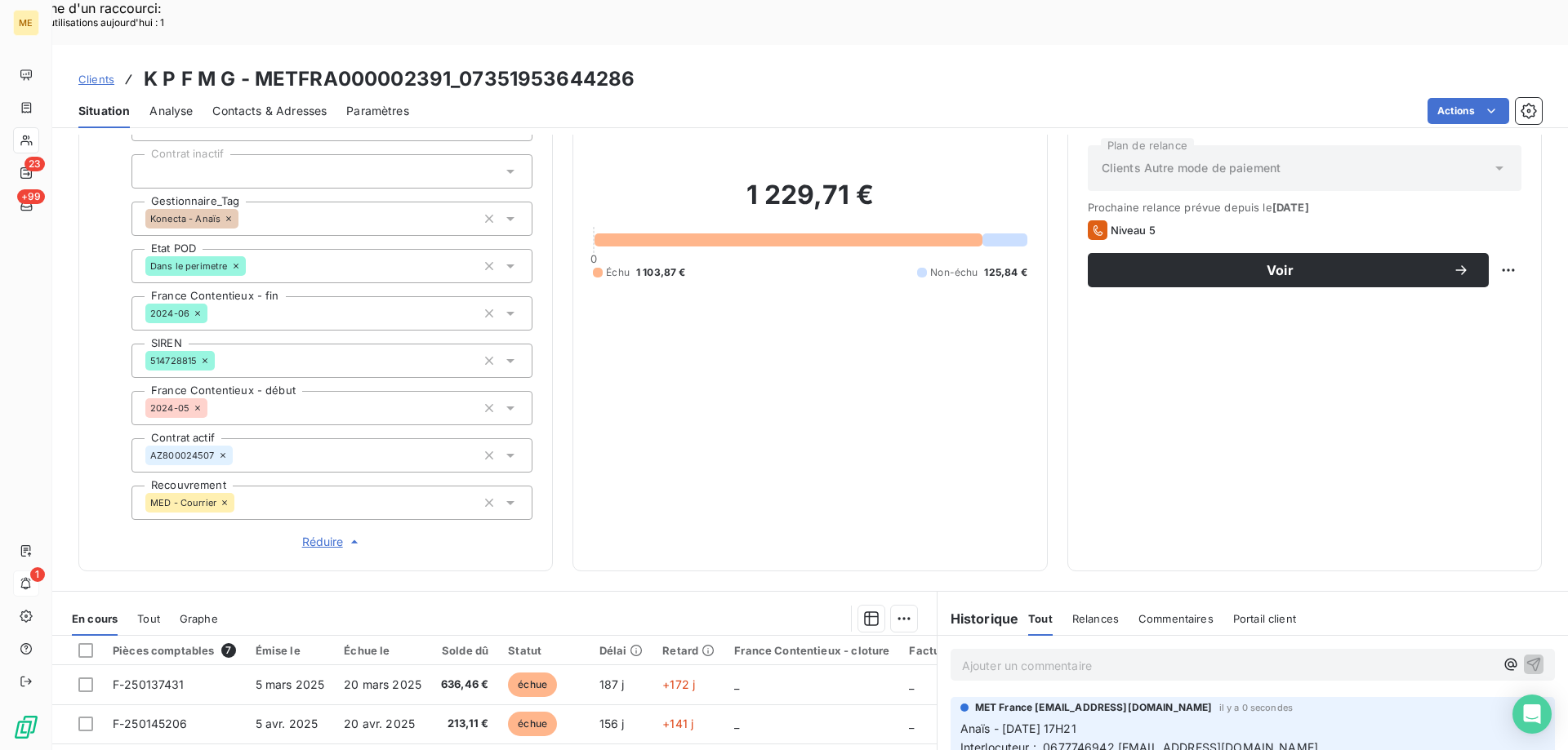
scroll to position [144, 0]
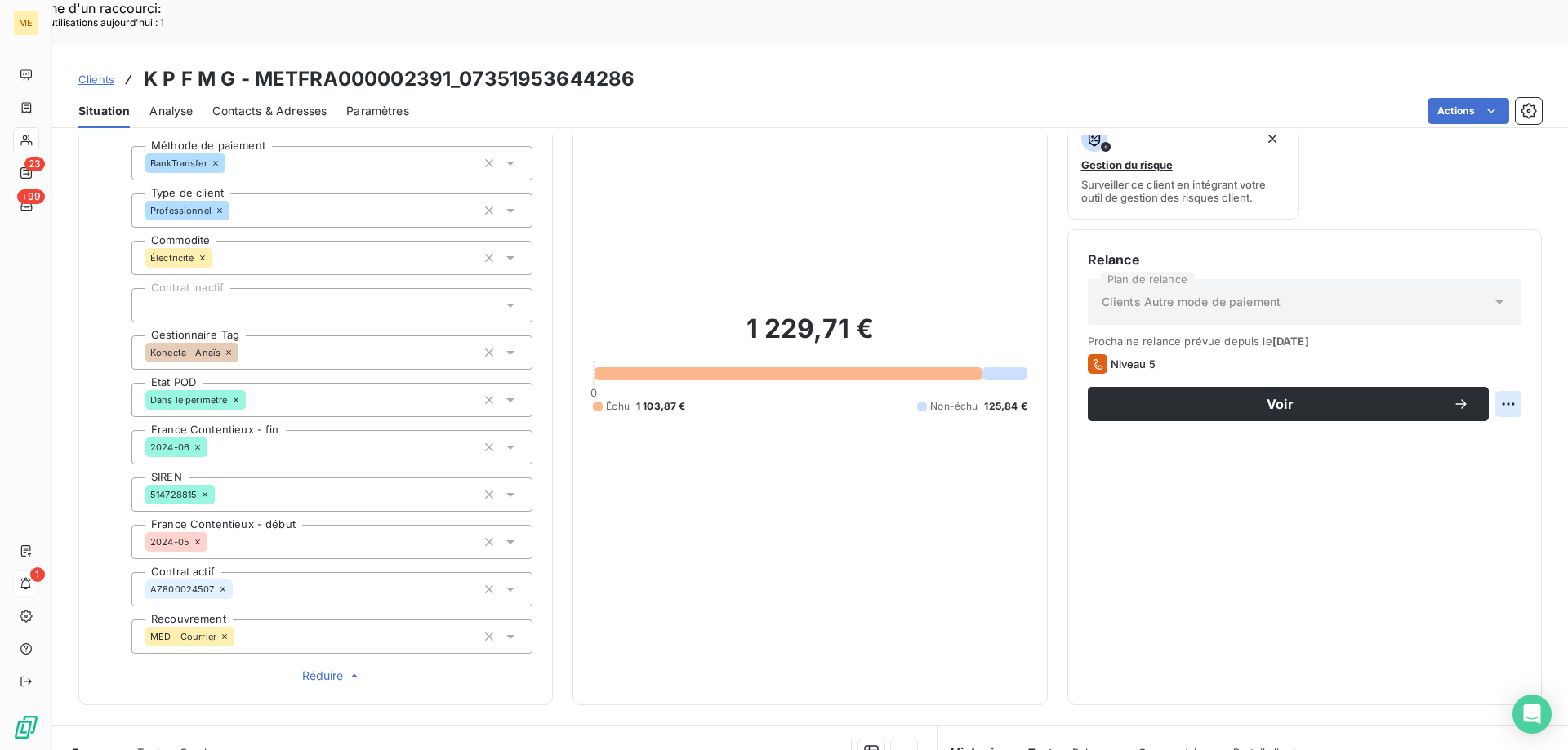
drag, startPoint x: 1486, startPoint y: 390, endPoint x: 1477, endPoint y: 401, distance: 14.2
click at [1487, 390] on div "Replanifier cette action" at bounding box center [1428, 395] width 146 height 26
select select "8"
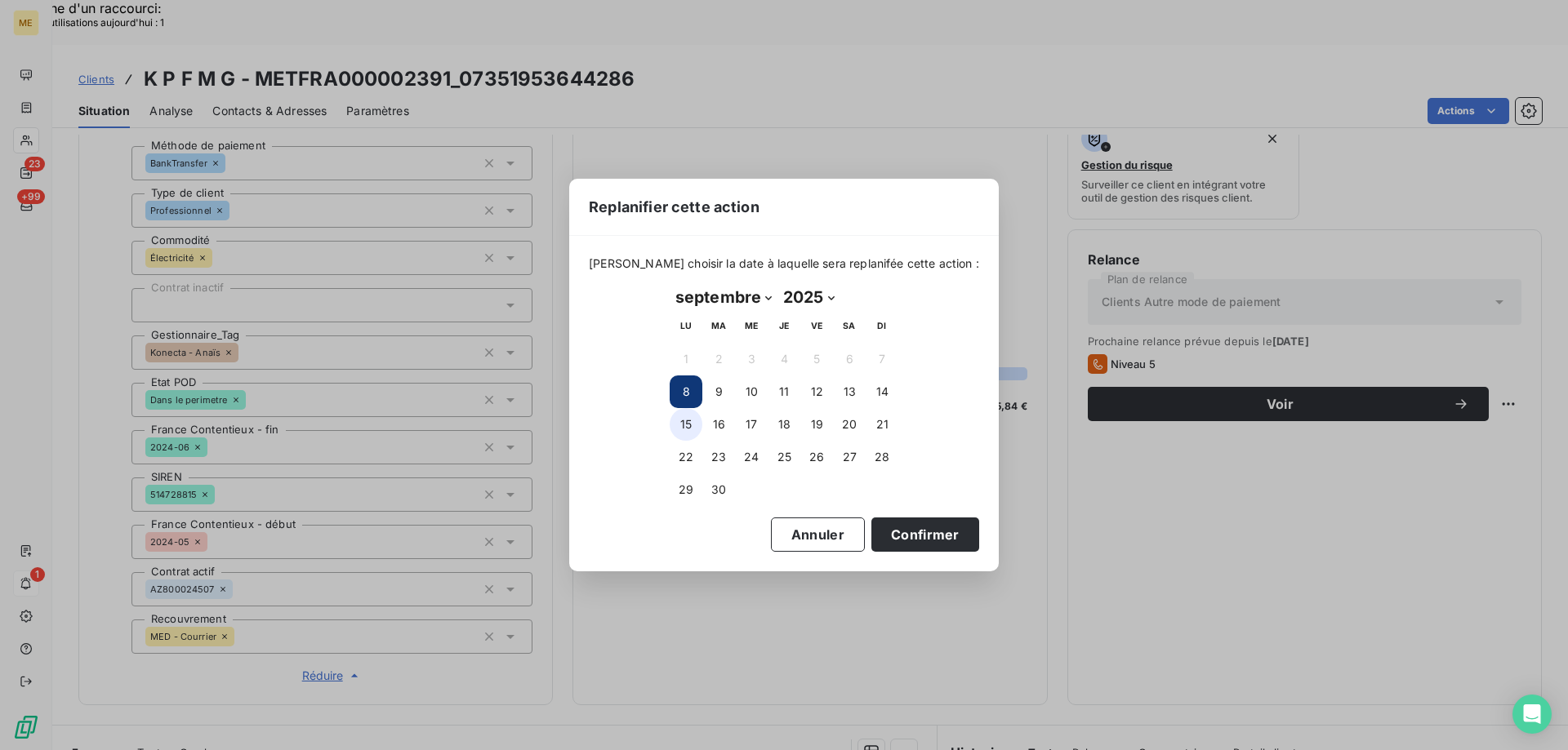
click at [688, 422] on button "15" at bounding box center [685, 424] width 32 height 32
click at [917, 526] on button "Confirmer" at bounding box center [925, 535] width 108 height 34
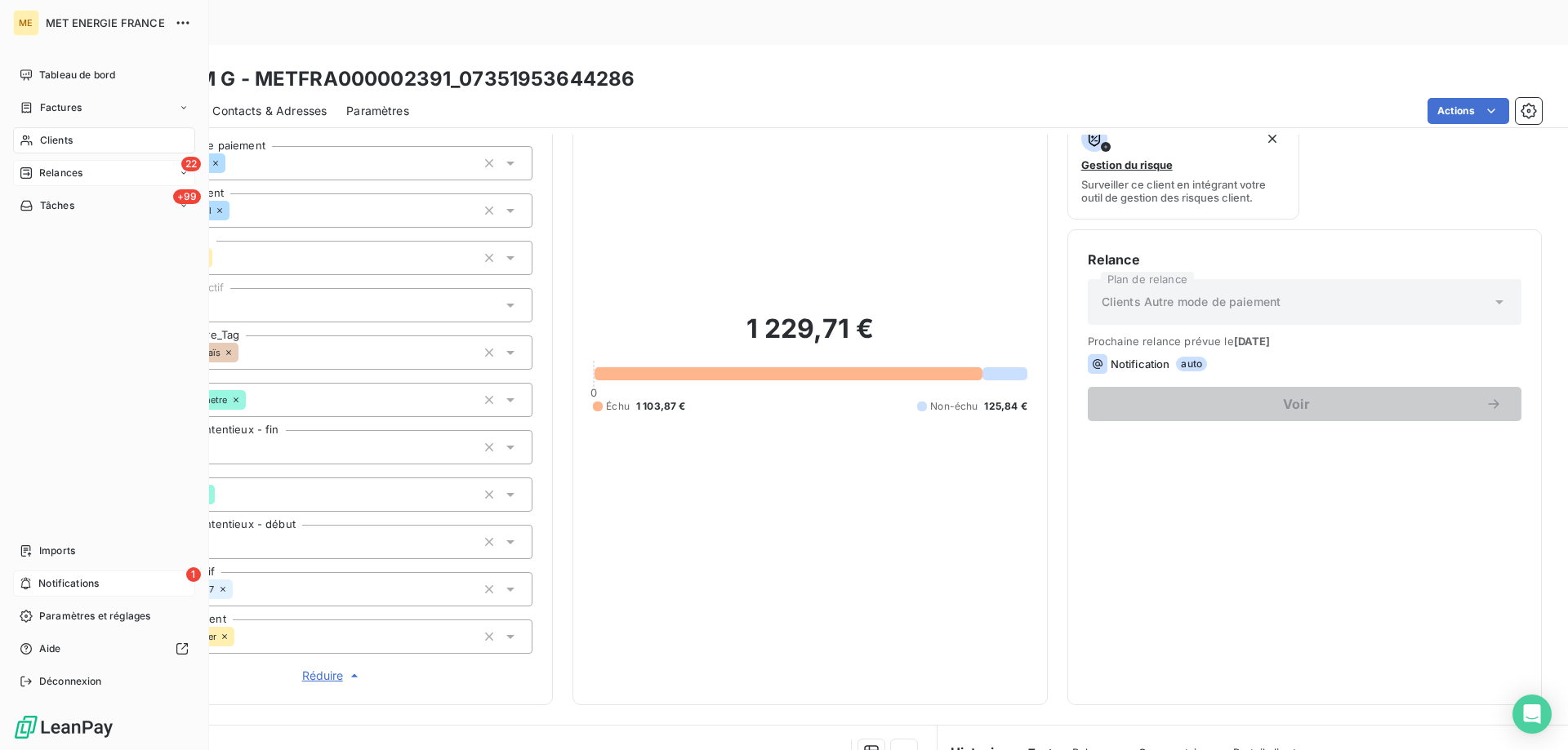
click at [38, 168] on div "Relances" at bounding box center [51, 174] width 63 height 15
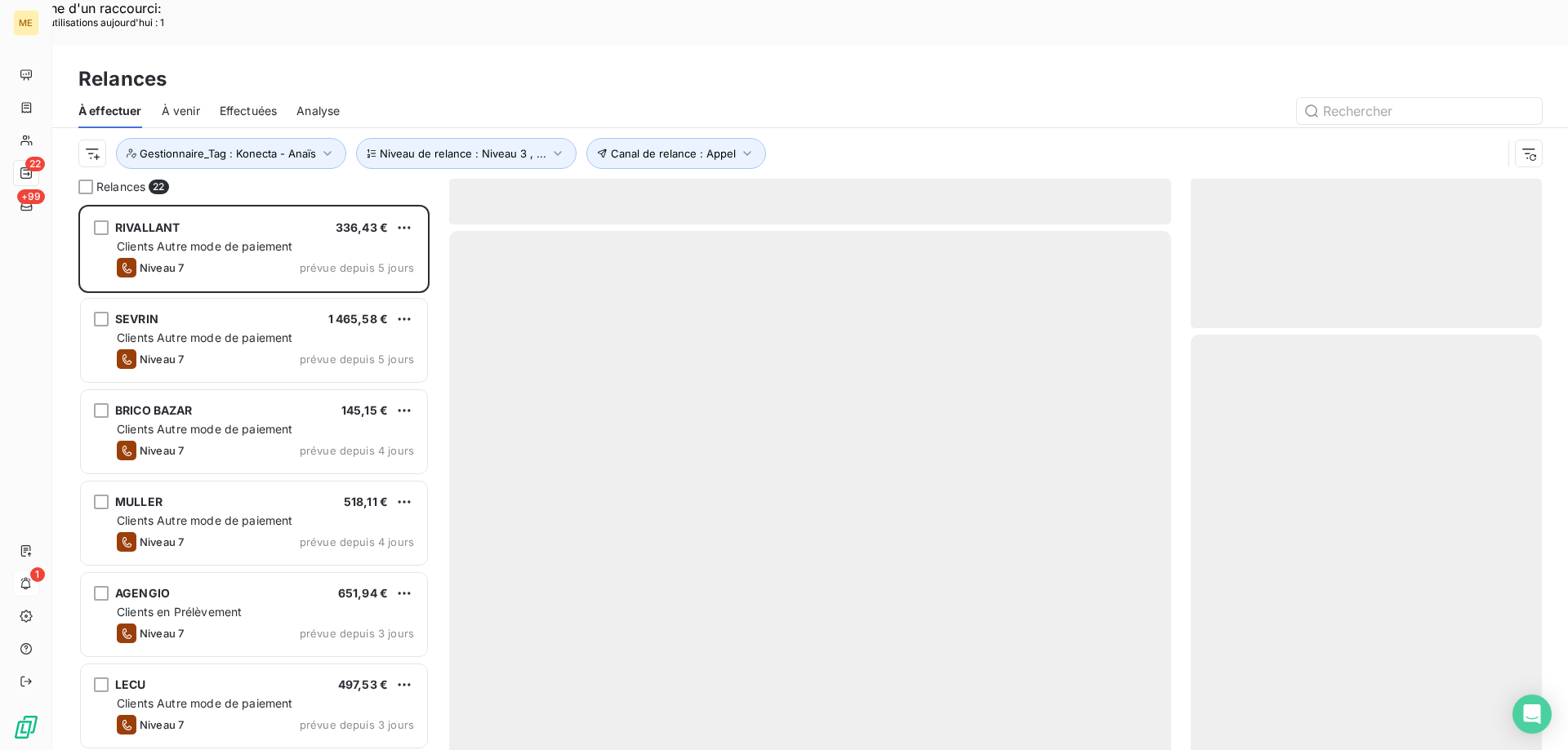
scroll to position [578, 339]
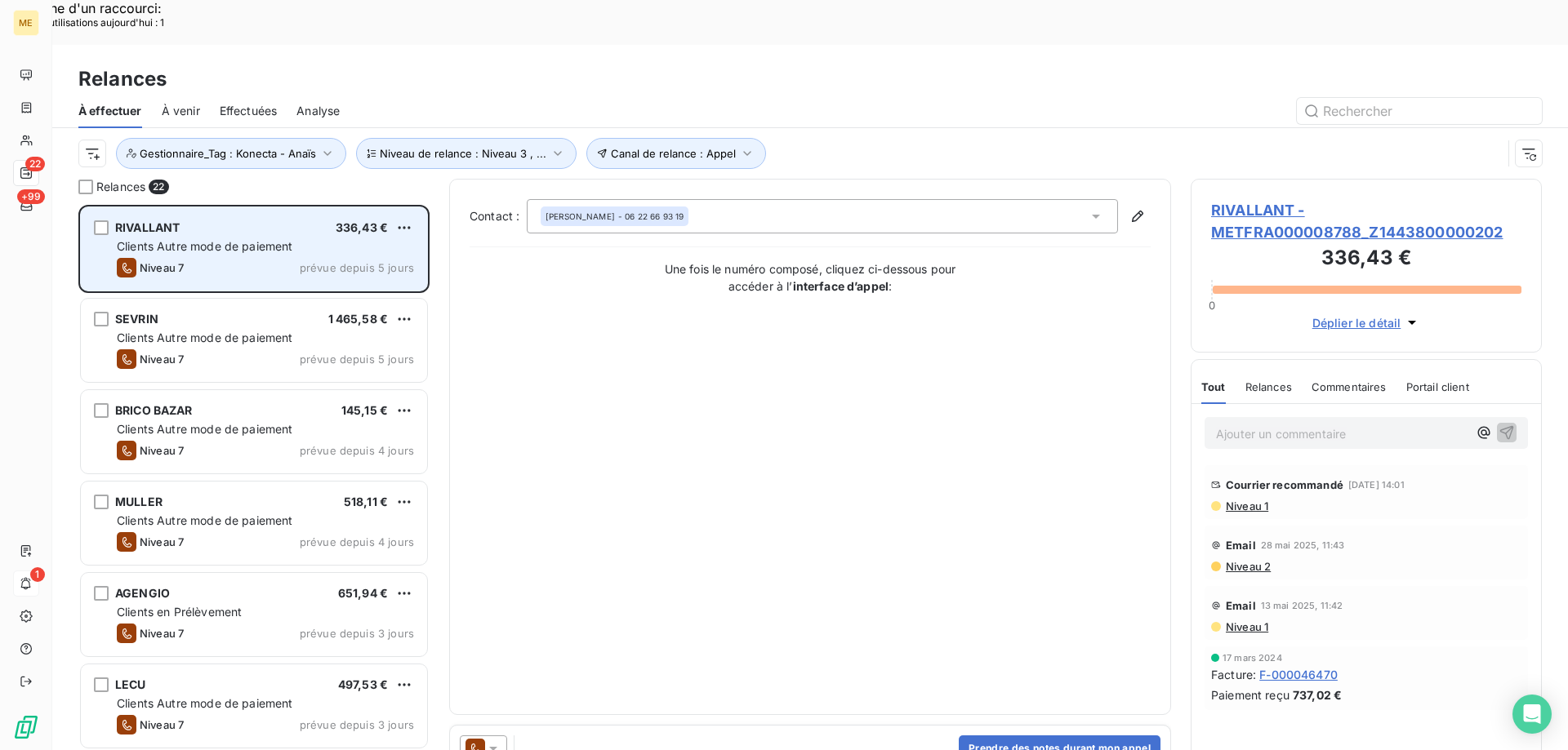
click at [167, 239] on span "Clients Autre mode de paiement" at bounding box center [205, 246] width 176 height 14
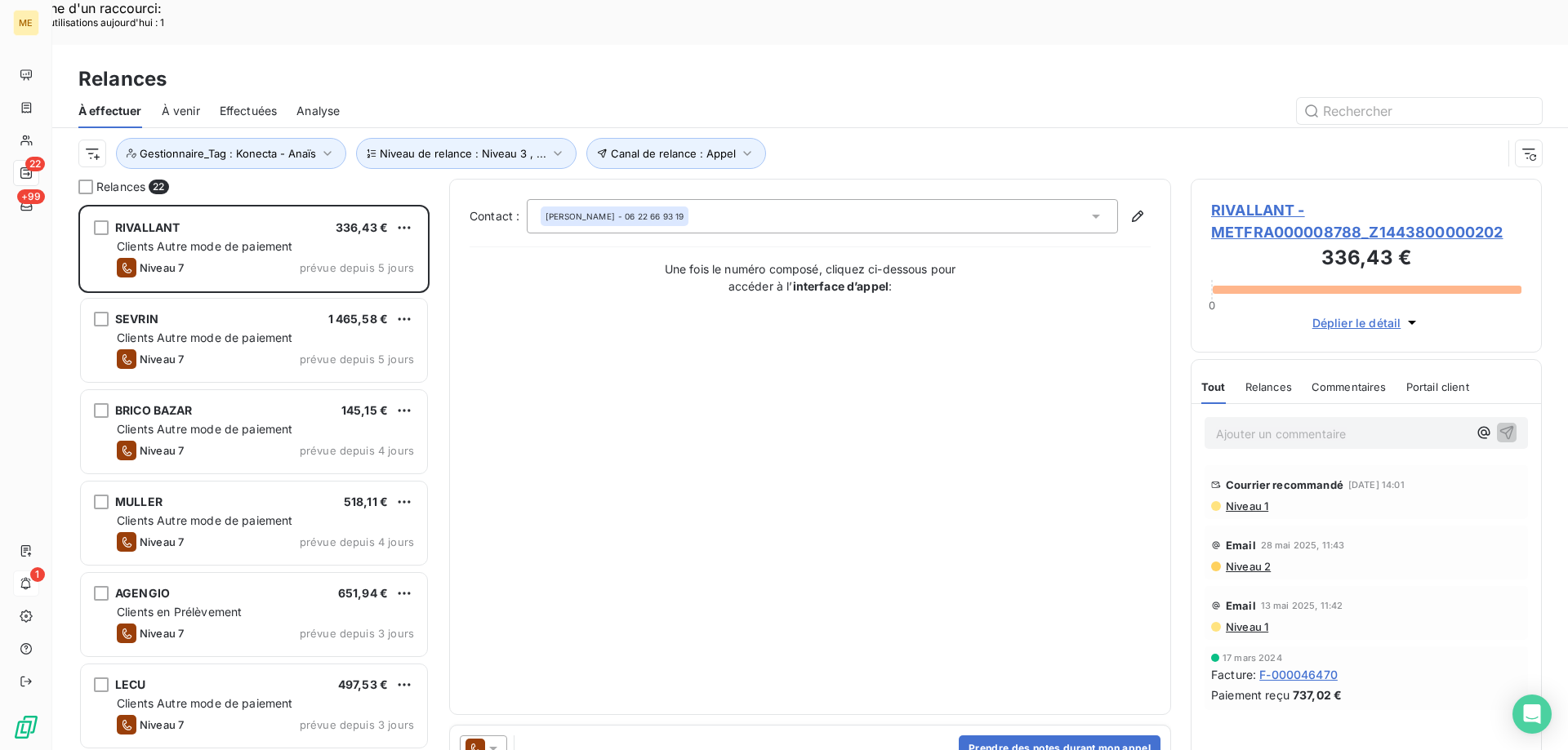
click at [1225, 200] on span "RIVALLANT - METFRA000008788_Z1443800000202" at bounding box center [1366, 221] width 310 height 44
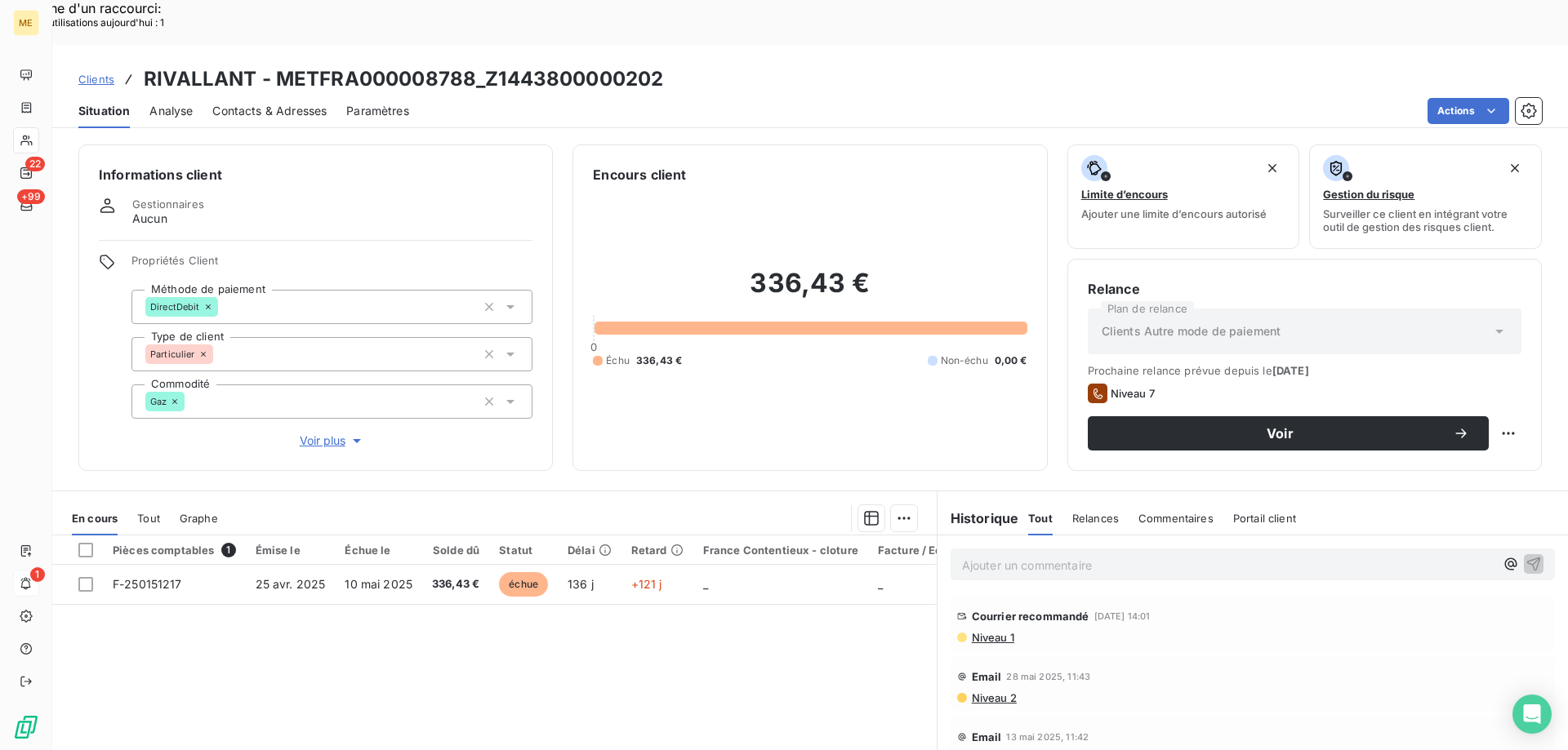
click at [328, 433] on span "Voir plus" at bounding box center [332, 441] width 65 height 17
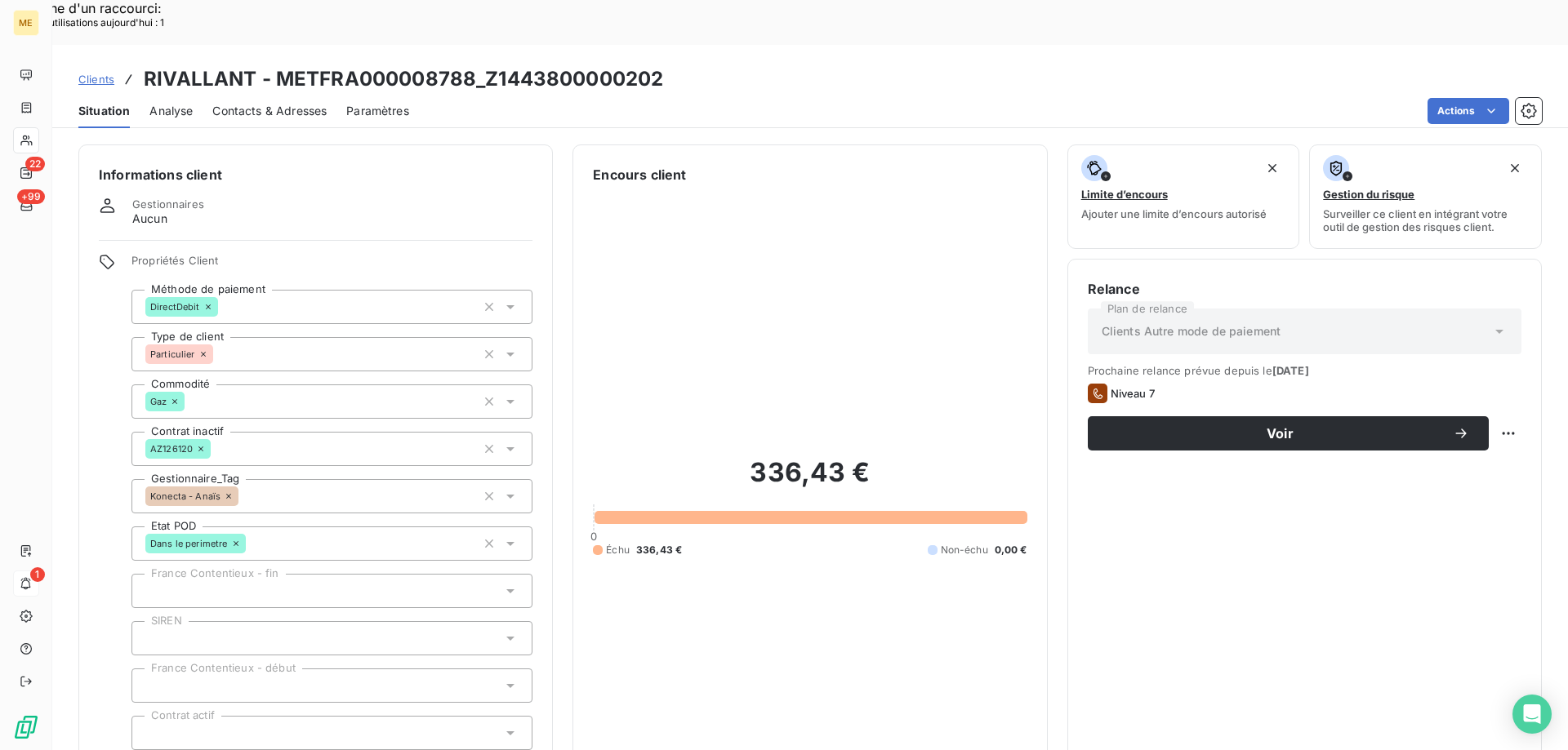
click at [242, 103] on span "Contacts & Adresses" at bounding box center [269, 111] width 114 height 17
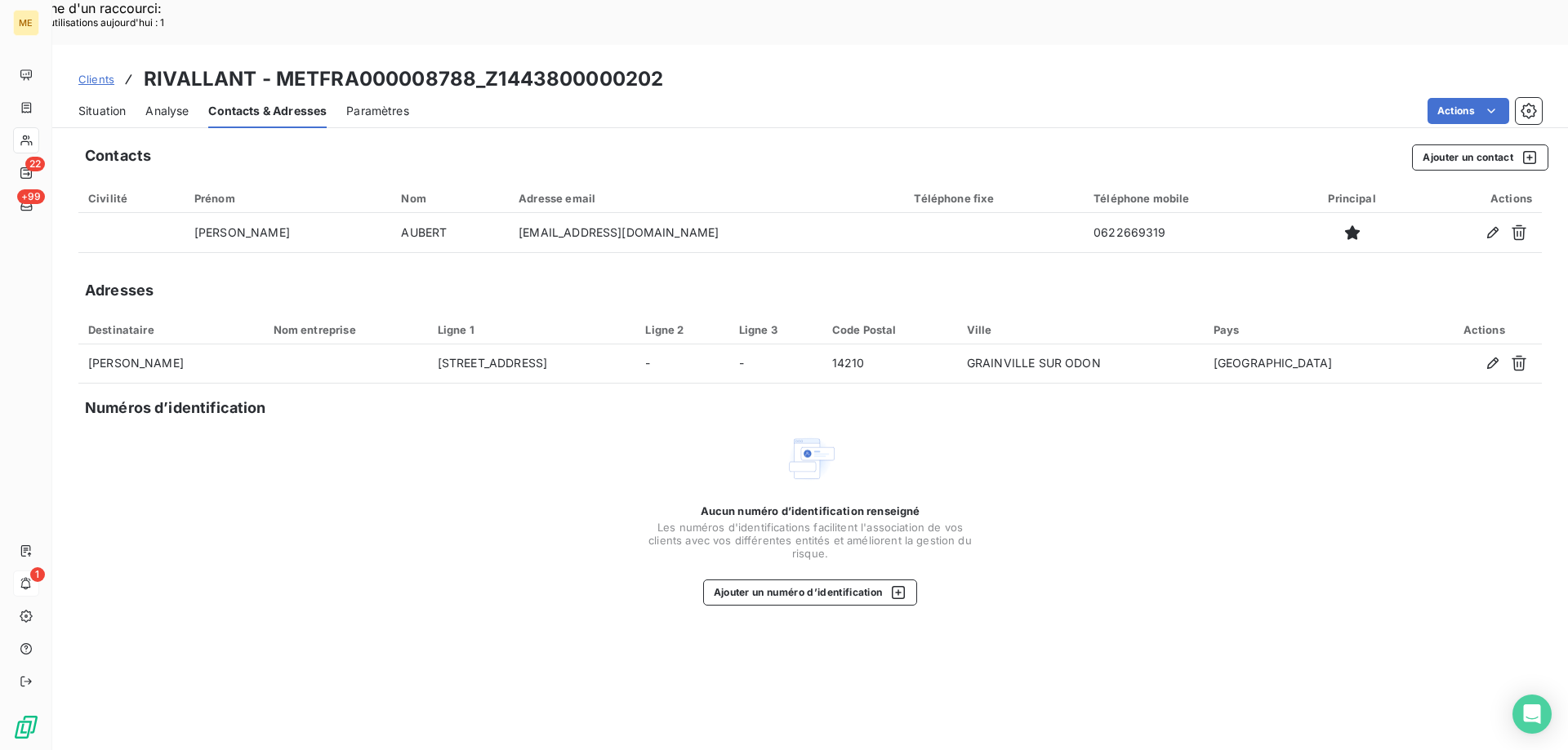
click at [84, 103] on span "Situation" at bounding box center [101, 111] width 47 height 17
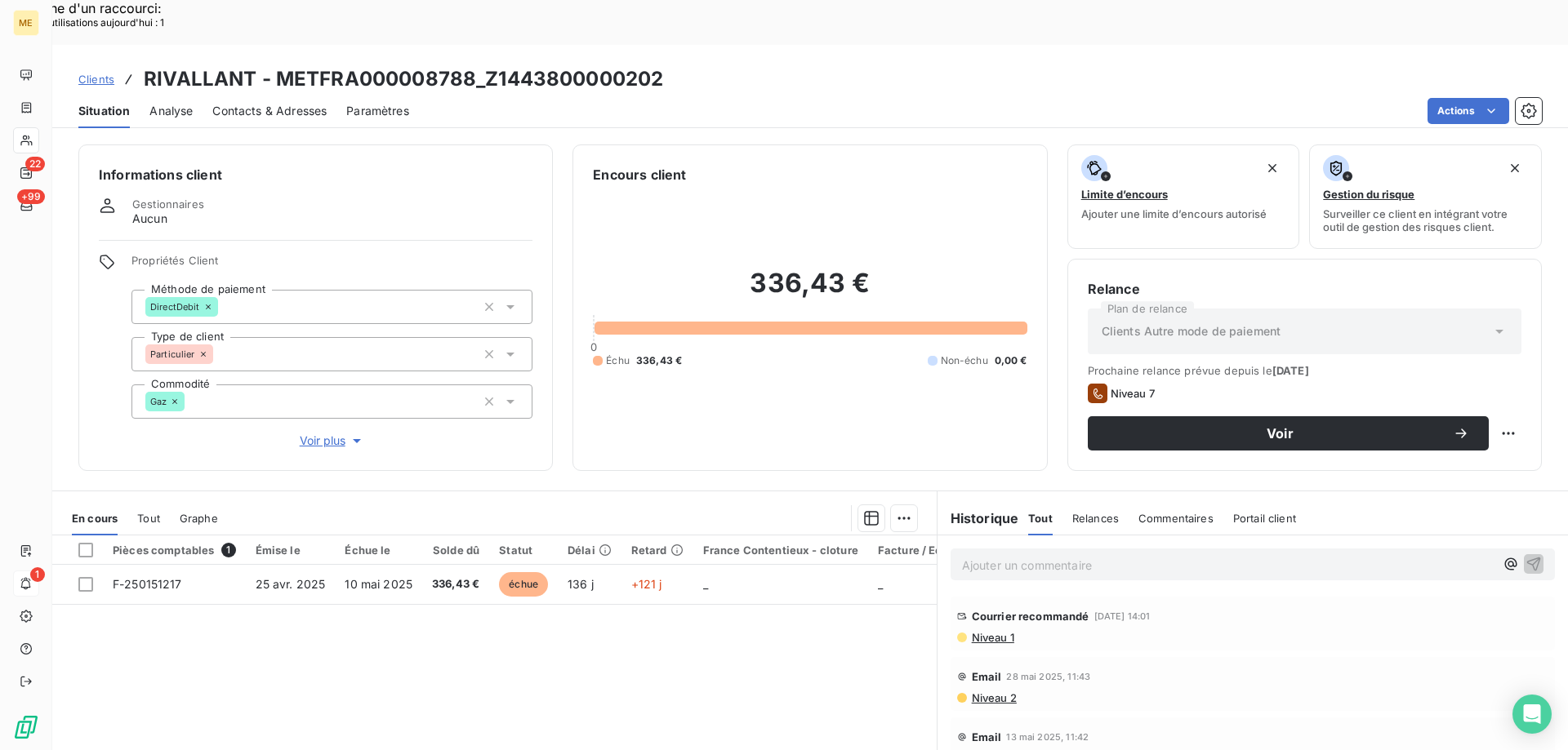
scroll to position [82, 0]
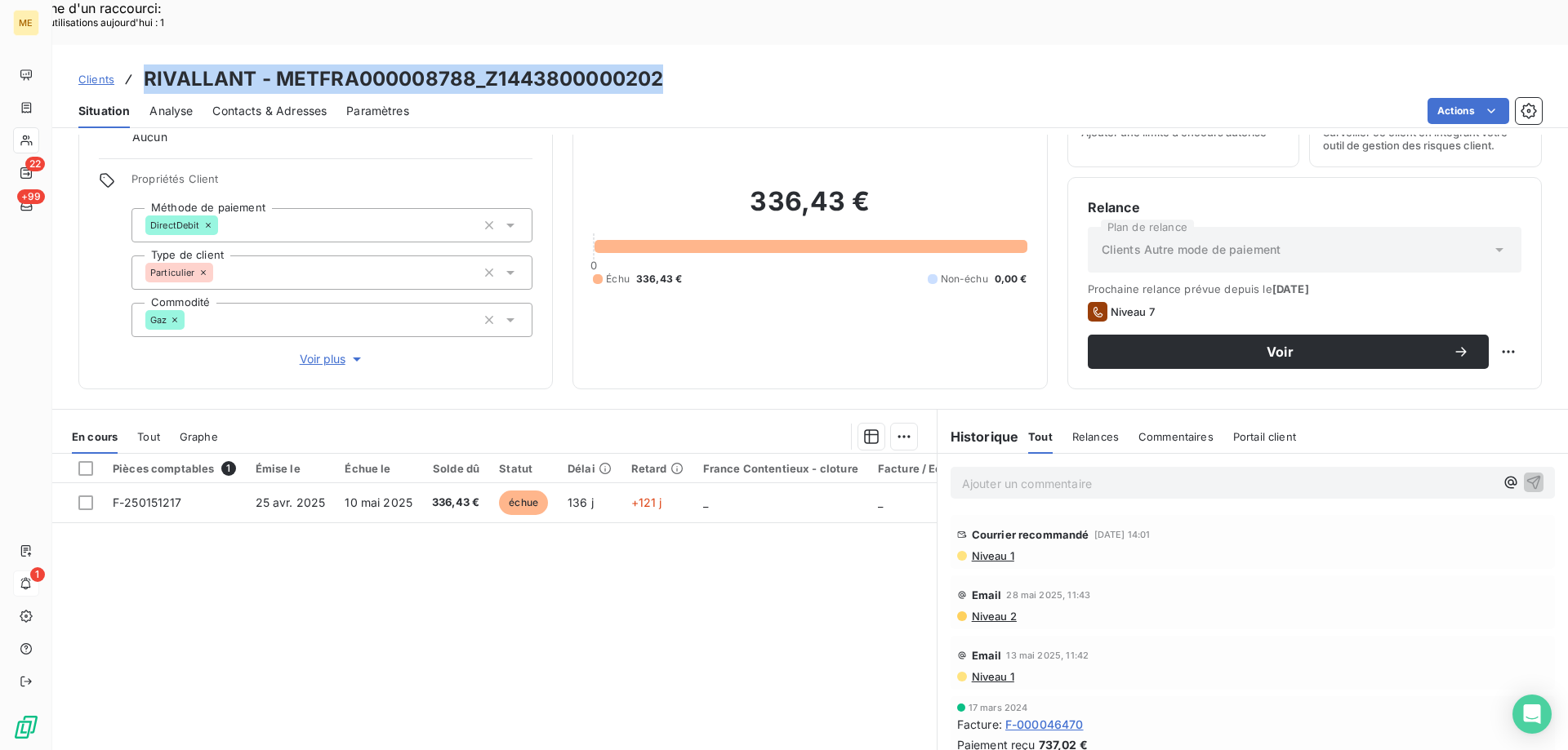
drag, startPoint x: 666, startPoint y: 22, endPoint x: 138, endPoint y: 48, distance: 528.6
click at [138, 64] on div "Clients RIVALLANT - METFRA000008788_Z1443800000202" at bounding box center [810, 79] width 1515 height 30
click at [695, 64] on div "Clients RIVALLANT - METFRA000008788_Z1443800000202" at bounding box center [810, 79] width 1515 height 30
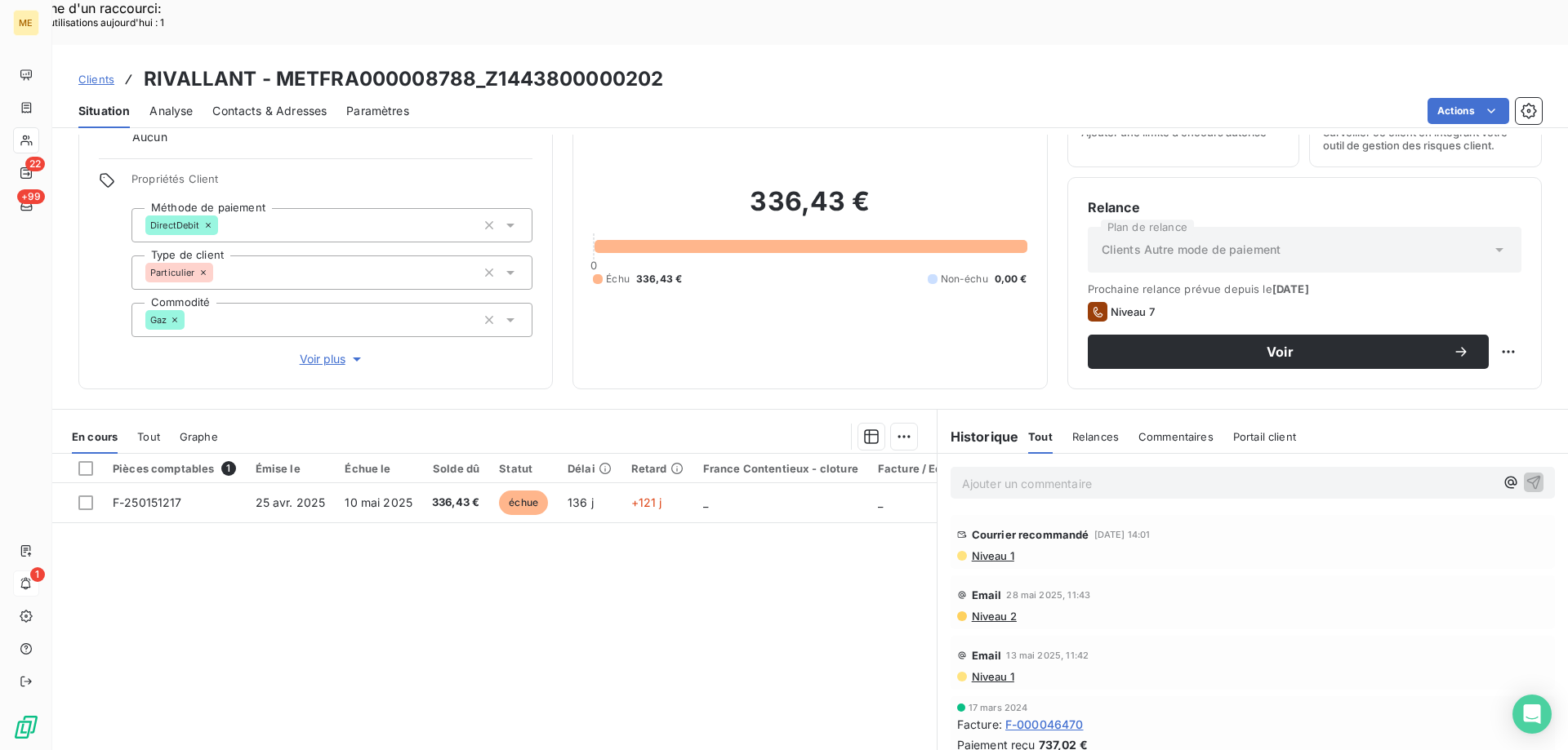
click at [296, 103] on span "Contacts & Adresses" at bounding box center [269, 111] width 114 height 17
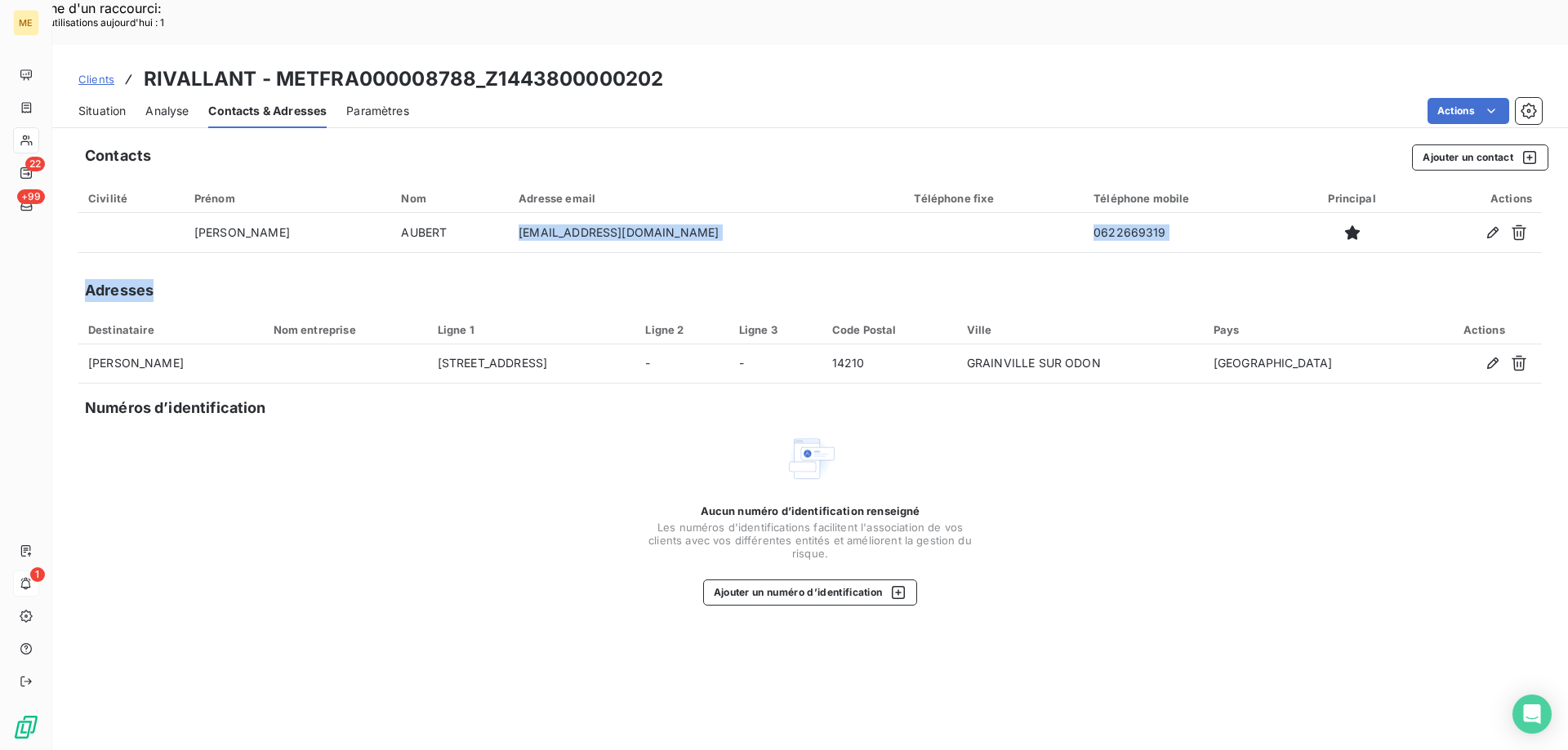
drag, startPoint x: 390, startPoint y: 193, endPoint x: 345, endPoint y: 240, distance: 65.1
click at [345, 240] on div "Contacts Ajouter un contact Civilité Prénom Nom Adresse email Téléphone fixe Té…" at bounding box center [810, 465] width 1515 height 661
click at [521, 279] on div "Adresses" at bounding box center [810, 291] width 1463 height 23
drag, startPoint x: 626, startPoint y: 189, endPoint x: 486, endPoint y: 236, distance: 147.7
click at [486, 236] on div "Contacts Ajouter un contact Civilité Prénom Nom Adresse email Téléphone fixe Té…" at bounding box center [810, 465] width 1515 height 661
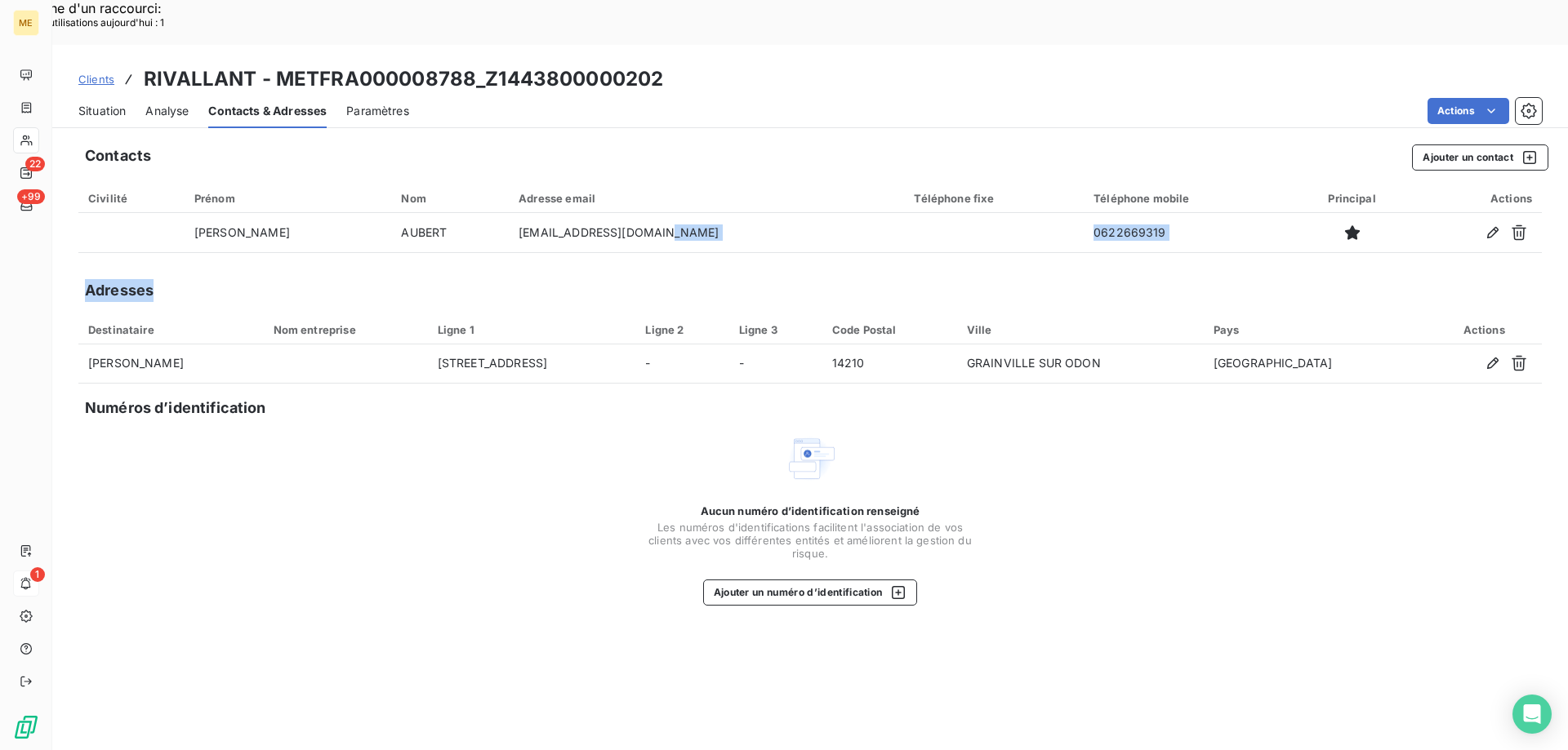
click at [1081, 233] on div "Contacts Ajouter un contact Civilité Prénom Nom Adresse email Téléphone fixe Té…" at bounding box center [810, 465] width 1515 height 661
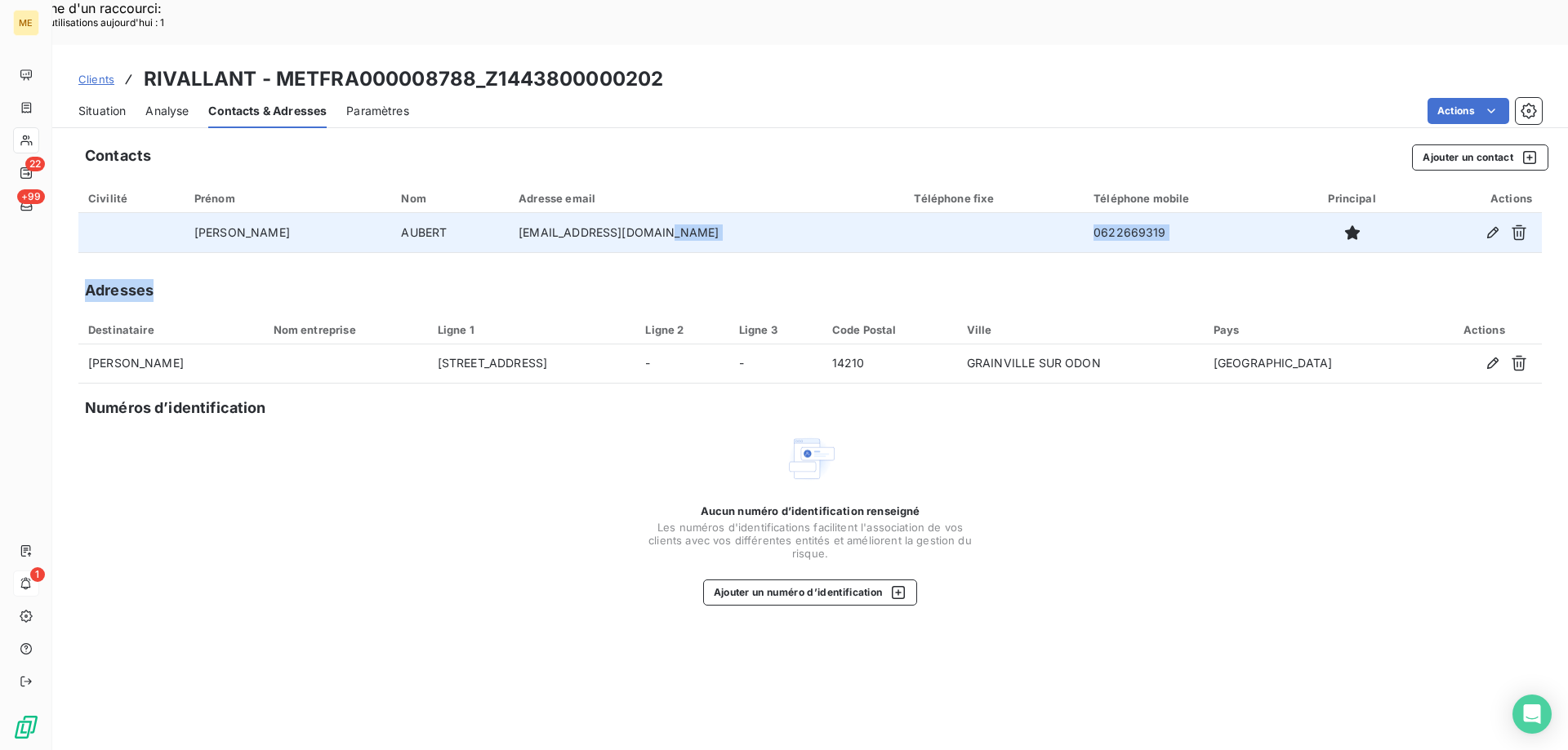
click at [1095, 213] on td "0622669319" at bounding box center [1186, 233] width 207 height 39
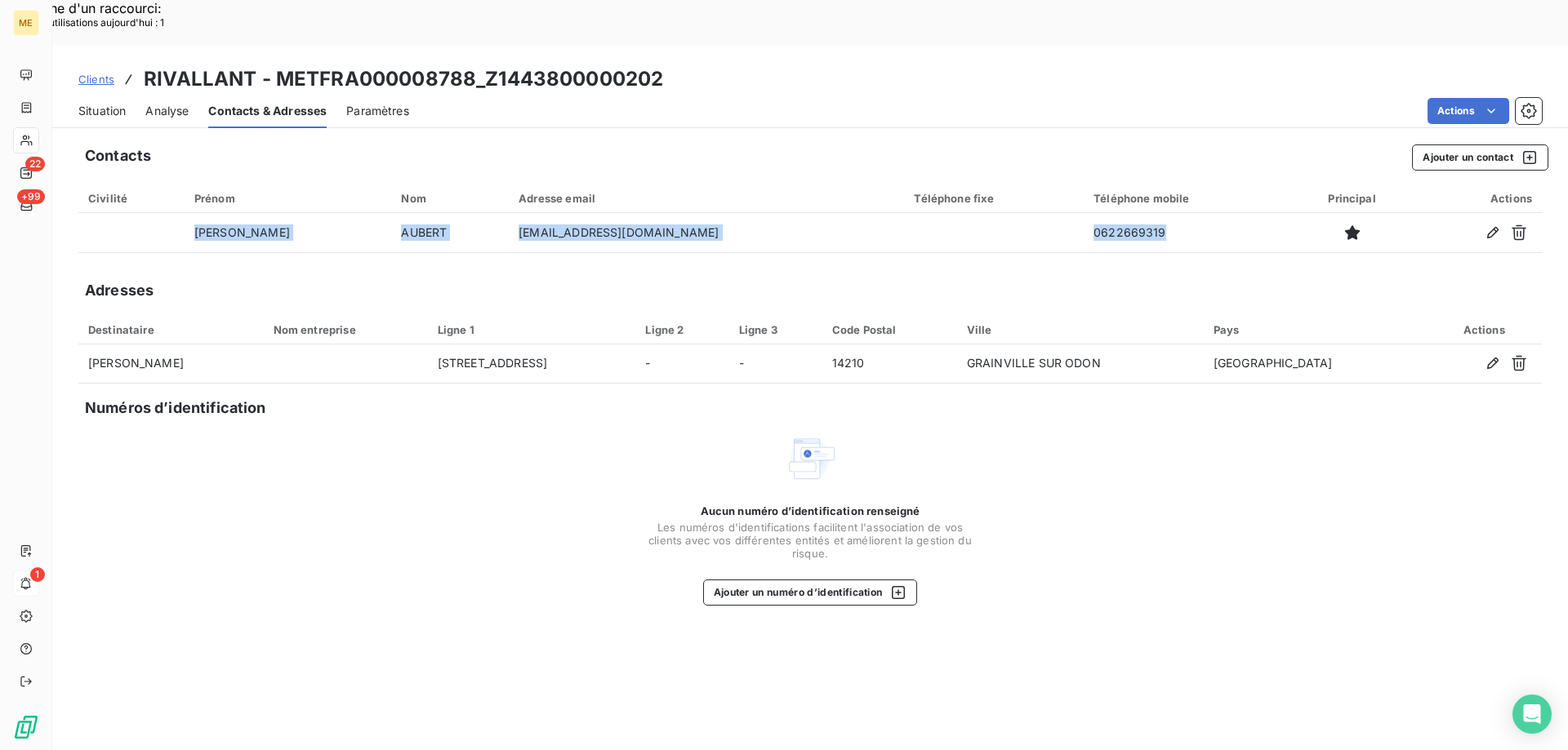
drag, startPoint x: 1088, startPoint y: 187, endPoint x: 1027, endPoint y: 217, distance: 68.0
click at [1027, 217] on div "Contacts Ajouter un contact Civilité Prénom Nom Adresse email Téléphone fixe Té…" at bounding box center [810, 465] width 1515 height 661
drag, startPoint x: 97, startPoint y: 65, endPoint x: 135, endPoint y: 84, distance: 42.5
click at [97, 103] on span "Situation" at bounding box center [101, 111] width 47 height 17
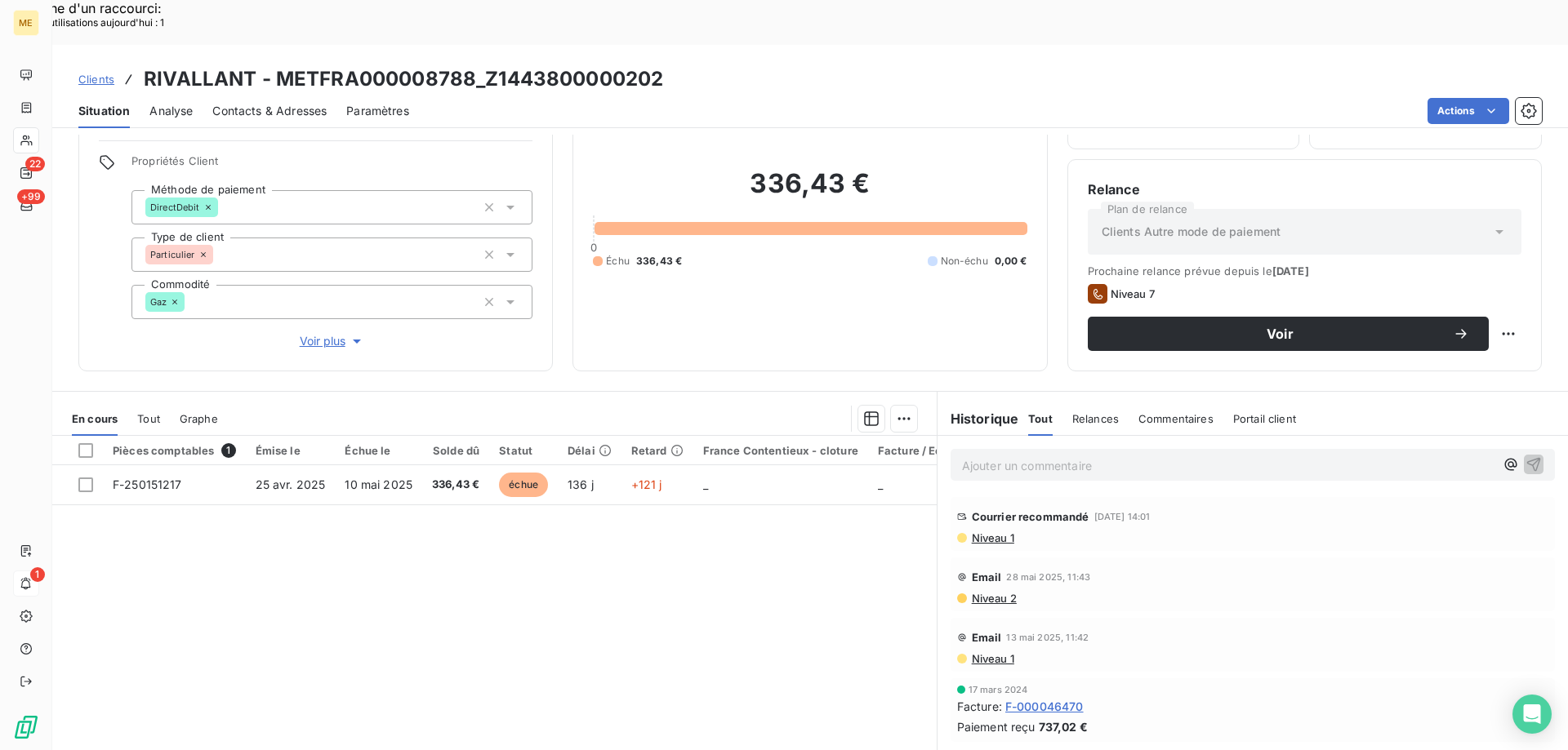
scroll to position [104, 0]
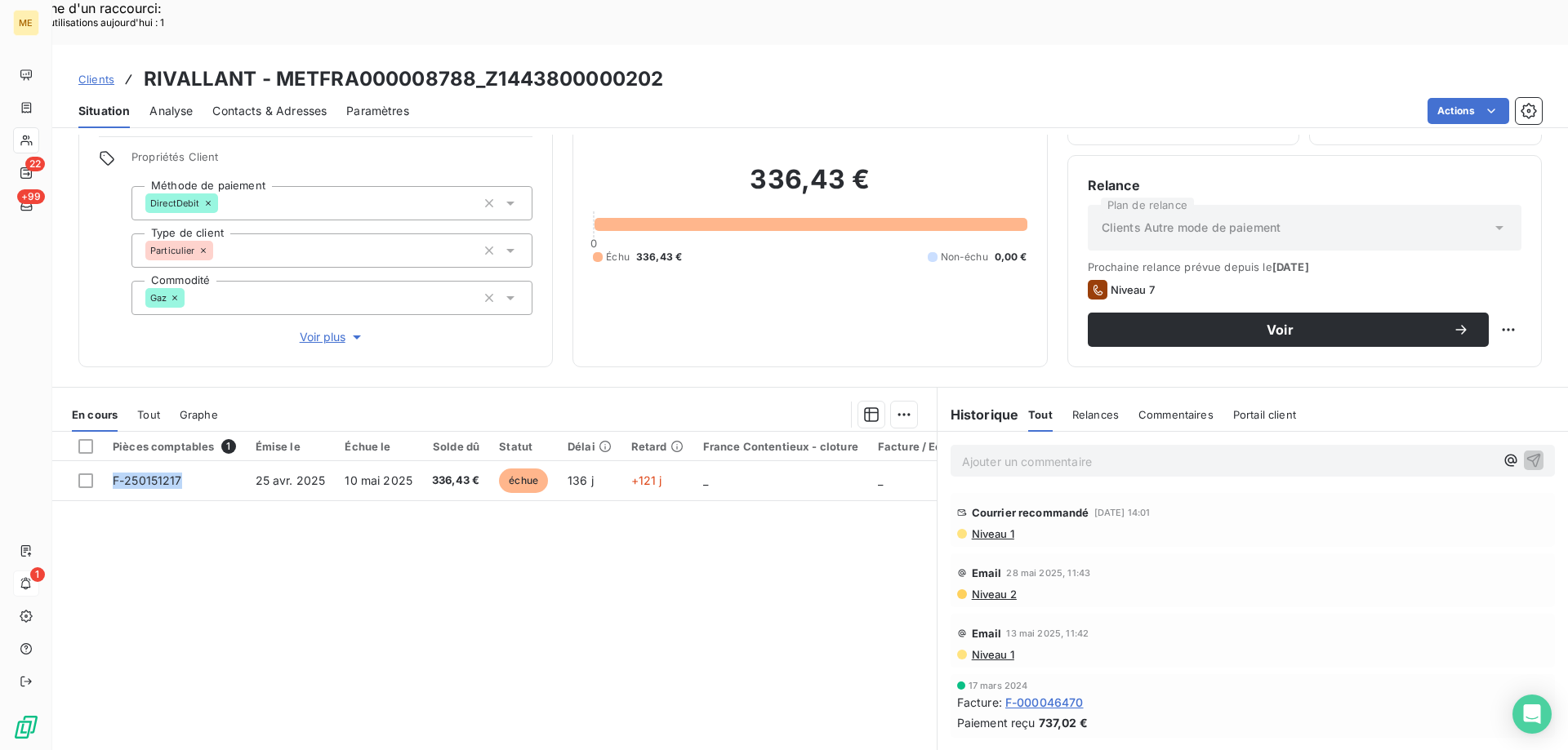
drag, startPoint x: 185, startPoint y: 433, endPoint x: 160, endPoint y: 500, distance: 71.5
click at [151, 489] on div "Pièces comptables 1 Émise le Échue le Solde dû Statut Délai Retard France Conte…" at bounding box center [494, 588] width 885 height 315
drag, startPoint x: 482, startPoint y: 436, endPoint x: 541, endPoint y: 531, distance: 111.8
click at [437, 498] on div "Pièces comptables 1 Émise le Échue le Solde dû Statut Délai Retard France Conte…" at bounding box center [494, 588] width 885 height 315
drag, startPoint x: 652, startPoint y: 32, endPoint x: 590, endPoint y: 28, distance: 62.1
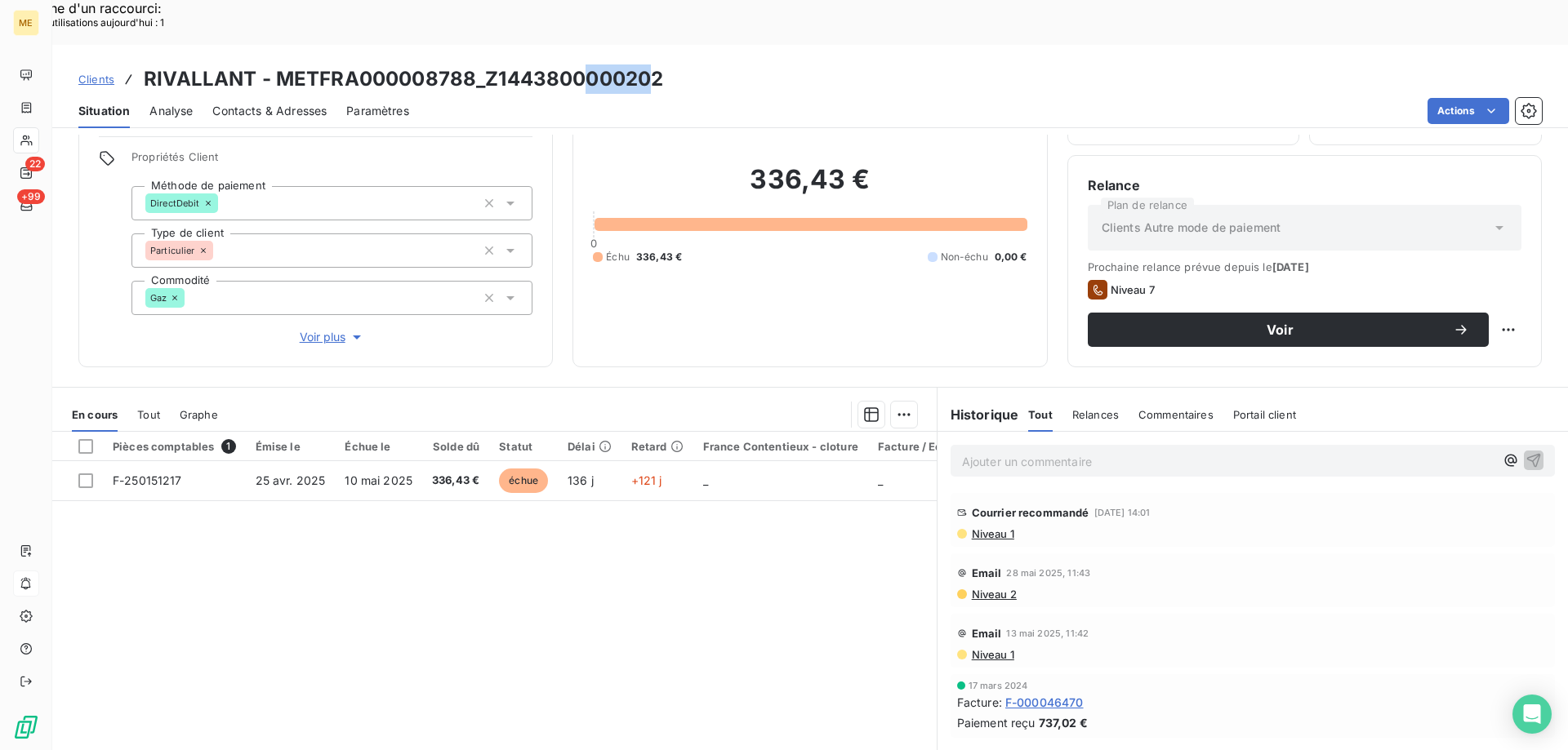
click at [590, 64] on h3 "RIVALLANT - METFRA000008788_Z1443800000202" at bounding box center [403, 79] width 519 height 30
drag, startPoint x: 671, startPoint y: 37, endPoint x: 486, endPoint y: 31, distance: 185.1
click at [486, 64] on div "Clients RIVALLANT - METFRA000008788_Z1443800000202" at bounding box center [810, 79] width 1515 height 30
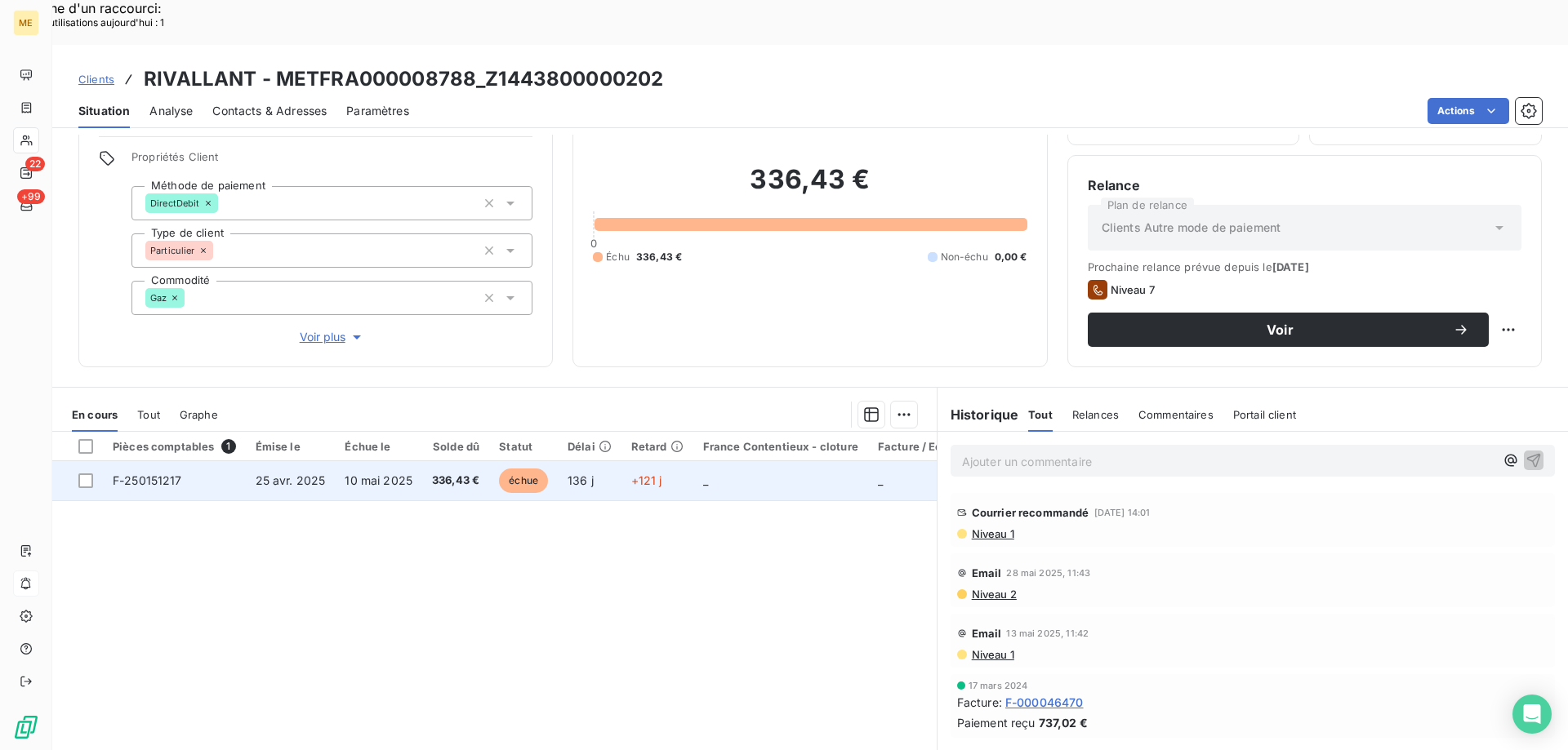
click at [675, 461] on td "+121 j" at bounding box center [656, 481] width 71 height 39
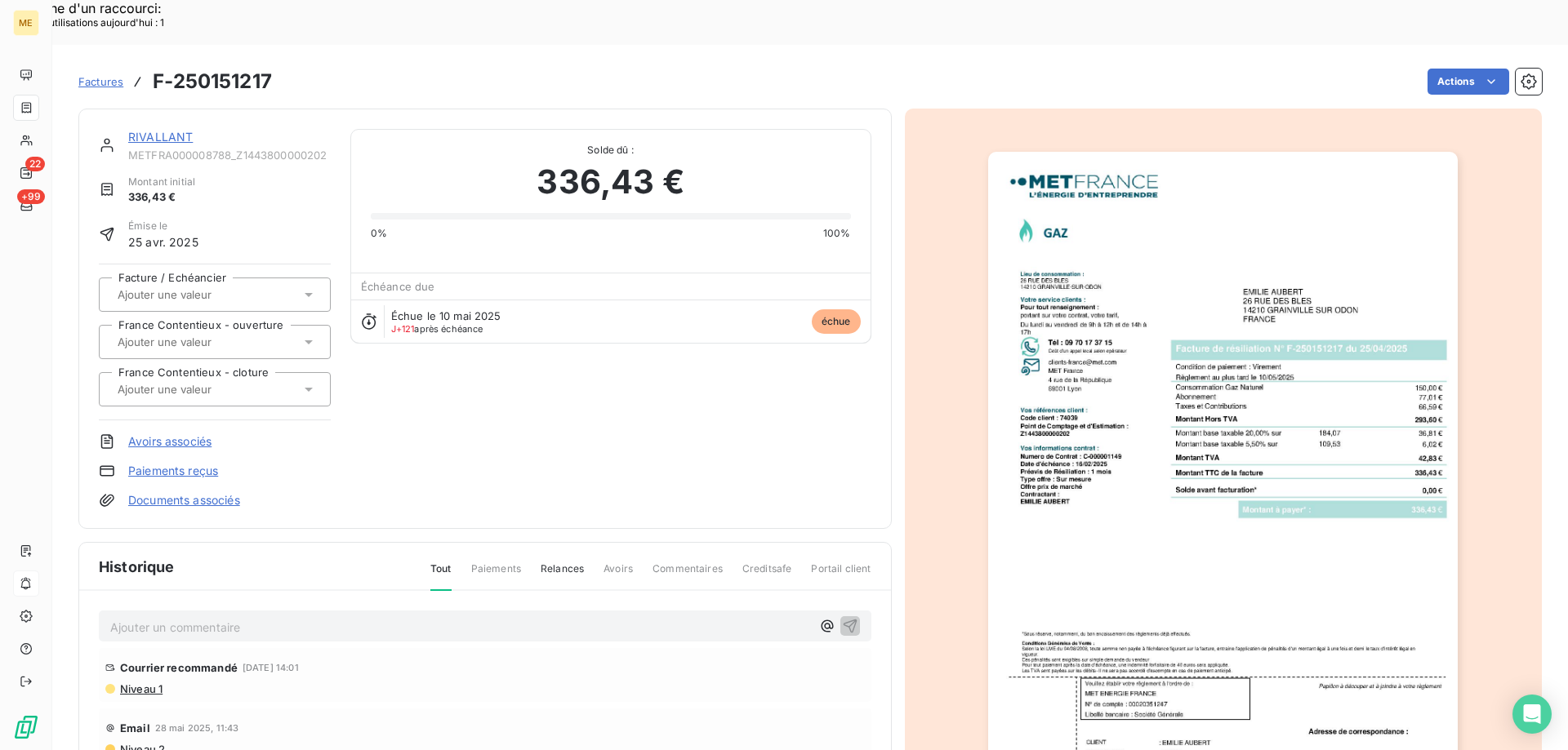
click at [160, 129] on div "RIVALLANT METFRA000008788_Z1443800000202" at bounding box center [229, 145] width 202 height 32
click at [160, 130] on link "RIVALLANT" at bounding box center [160, 136] width 64 height 14
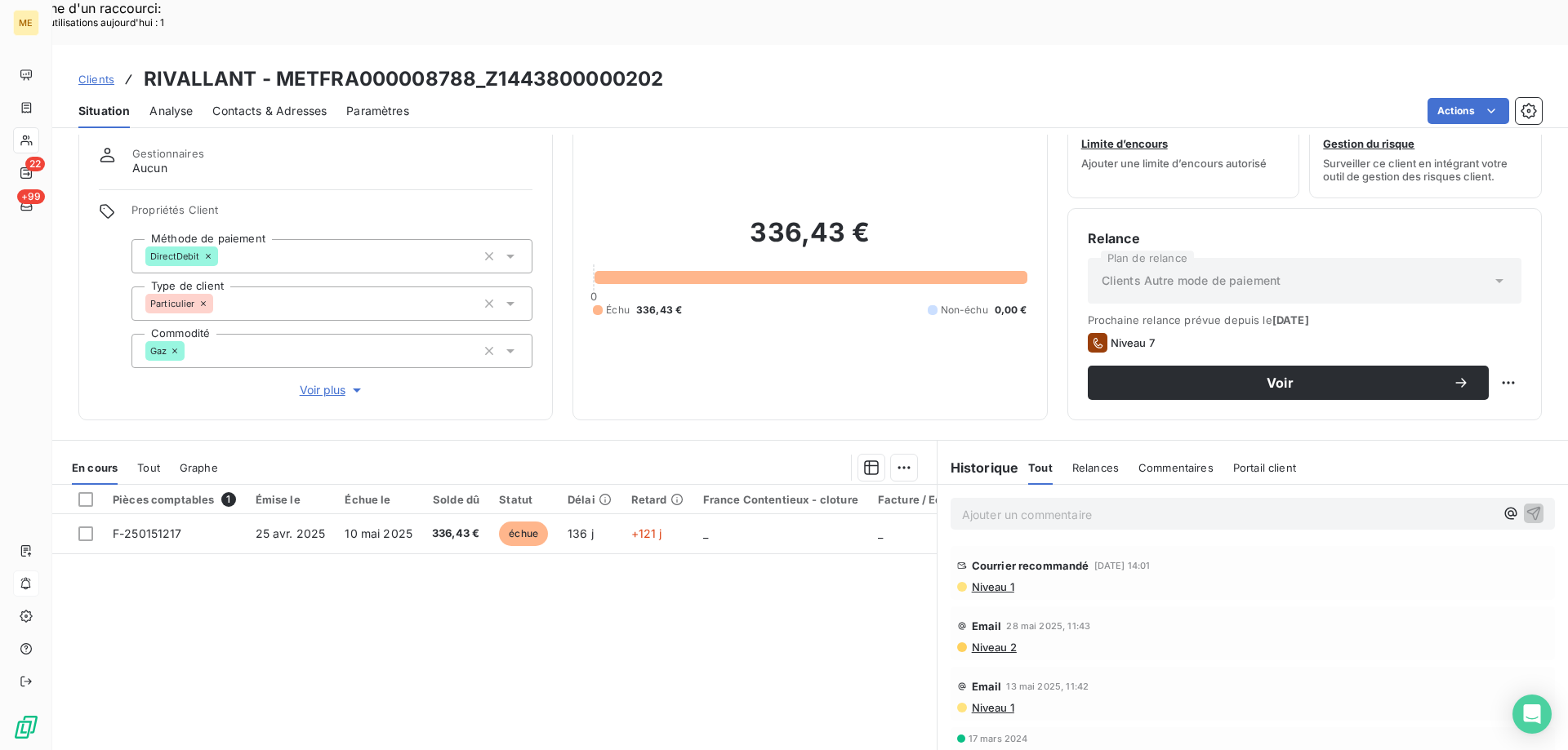
scroll to position [104, 0]
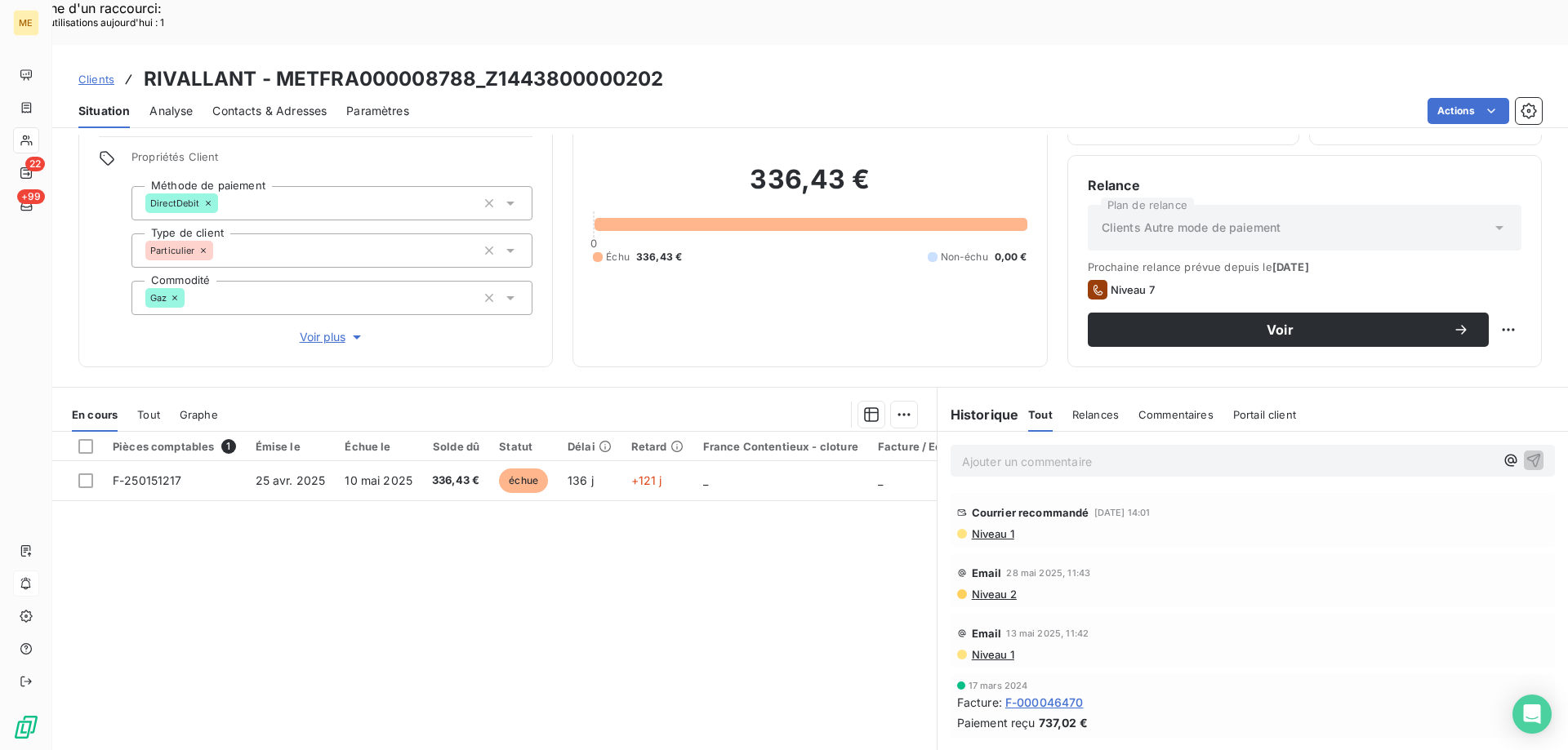
drag, startPoint x: 762, startPoint y: 304, endPoint x: 776, endPoint y: 291, distance: 19.1
click at [763, 304] on div "Encours client 336,43 € 0 Échu 336,43 € Non-échu 0,00 €" at bounding box center [810, 204] width 474 height 327
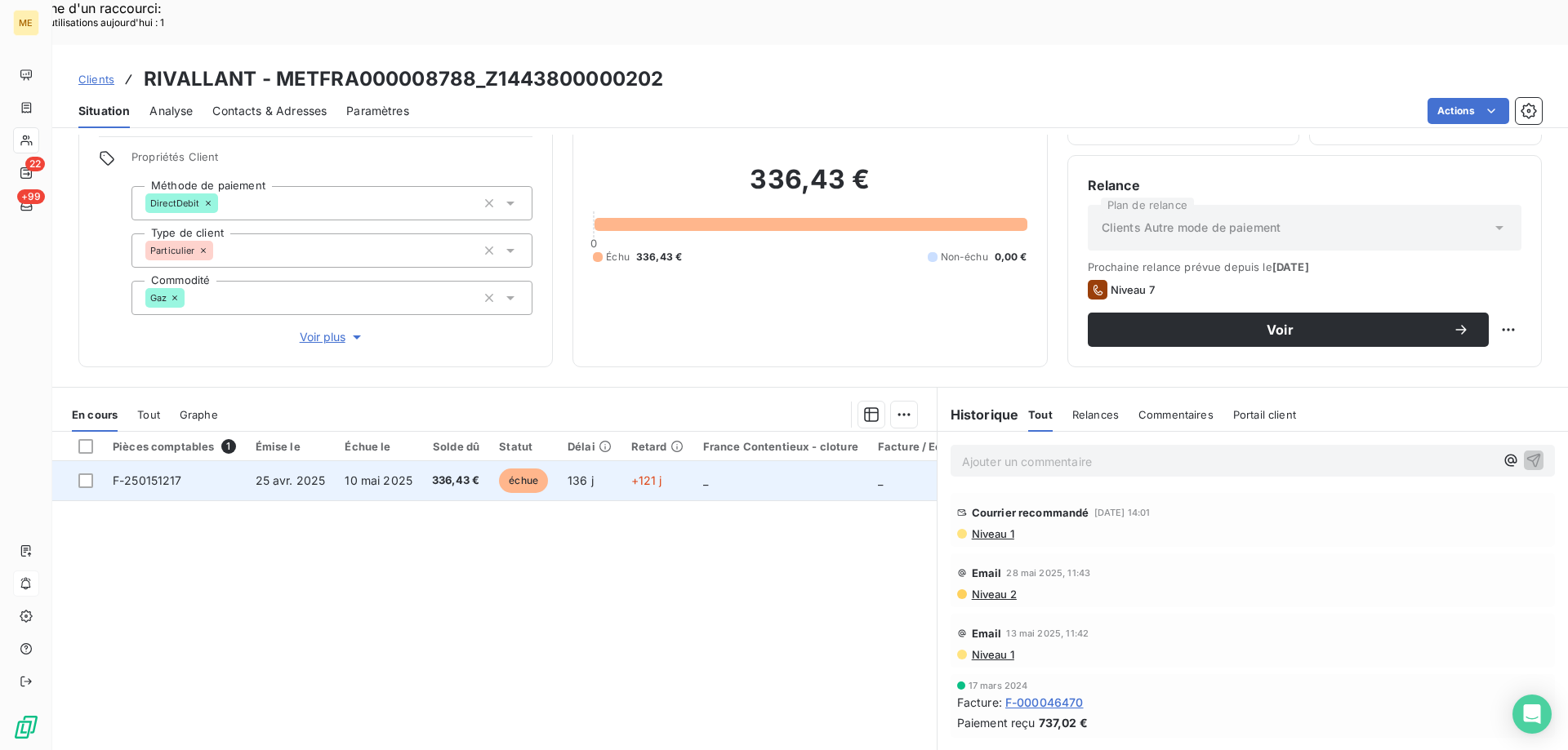
click at [732, 461] on td "_" at bounding box center [781, 481] width 175 height 39
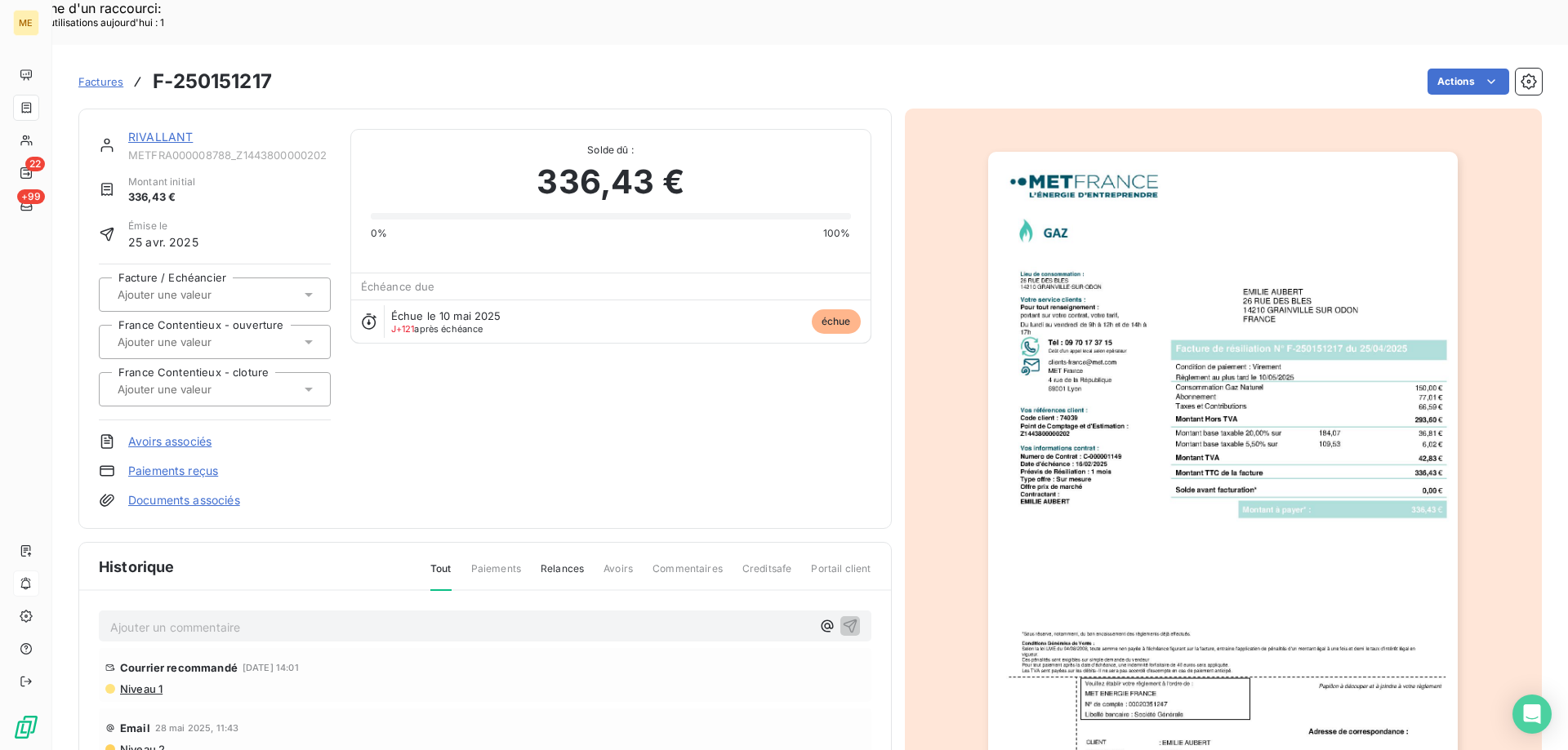
click at [154, 130] on link "RIVALLANT" at bounding box center [160, 136] width 64 height 14
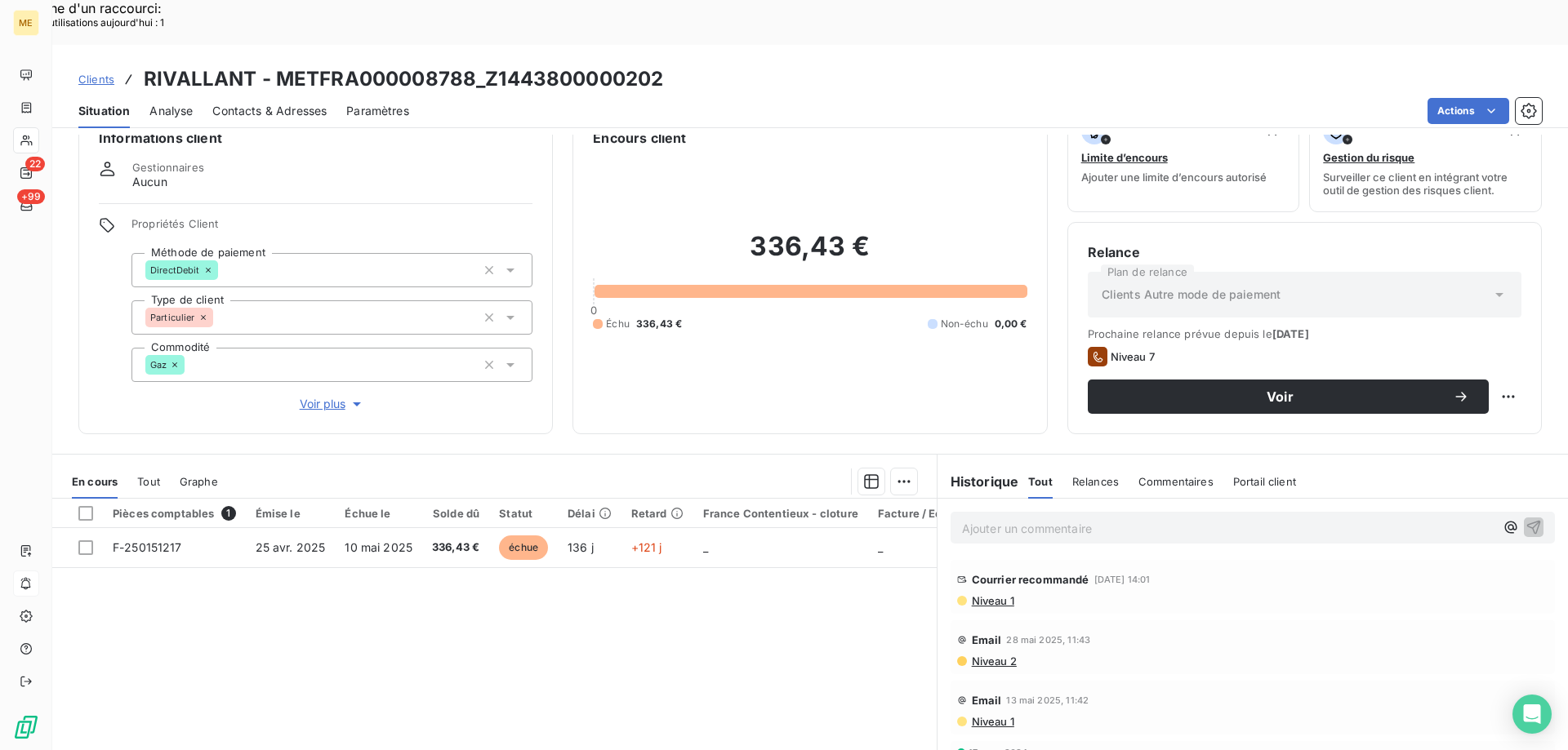
scroll to position [104, 0]
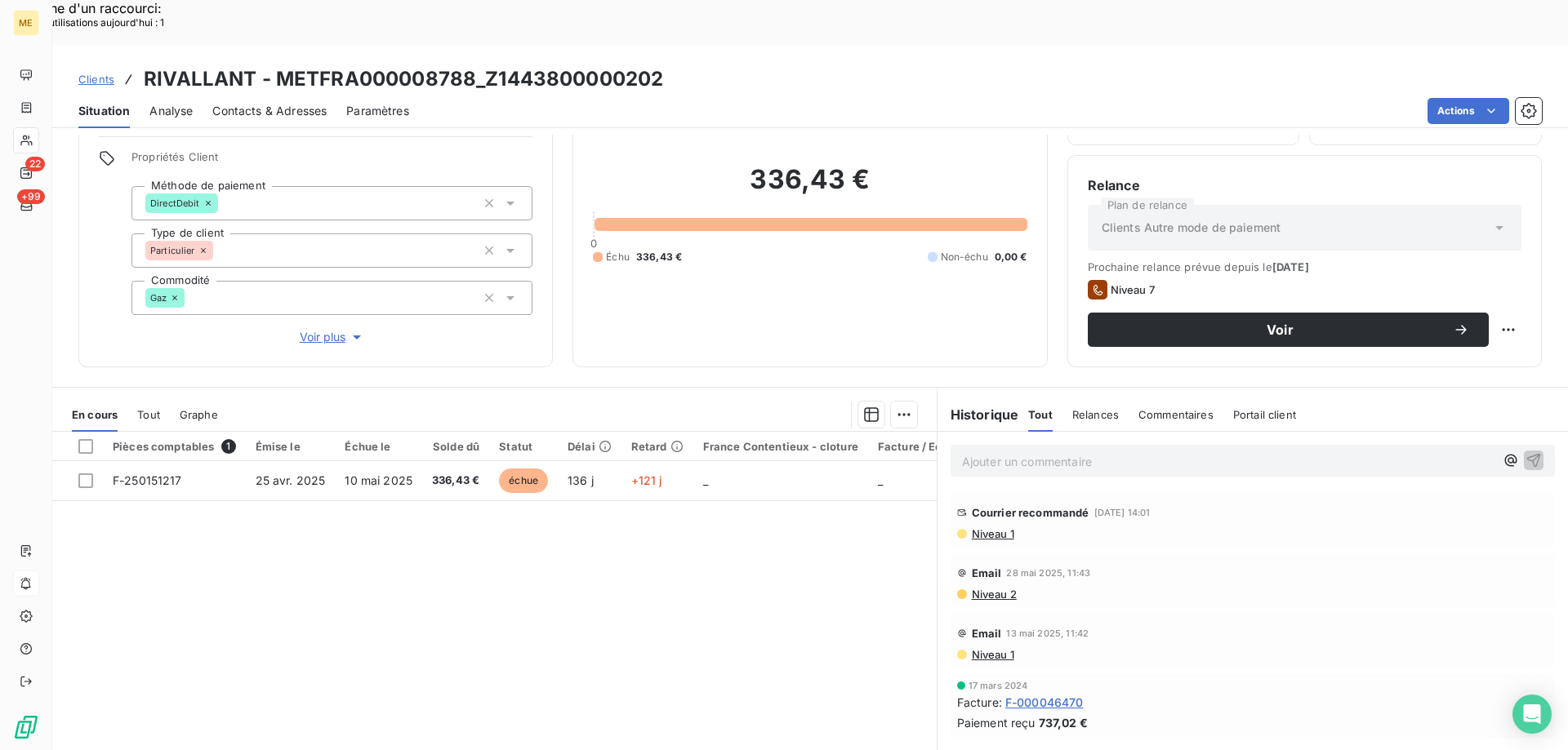
click at [991, 588] on span "Niveau 2" at bounding box center [993, 594] width 46 height 13
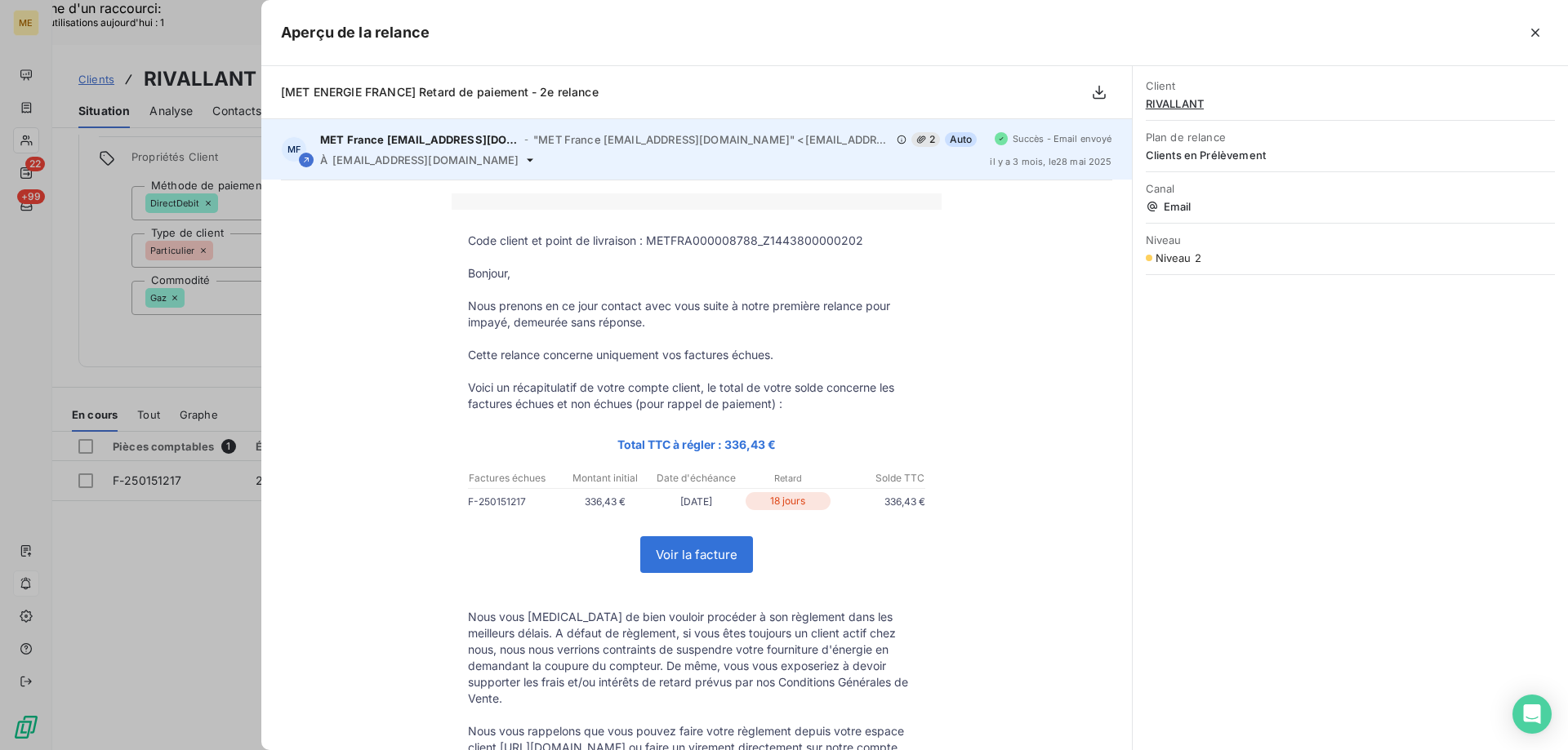
click at [526, 160] on icon at bounding box center [529, 161] width 6 height 4
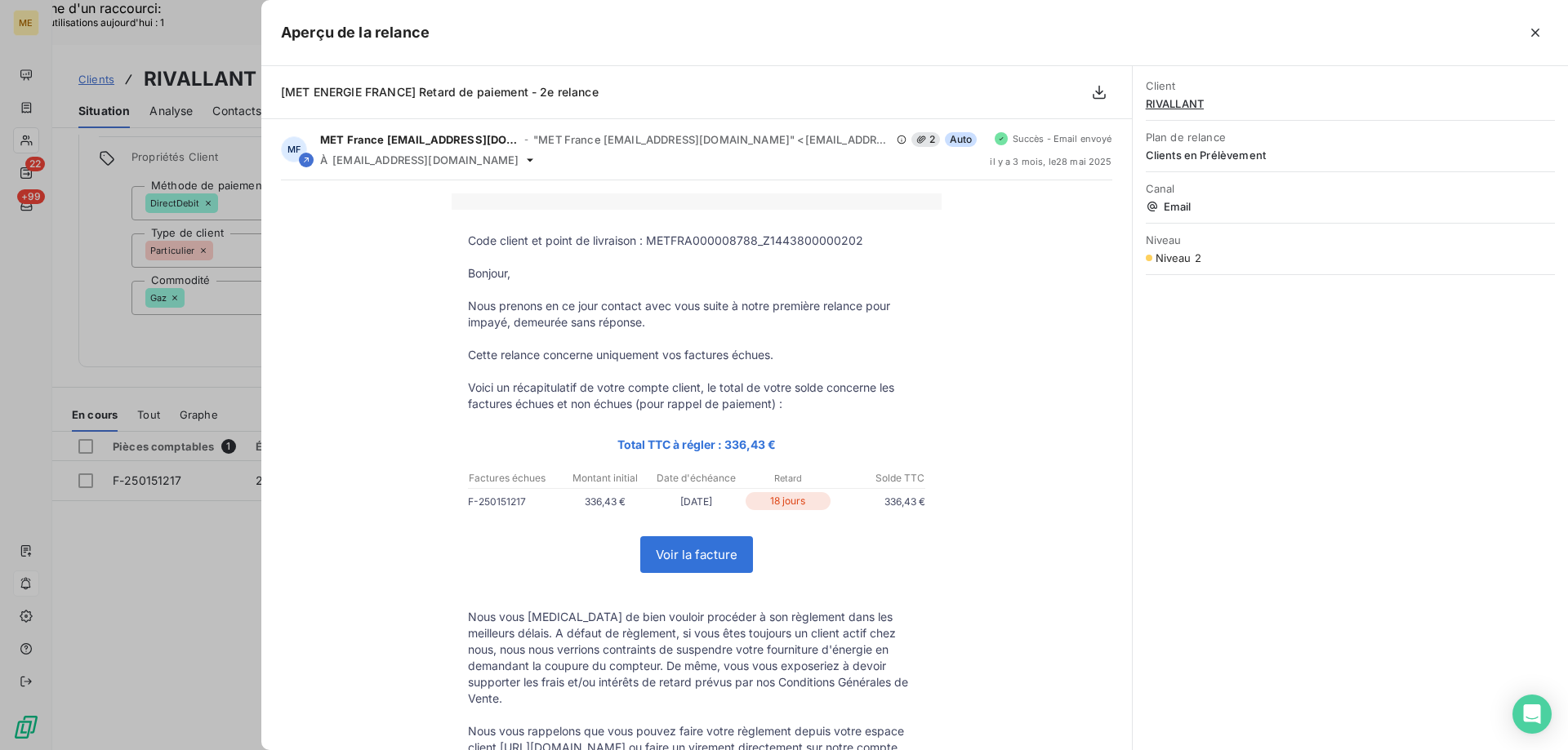
click at [1549, 32] on div "Aperçu de la relance" at bounding box center [914, 32] width 1306 height 66
click at [1531, 32] on icon "button" at bounding box center [1536, 32] width 17 height 17
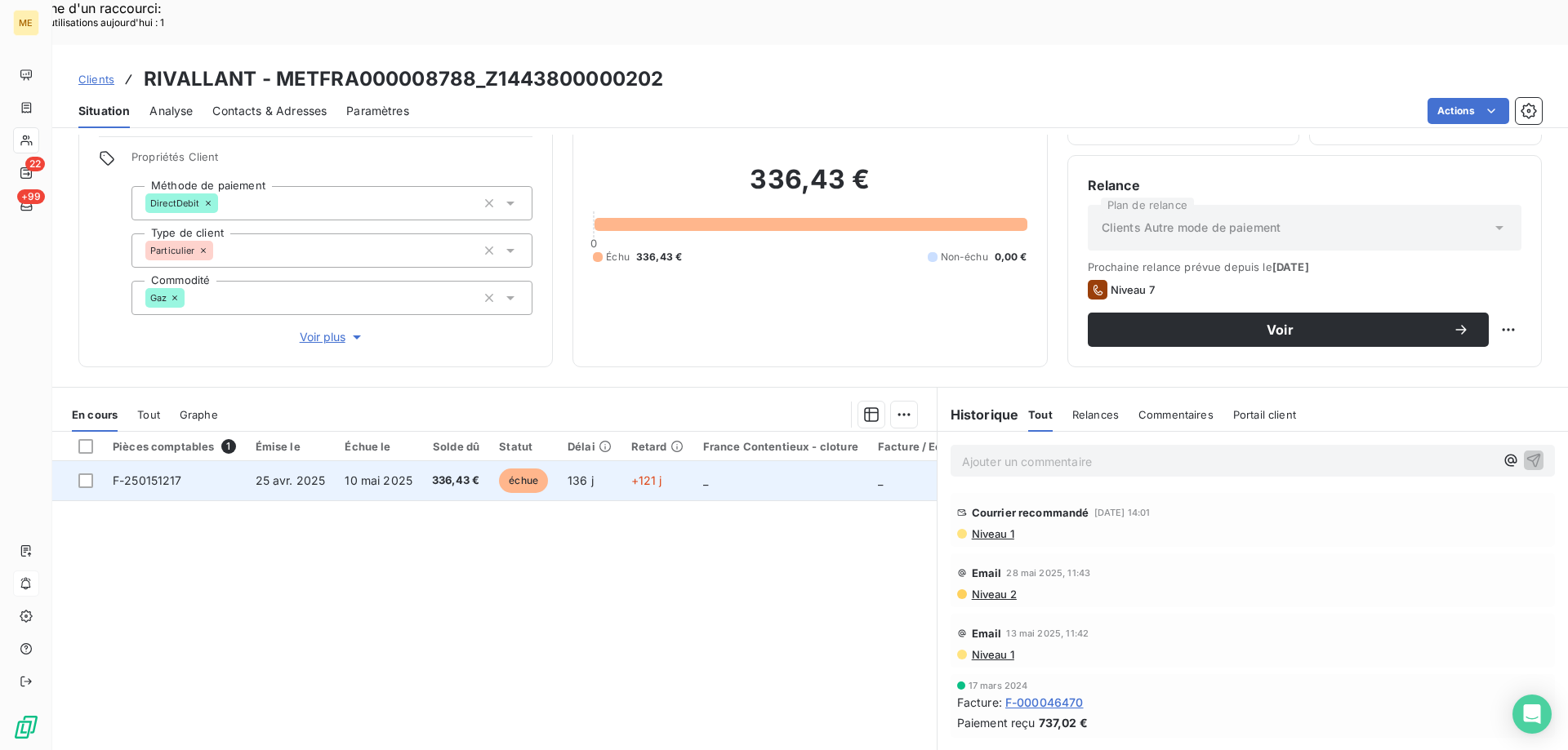
click at [728, 461] on td "_" at bounding box center [781, 481] width 175 height 39
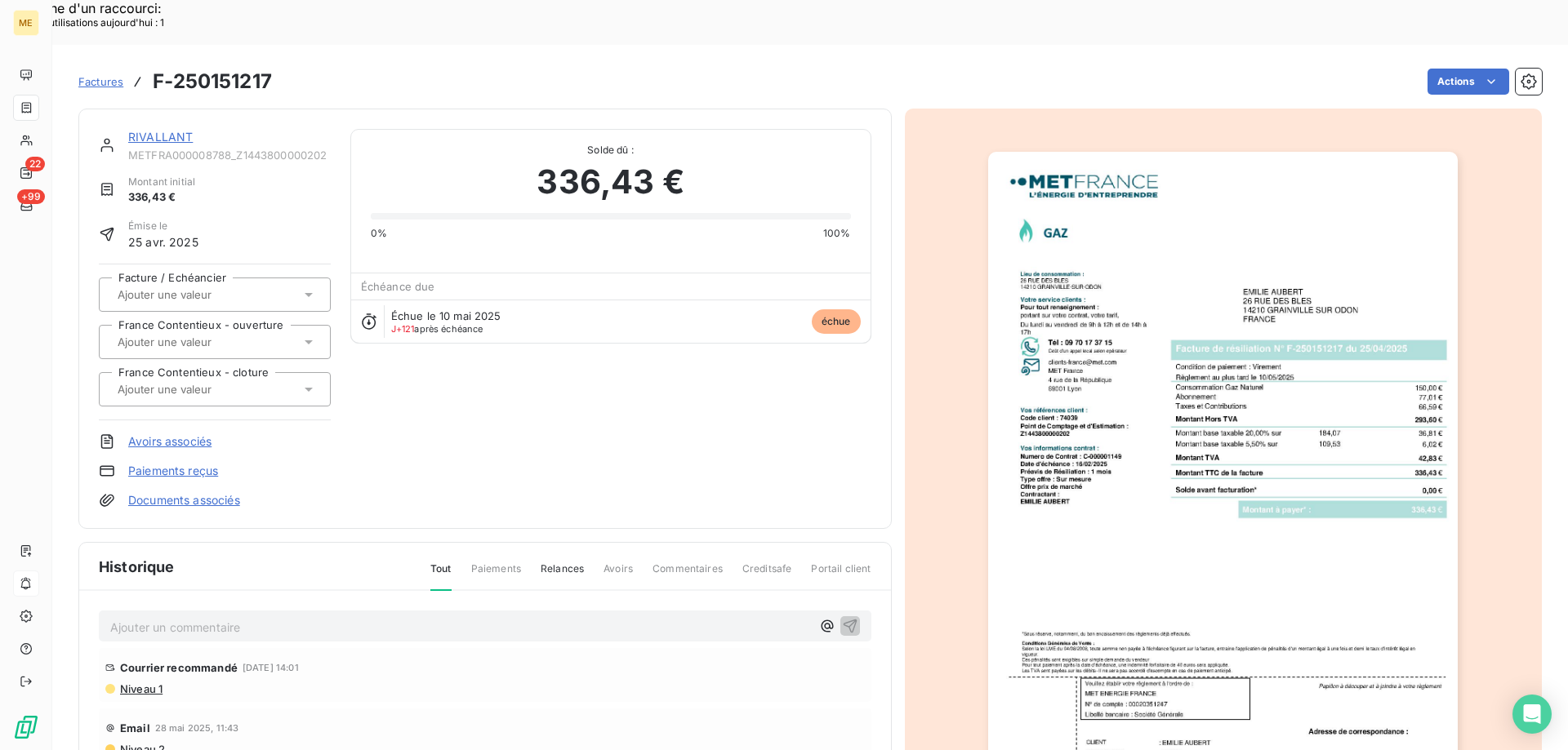
click at [162, 130] on link "RIVALLANT" at bounding box center [160, 136] width 64 height 14
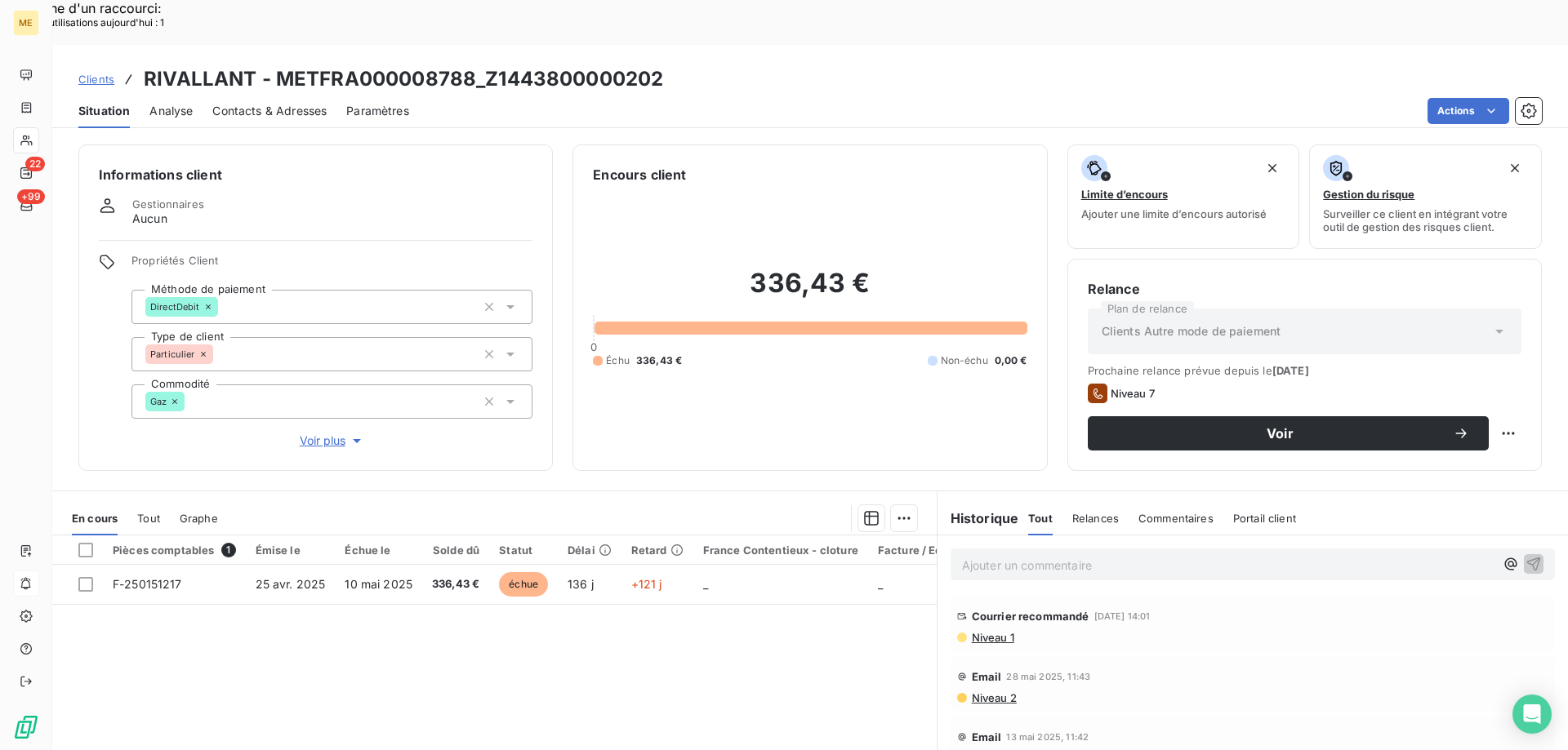
click at [790, 391] on div "336,43 € 0 Échu 336,43 € Non-échu 0,00 €" at bounding box center [810, 317] width 434 height 266
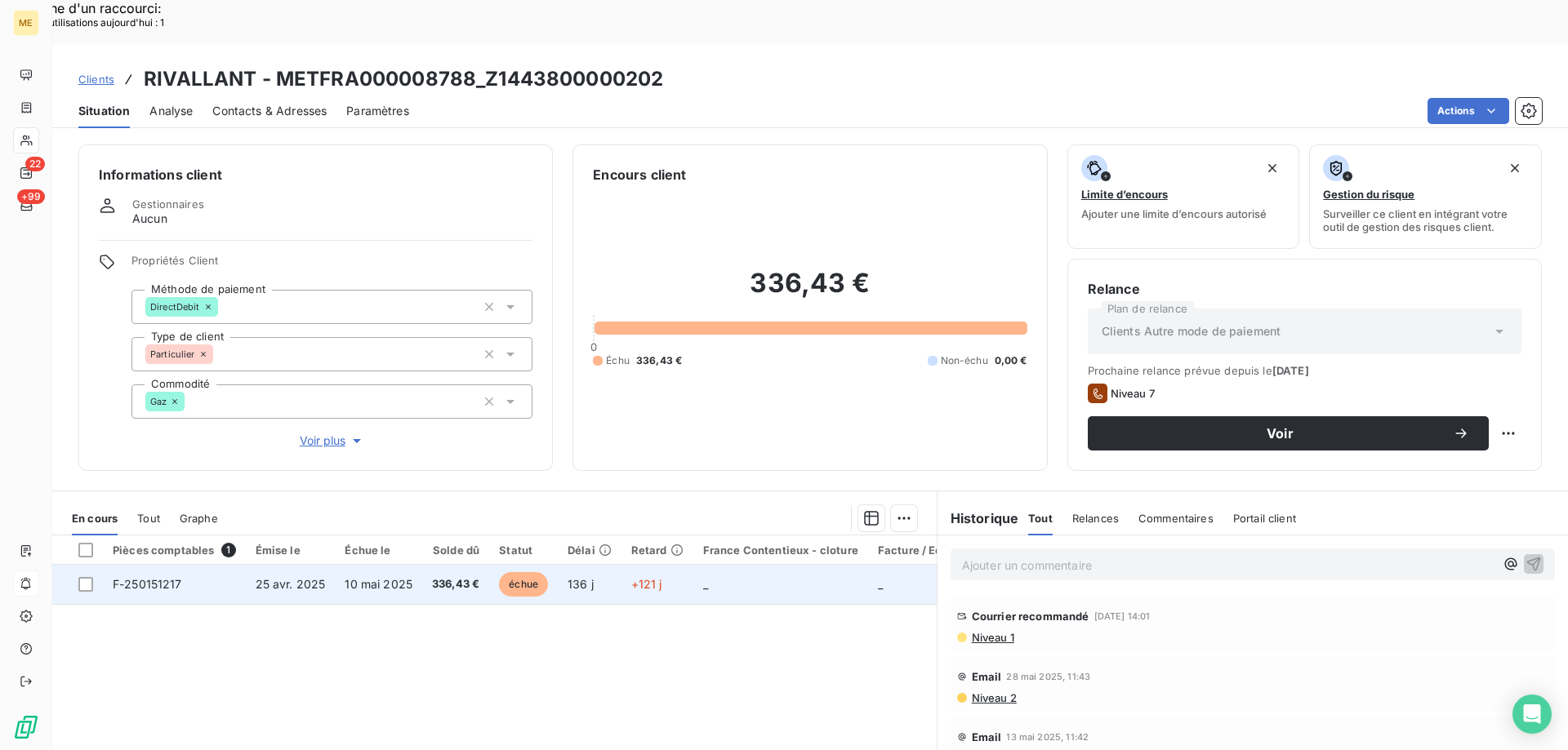
click at [284, 577] on span "25 avr. 2025" at bounding box center [291, 584] width 71 height 14
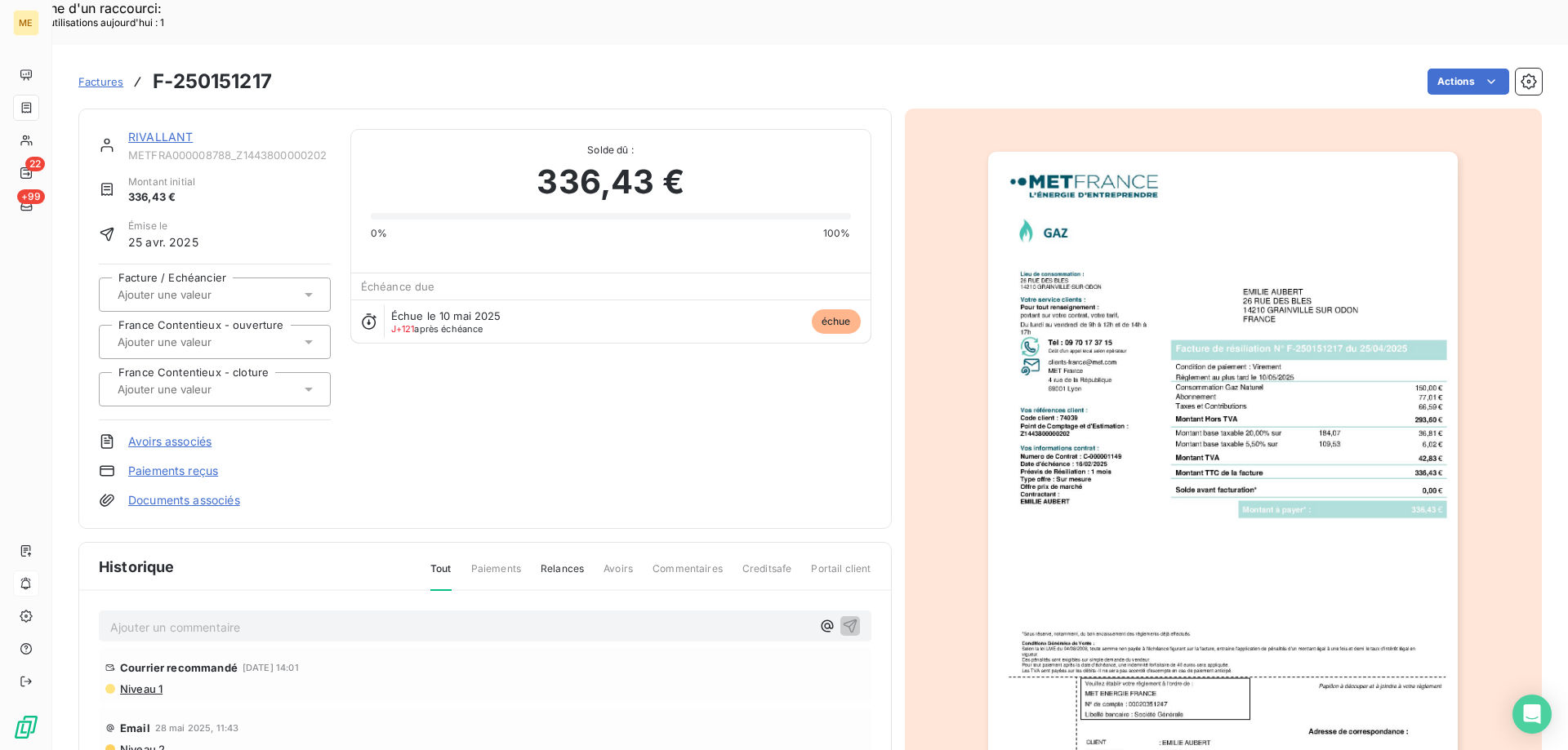
click at [1063, 233] on img "button" at bounding box center [1223, 485] width 470 height 665
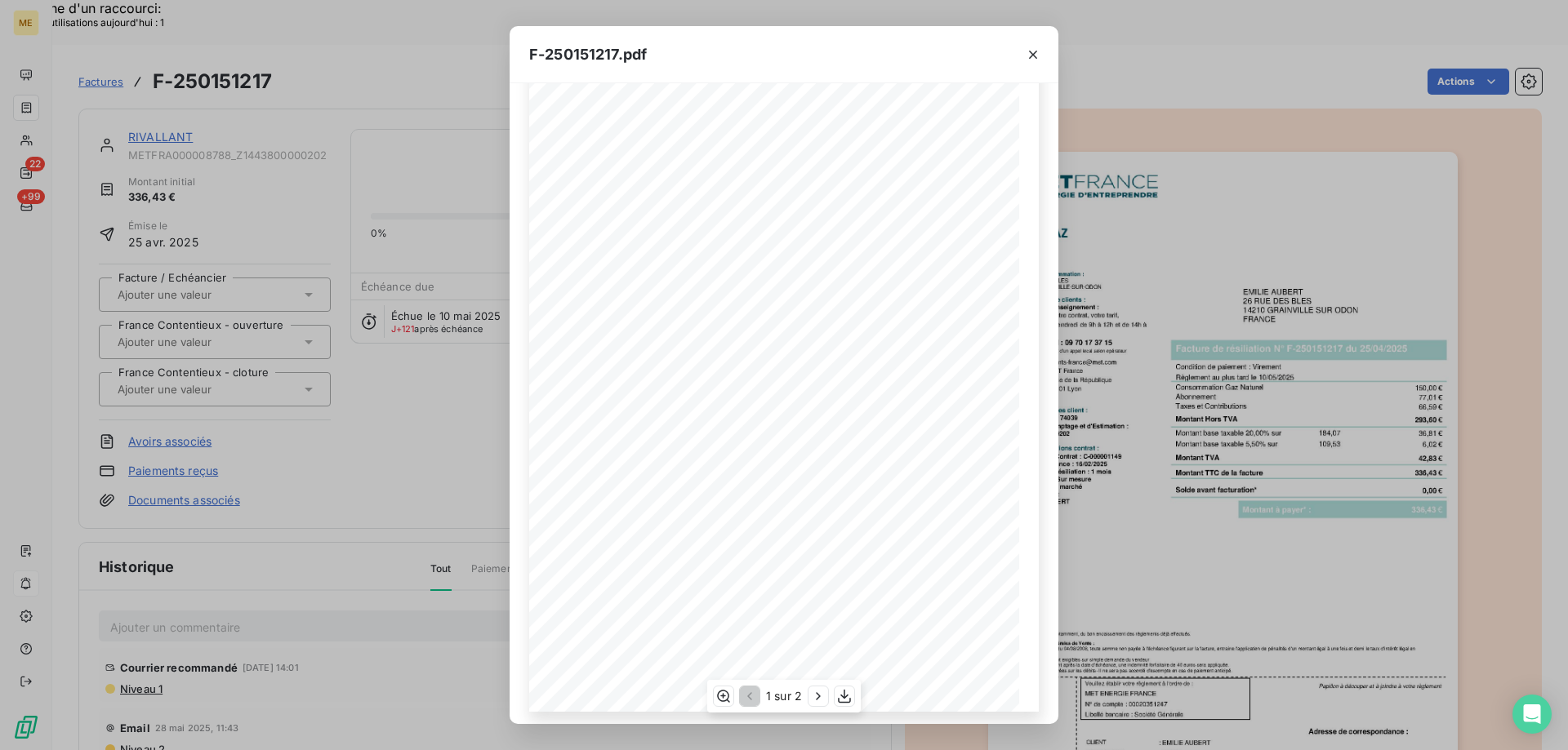
scroll to position [91, 0]
click at [814, 694] on icon "button" at bounding box center [819, 696] width 17 height 17
click at [1033, 54] on icon "button" at bounding box center [1032, 55] width 8 height 8
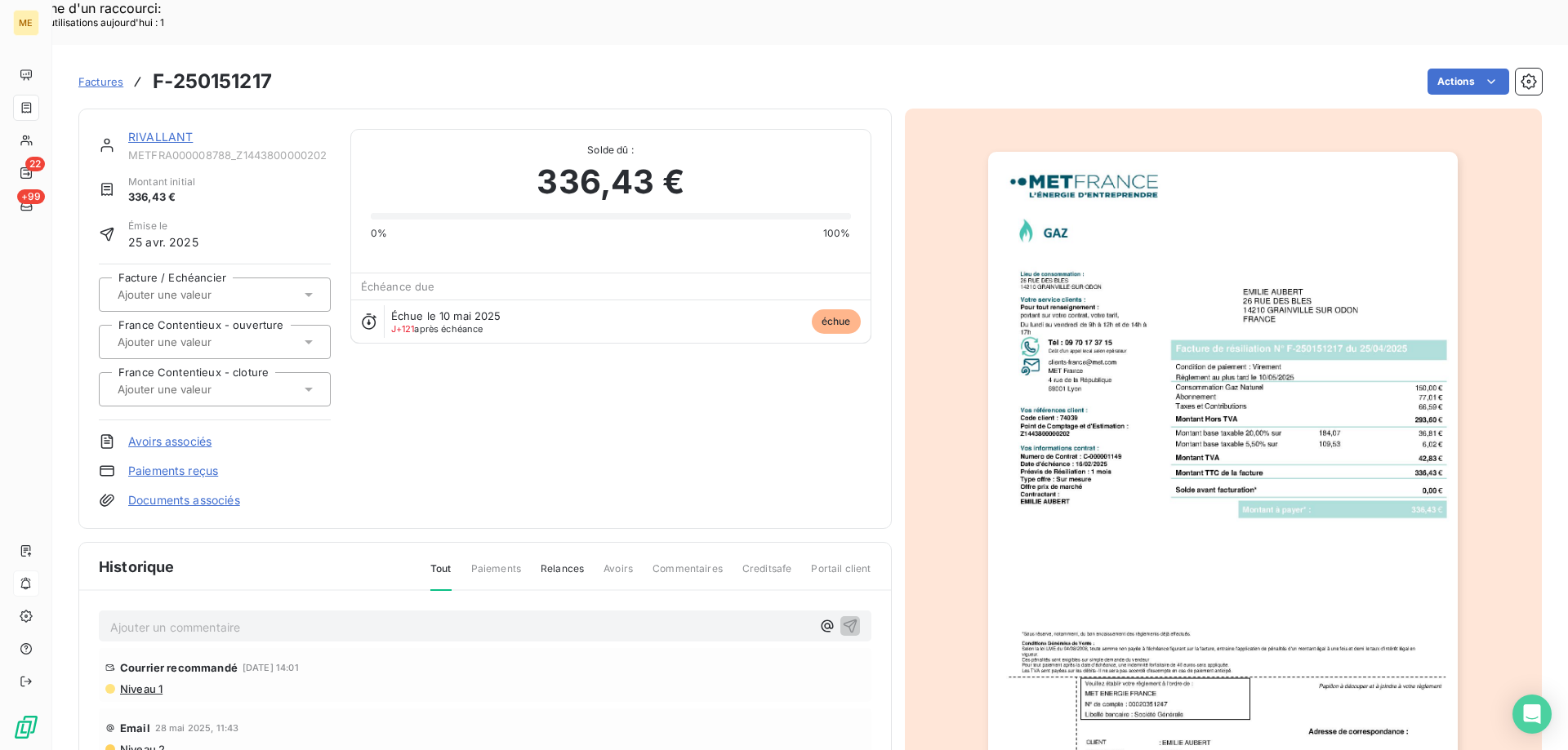
click at [164, 130] on link "RIVALLANT" at bounding box center [160, 136] width 64 height 14
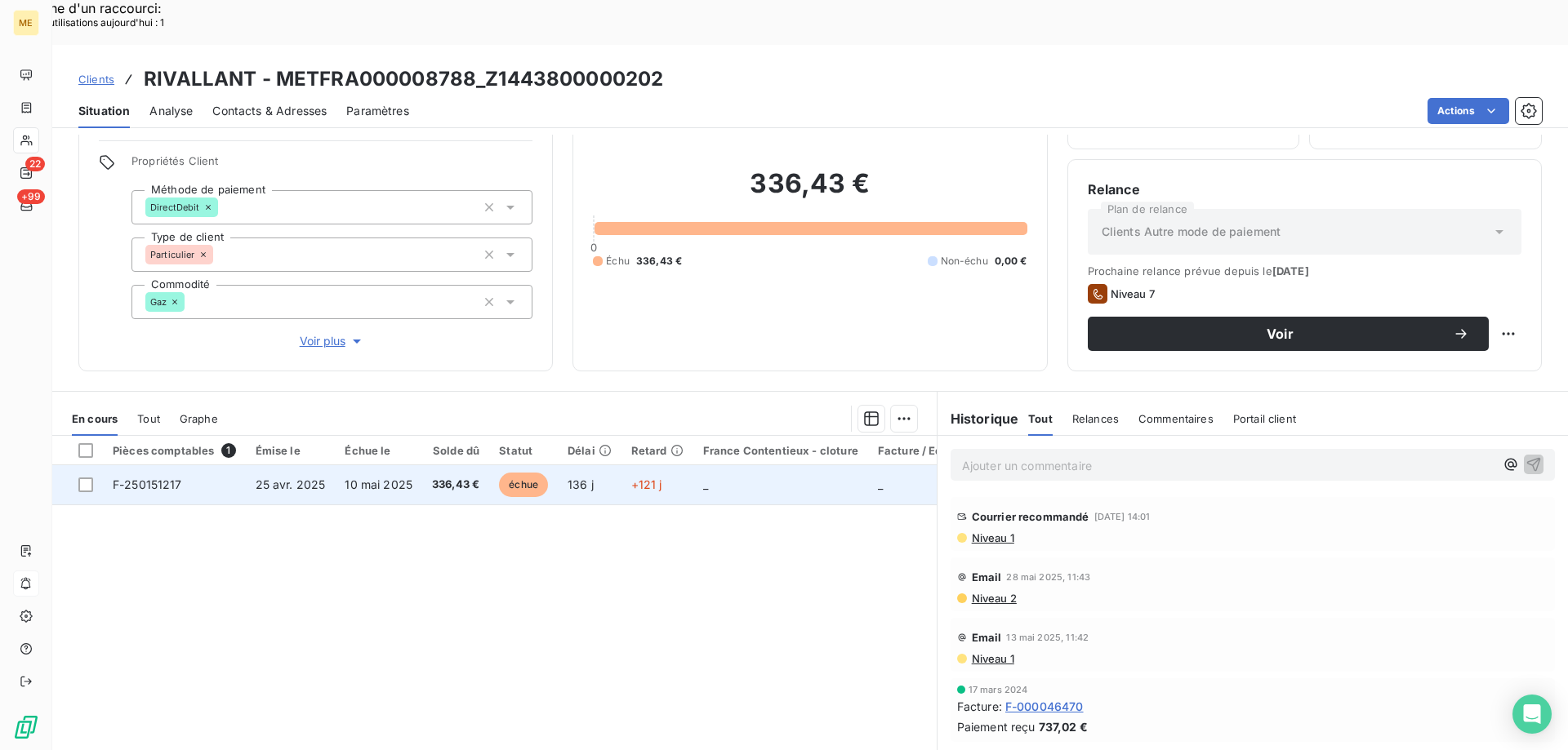
scroll to position [104, 0]
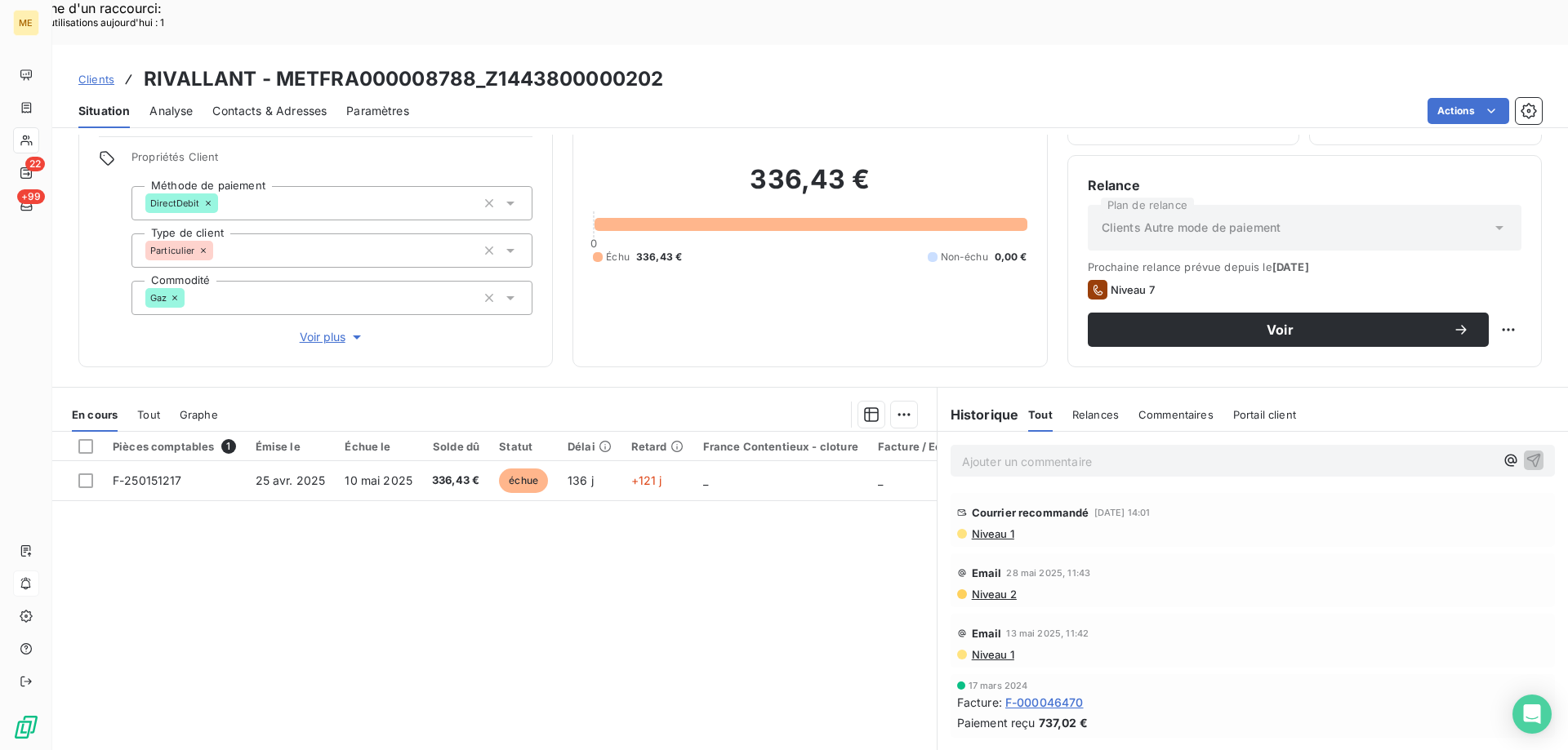
click at [665, 64] on div "Clients RIVALLANT - METFRA000008788_Z1443800000202" at bounding box center [810, 79] width 1515 height 30
click at [248, 103] on span "Contacts & Adresses" at bounding box center [269, 111] width 114 height 17
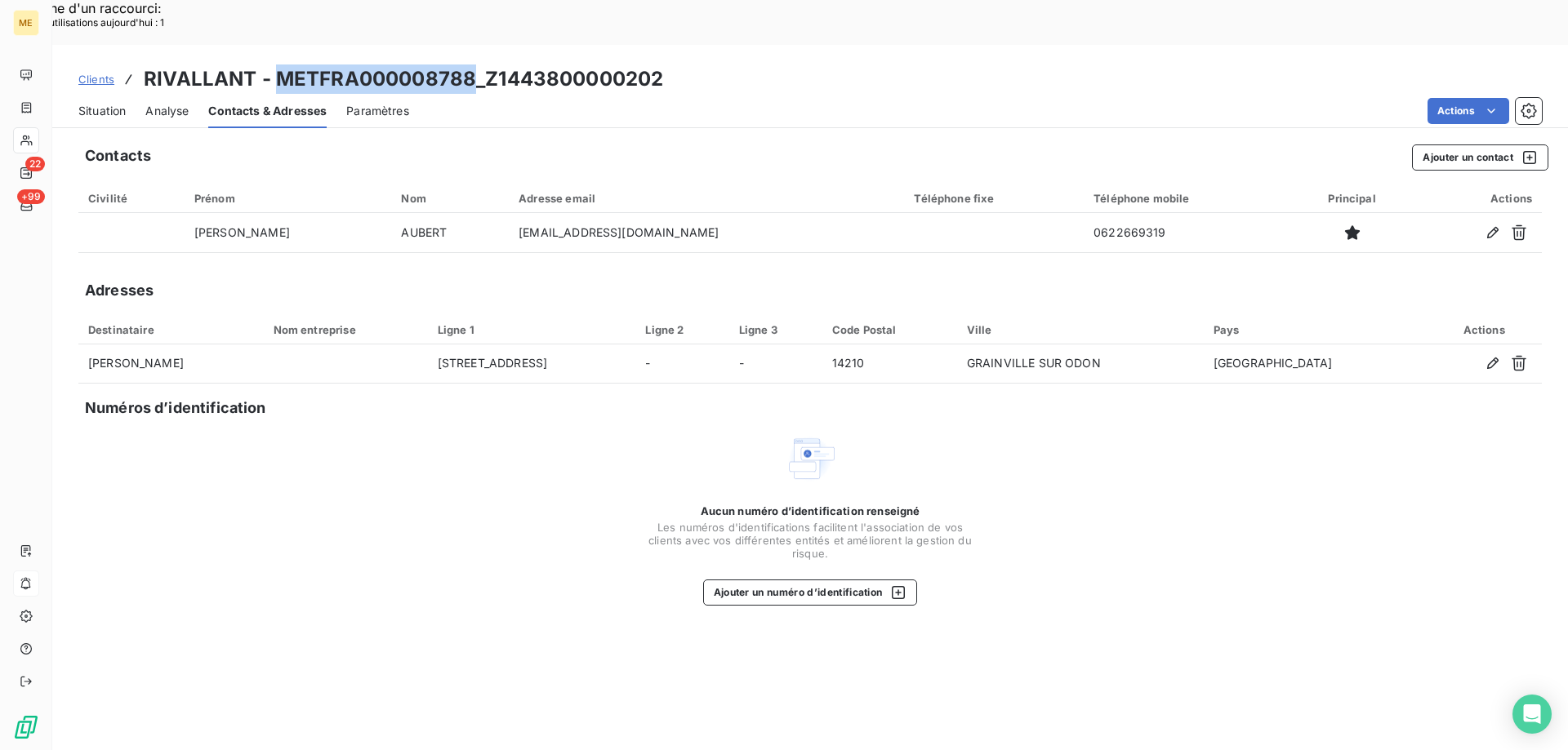
drag, startPoint x: 471, startPoint y: 32, endPoint x: 272, endPoint y: 31, distance: 199.0
click at [272, 64] on h3 "RIVALLANT - METFRA000008788_Z1443800000202" at bounding box center [403, 79] width 519 height 30
click at [688, 64] on div "Clients RIVALLANT - METFRA000008788_Z1443800000202" at bounding box center [810, 79] width 1515 height 30
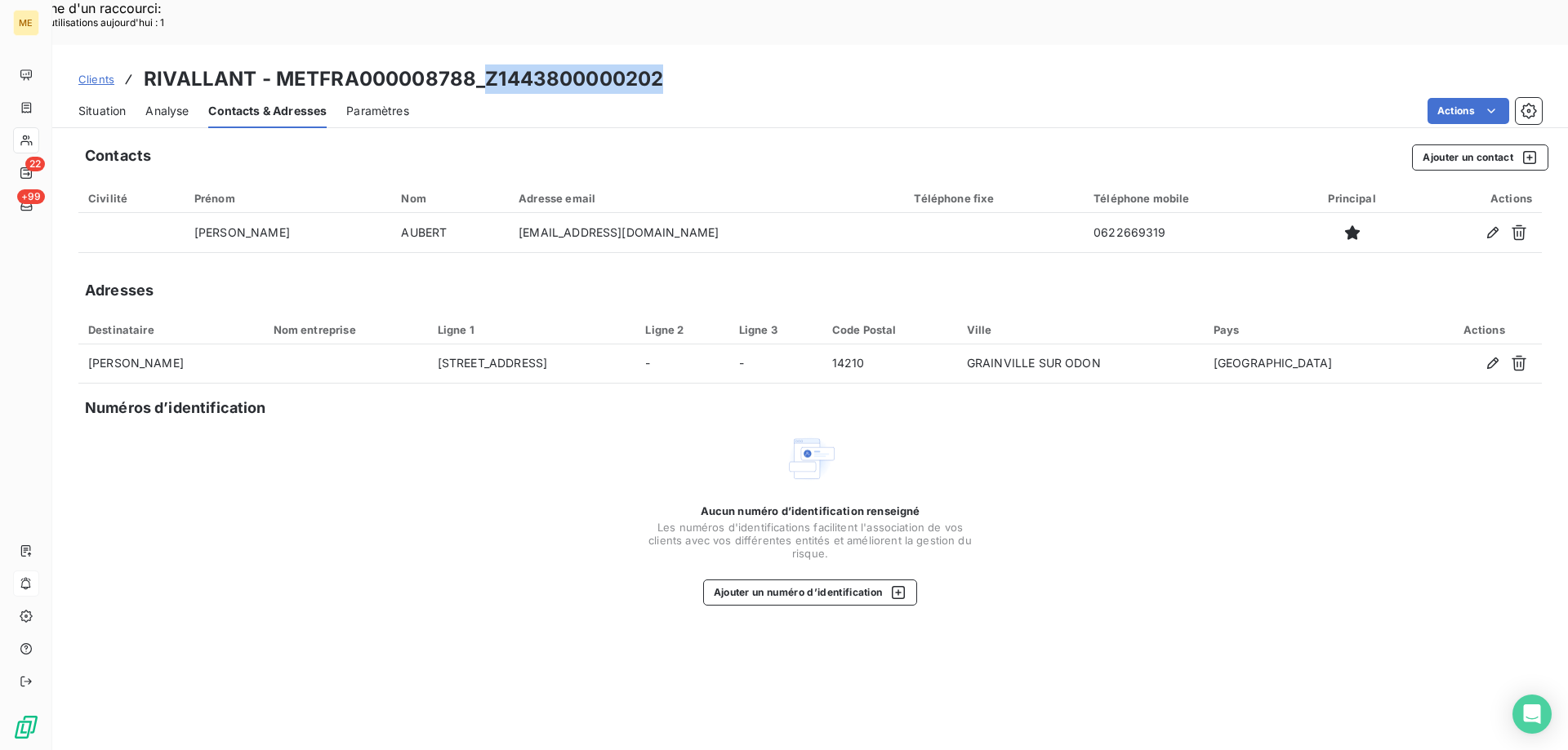
drag, startPoint x: 674, startPoint y: 31, endPoint x: 485, endPoint y: 37, distance: 189.1
click at [485, 64] on div "Clients RIVALLANT - METFRA000008788_Z1443800000202" at bounding box center [810, 79] width 1515 height 30
click at [119, 94] on div "Situation" at bounding box center [101, 110] width 47 height 34
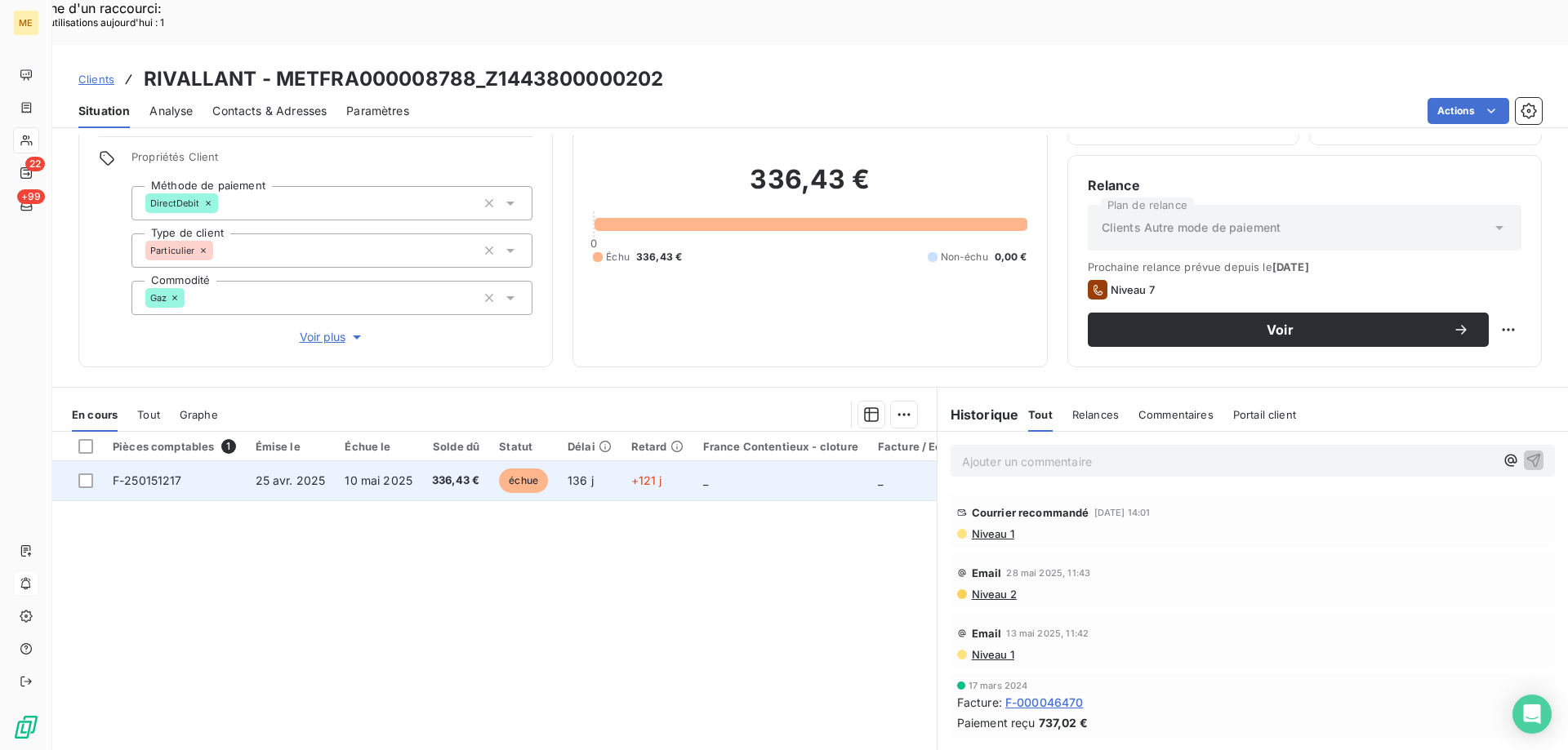
click at [668, 461] on td "+121 j" at bounding box center [656, 481] width 71 height 39
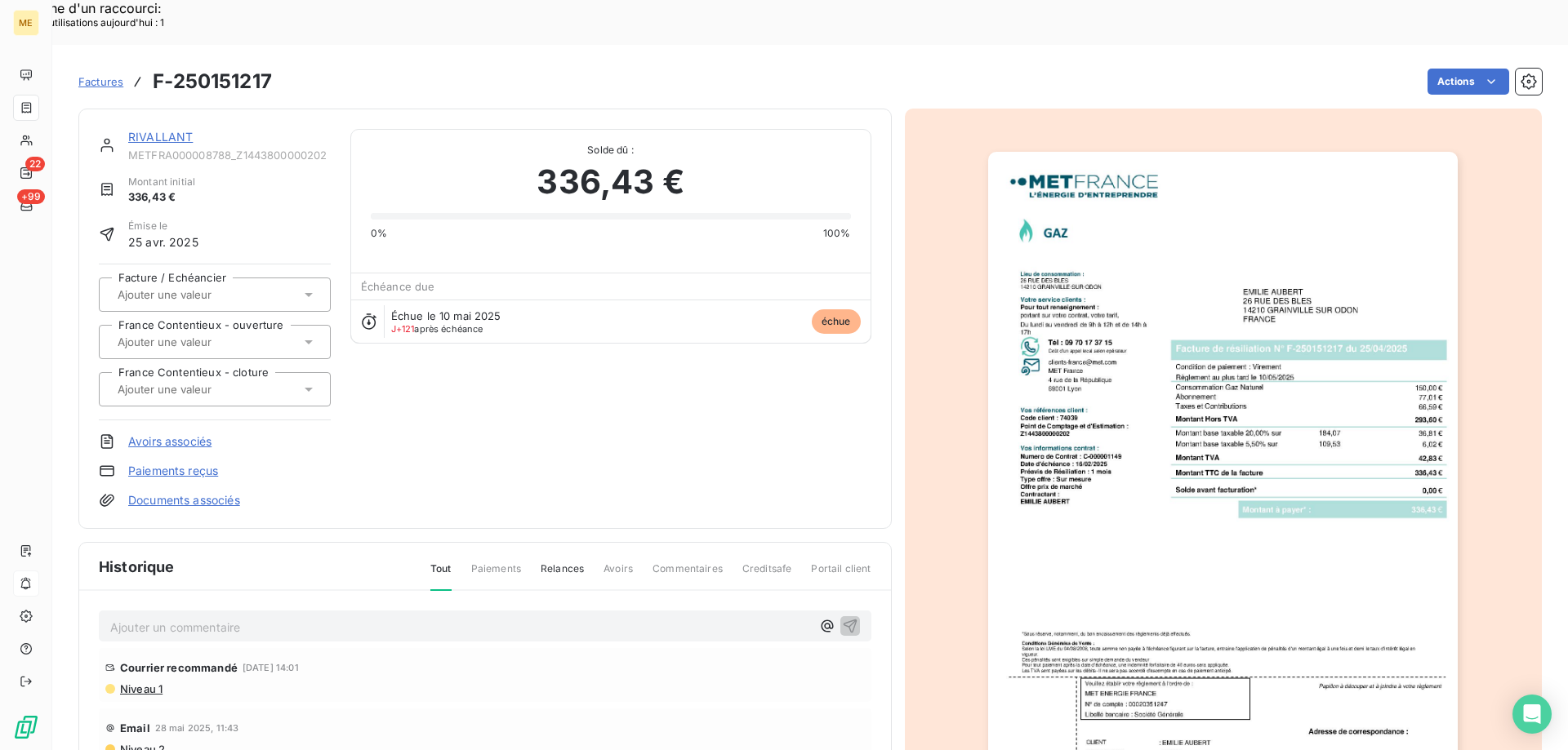
click at [1341, 446] on img "button" at bounding box center [1223, 485] width 470 height 665
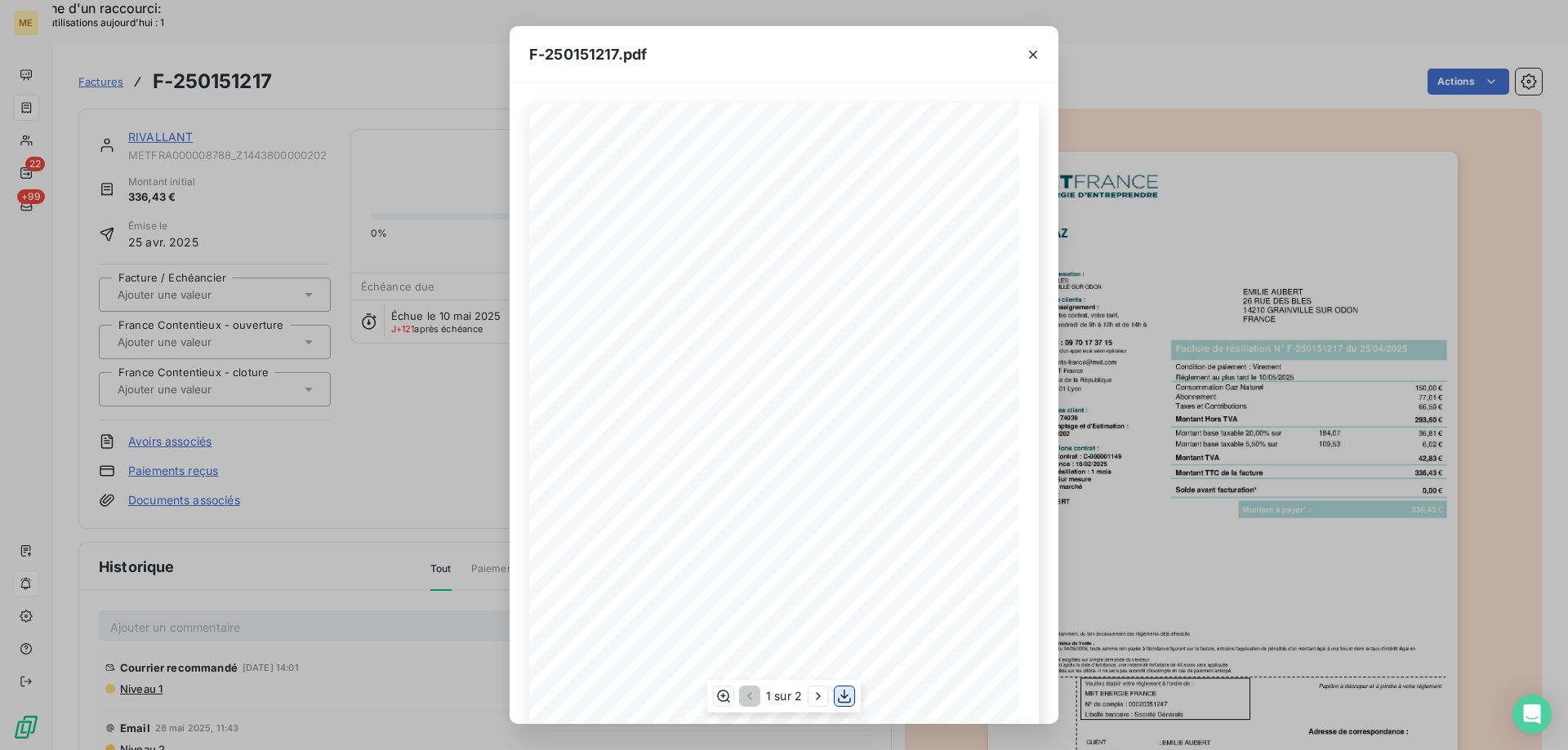
click at [850, 700] on icon "button" at bounding box center [845, 696] width 17 height 17
drag, startPoint x: 1036, startPoint y: 51, endPoint x: 988, endPoint y: 60, distance: 48.8
click at [1035, 53] on icon "button" at bounding box center [1033, 55] width 17 height 17
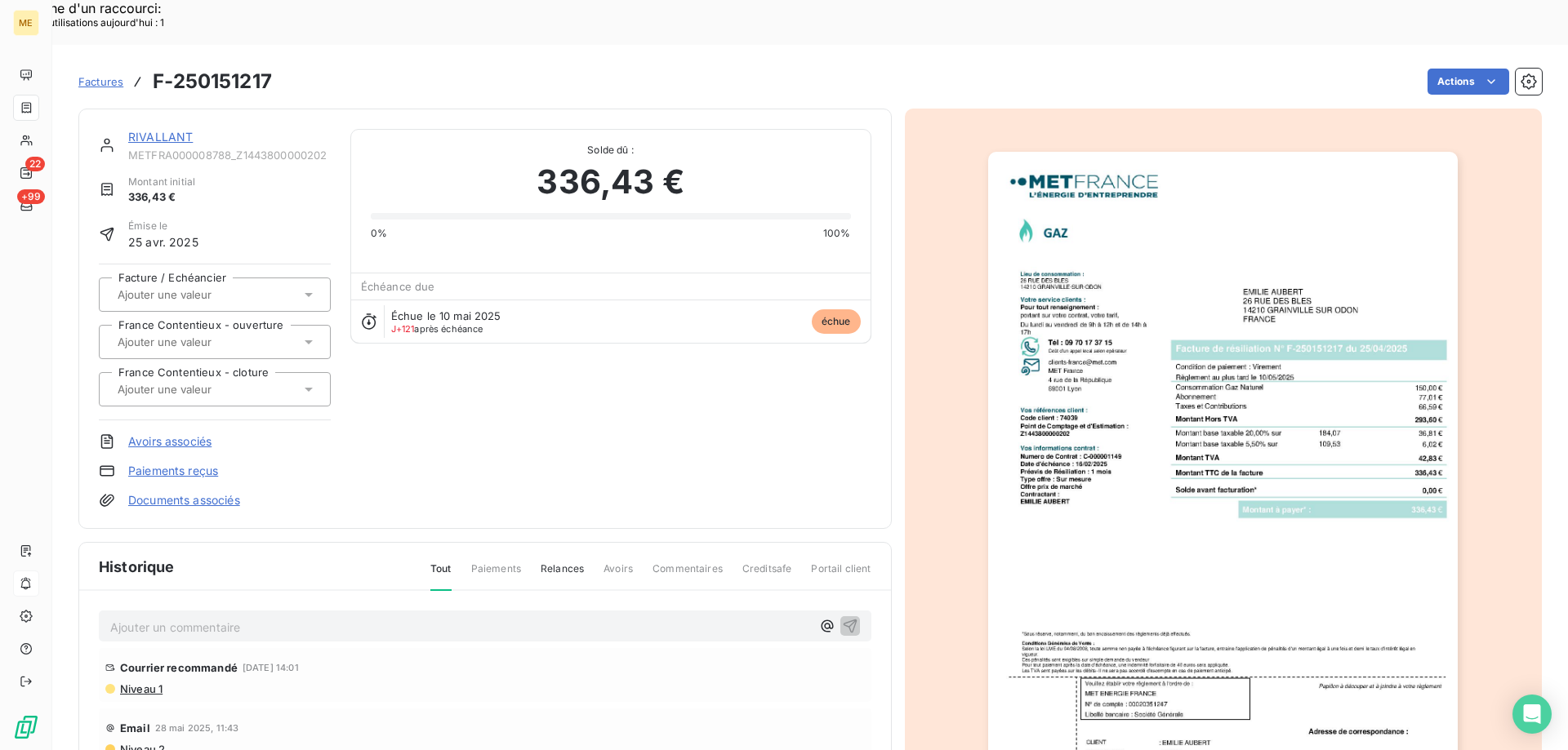
click at [150, 130] on link "RIVALLANT" at bounding box center [160, 136] width 64 height 14
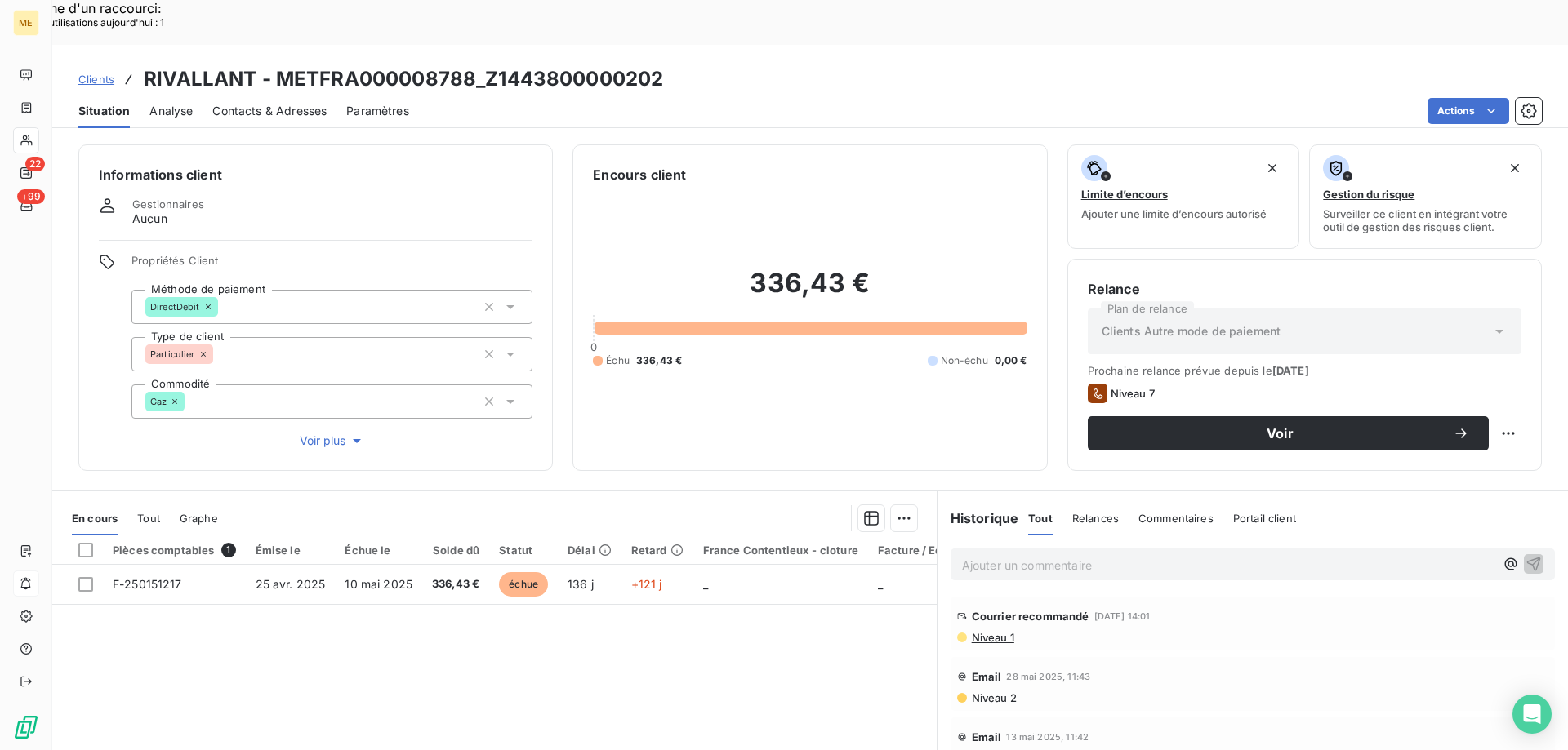
click at [1102, 555] on p "Ajouter un commentaire ﻿" at bounding box center [1227, 565] width 532 height 20
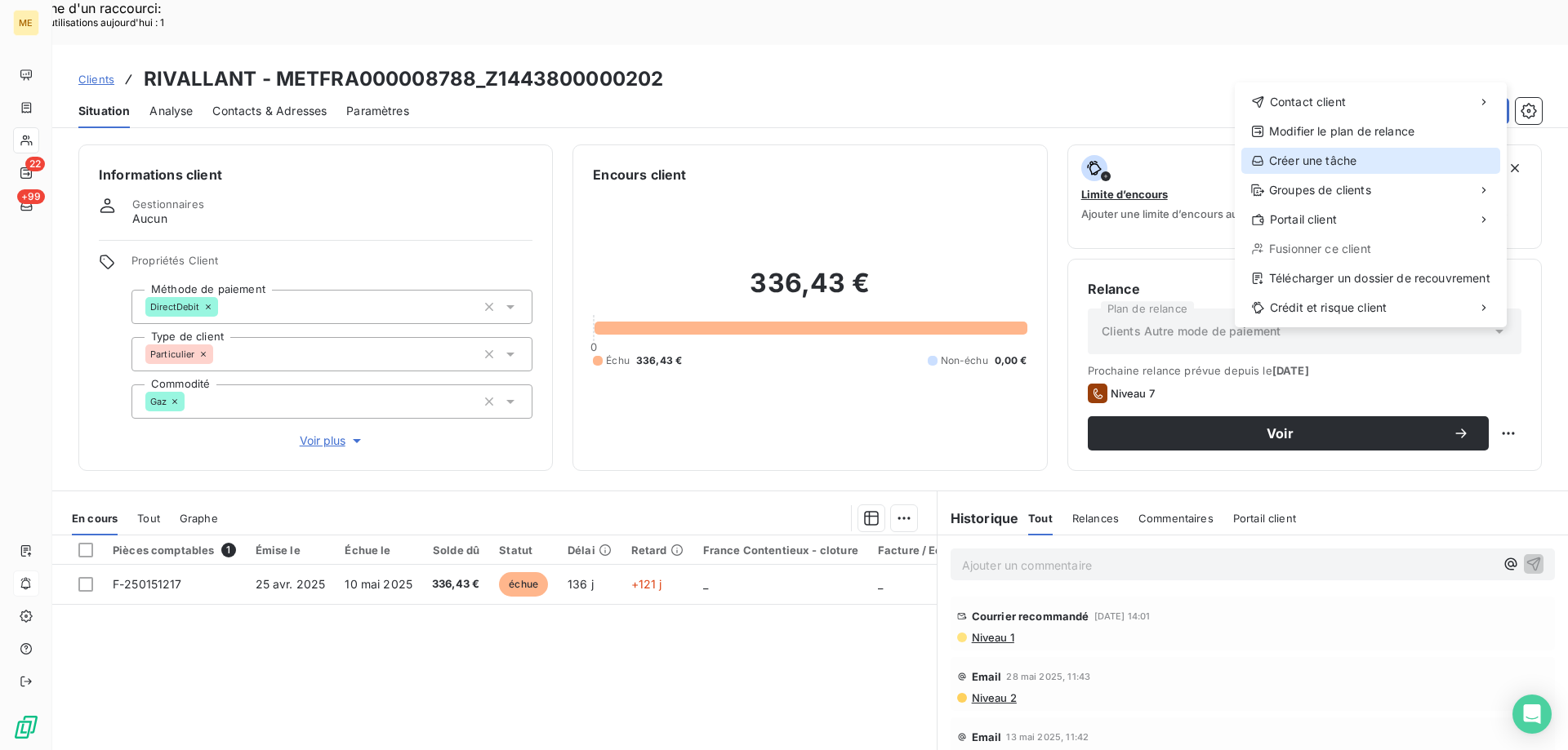
click at [1305, 156] on div "Créer une tâche" at bounding box center [1370, 161] width 259 height 26
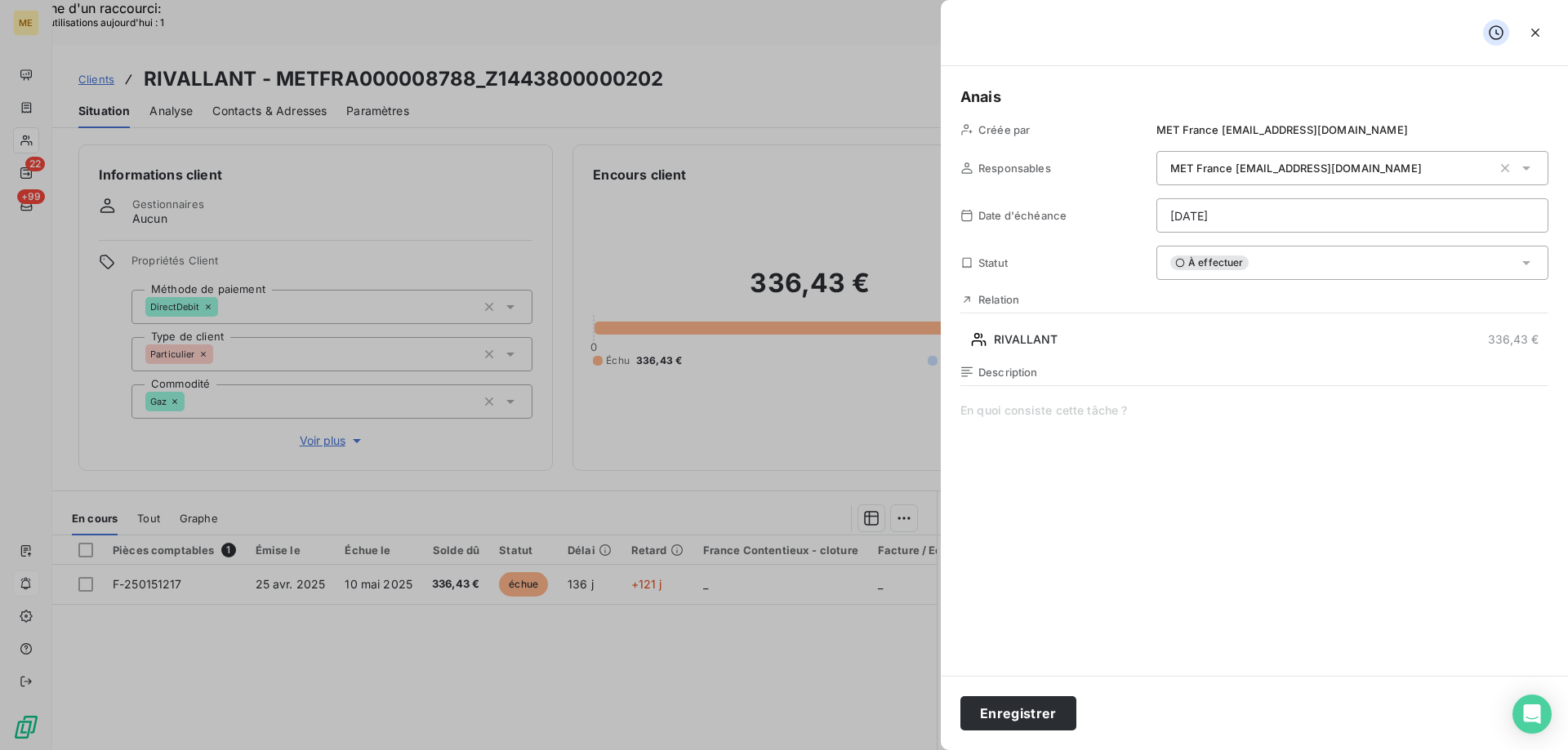
click at [1093, 427] on span at bounding box center [1253, 560] width 588 height 314
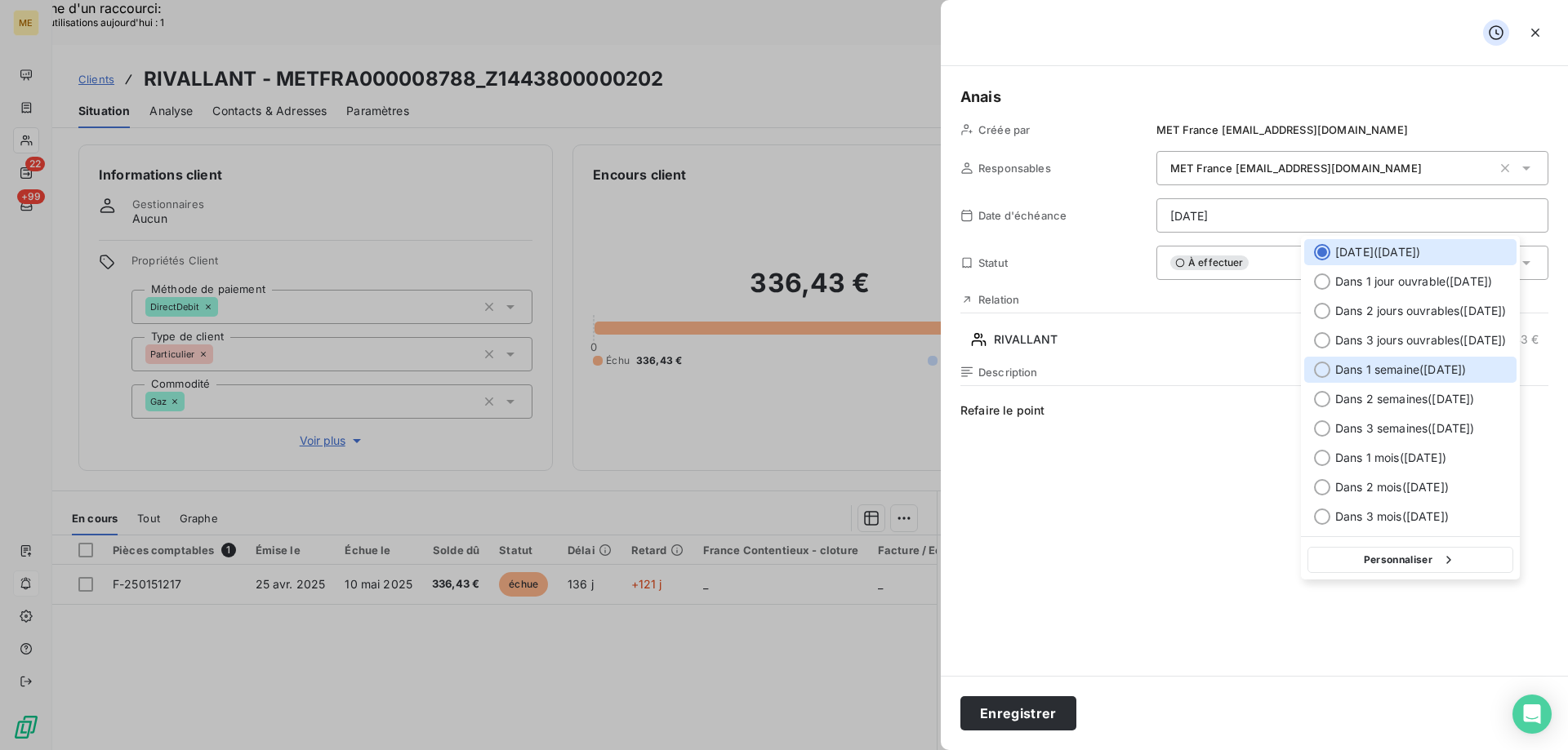
click at [1390, 369] on span "Dans 1 semaine ( 15 sept. )" at bounding box center [1400, 370] width 131 height 17
type input "15/09/2025"
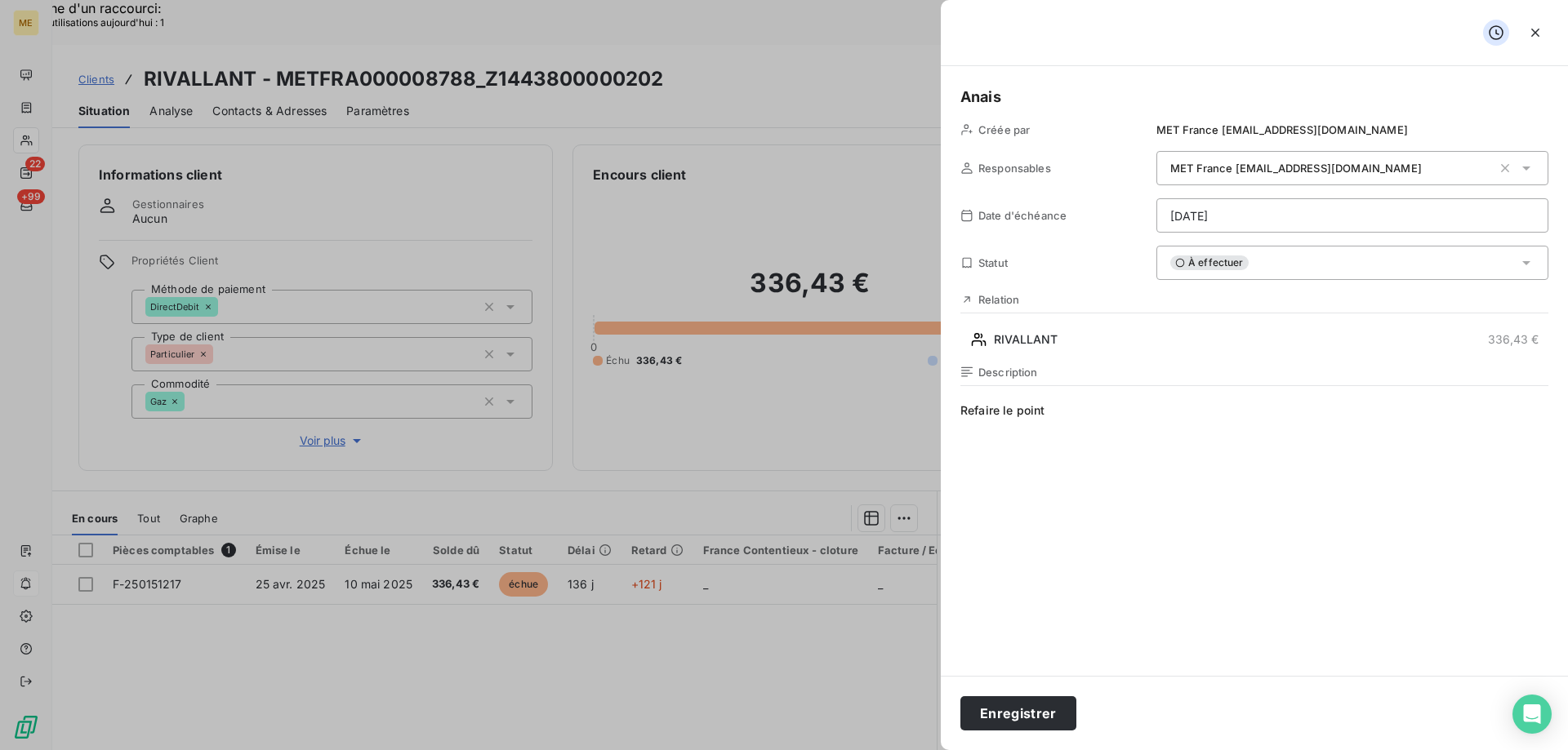
click at [1136, 427] on span "Refaire le point" at bounding box center [1253, 560] width 588 height 314
click at [1041, 707] on button "Enregistrer" at bounding box center [1017, 713] width 116 height 34
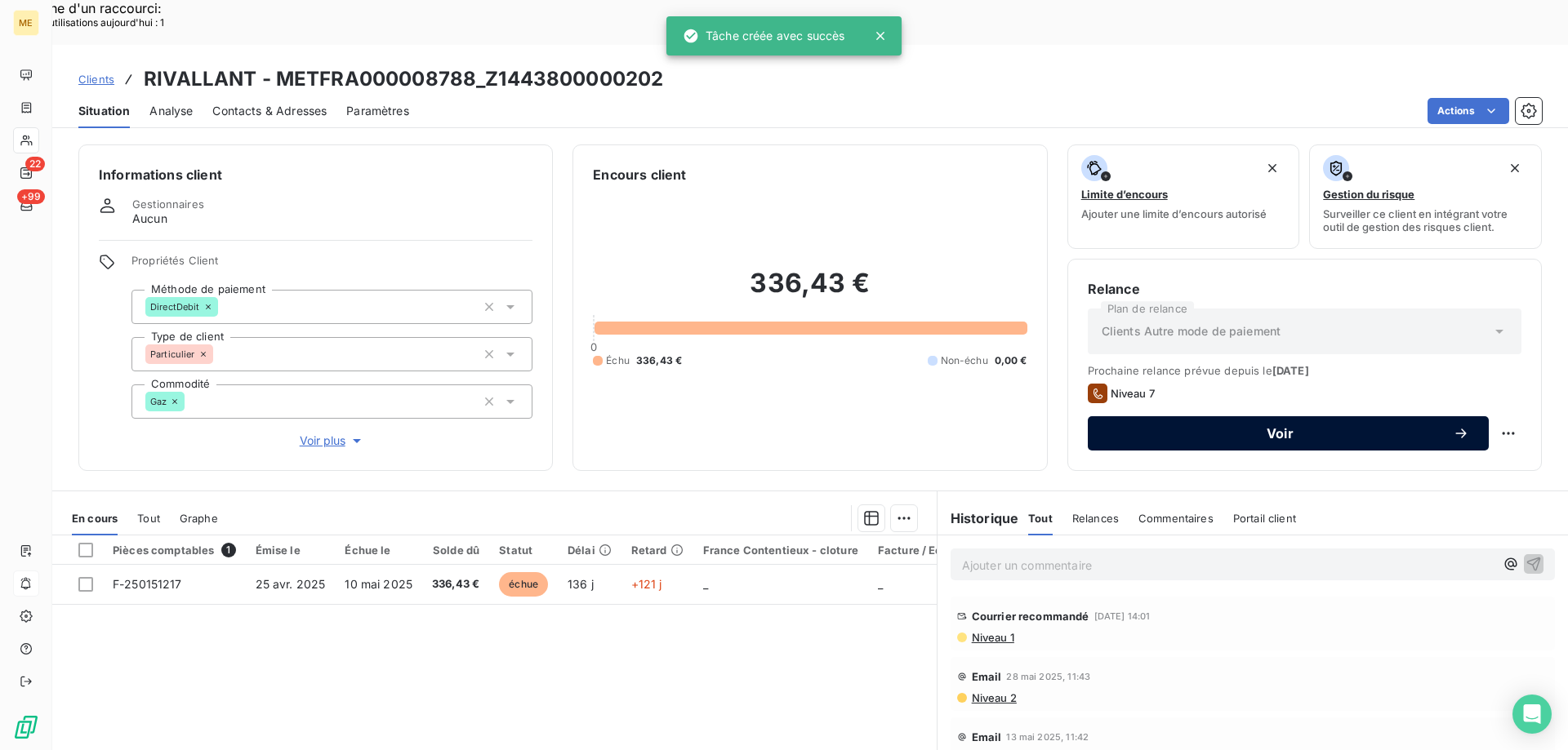
click at [1236, 425] on div "Voir" at bounding box center [1289, 433] width 362 height 17
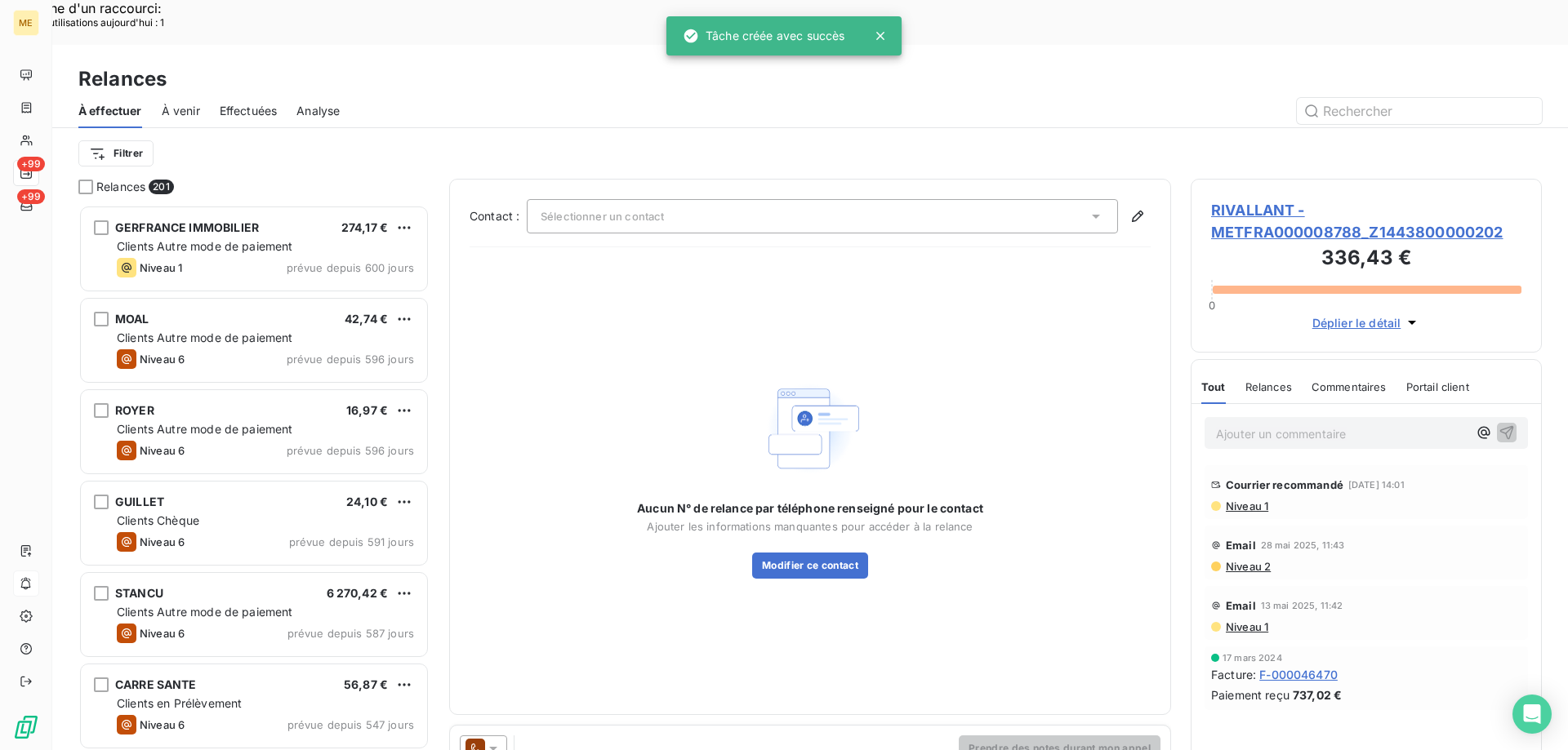
scroll to position [578, 339]
click at [758, 200] on div "Sélectionner un contact" at bounding box center [822, 216] width 591 height 34
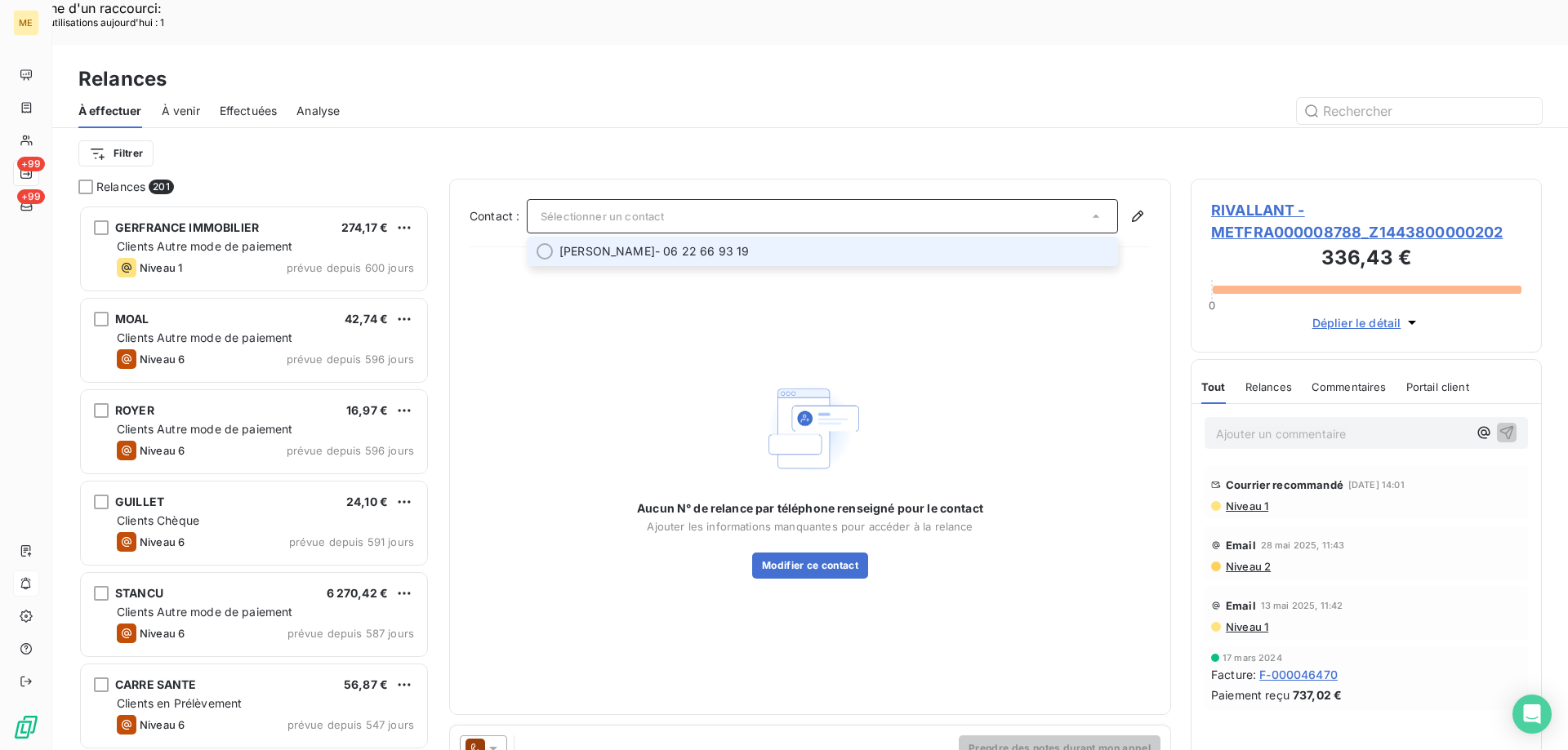
click at [743, 243] on span "EMILIE AUBERT - 06 22 66 93 19" at bounding box center [833, 252] width 549 height 17
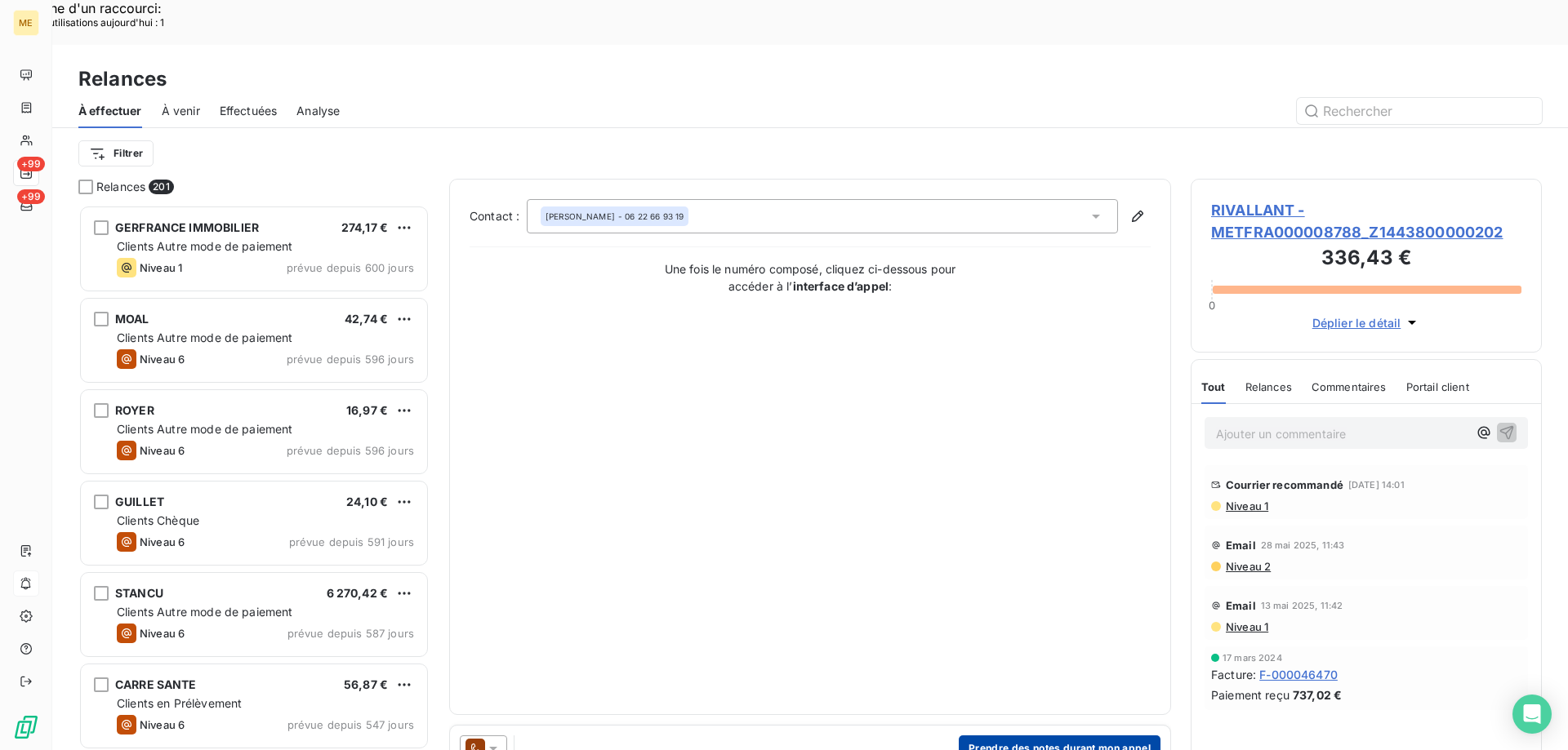
click at [1043, 735] on button "Prendre des notes durant mon appel" at bounding box center [1059, 748] width 201 height 26
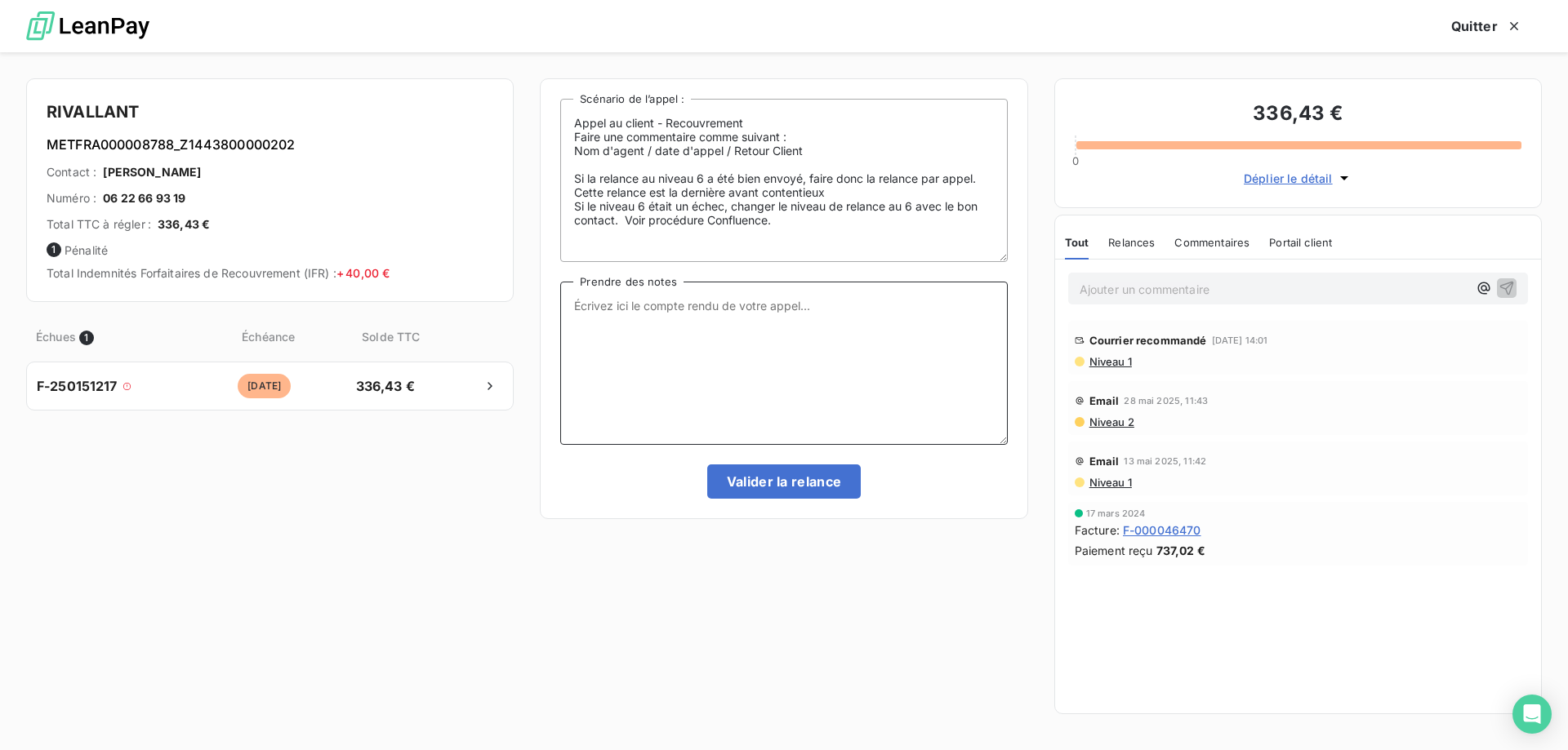
click at [807, 344] on textarea "Prendre des notes" at bounding box center [783, 363] width 447 height 163
paste textarea "Anaïs - 08/09/2025 - 17H24 Interlocuteur : Mme AUBERT didigsxr1000@gmail.com 06…"
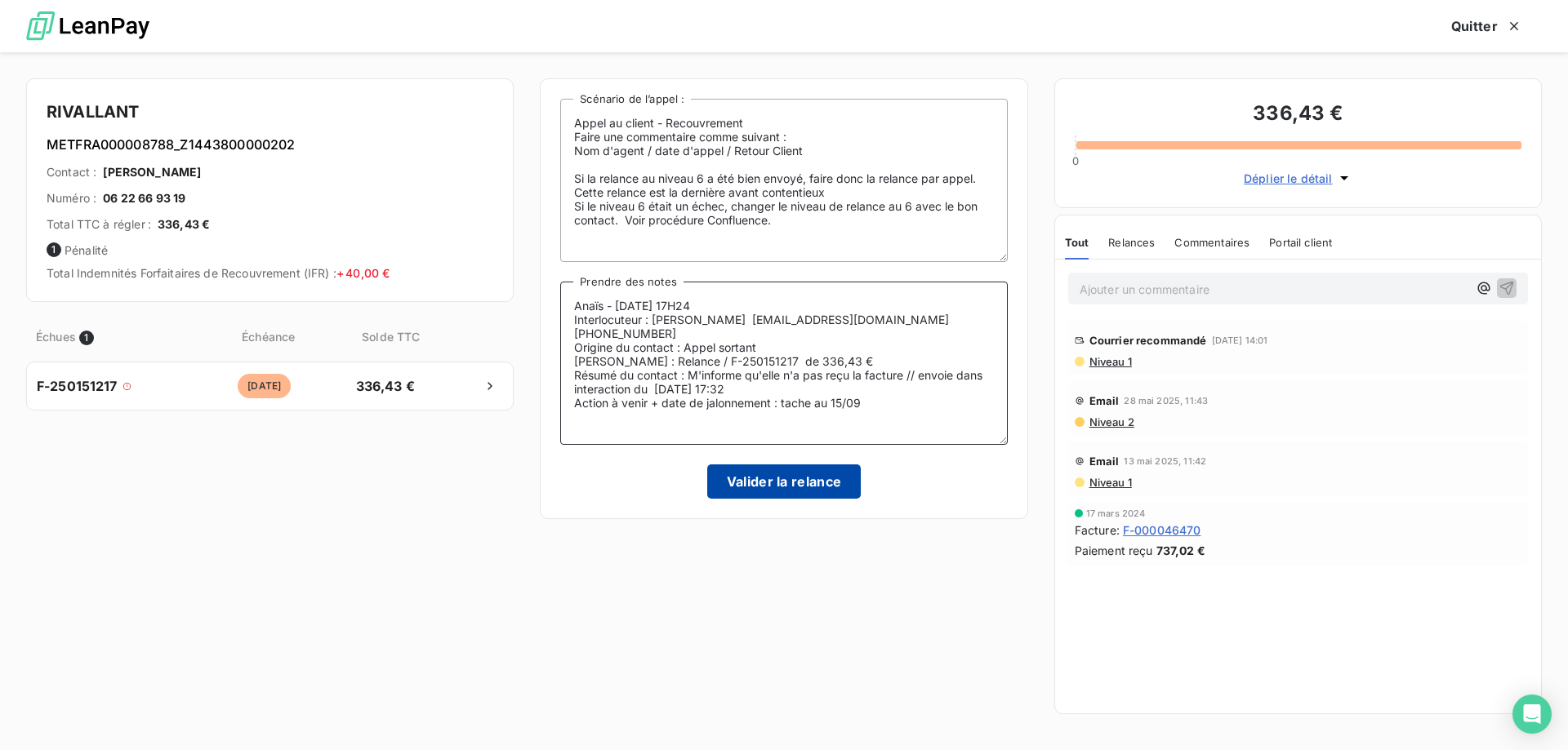
type textarea "Anaïs - 08/09/2025 - 17H24 Interlocuteur : Mme AUBERT didigsxr1000@gmail.com 06…"
click at [735, 482] on button "Valider la relance" at bounding box center [784, 481] width 154 height 34
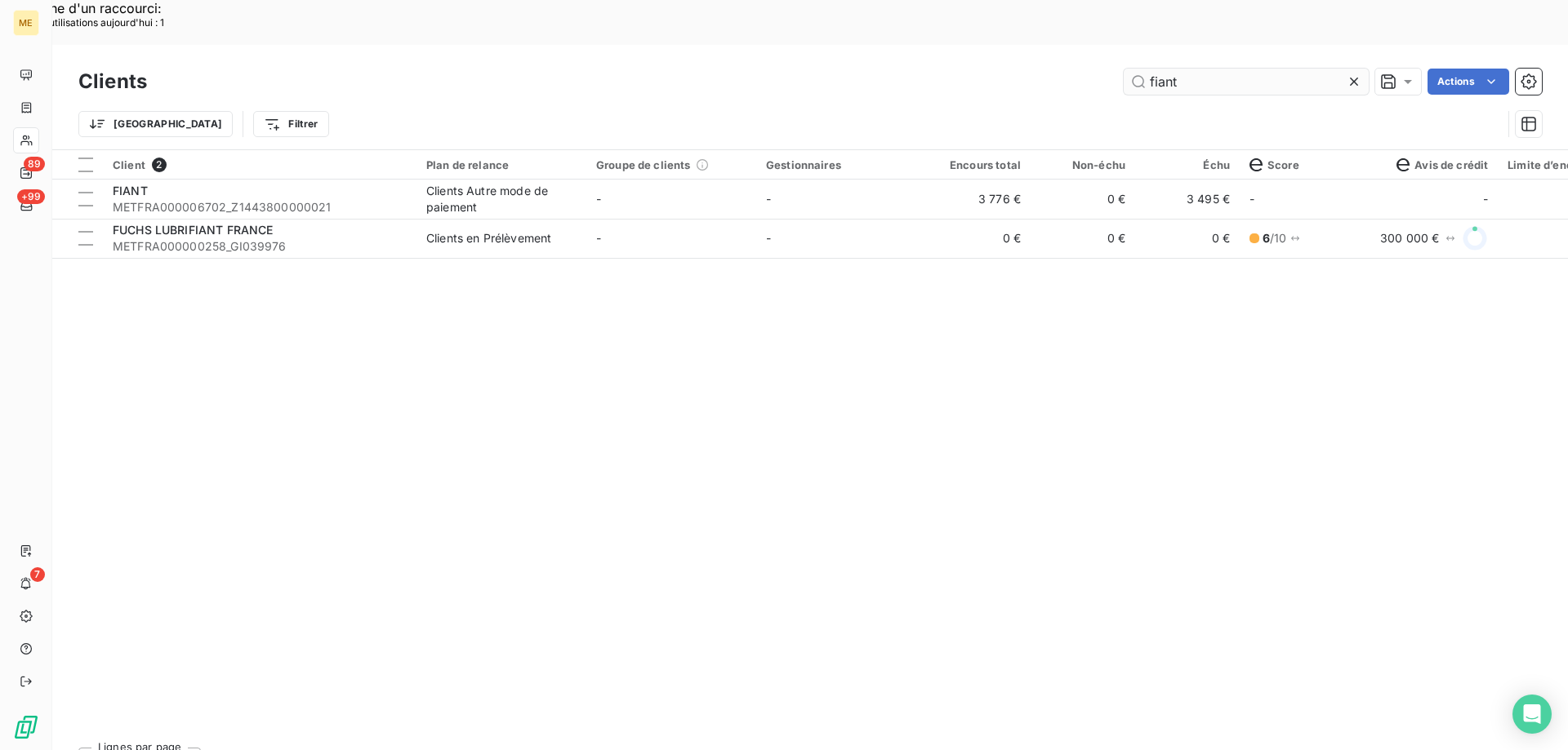
click at [1190, 69] on input "fiant" at bounding box center [1246, 82] width 245 height 26
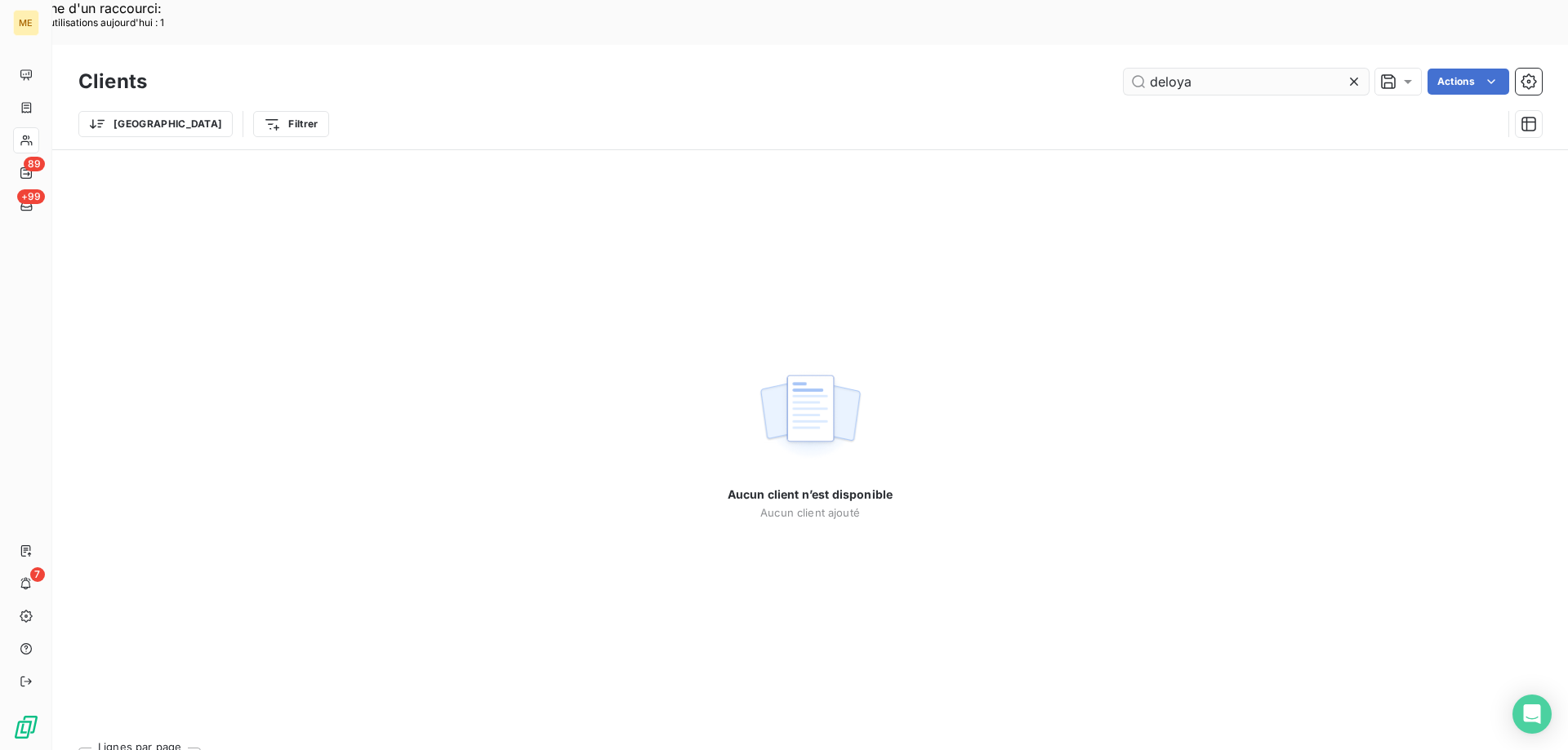
click at [1173, 69] on input "deloya" at bounding box center [1246, 82] width 245 height 26
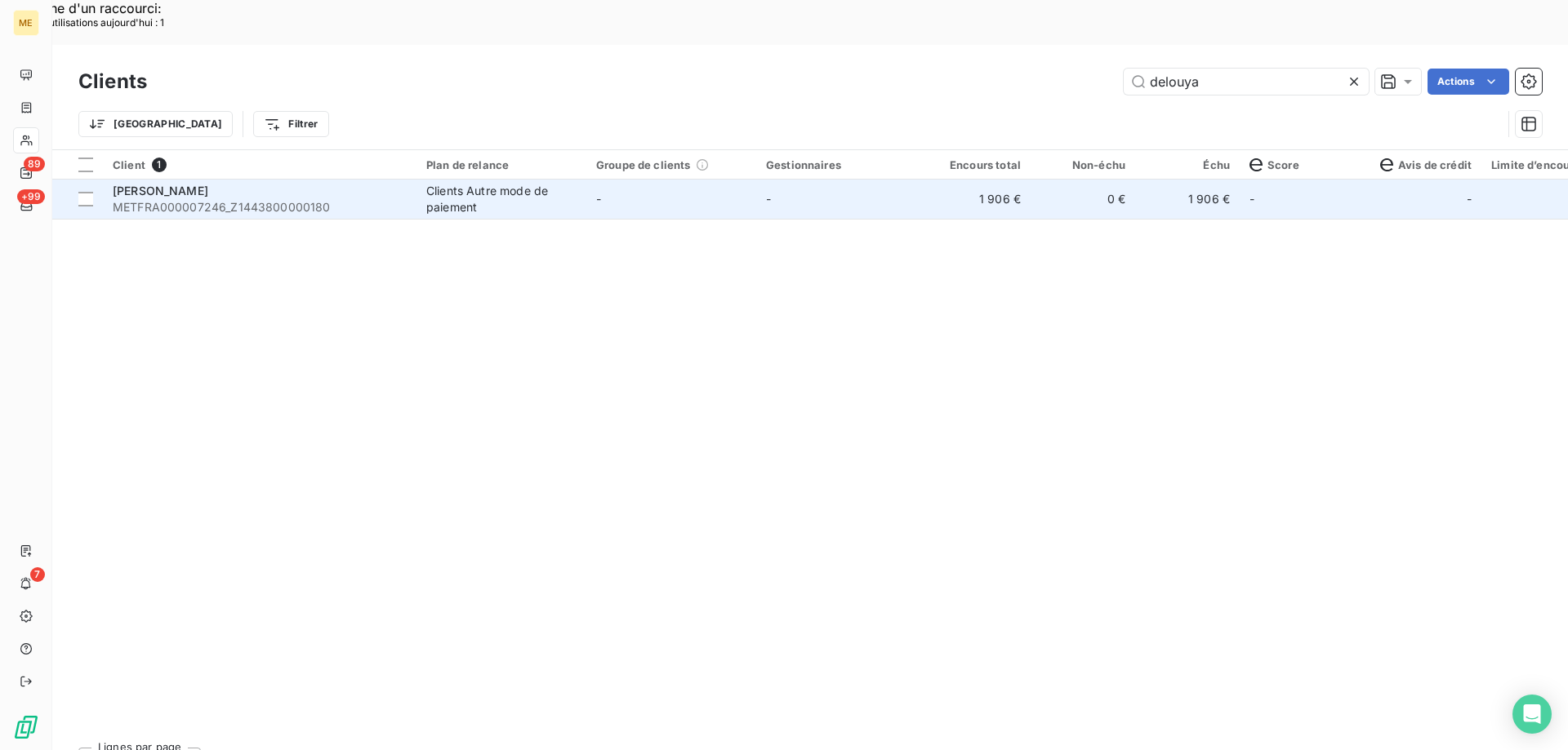
type input "delouya"
click at [848, 180] on td "-" at bounding box center [840, 200] width 170 height 39
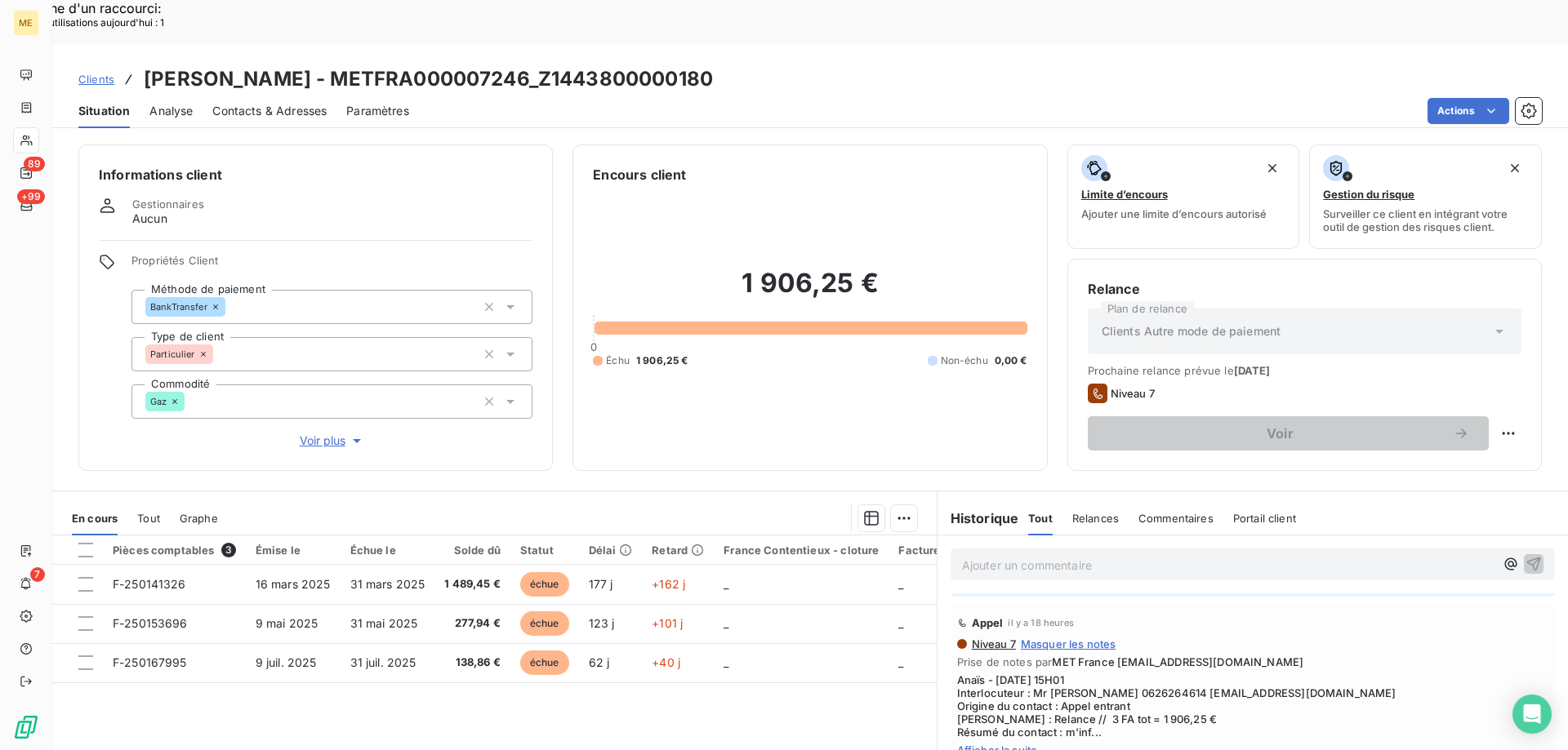
scroll to position [245, 0]
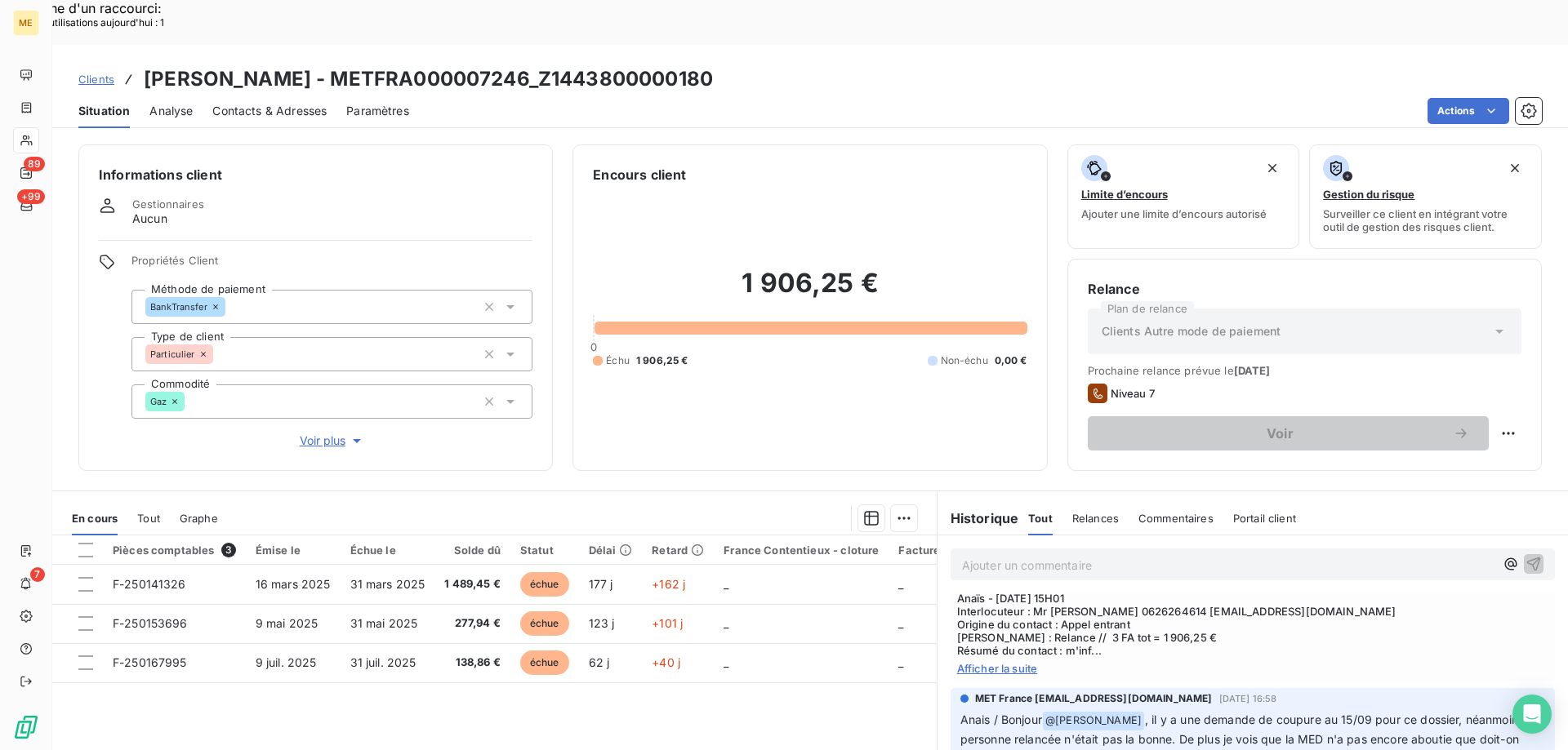
click at [1020, 662] on span "Afficher la suite" at bounding box center [1252, 668] width 591 height 13
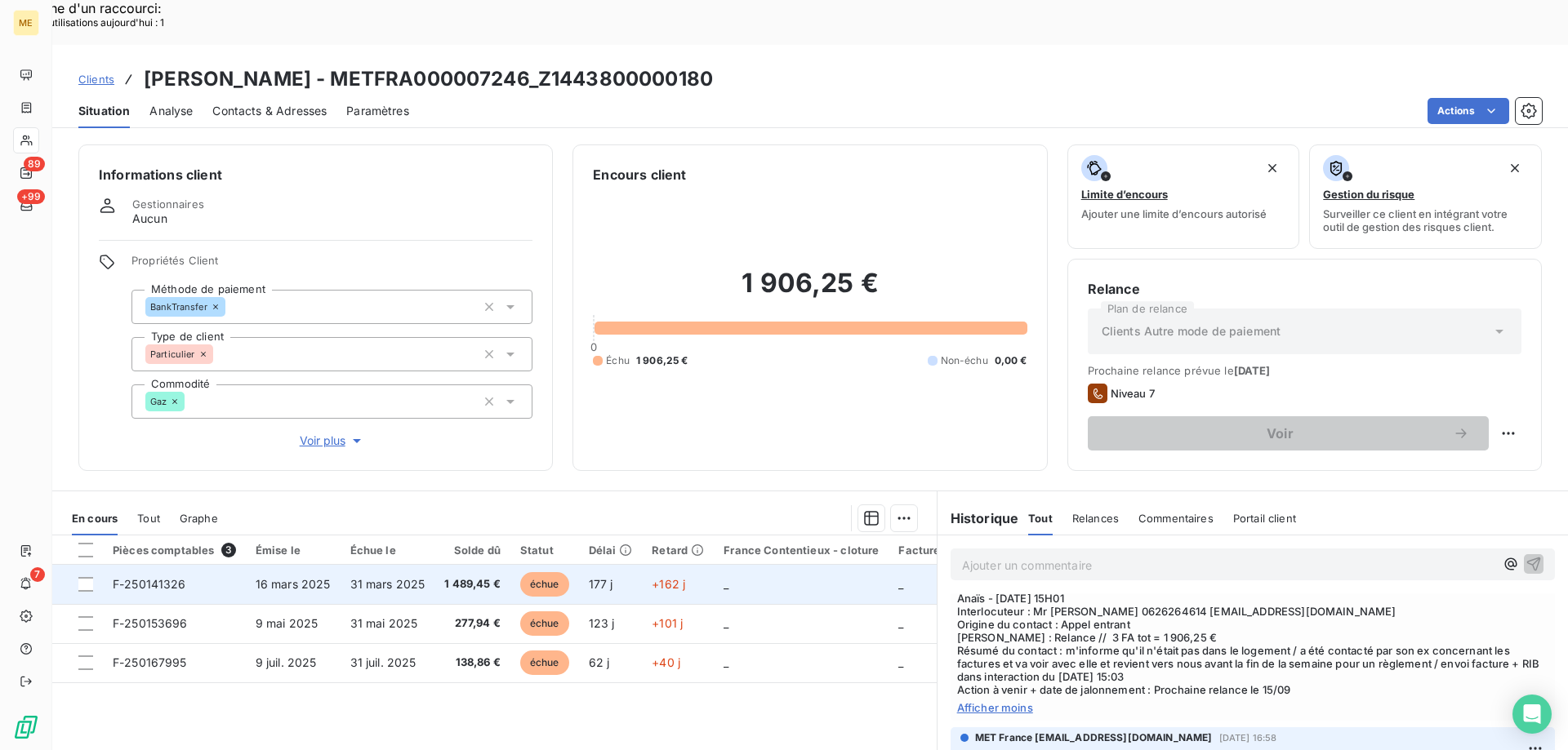
click at [425, 565] on td "31 mars 2025" at bounding box center [388, 585] width 95 height 39
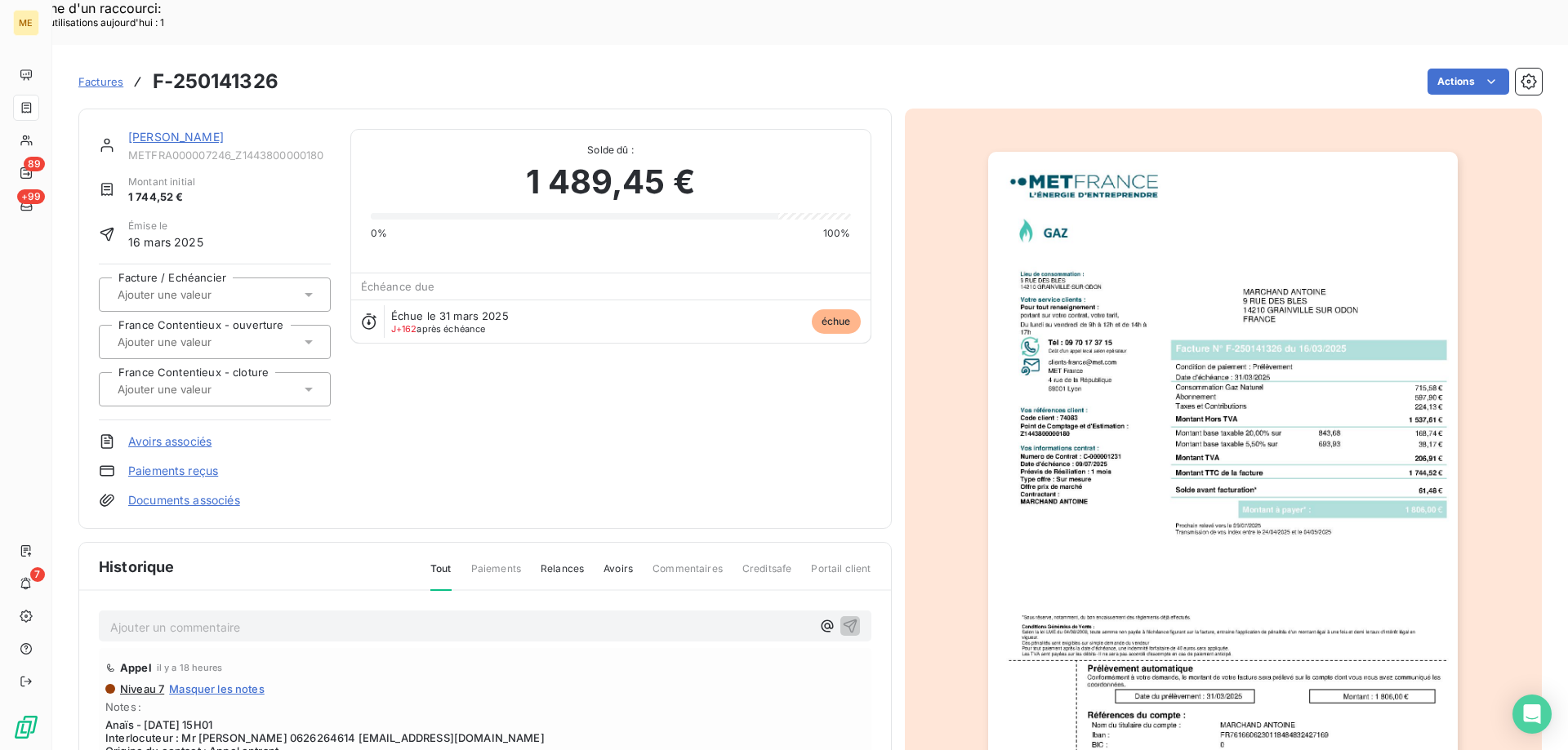
click at [156, 130] on link "[PERSON_NAME]" at bounding box center [175, 136] width 96 height 14
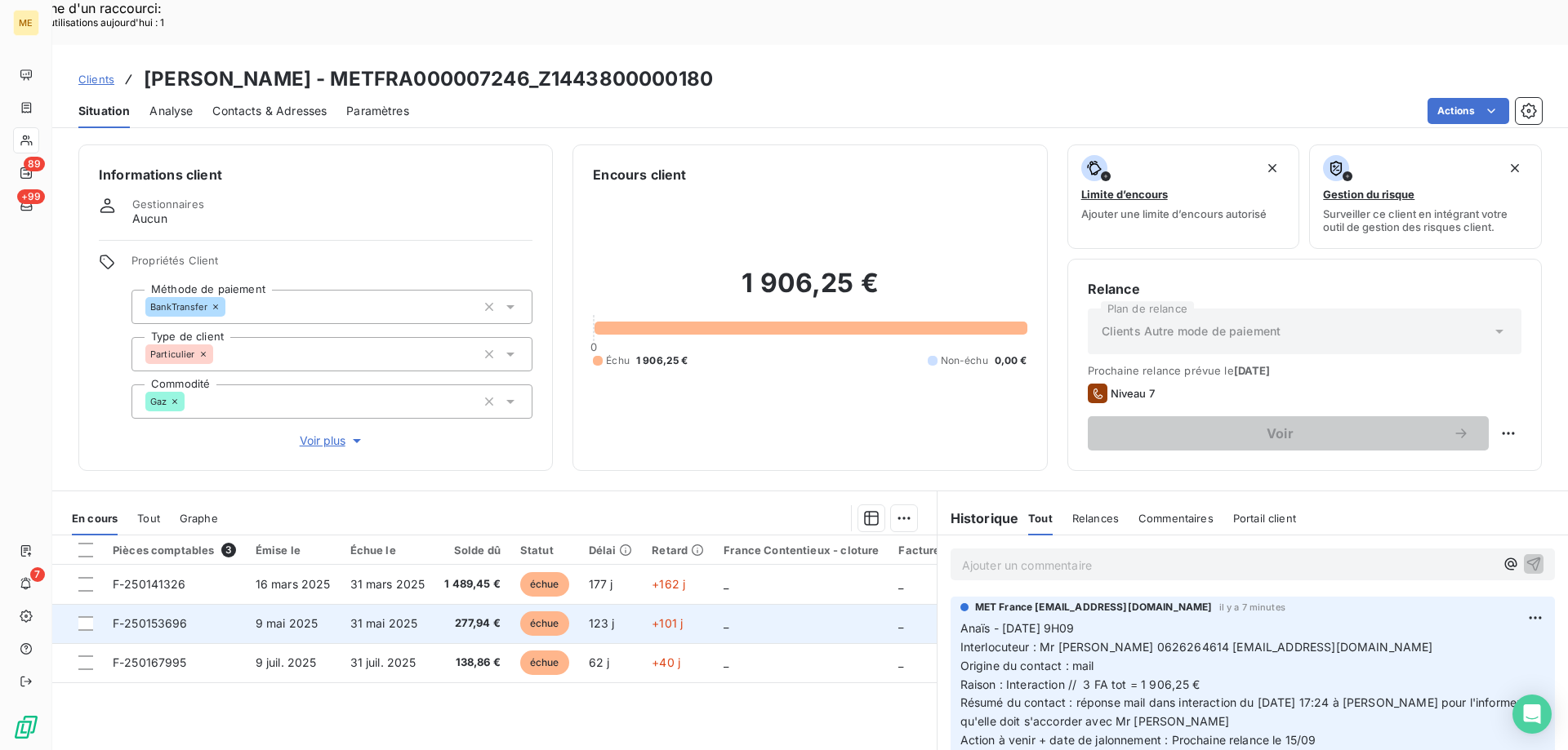
click at [214, 604] on td "F-250153696" at bounding box center [175, 624] width 143 height 39
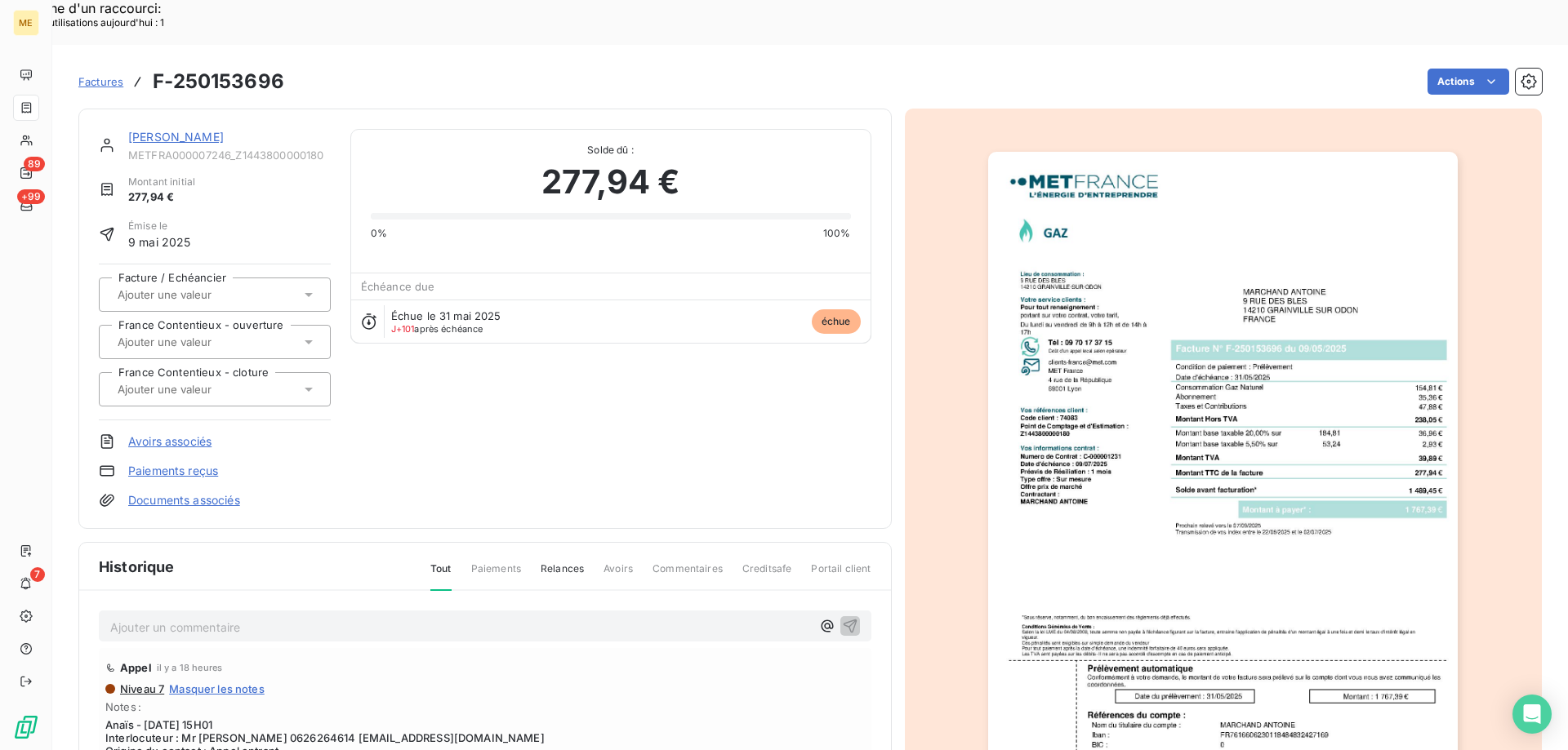
click at [153, 130] on link "[PERSON_NAME]" at bounding box center [175, 136] width 96 height 14
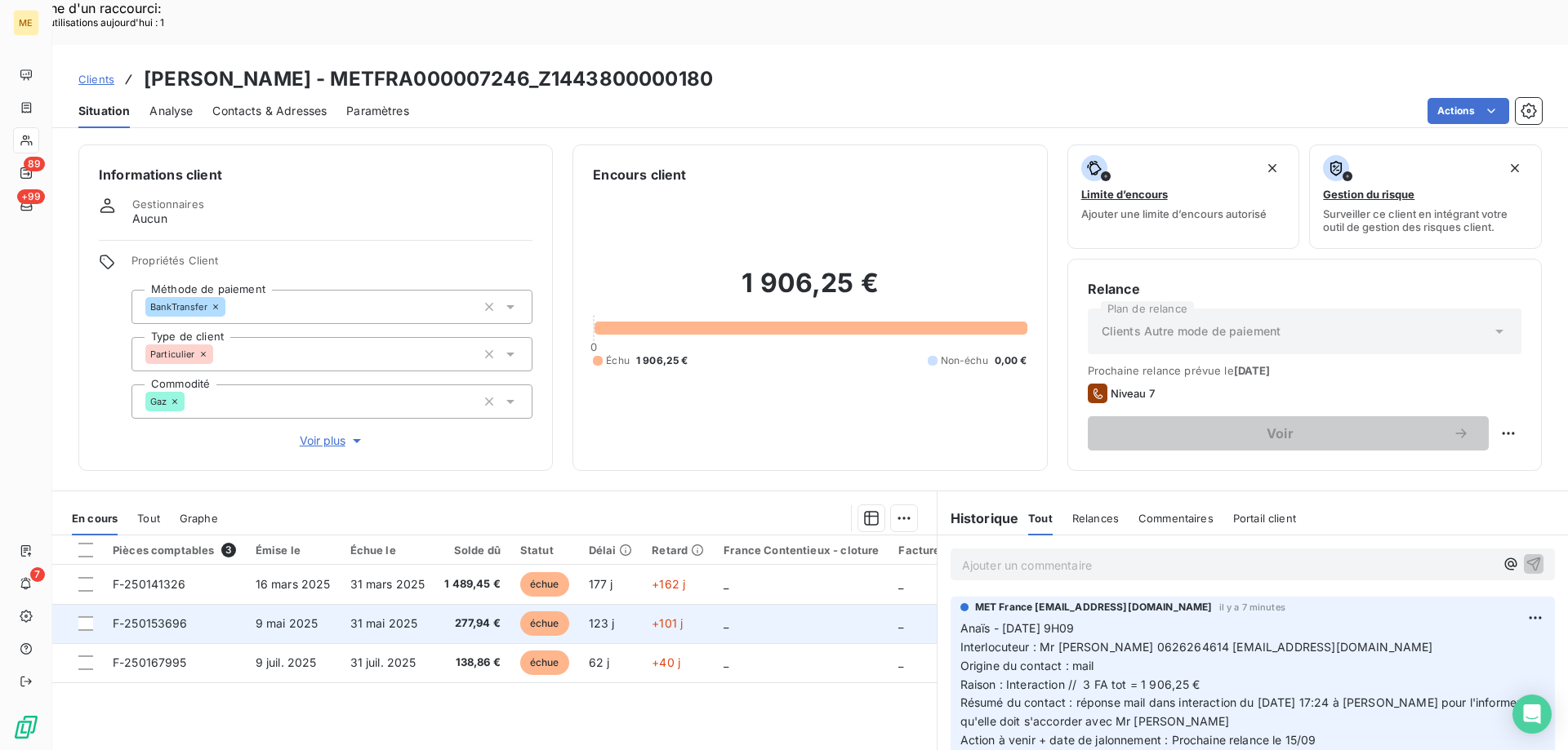
click at [435, 604] on td "277,94 €" at bounding box center [473, 624] width 76 height 39
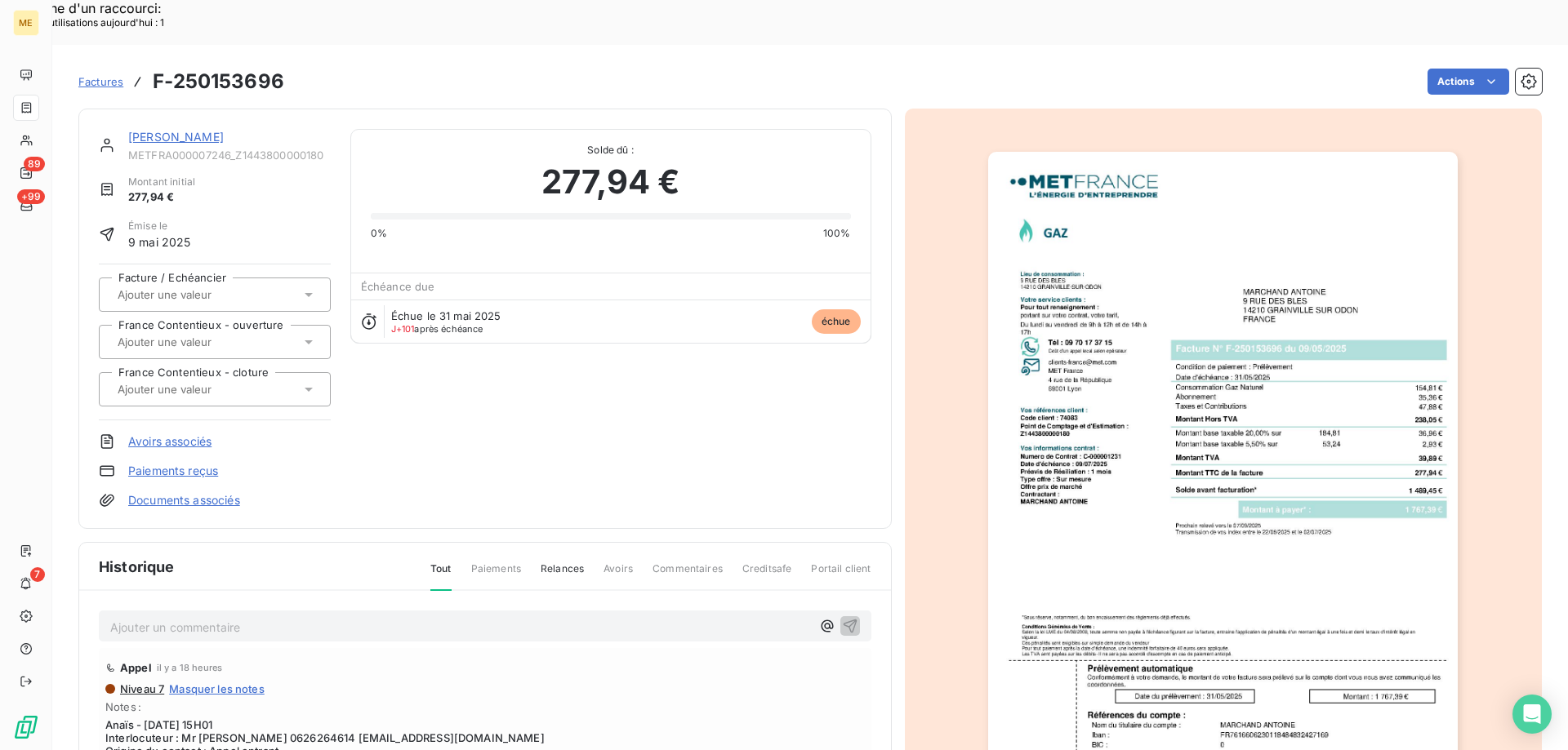
click at [146, 130] on link "[PERSON_NAME]" at bounding box center [175, 136] width 96 height 14
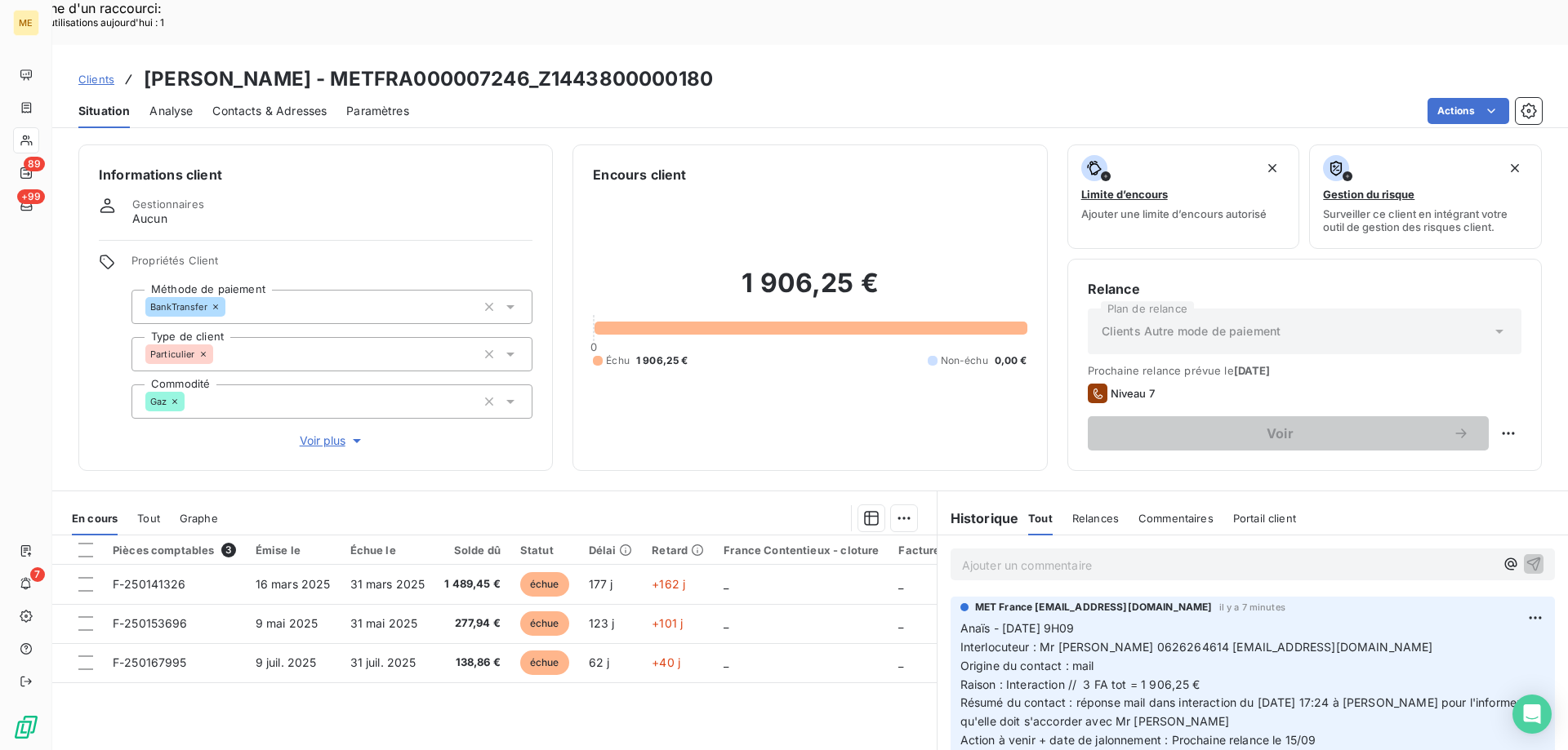
click at [788, 505] on div at bounding box center [577, 518] width 680 height 26
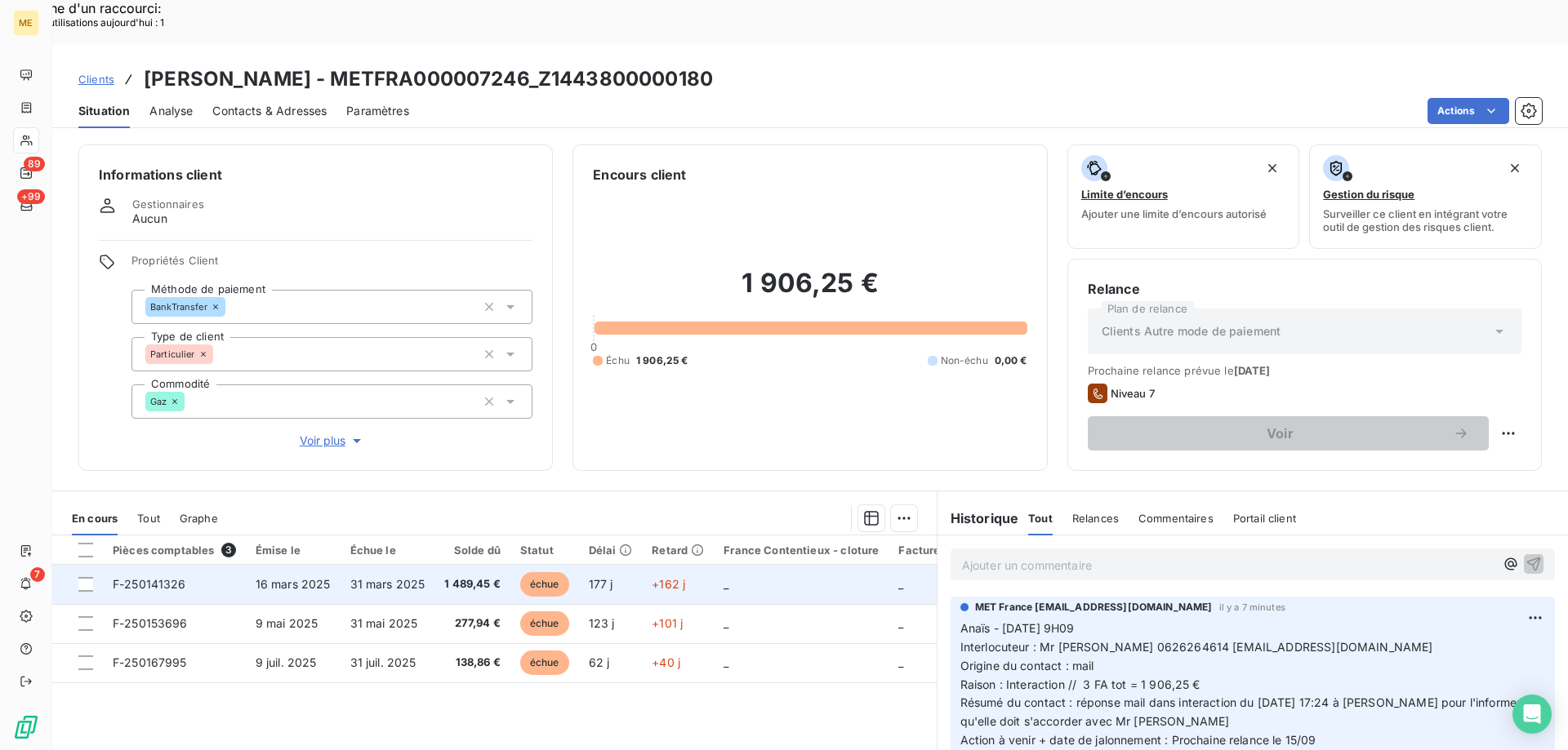
click at [777, 565] on td "_" at bounding box center [801, 585] width 175 height 39
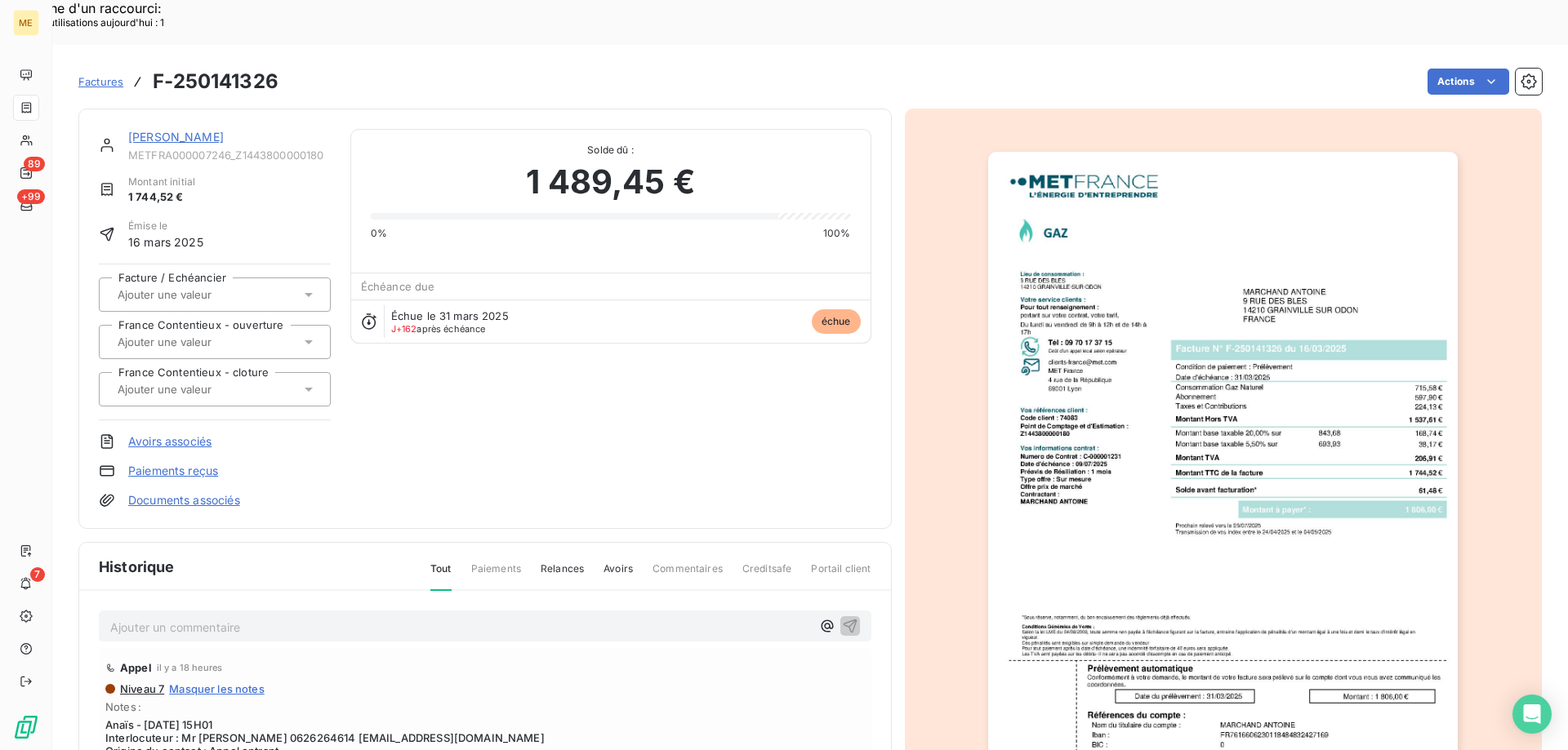
click at [170, 130] on link "[PERSON_NAME]" at bounding box center [175, 136] width 96 height 14
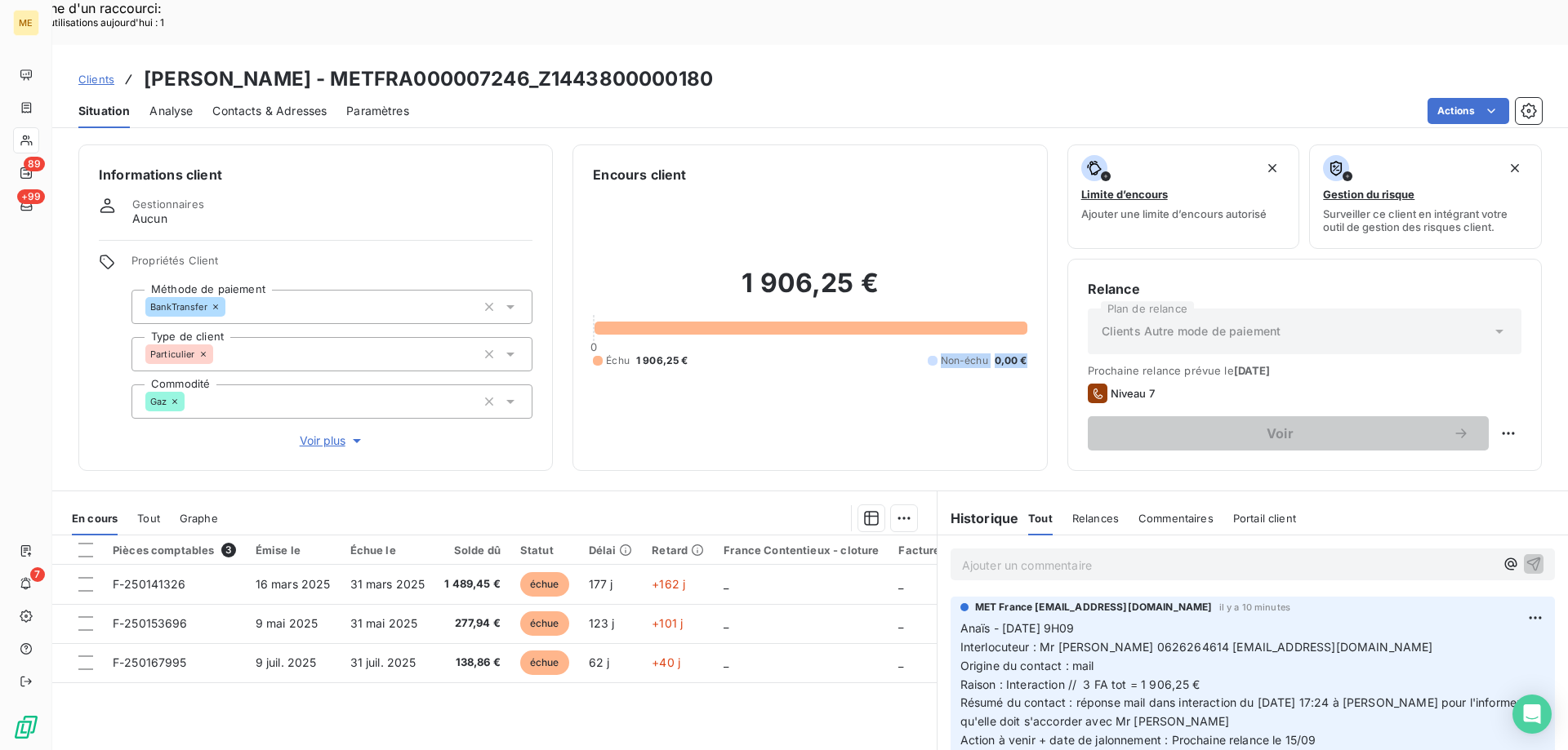
drag, startPoint x: 922, startPoint y: 304, endPoint x: 1019, endPoint y: 314, distance: 97.5
click at [1019, 314] on div "Encours client 1 906,25 € 0 Échu 1 906,25 € Non-échu 0,00 €" at bounding box center [810, 308] width 474 height 327
drag, startPoint x: 1020, startPoint y: 315, endPoint x: 973, endPoint y: 329, distance: 49.0
click at [1018, 316] on div "Encours client 1 906,25 € 0 Échu 1 906,25 € Non-échu 0,00 €" at bounding box center [810, 308] width 474 height 327
click at [904, 339] on div "1 906,25 € 0 Échu 1 906,25 € Non-échu 0,00 €" at bounding box center [810, 317] width 434 height 266
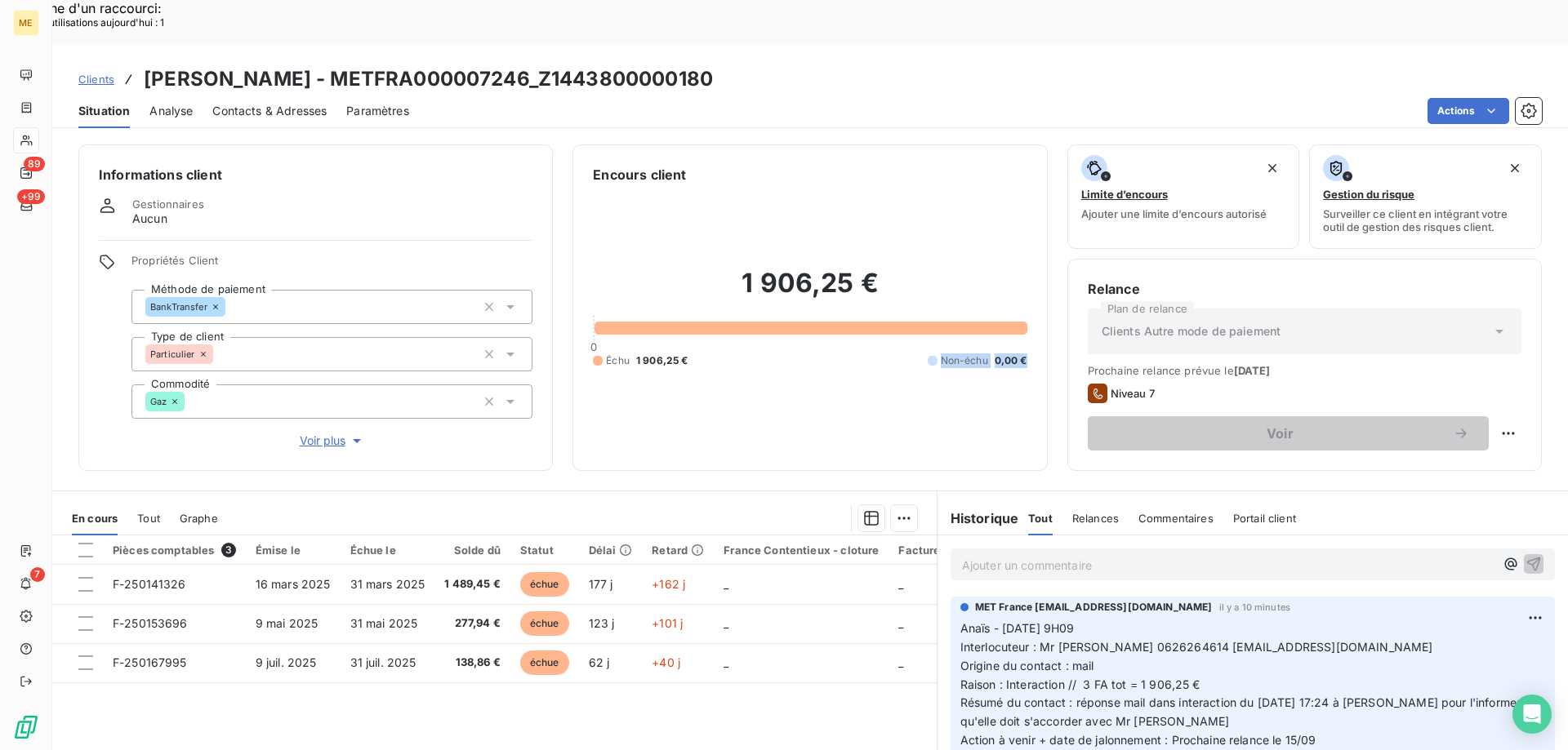
click at [952, 354] on span "Non-échu" at bounding box center [964, 361] width 47 height 15
click at [932, 354] on div "Non-échu" at bounding box center [957, 361] width 60 height 15
click at [940, 354] on span "Non-échu" at bounding box center [964, 361] width 47 height 15
drag, startPoint x: 930, startPoint y: 304, endPoint x: 1029, endPoint y: 317, distance: 99.8
click at [1029, 317] on div "Encours client 1 906,25 € 0 Échu 1 906,25 € Non-échu 0,00 €" at bounding box center [810, 308] width 474 height 327
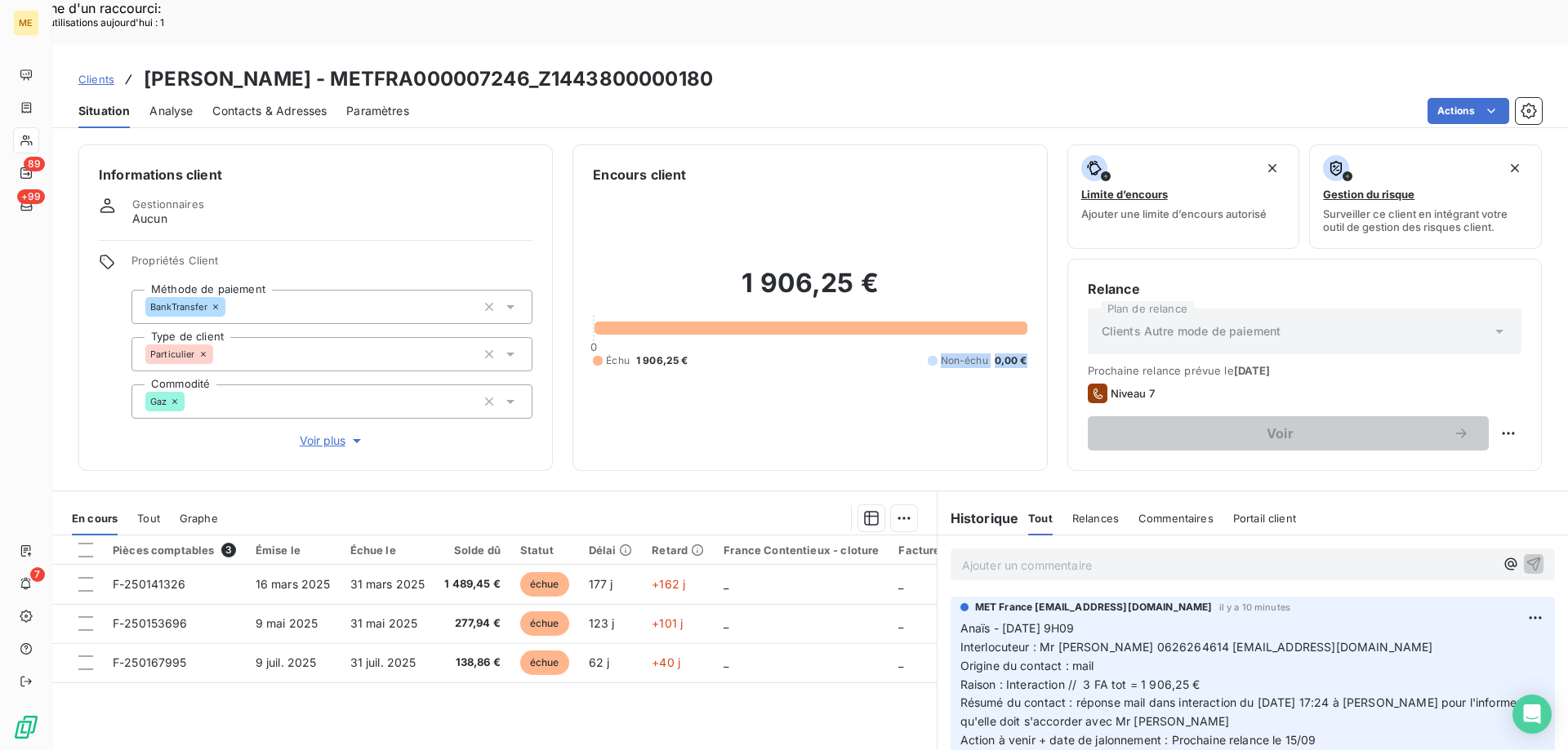
click at [972, 323] on div "1 906,25 € 0 Échu 1 906,25 € Non-échu 0,00 €" at bounding box center [810, 317] width 434 height 266
drag, startPoint x: 932, startPoint y: 304, endPoint x: 1029, endPoint y: 308, distance: 97.1
click at [1029, 308] on div "Encours client 1 906,25 € 0 Échu 1 906,25 € Non-échu 0,00 €" at bounding box center [810, 308] width 474 height 327
click at [1411, 640] on span "Interlocuteur : Mr [PERSON_NAME] 0626264614 [EMAIL_ADDRESS][DOMAIN_NAME]" at bounding box center [1196, 647] width 473 height 14
click at [1074, 620] on p "Anaïs - [DATE] 9H09 Interlocuteur : Mr [PERSON_NAME] 0626264614 [EMAIL_ADDRESS]…" at bounding box center [1252, 685] width 585 height 131
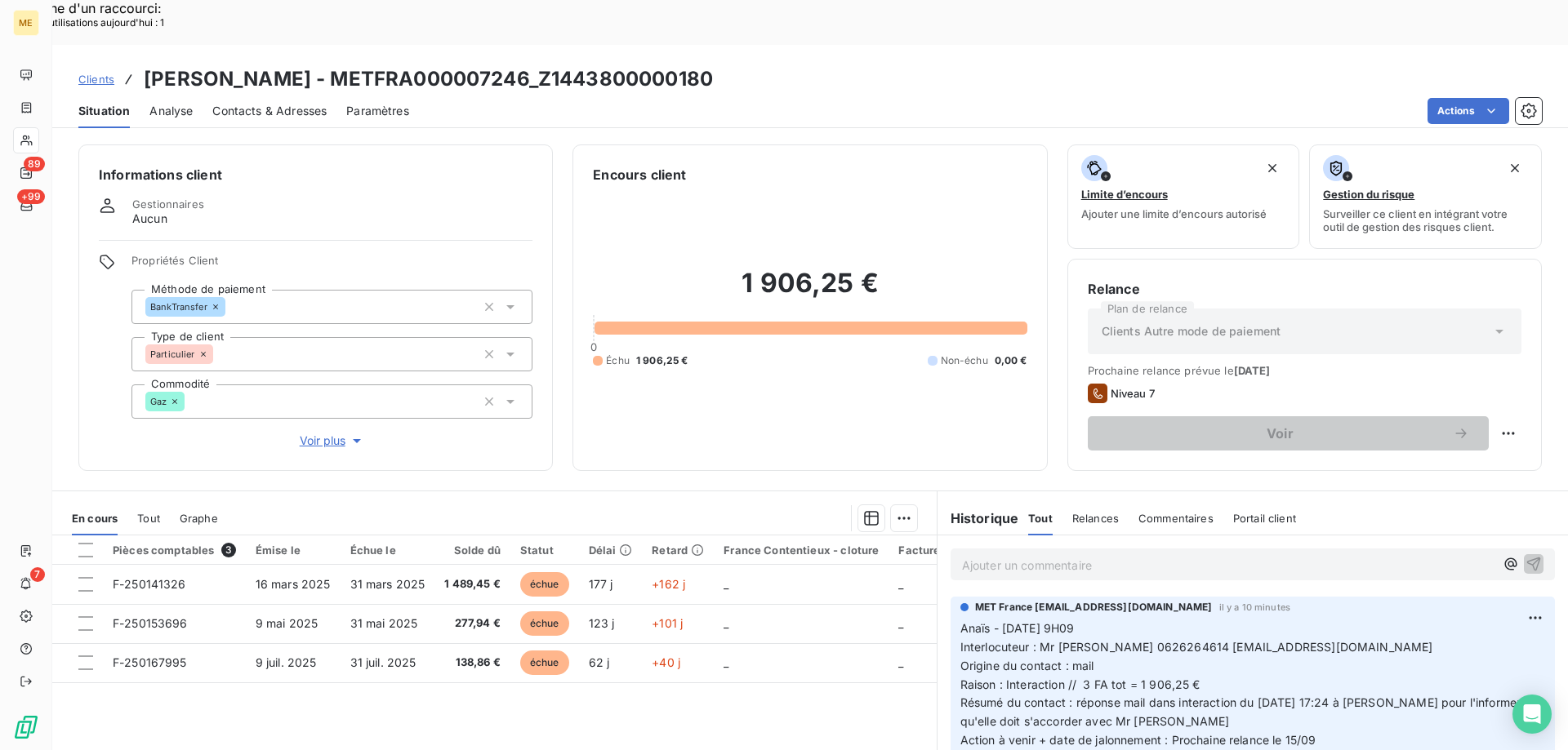
click at [1142, 555] on p "Ajouter un commentaire ﻿" at bounding box center [1227, 565] width 532 height 20
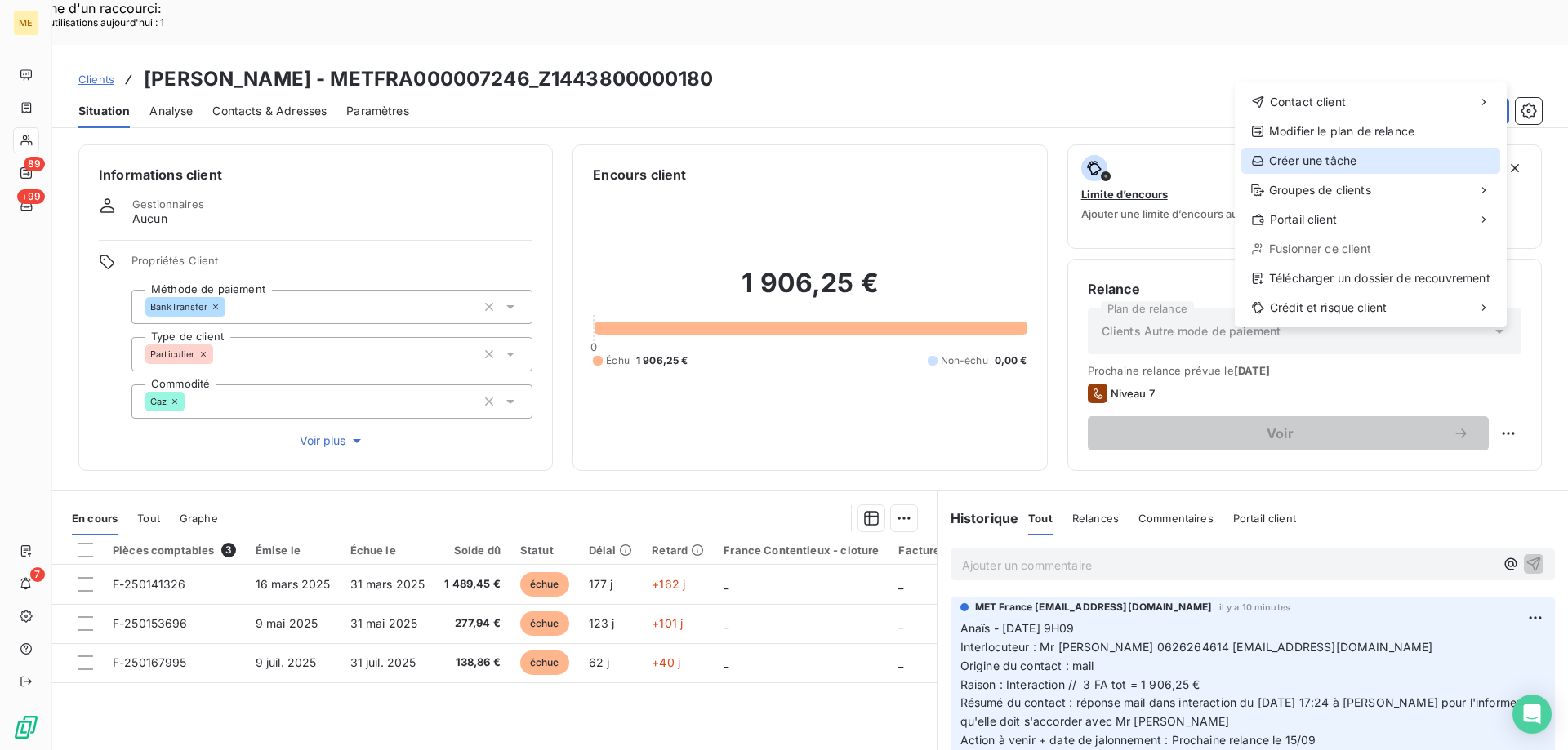
click at [1316, 151] on div "Créer une tâche" at bounding box center [1370, 161] width 259 height 26
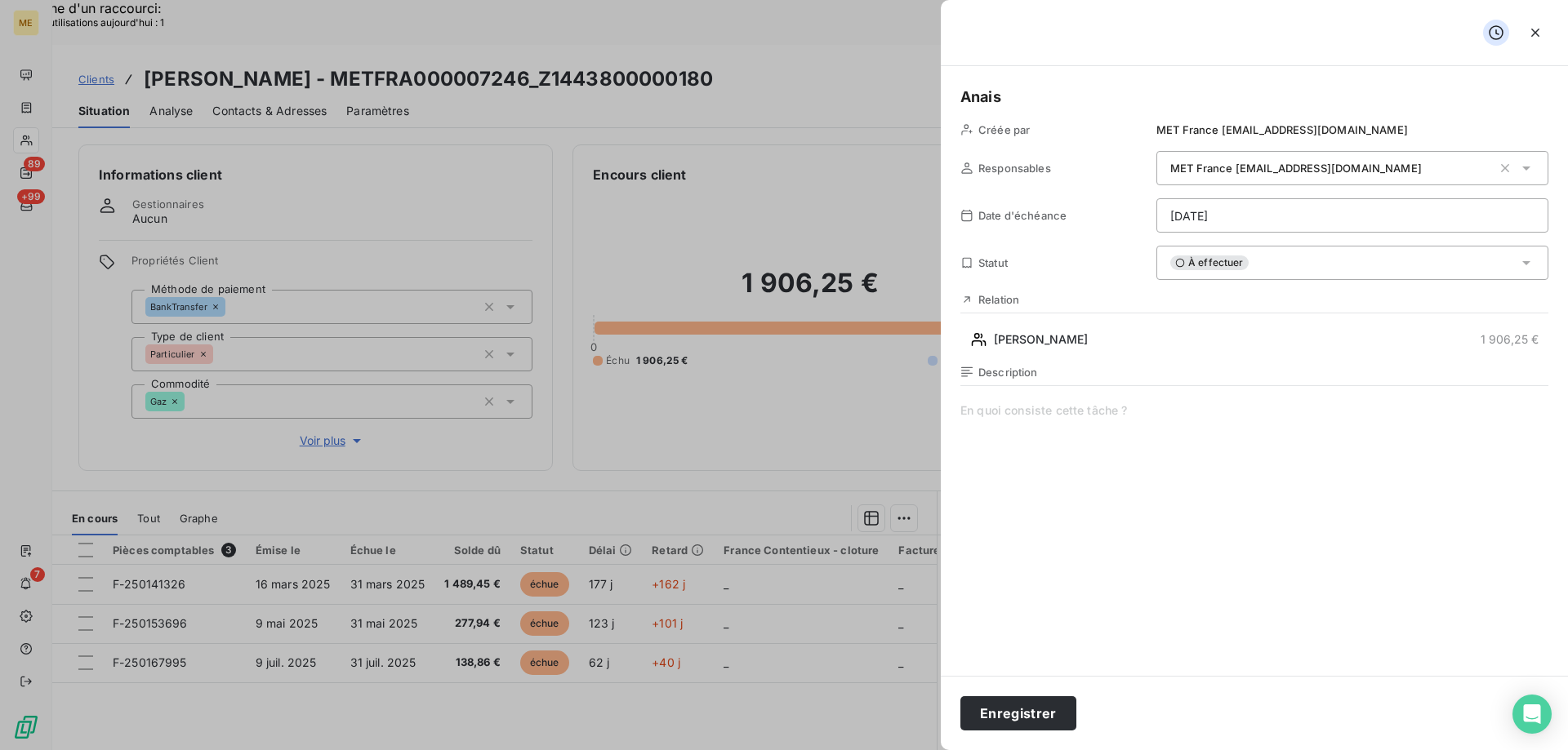
click at [1004, 413] on span at bounding box center [1253, 560] width 588 height 314
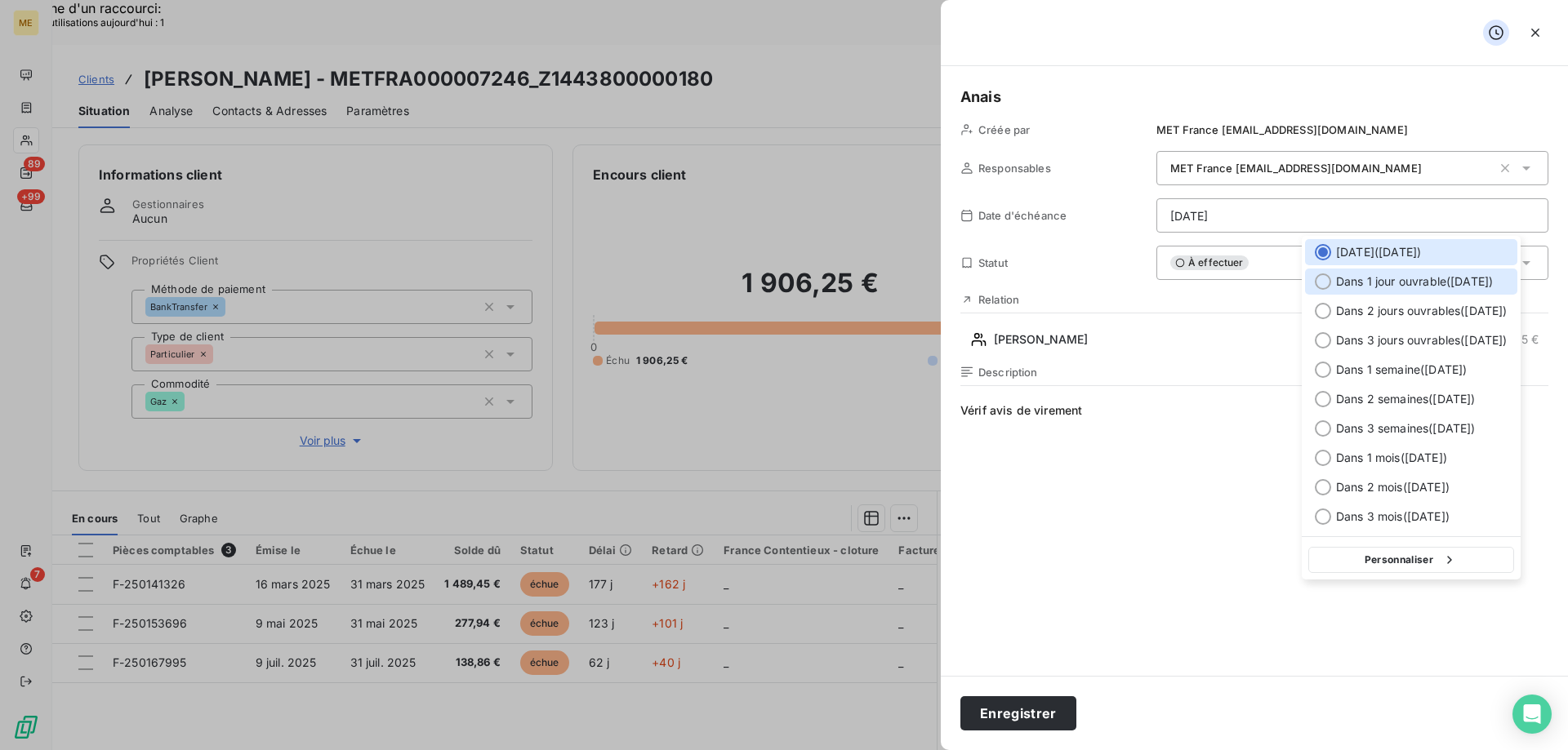
click at [1433, 284] on span "Dans 1 jour ouvrable ( [DATE] )" at bounding box center [1414, 282] width 157 height 17
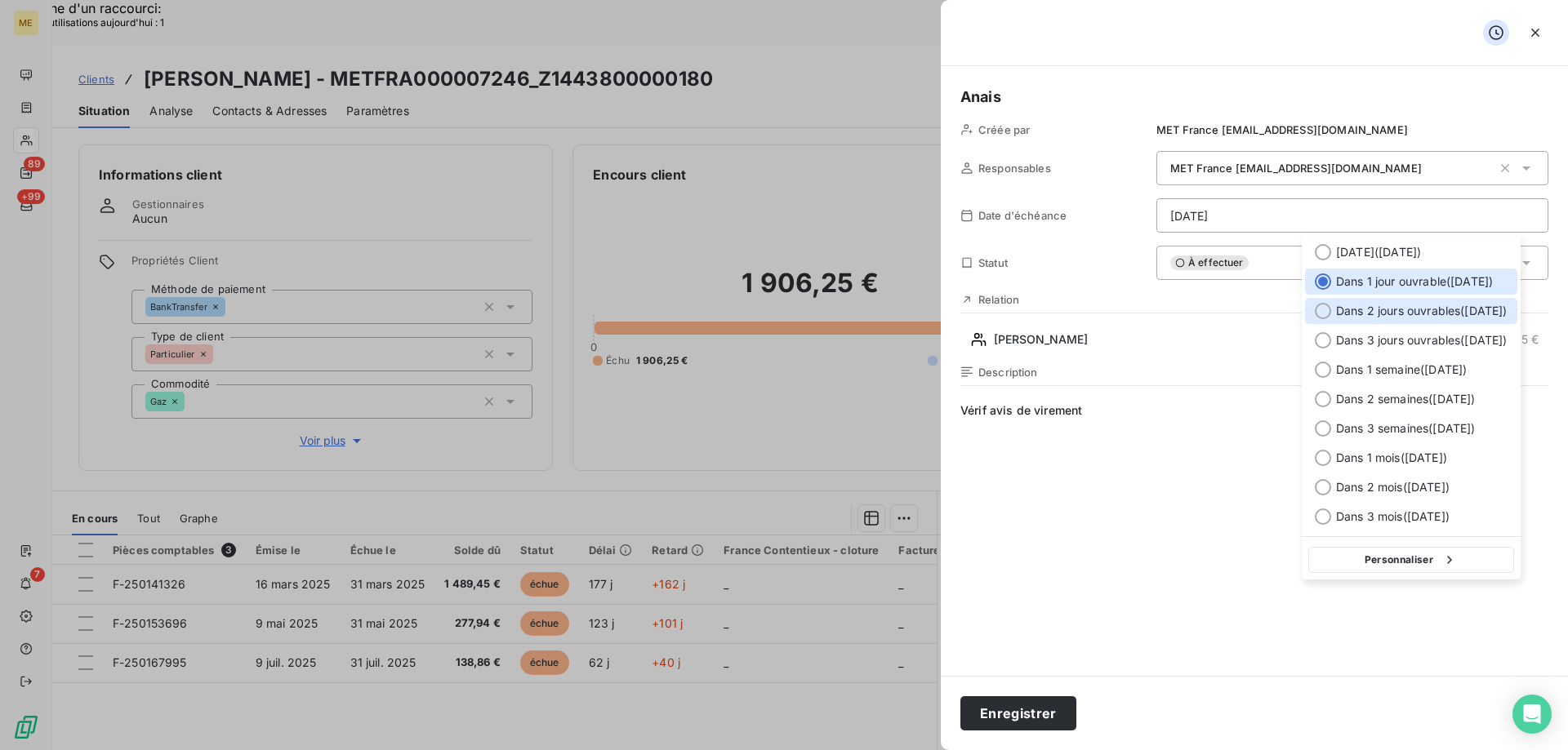
click at [1363, 311] on span "Dans 2 jours ouvrables ( [DATE] )" at bounding box center [1421, 311] width 172 height 17
type input "[DATE]"
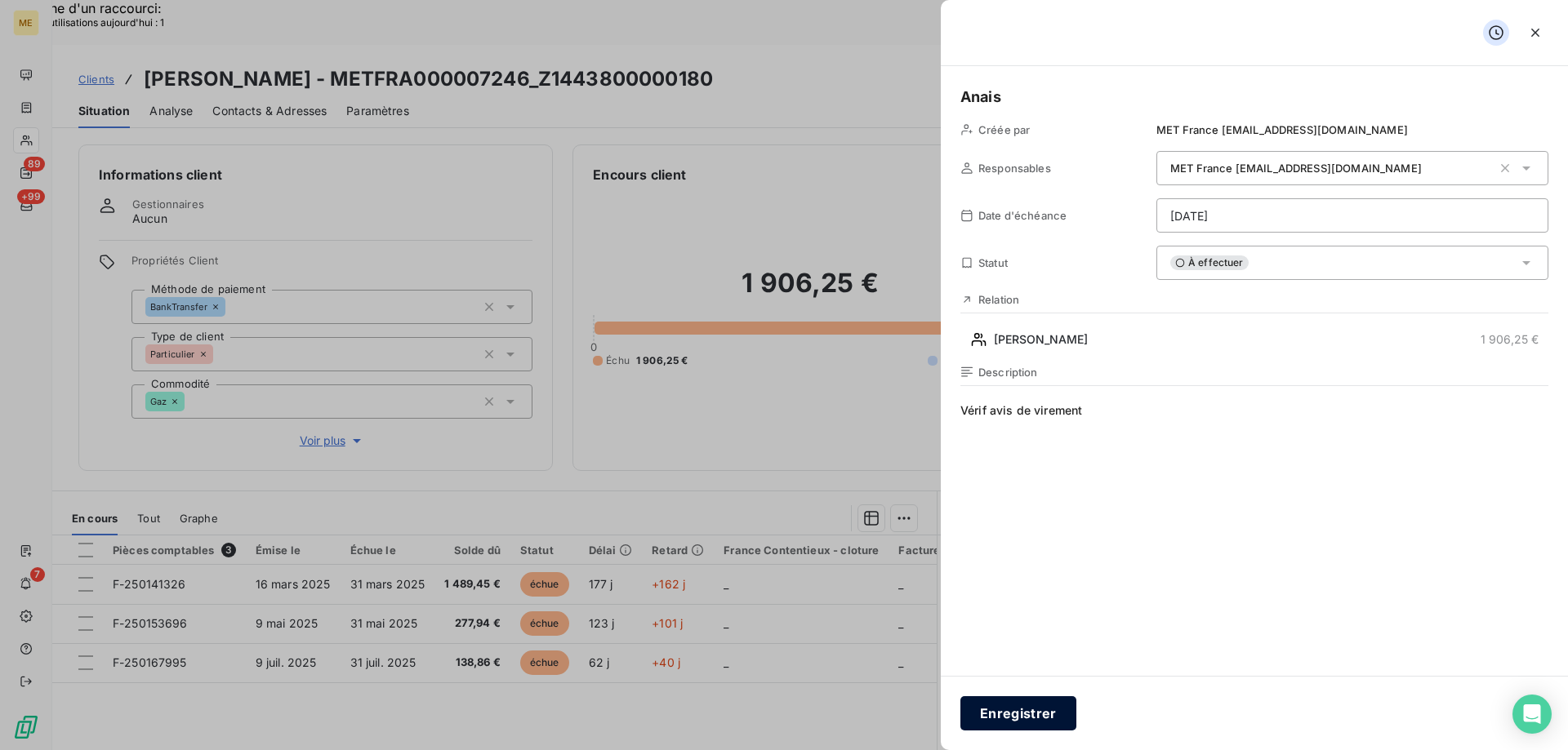
click at [1001, 719] on button "Enregistrer" at bounding box center [1017, 713] width 116 height 34
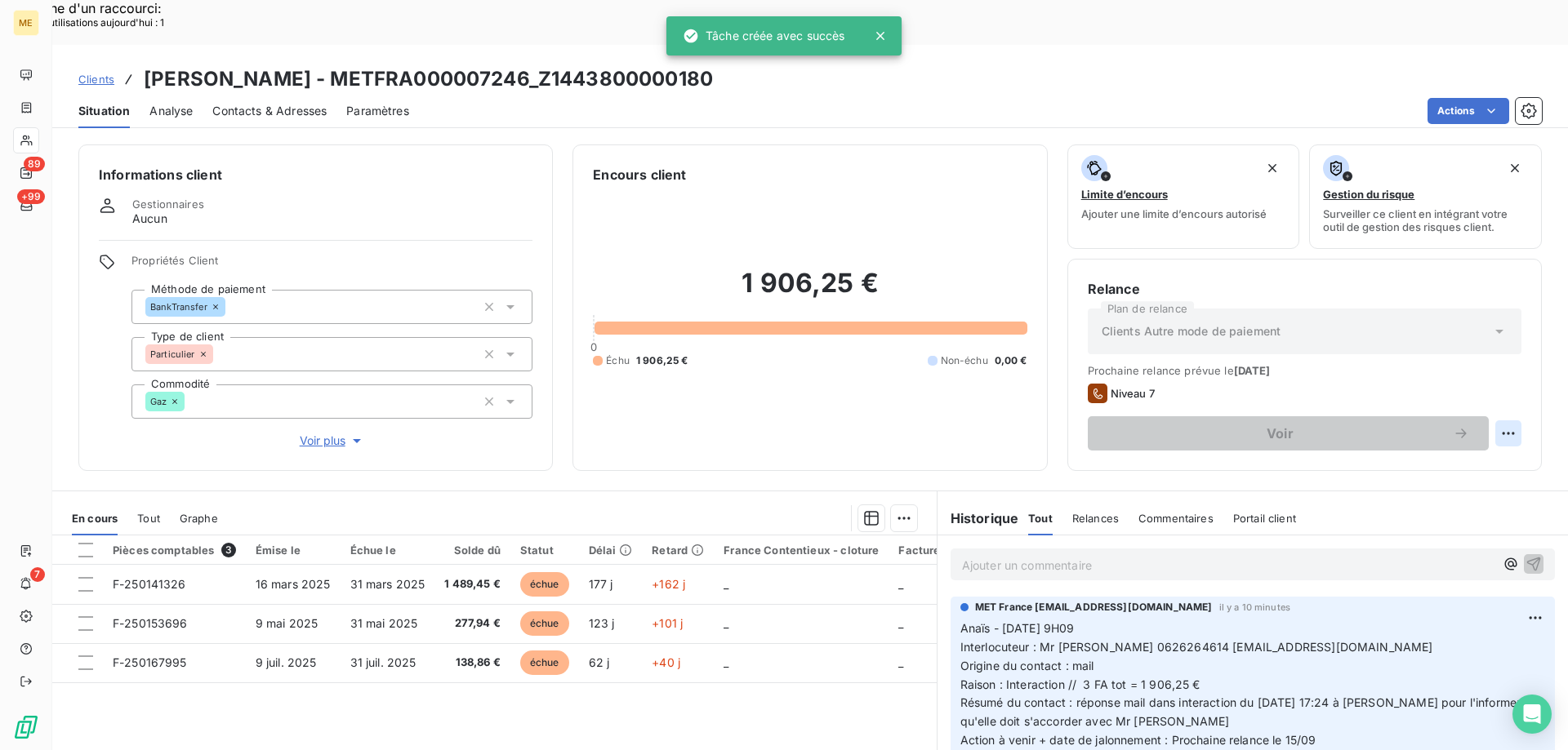
drag, startPoint x: 1461, startPoint y: 420, endPoint x: 1451, endPoint y: 439, distance: 21.5
click at [1461, 426] on div "Replanifier cette action" at bounding box center [1428, 424] width 146 height 26
select select "8"
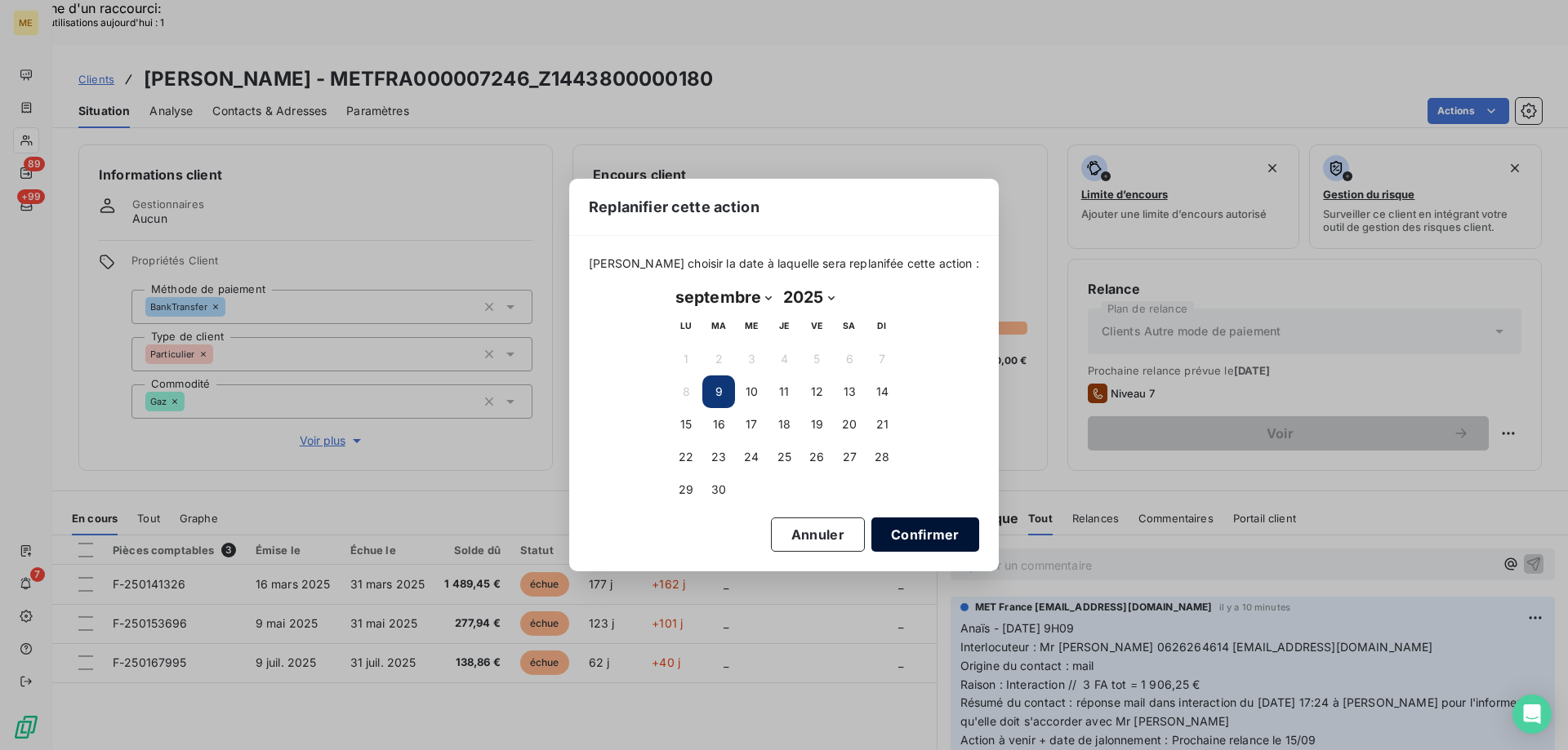
click at [914, 536] on button "Confirmer" at bounding box center [925, 535] width 108 height 34
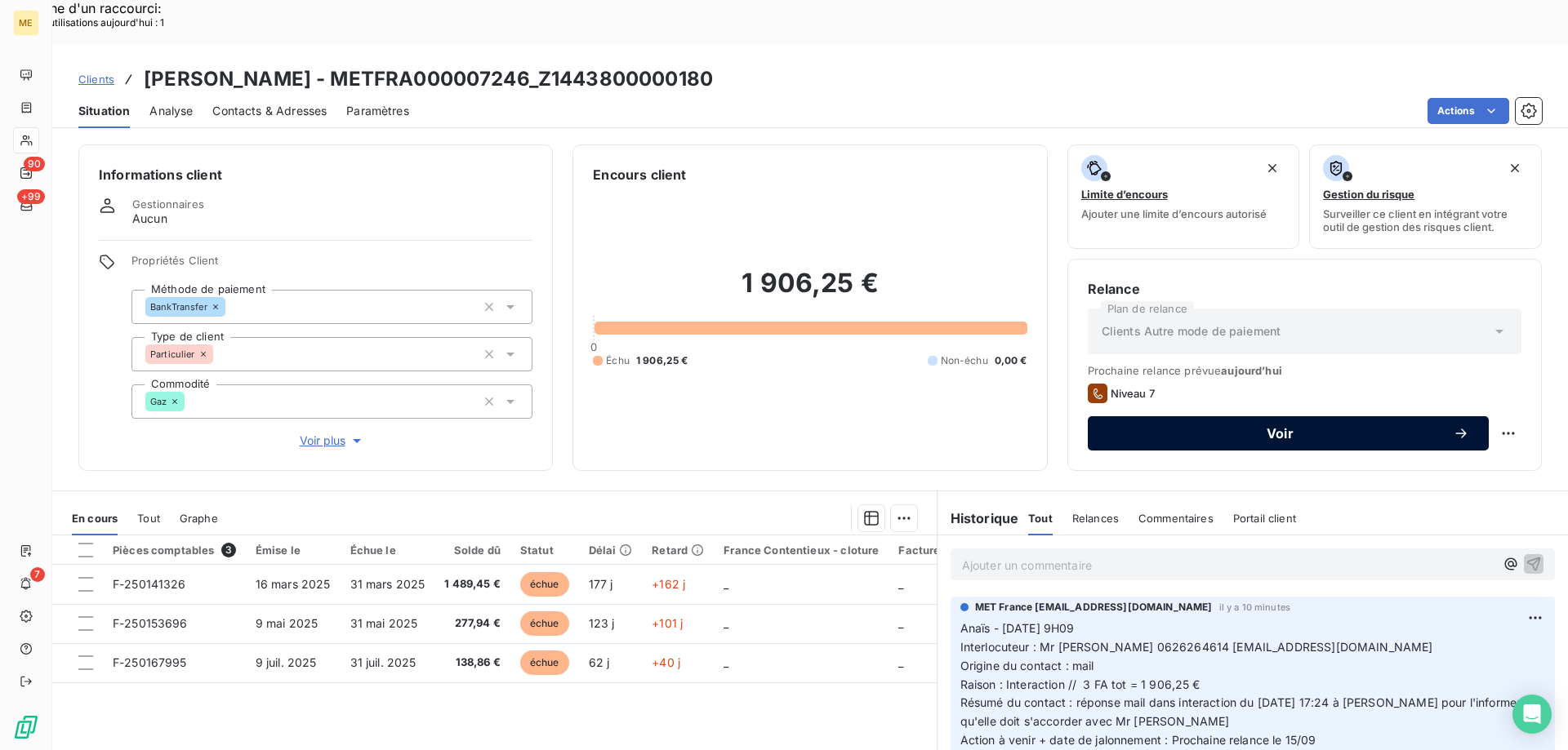
click at [1351, 427] on span "Voir" at bounding box center [1280, 433] width 345 height 13
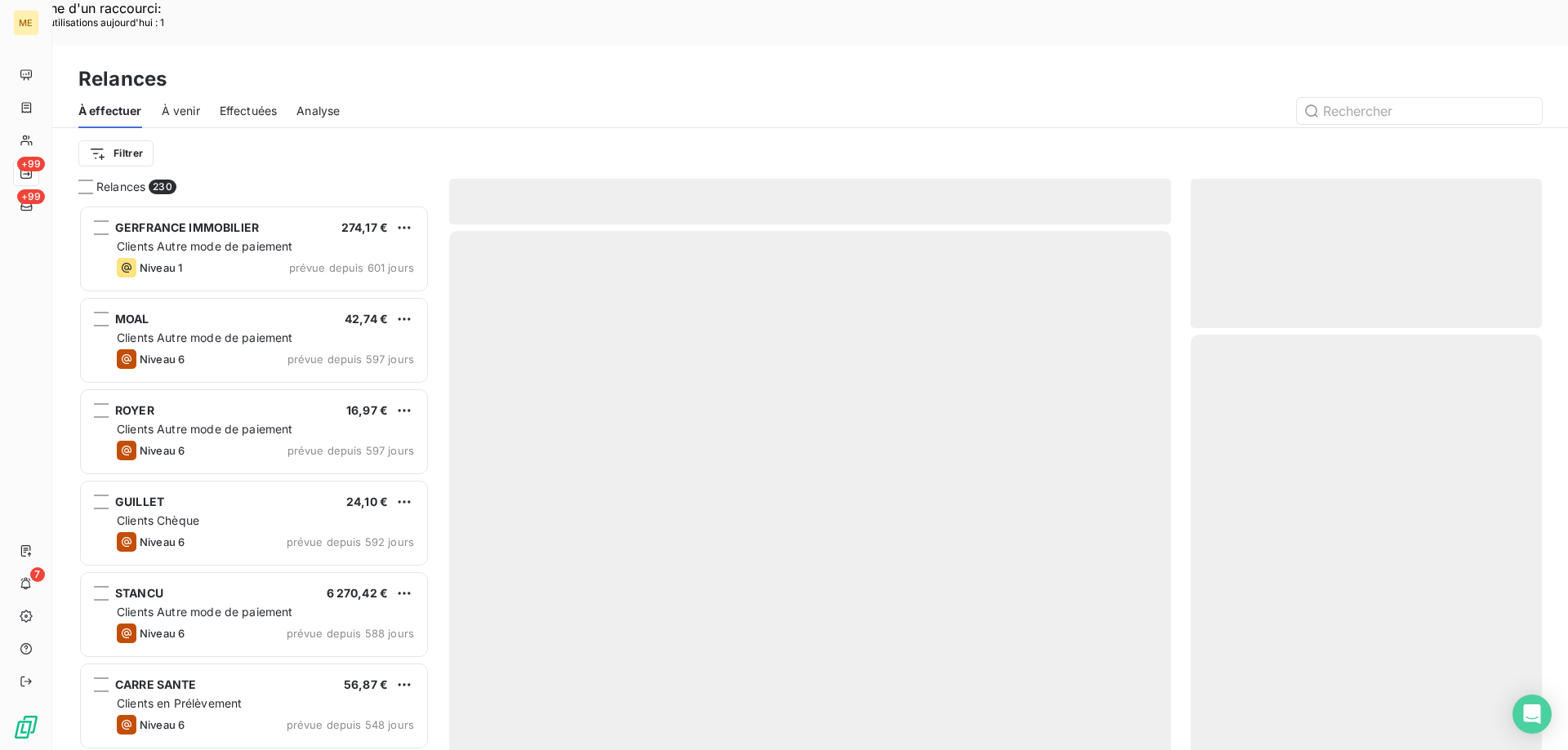
scroll to position [578, 339]
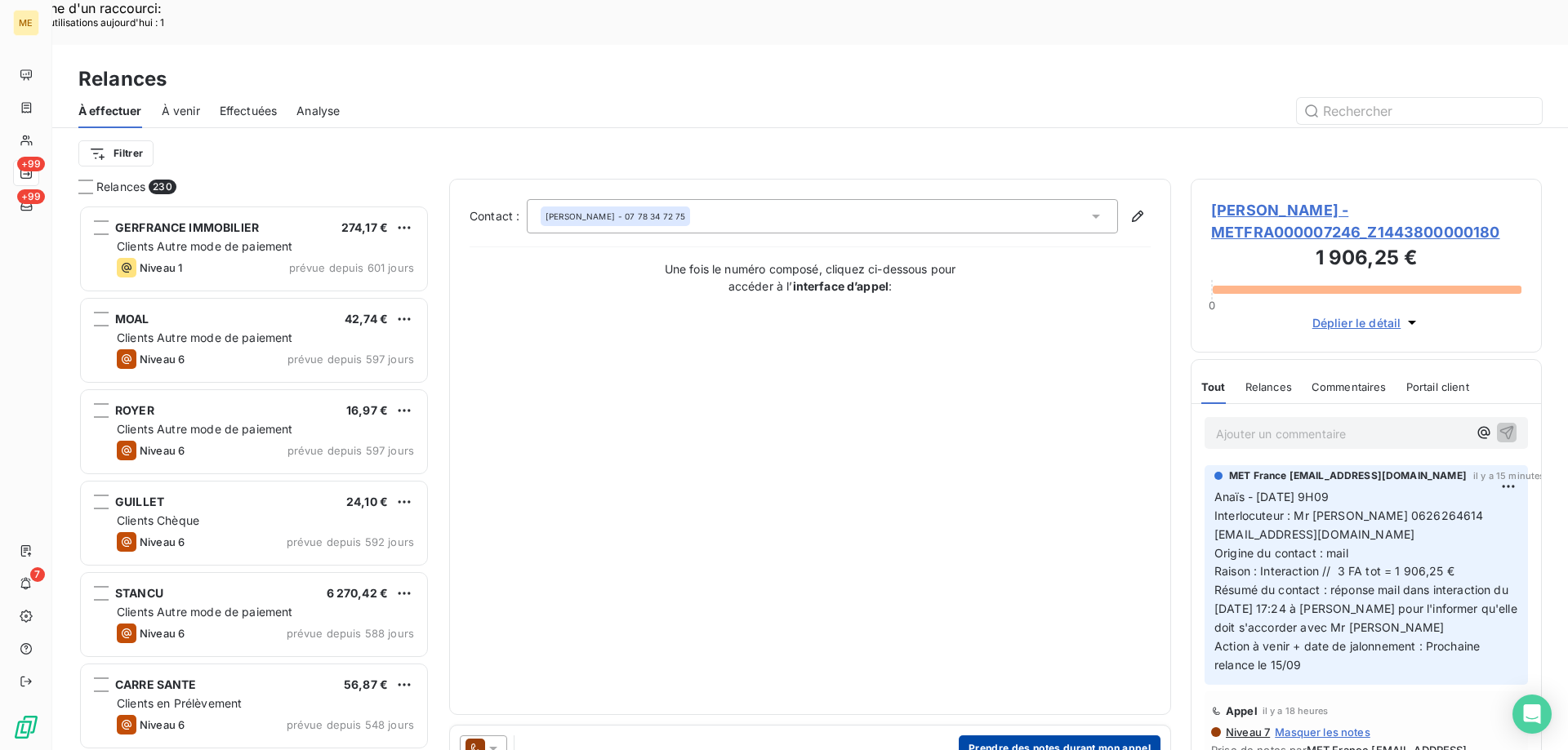
click at [1036, 735] on button "Prendre des notes durant mon appel" at bounding box center [1059, 748] width 201 height 26
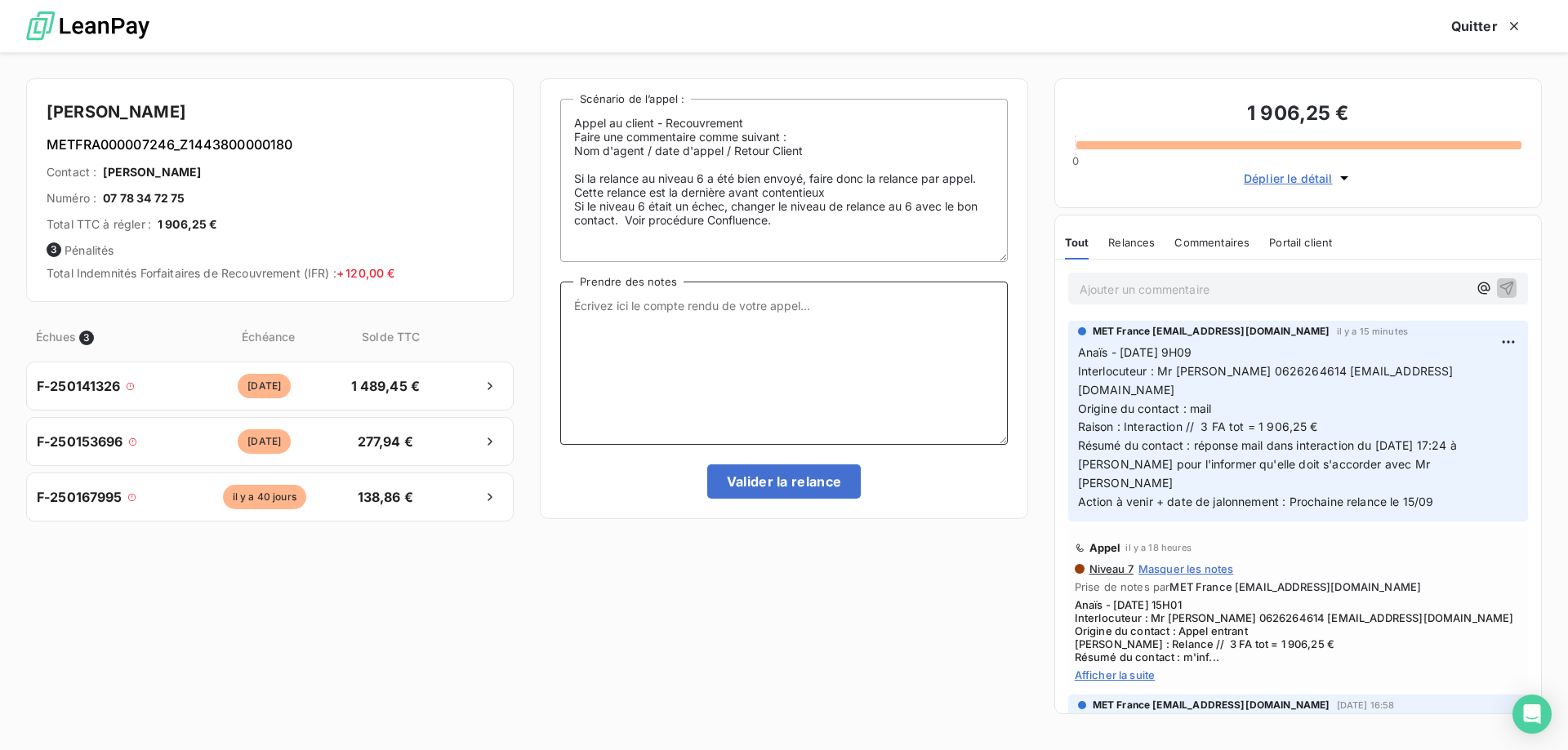
click at [721, 377] on textarea "Prendre des notes" at bounding box center [783, 363] width 447 height 163
paste textarea "Anaïs - [DATE] 9H09 Interlocuteur : Mr [PERSON_NAME] 0626264614 [EMAIL_ADDRESS]…"
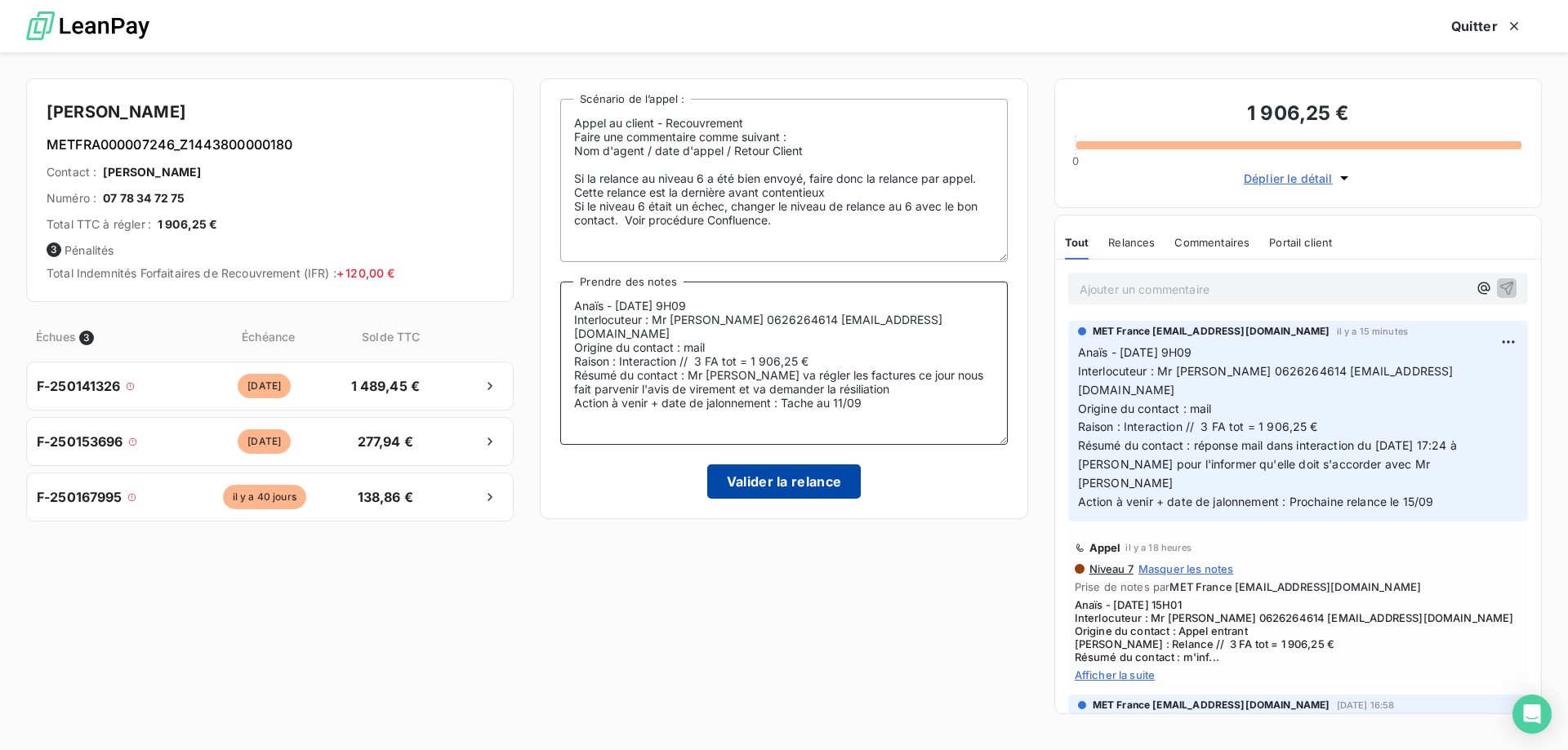
type textarea "Anaïs - [DATE] 9H09 Interlocuteur : Mr [PERSON_NAME] 0626264614 [EMAIL_ADDRESS]…"
click at [738, 479] on button "Valider la relance" at bounding box center [784, 481] width 154 height 34
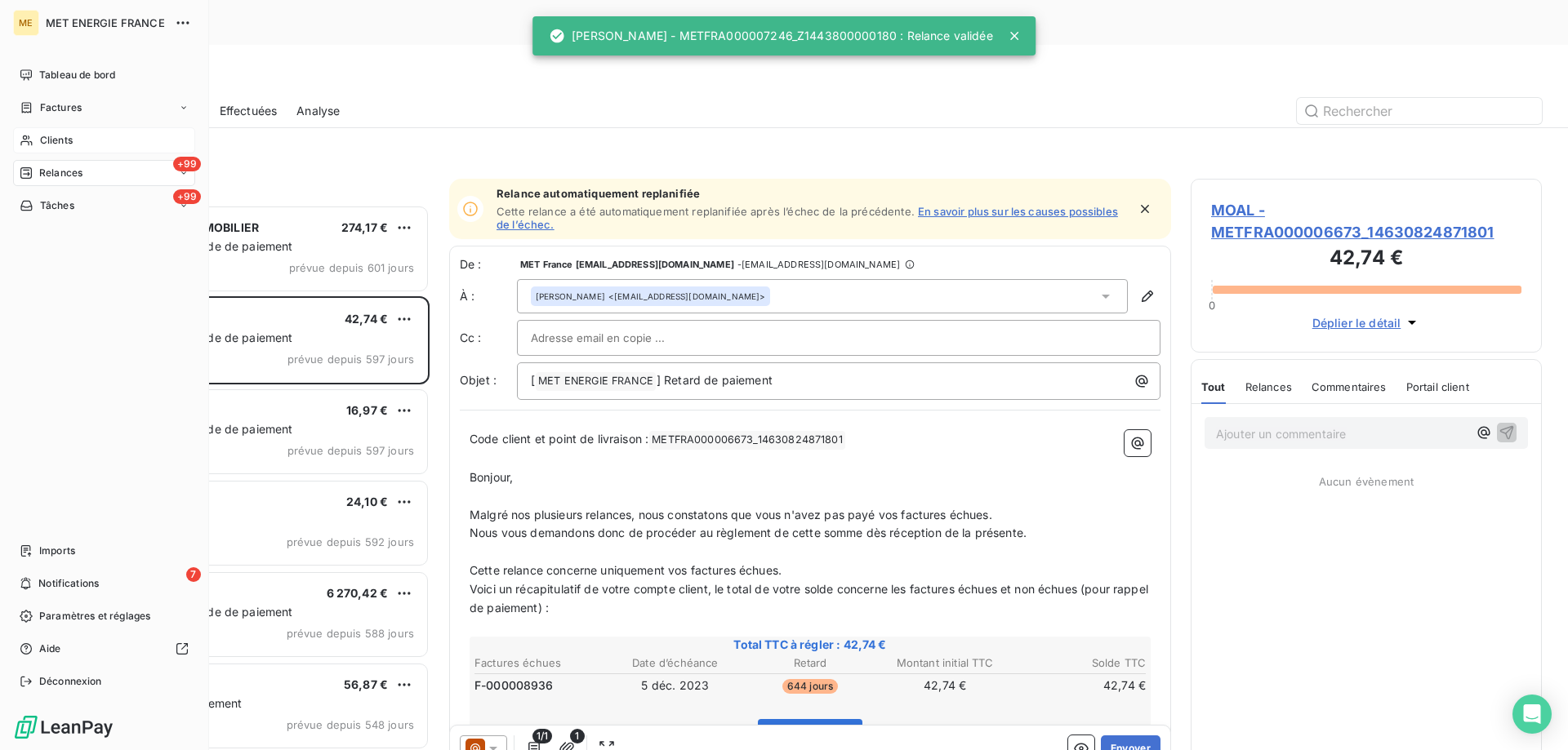
click at [51, 145] on span "Clients" at bounding box center [56, 140] width 32 height 15
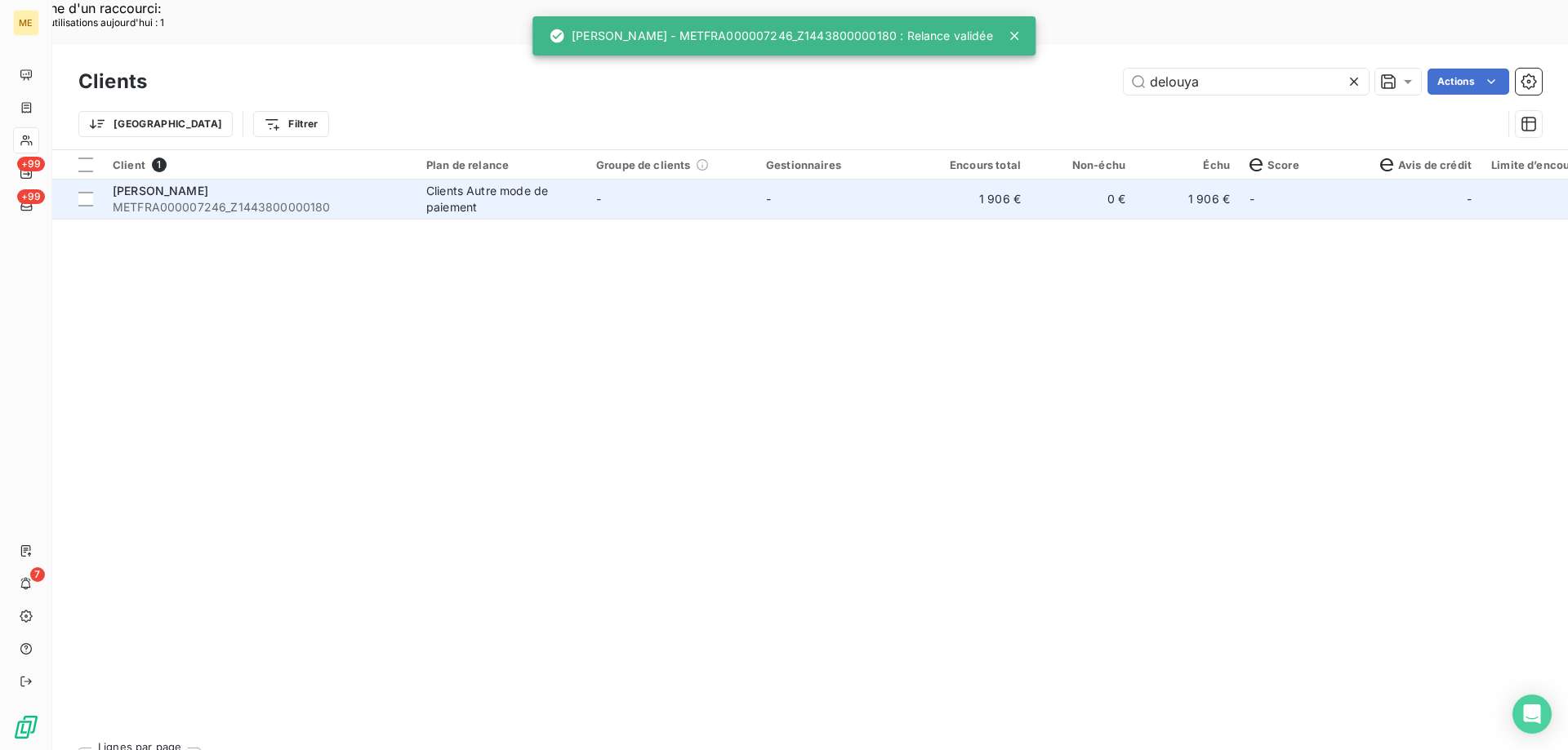
click at [712, 180] on td "-" at bounding box center [671, 200] width 170 height 39
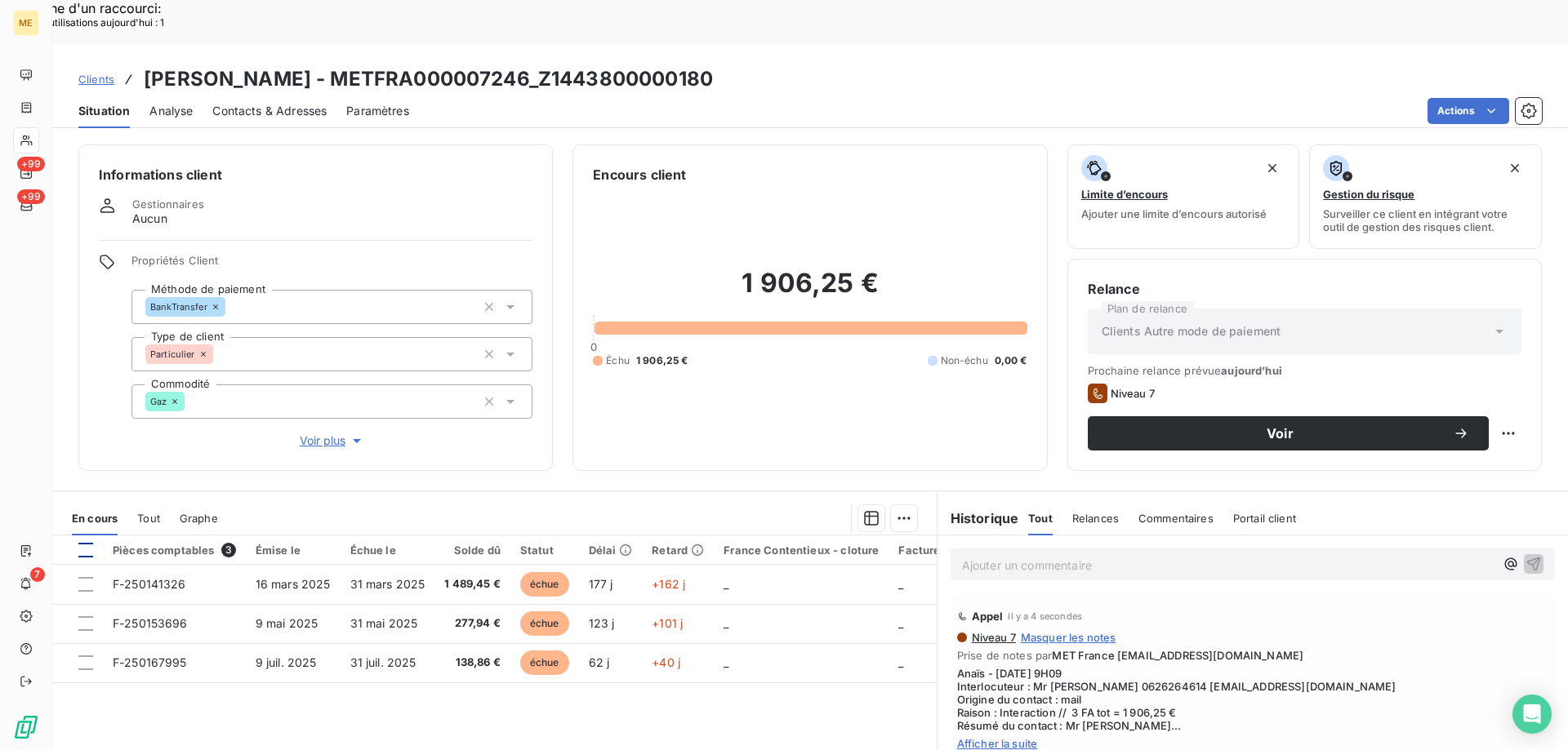
drag, startPoint x: 92, startPoint y: 498, endPoint x: 85, endPoint y: 503, distance: 8.6
click at [89, 536] on th at bounding box center [77, 550] width 51 height 30
click at [84, 543] on div at bounding box center [85, 550] width 15 height 15
click at [863, 540] on div "Ajouter une promesse de paiement (3 factures)" at bounding box center [753, 538] width 296 height 26
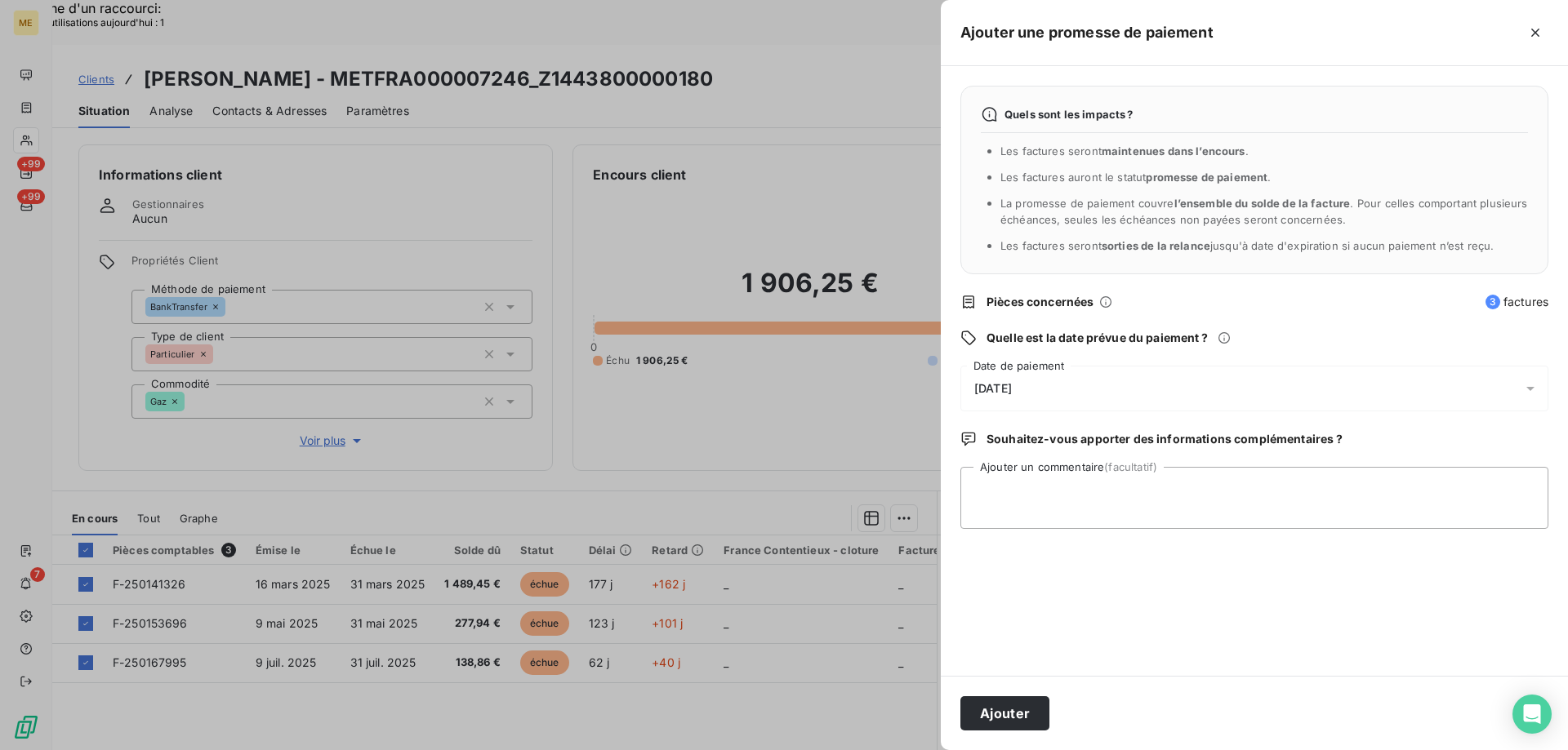
click at [1068, 390] on div "[DATE]" at bounding box center [1253, 388] width 588 height 45
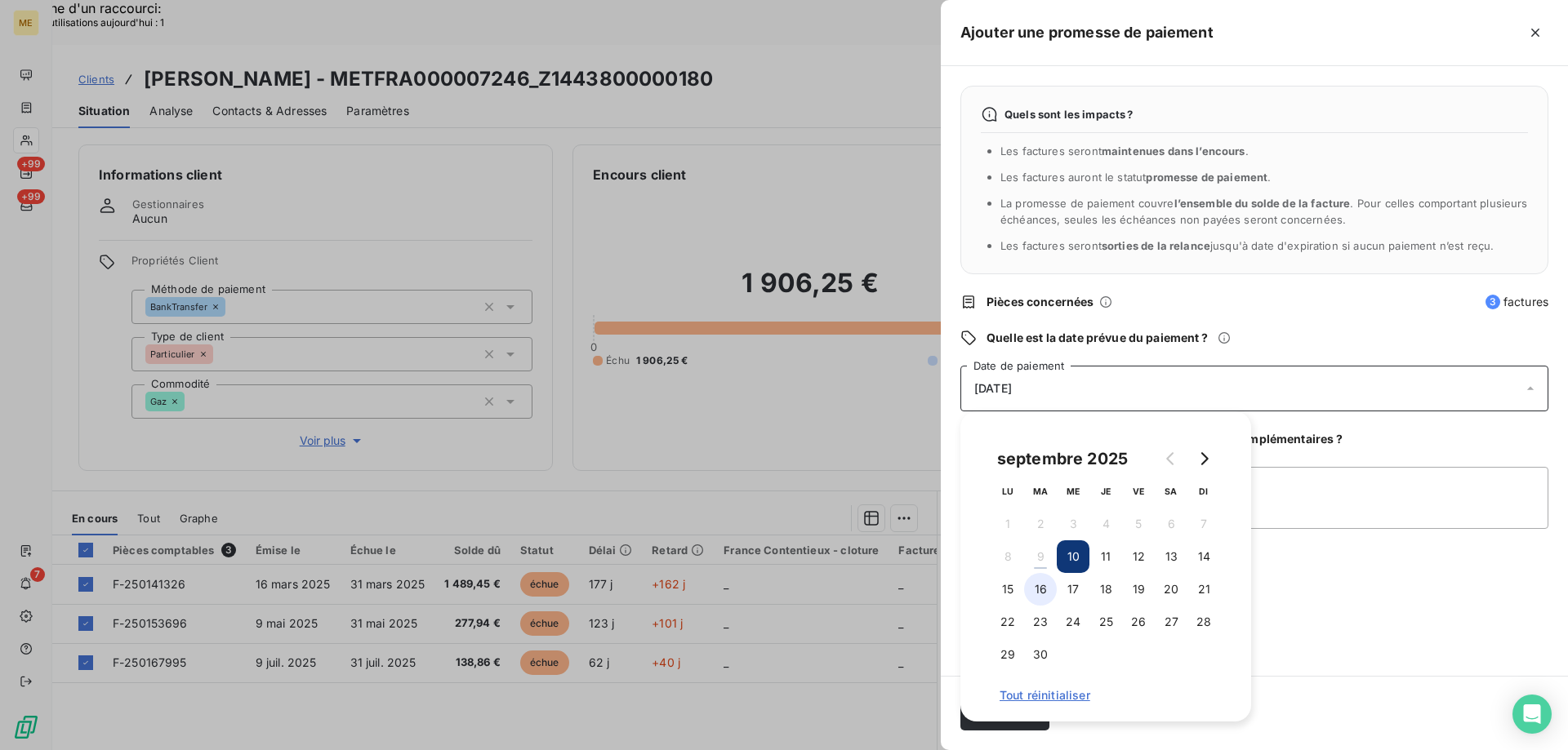
click at [1042, 595] on button "16" at bounding box center [1040, 588] width 32 height 32
click at [1307, 498] on textarea "Ajouter un commentaire (facultatif)" at bounding box center [1253, 498] width 588 height 62
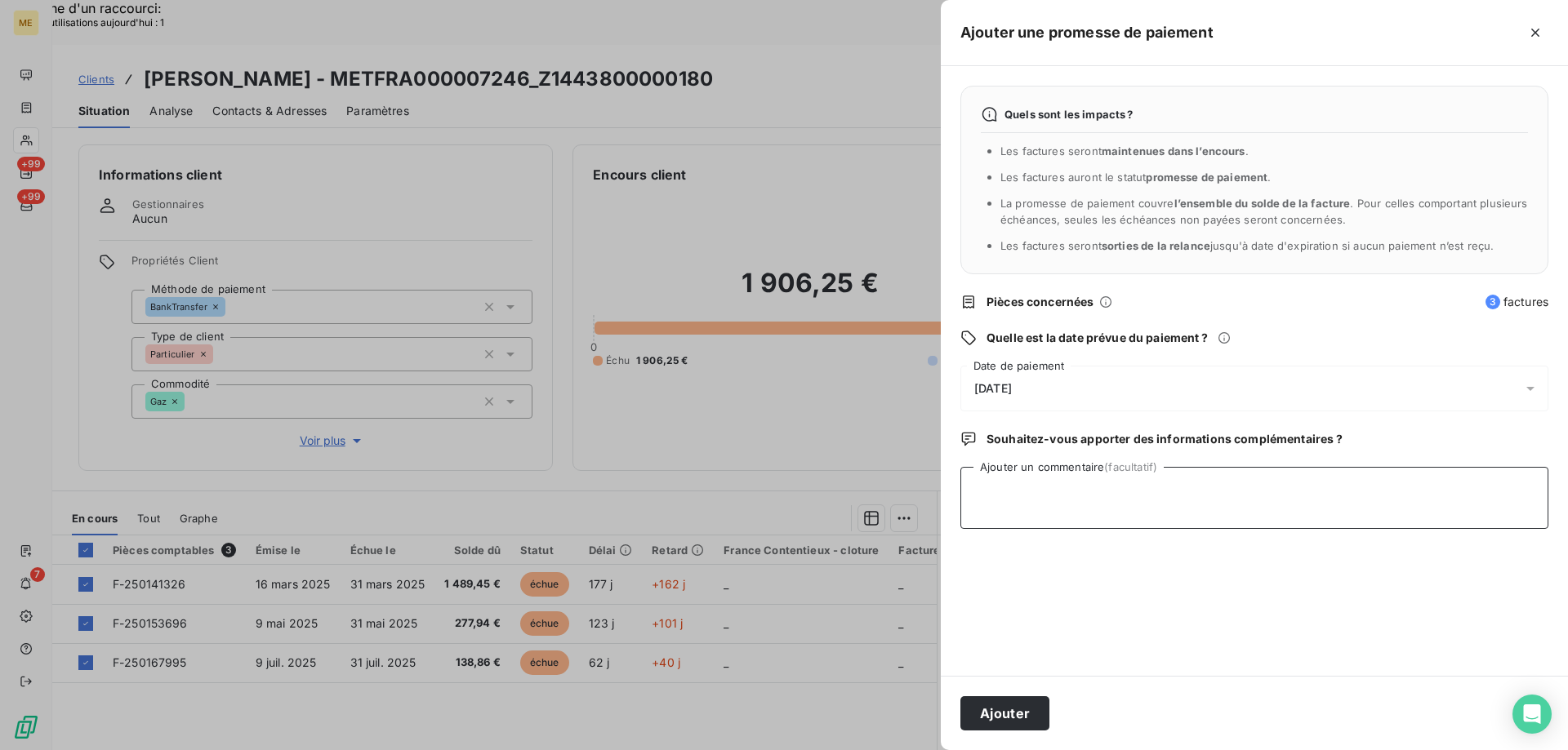
paste textarea "Anaïs - [DATE] 9H09 Interlocuteur : Mr [PERSON_NAME] 0626264614 [EMAIL_ADDRESS]…"
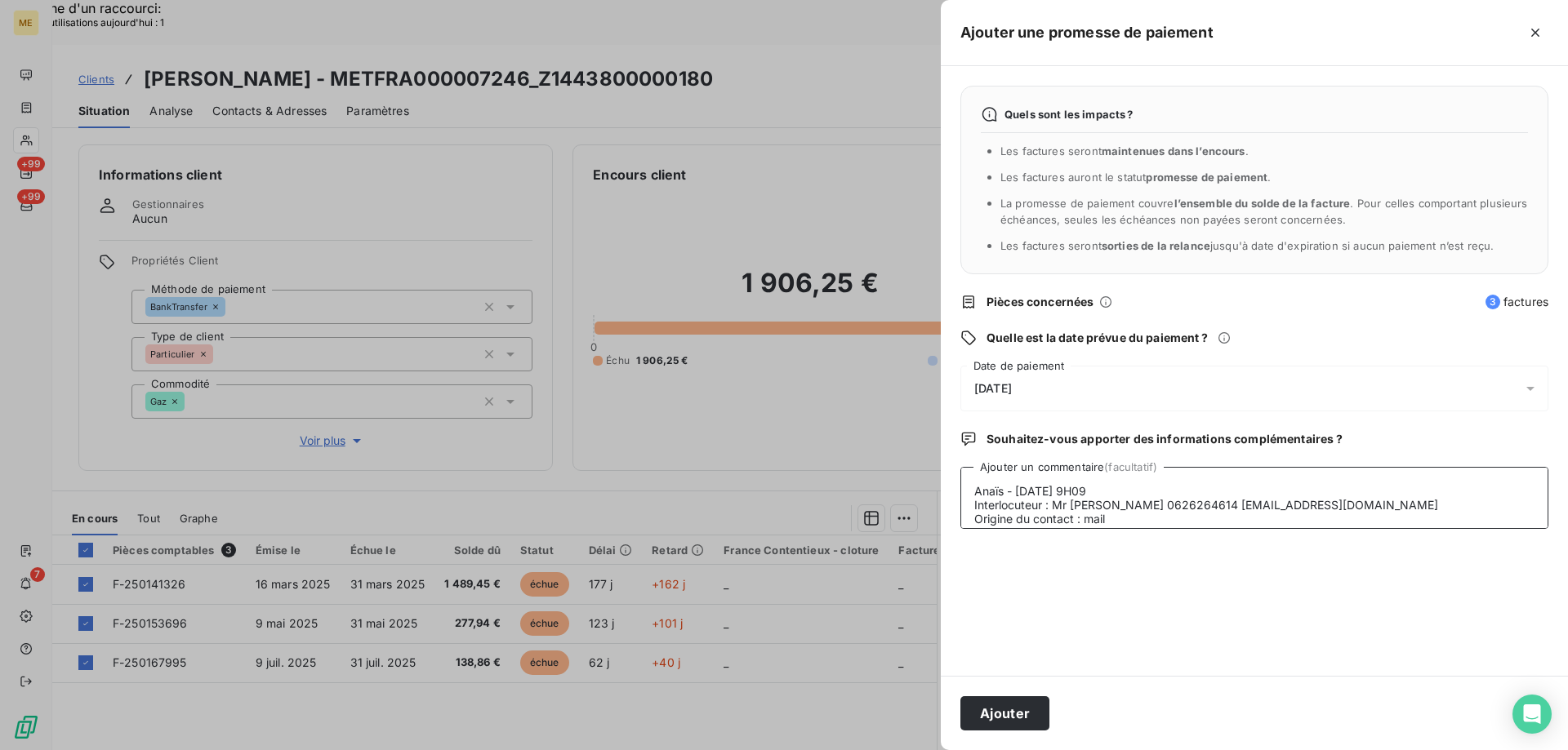
scroll to position [54, 0]
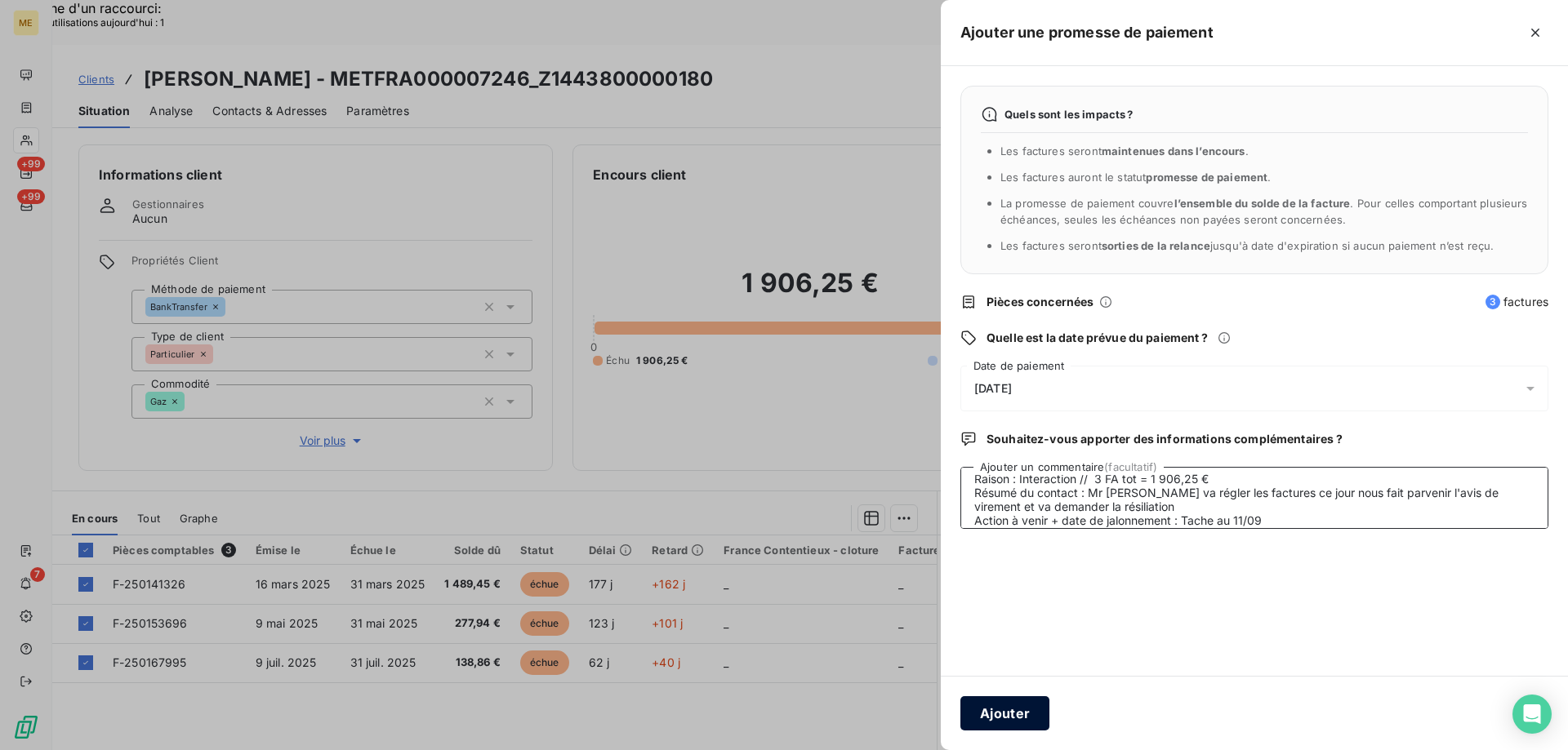
type textarea "Anaïs - [DATE] 9H09 Interlocuteur : Mr [PERSON_NAME] 0626264614 [EMAIL_ADDRESS]…"
click at [993, 706] on button "Ajouter" at bounding box center [1004, 713] width 89 height 34
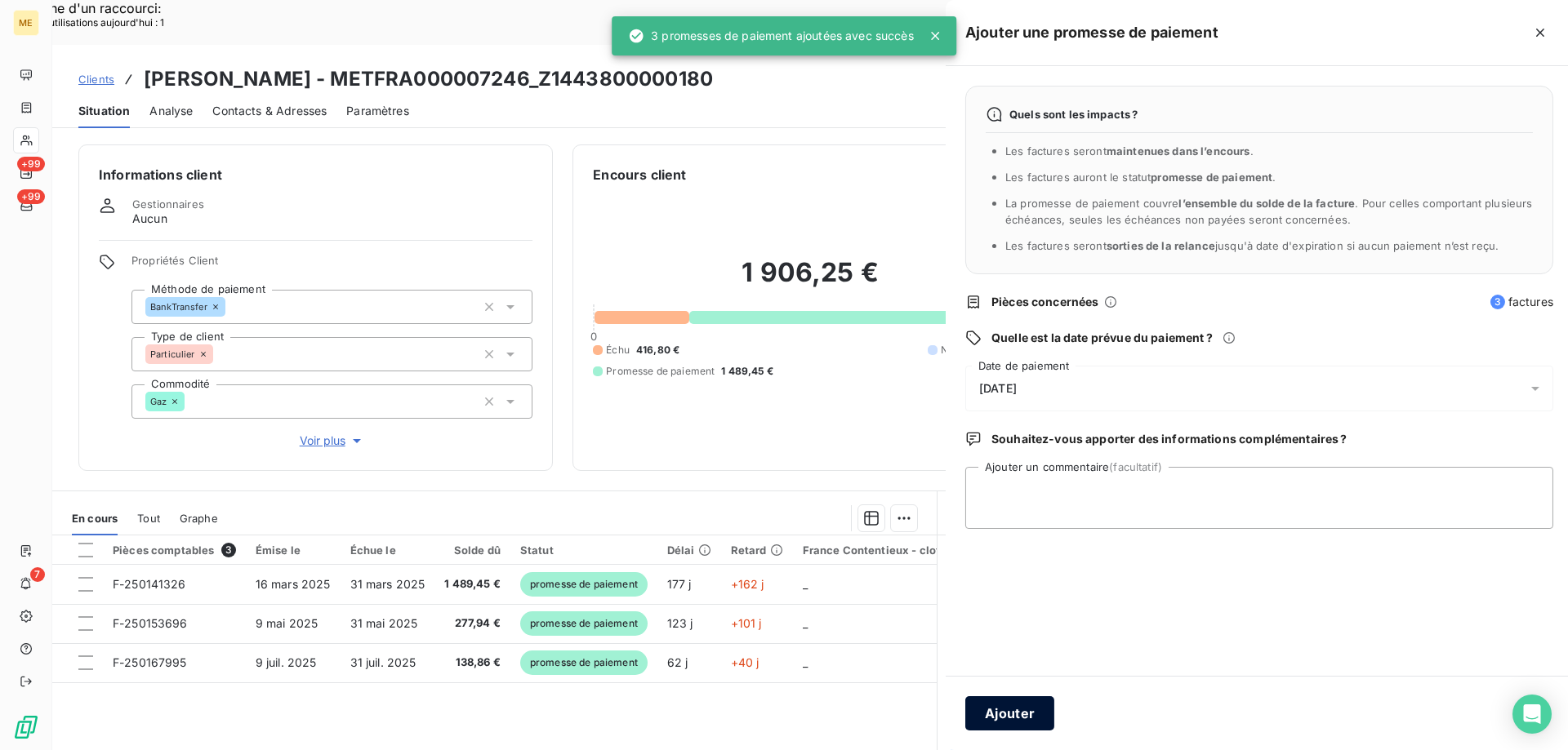
scroll to position [0, 0]
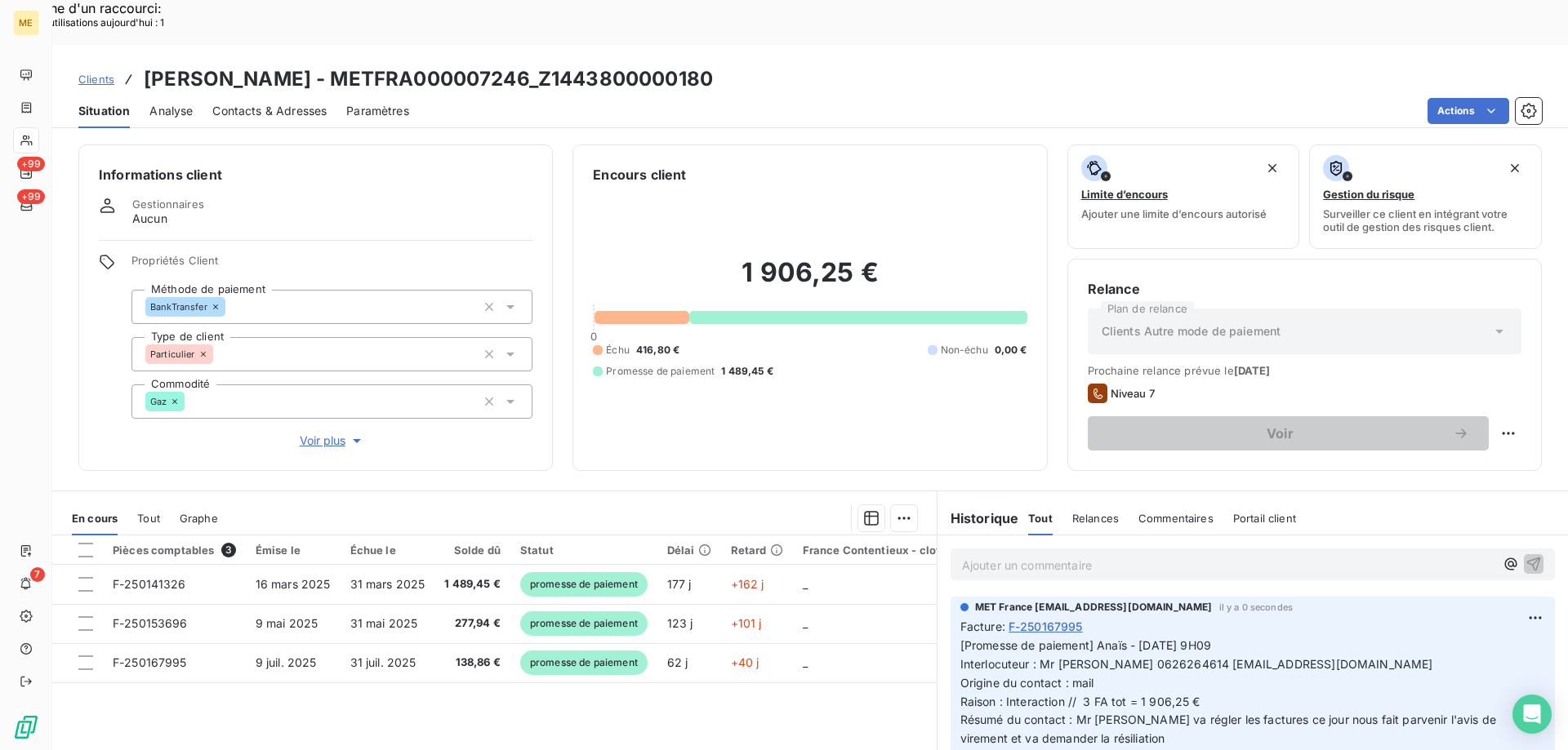
click at [97, 72] on span "Clients" at bounding box center [96, 79] width 36 height 13
click at [95, 72] on span "Clients" at bounding box center [96, 79] width 36 height 13
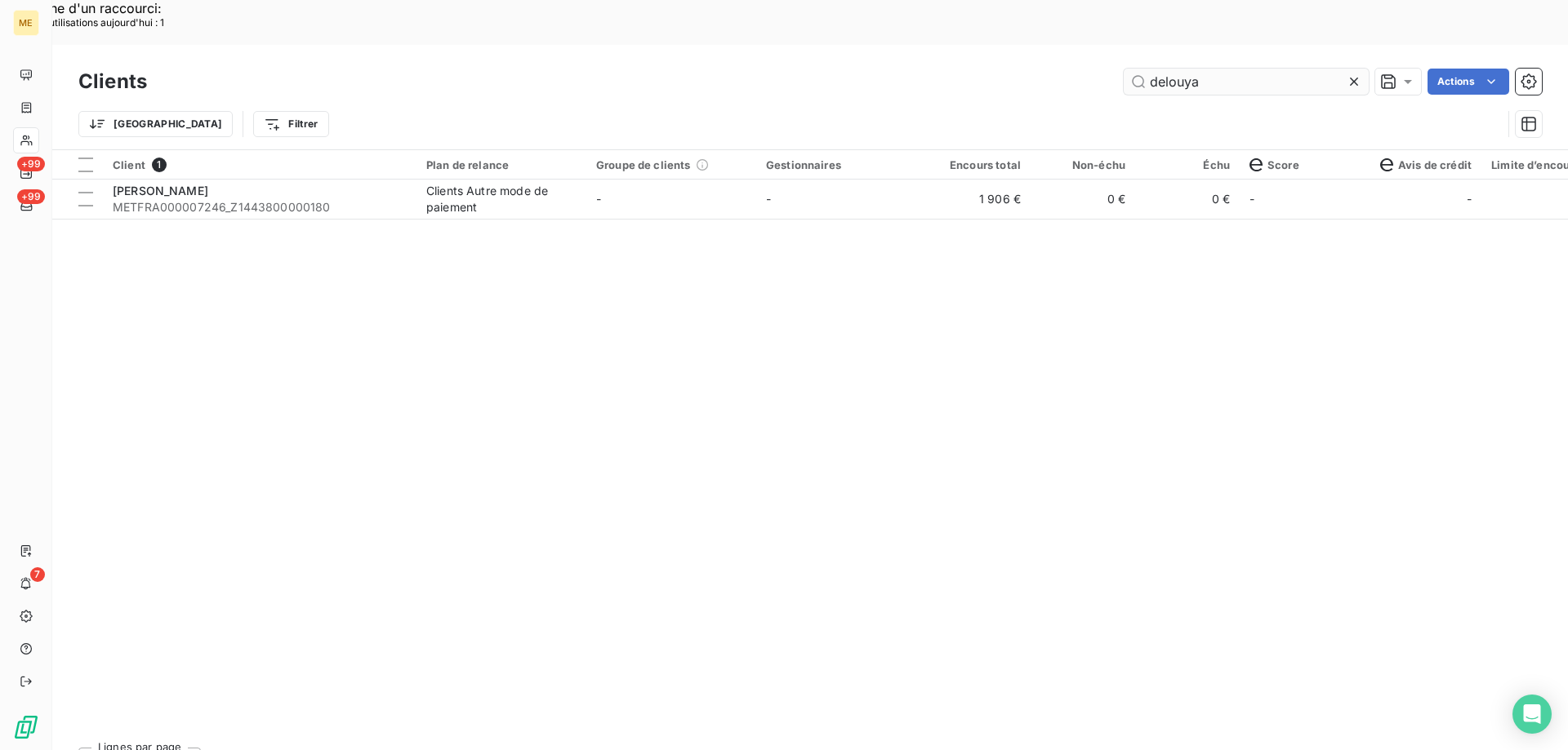
click at [1176, 69] on input "delouya" at bounding box center [1246, 82] width 245 height 26
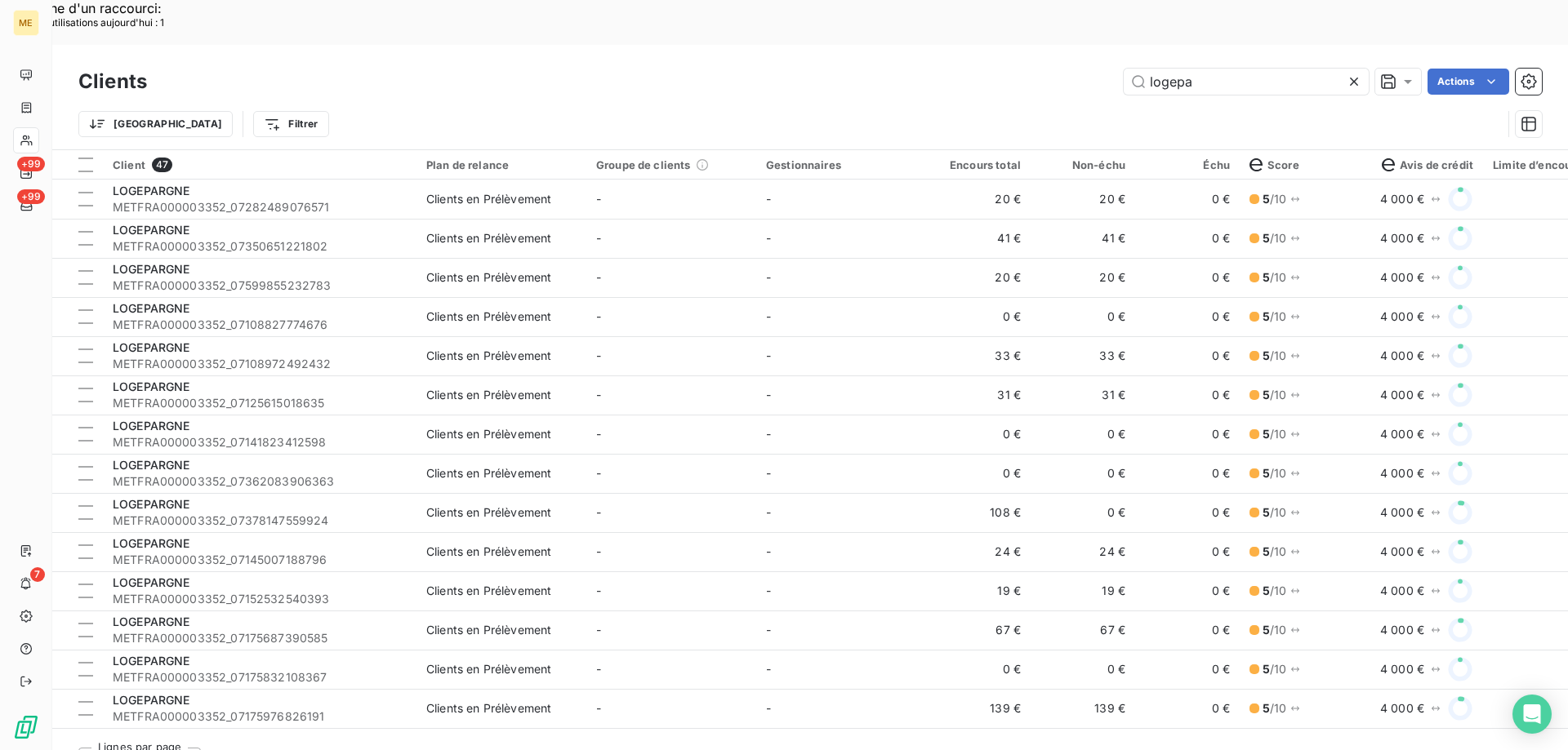
type input "logepa"
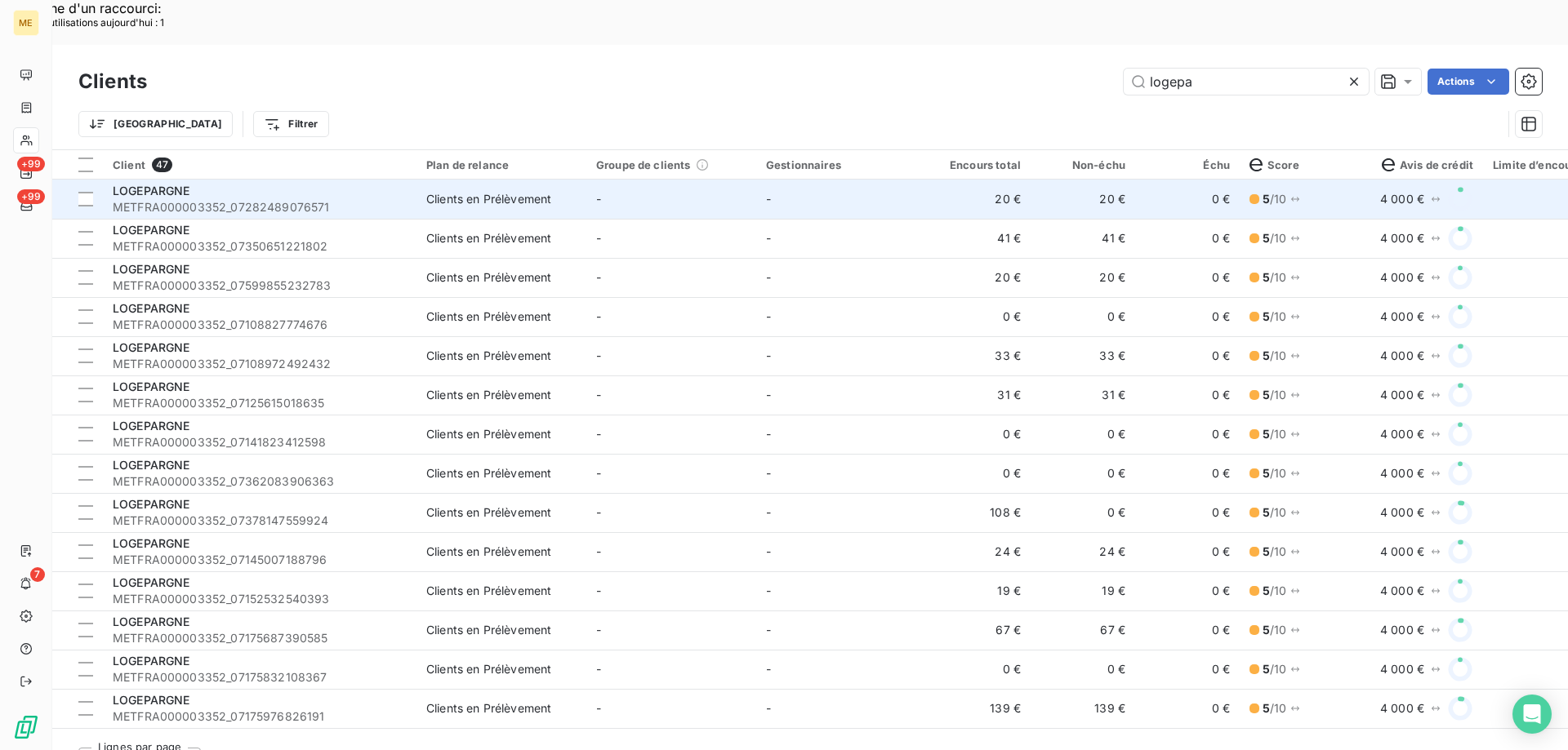
click at [192, 183] on div "LOGEPARGNE" at bounding box center [259, 191] width 294 height 17
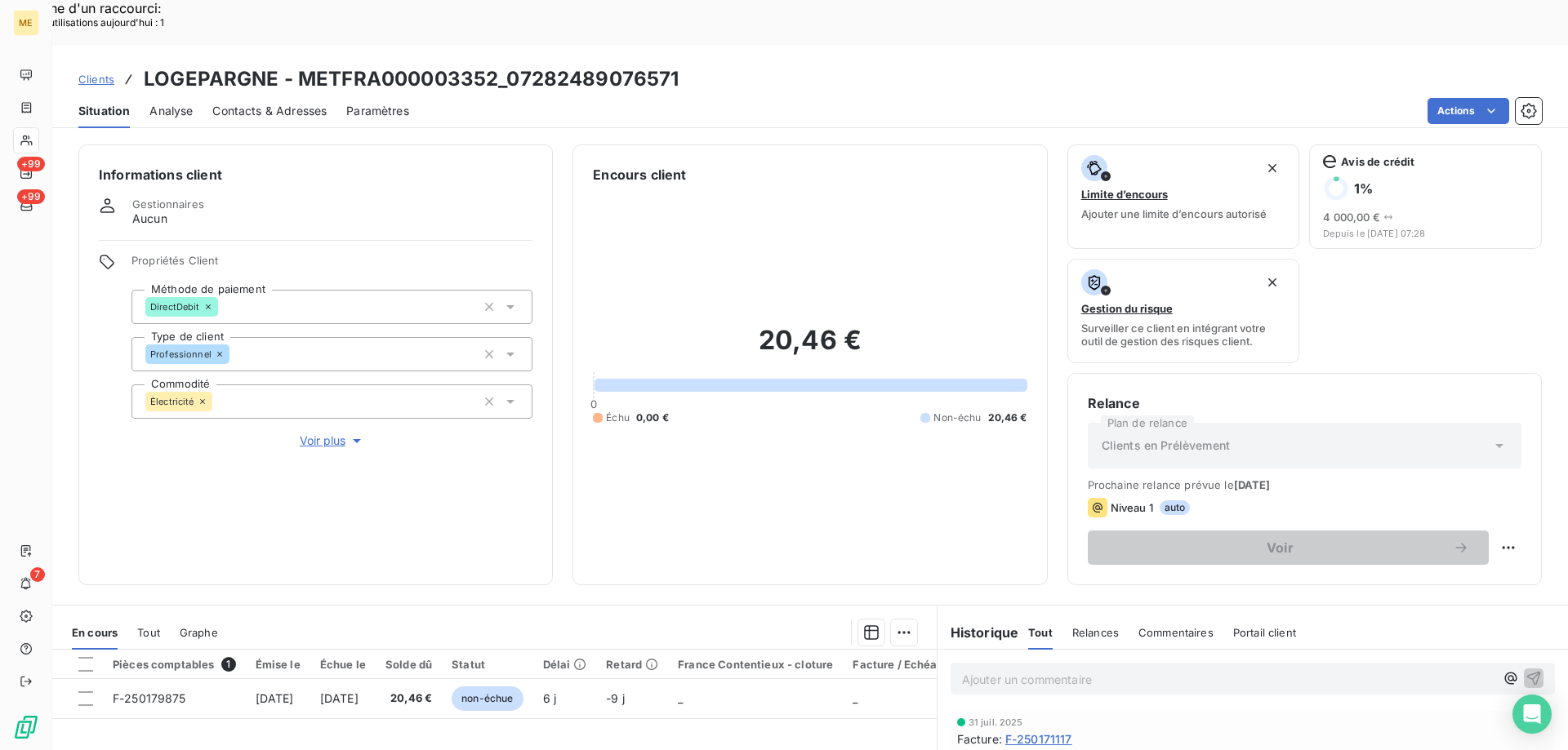
click at [305, 433] on span "Voir plus" at bounding box center [332, 441] width 65 height 17
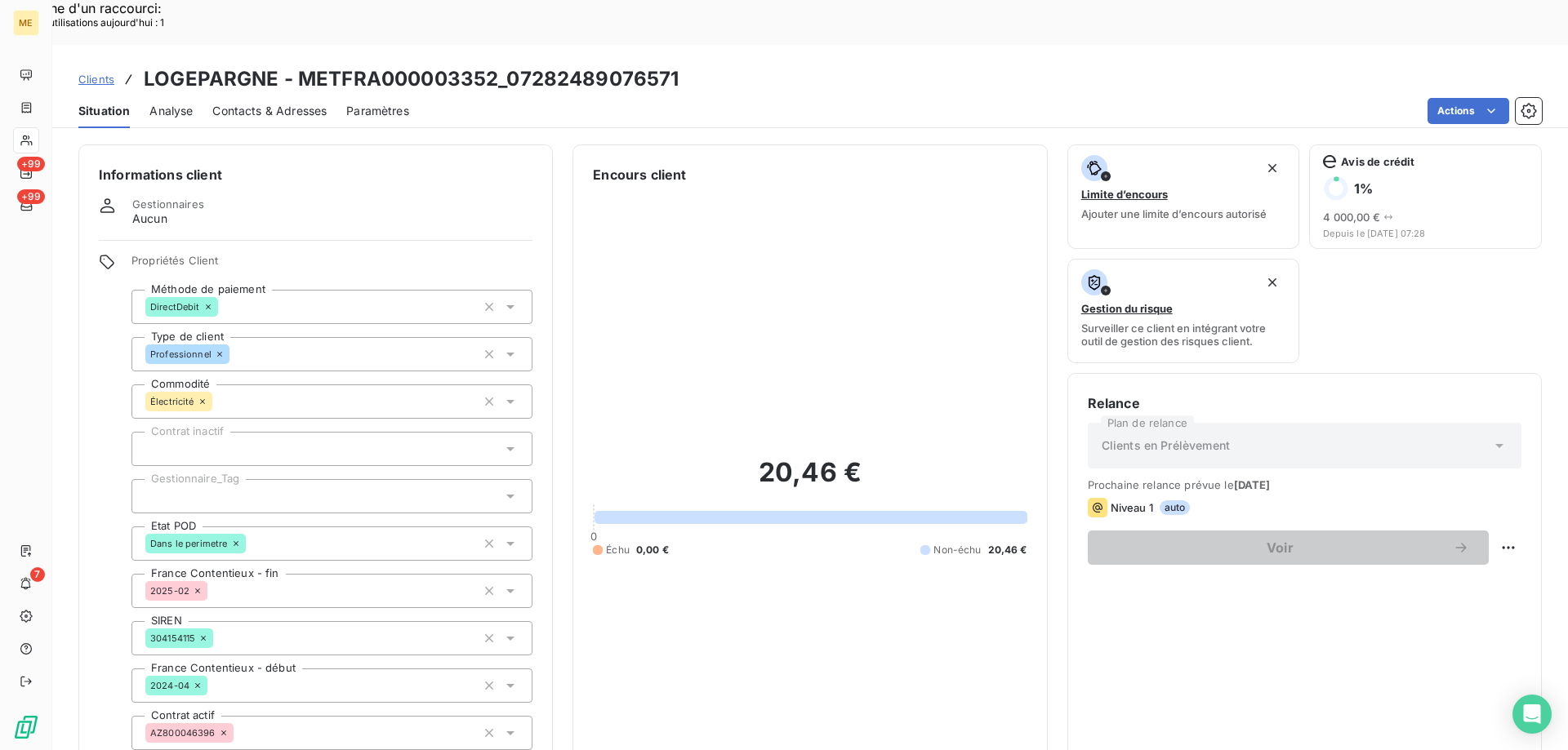
click at [93, 72] on span "Clients" at bounding box center [96, 79] width 36 height 13
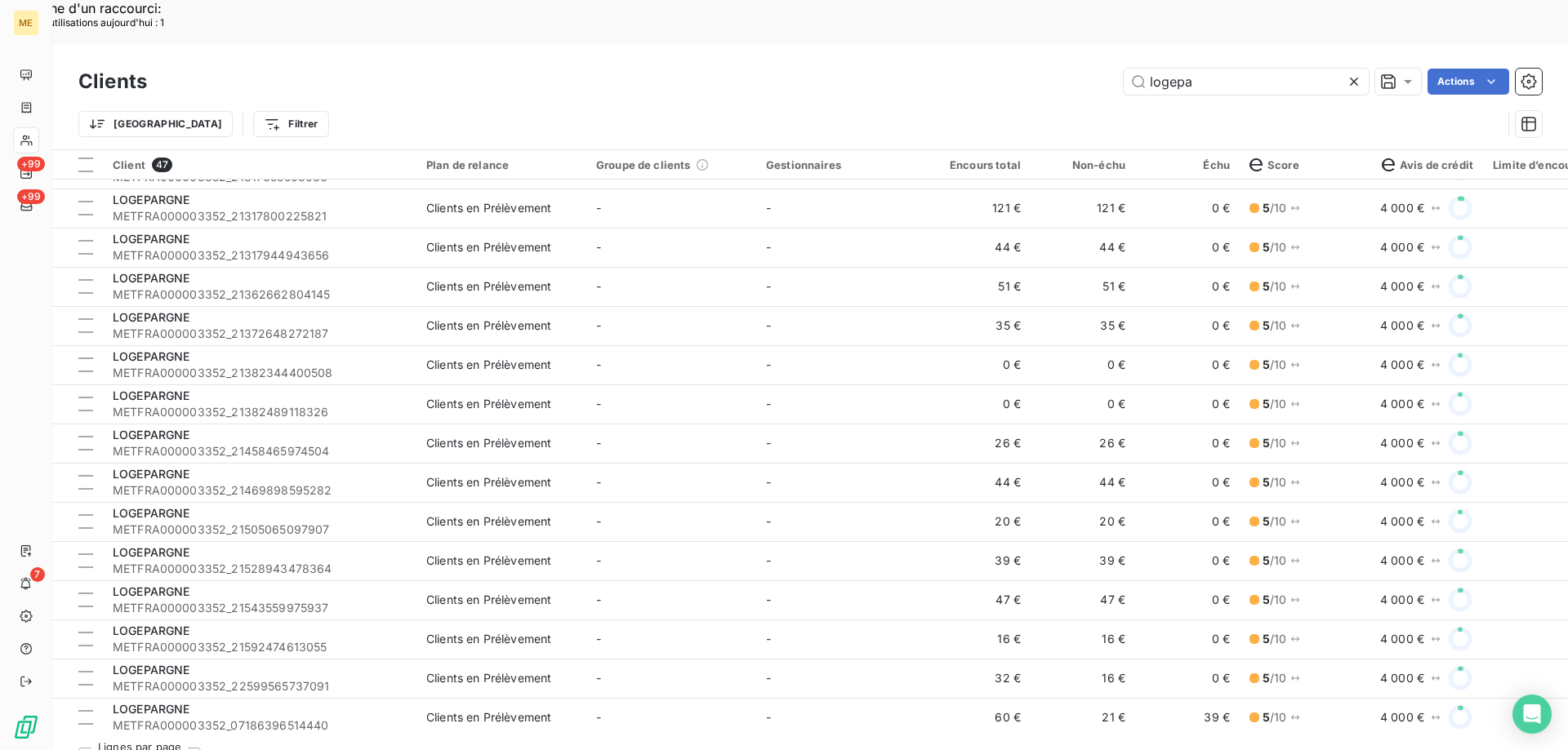
scroll to position [1294, 0]
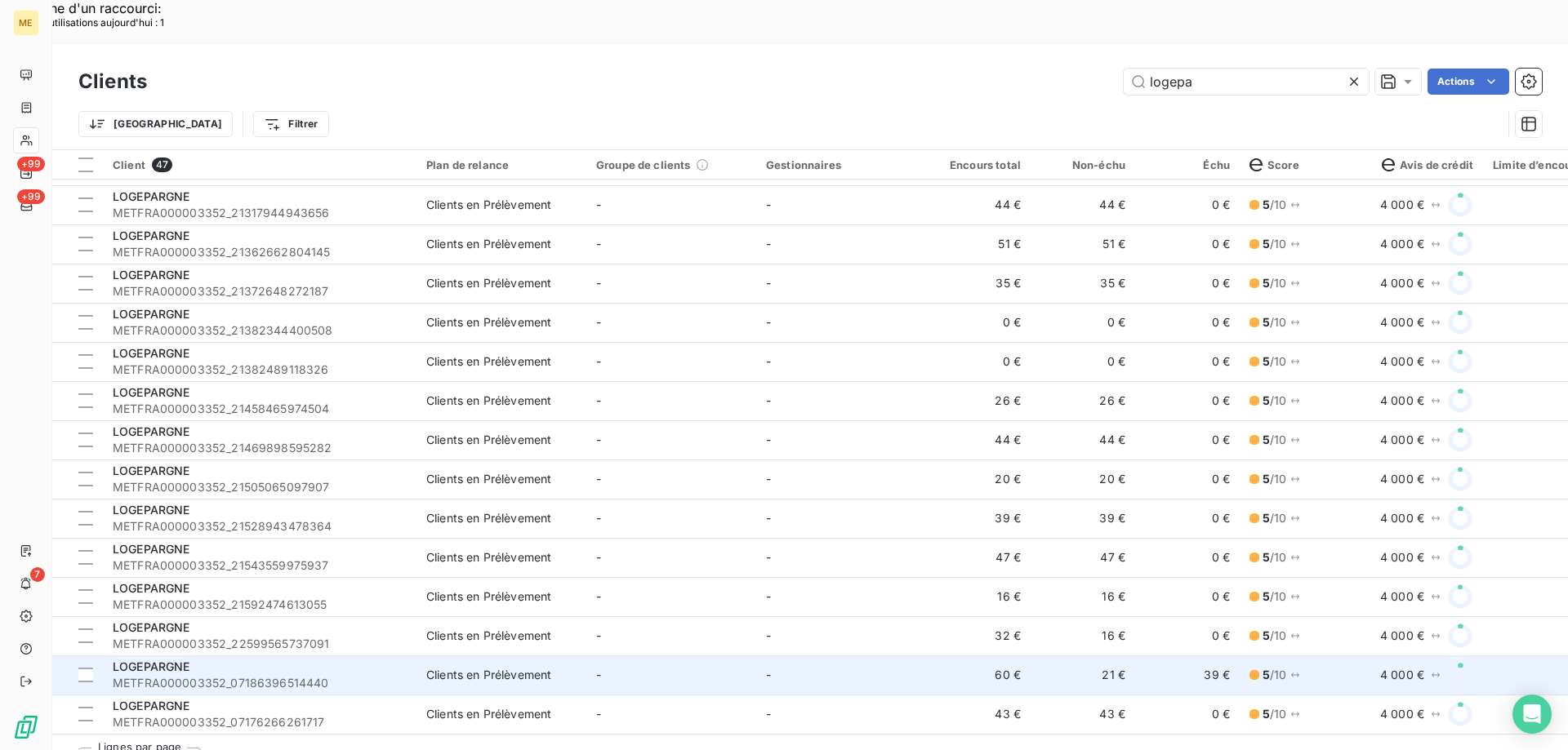
click at [148, 660] on span "LOGEPARGNE" at bounding box center [151, 666] width 78 height 14
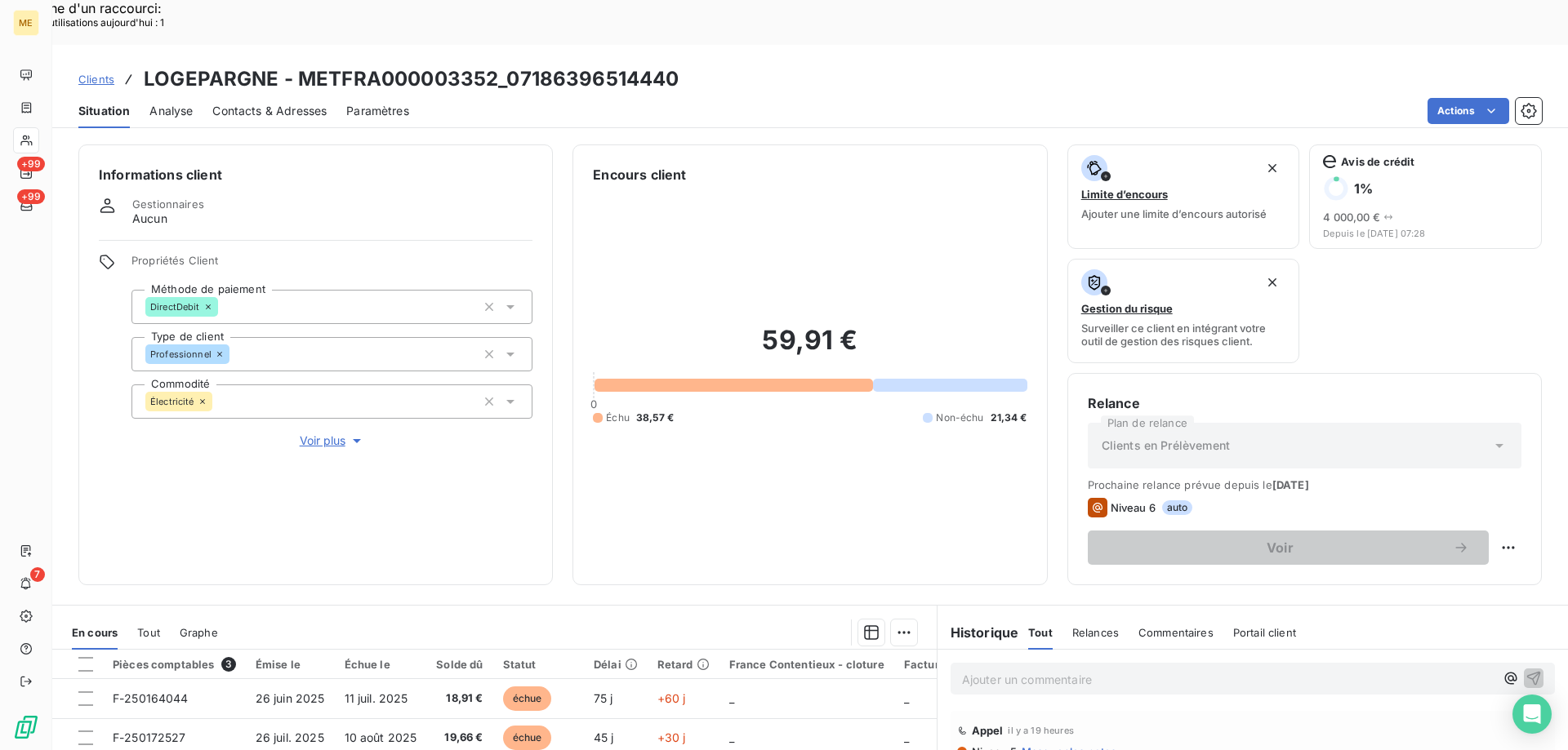
click at [317, 433] on span "Voir plus" at bounding box center [332, 441] width 65 height 17
